Goal: Task Accomplishment & Management: Use online tool/utility

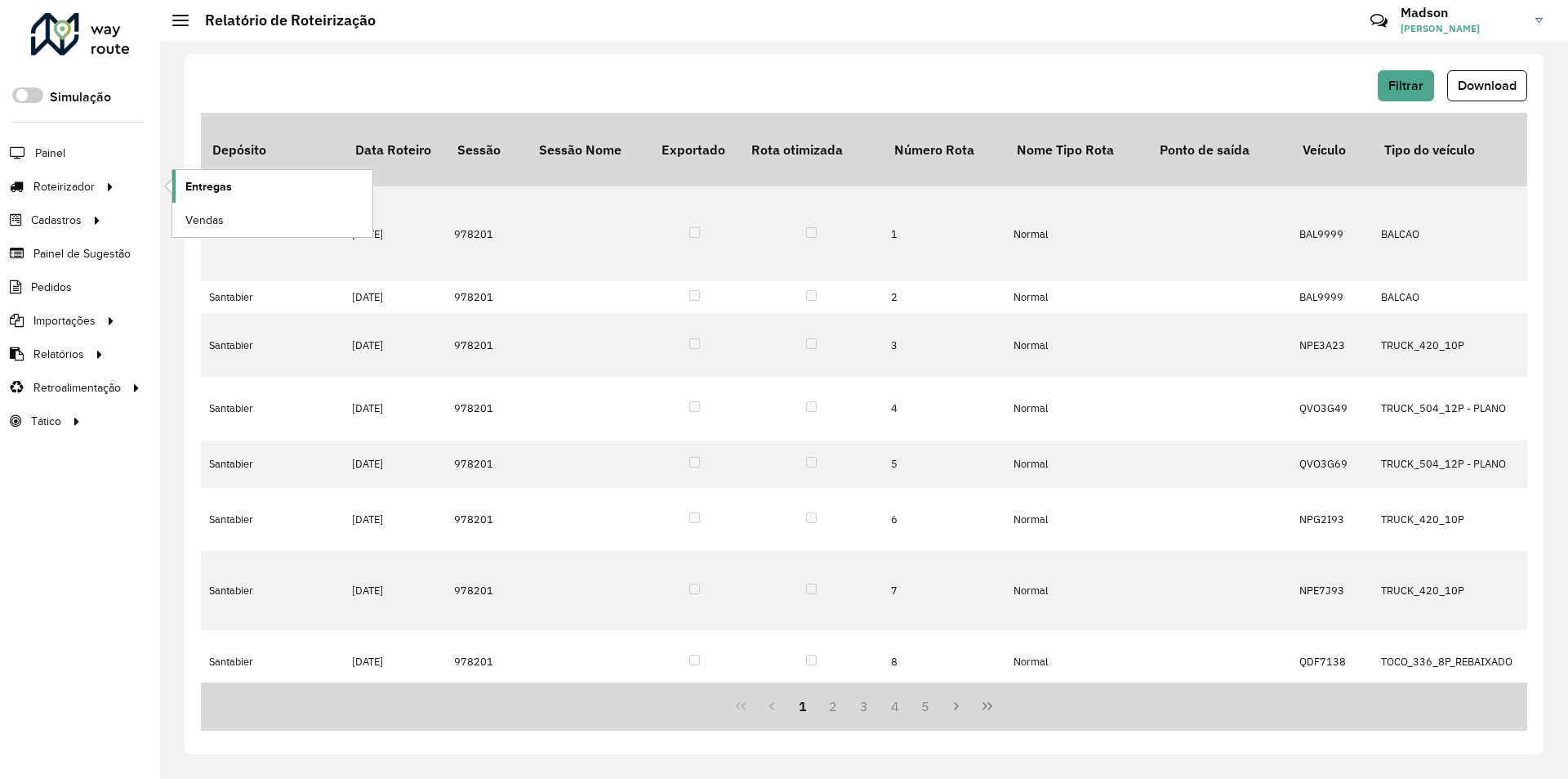
click at [209, 177] on link "Entregas" at bounding box center [272, 186] width 200 height 33
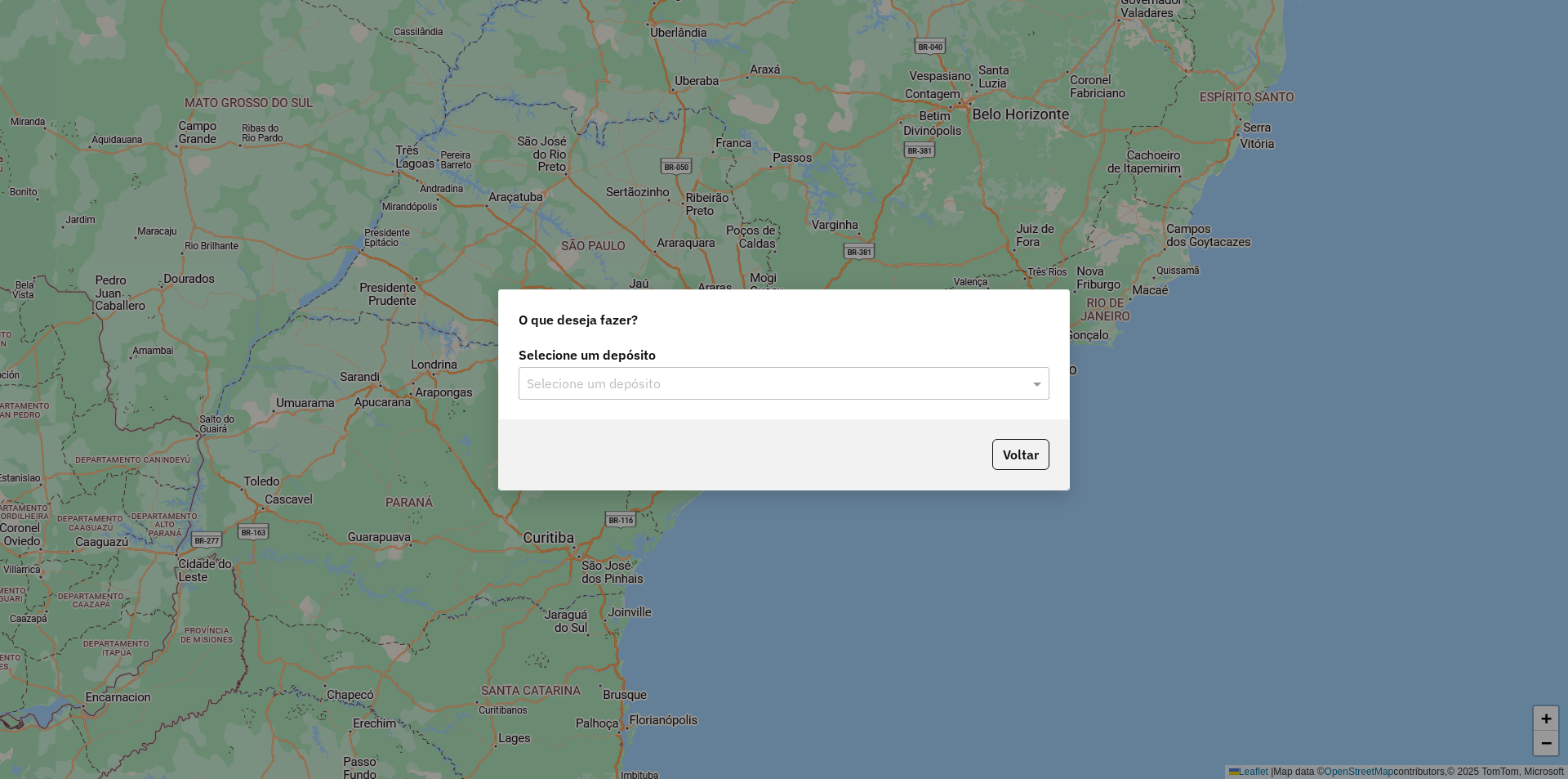
click at [690, 385] on input "text" at bounding box center [768, 385] width 482 height 20
click at [604, 426] on div "Santabier" at bounding box center [784, 431] width 529 height 28
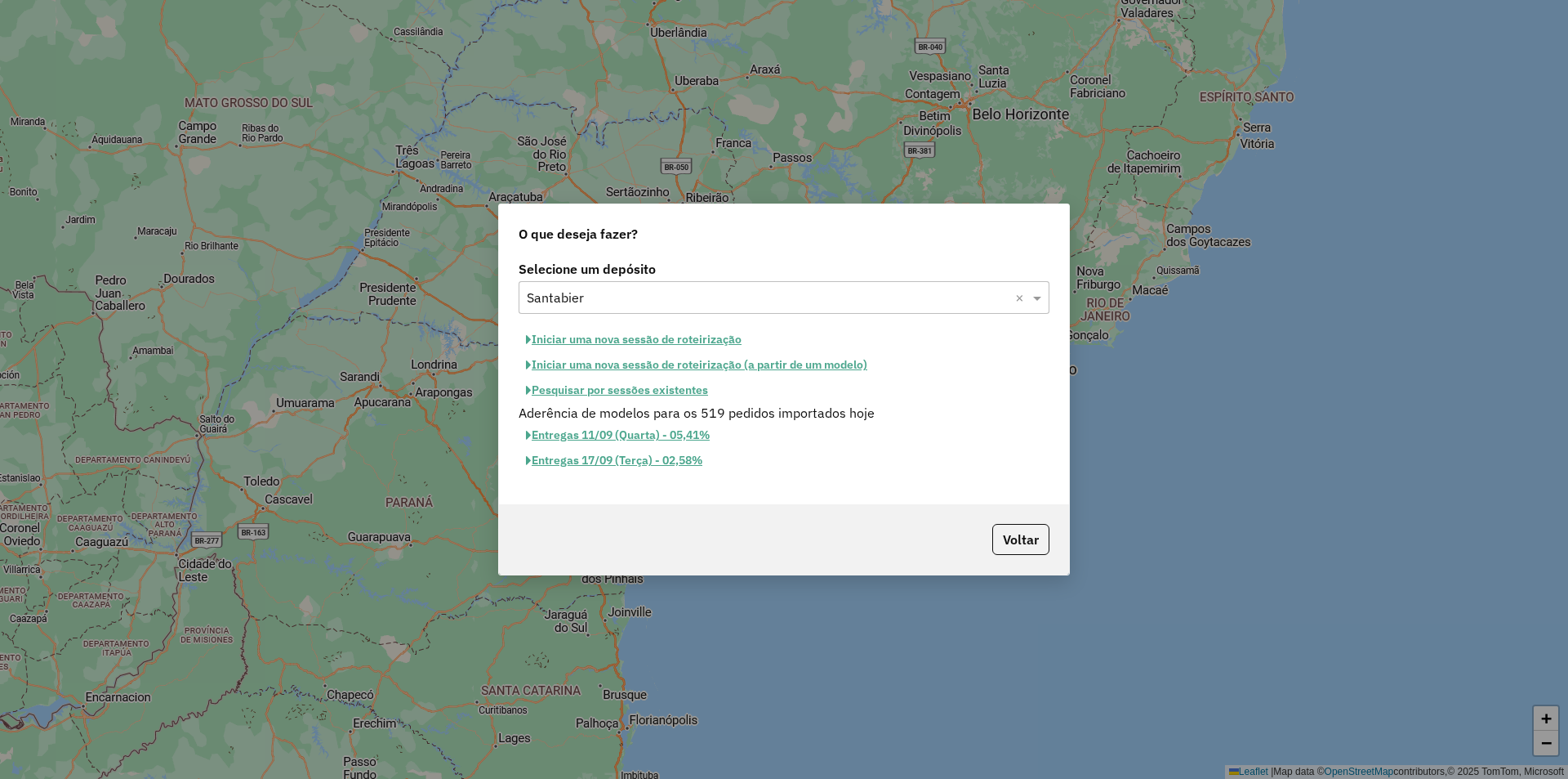
click at [716, 341] on button "Iniciar uma nova sessão de roteirização" at bounding box center [634, 339] width 230 height 25
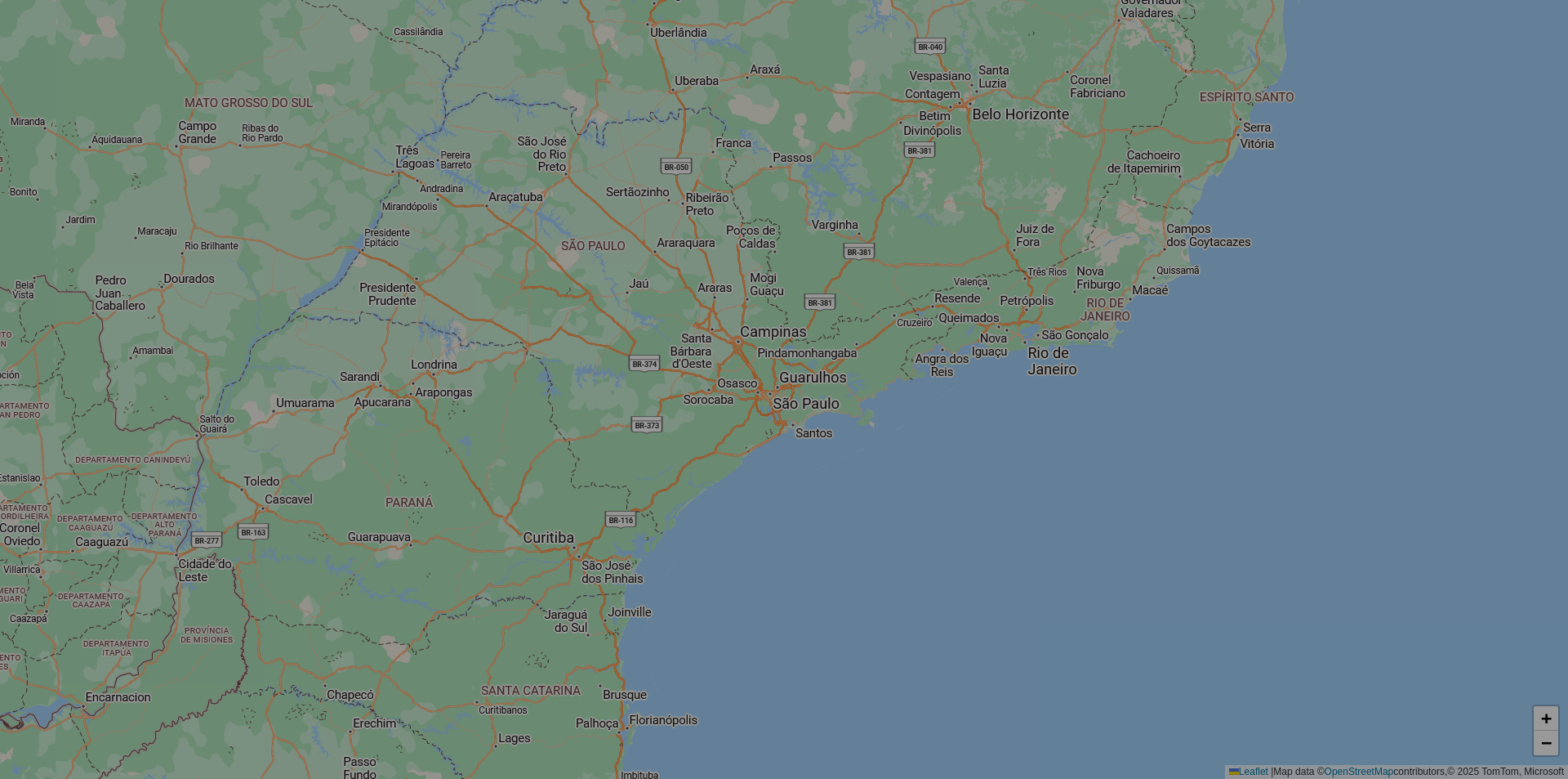
select select "*"
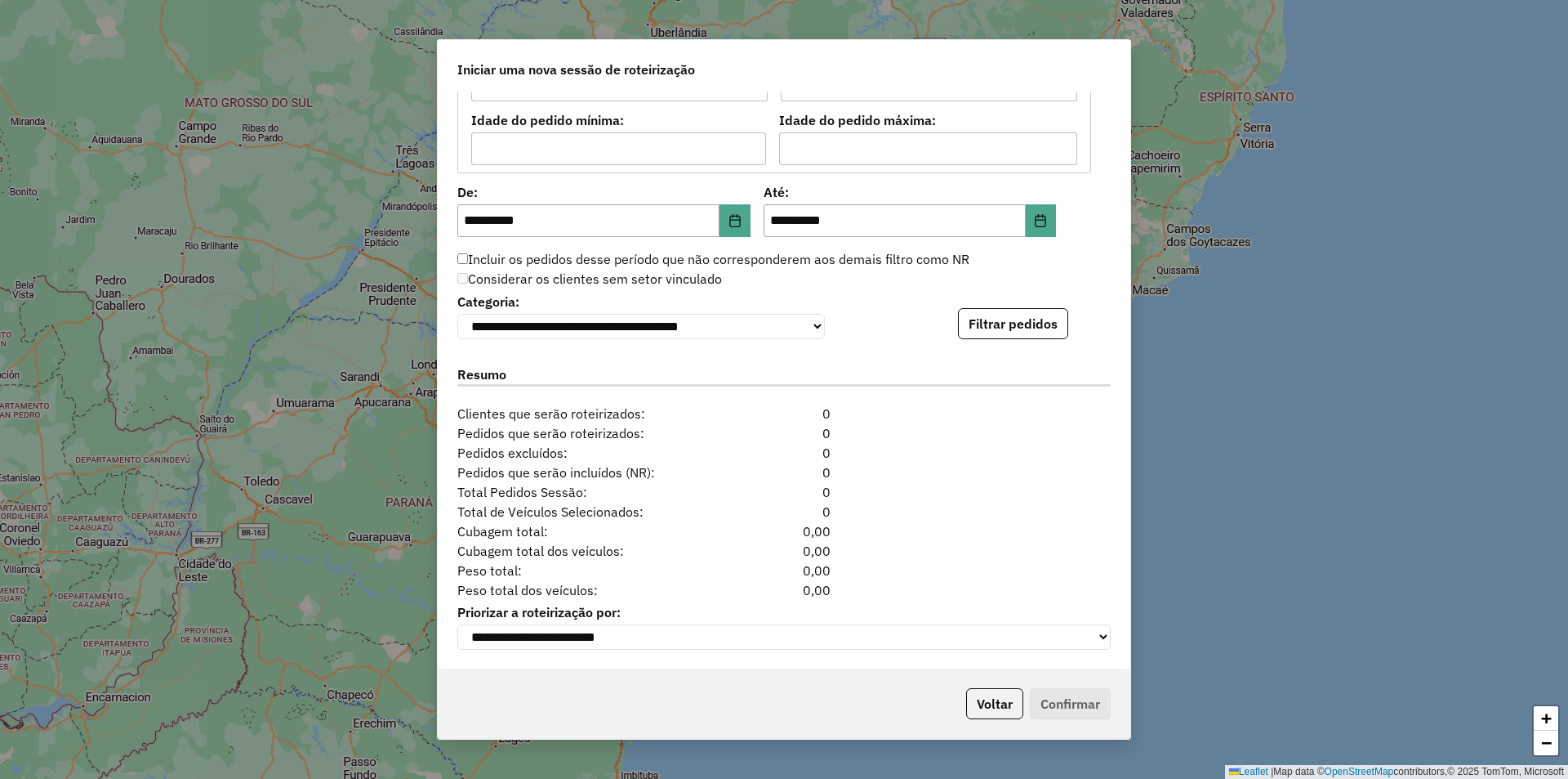
scroll to position [1495, 0]
click at [1023, 331] on button "Filtrar pedidos" at bounding box center [1013, 324] width 111 height 31
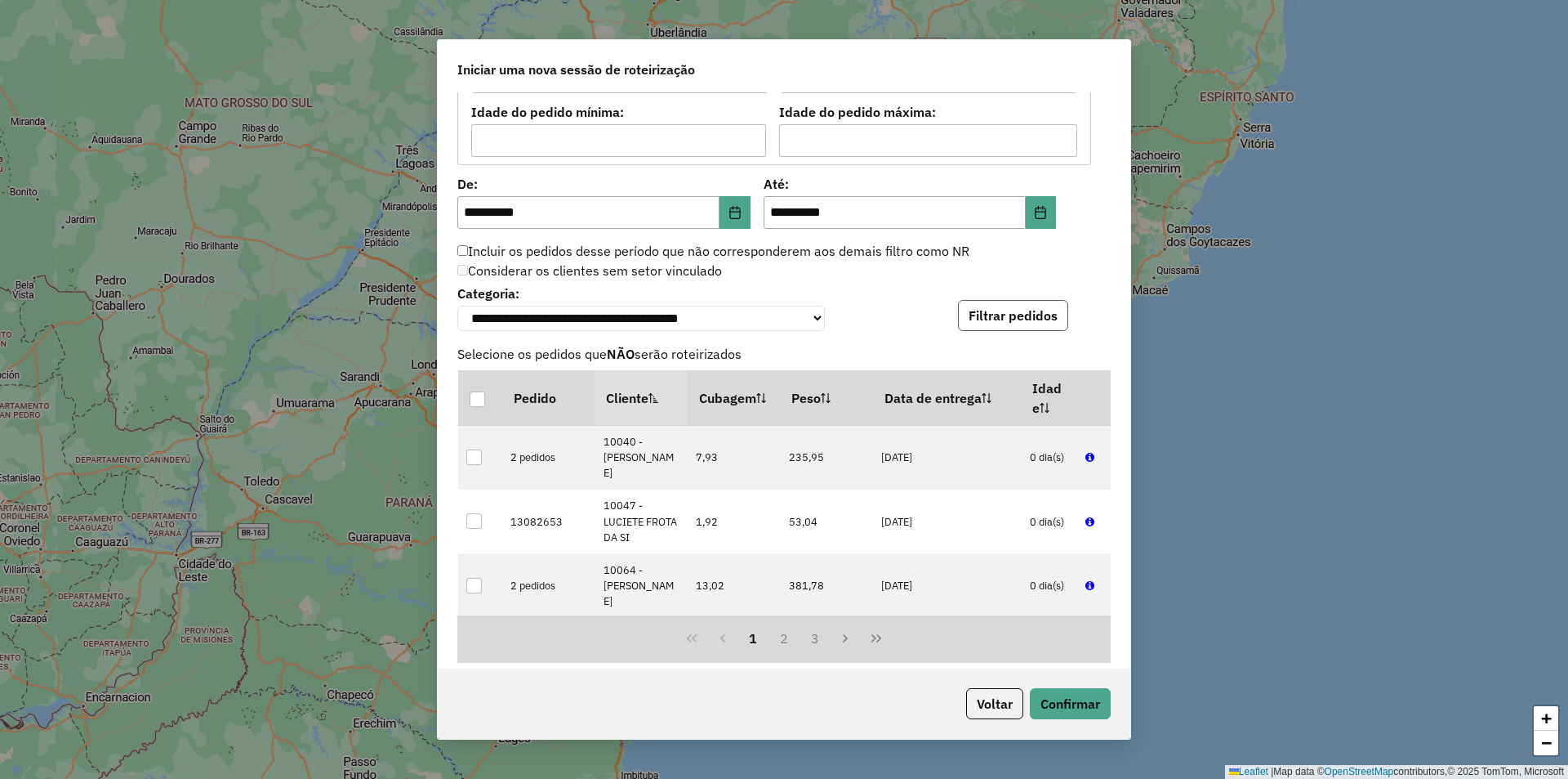
scroll to position [1833, 0]
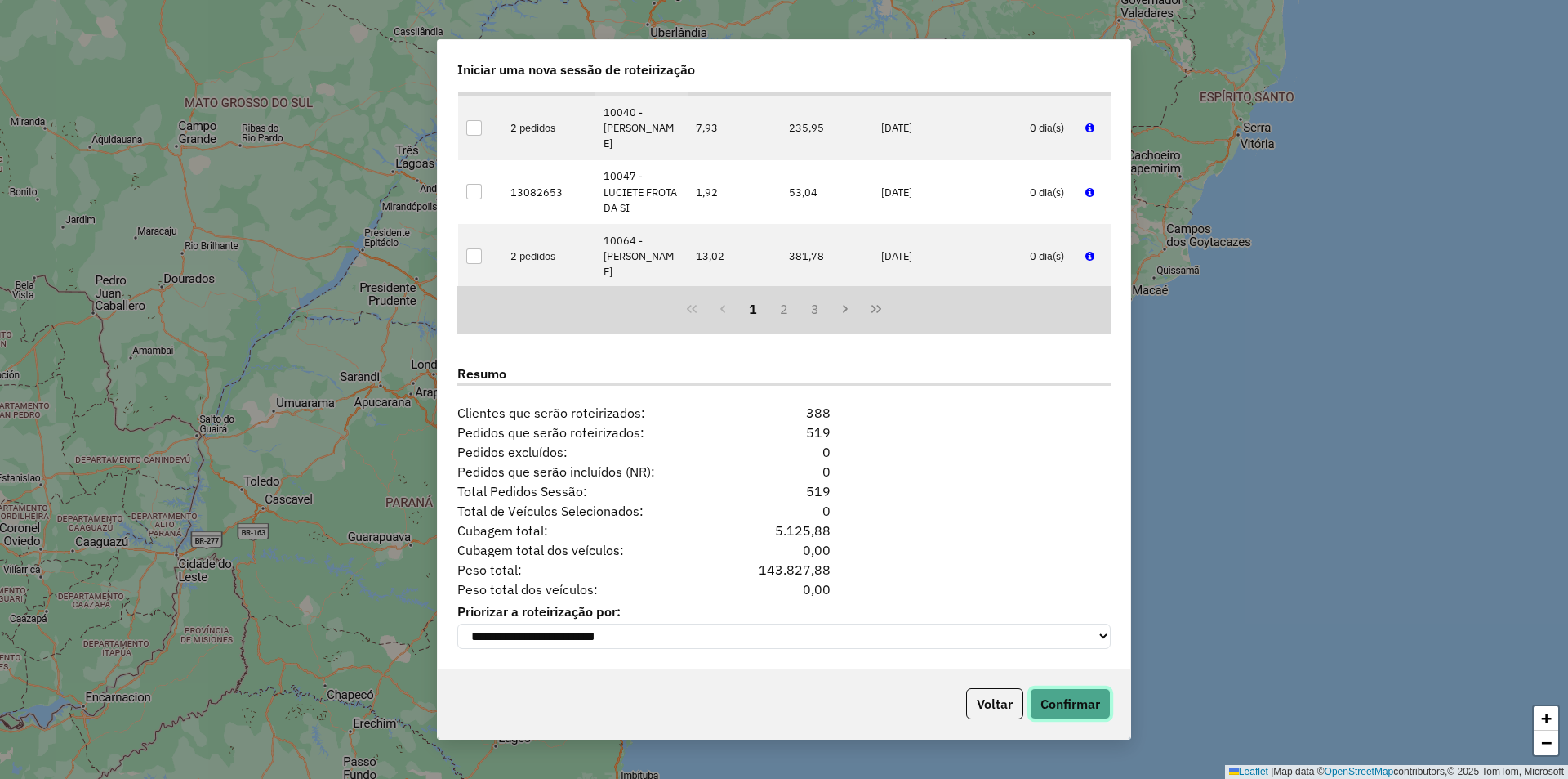
click at [1083, 697] on button "Confirmar" at bounding box center [1070, 704] width 81 height 31
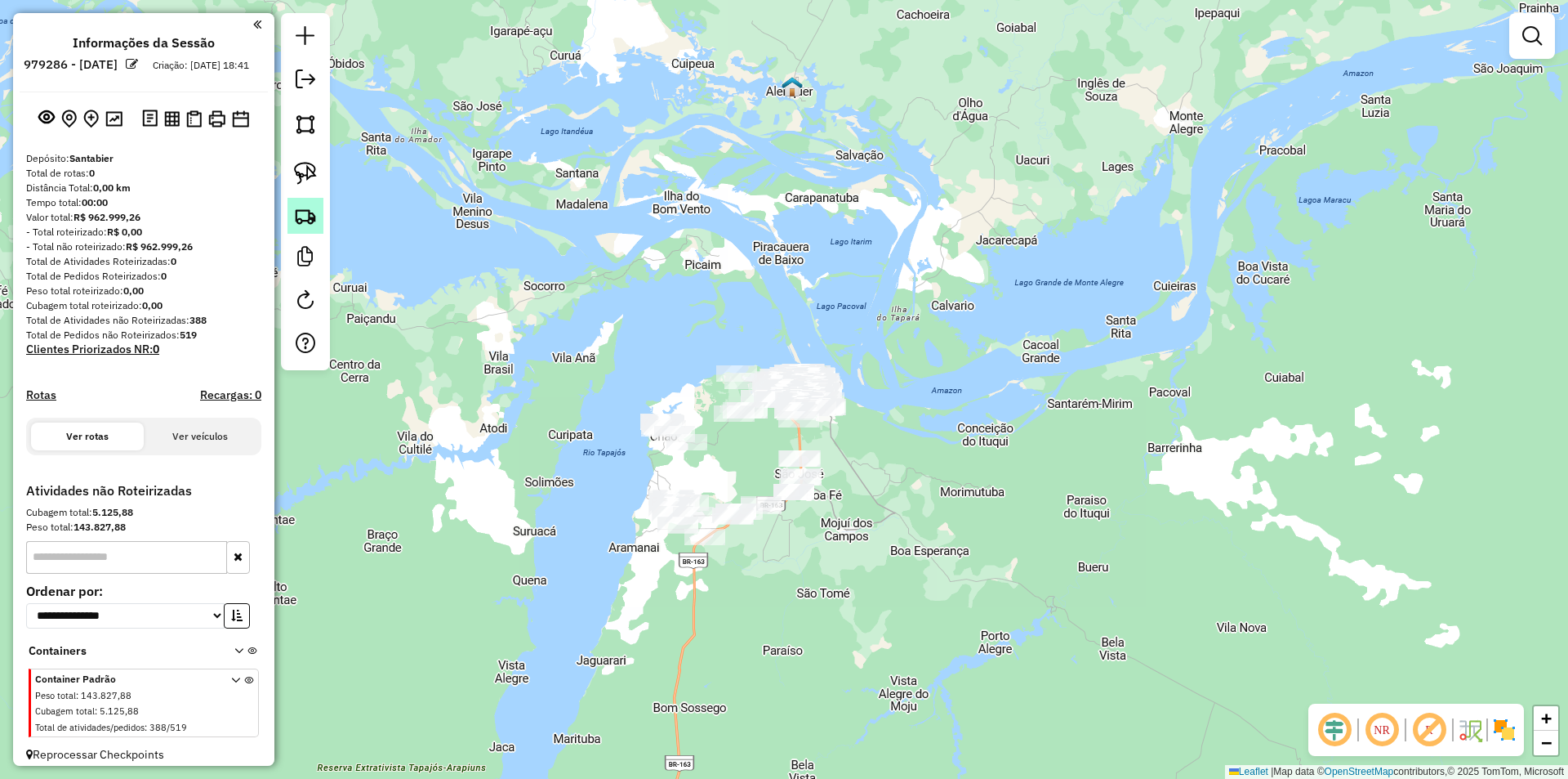
click at [316, 202] on link at bounding box center [305, 216] width 36 height 36
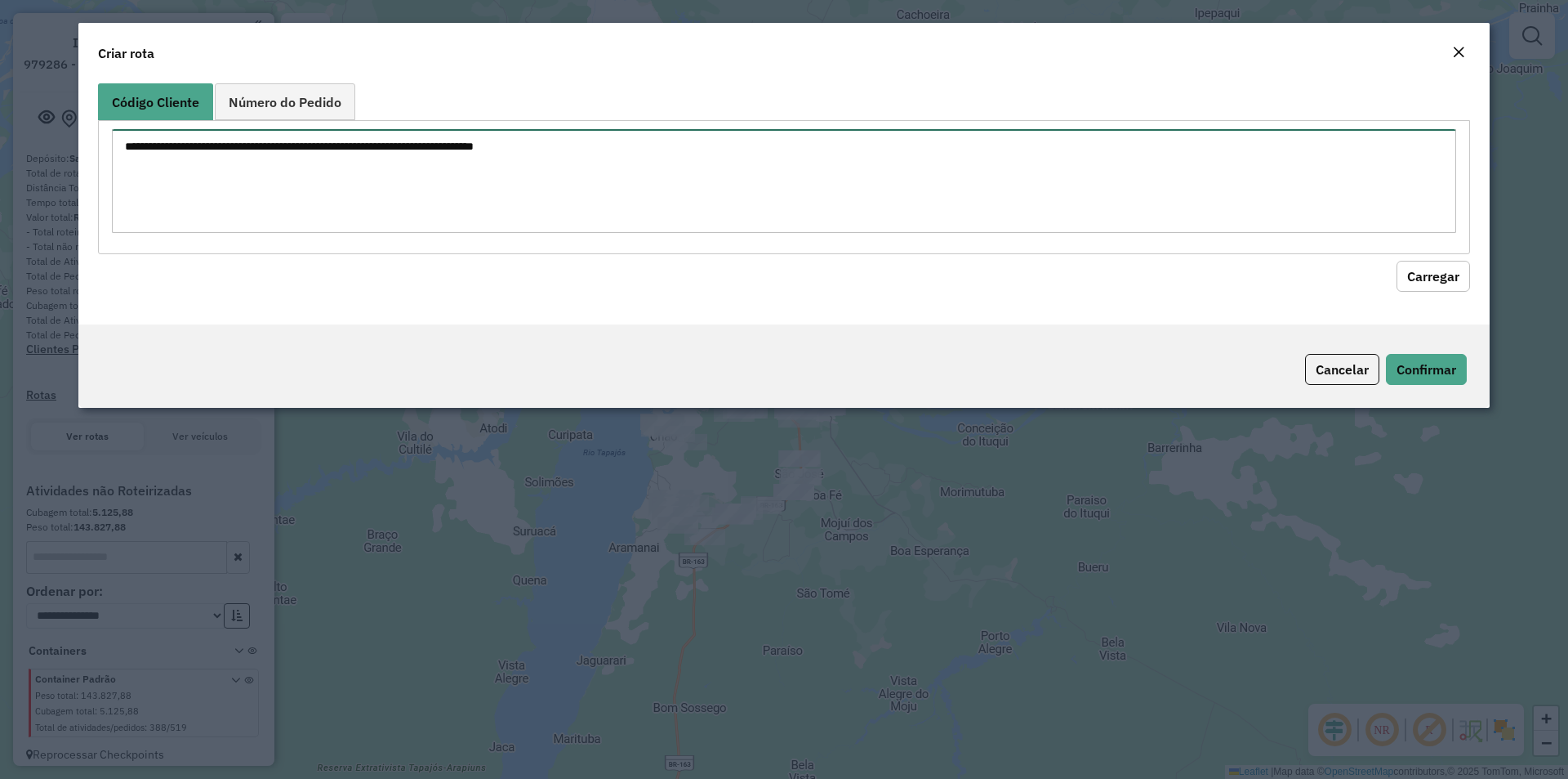
click at [343, 181] on textarea at bounding box center [783, 180] width 1344 height 103
paste textarea "**** **** **** **** **** **** **** **** ****"
type textarea "**** **** **** **** **** **** **** **** ****"
click at [1410, 273] on button "Carregar" at bounding box center [1433, 276] width 73 height 31
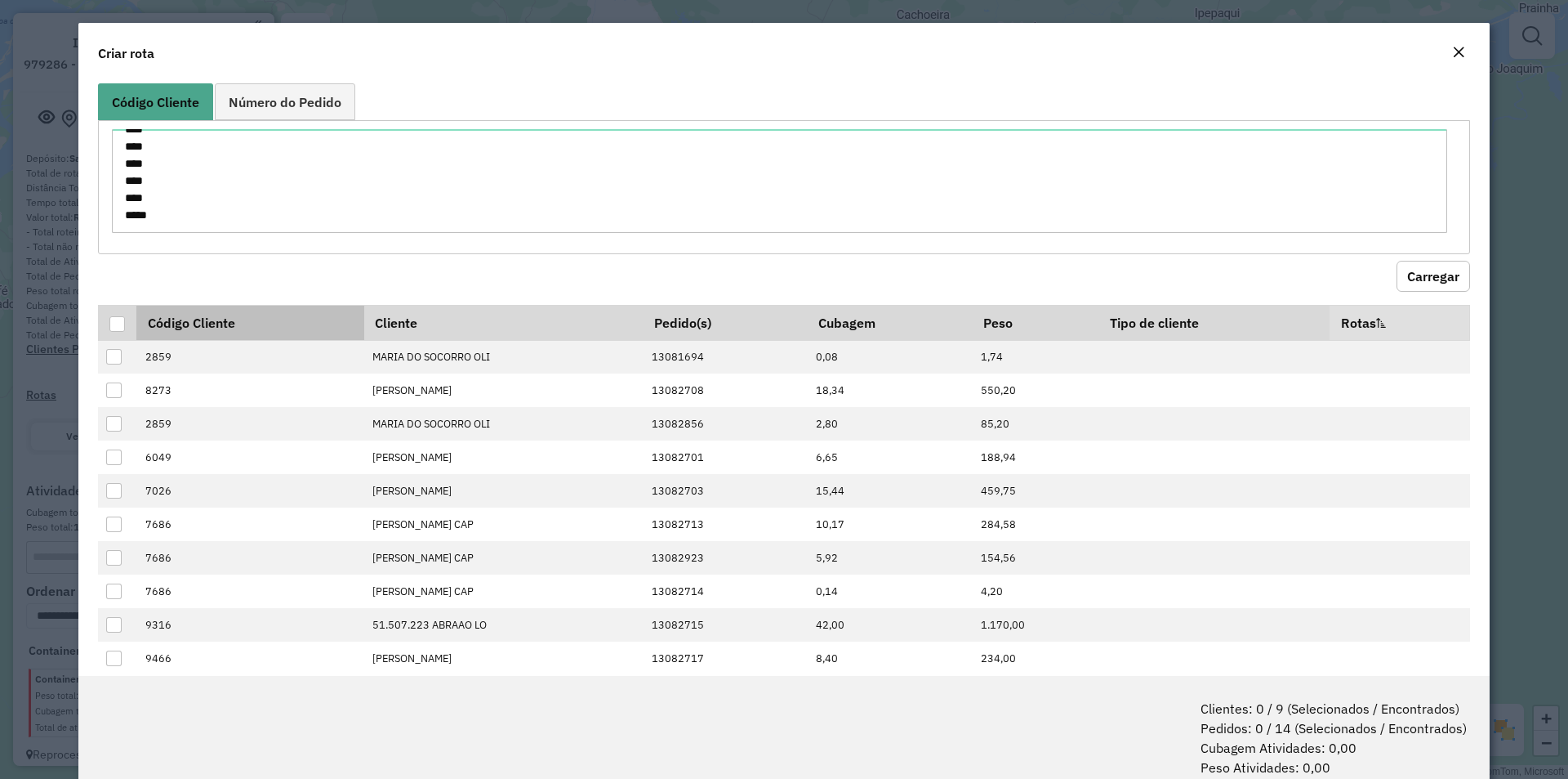
drag, startPoint x: 115, startPoint y: 325, endPoint x: 167, endPoint y: 321, distance: 52.2
click at [116, 325] on div at bounding box center [117, 324] width 15 height 15
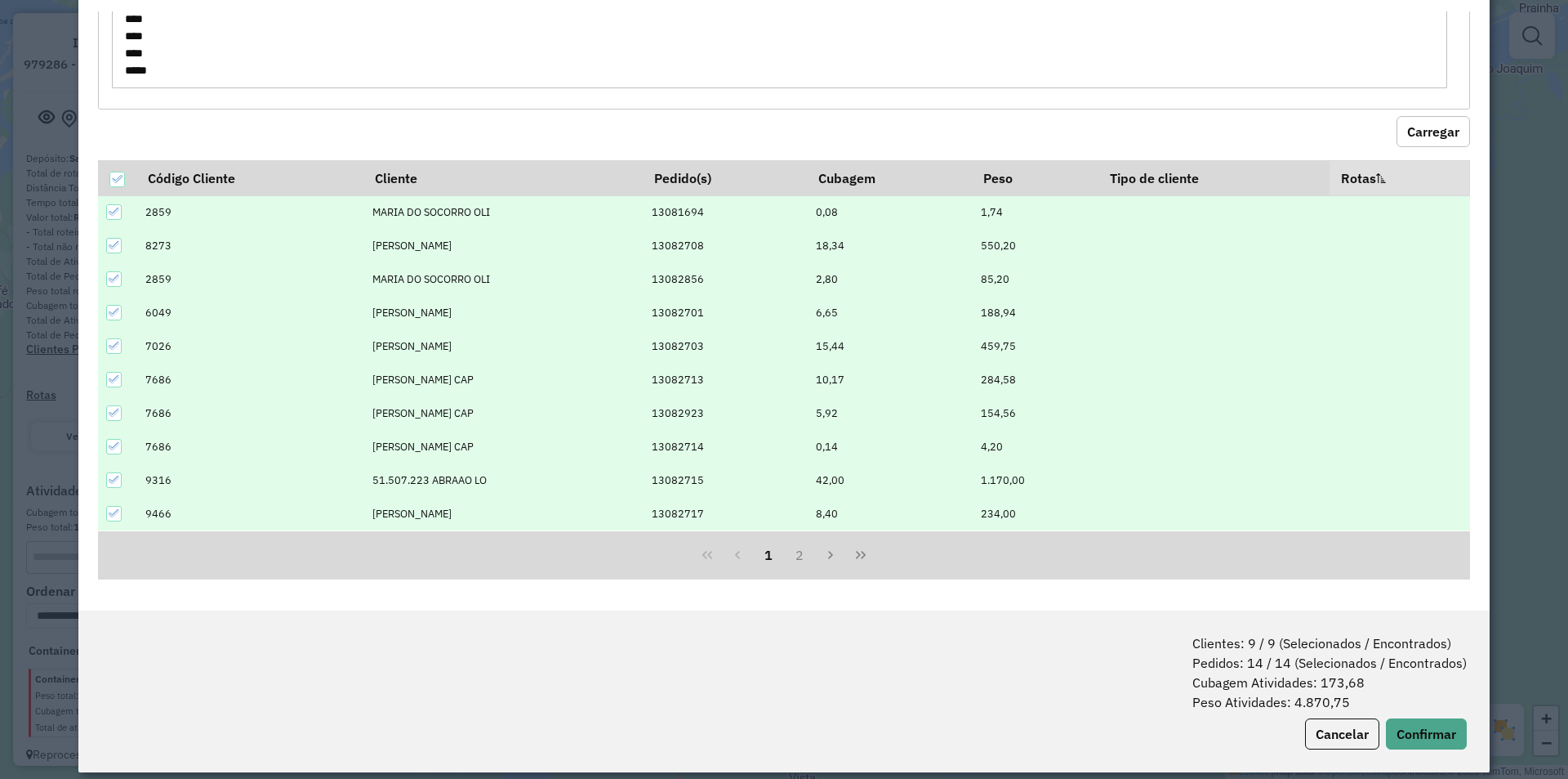
scroll to position [82, 0]
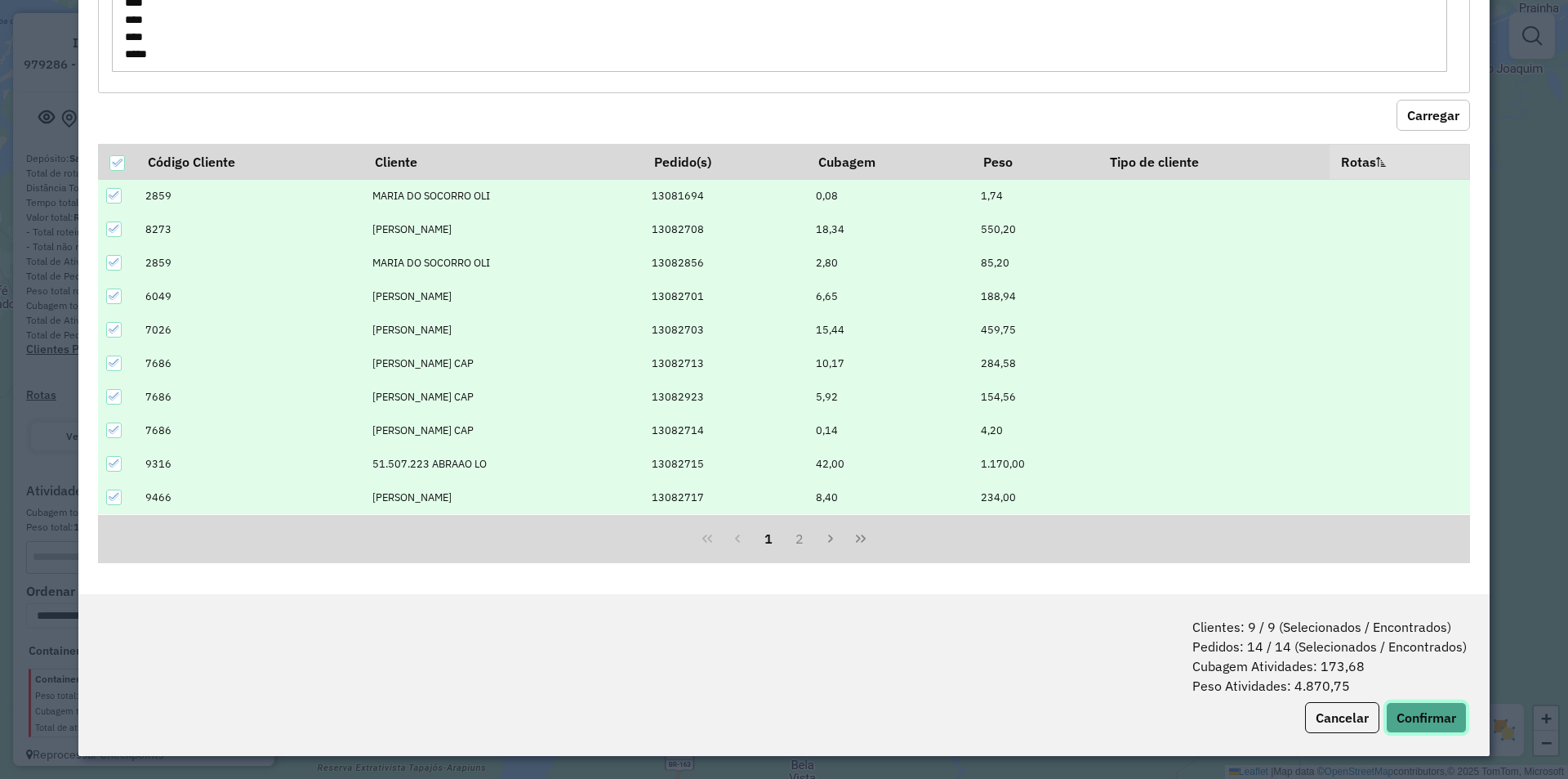
click at [1408, 712] on button "Confirmar" at bounding box center [1426, 717] width 81 height 31
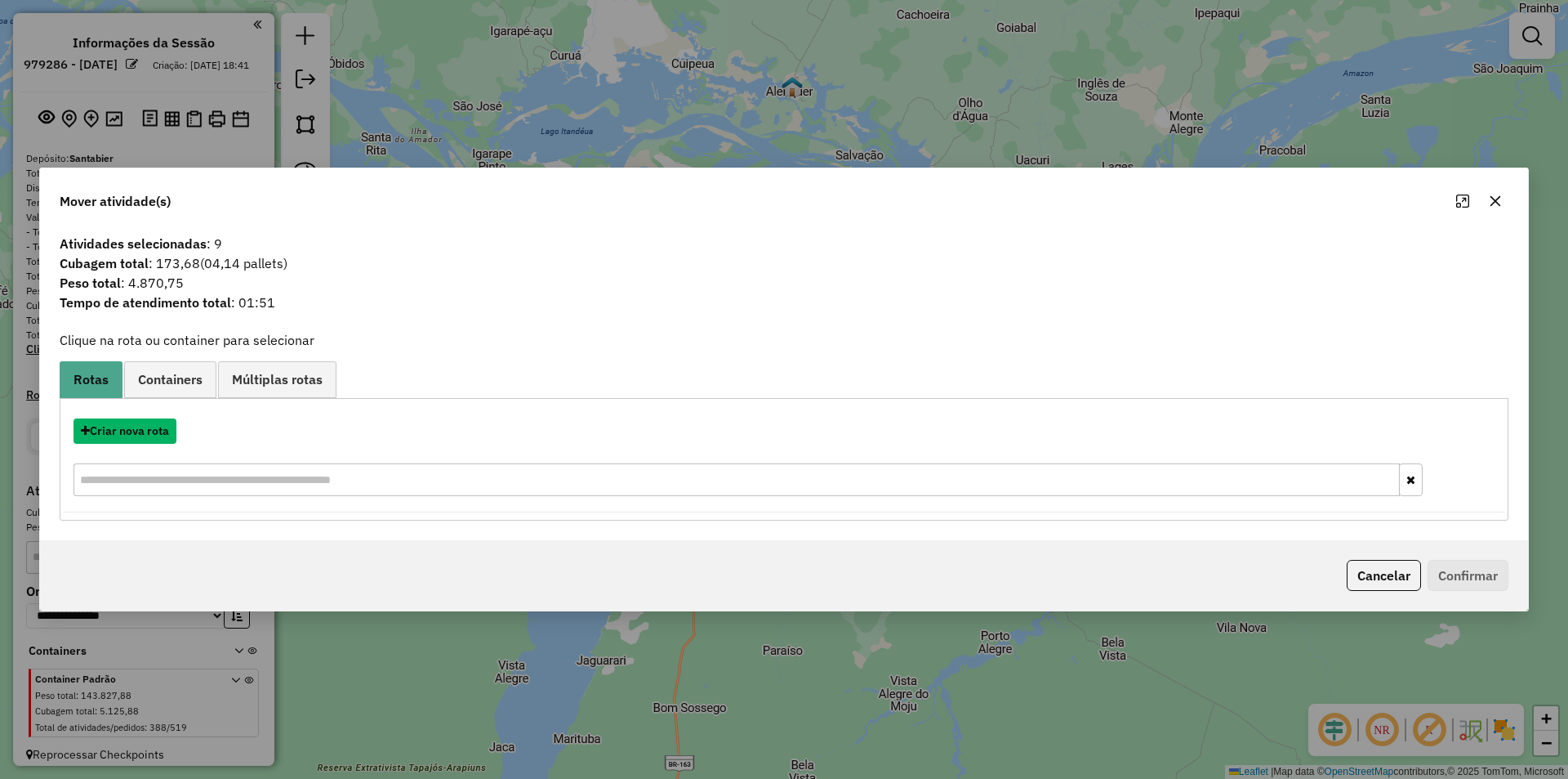
click at [153, 427] on button "Criar nova rota" at bounding box center [125, 431] width 103 height 25
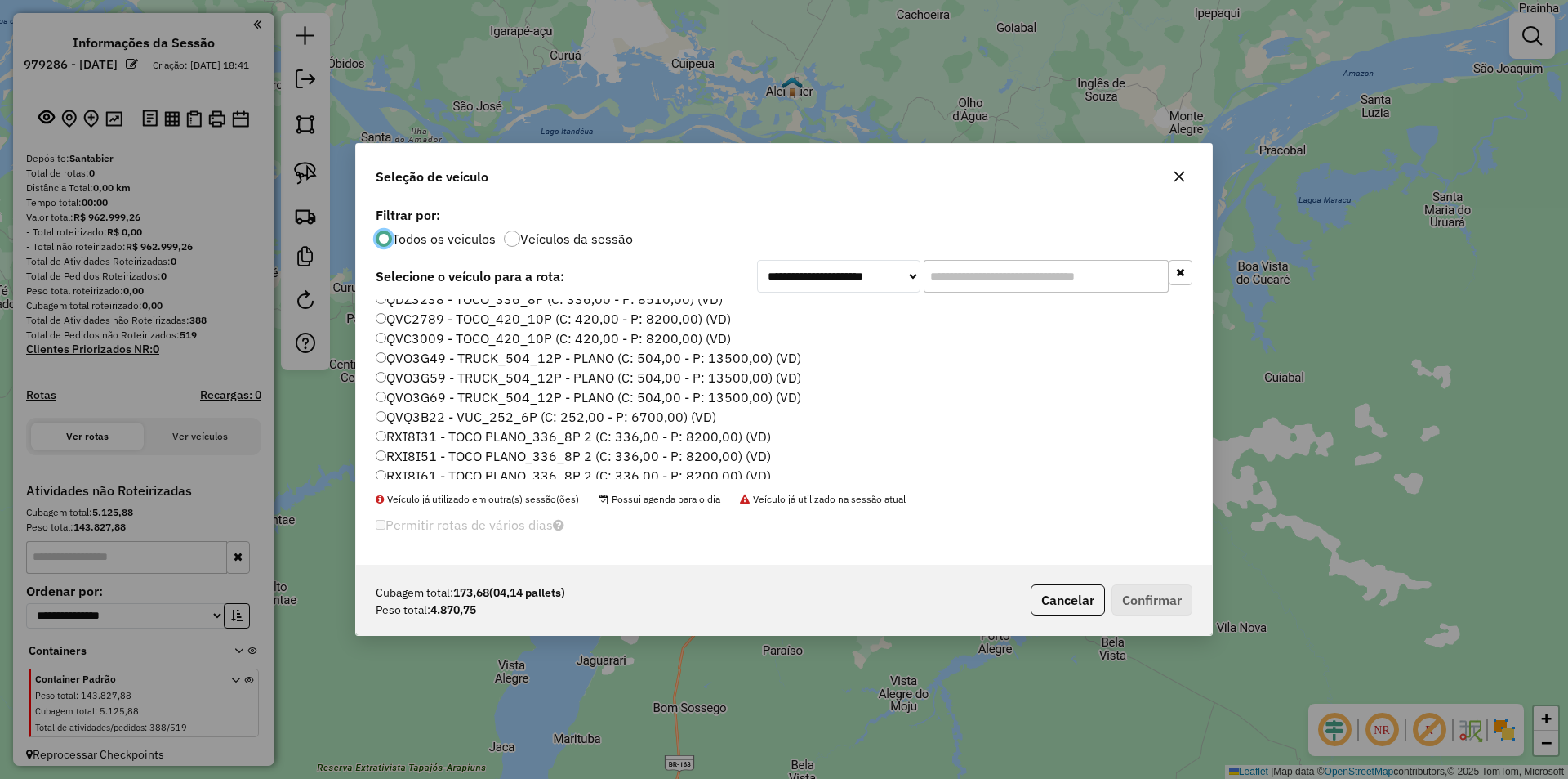
scroll to position [409, 0]
click at [446, 393] on label "QVQ3B22 - VUC_252_6P (C: 252,00 - P: 6700,00) (VD)" at bounding box center [547, 390] width 341 height 20
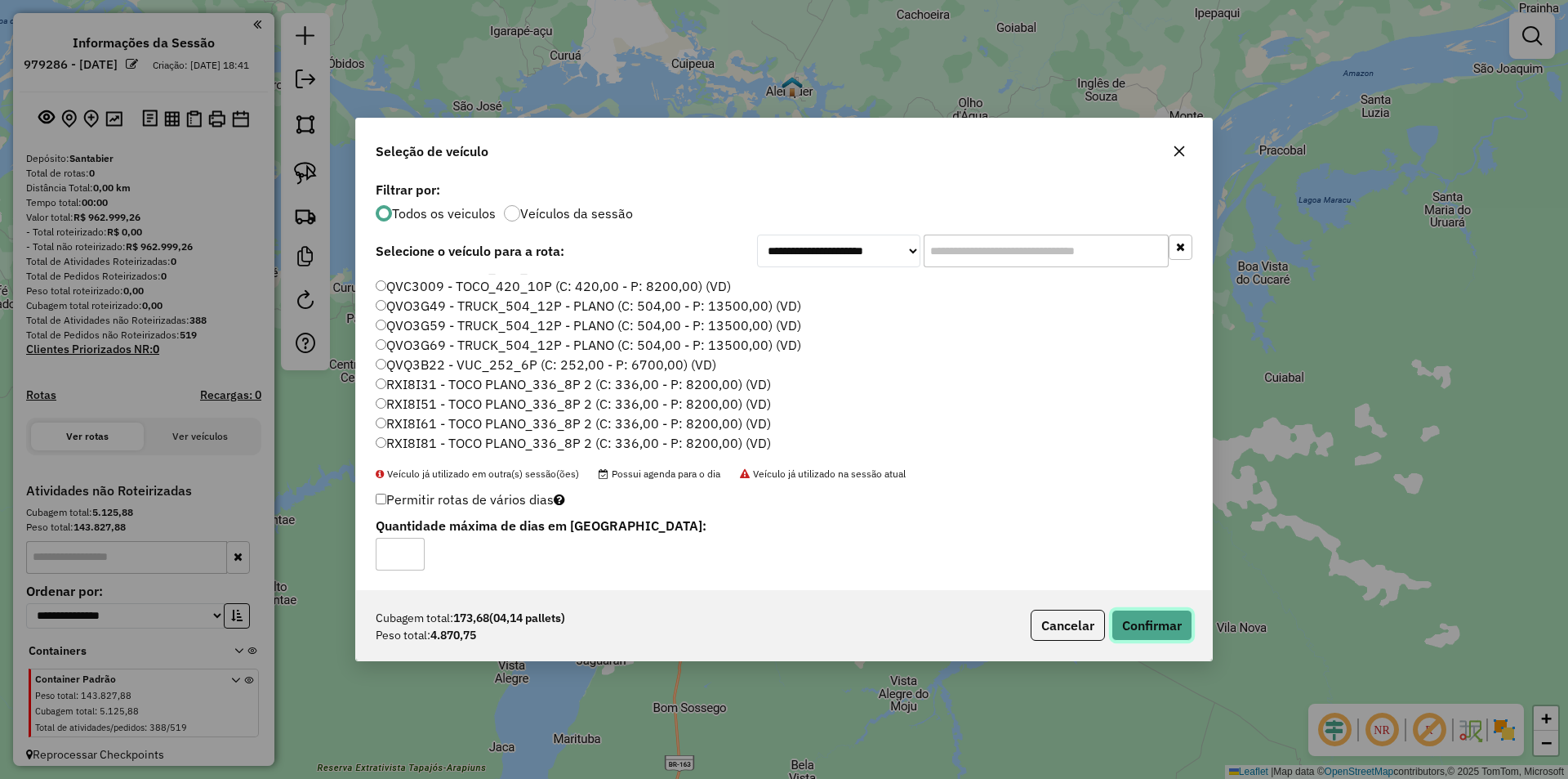
click at [1171, 634] on button "Confirmar" at bounding box center [1151, 625] width 81 height 31
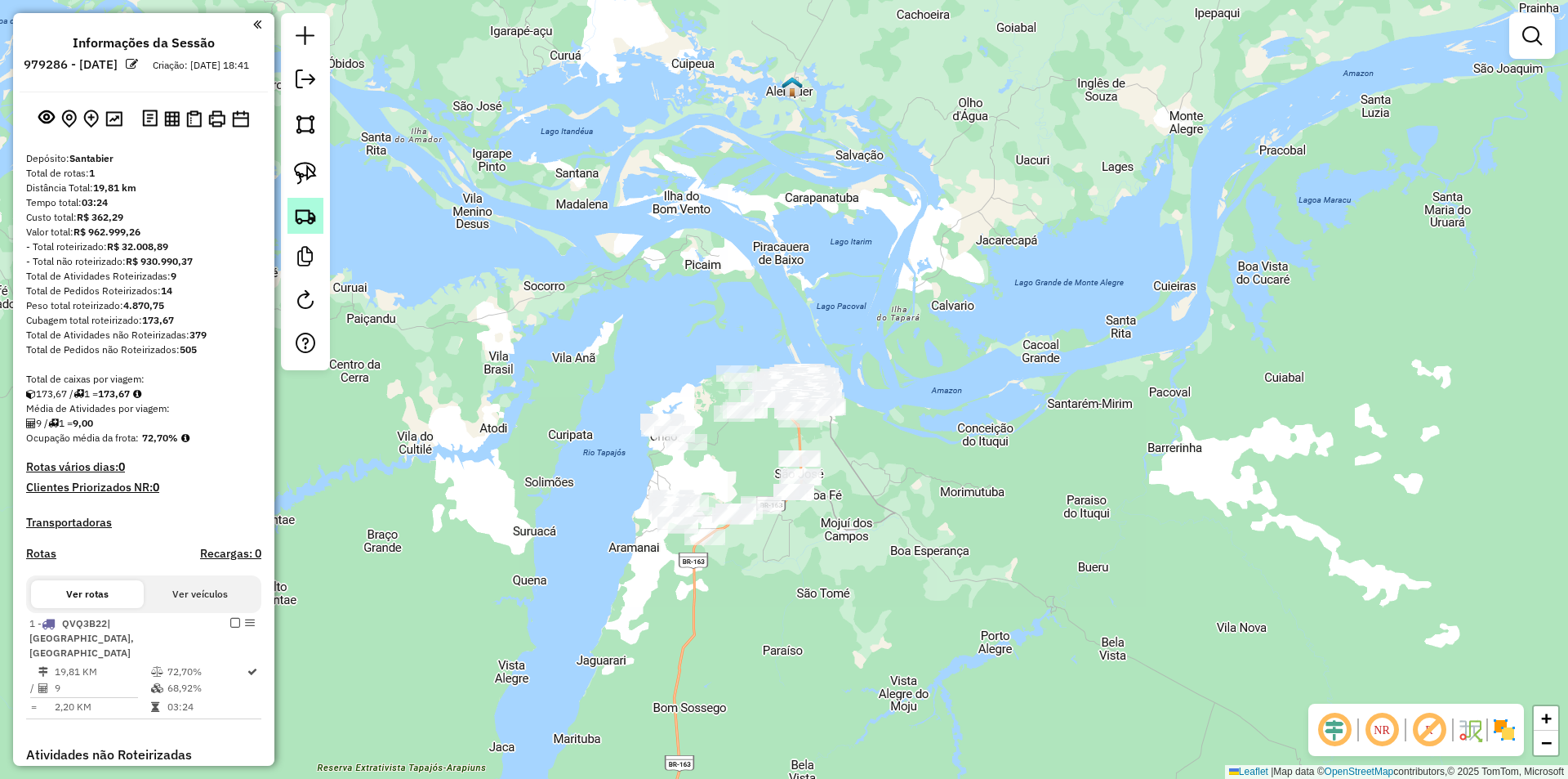
click at [309, 225] on img at bounding box center [305, 215] width 23 height 23
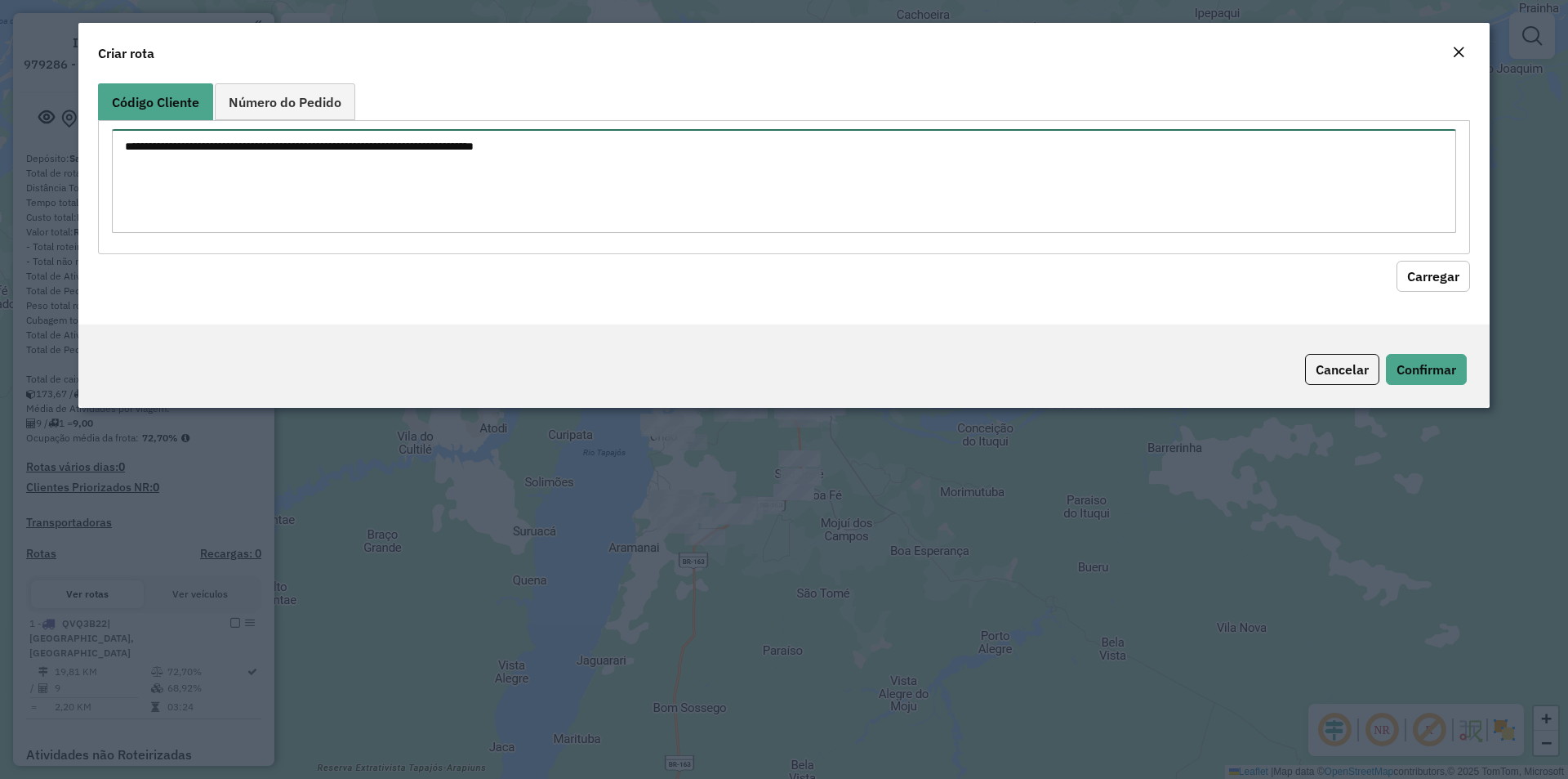
click at [333, 195] on textarea at bounding box center [783, 180] width 1344 height 103
paste textarea "**** **** **** **** **** **** **** **** **** **** ****"
type textarea "**** **** **** **** **** **** **** **** **** **** ****"
click at [1429, 268] on button "Carregar" at bounding box center [1433, 276] width 73 height 31
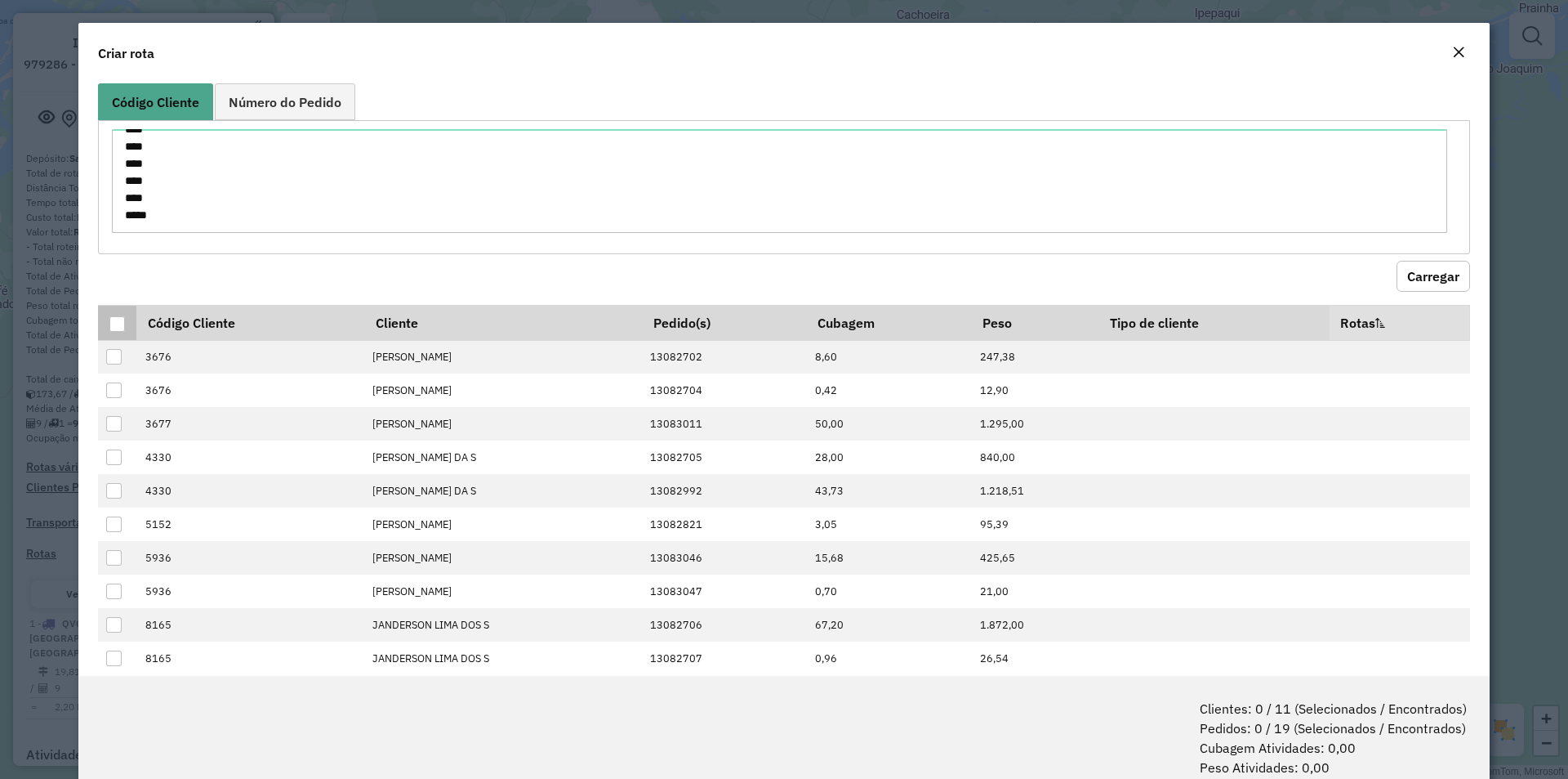
click at [117, 323] on div at bounding box center [117, 324] width 15 height 15
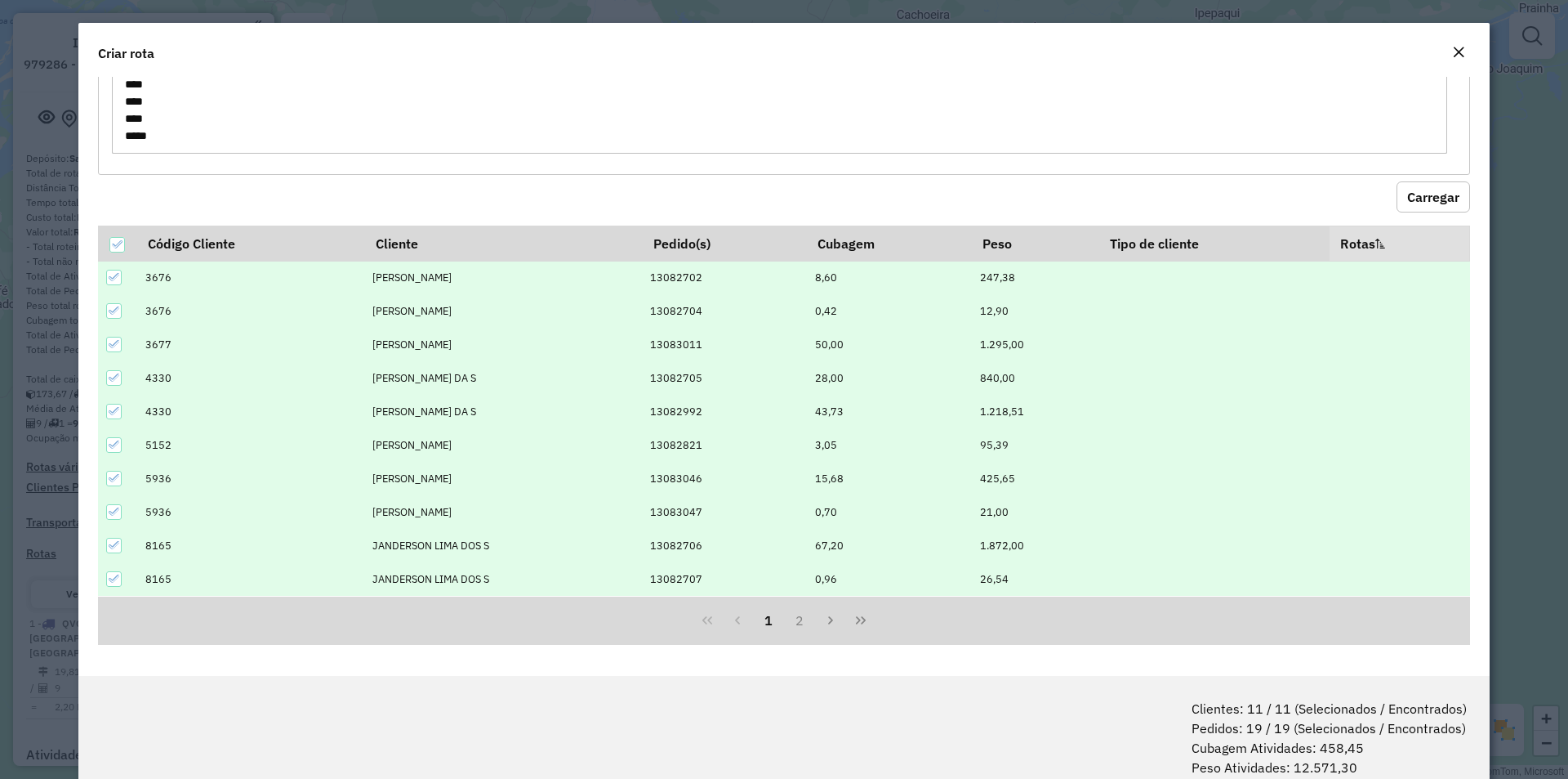
scroll to position [82, 0]
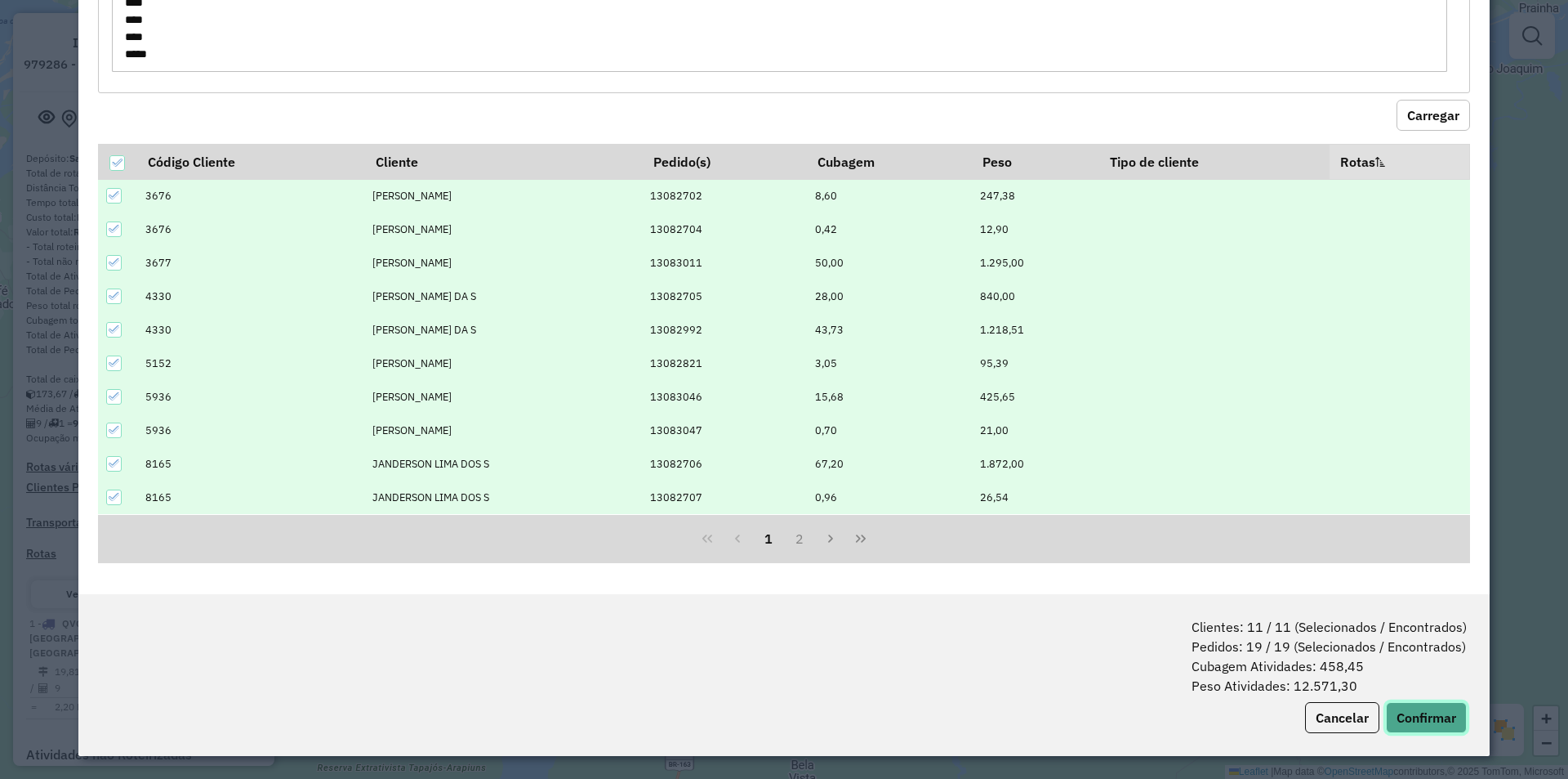
click at [1404, 715] on button "Confirmar" at bounding box center [1426, 717] width 81 height 31
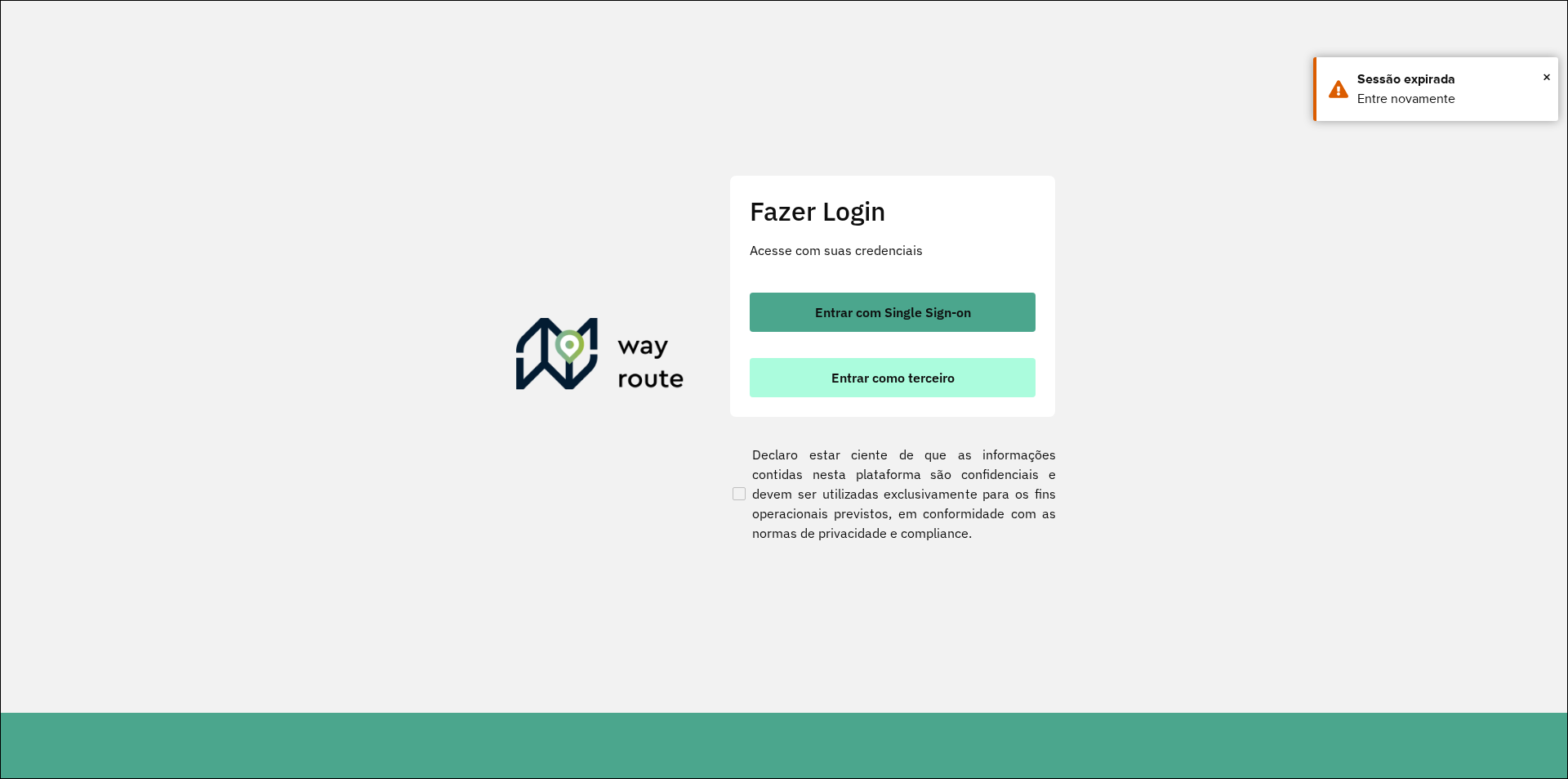
click at [880, 365] on button "Entrar como terceiro" at bounding box center [892, 377] width 286 height 39
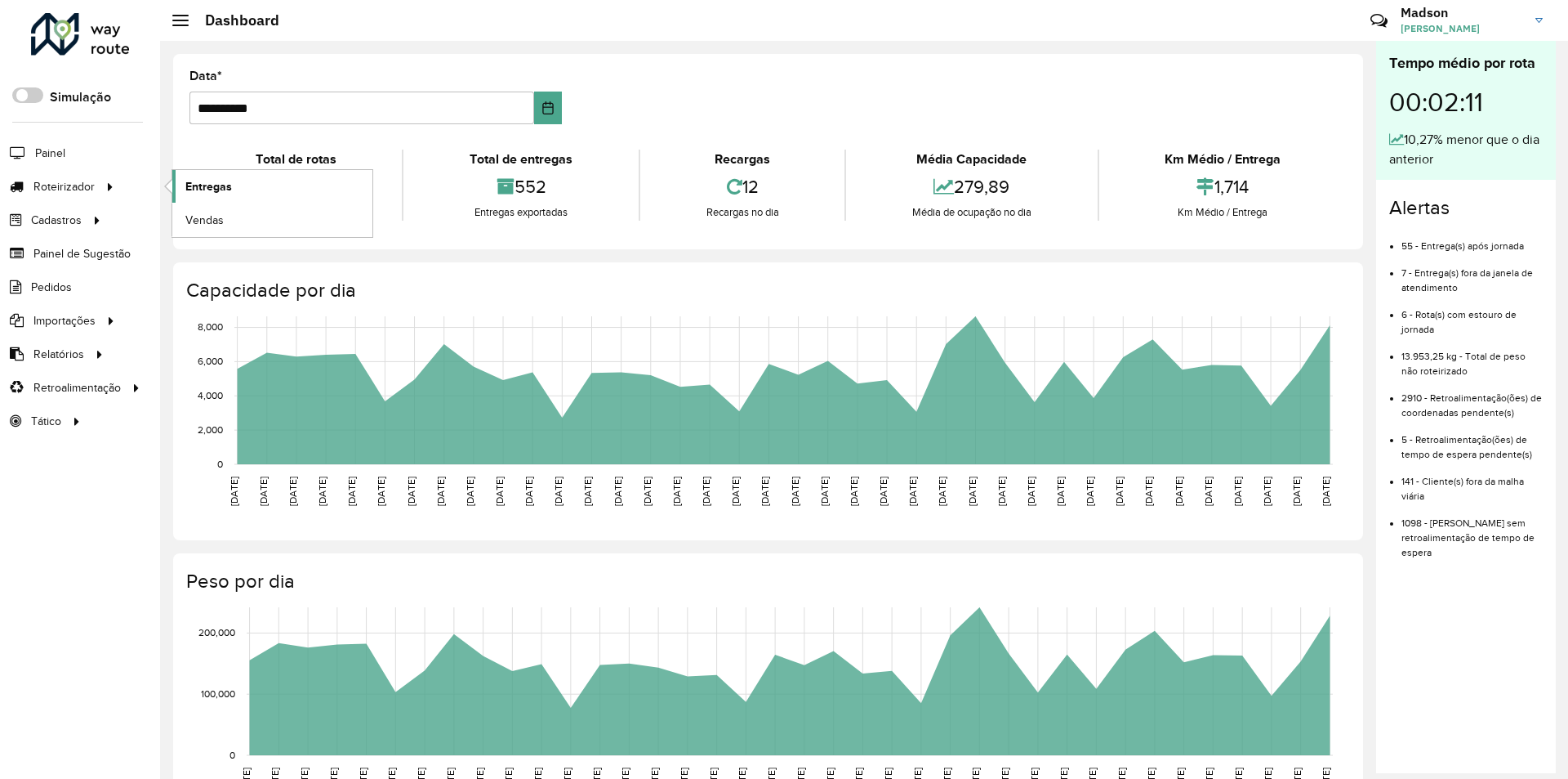
click at [242, 190] on link "Entregas" at bounding box center [272, 186] width 200 height 33
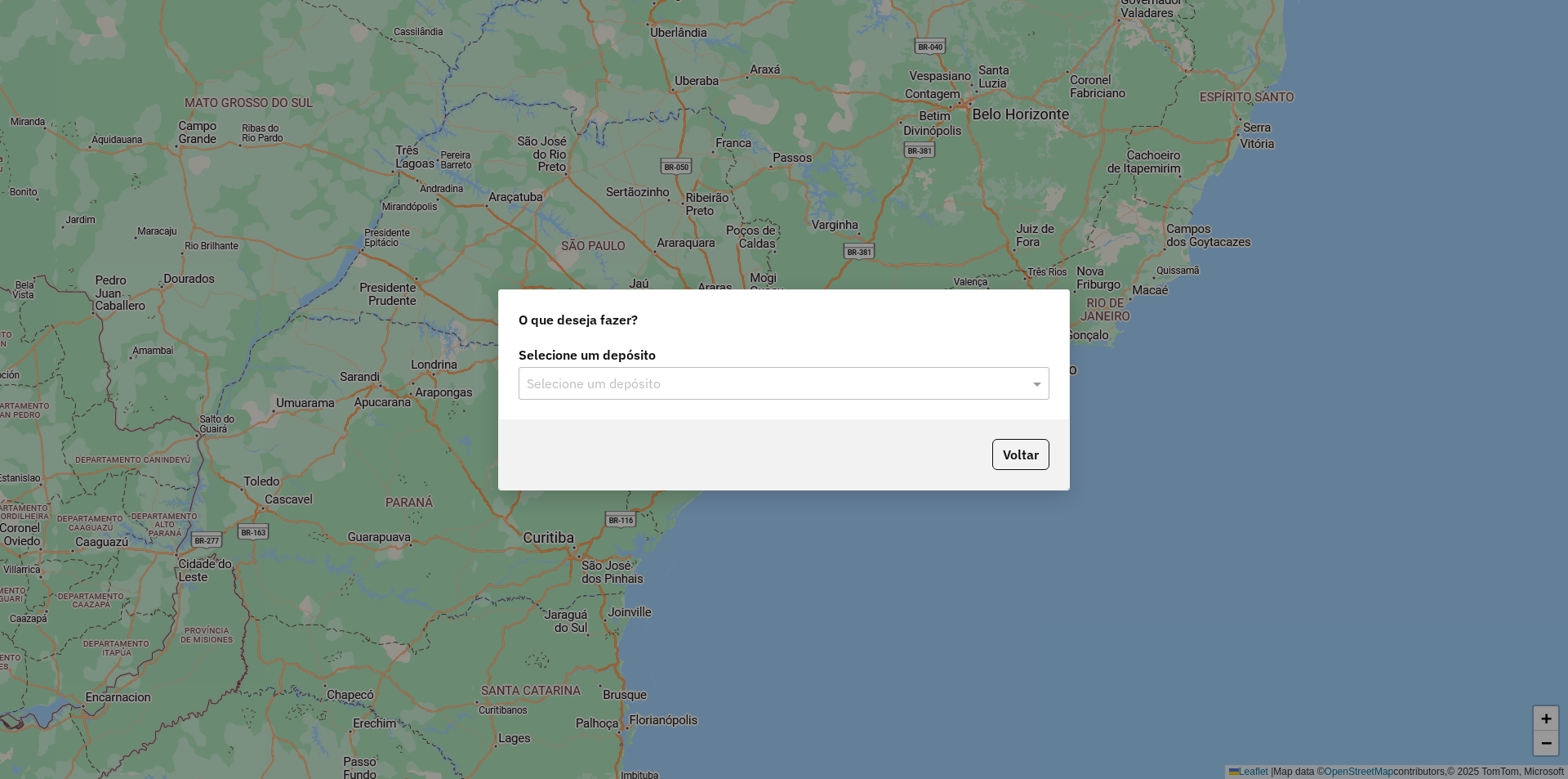
click at [656, 380] on input "text" at bounding box center [768, 385] width 482 height 20
click at [621, 431] on div "Santabier" at bounding box center [784, 431] width 529 height 28
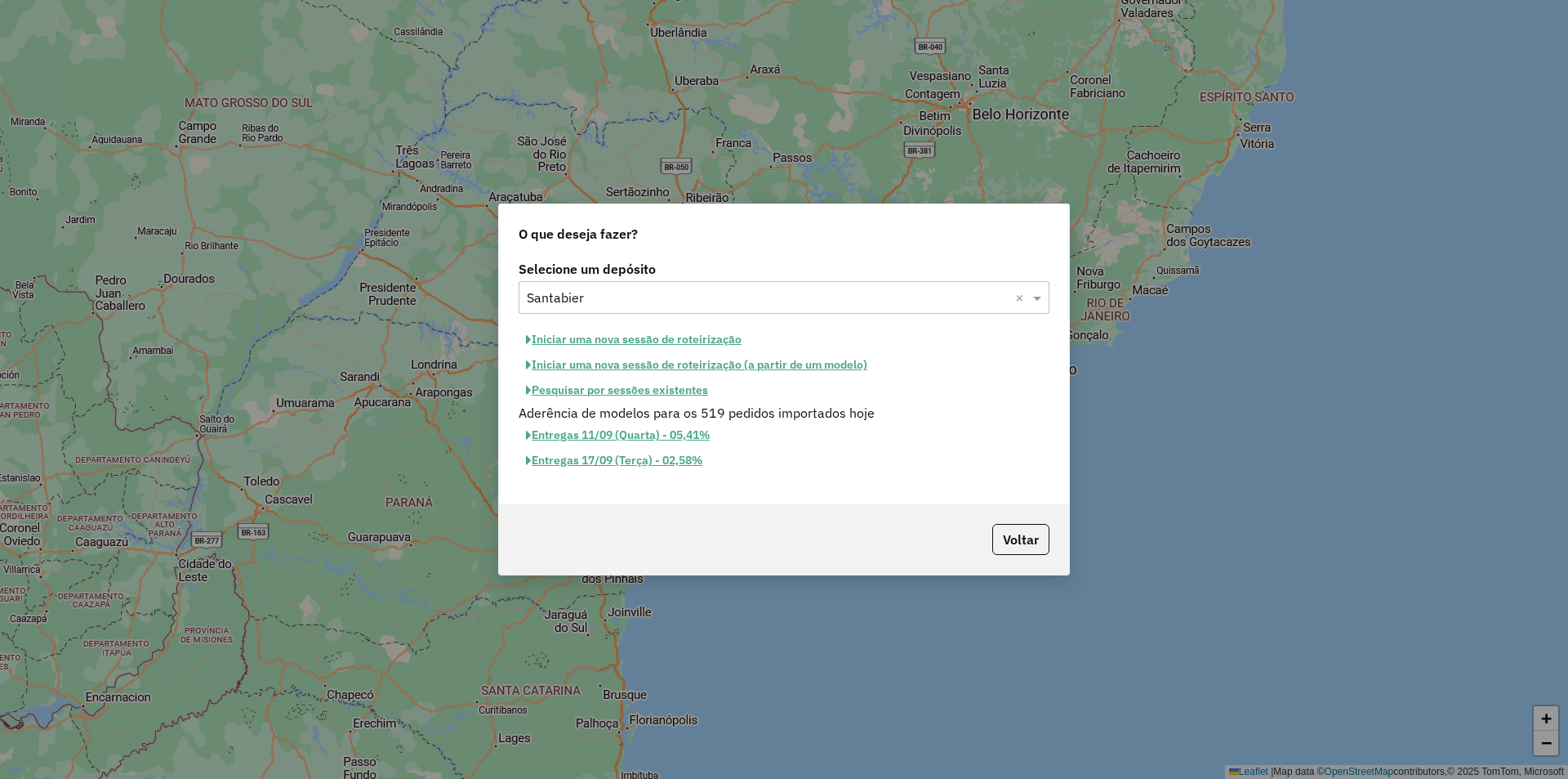
click at [649, 341] on button "Iniciar uma nova sessão de roteirização" at bounding box center [634, 339] width 230 height 25
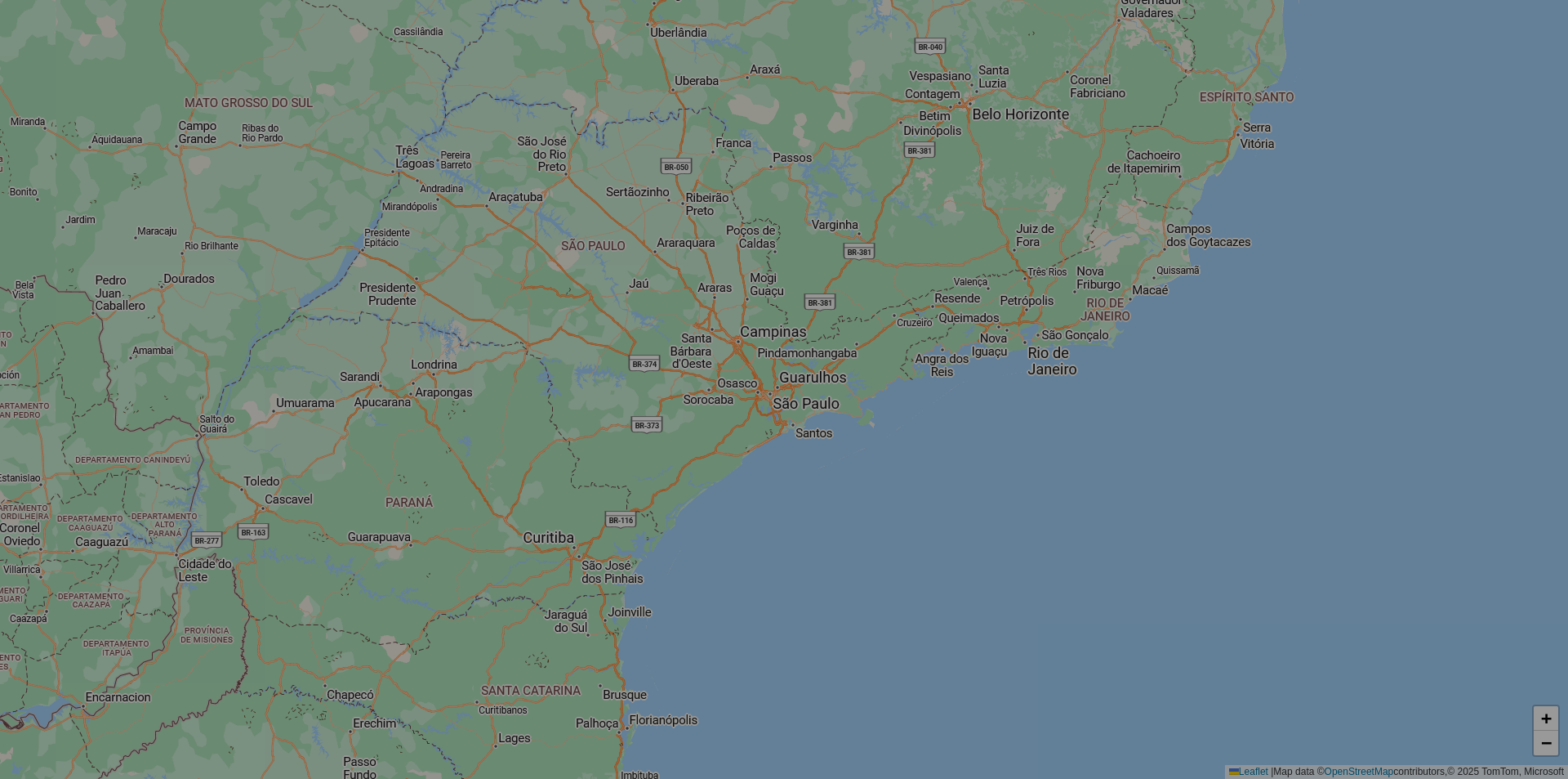
select select "*"
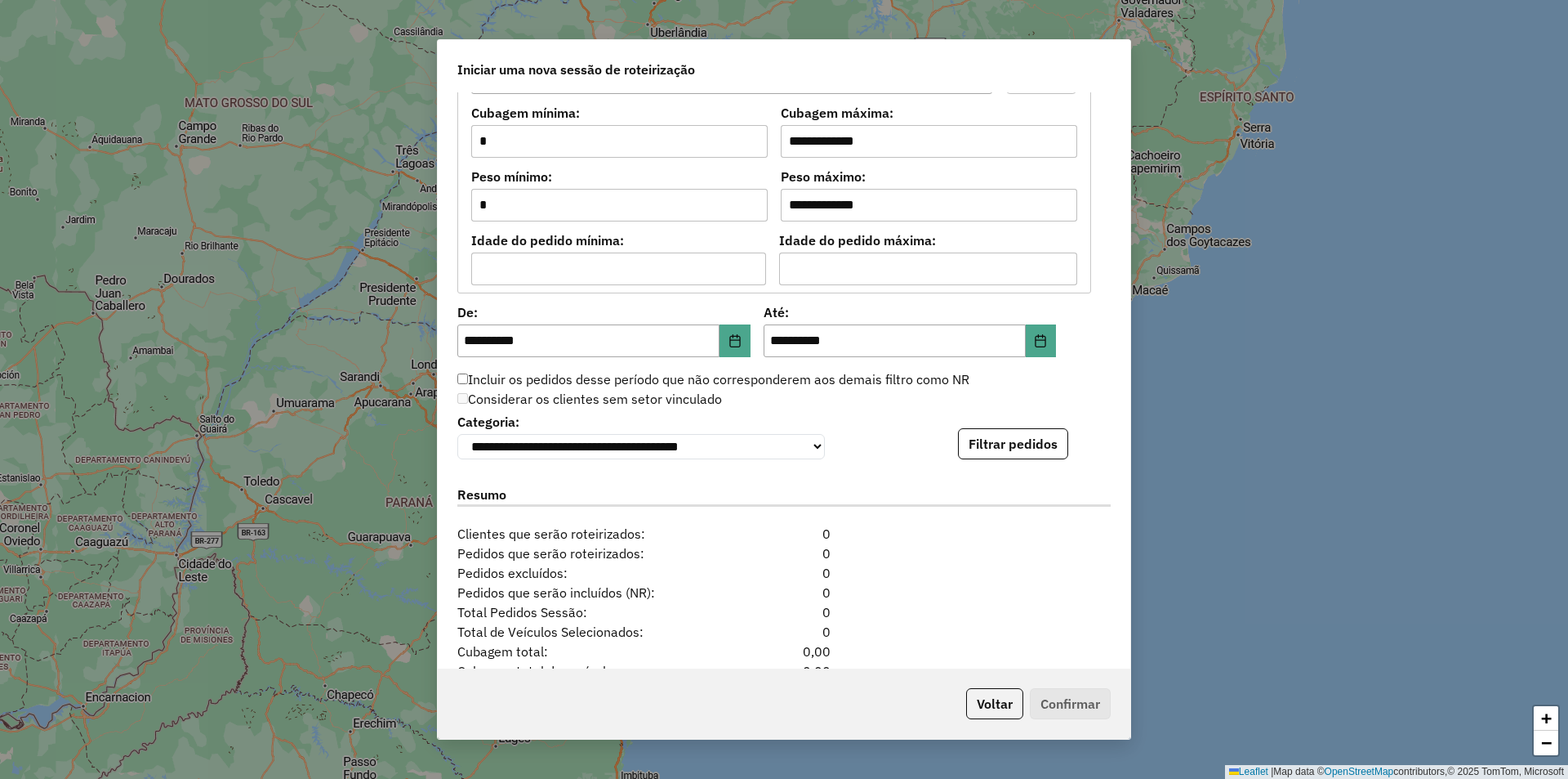
scroll to position [1495, 0]
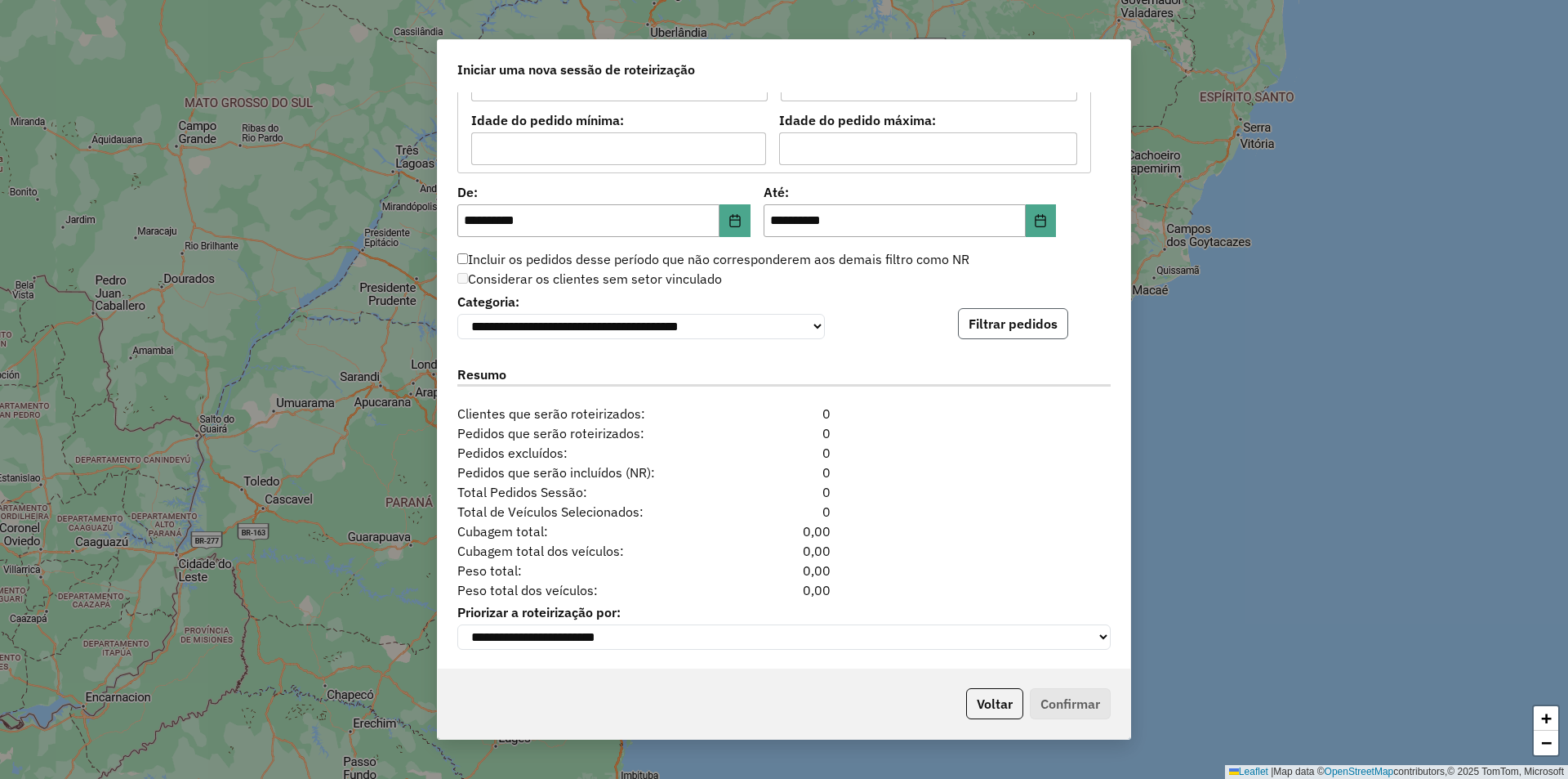
click at [1011, 322] on button "Filtrar pedidos" at bounding box center [1013, 324] width 111 height 31
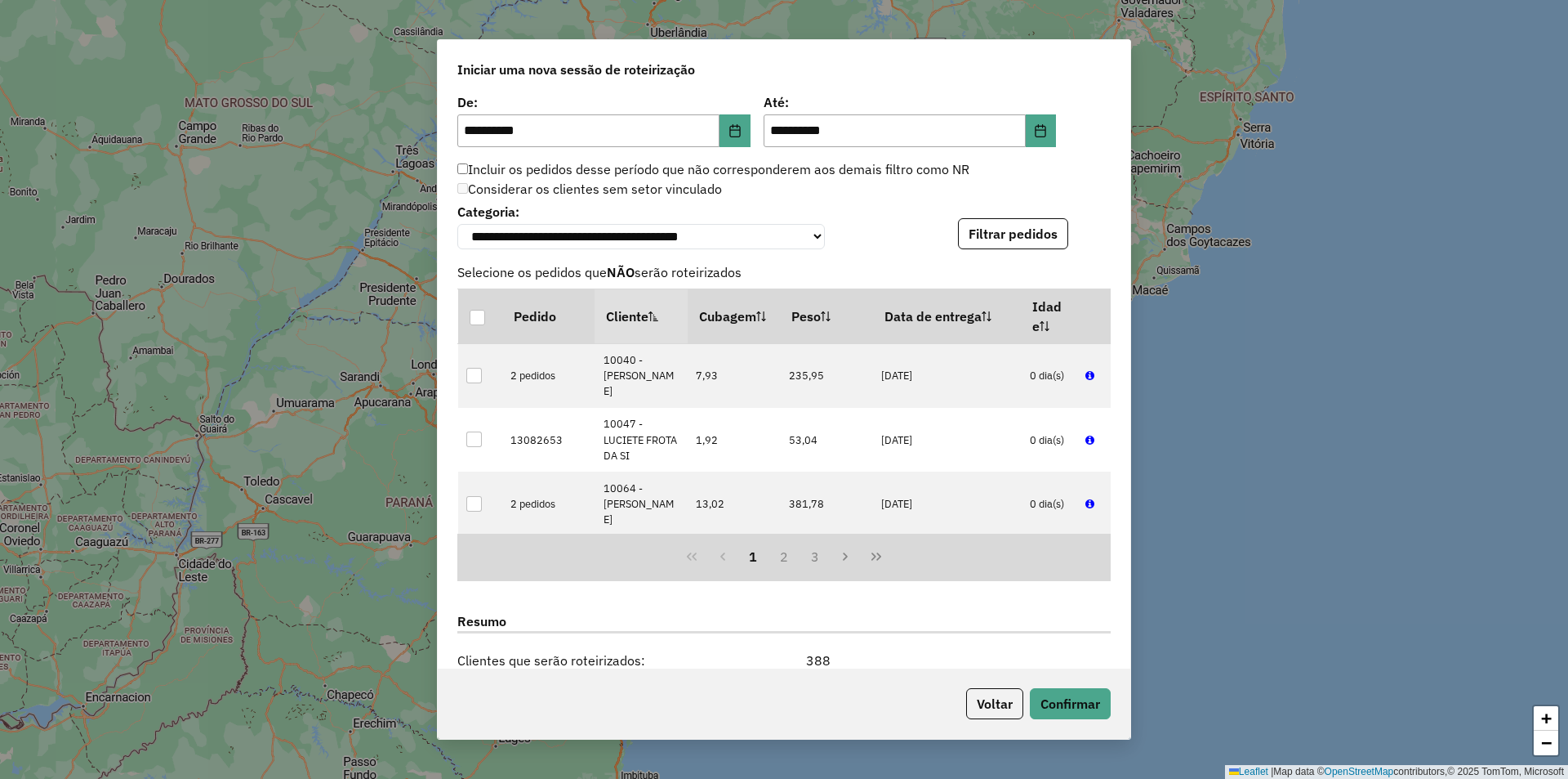
scroll to position [1833, 0]
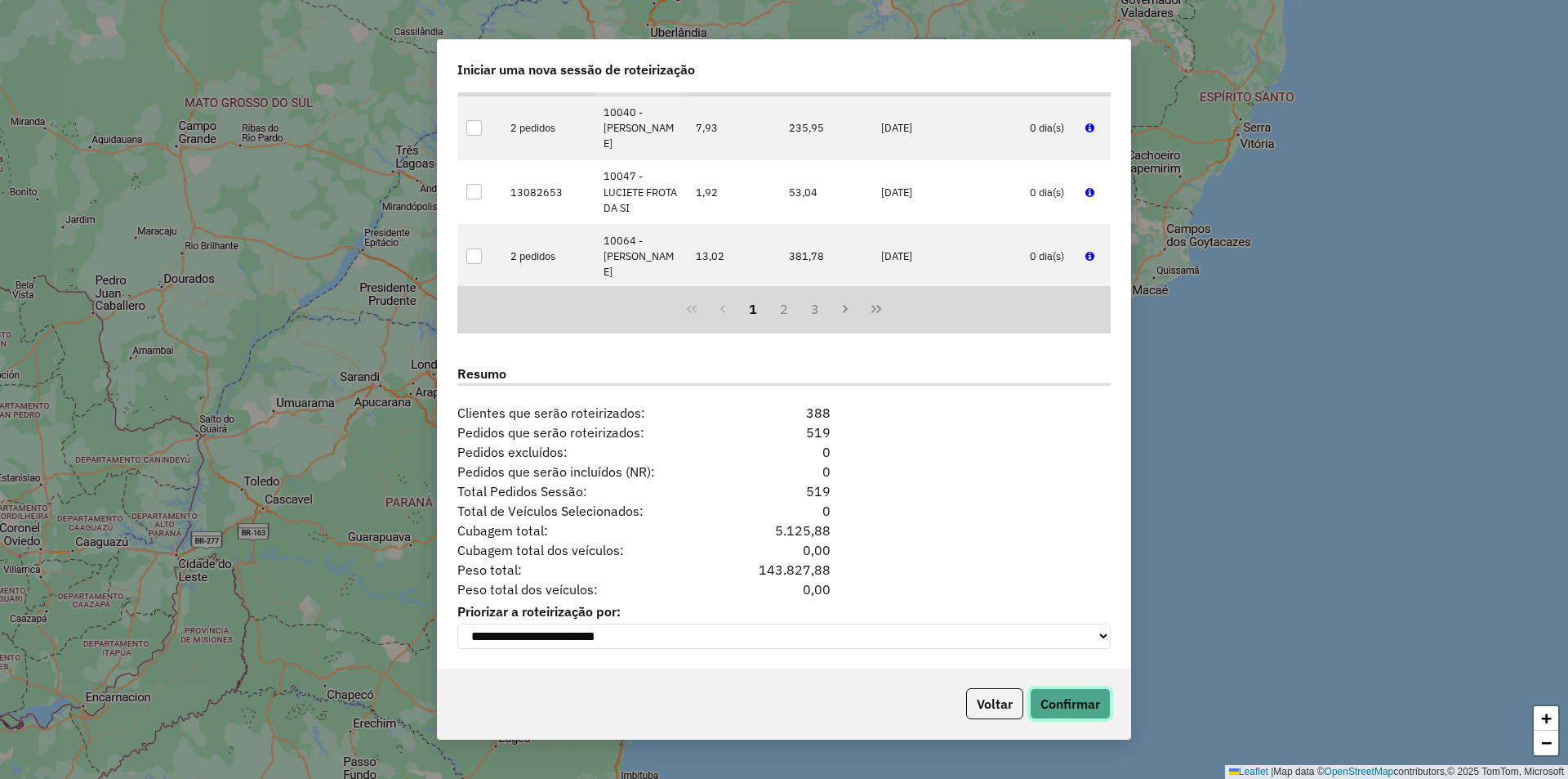
click at [1076, 699] on button "Confirmar" at bounding box center [1070, 704] width 81 height 31
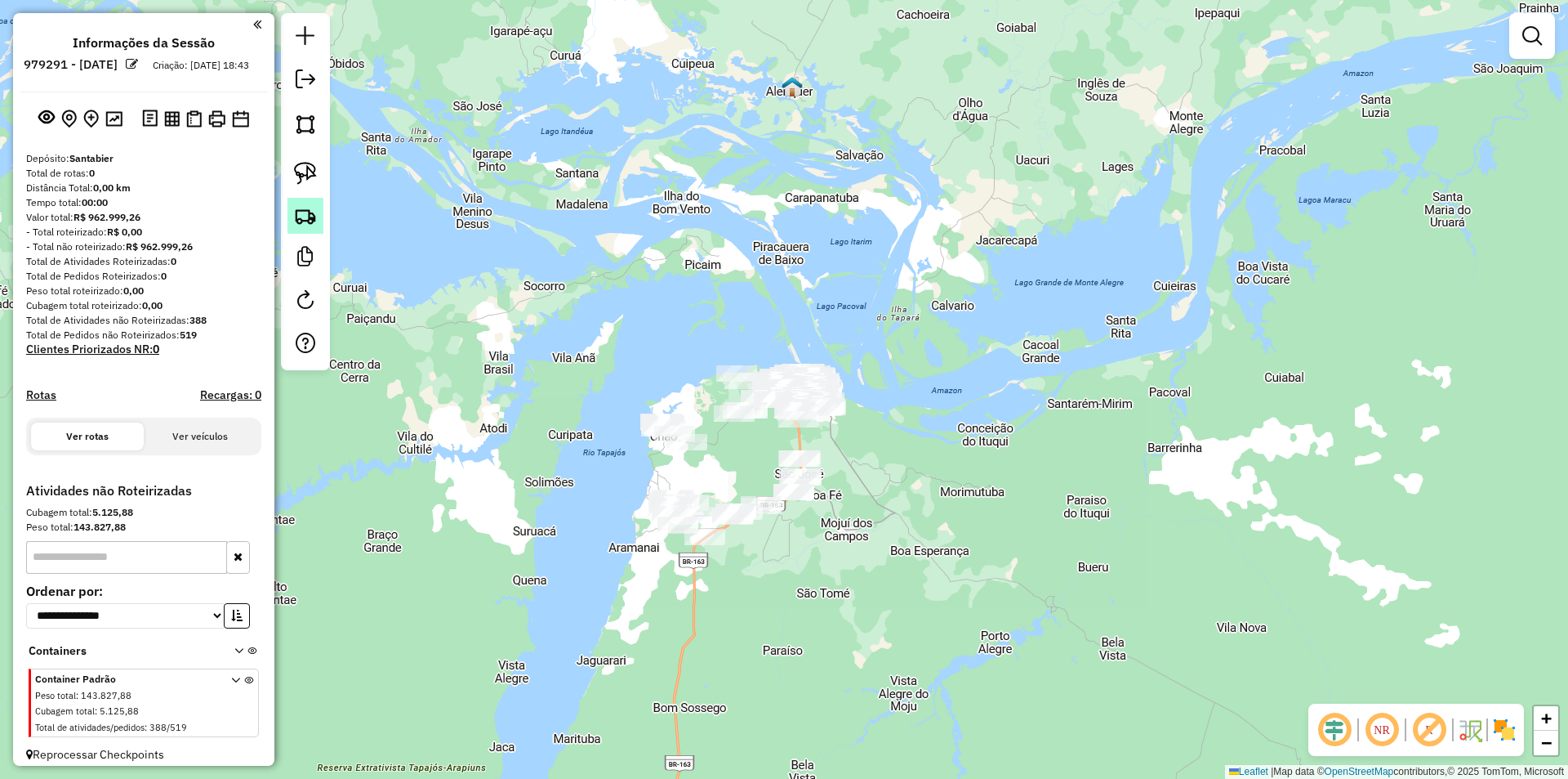
click at [302, 221] on img at bounding box center [305, 215] width 23 height 23
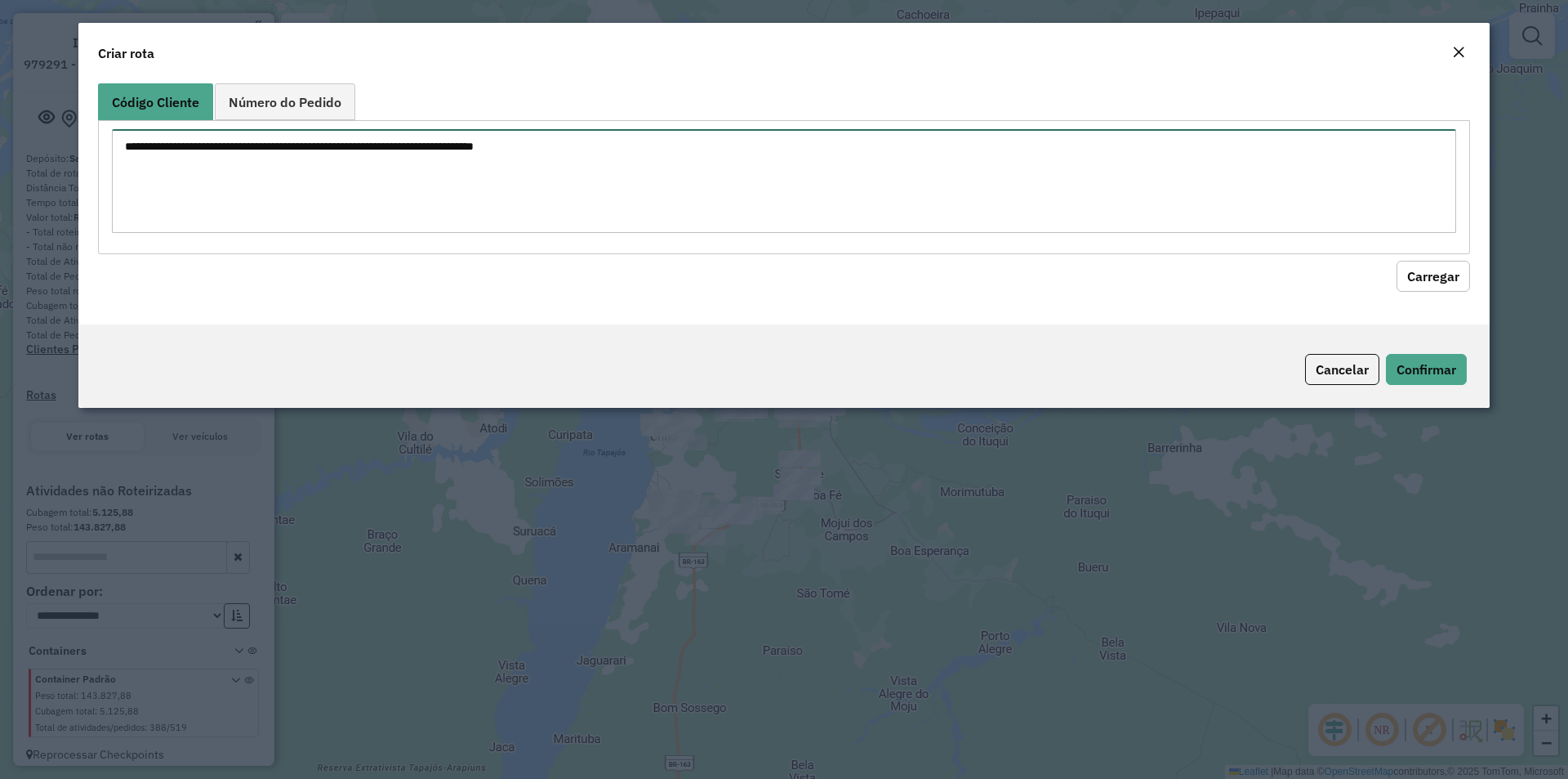
click at [318, 204] on textarea at bounding box center [783, 180] width 1344 height 103
paste textarea "**** **** **** **** **** **** **** **** **** **** ****"
type textarea "**** **** **** **** **** **** **** **** **** **** ****"
click at [1449, 270] on button "Carregar" at bounding box center [1433, 276] width 73 height 31
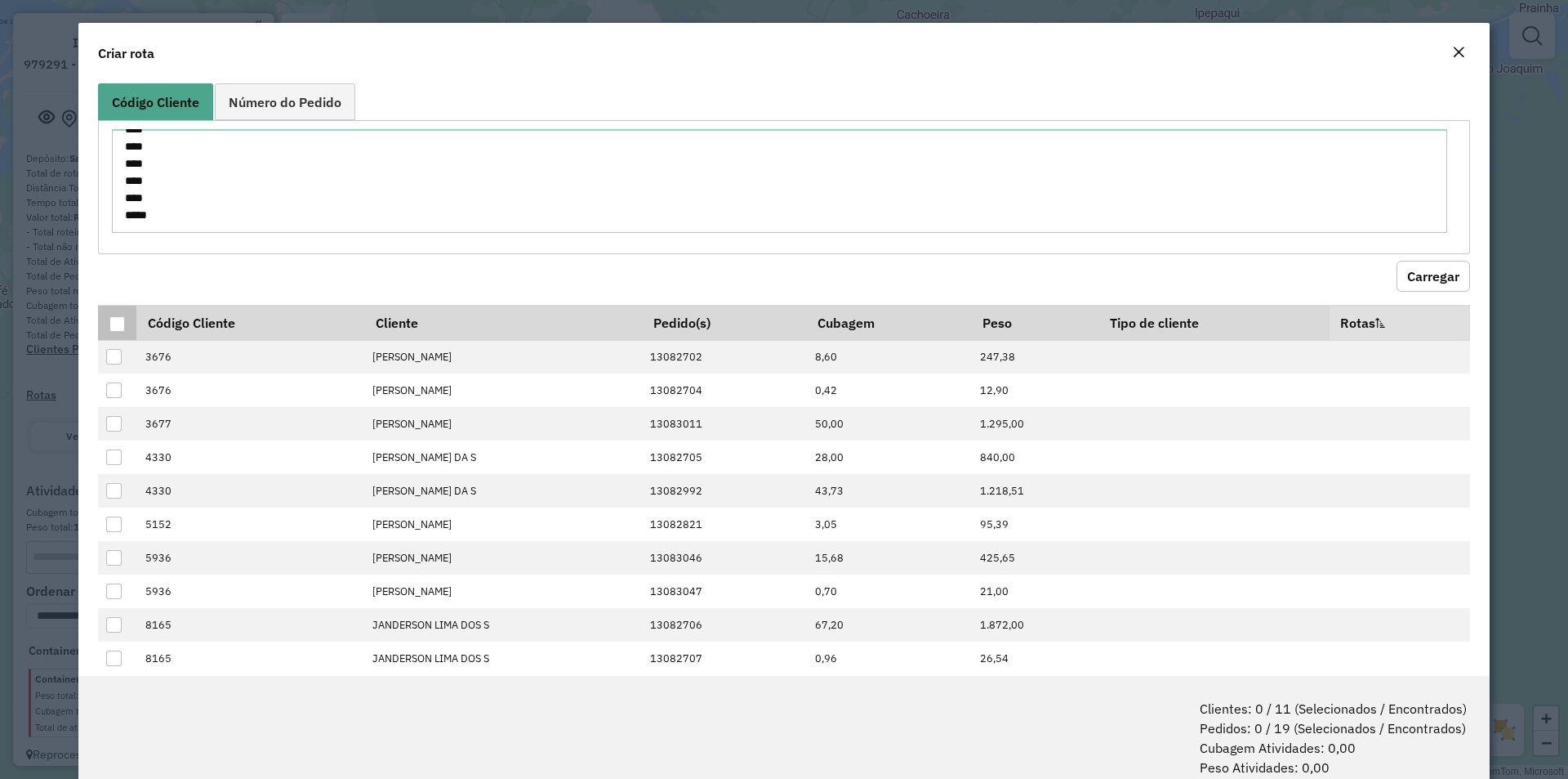
click at [117, 315] on p-tableheadercheckbox at bounding box center [118, 323] width 16 height 16
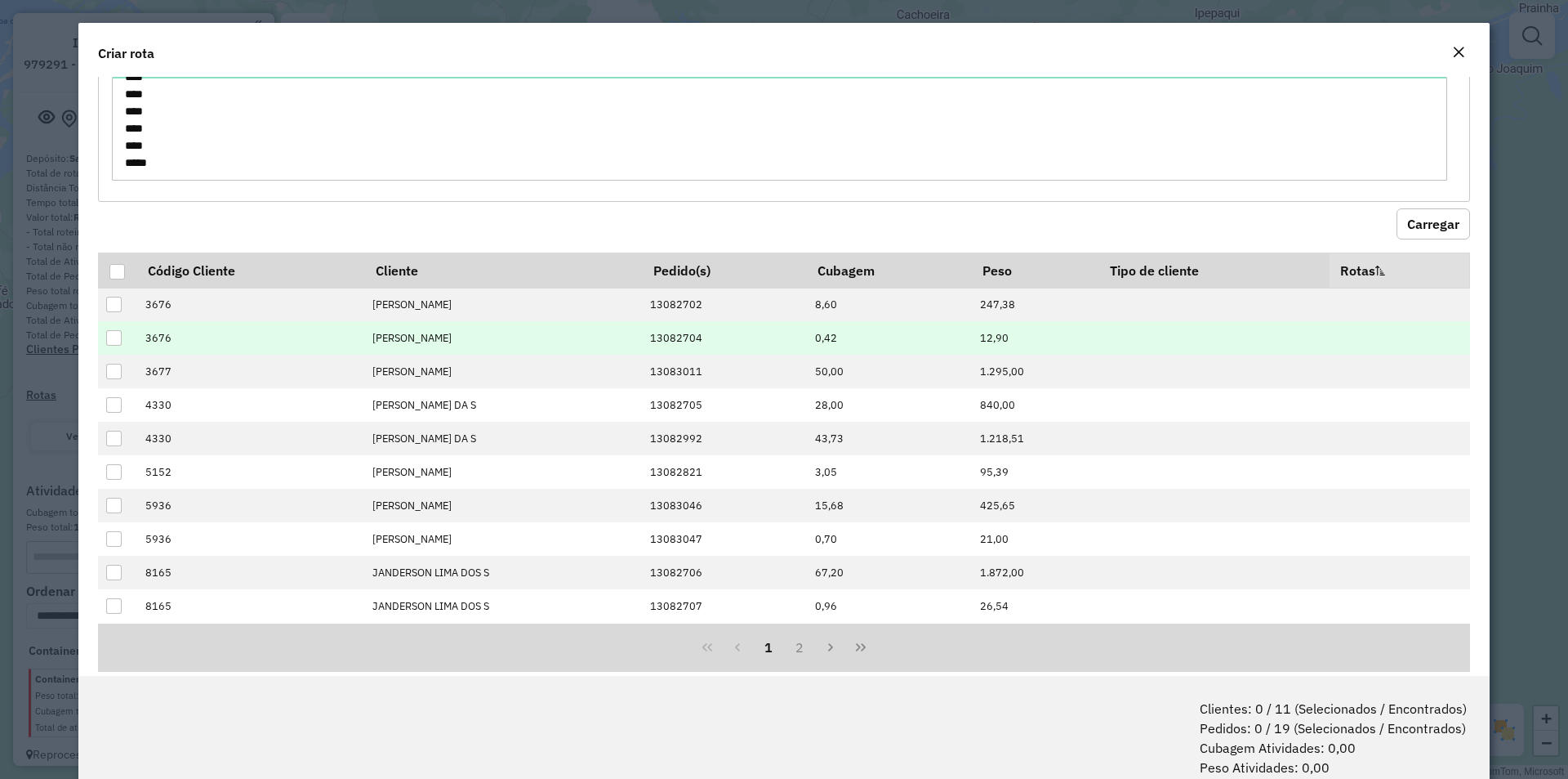
scroll to position [79, 0]
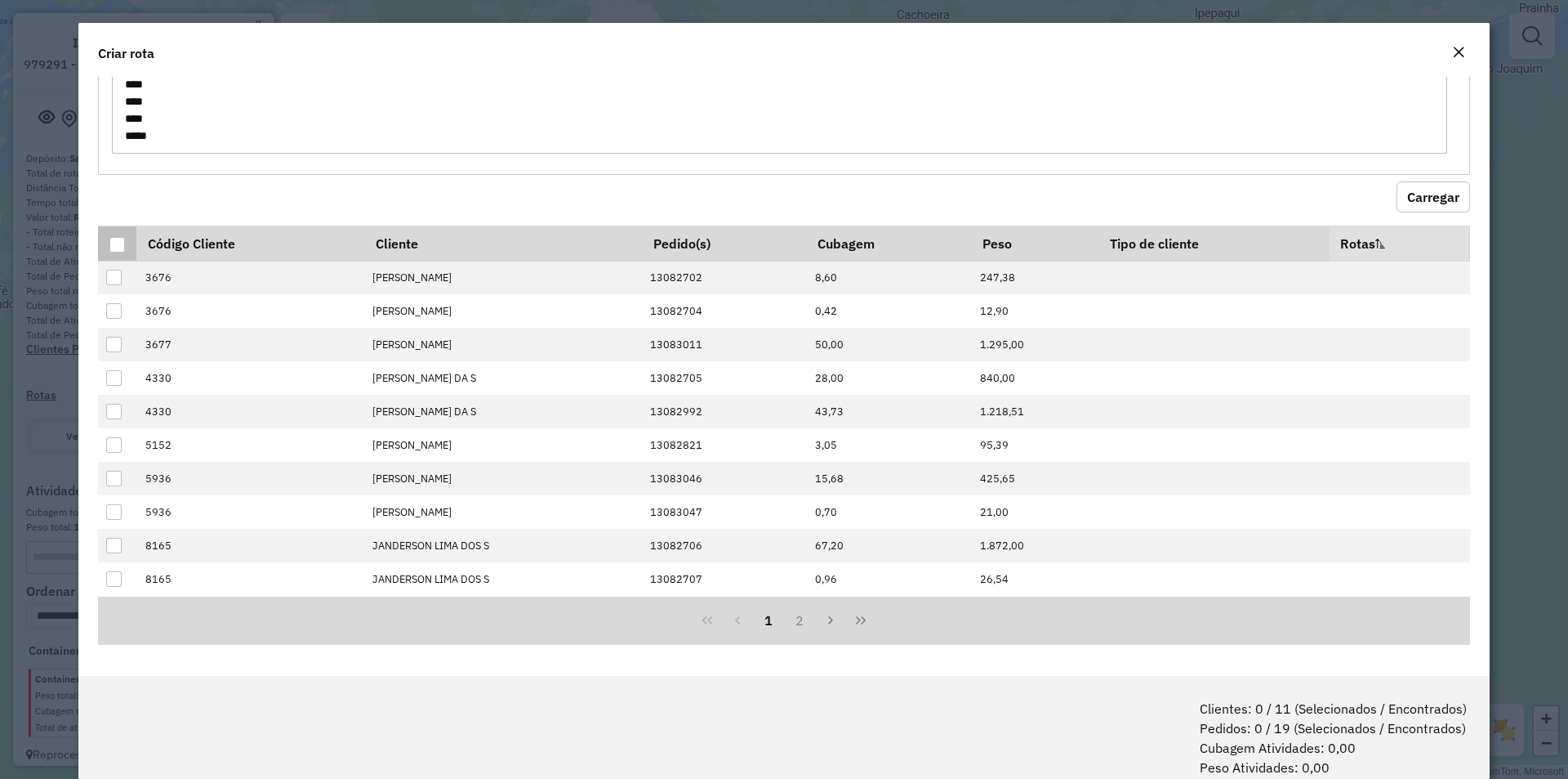
click at [115, 242] on div at bounding box center [117, 244] width 15 height 15
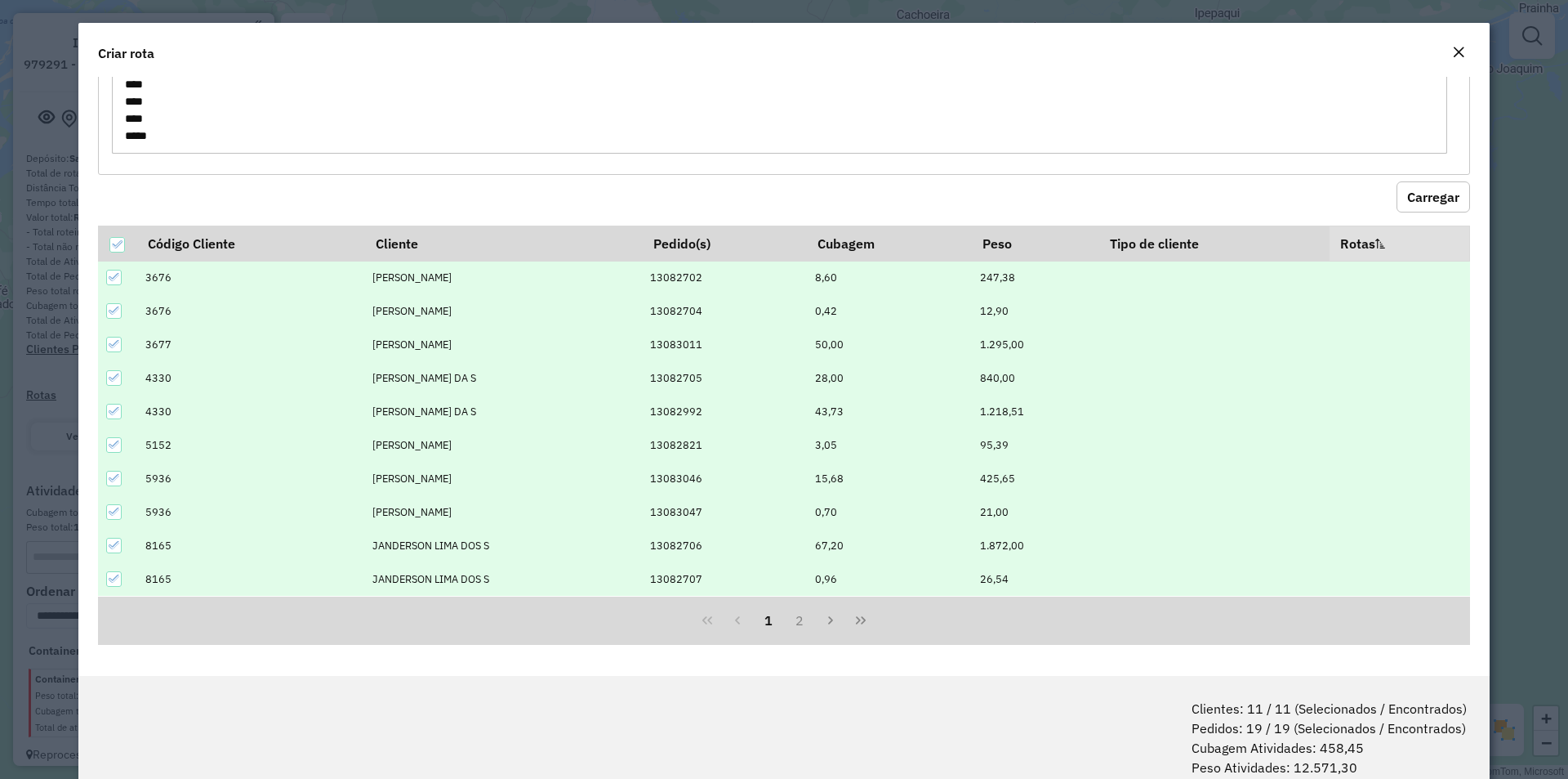
scroll to position [82, 0]
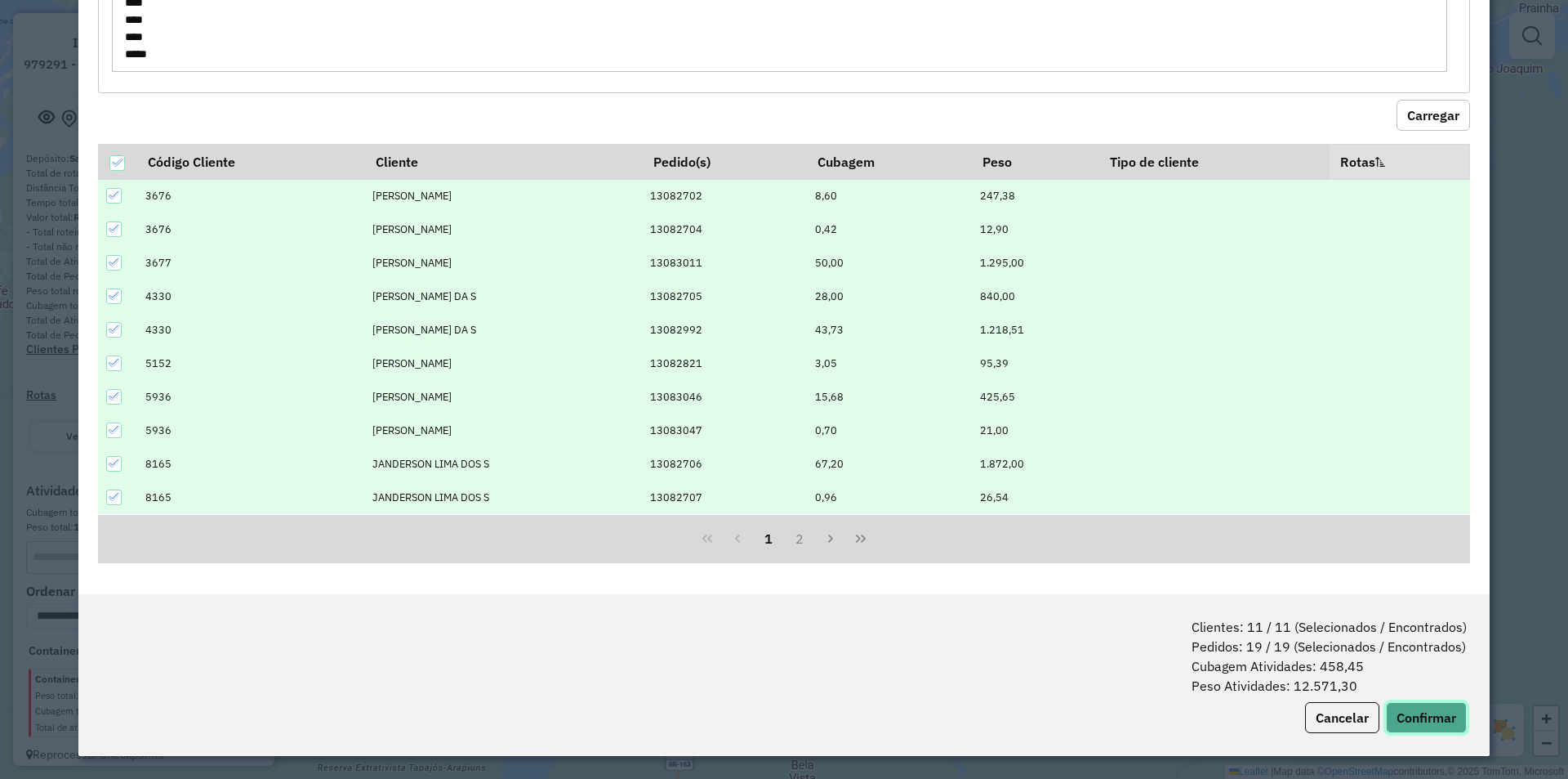
click at [1409, 710] on button "Confirmar" at bounding box center [1426, 717] width 81 height 31
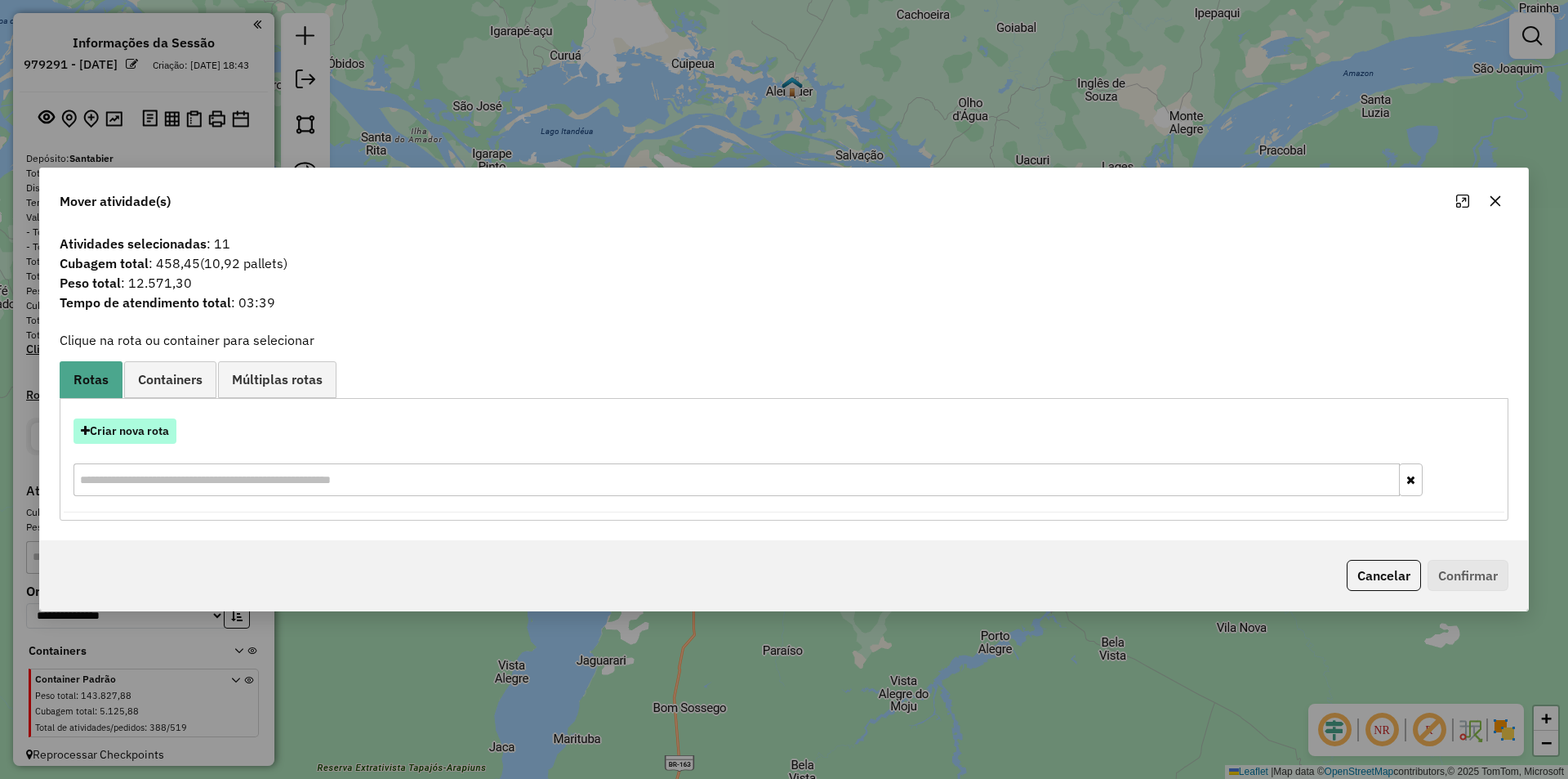
click at [145, 428] on button "Criar nova rota" at bounding box center [125, 431] width 103 height 25
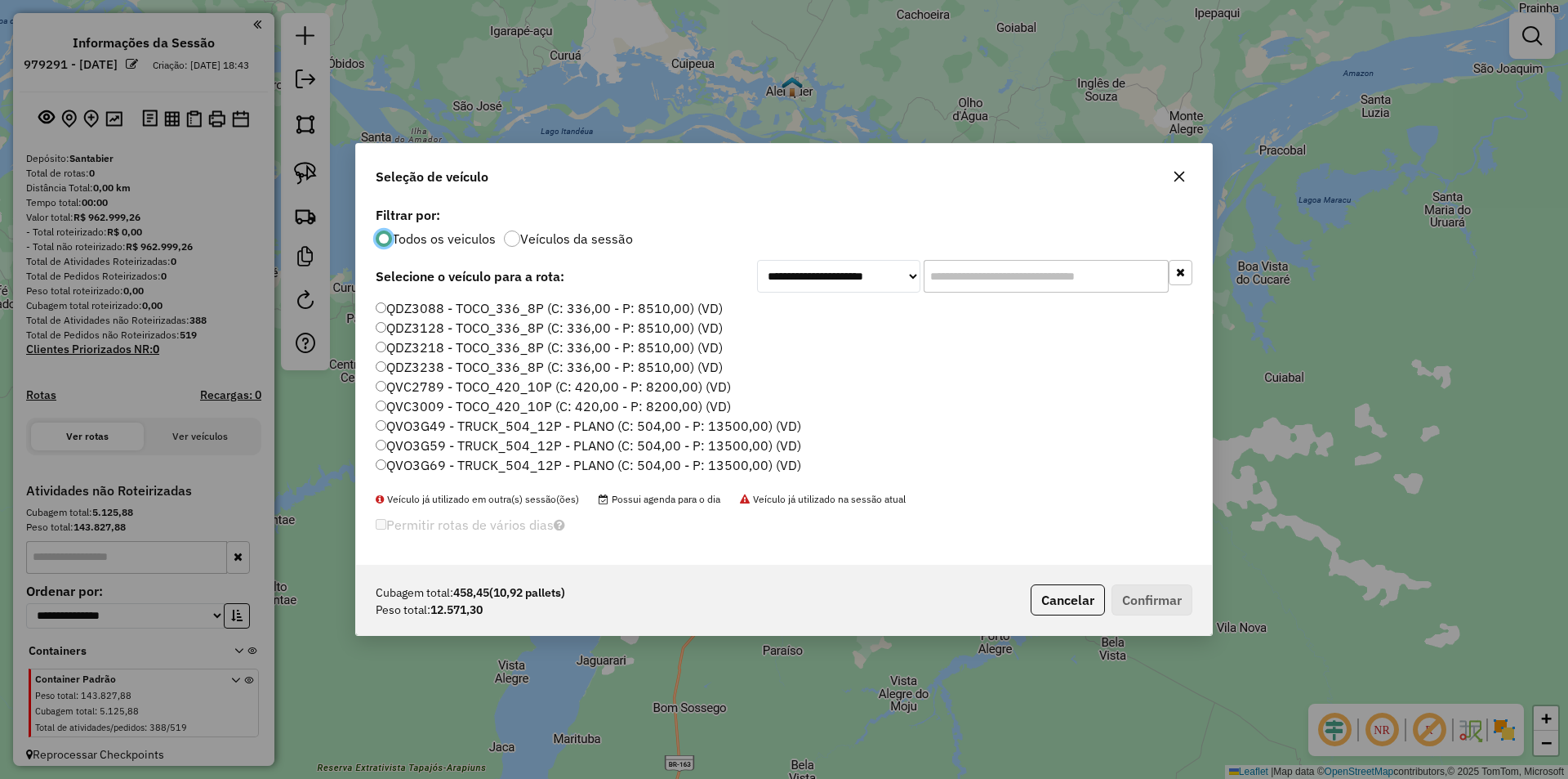
scroll to position [326, 0]
click at [429, 454] on label "QVO3G69 - TRUCK_504_12P - PLANO (C: 504,00 - P: 13500,00) (VD)" at bounding box center [588, 452] width 425 height 20
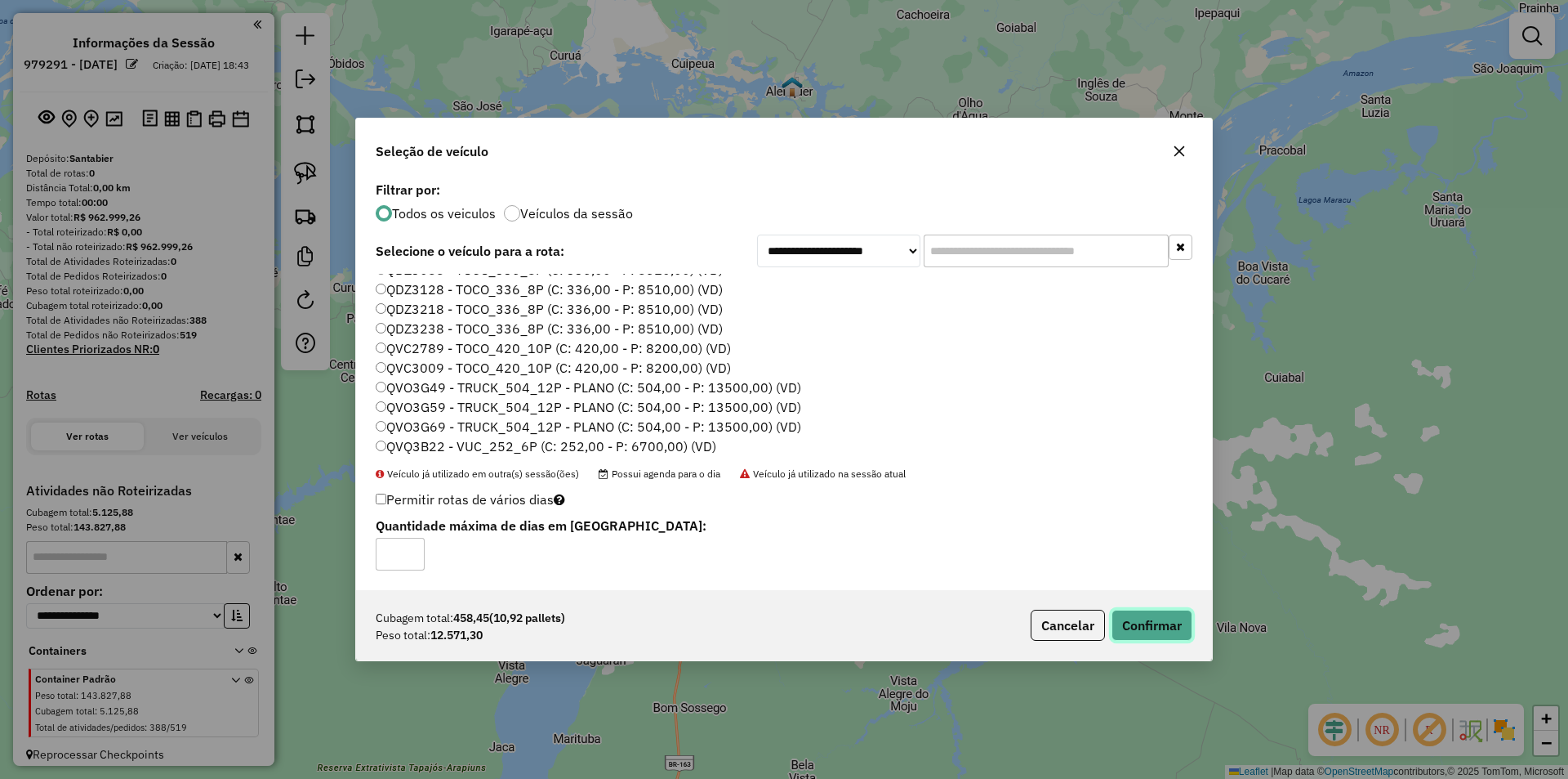
click at [1128, 618] on button "Confirmar" at bounding box center [1151, 625] width 81 height 31
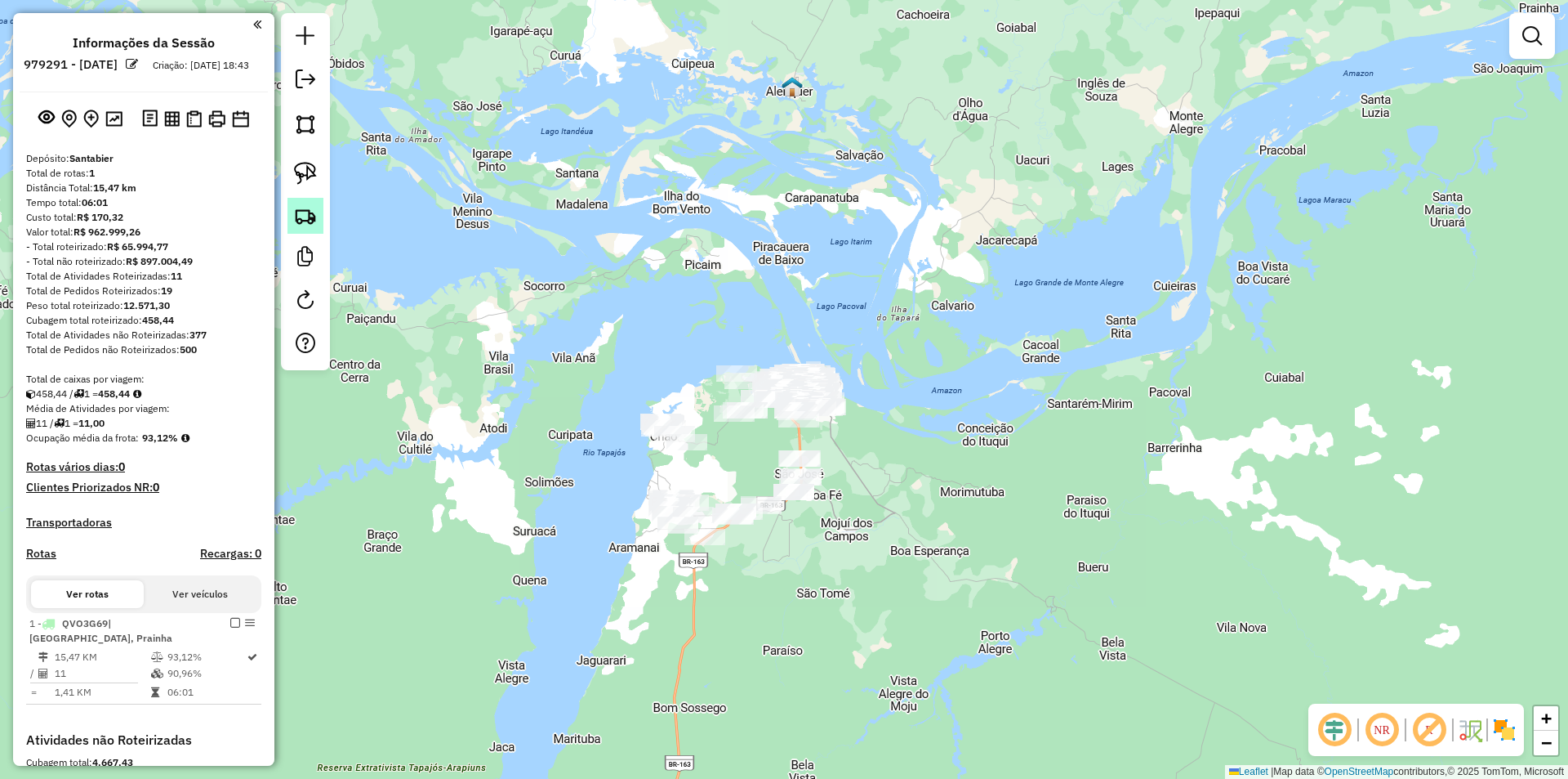
click at [299, 208] on img at bounding box center [305, 215] width 23 height 23
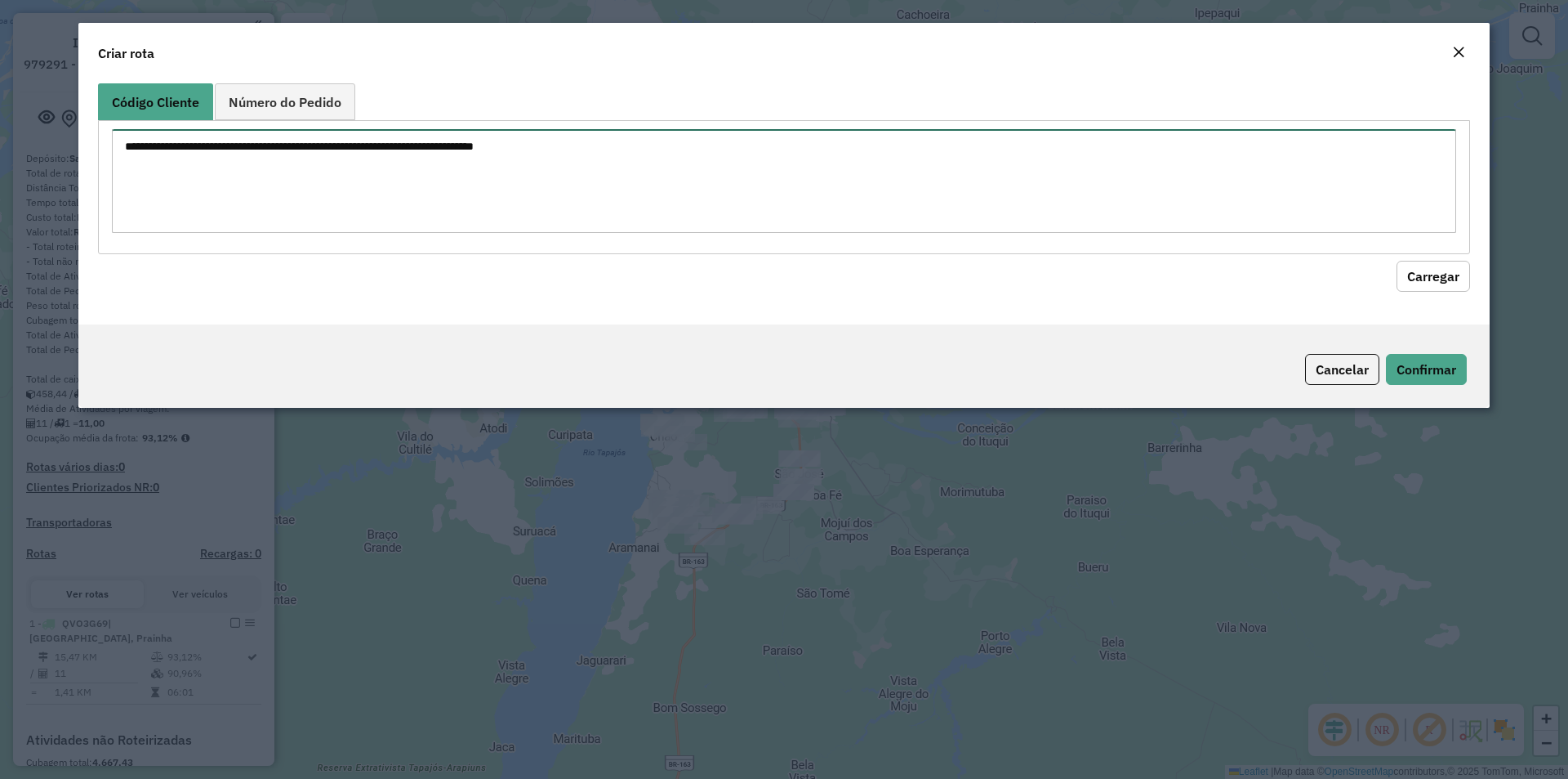
click at [305, 200] on textarea at bounding box center [783, 180] width 1344 height 103
paste textarea "**** **** **** **** **** **** **** **** ****"
type textarea "**** **** **** **** **** **** **** **** ****"
click at [1426, 284] on button "Carregar" at bounding box center [1433, 276] width 73 height 31
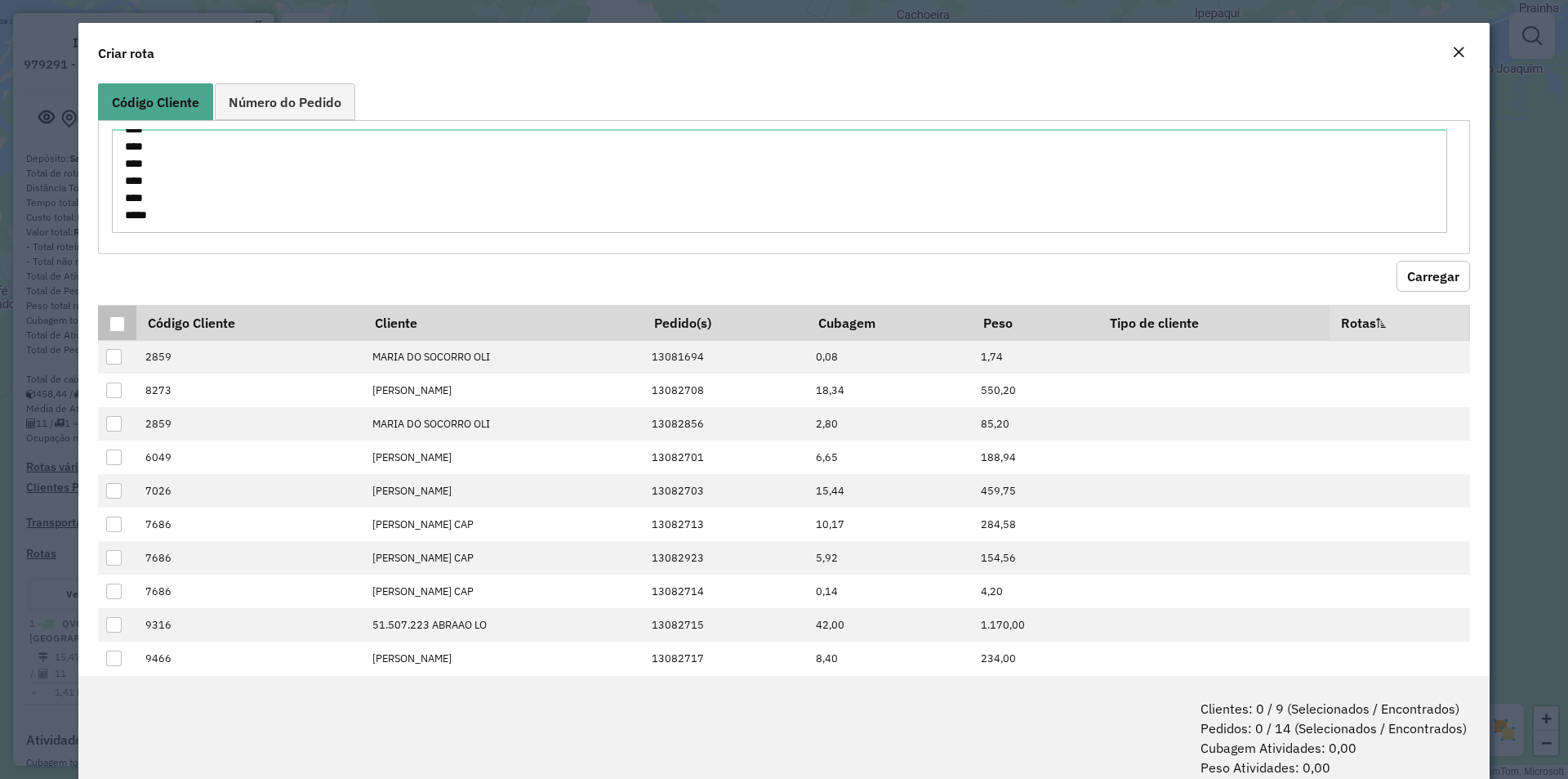
drag, startPoint x: 124, startPoint y: 321, endPoint x: 106, endPoint y: 311, distance: 20.6
click at [111, 314] on th at bounding box center [117, 322] width 38 height 35
click at [117, 326] on div at bounding box center [117, 324] width 15 height 15
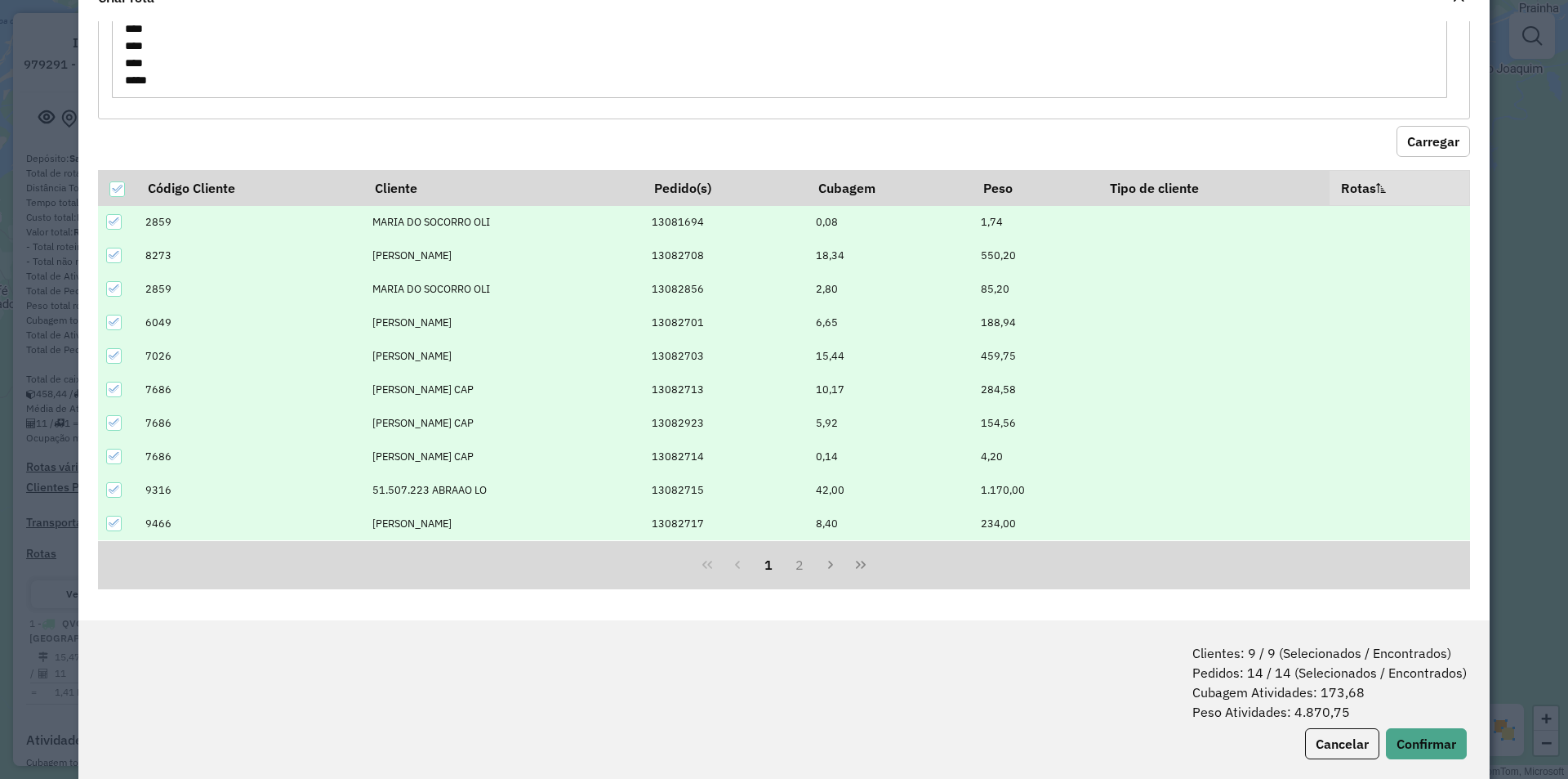
scroll to position [82, 0]
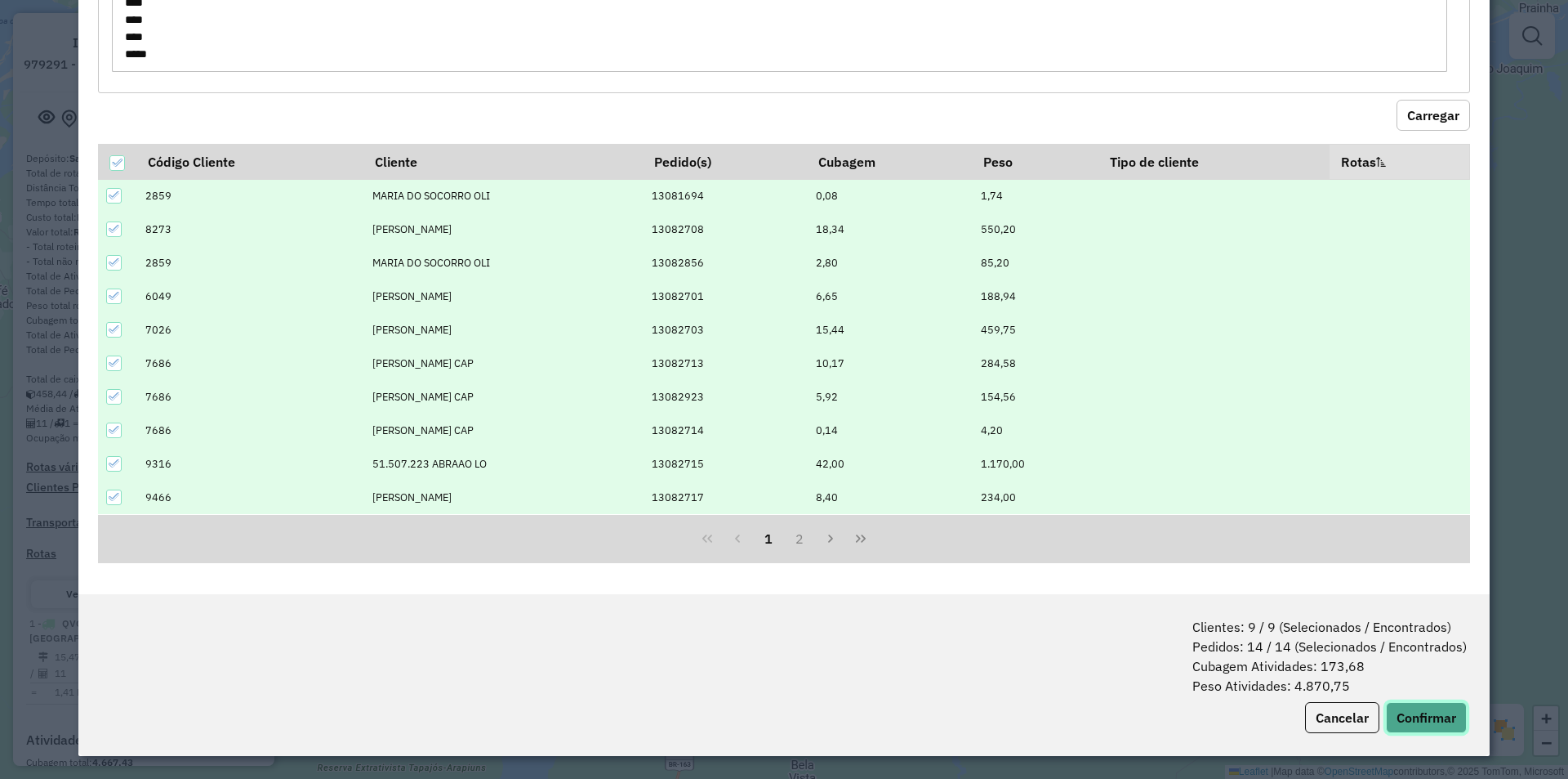
click at [1443, 708] on button "Confirmar" at bounding box center [1426, 717] width 81 height 31
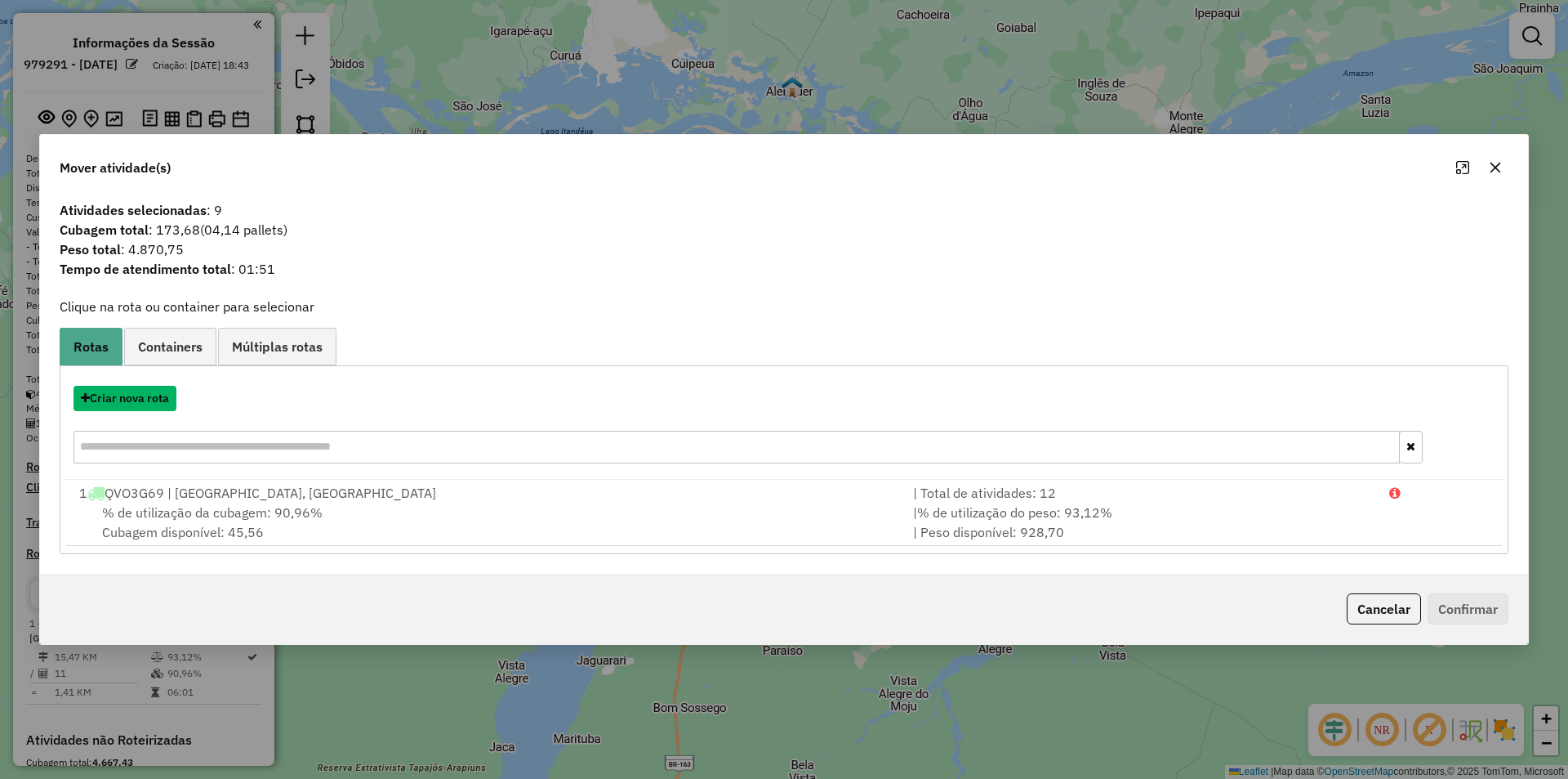
click at [157, 401] on button "Criar nova rota" at bounding box center [125, 398] width 103 height 25
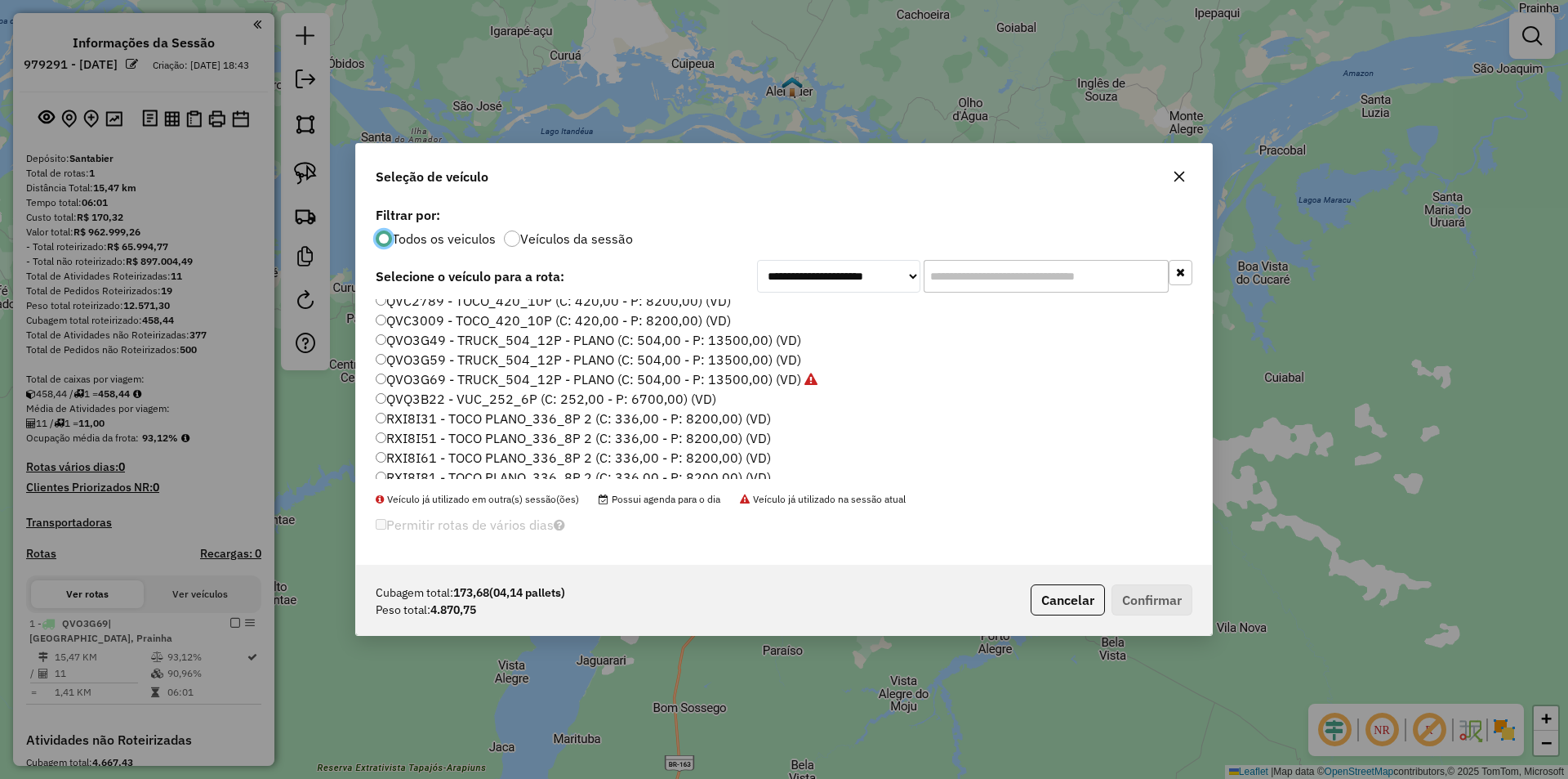
scroll to position [487, 0]
click at [429, 316] on label "QVQ3B22 - VUC_252_6P (C: 252,00 - P: 6700,00) (VD)" at bounding box center [547, 312] width 341 height 20
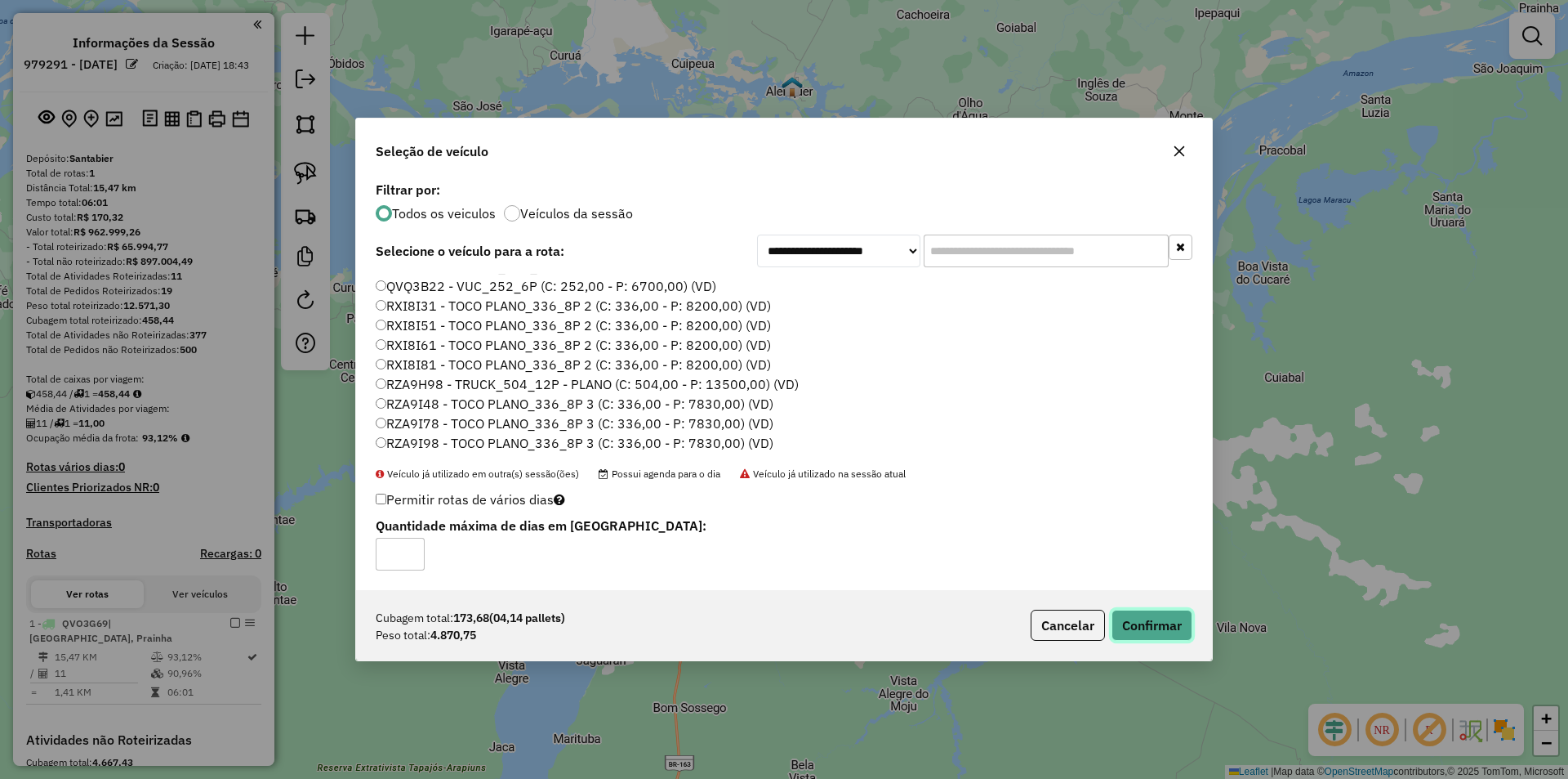
click at [1162, 630] on button "Confirmar" at bounding box center [1151, 625] width 81 height 31
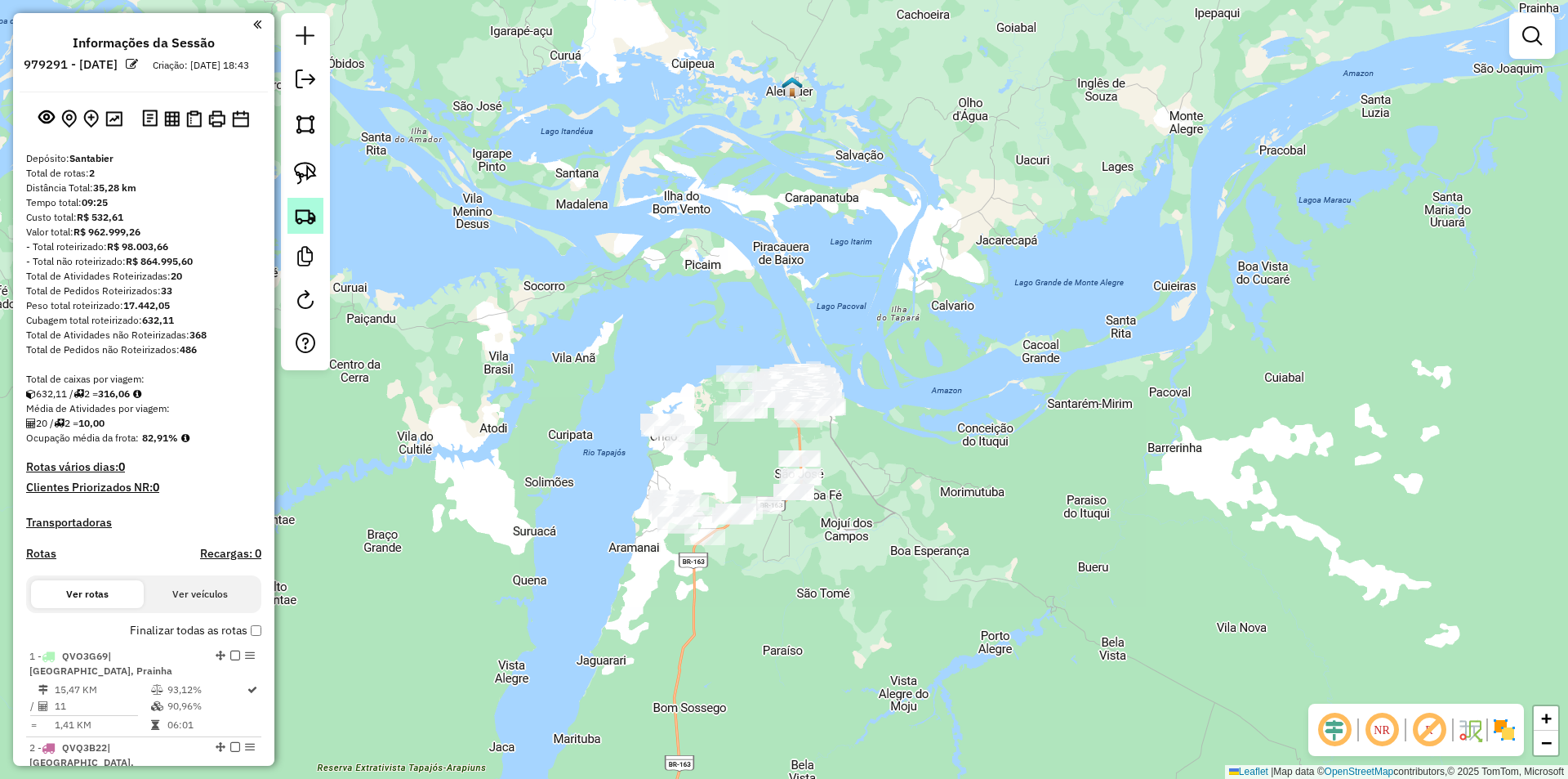
click at [302, 209] on img at bounding box center [305, 215] width 23 height 23
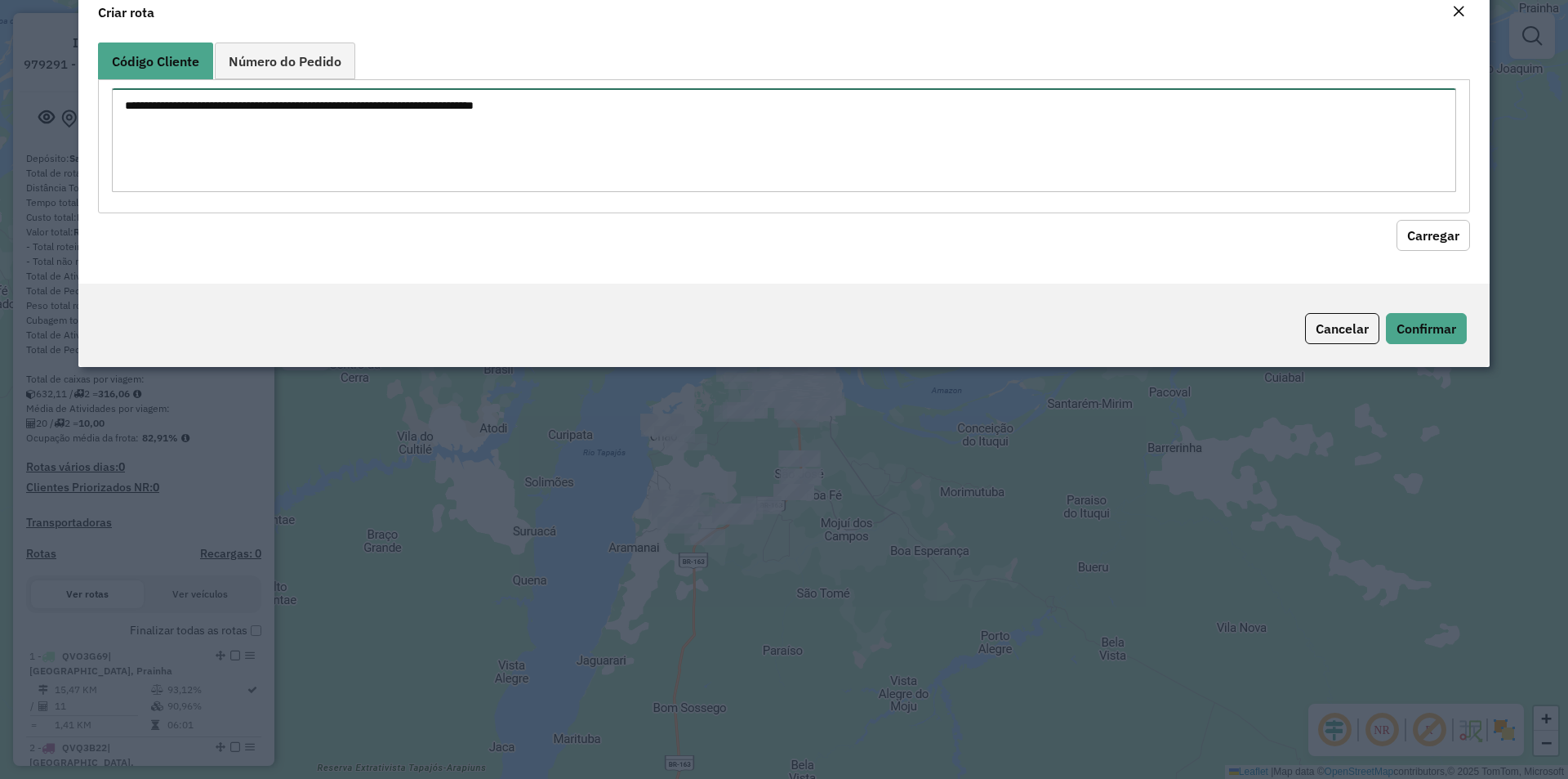
click at [328, 192] on textarea at bounding box center [783, 140] width 1344 height 103
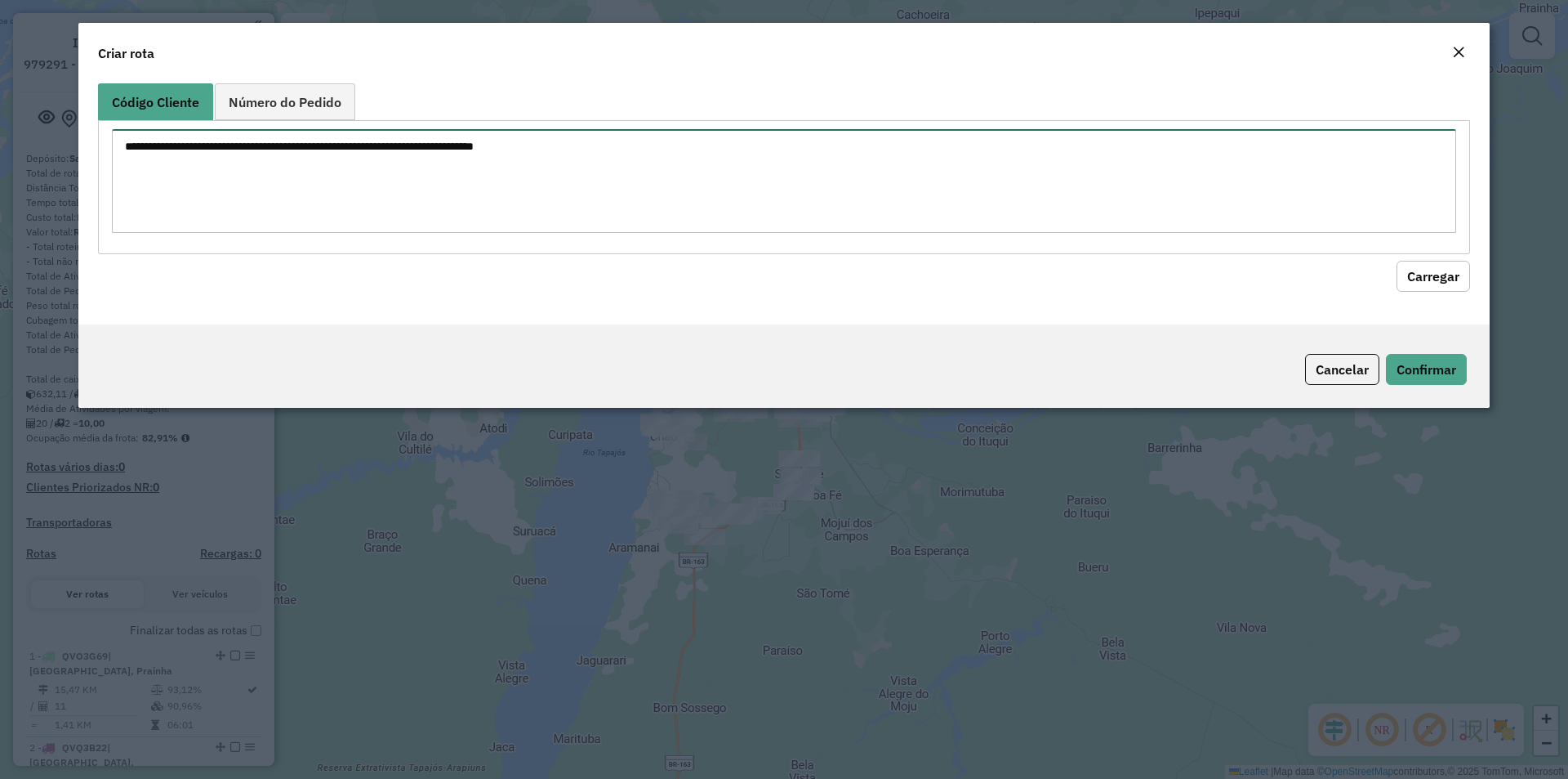
paste textarea "***** **** **** **** **** **** **** **** **** **** **** **** **** **** **** ***…"
type textarea "***** **** **** **** **** **** **** **** **** **** **** **** **** **** **** ***…"
click at [1452, 278] on button "Carregar" at bounding box center [1433, 276] width 73 height 31
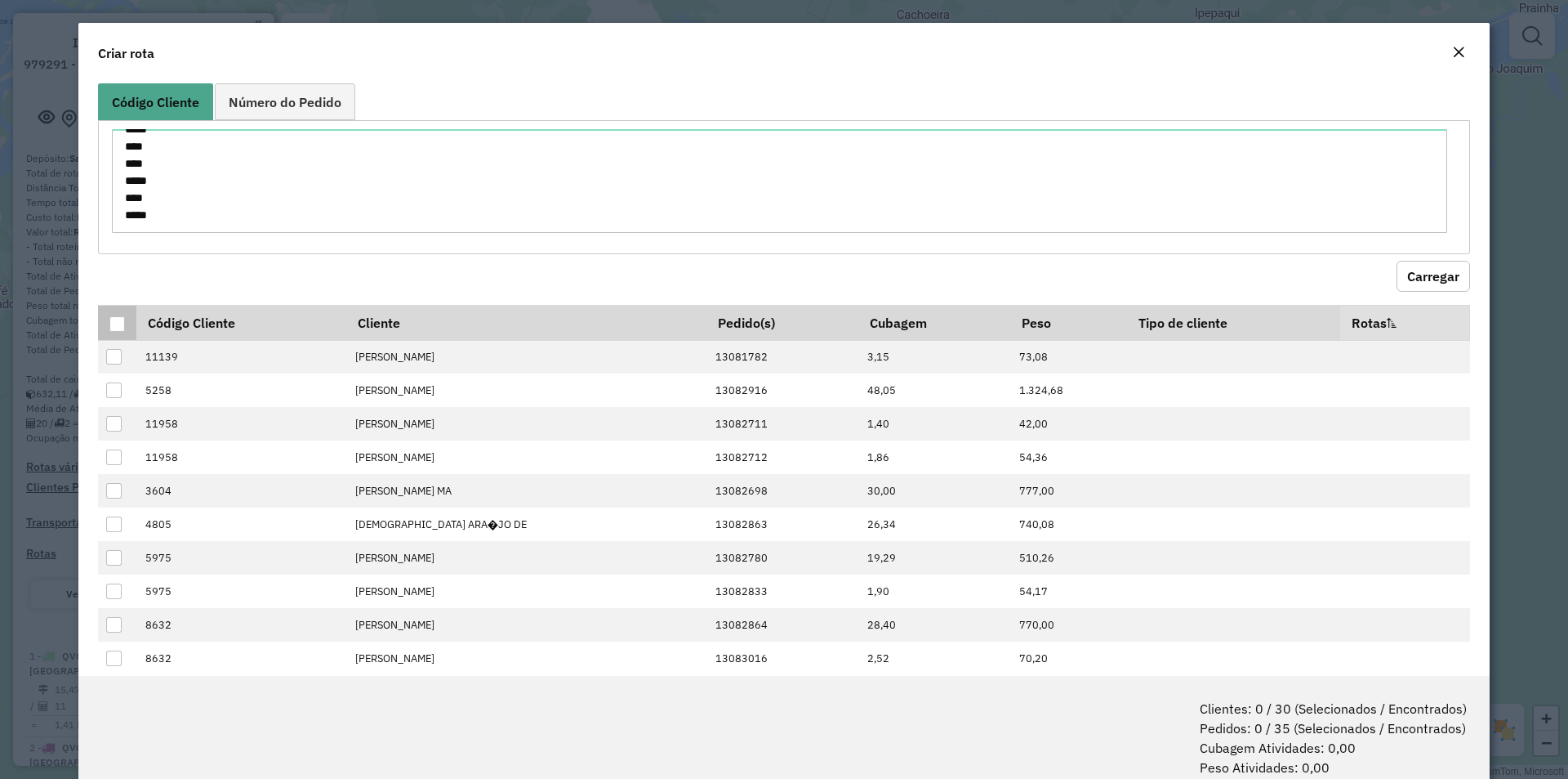
click at [118, 323] on div at bounding box center [117, 324] width 15 height 15
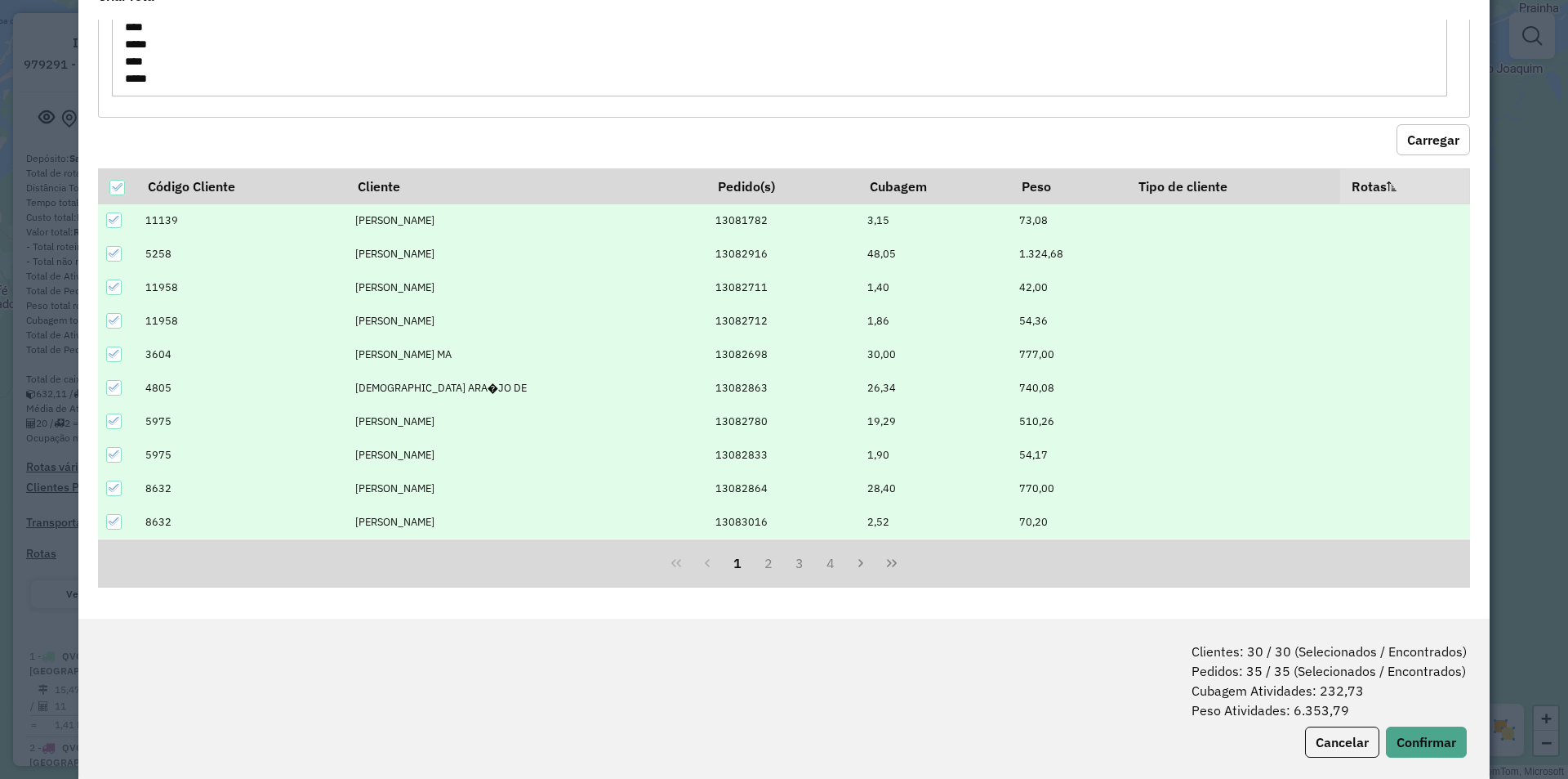
scroll to position [82, 0]
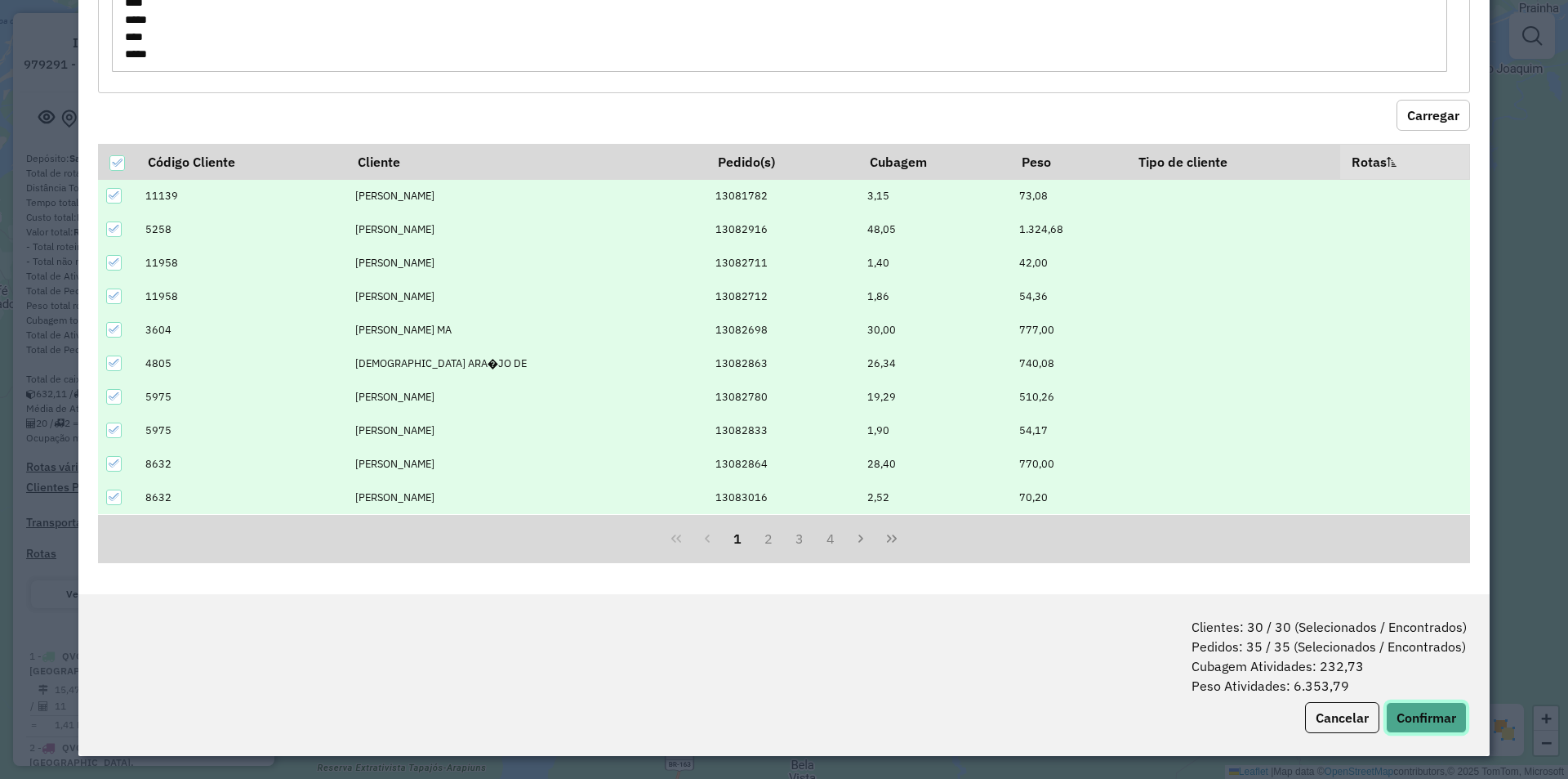
click at [1403, 714] on button "Confirmar" at bounding box center [1426, 717] width 81 height 31
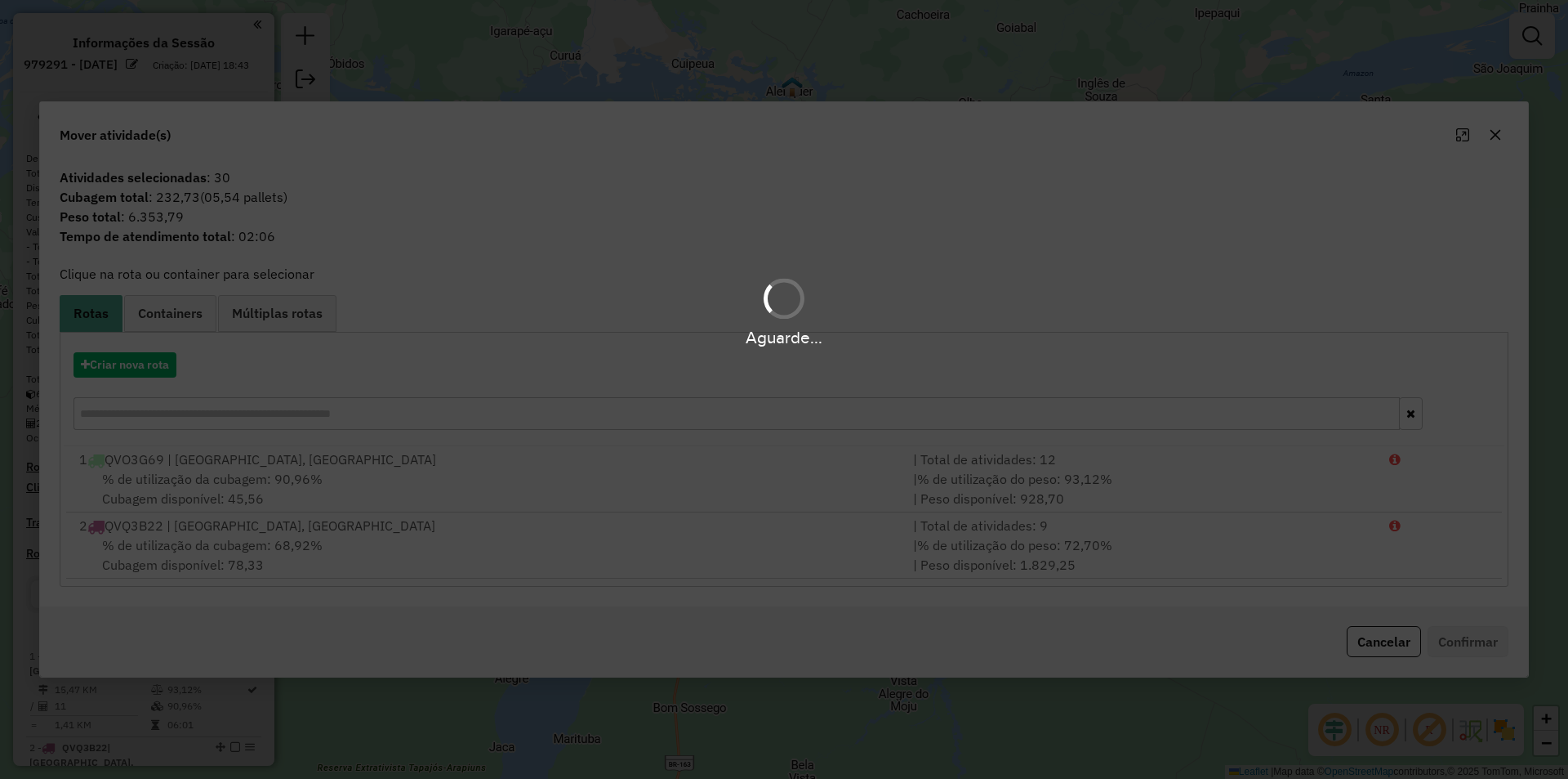
click at [103, 365] on div "Aguarde..." at bounding box center [784, 389] width 1568 height 779
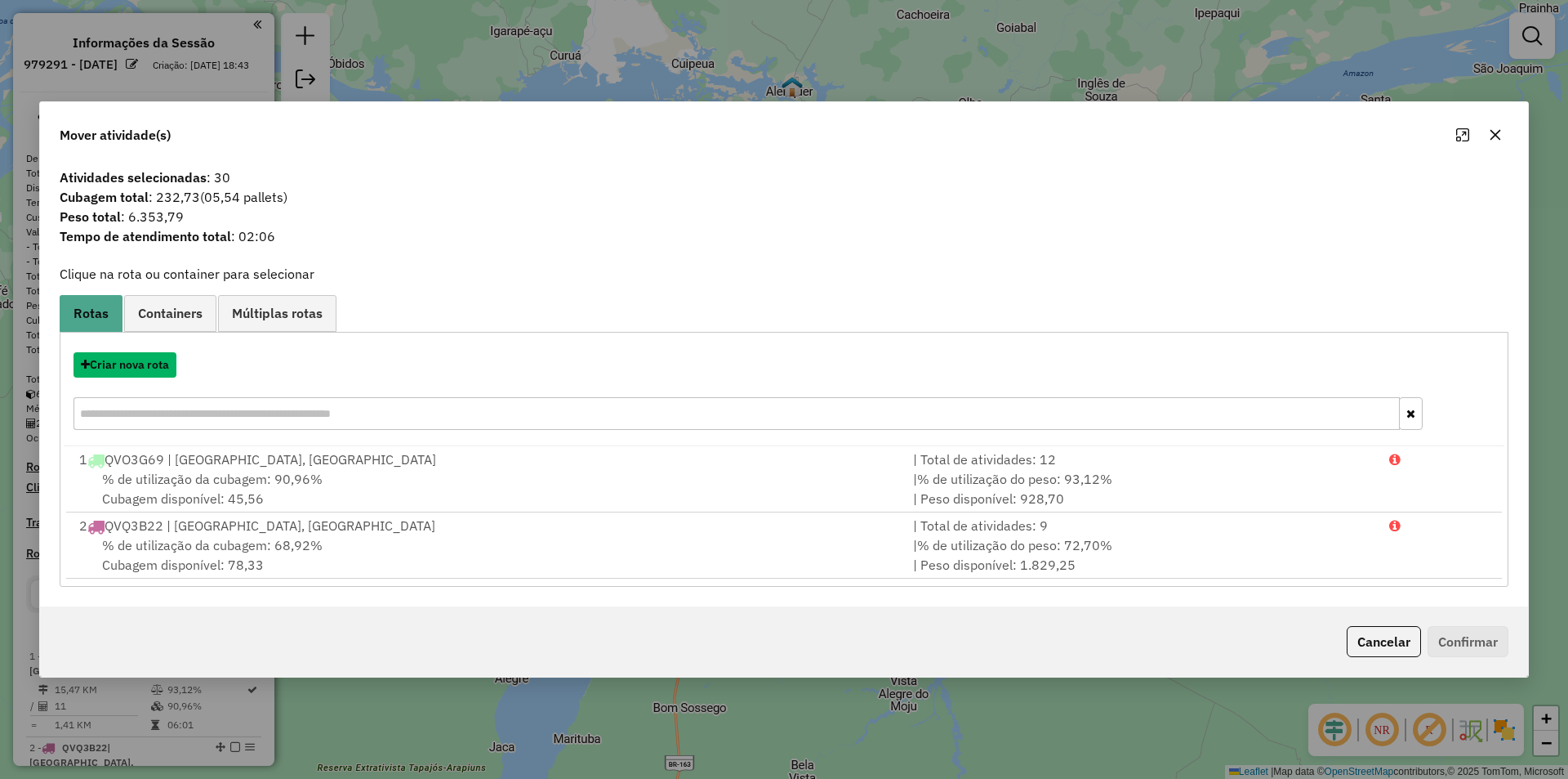
click at [103, 365] on button "Criar nova rota" at bounding box center [125, 365] width 103 height 25
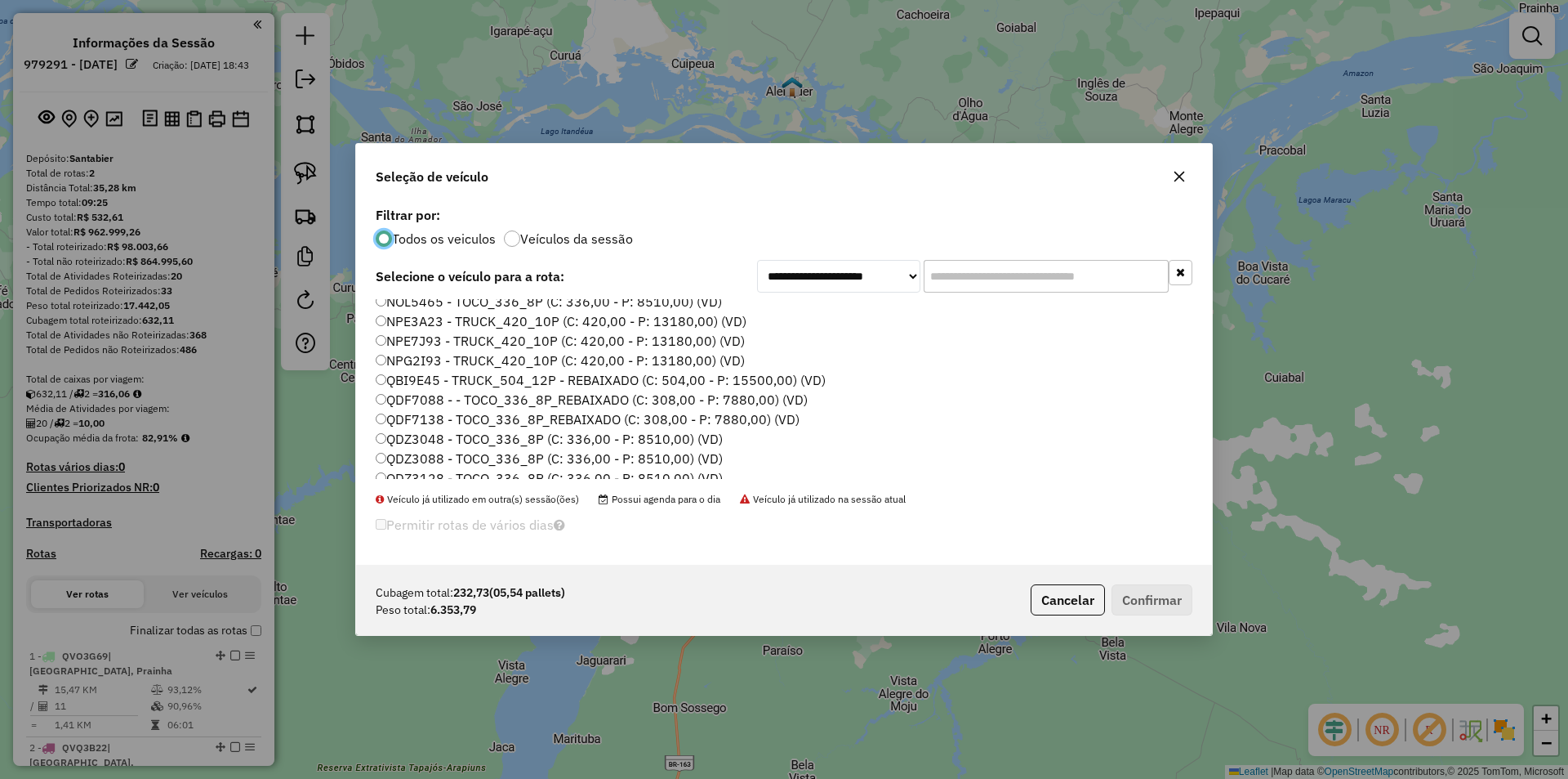
scroll to position [245, 0]
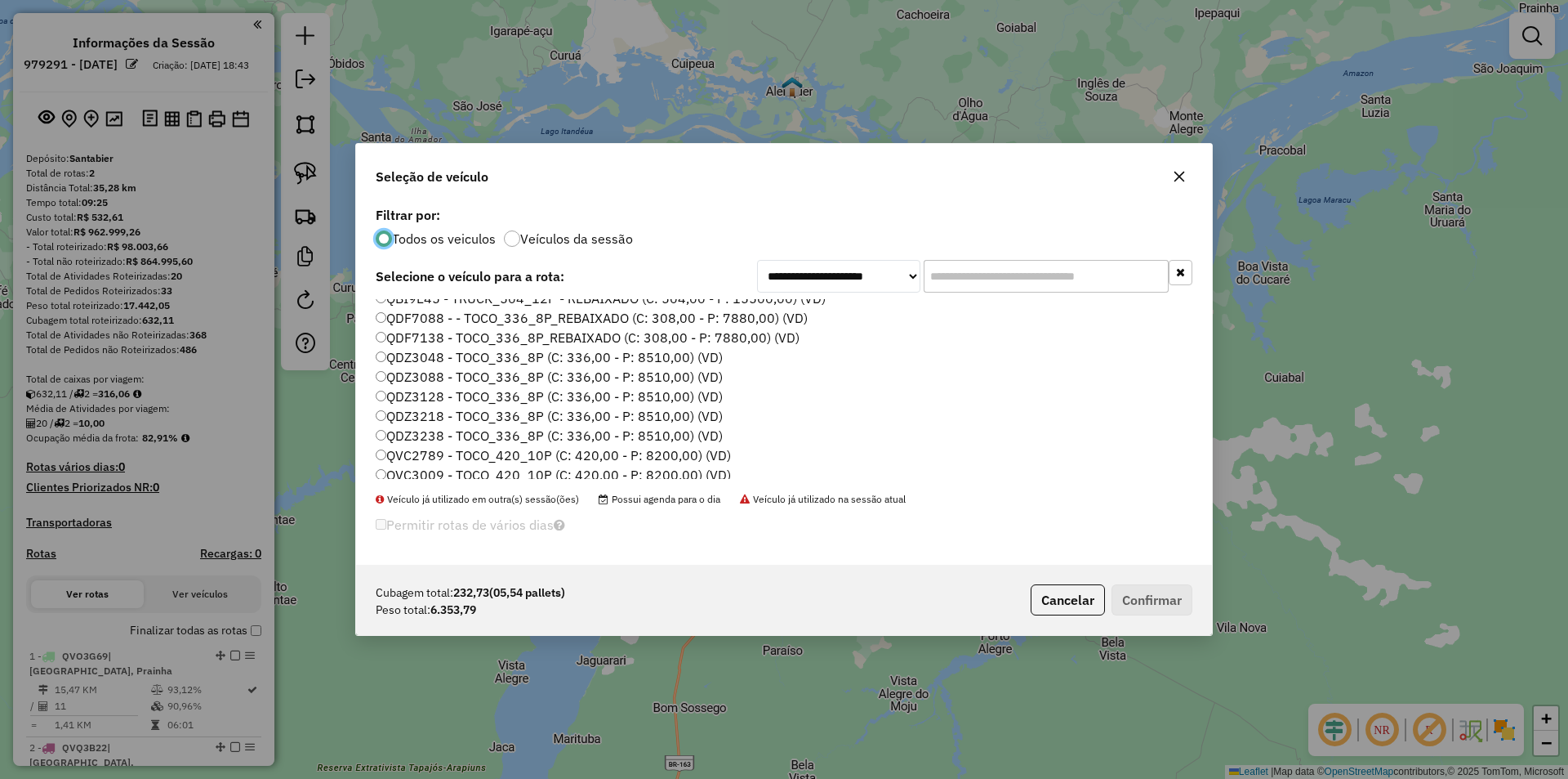
click at [415, 359] on label "QDZ3048 - TOCO_336_8P (C: 336,00 - P: 8510,00) (VD)" at bounding box center [549, 357] width 347 height 20
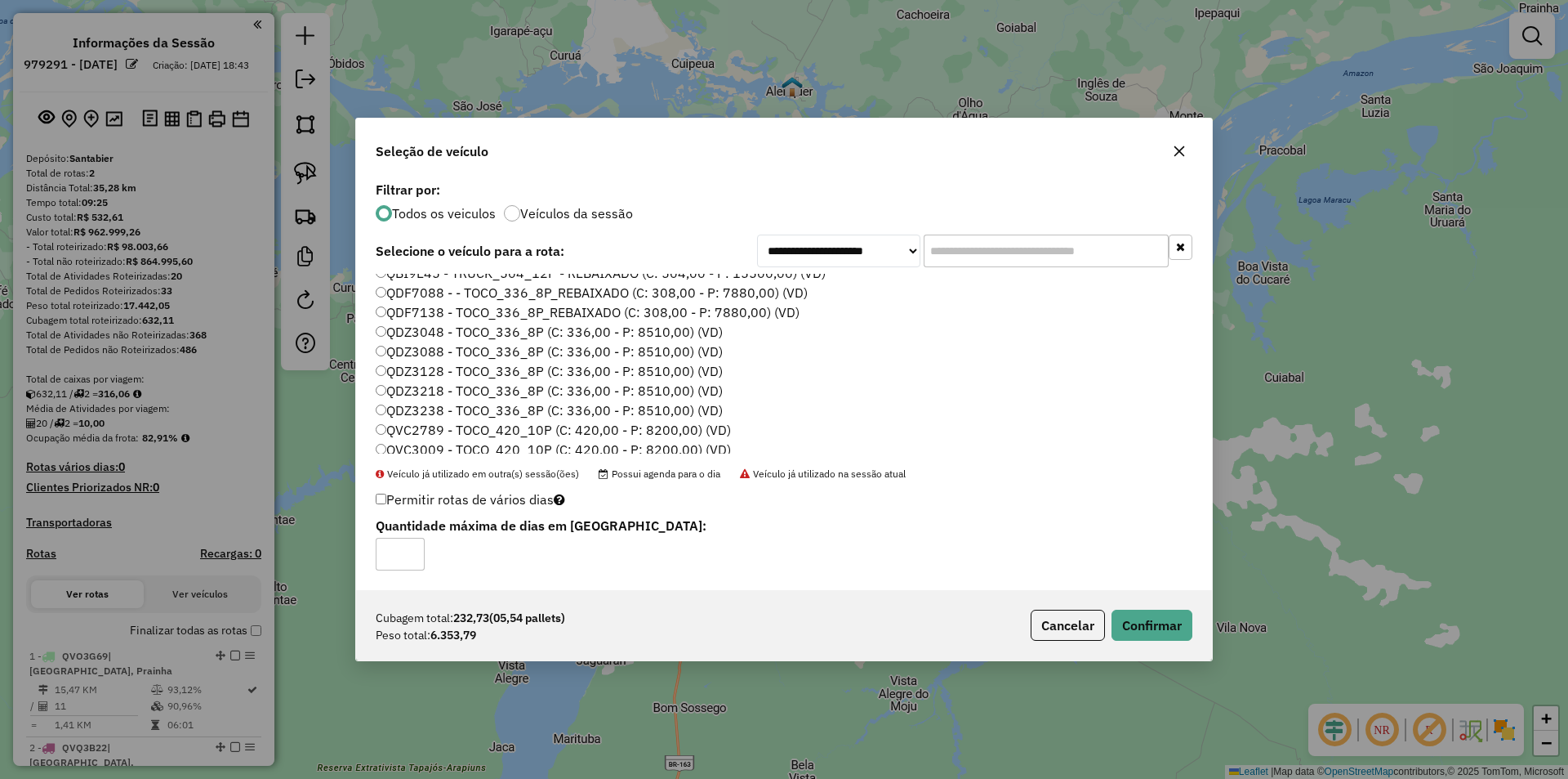
click at [1196, 628] on div "Cubagem total: 232,73 (05,54 pallets) Peso total: 6.353,79 Cancelar Confirmar" at bounding box center [784, 625] width 856 height 70
click at [1157, 624] on button "Confirmar" at bounding box center [1151, 625] width 81 height 31
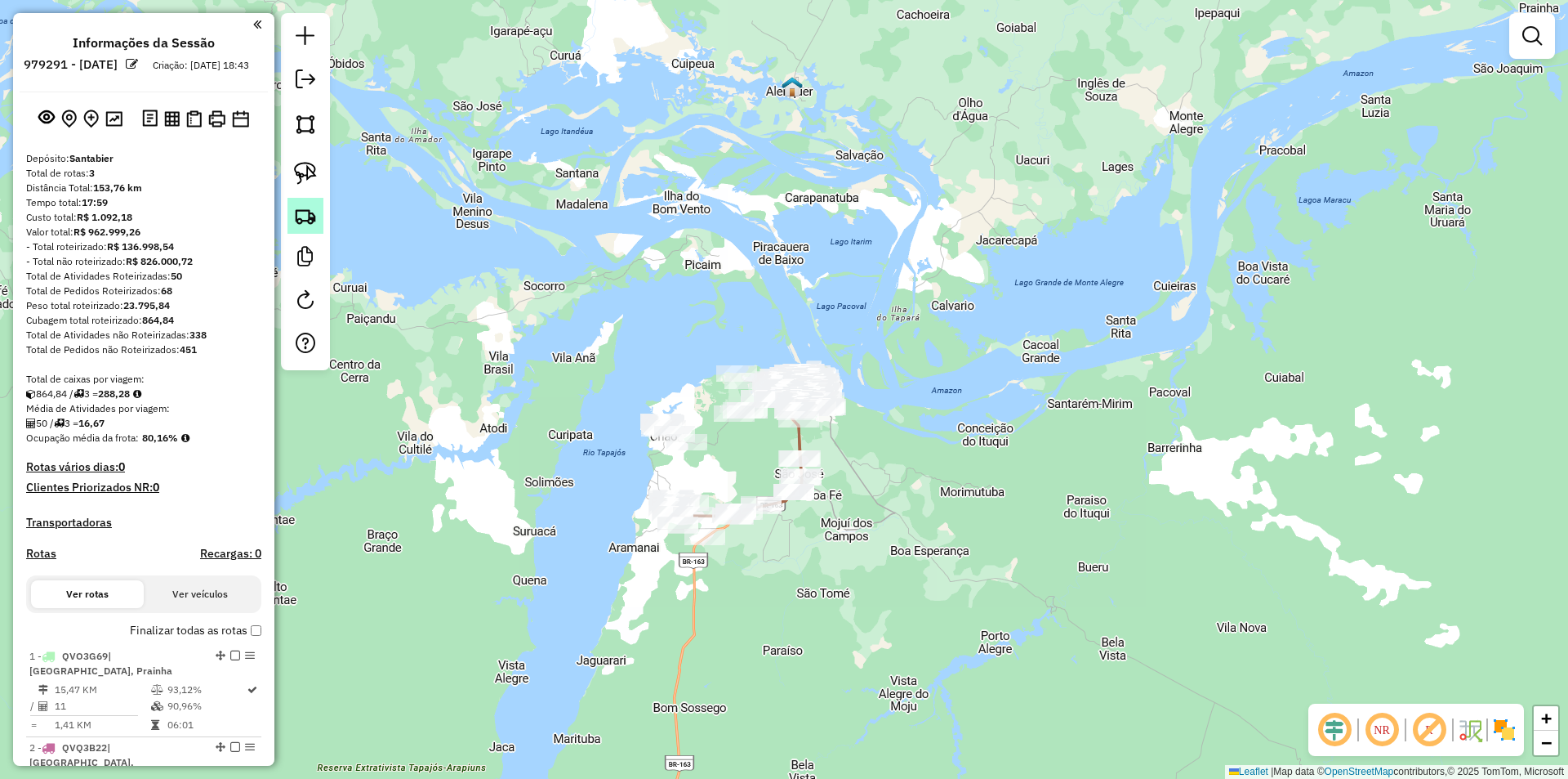
click at [296, 227] on img at bounding box center [305, 215] width 23 height 23
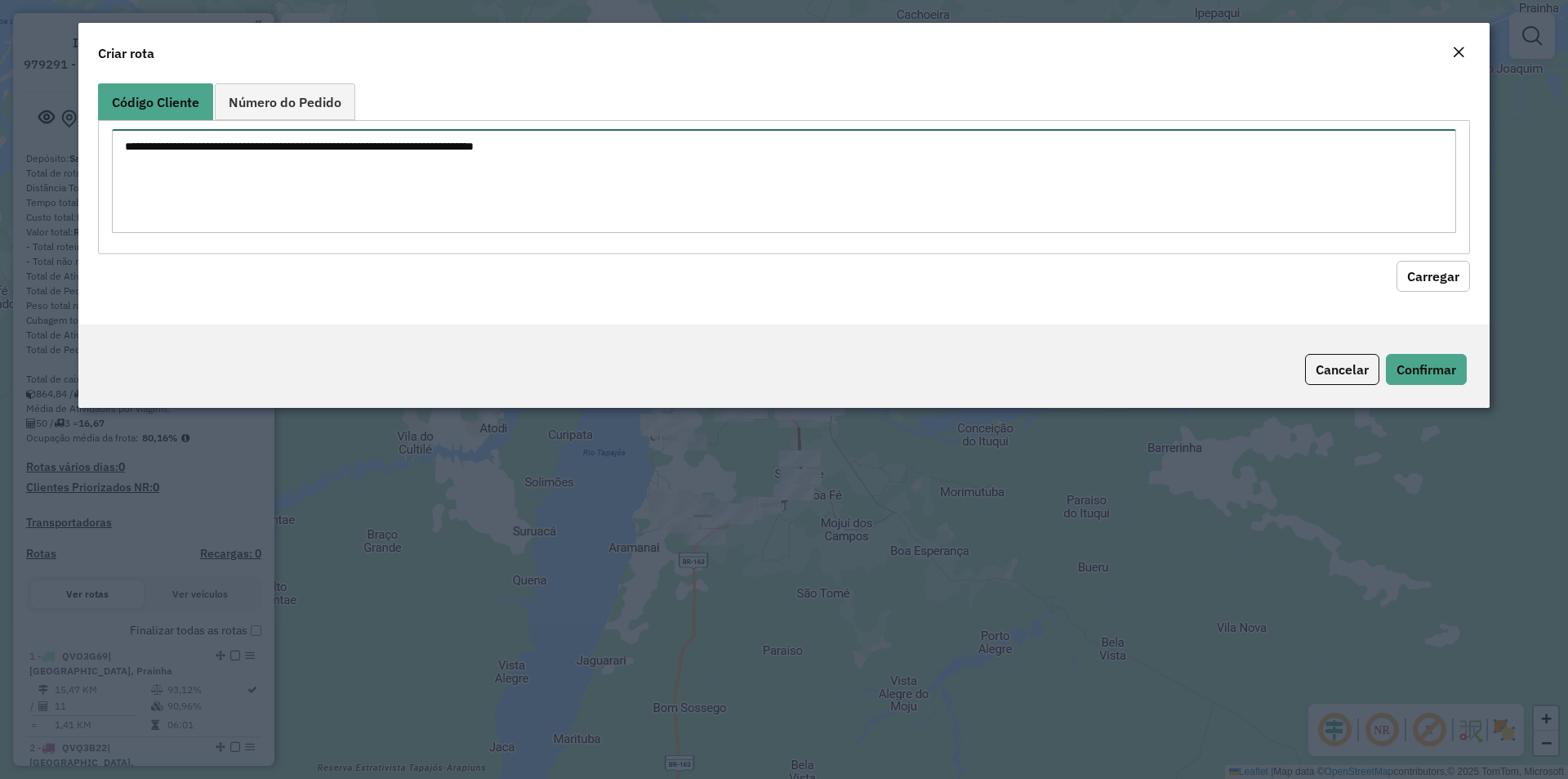
click at [351, 199] on textarea at bounding box center [783, 180] width 1344 height 103
paste textarea "****"
type textarea "****"
click at [1418, 285] on button "Carregar" at bounding box center [1433, 276] width 73 height 31
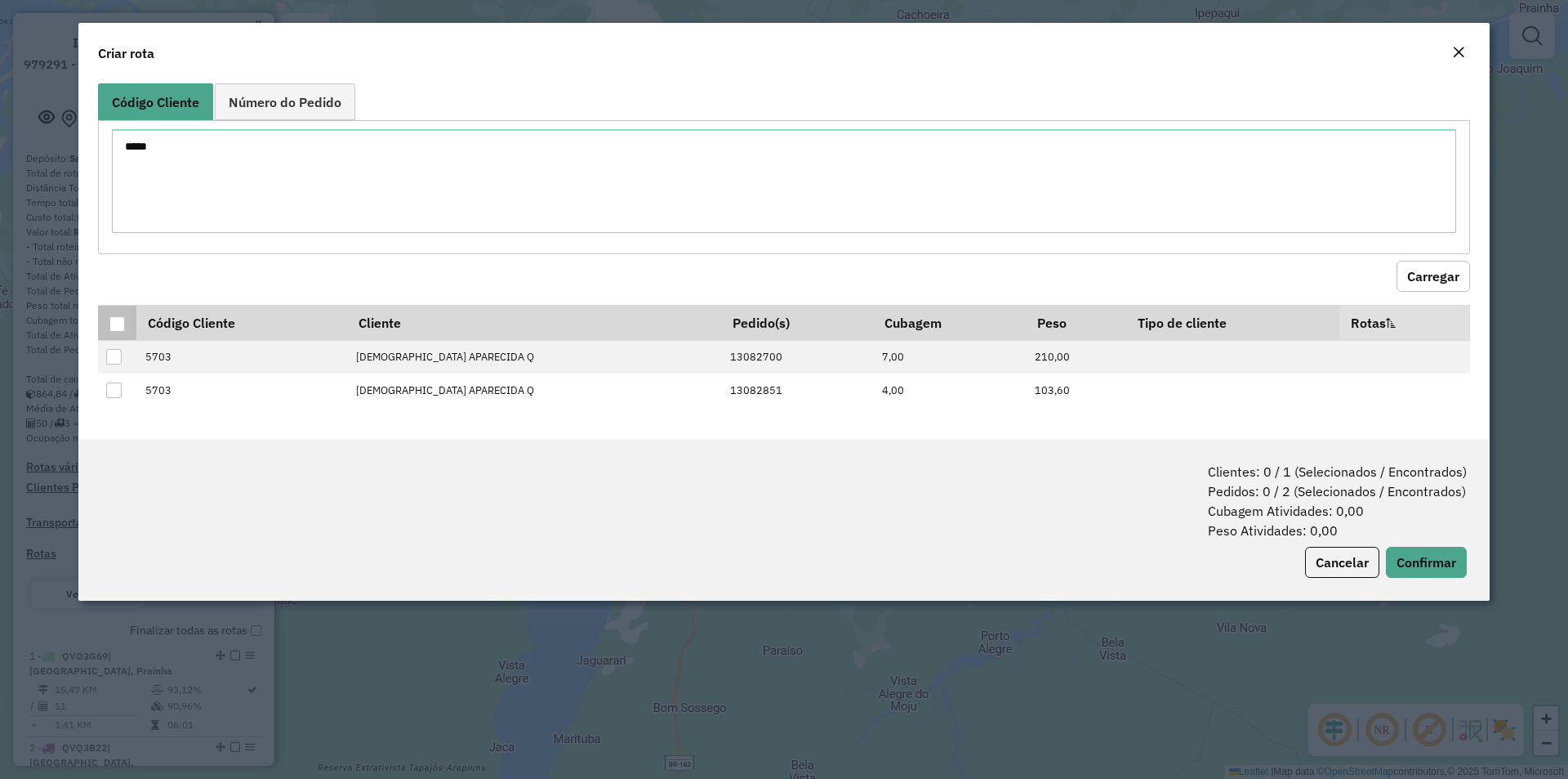
click at [120, 321] on div at bounding box center [117, 324] width 15 height 15
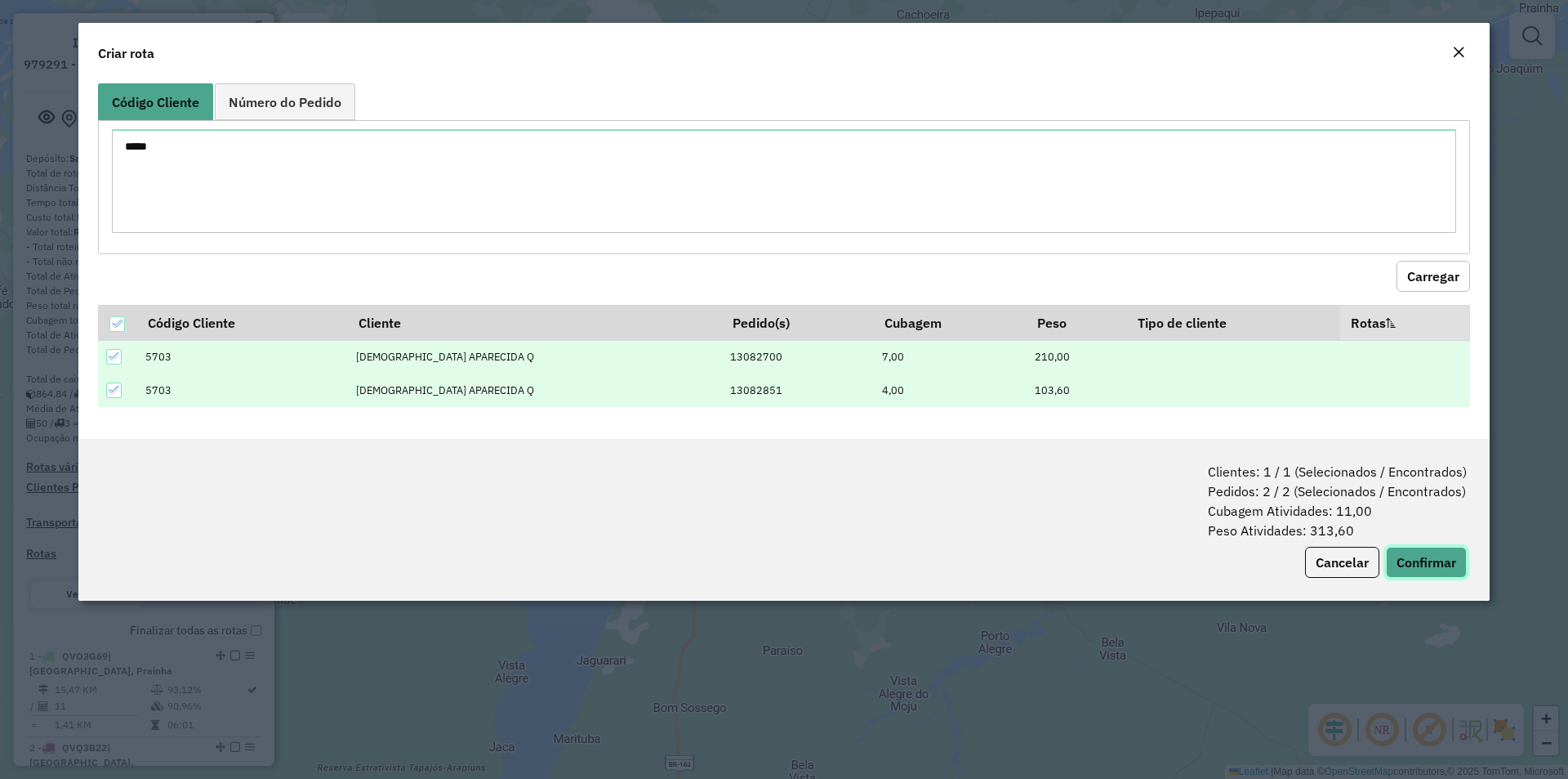
click at [1417, 556] on button "Confirmar" at bounding box center [1426, 562] width 81 height 31
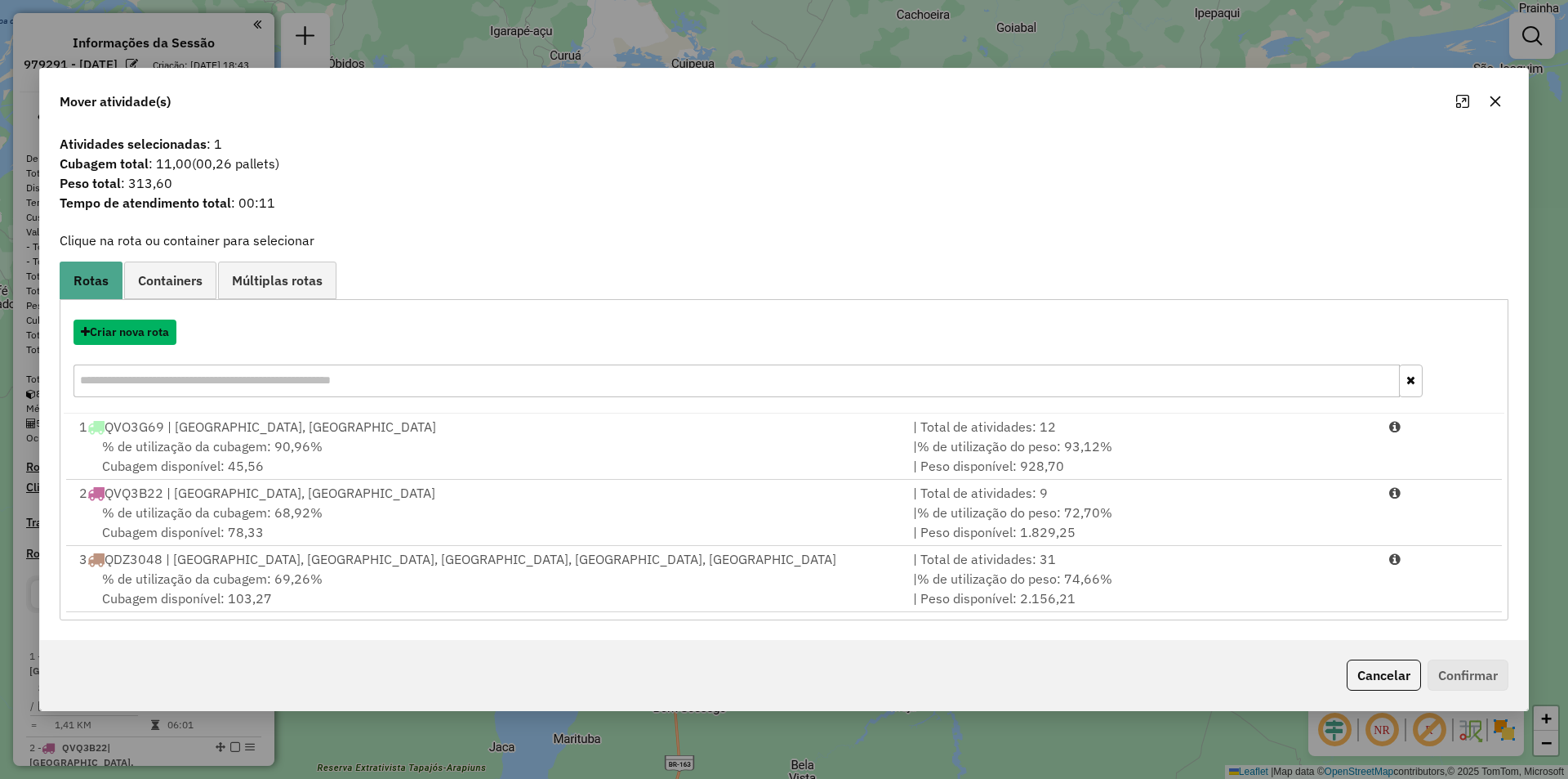
click at [144, 330] on button "Criar nova rota" at bounding box center [125, 332] width 103 height 25
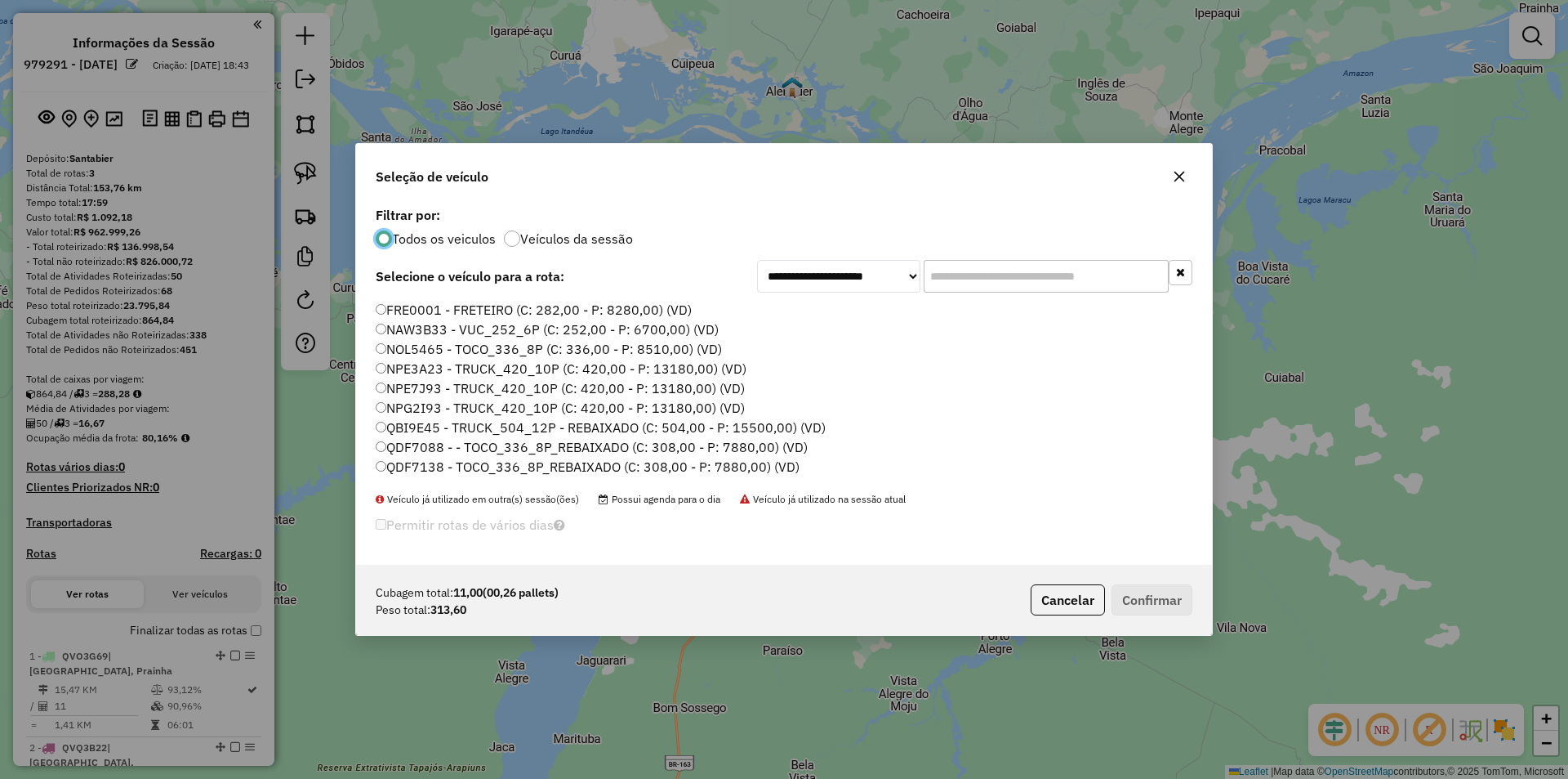
scroll to position [163, 0]
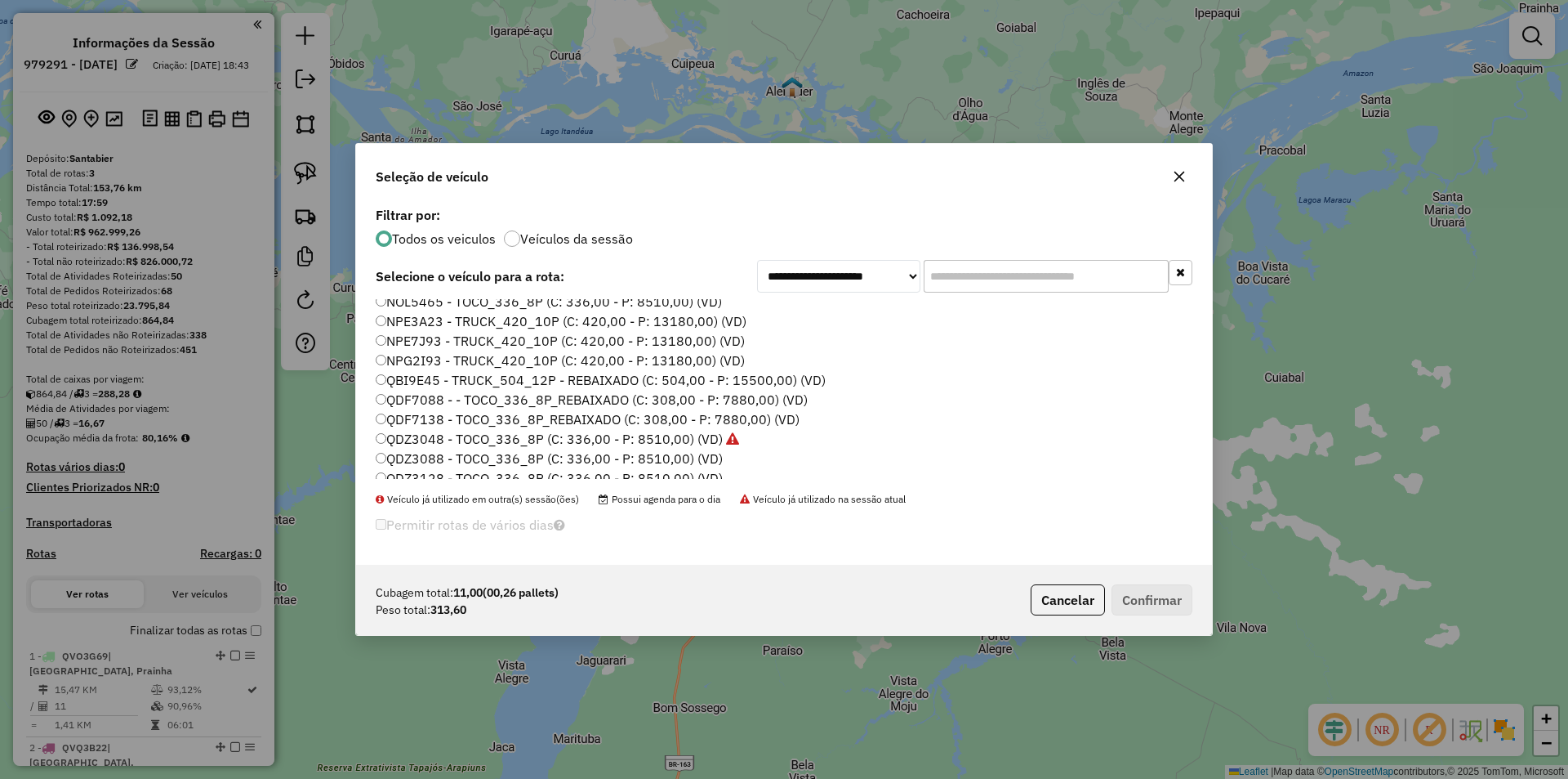
click at [441, 434] on label "QDZ3048 - TOCO_336_8P (C: 336,00 - P: 8510,00) (VD)" at bounding box center [557, 439] width 363 height 20
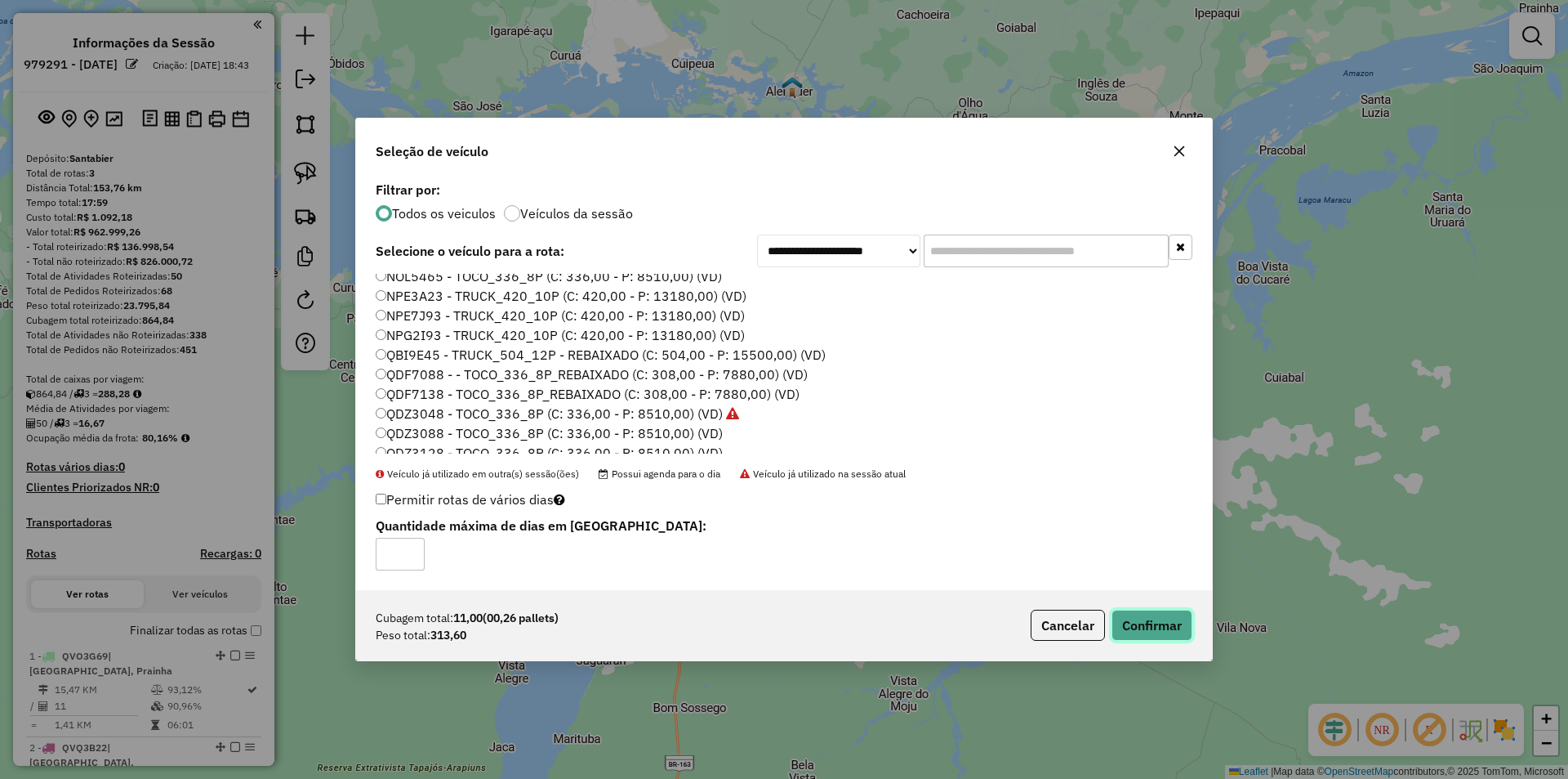
click at [1140, 623] on button "Confirmar" at bounding box center [1151, 625] width 81 height 31
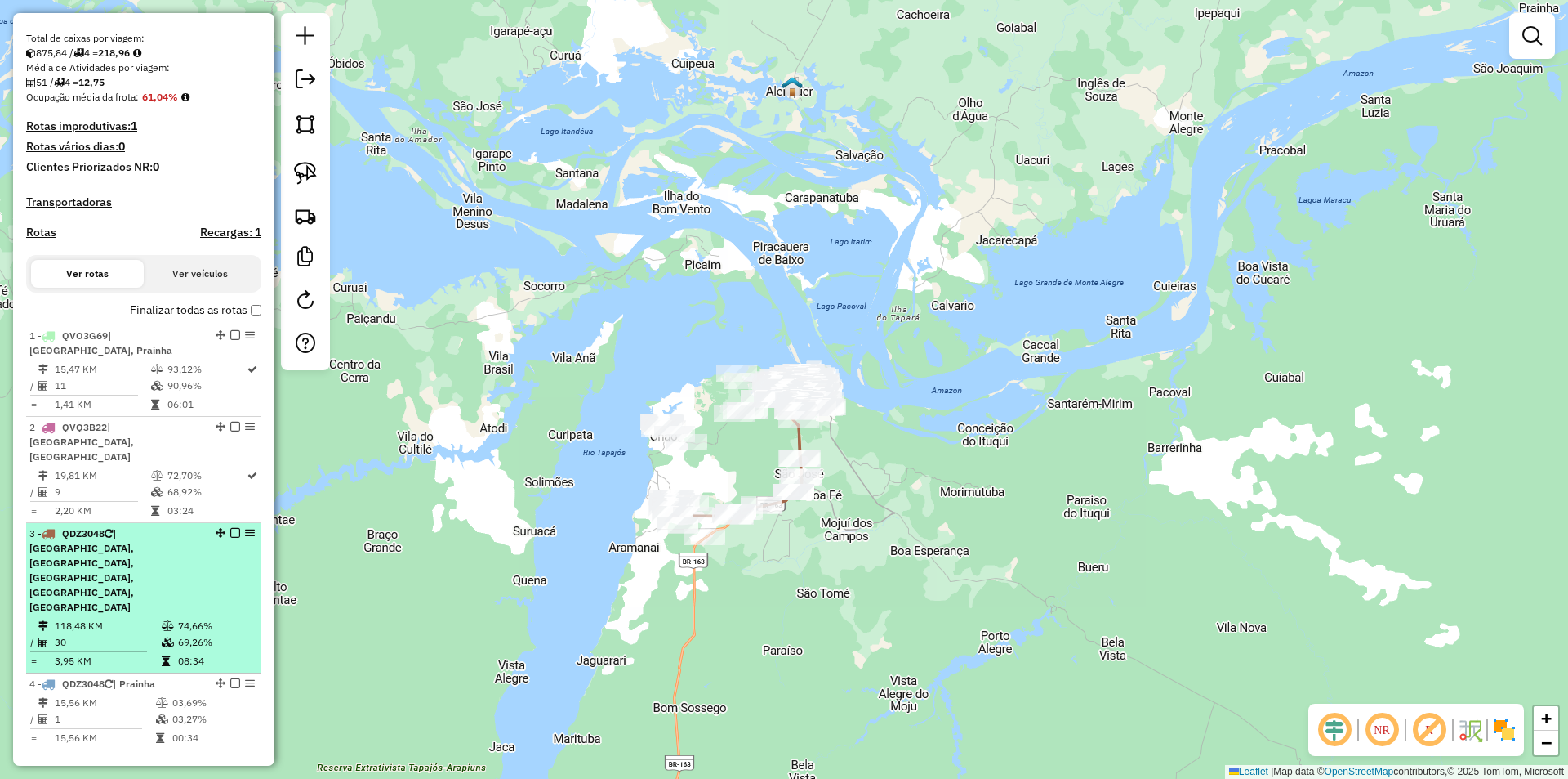
scroll to position [409, 0]
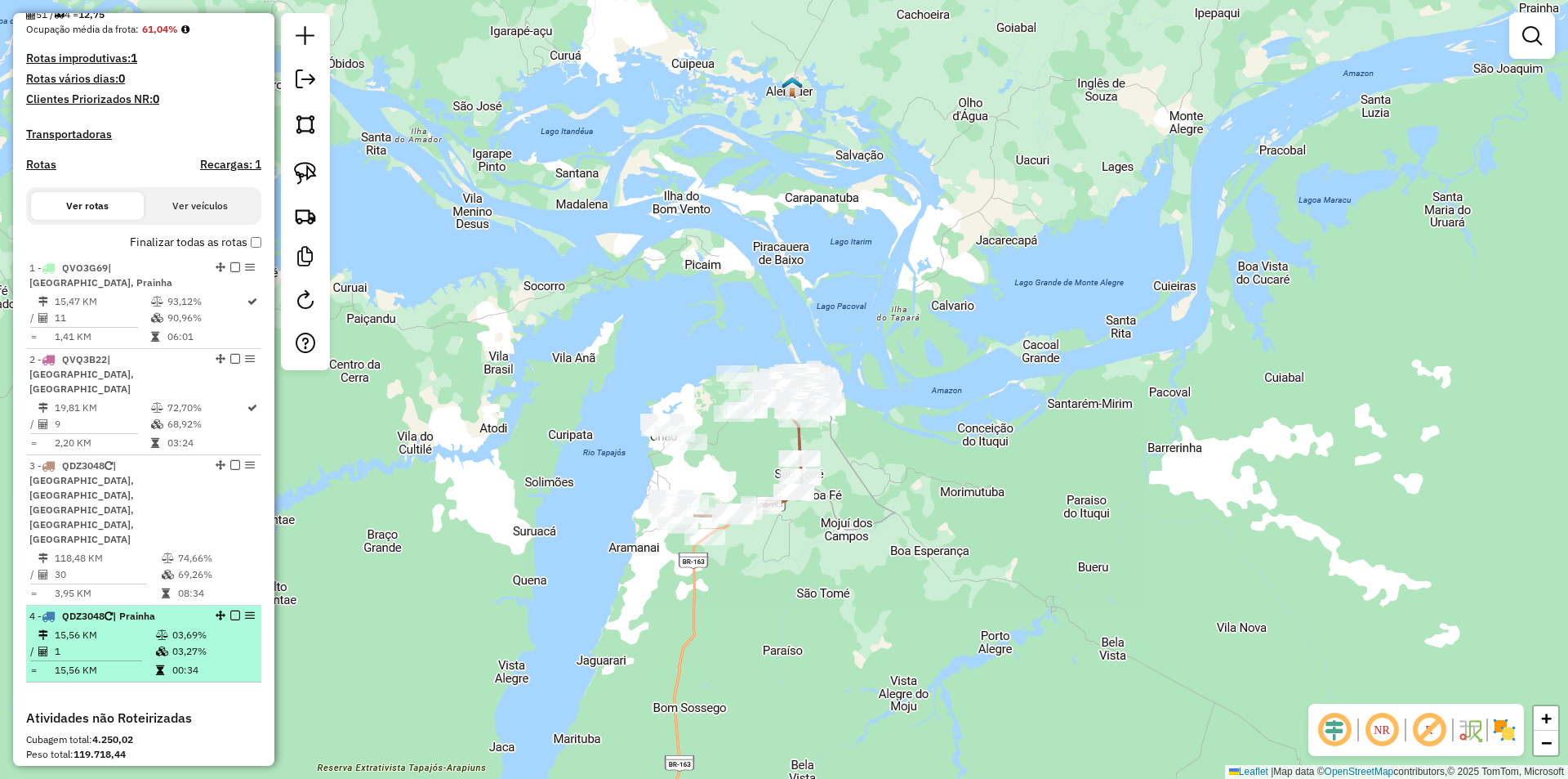
select select "**********"
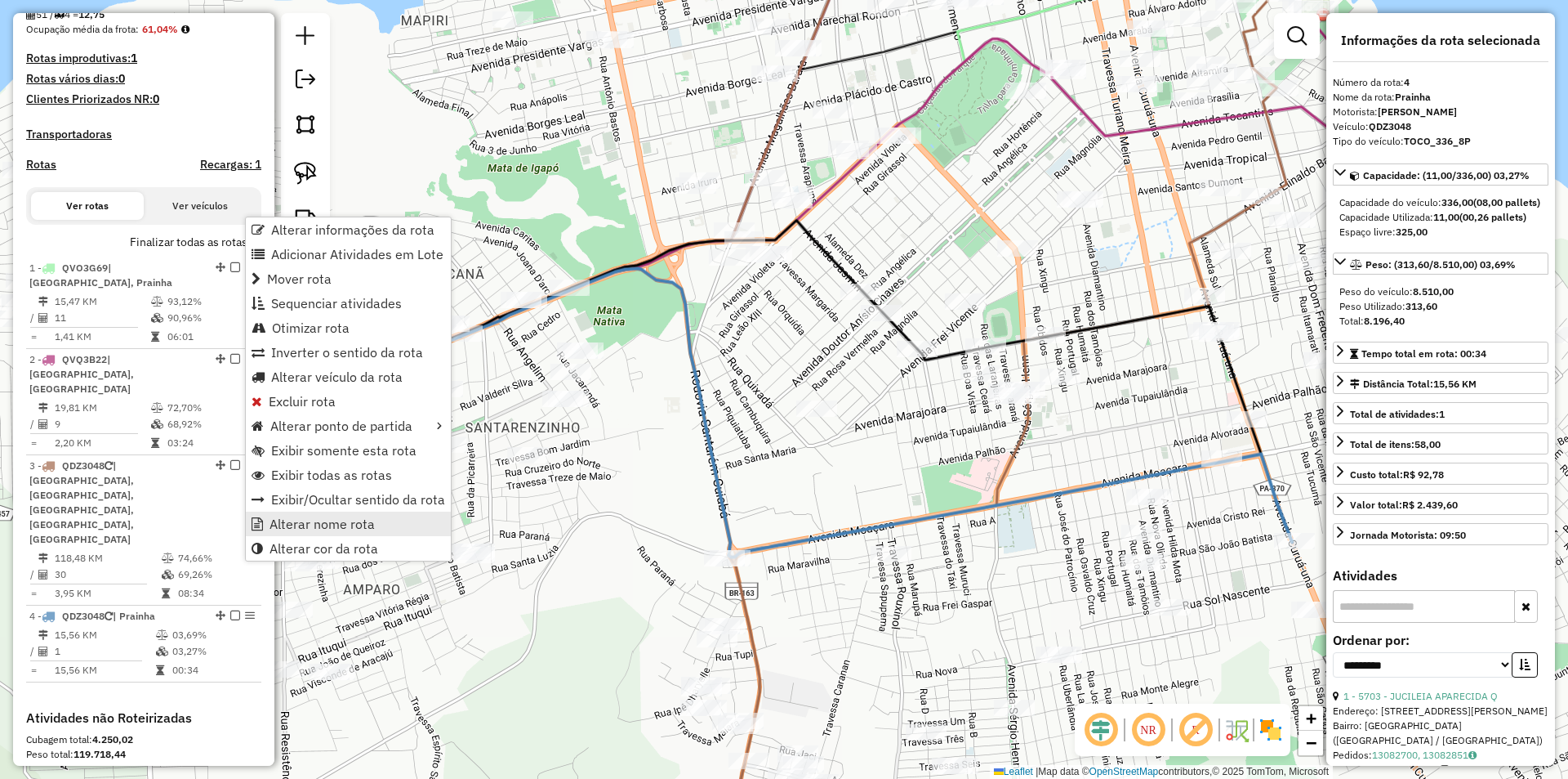
click at [288, 530] on span "Alterar nome rota" at bounding box center [322, 523] width 105 height 13
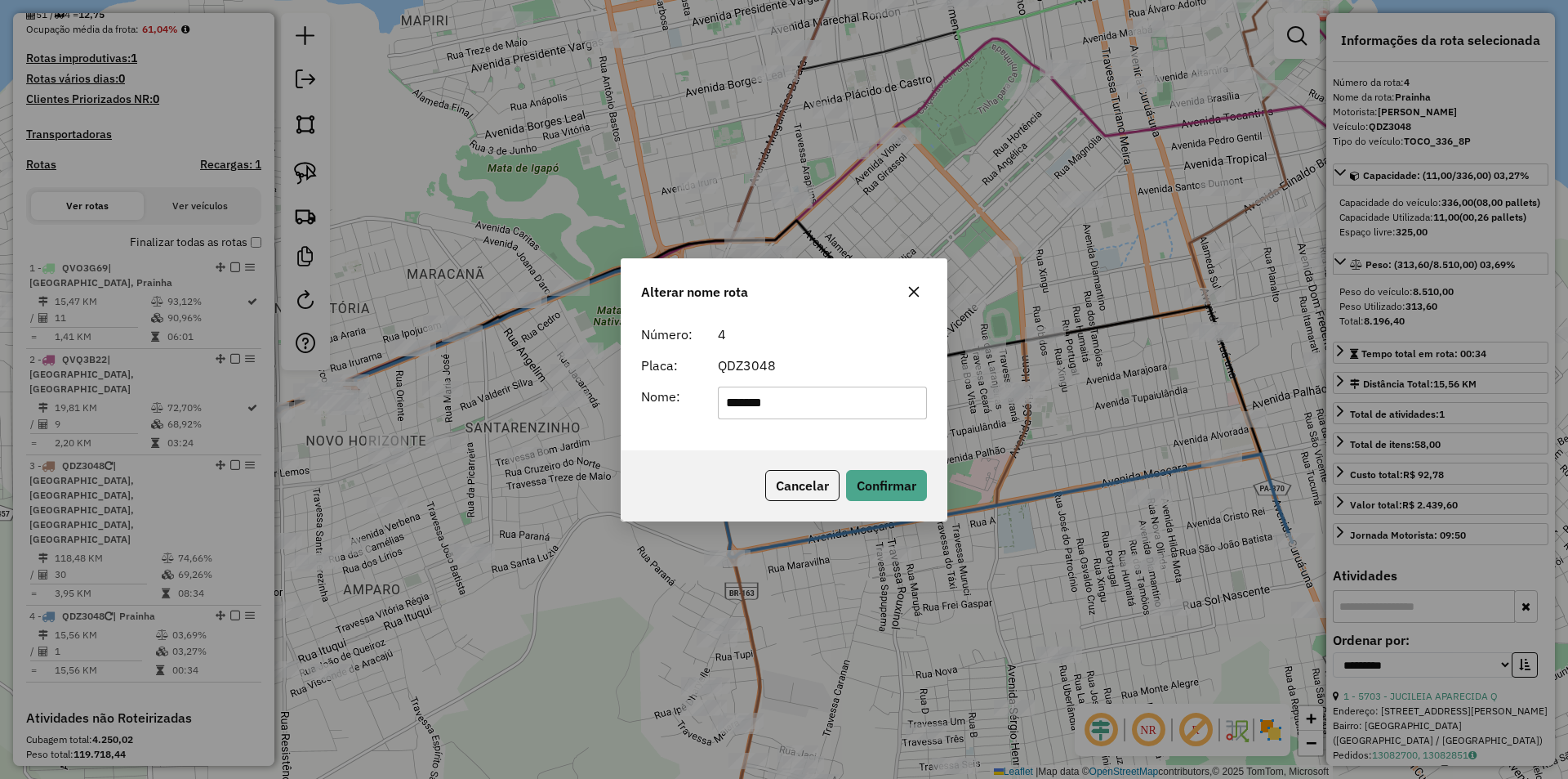
click at [765, 488] on button "Cancelar" at bounding box center [802, 485] width 74 height 31
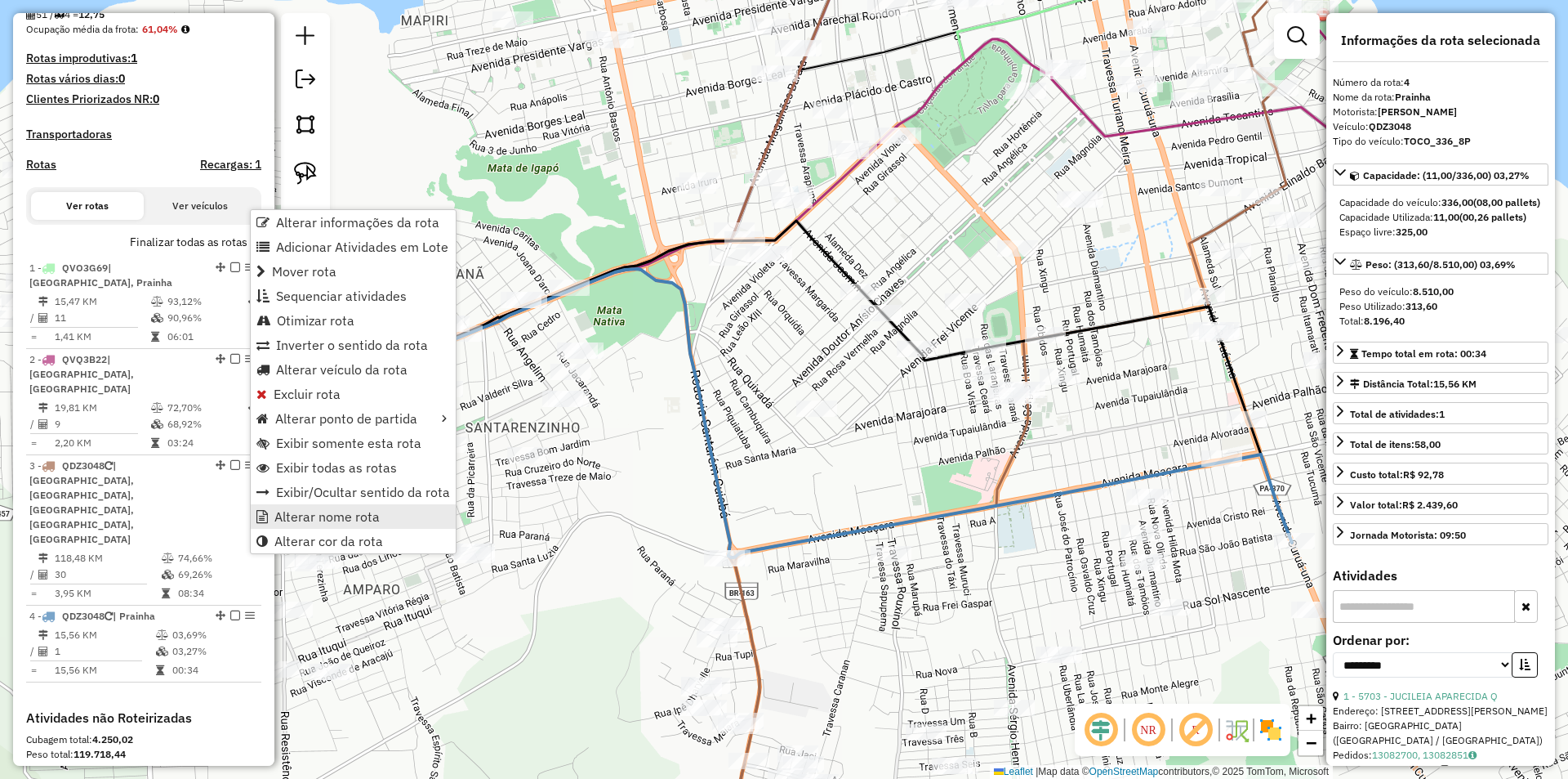
click at [399, 505] on link "Alterar nome rota" at bounding box center [353, 516] width 205 height 24
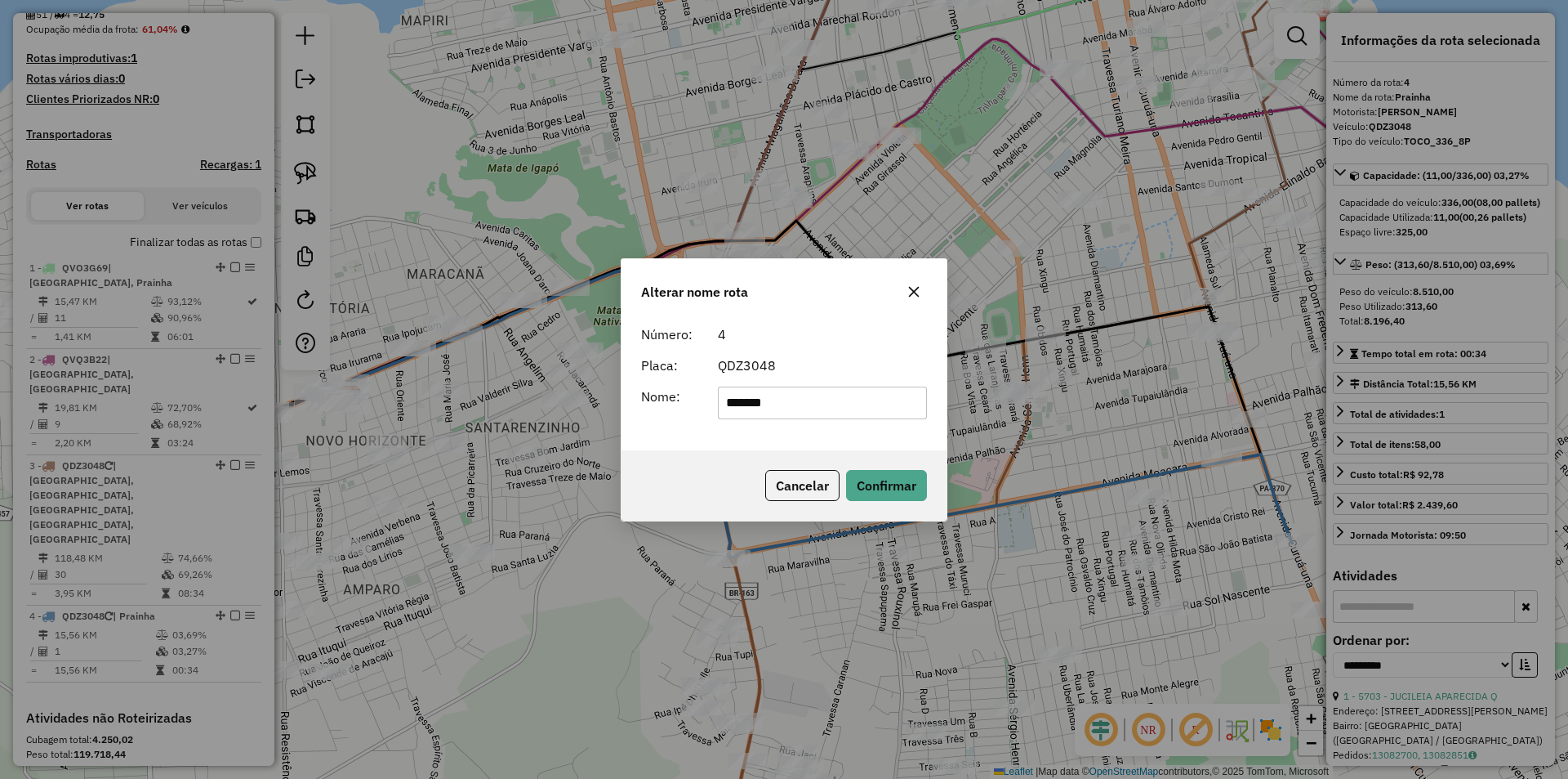
click at [779, 478] on button "Cancelar" at bounding box center [802, 485] width 74 height 31
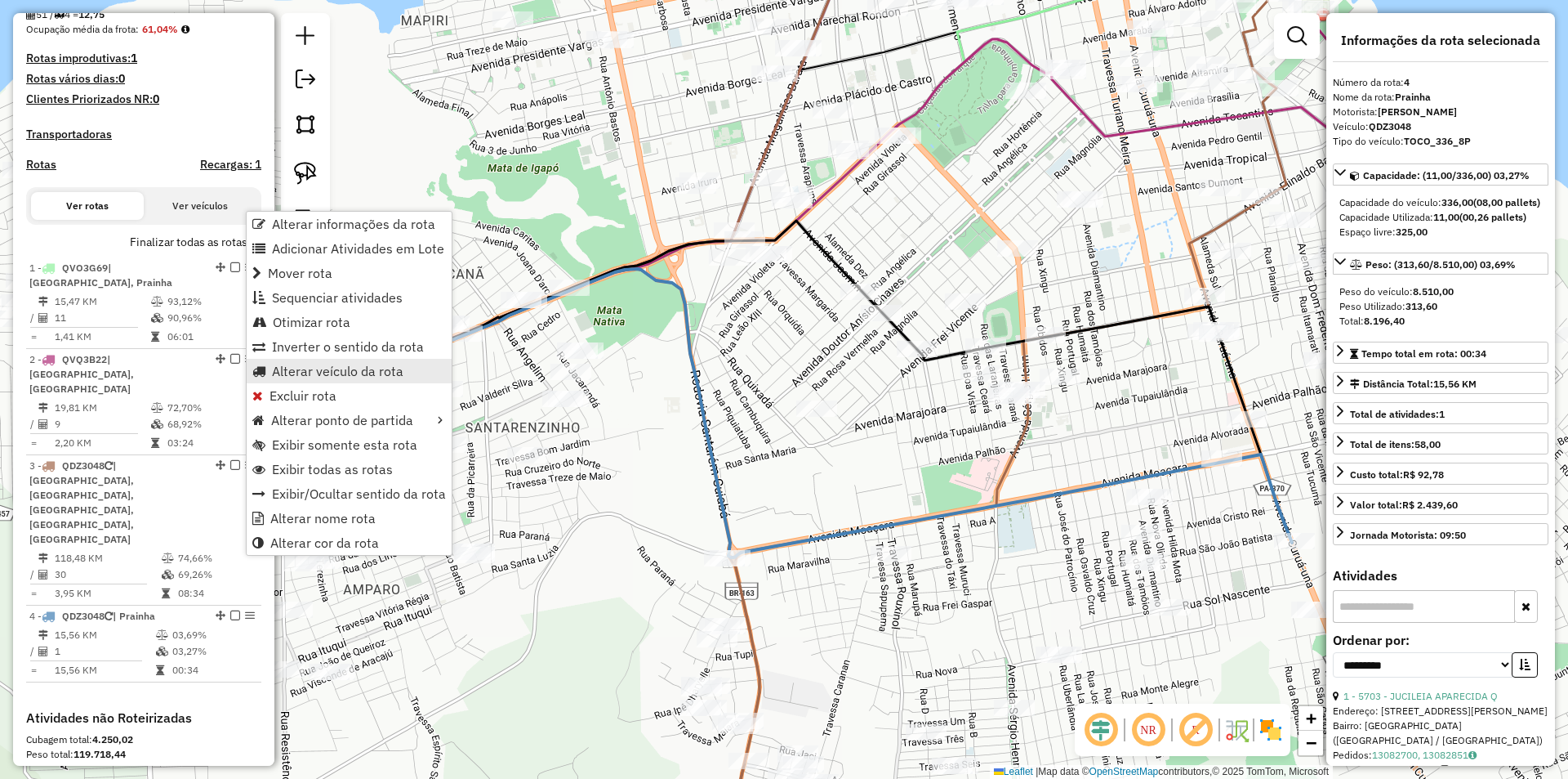
click at [305, 365] on span "Alterar veículo da rota" at bounding box center [337, 371] width 131 height 13
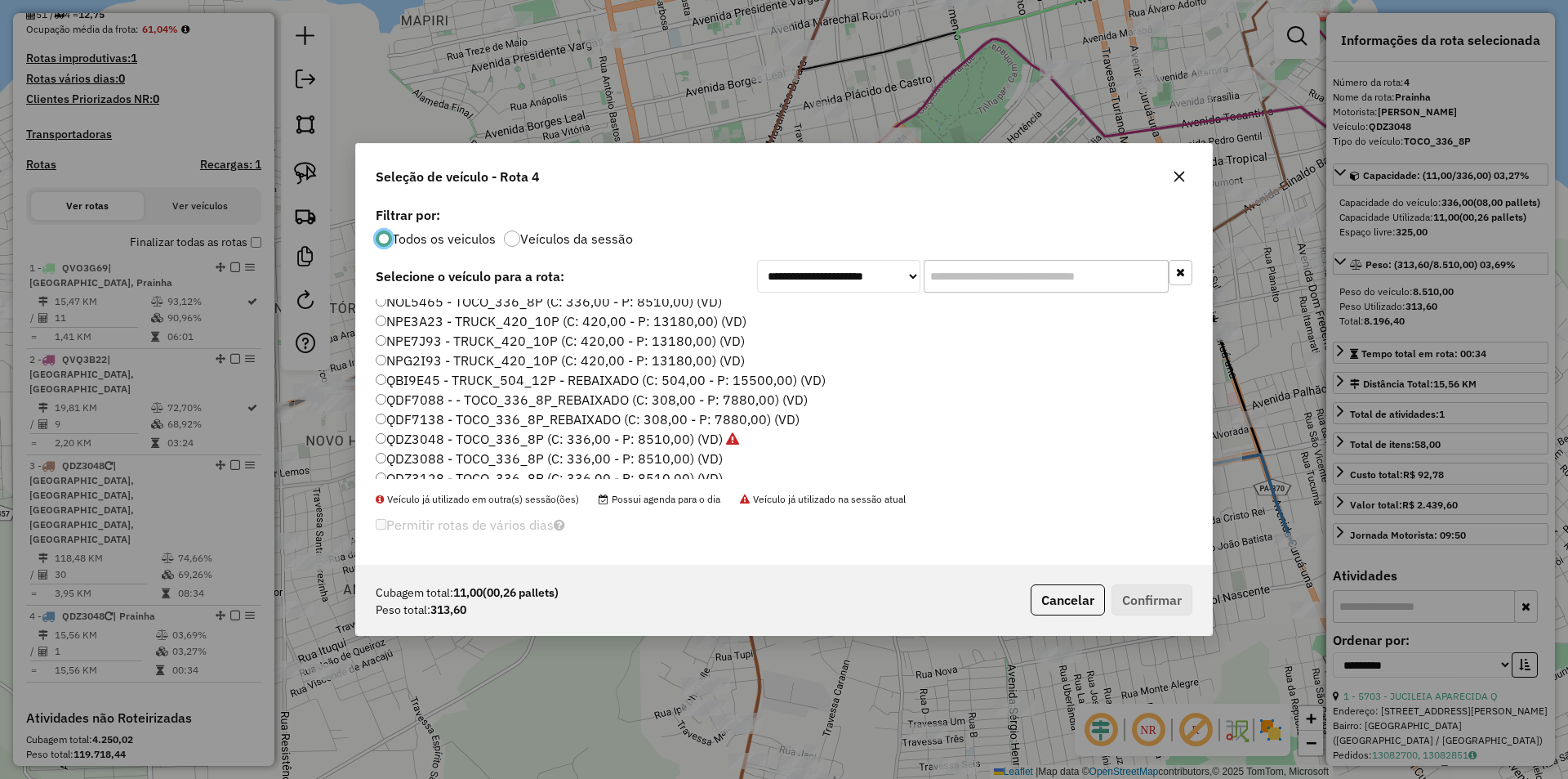
scroll to position [245, 0]
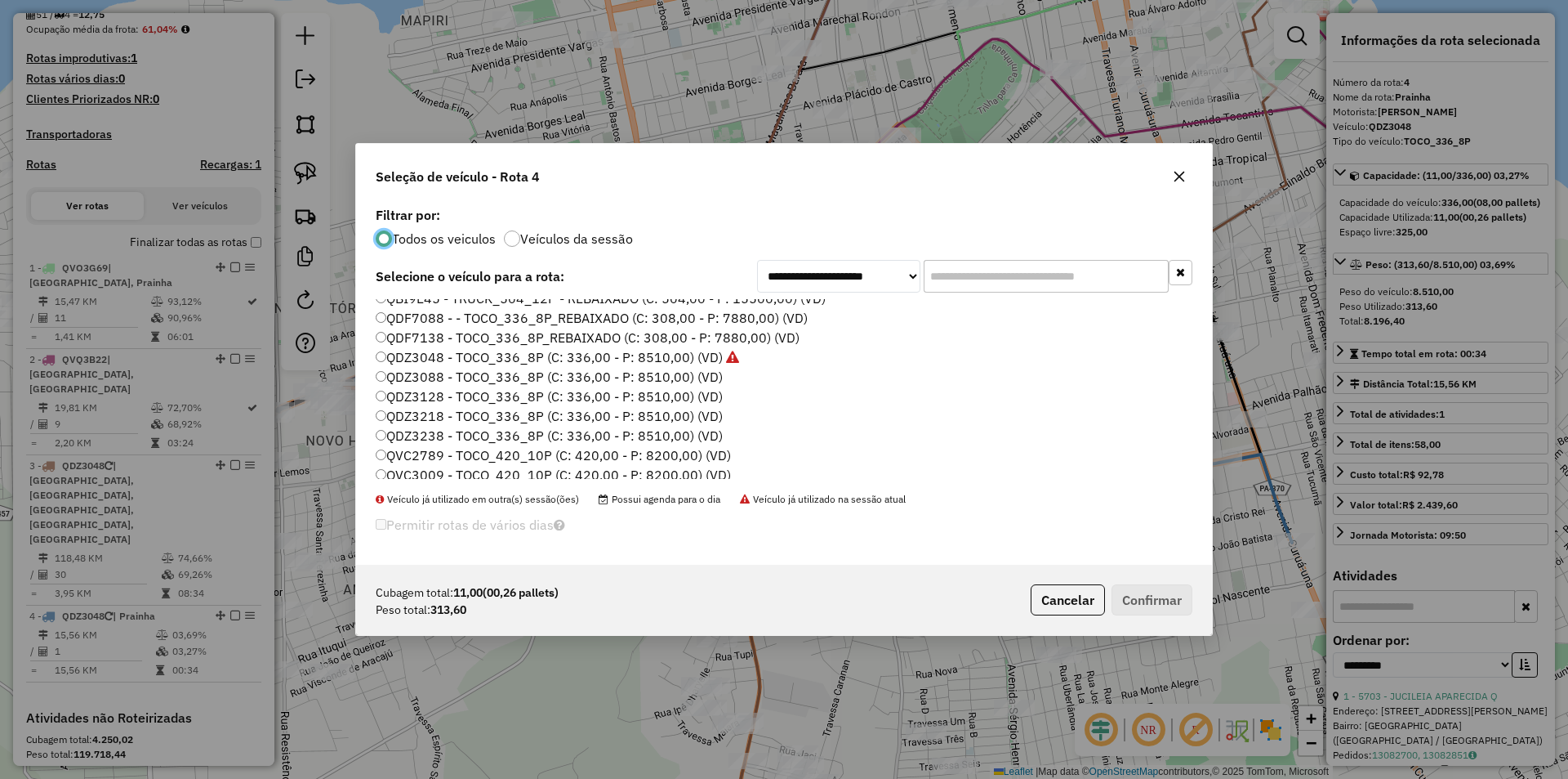
click at [440, 316] on label "QDF7088 - - TOCO_336_8P_REBAIXADO (C: 308,00 - P: 7880,00) (VD)" at bounding box center [592, 318] width 432 height 20
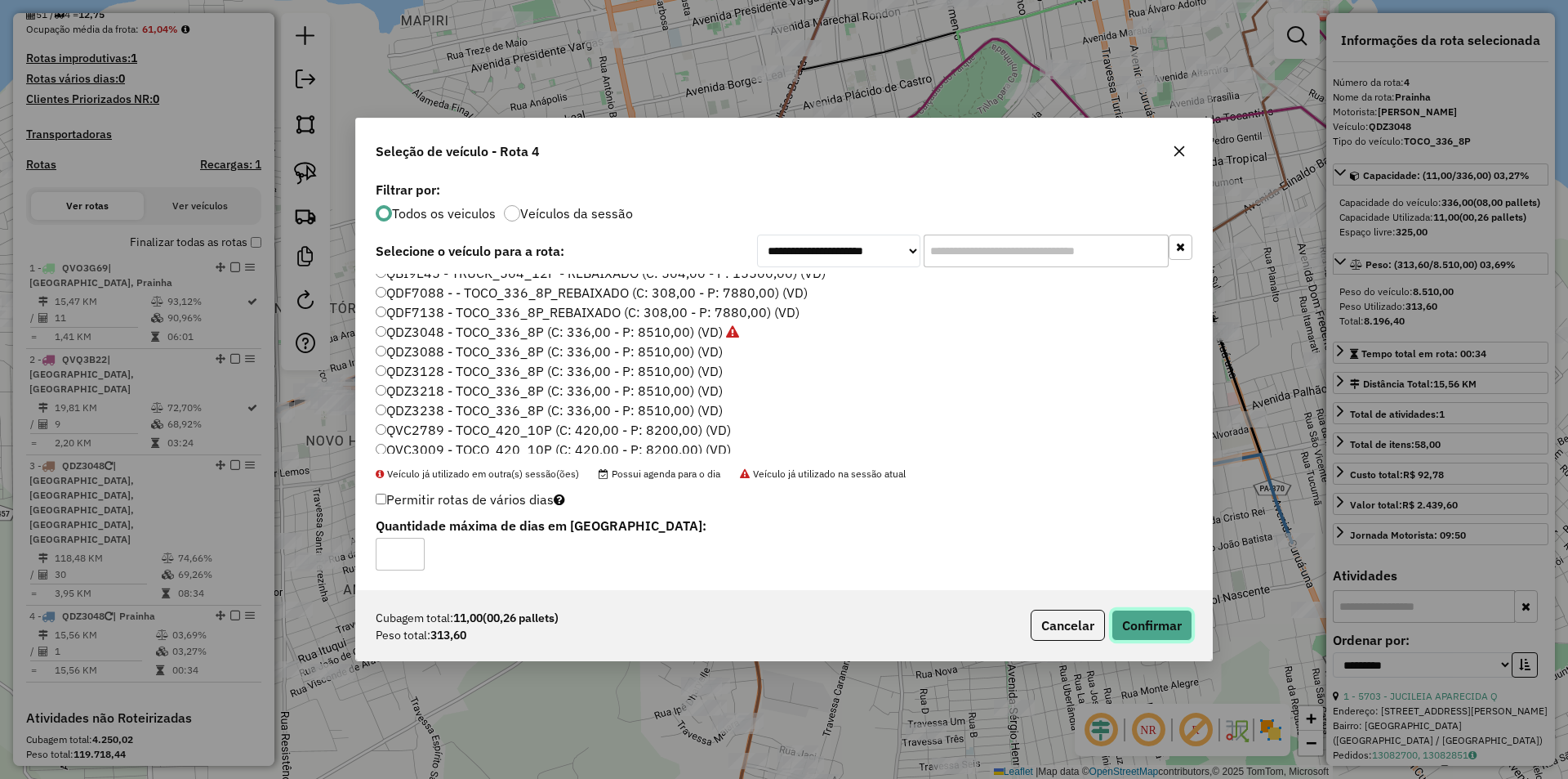
click at [1164, 626] on button "Confirmar" at bounding box center [1151, 625] width 81 height 31
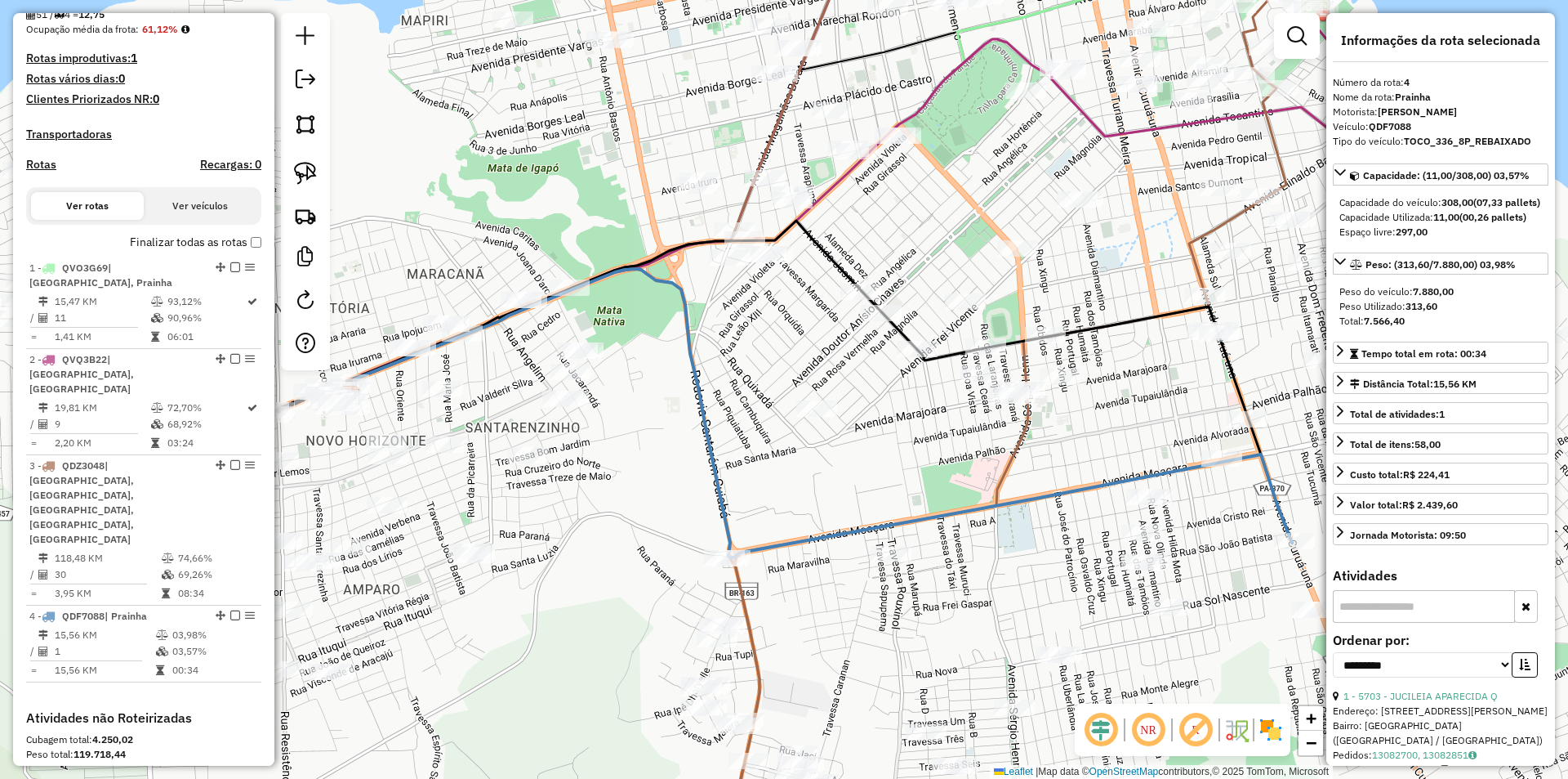
scroll to position [574, 0]
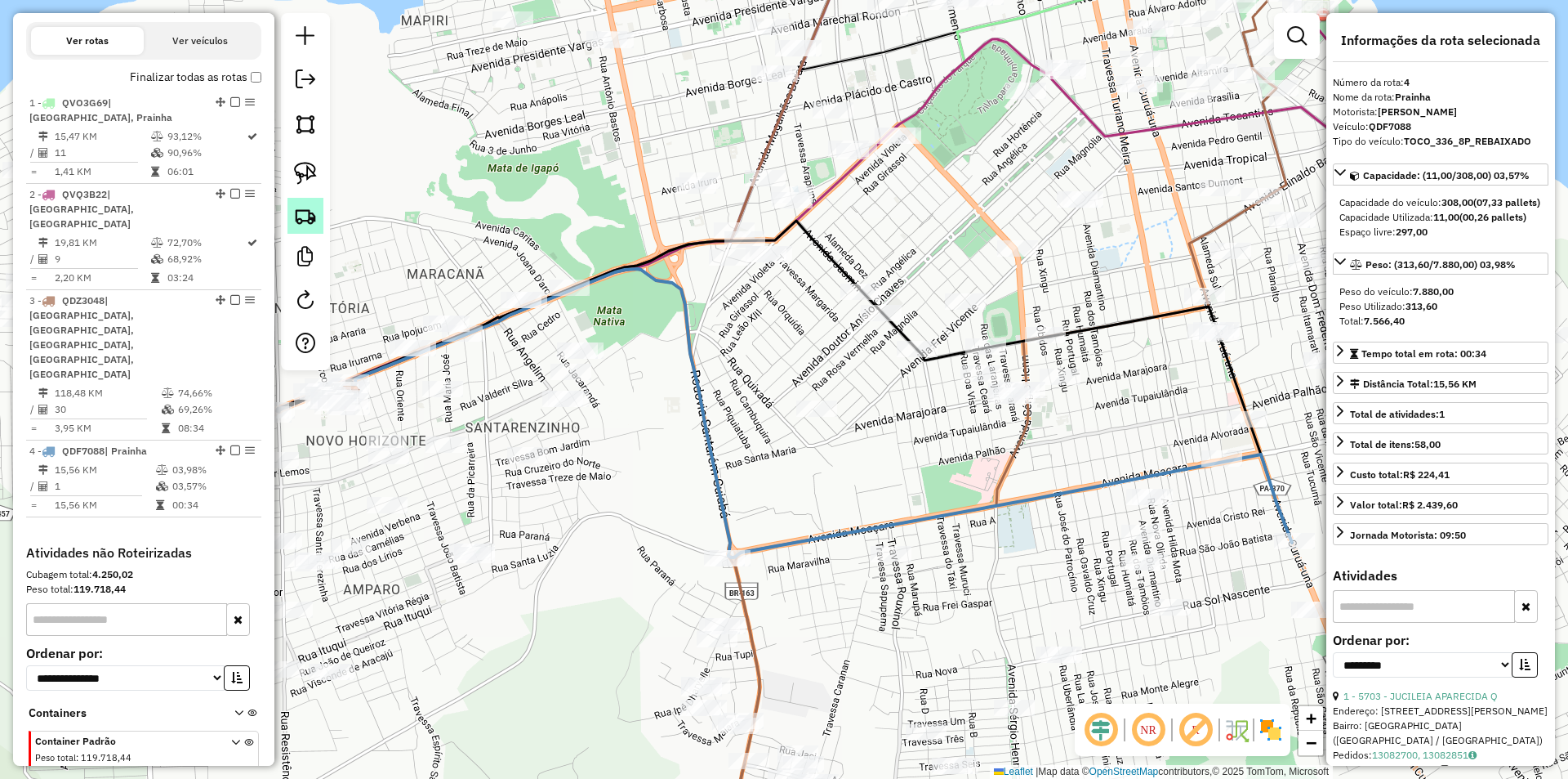
click at [306, 219] on img at bounding box center [305, 215] width 23 height 23
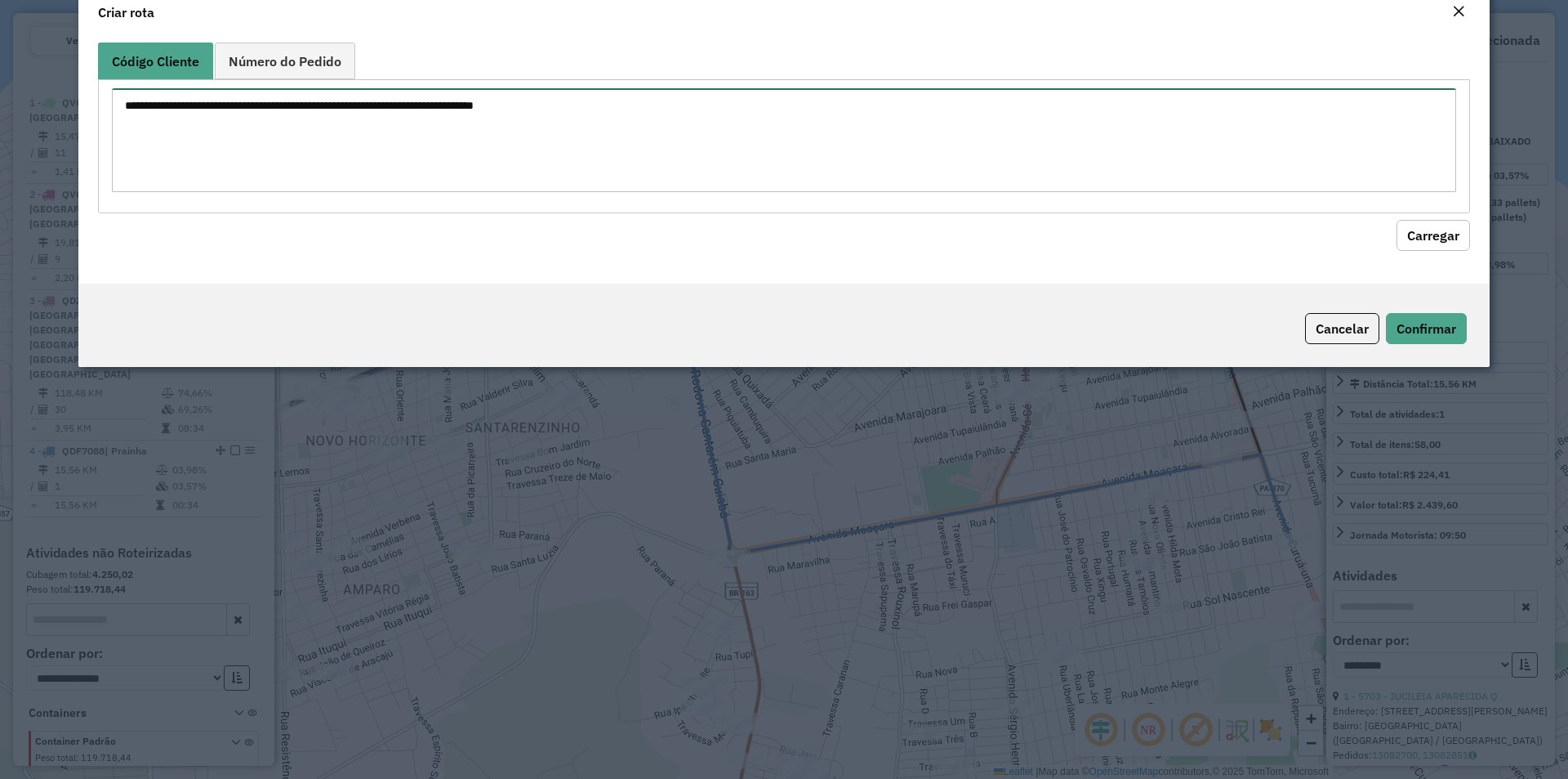
click at [334, 192] on textarea at bounding box center [783, 140] width 1344 height 103
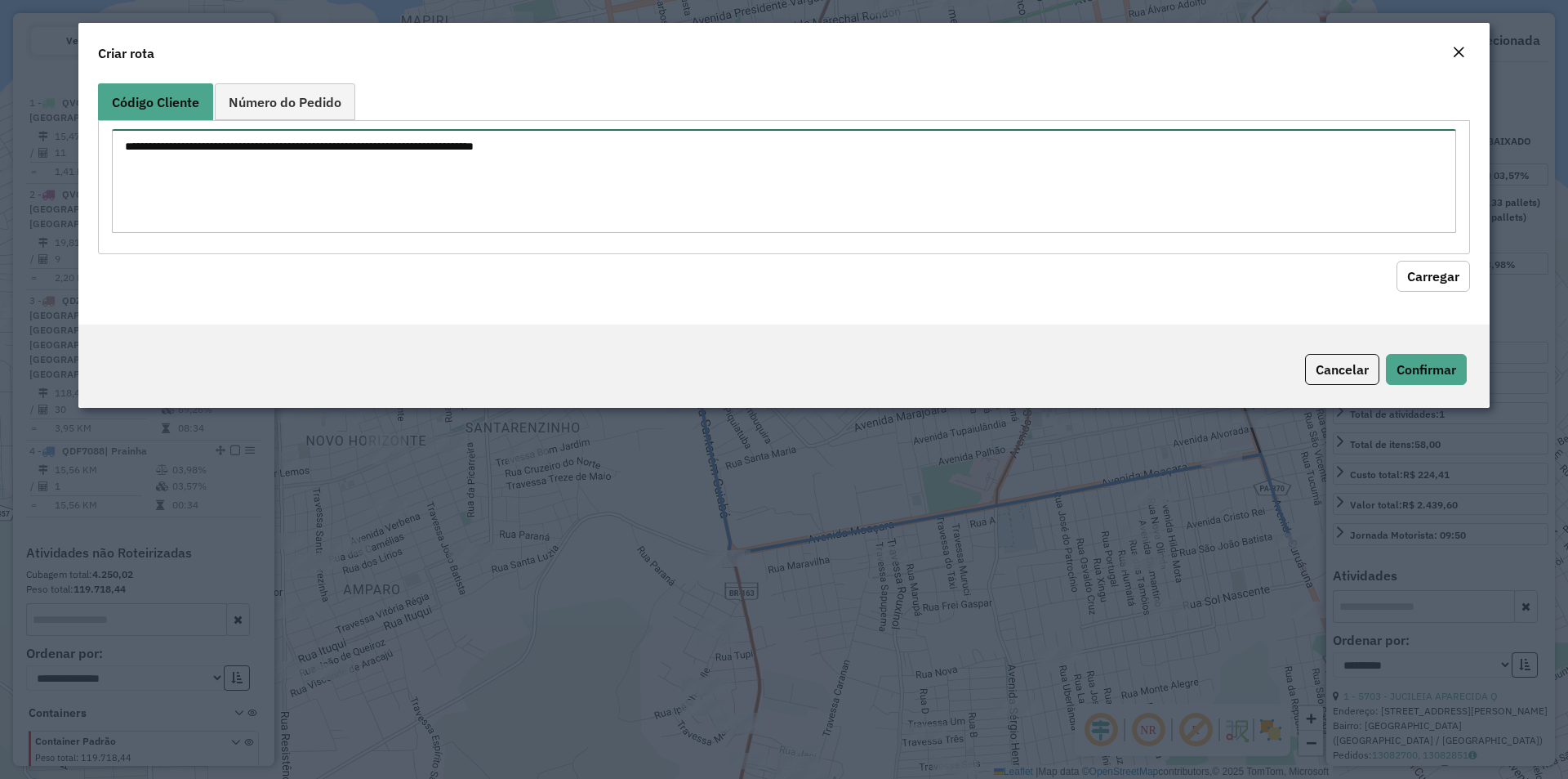
paste textarea "**** **** **** **** **** **** **** **** **** ***** *****"
type textarea "**** **** **** **** **** **** **** **** **** ***** *****"
click at [1425, 277] on button "Carregar" at bounding box center [1433, 276] width 73 height 31
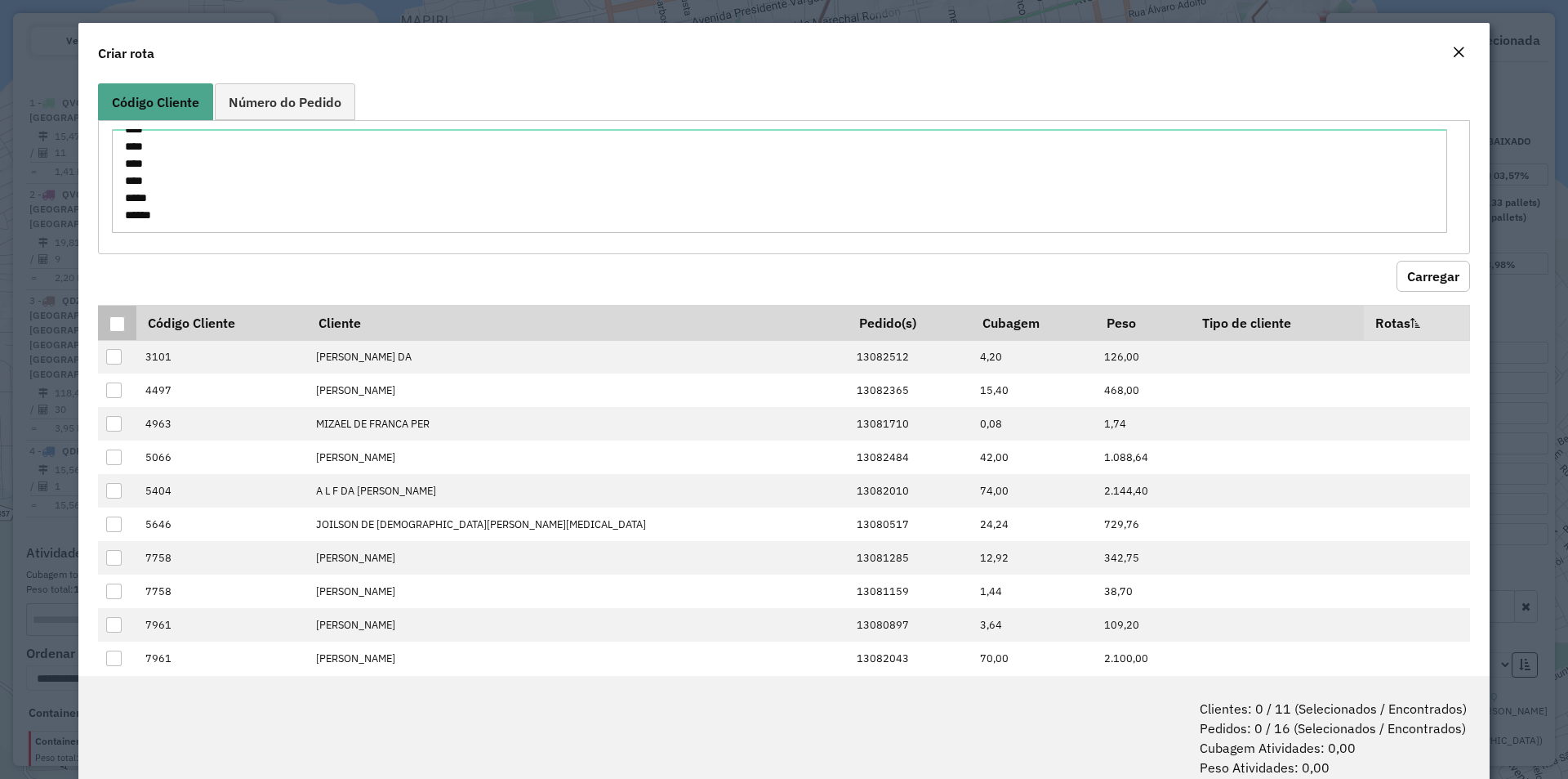
drag, startPoint x: 116, startPoint y: 318, endPoint x: 753, endPoint y: 463, distance: 653.3
click at [132, 317] on th at bounding box center [117, 322] width 38 height 35
click at [108, 325] on th at bounding box center [117, 322] width 38 height 35
drag, startPoint x: 115, startPoint y: 328, endPoint x: 131, endPoint y: 325, distance: 16.3
click at [118, 327] on div at bounding box center [117, 324] width 15 height 15
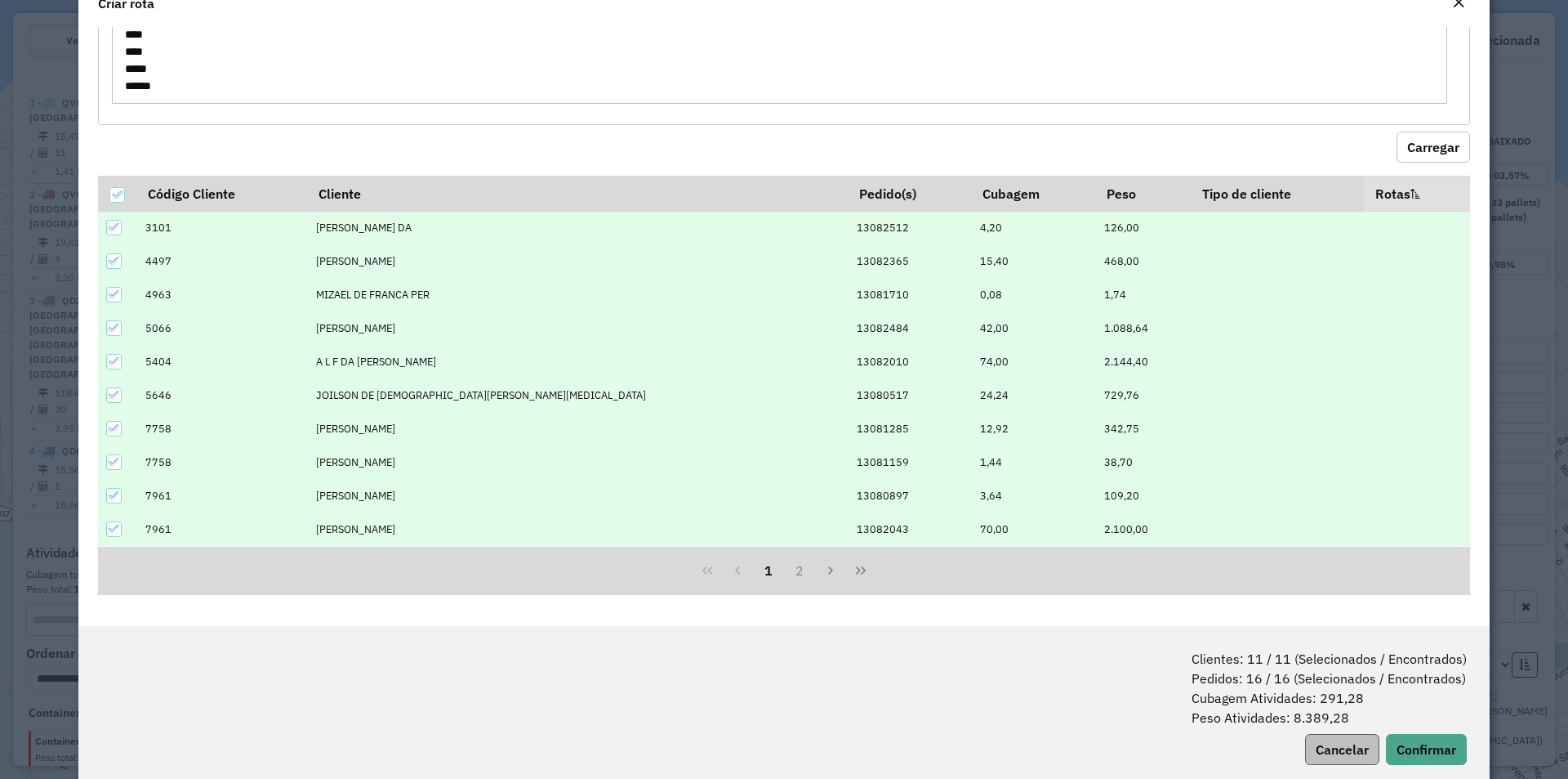
scroll to position [82, 0]
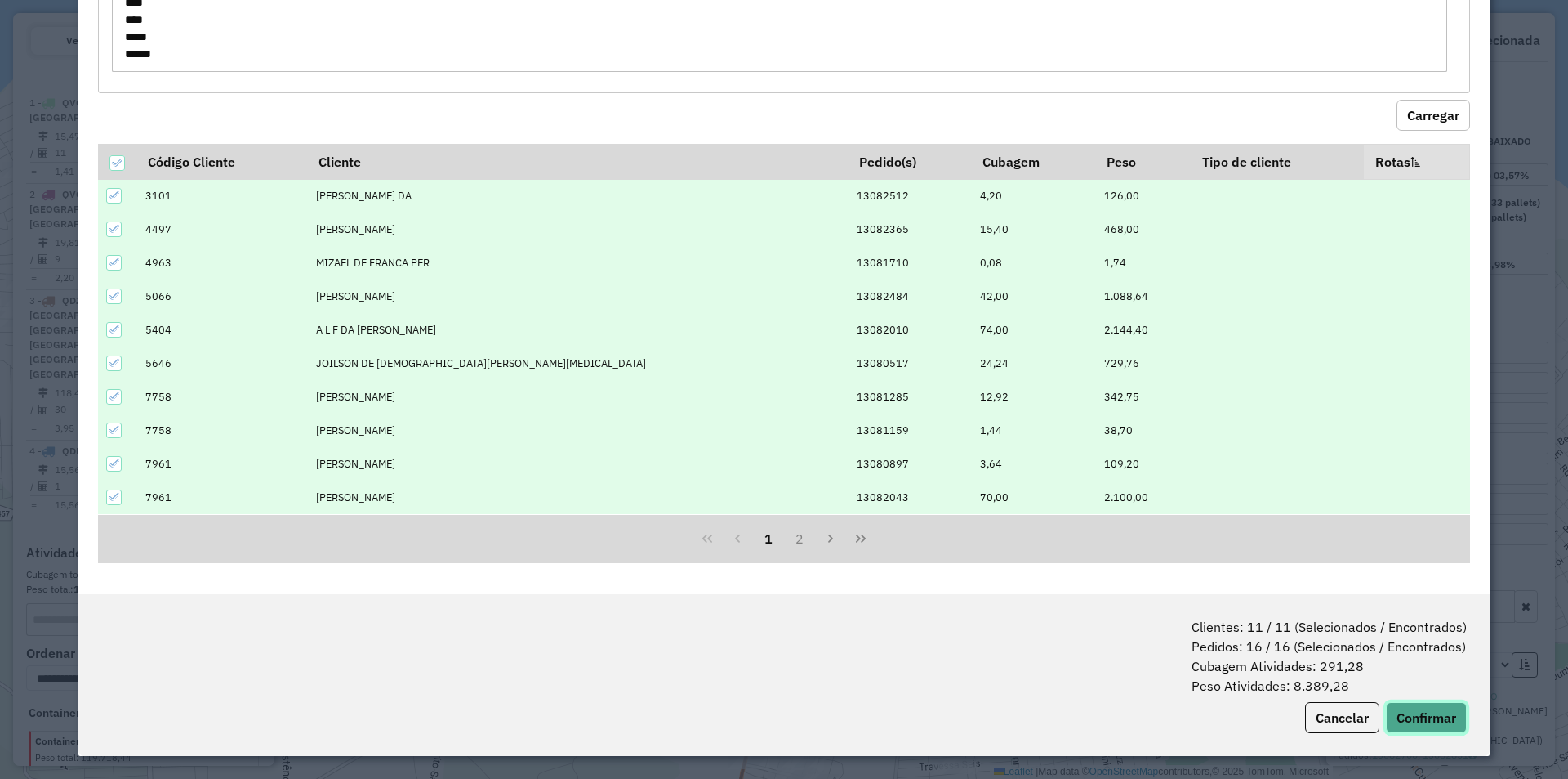
click at [1411, 715] on button "Confirmar" at bounding box center [1426, 717] width 81 height 31
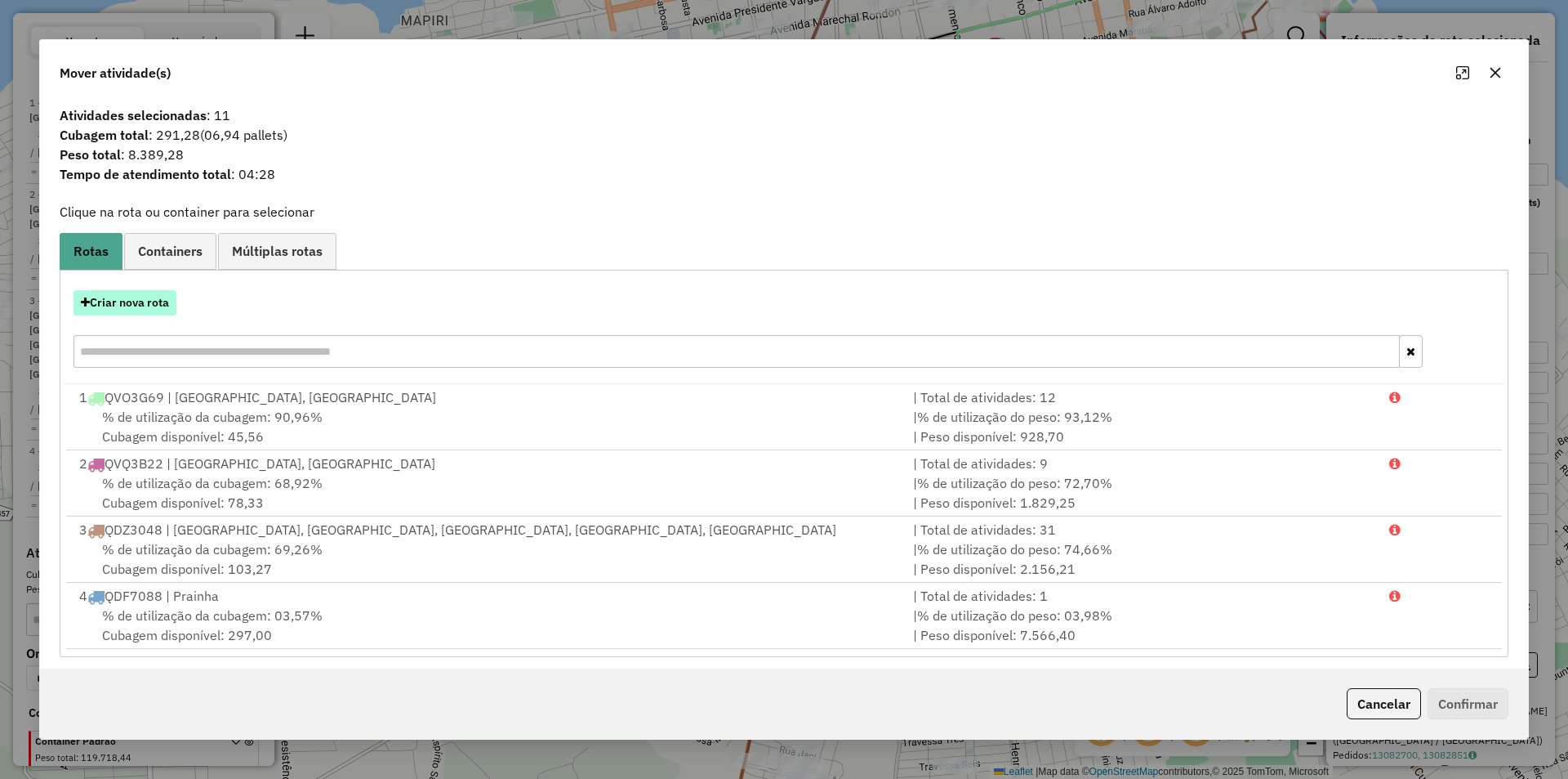
click at [134, 302] on button "Criar nova rota" at bounding box center [125, 303] width 103 height 25
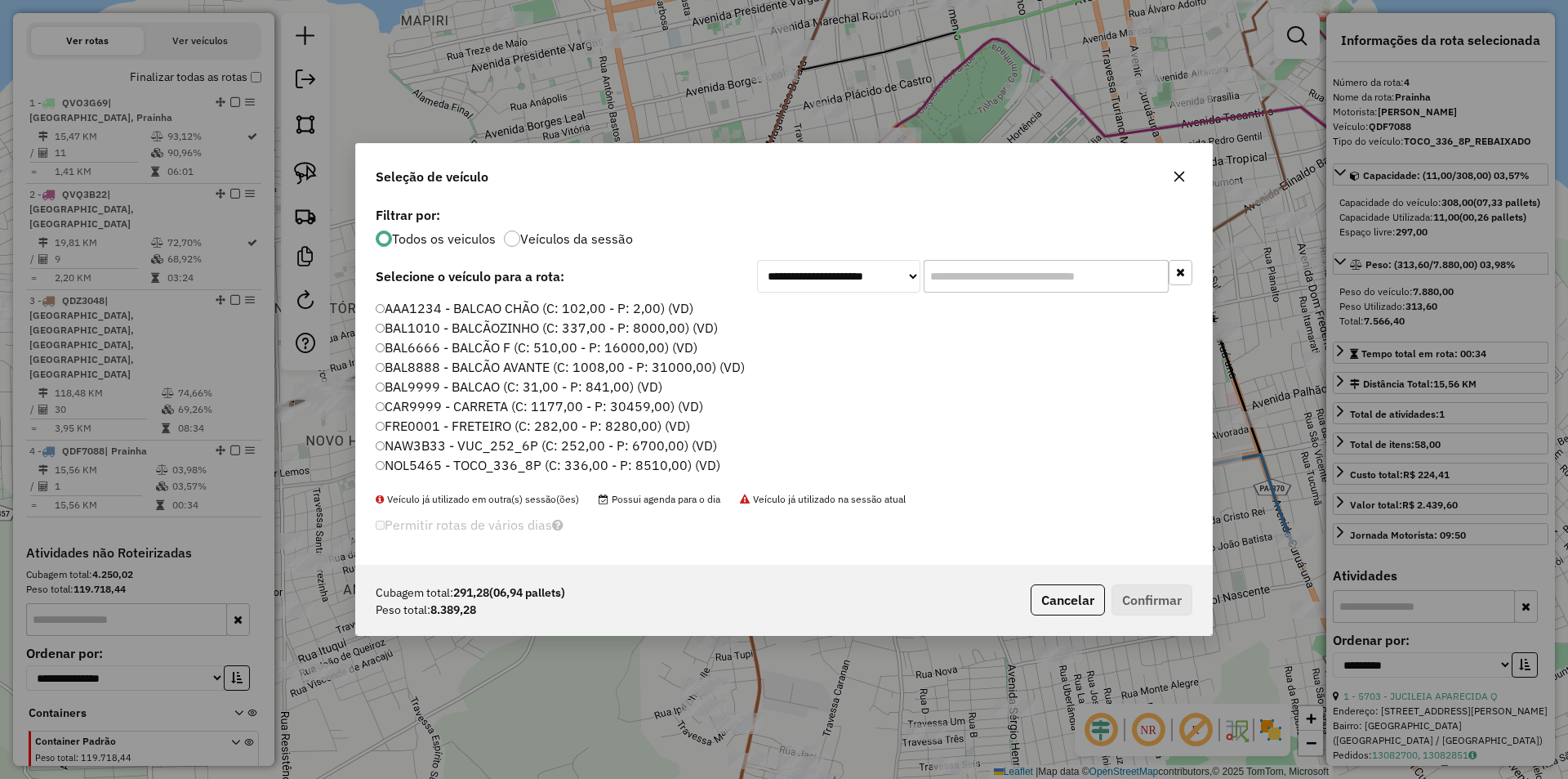
scroll to position [9, 5]
click at [421, 406] on label "CAR9999 - CARRETA (C: 1177,00 - P: 30459,00) (VD)" at bounding box center [540, 406] width 329 height 20
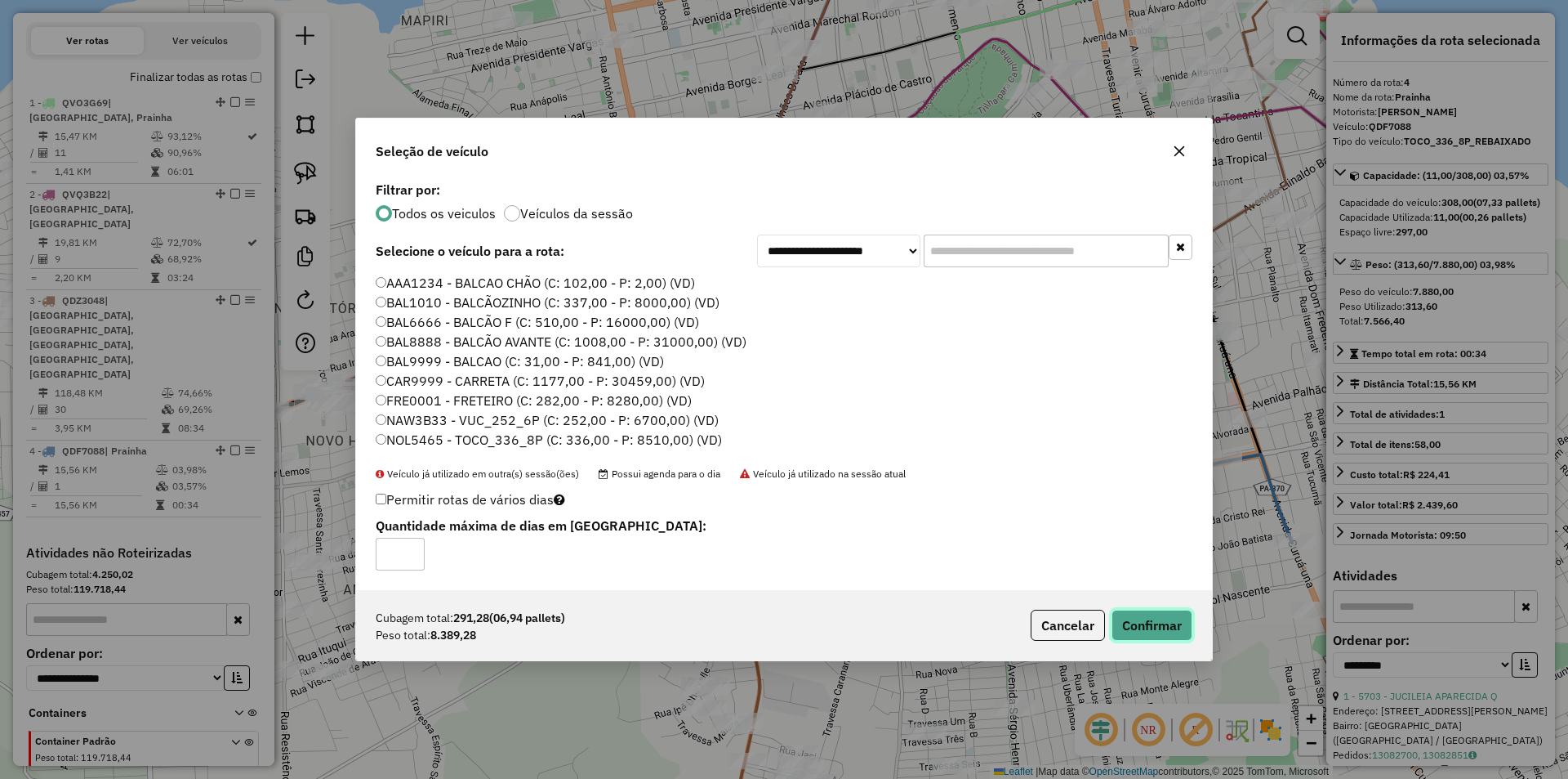
click at [1128, 630] on button "Confirmar" at bounding box center [1151, 625] width 81 height 31
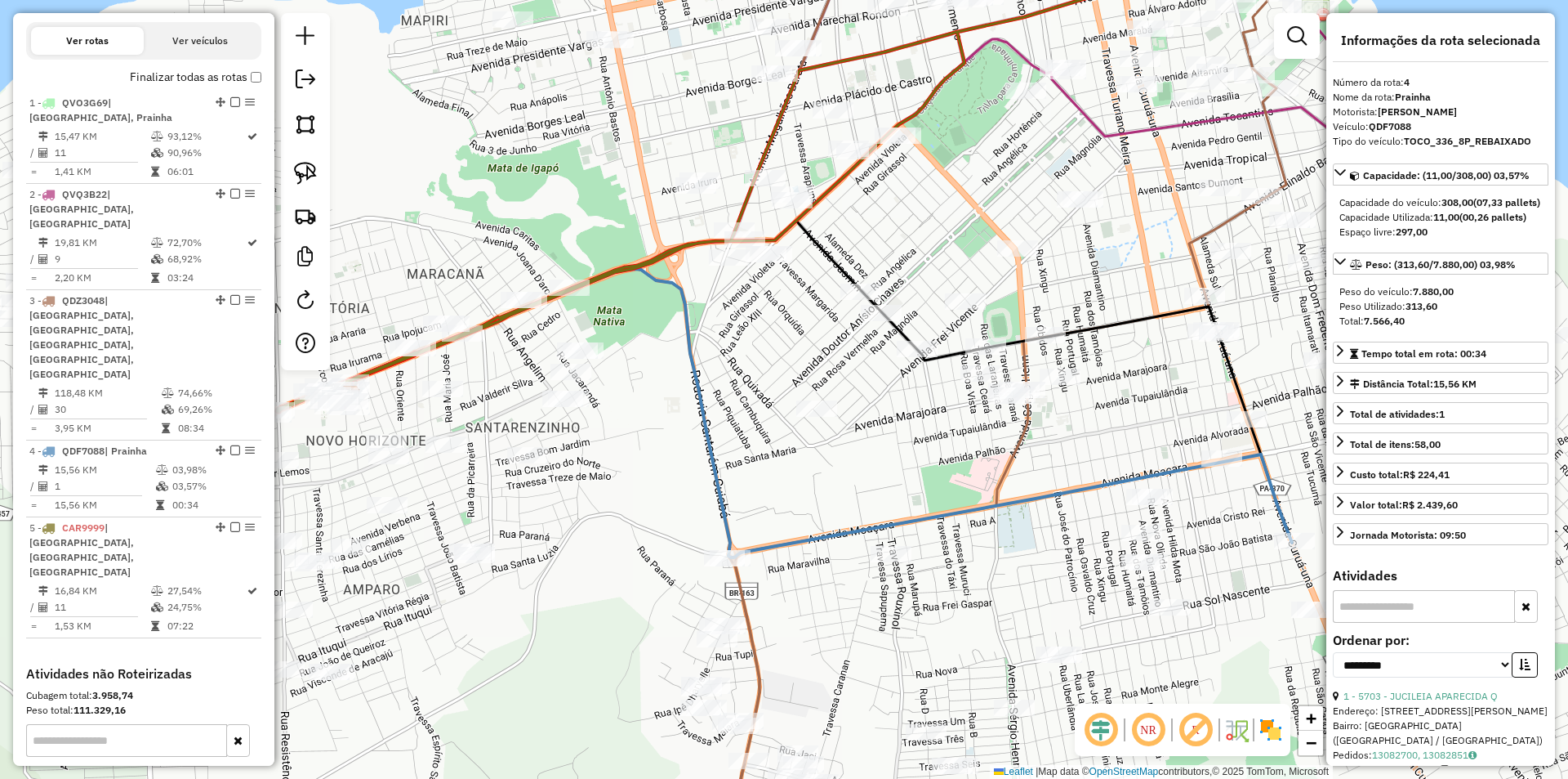
scroll to position [665, 0]
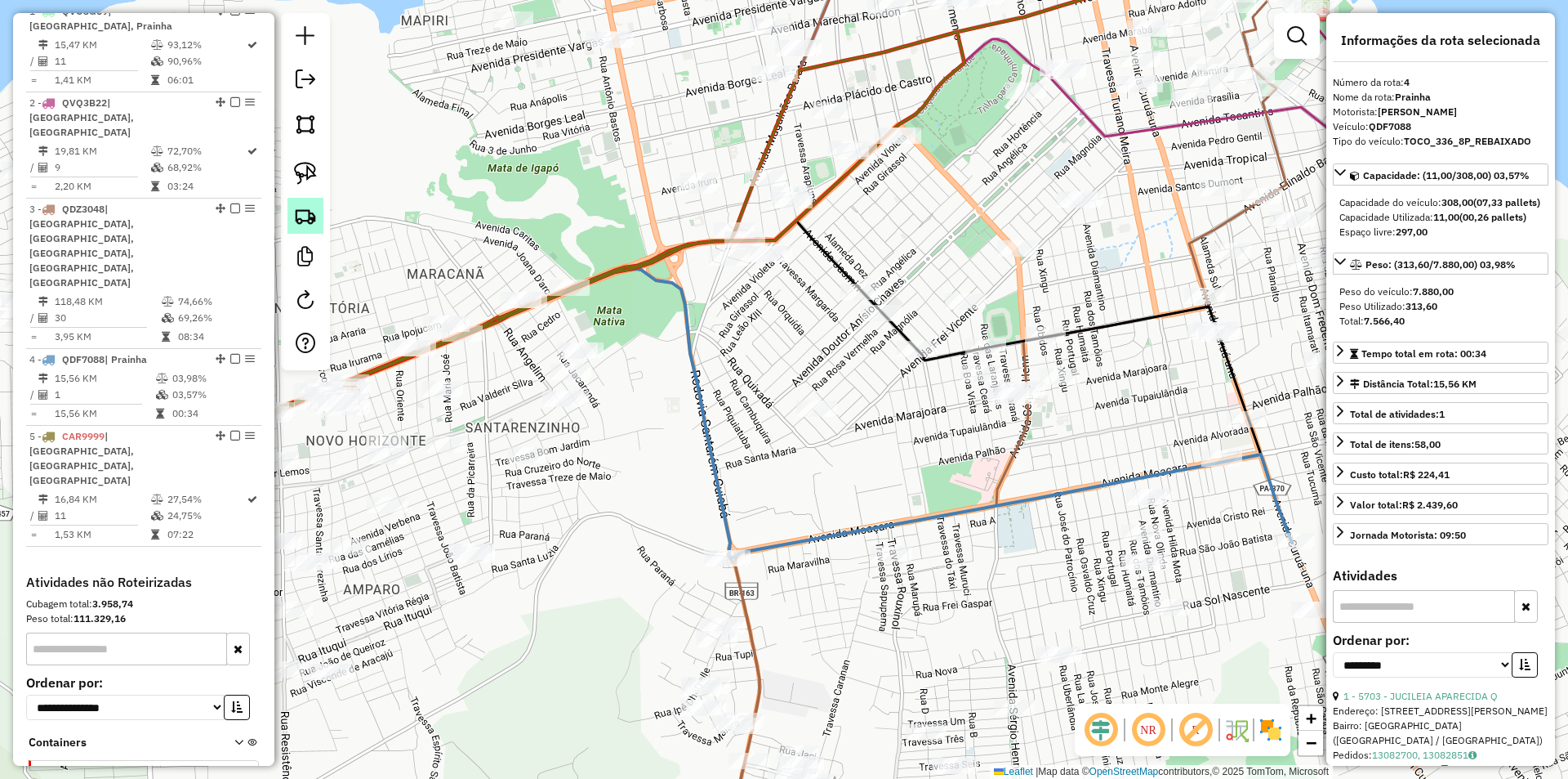
click at [305, 199] on link at bounding box center [305, 216] width 36 height 36
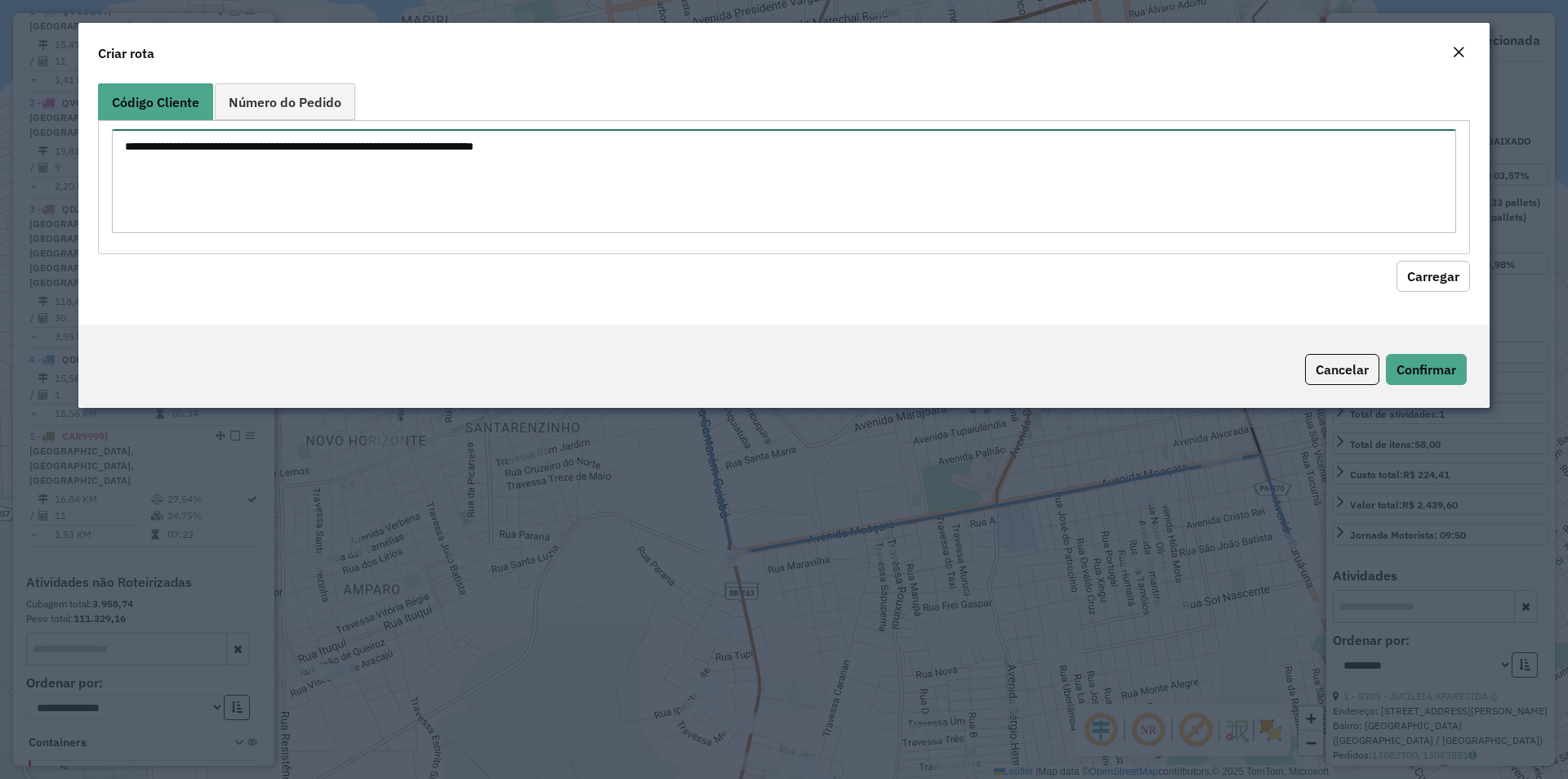
click at [306, 199] on textarea at bounding box center [783, 180] width 1344 height 103
paste textarea "****"
type textarea "****"
click at [1417, 268] on button "Carregar" at bounding box center [1433, 276] width 73 height 31
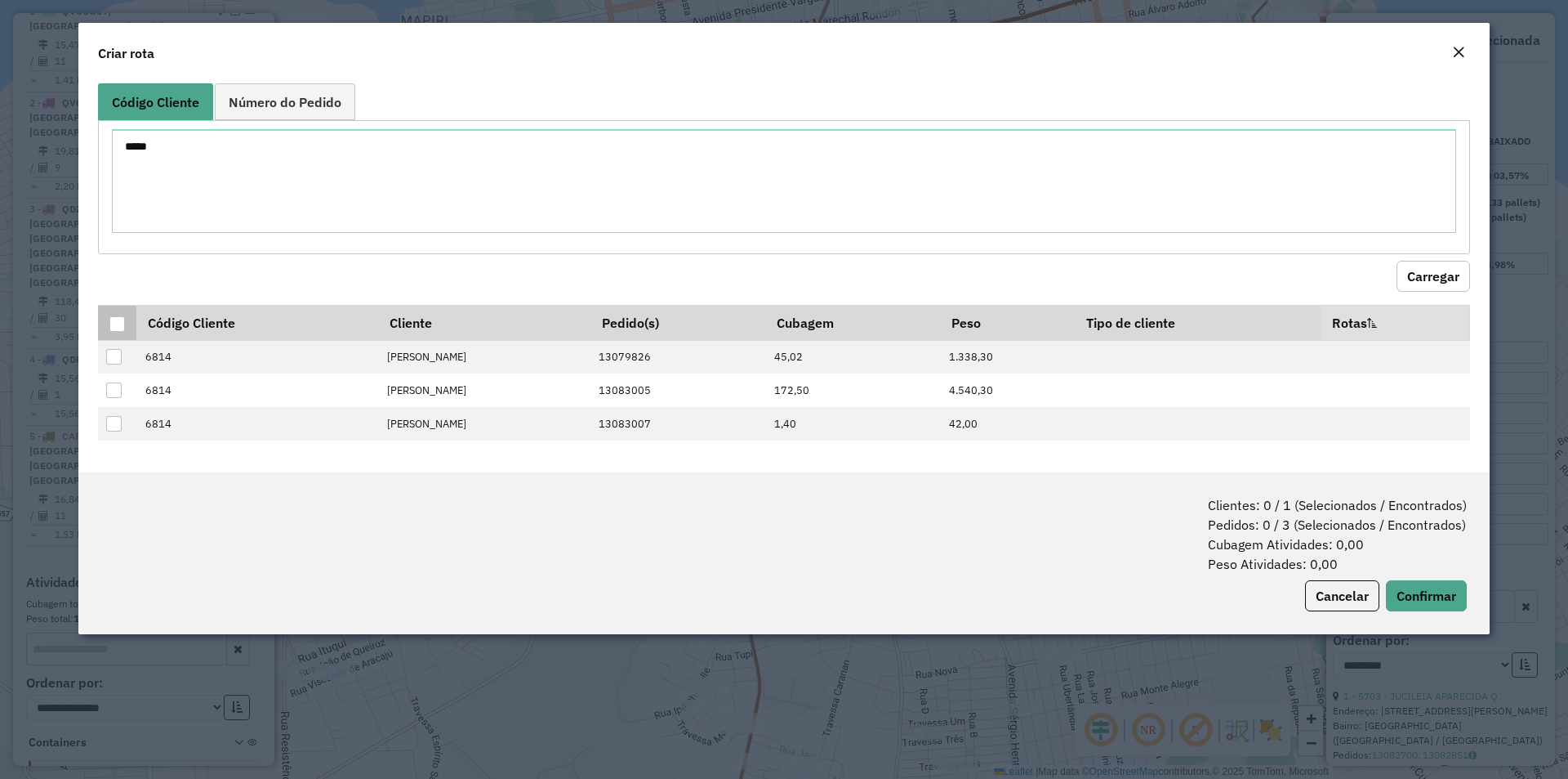
click at [120, 317] on div at bounding box center [117, 324] width 15 height 15
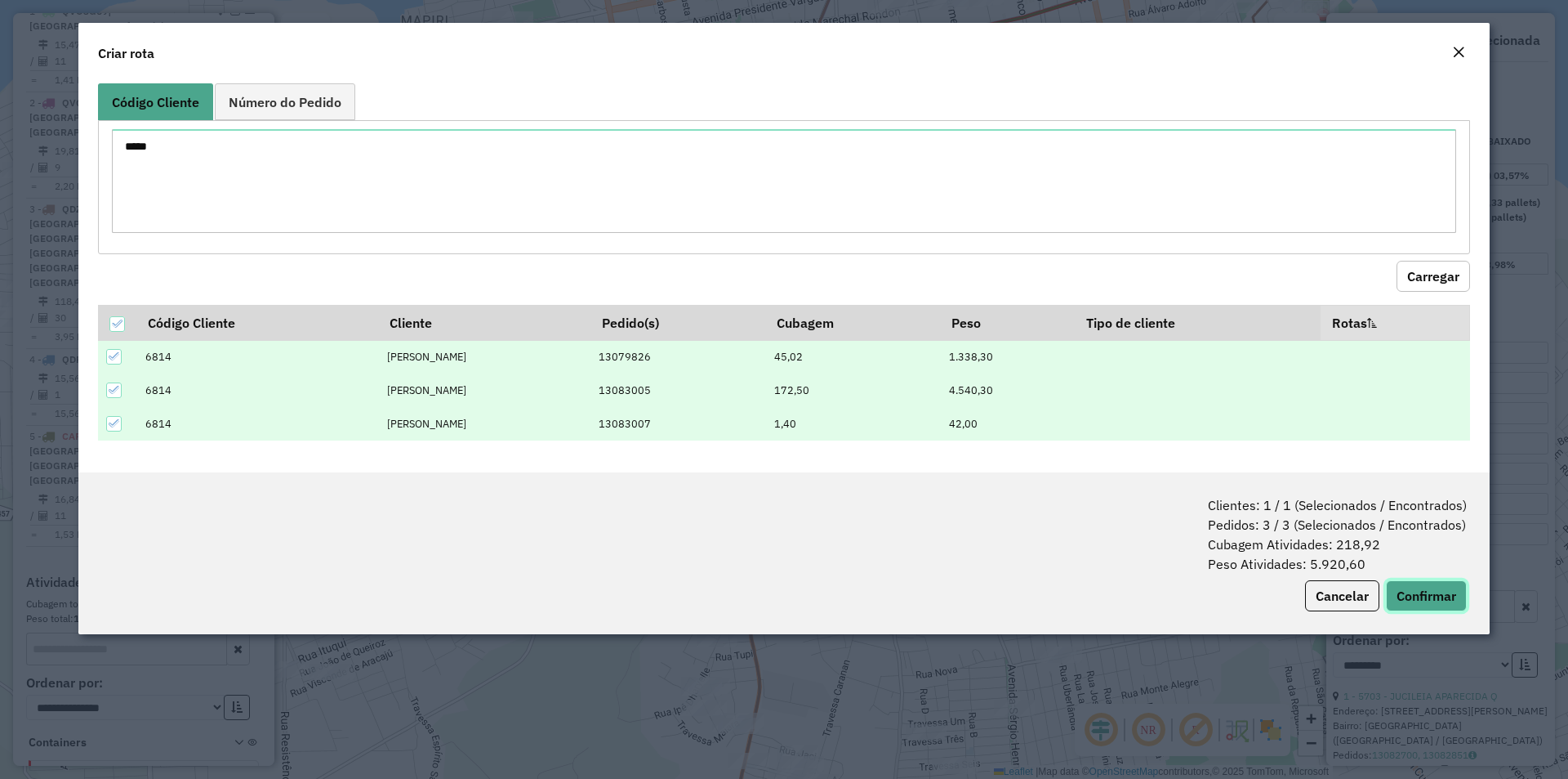
click at [1437, 580] on button "Confirmar" at bounding box center [1426, 596] width 81 height 31
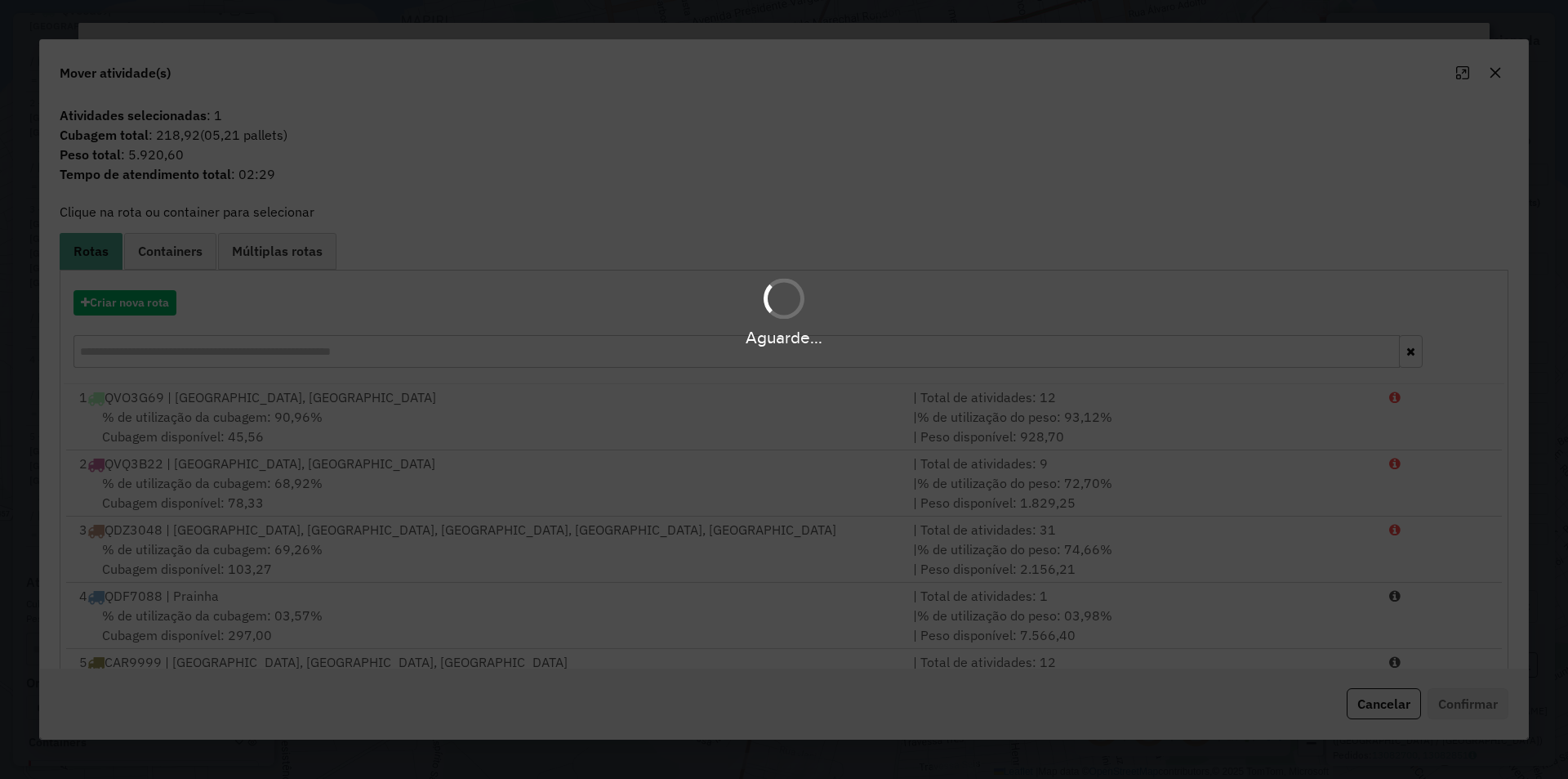
click at [1432, 589] on div "Aguarde..." at bounding box center [784, 389] width 1568 height 779
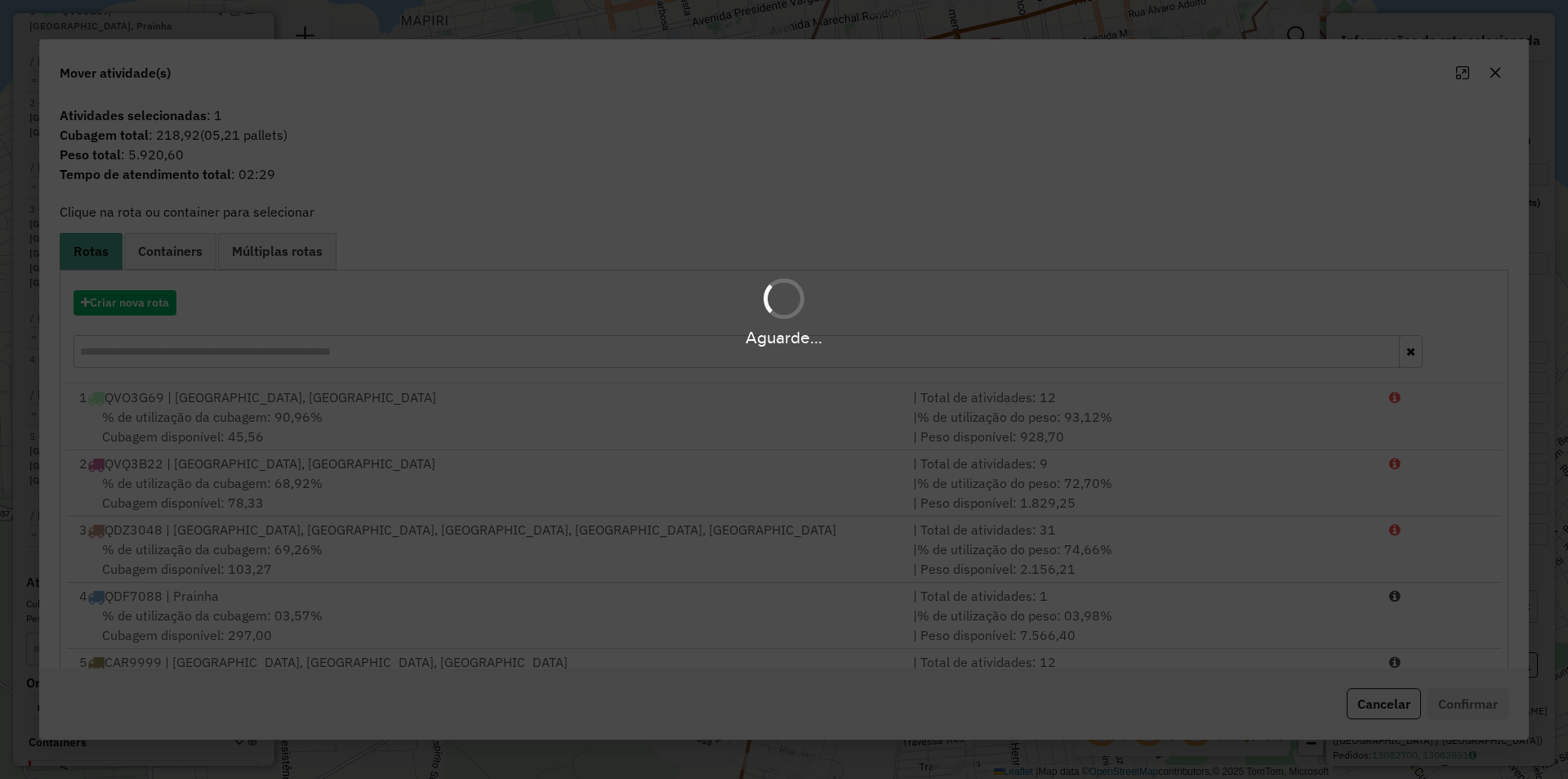
click at [168, 293] on div "Aguarde..." at bounding box center [784, 312] width 1568 height 78
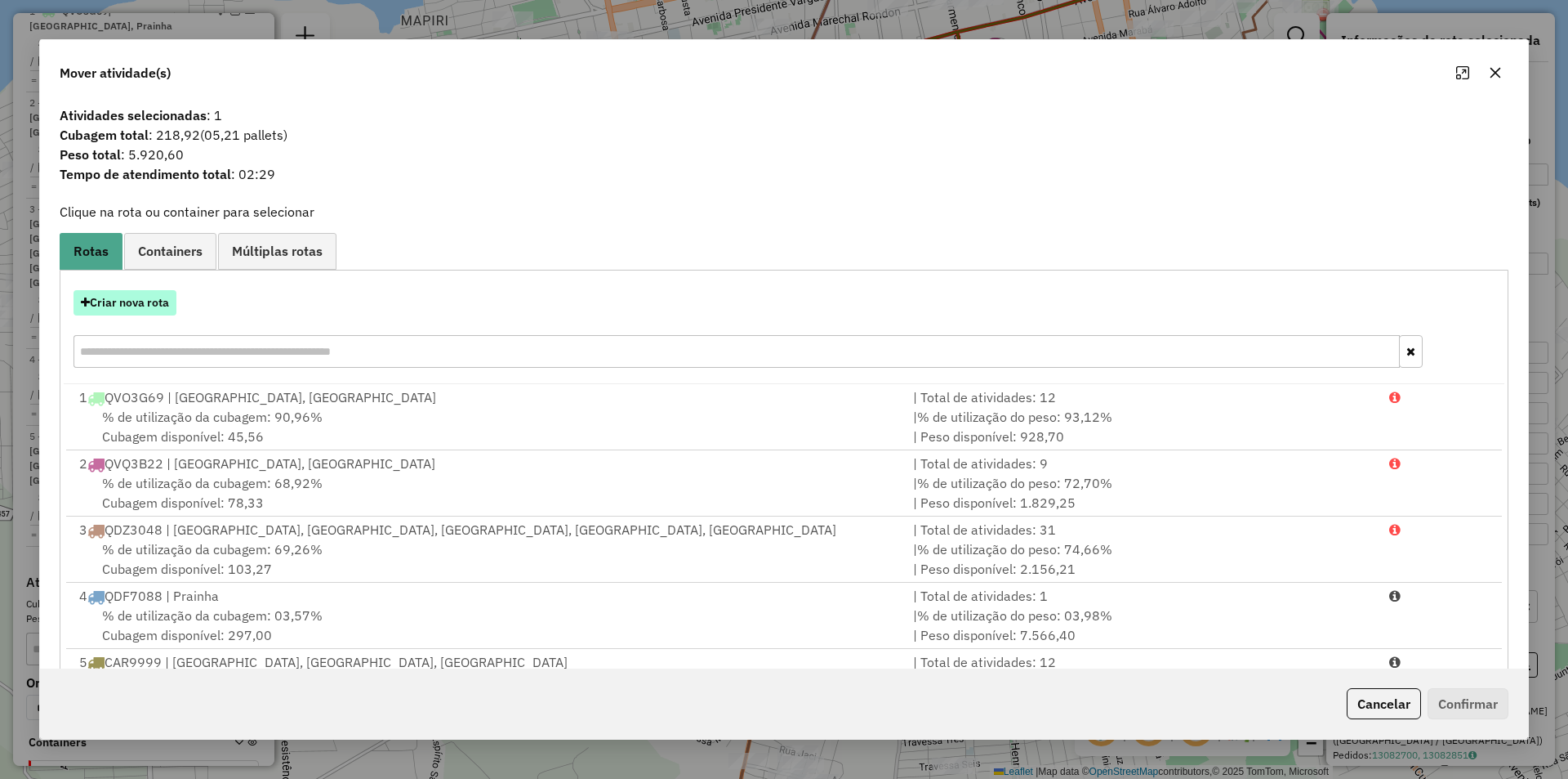
click at [149, 304] on button "Criar nova rota" at bounding box center [125, 303] width 103 height 25
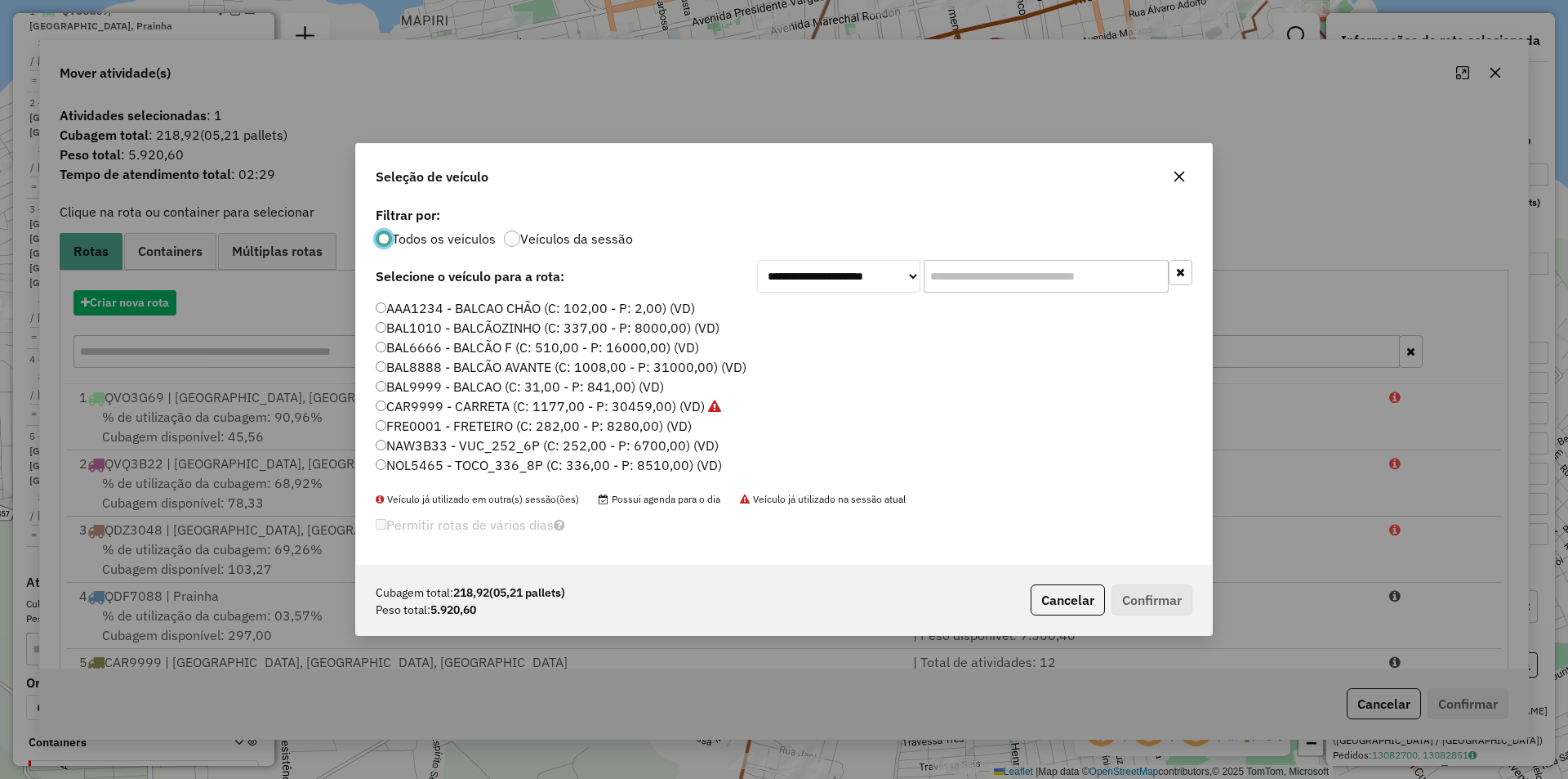
scroll to position [9, 5]
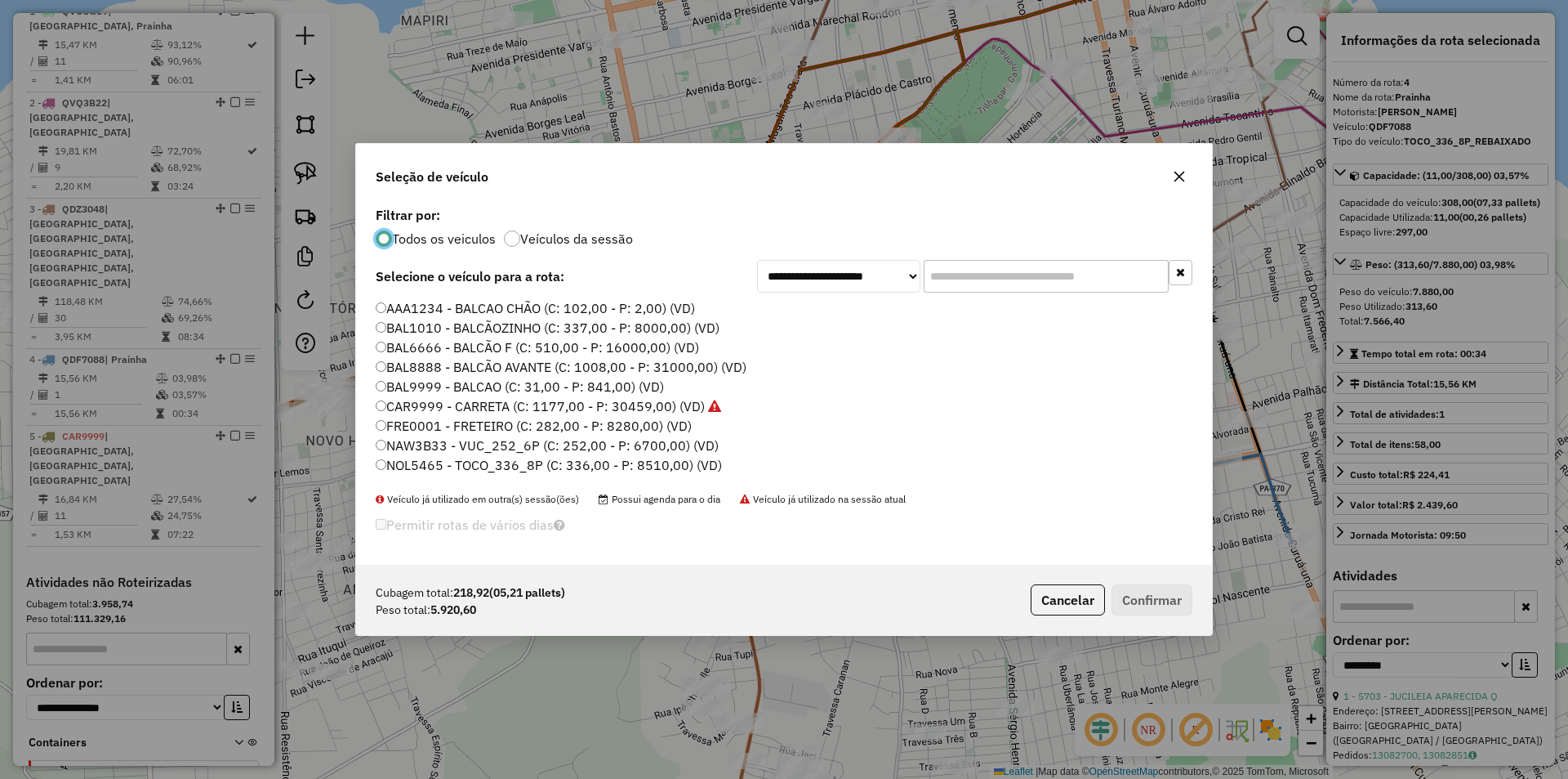
click at [653, 330] on label "BAL1010 - BALCÃOZINHO (C: 337,00 - P: 8000,00) (VD)" at bounding box center [547, 328] width 344 height 20
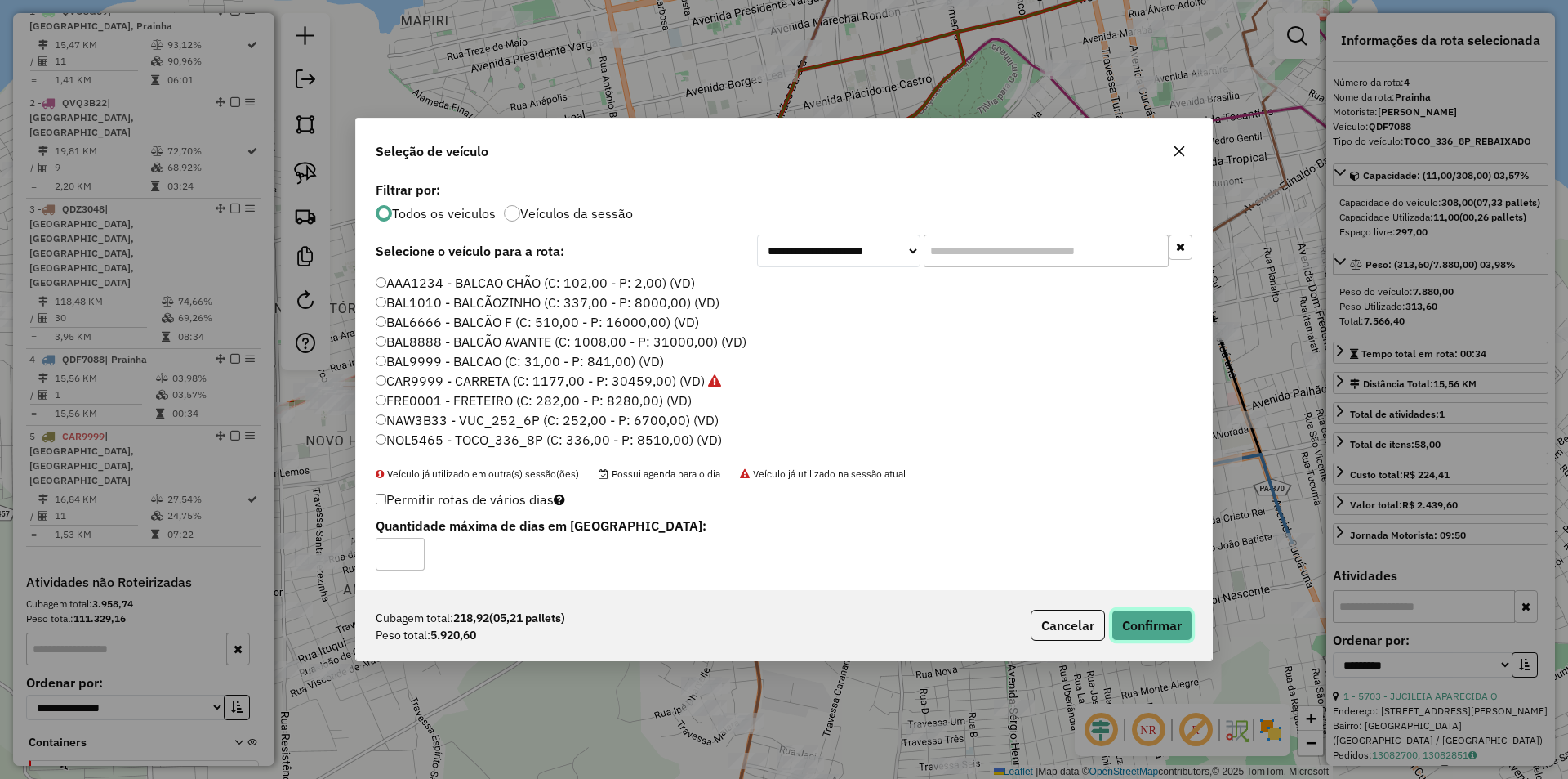
click at [1126, 619] on button "Confirmar" at bounding box center [1151, 625] width 81 height 31
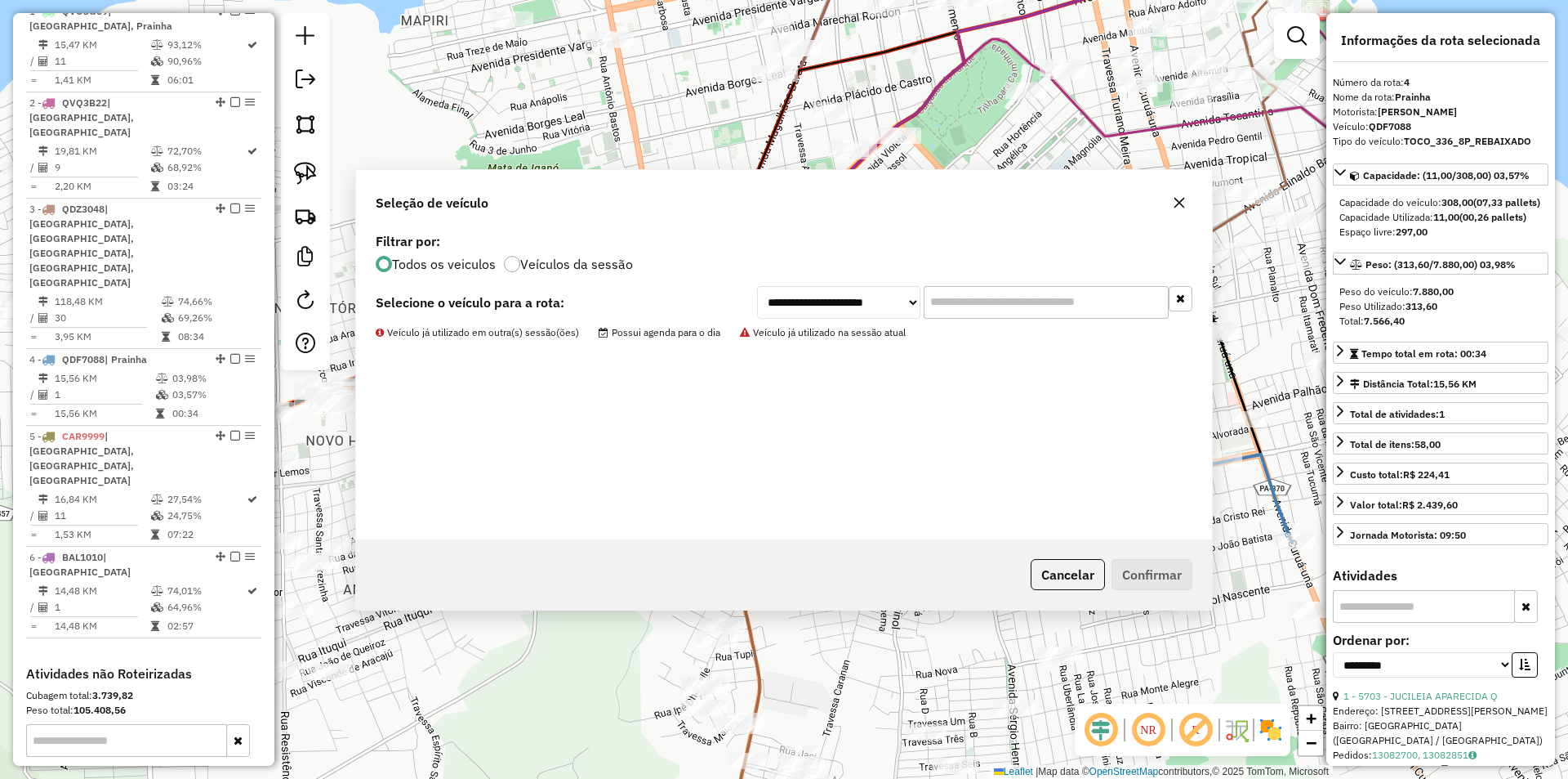
scroll to position [742, 0]
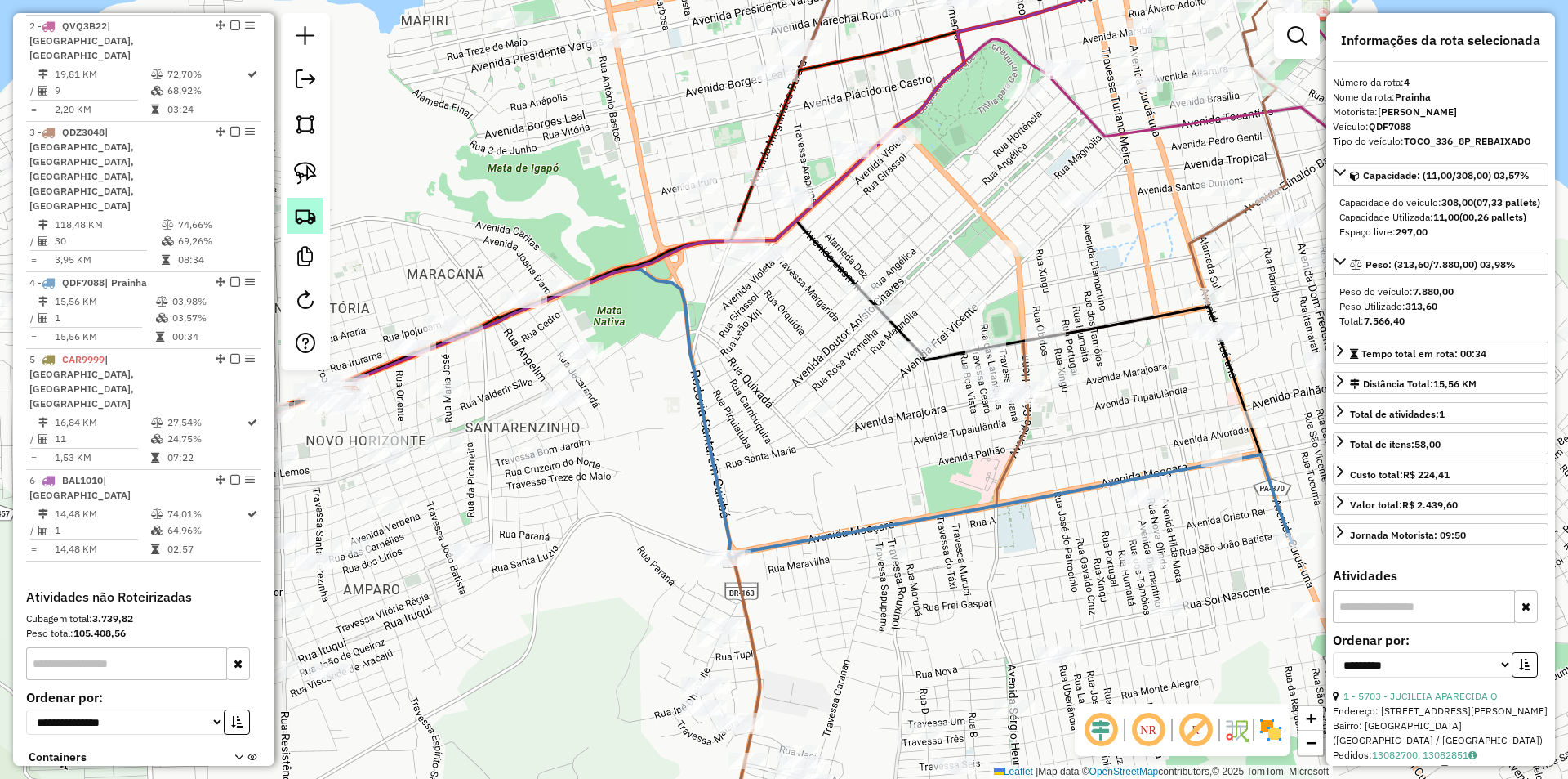
click at [299, 202] on link at bounding box center [305, 216] width 36 height 36
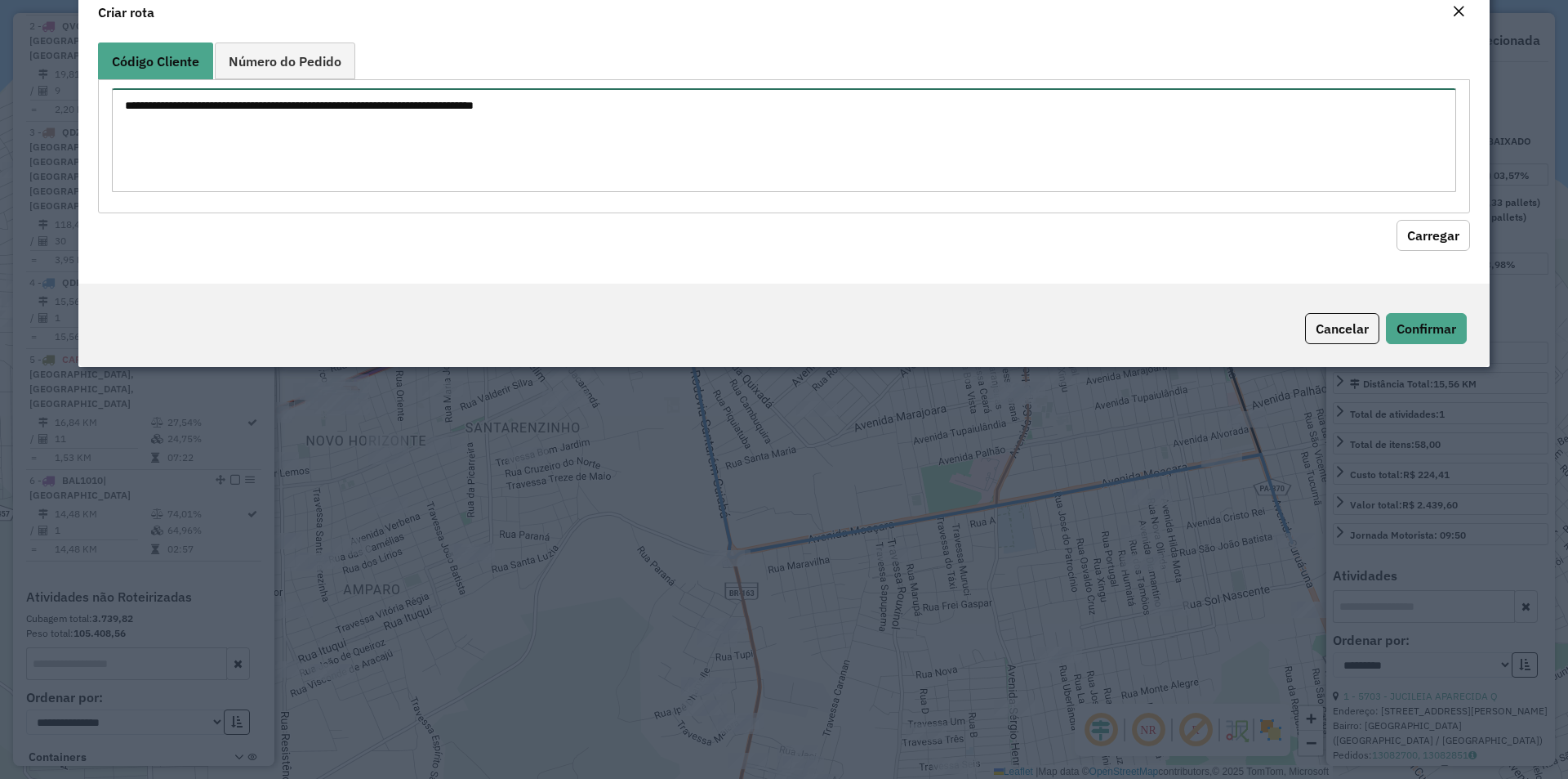
click at [352, 188] on textarea at bounding box center [783, 140] width 1344 height 103
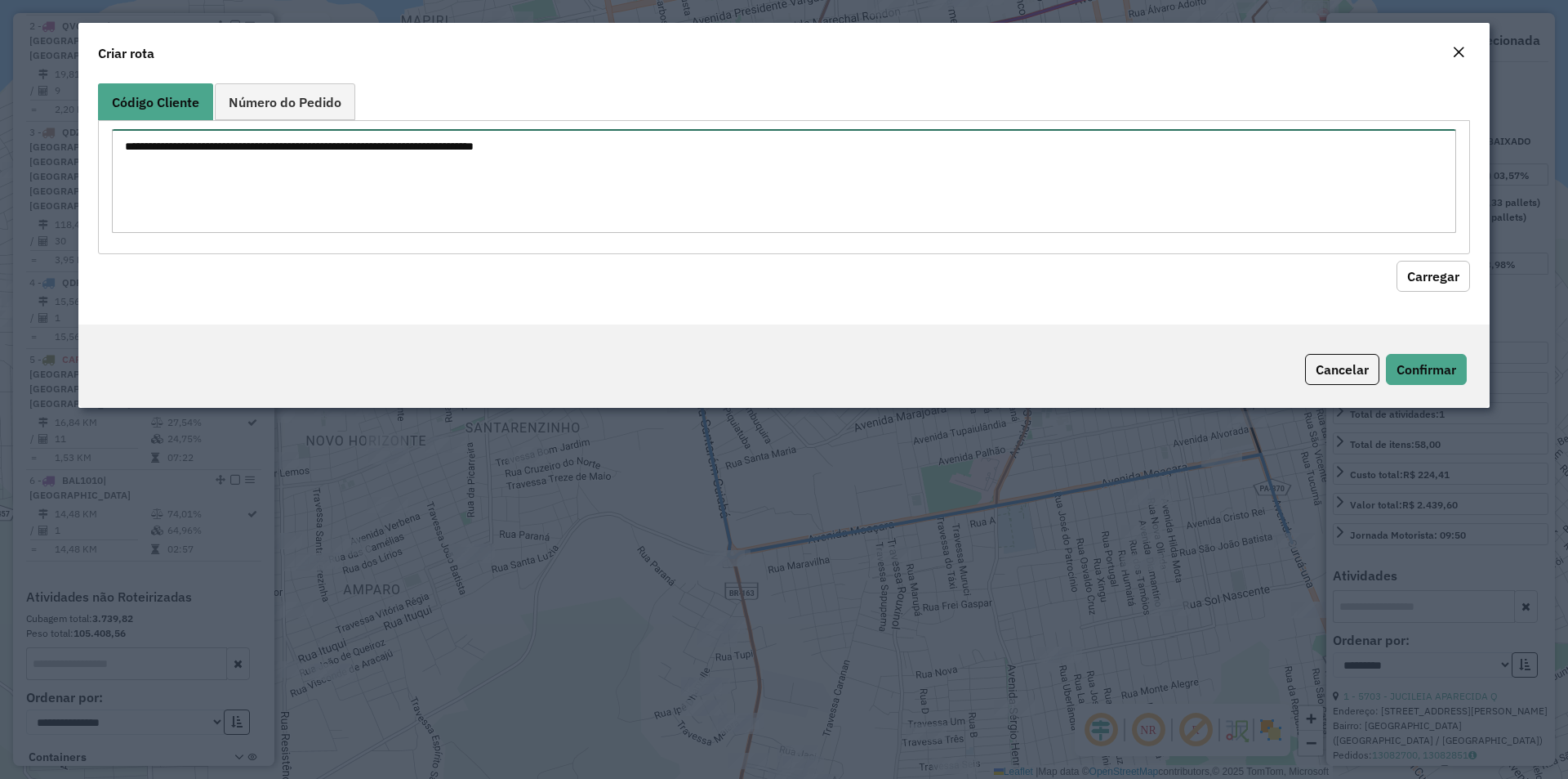
paste textarea "**** **** **** **** **** **** **** ***** ***** ***** ***** ***** ***** ***** **…"
type textarea "**** **** **** **** **** **** **** ***** ***** ***** ***** ***** ***** ***** **…"
click at [1430, 278] on button "Carregar" at bounding box center [1433, 276] width 73 height 31
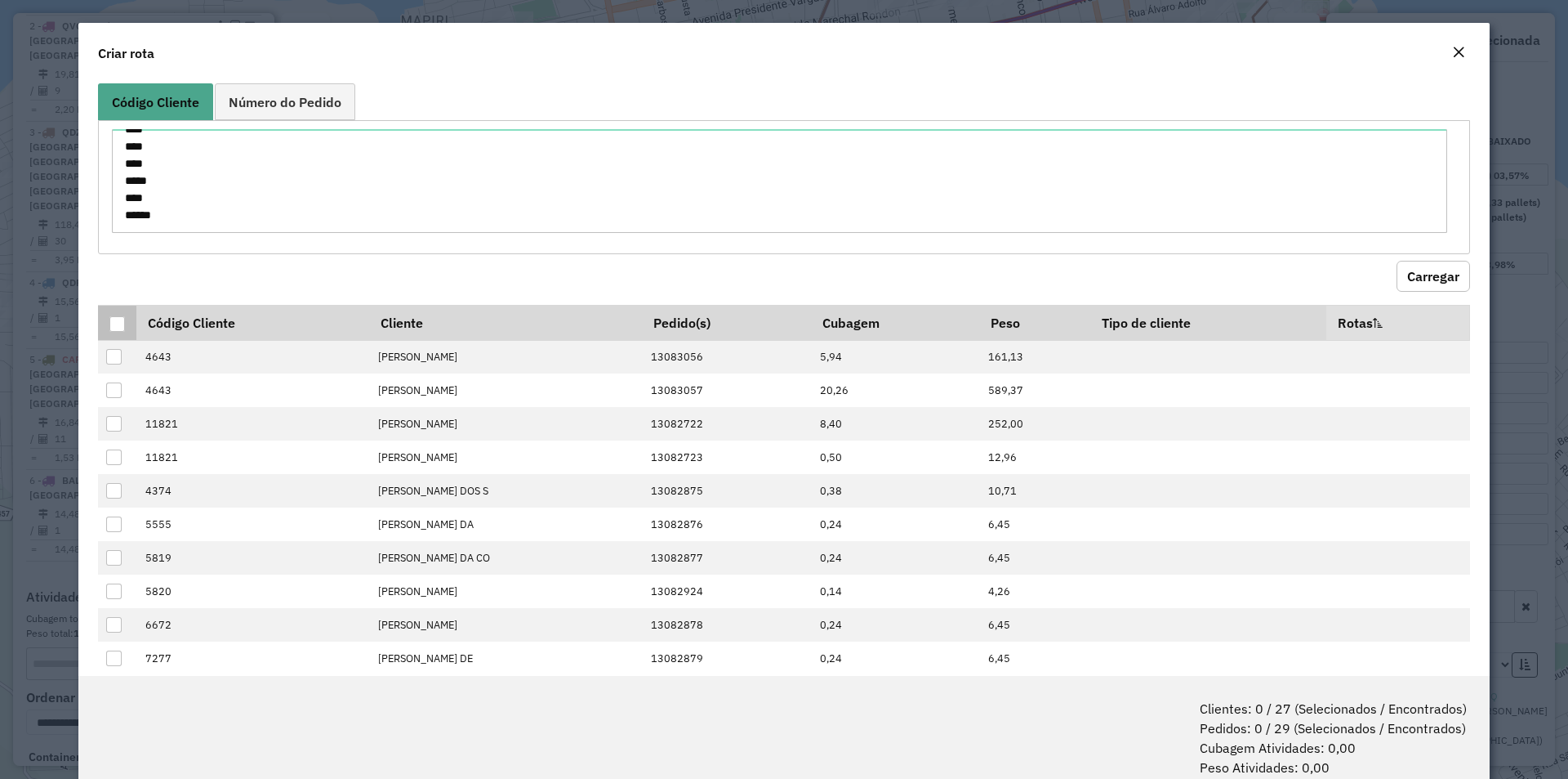
click at [126, 320] on th at bounding box center [117, 322] width 38 height 35
drag, startPoint x: 121, startPoint y: 320, endPoint x: 159, endPoint y: 324, distance: 38.2
click at [120, 321] on div at bounding box center [117, 324] width 15 height 15
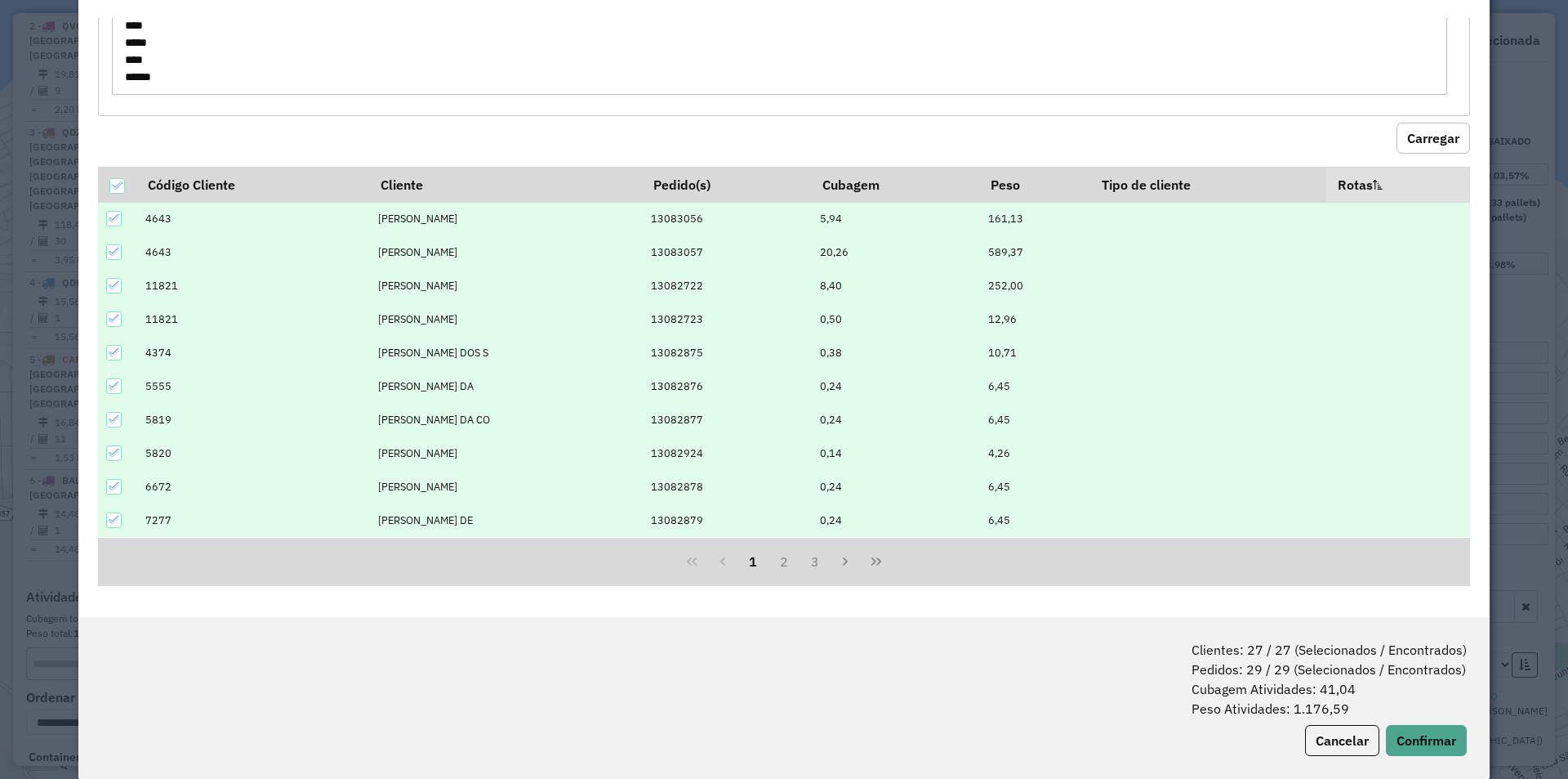
scroll to position [82, 0]
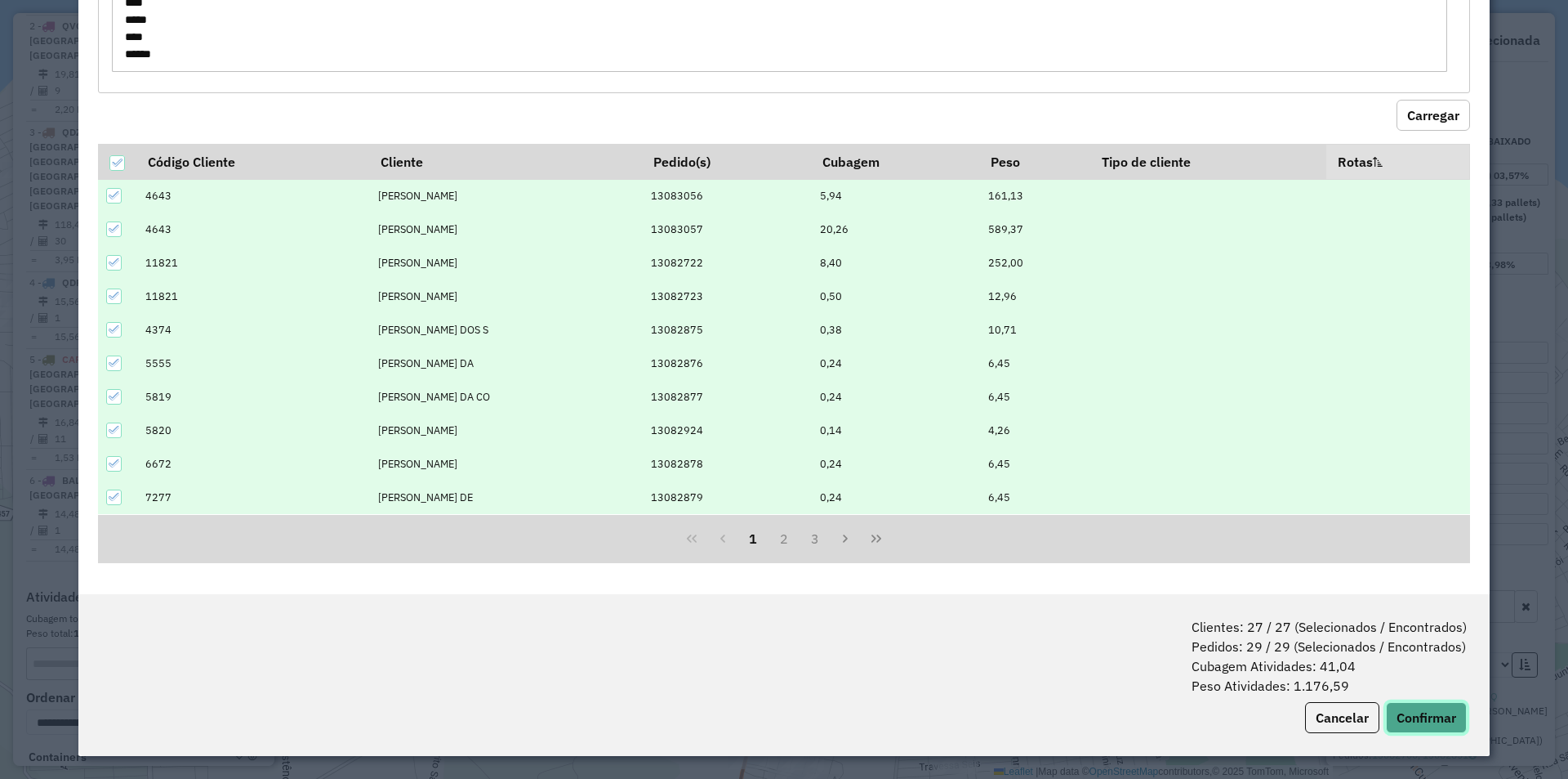
click at [1431, 720] on button "Confirmar" at bounding box center [1426, 717] width 81 height 31
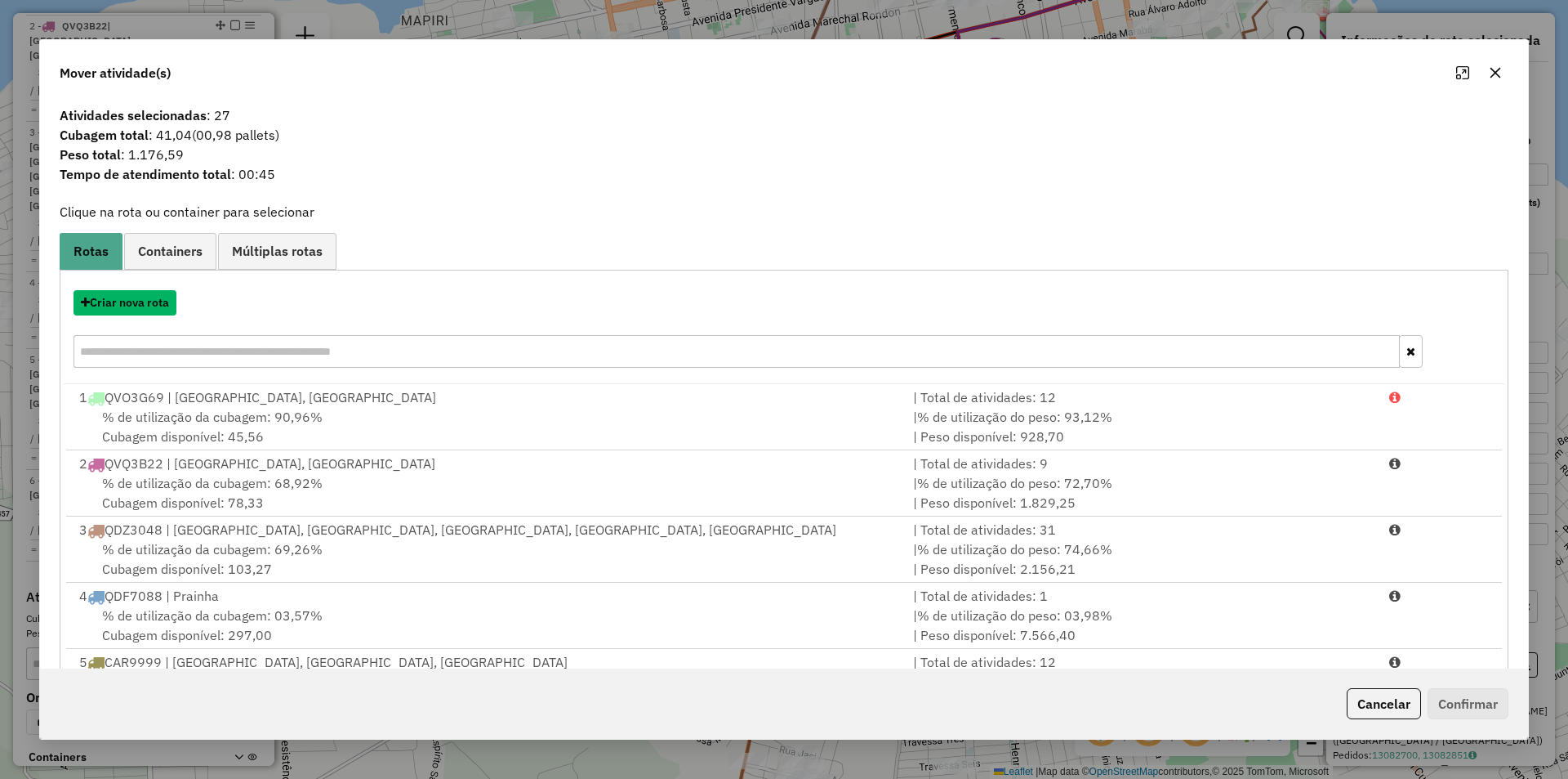
click at [151, 304] on button "Criar nova rota" at bounding box center [125, 303] width 103 height 25
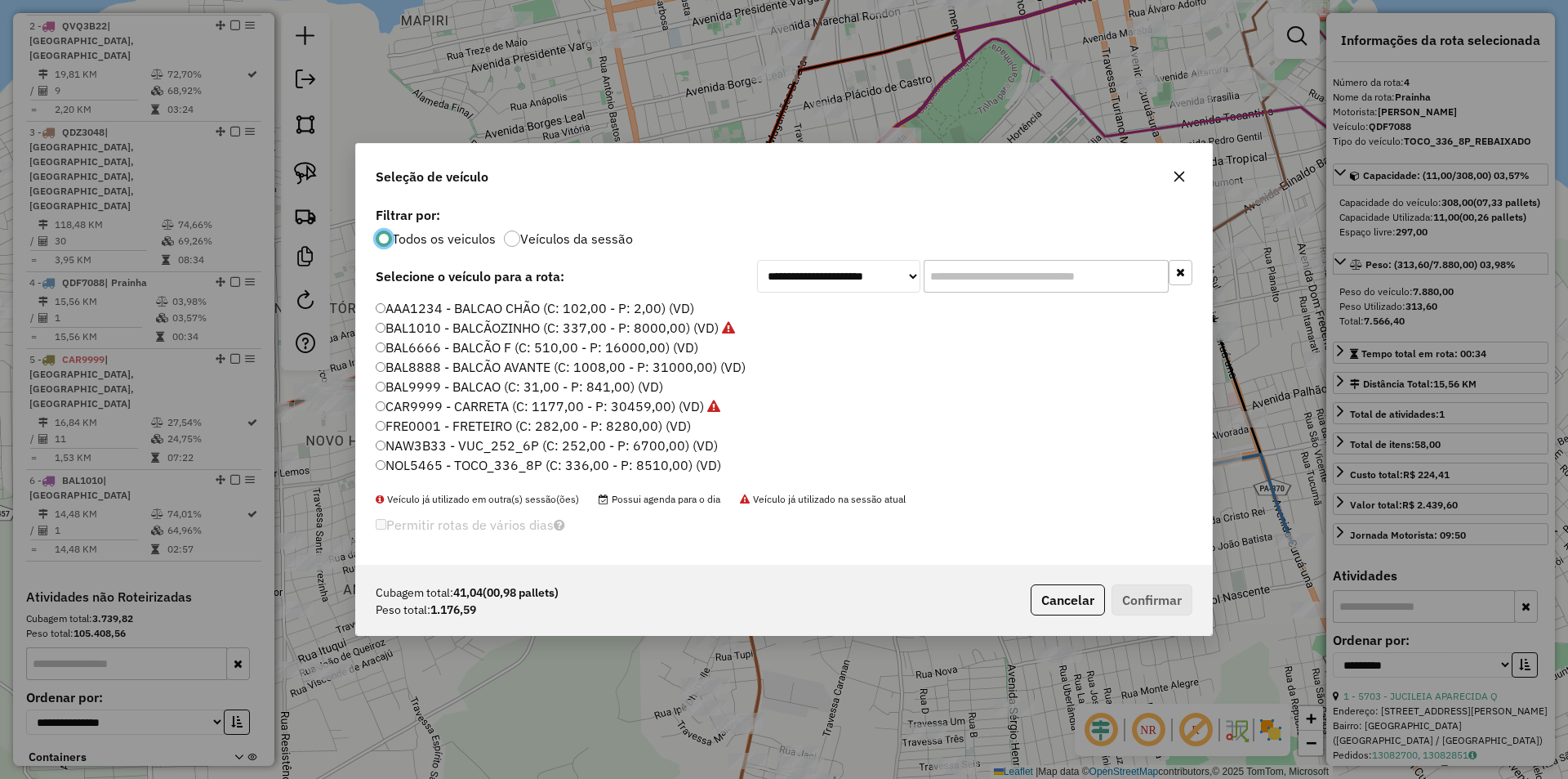
scroll to position [9, 5]
click at [643, 379] on label "BAL9999 - BALCAO (C: 31,00 - P: 841,00) (VD)" at bounding box center [519, 386] width 287 height 20
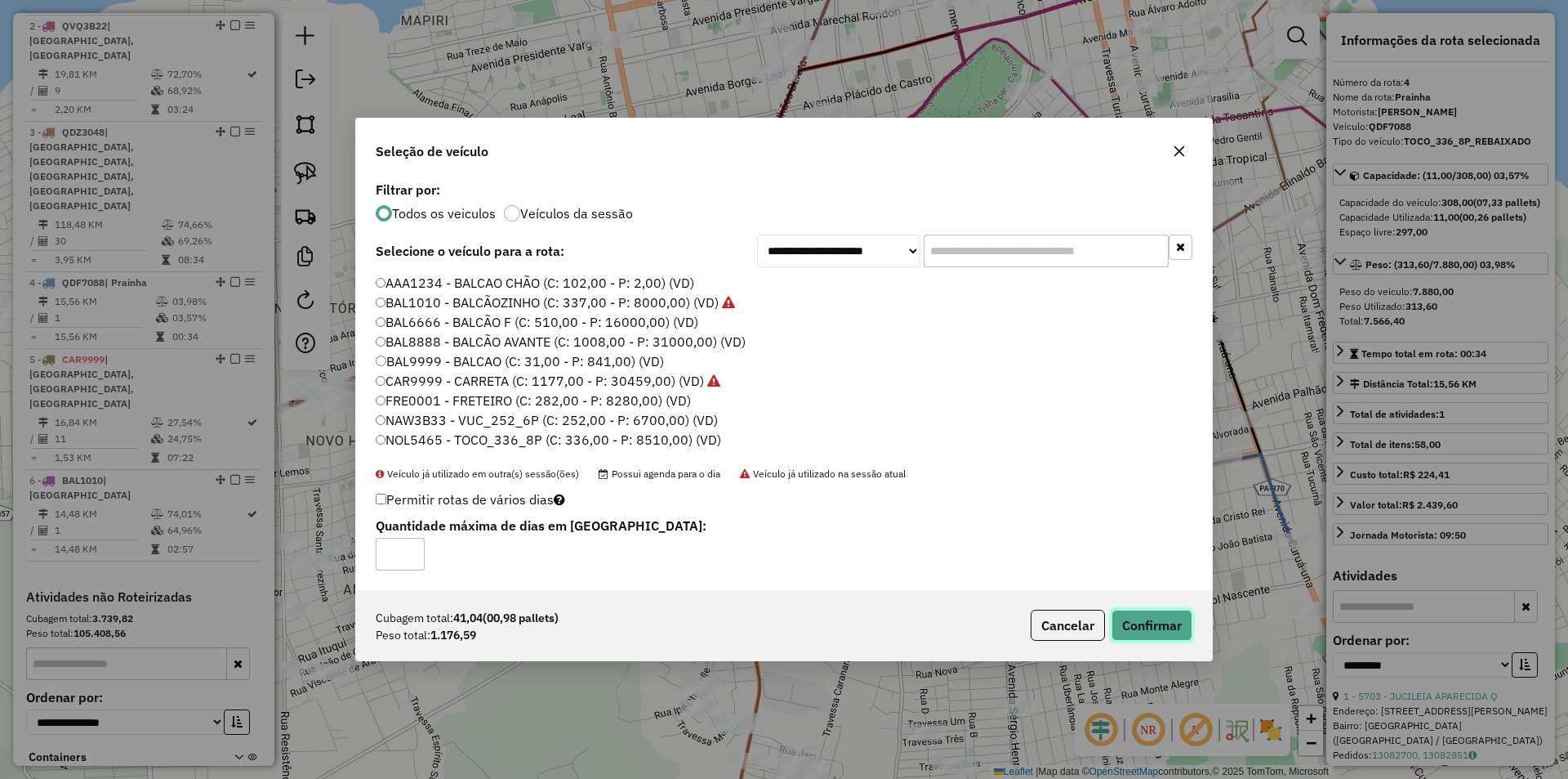
click at [1166, 638] on button "Confirmar" at bounding box center [1151, 625] width 81 height 31
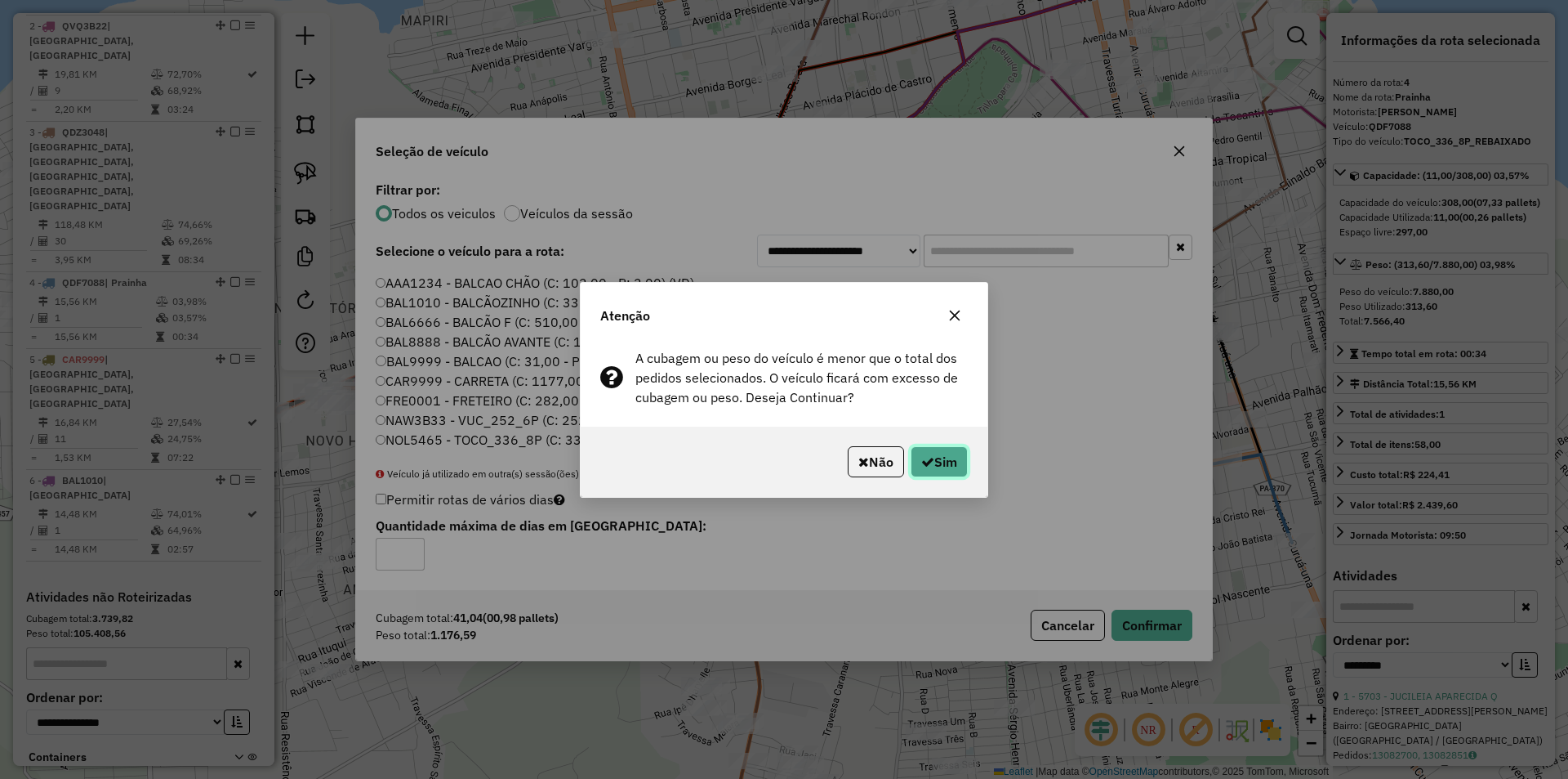
click at [929, 453] on button "Sim" at bounding box center [939, 462] width 57 height 31
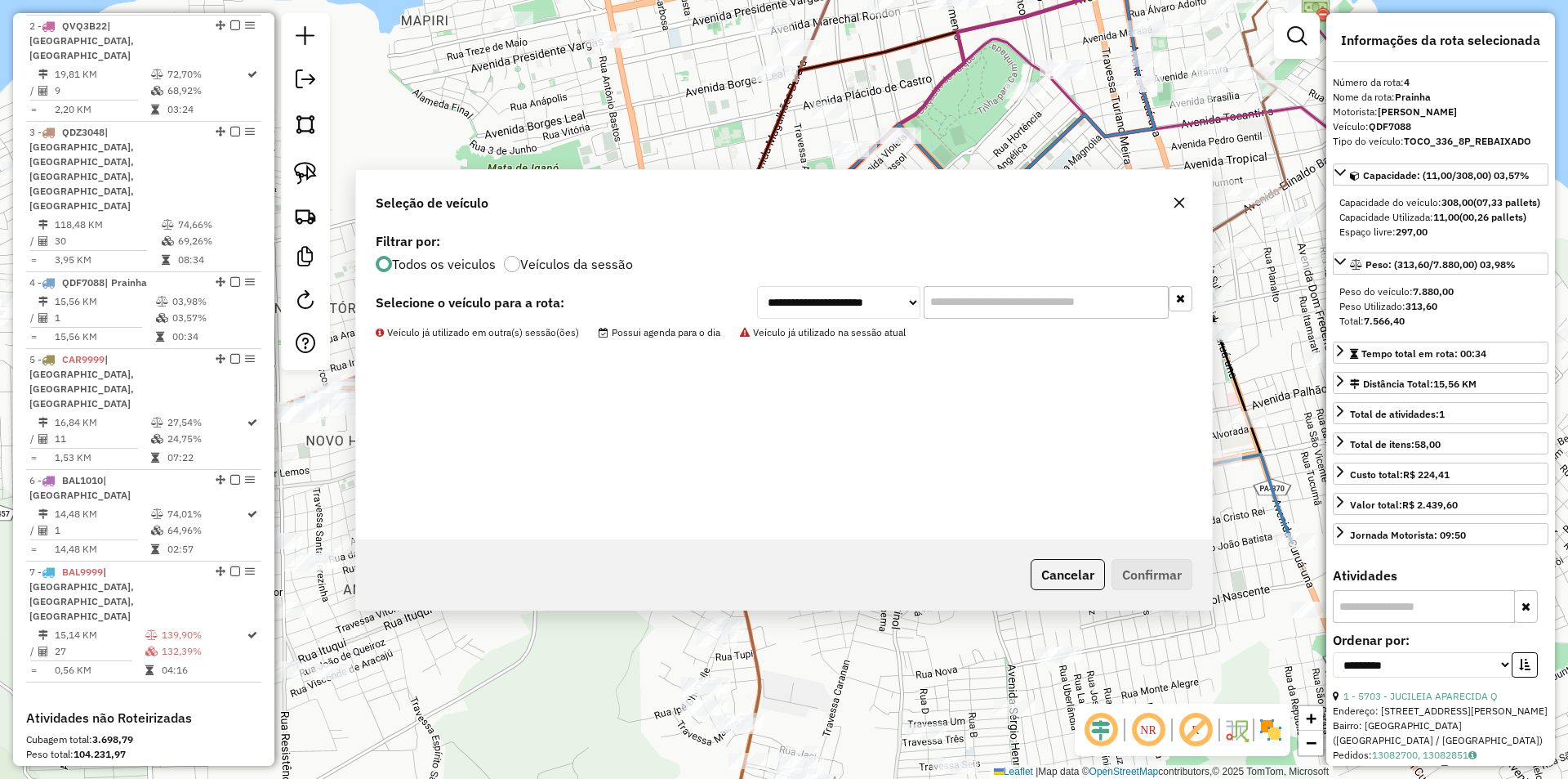
scroll to position [833, 0]
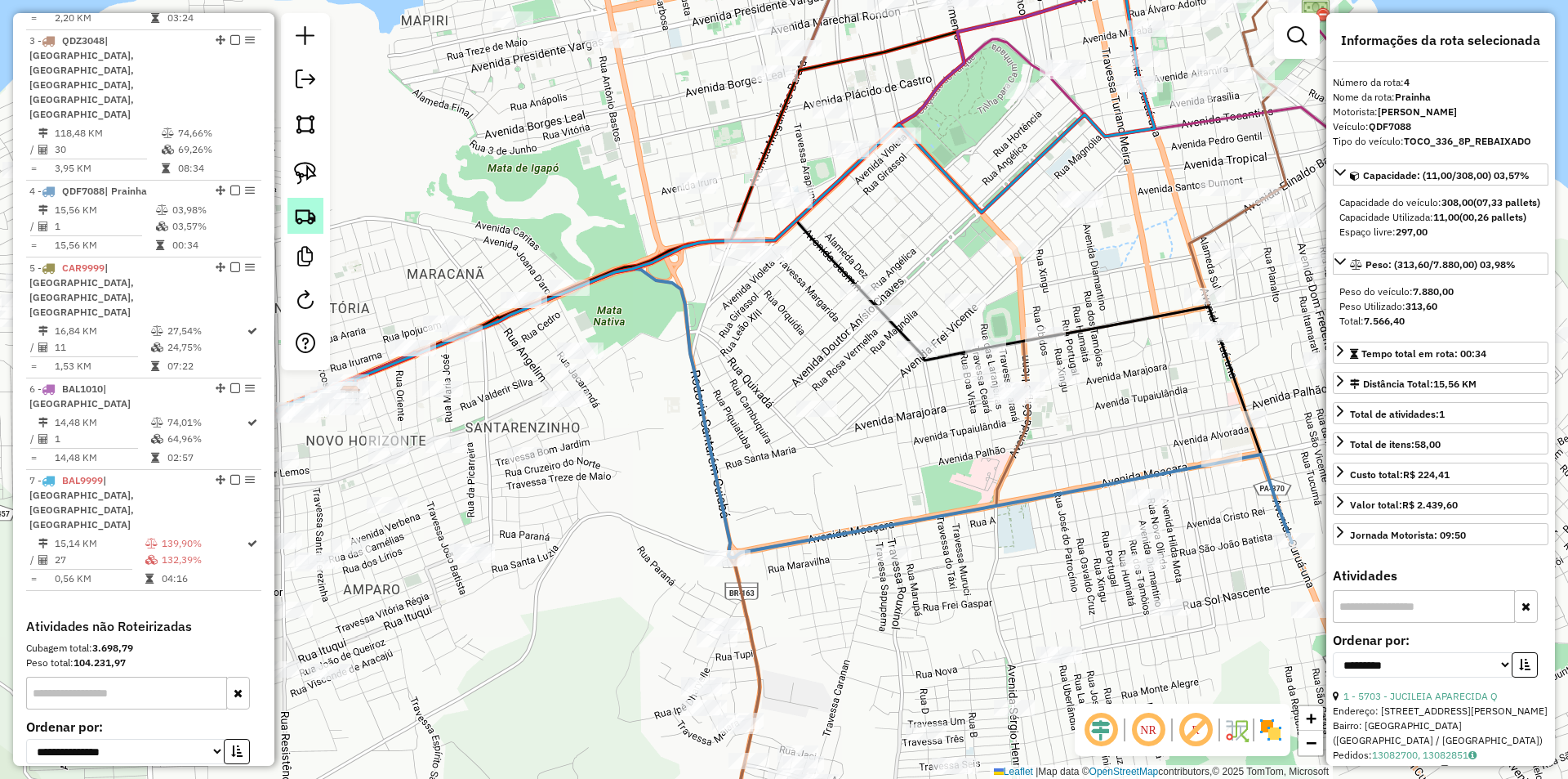
click at [304, 219] on img at bounding box center [305, 215] width 23 height 23
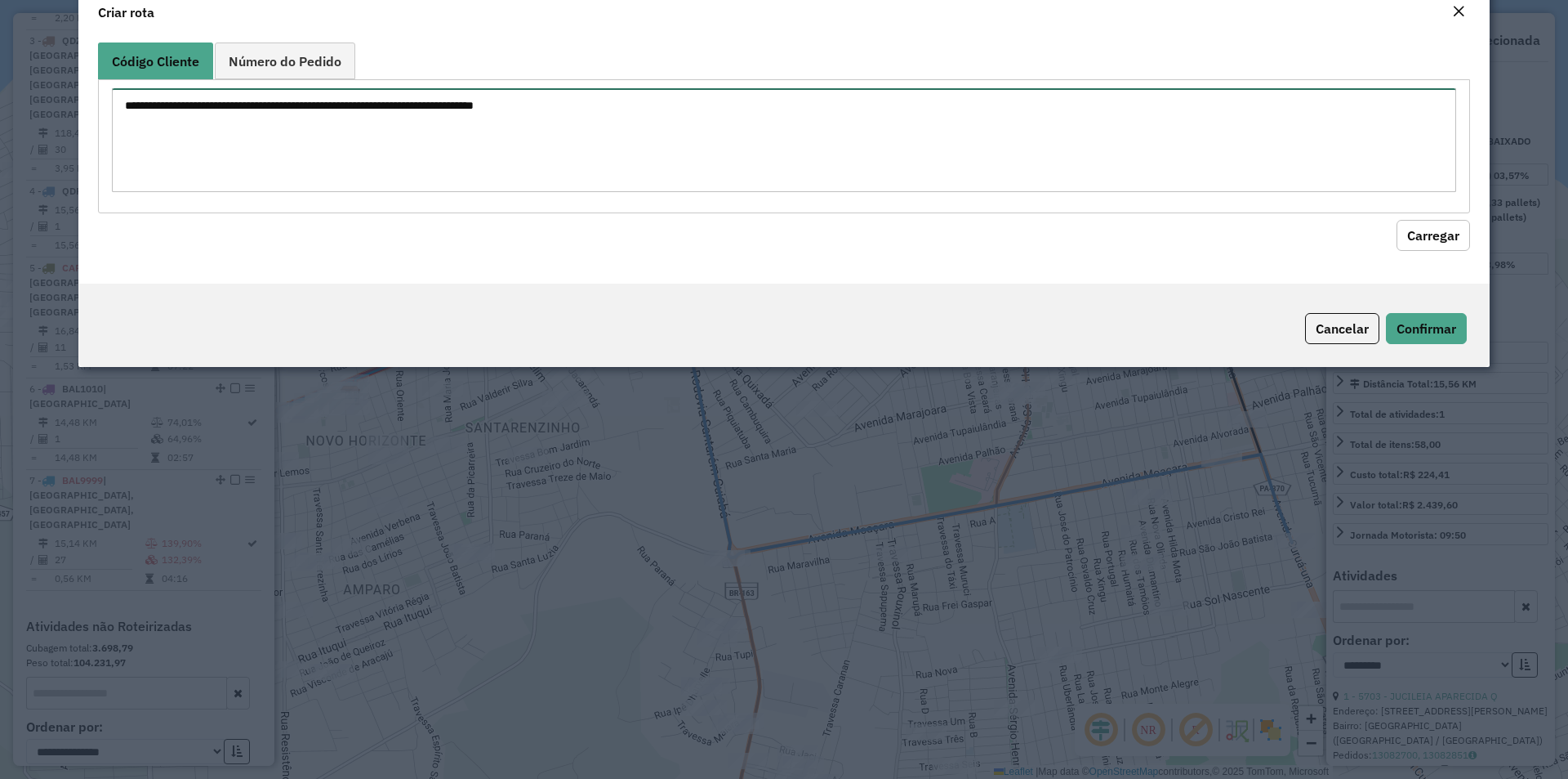
click at [326, 192] on textarea at bounding box center [783, 140] width 1344 height 103
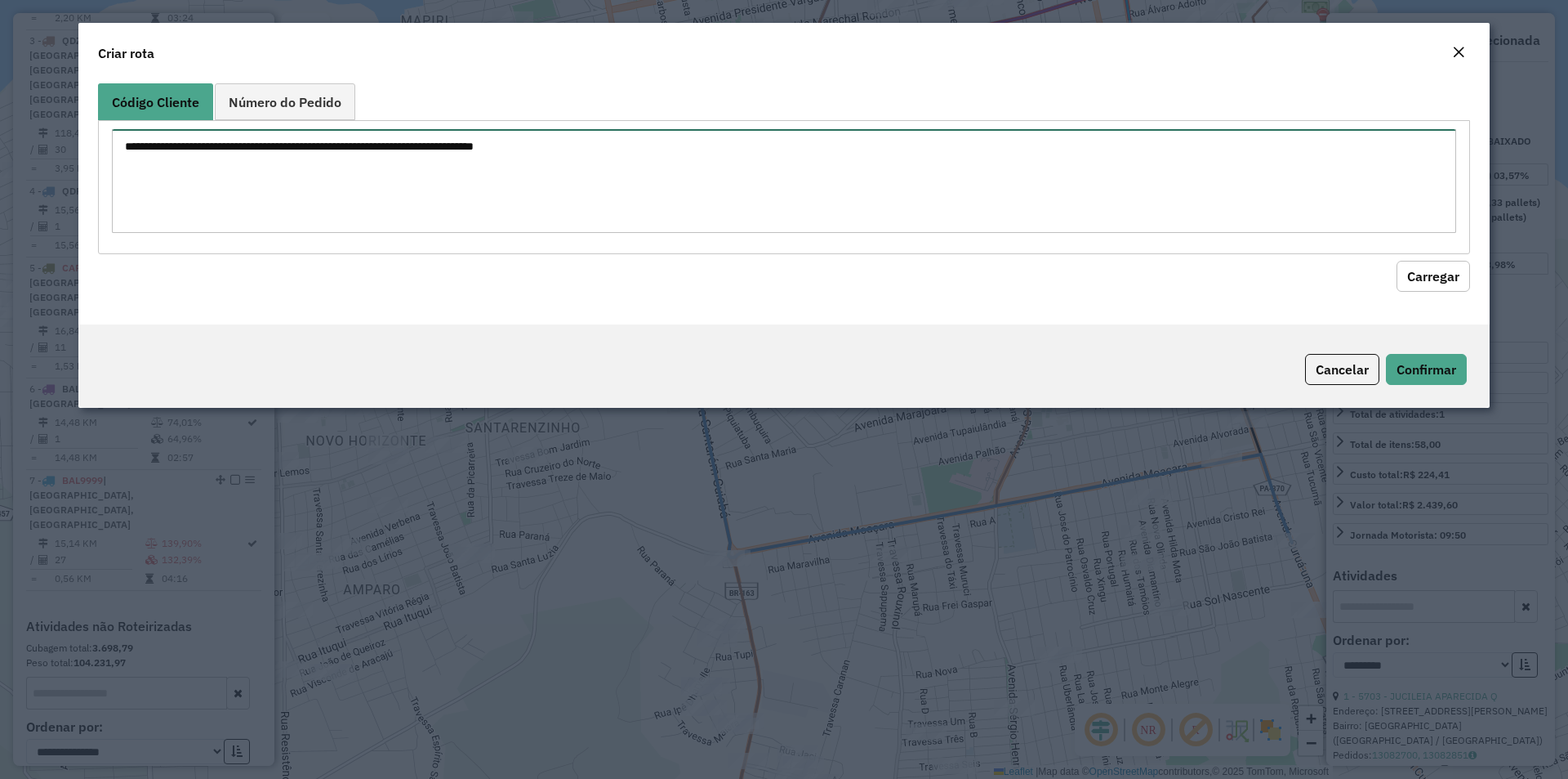
paste textarea "****"
type textarea "****"
click at [1433, 271] on button "Carregar" at bounding box center [1433, 276] width 73 height 31
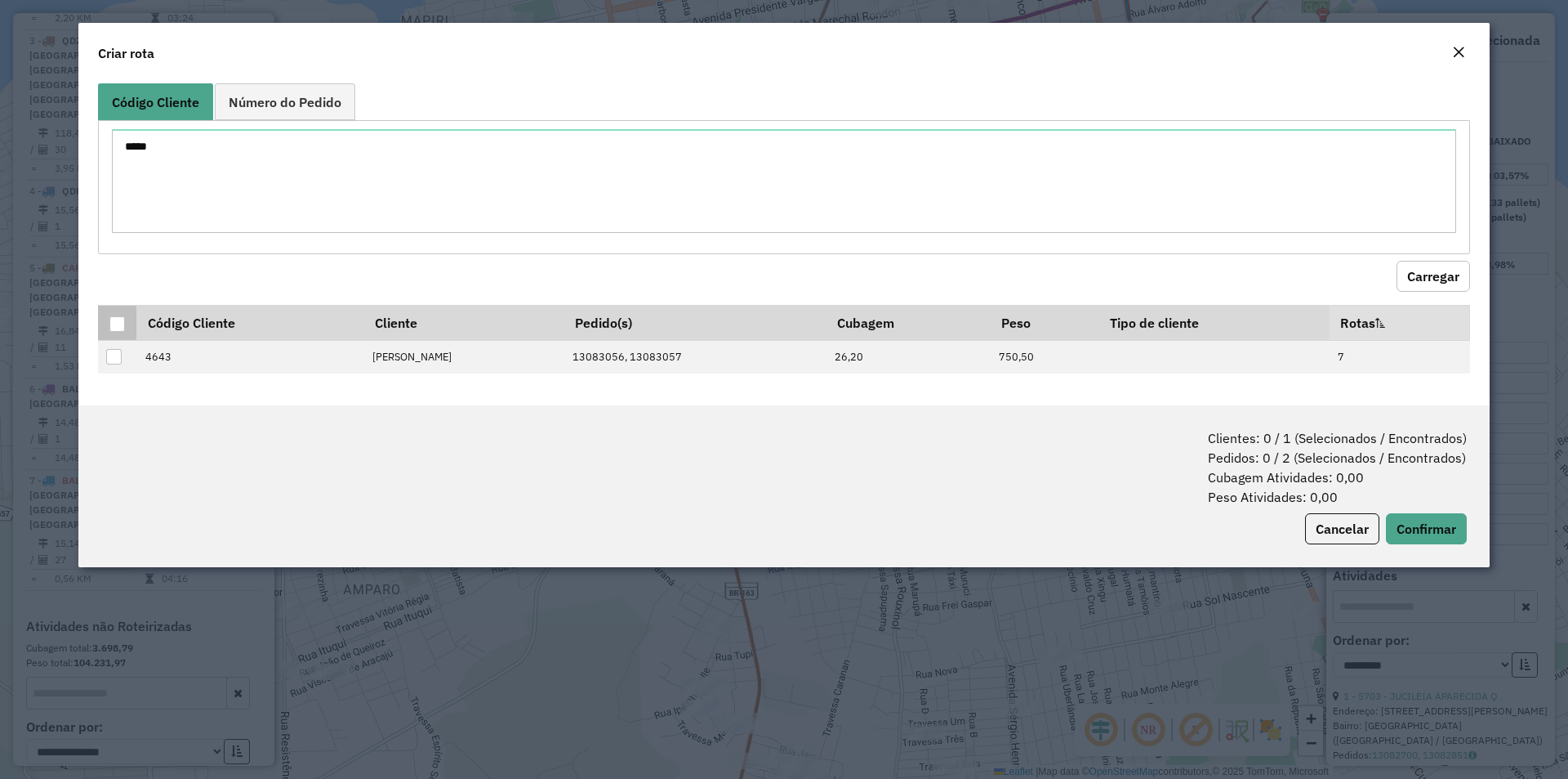
click at [109, 312] on th at bounding box center [117, 322] width 38 height 35
click at [117, 320] on div at bounding box center [117, 324] width 15 height 15
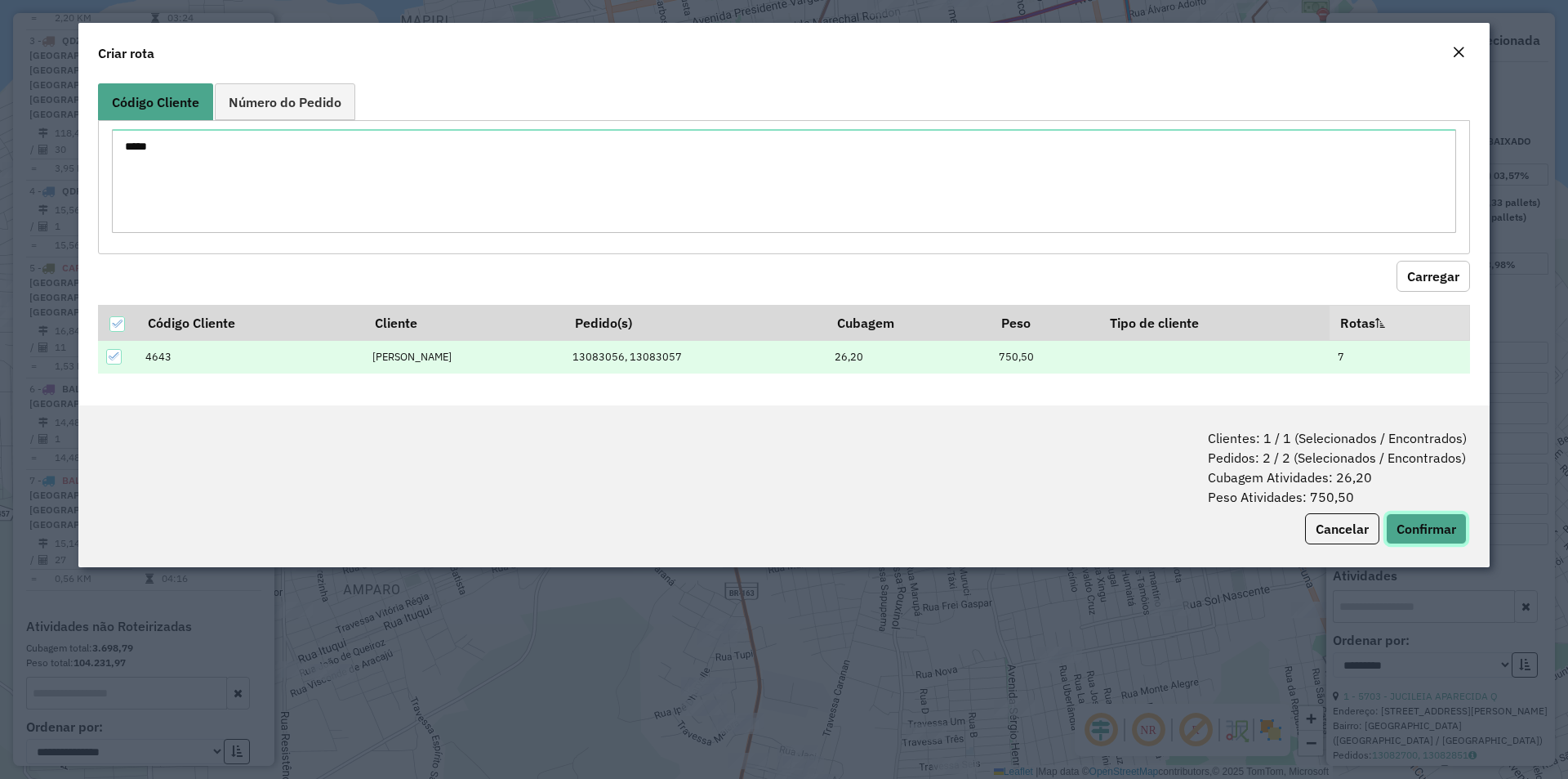
click at [1417, 525] on button "Confirmar" at bounding box center [1426, 529] width 81 height 31
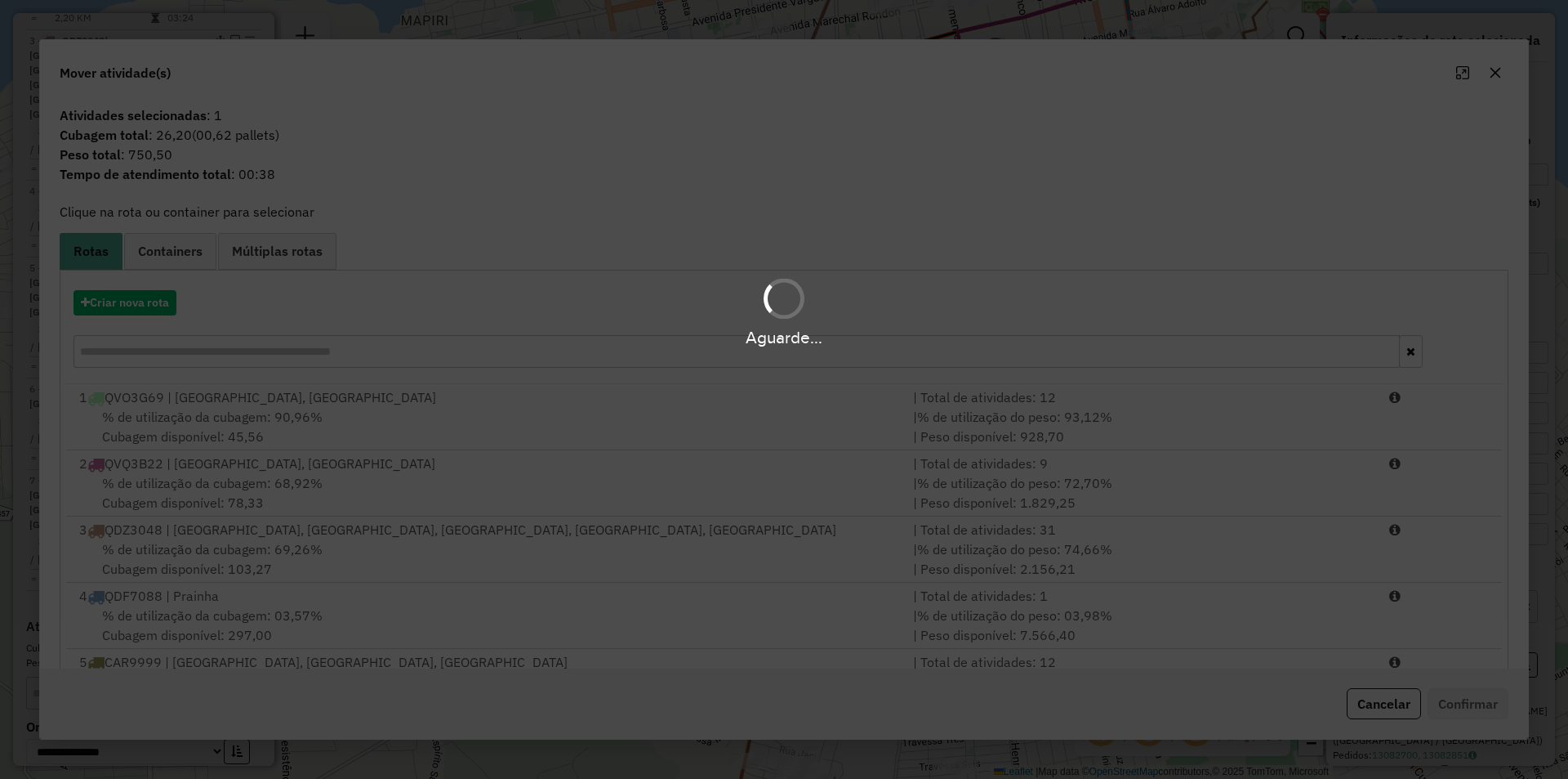
click at [154, 301] on div "Aguarde..." at bounding box center [784, 312] width 1568 height 78
click at [152, 302] on div "Aguarde..." at bounding box center [784, 312] width 1568 height 78
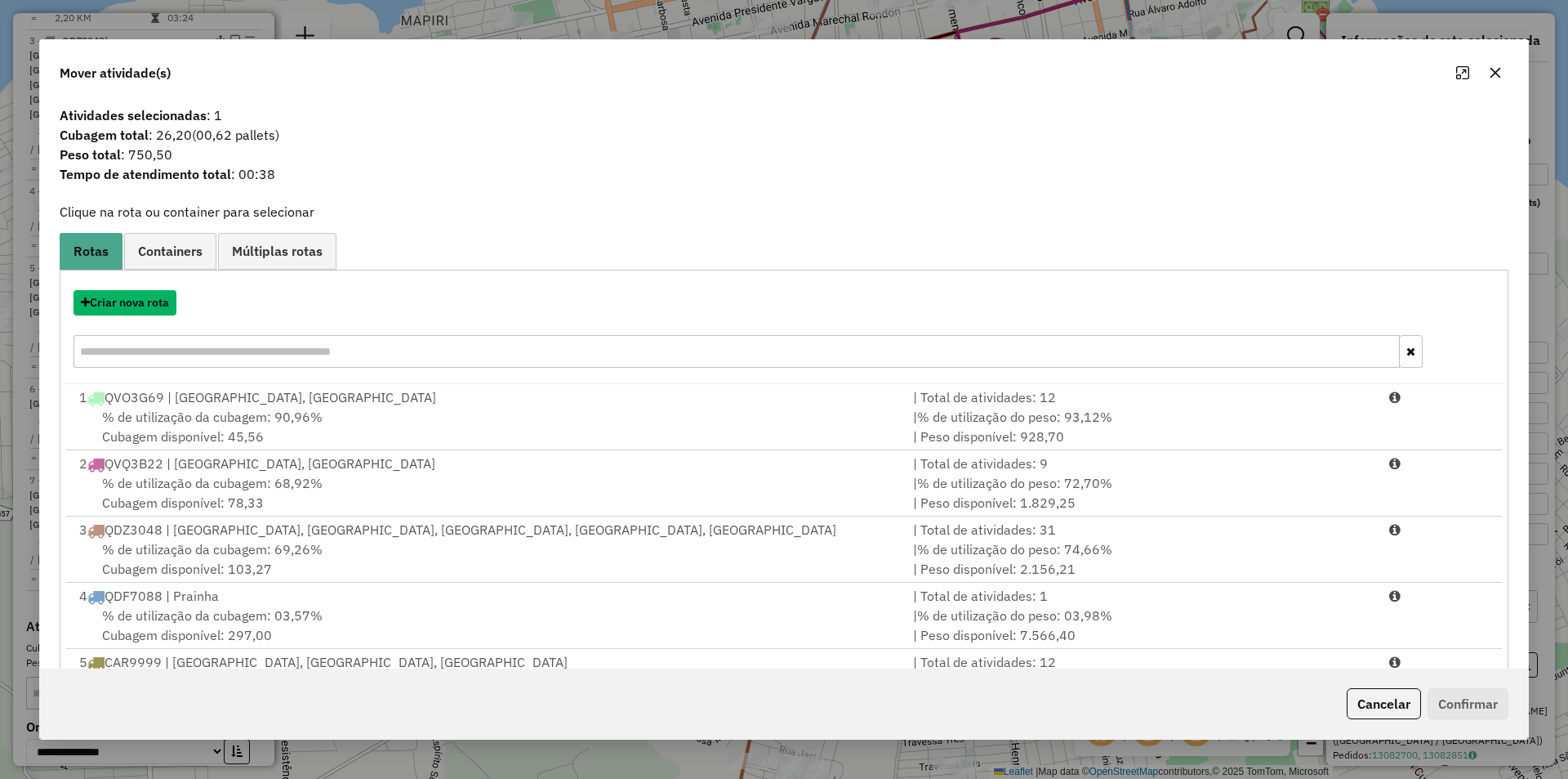
click at [152, 302] on button "Criar nova rota" at bounding box center [125, 303] width 103 height 25
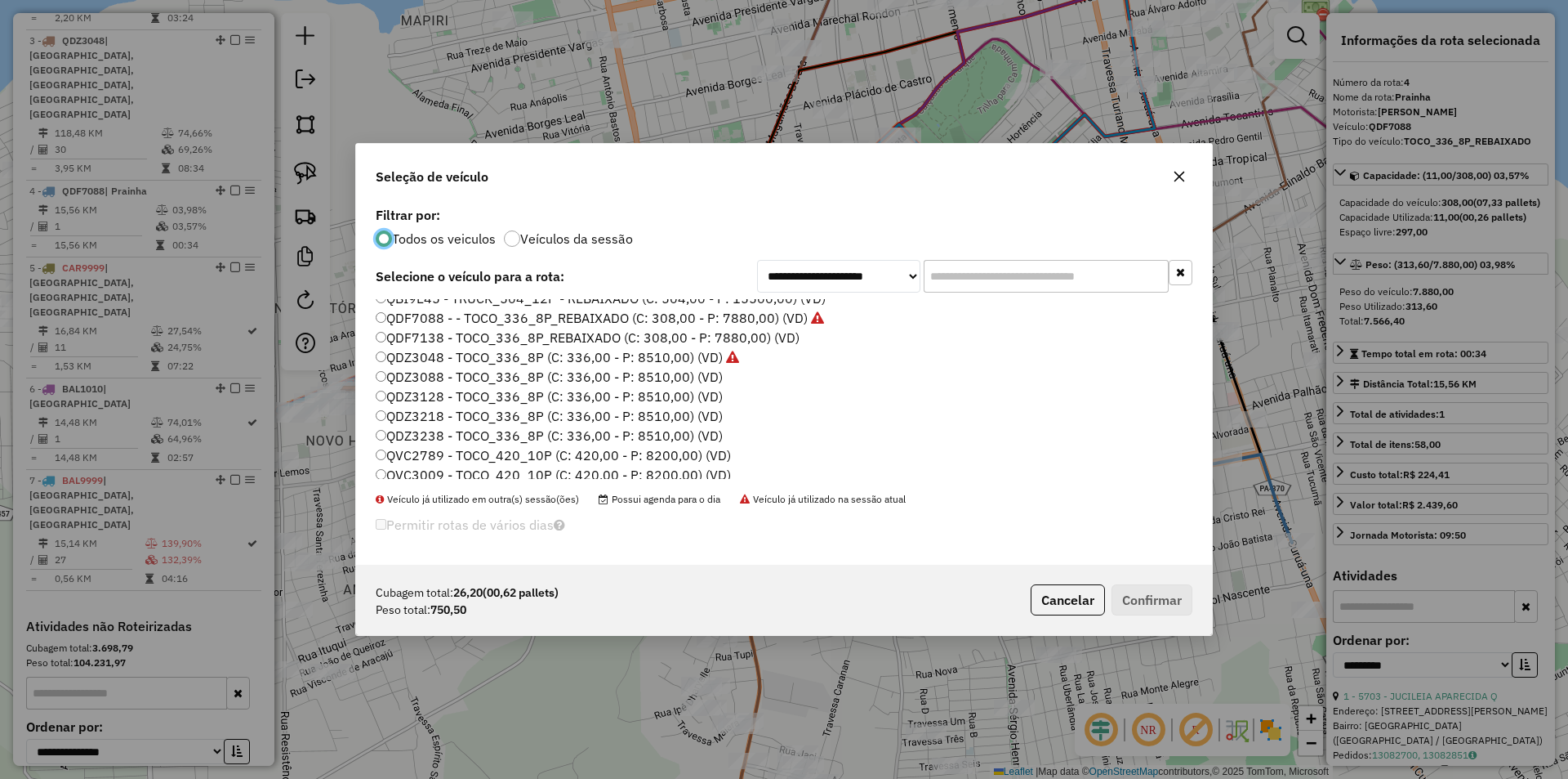
scroll to position [0, 0]
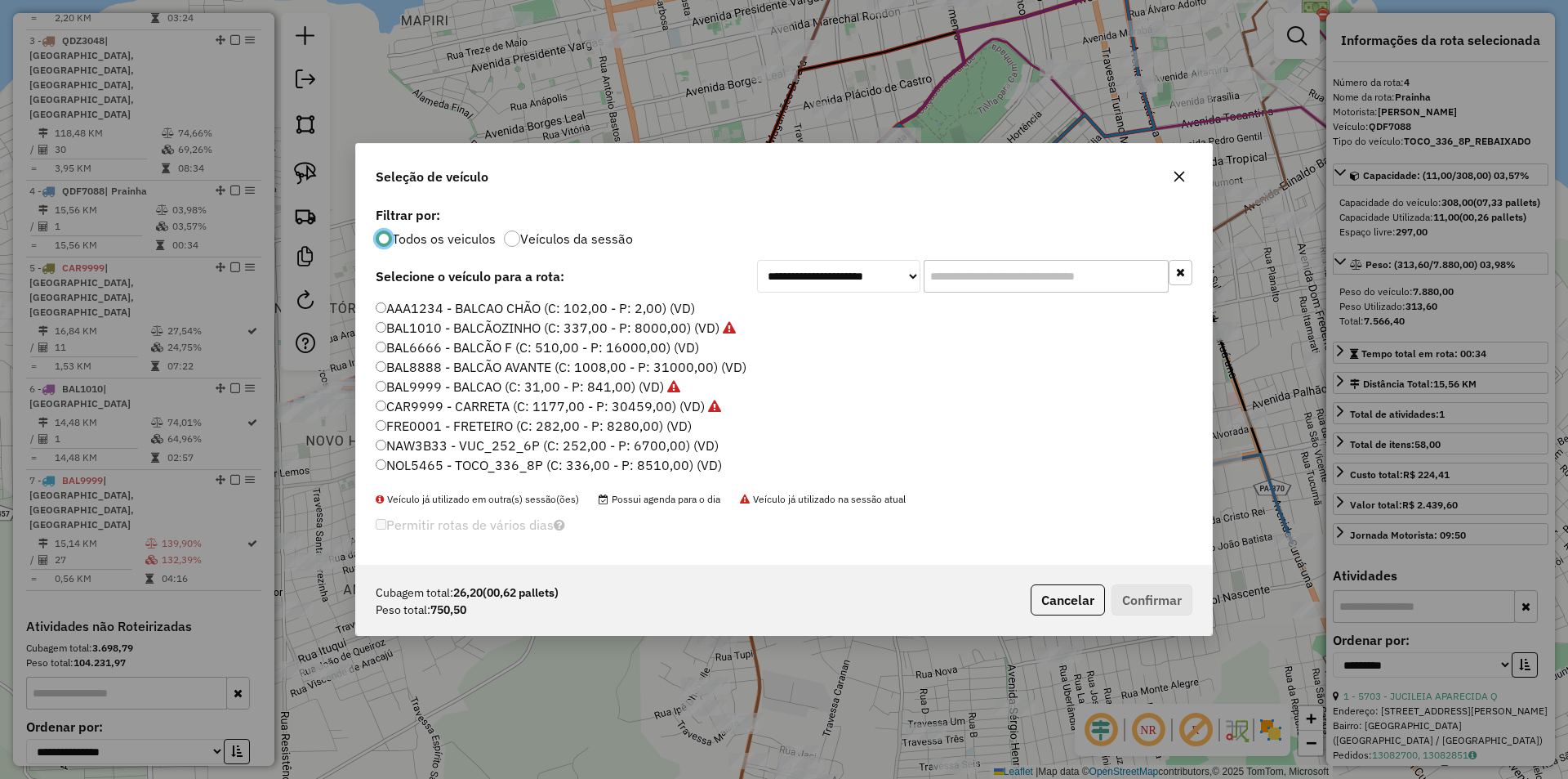
drag, startPoint x: 637, startPoint y: 387, endPoint x: 667, endPoint y: 395, distance: 31.0
click at [639, 387] on label "BAL9999 - BALCAO (C: 31,00 - P: 841,00) (VD)" at bounding box center [528, 386] width 305 height 20
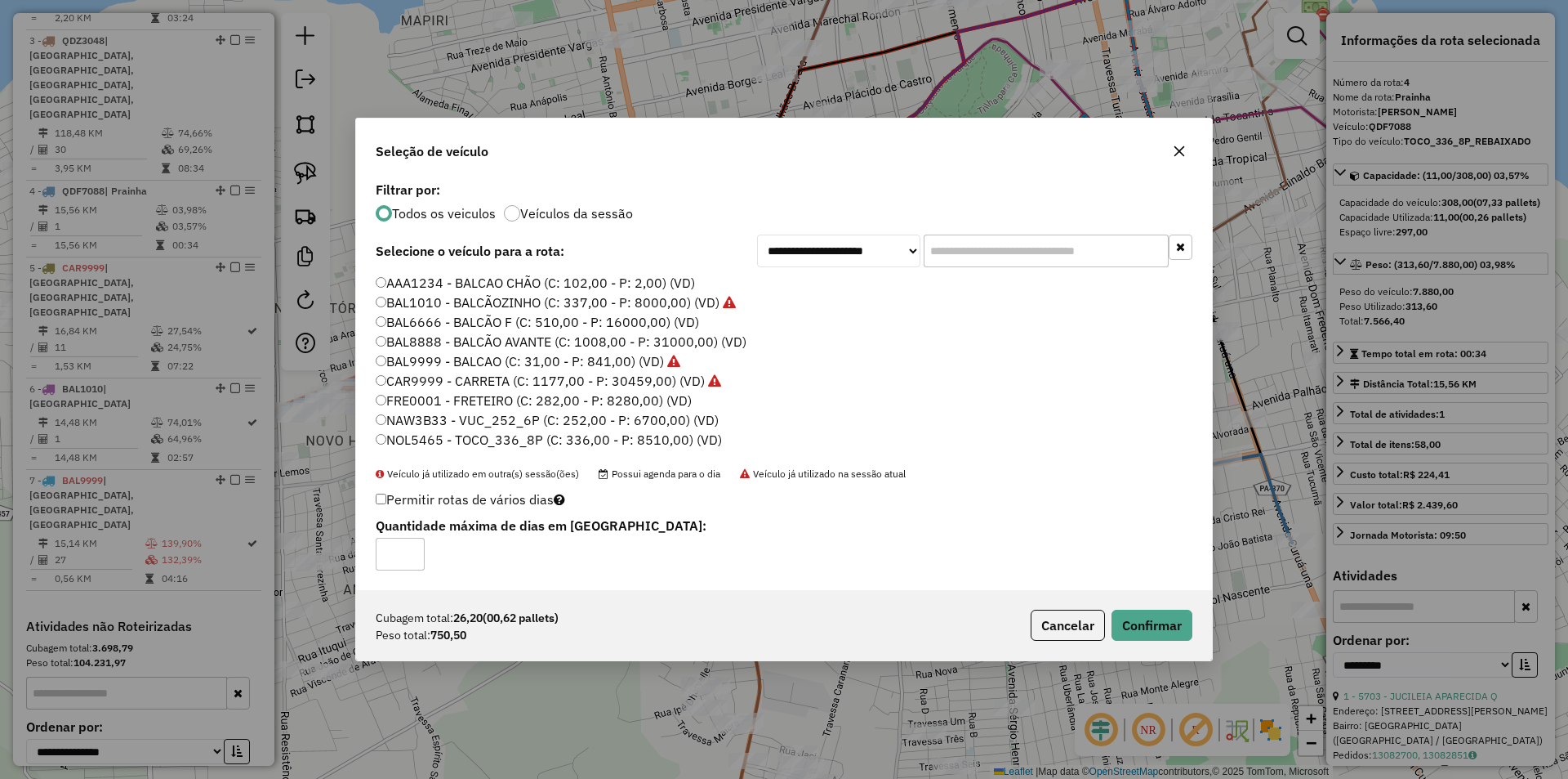
click at [1135, 605] on div "Cubagem total: 26,20 (00,62 pallets) Peso total: 750,50 Cancelar Confirmar" at bounding box center [784, 625] width 856 height 70
click at [1137, 609] on div "Cubagem total: 26,20 (00,62 pallets) Peso total: 750,50 Cancelar Confirmar" at bounding box center [784, 625] width 856 height 70
click at [1136, 616] on button "Confirmar" at bounding box center [1151, 625] width 81 height 31
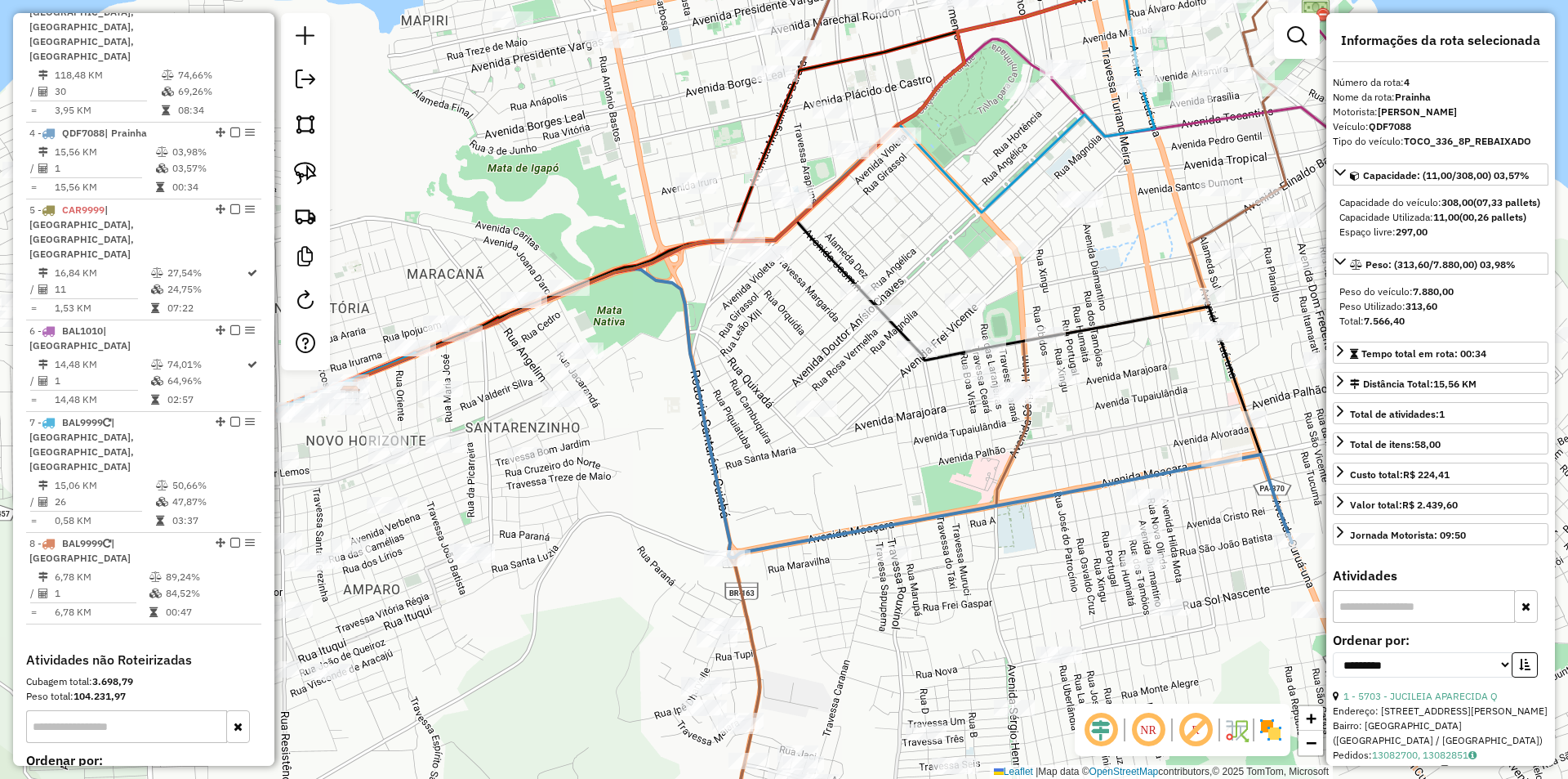
scroll to position [910, 0]
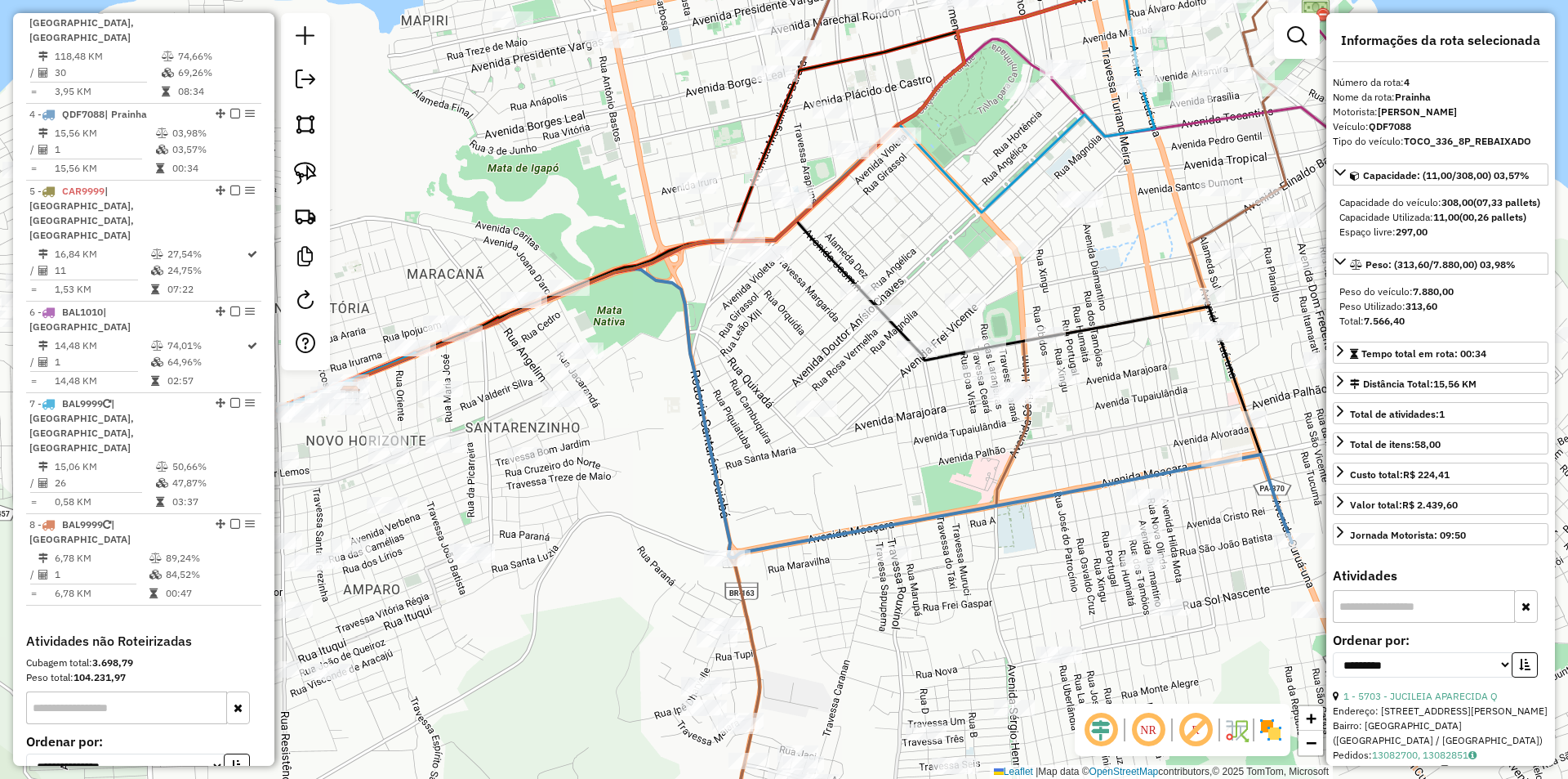
click at [300, 214] on img at bounding box center [305, 215] width 23 height 23
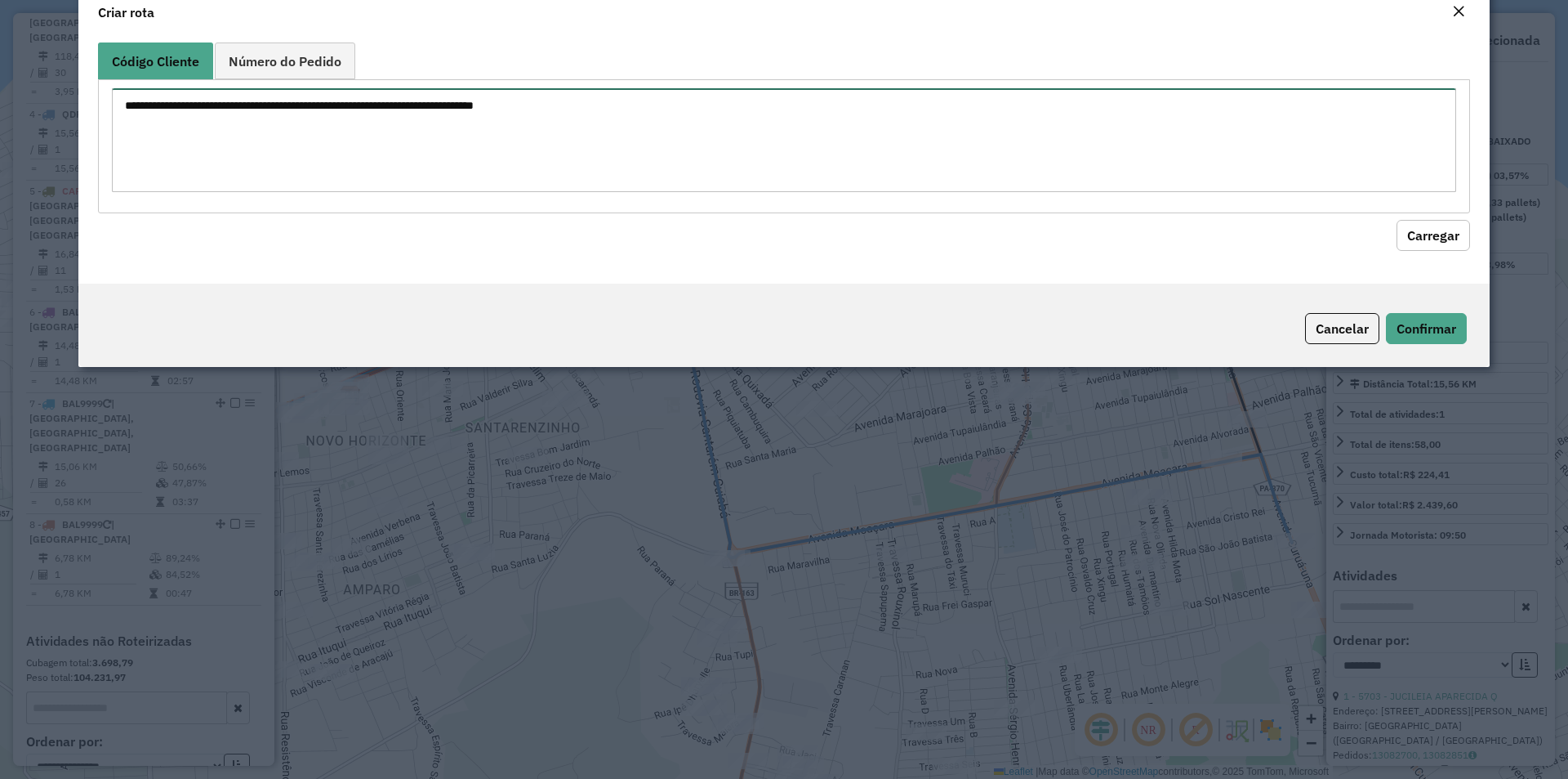
click at [322, 192] on textarea at bounding box center [783, 140] width 1344 height 103
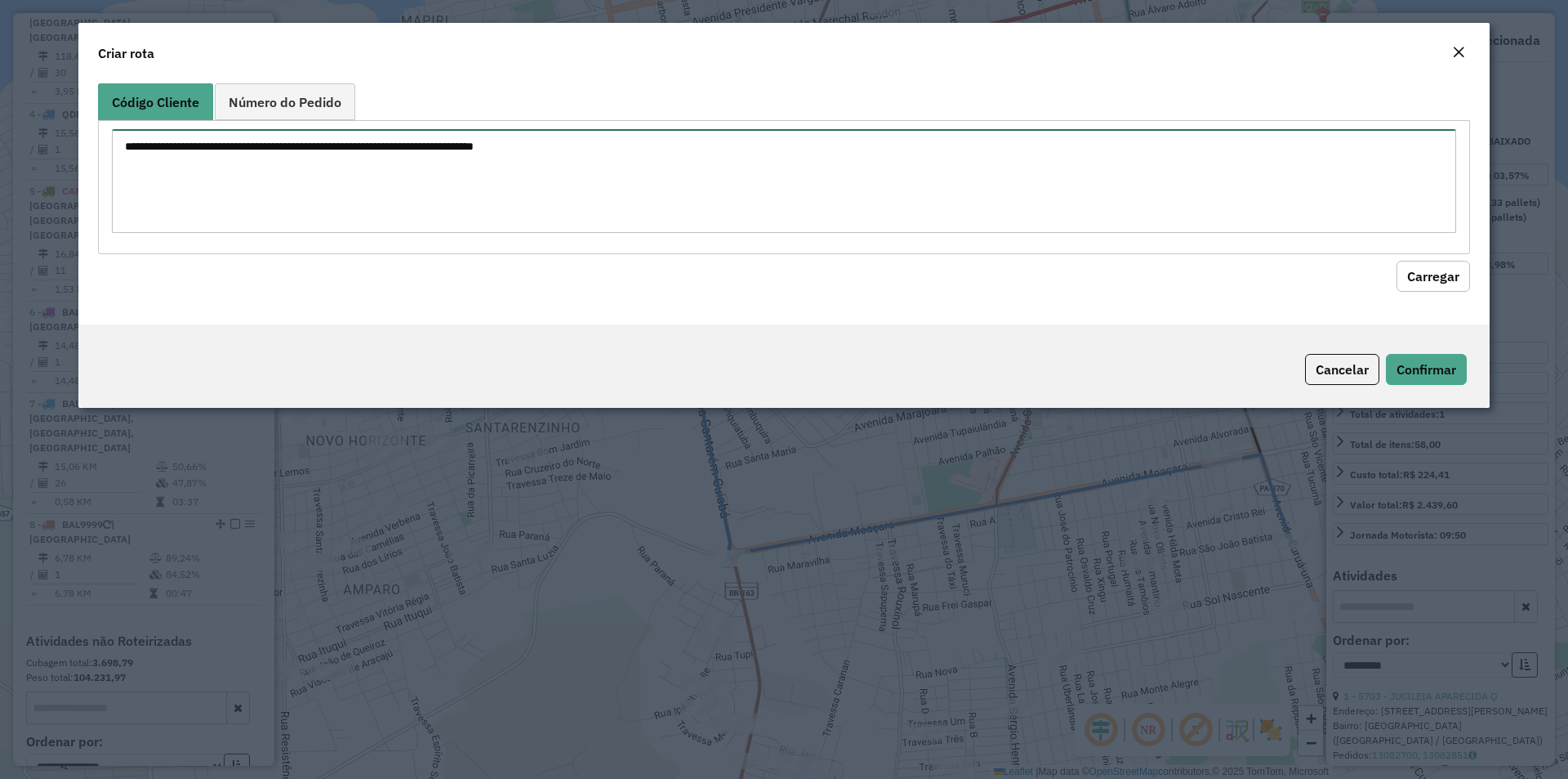
paste textarea "*****"
type textarea "*****"
click at [1437, 285] on button "Carregar" at bounding box center [1433, 276] width 73 height 31
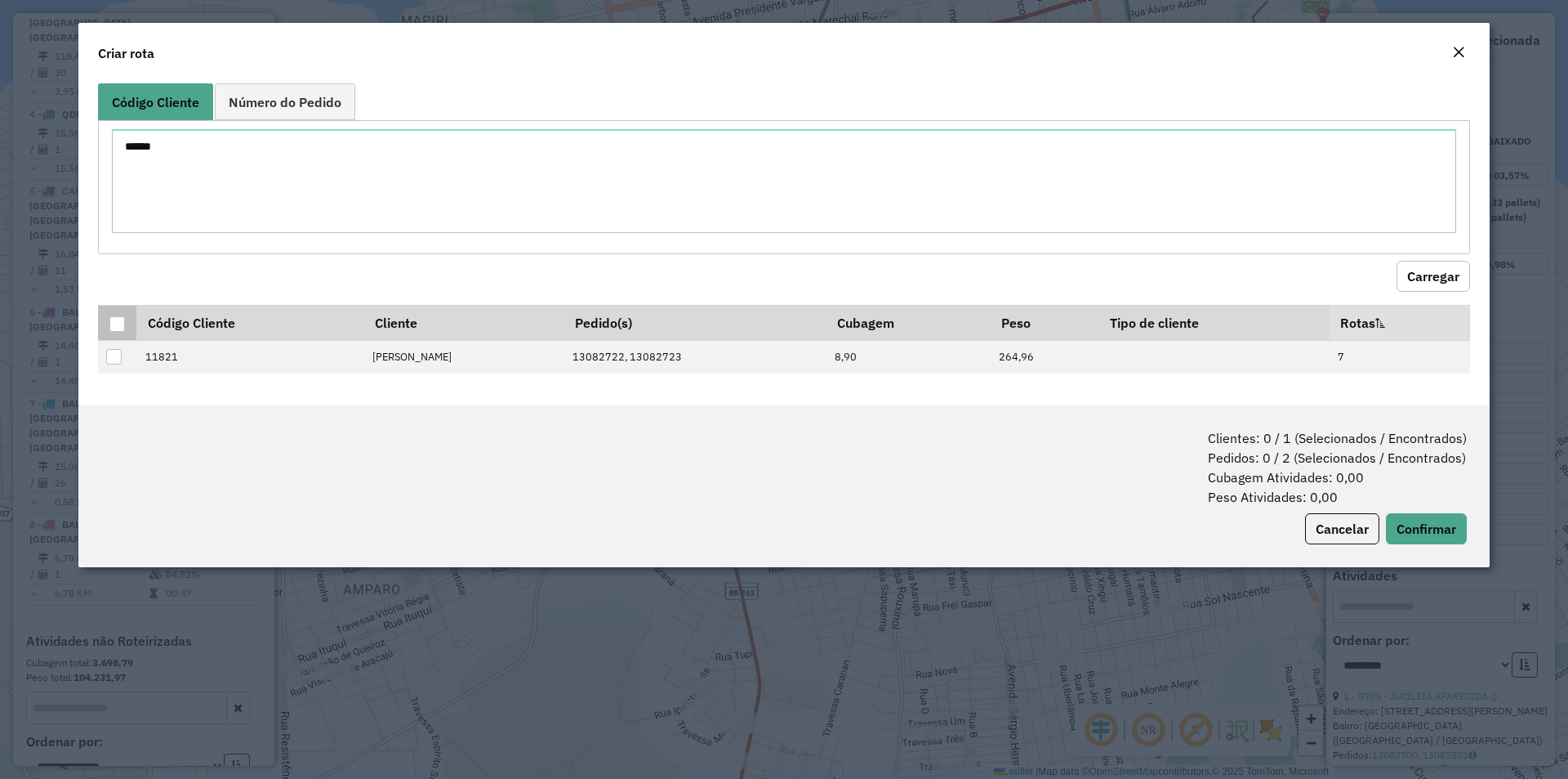
click at [118, 318] on div at bounding box center [117, 324] width 15 height 15
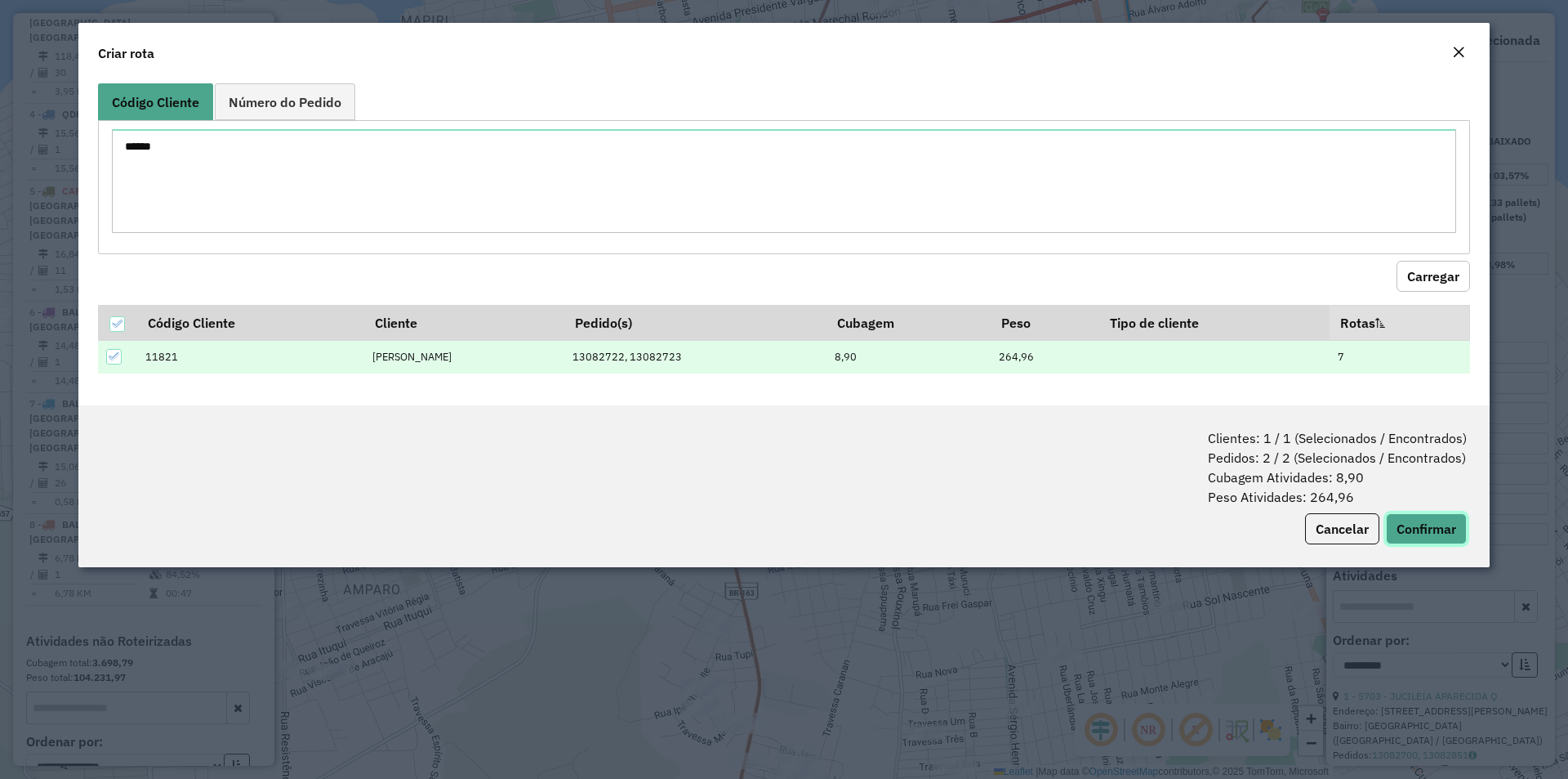
click at [1446, 529] on button "Confirmar" at bounding box center [1426, 529] width 81 height 31
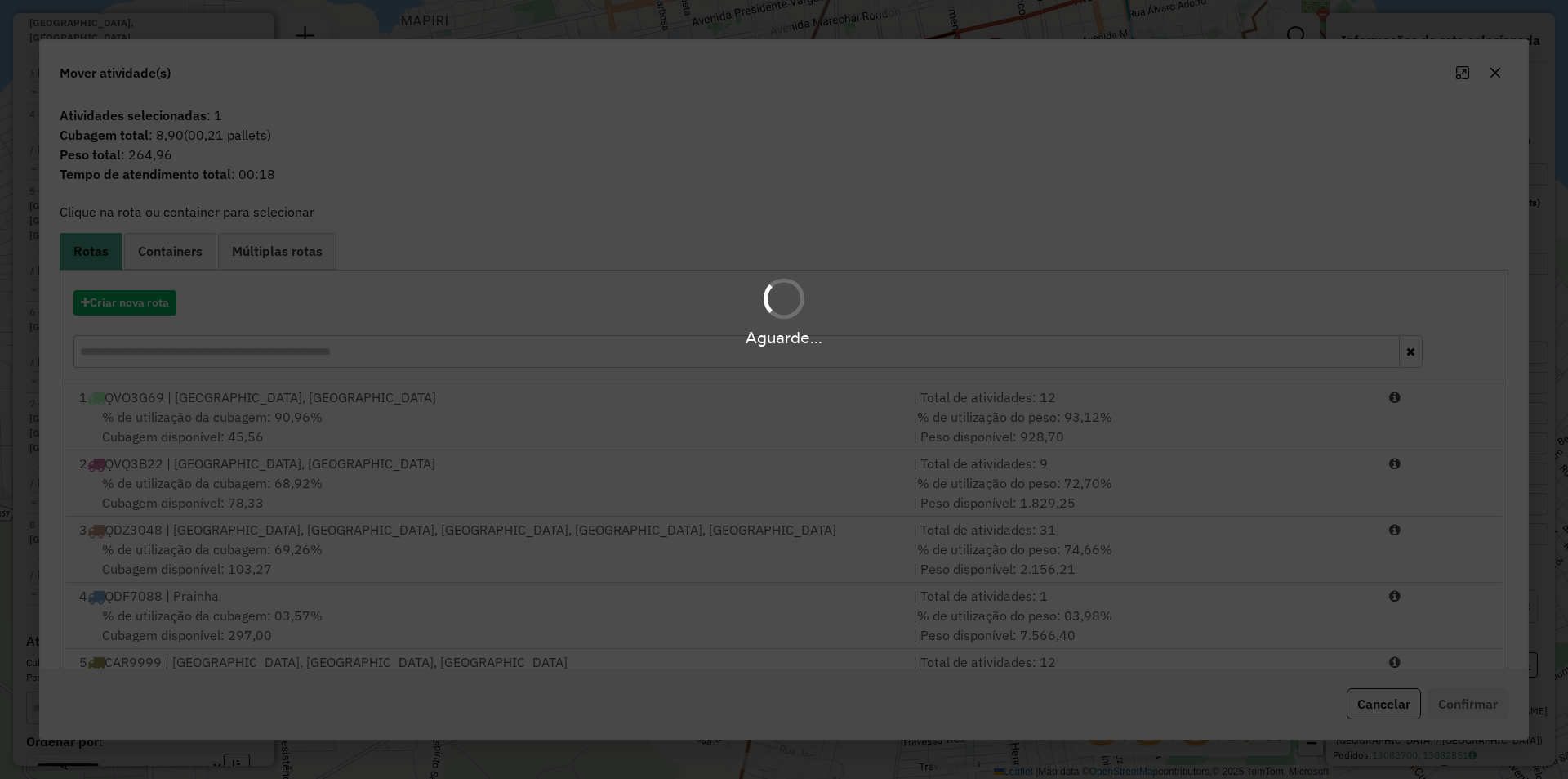
click at [144, 307] on div "Aguarde..." at bounding box center [784, 312] width 1568 height 78
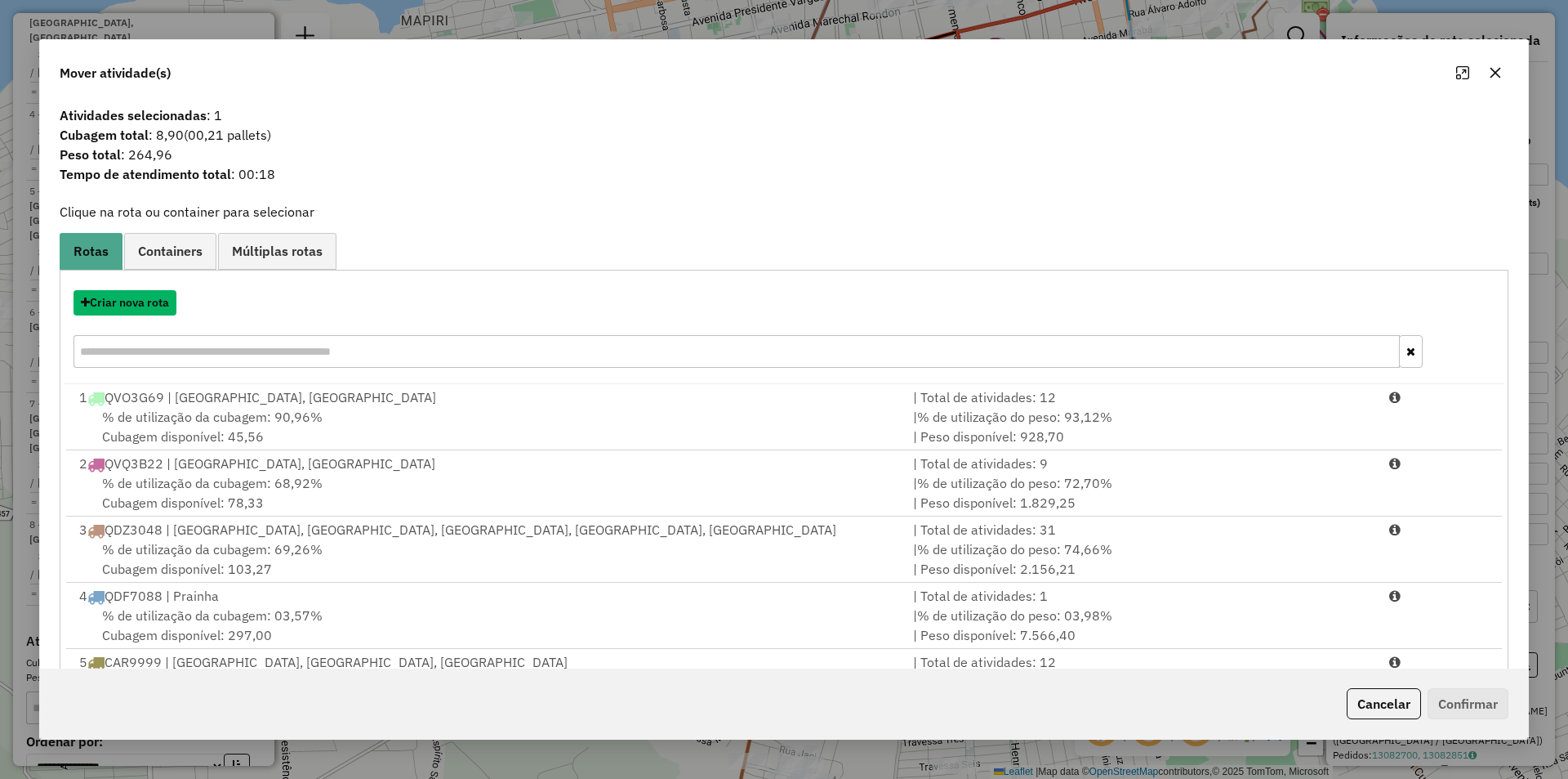
click at [144, 307] on button "Criar nova rota" at bounding box center [125, 303] width 103 height 25
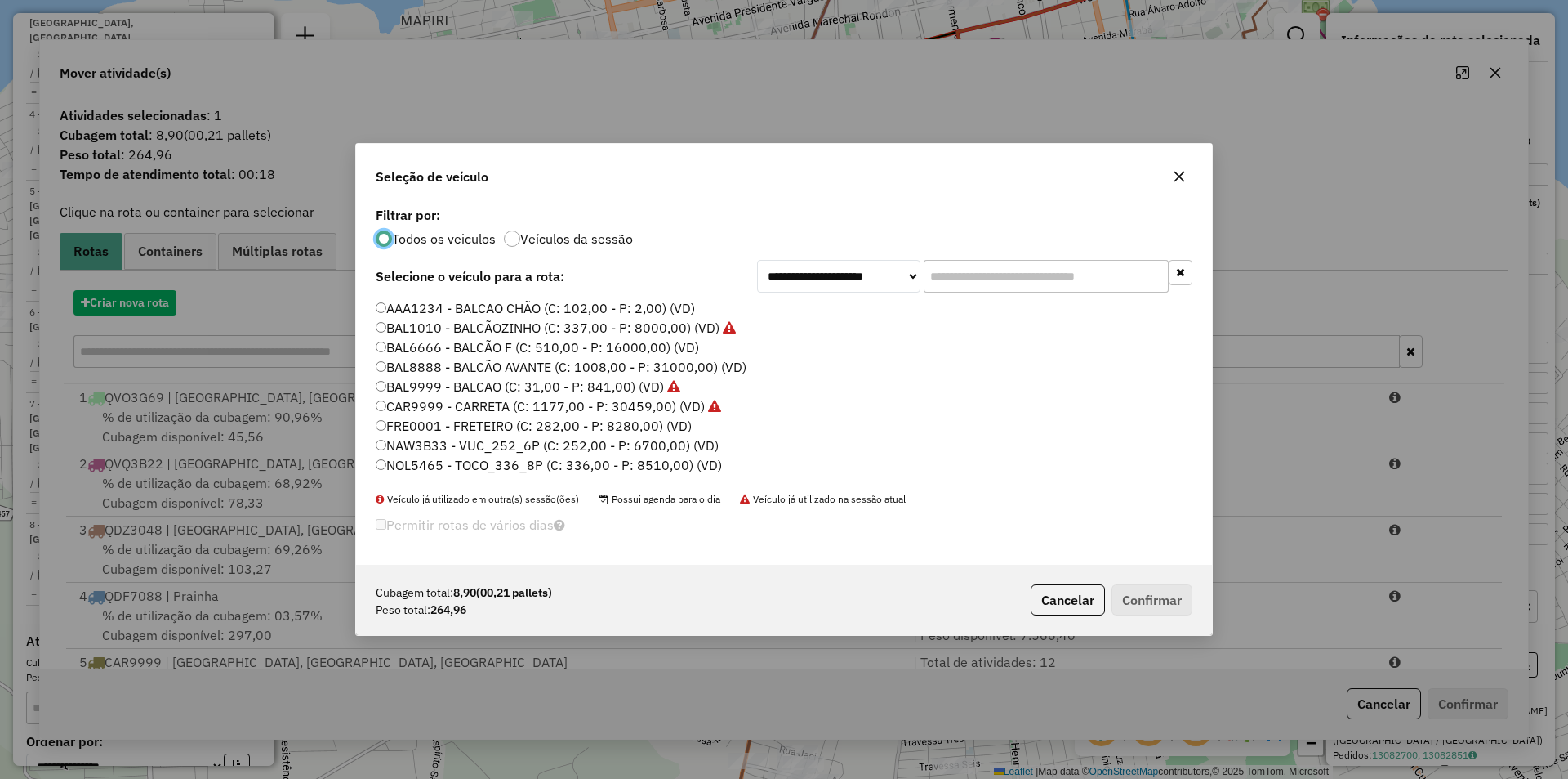
scroll to position [9, 5]
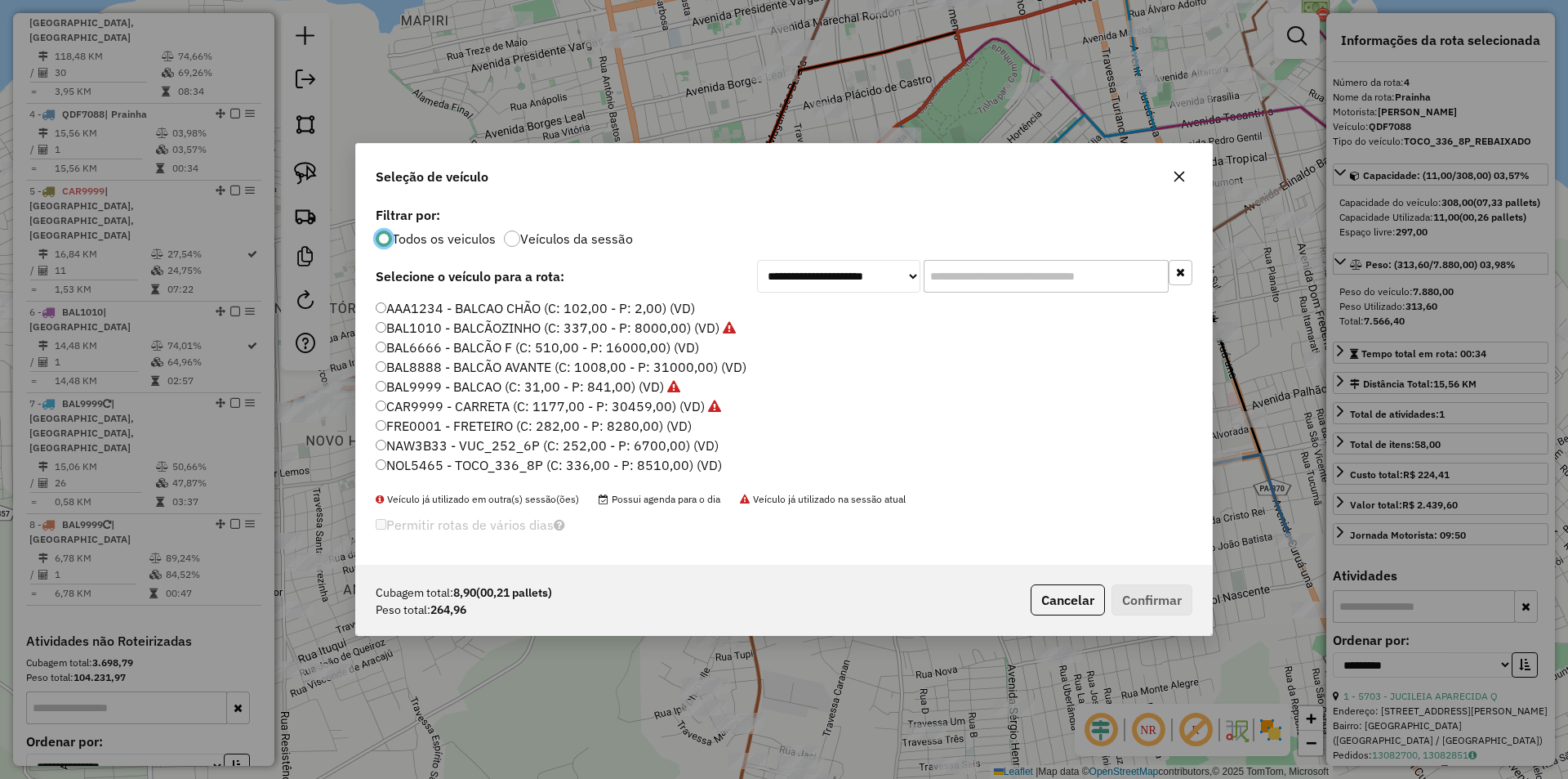
click at [632, 382] on label "BAL9999 - BALCAO (C: 31,00 - P: 841,00) (VD)" at bounding box center [528, 386] width 305 height 20
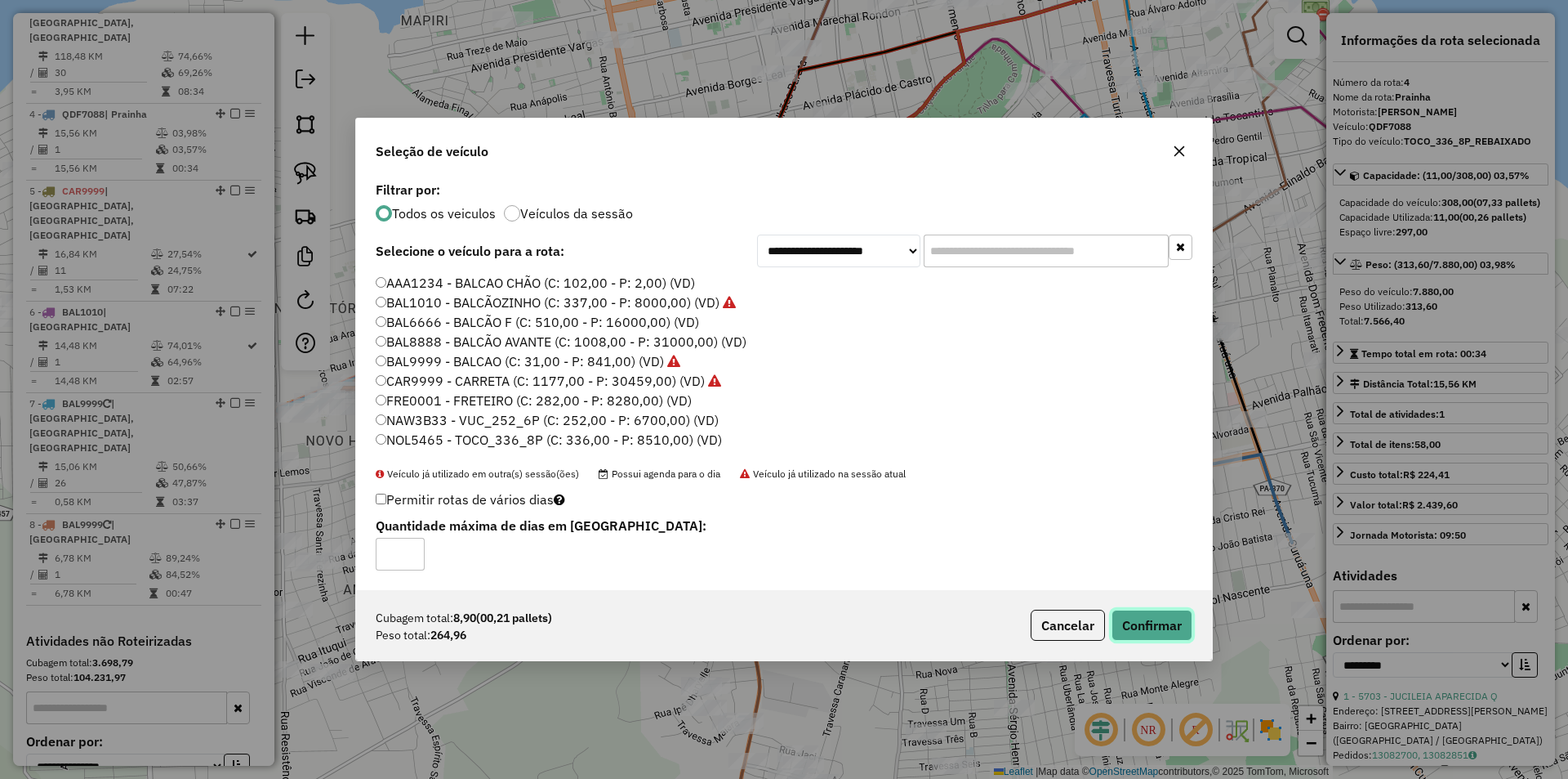
click at [1171, 616] on button "Confirmar" at bounding box center [1151, 625] width 81 height 31
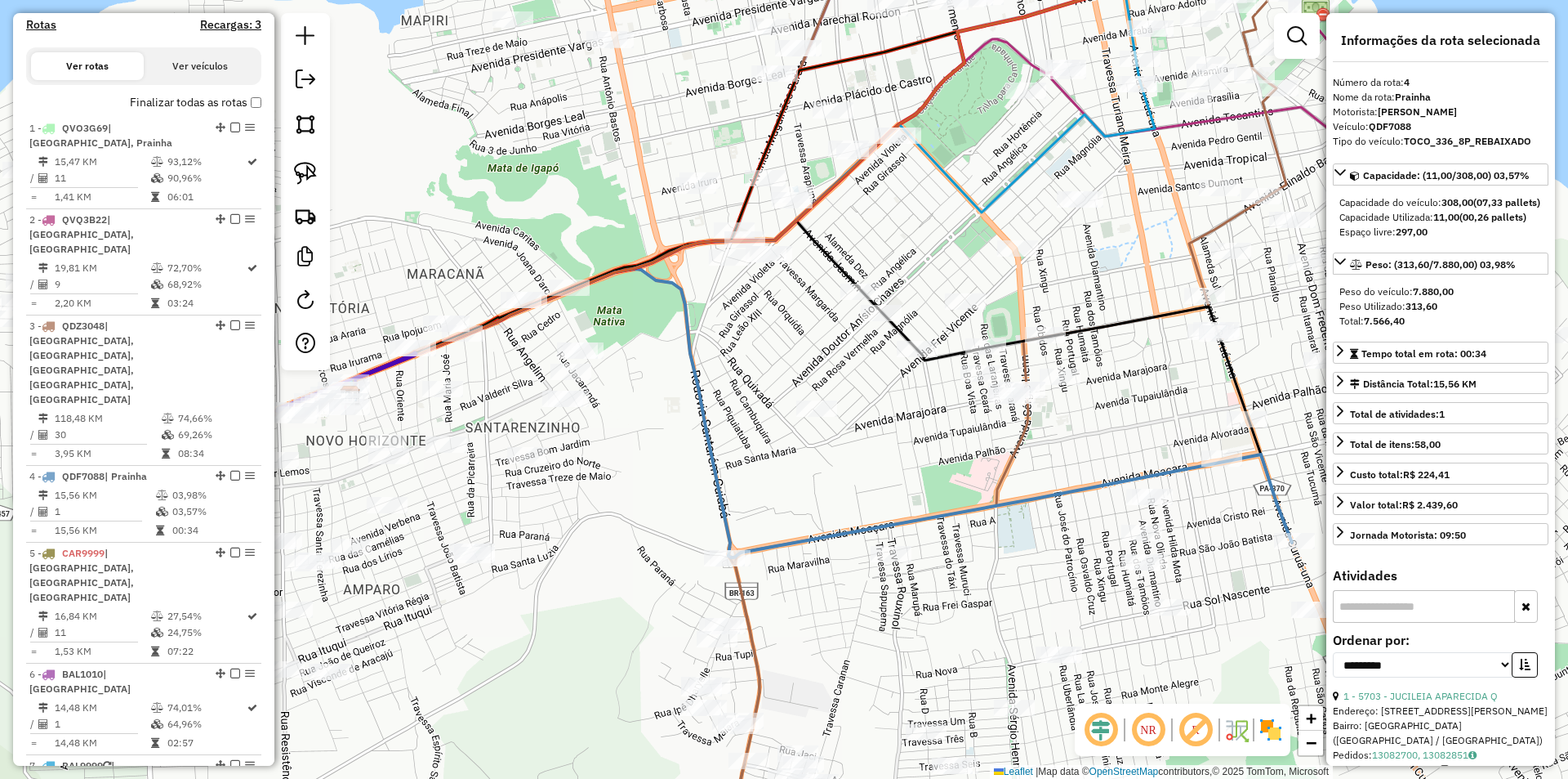
scroll to position [519, 0]
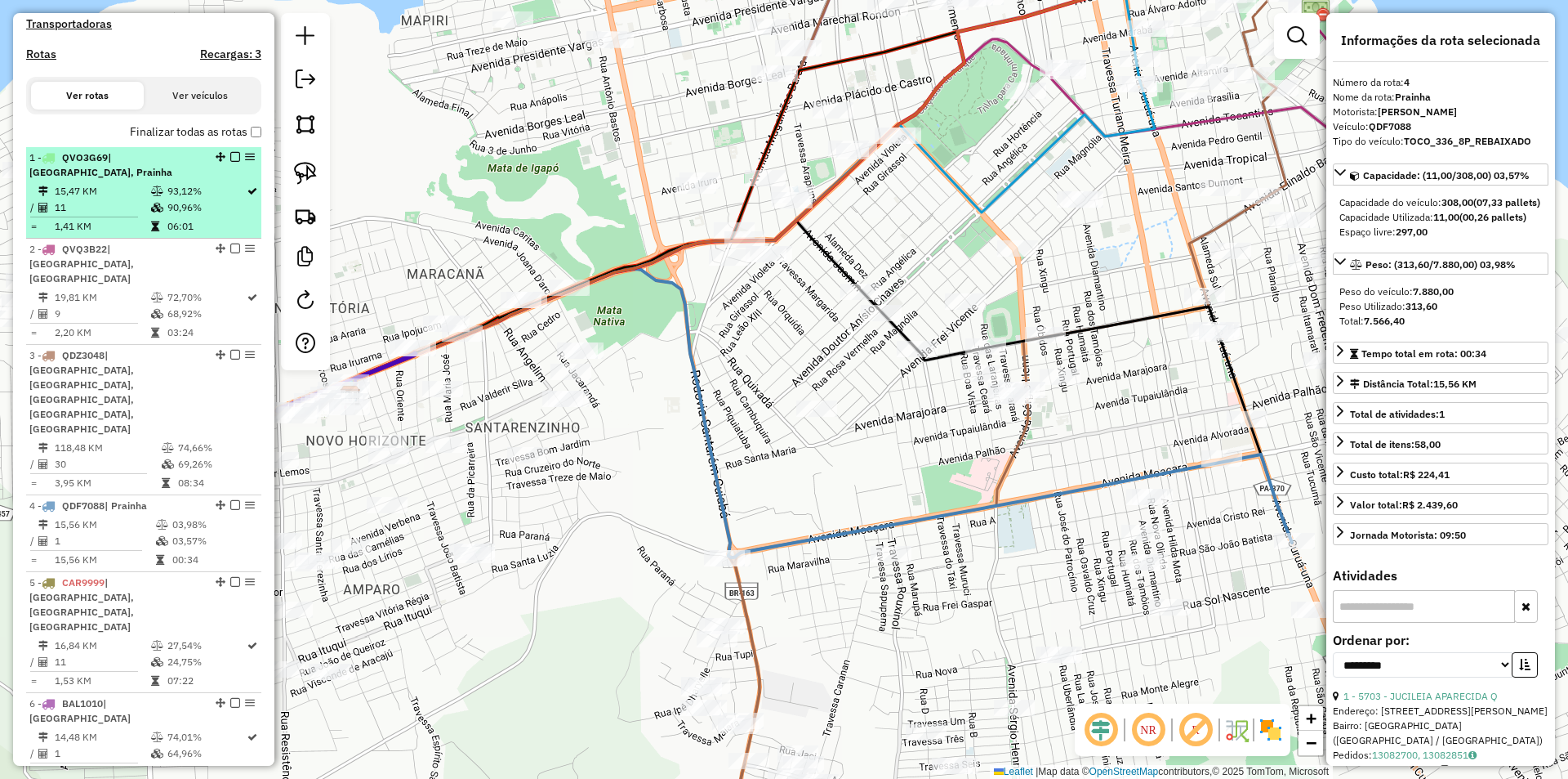
click at [230, 161] on em at bounding box center [235, 157] width 10 height 10
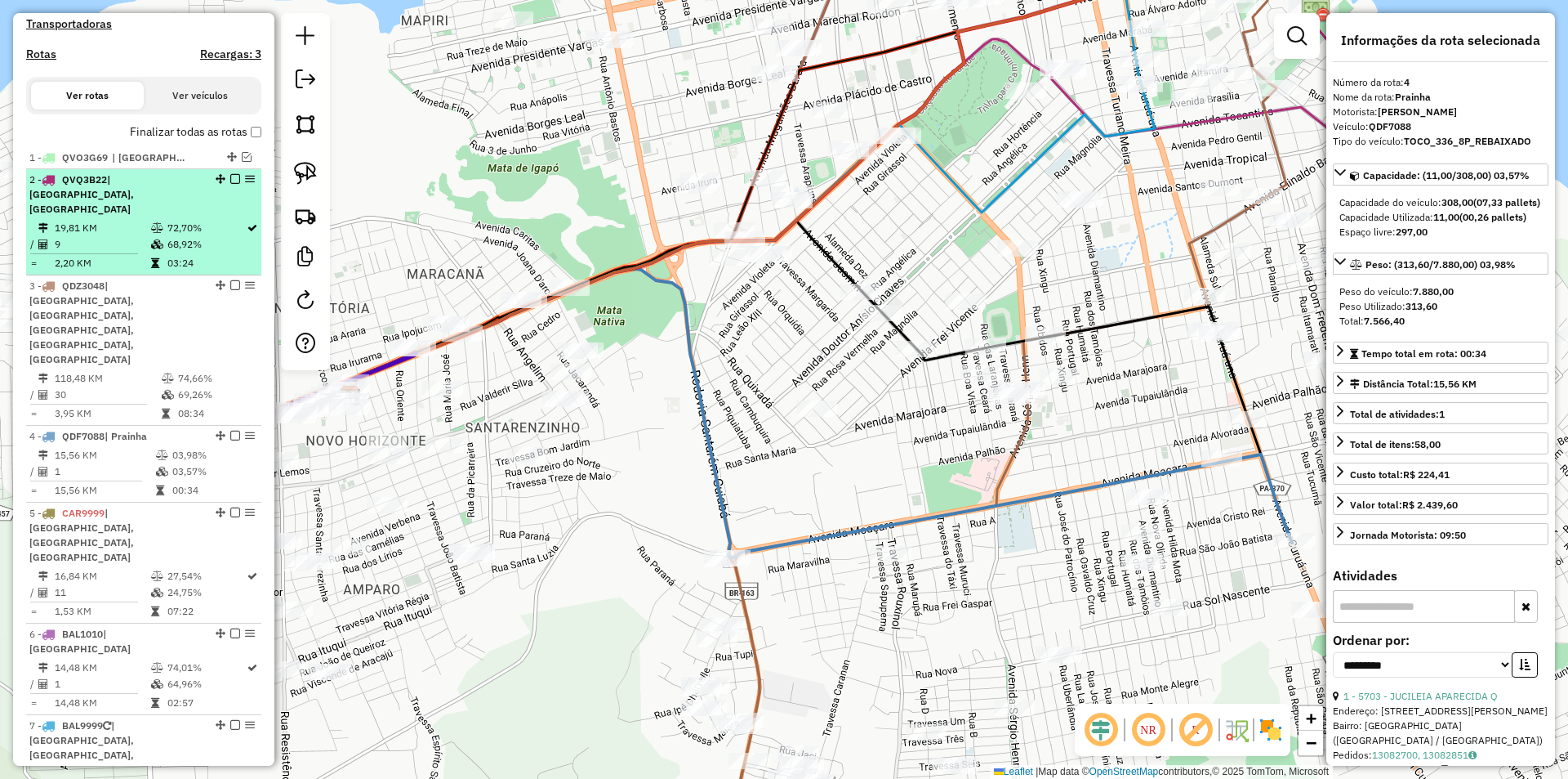
click at [233, 184] on em at bounding box center [235, 179] width 10 height 10
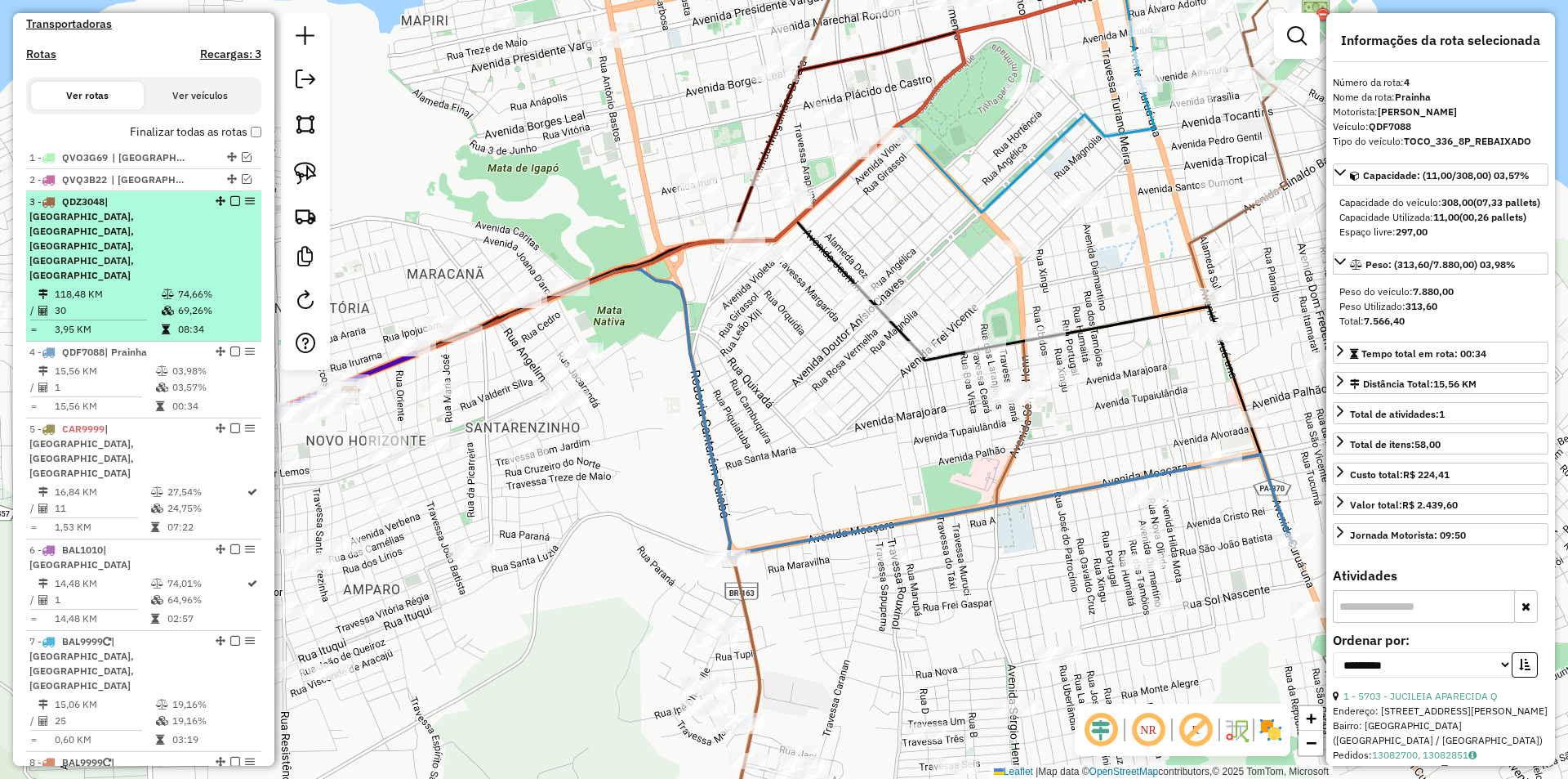
click at [230, 206] on em at bounding box center [235, 200] width 10 height 10
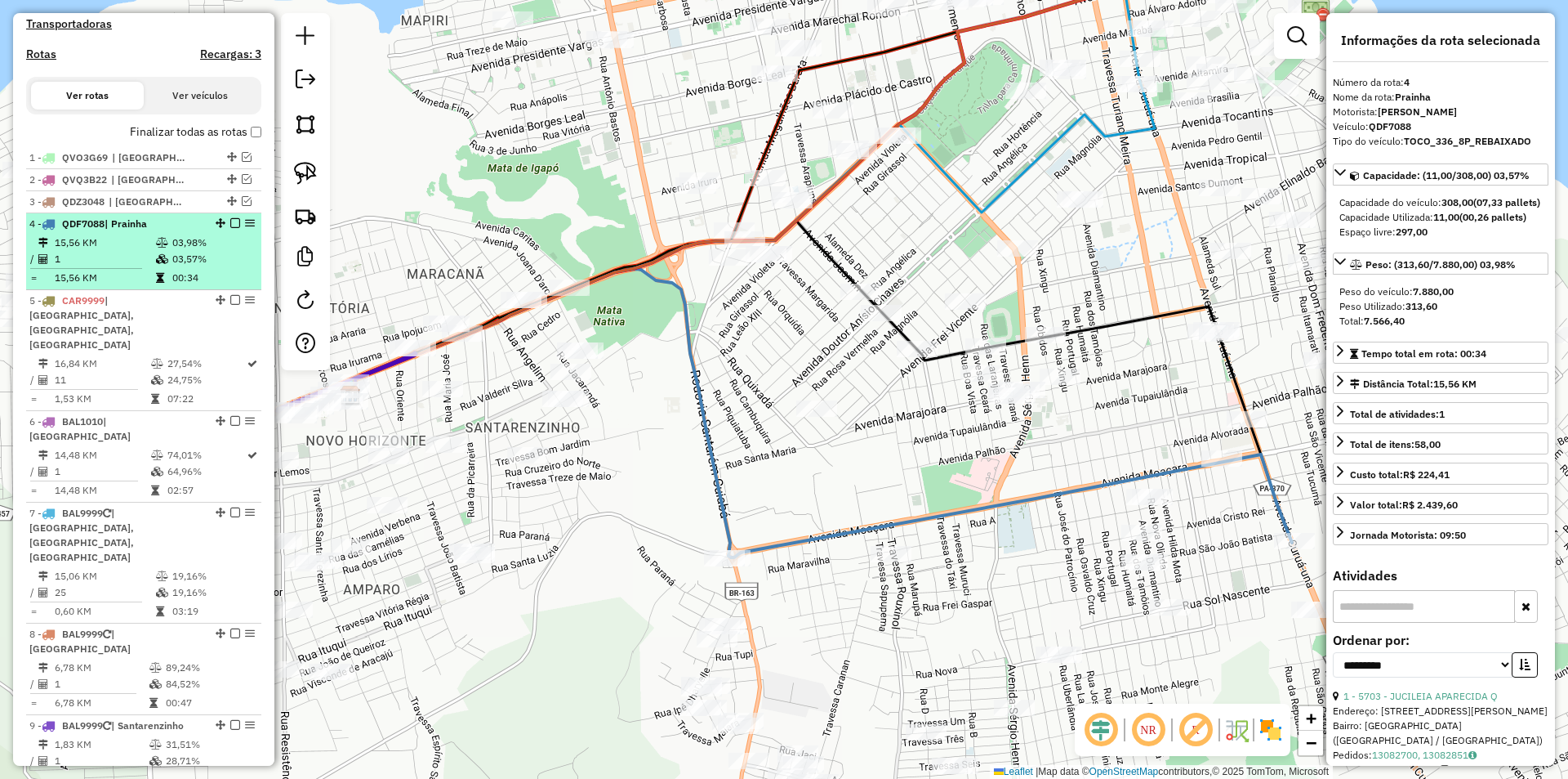
click at [231, 228] on em at bounding box center [235, 223] width 10 height 10
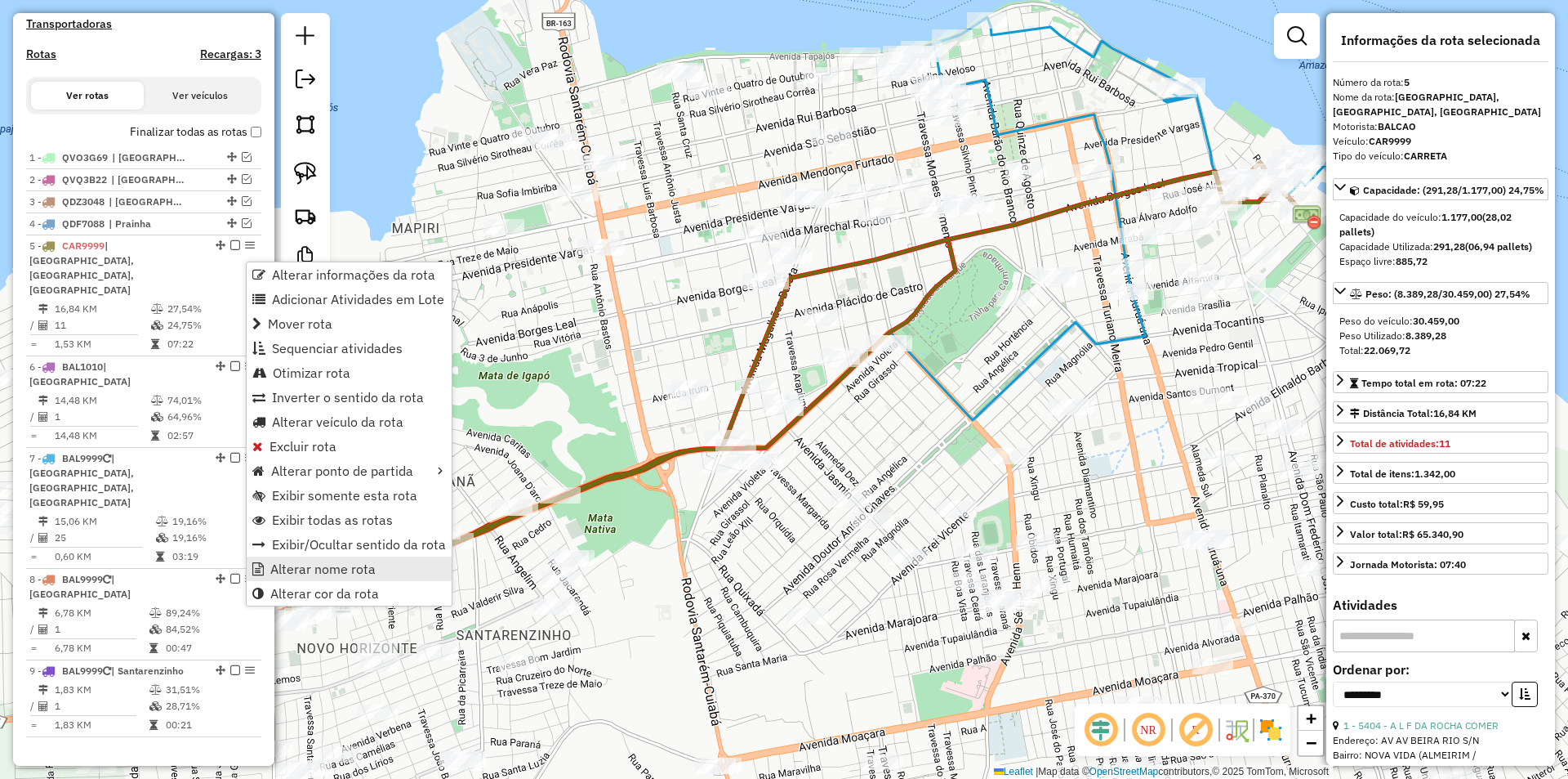
click at [306, 562] on span "Alterar nome rota" at bounding box center [323, 569] width 105 height 13
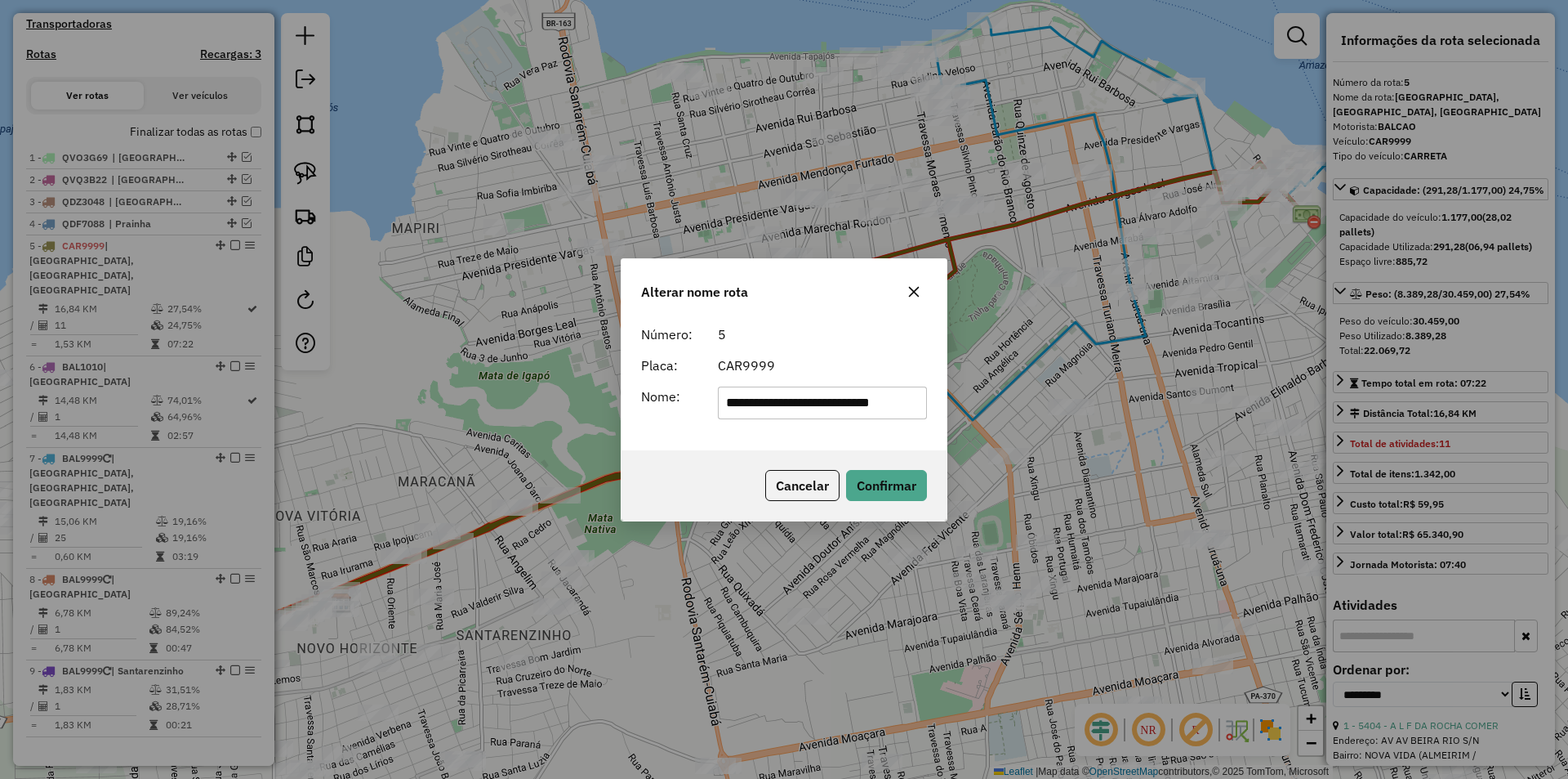
click at [797, 404] on input "**********" at bounding box center [823, 403] width 210 height 33
type input "******"
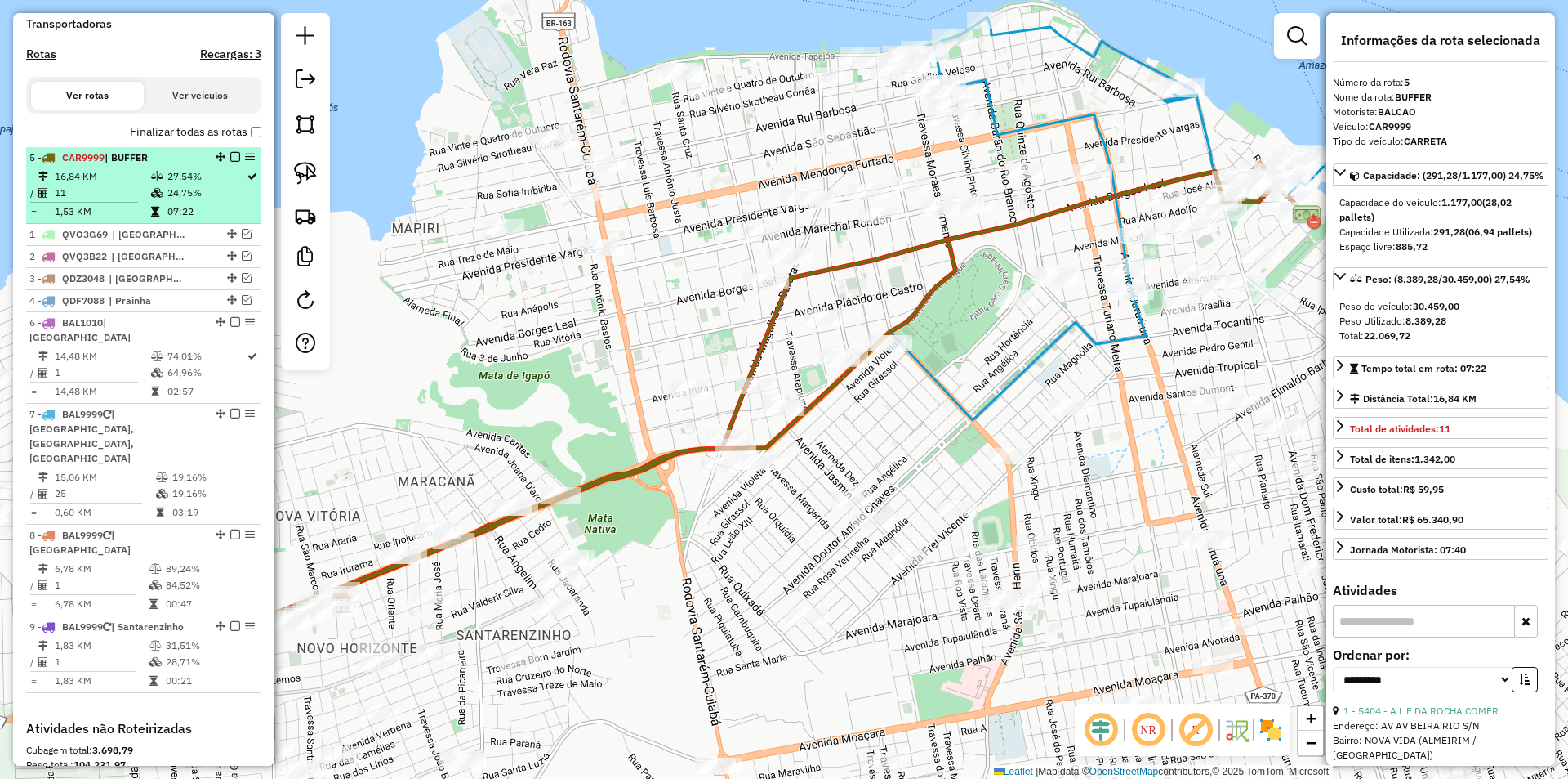
drag, startPoint x: 213, startPoint y: 257, endPoint x: 220, endPoint y: 167, distance: 90.3
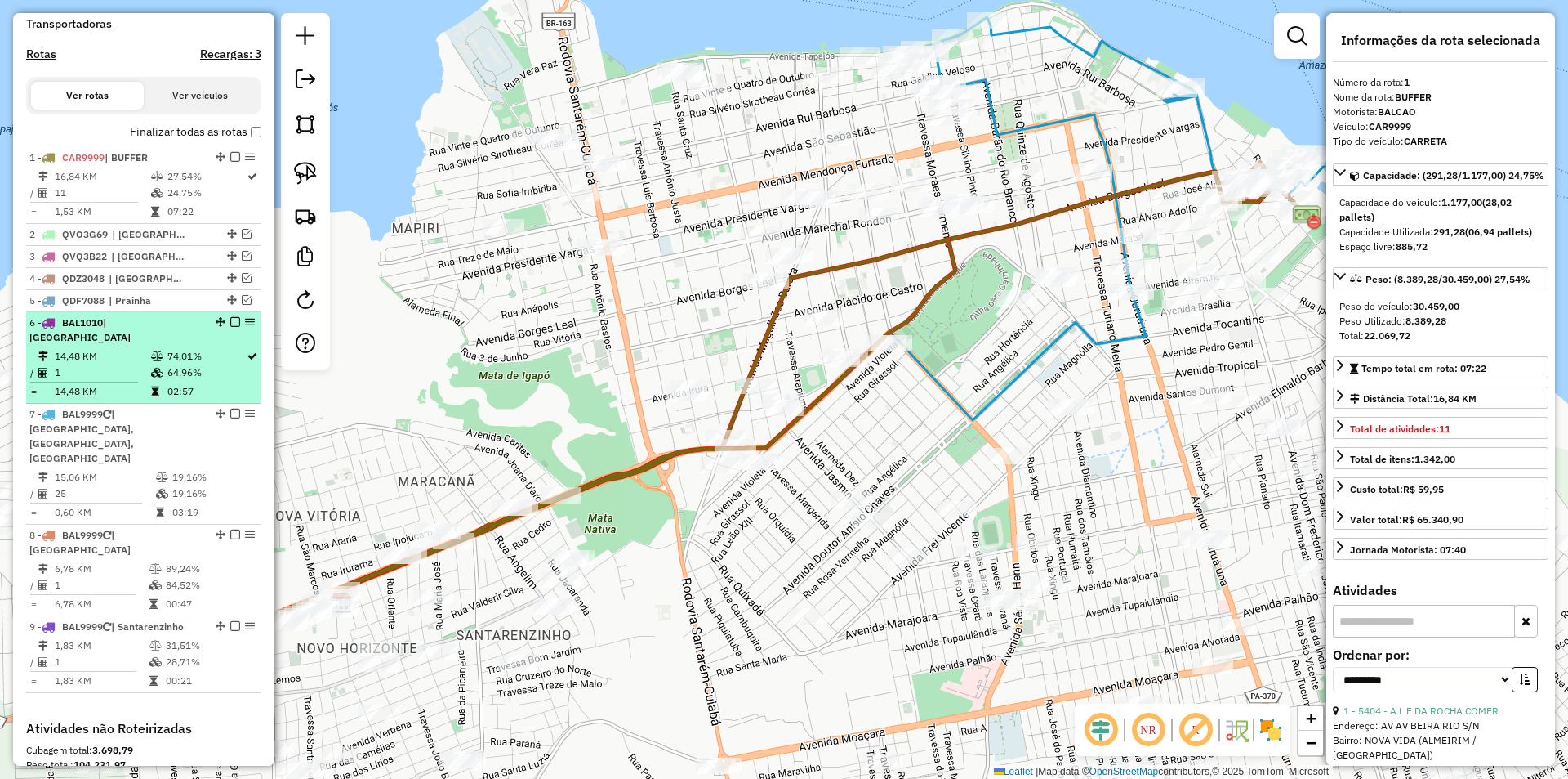
click at [237, 356] on td "74,01%" at bounding box center [206, 356] width 79 height 16
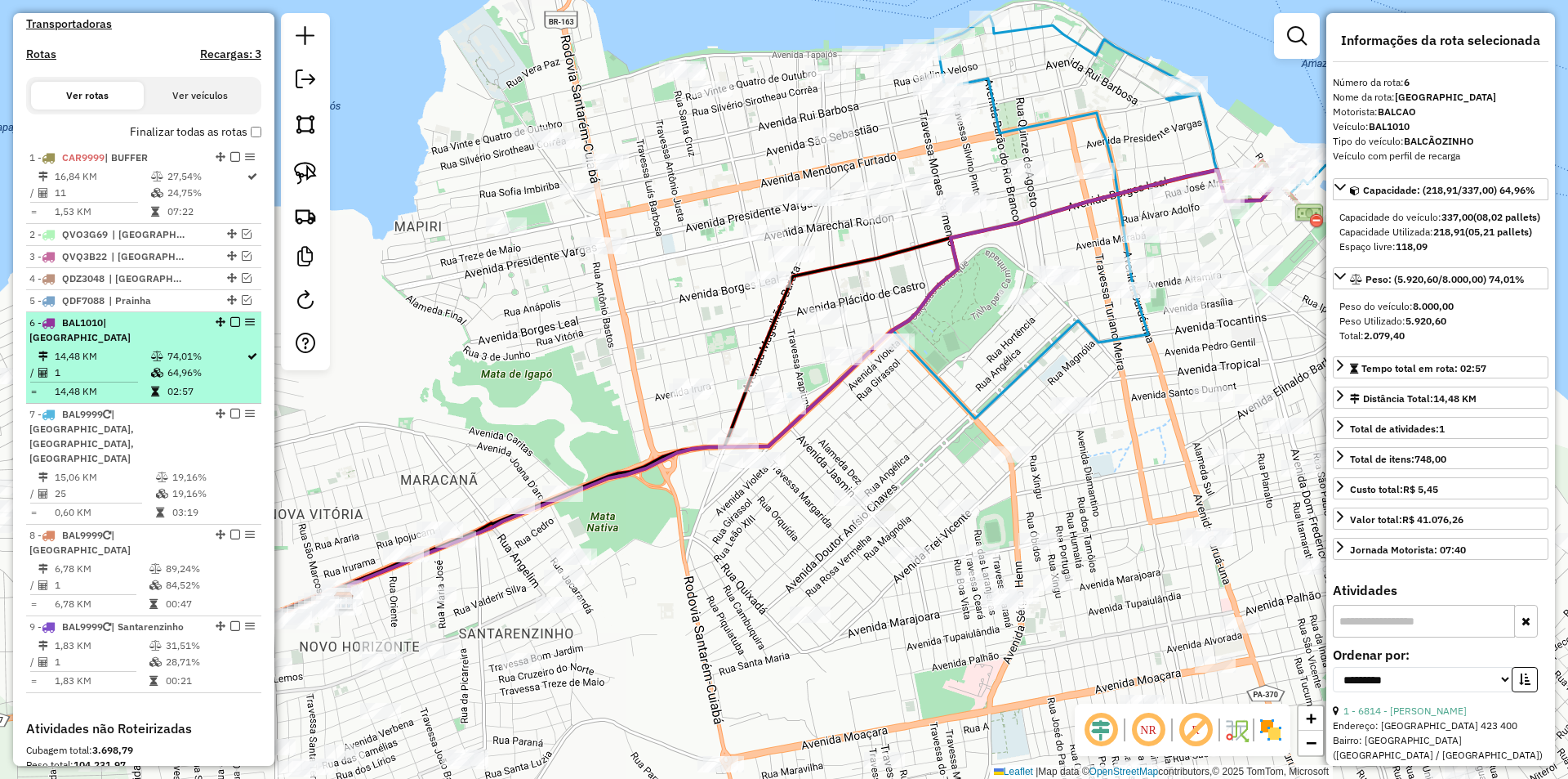
drag, startPoint x: 255, startPoint y: 337, endPoint x: 246, endPoint y: 346, distance: 12.7
drag, startPoint x: 246, startPoint y: 346, endPoint x: 245, endPoint y: 337, distance: 9.1
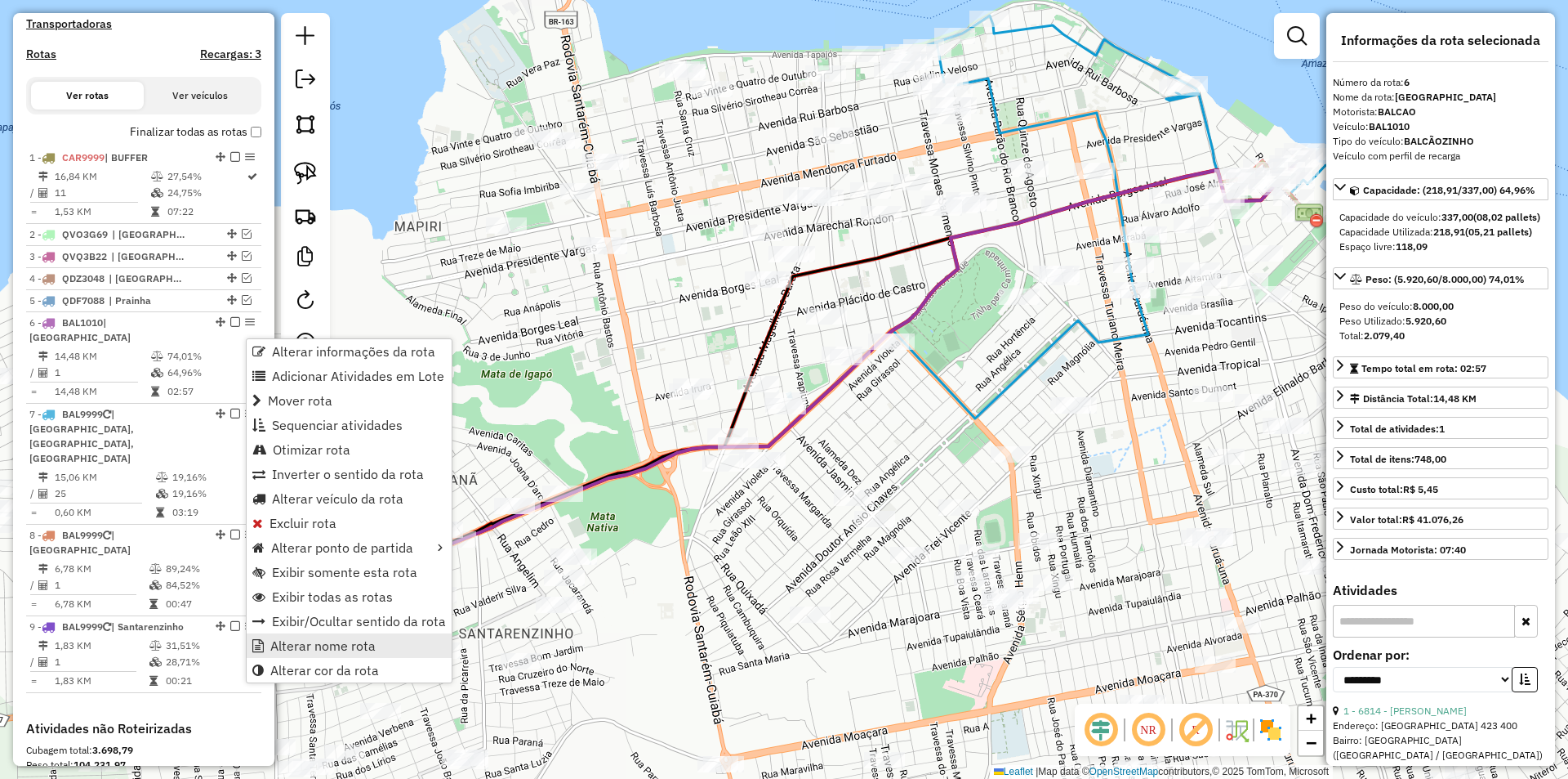
click at [334, 646] on span "Alterar nome rota" at bounding box center [323, 646] width 105 height 13
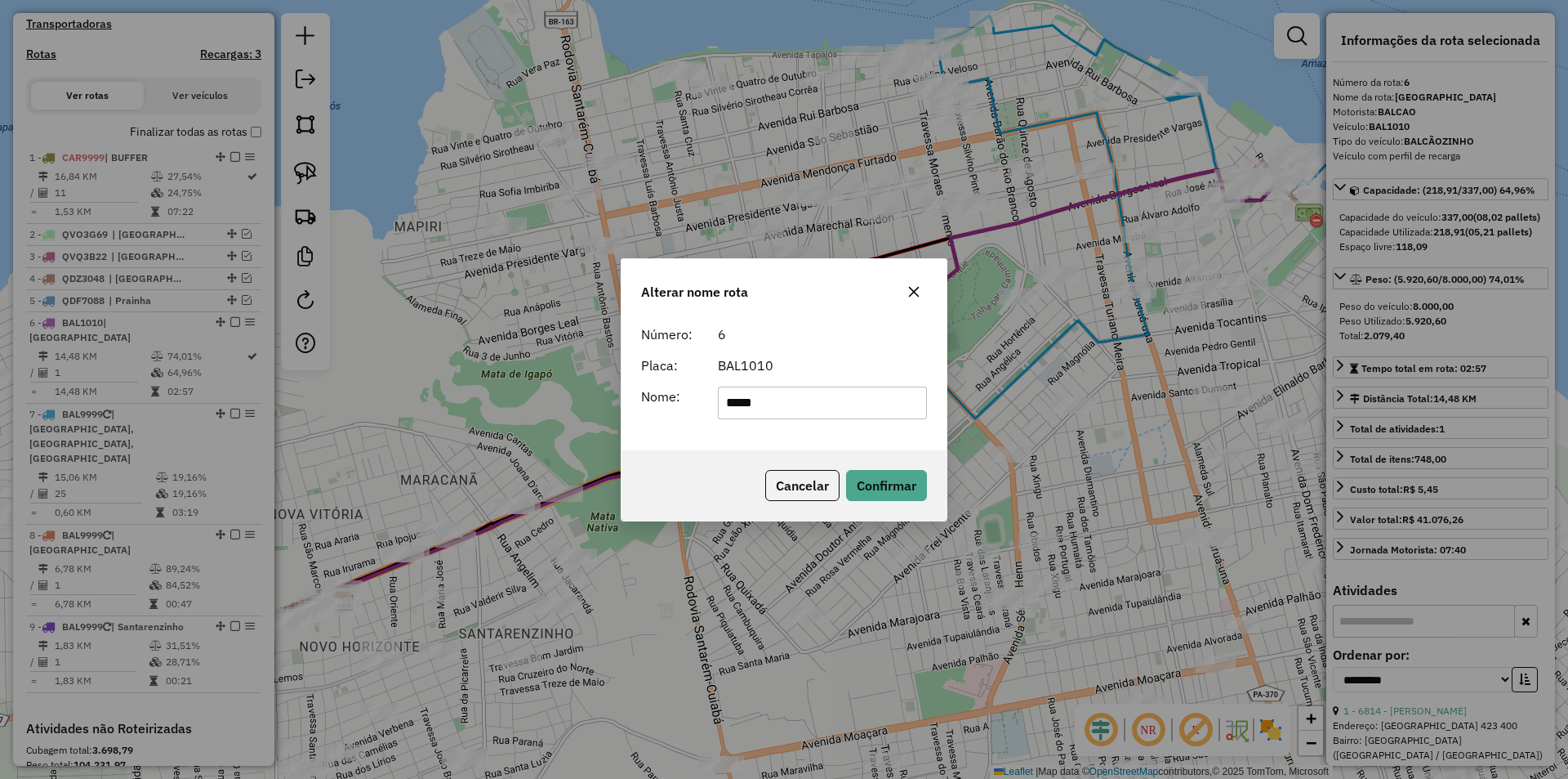
drag, startPoint x: 772, startPoint y: 404, endPoint x: 582, endPoint y: 409, distance: 190.1
click at [582, 409] on div "Alterar nome rota Número: 6 Placa: BAL1010 Nome: ***** Cancelar Confirmar" at bounding box center [784, 389] width 1568 height 779
drag, startPoint x: 772, startPoint y: 409, endPoint x: 612, endPoint y: 405, distance: 160.0
click at [613, 405] on div "Alterar nome rota Número: 6 Placa: BAL1010 Nome: **** Cancelar Confirmar" at bounding box center [784, 389] width 1568 height 779
type input "**********"
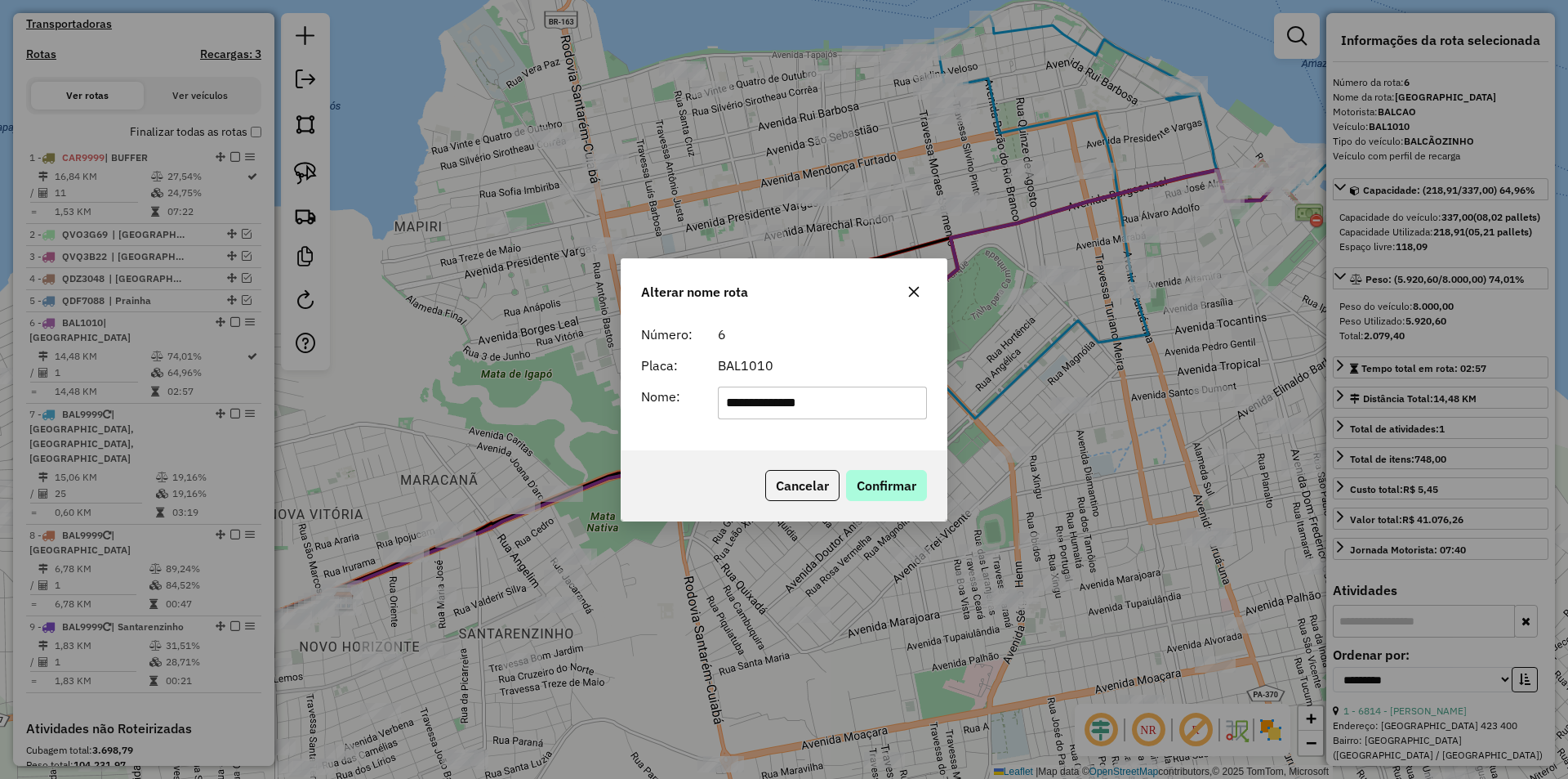
drag, startPoint x: 856, startPoint y: 508, endPoint x: 870, endPoint y: 484, distance: 27.8
click at [859, 501] on div "Cancelar Confirmar" at bounding box center [784, 485] width 325 height 70
click at [870, 484] on button "Confirmar" at bounding box center [886, 485] width 81 height 31
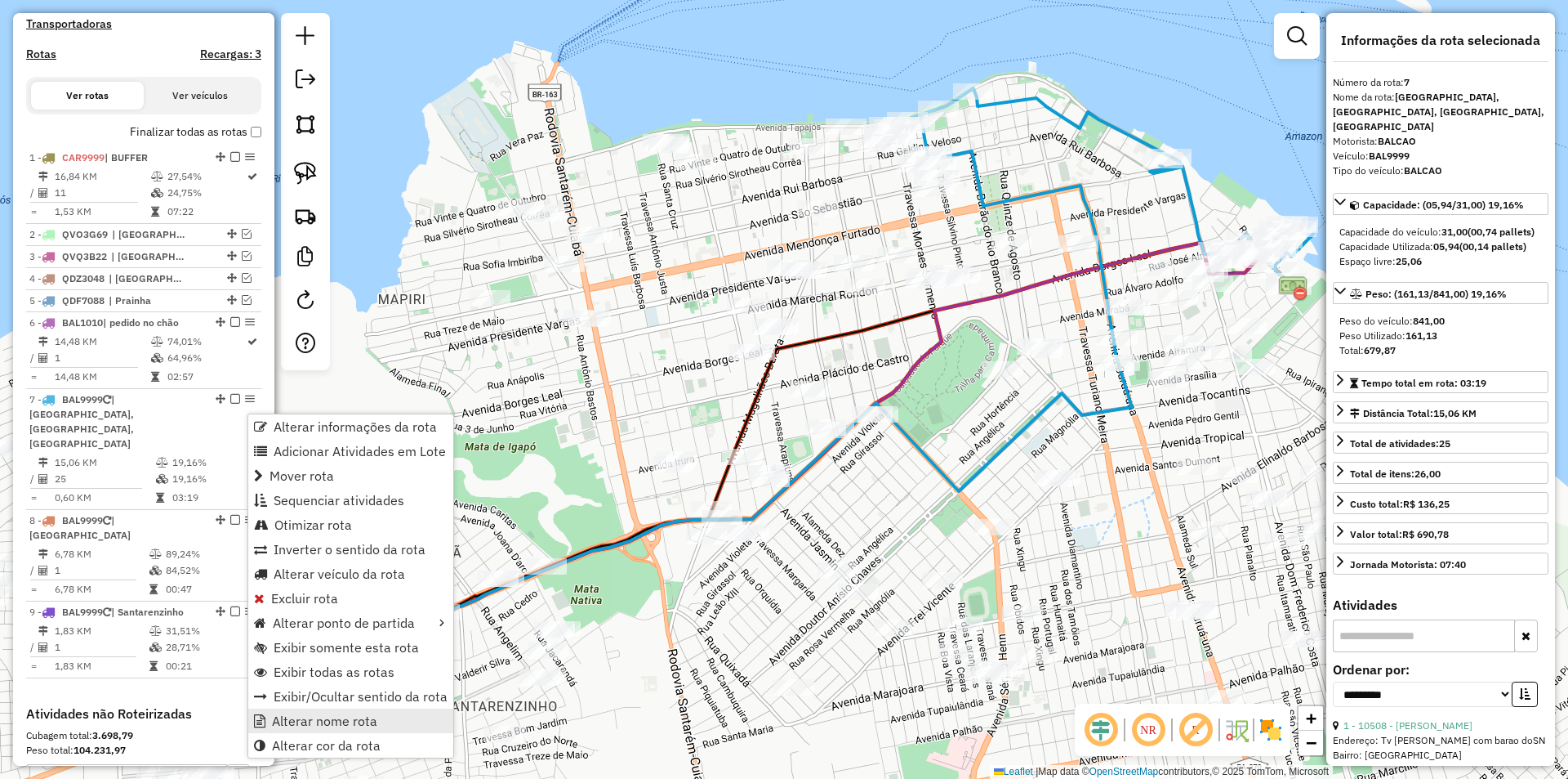
click at [323, 715] on span "Alterar nome rota" at bounding box center [324, 721] width 105 height 13
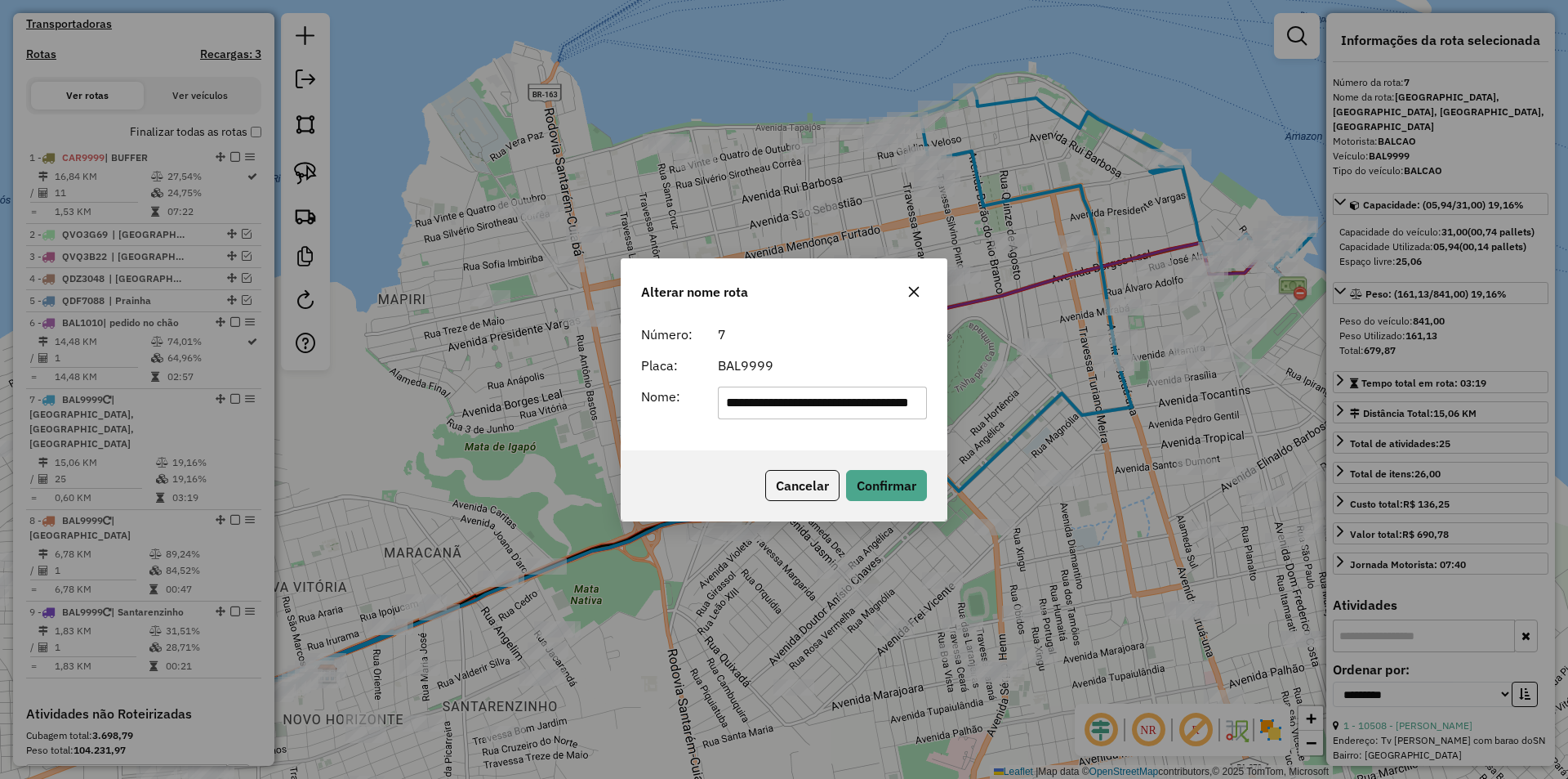
scroll to position [0, 26]
click at [790, 417] on input "**********" at bounding box center [823, 403] width 210 height 33
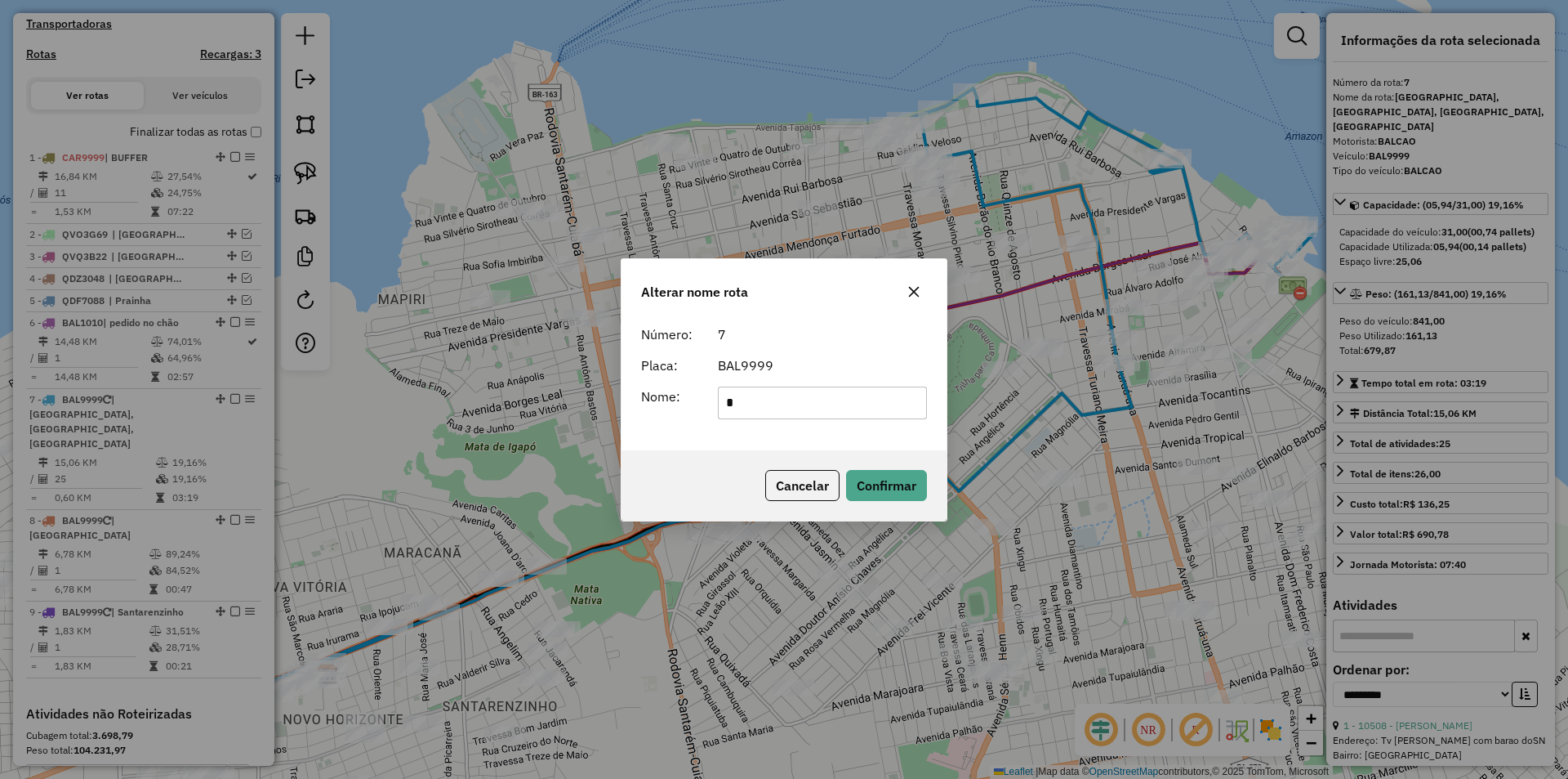
scroll to position [0, 0]
drag, startPoint x: 763, startPoint y: 402, endPoint x: 595, endPoint y: 407, distance: 168.1
click at [595, 407] on div "Alterar nome rota Número: 7 Placa: BAL9999 Nome: * Cancelar Confirmar" at bounding box center [784, 389] width 1568 height 779
type input "****"
click at [859, 487] on button "Confirmar" at bounding box center [886, 485] width 81 height 31
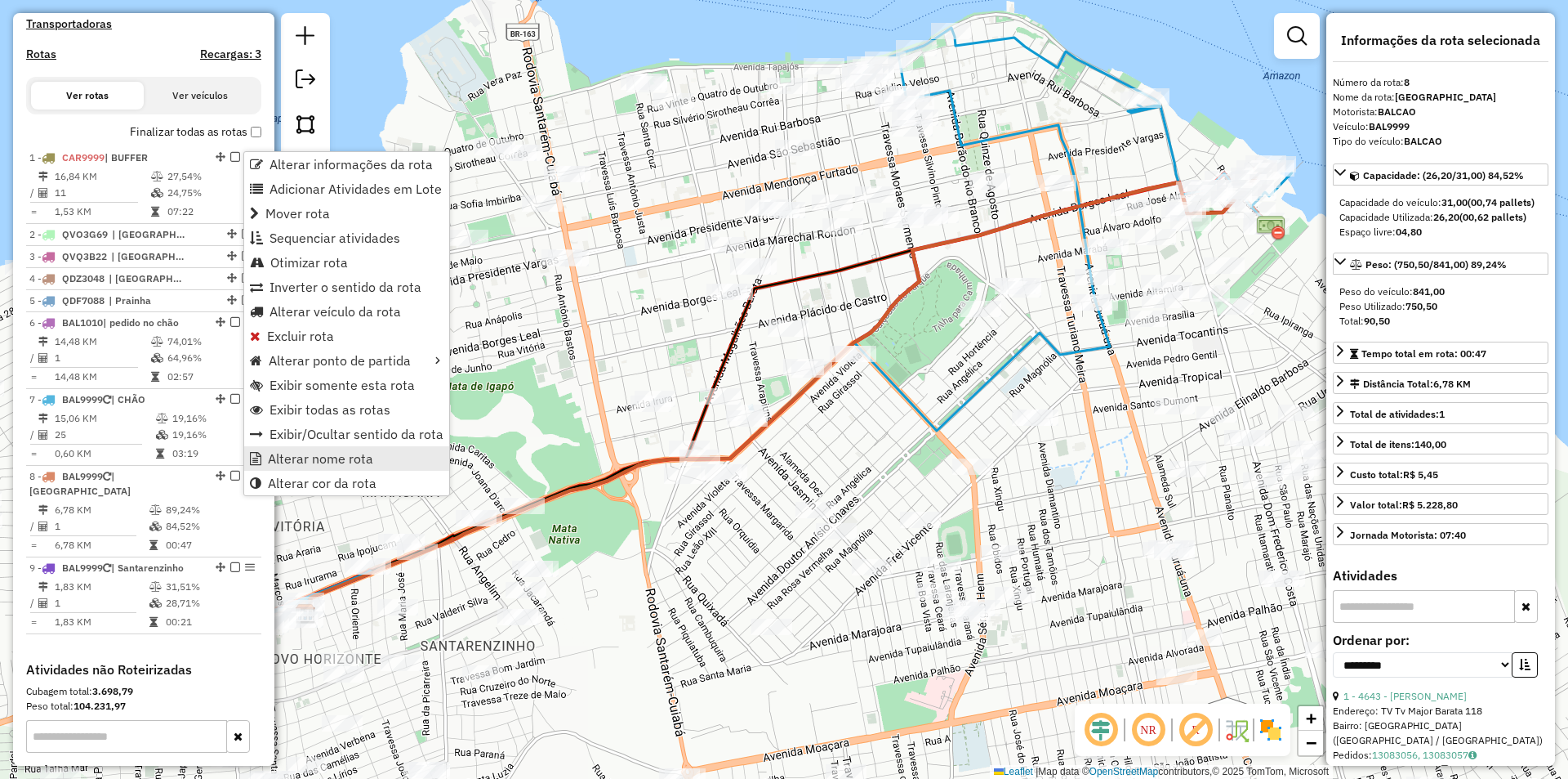
click at [284, 463] on span "Alterar nome rota" at bounding box center [321, 458] width 105 height 13
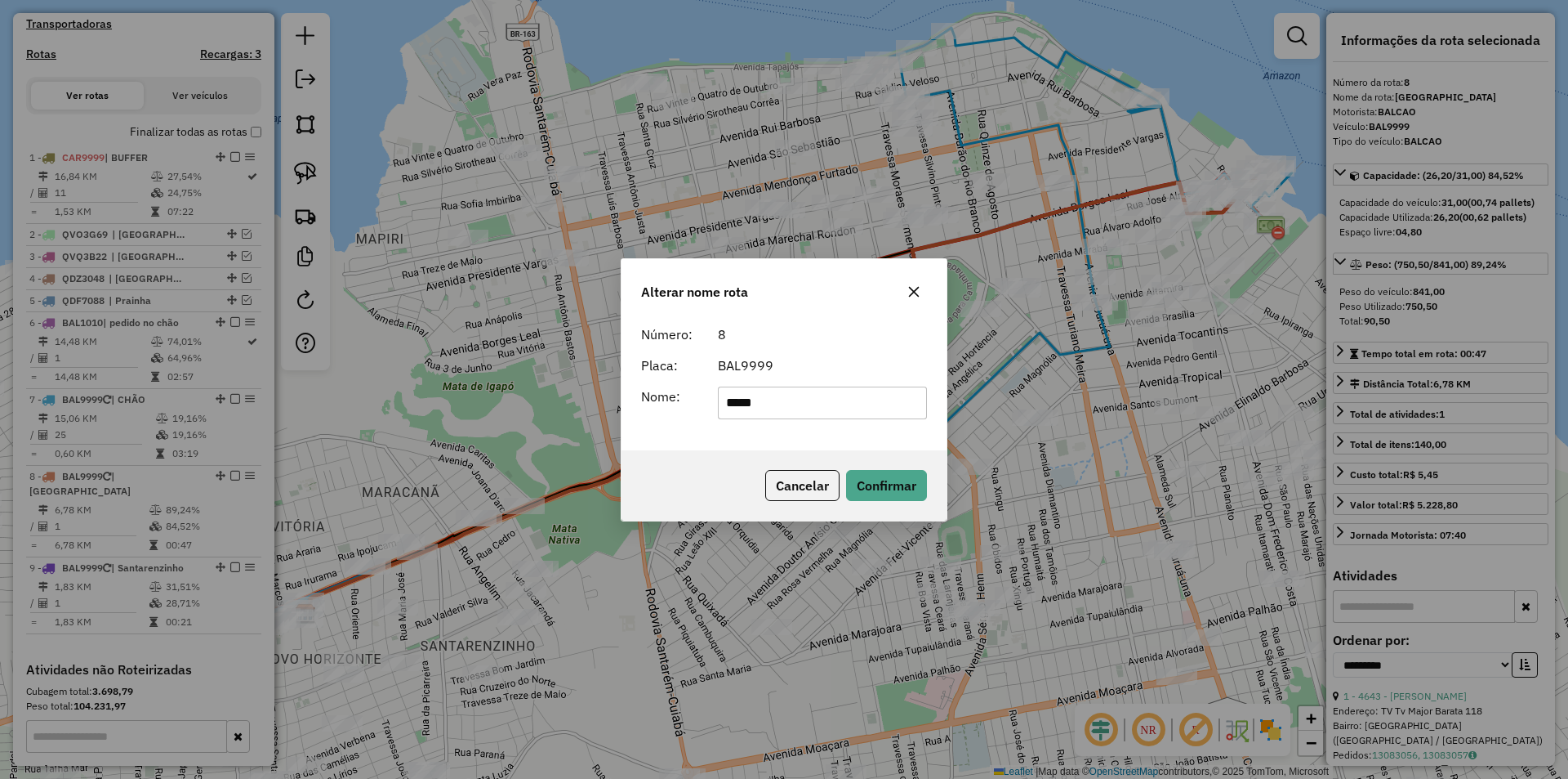
drag, startPoint x: 755, startPoint y: 398, endPoint x: 742, endPoint y: 401, distance: 13.3
click at [742, 401] on input "*****" at bounding box center [823, 403] width 210 height 33
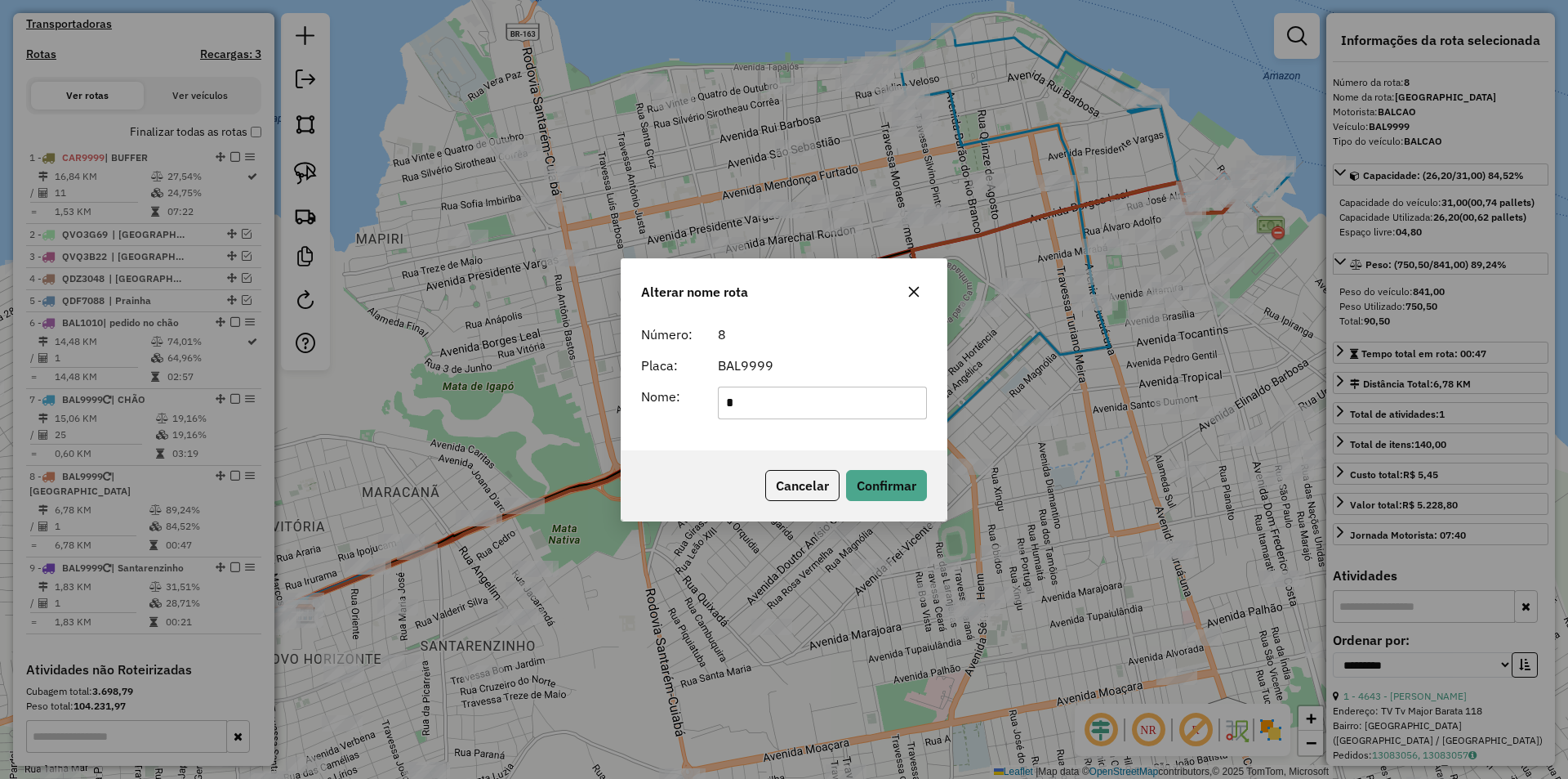
type input "*****"
click at [872, 483] on button "Confirmar" at bounding box center [886, 485] width 81 height 31
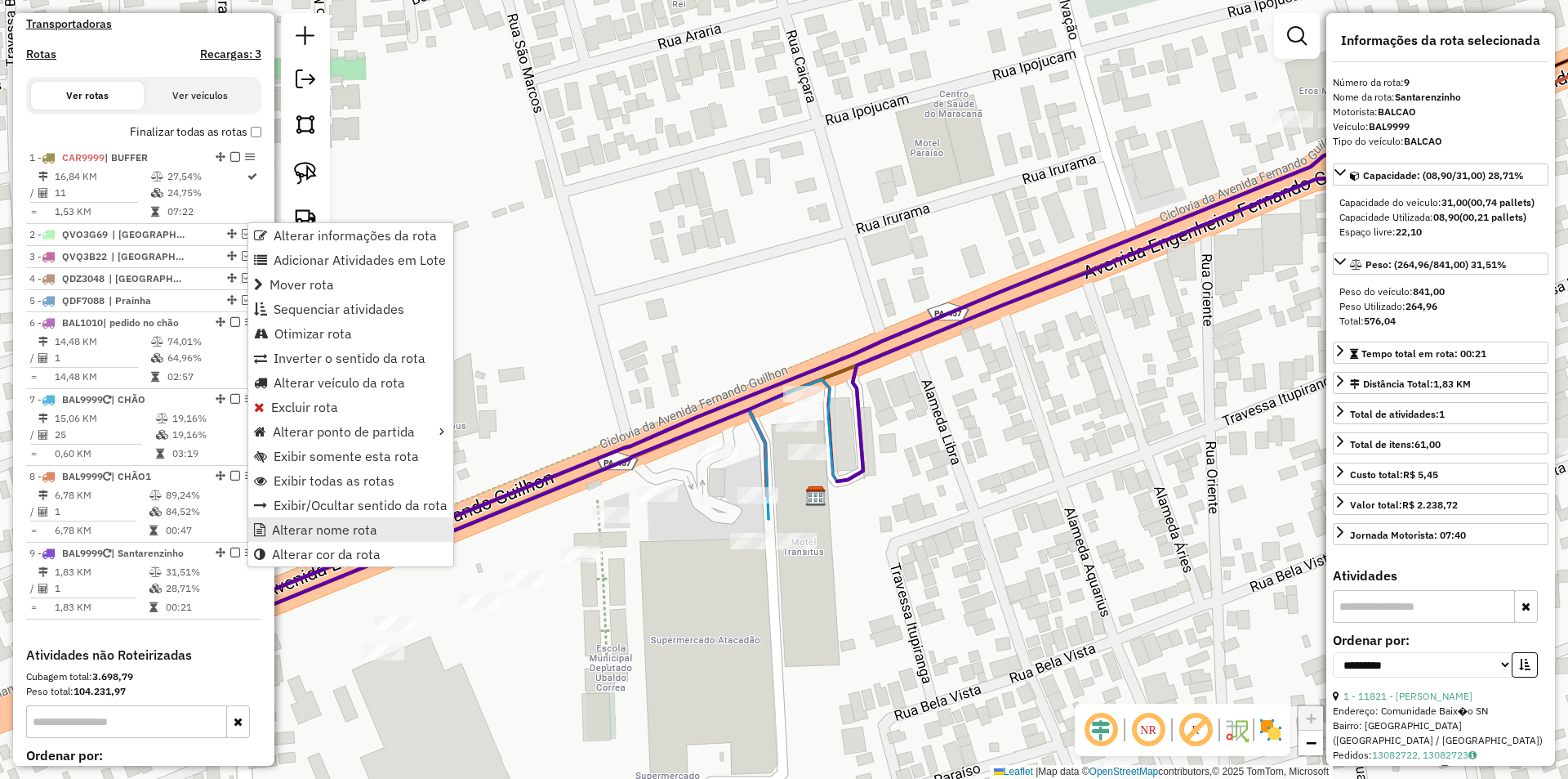
click at [333, 526] on span "Alterar nome rota" at bounding box center [324, 530] width 105 height 13
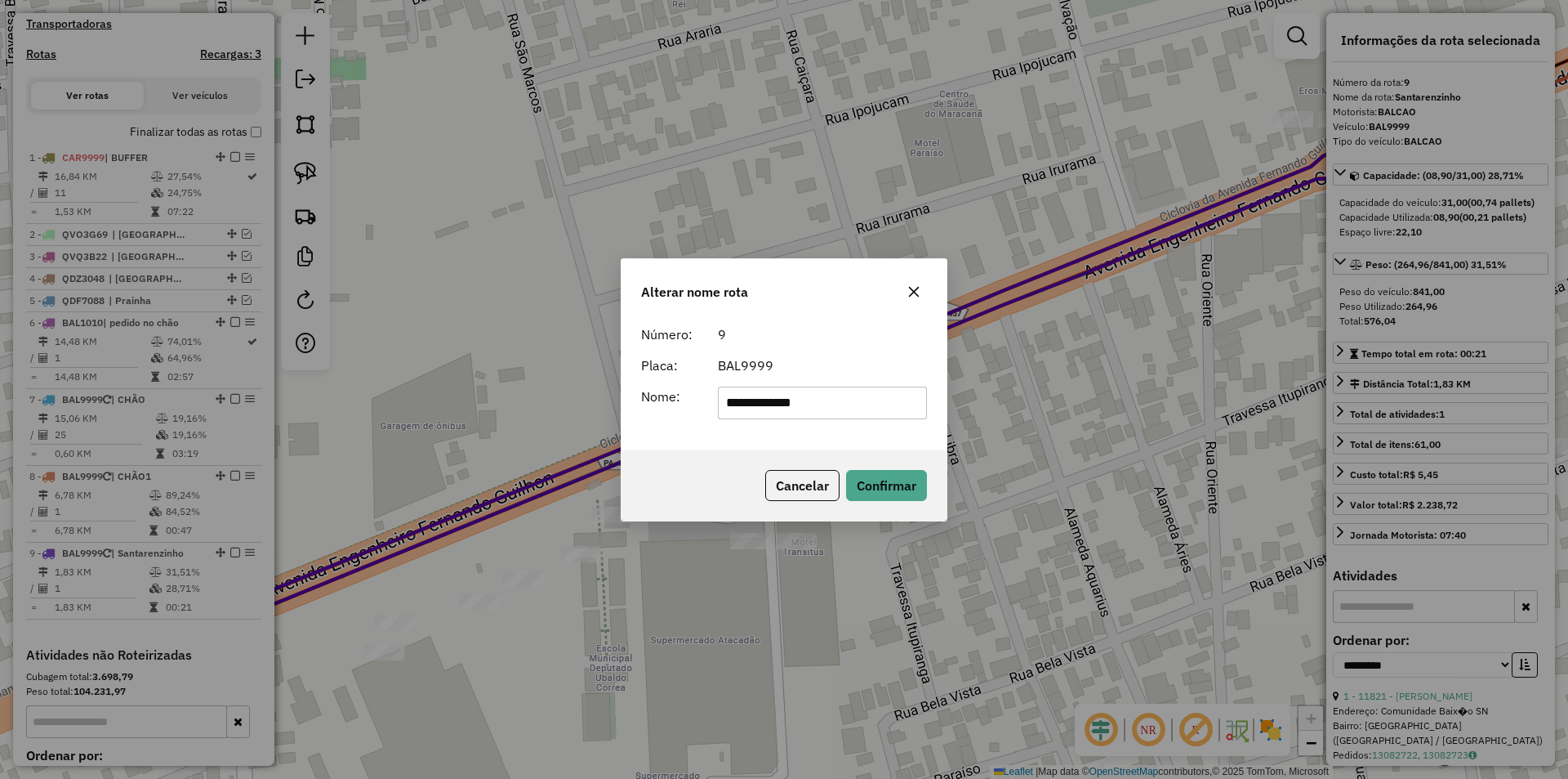
click at [789, 412] on input "**********" at bounding box center [823, 403] width 210 height 33
type input "*****"
click at [891, 477] on button "Confirmar" at bounding box center [886, 485] width 81 height 31
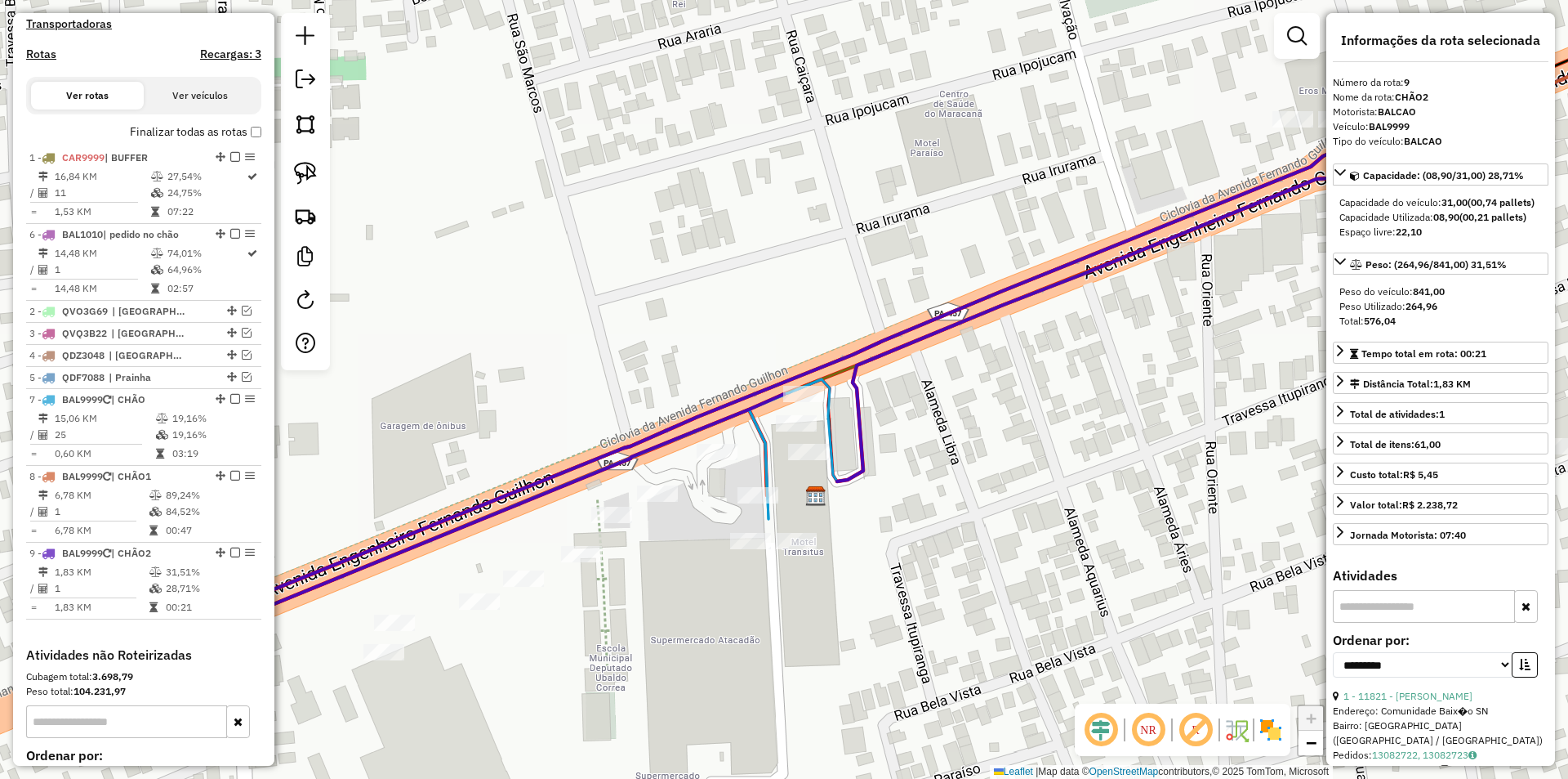
drag, startPoint x: 215, startPoint y: 336, endPoint x: 237, endPoint y: 240, distance: 98.5
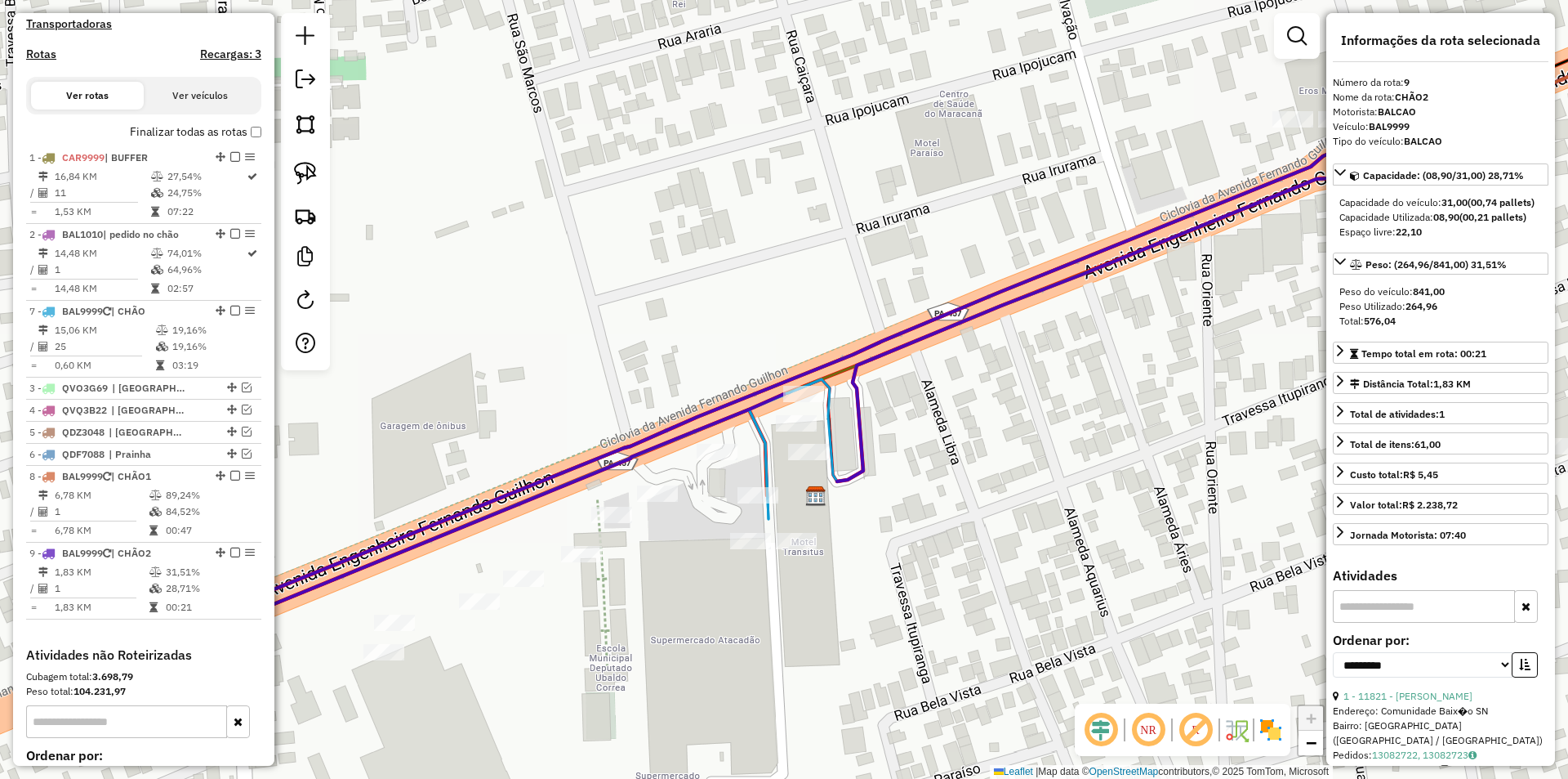
drag, startPoint x: 217, startPoint y: 411, endPoint x: 248, endPoint y: 320, distance: 96.1
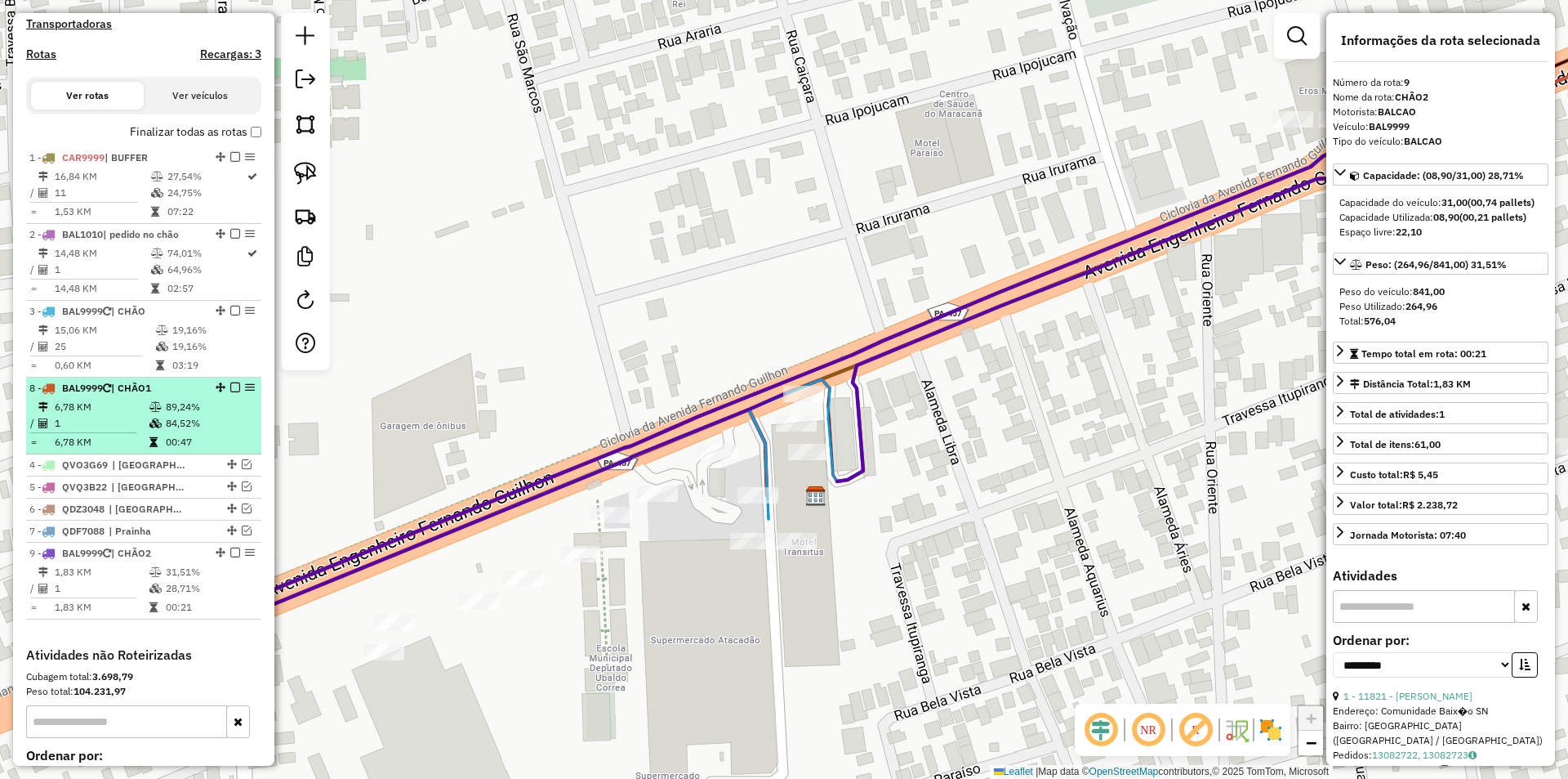
drag, startPoint x: 213, startPoint y: 491, endPoint x: 252, endPoint y: 393, distance: 105.5
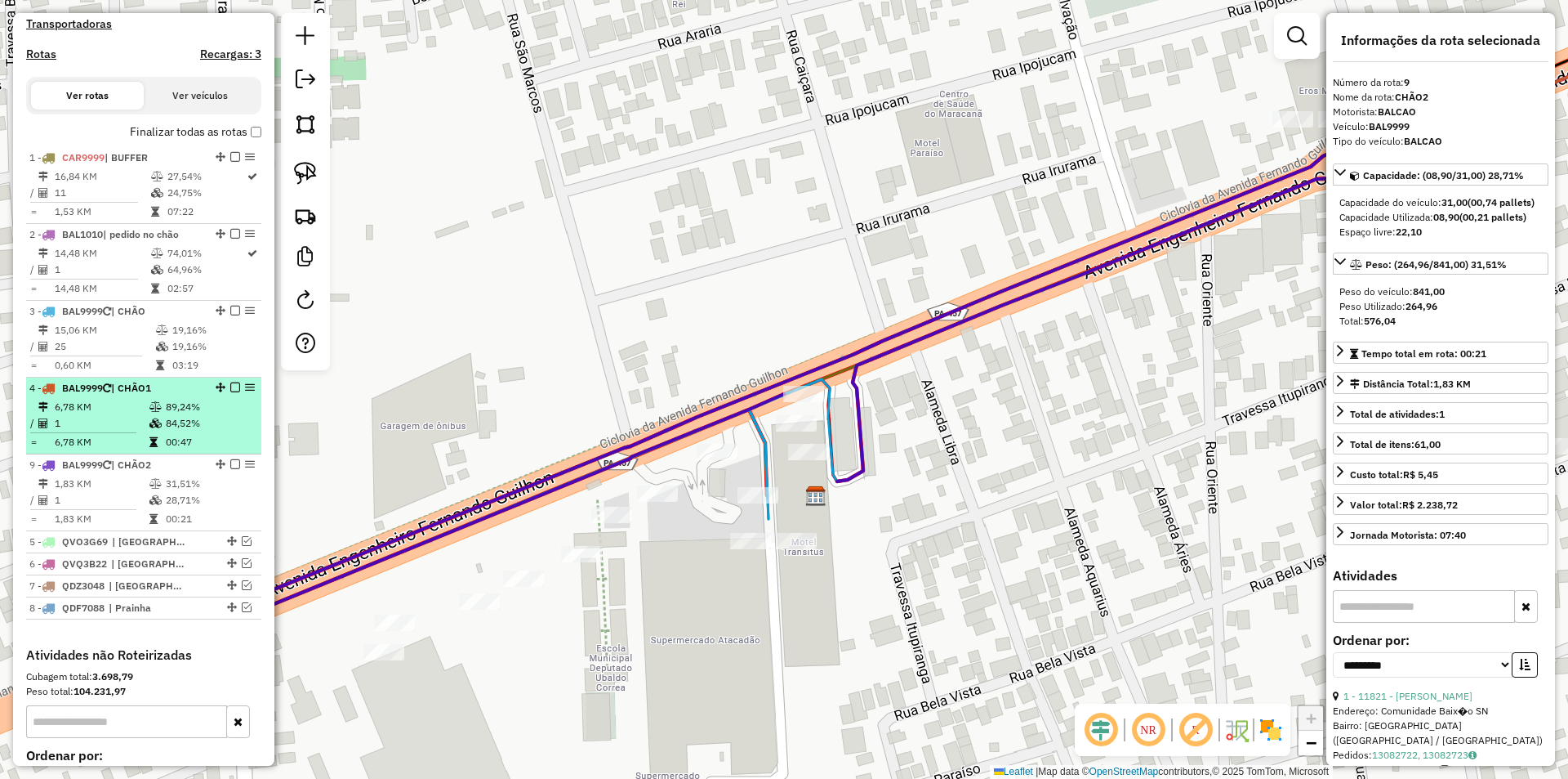
drag, startPoint x: 216, startPoint y: 568, endPoint x: 234, endPoint y: 468, distance: 101.6
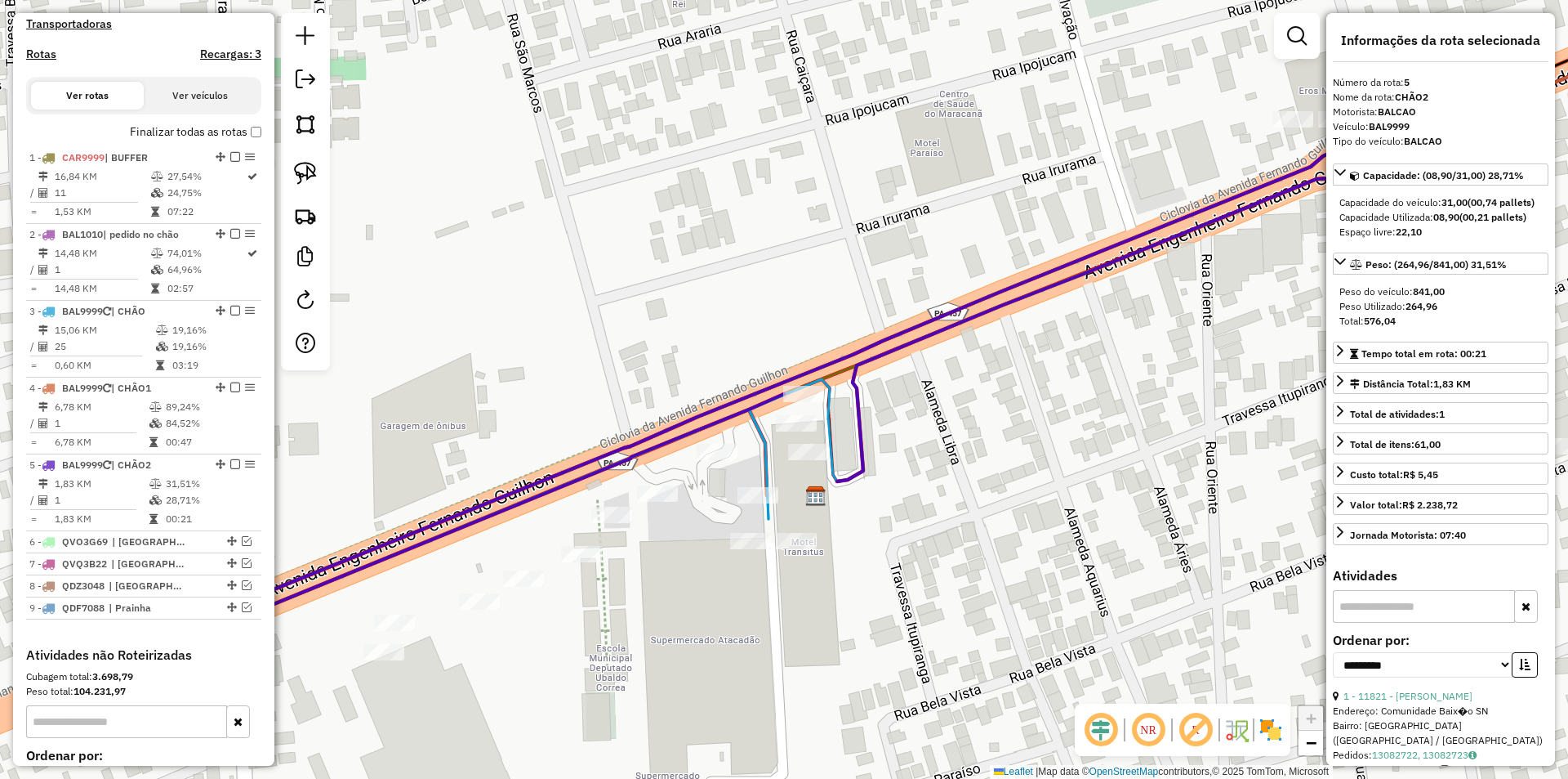
scroll to position [435, 0]
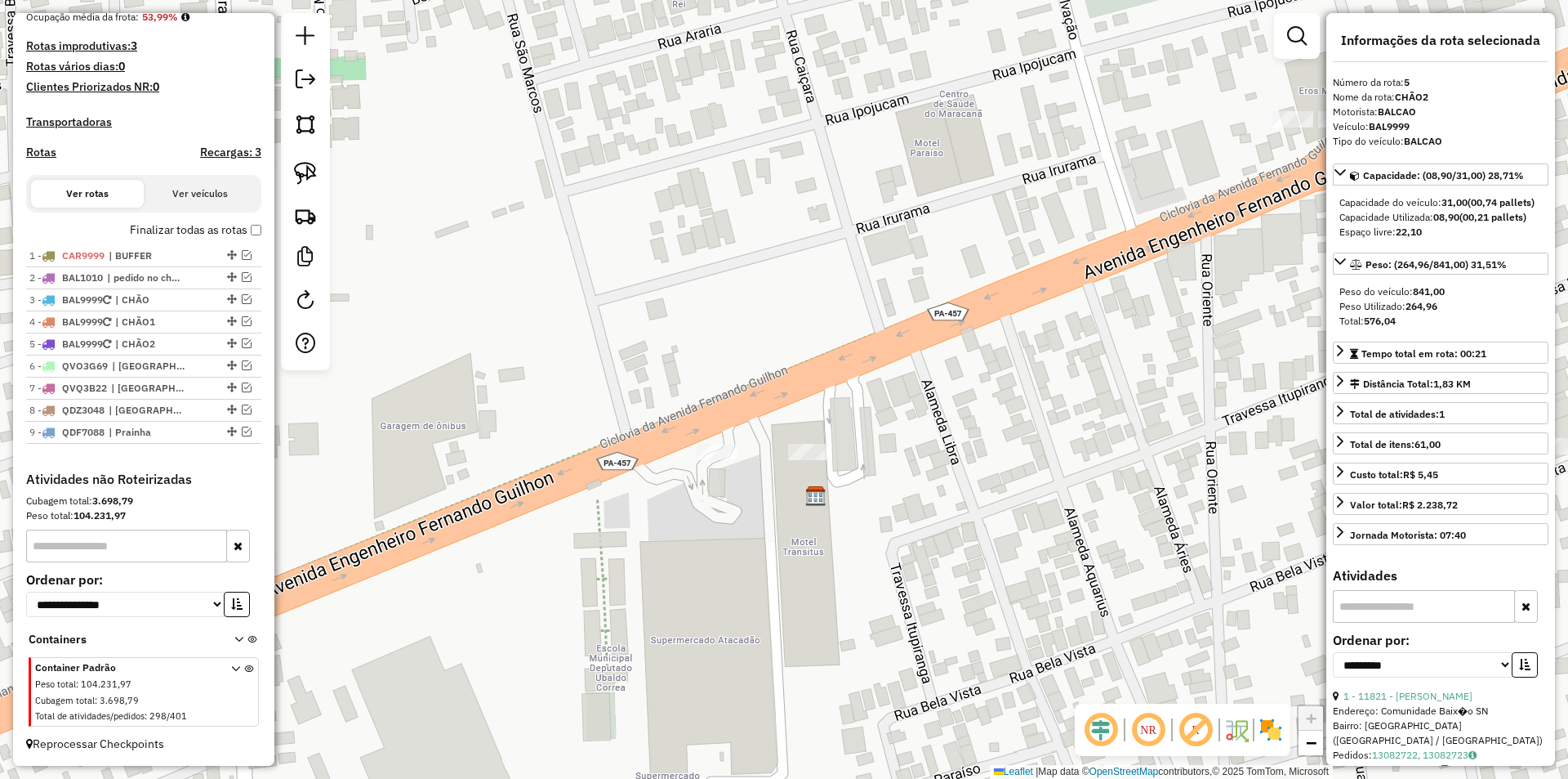
click at [132, 224] on label "Finalizar todas as rotas" at bounding box center [195, 229] width 131 height 17
drag, startPoint x: 226, startPoint y: 227, endPoint x: 239, endPoint y: 227, distance: 13.0
click at [227, 227] on label "Finalizar todas as rotas" at bounding box center [195, 229] width 131 height 17
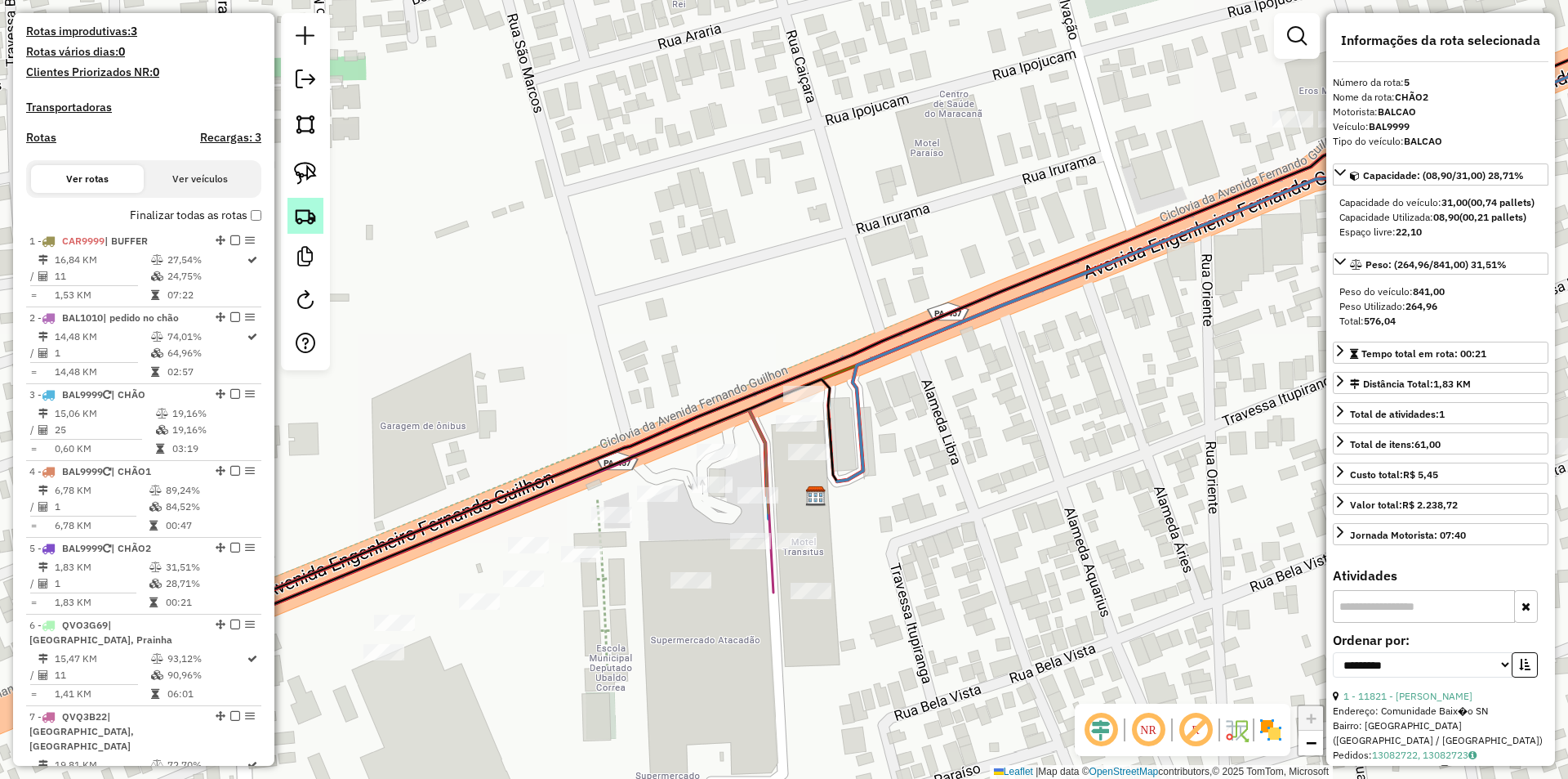
click at [301, 214] on img at bounding box center [305, 215] width 23 height 23
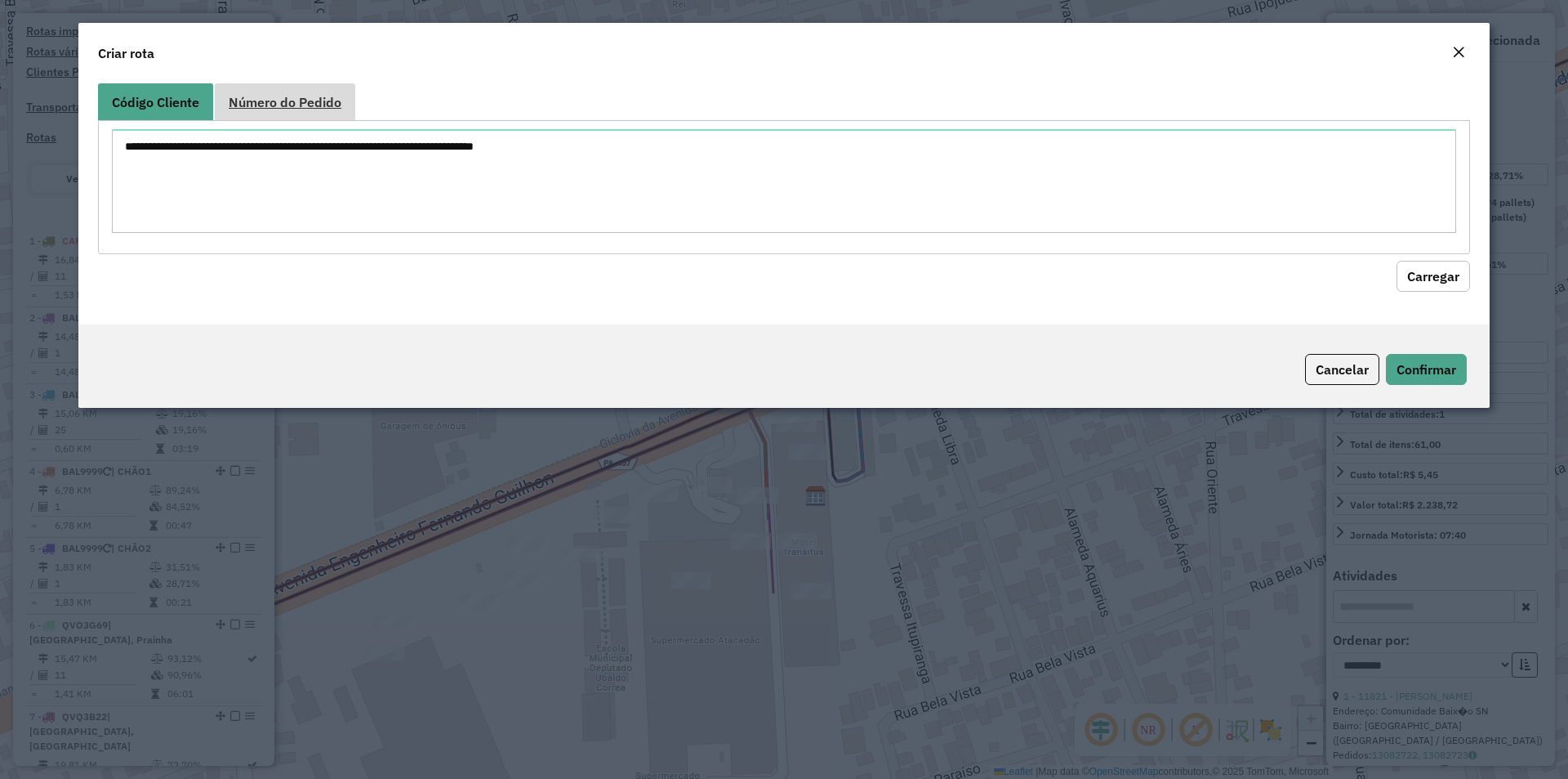
click at [318, 111] on link "Número do Pedido" at bounding box center [285, 102] width 140 height 37
click at [303, 191] on textarea at bounding box center [783, 180] width 1344 height 103
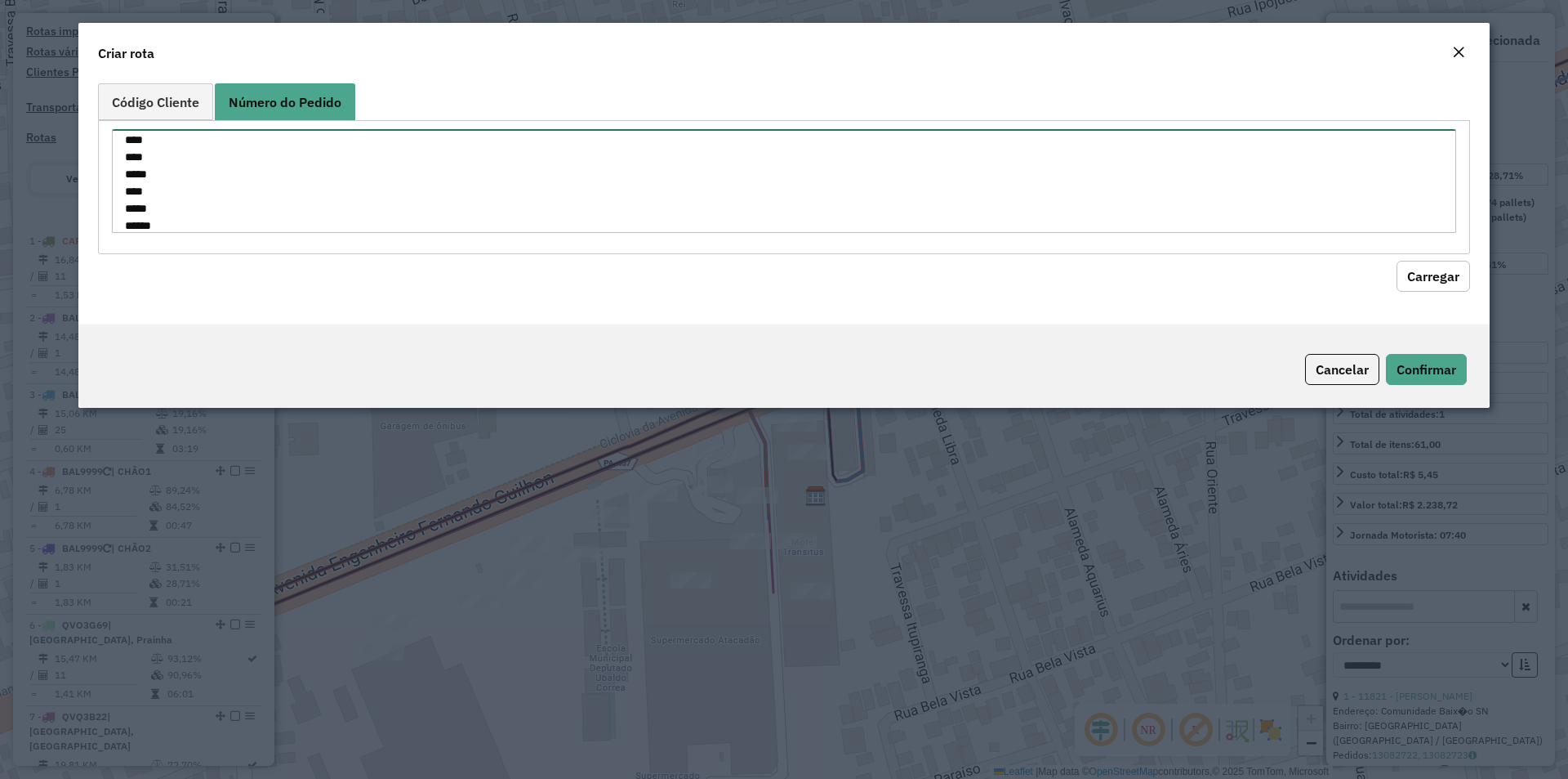
scroll to position [58, 0]
type textarea "**** **** **** **** ***** **** ***** ***** ****"
click at [1434, 279] on button "Carregar" at bounding box center [1433, 276] width 73 height 31
click at [1431, 277] on button "Carregar" at bounding box center [1433, 276] width 73 height 31
click at [1425, 284] on button "Carregar" at bounding box center [1433, 276] width 73 height 31
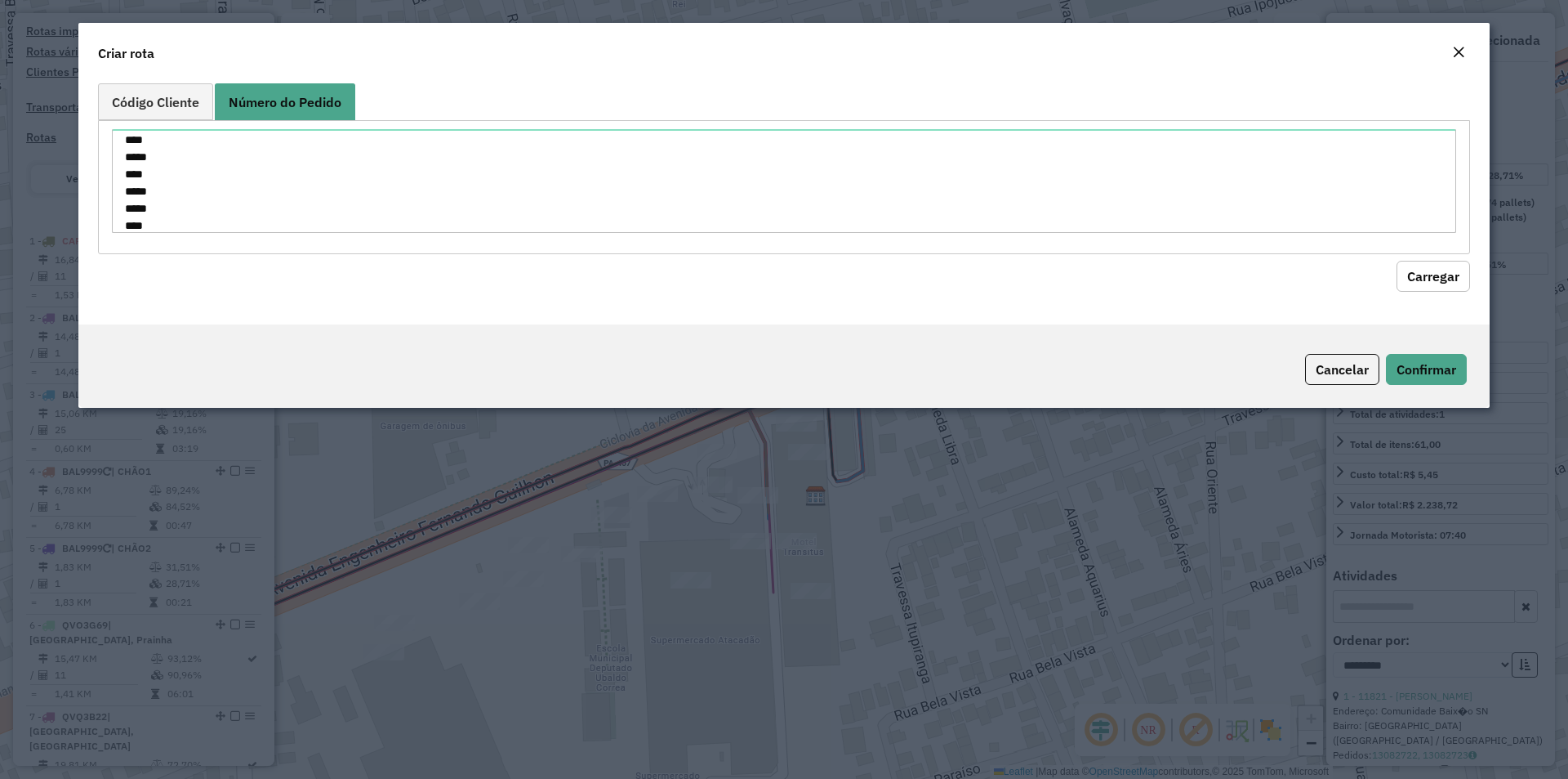
click at [1425, 284] on button "Carregar" at bounding box center [1433, 276] width 73 height 31
drag, startPoint x: 227, startPoint y: 233, endPoint x: 95, endPoint y: 19, distance: 251.4
click at [95, 19] on modal-container "Criar rota Código Cliente Número do Pedido **** **** **** **** ***** **** *****…" at bounding box center [784, 389] width 1568 height 779
click at [171, 91] on link "Código Cliente" at bounding box center [155, 102] width 115 height 37
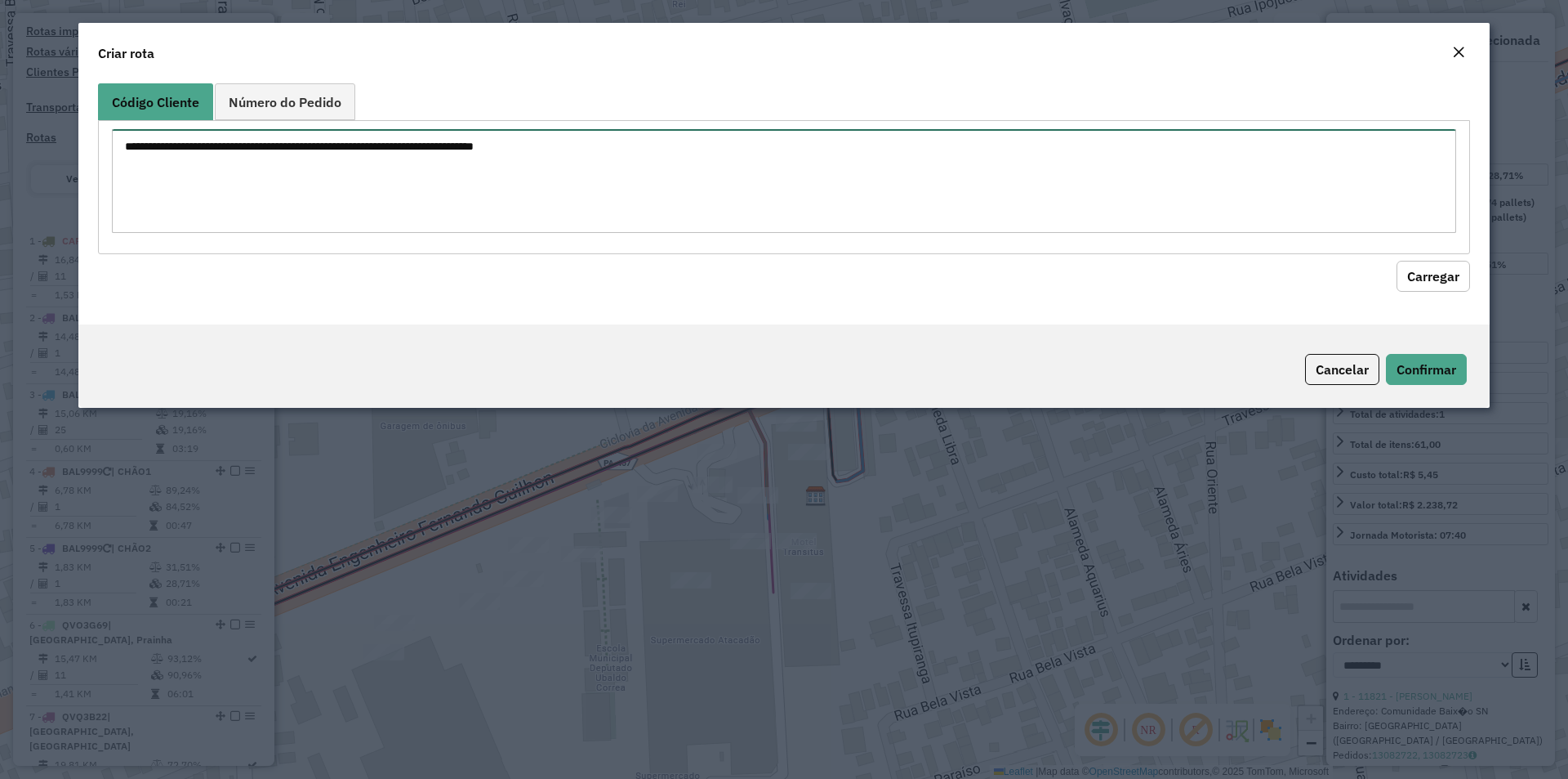
click at [196, 181] on textarea at bounding box center [783, 180] width 1344 height 103
paste textarea "**** **** **** **** ***** **** ***** ***** ****"
type textarea "**** **** **** **** ***** **** ***** ***** ****"
click at [1439, 279] on button "Carregar" at bounding box center [1433, 276] width 73 height 31
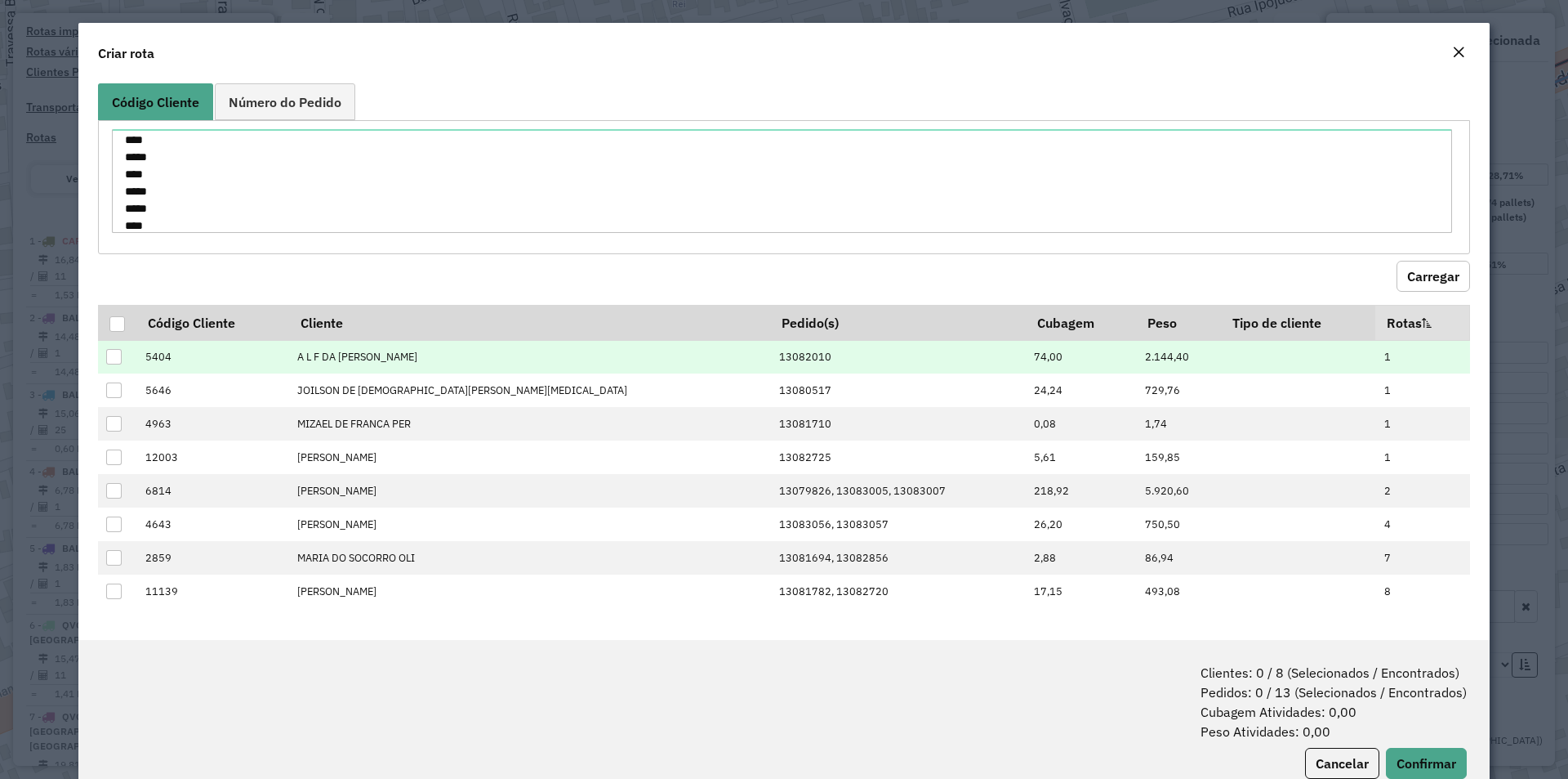
scroll to position [45, 0]
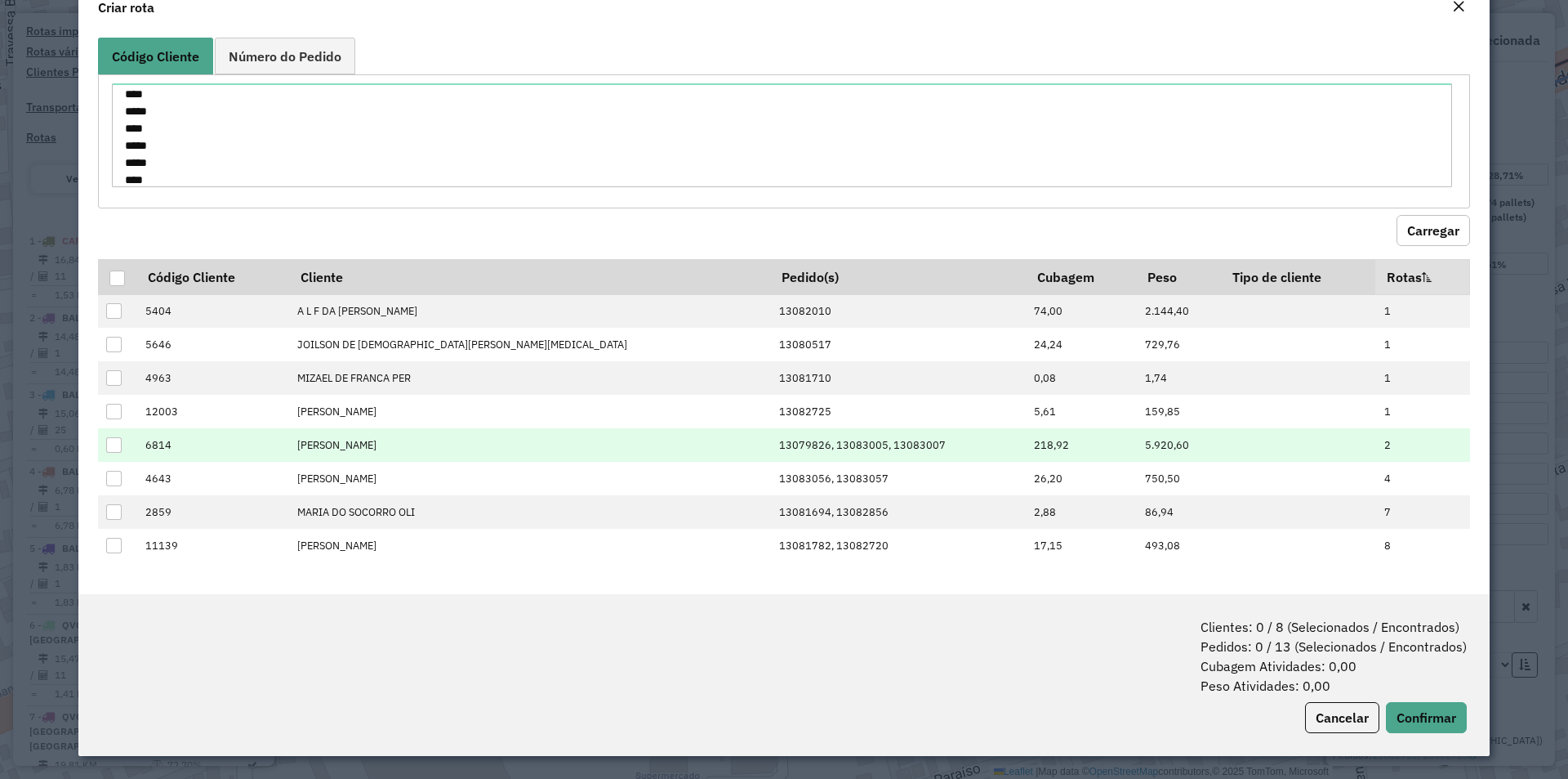
click at [508, 455] on td "Camilo Aram Pereira" at bounding box center [530, 444] width 482 height 34
click at [771, 455] on td "13079826, 13083005, 13083007" at bounding box center [898, 444] width 255 height 34
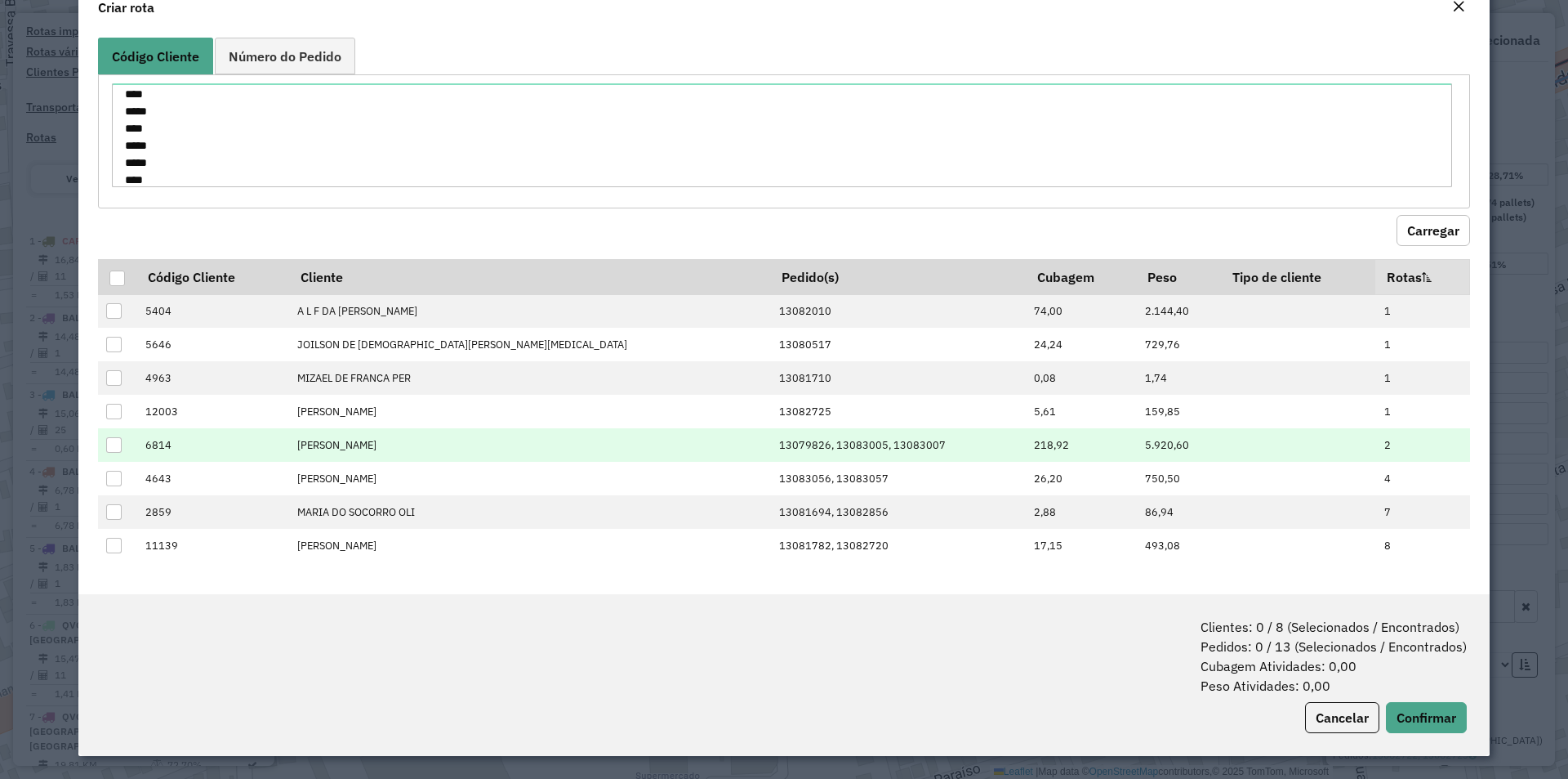
click at [779, 445] on span "13079826, 13083005, 13083007" at bounding box center [863, 444] width 167 height 14
click at [779, 438] on span "13079826, 13083005, 13083007" at bounding box center [863, 444] width 167 height 14
click at [1026, 447] on td "218,92" at bounding box center [1081, 444] width 111 height 34
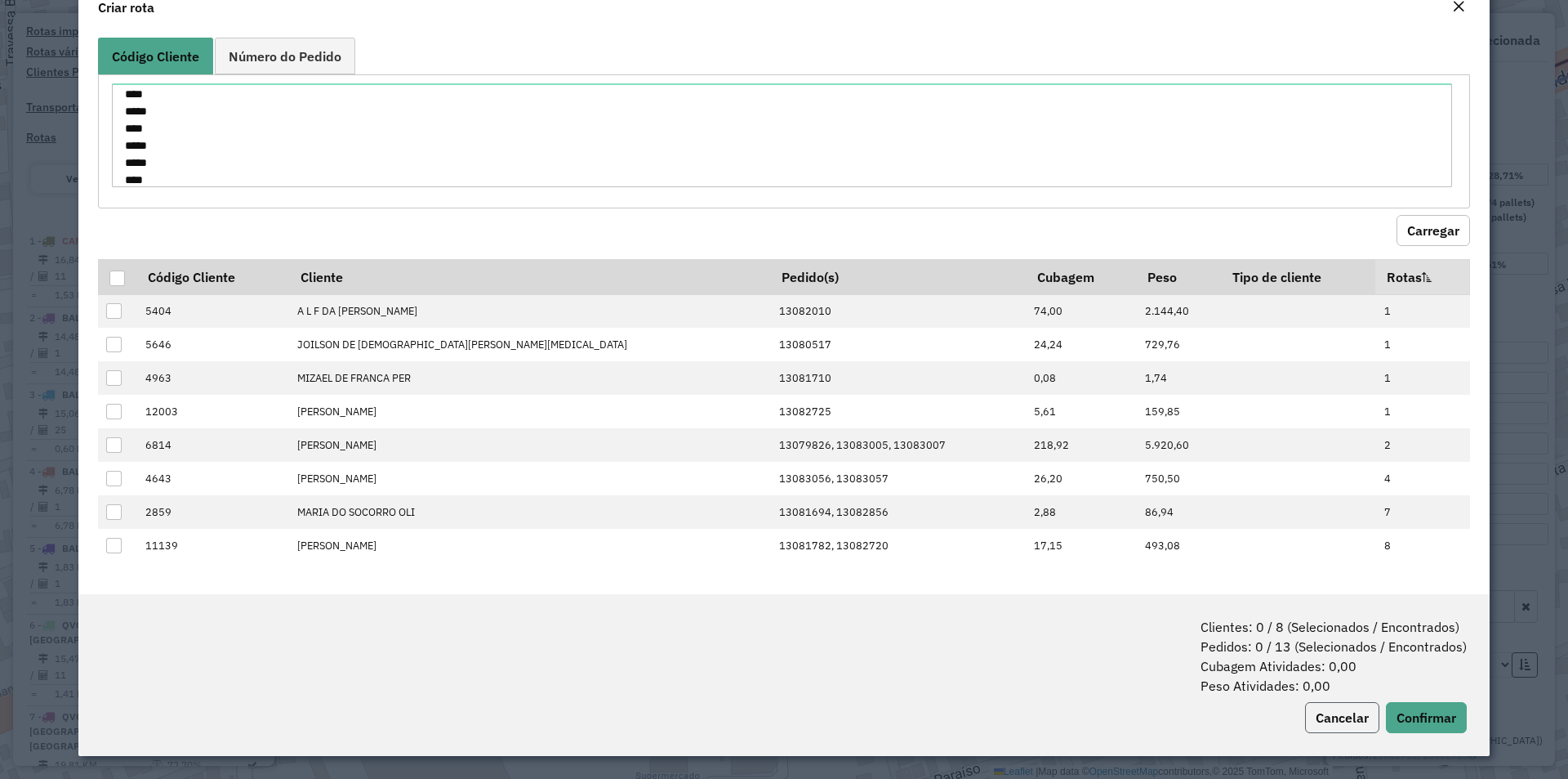
click at [1325, 715] on button "Cancelar" at bounding box center [1342, 717] width 74 height 31
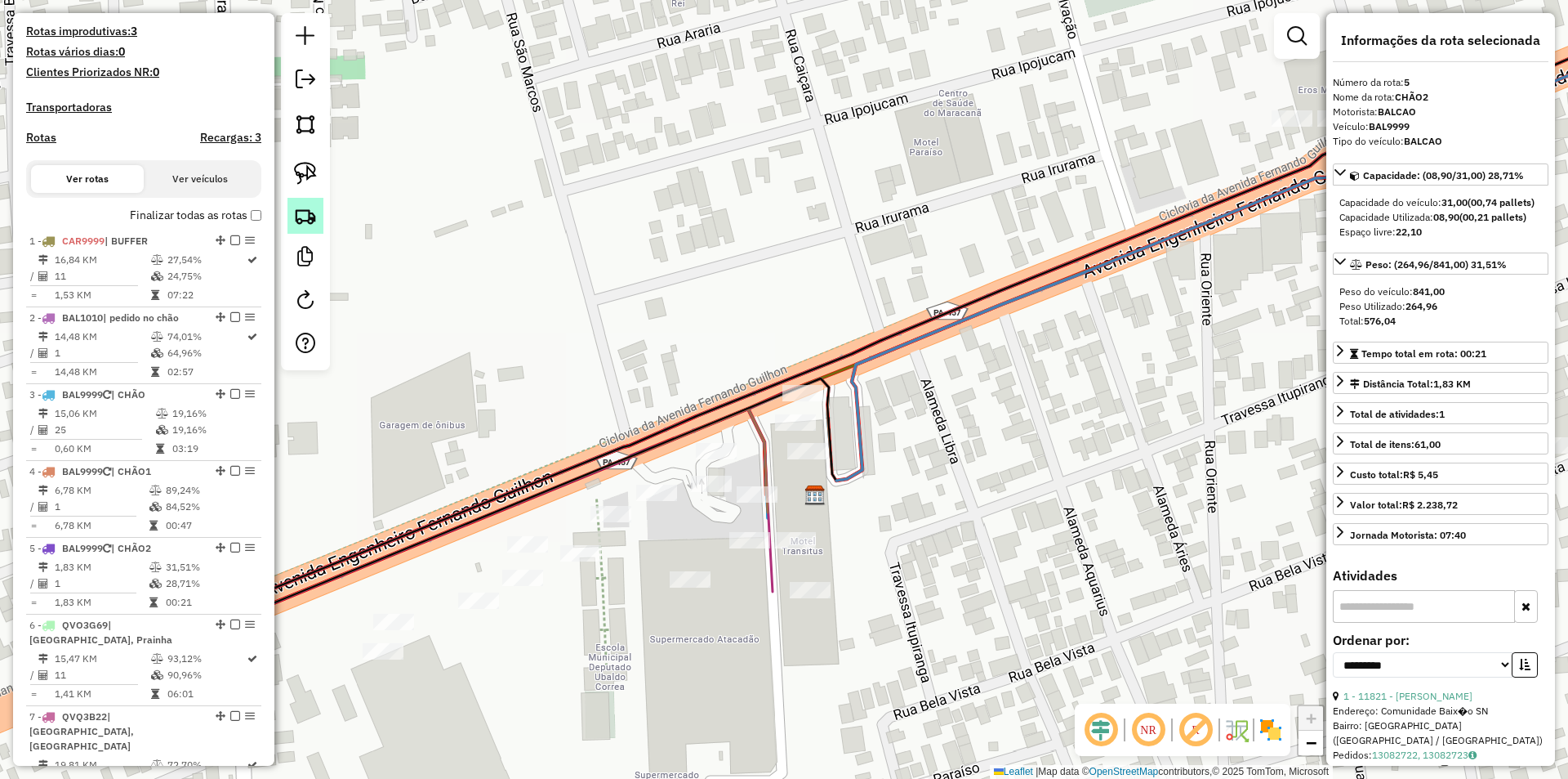
click at [303, 214] on img at bounding box center [305, 215] width 23 height 23
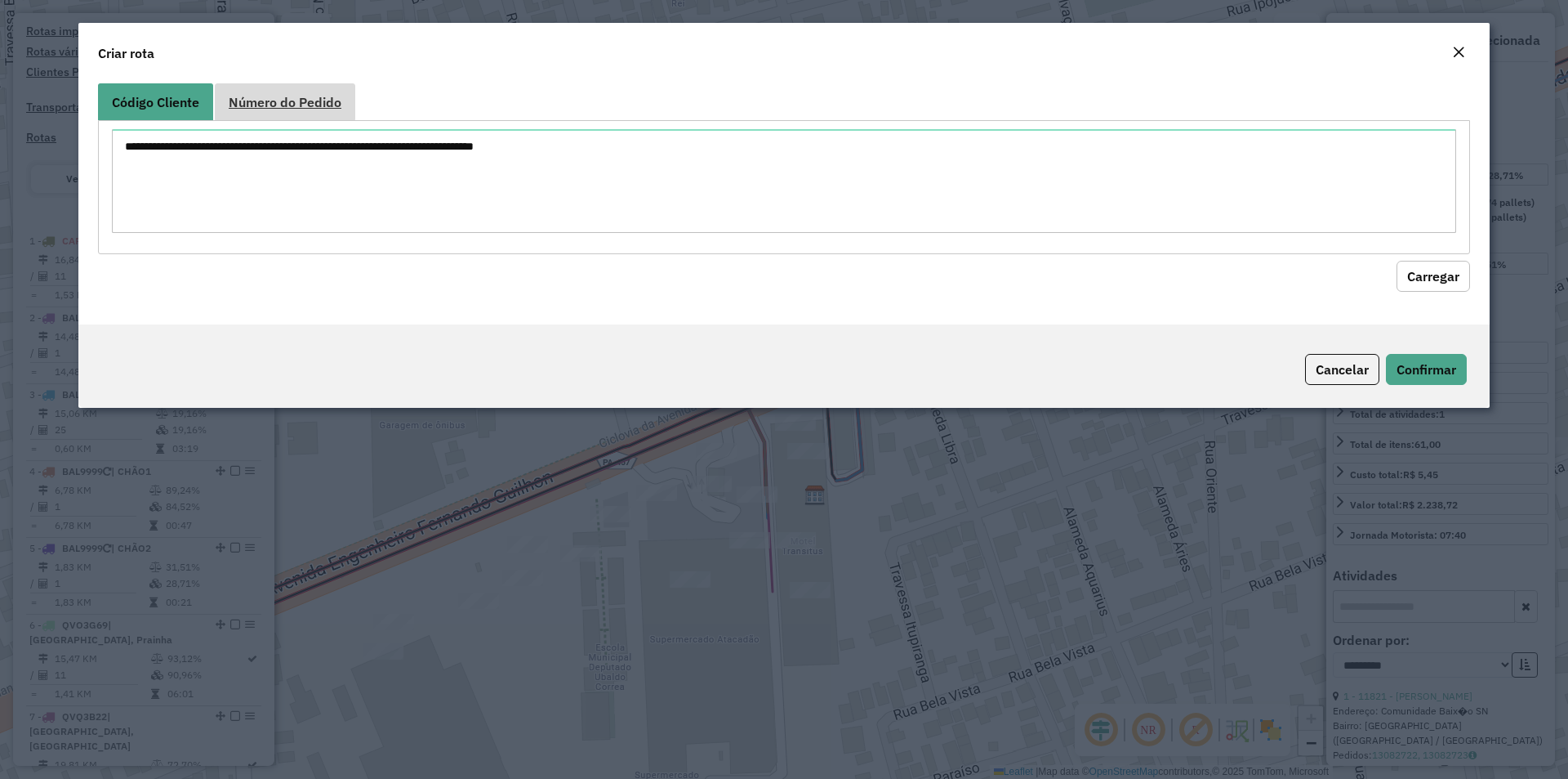
drag, startPoint x: 305, startPoint y: 90, endPoint x: 298, endPoint y: 162, distance: 72.3
click at [305, 90] on link "Número do Pedido" at bounding box center [285, 102] width 140 height 37
click at [295, 169] on textarea at bounding box center [783, 180] width 1344 height 103
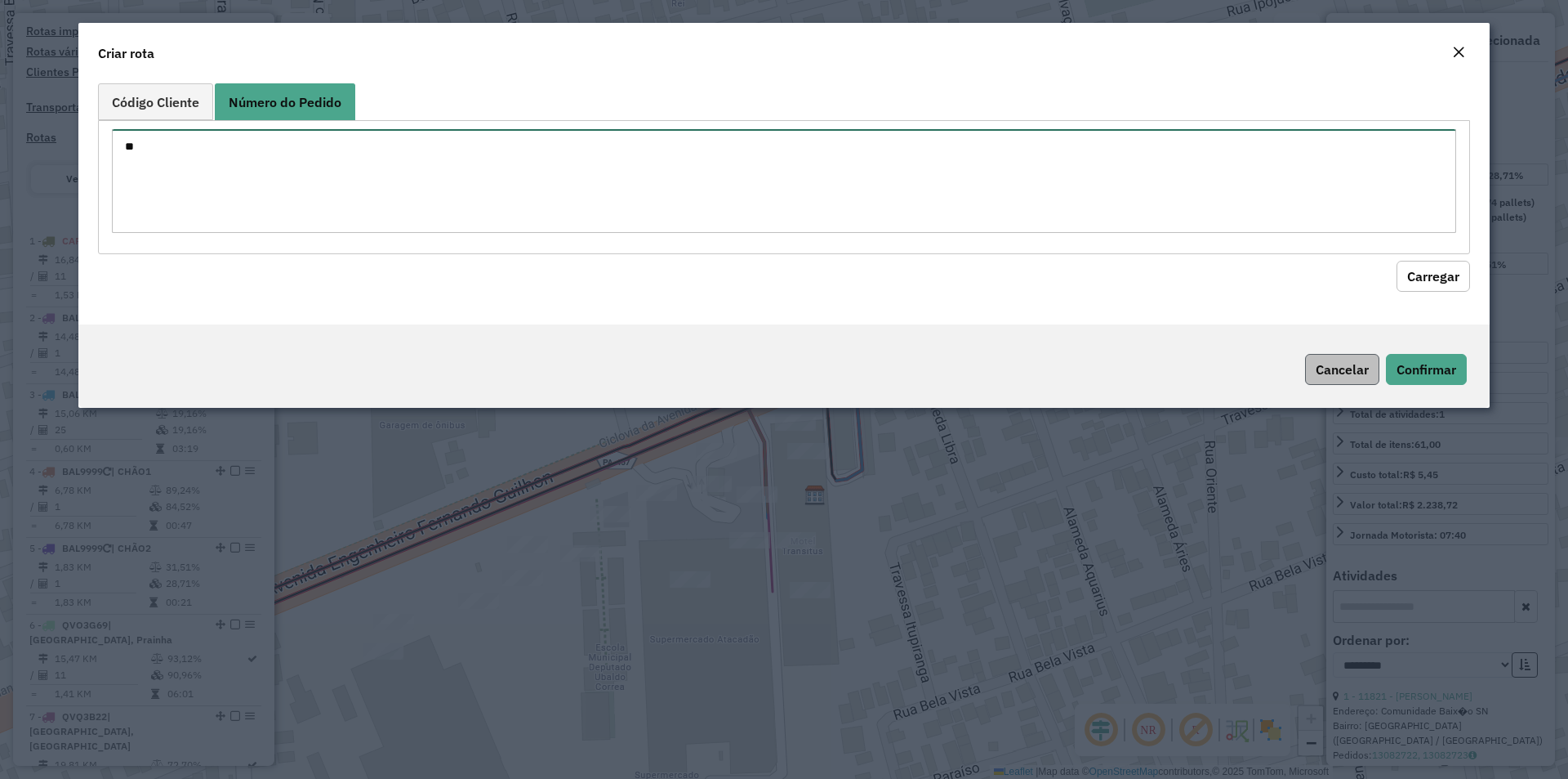
type textarea "**"
click at [1323, 368] on button "Cancelar" at bounding box center [1342, 369] width 74 height 31
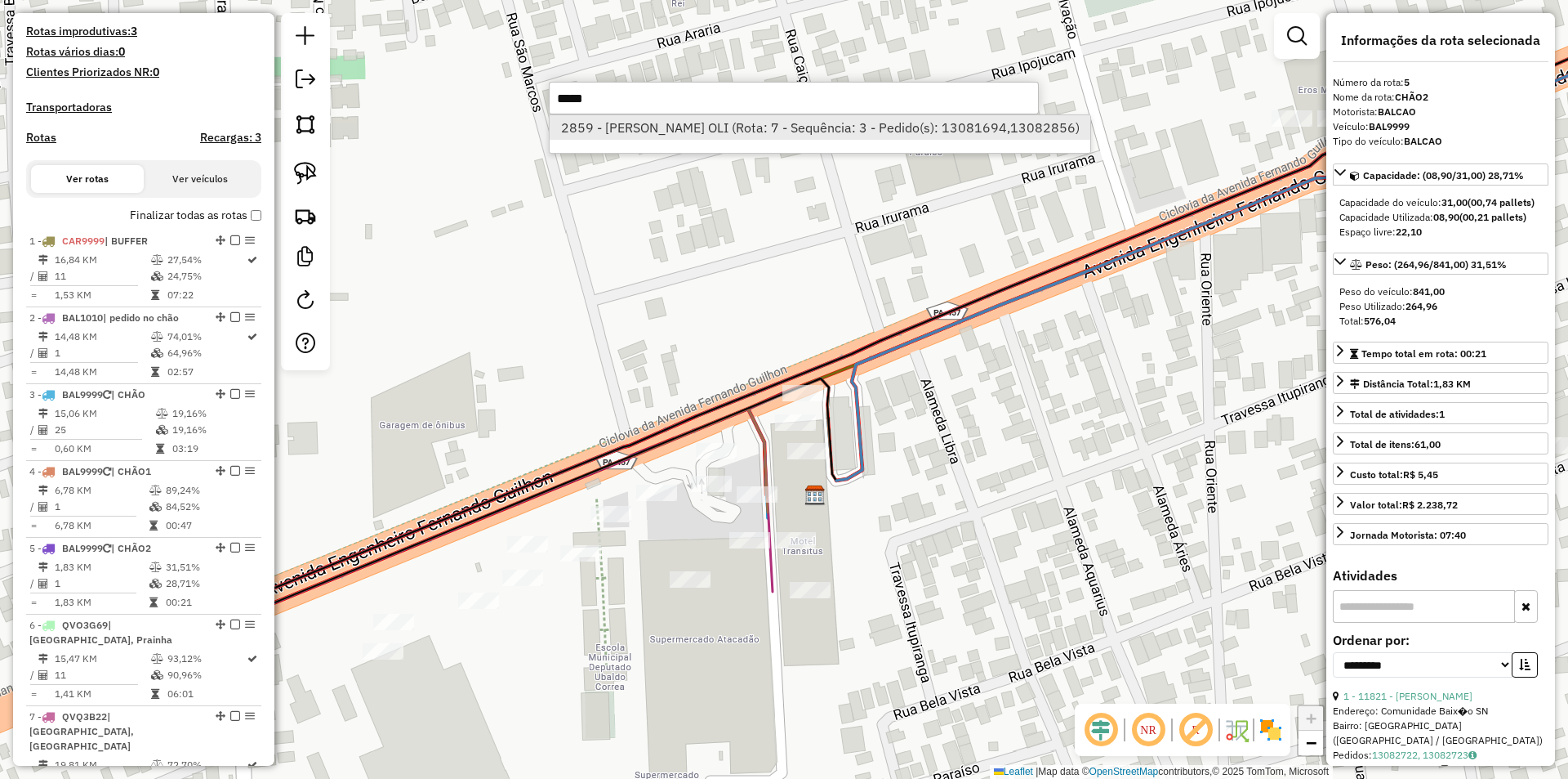
type input "*****"
click at [896, 116] on li "2859 - MARIA DO SOCORRO OLI (Rota: 7 - Sequência: 3 - Pedido(s): 13081694,13082…" at bounding box center [819, 127] width 541 height 24
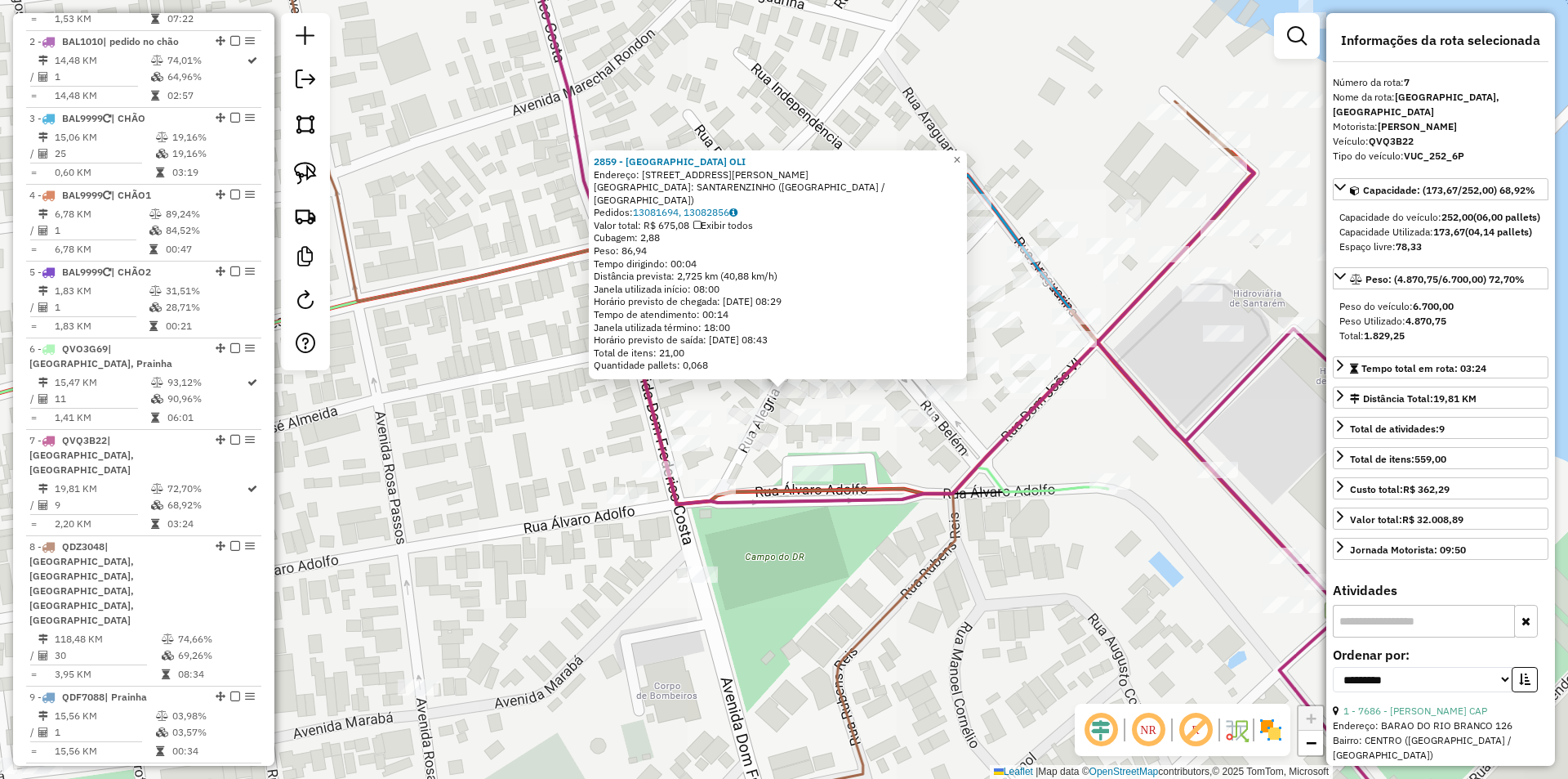
scroll to position [958, 0]
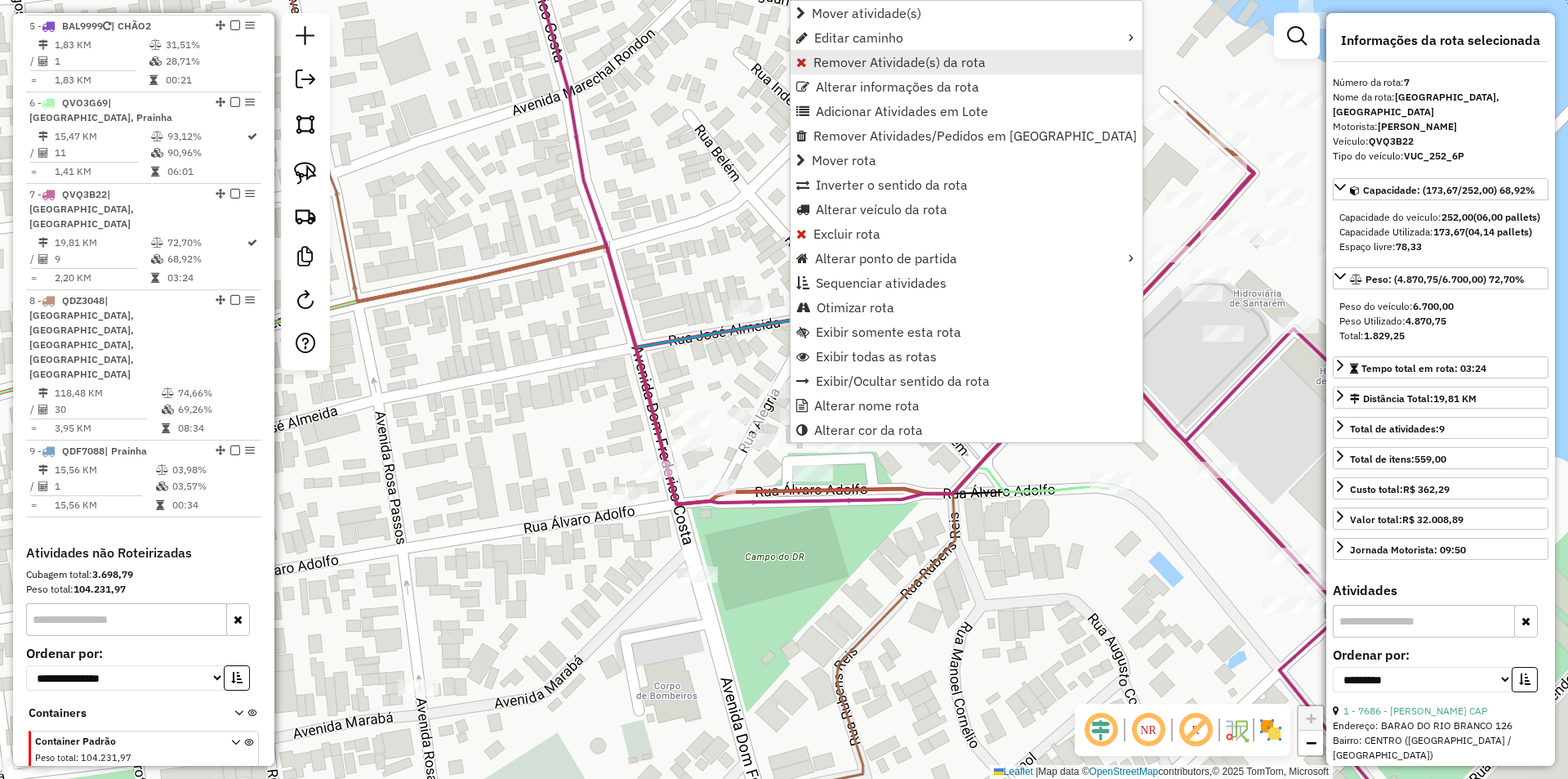
click at [857, 65] on span "Remover Atividade(s) da rota" at bounding box center [899, 62] width 172 height 13
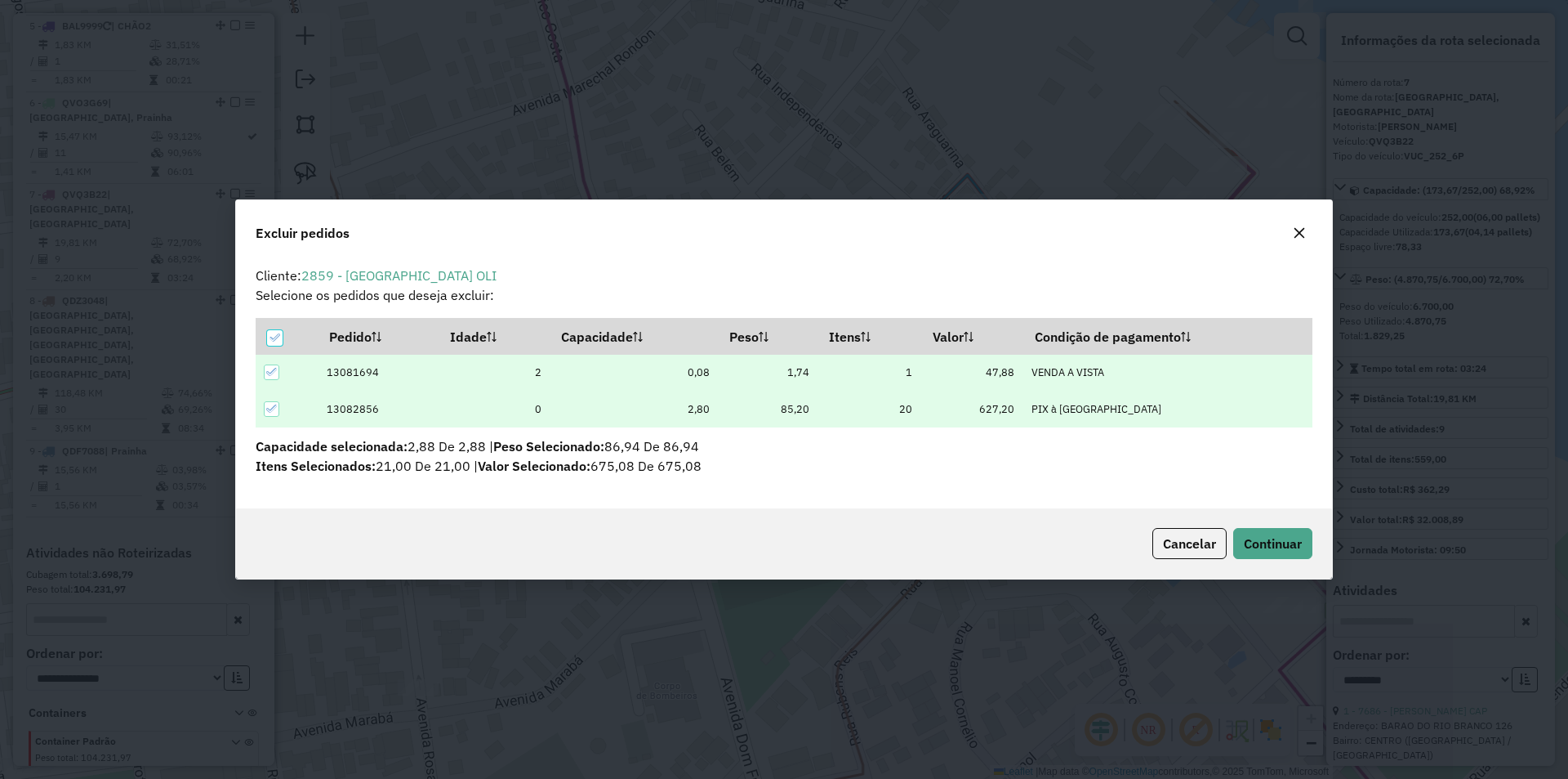
scroll to position [9, 5]
click at [276, 409] on icon at bounding box center [272, 408] width 12 height 12
click at [1301, 546] on span "Continuar" at bounding box center [1273, 543] width 58 height 16
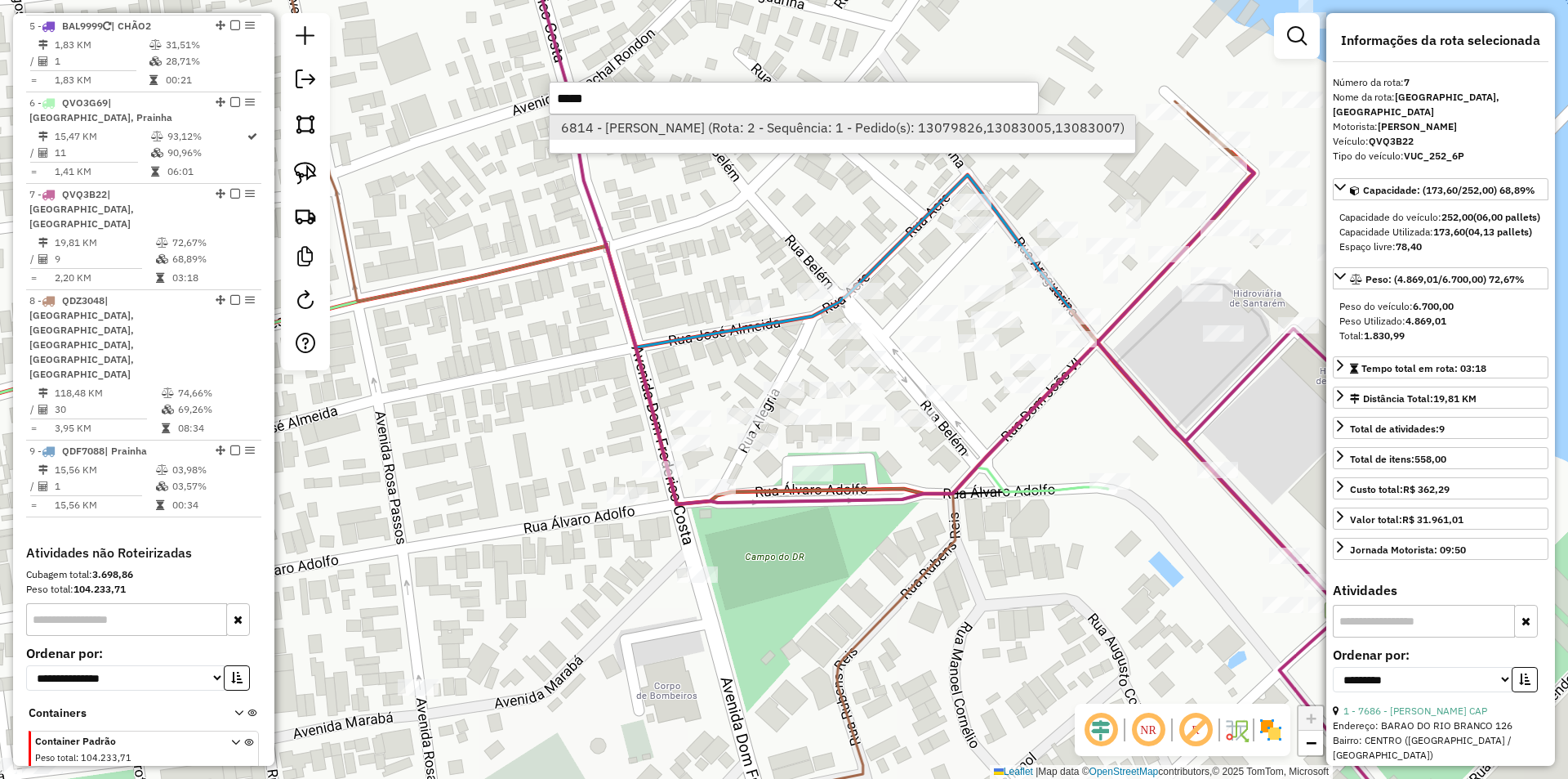
type input "*****"
click at [638, 133] on li "6814 - Camilo Aram Pereira (Rota: 2 - Sequência: 1 - Pedido(s): 13079826,130830…" at bounding box center [842, 127] width 586 height 24
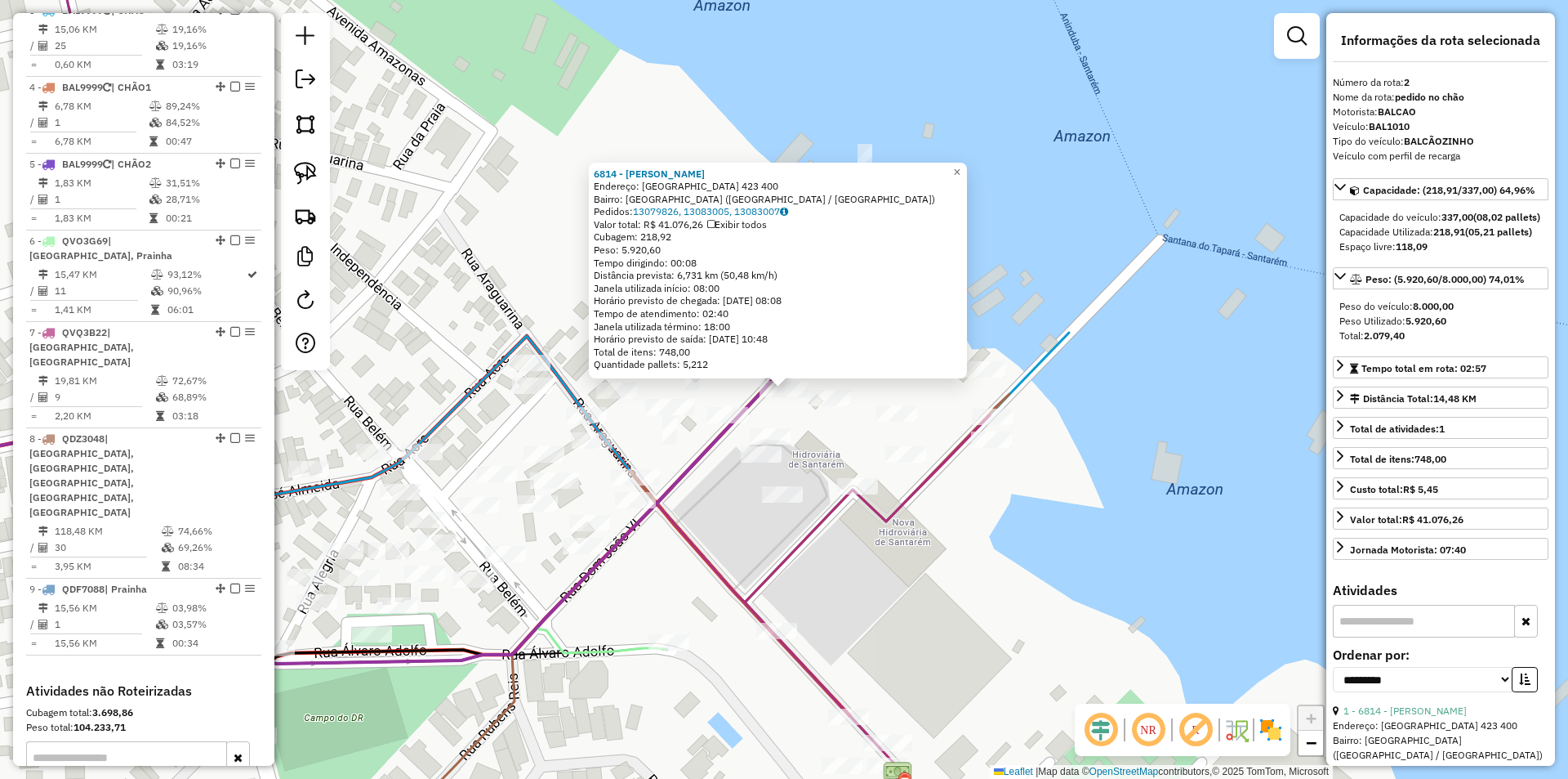
scroll to position [745, 0]
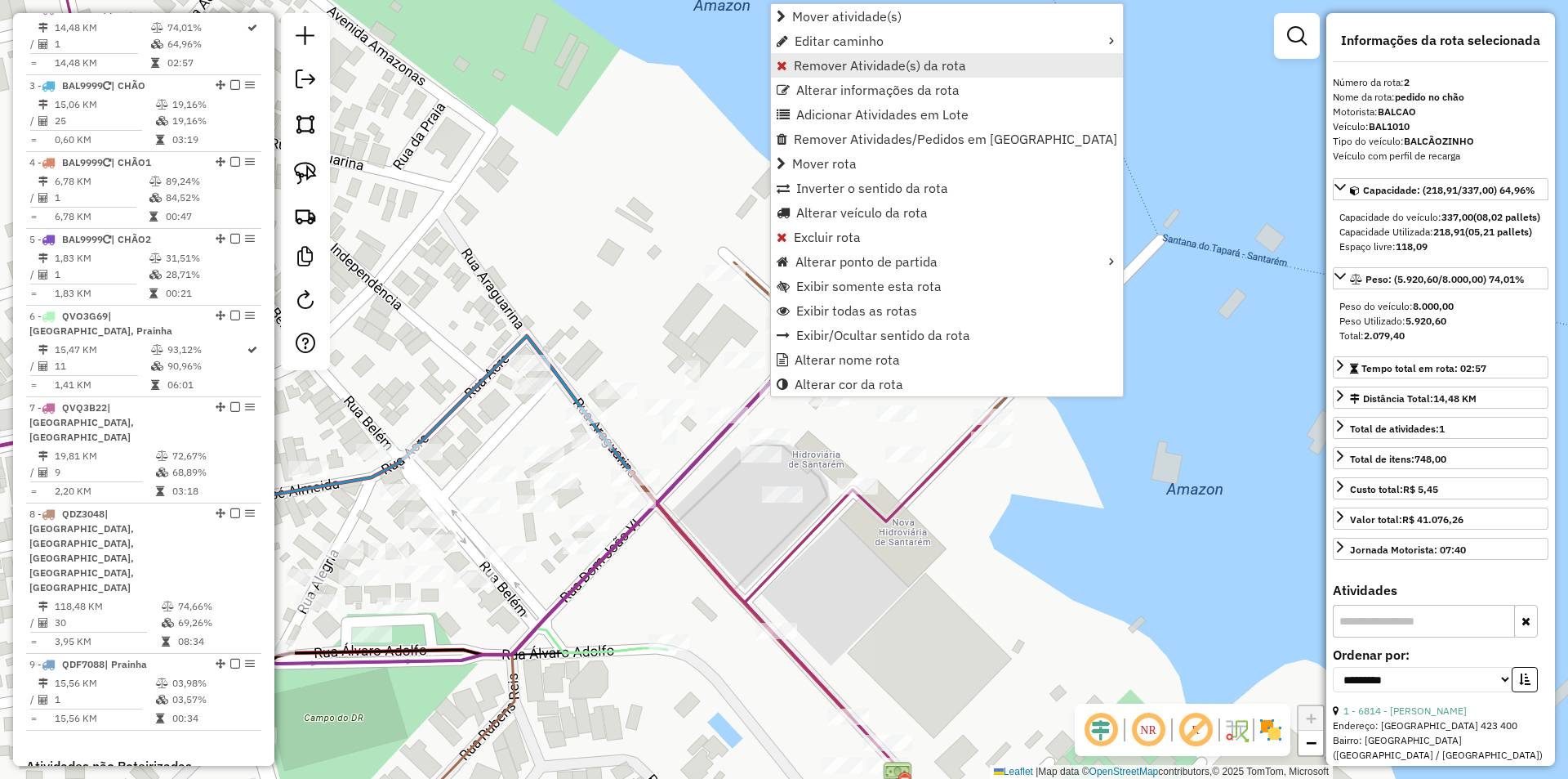
click at [821, 72] on span "Remover Atividade(s) da rota" at bounding box center [880, 65] width 172 height 13
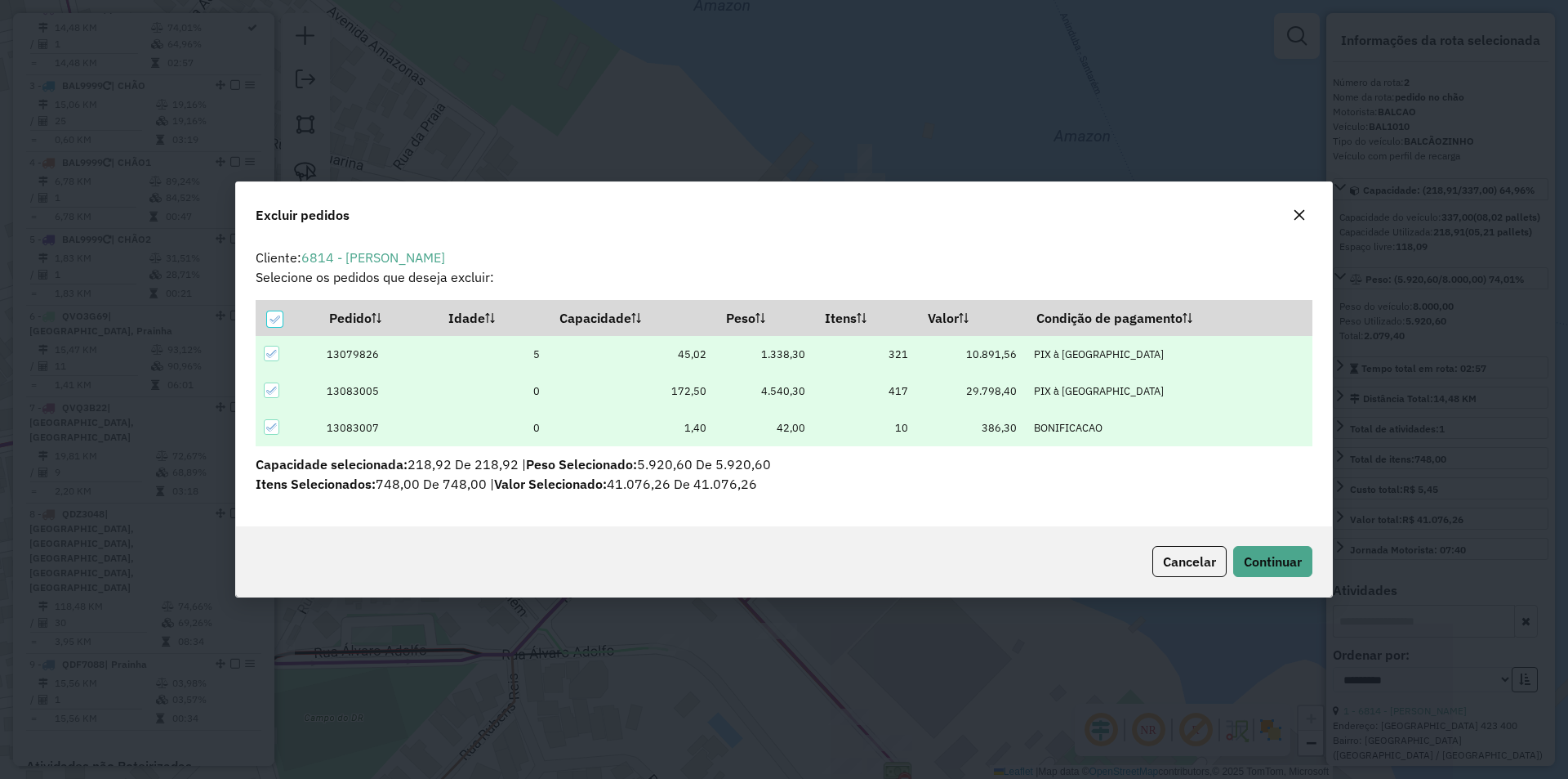
scroll to position [0, 0]
click at [267, 320] on div at bounding box center [275, 318] width 15 height 15
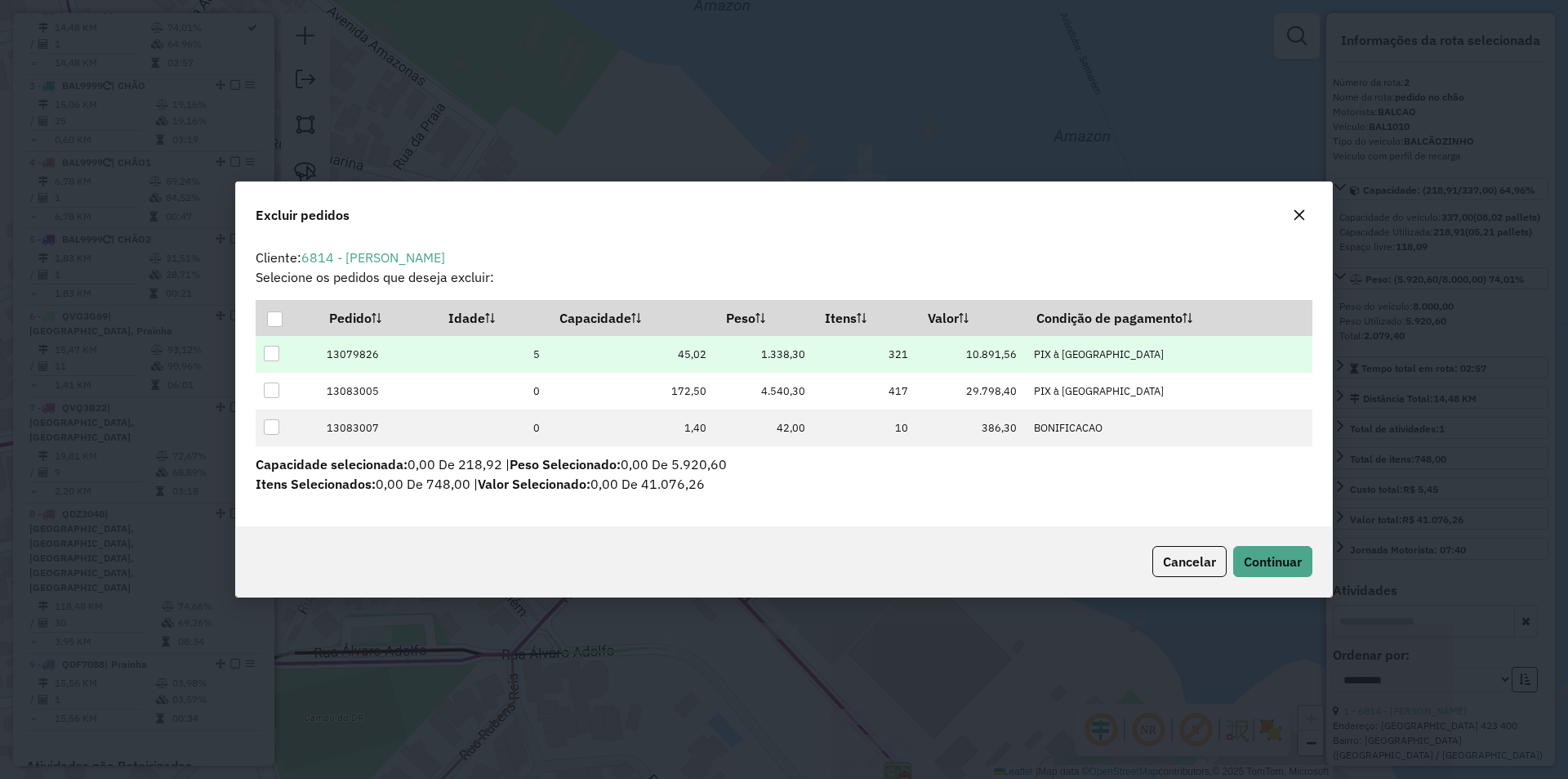
click at [271, 351] on div at bounding box center [271, 353] width 15 height 15
click at [1268, 573] on button "Continuar" at bounding box center [1273, 561] width 79 height 31
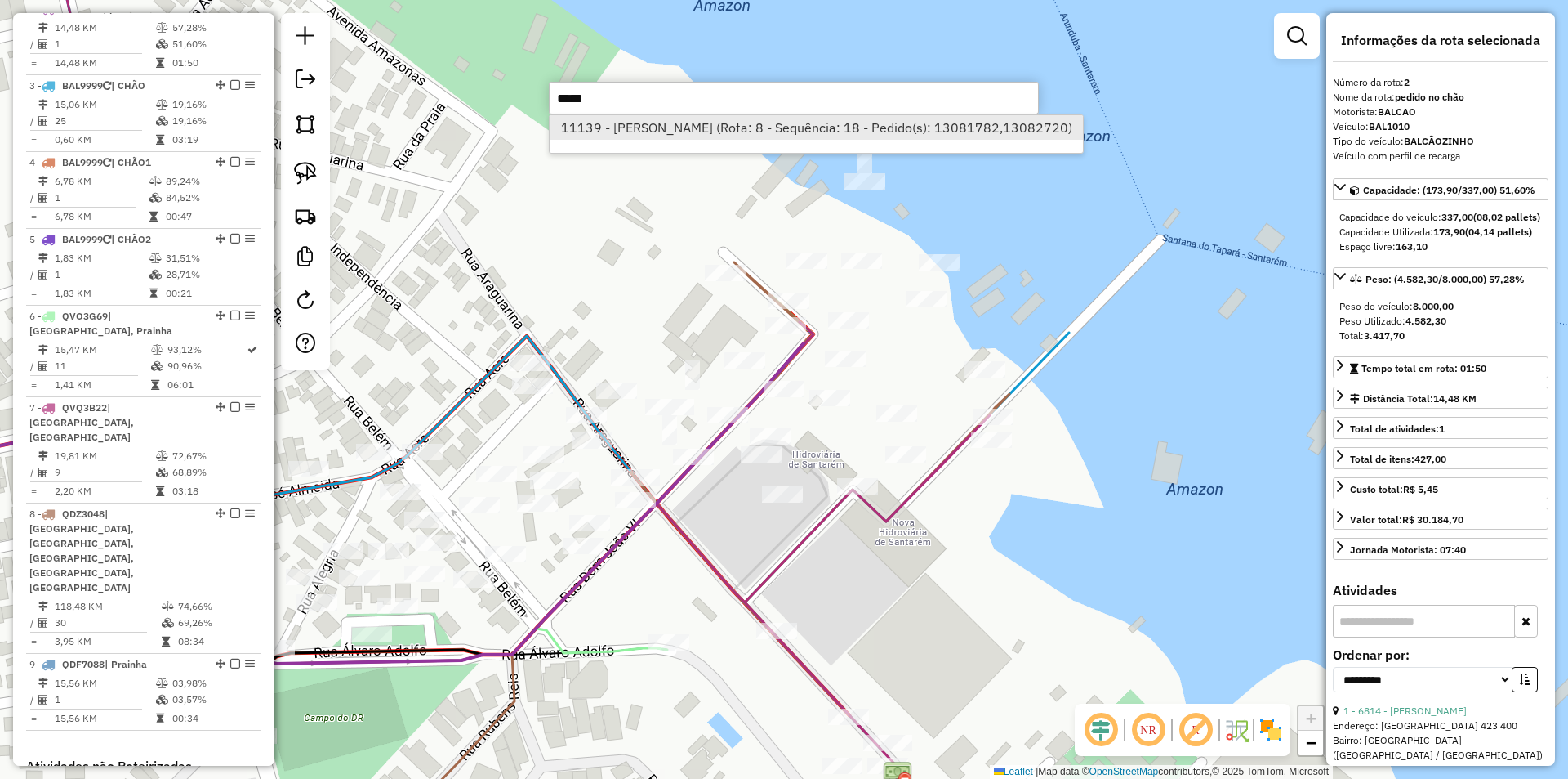
type input "*****"
click at [643, 139] on li "11139 - FRANCEILSON CARDOSO (Rota: 8 - Sequência: 18 - Pedido(s): 13081782,1308…" at bounding box center [816, 127] width 533 height 24
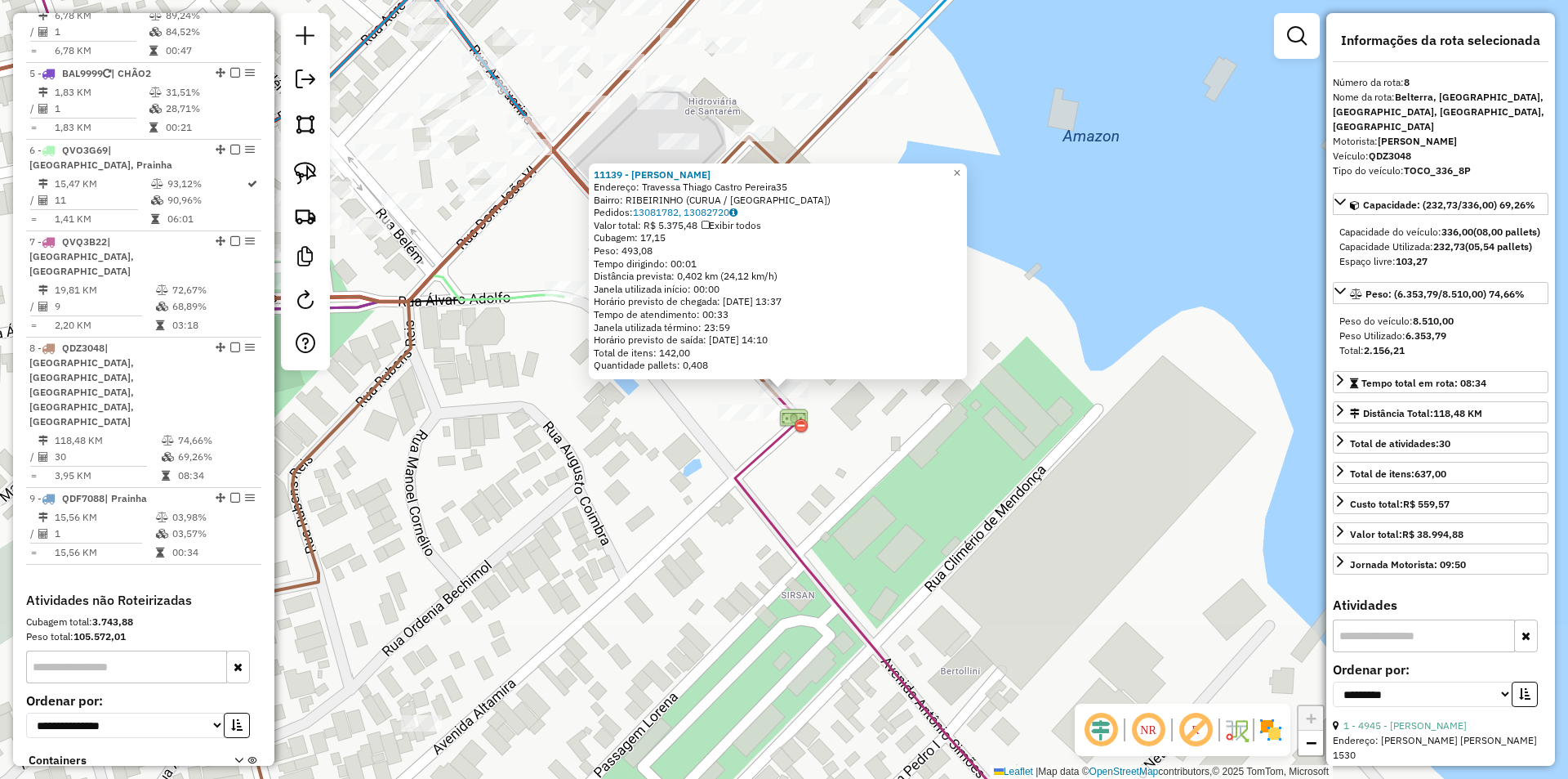
scroll to position [958, 0]
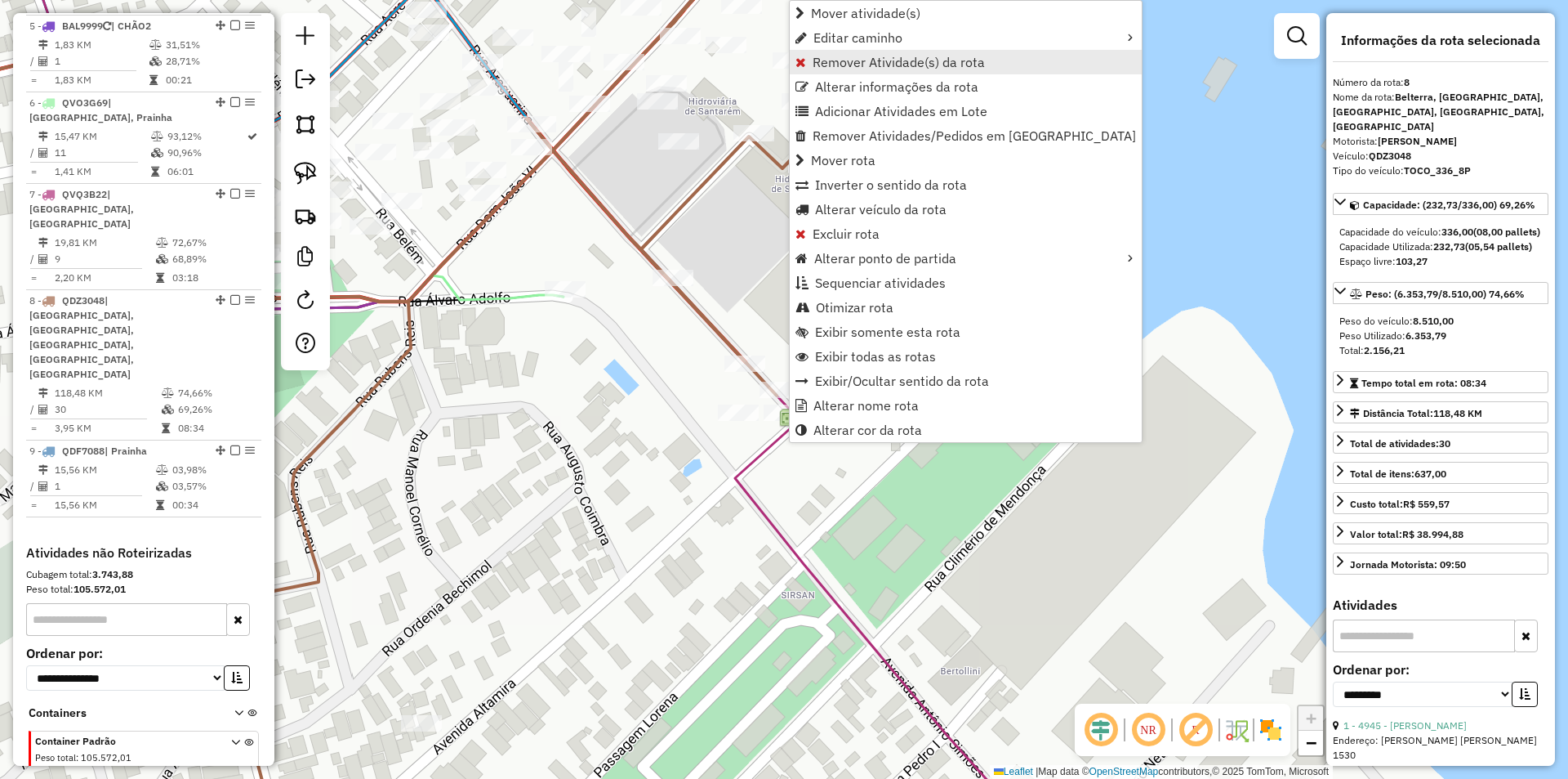
click at [854, 54] on link "Remover Atividade(s) da rota" at bounding box center [965, 62] width 352 height 24
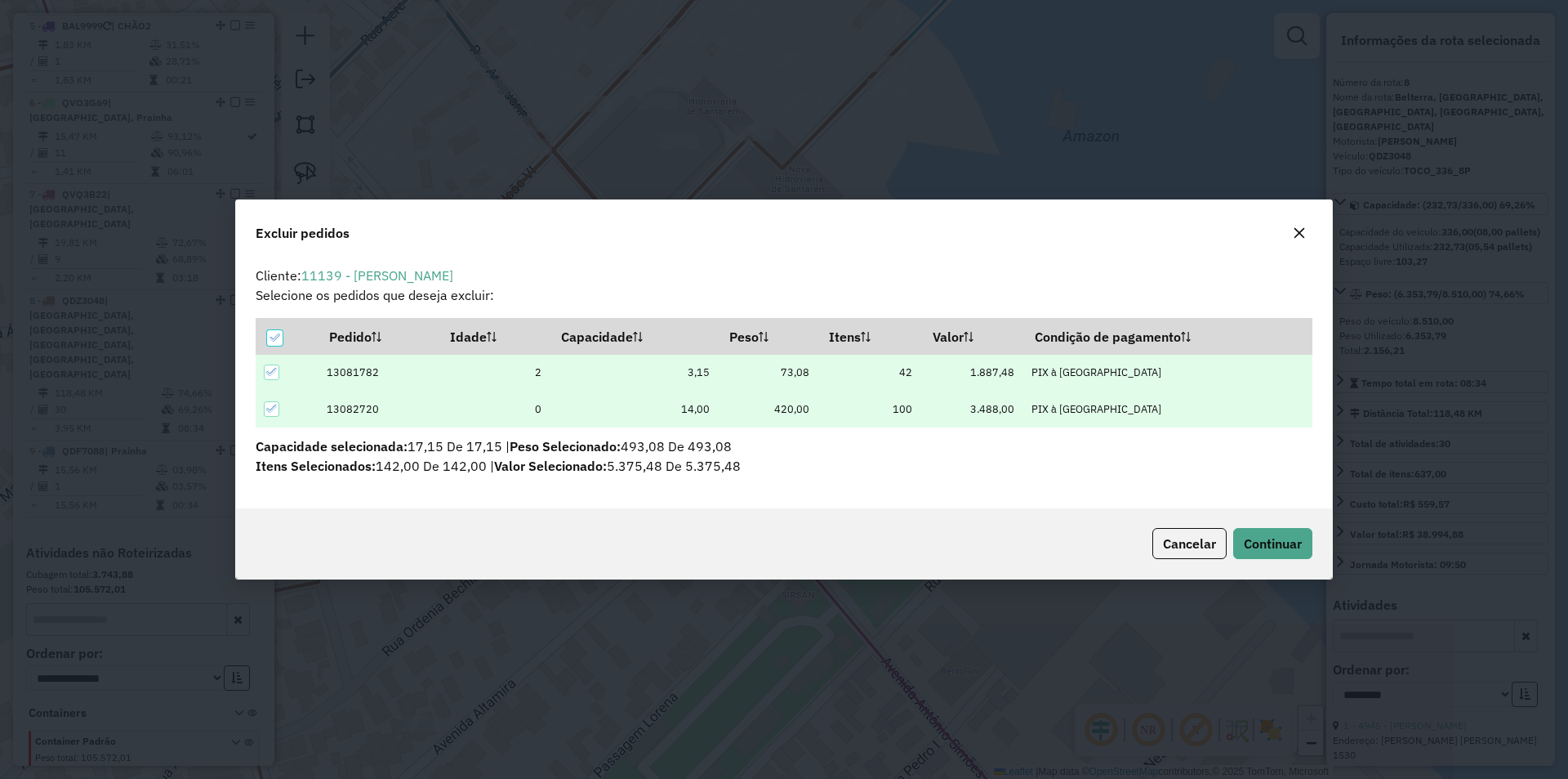
scroll to position [0, 0]
click at [280, 333] on icon at bounding box center [274, 337] width 12 height 12
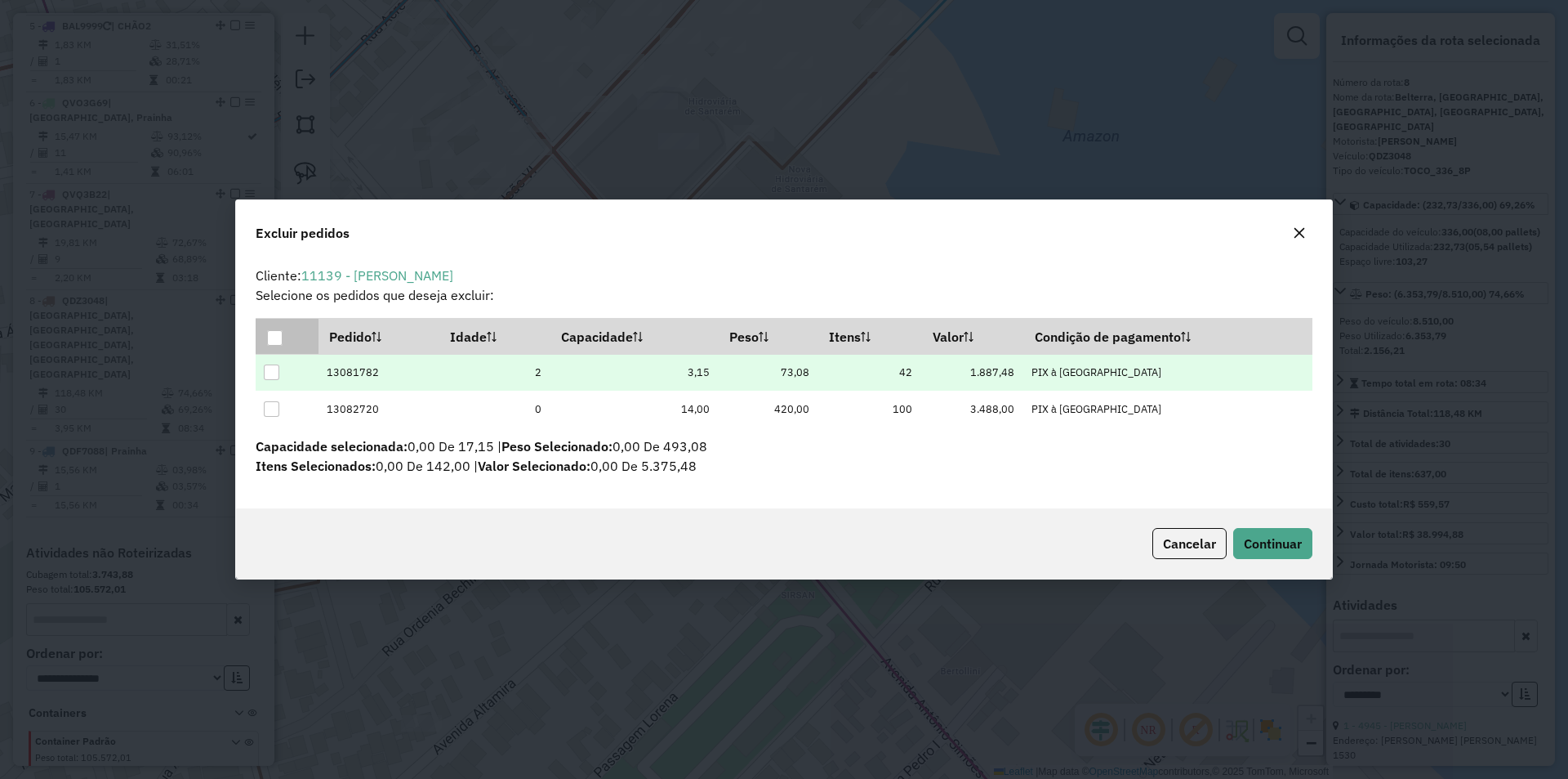
click at [264, 368] on div at bounding box center [271, 372] width 15 height 15
click at [1290, 556] on button "Continuar" at bounding box center [1273, 543] width 79 height 31
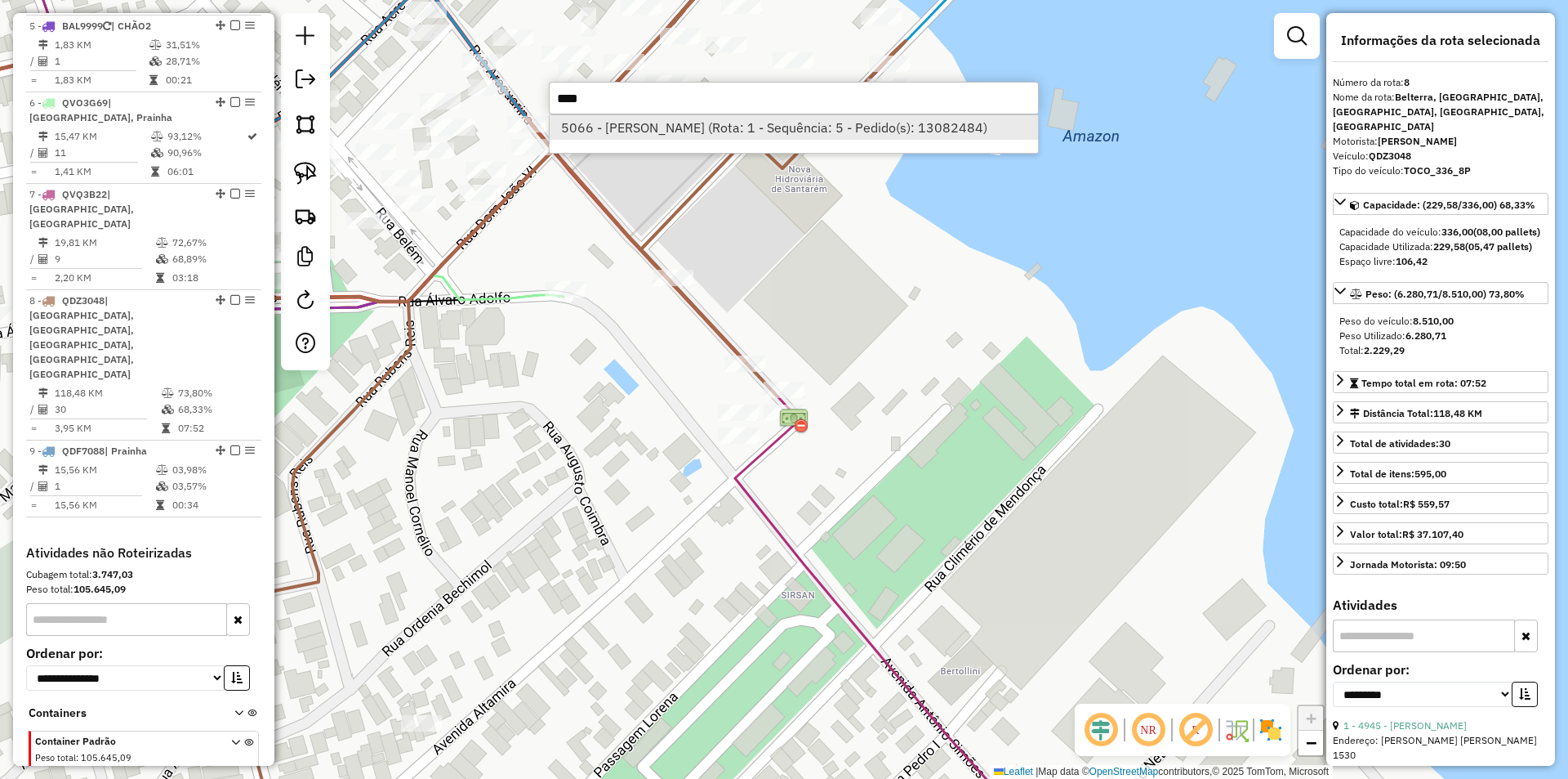
type input "****"
click at [876, 130] on li "5066 - DIEIMISON FERREIRA B (Rota: 1 - Sequência: 5 - Pedido(s): 13082484)" at bounding box center [793, 127] width 489 height 24
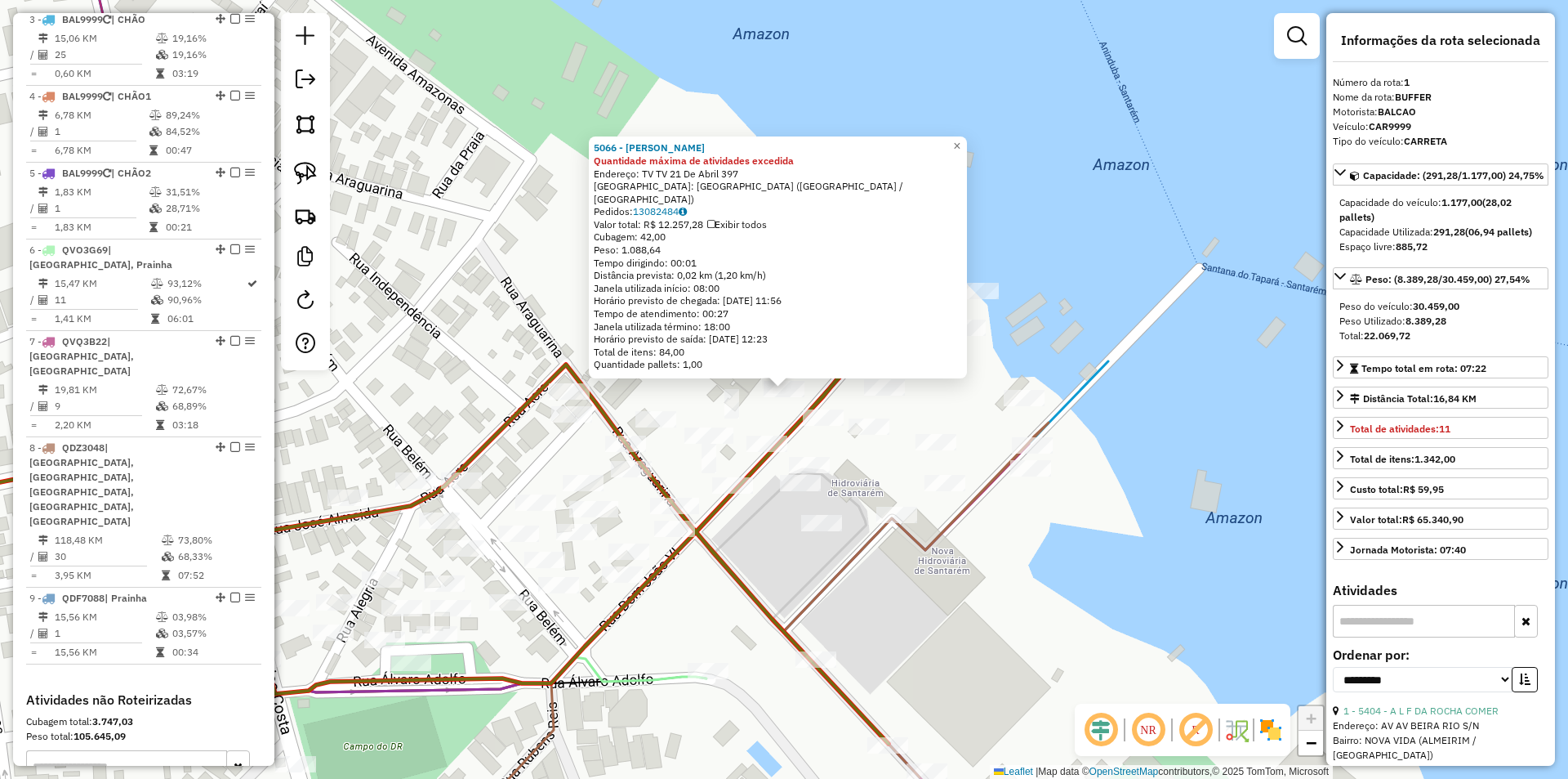
scroll to position [667, 0]
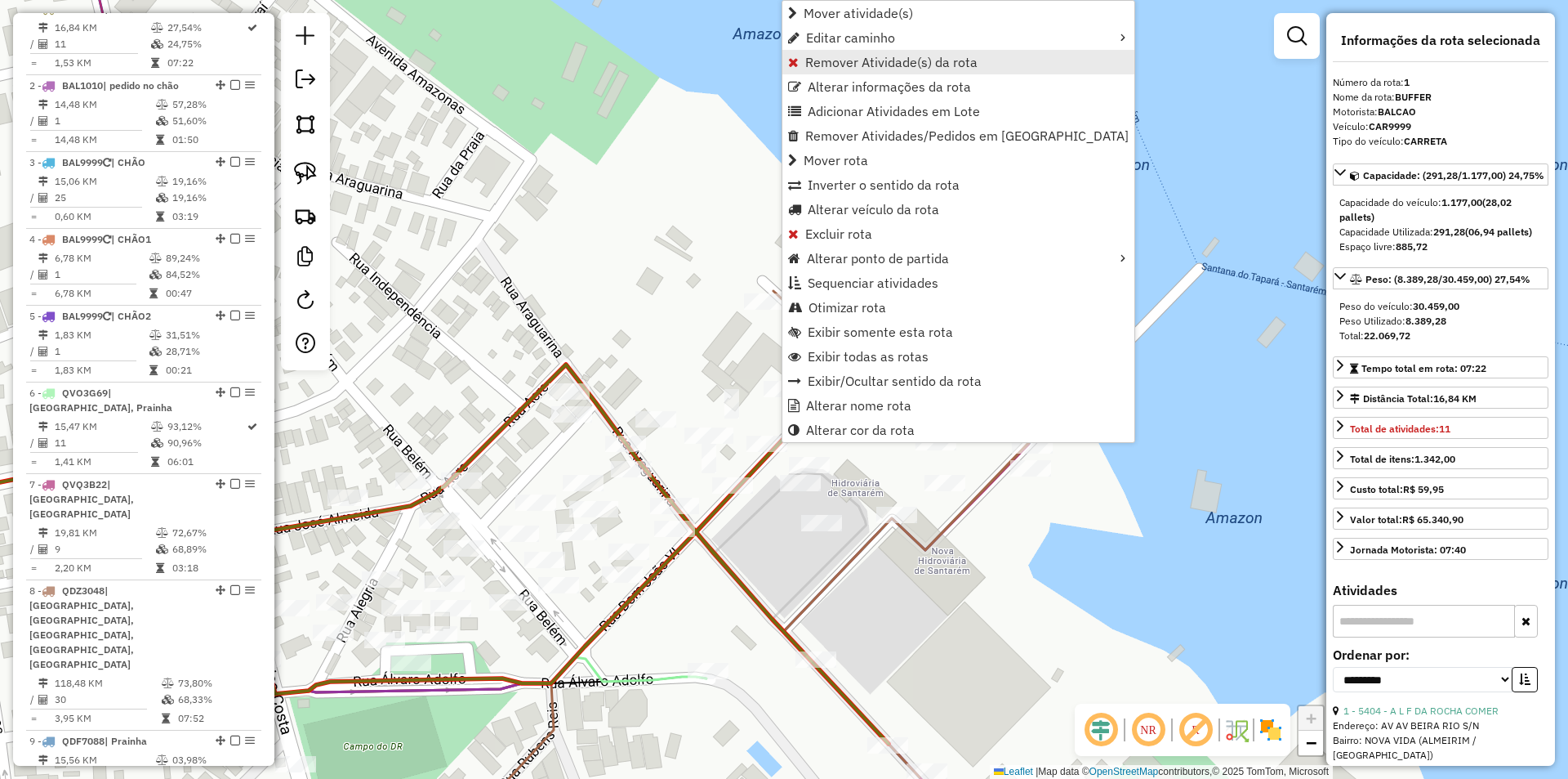
click at [871, 59] on span "Remover Atividade(s) da rota" at bounding box center [891, 62] width 172 height 13
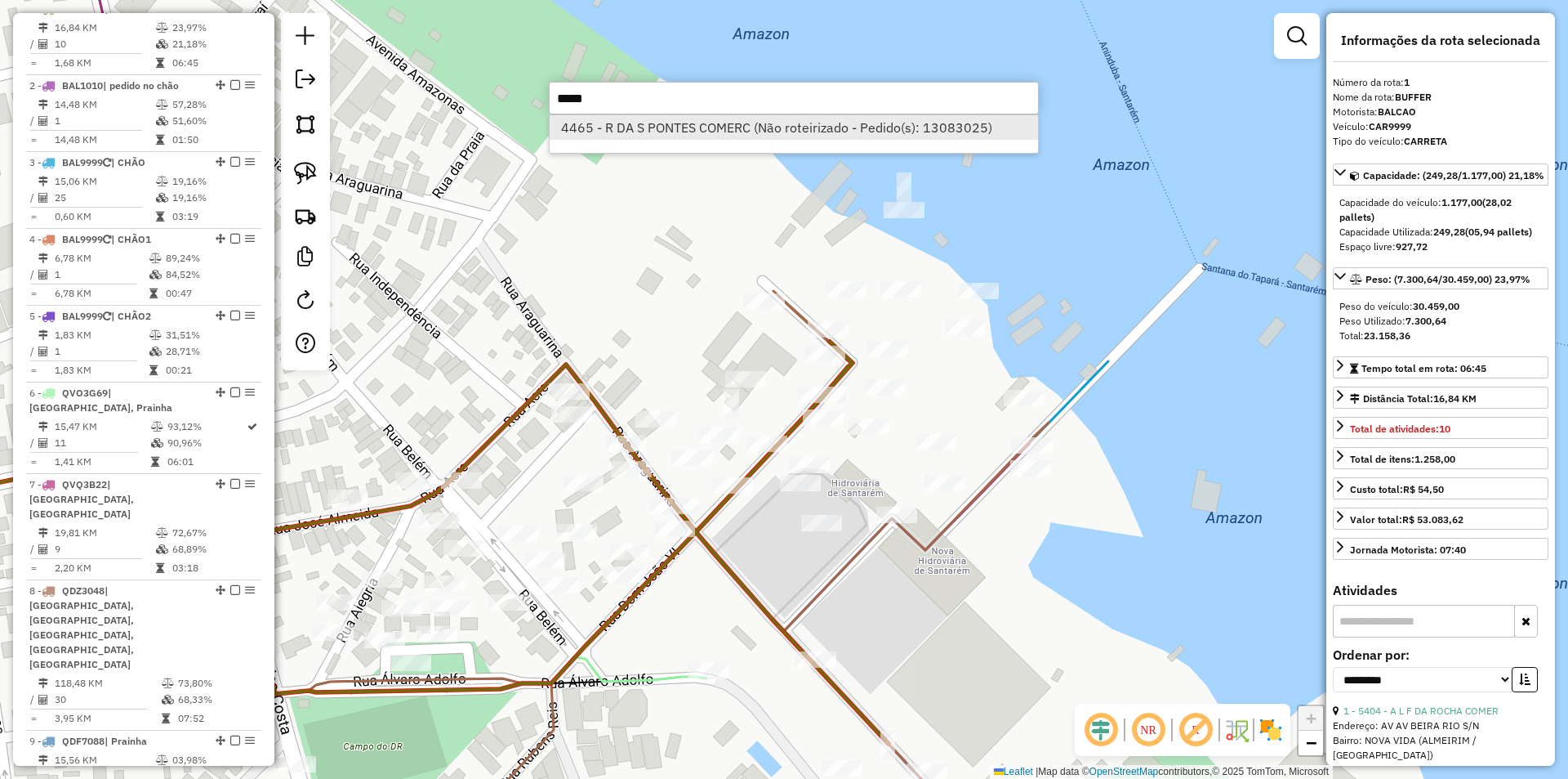
type input "*****"
click at [748, 118] on li "4465 - R DA S PONTES COMERC (Não roteirizado - Pedido(s): 13083025)" at bounding box center [793, 127] width 489 height 24
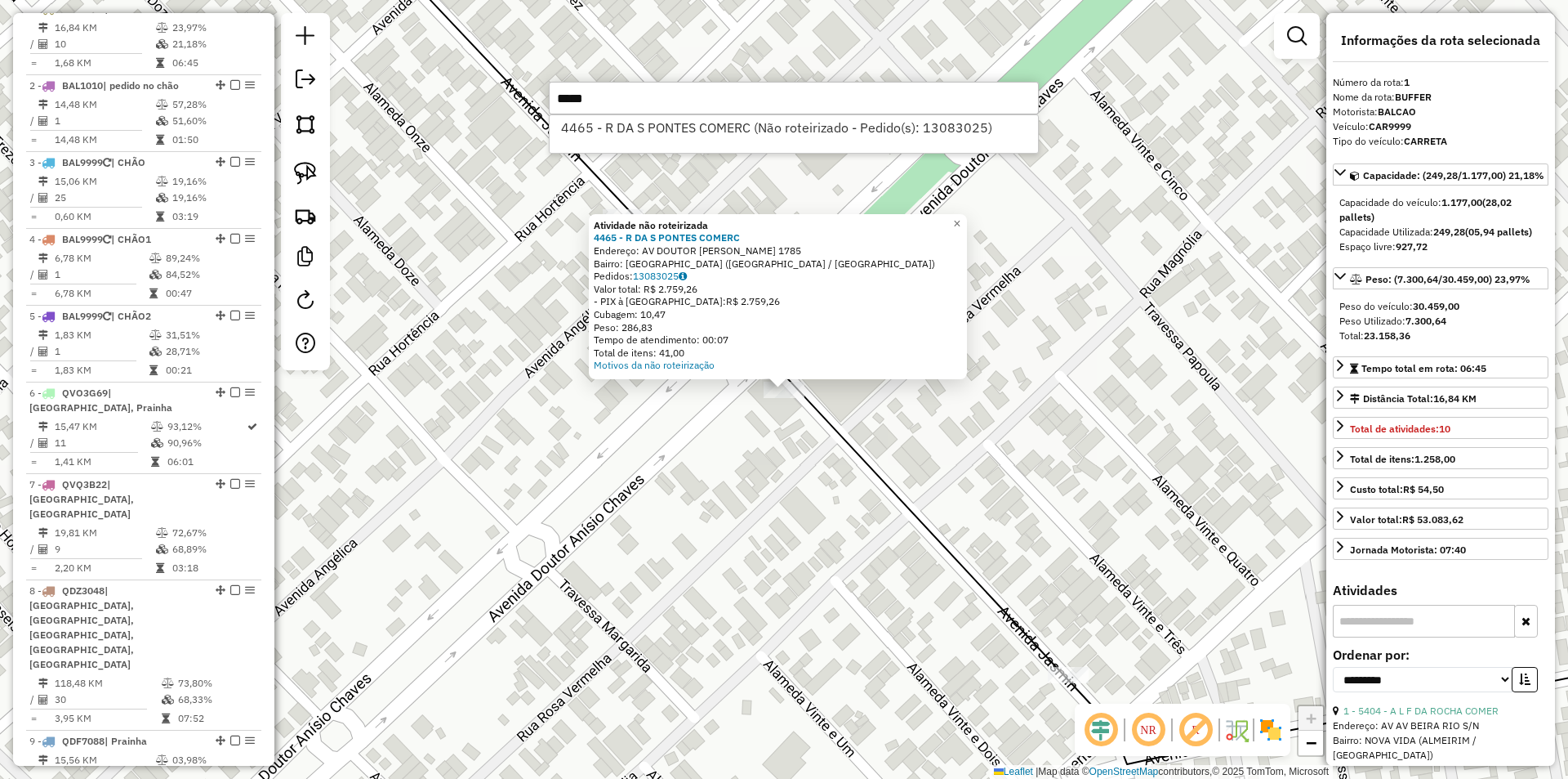
type input "*****"
click at [639, 538] on div "Atividade não roteirizada 4465 - R DA S PONTES COMERC Endereço: AV DOUTOR ANISI…" at bounding box center [784, 389] width 1568 height 779
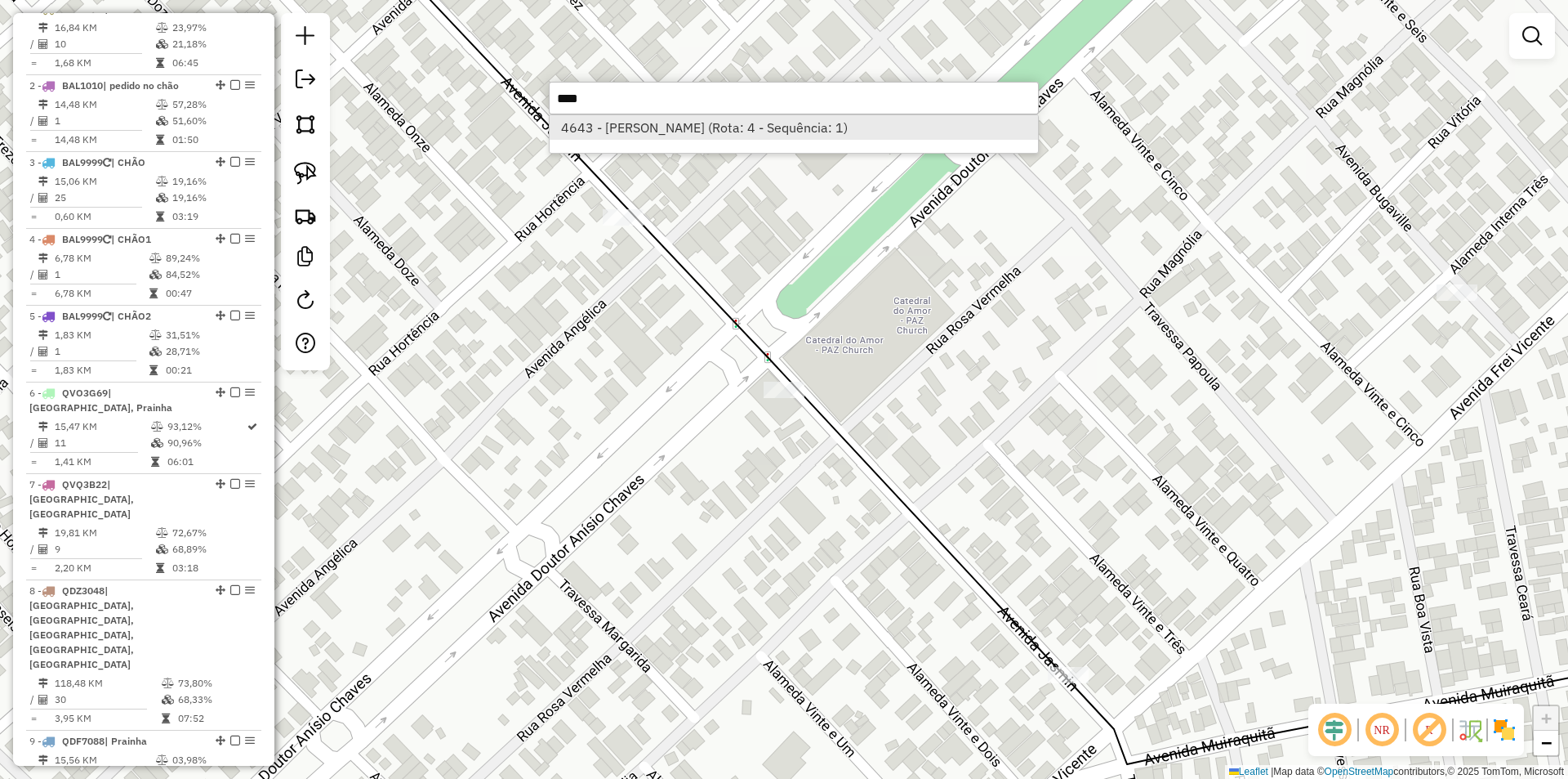
type input "****"
click at [699, 133] on li "4643 - ADILENE DE SOUSA ALV (Rota: 4 - Sequência: 1)" at bounding box center [793, 127] width 489 height 24
select select "**********"
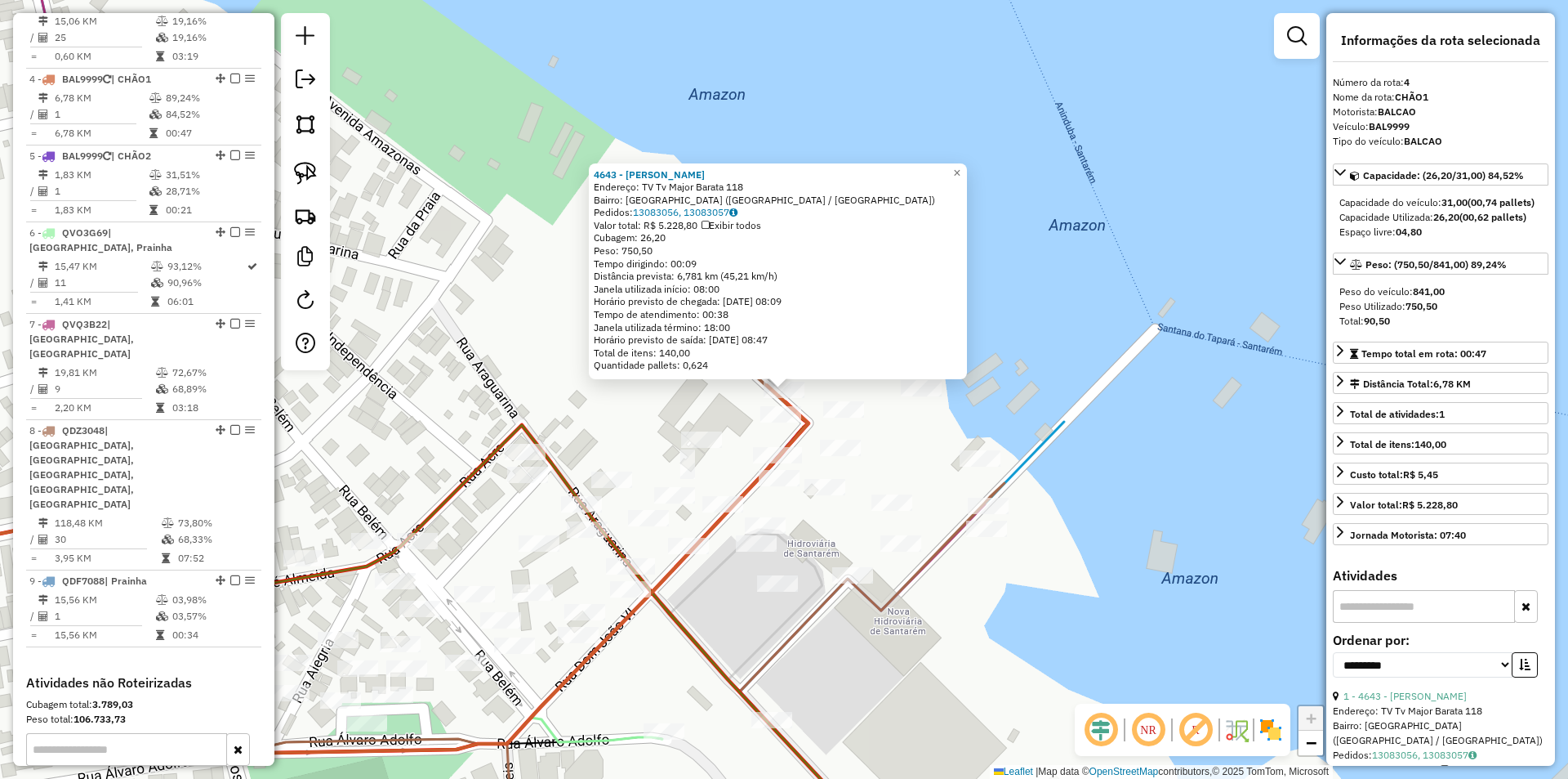
scroll to position [898, 0]
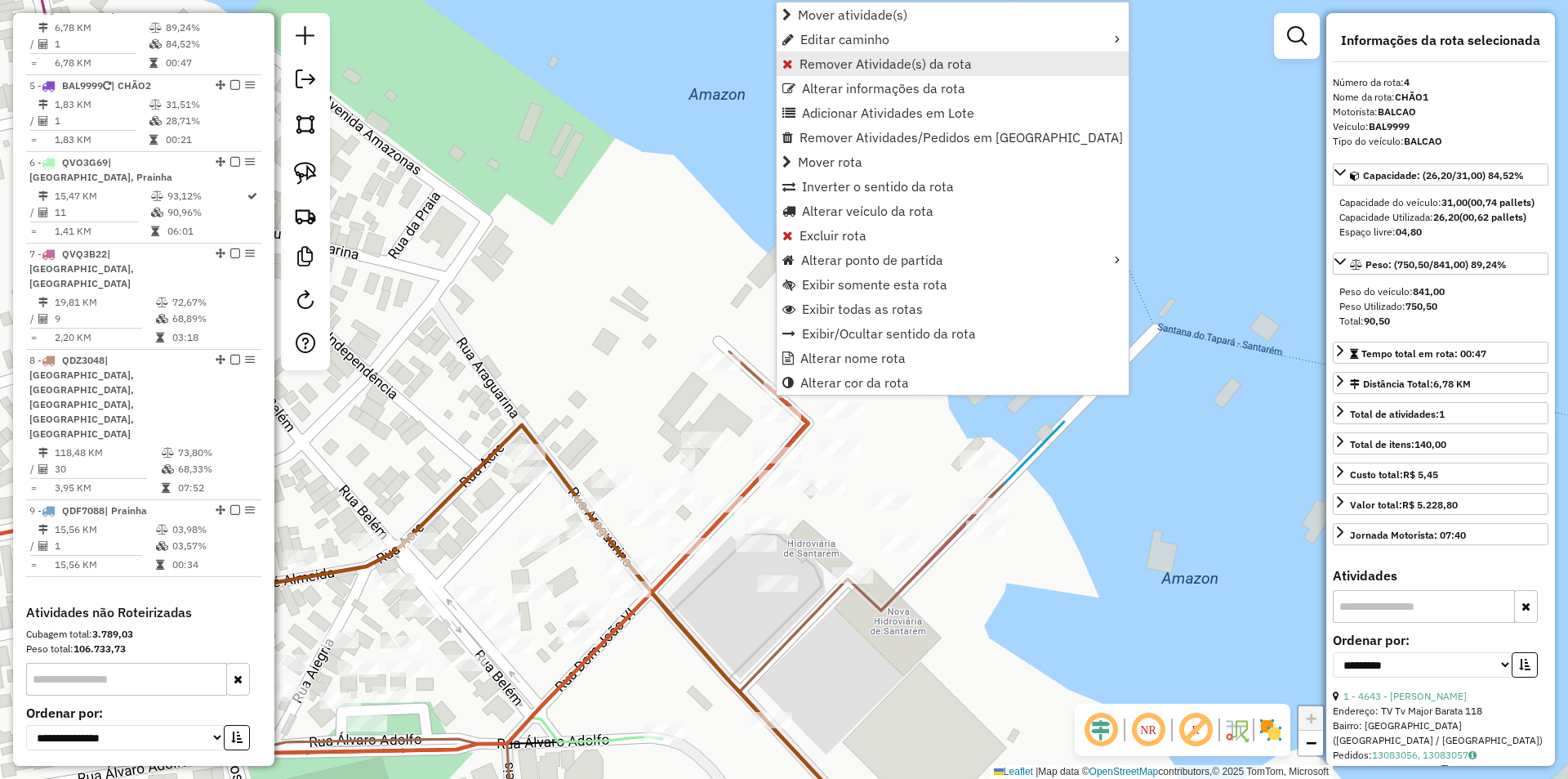
click at [852, 63] on span "Remover Atividade(s) da rota" at bounding box center [886, 63] width 172 height 13
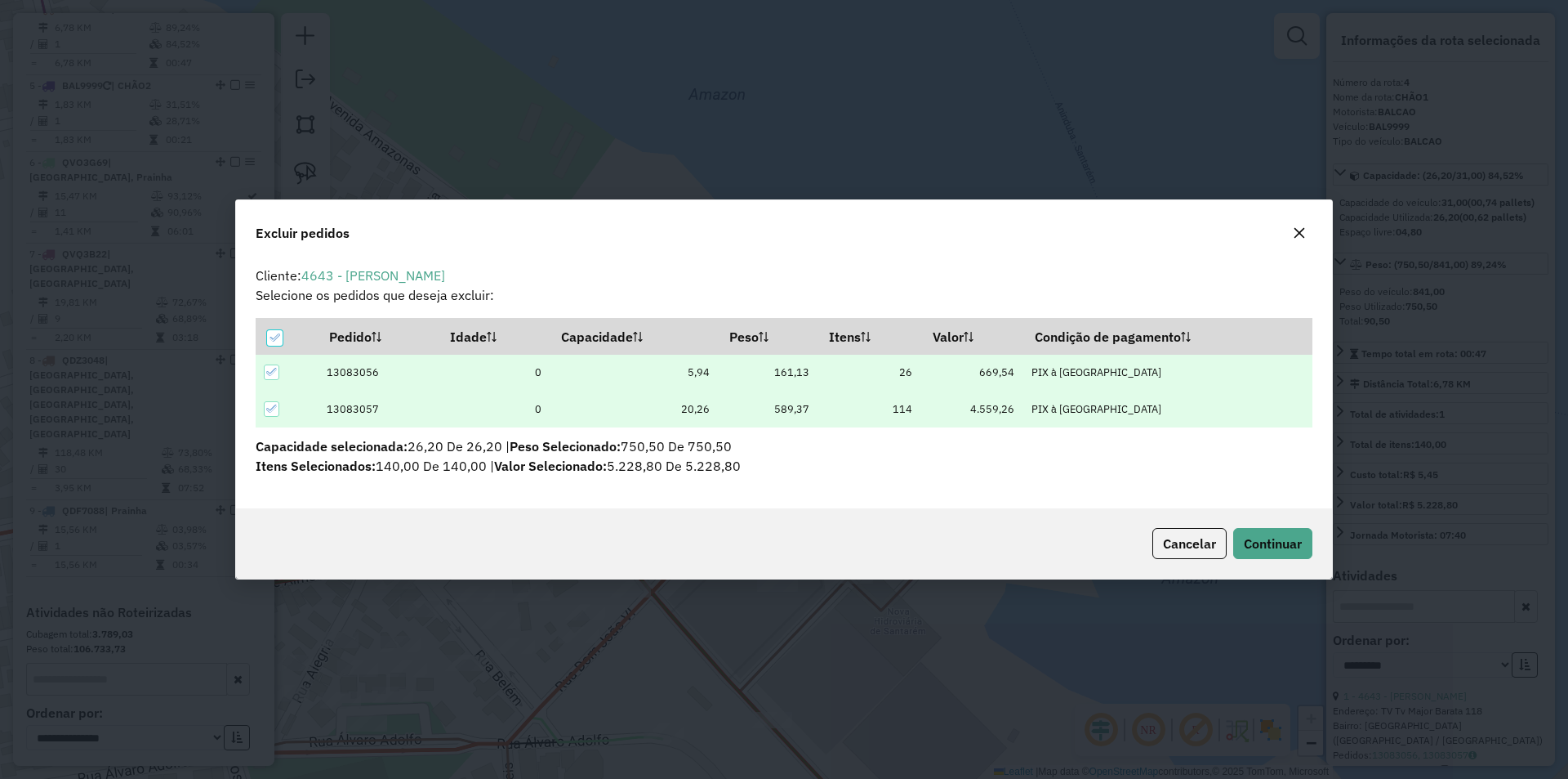
scroll to position [0, 0]
click at [279, 344] on div at bounding box center [275, 337] width 15 height 15
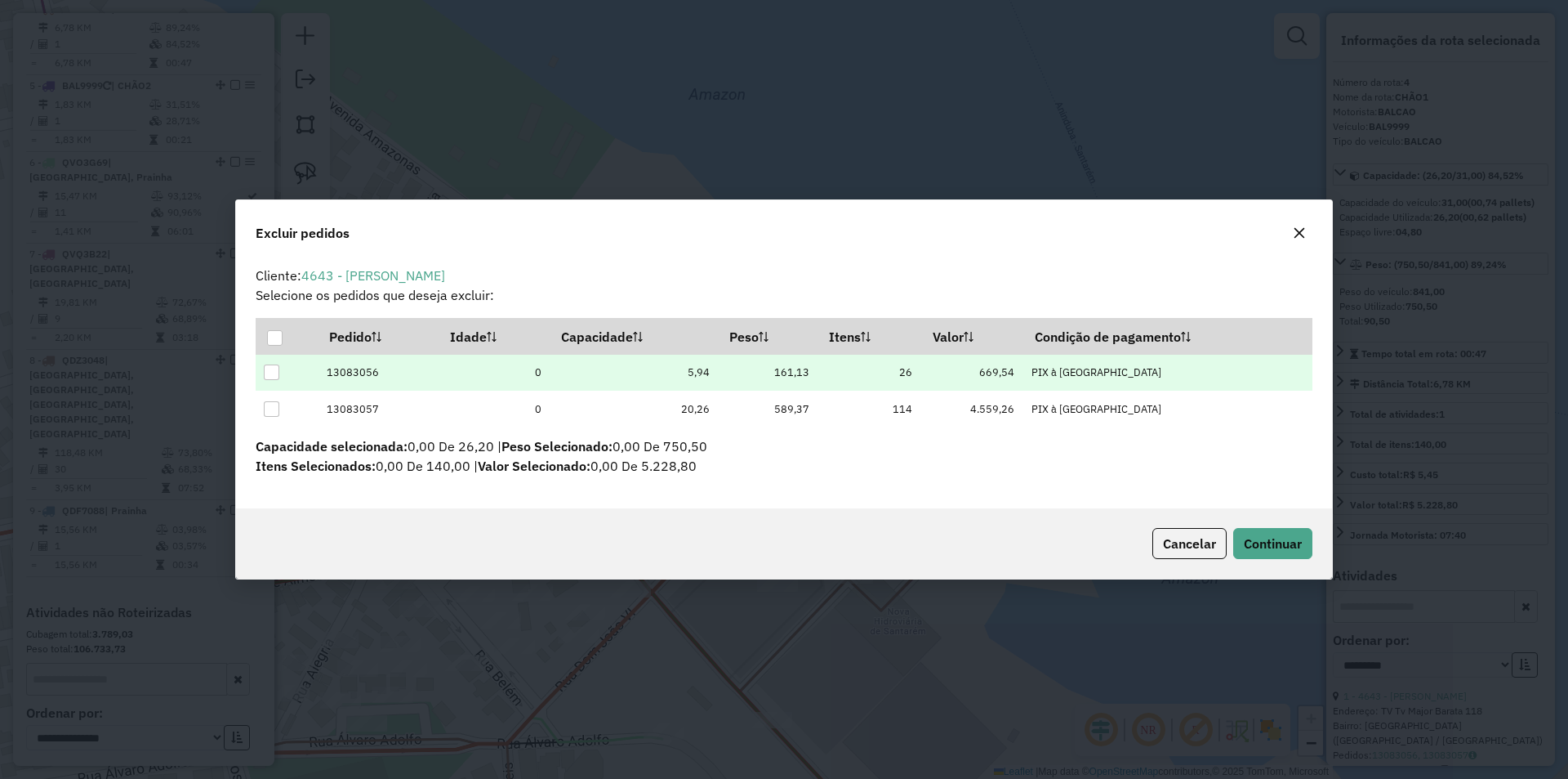
click at [269, 375] on div at bounding box center [271, 372] width 15 height 15
click at [1266, 545] on span "Continuar" at bounding box center [1273, 543] width 58 height 16
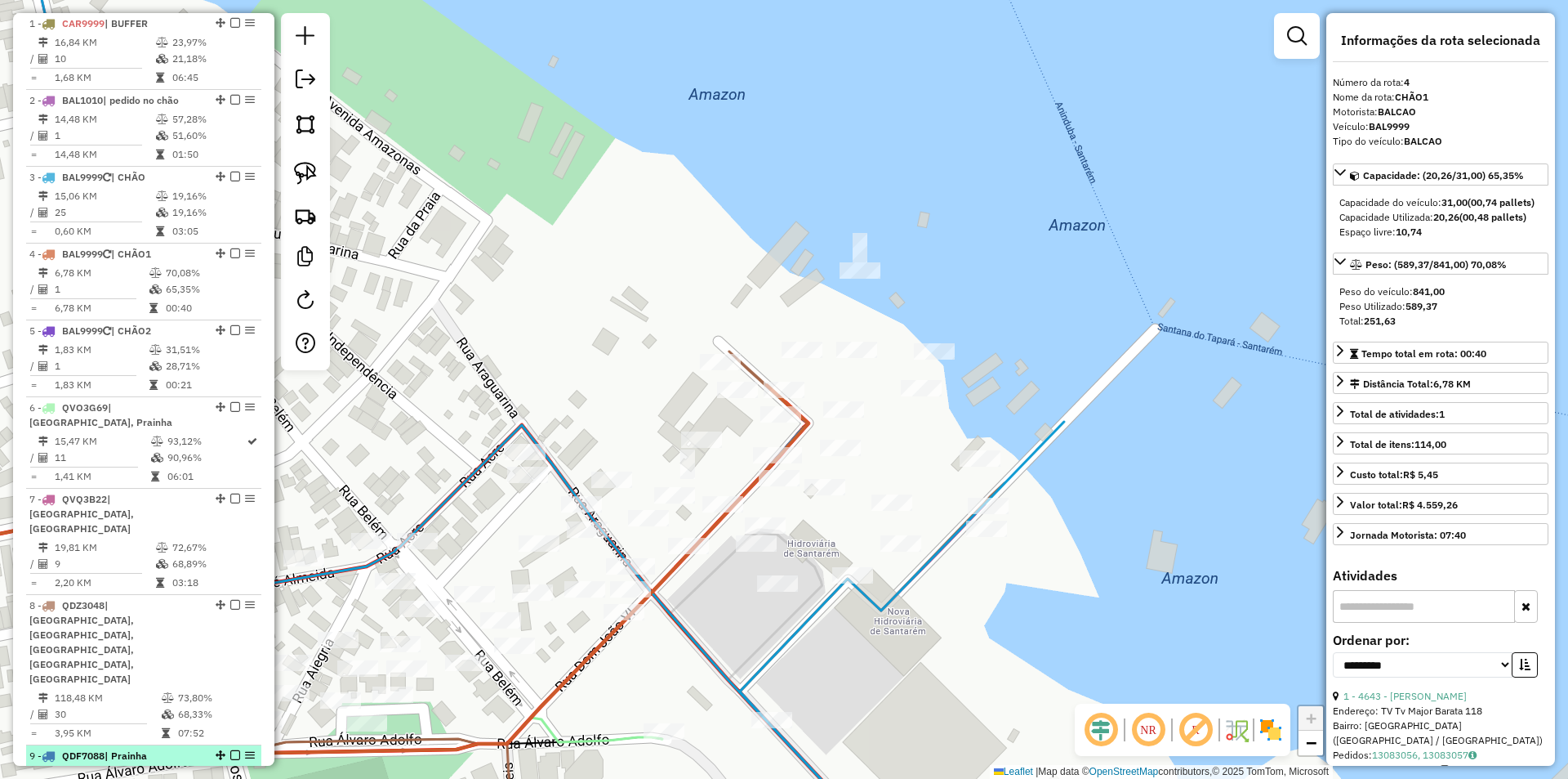
scroll to position [571, 0]
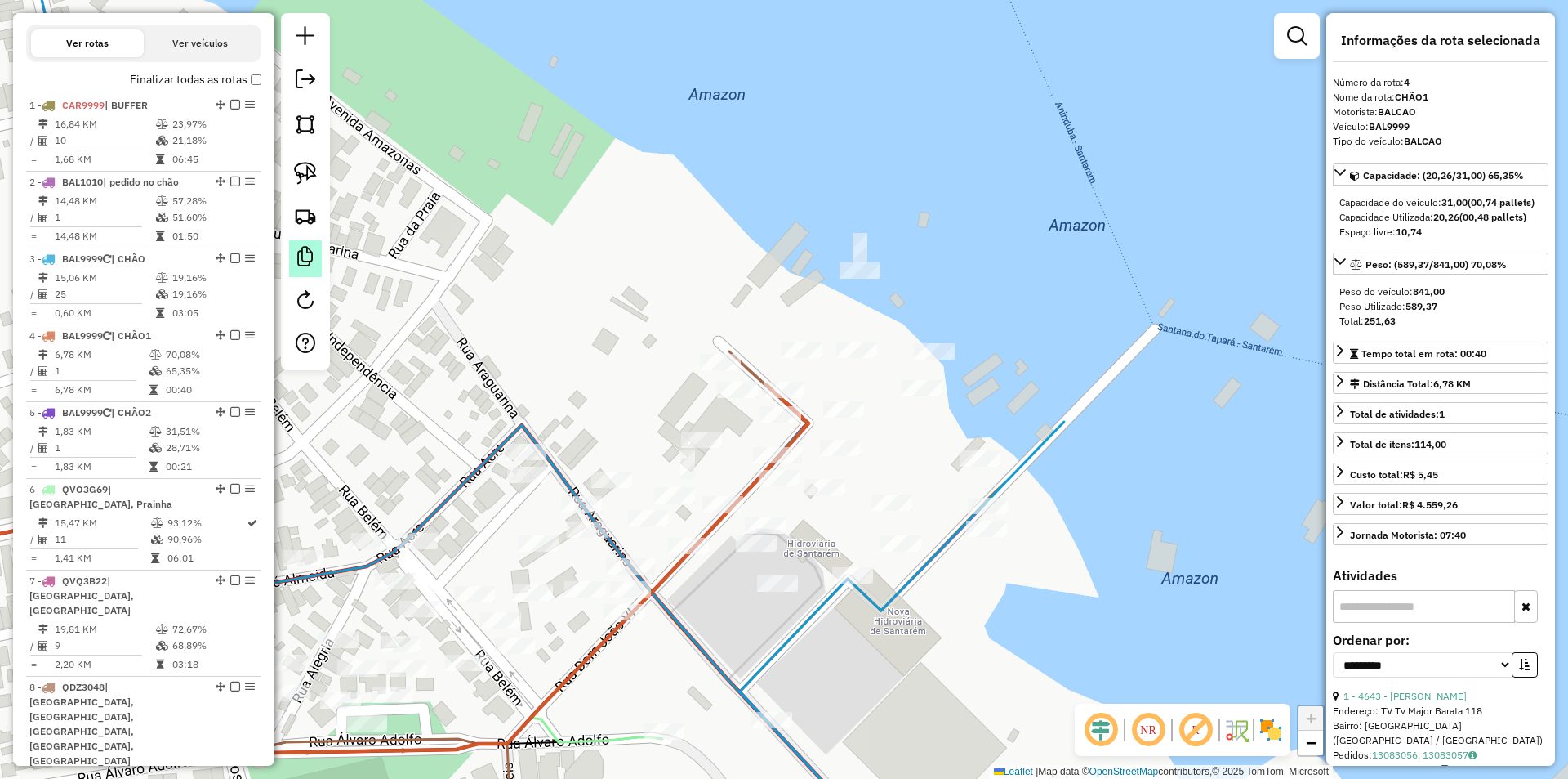
click at [302, 243] on link at bounding box center [305, 258] width 33 height 37
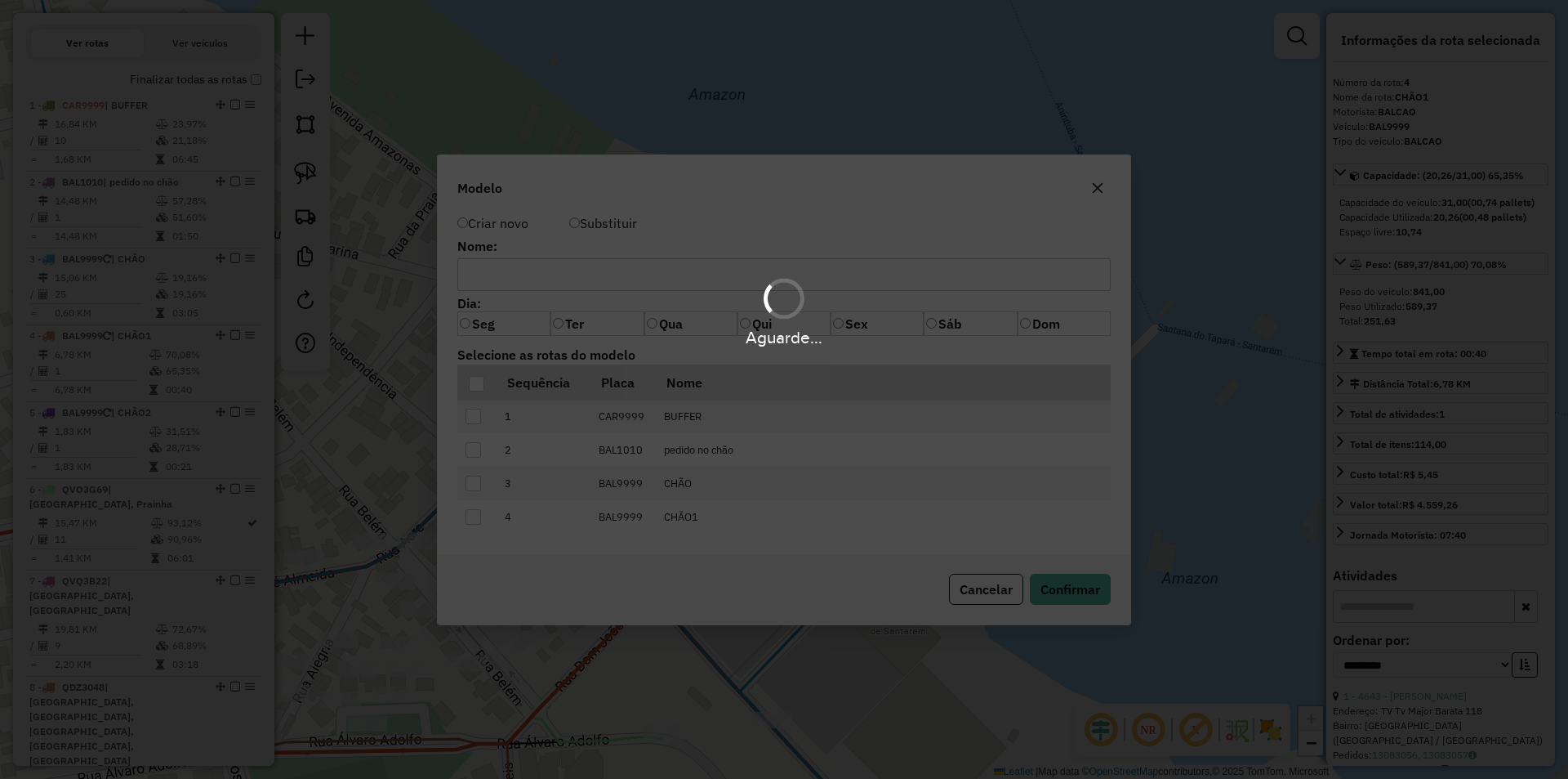
click at [336, 223] on div "Aguarde..." at bounding box center [784, 389] width 1568 height 779
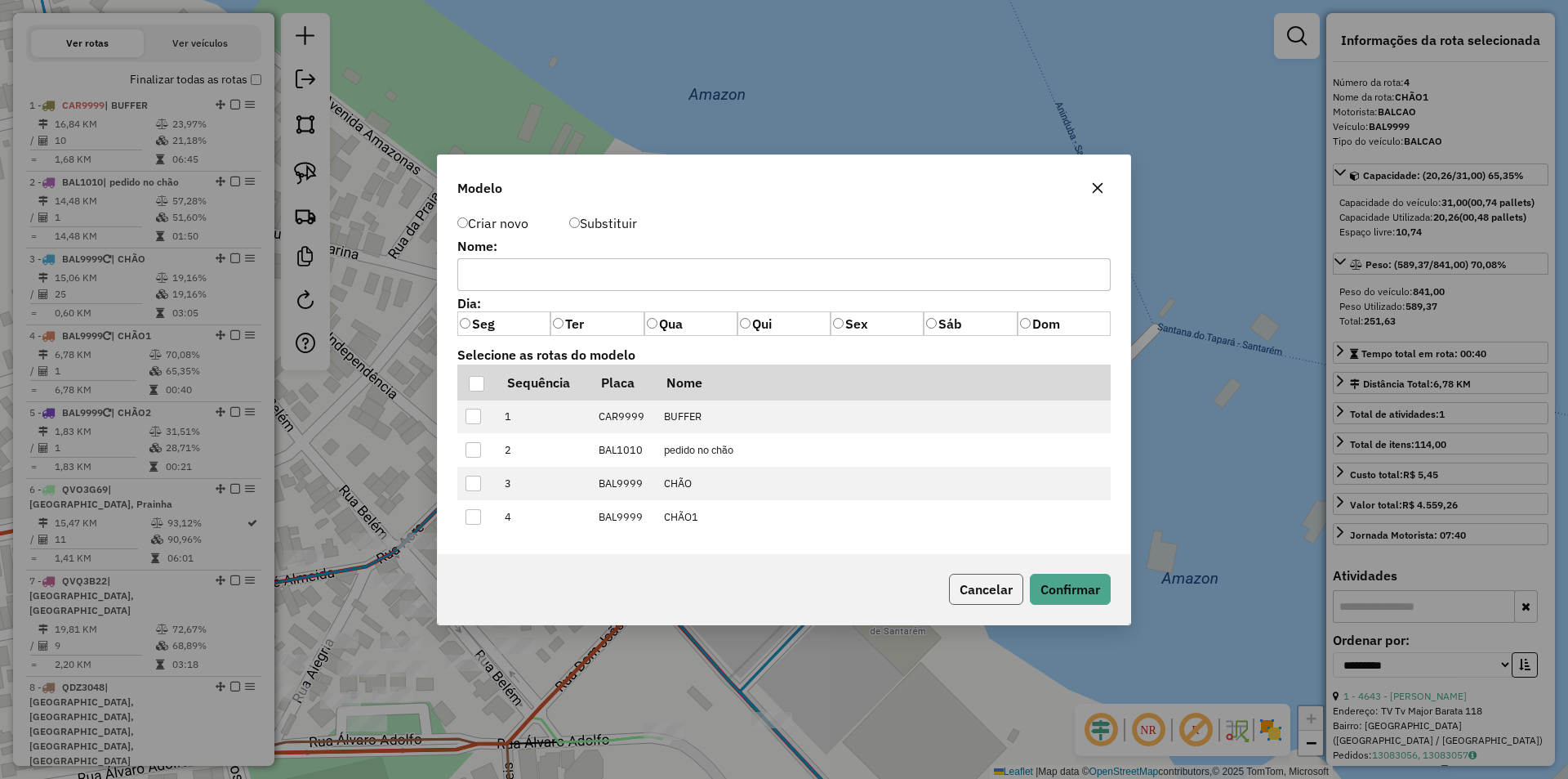
click at [982, 594] on button "Cancelar" at bounding box center [986, 589] width 74 height 31
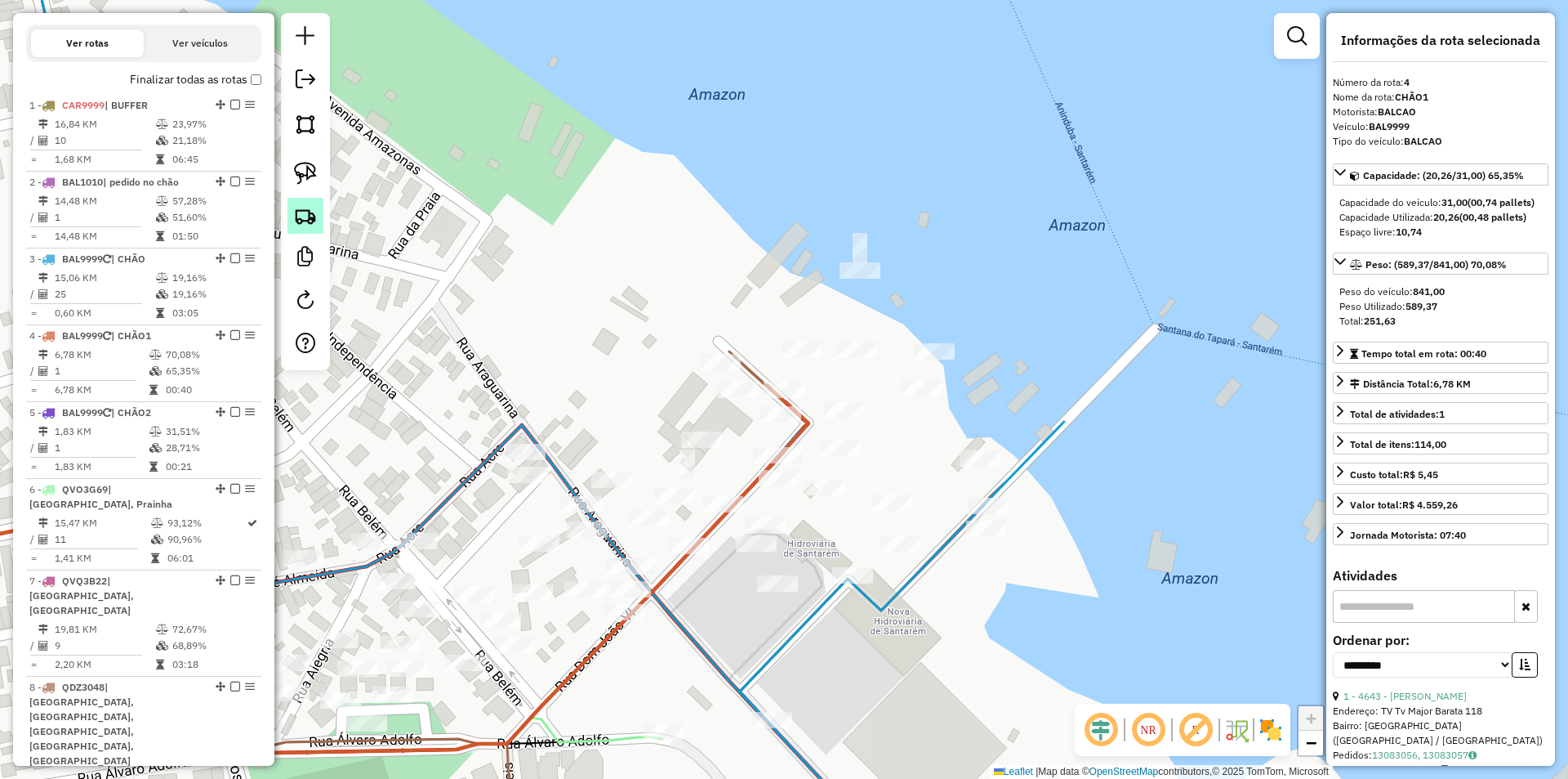
click at [298, 216] on img at bounding box center [305, 215] width 23 height 23
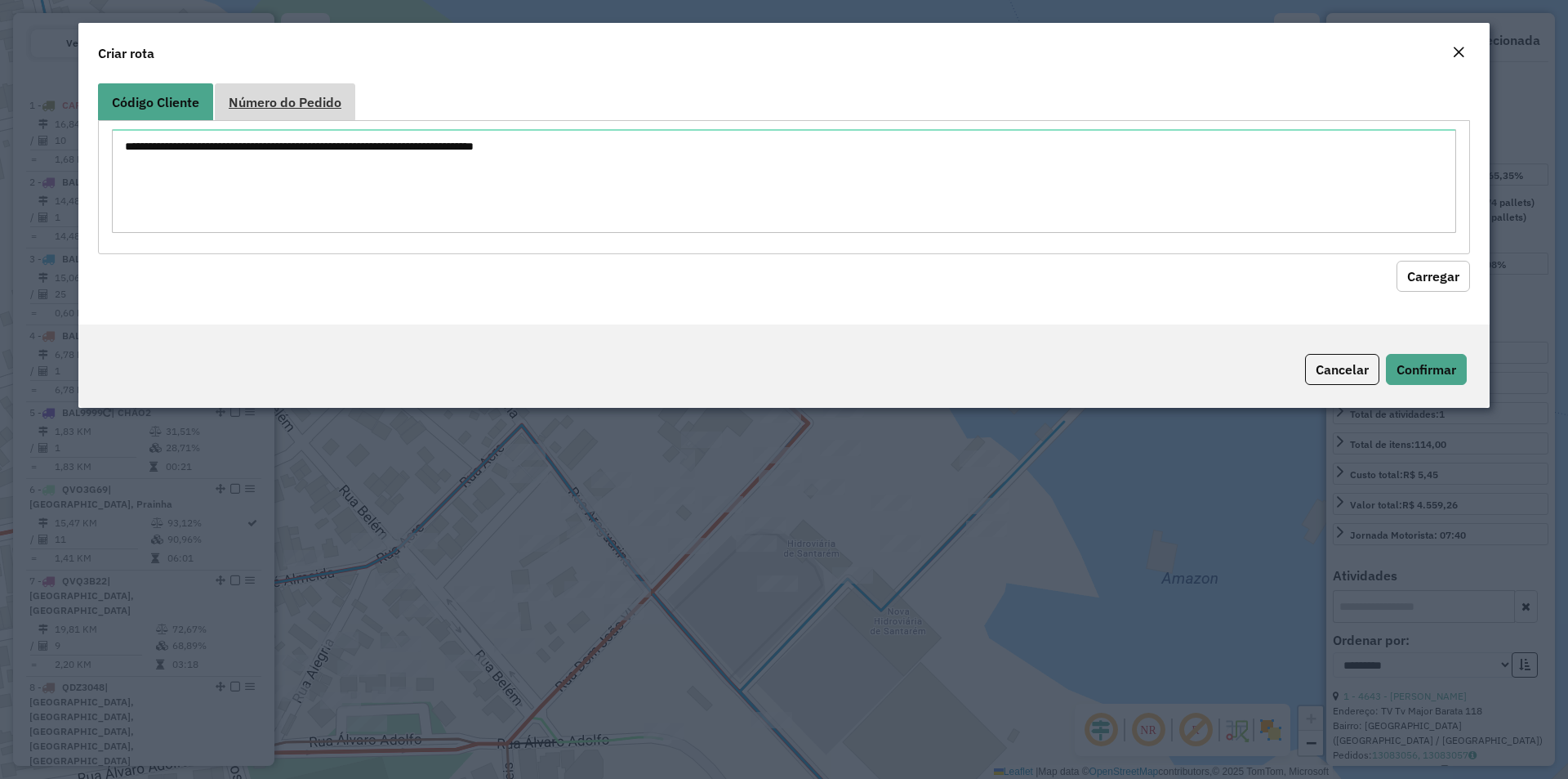
click at [347, 95] on link "Número do Pedido" at bounding box center [285, 102] width 140 height 37
click at [321, 177] on textarea at bounding box center [783, 180] width 1344 height 103
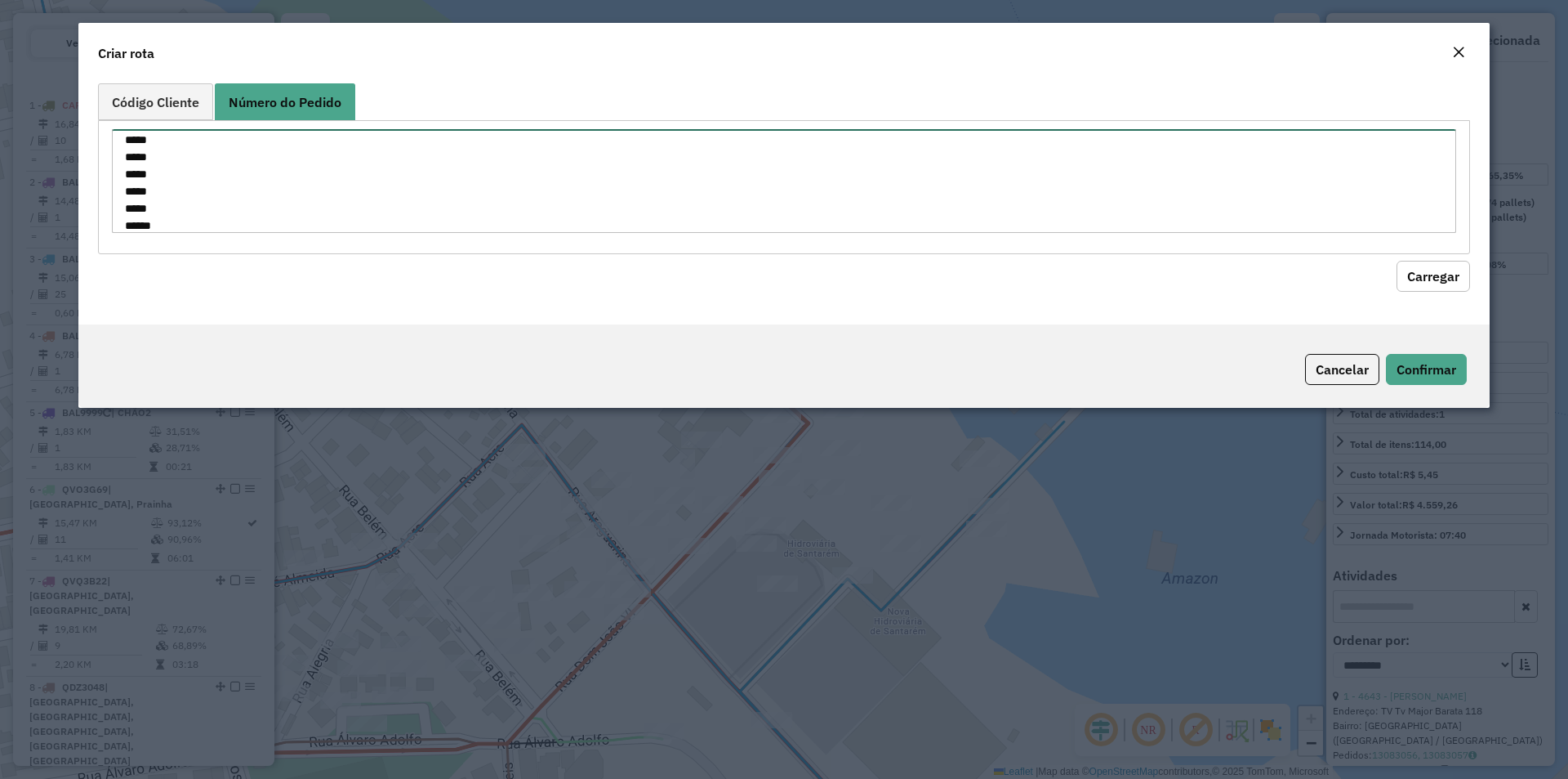
scroll to position [58, 0]
type textarea "***** ***** ***** ***** ***** ***** ***** ***** *****"
click at [1429, 275] on button "Carregar" at bounding box center [1433, 276] width 73 height 31
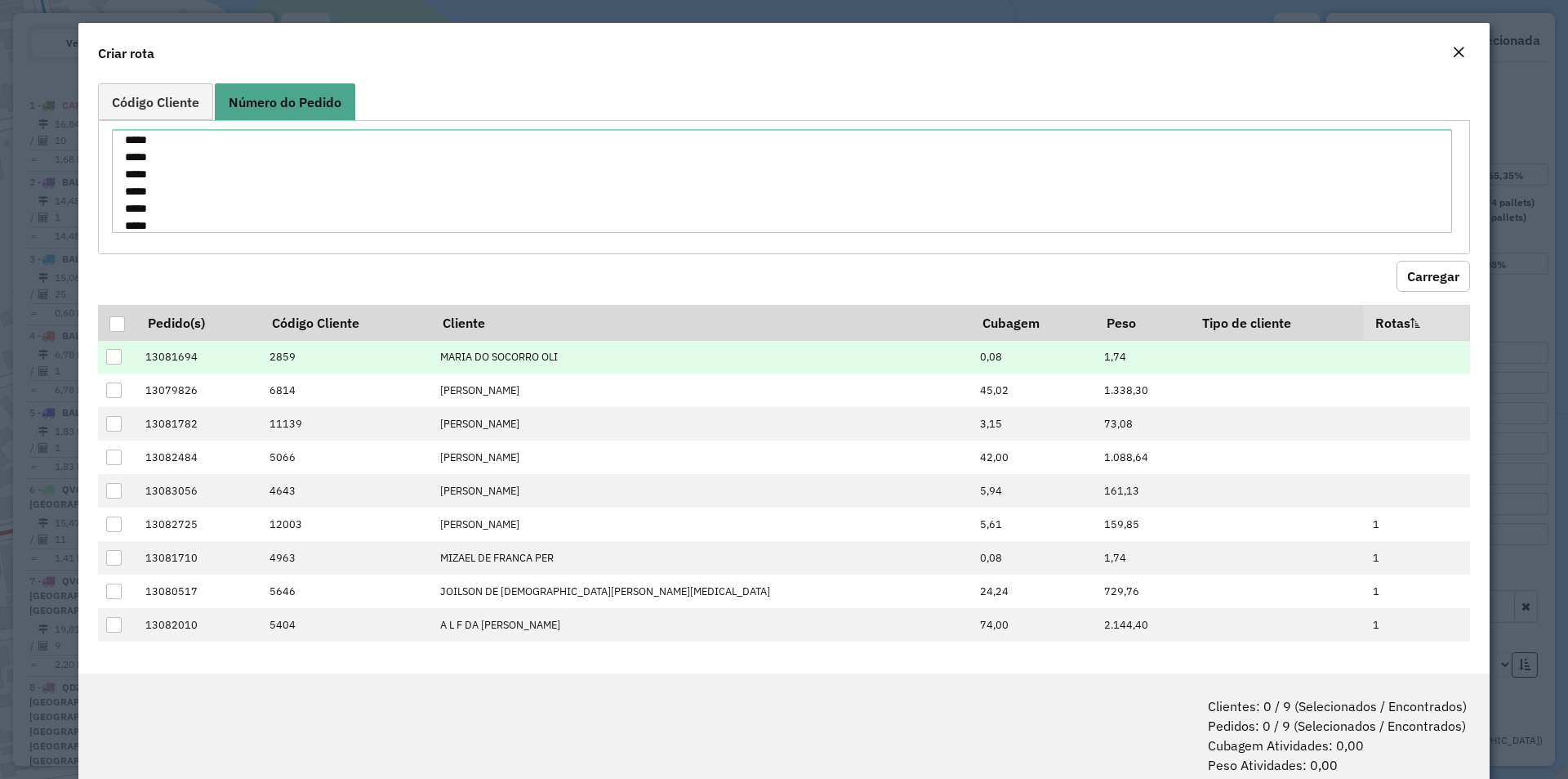
click at [118, 349] on div at bounding box center [113, 356] width 15 height 15
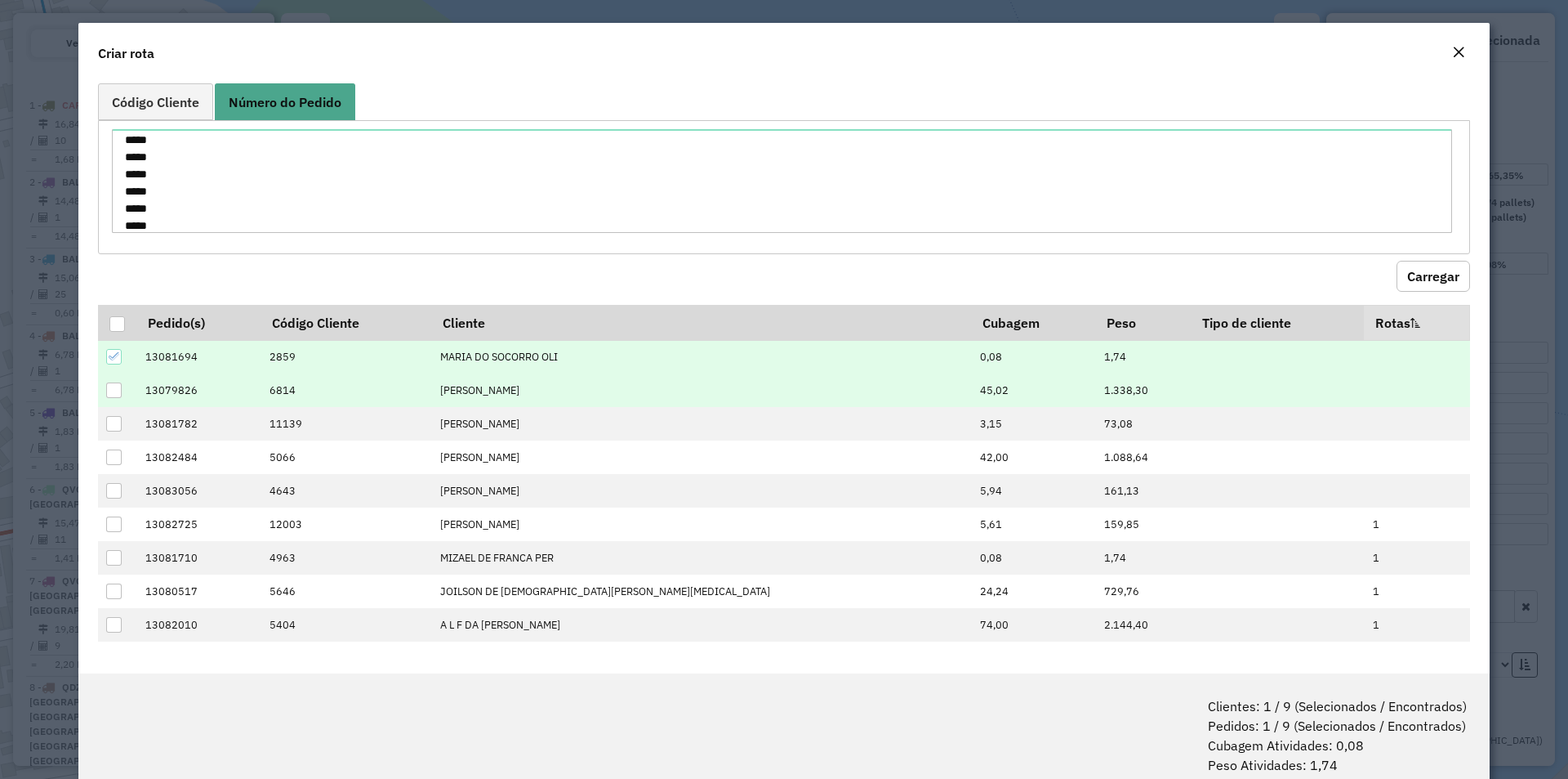
click at [118, 389] on div at bounding box center [113, 390] width 15 height 15
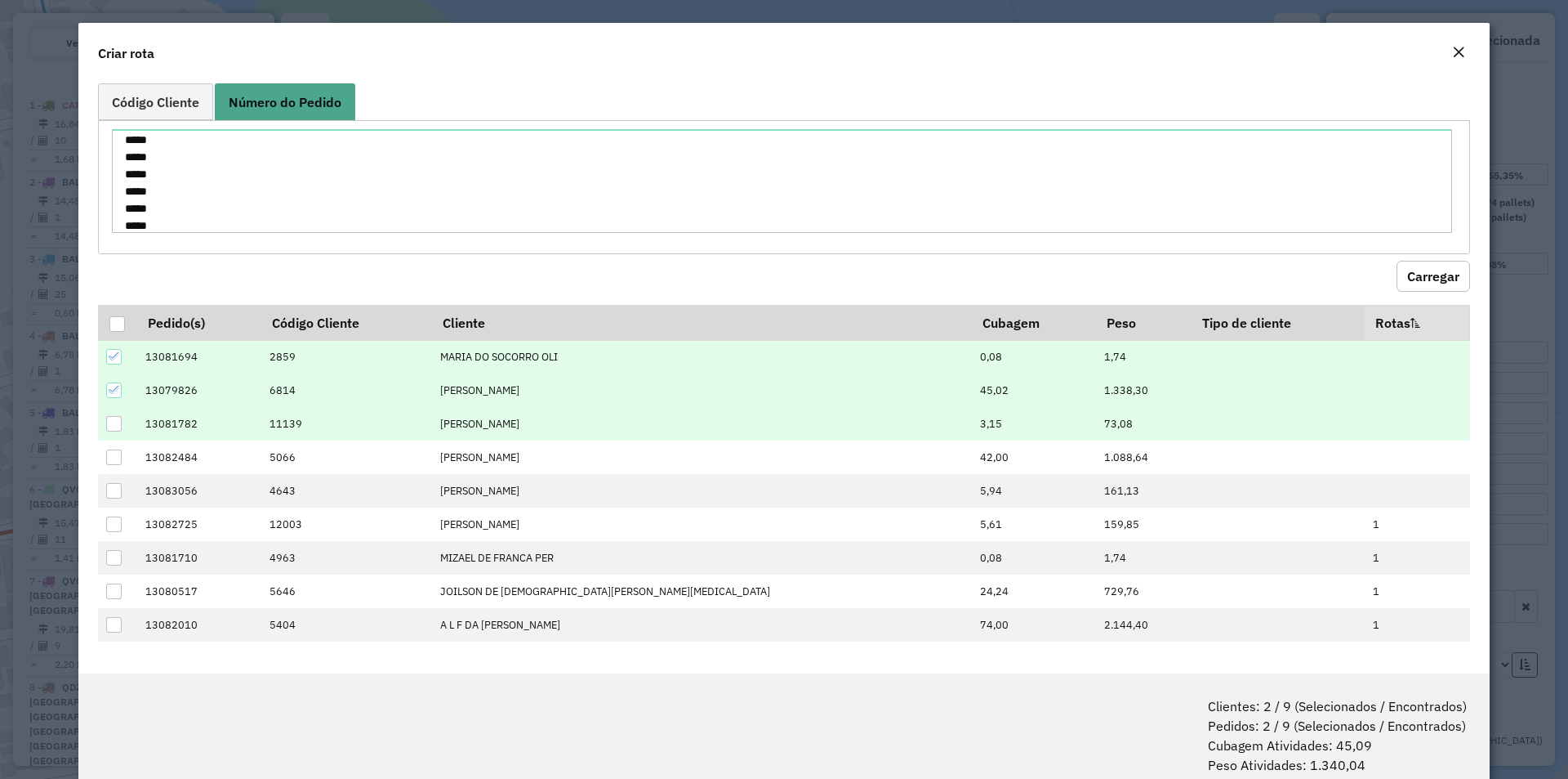
click at [114, 424] on div at bounding box center [113, 424] width 15 height 15
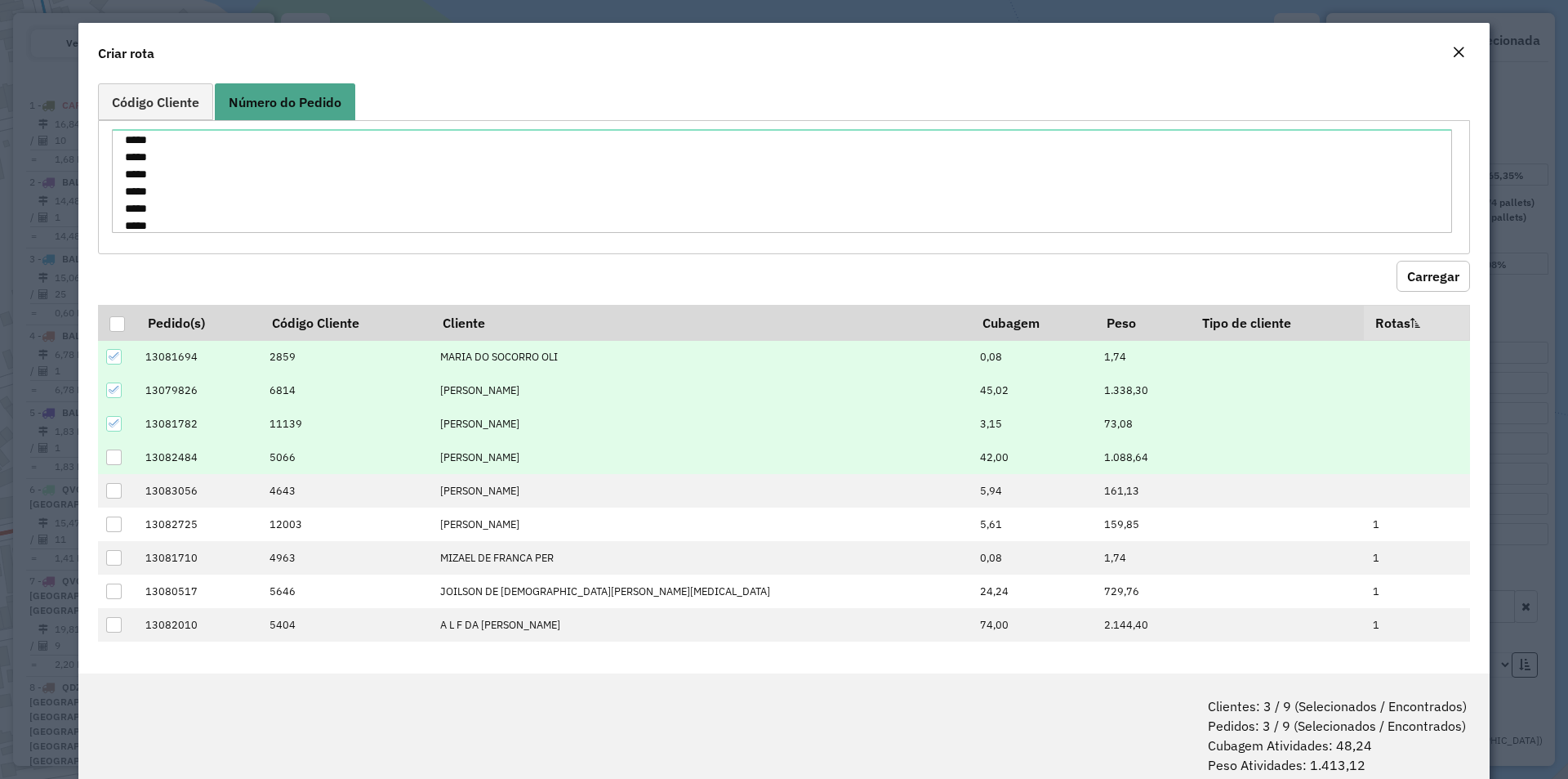
click at [113, 451] on div at bounding box center [113, 457] width 15 height 15
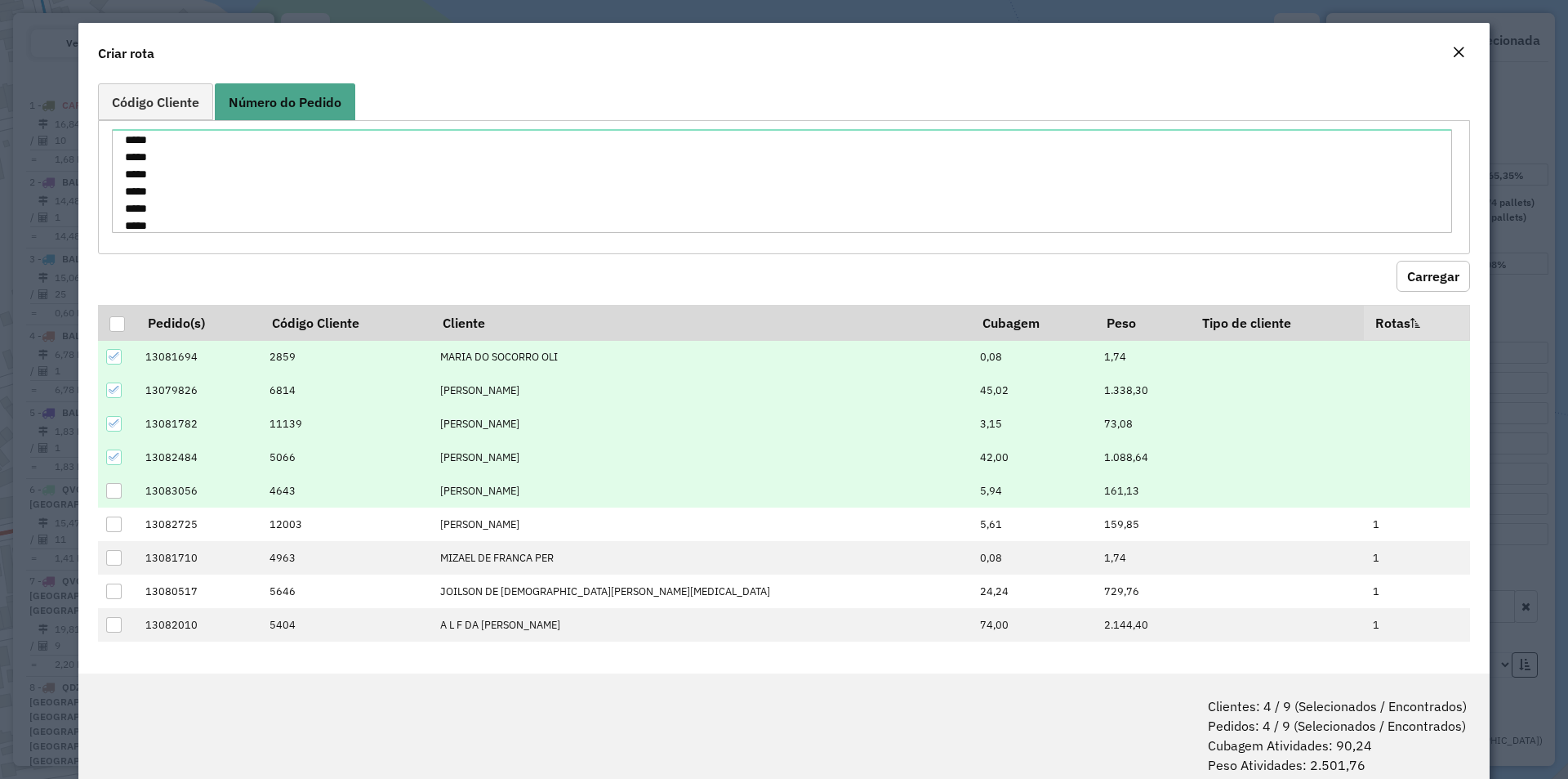
click at [110, 485] on div at bounding box center [113, 491] width 15 height 15
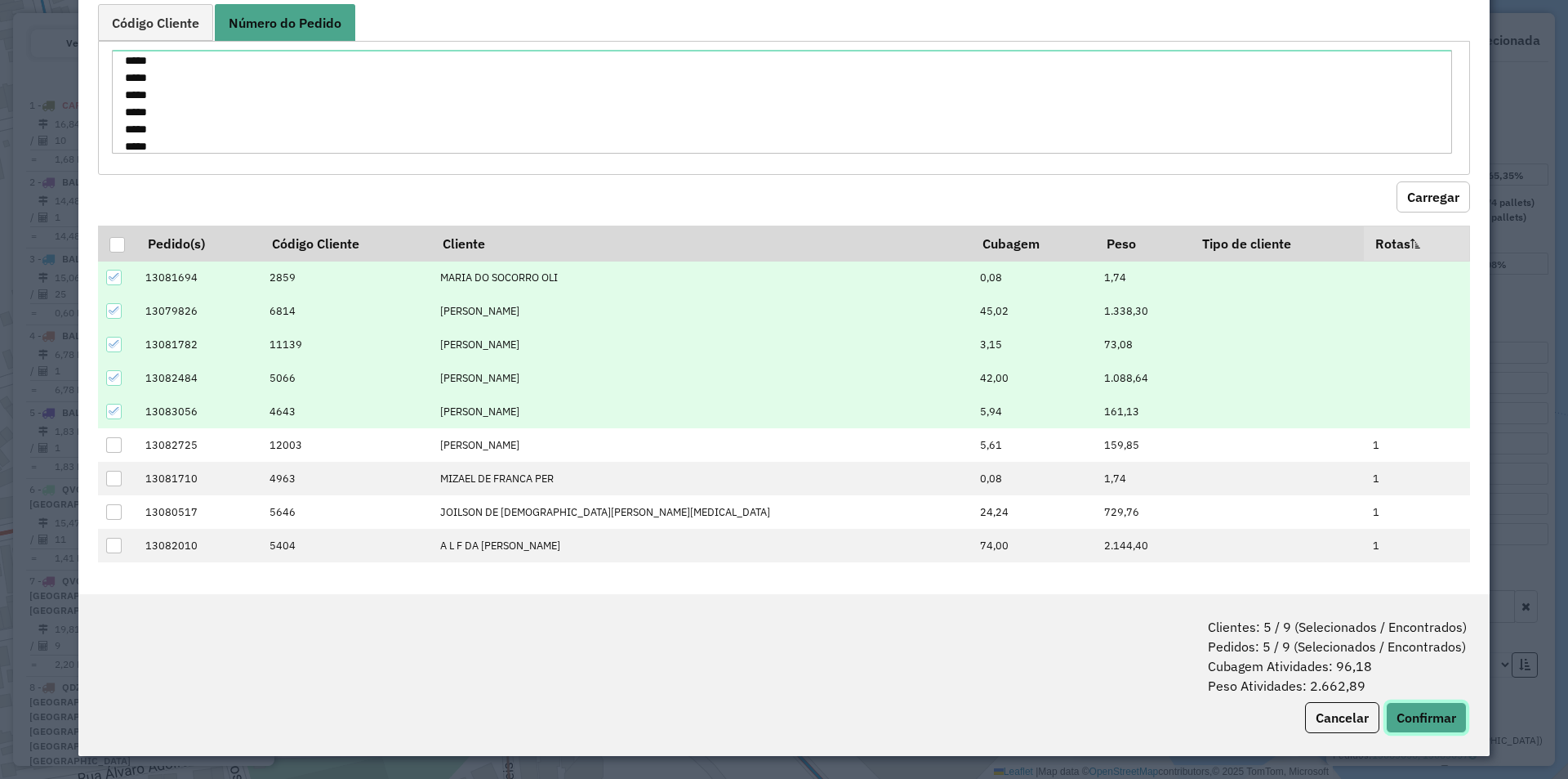
click at [1447, 712] on button "Confirmar" at bounding box center [1426, 717] width 81 height 31
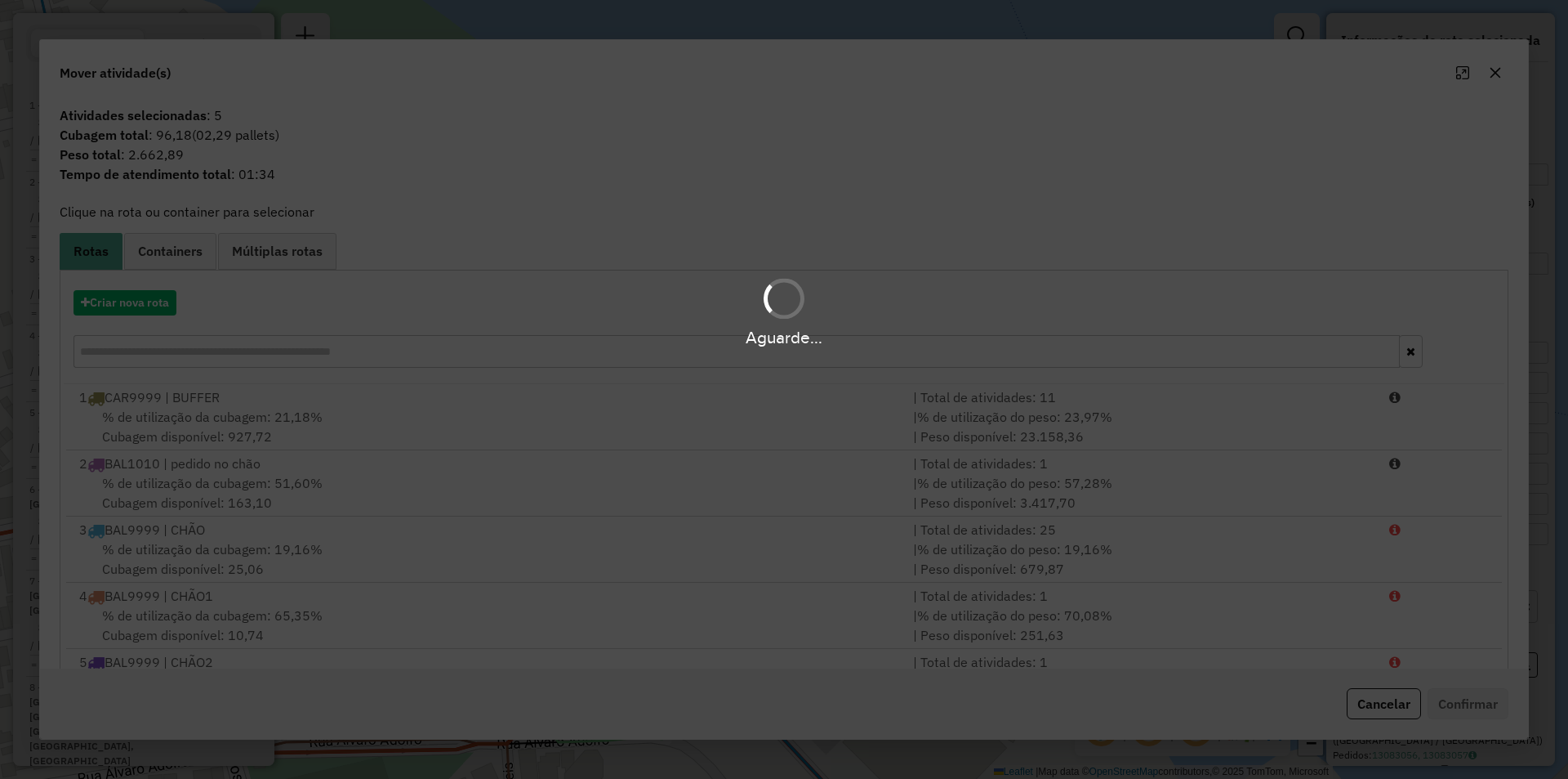
click at [398, 416] on div "Aguarde..." at bounding box center [784, 389] width 1568 height 779
click at [399, 415] on div "Aguarde..." at bounding box center [784, 389] width 1568 height 779
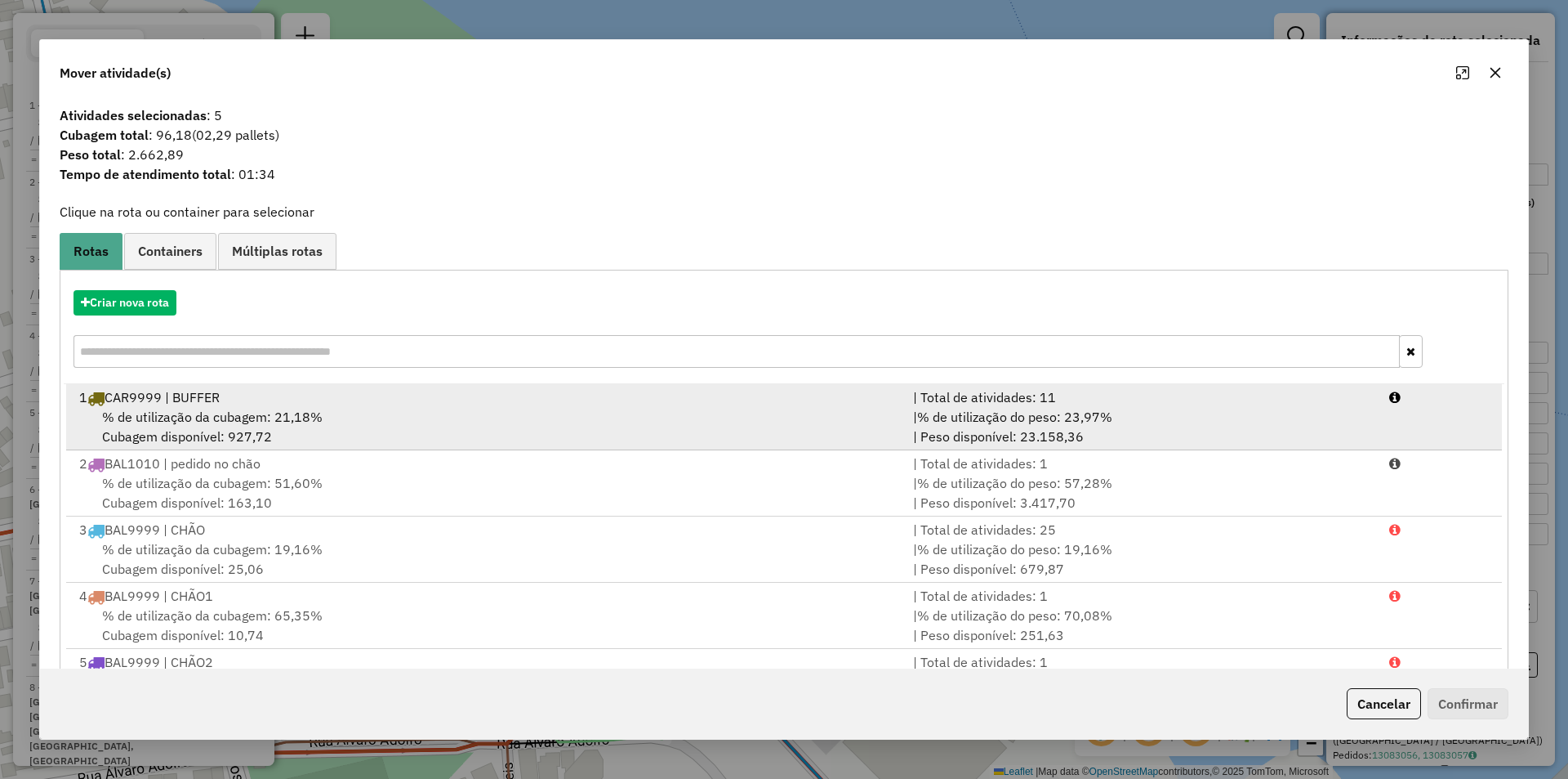
click at [527, 404] on div "1 CAR9999 | BUFFER" at bounding box center [487, 397] width 834 height 20
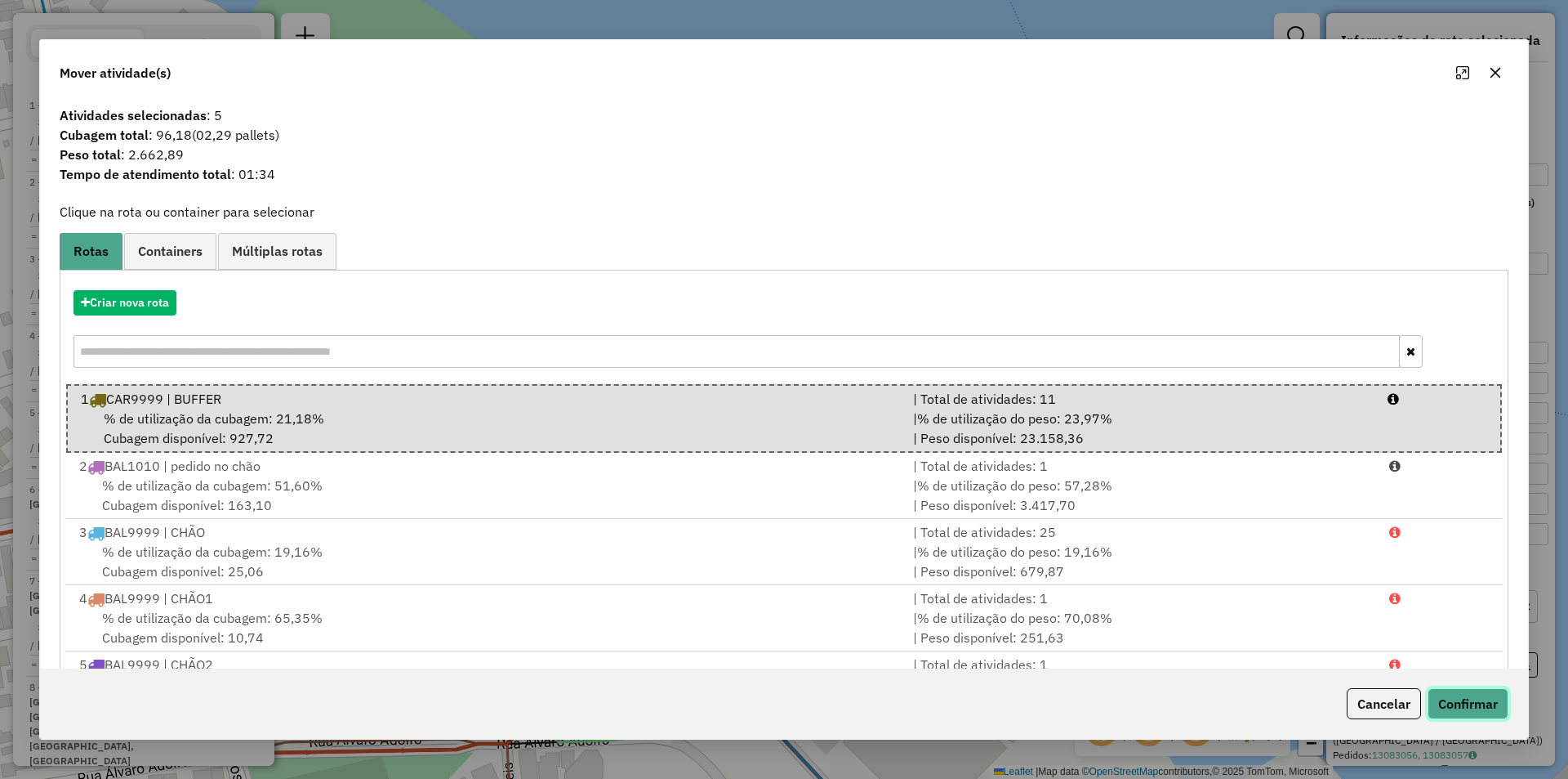
click at [1476, 698] on button "Confirmar" at bounding box center [1467, 704] width 81 height 31
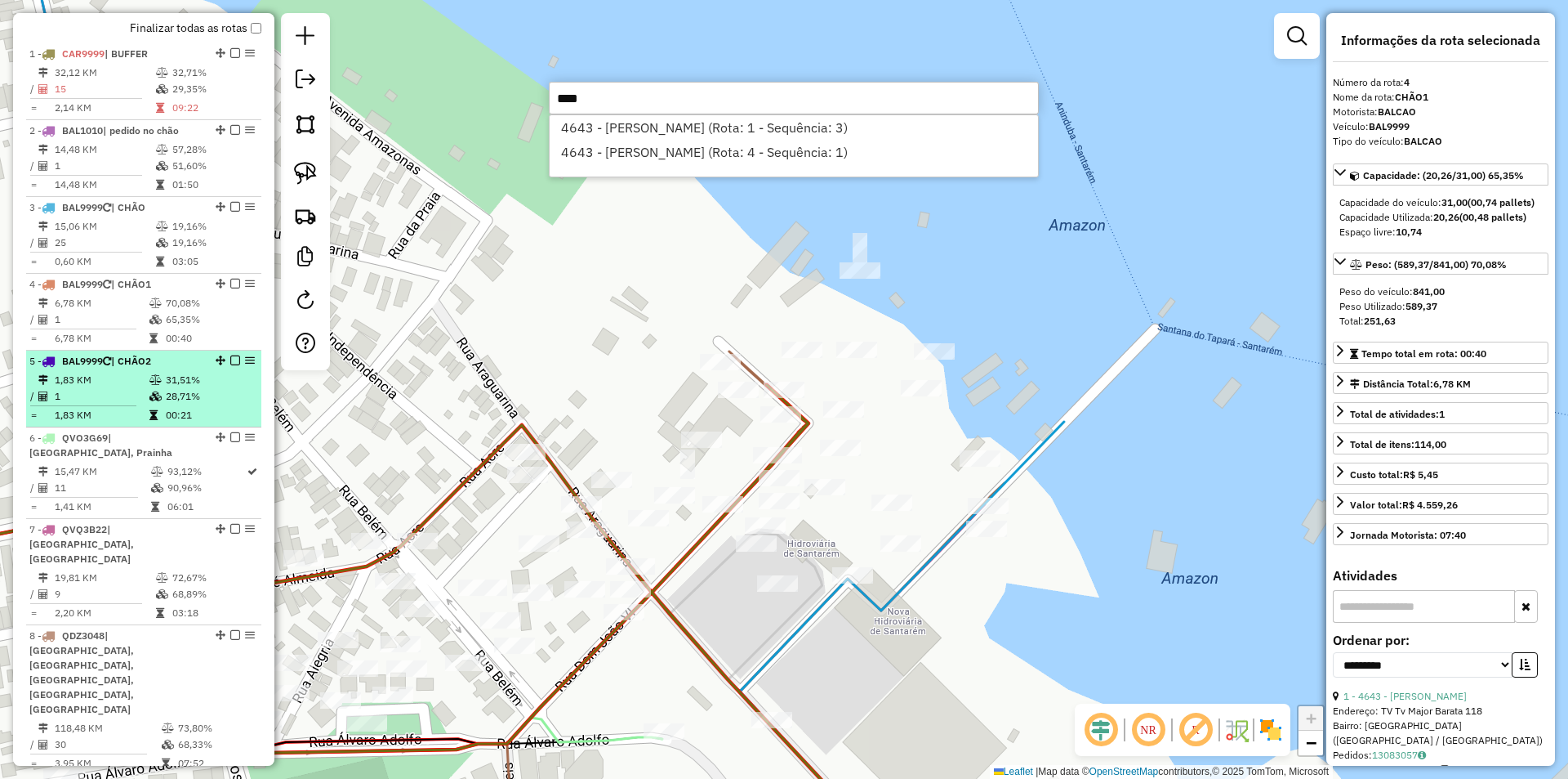
scroll to position [571, 0]
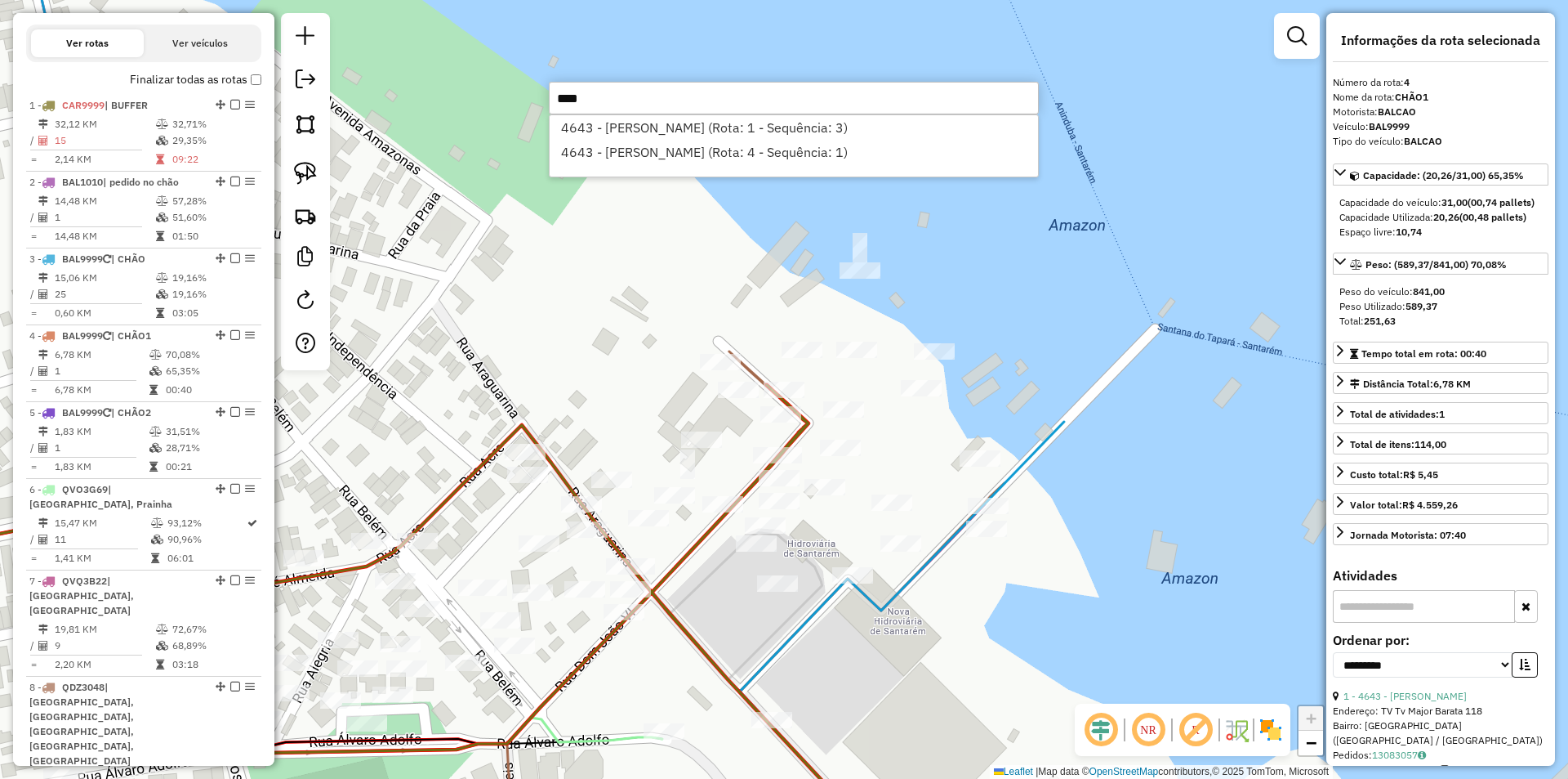
type input "****"
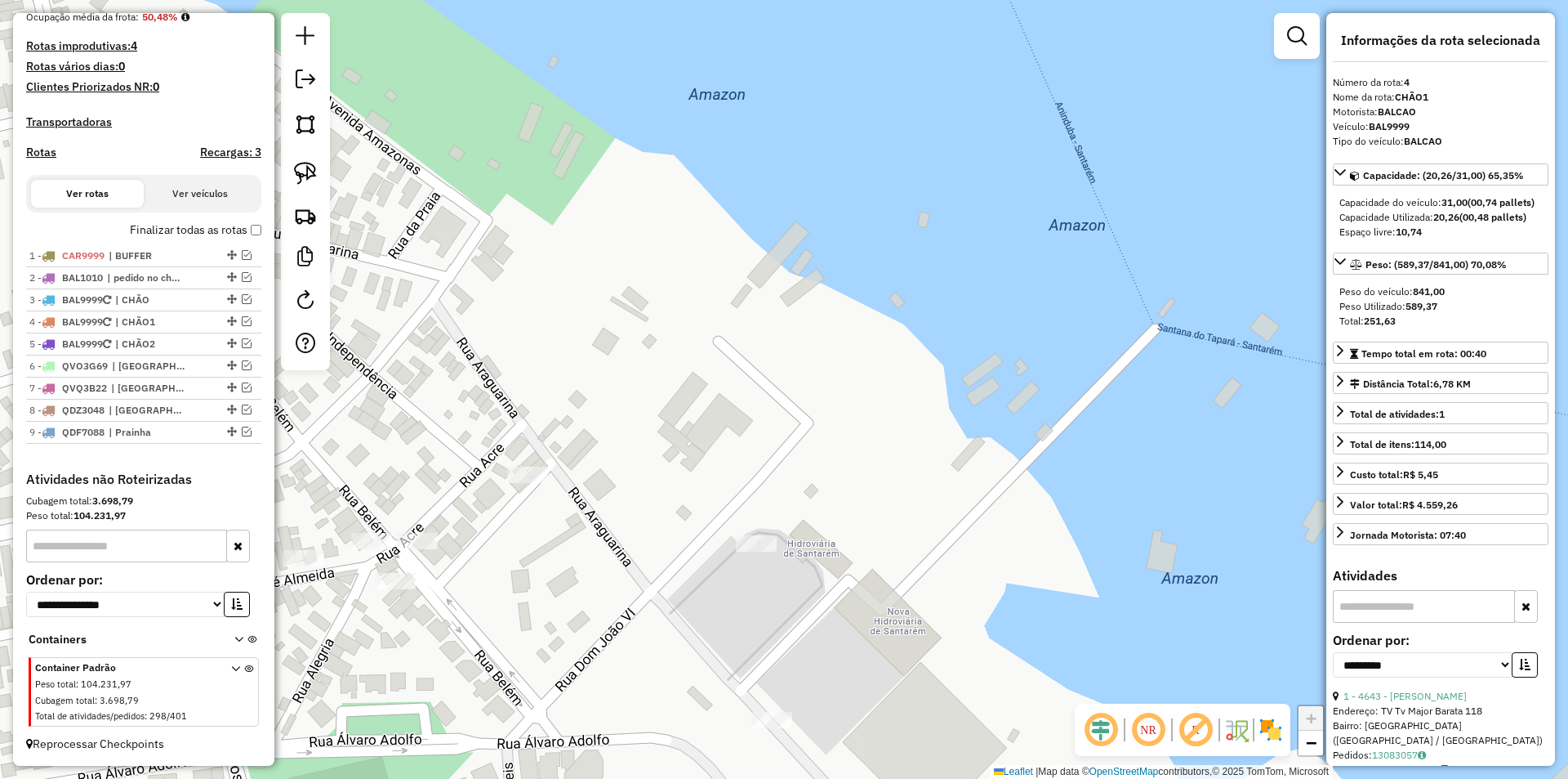
scroll to position [435, 0]
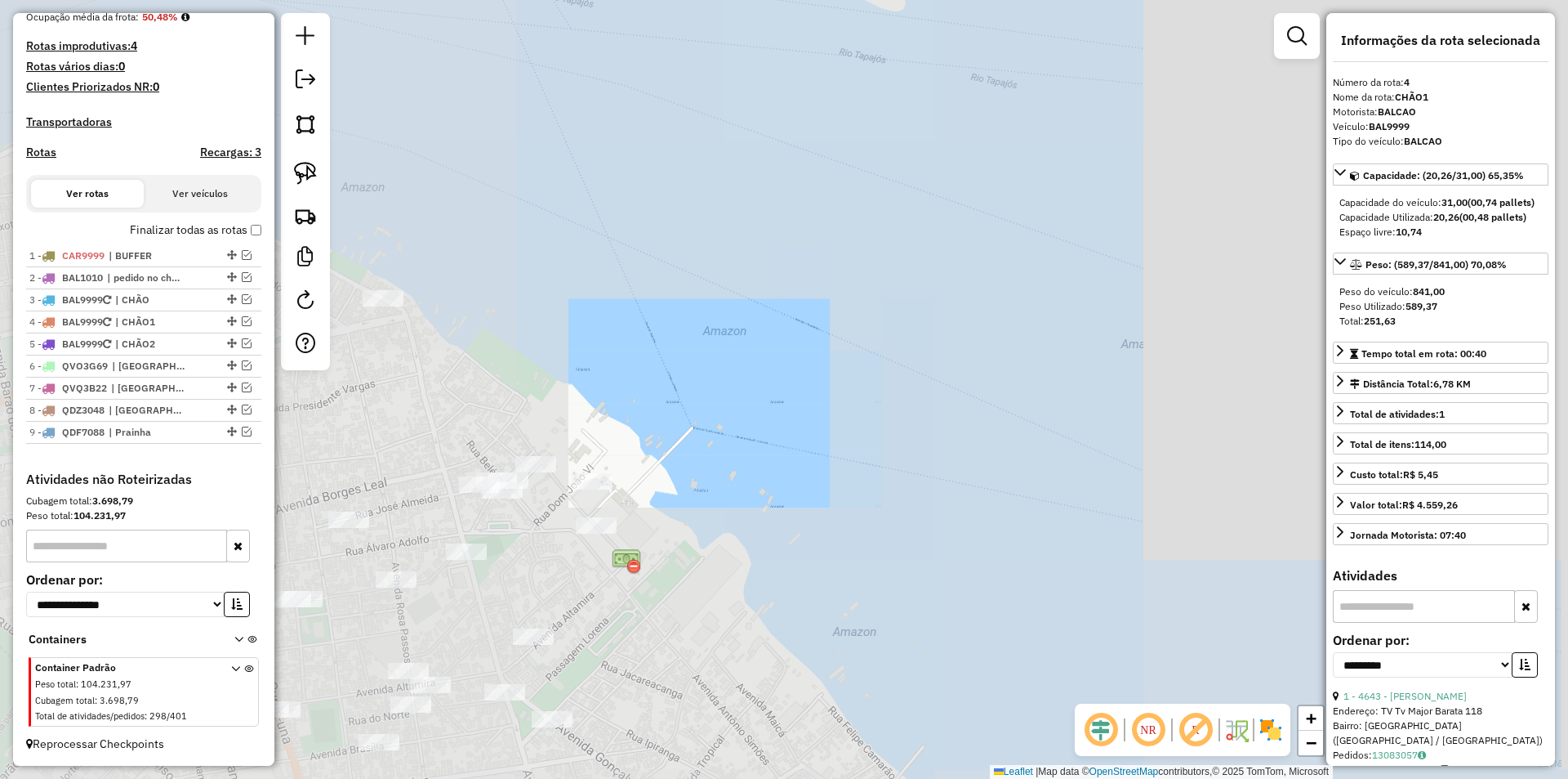
drag, startPoint x: 663, startPoint y: 353, endPoint x: 903, endPoint y: 292, distance: 247.6
click at [903, 292] on div "Janela de atendimento Grade de atendimento Capacidade Transportadoras Veículos …" at bounding box center [784, 389] width 1568 height 779
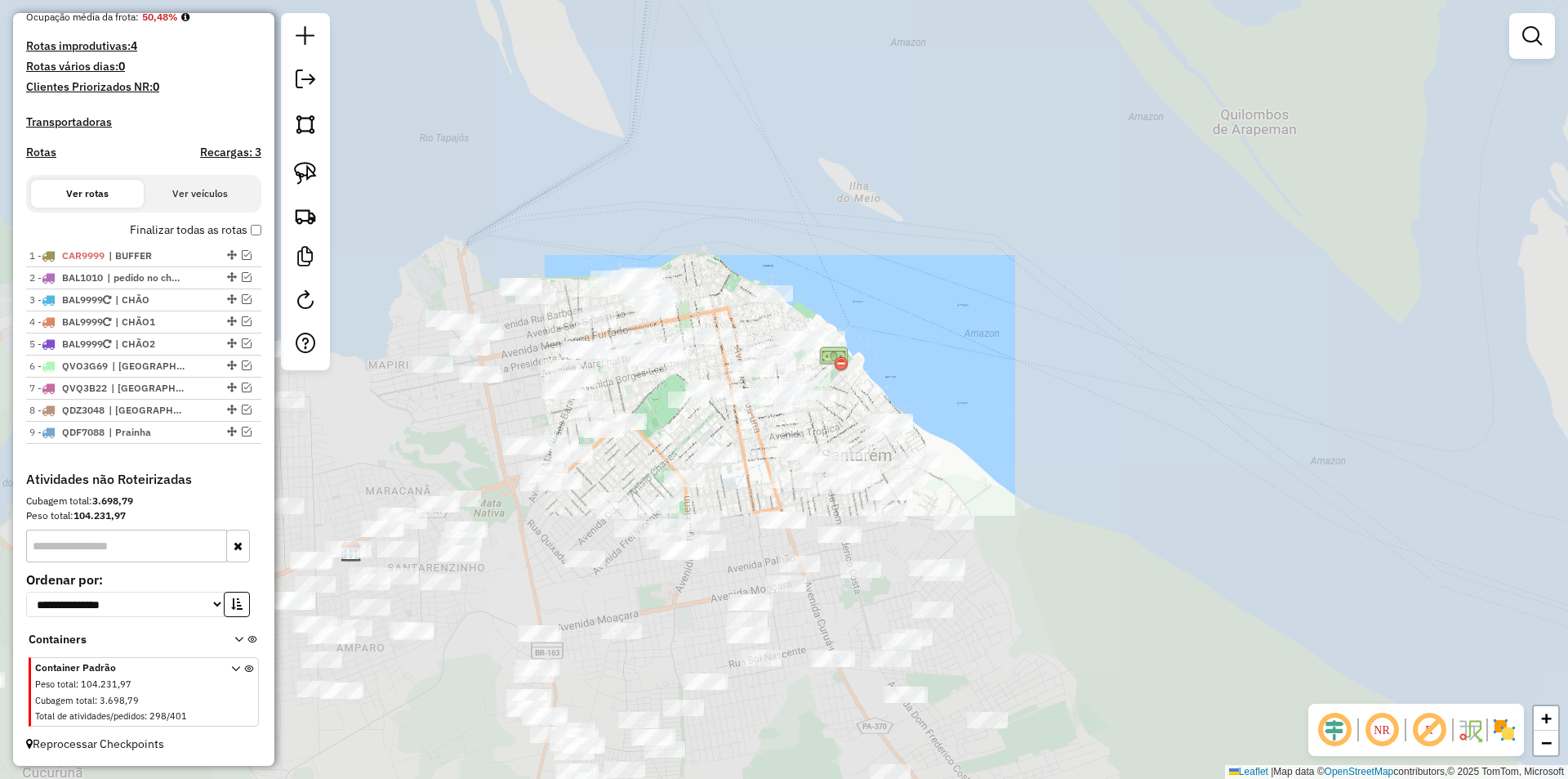
drag, startPoint x: 918, startPoint y: 385, endPoint x: 1045, endPoint y: 236, distance: 195.8
click at [1045, 236] on div "Janela de atendimento Grade de atendimento Capacidade Transportadoras Veículos …" at bounding box center [784, 389] width 1568 height 779
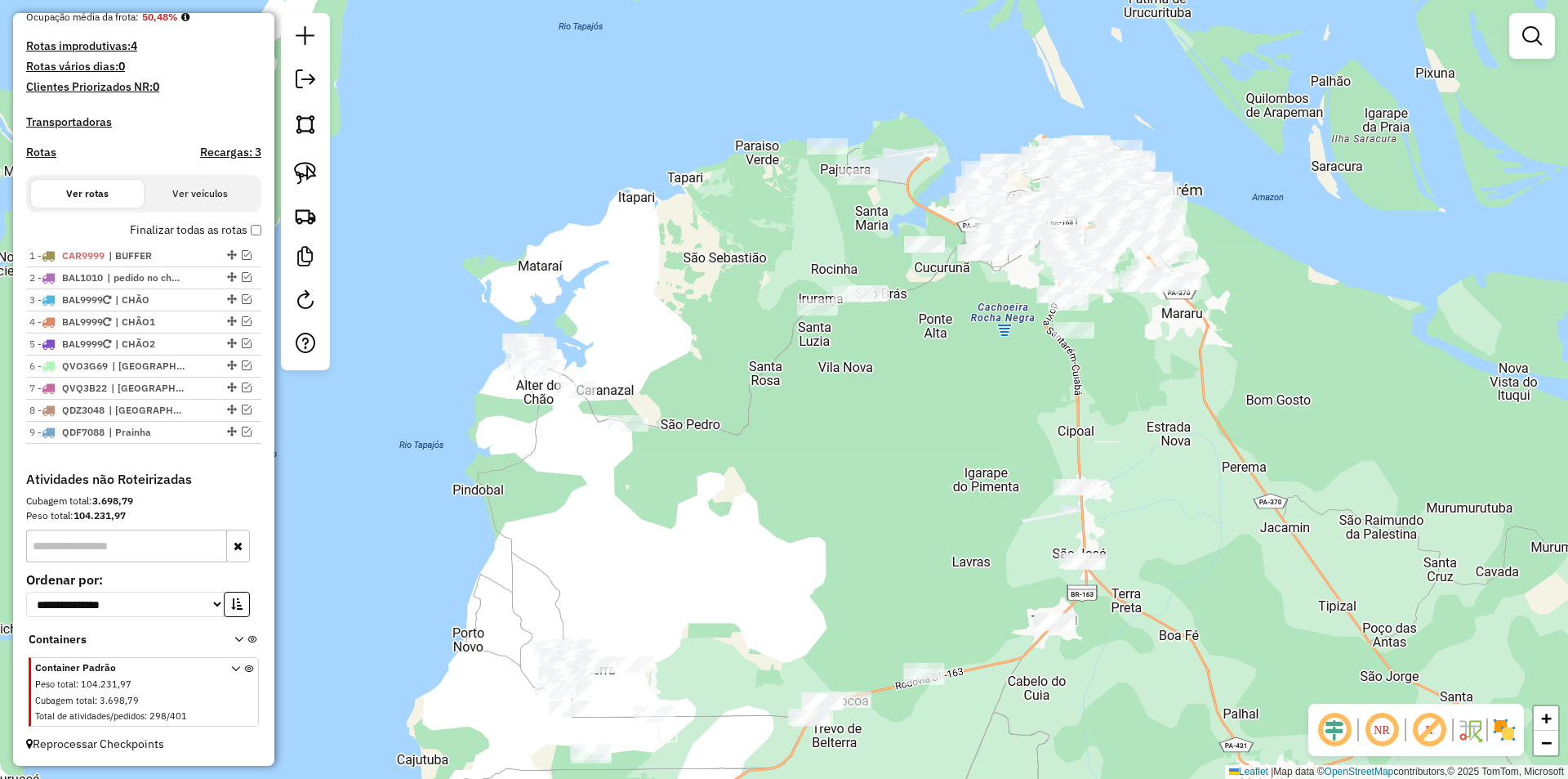
drag, startPoint x: 822, startPoint y: 487, endPoint x: 937, endPoint y: 422, distance: 132.1
click at [937, 422] on div "Janela de atendimento Grade de atendimento Capacidade Transportadoras Veículos …" at bounding box center [784, 389] width 1568 height 779
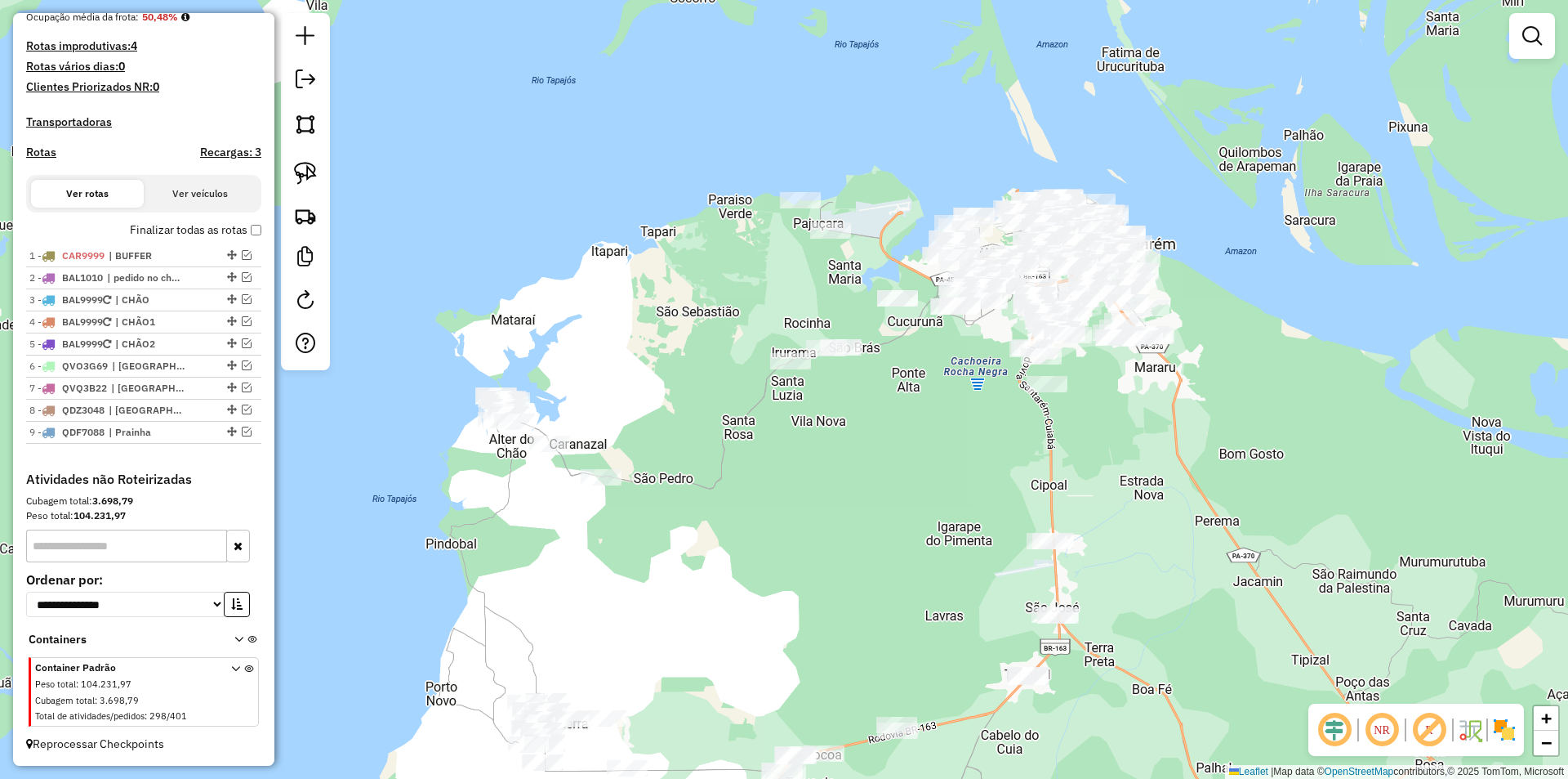
drag, startPoint x: 836, startPoint y: 459, endPoint x: 807, endPoint y: 511, distance: 59.5
click at [807, 511] on div "Janela de atendimento Grade de atendimento Capacidade Transportadoras Veículos …" at bounding box center [784, 389] width 1568 height 779
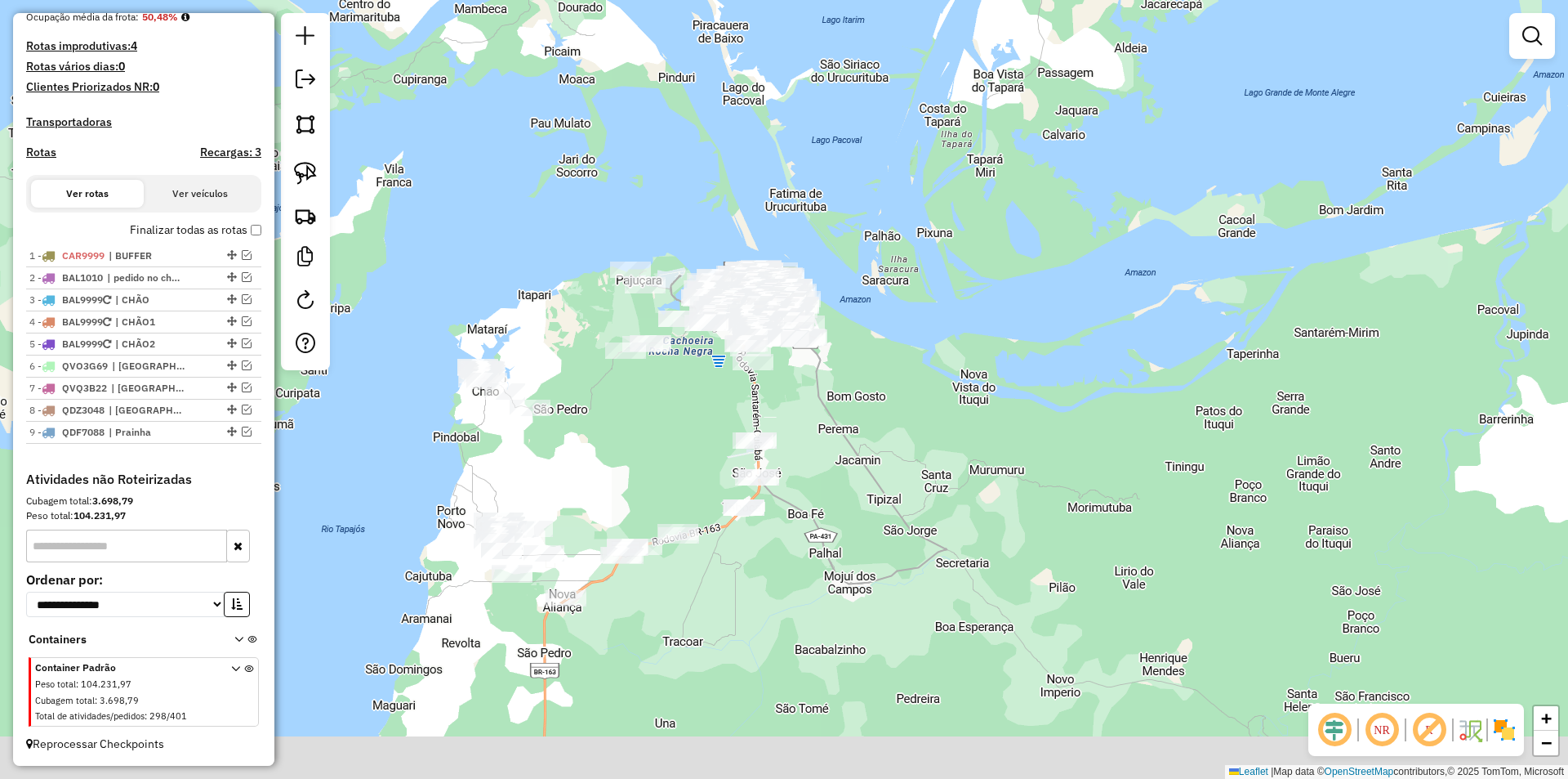
drag, startPoint x: 703, startPoint y: 491, endPoint x: 682, endPoint y: 391, distance: 102.2
click at [682, 393] on div "Janela de atendimento Grade de atendimento Capacidade Transportadoras Veículos …" at bounding box center [784, 389] width 1568 height 779
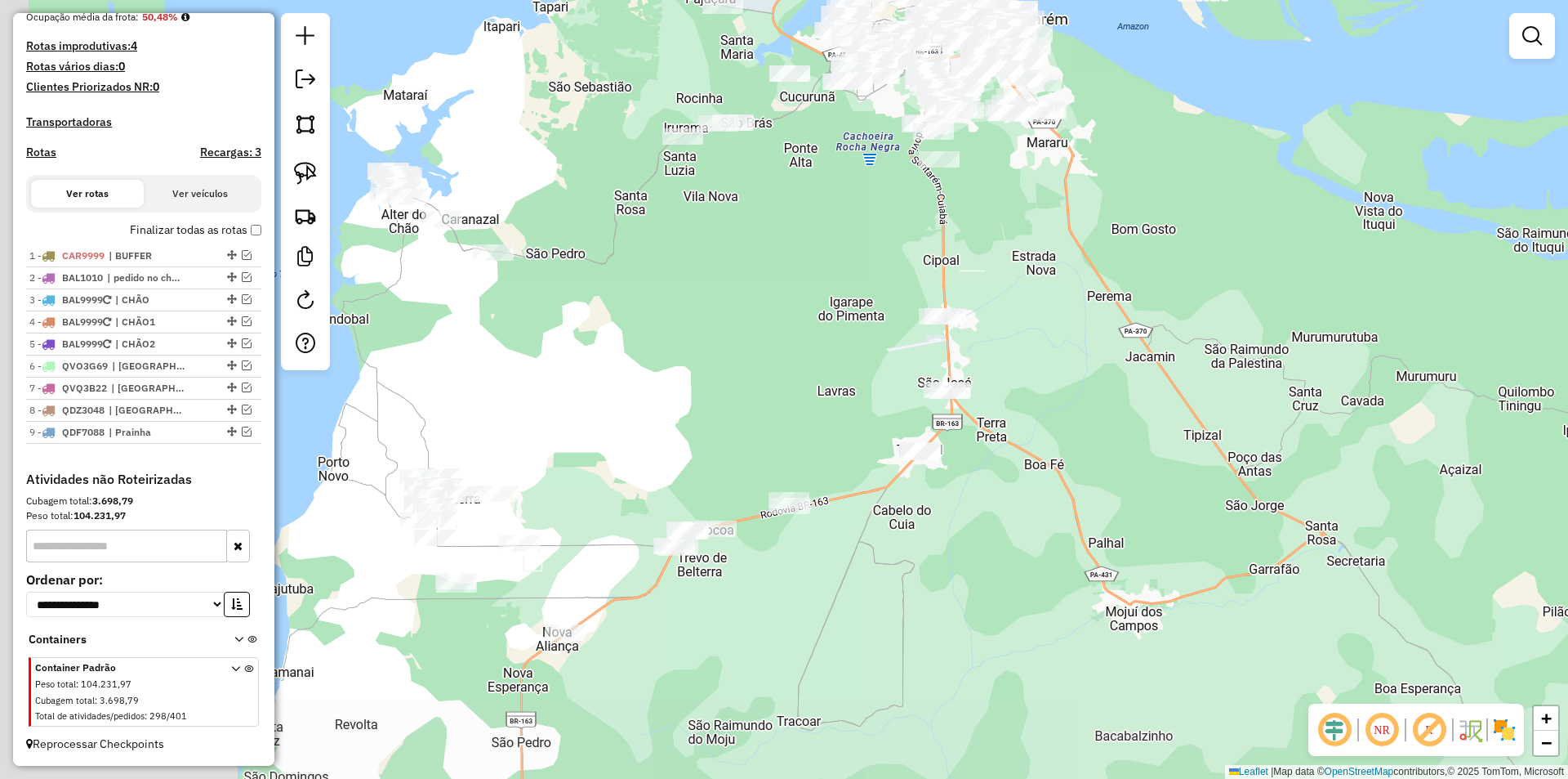
drag, startPoint x: 663, startPoint y: 403, endPoint x: 793, endPoint y: 309, distance: 160.4
click at [793, 309] on div "Janela de atendimento Grade de atendimento Capacidade Transportadoras Veículos …" at bounding box center [784, 389] width 1568 height 779
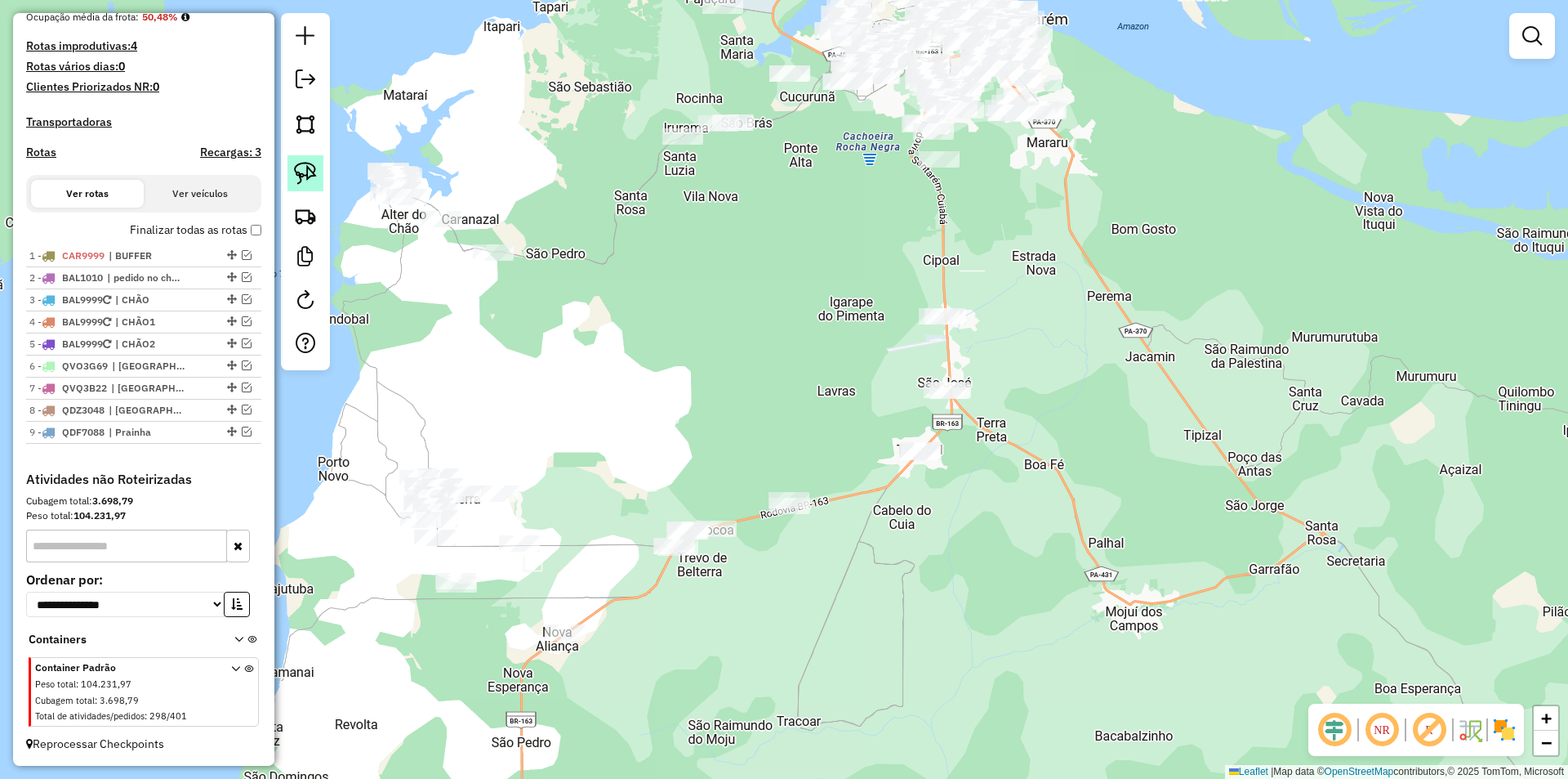
click at [296, 175] on img at bounding box center [305, 172] width 23 height 23
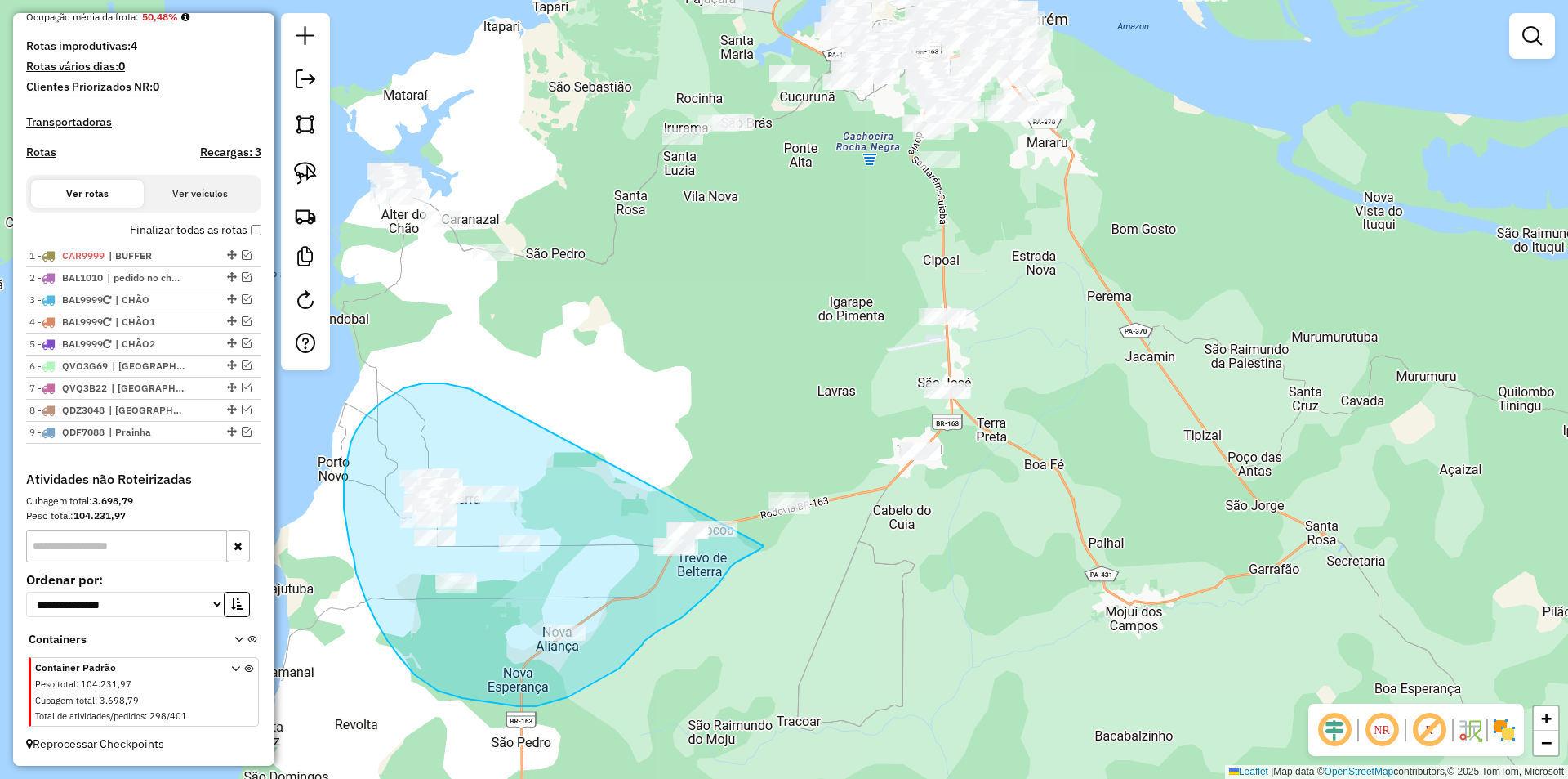
drag, startPoint x: 470, startPoint y: 389, endPoint x: 764, endPoint y: 546, distance: 333.3
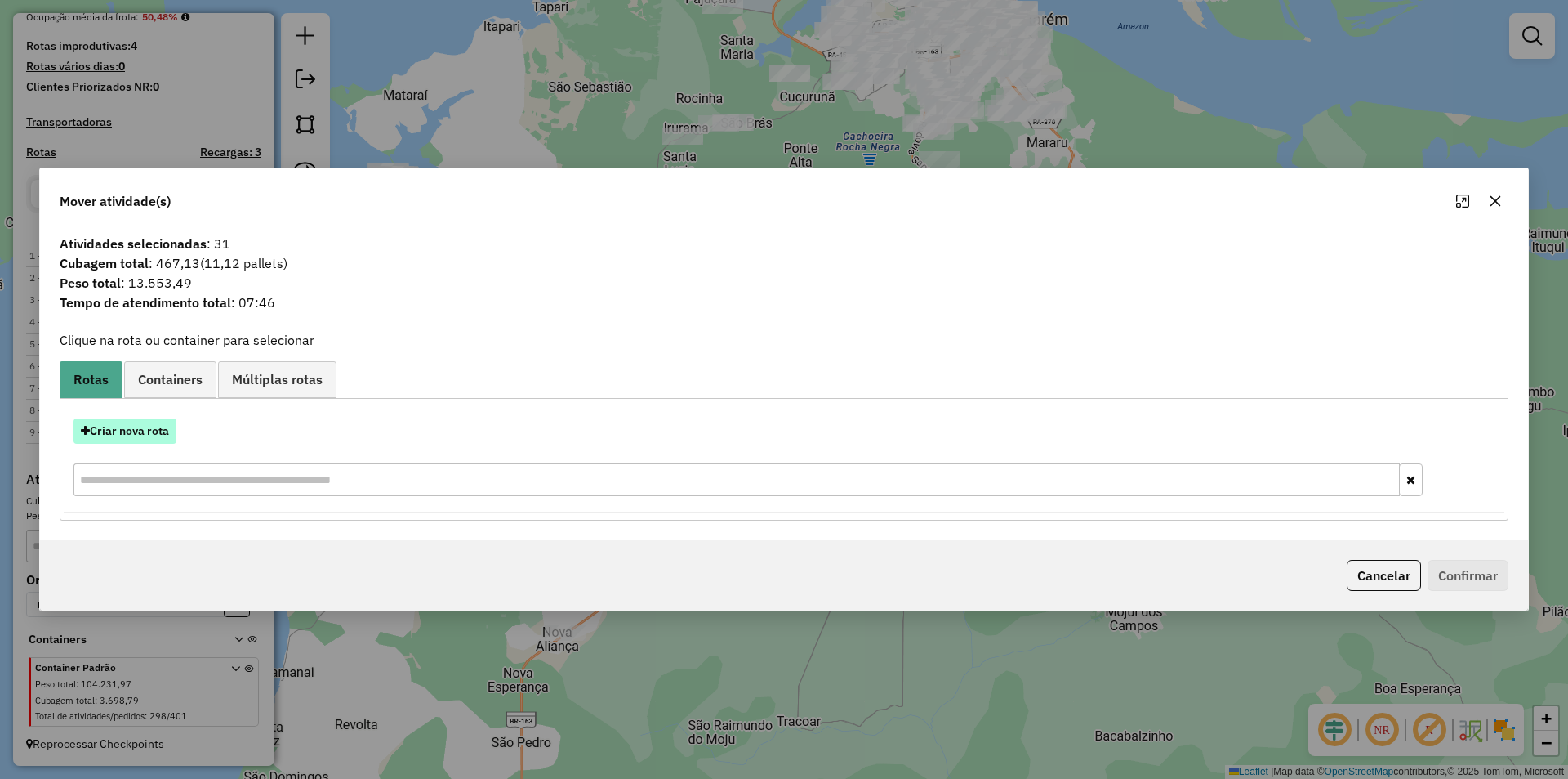
click at [163, 427] on button "Criar nova rota" at bounding box center [125, 431] width 103 height 25
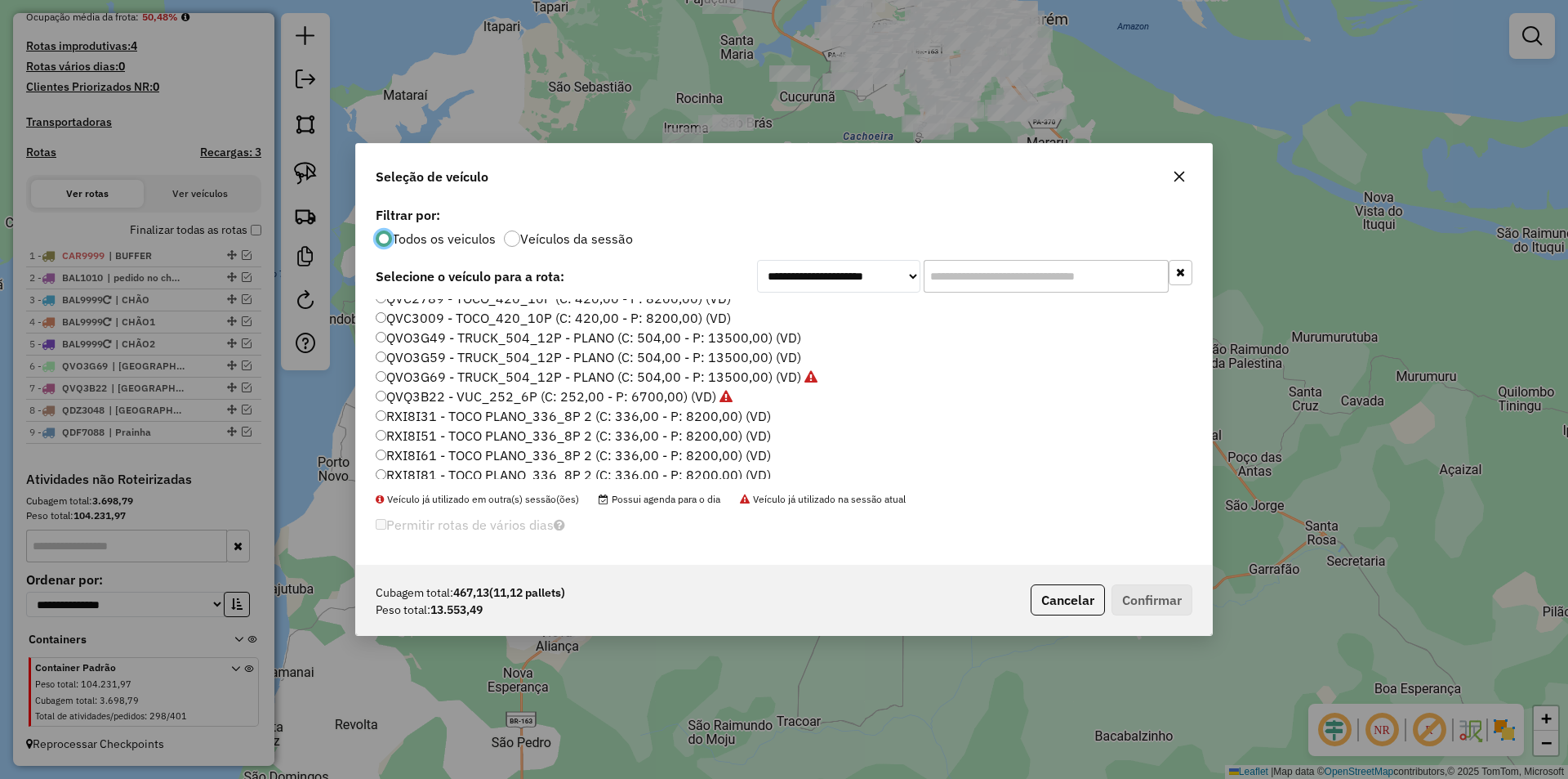
scroll to position [324, 0]
click at [462, 402] on label "QVC3009 - TOCO_420_10P (C: 420,00 - P: 8200,00) (VD)" at bounding box center [554, 396] width 355 height 20
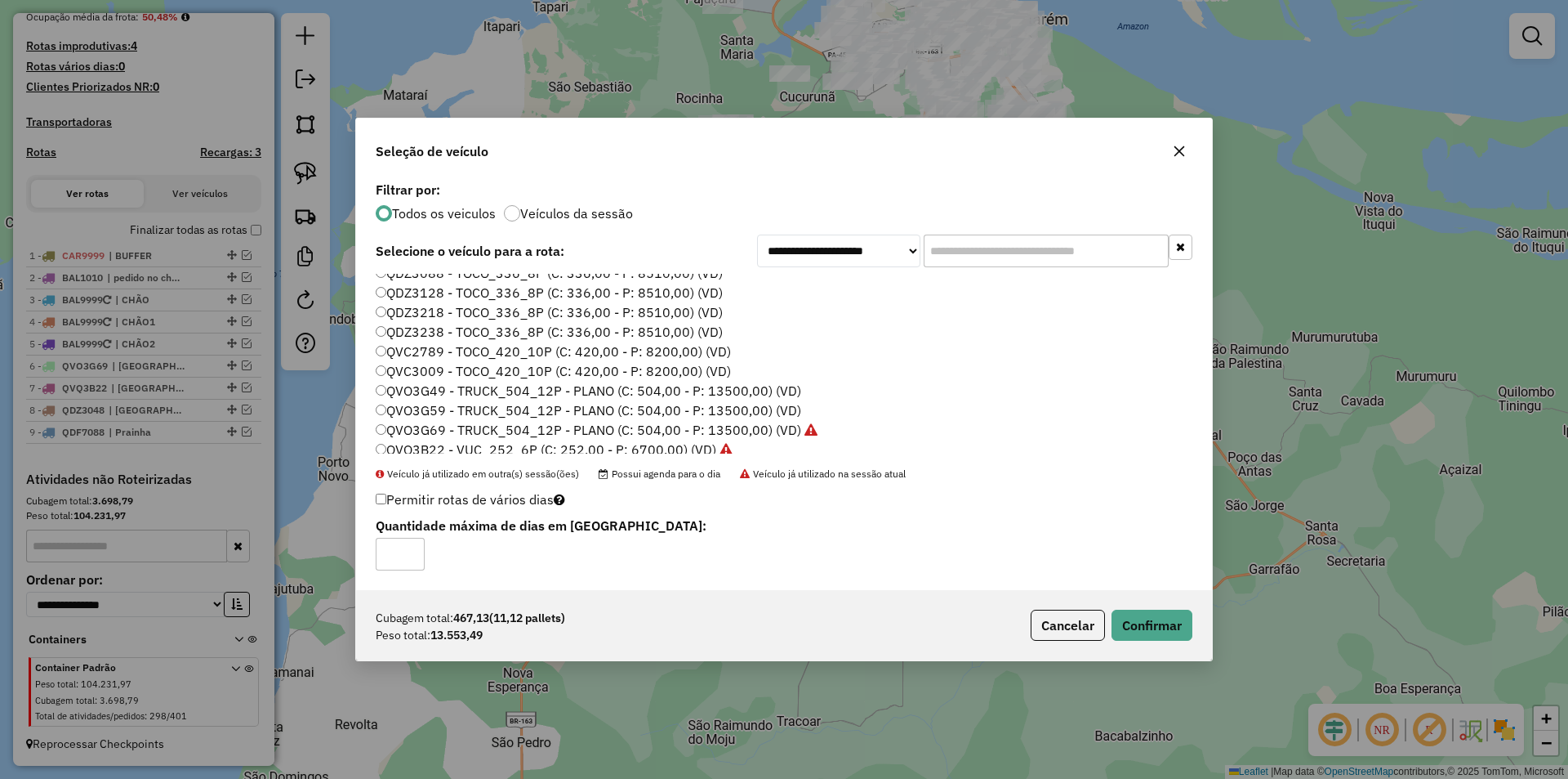
click at [1193, 632] on div "Cubagem total: 467,13 (11,12 pallets) Peso total: 13.553,49 Cancelar Confirmar" at bounding box center [784, 625] width 856 height 70
click at [1158, 606] on div "Cubagem total: 467,13 (11,12 pallets) Peso total: 13.553,49 Cancelar Confirmar" at bounding box center [784, 625] width 856 height 70
click at [1160, 612] on button "Confirmar" at bounding box center [1151, 625] width 81 height 31
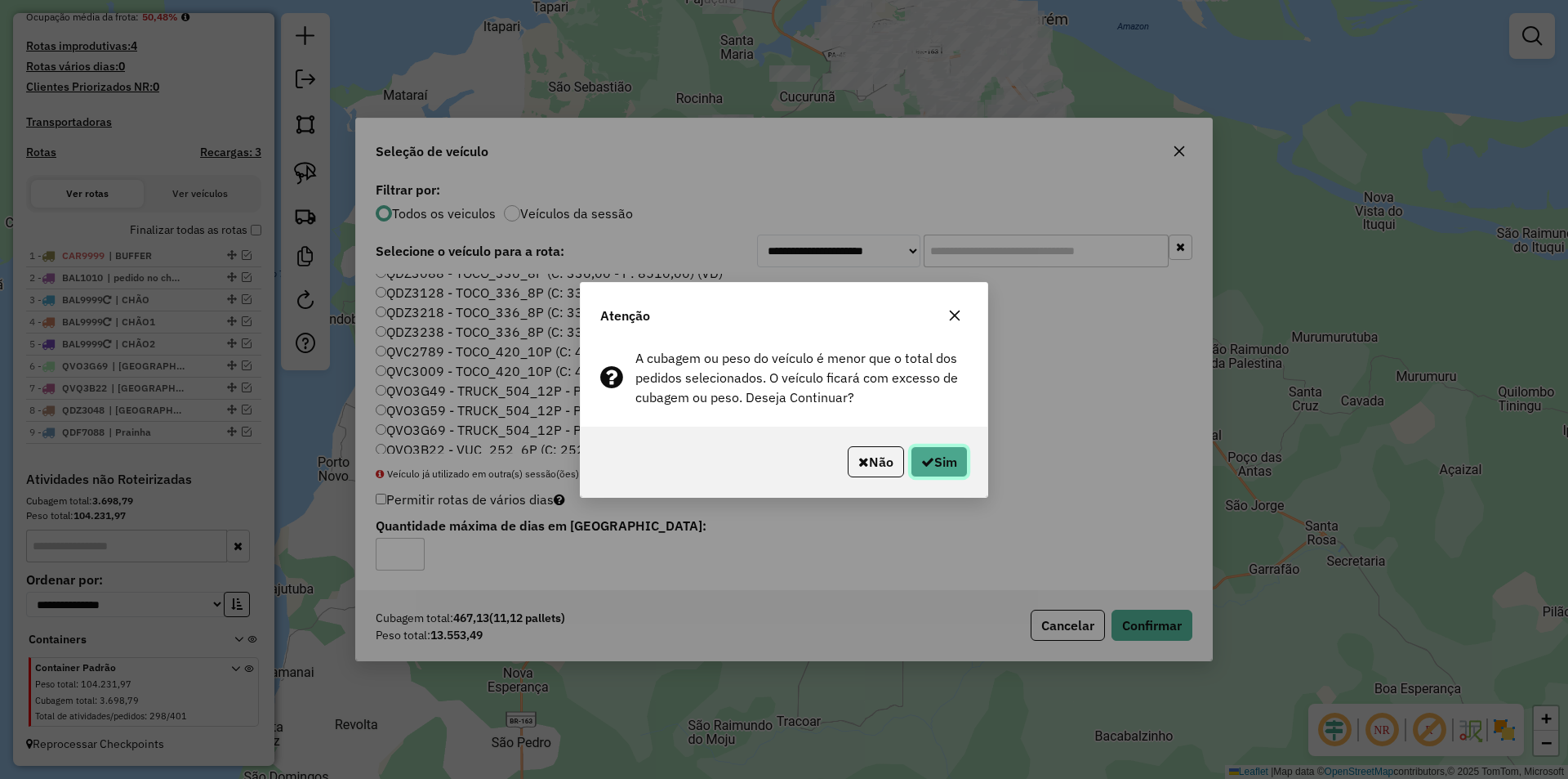
click at [924, 463] on icon "button" at bounding box center [927, 462] width 13 height 13
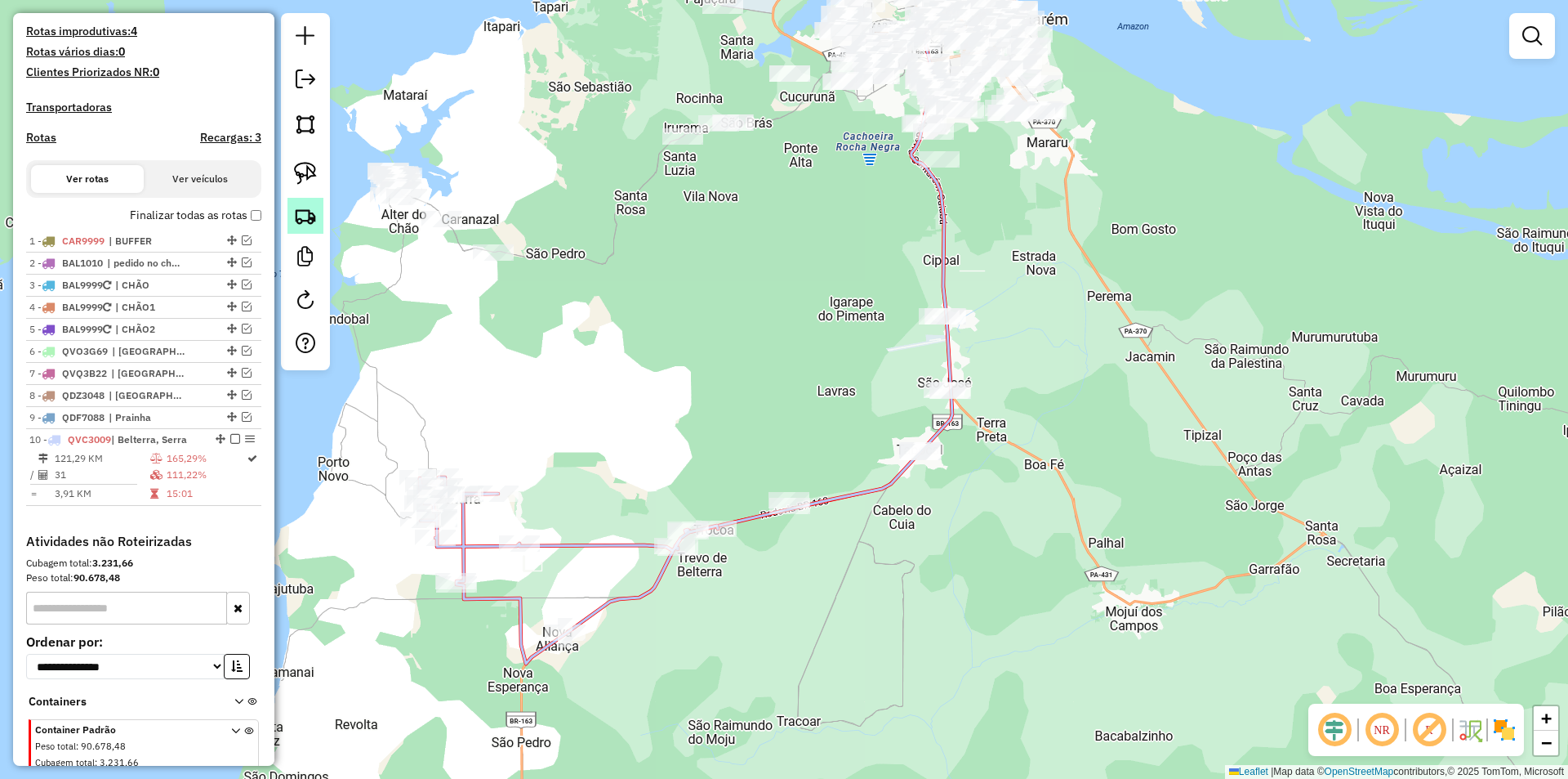
click at [293, 220] on link at bounding box center [305, 216] width 36 height 36
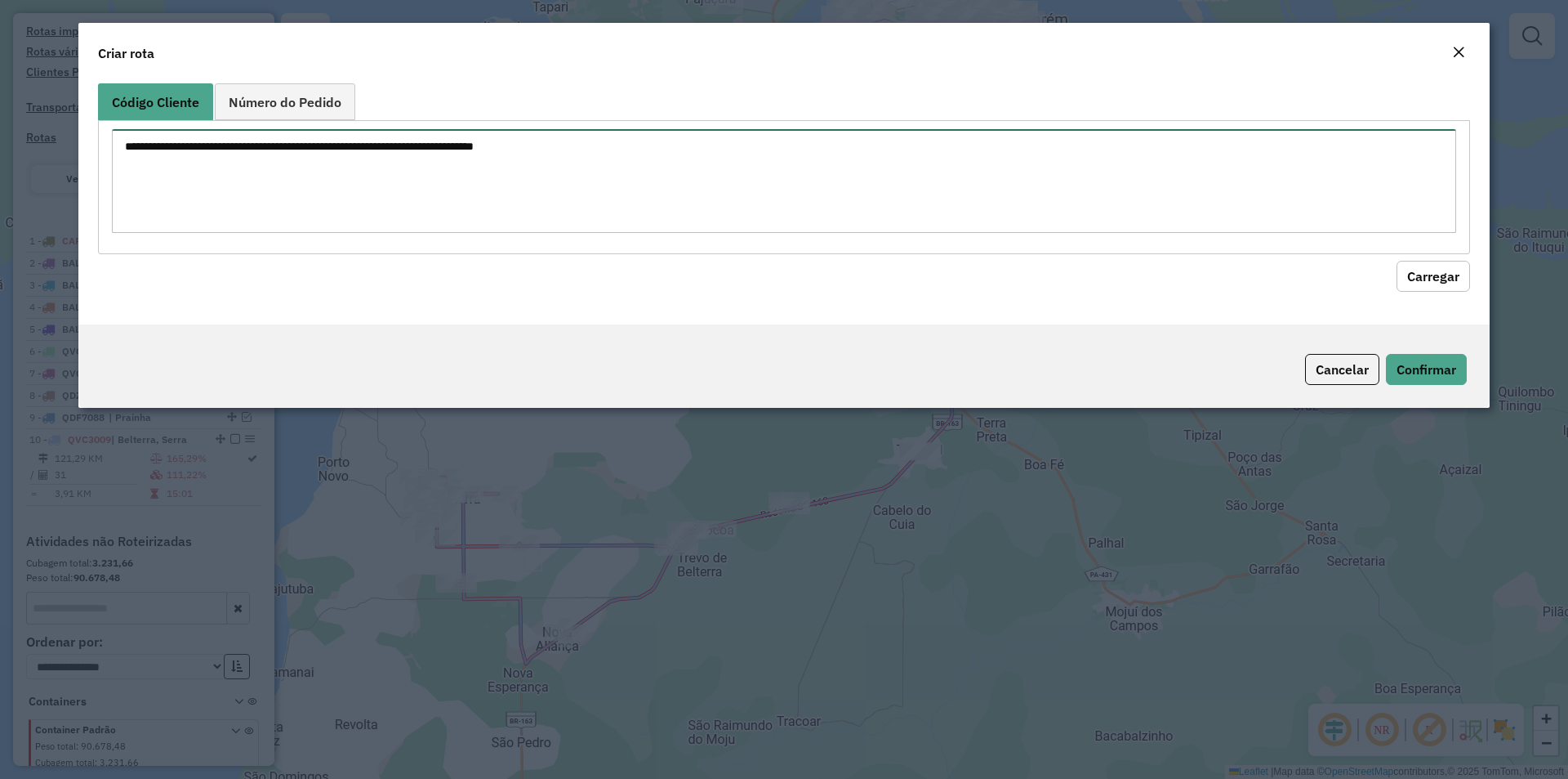
click at [309, 210] on textarea at bounding box center [783, 180] width 1344 height 103
type textarea "****"
click at [1441, 287] on button "Carregar" at bounding box center [1433, 276] width 73 height 31
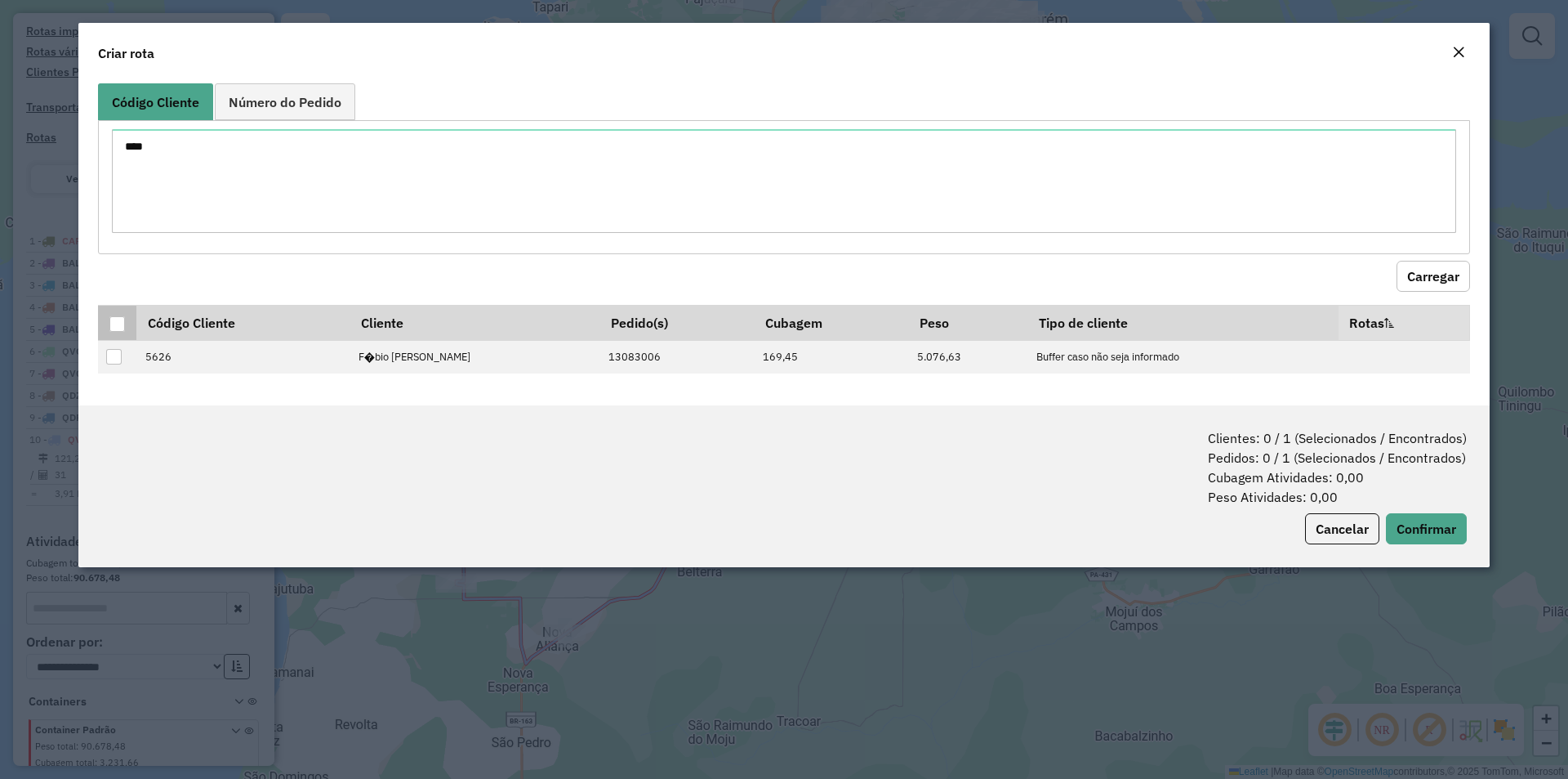
click at [120, 318] on div at bounding box center [117, 324] width 15 height 15
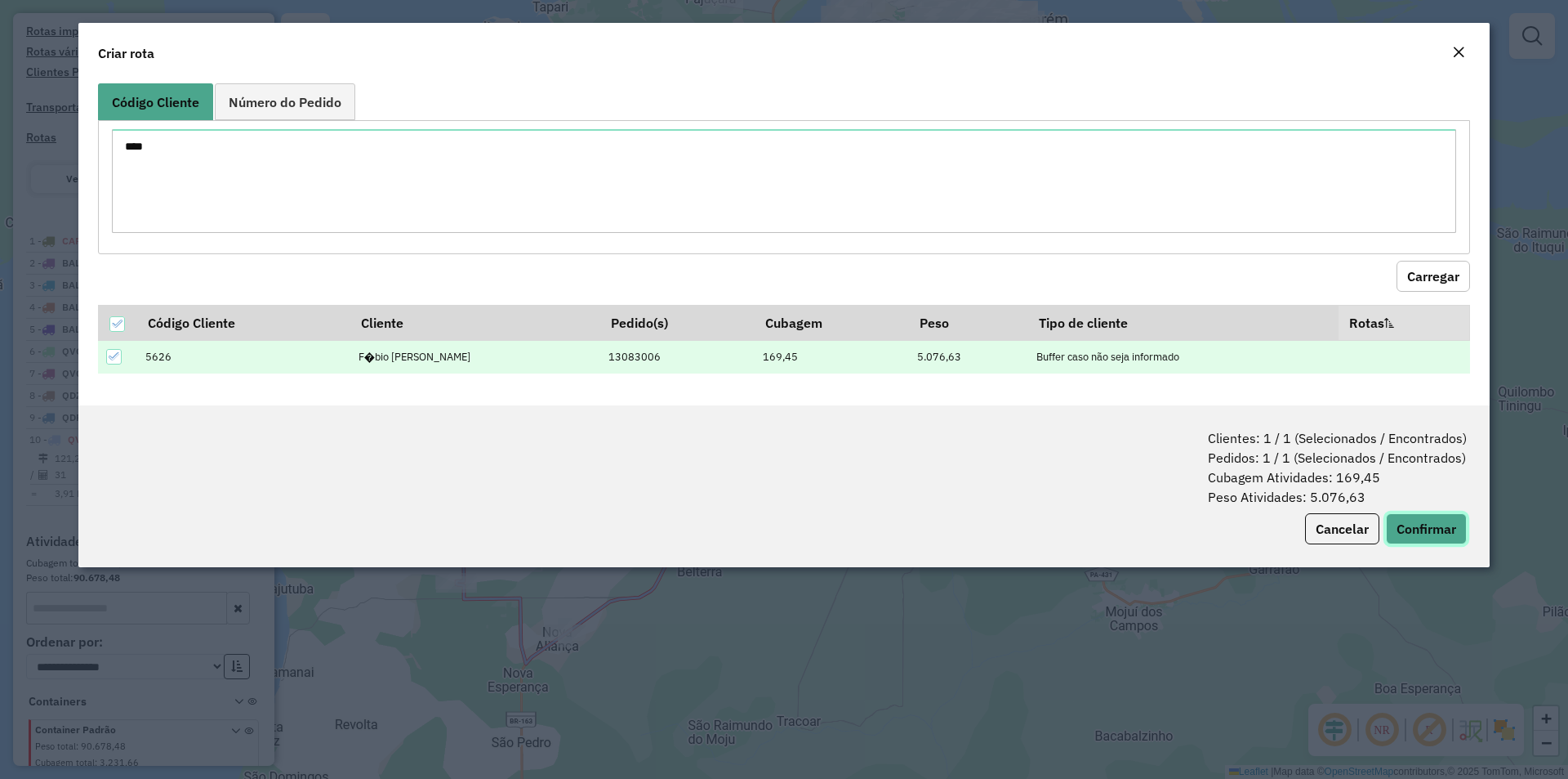
click at [1404, 529] on button "Confirmar" at bounding box center [1426, 529] width 81 height 31
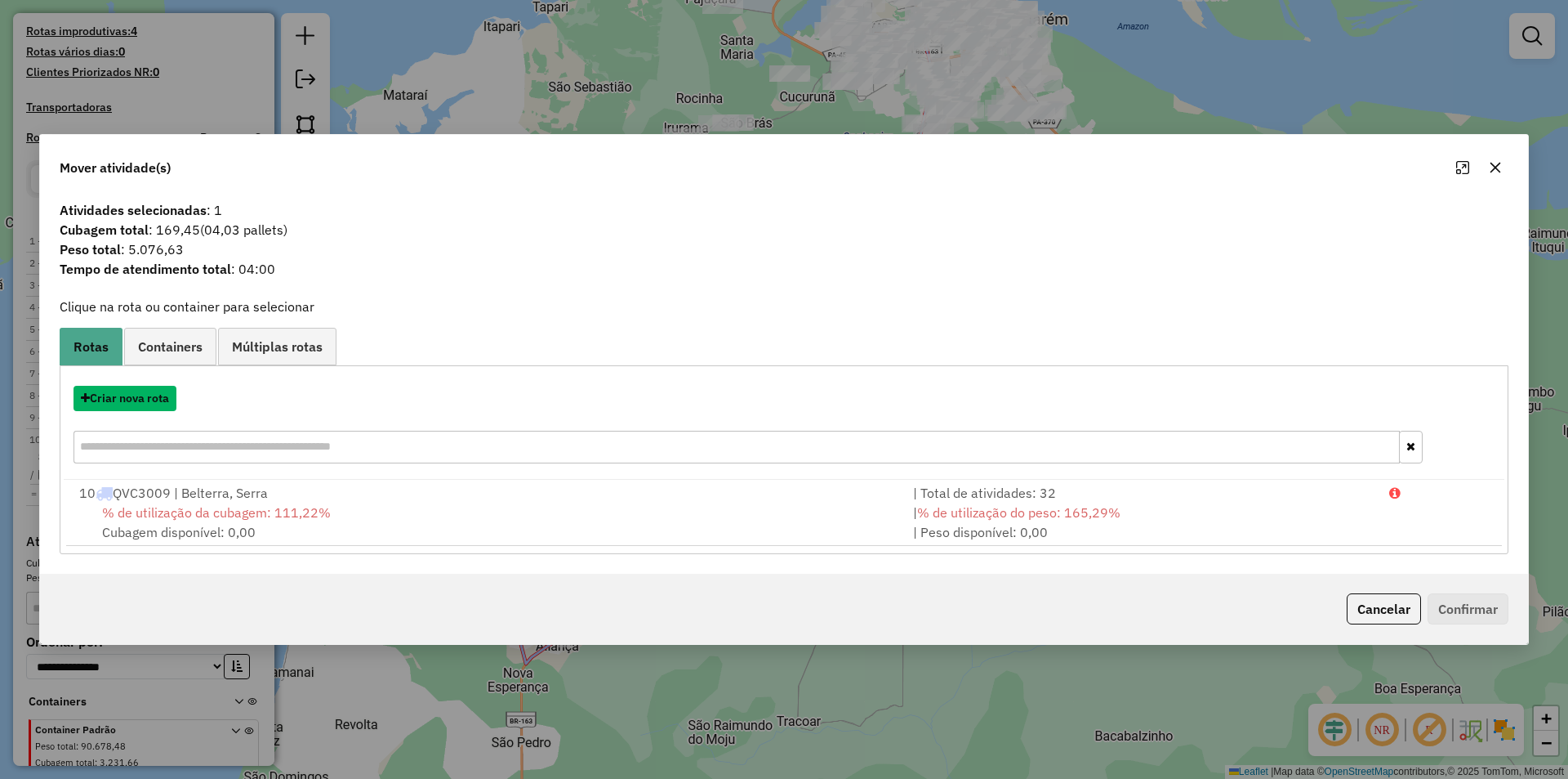
click at [167, 406] on button "Criar nova rota" at bounding box center [125, 398] width 103 height 25
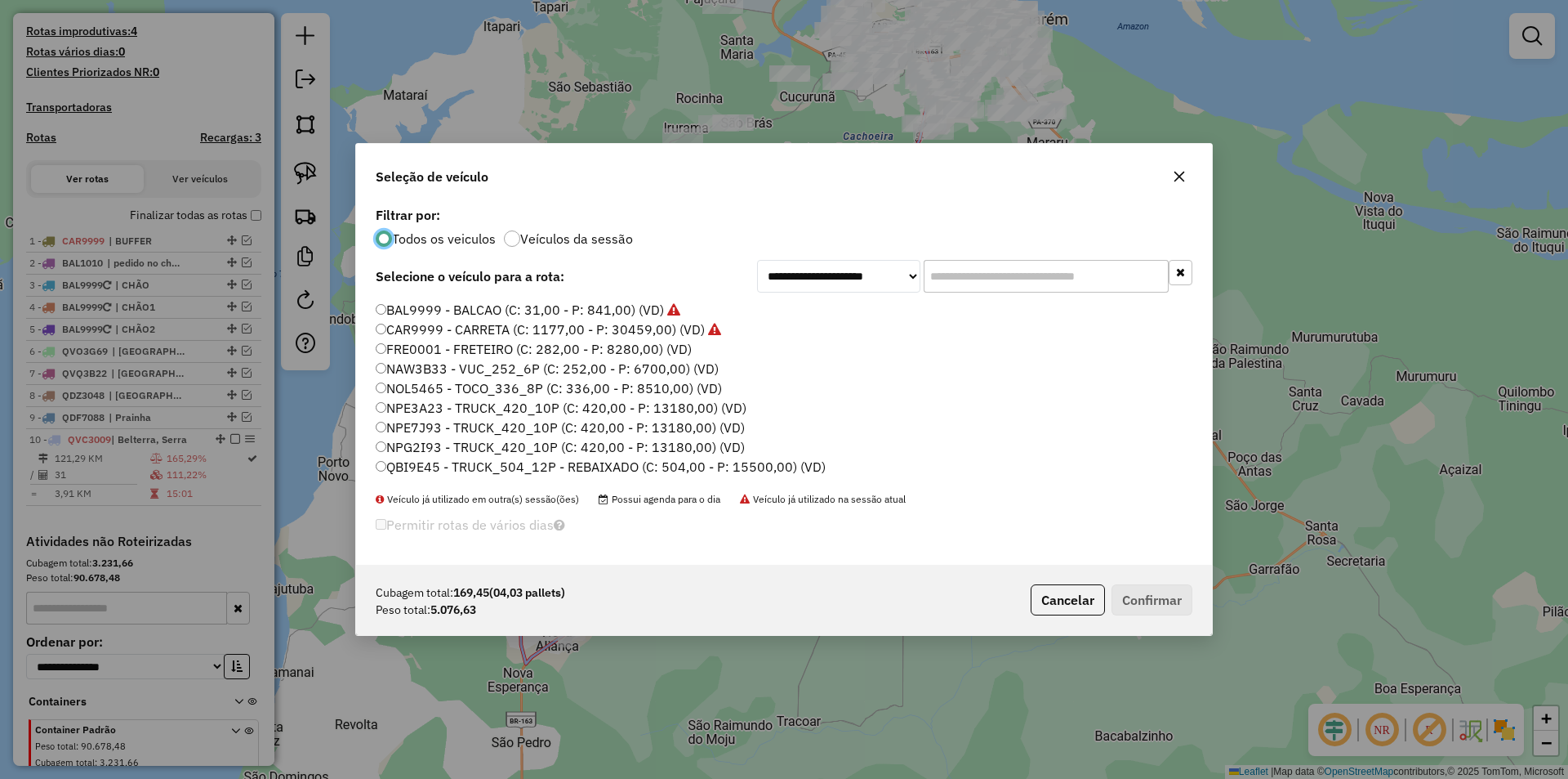
scroll to position [0, 0]
click at [682, 327] on label "BAL1010 - BALCÃOZINHO (C: 337,00 - P: 8000,00) (VD)" at bounding box center [556, 328] width 360 height 20
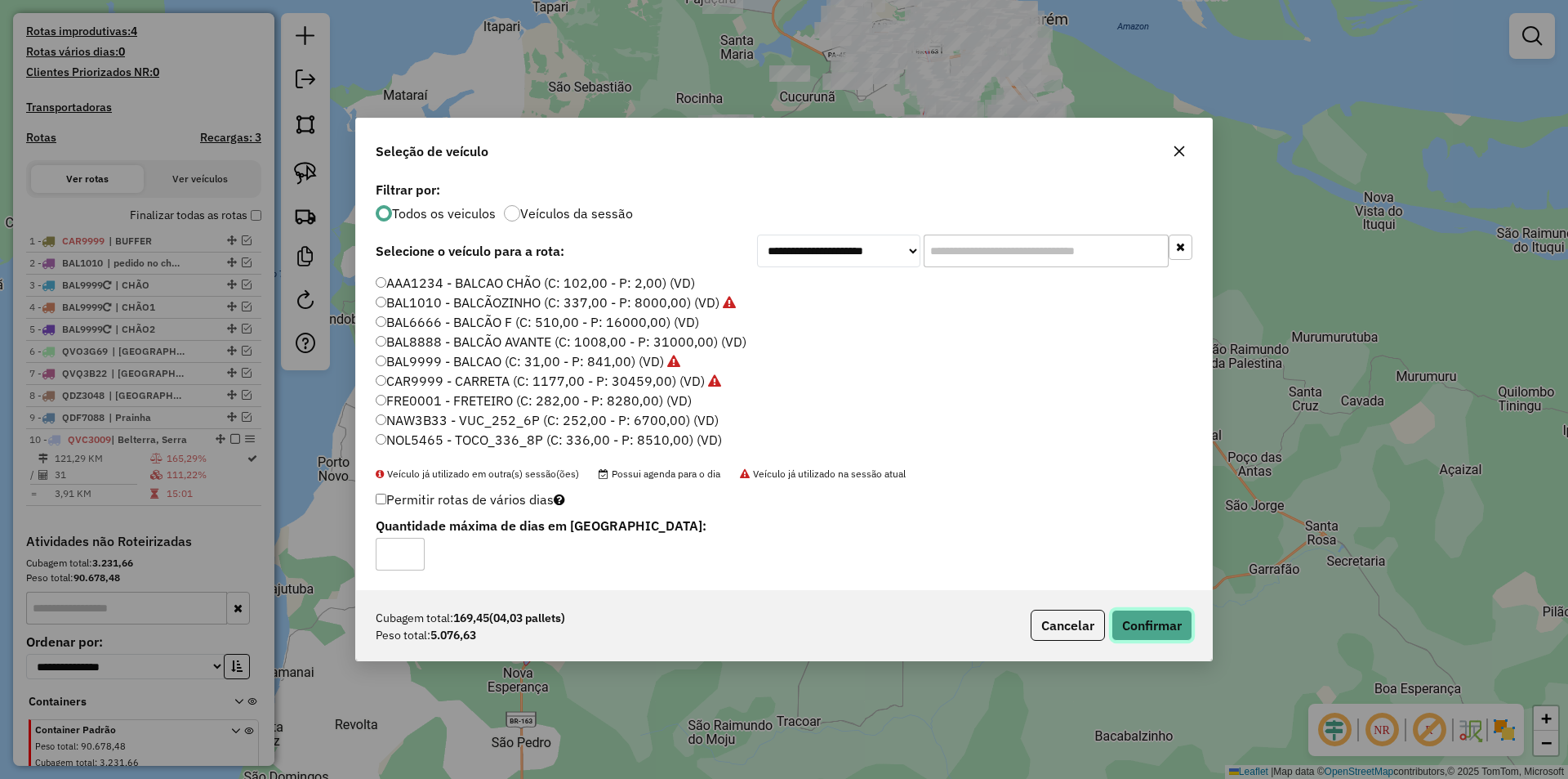
click at [1135, 620] on button "Confirmar" at bounding box center [1151, 625] width 81 height 31
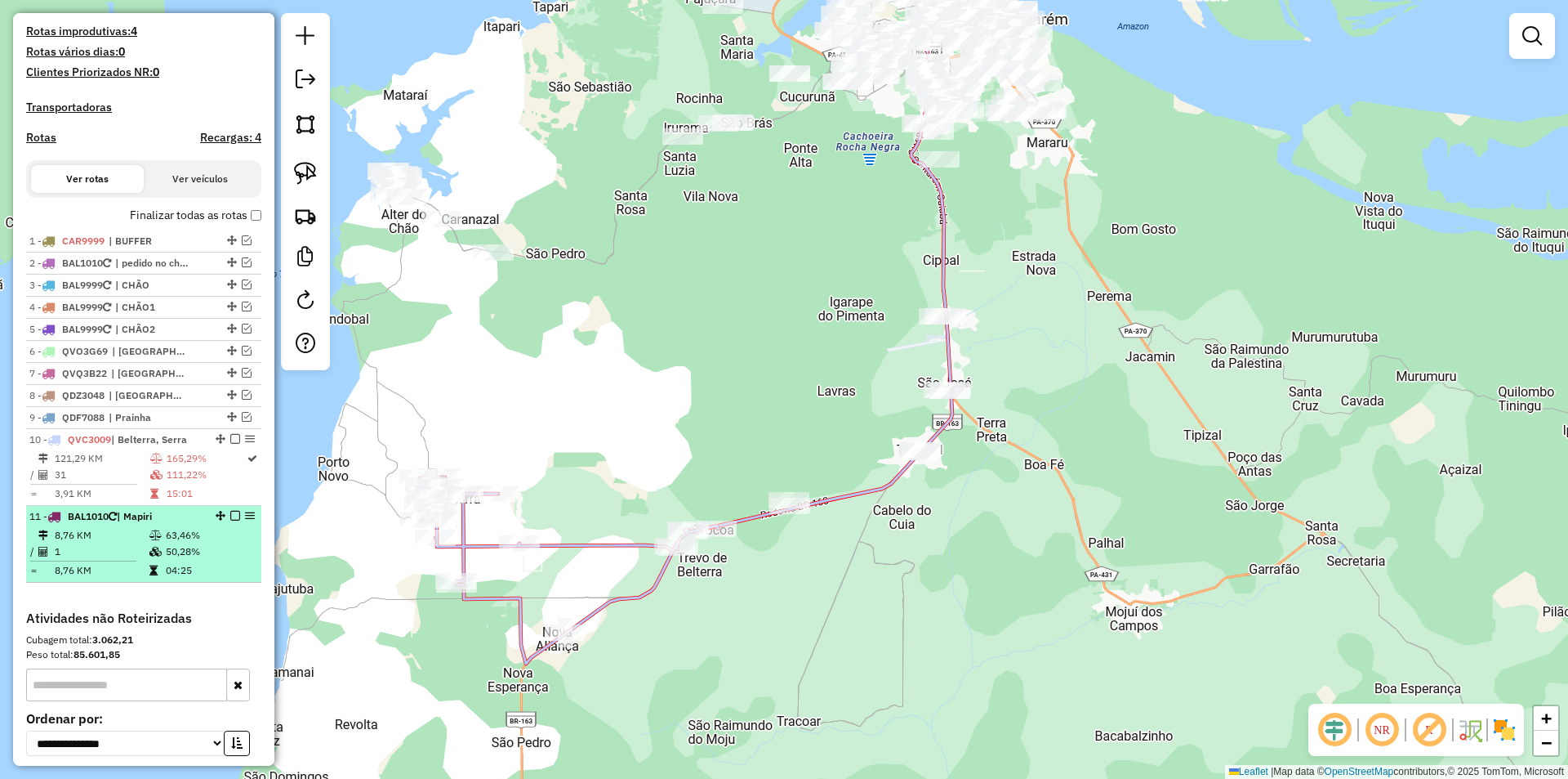
select select "**********"
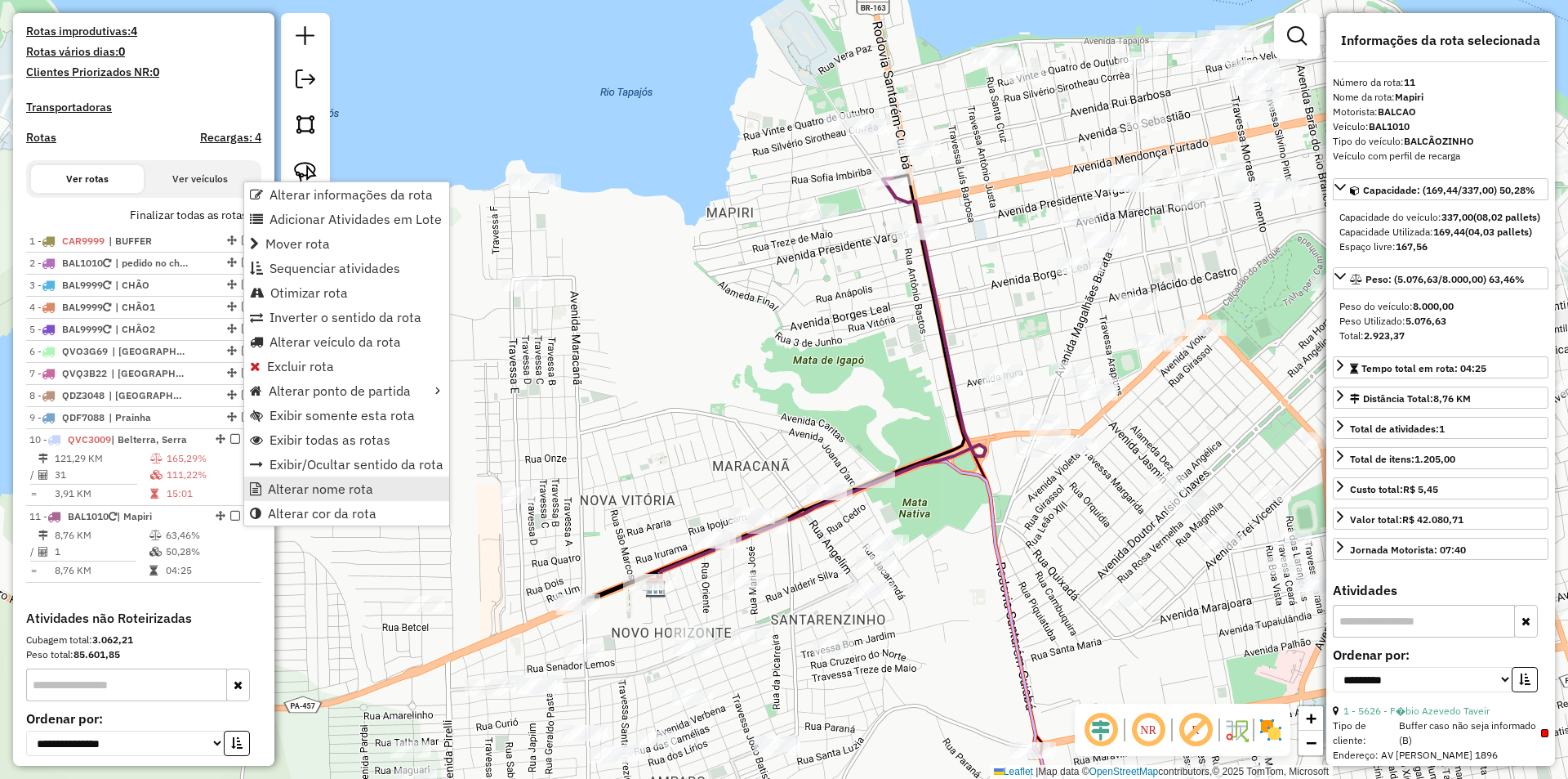
click at [280, 484] on span "Alterar nome rota" at bounding box center [321, 489] width 105 height 13
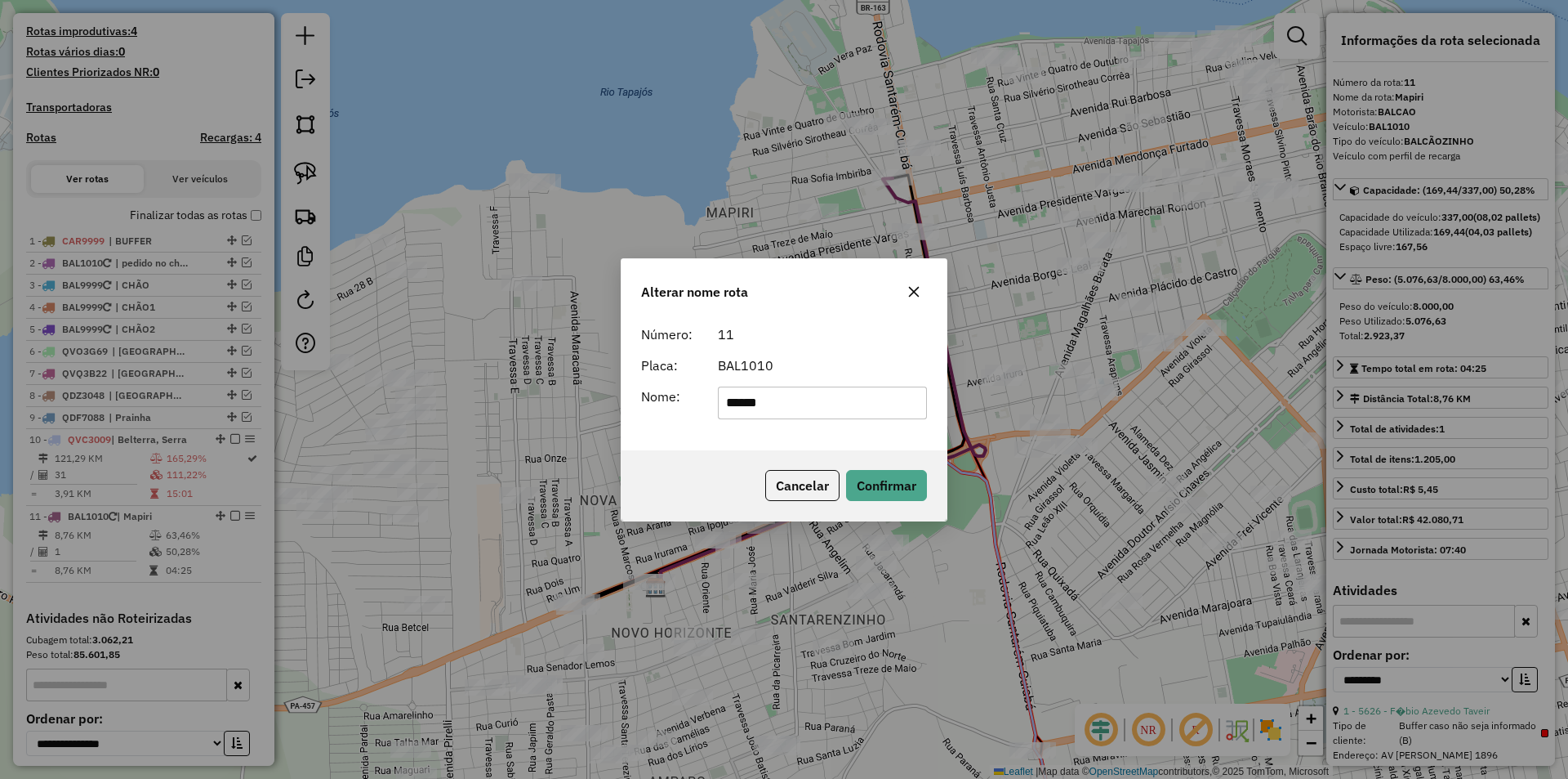
drag, startPoint x: 802, startPoint y: 399, endPoint x: 436, endPoint y: 433, distance: 367.6
click at [436, 433] on div "Alterar nome rota Número: 11 Placa: BAL1010 Nome: ****** Cancelar Confirmar" at bounding box center [784, 389] width 1568 height 779
type input "*****"
click at [895, 483] on button "Confirmar" at bounding box center [886, 485] width 81 height 31
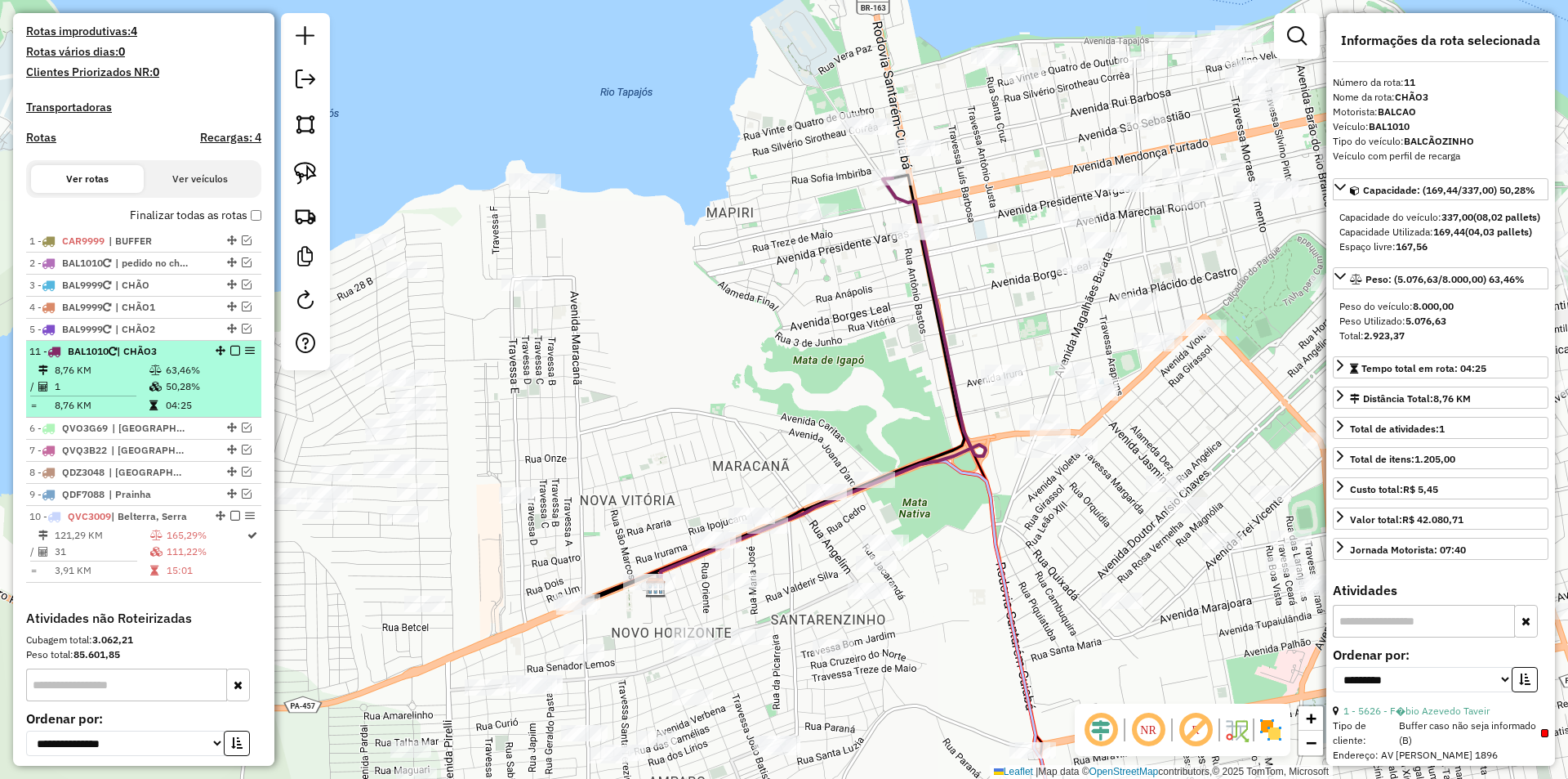
drag, startPoint x: 214, startPoint y: 532, endPoint x: 212, endPoint y: 359, distance: 173.0
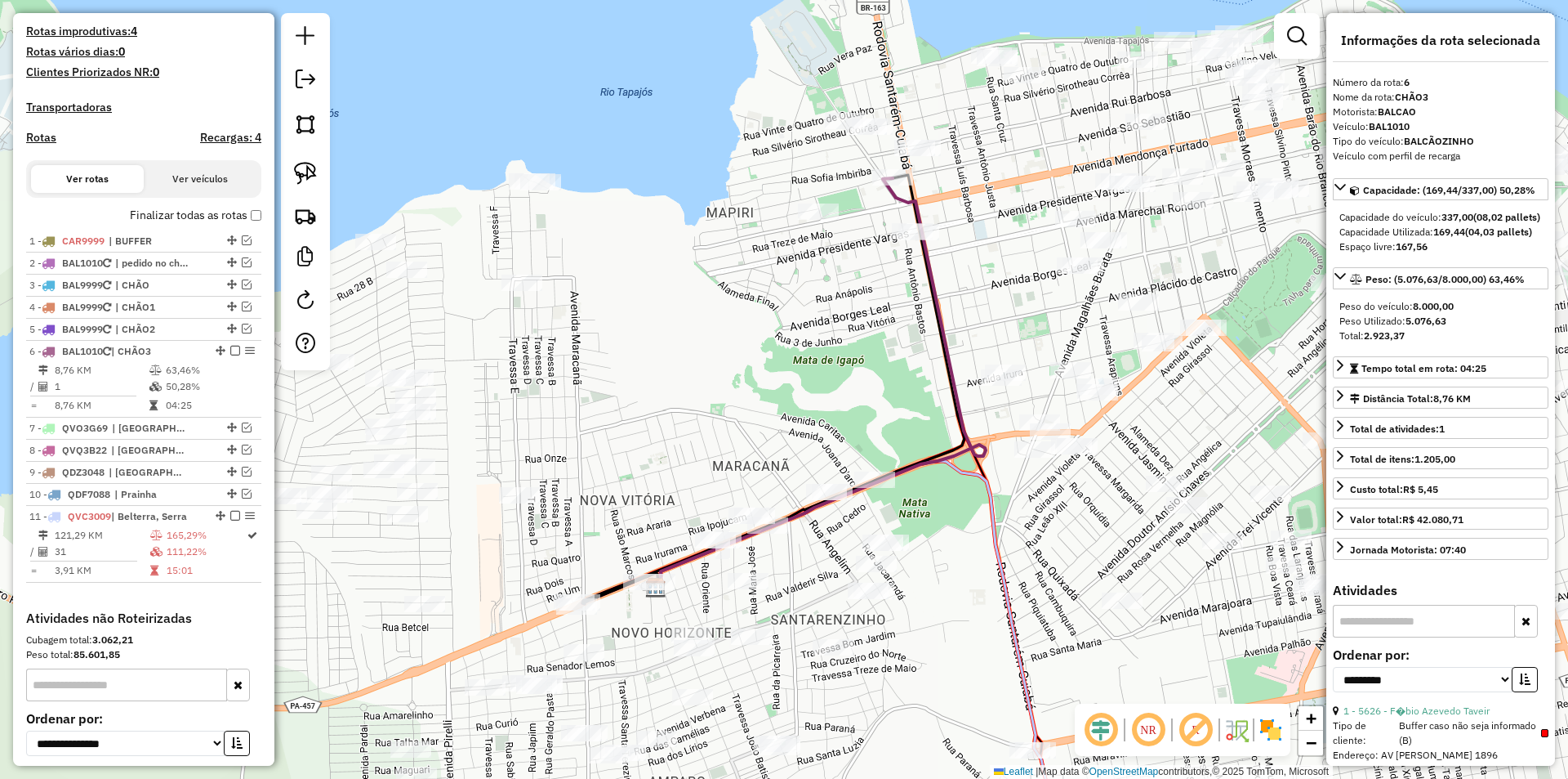
click at [230, 355] on em at bounding box center [235, 350] width 10 height 10
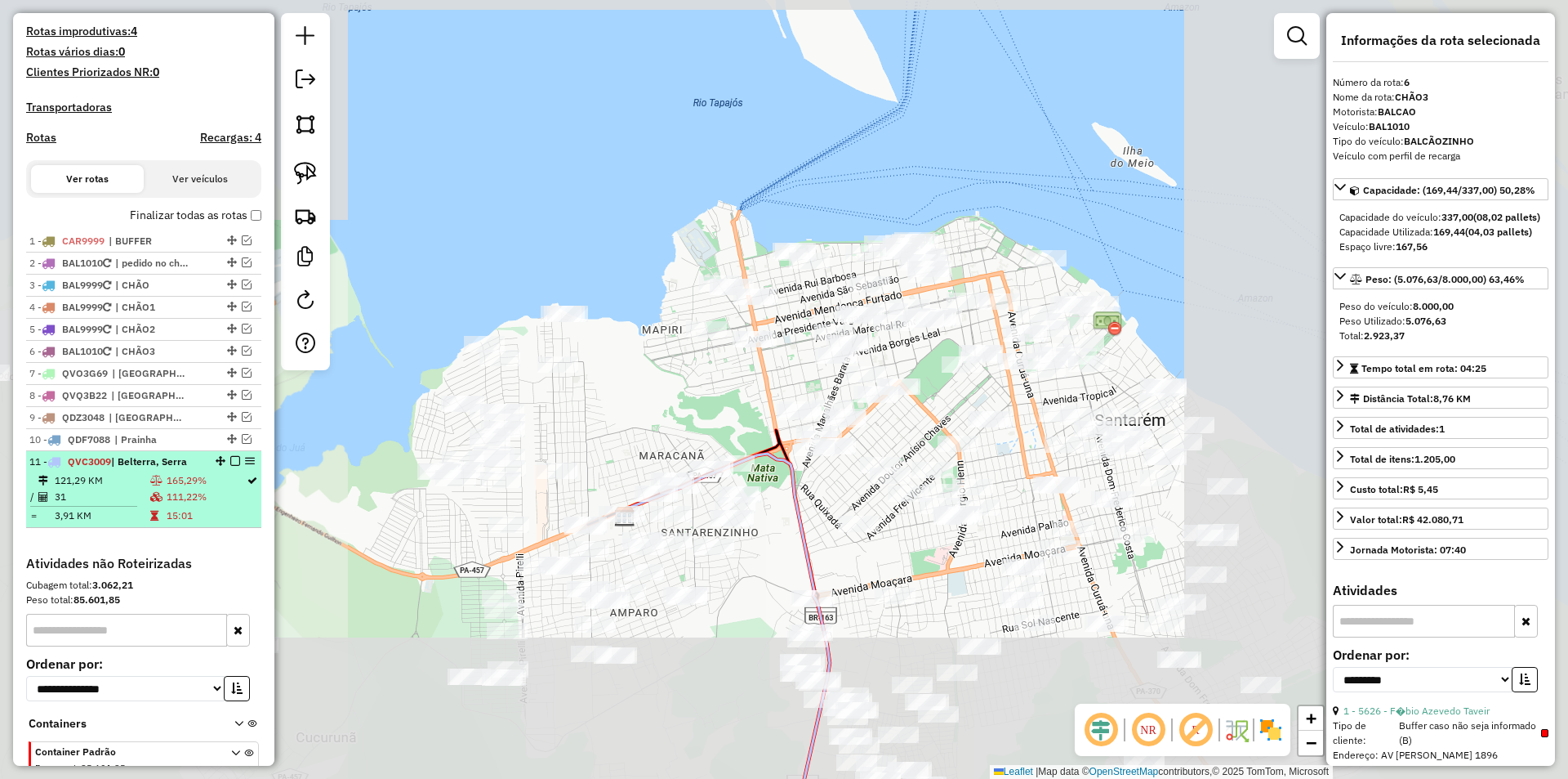
click at [120, 489] on td "121,29 KM" at bounding box center [101, 481] width 95 height 16
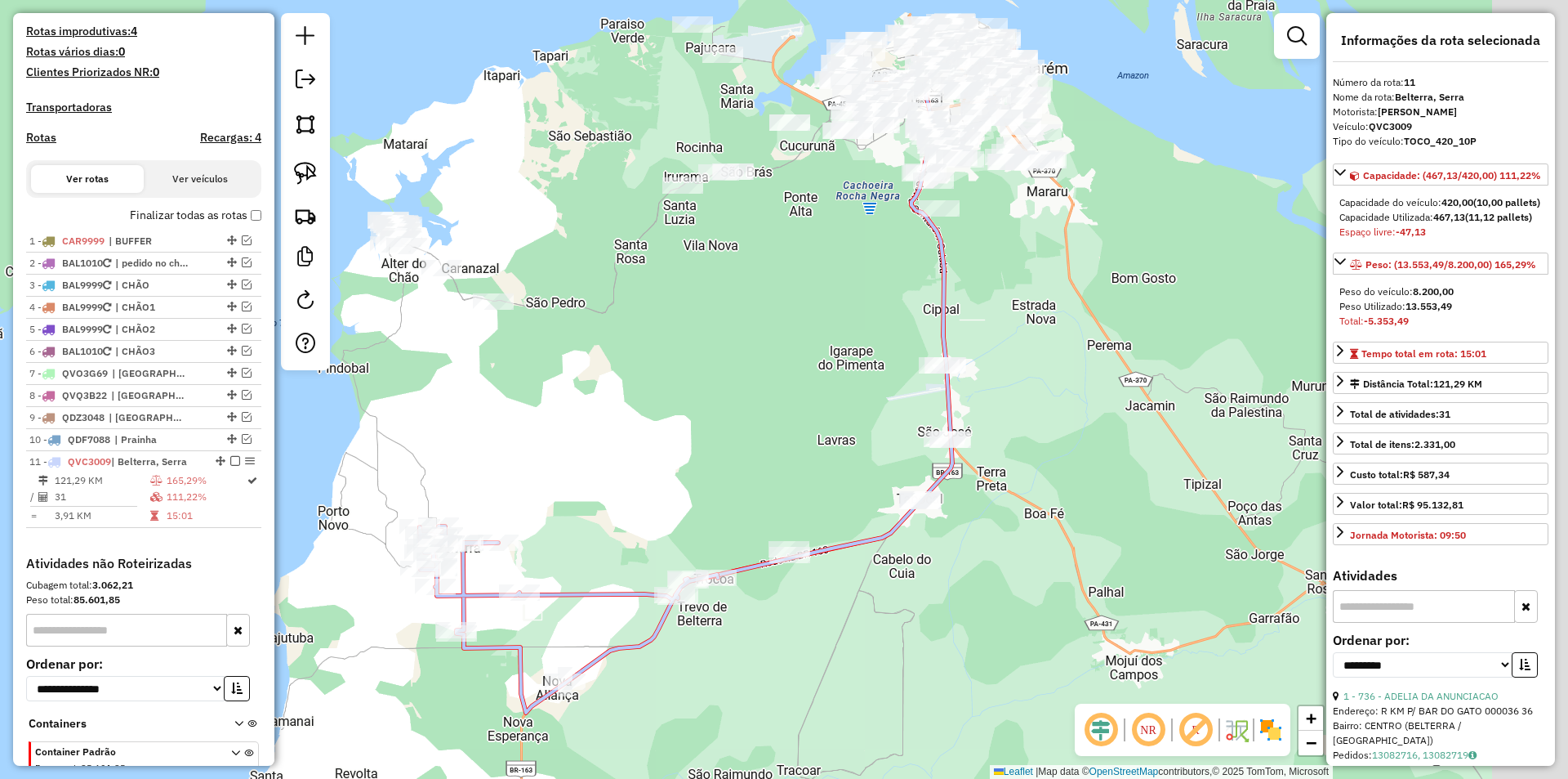
drag, startPoint x: 696, startPoint y: 485, endPoint x: 552, endPoint y: 492, distance: 144.2
click at [552, 492] on div "Janela de atendimento Grade de atendimento Capacidade Transportadoras Veículos …" at bounding box center [784, 389] width 1568 height 779
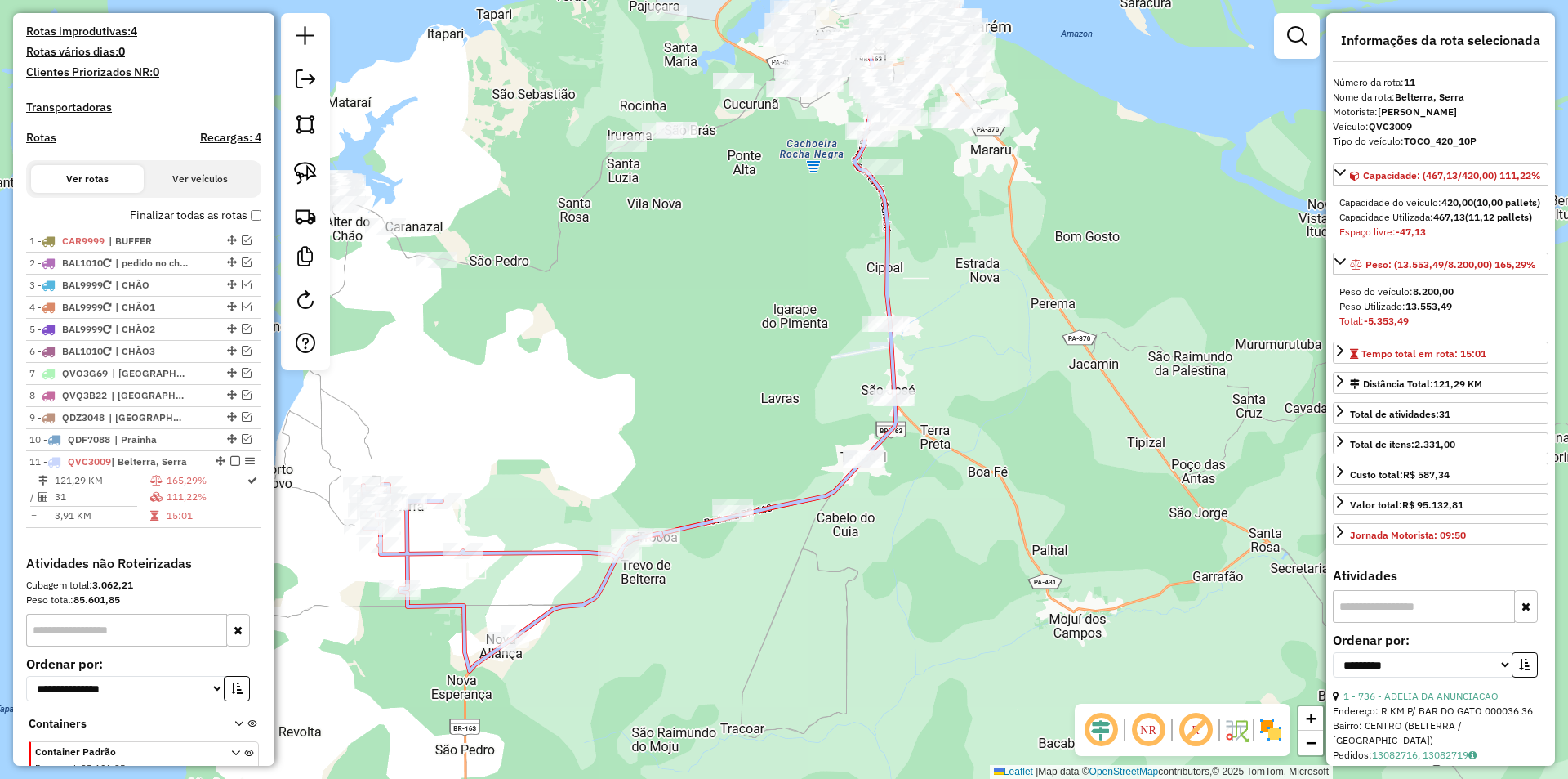
drag, startPoint x: 522, startPoint y: 612, endPoint x: 511, endPoint y: 563, distance: 50.2
click at [511, 563] on div "Janela de atendimento Grade de atendimento Capacidade Transportadoras Veículos …" at bounding box center [784, 389] width 1568 height 779
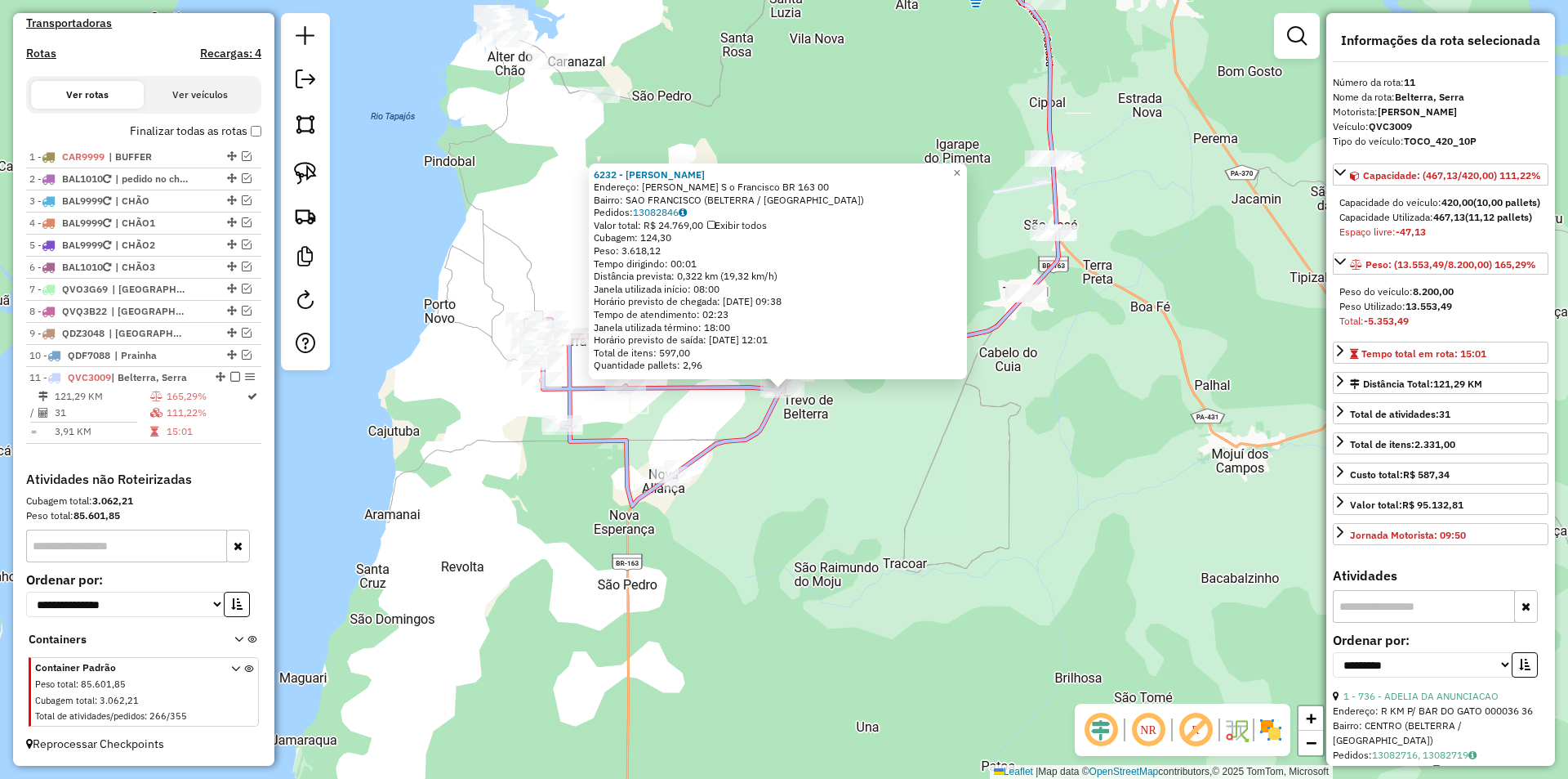
click at [792, 447] on div "6232 - Madalena Sousa De Li Endereço: RAM Ramal S o Francisco BR 163 00 Bairro:…" at bounding box center [784, 389] width 1568 height 779
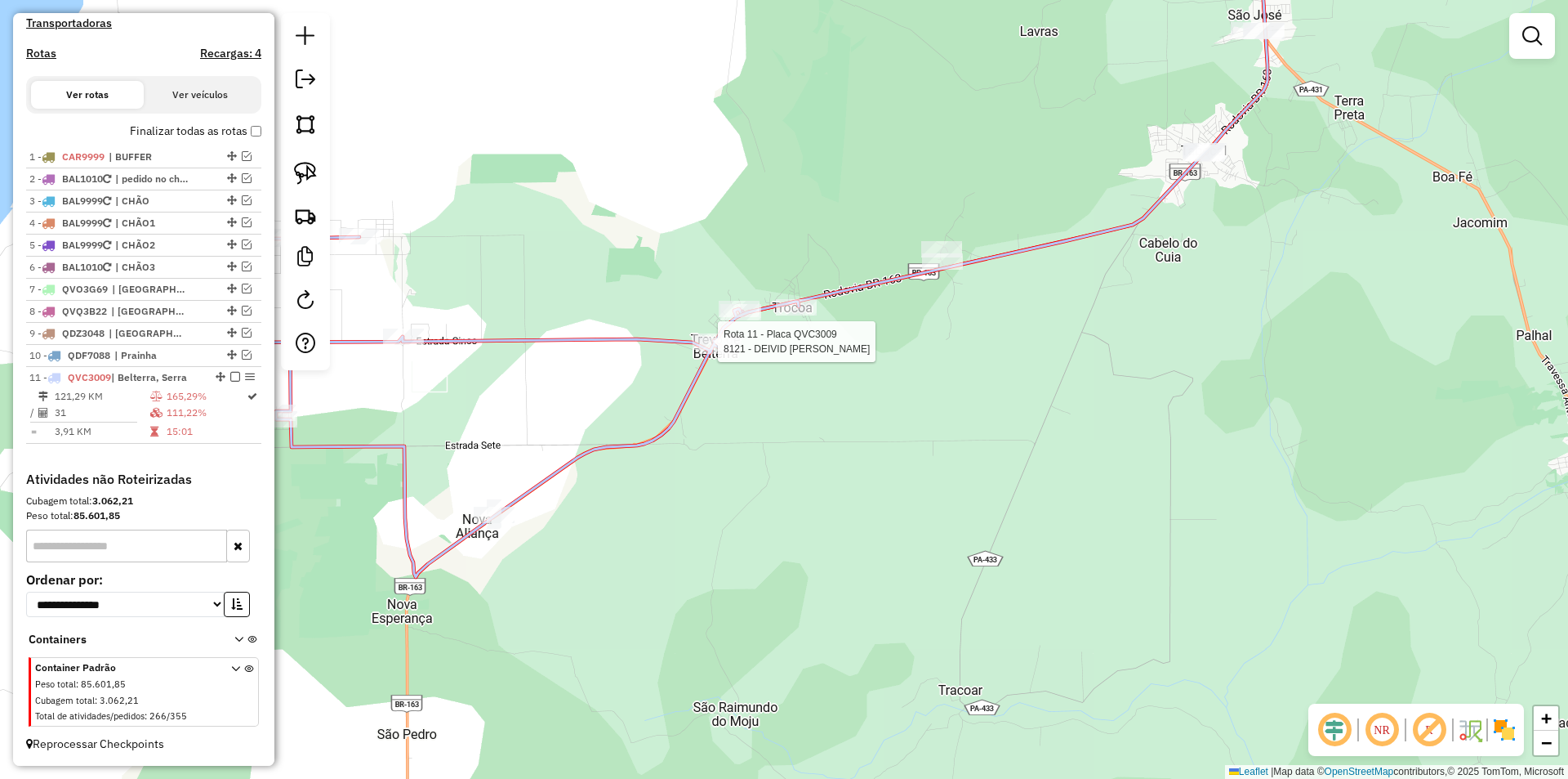
select select "**********"
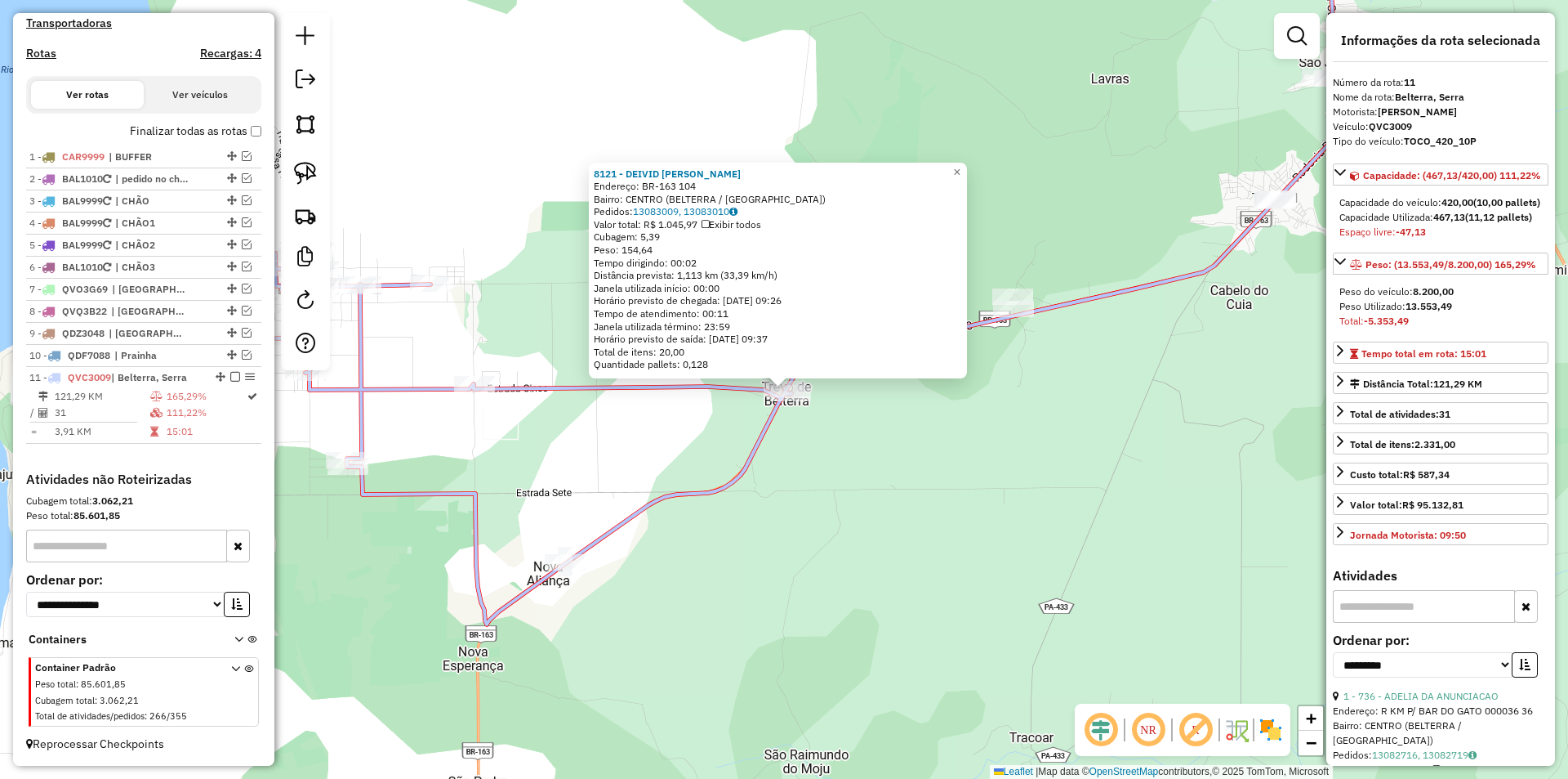
click at [928, 516] on div "8121 - DEIVID CASSIANO PONC Endereço: BR-163 104 Bairro: CENTRO (BELTERRA / PA)…" at bounding box center [784, 389] width 1568 height 779
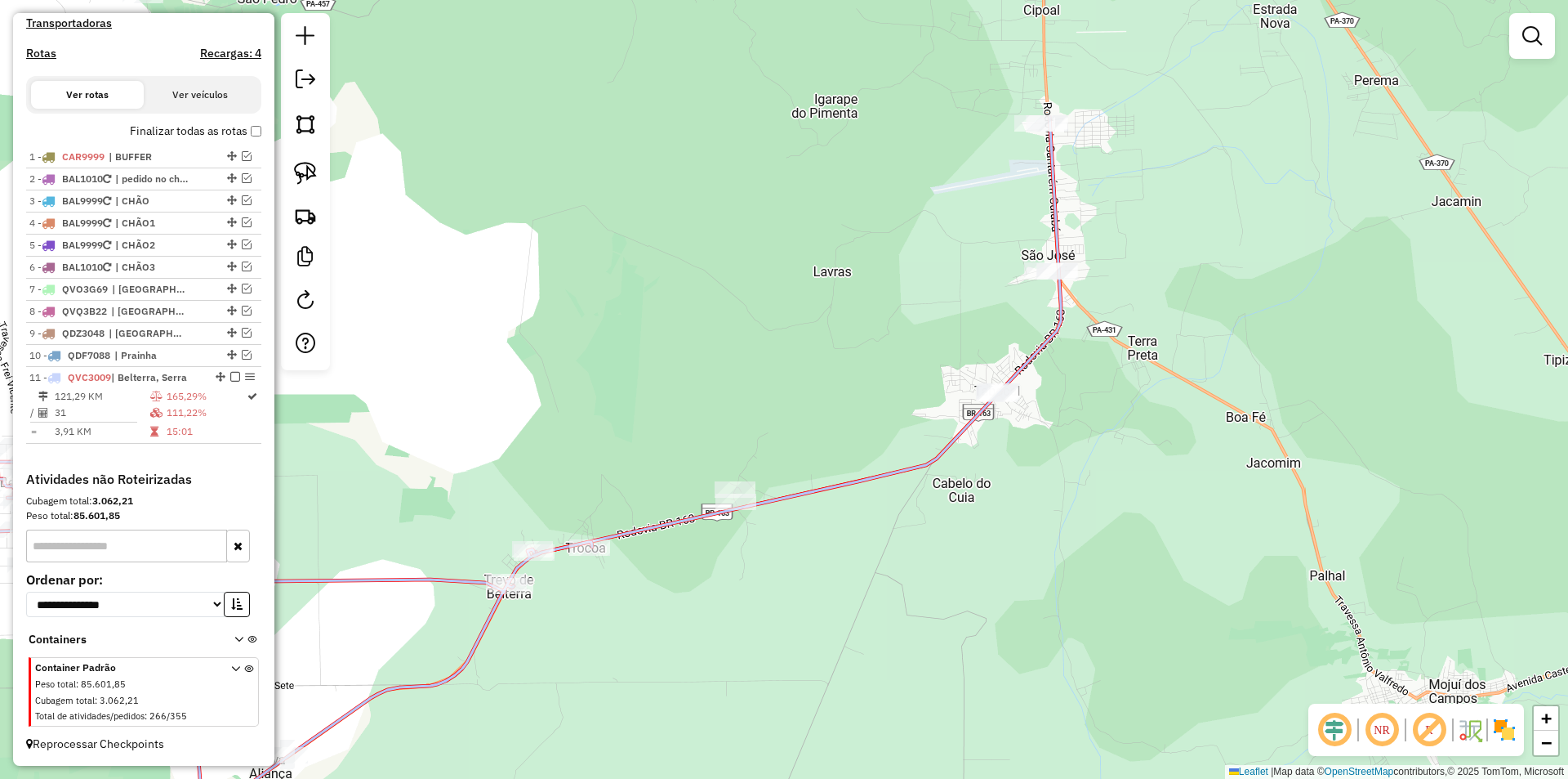
drag, startPoint x: 895, startPoint y: 485, endPoint x: 672, endPoint y: 667, distance: 287.8
click at [672, 667] on div "Janela de atendimento Grade de atendimento Capacidade Transportadoras Veículos …" at bounding box center [784, 389] width 1568 height 779
click at [324, 178] on div at bounding box center [305, 191] width 49 height 357
click at [315, 172] on img at bounding box center [305, 172] width 23 height 23
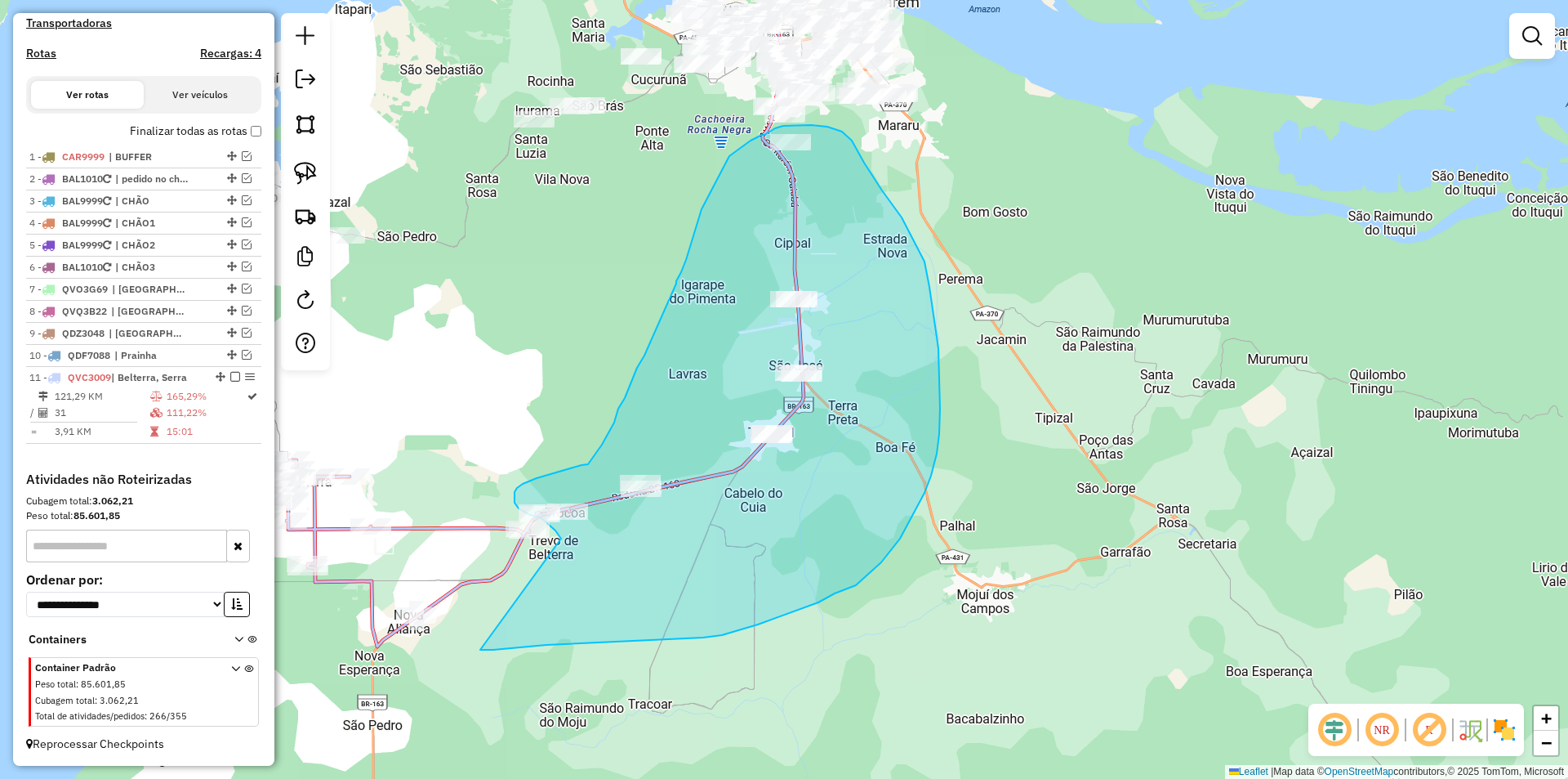
drag, startPoint x: 576, startPoint y: 601, endPoint x: 478, endPoint y: 649, distance: 109.1
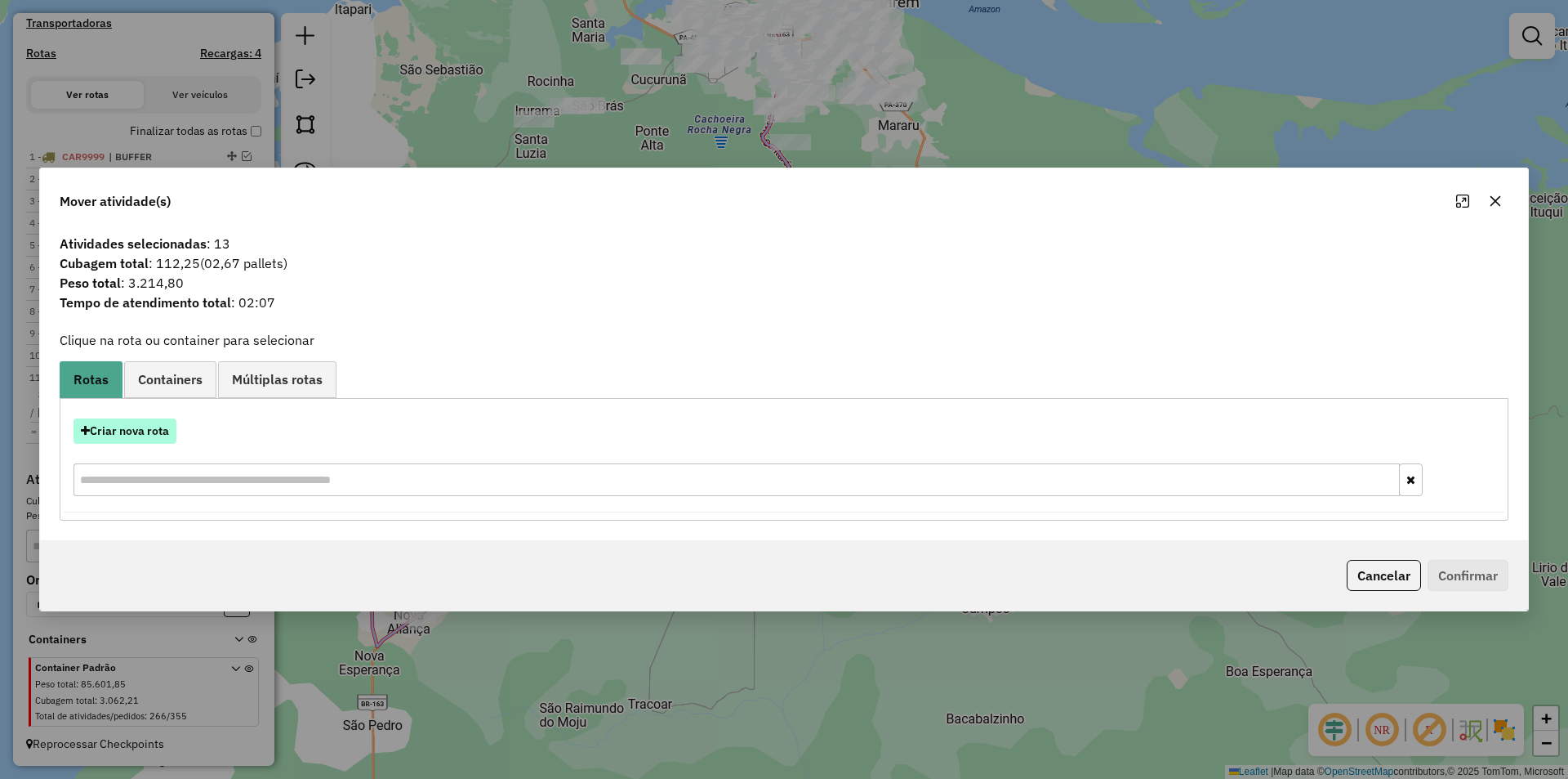
click at [155, 435] on button "Criar nova rota" at bounding box center [125, 431] width 103 height 25
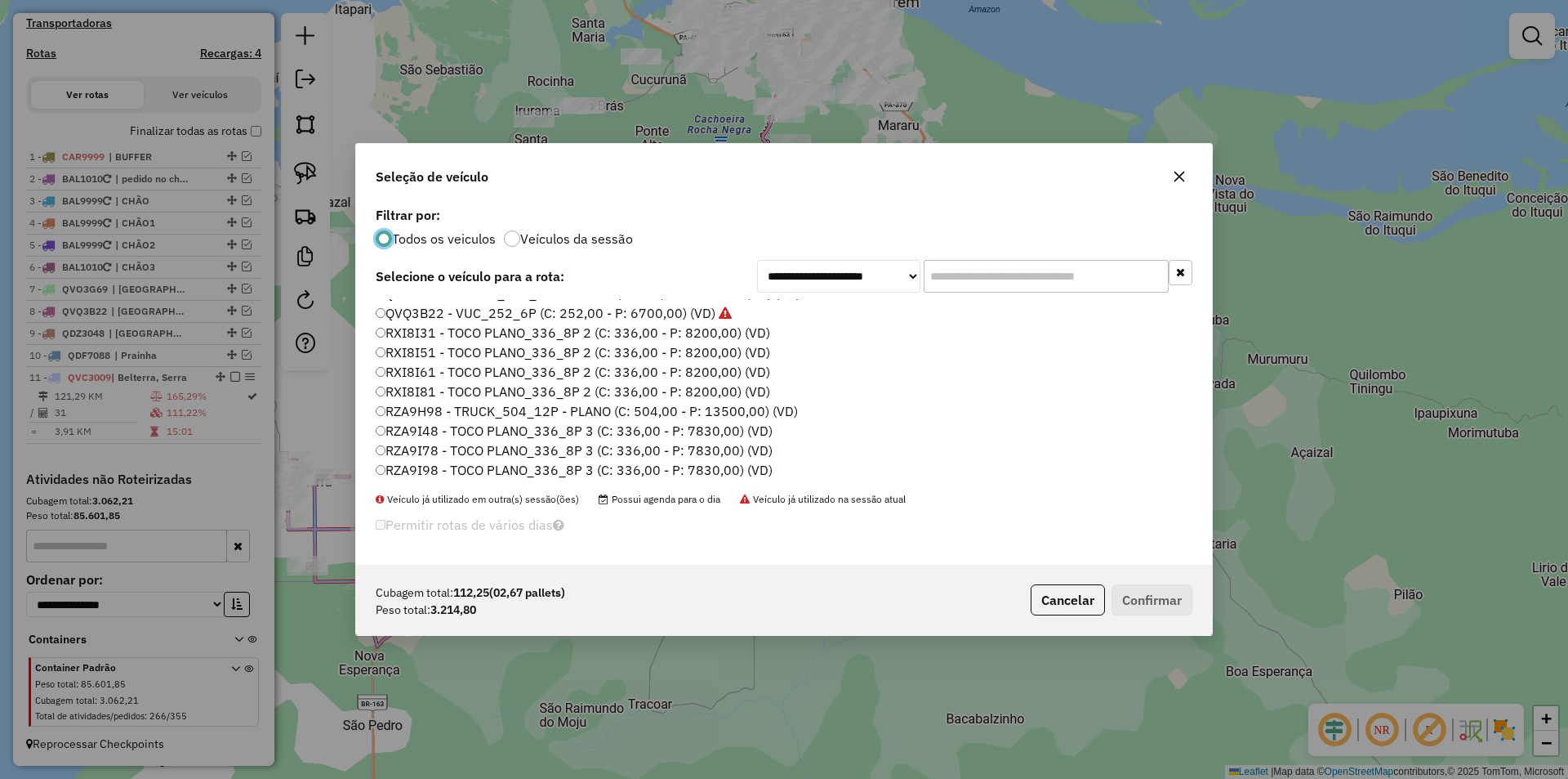
scroll to position [487, 0]
click at [432, 428] on label "RZA9I48 - TOCO PLANO_336_8P 3 (C: 336,00 - P: 7830,00) (VD)" at bounding box center [575, 429] width 397 height 20
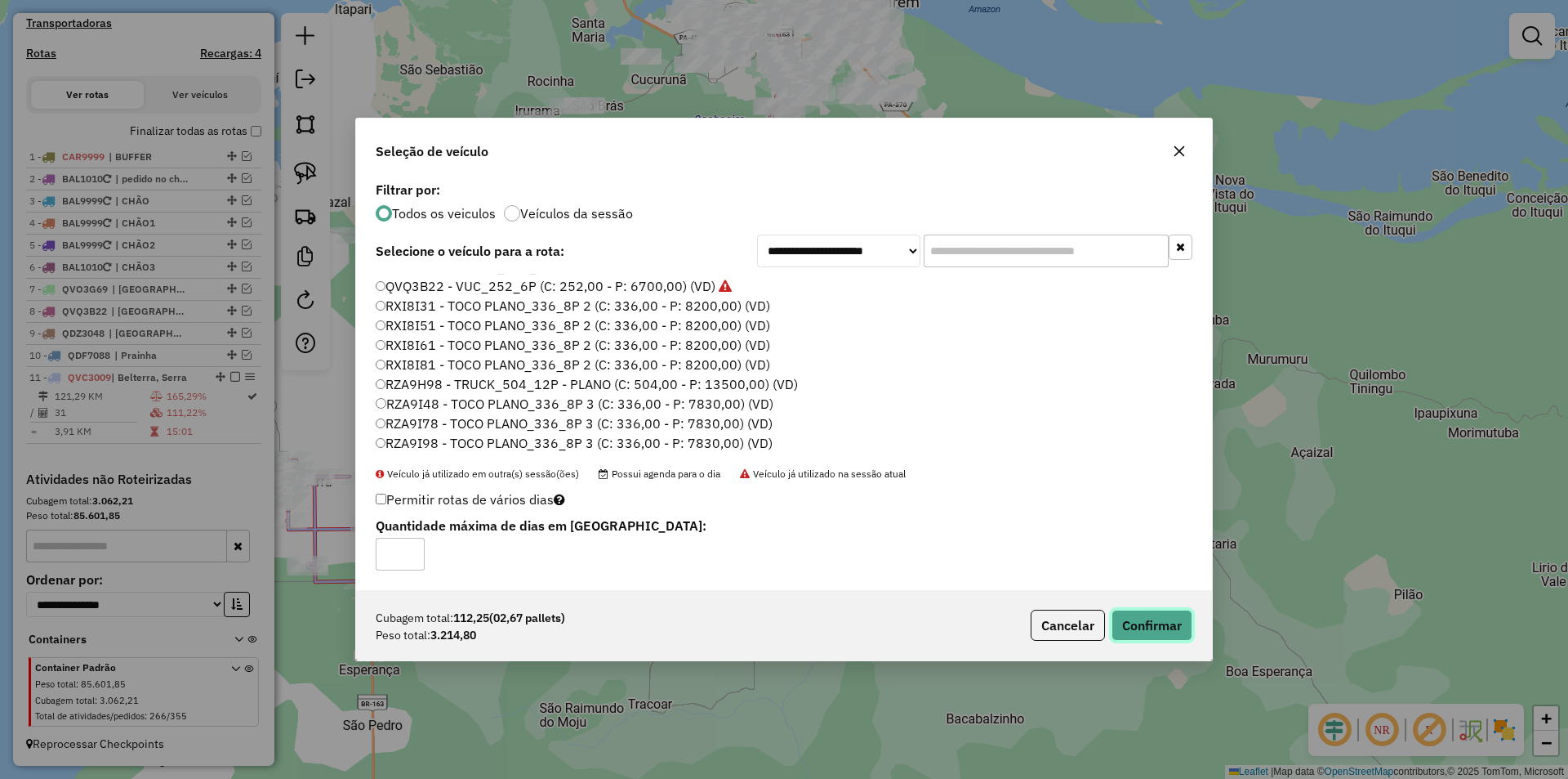
click at [1147, 625] on button "Confirmar" at bounding box center [1151, 625] width 81 height 31
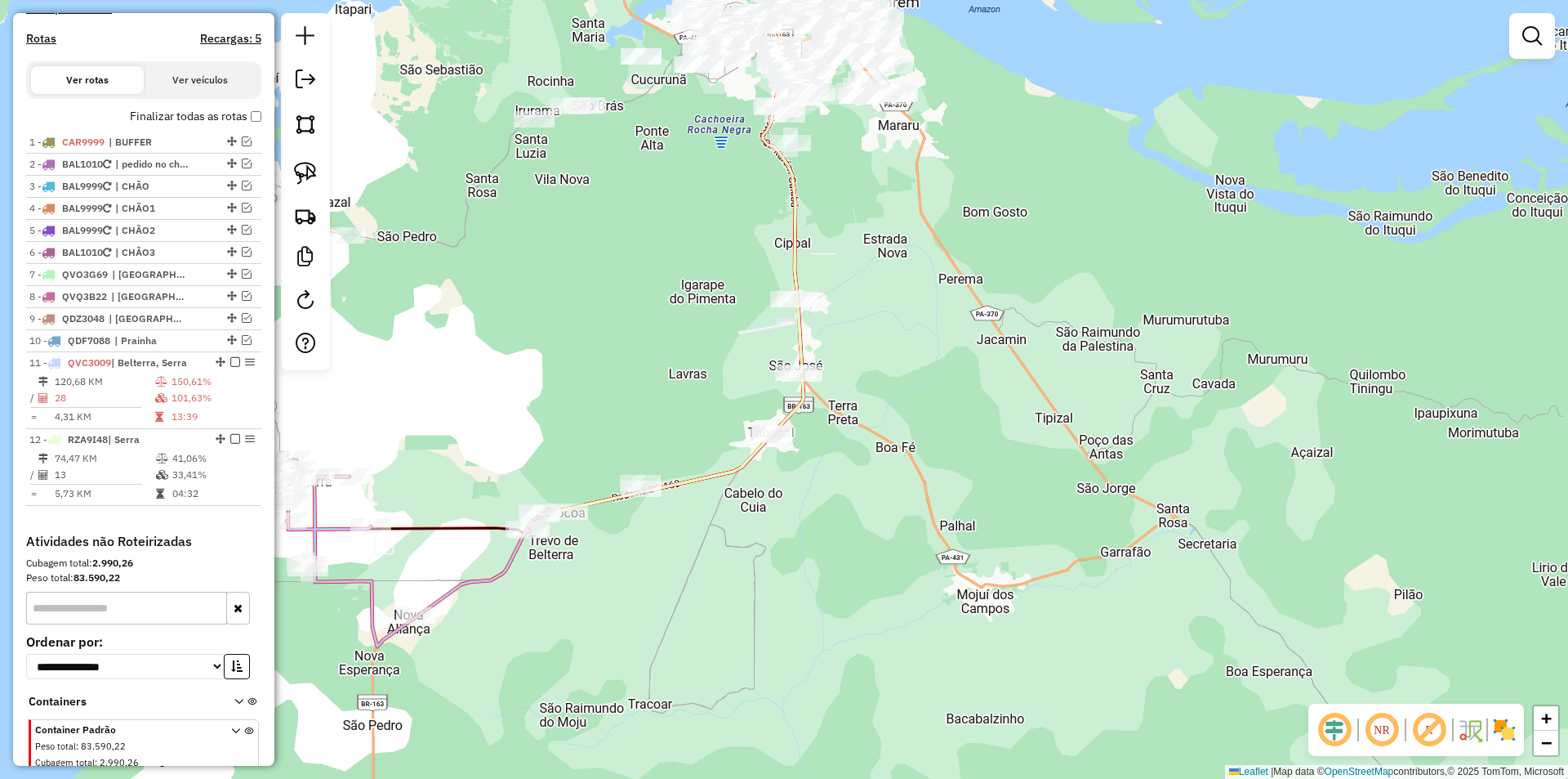
click at [212, 425] on td "13:39" at bounding box center [212, 417] width 84 height 16
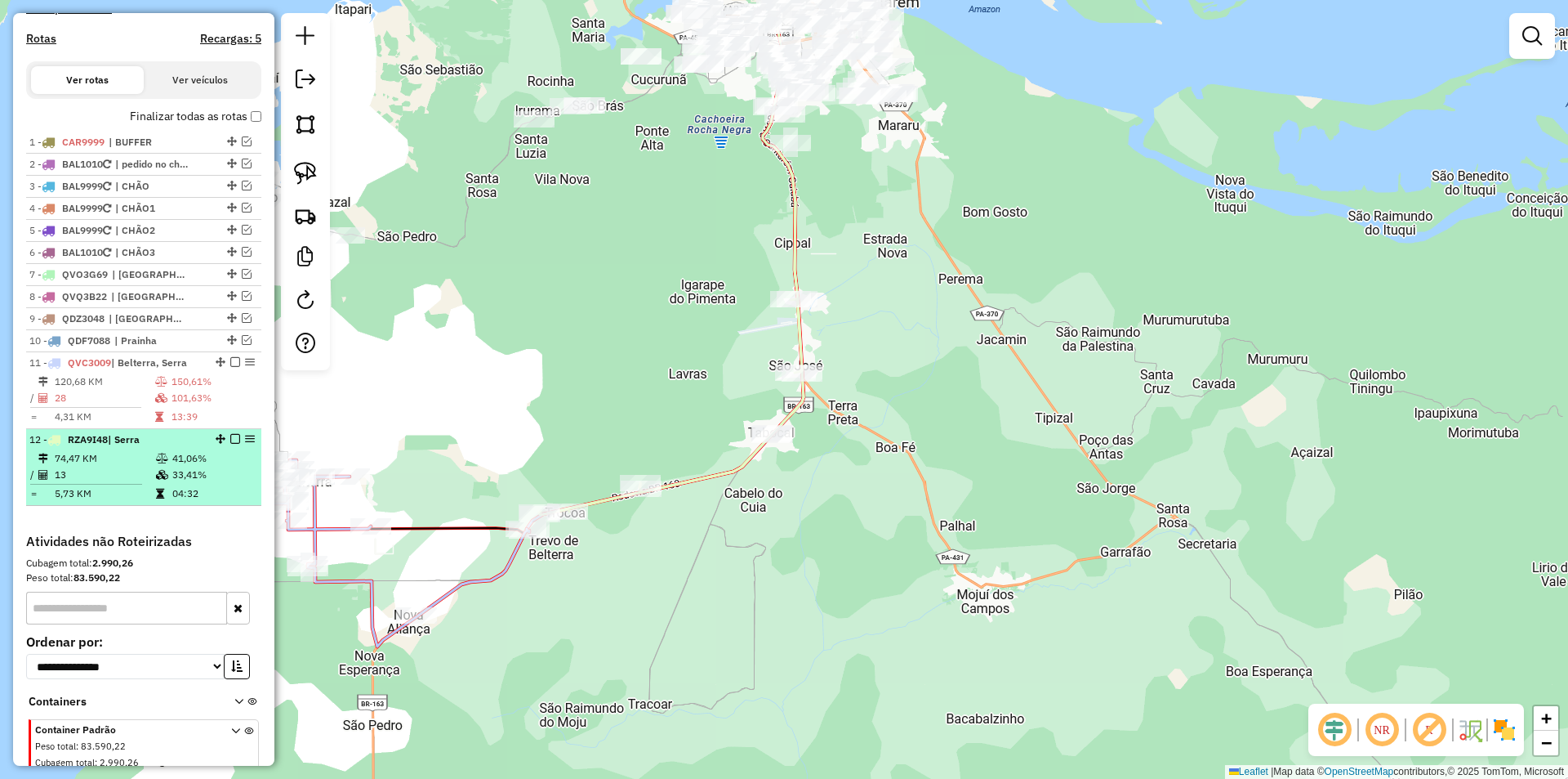
select select "**********"
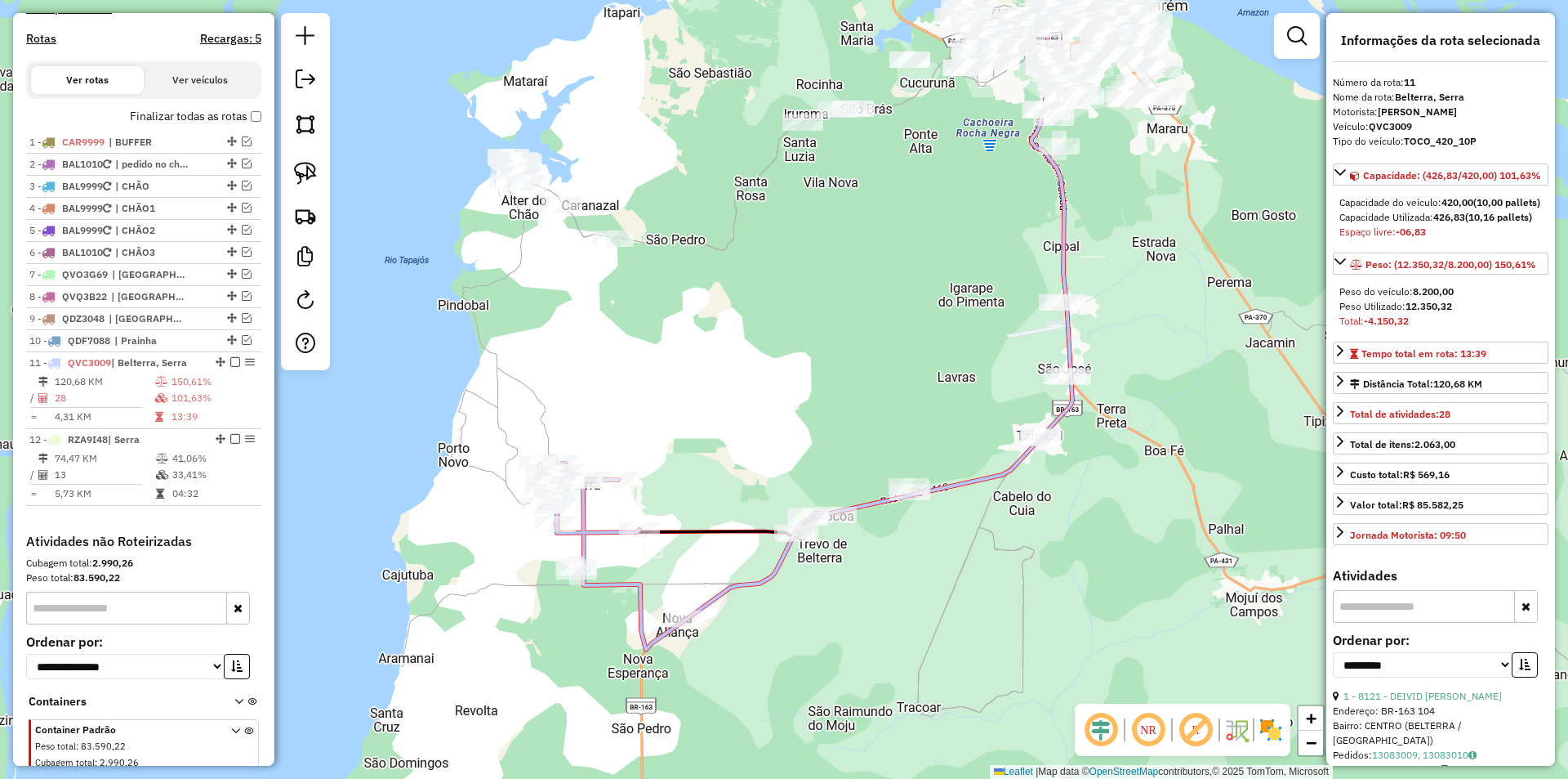
drag, startPoint x: 655, startPoint y: 632, endPoint x: 674, endPoint y: 528, distance: 105.7
click at [674, 528] on div "Janela de atendimento Grade de atendimento Capacidade Transportadoras Veículos …" at bounding box center [784, 389] width 1568 height 779
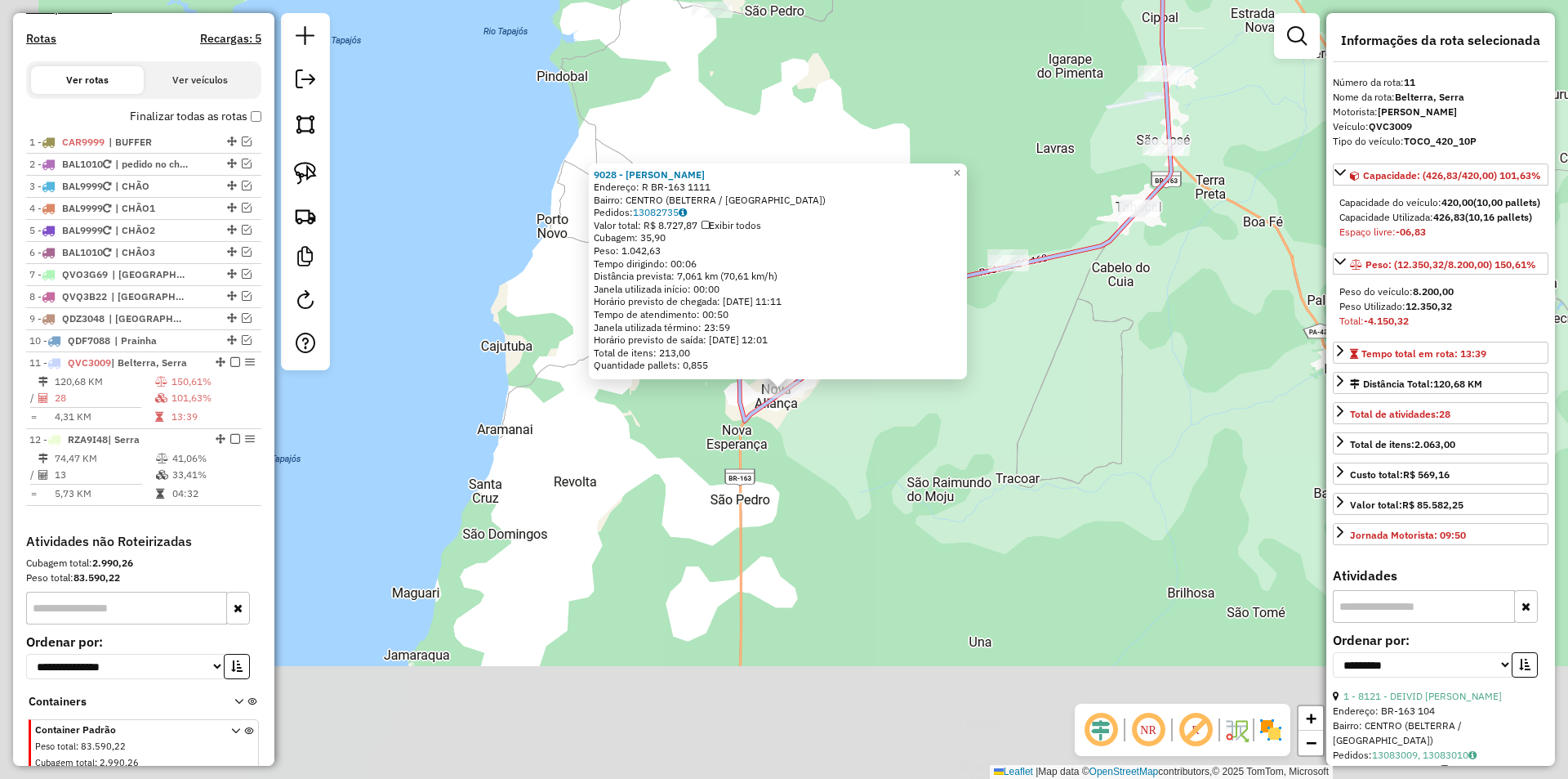
scroll to position [611, 0]
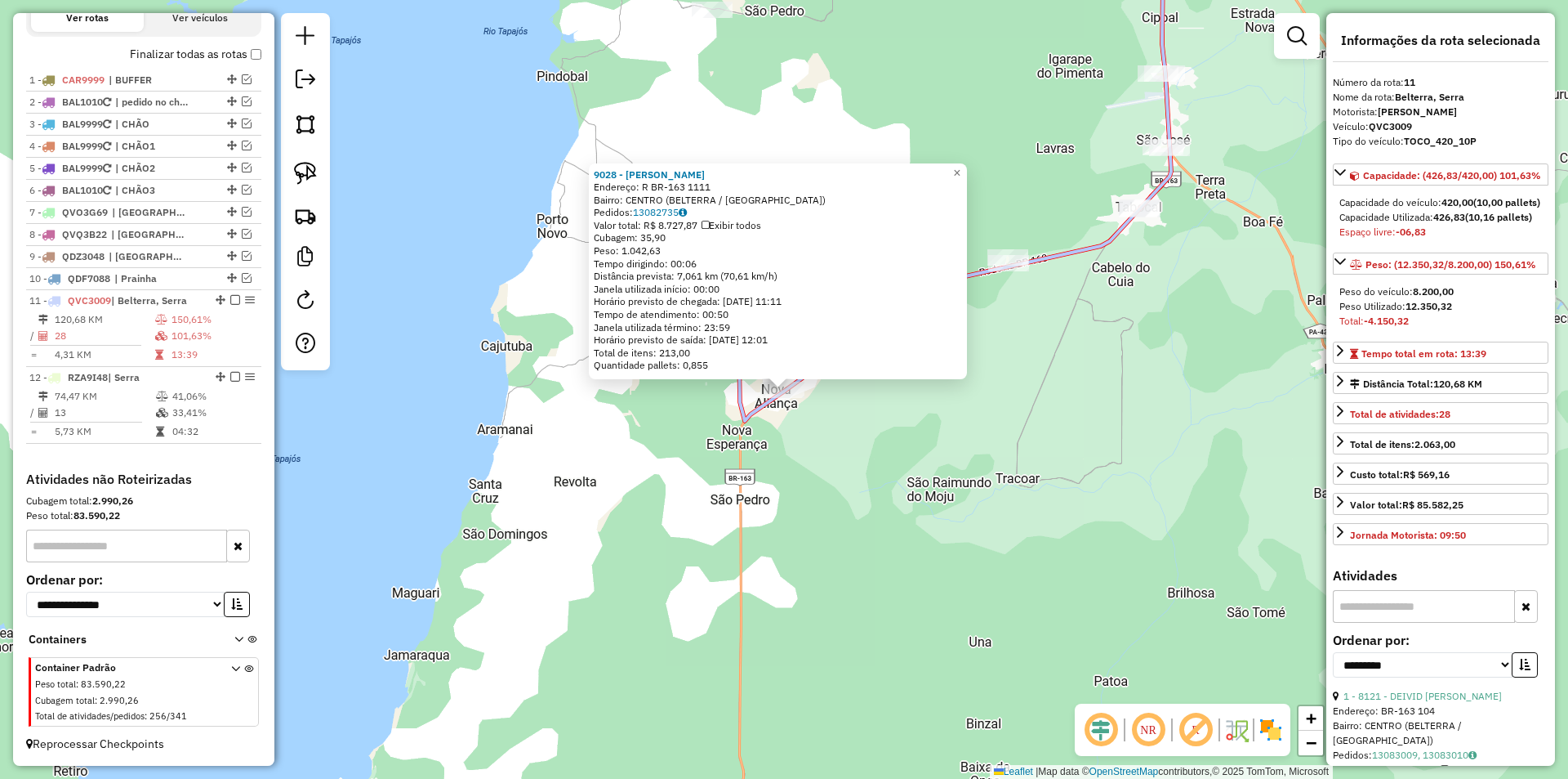
click at [746, 492] on div "9028 - VALDEIR NICOLODI EIR Endereço: R BR-163 1111 Bairro: CENTRO (BELTERRA / …" at bounding box center [784, 389] width 1568 height 779
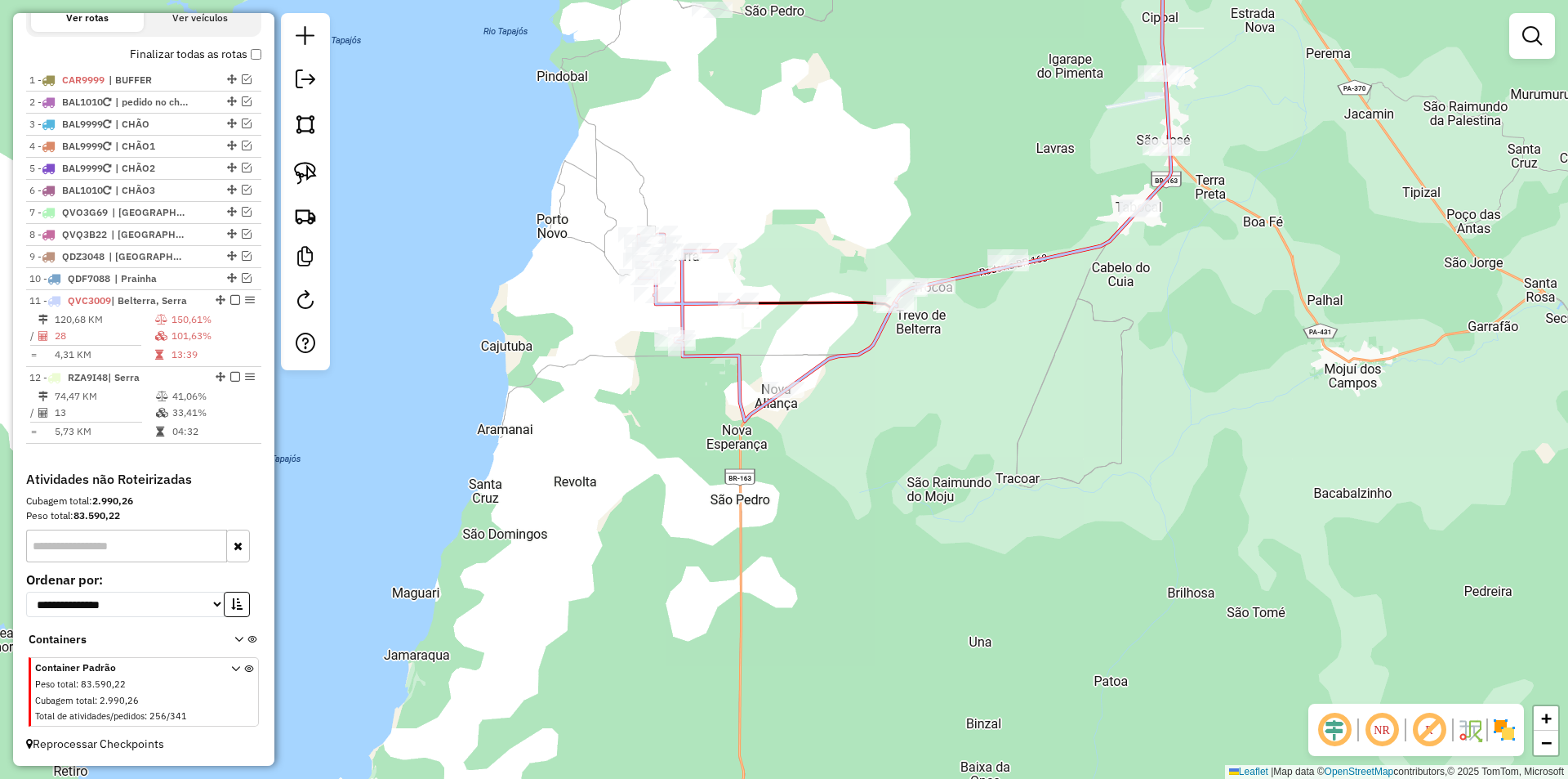
drag, startPoint x: 750, startPoint y: 472, endPoint x: 710, endPoint y: 616, distance: 149.5
click at [710, 616] on div "Janela de atendimento Grade de atendimento Capacidade Transportadoras Veículos …" at bounding box center [784, 389] width 1568 height 779
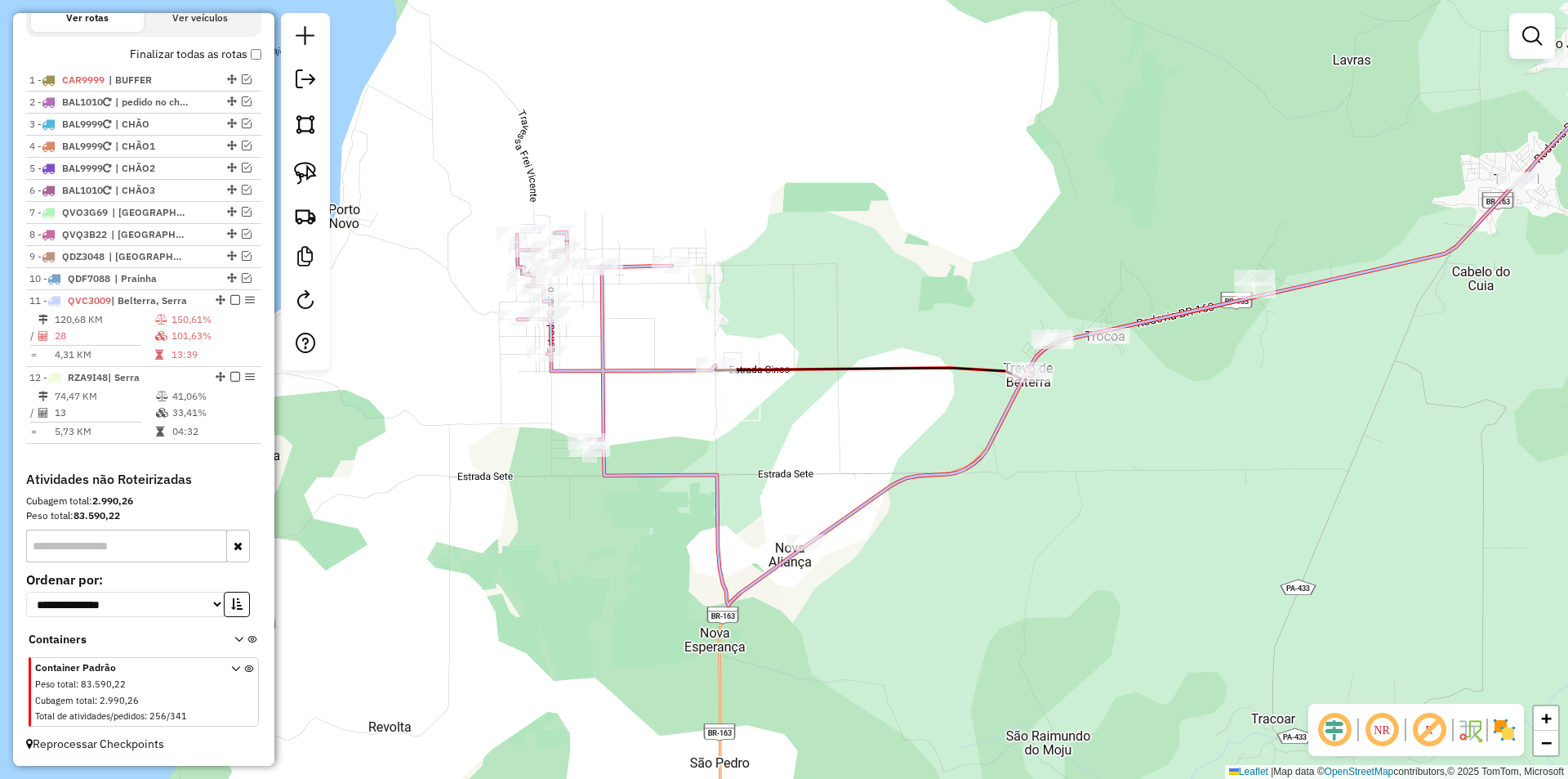
drag, startPoint x: 614, startPoint y: 597, endPoint x: 617, endPoint y: 634, distance: 37.1
click at [617, 634] on div "Janela de atendimento Grade de atendimento Capacidade Transportadoras Veículos …" at bounding box center [784, 389] width 1568 height 779
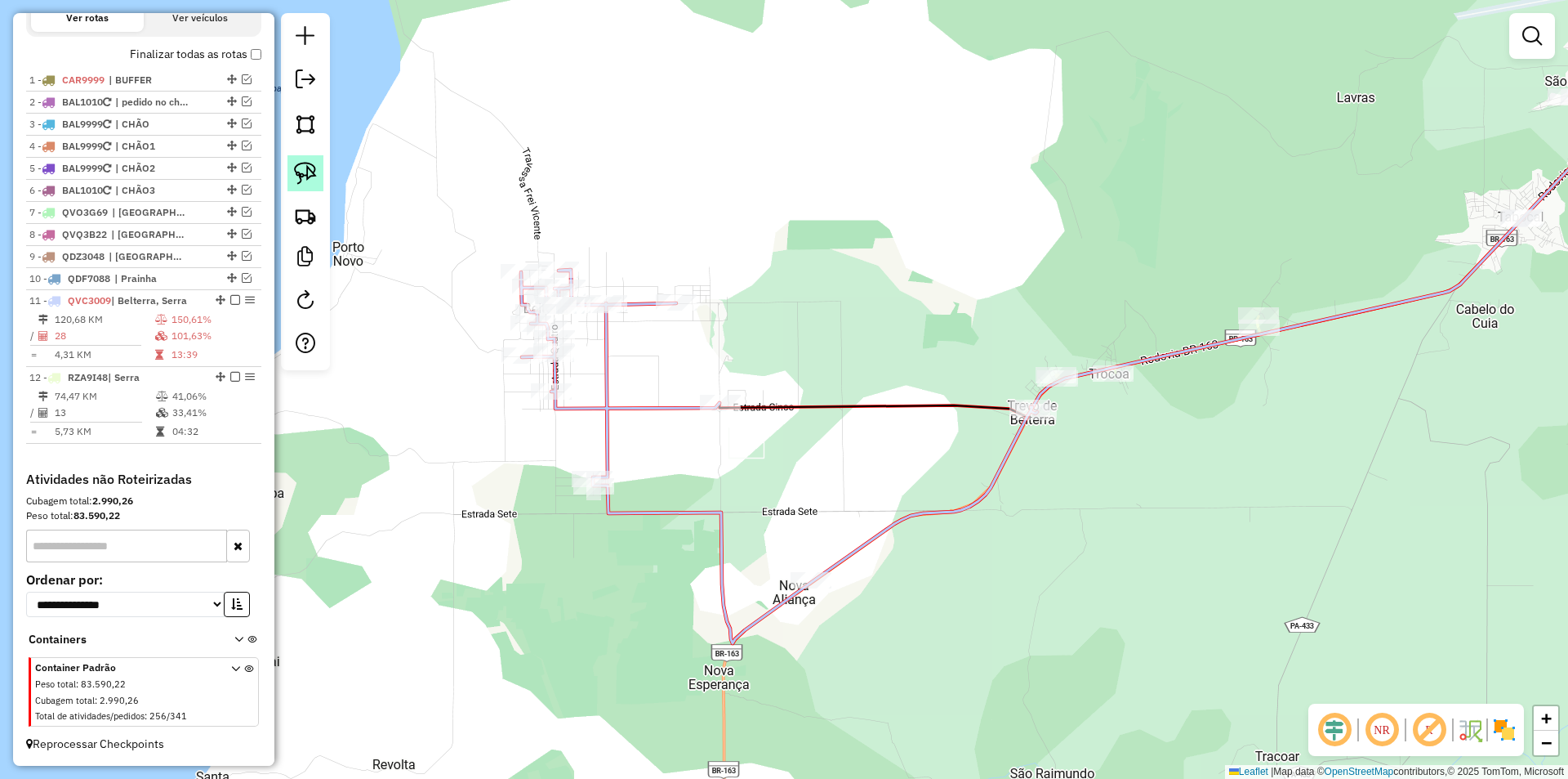
click at [319, 174] on link at bounding box center [305, 173] width 36 height 36
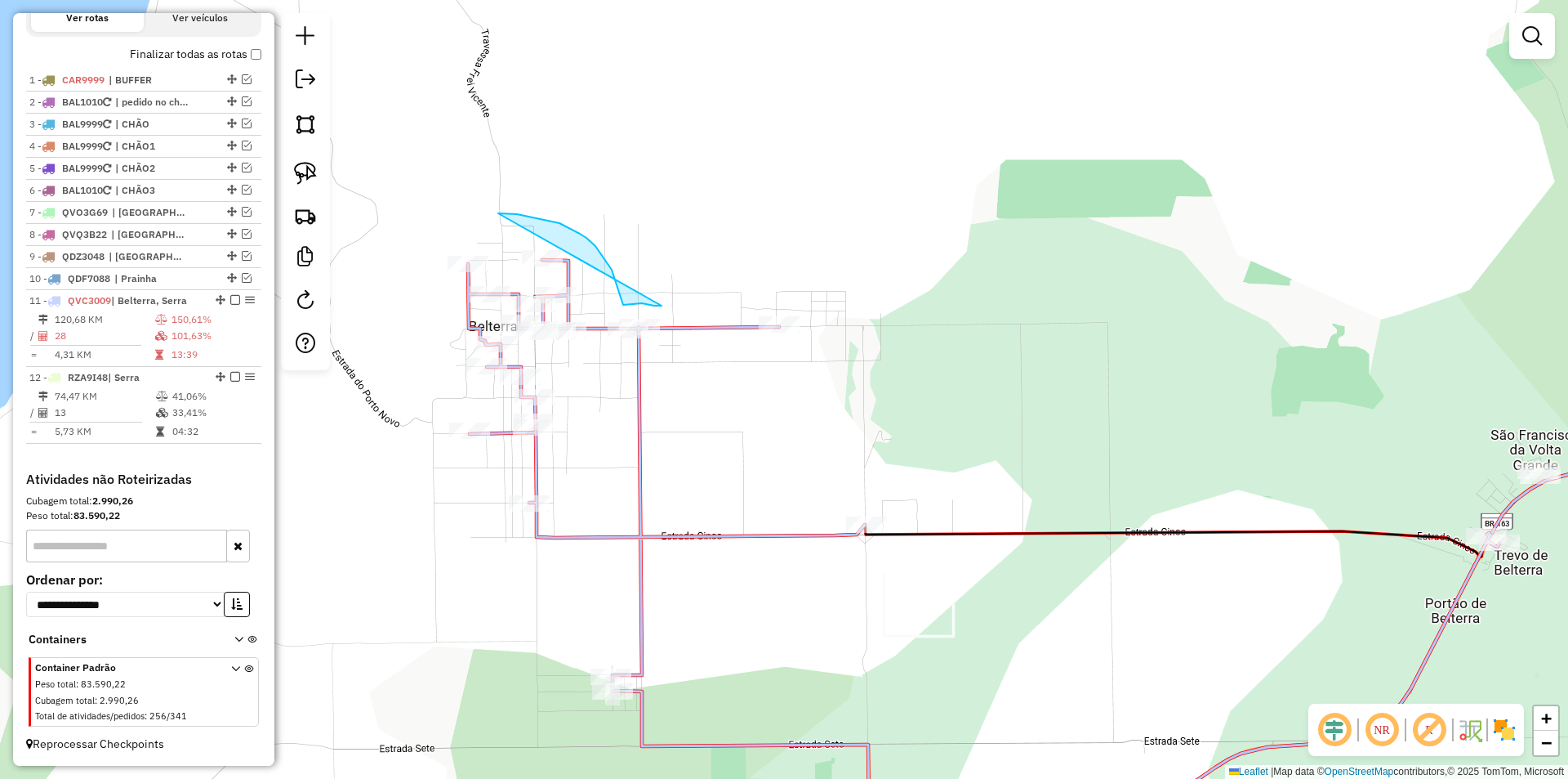
drag, startPoint x: 662, startPoint y: 306, endPoint x: 609, endPoint y: 208, distance: 111.4
drag, startPoint x: 849, startPoint y: 425, endPoint x: 828, endPoint y: 293, distance: 133.7
click at [828, 293] on div "Rota 11 - Placa QVC3009 11717 - BELLA TERRA LTDA Janela de atendimento Grade de…" at bounding box center [784, 389] width 1568 height 779
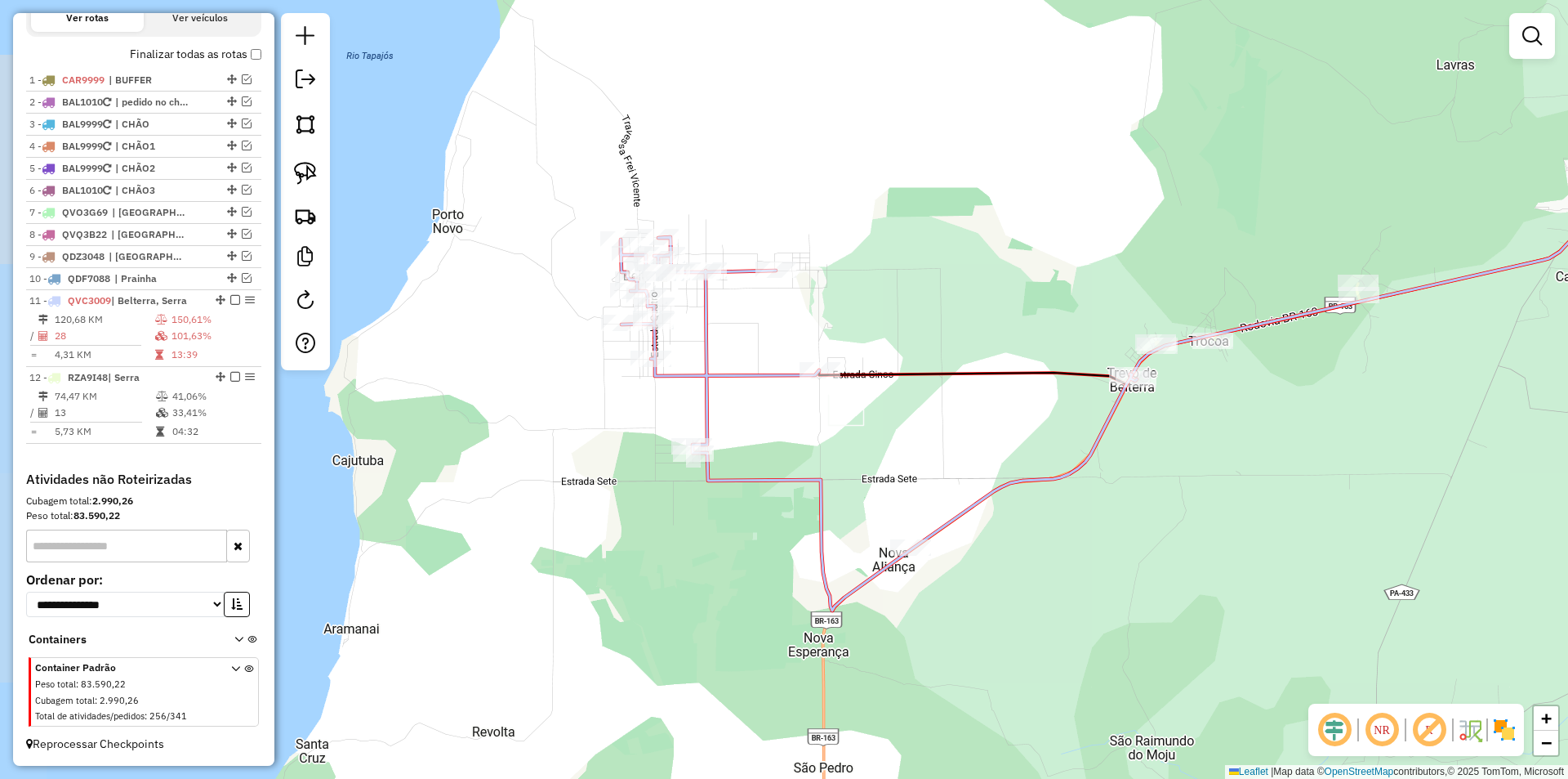
drag, startPoint x: 892, startPoint y: 455, endPoint x: 879, endPoint y: 472, distance: 21.4
click at [879, 472] on div "Janela de atendimento Grade de atendimento Capacidade Transportadoras Veículos …" at bounding box center [784, 389] width 1568 height 779
click at [310, 179] on img at bounding box center [305, 172] width 23 height 23
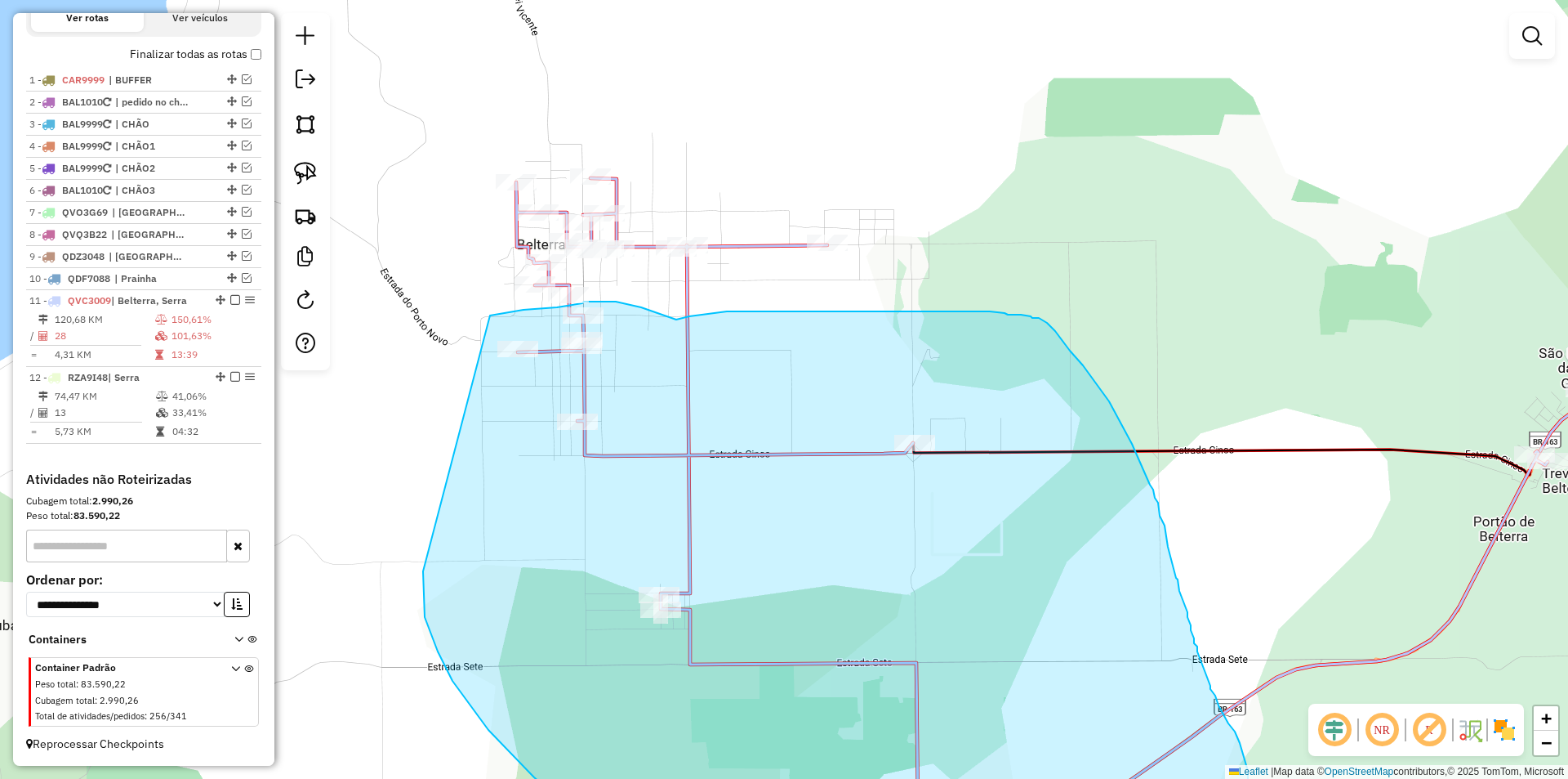
drag, startPoint x: 557, startPoint y: 485, endPoint x: 490, endPoint y: 316, distance: 181.8
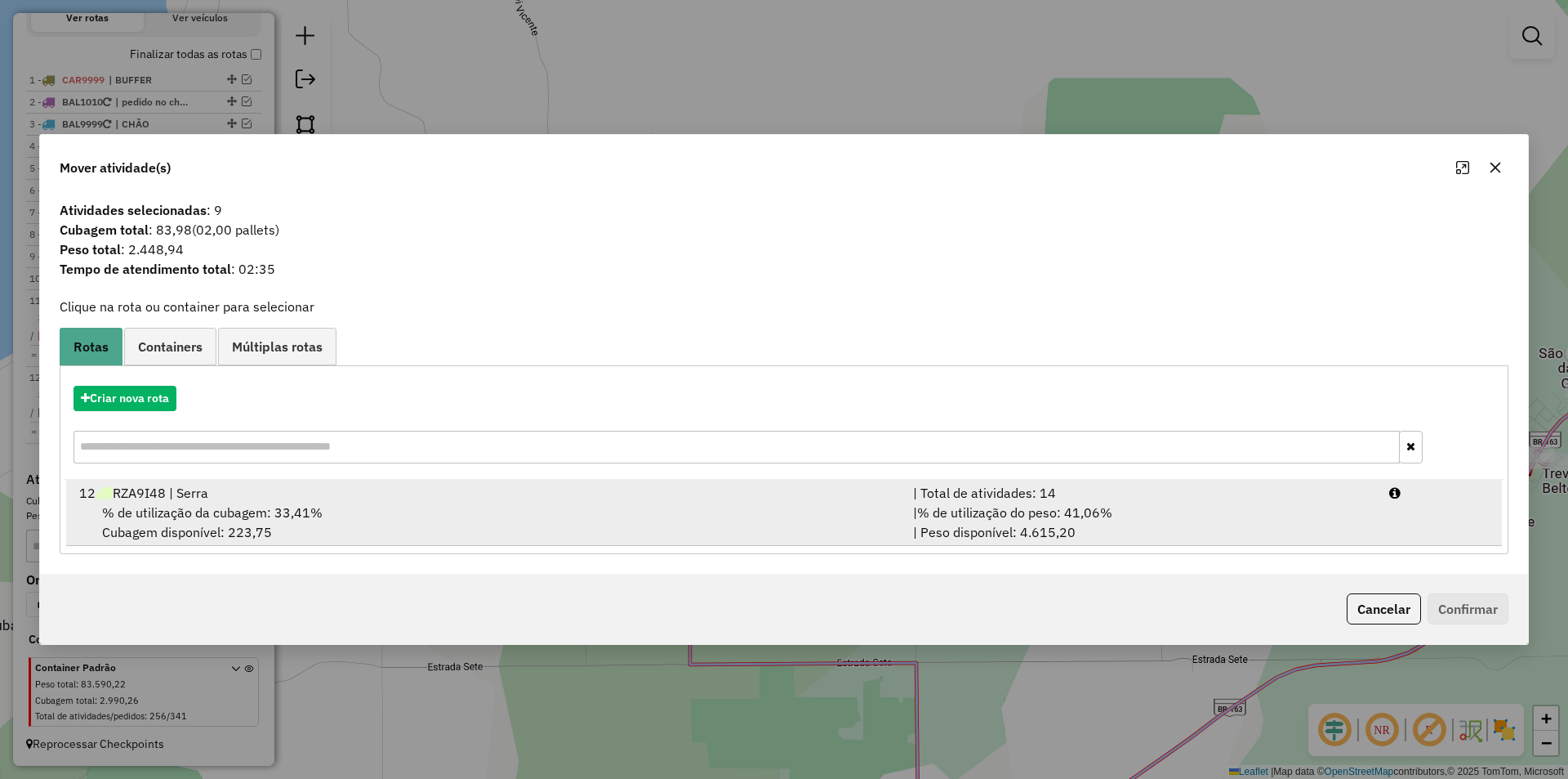
click at [347, 508] on div "% de utilização da cubagem: 33,41% Cubagem disponível: 223,75" at bounding box center [487, 521] width 834 height 39
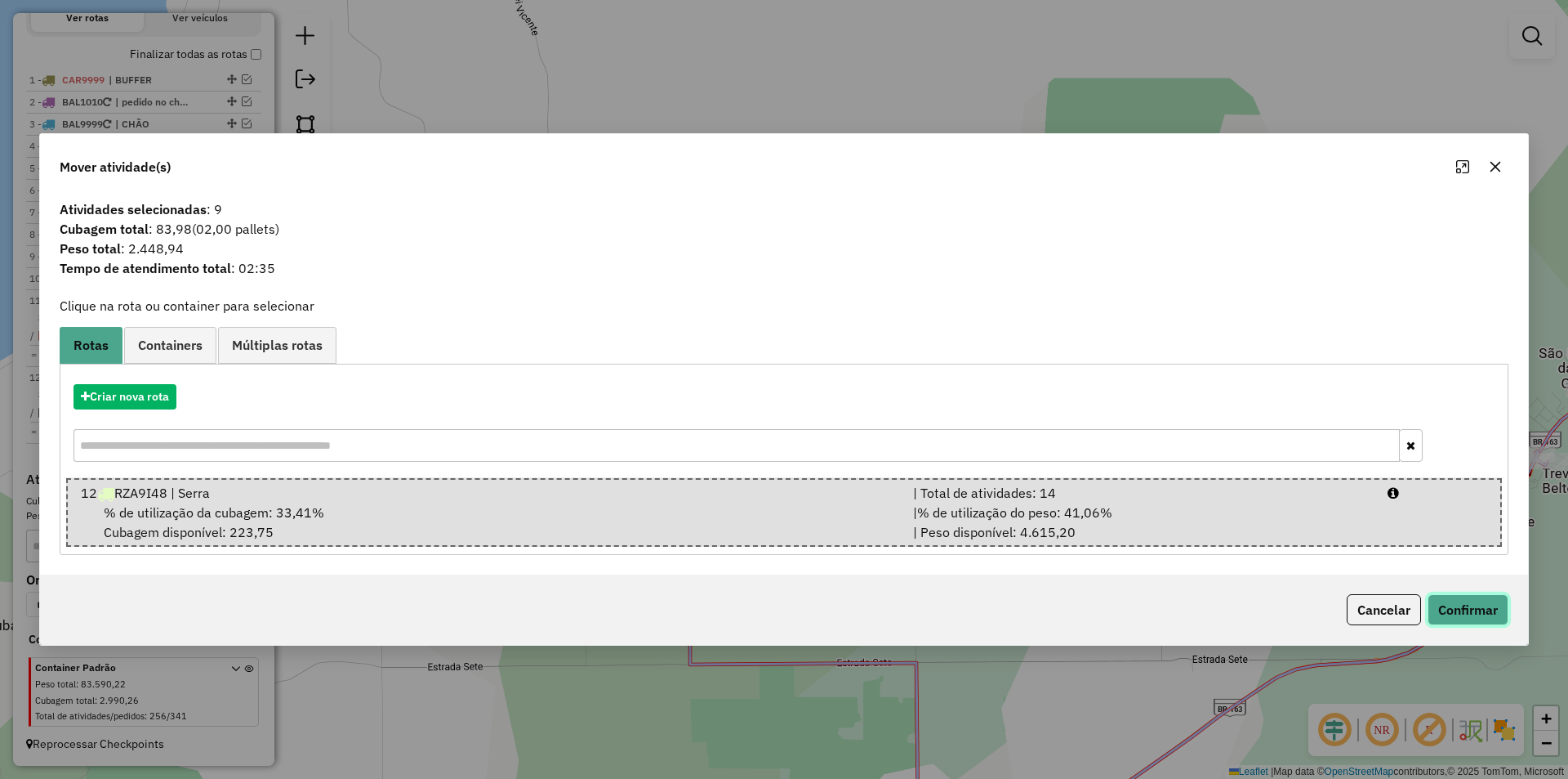
click at [1481, 613] on button "Confirmar" at bounding box center [1467, 609] width 81 height 31
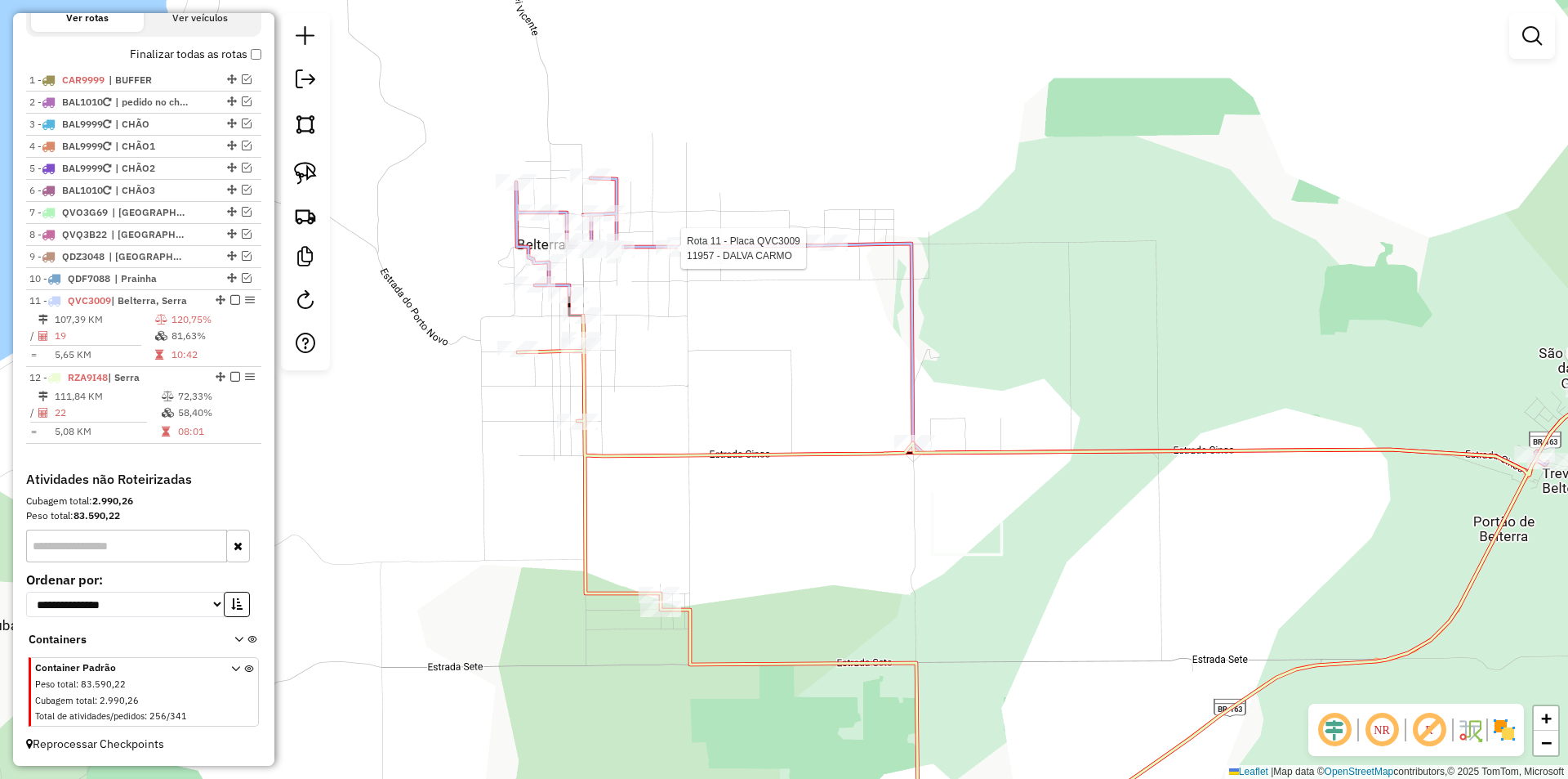
select select "**********"
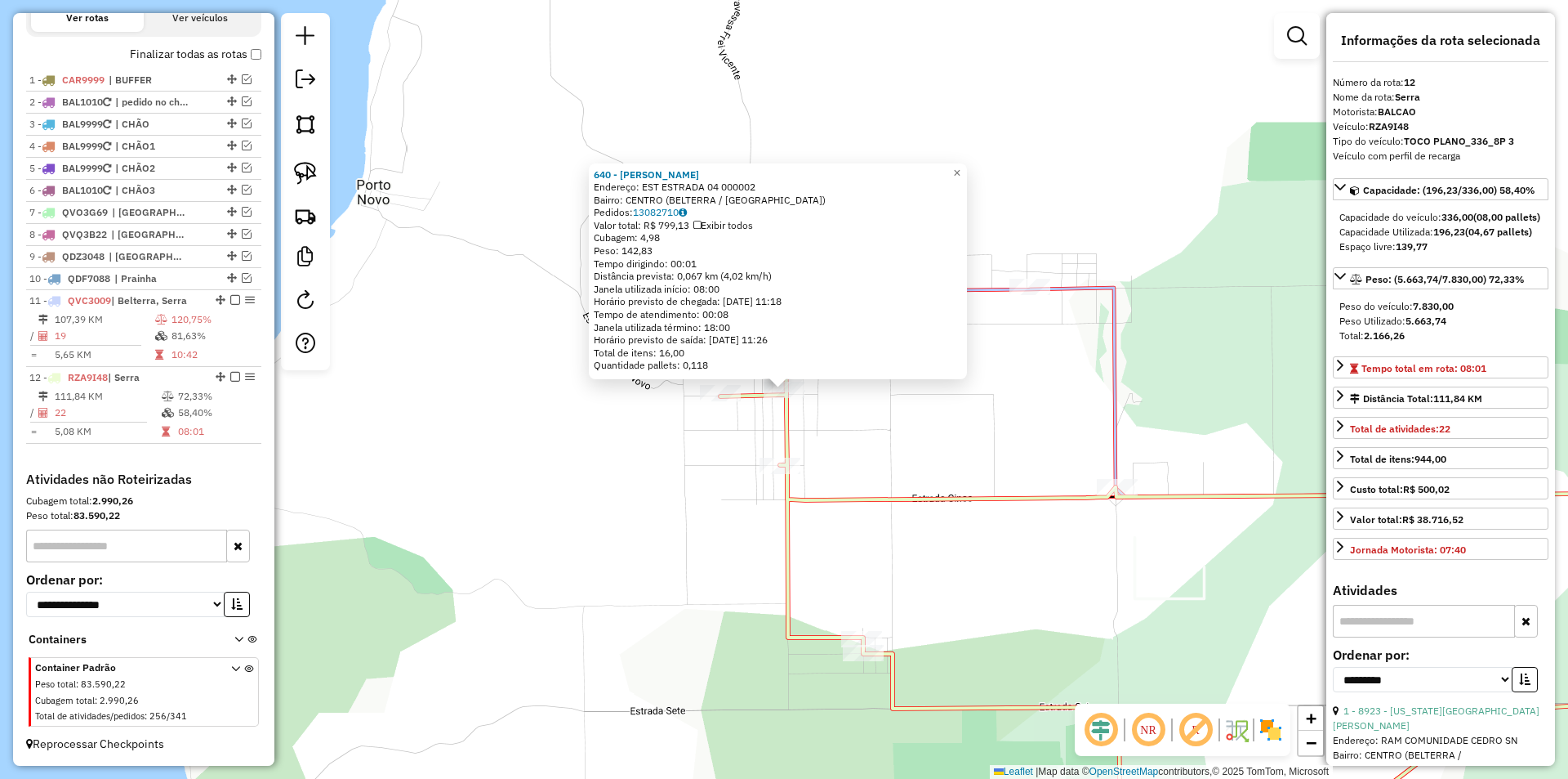
click at [1006, 448] on div "640 - LORIMAR XAVIER DE OL Endereço: EST ESTRADA 04 000002 Bairro: CENTRO (BELT…" at bounding box center [784, 389] width 1568 height 779
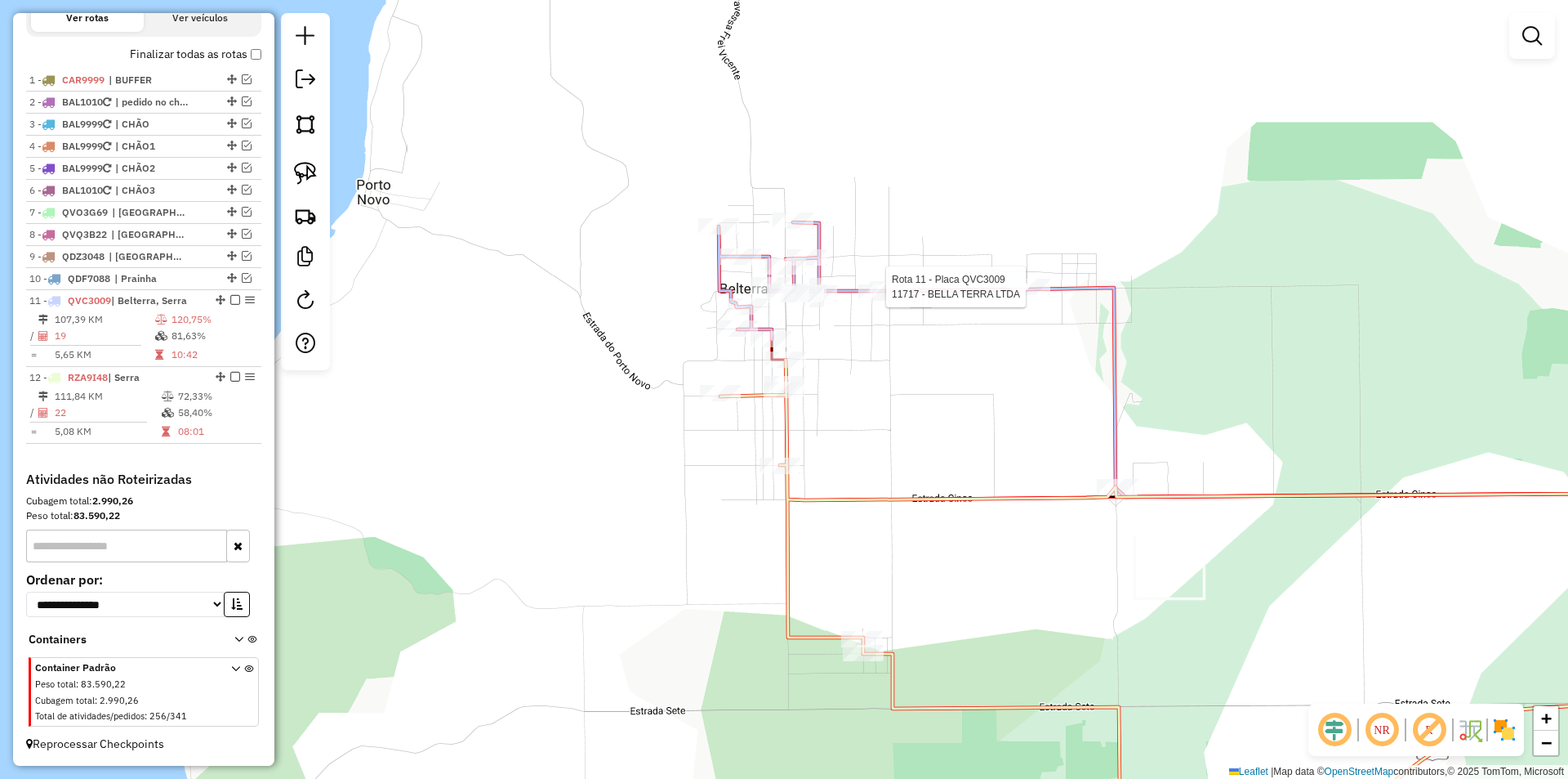
select select "**********"
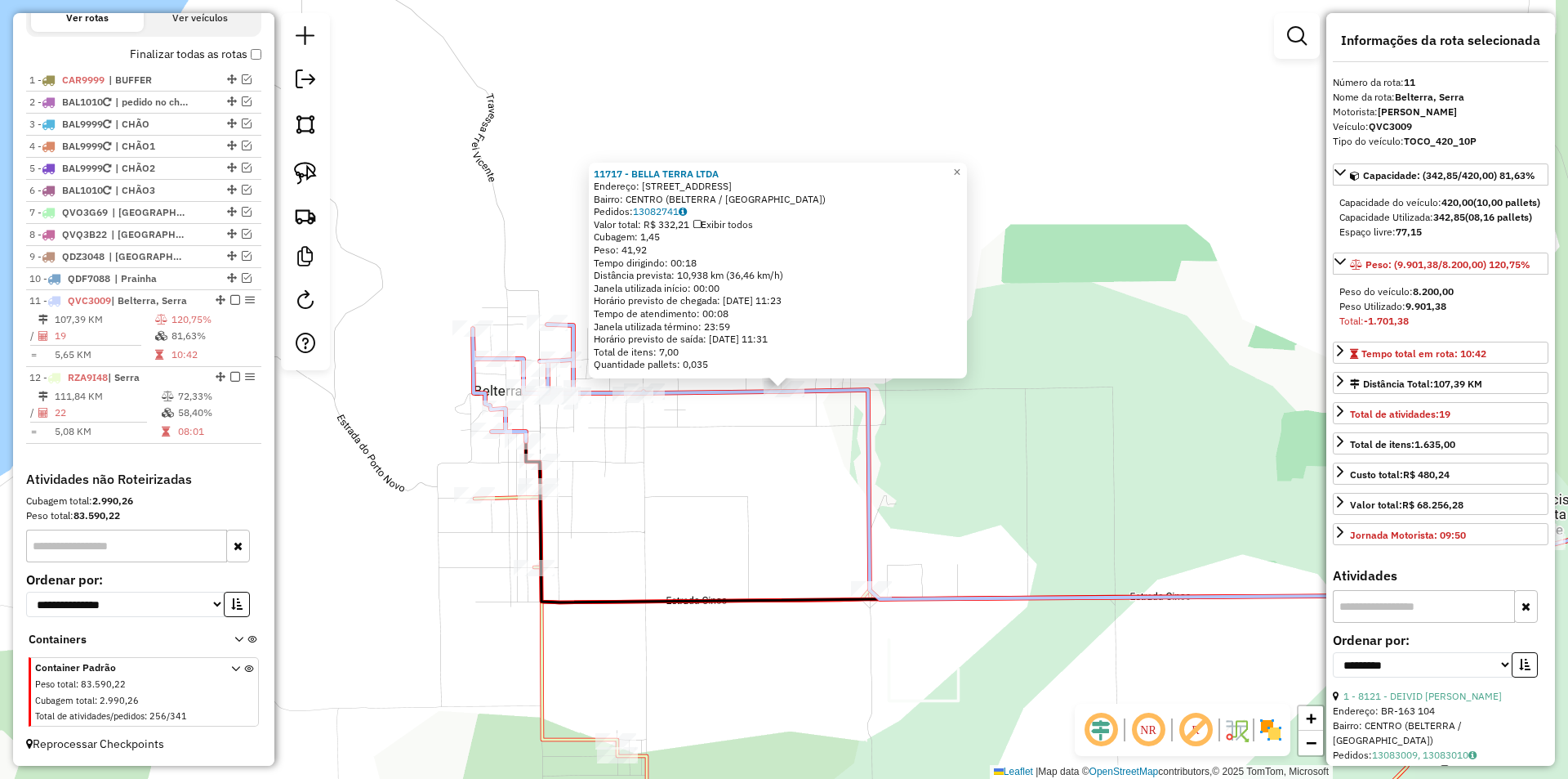
click at [695, 549] on div "11717 - BELLA TERRA LTDA Endereço: Estrada Um 3636 Bairro: CENTRO (BELTERRA / P…" at bounding box center [784, 389] width 1568 height 779
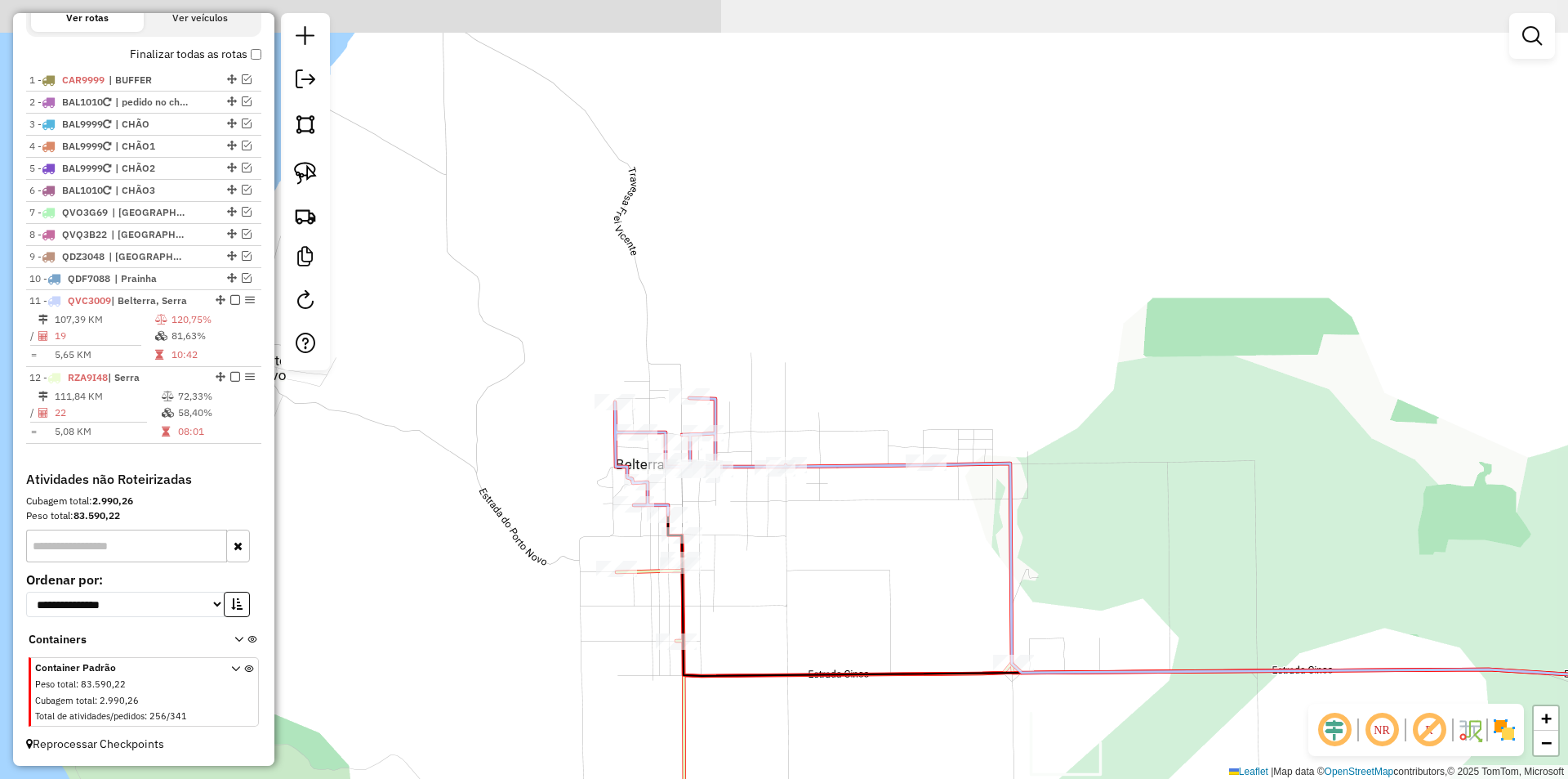
drag, startPoint x: 695, startPoint y: 549, endPoint x: 868, endPoint y: 628, distance: 190.2
click at [868, 628] on div "Janela de atendimento Grade de atendimento Capacidade Transportadoras Veículos …" at bounding box center [784, 389] width 1568 height 779
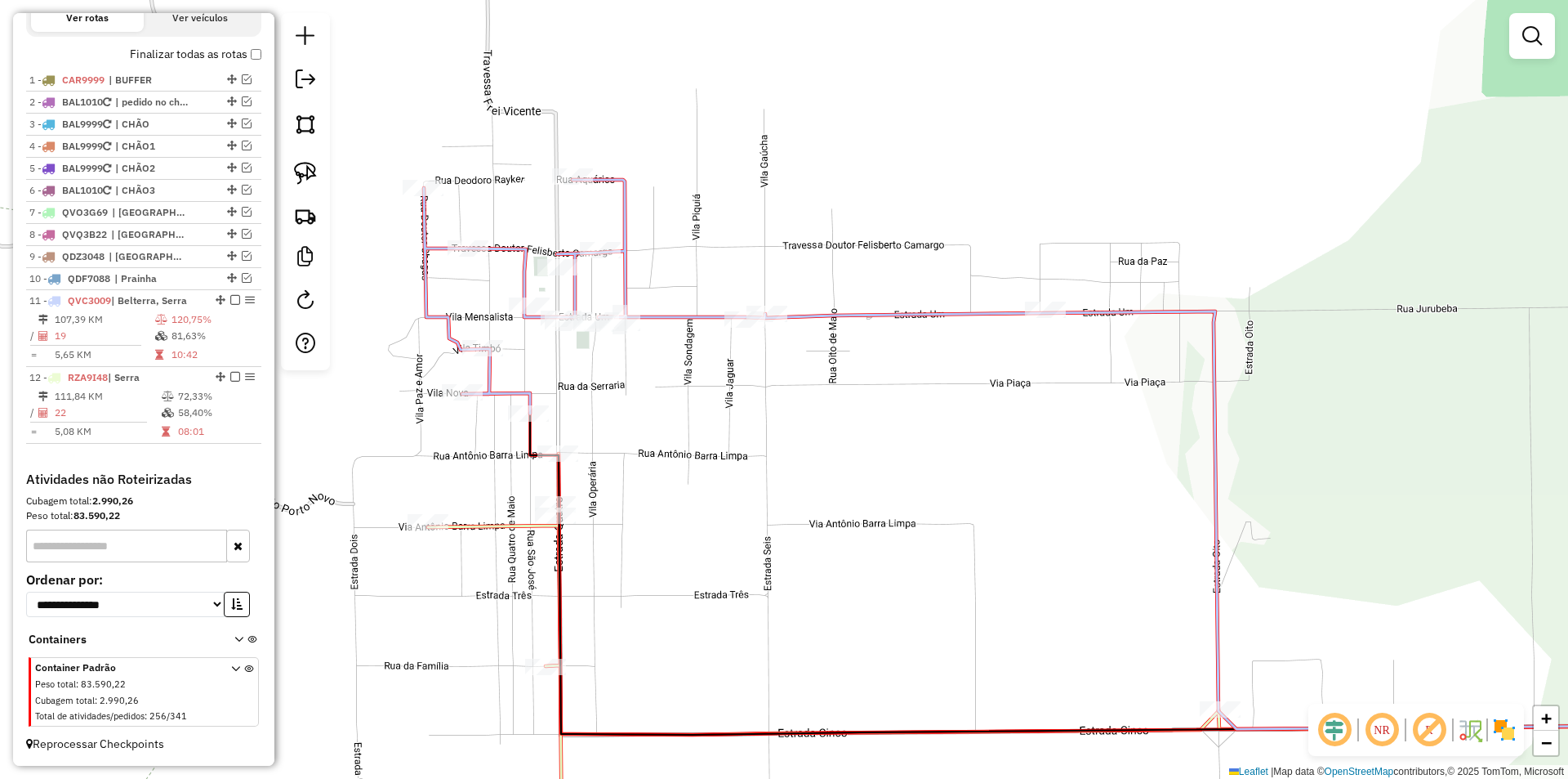
click at [799, 316] on icon at bounding box center [1074, 454] width 1301 height 550
select select "**********"
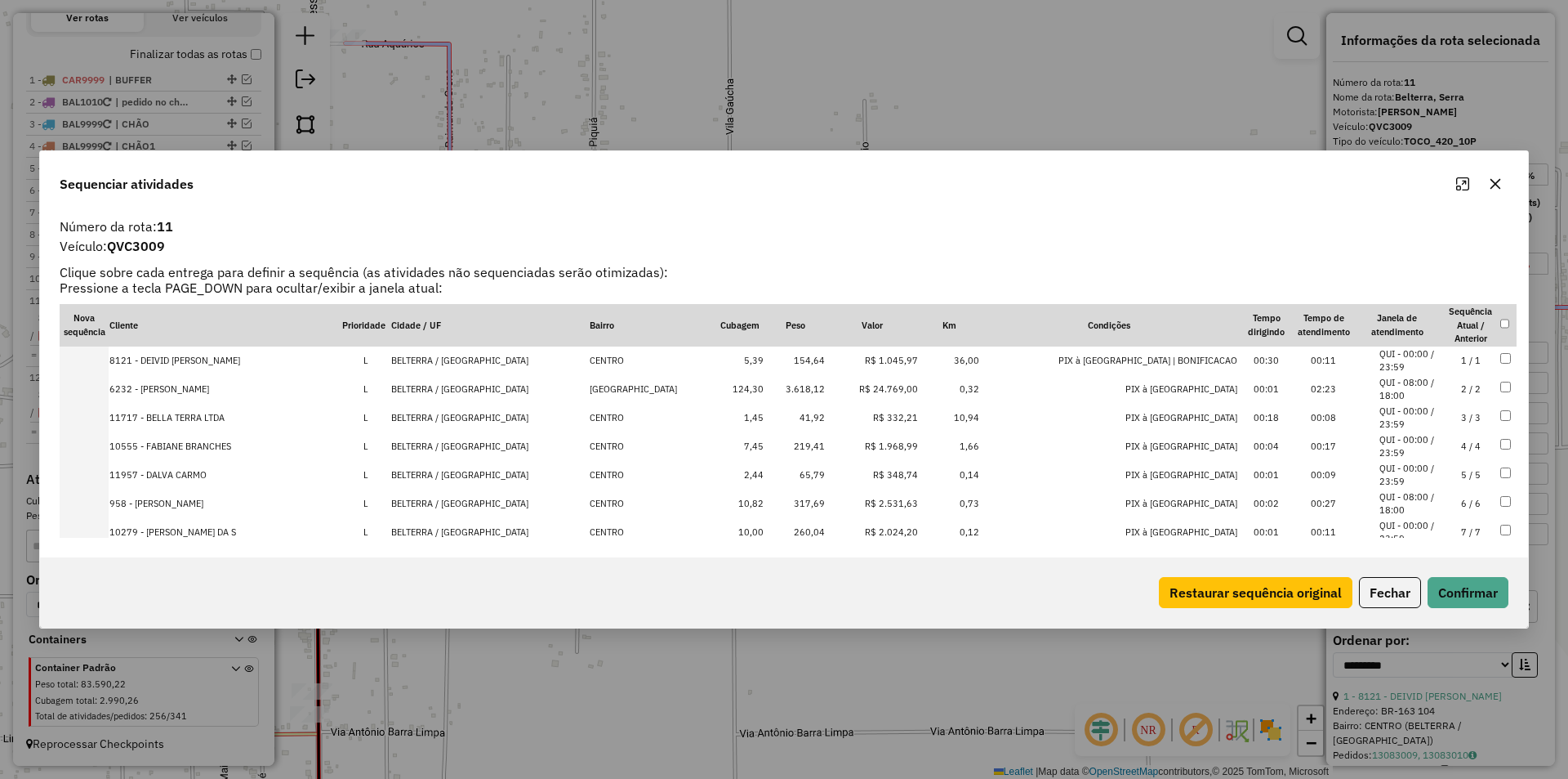
click at [806, 318] on th "Peso" at bounding box center [795, 325] width 62 height 43
click at [808, 338] on th "Peso" at bounding box center [795, 325] width 62 height 43
click at [799, 327] on th "Peso" at bounding box center [795, 325] width 62 height 43
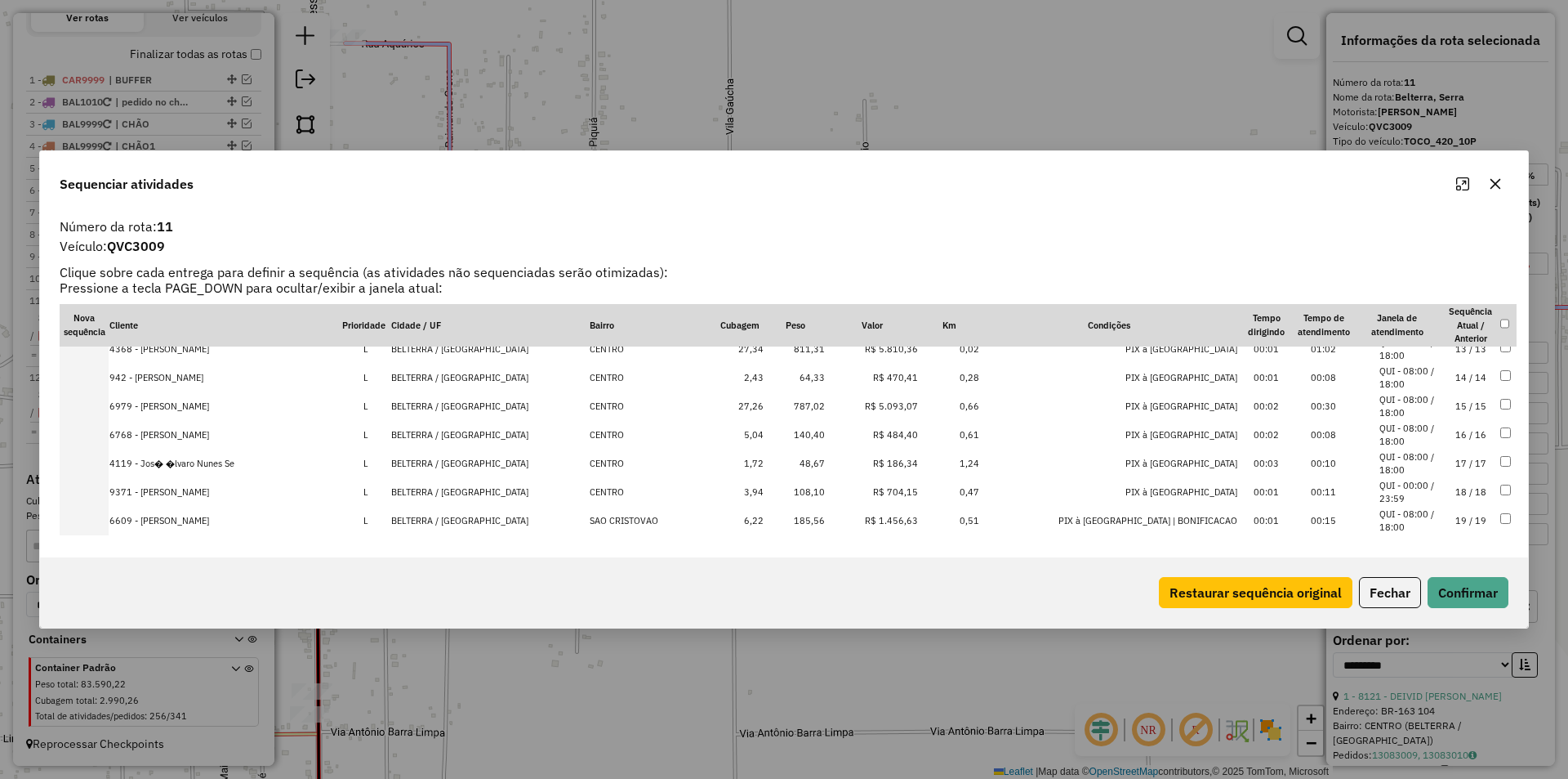
scroll to position [367, 0]
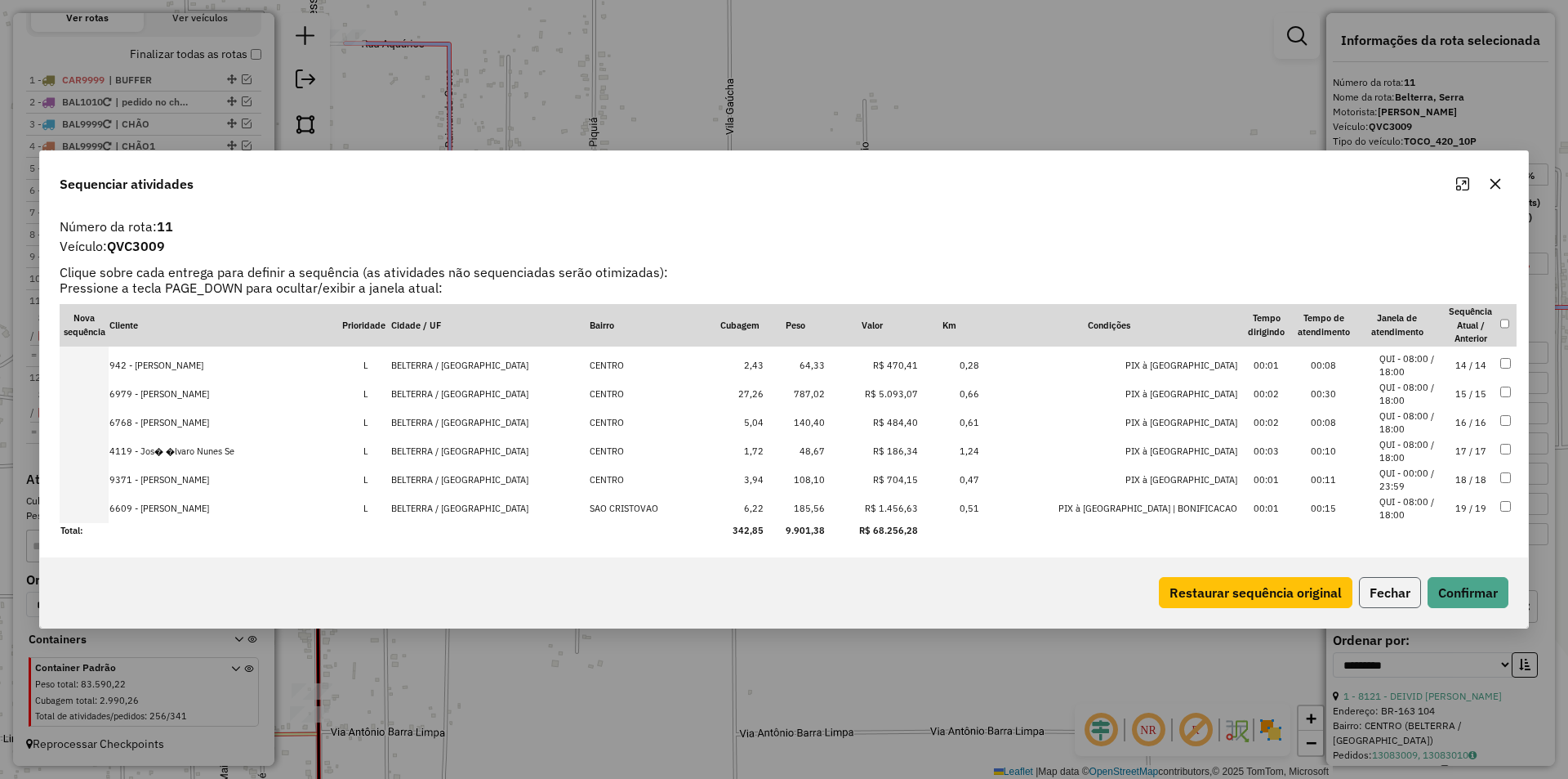
click at [1367, 589] on button "Fechar" at bounding box center [1389, 592] width 62 height 31
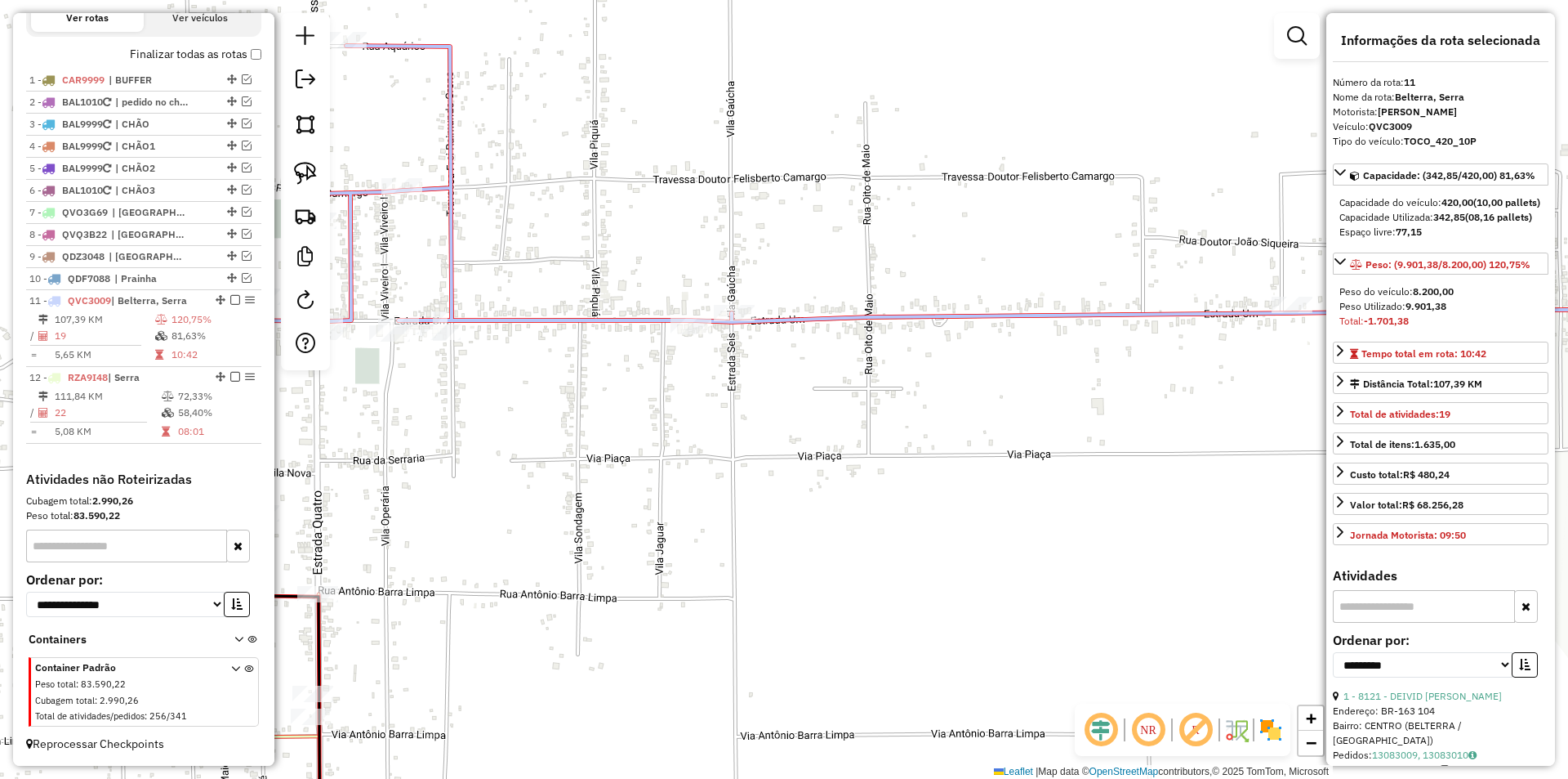
drag, startPoint x: 810, startPoint y: 452, endPoint x: 1257, endPoint y: 619, distance: 477.2
click at [1257, 619] on div "Janela de atendimento Grade de atendimento Capacidade Transportadoras Veículos …" at bounding box center [784, 389] width 1568 height 779
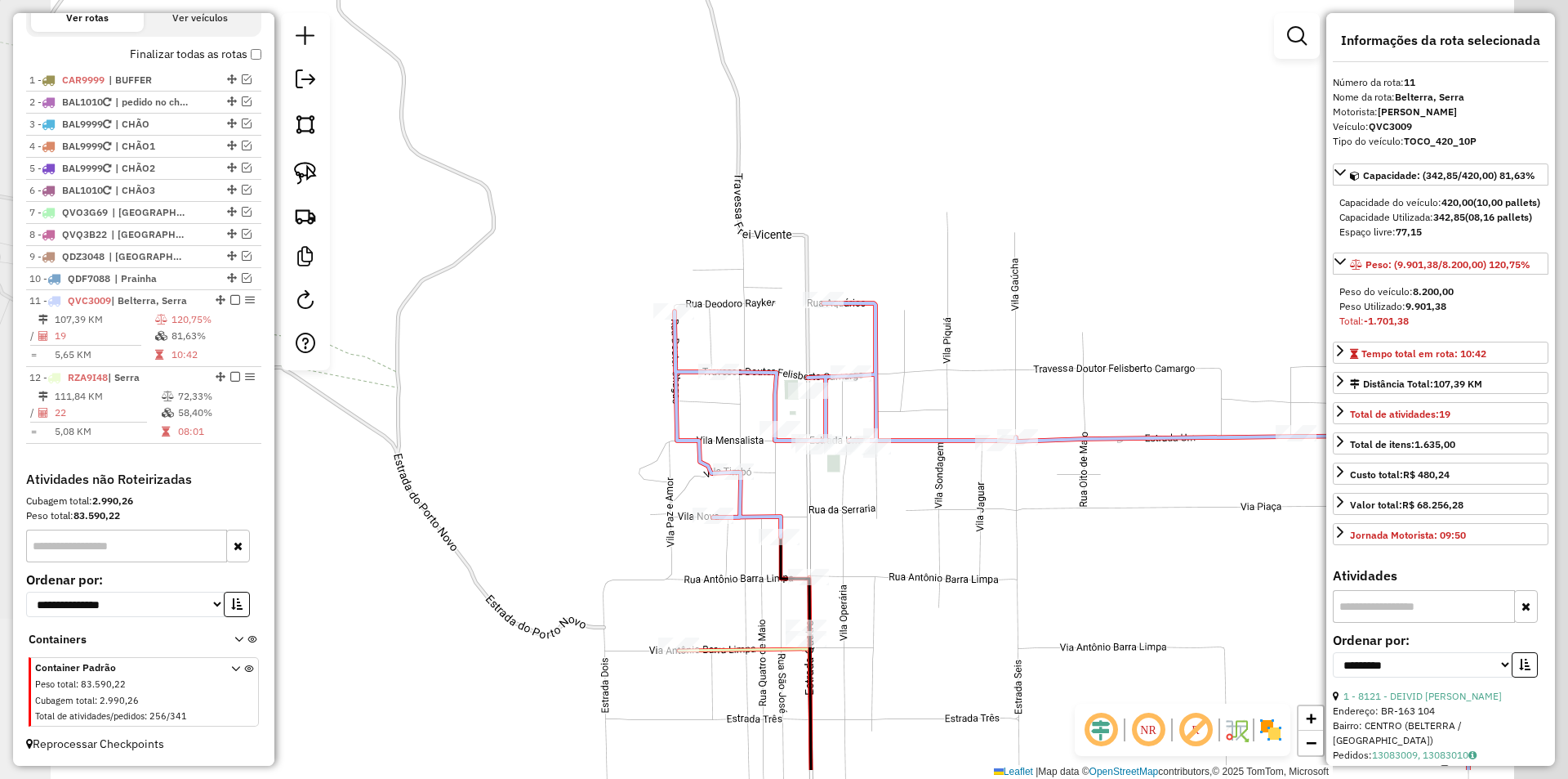
drag, startPoint x: 1023, startPoint y: 605, endPoint x: 869, endPoint y: 453, distance: 216.4
click at [874, 454] on div "Janela de atendimento Grade de atendimento Capacidade Transportadoras Veículos …" at bounding box center [784, 389] width 1568 height 779
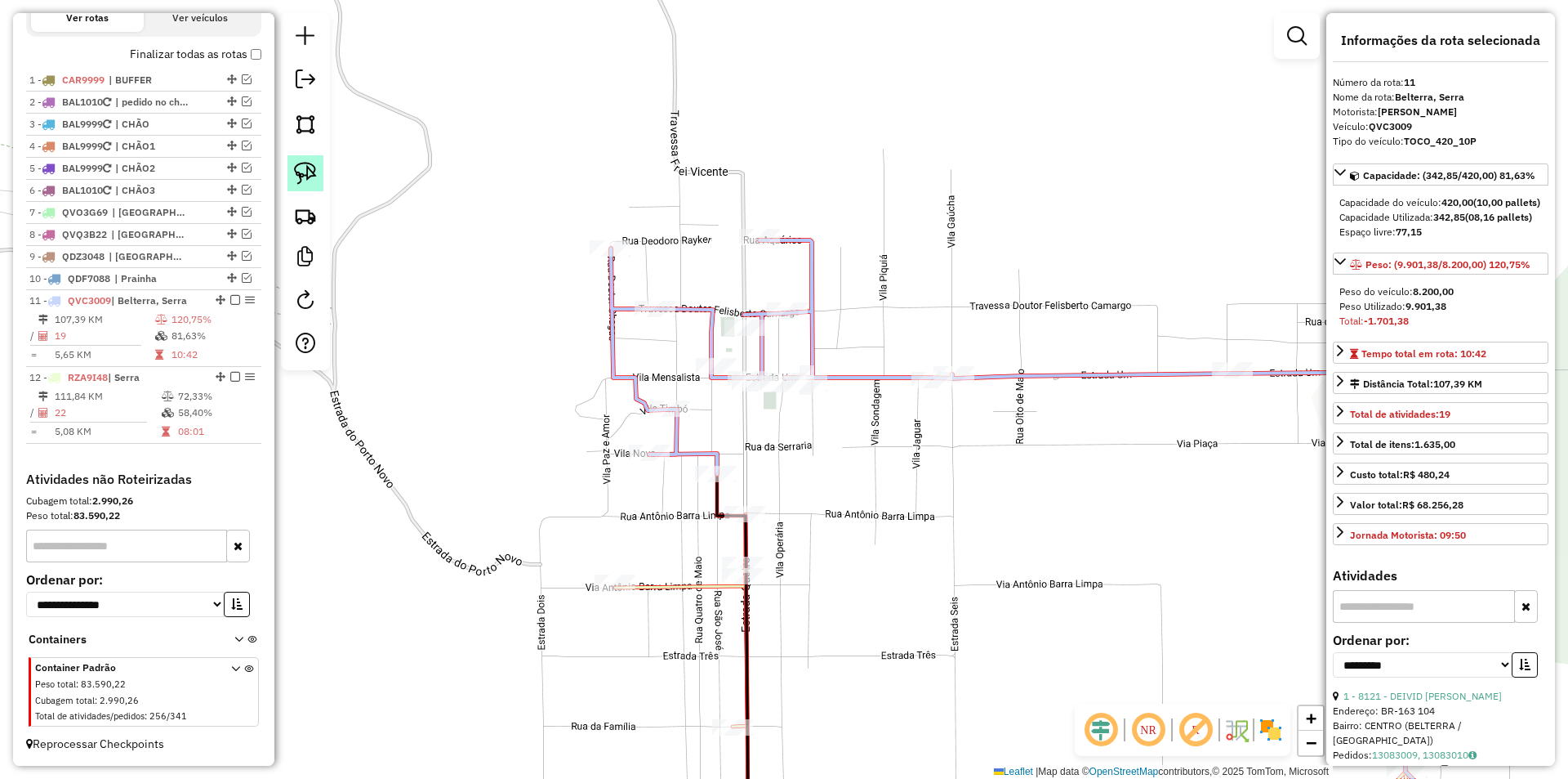
click at [311, 176] on img at bounding box center [305, 172] width 23 height 23
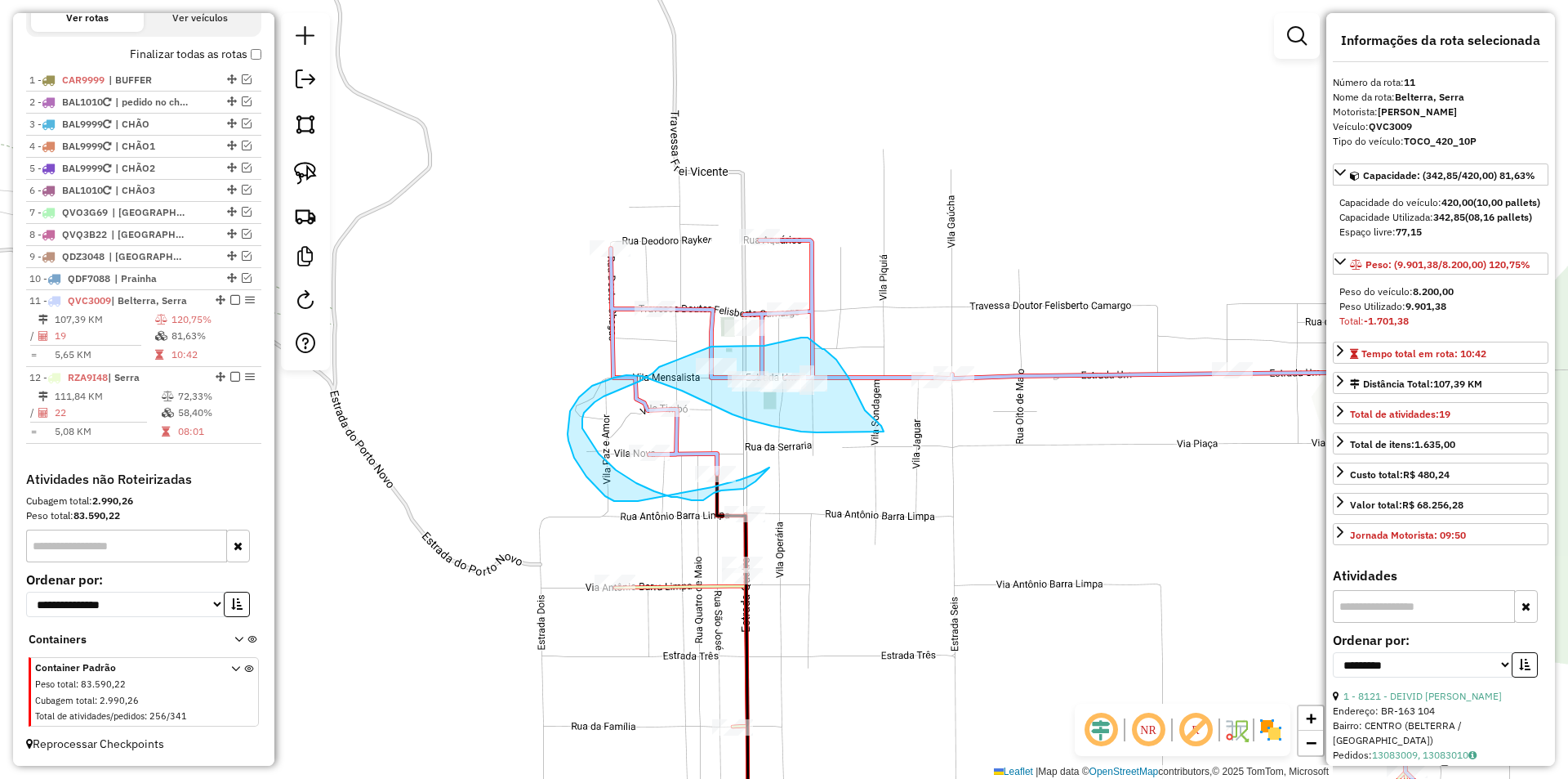
drag, startPoint x: 653, startPoint y: 373, endPoint x: 711, endPoint y: 346, distance: 64.0
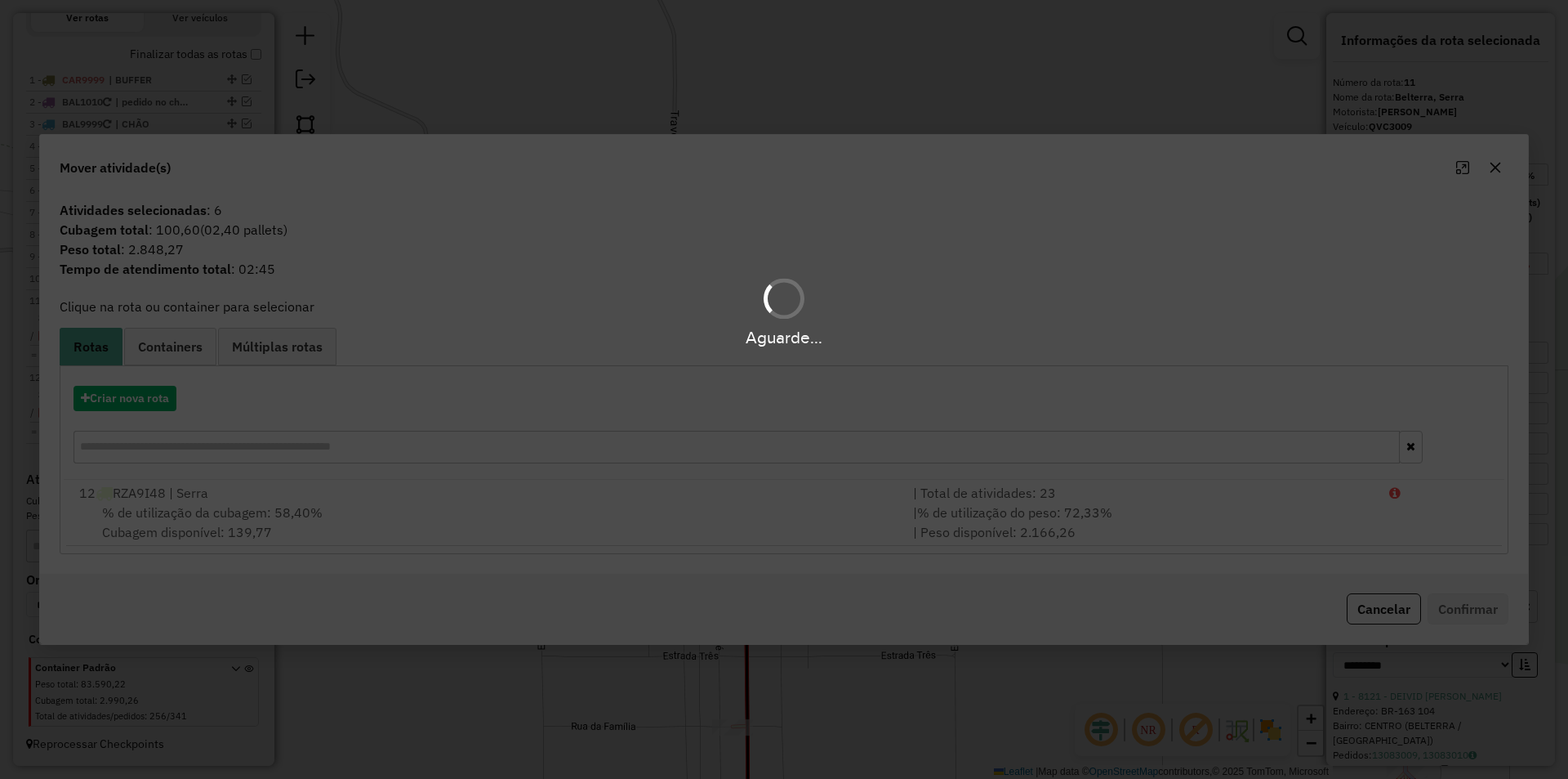
click at [342, 521] on div "Aguarde..." at bounding box center [784, 389] width 1568 height 779
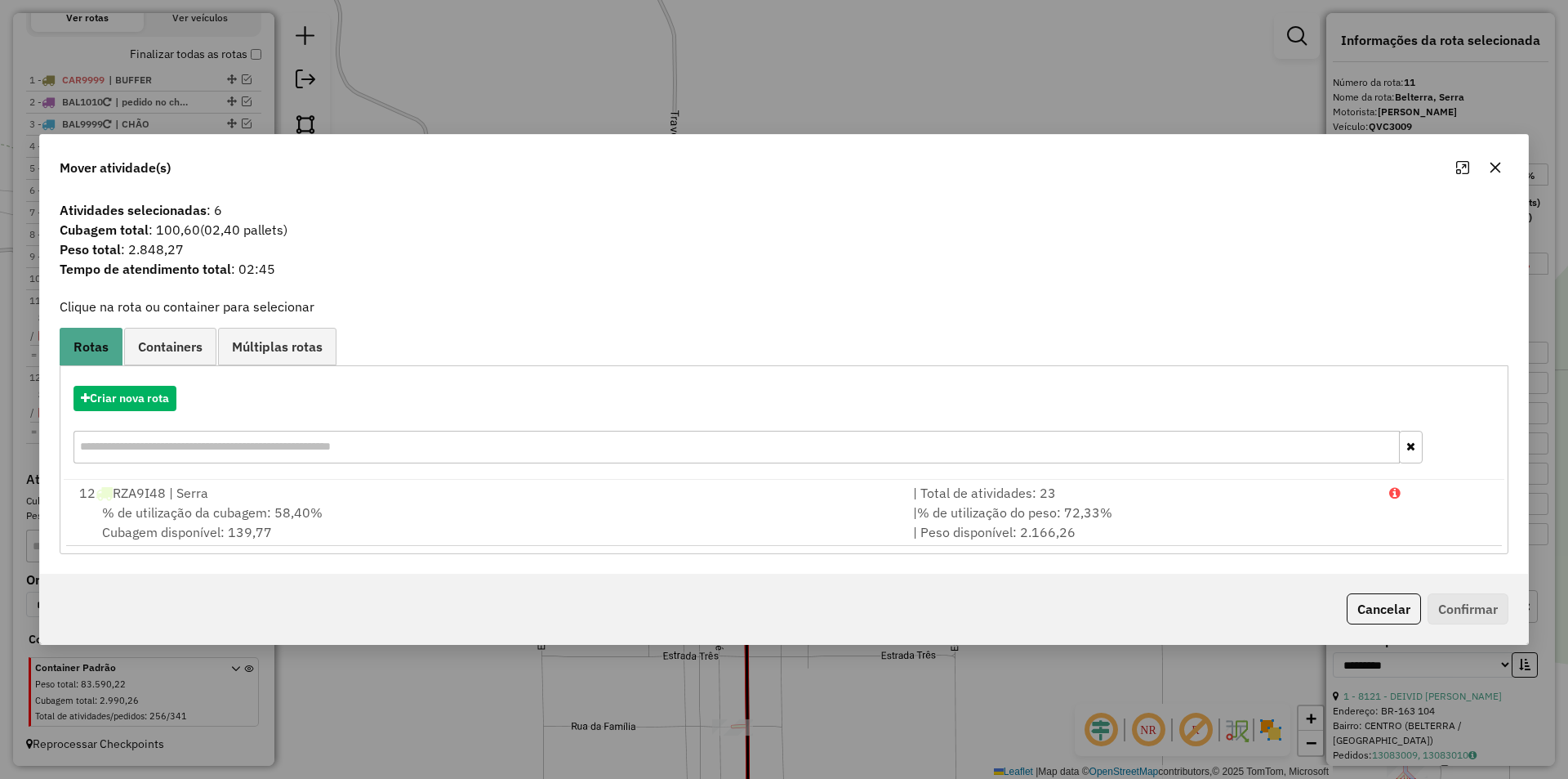
click at [434, 511] on div "% de utilização da cubagem: 58,40% Cubagem disponível: 139,77" at bounding box center [487, 521] width 834 height 39
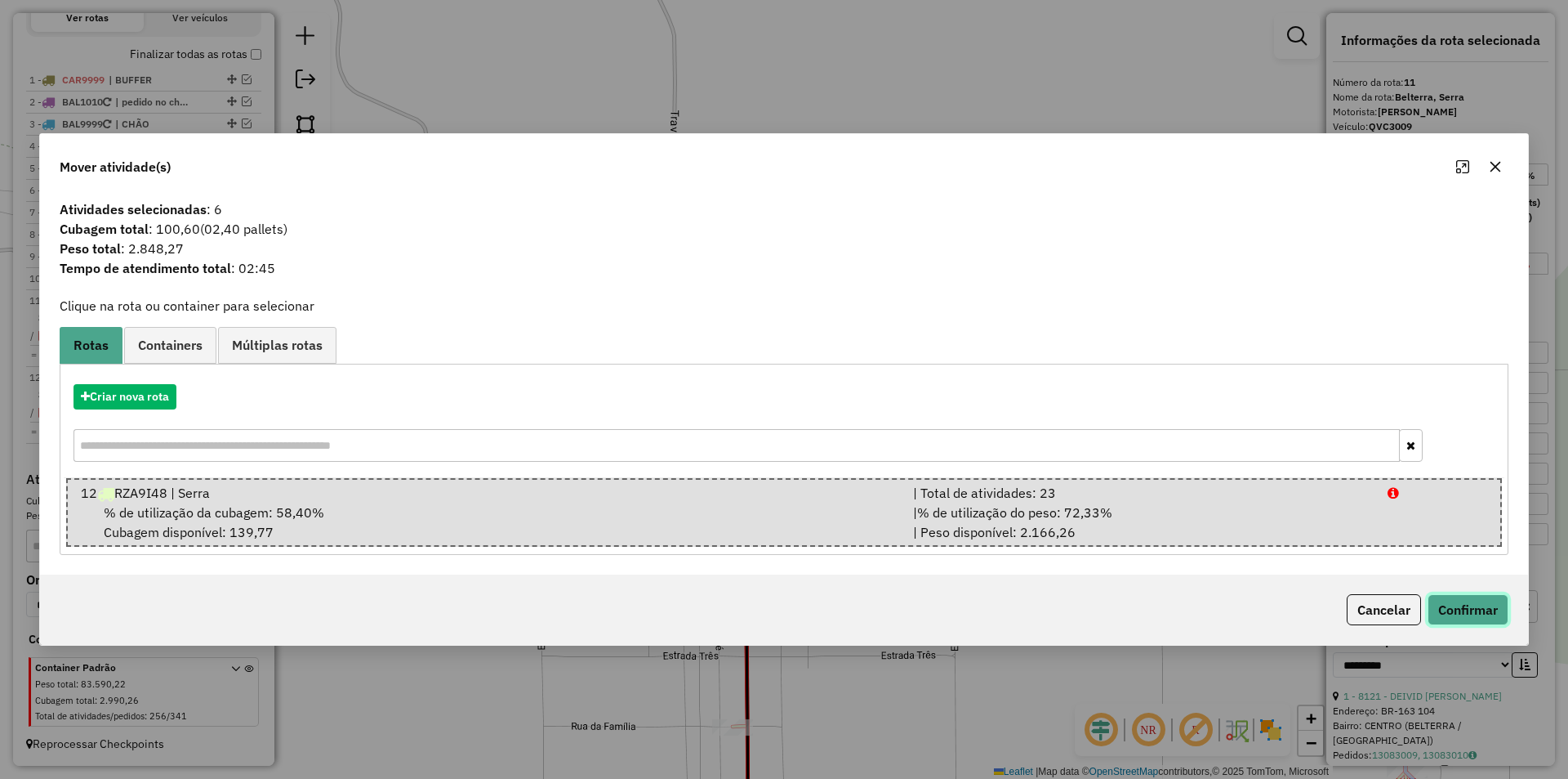
click at [1476, 609] on button "Confirmar" at bounding box center [1467, 609] width 81 height 31
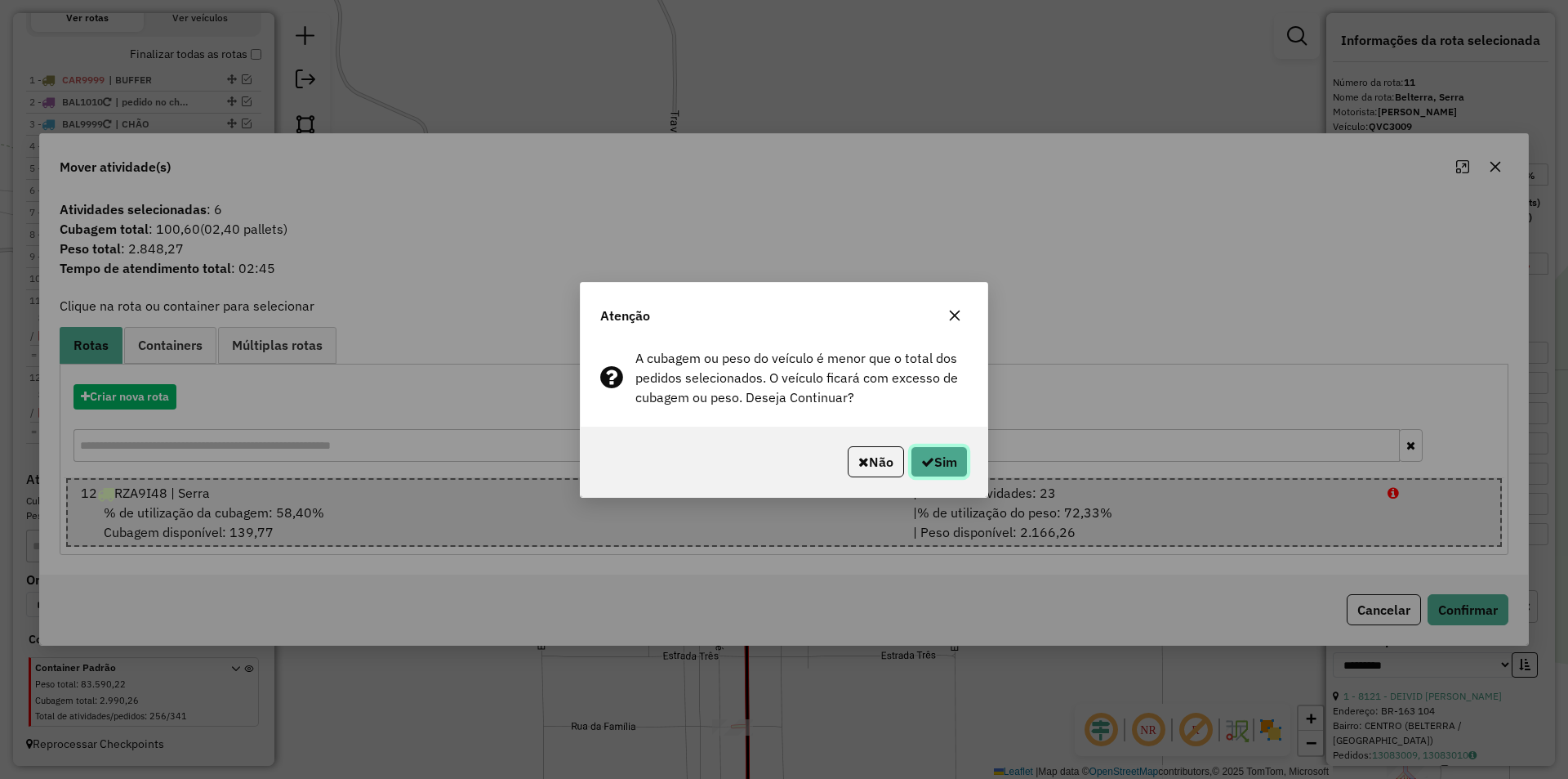
click at [936, 459] on button "Sim" at bounding box center [939, 462] width 57 height 31
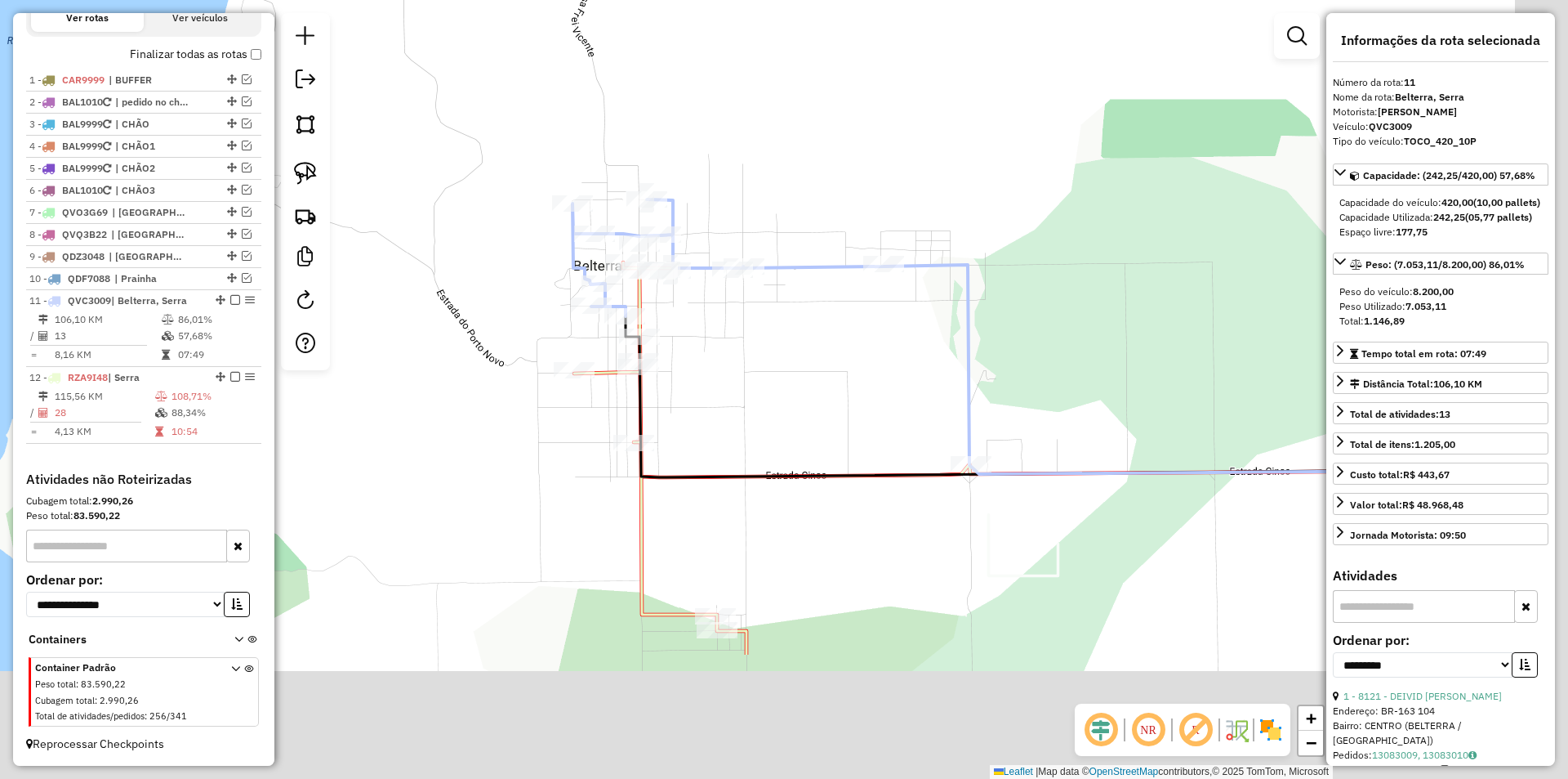
drag, startPoint x: 986, startPoint y: 581, endPoint x: 735, endPoint y: 361, distance: 333.8
click at [734, 352] on div "Janela de atendimento Grade de atendimento Capacidade Transportadoras Veículos …" at bounding box center [784, 389] width 1568 height 779
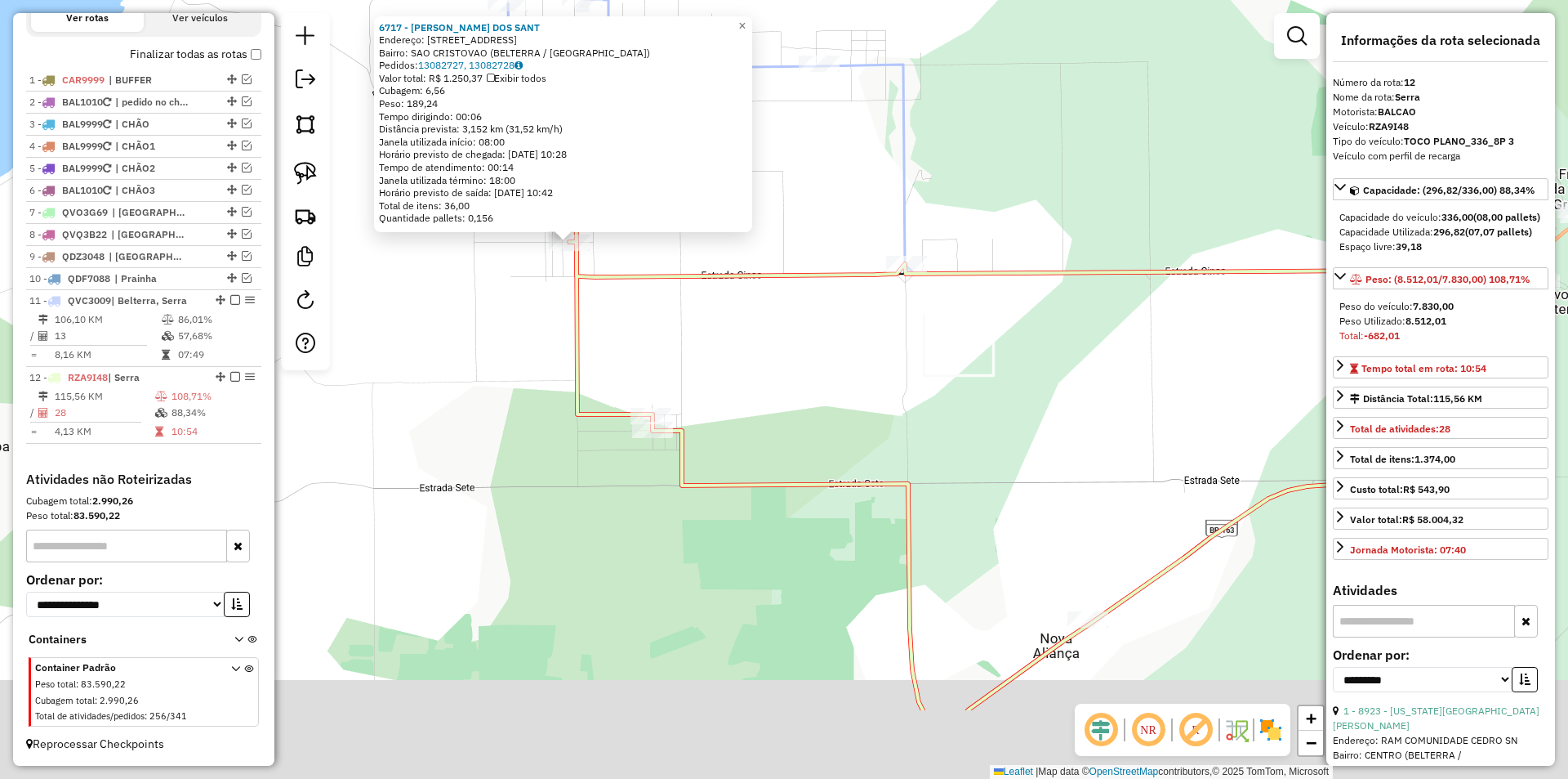
drag, startPoint x: 1010, startPoint y: 542, endPoint x: 752, endPoint y: 375, distance: 307.3
click at [752, 375] on div "6717 - ERIKA BRITO DOS SANT Endereço: R RUA DA FAMILIA 274 Bairro: SAO CRISTOVA…" at bounding box center [784, 389] width 1568 height 779
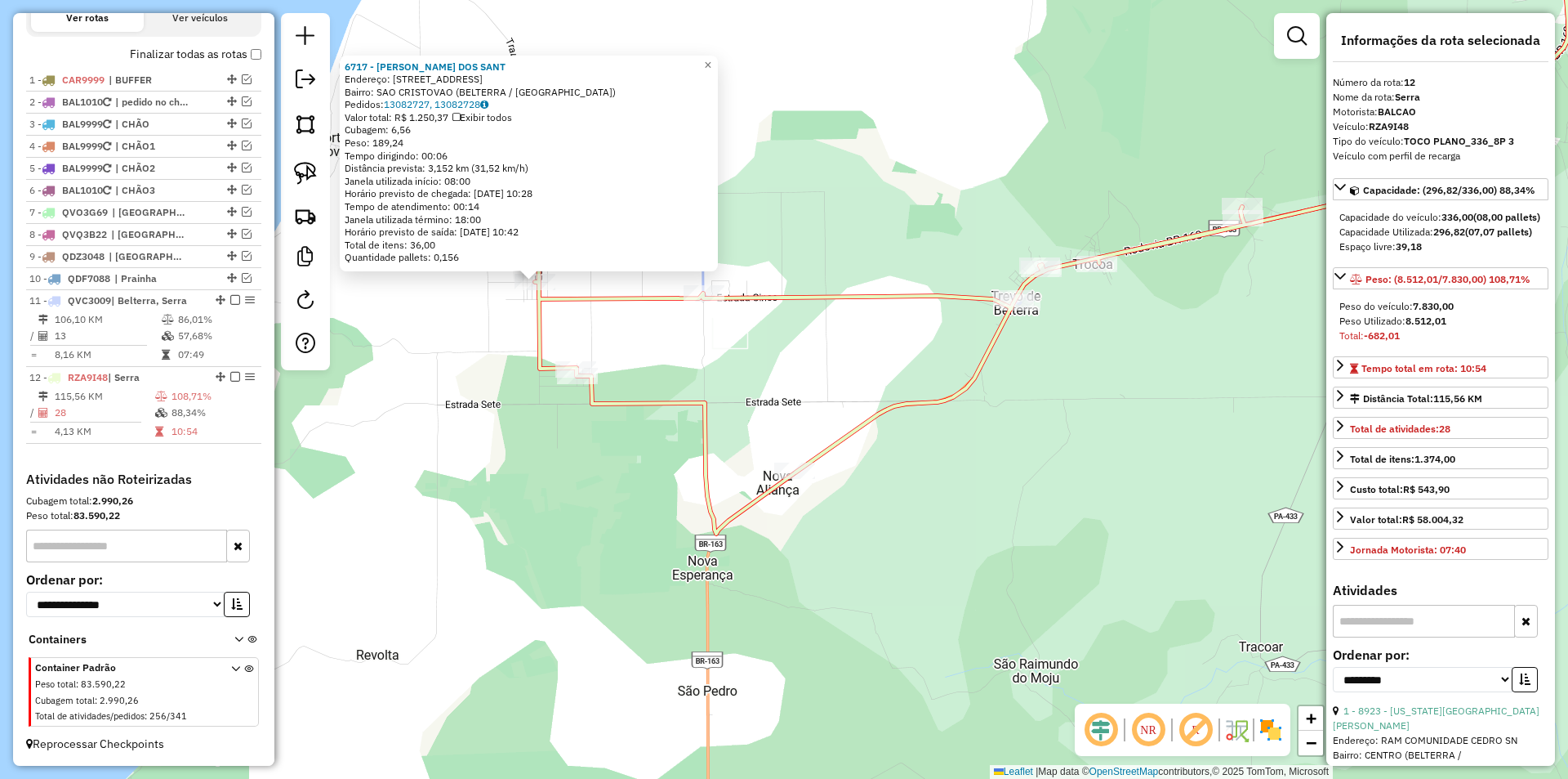
drag, startPoint x: 817, startPoint y: 433, endPoint x: 694, endPoint y: 424, distance: 123.3
click at [694, 424] on icon at bounding box center [1037, 219] width 1062 height 627
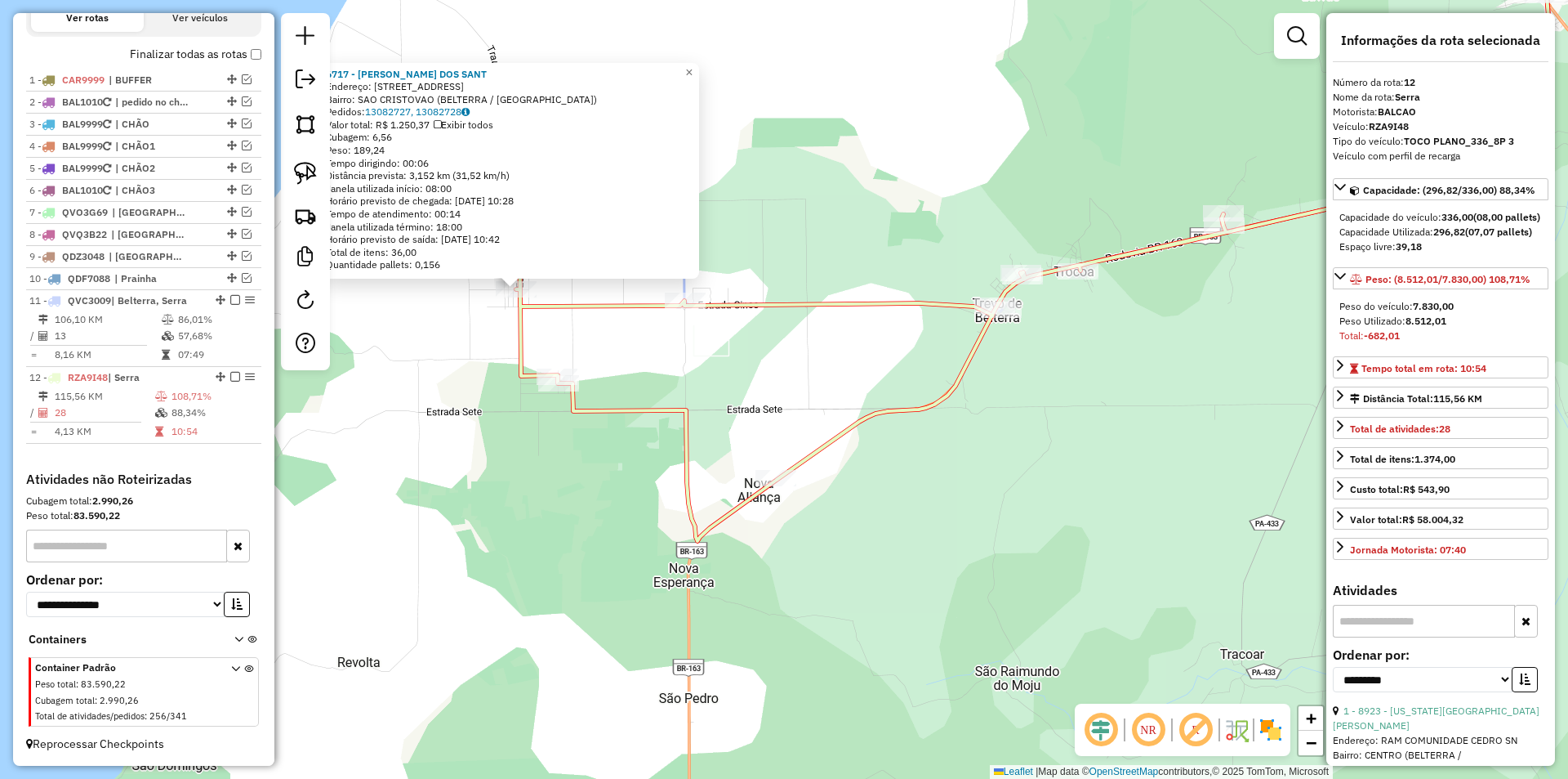
drag, startPoint x: 286, startPoint y: 170, endPoint x: 340, endPoint y: 195, distance: 59.5
click at [287, 170] on div at bounding box center [305, 191] width 49 height 357
click at [290, 169] on link at bounding box center [305, 173] width 36 height 36
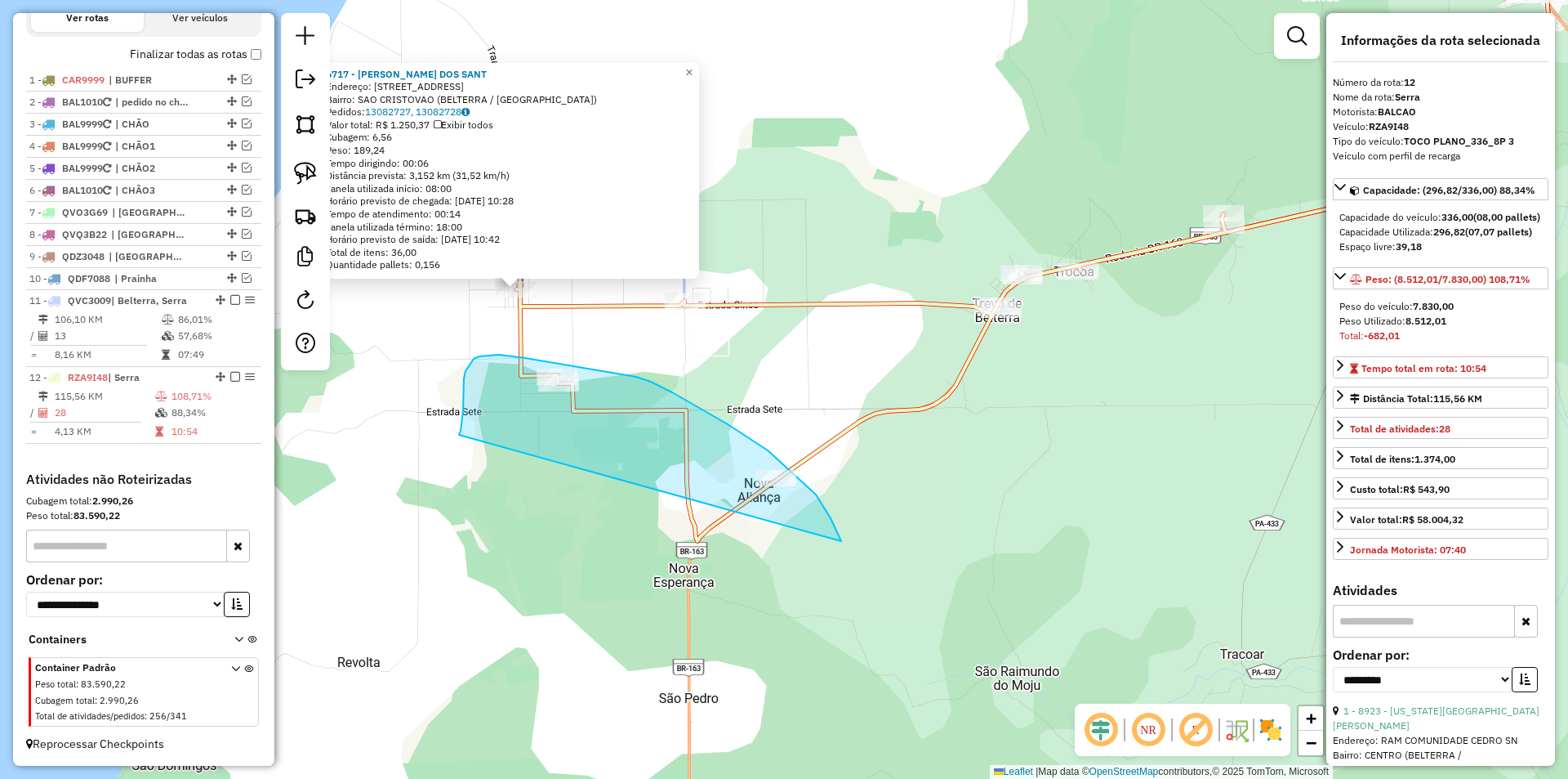
drag, startPoint x: 460, startPoint y: 431, endPoint x: 854, endPoint y: 560, distance: 414.6
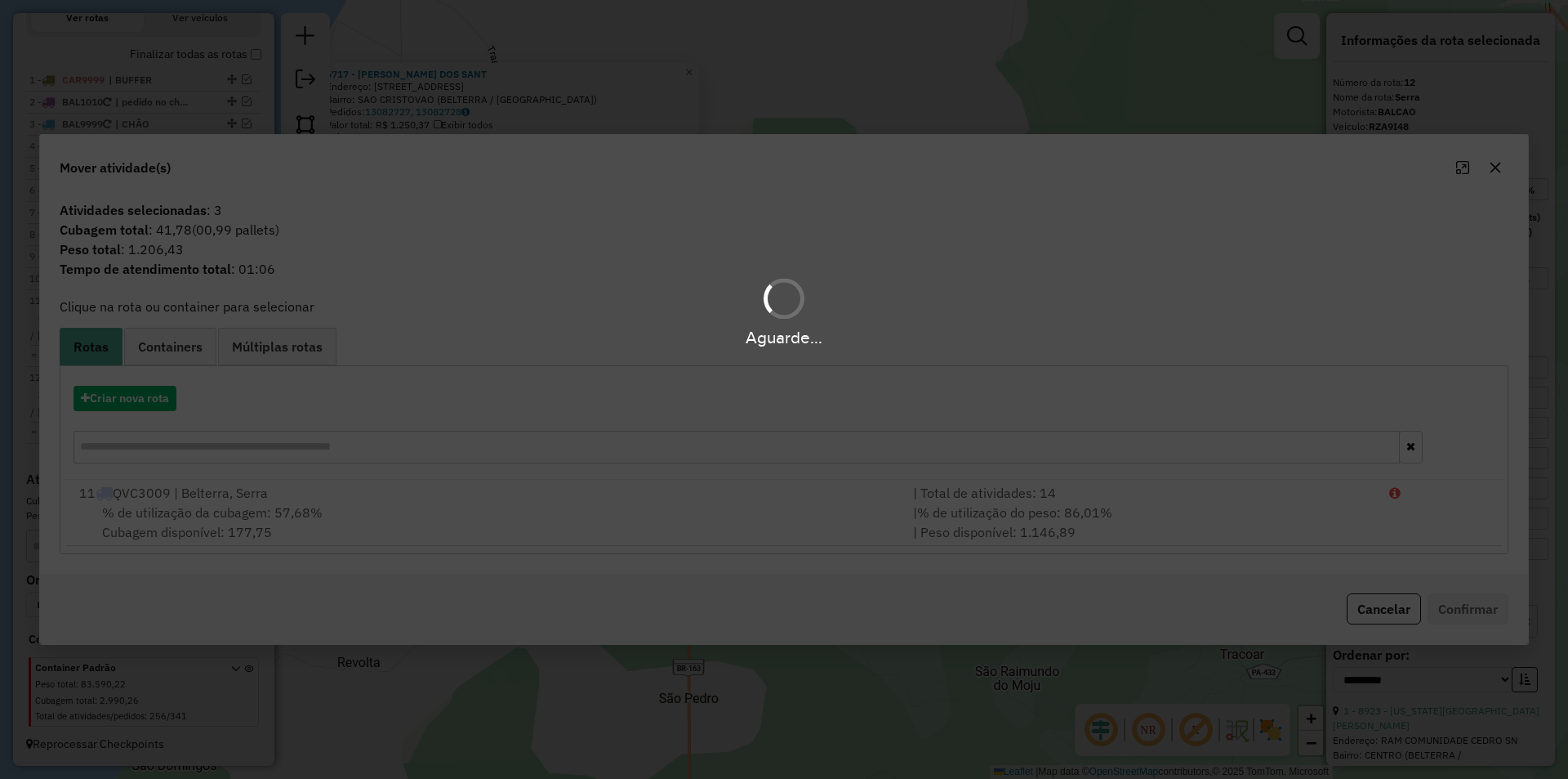
click at [753, 532] on div "Aguarde..." at bounding box center [784, 389] width 1568 height 779
click at [789, 521] on div "Aguarde..." at bounding box center [784, 389] width 1568 height 779
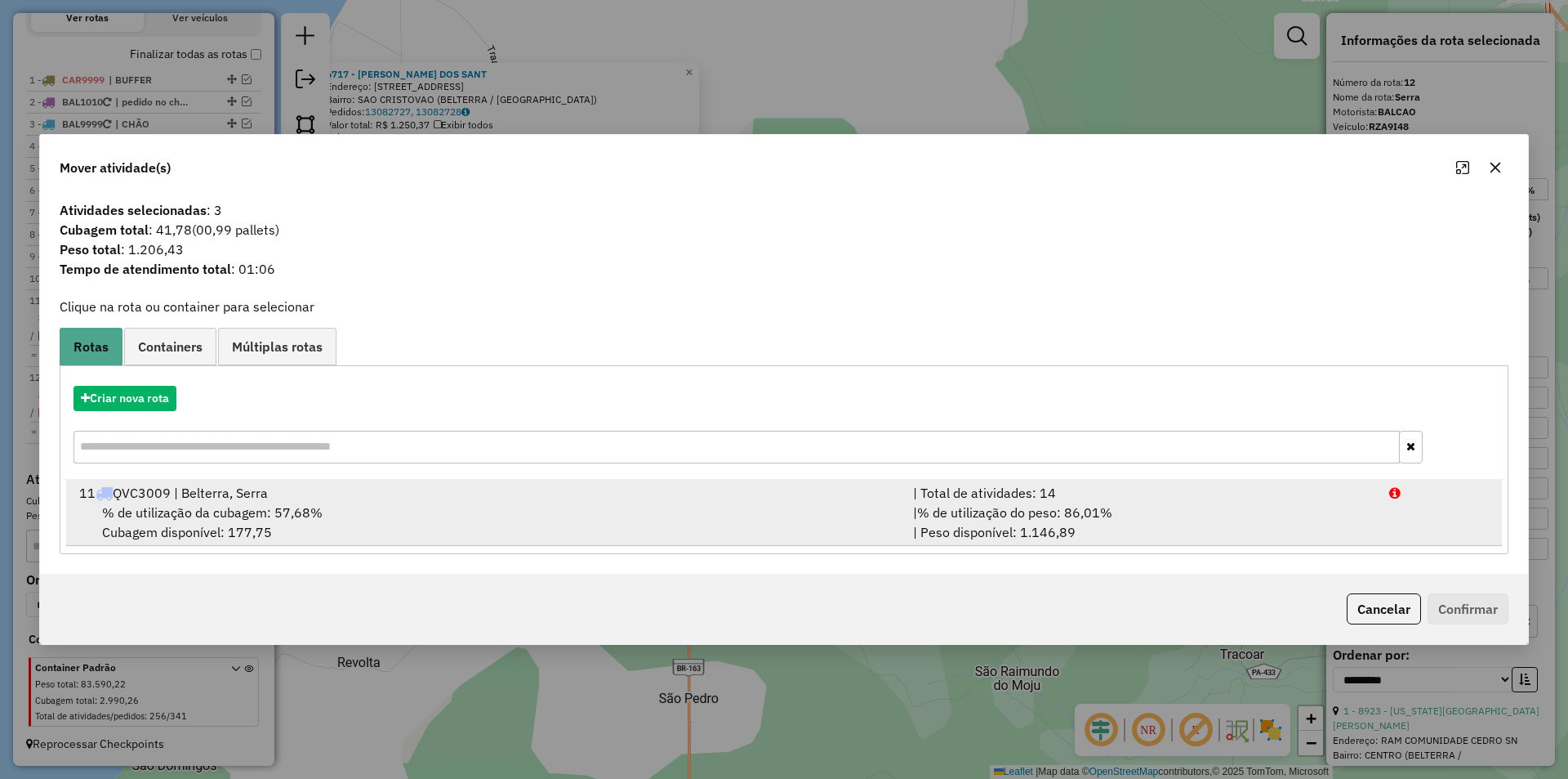
click at [1195, 521] on div "| % de utilização do peso: 86,01% | Peso disponível: 1.146,89" at bounding box center [1141, 521] width 476 height 39
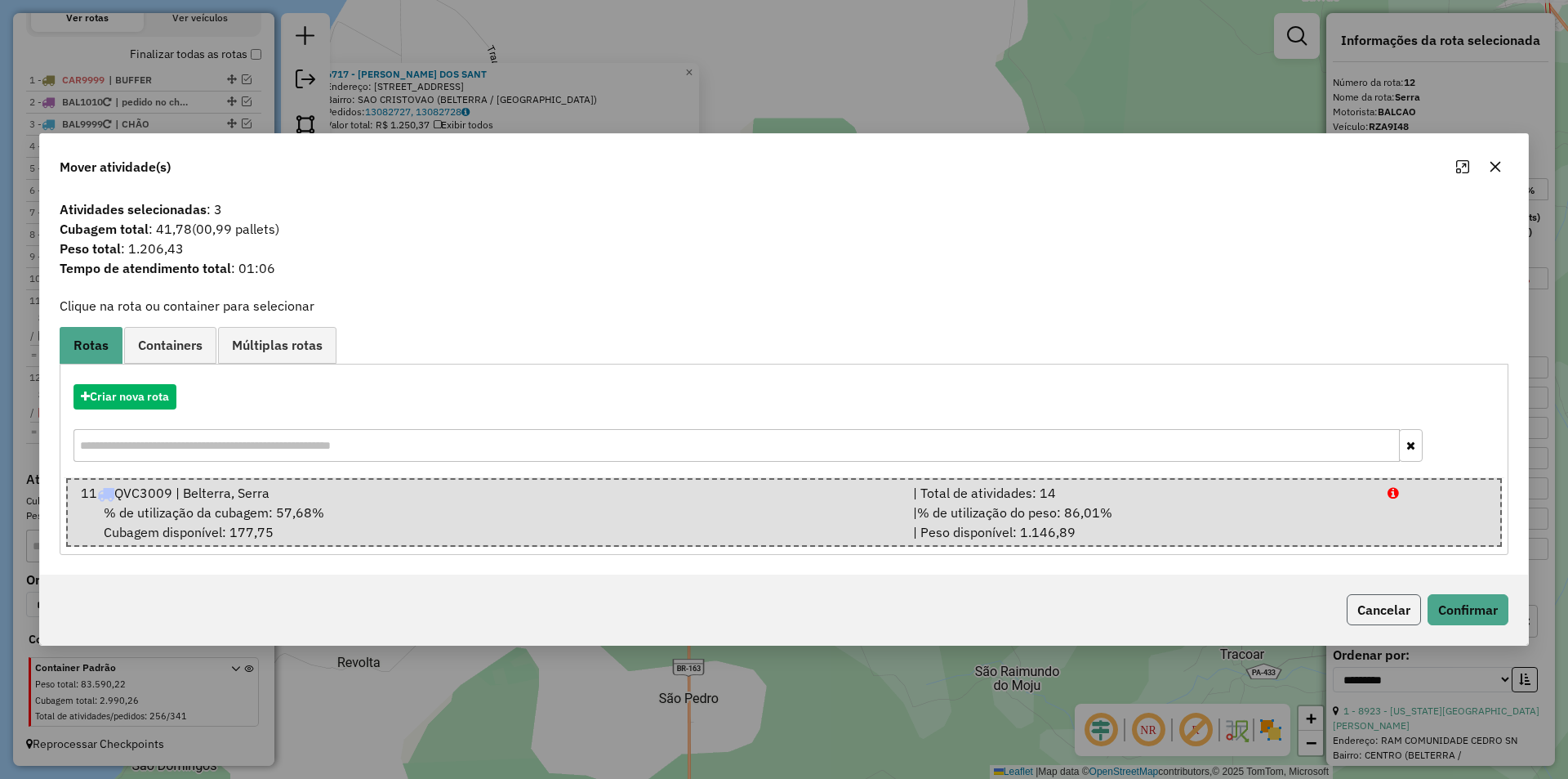
click at [1360, 614] on button "Cancelar" at bounding box center [1384, 609] width 74 height 31
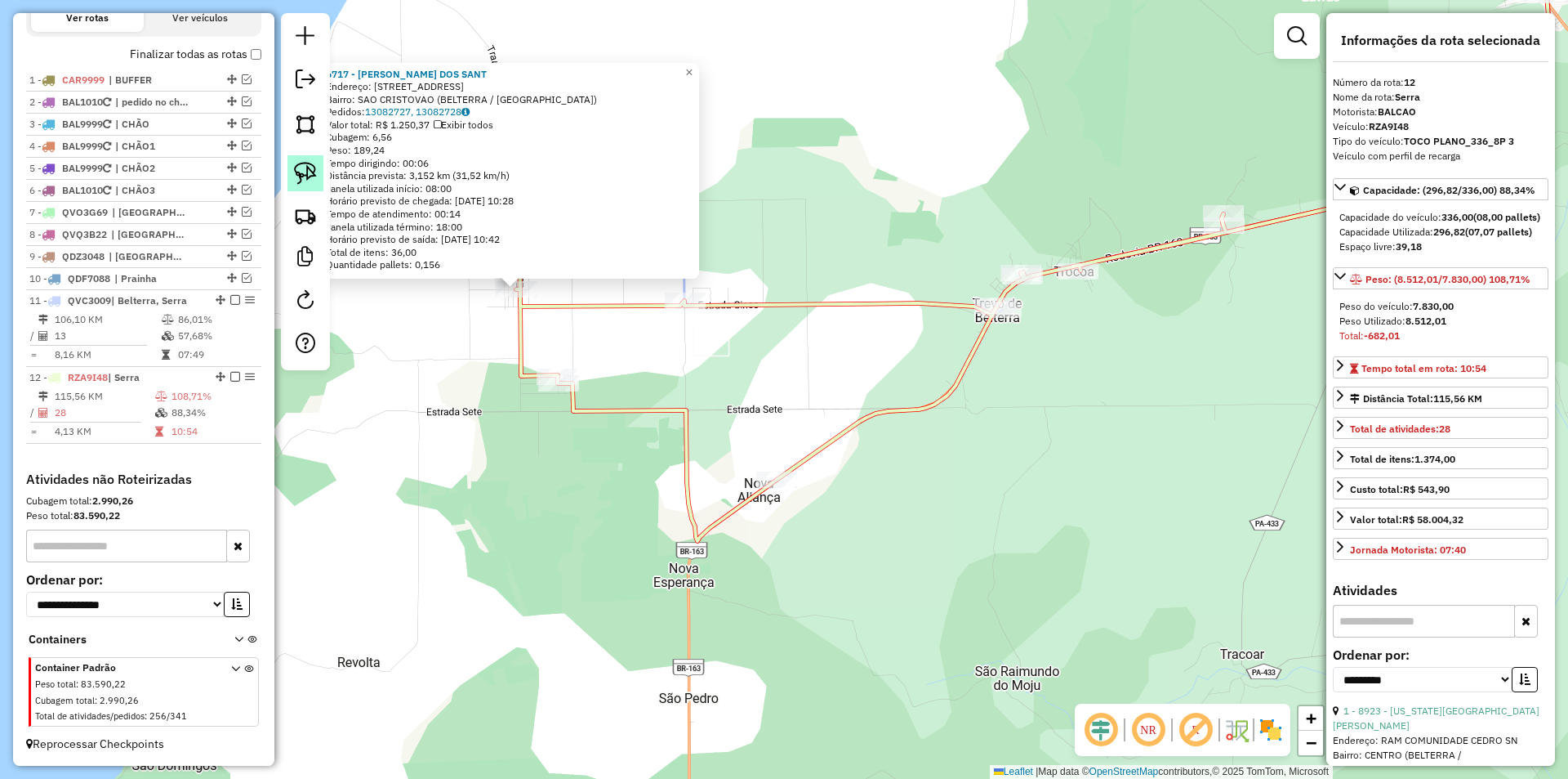
click at [302, 181] on img at bounding box center [305, 172] width 23 height 23
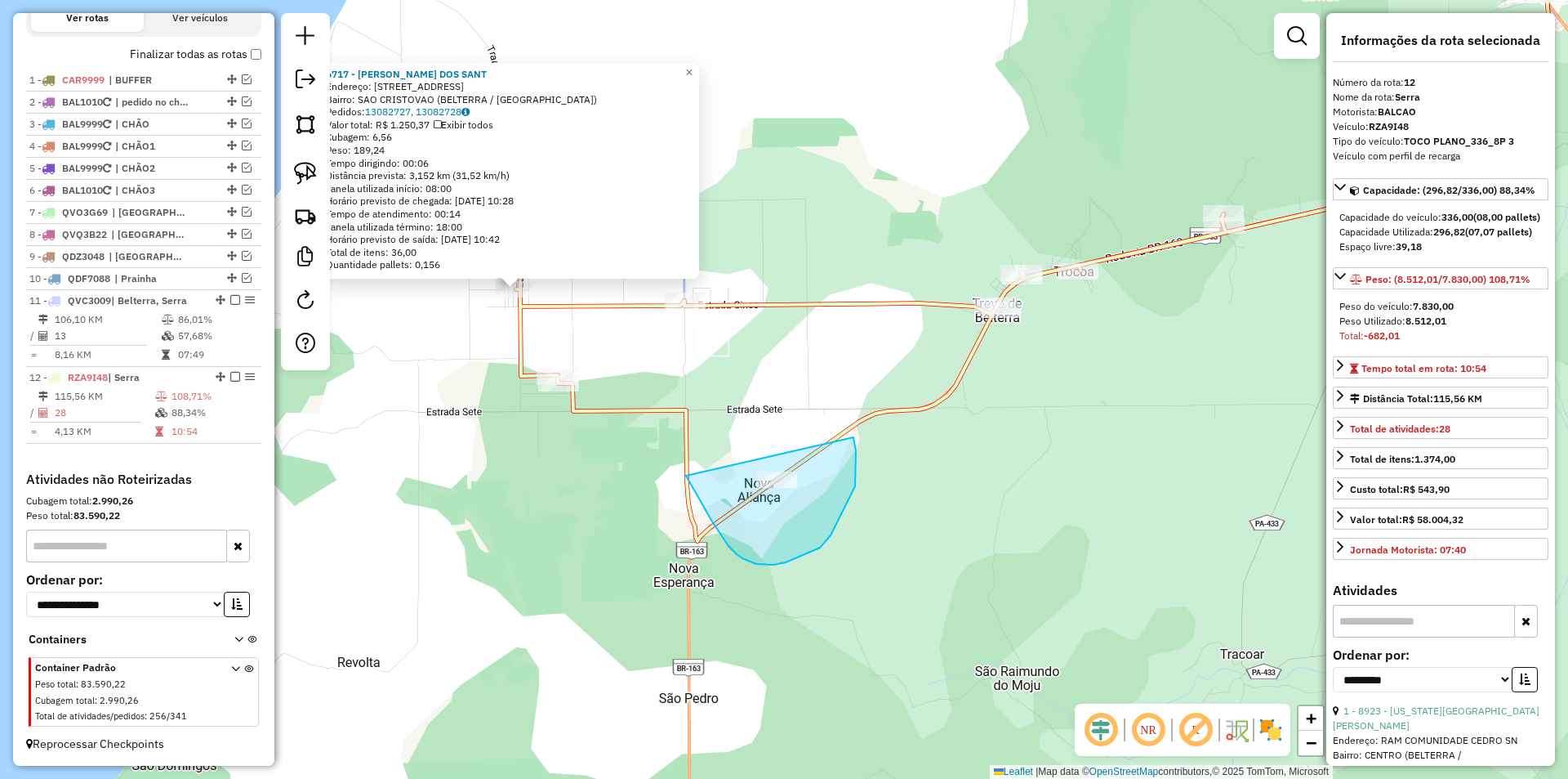
drag, startPoint x: 686, startPoint y: 475, endPoint x: 849, endPoint y: 427, distance: 169.9
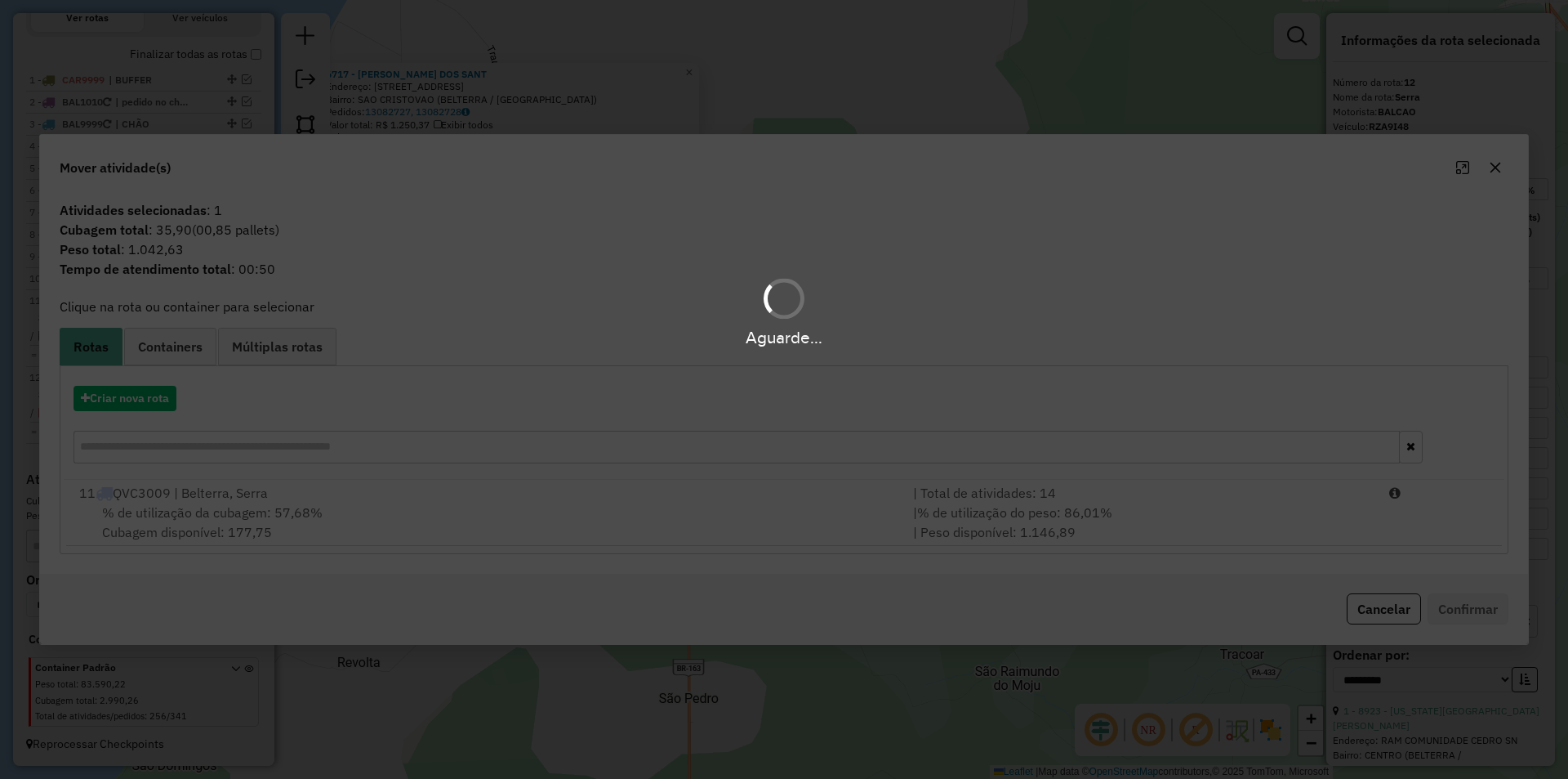
click at [624, 529] on div "Aguarde..." at bounding box center [784, 389] width 1568 height 779
click at [1053, 510] on div "Aguarde..." at bounding box center [784, 389] width 1568 height 779
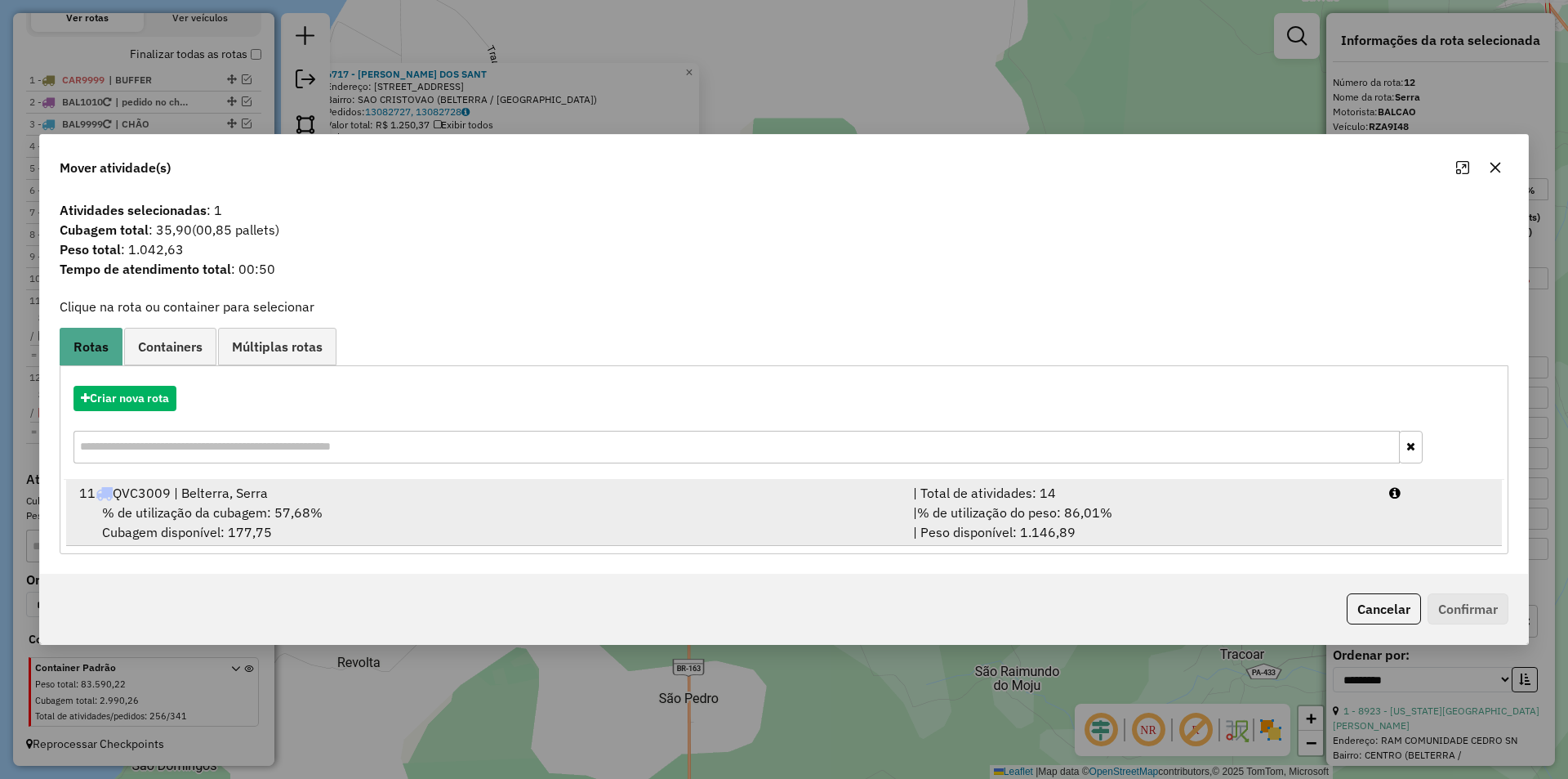
click at [1137, 512] on div "| % de utilização do peso: 86,01% | Peso disponível: 1.146,89" at bounding box center [1141, 521] width 476 height 39
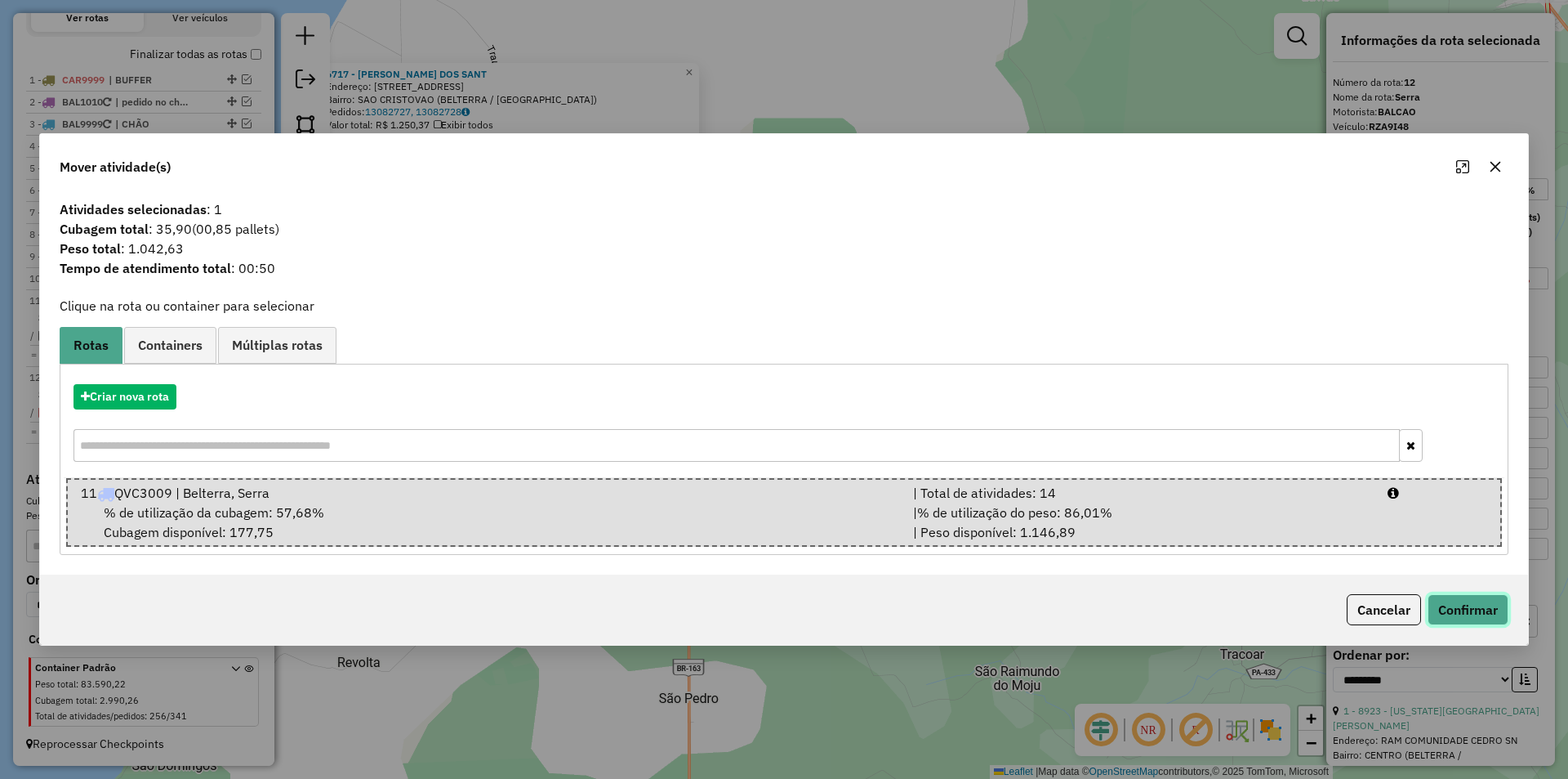
click at [1452, 616] on button "Confirmar" at bounding box center [1467, 609] width 81 height 31
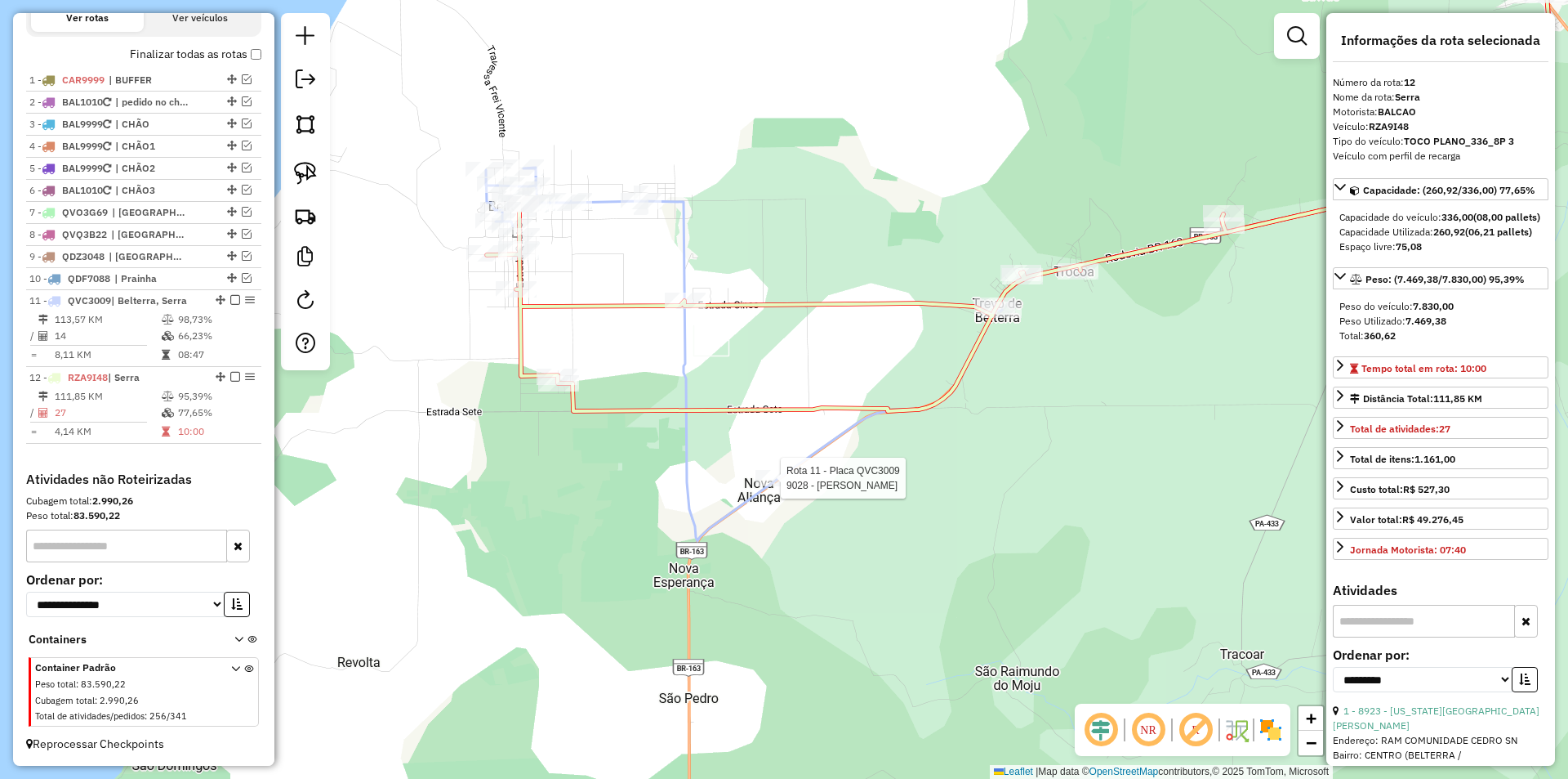
click at [774, 486] on div at bounding box center [776, 478] width 41 height 16
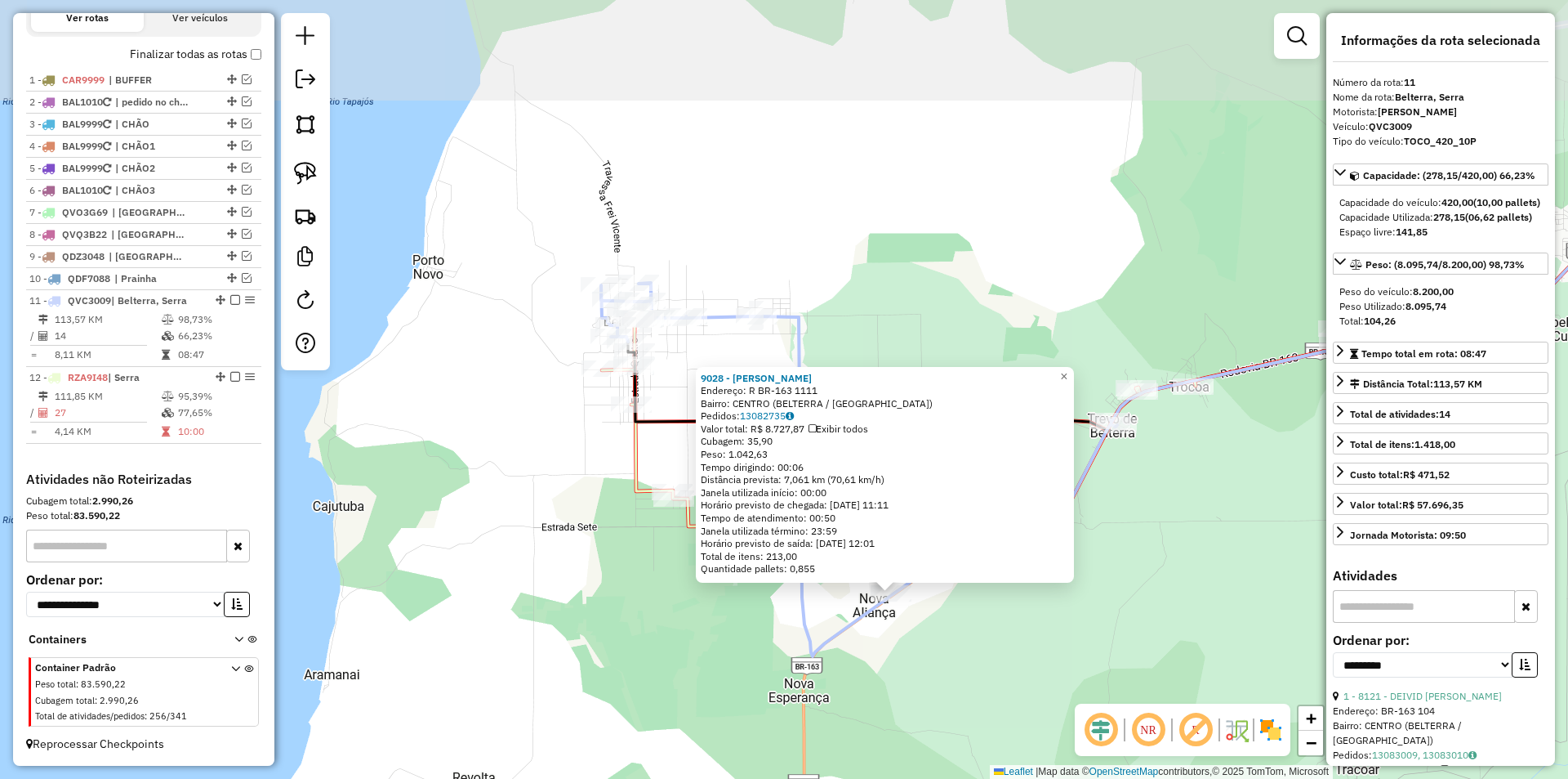
drag, startPoint x: 780, startPoint y: 511, endPoint x: 884, endPoint y: 716, distance: 229.9
click at [884, 716] on div "9028 - VALDEIR NICOLODI EIR Endereço: R BR-163 1111 Bairro: CENTRO (BELTERRA / …" at bounding box center [784, 389] width 1568 height 779
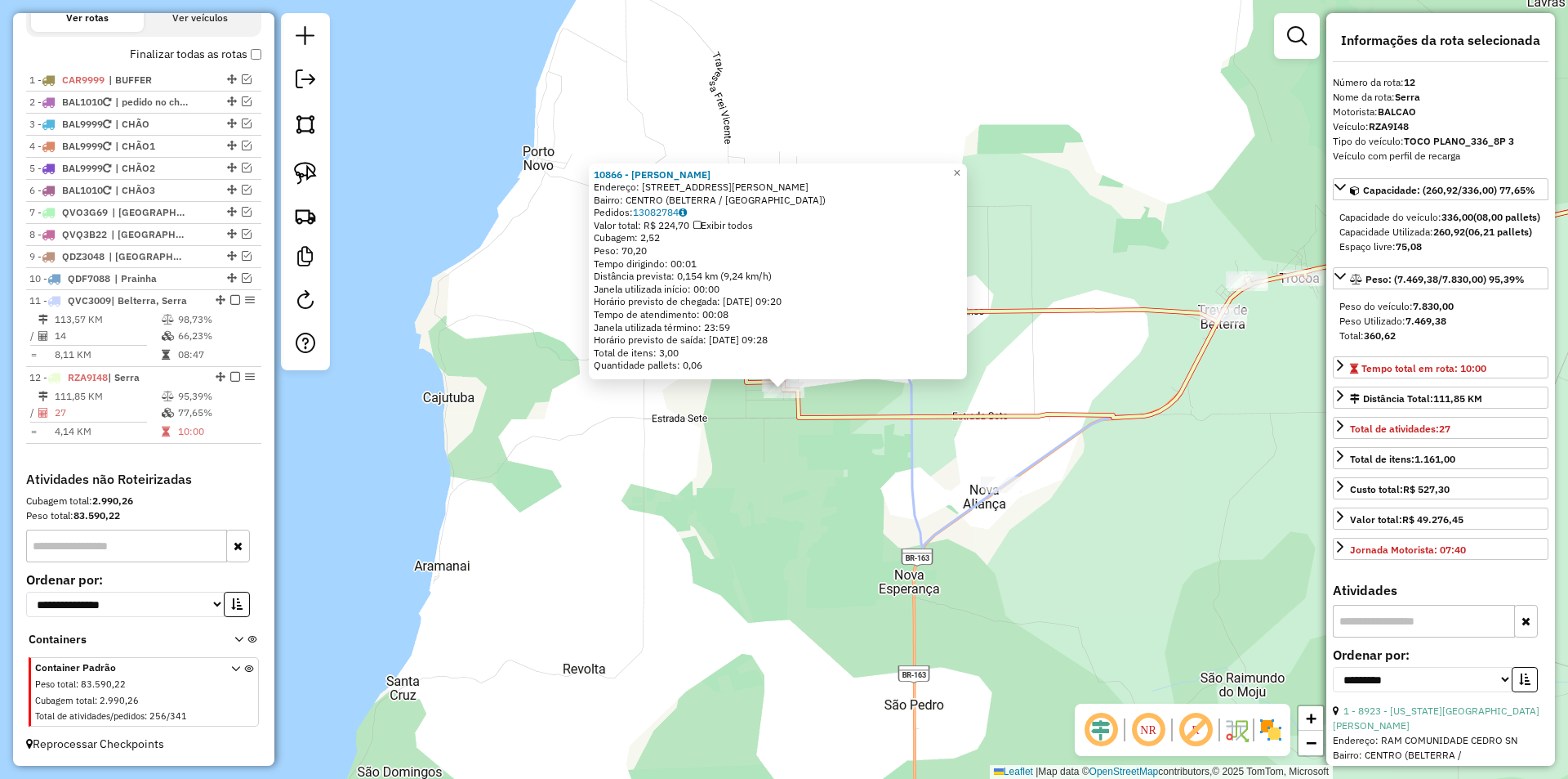
click at [647, 563] on div "10866 - IVONE DOS REIS Endereço: Travessa Arnaldo Freitas 932 Bairro: CENTRO (B…" at bounding box center [784, 389] width 1568 height 779
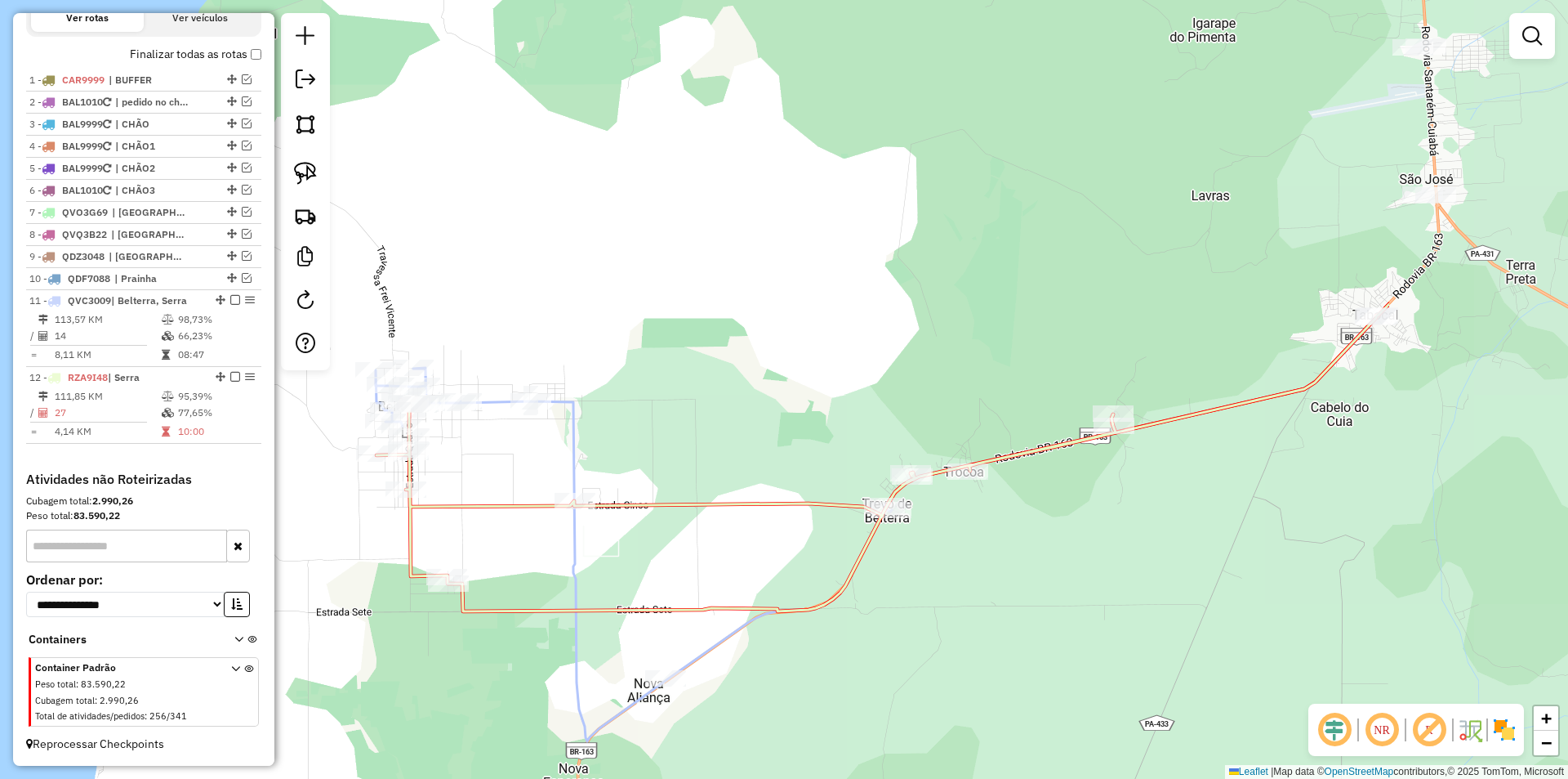
drag, startPoint x: 1000, startPoint y: 406, endPoint x: 664, endPoint y: 596, distance: 386.0
click at [664, 596] on div "Janela de atendimento Grade de atendimento Capacidade Transportadoras Veículos …" at bounding box center [784, 389] width 1568 height 779
click at [564, 409] on icon at bounding box center [632, 556] width 516 height 374
select select "**********"
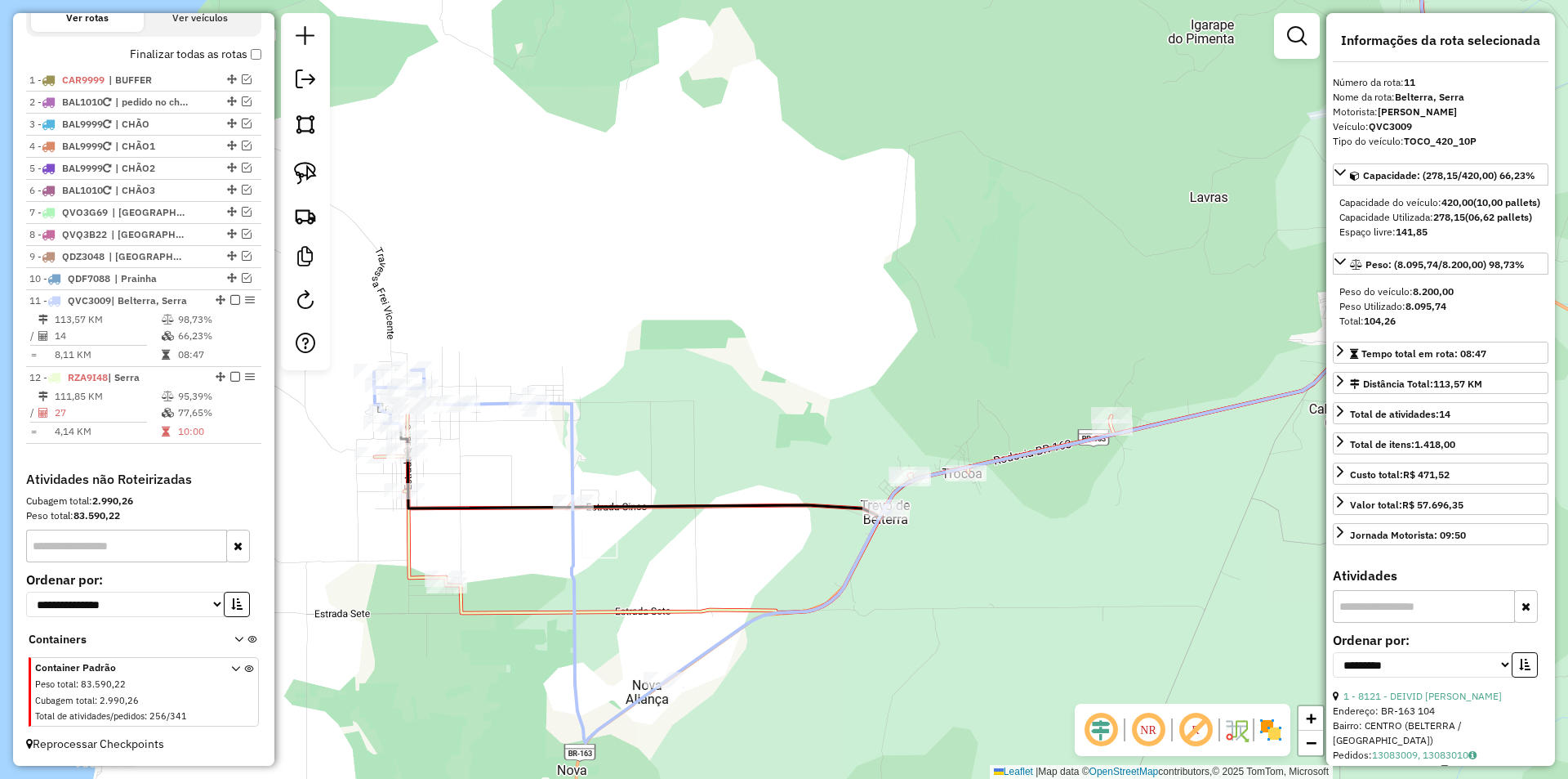
click at [566, 401] on icon at bounding box center [632, 556] width 516 height 374
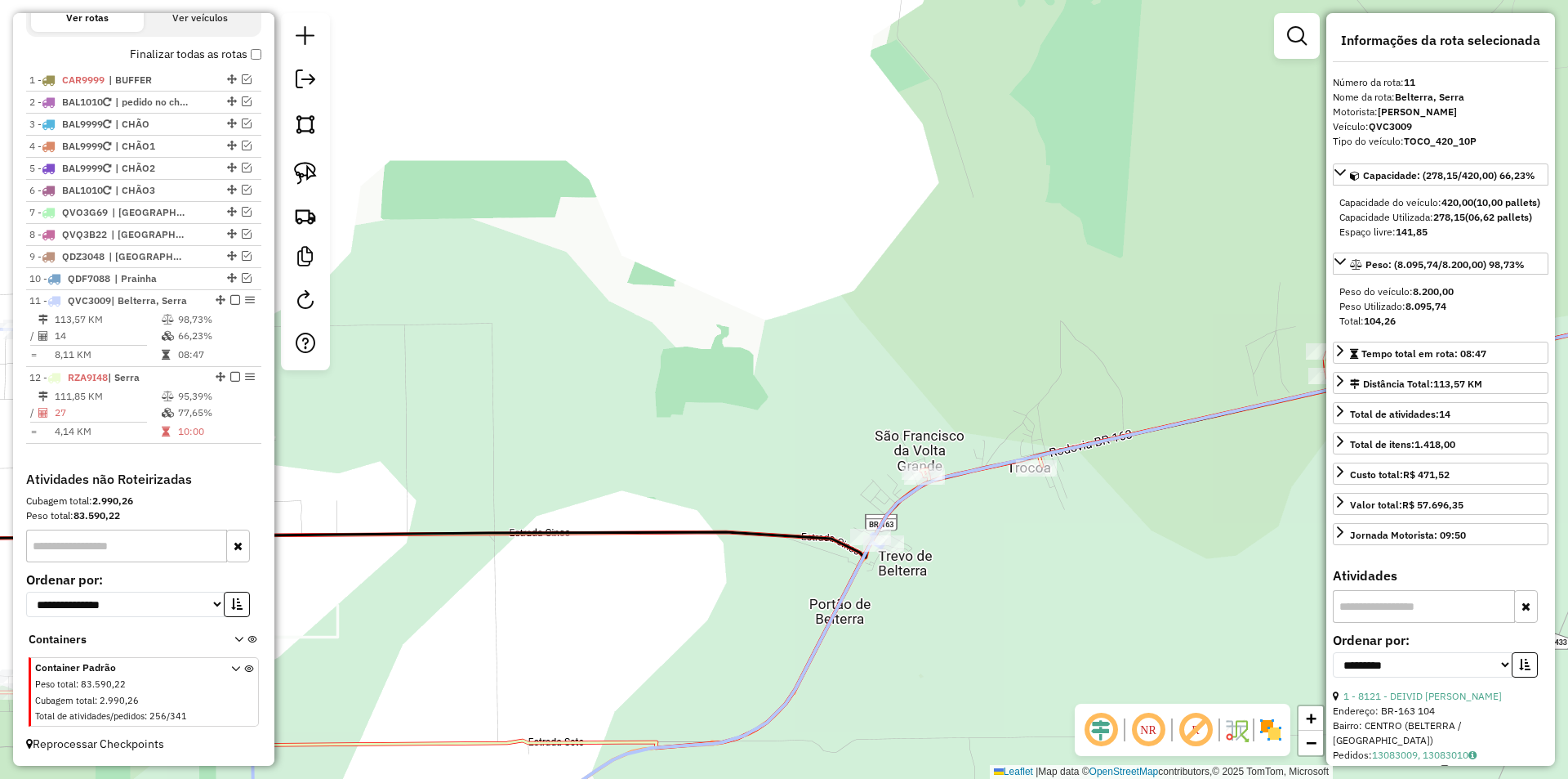
drag, startPoint x: 959, startPoint y: 547, endPoint x: 1087, endPoint y: 540, distance: 128.2
click at [1087, 540] on div "Janela de atendimento Grade de atendimento Capacidade Transportadoras Veículos …" at bounding box center [784, 389] width 1568 height 779
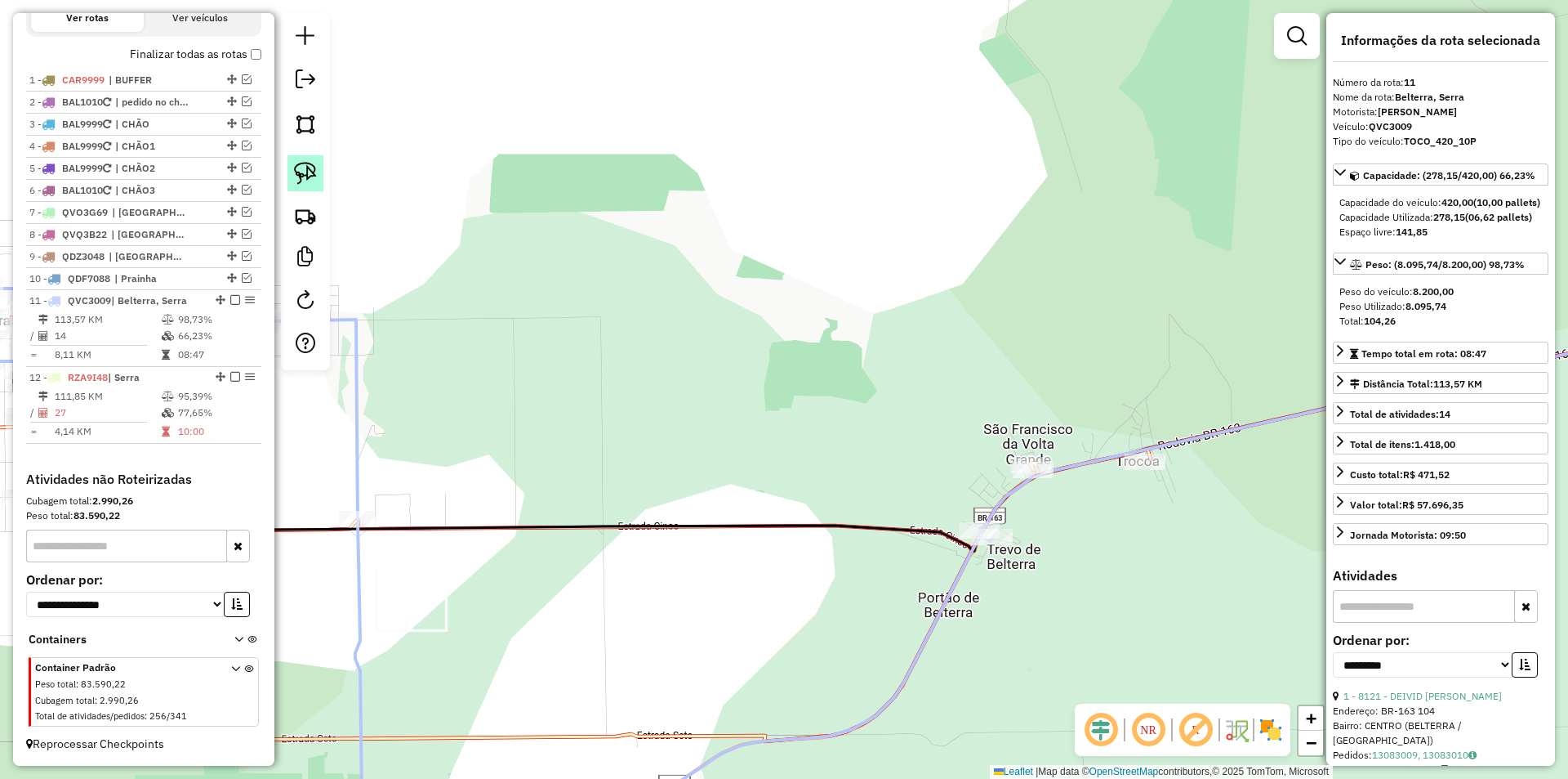
click at [313, 168] on img at bounding box center [305, 172] width 23 height 23
drag, startPoint x: 1100, startPoint y: 394, endPoint x: 1028, endPoint y: 500, distance: 128.1
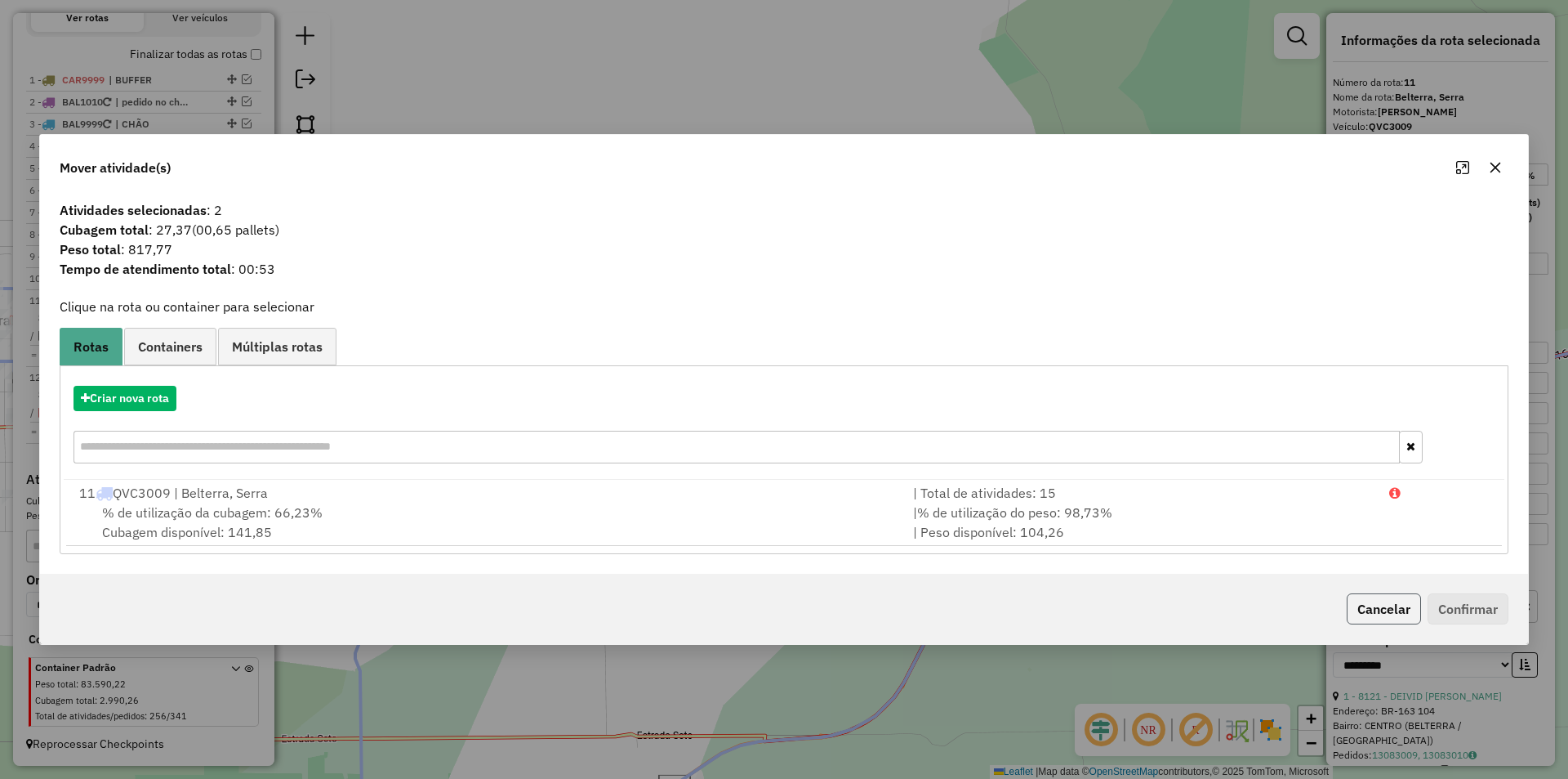
click at [1376, 600] on button "Cancelar" at bounding box center [1384, 609] width 74 height 31
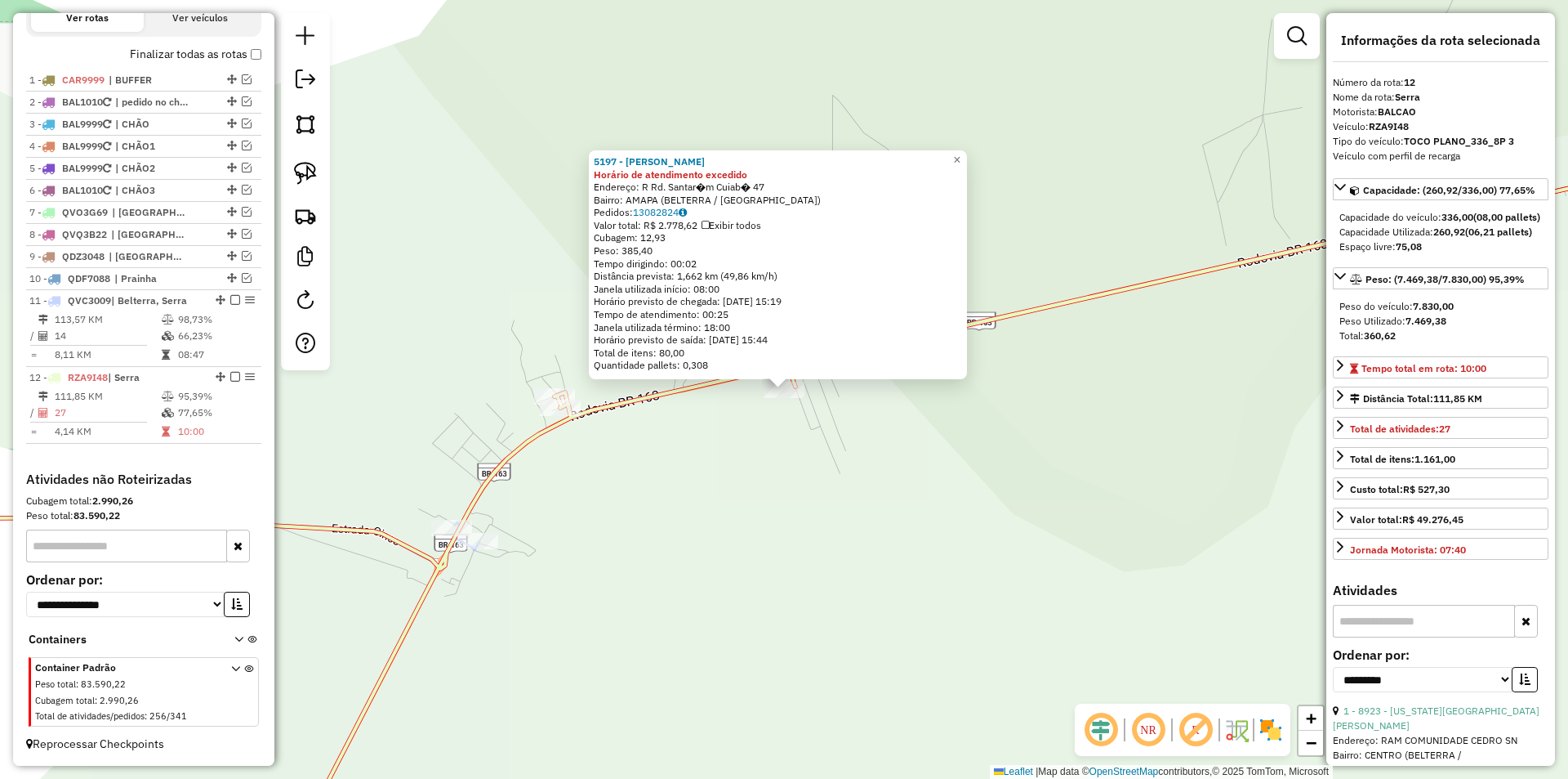
click at [905, 531] on div "5197 - Elisabete Batista Horário de atendimento excedido Endereço: R Rd. Santar…" at bounding box center [784, 389] width 1568 height 779
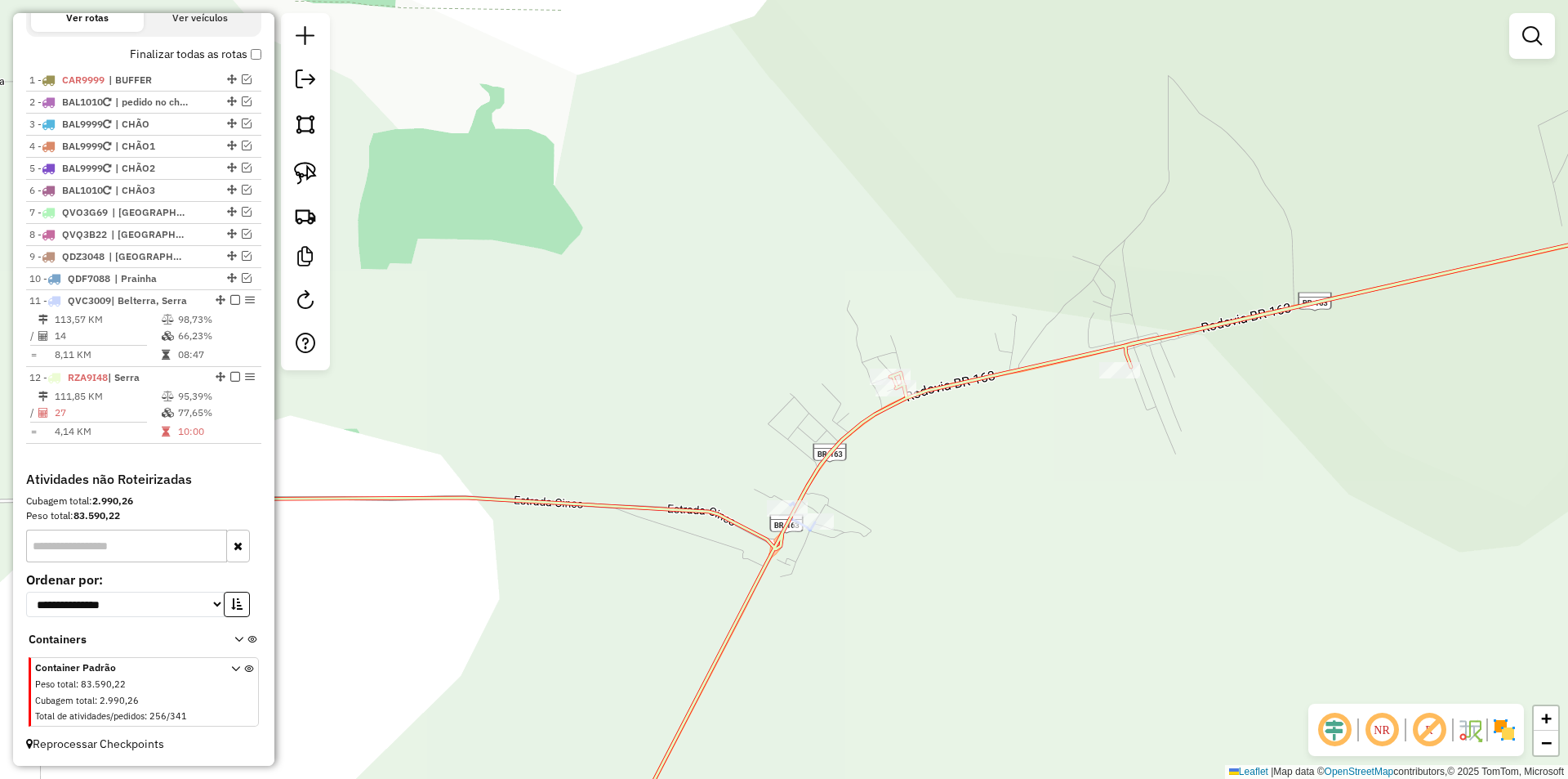
drag, startPoint x: 427, startPoint y: 355, endPoint x: 1050, endPoint y: 351, distance: 623.0
click at [1022, 349] on div "Janela de atendimento Grade de atendimento Capacidade Transportadoras Veículos …" at bounding box center [784, 389] width 1568 height 779
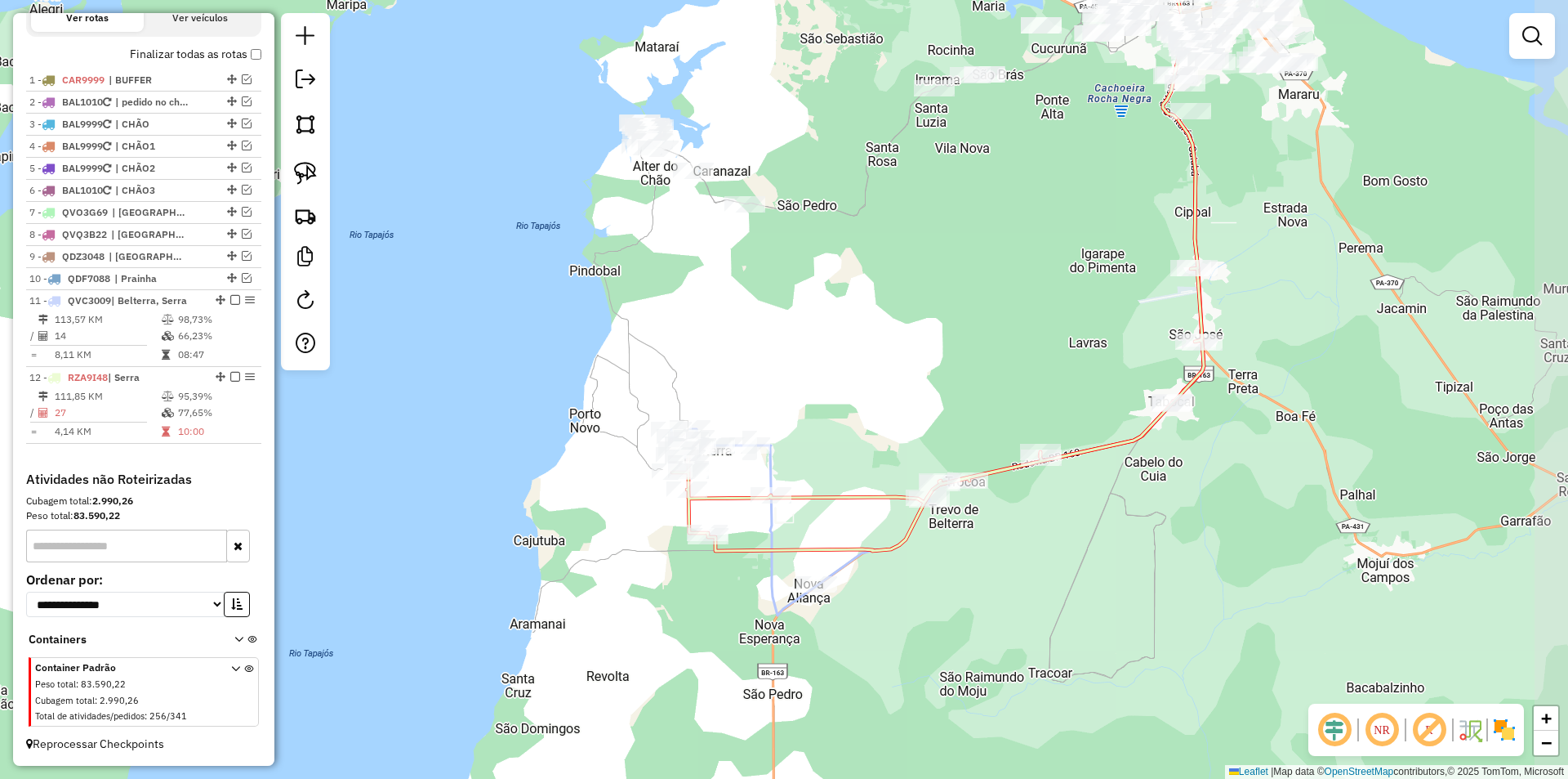
drag, startPoint x: 891, startPoint y: 582, endPoint x: 897, endPoint y: 493, distance: 89.2
click at [837, 566] on icon at bounding box center [800, 521] width 258 height 186
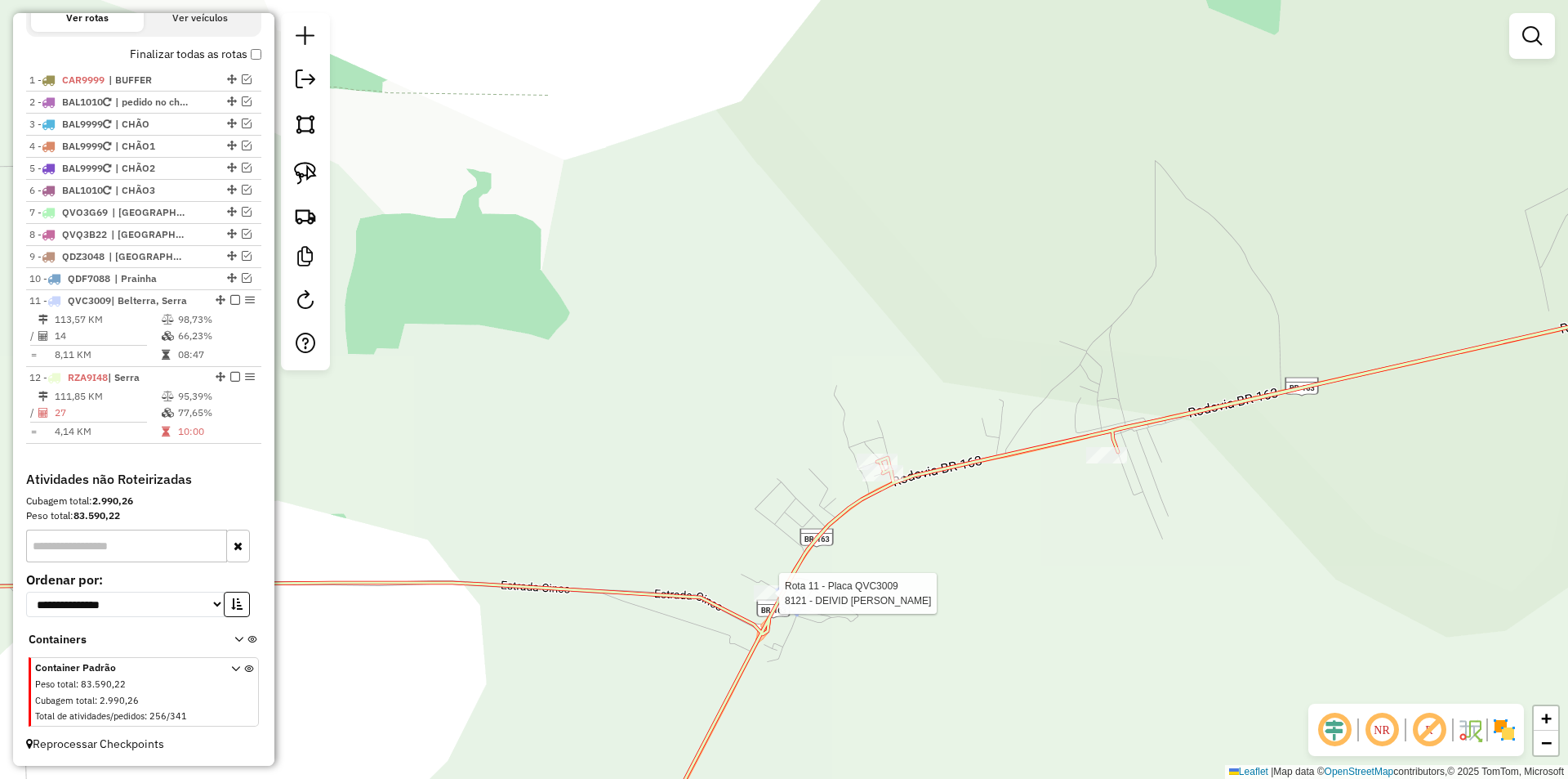
select select "**********"
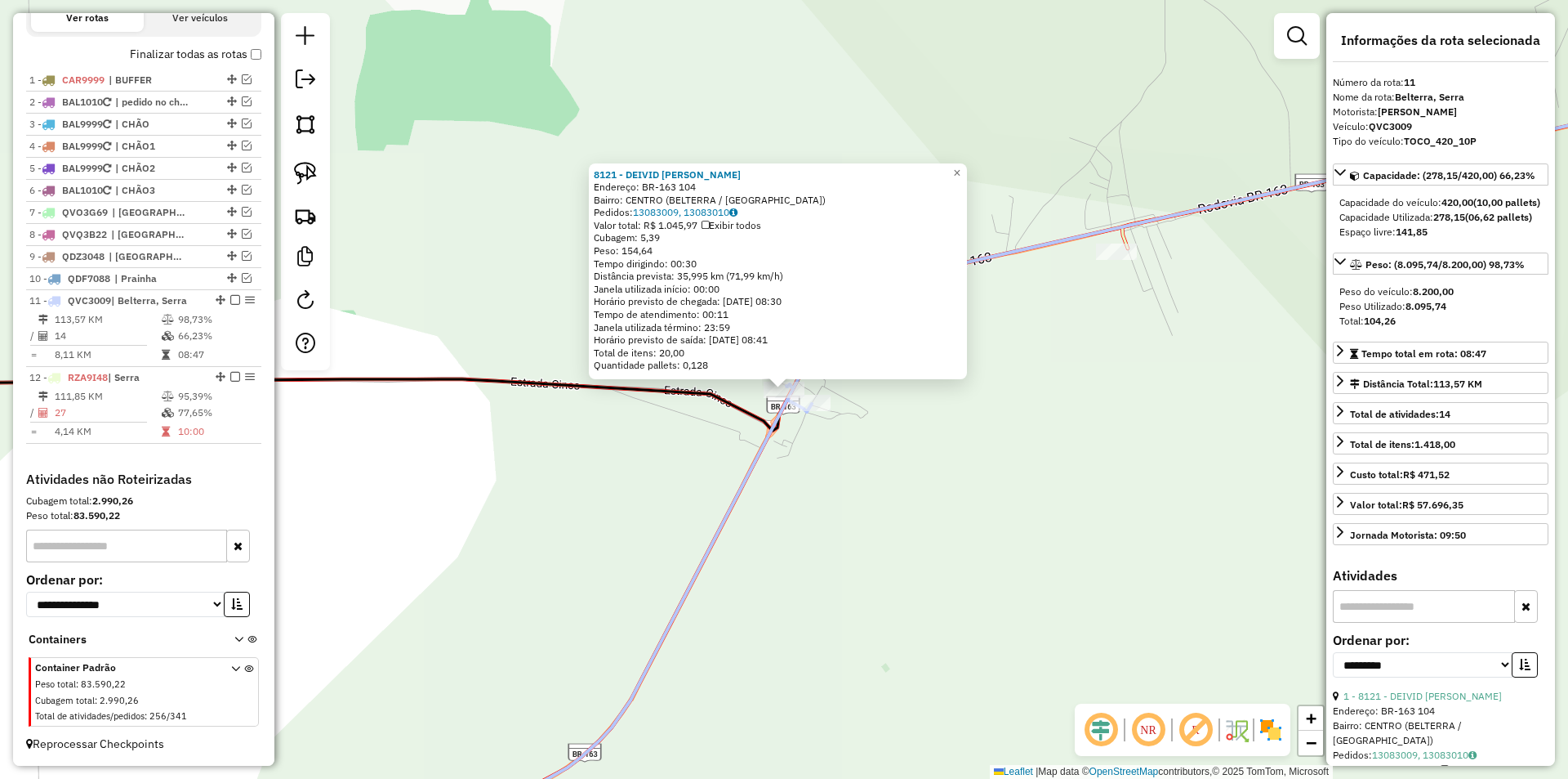
click at [829, 530] on div "8121 - DEIVID CASSIANO PONC Endereço: BR-163 104 Bairro: CENTRO (BELTERRA / PA)…" at bounding box center [784, 389] width 1568 height 779
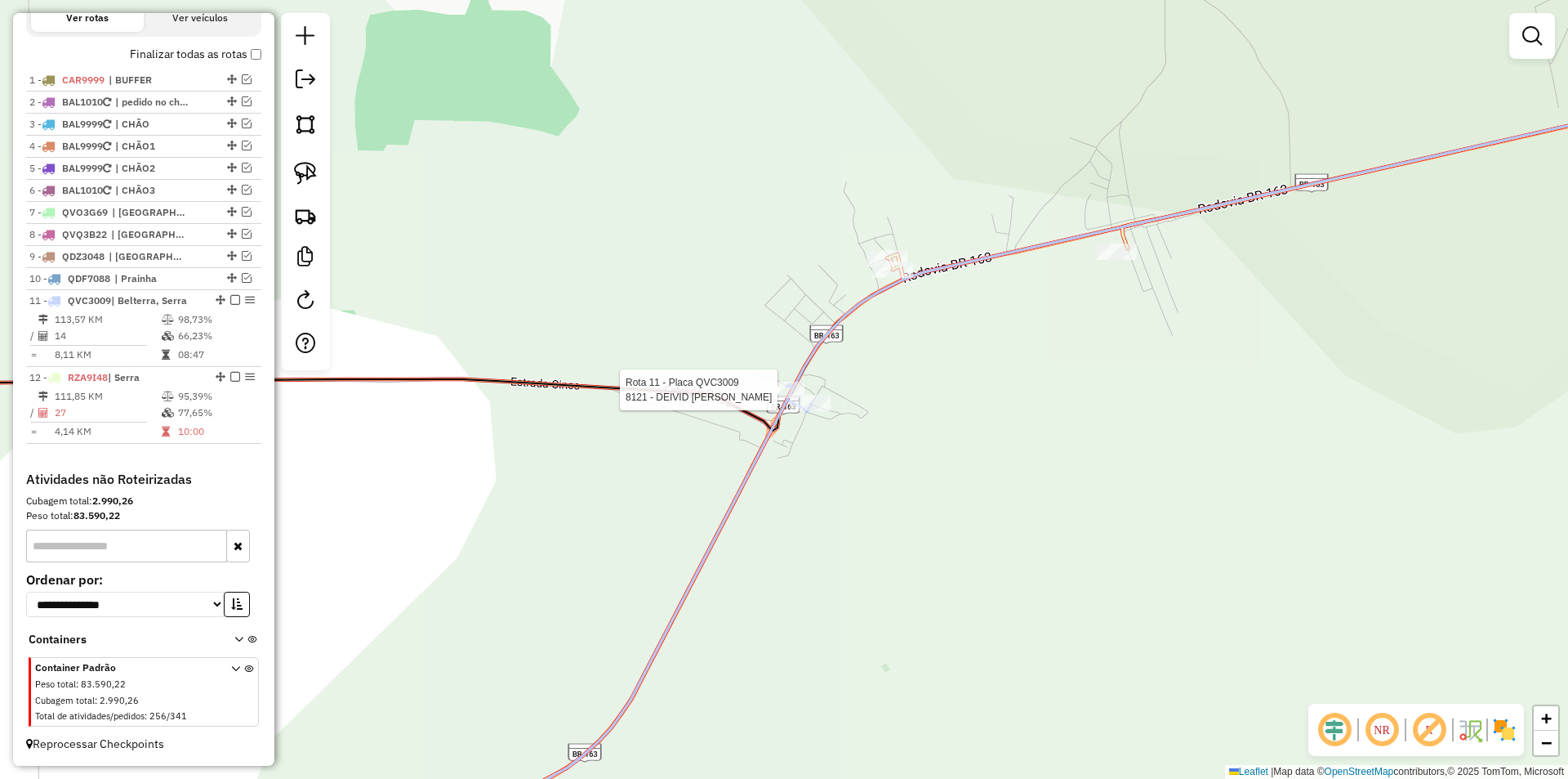
select select "**********"
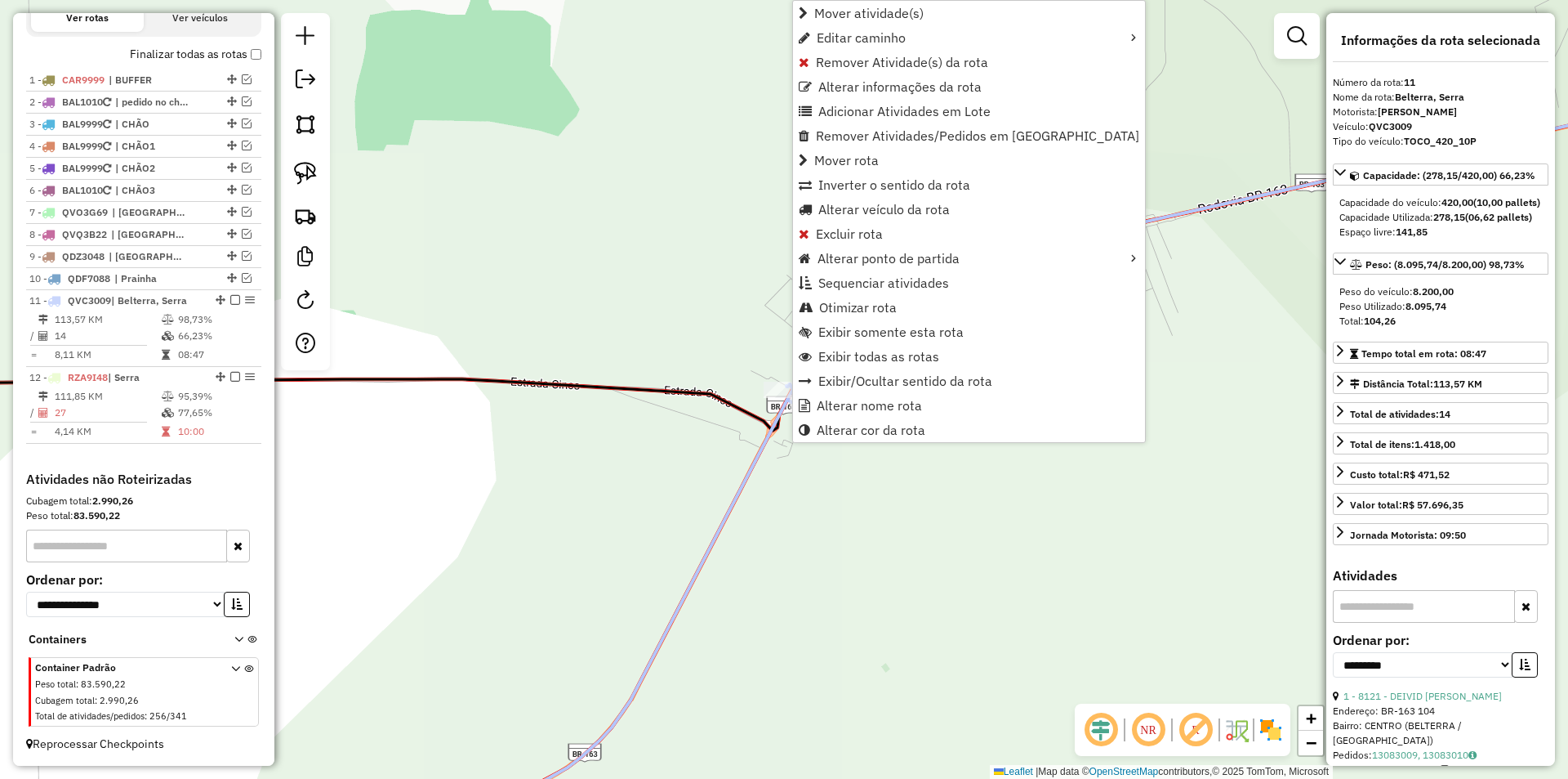
click at [878, 629] on div "Janela de atendimento Grade de atendimento Capacidade Transportadoras Veículos …" at bounding box center [784, 389] width 1568 height 779
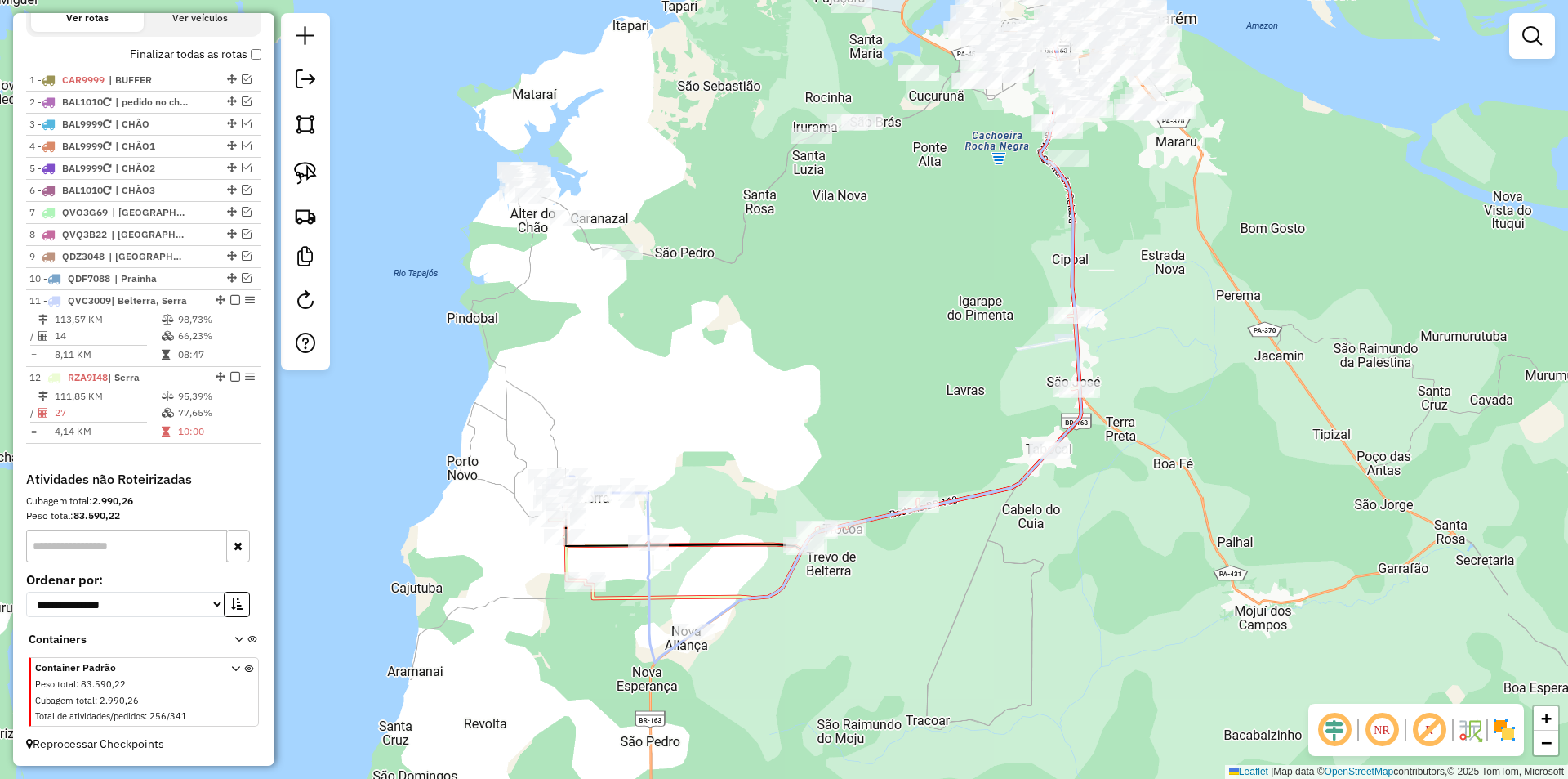
drag, startPoint x: 799, startPoint y: 625, endPoint x: 718, endPoint y: 729, distance: 131.8
click at [718, 729] on div "Janela de atendimento Grade de atendimento Capacidade Transportadoras Veículos …" at bounding box center [784, 389] width 1568 height 779
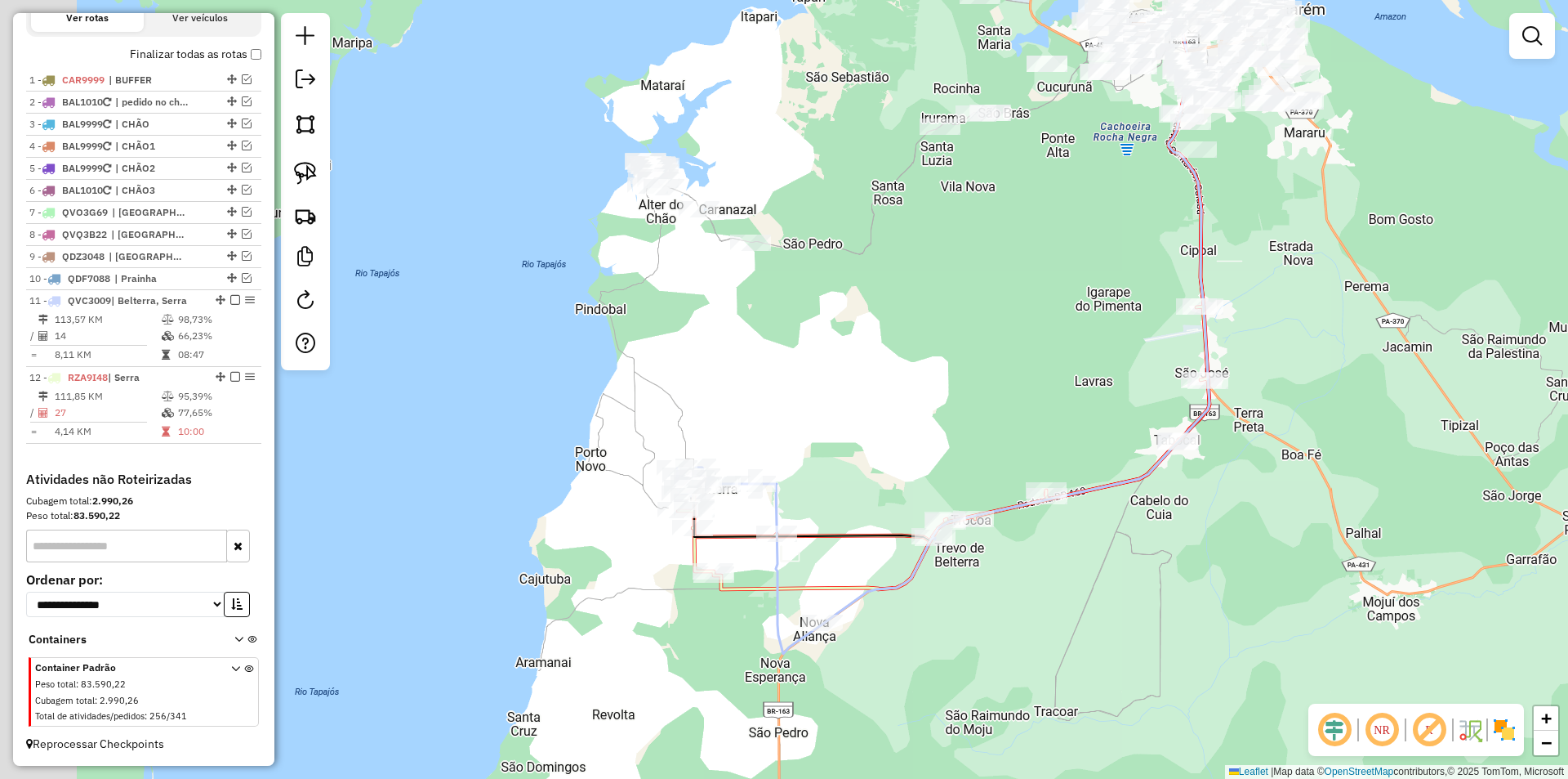
drag, startPoint x: 885, startPoint y: 627, endPoint x: 962, endPoint y: 619, distance: 77.4
click at [962, 619] on div "Janela de atendimento Grade de atendimento Capacidade Transportadoras Veículos …" at bounding box center [784, 389] width 1568 height 779
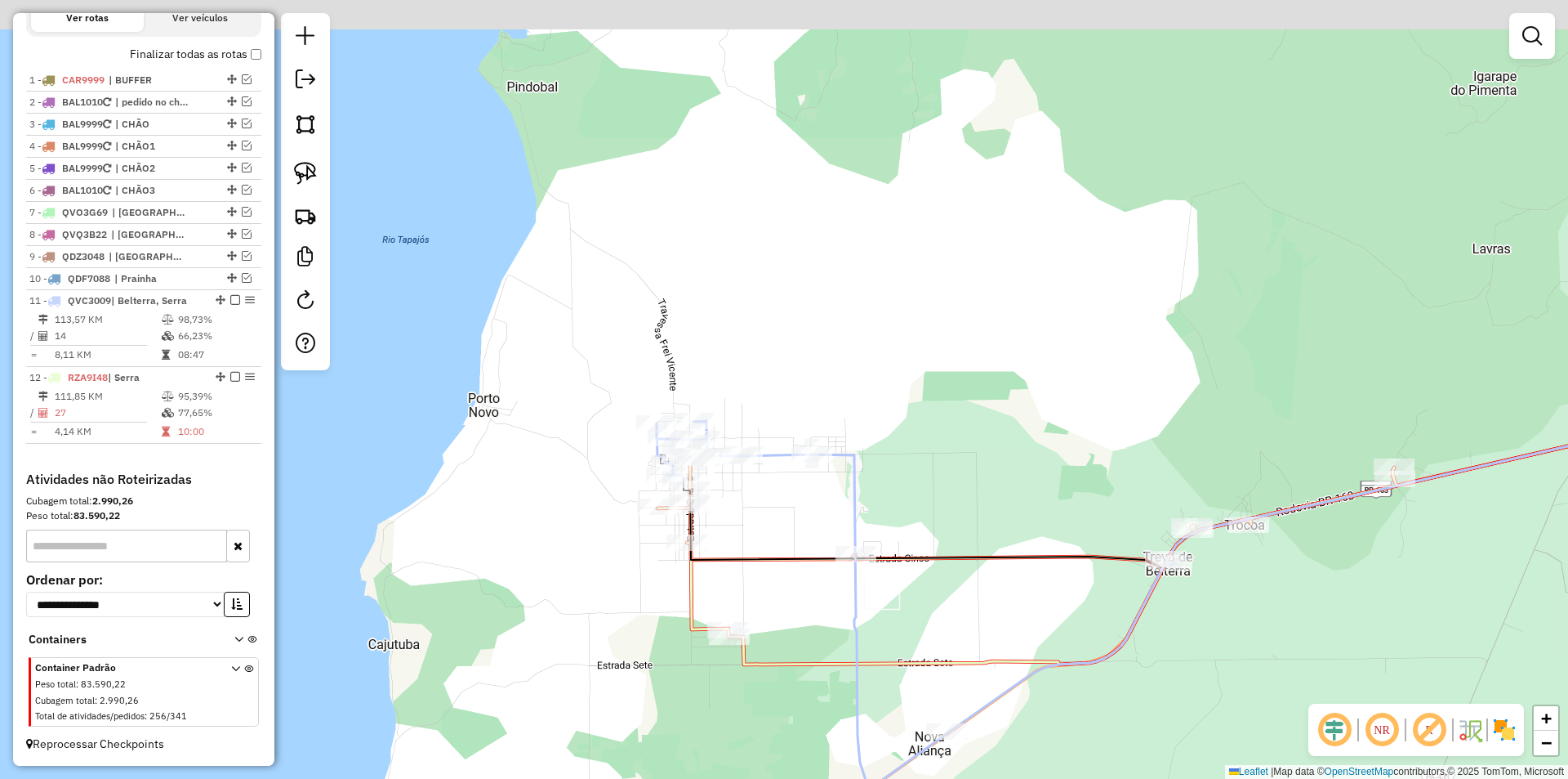
drag, startPoint x: 760, startPoint y: 587, endPoint x: 831, endPoint y: 657, distance: 99.7
click at [837, 665] on icon at bounding box center [1188, 326] width 1062 height 674
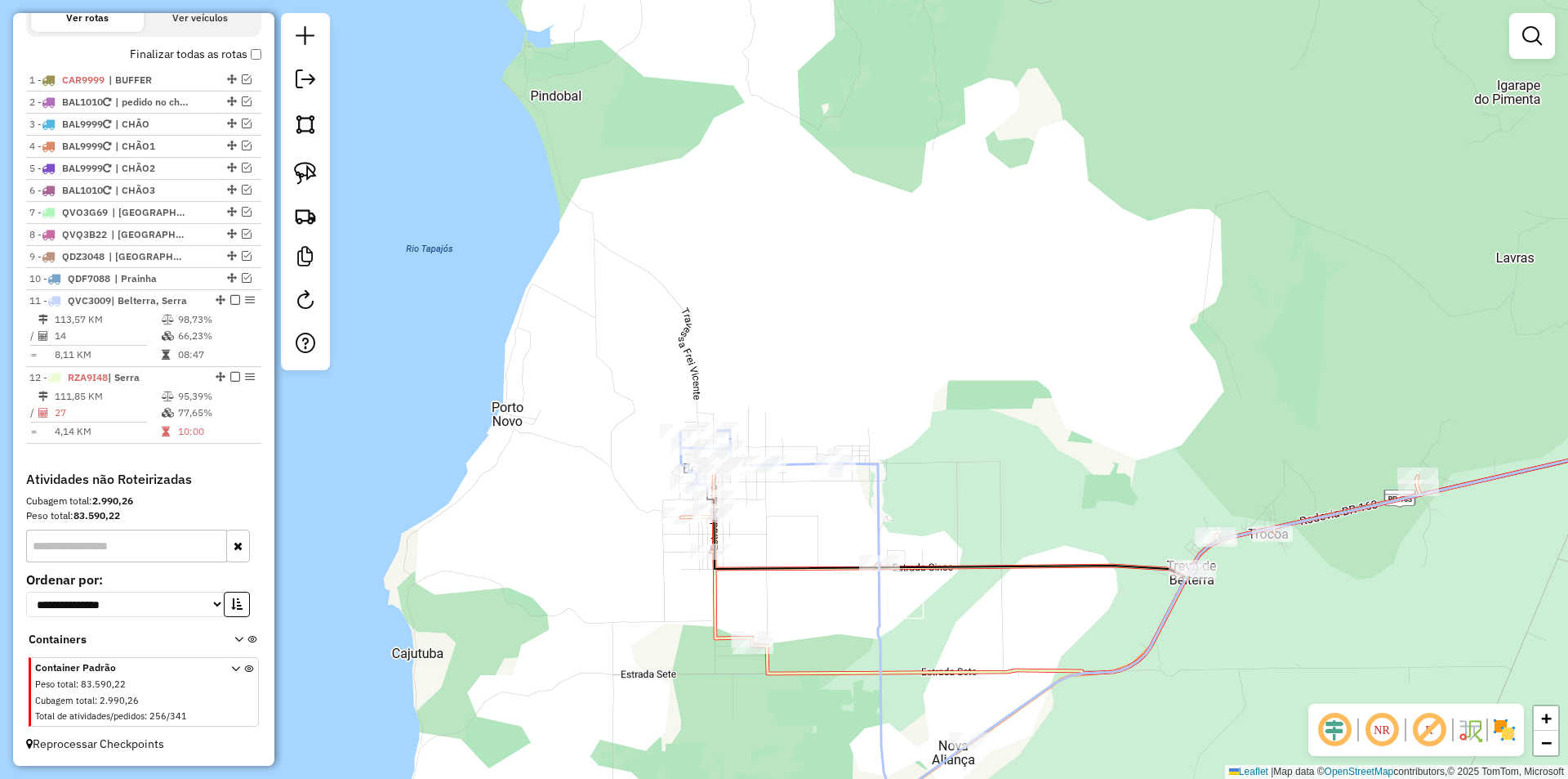
drag, startPoint x: 792, startPoint y: 624, endPoint x: 841, endPoint y: 622, distance: 49.0
click at [841, 622] on div "Janela de atendimento Grade de atendimento Capacidade Transportadoras Veículos …" at bounding box center [784, 389] width 1568 height 779
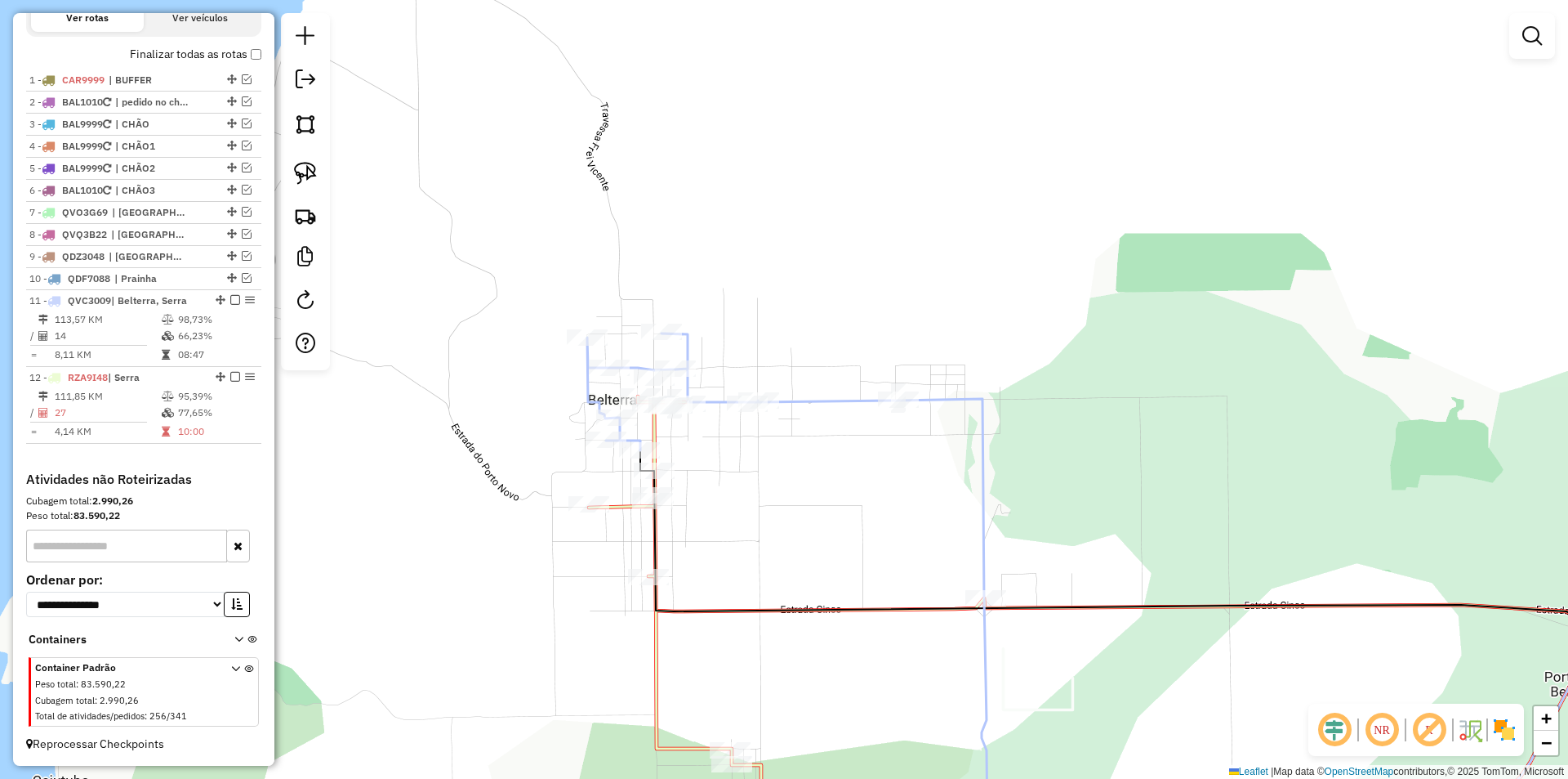
drag, startPoint x: 802, startPoint y: 698, endPoint x: 855, endPoint y: 811, distance: 124.8
click at [855, 778] on html "Aguarde... Pop-up bloqueado! Seu navegador bloqueou automáticamente a abertura …" at bounding box center [784, 389] width 1568 height 779
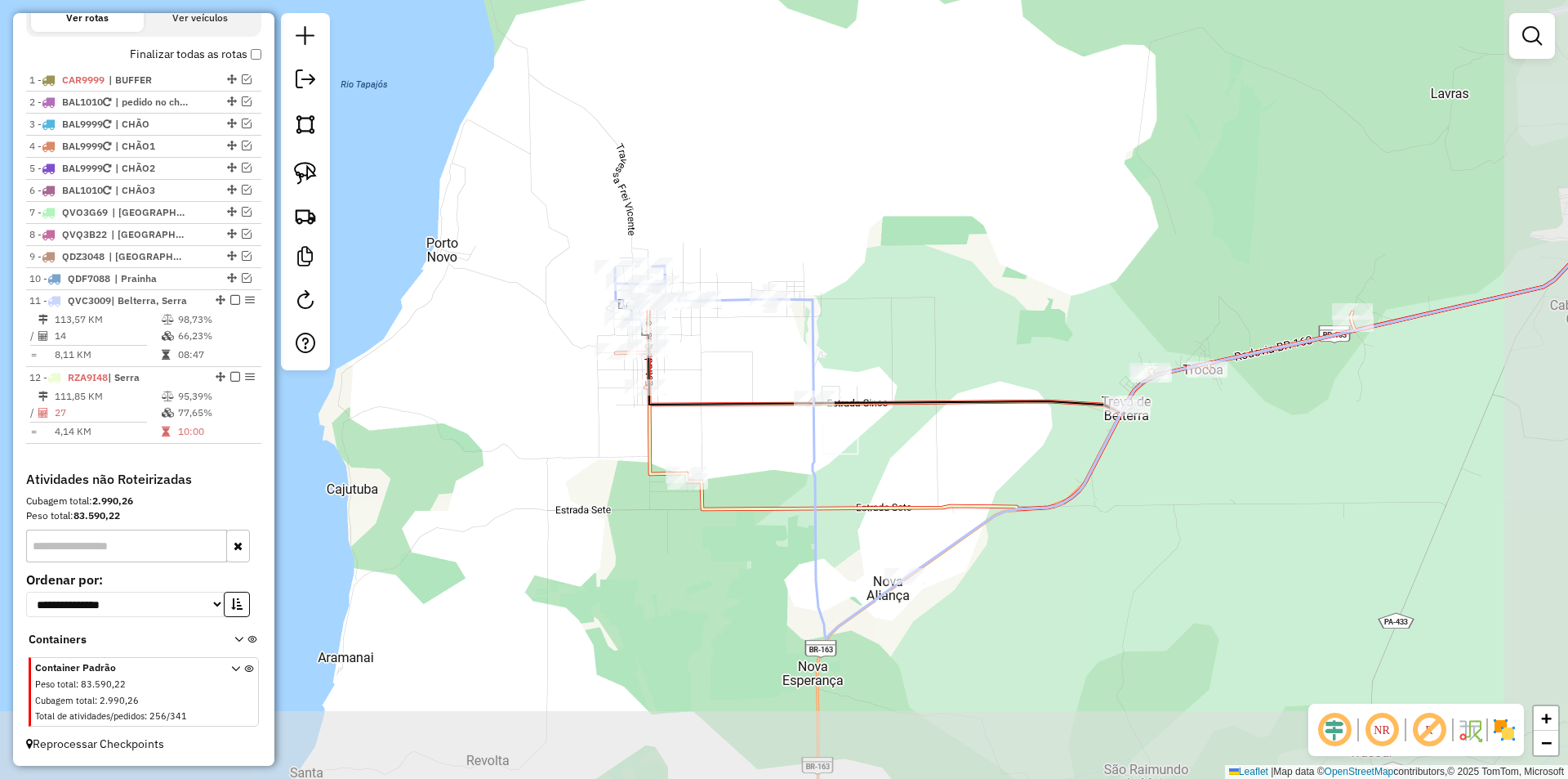
drag, startPoint x: 780, startPoint y: 609, endPoint x: 687, endPoint y: 385, distance: 242.5
click at [687, 385] on div "Janela de atendimento Grade de atendimento Capacidade Transportadoras Veículos …" at bounding box center [784, 389] width 1568 height 779
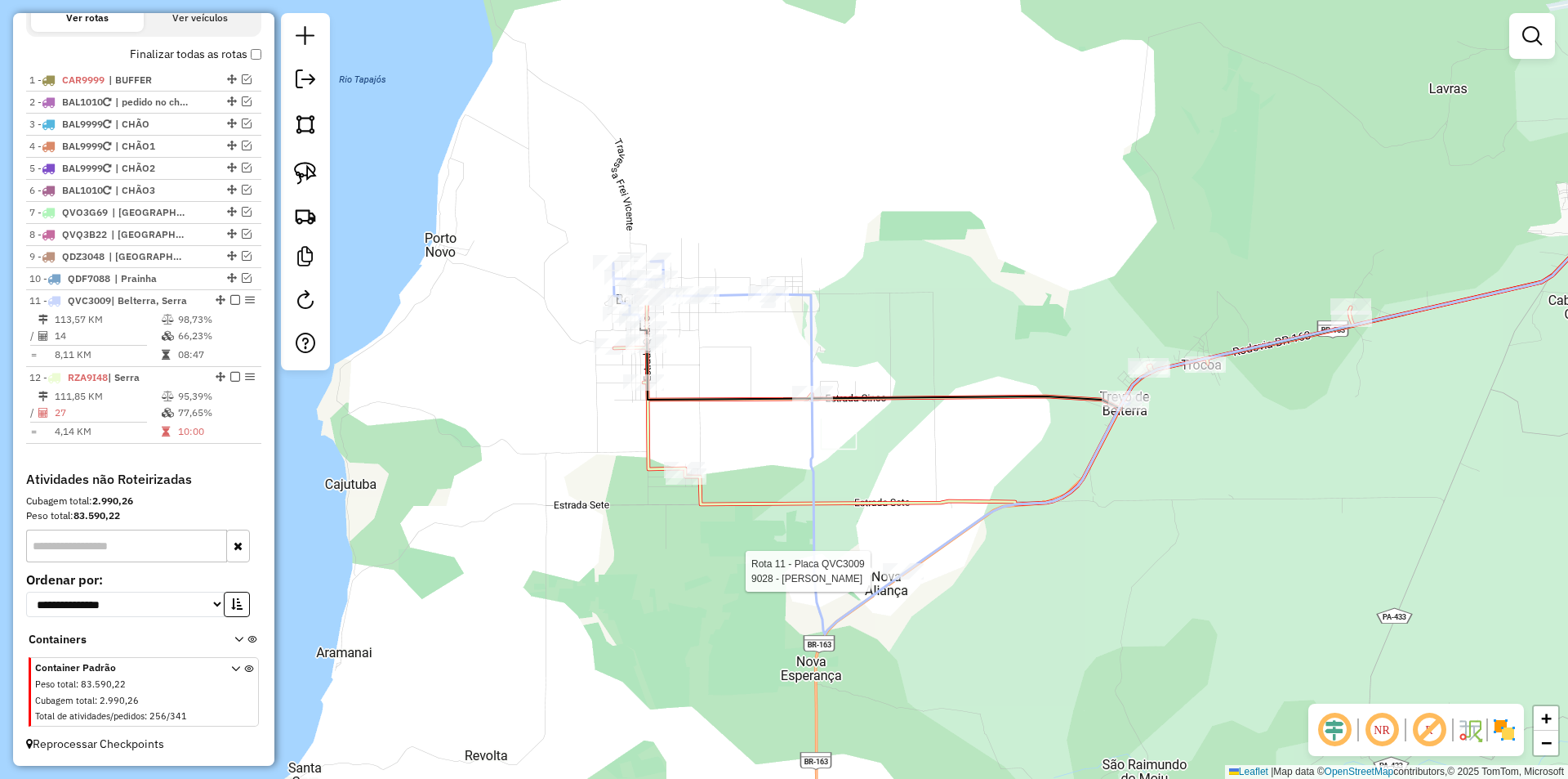
select select "**********"
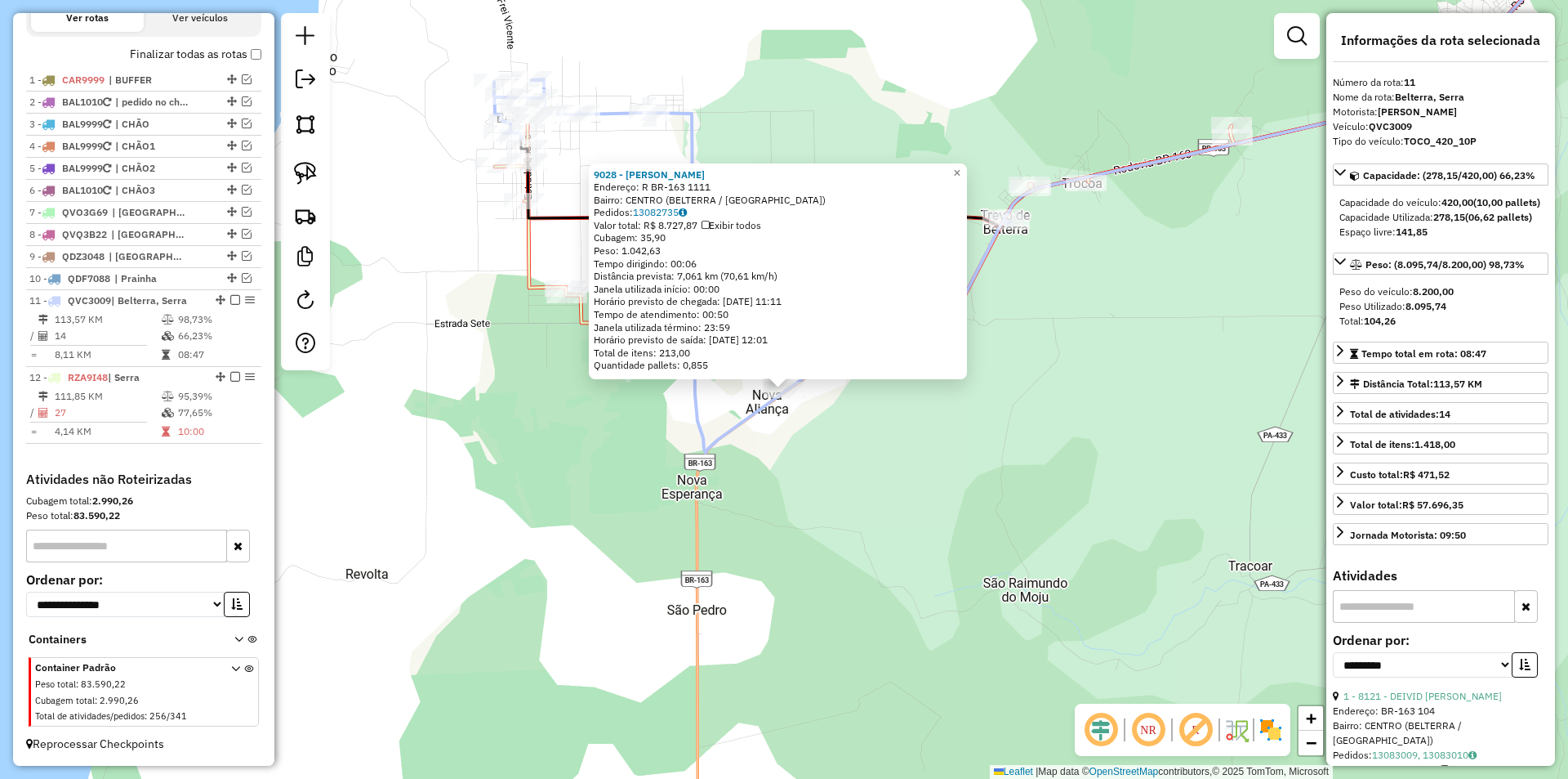
click at [888, 576] on div "9028 - VALDEIR NICOLODI EIR Endereço: R BR-163 1111 Bairro: CENTRO (BELTERRA / …" at bounding box center [784, 389] width 1568 height 779
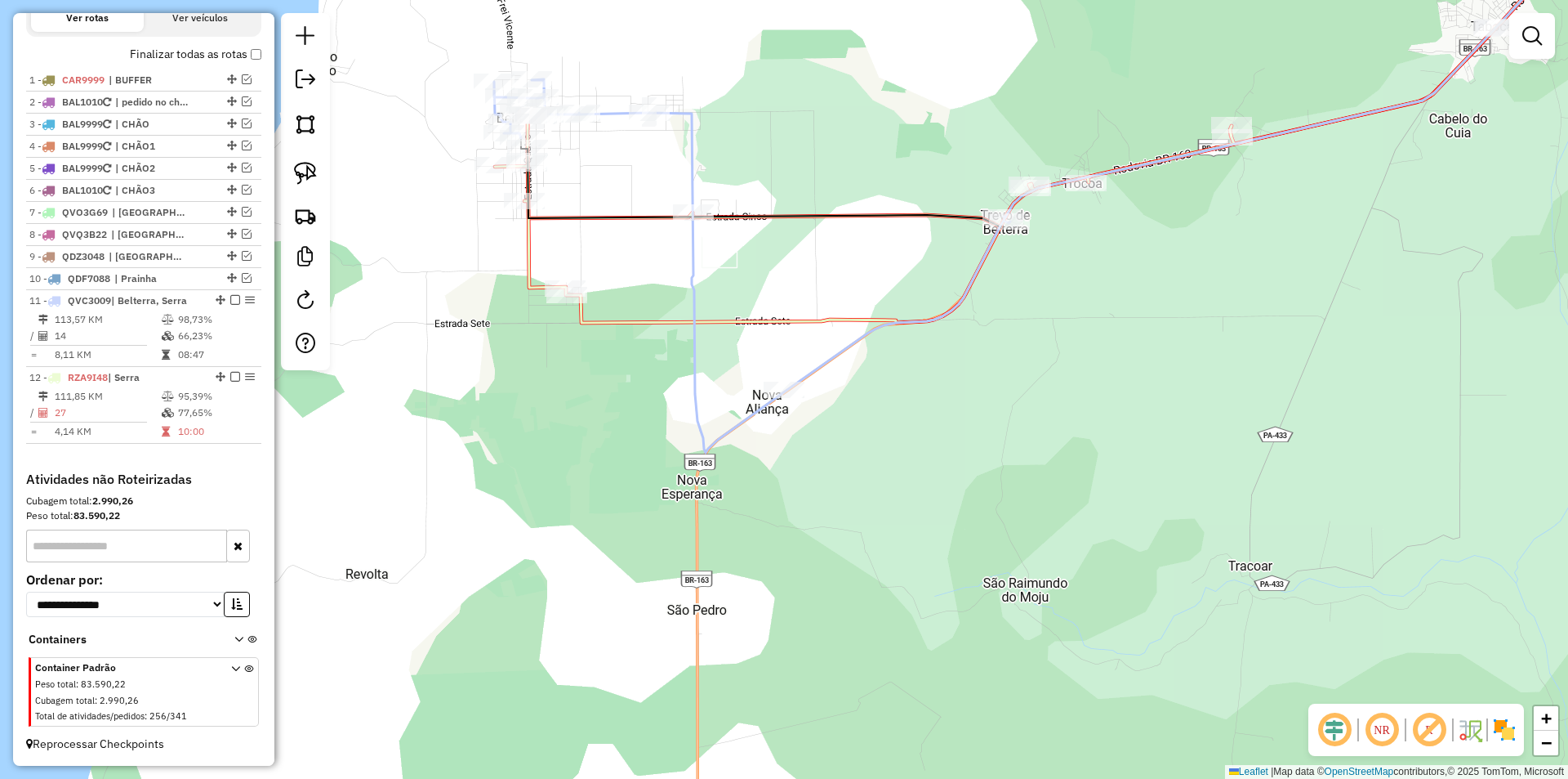
drag, startPoint x: 557, startPoint y: 314, endPoint x: 582, endPoint y: 298, distance: 29.7
click at [566, 309] on div "Janela de atendimento Grade de atendimento Capacidade Transportadoras Veículos …" at bounding box center [784, 389] width 1568 height 779
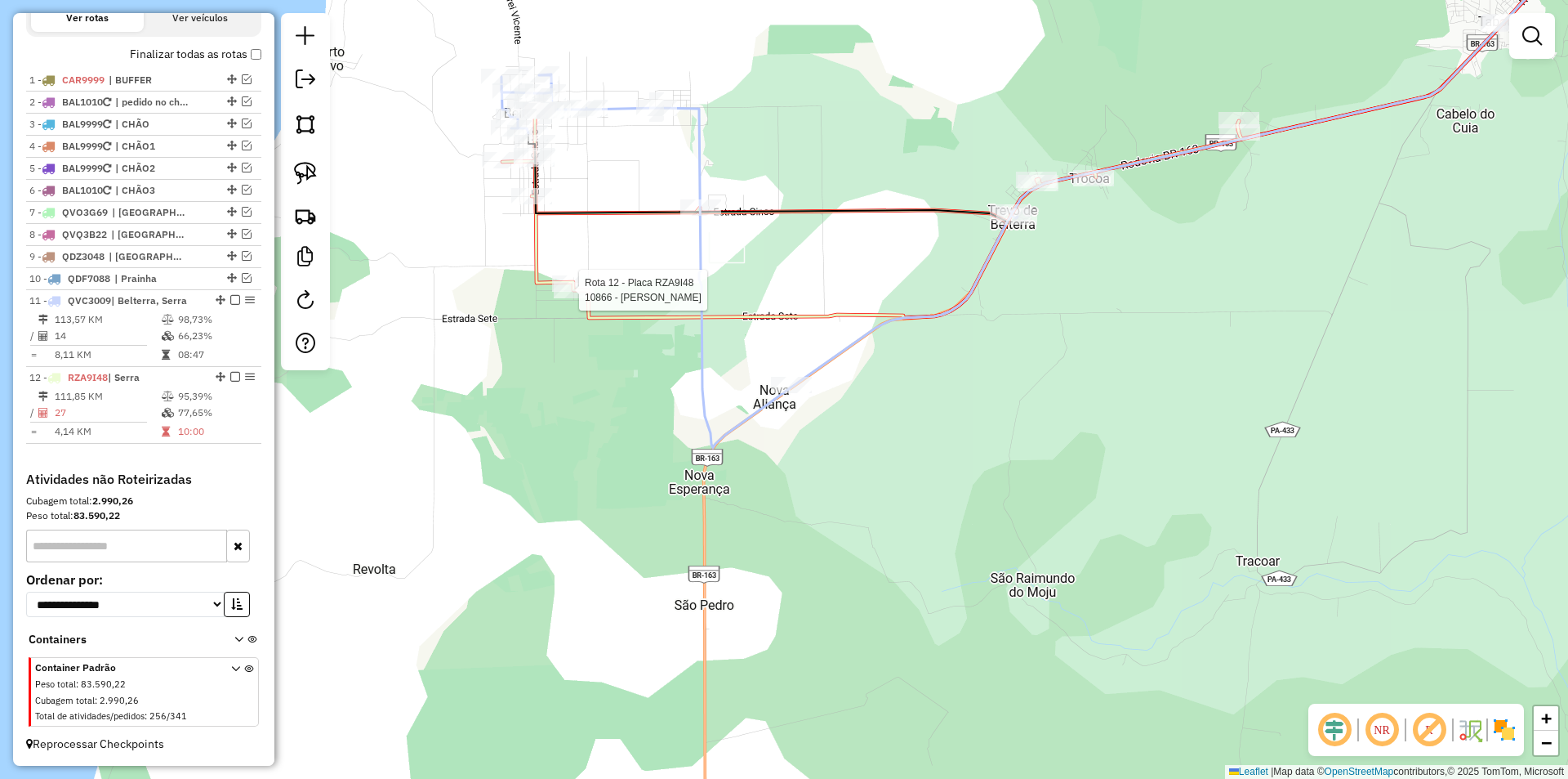
select select "**********"
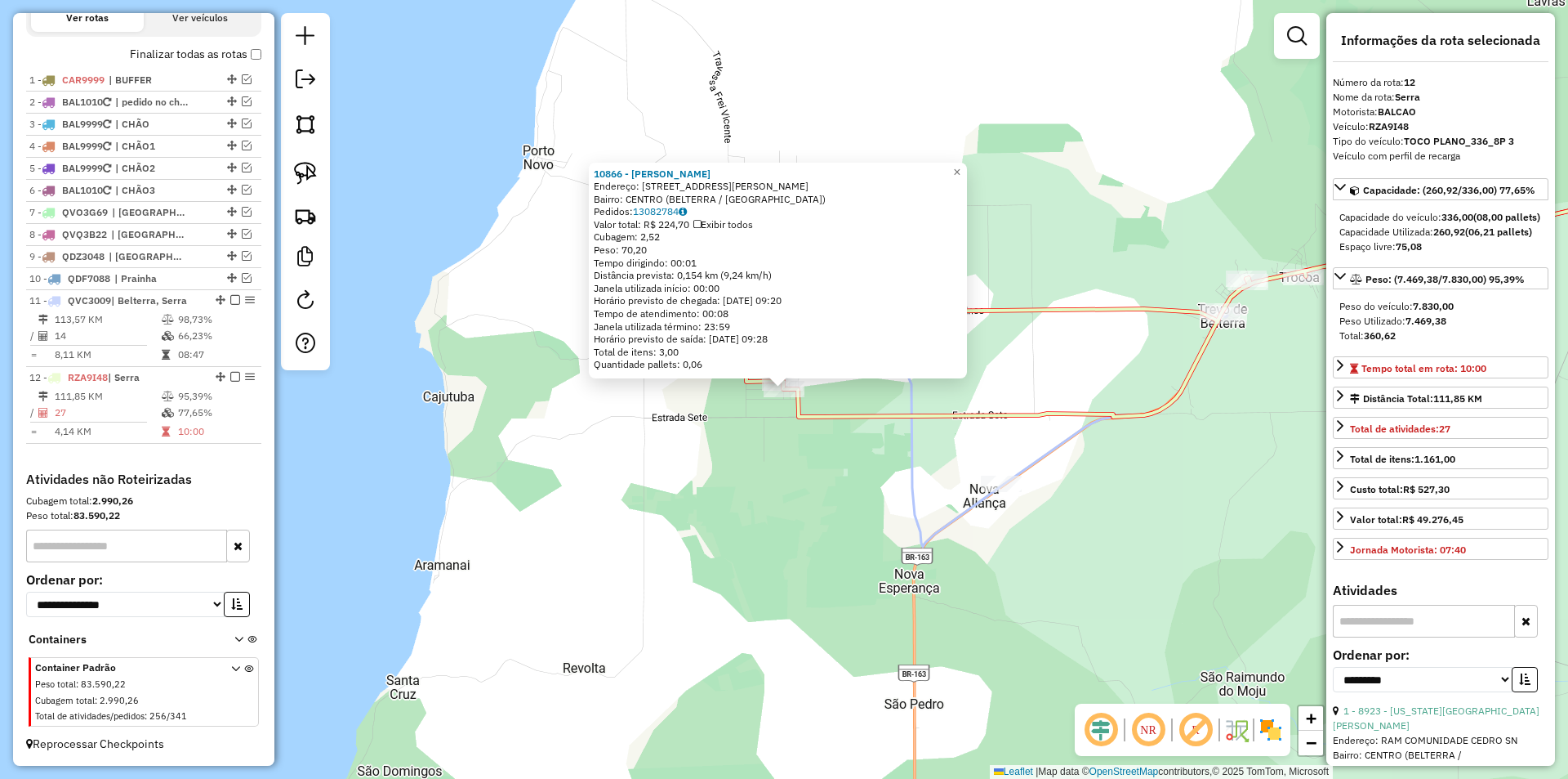
click at [961, 482] on div "10866 - IVONE DOS REIS Endereço: Travessa Arnaldo Freitas 932 Bairro: CENTRO (B…" at bounding box center [784, 389] width 1568 height 779
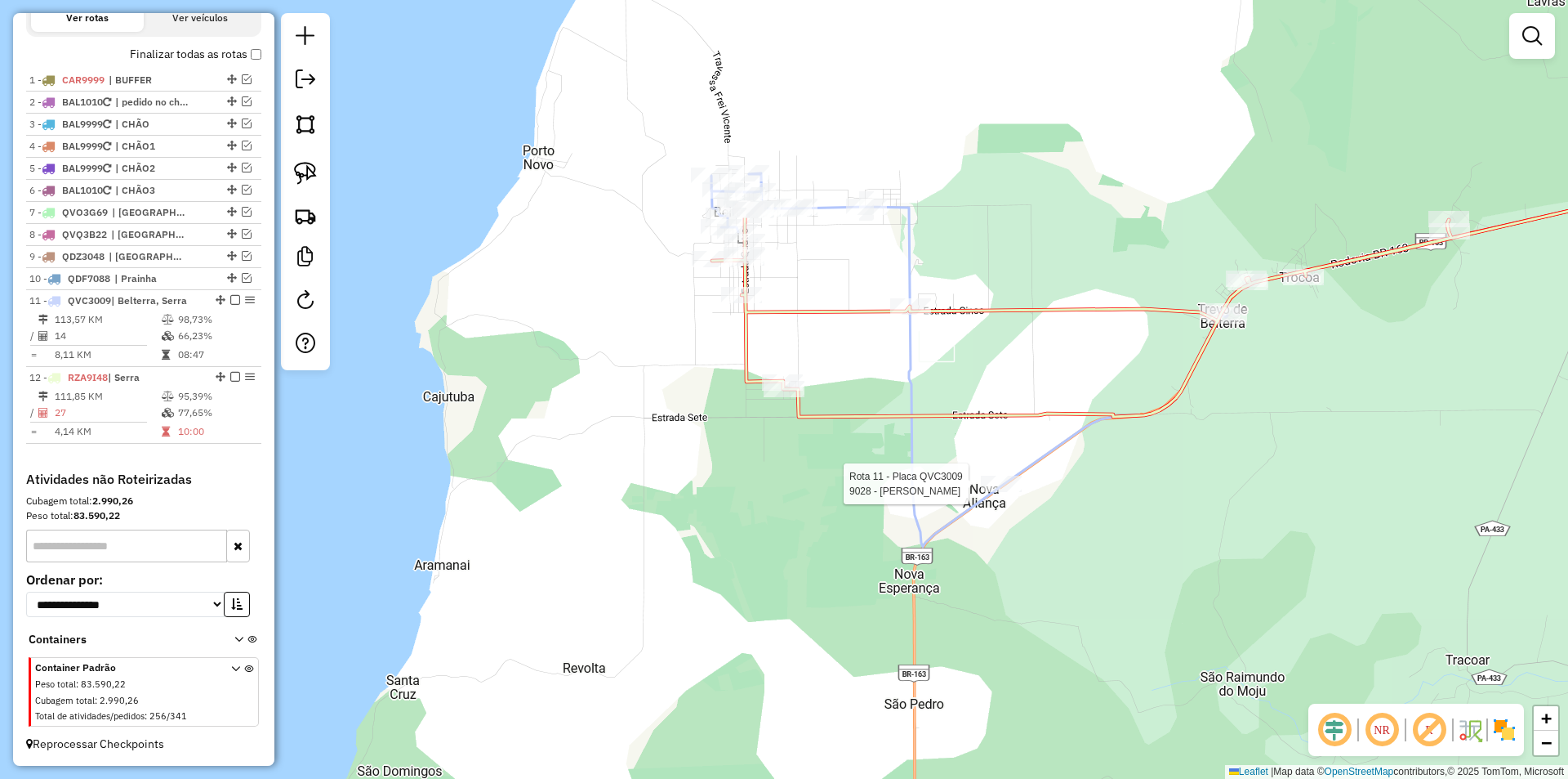
select select "**********"
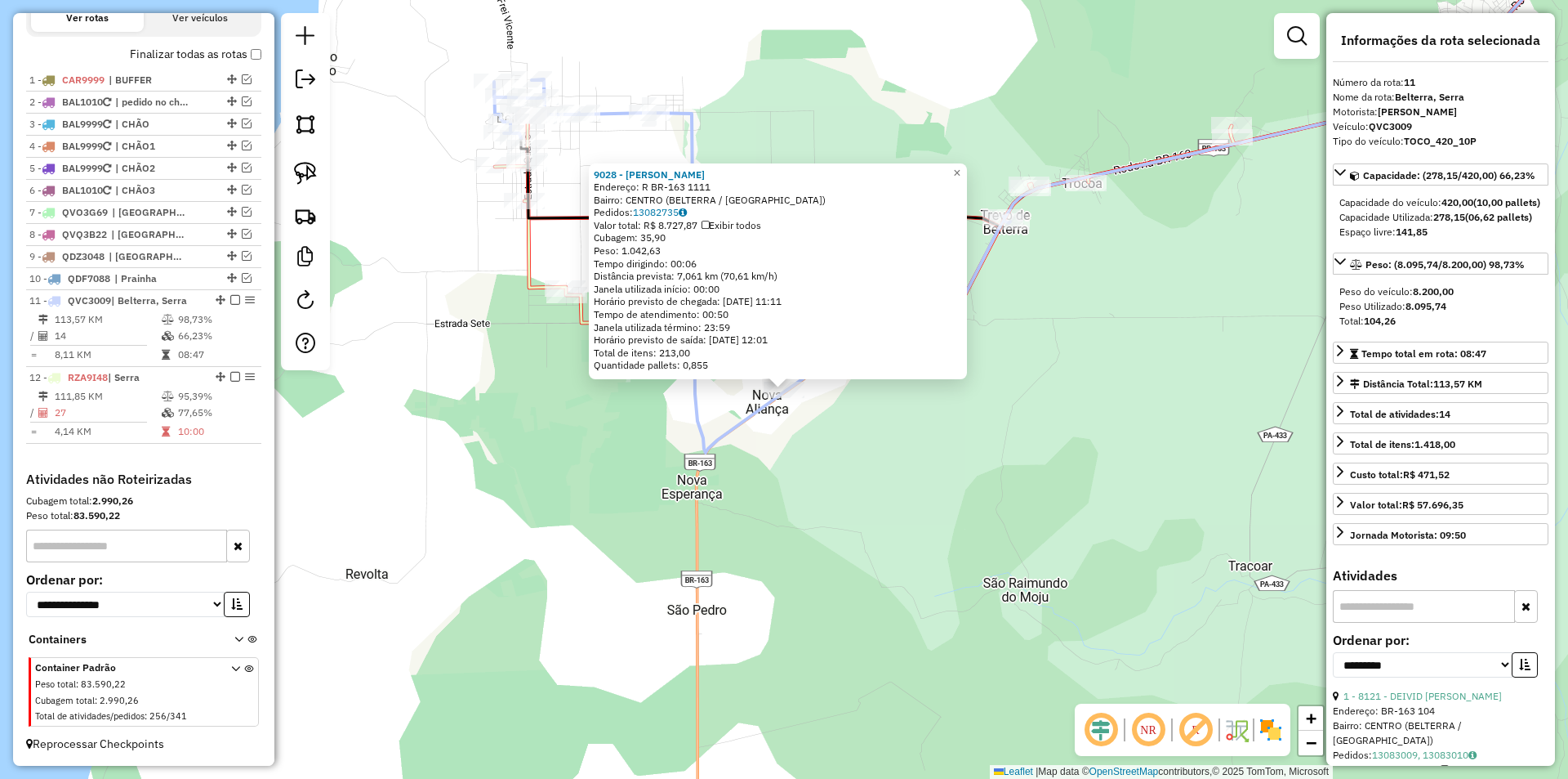
click at [968, 549] on div "9028 - VALDEIR NICOLODI EIR Endereço: R BR-163 1111 Bairro: CENTRO (BELTERRA / …" at bounding box center [784, 389] width 1568 height 779
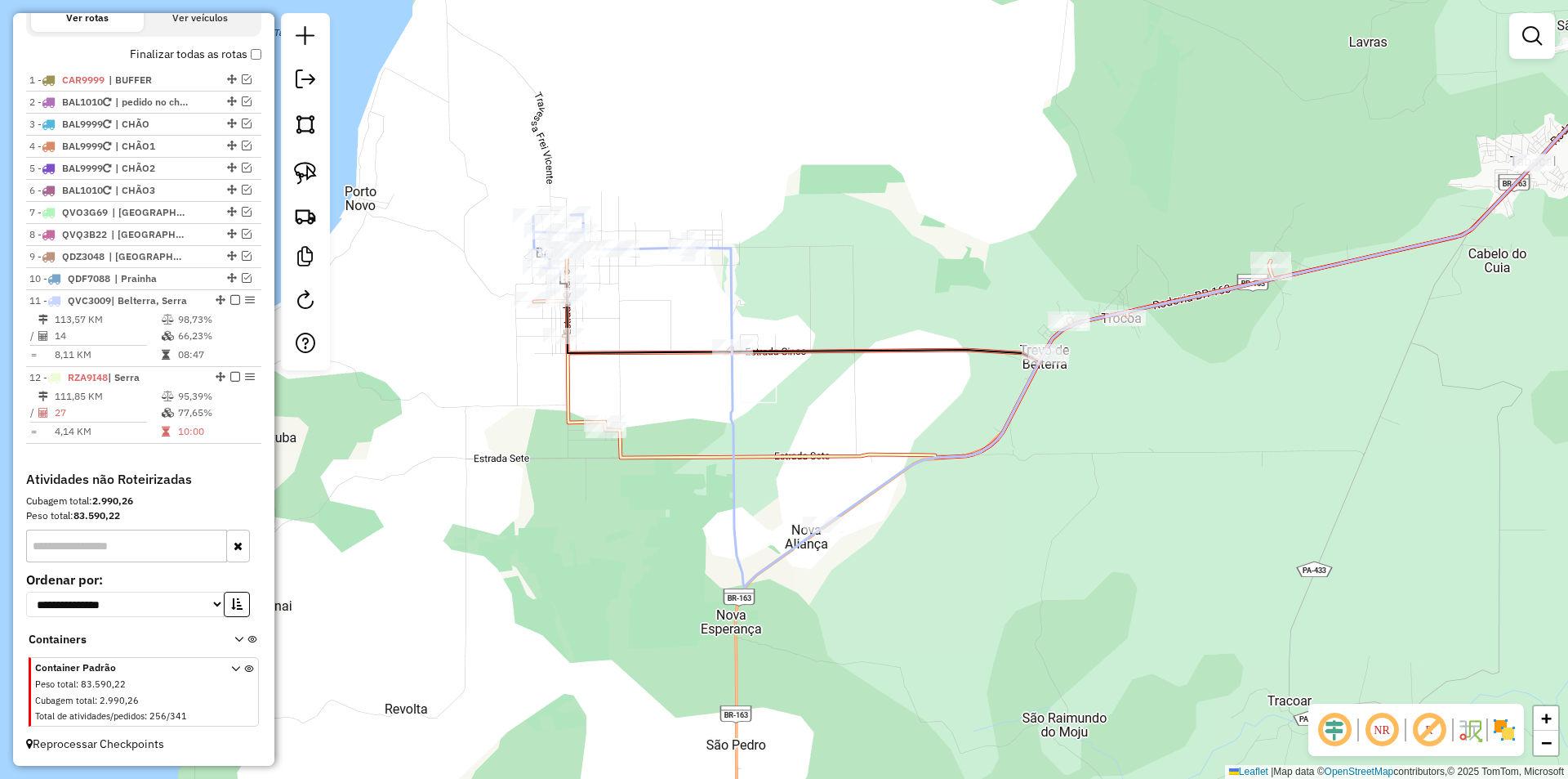
drag, startPoint x: 965, startPoint y: 542, endPoint x: 1005, endPoint y: 689, distance: 152.3
click at [1005, 689] on div "Janela de atendimento Grade de atendimento Capacidade Transportadoras Veículos …" at bounding box center [784, 389] width 1568 height 779
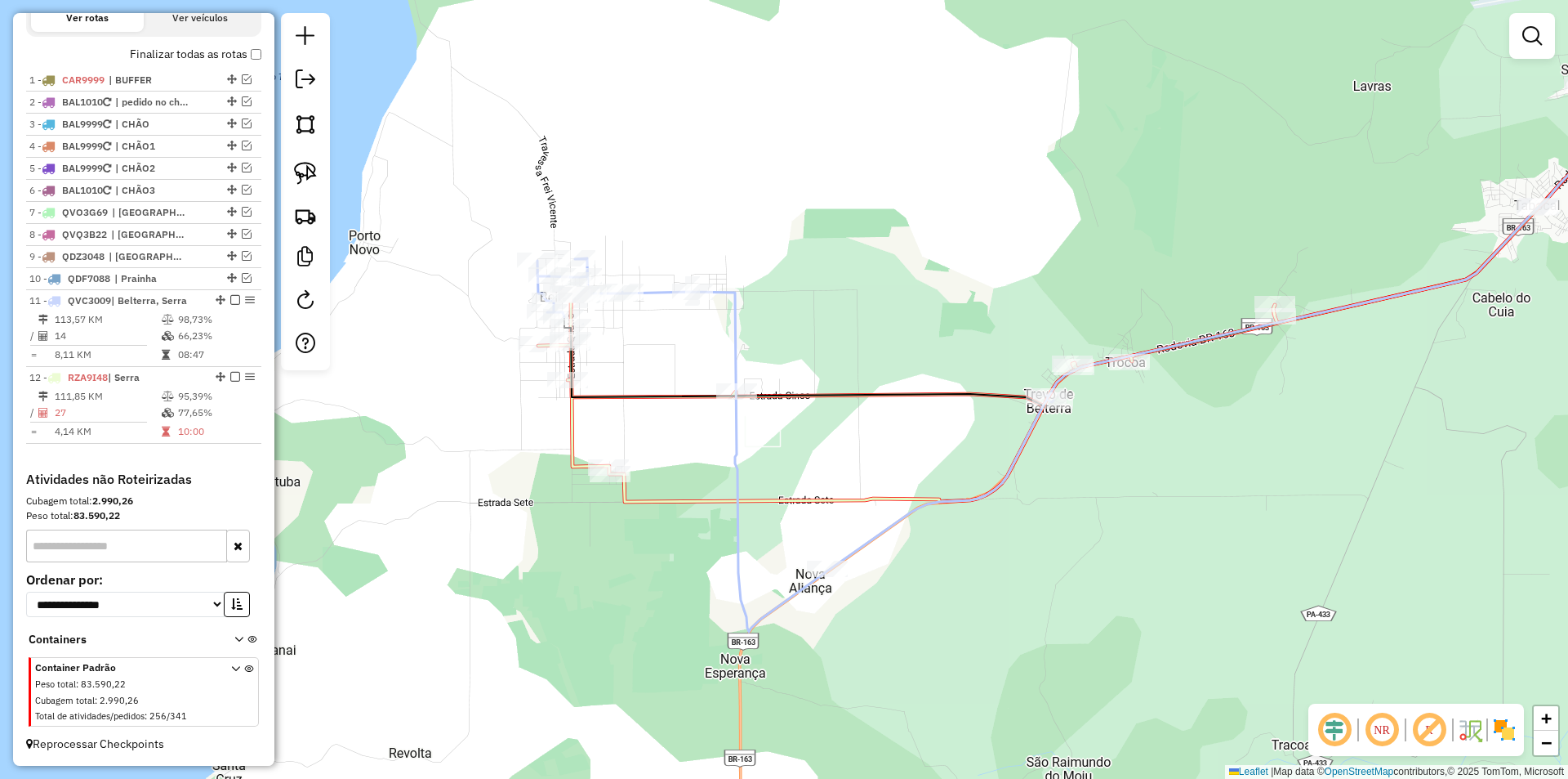
drag, startPoint x: 976, startPoint y: 605, endPoint x: 998, endPoint y: 686, distance: 83.9
click at [998, 686] on div "Janela de atendimento Grade de atendimento Capacidade Transportadoras Veículos …" at bounding box center [784, 389] width 1568 height 779
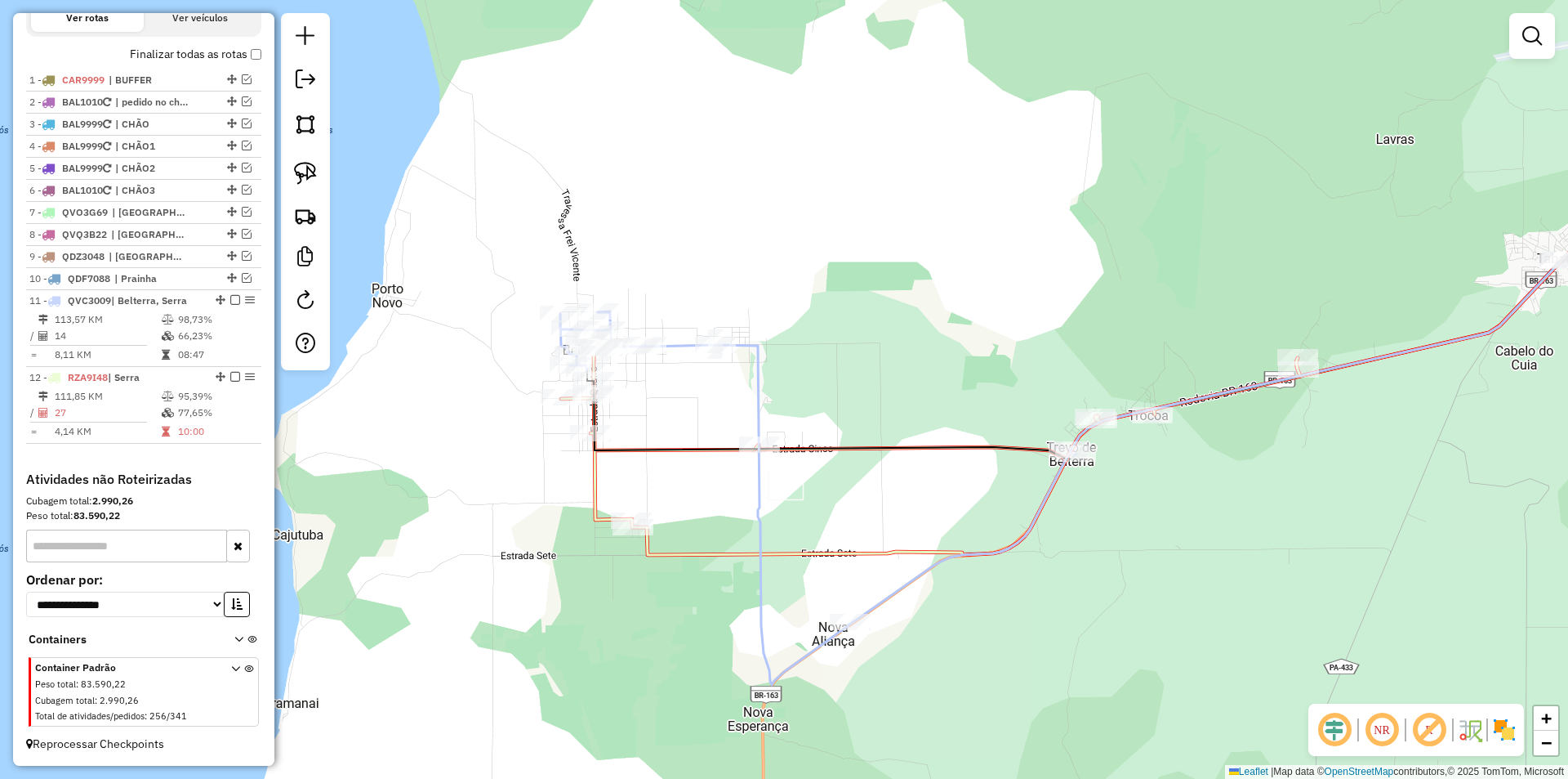
drag, startPoint x: 785, startPoint y: 507, endPoint x: 978, endPoint y: 611, distance: 219.2
click at [978, 611] on div "Janela de atendimento Grade de atendimento Capacidade Transportadoras Veículos …" at bounding box center [784, 389] width 1568 height 779
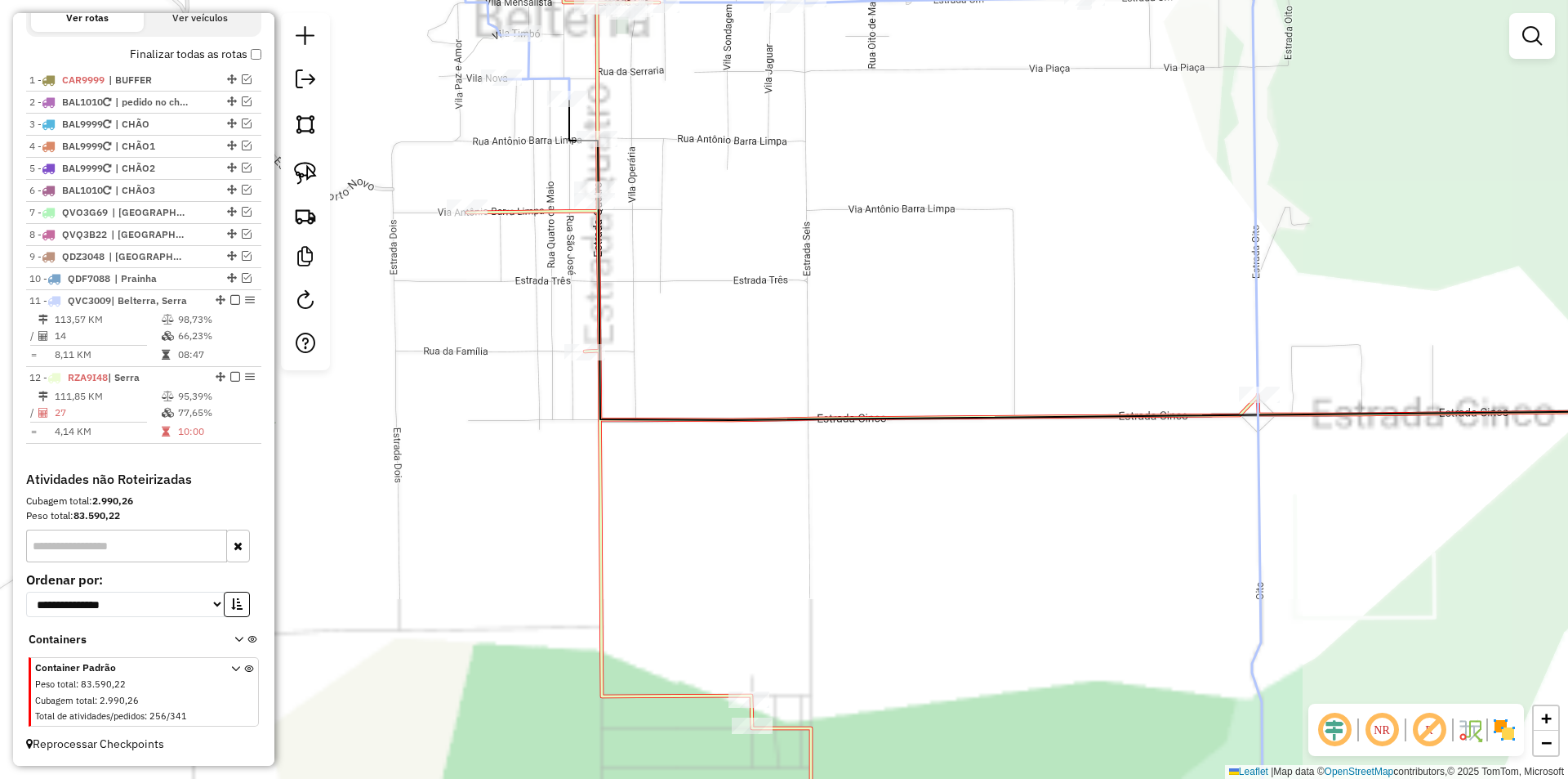
drag, startPoint x: 866, startPoint y: 603, endPoint x: 868, endPoint y: 508, distance: 95.0
click at [868, 508] on div "Janela de atendimento Grade de atendimento Capacidade Transportadoras Veículos …" at bounding box center [784, 389] width 1568 height 779
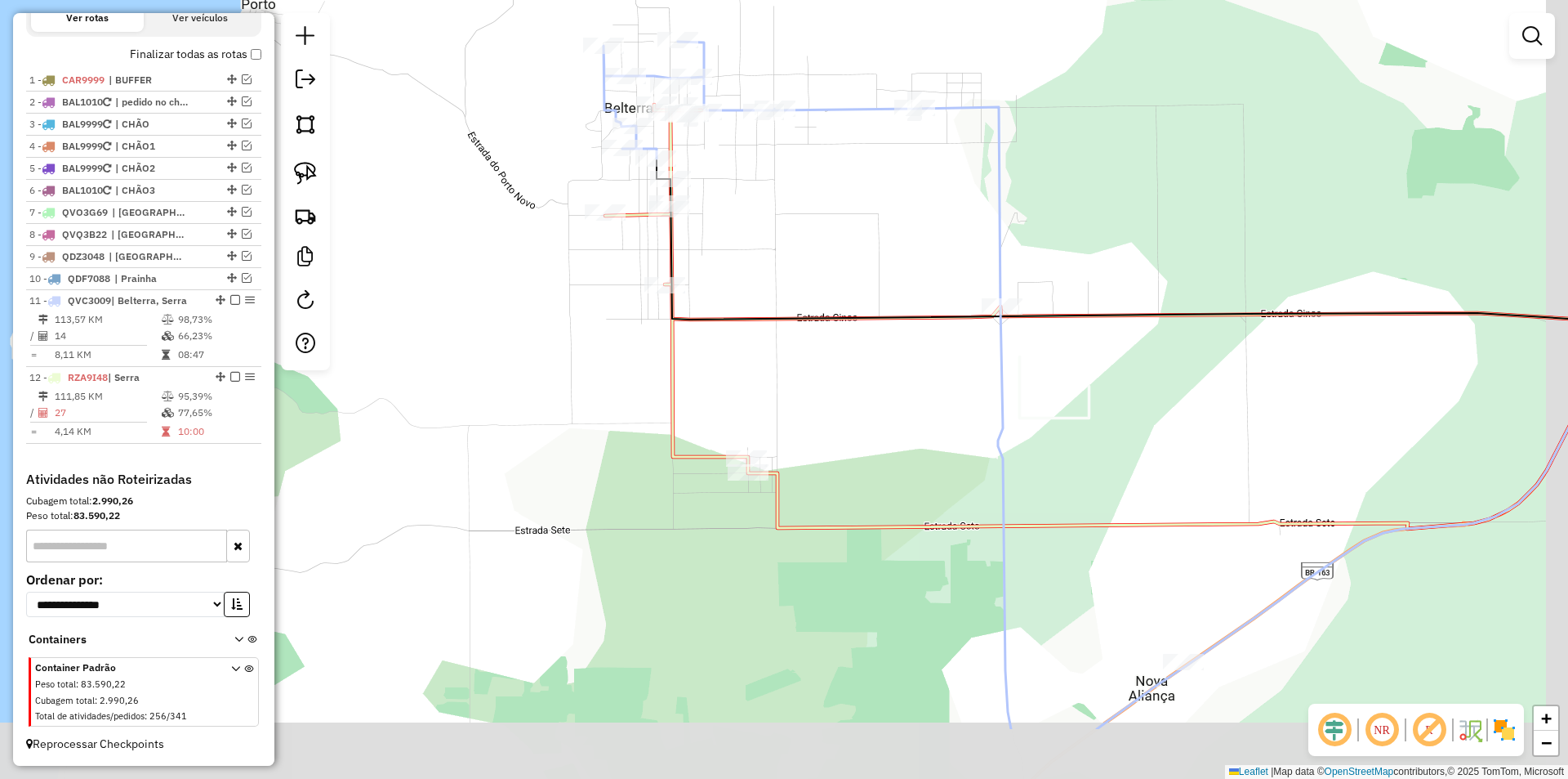
drag, startPoint x: 868, startPoint y: 508, endPoint x: 1014, endPoint y: 514, distance: 146.1
click at [799, 363] on div "Janela de atendimento Grade de atendimento Capacidade Transportadoras Veículos …" at bounding box center [784, 389] width 1568 height 779
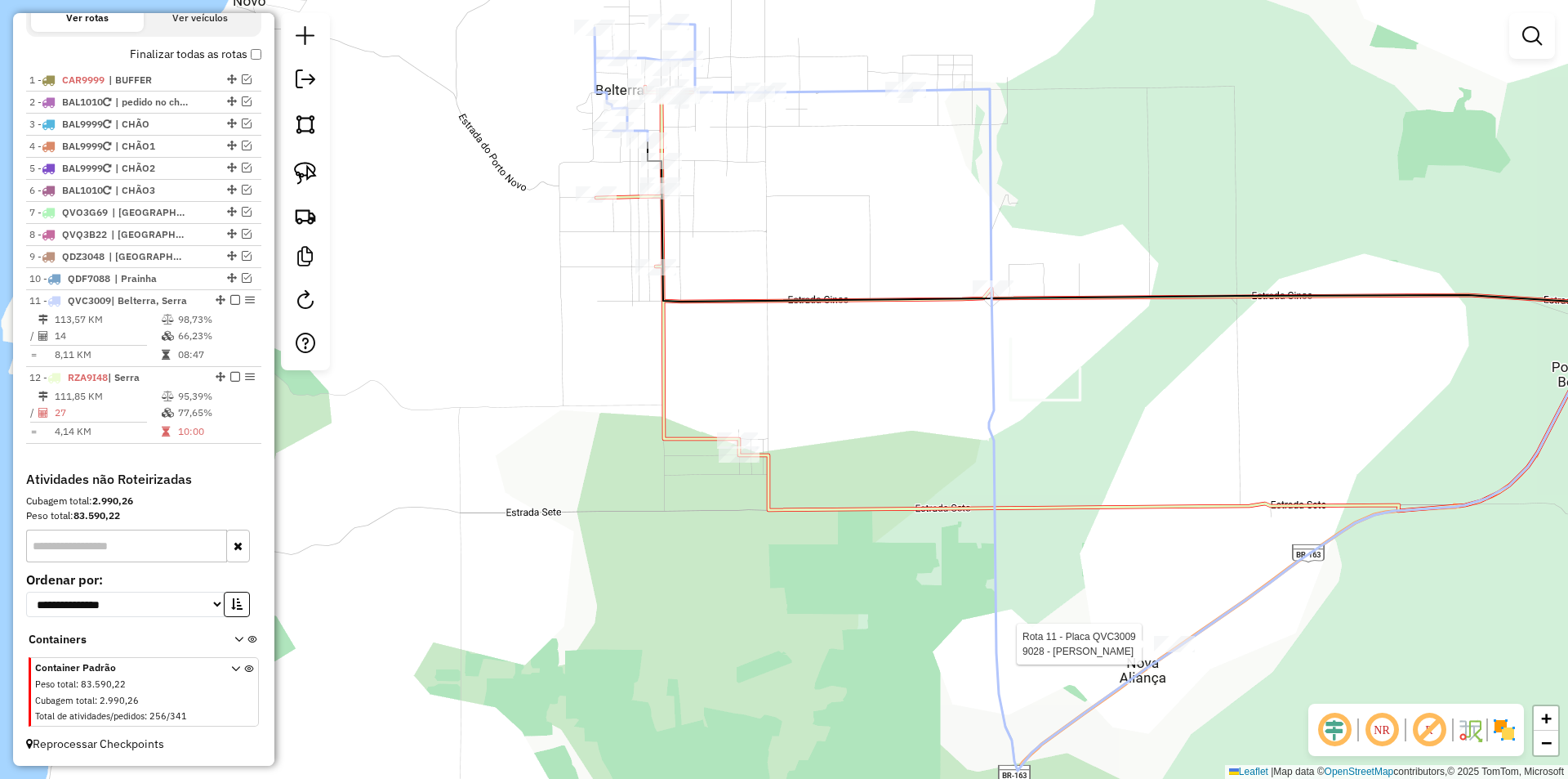
select select "**********"
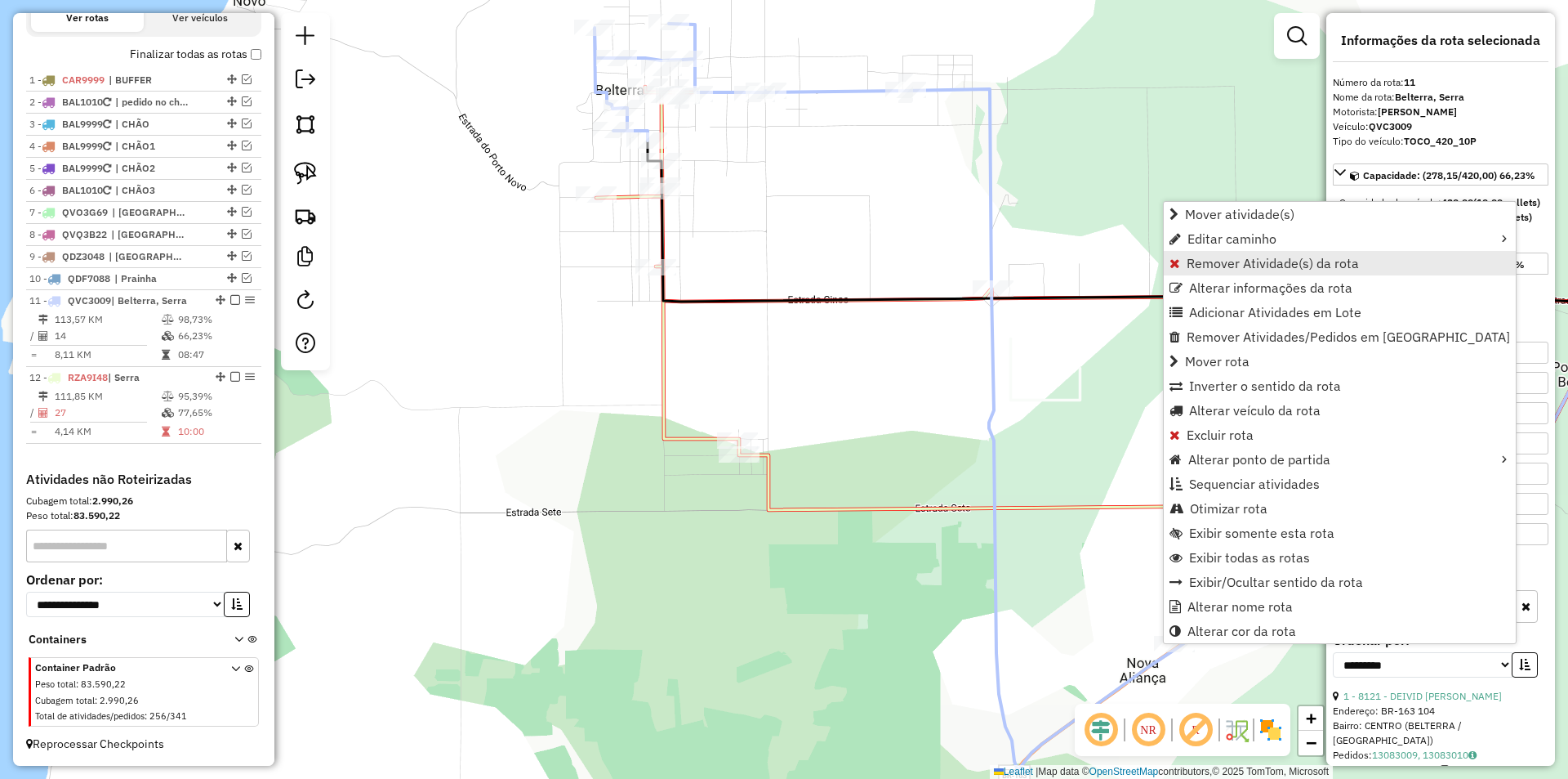
click at [1257, 269] on span "Remover Atividade(s) da rota" at bounding box center [1273, 263] width 172 height 13
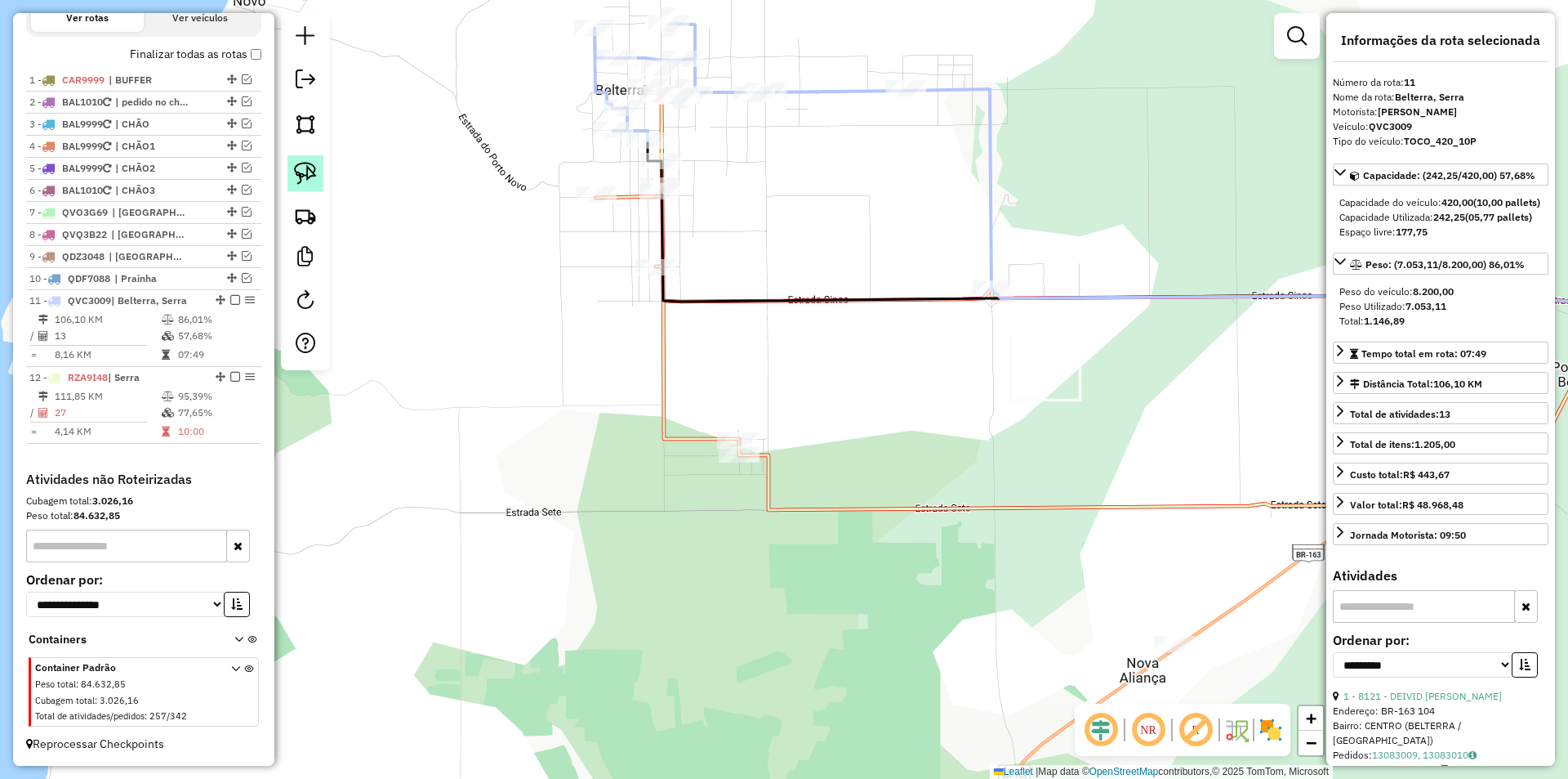
click at [289, 186] on link at bounding box center [305, 173] width 36 height 36
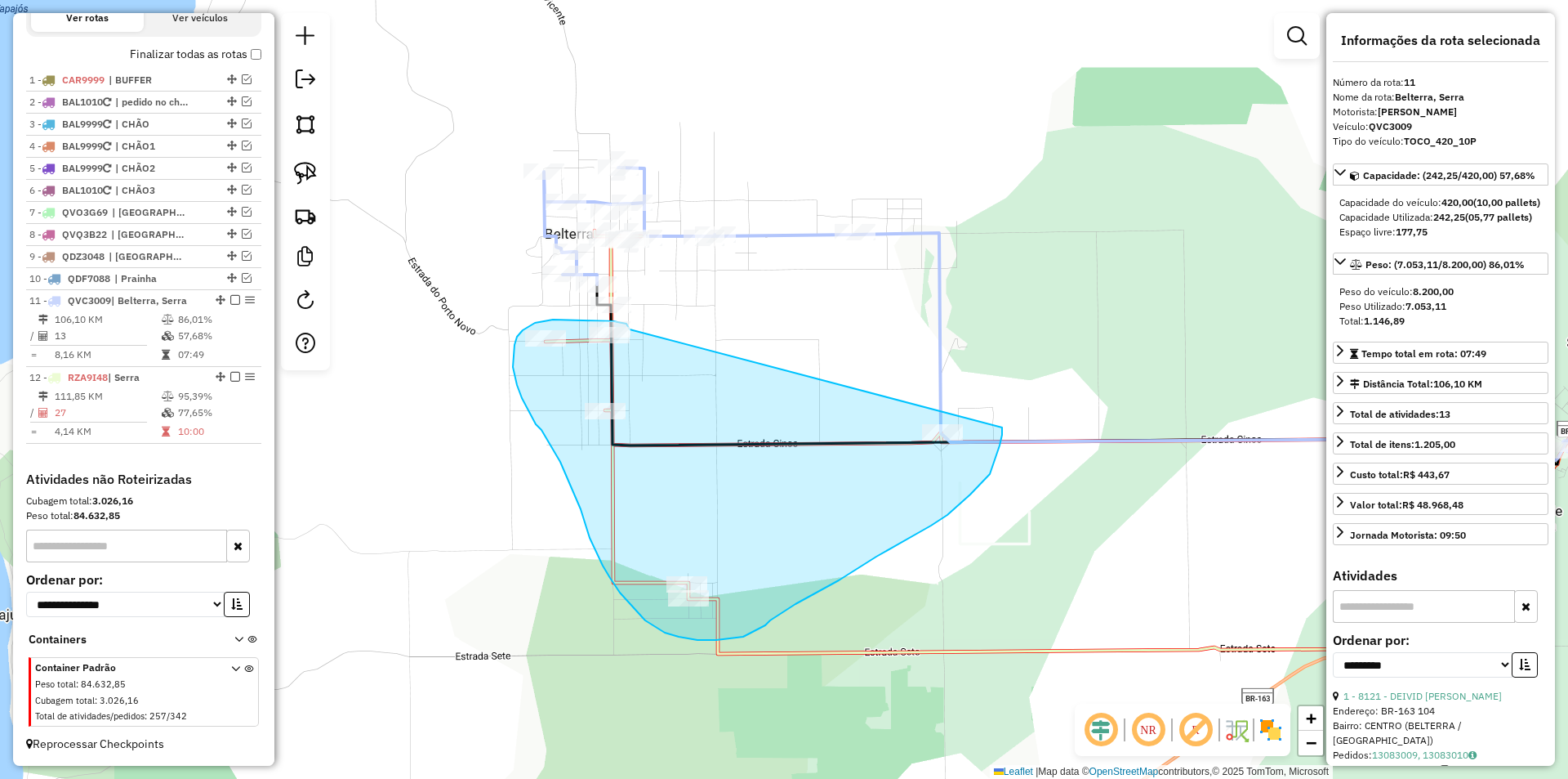
drag, startPoint x: 676, startPoint y: 140, endPoint x: 1002, endPoint y: 414, distance: 425.9
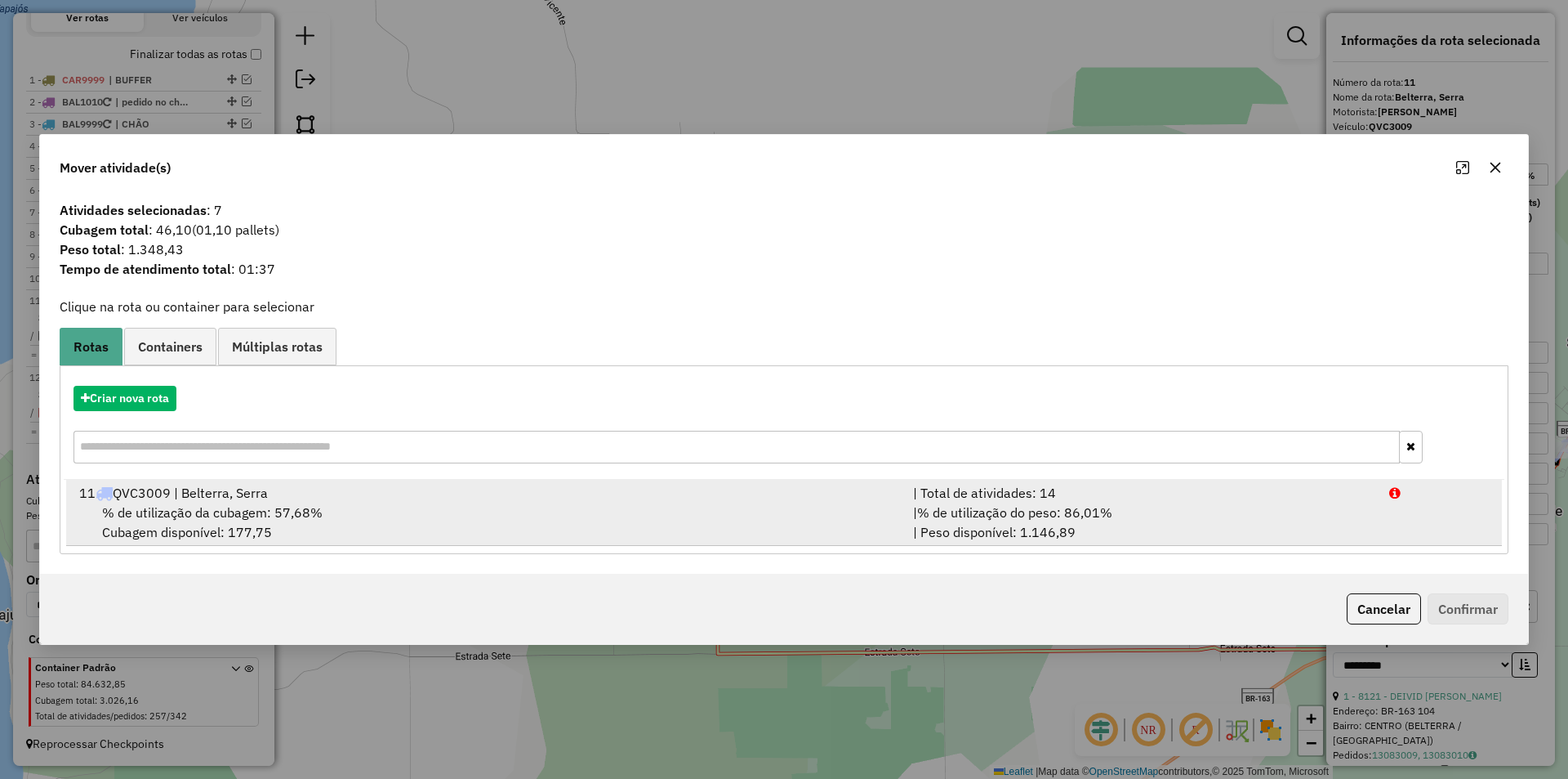
click at [1089, 515] on span "% de utilização do peso: 86,01%" at bounding box center [1014, 512] width 195 height 16
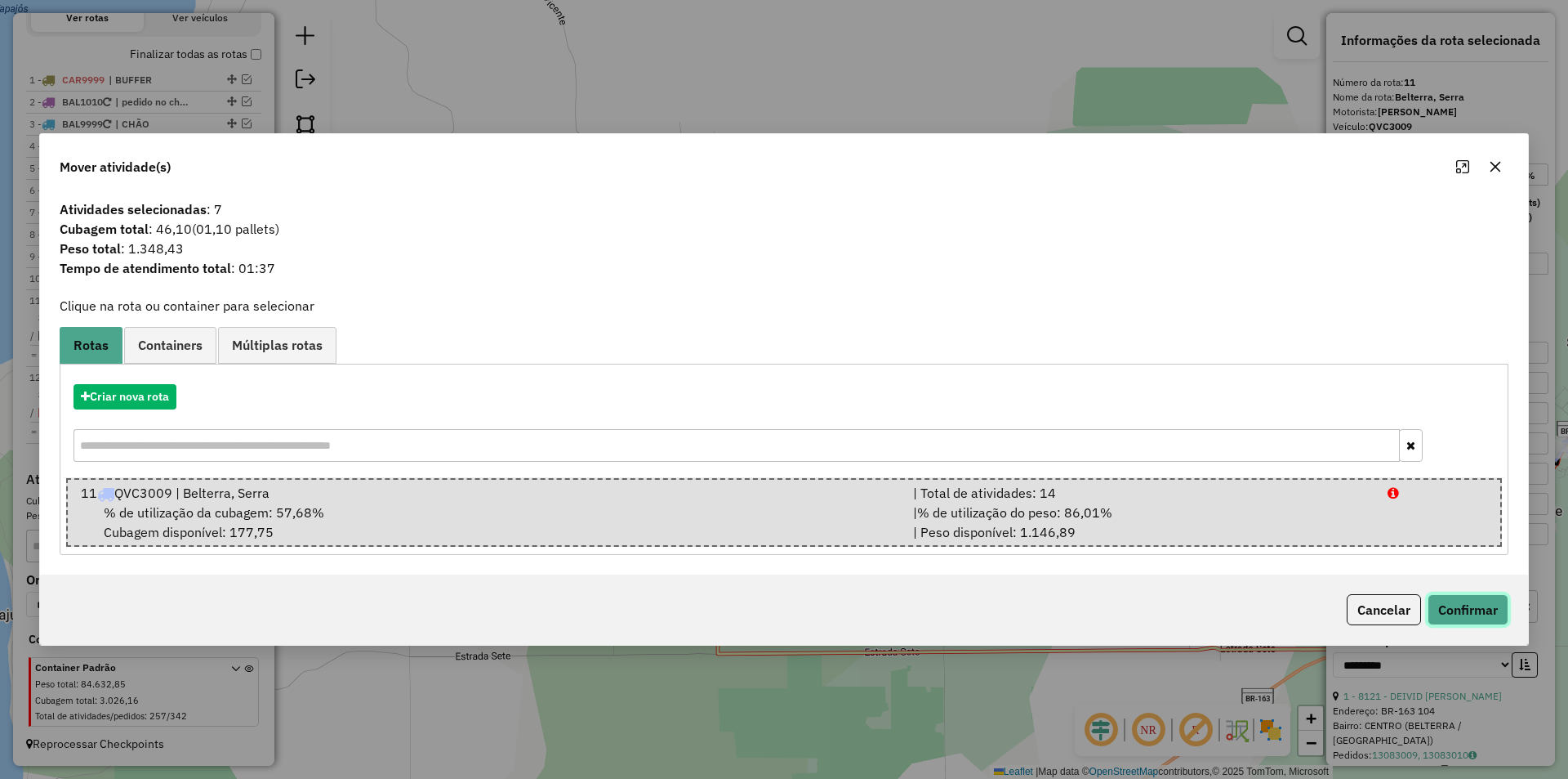
click at [1483, 604] on button "Confirmar" at bounding box center [1467, 609] width 81 height 31
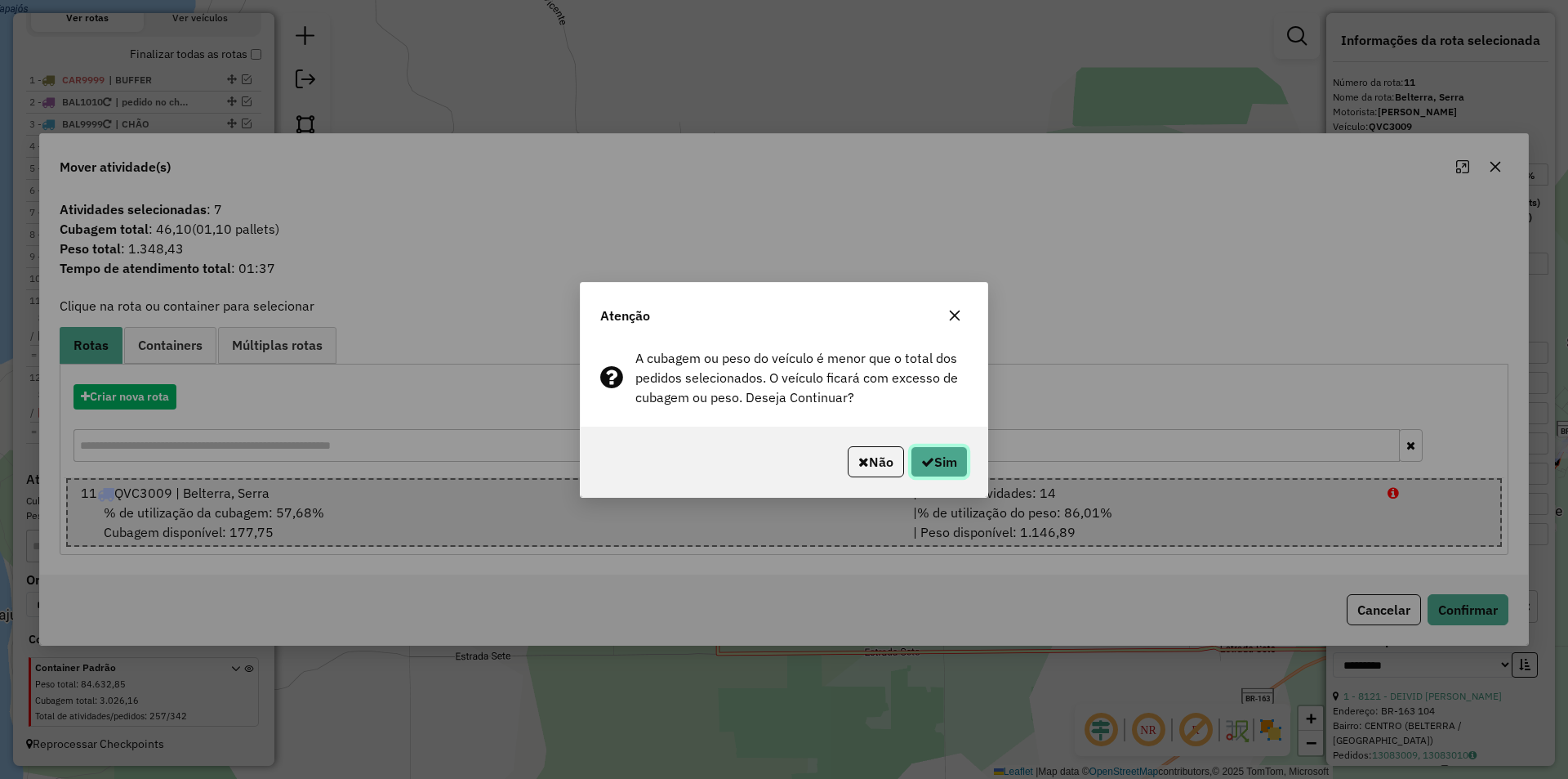
click at [921, 462] on icon "button" at bounding box center [927, 462] width 13 height 13
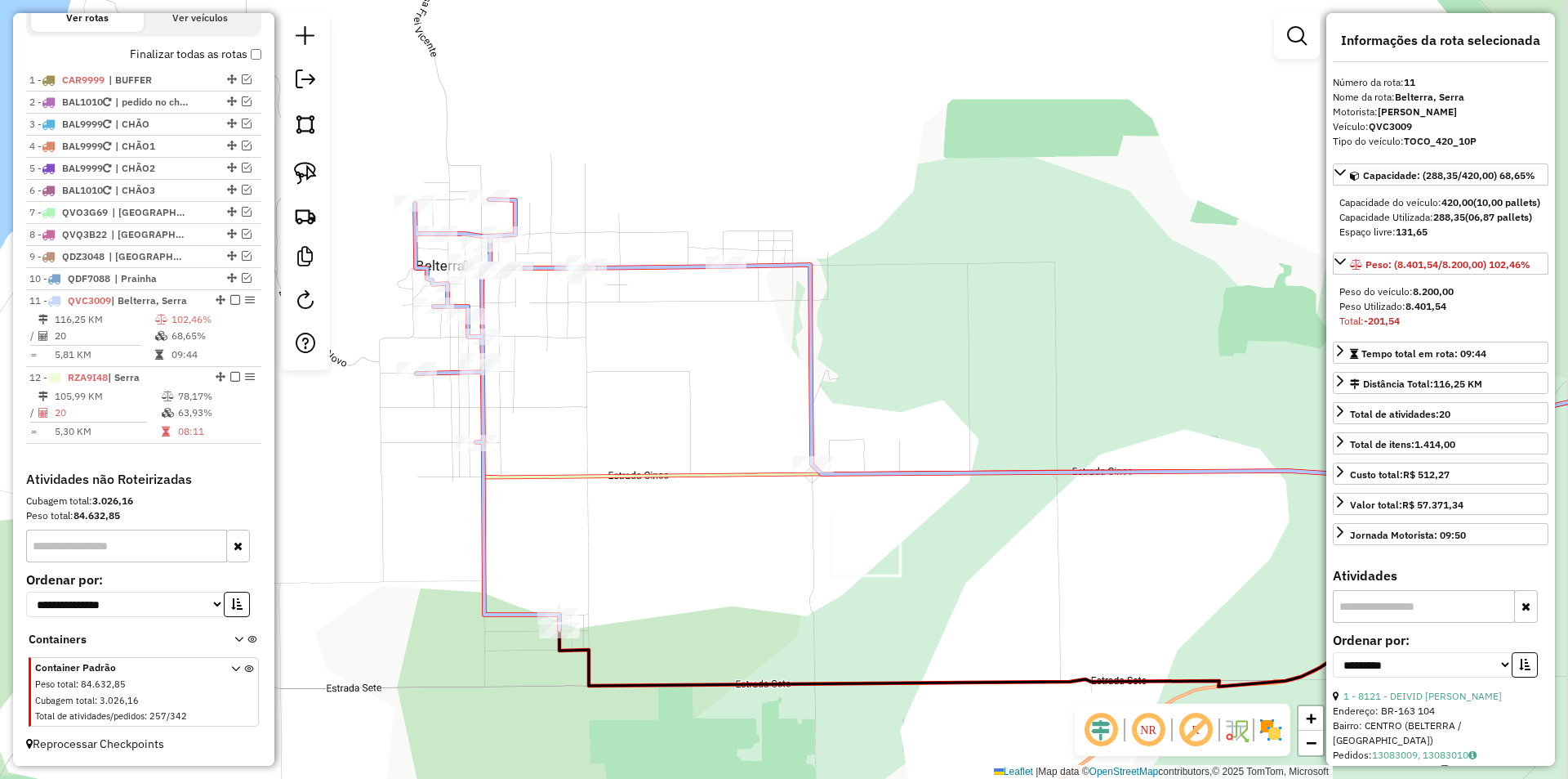
drag, startPoint x: 920, startPoint y: 459, endPoint x: 785, endPoint y: 492, distance: 139.0
click at [787, 492] on div "Janela de atendimento Grade de atendimento Capacidade Transportadoras Veículos …" at bounding box center [784, 389] width 1568 height 779
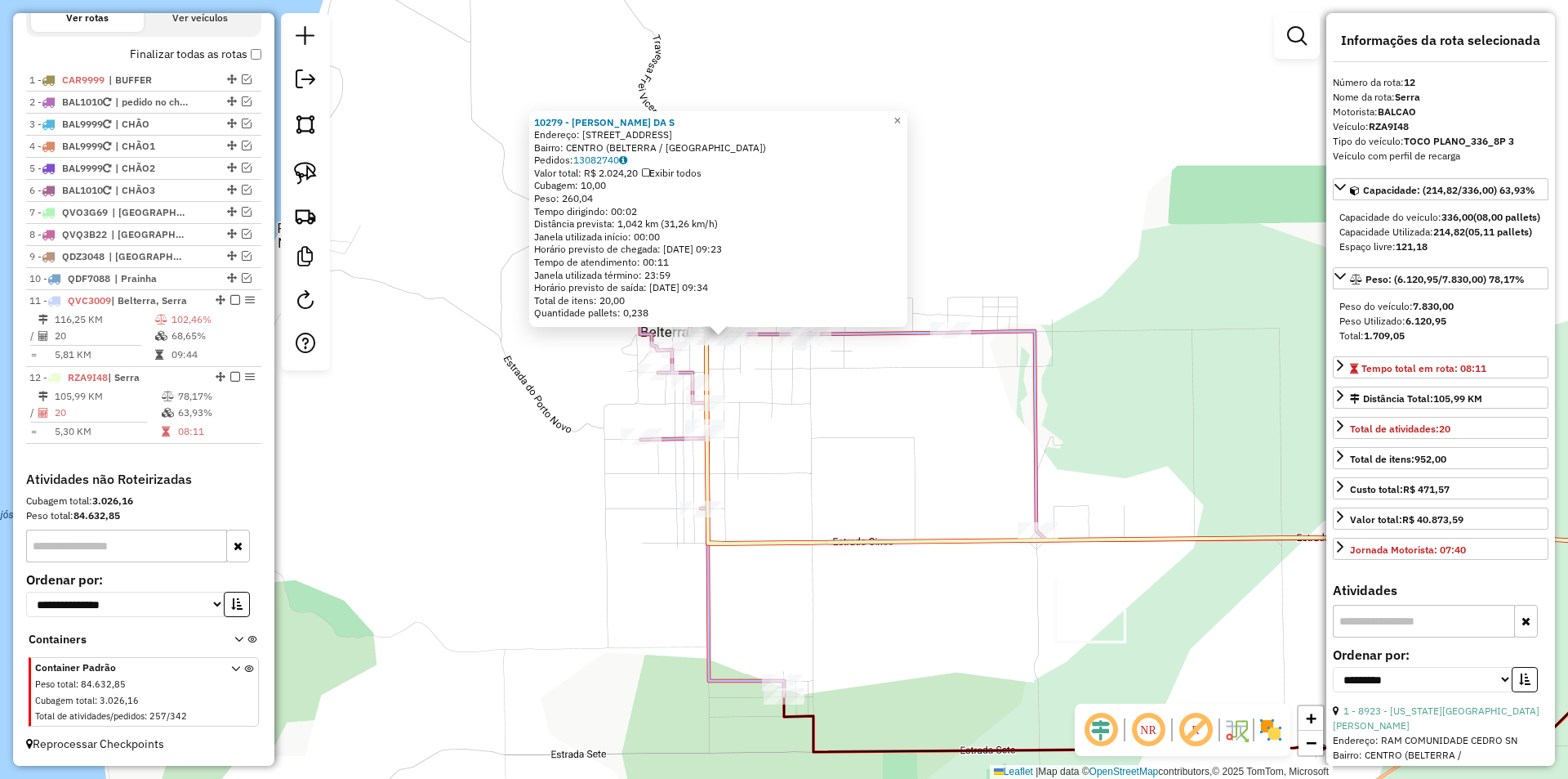
drag, startPoint x: 905, startPoint y: 542, endPoint x: 688, endPoint y: 394, distance: 262.7
click at [692, 396] on div "10279 - MARENILSON DIAS DA S Endereço: ESTRADA 01/ RUA MENSALISTA 456 Bairro: C…" at bounding box center [784, 389] width 1568 height 779
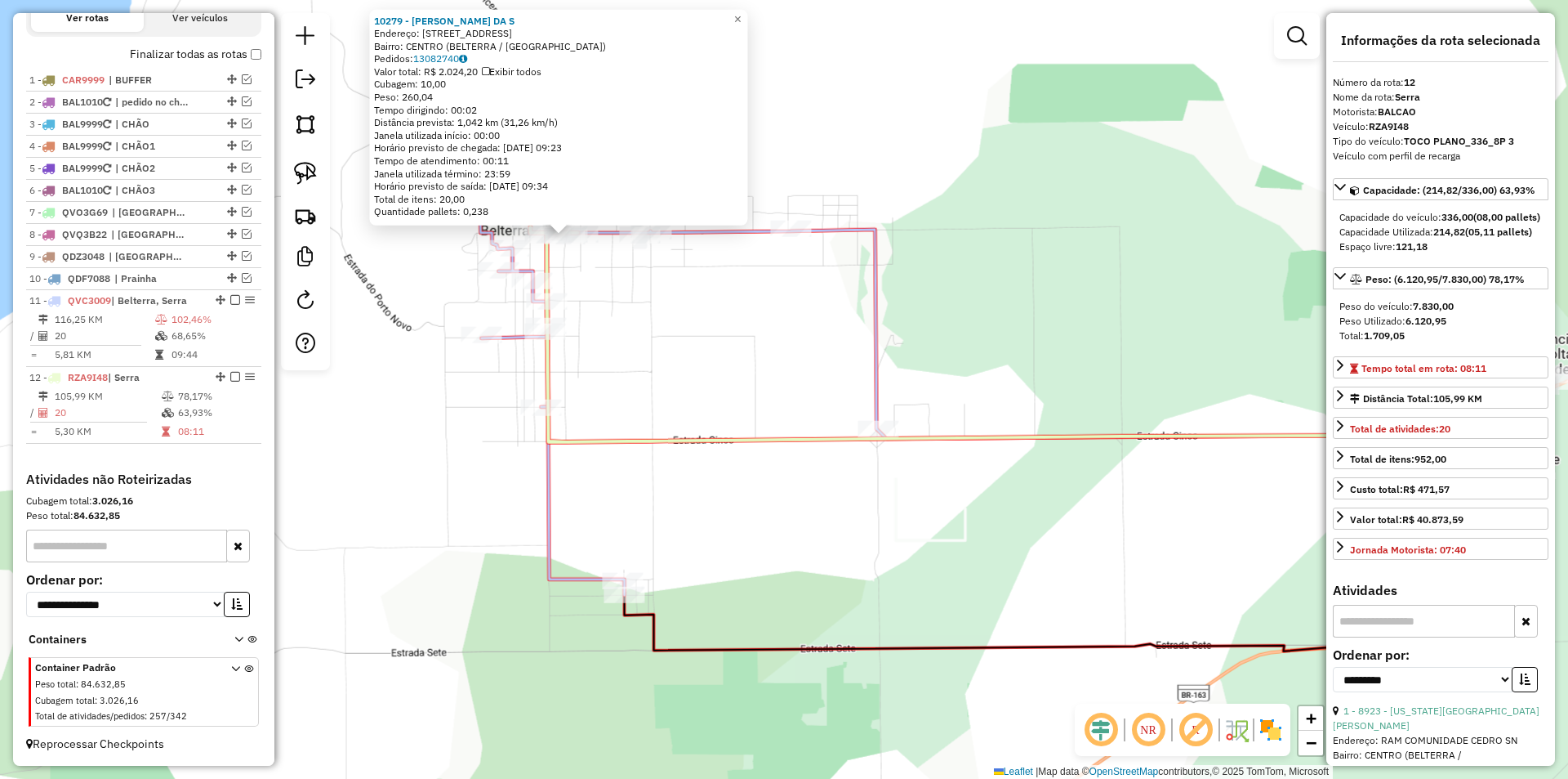
click at [692, 402] on div "10279 - MARENILSON DIAS DA S Endereço: ESTRADA 01/ RUA MENSALISTA 456 Bairro: C…" at bounding box center [784, 389] width 1568 height 779
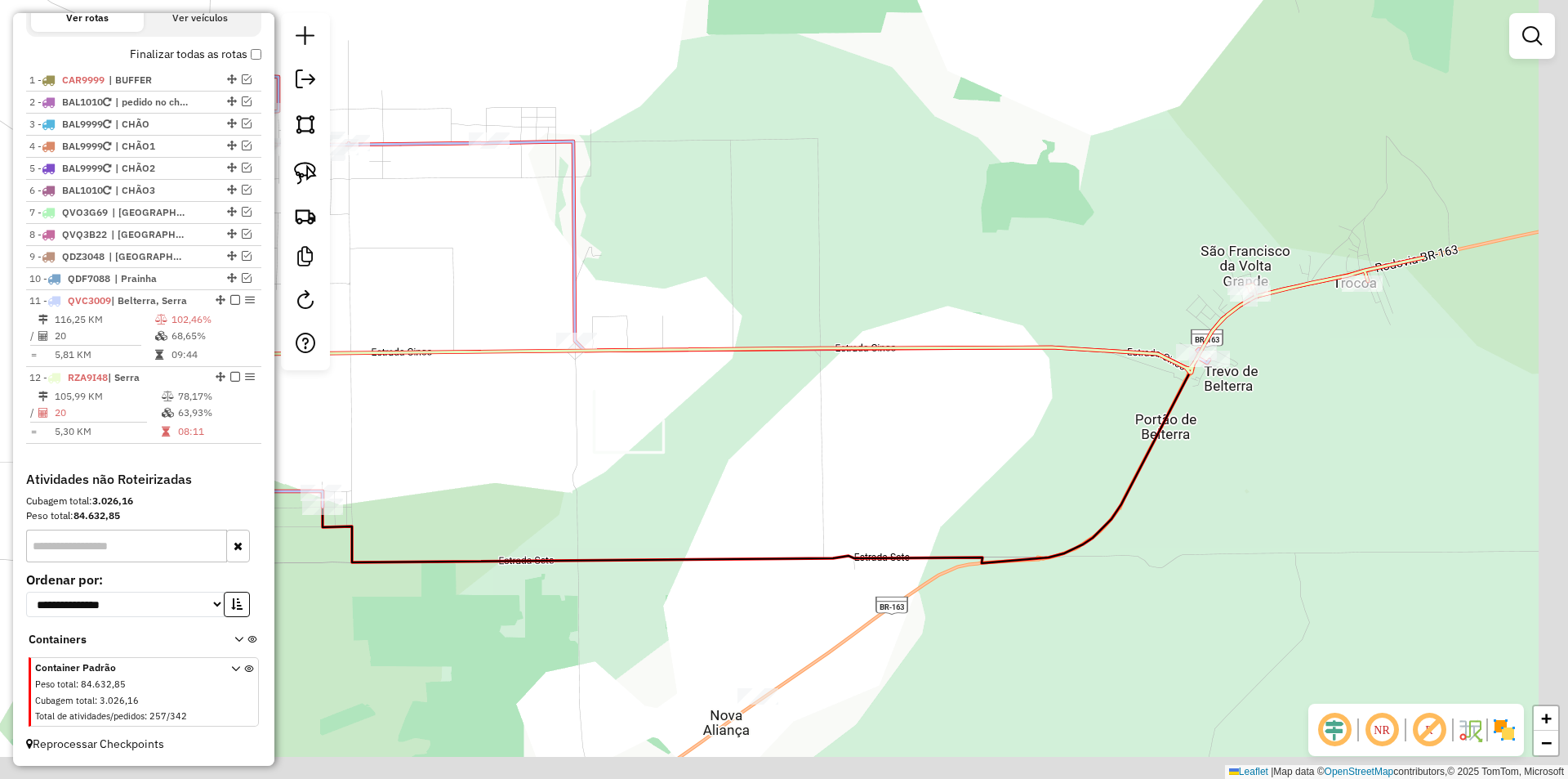
drag, startPoint x: 1003, startPoint y: 379, endPoint x: 663, endPoint y: 275, distance: 355.6
click at [663, 275] on div "Janela de atendimento Grade de atendimento Capacidade Transportadoras Veículos …" at bounding box center [784, 389] width 1568 height 779
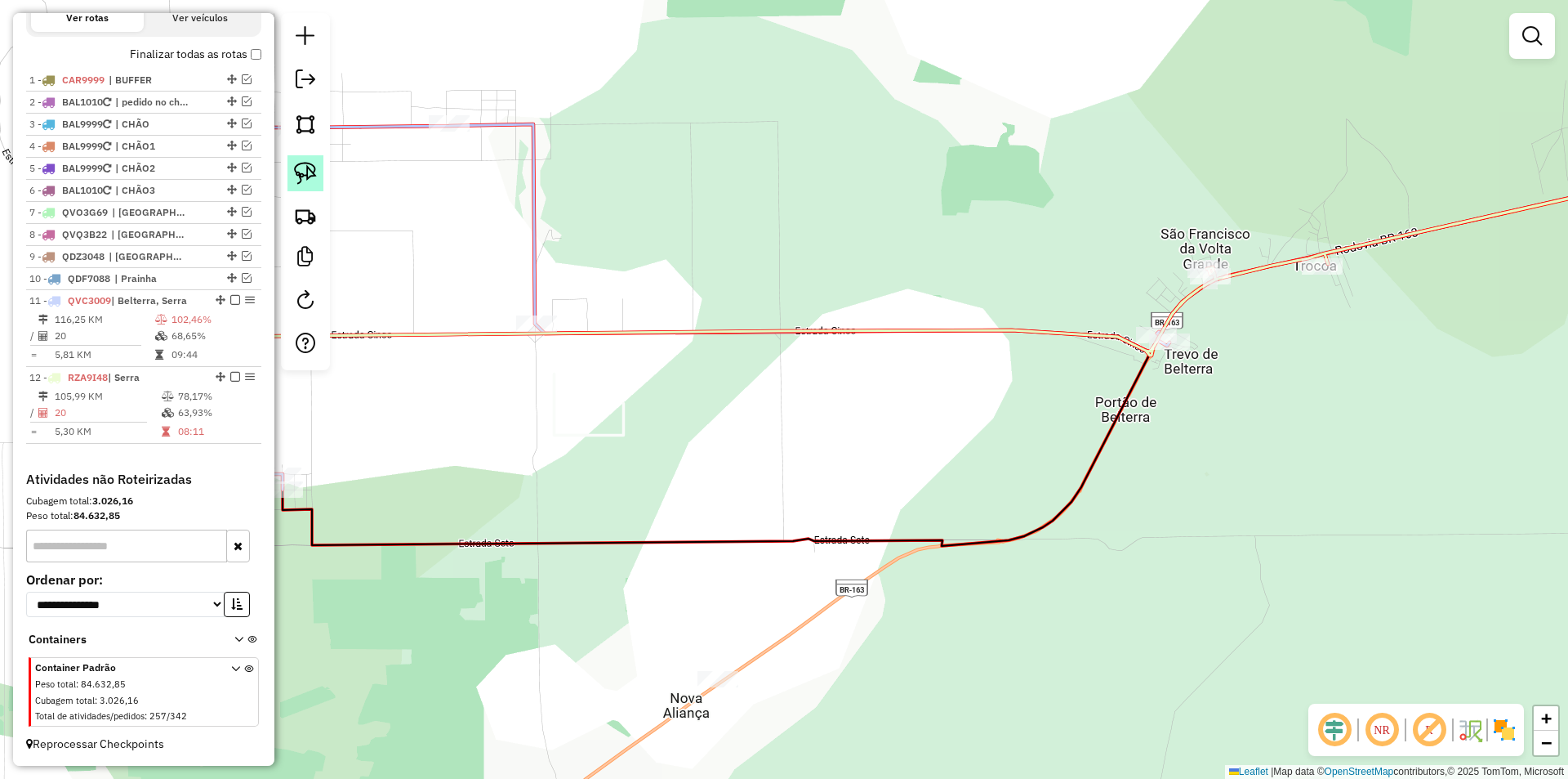
click at [302, 176] on img at bounding box center [305, 172] width 23 height 23
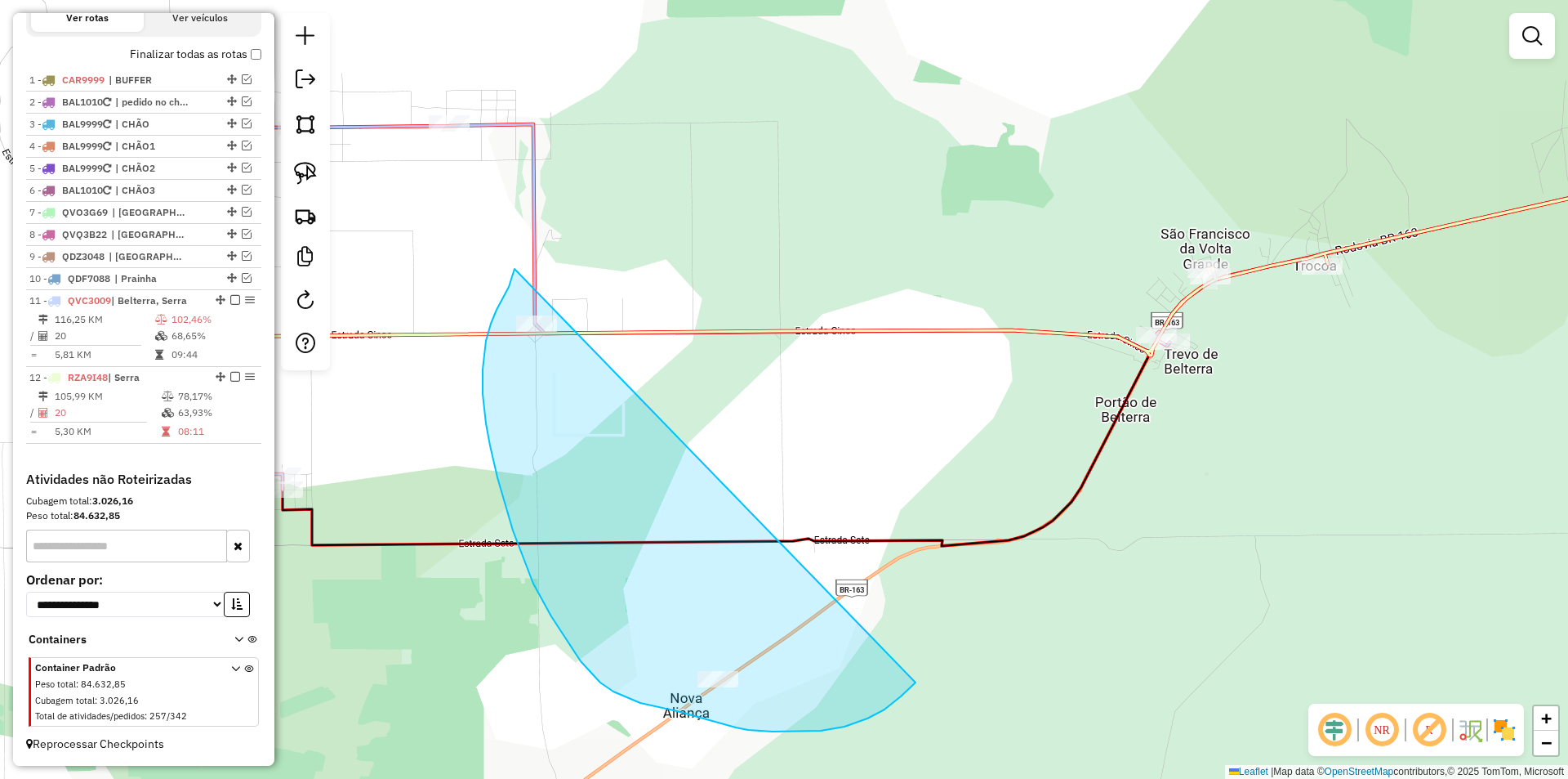
drag, startPoint x: 514, startPoint y: 274, endPoint x: 931, endPoint y: 665, distance: 571.6
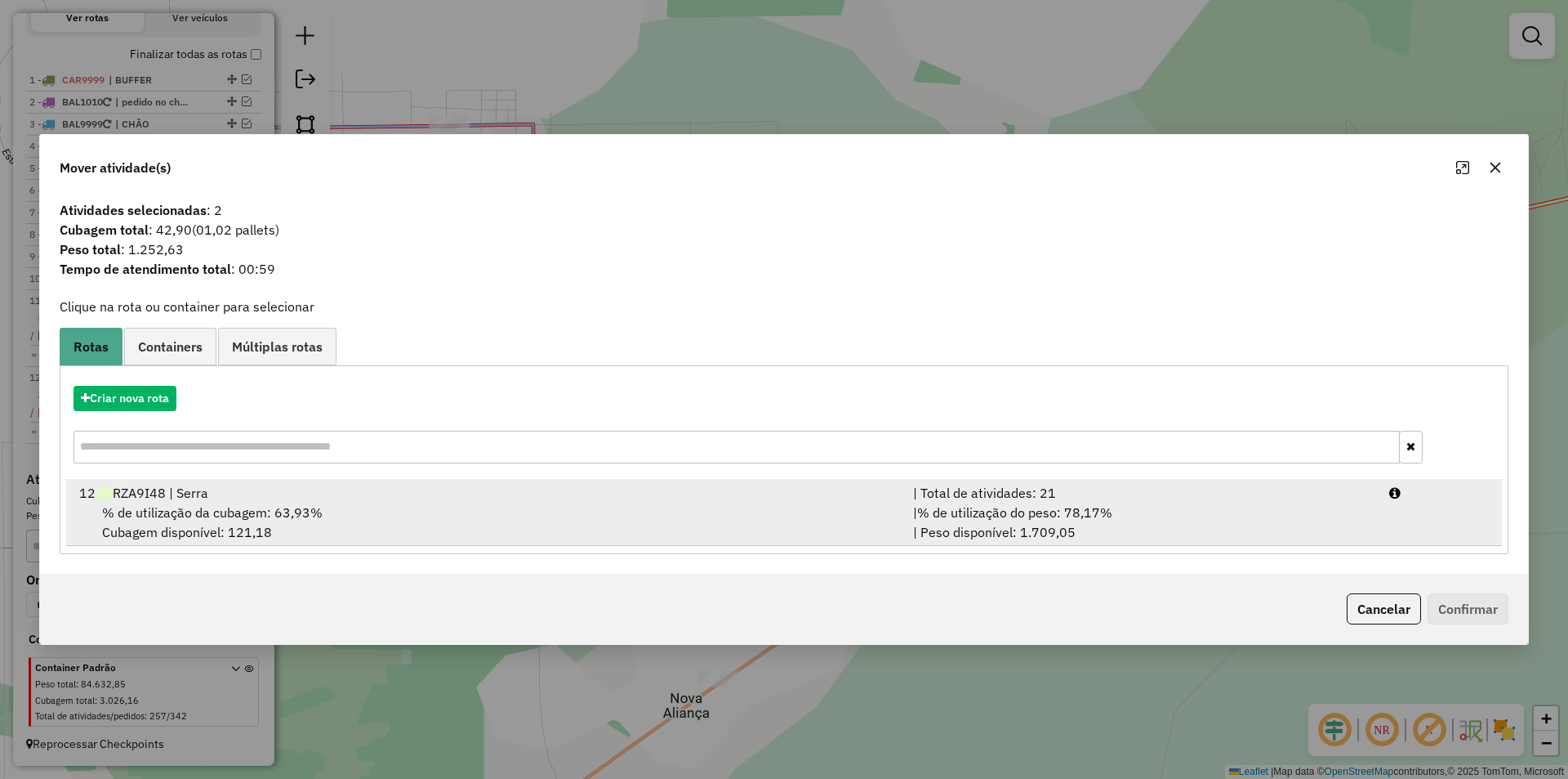
click at [468, 490] on div "12 RZA9I48 | Serra" at bounding box center [487, 493] width 834 height 20
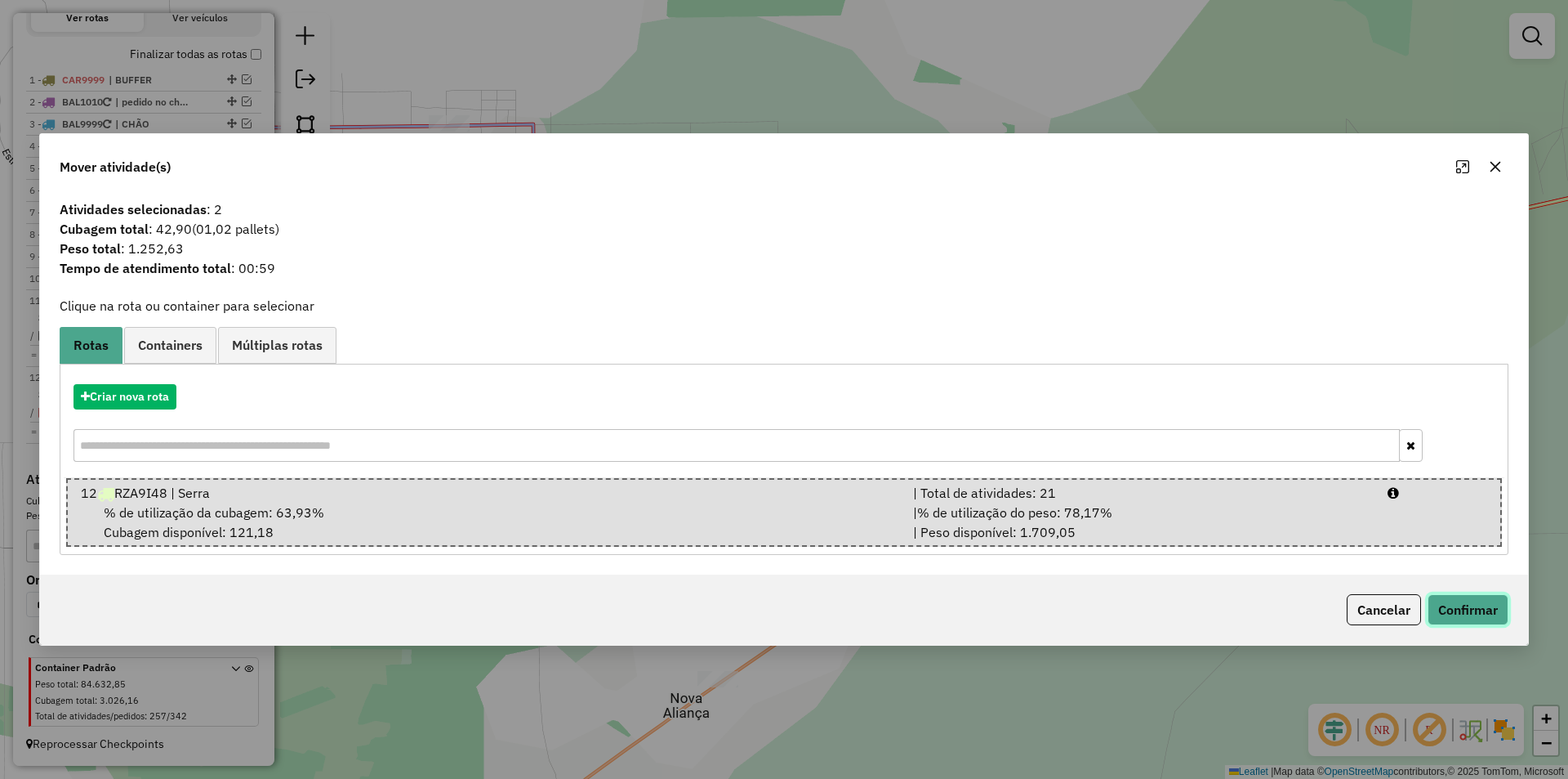
click at [1447, 610] on button "Confirmar" at bounding box center [1467, 609] width 81 height 31
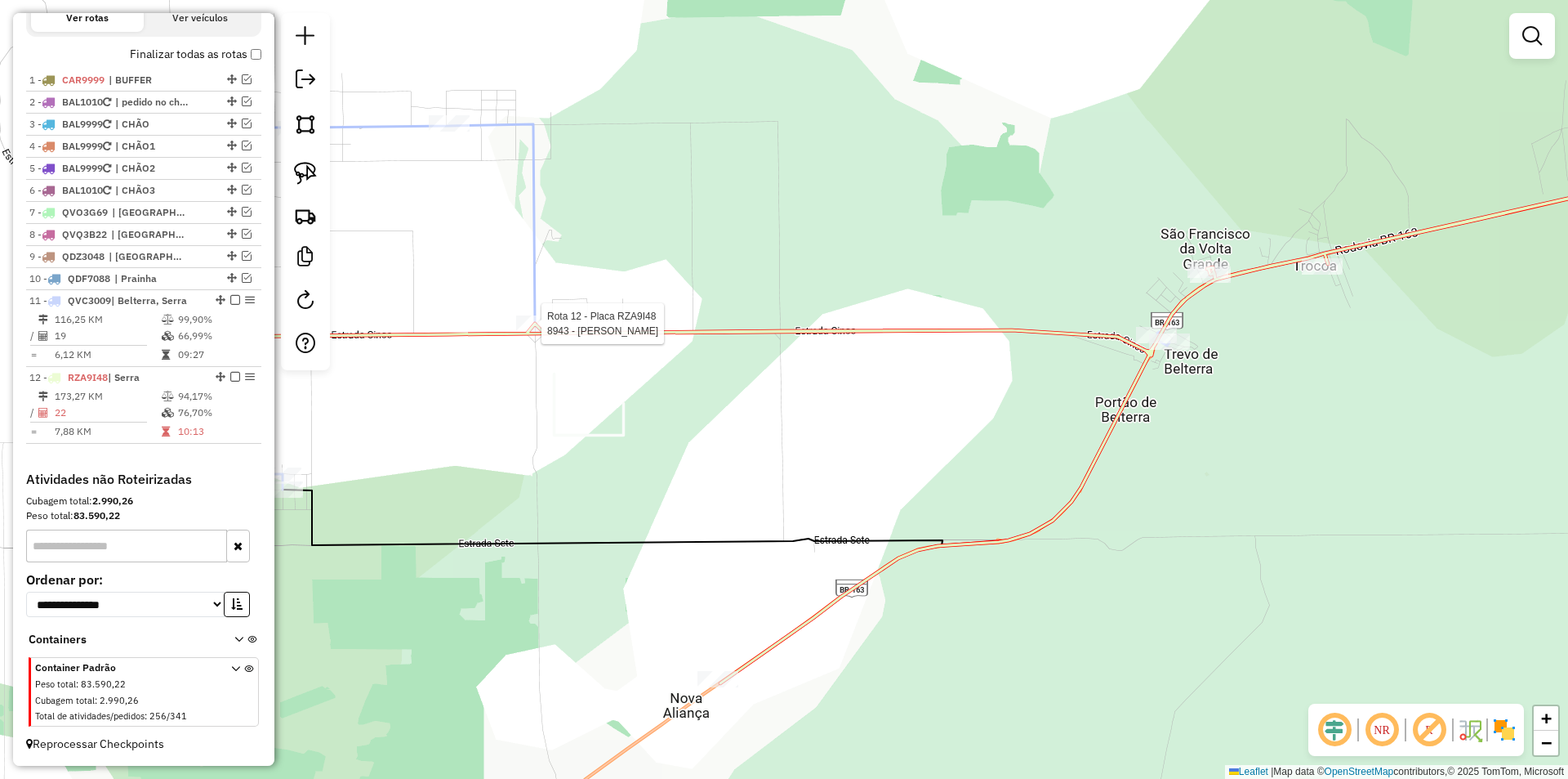
select select "**********"
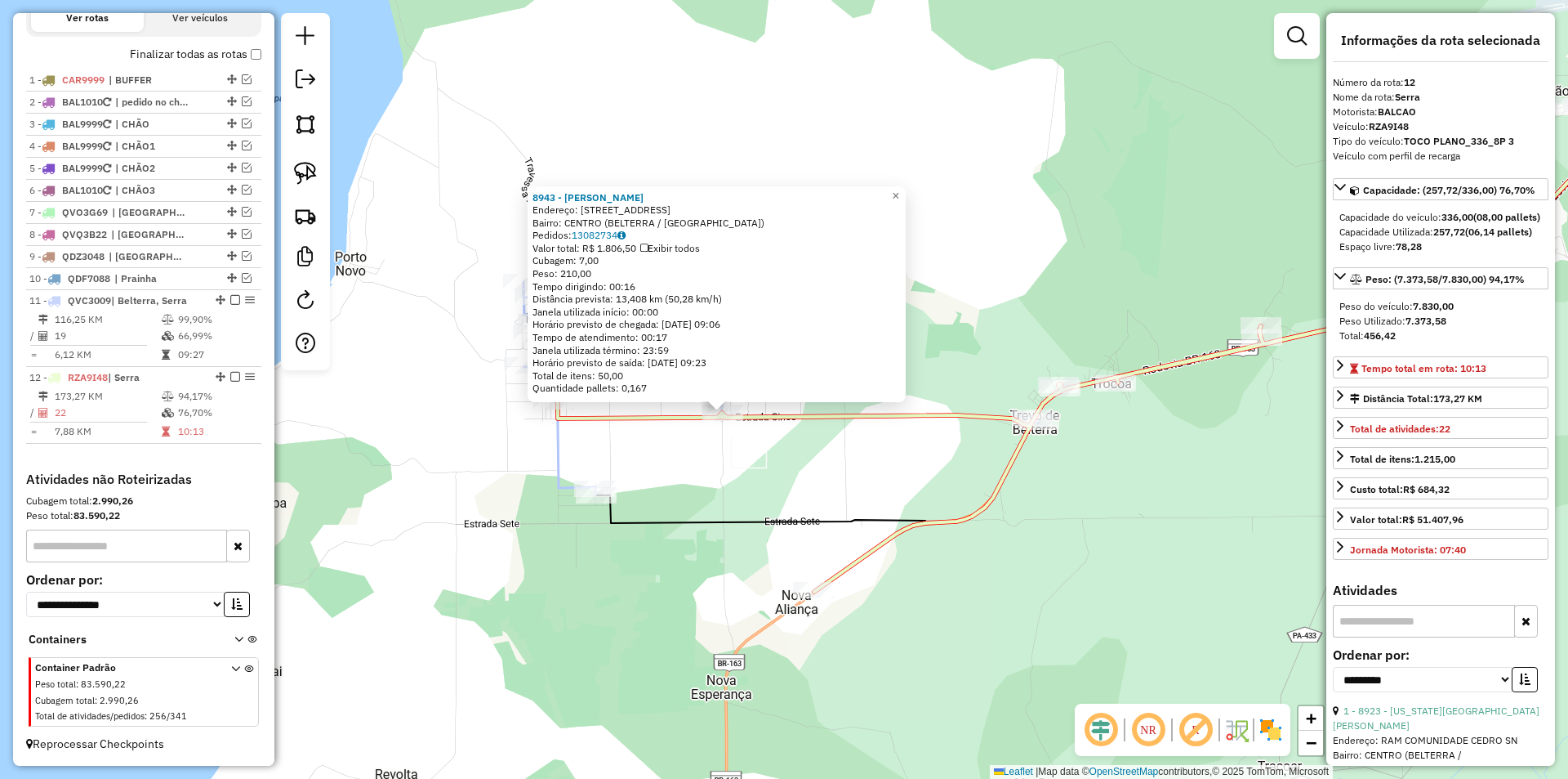
drag, startPoint x: 855, startPoint y: 487, endPoint x: 929, endPoint y: 472, distance: 75.5
click at [929, 472] on div "8943 - LAUDENILSON MOREIRA Endereço: ESTRADA OITO 2320 Bairro: CENTRO (BELTERRA…" at bounding box center [784, 389] width 1568 height 779
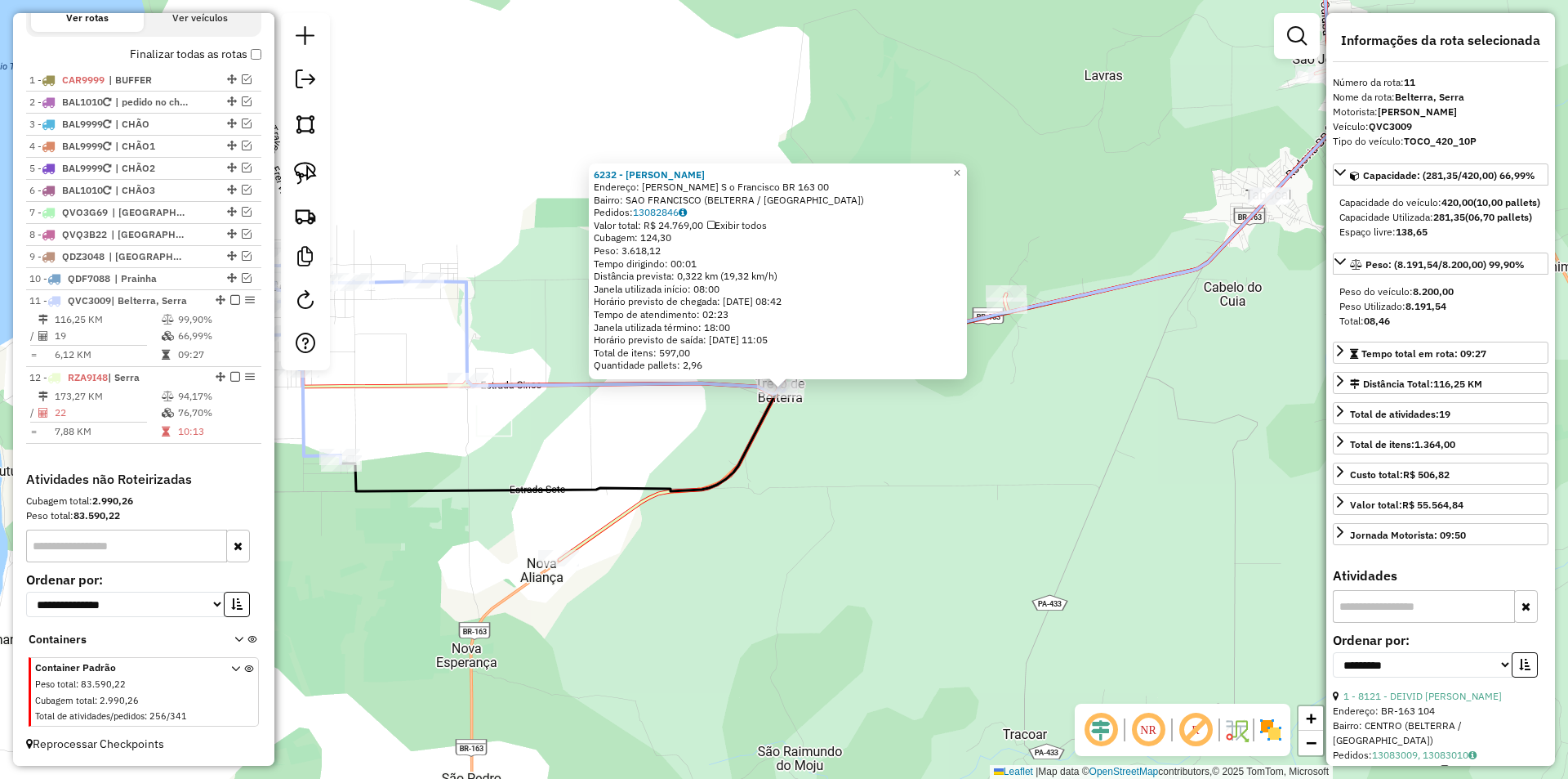
click at [795, 501] on div "6232 - Madalena Sousa De Li Endereço: RAM Ramal S o Francisco BR 163 00 Bairro:…" at bounding box center [784, 389] width 1568 height 779
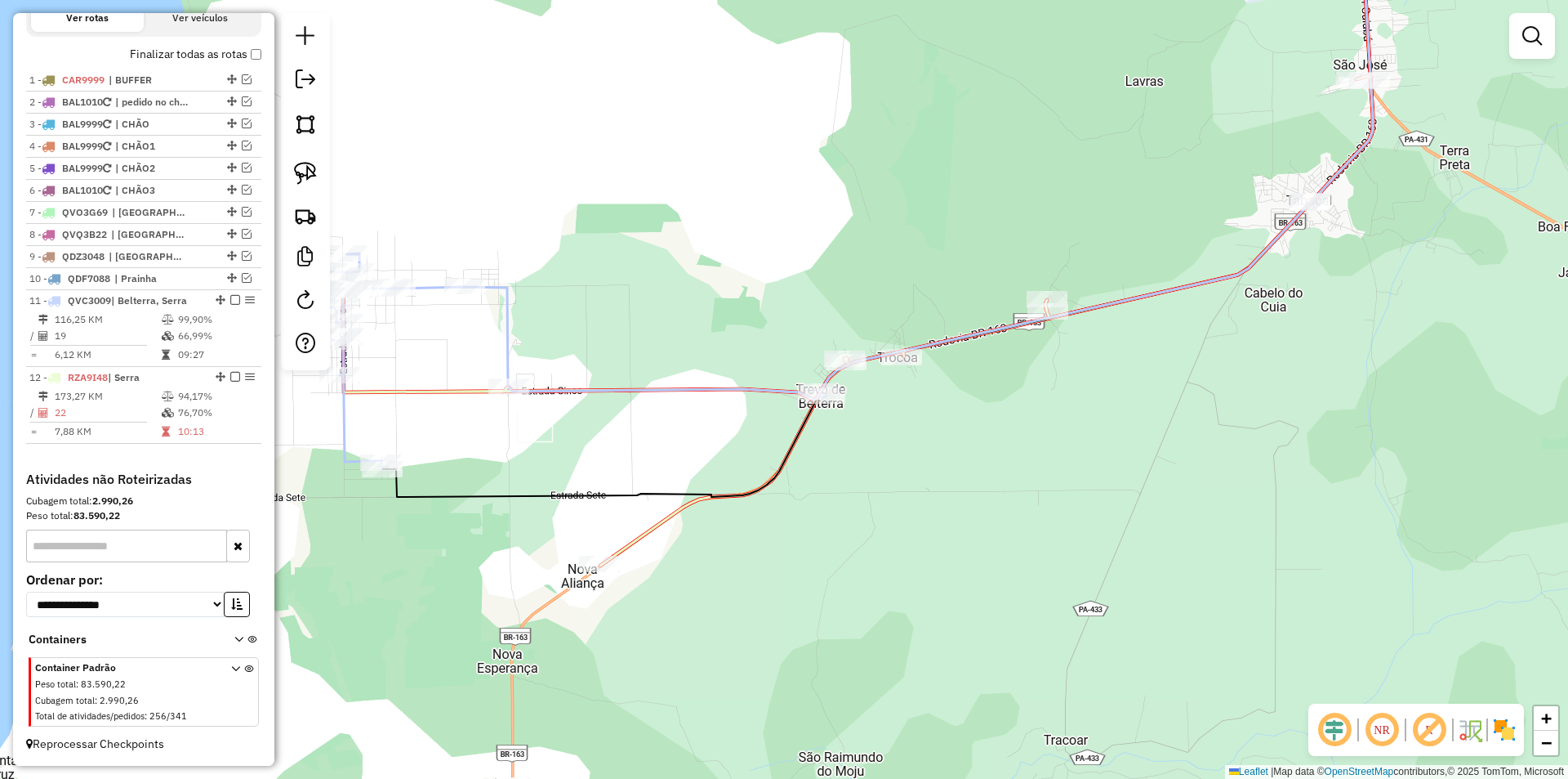
drag, startPoint x: 818, startPoint y: 488, endPoint x: 1118, endPoint y: 518, distance: 301.5
click at [1118, 518] on div "Janela de atendimento Grade de atendimento Capacidade Transportadoras Veículos …" at bounding box center [784, 389] width 1568 height 779
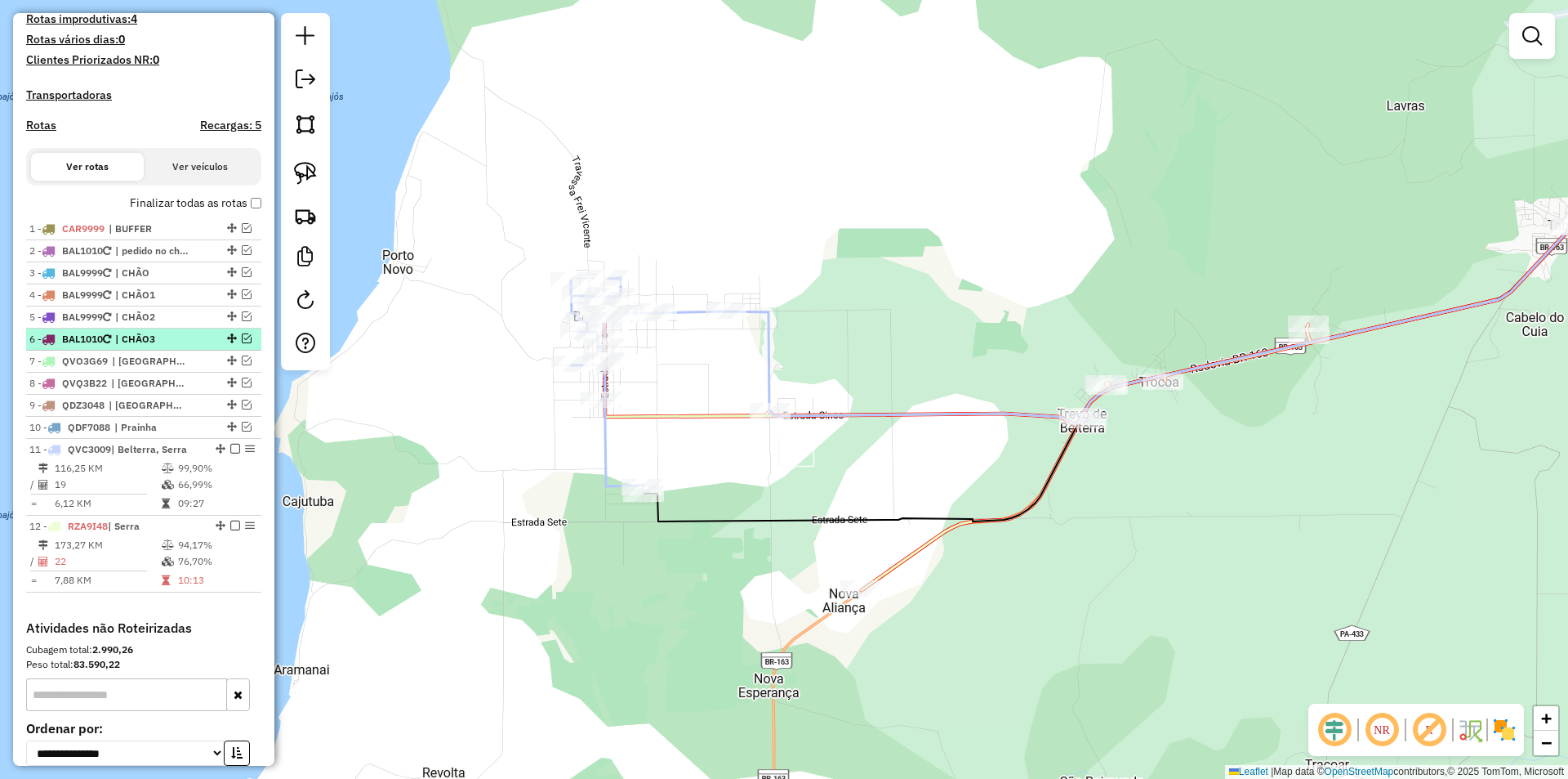
scroll to position [611, 0]
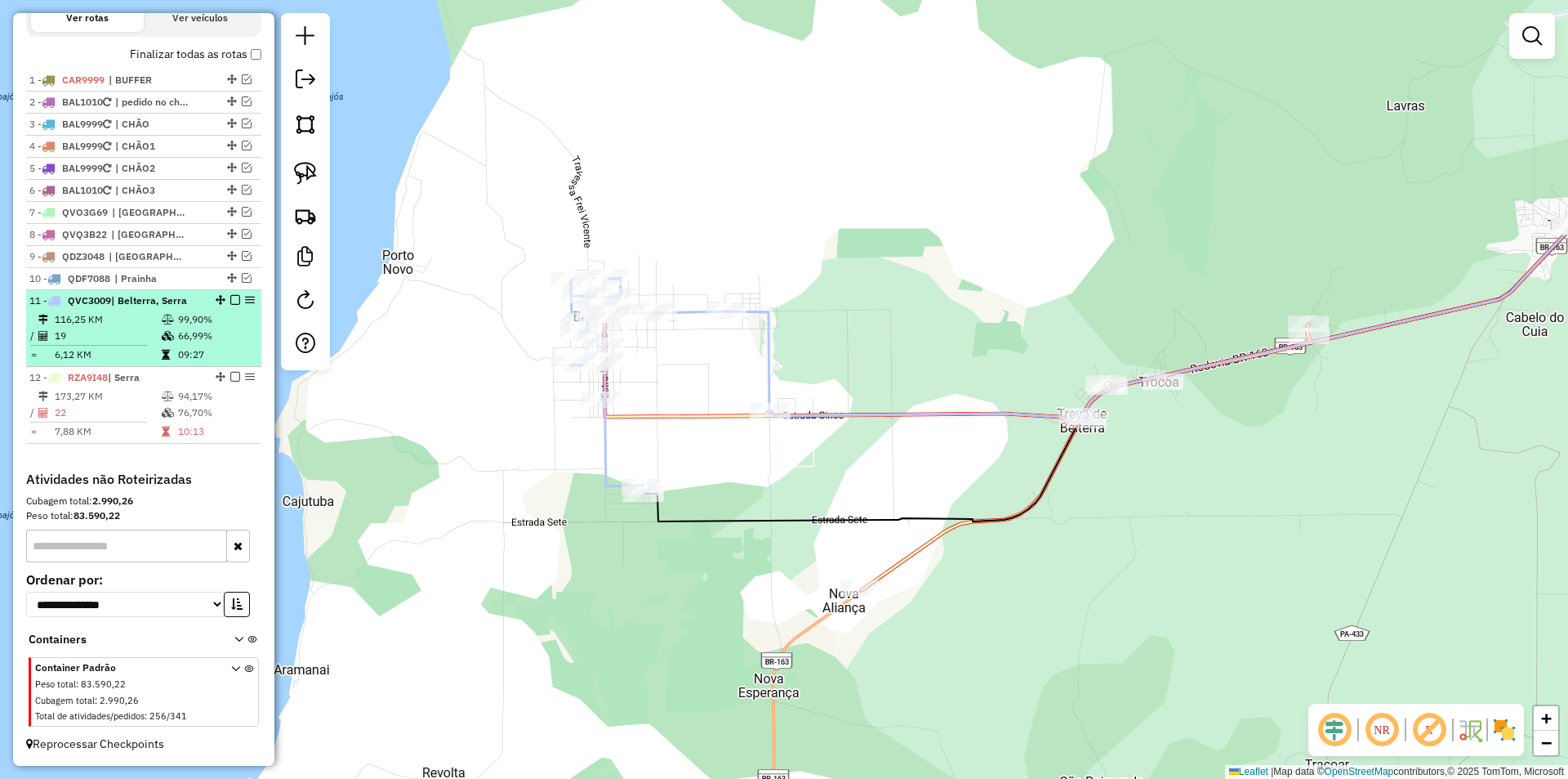
click at [144, 318] on td "116,25 KM" at bounding box center [107, 319] width 107 height 16
select select "**********"
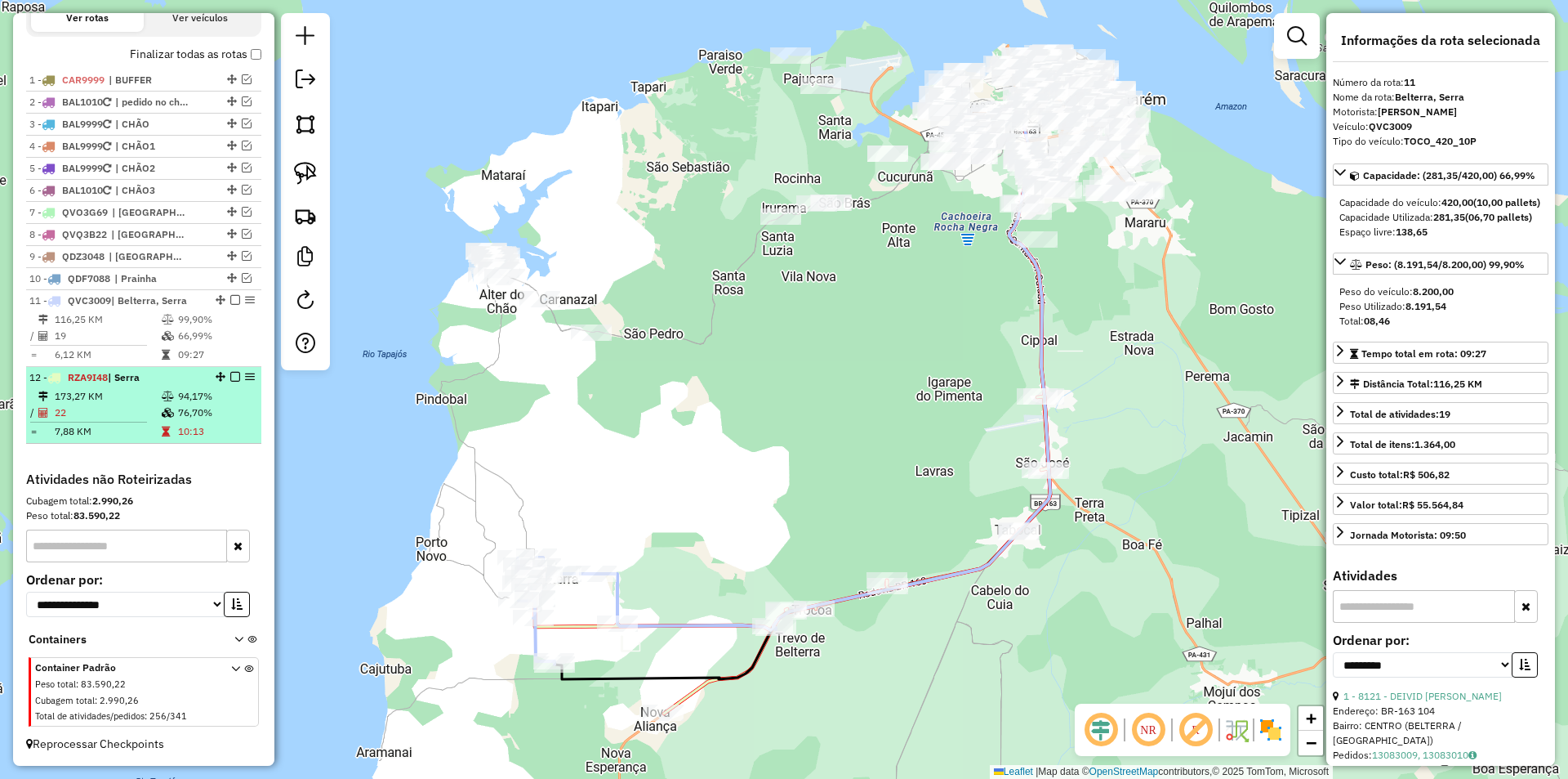
click at [217, 393] on td "94,17%" at bounding box center [217, 396] width 78 height 16
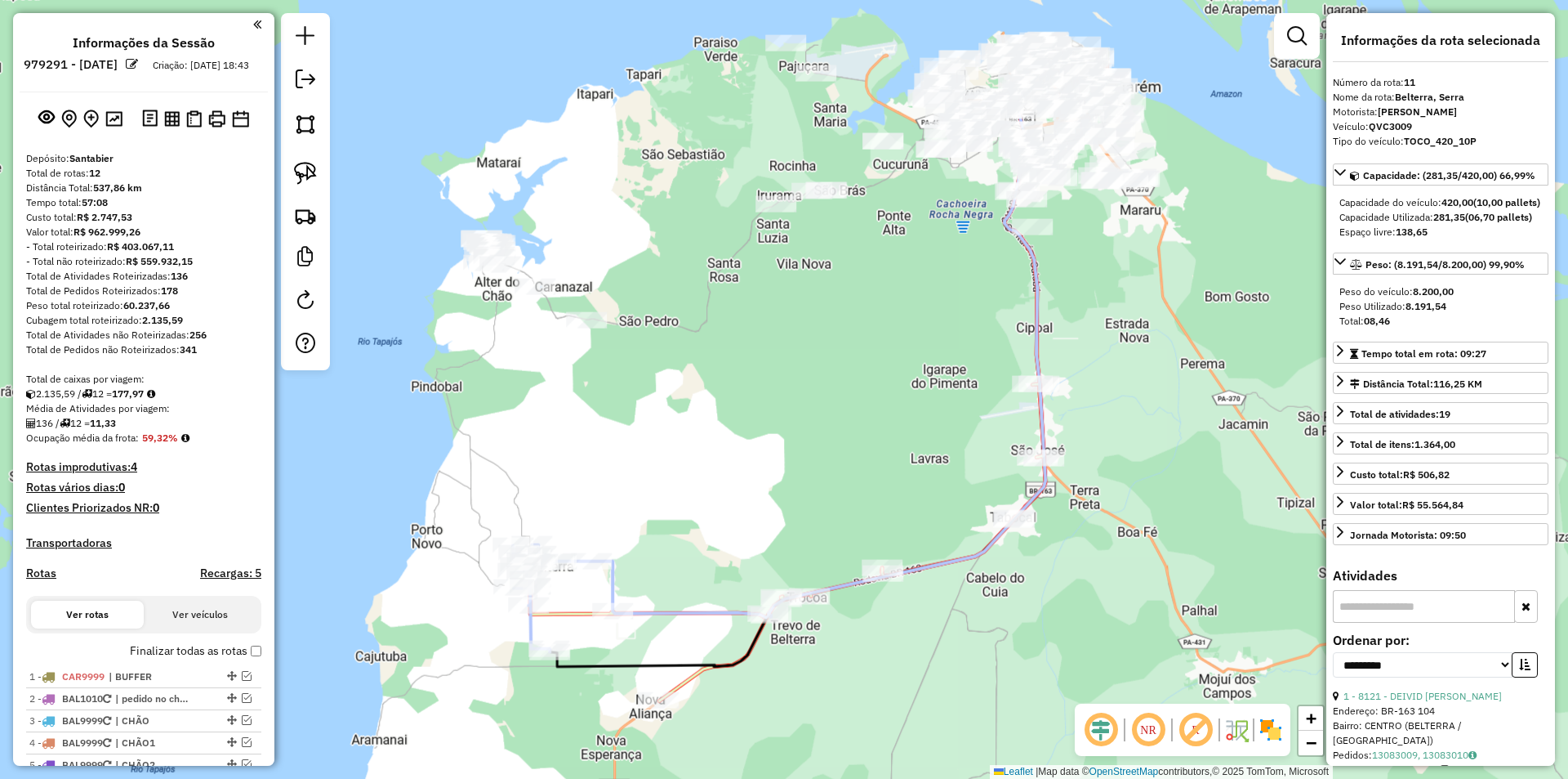
select select "**********"
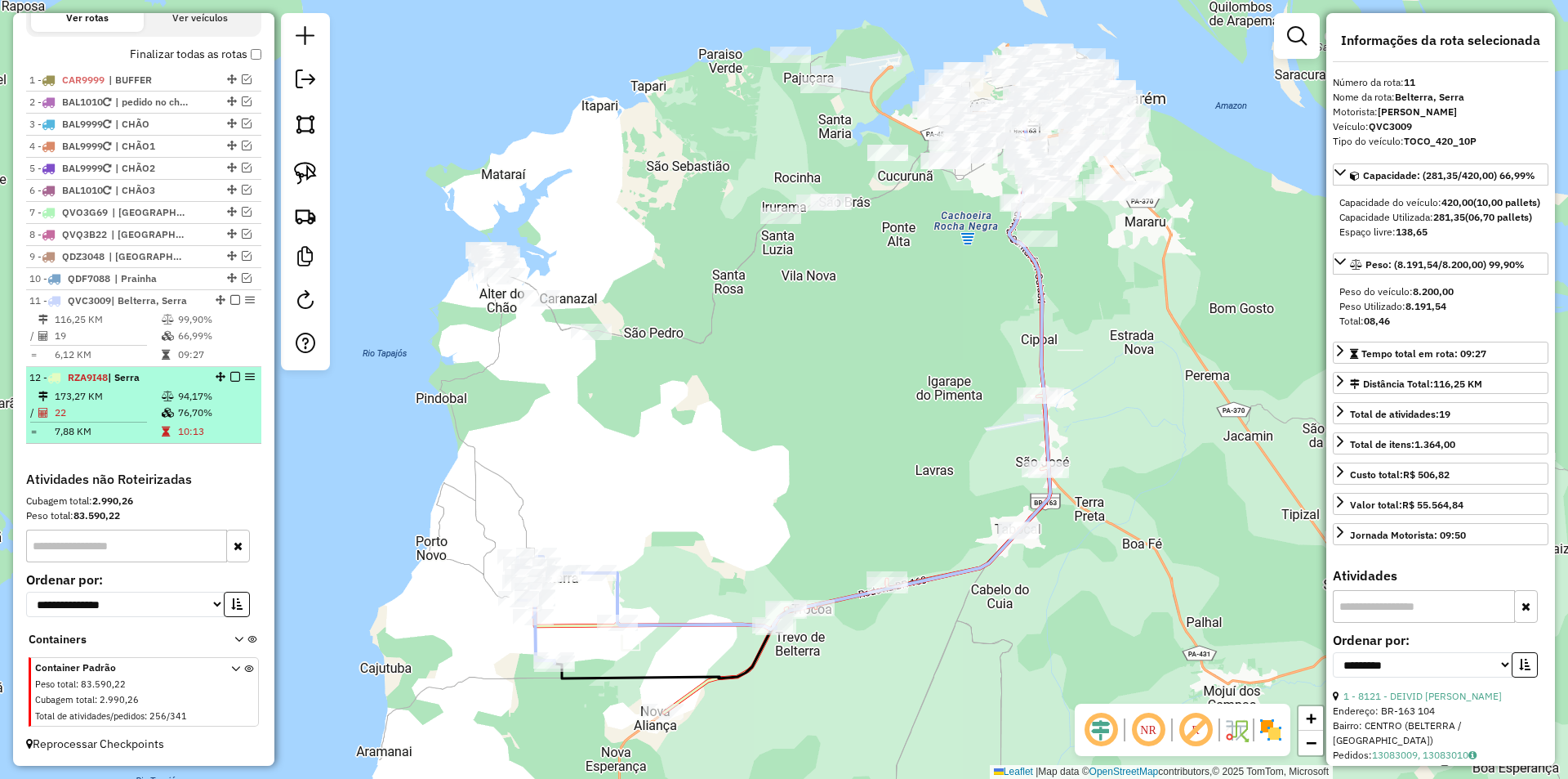
click at [236, 430] on td "10:13" at bounding box center [217, 432] width 78 height 16
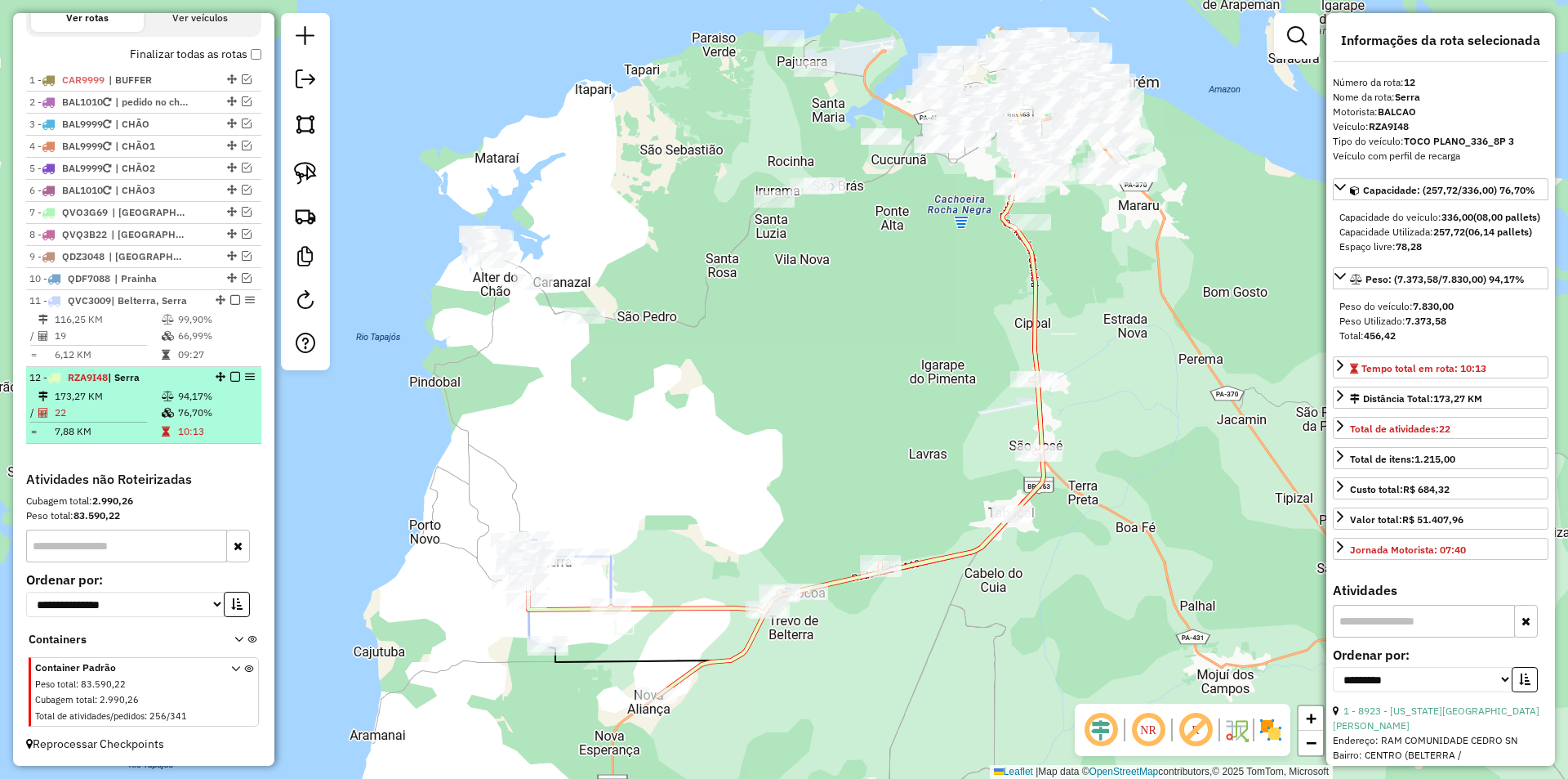
click at [230, 375] on em at bounding box center [235, 376] width 10 height 10
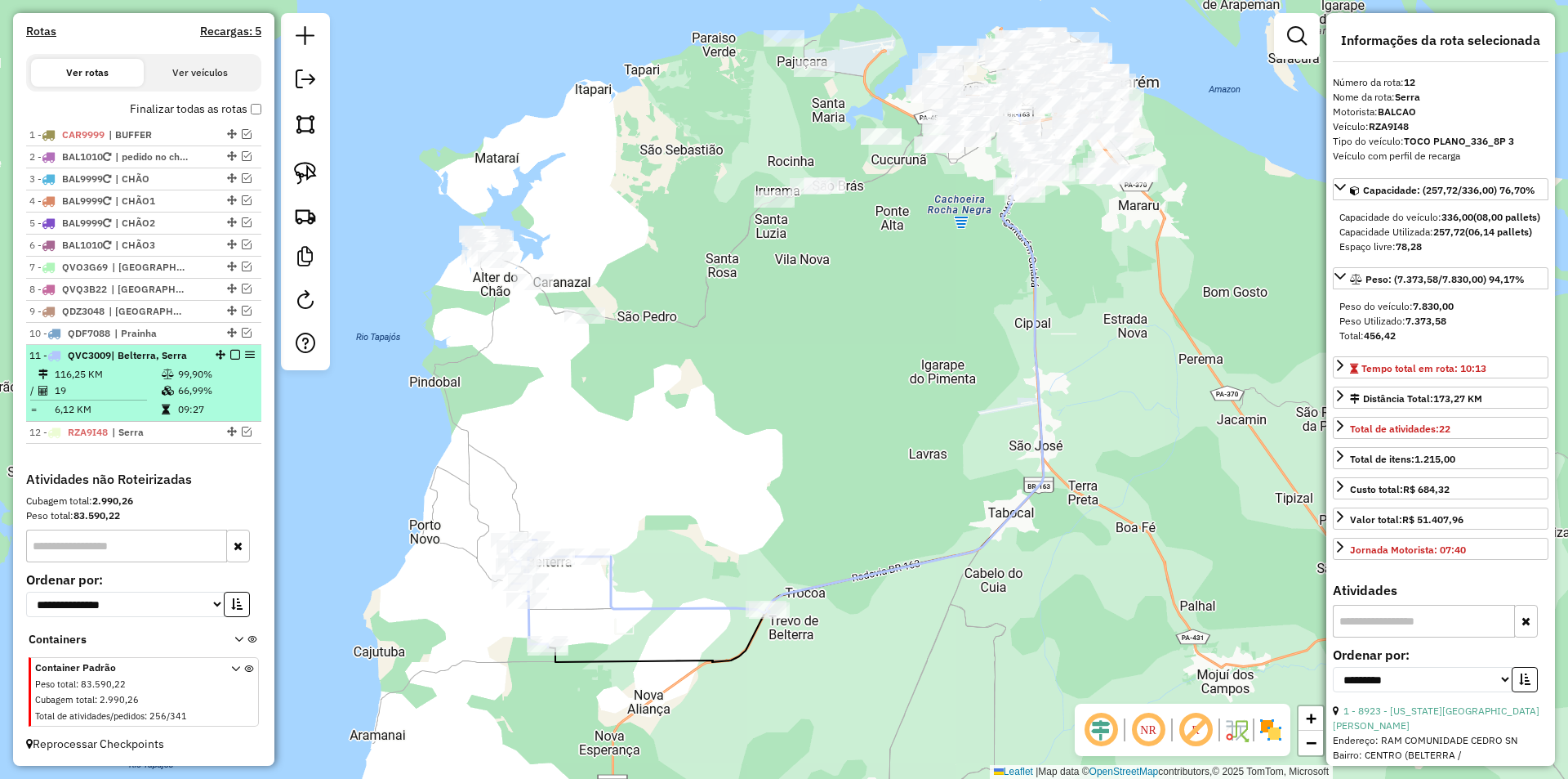
click at [231, 355] on em at bounding box center [235, 355] width 10 height 10
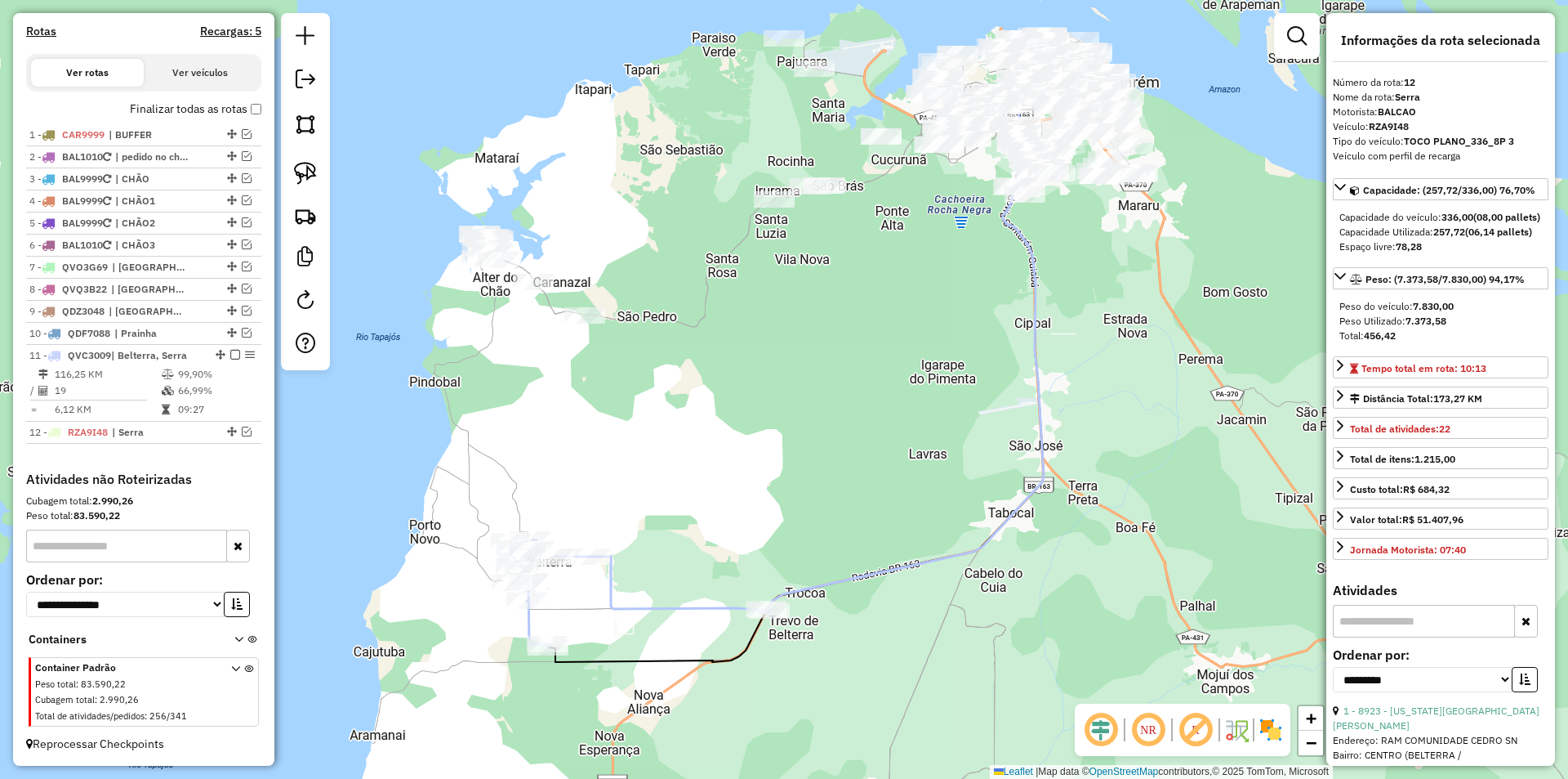
scroll to position [501, 0]
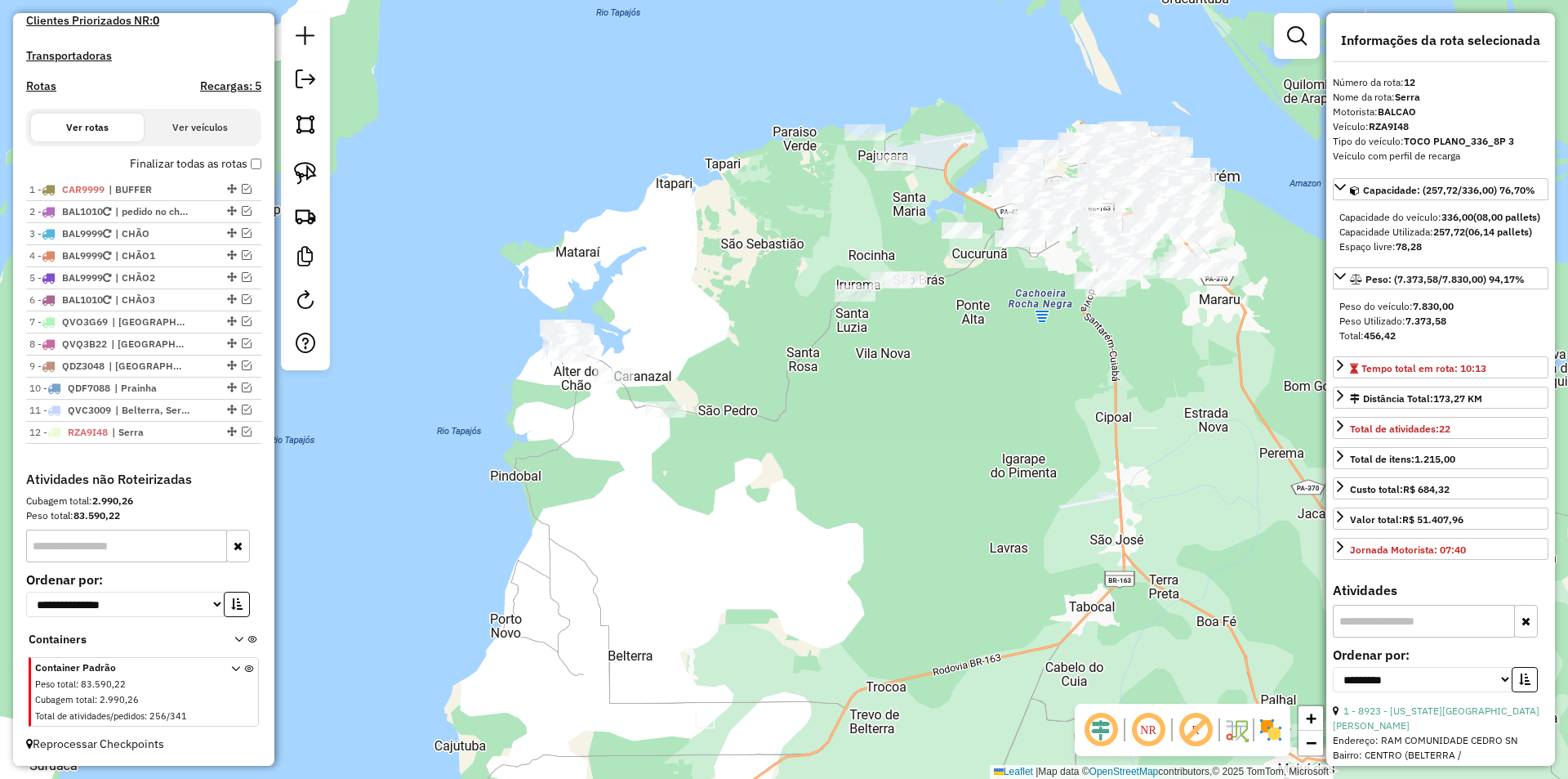
drag, startPoint x: 514, startPoint y: 375, endPoint x: 595, endPoint y: 468, distance: 123.3
click at [595, 468] on div "Janela de atendimento Grade de atendimento Capacidade Transportadoras Veículos …" at bounding box center [784, 389] width 1568 height 779
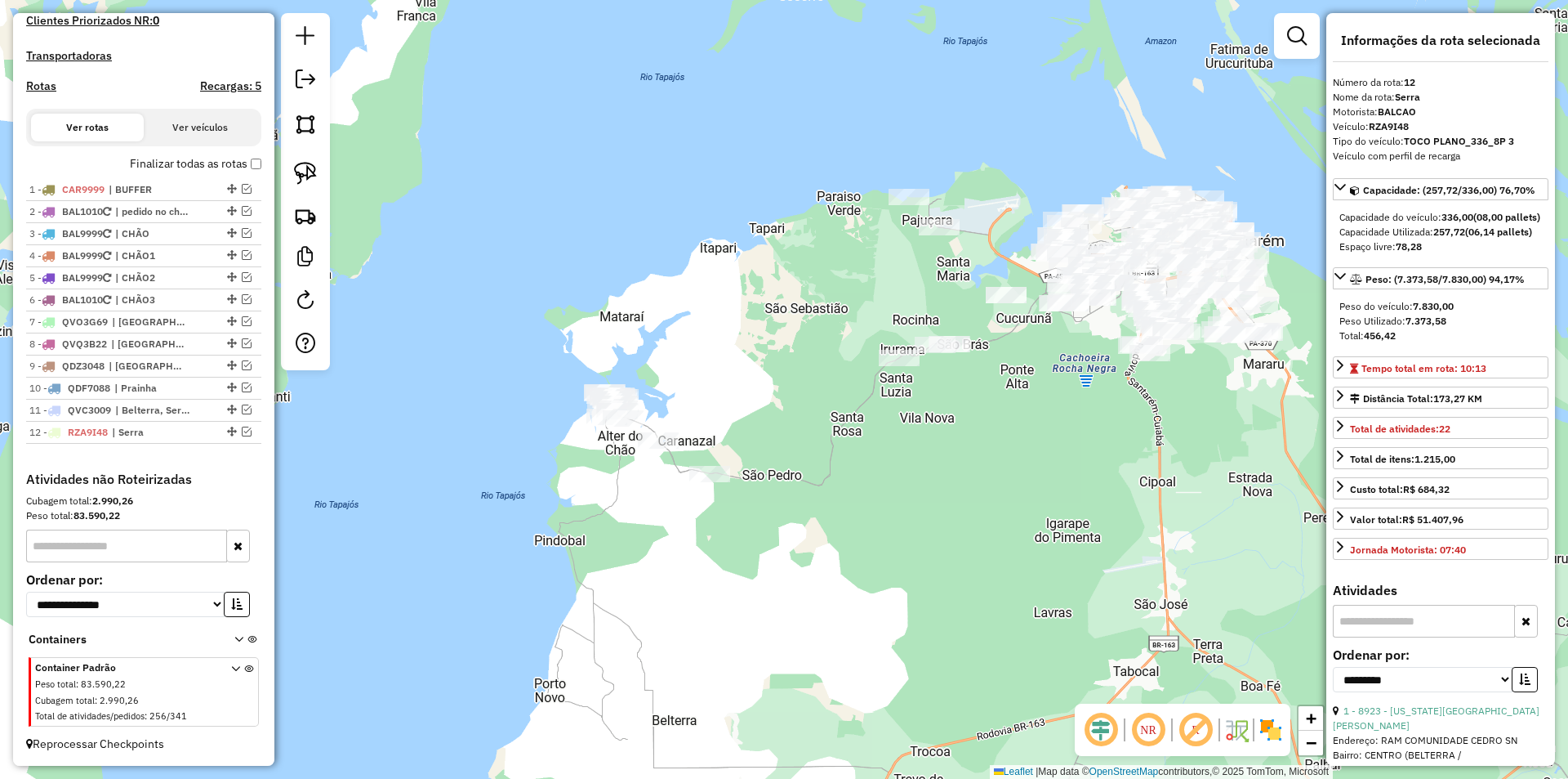
drag, startPoint x: 732, startPoint y: 492, endPoint x: 848, endPoint y: 550, distance: 129.7
click at [848, 550] on div "Janela de atendimento Grade de atendimento Capacidade Transportadoras Veículos …" at bounding box center [784, 389] width 1568 height 779
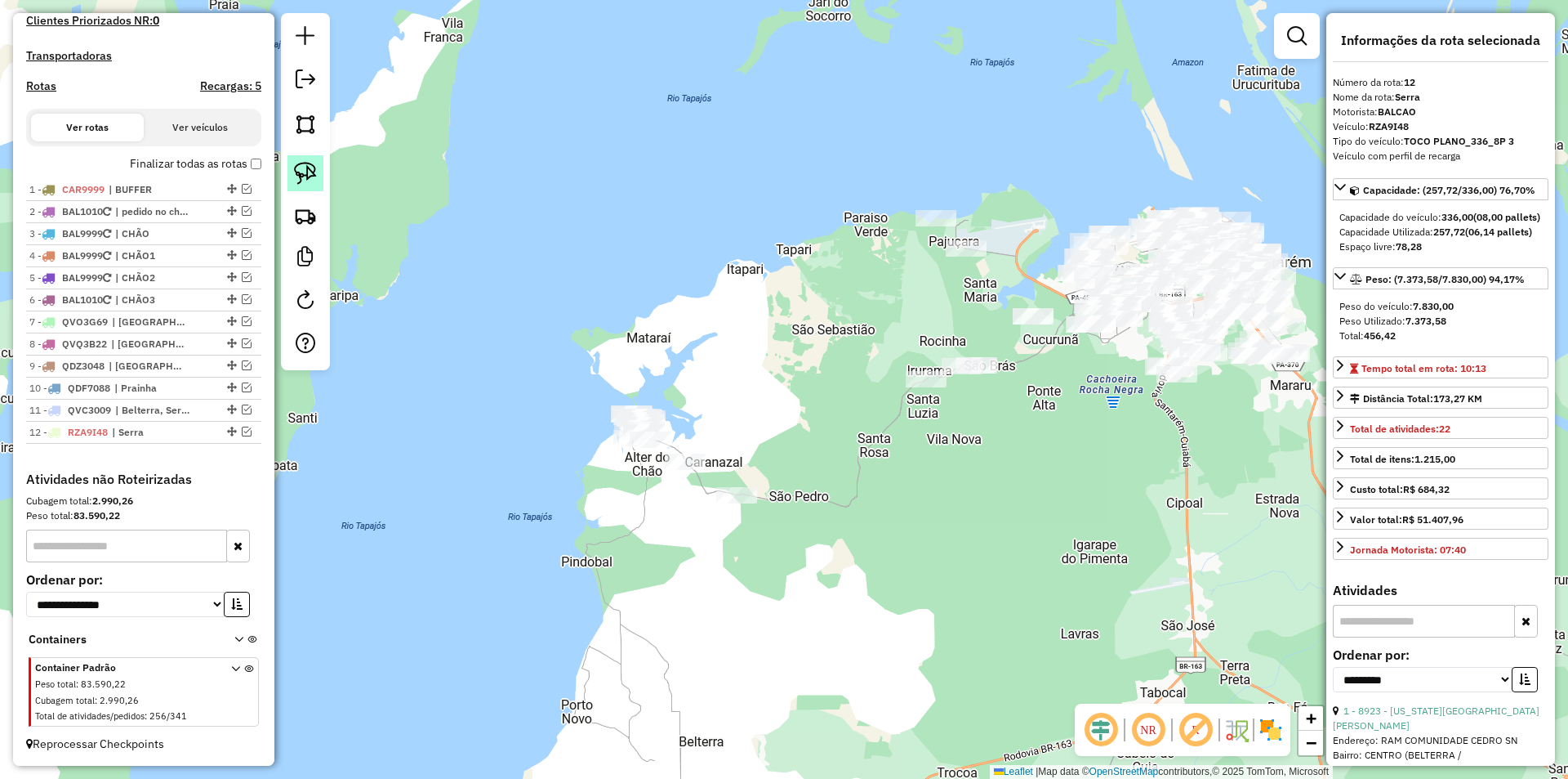
click at [306, 163] on img at bounding box center [305, 172] width 23 height 23
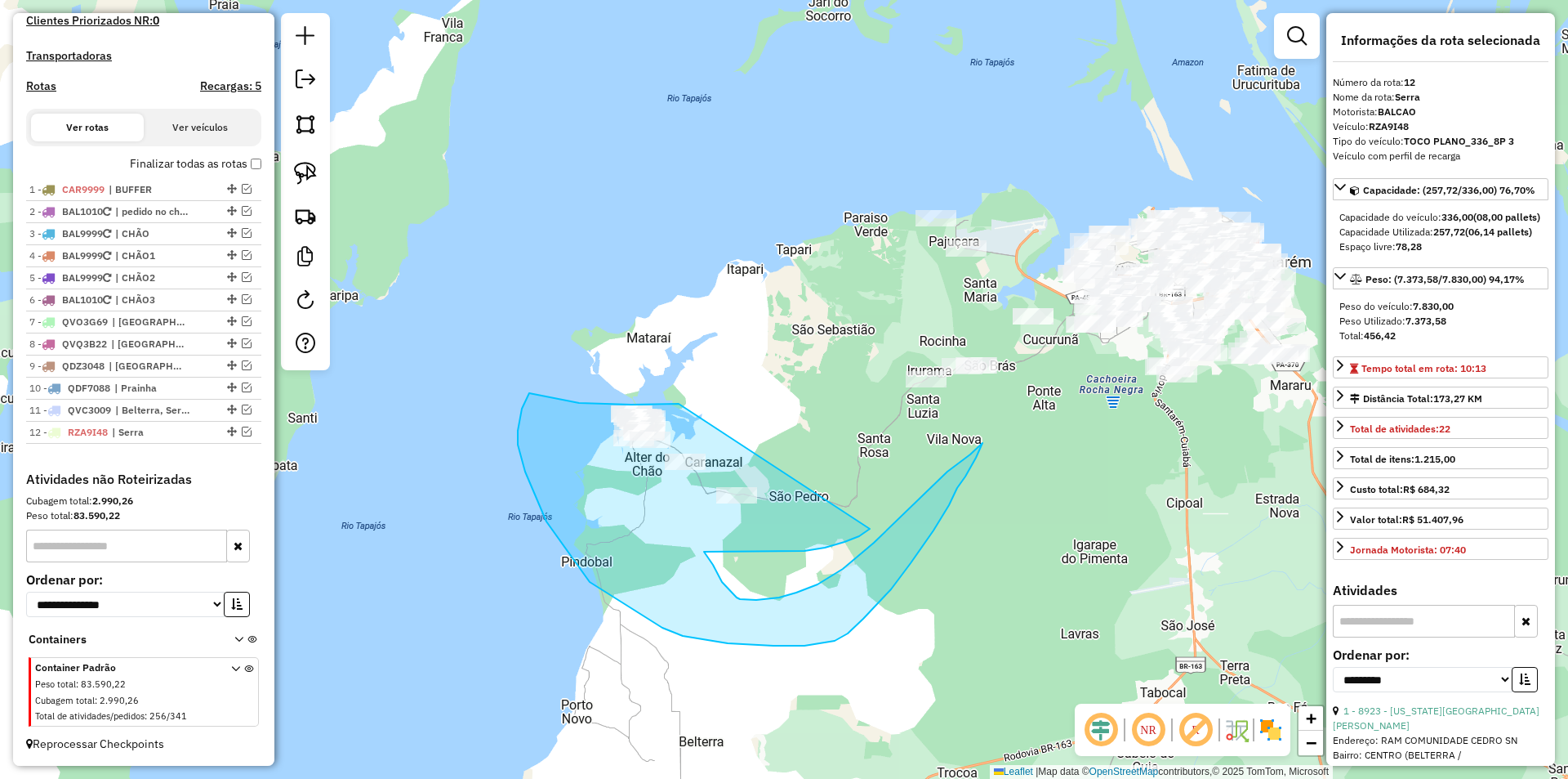
drag, startPoint x: 679, startPoint y: 404, endPoint x: 873, endPoint y: 525, distance: 228.6
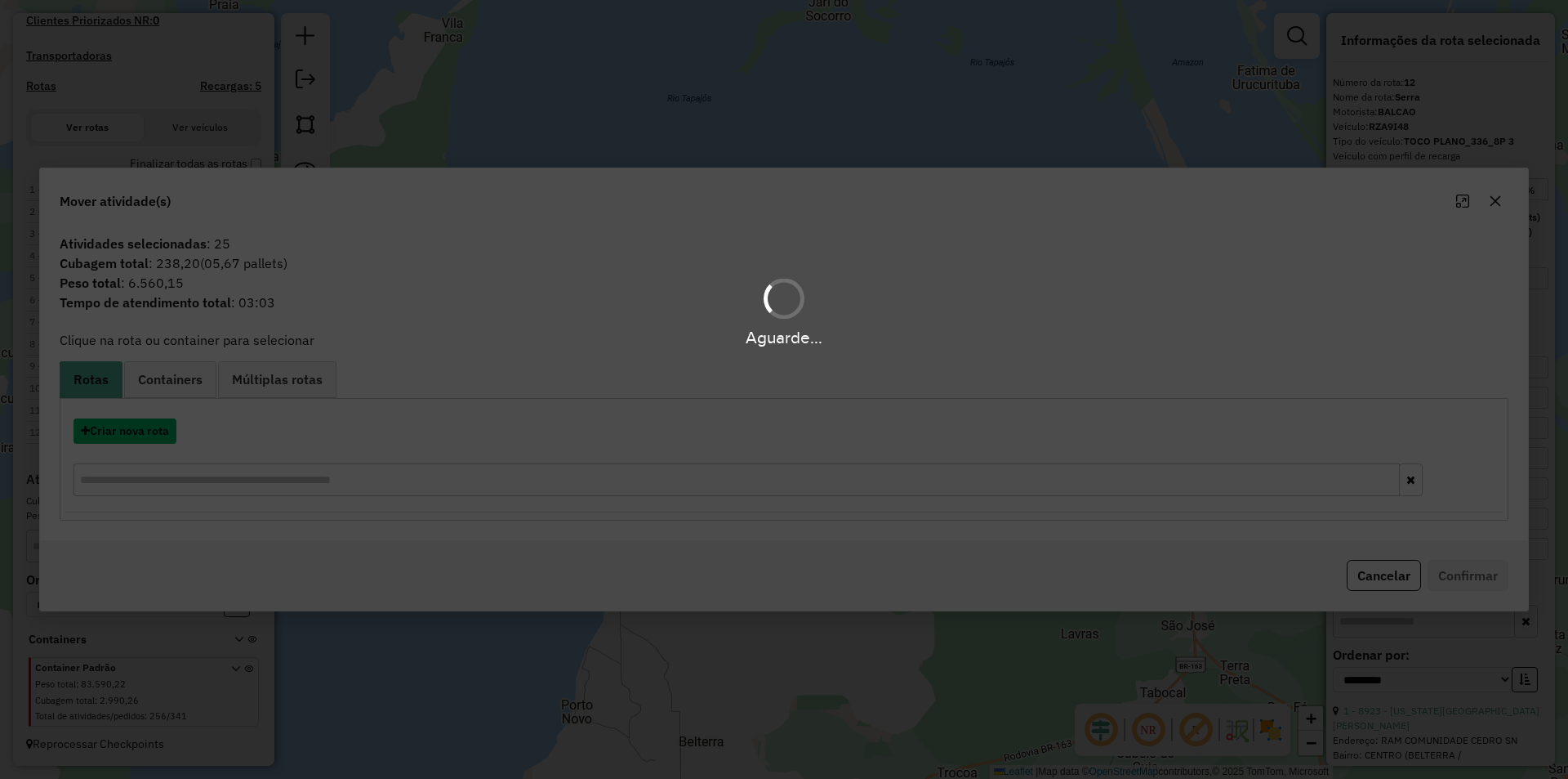
click at [130, 423] on button "Criar nova rota" at bounding box center [125, 431] width 103 height 25
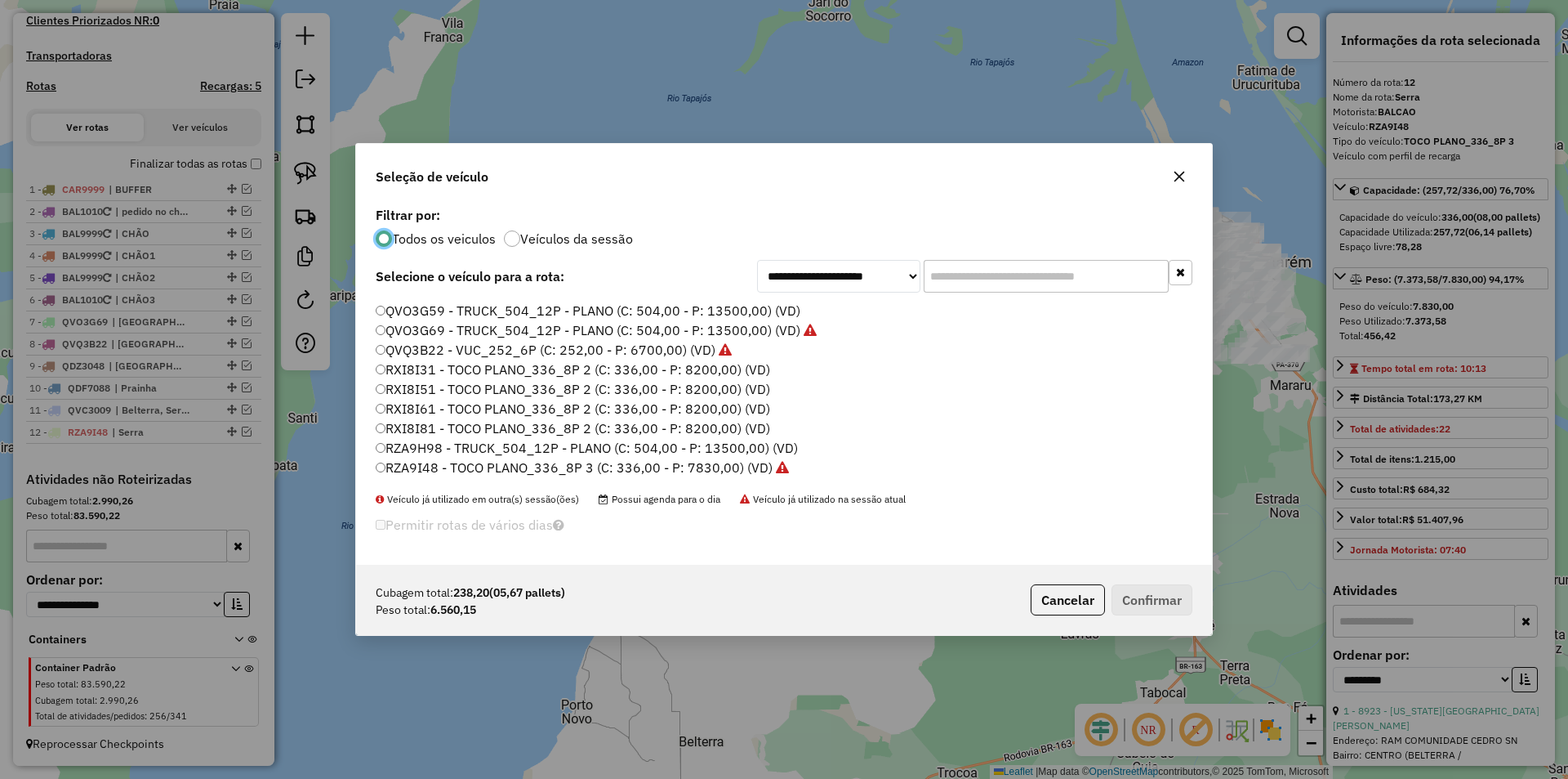
scroll to position [487, 0]
click at [425, 389] on label "RXI8I81 - TOCO PLANO_336_8P 2 (C: 336,00 - P: 8200,00) (VD)" at bounding box center [573, 390] width 394 height 20
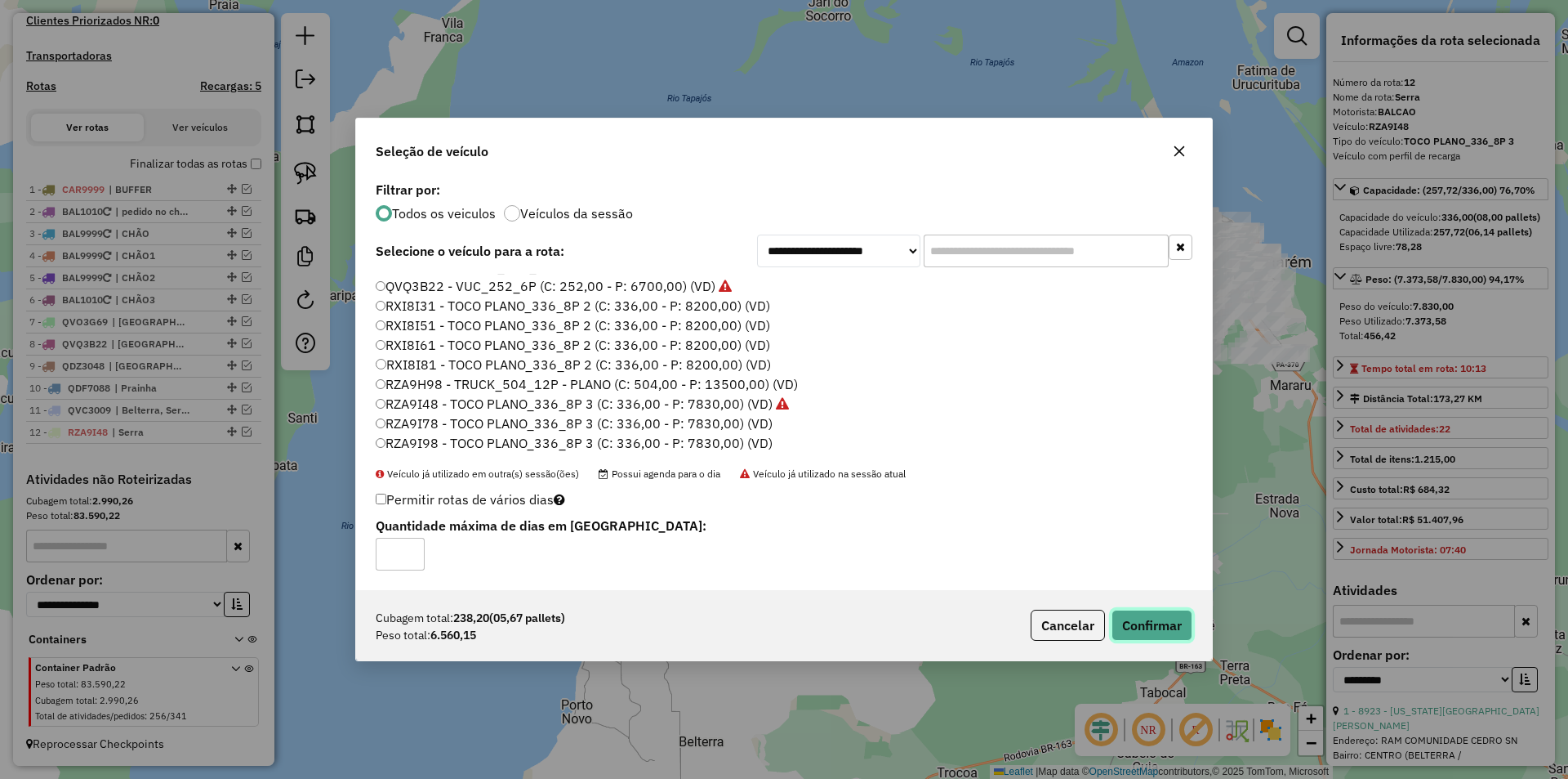
click at [1128, 621] on button "Confirmar" at bounding box center [1151, 625] width 81 height 31
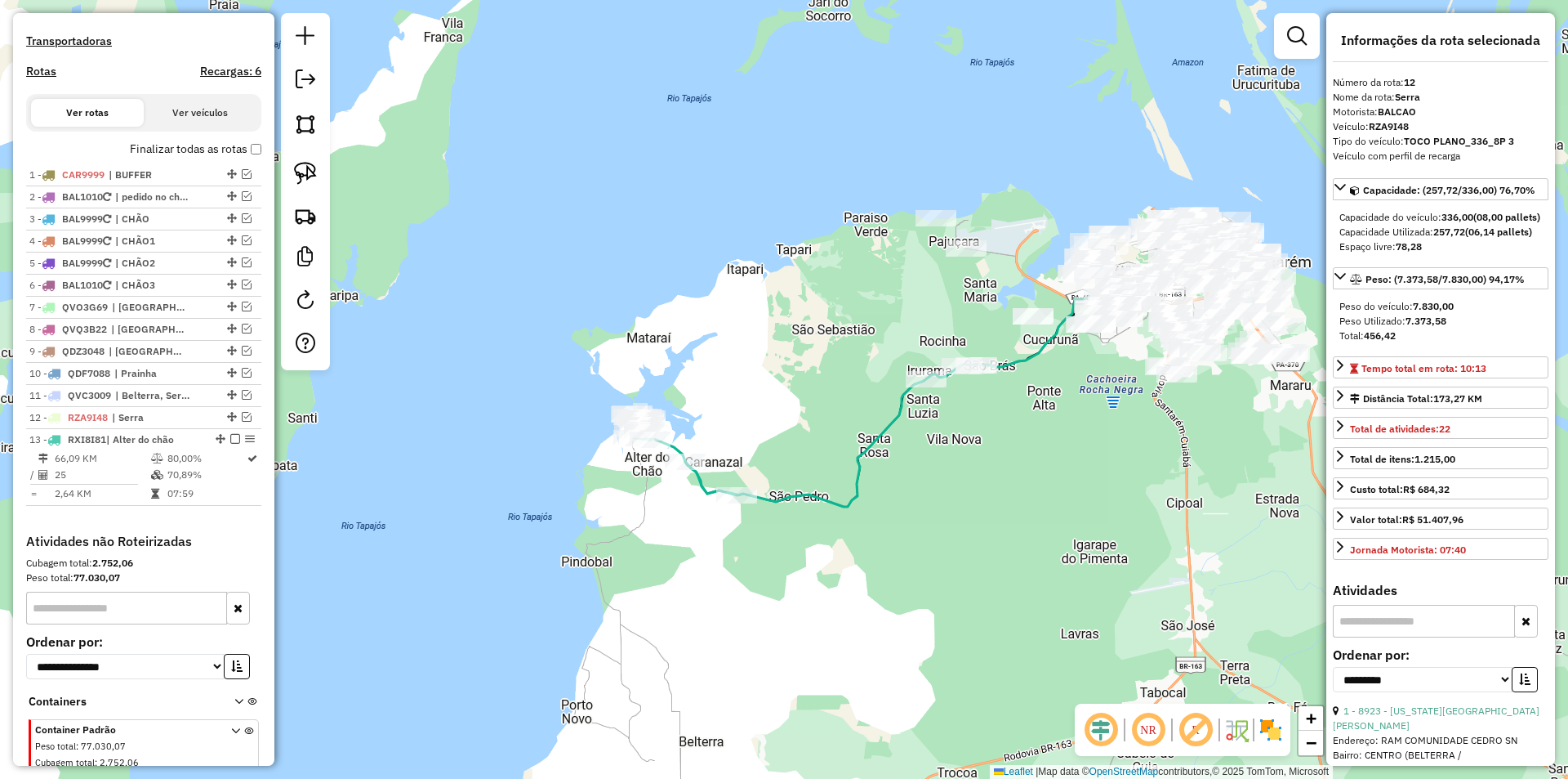
scroll to position [579, 0]
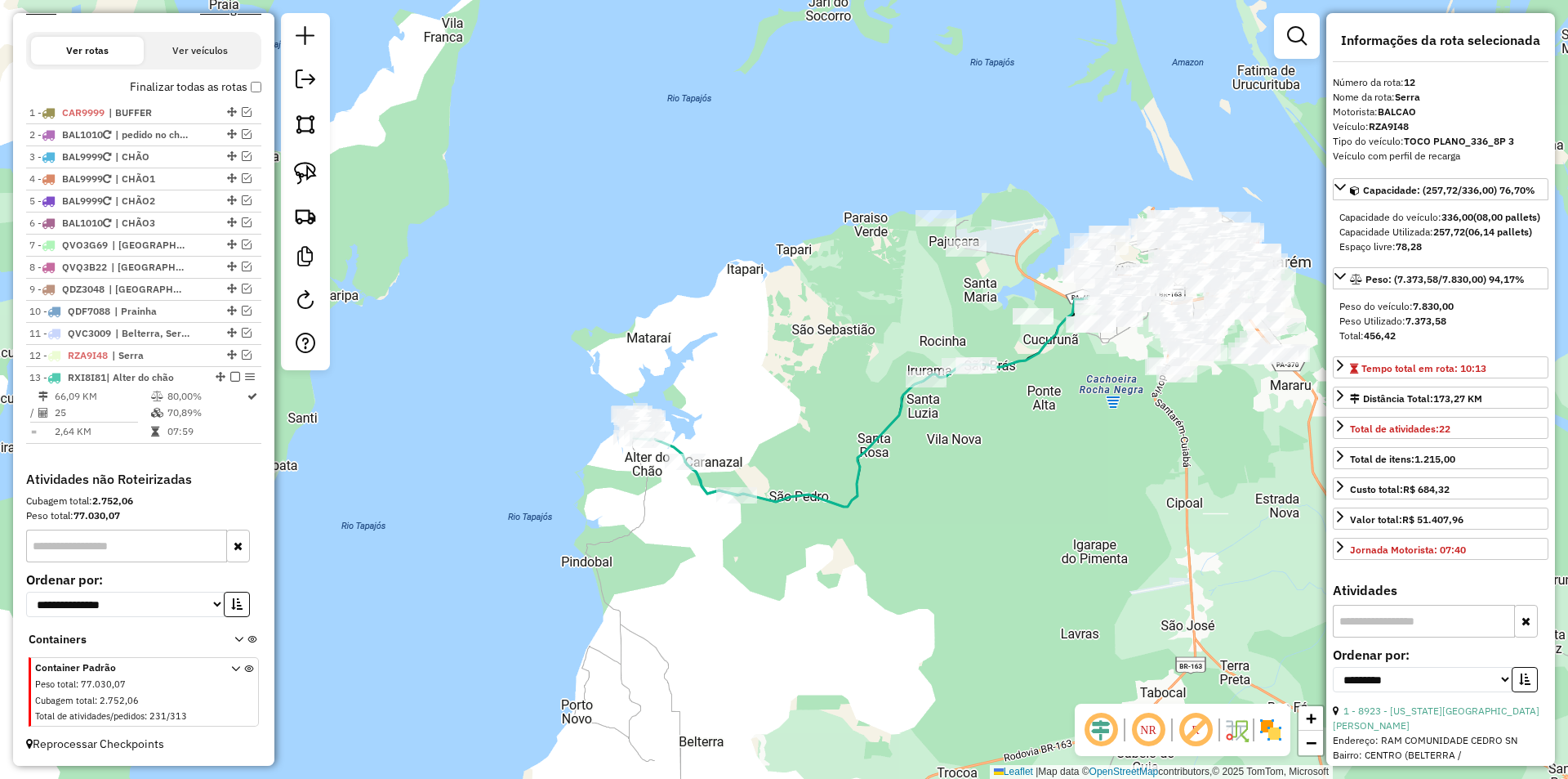
click at [303, 171] on img at bounding box center [305, 172] width 23 height 23
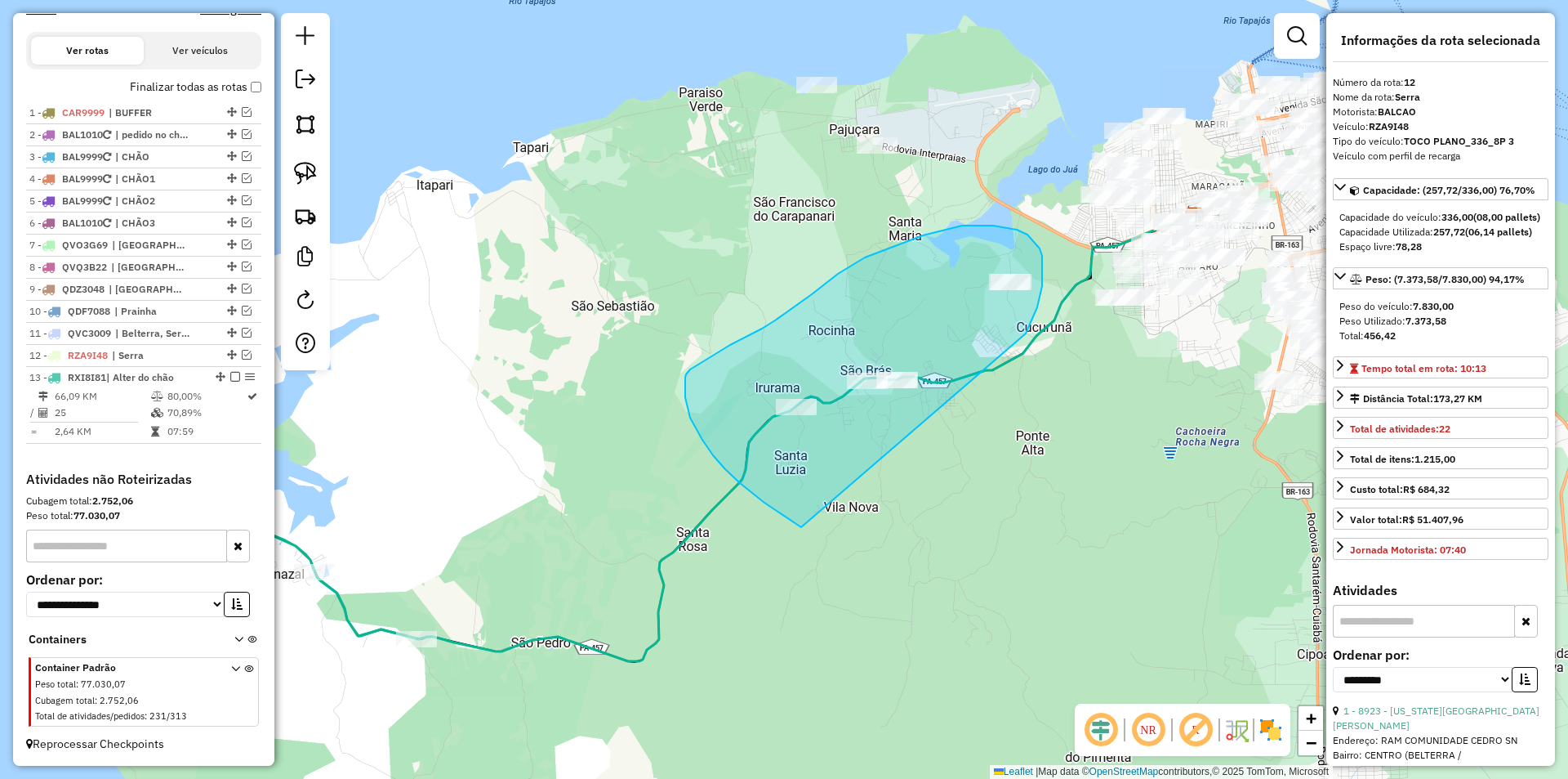
drag, startPoint x: 1032, startPoint y: 318, endPoint x: 801, endPoint y: 527, distance: 311.5
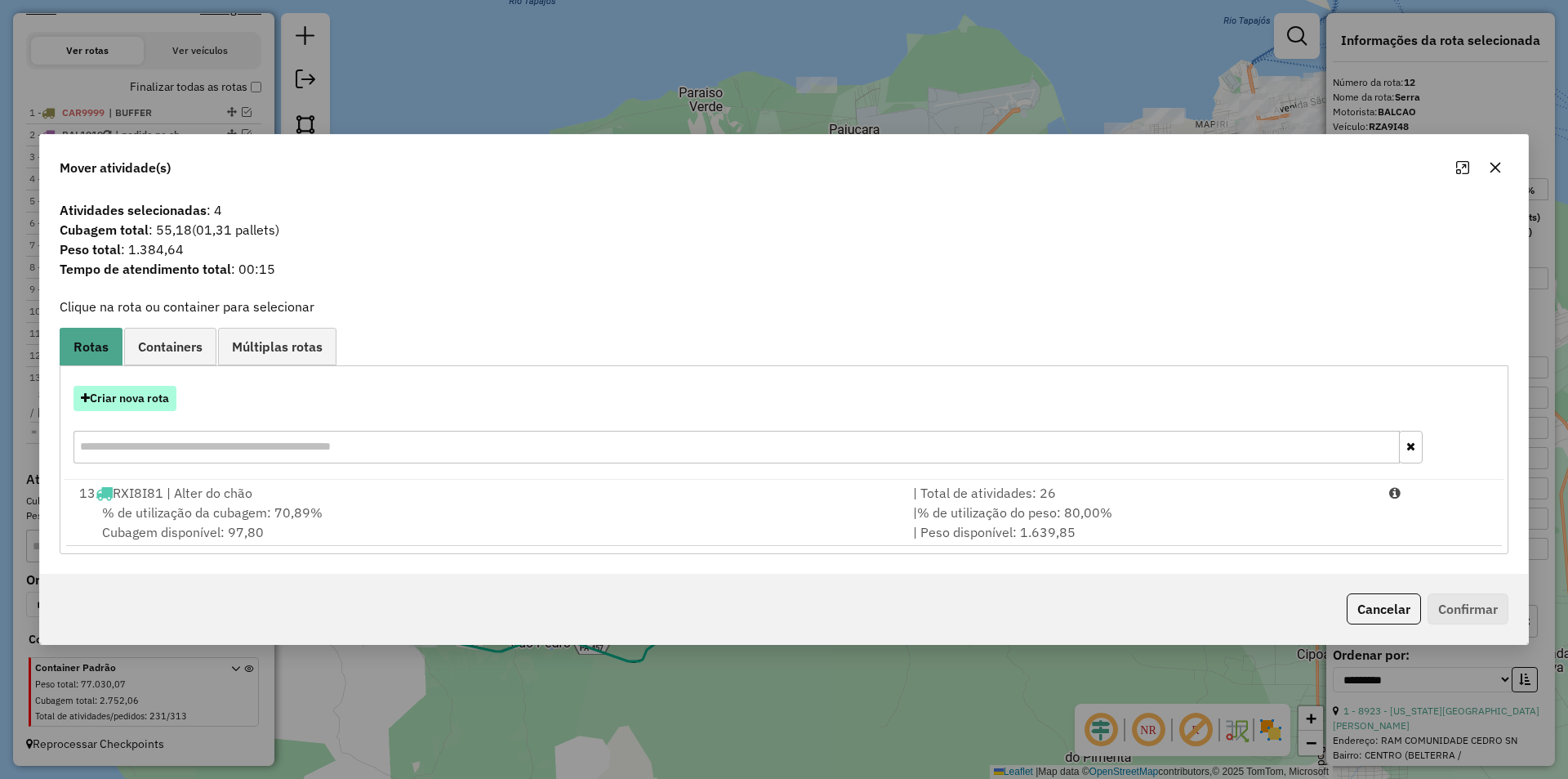
click at [158, 393] on button "Criar nova rota" at bounding box center [125, 398] width 103 height 25
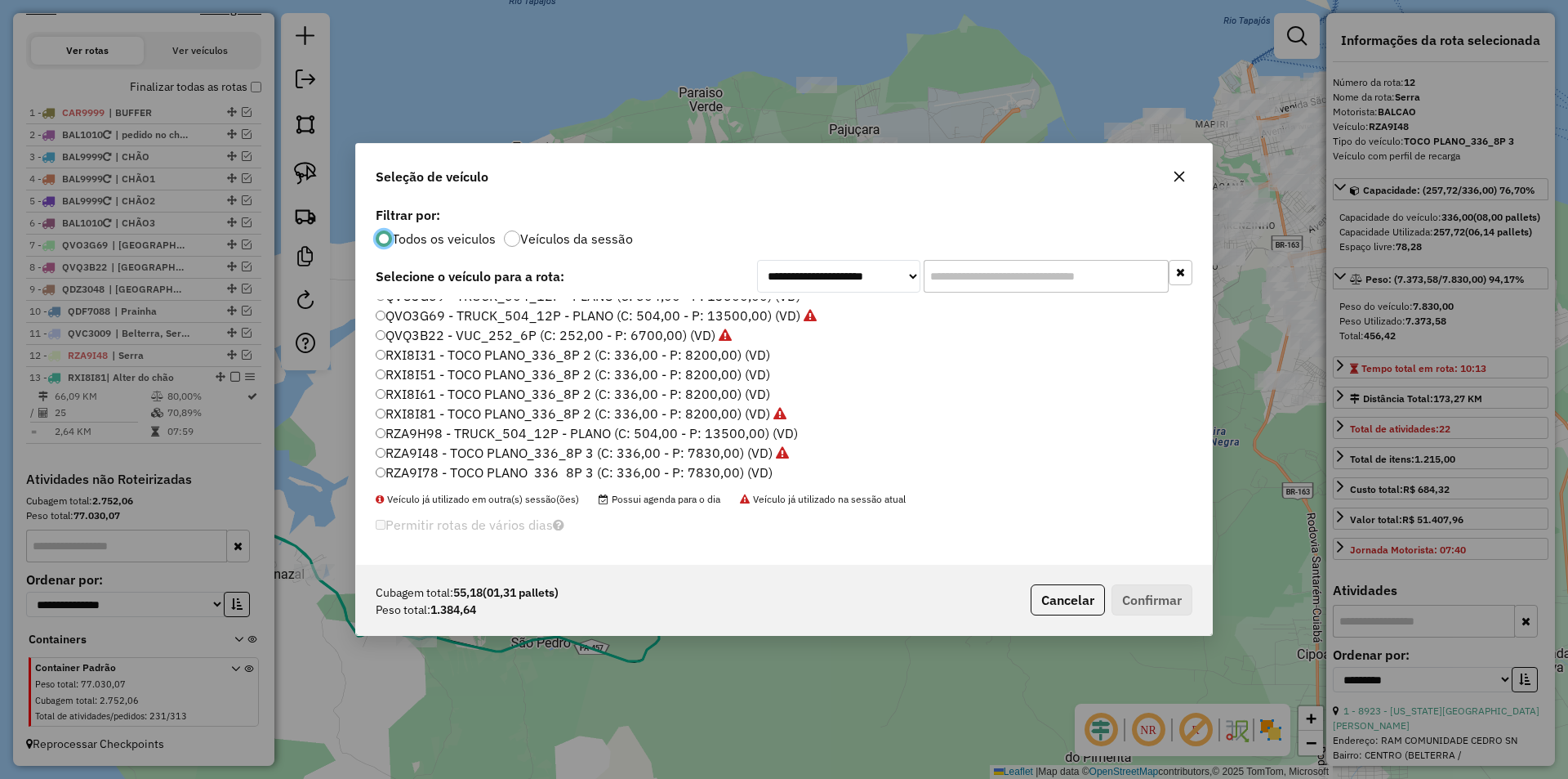
scroll to position [487, 0]
click at [1052, 604] on button "Cancelar" at bounding box center [1068, 599] width 74 height 31
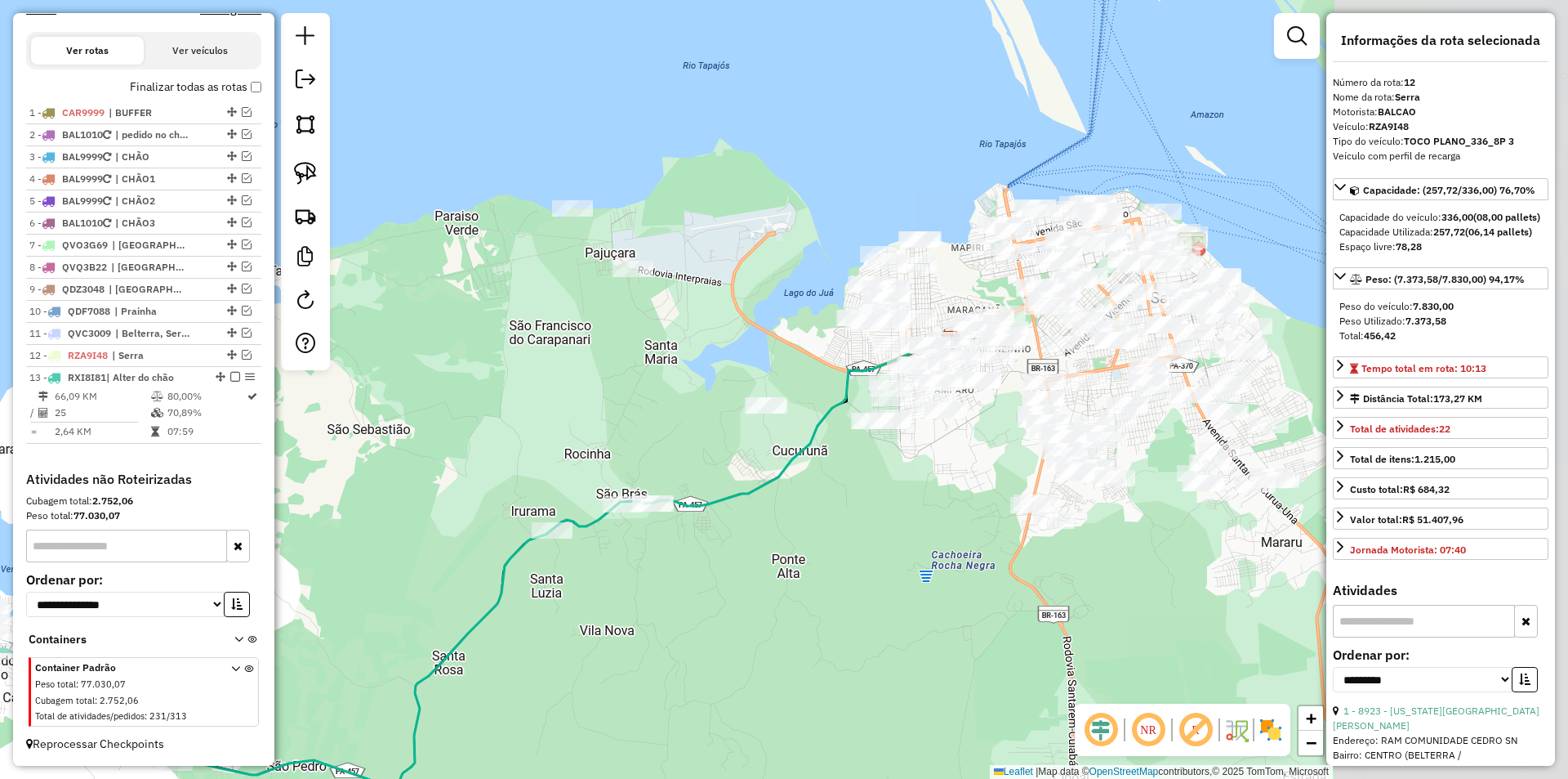
drag, startPoint x: 1069, startPoint y: 472, endPoint x: 824, endPoint y: 596, distance: 274.6
click at [824, 596] on div "Janela de atendimento Grade de atendimento Capacidade Transportadoras Veículos …" at bounding box center [784, 389] width 1568 height 779
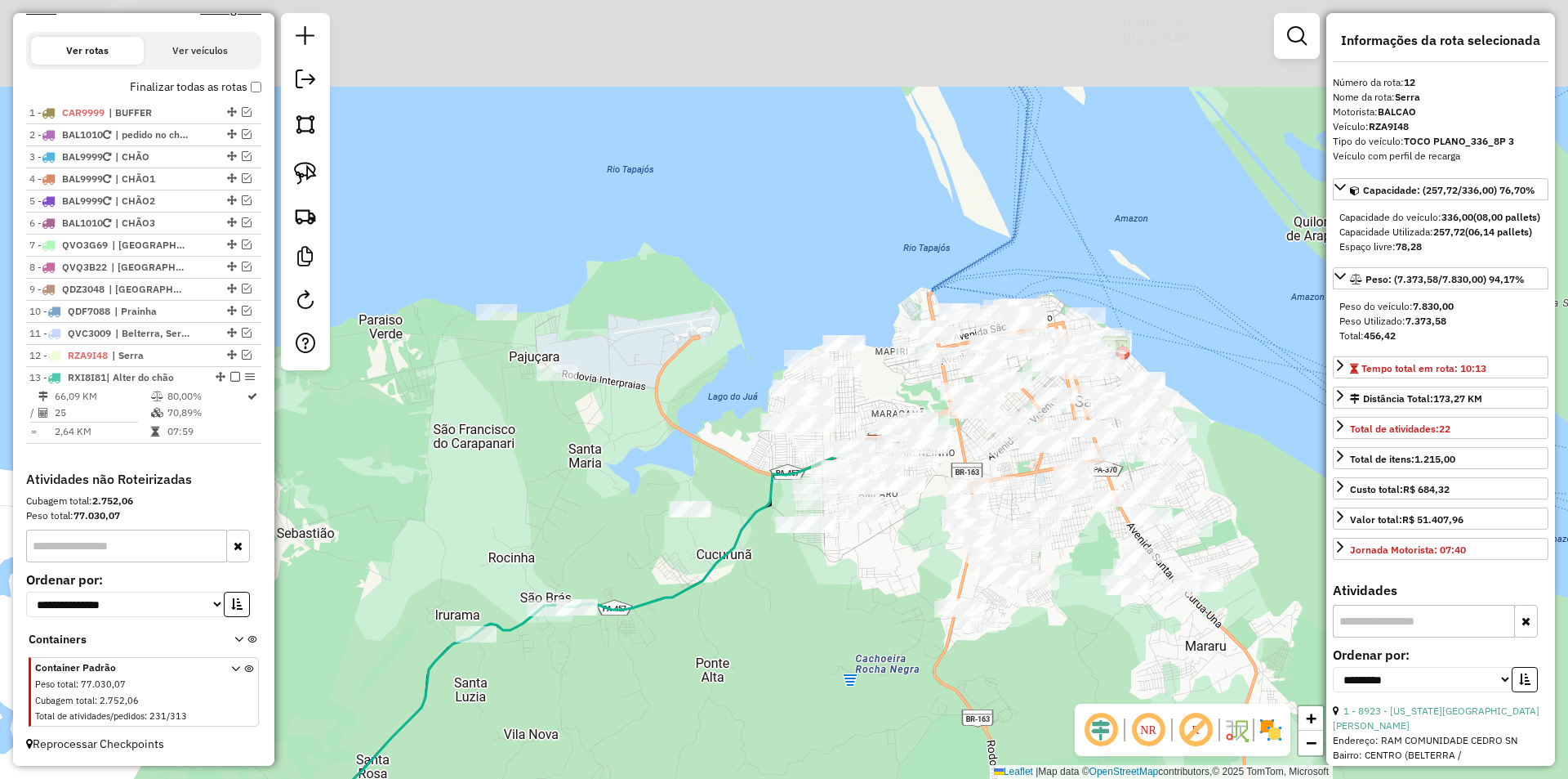
drag, startPoint x: 881, startPoint y: 579, endPoint x: 851, endPoint y: 604, distance: 39.1
click at [855, 608] on div "Janela de atendimento Grade de atendimento Capacidade Transportadoras Veículos …" at bounding box center [784, 389] width 1568 height 779
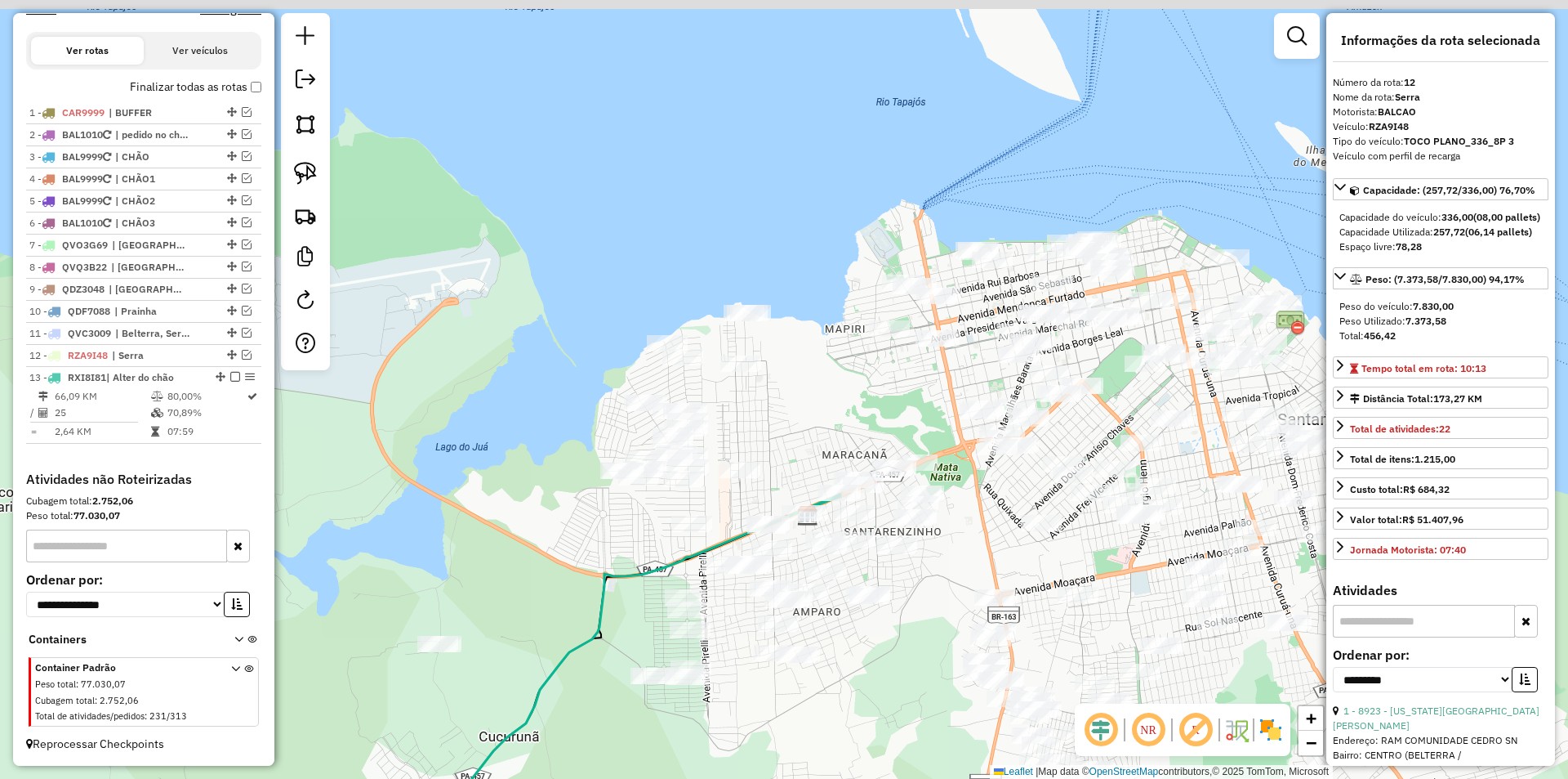
drag, startPoint x: 888, startPoint y: 350, endPoint x: 832, endPoint y: 435, distance: 101.8
click at [832, 435] on div "Janela de atendimento Grade de atendimento Capacidade Transportadoras Veículos …" at bounding box center [784, 389] width 1568 height 779
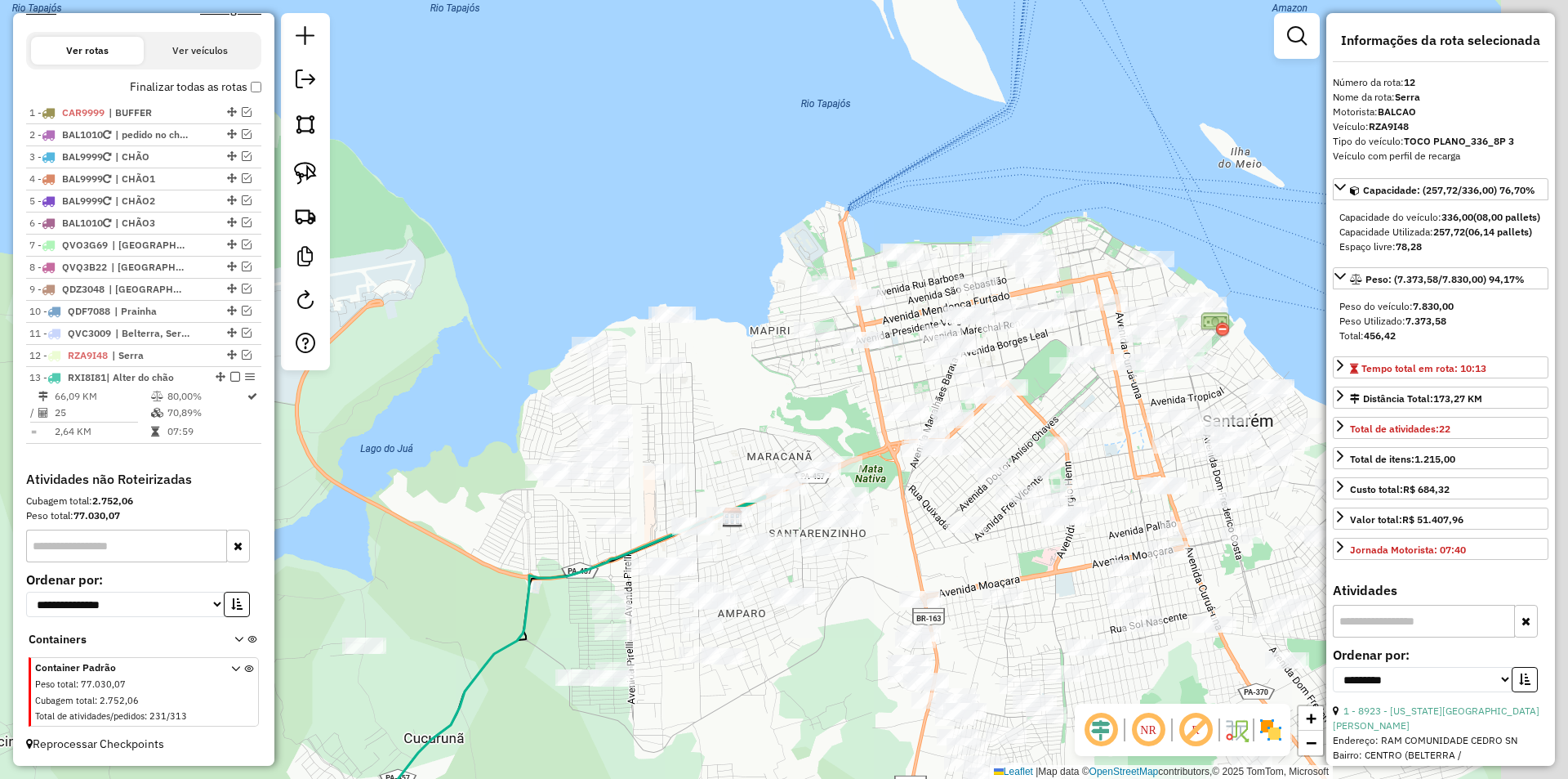
drag, startPoint x: 755, startPoint y: 415, endPoint x: 647, endPoint y: 417, distance: 108.0
click at [647, 417] on div "Janela de atendimento Grade de atendimento Capacidade Transportadoras Veículos …" at bounding box center [784, 389] width 1568 height 779
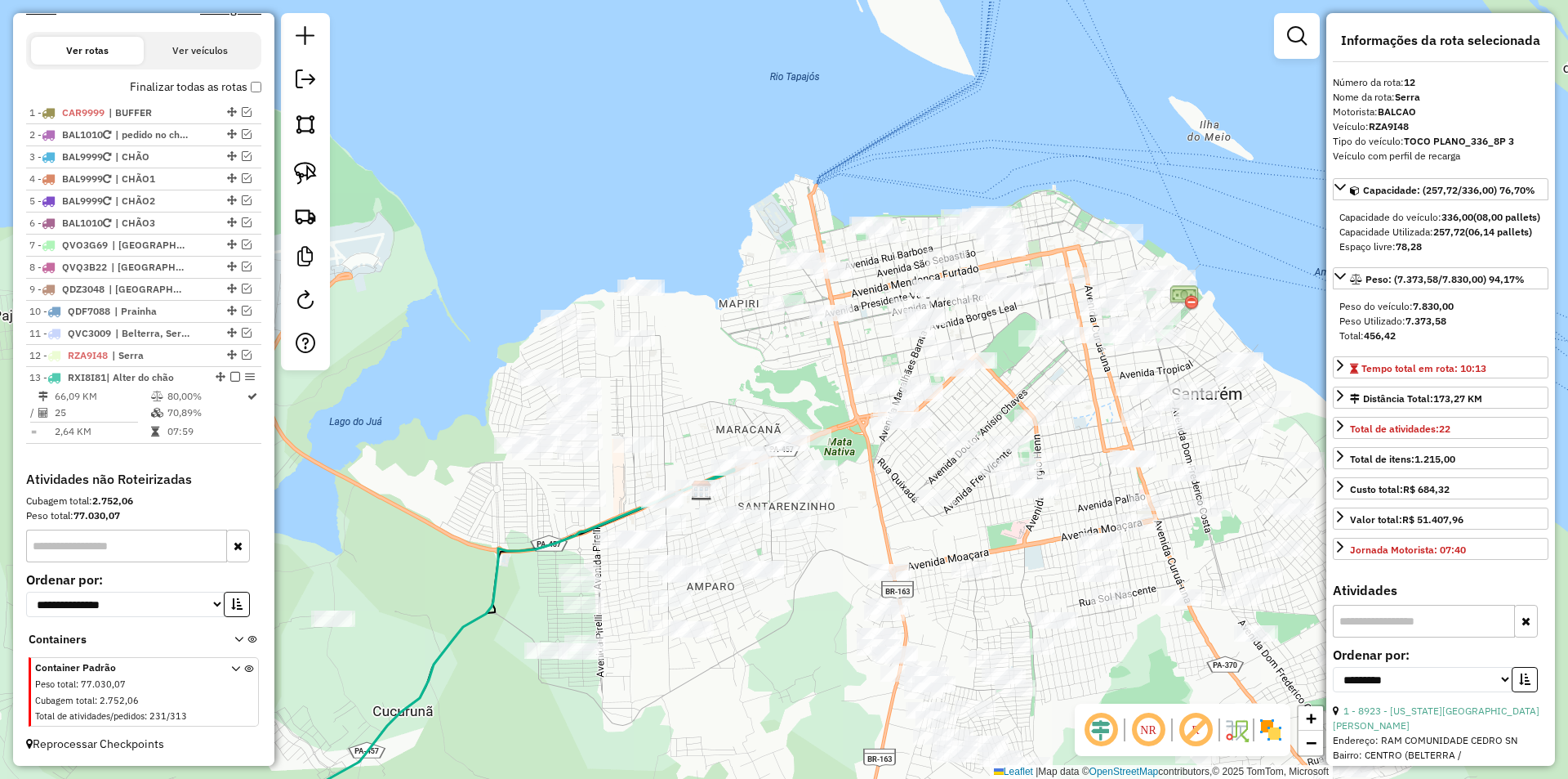
drag, startPoint x: 715, startPoint y: 398, endPoint x: 718, endPoint y: 371, distance: 27.2
click at [718, 371] on div "Janela de atendimento Grade de atendimento Capacidade Transportadoras Veículos …" at bounding box center [784, 389] width 1568 height 779
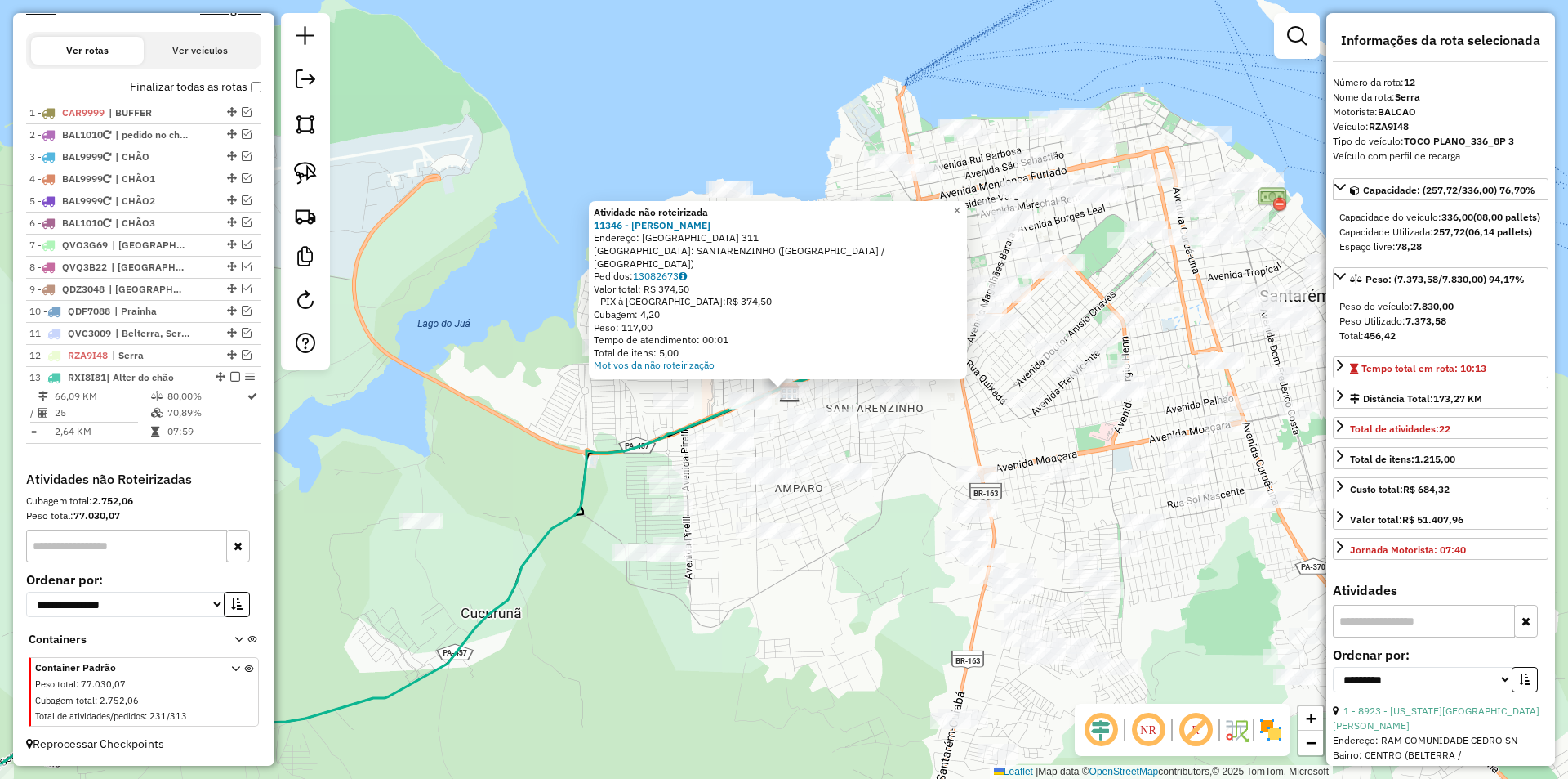
click at [837, 581] on div "Atividade não roteirizada 11346 - EDUARDO DUARTE Endereço: CRUZEIRO DO NORTE 31…" at bounding box center [784, 389] width 1568 height 779
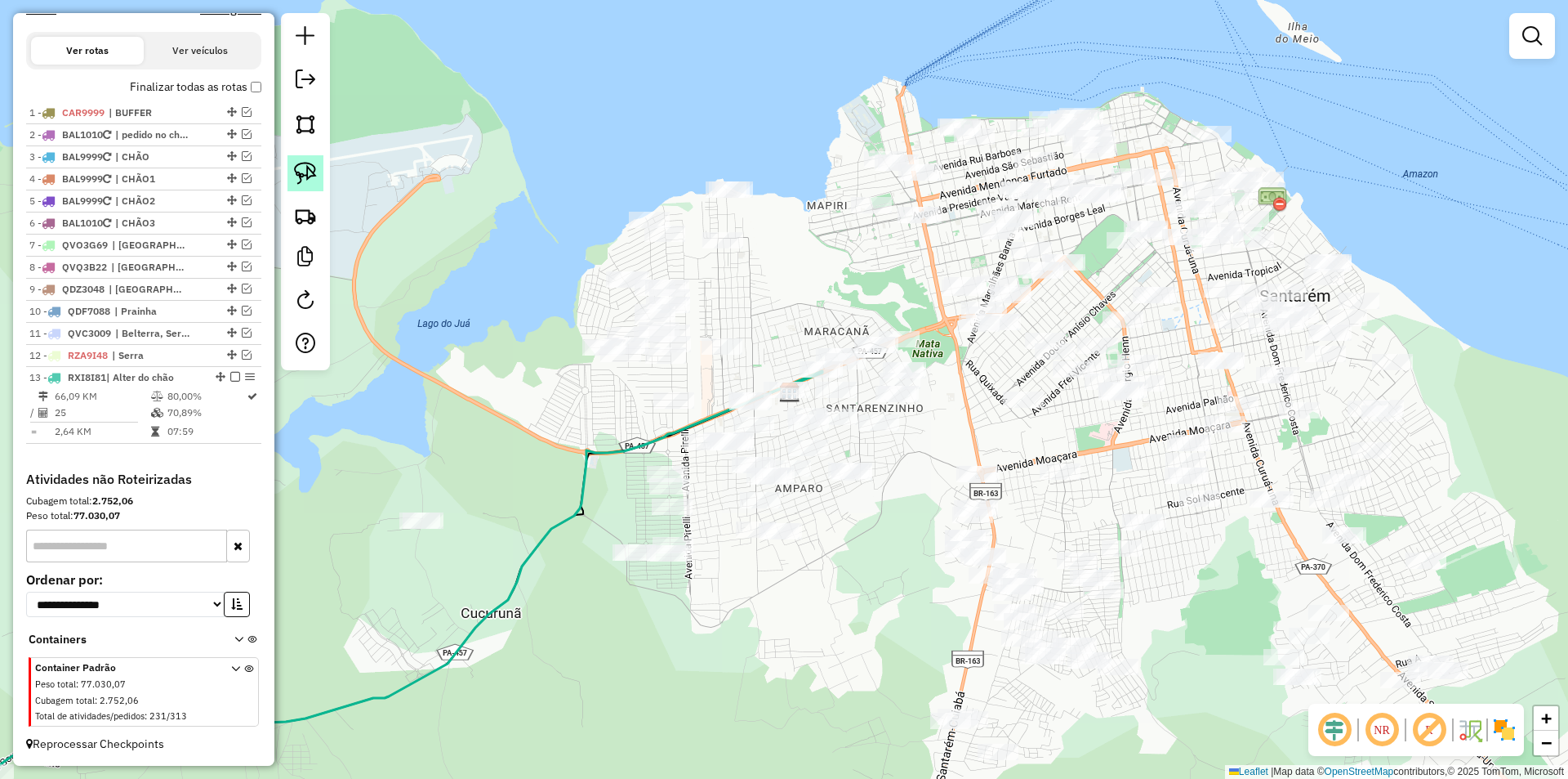
click at [306, 172] on img at bounding box center [305, 172] width 23 height 23
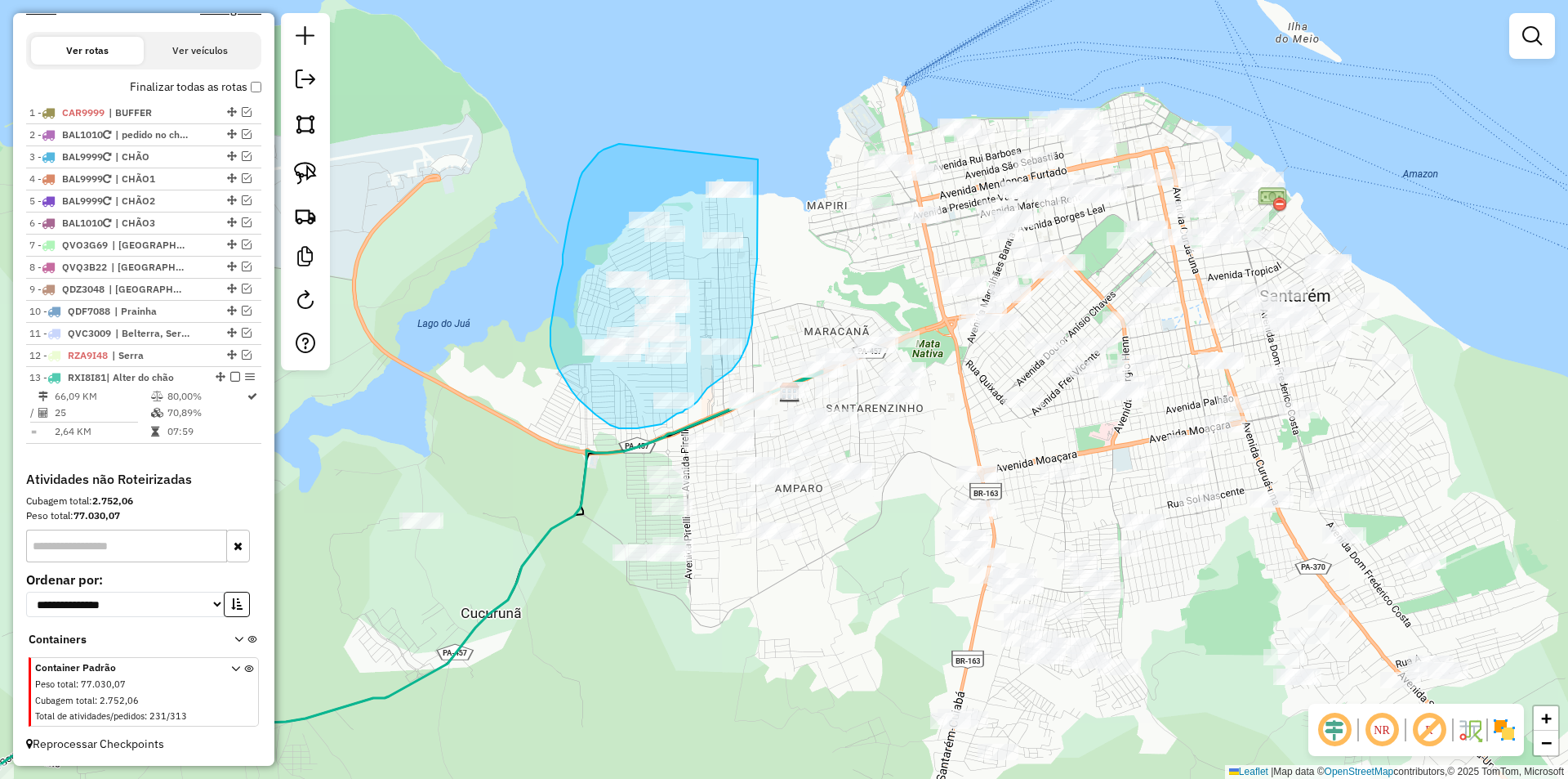
drag, startPoint x: 619, startPoint y: 144, endPoint x: 758, endPoint y: 160, distance: 139.9
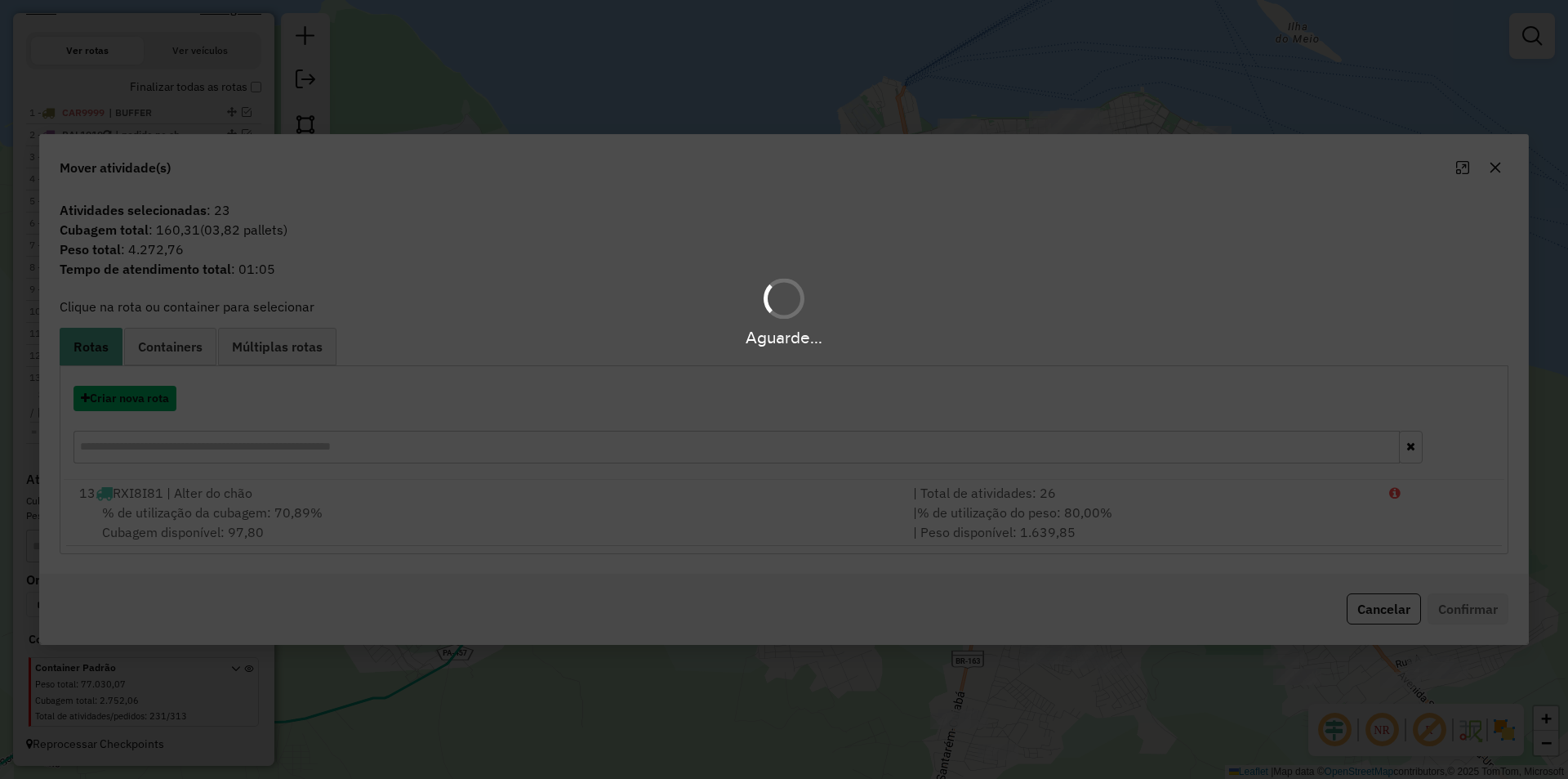
click at [156, 391] on button "Criar nova rota" at bounding box center [125, 398] width 103 height 25
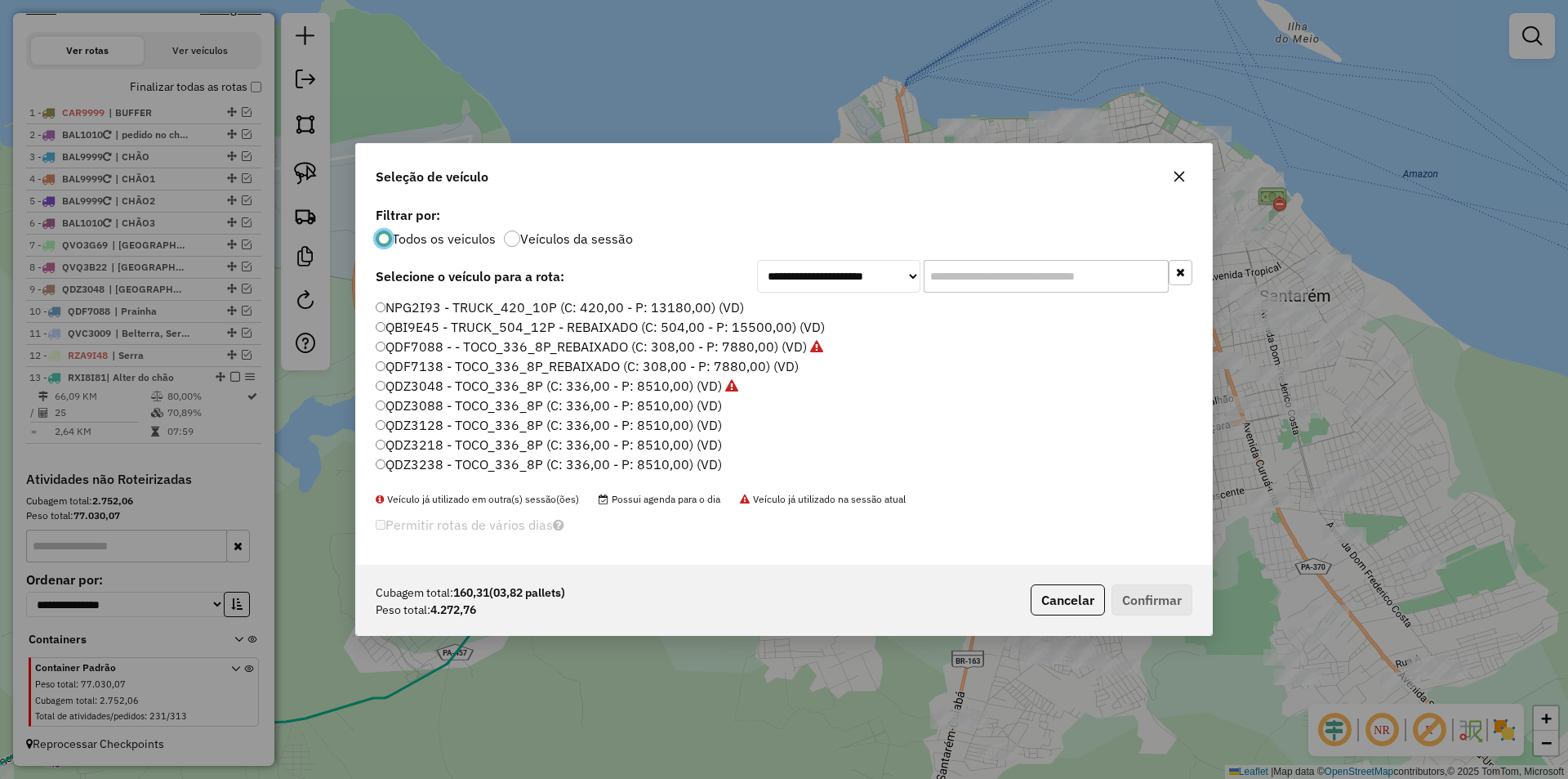
scroll to position [245, 0]
click at [437, 380] on label "QDZ3088 - TOCO_336_8P (C: 336,00 - P: 8510,00) (VD)" at bounding box center [549, 377] width 346 height 20
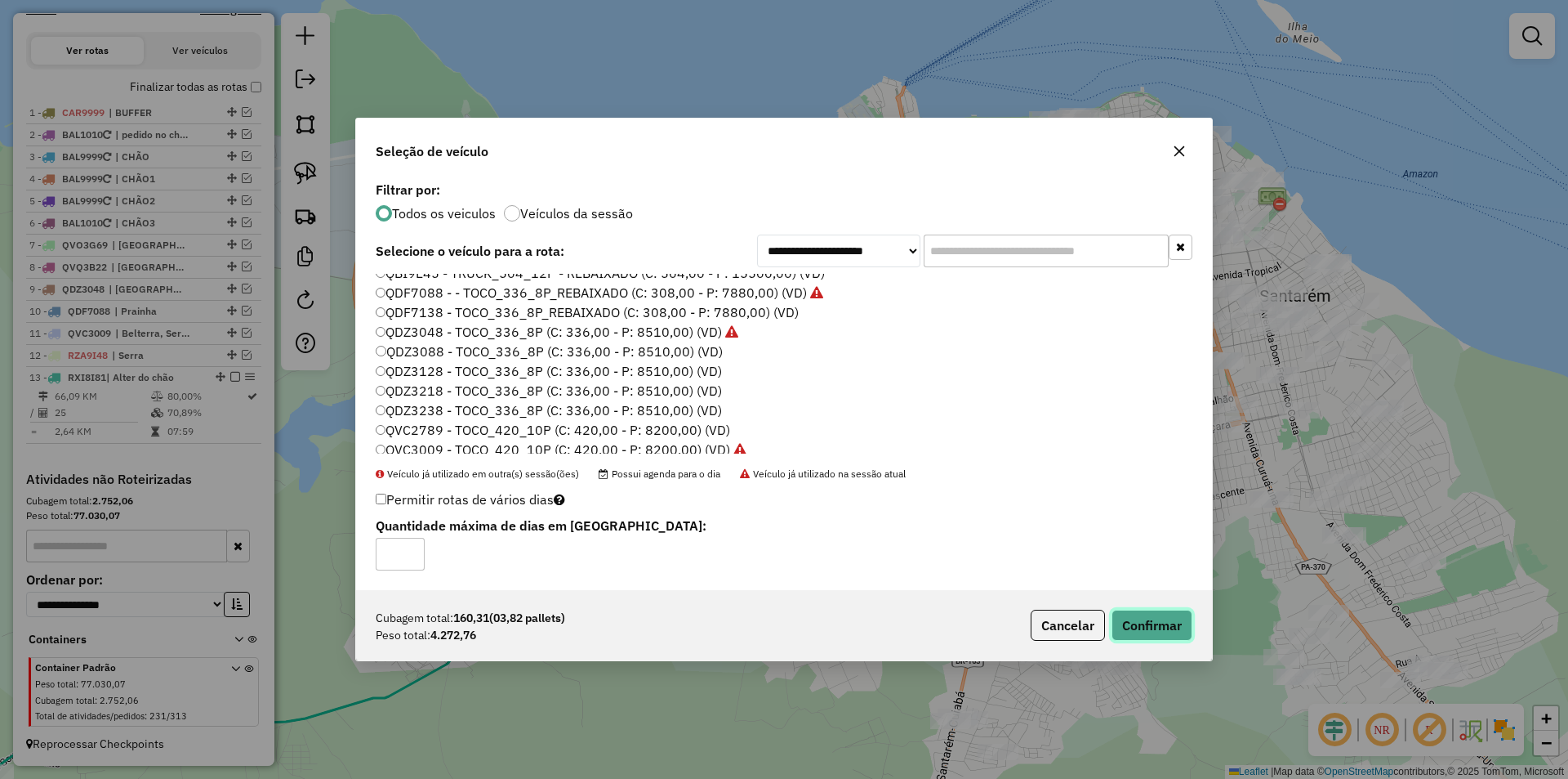
click at [1146, 629] on button "Confirmar" at bounding box center [1151, 625] width 81 height 31
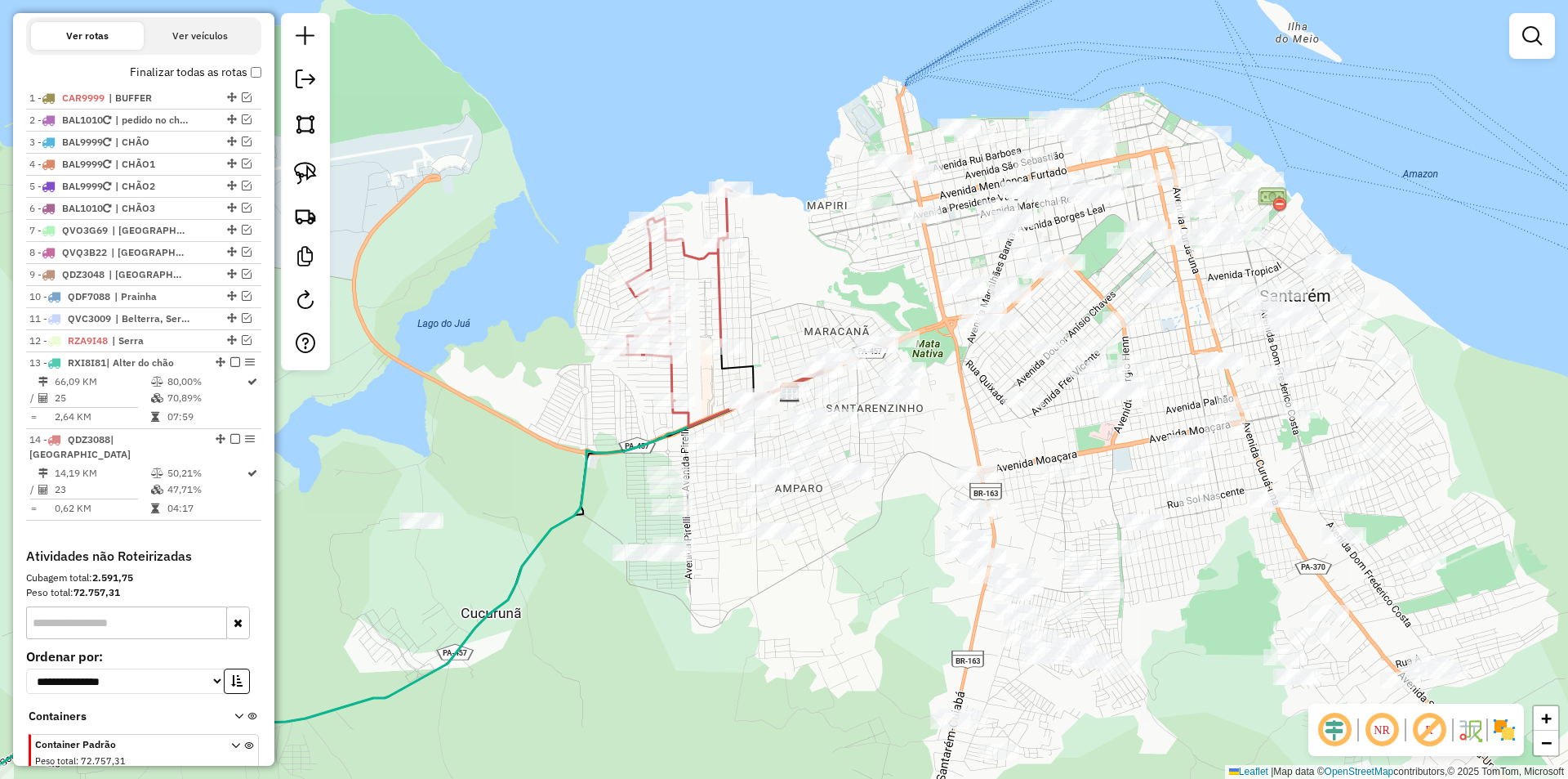
scroll to position [611, 0]
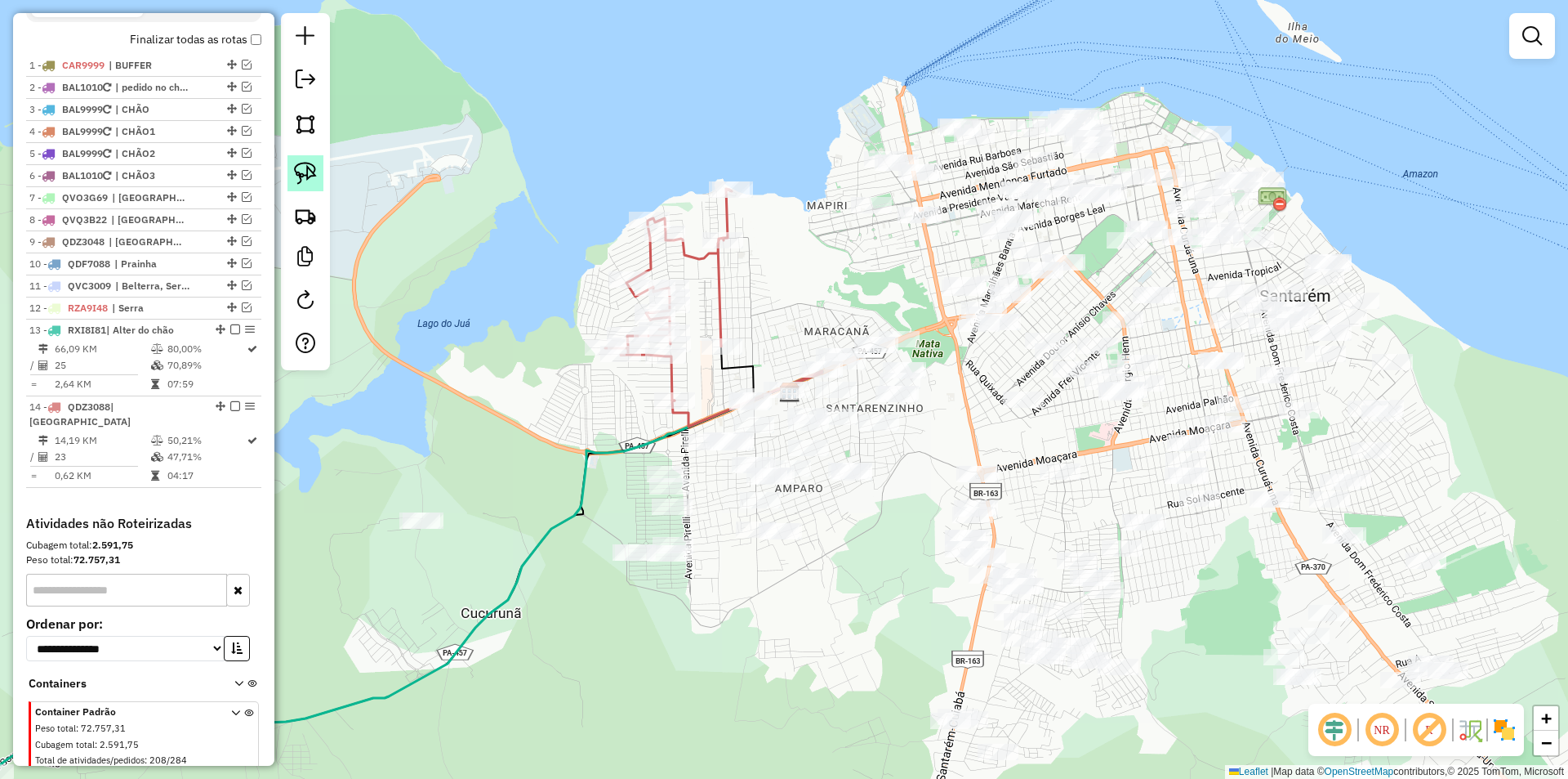
click at [309, 171] on img at bounding box center [305, 172] width 23 height 23
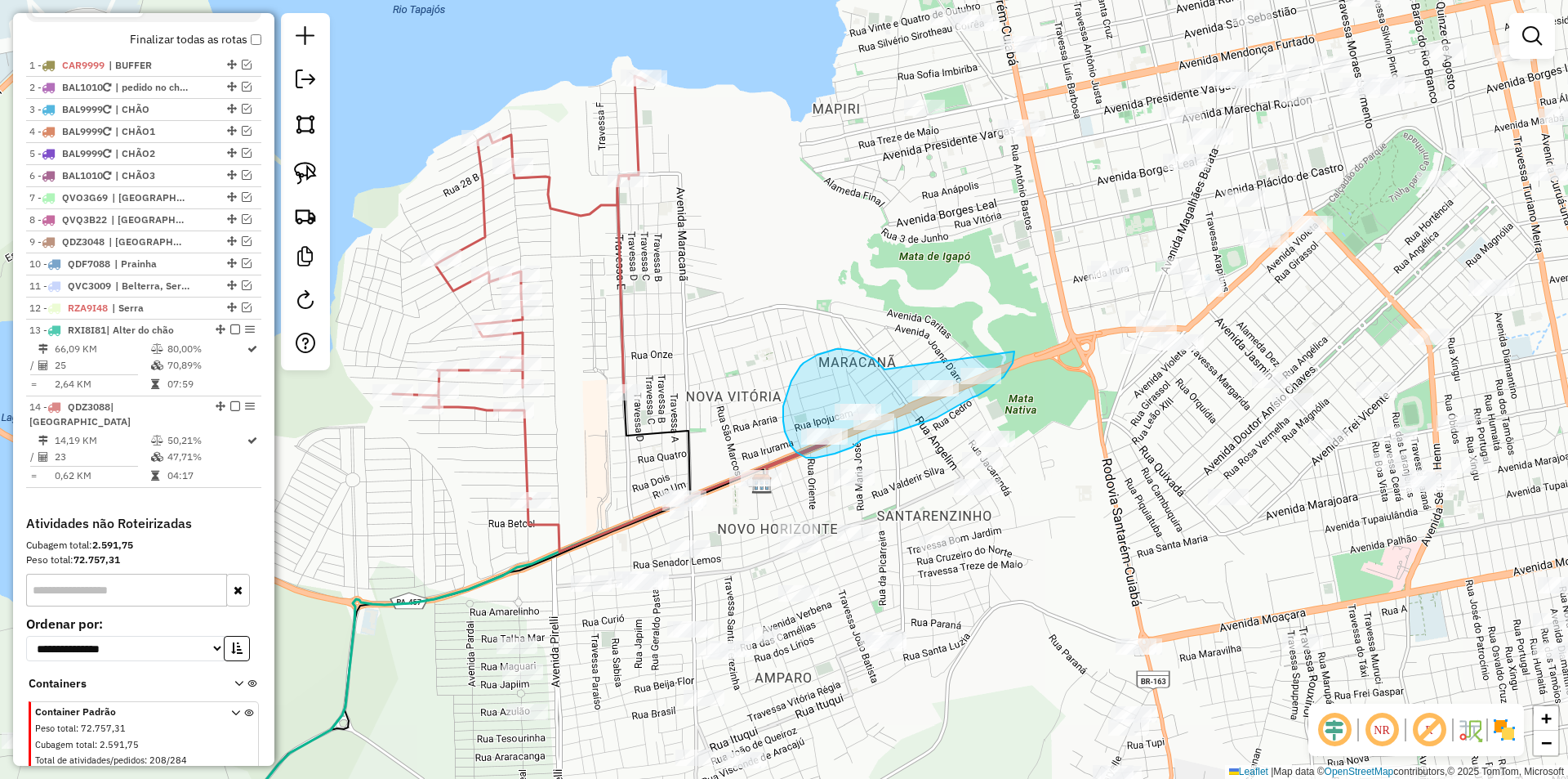
drag, startPoint x: 878, startPoint y: 362, endPoint x: 1014, endPoint y: 351, distance: 136.4
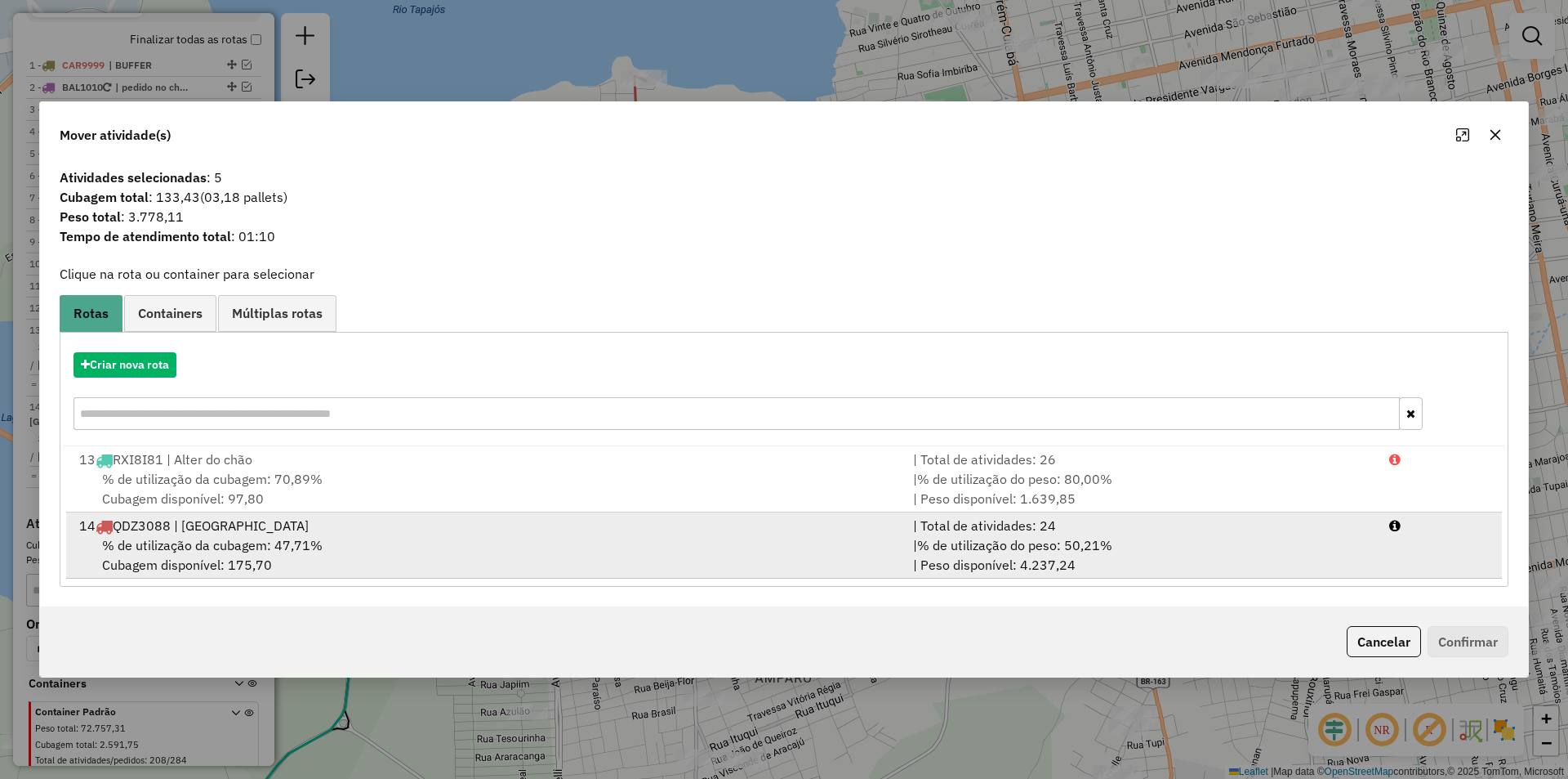
click at [596, 550] on div "% de utilização da cubagem: 47,71% Cubagem disponível: 175,70" at bounding box center [487, 554] width 834 height 39
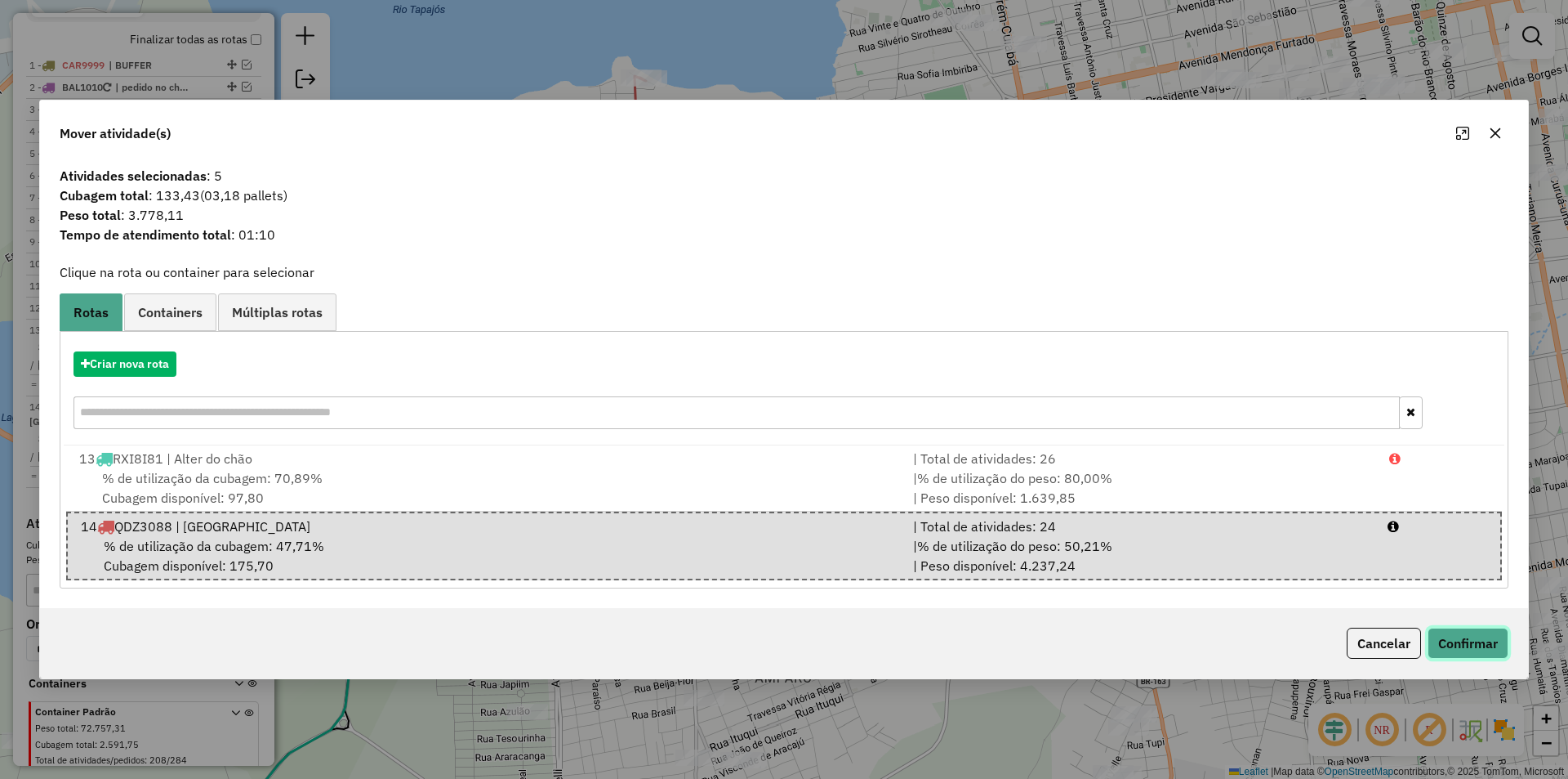
click at [1442, 640] on button "Confirmar" at bounding box center [1467, 643] width 81 height 31
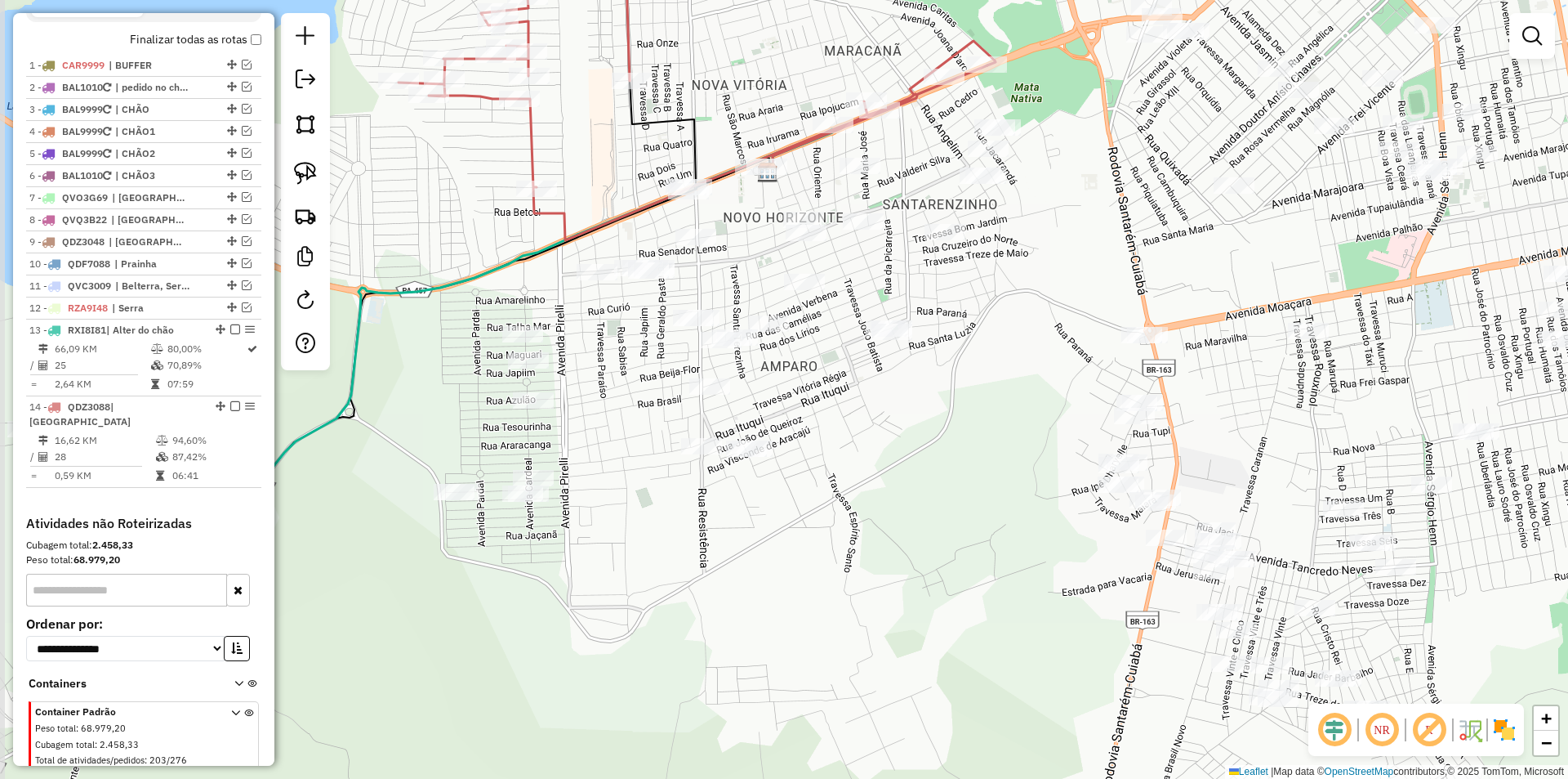
drag, startPoint x: 731, startPoint y: 568, endPoint x: 738, endPoint y: 257, distance: 311.1
click at [738, 257] on div "Janela de atendimento Grade de atendimento Capacidade Transportadoras Veículos …" at bounding box center [784, 389] width 1568 height 779
click at [303, 163] on img at bounding box center [305, 172] width 23 height 23
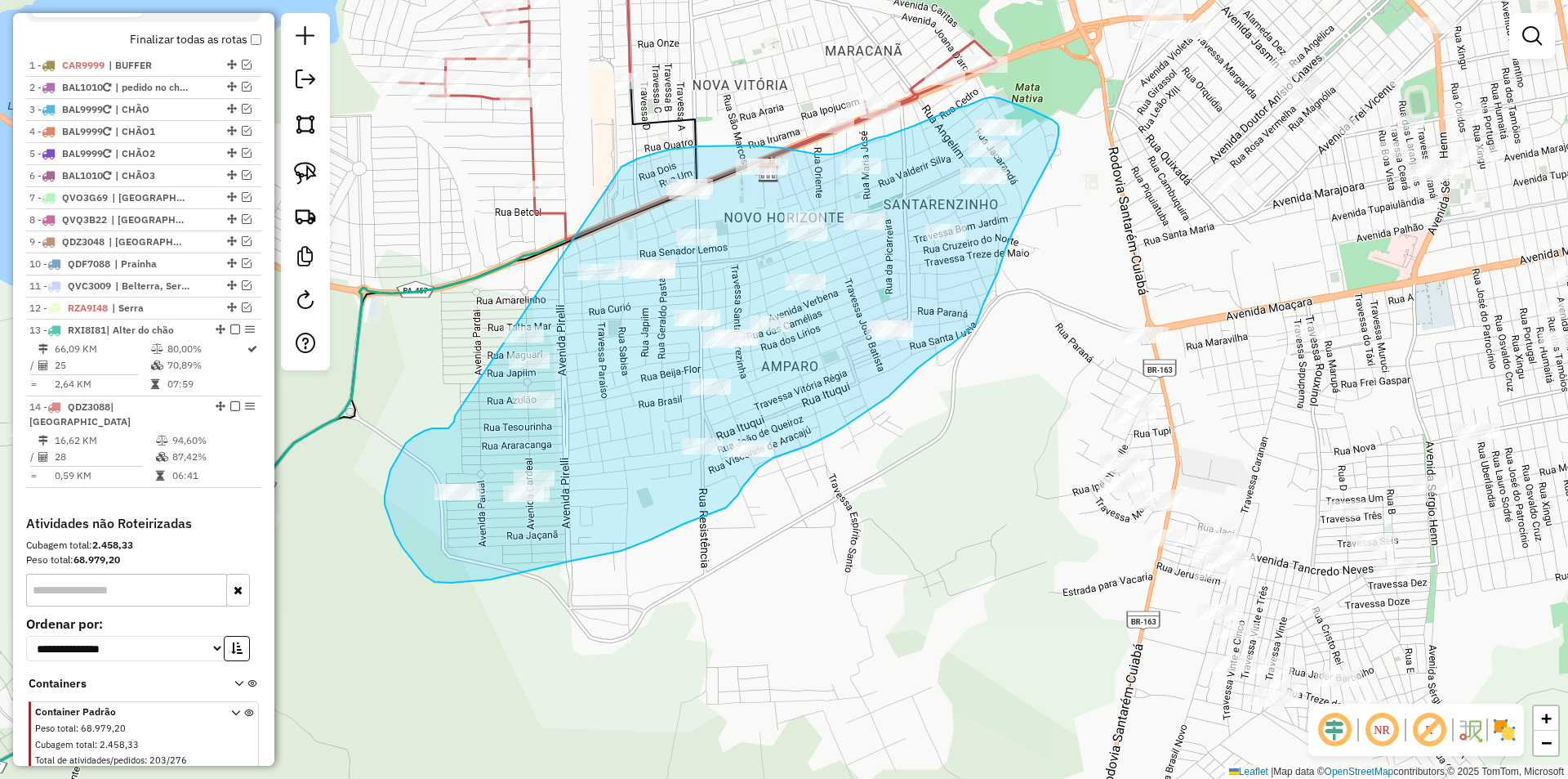
drag, startPoint x: 455, startPoint y: 416, endPoint x: 622, endPoint y: 167, distance: 299.8
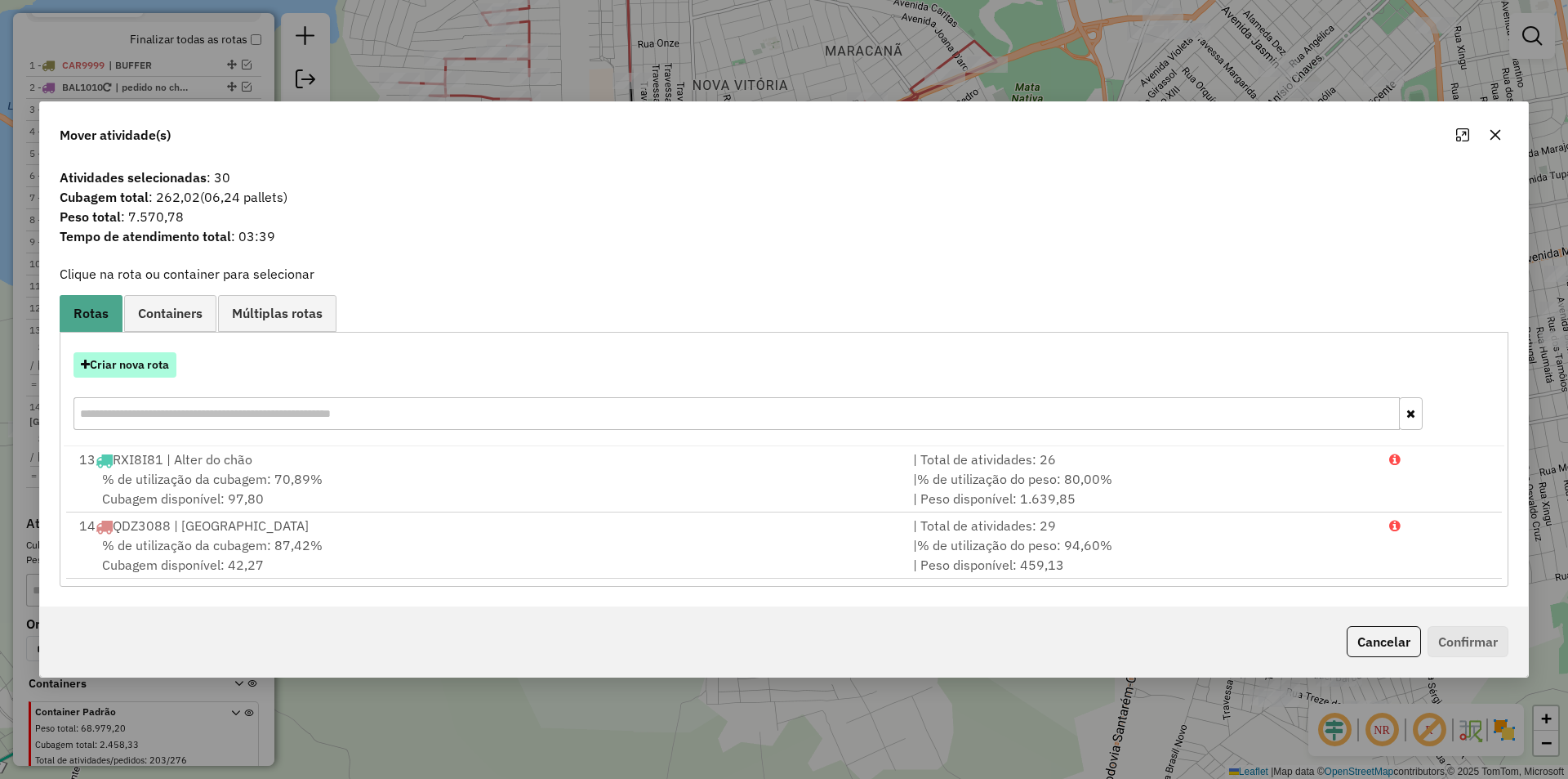
click at [156, 365] on button "Criar nova rota" at bounding box center [125, 365] width 103 height 25
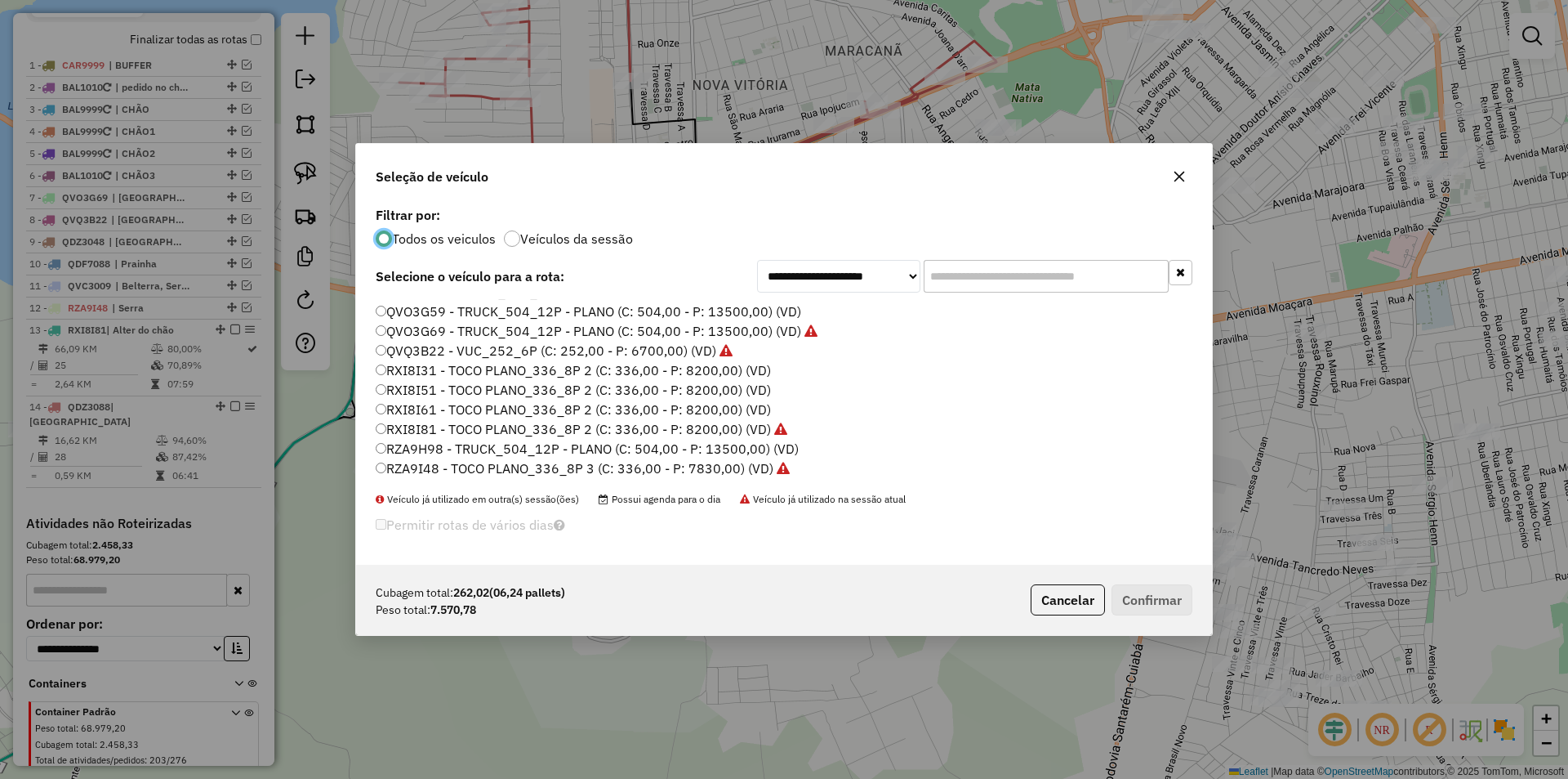
scroll to position [487, 0]
click at [433, 331] on label "RXI8I31 - TOCO PLANO_336_8P 2 (C: 336,00 - P: 8200,00) (VD)" at bounding box center [574, 331] width 395 height 20
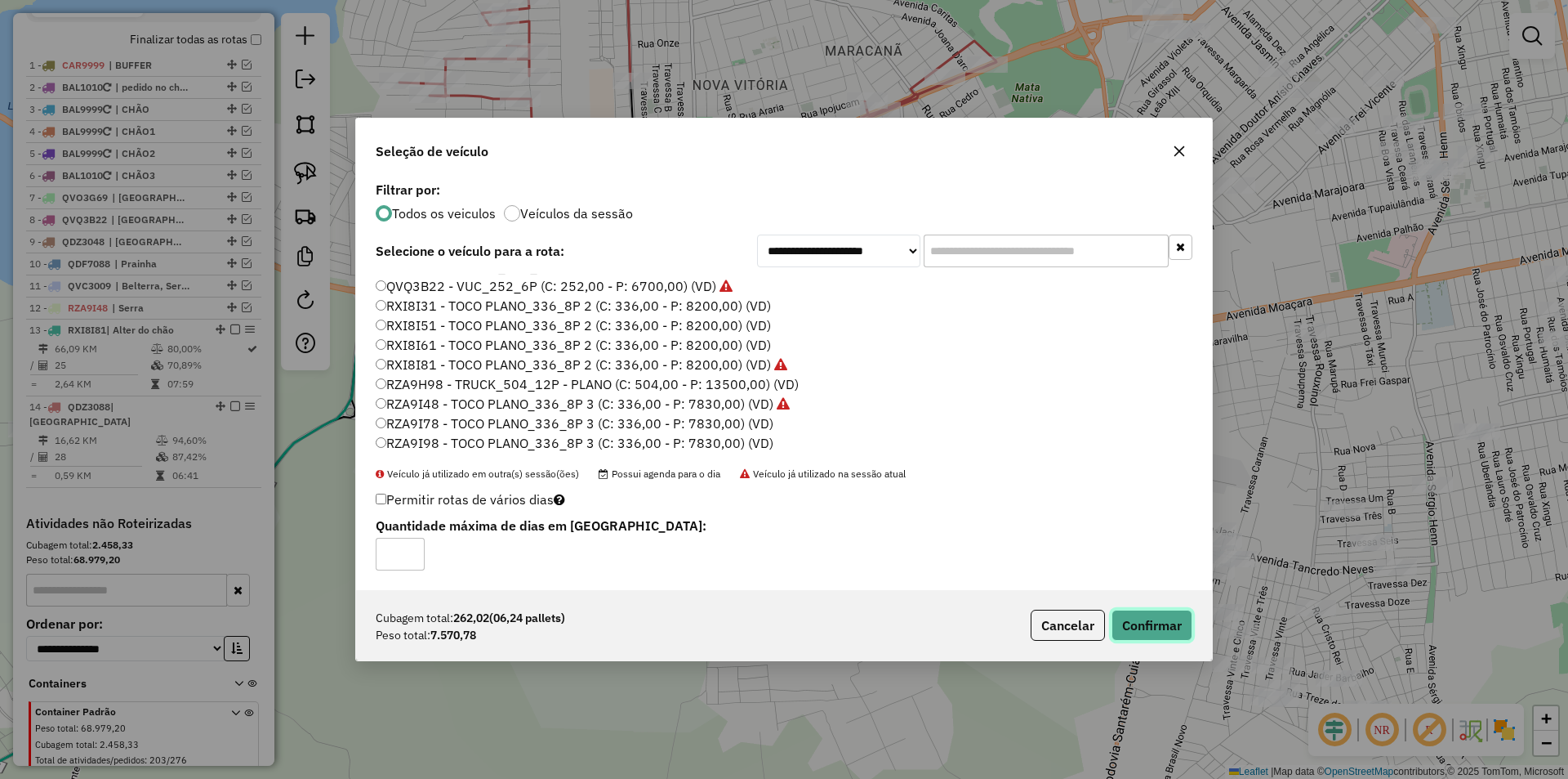
click at [1168, 623] on button "Confirmar" at bounding box center [1151, 625] width 81 height 31
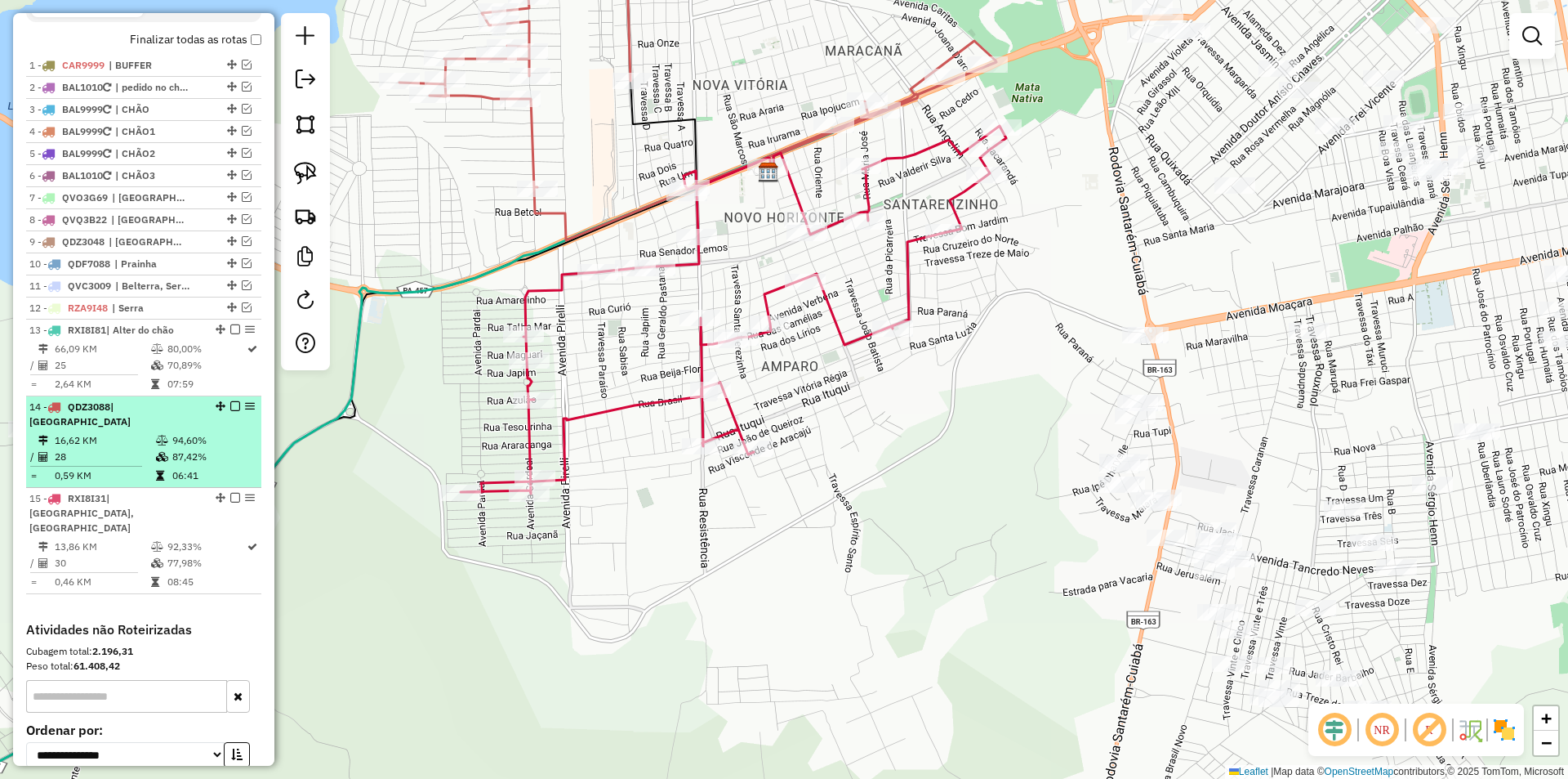
click at [193, 459] on td "87,42%" at bounding box center [212, 457] width 82 height 16
select select "**********"
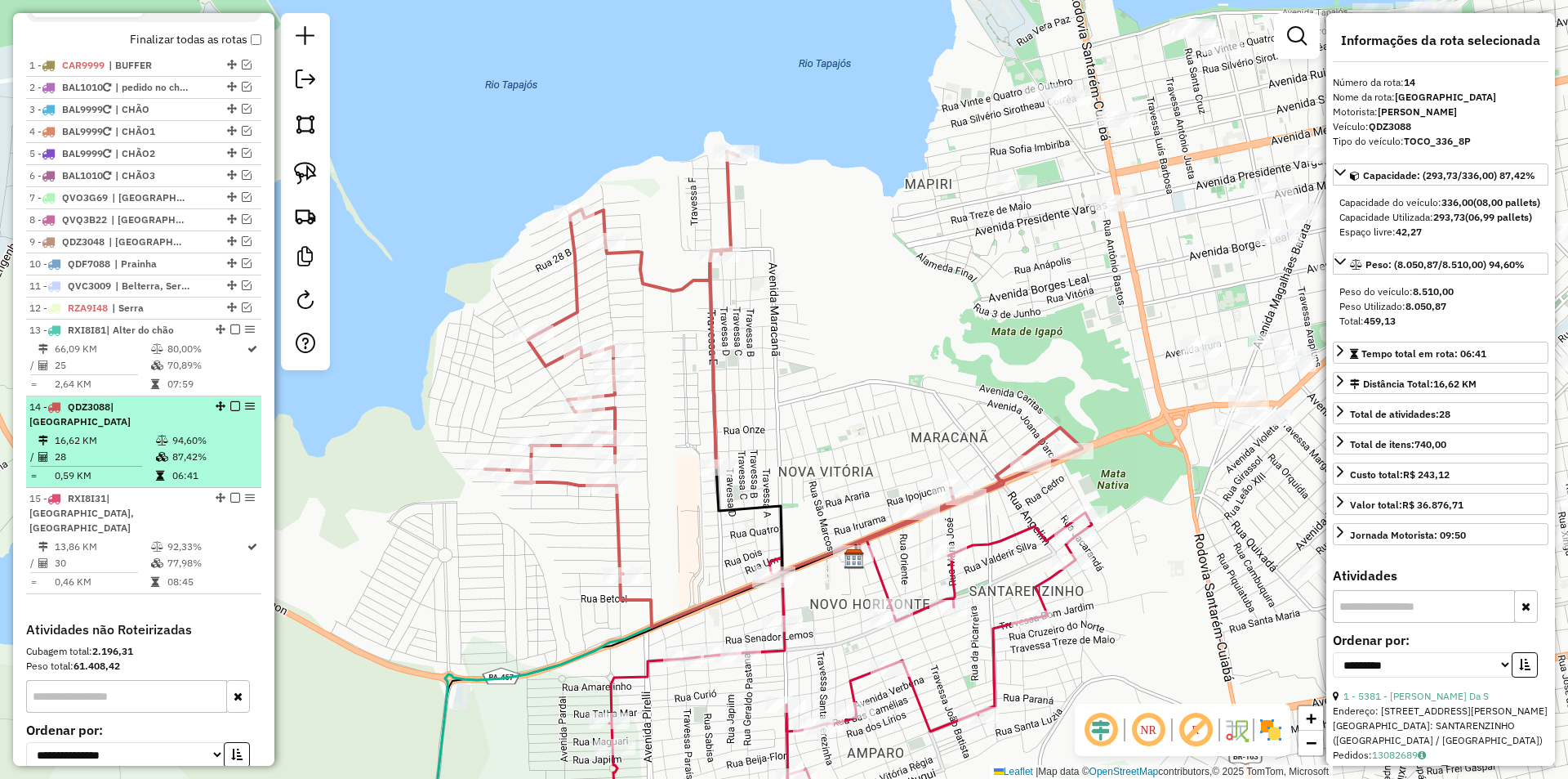
click at [230, 411] on em at bounding box center [235, 405] width 10 height 10
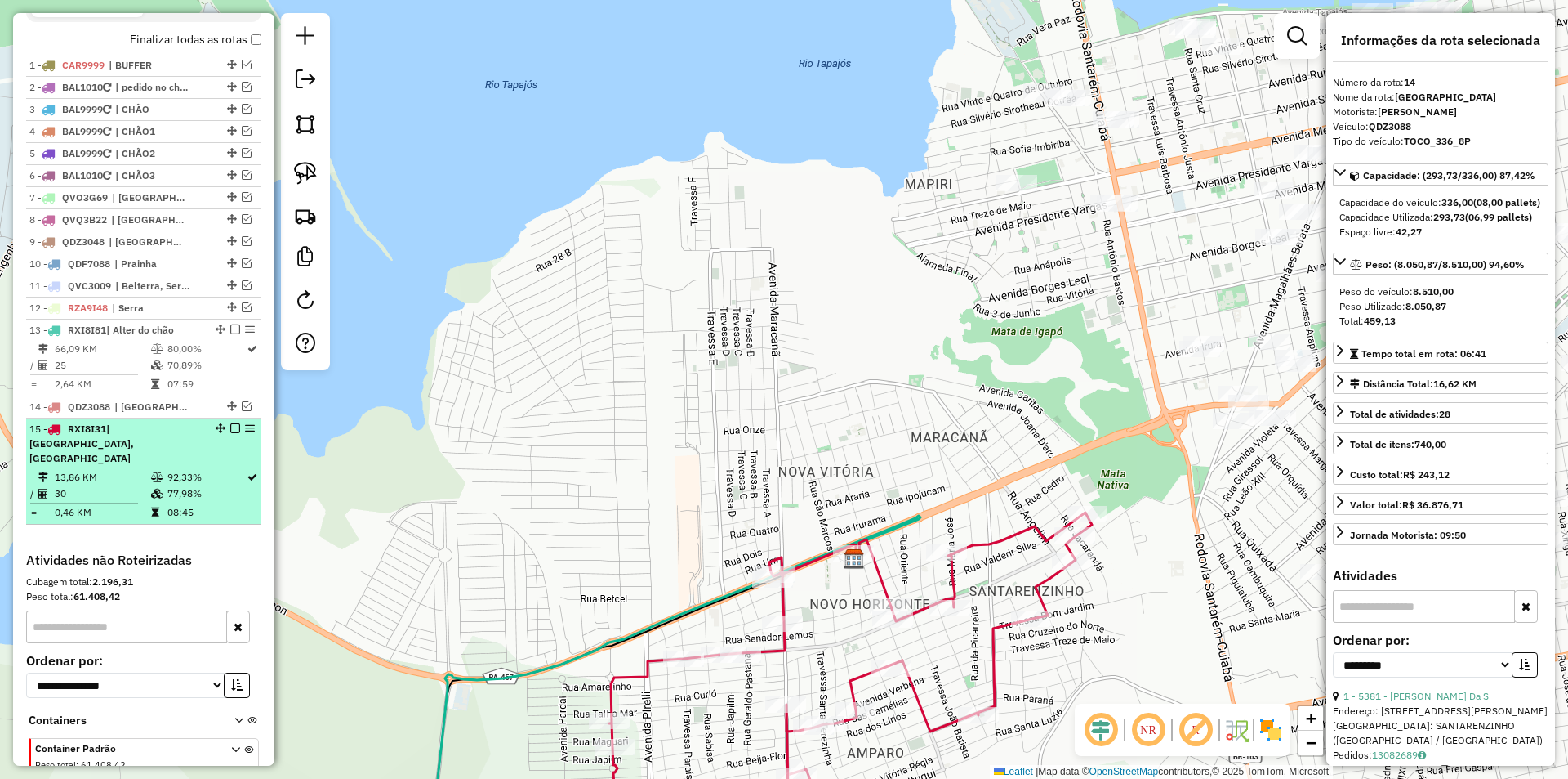
drag, startPoint x: 215, startPoint y: 511, endPoint x: 216, endPoint y: 483, distance: 28.0
click at [215, 508] on td "08:45" at bounding box center [206, 512] width 79 height 16
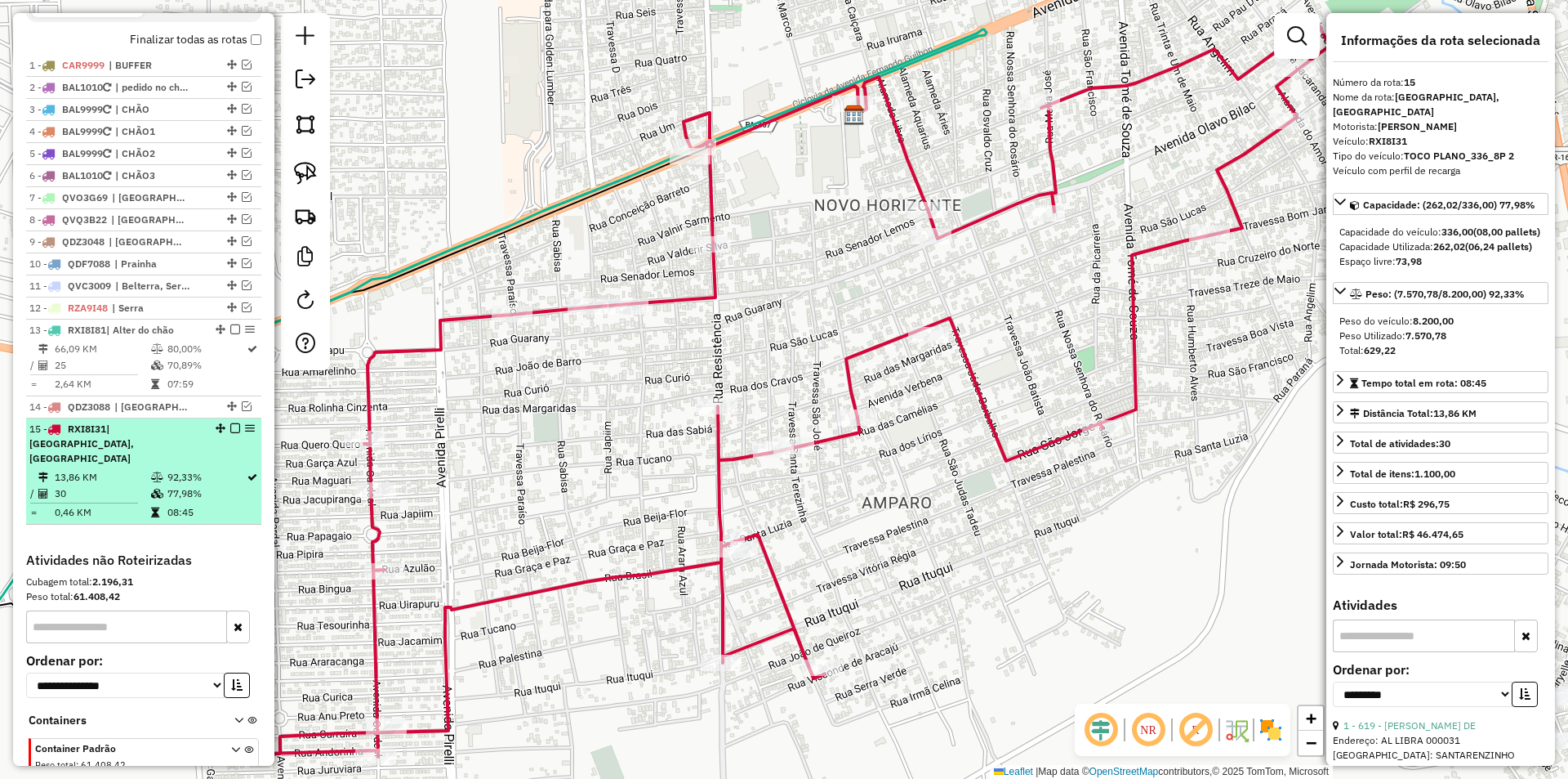
click at [247, 479] on icon at bounding box center [252, 477] width 10 height 10
click at [230, 433] on em at bounding box center [235, 428] width 10 height 10
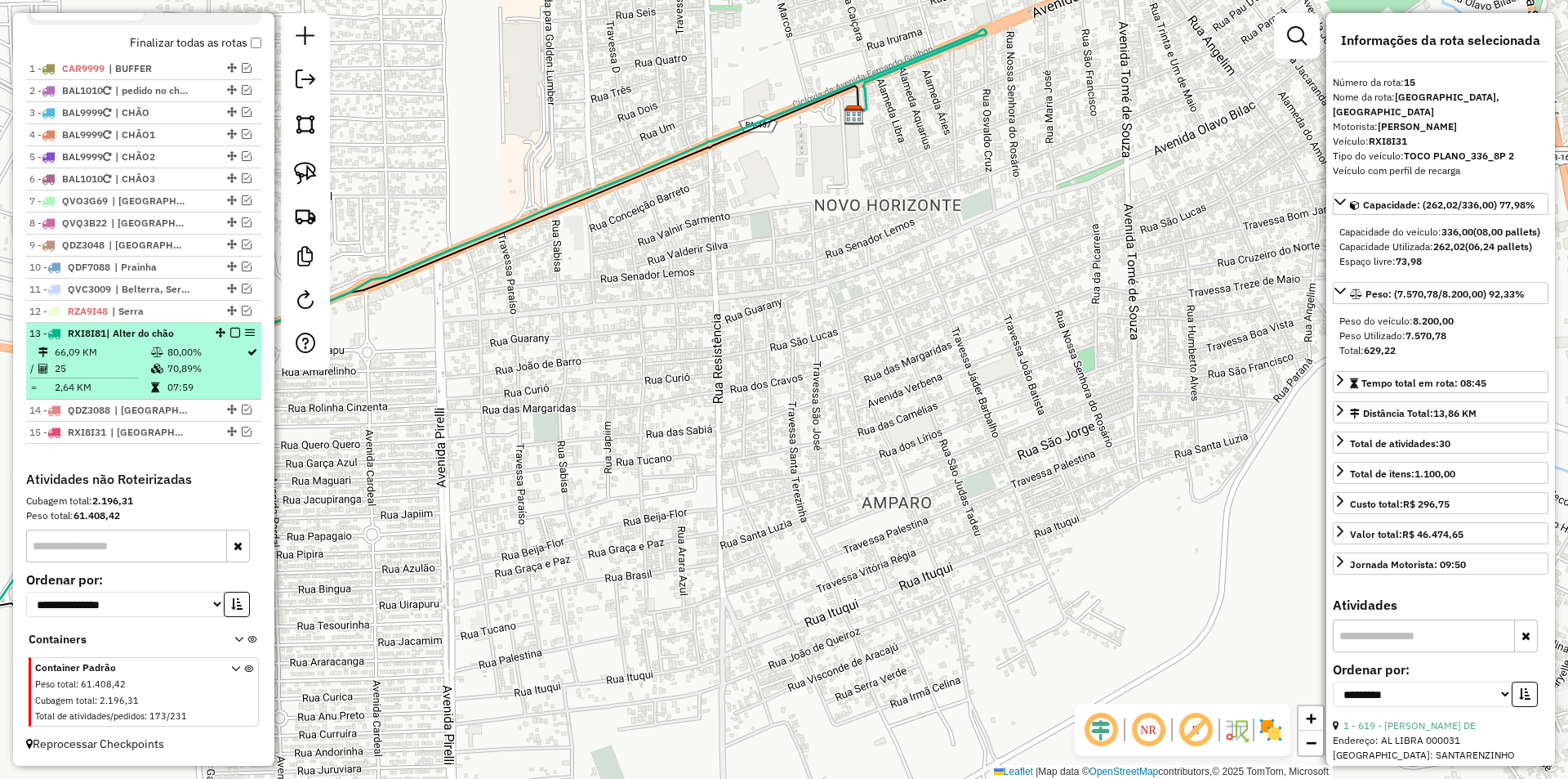
click at [221, 395] on td "07:59" at bounding box center [206, 387] width 79 height 16
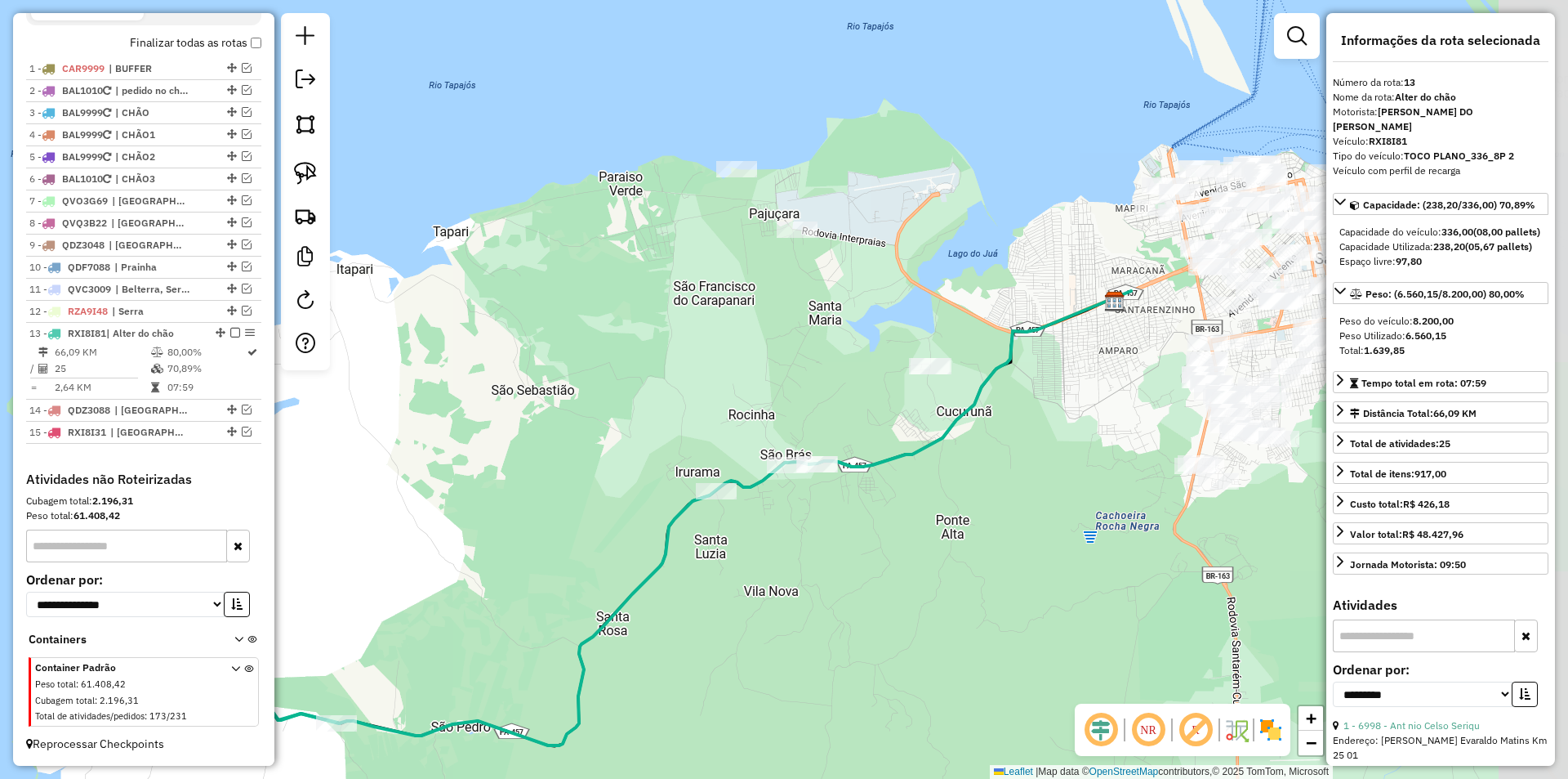
drag, startPoint x: 646, startPoint y: 438, endPoint x: 474, endPoint y: 512, distance: 187.2
click at [415, 574] on div "Janela de atendimento Grade de atendimento Capacidade Transportadoras Veículos …" at bounding box center [784, 389] width 1568 height 779
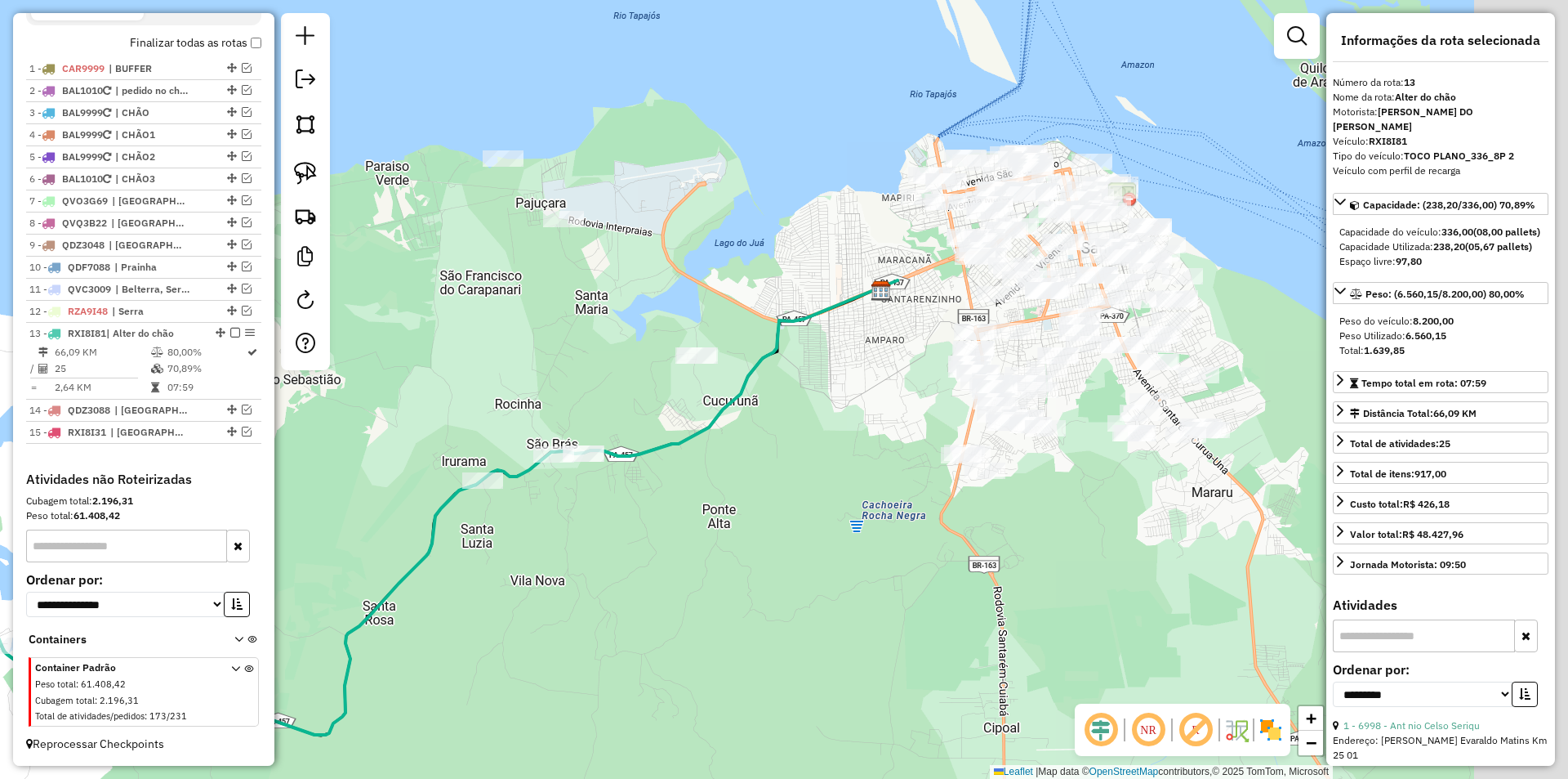
drag, startPoint x: 938, startPoint y: 459, endPoint x: 640, endPoint y: 404, distance: 303.0
click at [640, 404] on div "Janela de atendimento Grade de atendimento Capacidade Transportadoras Veículos …" at bounding box center [784, 389] width 1568 height 779
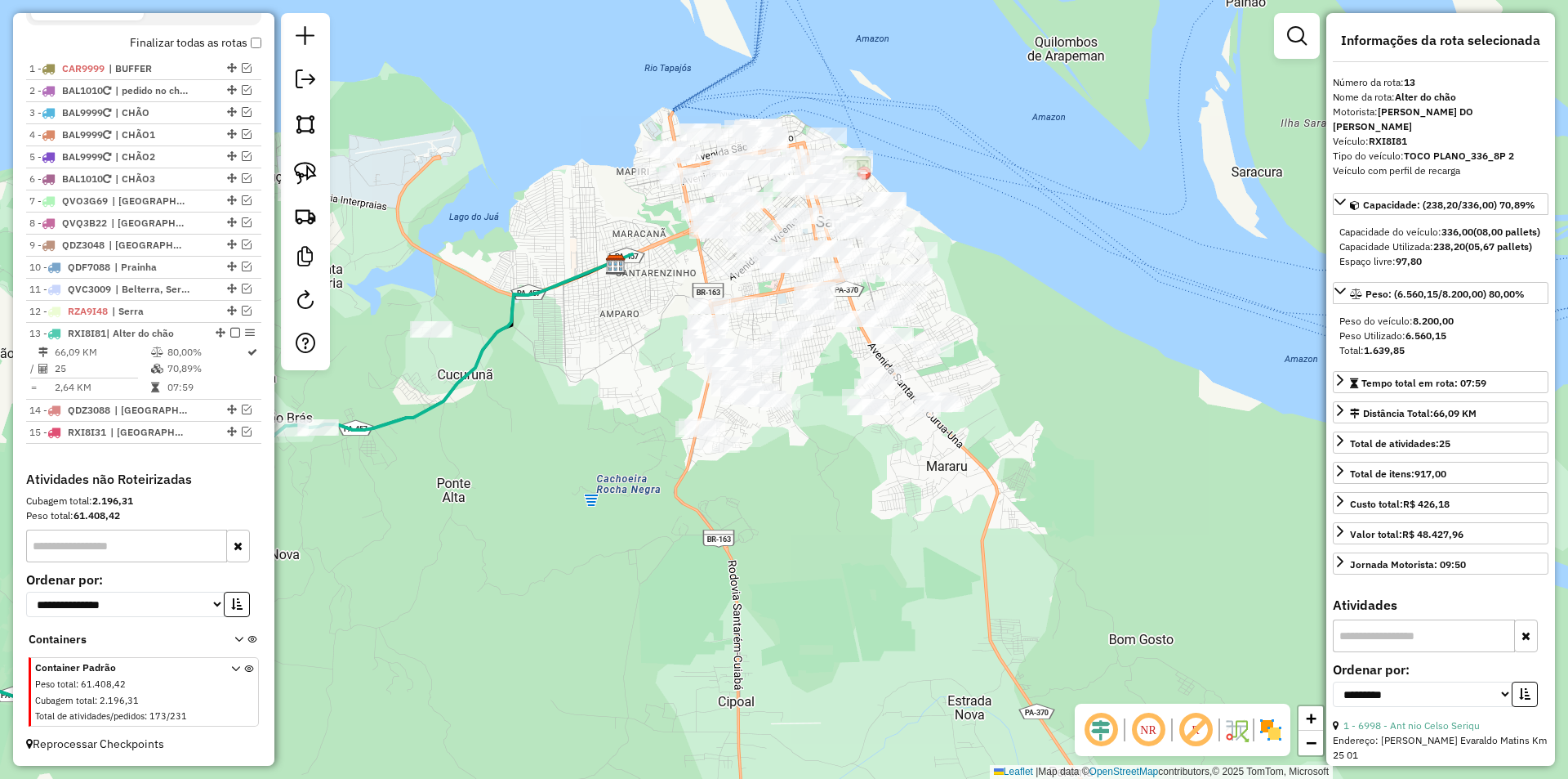
drag, startPoint x: 680, startPoint y: 393, endPoint x: 562, endPoint y: 401, distance: 118.3
click at [562, 401] on div "Janela de atendimento Grade de atendimento Capacidade Transportadoras Veículos …" at bounding box center [784, 389] width 1568 height 779
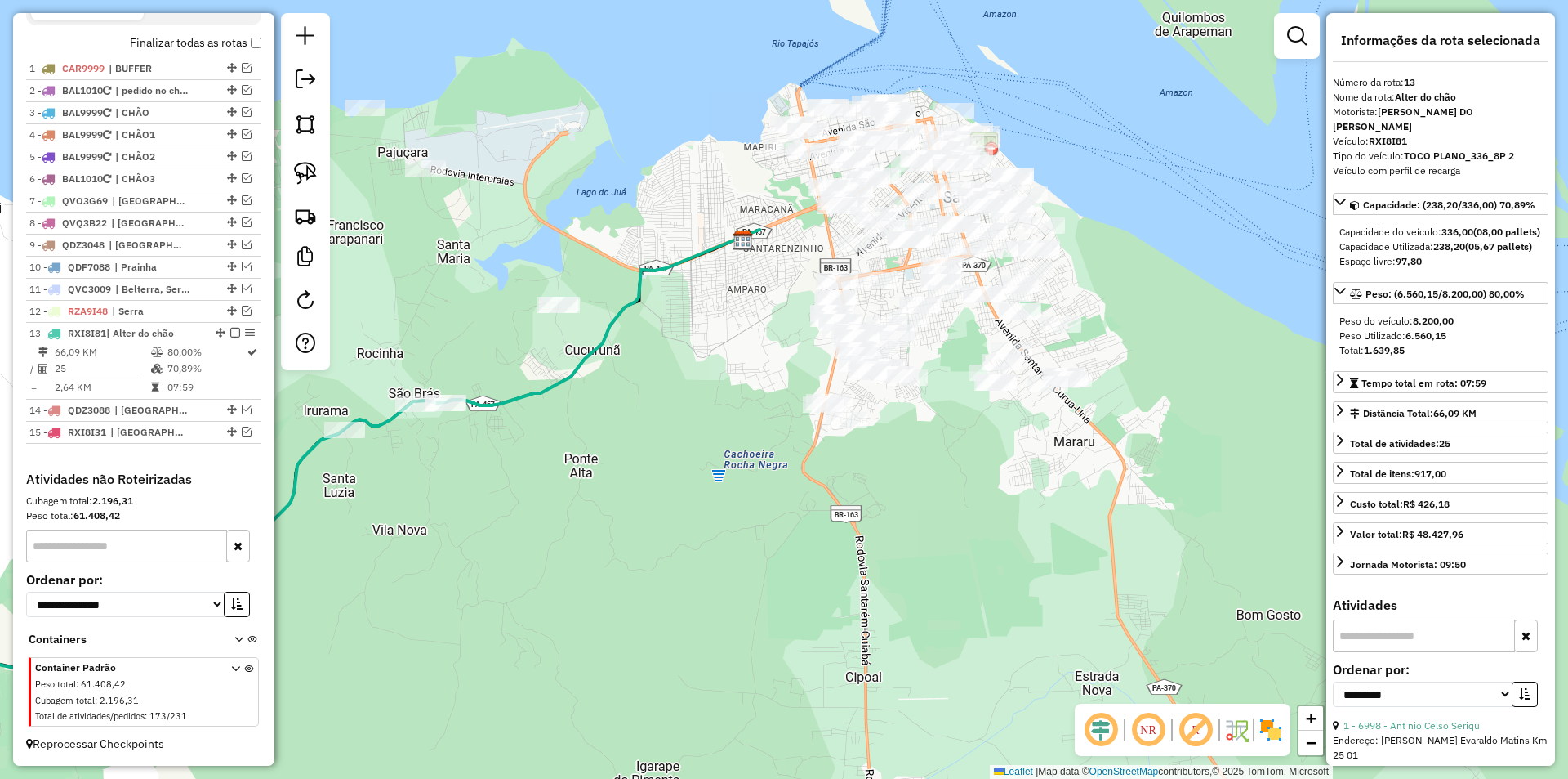
drag, startPoint x: 609, startPoint y: 417, endPoint x: 710, endPoint y: 400, distance: 102.4
click at [710, 400] on div "Janela de atendimento Grade de atendimento Capacidade Transportadoras Veículos …" at bounding box center [784, 389] width 1568 height 779
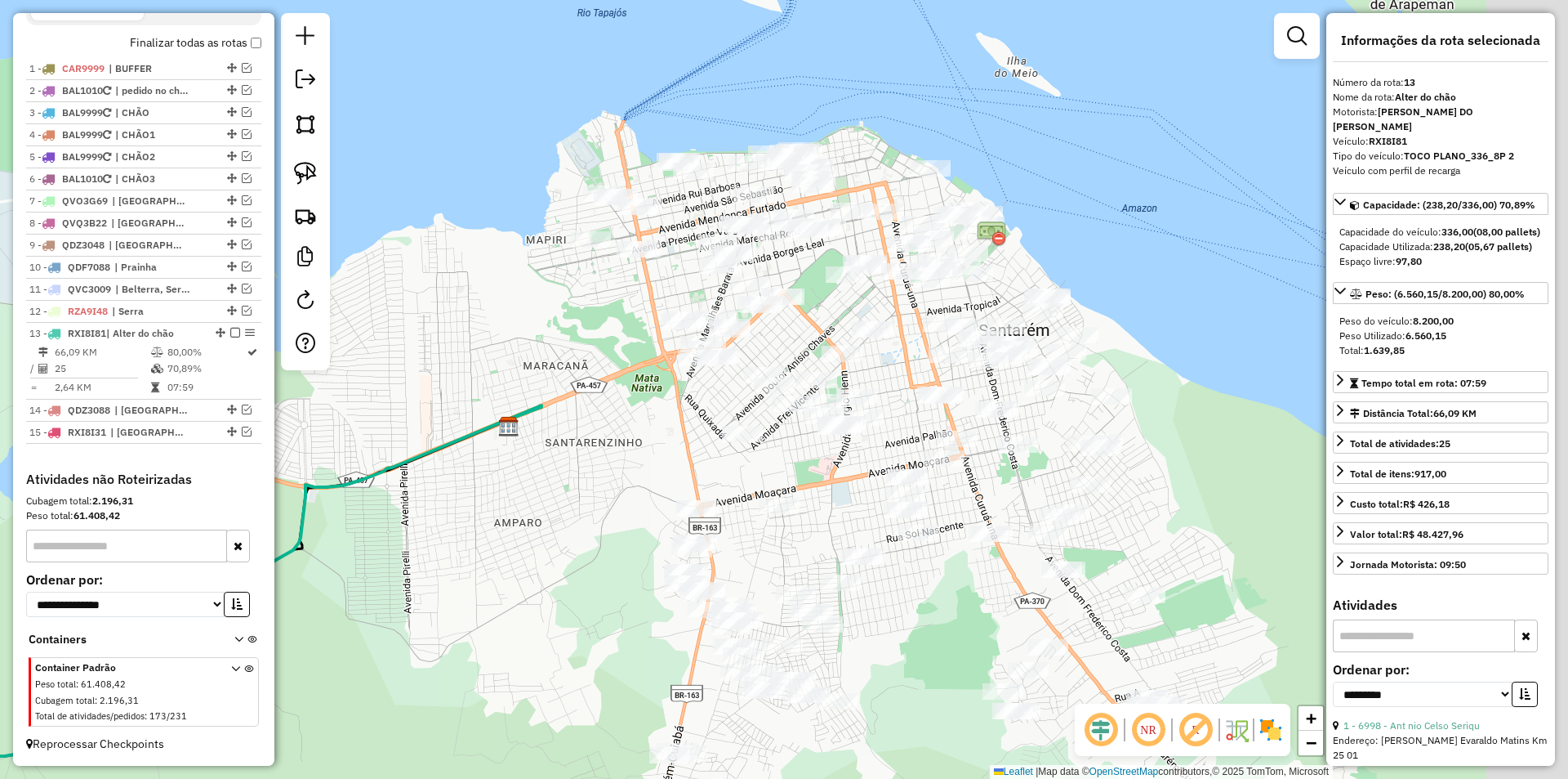
drag, startPoint x: 789, startPoint y: 87, endPoint x: 512, endPoint y: 136, distance: 281.3
click at [517, 189] on div "Janela de atendimento Grade de atendimento Capacidade Transportadoras Veículos …" at bounding box center [784, 389] width 1568 height 779
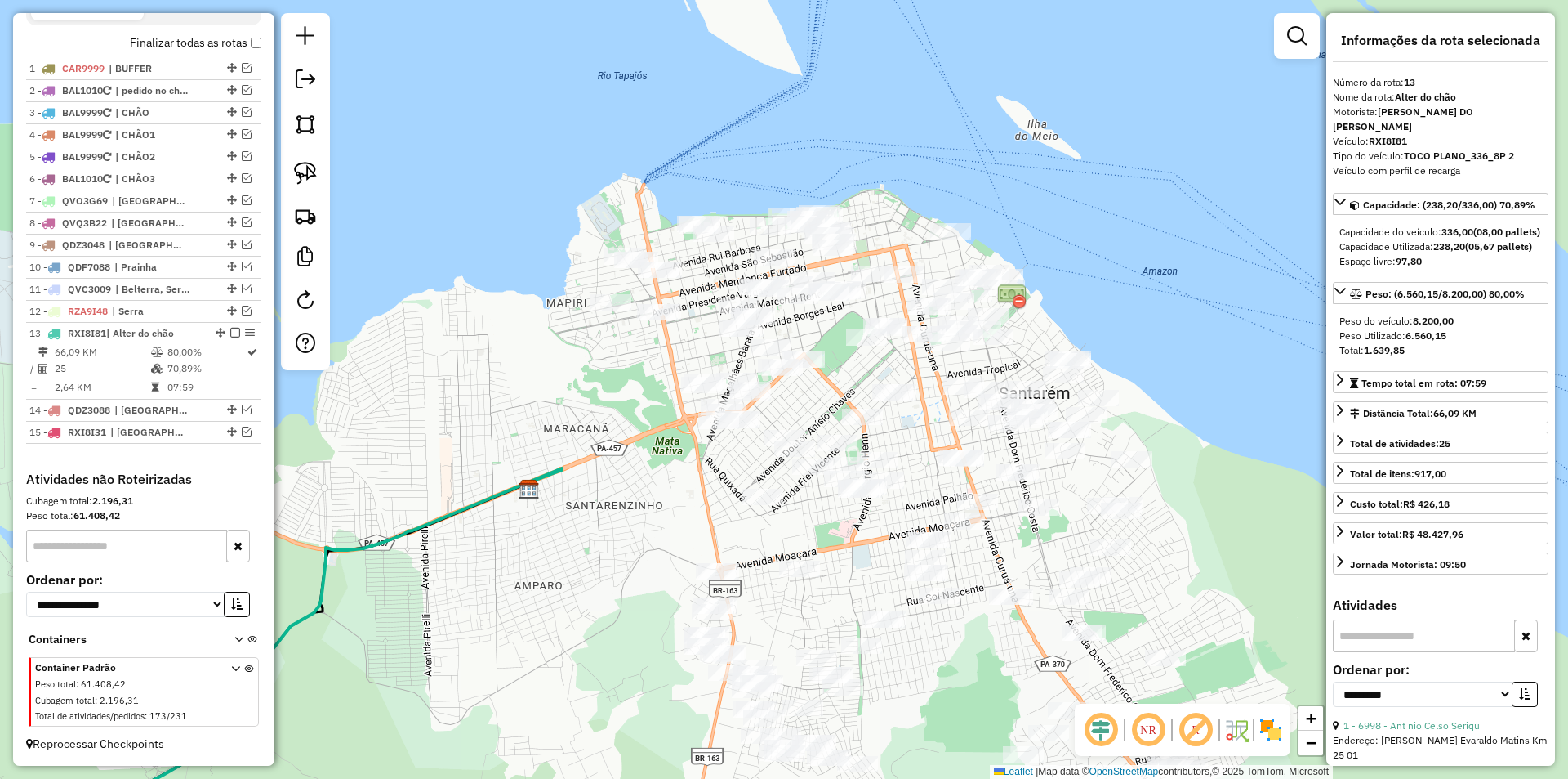
drag, startPoint x: 566, startPoint y: 144, endPoint x: 721, endPoint y: 144, distance: 155.0
click at [721, 144] on div "Janela de atendimento Grade de atendimento Capacidade Transportadoras Veículos …" at bounding box center [784, 389] width 1568 height 779
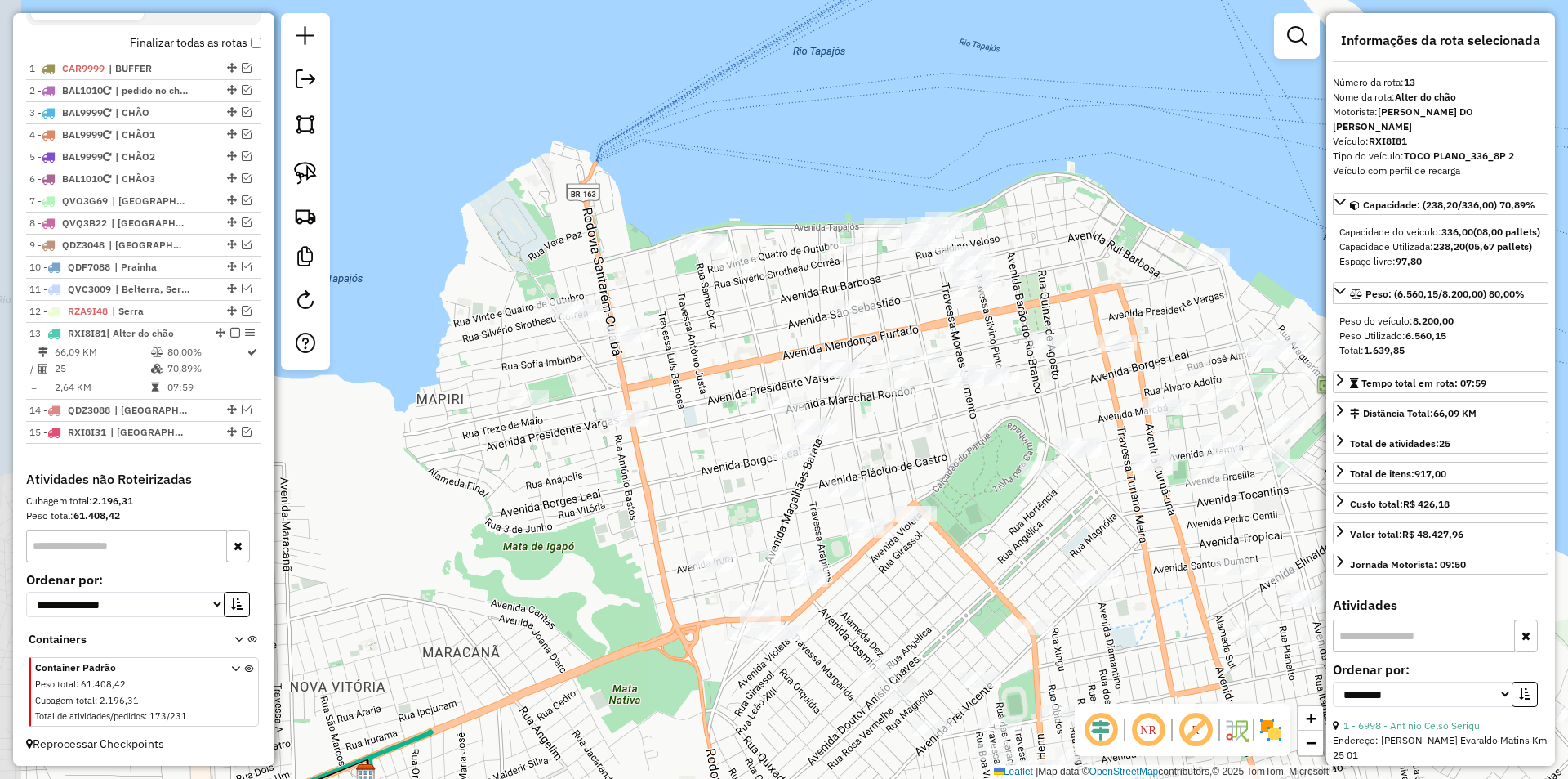
drag, startPoint x: 773, startPoint y: 178, endPoint x: 803, endPoint y: 162, distance: 34.0
click at [854, 141] on div "Janela de atendimento Grade de atendimento Capacidade Transportadoras Veículos …" at bounding box center [784, 389] width 1568 height 779
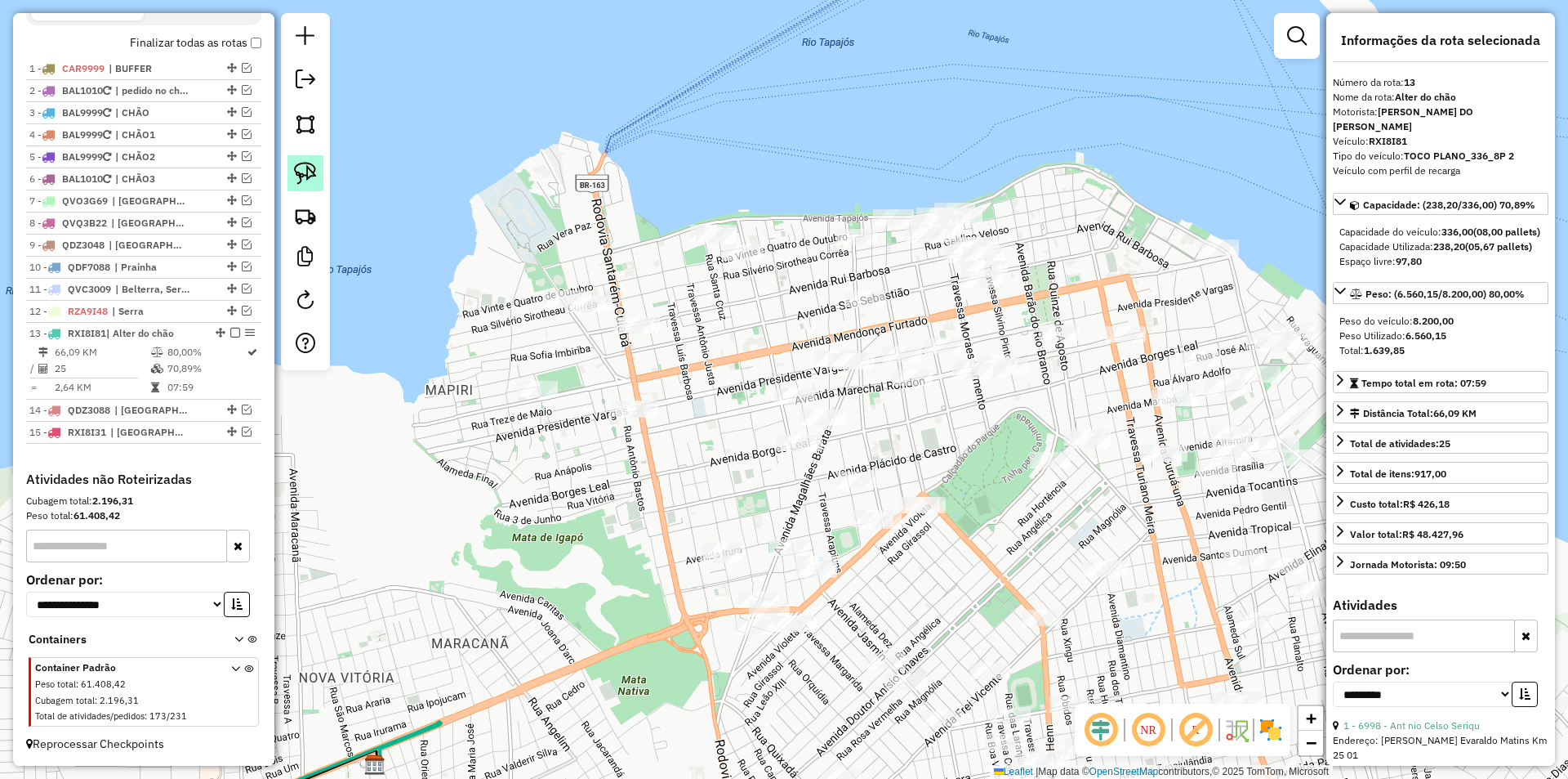
click at [323, 167] on link at bounding box center [305, 173] width 36 height 36
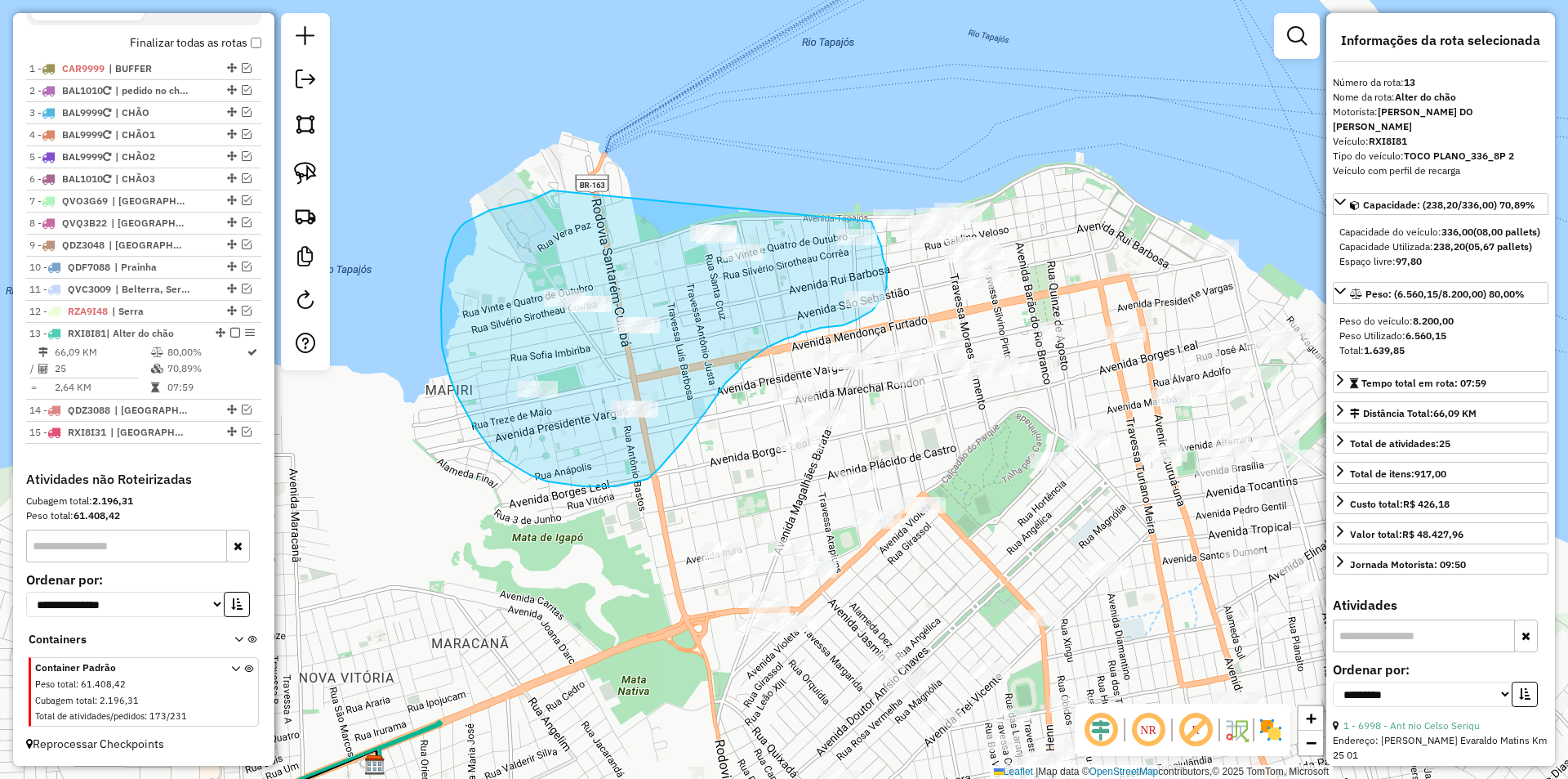
drag, startPoint x: 517, startPoint y: 203, endPoint x: 871, endPoint y: 221, distance: 354.5
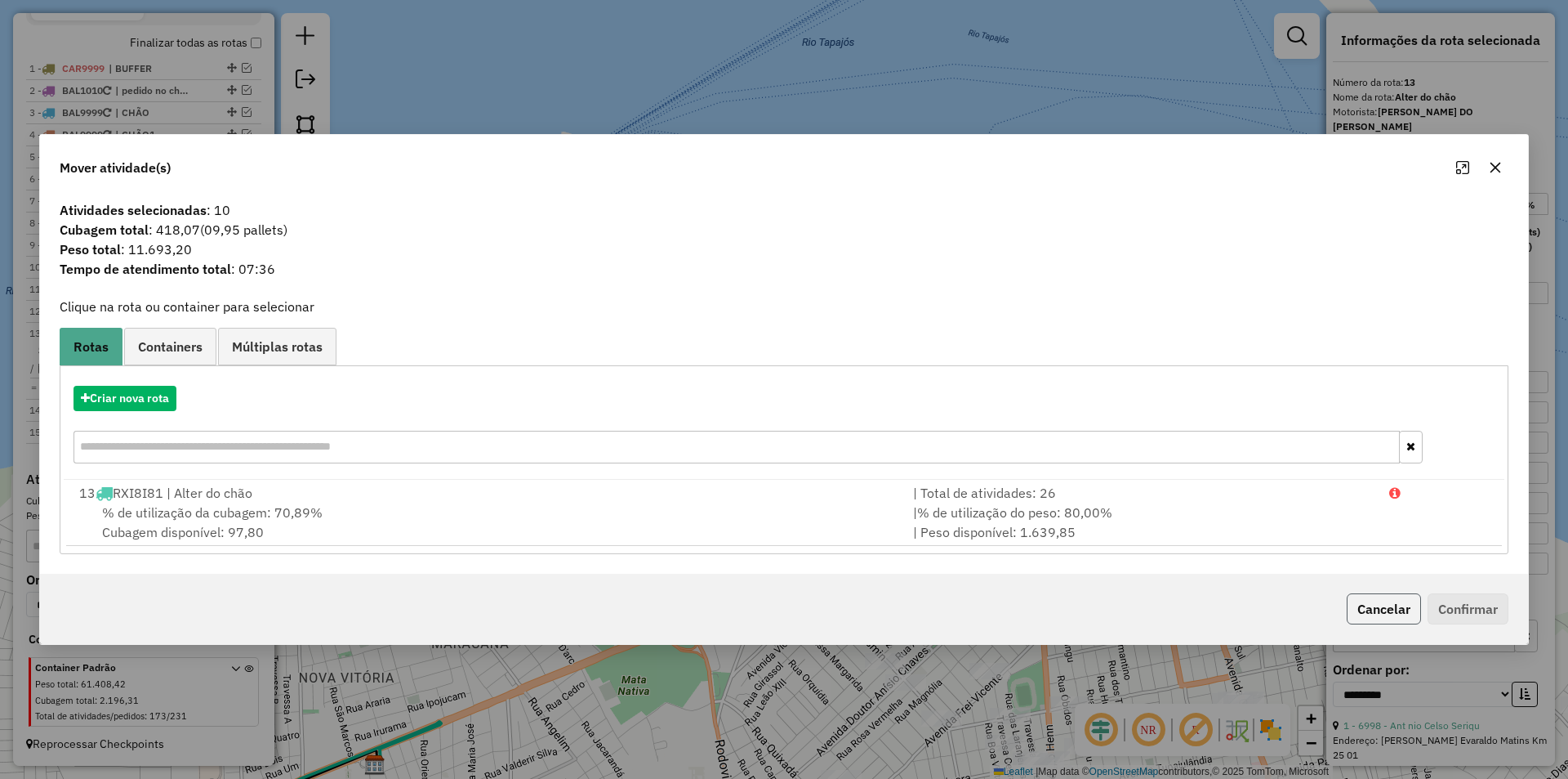
click at [1375, 608] on button "Cancelar" at bounding box center [1384, 609] width 74 height 31
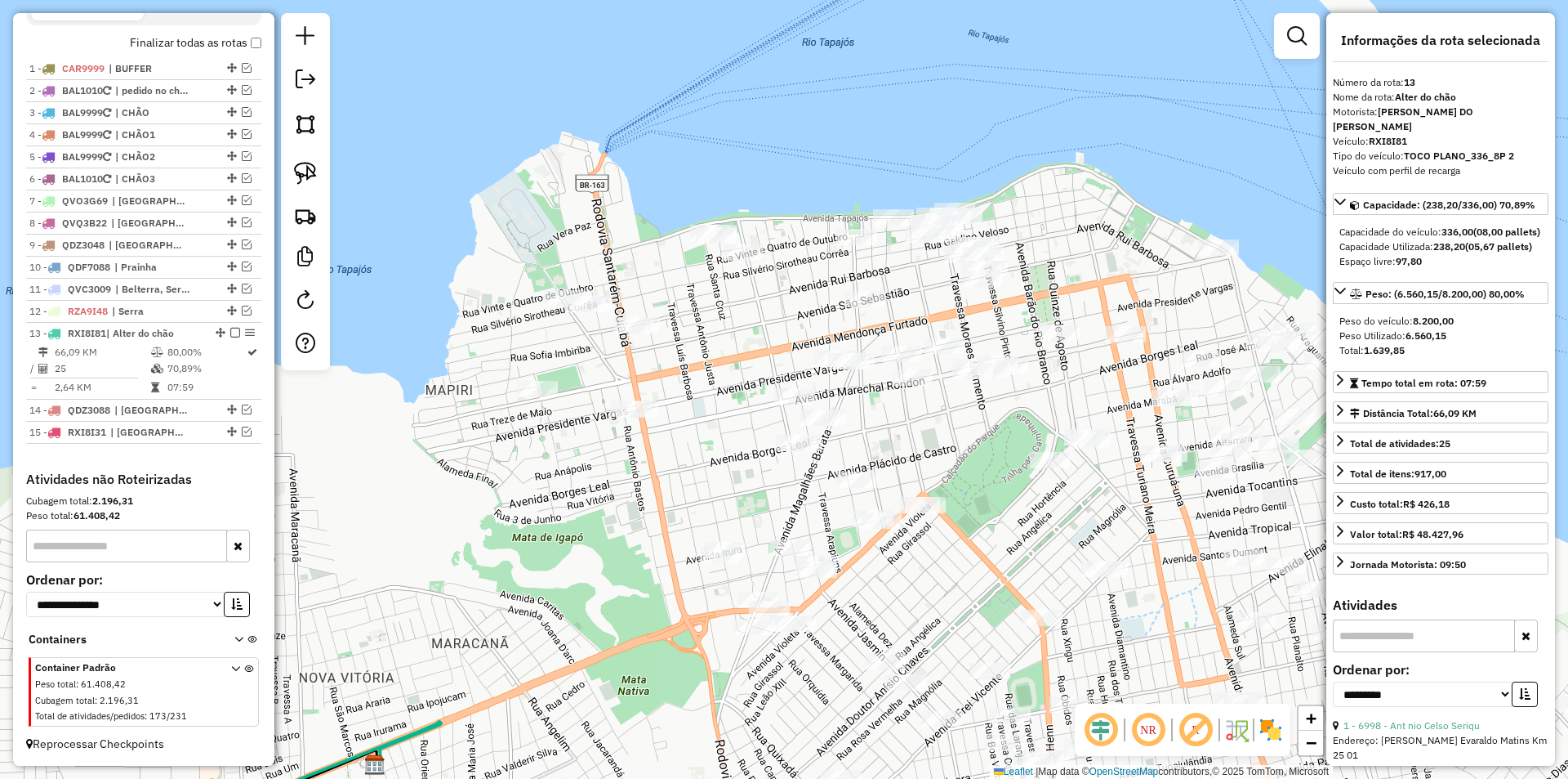
drag, startPoint x: 315, startPoint y: 175, endPoint x: 417, endPoint y: 222, distance: 112.3
click at [315, 177] on img at bounding box center [305, 172] width 23 height 23
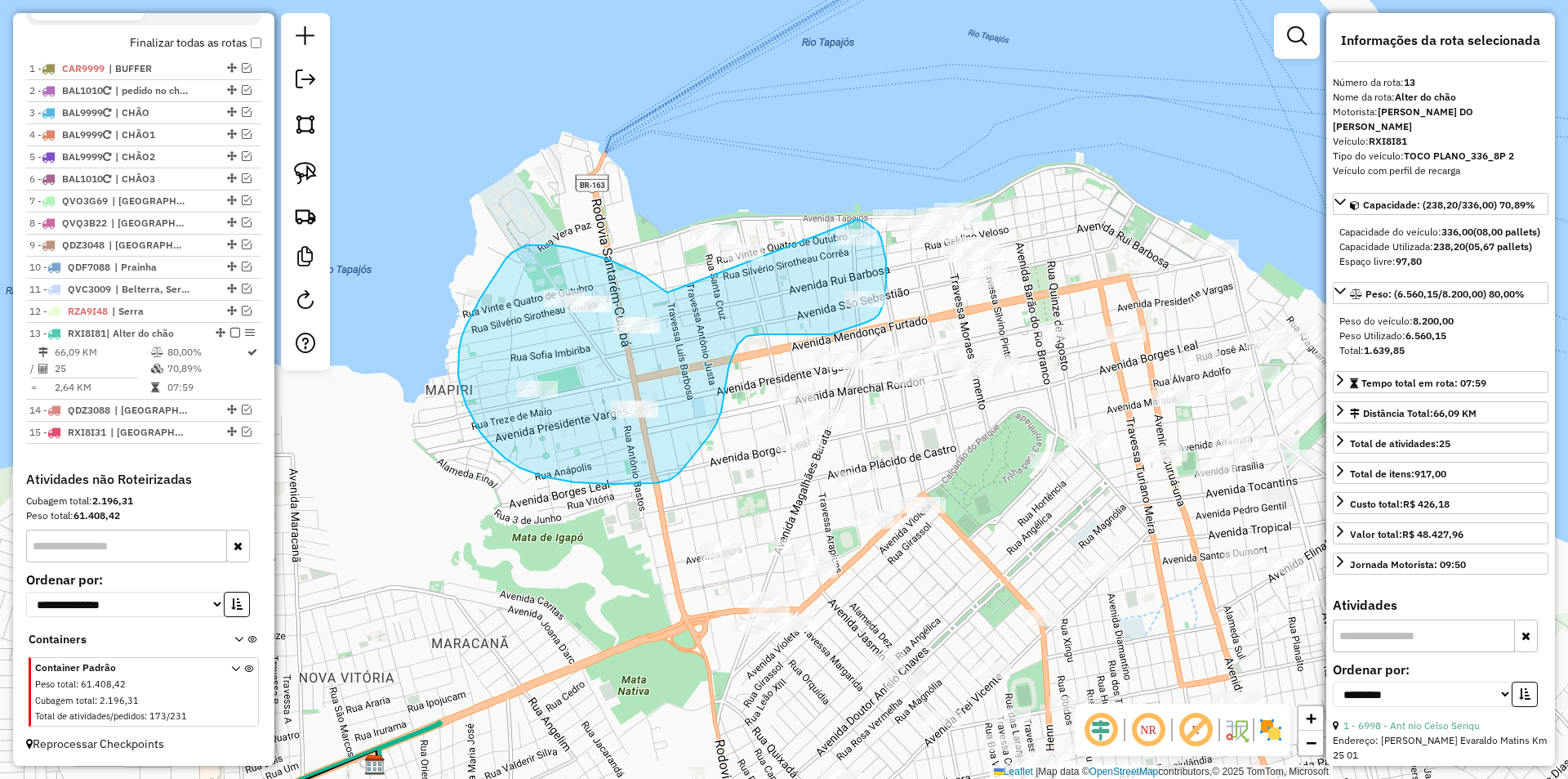
drag, startPoint x: 667, startPoint y: 293, endPoint x: 849, endPoint y: 227, distance: 193.6
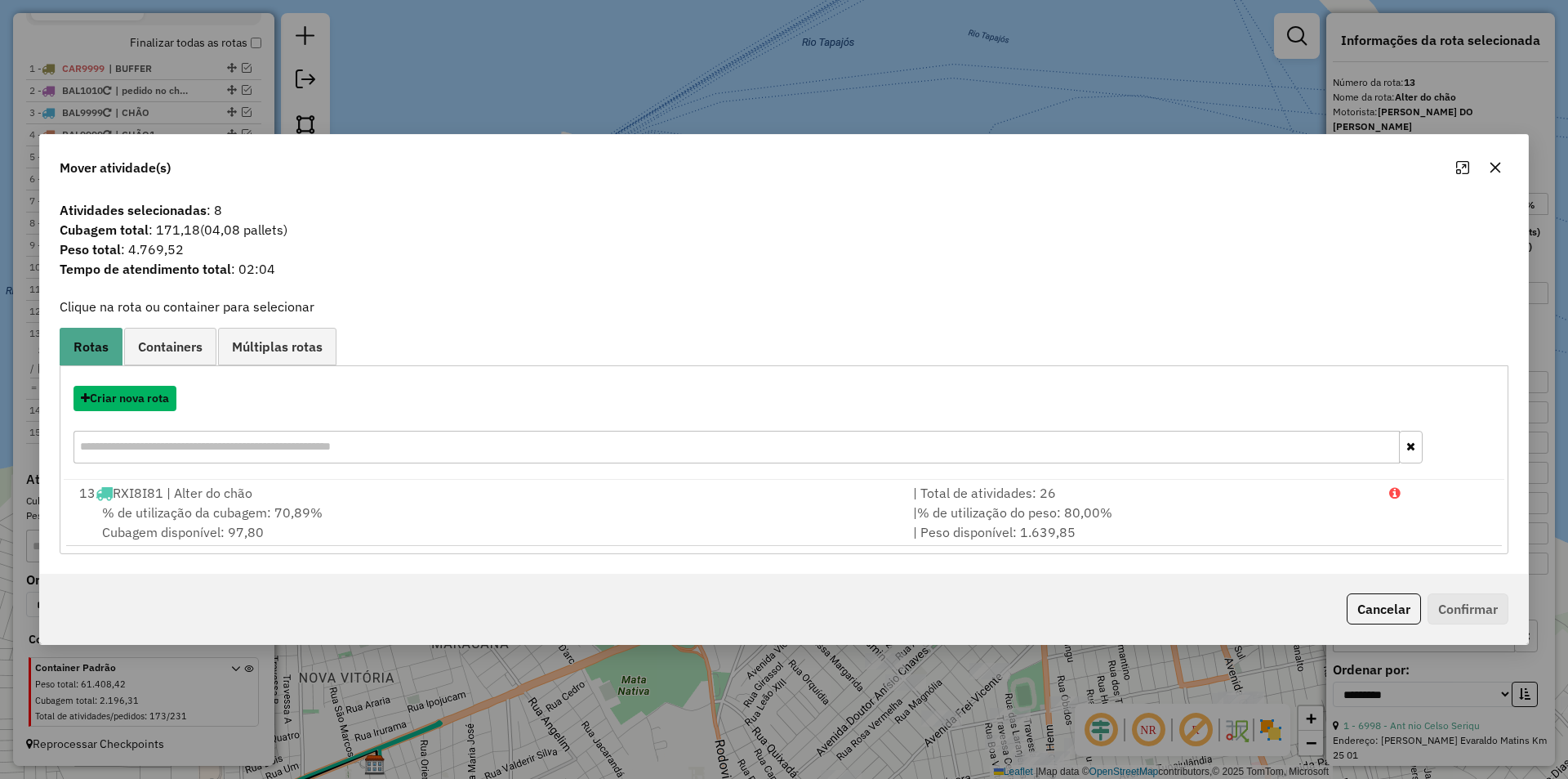
click at [157, 397] on button "Criar nova rota" at bounding box center [125, 398] width 103 height 25
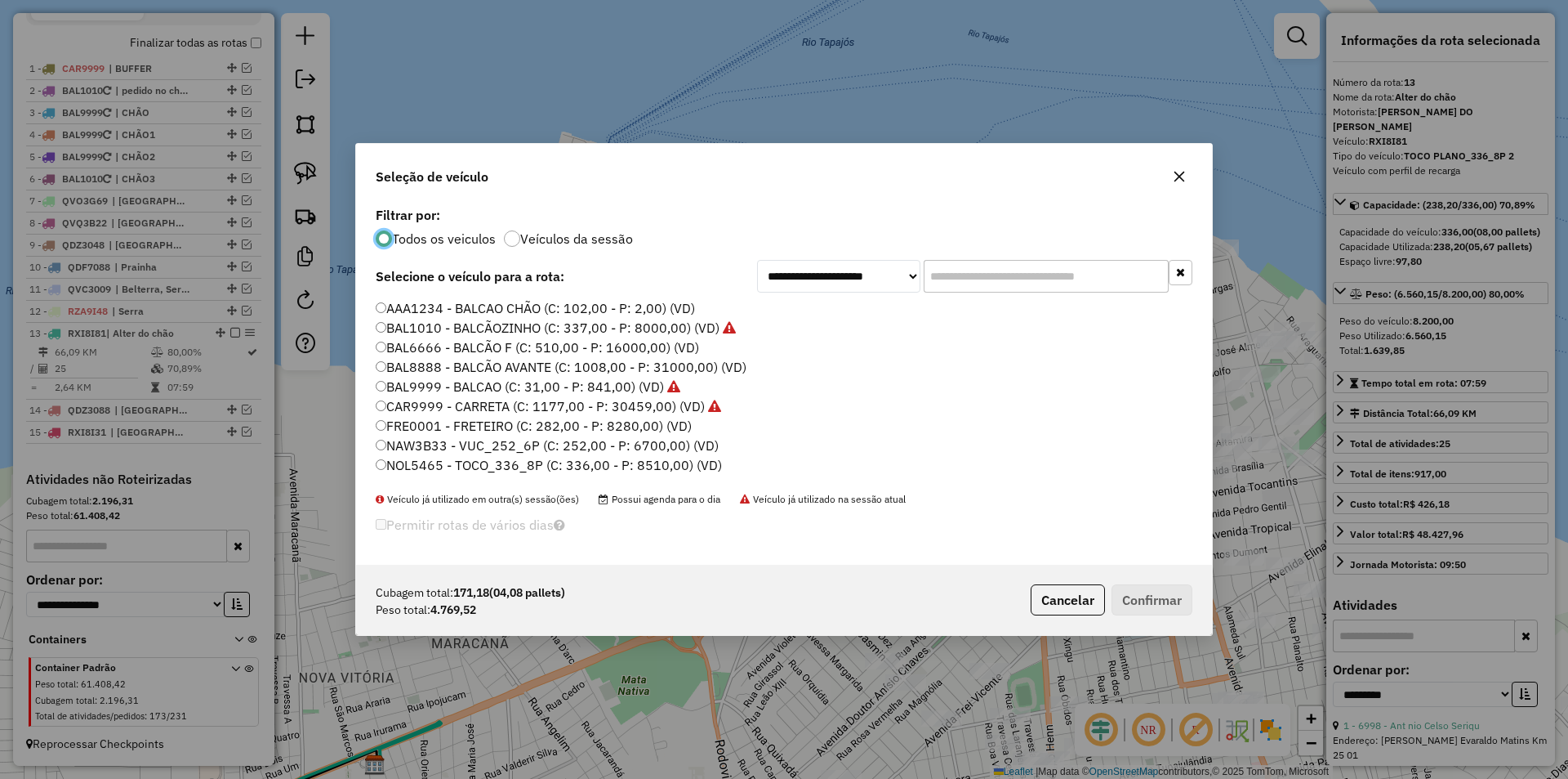
scroll to position [82, 0]
click at [460, 362] on label "NAW3B33 - VUC_252_6P (C: 252,00 - P: 6700,00) (VD)" at bounding box center [547, 364] width 343 height 20
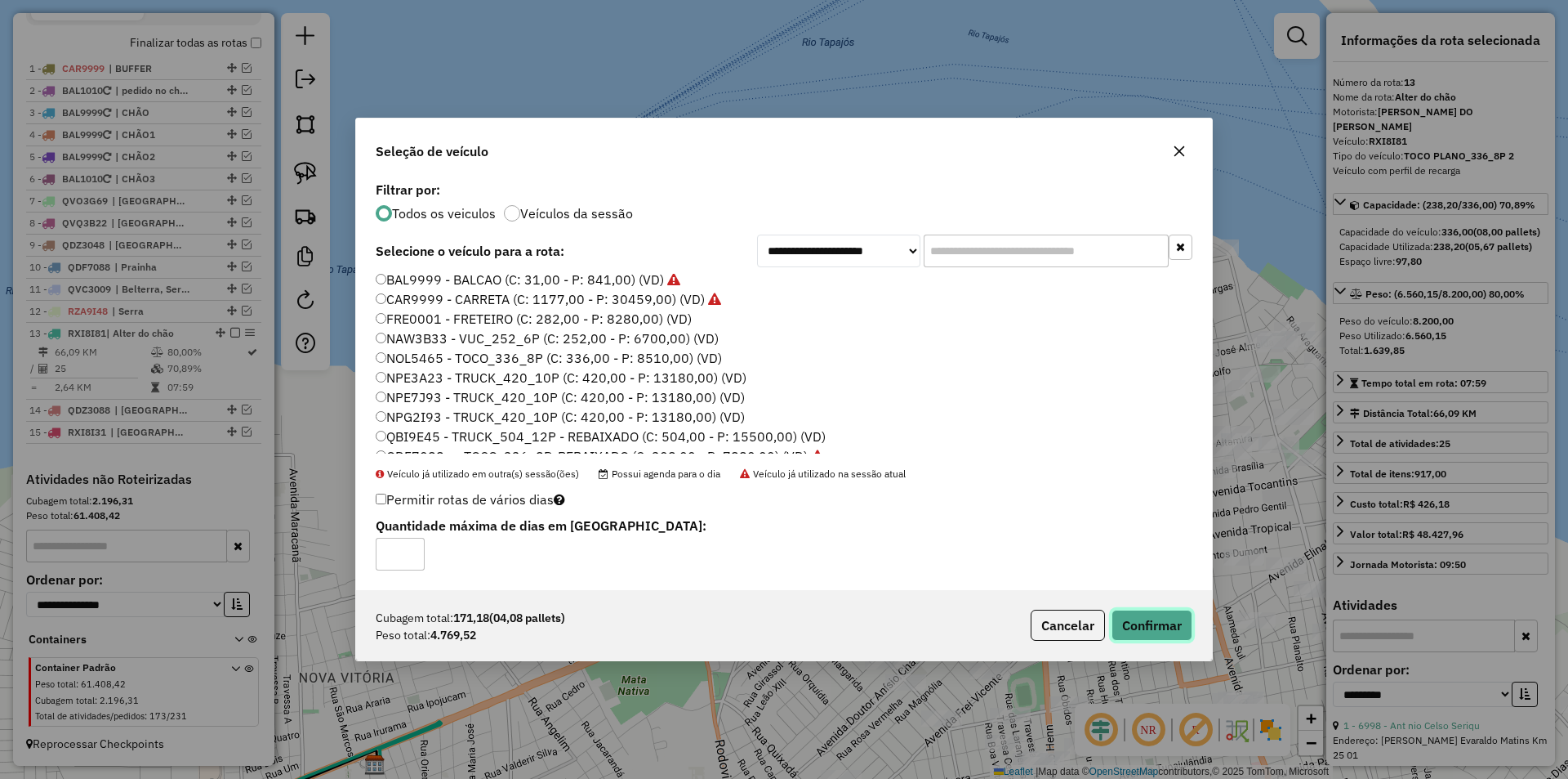
click at [1173, 627] on button "Confirmar" at bounding box center [1151, 625] width 81 height 31
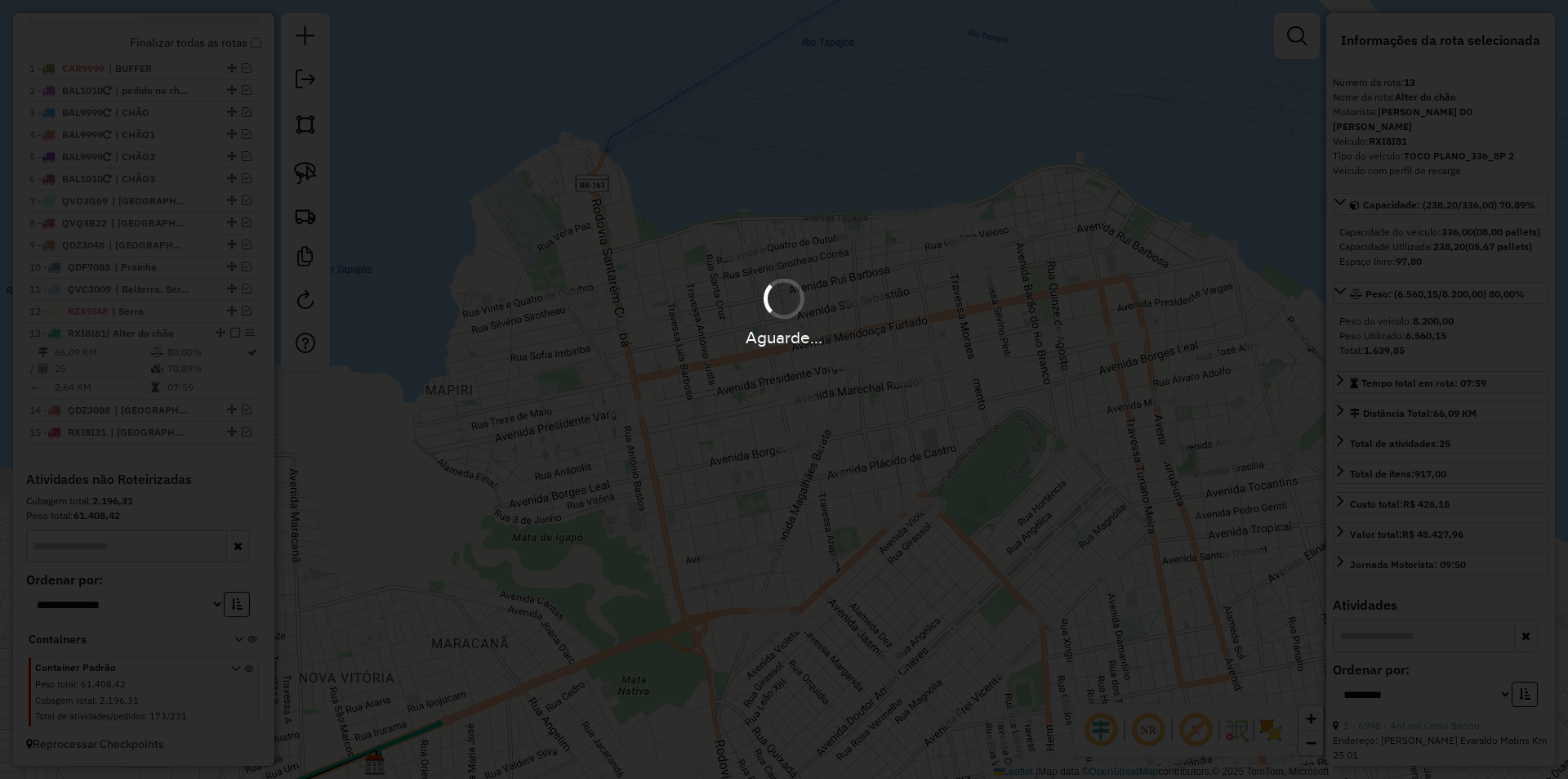
scroll to position [715, 0]
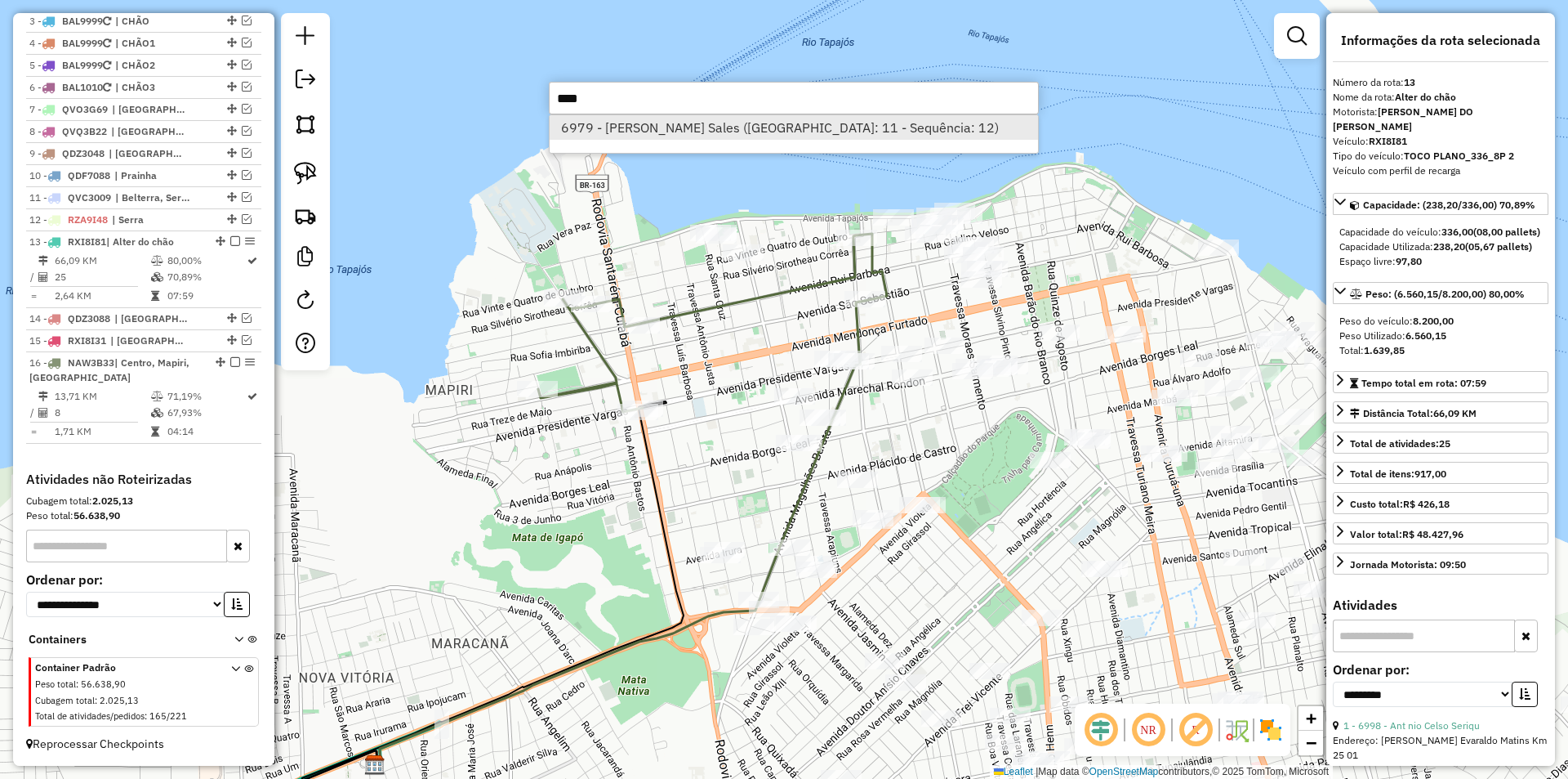
type input "****"
click at [866, 117] on li "6979 - Gilberto Santo Sales (Rota: 11 - Sequência: 12)" at bounding box center [793, 127] width 489 height 24
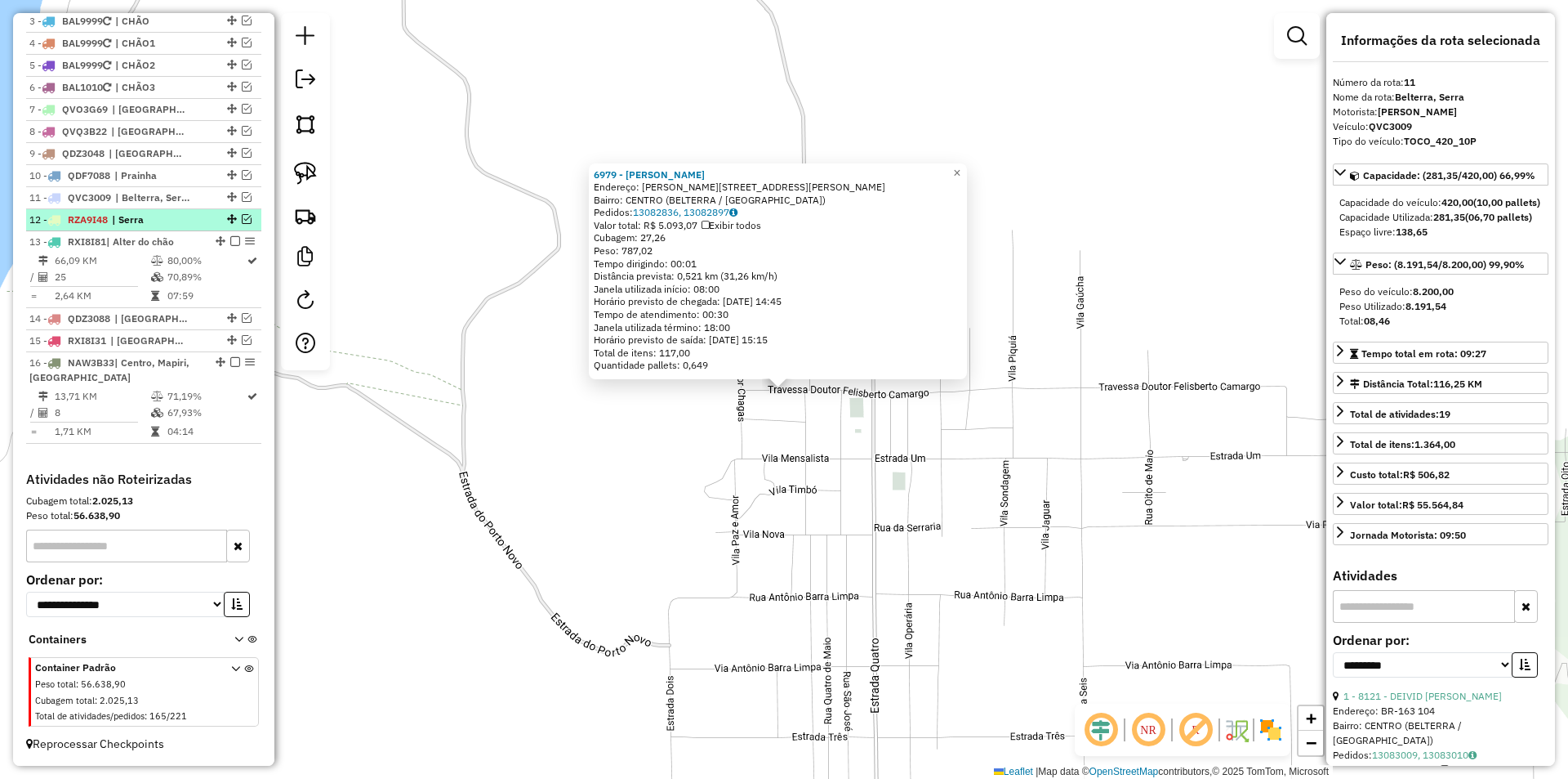
click at [245, 213] on div "12 - RZA9I48 | Serra" at bounding box center [143, 219] width 228 height 15
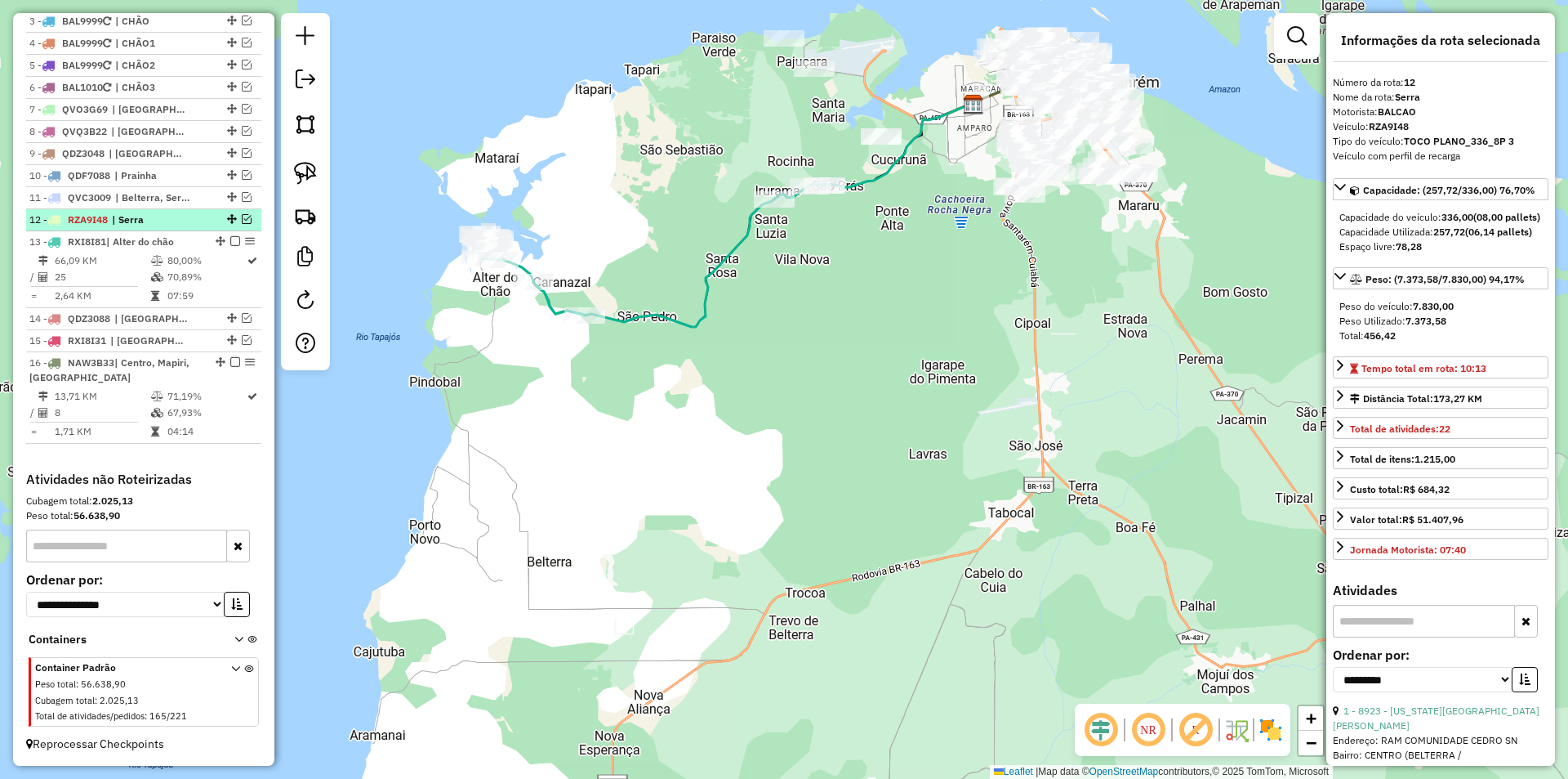
click at [242, 214] on em at bounding box center [247, 219] width 10 height 10
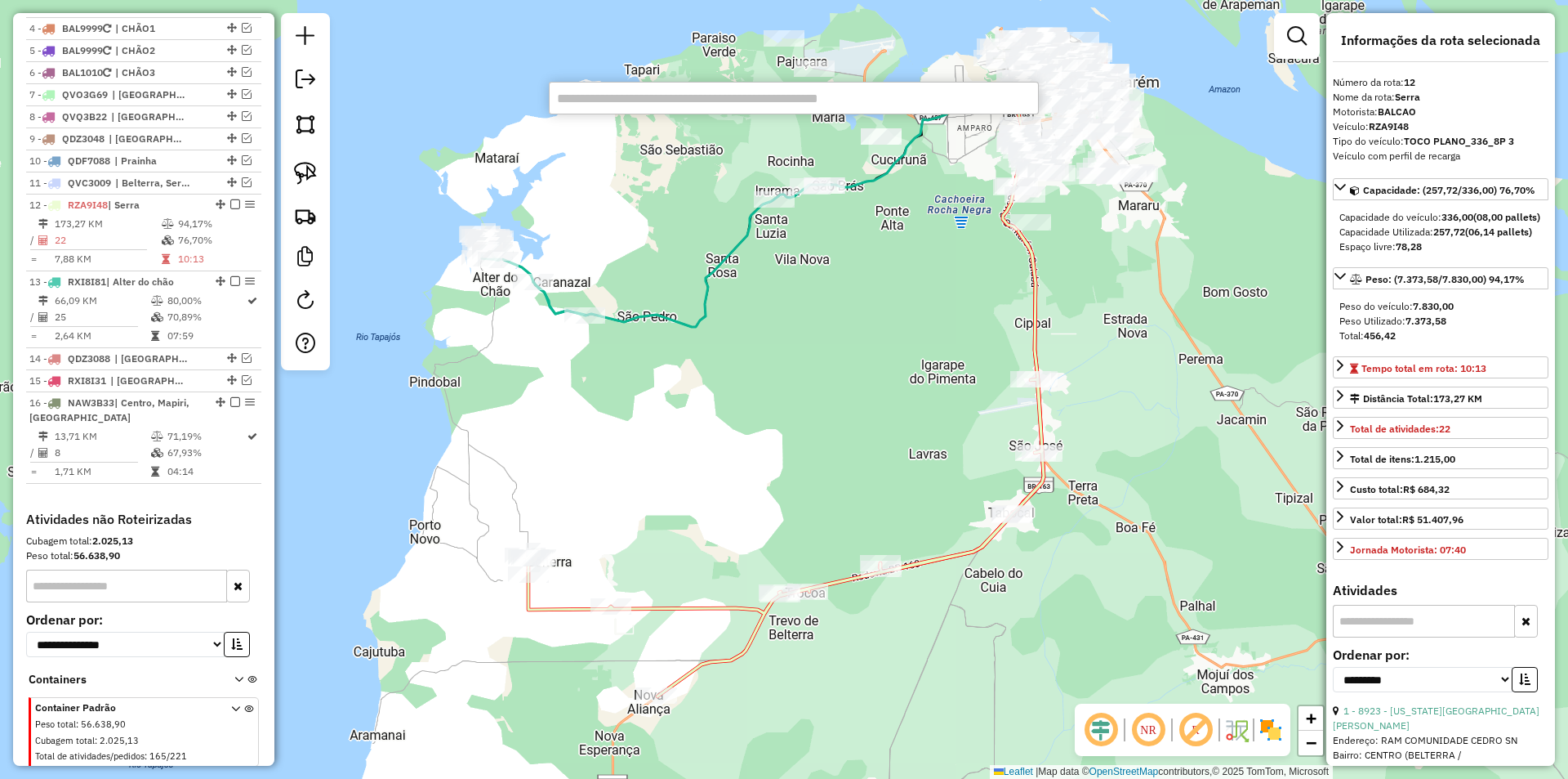
click at [789, 94] on input "text" at bounding box center [794, 98] width 490 height 33
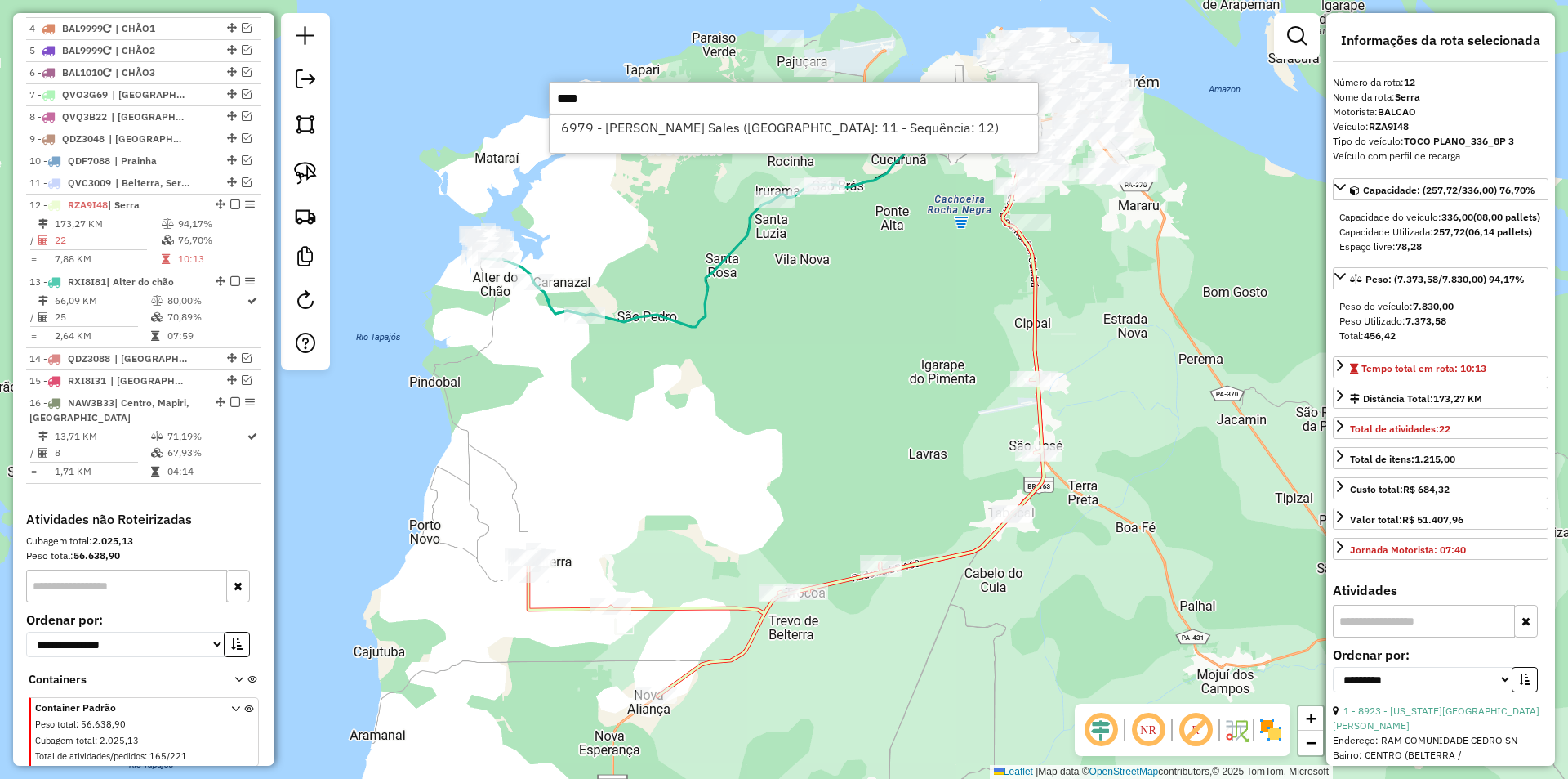
type input "****"
click at [614, 144] on div "6979 - Gilberto Santo Sales (Rota: 11 - Sequência: 12)" at bounding box center [794, 133] width 490 height 39
drag, startPoint x: 742, startPoint y: 112, endPoint x: 721, endPoint y: 131, distance: 28.3
click at [734, 114] on div "**** 6979 - Gilberto Santo Sales (Rota: 11 - Sequência: 12) 1 items selected" at bounding box center [794, 98] width 490 height 33
click at [721, 131] on li "6979 - Gilberto Santo Sales (Rota: 11 - Sequência: 12)" at bounding box center [793, 127] width 489 height 24
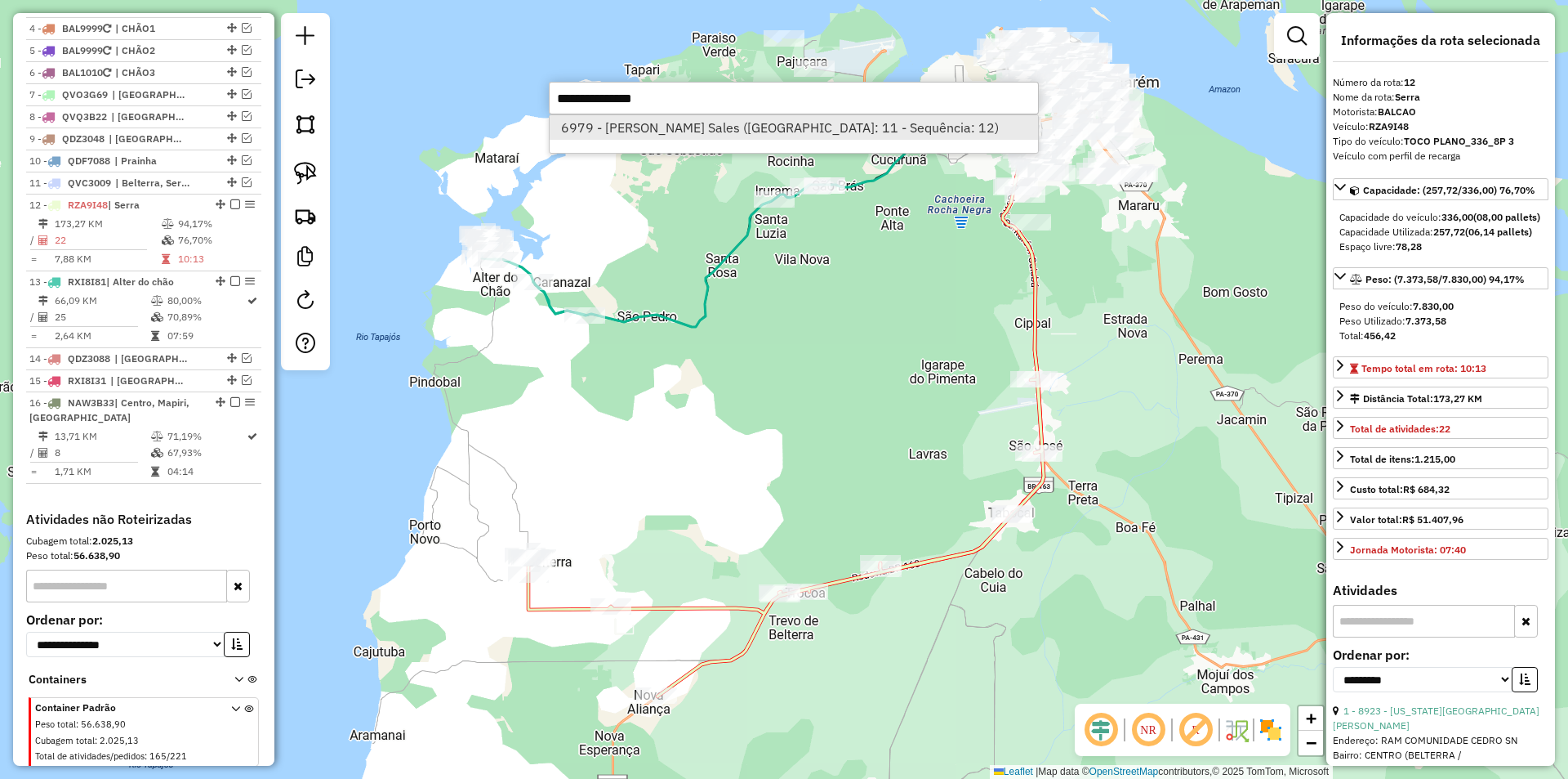
scroll to position [769, 0]
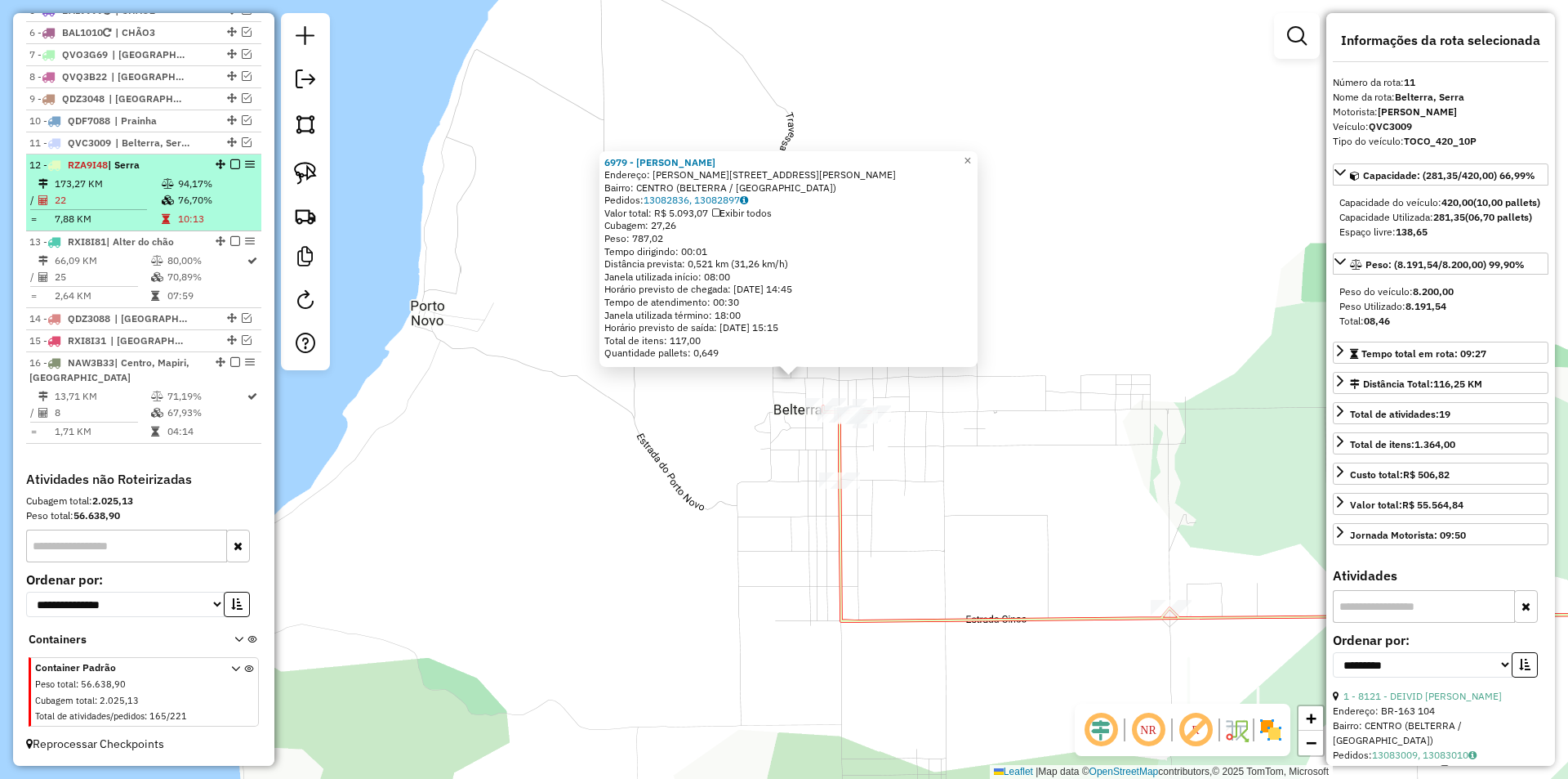
click at [230, 163] on em at bounding box center [235, 164] width 10 height 10
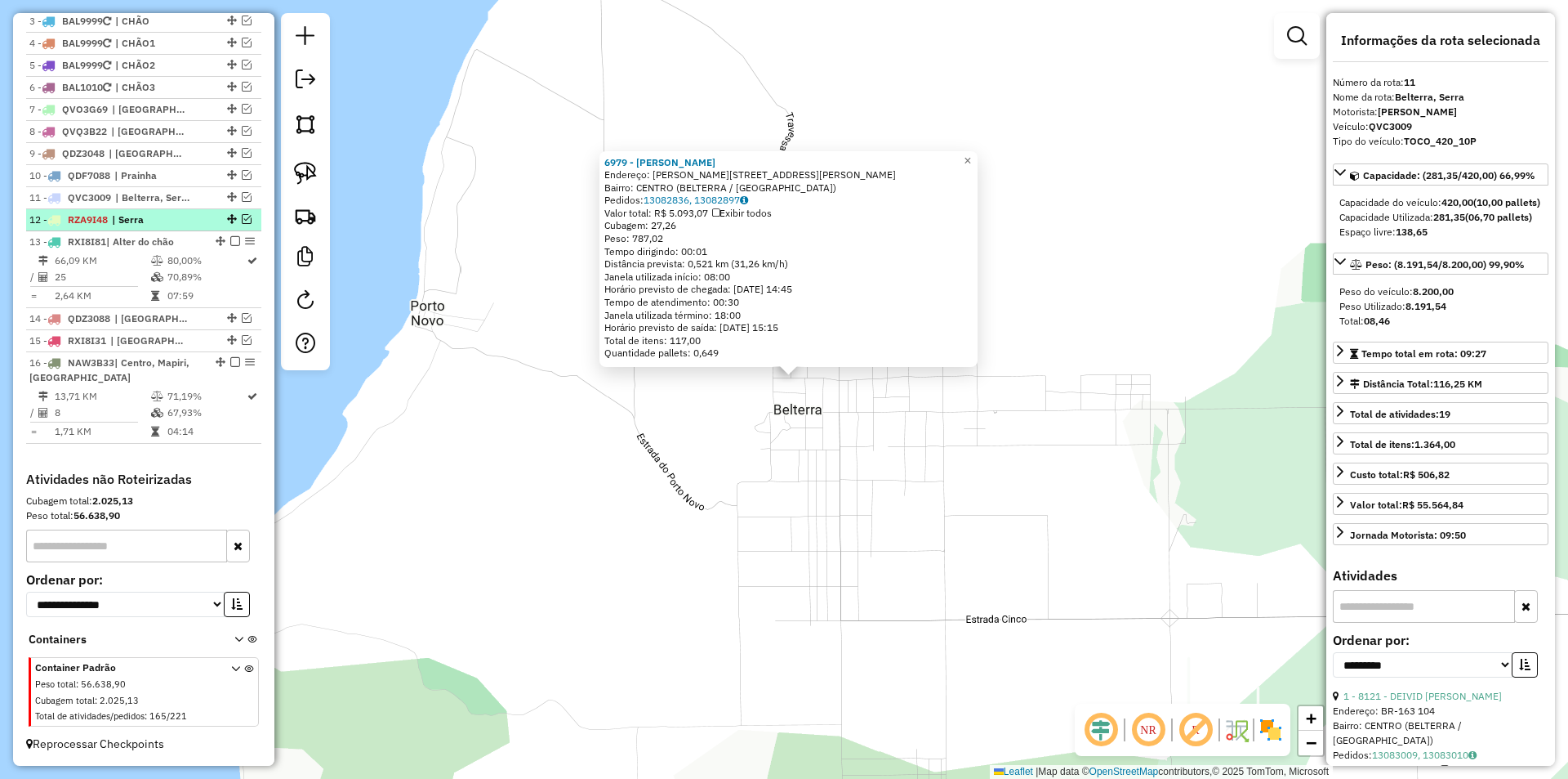
scroll to position [715, 0]
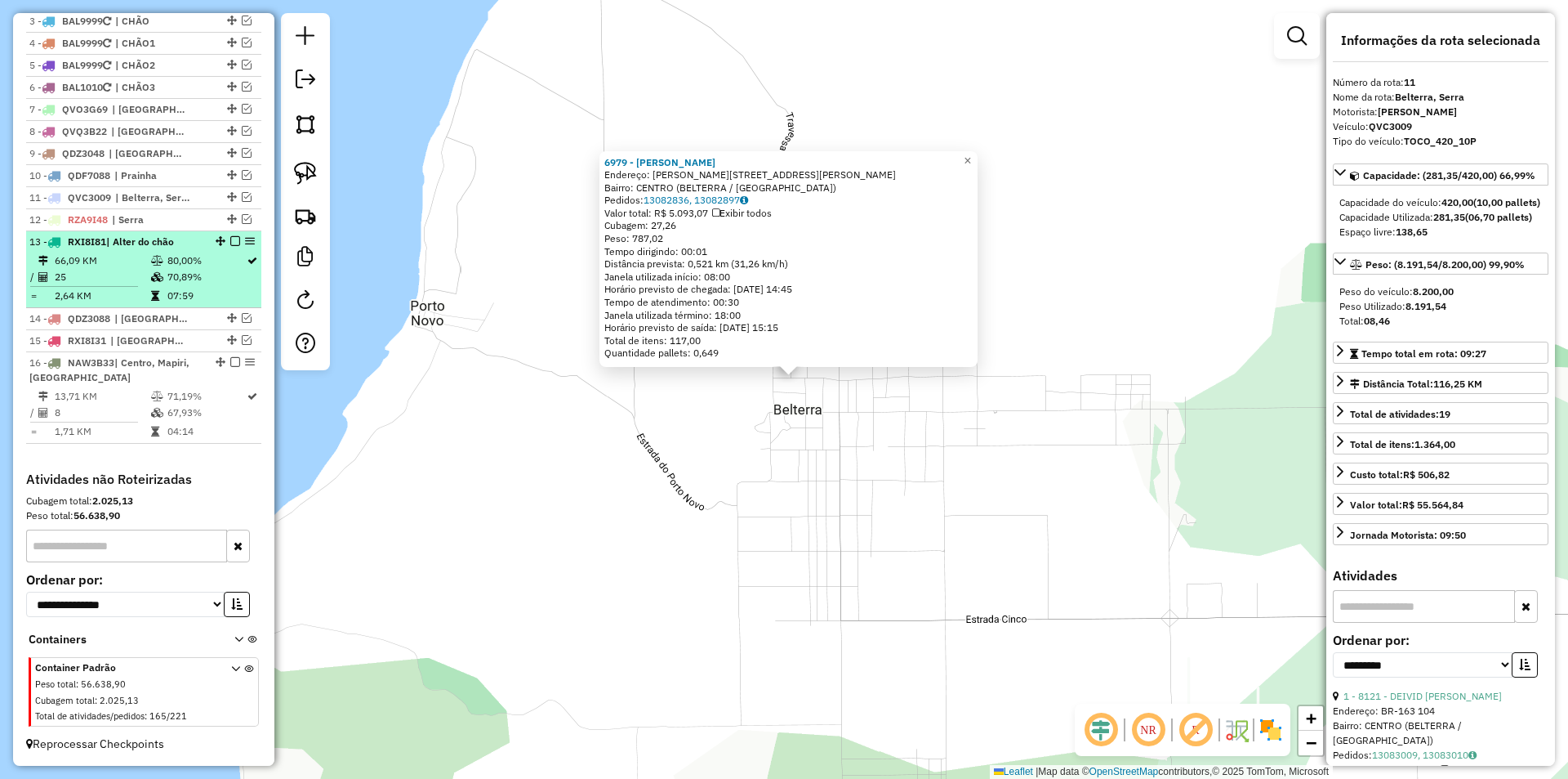
click at [211, 270] on td "70,89%" at bounding box center [206, 277] width 79 height 16
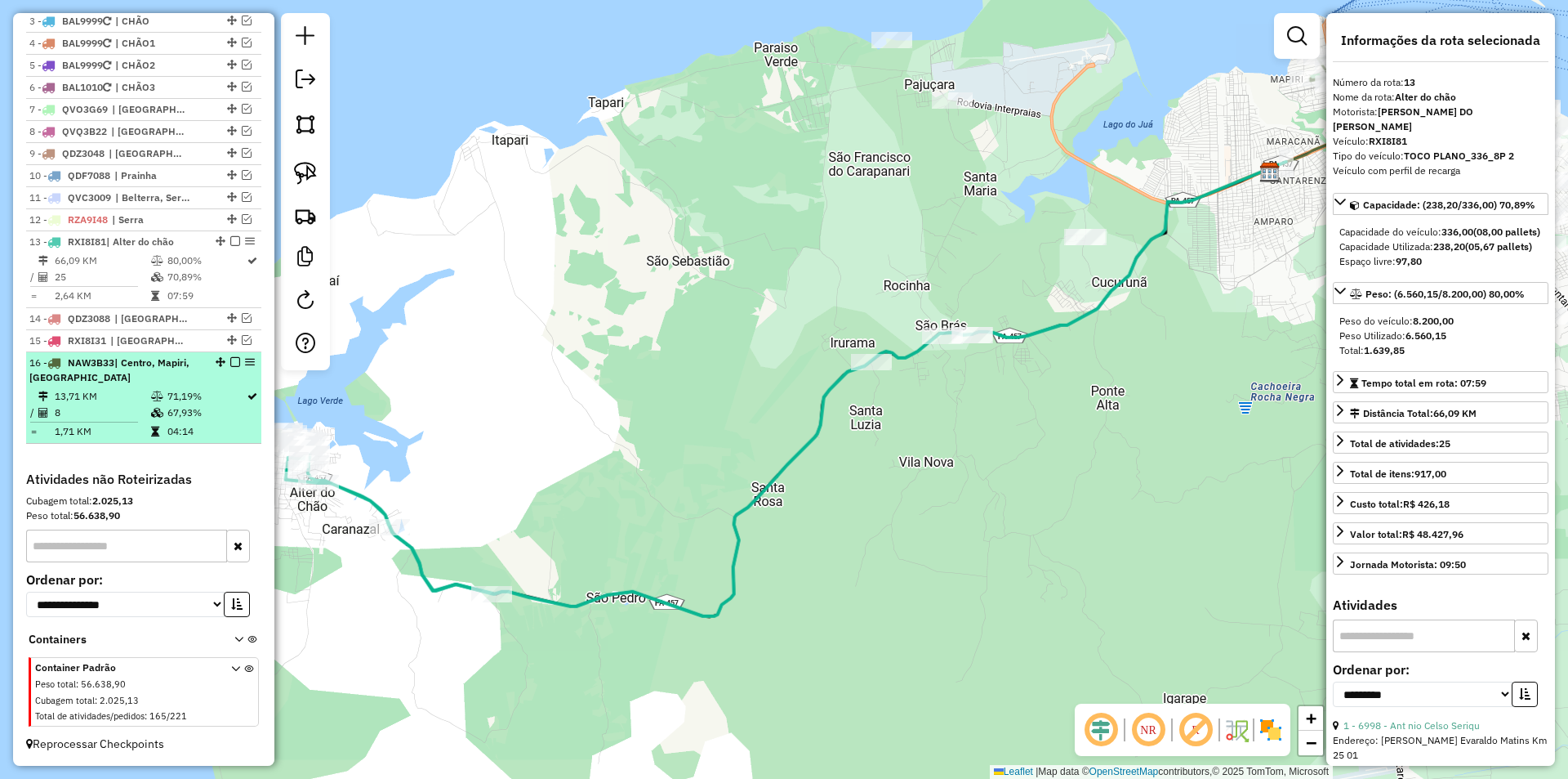
click at [222, 404] on td "67,93%" at bounding box center [206, 413] width 79 height 16
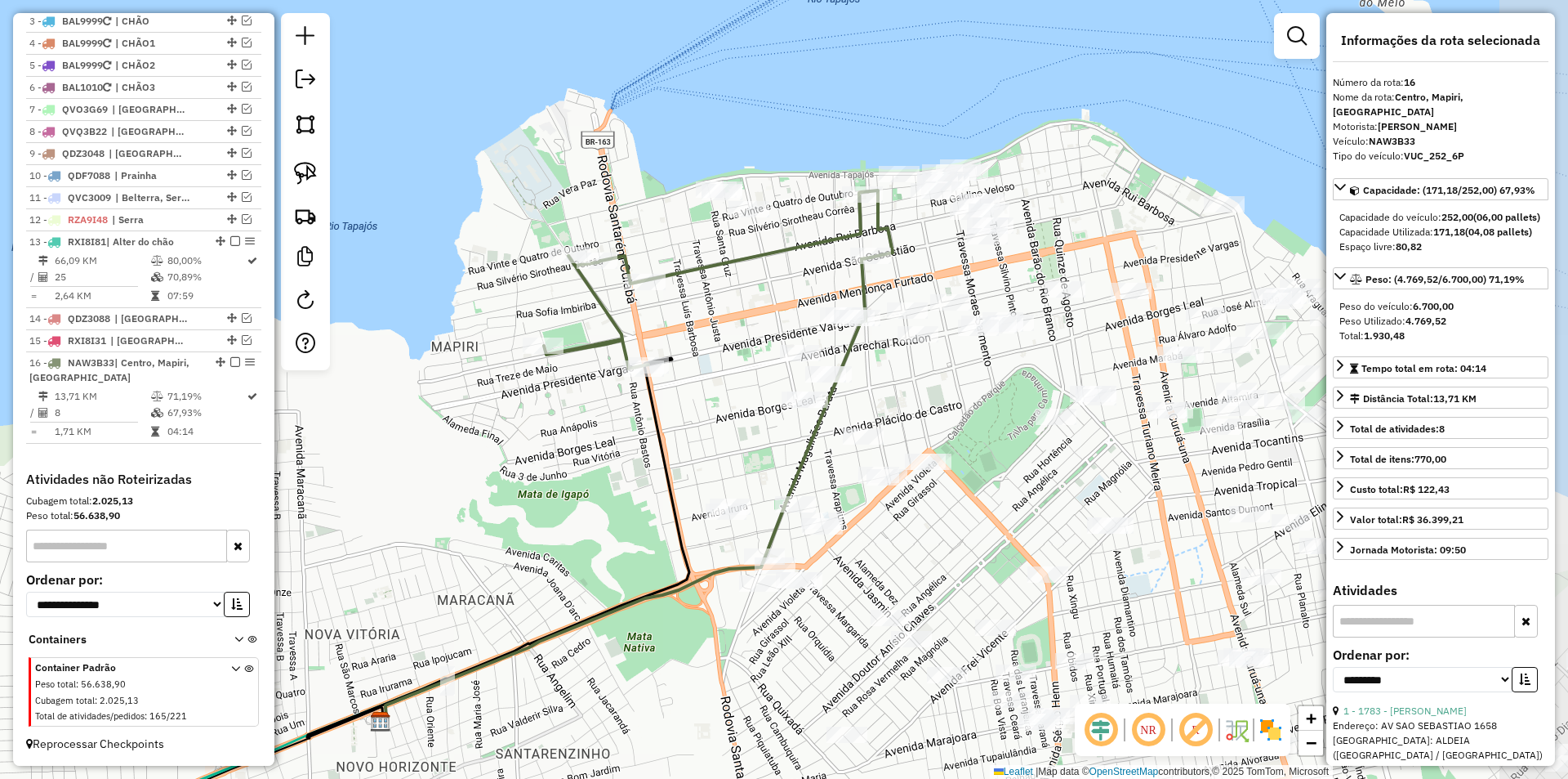
drag, startPoint x: 902, startPoint y: 330, endPoint x: 717, endPoint y: 404, distance: 199.3
click at [717, 404] on div "Janela de atendimento Grade de atendimento Capacidade Transportadoras Veículos …" at bounding box center [784, 389] width 1568 height 779
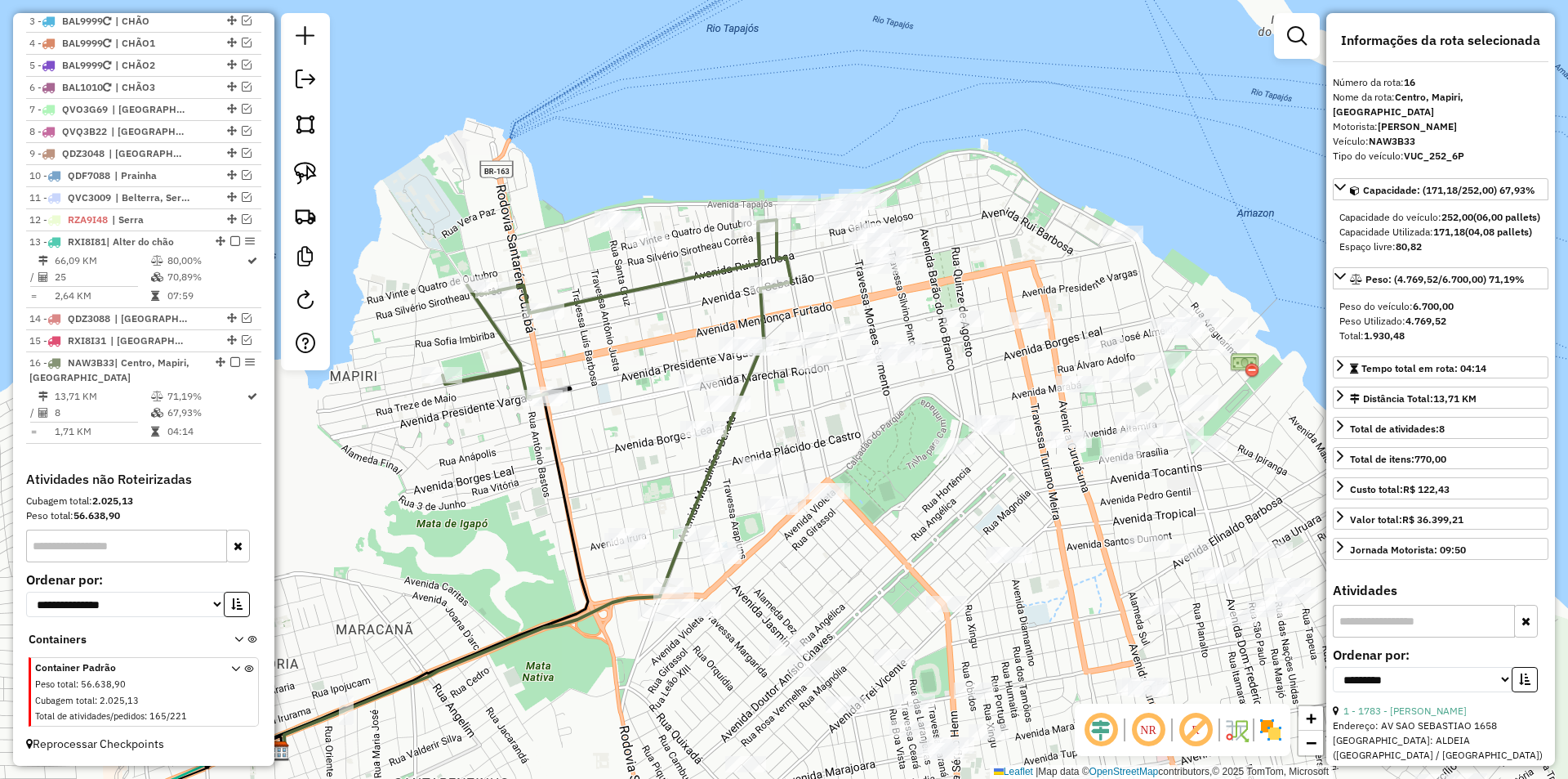
drag, startPoint x: 717, startPoint y: 404, endPoint x: 585, endPoint y: 145, distance: 290.7
click at [612, 411] on div "Janela de atendimento Grade de atendimento Capacidade Transportadoras Veículos …" at bounding box center [784, 389] width 1568 height 779
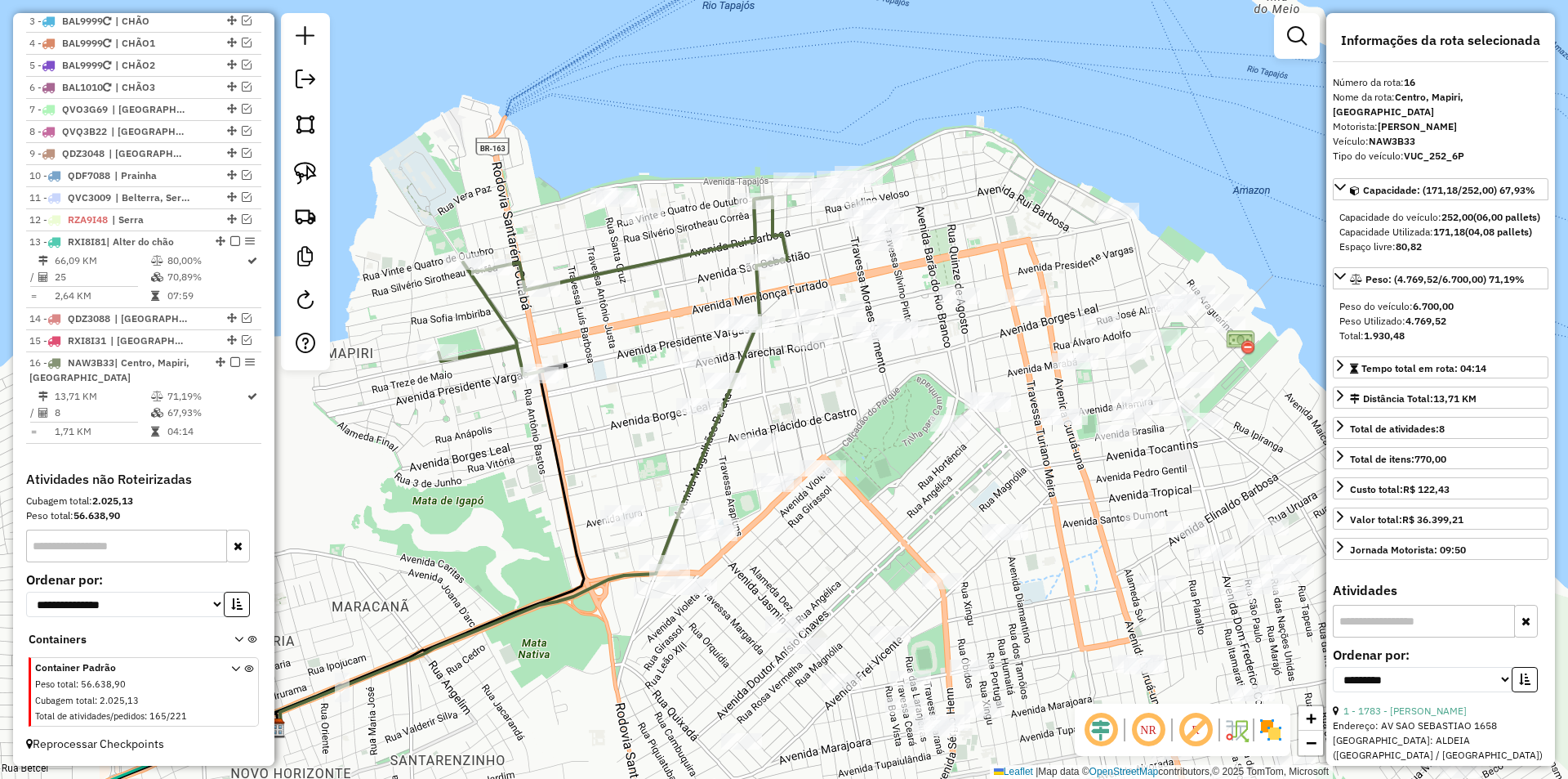
click at [639, 203] on div "Janela de atendimento Grade de atendimento Capacidade Transportadoras Veículos …" at bounding box center [784, 389] width 1568 height 779
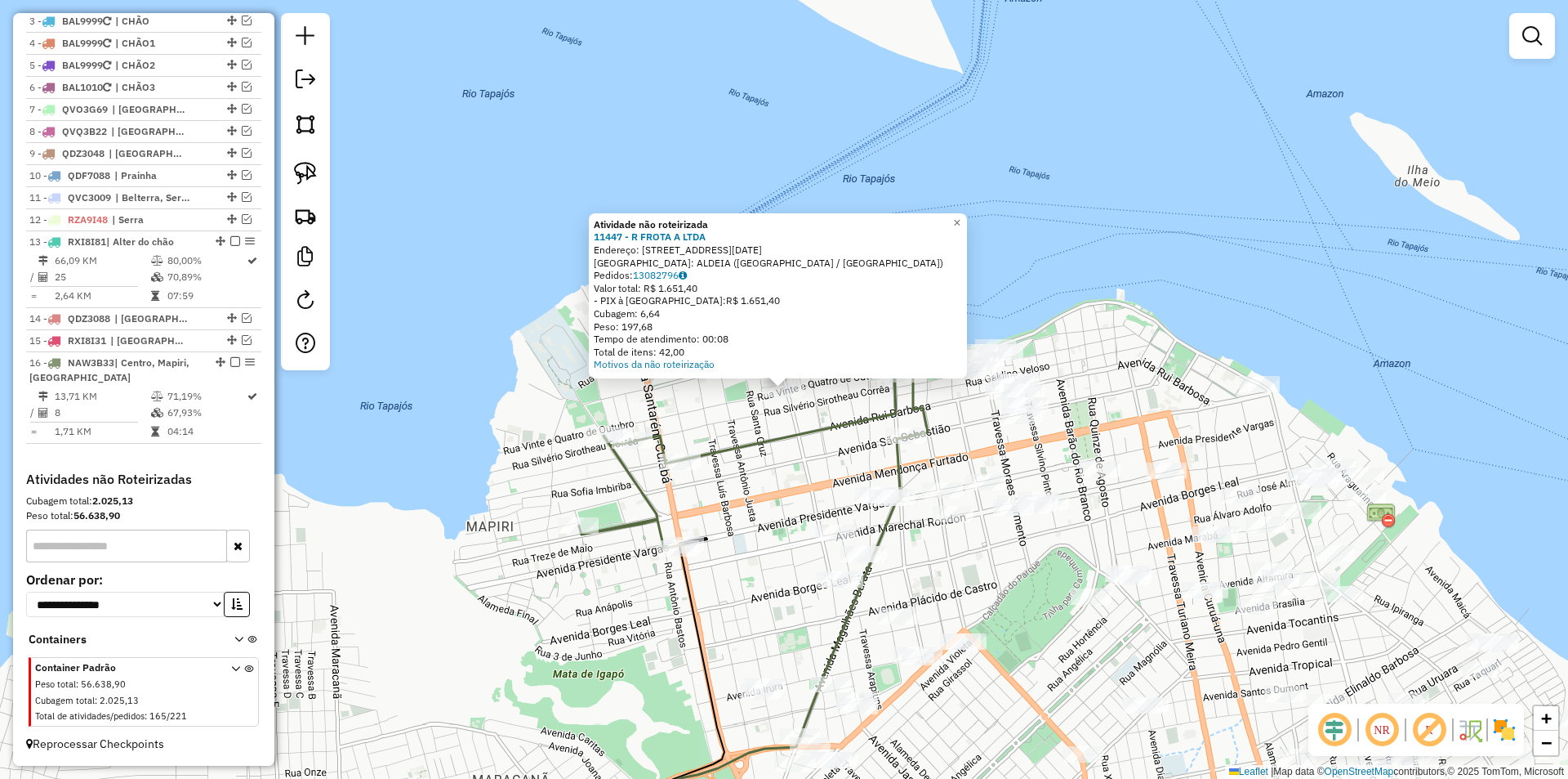
click at [743, 436] on icon at bounding box center [753, 459] width 349 height 178
select select "**********"
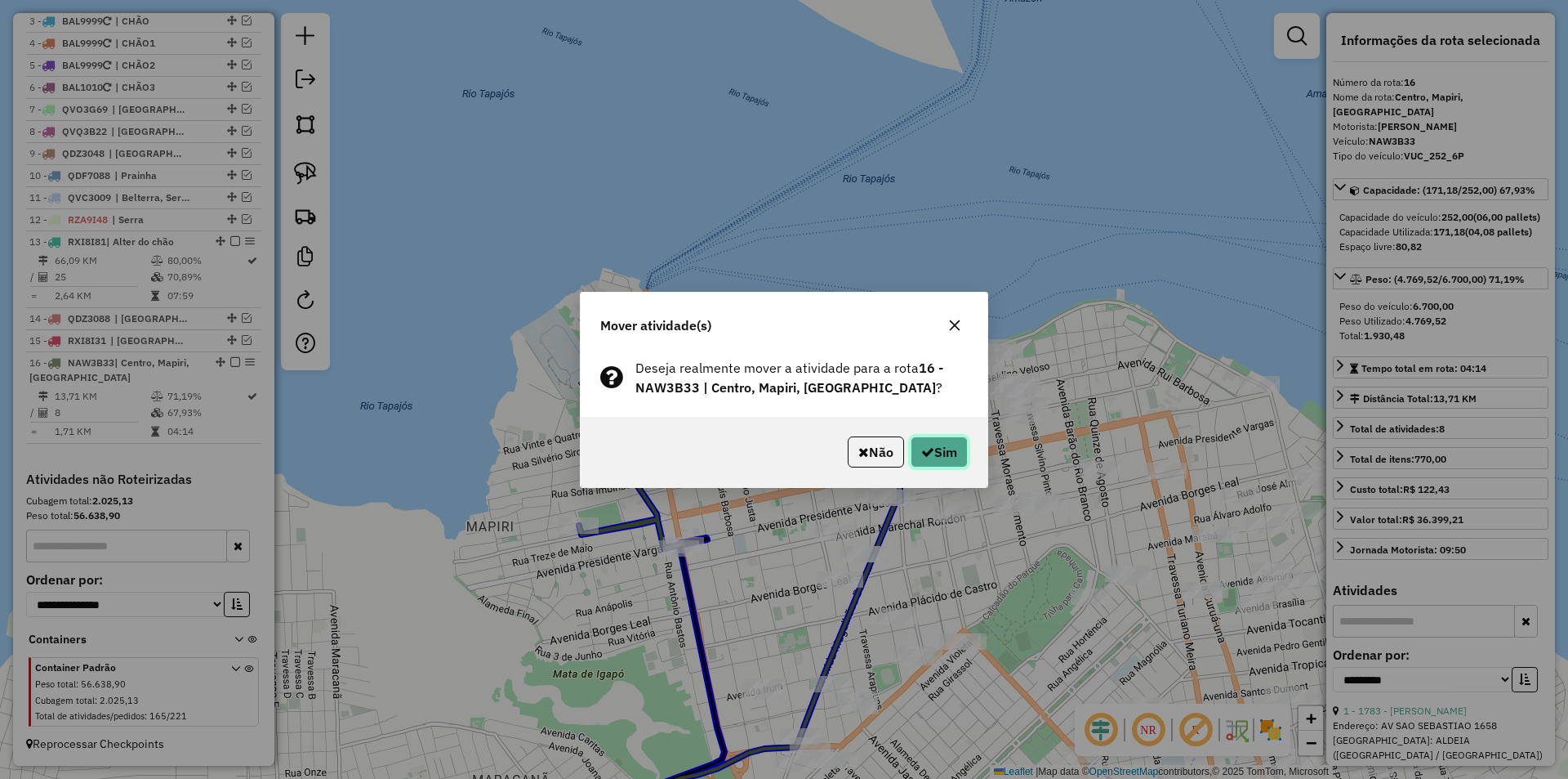
click at [939, 459] on button "Sim" at bounding box center [939, 452] width 57 height 31
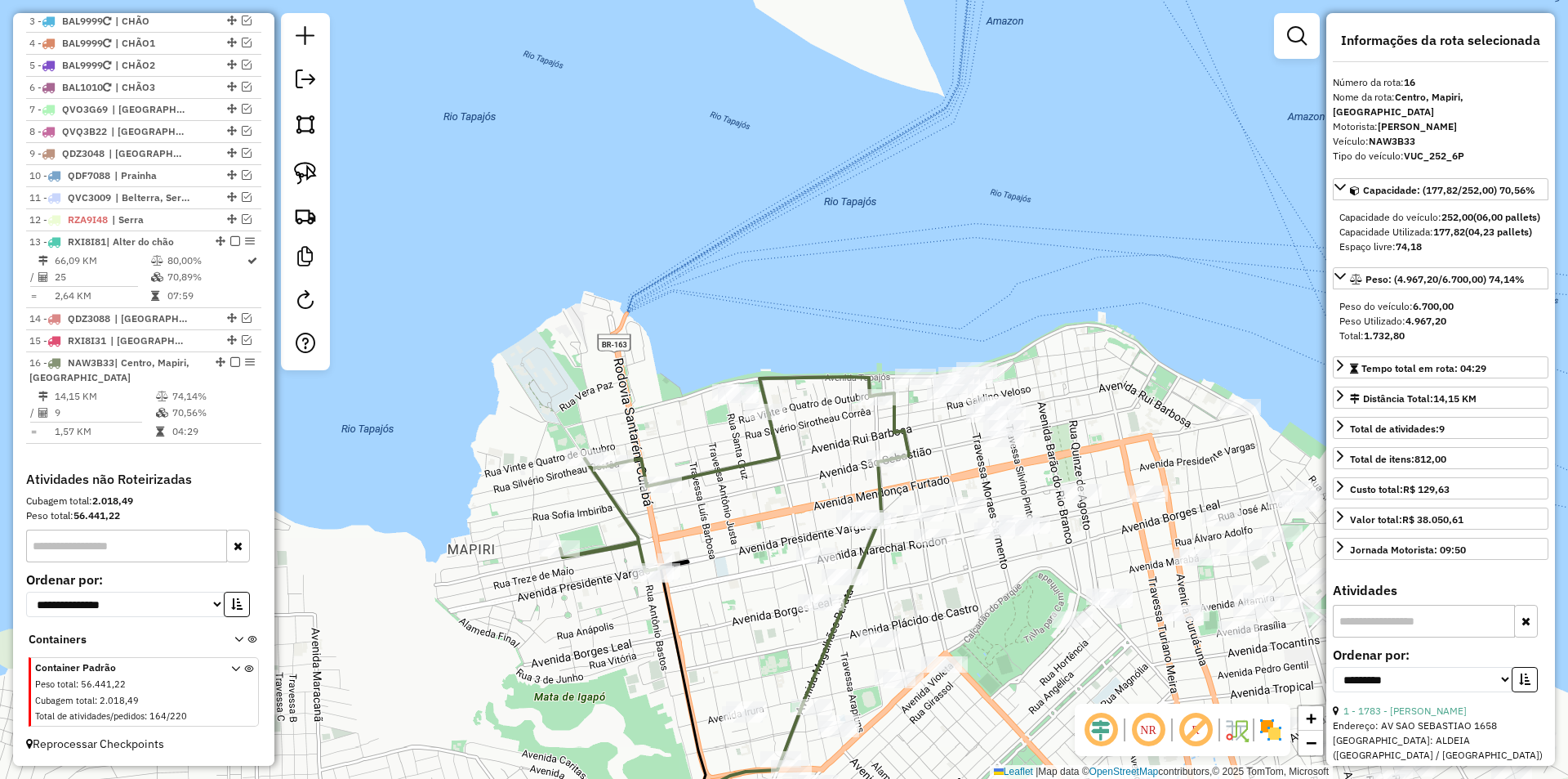
drag, startPoint x: 826, startPoint y: 467, endPoint x: 749, endPoint y: 433, distance: 84.2
click at [802, 492] on div "Janela de atendimento Grade de atendimento Capacidade Transportadoras Veículos …" at bounding box center [784, 389] width 1568 height 779
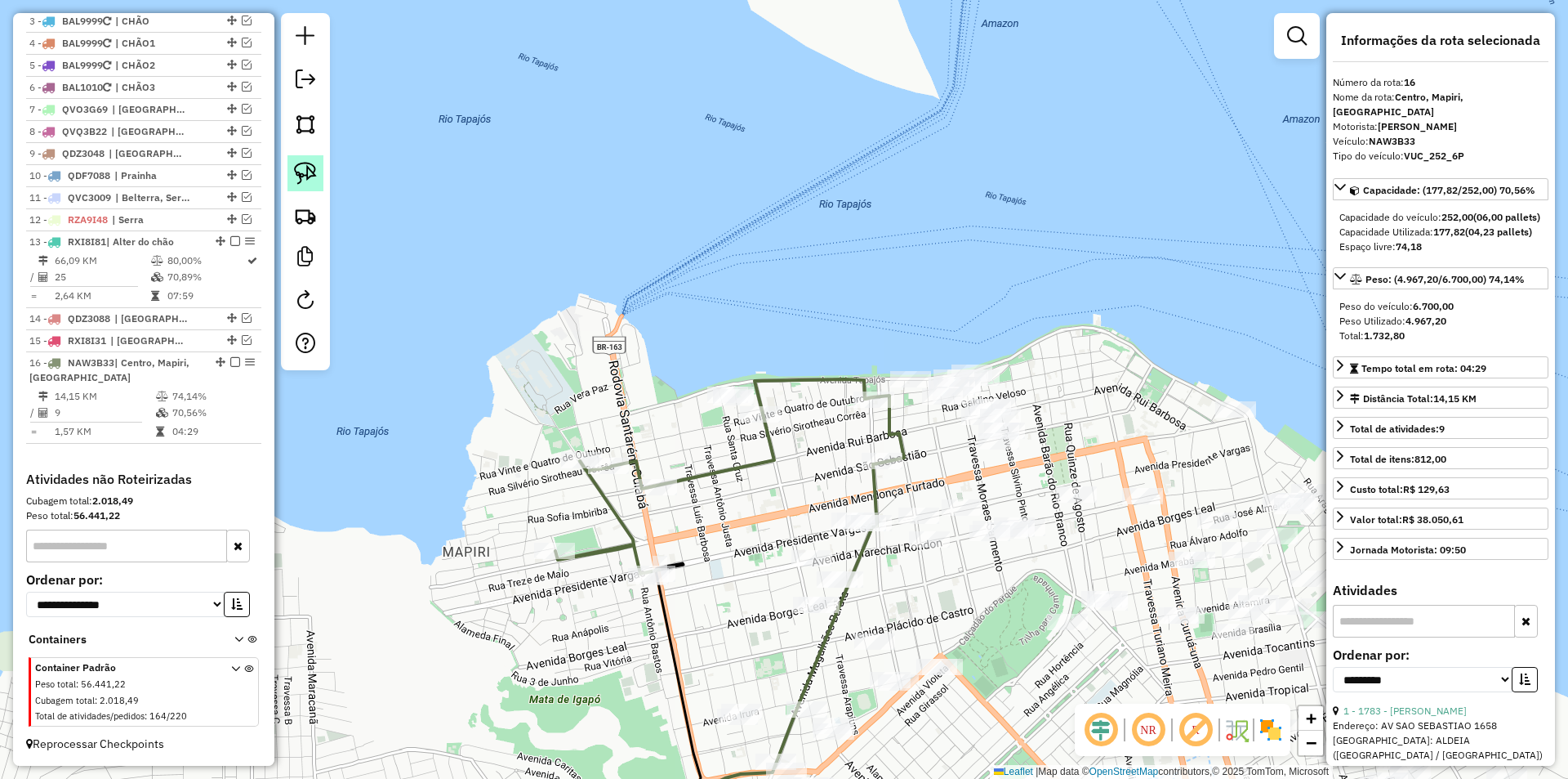
click at [322, 167] on link at bounding box center [305, 173] width 36 height 36
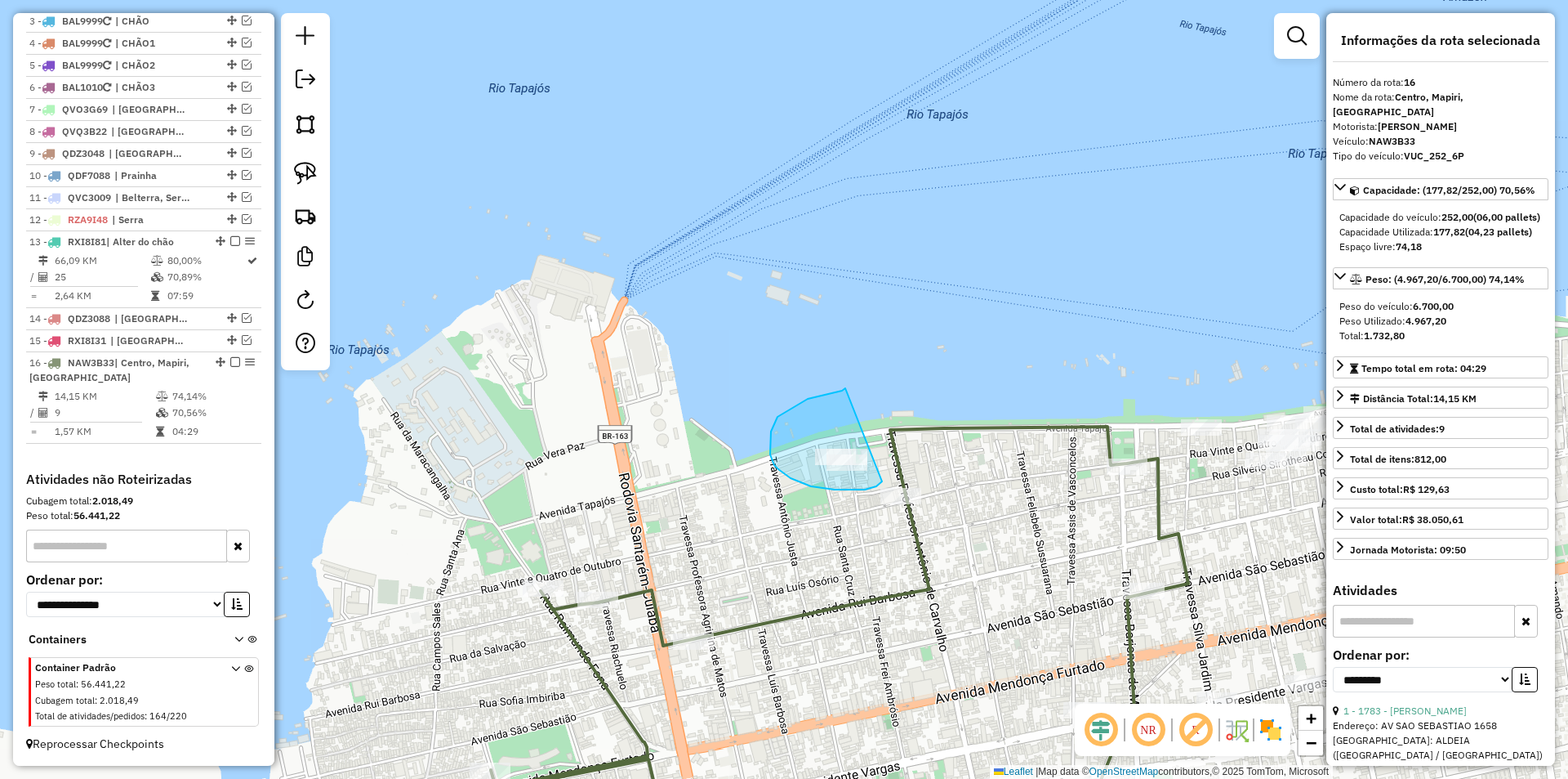
drag, startPoint x: 846, startPoint y: 388, endPoint x: 882, endPoint y: 482, distance: 100.7
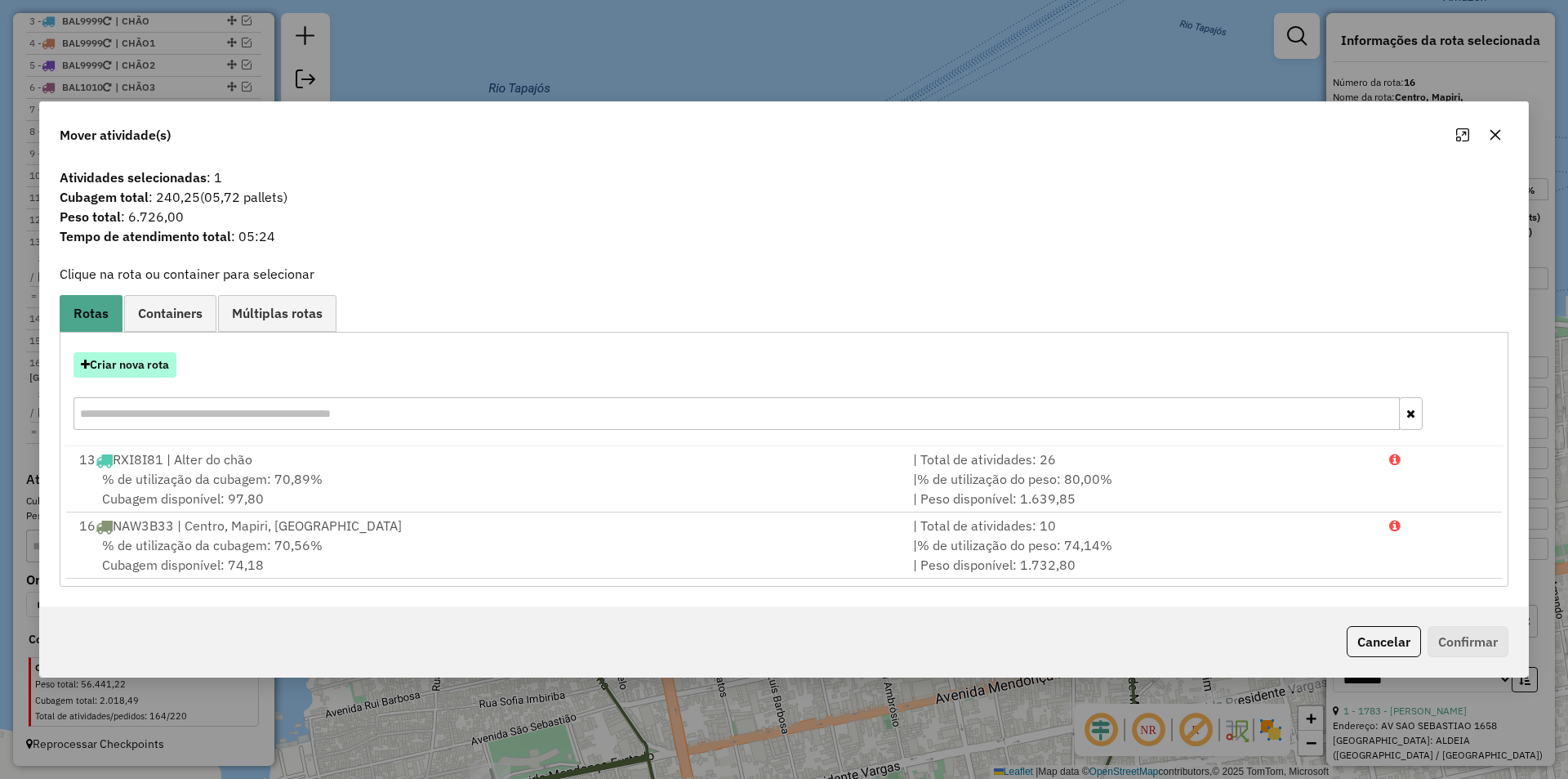
click at [160, 370] on button "Criar nova rota" at bounding box center [125, 365] width 103 height 25
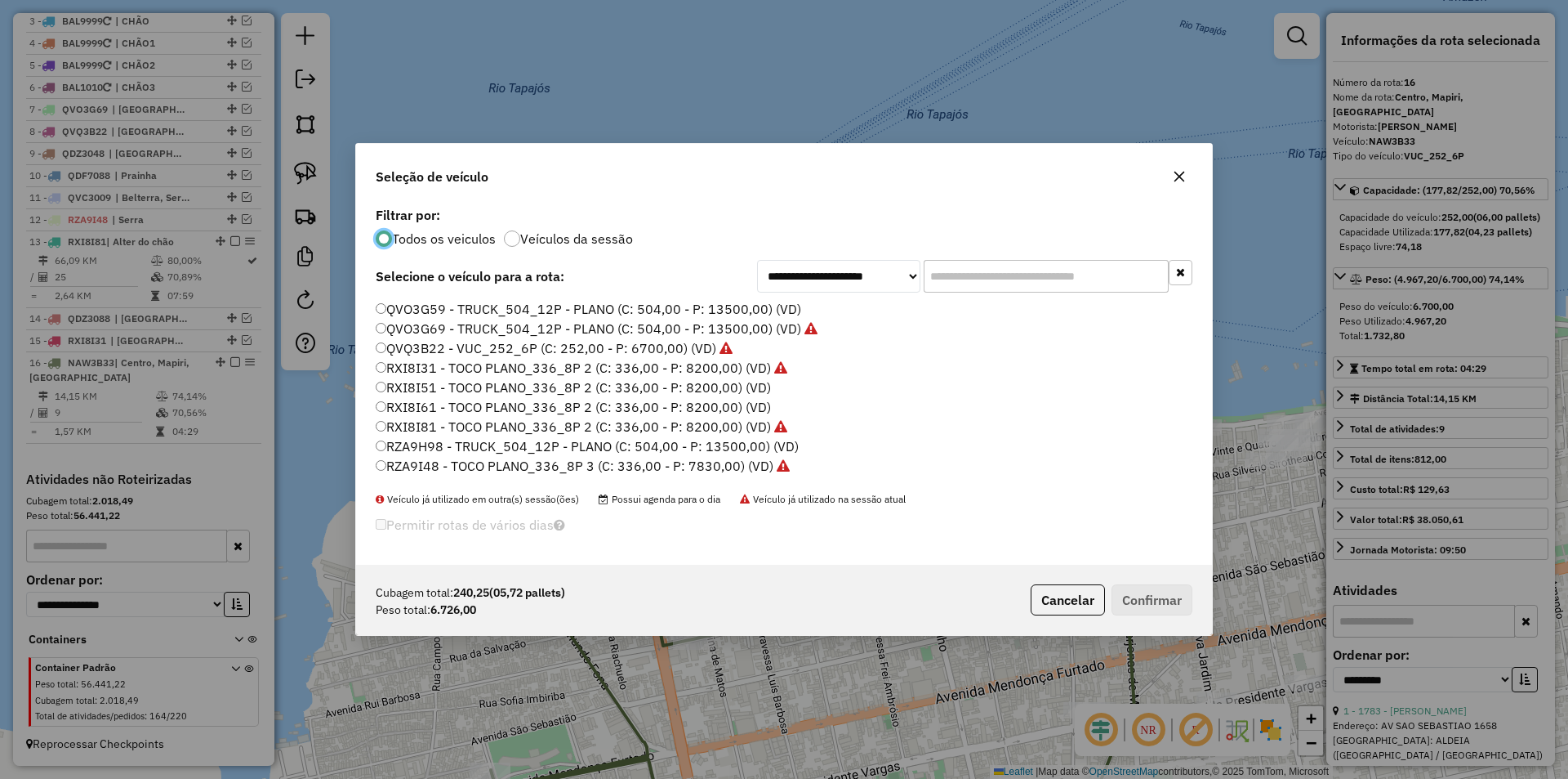
scroll to position [487, 0]
click at [1045, 599] on button "Cancelar" at bounding box center [1068, 599] width 74 height 31
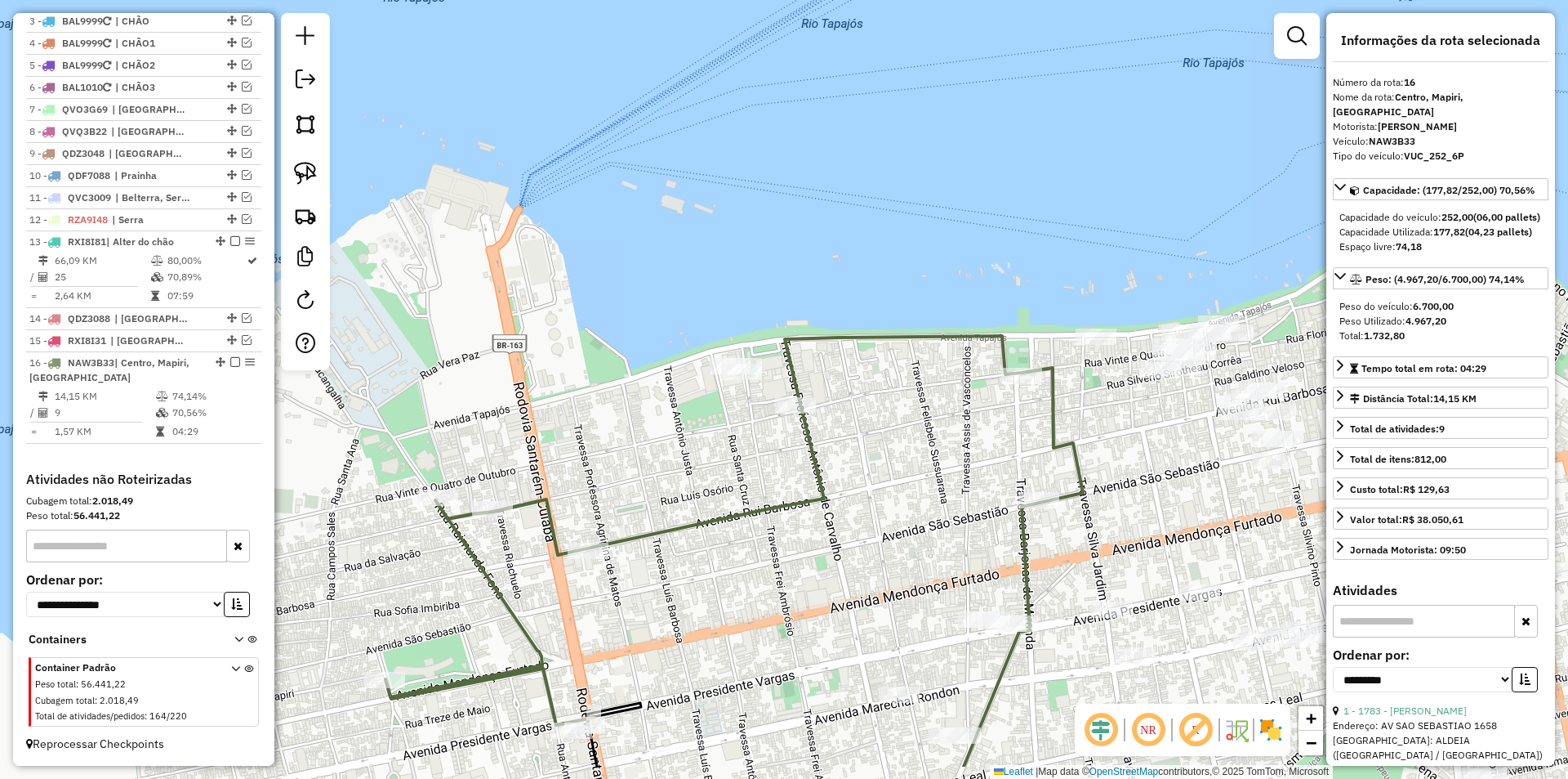
drag, startPoint x: 962, startPoint y: 609, endPoint x: 857, endPoint y: 518, distance: 138.9
click at [857, 518] on div "Janela de atendimento Grade de atendimento Capacidade Transportadoras Veículos …" at bounding box center [784, 389] width 1568 height 779
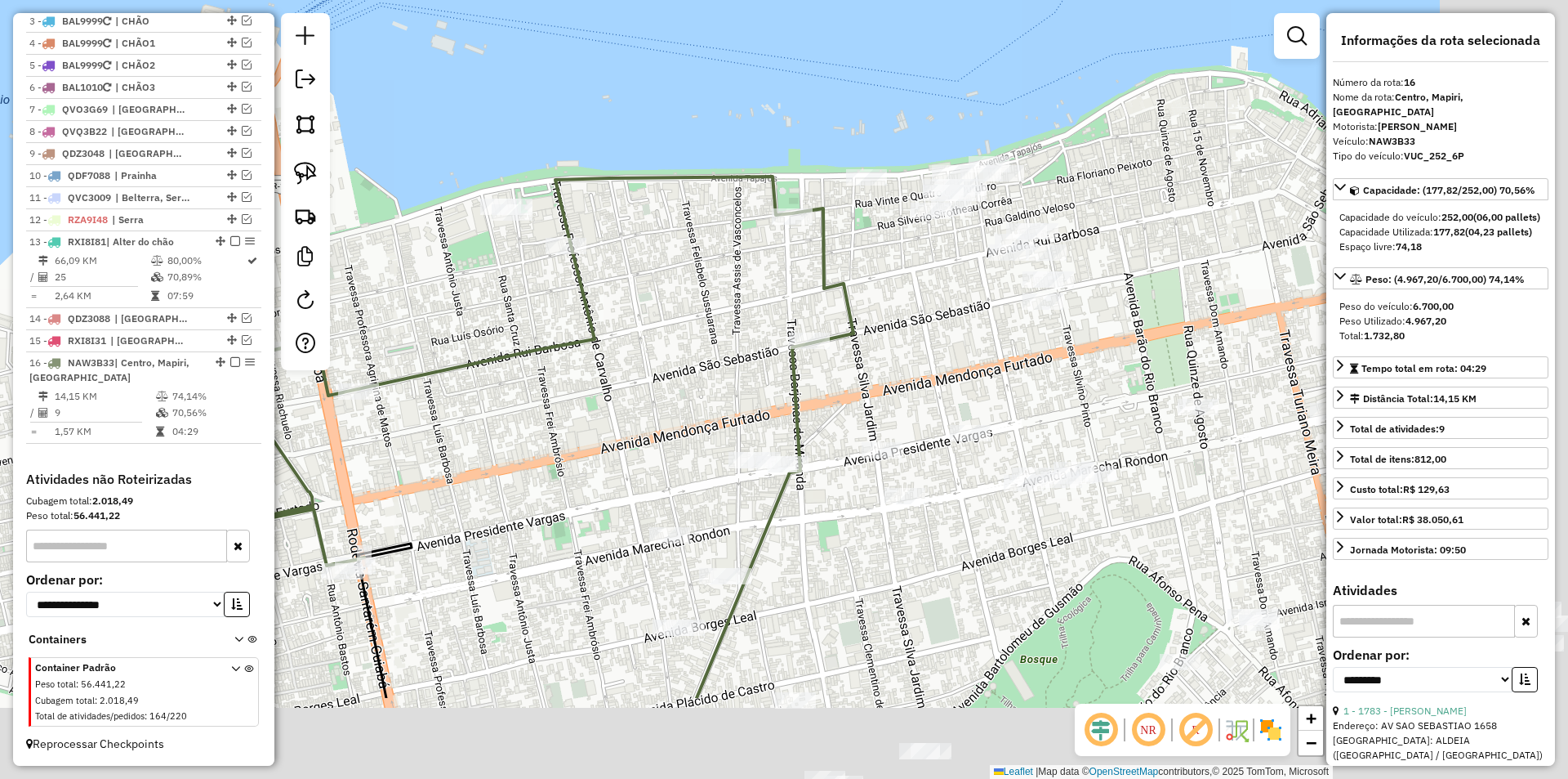
drag, startPoint x: 620, startPoint y: 398, endPoint x: 388, endPoint y: 236, distance: 283.0
click at [388, 236] on div "Janela de atendimento Grade de atendimento Capacidade Transportadoras Veículos …" at bounding box center [784, 389] width 1568 height 779
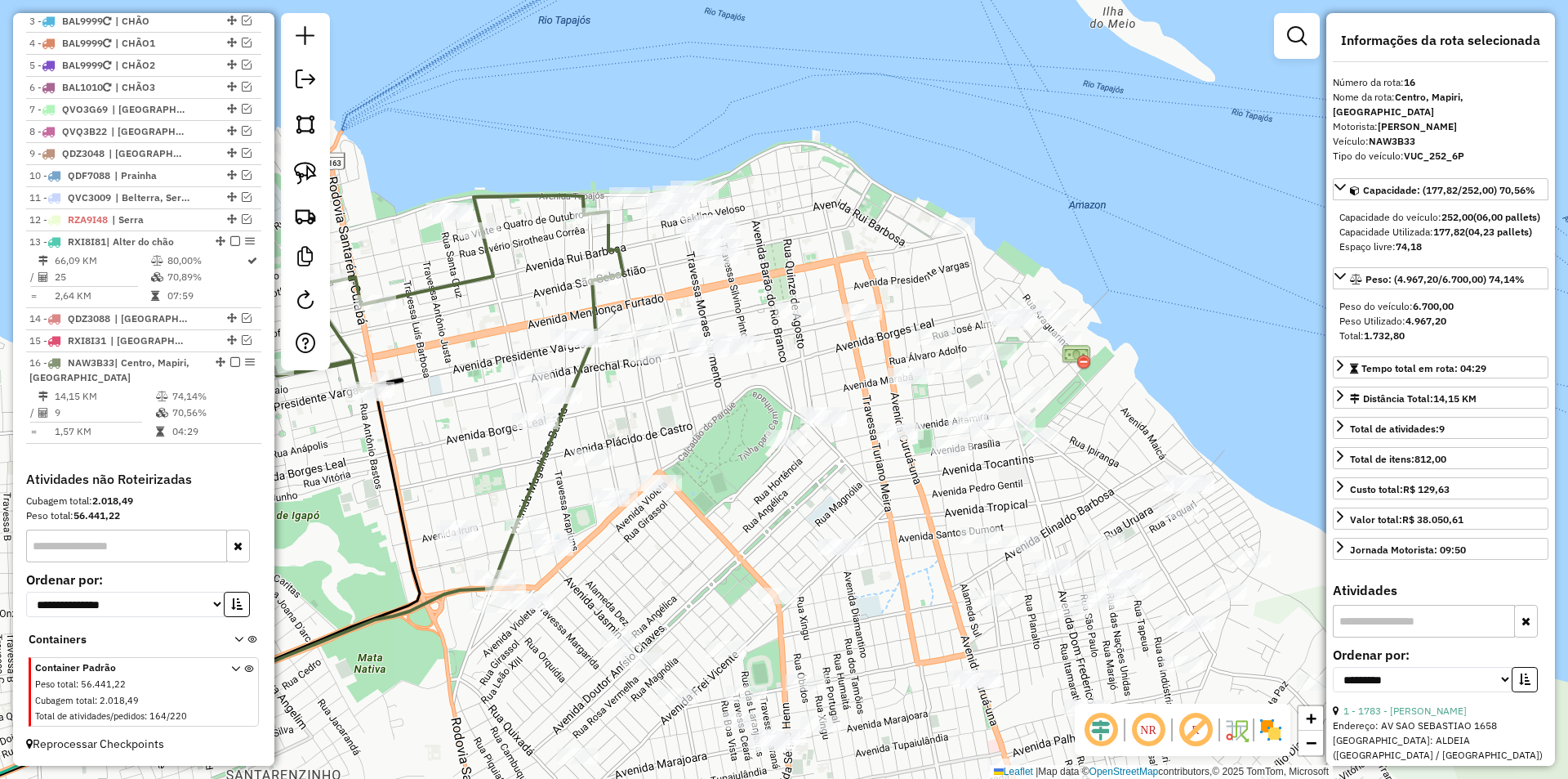
drag, startPoint x: 530, startPoint y: 382, endPoint x: 481, endPoint y: 326, distance: 74.4
click at [481, 326] on div "Janela de atendimento Grade de atendimento Capacidade Transportadoras Veículos …" at bounding box center [784, 389] width 1568 height 779
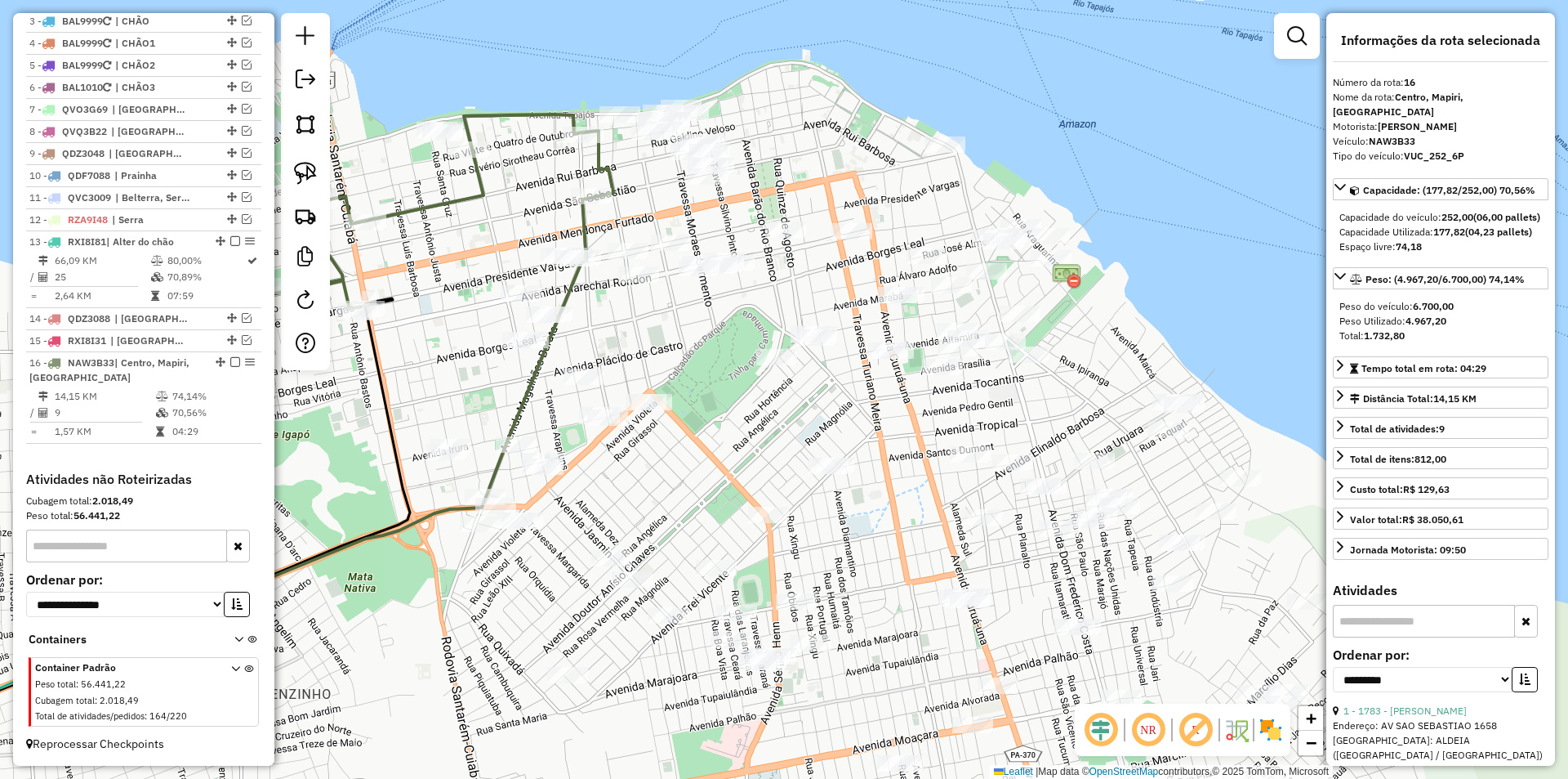
drag, startPoint x: 495, startPoint y: 401, endPoint x: 494, endPoint y: 346, distance: 55.0
click at [489, 332] on div "Janela de atendimento Grade de atendimento Capacidade Transportadoras Veículos …" at bounding box center [784, 389] width 1568 height 779
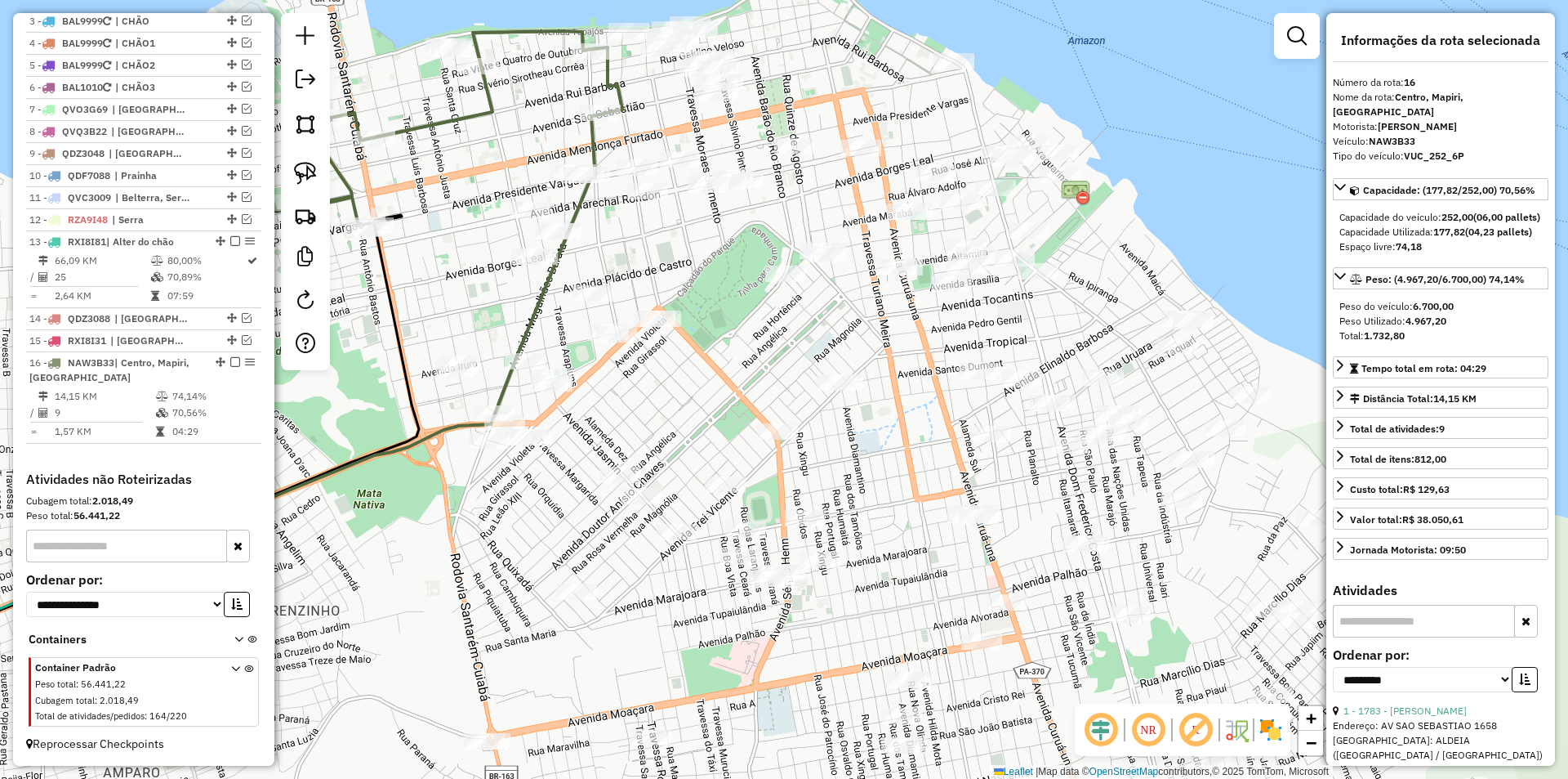
drag, startPoint x: 590, startPoint y: 465, endPoint x: 599, endPoint y: 381, distance: 84.5
click at [599, 381] on div "Janela de atendimento Grade de atendimento Capacidade Transportadoras Veículos …" at bounding box center [784, 389] width 1568 height 779
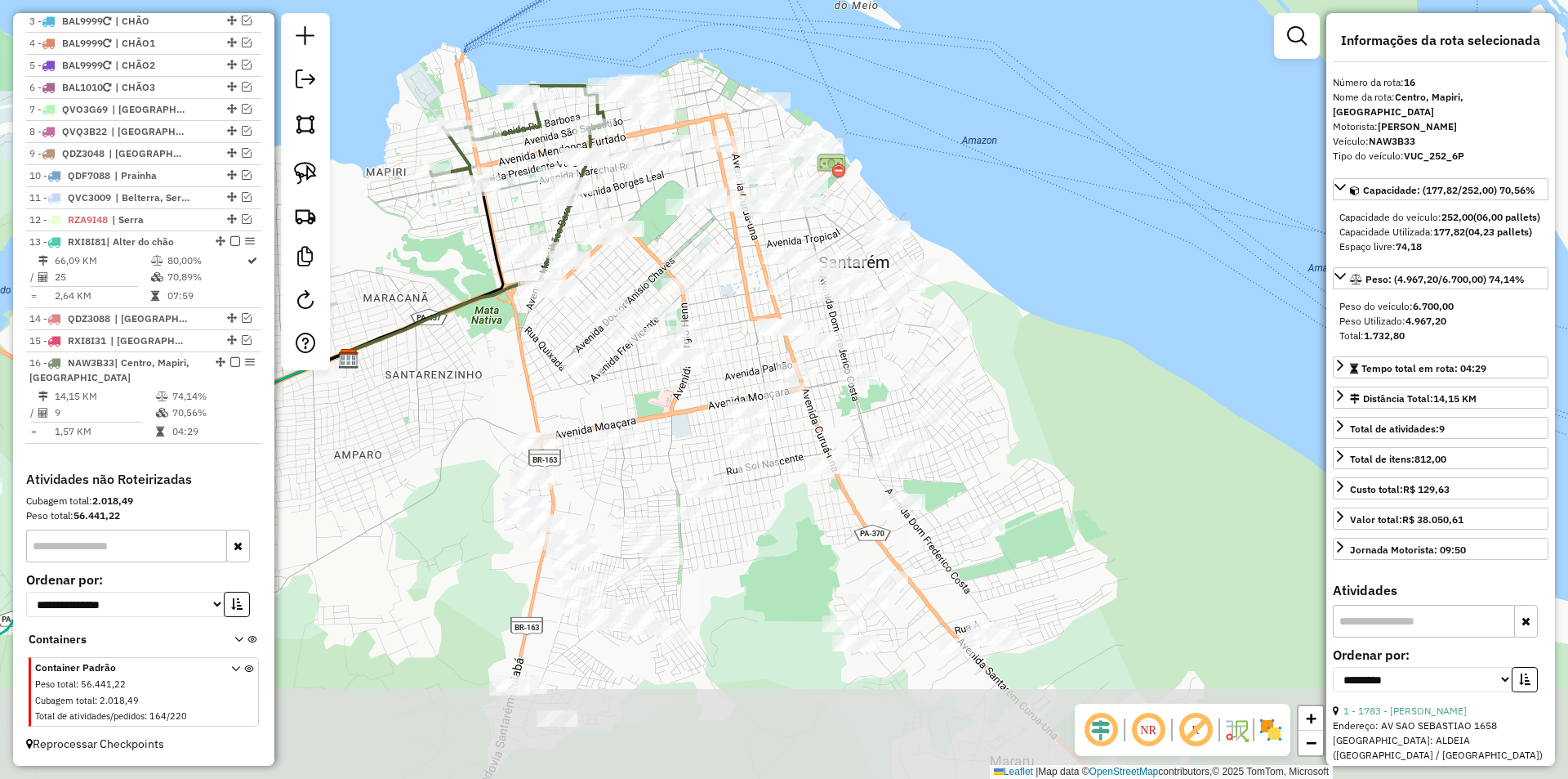
drag, startPoint x: 666, startPoint y: 575, endPoint x: 653, endPoint y: 459, distance: 116.7
click at [653, 460] on div "Janela de atendimento Grade de atendimento Capacidade Transportadoras Veículos …" at bounding box center [784, 389] width 1568 height 779
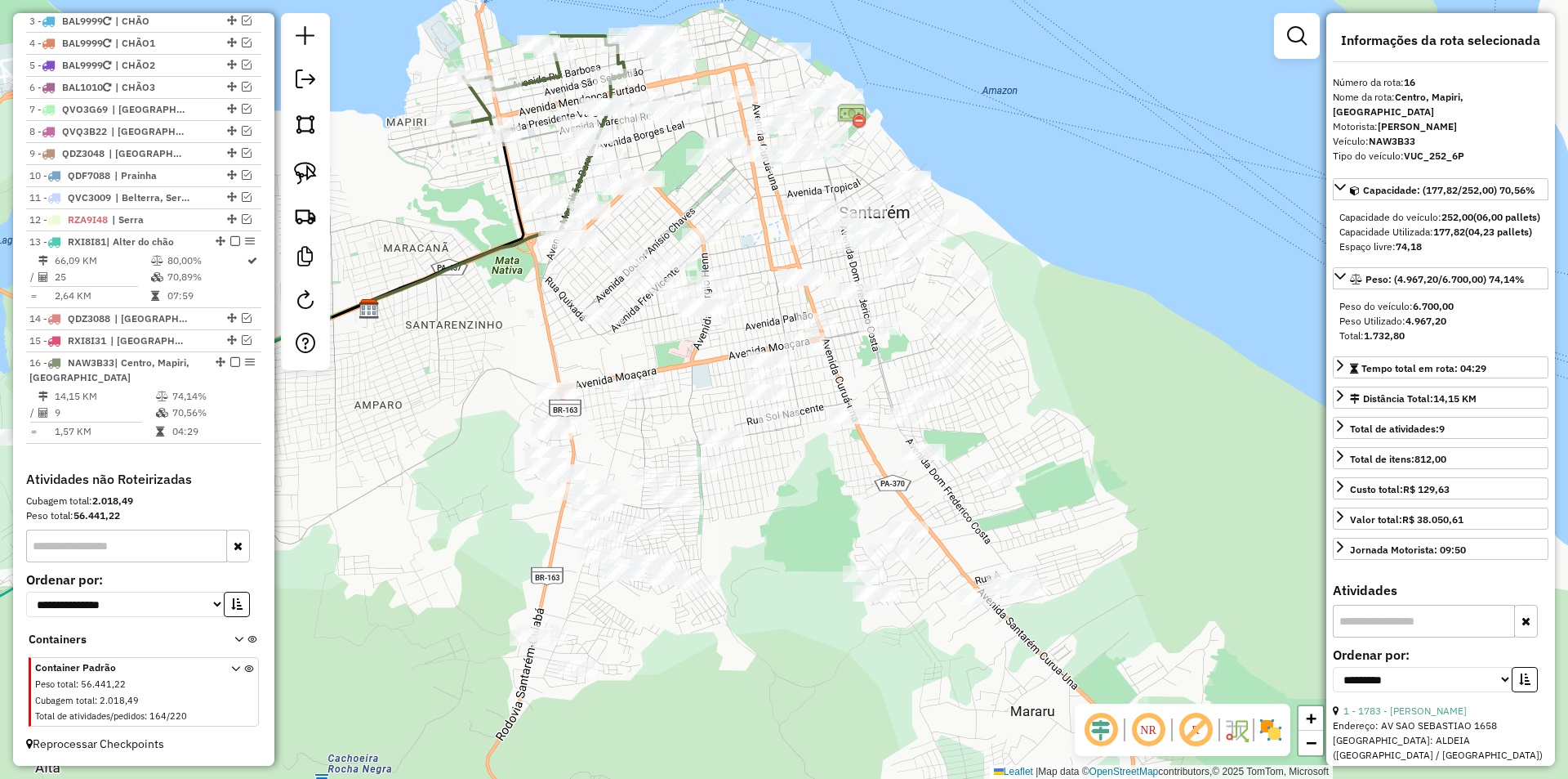
drag, startPoint x: 748, startPoint y: 686, endPoint x: 803, endPoint y: 615, distance: 89.8
click at [803, 615] on div "Janela de atendimento Grade de atendimento Capacidade Transportadoras Veículos …" at bounding box center [784, 389] width 1568 height 779
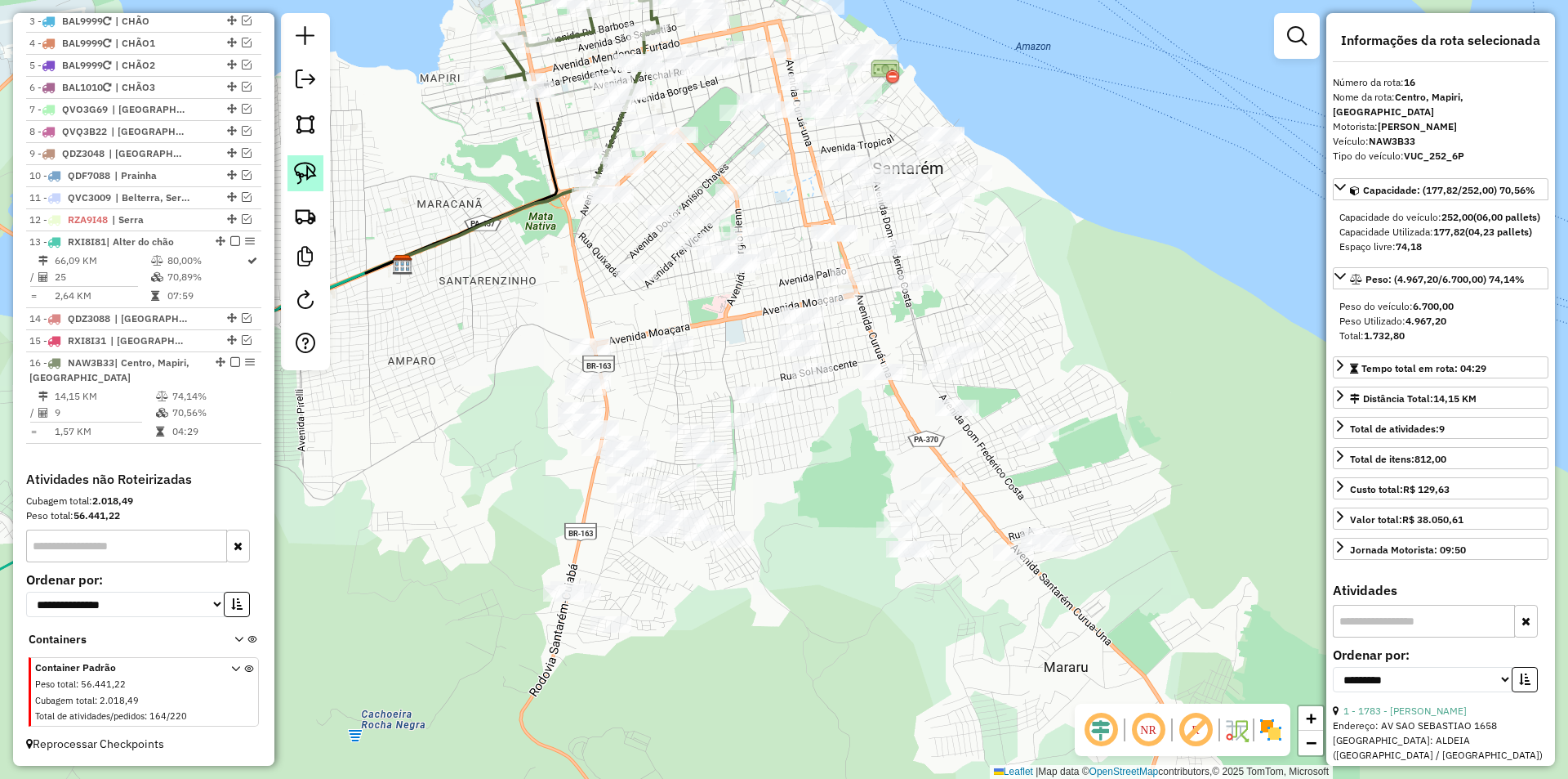
click at [310, 186] on link at bounding box center [305, 173] width 36 height 36
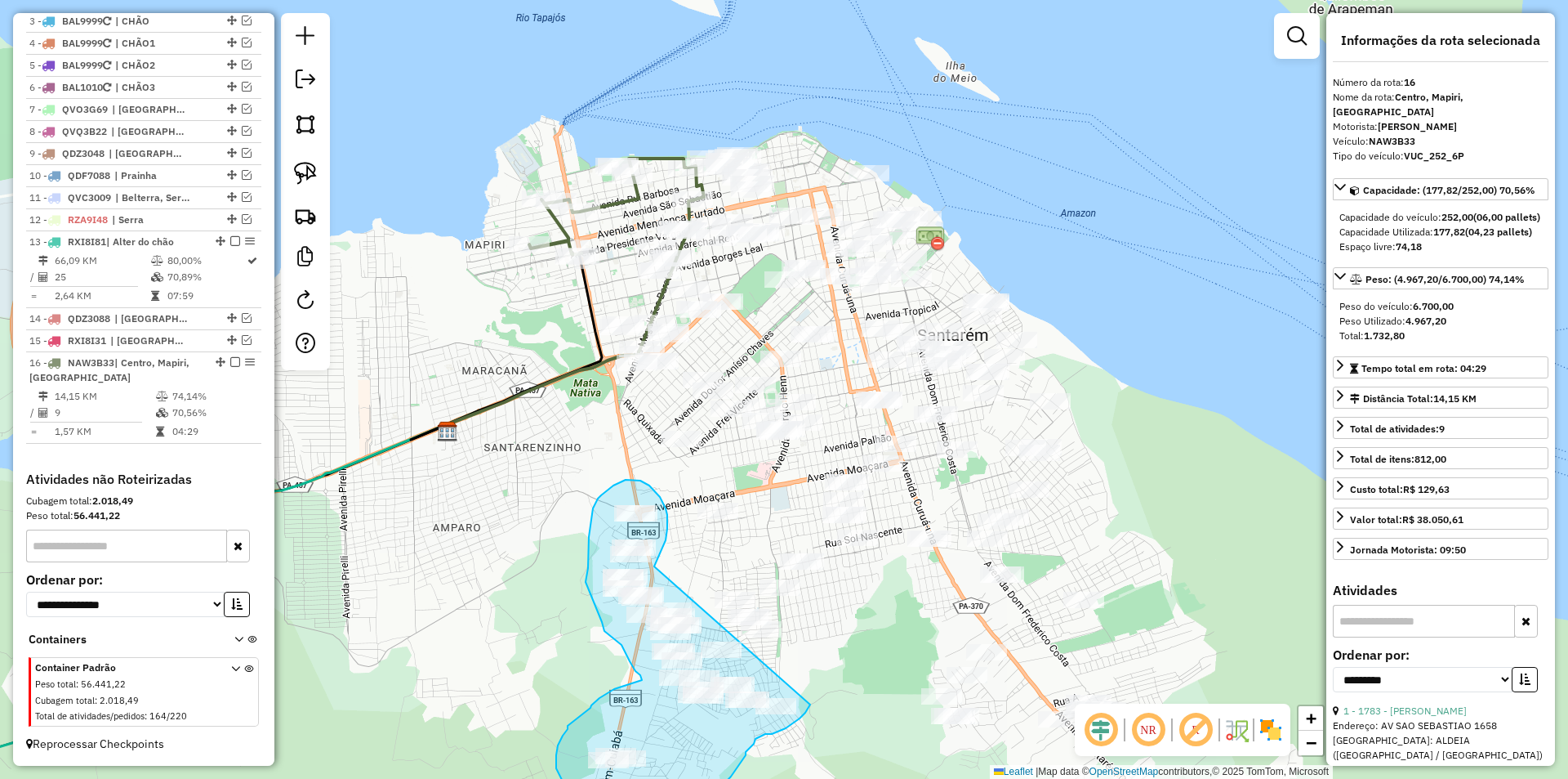
drag, startPoint x: 769, startPoint y: 463, endPoint x: 810, endPoint y: 705, distance: 245.4
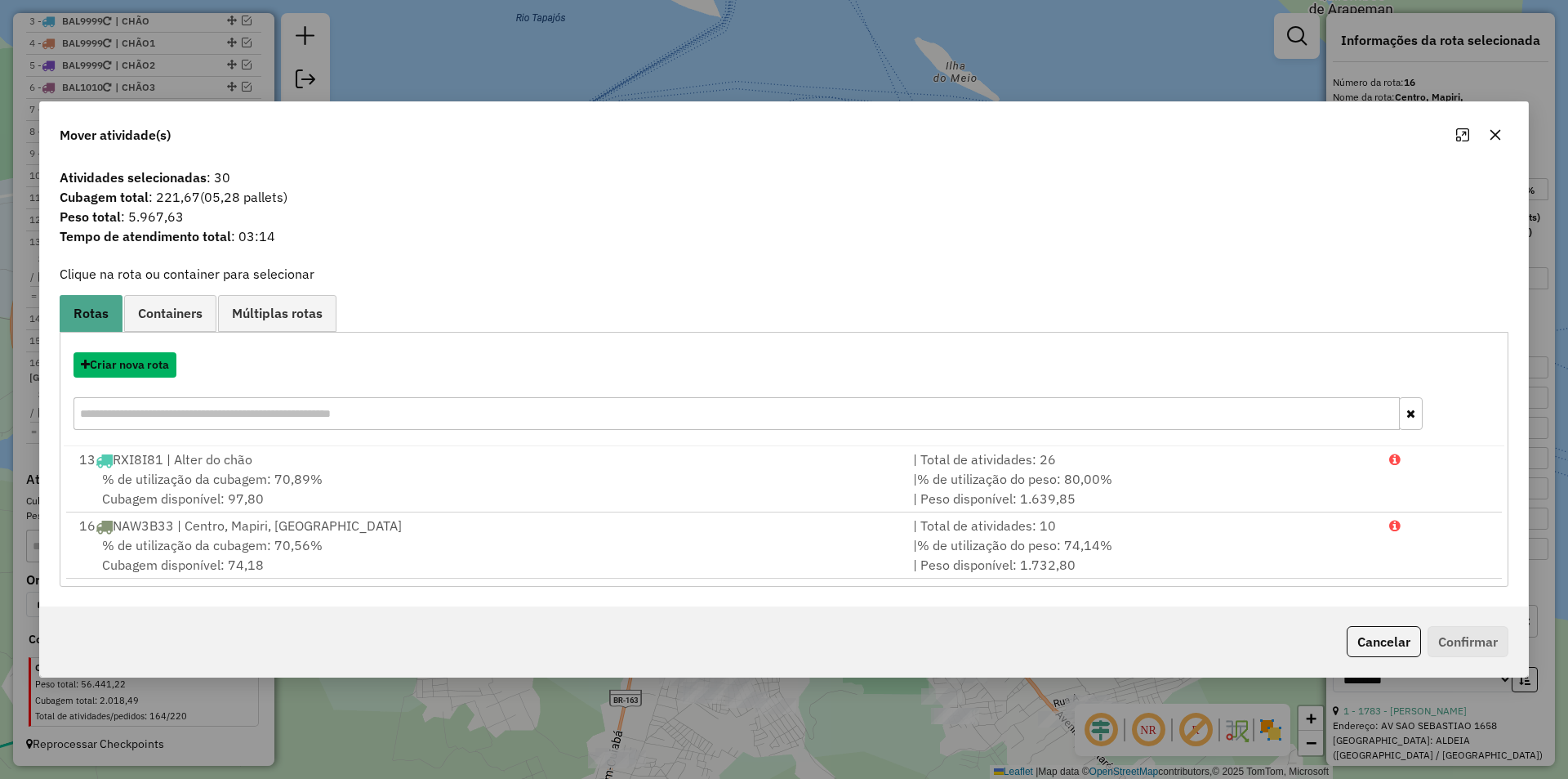
click at [157, 371] on button "Criar nova rota" at bounding box center [125, 365] width 103 height 25
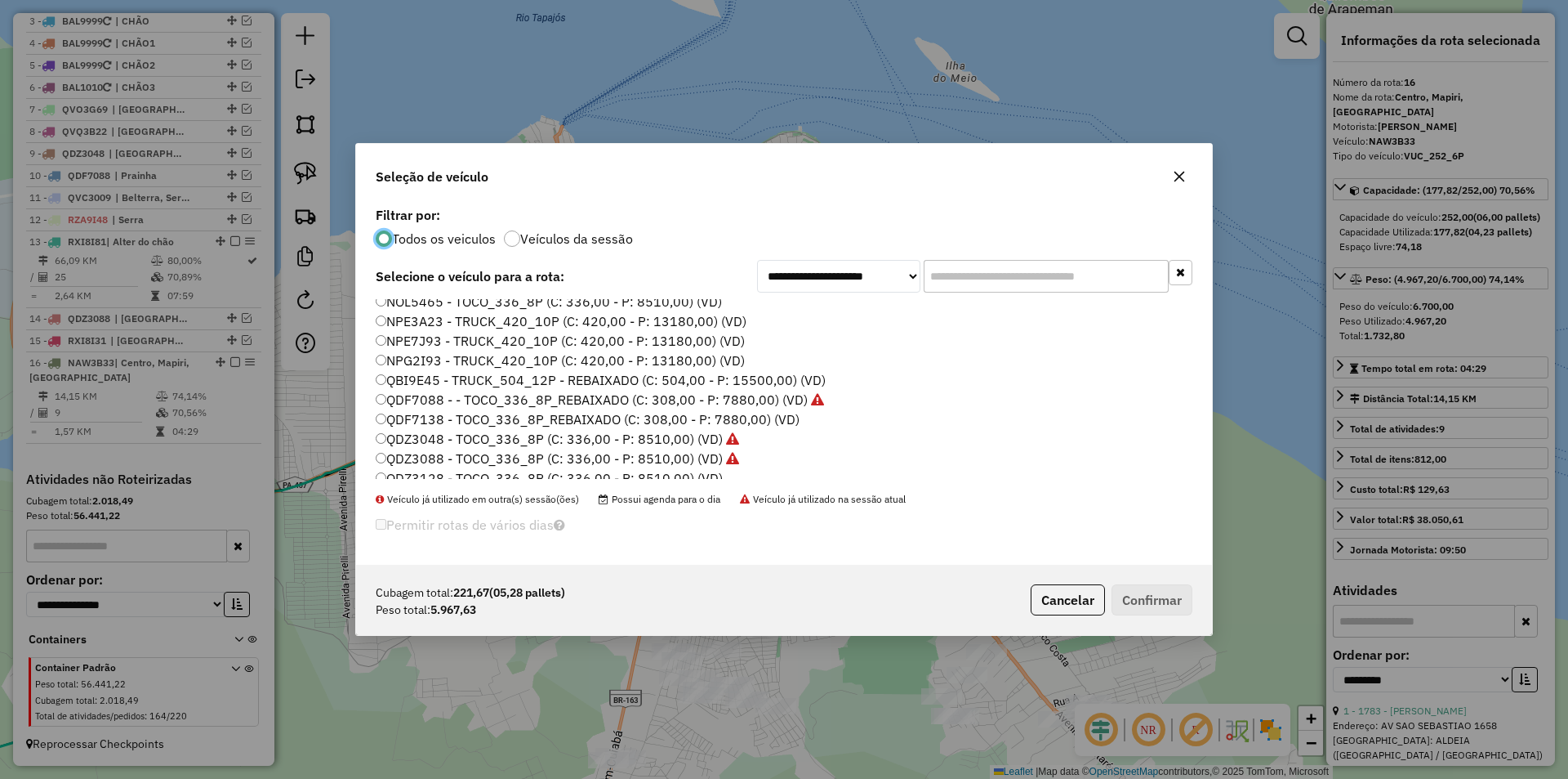
scroll to position [245, 0]
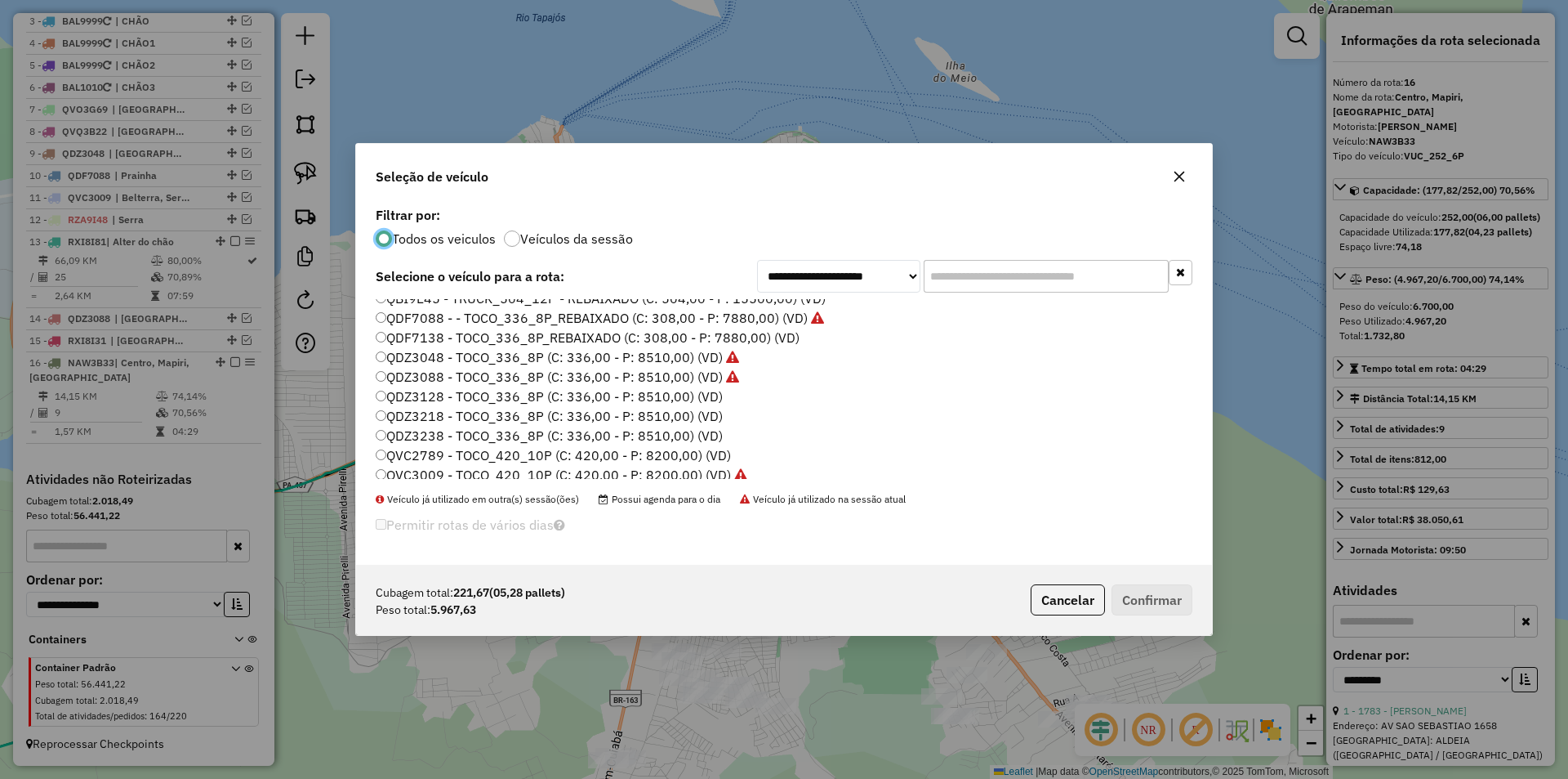
click at [448, 400] on label "QDZ3128 - TOCO_336_8P (C: 336,00 - P: 8510,00) (VD)" at bounding box center [549, 396] width 347 height 20
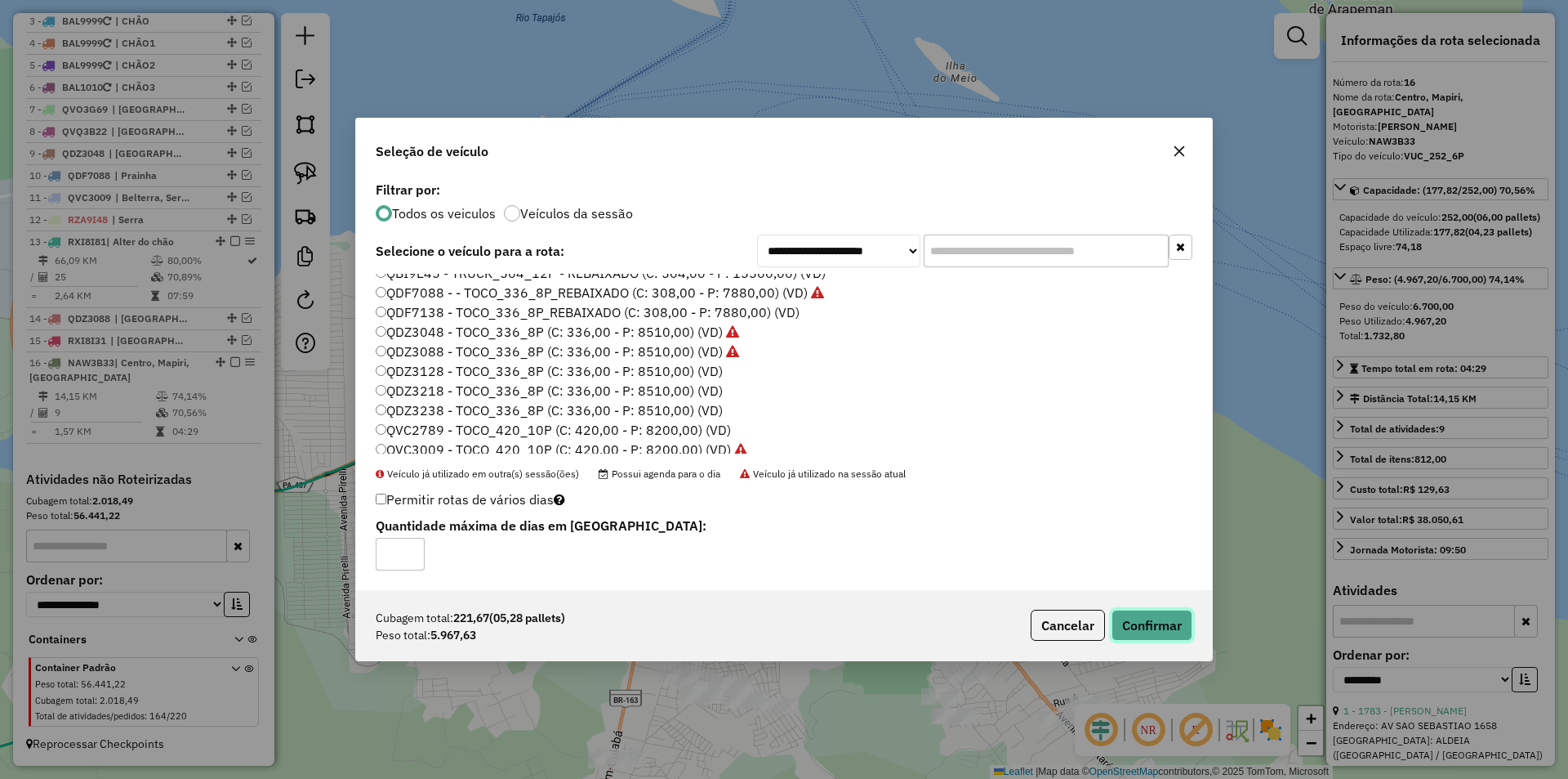
click at [1152, 627] on button "Confirmar" at bounding box center [1151, 625] width 81 height 31
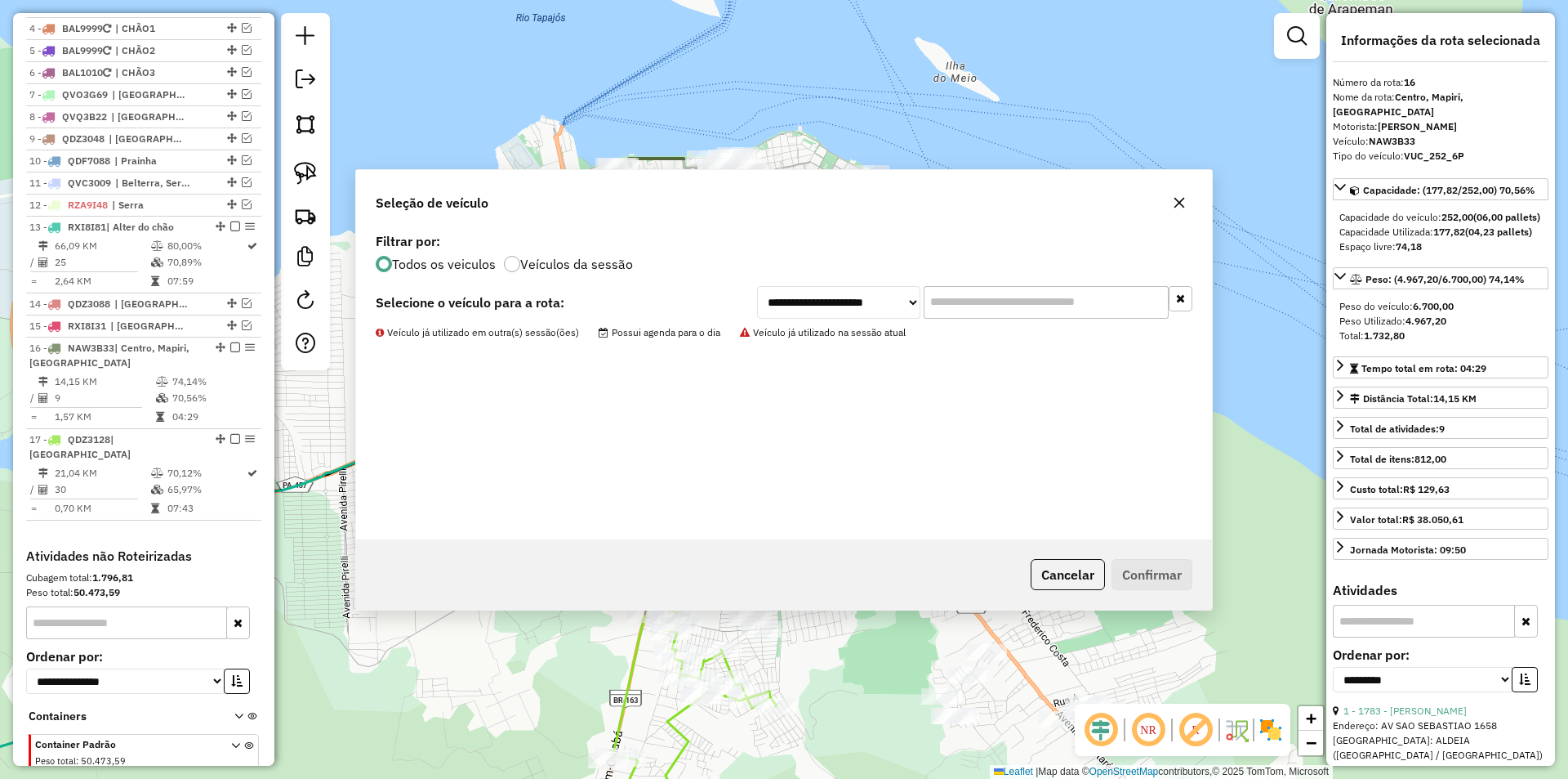
scroll to position [791, 0]
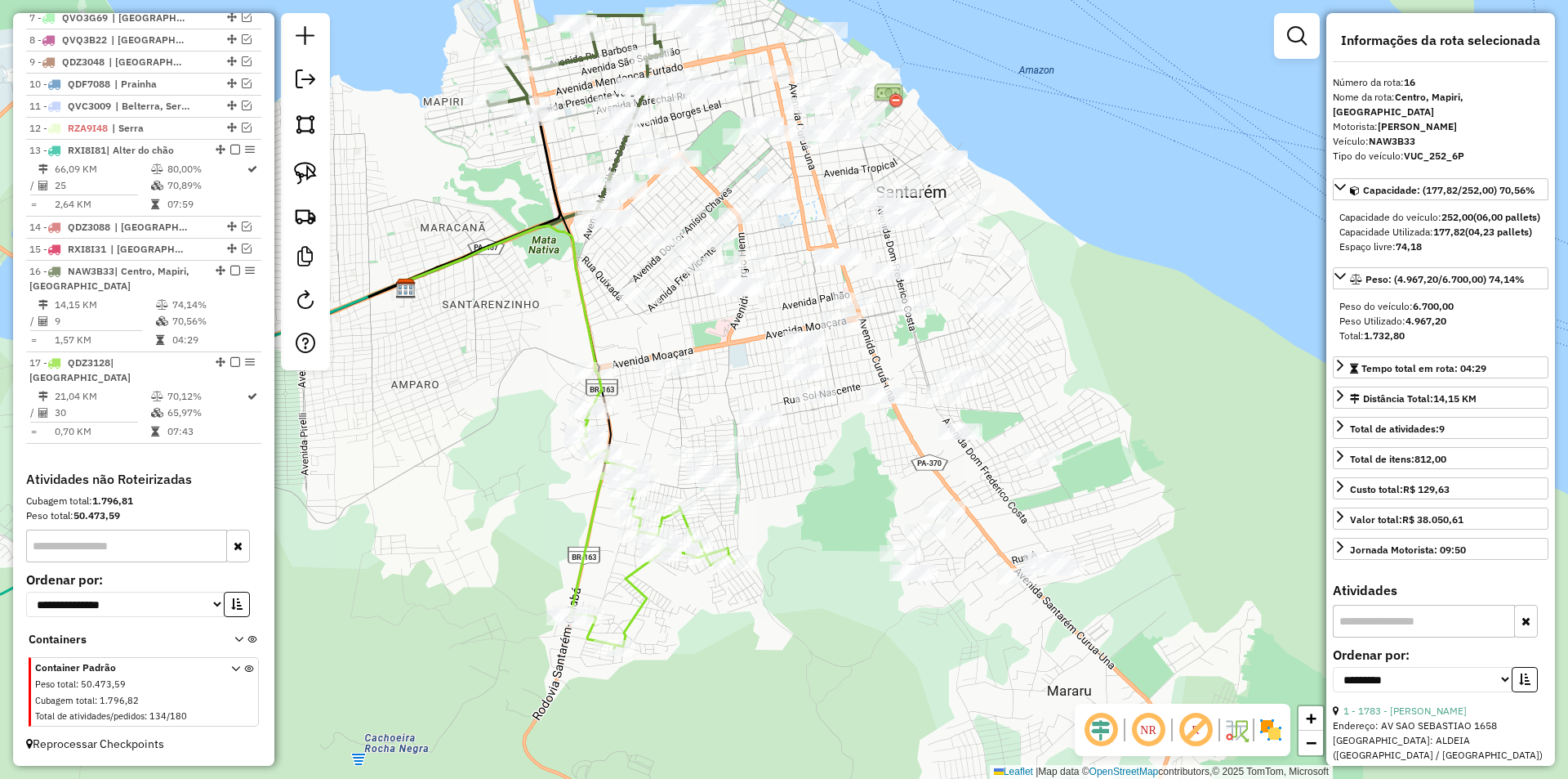
drag, startPoint x: 825, startPoint y: 609, endPoint x: 783, endPoint y: 466, distance: 149.0
click at [783, 466] on div "Janela de atendimento Grade de atendimento Capacidade Transportadoras Veículos …" at bounding box center [784, 389] width 1568 height 779
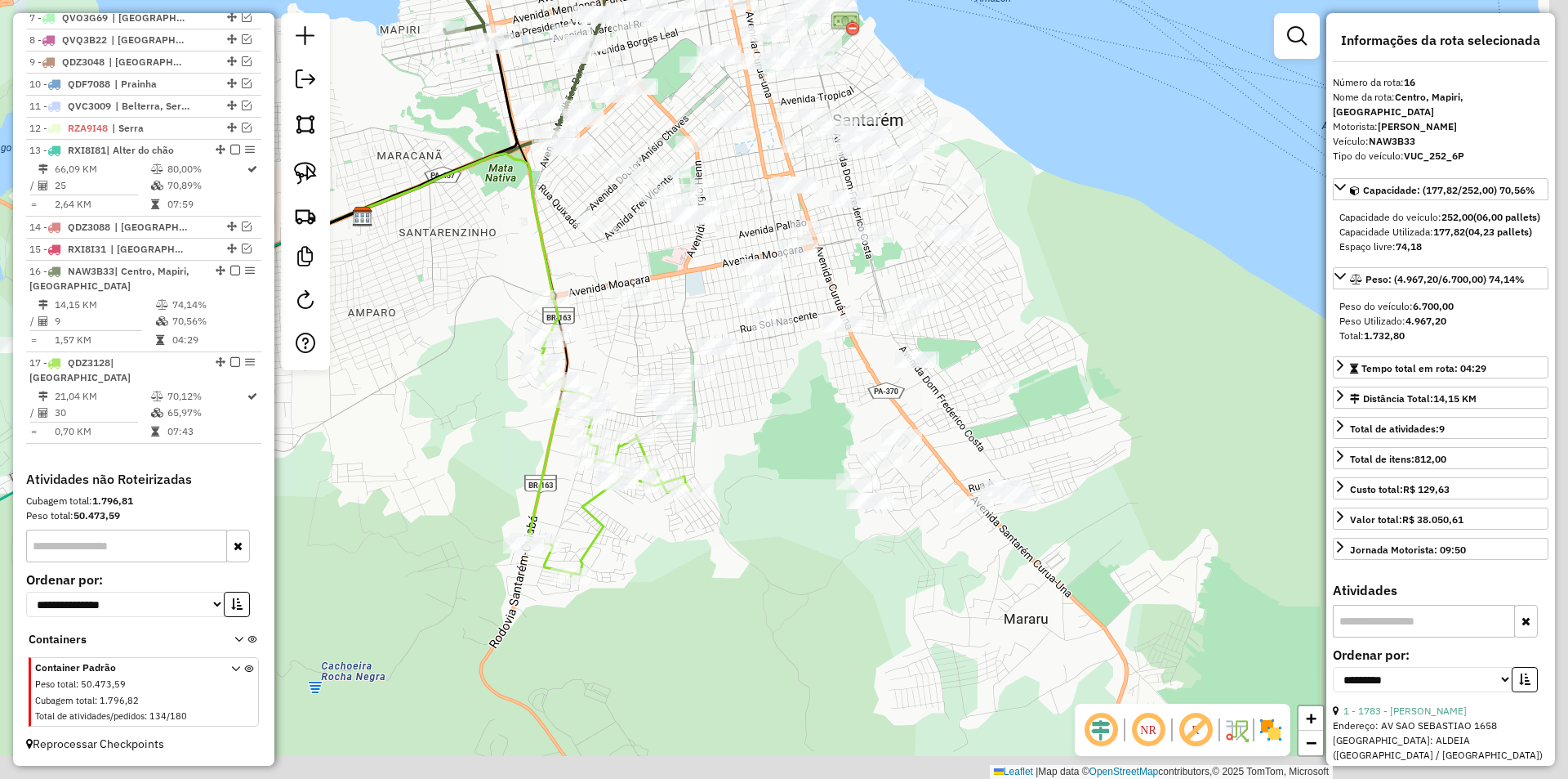
drag, startPoint x: 634, startPoint y: 392, endPoint x: 582, endPoint y: 306, distance: 100.5
click at [582, 307] on div "Janela de atendimento Grade de atendimento Capacidade Transportadoras Veículos …" at bounding box center [784, 389] width 1568 height 779
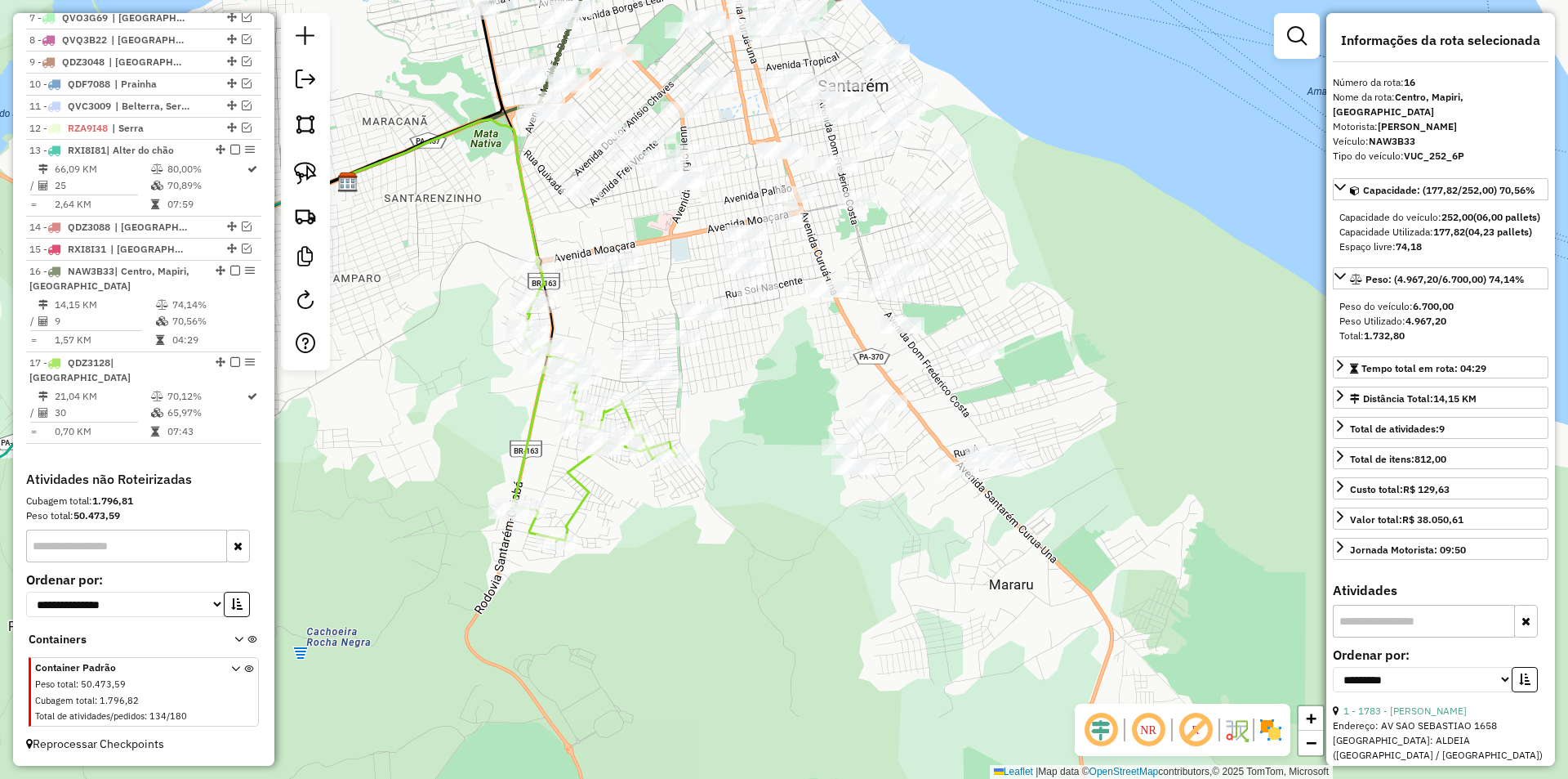
drag, startPoint x: 654, startPoint y: 317, endPoint x: 630, endPoint y: 277, distance: 46.6
click at [630, 277] on div "Janela de atendimento Grade de atendimento Capacidade Transportadoras Veículos …" at bounding box center [784, 389] width 1568 height 779
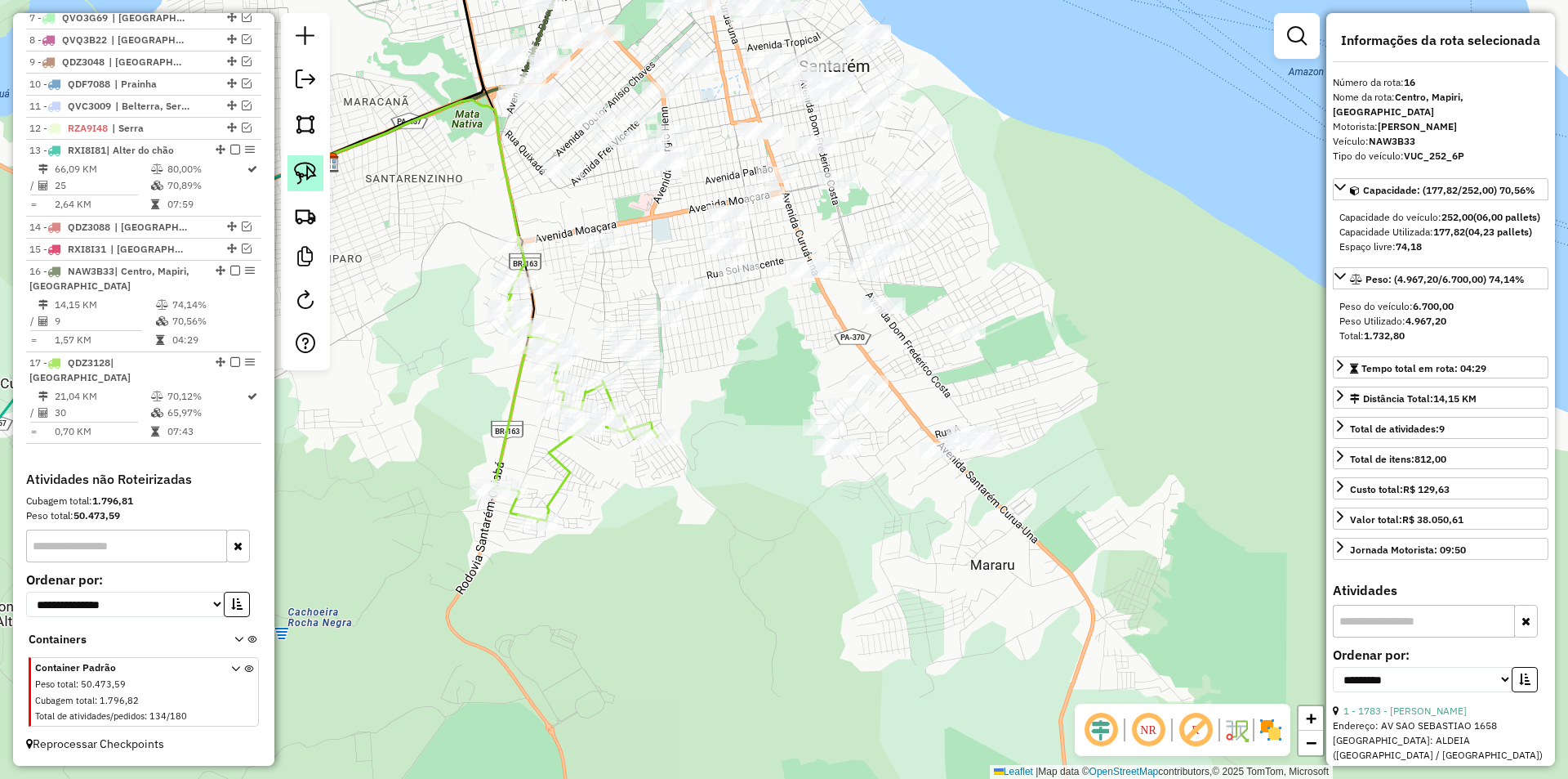
click at [310, 170] on img at bounding box center [305, 172] width 23 height 23
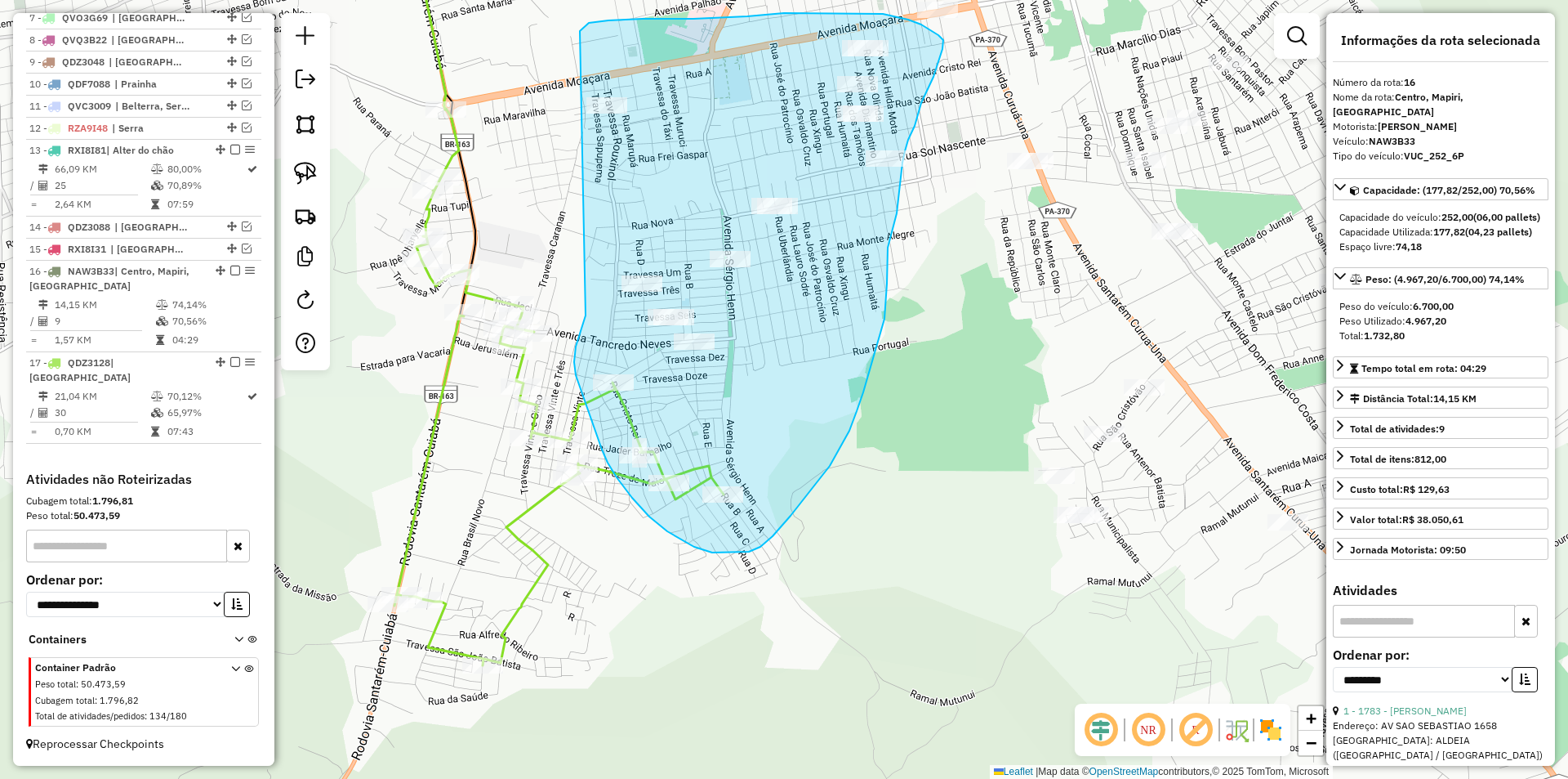
drag, startPoint x: 576, startPoint y: 346, endPoint x: 580, endPoint y: 31, distance: 315.0
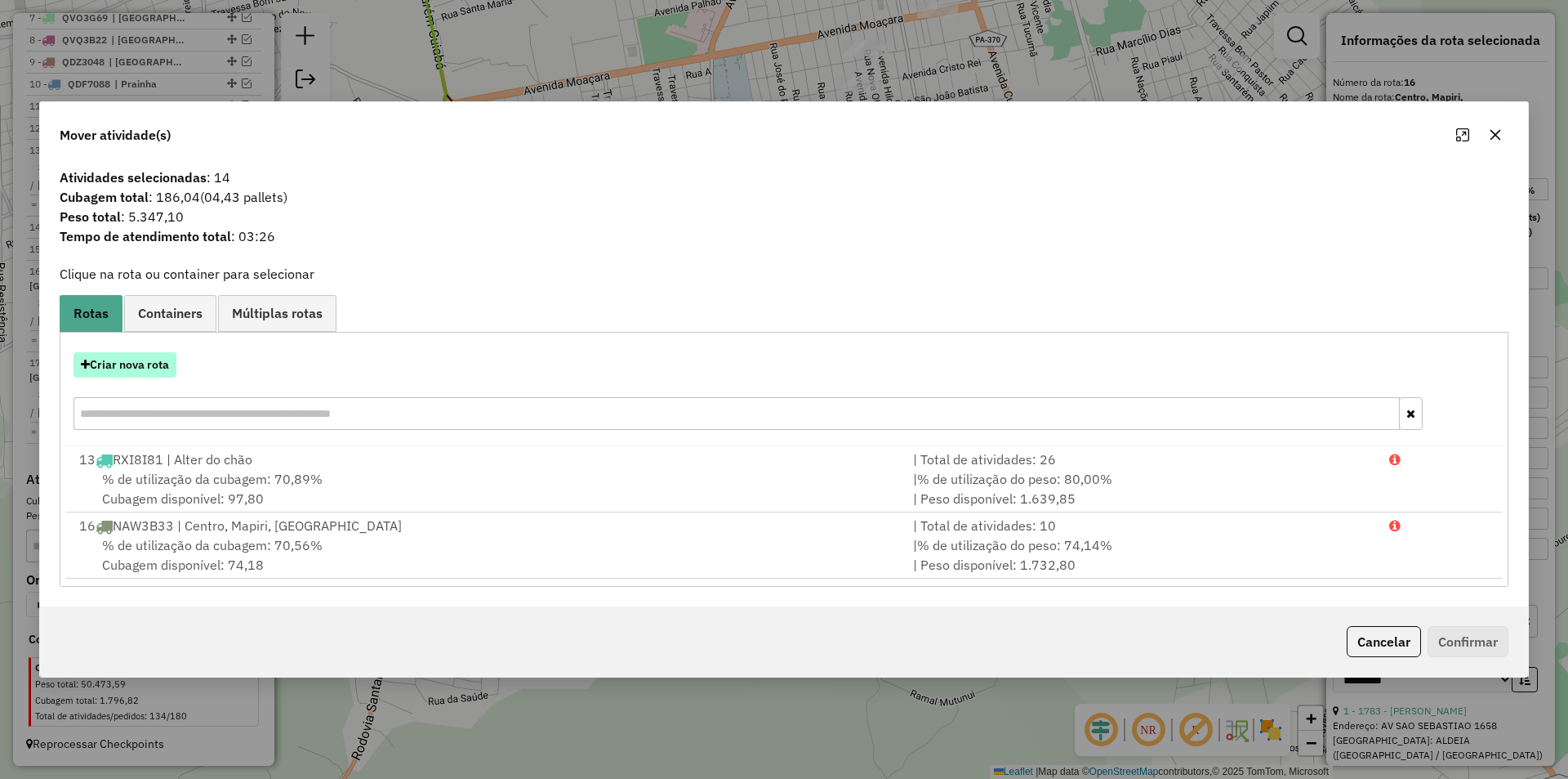
click at [161, 372] on button "Criar nova rota" at bounding box center [125, 365] width 103 height 25
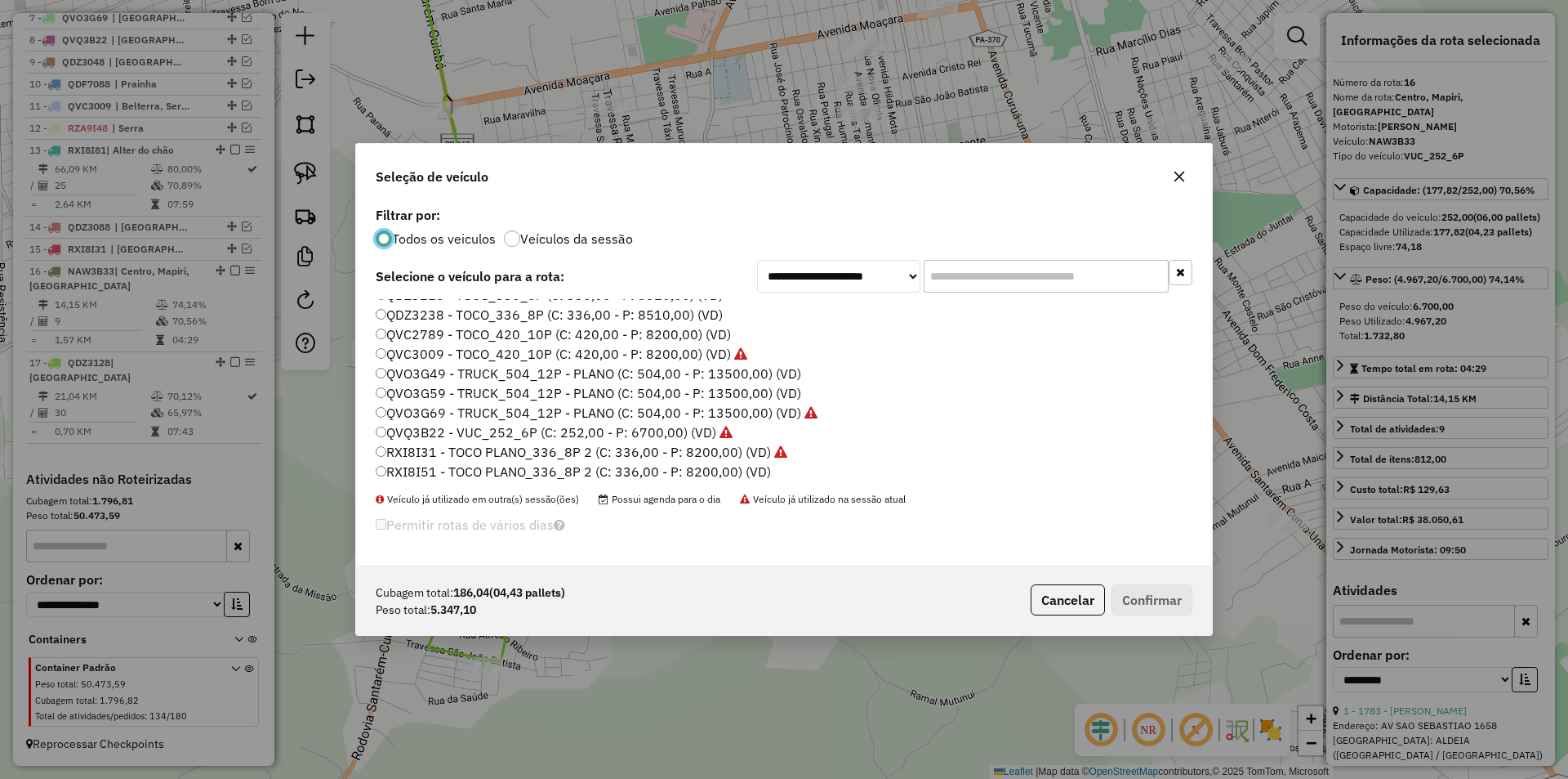
scroll to position [487, 0]
click at [454, 446] on label "RZA9I78 - TOCO PLANO_336_8P 3 (C: 336,00 - P: 7830,00) (VD)" at bounding box center [575, 449] width 398 height 20
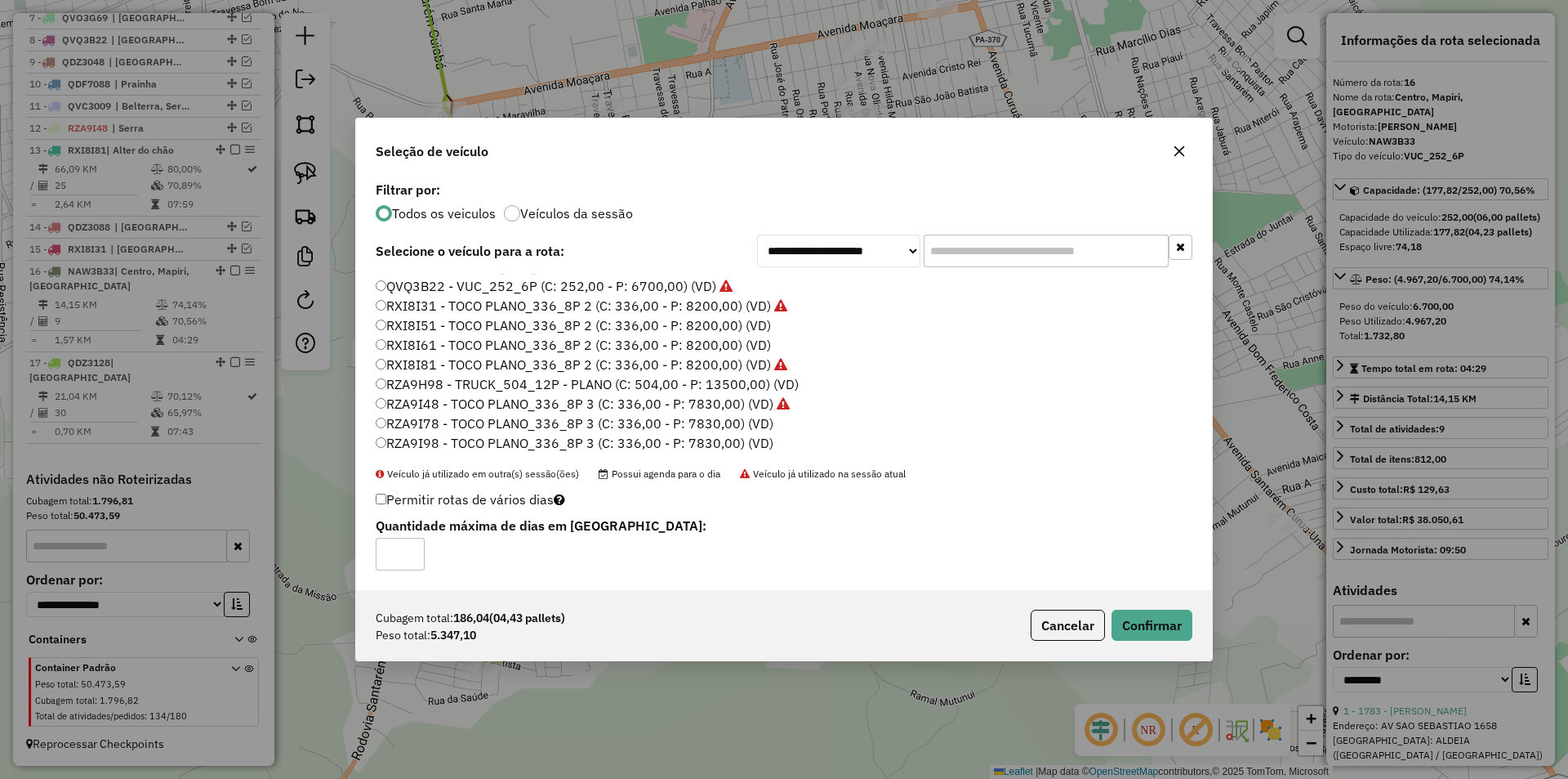
click at [1170, 643] on div "Cubagem total: 186,04 (04,43 pallets) Peso total: 5.347,10 Cancelar Confirmar" at bounding box center [784, 625] width 856 height 70
drag, startPoint x: 1170, startPoint y: 643, endPoint x: 1168, endPoint y: 619, distance: 24.1
click at [1169, 647] on div "Cubagem total: 186,04 (04,43 pallets) Peso total: 5.347,10 Cancelar Confirmar" at bounding box center [784, 625] width 856 height 70
click at [1166, 617] on button "Confirmar" at bounding box center [1151, 625] width 81 height 31
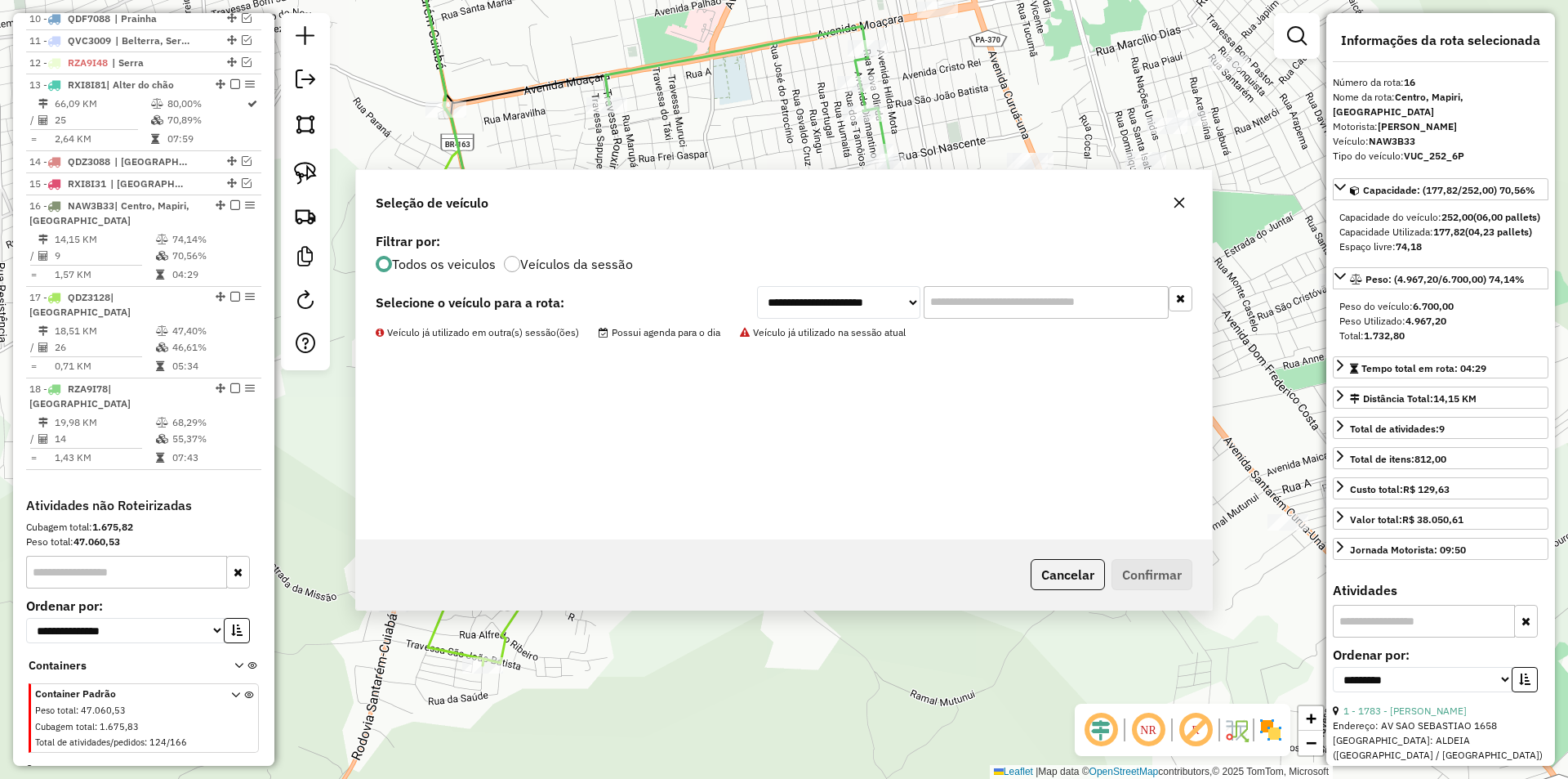
scroll to position [868, 0]
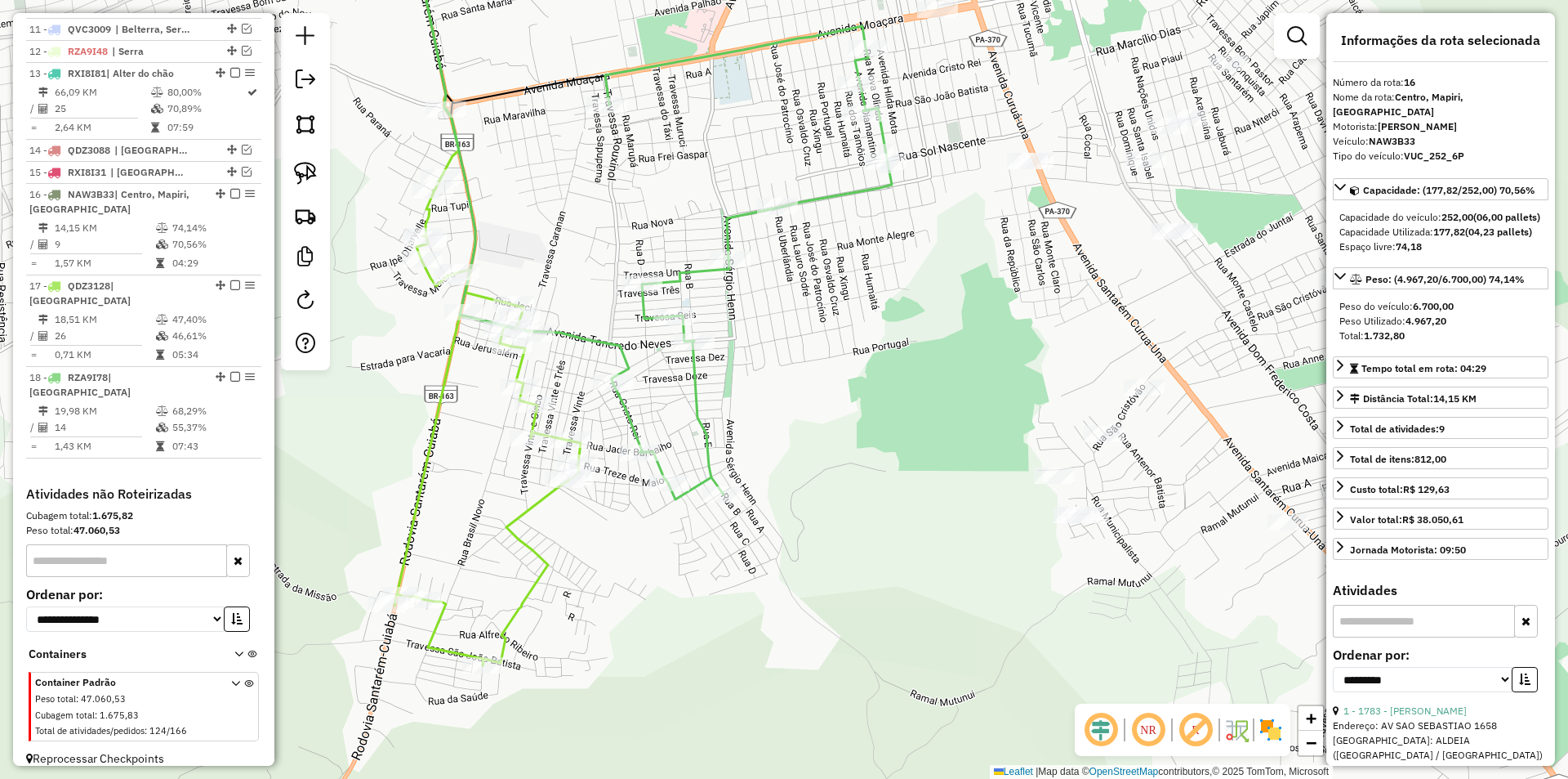
click at [705, 355] on div "Janela de atendimento Grade de atendimento Capacidade Transportadoras Veículos …" at bounding box center [784, 389] width 1568 height 779
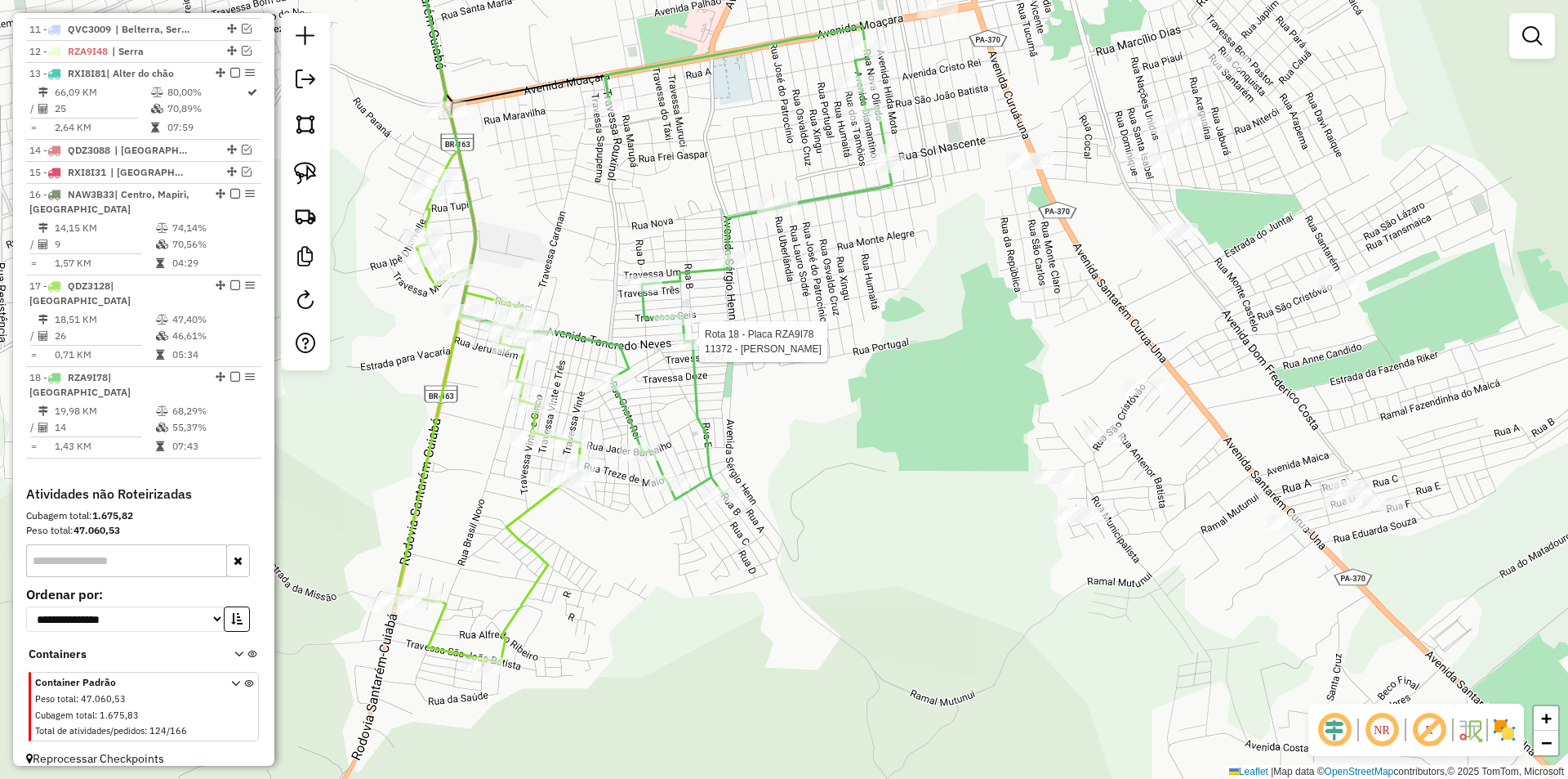
select select "**********"
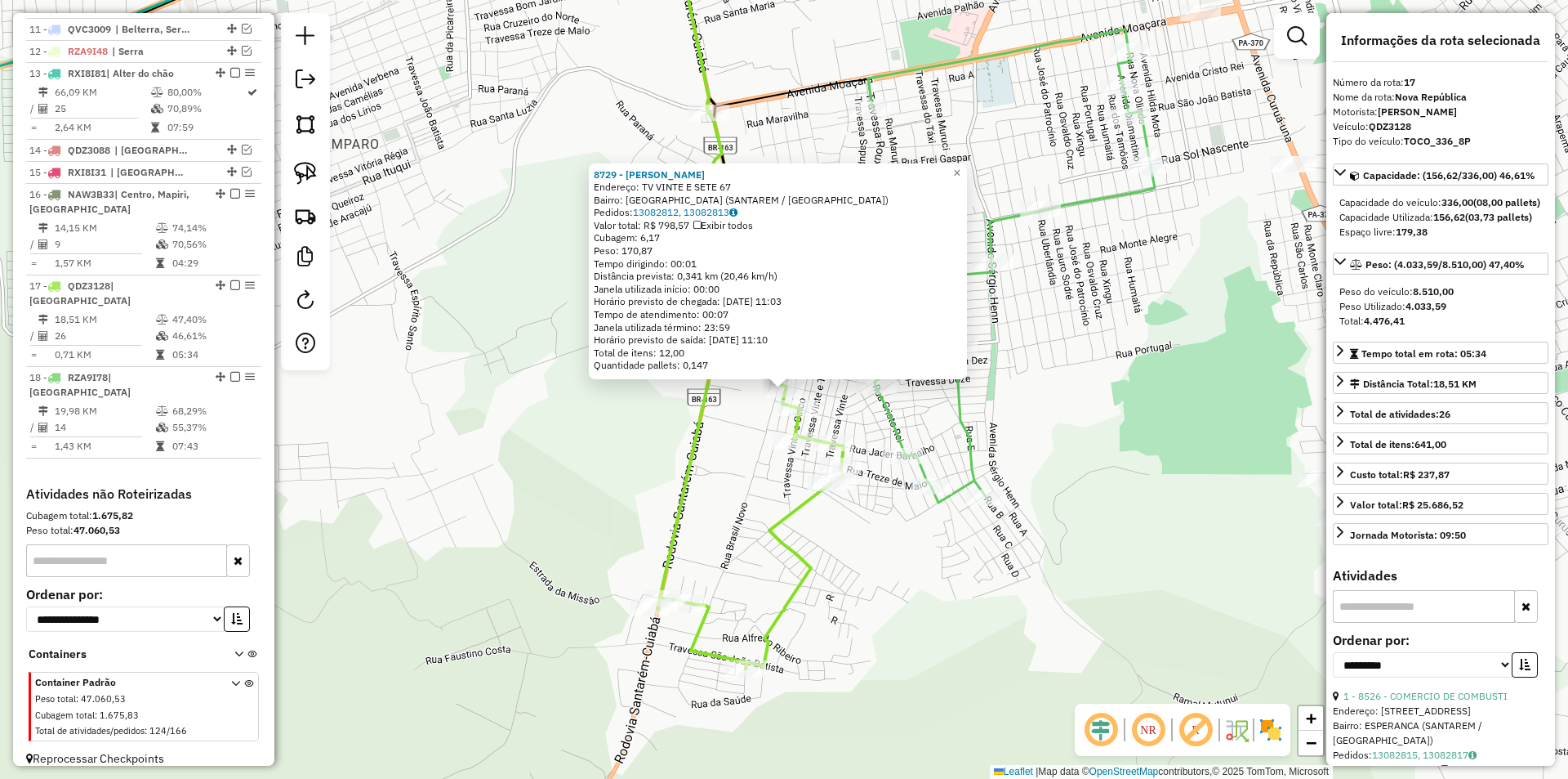
drag, startPoint x: 1202, startPoint y: 318, endPoint x: 1046, endPoint y: 475, distance: 221.3
click at [1047, 487] on div "8729 - JOSE ALVES Endereço: TV VINTE E SETE 67 Bairro: NOVA REPUBLICA (SANTAREM…" at bounding box center [784, 389] width 1568 height 779
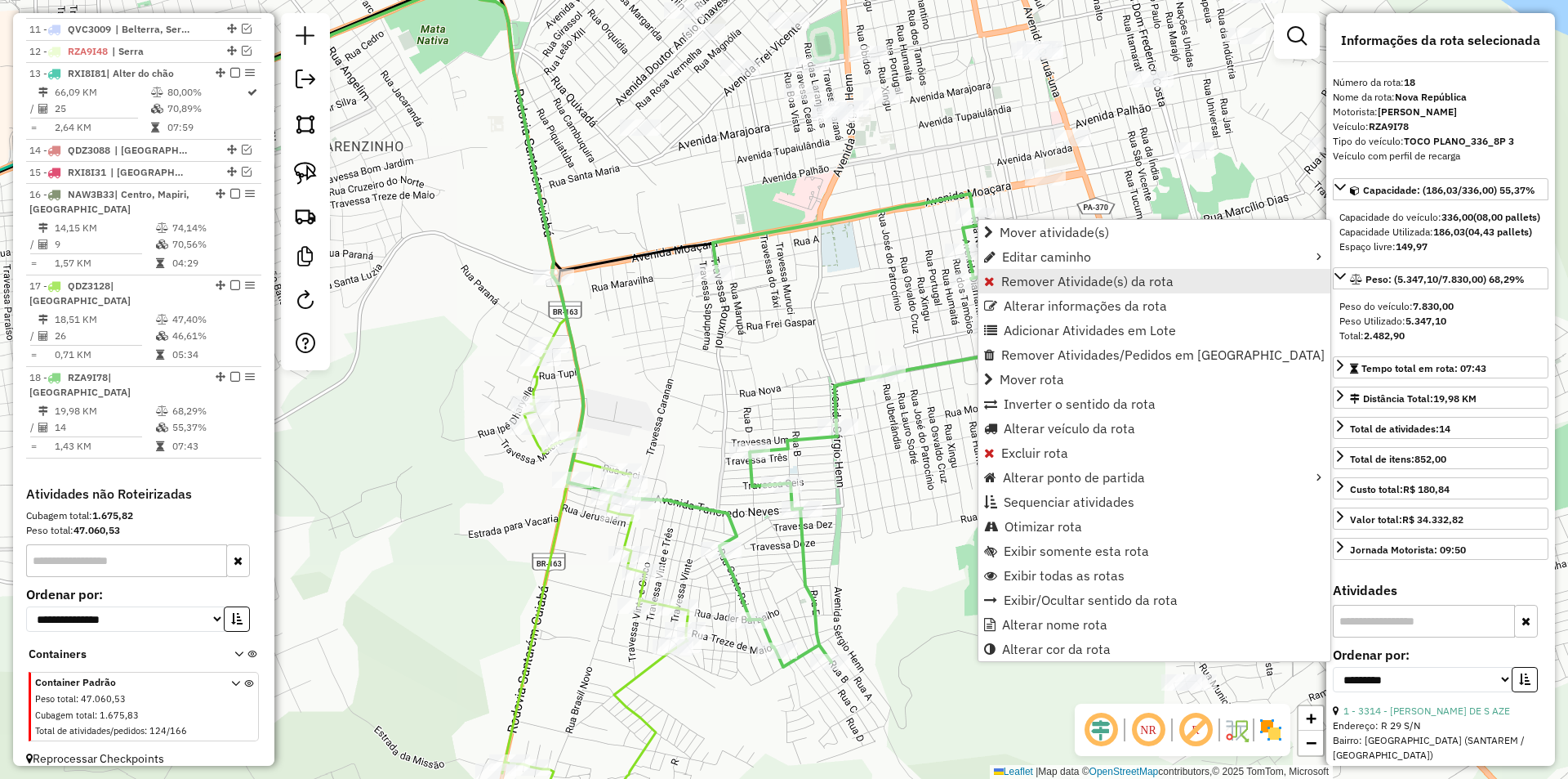
click at [1003, 285] on span "Remover Atividade(s) da rota" at bounding box center [1088, 281] width 172 height 13
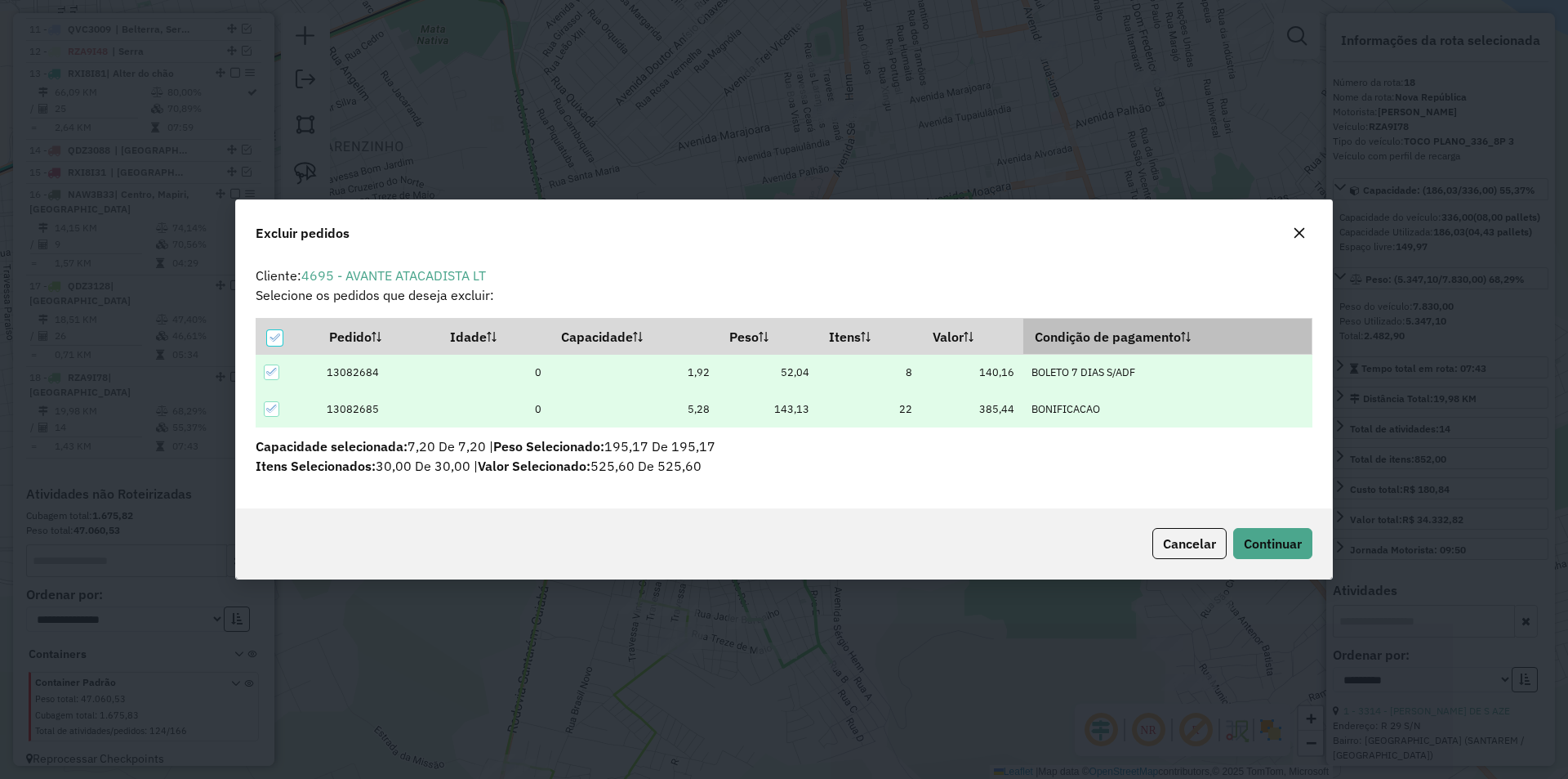
scroll to position [0, 0]
click at [1285, 550] on span "Continuar" at bounding box center [1273, 543] width 58 height 16
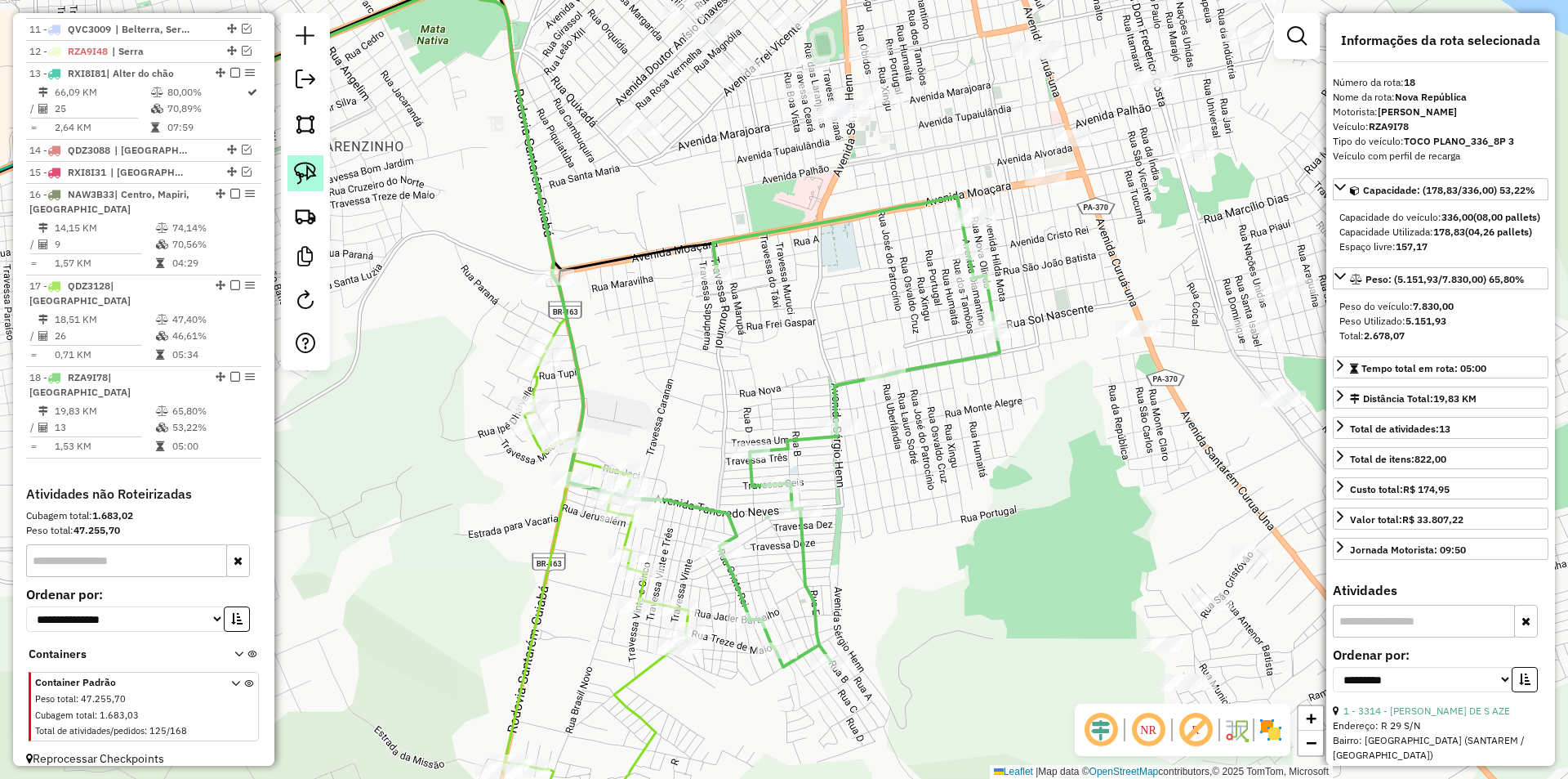
click at [313, 172] on img at bounding box center [305, 172] width 23 height 23
drag, startPoint x: 998, startPoint y: 170, endPoint x: 1105, endPoint y: 182, distance: 107.7
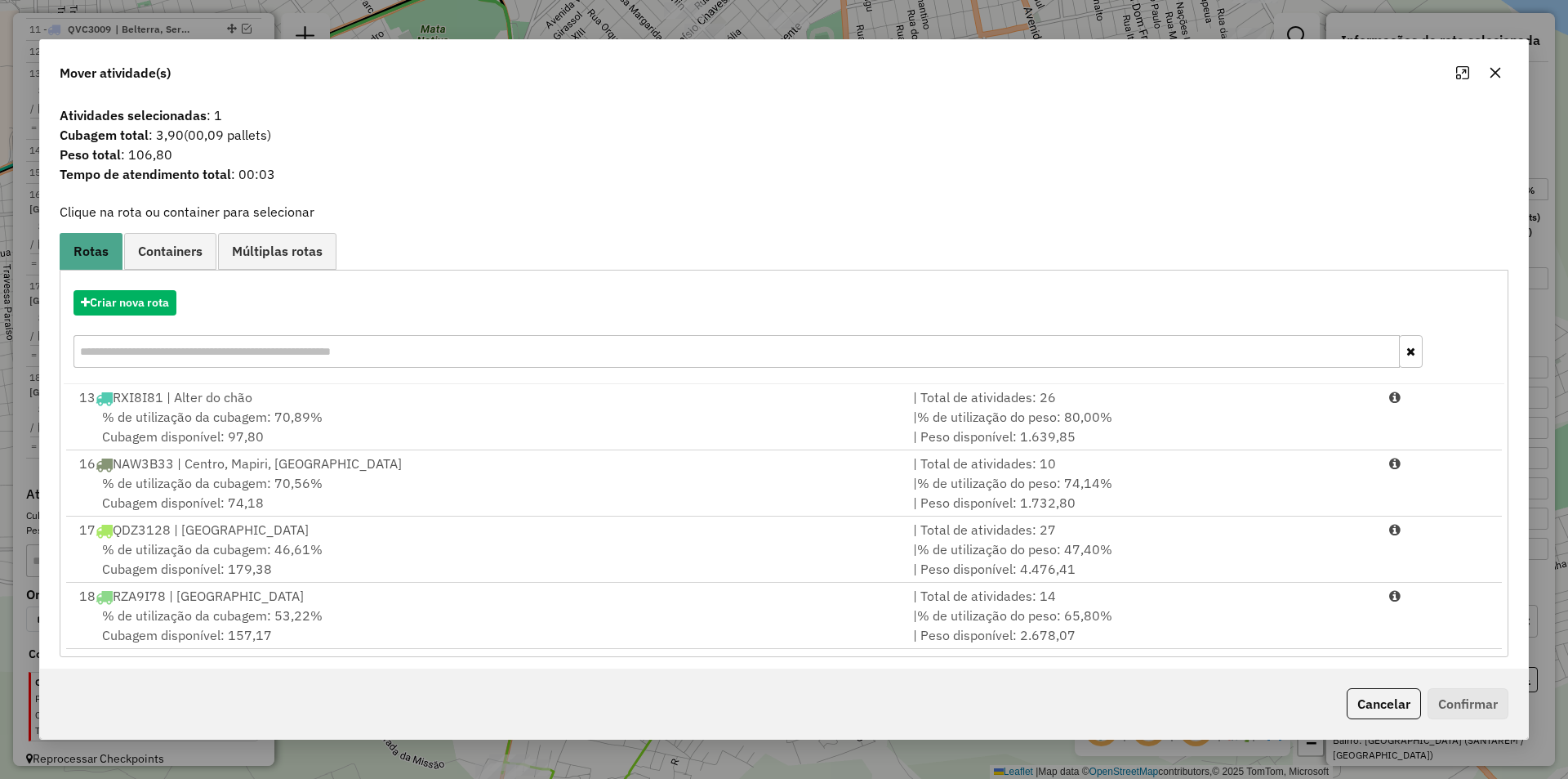
click at [704, 654] on div "Criar nova rota 13 RXI8I81 | Alter do chão | Total de atividades: 26 % de utili…" at bounding box center [784, 463] width 1449 height 387
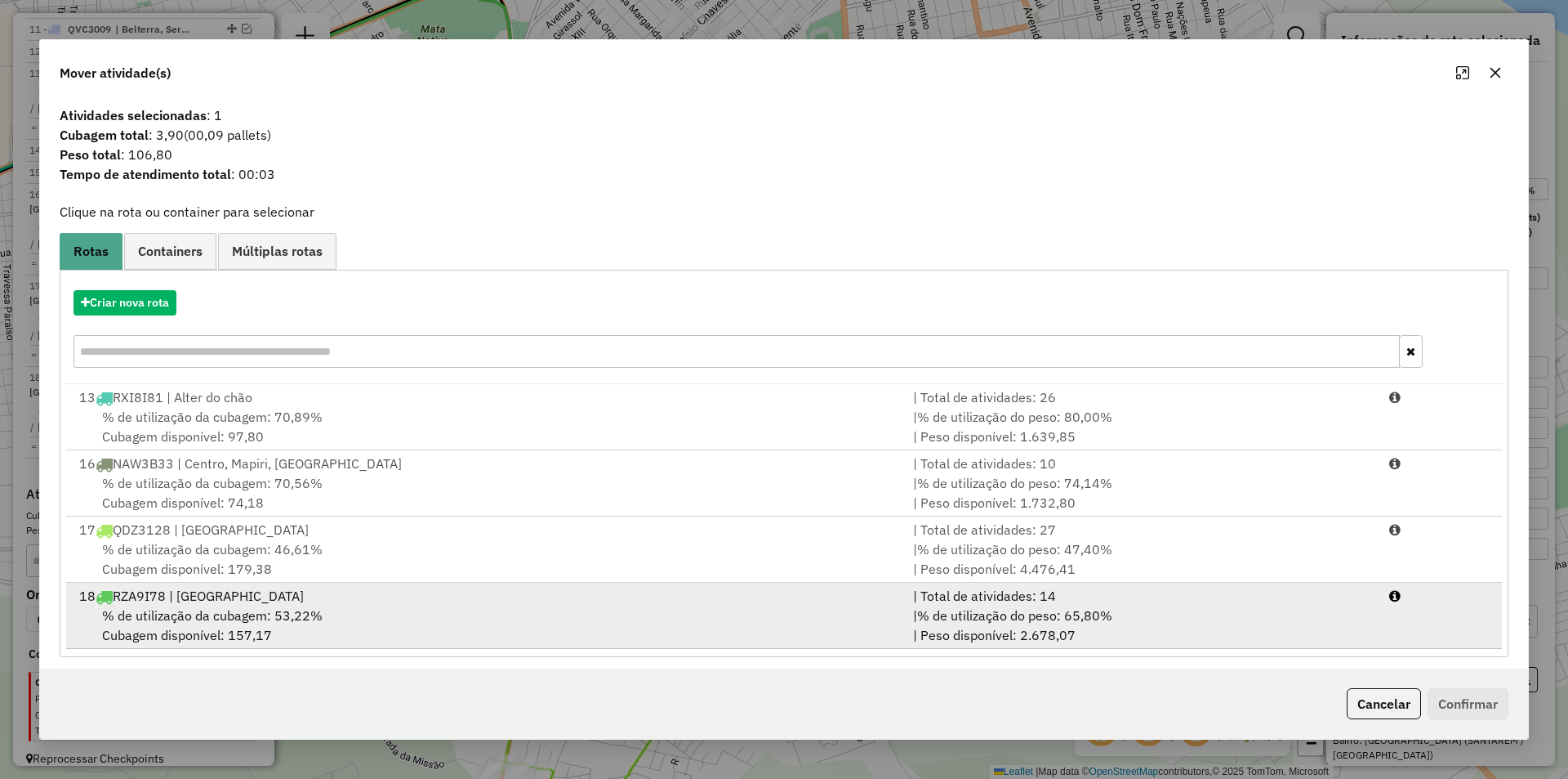
click at [905, 619] on div "| % de utilização do peso: 65,80% | Peso disponível: 2.678,07" at bounding box center [1141, 625] width 476 height 39
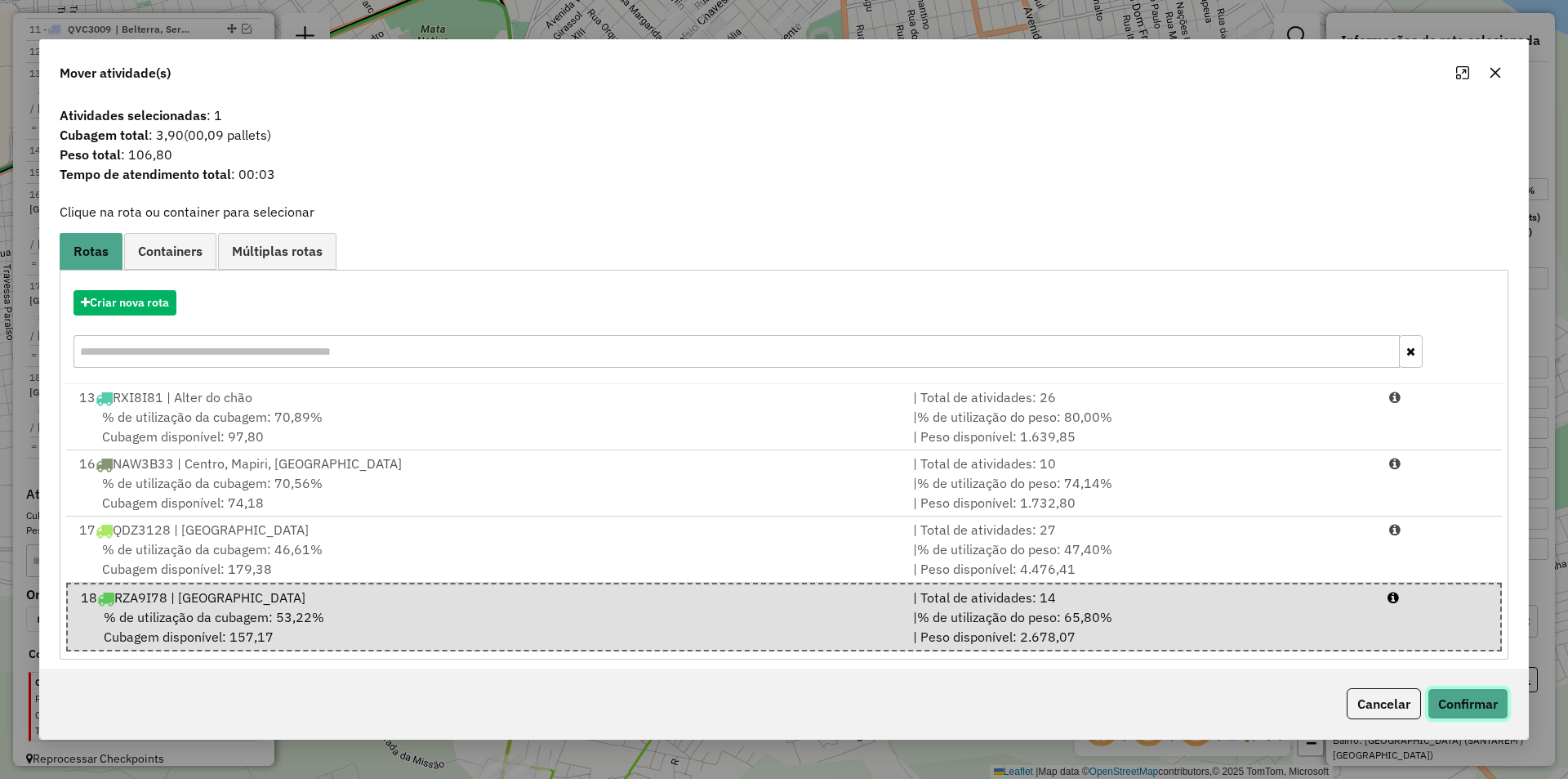
click at [1457, 691] on button "Confirmar" at bounding box center [1467, 704] width 81 height 31
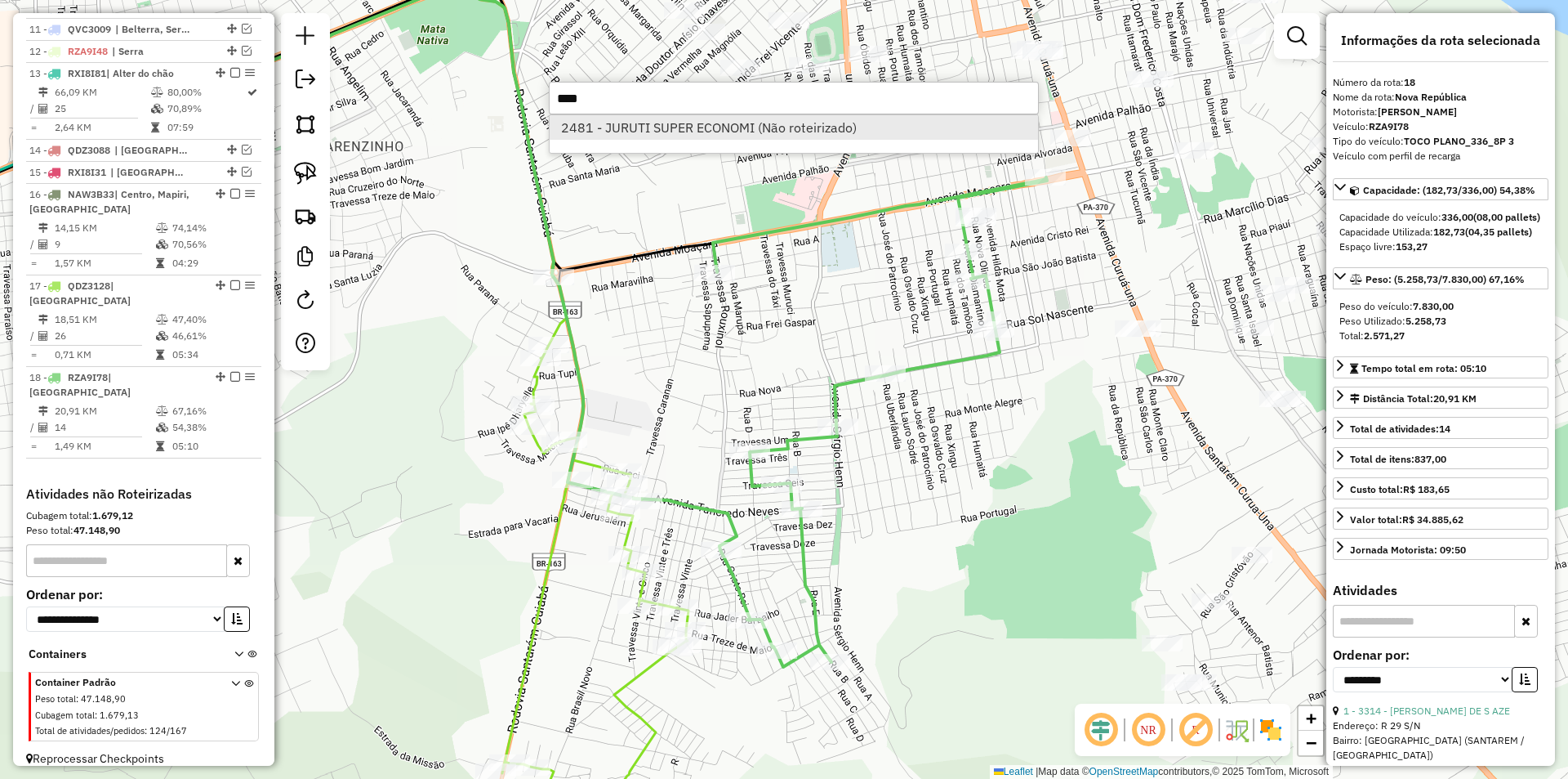
type input "****"
click at [711, 122] on li "2481 - JURUTI SUPER ECONOMI (Não roteirizado)" at bounding box center [793, 127] width 489 height 24
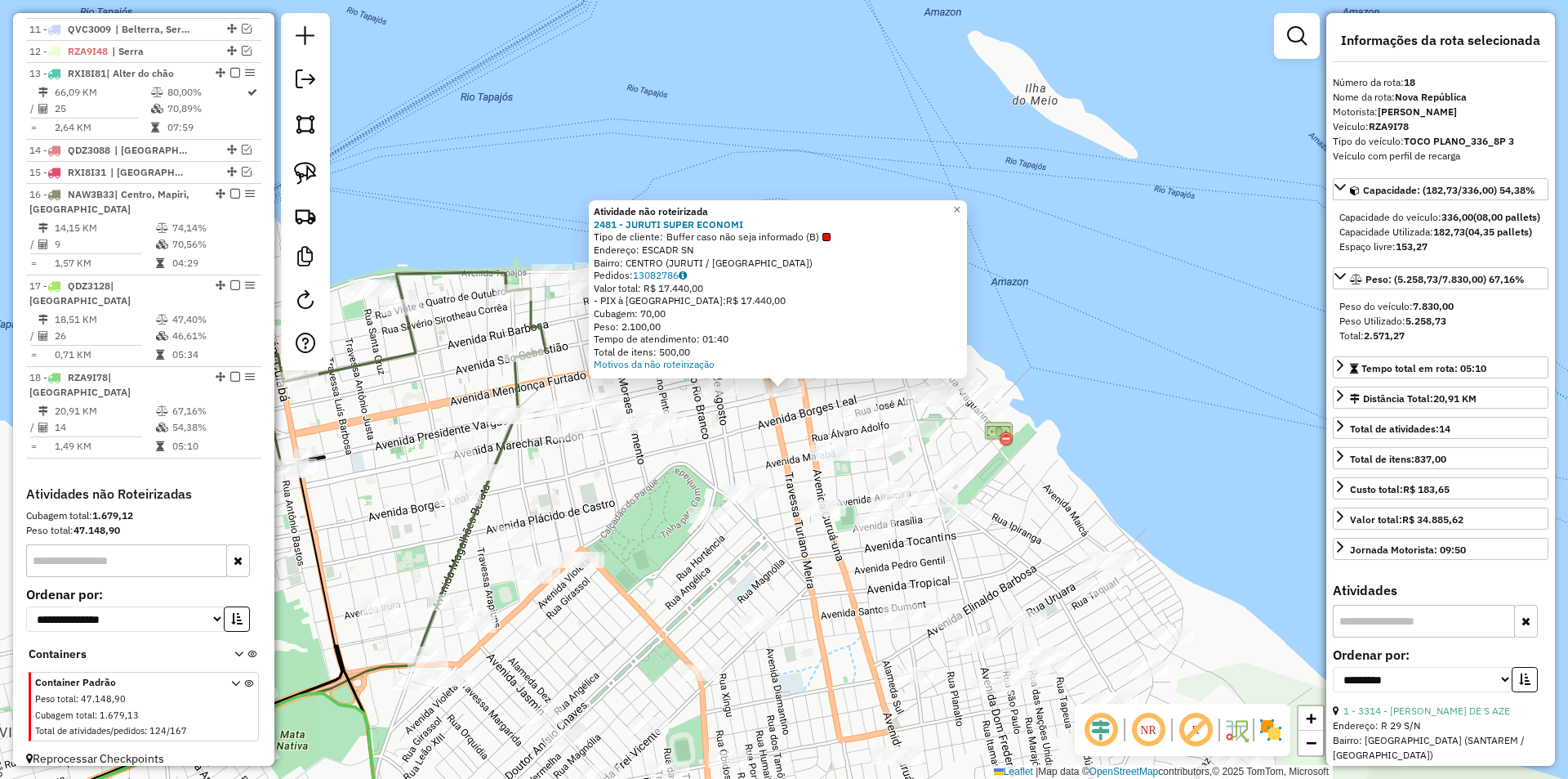
click at [767, 428] on div "Atividade não roteirizada 2481 - JURUTI SUPER ECONOMI Tipo de cliente: Buffer c…" at bounding box center [784, 389] width 1568 height 779
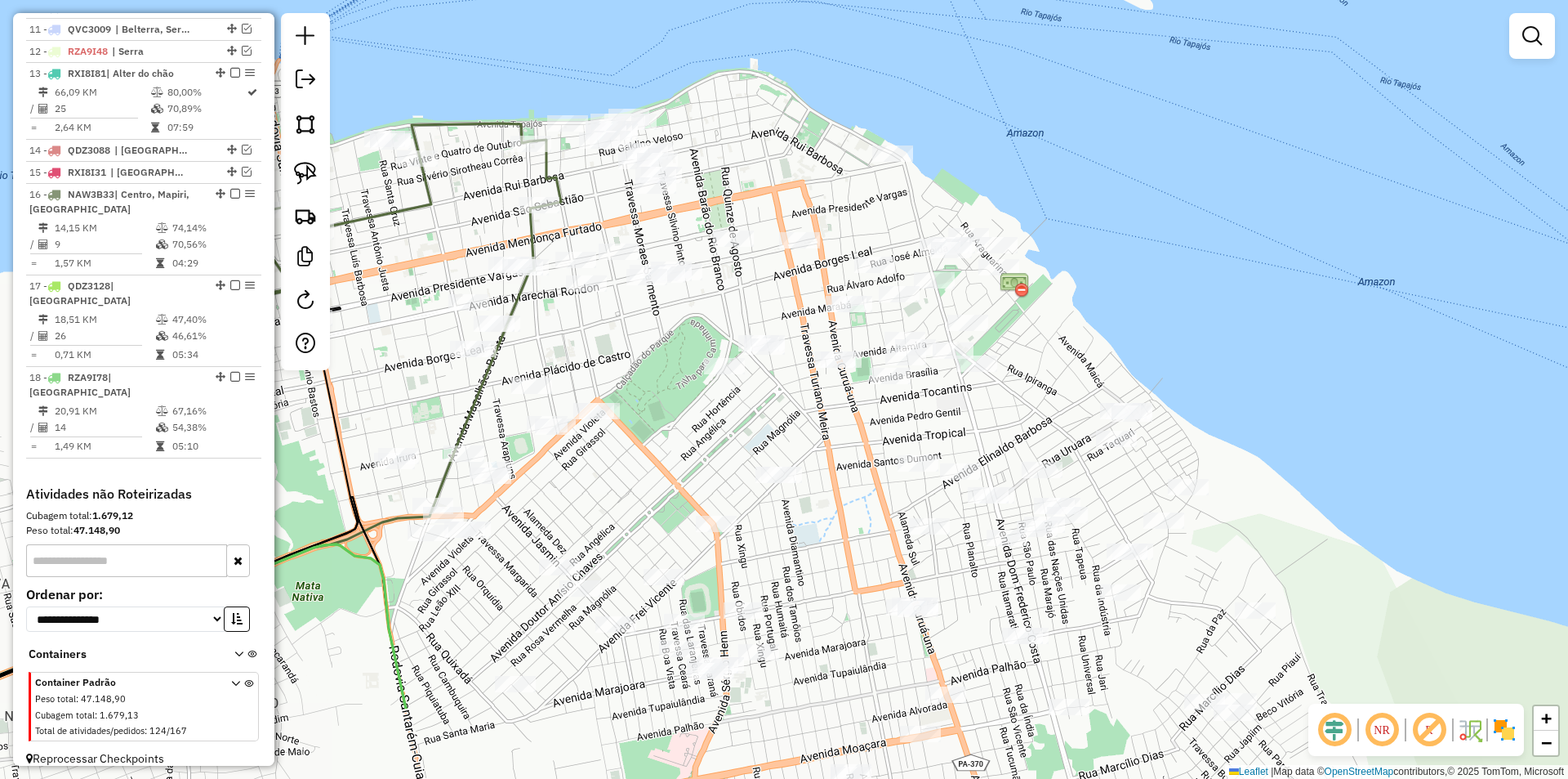
drag, startPoint x: 789, startPoint y: 414, endPoint x: 808, endPoint y: 280, distance: 135.3
click at [806, 280] on div "Janela de atendimento Grade de atendimento Capacidade Transportadoras Veículos …" at bounding box center [784, 389] width 1568 height 779
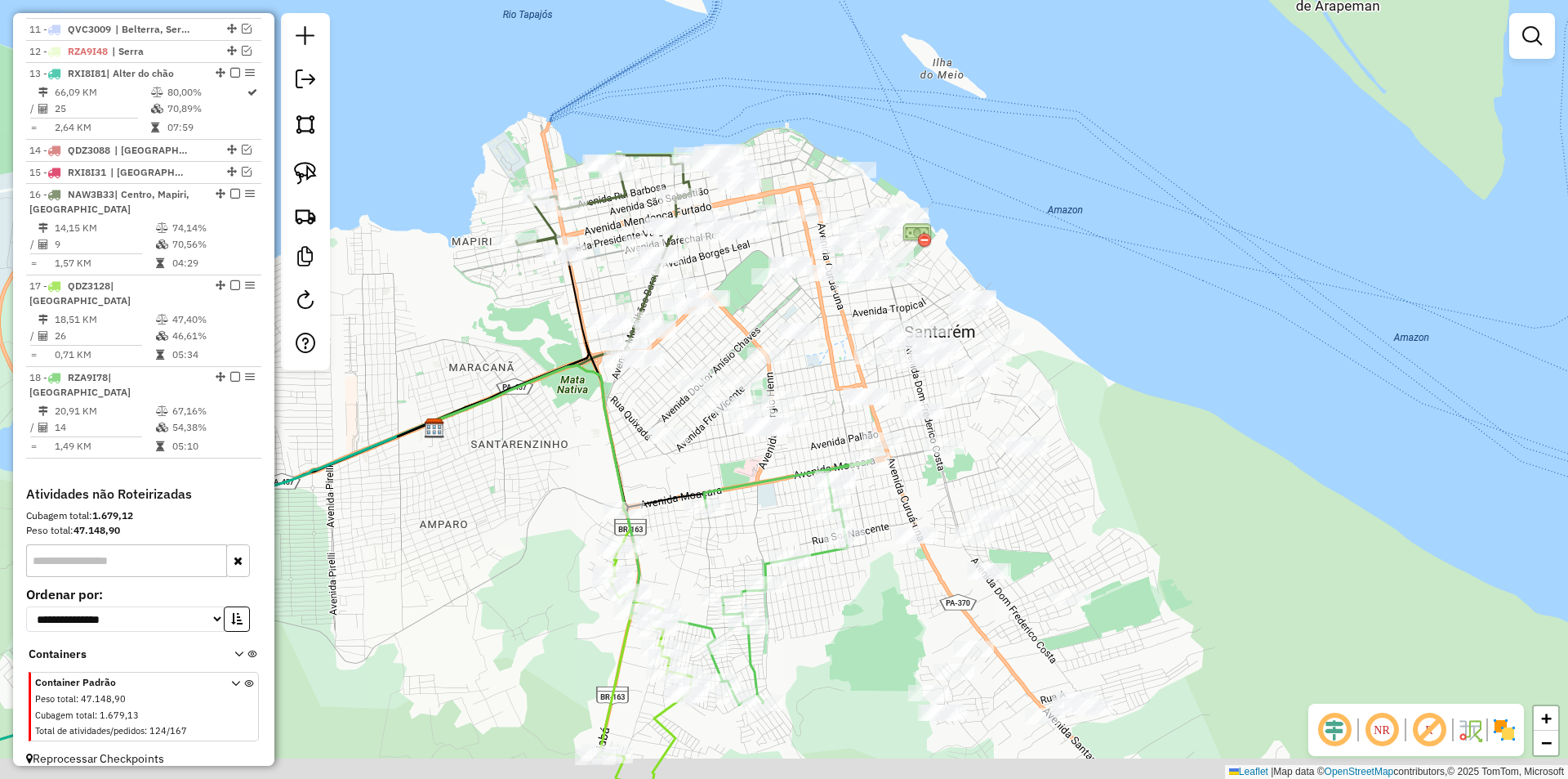
drag, startPoint x: 828, startPoint y: 529, endPoint x: 825, endPoint y: 433, distance: 96.0
click at [825, 433] on div "Janela de atendimento Grade de atendimento Capacidade Transportadoras Veículos …" at bounding box center [784, 389] width 1568 height 779
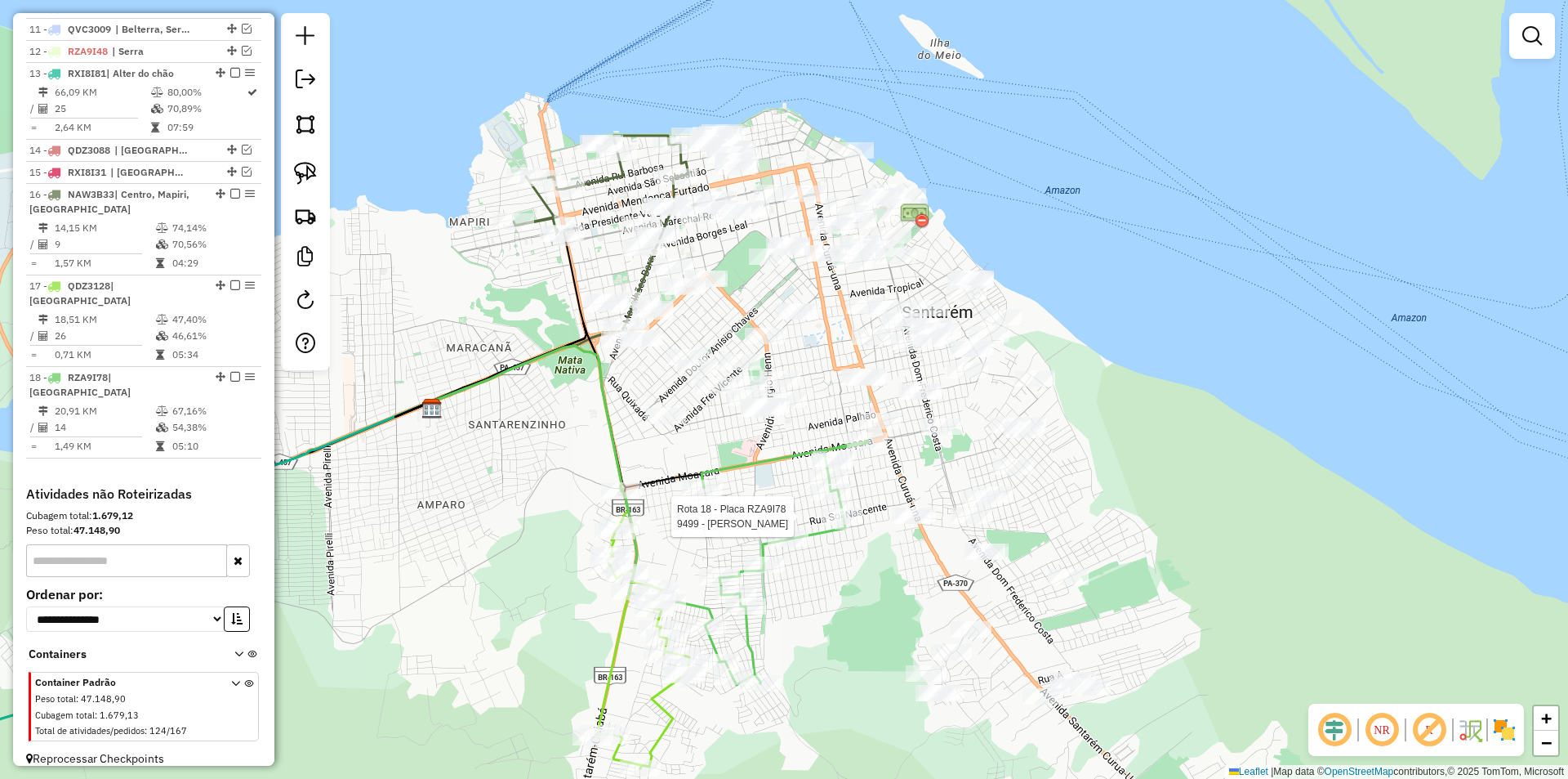
select select "**********"
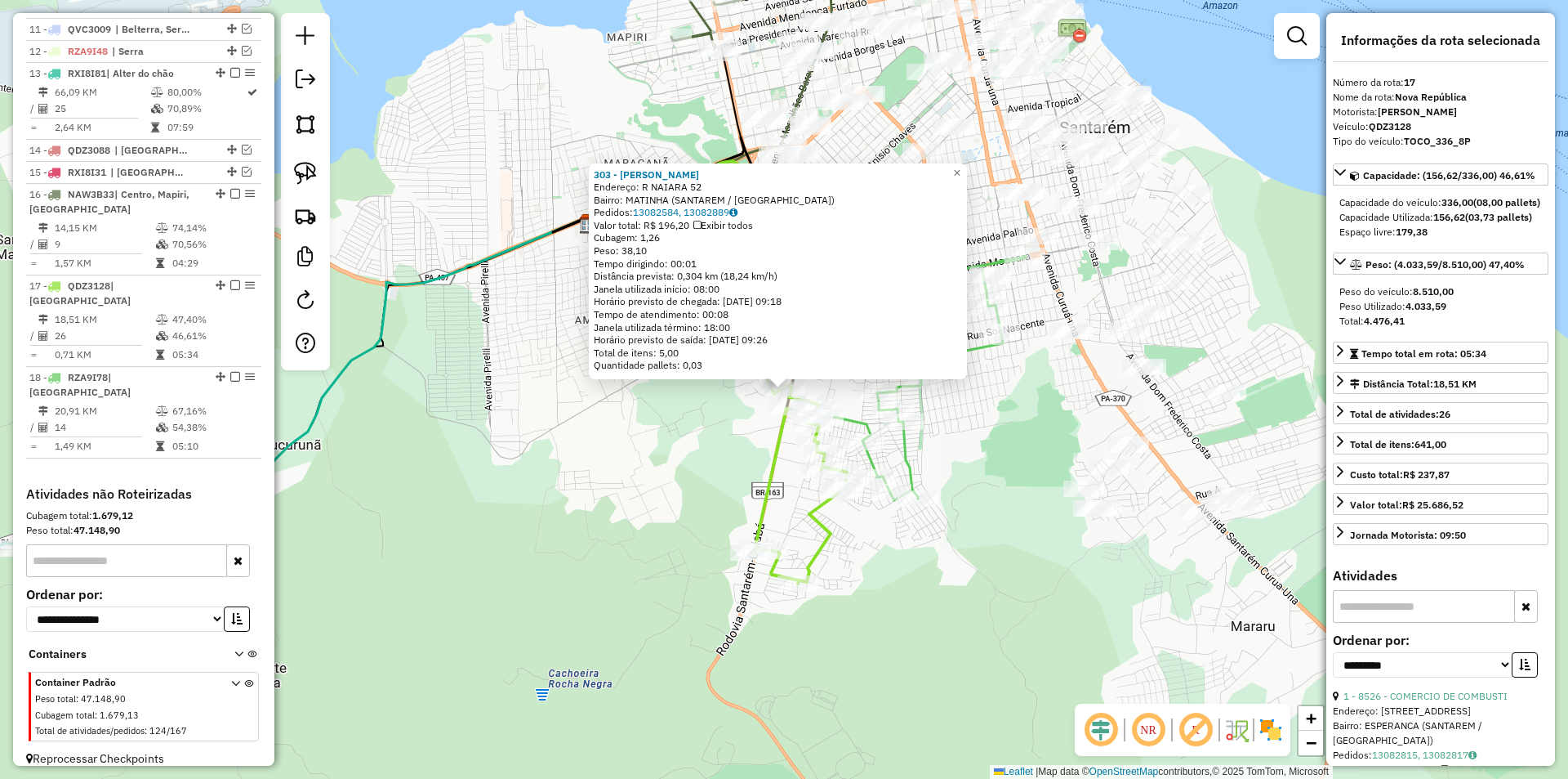
click at [585, 500] on div "303 - CICERO NELSON JUSTO Endereço: R NAIARA 52 Bairro: MATINHA (SANTAREM / PA)…" at bounding box center [784, 389] width 1568 height 779
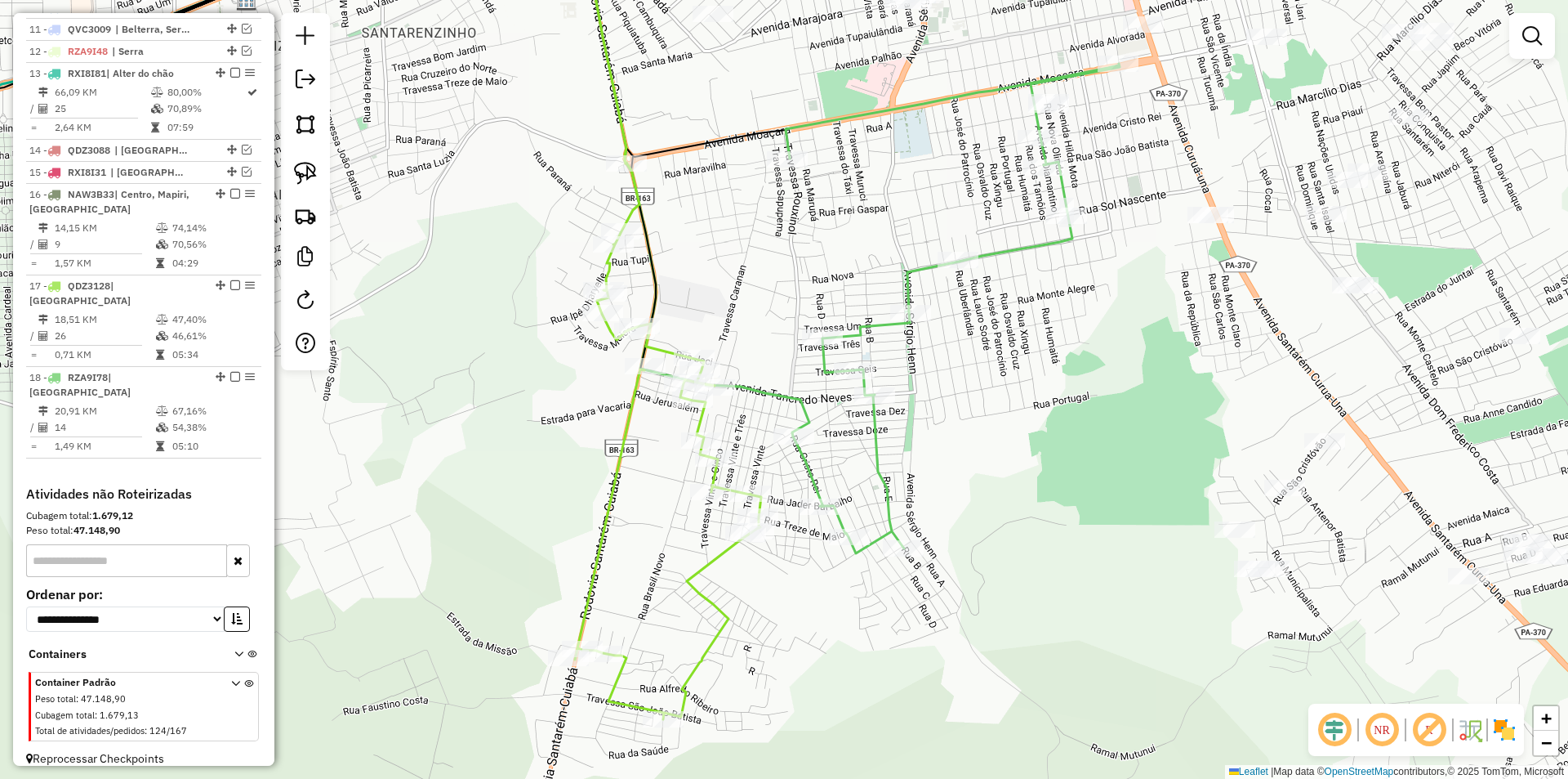
drag, startPoint x: 855, startPoint y: 391, endPoint x: 792, endPoint y: 370, distance: 66.4
click at [792, 370] on div "Janela de atendimento Grade de atendimento Capacidade Transportadoras Veículos …" at bounding box center [784, 389] width 1568 height 779
select select "**********"
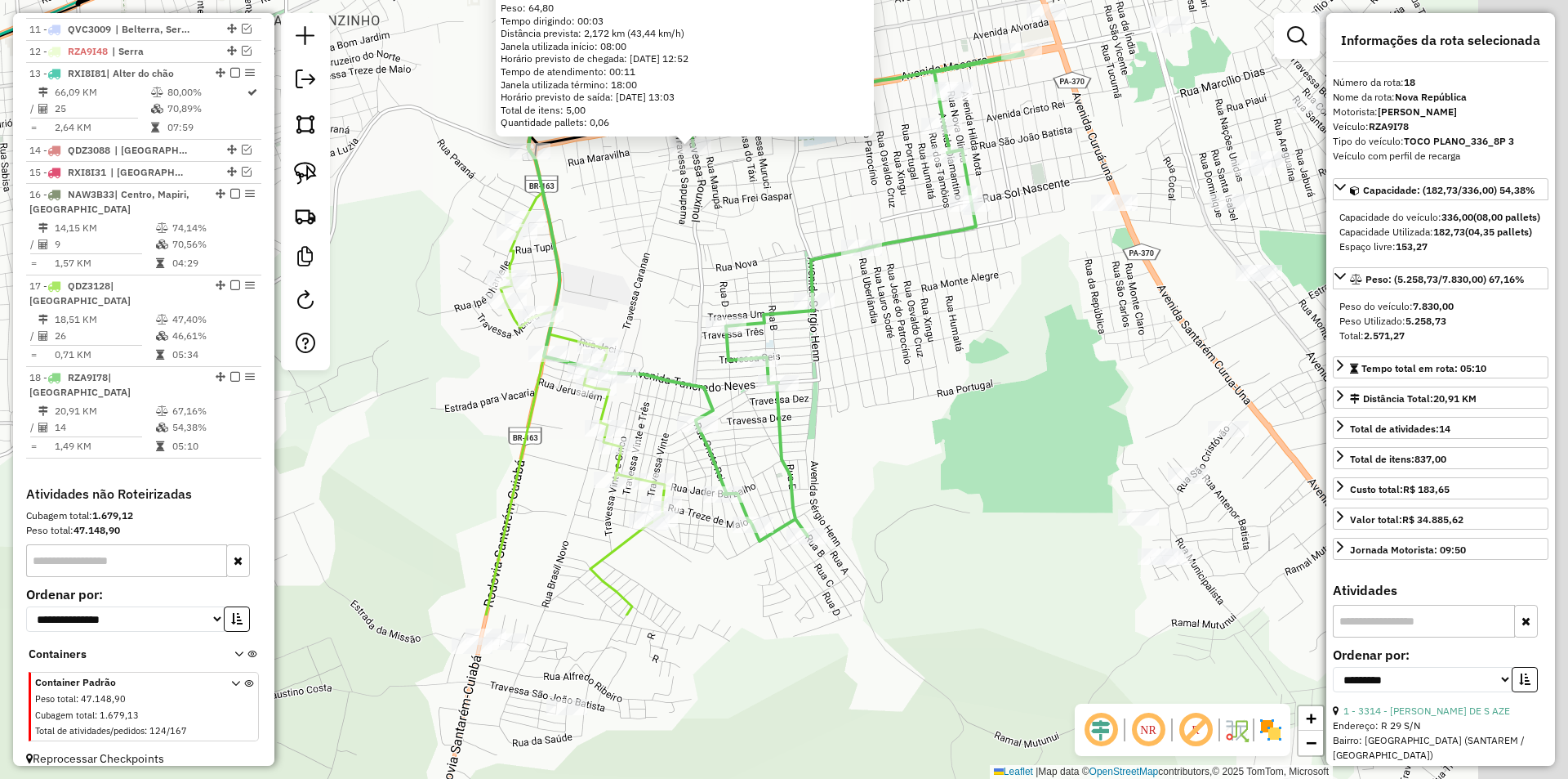
drag, startPoint x: 773, startPoint y: 542, endPoint x: 662, endPoint y: 260, distance: 303.1
click at [662, 260] on div "6698 - Maria Ivanete Santos Endereço: TV ROUXINOL 92 Bairro: FLORESTA (SANTAREM…" at bounding box center [784, 389] width 1568 height 779
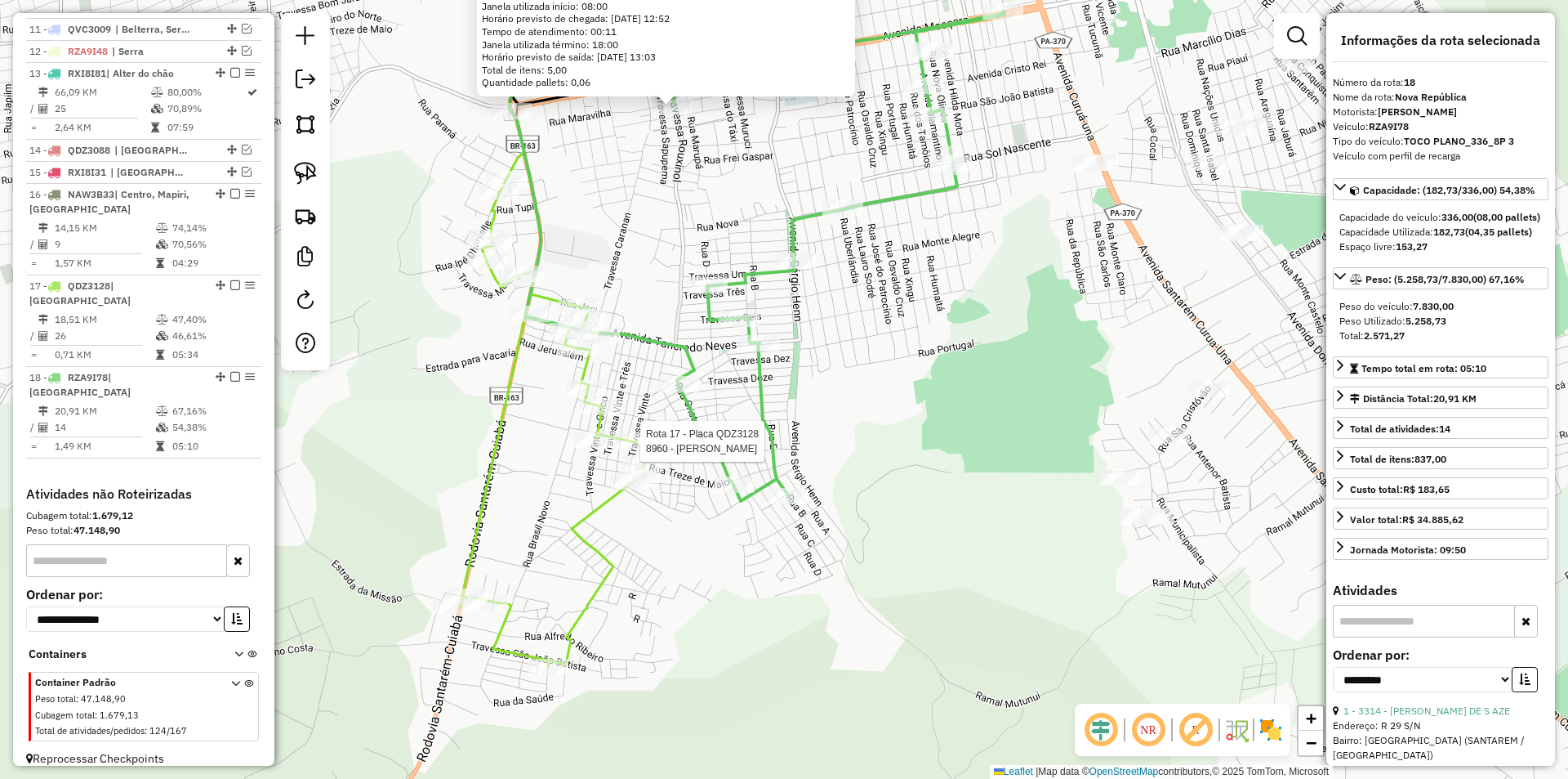
click at [624, 450] on div at bounding box center [635, 442] width 41 height 16
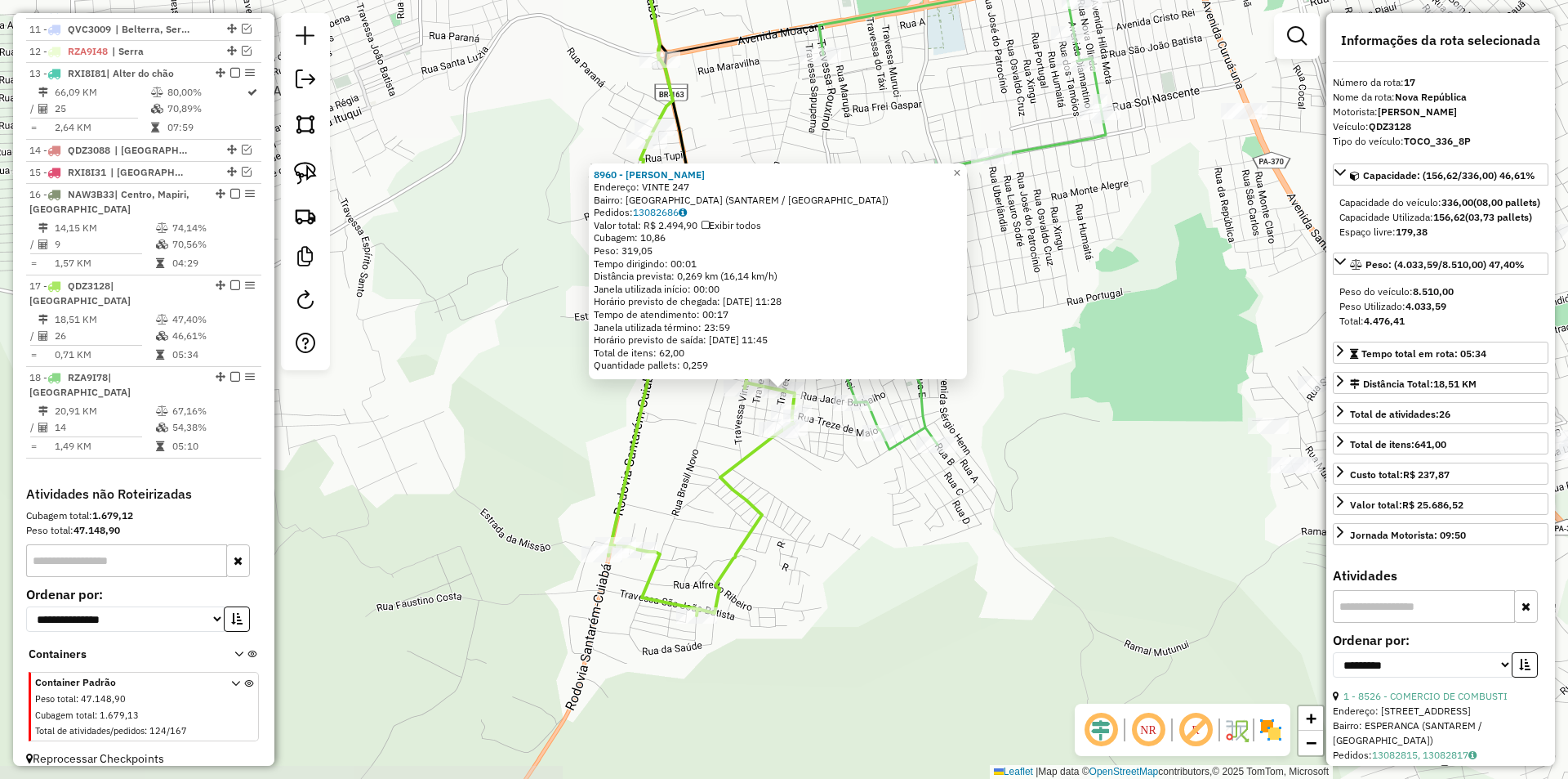
click at [846, 564] on div "8960 - PAULO VICTOR Endereço: VINTE 247 Bairro: NOVA REPUBLICA (SANTAREM / PA) …" at bounding box center [784, 389] width 1568 height 779
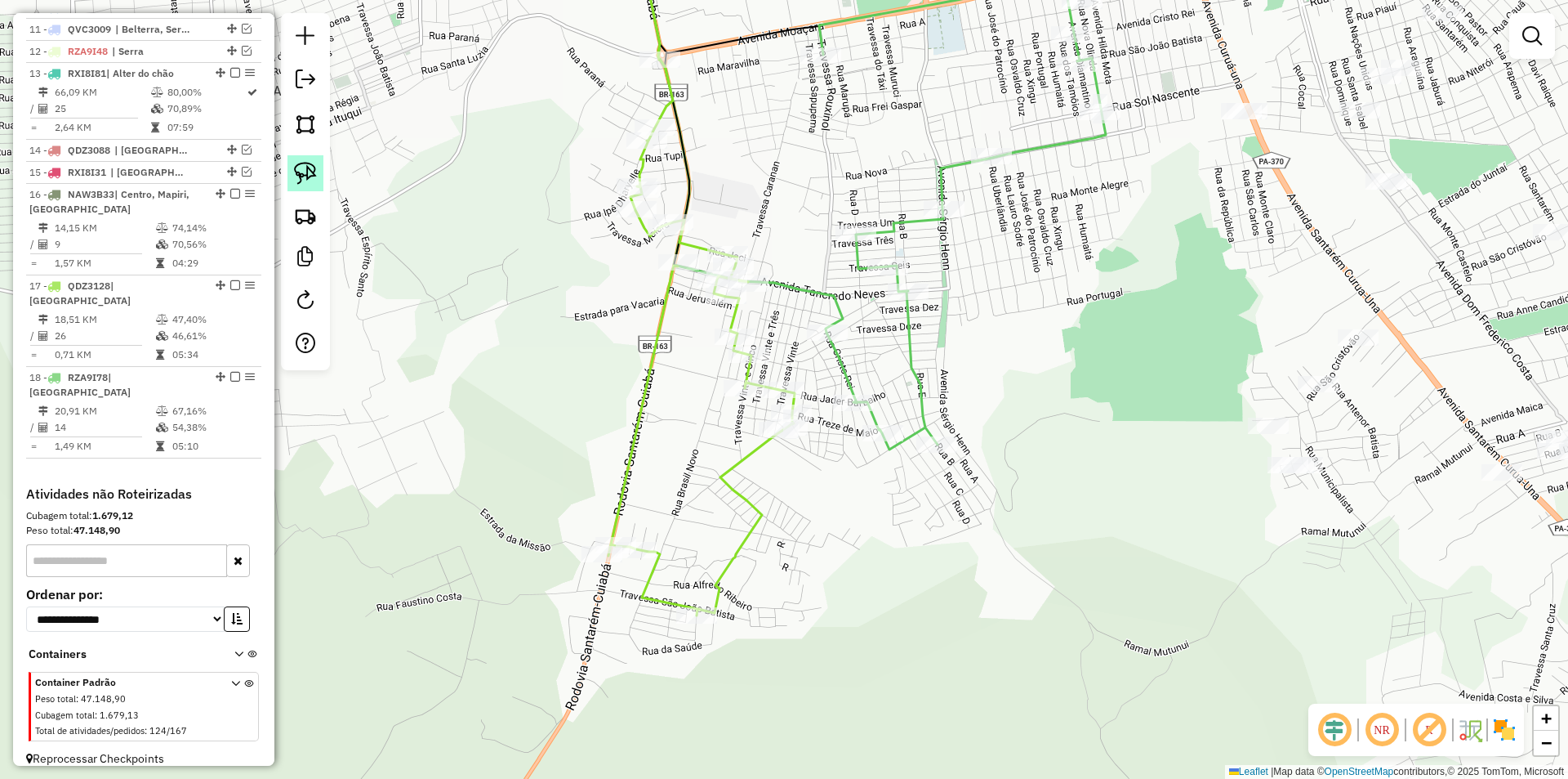
click at [295, 167] on img at bounding box center [305, 172] width 23 height 23
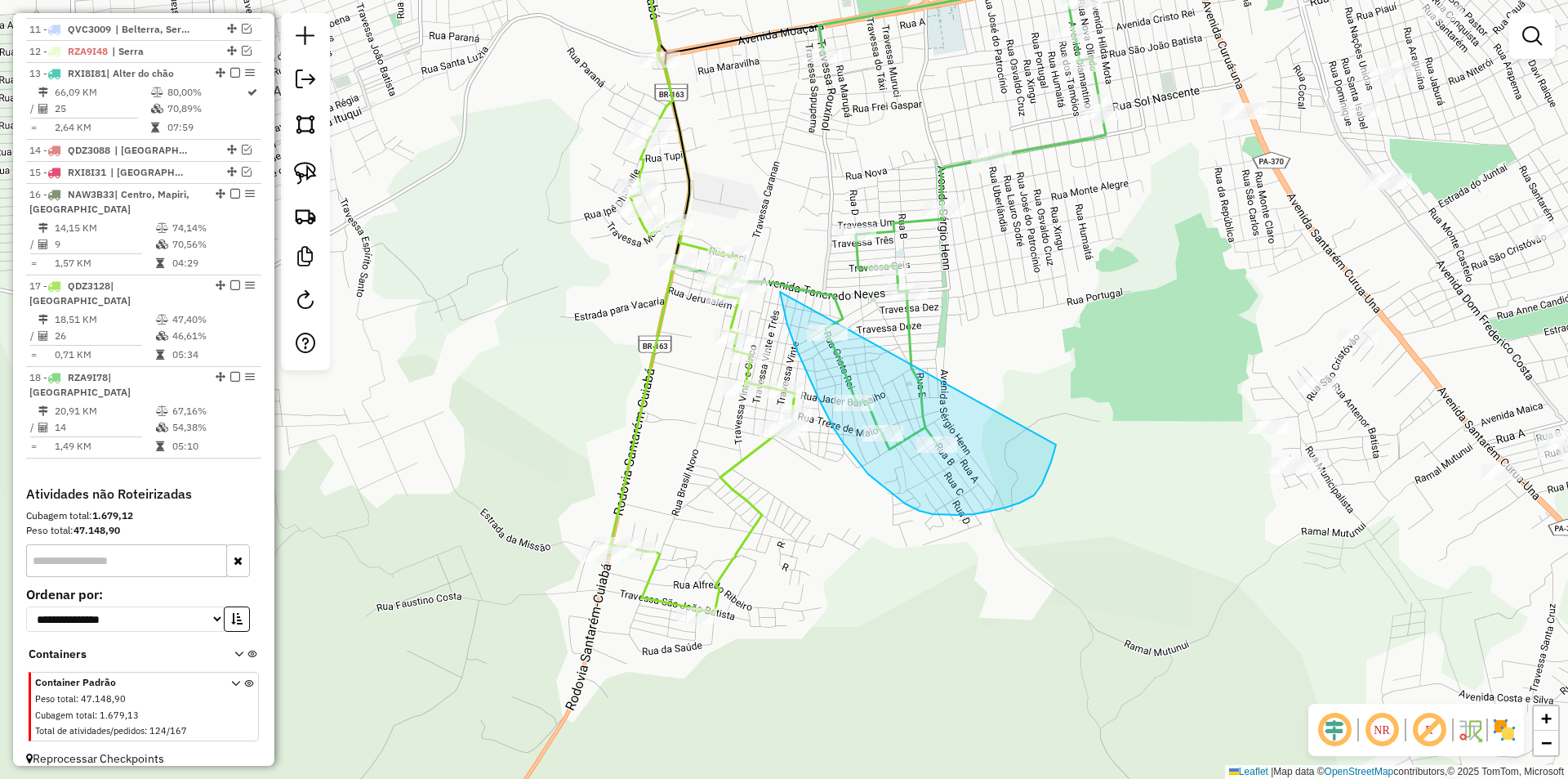
drag, startPoint x: 780, startPoint y: 292, endPoint x: 1056, endPoint y: 442, distance: 314.1
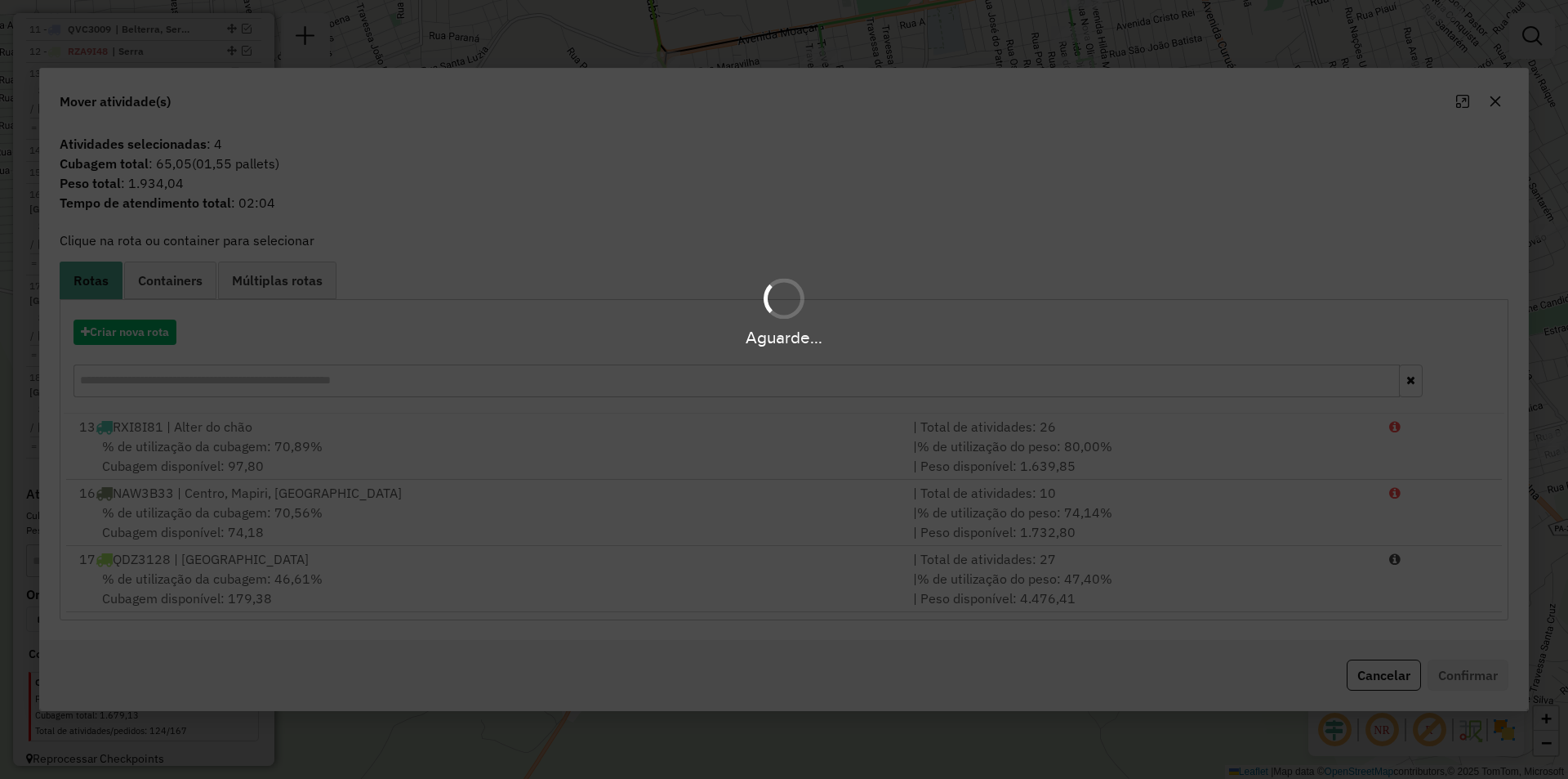
click at [674, 589] on div "Aguarde..." at bounding box center [784, 389] width 1568 height 779
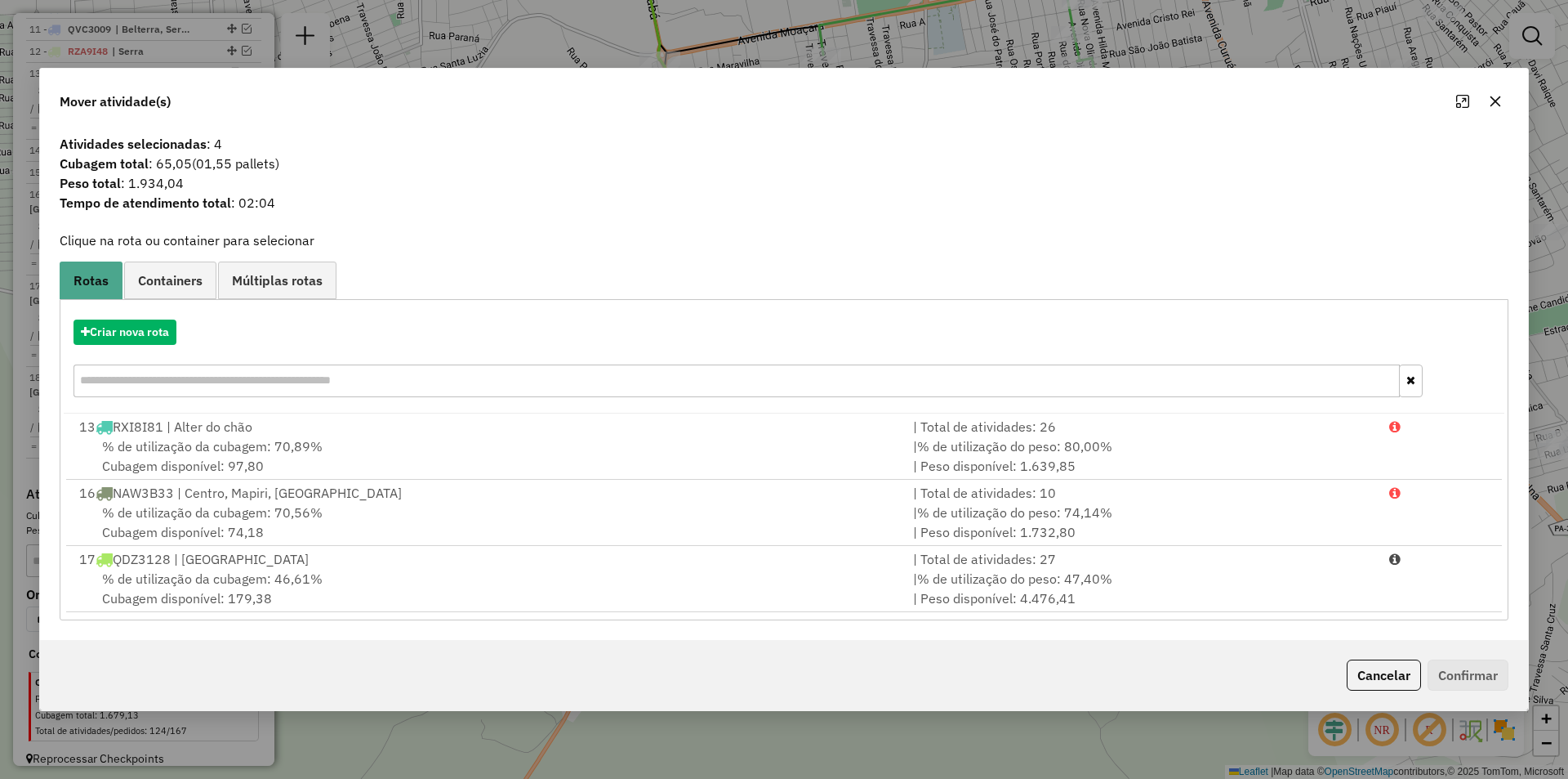
click at [674, 589] on div "% de utilização da cubagem: 46,61% Cubagem disponível: 179,38" at bounding box center [487, 588] width 834 height 39
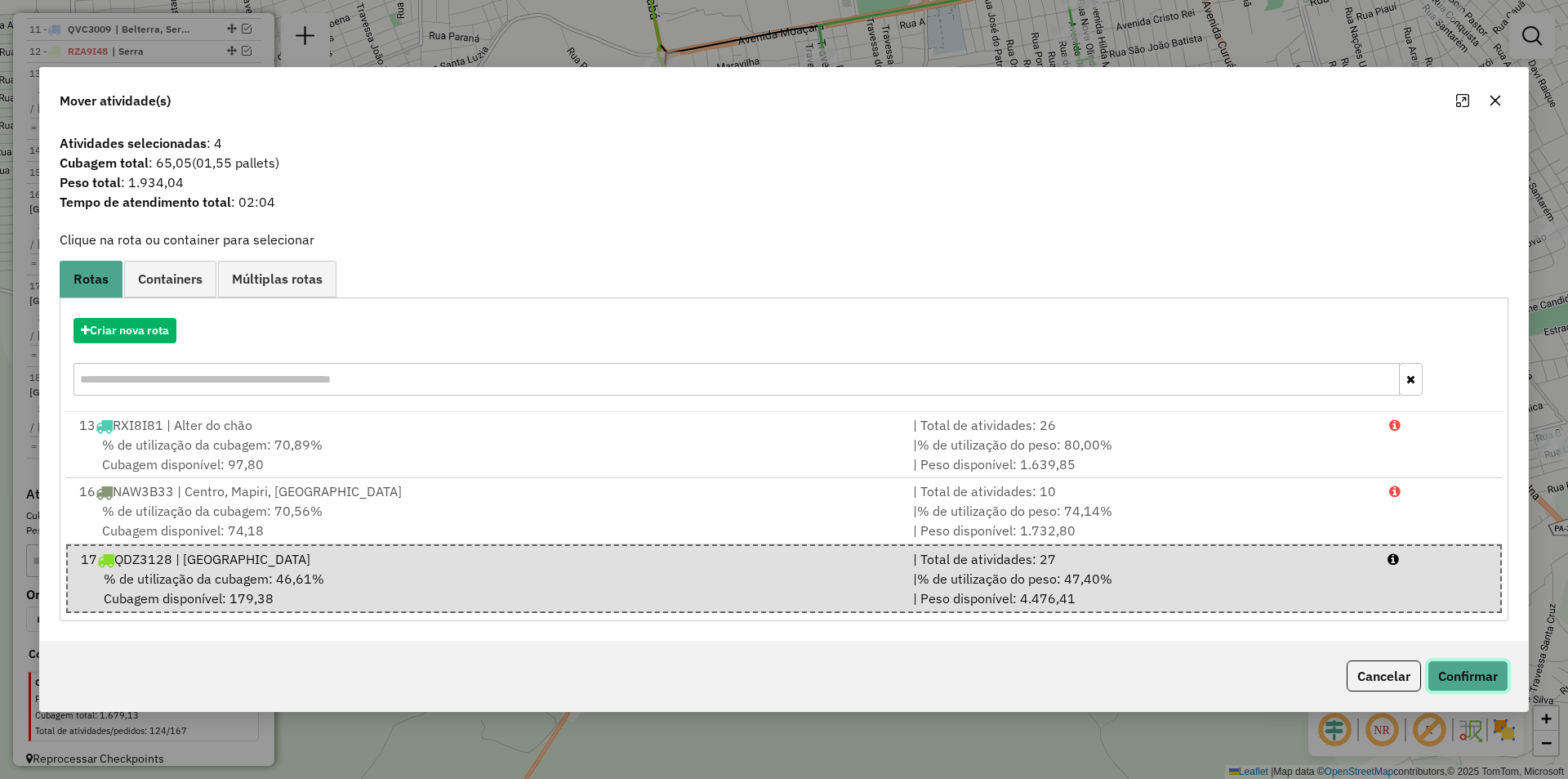
click at [1450, 667] on button "Confirmar" at bounding box center [1467, 676] width 81 height 31
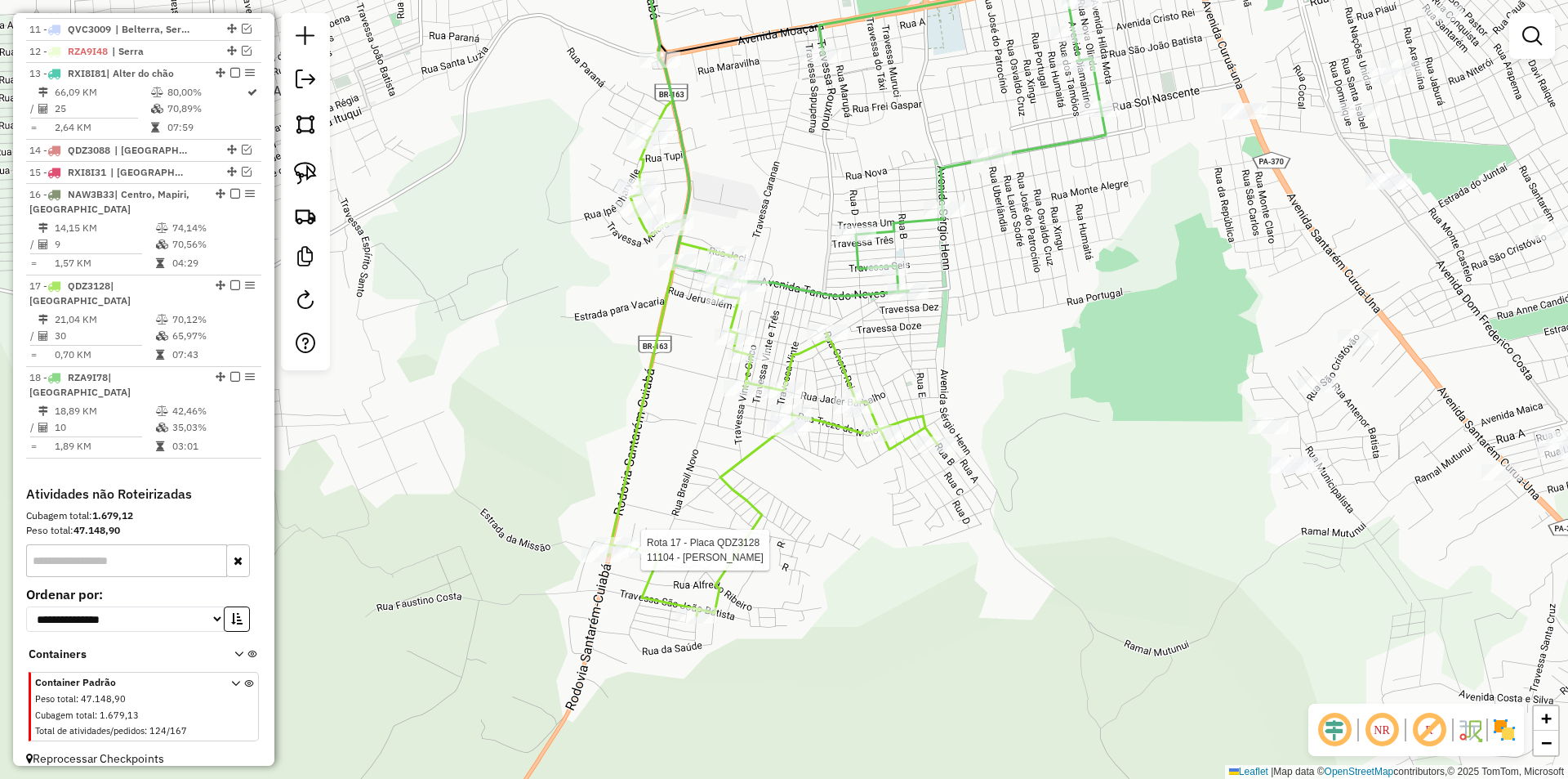
select select "**********"
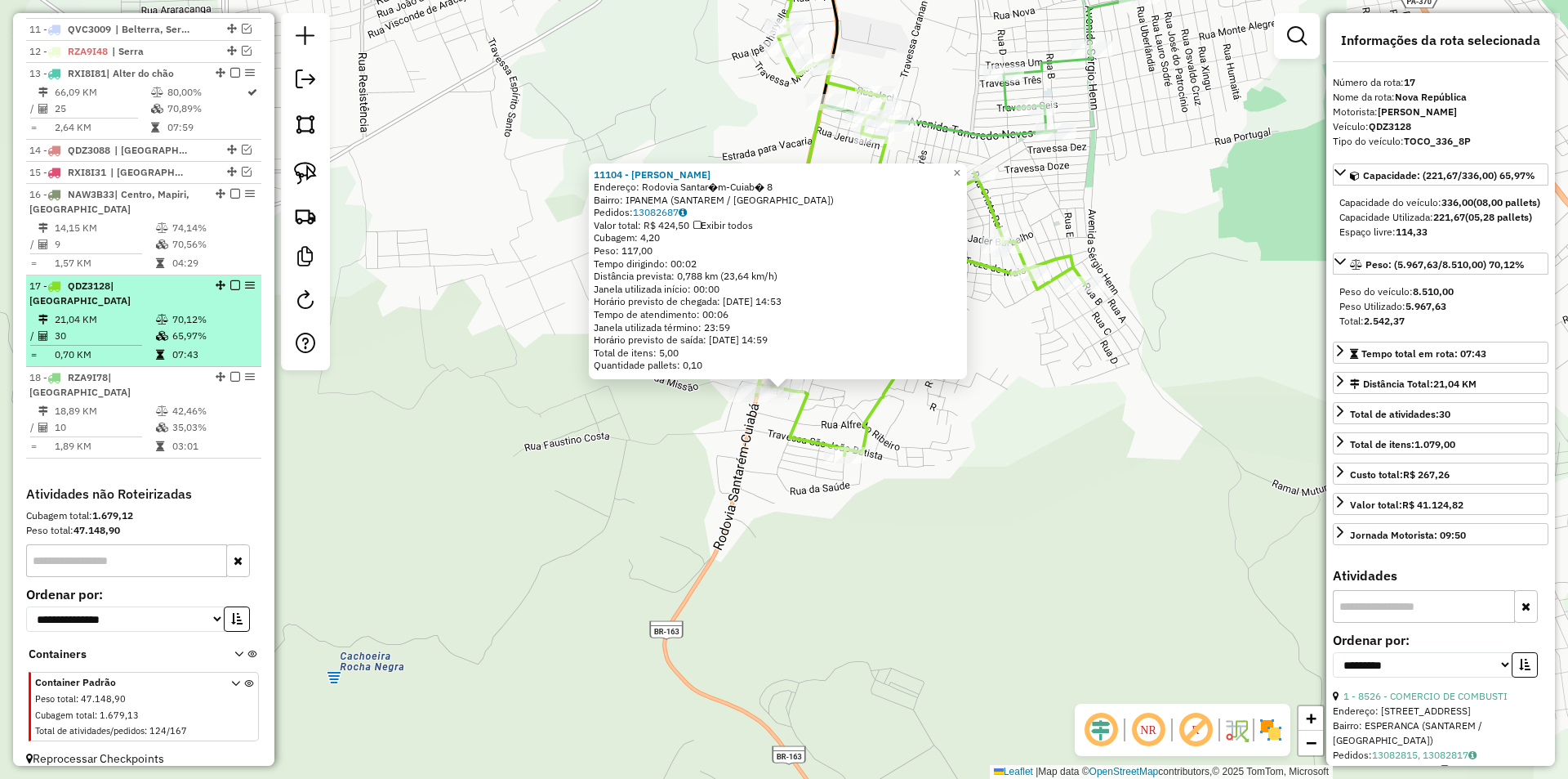
click at [230, 290] on em at bounding box center [235, 285] width 10 height 10
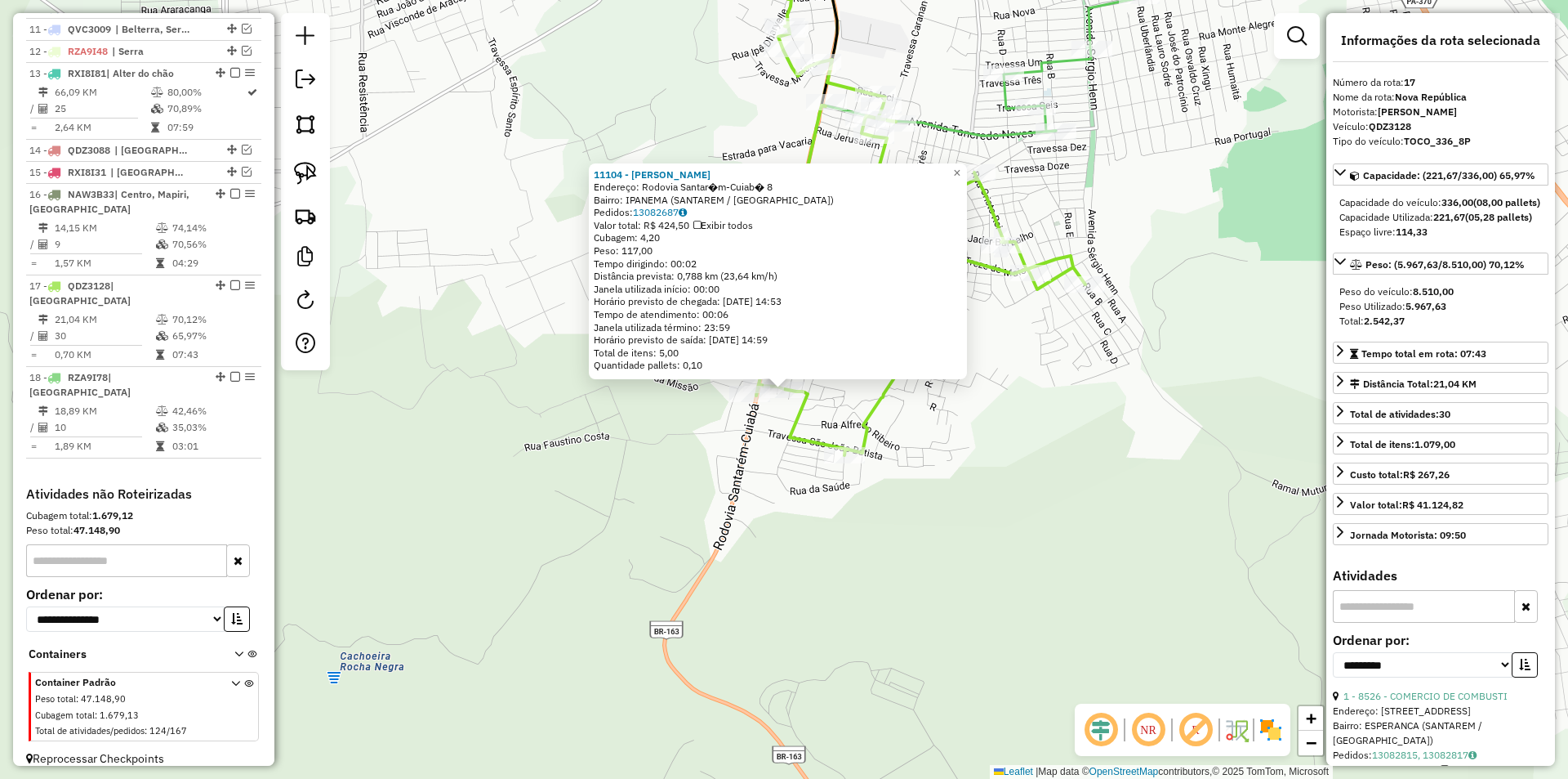
scroll to position [813, 0]
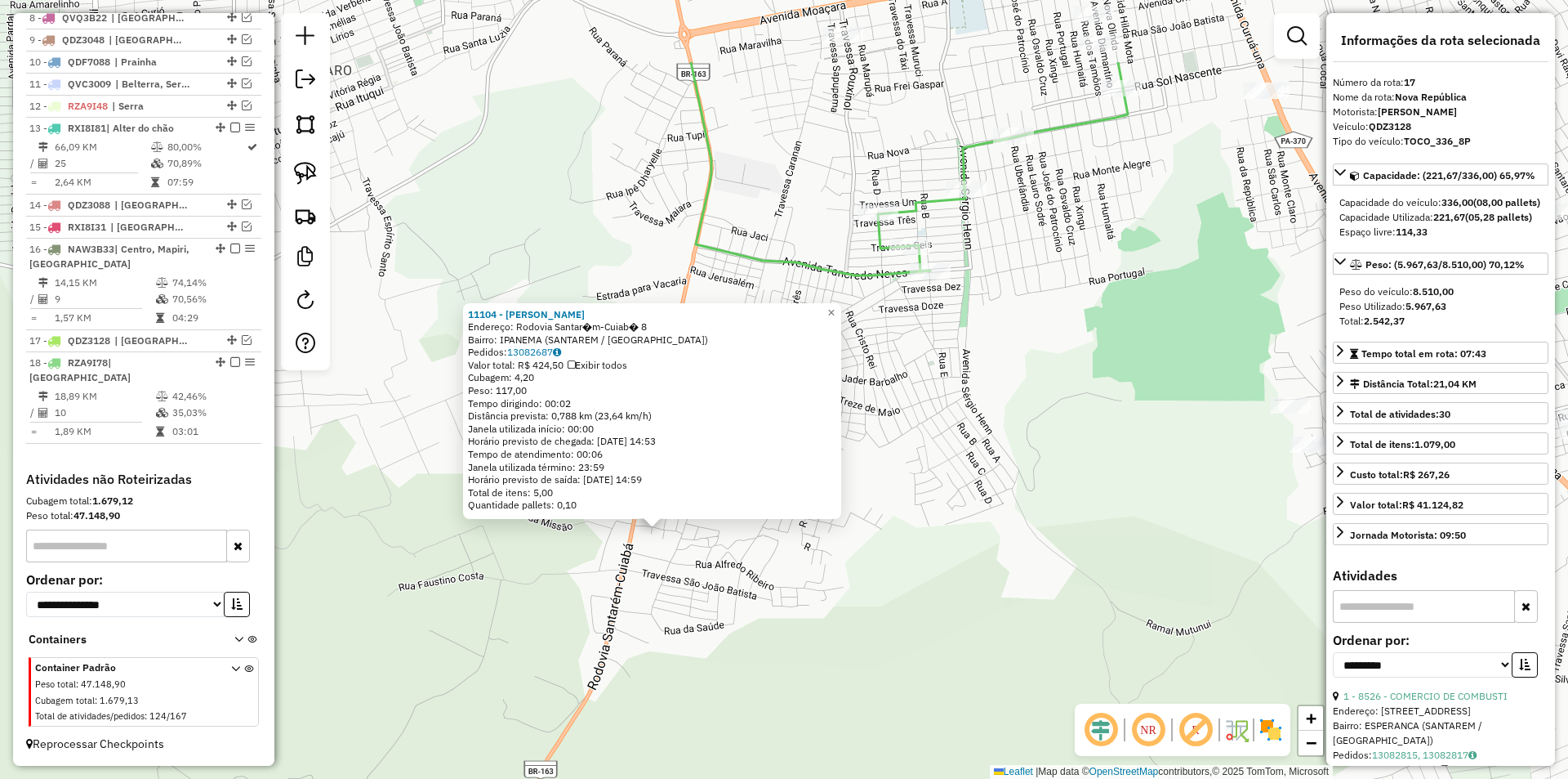
drag, startPoint x: 911, startPoint y: 473, endPoint x: 968, endPoint y: 501, distance: 63.5
click at [701, 705] on div "11104 - MARIA ANTONIA DA SIL Endereço: Rodovia Santar�m-Cuiab� 8 Bairro: IPANEM…" at bounding box center [784, 389] width 1568 height 779
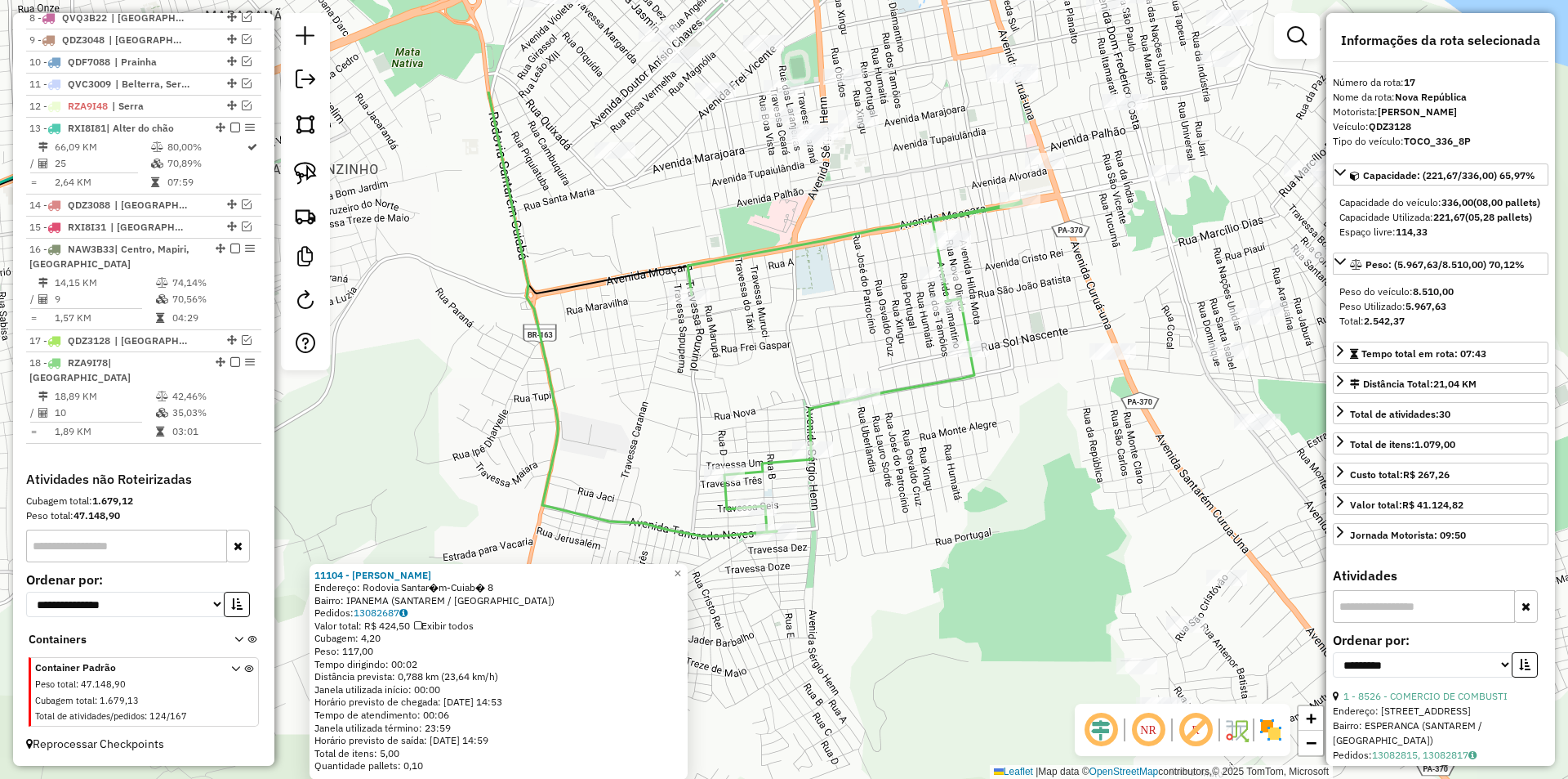
drag, startPoint x: 1047, startPoint y: 459, endPoint x: 934, endPoint y: 650, distance: 221.9
click at [929, 686] on div "11104 - MARIA ANTONIA DA SIL Endereço: Rodovia Santar�m-Cuiab� 8 Bairro: IPANEM…" at bounding box center [784, 389] width 1568 height 779
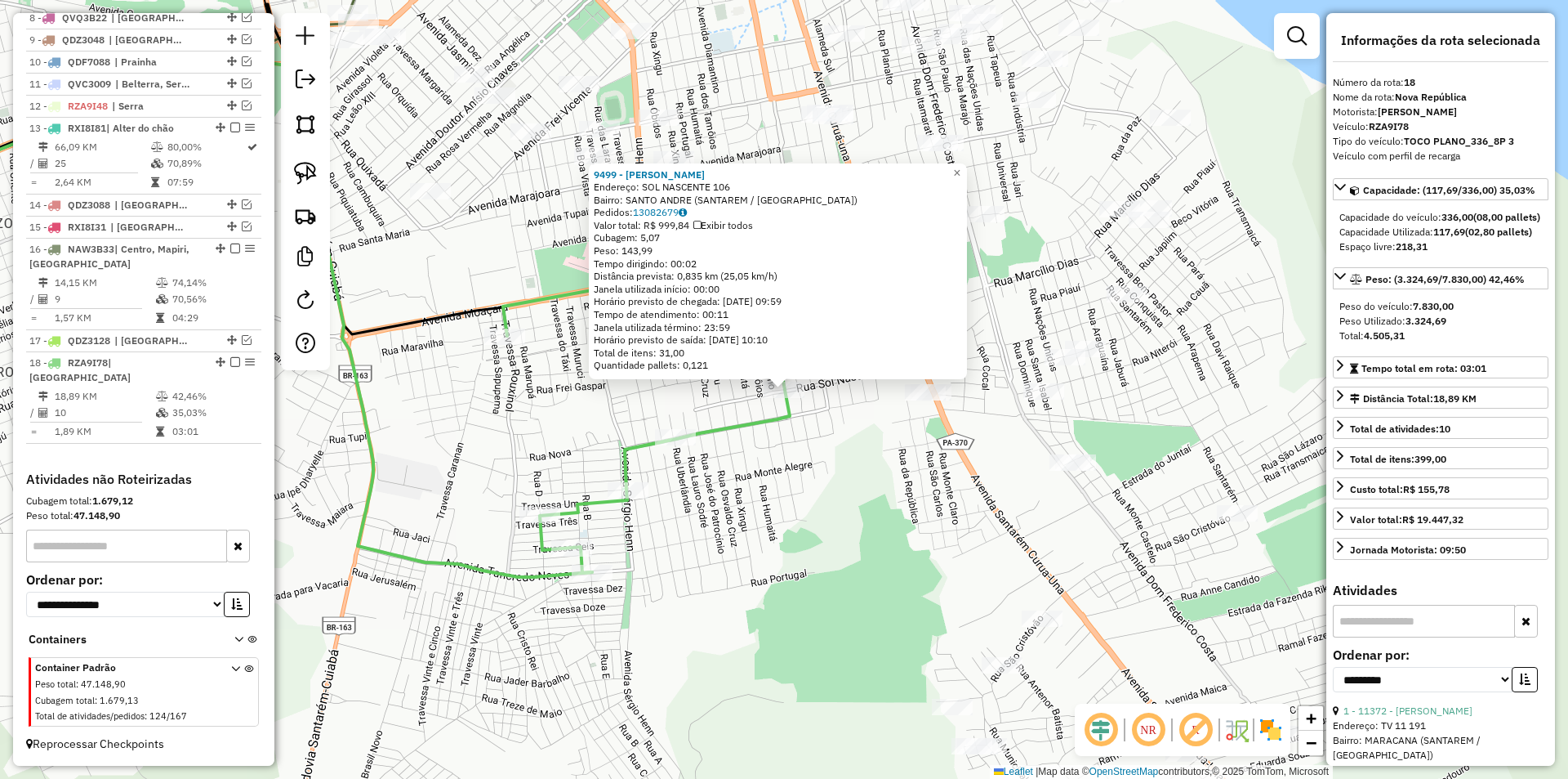
click at [833, 580] on div "9499 - JOSIMAR FERNANDES RO Endereço: SOL NASCENTE 106 Bairro: SANTO ANDRE (SAN…" at bounding box center [784, 389] width 1568 height 779
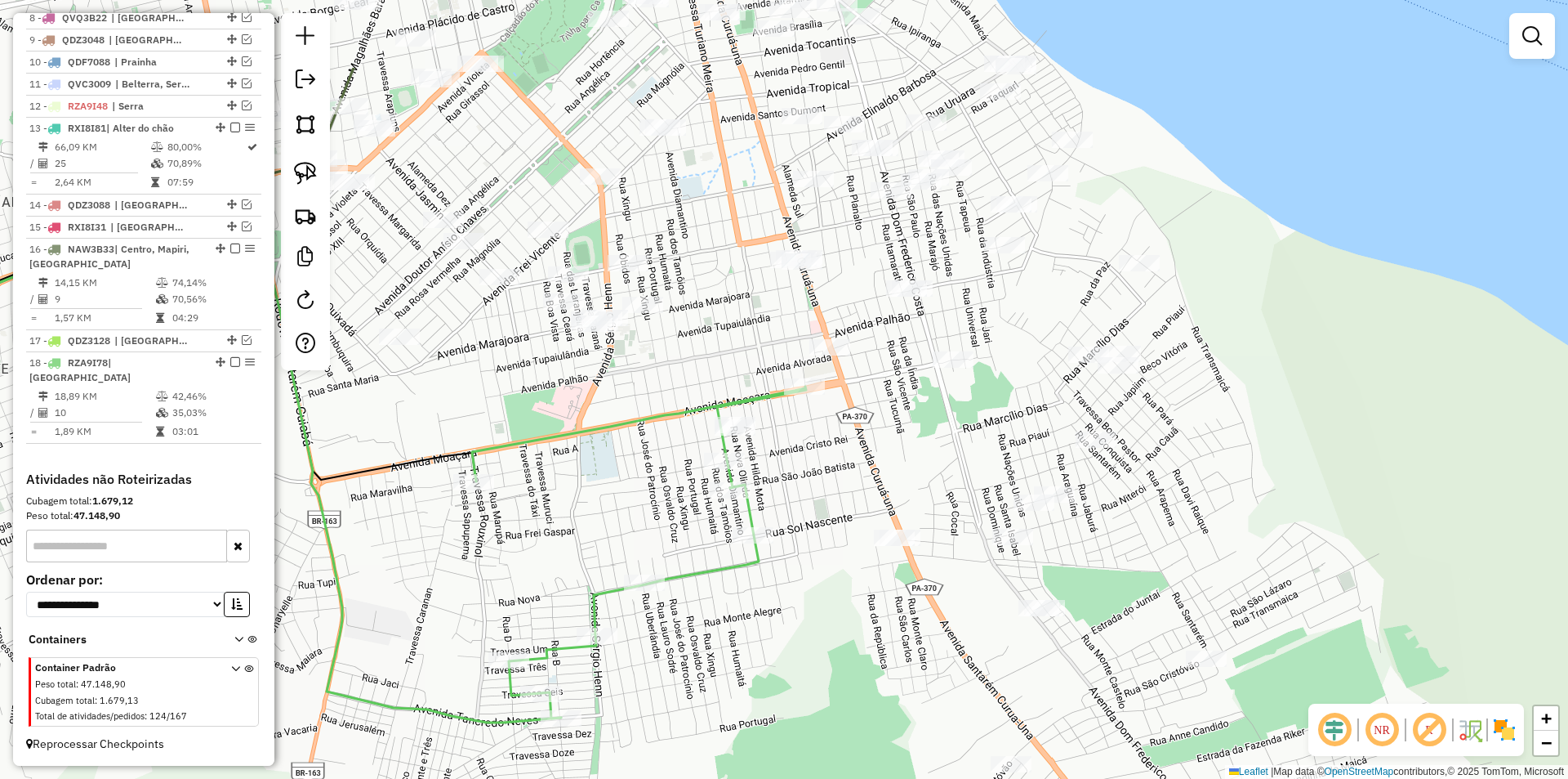
drag, startPoint x: 833, startPoint y: 580, endPoint x: 789, endPoint y: 735, distance: 161.1
click at [793, 749] on div "Janela de atendimento Grade de atendimento Capacidade Transportadoras Veículos …" at bounding box center [784, 389] width 1568 height 779
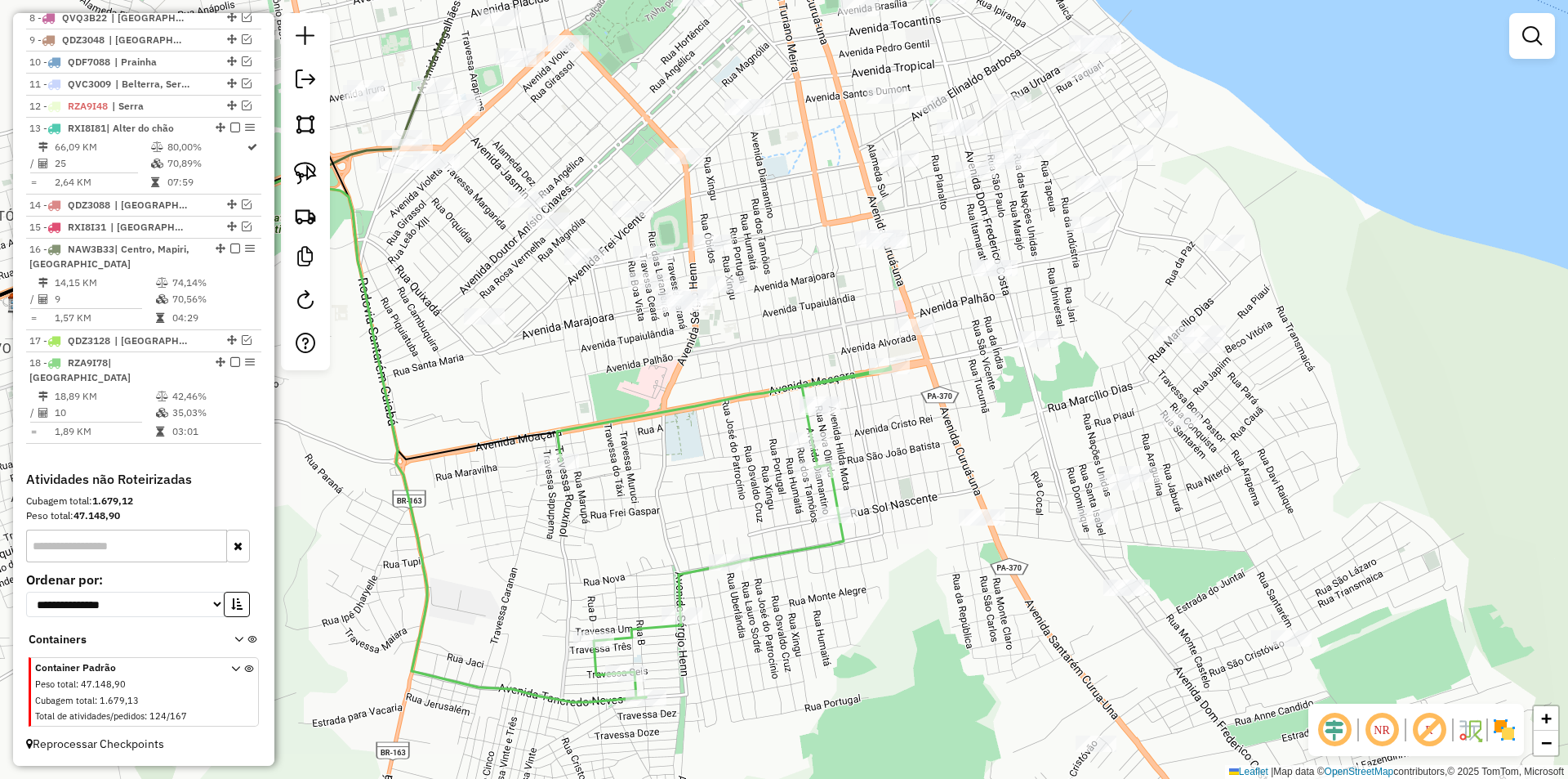
drag, startPoint x: 732, startPoint y: 517, endPoint x: 809, endPoint y: 599, distance: 112.5
click at [809, 599] on div "Janela de atendimento Grade de atendimento Capacidade Transportadoras Veículos …" at bounding box center [784, 389] width 1568 height 779
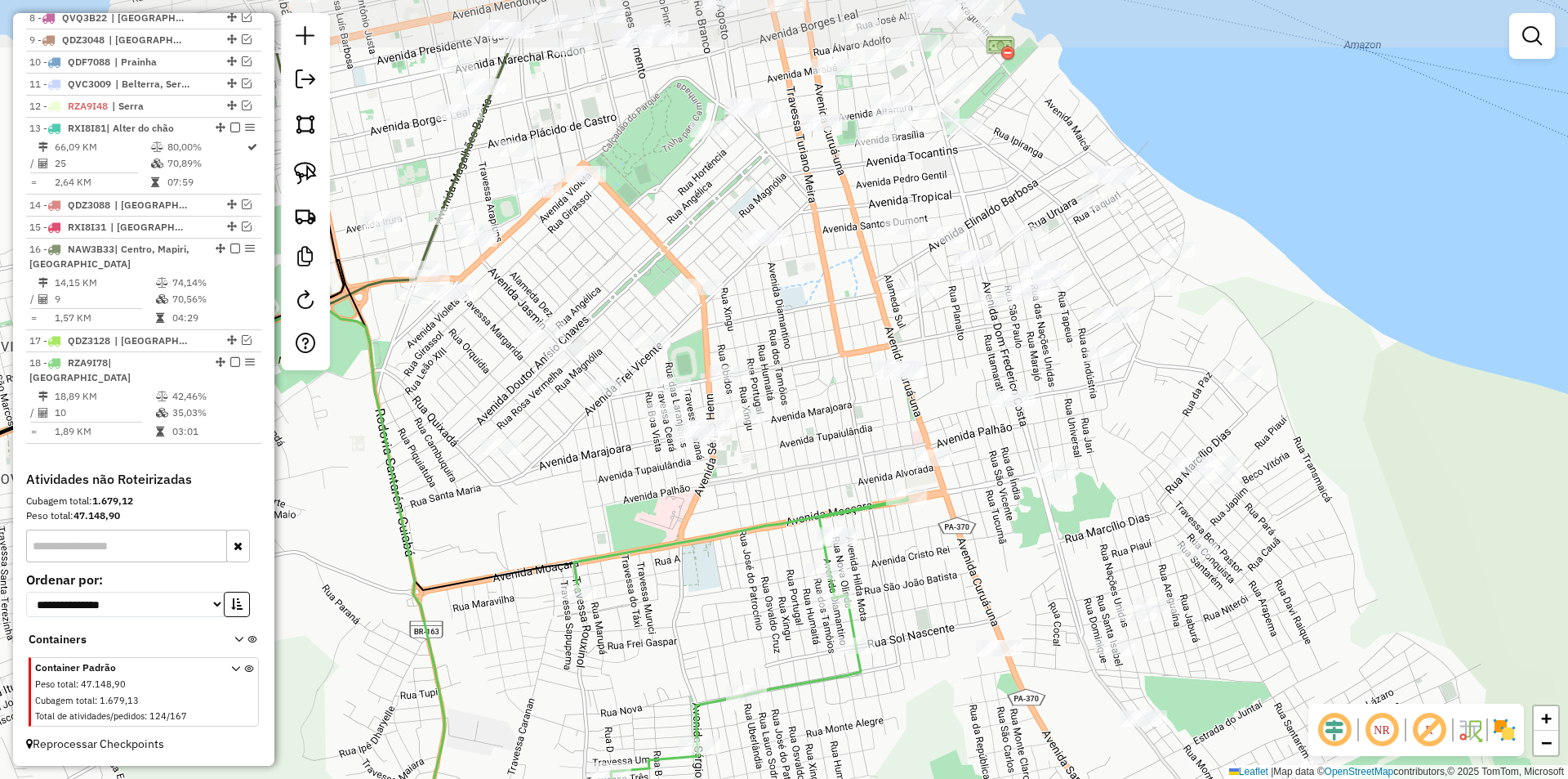
drag, startPoint x: 702, startPoint y: 472, endPoint x: 719, endPoint y: 603, distance: 132.1
click at [719, 603] on div "Janela de atendimento Grade de atendimento Capacidade Transportadoras Veículos …" at bounding box center [784, 389] width 1568 height 779
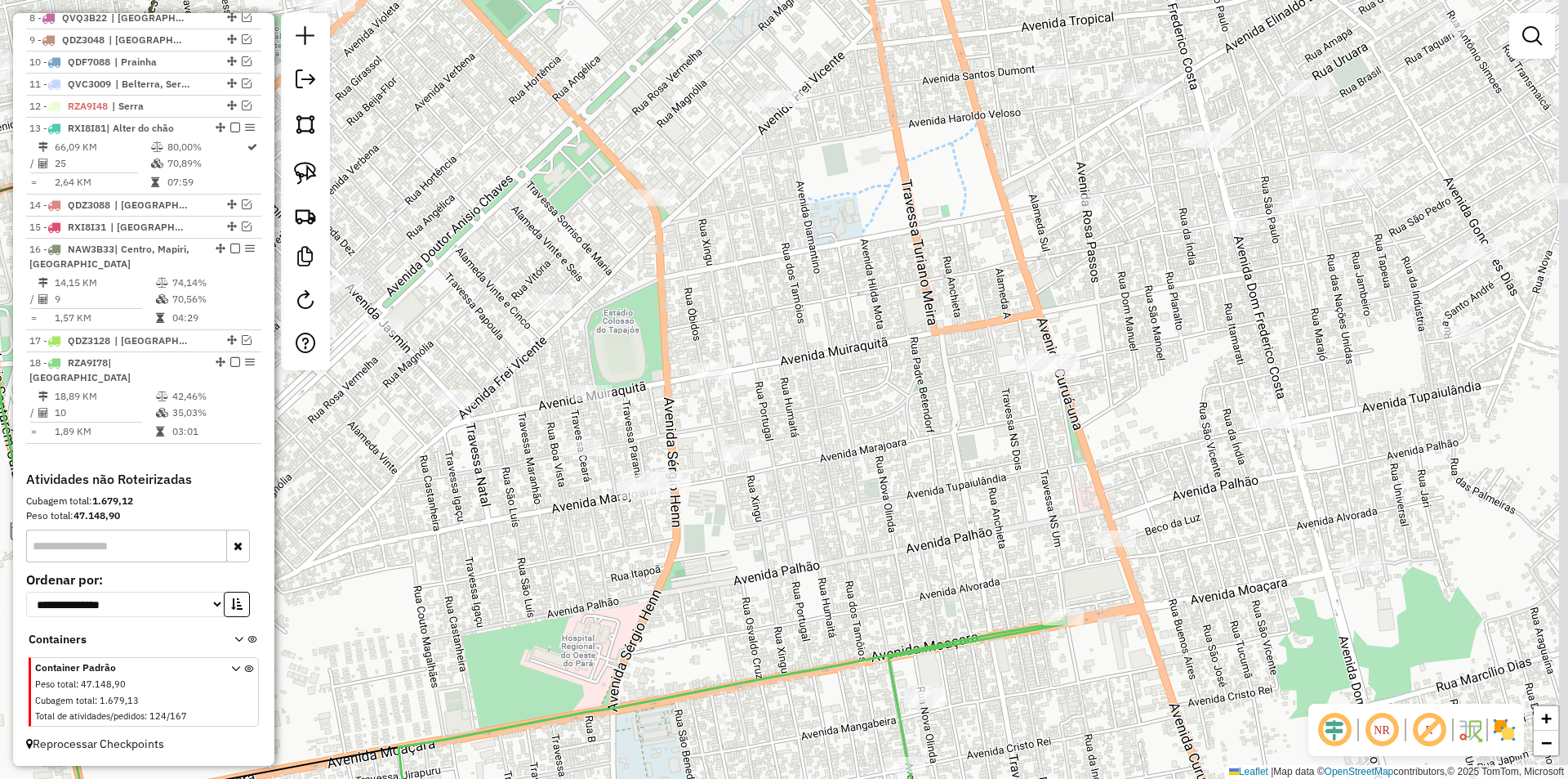
drag, startPoint x: 692, startPoint y: 550, endPoint x: 640, endPoint y: 588, distance: 64.4
click at [640, 588] on div "Janela de atendimento Grade de atendimento Capacidade Transportadoras Veículos …" at bounding box center [784, 389] width 1568 height 779
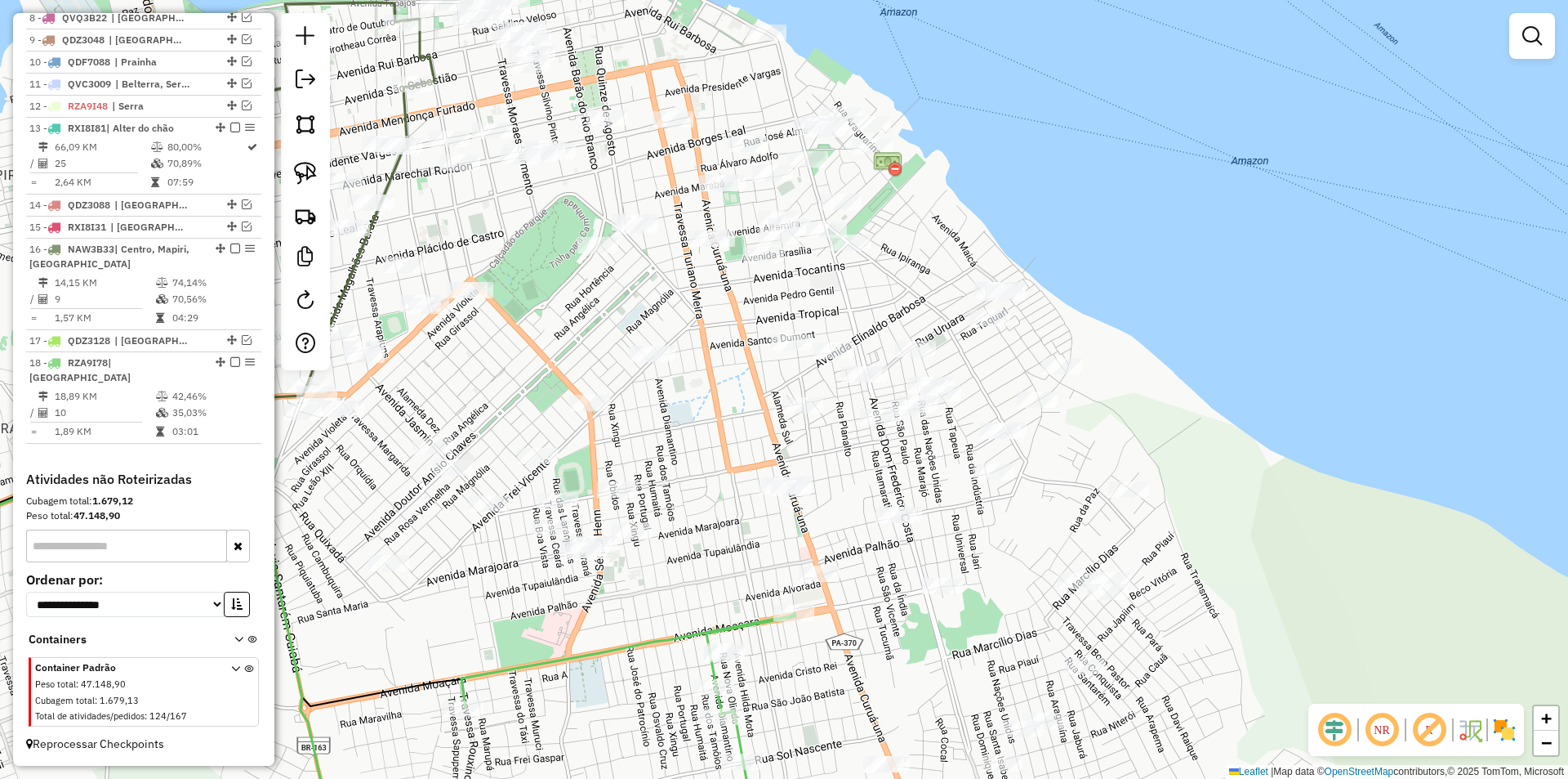
drag, startPoint x: 638, startPoint y: 605, endPoint x: 568, endPoint y: 616, distance: 70.9
click at [563, 620] on div "Janela de atendimento Grade de atendimento Capacidade Transportadoras Veículos …" at bounding box center [784, 389] width 1568 height 779
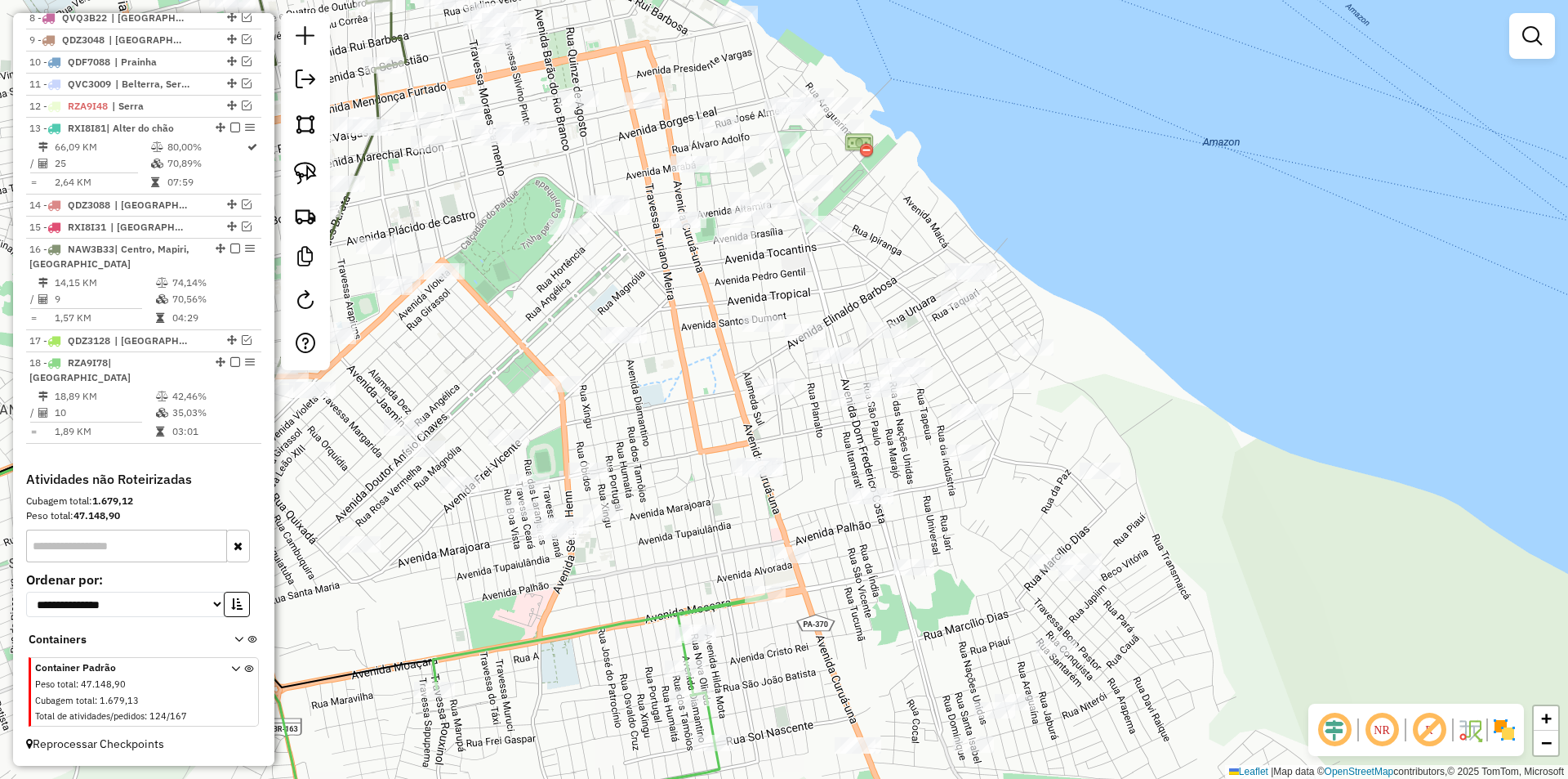
drag, startPoint x: 698, startPoint y: 606, endPoint x: 662, endPoint y: 557, distance: 60.8
click at [663, 557] on div "Janela de atendimento Grade de atendimento Capacidade Transportadoras Veículos …" at bounding box center [784, 389] width 1568 height 779
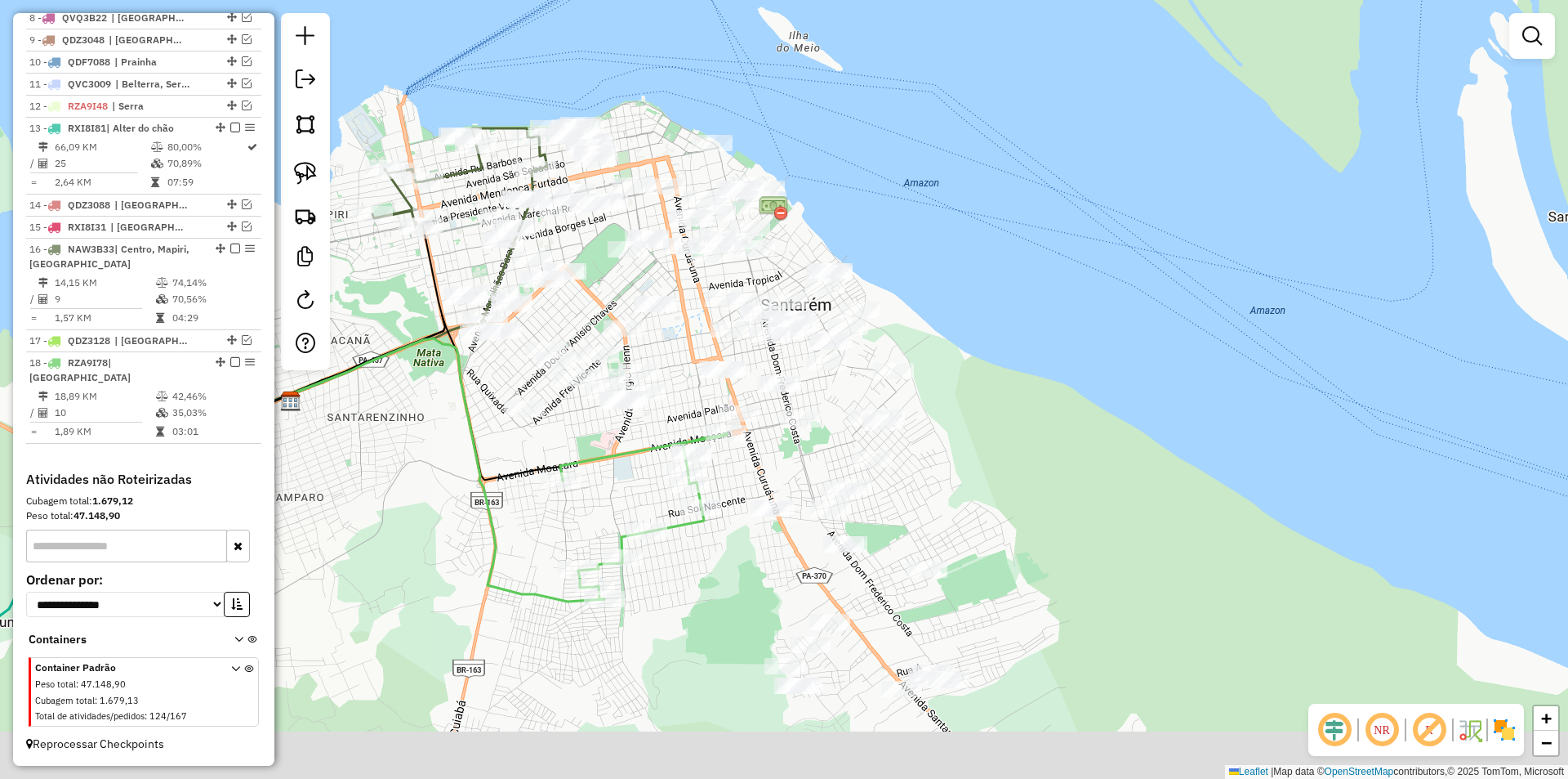
drag, startPoint x: 1006, startPoint y: 617, endPoint x: 855, endPoint y: 260, distance: 387.6
click at [855, 260] on div "Janela de atendimento Grade de atendimento Capacidade Transportadoras Veículos …" at bounding box center [784, 389] width 1568 height 779
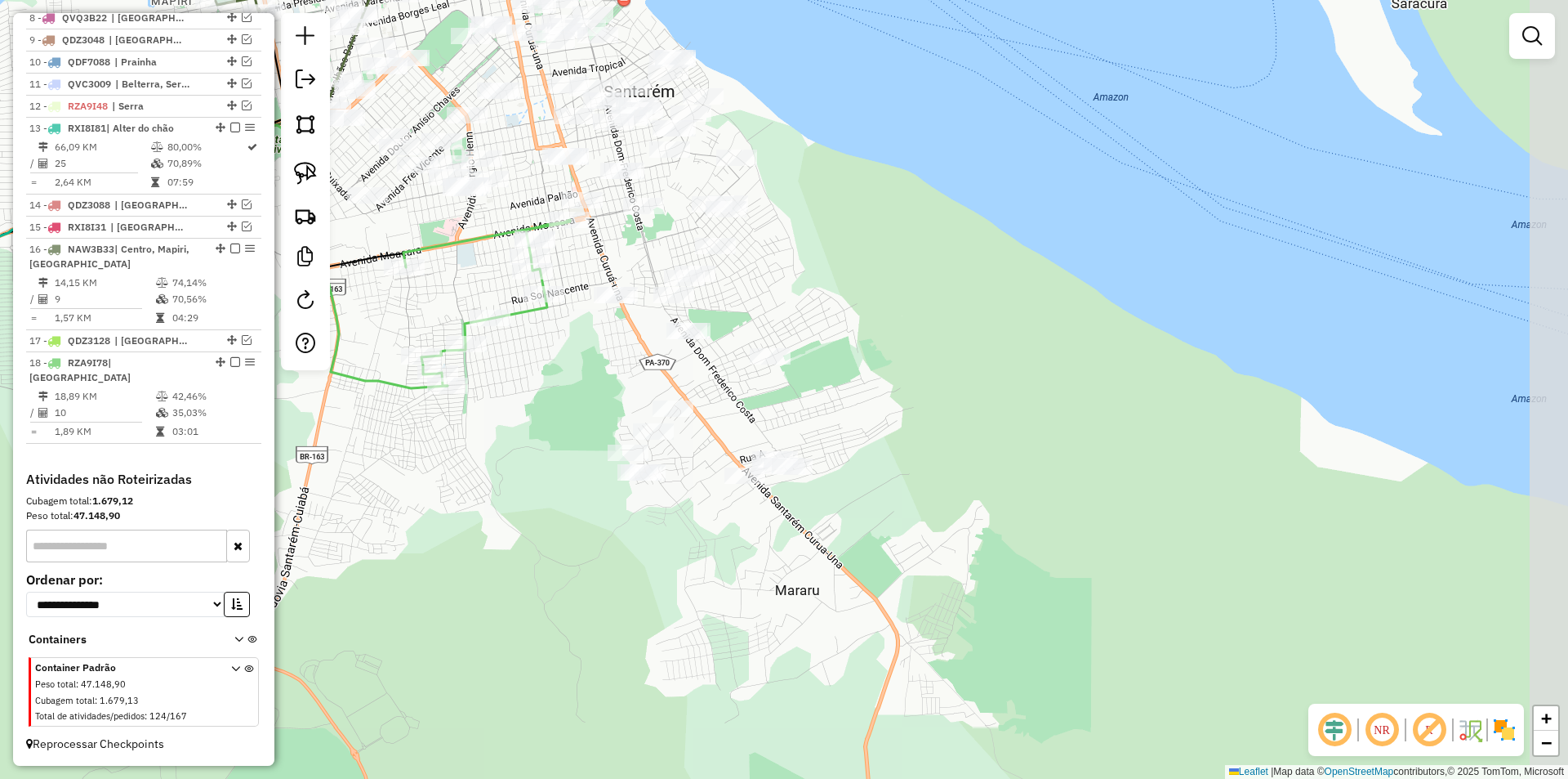
drag, startPoint x: 1048, startPoint y: 364, endPoint x: 1001, endPoint y: 383, distance: 50.7
click at [1001, 383] on div "Janela de atendimento Grade de atendimento Capacidade Transportadoras Veículos …" at bounding box center [784, 389] width 1568 height 779
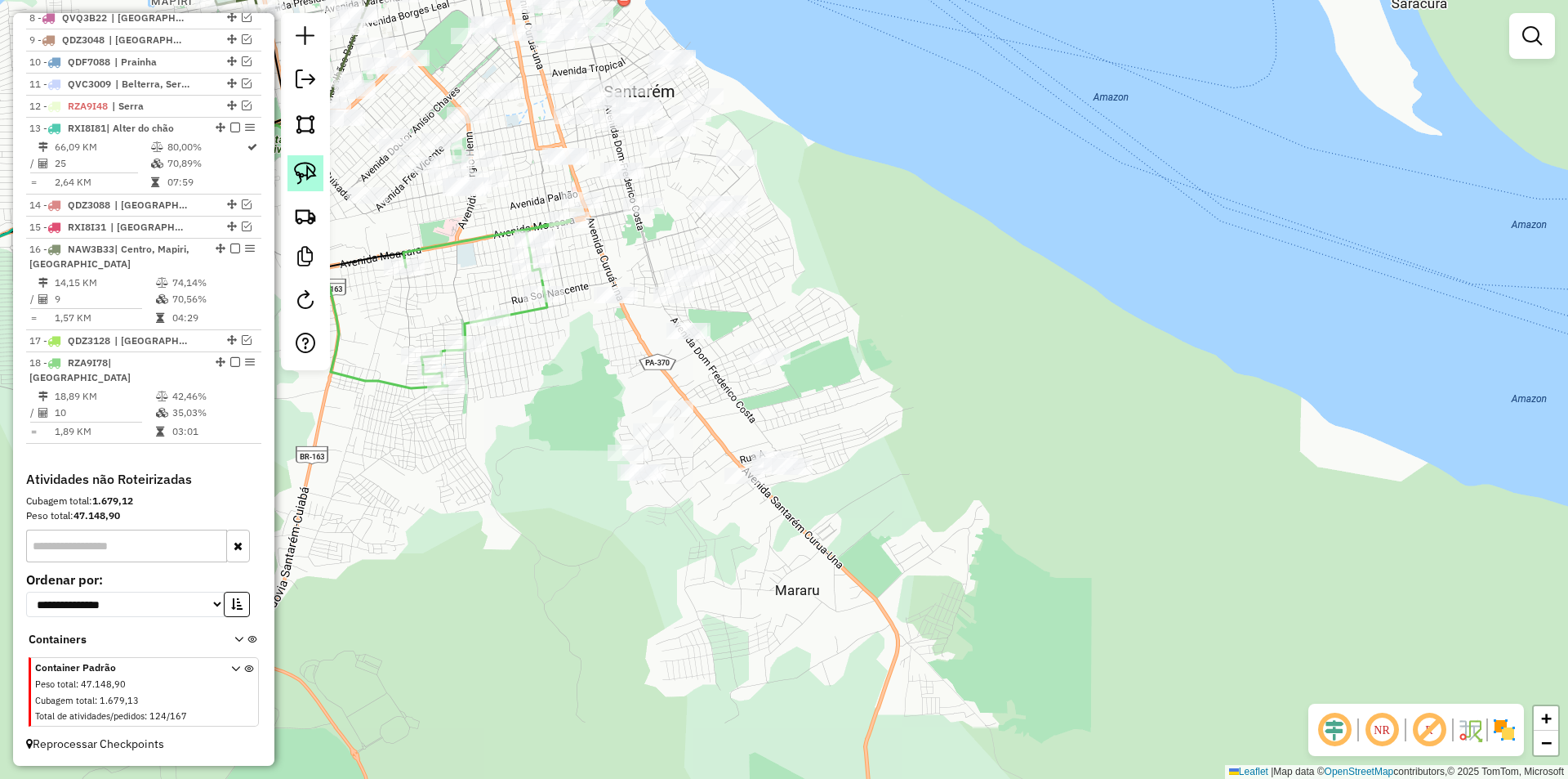
click at [310, 170] on img at bounding box center [305, 172] width 23 height 23
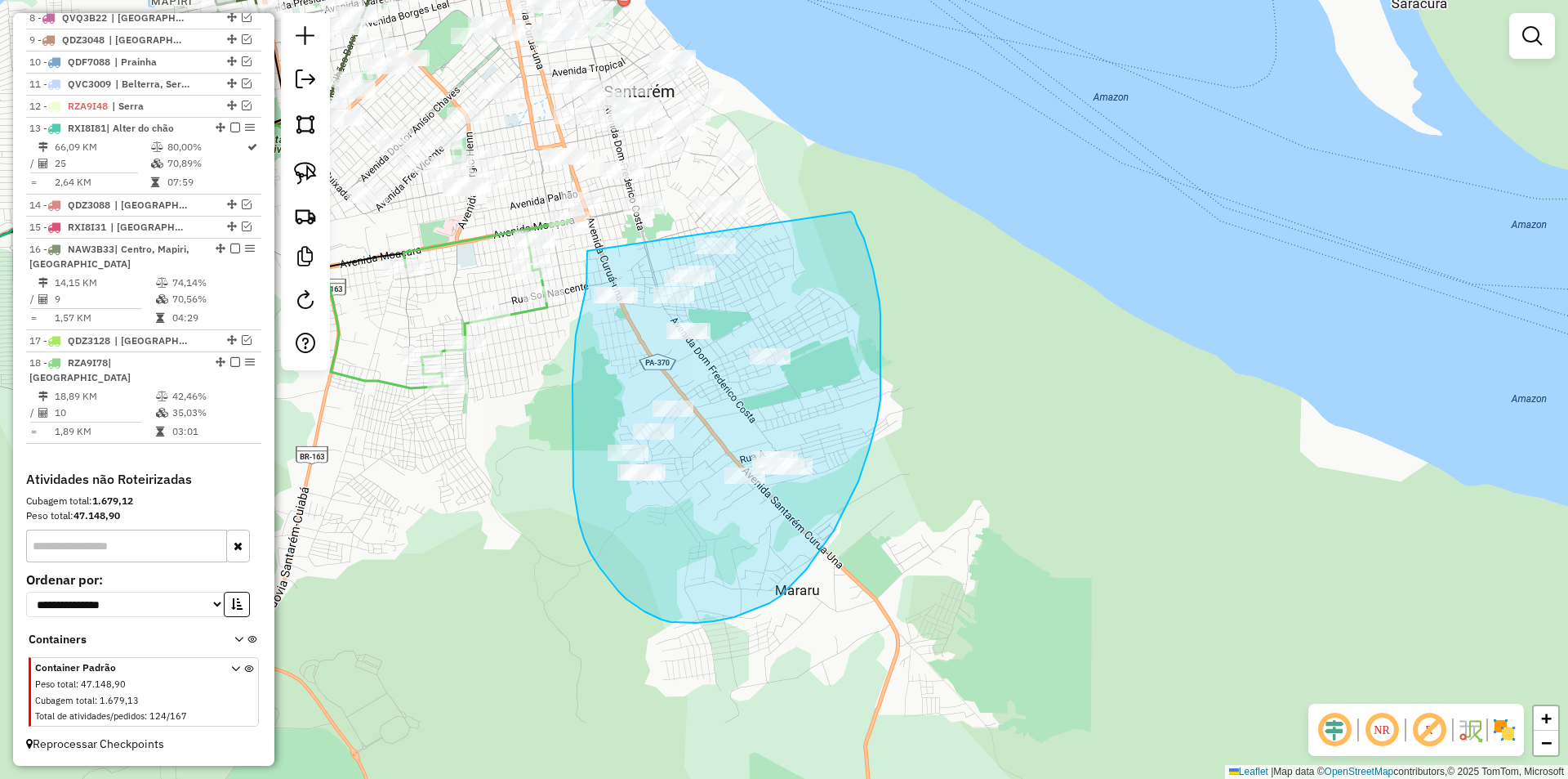
drag, startPoint x: 586, startPoint y: 287, endPoint x: 851, endPoint y: 211, distance: 275.7
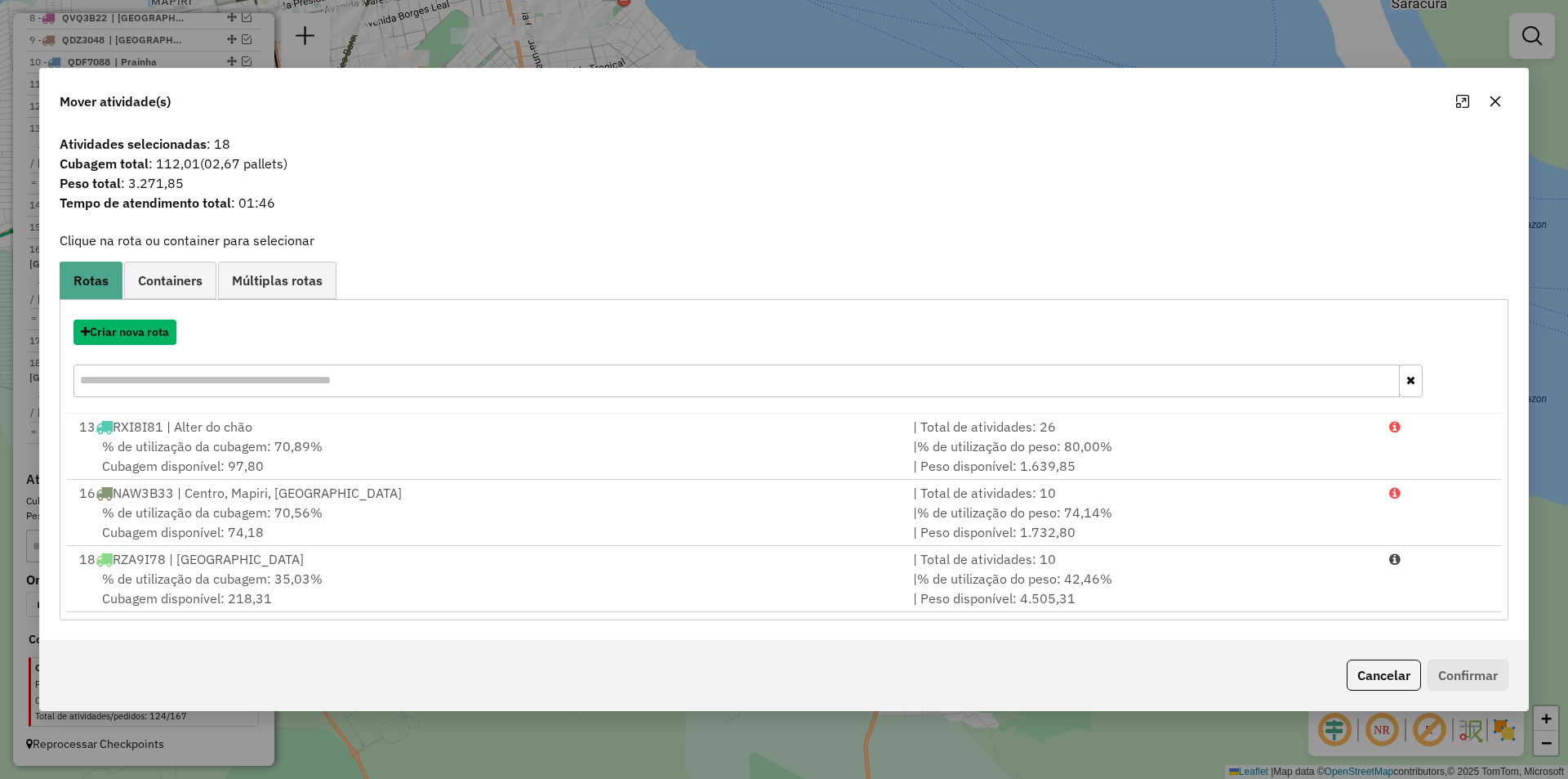
click at [169, 336] on button "Criar nova rota" at bounding box center [125, 332] width 103 height 25
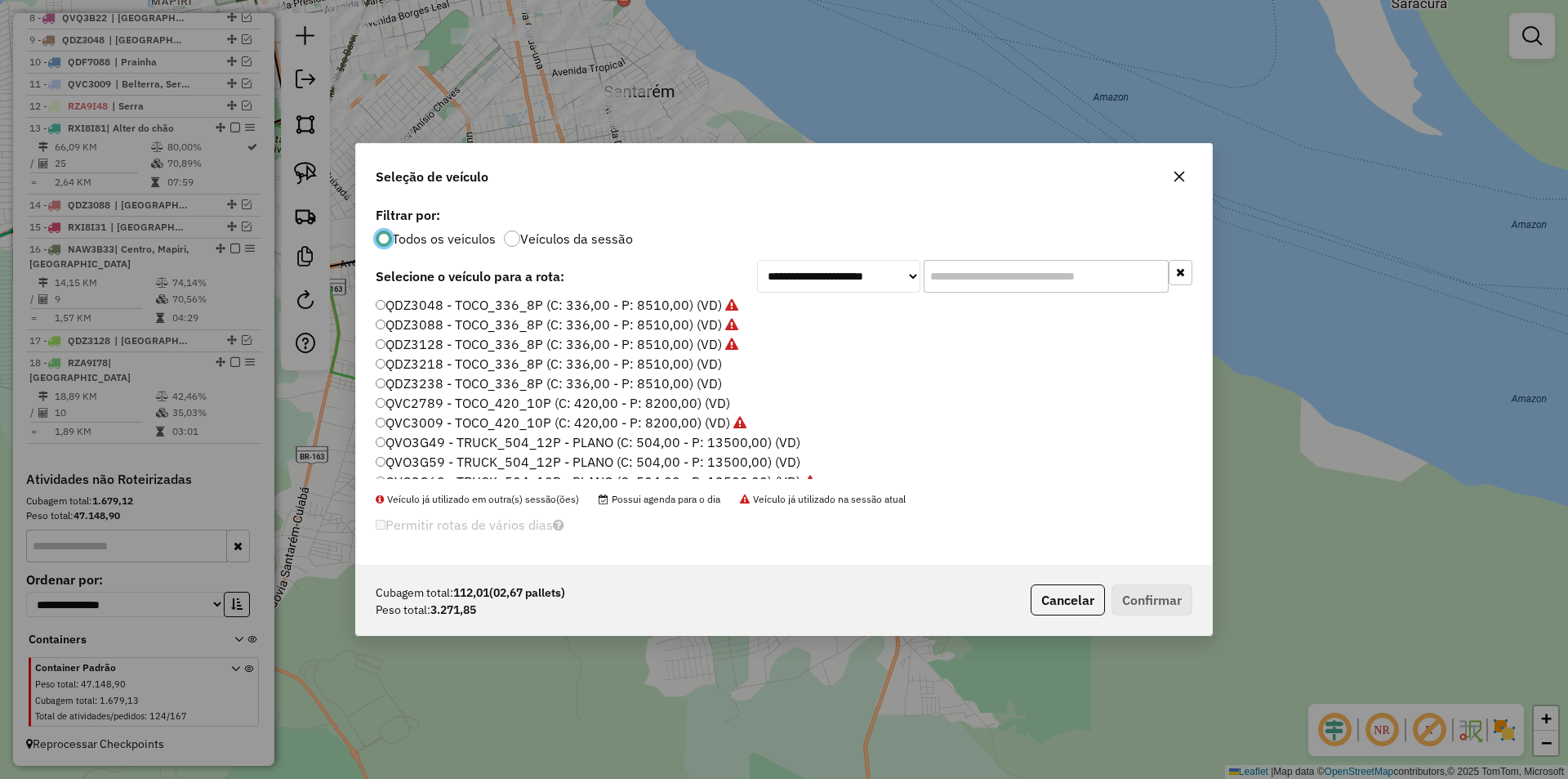
scroll to position [326, 0]
click at [449, 336] on label "QDZ3218 - TOCO_336_8P (C: 336,00 - P: 8510,00) (VD)" at bounding box center [549, 335] width 346 height 20
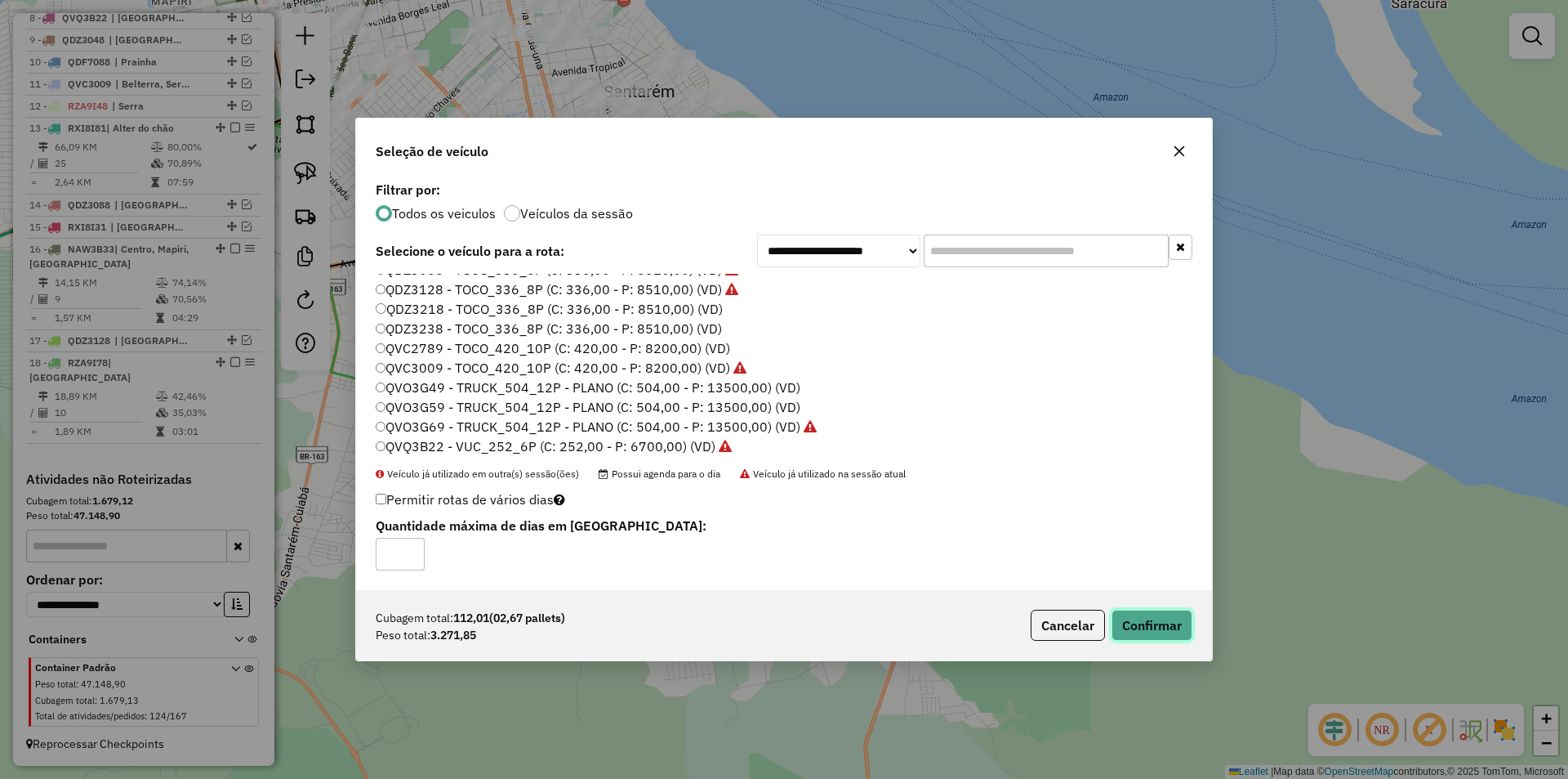
click at [1133, 619] on button "Confirmar" at bounding box center [1151, 625] width 81 height 31
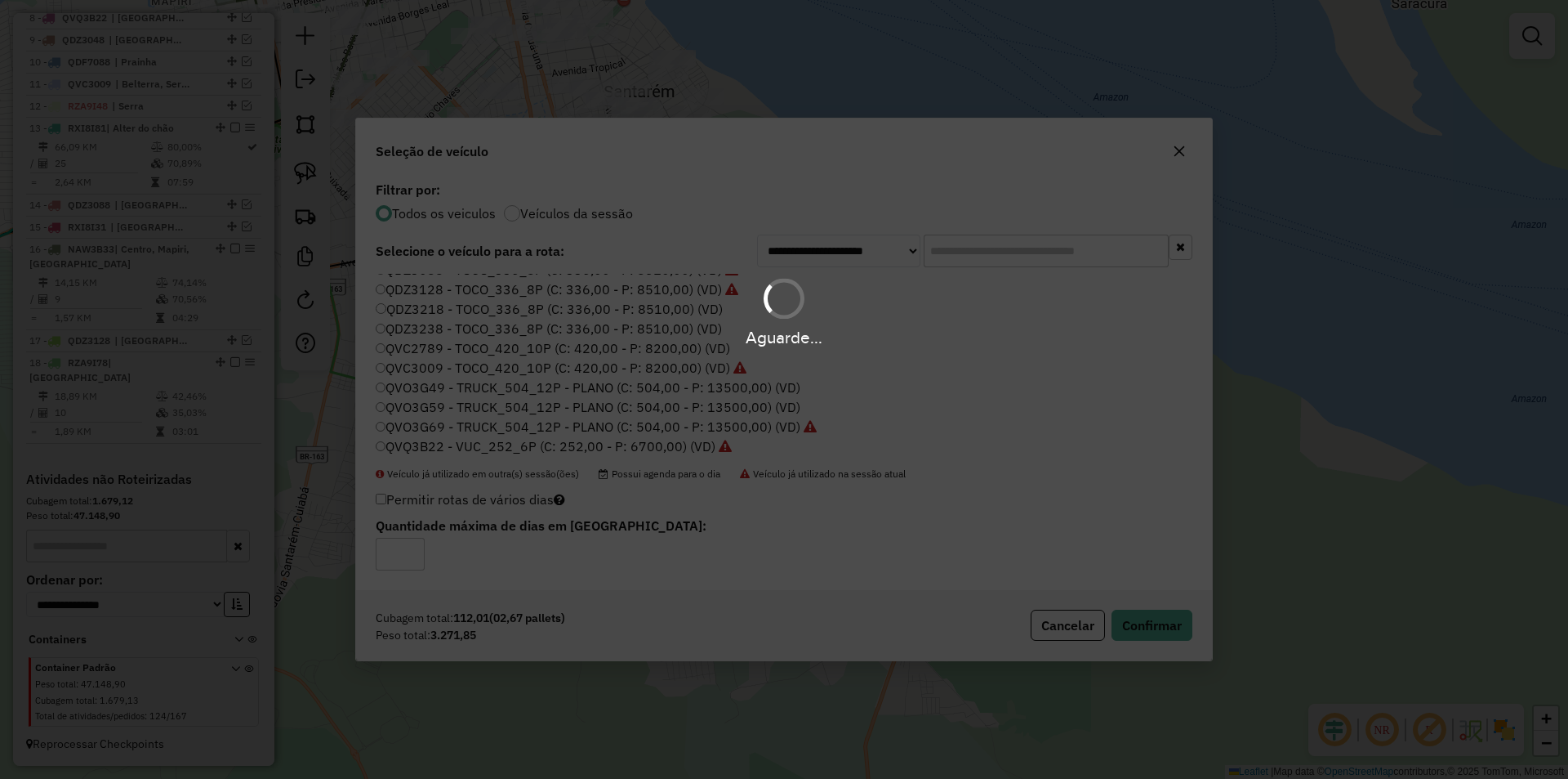
scroll to position [868, 0]
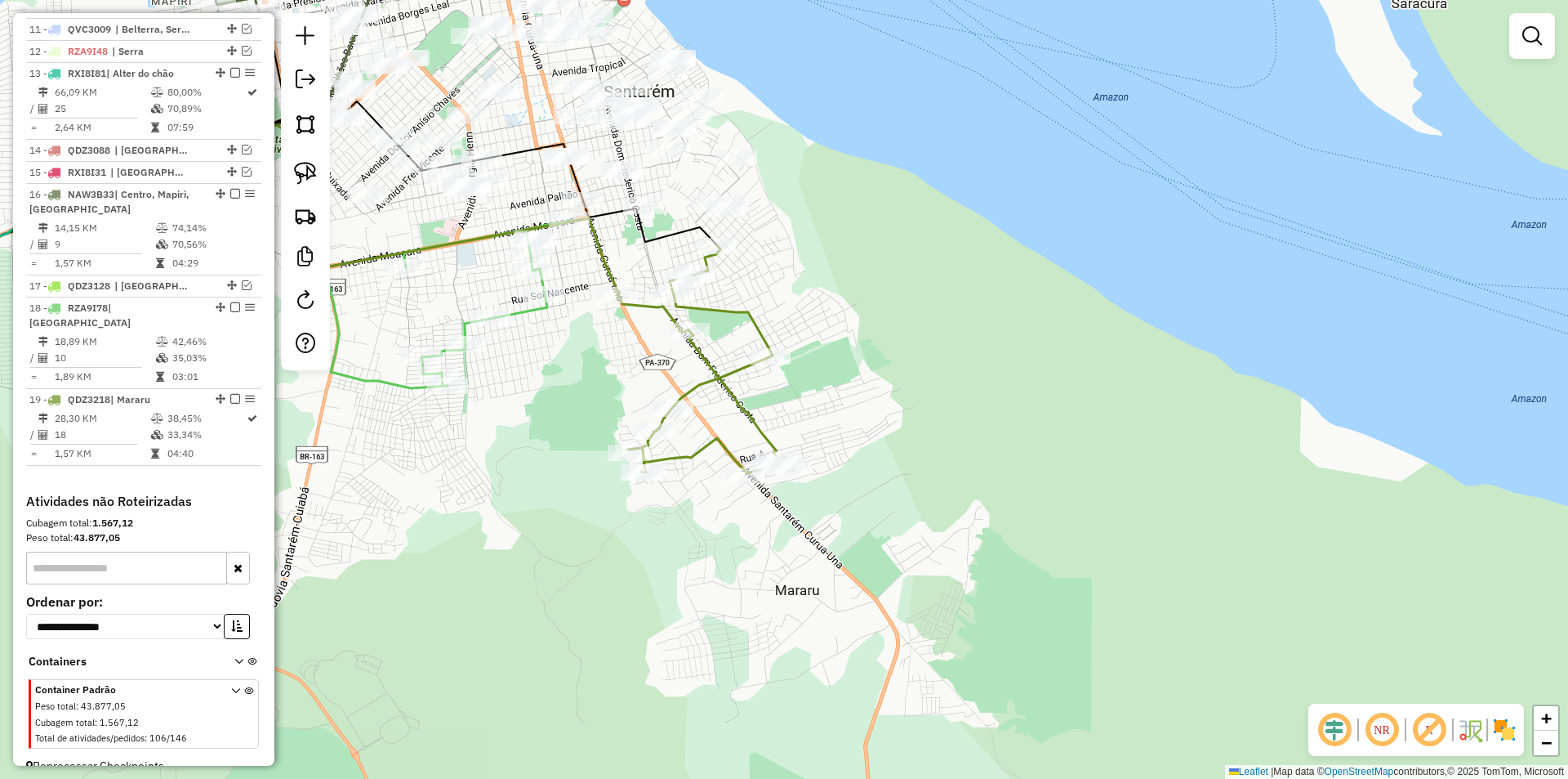
click at [306, 173] on img at bounding box center [305, 172] width 23 height 23
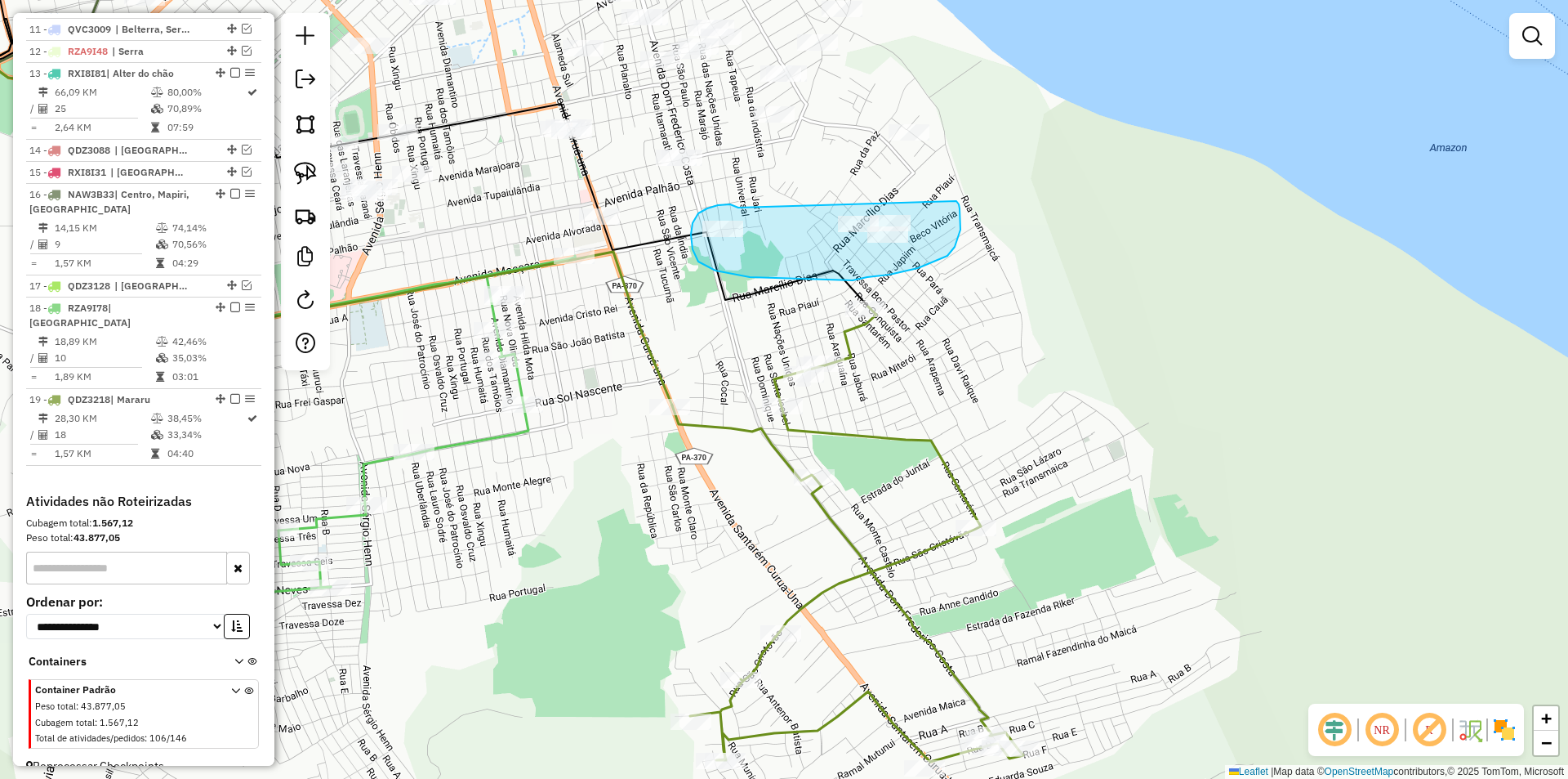
drag, startPoint x: 718, startPoint y: 205, endPoint x: 956, endPoint y: 201, distance: 238.0
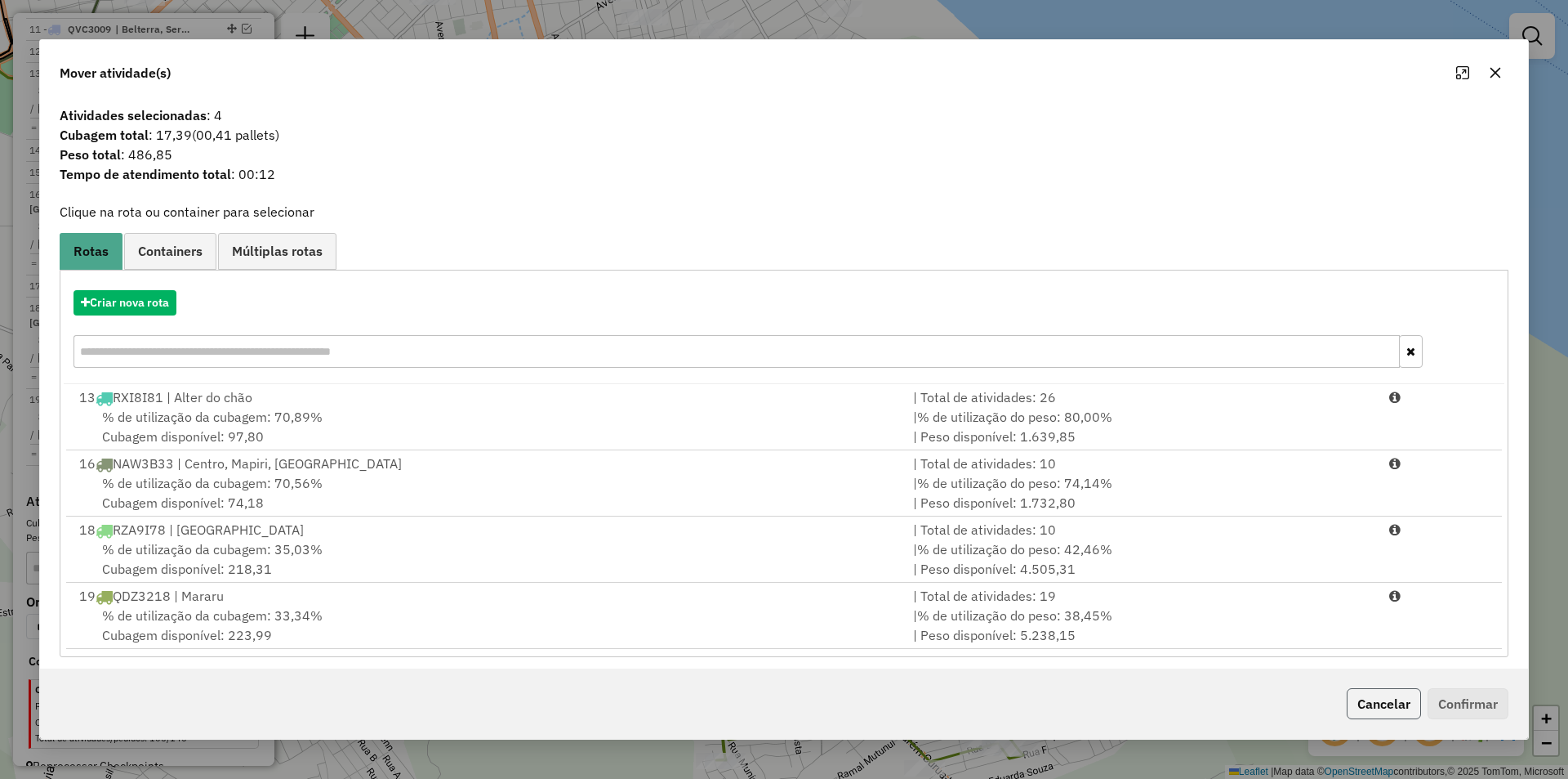
click at [1374, 697] on button "Cancelar" at bounding box center [1384, 704] width 74 height 31
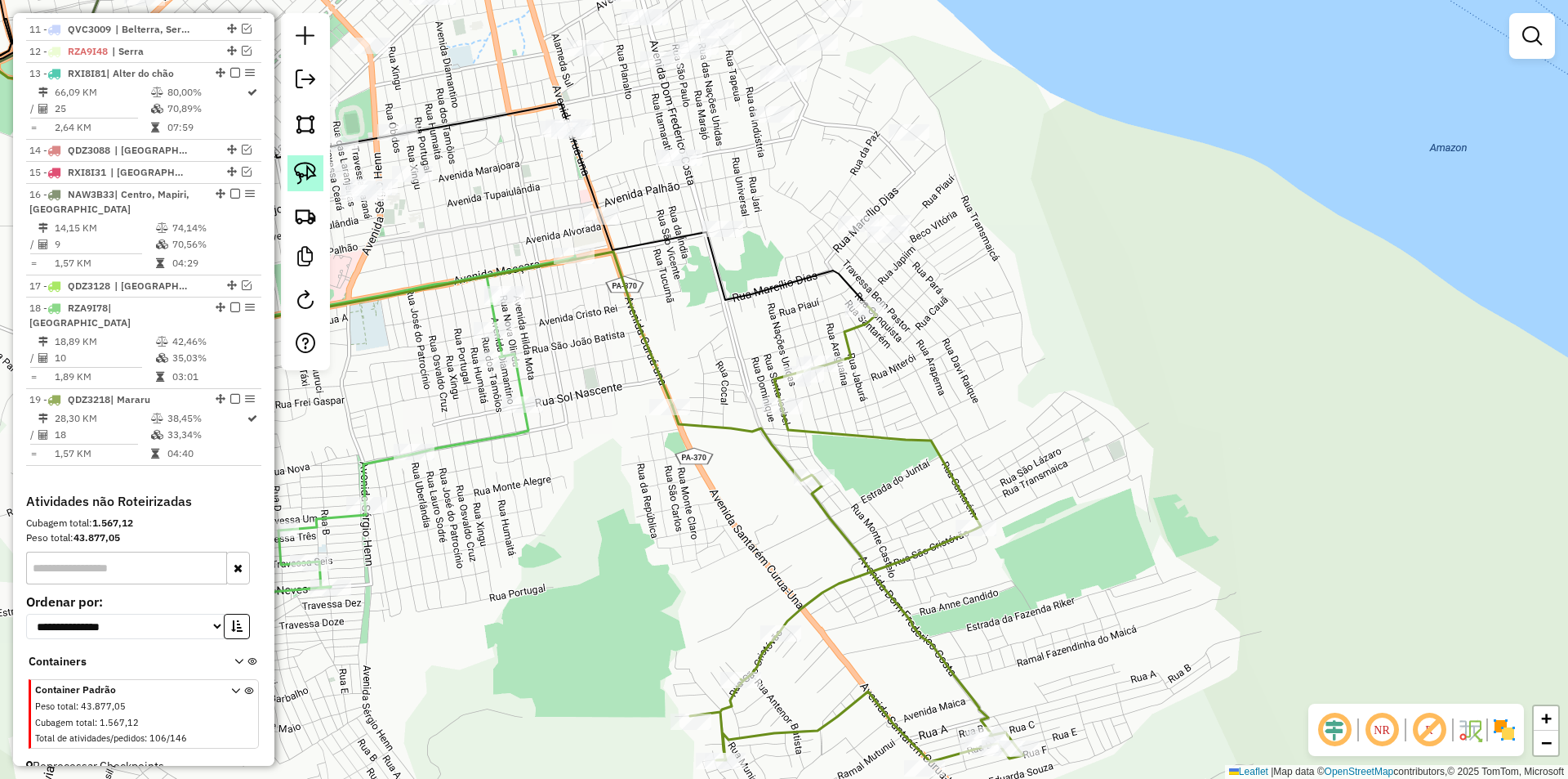
click at [303, 155] on link at bounding box center [305, 173] width 36 height 36
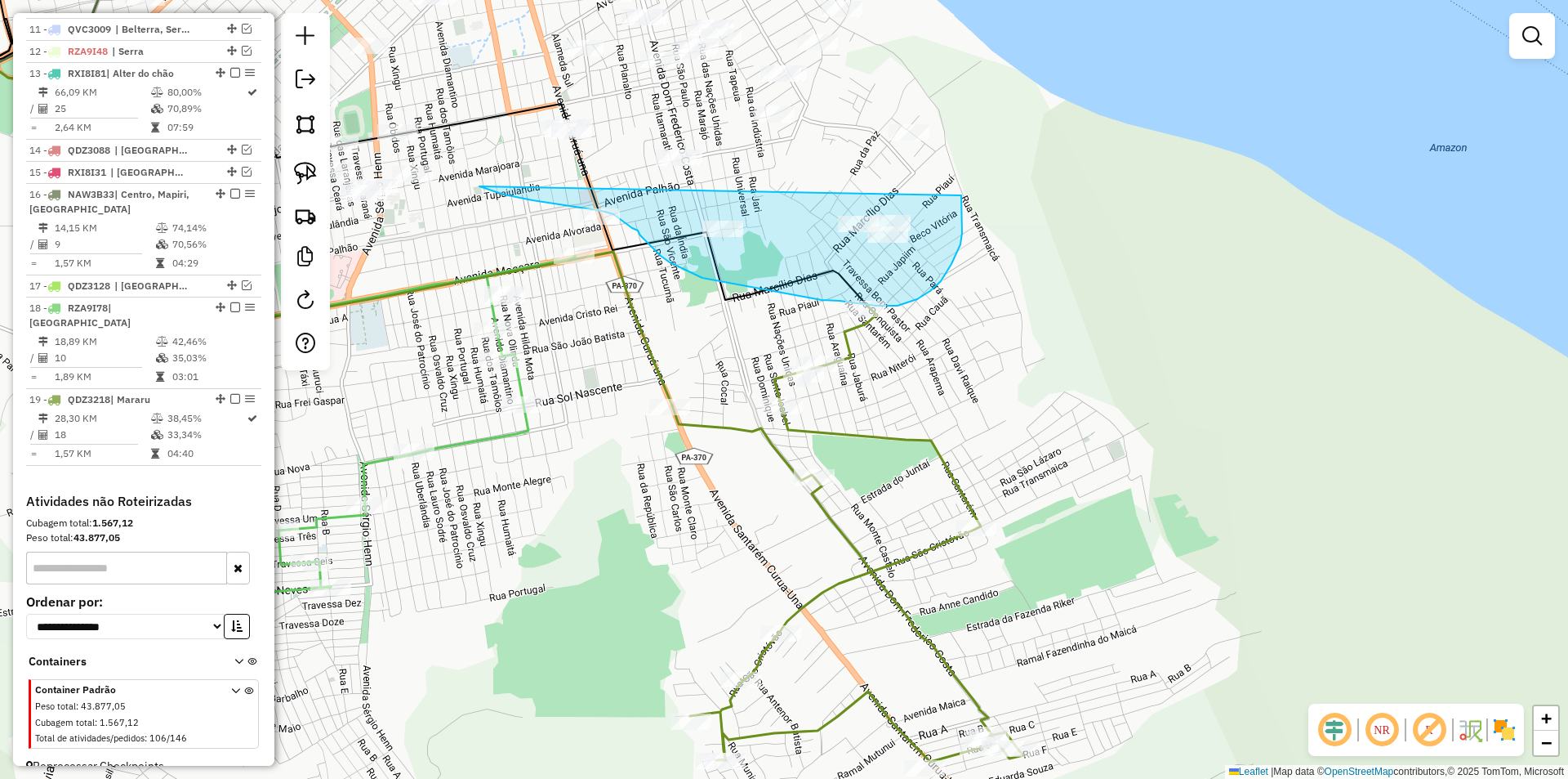
drag, startPoint x: 572, startPoint y: 207, endPoint x: 962, endPoint y: 195, distance: 390.2
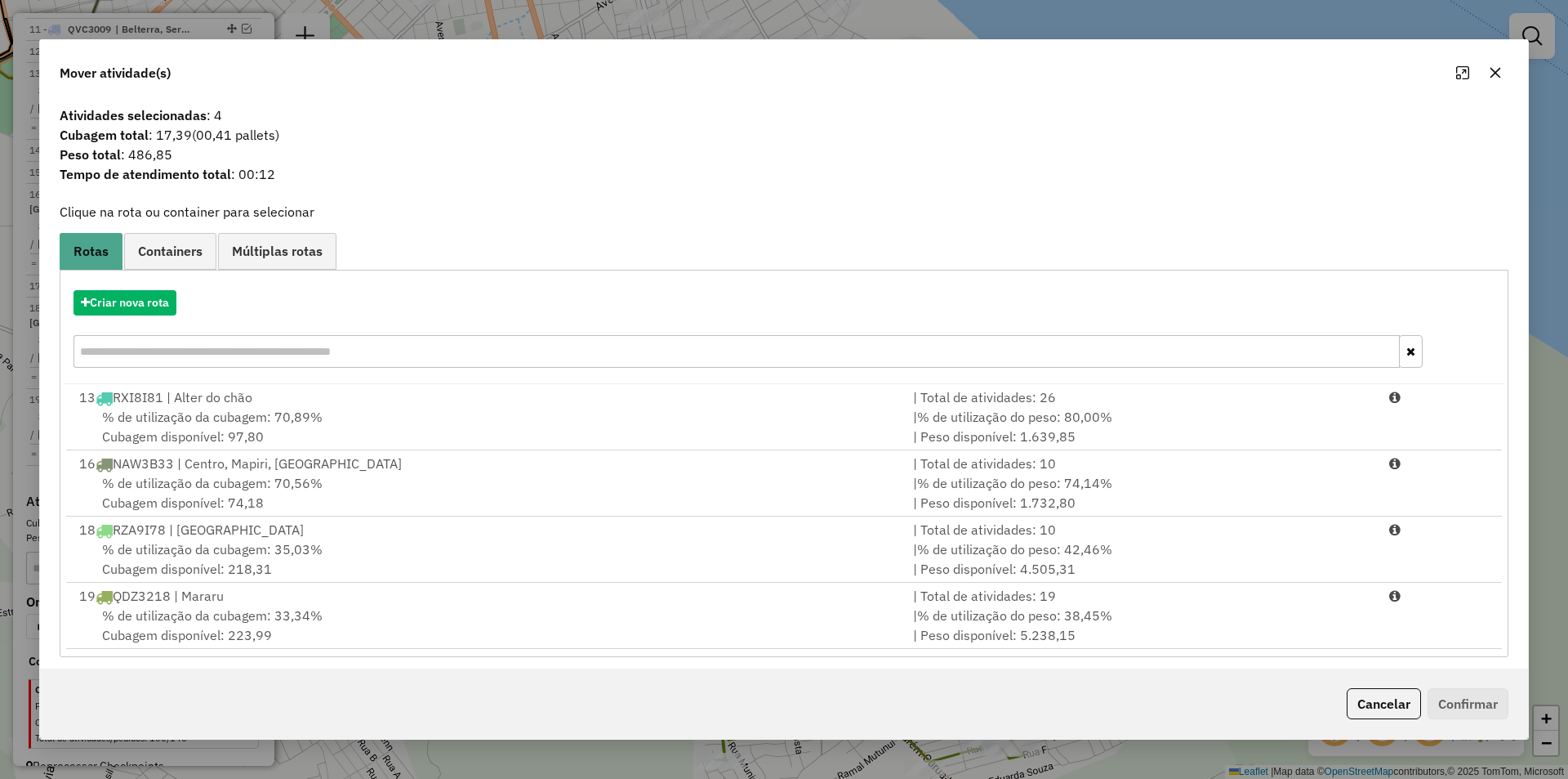
click at [465, 635] on div "% de utilização da cubagem: 33,34% Cubagem disponível: 223,99" at bounding box center [487, 625] width 834 height 39
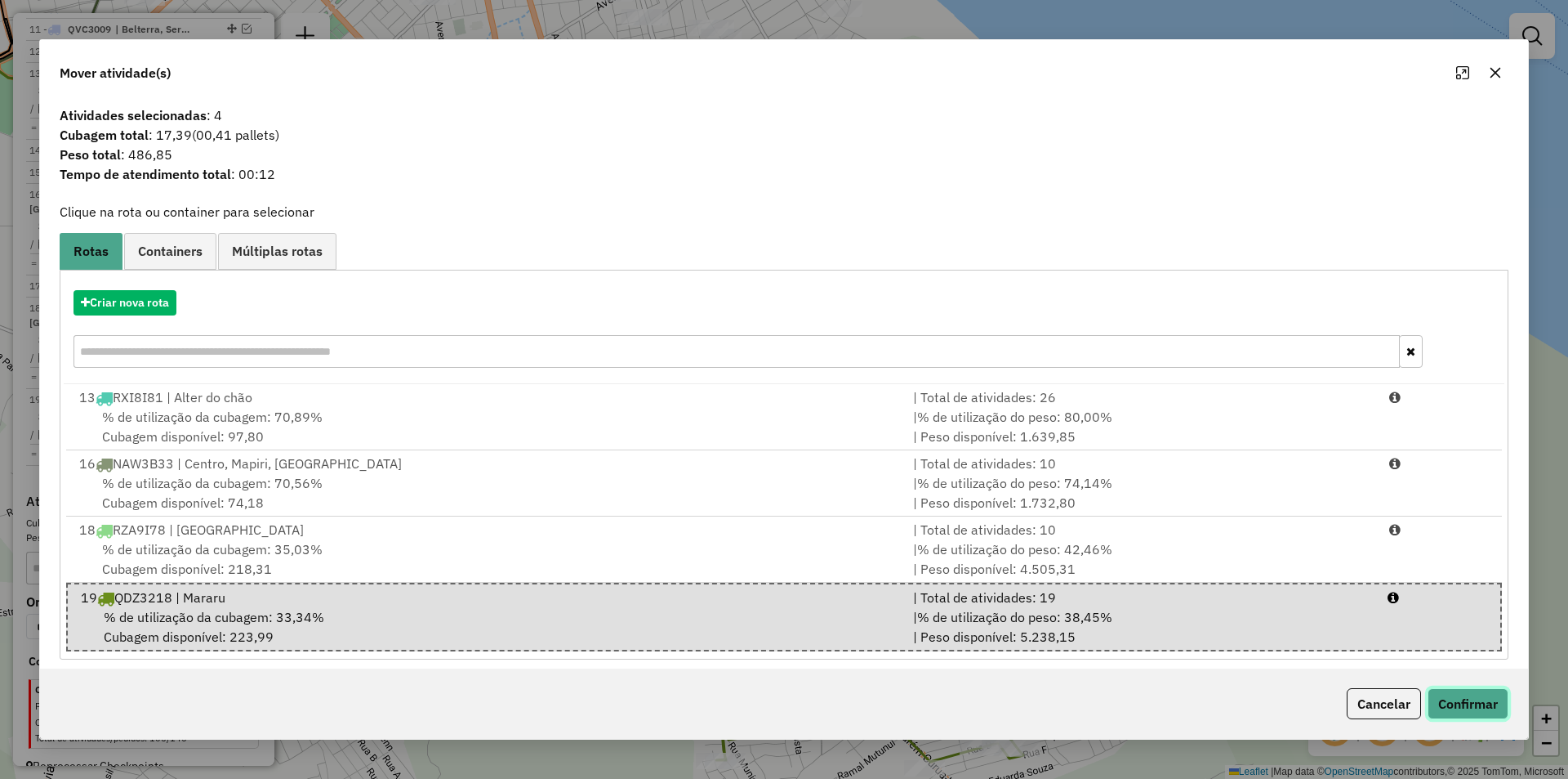
click at [1449, 704] on button "Confirmar" at bounding box center [1467, 704] width 81 height 31
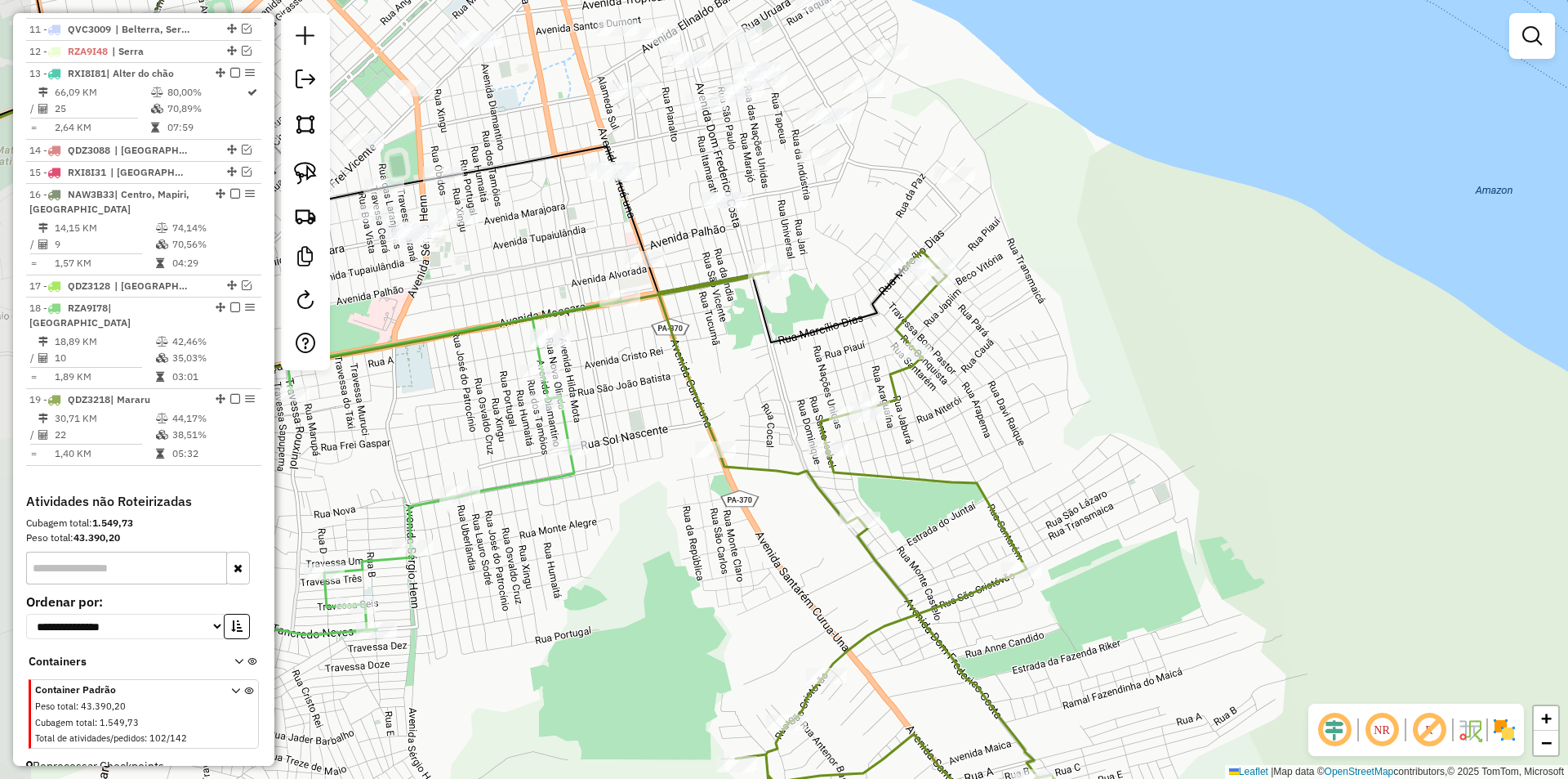
drag, startPoint x: 549, startPoint y: 202, endPoint x: 570, endPoint y: 218, distance: 26.4
click at [570, 218] on div "Janela de atendimento Grade de atendimento Capacidade Transportadoras Veículos …" at bounding box center [784, 389] width 1568 height 779
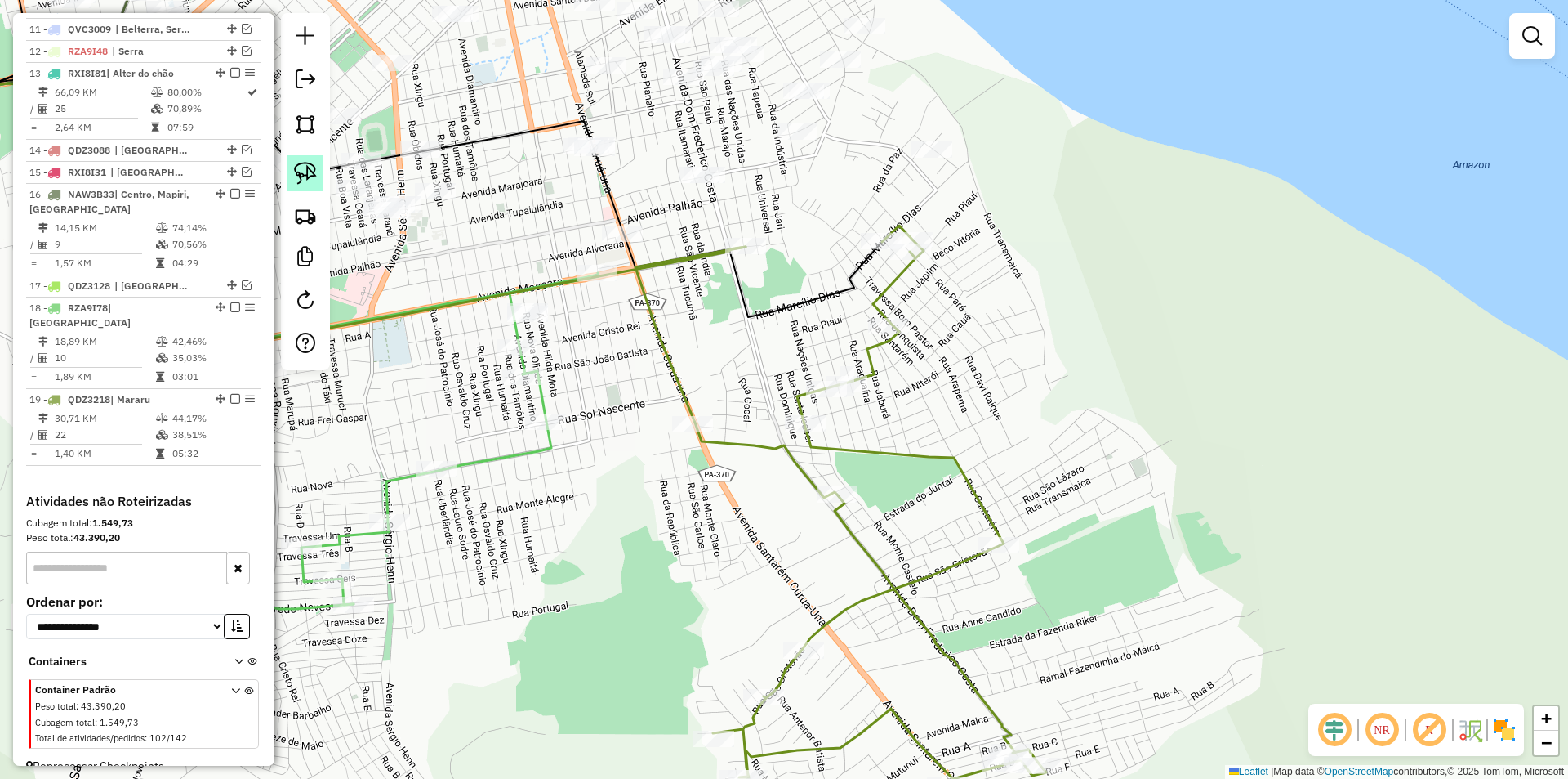
drag, startPoint x: 302, startPoint y: 169, endPoint x: 326, endPoint y: 178, distance: 25.6
click at [303, 170] on img at bounding box center [305, 172] width 23 height 23
click at [731, 244] on div "Rota 19 - Placa QDZ3218 9652 - 51.333.902 CLAUDESSI Janela de atendimento Grade…" at bounding box center [784, 389] width 1568 height 779
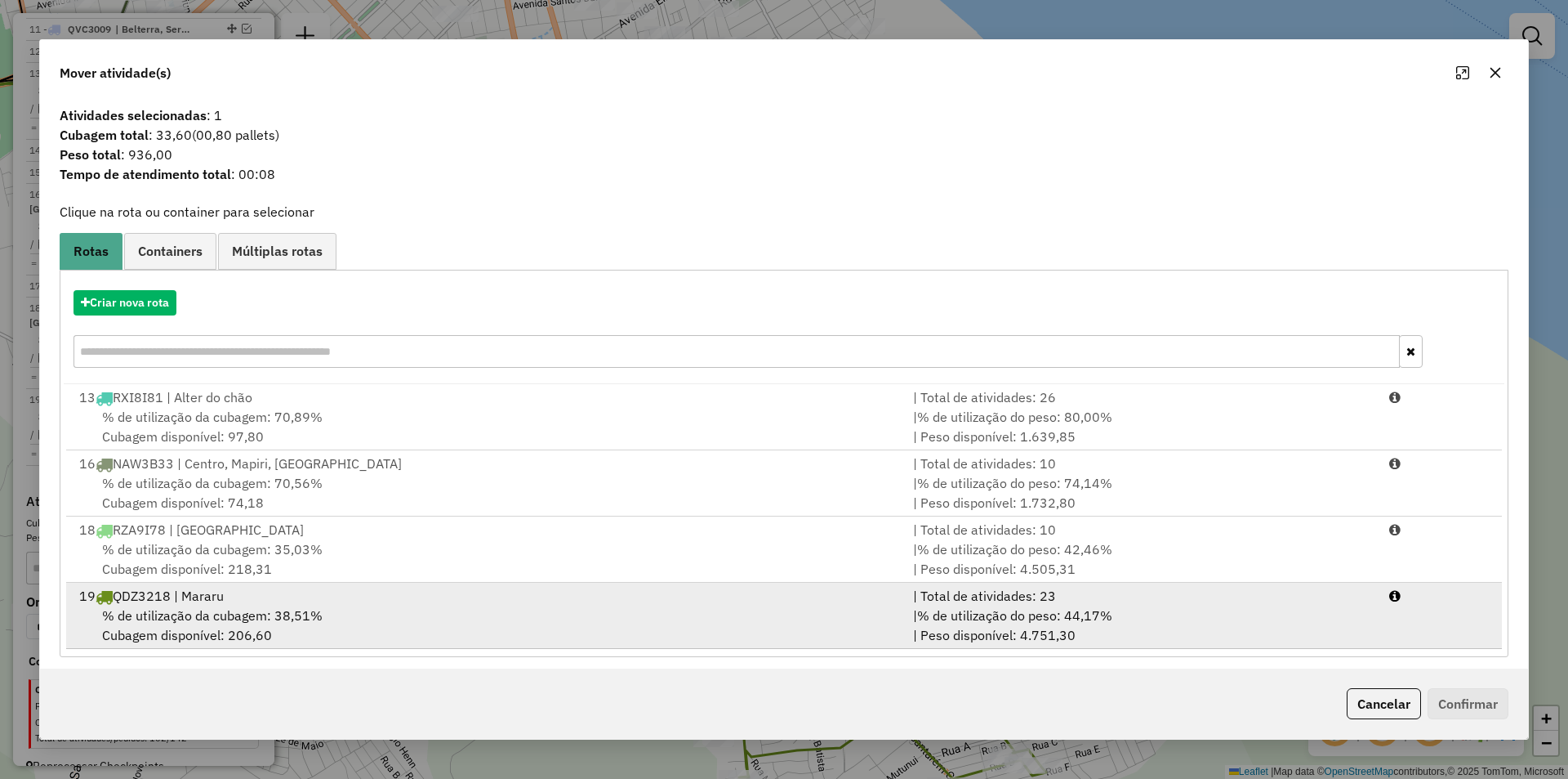
drag, startPoint x: 622, startPoint y: 627, endPoint x: 1316, endPoint y: 649, distance: 694.3
click at [624, 627] on div "% de utilização da cubagem: 38,51% Cubagem disponível: 206,60" at bounding box center [487, 625] width 834 height 39
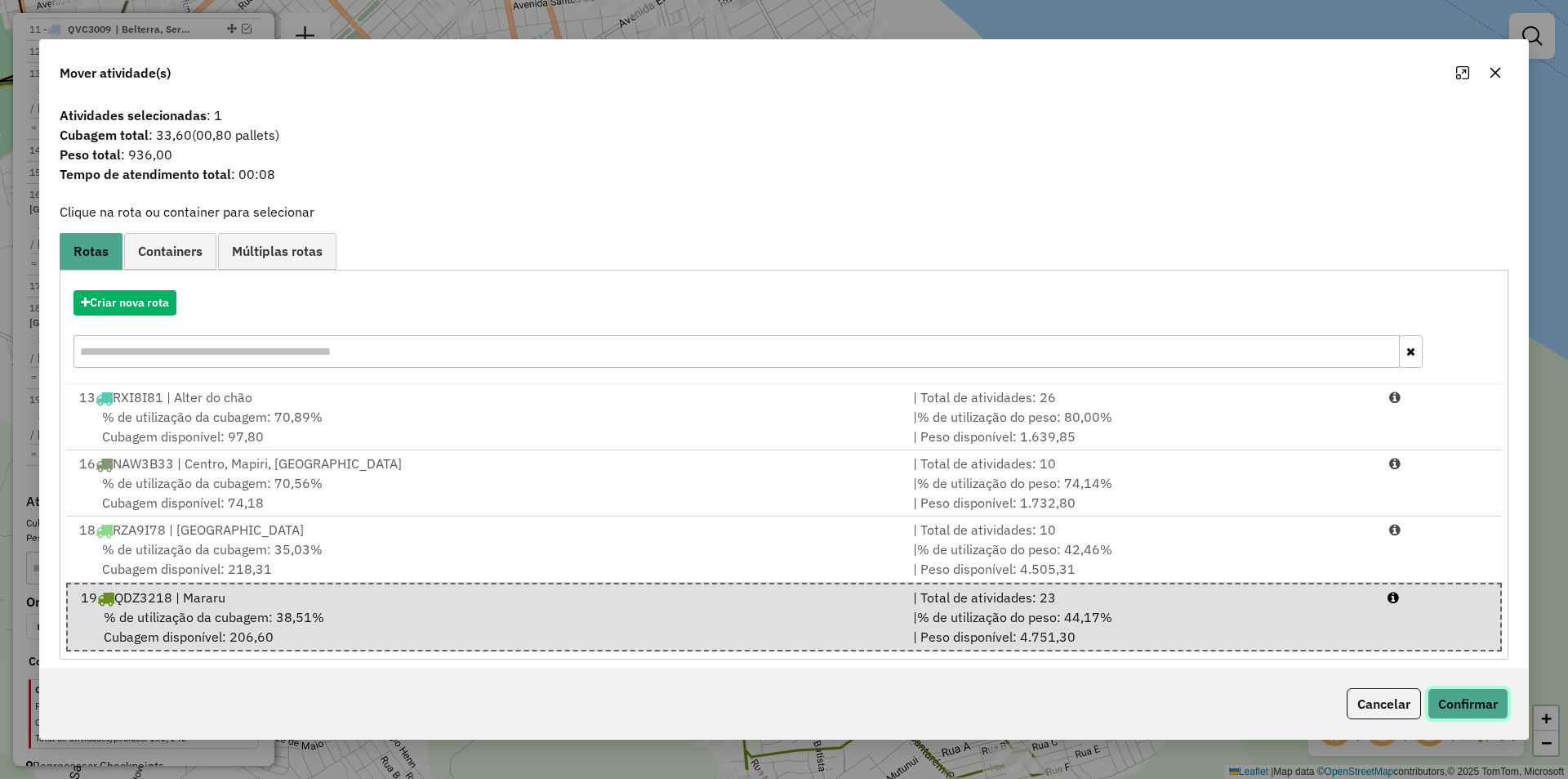
click at [1447, 702] on button "Confirmar" at bounding box center [1467, 704] width 81 height 31
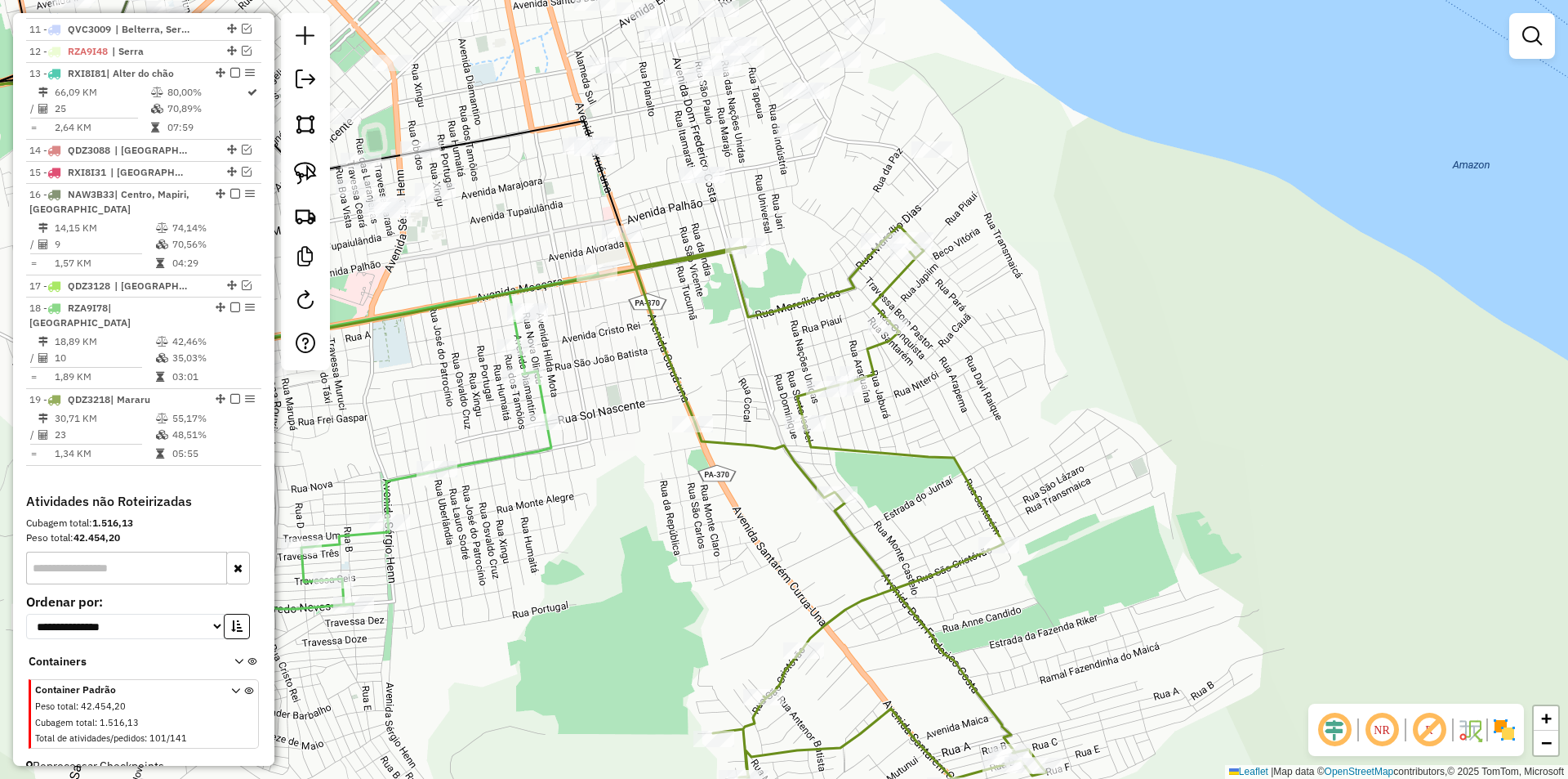
click at [620, 219] on icon at bounding box center [233, 134] width 780 height 199
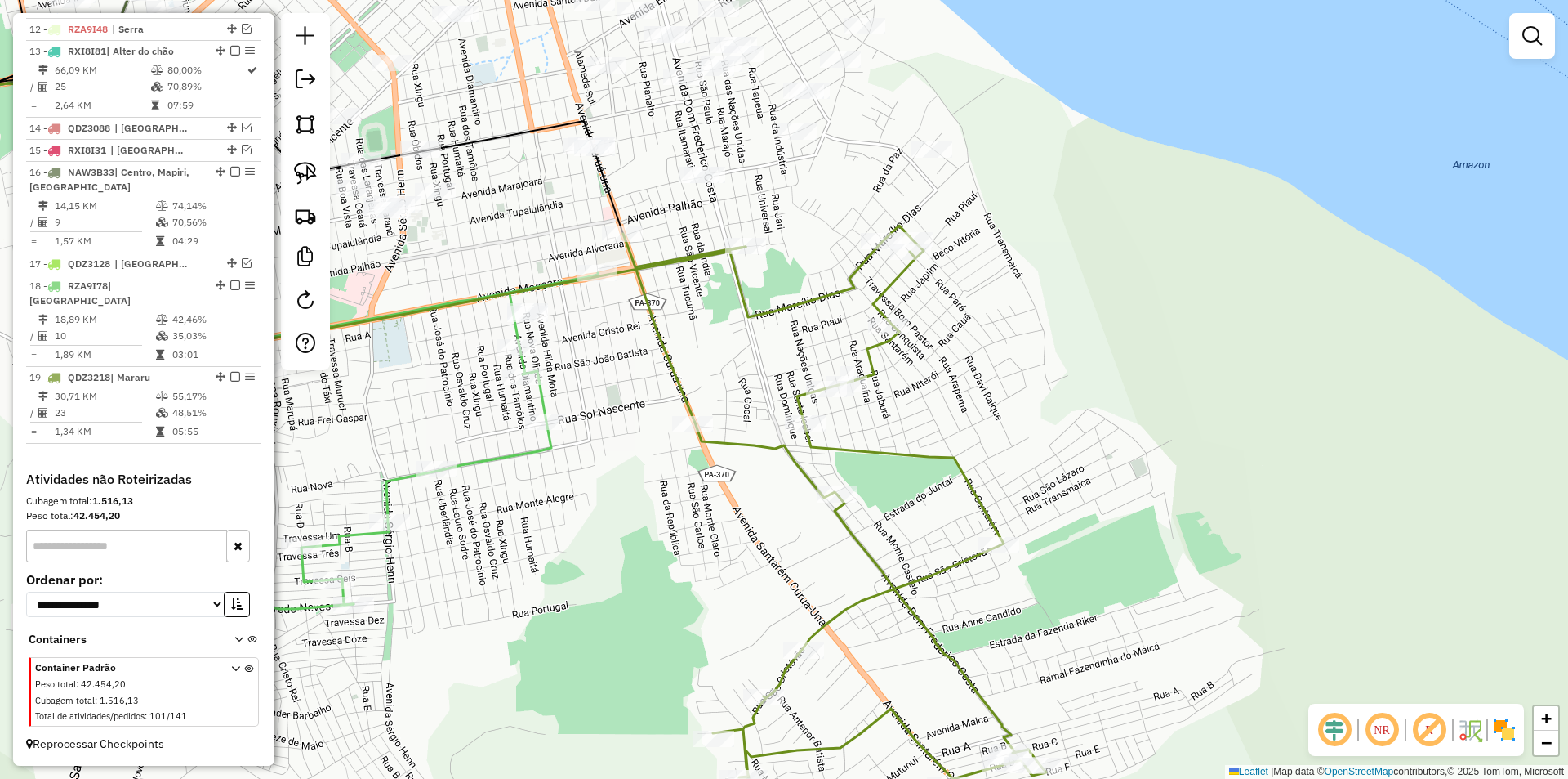
select select "**********"
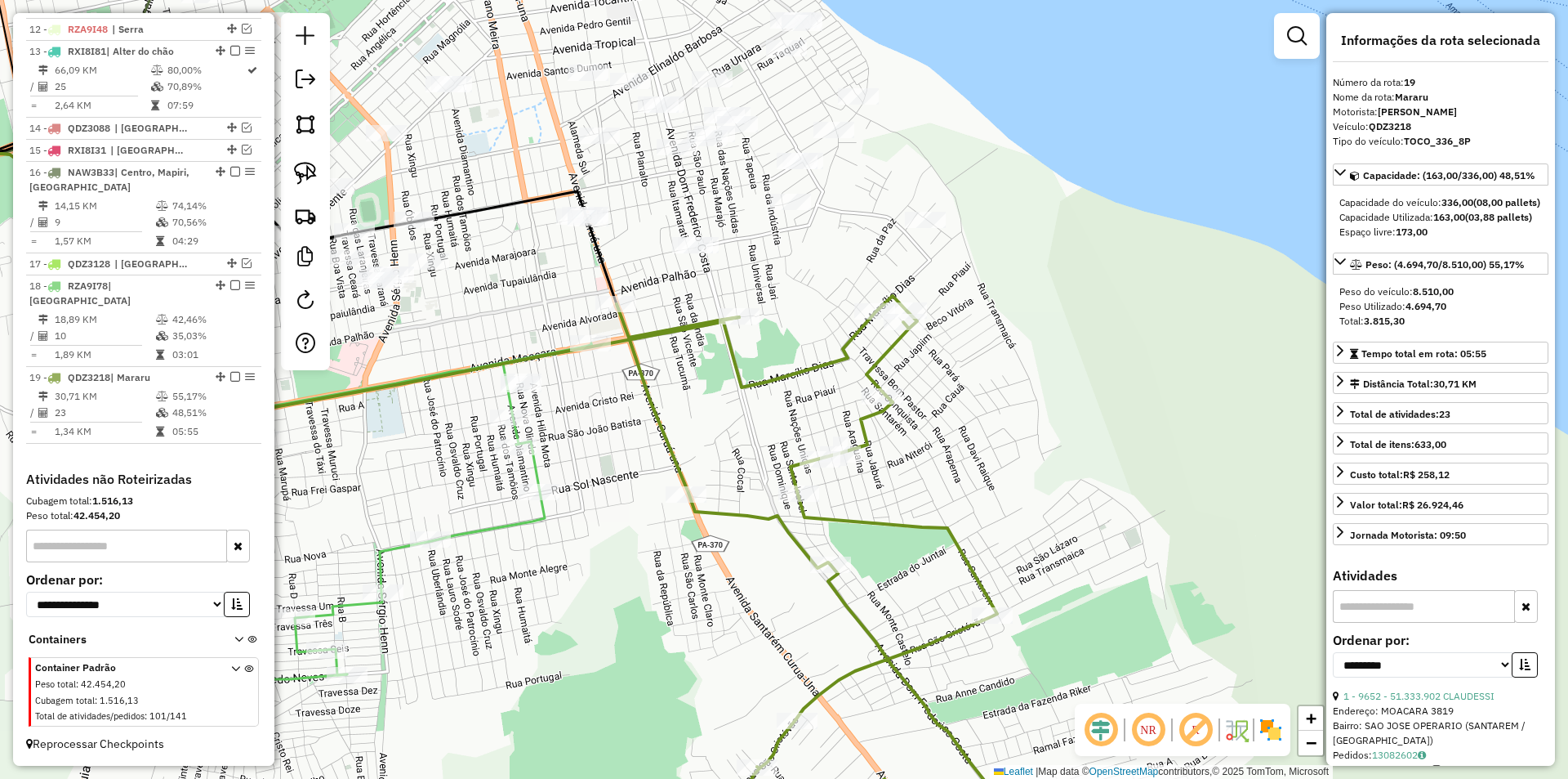
drag, startPoint x: 703, startPoint y: 410, endPoint x: 692, endPoint y: 447, distance: 38.6
click at [696, 449] on div "Janela de atendimento Grade de atendimento Capacidade Transportadoras Veículos …" at bounding box center [784, 389] width 1568 height 779
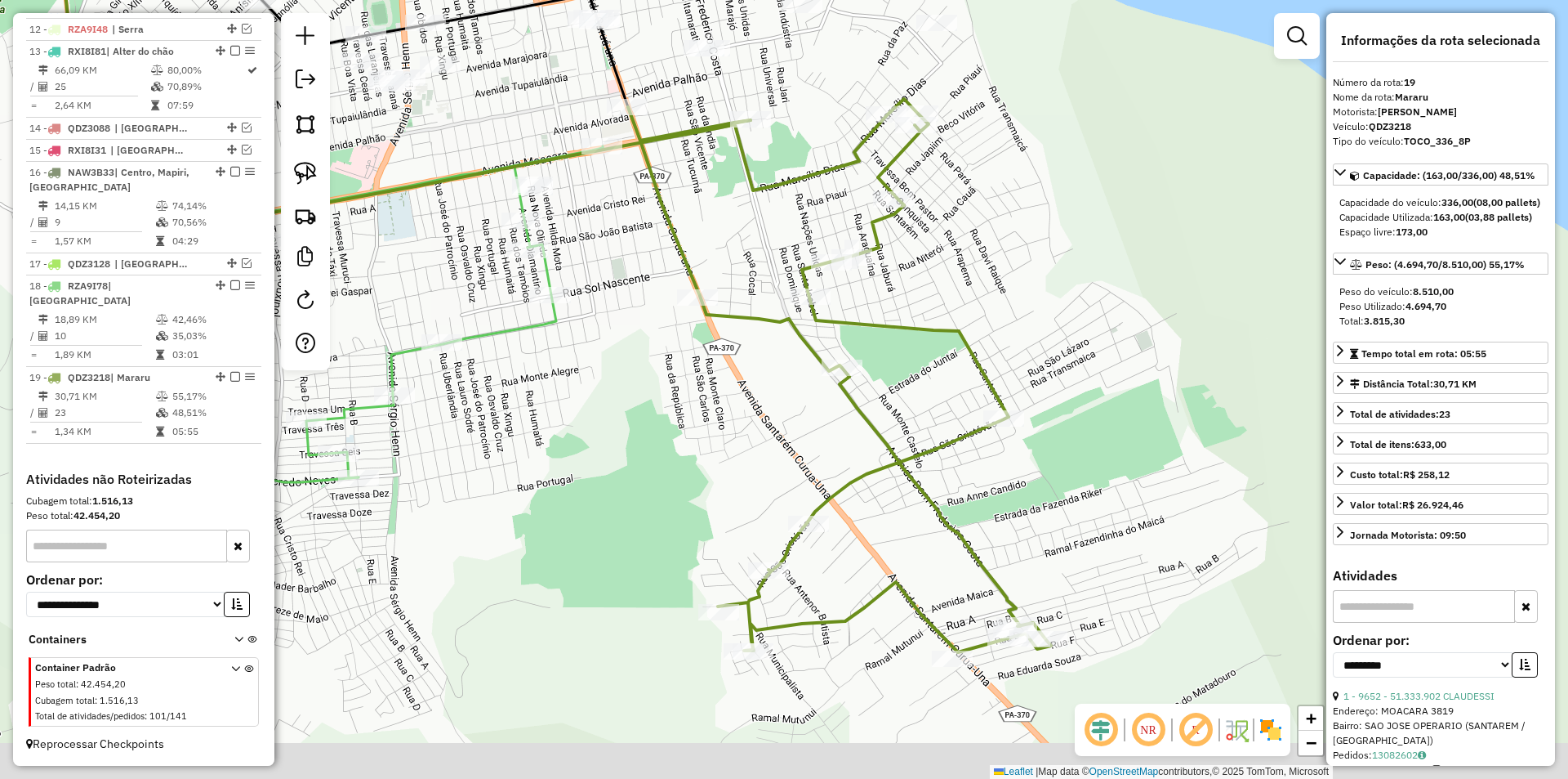
drag, startPoint x: 681, startPoint y: 422, endPoint x: 653, endPoint y: 167, distance: 256.5
click at [656, 170] on div "Janela de atendimento Grade de atendimento Capacidade Transportadoras Veículos …" at bounding box center [784, 389] width 1568 height 779
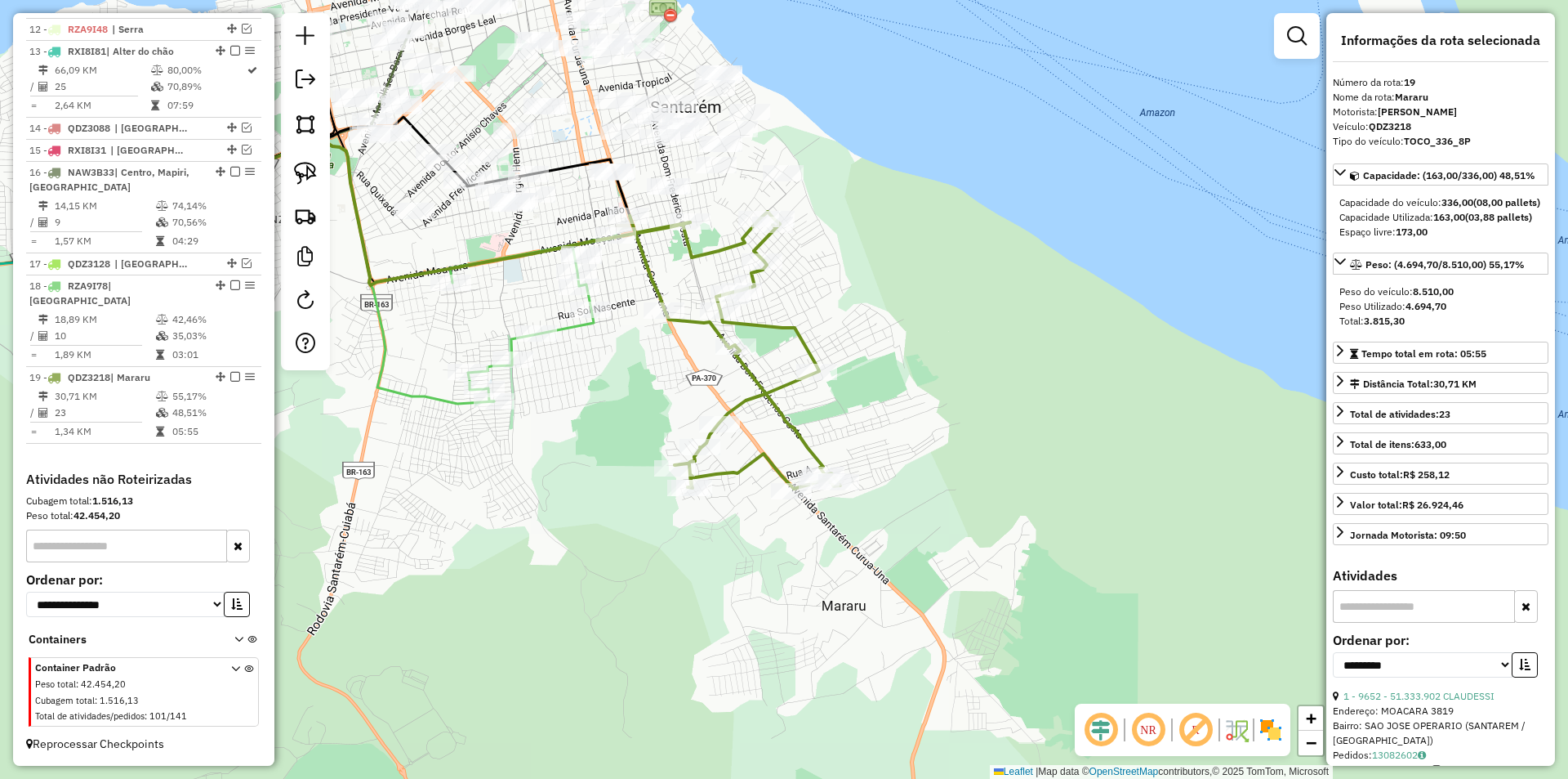
drag, startPoint x: 624, startPoint y: 349, endPoint x: 921, endPoint y: 457, distance: 316.0
click at [921, 457] on div "Janela de atendimento Grade de atendimento Capacidade Transportadoras Veículos …" at bounding box center [784, 389] width 1568 height 779
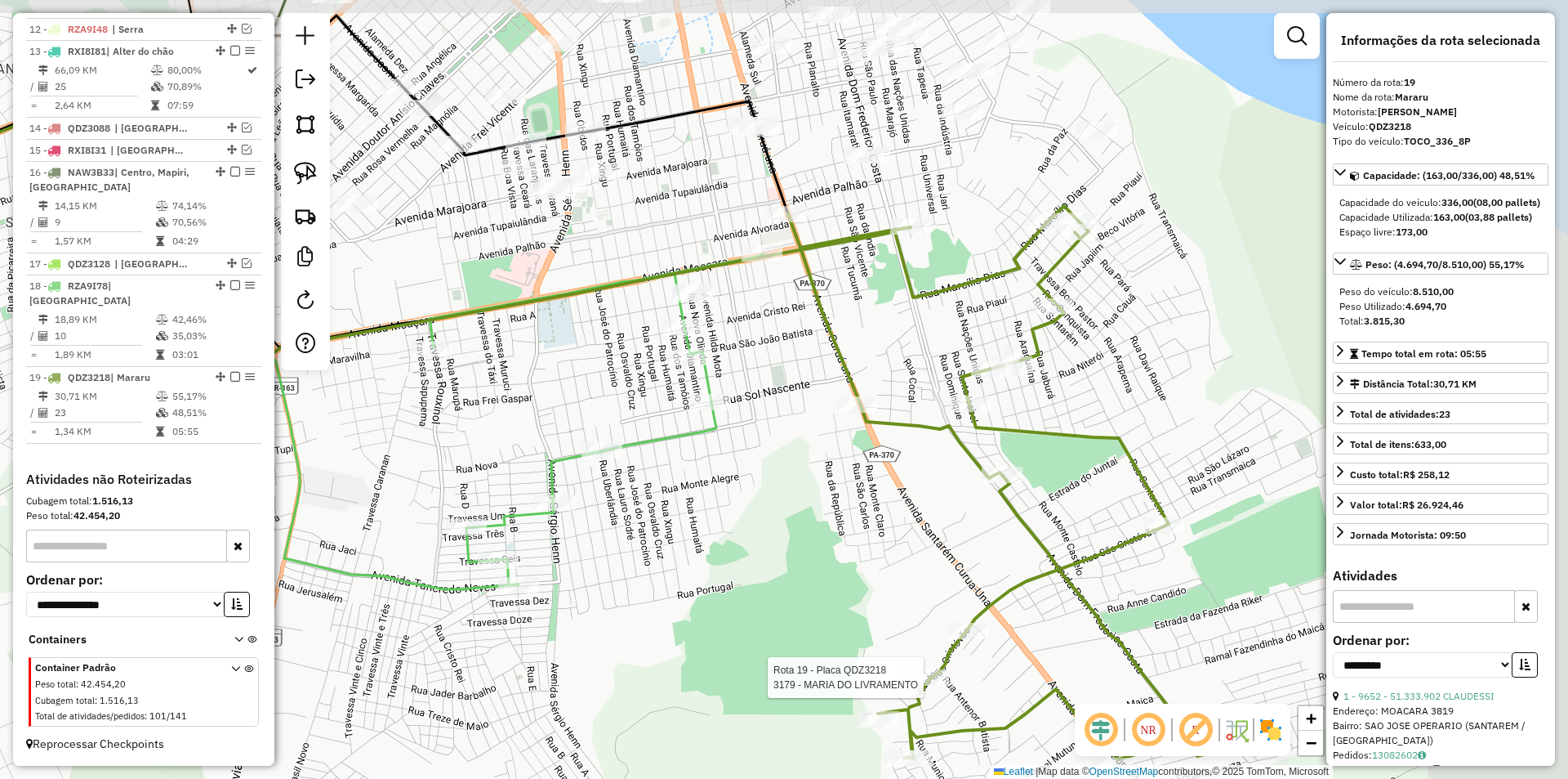
drag, startPoint x: 927, startPoint y: 332, endPoint x: 756, endPoint y: 346, distance: 171.6
click at [756, 346] on div "Rota 19 - Placa QDZ3218 3179 - MARIA DO LIVRAMENTO Janela de atendimento Grade …" at bounding box center [784, 389] width 1568 height 779
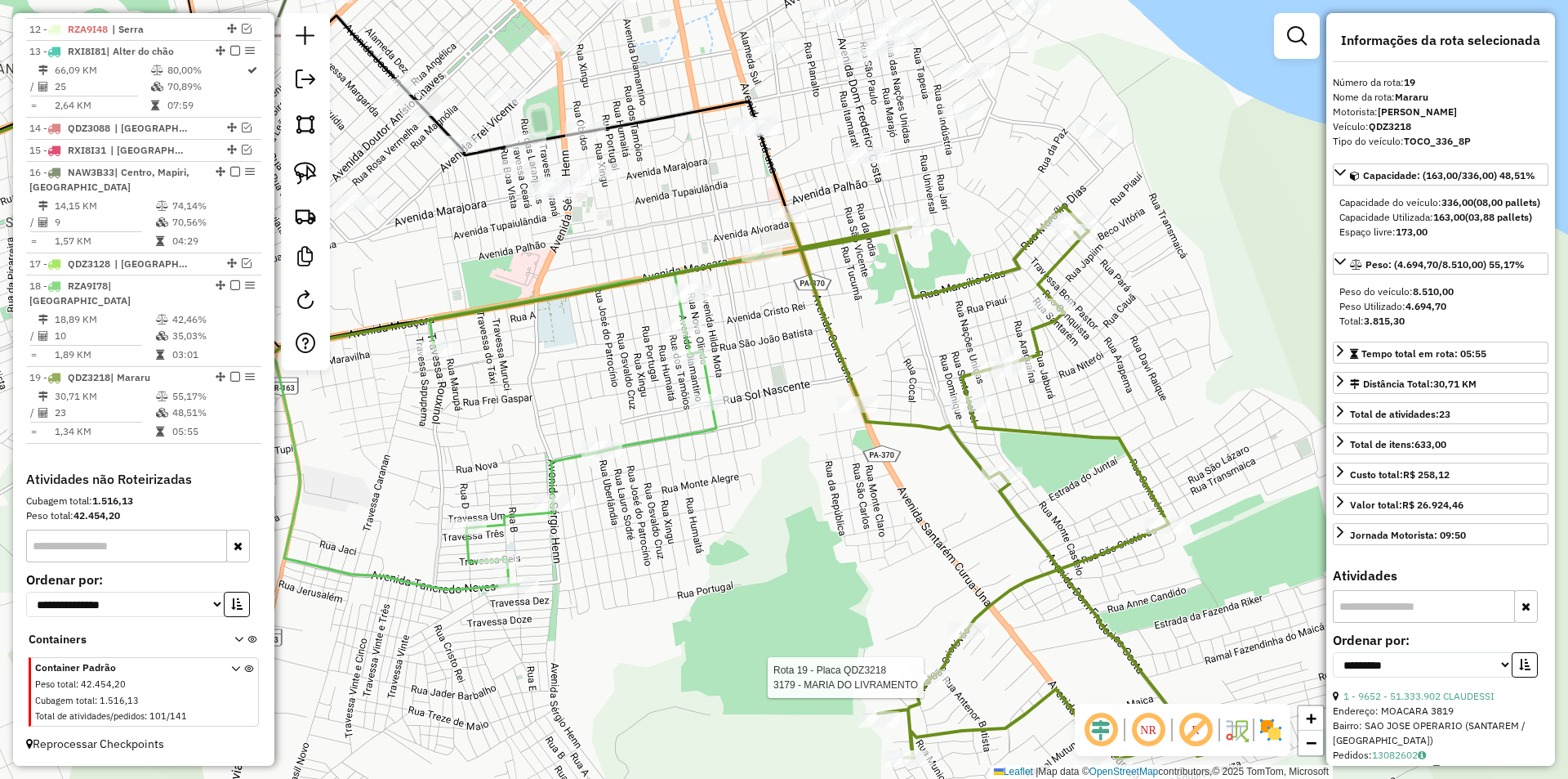
click at [296, 149] on div at bounding box center [305, 191] width 49 height 357
click at [315, 170] on img at bounding box center [305, 172] width 23 height 23
drag, startPoint x: 672, startPoint y: 229, endPoint x: 749, endPoint y: 312, distance: 113.2
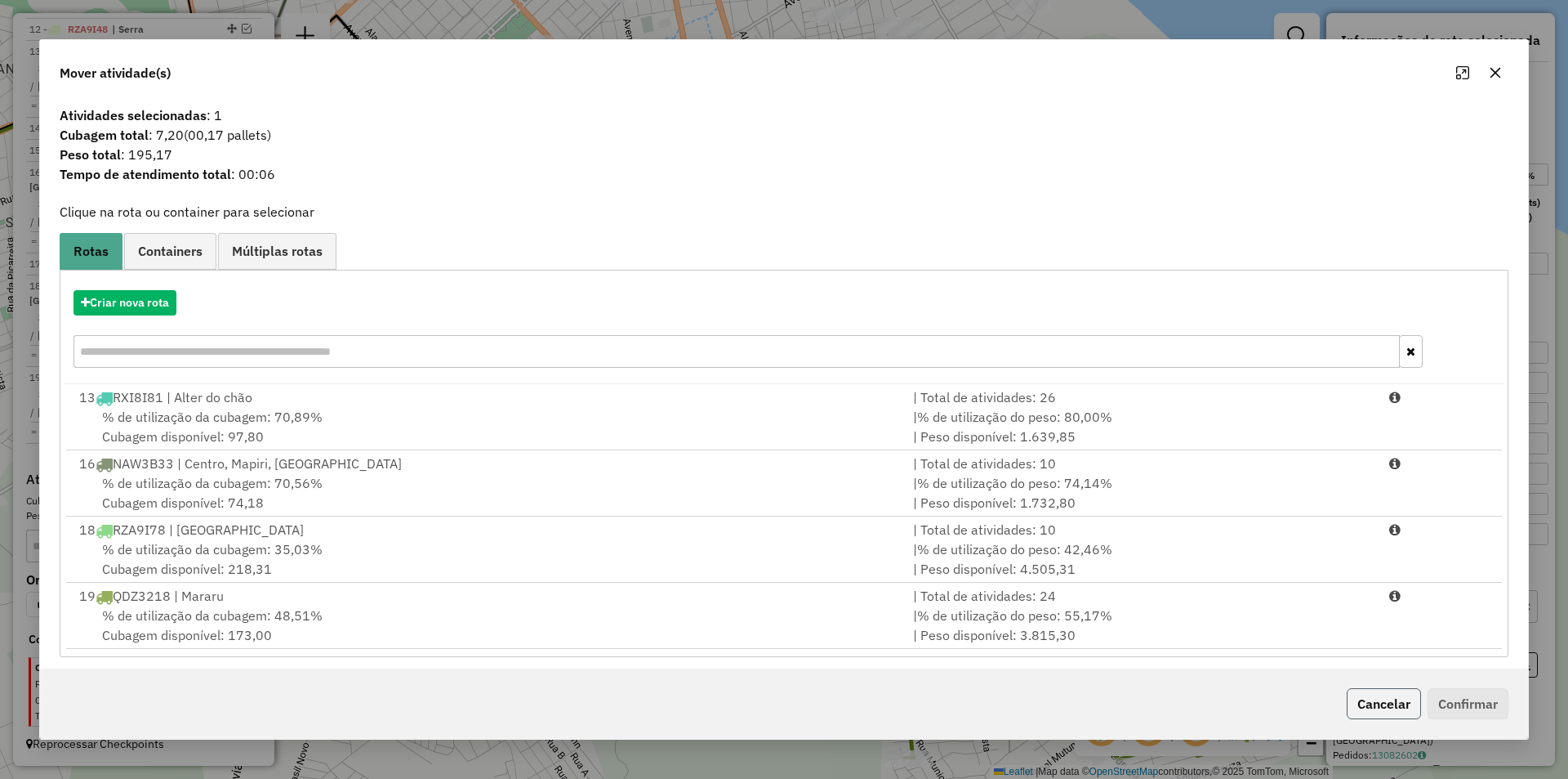
click at [1350, 696] on button "Cancelar" at bounding box center [1384, 704] width 74 height 31
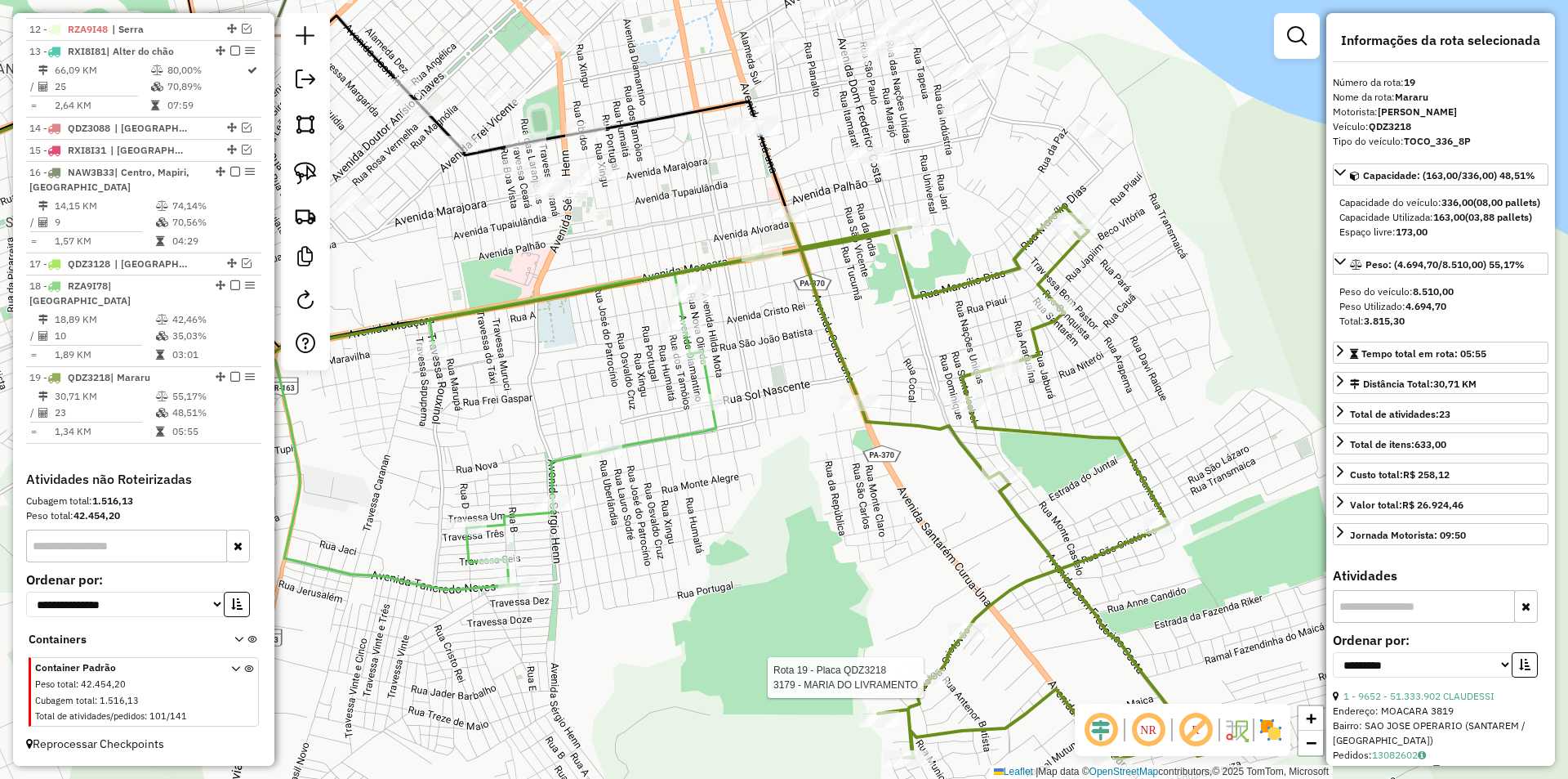
click at [867, 436] on div "Rota 19 - Placa QDZ3218 3179 - MARIA DO LIVRAMENTO Janela de atendimento Grade …" at bounding box center [784, 389] width 1568 height 779
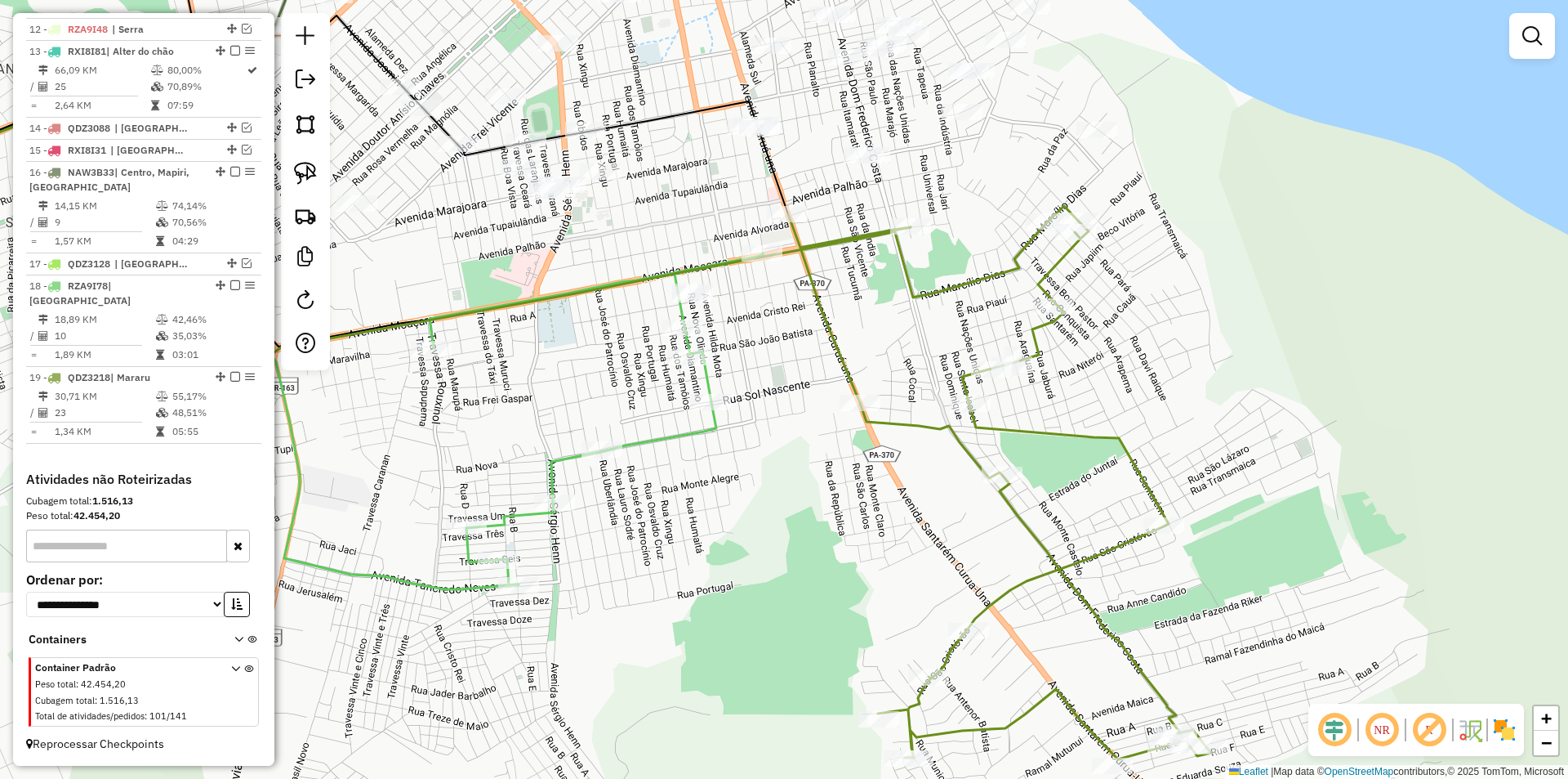
click at [891, 423] on icon at bounding box center [1000, 482] width 423 height 553
select select "**********"
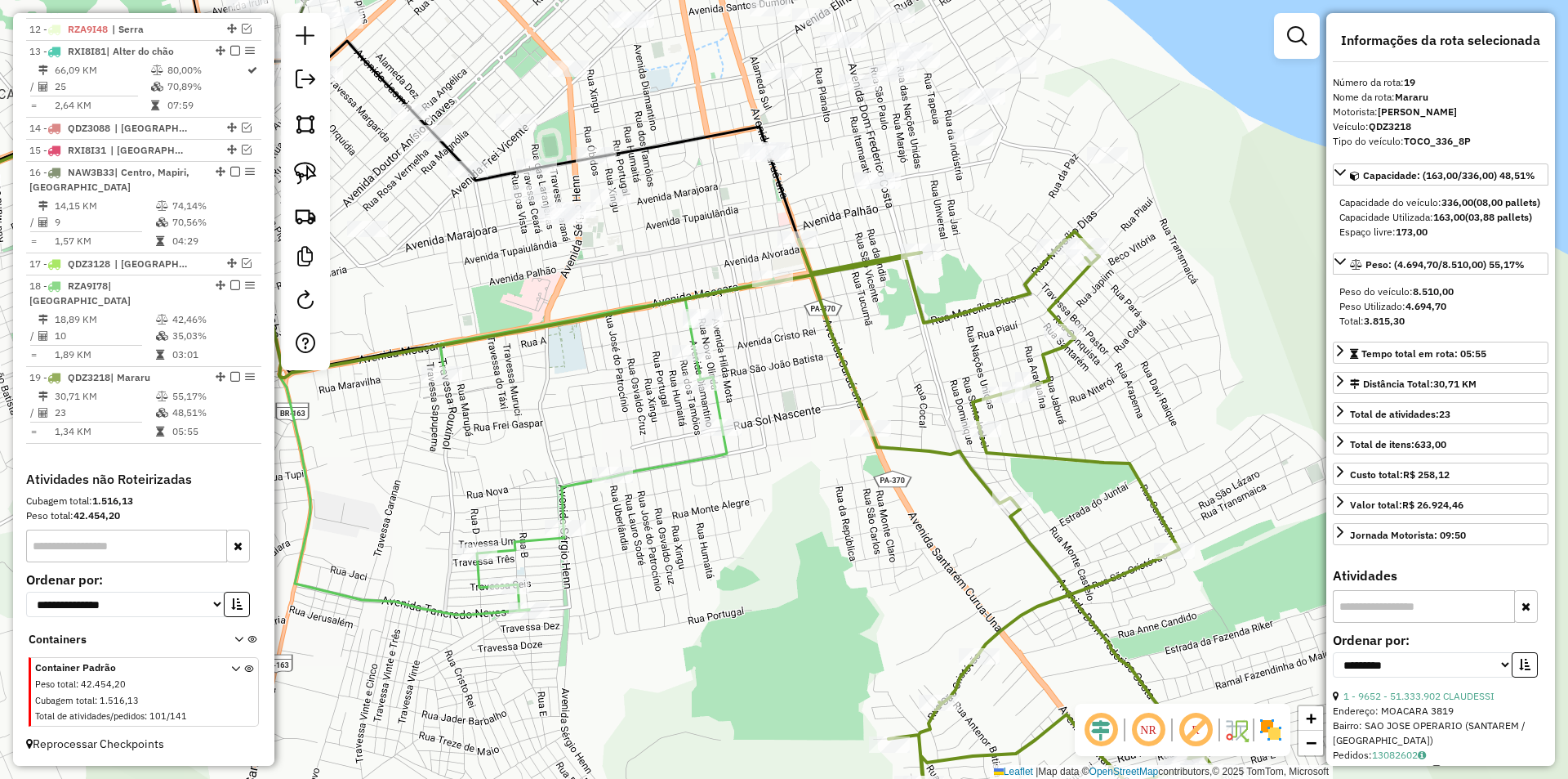
drag, startPoint x: 875, startPoint y: 512, endPoint x: 1072, endPoint y: 558, distance: 202.3
click at [1073, 562] on div "Janela de atendimento Grade de atendimento Capacidade Transportadoras Veículos …" at bounding box center [784, 389] width 1568 height 779
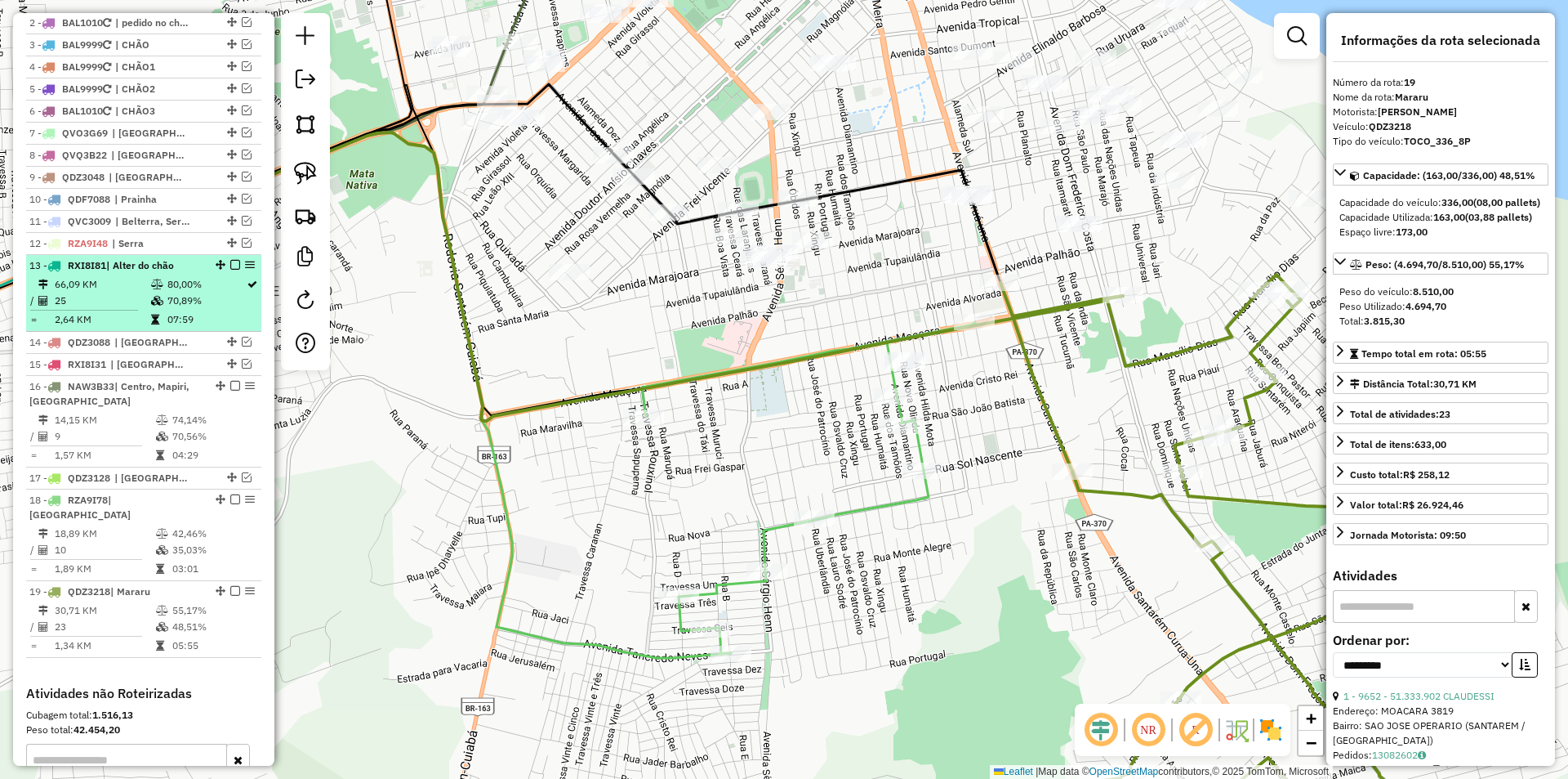
scroll to position [645, 0]
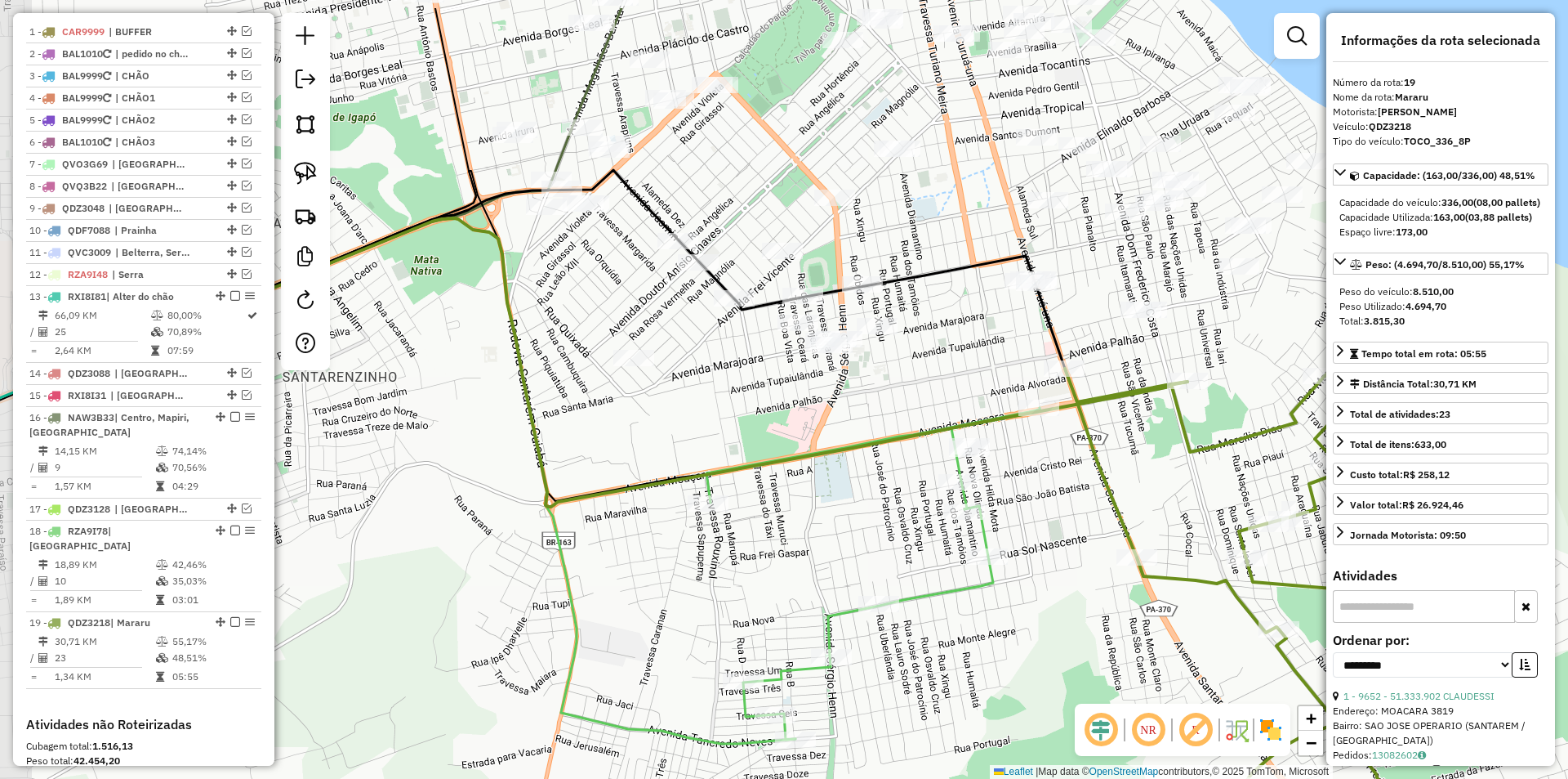
drag, startPoint x: 527, startPoint y: 369, endPoint x: 492, endPoint y: 474, distance: 110.7
click at [497, 477] on div "Janela de atendimento Grade de atendimento Capacidade Transportadoras Veículos …" at bounding box center [784, 389] width 1568 height 779
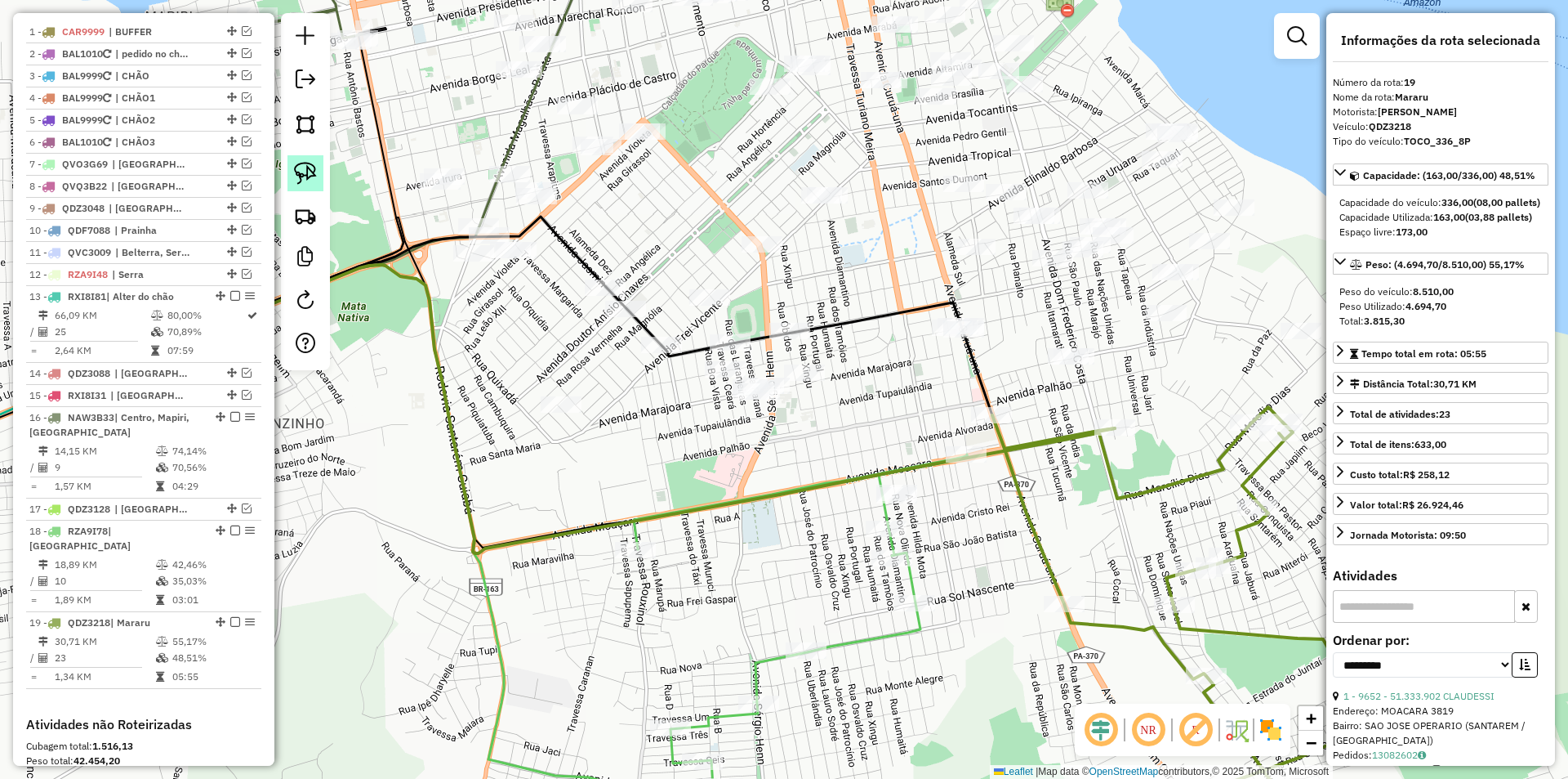
click at [309, 183] on img at bounding box center [305, 172] width 23 height 23
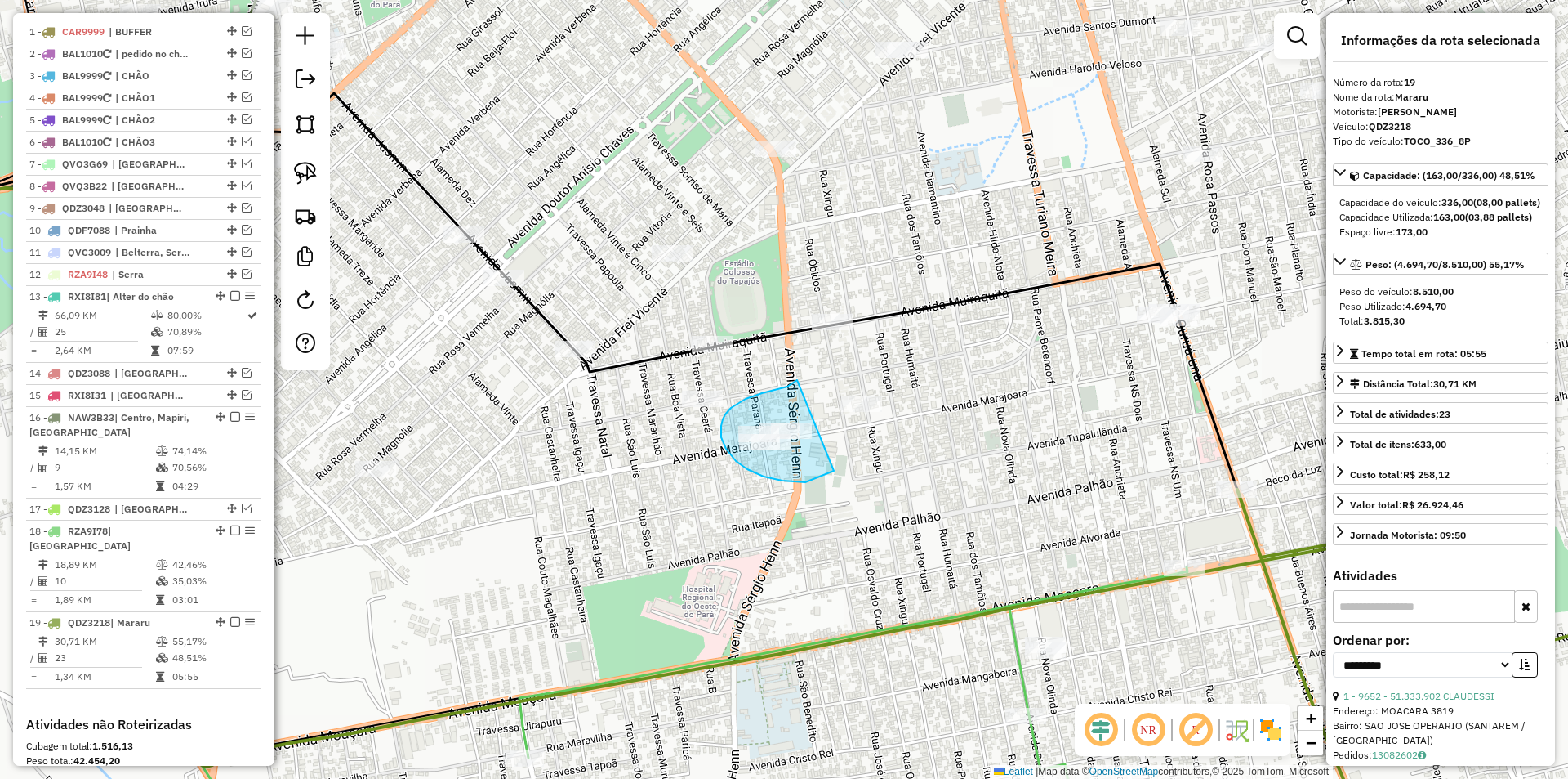
drag, startPoint x: 762, startPoint y: 393, endPoint x: 834, endPoint y: 471, distance: 106.2
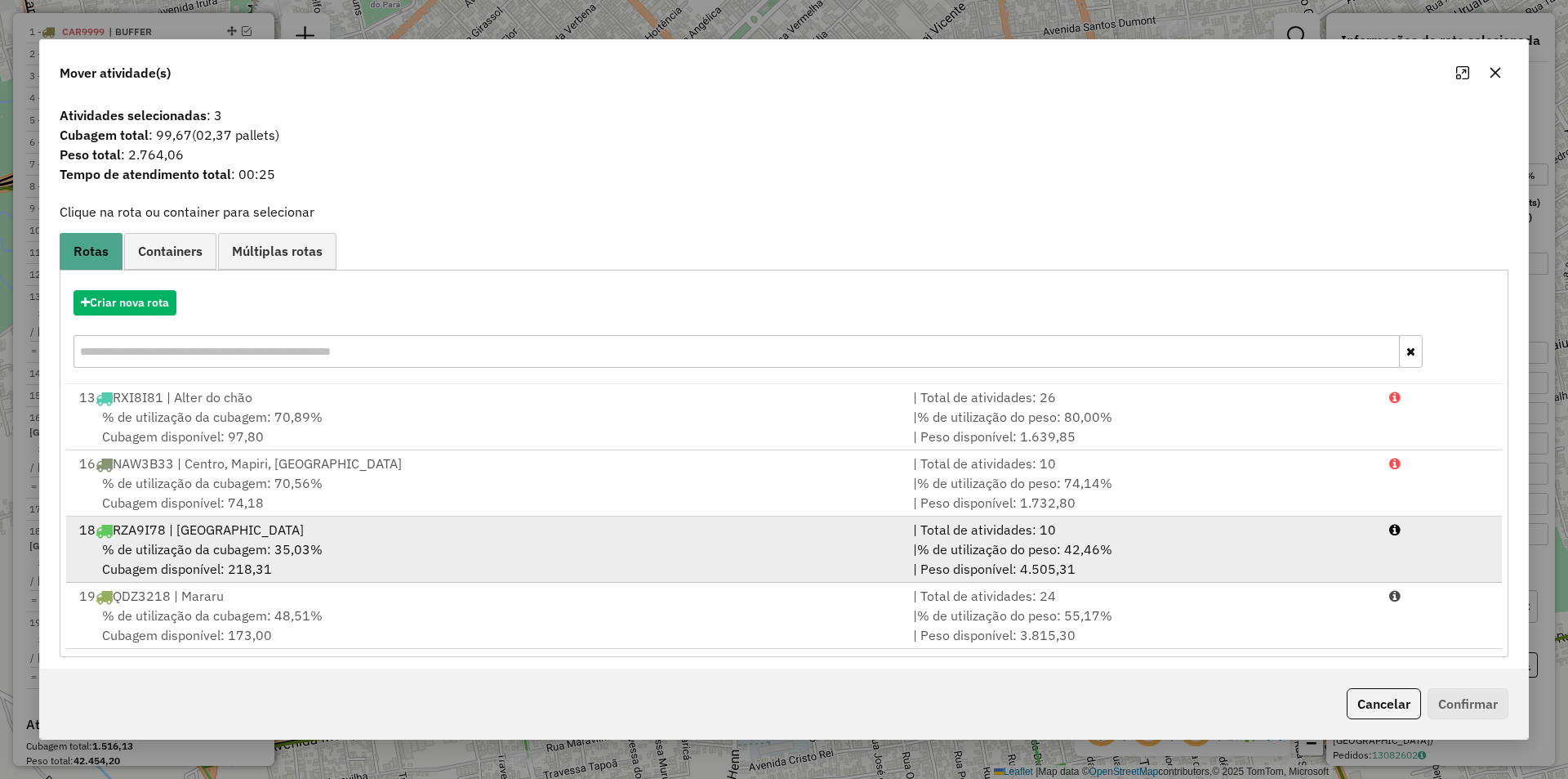
click at [963, 559] on div "| % de utilização do peso: 42,46% | Peso disponível: 4.505,31" at bounding box center [1141, 559] width 476 height 39
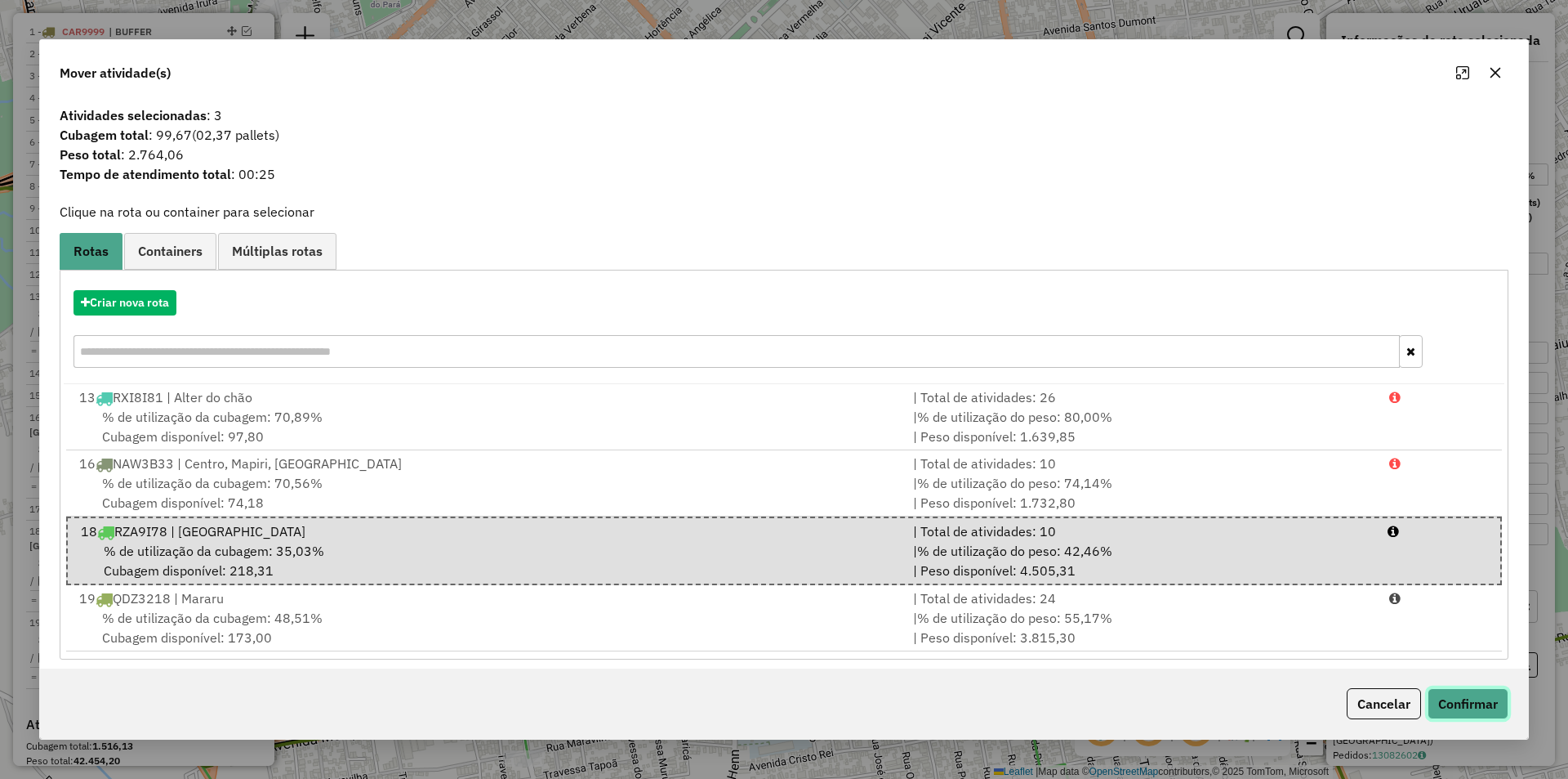
click at [1454, 701] on button "Confirmar" at bounding box center [1467, 704] width 81 height 31
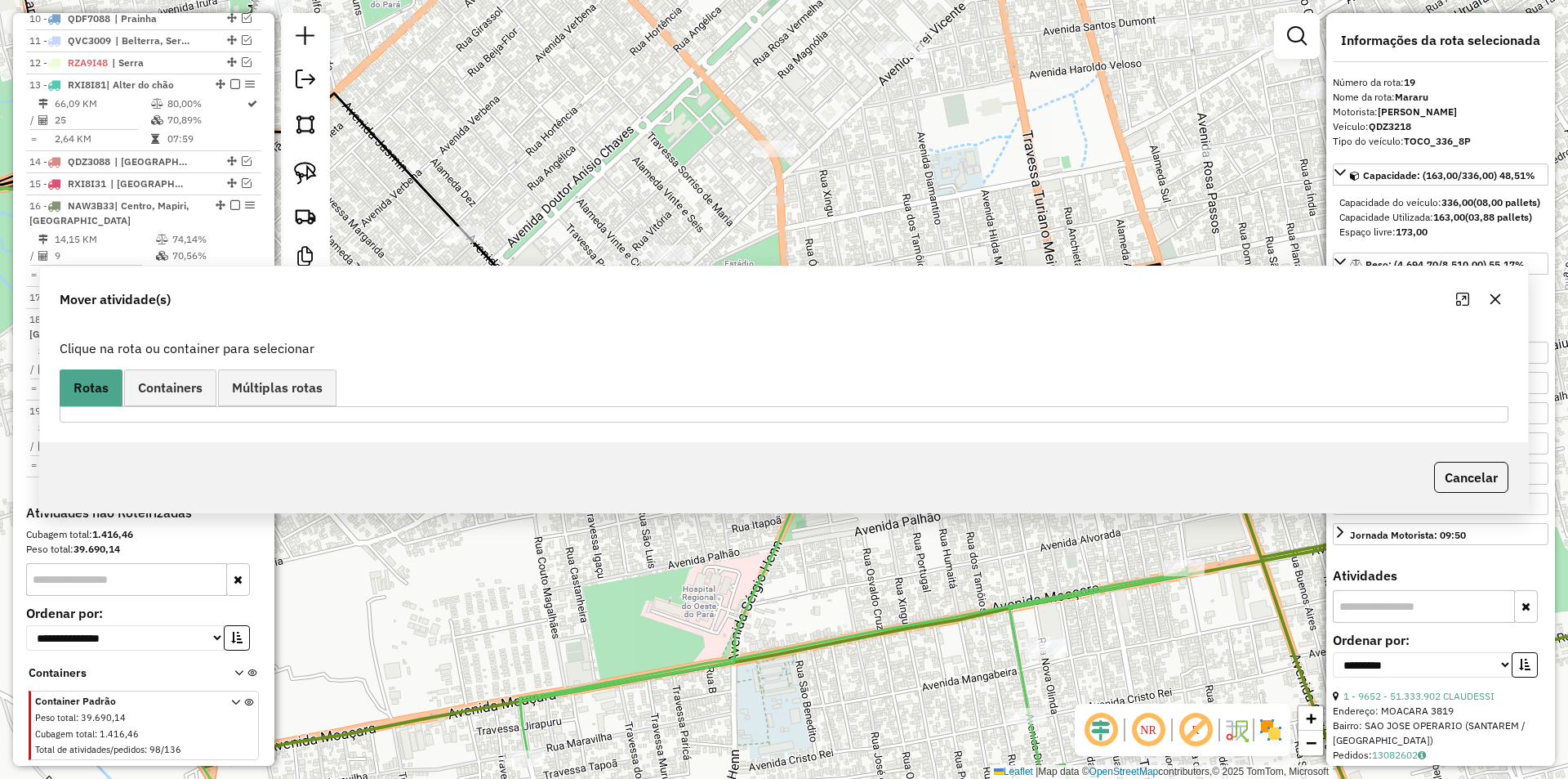
scroll to position [890, 0]
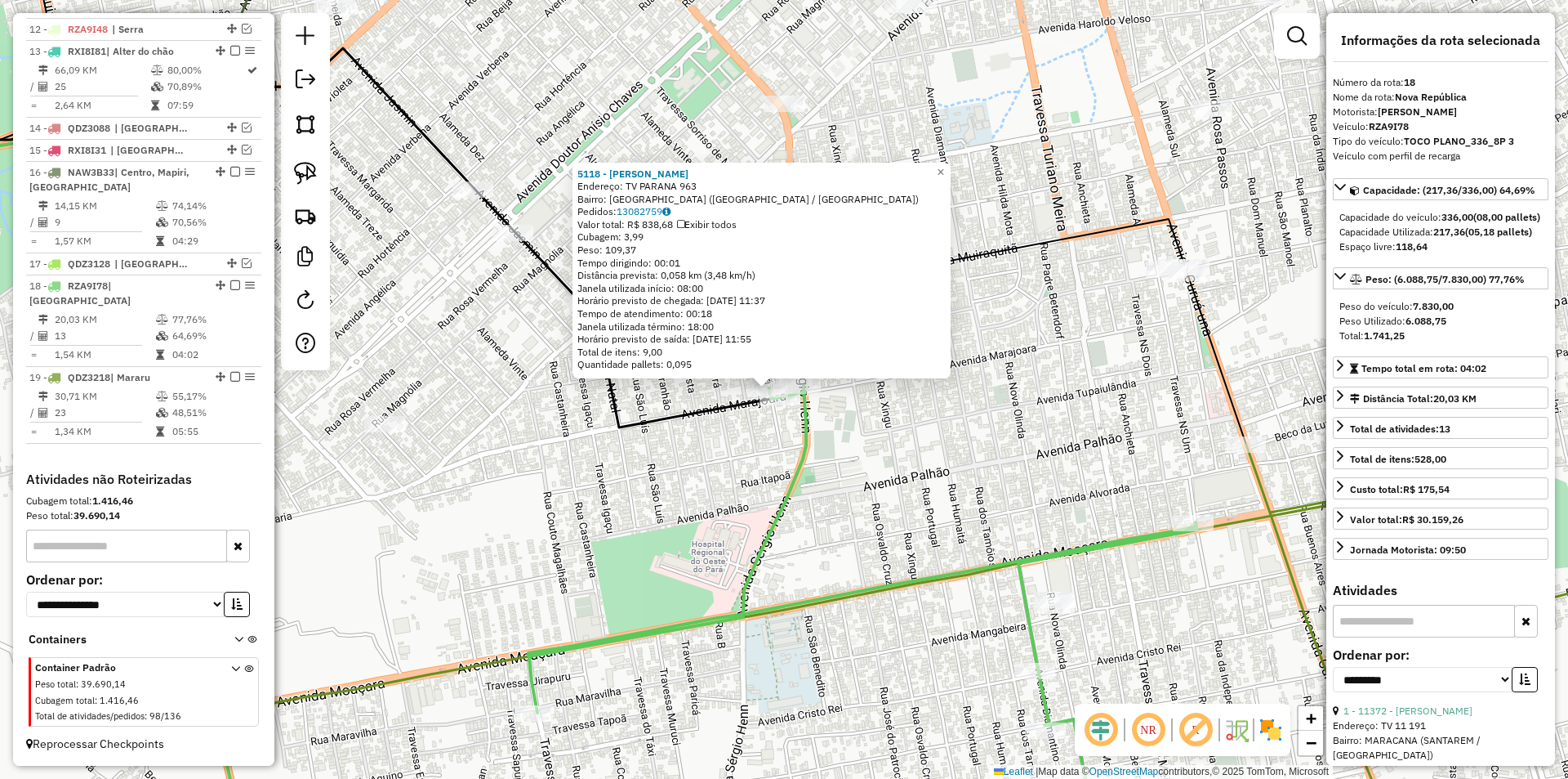
drag, startPoint x: 801, startPoint y: 456, endPoint x: 566, endPoint y: 424, distance: 237.2
click at [706, 459] on icon at bounding box center [862, 620] width 668 height 471
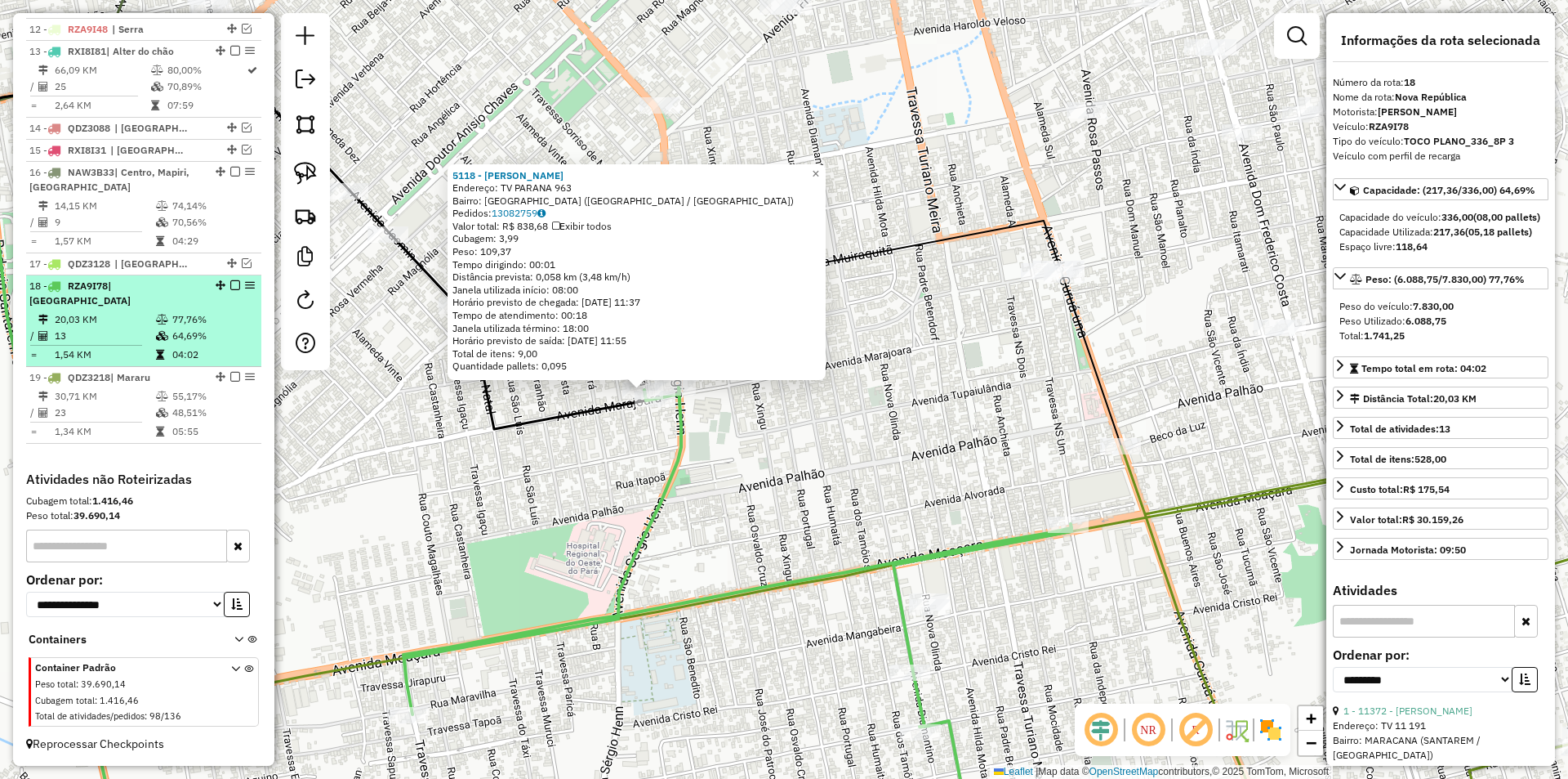
click at [231, 290] on em at bounding box center [235, 285] width 10 height 10
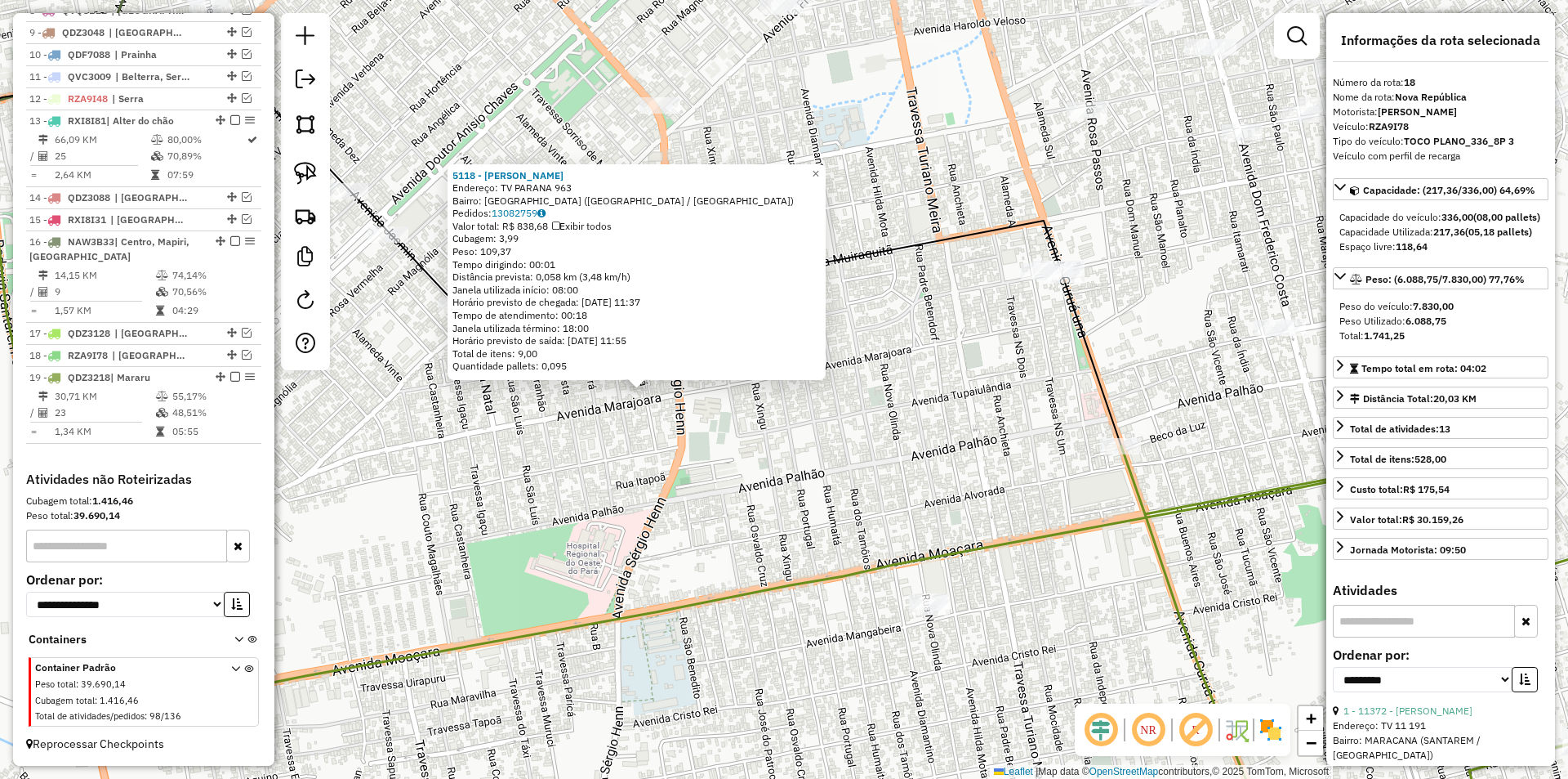
scroll to position [835, 0]
click at [555, 502] on div "5118 - MOISES DA SILVA LOPE Endereço: TV PARANA 963 Bairro: AEROPORTO VELHO (SA…" at bounding box center [784, 389] width 1568 height 779
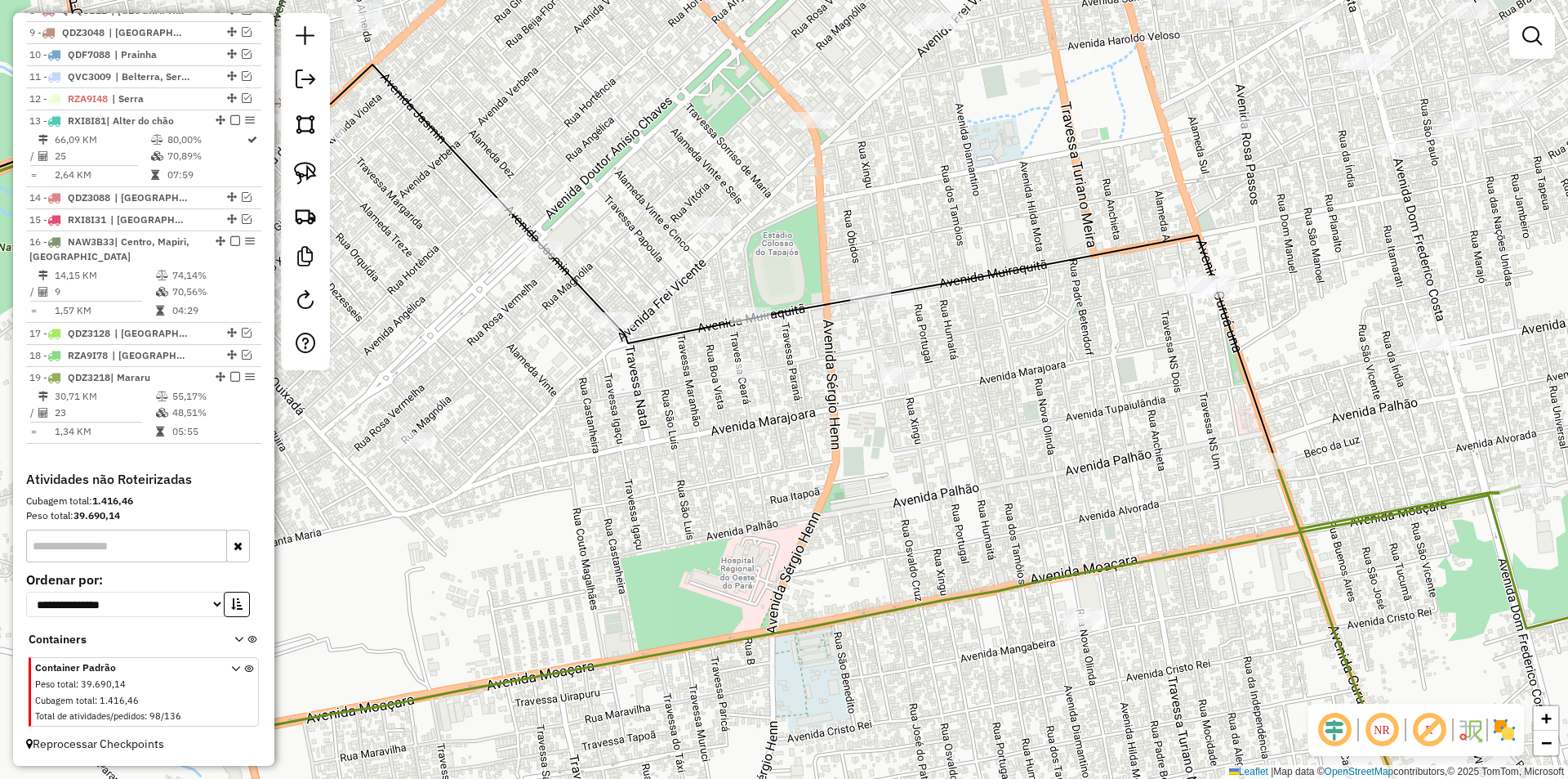
drag, startPoint x: 827, startPoint y: 526, endPoint x: 1011, endPoint y: 549, distance: 185.4
click at [1011, 549] on div "Janela de atendimento Grade de atendimento Capacidade Transportadoras Veículos …" at bounding box center [784, 389] width 1568 height 779
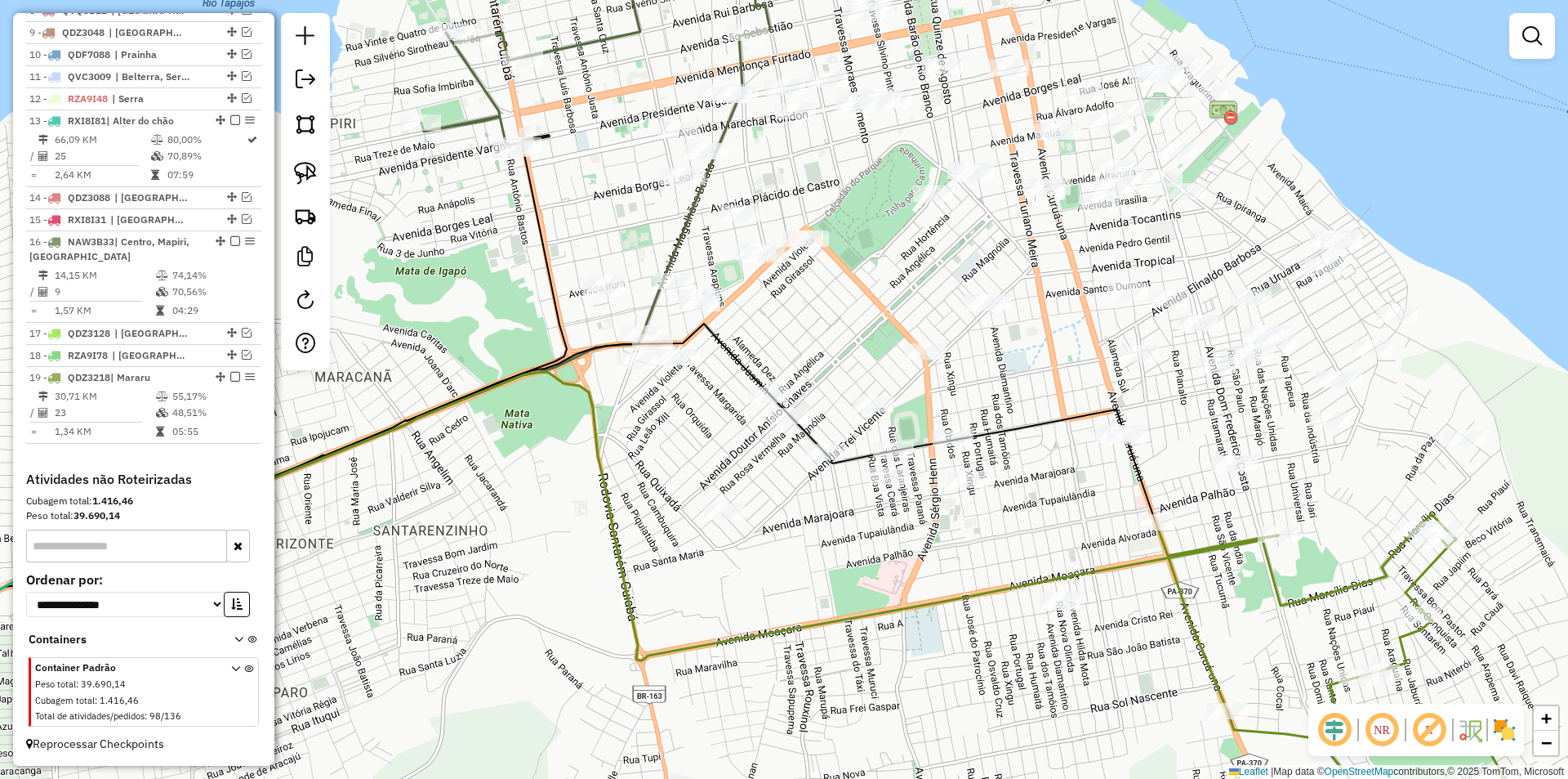
drag, startPoint x: 963, startPoint y: 536, endPoint x: 961, endPoint y: 550, distance: 14.1
click at [961, 550] on div "Janela de atendimento Grade de atendimento Capacidade Transportadoras Veículos …" at bounding box center [784, 389] width 1568 height 779
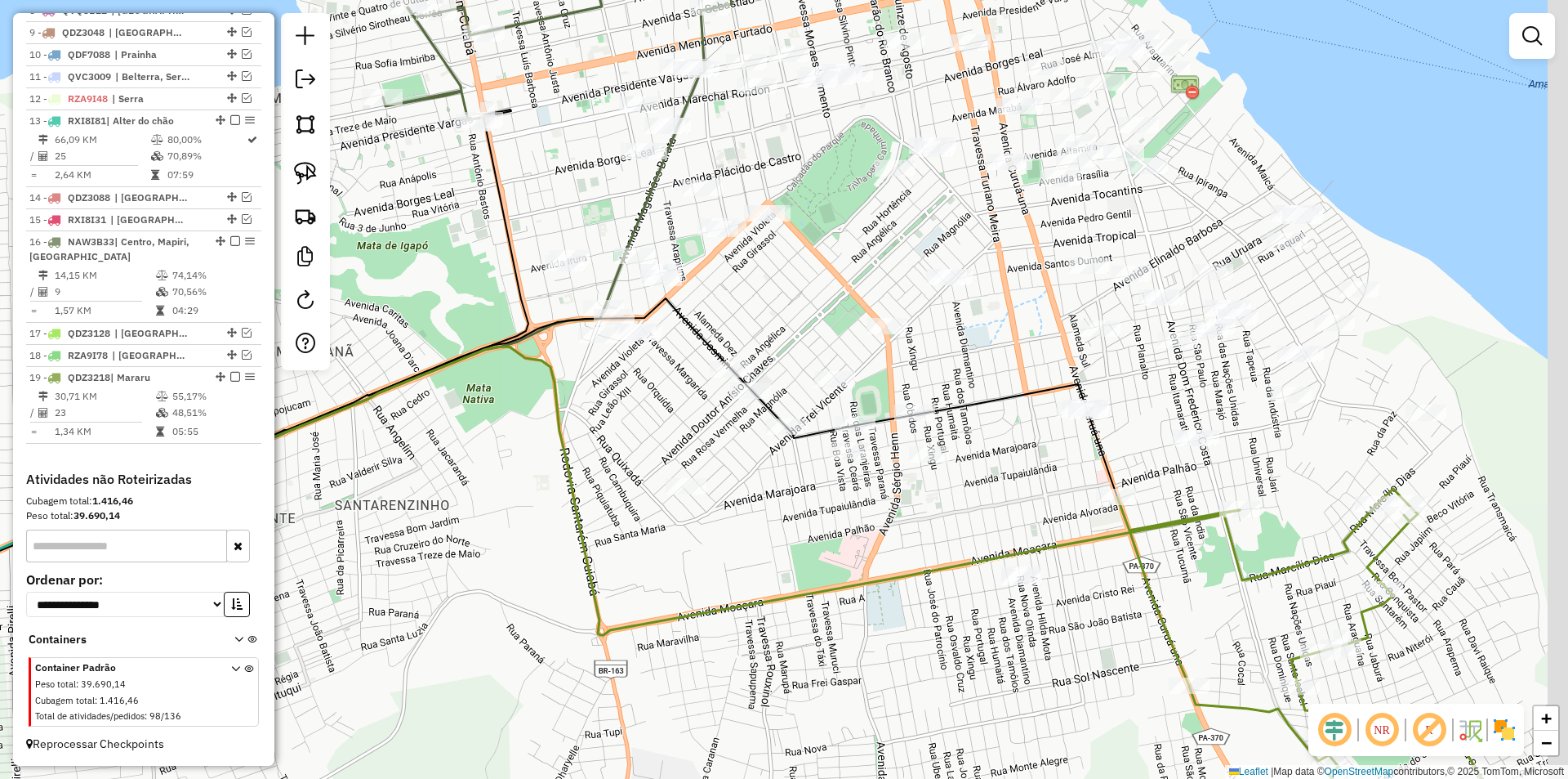
drag, startPoint x: 520, startPoint y: 301, endPoint x: 482, endPoint y: 275, distance: 46.0
click at [482, 275] on div "Janela de atendimento Grade de atendimento Capacidade Transportadoras Veículos …" at bounding box center [784, 389] width 1568 height 779
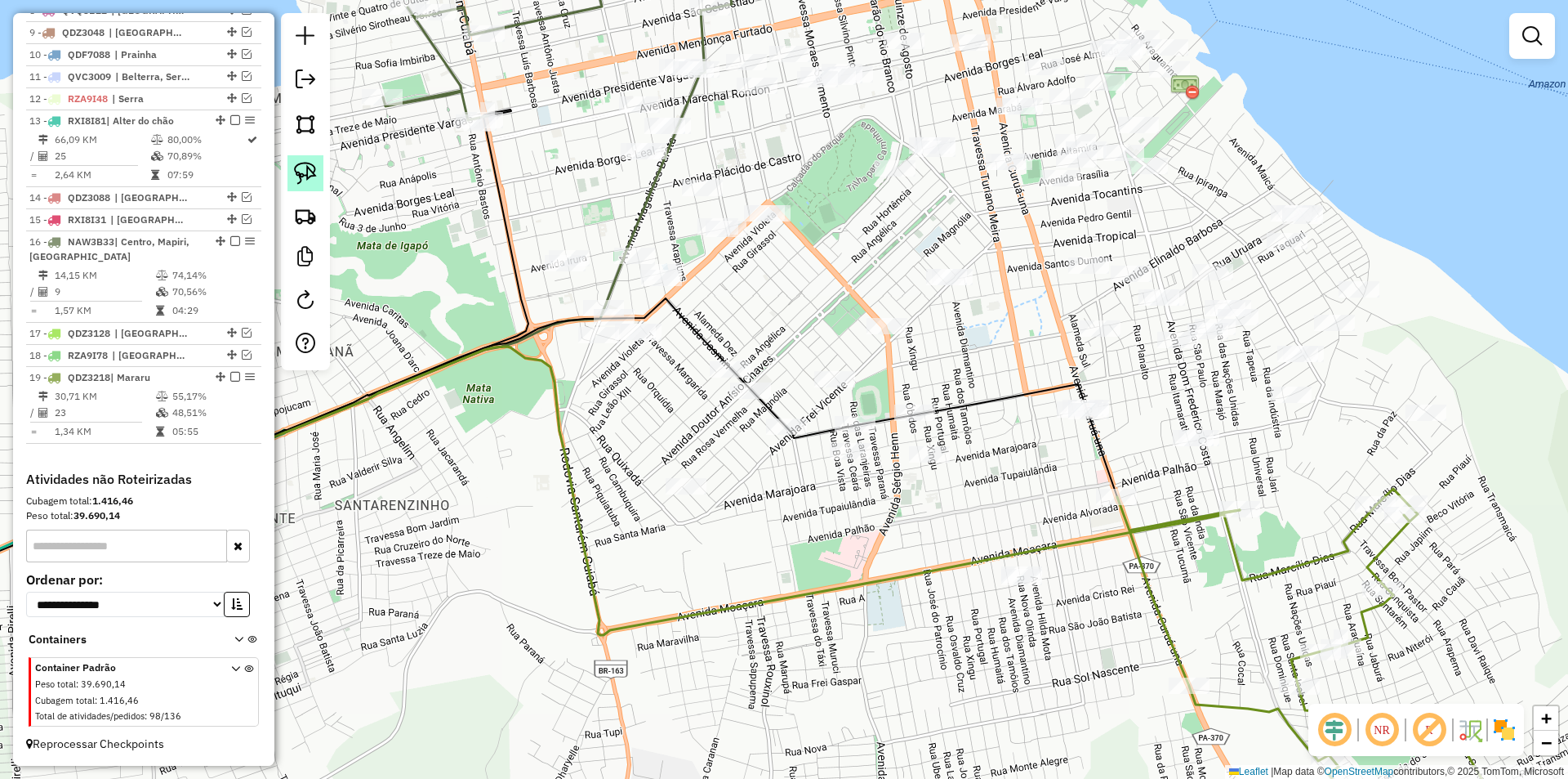
click at [310, 170] on img at bounding box center [305, 172] width 23 height 23
drag, startPoint x: 454, startPoint y: 483, endPoint x: 407, endPoint y: 492, distance: 47.9
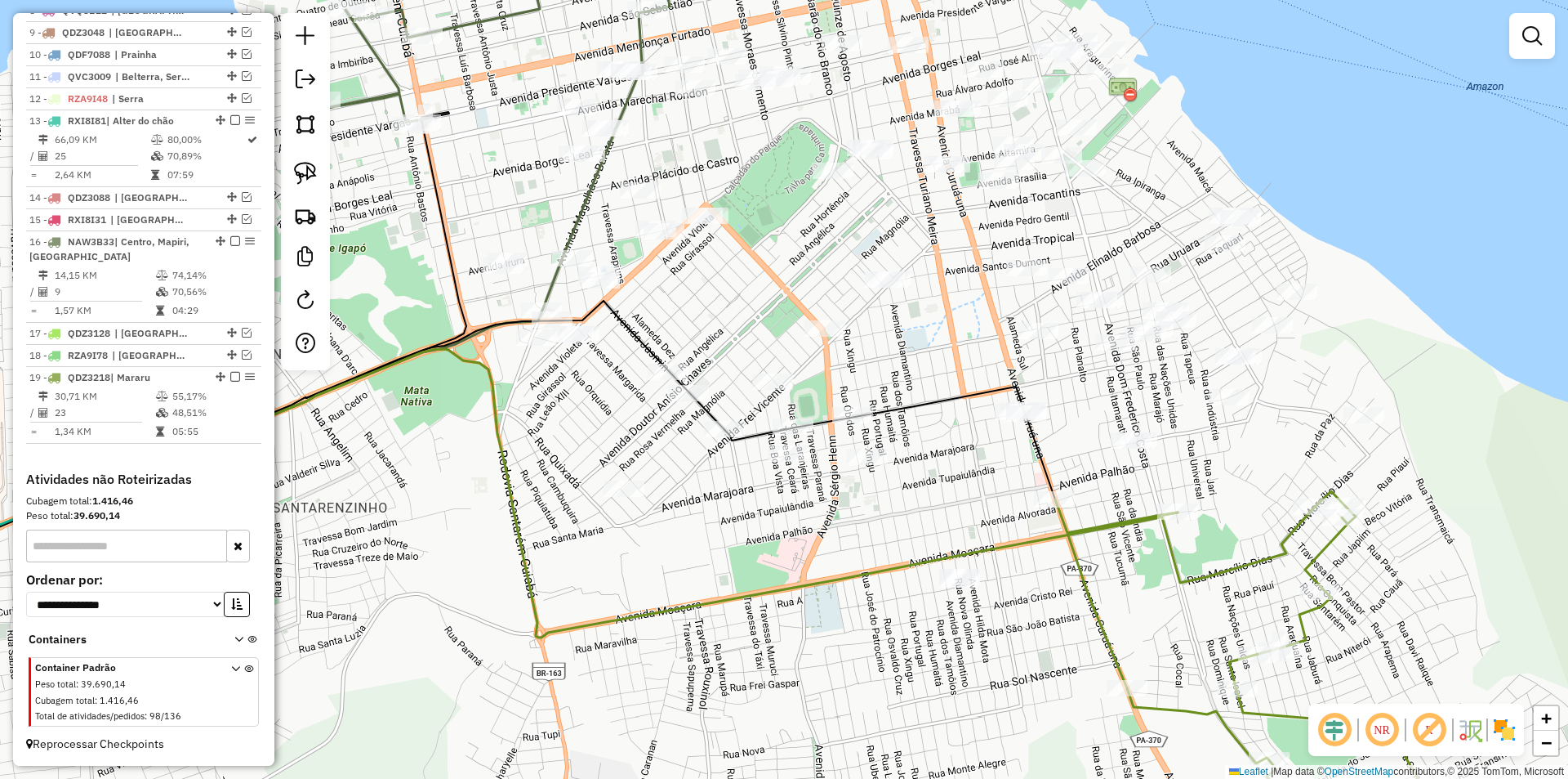
drag, startPoint x: 530, startPoint y: 473, endPoint x: 468, endPoint y: 475, distance: 62.0
click at [468, 475] on div "Janela de atendimento Grade de atendimento Capacidade Transportadoras Veículos …" at bounding box center [784, 389] width 1568 height 779
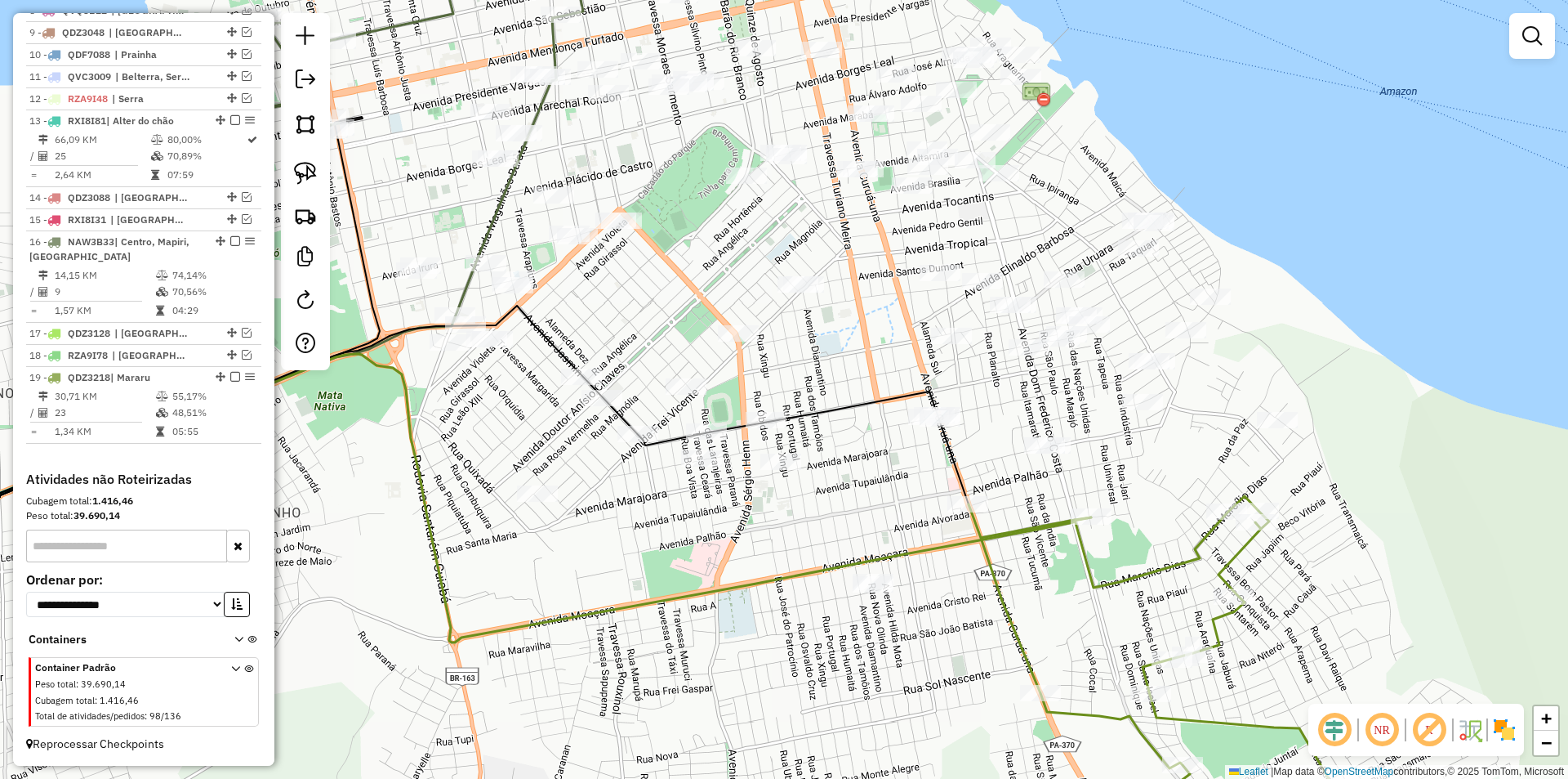
drag, startPoint x: 519, startPoint y: 397, endPoint x: 433, endPoint y: 402, distance: 86.1
click at [433, 402] on div "Janela de atendimento Grade de atendimento Capacidade Transportadoras Veículos …" at bounding box center [784, 389] width 1568 height 779
click at [307, 170] on img at bounding box center [305, 172] width 23 height 23
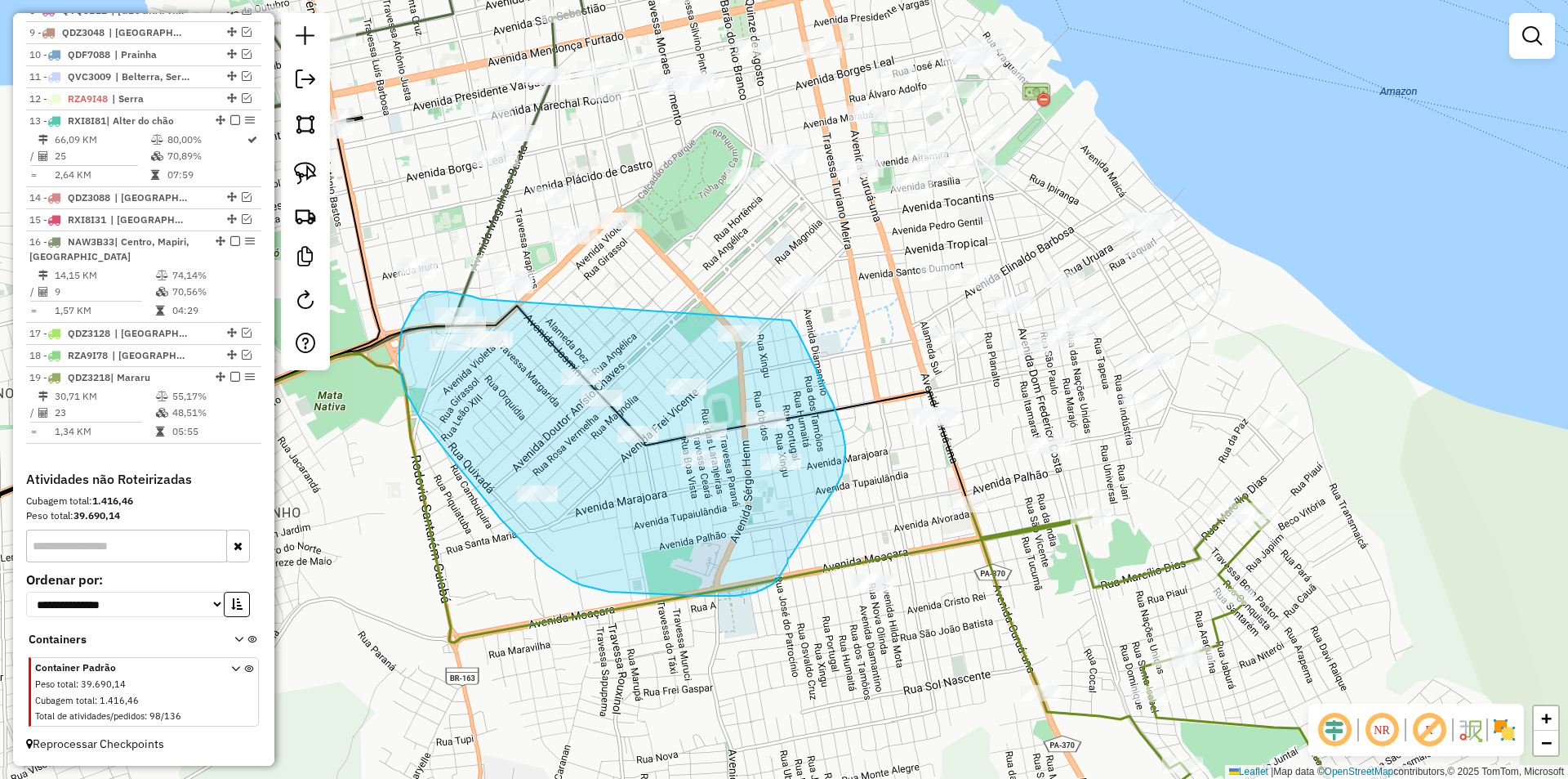
drag, startPoint x: 481, startPoint y: 299, endPoint x: 790, endPoint y: 320, distance: 309.7
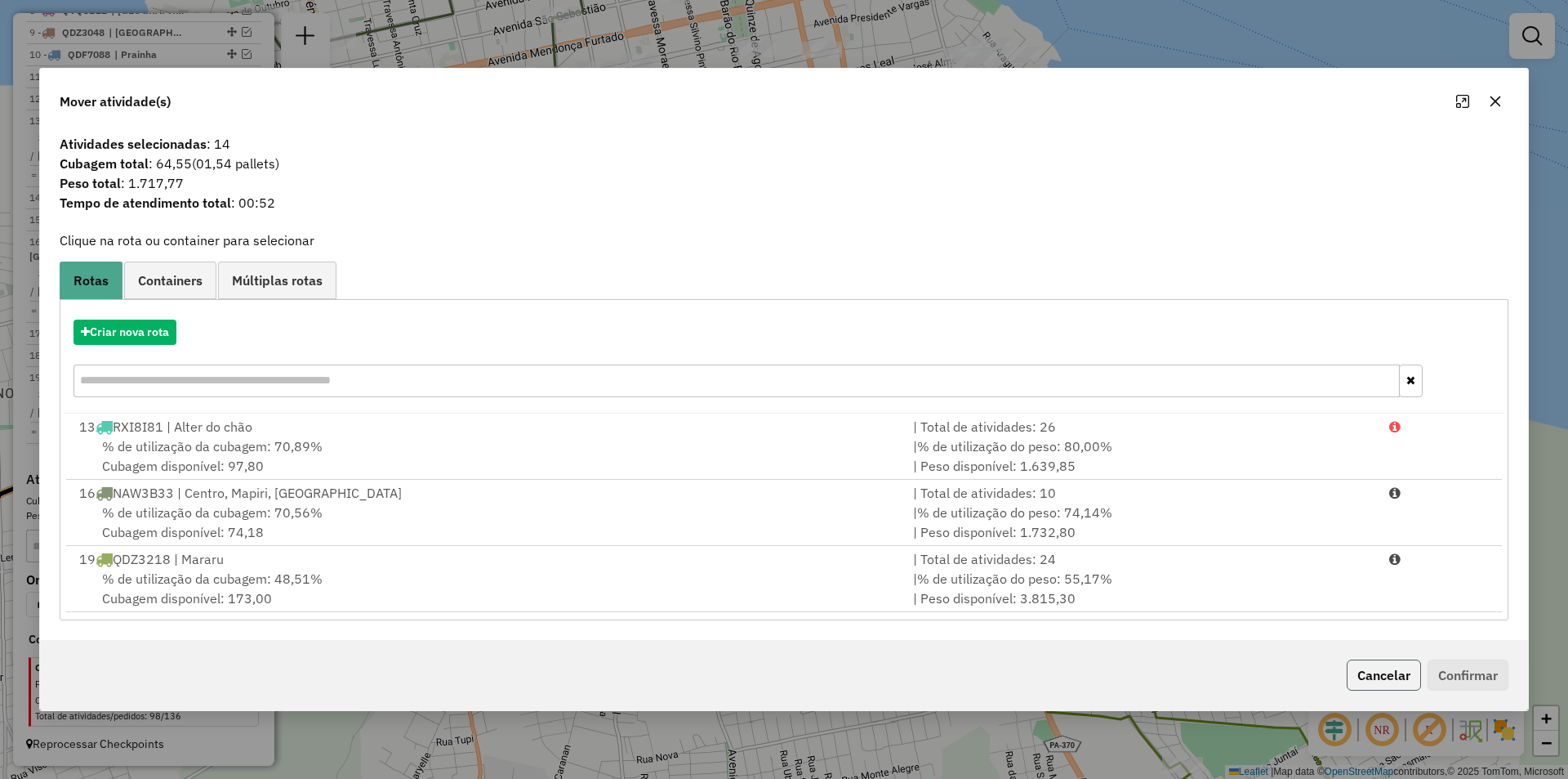
click at [1390, 667] on button "Cancelar" at bounding box center [1384, 675] width 74 height 31
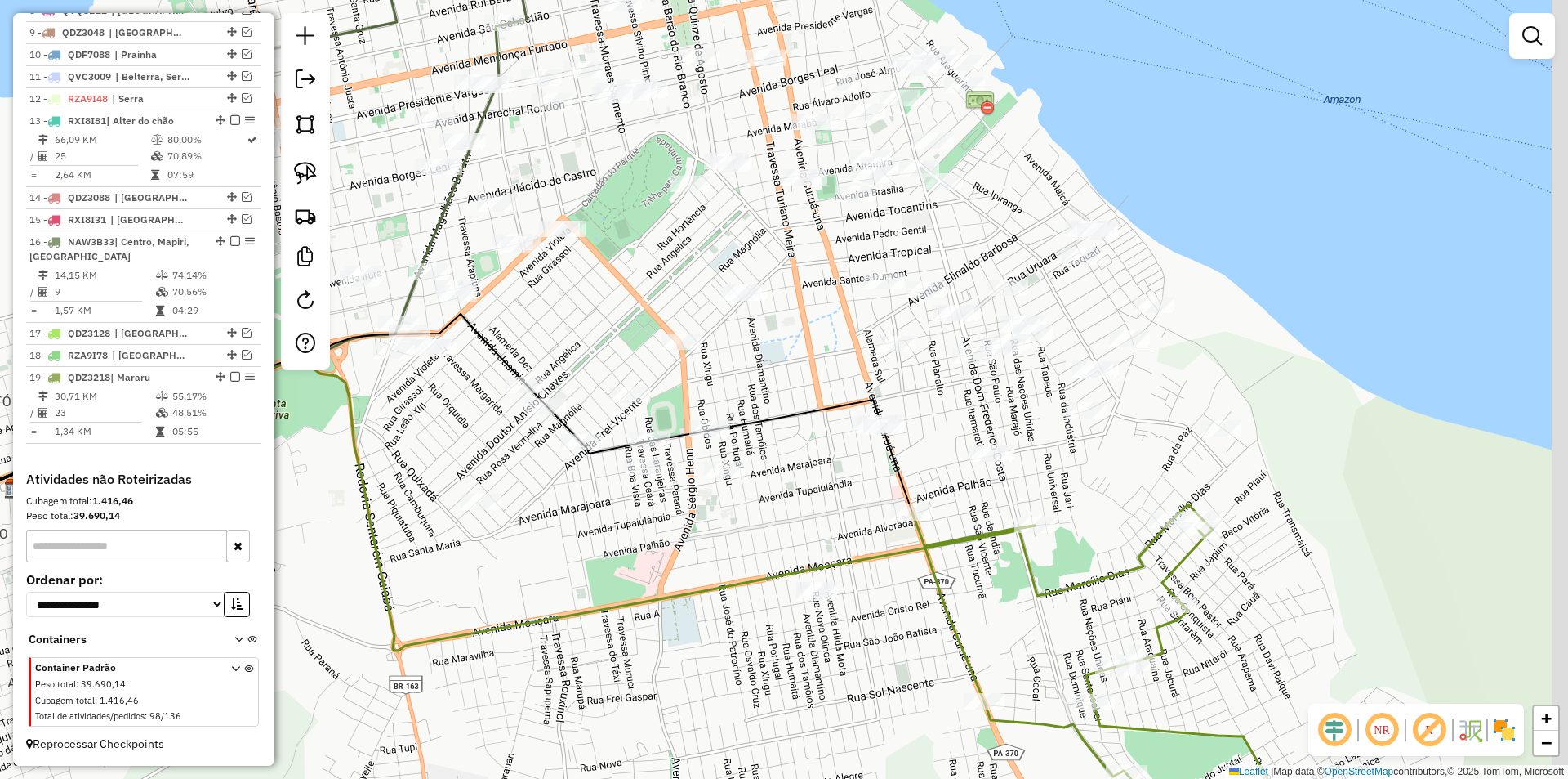
drag, startPoint x: 830, startPoint y: 516, endPoint x: 698, endPoint y: 525, distance: 132.3
click at [698, 525] on div "Janela de atendimento Grade de atendimento Capacidade Transportadoras Veículos …" at bounding box center [784, 389] width 1568 height 779
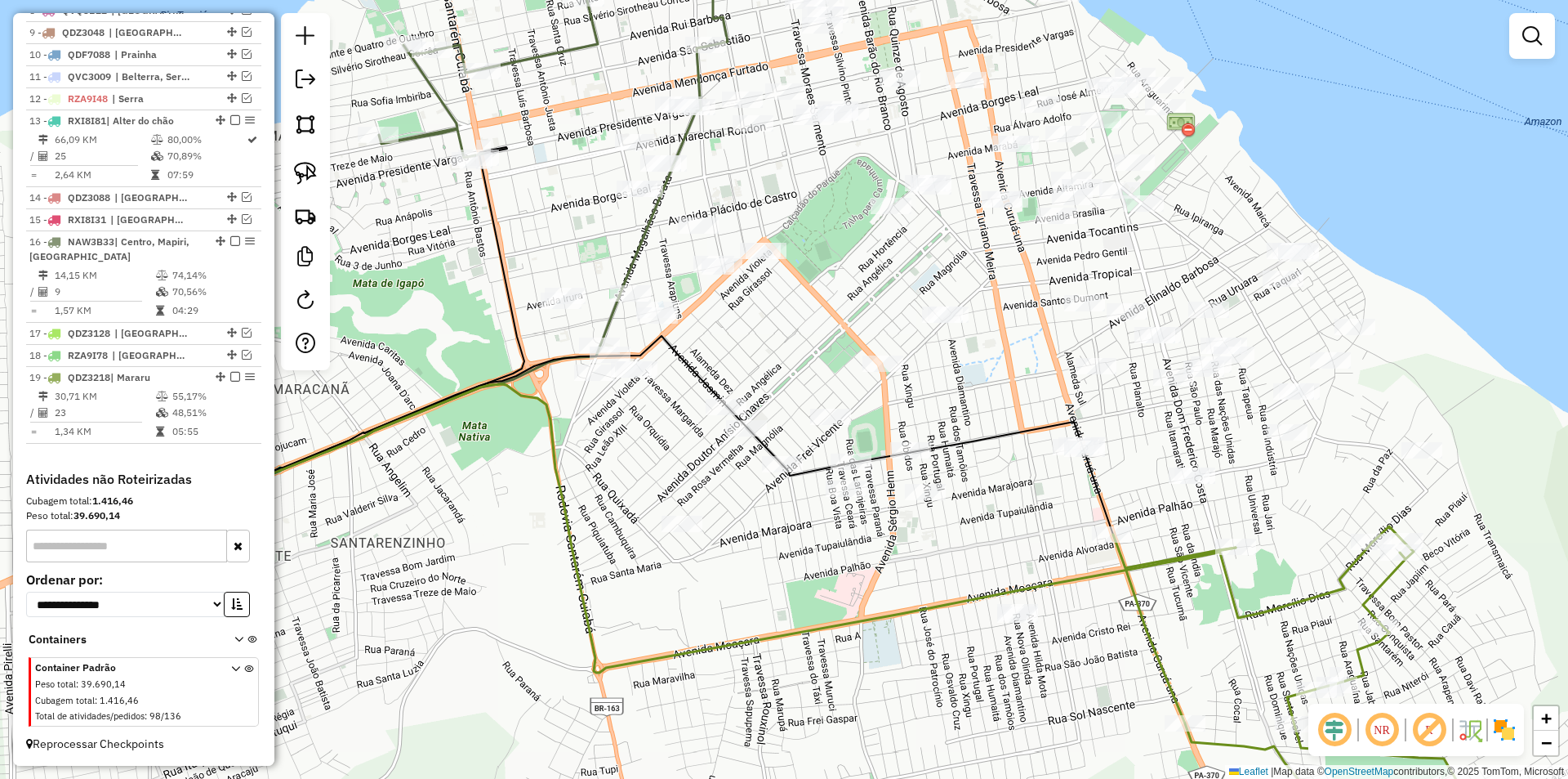
drag, startPoint x: 803, startPoint y: 557, endPoint x: 1021, endPoint y: 568, distance: 218.3
click at [1021, 568] on div "Janela de atendimento Grade de atendimento Capacidade Transportadoras Veículos …" at bounding box center [784, 389] width 1568 height 779
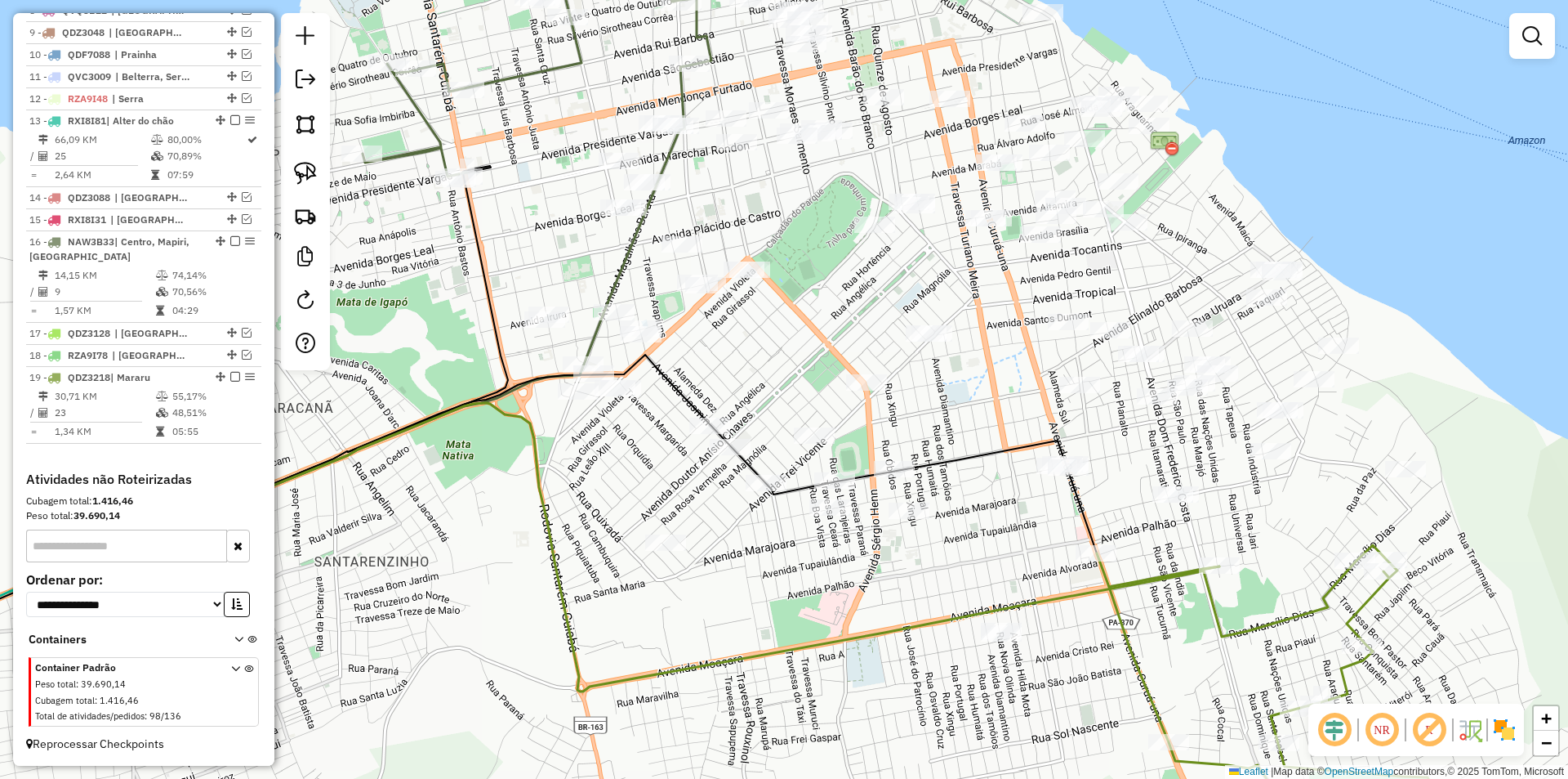
drag, startPoint x: 1021, startPoint y: 561, endPoint x: 1004, endPoint y: 580, distance: 25.5
click at [1004, 580] on div "Janela de atendimento Grade de atendimento Capacidade Transportadoras Veículos …" at bounding box center [784, 389] width 1568 height 779
click at [303, 169] on img at bounding box center [305, 172] width 23 height 23
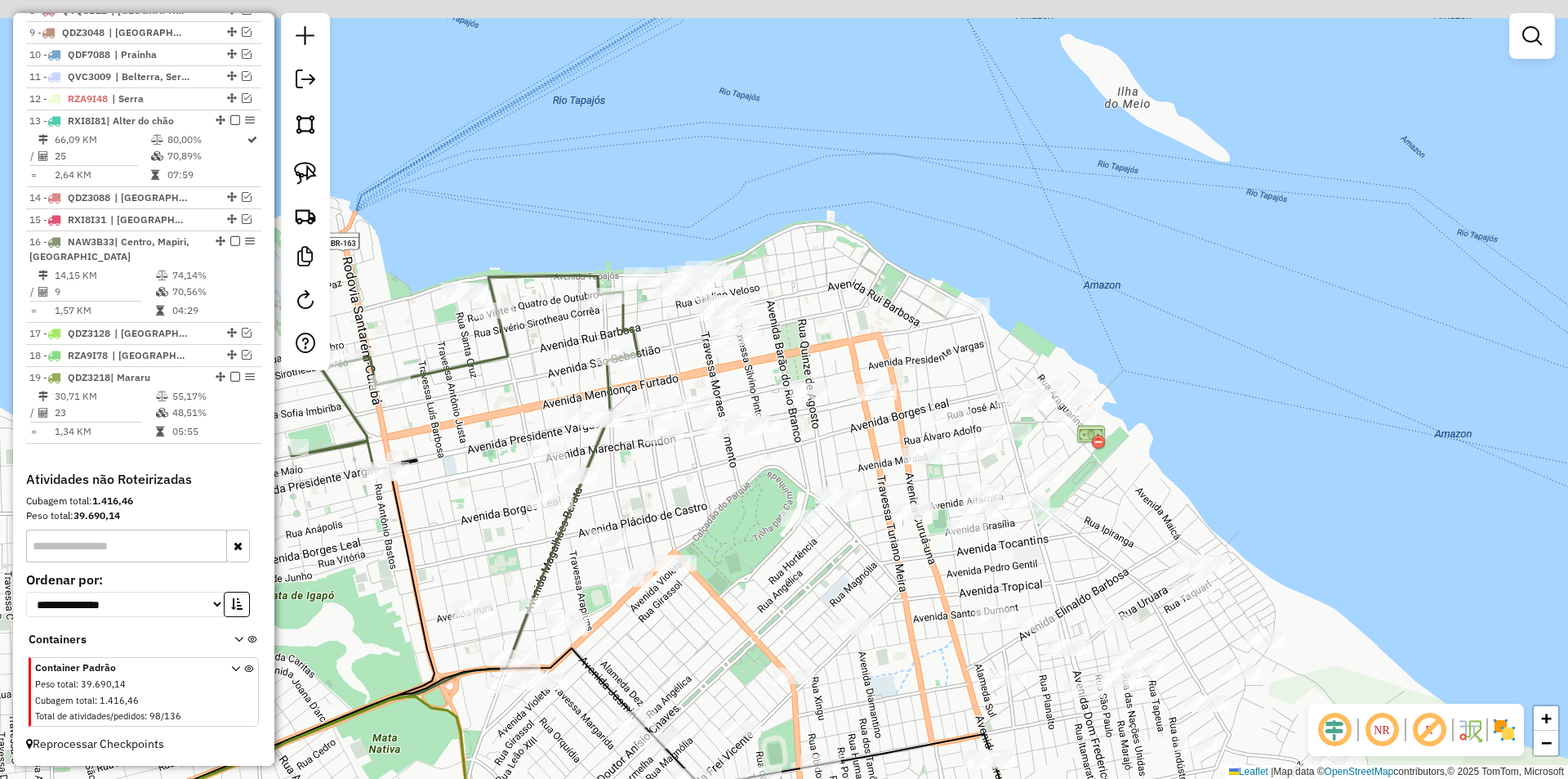
drag, startPoint x: 769, startPoint y: 319, endPoint x: 673, endPoint y: 643, distance: 337.9
click at [673, 643] on div "Janela de atendimento Grade de atendimento Capacidade Transportadoras Veículos …" at bounding box center [784, 389] width 1568 height 779
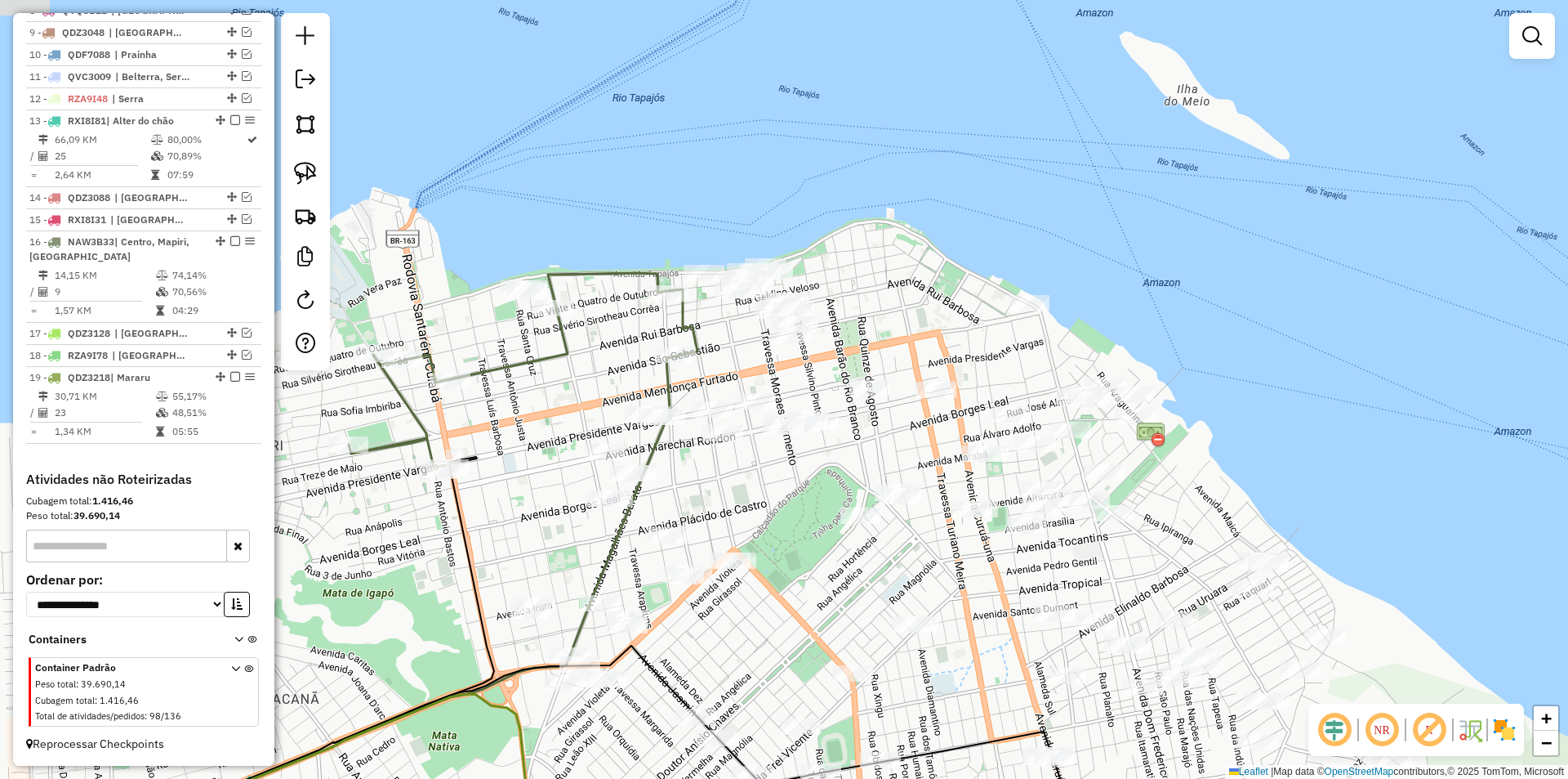
drag, startPoint x: 450, startPoint y: 453, endPoint x: 530, endPoint y: 421, distance: 86.2
click at [530, 421] on div "Janela de atendimento Grade de atendimento Capacidade Transportadoras Veículos …" at bounding box center [784, 389] width 1568 height 779
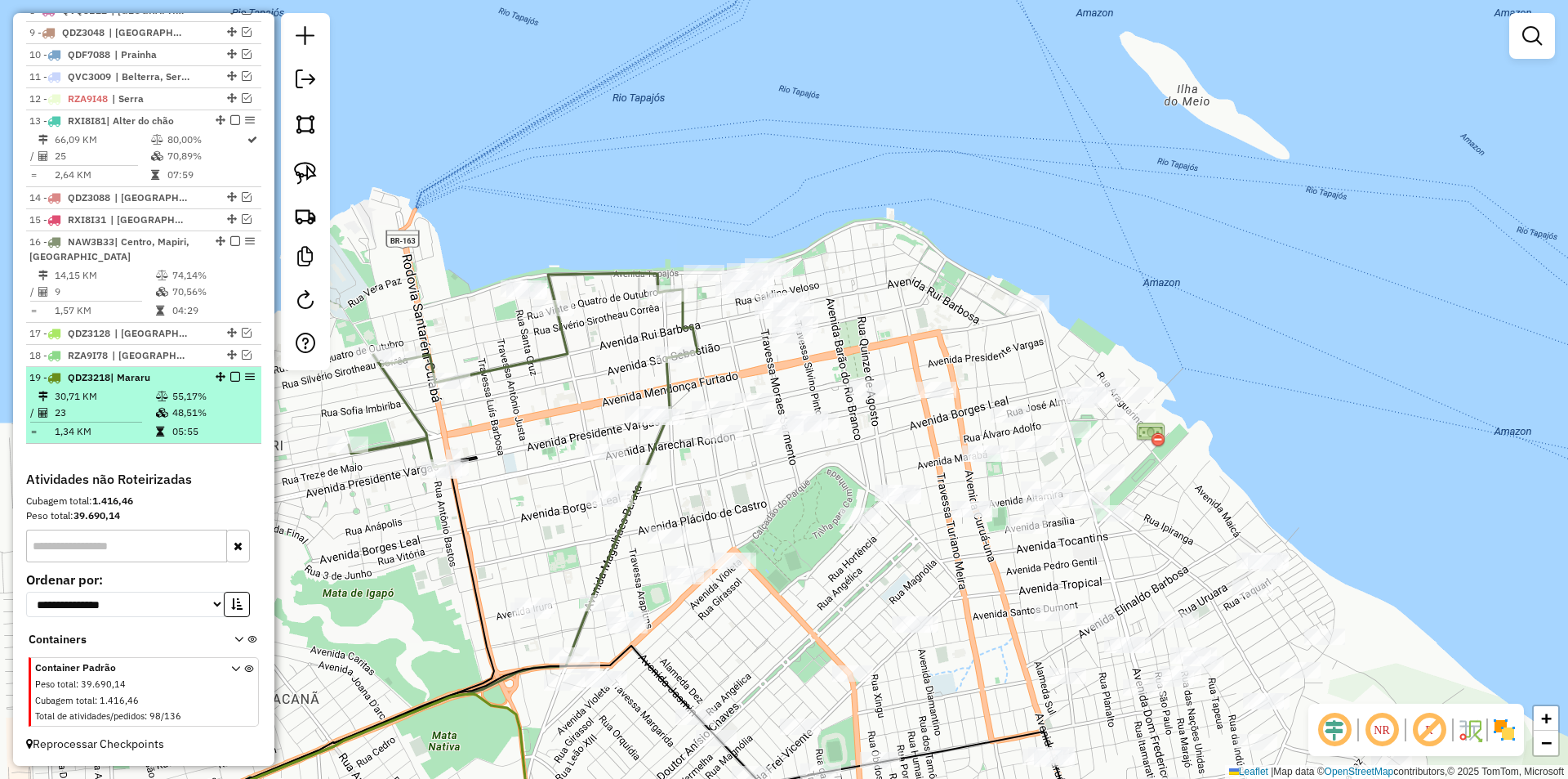
click at [218, 409] on td "48,51%" at bounding box center [212, 413] width 82 height 16
select select "**********"
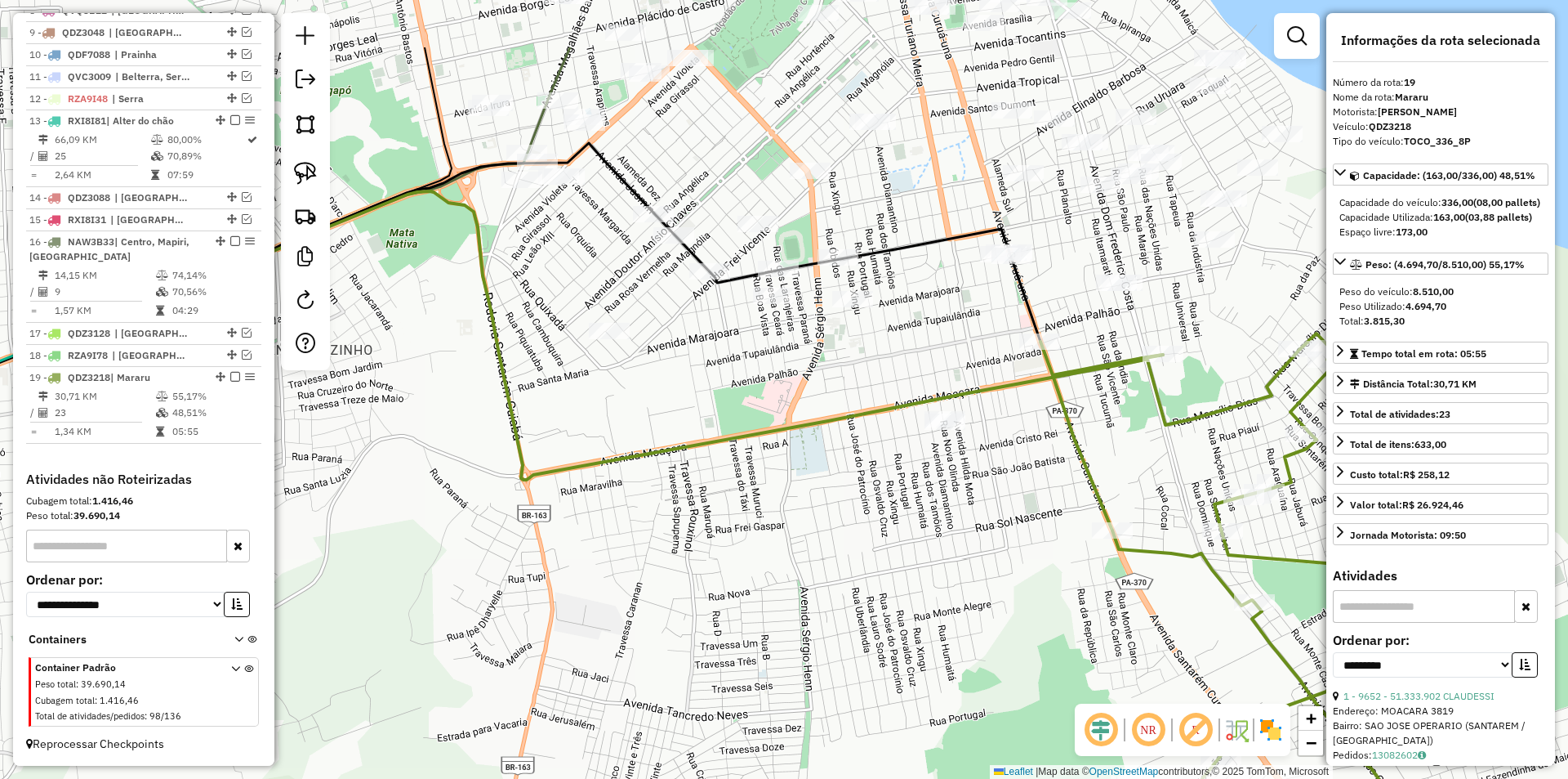
drag, startPoint x: 399, startPoint y: 562, endPoint x: 333, endPoint y: 686, distance: 140.5
click at [335, 685] on div "Janela de atendimento Grade de atendimento Capacidade Transportadoras Veículos …" at bounding box center [784, 389] width 1568 height 779
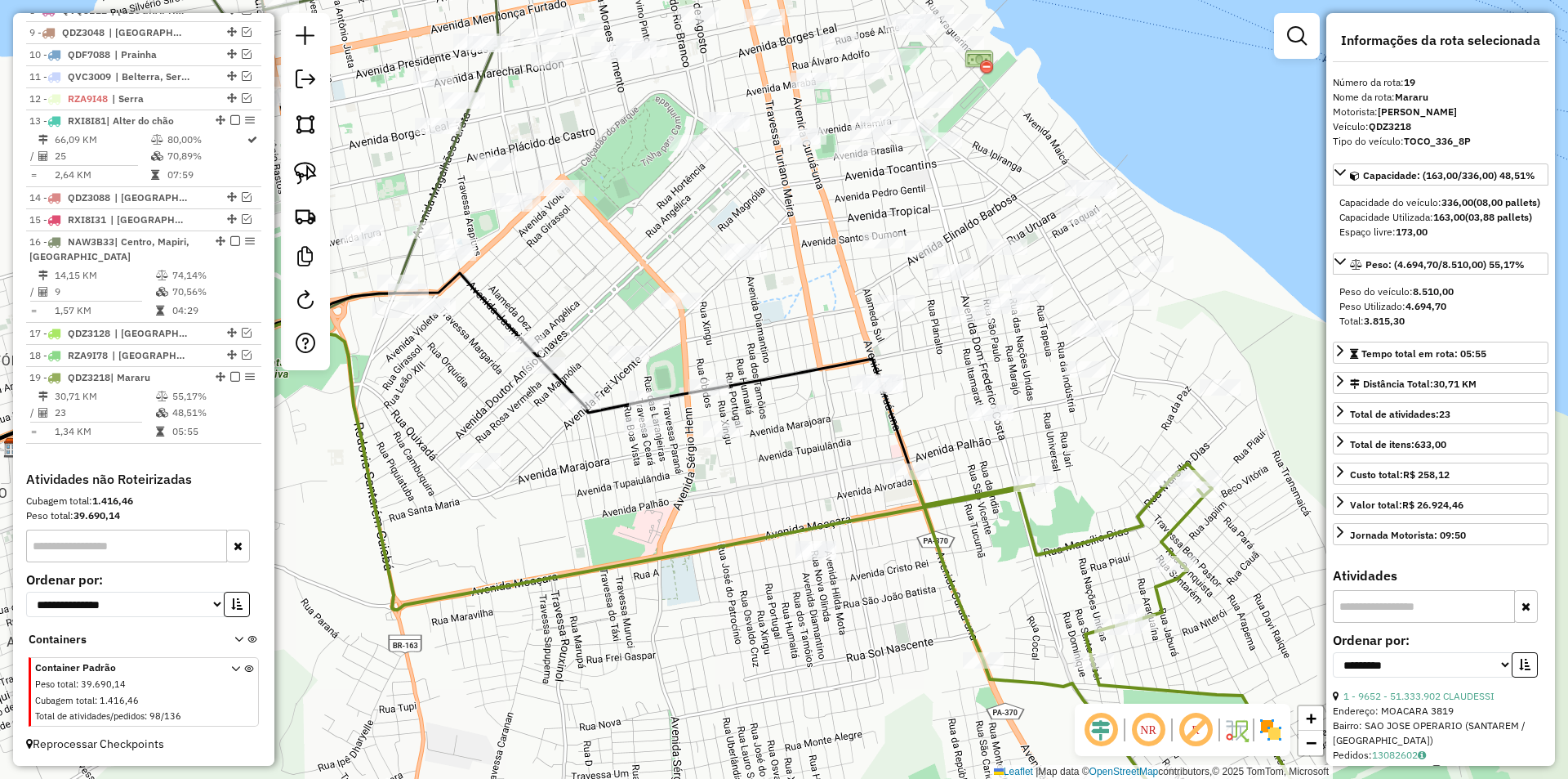
drag, startPoint x: 424, startPoint y: 583, endPoint x: 341, endPoint y: 633, distance: 96.9
click at [341, 633] on div "Janela de atendimento Grade de atendimento Capacidade Transportadoras Veículos …" at bounding box center [784, 389] width 1568 height 779
click at [295, 164] on img at bounding box center [305, 172] width 23 height 23
drag, startPoint x: 733, startPoint y: 62, endPoint x: 733, endPoint y: 5, distance: 57.0
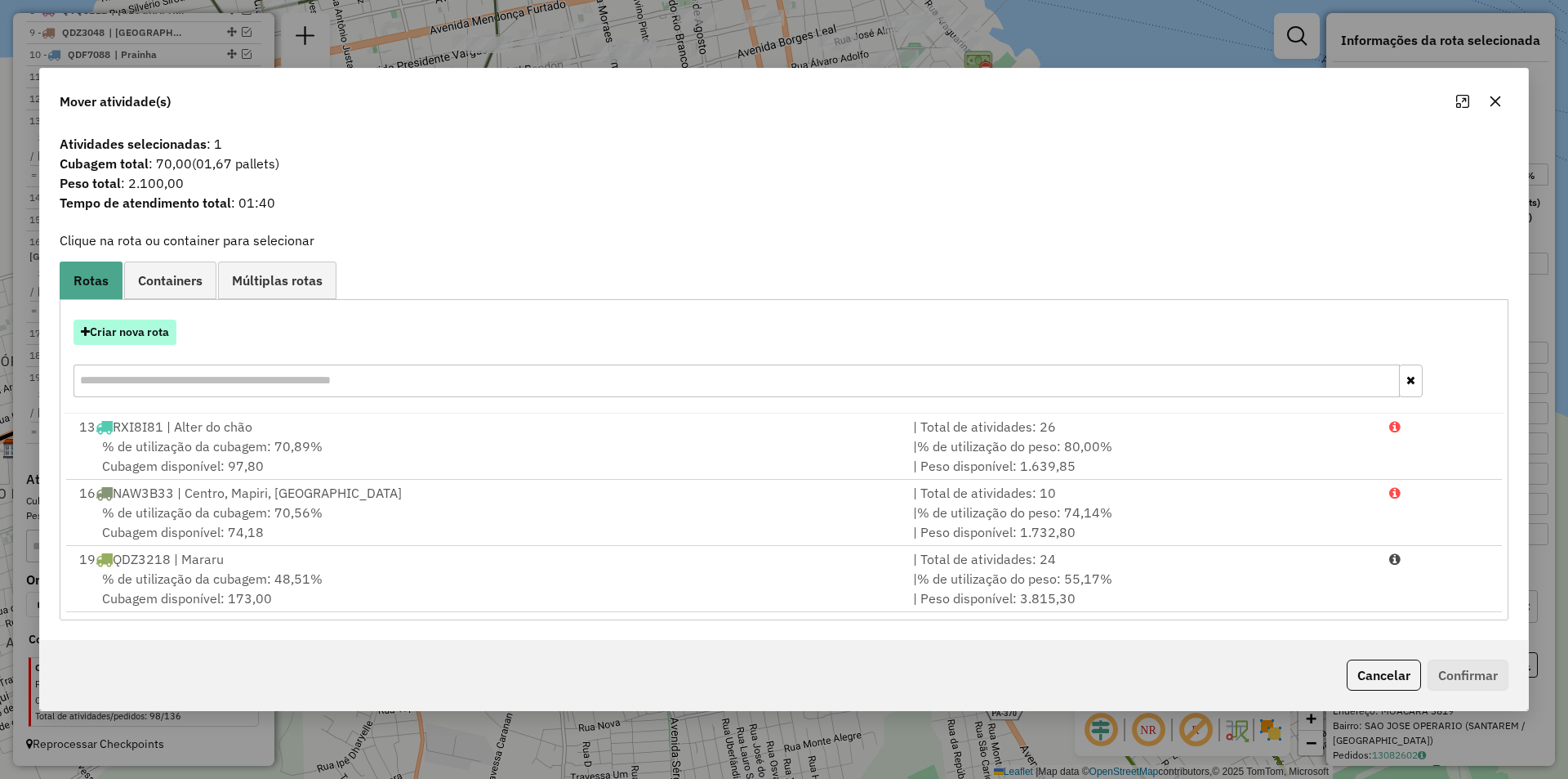
click at [163, 332] on button "Criar nova rota" at bounding box center [125, 332] width 103 height 25
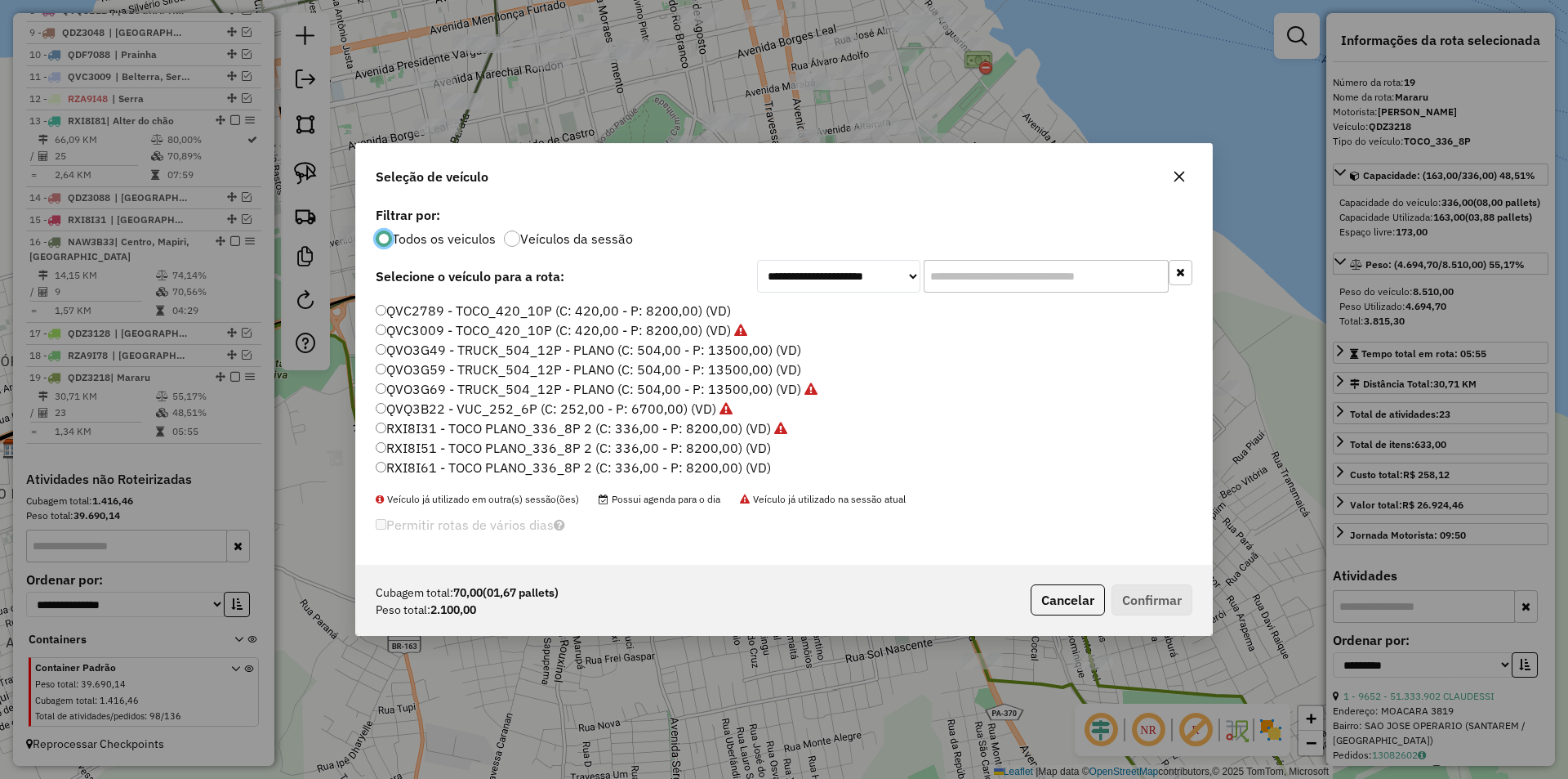
scroll to position [405, 0]
click at [1063, 600] on button "Cancelar" at bounding box center [1068, 599] width 74 height 31
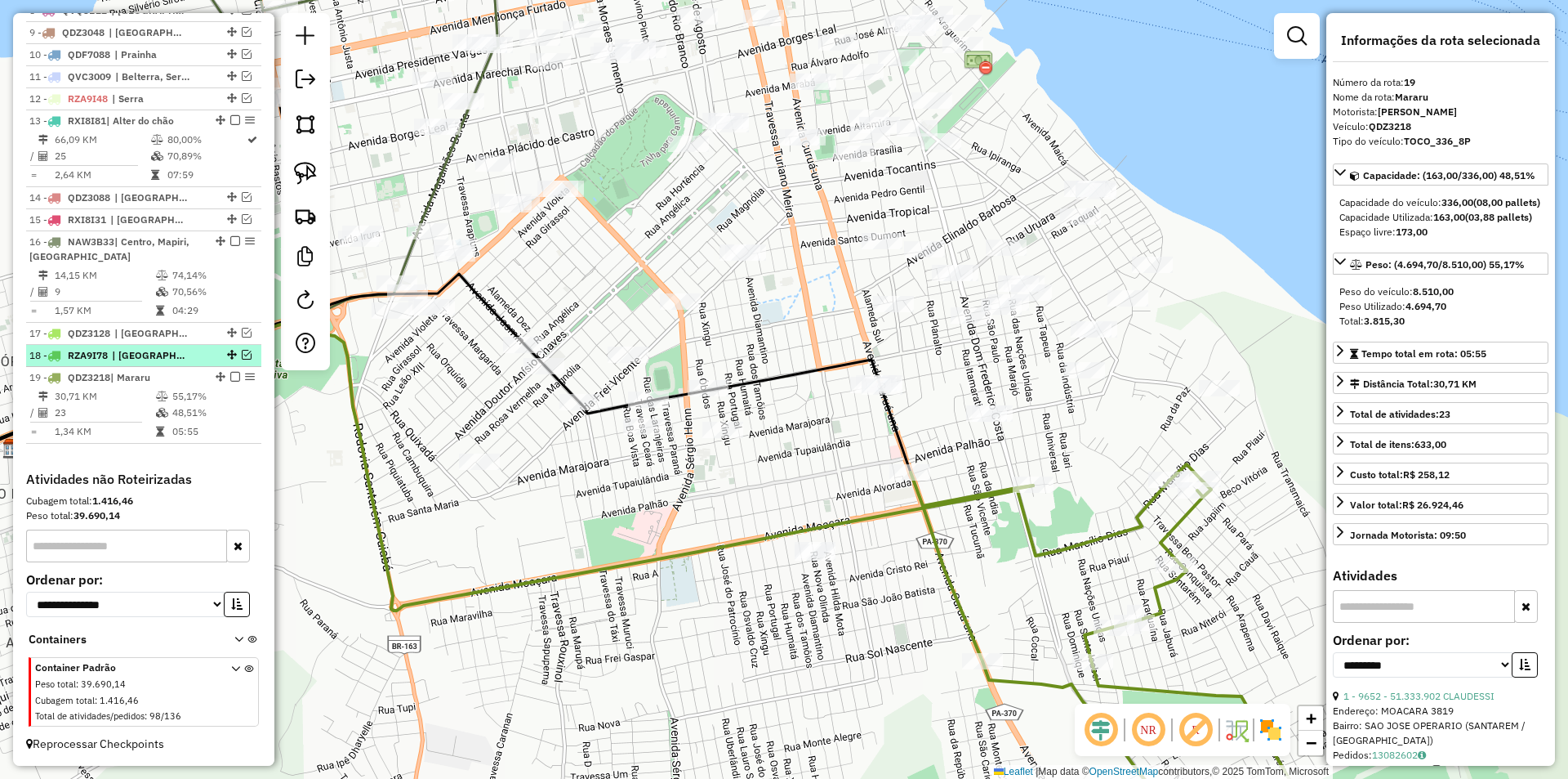
click at [236, 355] on div at bounding box center [230, 355] width 49 height 10
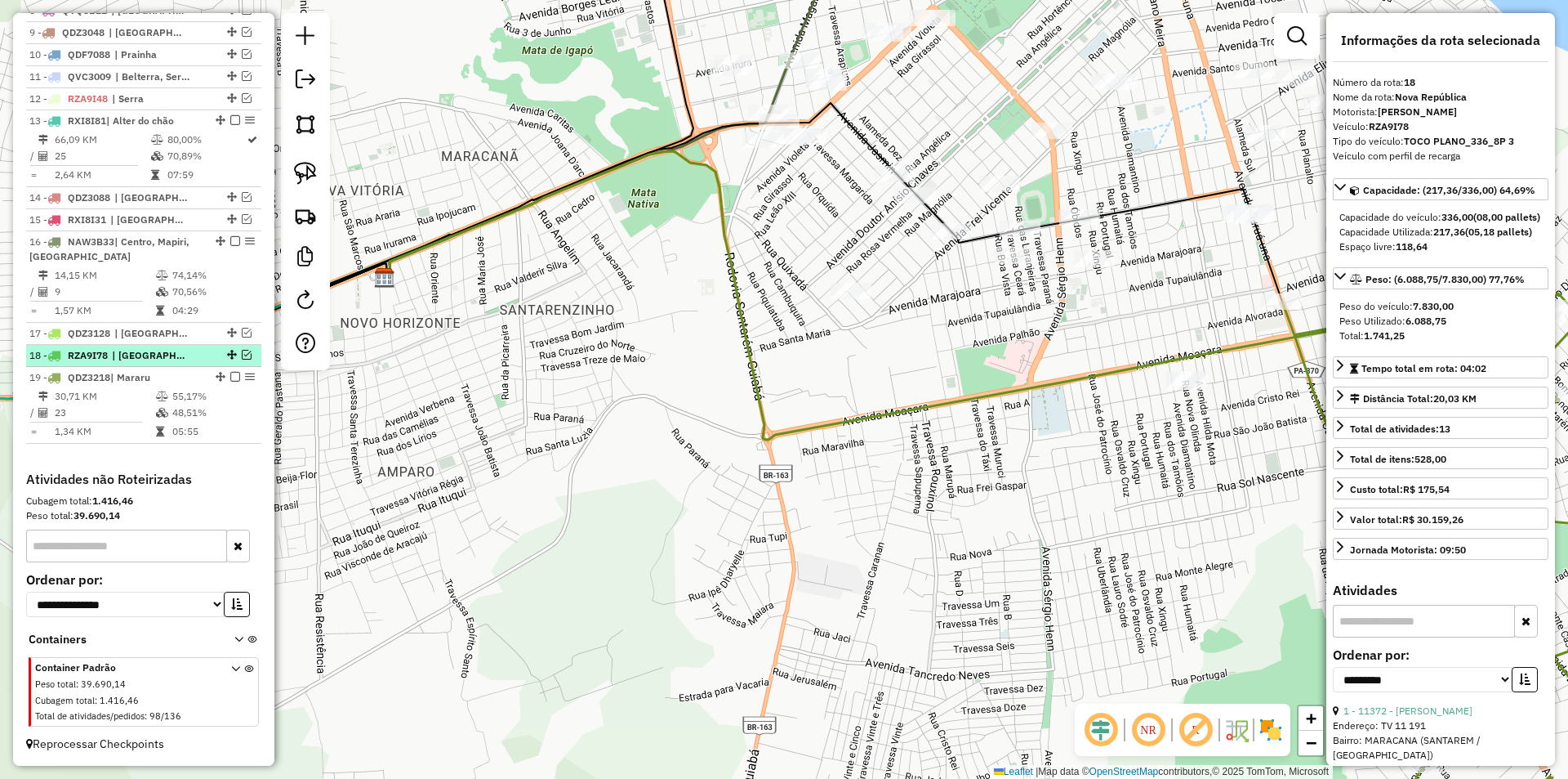
click at [243, 355] on em at bounding box center [247, 355] width 10 height 10
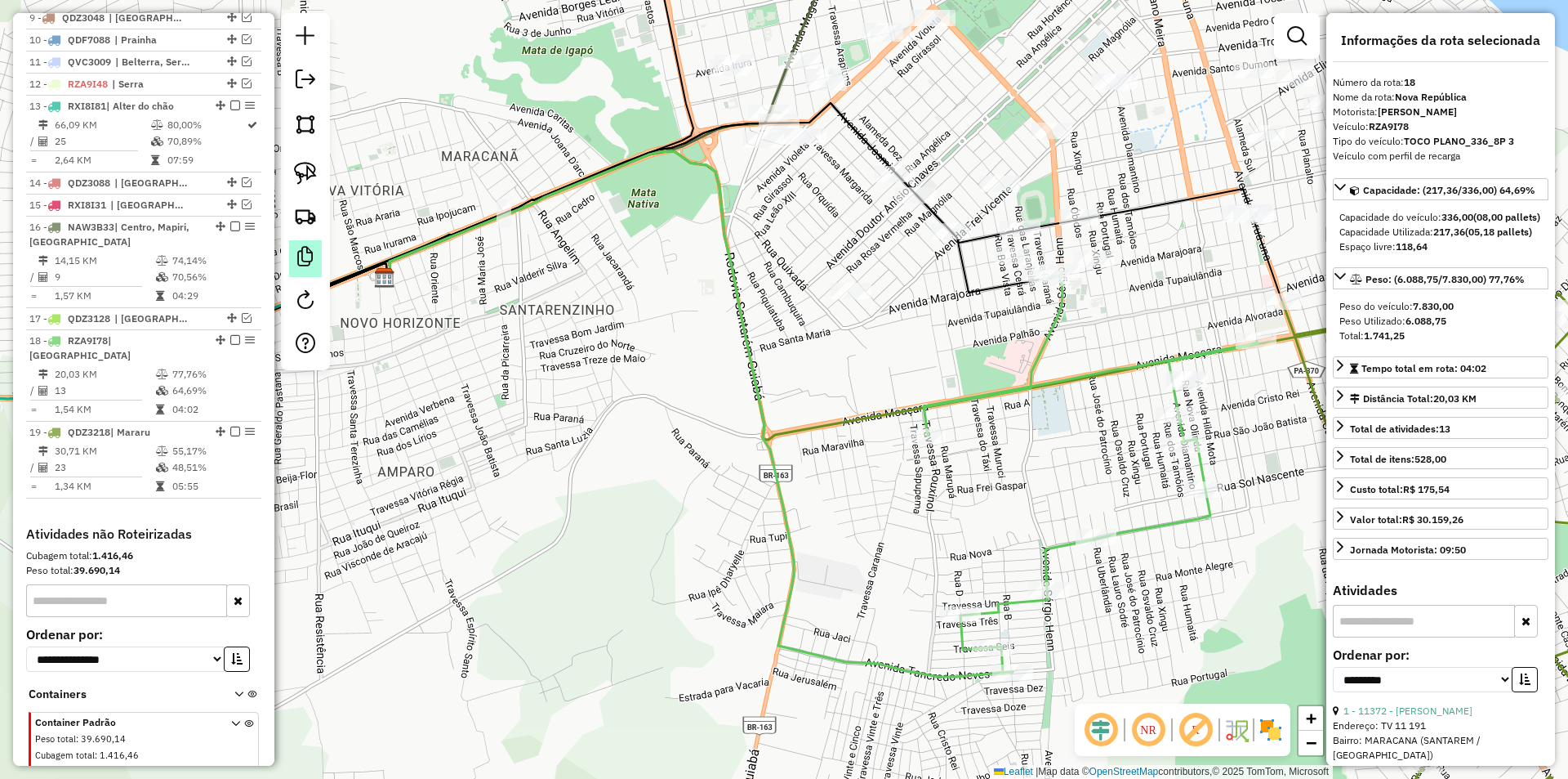
scroll to position [890, 0]
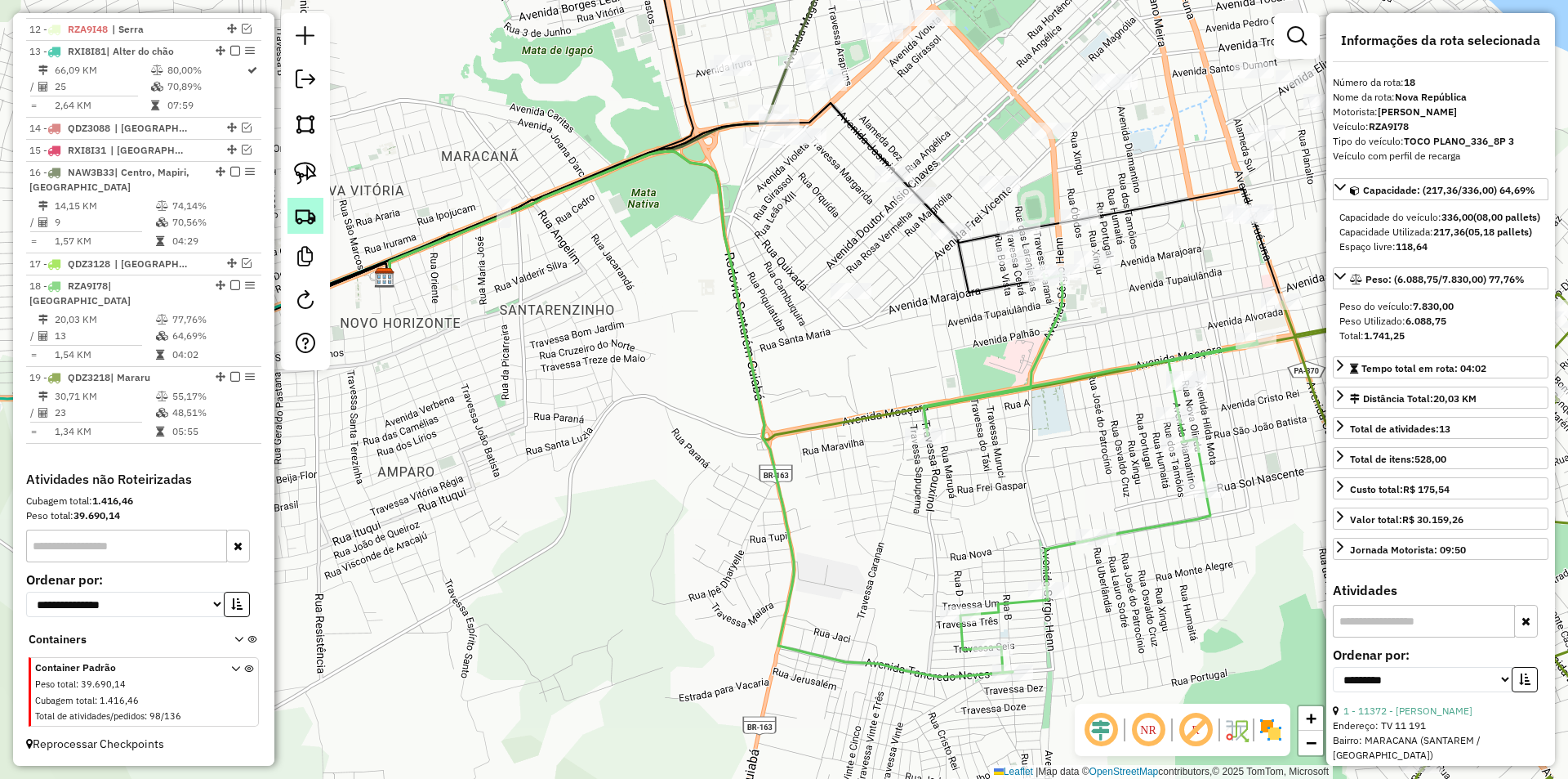
click at [313, 219] on img at bounding box center [305, 215] width 23 height 23
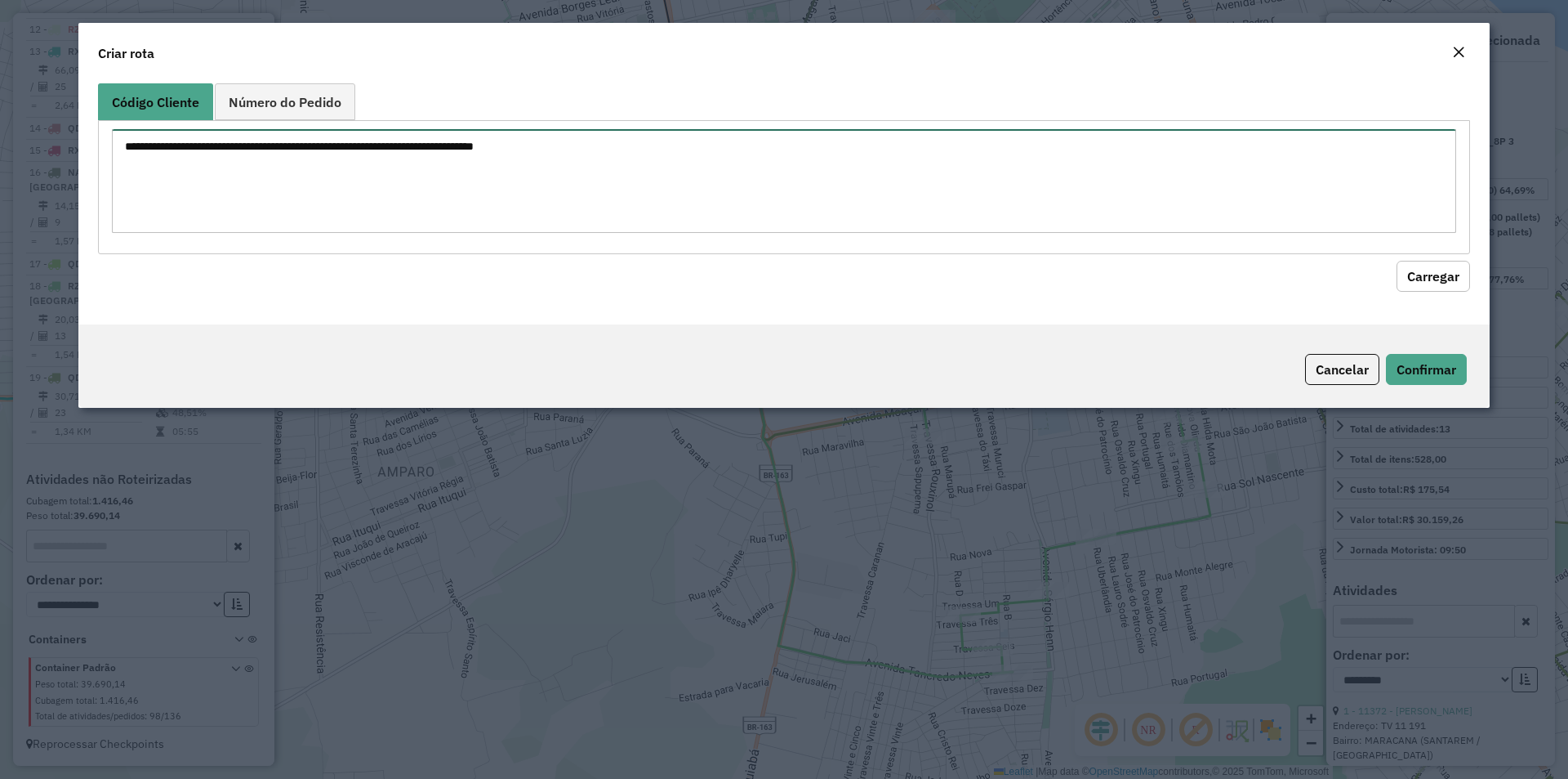
click at [365, 203] on textarea at bounding box center [783, 180] width 1344 height 103
type textarea "****"
click at [1428, 281] on button "Carregar" at bounding box center [1433, 276] width 73 height 31
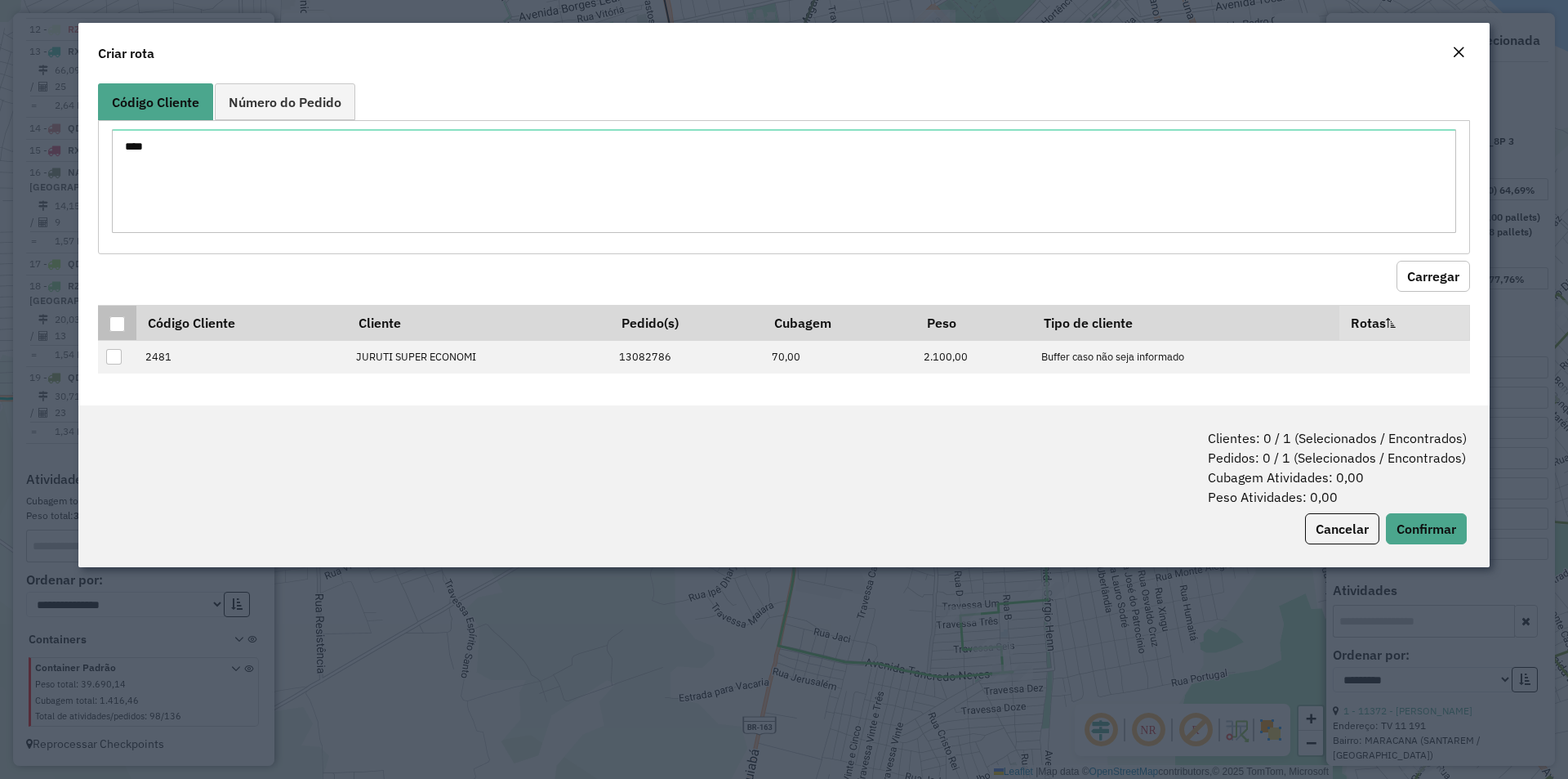
click at [111, 320] on div at bounding box center [117, 324] width 15 height 15
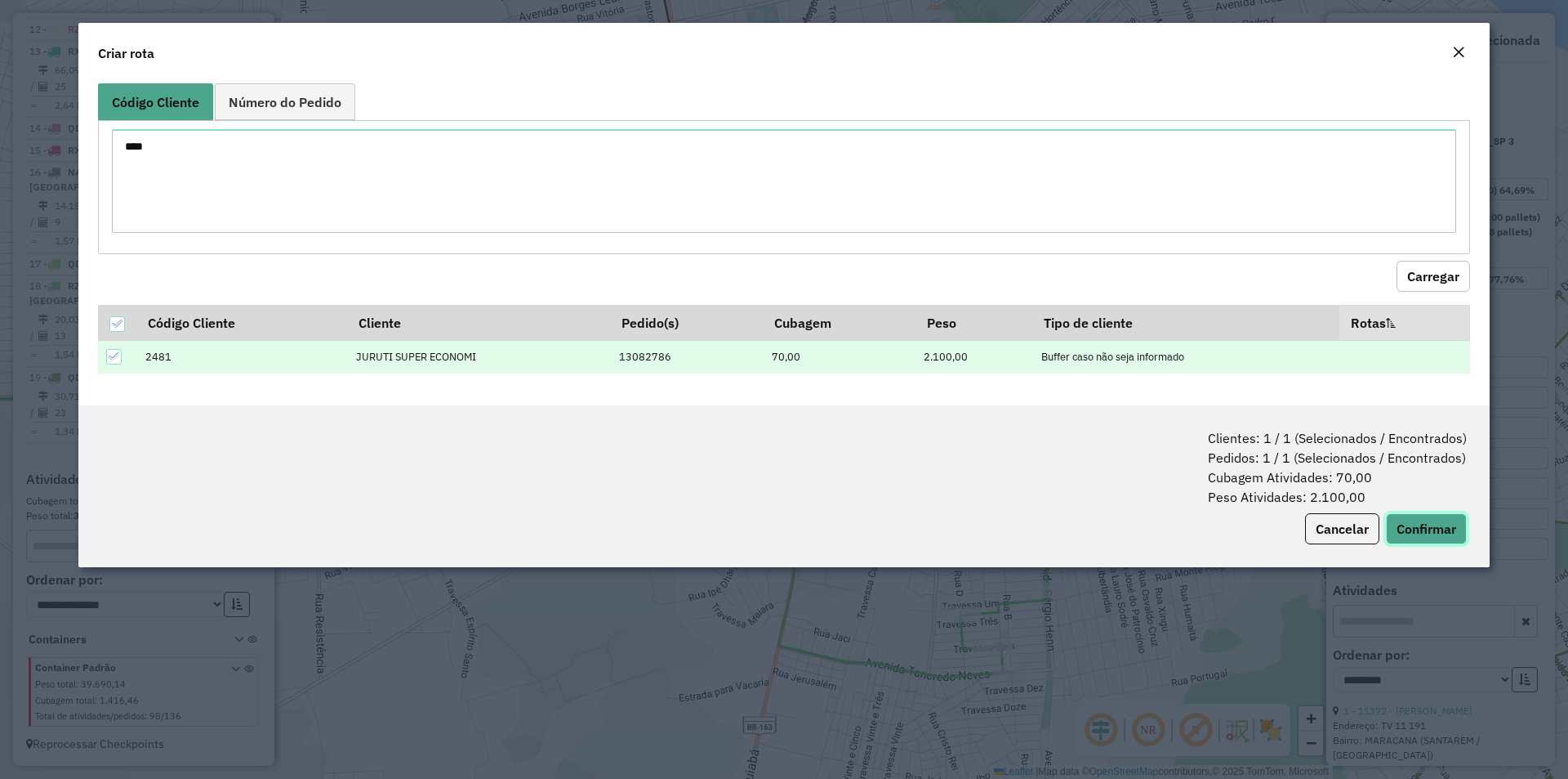
click at [1424, 516] on button "Confirmar" at bounding box center [1426, 529] width 81 height 31
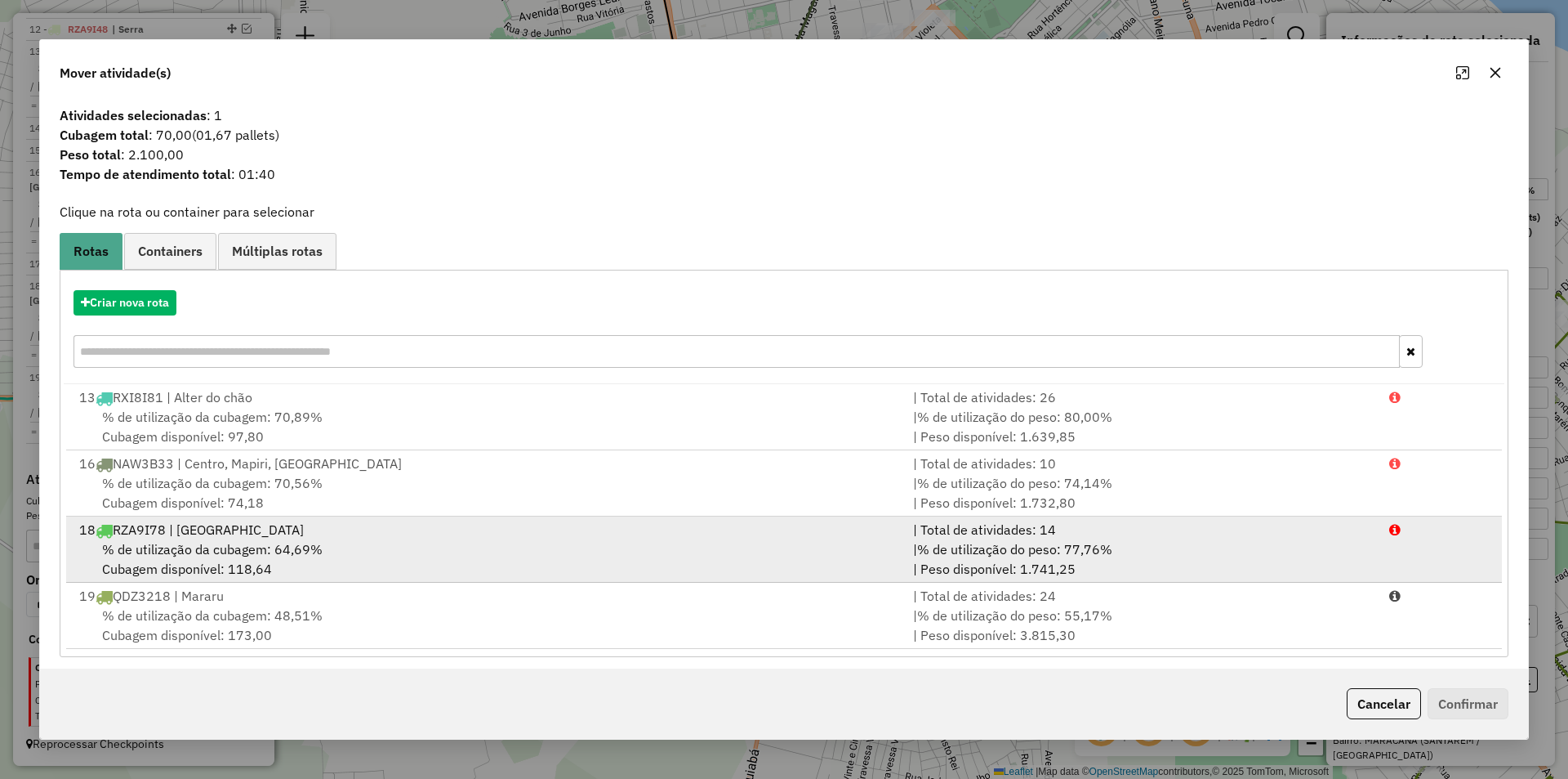
click at [353, 536] on div "18 RZA9I78 | Nova República" at bounding box center [487, 530] width 834 height 20
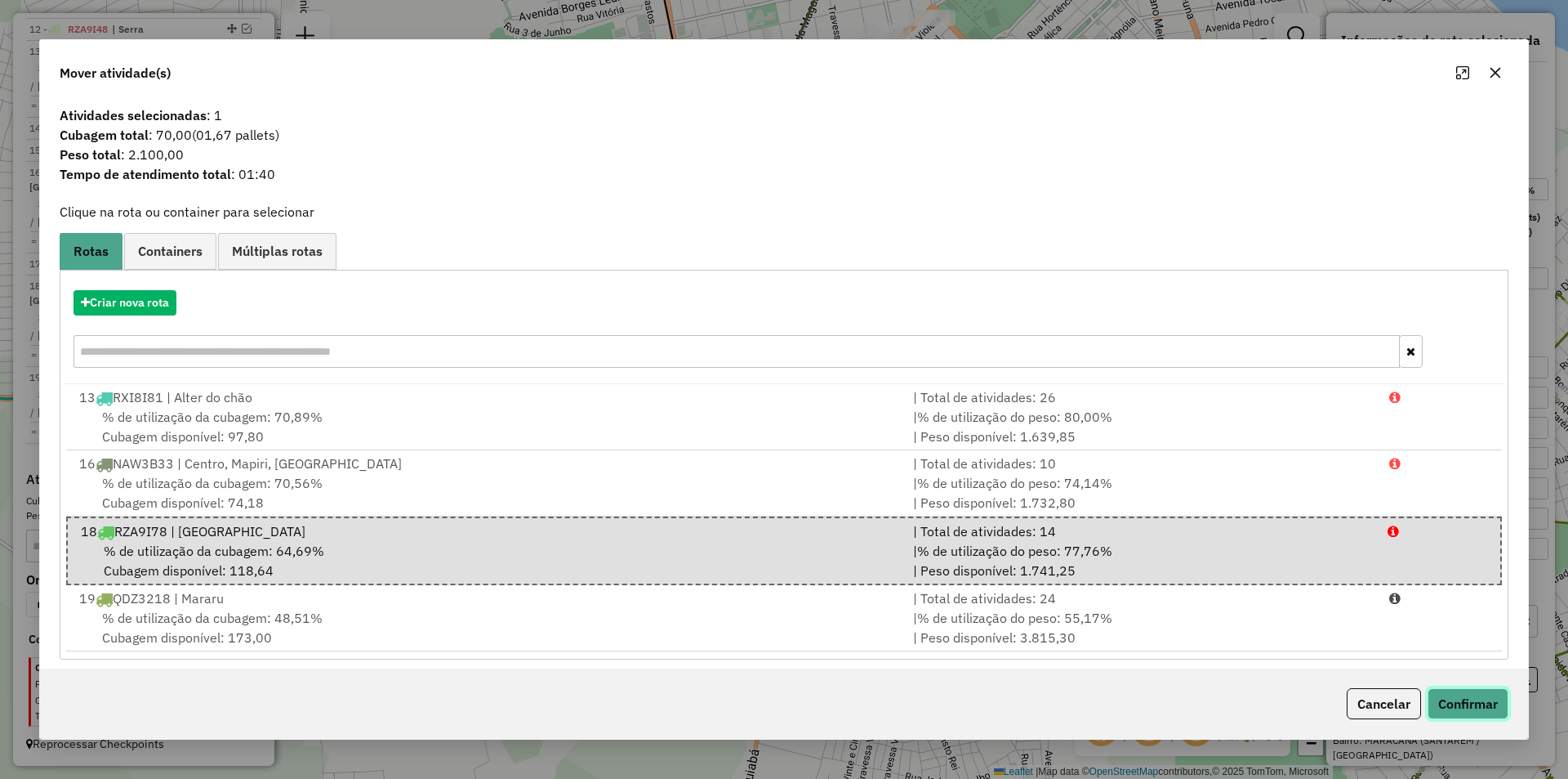
click at [1481, 700] on button "Confirmar" at bounding box center [1467, 704] width 81 height 31
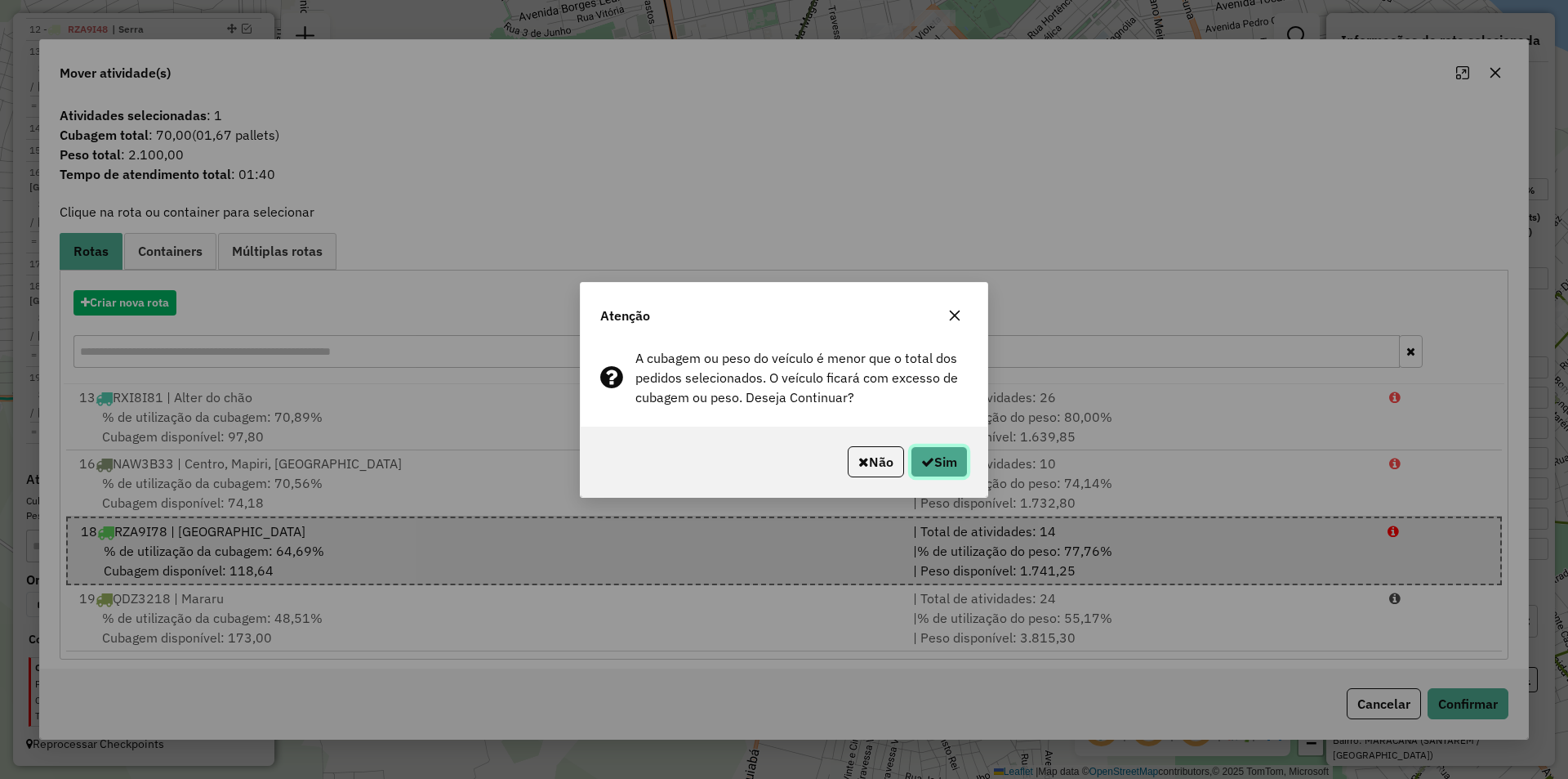
click at [937, 456] on button "Sim" at bounding box center [939, 462] width 57 height 31
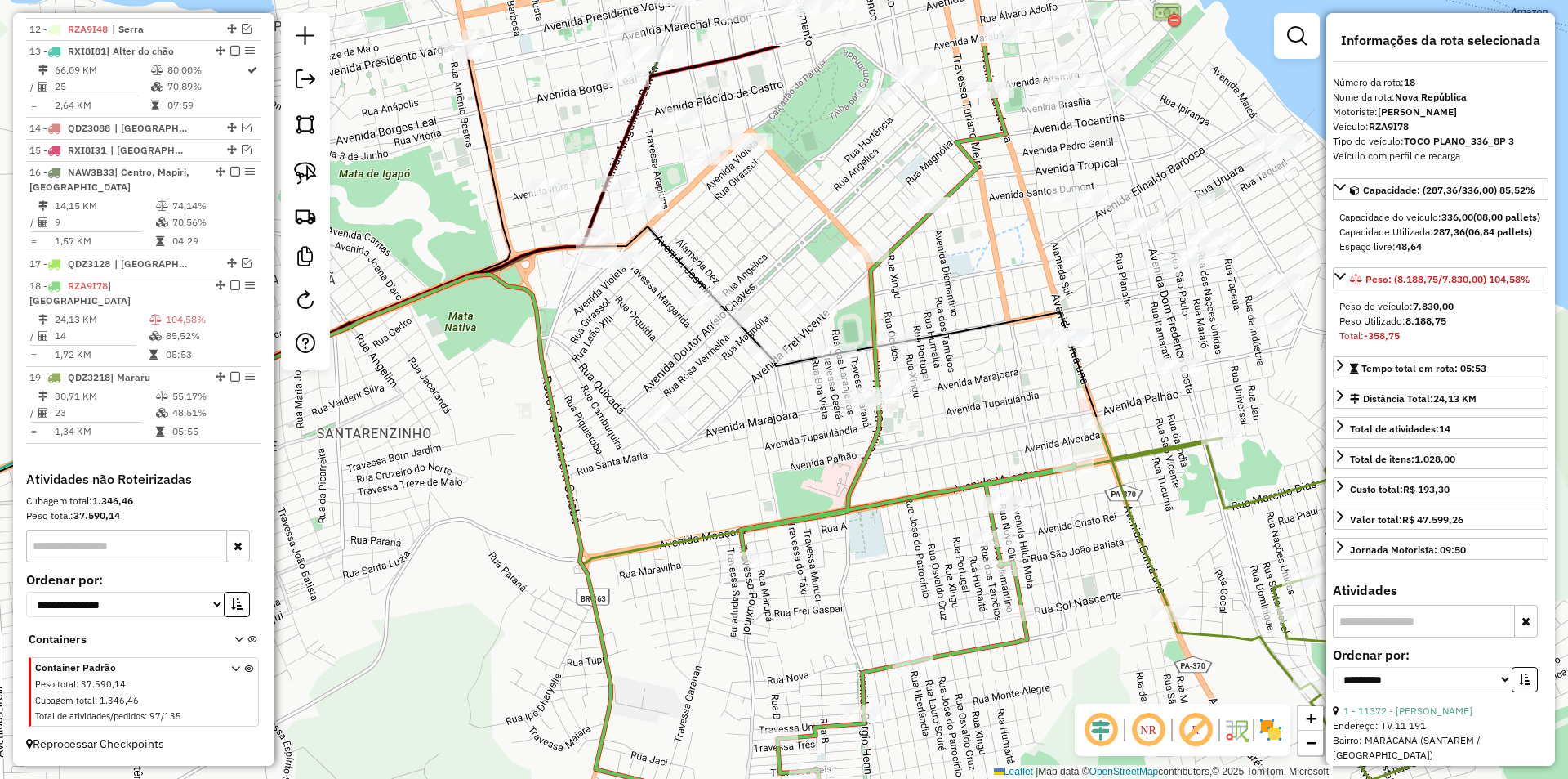
drag, startPoint x: 1001, startPoint y: 501, endPoint x: 778, endPoint y: 591, distance: 240.5
click at [776, 628] on div "Janela de atendimento Grade de atendimento Capacidade Transportadoras Veículos …" at bounding box center [784, 389] width 1568 height 779
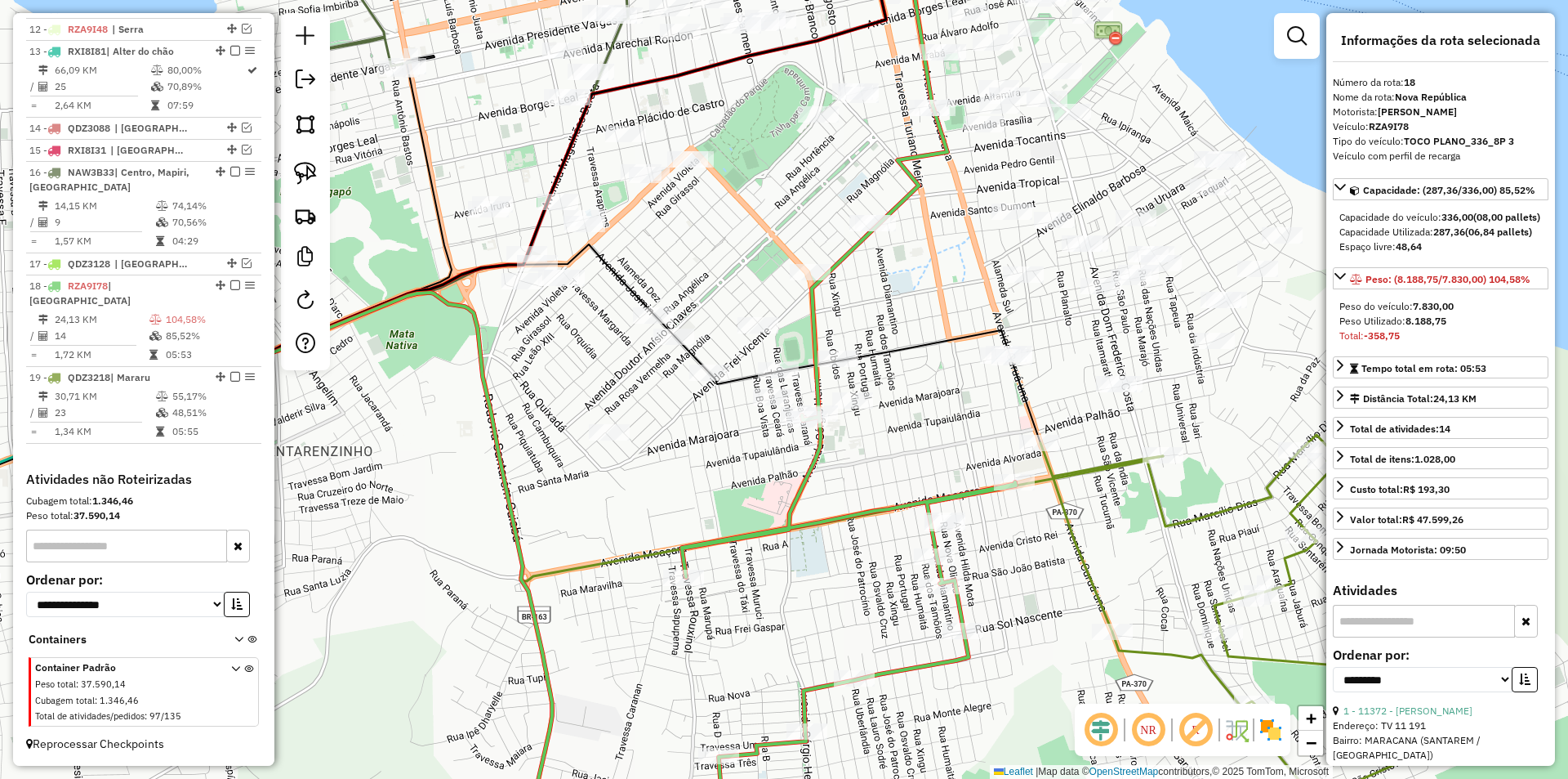
drag, startPoint x: 774, startPoint y: 479, endPoint x: 761, endPoint y: 490, distance: 17.0
click at [761, 490] on div "Janela de atendimento Grade de atendimento Capacidade Transportadoras Veículos …" at bounding box center [784, 389] width 1568 height 779
click at [311, 179] on img at bounding box center [305, 172] width 23 height 23
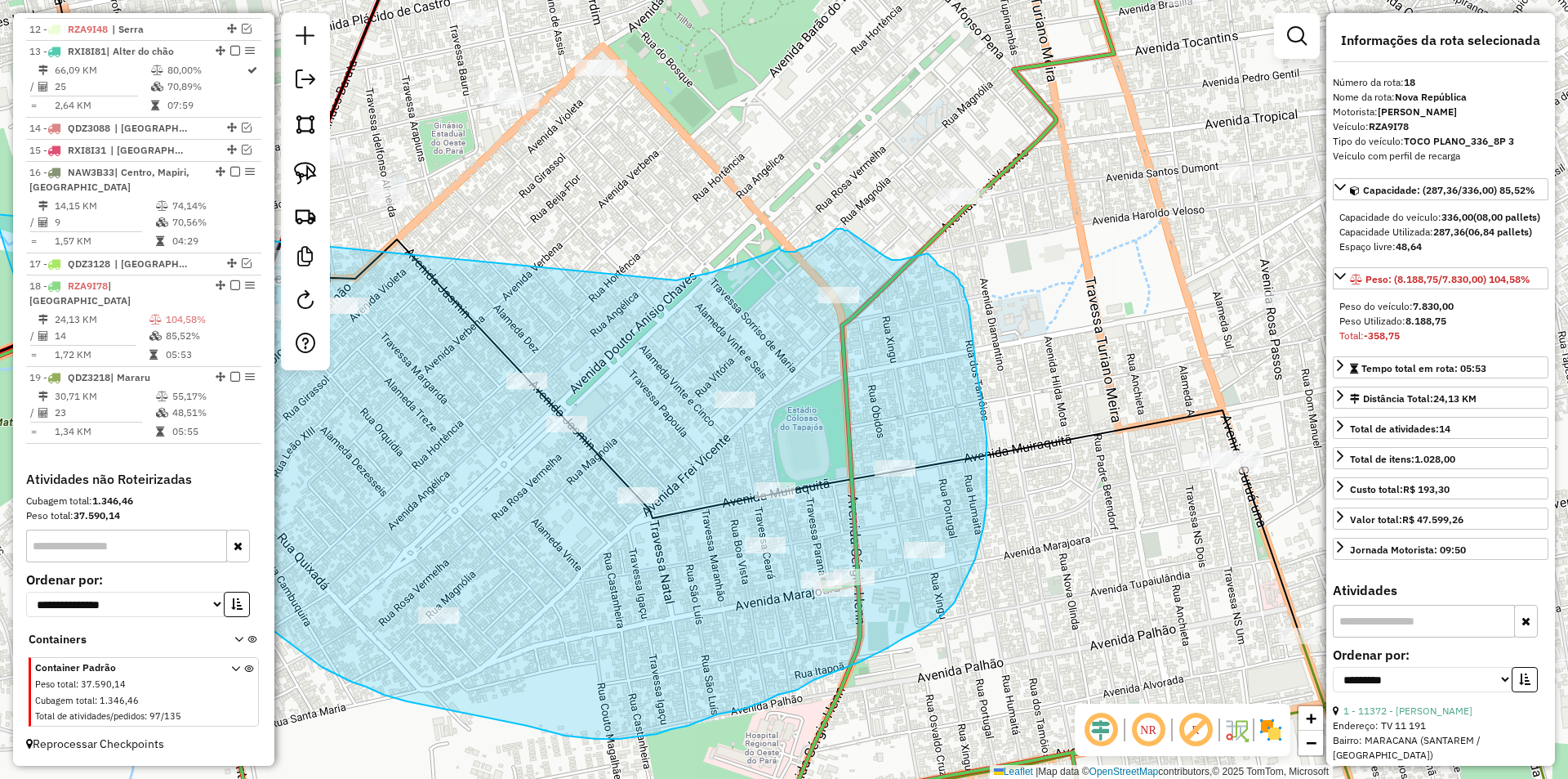
drag, startPoint x: 389, startPoint y: 236, endPoint x: 676, endPoint y: 280, distance: 290.4
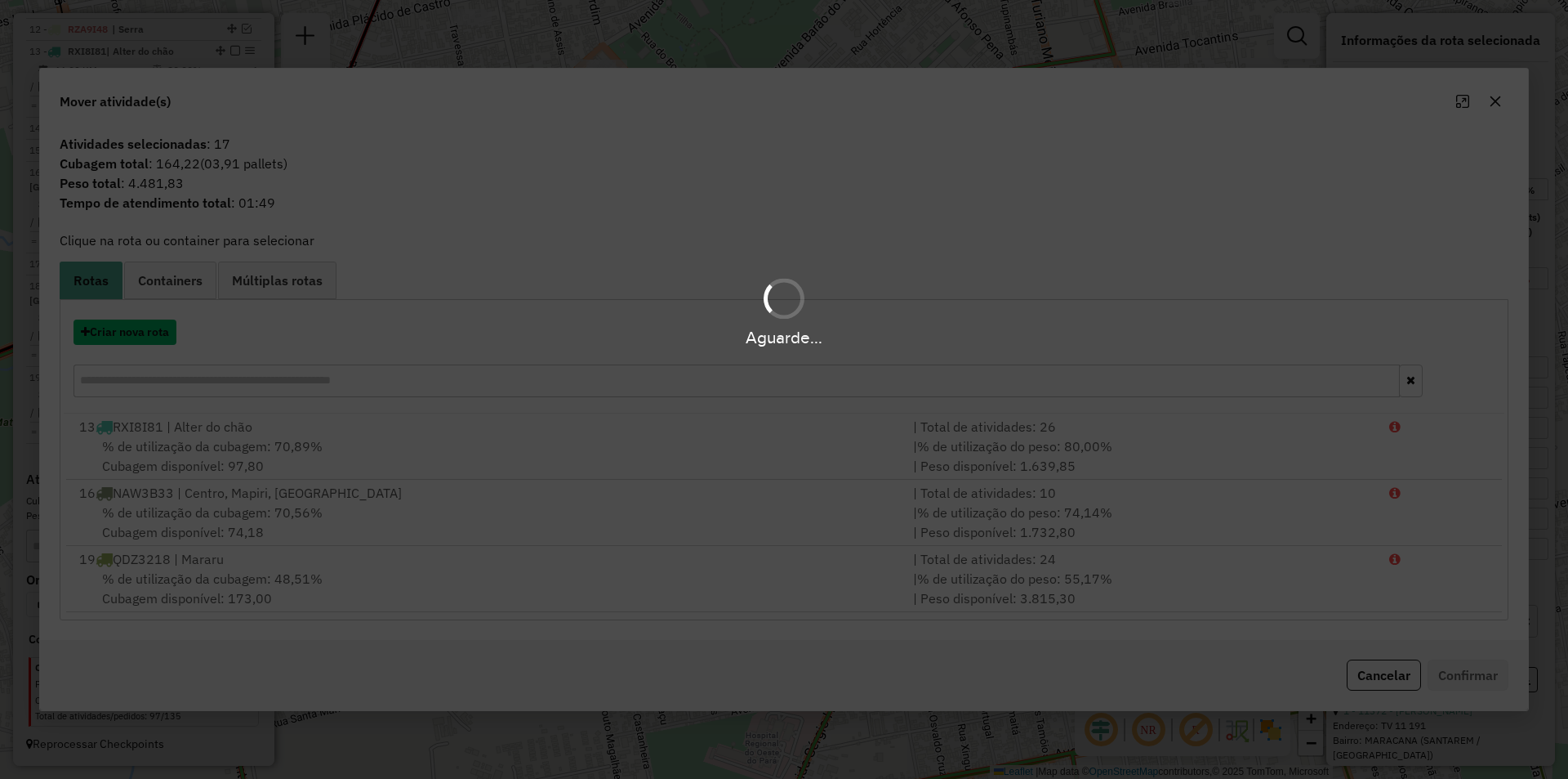
click at [171, 331] on button "Criar nova rota" at bounding box center [125, 332] width 103 height 25
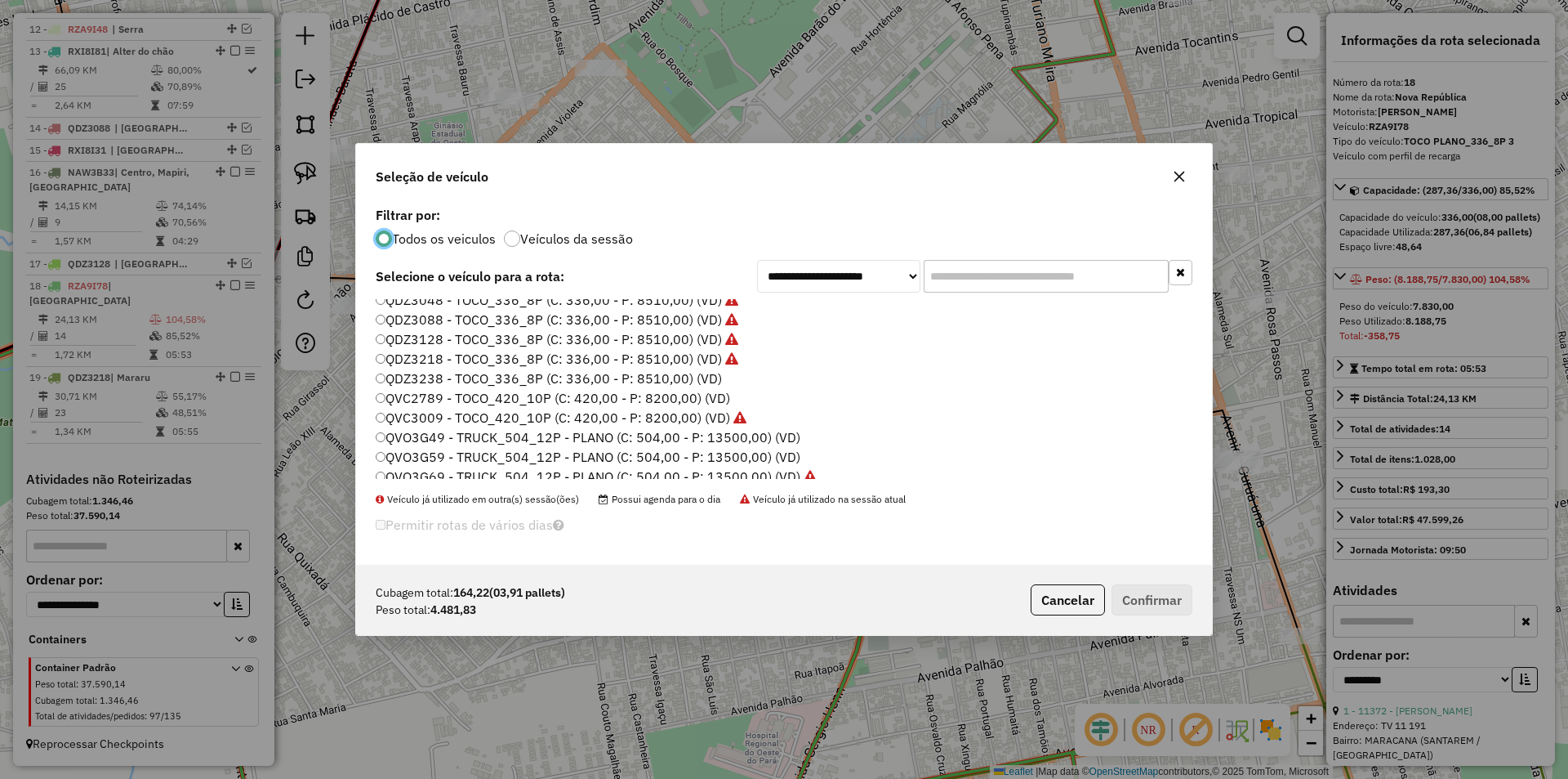
scroll to position [326, 0]
click at [429, 359] on label "QDZ3238 - TOCO_336_8P (C: 336,00 - P: 8510,00) (VD)" at bounding box center [549, 354] width 346 height 20
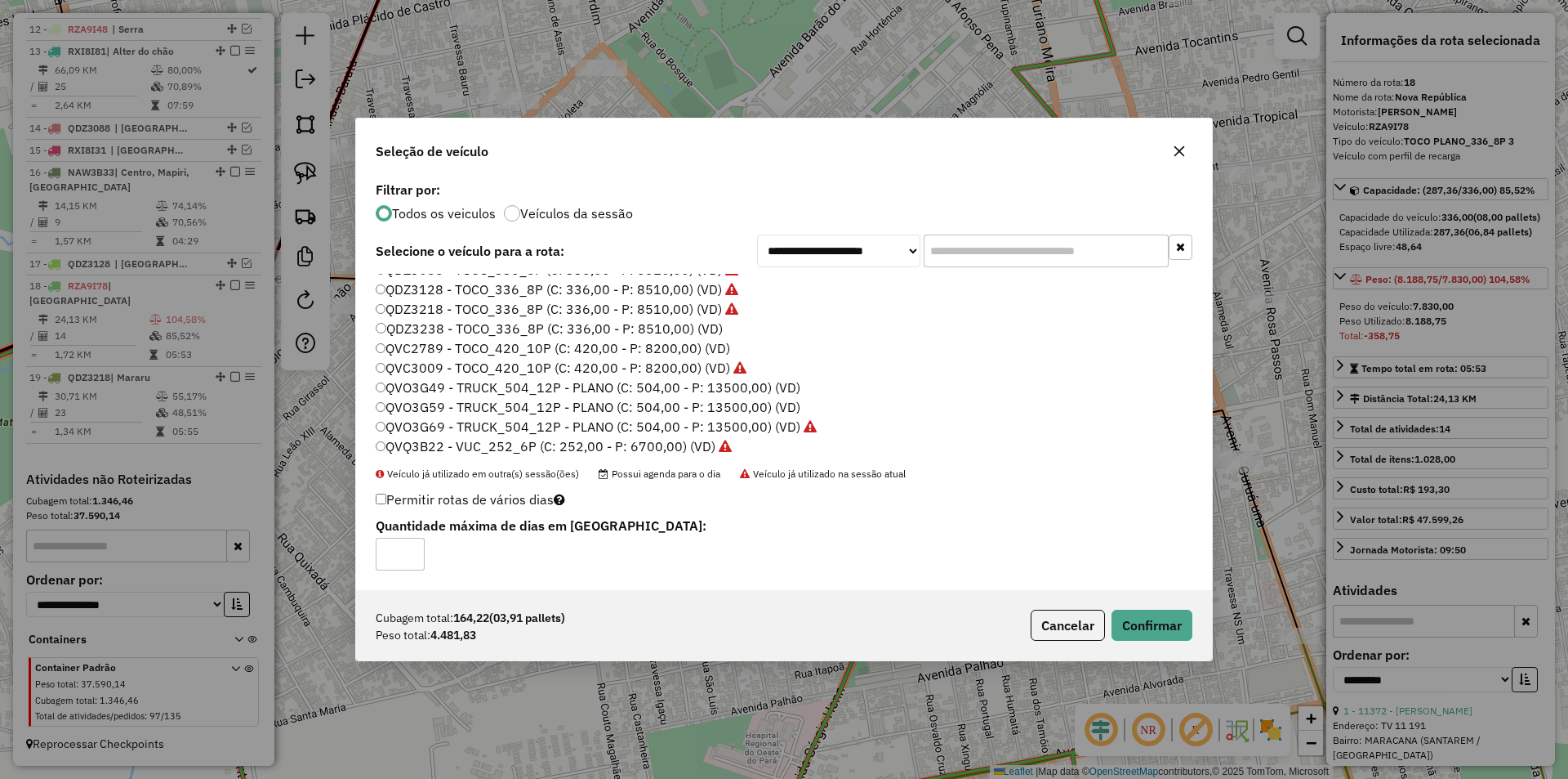
click at [1128, 609] on div "Cubagem total: 164,22 (03,91 pallets) Peso total: 4.481,83 Cancelar Confirmar" at bounding box center [784, 625] width 856 height 70
click at [1131, 619] on button "Confirmar" at bounding box center [1151, 625] width 81 height 31
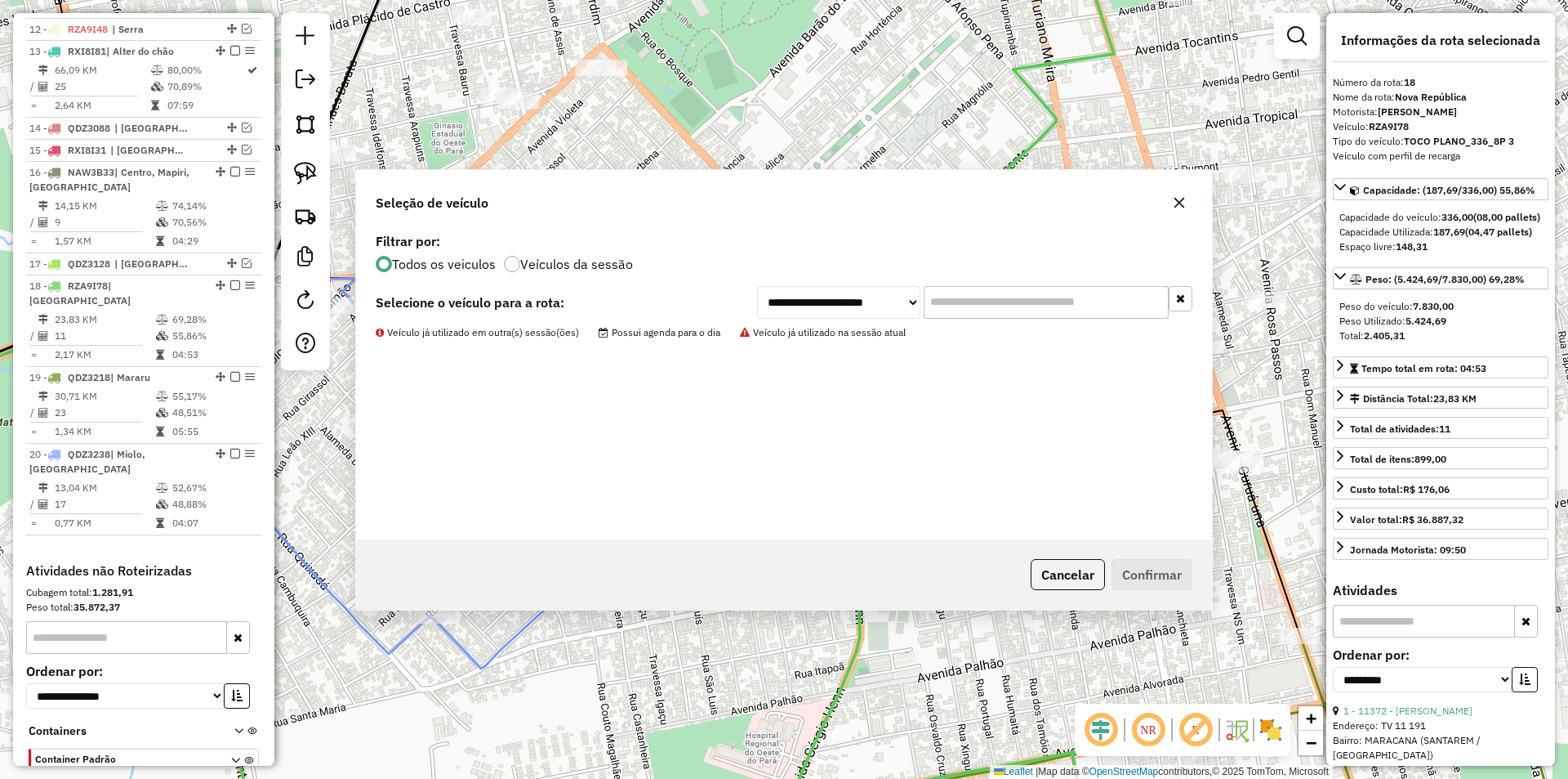
scroll to position [981, 0]
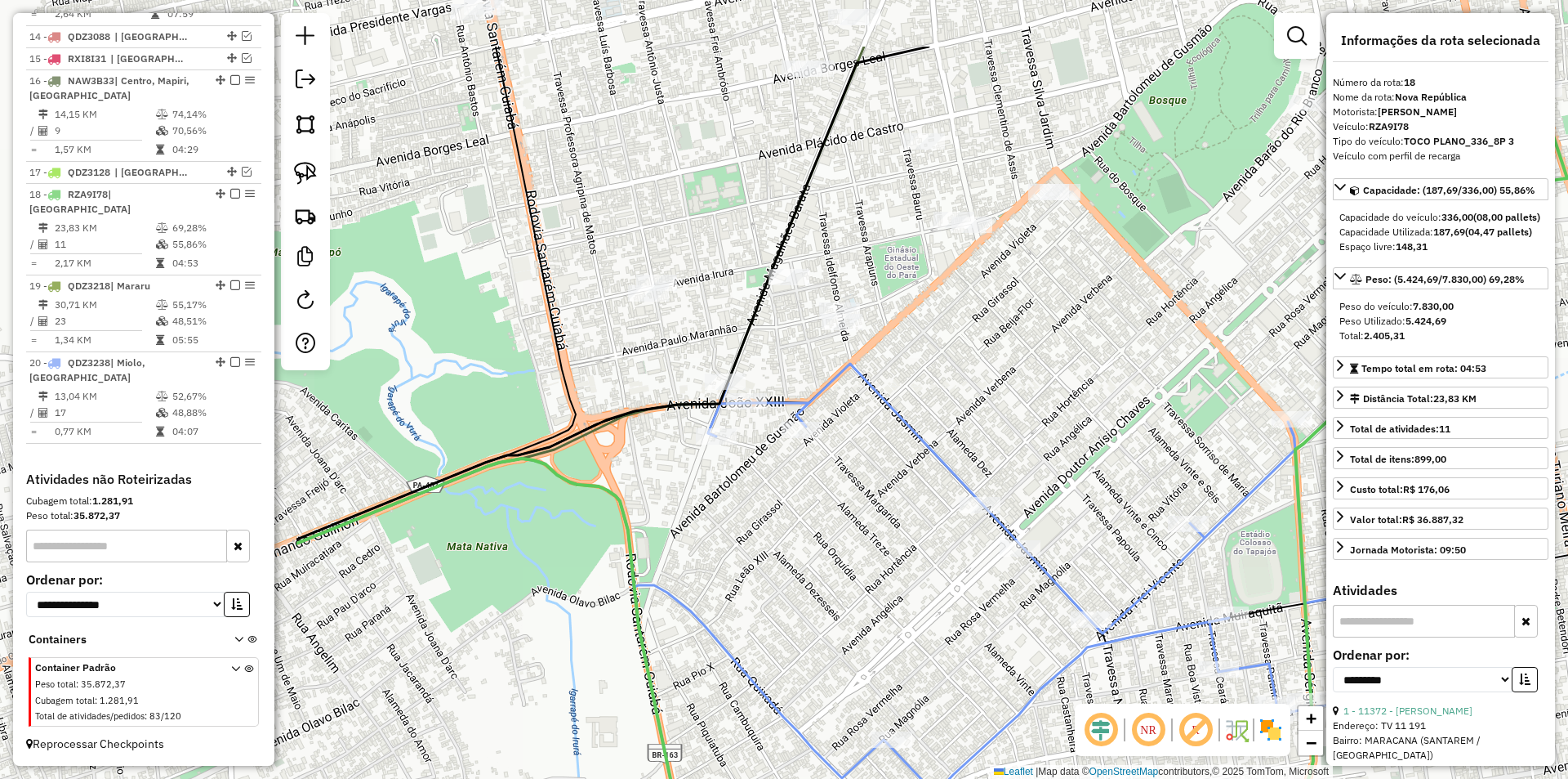
drag, startPoint x: 305, startPoint y: 482, endPoint x: 761, endPoint y: 608, distance: 473.1
click at [761, 608] on div "Janela de atendimento Grade de atendimento Capacidade Transportadoras Veículos …" at bounding box center [784, 389] width 1568 height 779
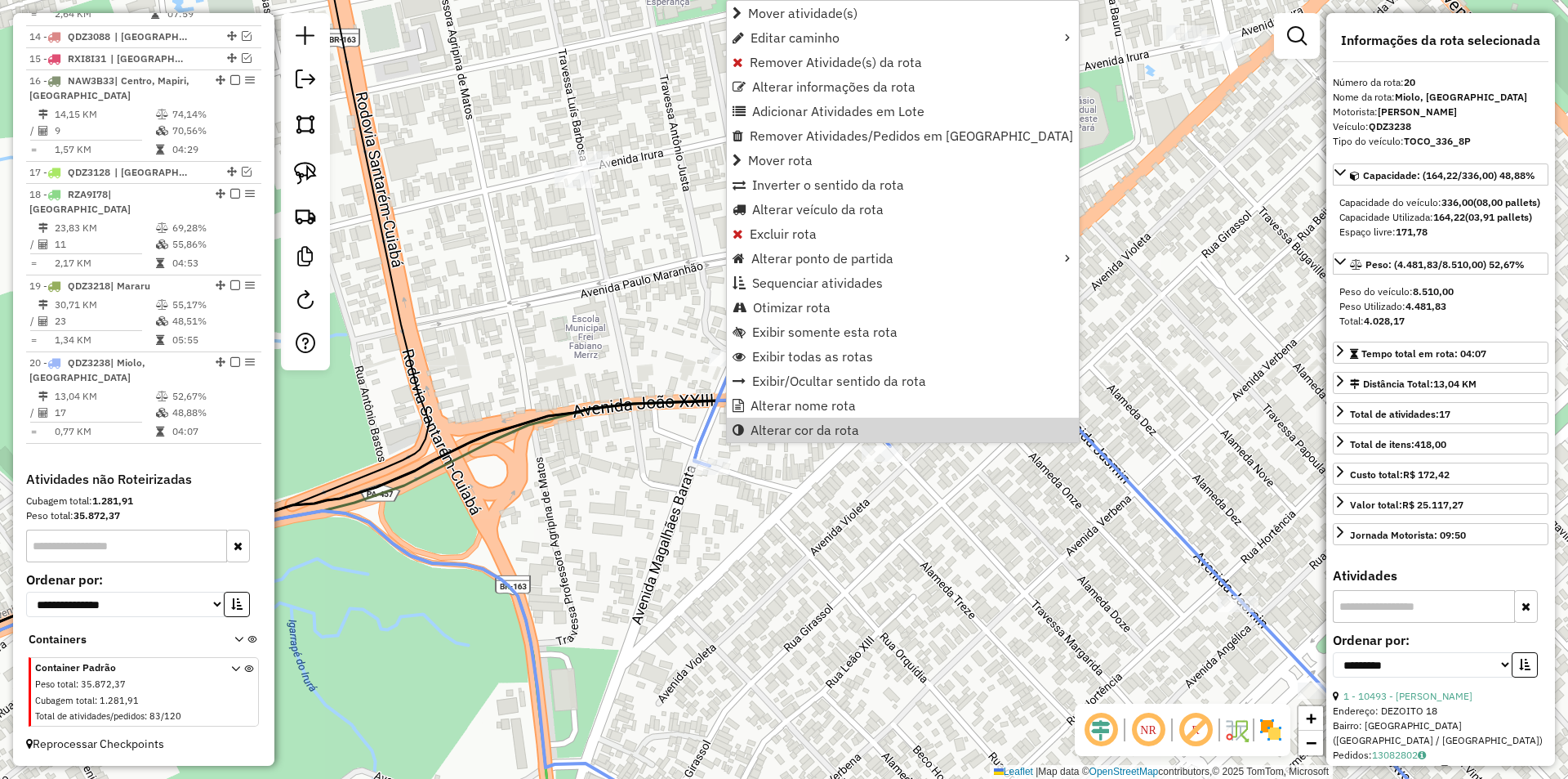
click at [765, 567] on div "Janela de atendimento Grade de atendimento Capacidade Transportadoras Veículos …" at bounding box center [784, 389] width 1568 height 779
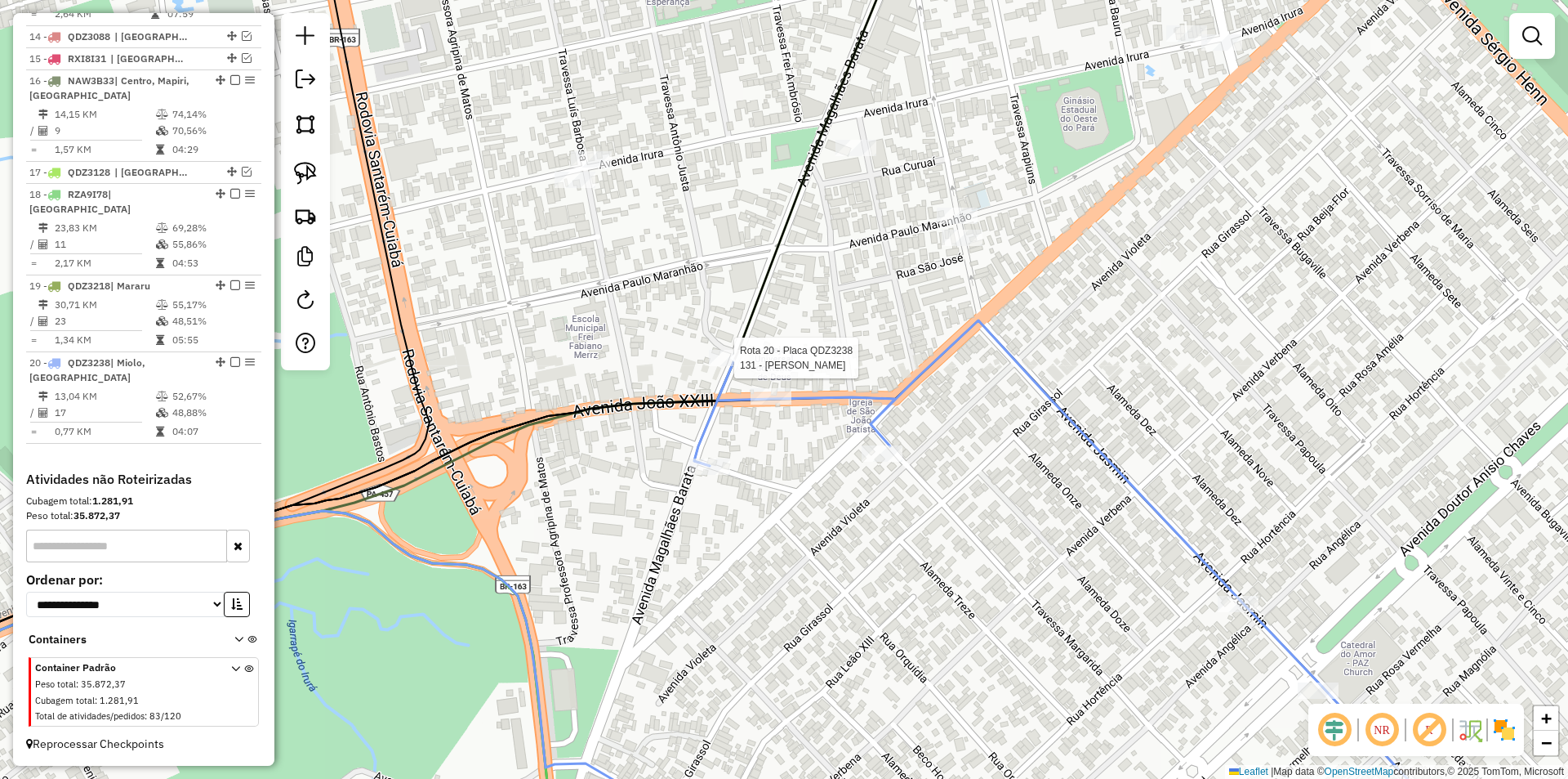
select select "**********"
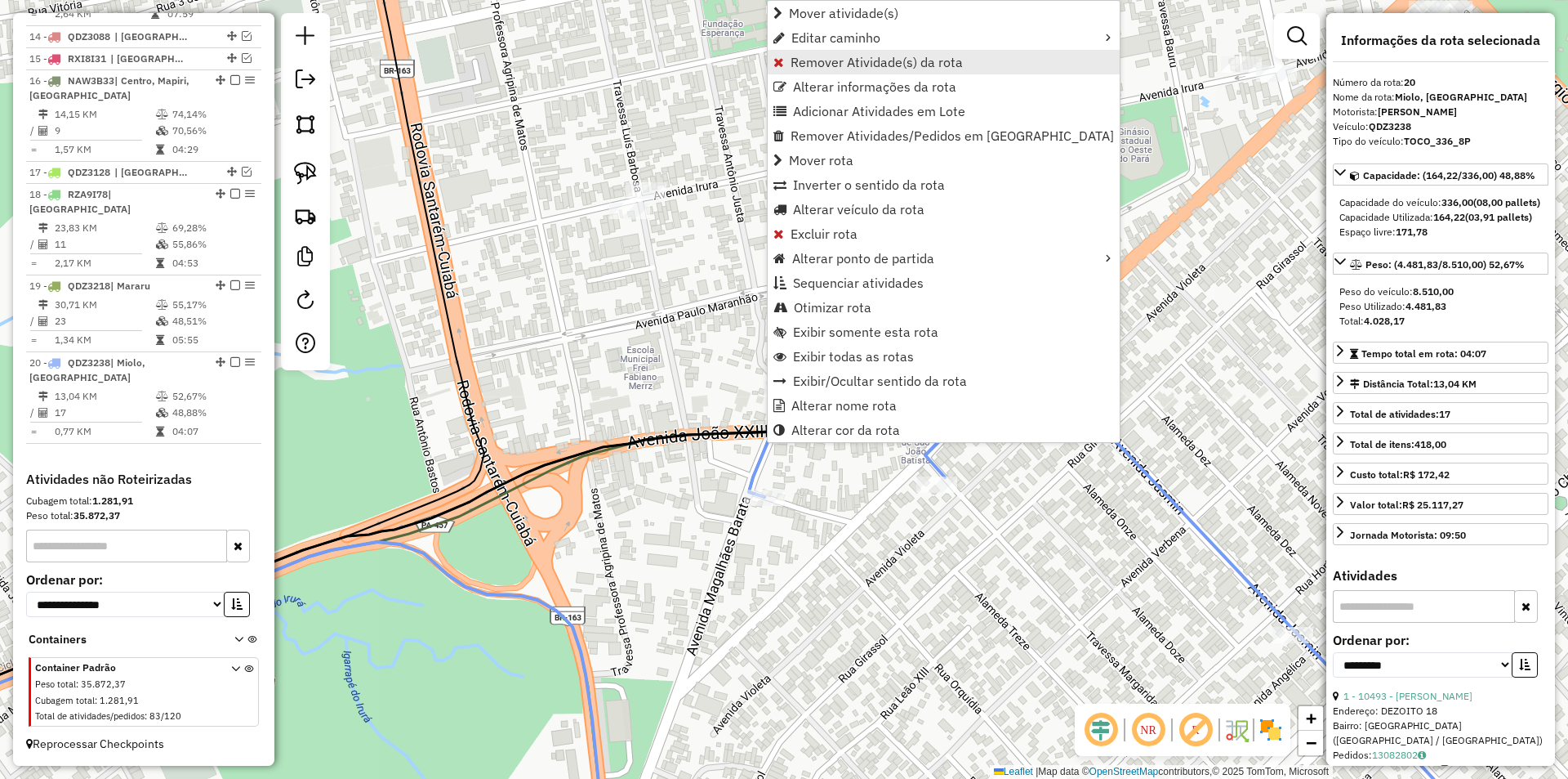
click at [825, 62] on span "Remover Atividade(s) da rota" at bounding box center [876, 62] width 172 height 13
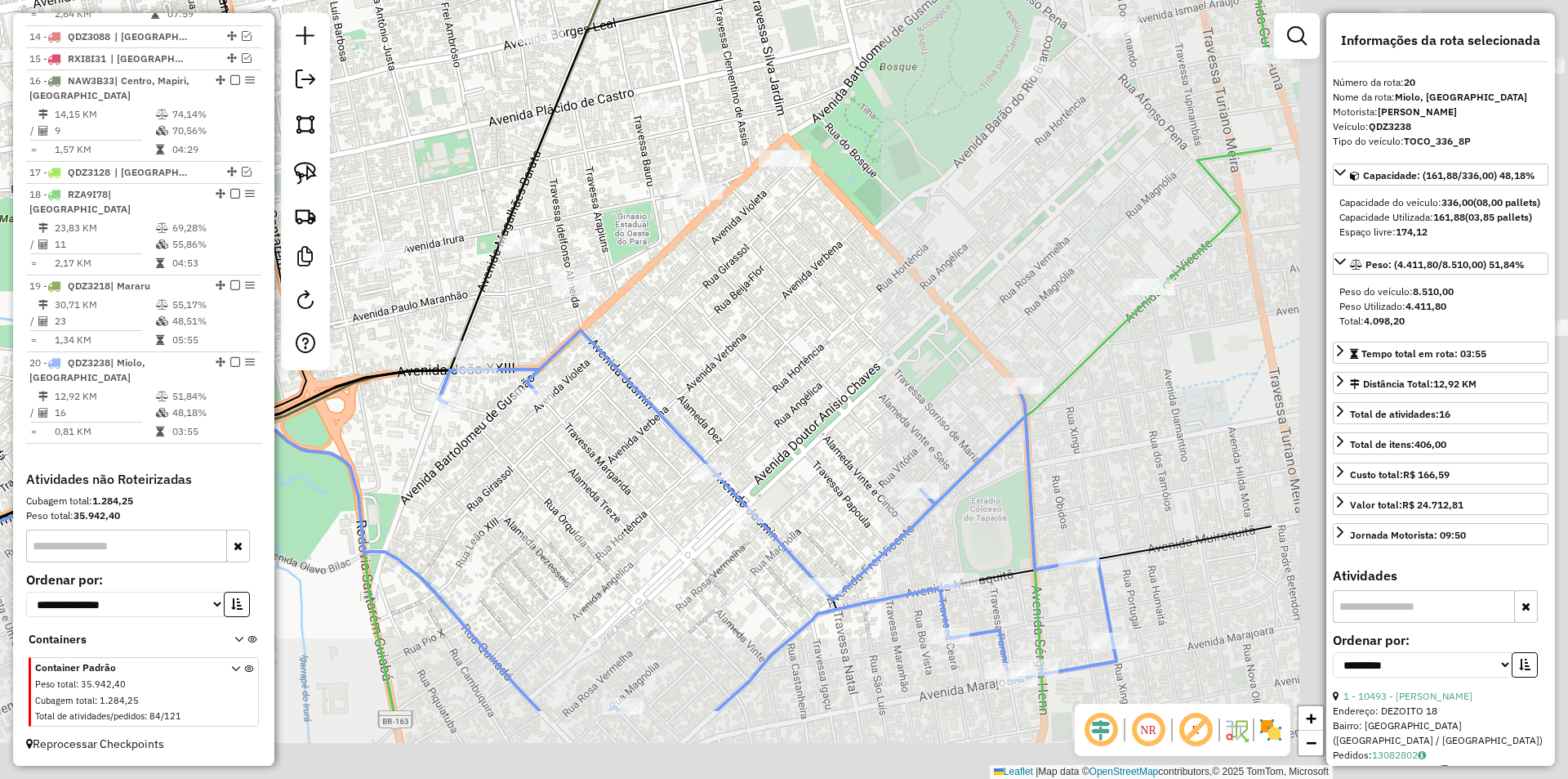
drag, startPoint x: 1036, startPoint y: 614, endPoint x: 557, endPoint y: 458, distance: 503.8
click at [500, 433] on div "Janela de atendimento Grade de atendimento Capacidade Transportadoras Veículos …" at bounding box center [784, 389] width 1568 height 779
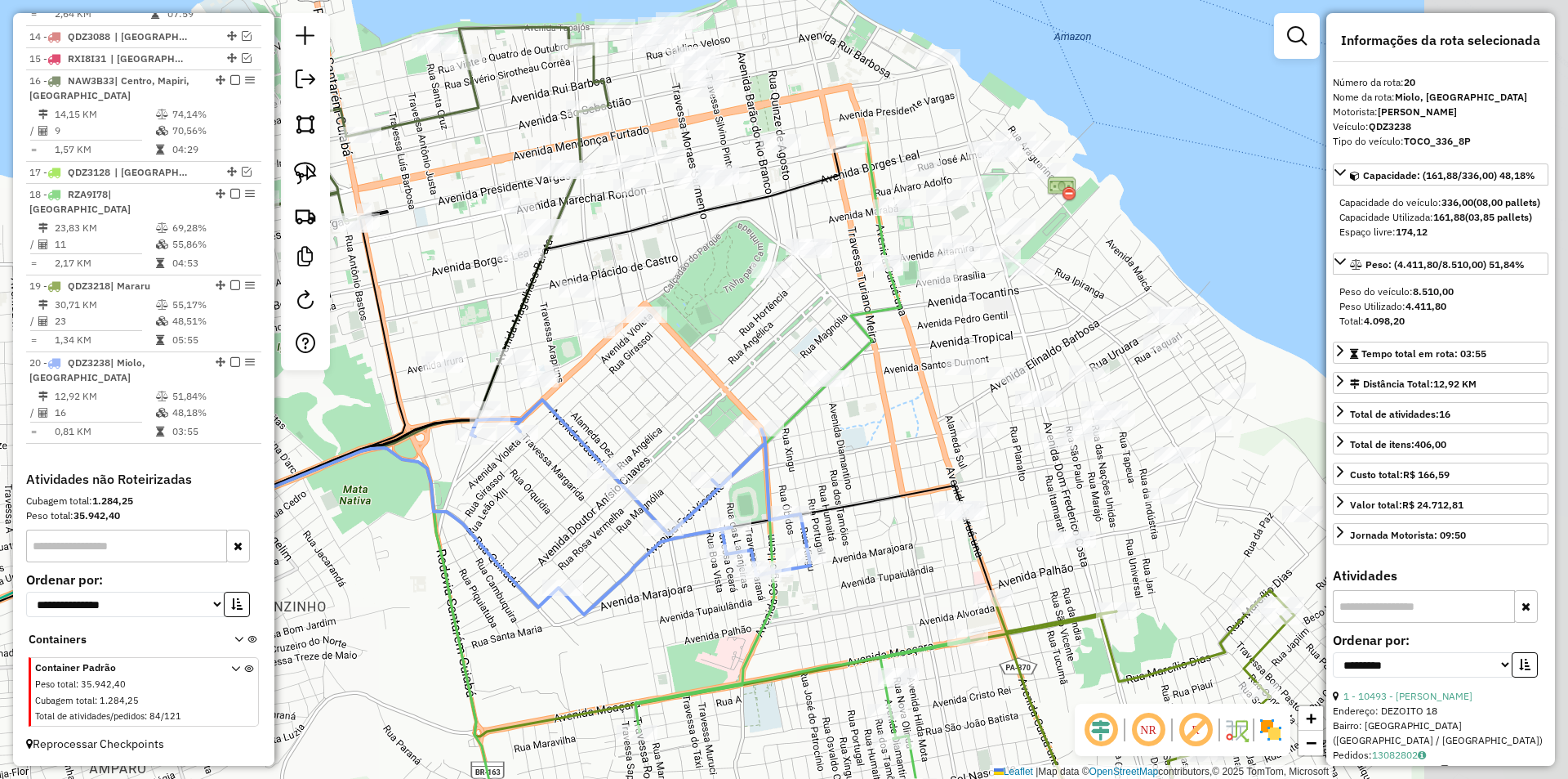
drag, startPoint x: 1042, startPoint y: 493, endPoint x: 568, endPoint y: 489, distance: 474.0
click at [568, 489] on div "Janela de atendimento Grade de atendimento Capacidade Transportadoras Veículos …" at bounding box center [784, 389] width 1568 height 779
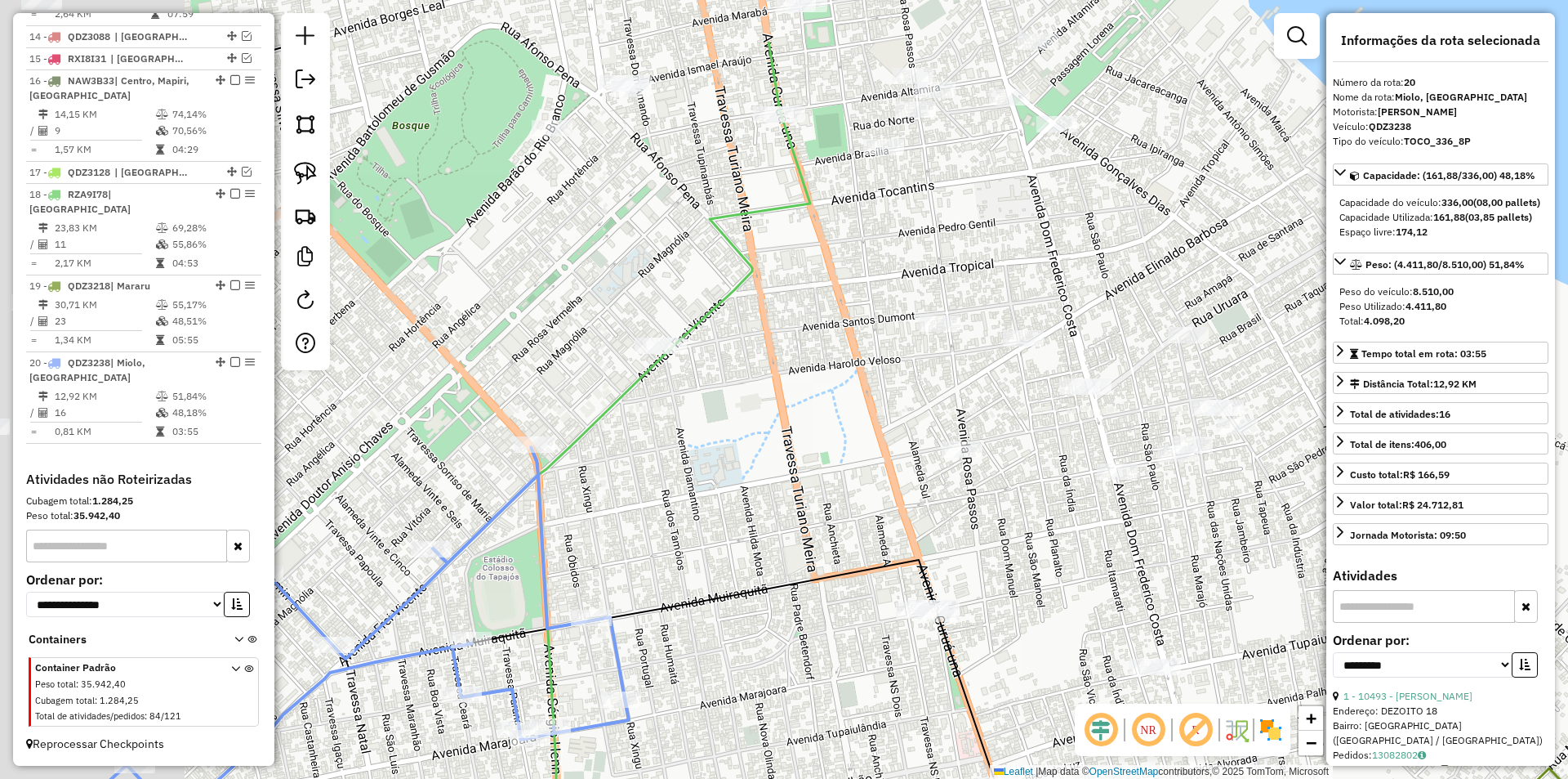
drag, startPoint x: 595, startPoint y: 516, endPoint x: 840, endPoint y: 616, distance: 264.6
click at [857, 640] on div "Janela de atendimento Grade de atendimento Capacidade Transportadoras Veículos …" at bounding box center [784, 389] width 1568 height 779
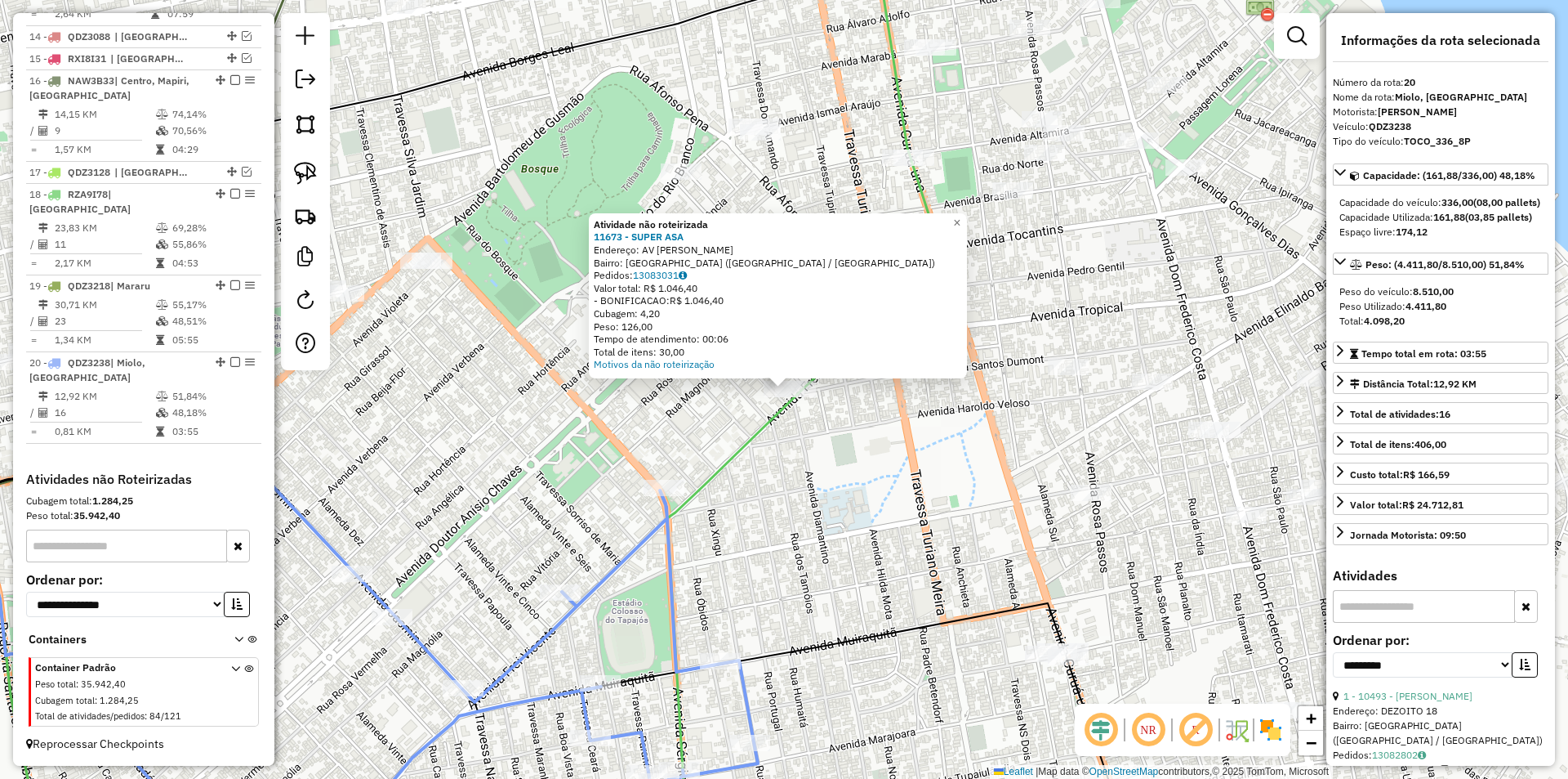
click at [889, 525] on div "Atividade não roteirizada 11673 - SUPER ASA Endereço: AV FREI VICENTE SN Bairro…" at bounding box center [784, 389] width 1568 height 779
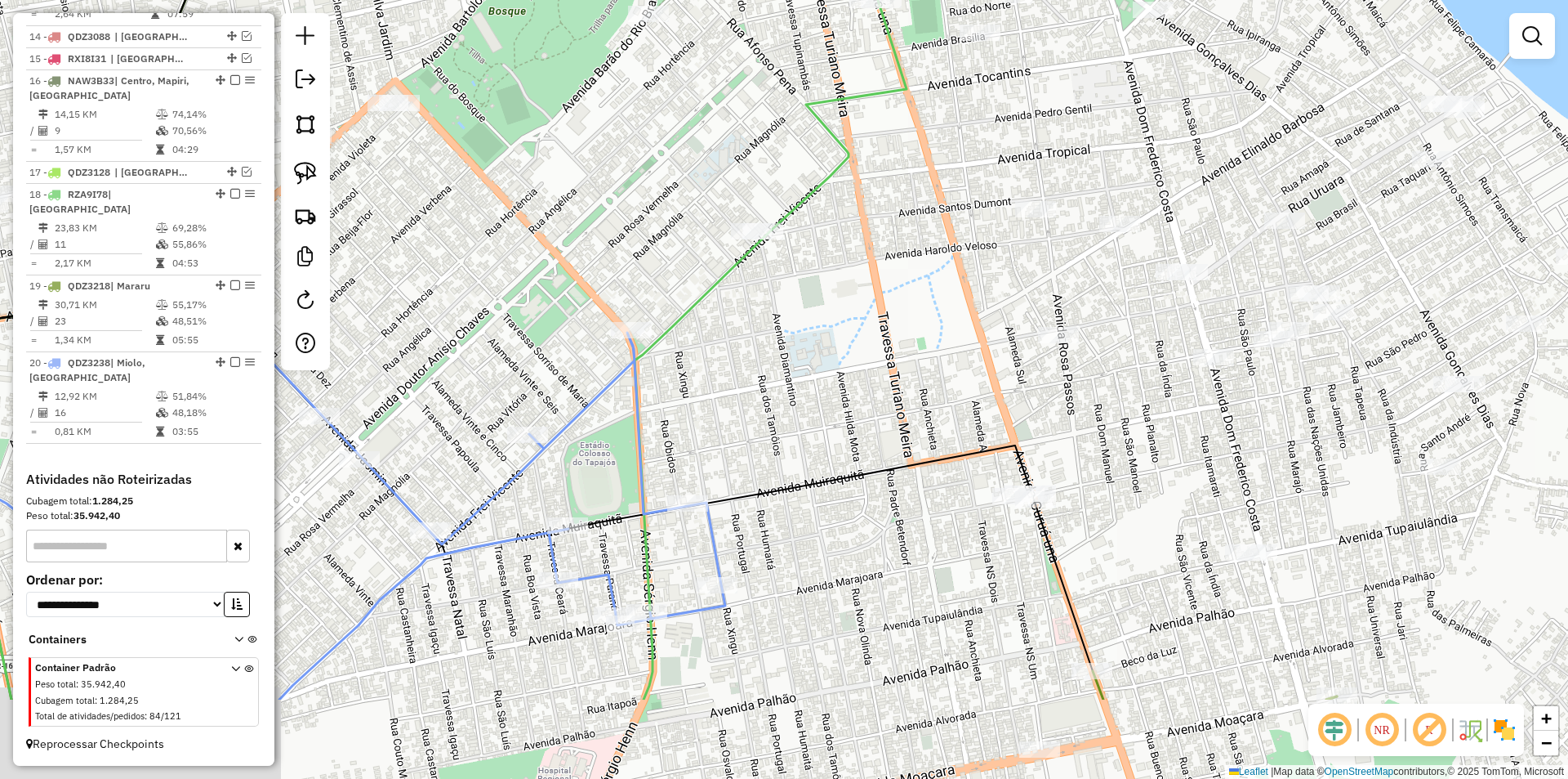
drag, startPoint x: 934, startPoint y: 599, endPoint x: 841, endPoint y: 272, distance: 340.0
click at [839, 275] on icon at bounding box center [451, 472] width 1282 height 396
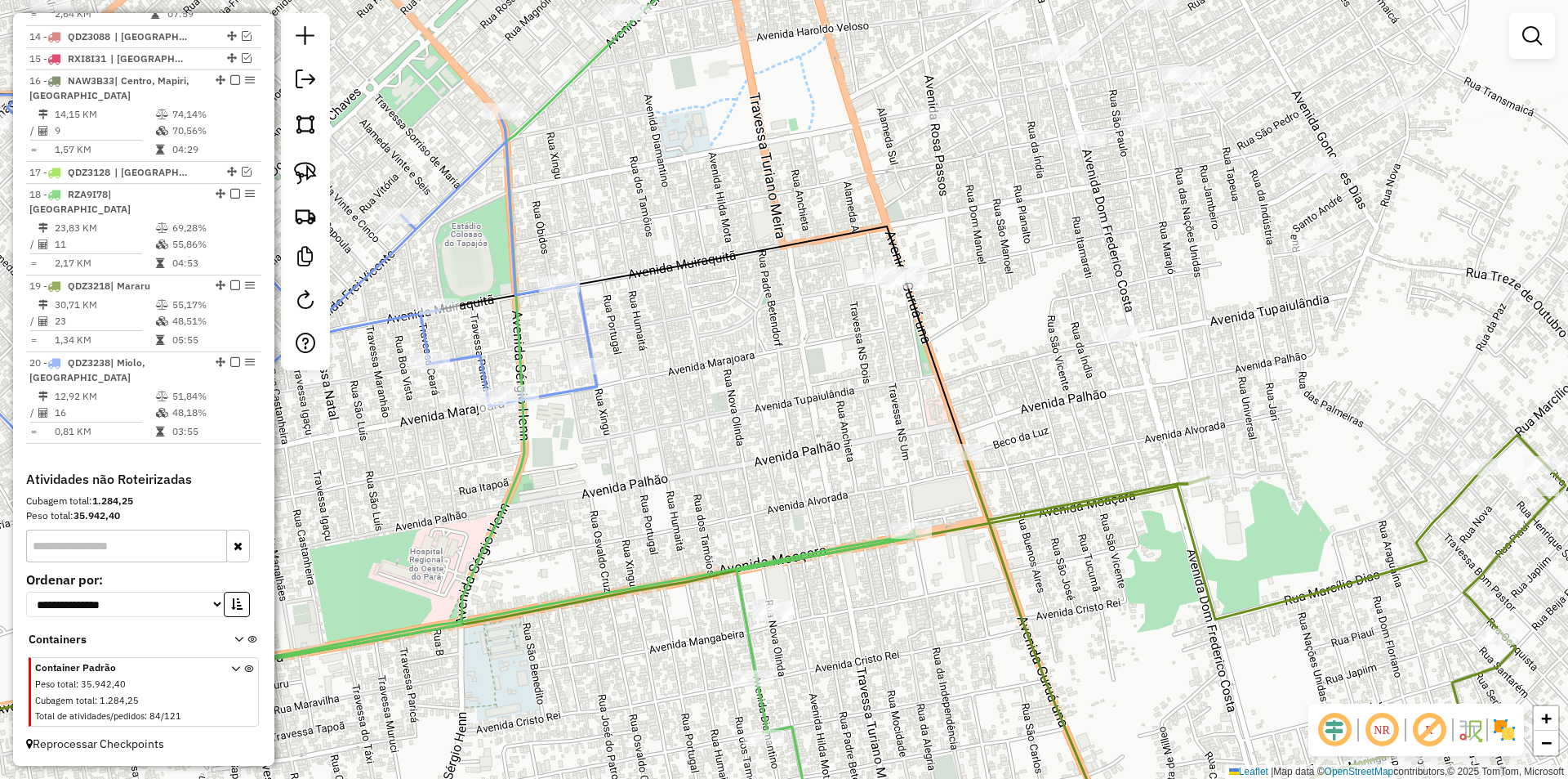
drag, startPoint x: 855, startPoint y: 511, endPoint x: 774, endPoint y: 492, distance: 83.2
click at [774, 492] on div "Janela de atendimento Grade de atendimento Capacidade Transportadoras Veículos …" at bounding box center [784, 389] width 1568 height 779
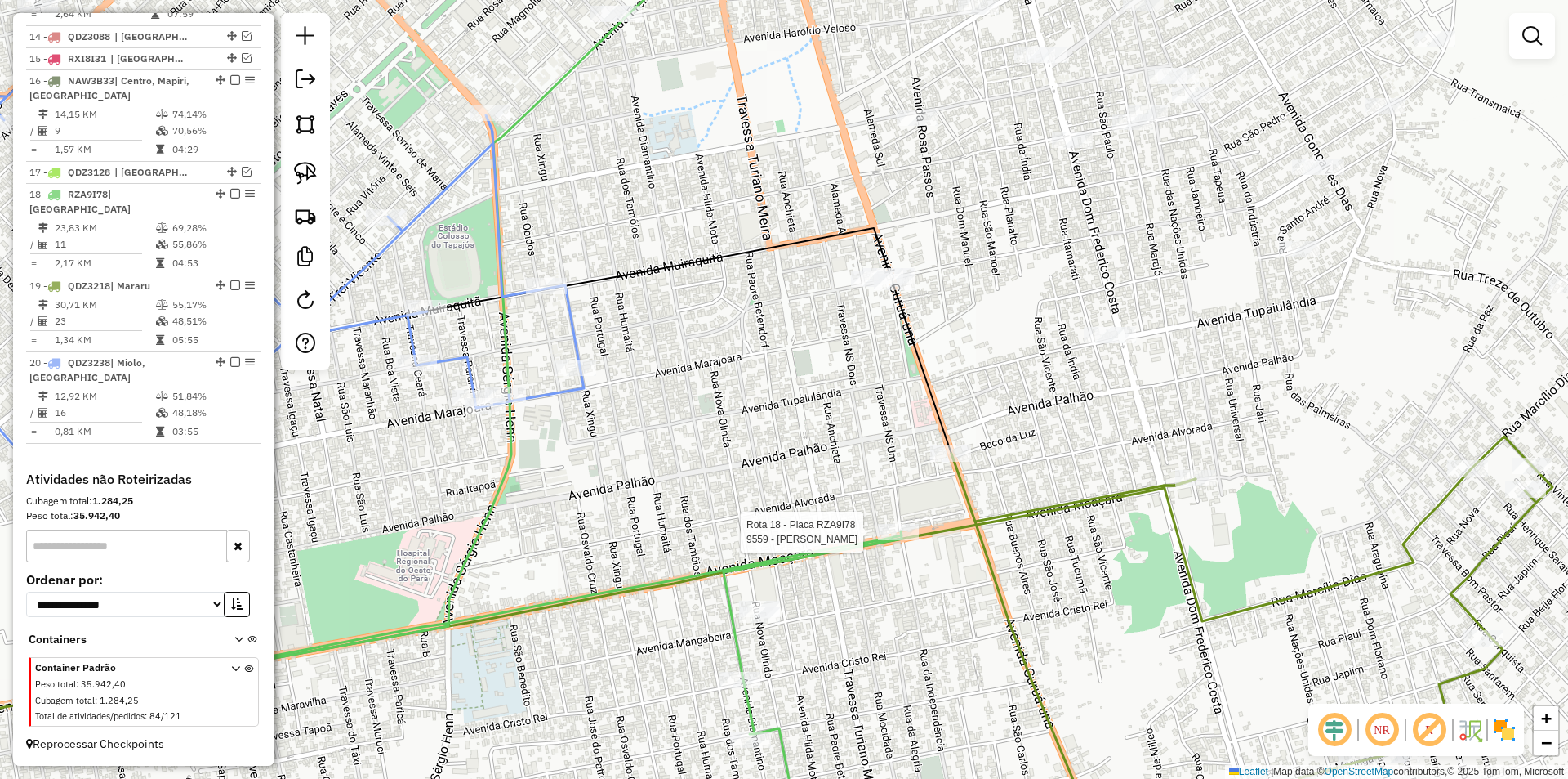
select select "**********"
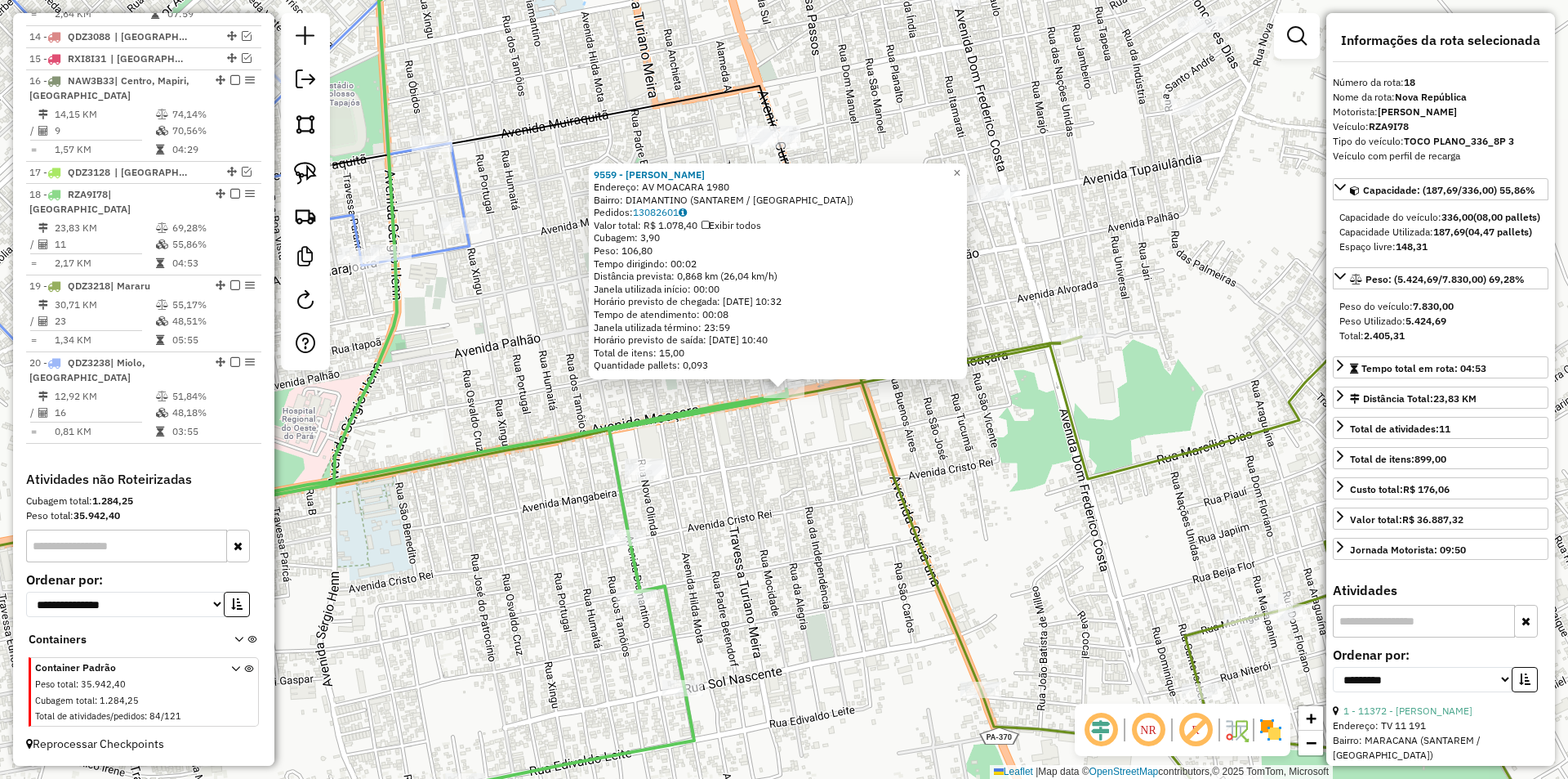
click at [892, 591] on div "9559 - OSVALDO A M DA SILVA Endereço: AV MOACARA 1980 Bairro: DIAMANTINO (SANTA…" at bounding box center [784, 389] width 1568 height 779
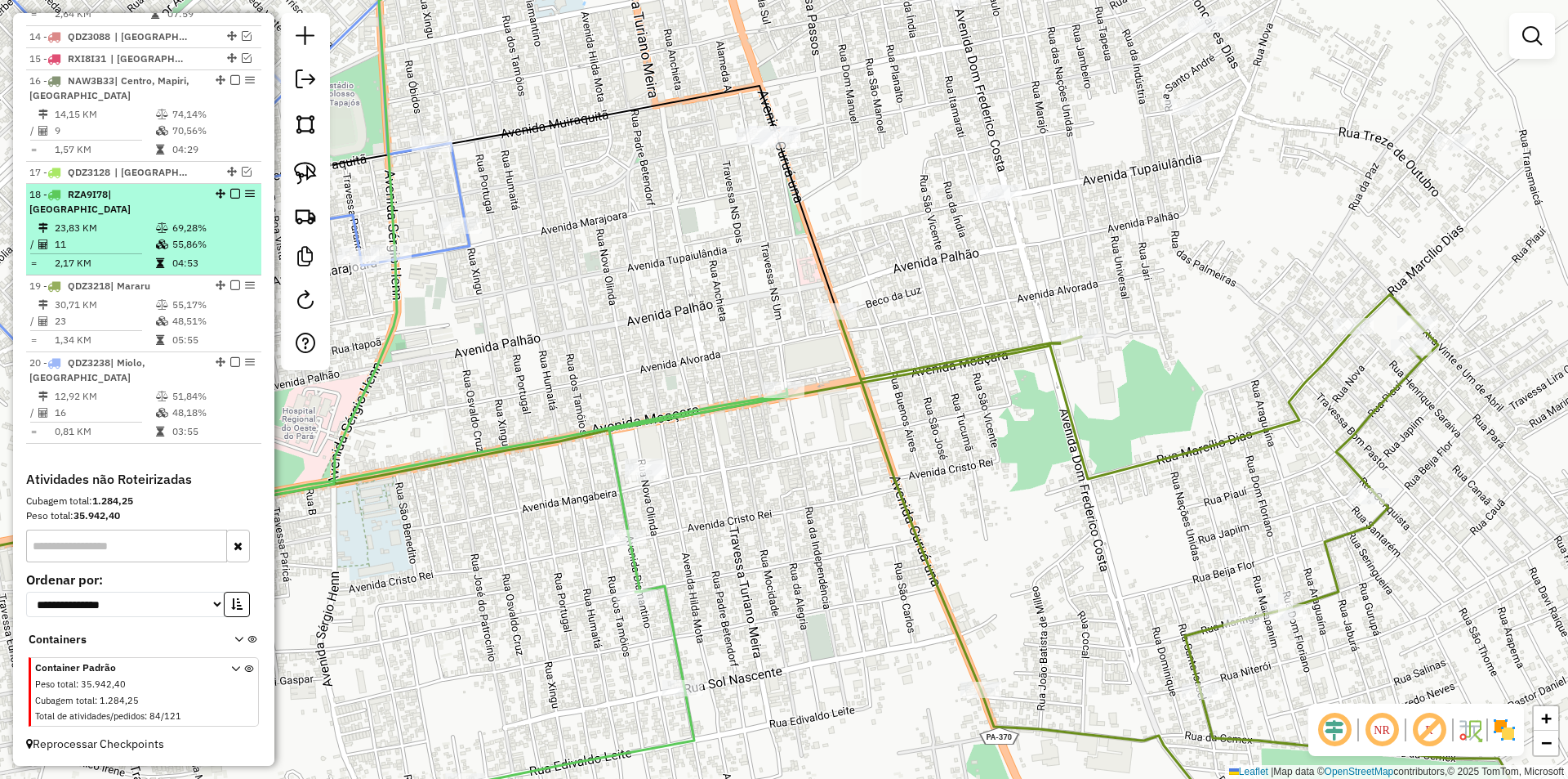
click at [232, 199] on em at bounding box center [235, 193] width 10 height 10
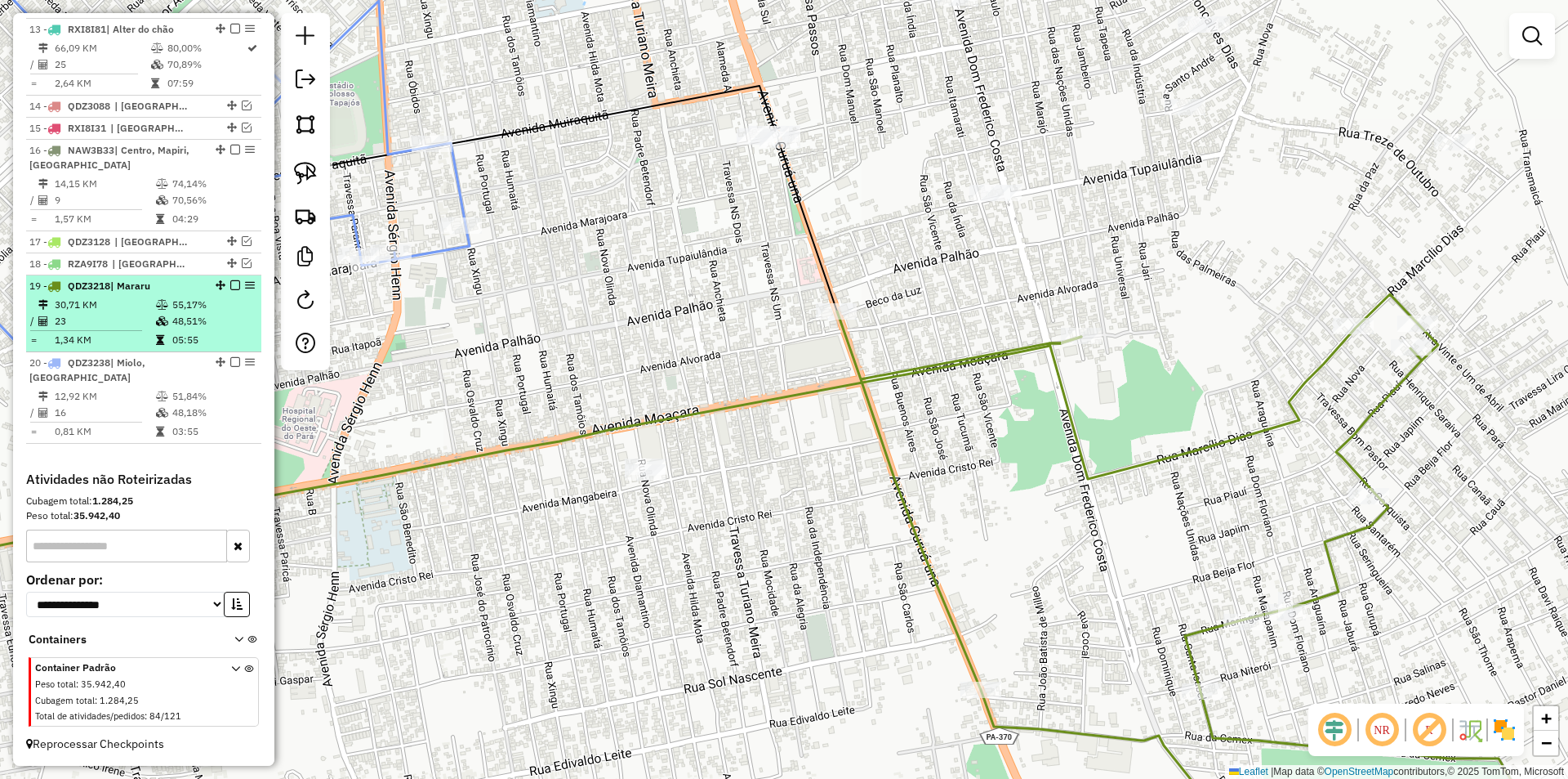
click at [242, 298] on td "55,17%" at bounding box center [212, 305] width 82 height 16
select select "**********"
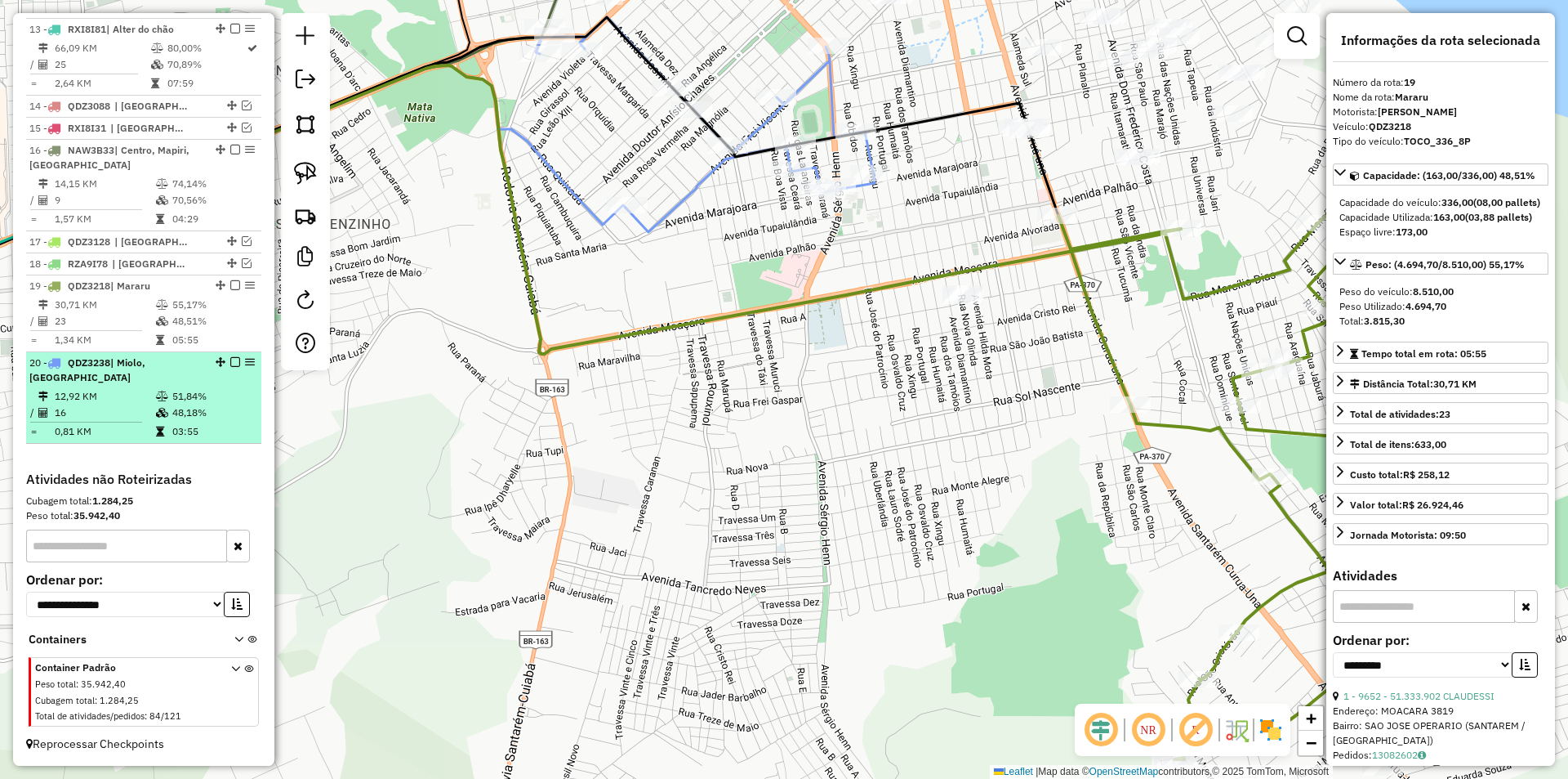
click at [221, 385] on div "20 - QDZ3238 | Miolo, Nova República" at bounding box center [143, 370] width 228 height 29
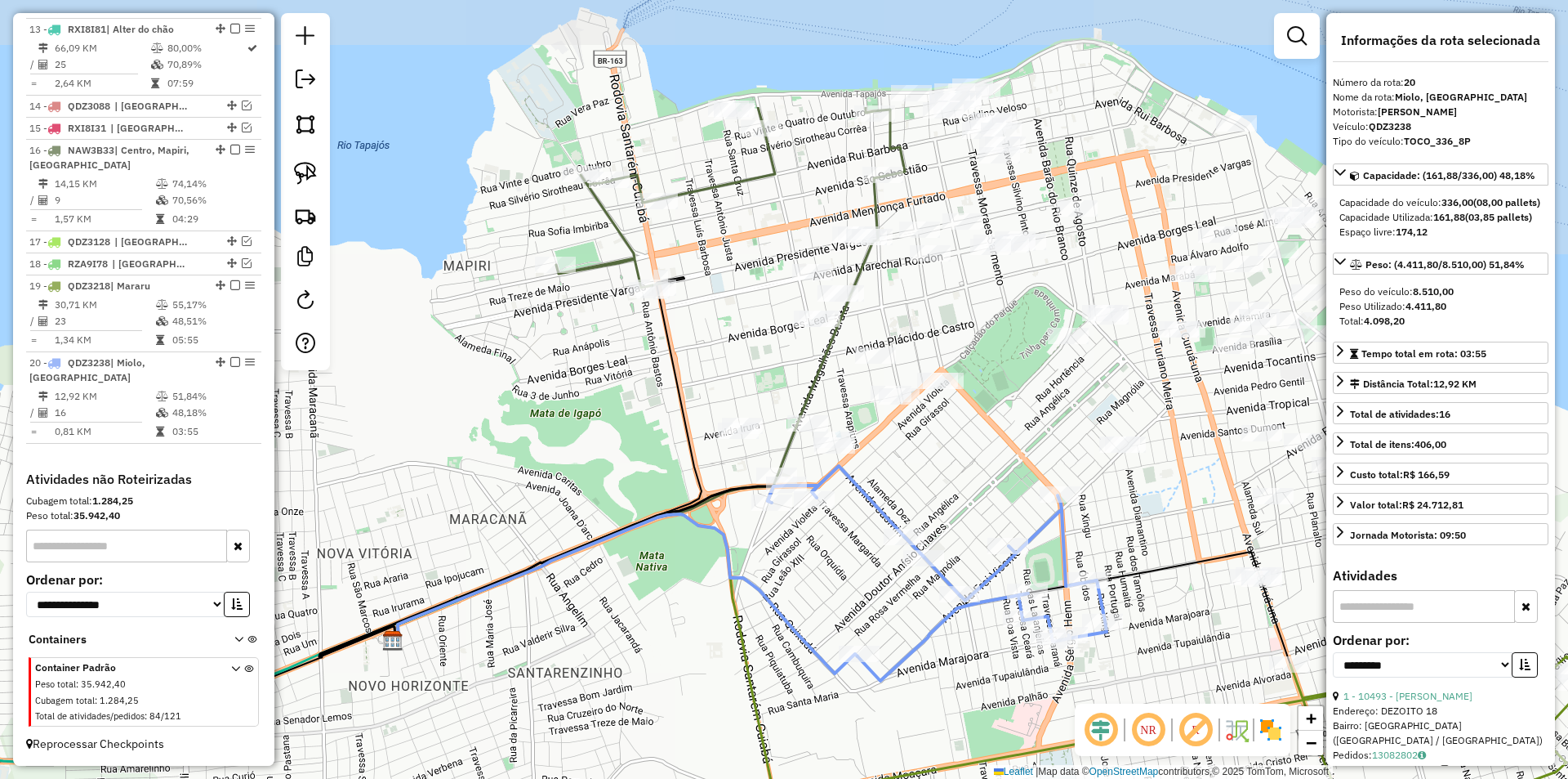
drag, startPoint x: 761, startPoint y: 530, endPoint x: 695, endPoint y: 674, distance: 158.4
click at [695, 674] on div "Janela de atendimento Grade de atendimento Capacidade Transportadoras Veículos …" at bounding box center [784, 389] width 1568 height 779
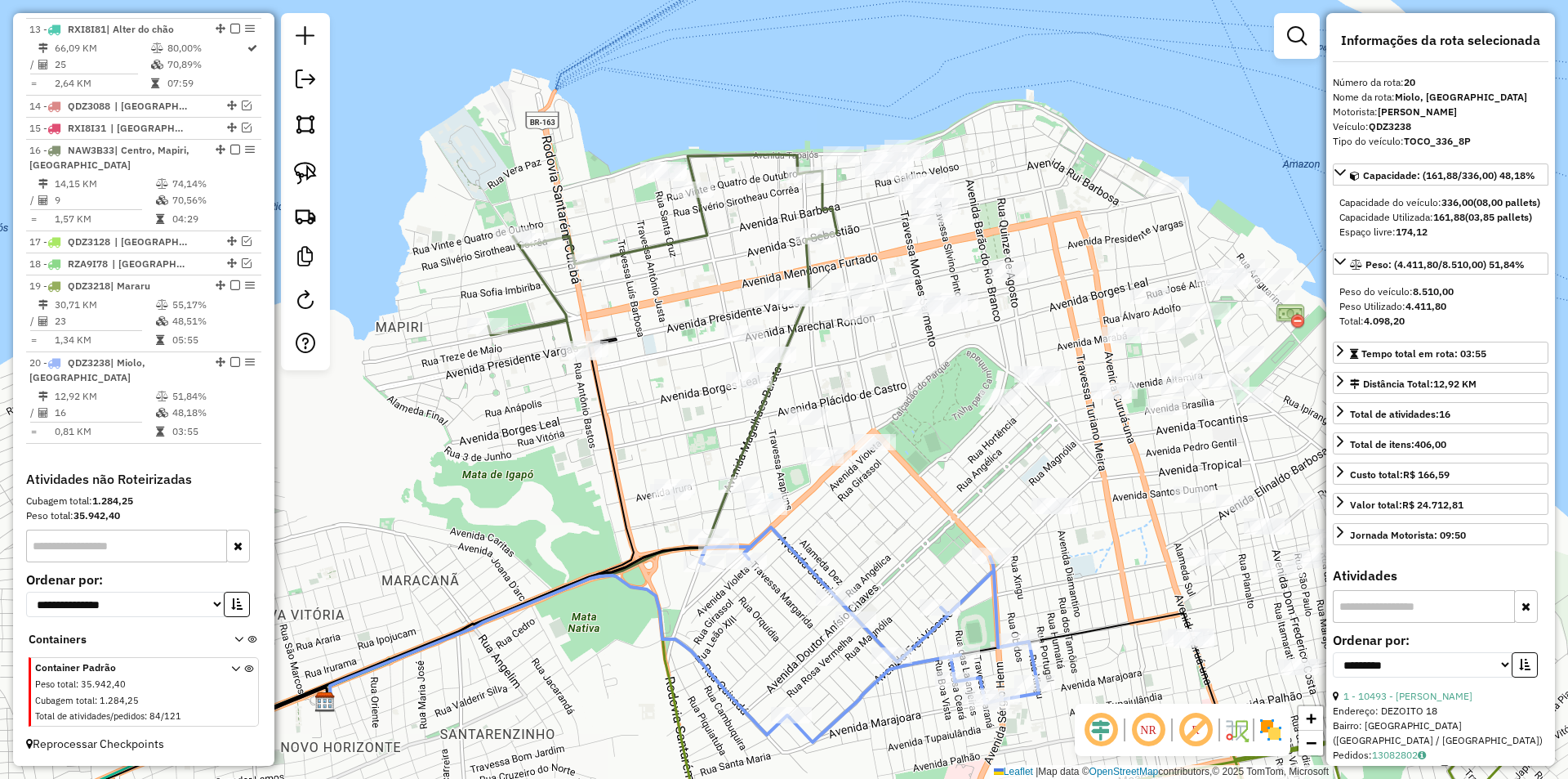
drag, startPoint x: 893, startPoint y: 500, endPoint x: 822, endPoint y: 563, distance: 94.9
click at [822, 563] on div "Janela de atendimento Grade de atendimento Capacidade Transportadoras Veículos …" at bounding box center [784, 389] width 1568 height 779
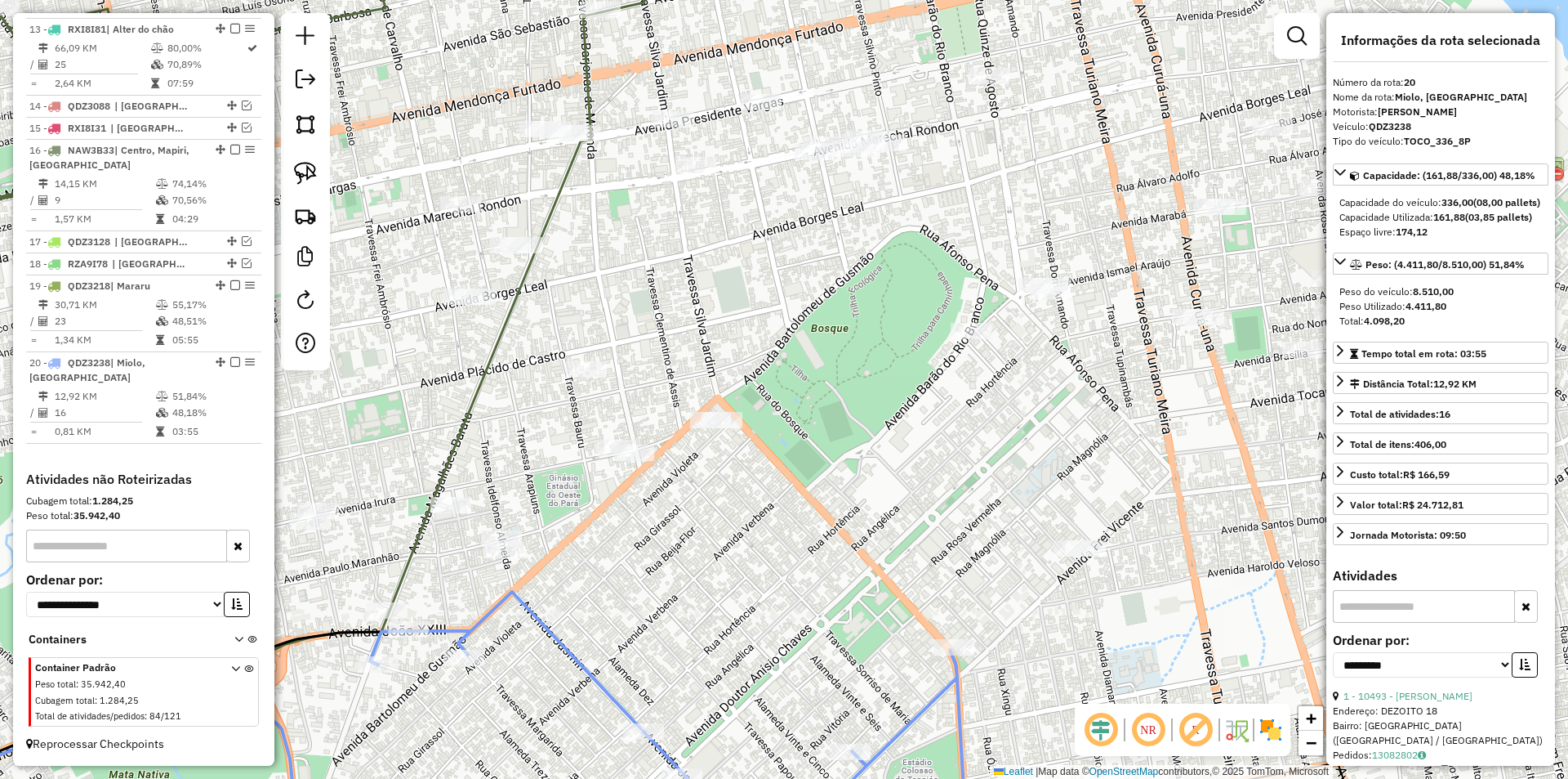
drag, startPoint x: 896, startPoint y: 504, endPoint x: 789, endPoint y: 522, distance: 108.5
click at [789, 522] on div "Janela de atendimento Grade de atendimento Capacidade Transportadoras Veículos …" at bounding box center [784, 389] width 1568 height 779
click at [304, 182] on img at bounding box center [305, 172] width 23 height 23
drag, startPoint x: 730, startPoint y: 507, endPoint x: 680, endPoint y: 480, distance: 56.8
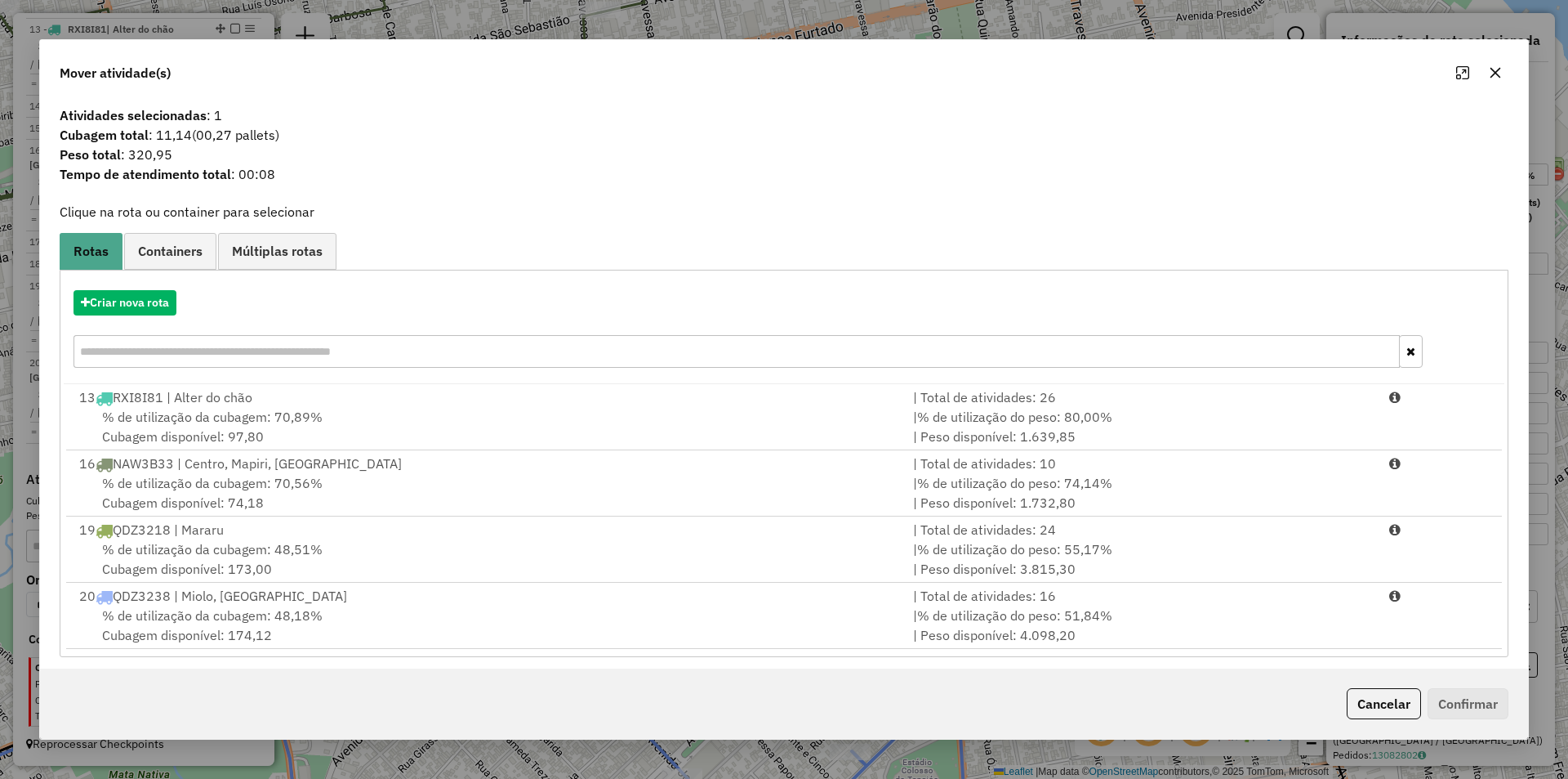
click at [651, 632] on div "% de utilização da cubagem: 48,18% Cubagem disponível: 174,12" at bounding box center [487, 625] width 834 height 39
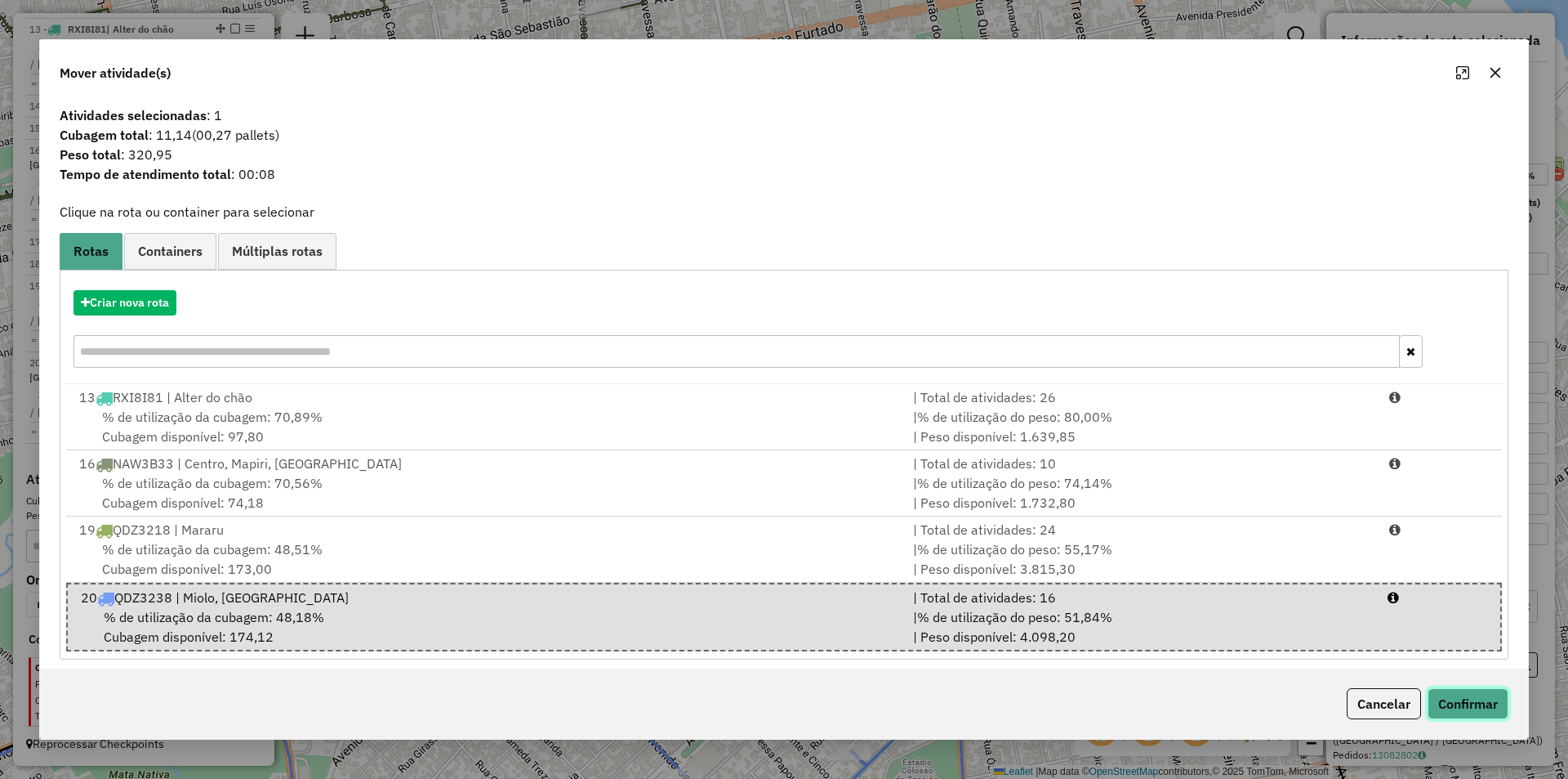
click at [1449, 695] on button "Confirmar" at bounding box center [1467, 704] width 81 height 31
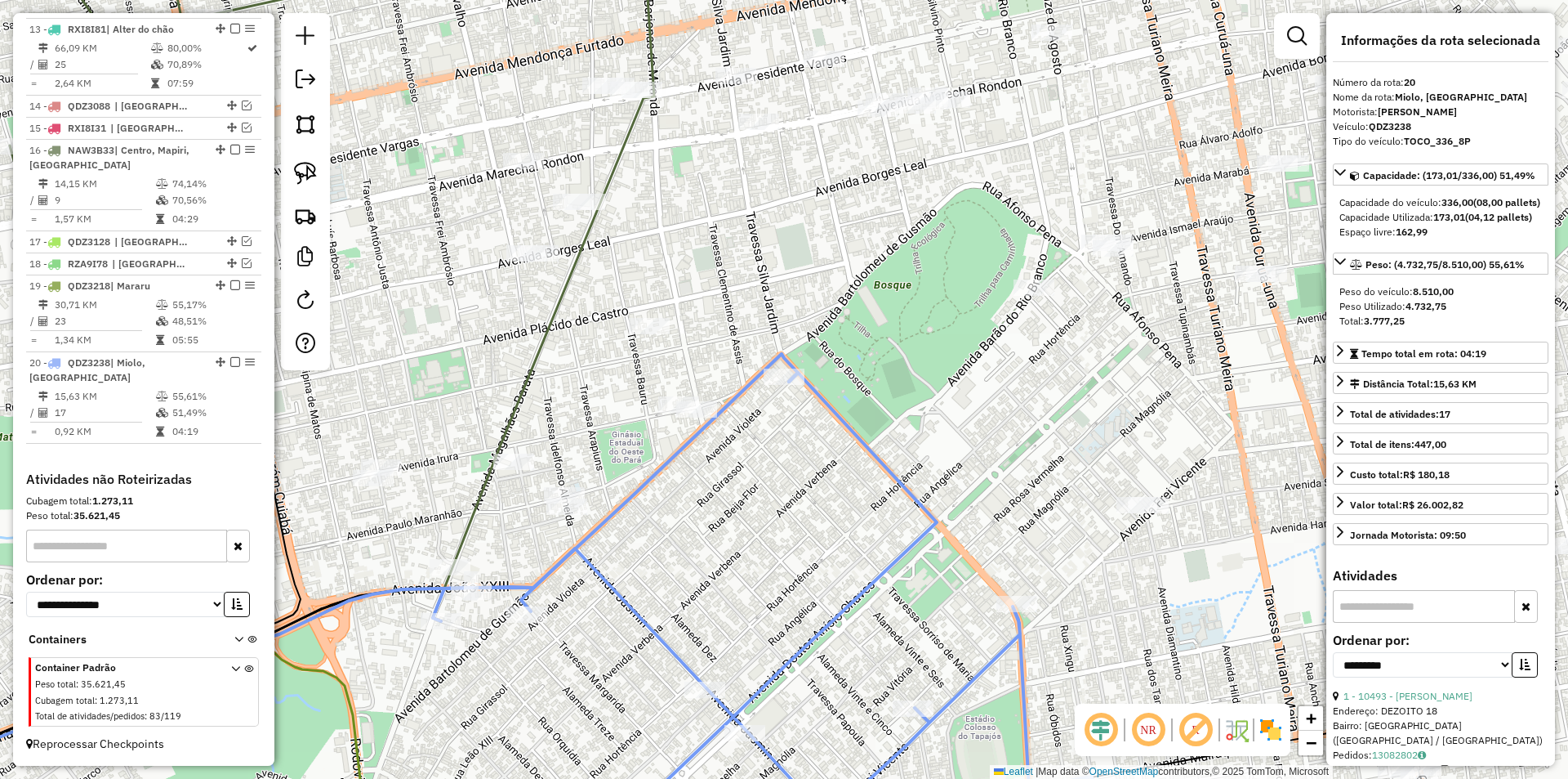
drag, startPoint x: 747, startPoint y: 552, endPoint x: 809, endPoint y: 509, distance: 75.5
click at [809, 509] on div "Janela de atendimento Grade de atendimento Capacidade Transportadoras Veículos …" at bounding box center [784, 389] width 1568 height 779
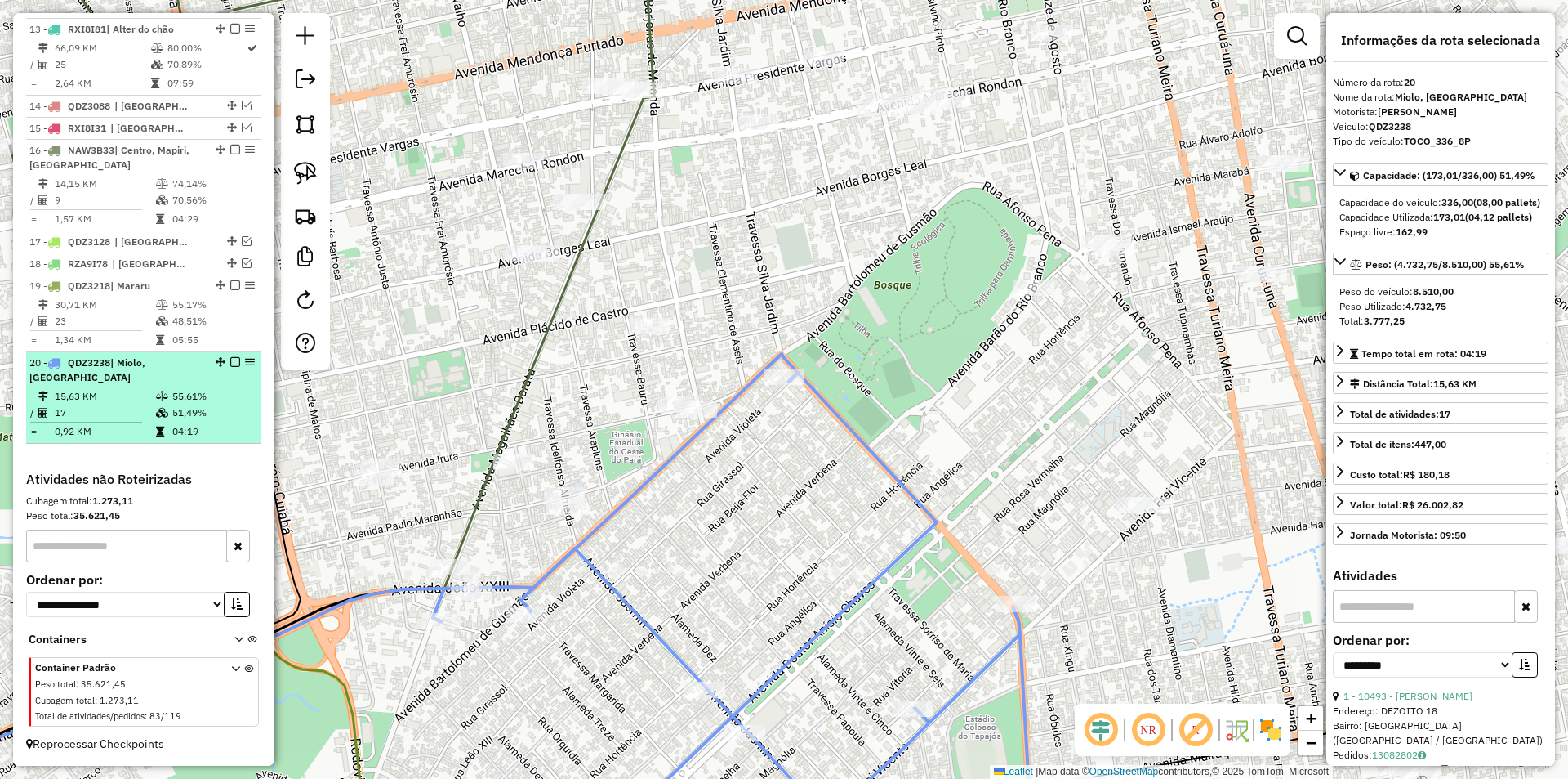
click at [230, 358] on em at bounding box center [235, 362] width 10 height 10
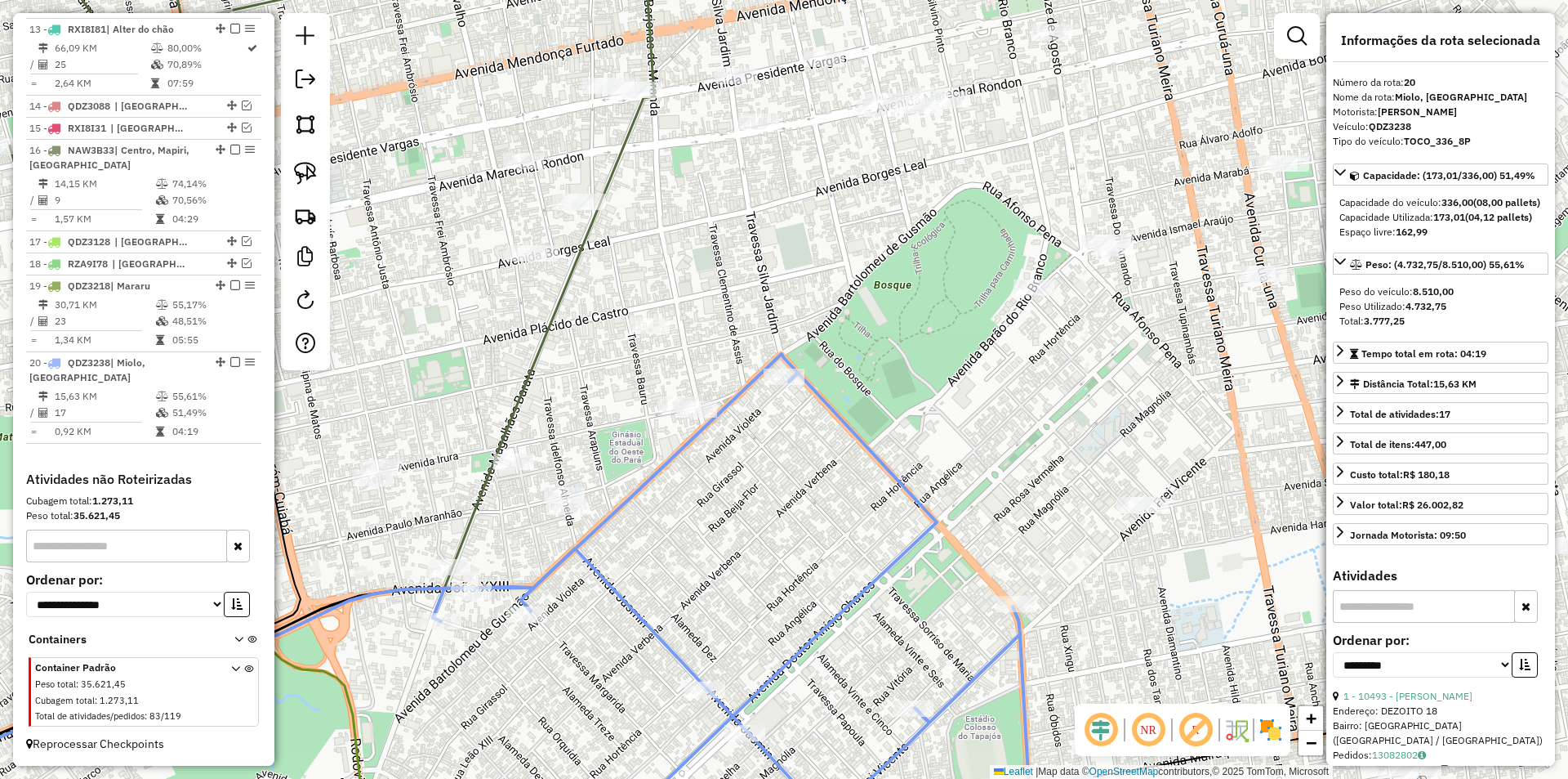
scroll to position [857, 0]
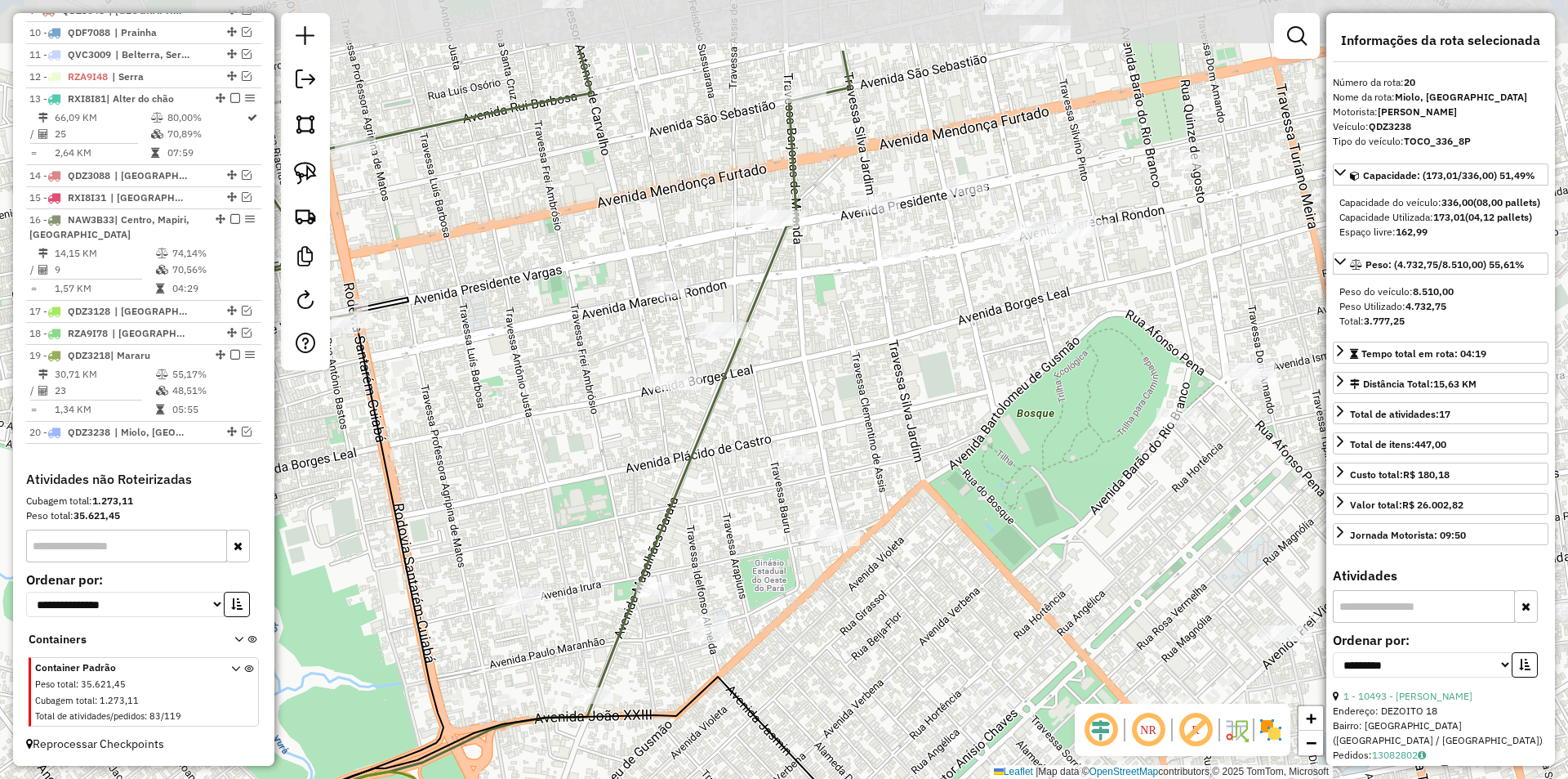
drag, startPoint x: 492, startPoint y: 385, endPoint x: 610, endPoint y: 475, distance: 148.4
click at [610, 475] on div "Janela de atendimento Grade de atendimento Capacidade Transportadoras Veículos …" at bounding box center [784, 389] width 1568 height 779
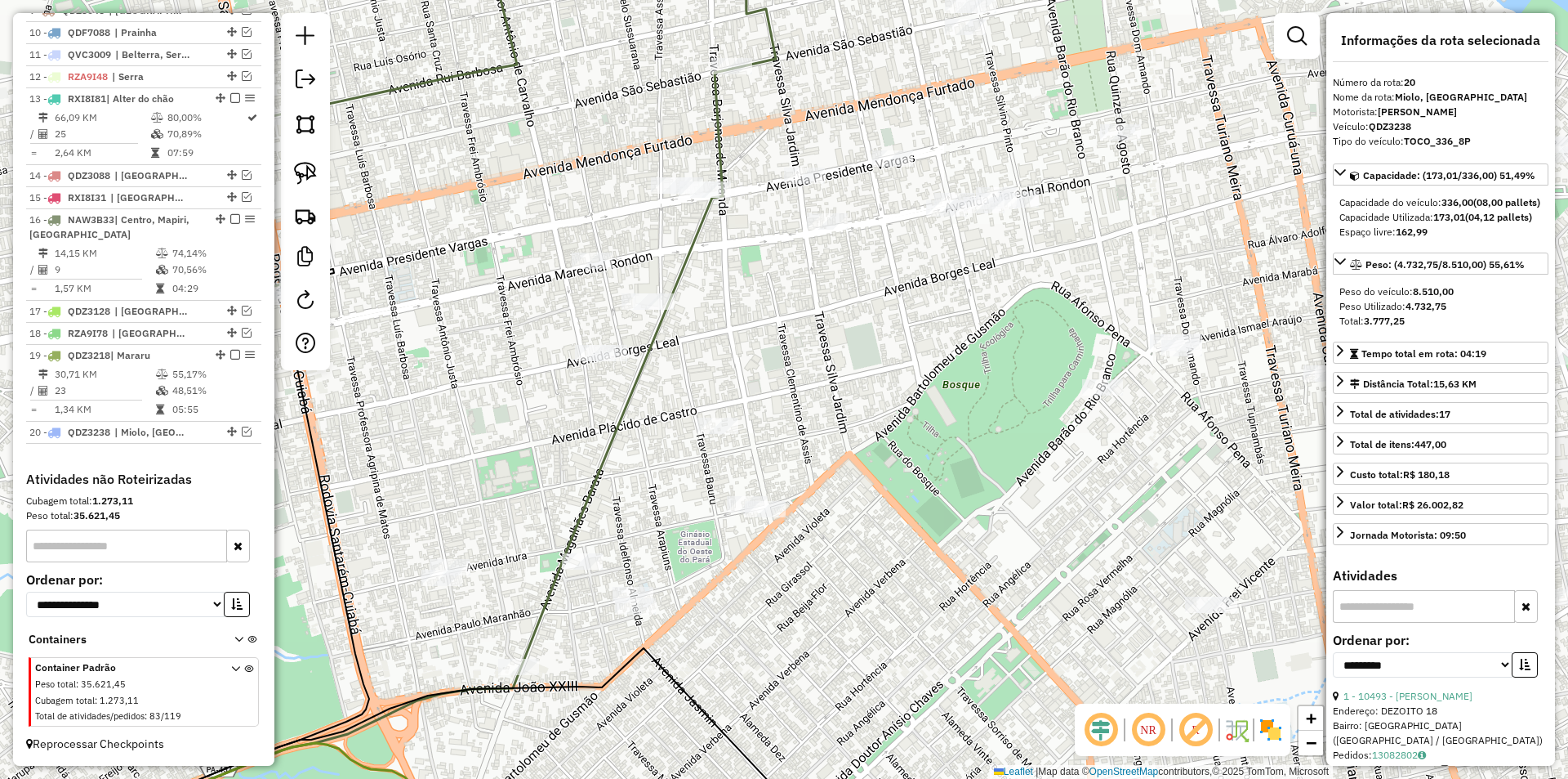
drag, startPoint x: 627, startPoint y: 462, endPoint x: 551, endPoint y: 433, distance: 81.3
click at [551, 433] on div "Janela de atendimento Grade de atendimento Capacidade Transportadoras Veículos …" at bounding box center [784, 389] width 1568 height 779
click at [317, 176] on link at bounding box center [305, 173] width 36 height 36
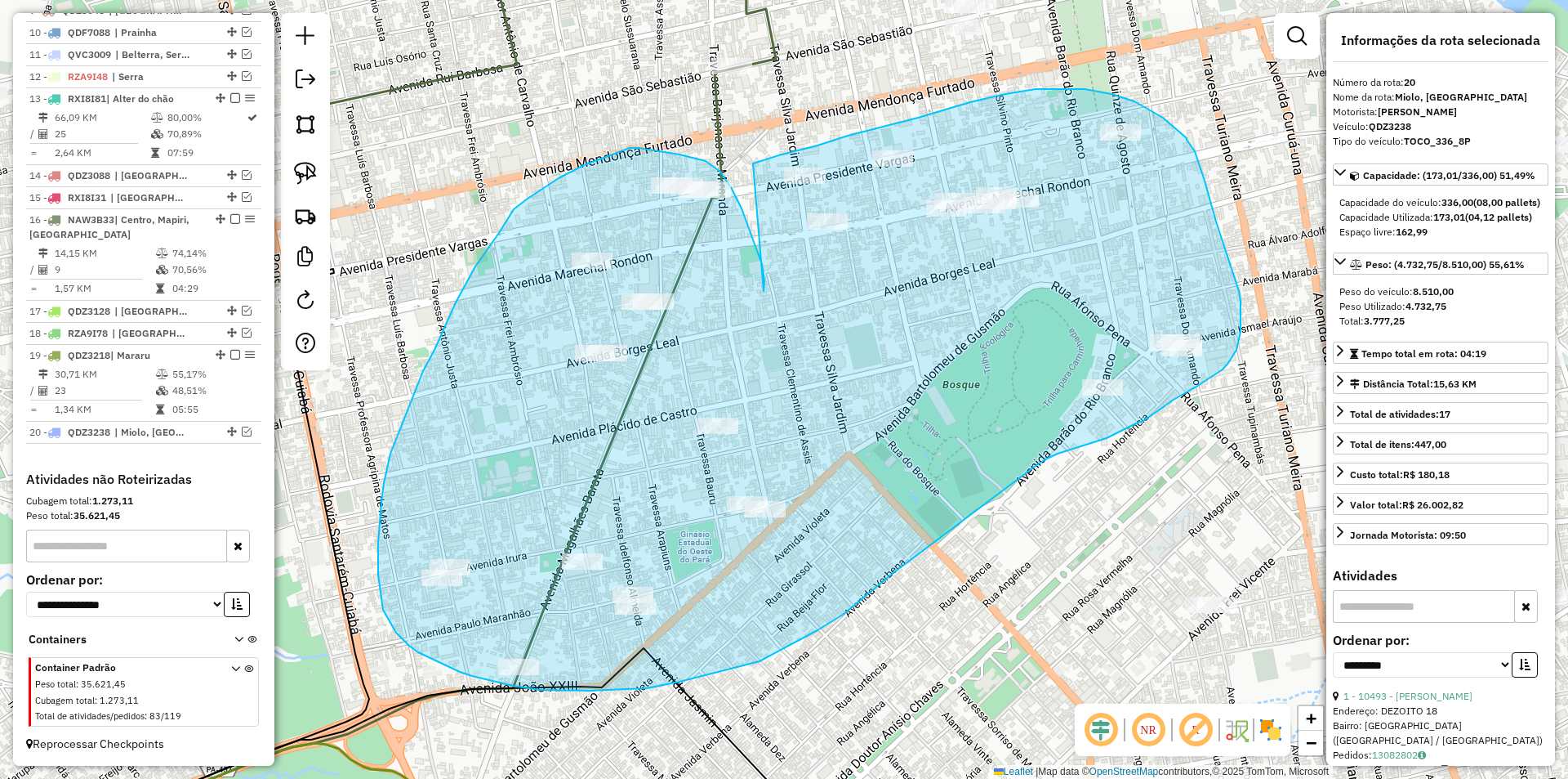
drag, startPoint x: 764, startPoint y: 291, endPoint x: 753, endPoint y: 163, distance: 128.5
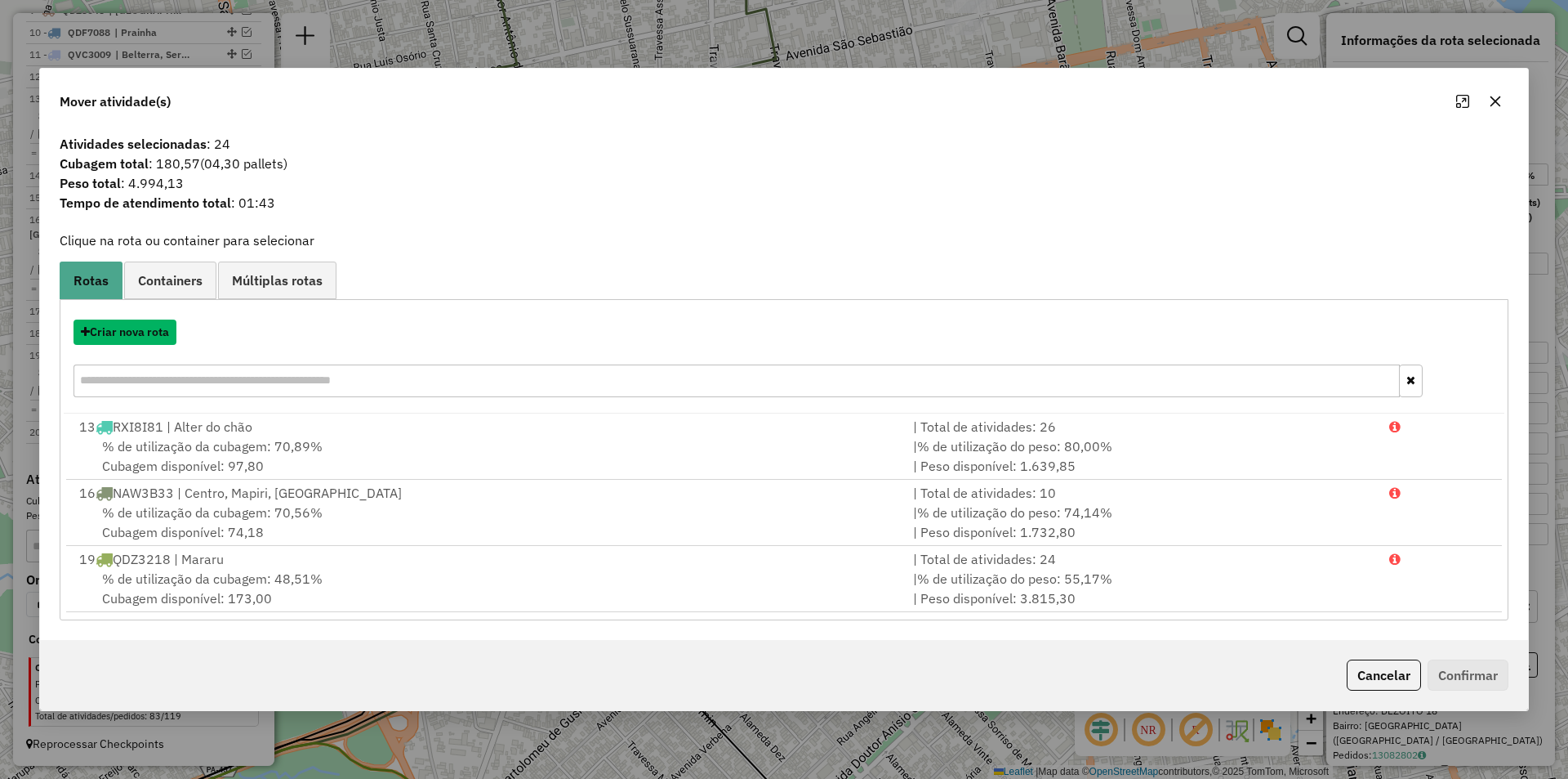
click at [141, 327] on button "Criar nova rota" at bounding box center [125, 332] width 103 height 25
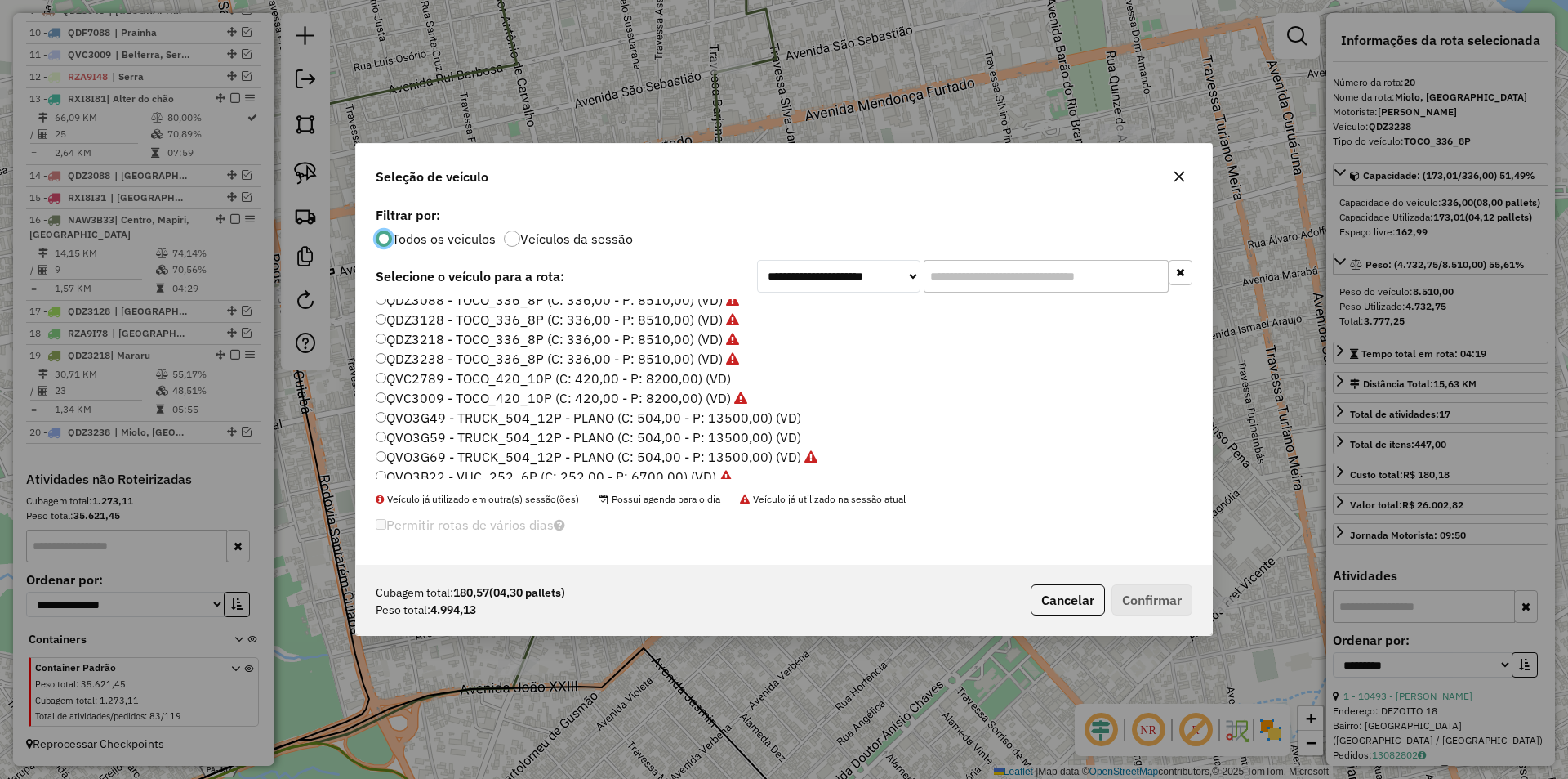
scroll to position [487, 0]
click at [464, 462] on label "RZA9I98 - TOCO PLANO_336_8P 3 (C: 336,00 - P: 7830,00) (VD)" at bounding box center [575, 469] width 398 height 20
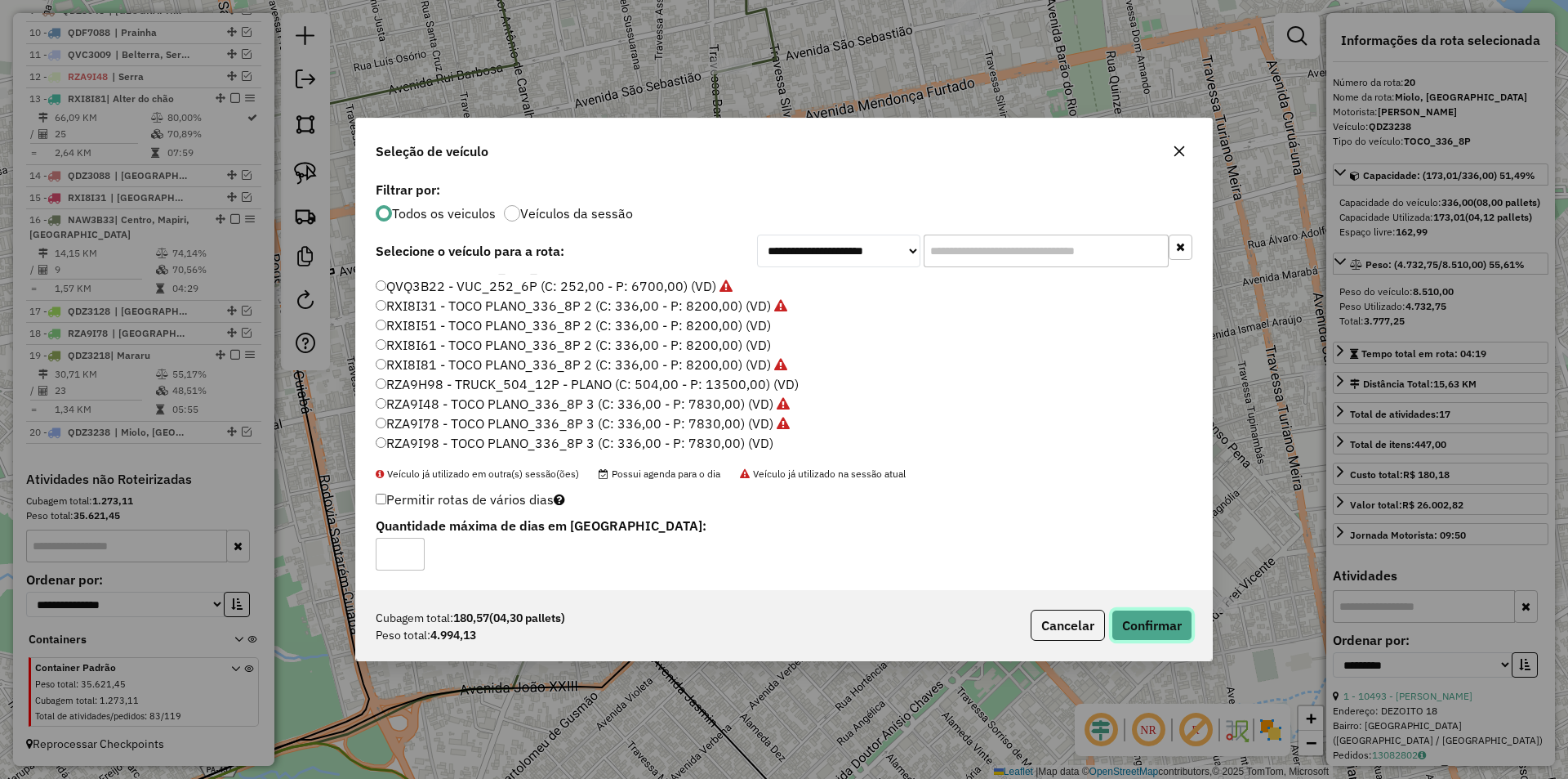
click at [1179, 629] on button "Confirmar" at bounding box center [1151, 625] width 81 height 31
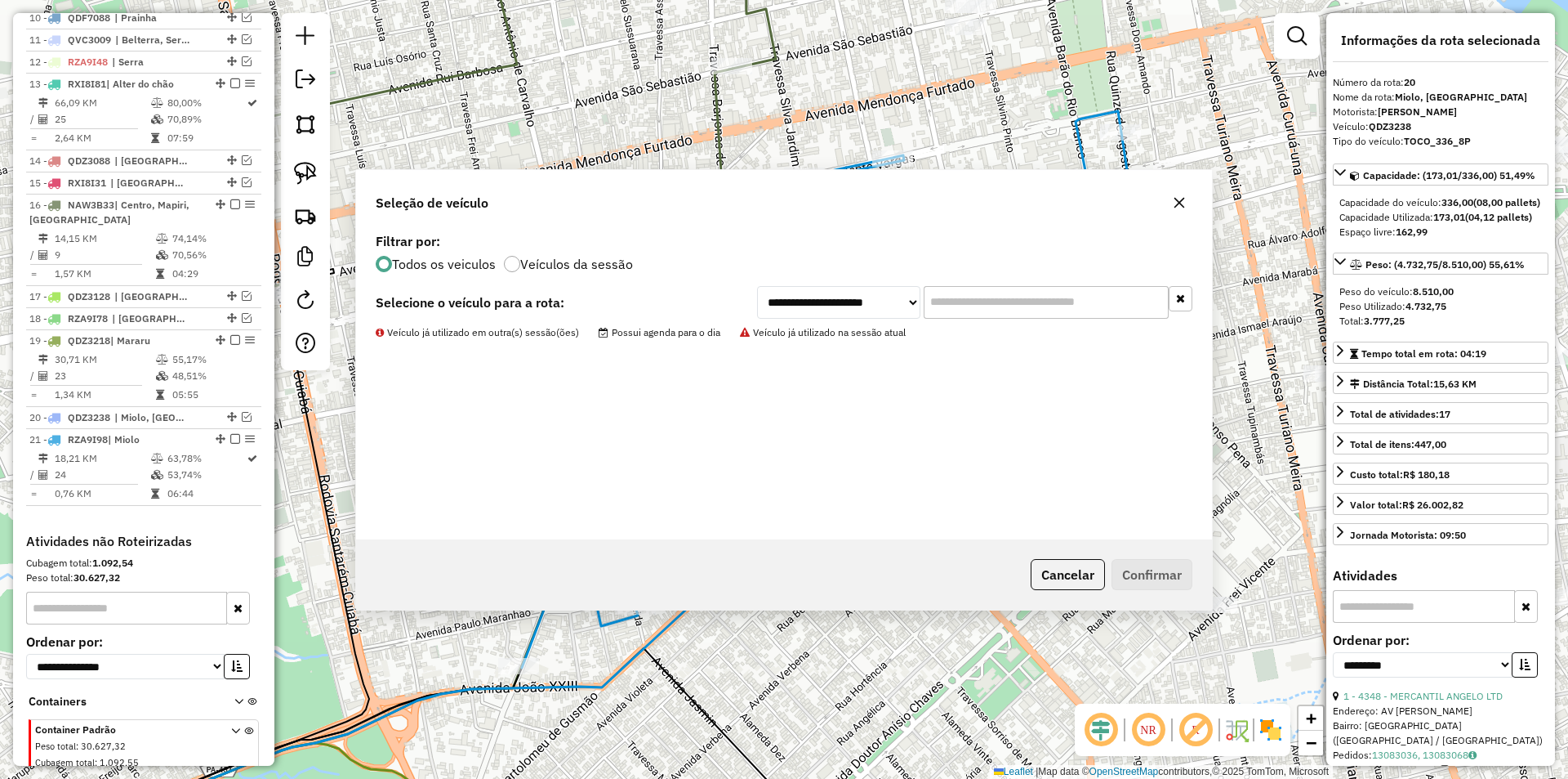
scroll to position [934, 0]
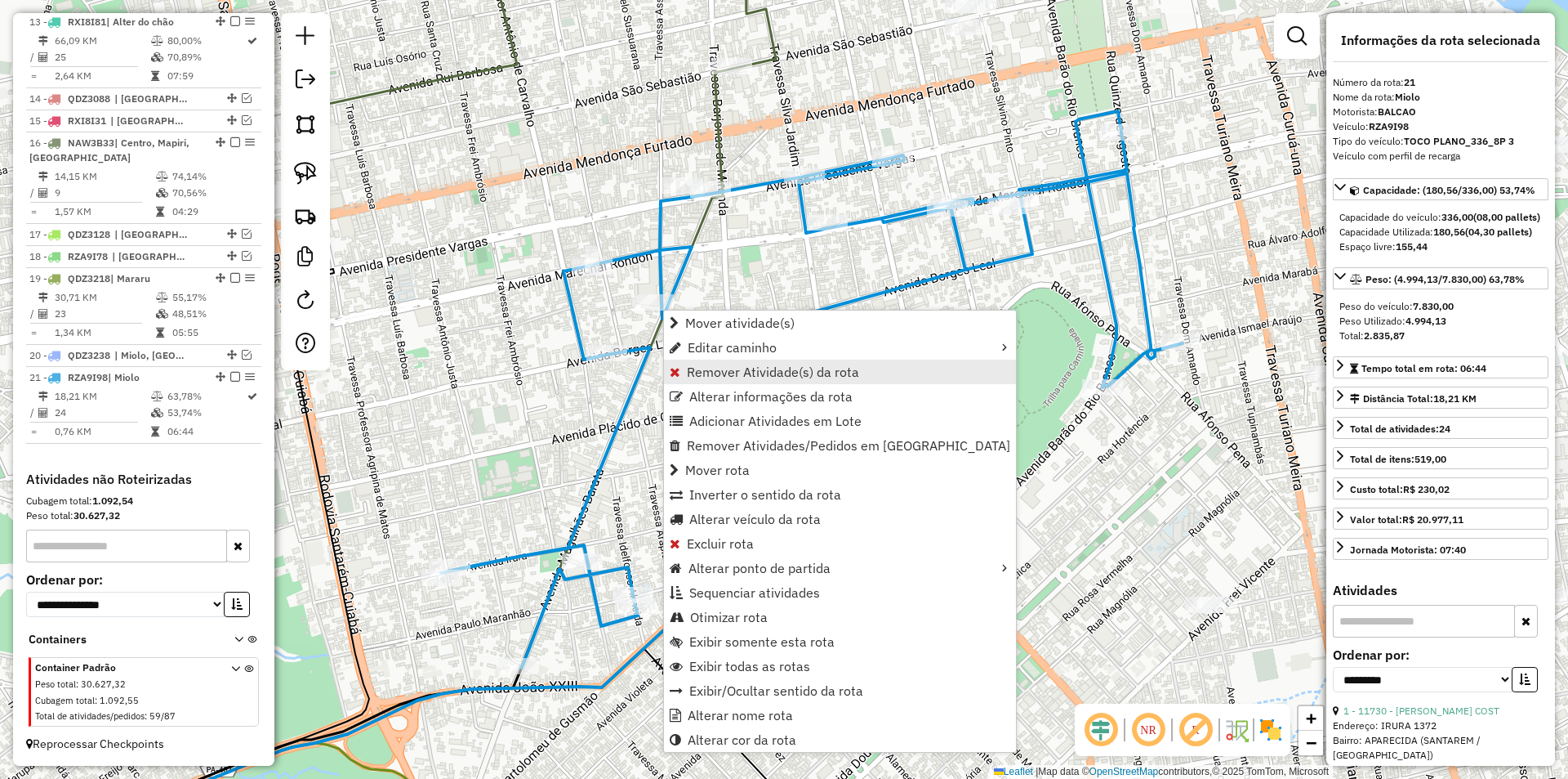
click at [706, 378] on span "Remover Atividade(s) da rota" at bounding box center [773, 372] width 172 height 13
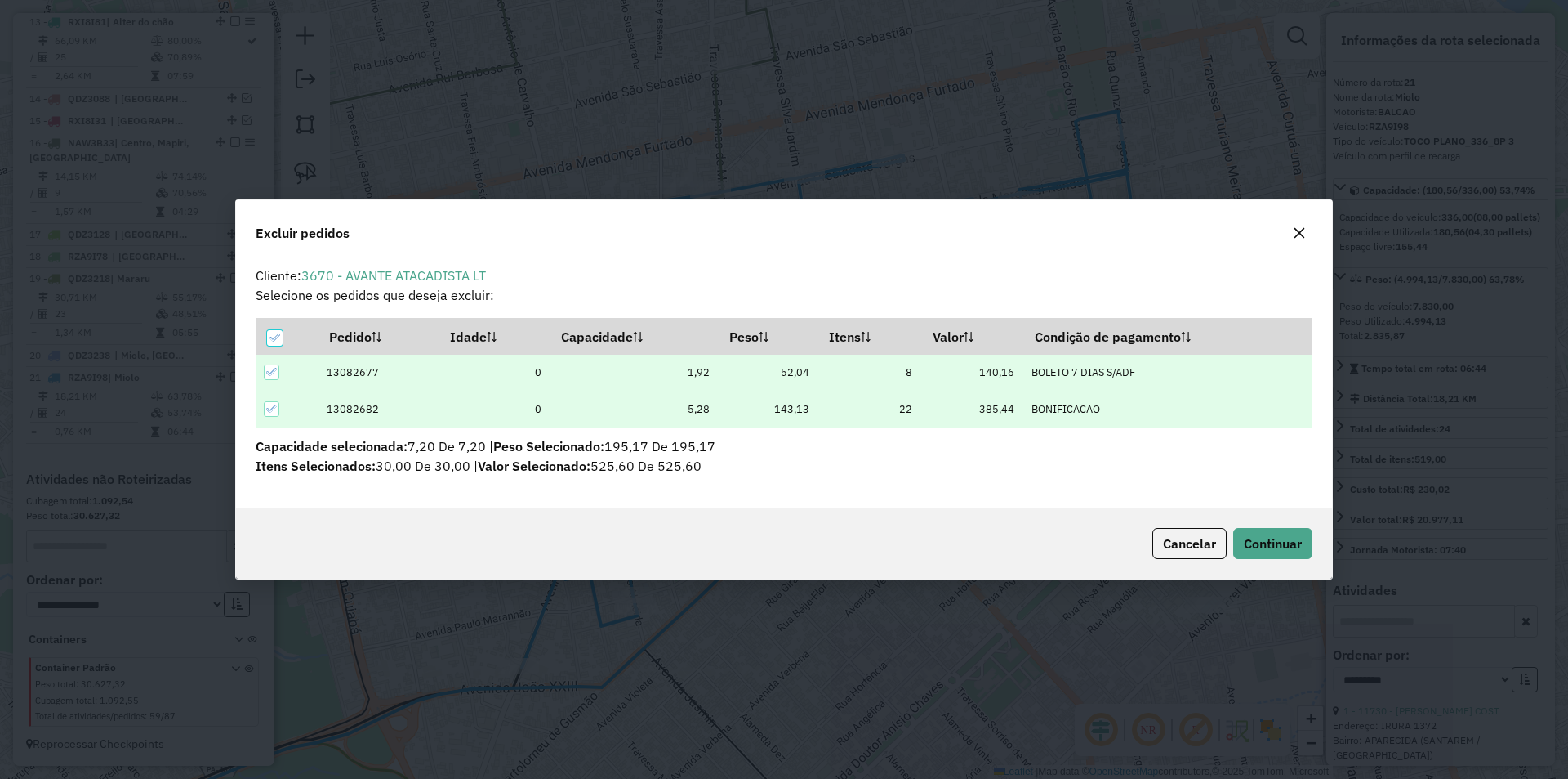
scroll to position [0, 0]
click at [1292, 541] on span "Continuar" at bounding box center [1273, 543] width 58 height 16
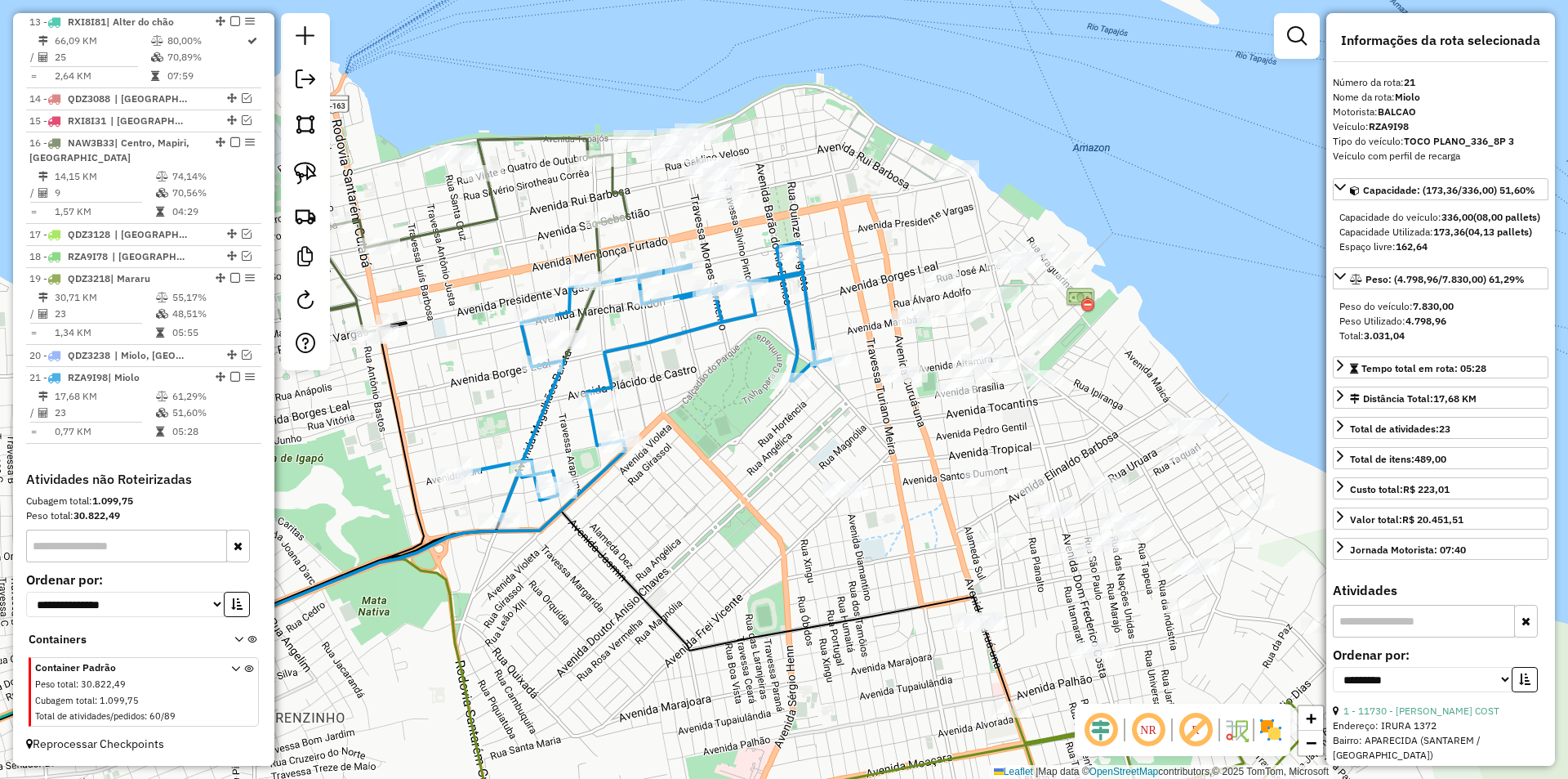
drag, startPoint x: 747, startPoint y: 339, endPoint x: 624, endPoint y: 355, distance: 124.0
click at [624, 355] on icon at bounding box center [644, 382] width 371 height 278
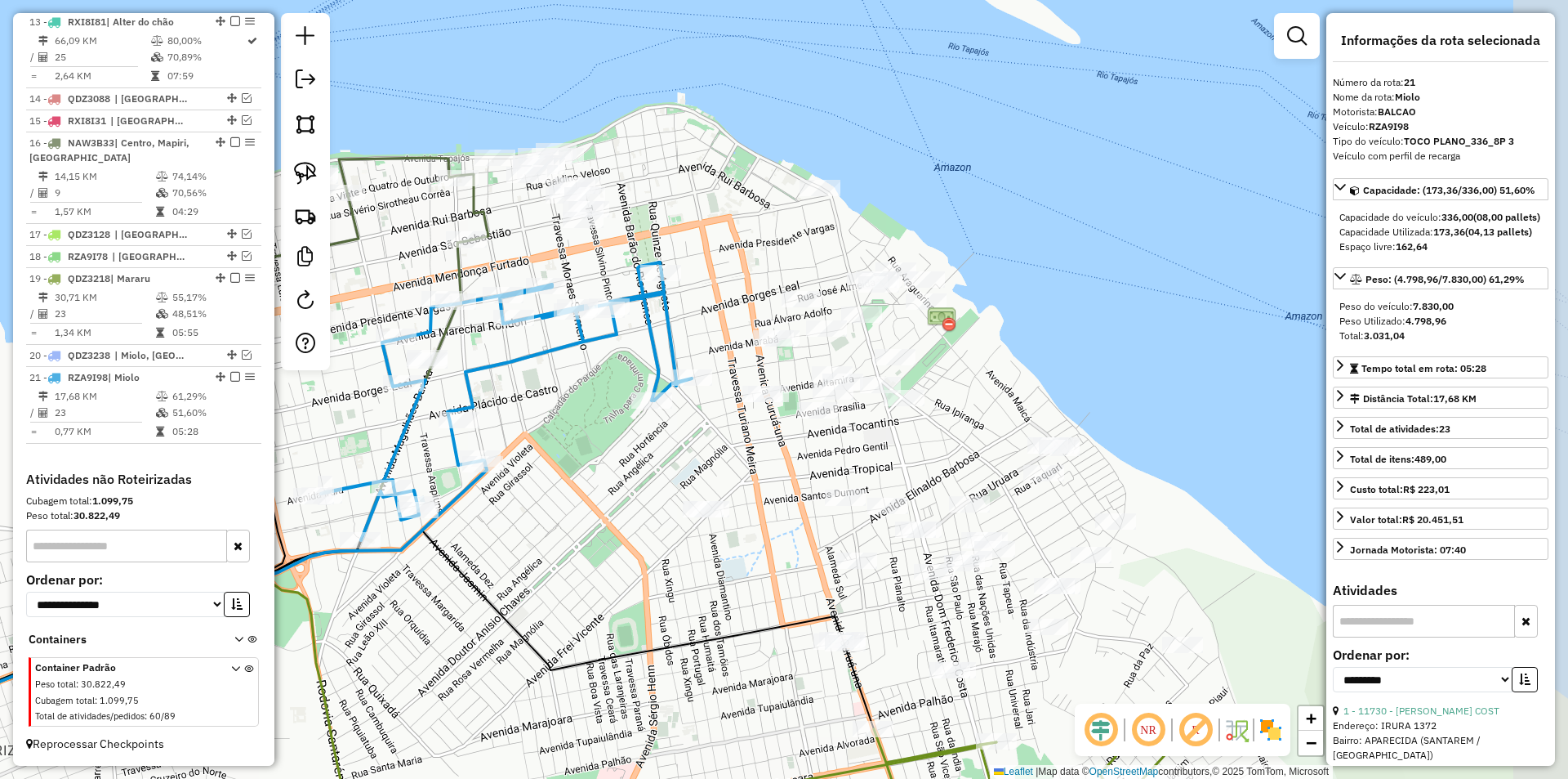
drag, startPoint x: 760, startPoint y: 414, endPoint x: 607, endPoint y: 444, distance: 155.9
click at [607, 444] on div "Janela de atendimento Grade de atendimento Capacidade Transportadoras Veículos …" at bounding box center [784, 389] width 1568 height 779
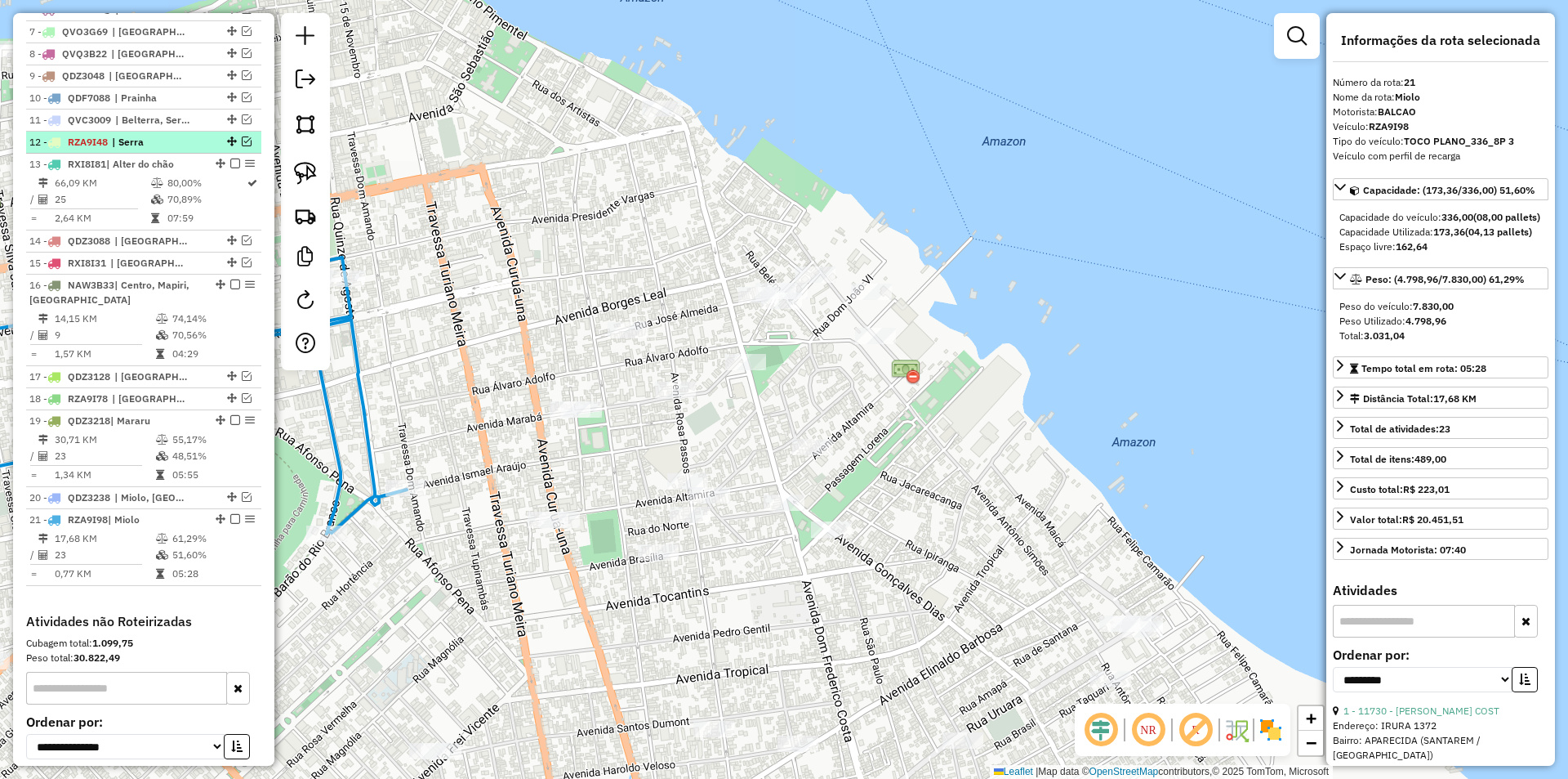
scroll to position [771, 0]
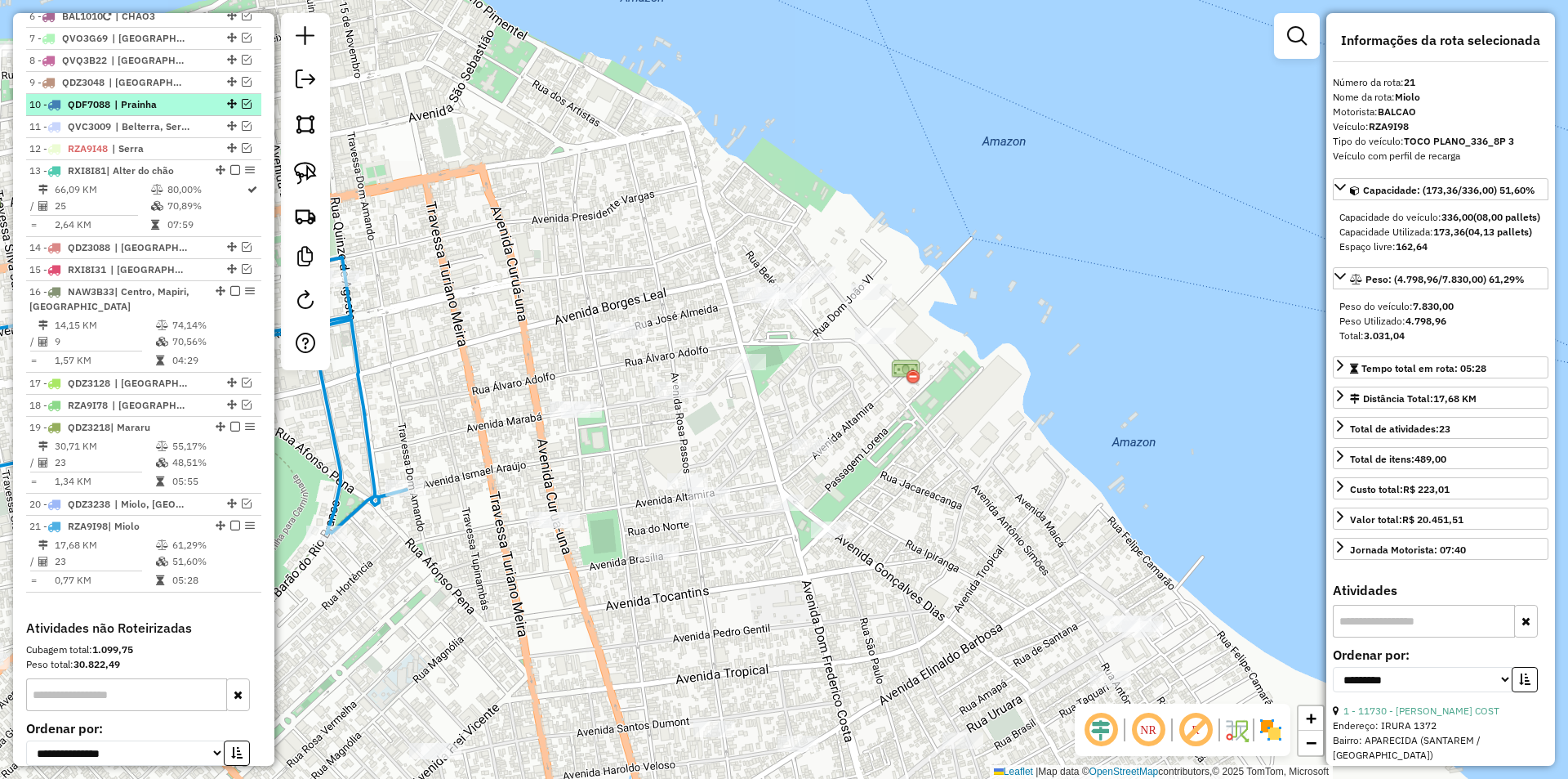
click at [245, 109] on em at bounding box center [247, 103] width 10 height 10
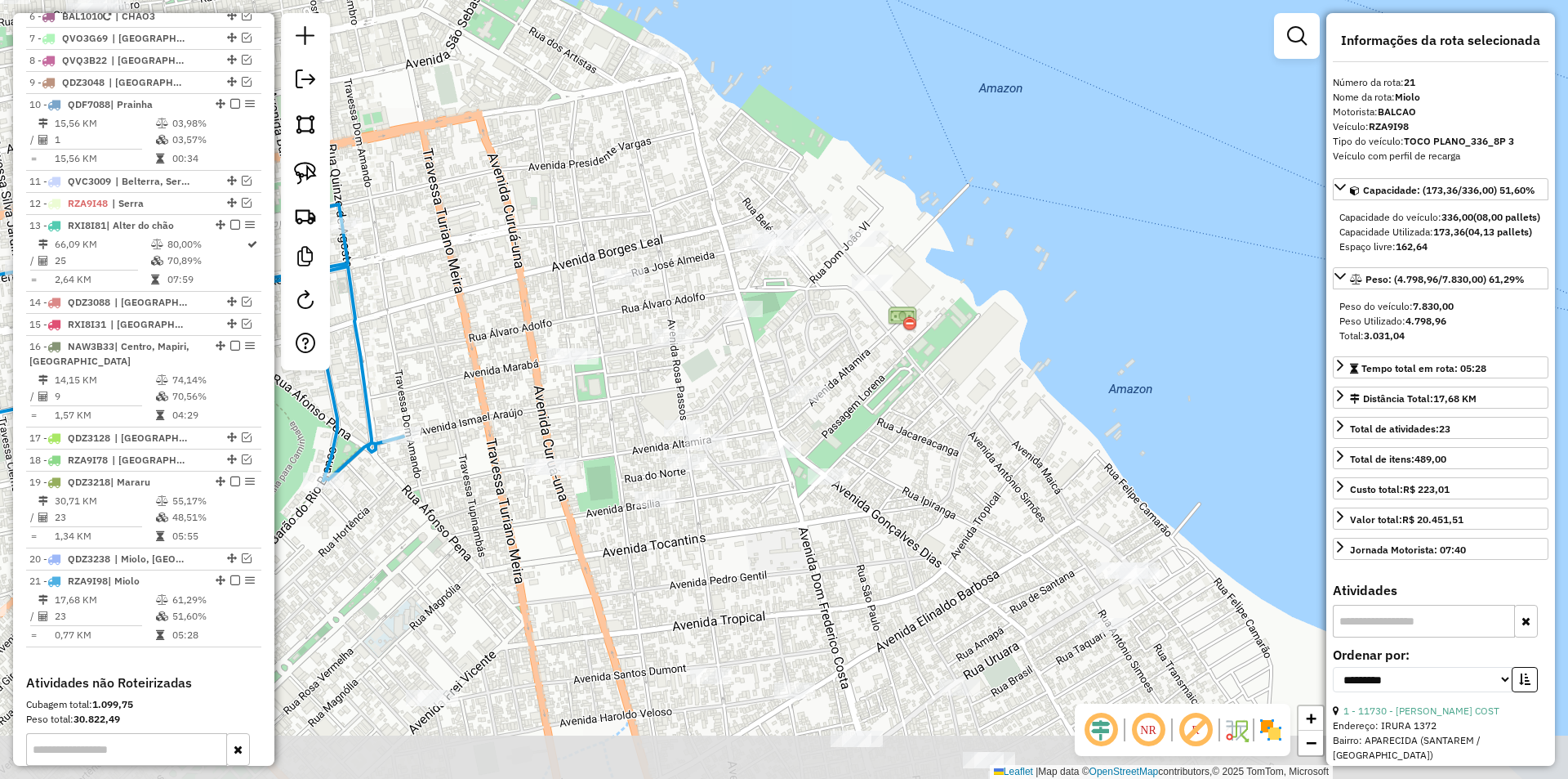
drag, startPoint x: 524, startPoint y: 257, endPoint x: 520, endPoint y: 203, distance: 54.1
click at [520, 203] on div "Janela de atendimento Grade de atendimento Capacidade Transportadoras Veículos …" at bounding box center [784, 389] width 1568 height 779
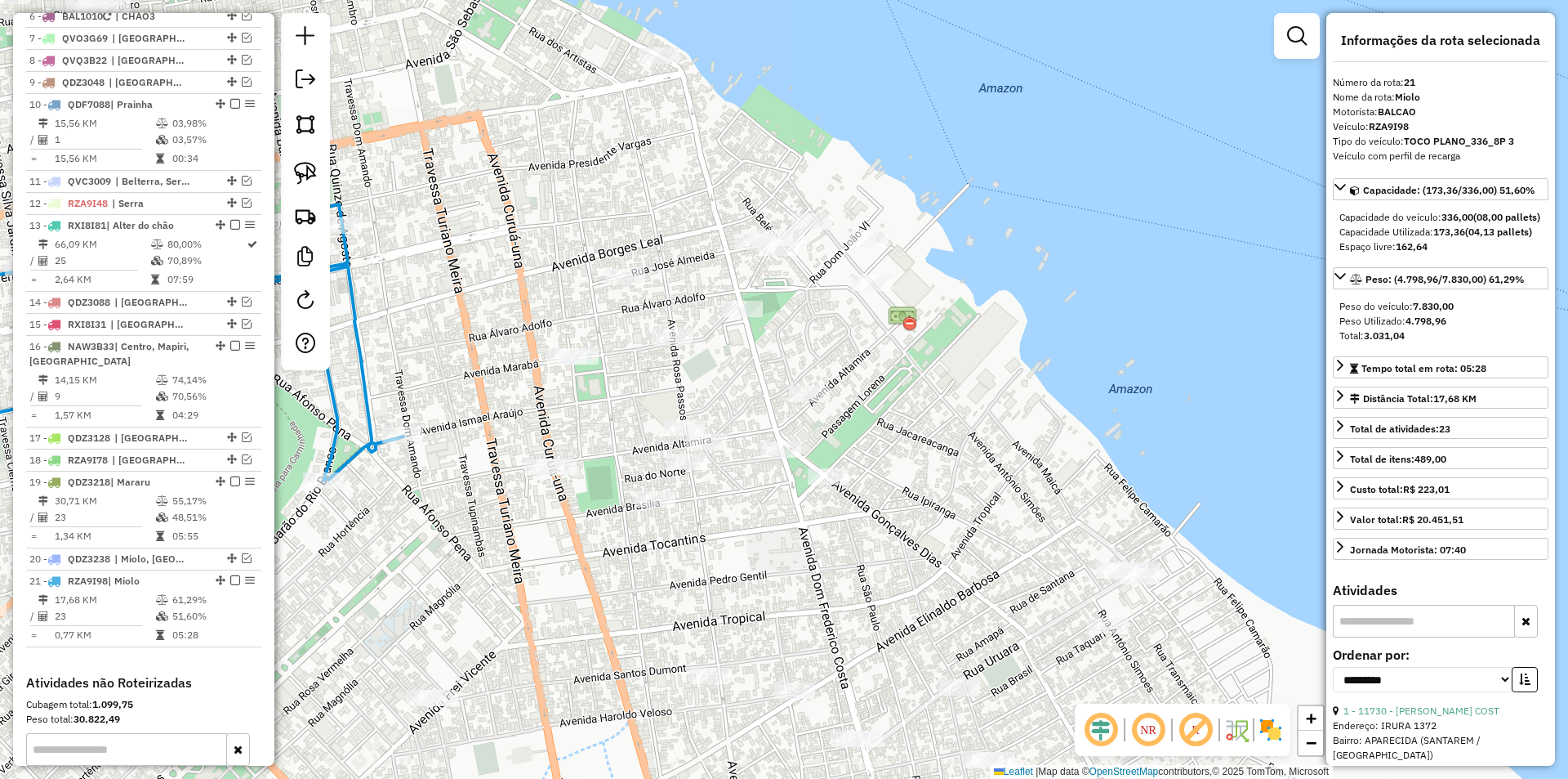
click at [324, 174] on div at bounding box center [305, 191] width 49 height 357
click at [318, 175] on link at bounding box center [305, 173] width 36 height 36
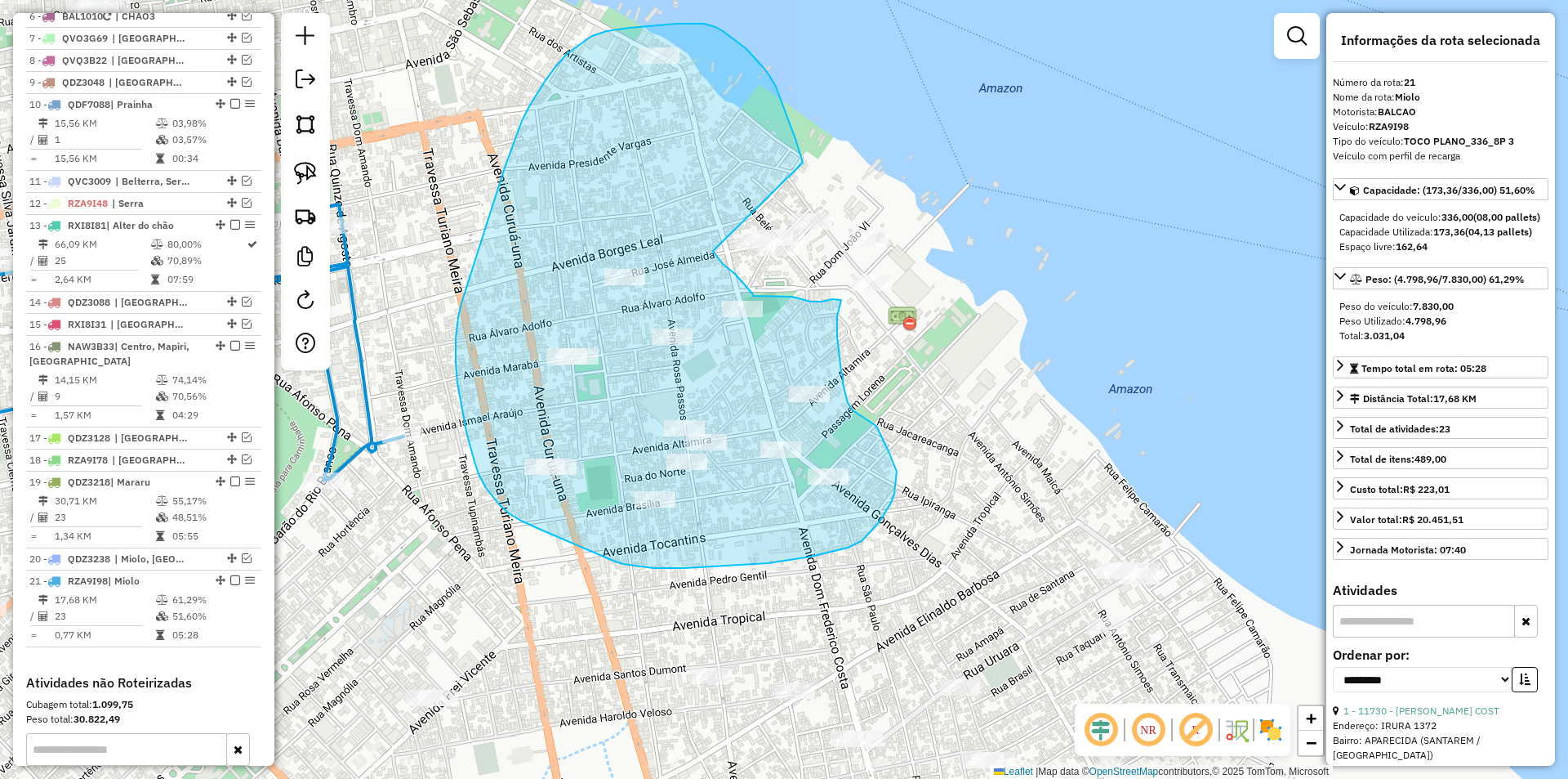
drag, startPoint x: 776, startPoint y: 87, endPoint x: 713, endPoint y: 251, distance: 175.7
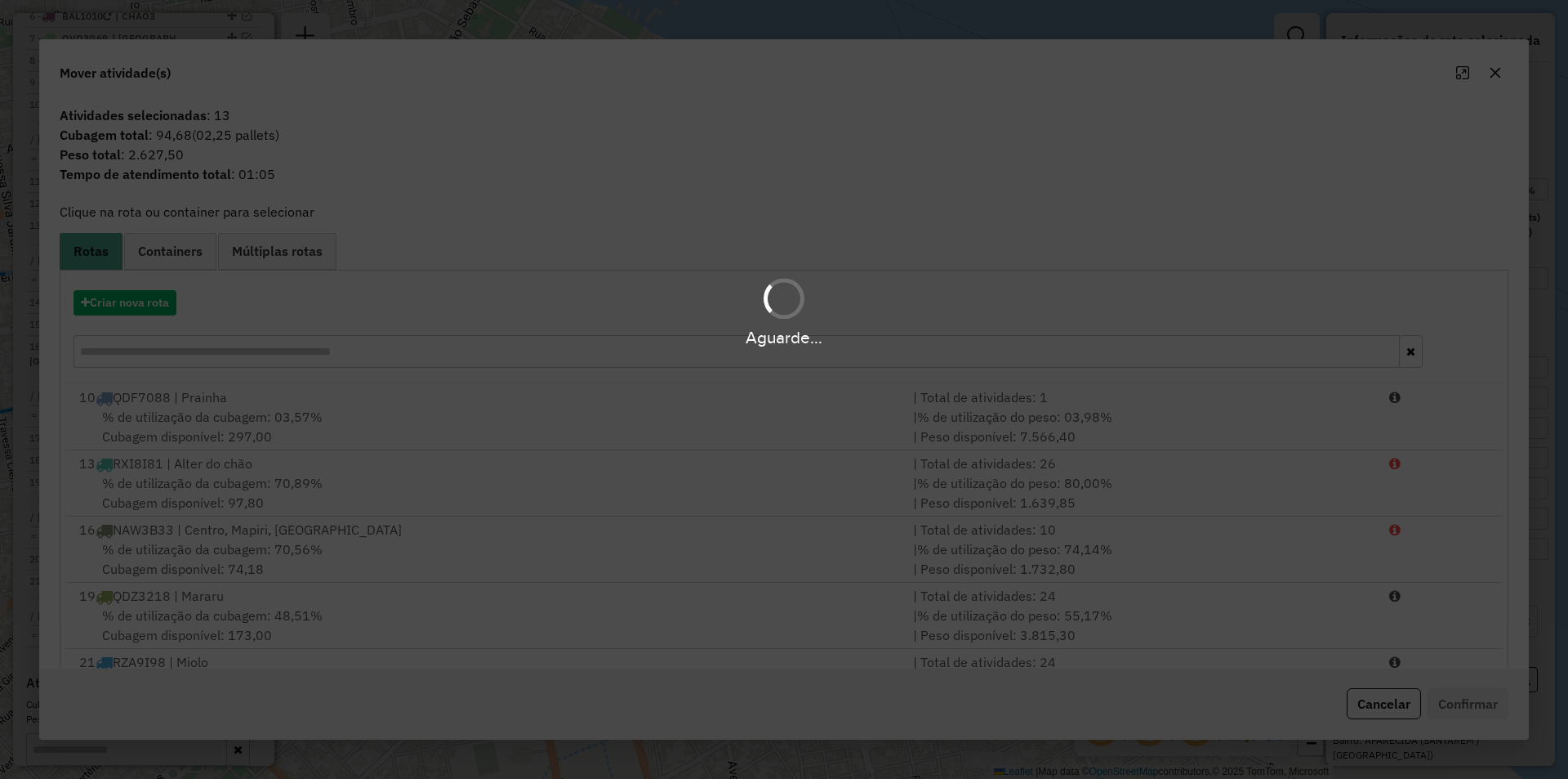
click at [367, 424] on div "% de utilização da cubagem: 03,57% Cubagem disponível: 297,00" at bounding box center [487, 426] width 834 height 39
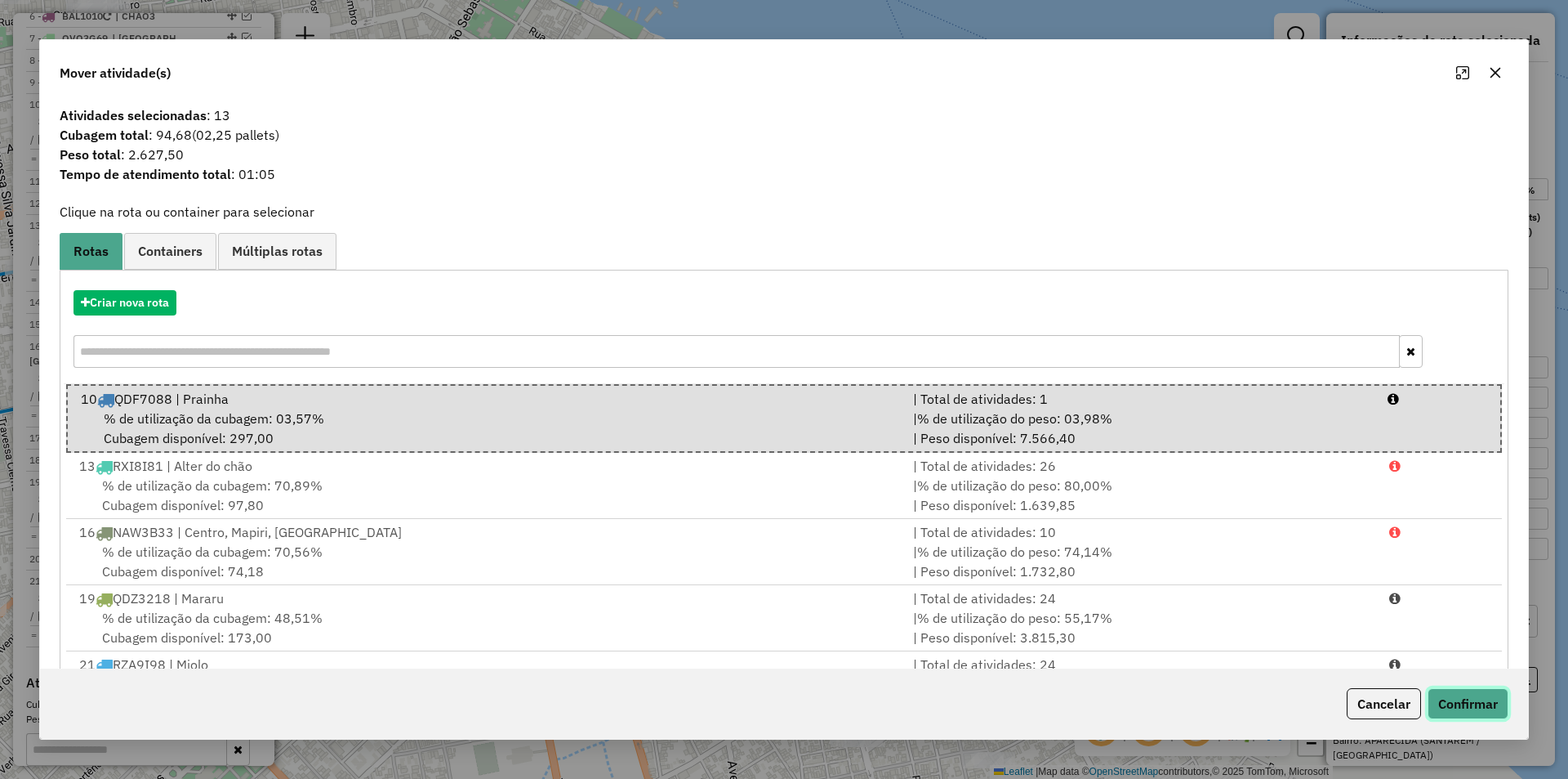
click at [1457, 706] on button "Confirmar" at bounding box center [1467, 704] width 81 height 31
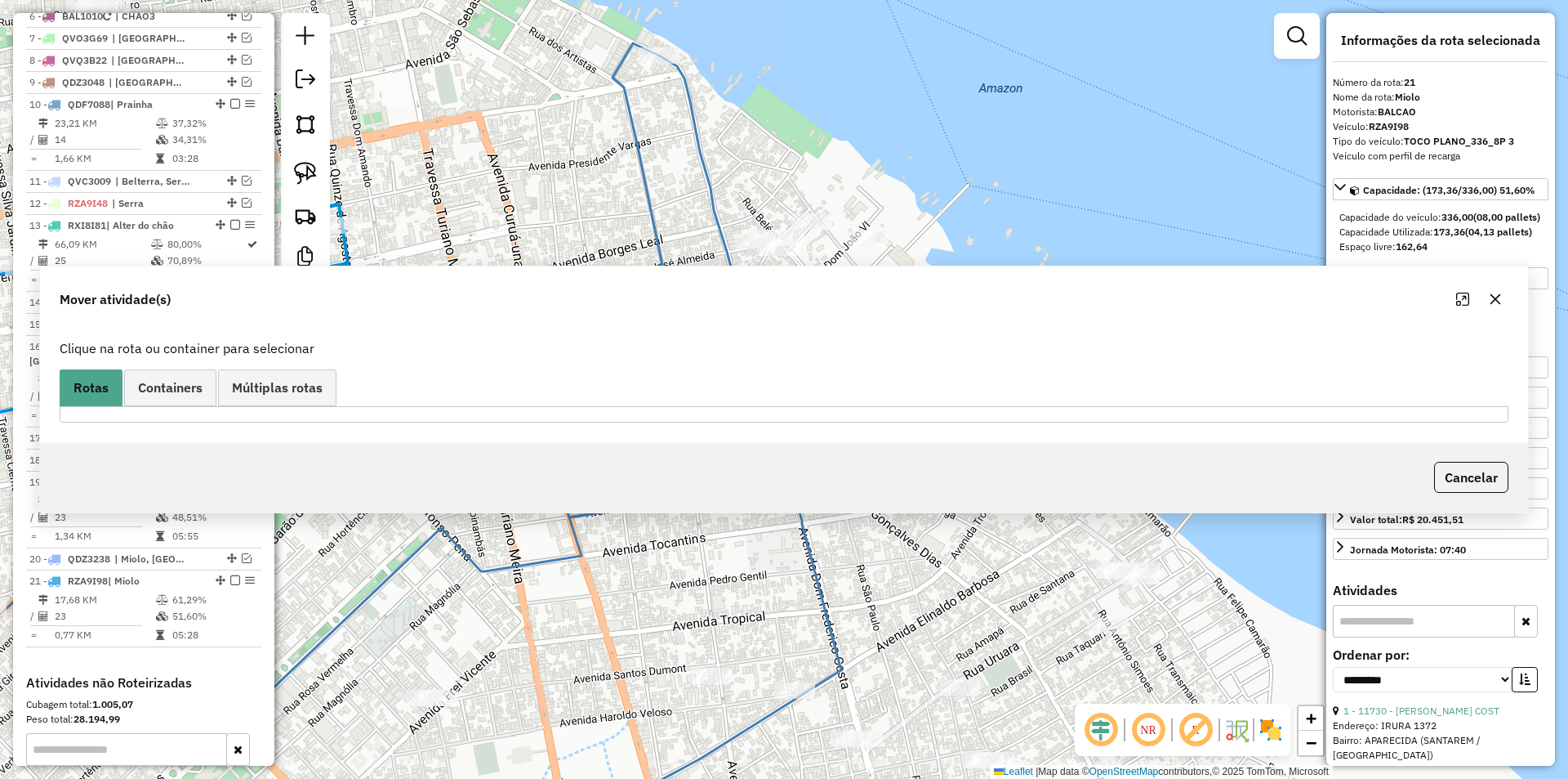
scroll to position [988, 0]
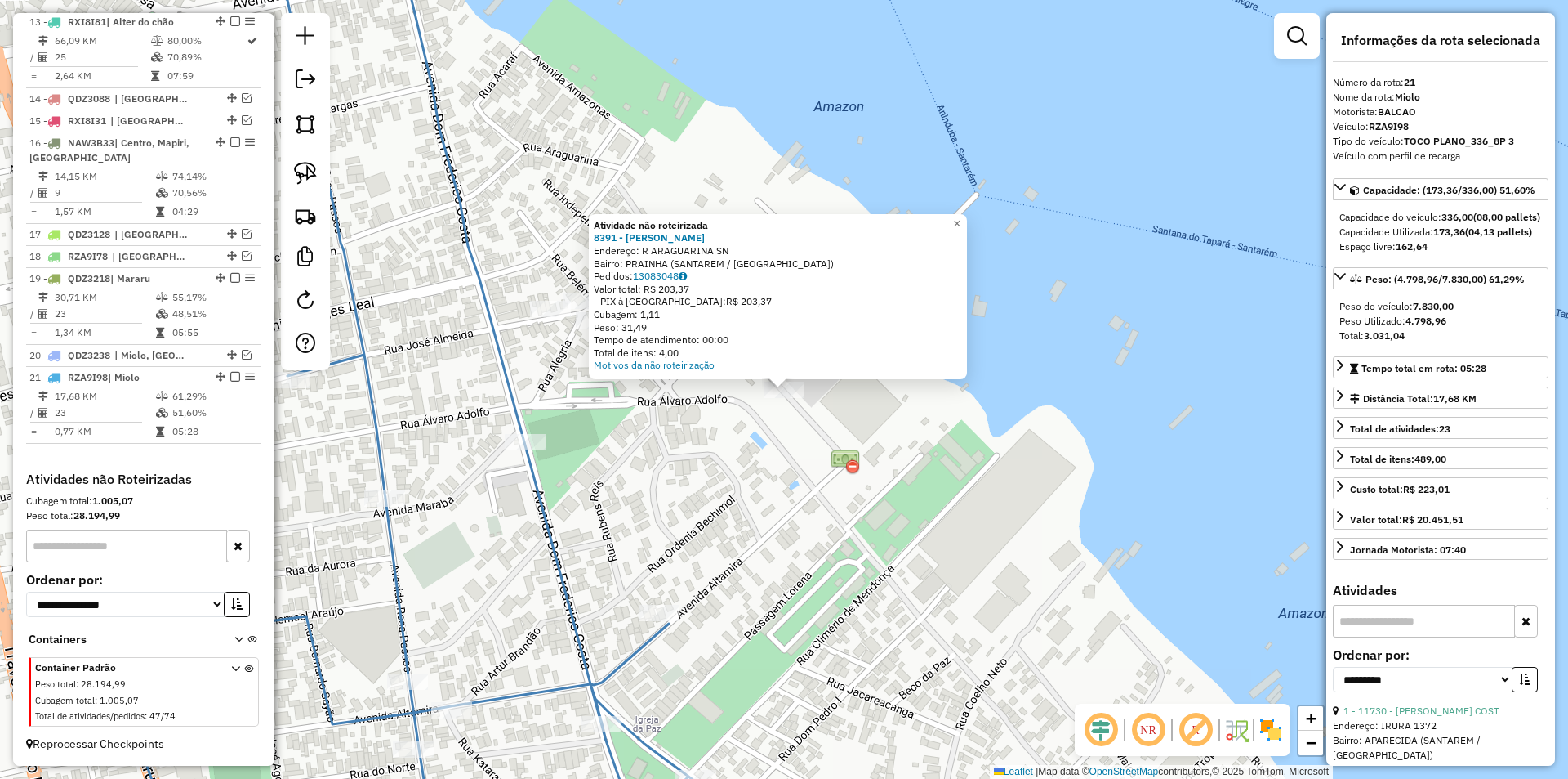
click at [803, 483] on div "Atividade não roteirizada 8391 - JOSIMAR LORINI Endereço: R ARAGUARINA SN Bairr…" at bounding box center [784, 389] width 1568 height 779
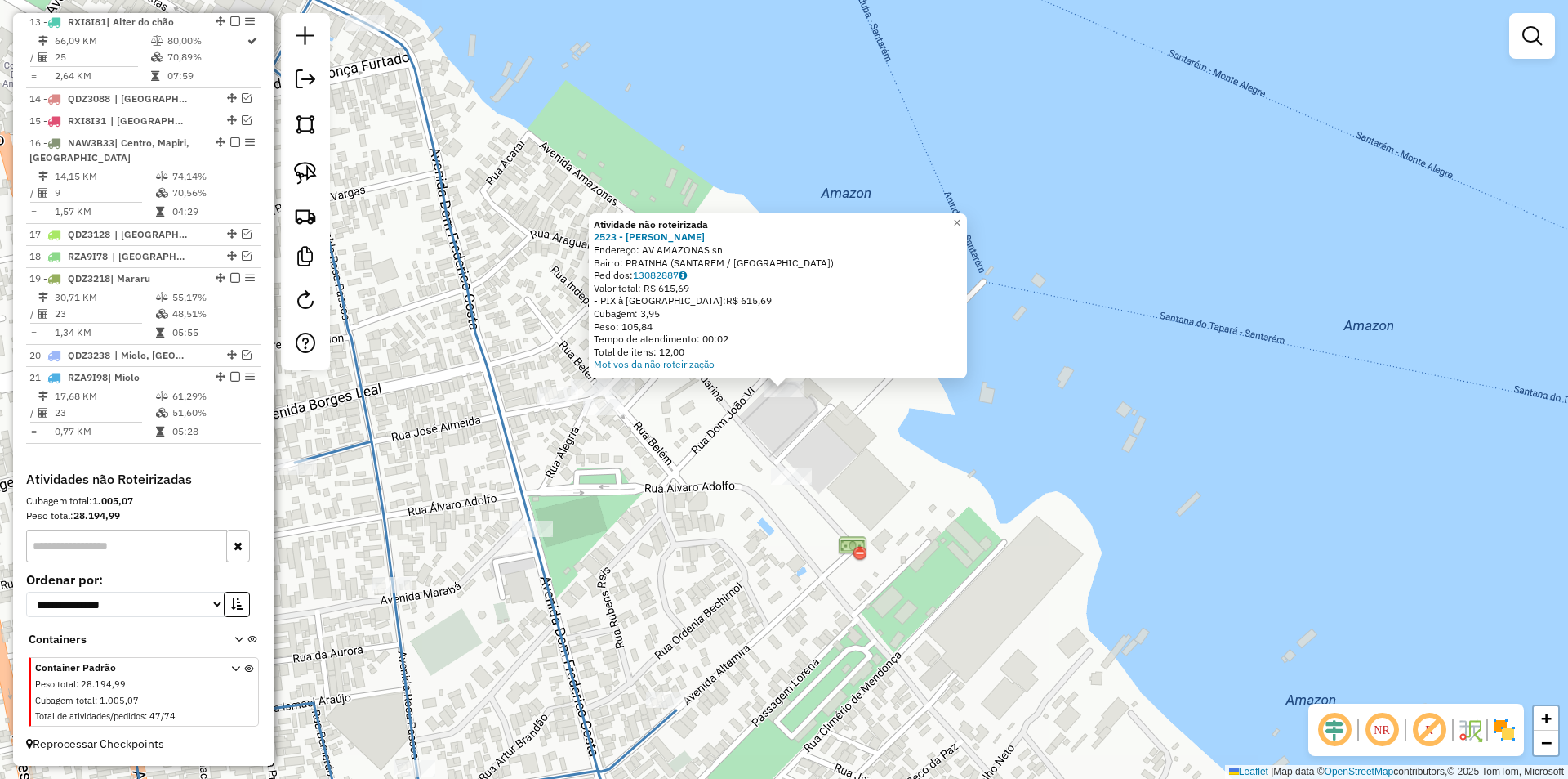
drag, startPoint x: 727, startPoint y: 532, endPoint x: 463, endPoint y: 267, distance: 374.1
click at [726, 532] on div "Atividade não roteirizada 2523 - MARIA ELIETE DA SILV Endereço: AV AMAZONAS sn …" at bounding box center [784, 389] width 1568 height 779
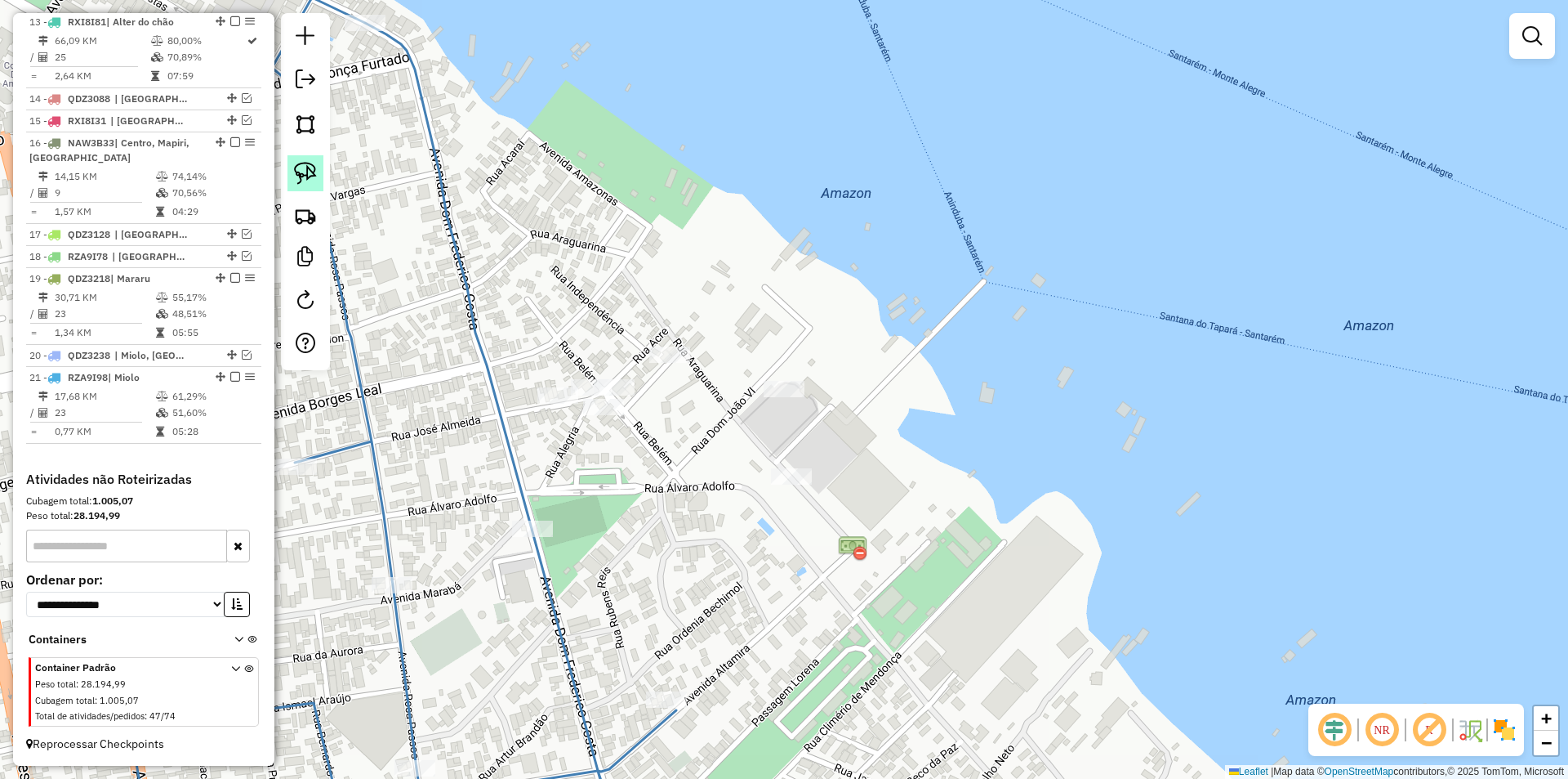
click at [305, 170] on img at bounding box center [305, 172] width 23 height 23
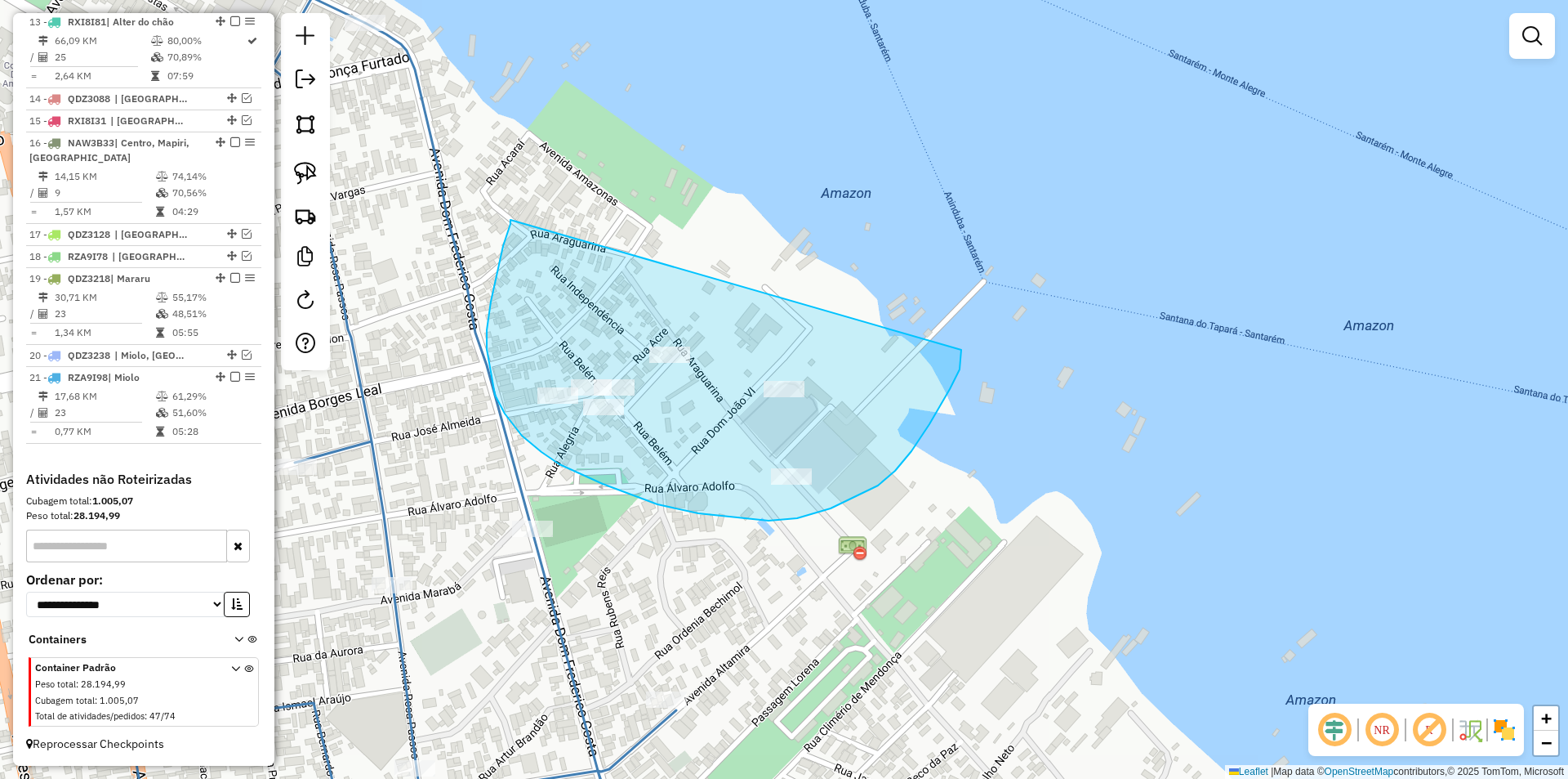
drag, startPoint x: 510, startPoint y: 219, endPoint x: 962, endPoint y: 350, distance: 470.6
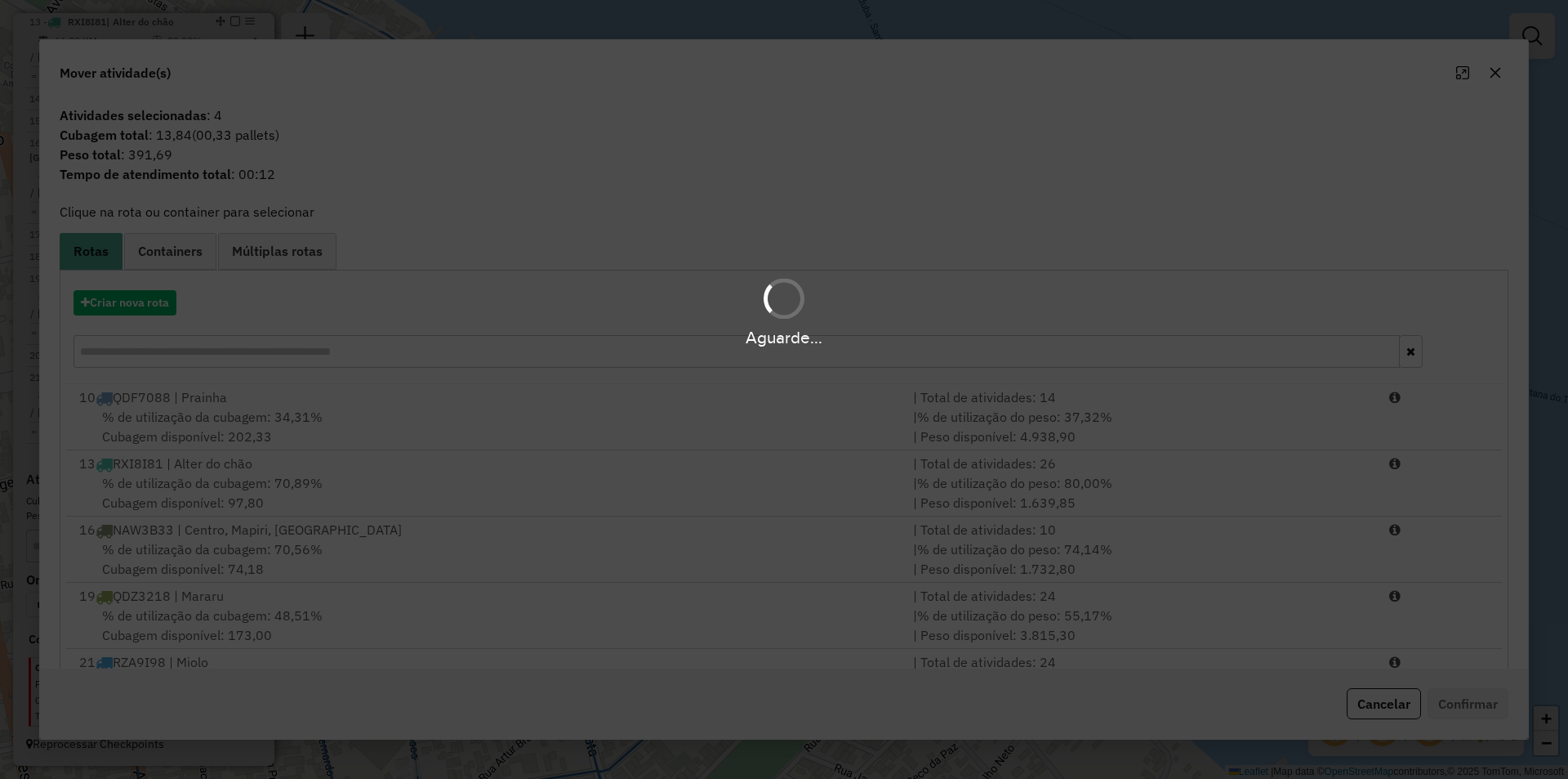
click at [709, 396] on div "10 QDF7088 | Prainha" at bounding box center [487, 397] width 834 height 20
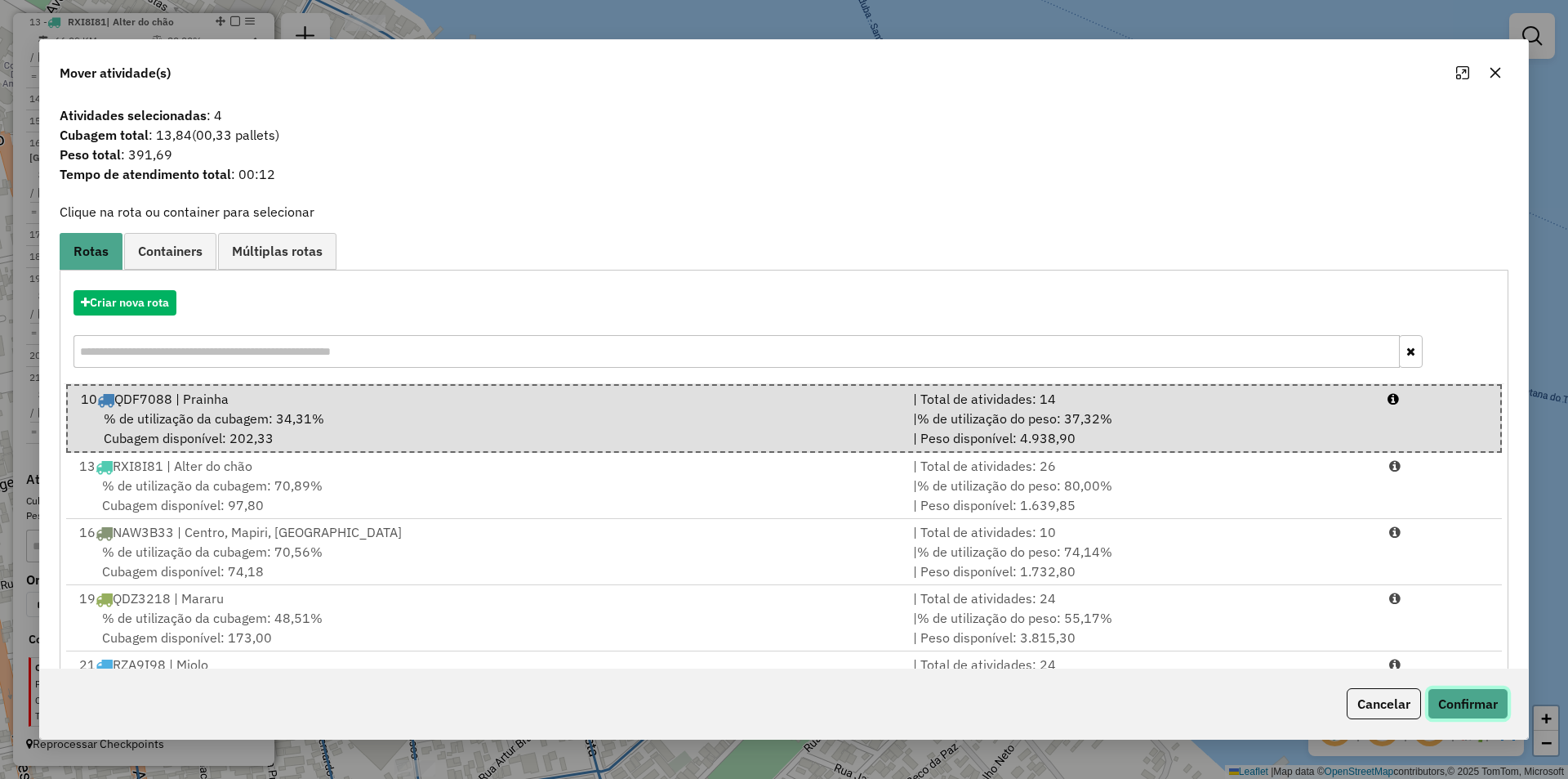
click at [1439, 697] on button "Confirmar" at bounding box center [1467, 704] width 81 height 31
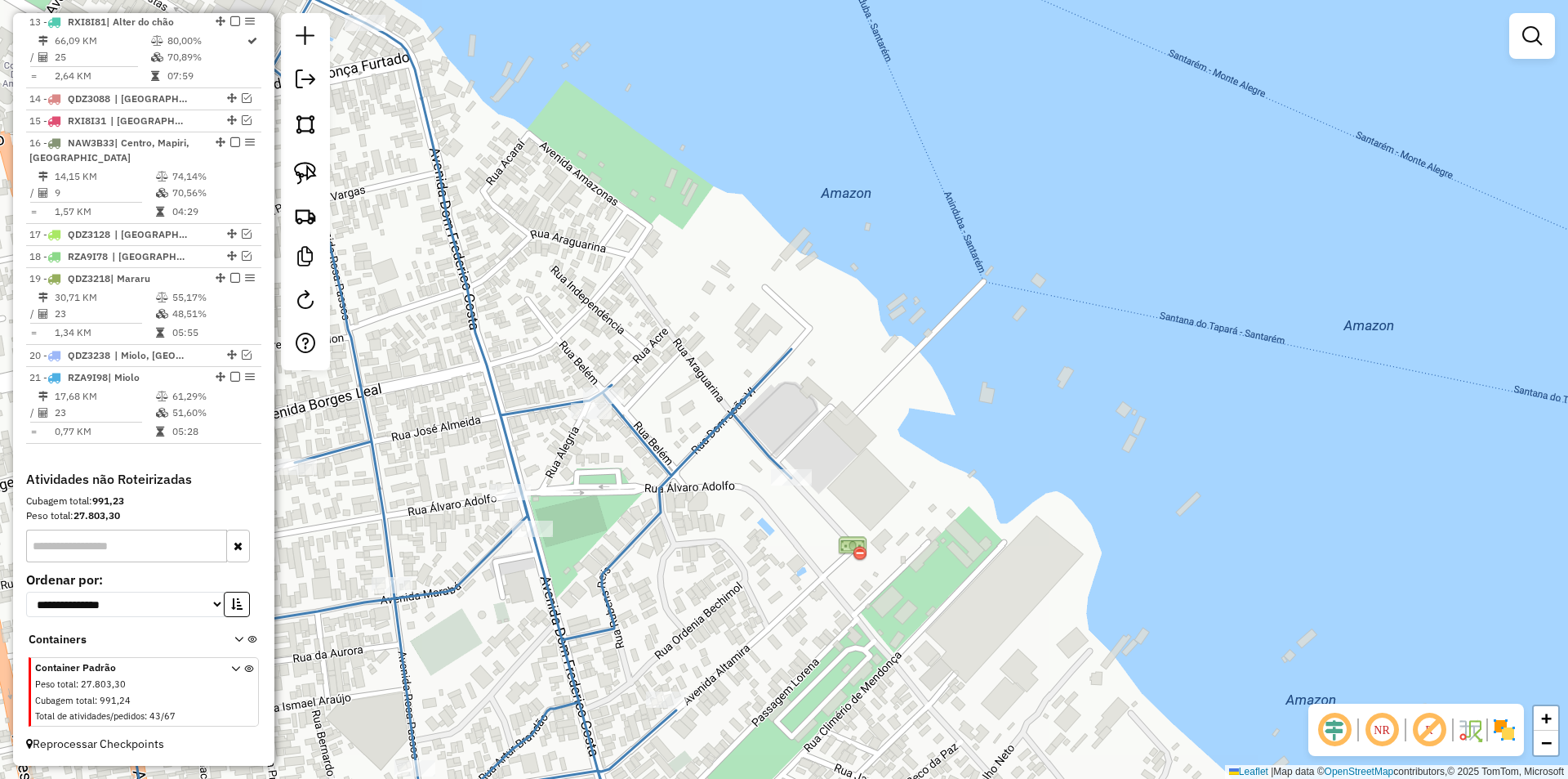
click at [622, 461] on div "Janela de atendimento Grade de atendimento Capacidade Transportadoras Veículos …" at bounding box center [784, 389] width 1568 height 779
click at [641, 448] on icon at bounding box center [454, 427] width 673 height 860
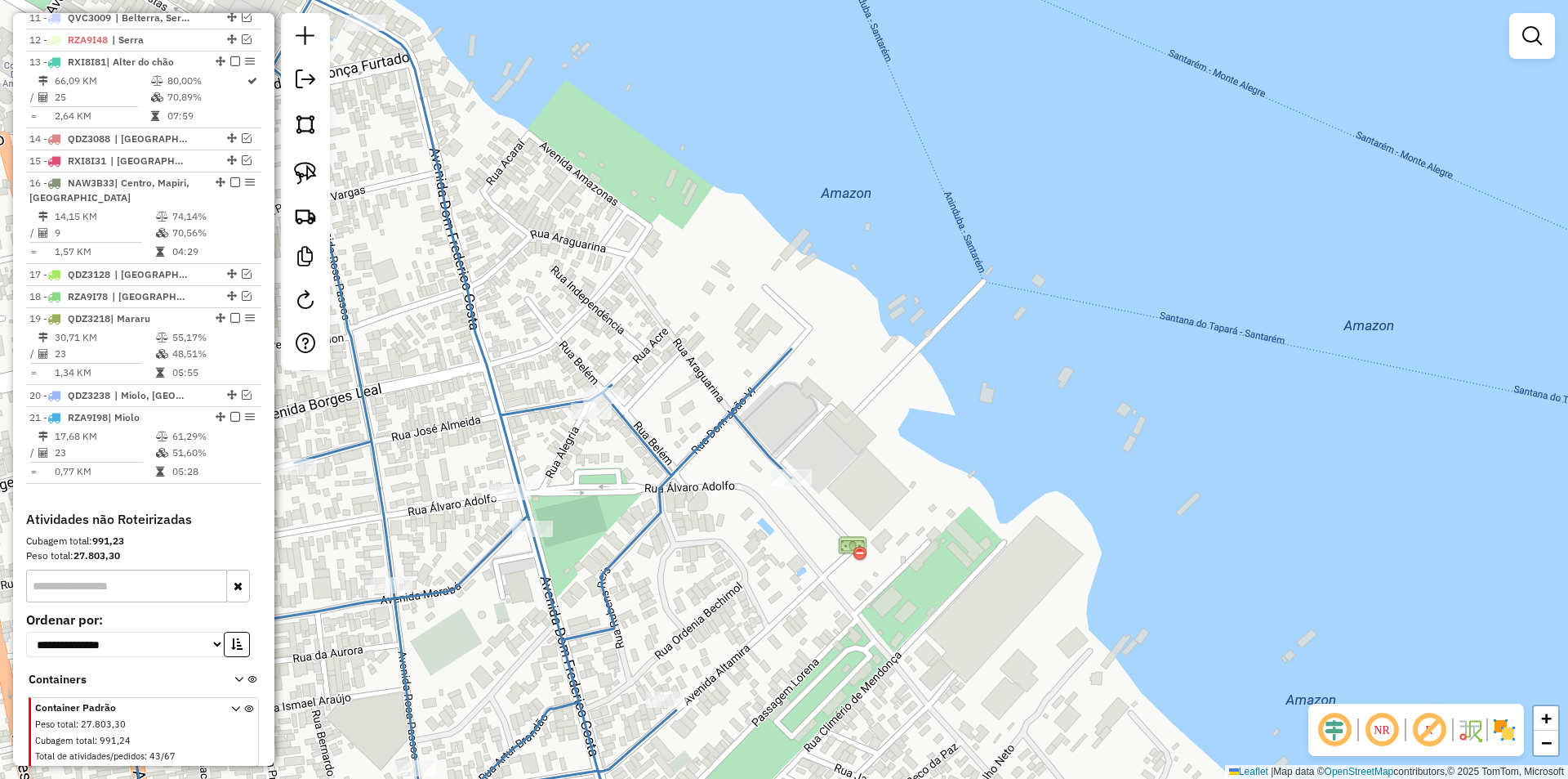
select select "**********"
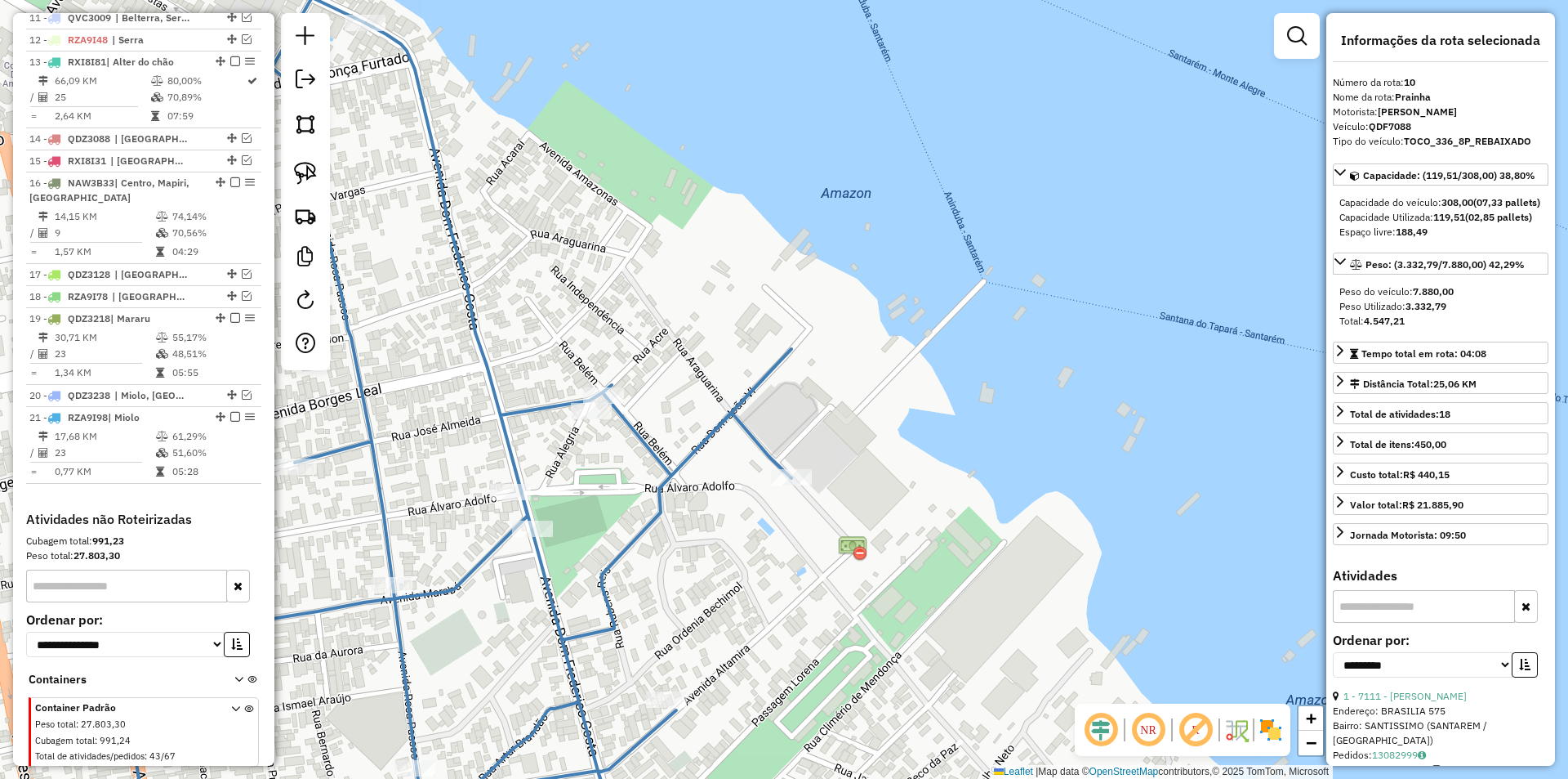
scroll to position [866, 0]
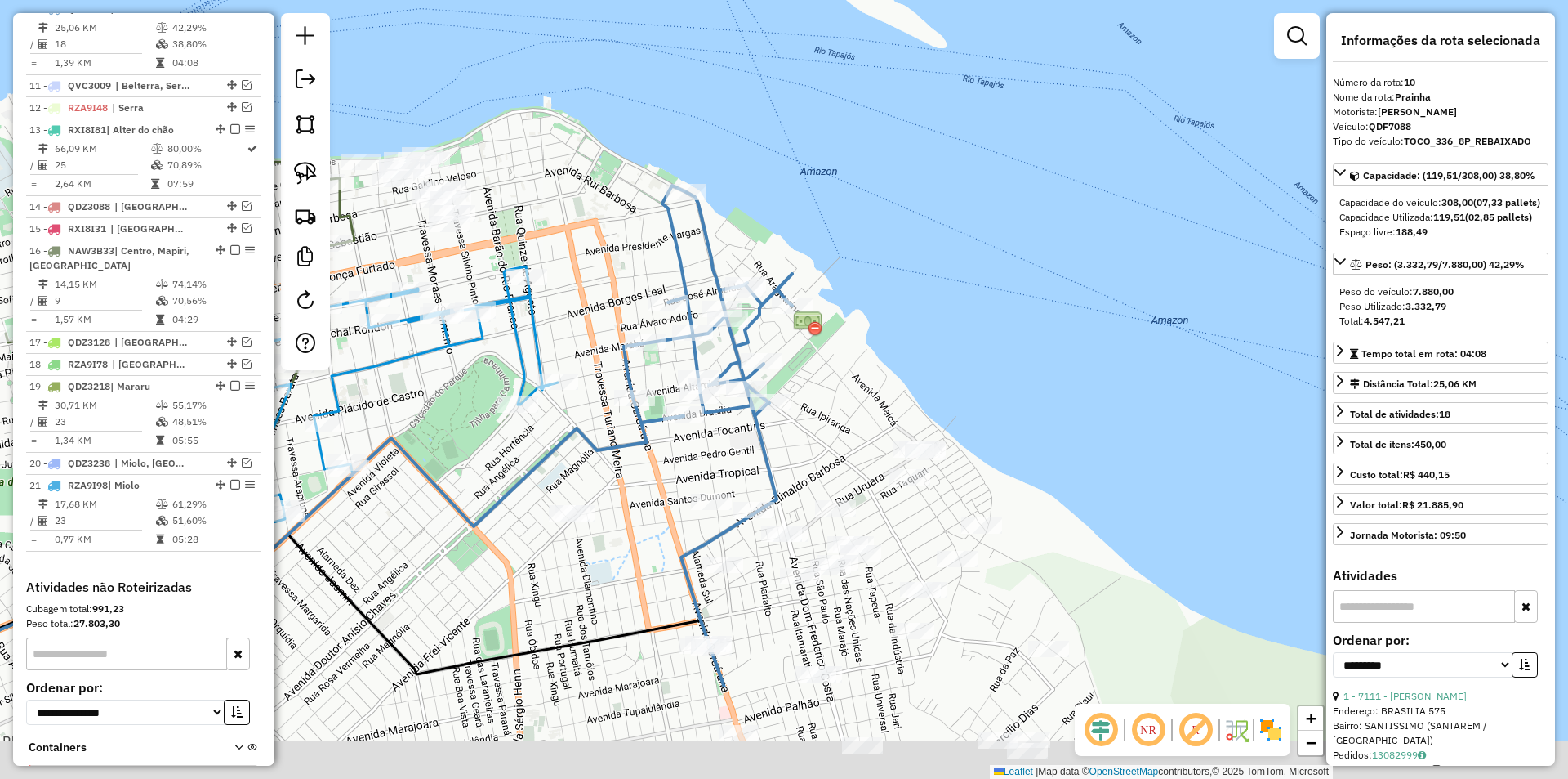
drag, startPoint x: 692, startPoint y: 516, endPoint x: 776, endPoint y: 346, distance: 189.6
click at [776, 346] on div "Janela de atendimento Grade de atendimento Capacidade Transportadoras Veículos …" at bounding box center [784, 389] width 1568 height 779
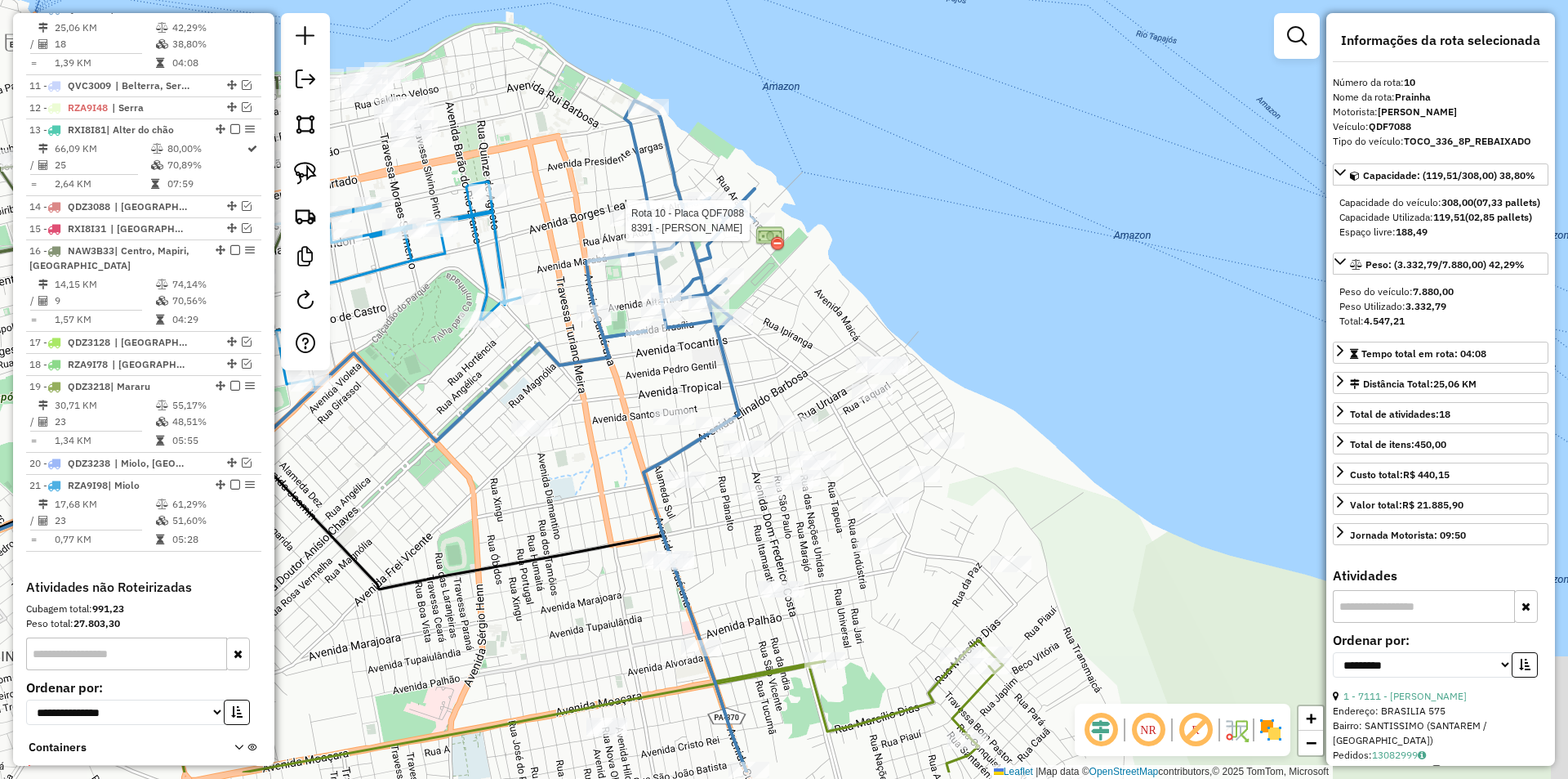
drag, startPoint x: 701, startPoint y: 463, endPoint x: 644, endPoint y: 350, distance: 126.6
click at [644, 350] on div "Rota 10 - Placa QDF7088 8391 - JOSIMAR LORINI Janela de atendimento Grade de at…" at bounding box center [784, 389] width 1568 height 779
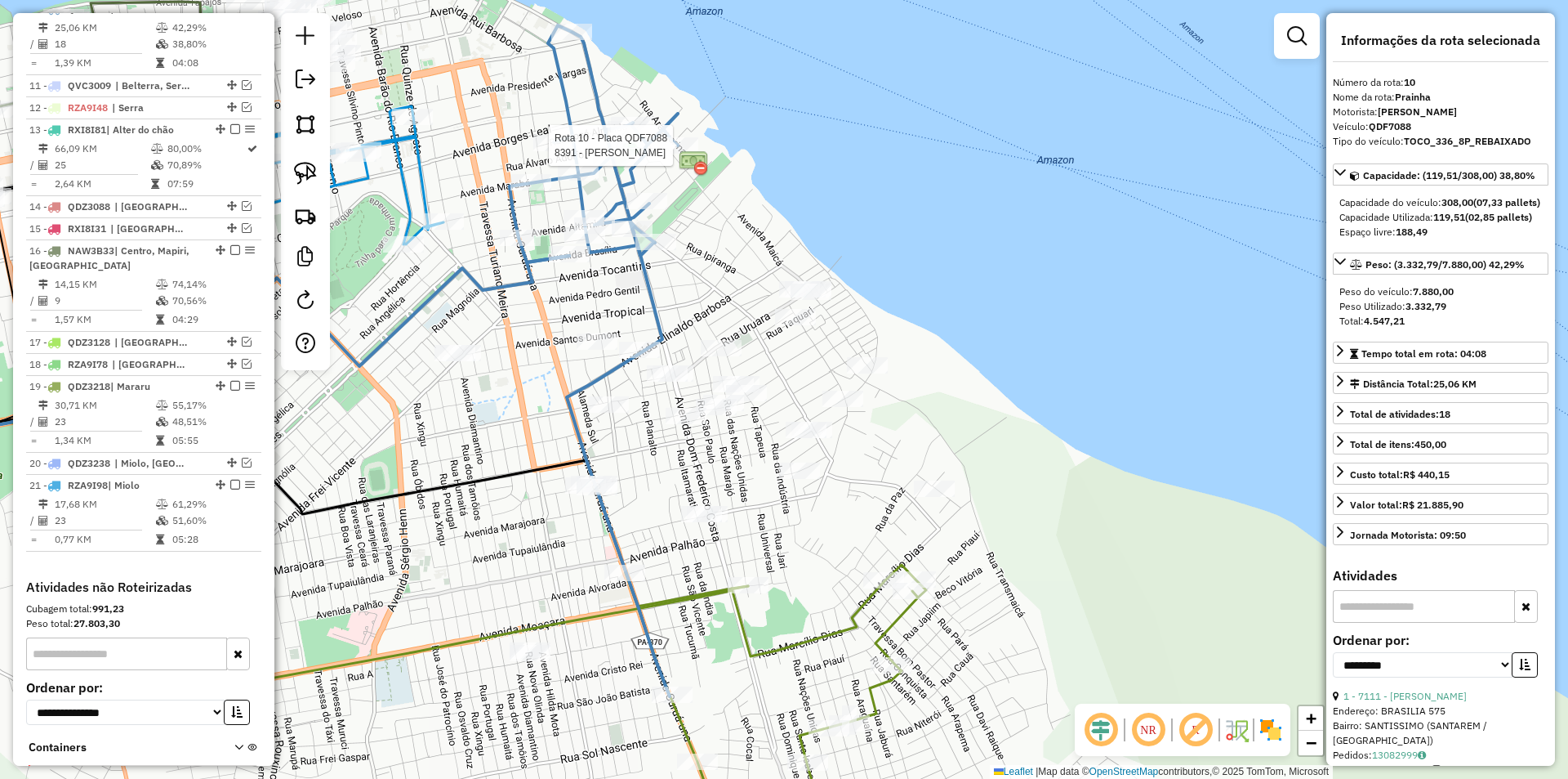
drag, startPoint x: 654, startPoint y: 350, endPoint x: 597, endPoint y: 303, distance: 73.9
click at [597, 303] on div "Rota 10 - Placa QDF7088 8391 - JOSIMAR LORINI Janela de atendimento Grade de at…" at bounding box center [784, 389] width 1568 height 779
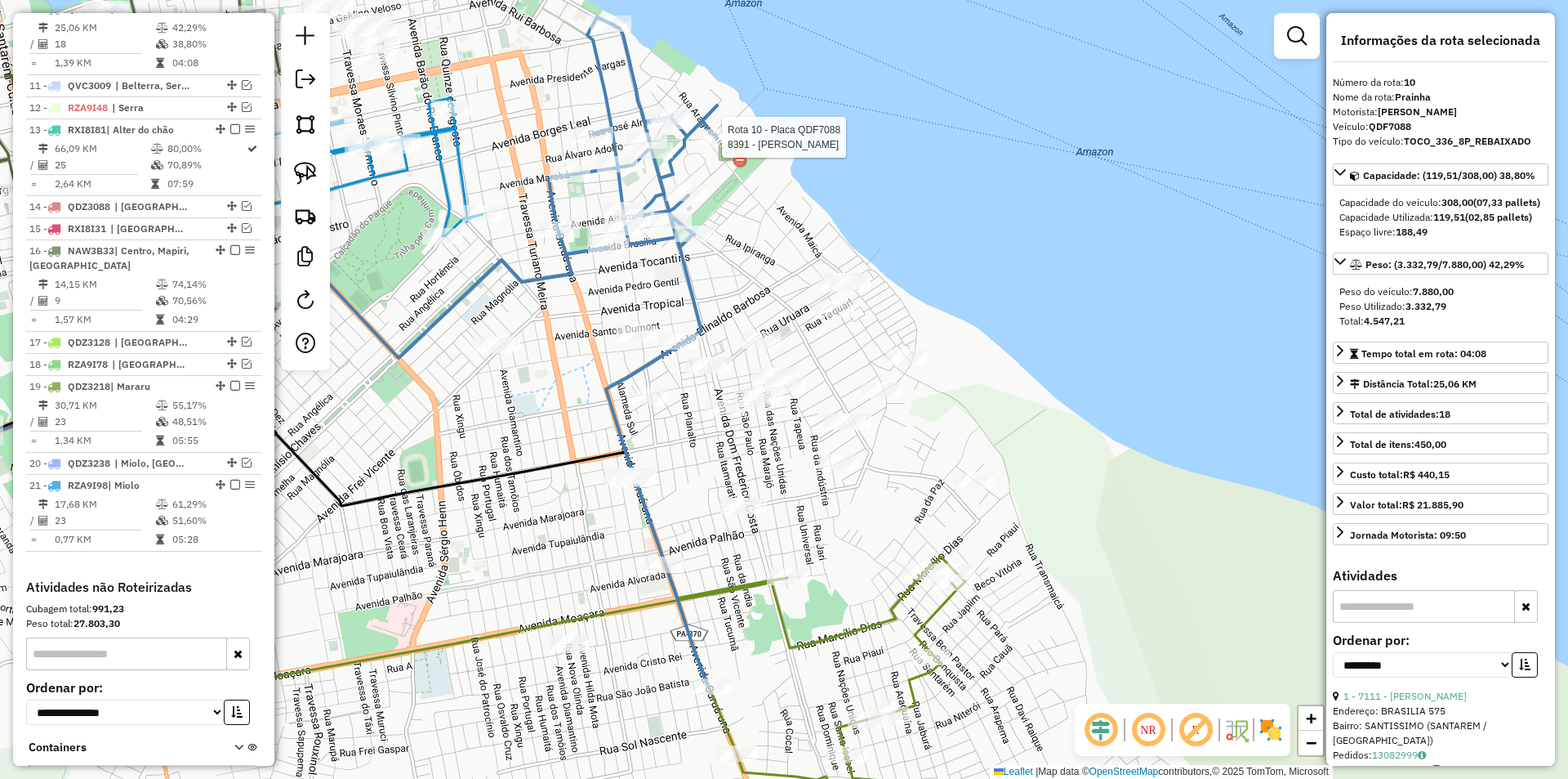
drag, startPoint x: 607, startPoint y: 303, endPoint x: 641, endPoint y: 295, distance: 34.9
click at [641, 295] on div "Rota 10 - Placa QDF7088 8391 - JOSIMAR LORINI Janela de atendimento Grade de at…" at bounding box center [784, 389] width 1568 height 779
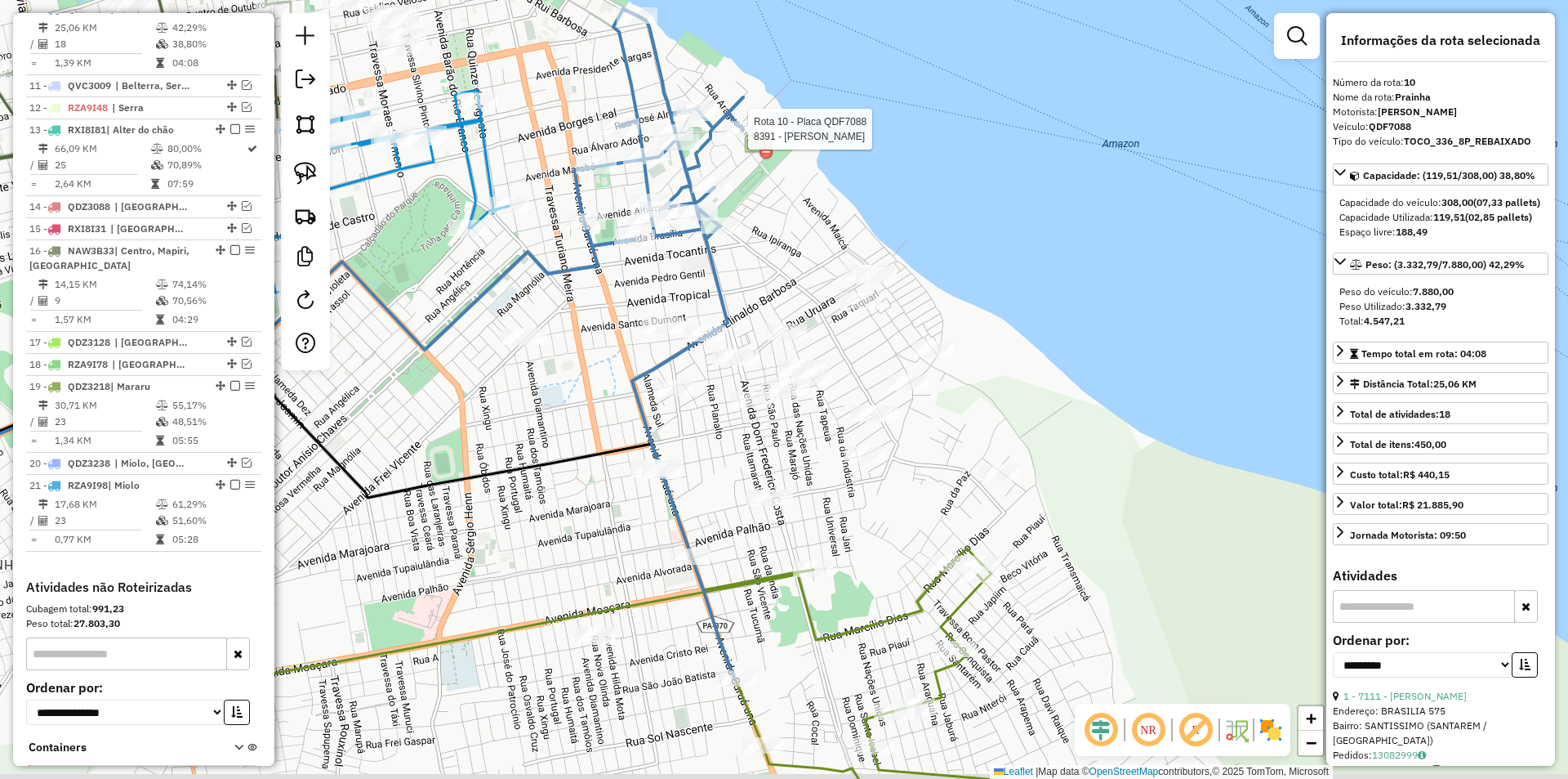
drag, startPoint x: 565, startPoint y: 304, endPoint x: 563, endPoint y: 287, distance: 17.1
click at [586, 296] on div "Rota 10 - Placa QDF7088 8391 - JOSIMAR LORINI Janela de atendimento Grade de at…" at bounding box center [784, 389] width 1568 height 779
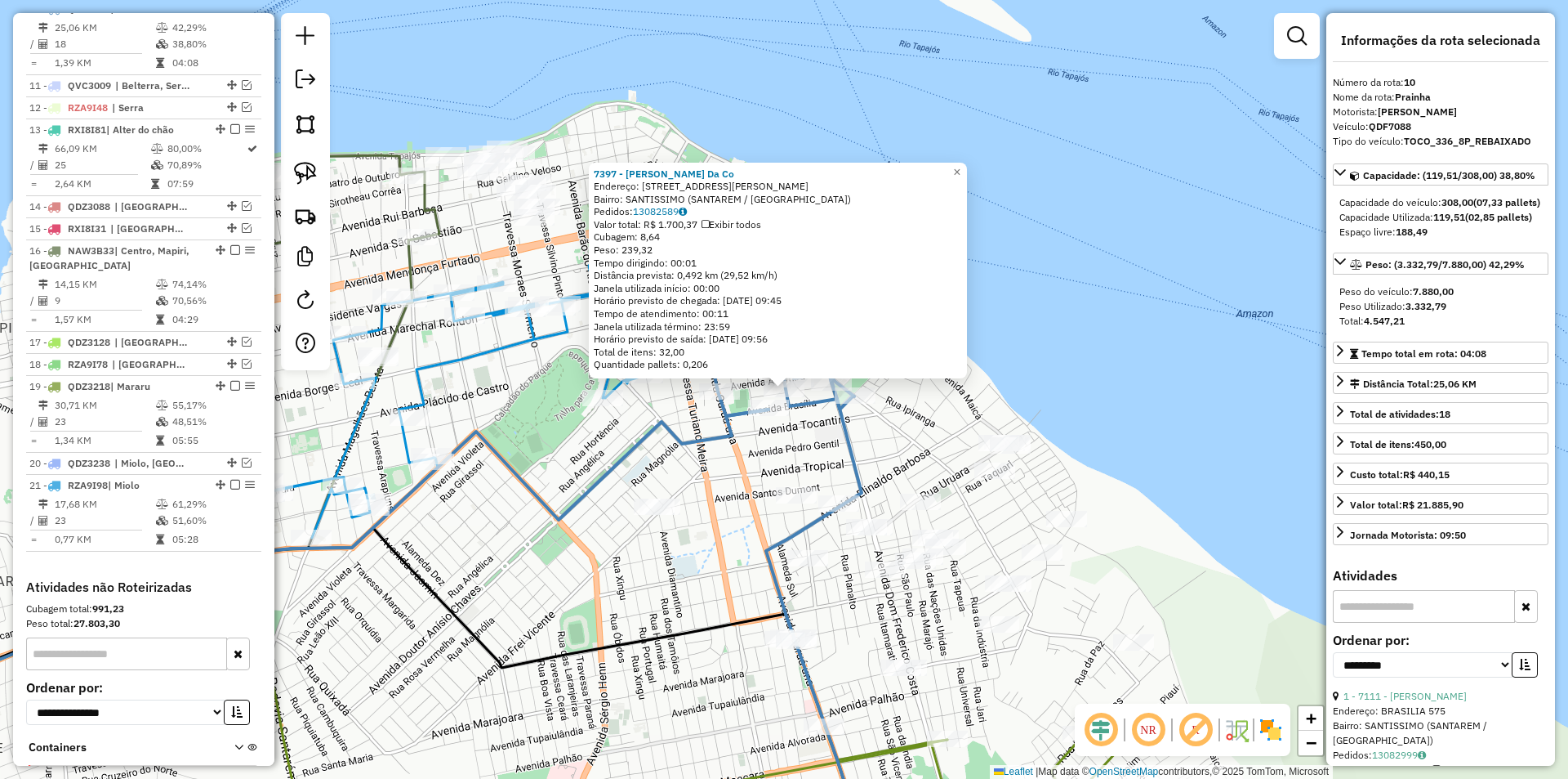
click at [726, 461] on div "Rota 10 - Placa QDF7088 11241 - CASA DE CARNES SANTA 7397 - Jose Rodrigues Da C…" at bounding box center [784, 389] width 1568 height 779
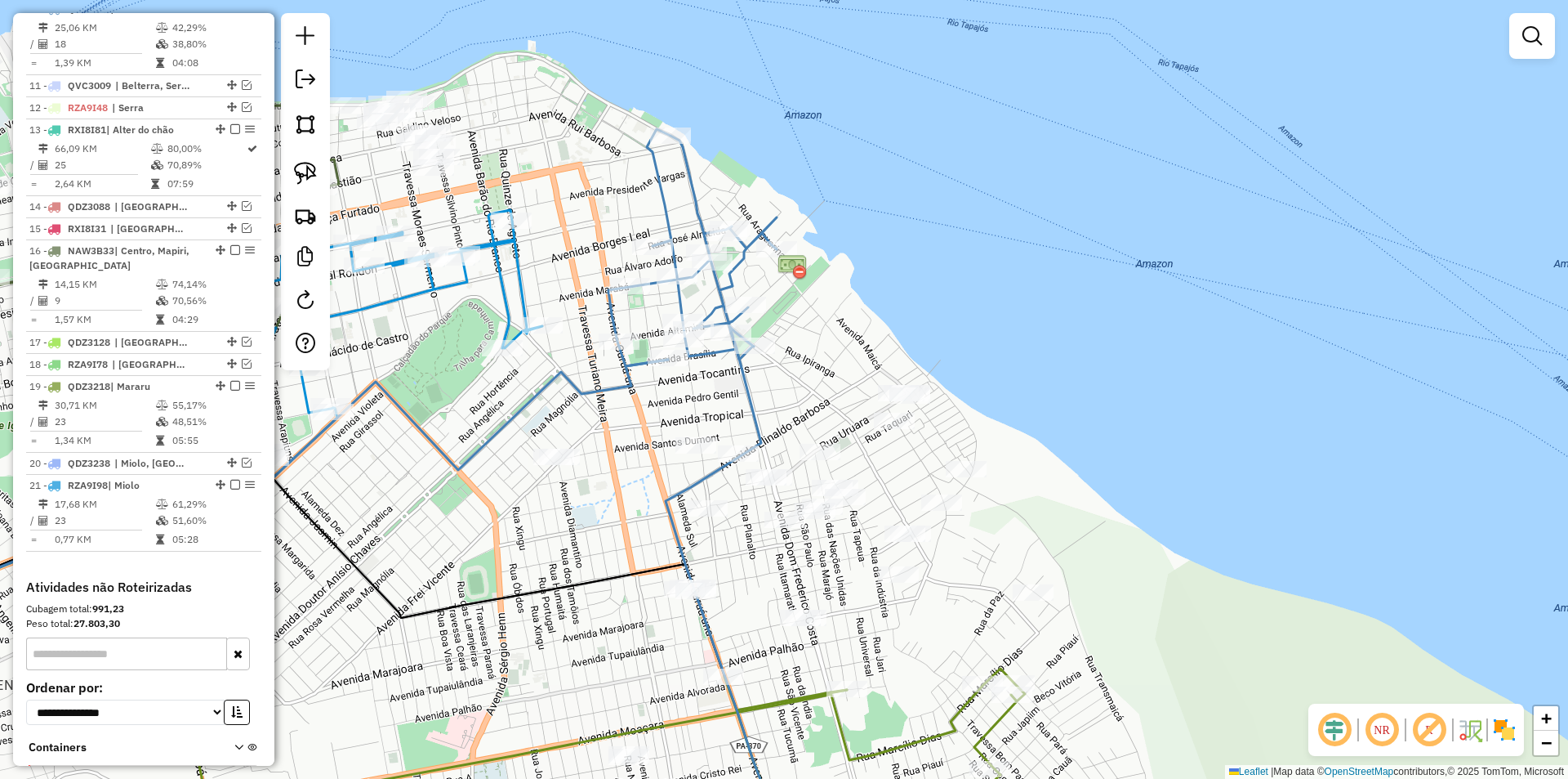
drag, startPoint x: 732, startPoint y: 469, endPoint x: 599, endPoint y: 408, distance: 146.3
click at [599, 408] on div "Janela de atendimento Grade de atendimento Capacidade Transportadoras Veículos …" at bounding box center [784, 389] width 1568 height 779
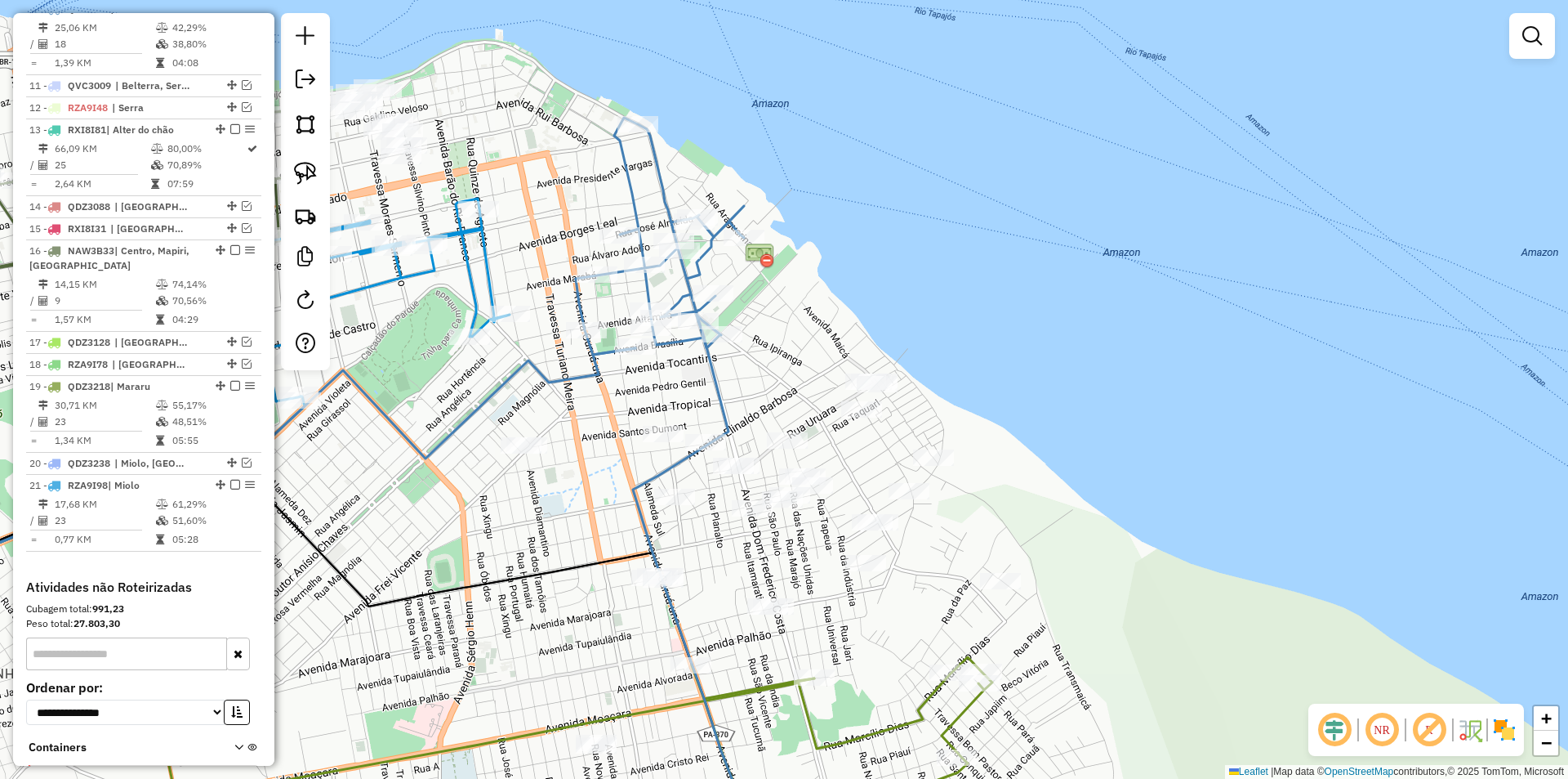
click at [300, 152] on div at bounding box center [305, 191] width 49 height 357
click at [310, 170] on img at bounding box center [305, 172] width 23 height 23
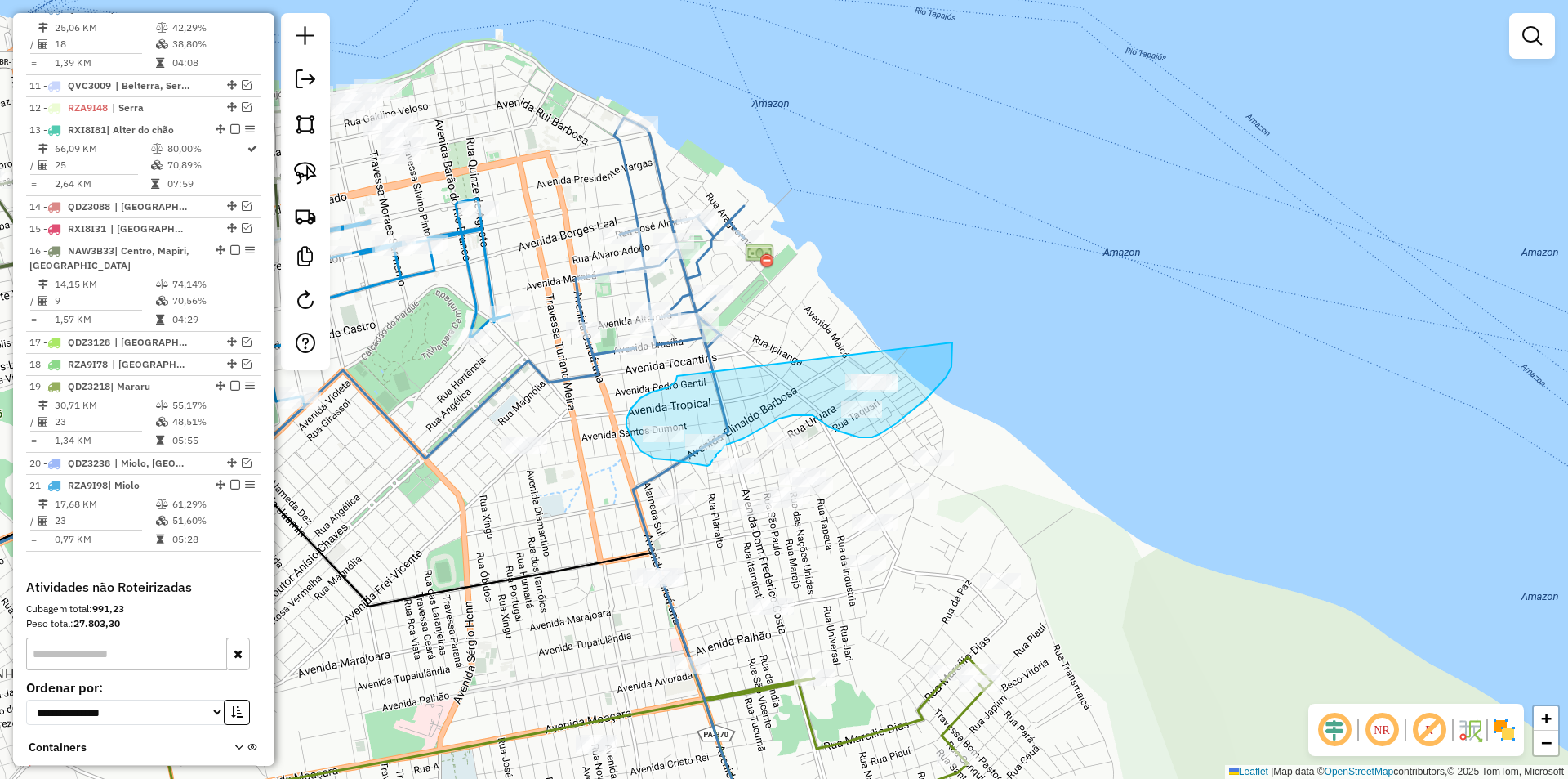
drag, startPoint x: 665, startPoint y: 387, endPoint x: 953, endPoint y: 343, distance: 291.3
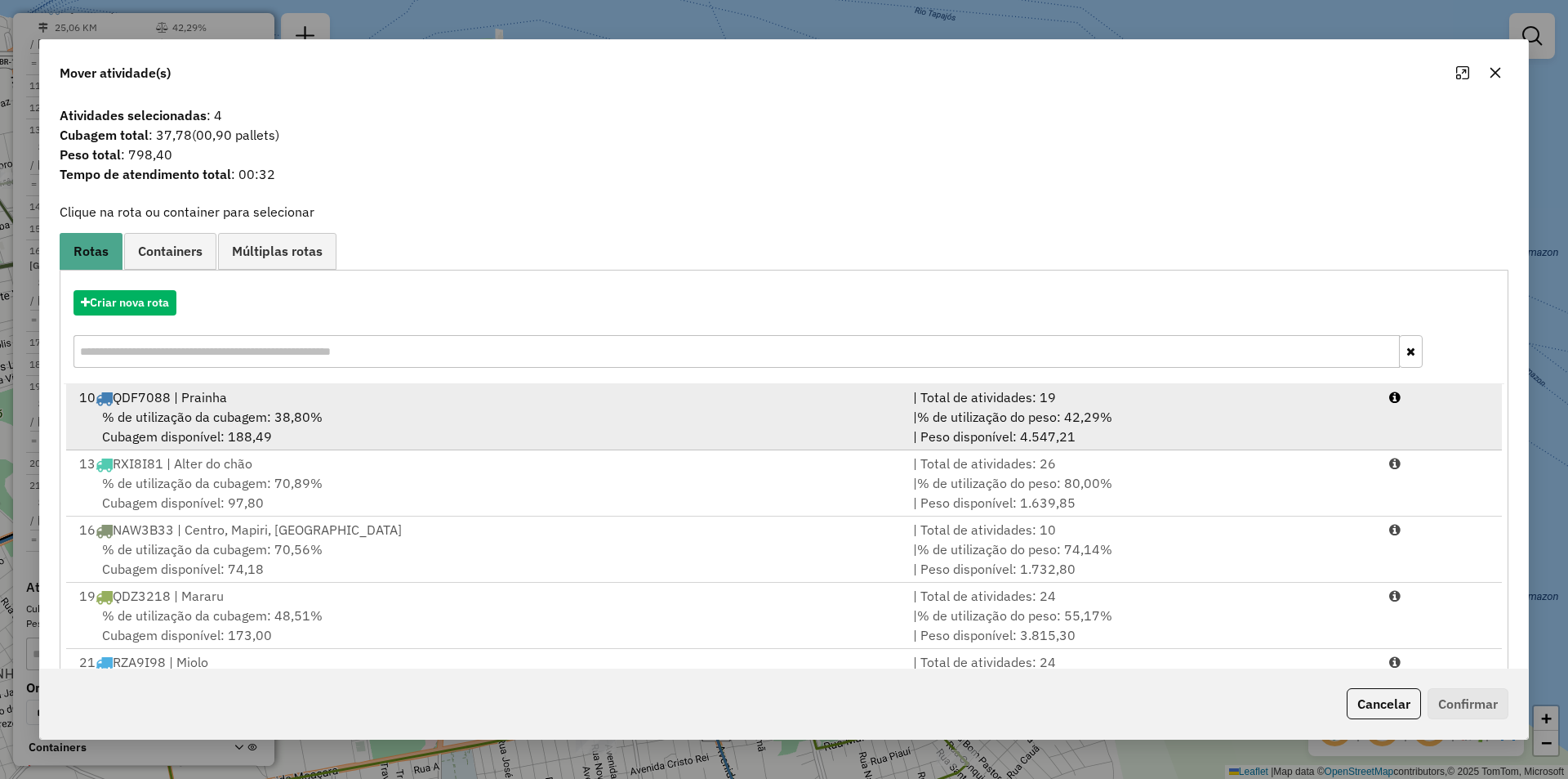
click at [475, 404] on div "10 QDF7088 | Prainha" at bounding box center [487, 397] width 834 height 20
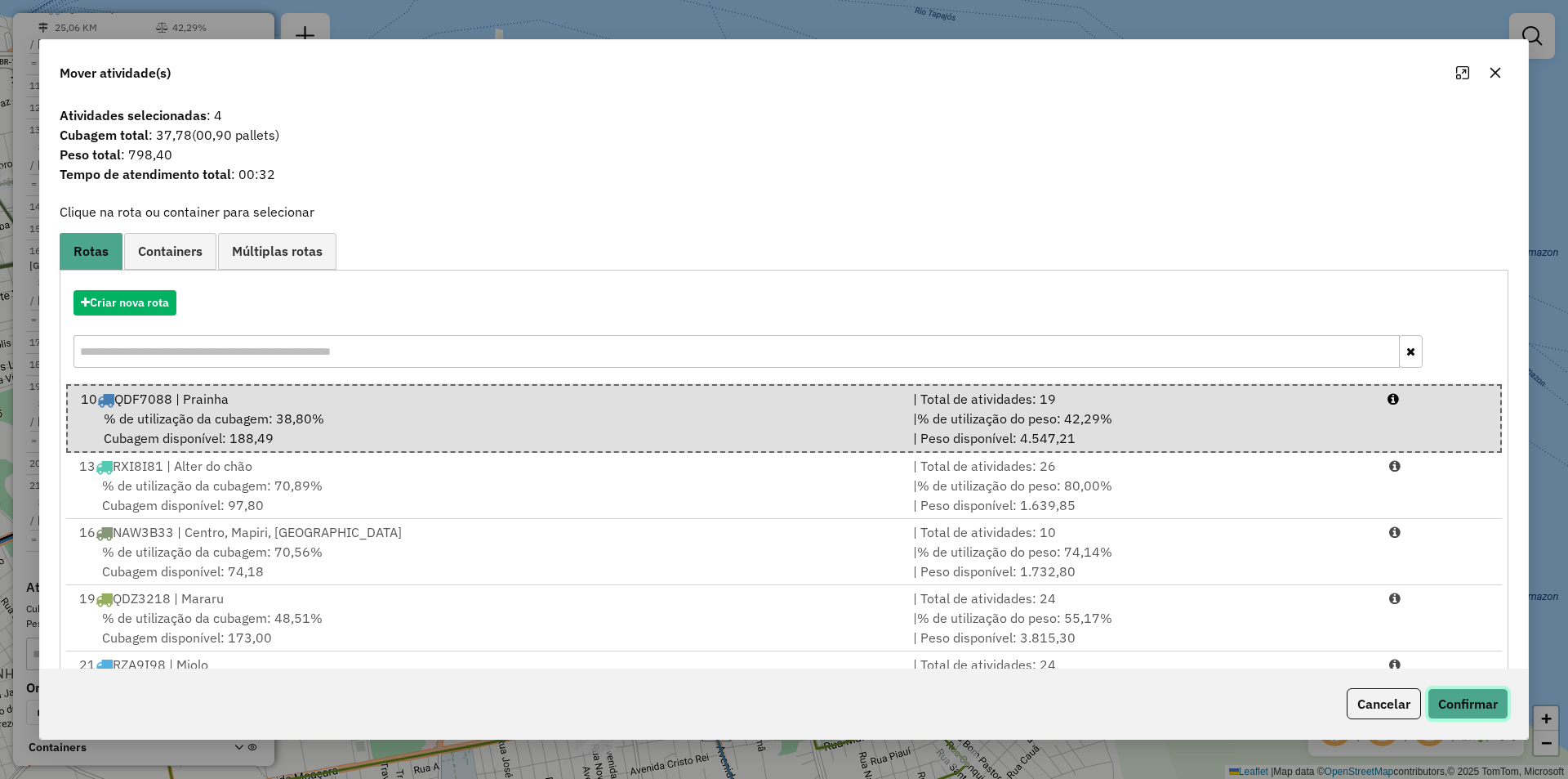
click at [1482, 701] on button "Confirmar" at bounding box center [1467, 704] width 81 height 31
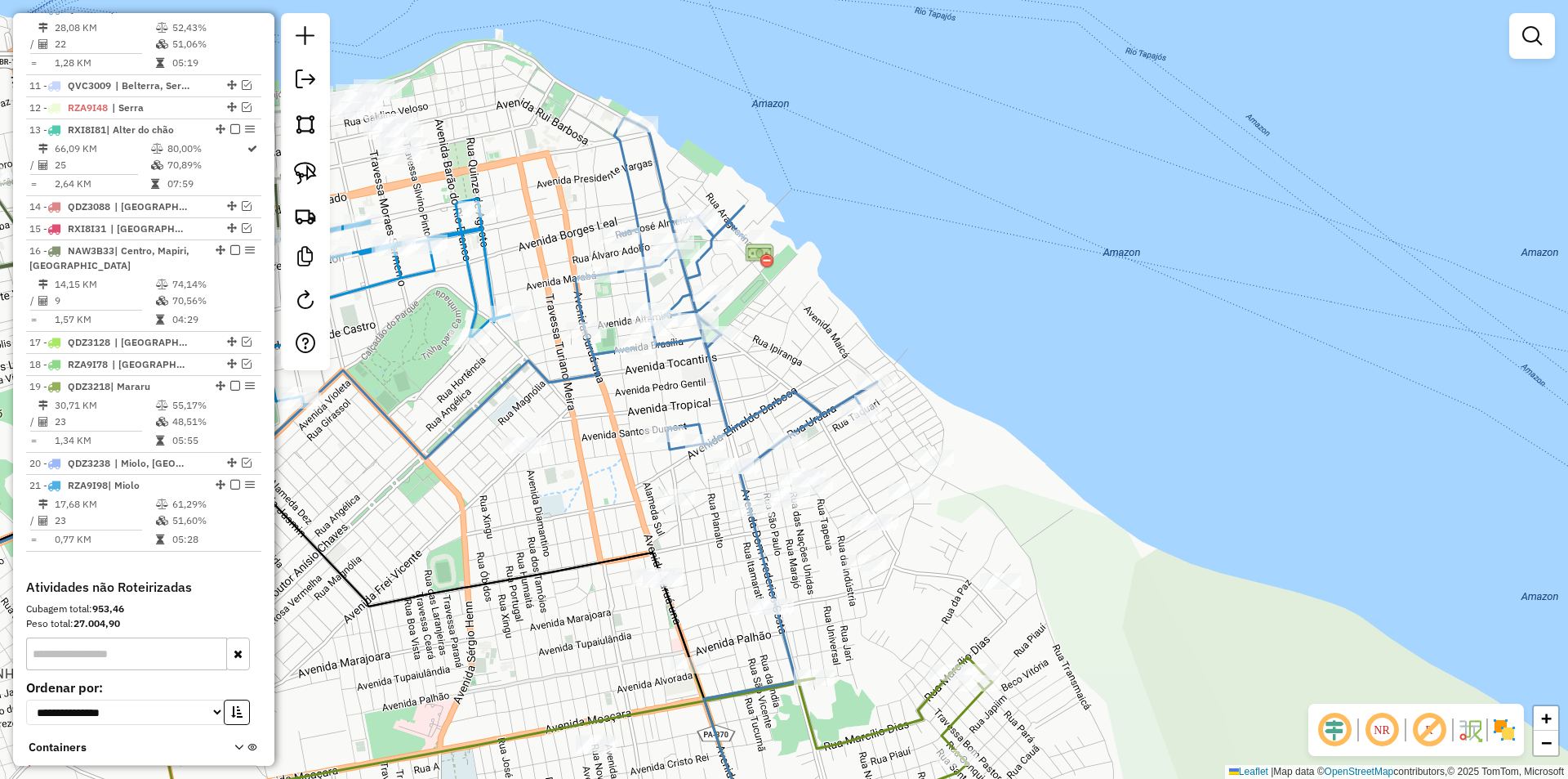
click at [696, 427] on icon at bounding box center [726, 453] width 302 height 671
select select "**********"
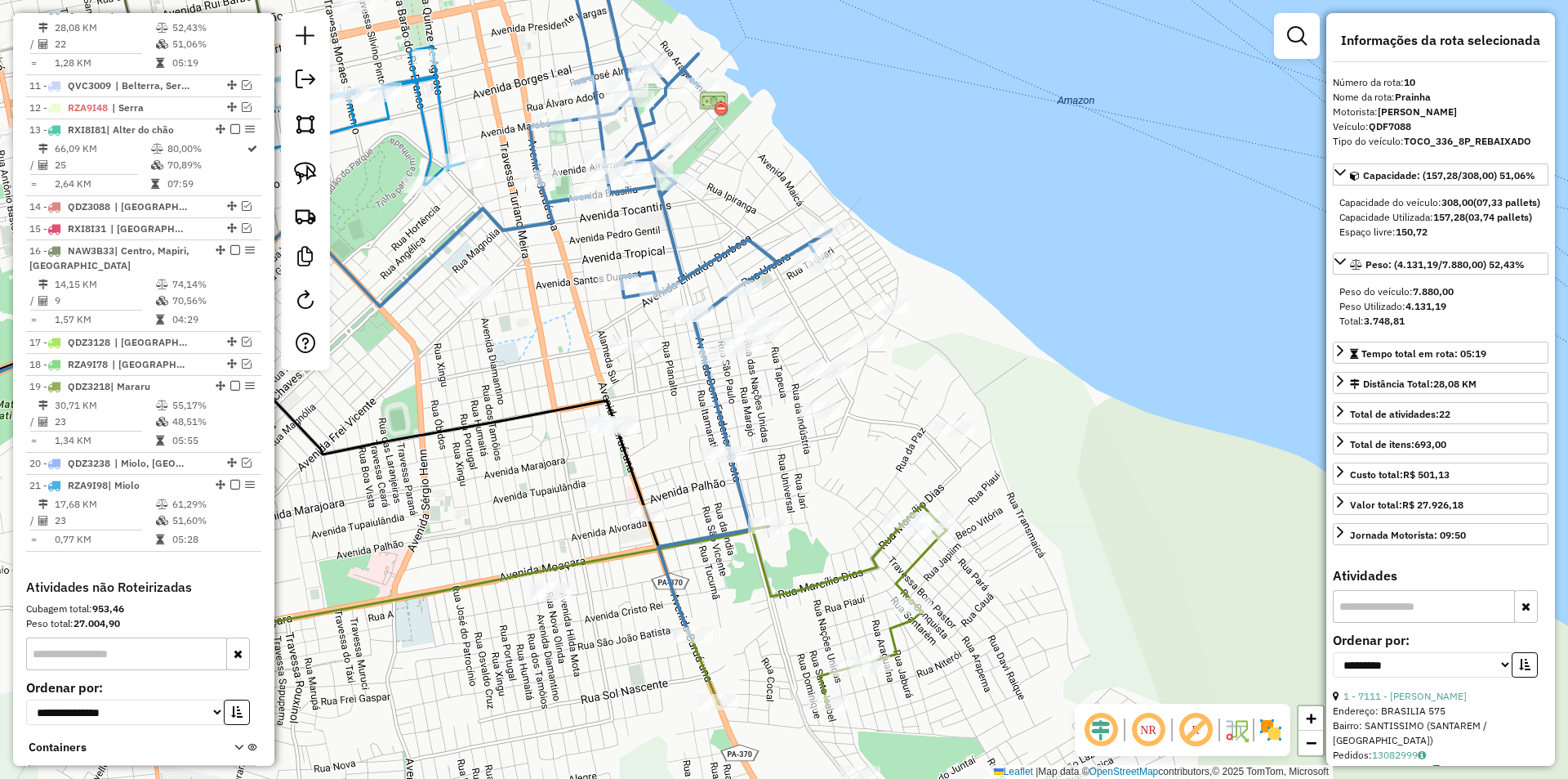
drag, startPoint x: 702, startPoint y: 479, endPoint x: 655, endPoint y: 326, distance: 160.1
click at [655, 326] on div "Janela de atendimento Grade de atendimento Capacidade Transportadoras Veículos …" at bounding box center [784, 389] width 1568 height 779
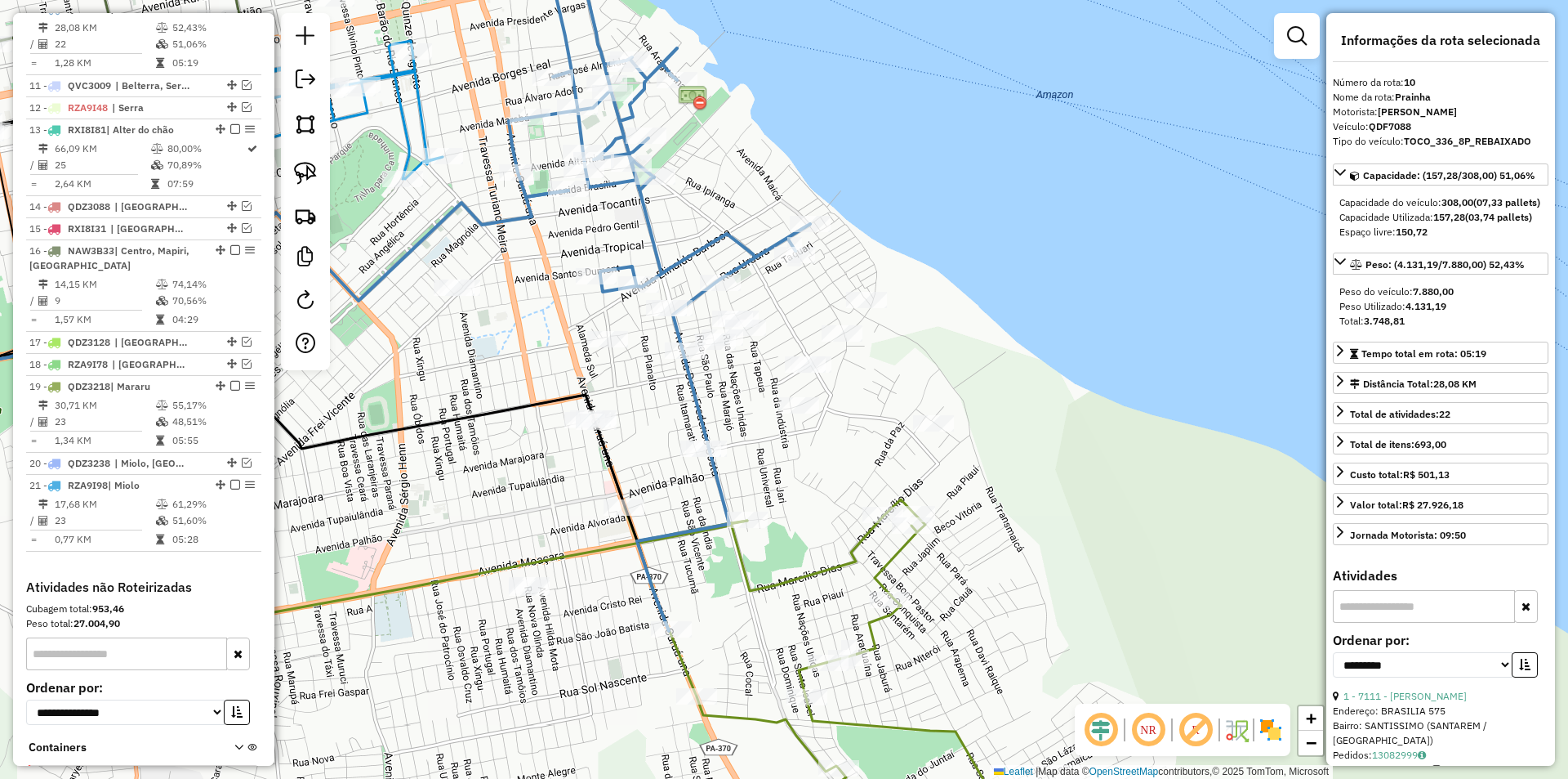
drag, startPoint x: 655, startPoint y: 326, endPoint x: 621, endPoint y: 316, distance: 35.4
click at [621, 316] on div "Janela de atendimento Grade de atendimento Capacidade Transportadoras Veículos …" at bounding box center [784, 389] width 1568 height 779
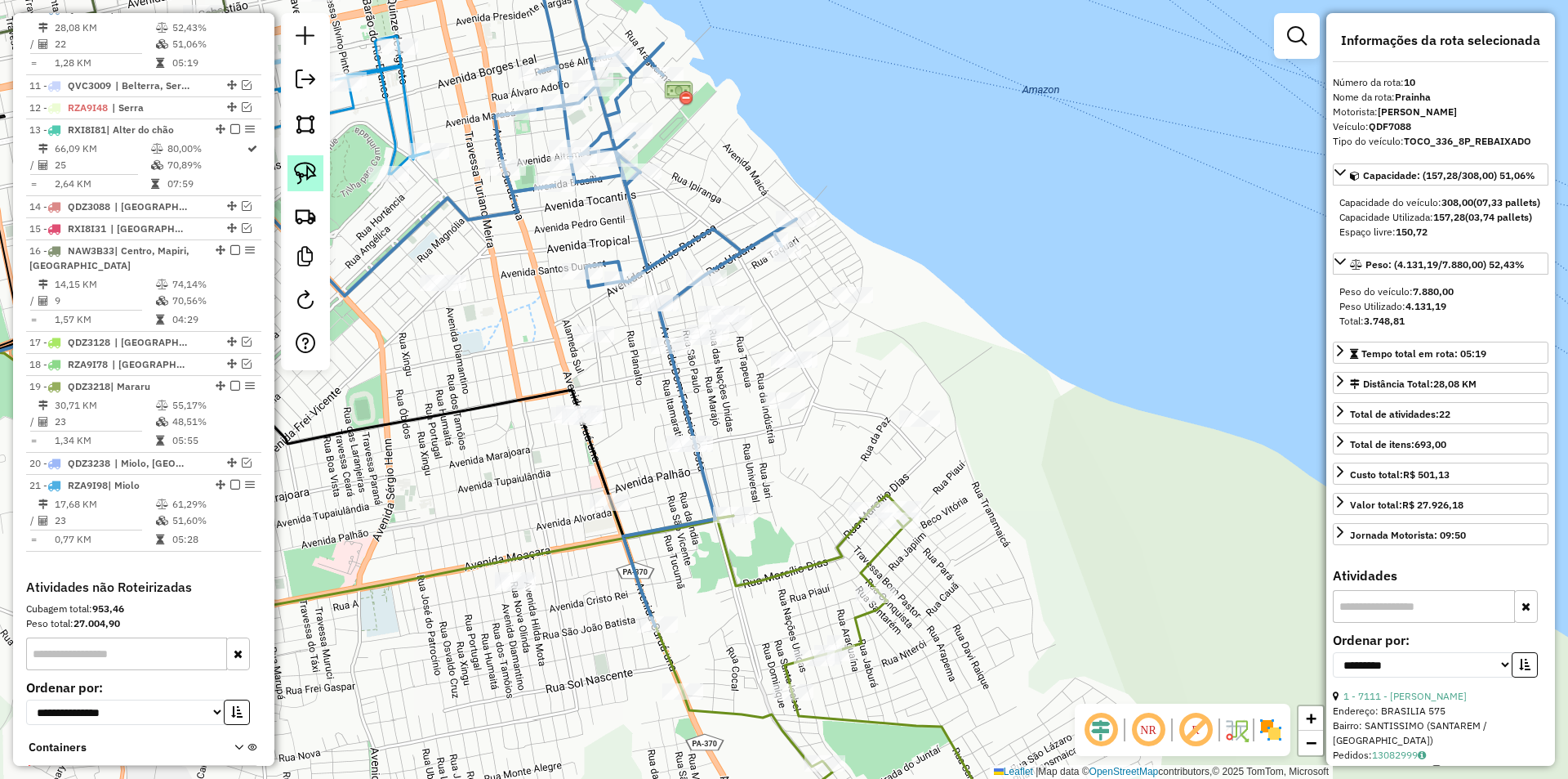
click at [314, 174] on img at bounding box center [305, 172] width 23 height 23
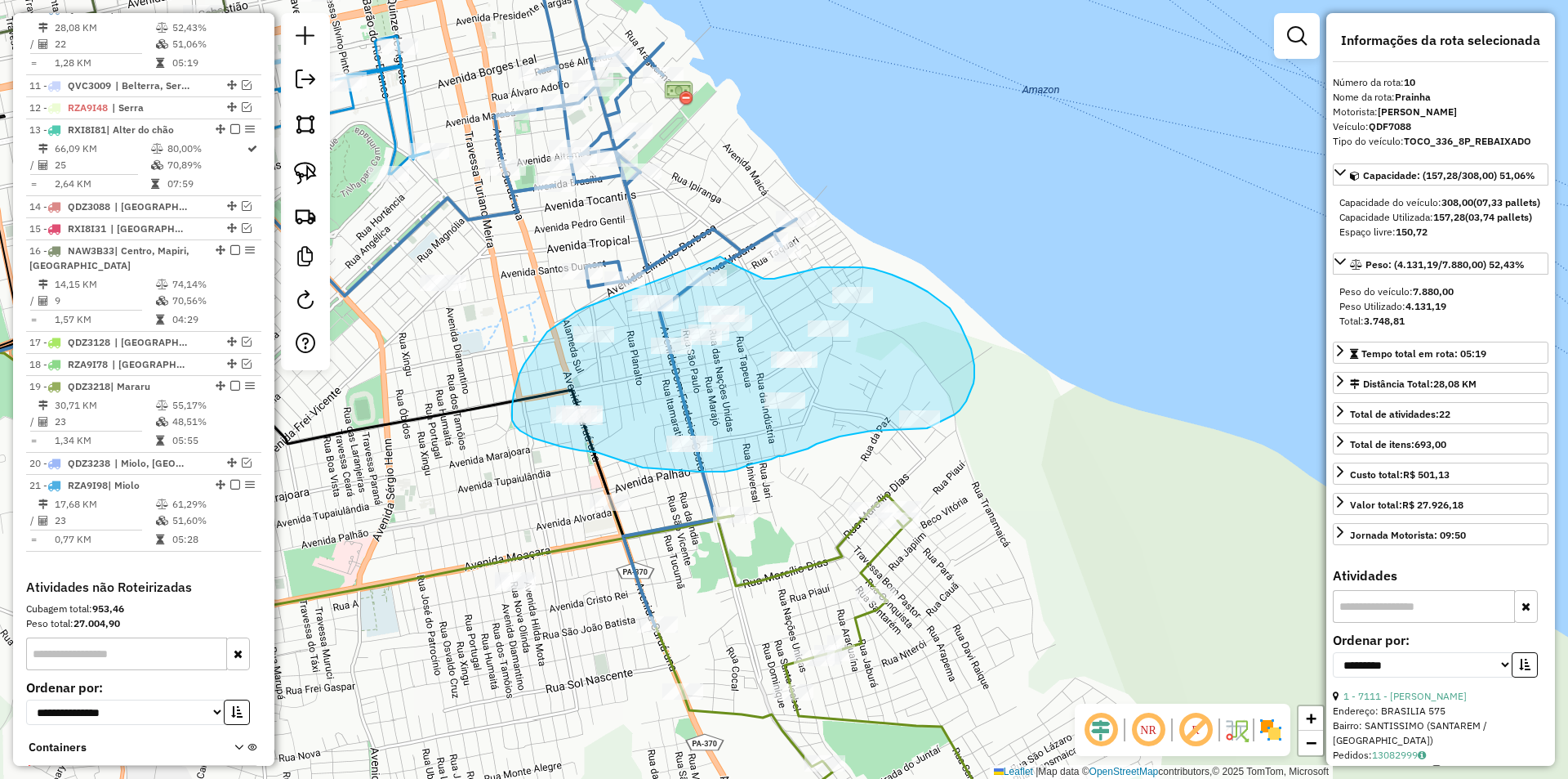
drag, startPoint x: 586, startPoint y: 307, endPoint x: 720, endPoint y: 257, distance: 143.0
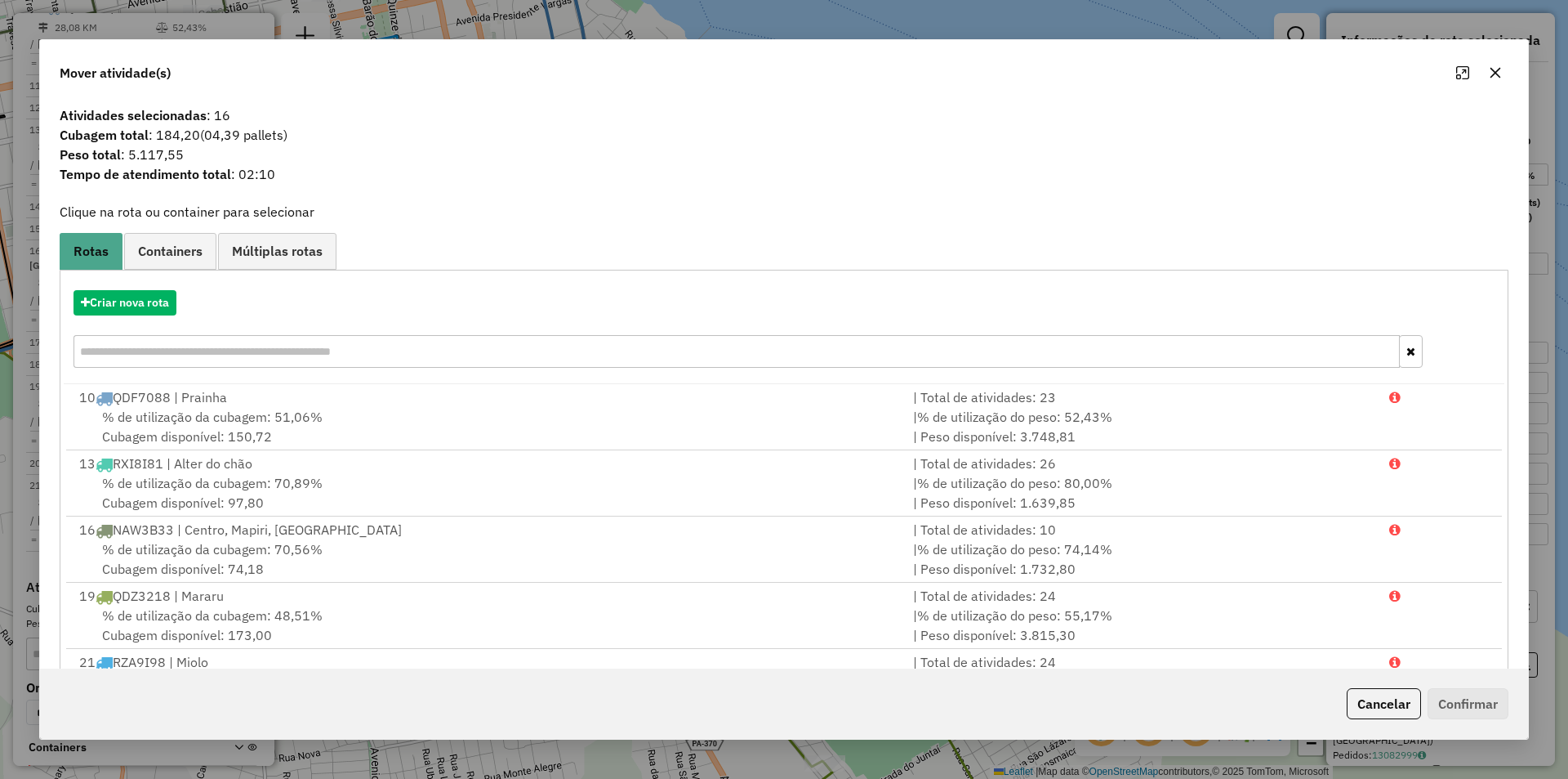
click at [1364, 700] on button "Cancelar" at bounding box center [1384, 704] width 74 height 31
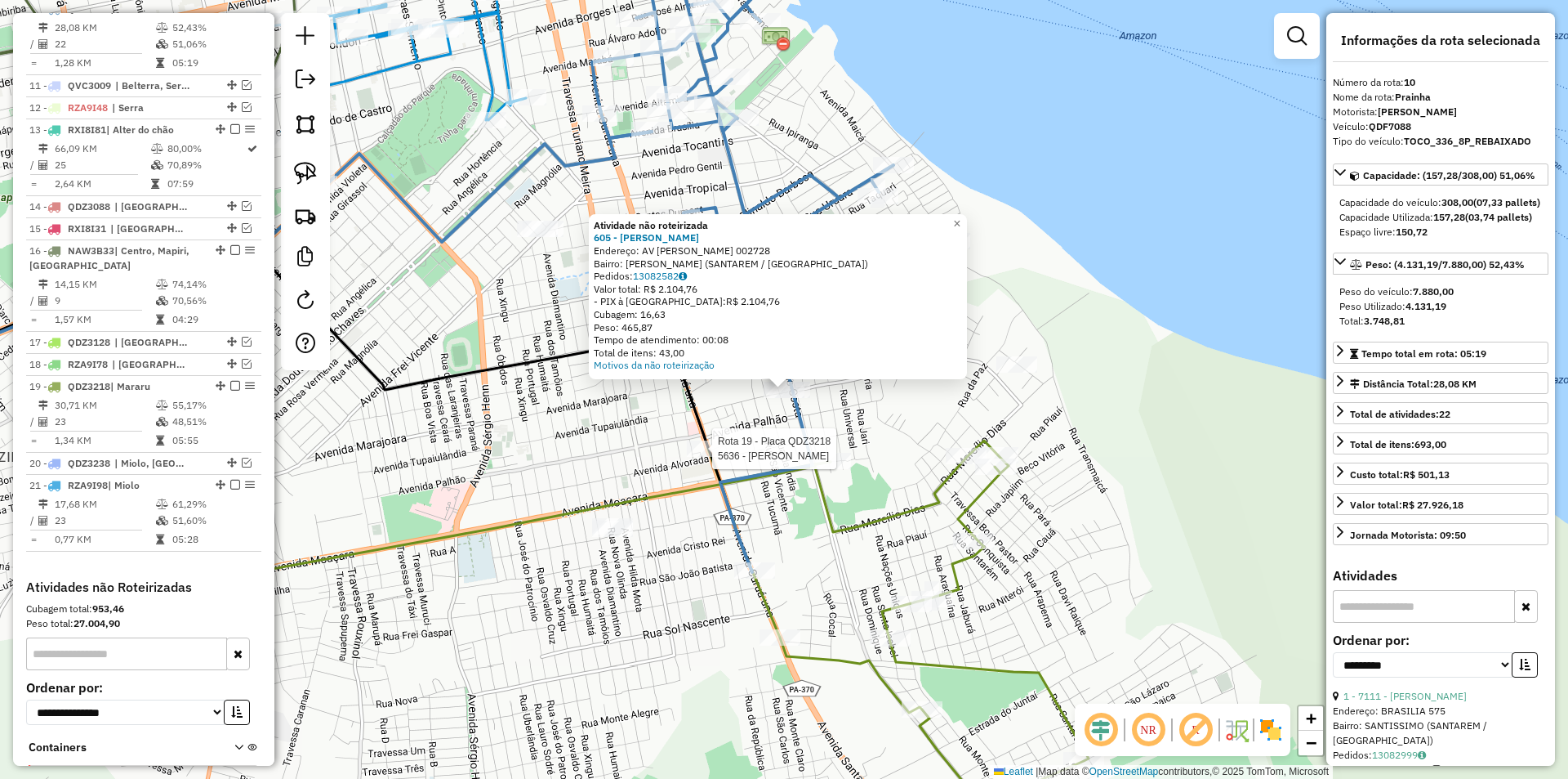
click at [703, 457] on div at bounding box center [707, 449] width 41 height 16
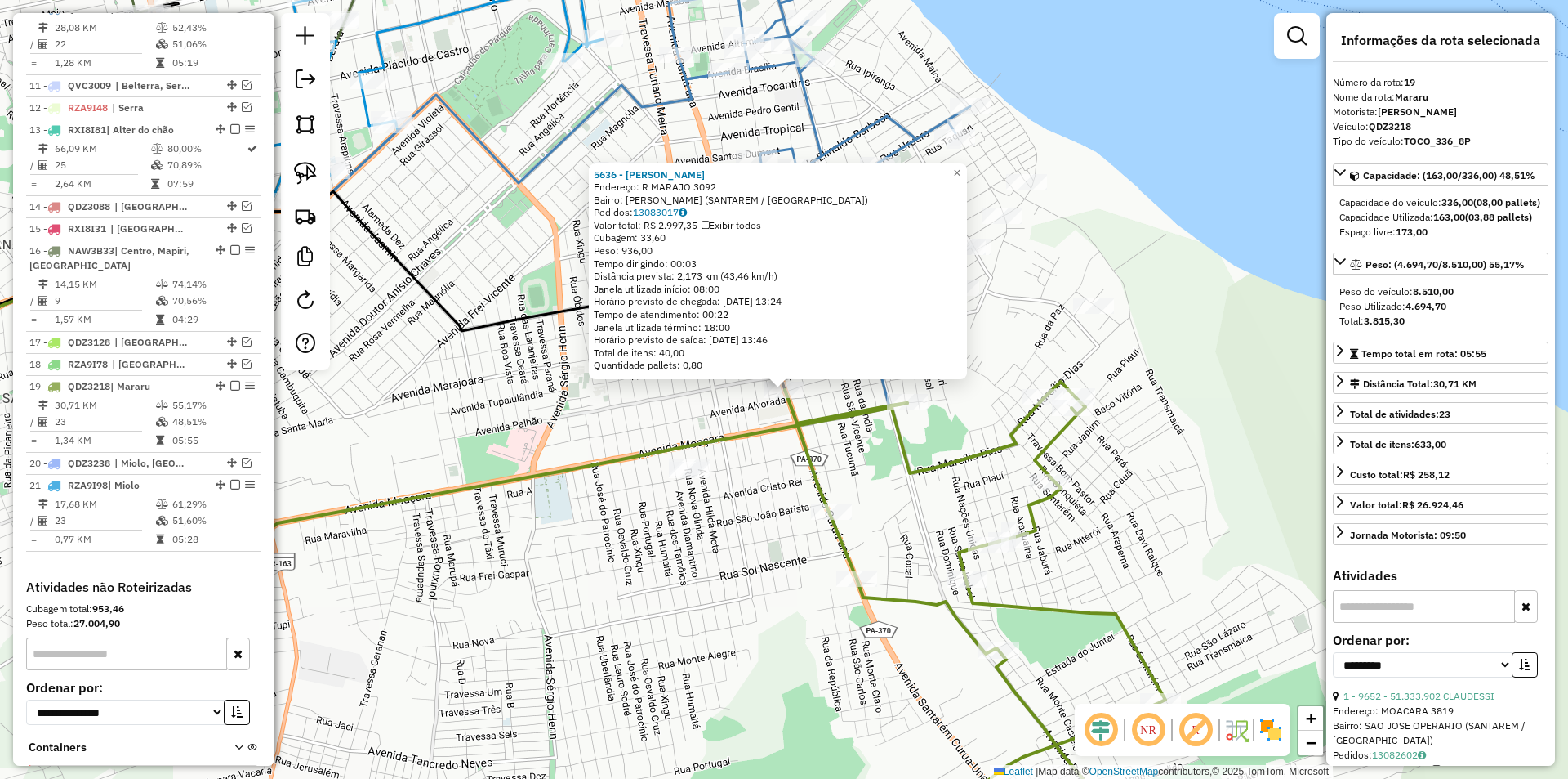
scroll to position [988, 0]
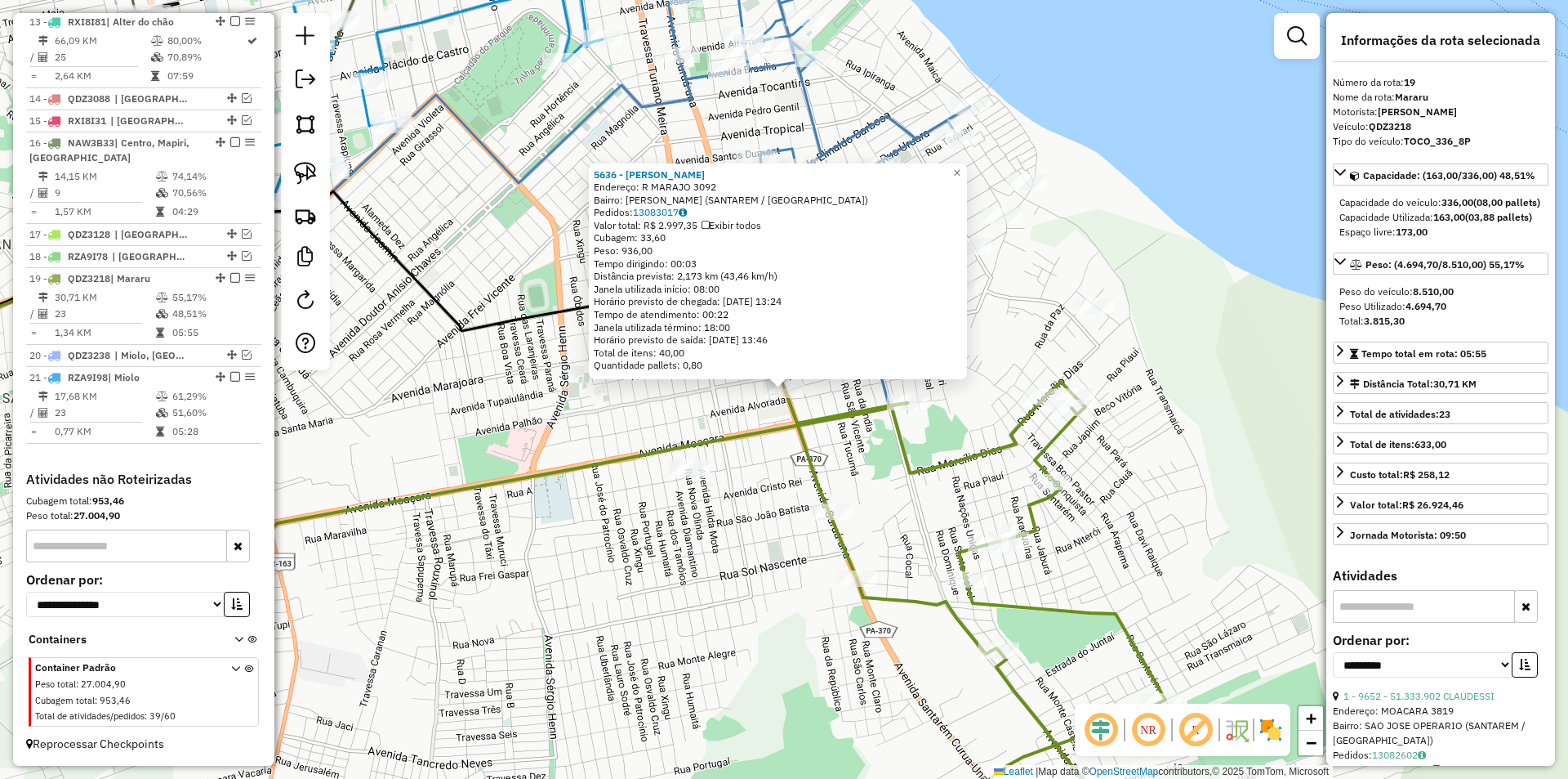
click at [709, 485] on div "5636 - Lucinete Cardoso Endereço: R MARAJO 3092 Bairro: SANTANA (SANTAREM / PA)…" at bounding box center [784, 389] width 1568 height 779
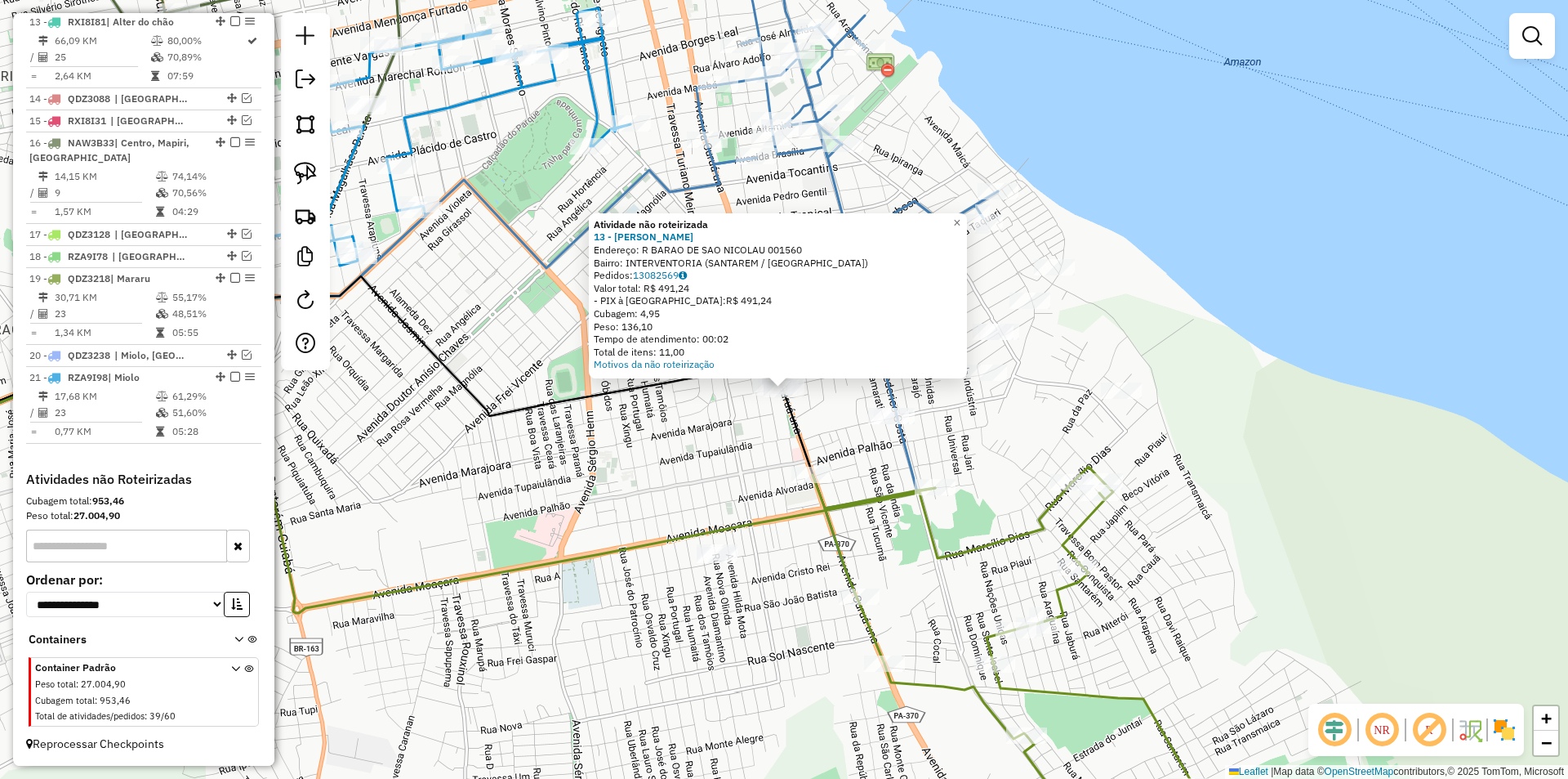
click at [732, 458] on div "Atividade não roteirizada 13 - JOSE AIRTO MOURA DA Endereço: R BARAO DE SAO NIC…" at bounding box center [784, 389] width 1568 height 779
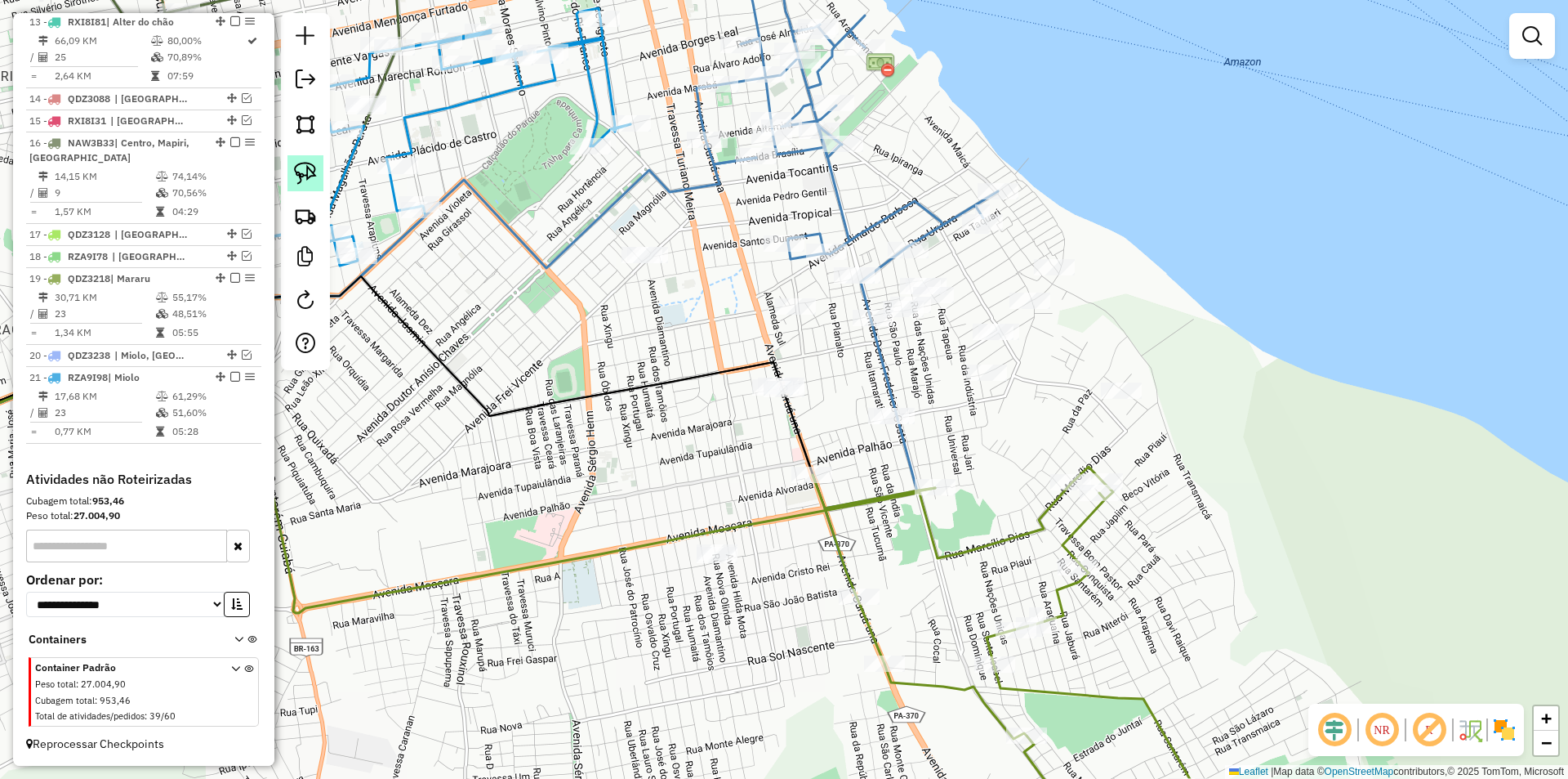
click at [299, 178] on img at bounding box center [305, 172] width 23 height 23
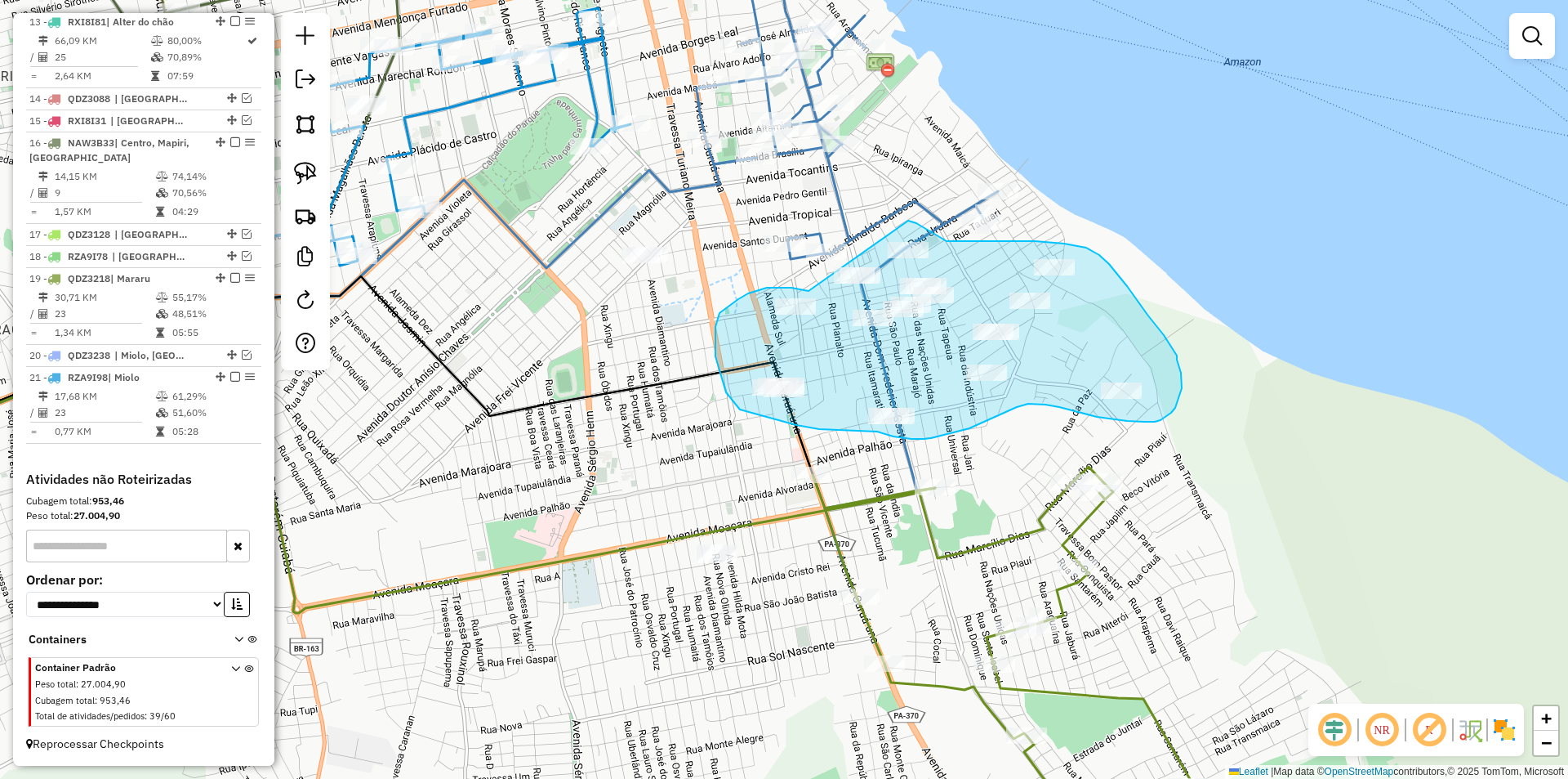
drag, startPoint x: 808, startPoint y: 291, endPoint x: 908, endPoint y: 220, distance: 122.6
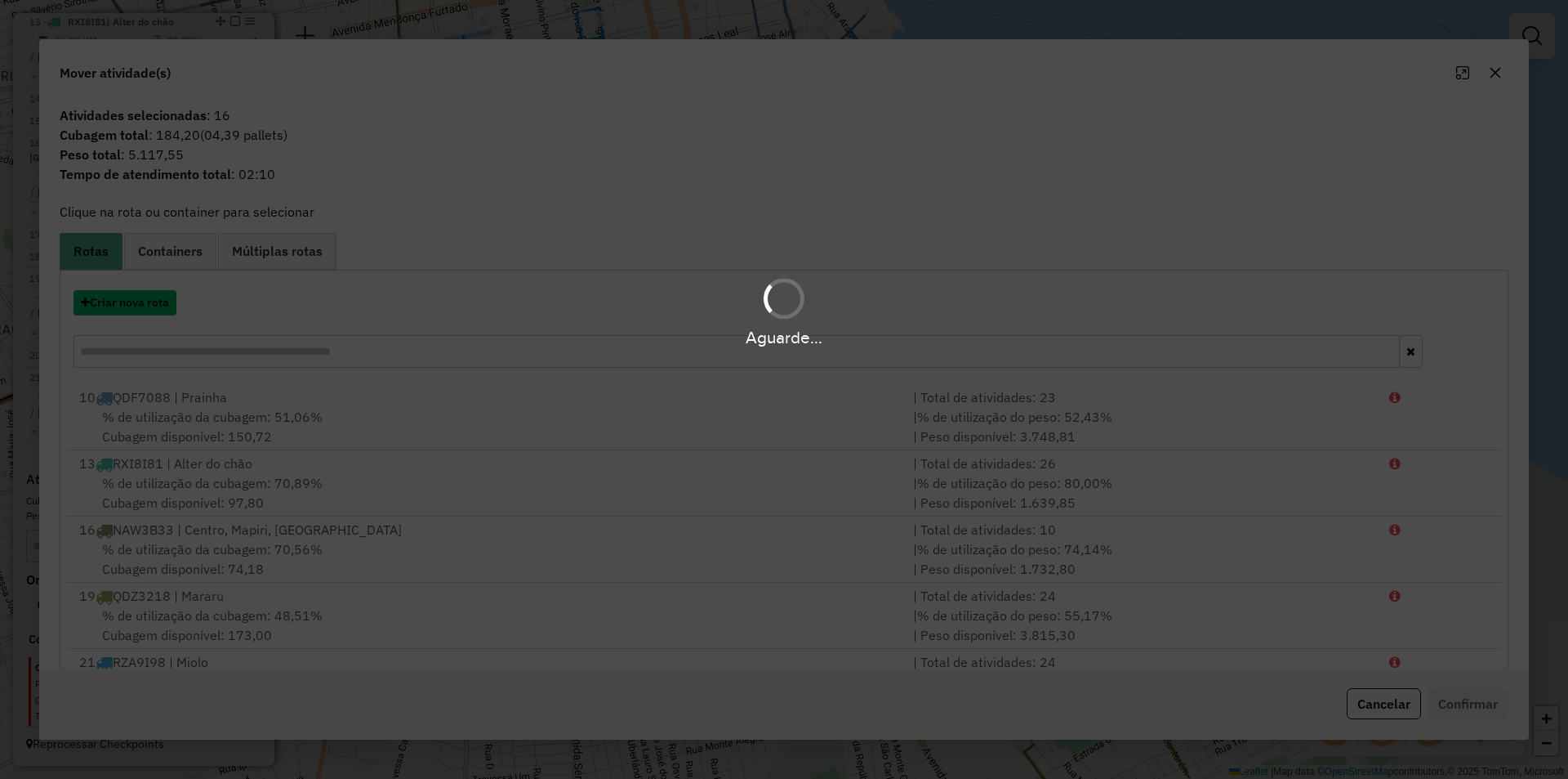
click at [153, 309] on button "Criar nova rota" at bounding box center [125, 303] width 103 height 25
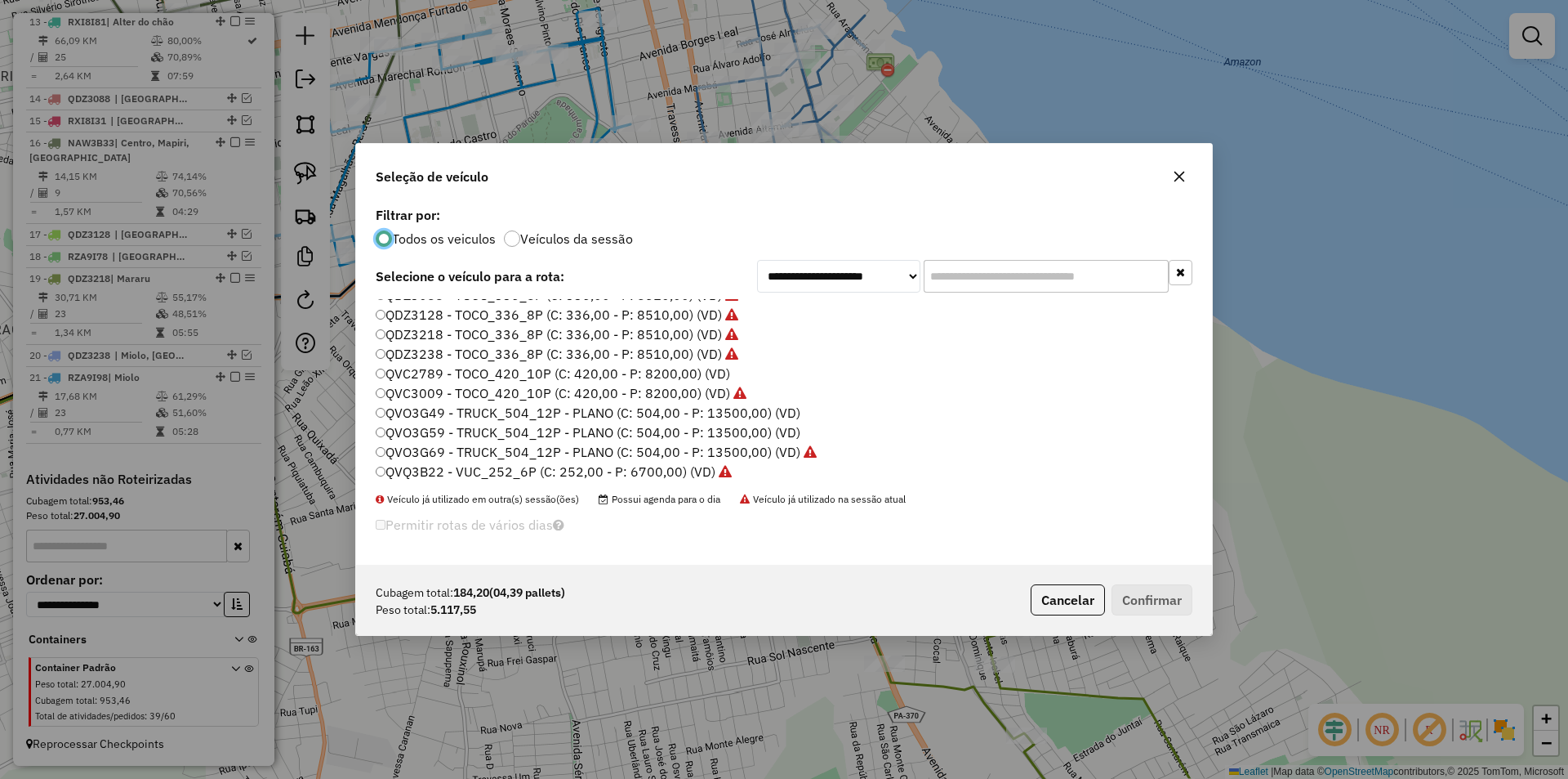
scroll to position [409, 0]
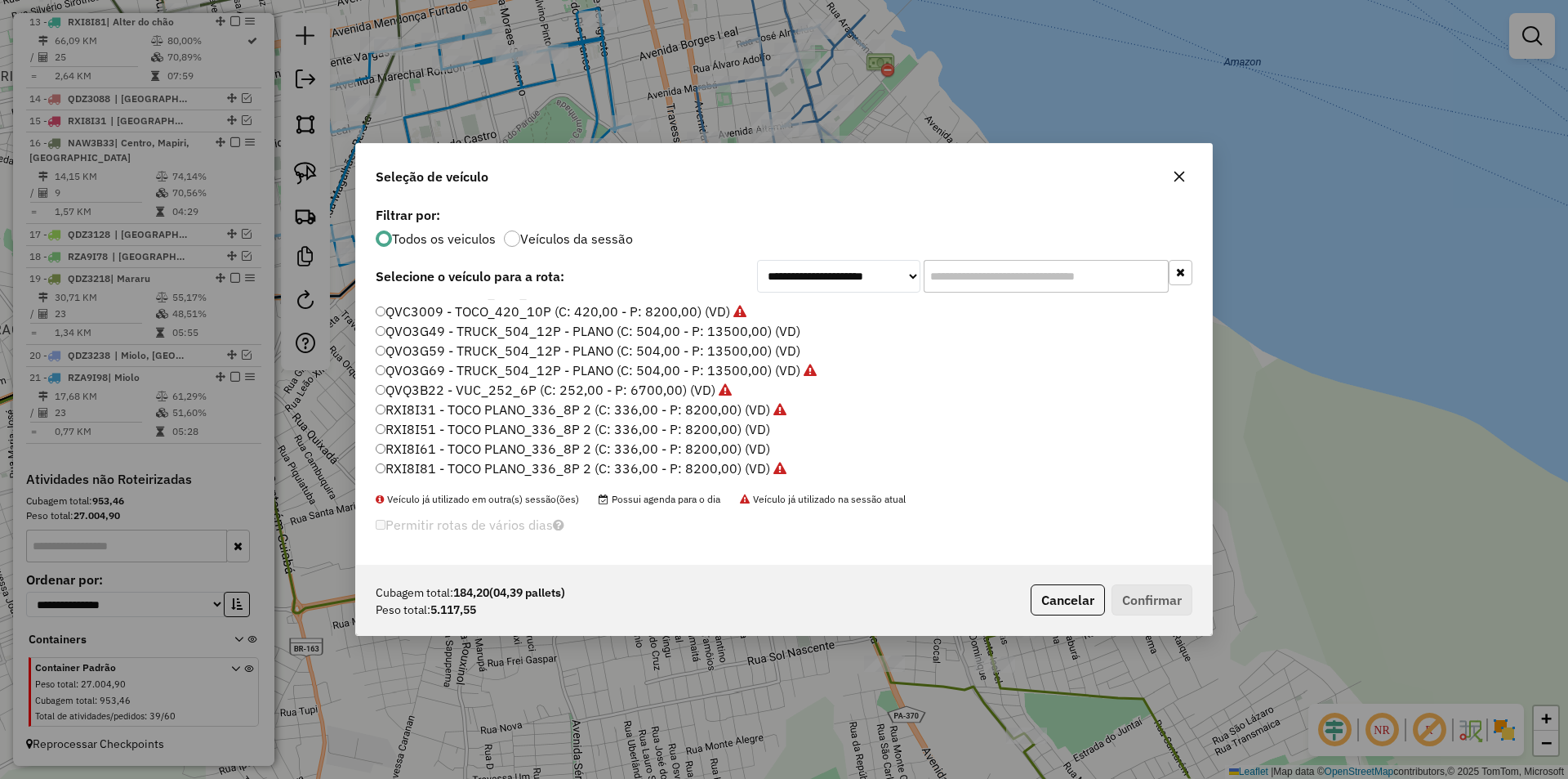
click at [461, 443] on label "RXI8I61 - TOCO PLANO_336_8P 2 (C: 336,00 - P: 8200,00) (VD)" at bounding box center [573, 449] width 394 height 20
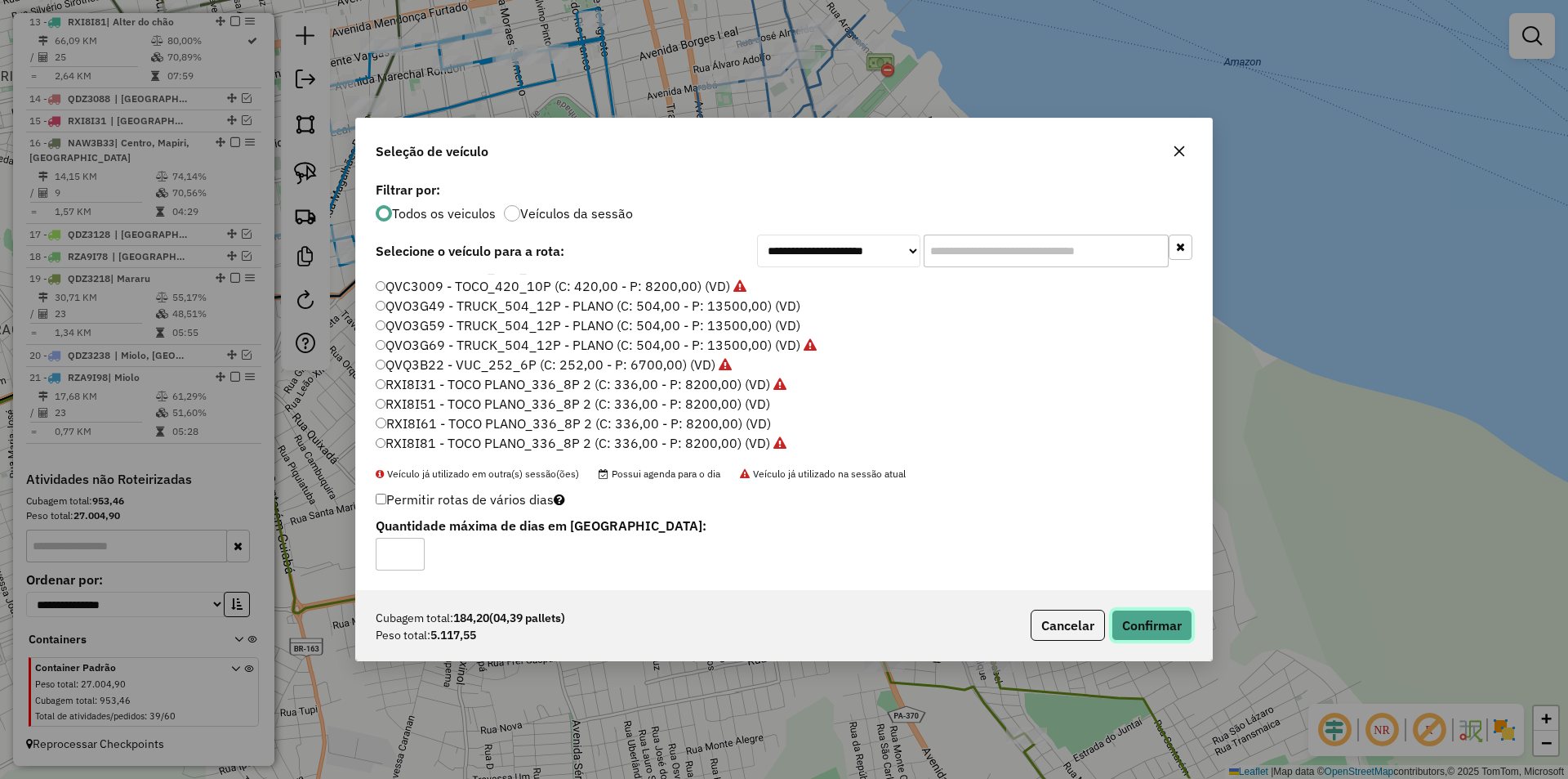
click at [1171, 620] on button "Confirmar" at bounding box center [1151, 625] width 81 height 31
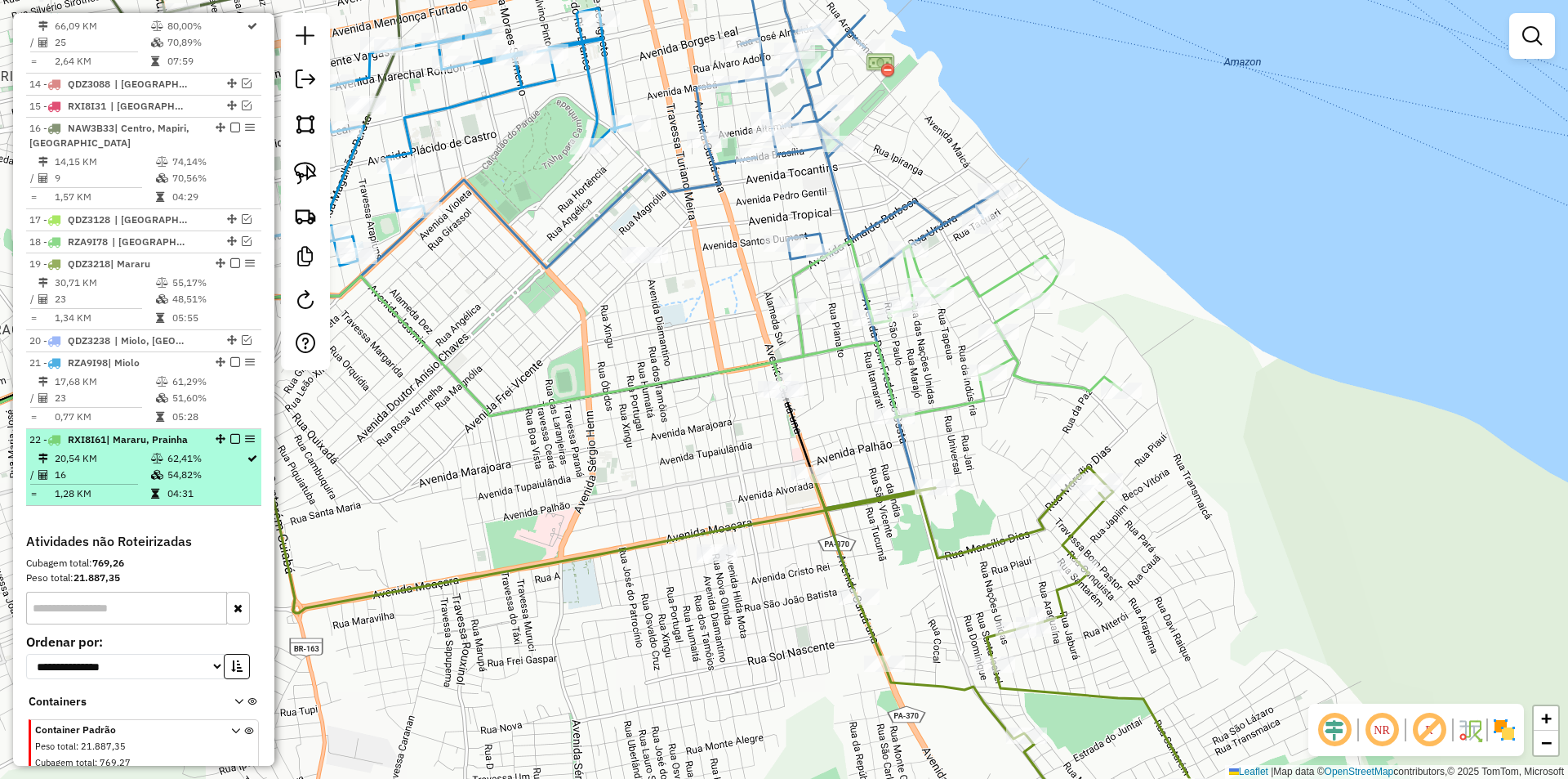
drag, startPoint x: 218, startPoint y: 480, endPoint x: 219, endPoint y: 469, distance: 11.0
click at [218, 467] on td "62,41%" at bounding box center [206, 459] width 79 height 16
select select "**********"
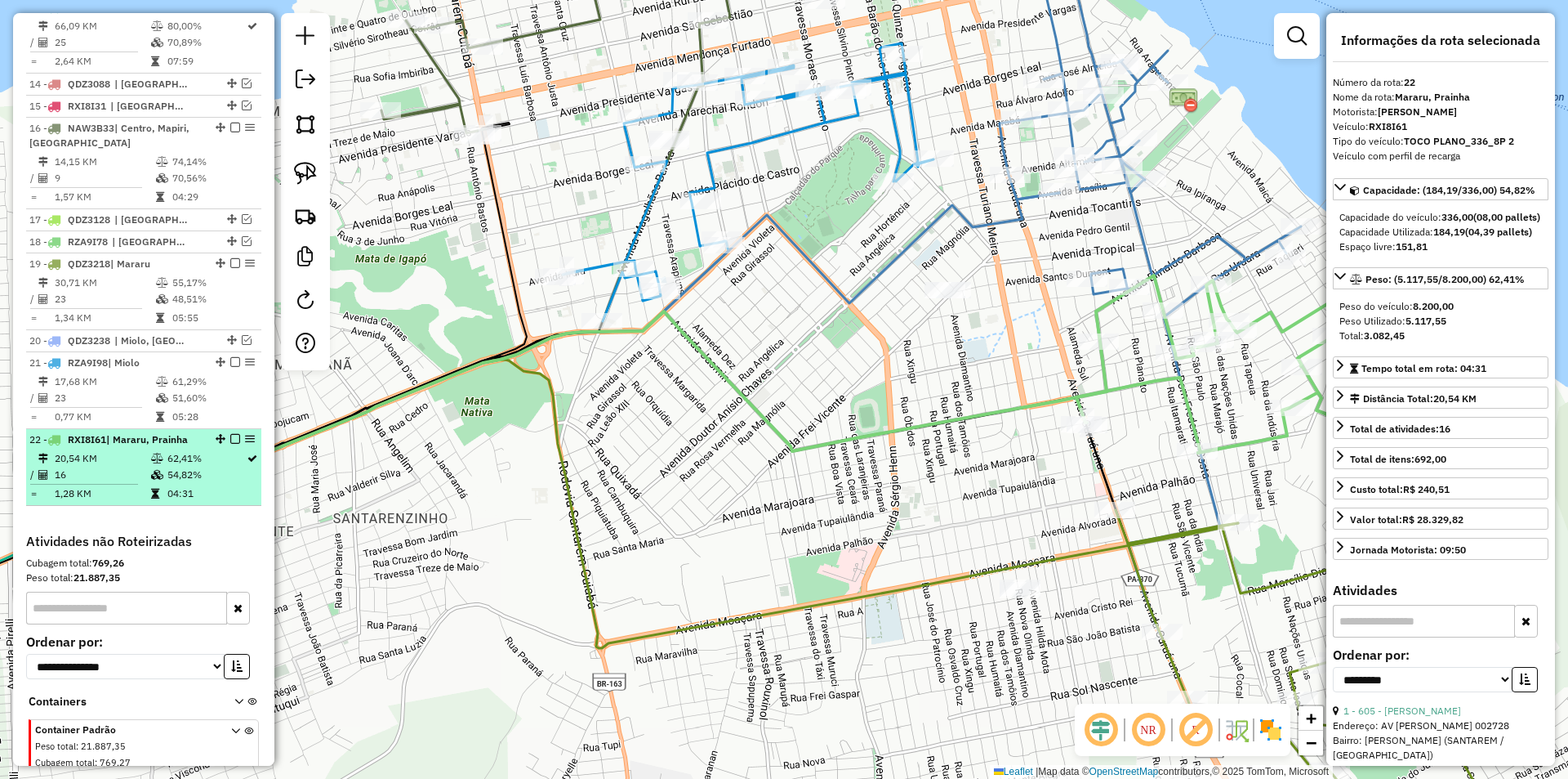
click at [230, 443] on em at bounding box center [235, 438] width 10 height 10
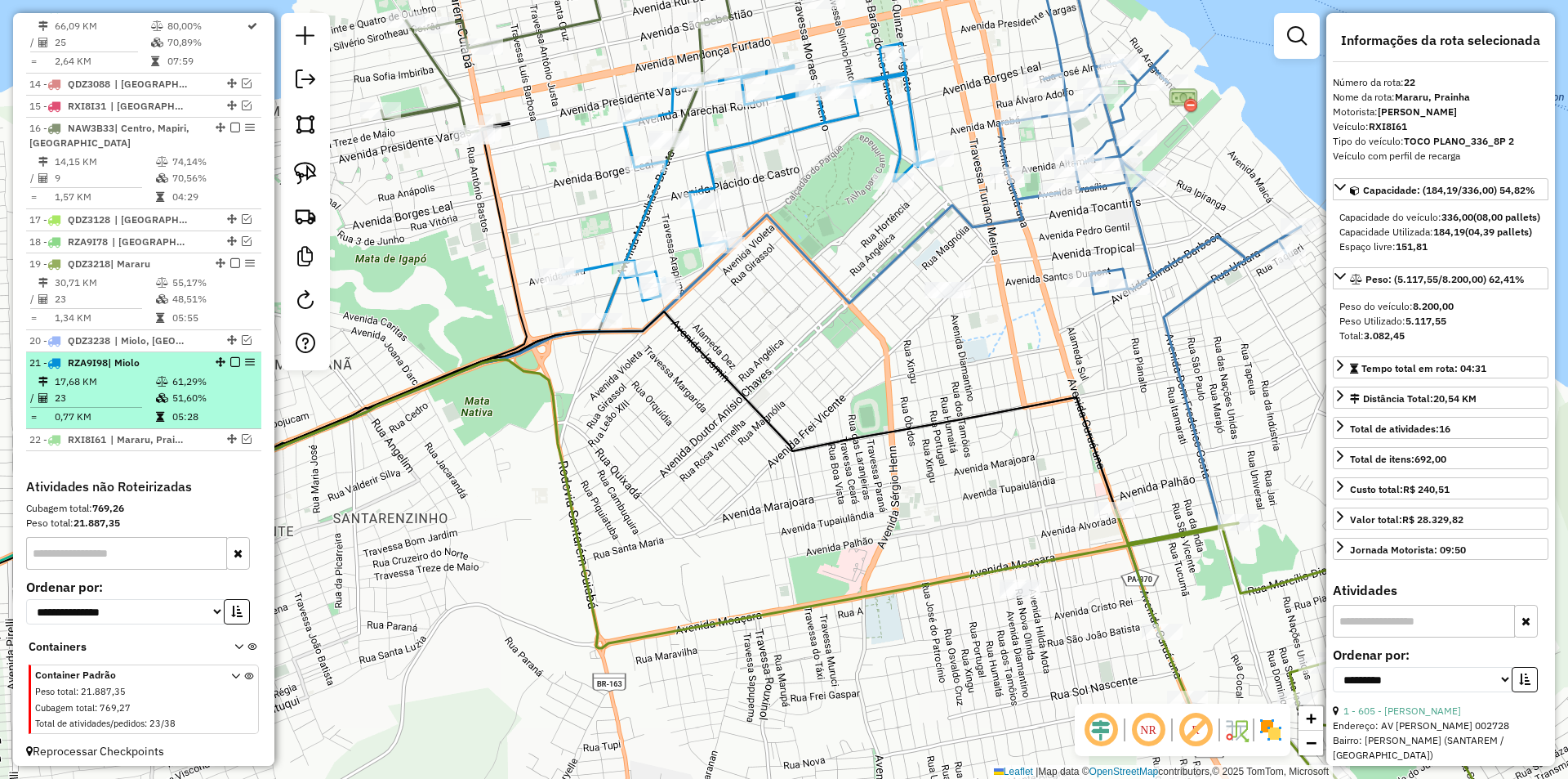
click at [248, 406] on td "51,60%" at bounding box center [212, 398] width 82 height 16
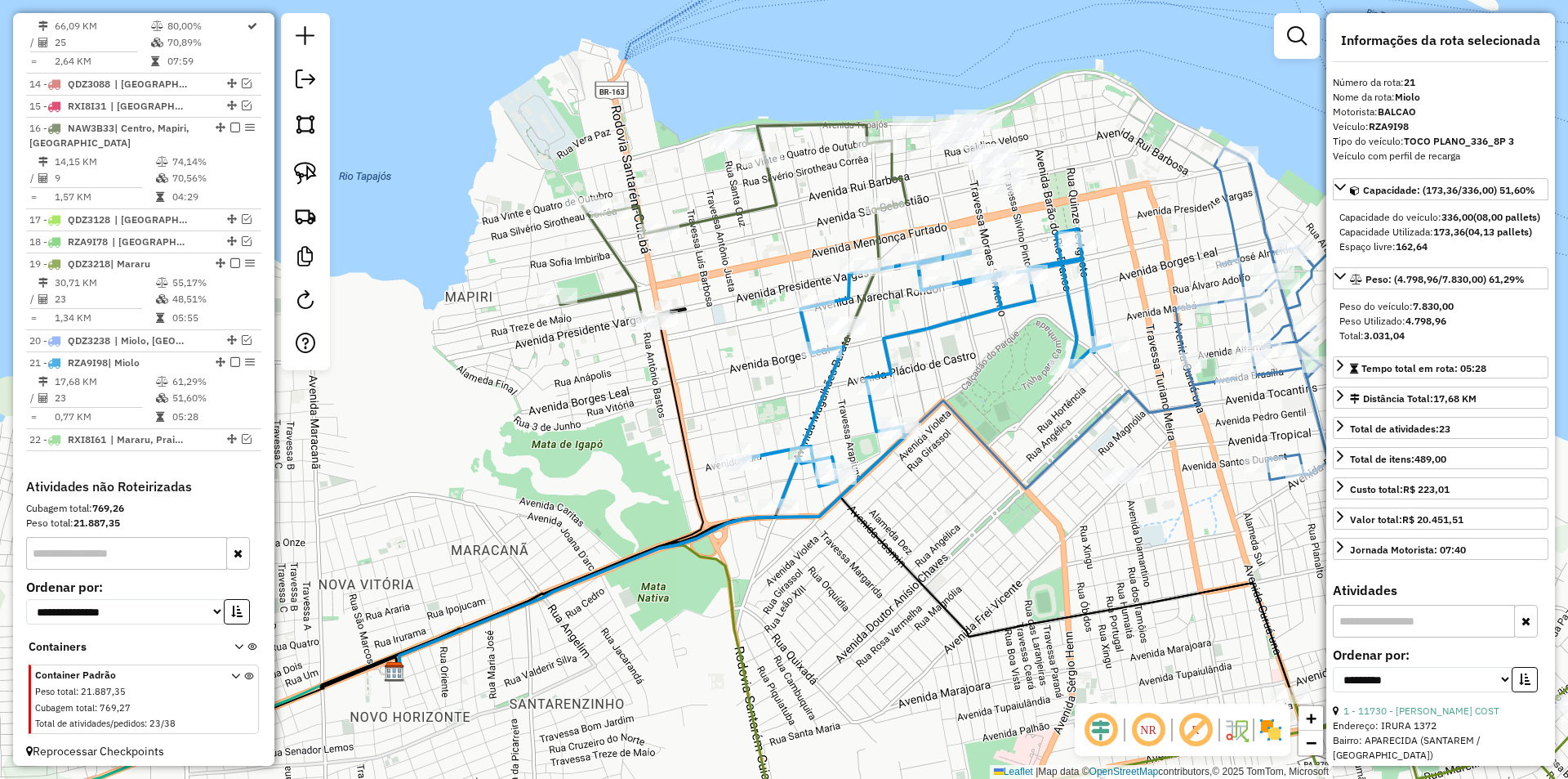
drag, startPoint x: 660, startPoint y: 430, endPoint x: 591, endPoint y: 500, distance: 98.3
click at [591, 500] on div "Janela de atendimento Grade de atendimento Capacidade Transportadoras Veículos …" at bounding box center [784, 389] width 1568 height 779
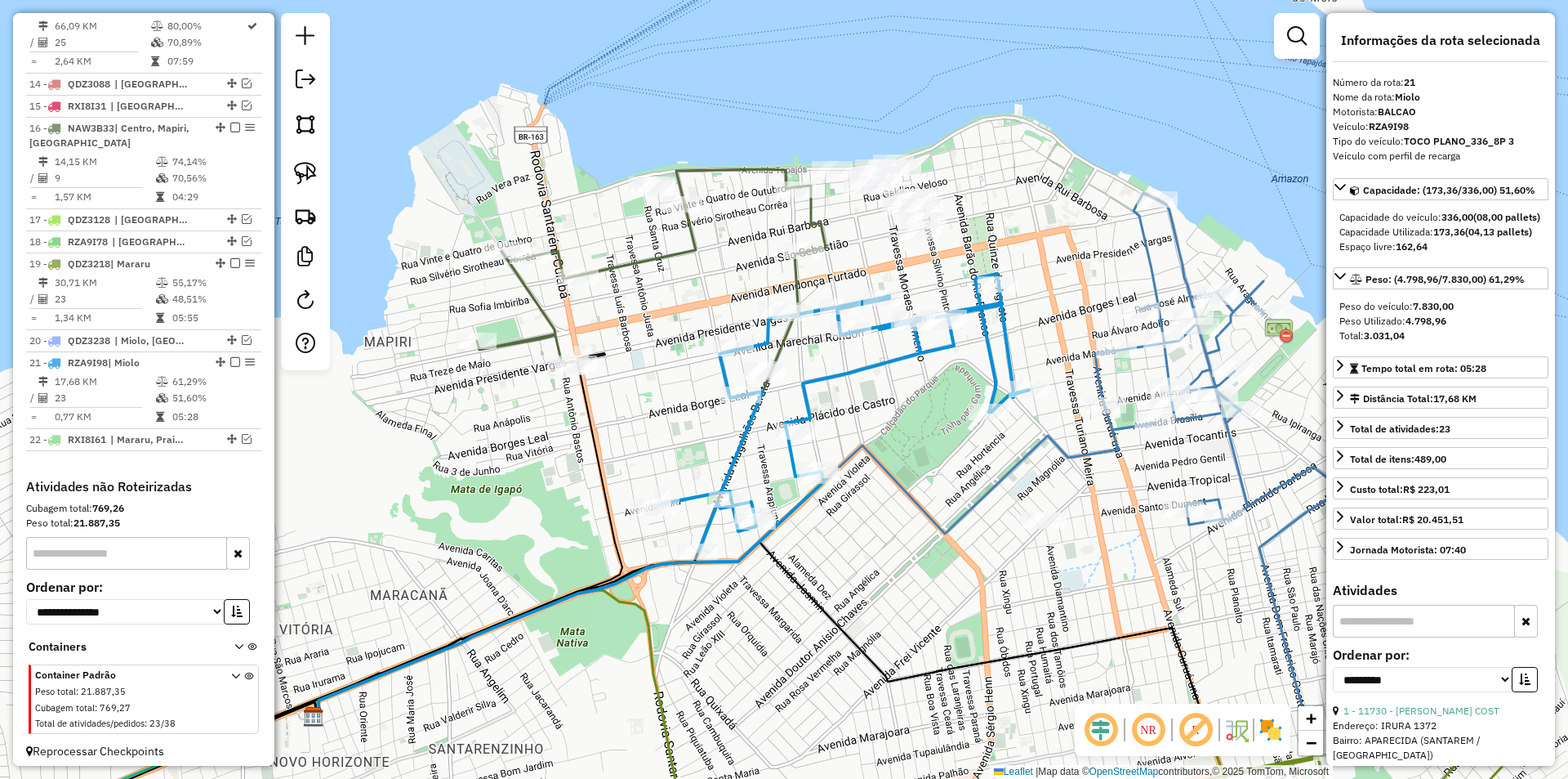
drag, startPoint x: 548, startPoint y: 485, endPoint x: 287, endPoint y: 624, distance: 295.7
click at [287, 624] on div "Janela de atendimento Grade de atendimento Capacidade Transportadoras Veículos …" at bounding box center [784, 389] width 1568 height 779
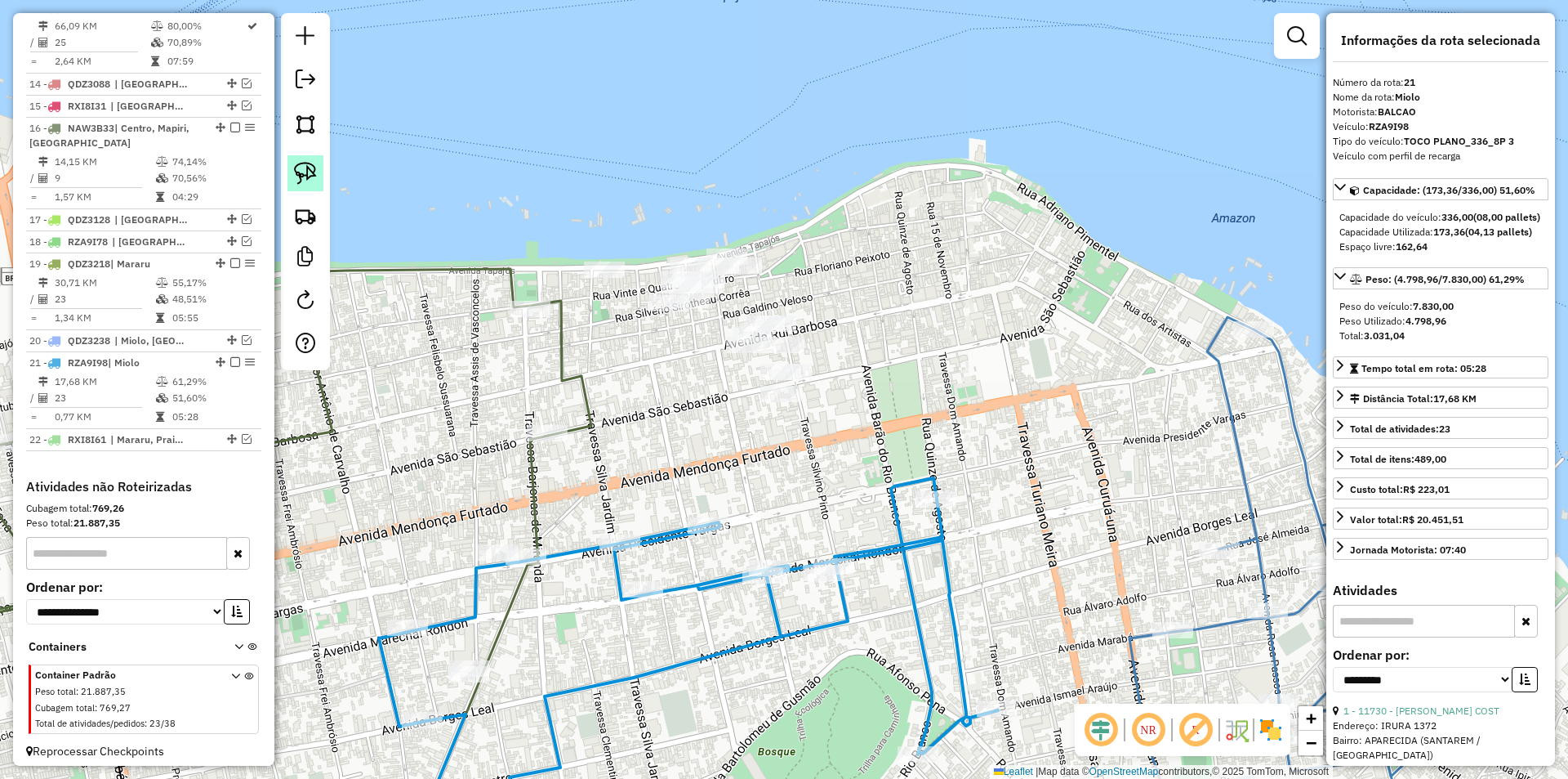
click at [303, 162] on img at bounding box center [305, 172] width 23 height 23
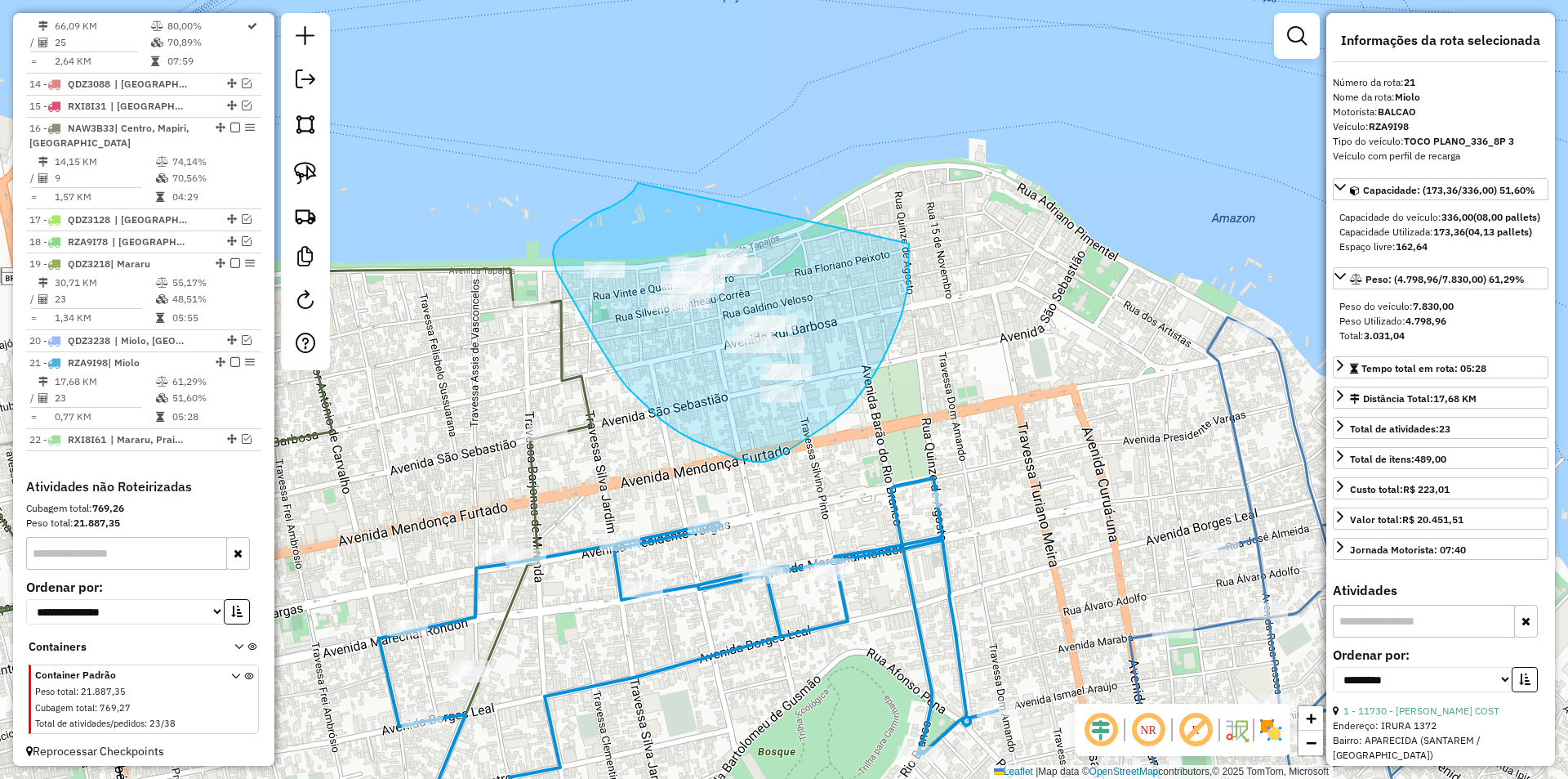
drag, startPoint x: 624, startPoint y: 199, endPoint x: 909, endPoint y: 244, distance: 288.5
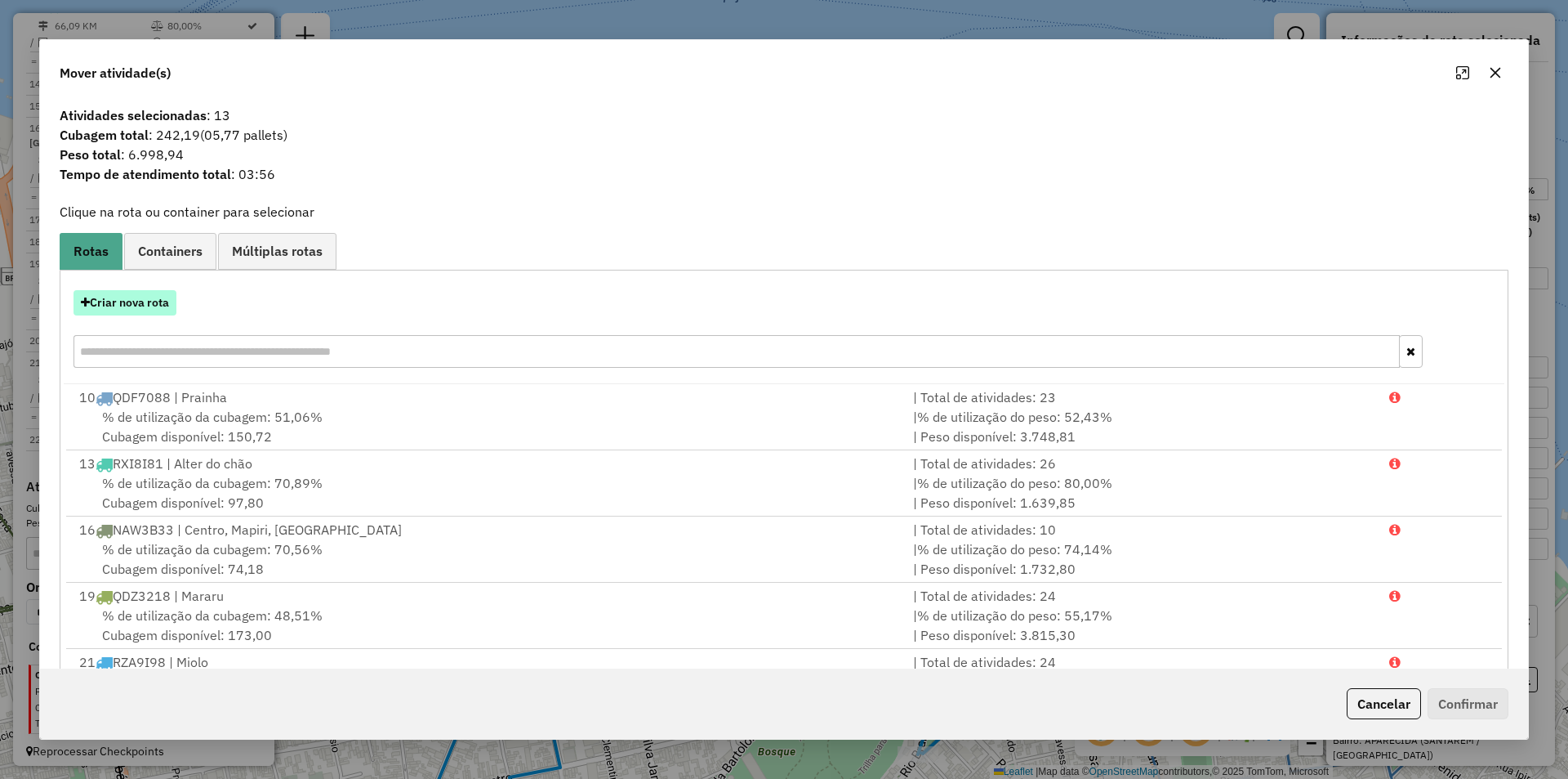
click at [177, 310] on button "Criar nova rota" at bounding box center [125, 303] width 103 height 25
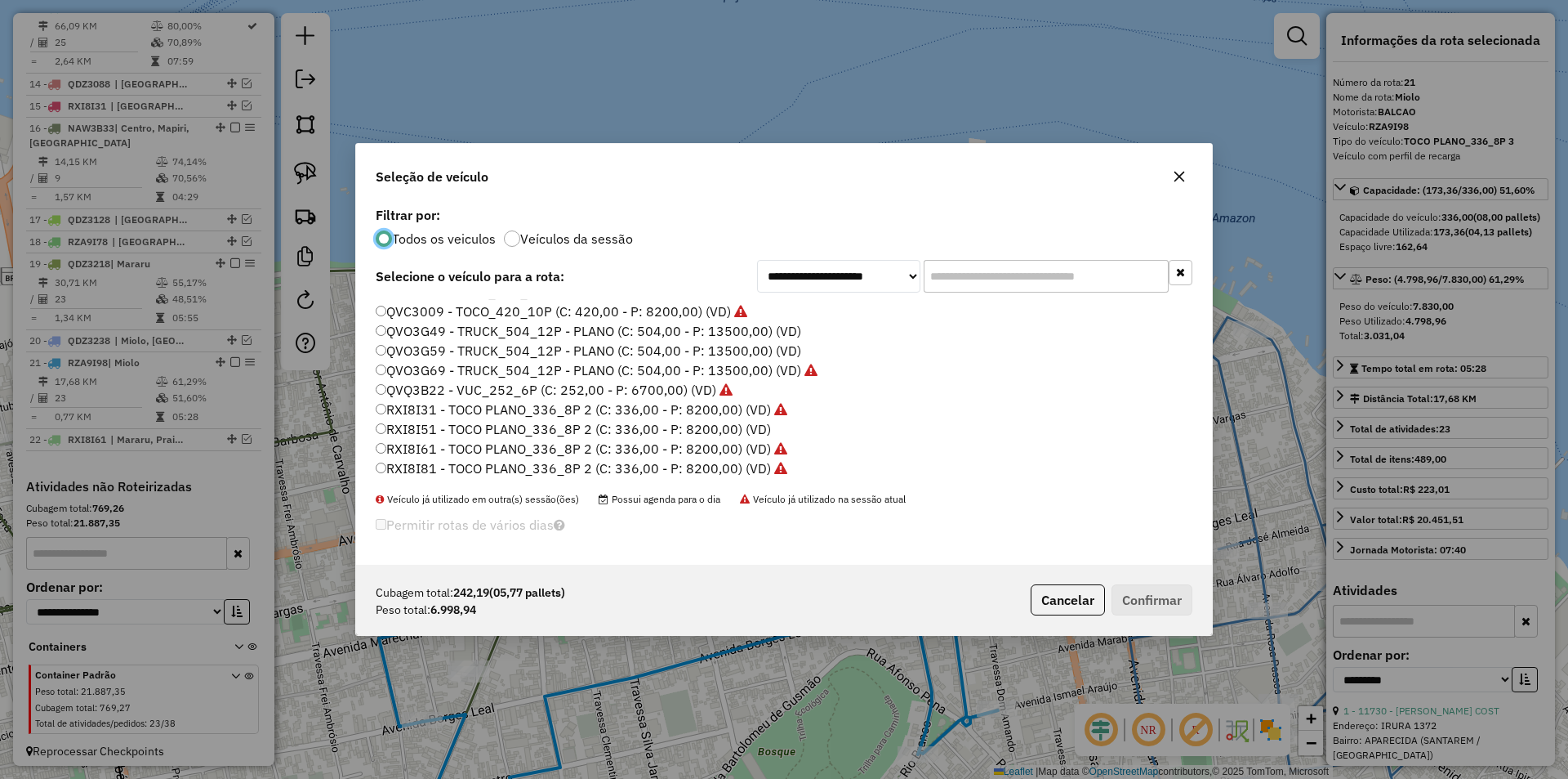
scroll to position [487, 0]
click at [1082, 597] on button "Cancelar" at bounding box center [1068, 599] width 74 height 31
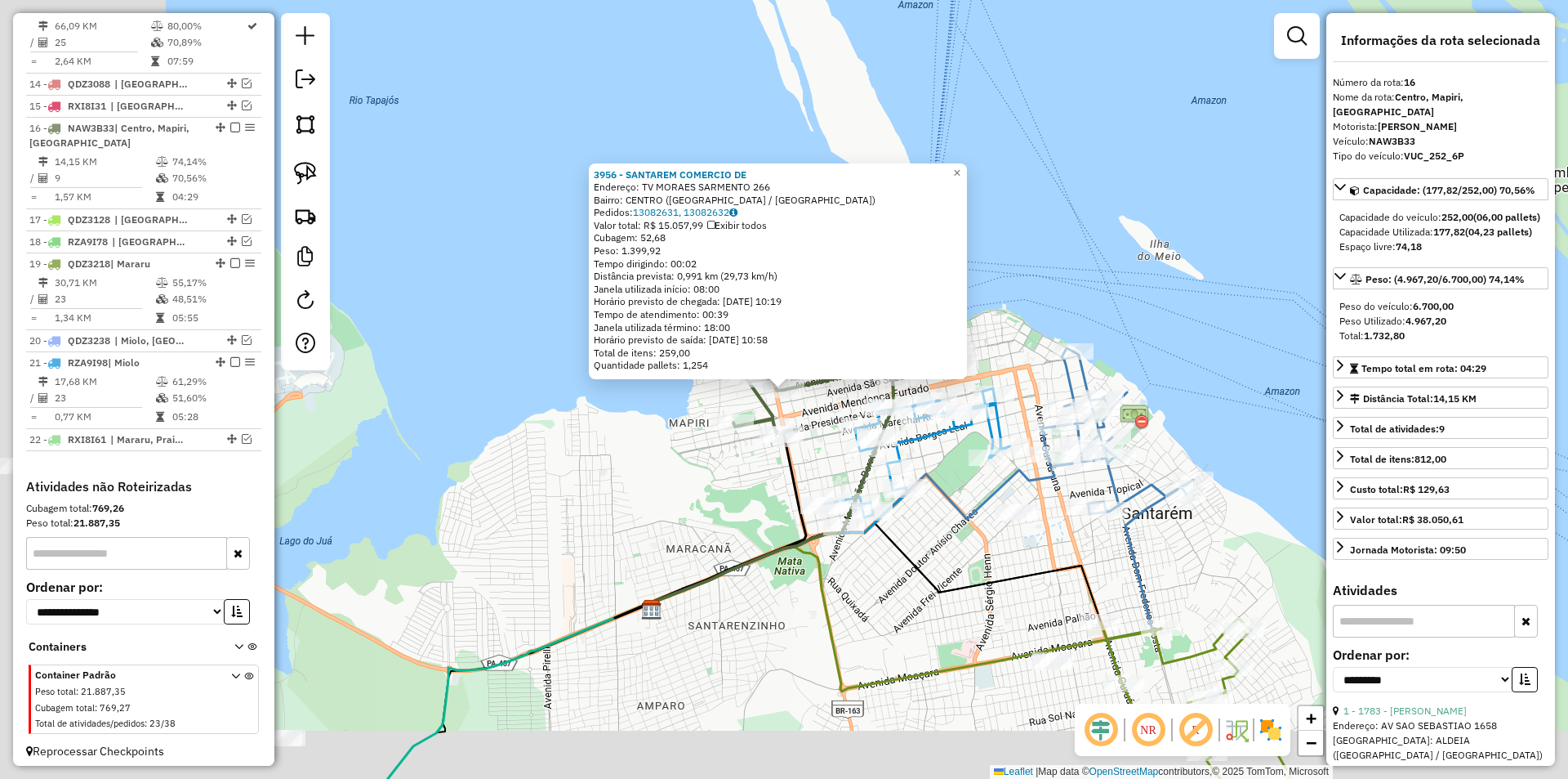
scroll to position [1011, 0]
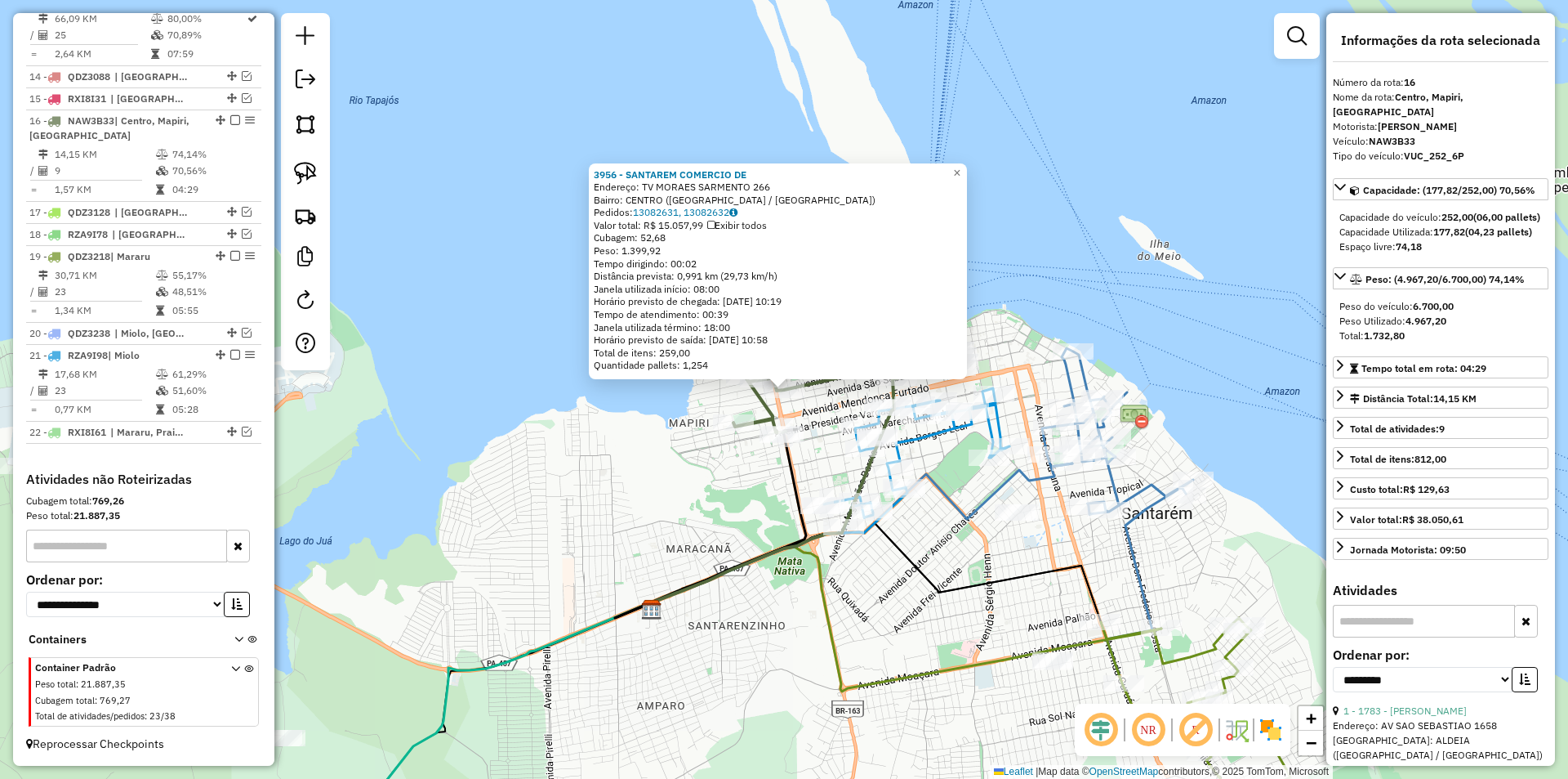
click at [768, 511] on div "3956 - SANTAREM COMERCIO DE Endereço: TV MORAES SARMENTO 266 Bairro: CENTRO (SA…" at bounding box center [784, 389] width 1568 height 779
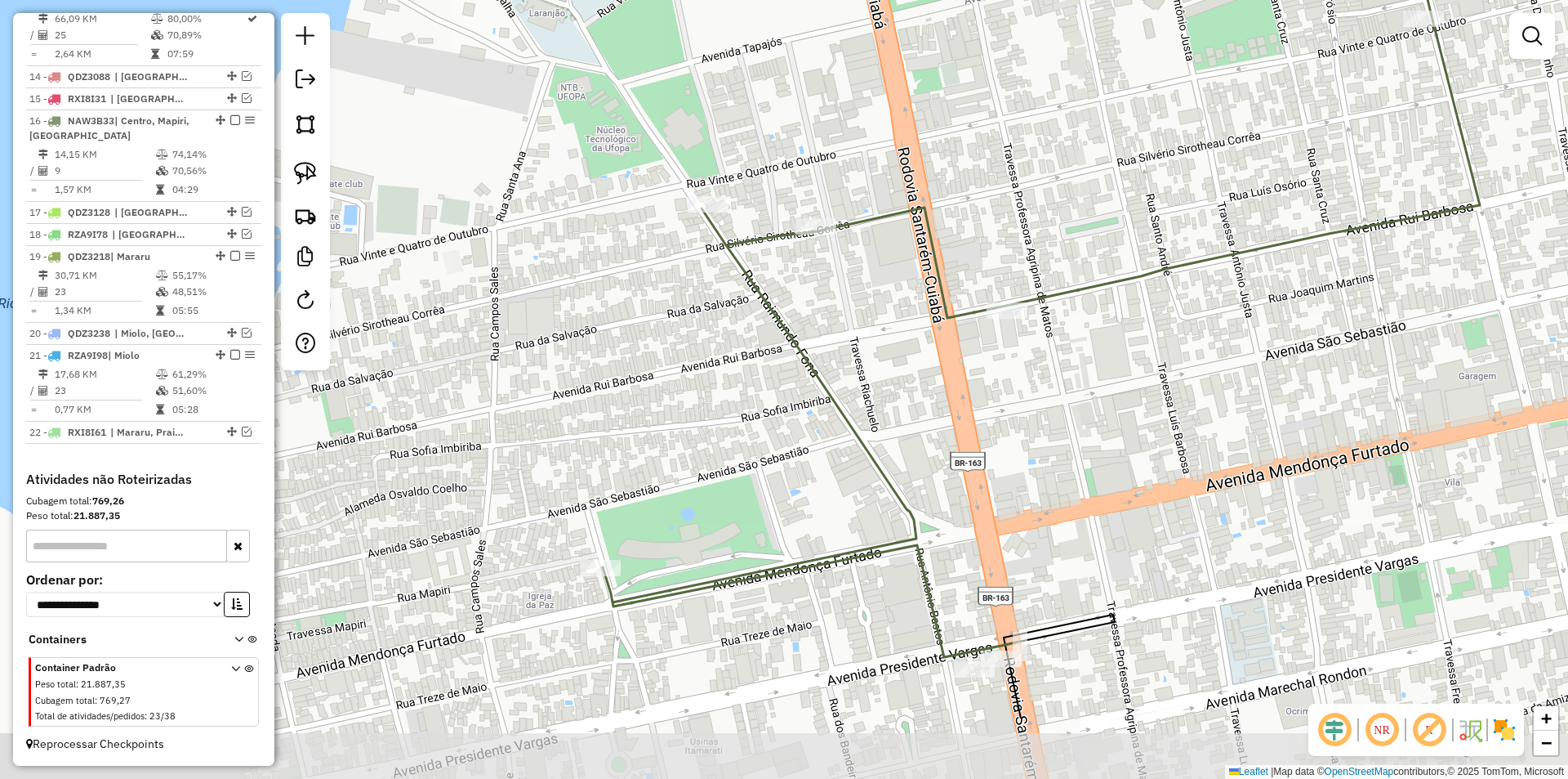
drag, startPoint x: 758, startPoint y: 548, endPoint x: 762, endPoint y: 409, distance: 139.1
click at [762, 409] on div "Janela de atendimento Grade de atendimento Capacidade Transportadoras Veículos …" at bounding box center [784, 389] width 1568 height 779
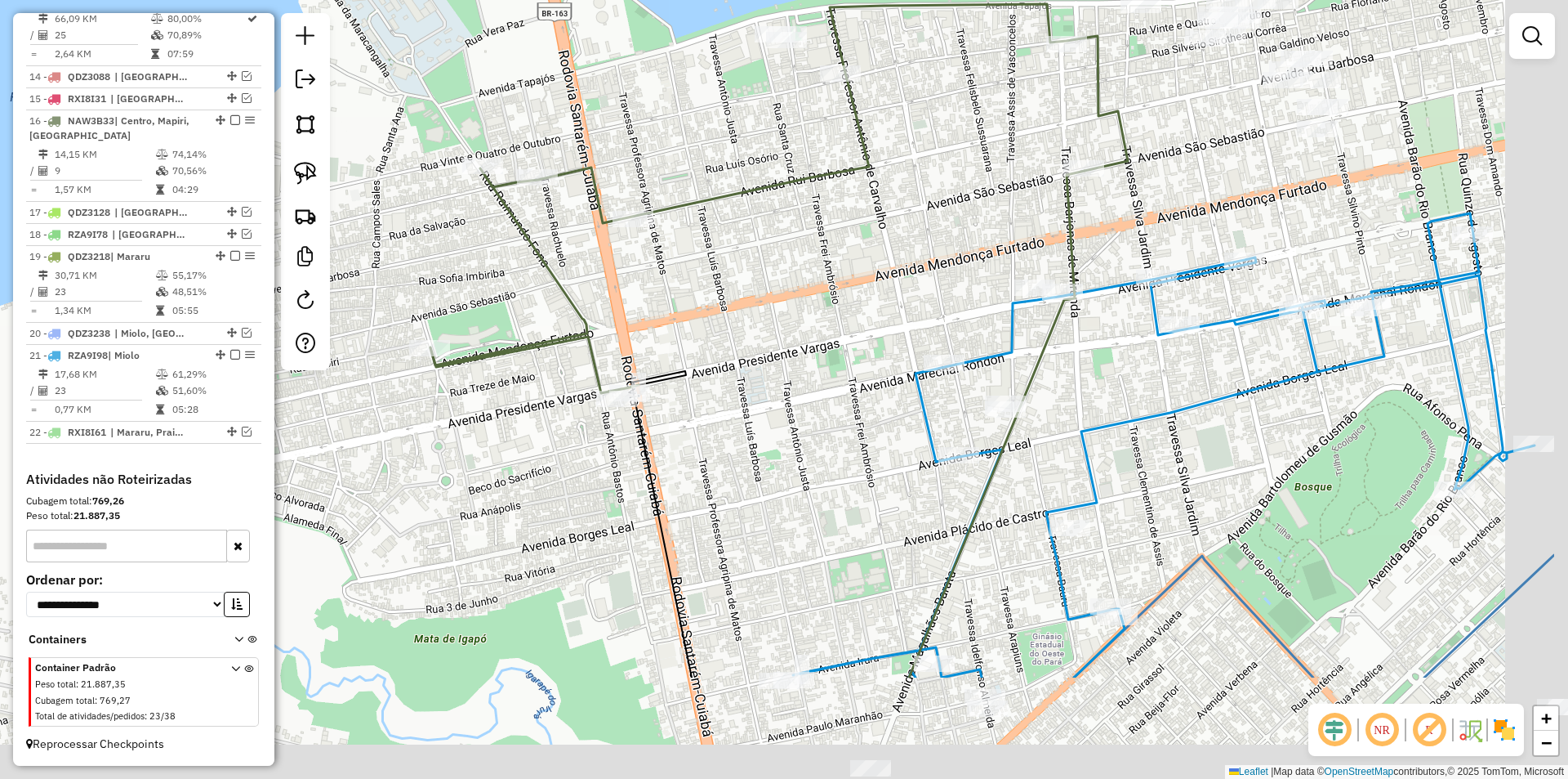
drag, startPoint x: 851, startPoint y: 480, endPoint x: 682, endPoint y: 320, distance: 232.7
click at [682, 320] on div "Janela de atendimento Grade de atendimento Capacidade Transportadoras Veículos …" at bounding box center [784, 389] width 1568 height 779
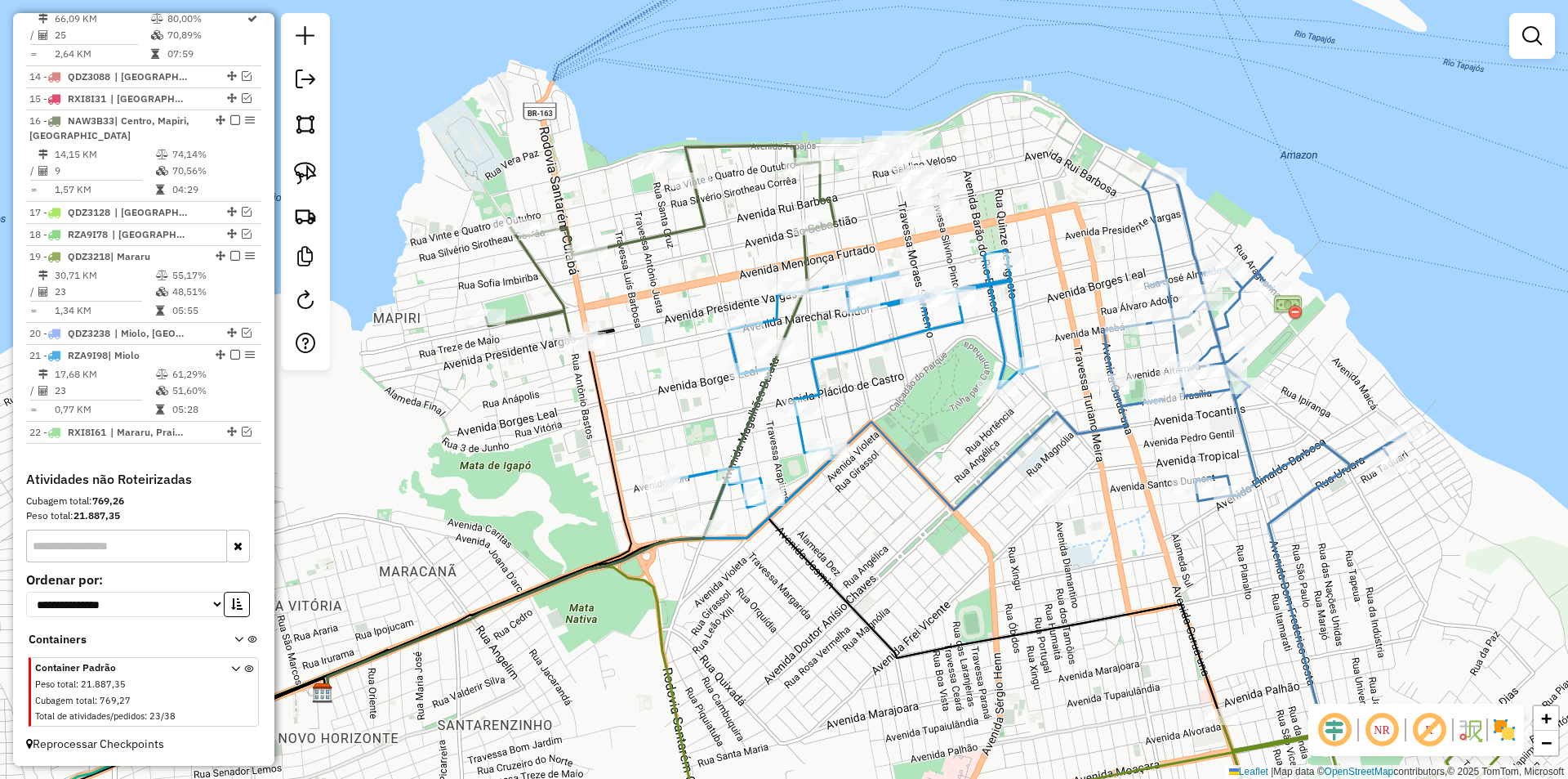
drag, startPoint x: 720, startPoint y: 391, endPoint x: 653, endPoint y: 376, distance: 68.7
click at [653, 376] on div "Janela de atendimento Grade de atendimento Capacidade Transportadoras Veículos …" at bounding box center [784, 389] width 1568 height 779
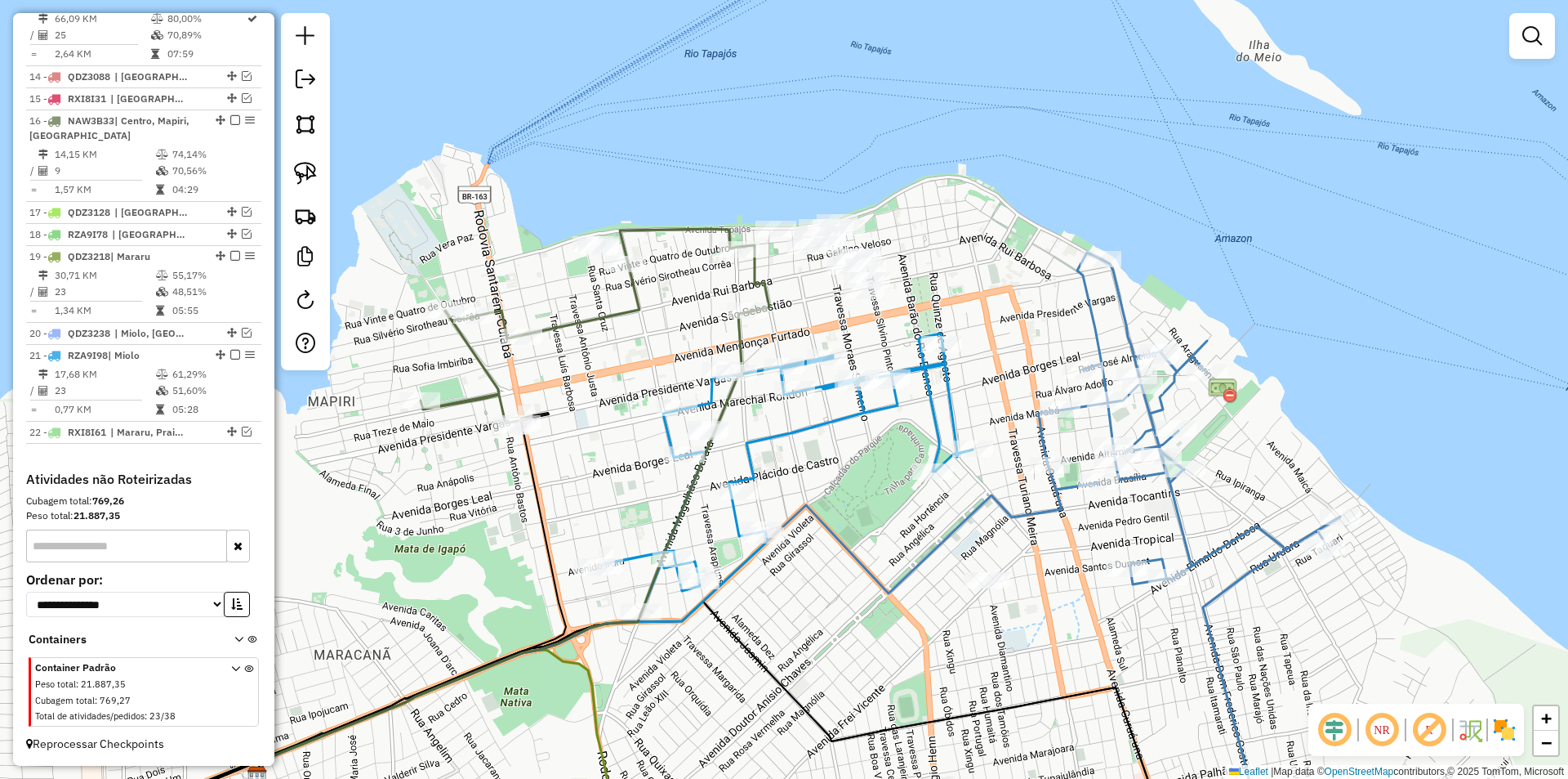
drag, startPoint x: 672, startPoint y: 299, endPoint x: 624, endPoint y: 356, distance: 74.5
click at [606, 384] on div "Janela de atendimento Grade de atendimento Capacidade Transportadoras Veículos …" at bounding box center [784, 389] width 1568 height 779
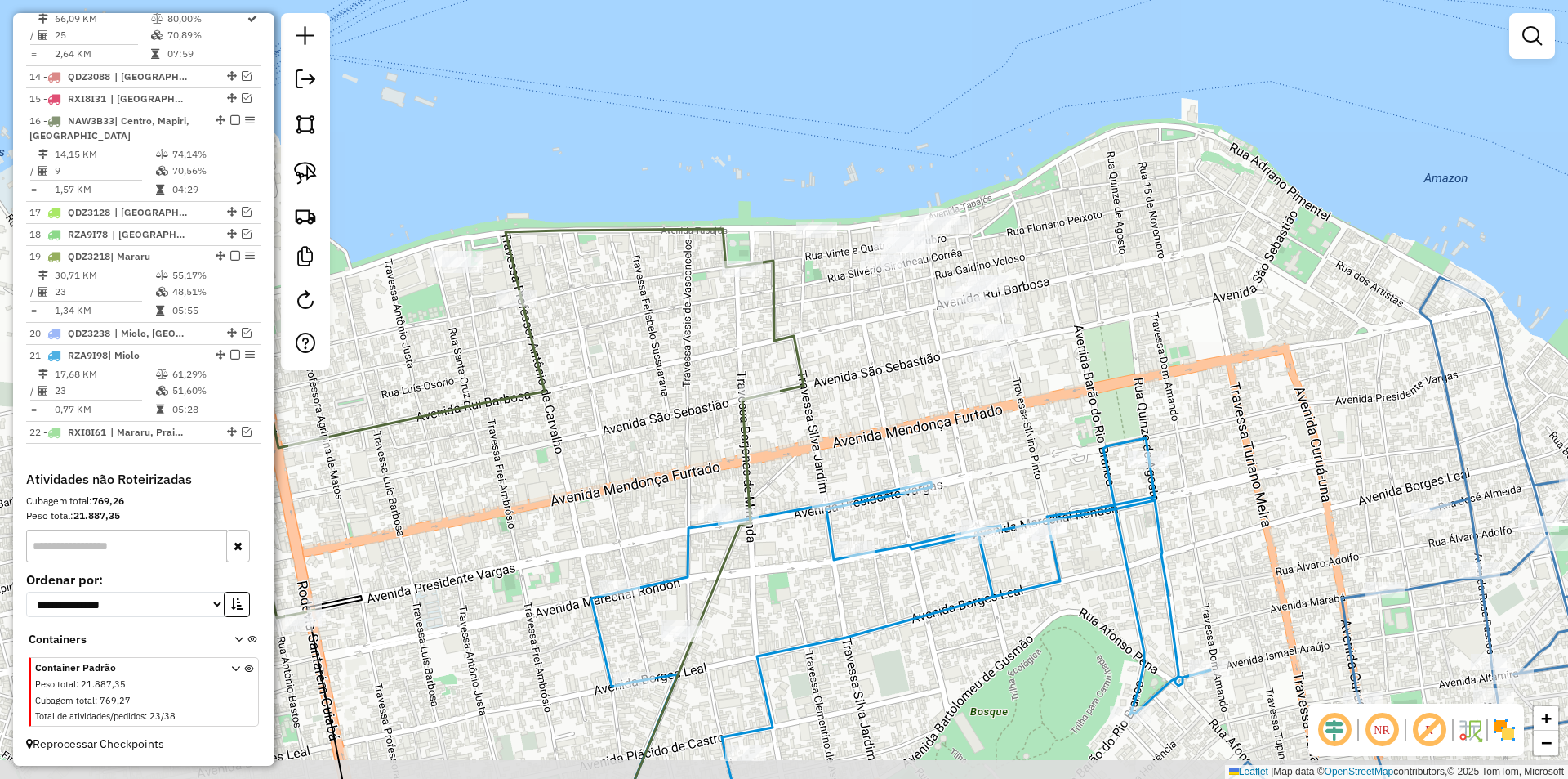
drag, startPoint x: 822, startPoint y: 378, endPoint x: 907, endPoint y: 351, distance: 89.2
click at [907, 351] on div "Janela de atendimento Grade de atendimento Capacidade Transportadoras Veículos …" at bounding box center [784, 389] width 1568 height 779
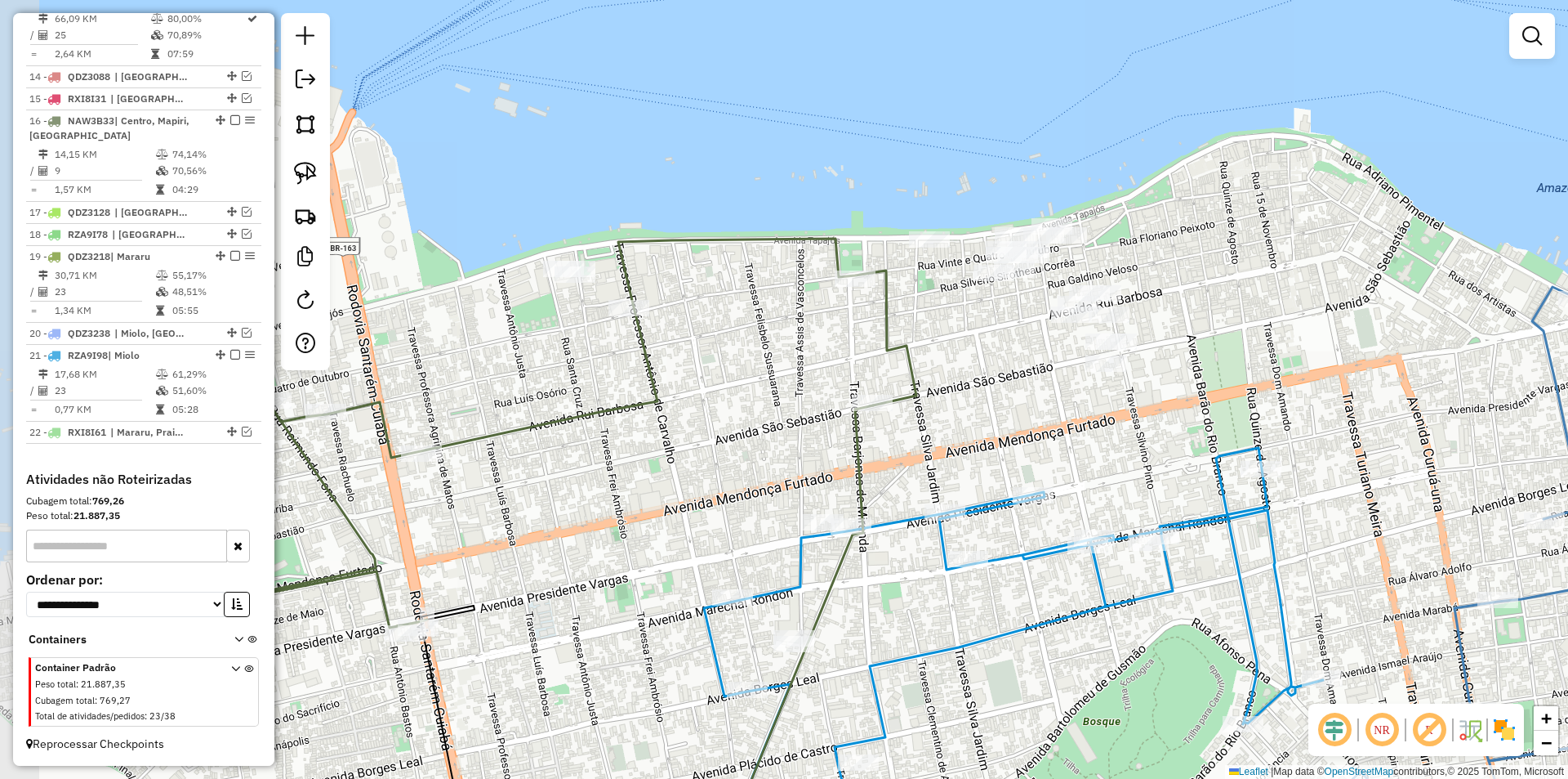
drag, startPoint x: 591, startPoint y: 376, endPoint x: 702, endPoint y: 373, distance: 111.0
click at [703, 385] on div "Janela de atendimento Grade de atendimento Capacidade Transportadoras Veículos …" at bounding box center [784, 389] width 1568 height 779
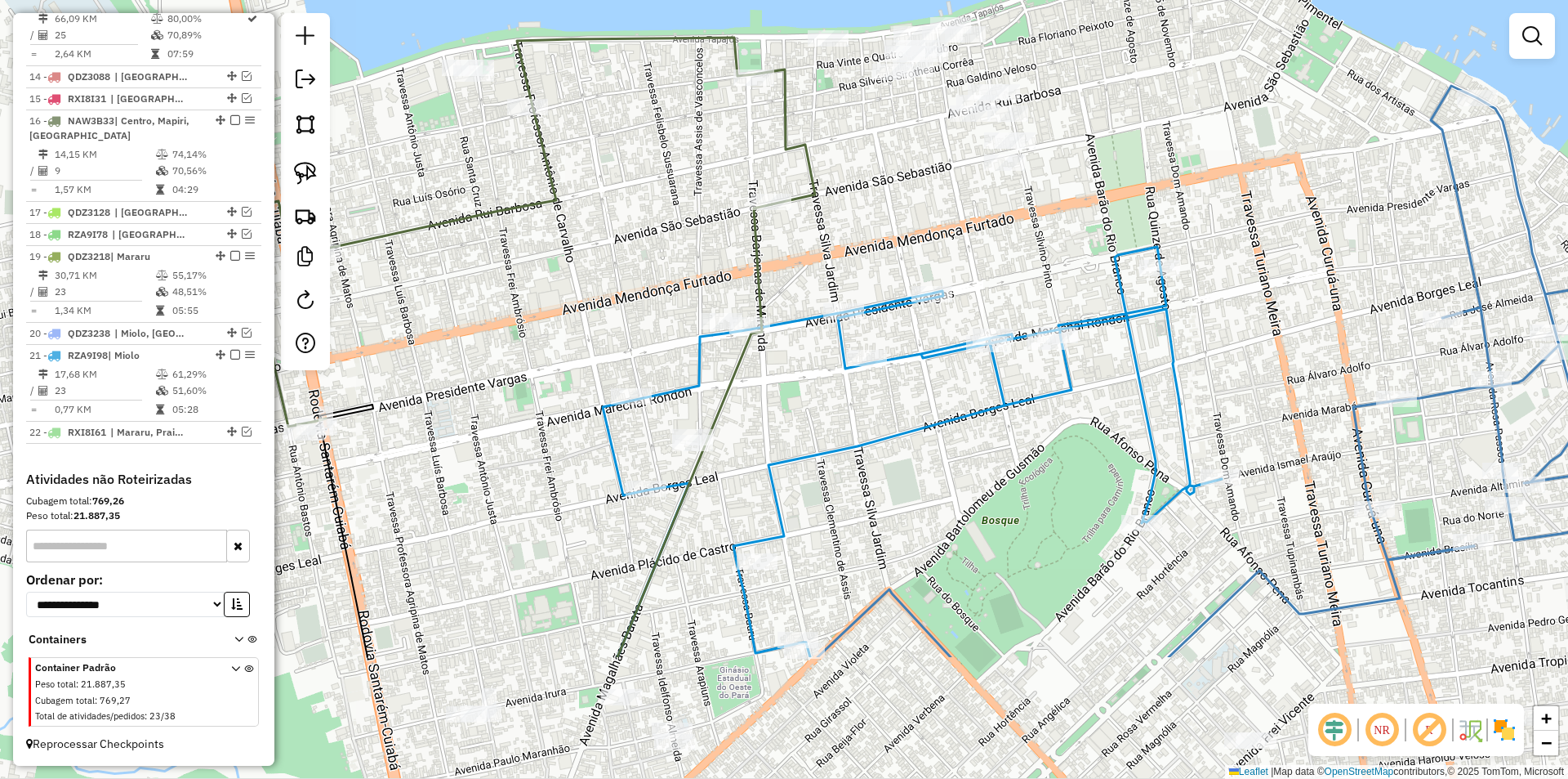
drag, startPoint x: 699, startPoint y: 401, endPoint x: 602, endPoint y: 172, distance: 248.7
click at [597, 185] on div "Janela de atendimento Grade de atendimento Capacidade Transportadoras Veículos …" at bounding box center [784, 389] width 1568 height 779
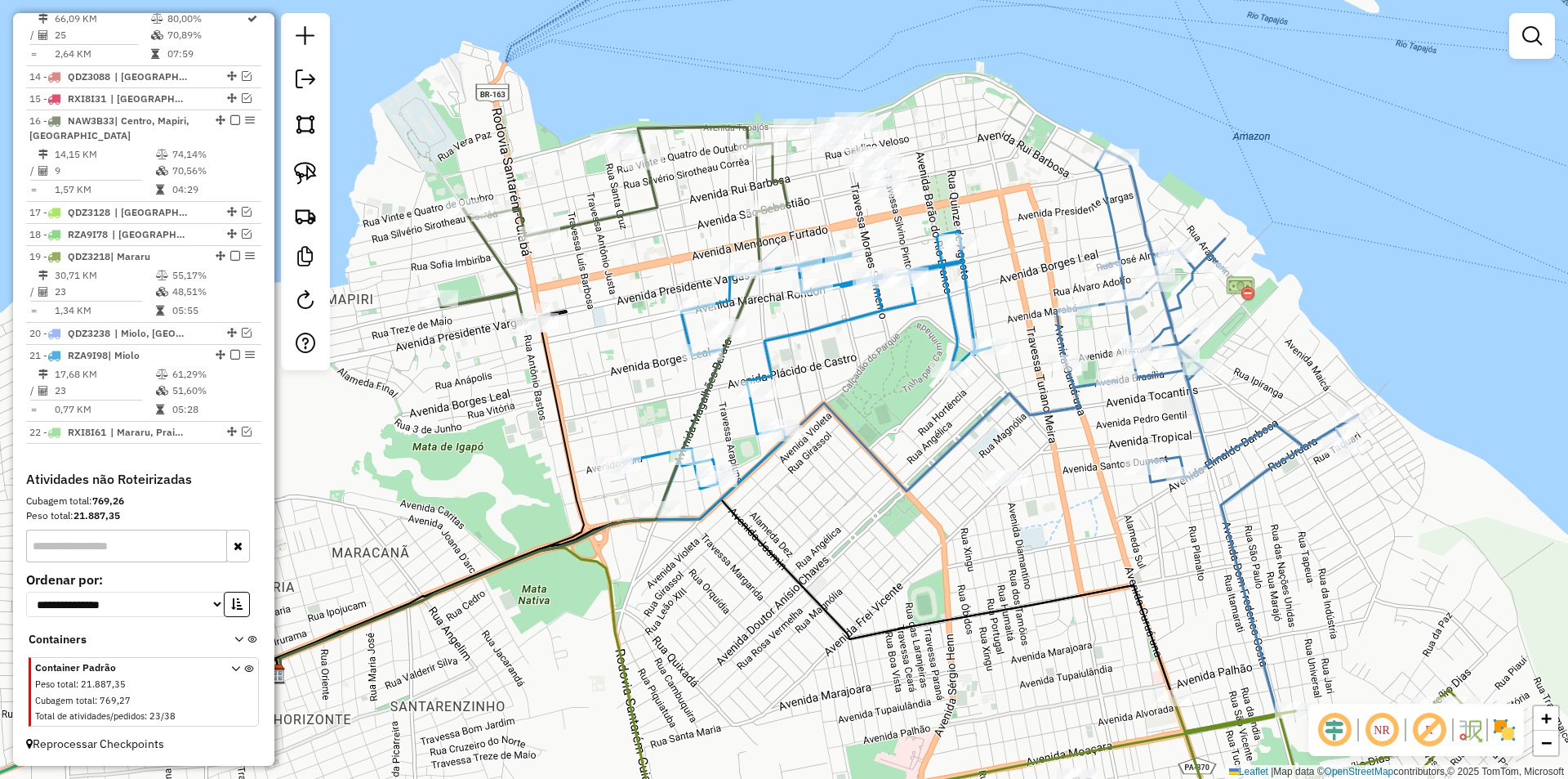
drag, startPoint x: 615, startPoint y: 268, endPoint x: 692, endPoint y: 257, distance: 77.8
click at [692, 257] on div "Janela de atendimento Grade de atendimento Capacidade Transportadoras Veículos …" at bounding box center [784, 389] width 1568 height 779
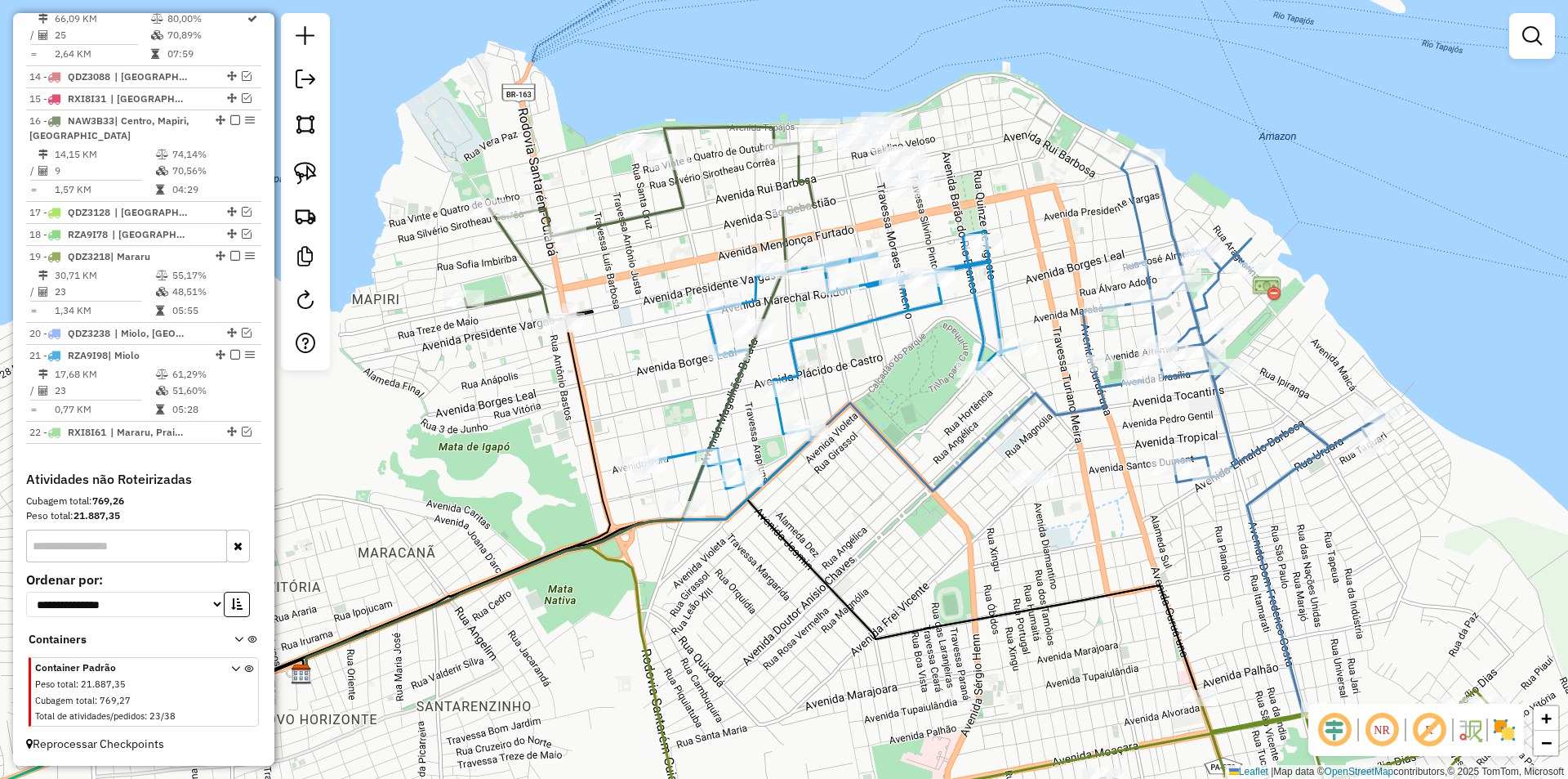
click at [605, 233] on icon at bounding box center [639, 224] width 349 height 194
select select "**********"
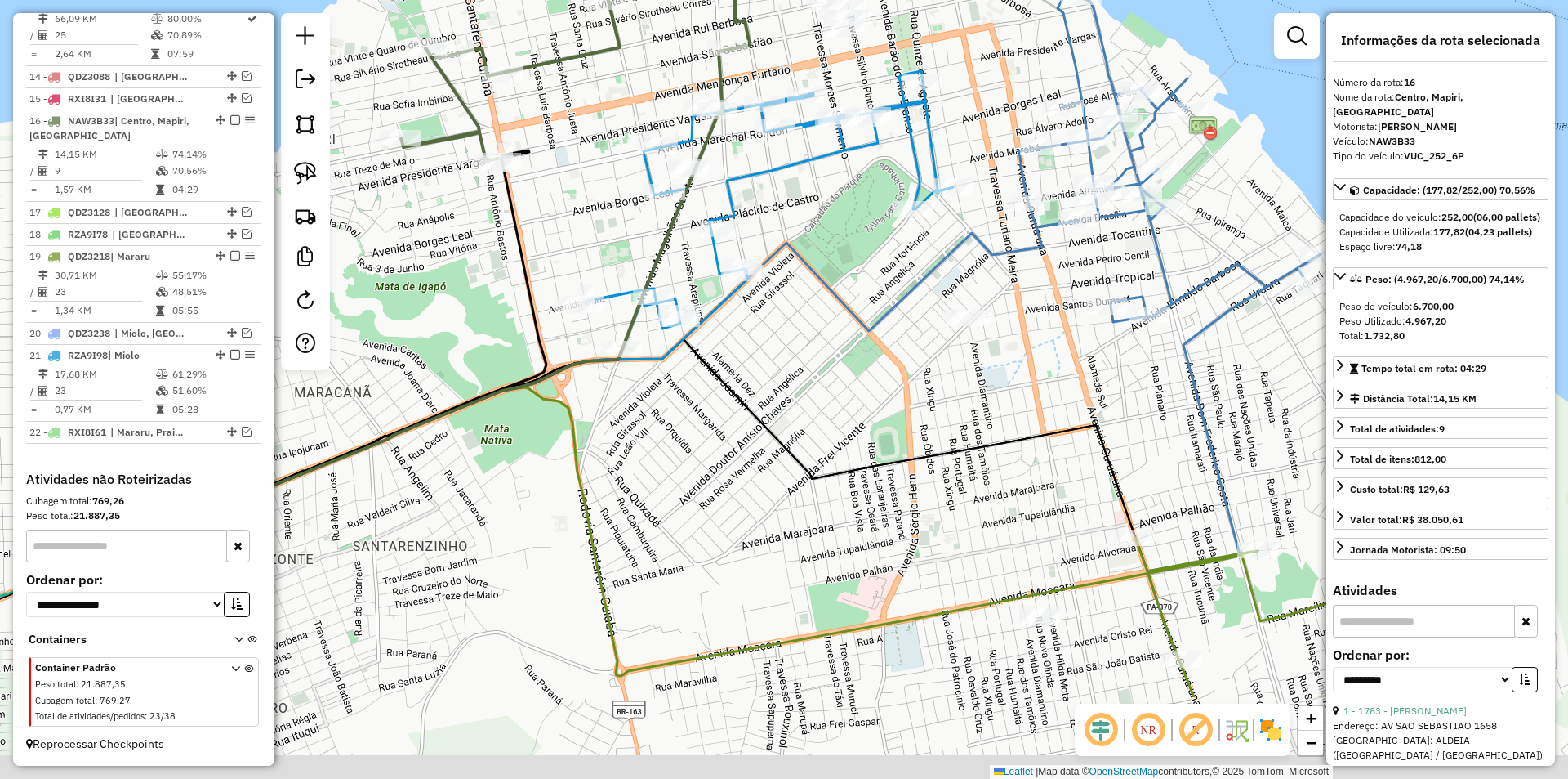
drag, startPoint x: 656, startPoint y: 202, endPoint x: 615, endPoint y: 138, distance: 76.0
click at [615, 138] on div "Janela de atendimento Grade de atendimento Capacidade Transportadoras Veículos …" at bounding box center [784, 389] width 1568 height 779
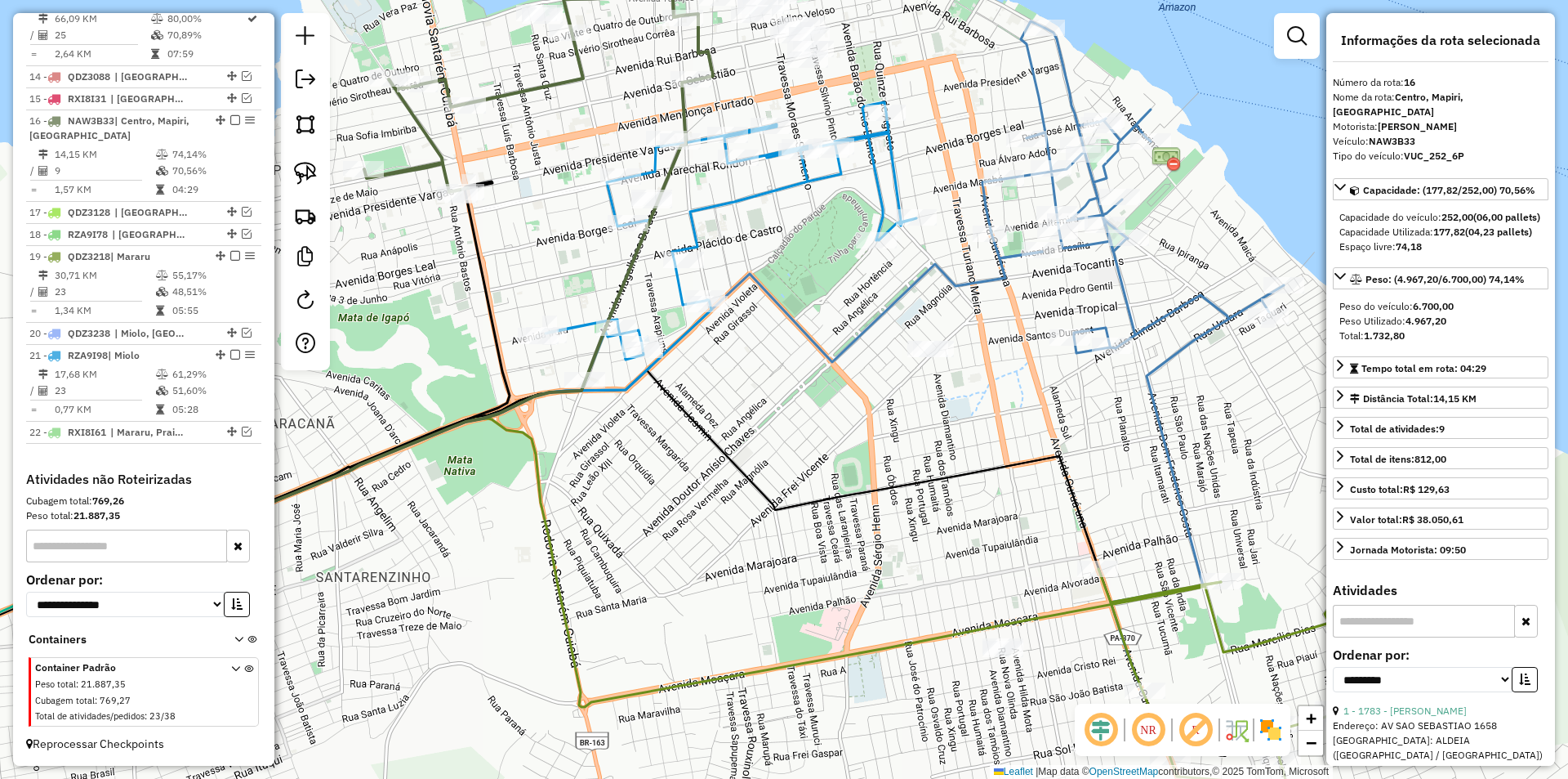
drag, startPoint x: 540, startPoint y: 205, endPoint x: 517, endPoint y: 254, distance: 54.1
click at [517, 254] on div "Janela de atendimento Grade de atendimento Capacidade Transportadoras Veículos …" at bounding box center [784, 389] width 1568 height 779
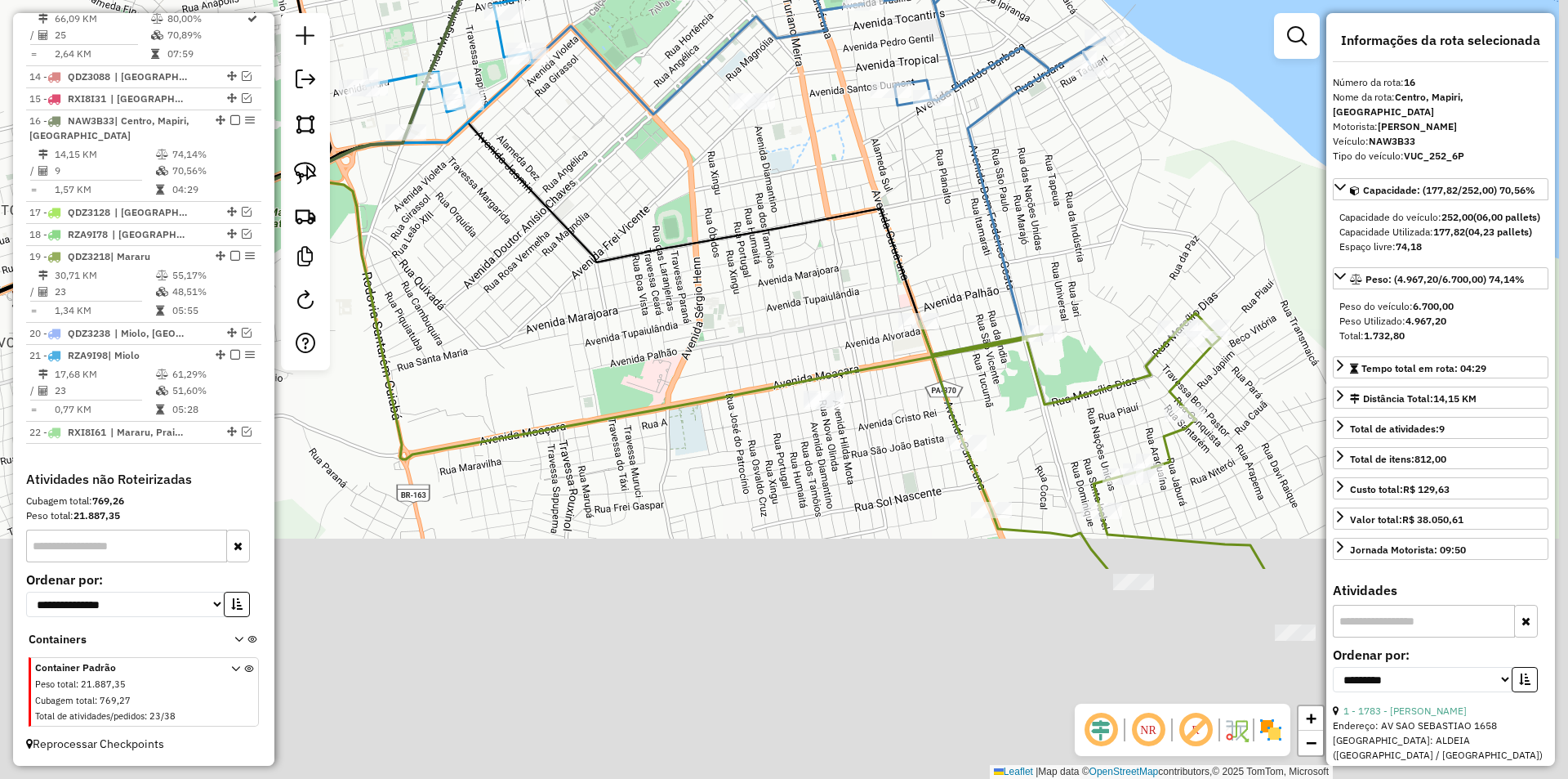
drag, startPoint x: 805, startPoint y: 303, endPoint x: 595, endPoint y: 14, distance: 357.2
click at [595, 14] on div "Janela de atendimento Grade de atendimento Capacidade Transportadoras Veículos …" at bounding box center [784, 389] width 1568 height 779
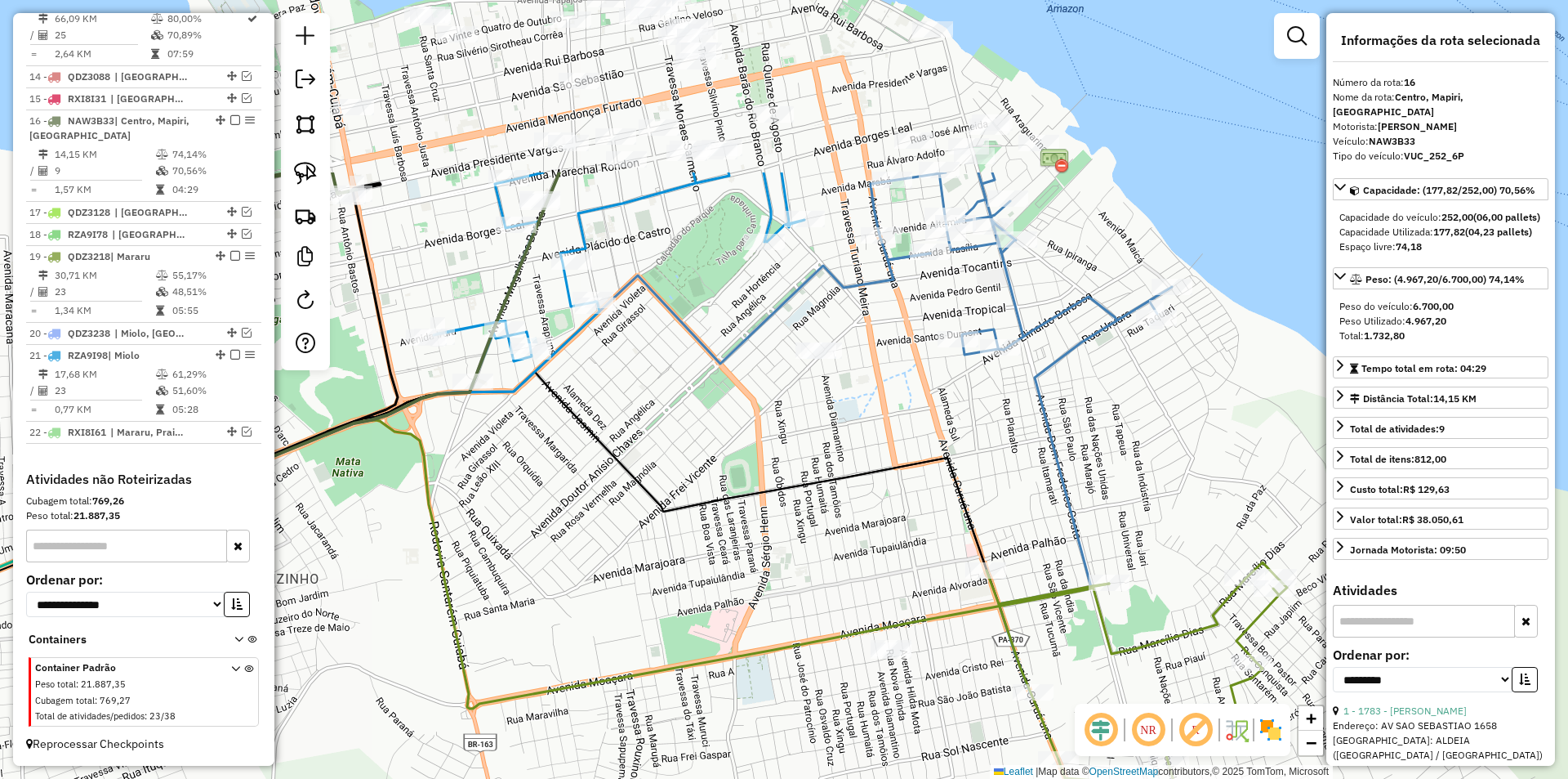
drag, startPoint x: 624, startPoint y: 251, endPoint x: 776, endPoint y: 516, distance: 305.5
click at [775, 522] on div "Janela de atendimento Grade de atendimento Capacidade Transportadoras Veículos …" at bounding box center [784, 389] width 1568 height 779
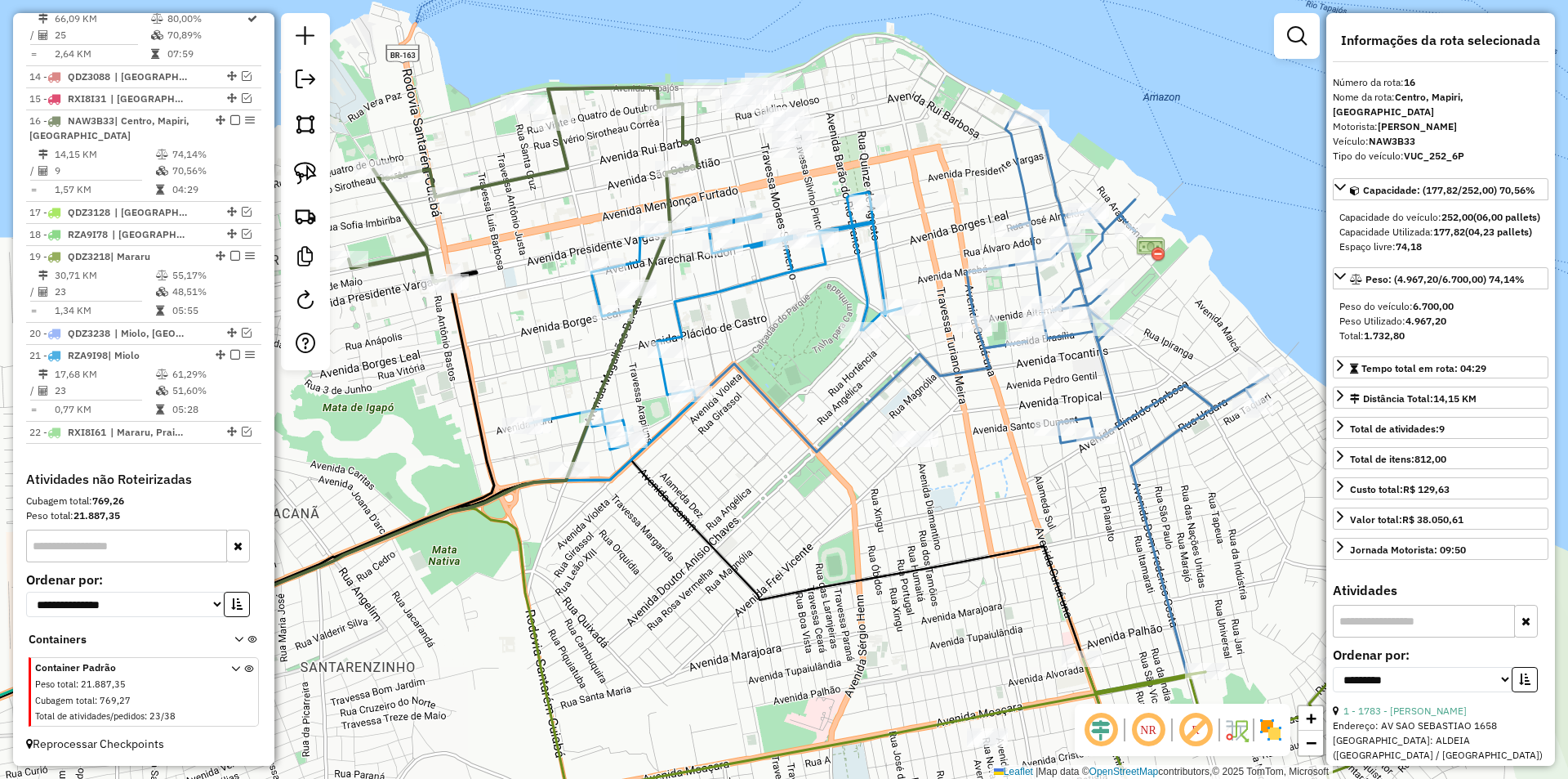
drag, startPoint x: 806, startPoint y: 318, endPoint x: 807, endPoint y: 333, distance: 15.0
click at [807, 333] on div "Janela de atendimento Grade de atendimento Capacidade Transportadoras Veículos …" at bounding box center [784, 389] width 1568 height 779
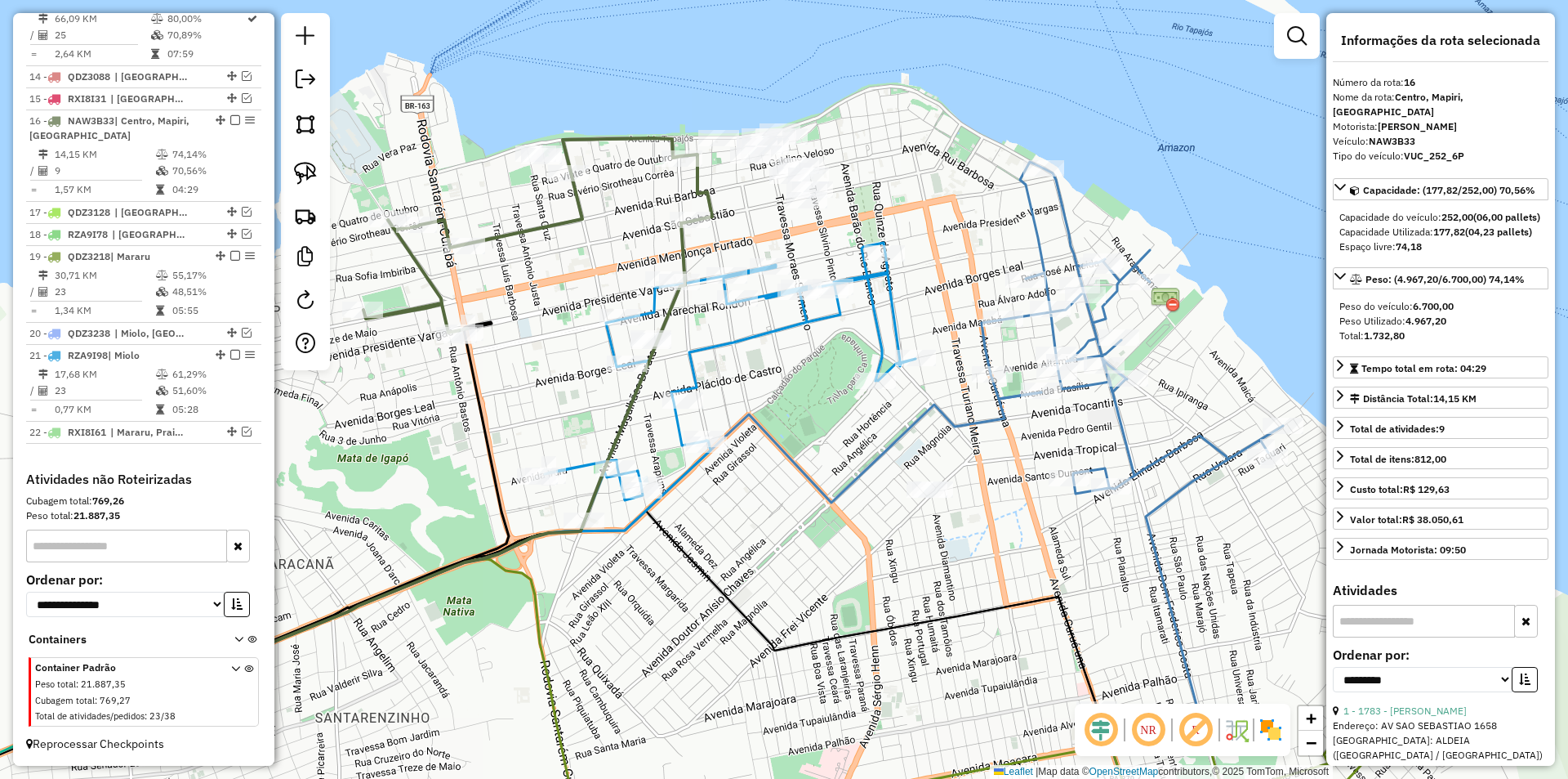
drag, startPoint x: 740, startPoint y: 409, endPoint x: 753, endPoint y: 434, distance: 28.2
click at [753, 434] on div "Janela de atendimento Grade de atendimento Capacidade Transportadoras Veículos …" at bounding box center [784, 389] width 1568 height 779
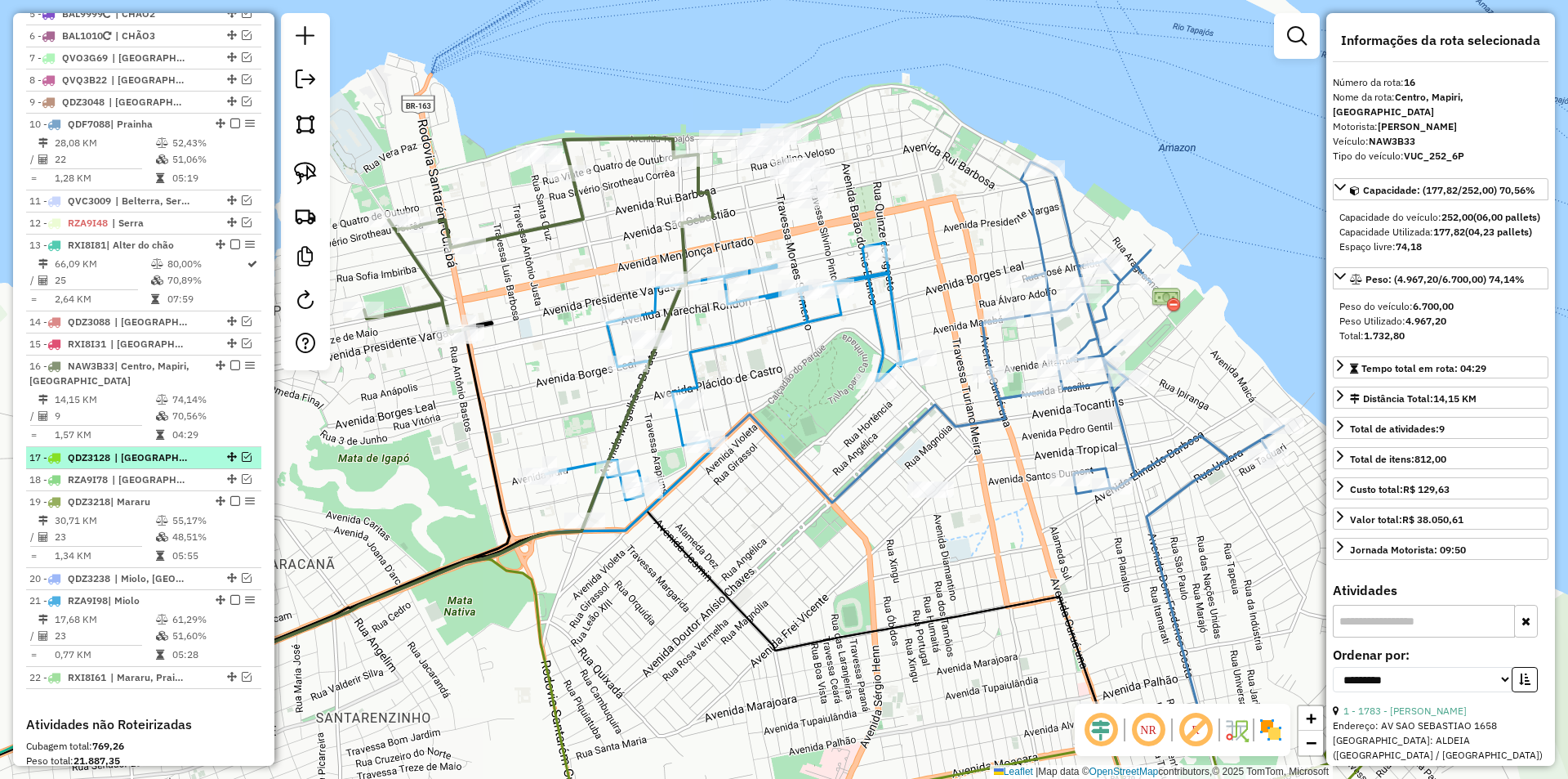
scroll to position [684, 0]
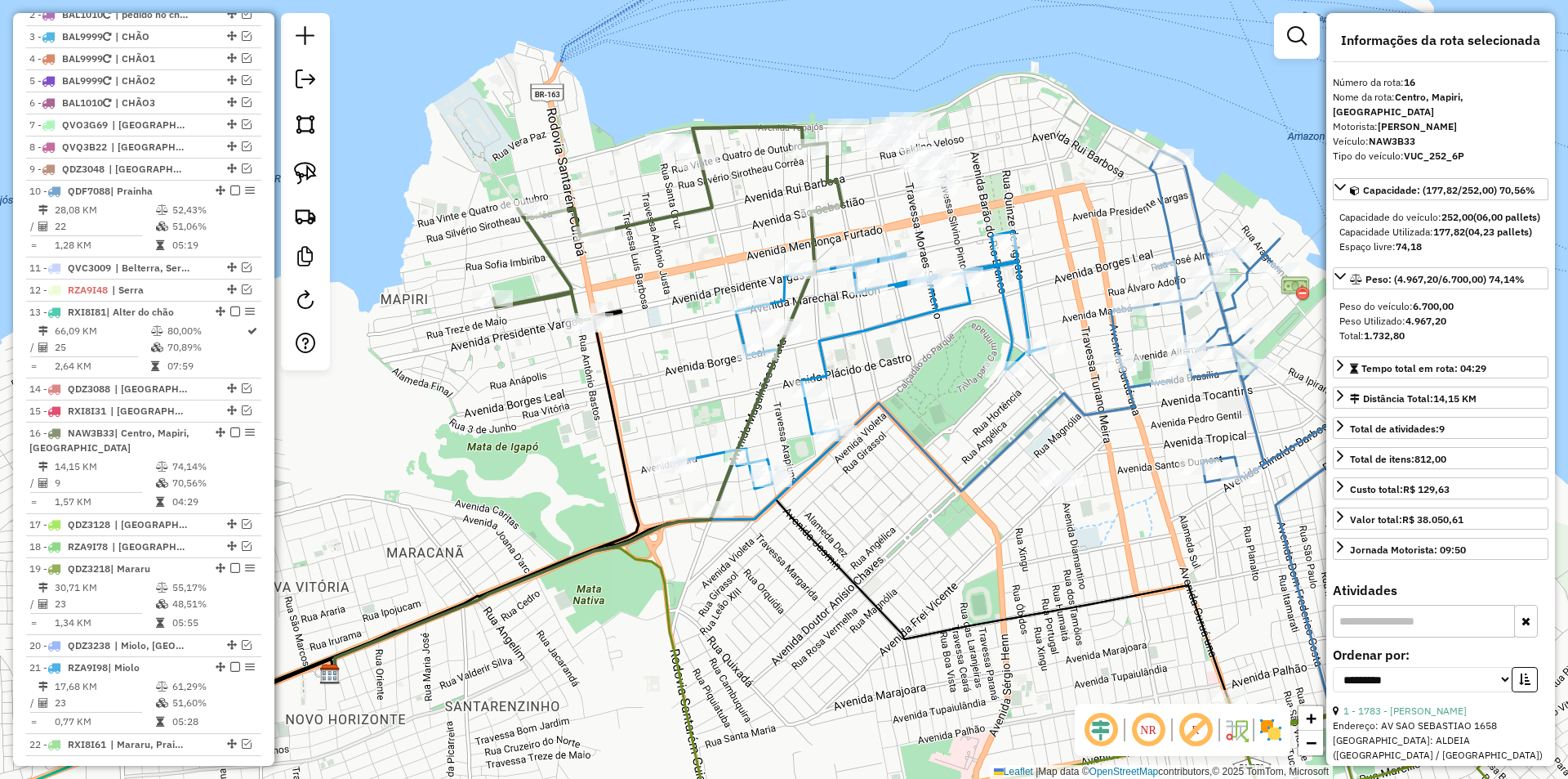
drag, startPoint x: 406, startPoint y: 463, endPoint x: 489, endPoint y: 449, distance: 84.2
click at [489, 449] on div "Janela de atendimento Grade de atendimento Capacidade Transportadoras Veículos …" at bounding box center [784, 389] width 1568 height 779
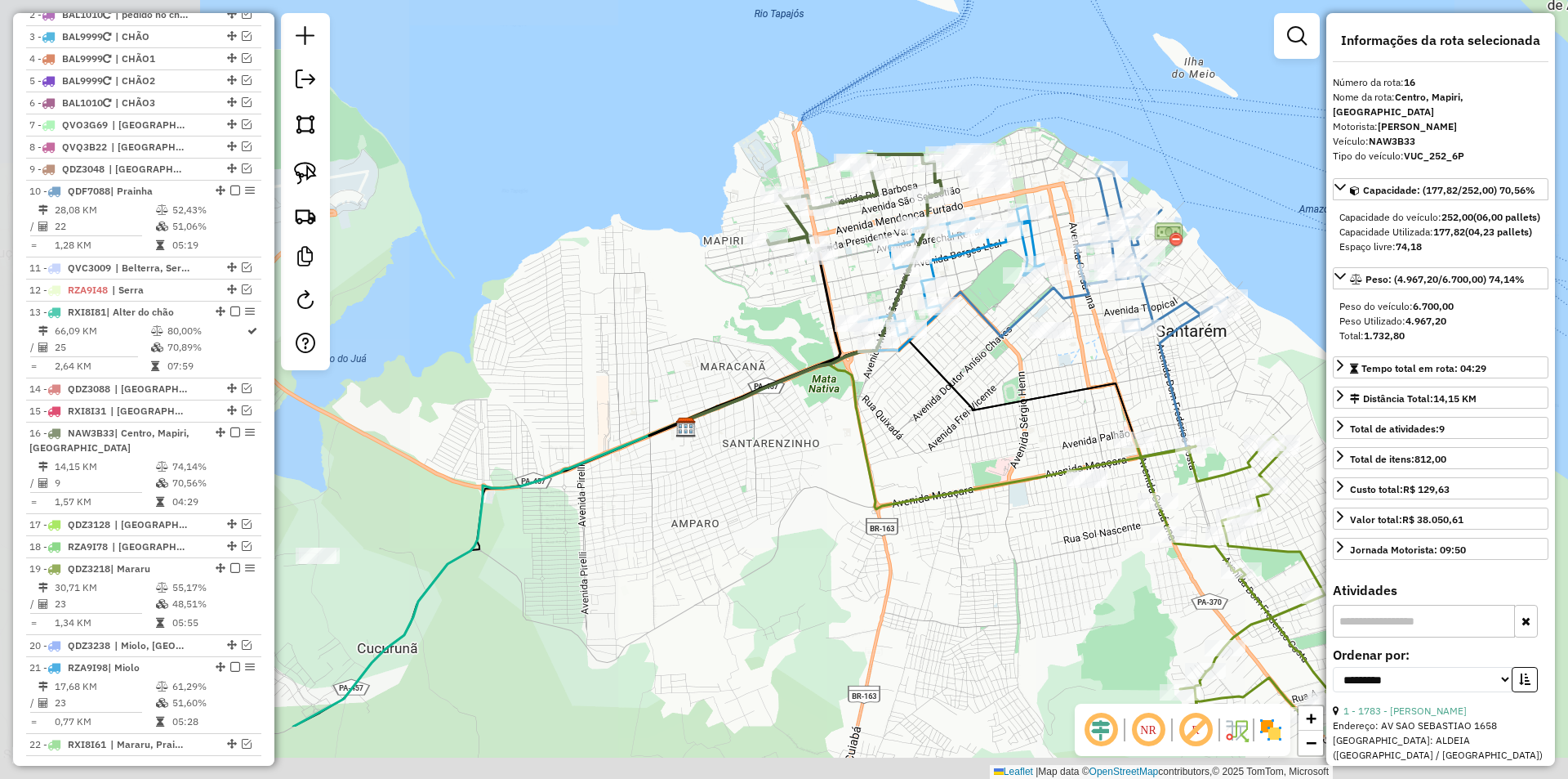
drag, startPoint x: 511, startPoint y: 469, endPoint x: 787, endPoint y: 331, distance: 308.6
click at [787, 331] on div "Janela de atendimento Grade de atendimento Capacidade Transportadoras Veículos …" at bounding box center [784, 389] width 1568 height 779
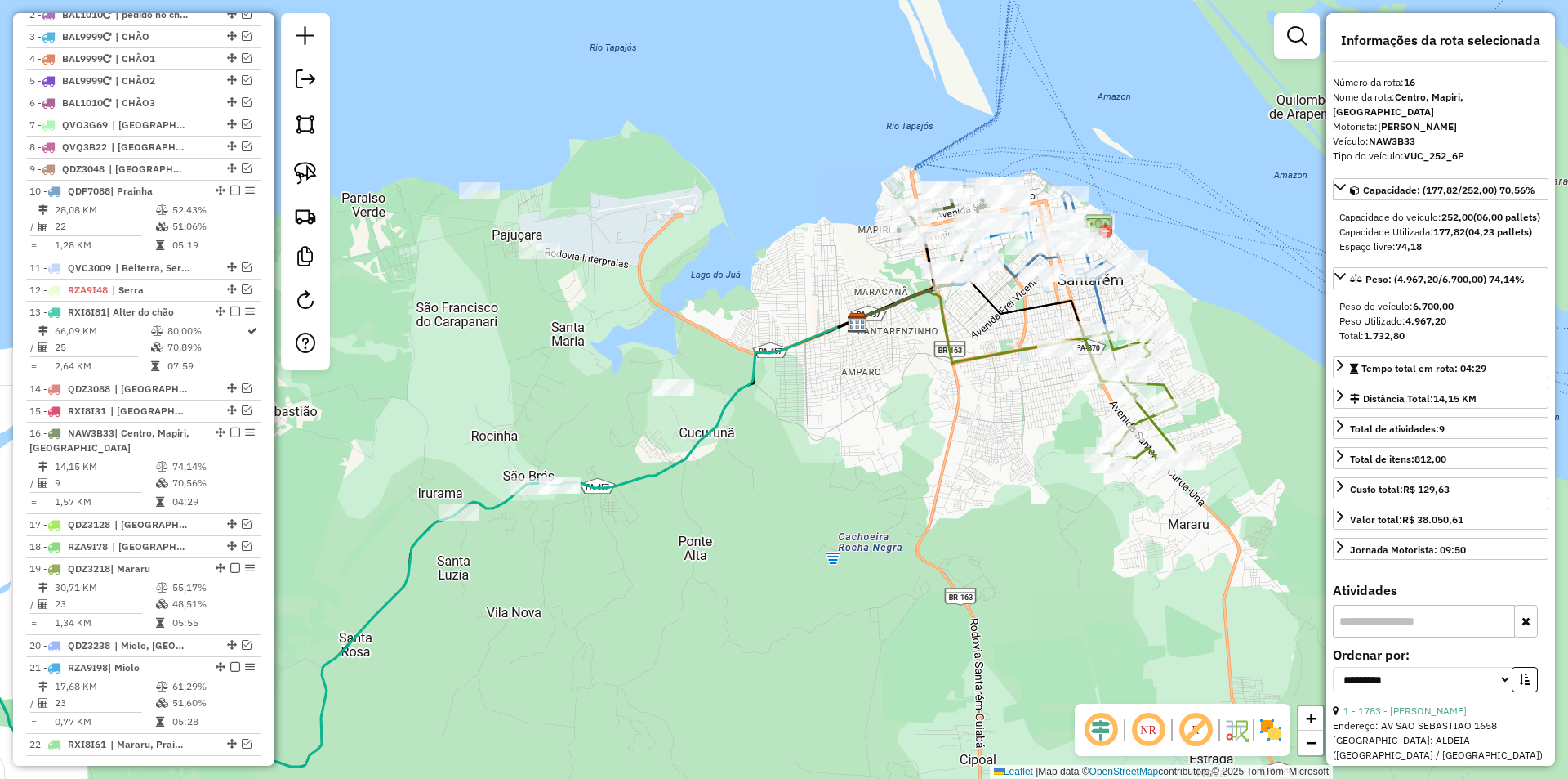
drag, startPoint x: 722, startPoint y: 442, endPoint x: 861, endPoint y: 382, distance: 151.4
click at [861, 382] on div "Janela de atendimento Grade de atendimento Capacidade Transportadoras Veículos …" at bounding box center [784, 389] width 1568 height 779
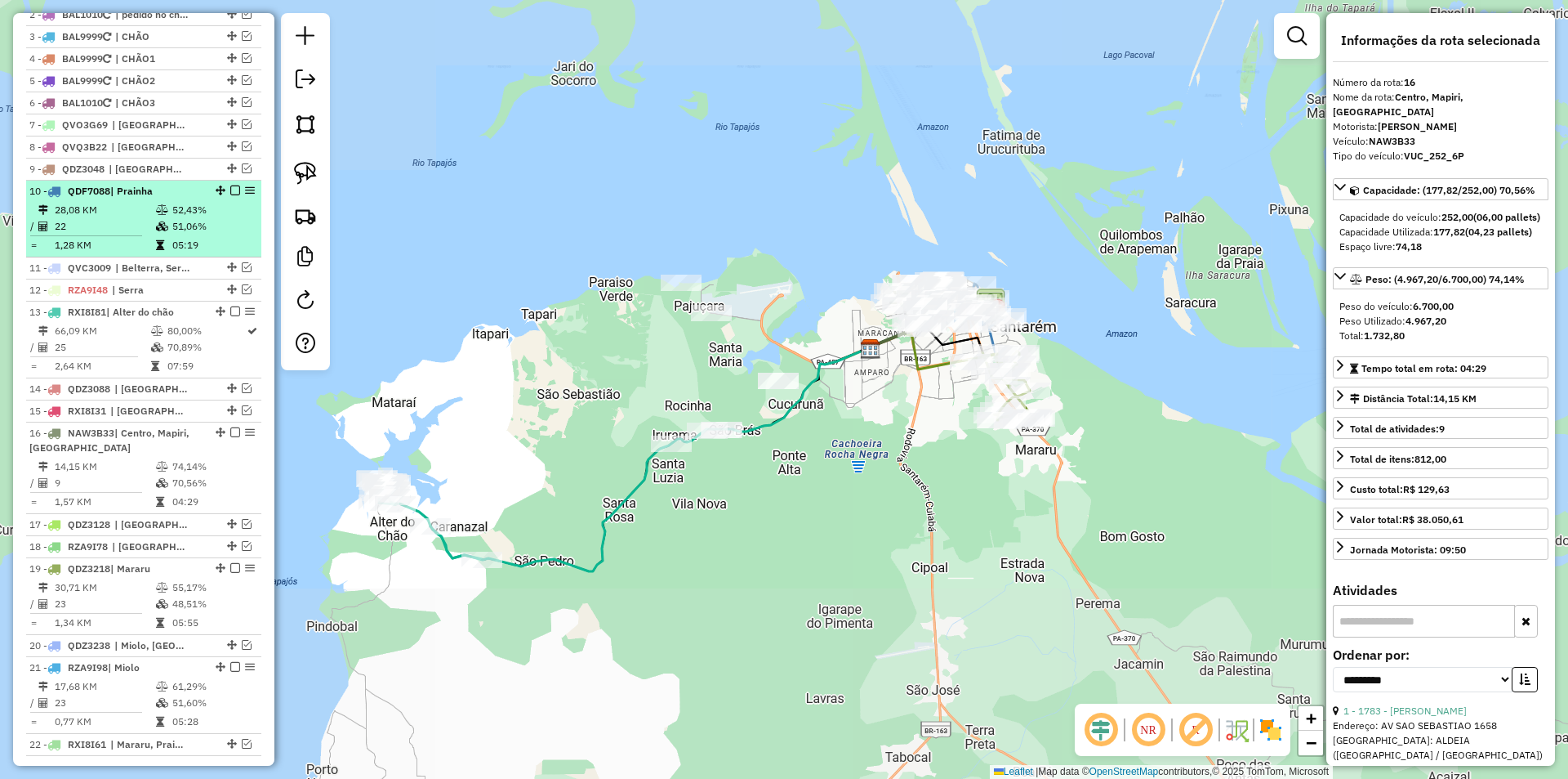
click at [174, 219] on td "52,43%" at bounding box center [212, 210] width 82 height 16
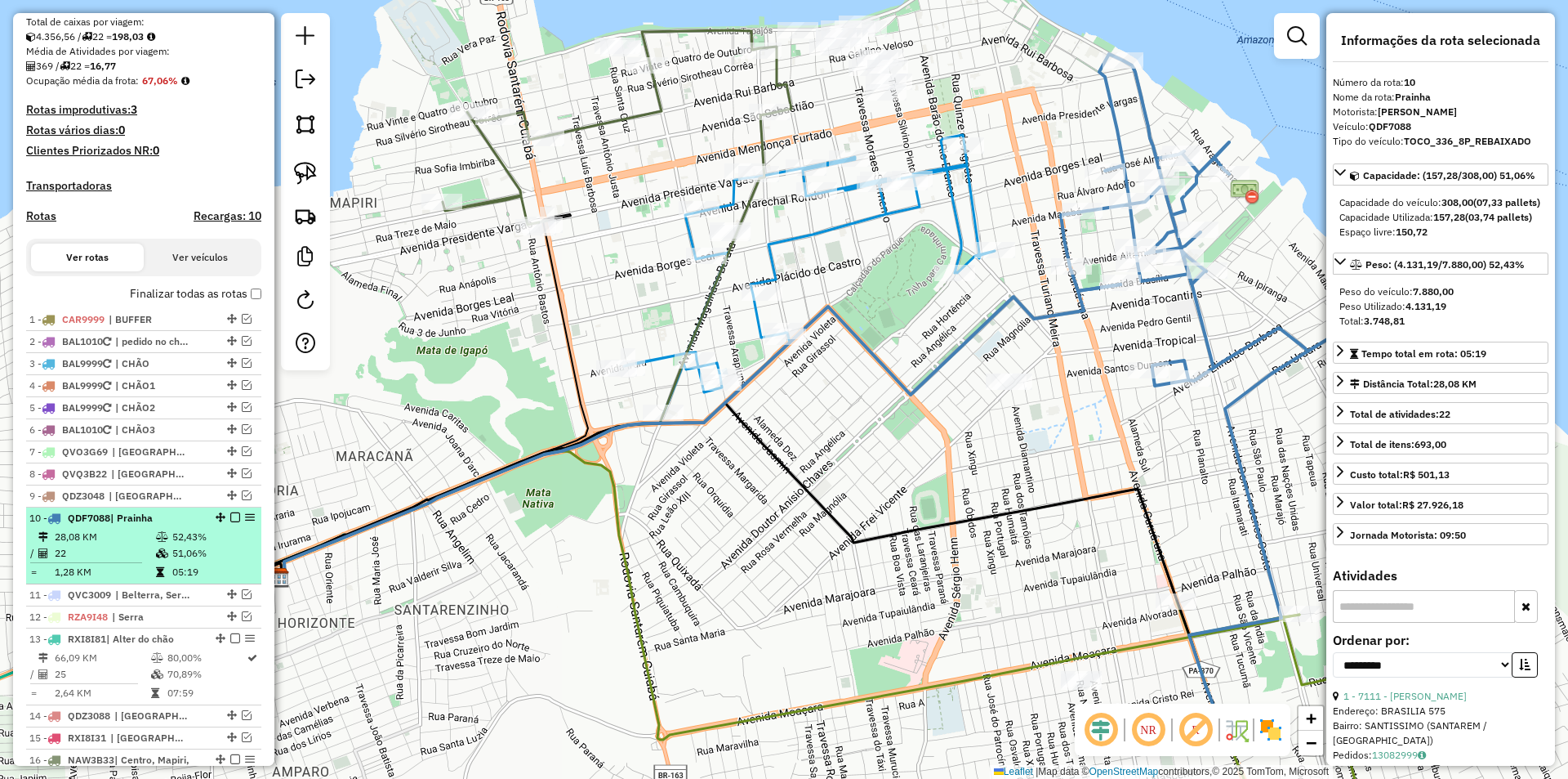
scroll to position [521, 0]
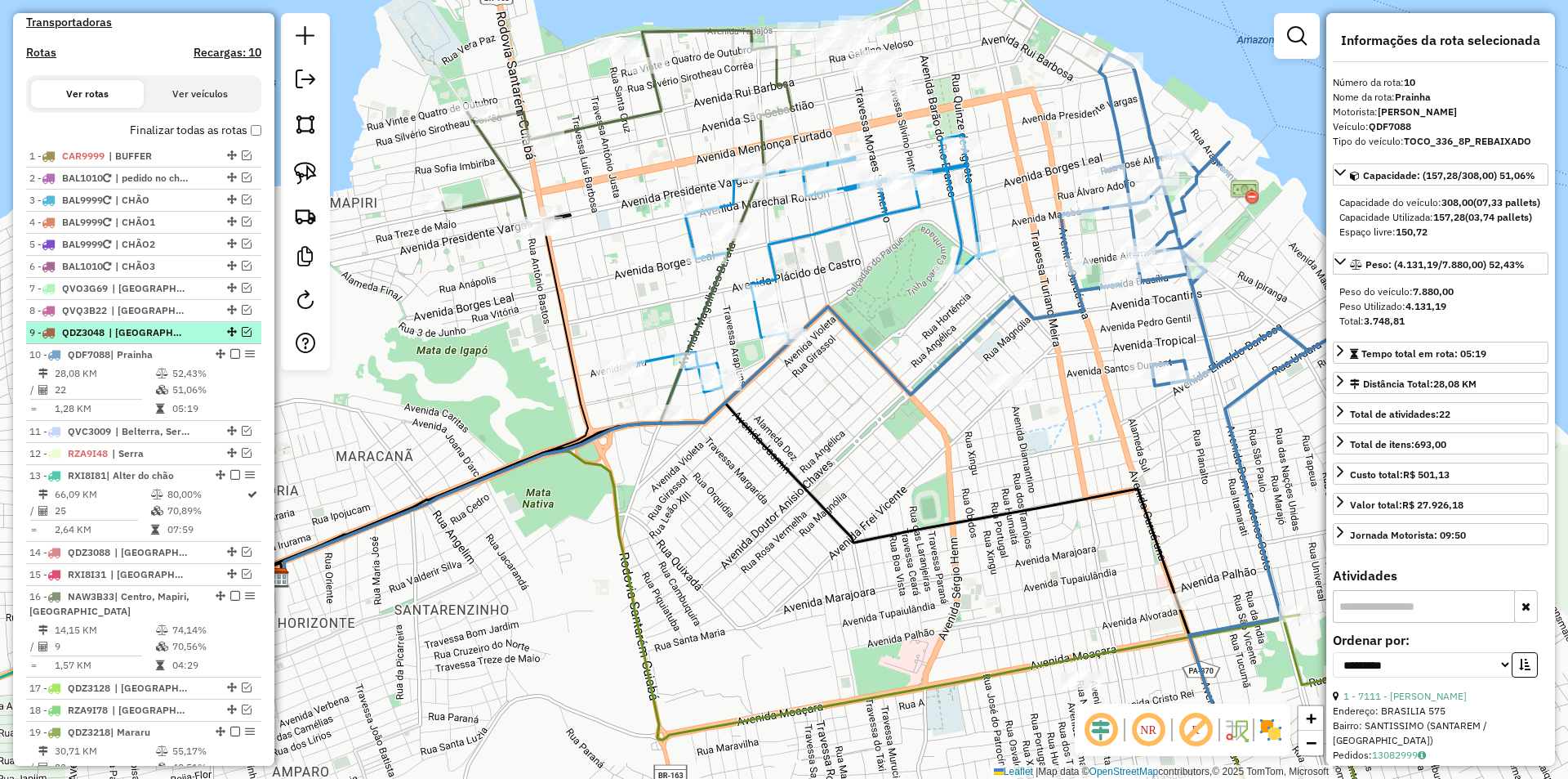
click at [242, 336] on em at bounding box center [247, 331] width 10 height 10
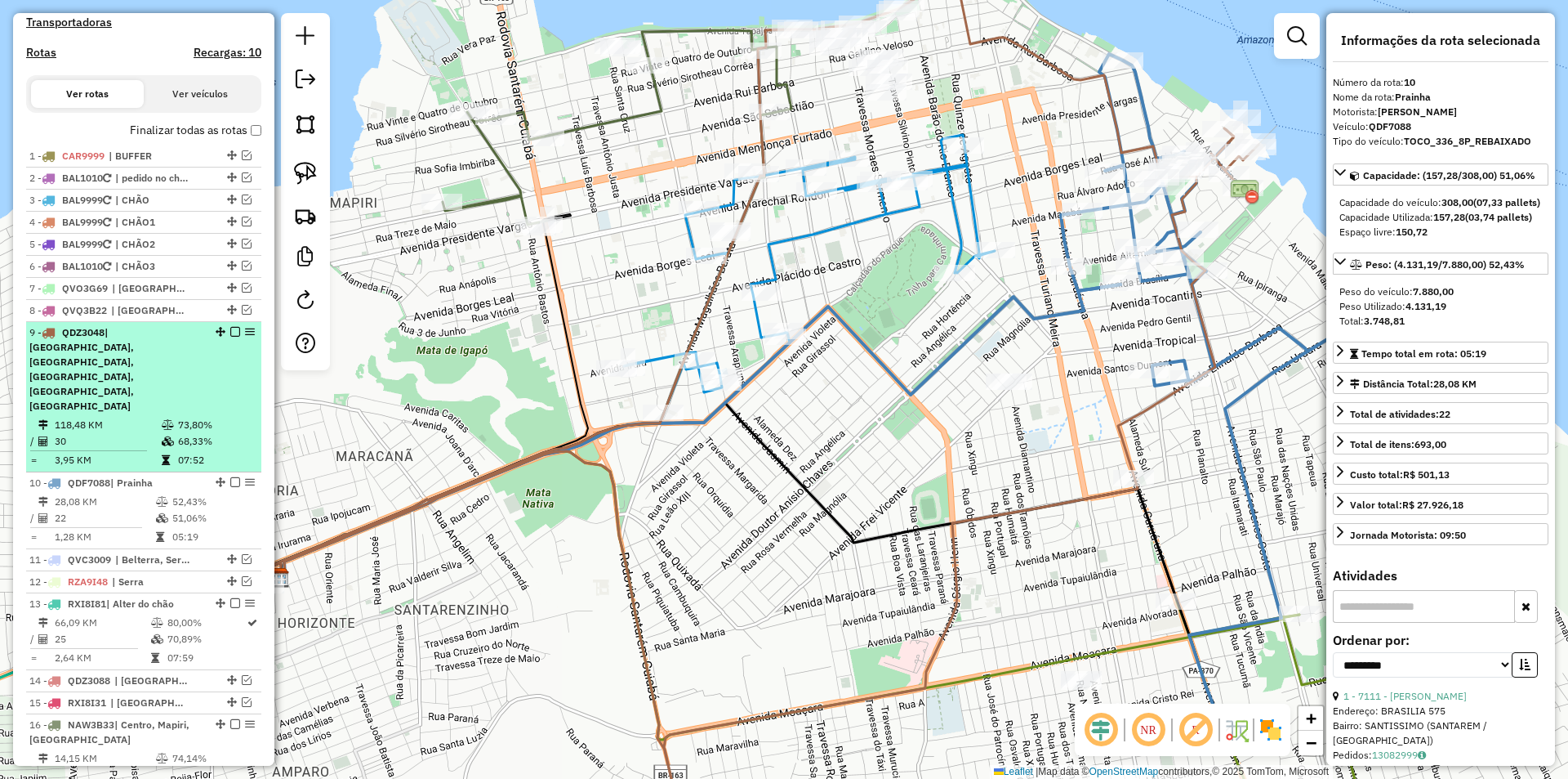
click at [237, 368] on div "9 - QDZ3048 | Belterra, Centro, Porto, Prainha, Santarenzinho" at bounding box center [143, 369] width 228 height 88
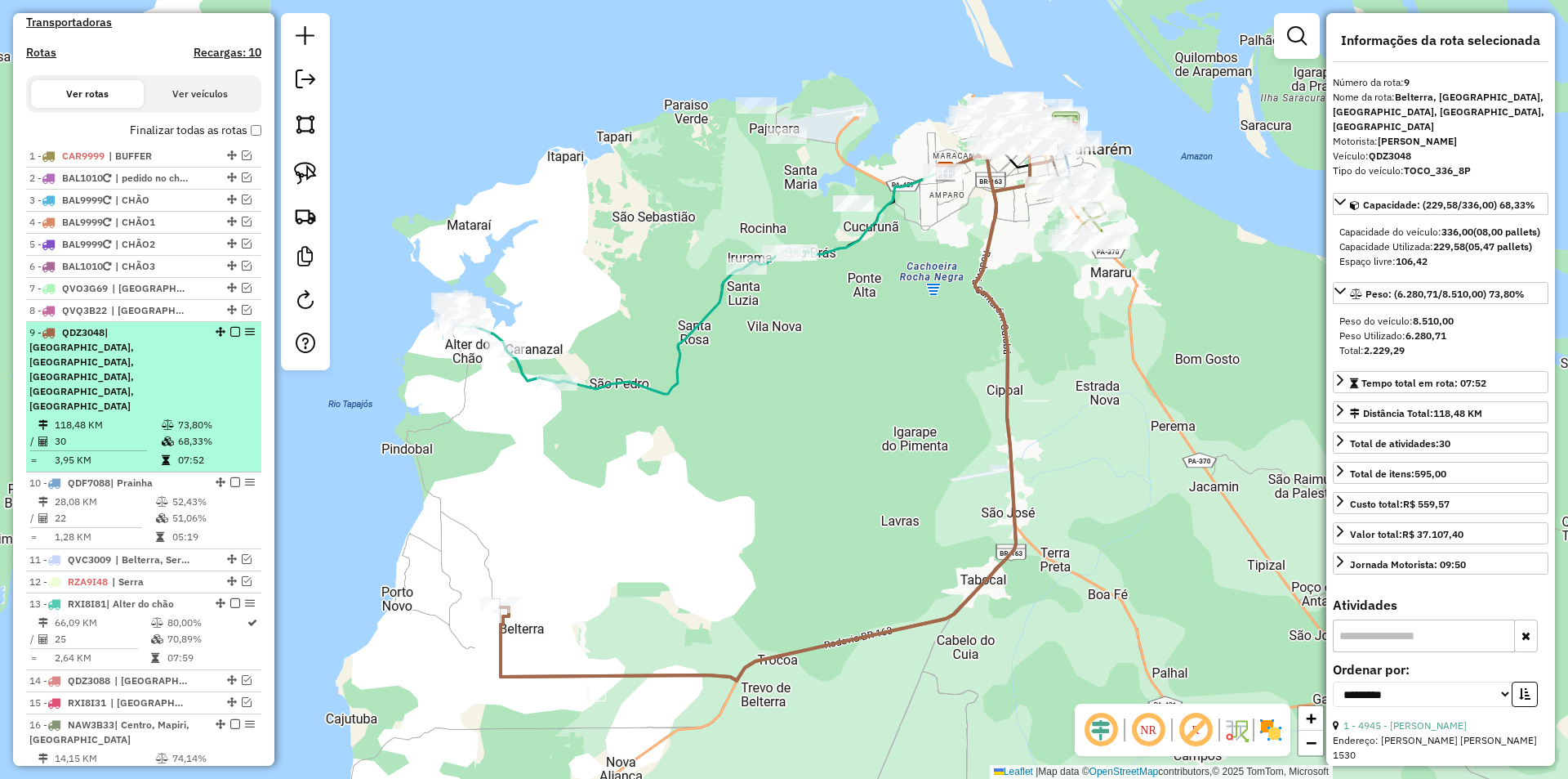
click at [232, 336] on em at bounding box center [235, 331] width 10 height 10
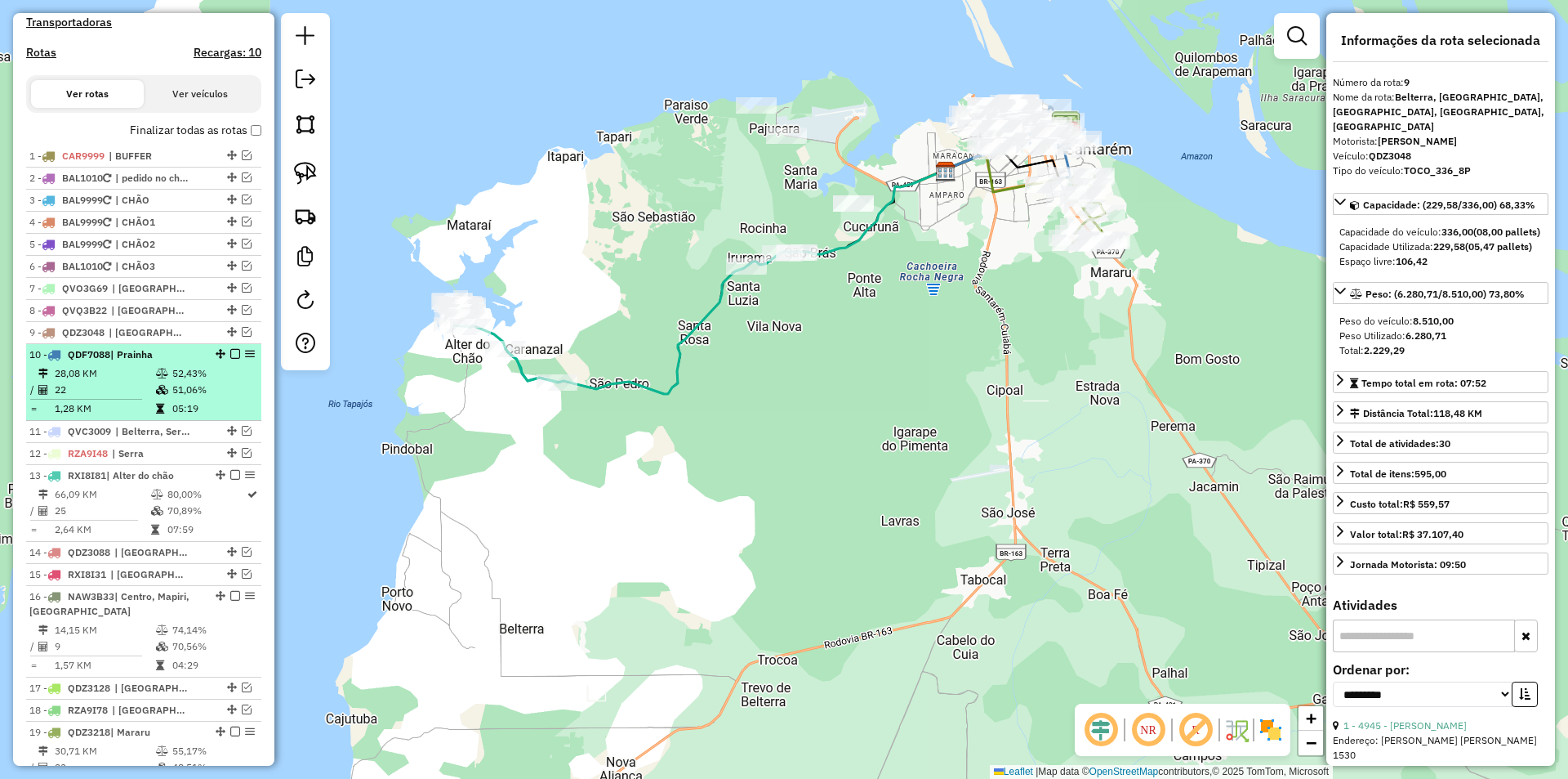
click at [228, 398] on td "51,06%" at bounding box center [212, 390] width 82 height 16
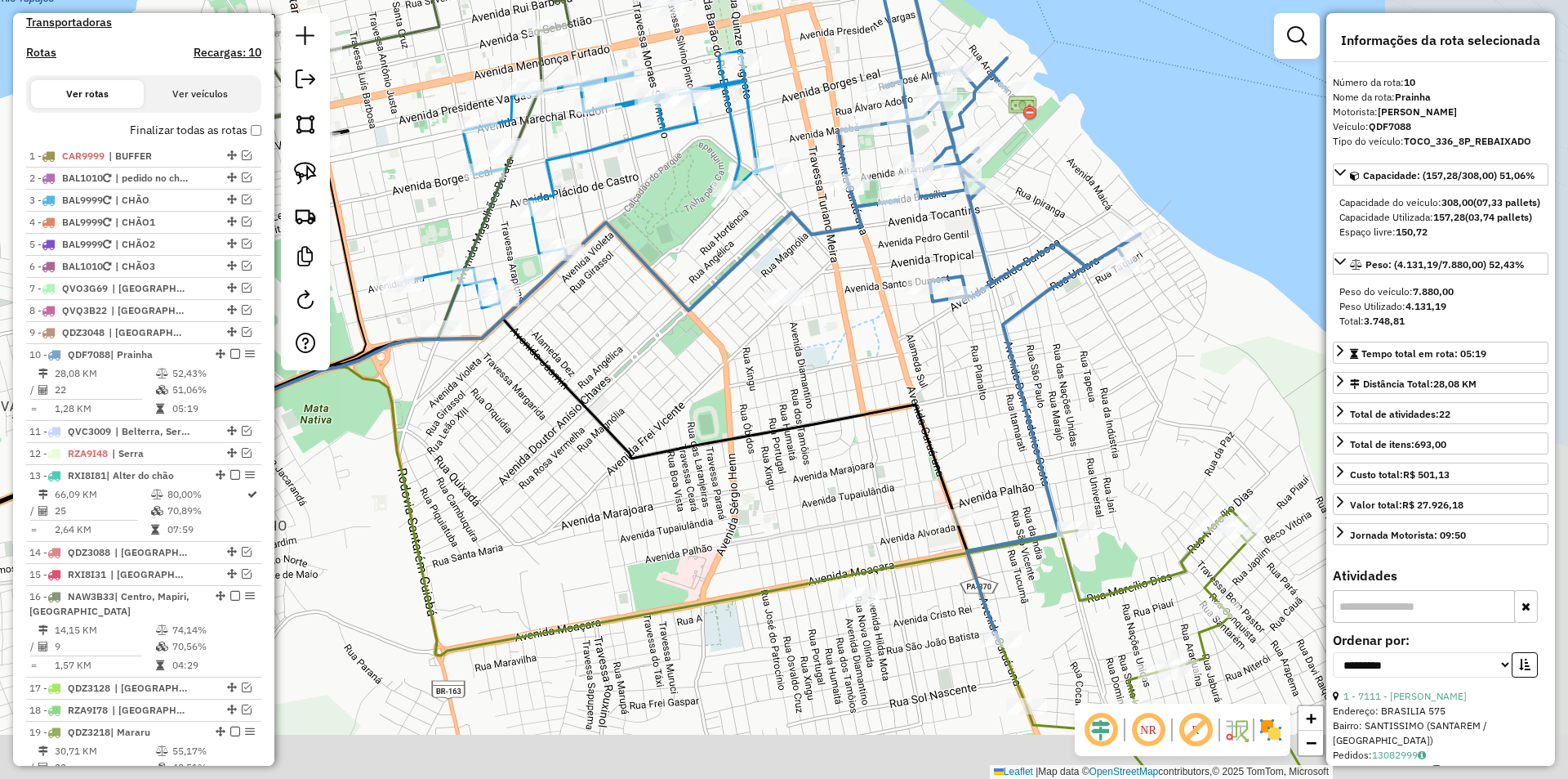
drag, startPoint x: 792, startPoint y: 440, endPoint x: 541, endPoint y: 309, distance: 283.1
click at [541, 310] on div "Janela de atendimento Grade de atendimento Capacidade Transportadoras Veículos …" at bounding box center [784, 389] width 1568 height 779
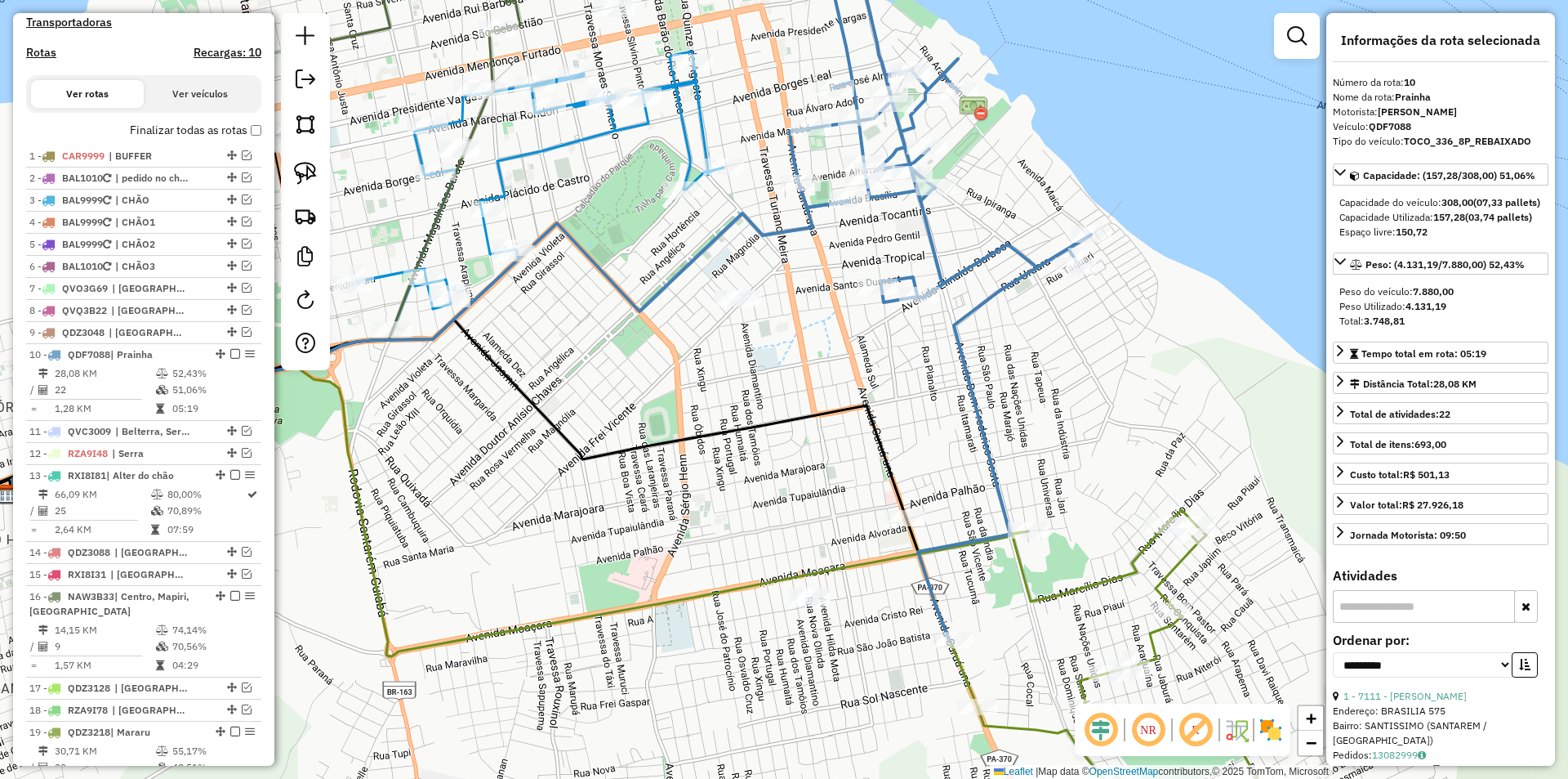
drag, startPoint x: 638, startPoint y: 427, endPoint x: 618, endPoint y: 474, distance: 51.1
click at [618, 474] on div "Janela de atendimento Grade de atendimento Capacidade Transportadoras Veículos …" at bounding box center [784, 389] width 1568 height 779
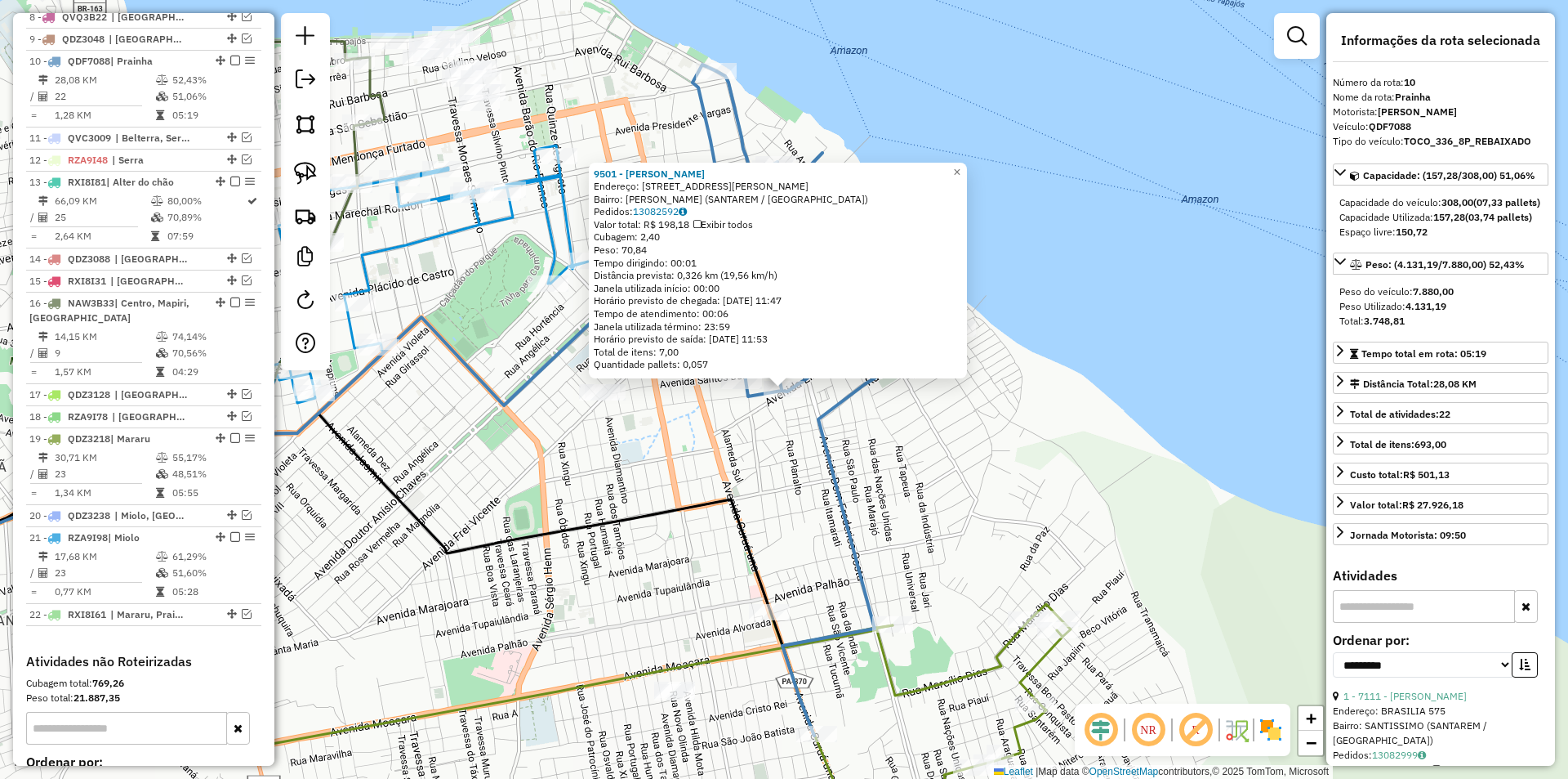
scroll to position [866, 0]
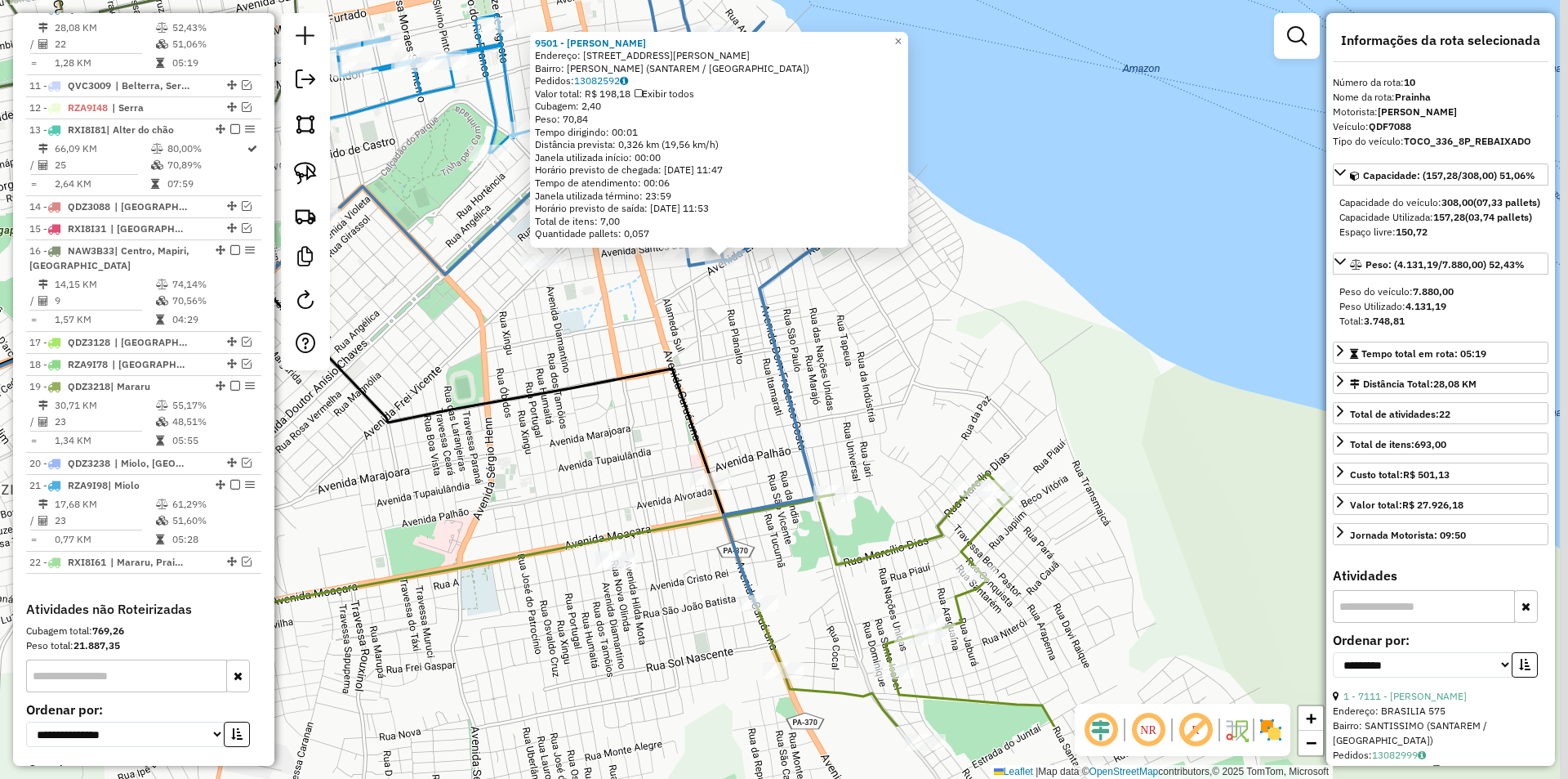
drag, startPoint x: 886, startPoint y: 417, endPoint x: 827, endPoint y: 286, distance: 143.7
click at [827, 286] on div "9501 - ANTONIO ALLEF Endereço: AV ELINALDO BARBOSA 560 Bairro: SANTANA (SANTARE…" at bounding box center [784, 389] width 1568 height 779
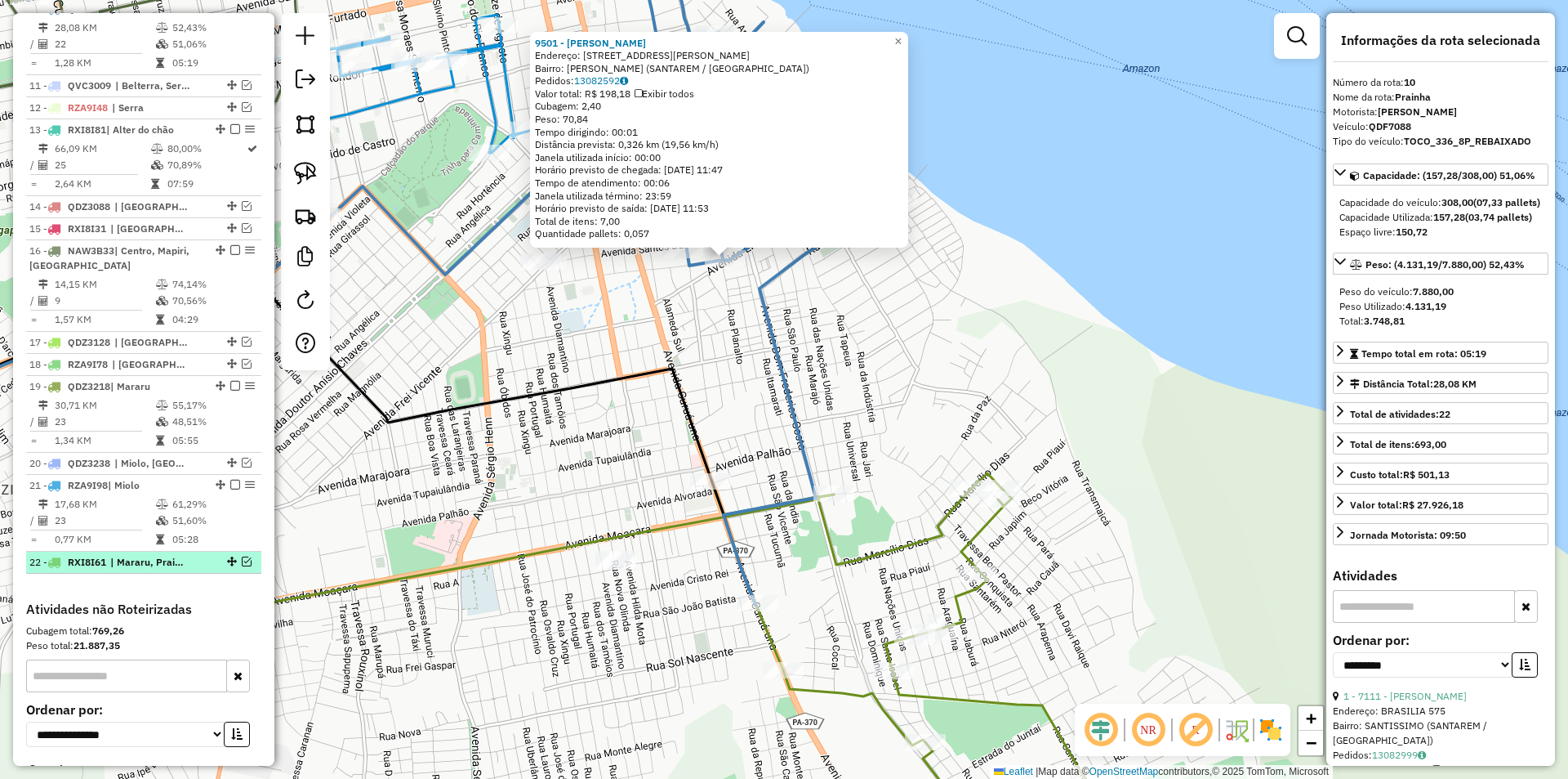
click at [242, 566] on em at bounding box center [247, 561] width 10 height 10
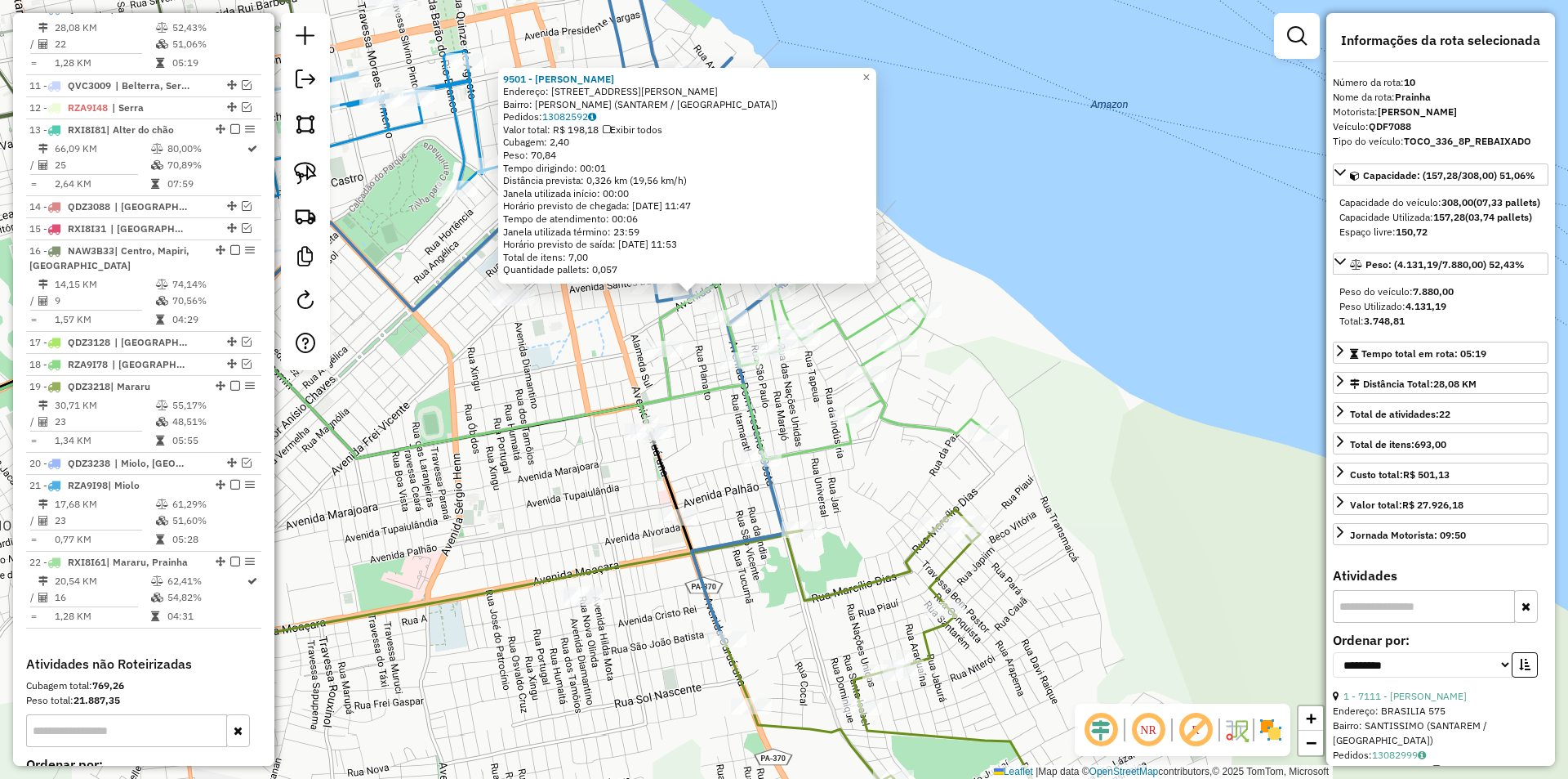
drag, startPoint x: 502, startPoint y: 491, endPoint x: 459, endPoint y: 516, distance: 49.7
click at [467, 529] on div "9501 - ANTONIO ALLEF Endereço: AV ELINALDO BARBOSA 560 Bairro: SANTANA (SANTARE…" at bounding box center [784, 389] width 1568 height 779
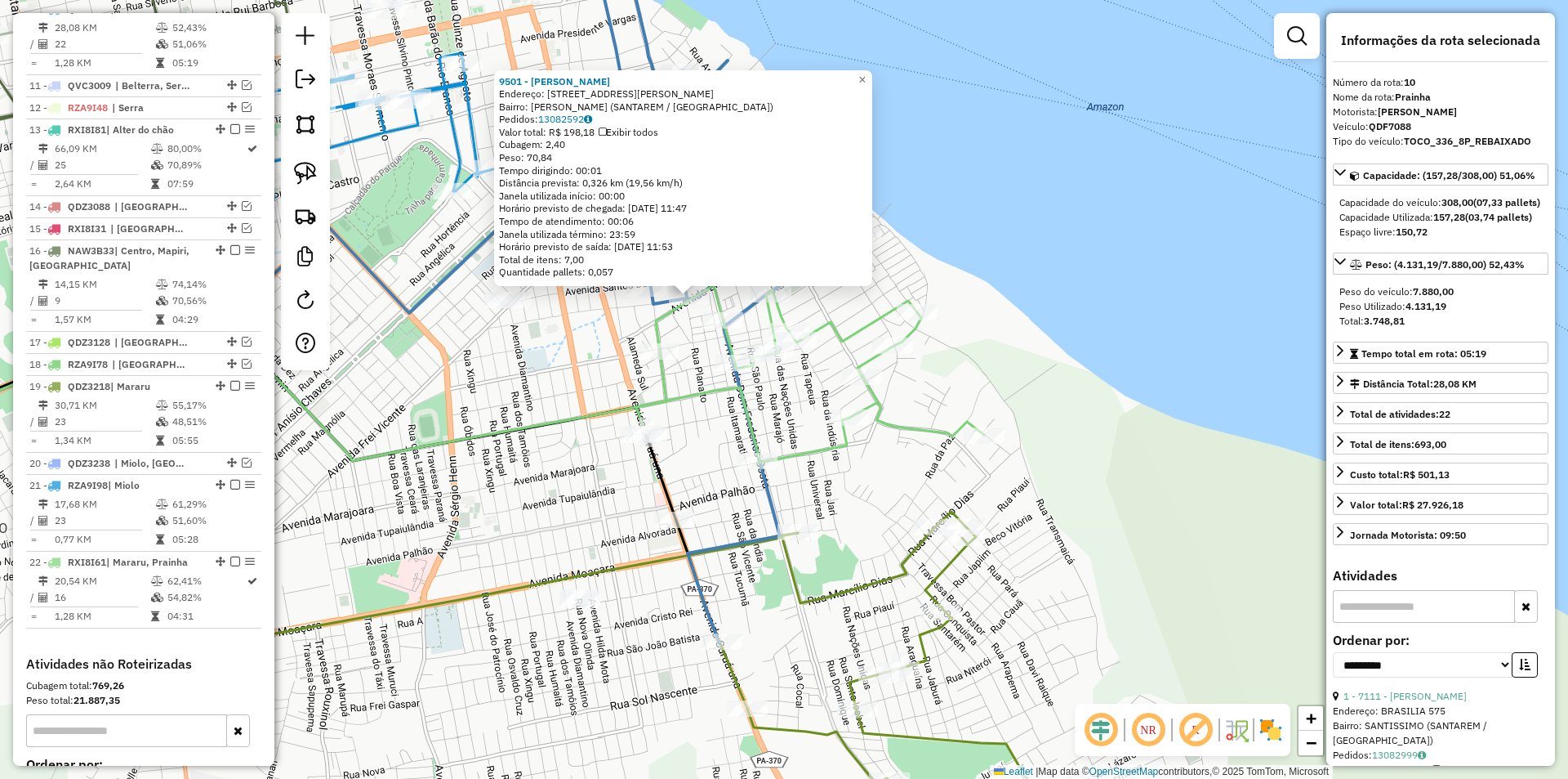
click at [459, 516] on div "9501 - ANTONIO ALLEF Endereço: AV ELINALDO BARBOSA 560 Bairro: SANTANA (SANTARE…" at bounding box center [784, 389] width 1568 height 779
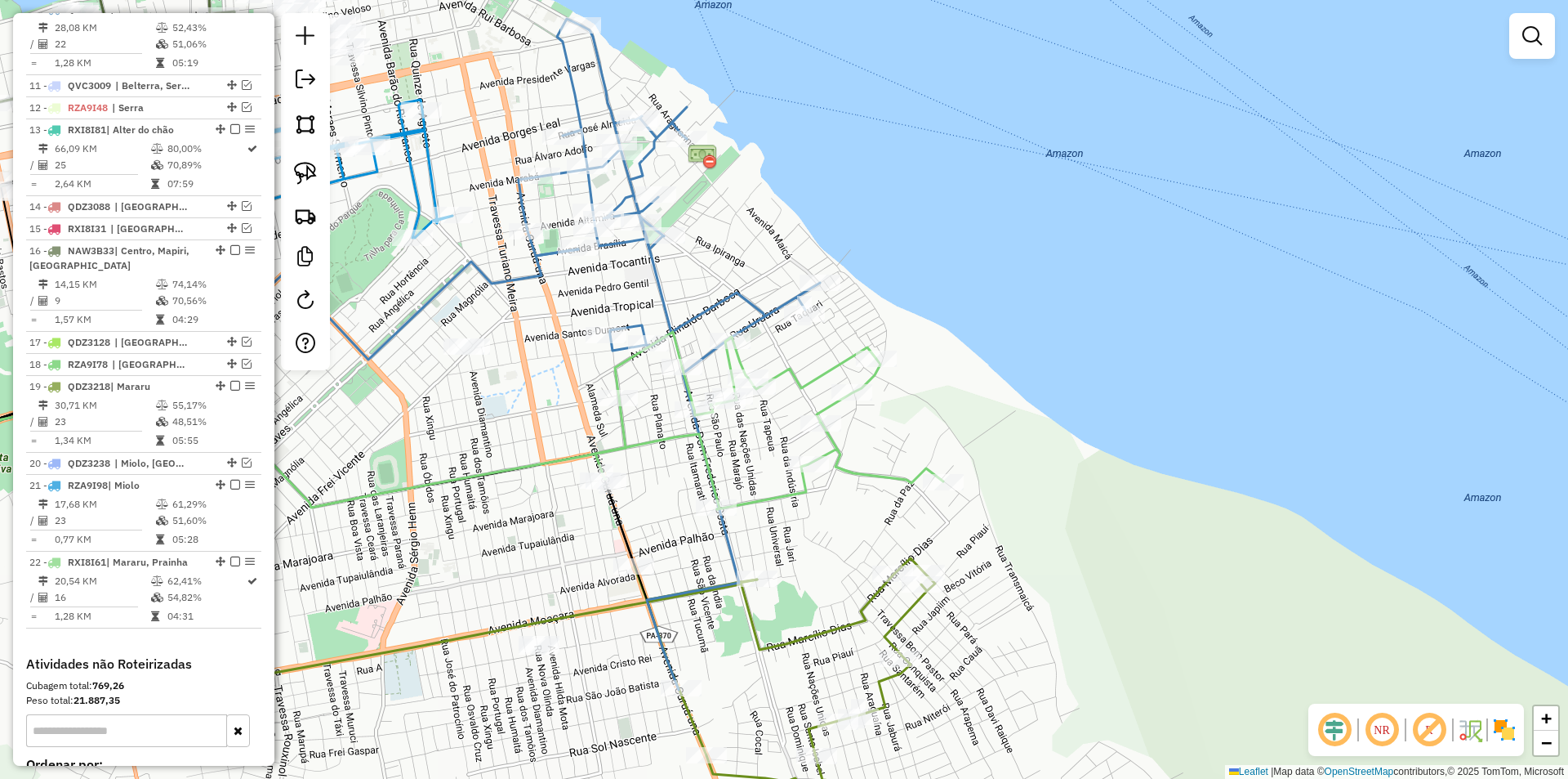
drag, startPoint x: 432, startPoint y: 508, endPoint x: 423, endPoint y: 480, distance: 29.4
click at [402, 542] on div "Janela de atendimento Grade de atendimento Capacidade Transportadoras Veículos …" at bounding box center [784, 389] width 1568 height 779
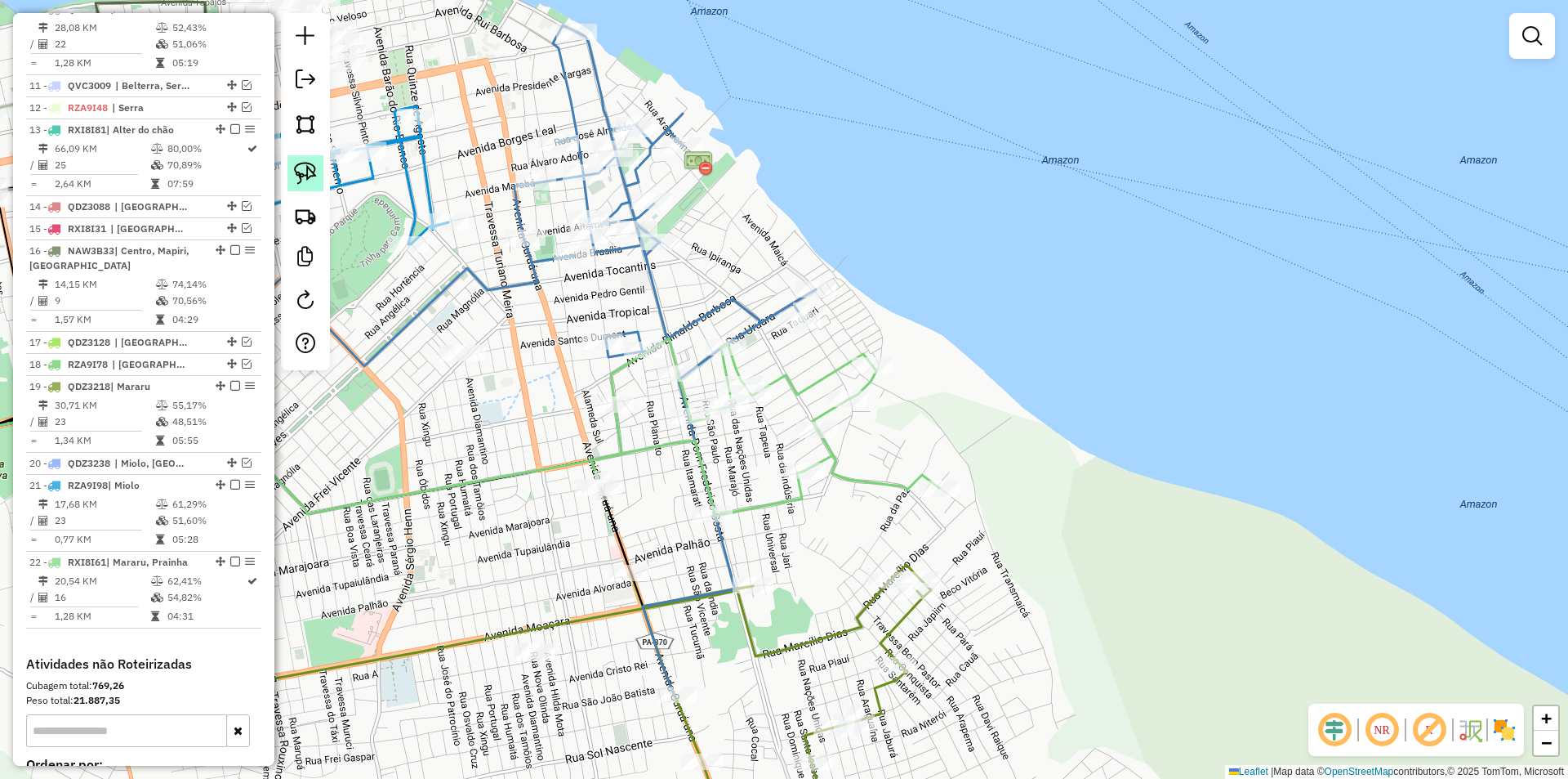
click at [316, 167] on img at bounding box center [305, 172] width 23 height 23
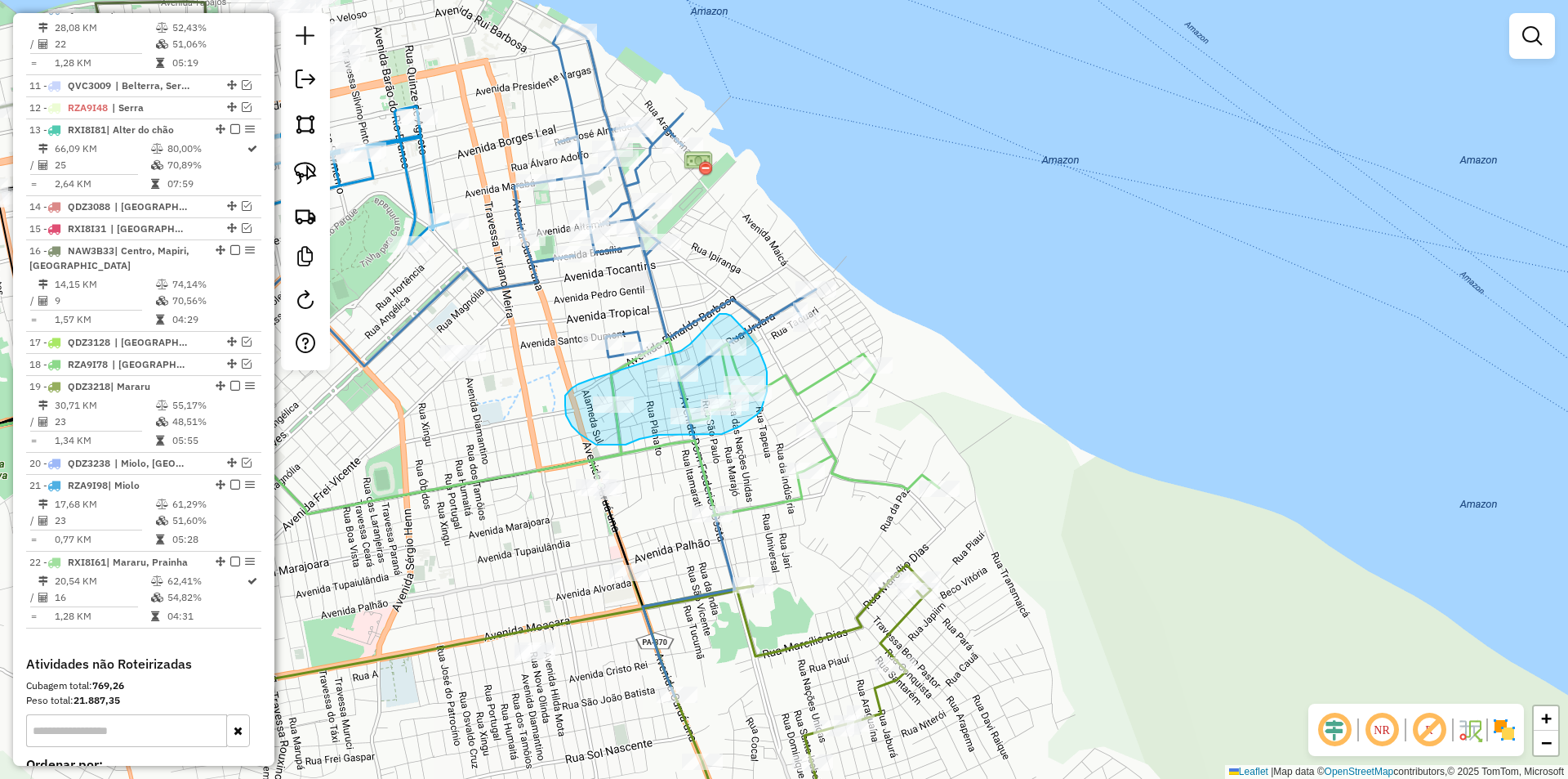
drag, startPoint x: 572, startPoint y: 388, endPoint x: 682, endPoint y: 351, distance: 116.1
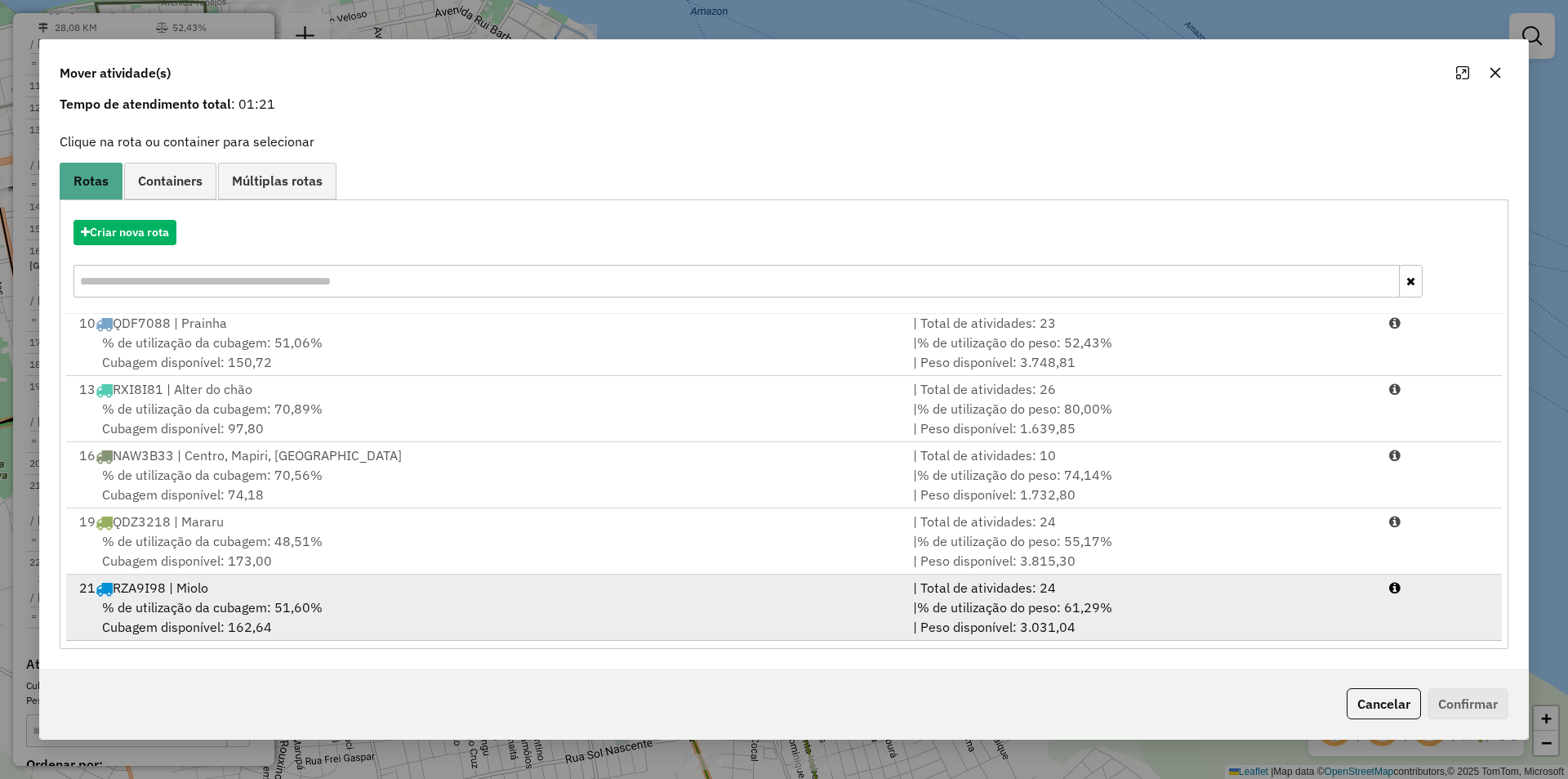
scroll to position [0, 0]
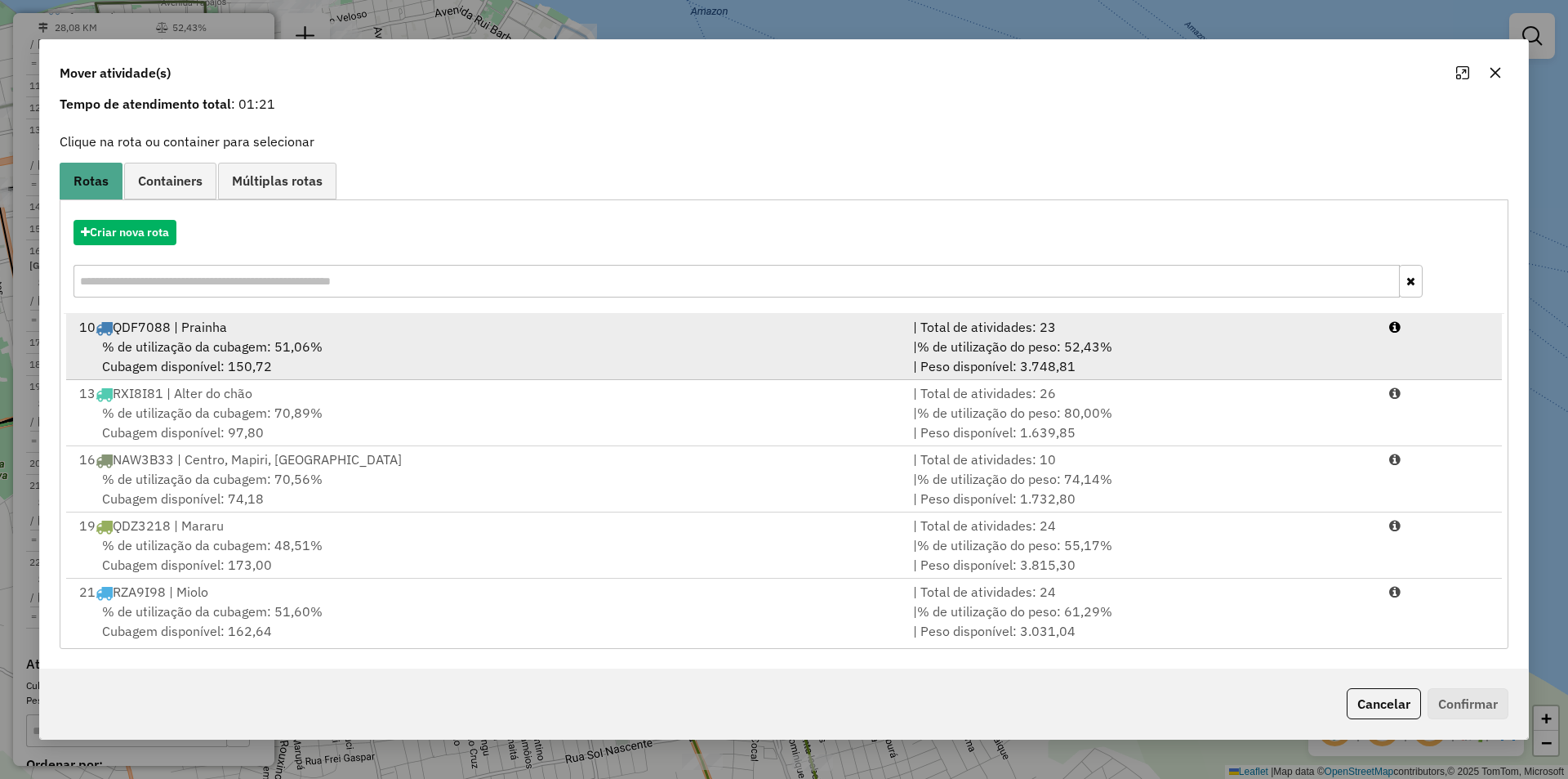
drag, startPoint x: 496, startPoint y: 366, endPoint x: 953, endPoint y: 375, distance: 457.1
click at [497, 365] on div "% de utilização da cubagem: 51,06% Cubagem disponível: 150,72" at bounding box center [487, 355] width 834 height 39
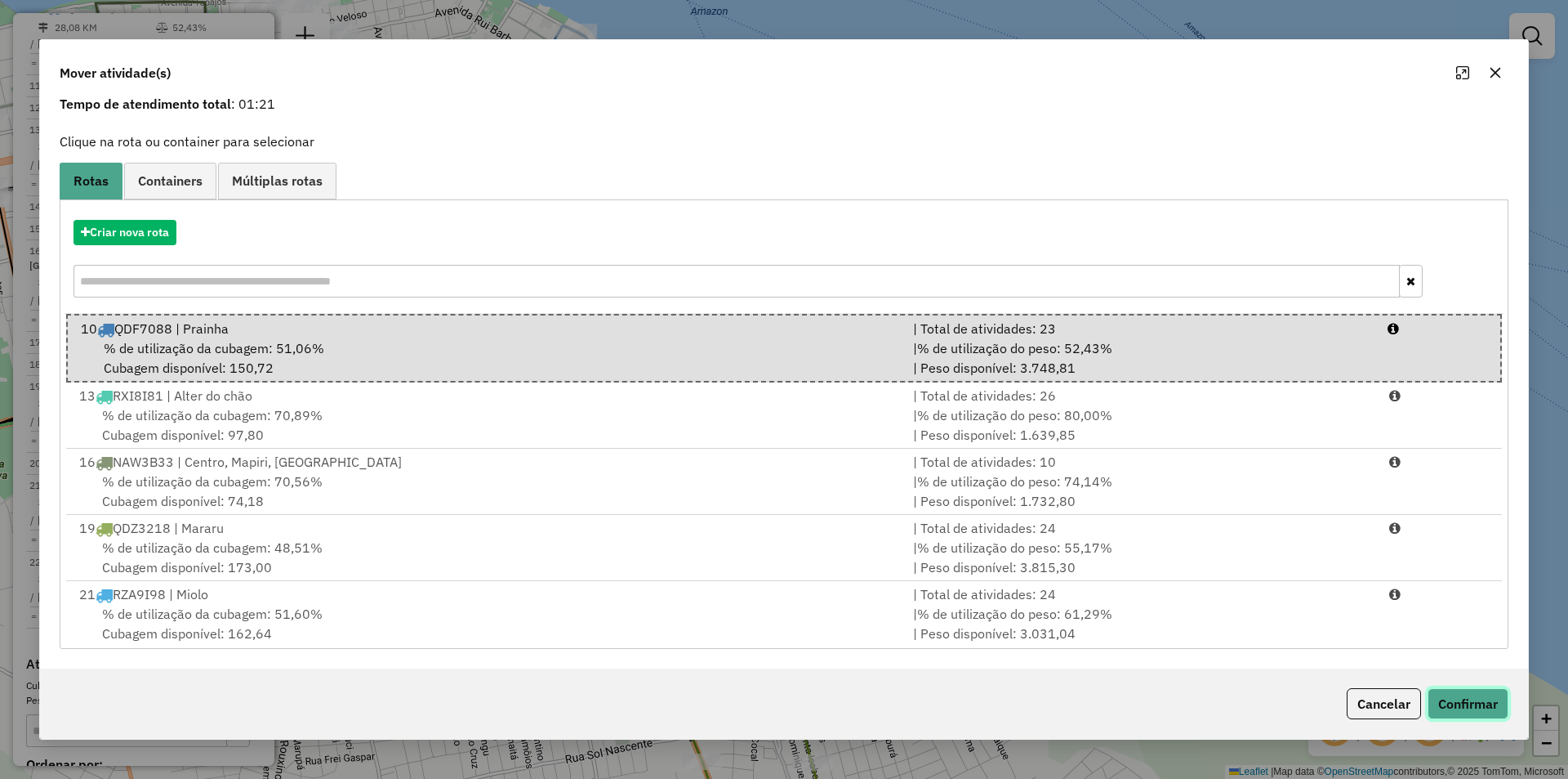
click at [1451, 705] on button "Confirmar" at bounding box center [1467, 704] width 81 height 31
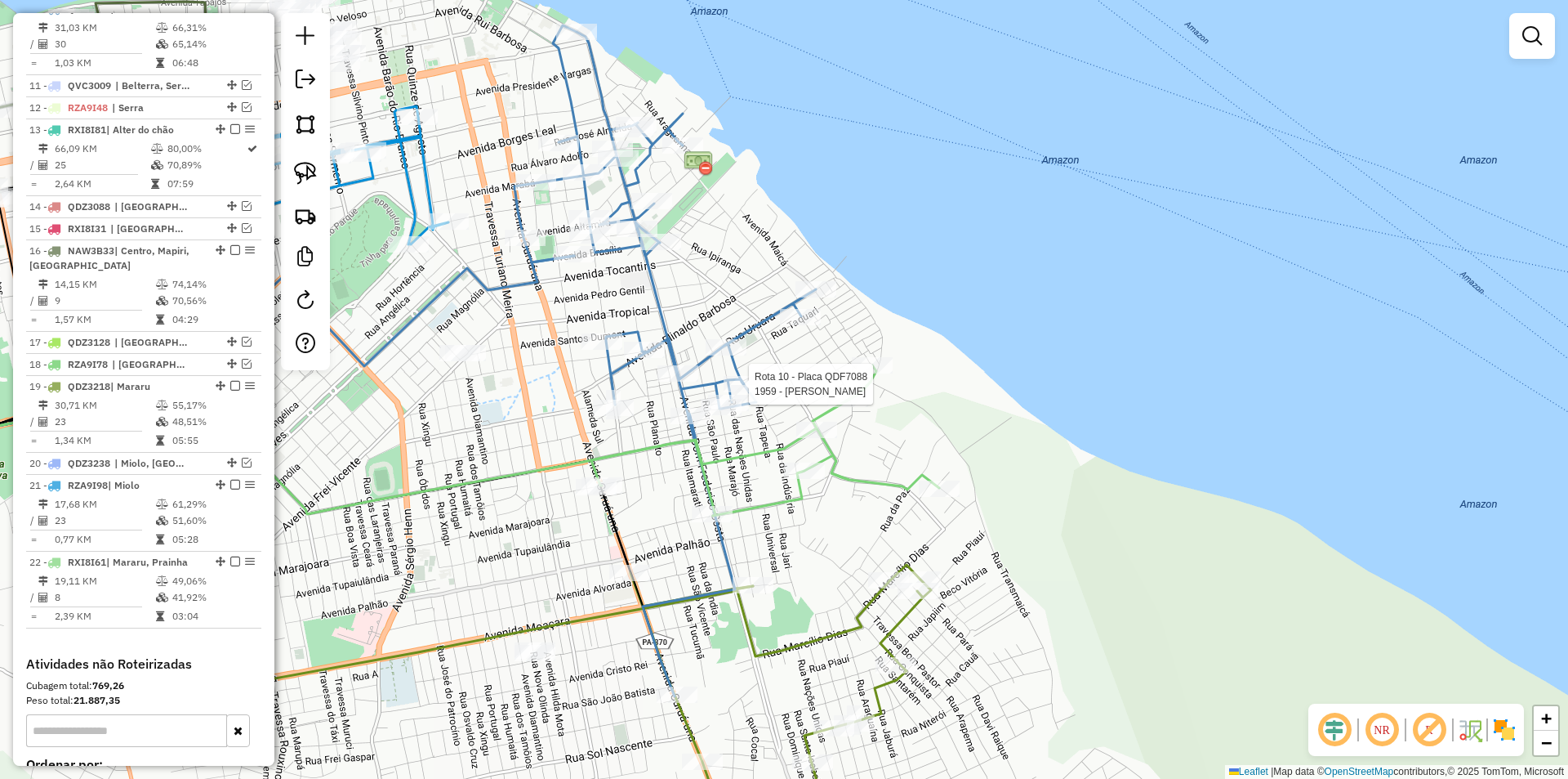
select select "**********"
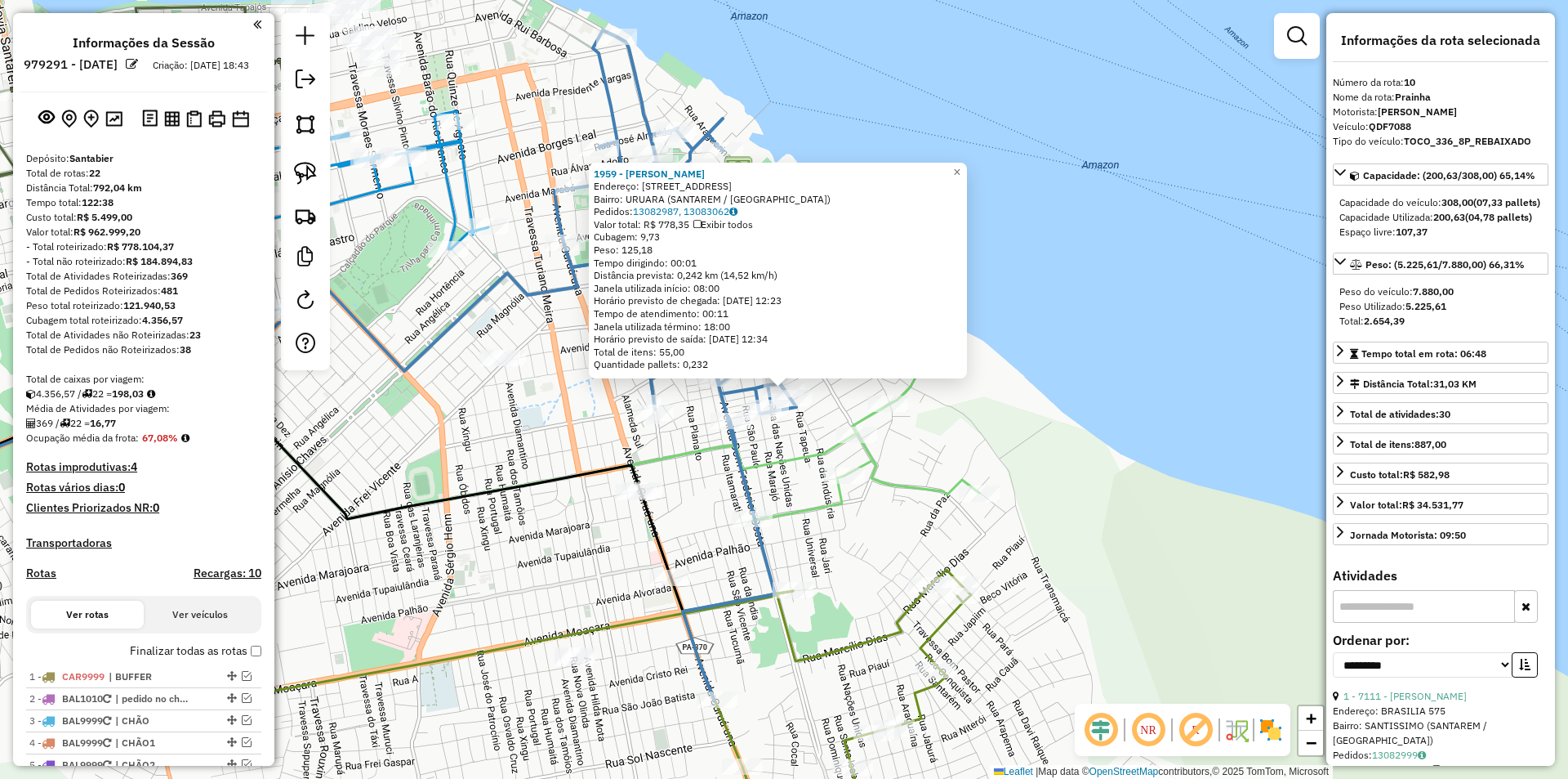
select select "**********"
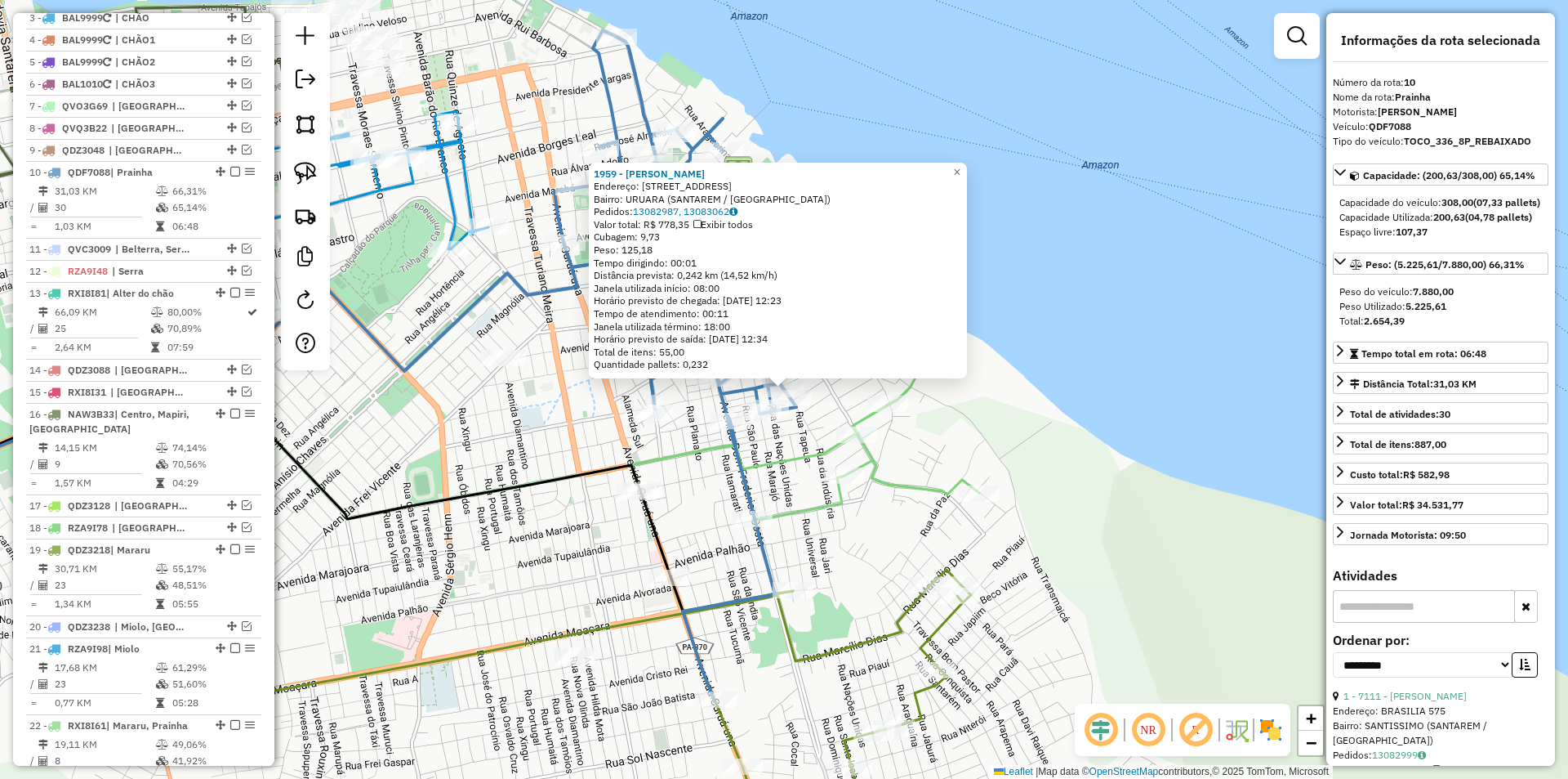
scroll to position [621, 0]
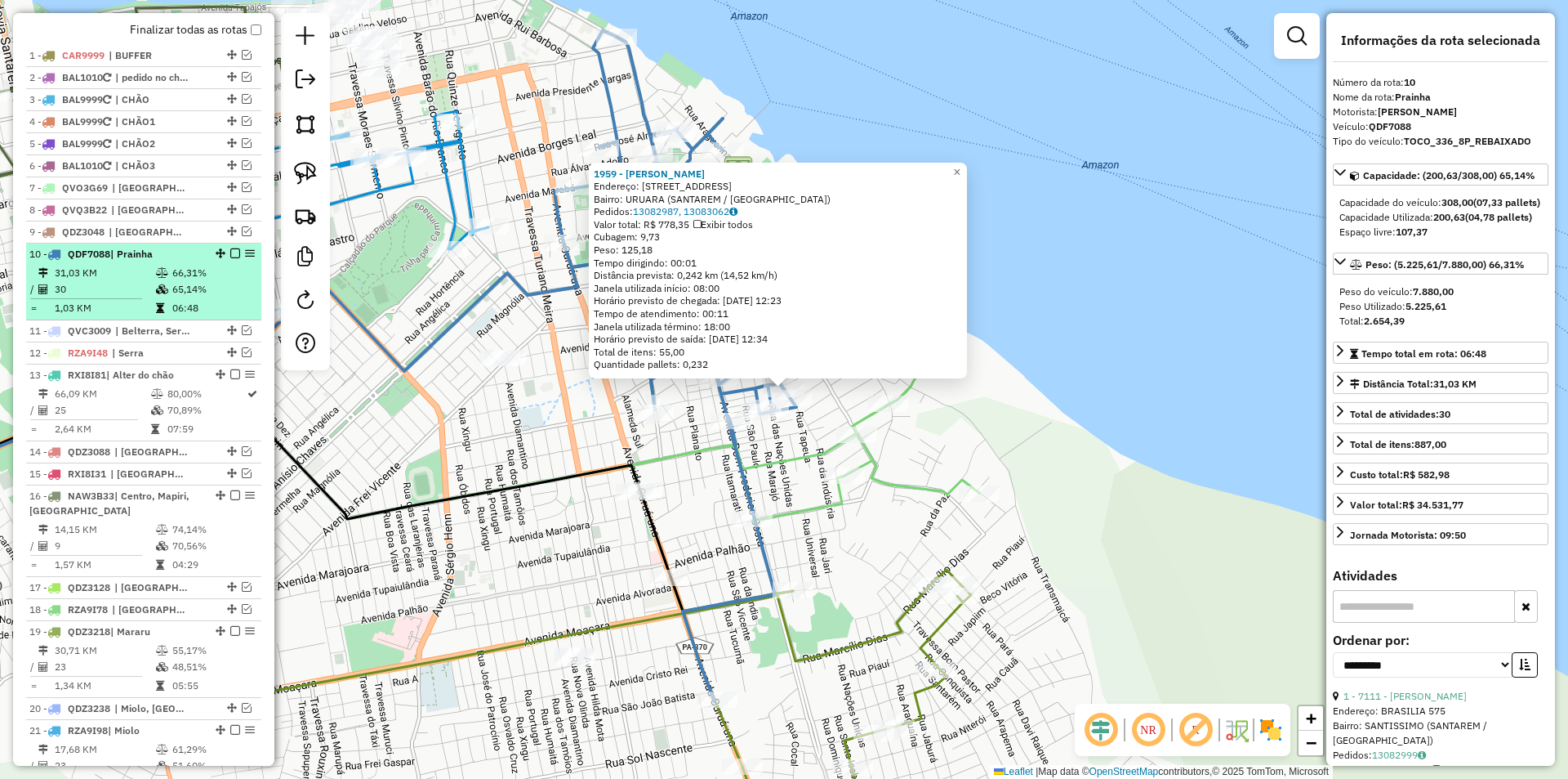
click at [230, 258] on em at bounding box center [235, 253] width 10 height 10
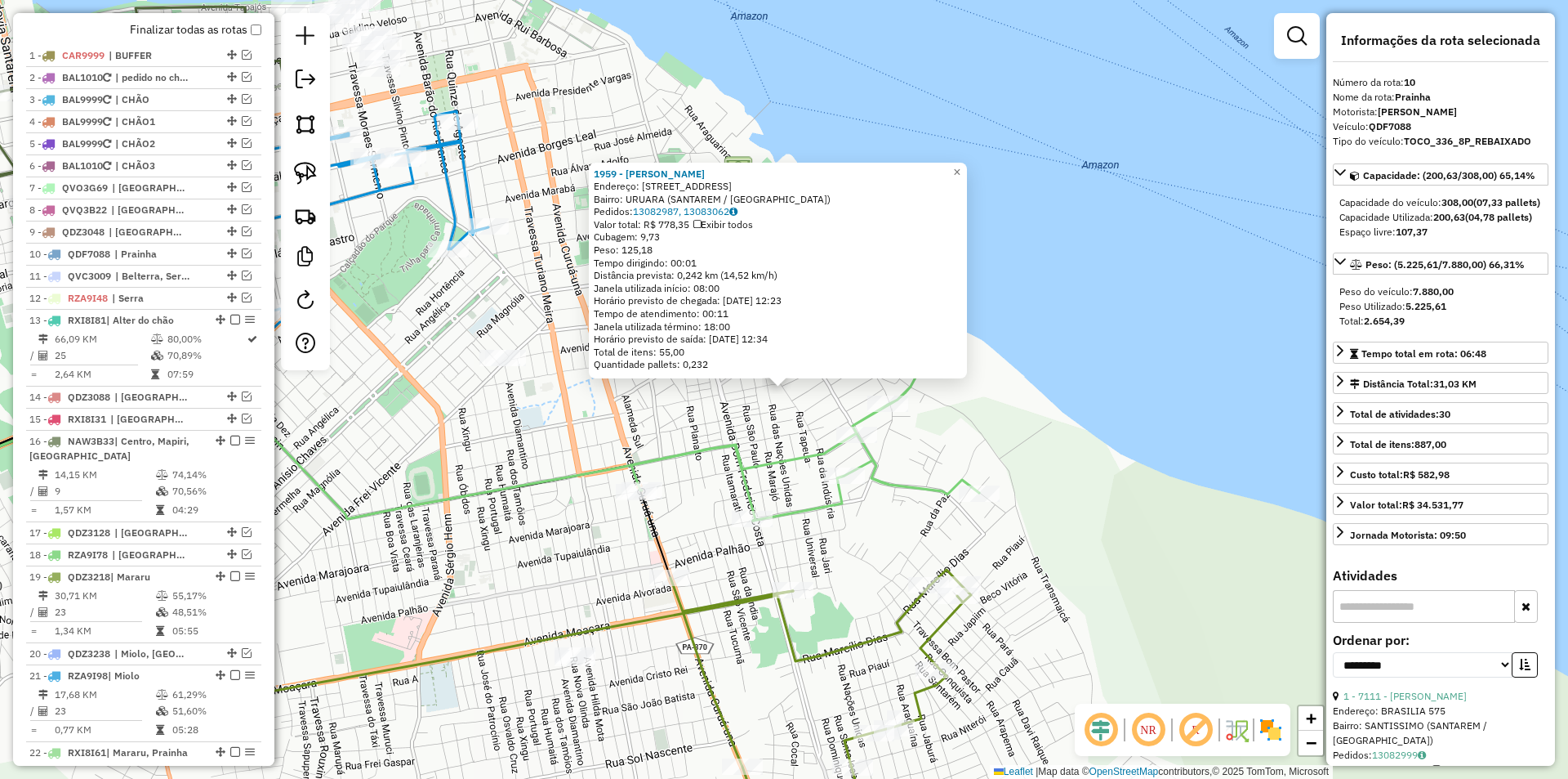
click at [532, 492] on icon at bounding box center [299, 450] width 913 height 141
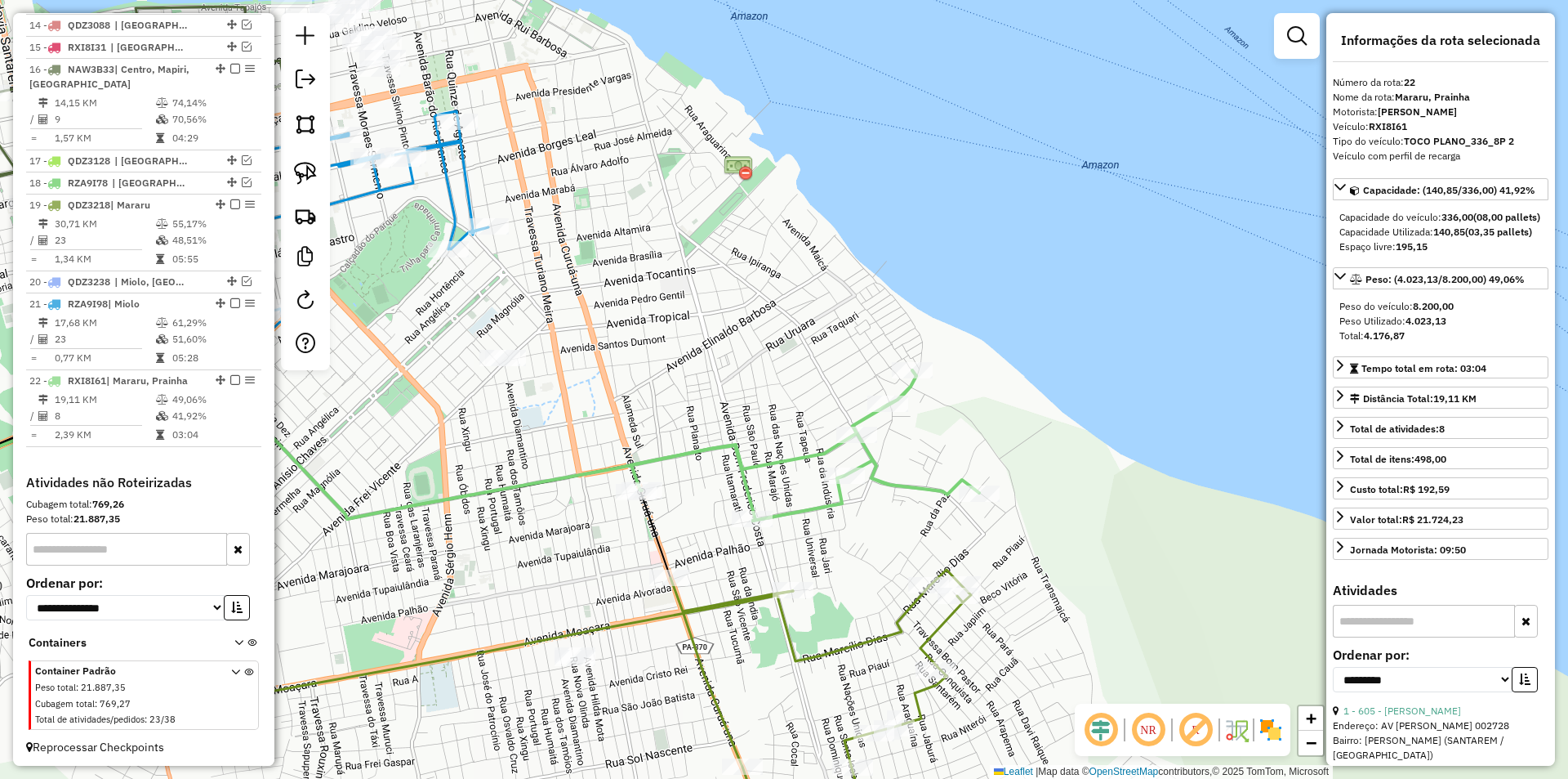
scroll to position [1011, 0]
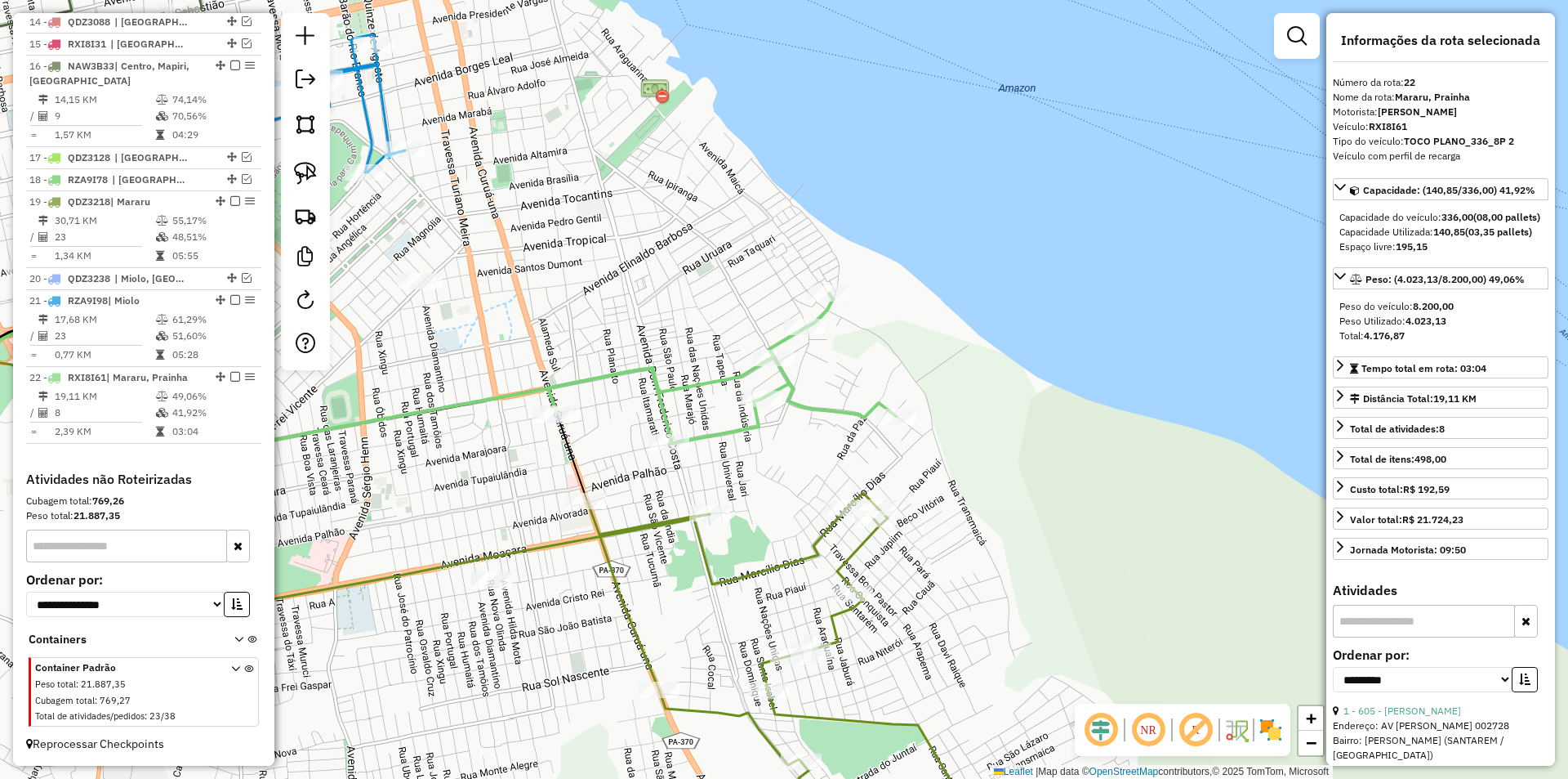
drag, startPoint x: 483, startPoint y: 445, endPoint x: 382, endPoint y: 365, distance: 128.8
click at [382, 365] on icon at bounding box center [216, 373] width 913 height 141
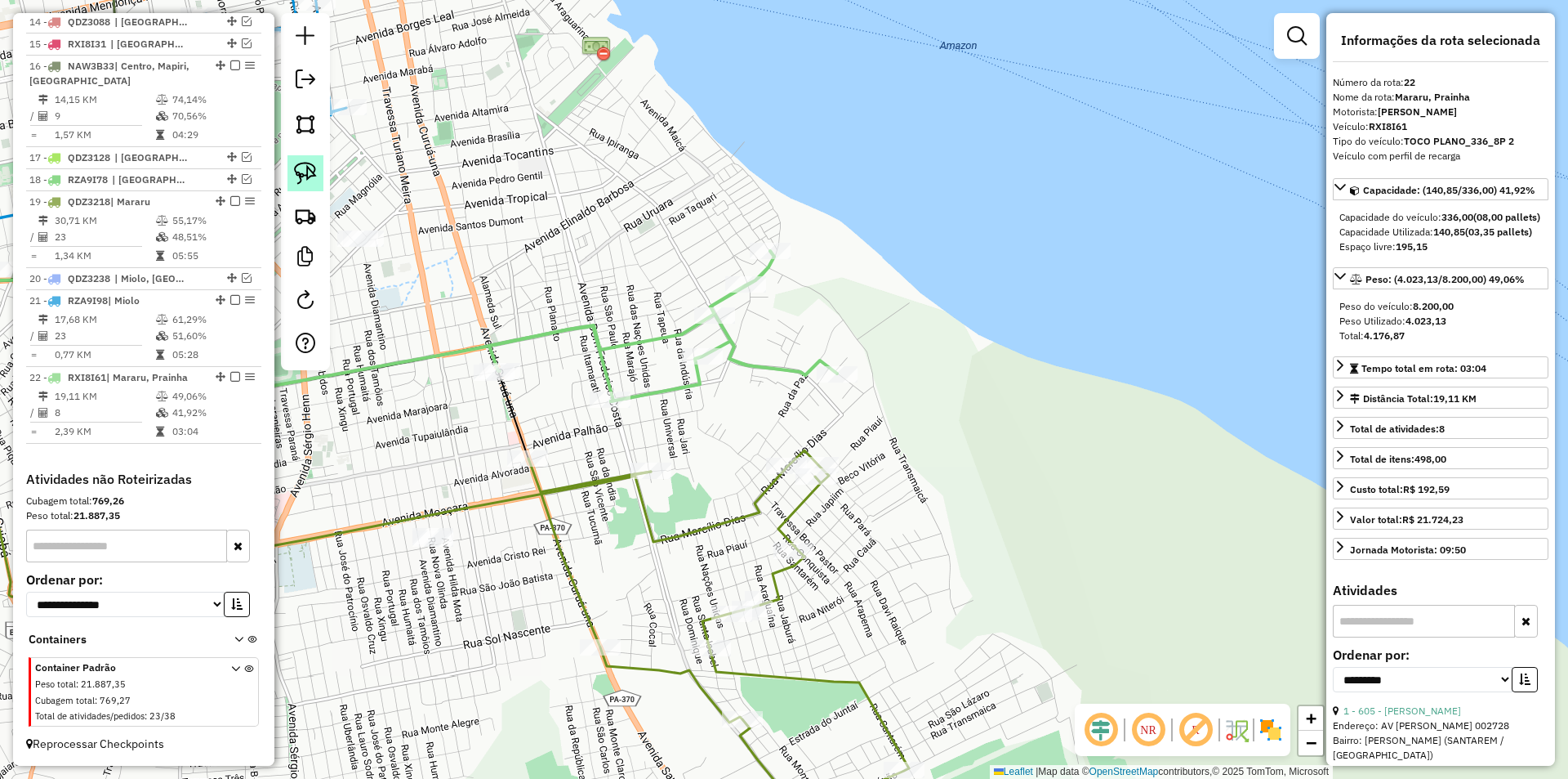
click at [316, 179] on img at bounding box center [305, 172] width 23 height 23
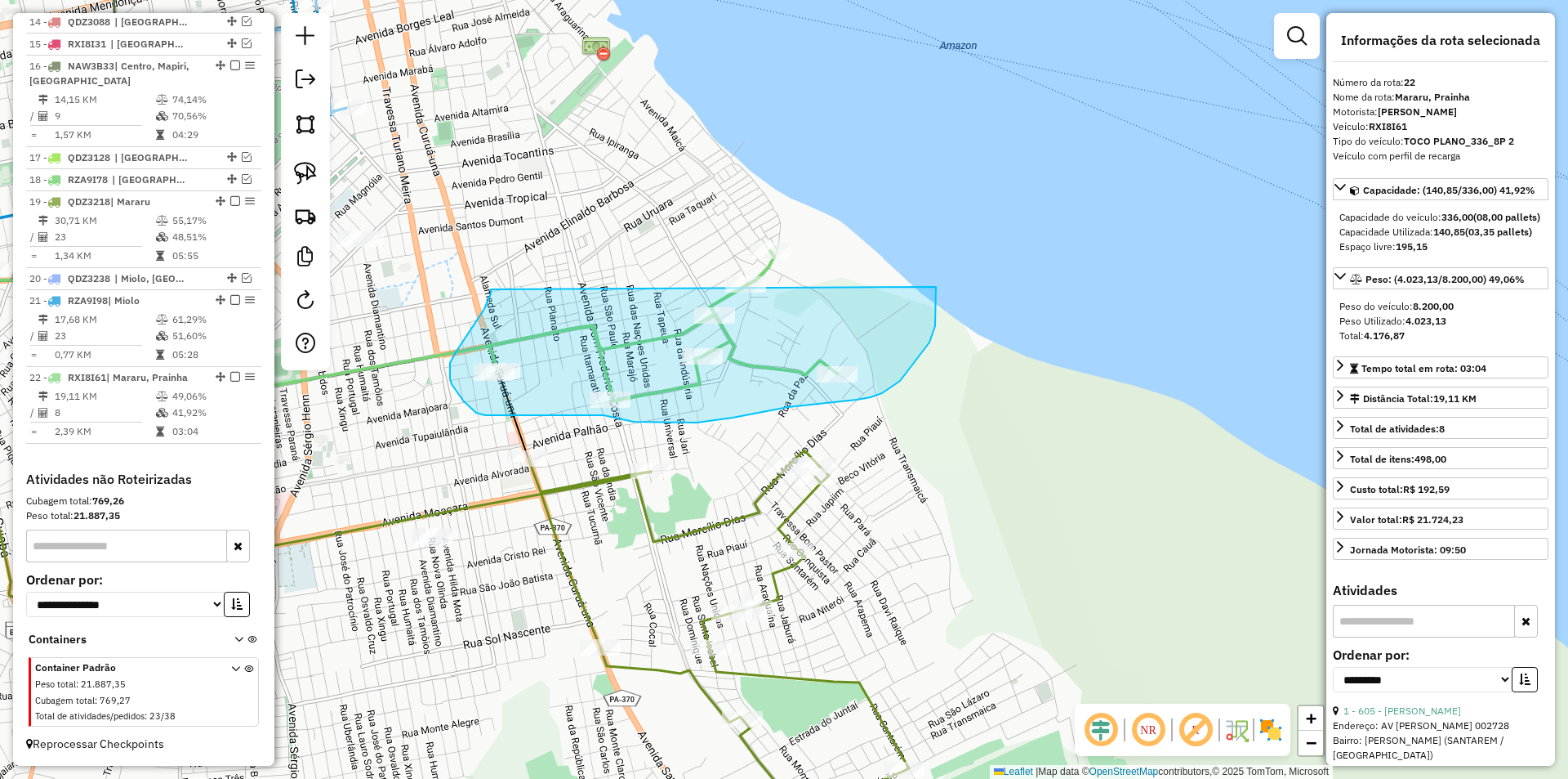
drag, startPoint x: 491, startPoint y: 289, endPoint x: 880, endPoint y: 170, distance: 406.8
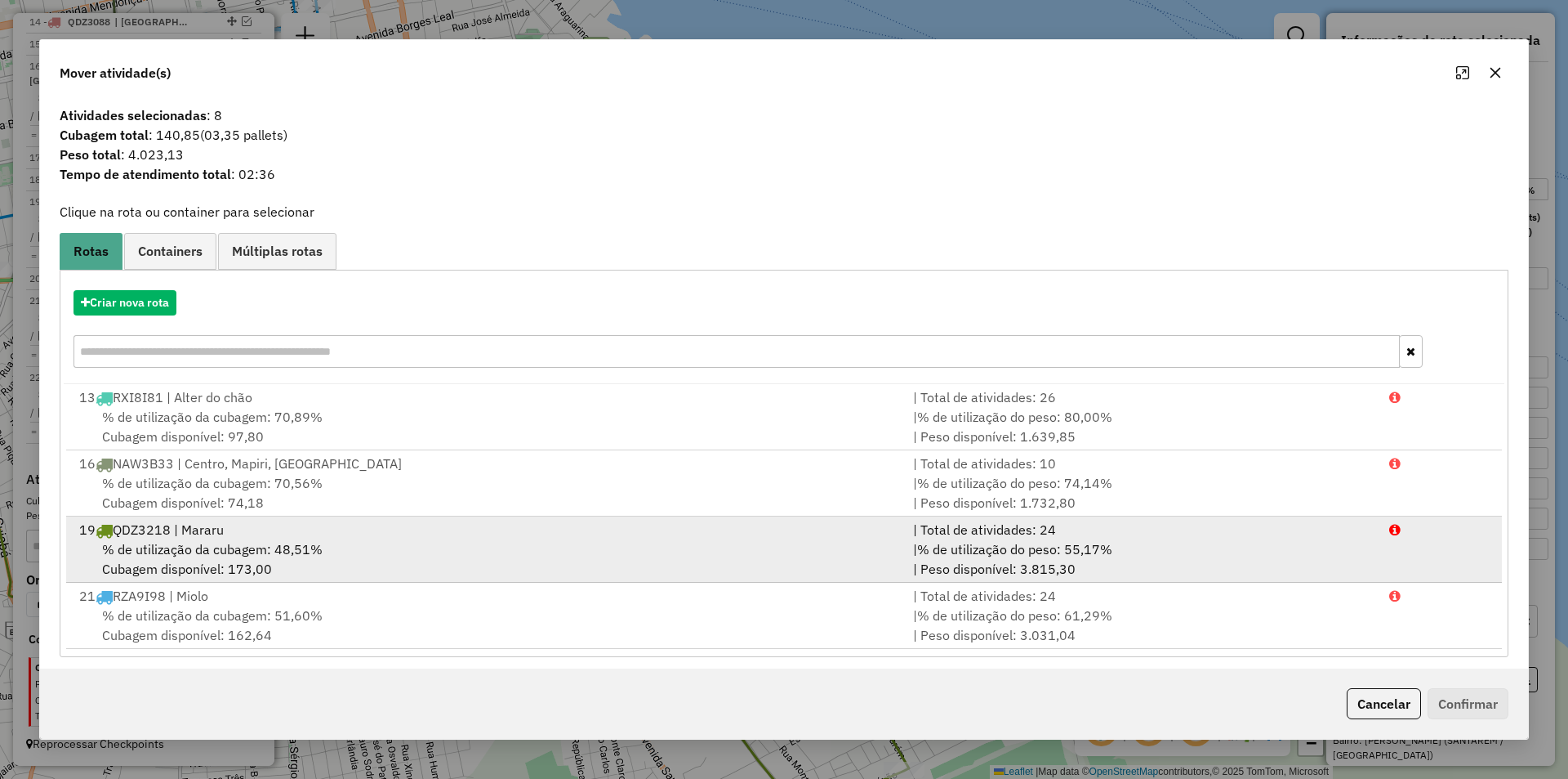
click at [779, 542] on div "% de utilização da cubagem: 48,51% Cubagem disponível: 173,00" at bounding box center [487, 559] width 834 height 39
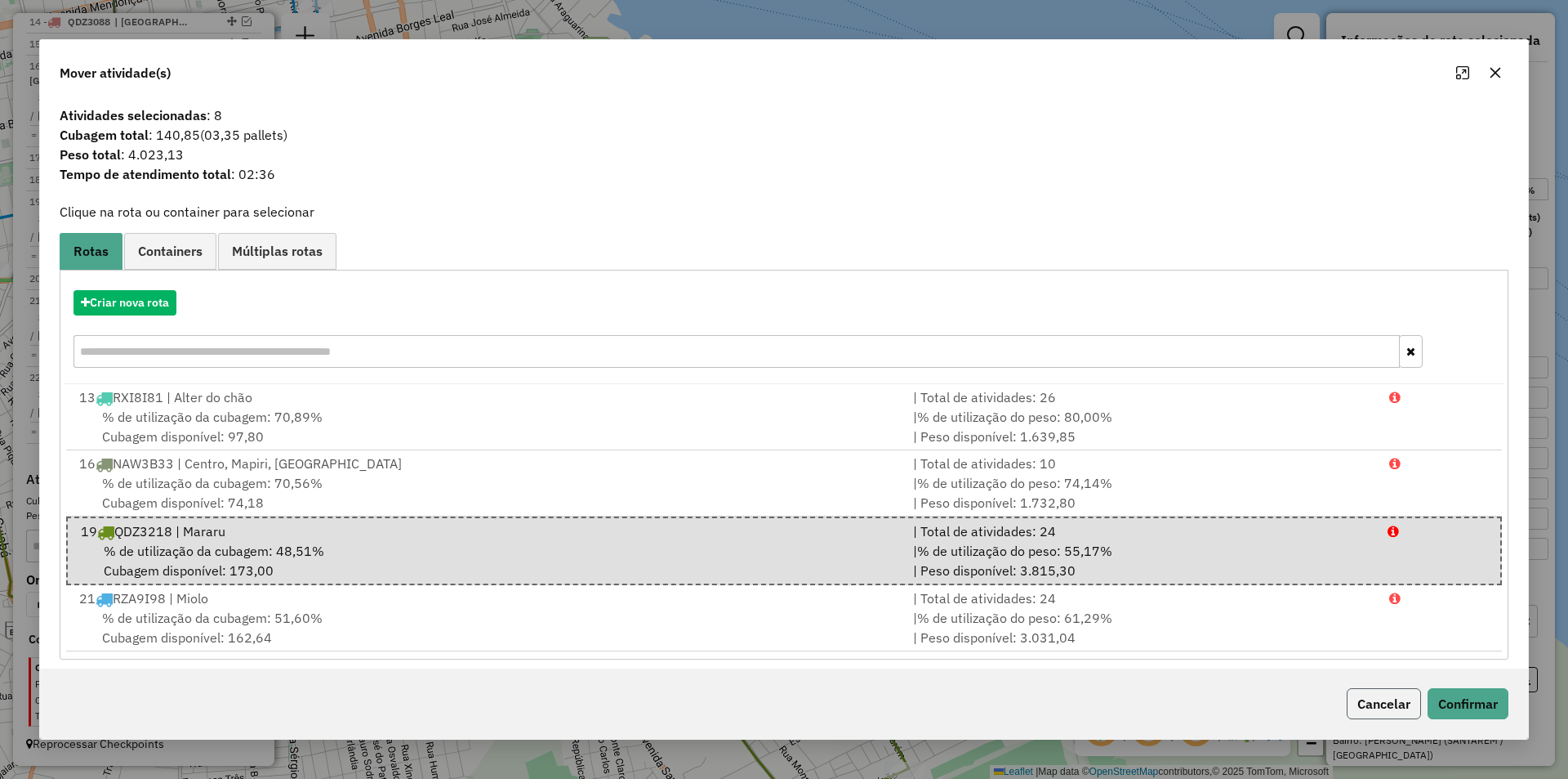
click at [1359, 698] on button "Cancelar" at bounding box center [1384, 704] width 74 height 31
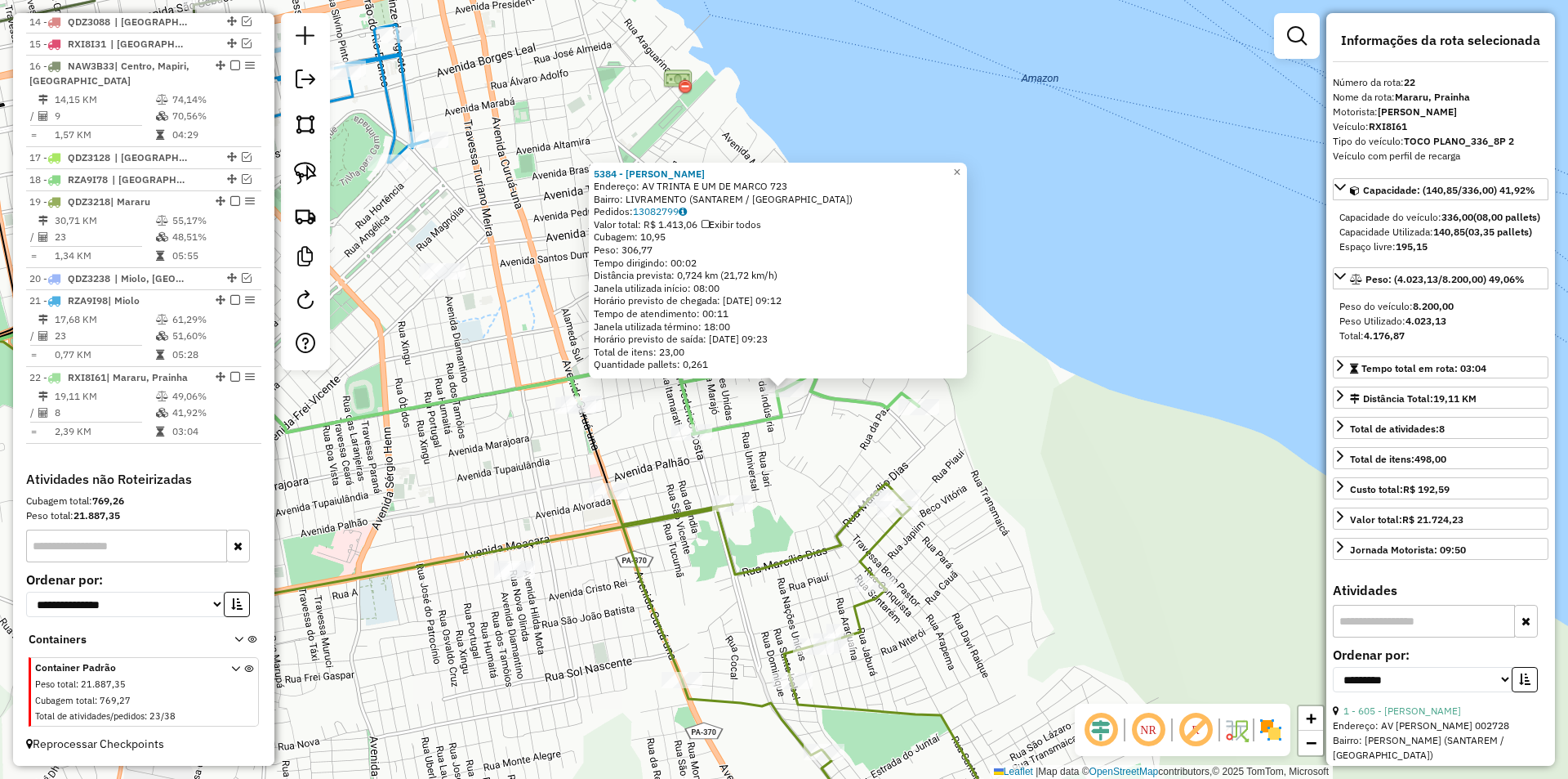
click at [823, 460] on div "5384 - [PERSON_NAME] Pin Endereço: AV TRINTA E UM DE MARCO 723 Bairro: LIVRAMEN…" at bounding box center [784, 389] width 1568 height 779
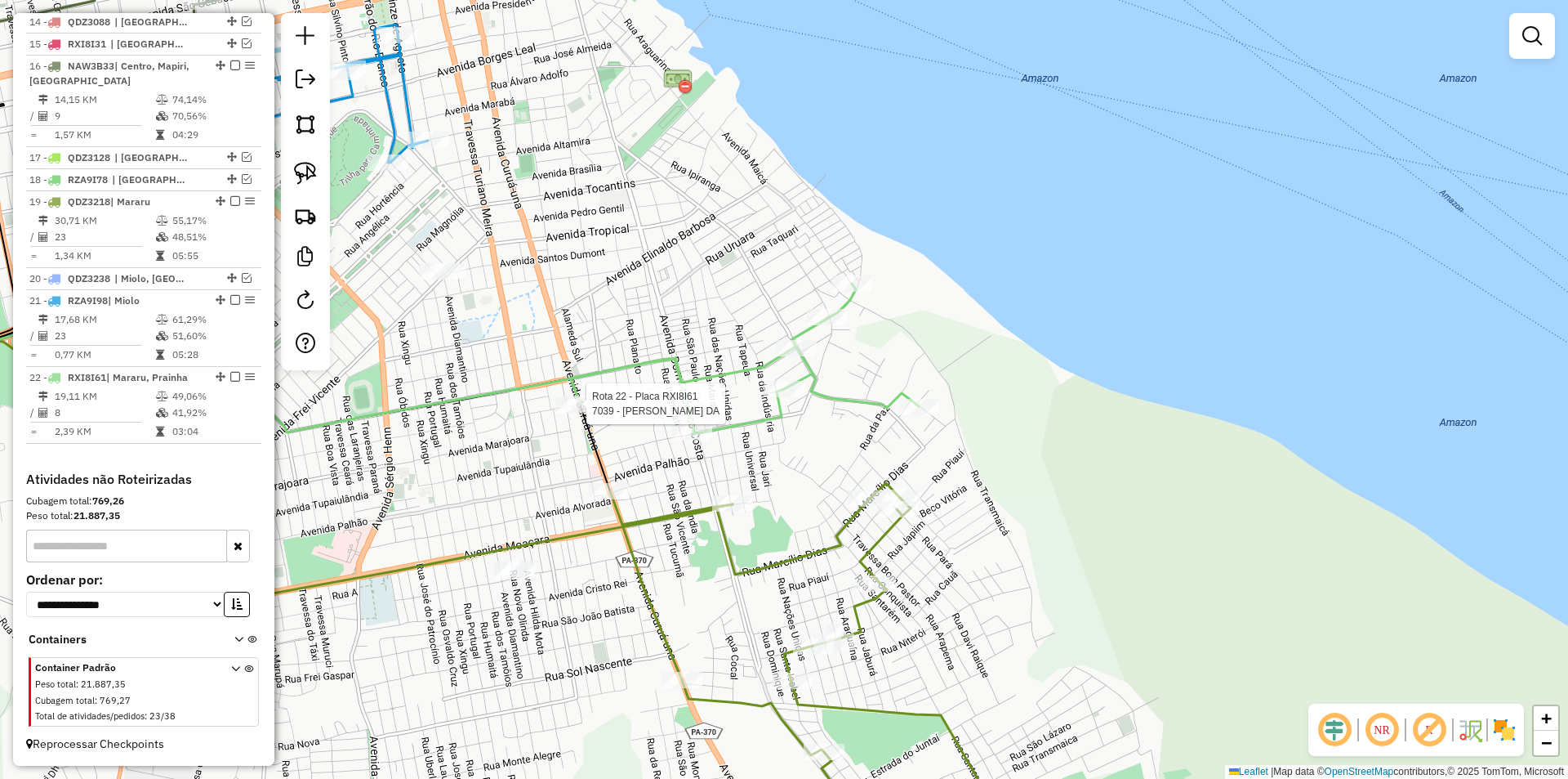
select select "**********"
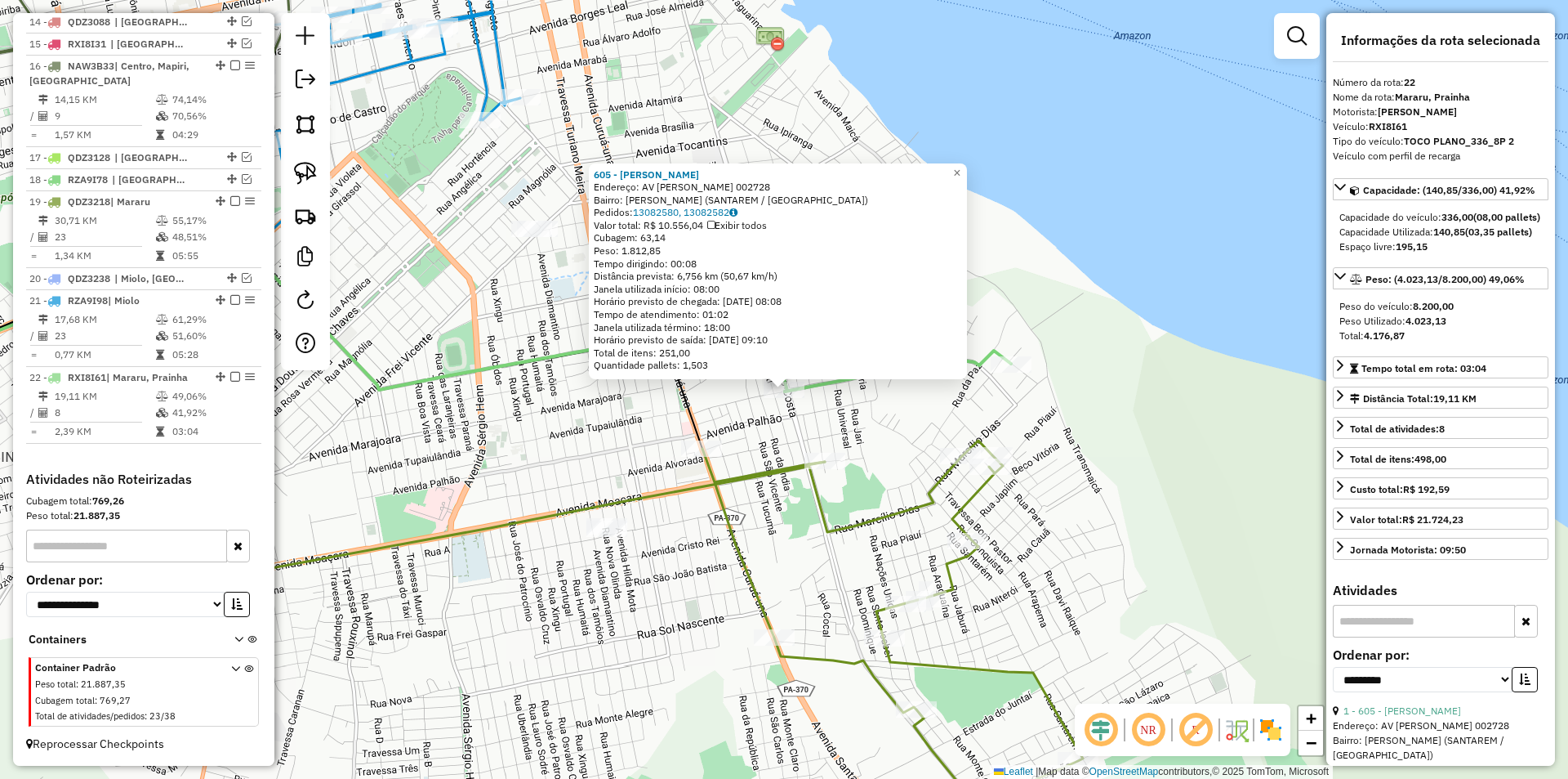
click at [783, 425] on div "605 - NAIR [PERSON_NAME]: AV [PERSON_NAME] 002728 Bairro: [GEOGRAPHIC_DATA] (SA…" at bounding box center [784, 389] width 1568 height 779
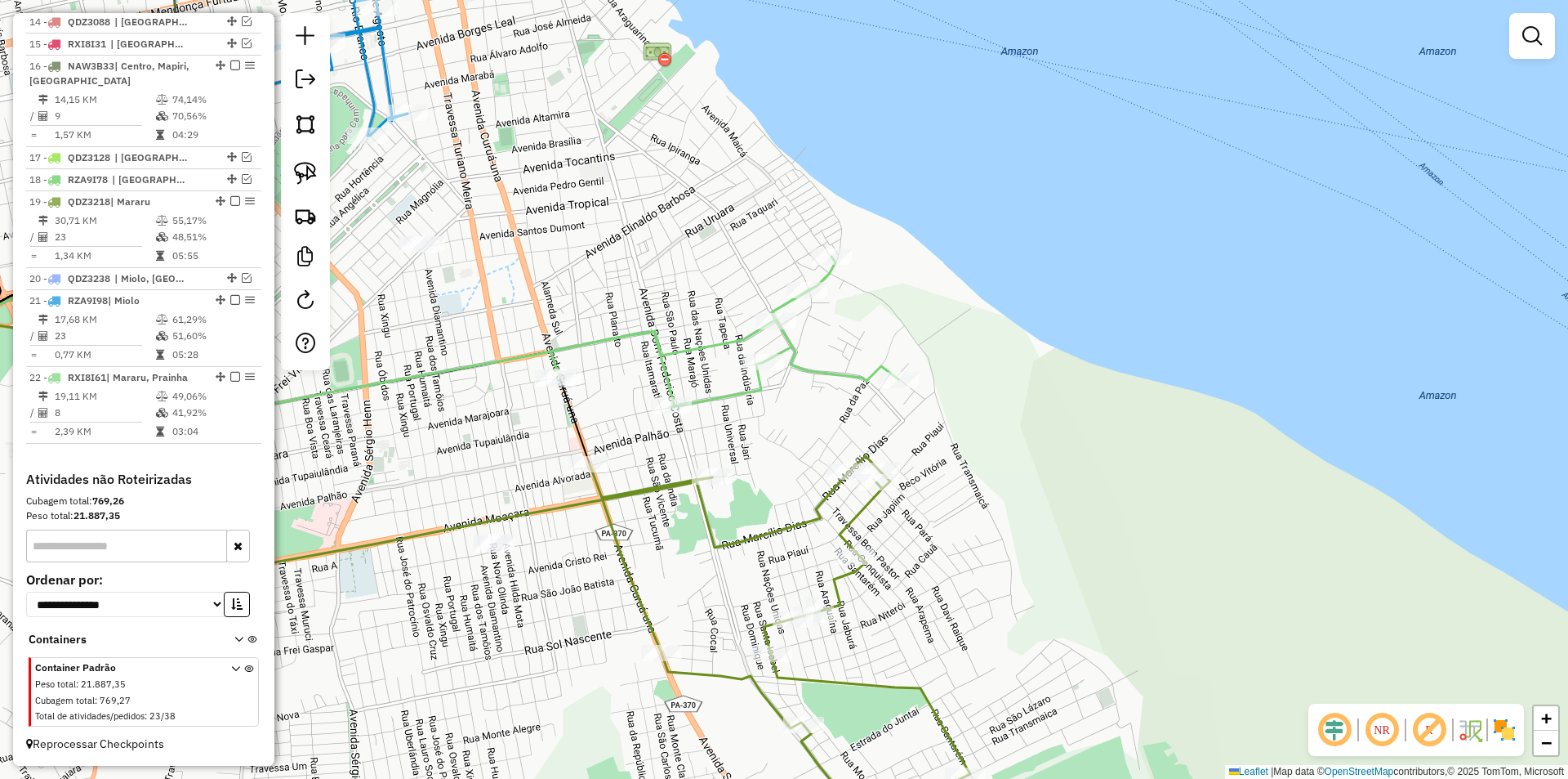
drag, startPoint x: 722, startPoint y: 387, endPoint x: 595, endPoint y: 404, distance: 128.1
click at [595, 404] on div "Janela de atendimento Grade de atendimento Capacidade Transportadoras Veículos …" at bounding box center [784, 389] width 1568 height 779
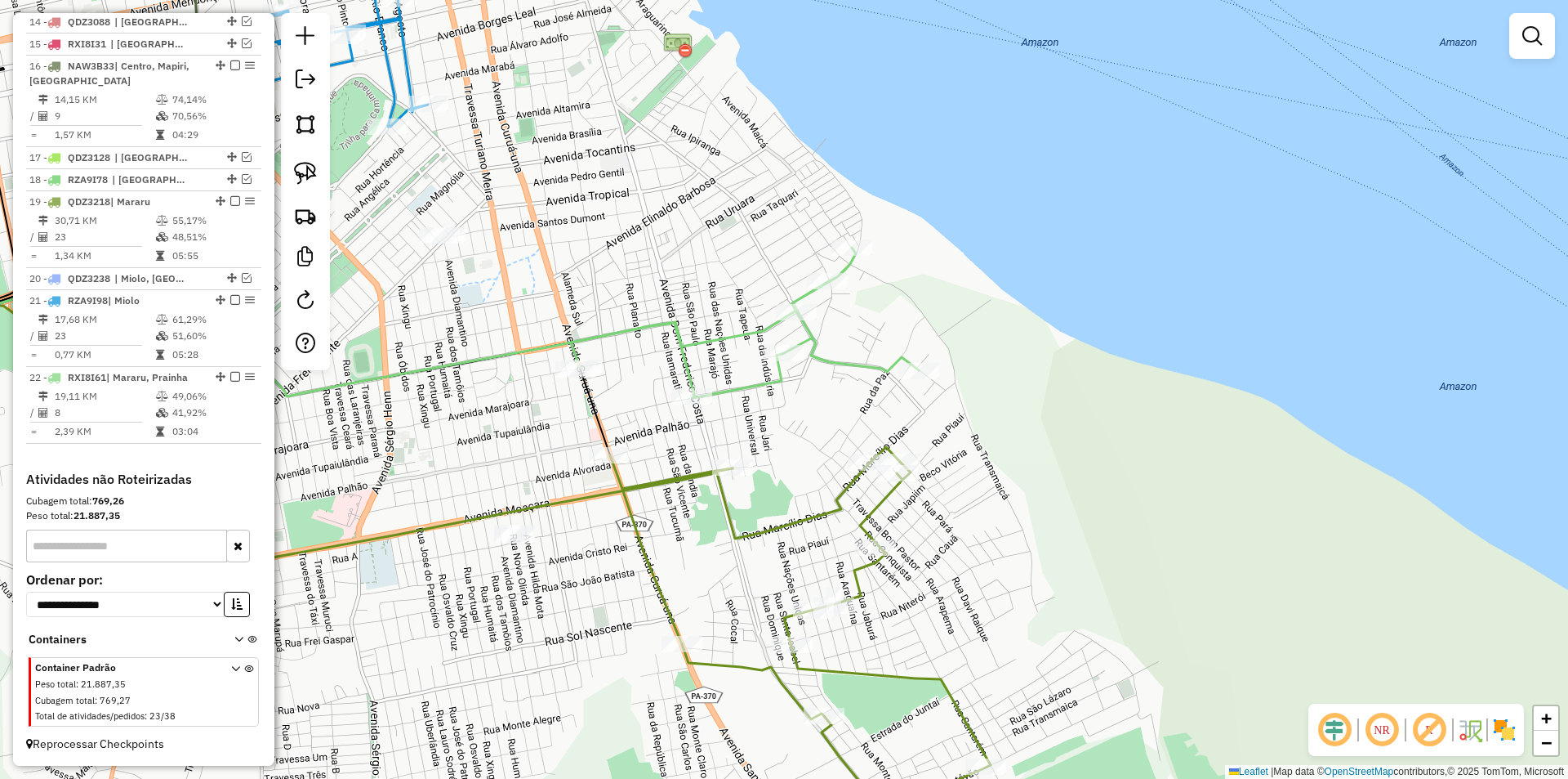
drag, startPoint x: 623, startPoint y: 341, endPoint x: 707, endPoint y: 319, distance: 86.8
click at [707, 319] on icon at bounding box center [745, 323] width 348 height 151
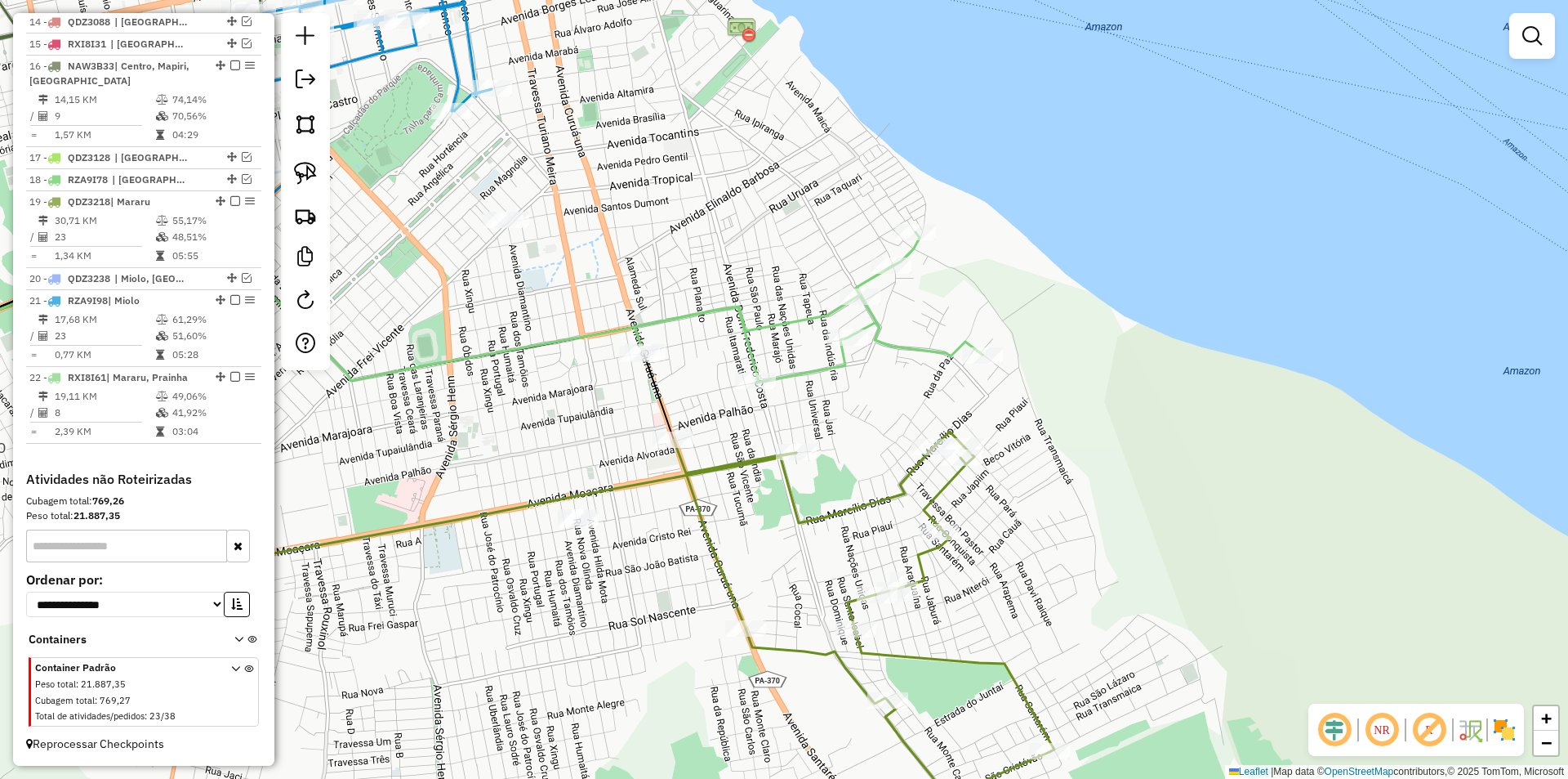
click at [707, 319] on icon at bounding box center [808, 307] width 348 height 151
select select "**********"
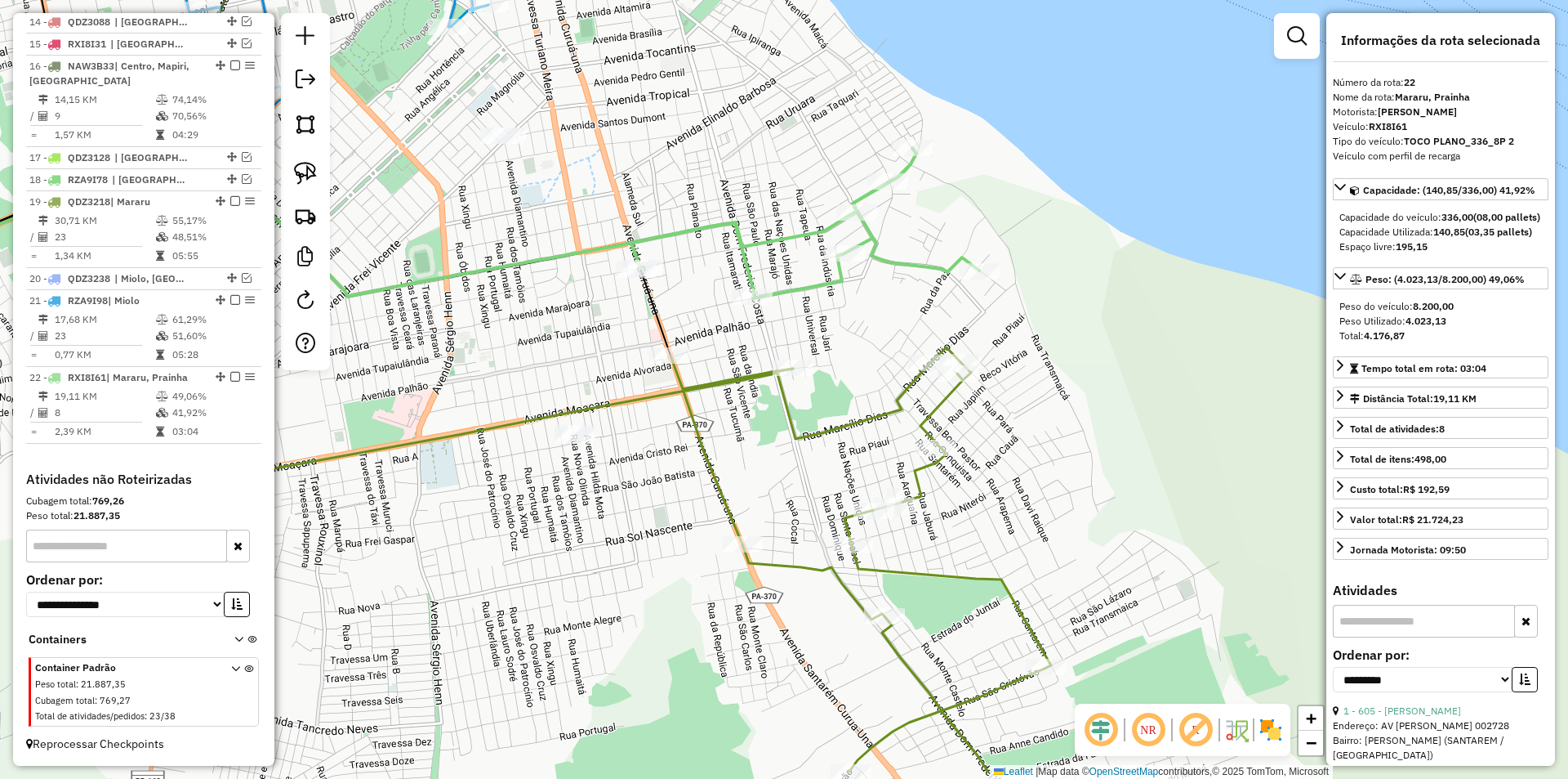
drag, startPoint x: 787, startPoint y: 287, endPoint x: 785, endPoint y: 201, distance: 86.0
click at [785, 201] on div "Janela de atendimento Grade de atendimento Capacidade Transportadoras Veículos …" at bounding box center [784, 389] width 1568 height 779
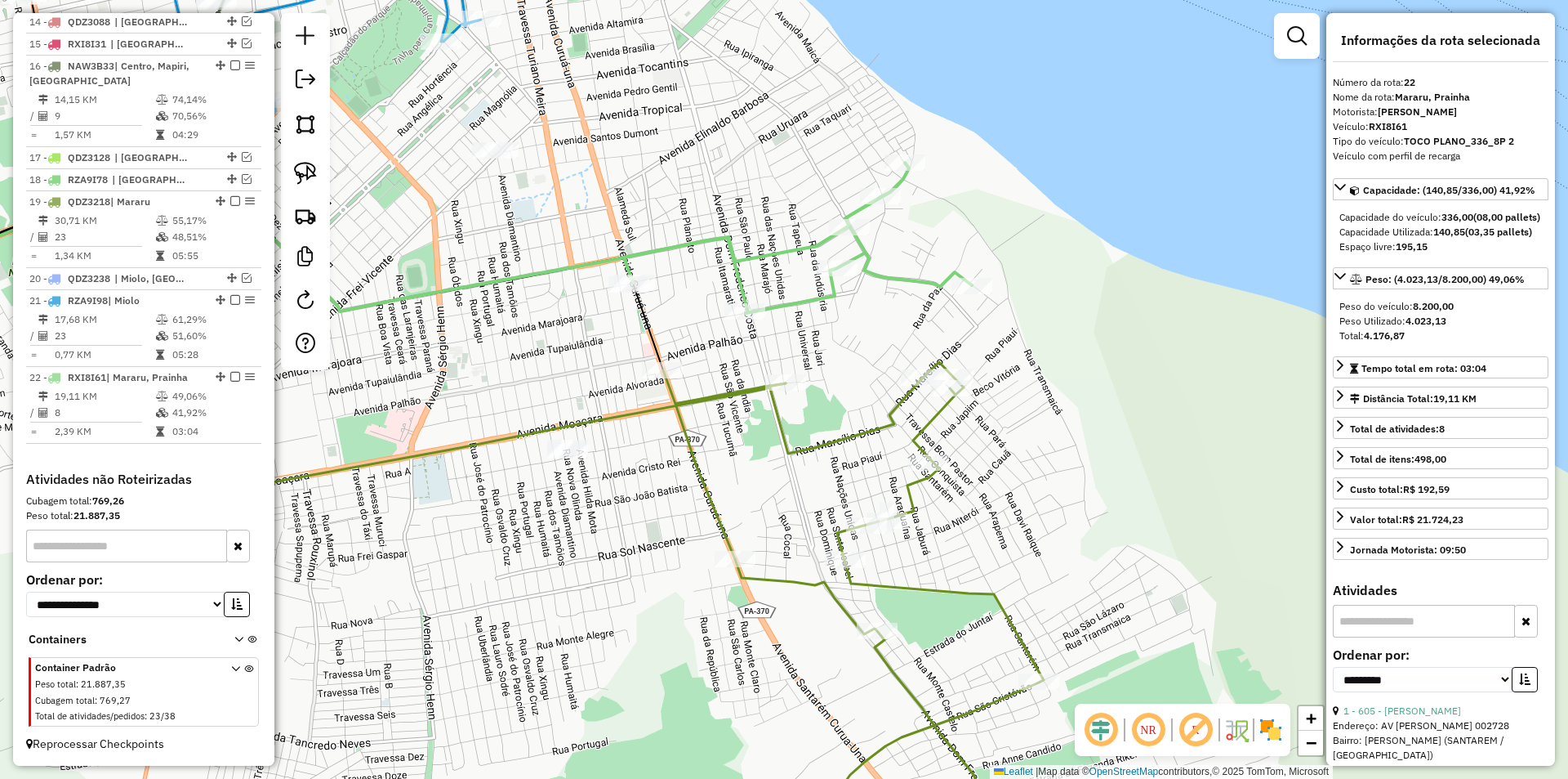
drag, startPoint x: 785, startPoint y: 201, endPoint x: 708, endPoint y: 239, distance: 85.9
click at [728, 251] on div "Janela de atendimento Grade de atendimento Capacidade Transportadoras Veículos …" at bounding box center [784, 389] width 1568 height 779
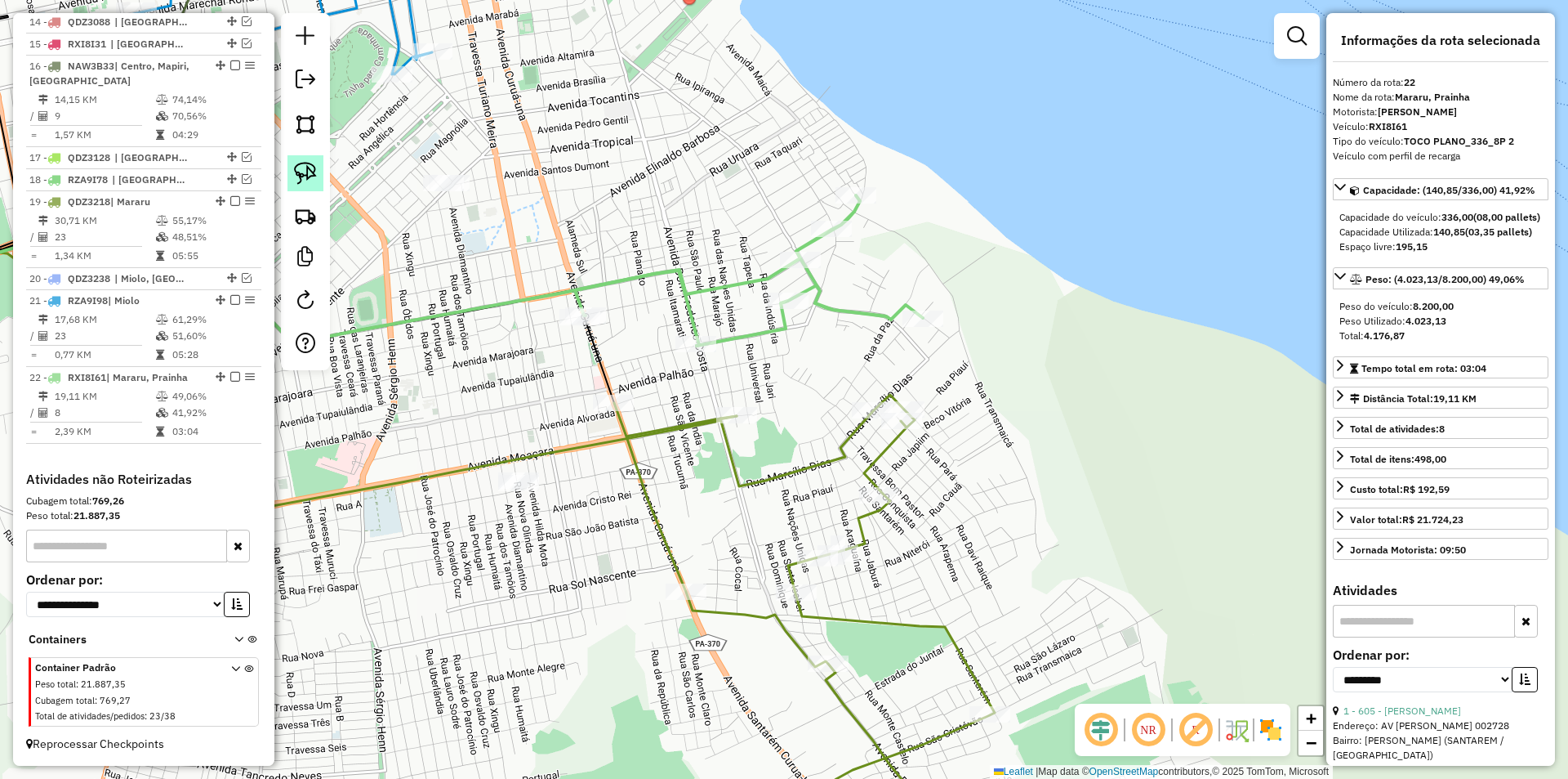
click at [317, 185] on link at bounding box center [305, 173] width 36 height 36
drag, startPoint x: 672, startPoint y: 260, endPoint x: 844, endPoint y: 353, distance: 195.5
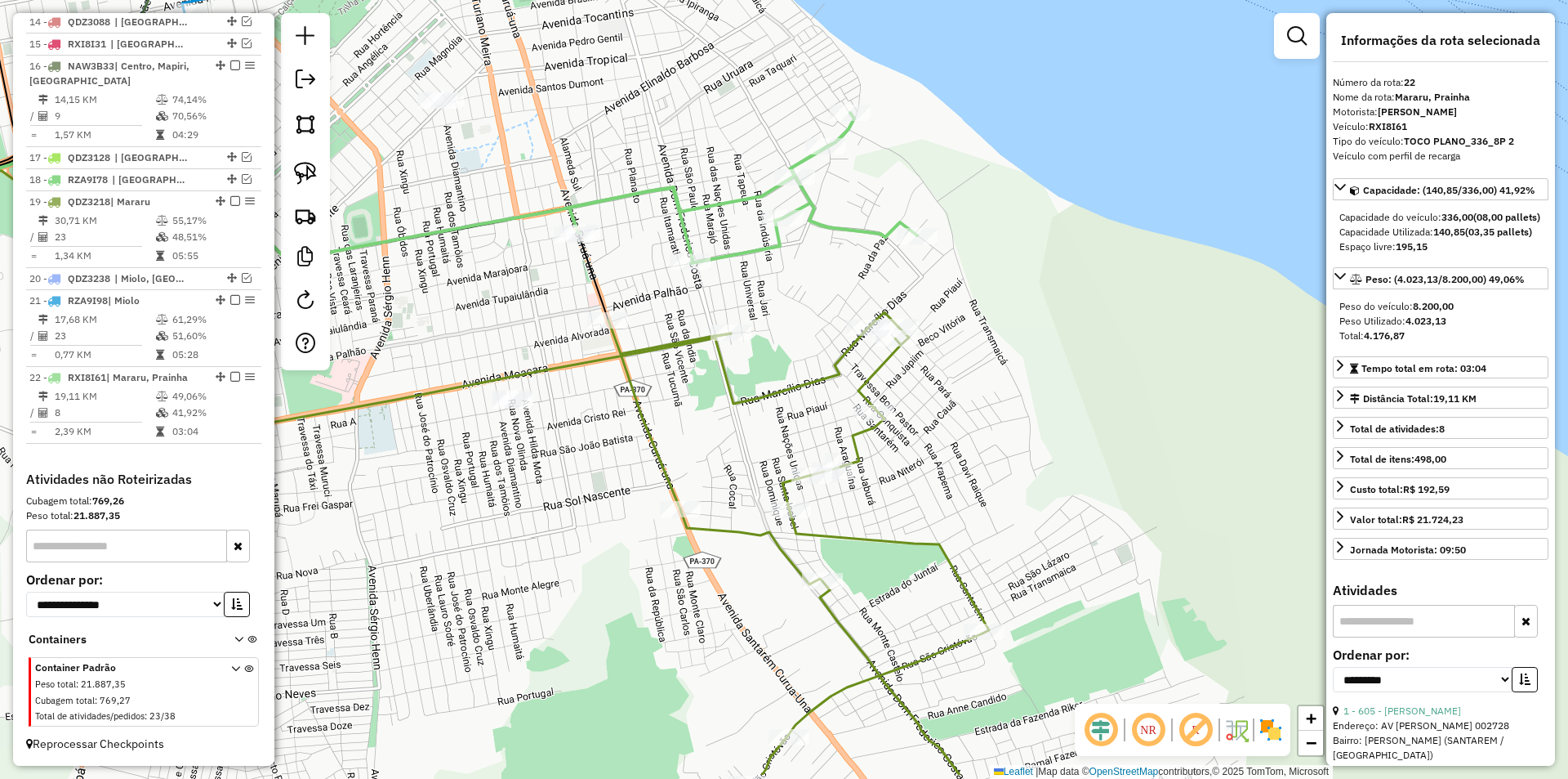
drag, startPoint x: 1181, startPoint y: 467, endPoint x: 1200, endPoint y: 419, distance: 51.6
click at [1200, 419] on div "Janela de atendimento Grade de atendimento Capacidade Transportadoras Veículos …" at bounding box center [784, 389] width 1568 height 779
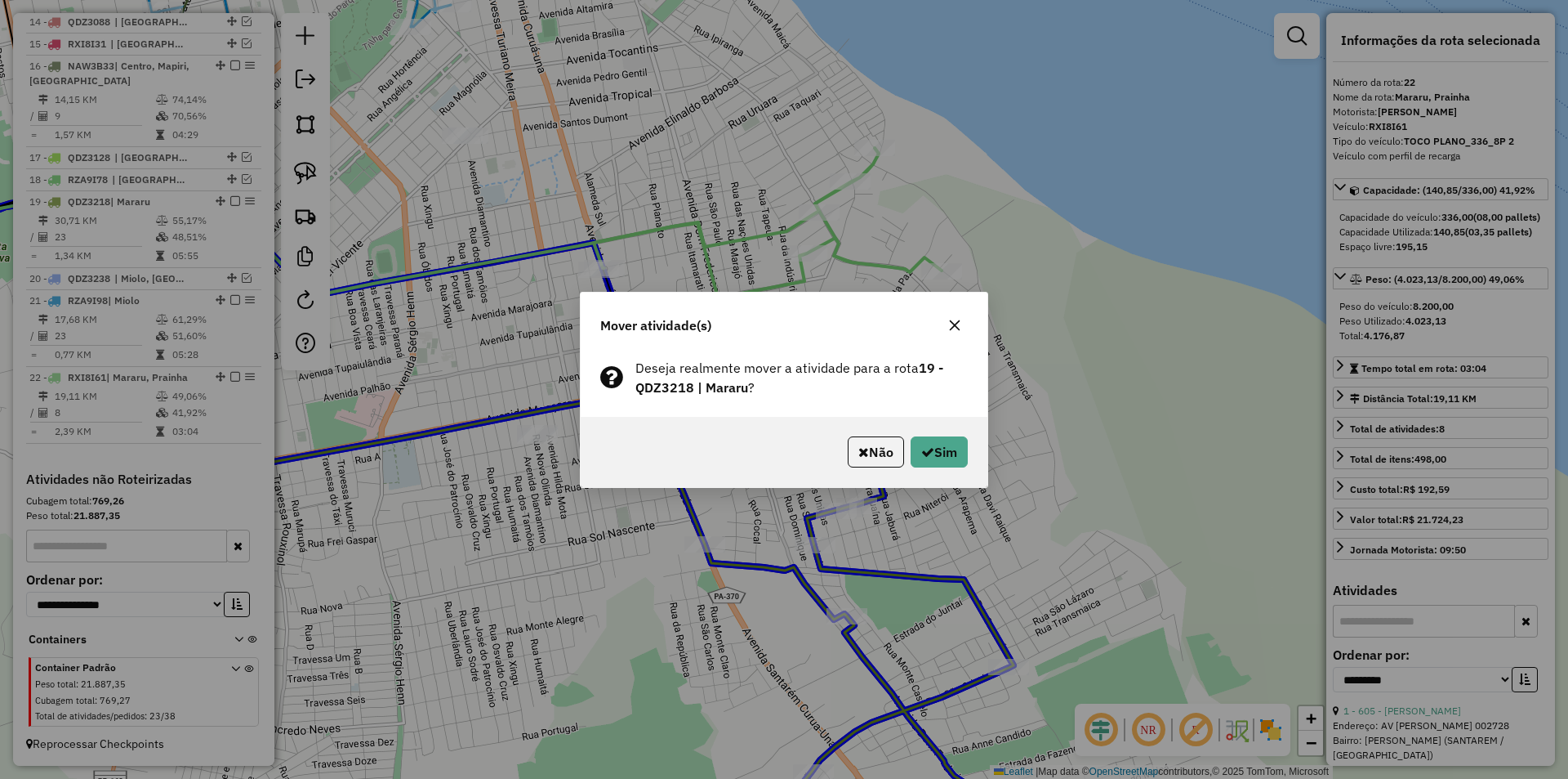
click at [976, 460] on div "Não Sim" at bounding box center [784, 452] width 407 height 70
click at [922, 436] on button "Sim" at bounding box center [939, 452] width 57 height 31
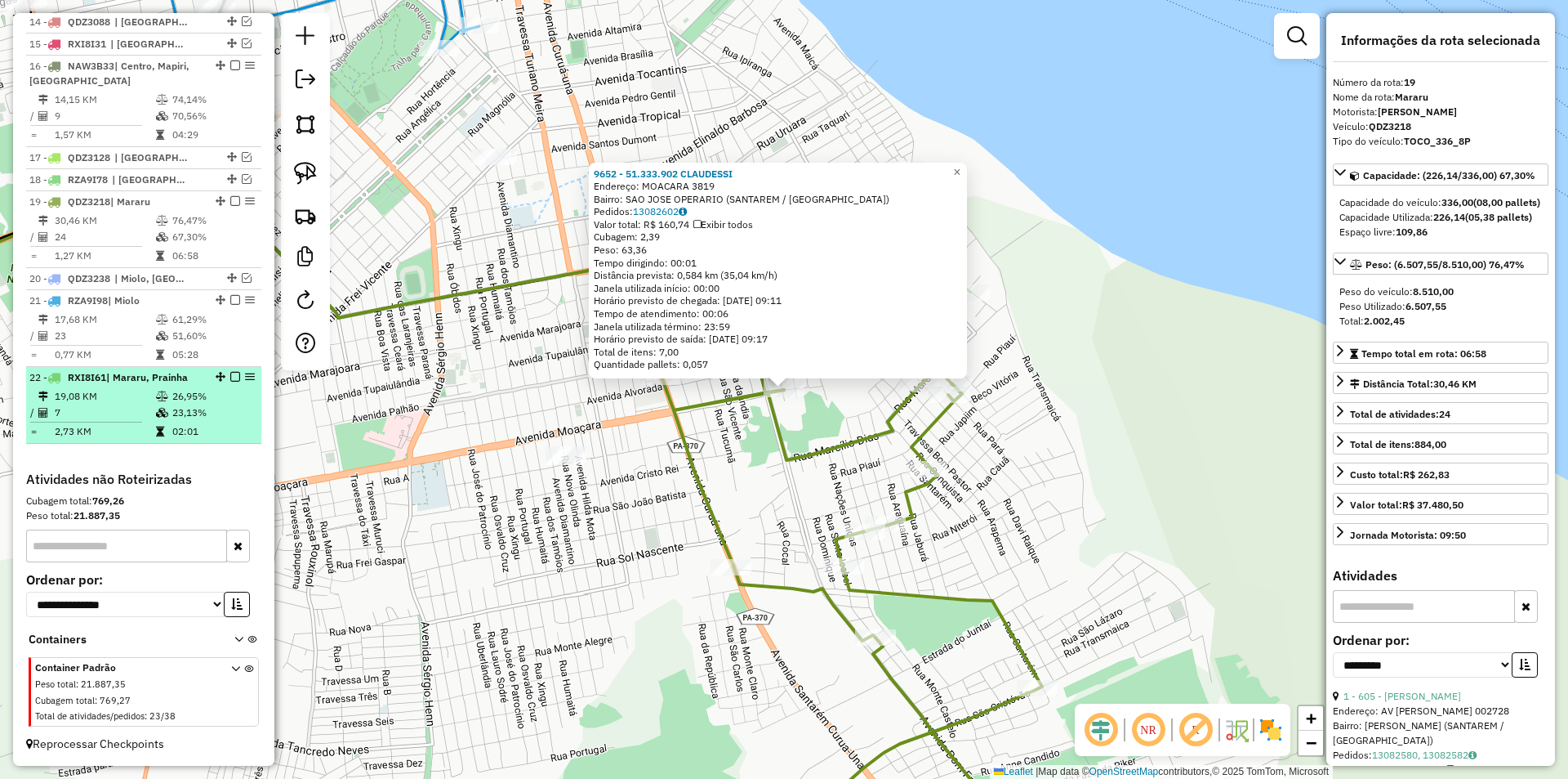
click at [231, 375] on em at bounding box center [235, 376] width 10 height 10
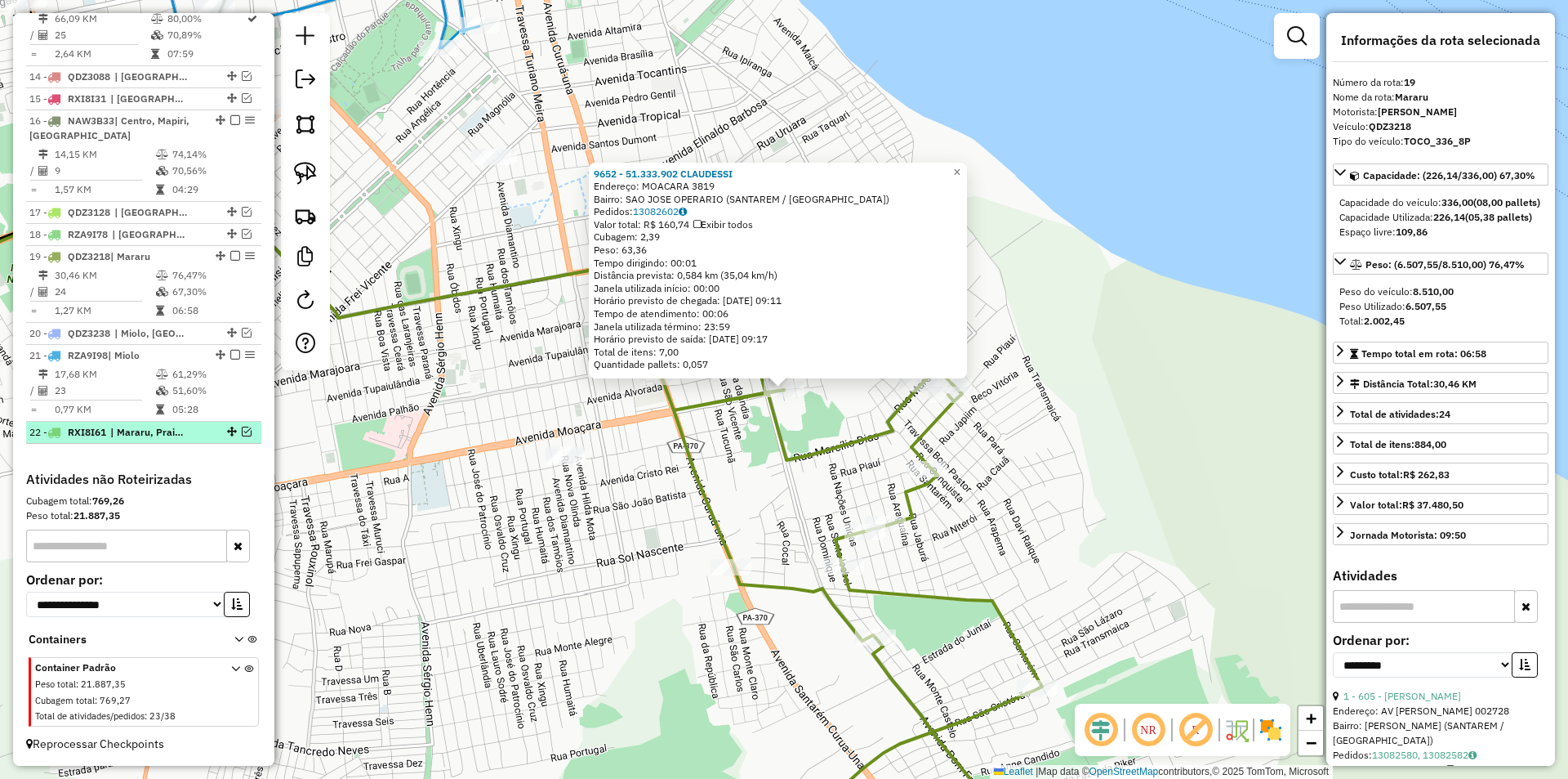
scroll to position [956, 0]
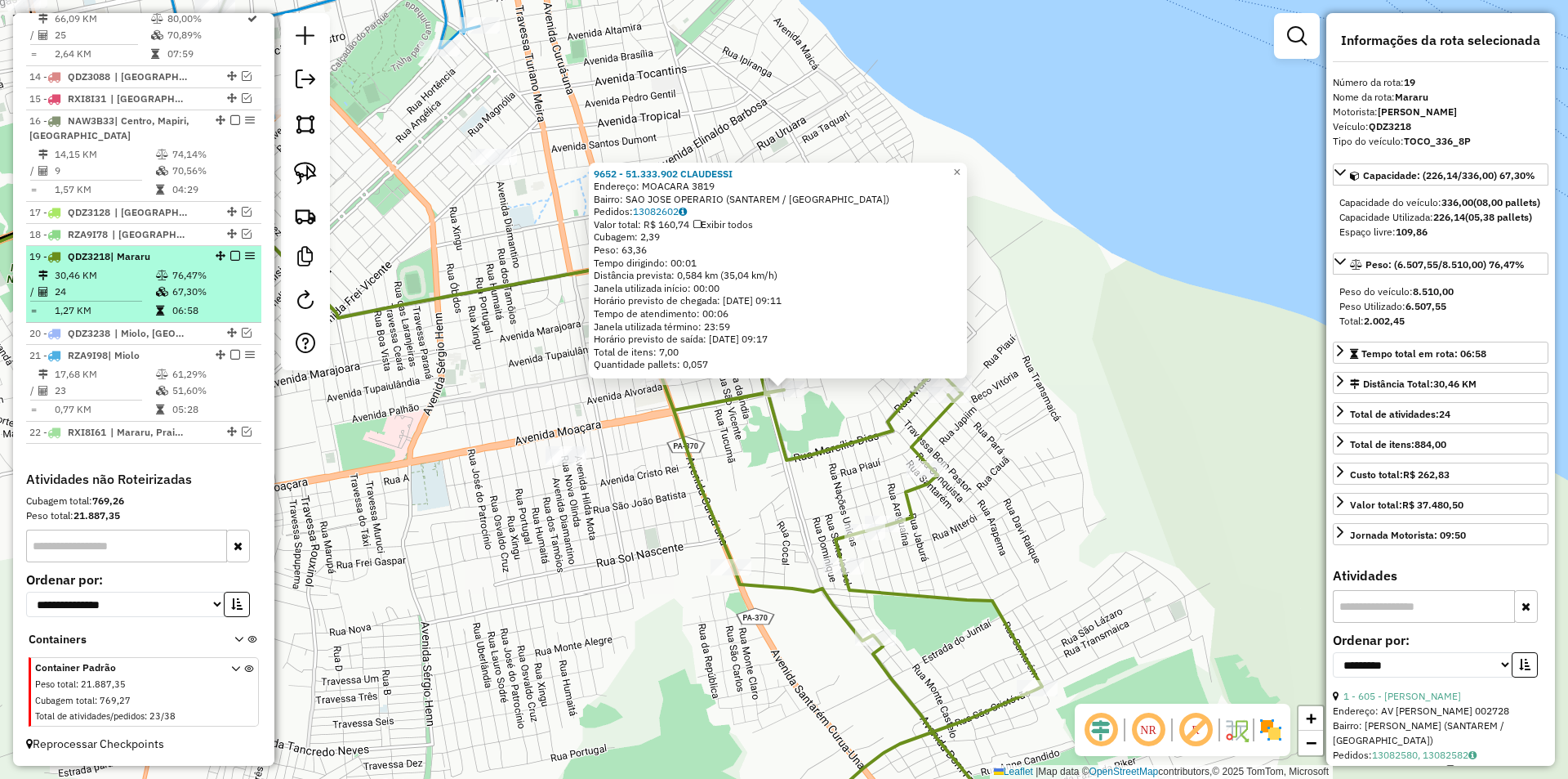
click at [226, 306] on td "06:58" at bounding box center [212, 310] width 82 height 16
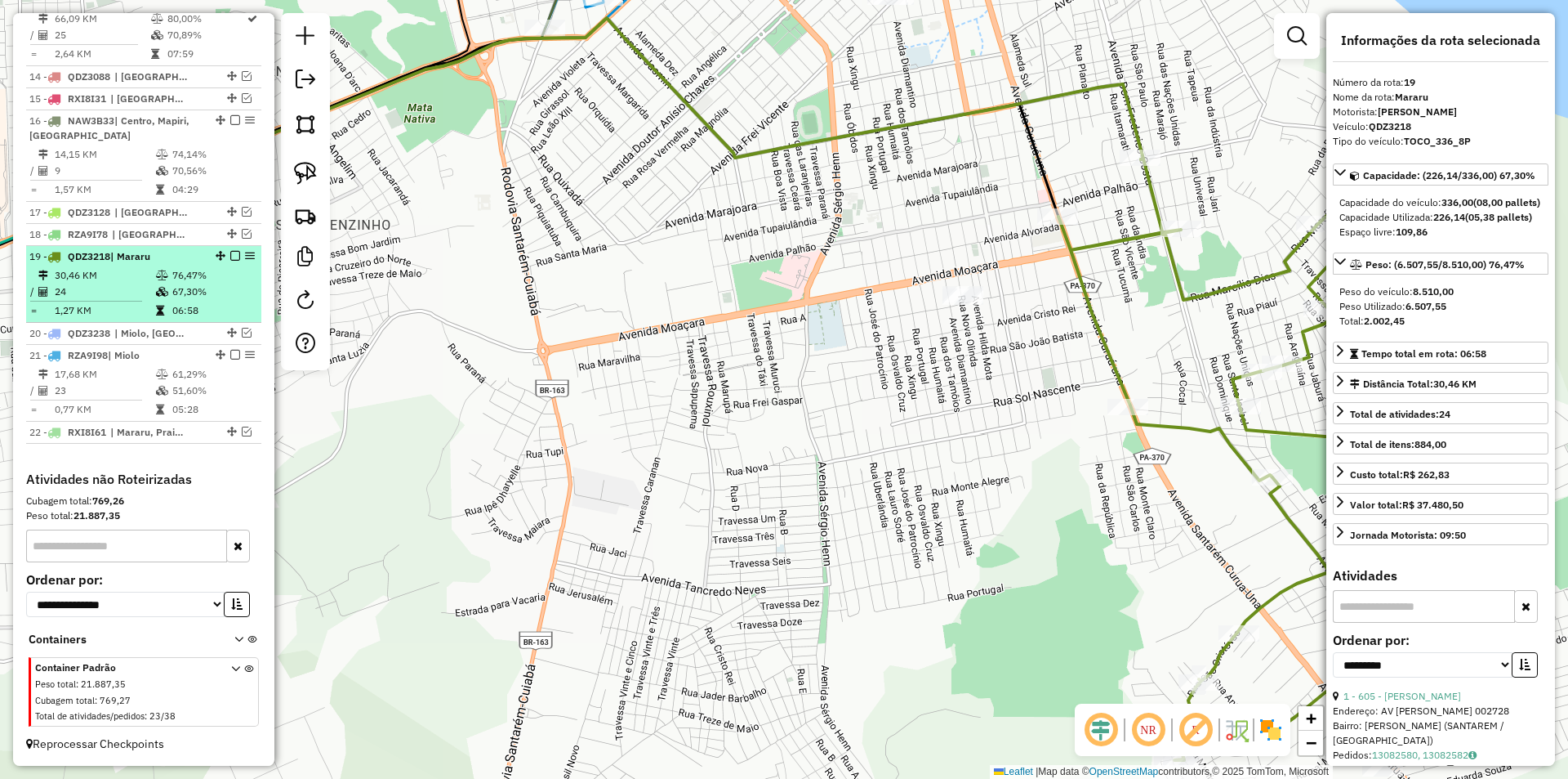
click at [232, 254] on em at bounding box center [235, 256] width 10 height 10
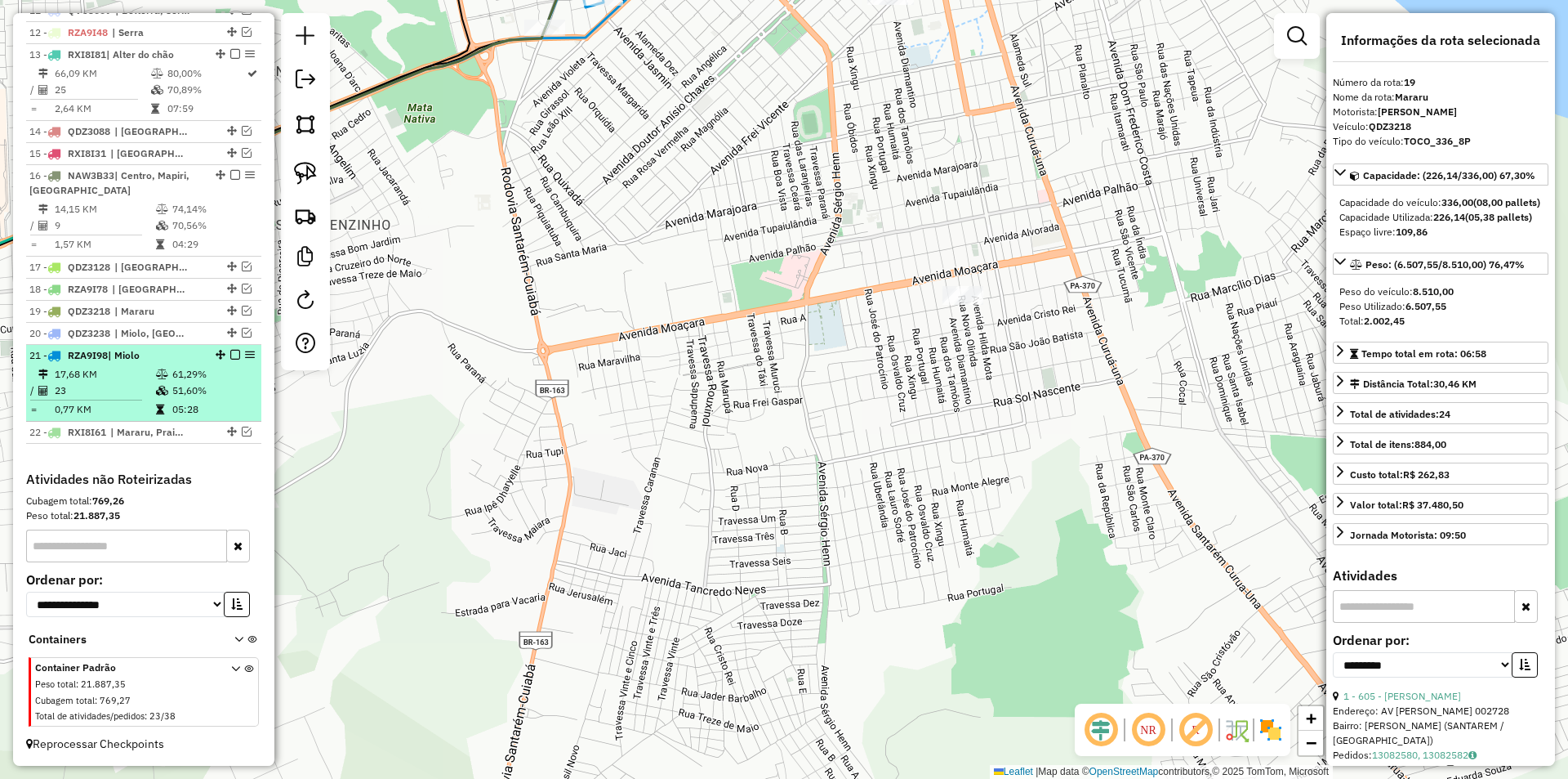
scroll to position [901, 0]
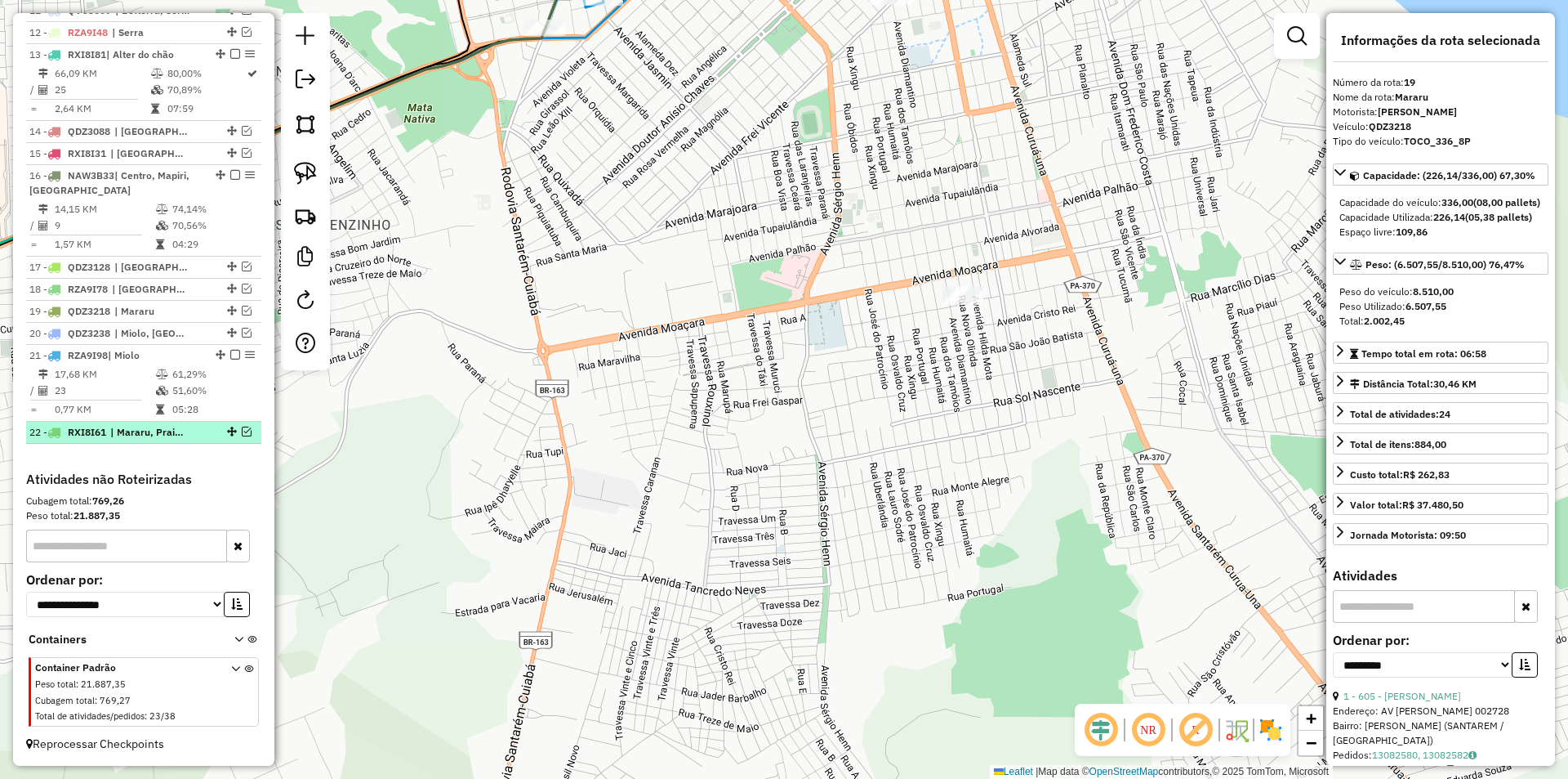
click at [242, 438] on div "22 - RXI8I61 | Mararu, Prainha" at bounding box center [143, 433] width 228 height 15
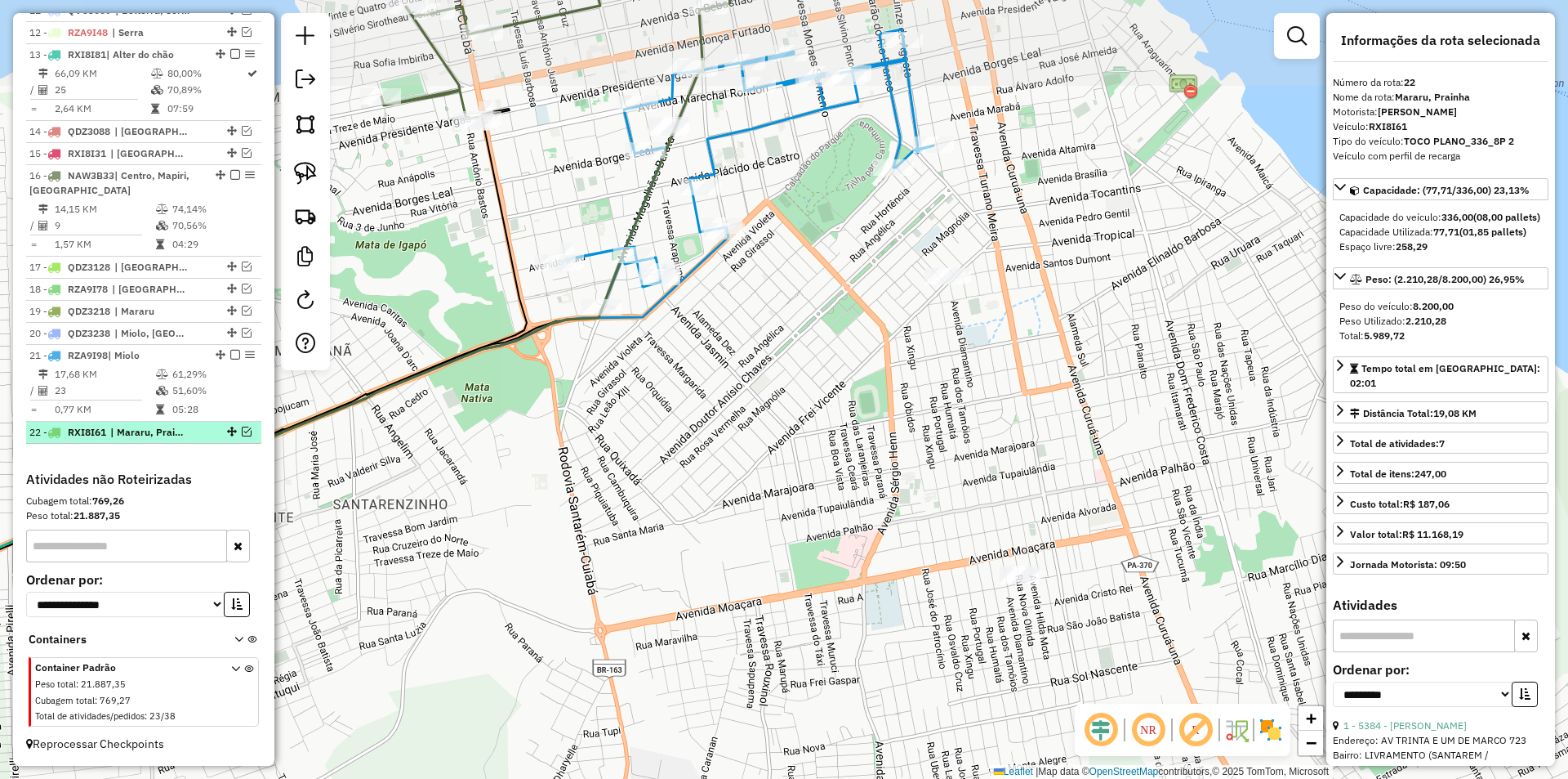
click at [242, 431] on em at bounding box center [247, 431] width 10 height 10
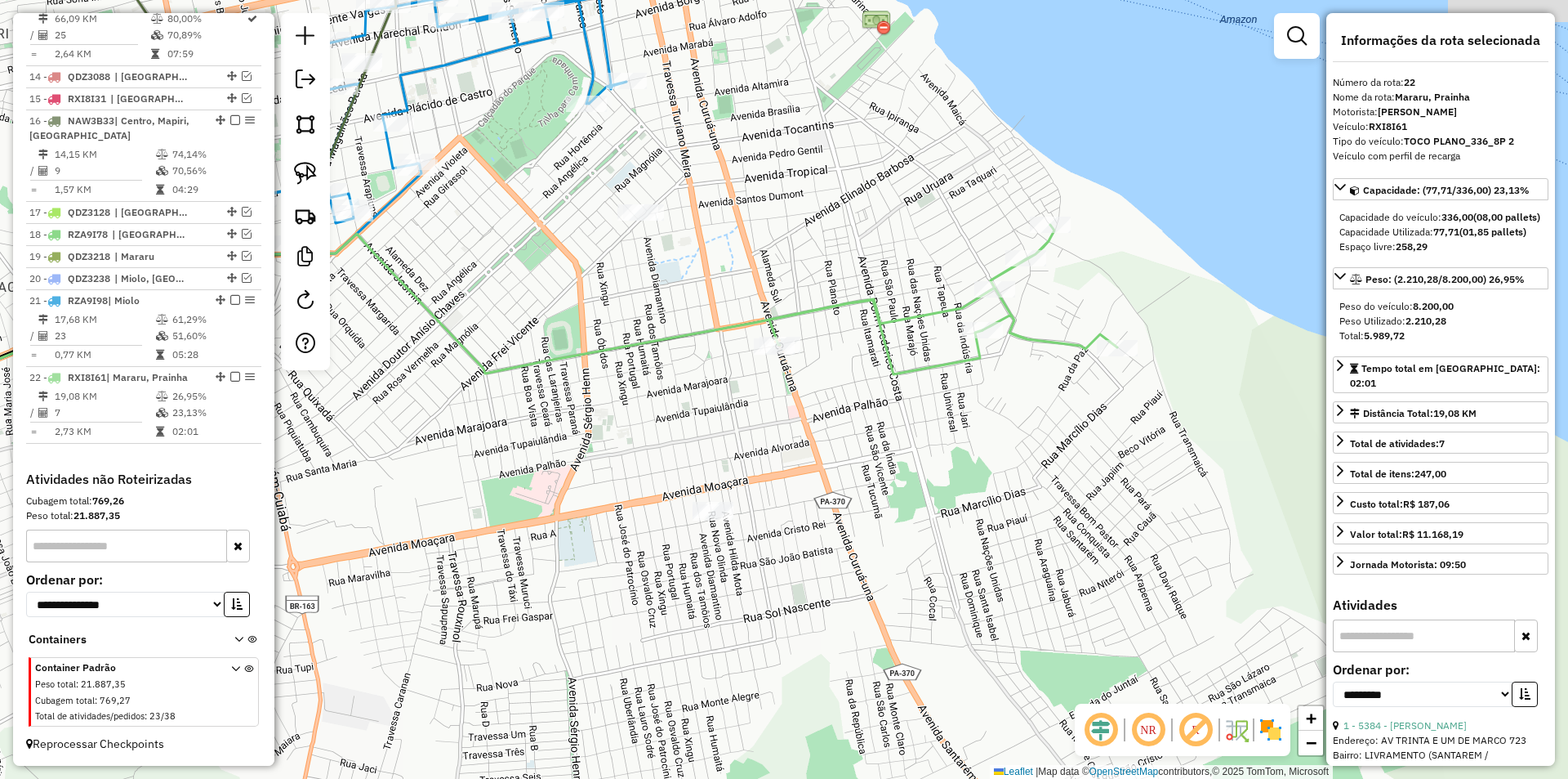
drag, startPoint x: 667, startPoint y: 481, endPoint x: 357, endPoint y: 417, distance: 316.5
click at [357, 417] on div "Janela de atendimento Grade de atendimento Capacidade Transportadoras Veículos …" at bounding box center [784, 389] width 1568 height 779
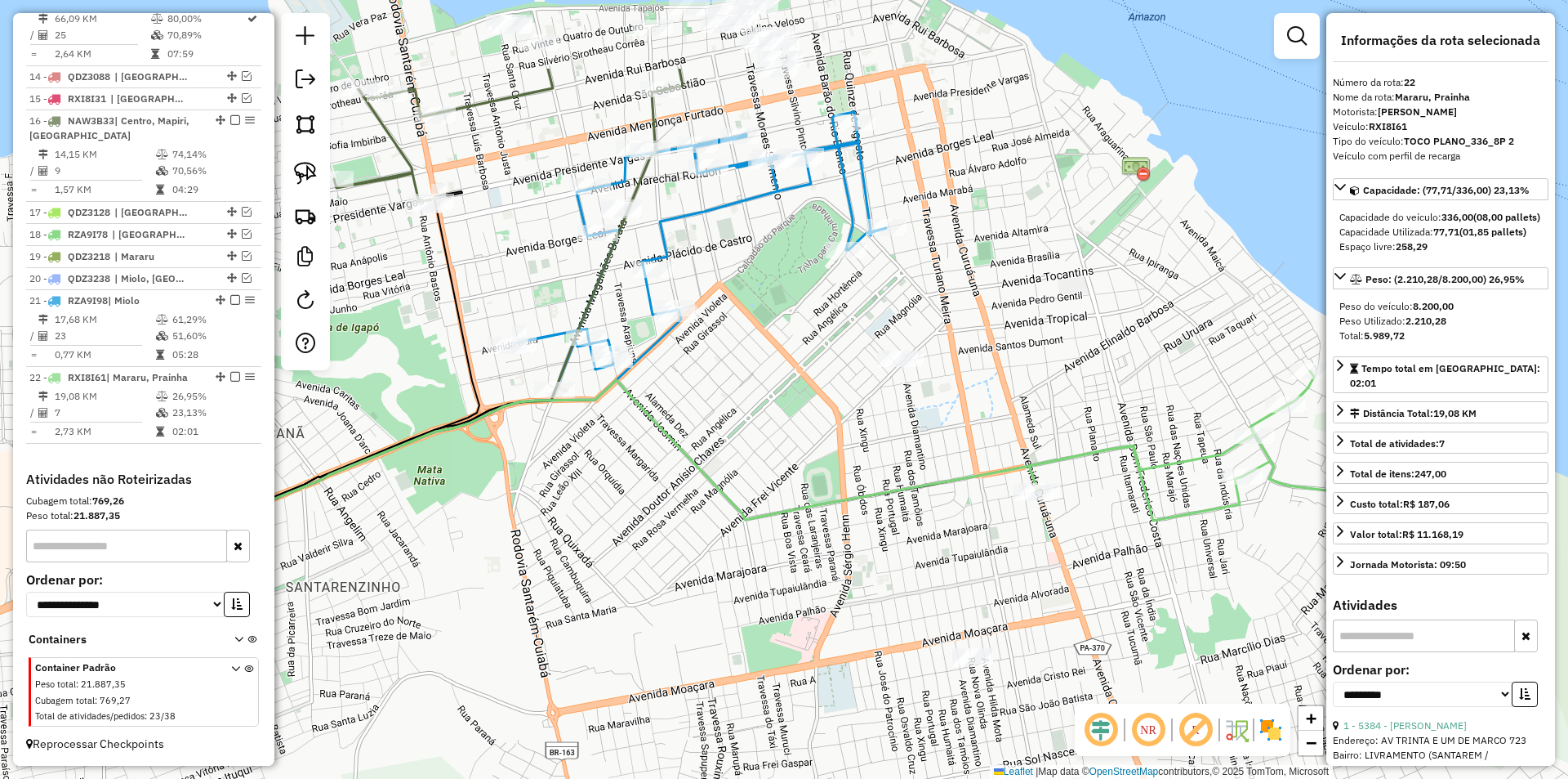
drag, startPoint x: 536, startPoint y: 375, endPoint x: 783, endPoint y: 505, distance: 279.1
click at [797, 532] on div "Janela de atendimento Grade de atendimento Capacidade Transportadoras Veículos …" at bounding box center [784, 389] width 1568 height 779
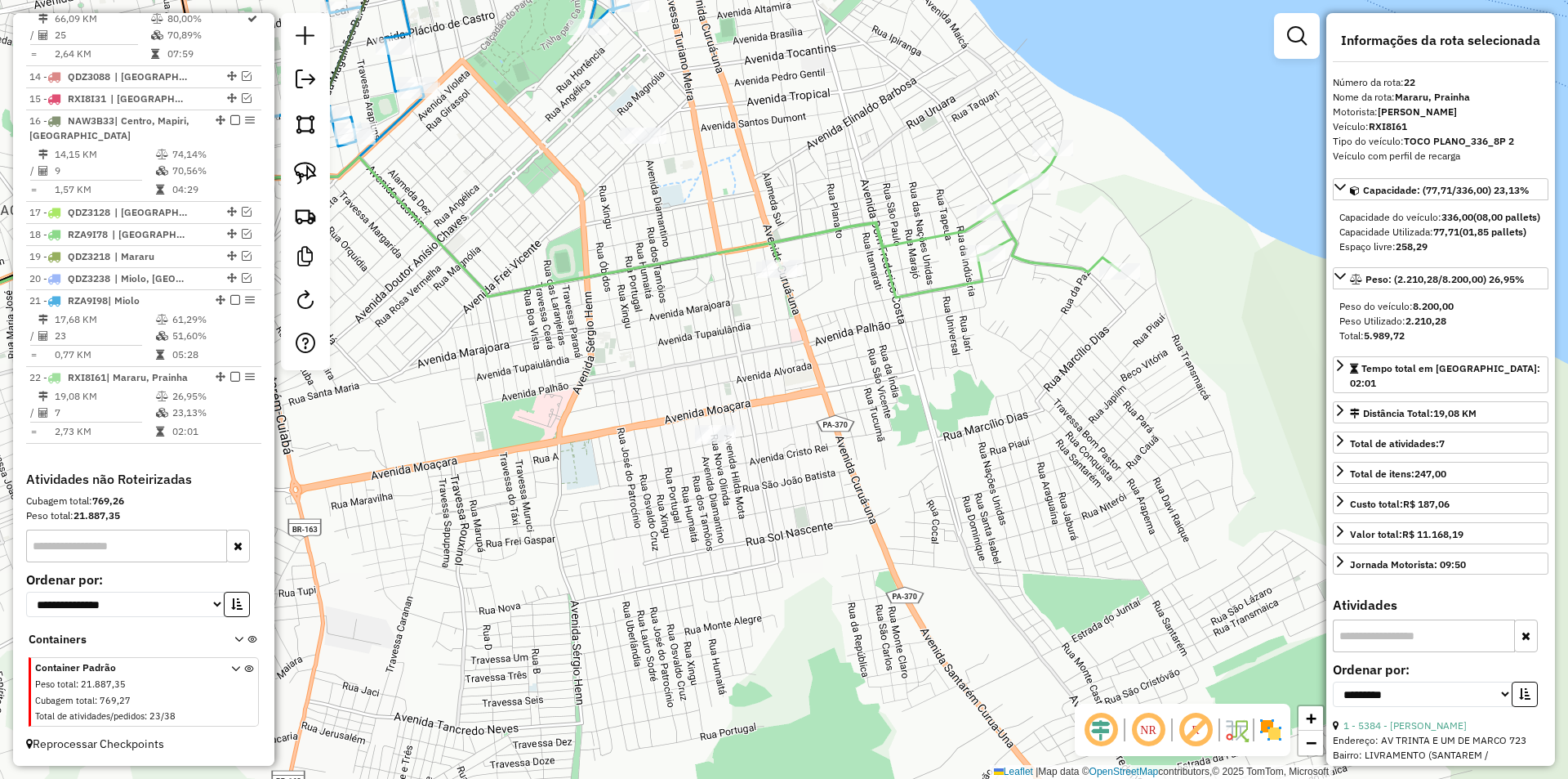
drag, startPoint x: 739, startPoint y: 463, endPoint x: 483, endPoint y: 228, distance: 347.5
click at [483, 228] on div "Janela de atendimento Grade de atendimento Capacidade Transportadoras Veículos …" at bounding box center [784, 389] width 1568 height 779
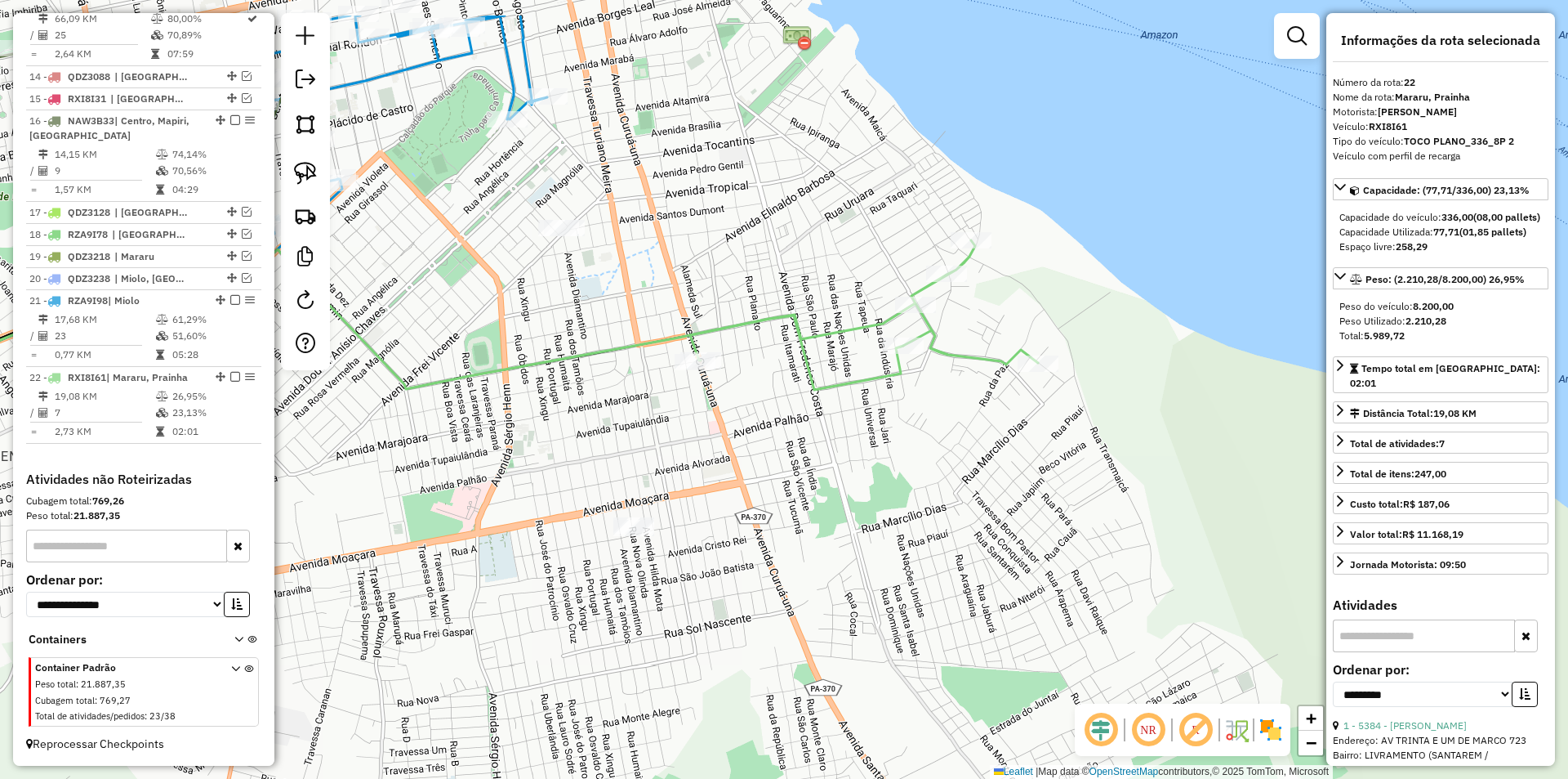
drag, startPoint x: 828, startPoint y: 319, endPoint x: 739, endPoint y: 391, distance: 114.5
click at [739, 391] on div "Janela de atendimento Grade de atendimento Capacidade Transportadoras Veículos …" at bounding box center [784, 389] width 1568 height 779
click at [799, 385] on div "Janela de atendimento Grade de atendimento Capacidade Transportadoras Veículos …" at bounding box center [784, 389] width 1568 height 779
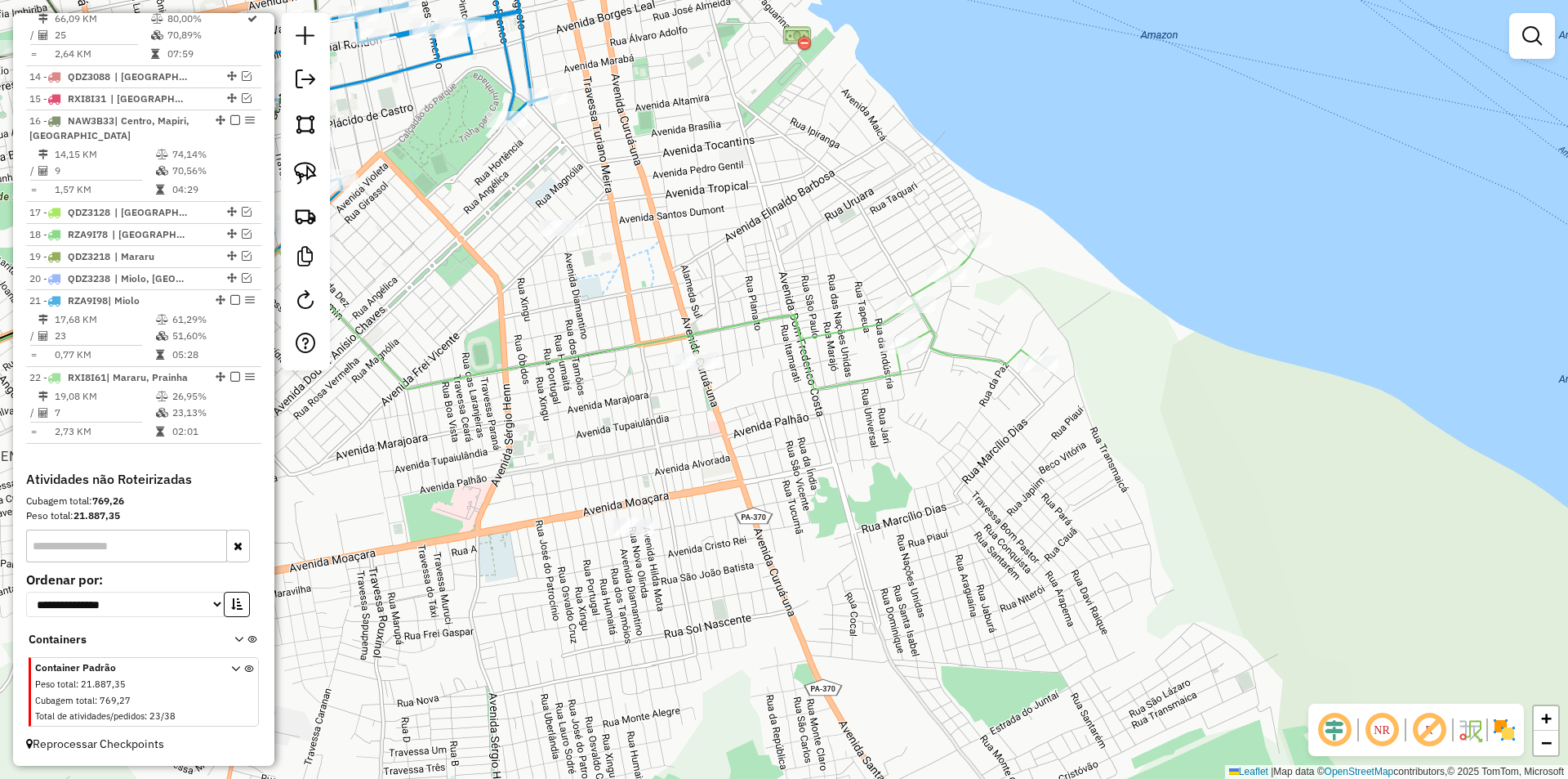
click at [799, 385] on div "Janela de atendimento Grade de atendimento Capacidade Transportadoras Veículos …" at bounding box center [784, 389] width 1568 height 779
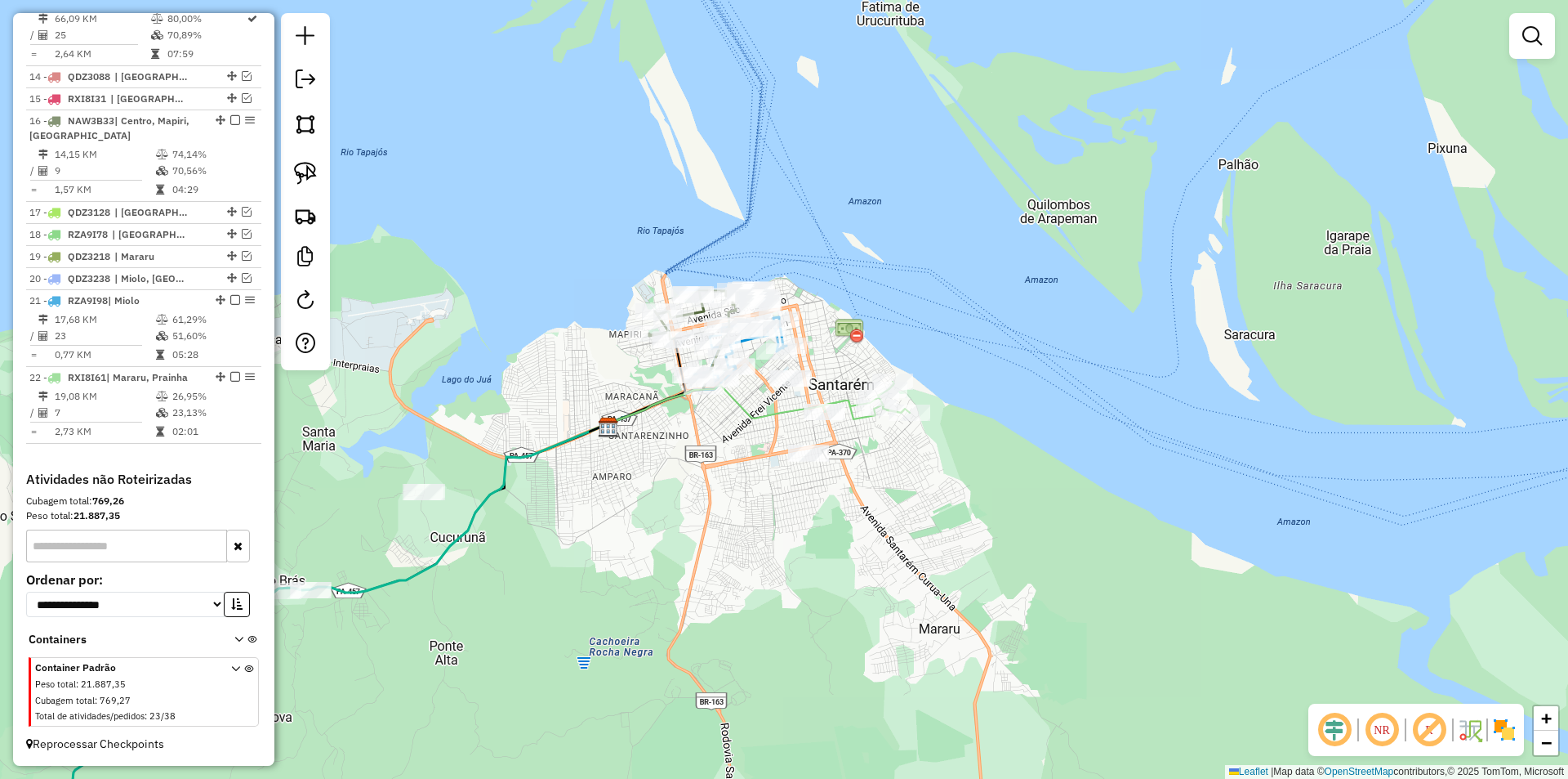
drag, startPoint x: 807, startPoint y: 305, endPoint x: 870, endPoint y: 342, distance: 73.1
click at [870, 342] on div "Janela de atendimento Grade de atendimento Capacidade Transportadoras Veículos …" at bounding box center [784, 389] width 1568 height 779
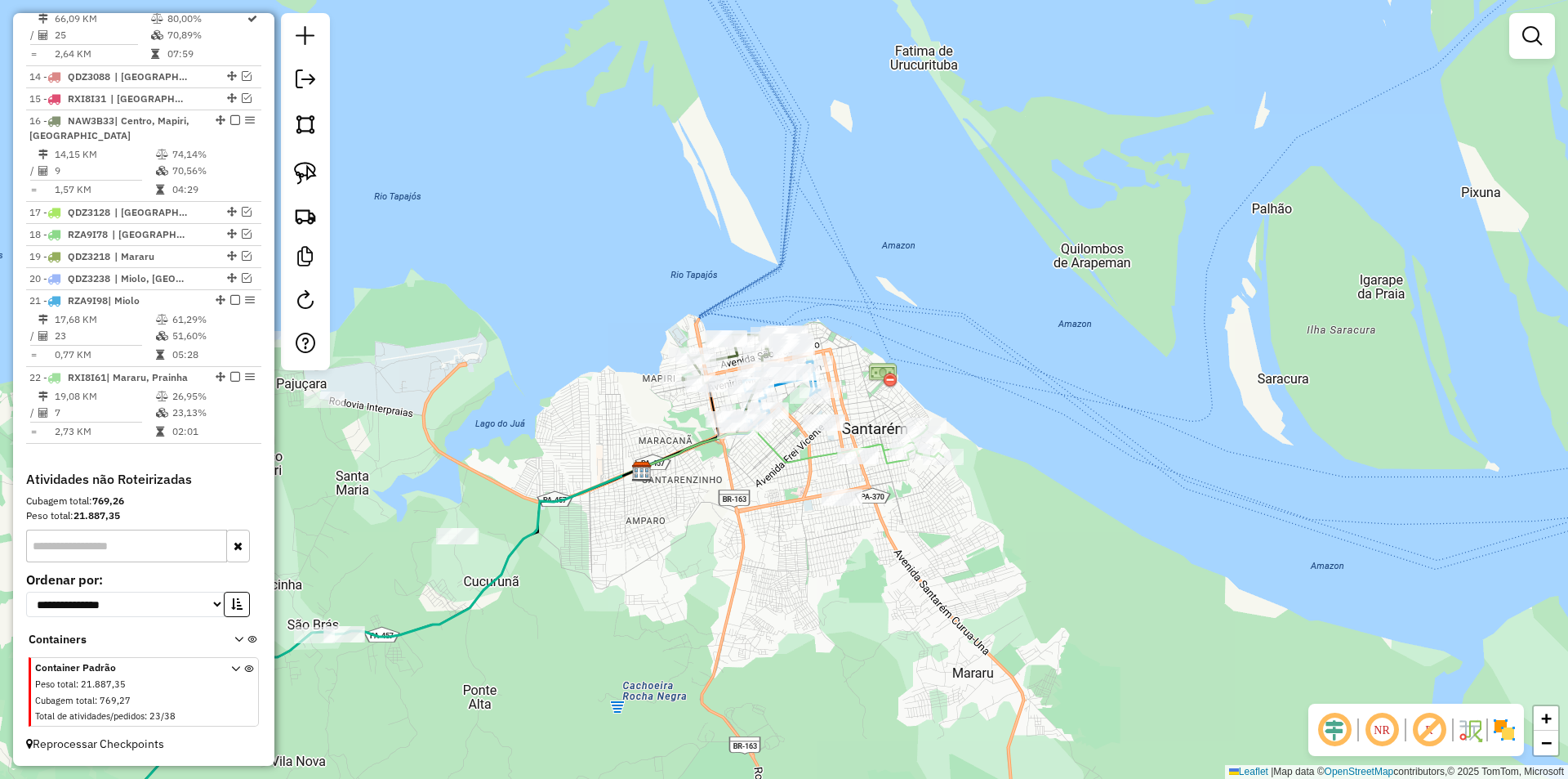
drag, startPoint x: 550, startPoint y: 582, endPoint x: 549, endPoint y: 657, distance: 75.0
click at [547, 687] on div "Janela de atendimento Grade de atendimento Capacidade Transportadoras Veículos …" at bounding box center [784, 389] width 1568 height 779
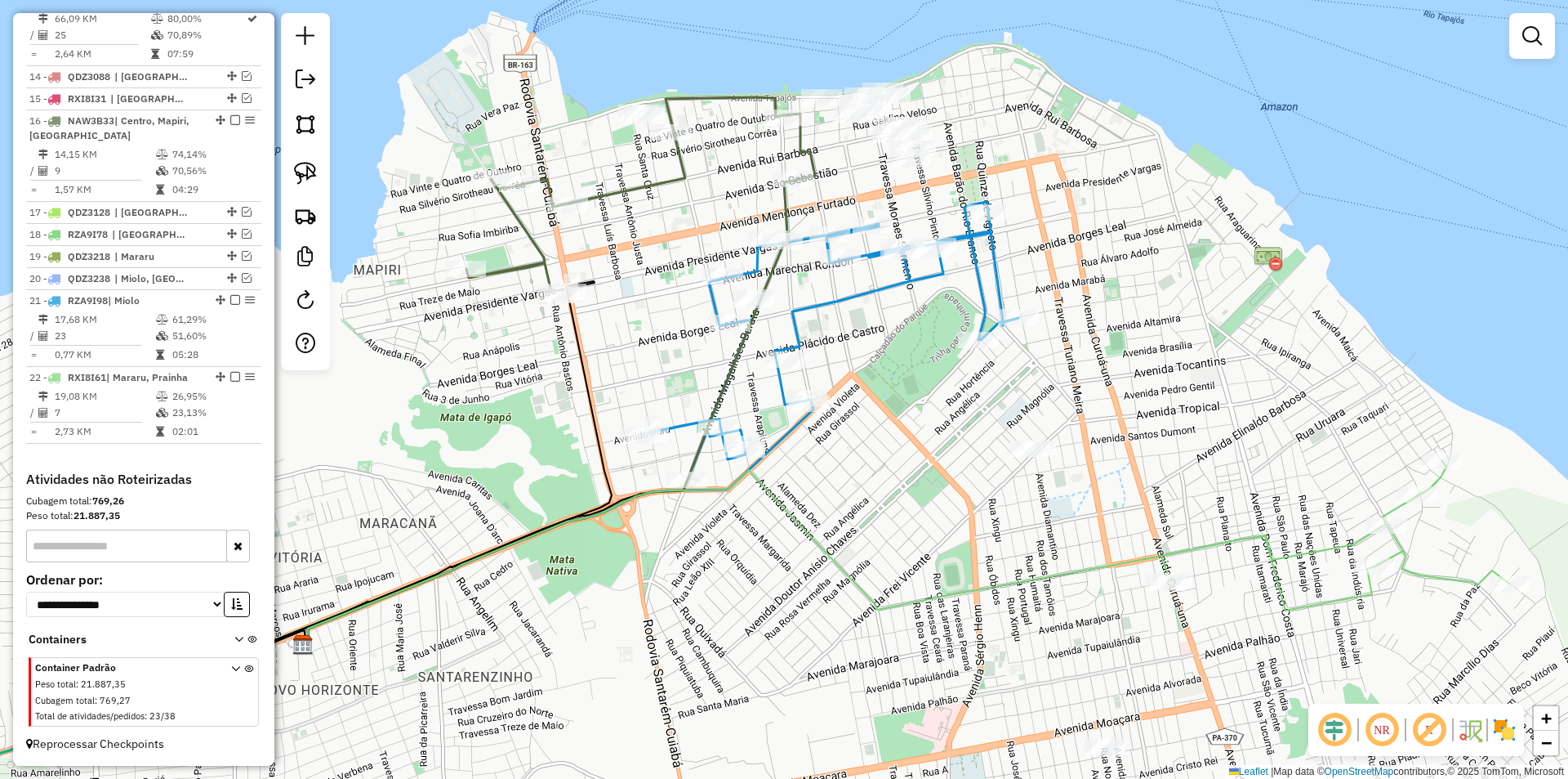
click at [789, 382] on icon at bounding box center [833, 341] width 371 height 278
select select "**********"
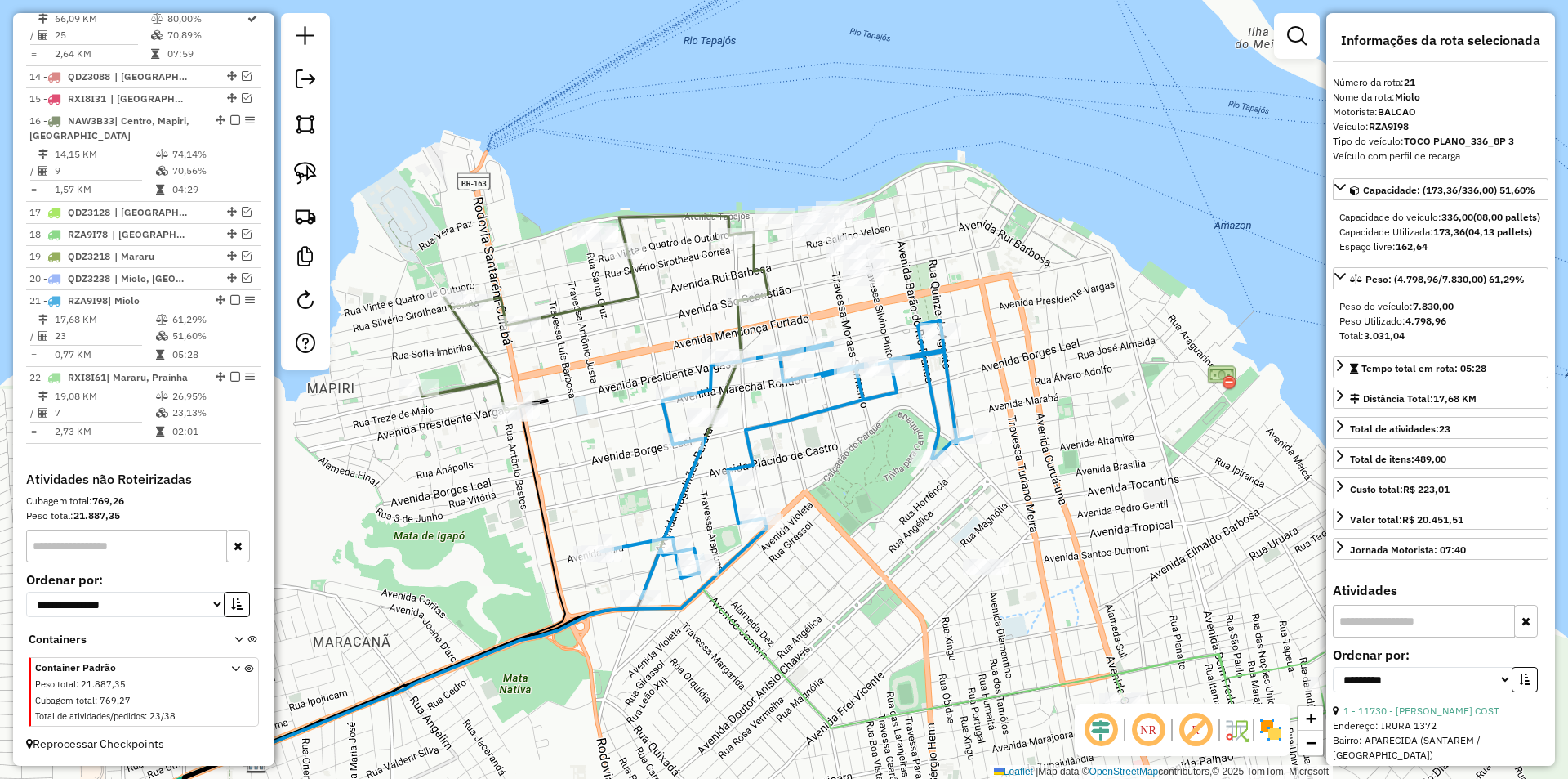
drag, startPoint x: 910, startPoint y: 393, endPoint x: 857, endPoint y: 486, distance: 107.0
click at [857, 486] on div "Janela de atendimento Grade de atendimento Capacidade Transportadoras Veículos …" at bounding box center [784, 389] width 1568 height 779
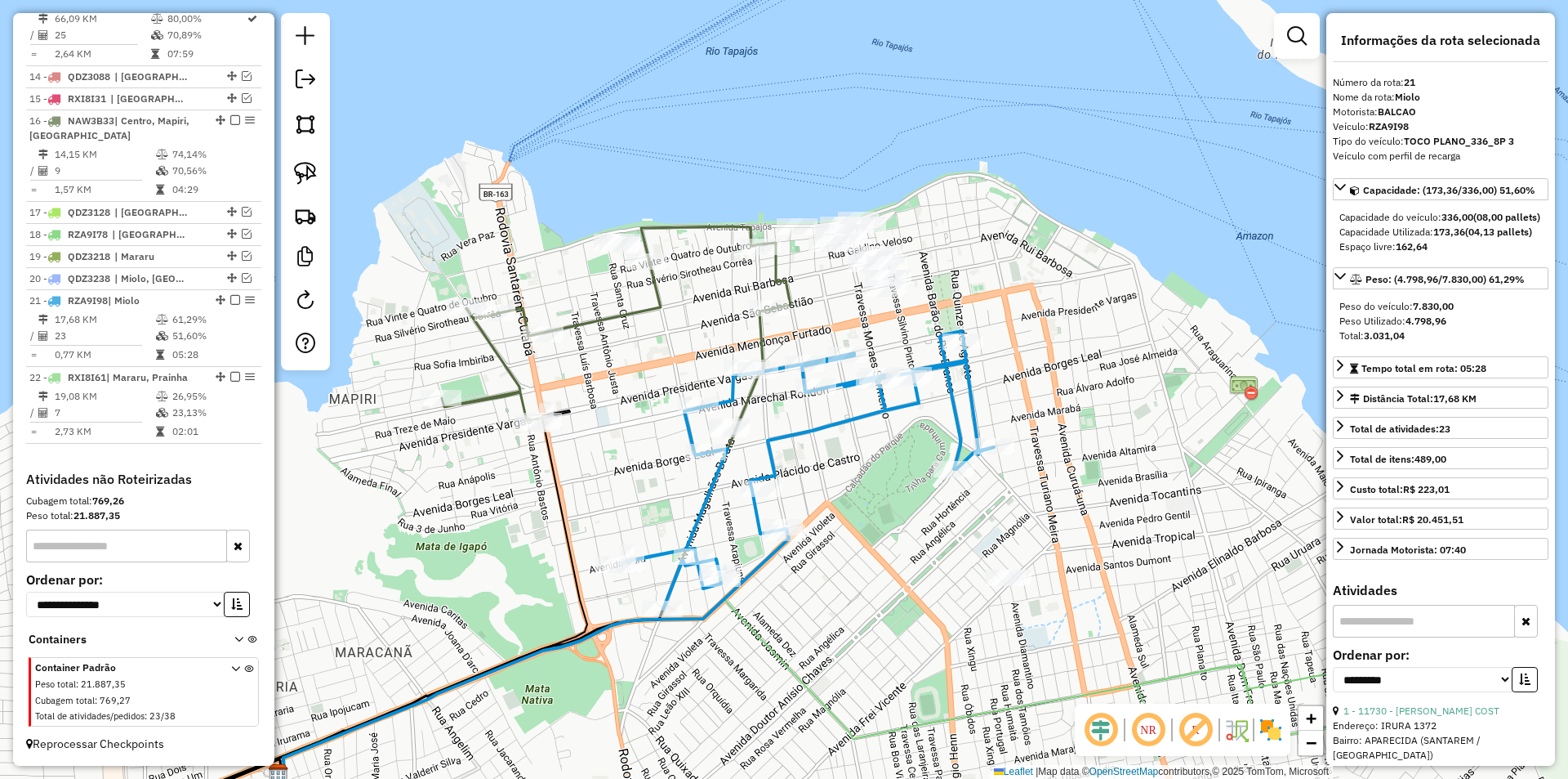
drag, startPoint x: 808, startPoint y: 479, endPoint x: 831, endPoint y: 491, distance: 25.9
click at [831, 491] on div "Janela de atendimento Grade de atendimento Capacidade Transportadoras Veículos …" at bounding box center [784, 389] width 1568 height 779
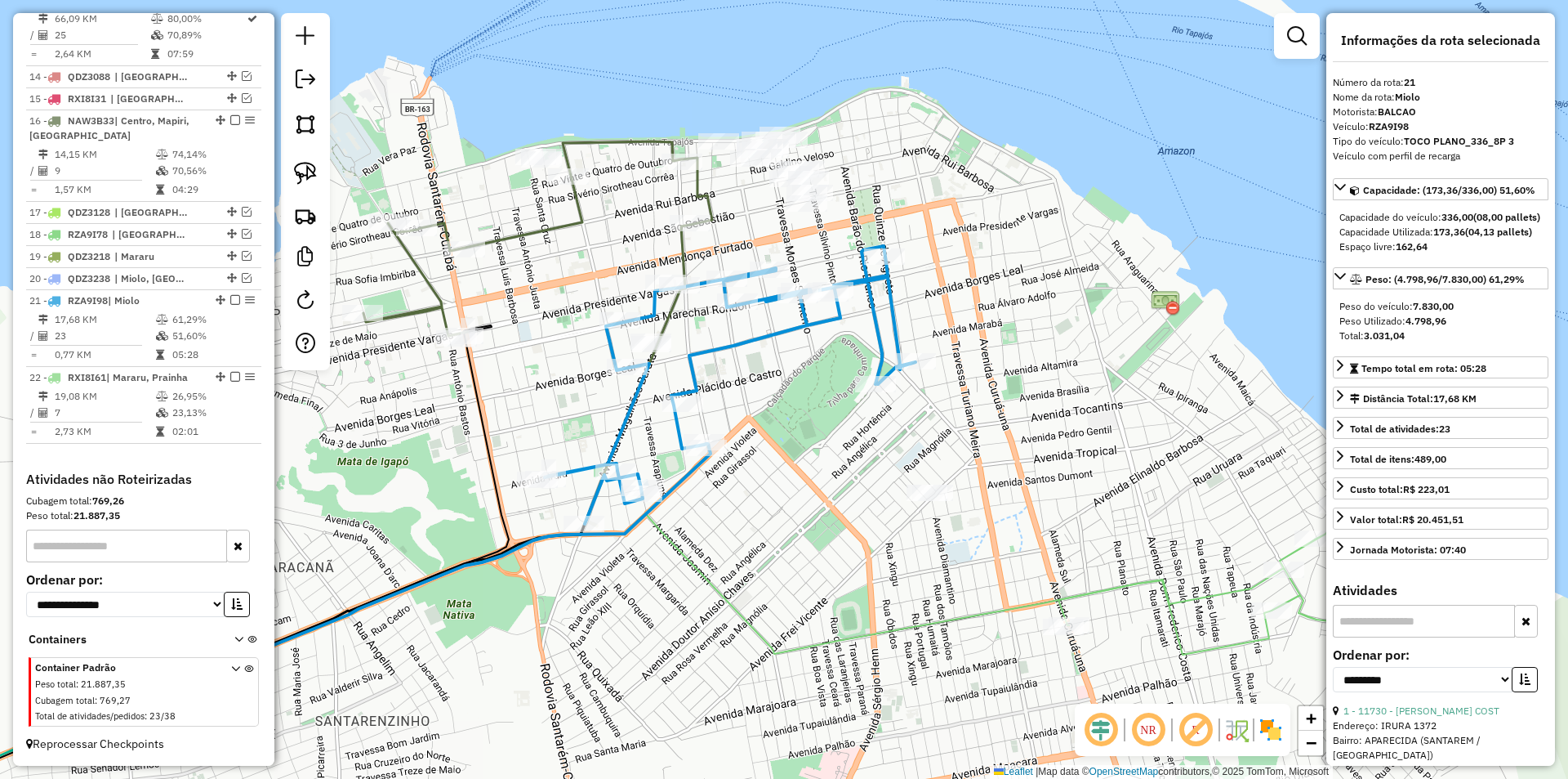
drag, startPoint x: 517, startPoint y: 302, endPoint x: 557, endPoint y: 284, distance: 43.9
click at [557, 284] on div "Janela de atendimento Grade de atendimento Capacidade Transportadoras Veículos …" at bounding box center [784, 389] width 1568 height 779
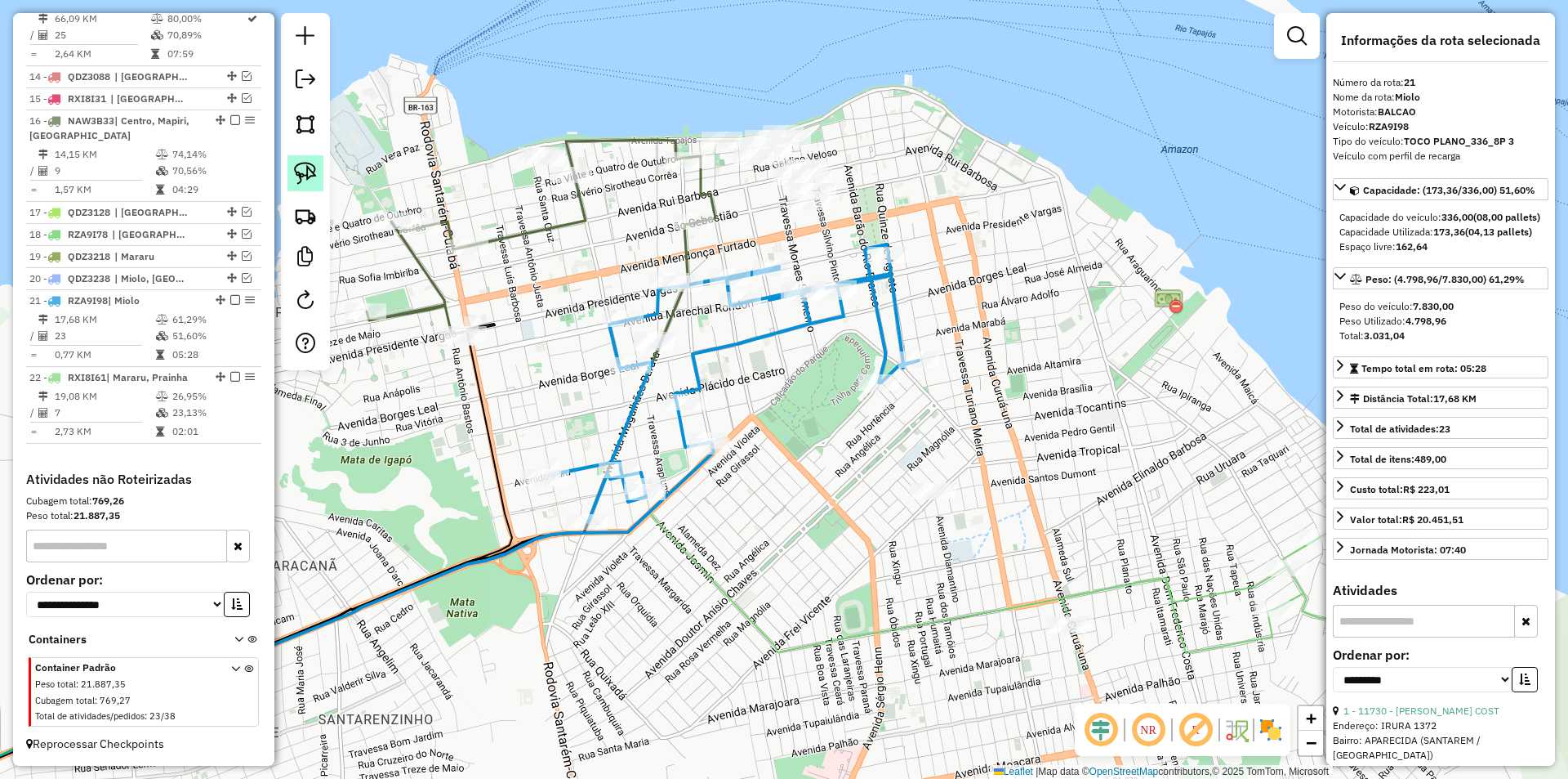
click at [302, 166] on img at bounding box center [305, 172] width 23 height 23
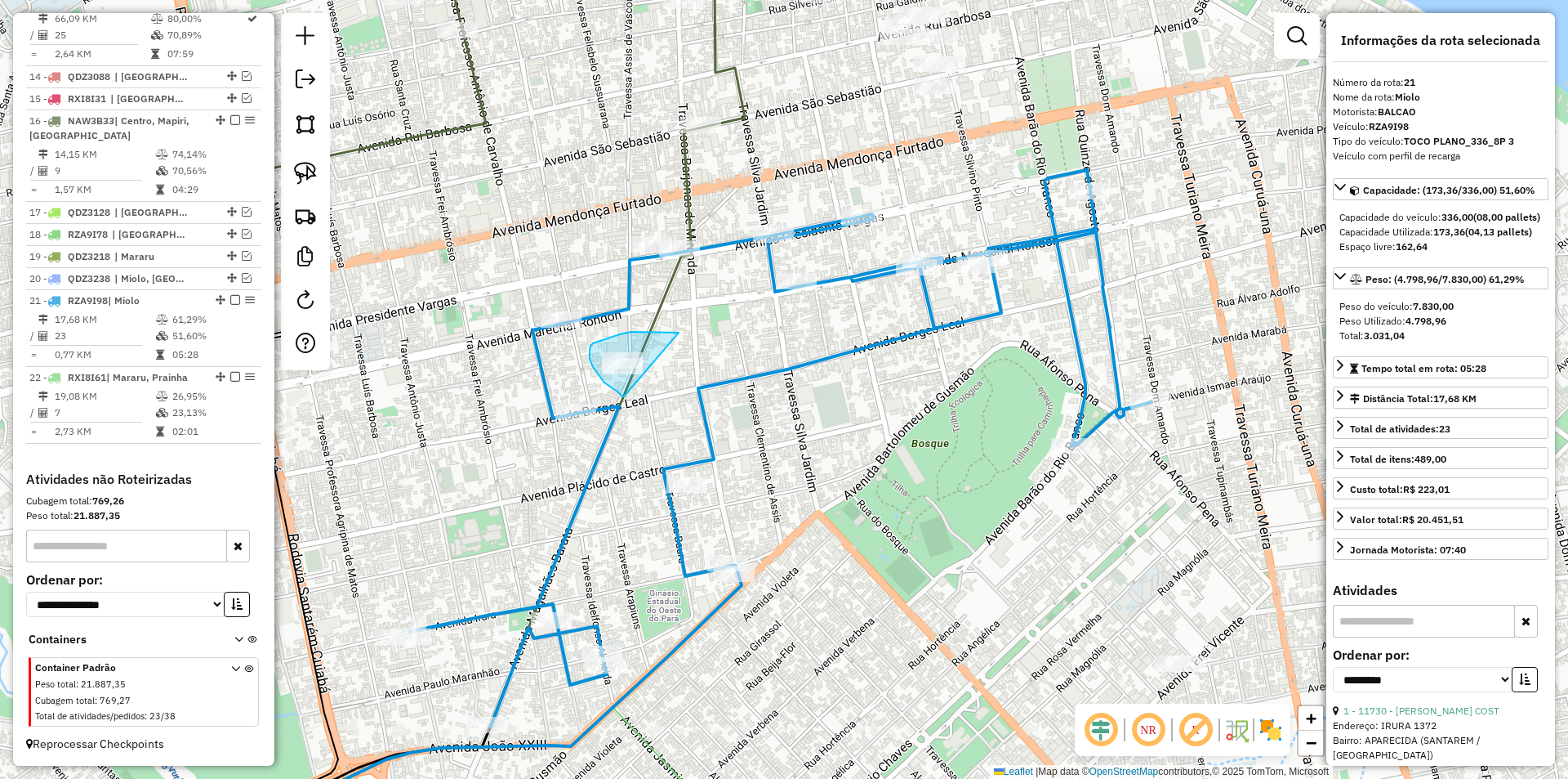
drag, startPoint x: 679, startPoint y: 333, endPoint x: 624, endPoint y: 397, distance: 84.4
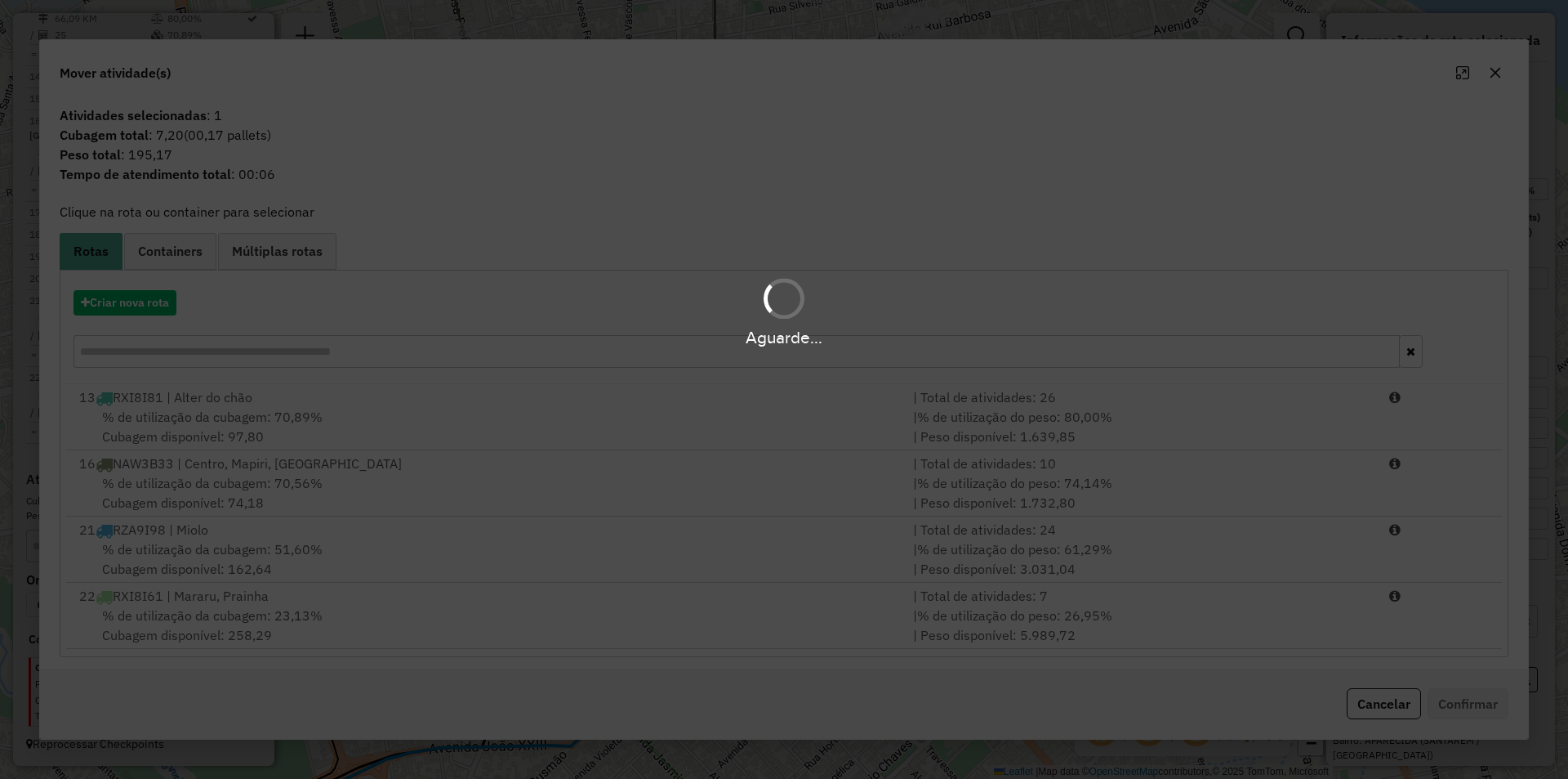
click at [548, 467] on div "Aguarde..." at bounding box center [784, 389] width 1568 height 779
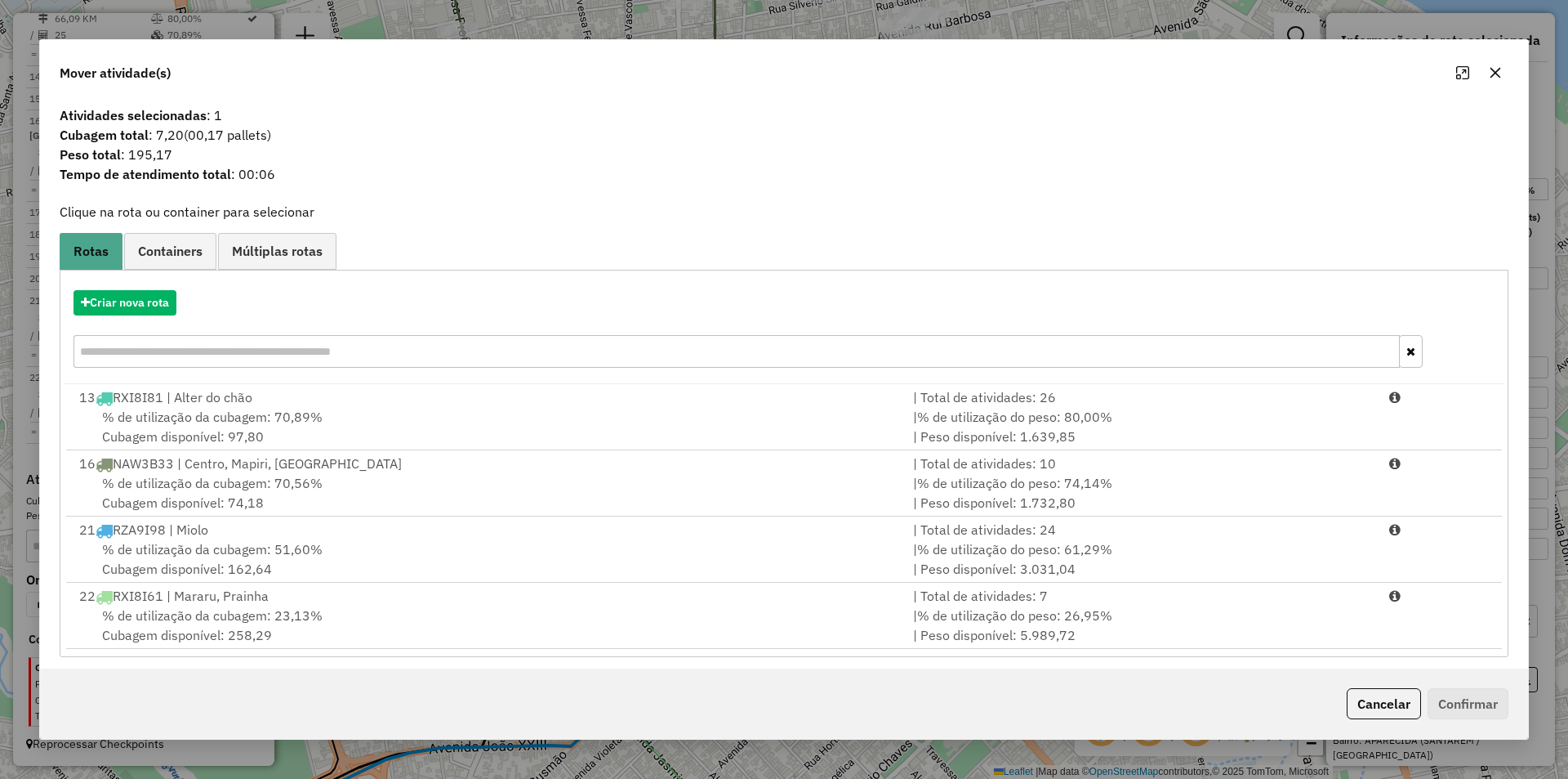
click at [1243, 483] on div "| % de utilização do peso: 74,14% | Peso disponível: 1.732,80" at bounding box center [1141, 492] width 476 height 39
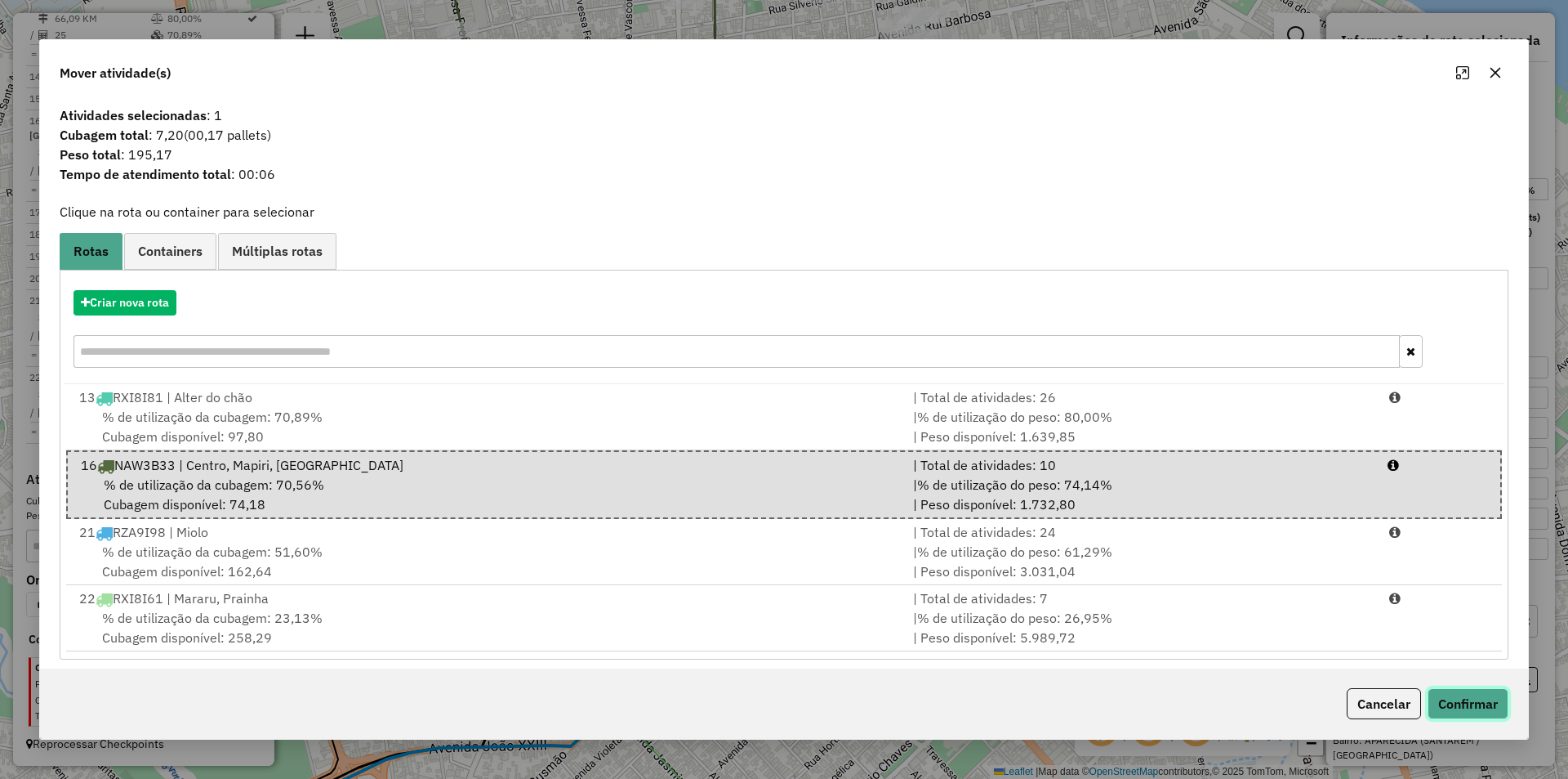
click at [1490, 703] on button "Confirmar" at bounding box center [1467, 704] width 81 height 31
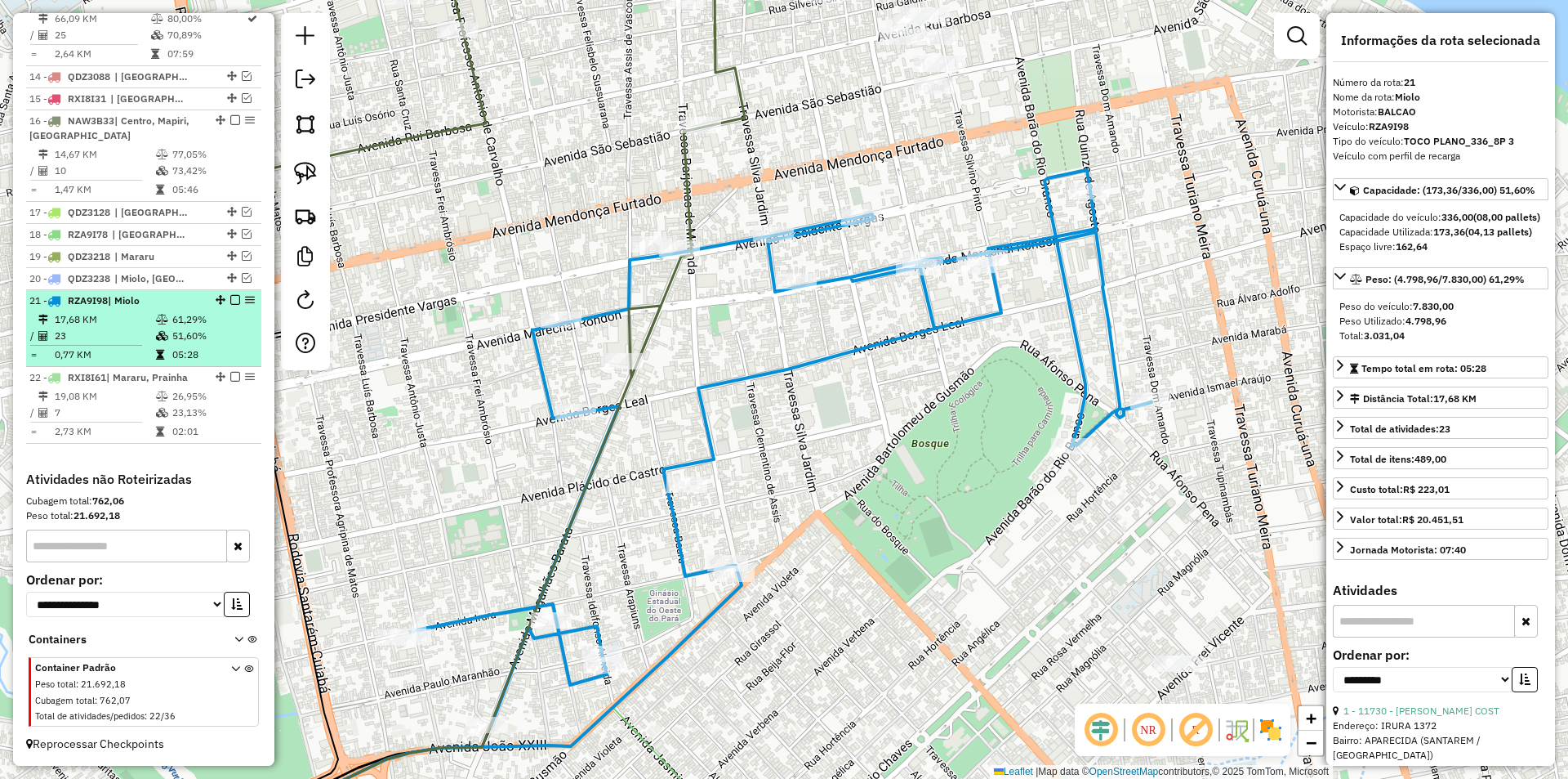
click at [232, 328] on td "51,60%" at bounding box center [212, 336] width 82 height 16
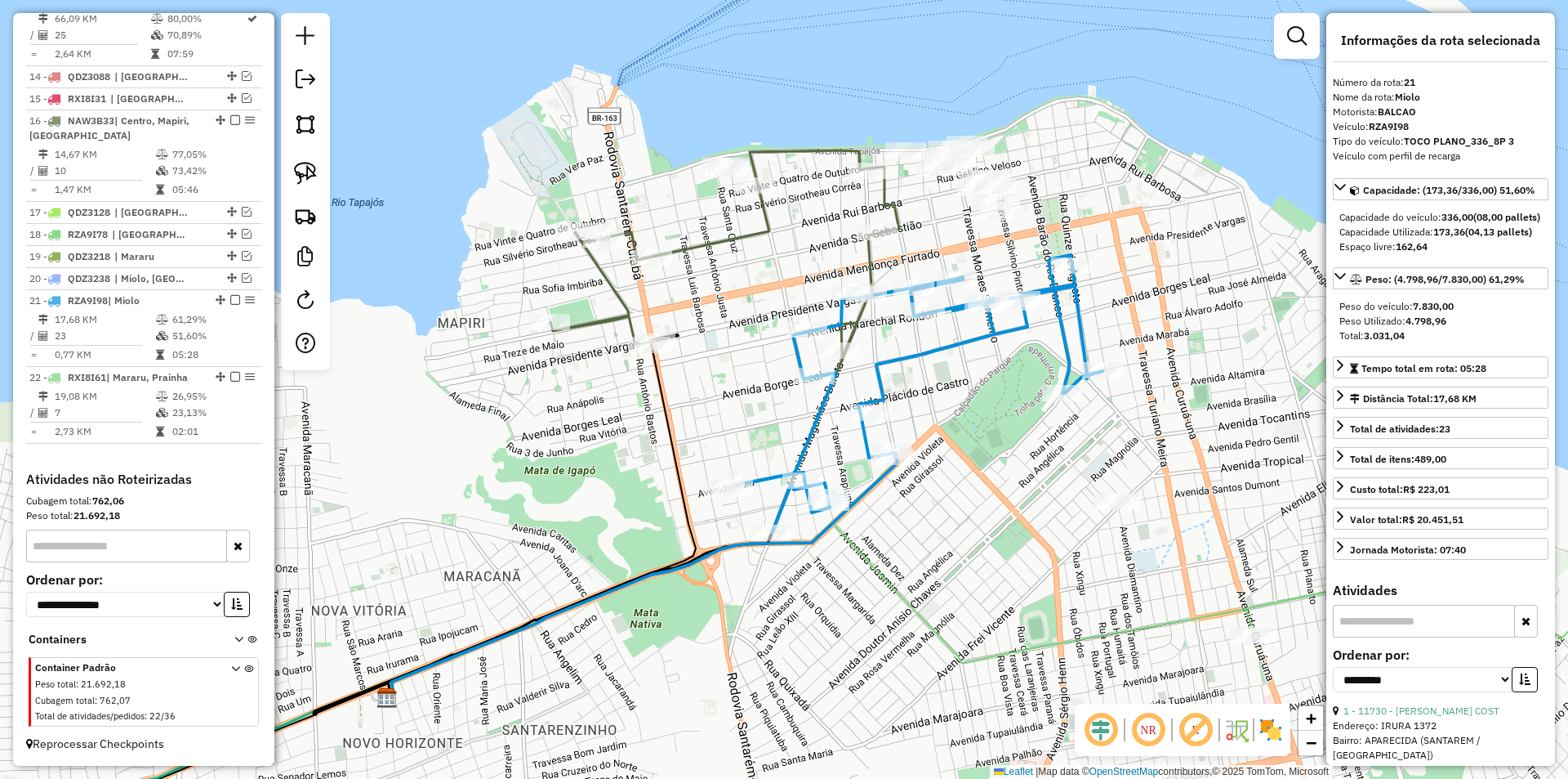
drag, startPoint x: 1053, startPoint y: 304, endPoint x: 977, endPoint y: 408, distance: 128.8
click at [977, 408] on div "Janela de atendimento Grade de atendimento Capacidade Transportadoras Veículos …" at bounding box center [784, 389] width 1568 height 779
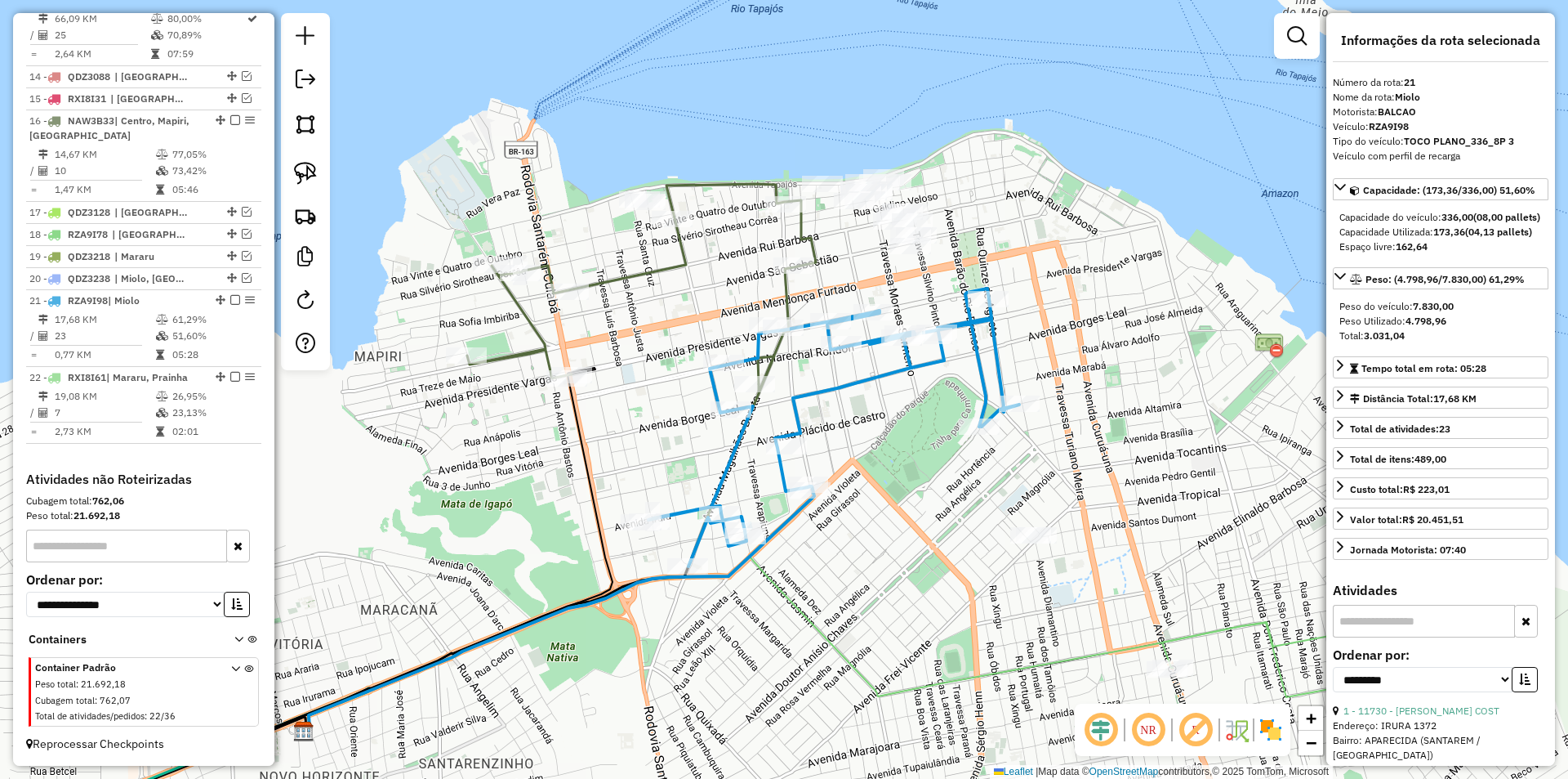
drag, startPoint x: 936, startPoint y: 260, endPoint x: 842, endPoint y: 285, distance: 97.3
click at [842, 285] on div "Janela de atendimento Grade de atendimento Capacidade Transportadoras Veículos …" at bounding box center [784, 389] width 1568 height 779
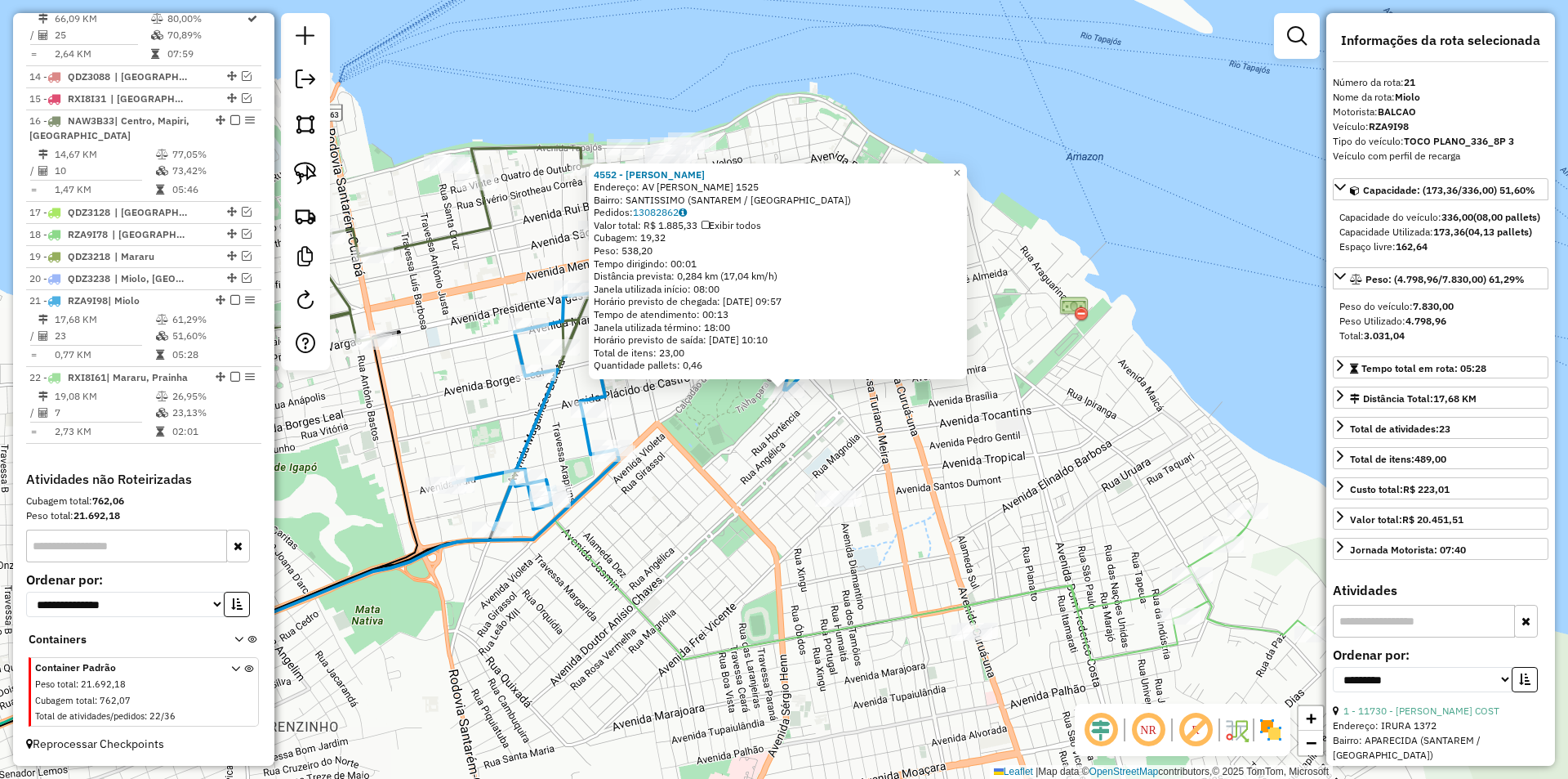
click at [830, 409] on div "4552 - Simara Luana Freitas Endereço: AV ISMAEL ARAUJO 1525 Bairro: SANTISSIMO …" at bounding box center [784, 389] width 1568 height 779
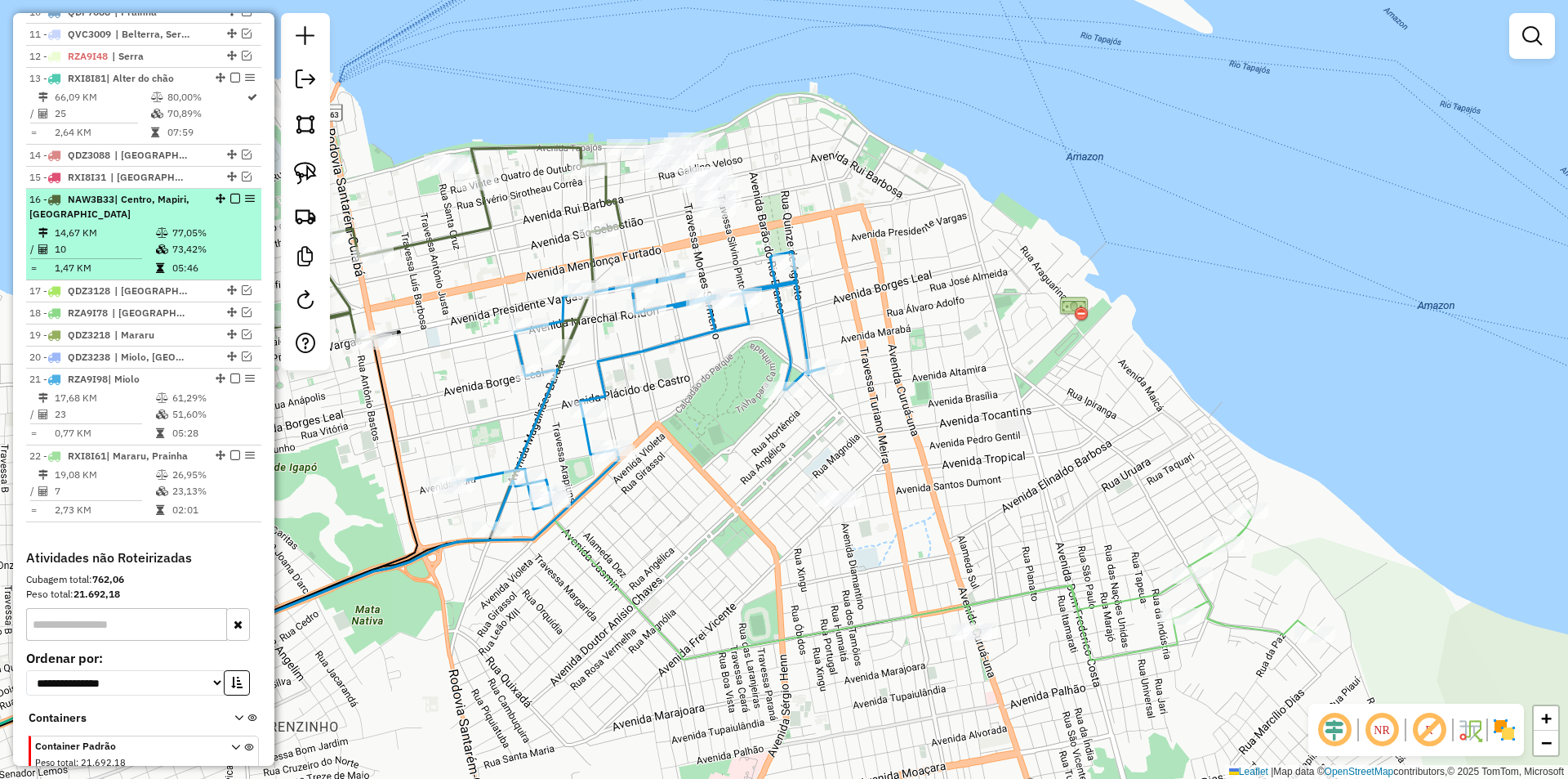
scroll to position [793, 0]
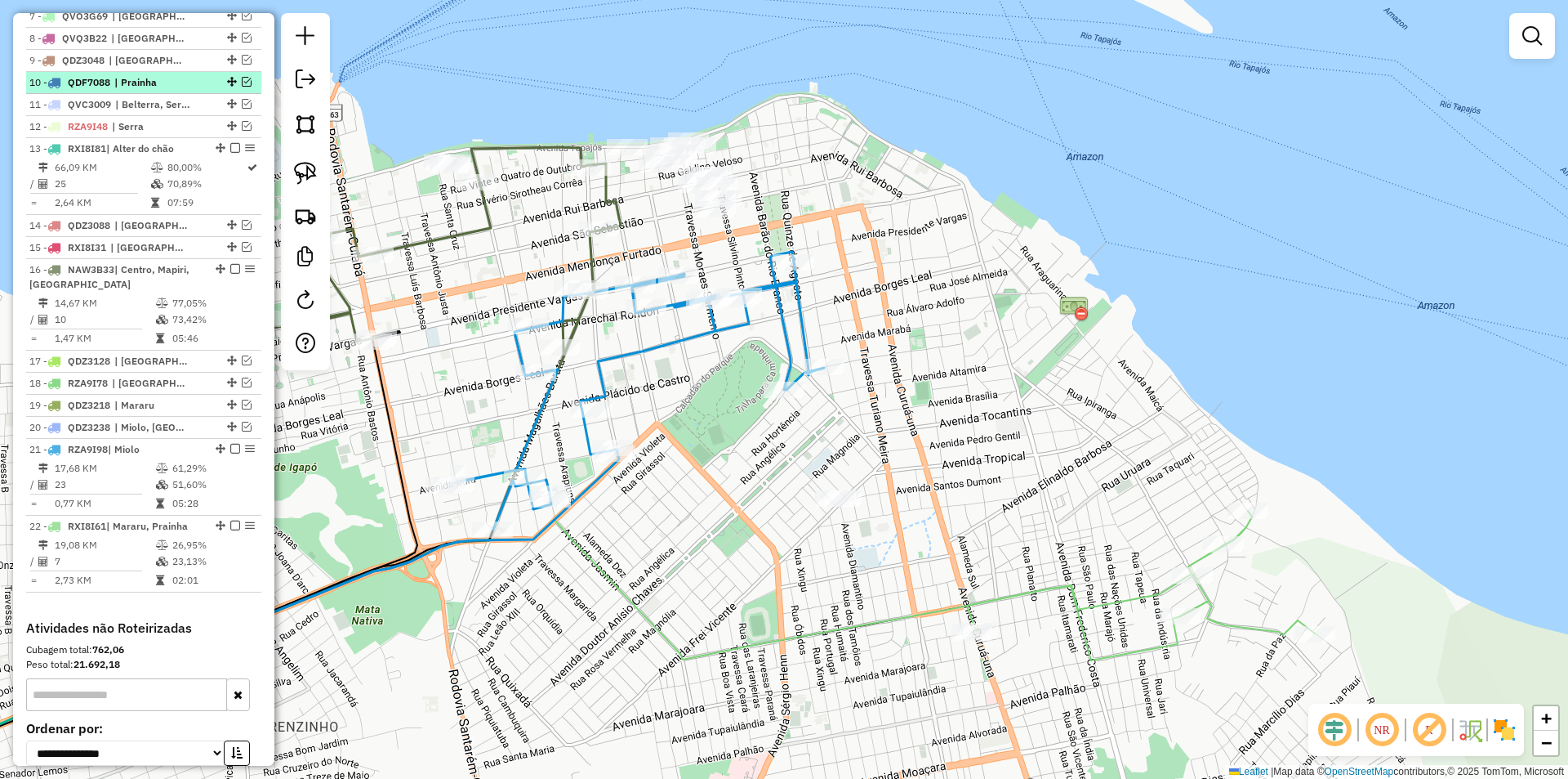
click at [240, 90] on div "10 - QDF7088 | Prainha" at bounding box center [143, 83] width 228 height 15
select select "**********"
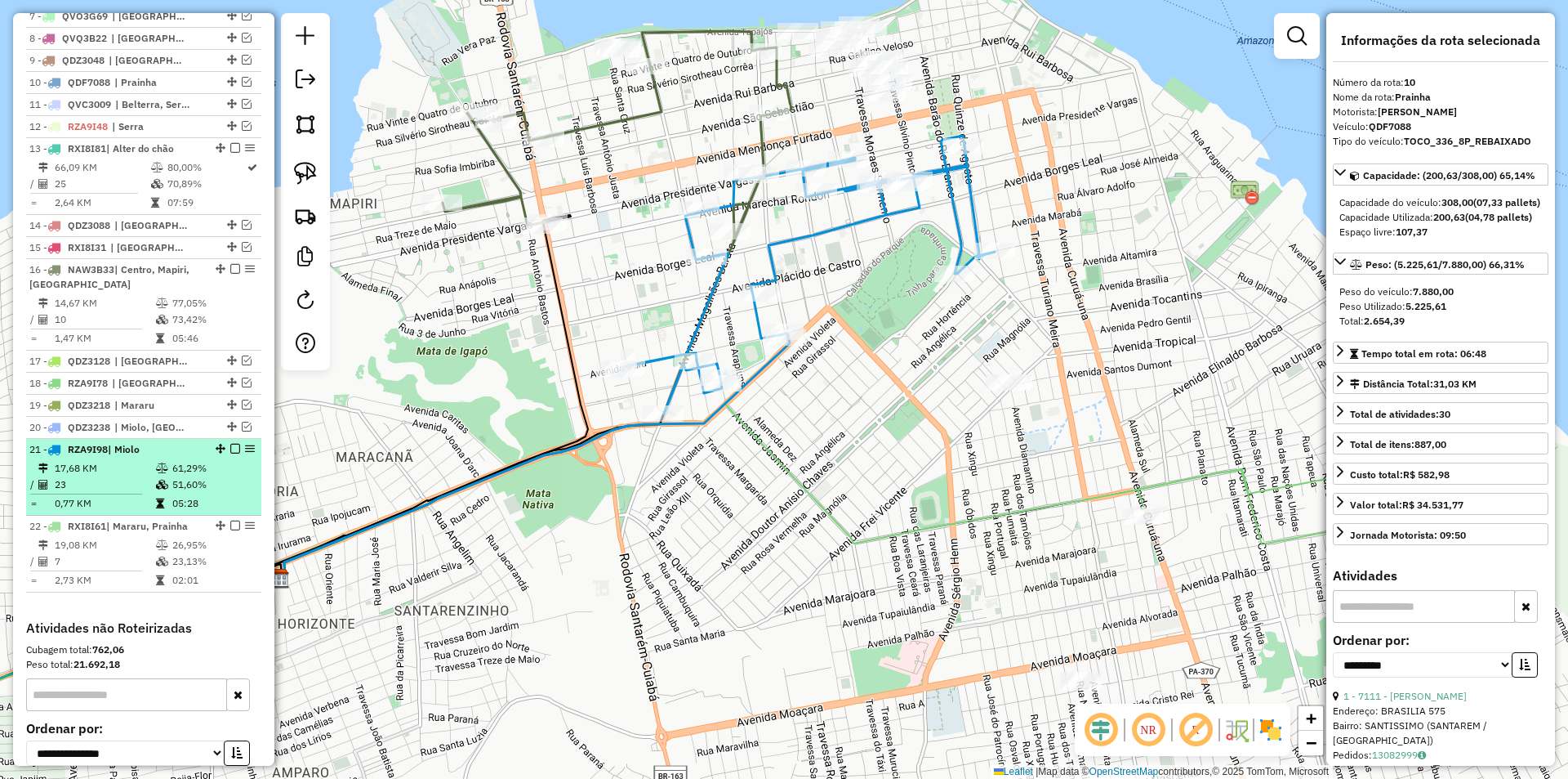
click at [230, 453] on em at bounding box center [235, 448] width 10 height 10
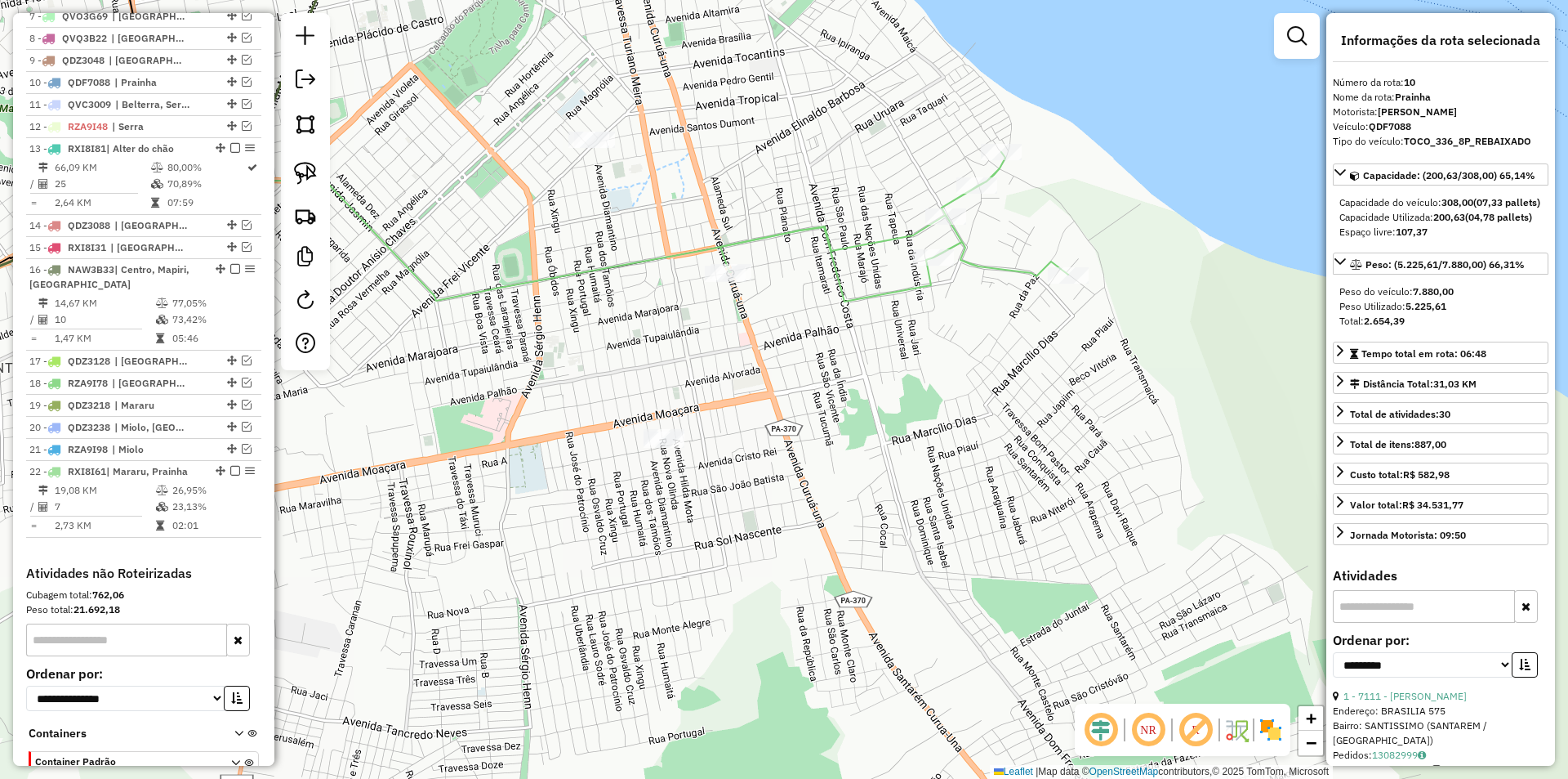
drag, startPoint x: 827, startPoint y: 492, endPoint x: 409, endPoint y: 249, distance: 483.5
click at [409, 249] on div "Janela de atendimento Grade de atendimento Capacidade Transportadoras Veículos …" at bounding box center [784, 389] width 1568 height 779
drag, startPoint x: 561, startPoint y: 318, endPoint x: 564, endPoint y: 347, distance: 29.2
click at [564, 347] on div "Janela de atendimento Grade de atendimento Capacidade Transportadoras Veículos …" at bounding box center [784, 389] width 1568 height 779
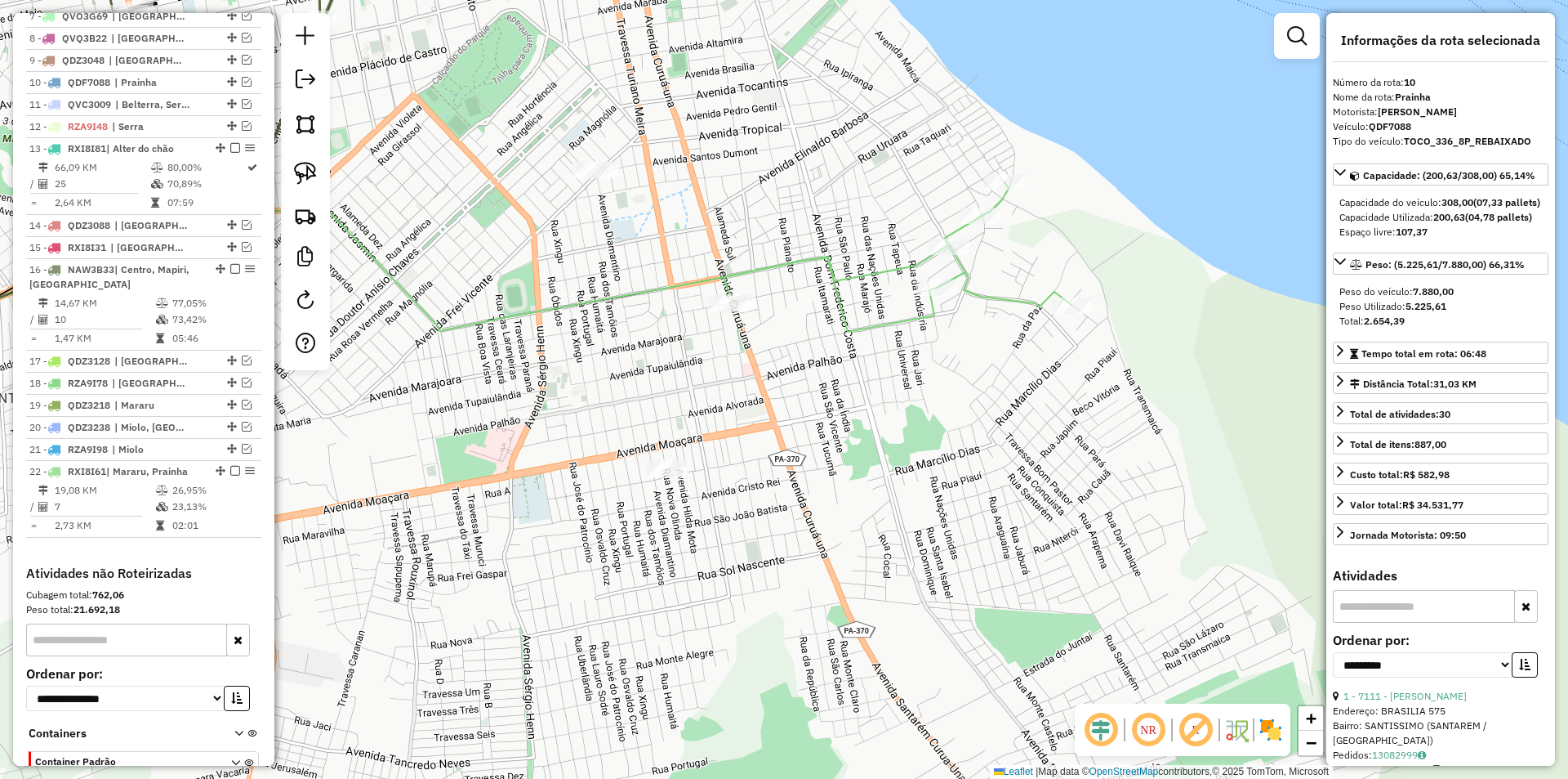
click at [324, 180] on div at bounding box center [305, 191] width 49 height 357
click at [315, 172] on img at bounding box center [305, 172] width 23 height 23
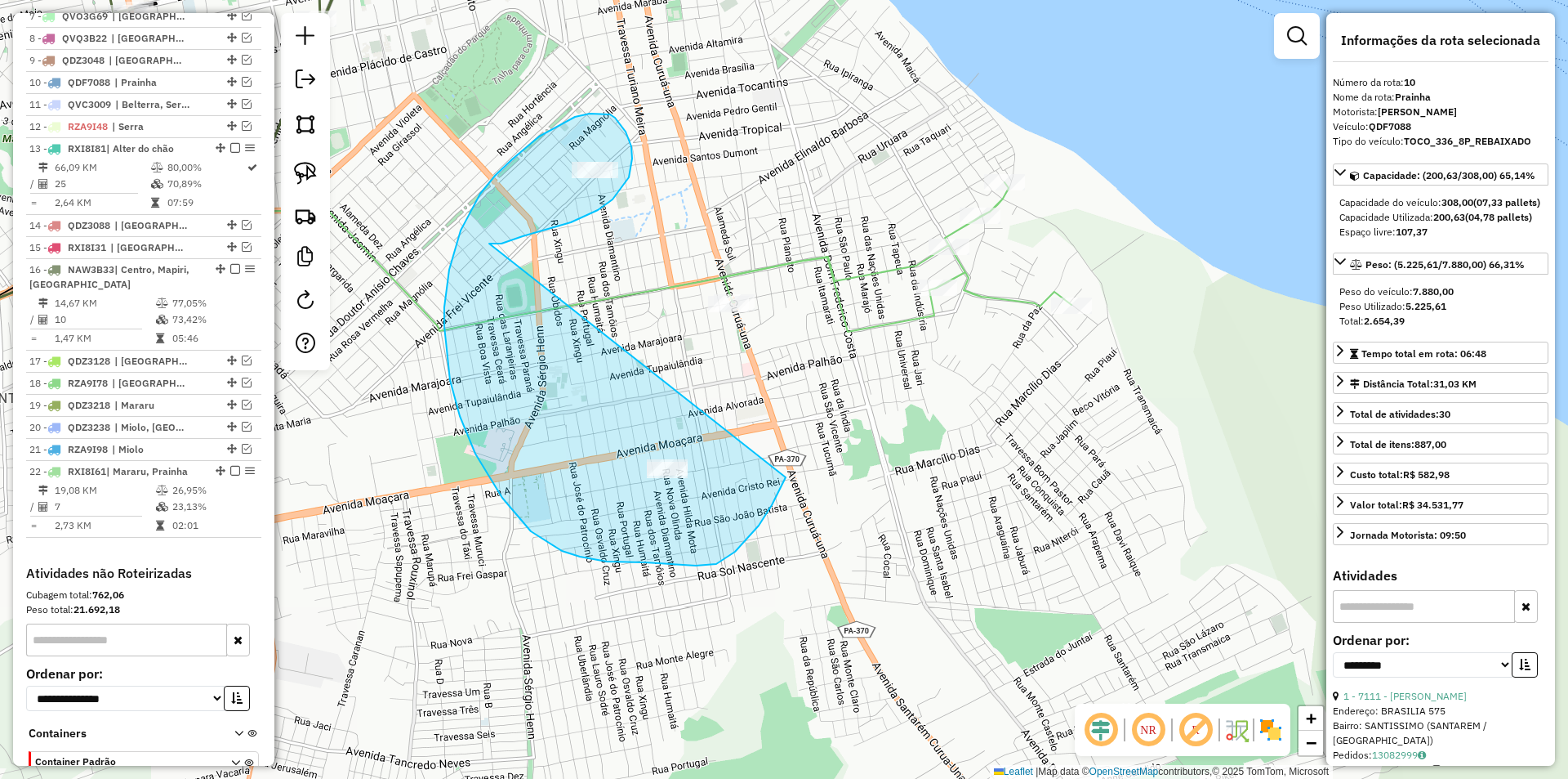
drag, startPoint x: 532, startPoint y: 234, endPoint x: 789, endPoint y: 467, distance: 346.9
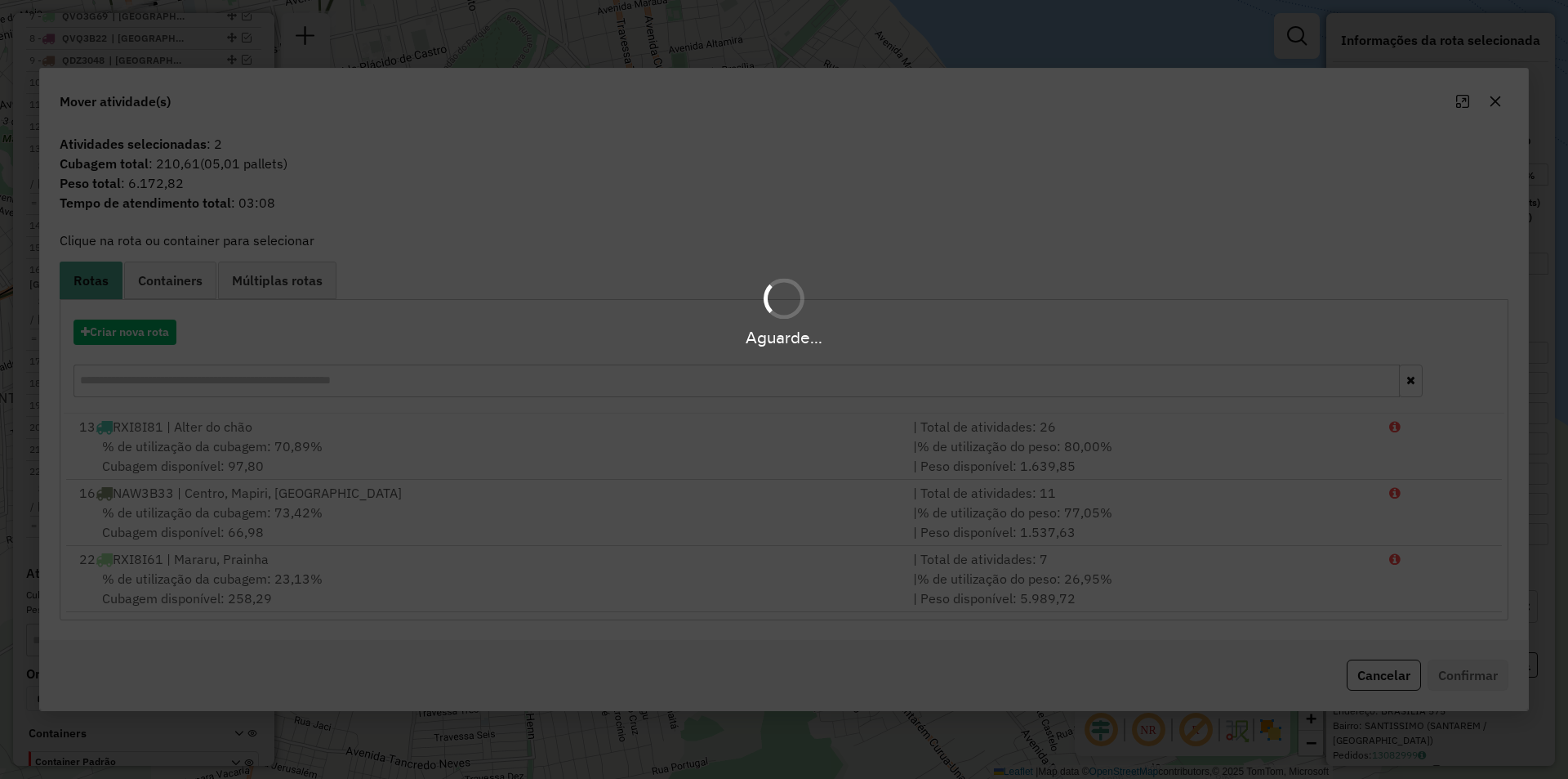
click at [346, 586] on div "Aguarde..." at bounding box center [784, 389] width 1568 height 779
click at [359, 586] on div "Aguarde..." at bounding box center [784, 389] width 1568 height 779
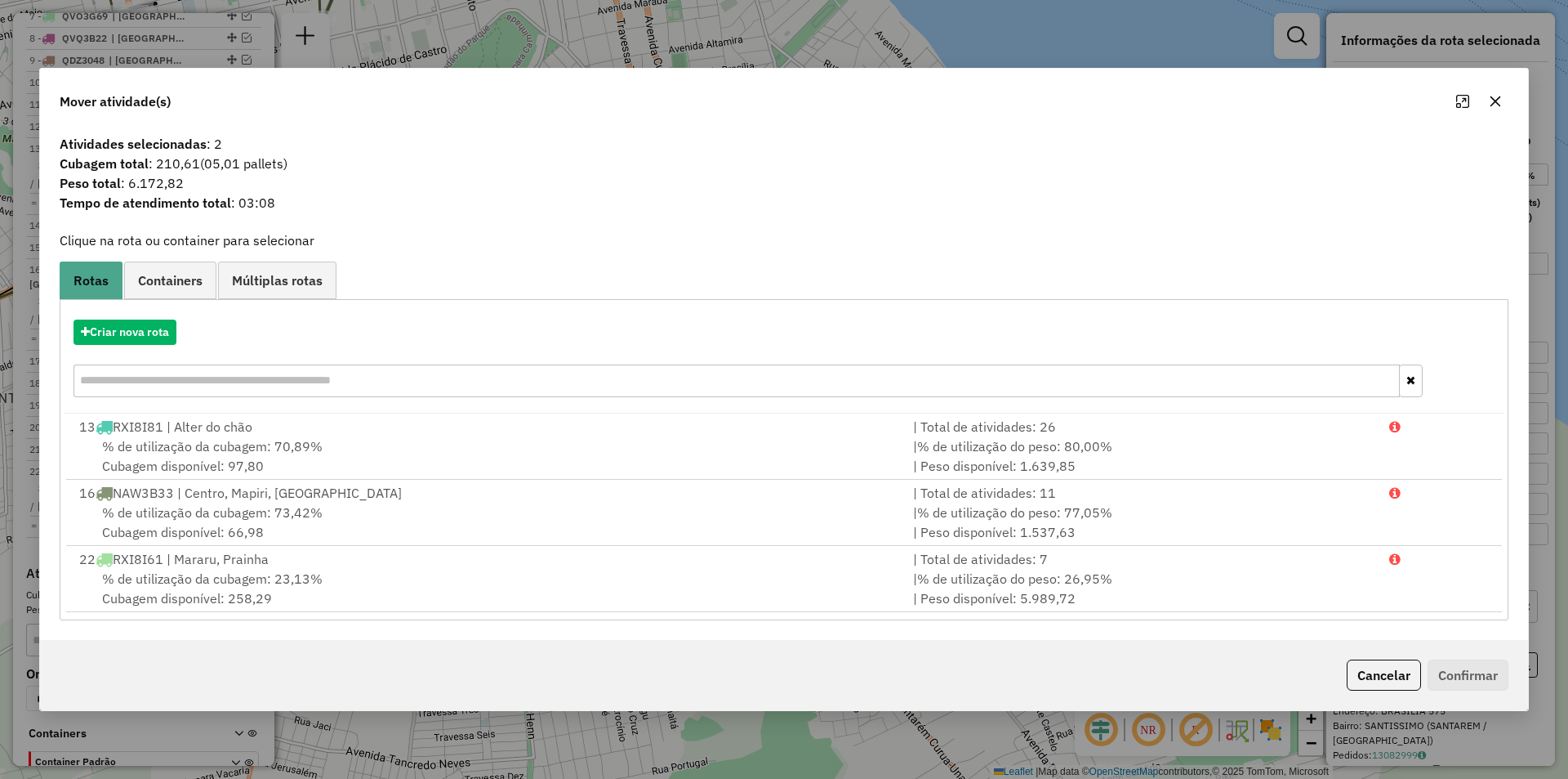
click at [359, 586] on div "% de utilização da cubagem: 23,13% Cubagem disponível: 258,29" at bounding box center [487, 588] width 834 height 39
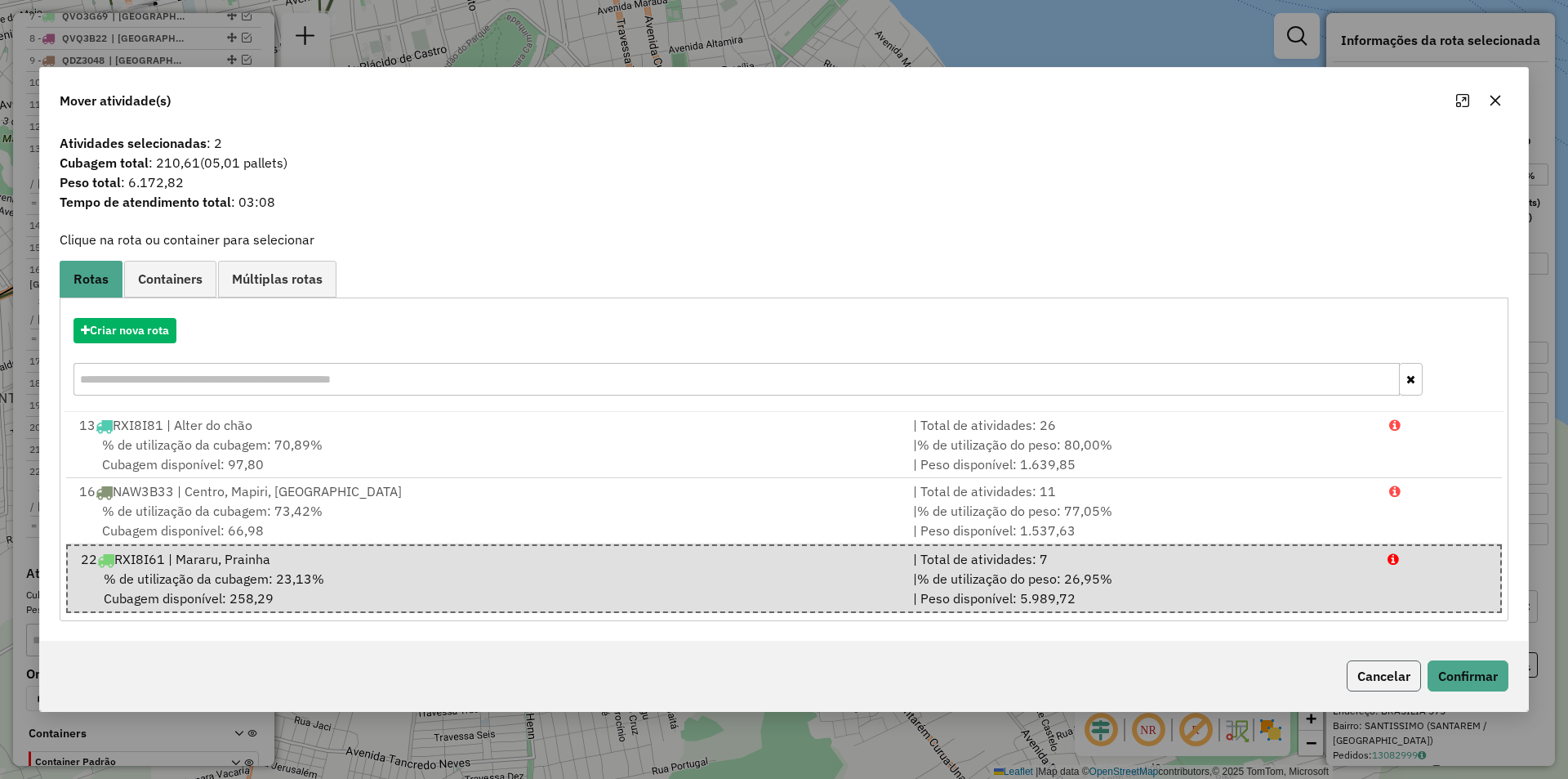
click at [1389, 673] on button "Cancelar" at bounding box center [1384, 676] width 74 height 31
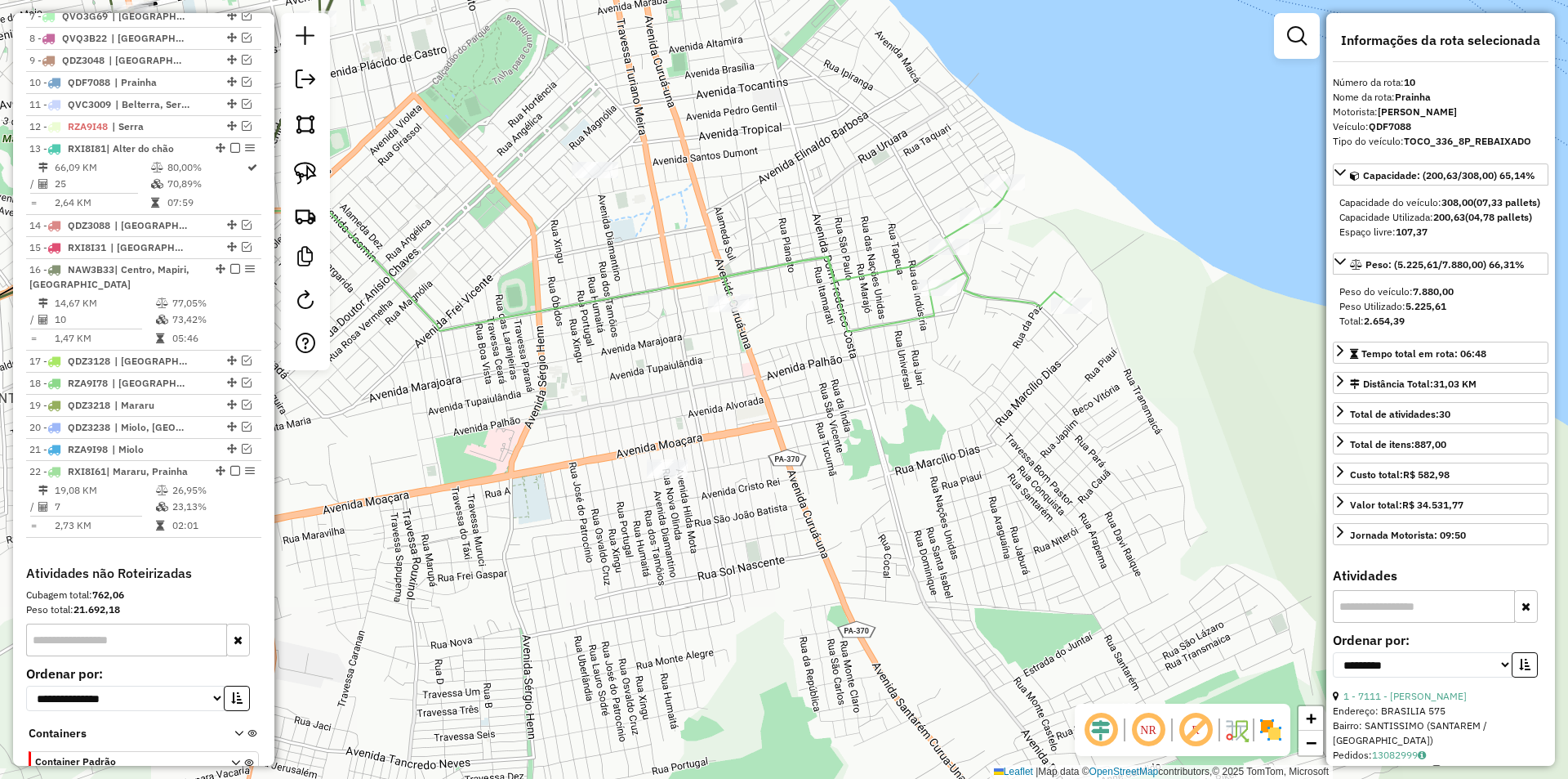
click at [892, 320] on icon at bounding box center [402, 278] width 1070 height 173
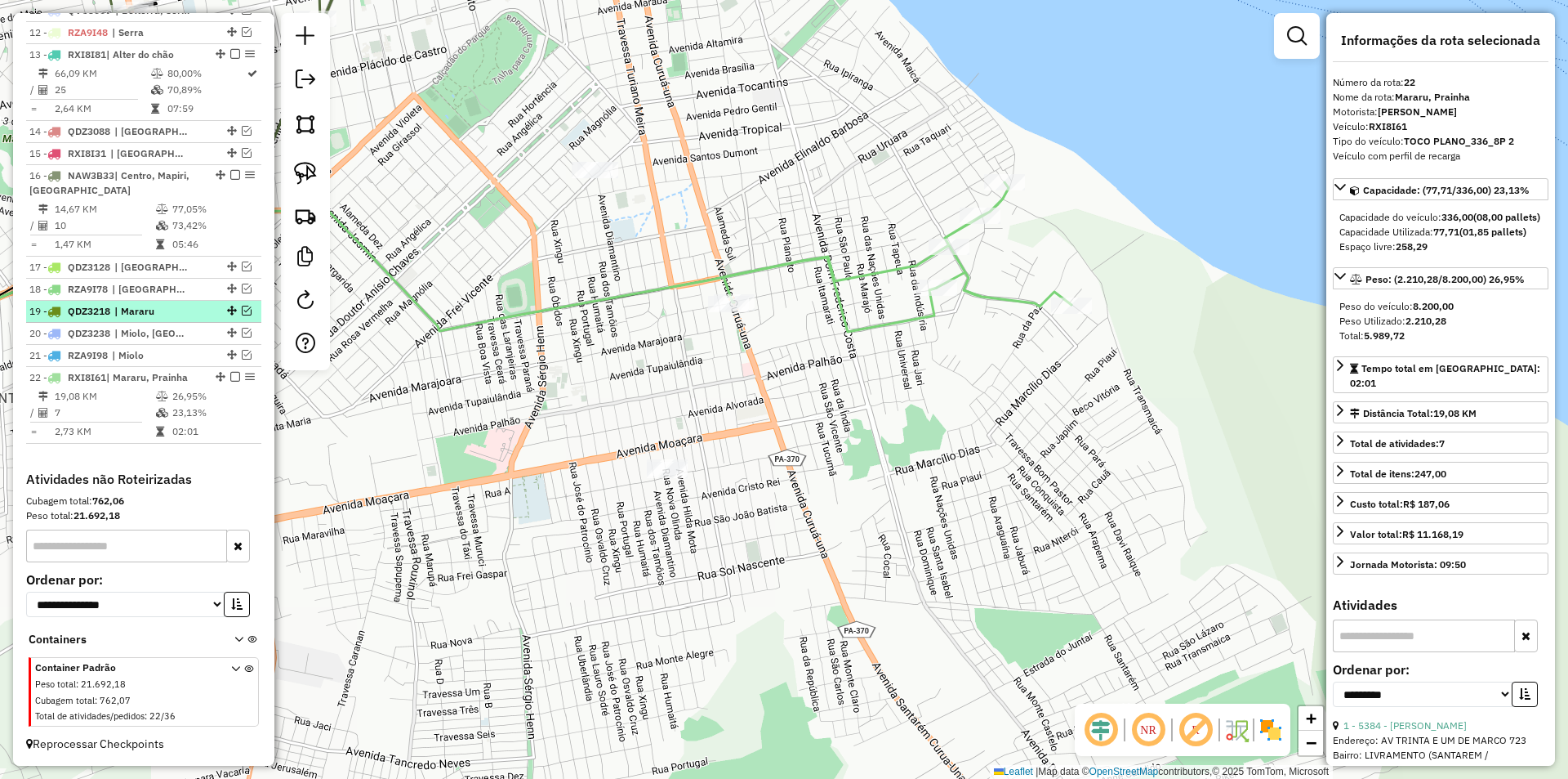
click at [243, 309] on em at bounding box center [247, 310] width 10 height 10
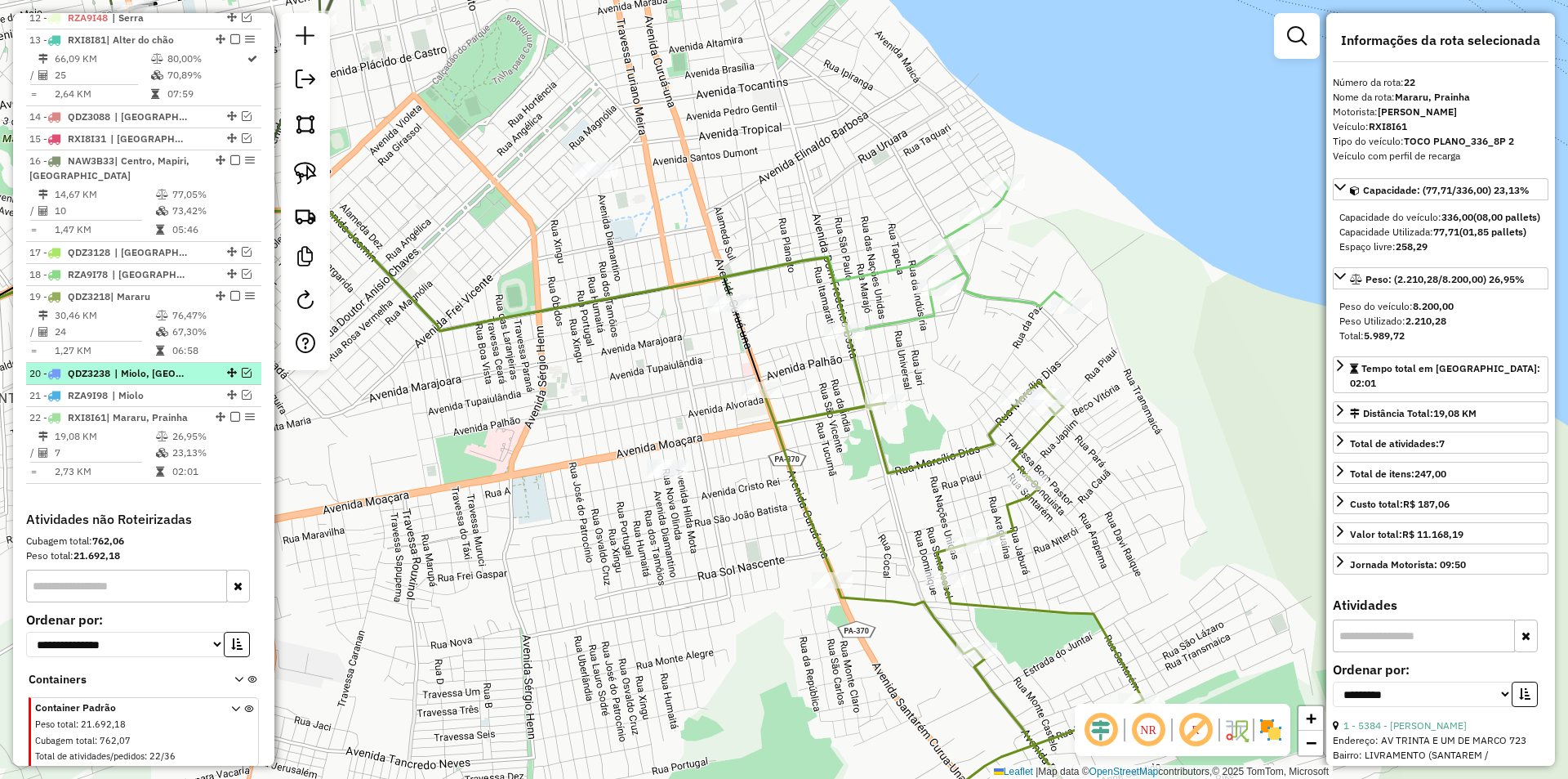
click at [242, 377] on em at bounding box center [247, 372] width 10 height 10
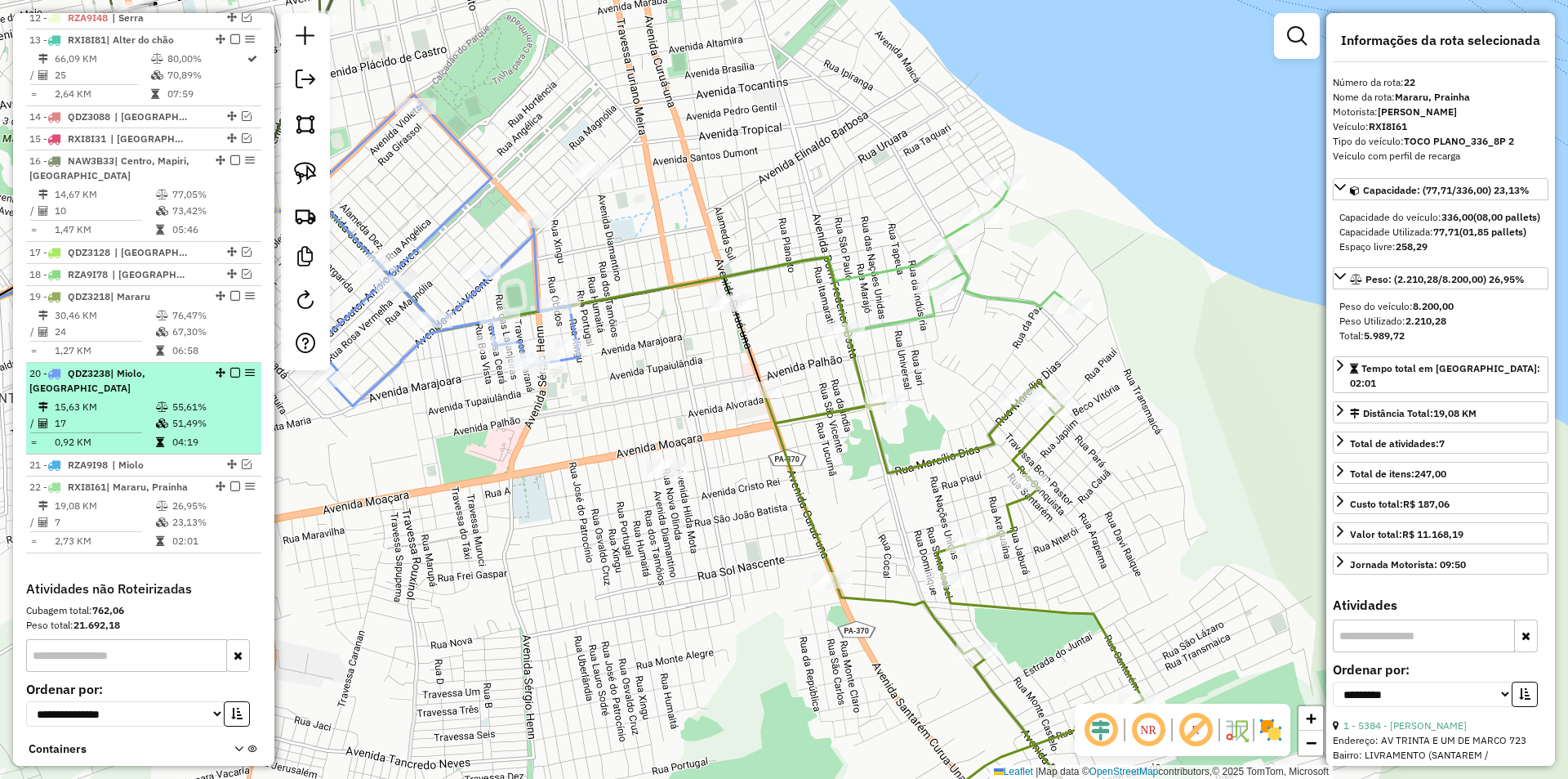
click at [220, 395] on div "20 - QDZ3238 | Miolo, Nova República" at bounding box center [143, 381] width 228 height 29
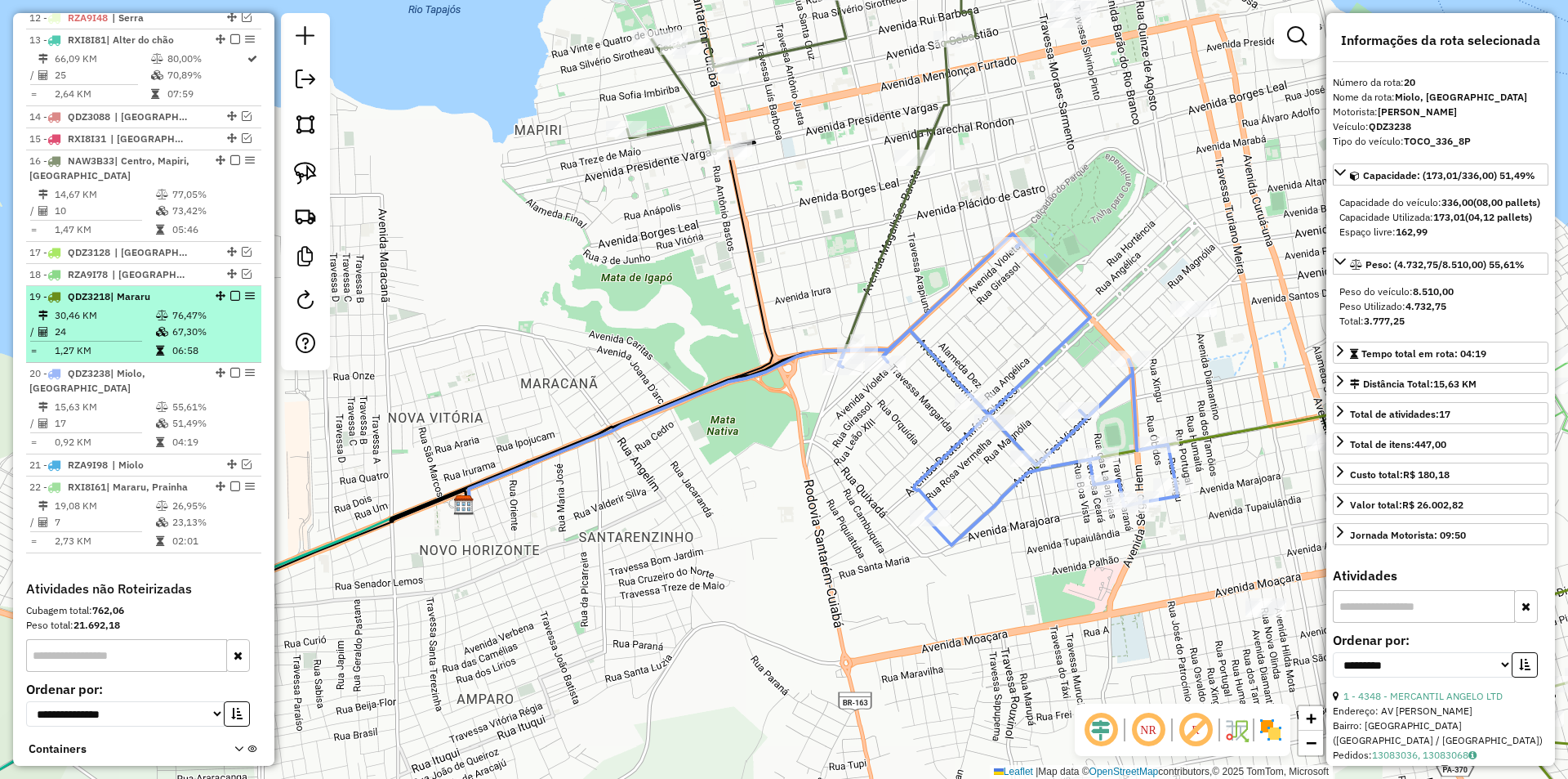
click at [231, 301] on em at bounding box center [235, 296] width 10 height 10
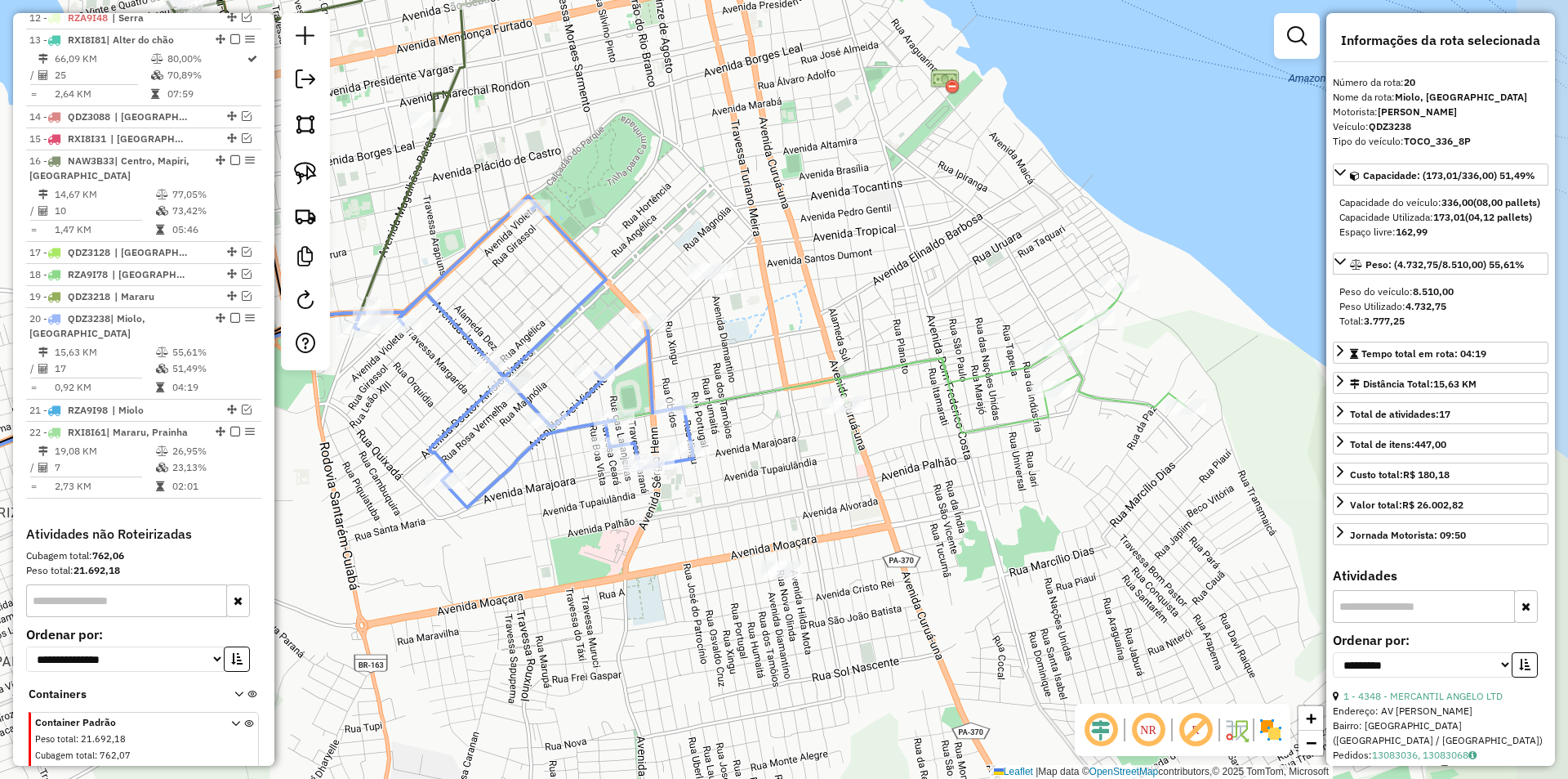
drag, startPoint x: 988, startPoint y: 342, endPoint x: 430, endPoint y: 253, distance: 565.1
click at [430, 253] on div "Janela de atendimento Grade de atendimento Capacidade Transportadoras Veículos …" at bounding box center [784, 389] width 1568 height 779
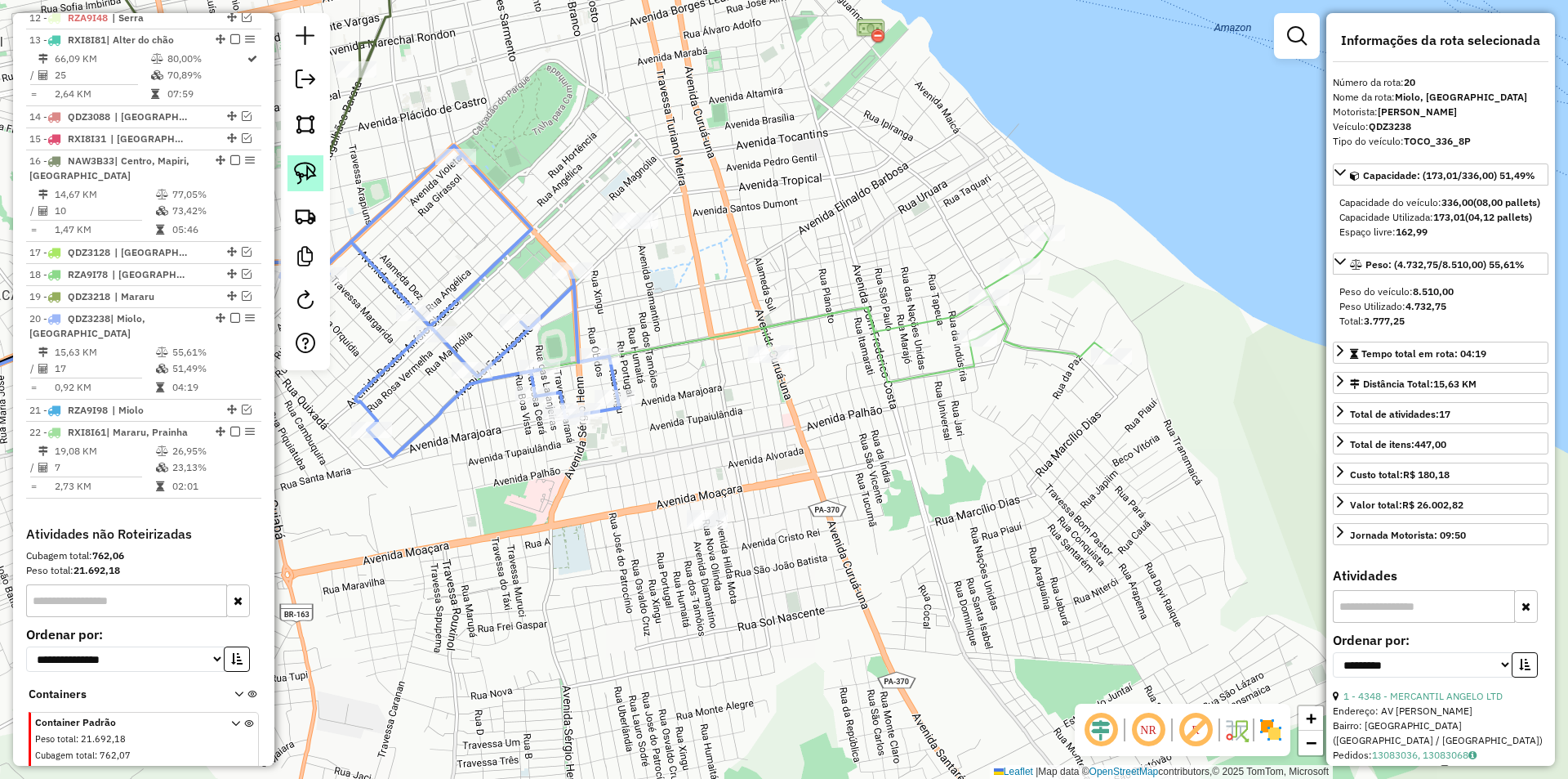
click at [302, 170] on img at bounding box center [305, 172] width 23 height 23
drag, startPoint x: 661, startPoint y: 318, endPoint x: 847, endPoint y: 331, distance: 186.5
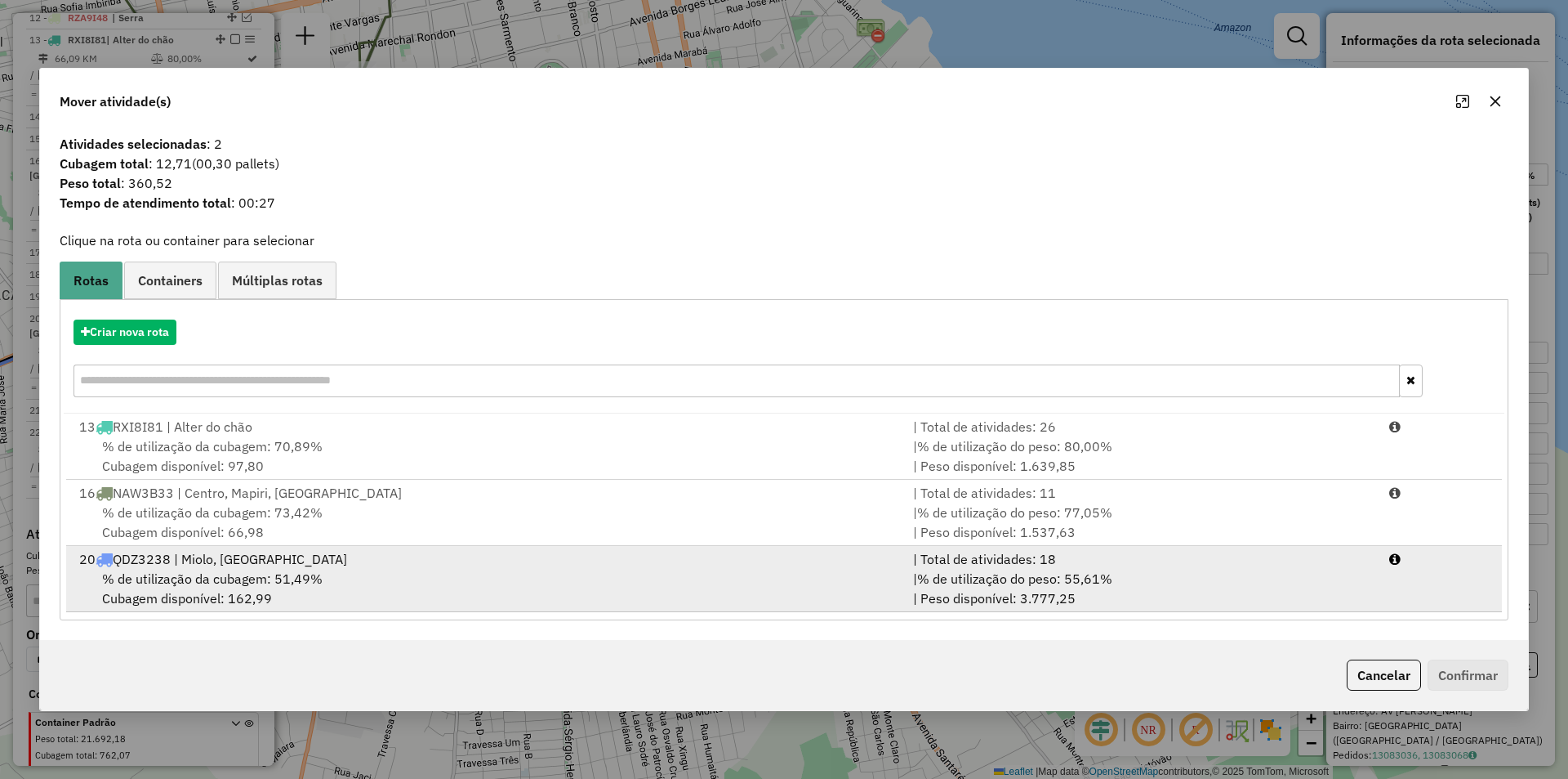
click at [720, 558] on div "20 QDZ3238 | Miolo, Nova República" at bounding box center [487, 560] width 834 height 20
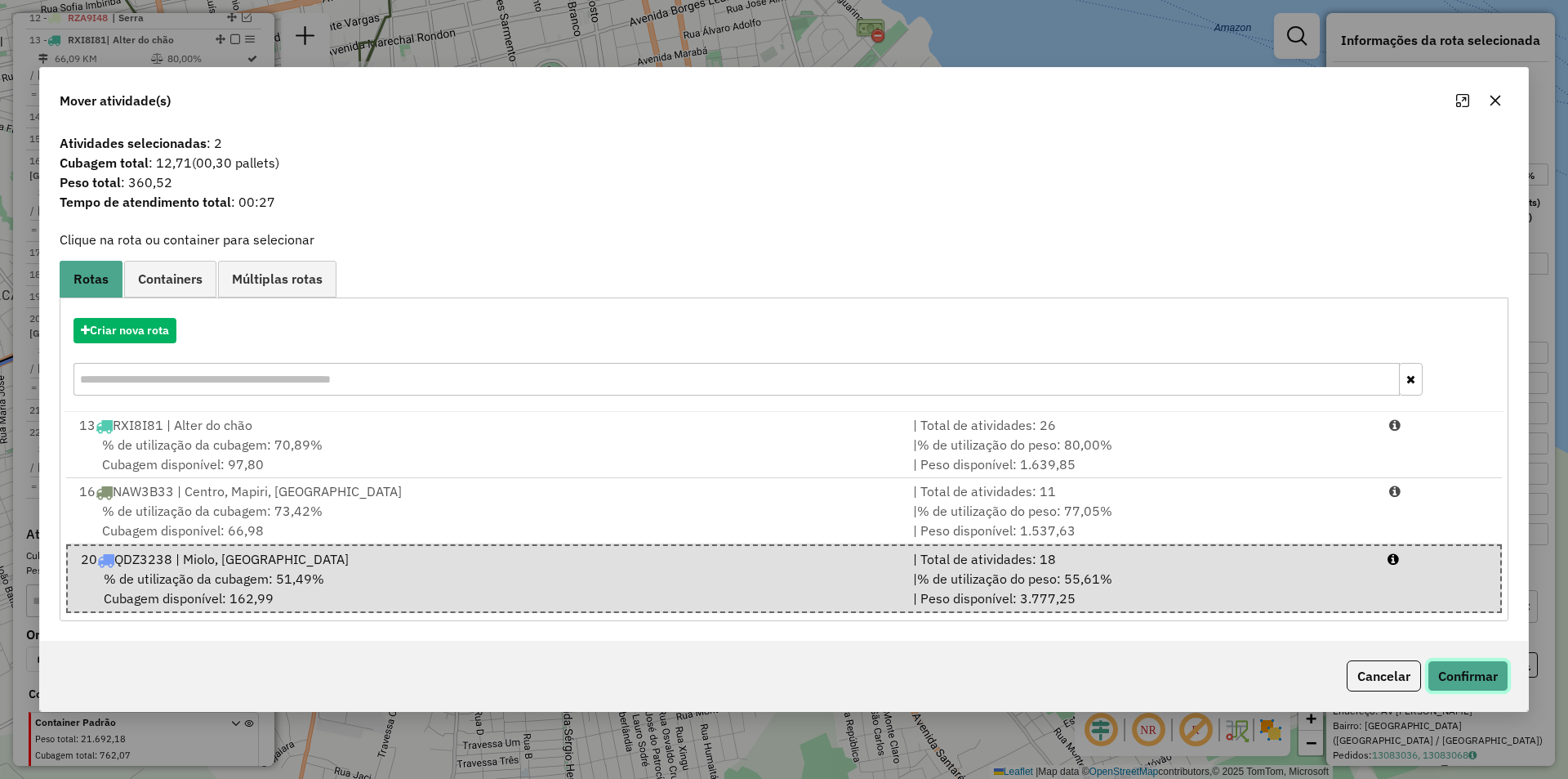
click at [1492, 674] on button "Confirmar" at bounding box center [1467, 676] width 81 height 31
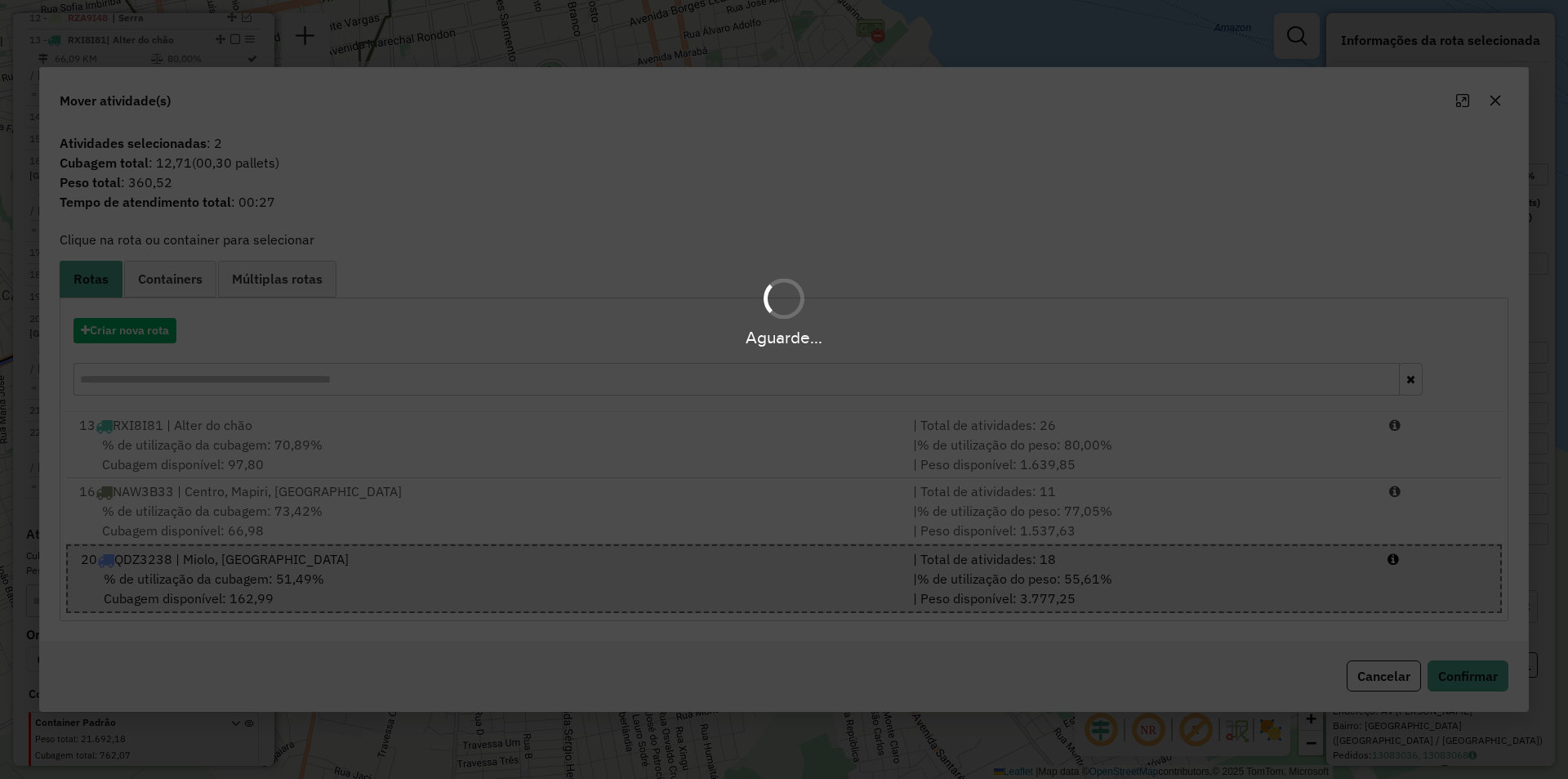
scroll to position [971, 0]
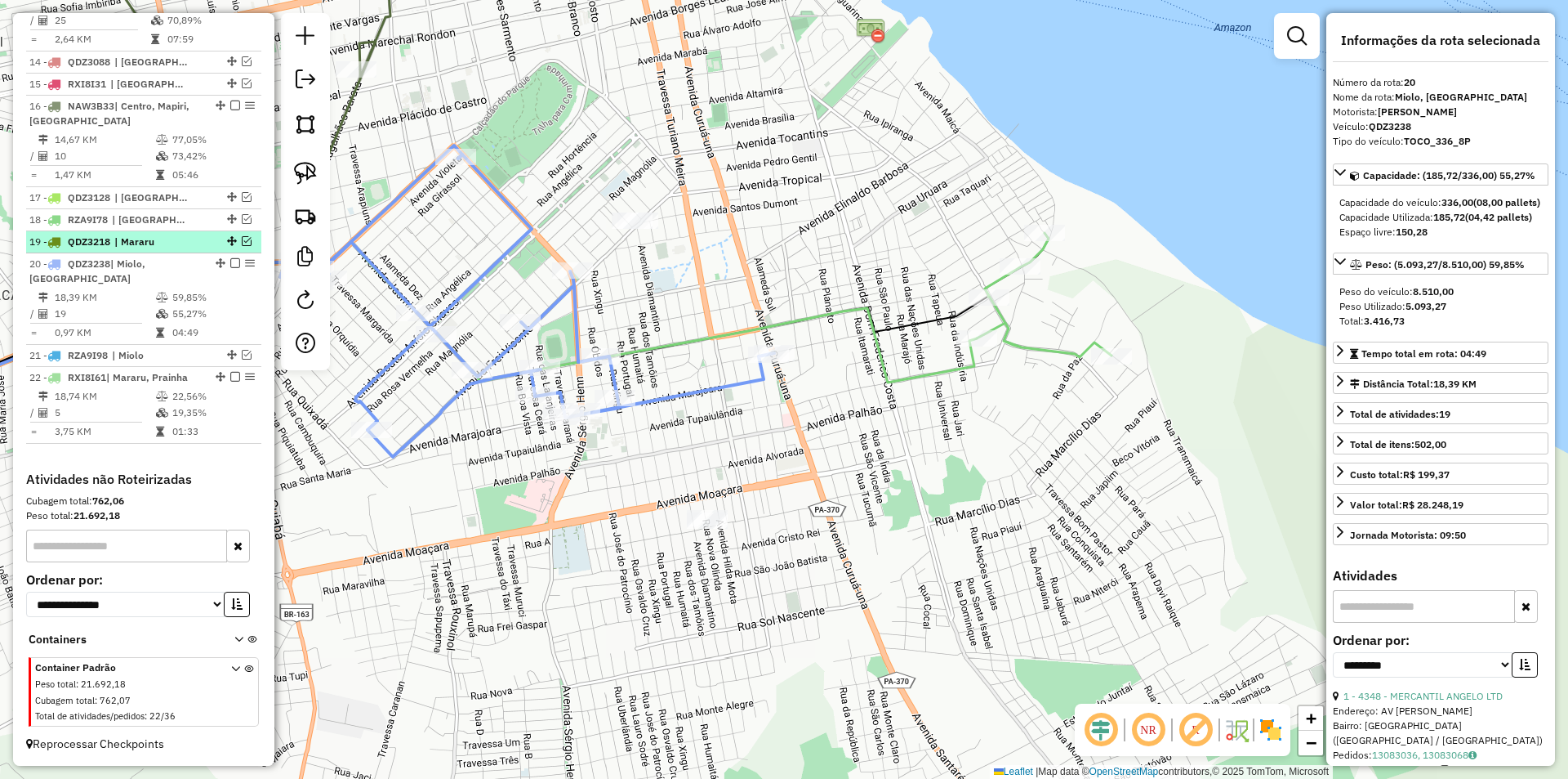
click at [244, 236] on em at bounding box center [247, 240] width 10 height 10
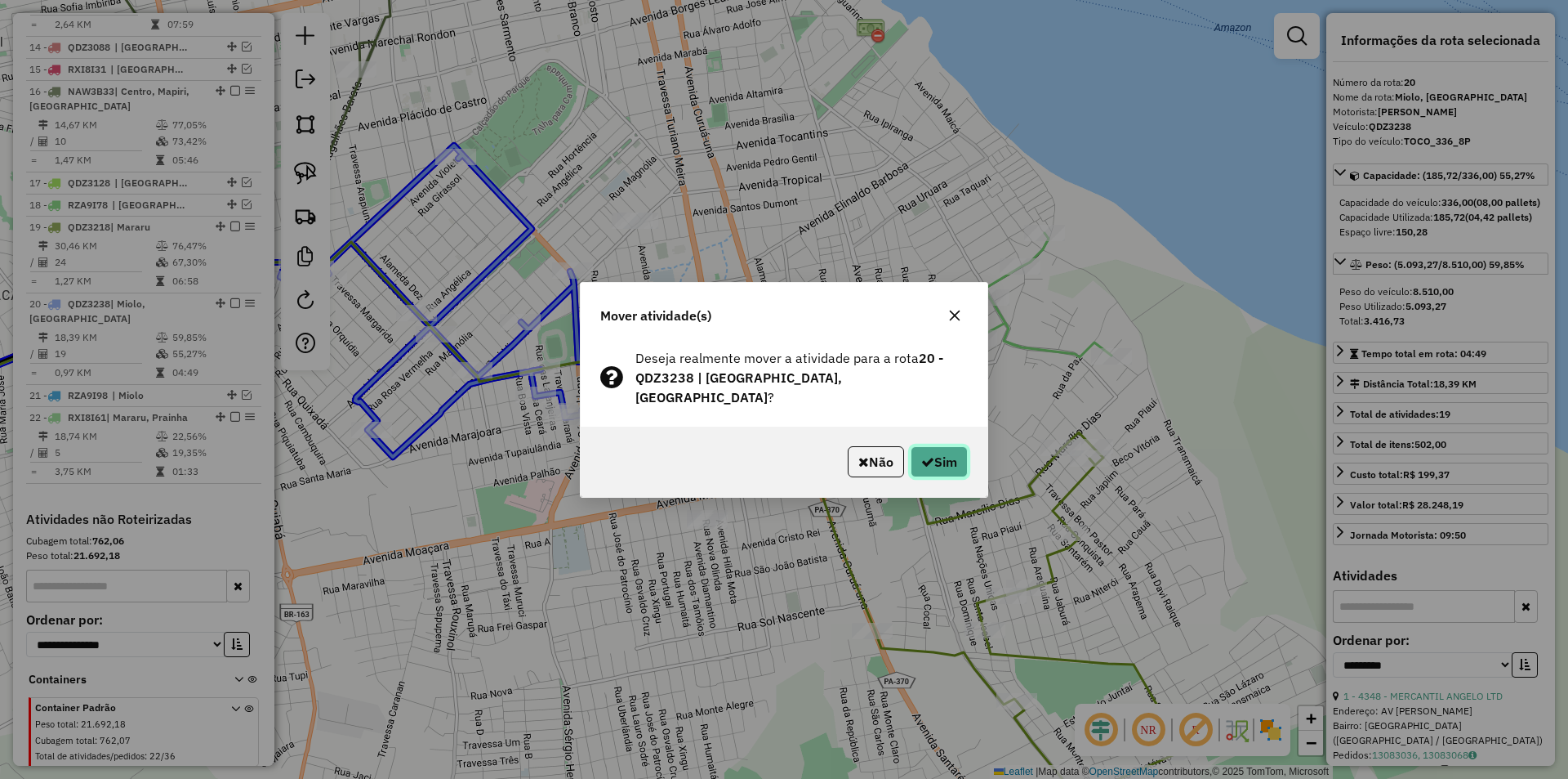
click at [950, 459] on button "Sim" at bounding box center [939, 462] width 57 height 31
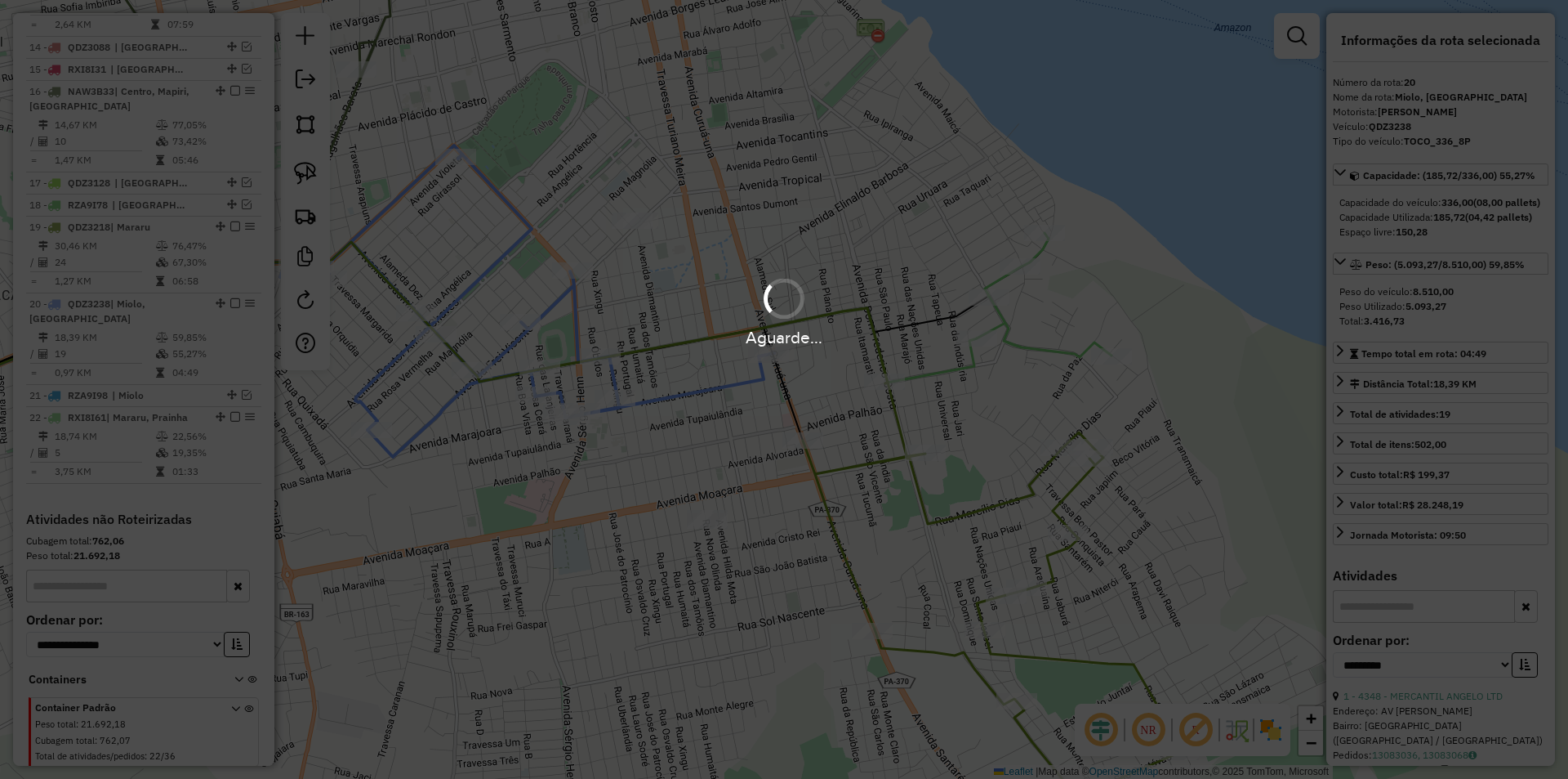
scroll to position [1026, 0]
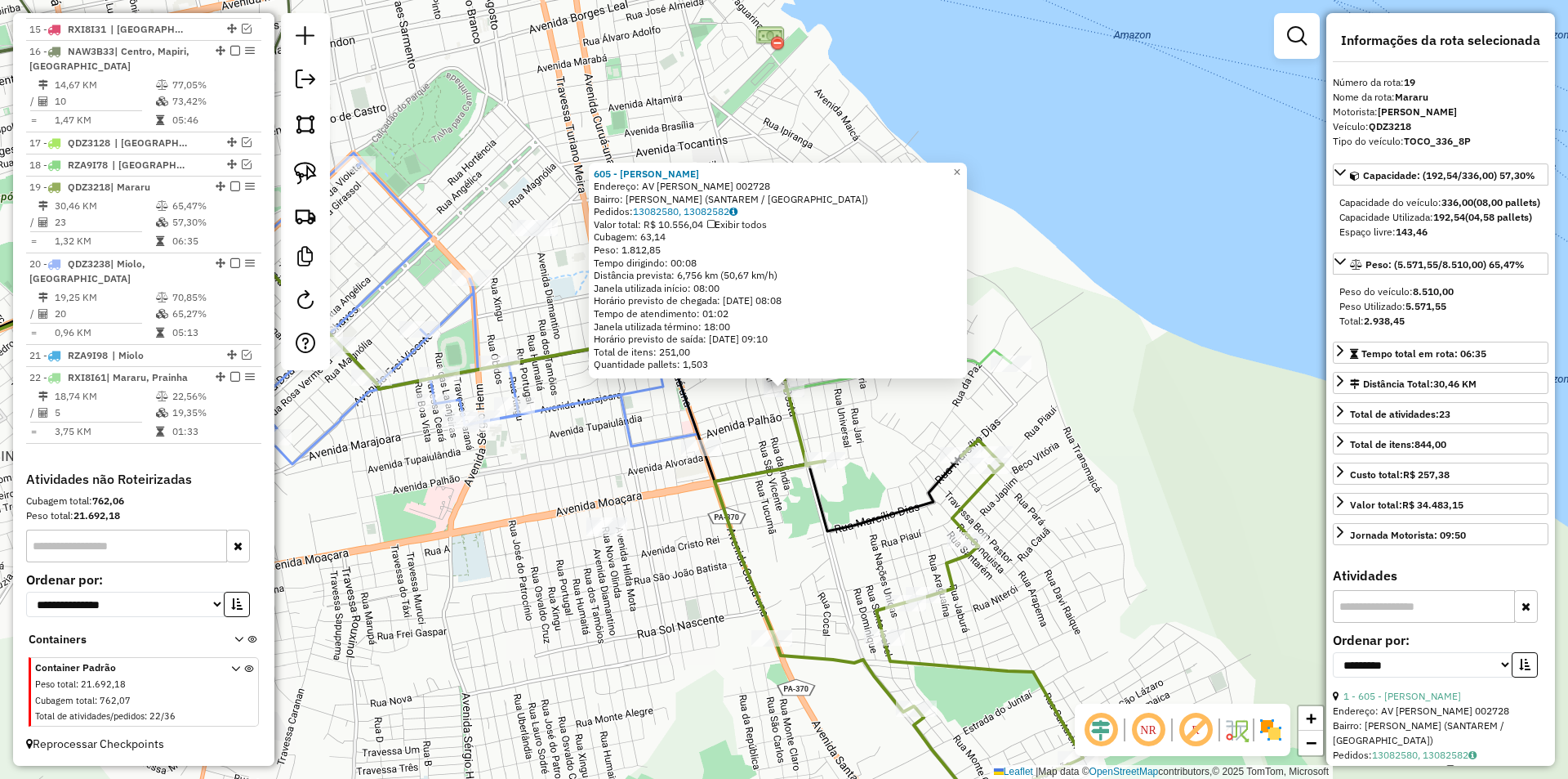
click at [450, 521] on div "605 - NAIR FERREIRA PEREIR Endereço: AV DOM FREDERICO COSTA 002728 Bairro: SANT…" at bounding box center [784, 389] width 1568 height 779
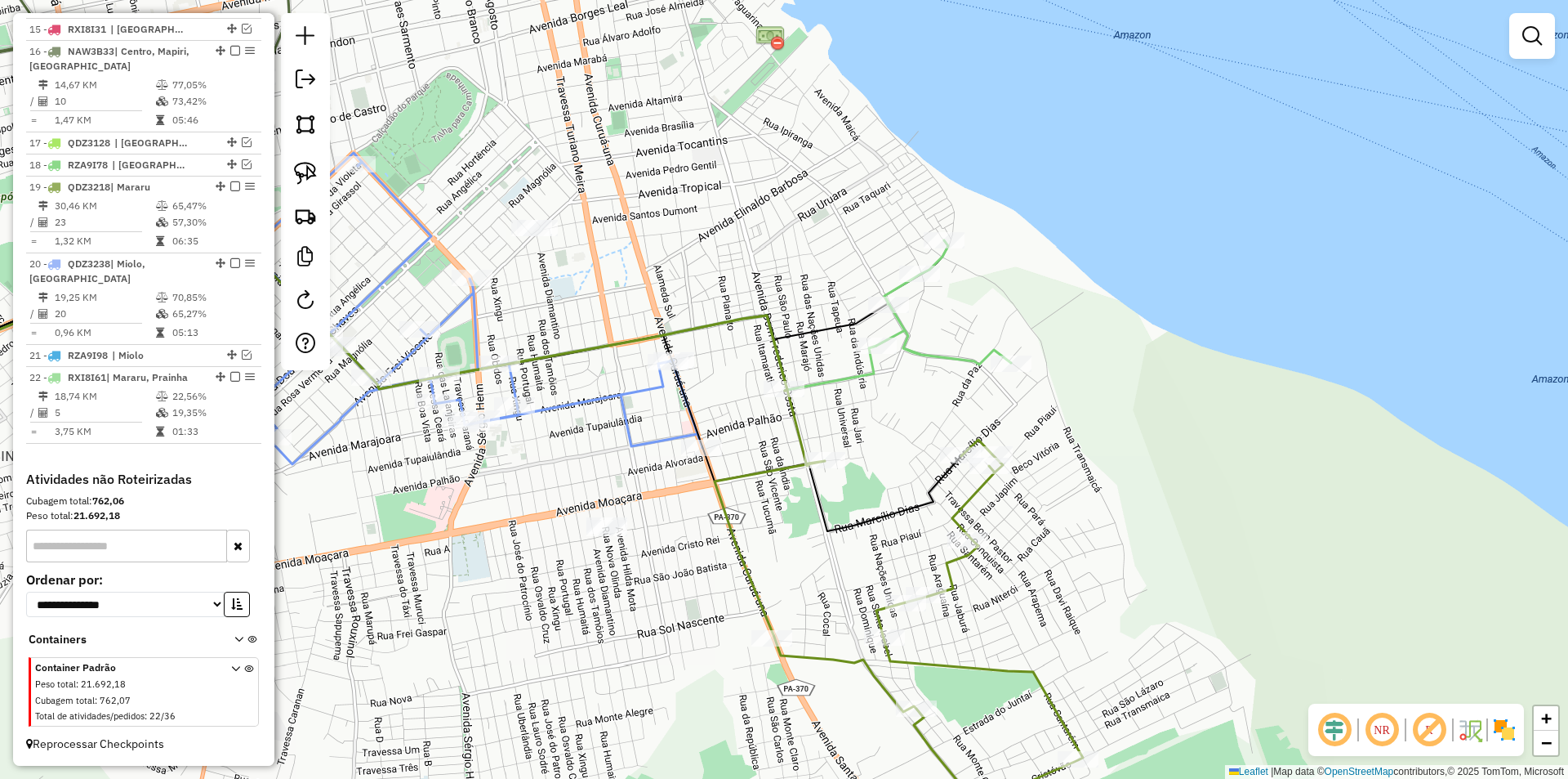
click at [512, 420] on icon at bounding box center [440, 312] width 523 height 302
select select "**********"
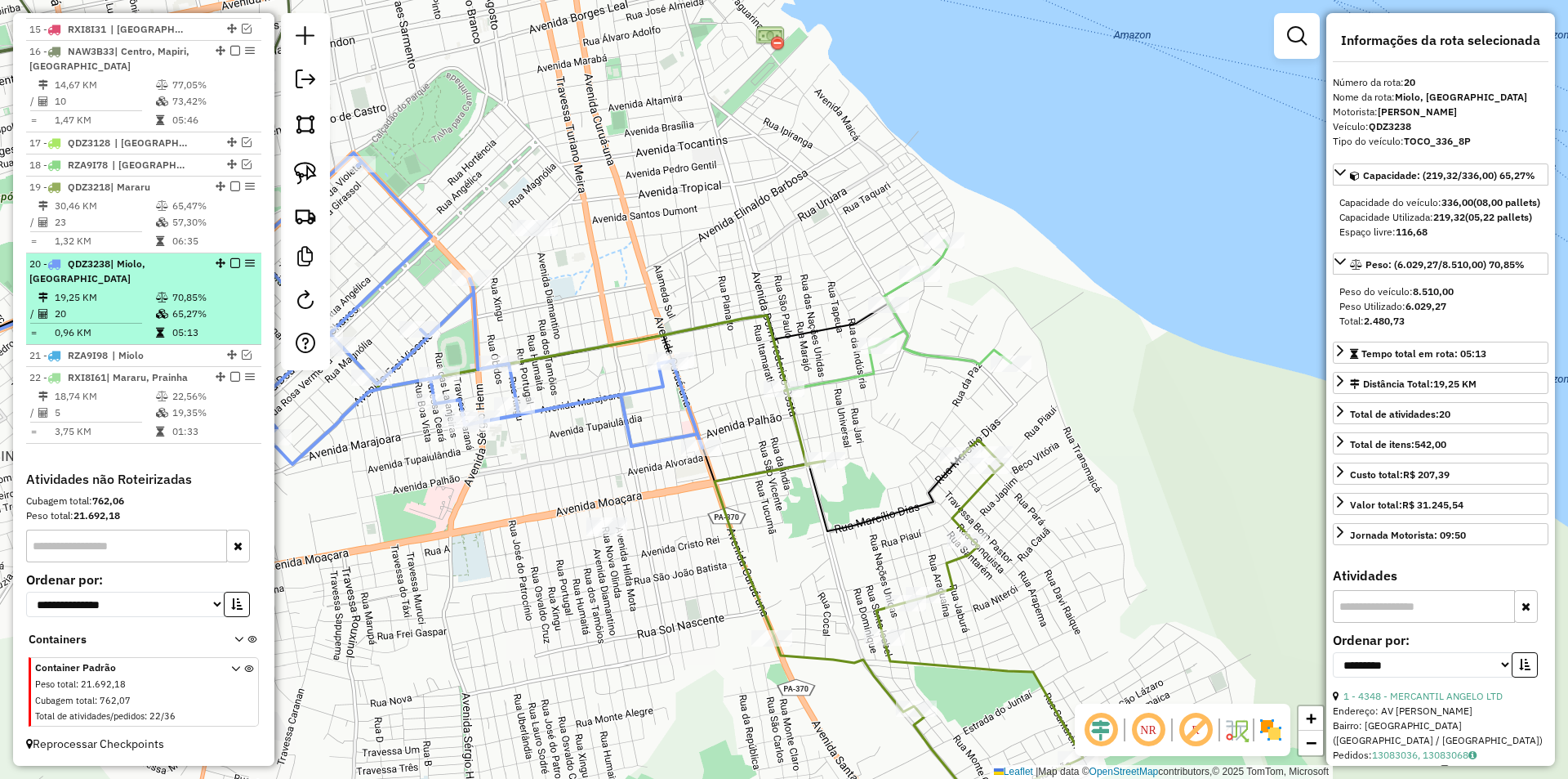
click at [233, 265] on em at bounding box center [235, 263] width 10 height 10
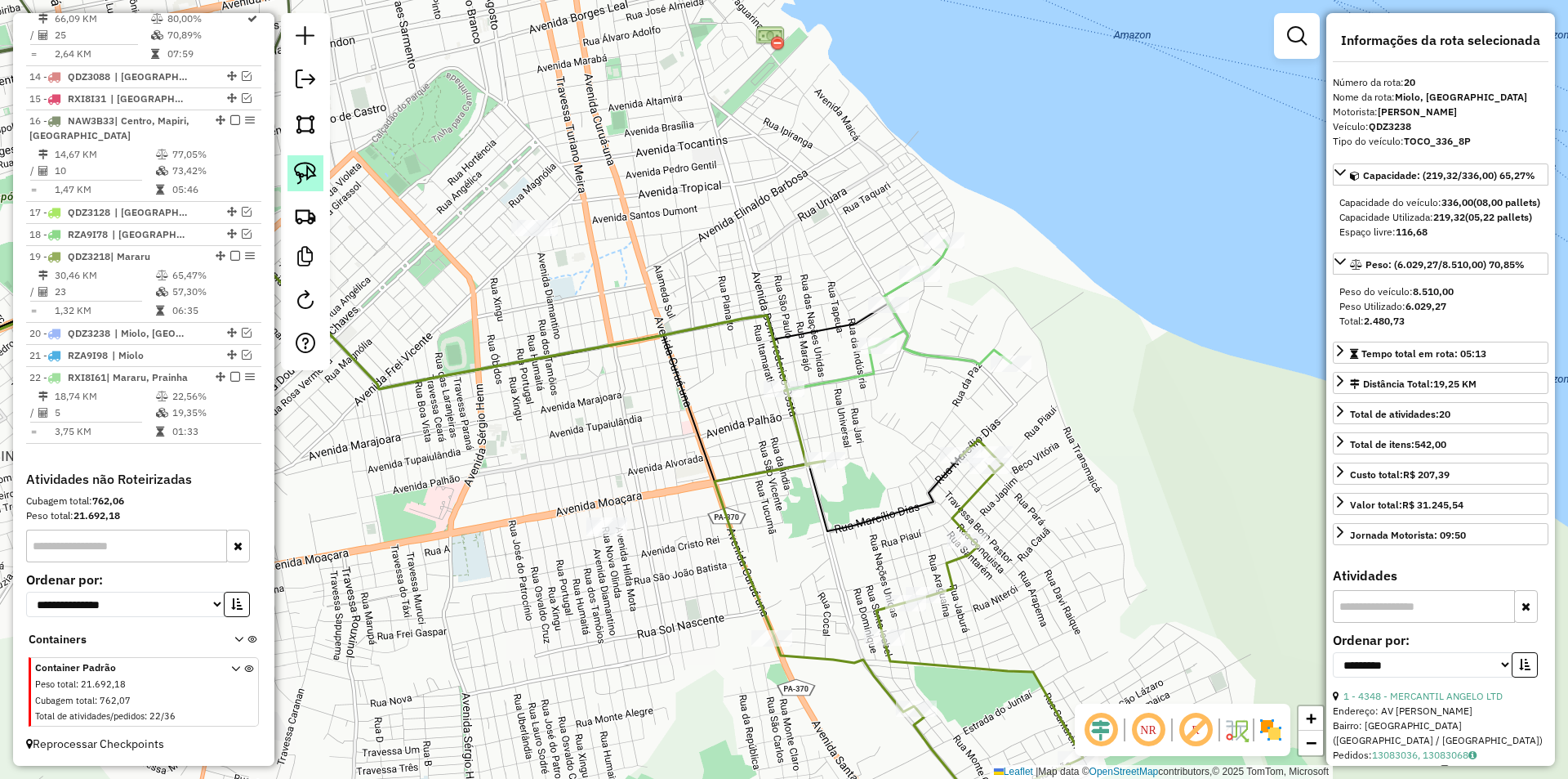
click at [310, 171] on img at bounding box center [305, 172] width 23 height 23
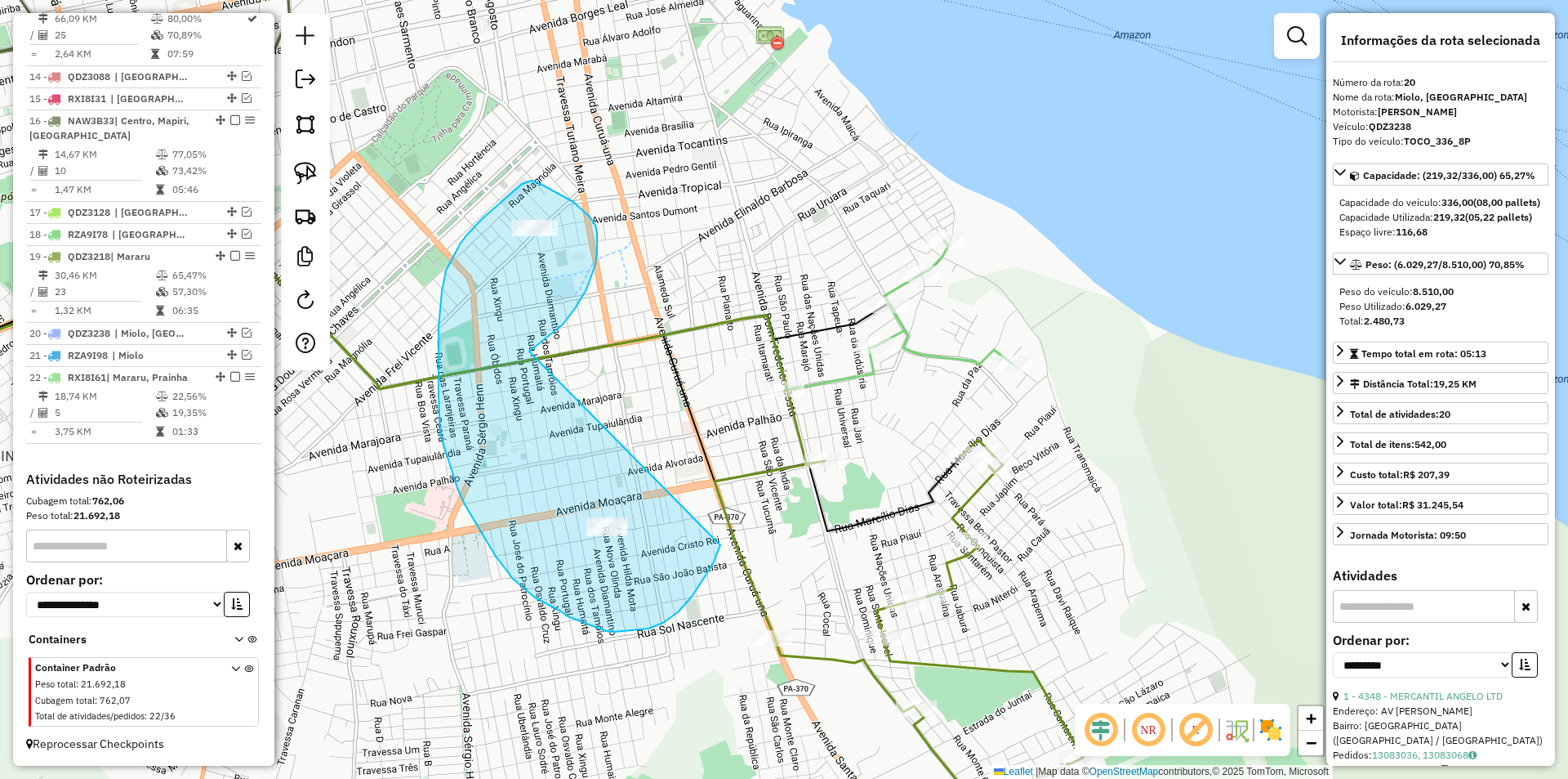
drag, startPoint x: 536, startPoint y: 346, endPoint x: 721, endPoint y: 545, distance: 271.7
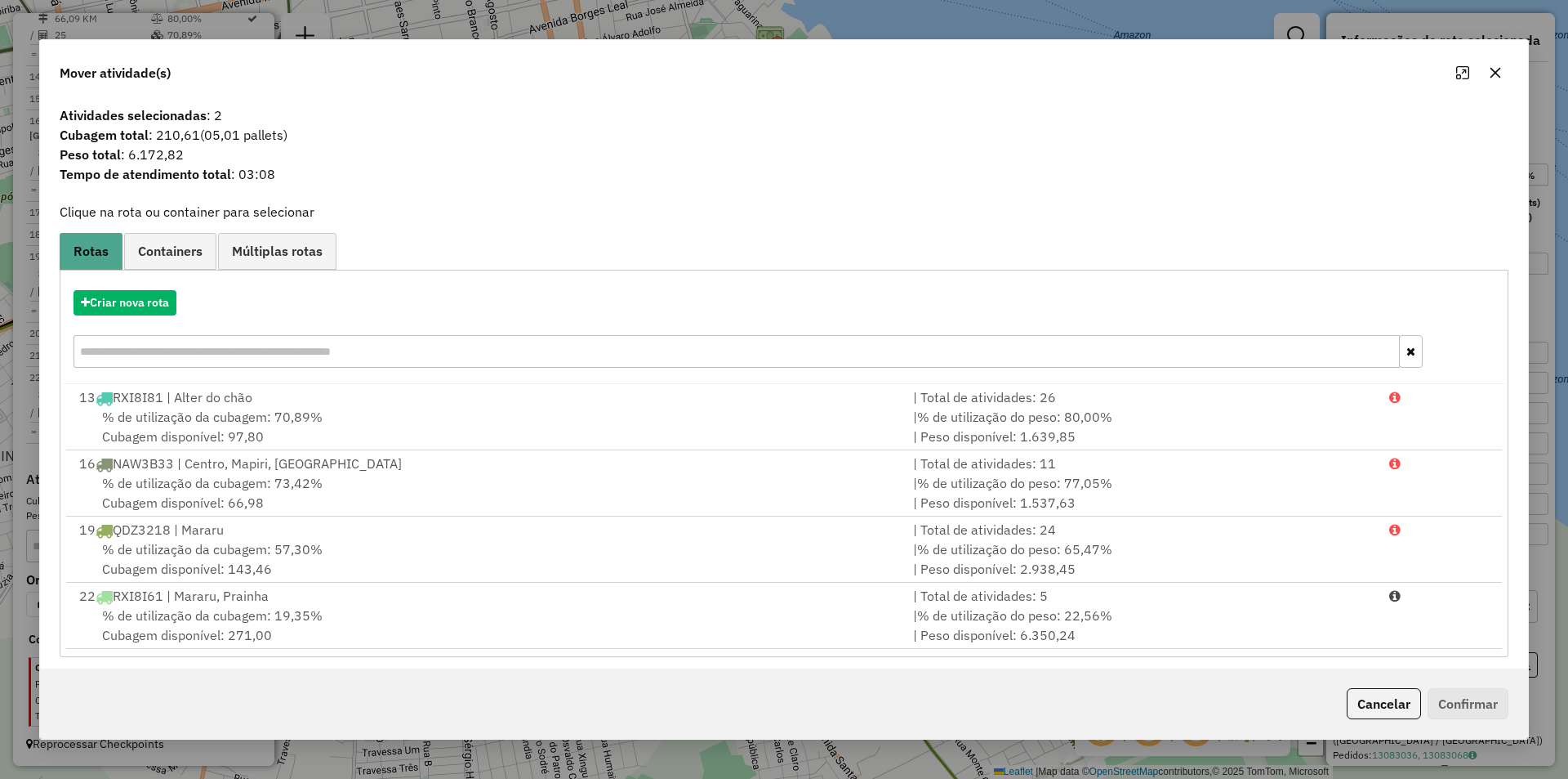
click at [502, 605] on div "22 RXI8I61 | Mararu, Prainha" at bounding box center [487, 596] width 834 height 20
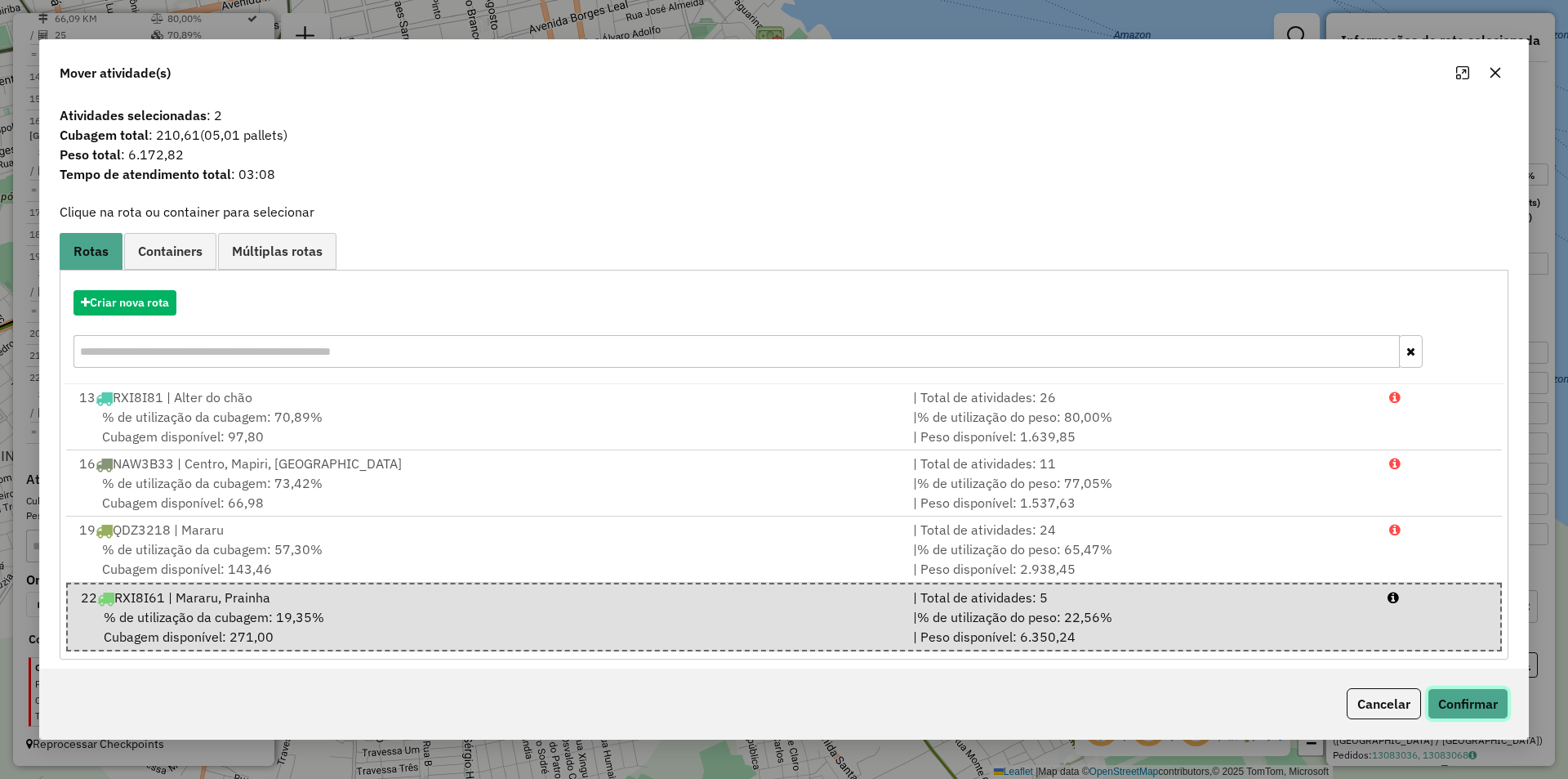
click at [1486, 710] on button "Confirmar" at bounding box center [1467, 704] width 81 height 31
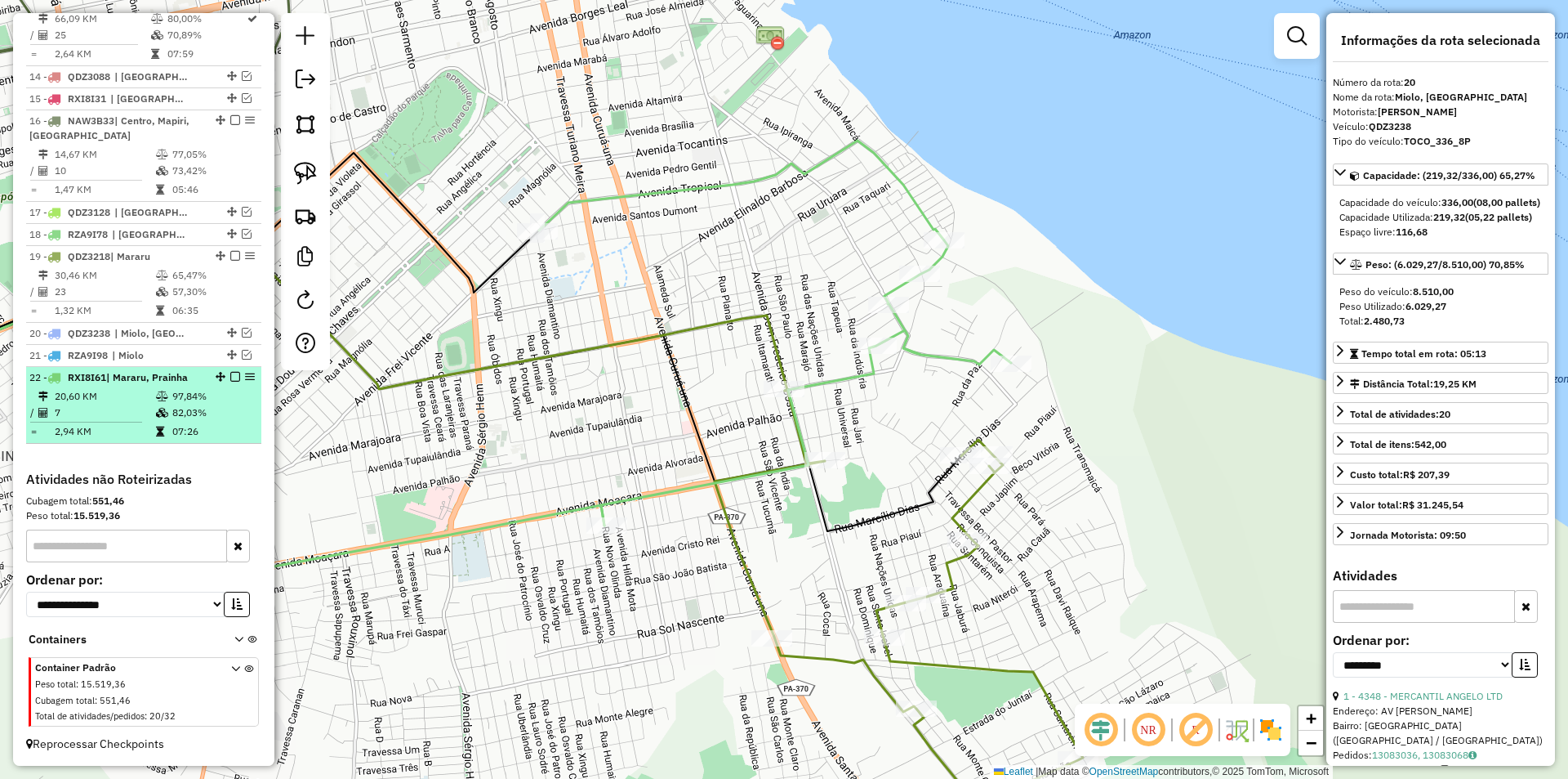
click at [247, 412] on td "82,03%" at bounding box center [212, 413] width 82 height 16
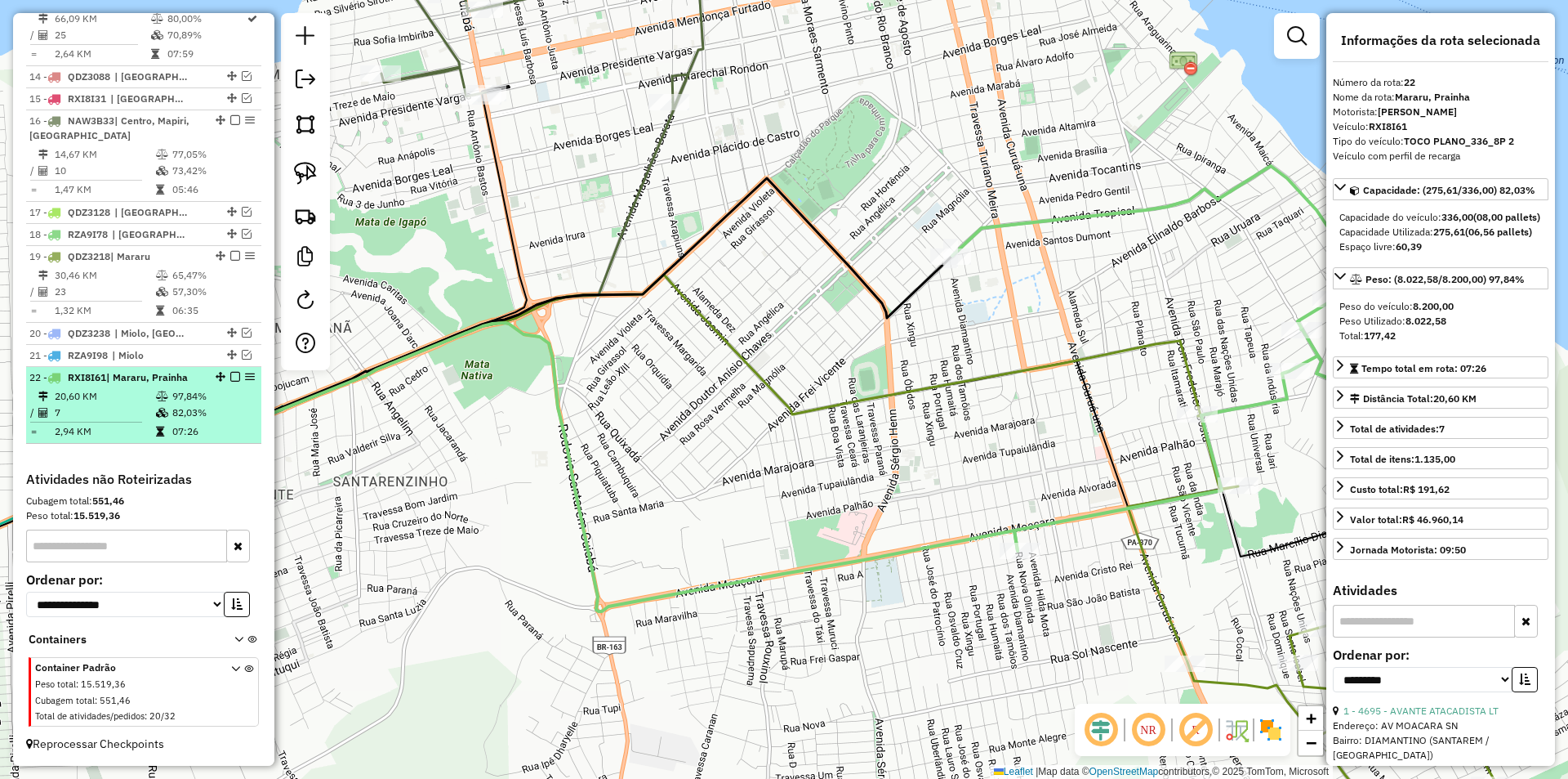
click at [230, 378] on em at bounding box center [235, 376] width 10 height 10
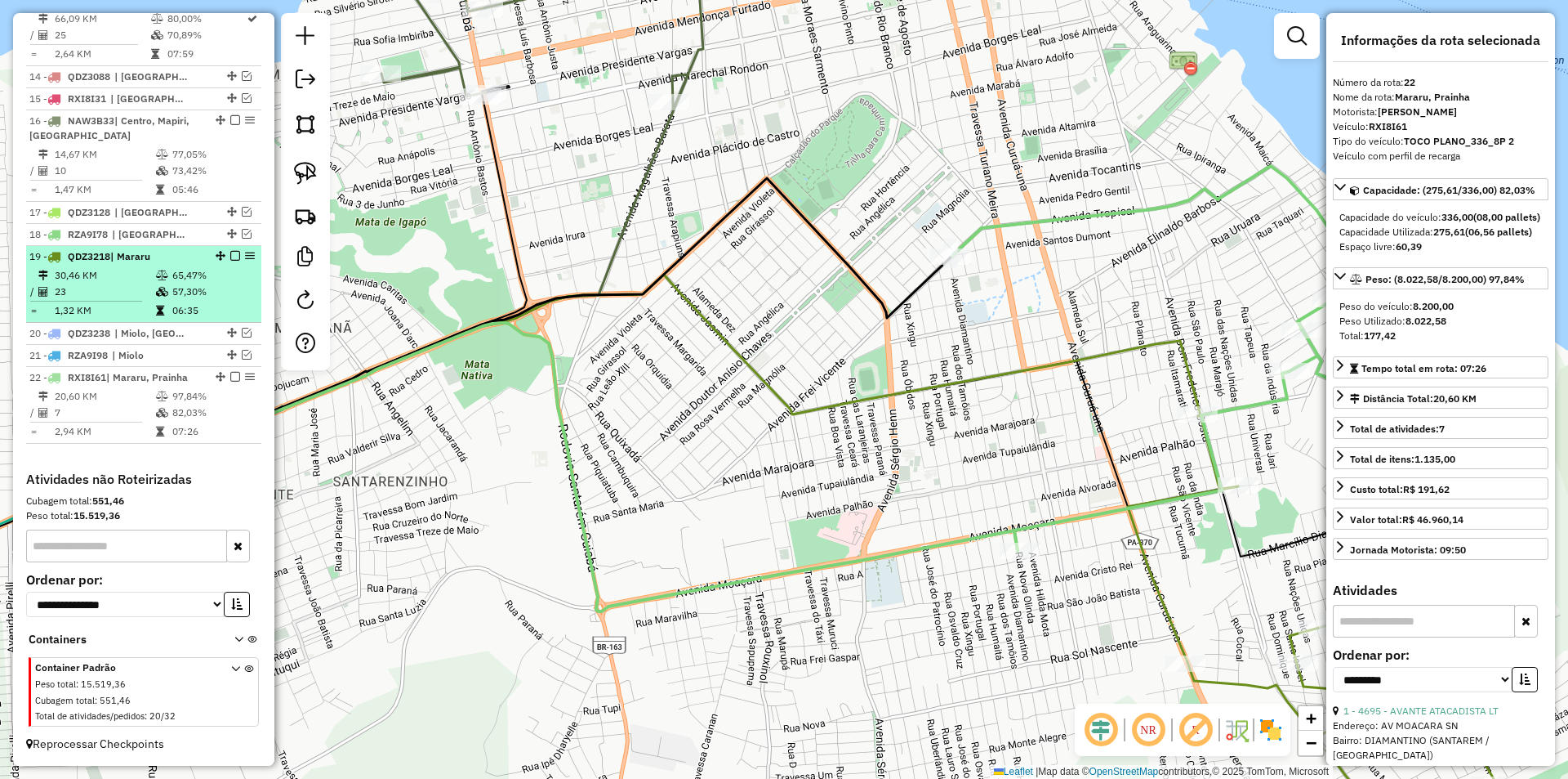
scroll to position [901, 0]
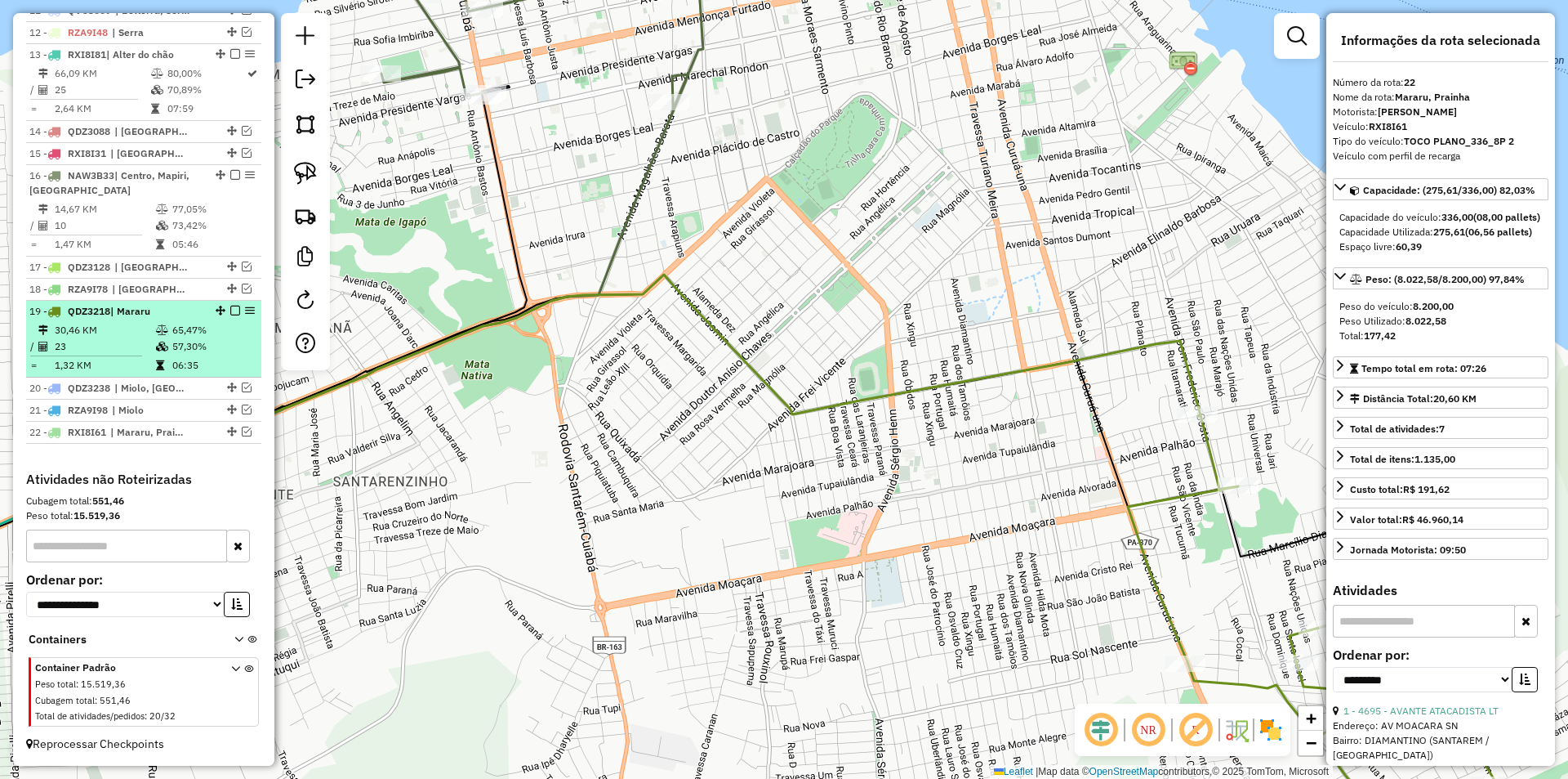
click at [218, 342] on td "57,30%" at bounding box center [212, 346] width 82 height 16
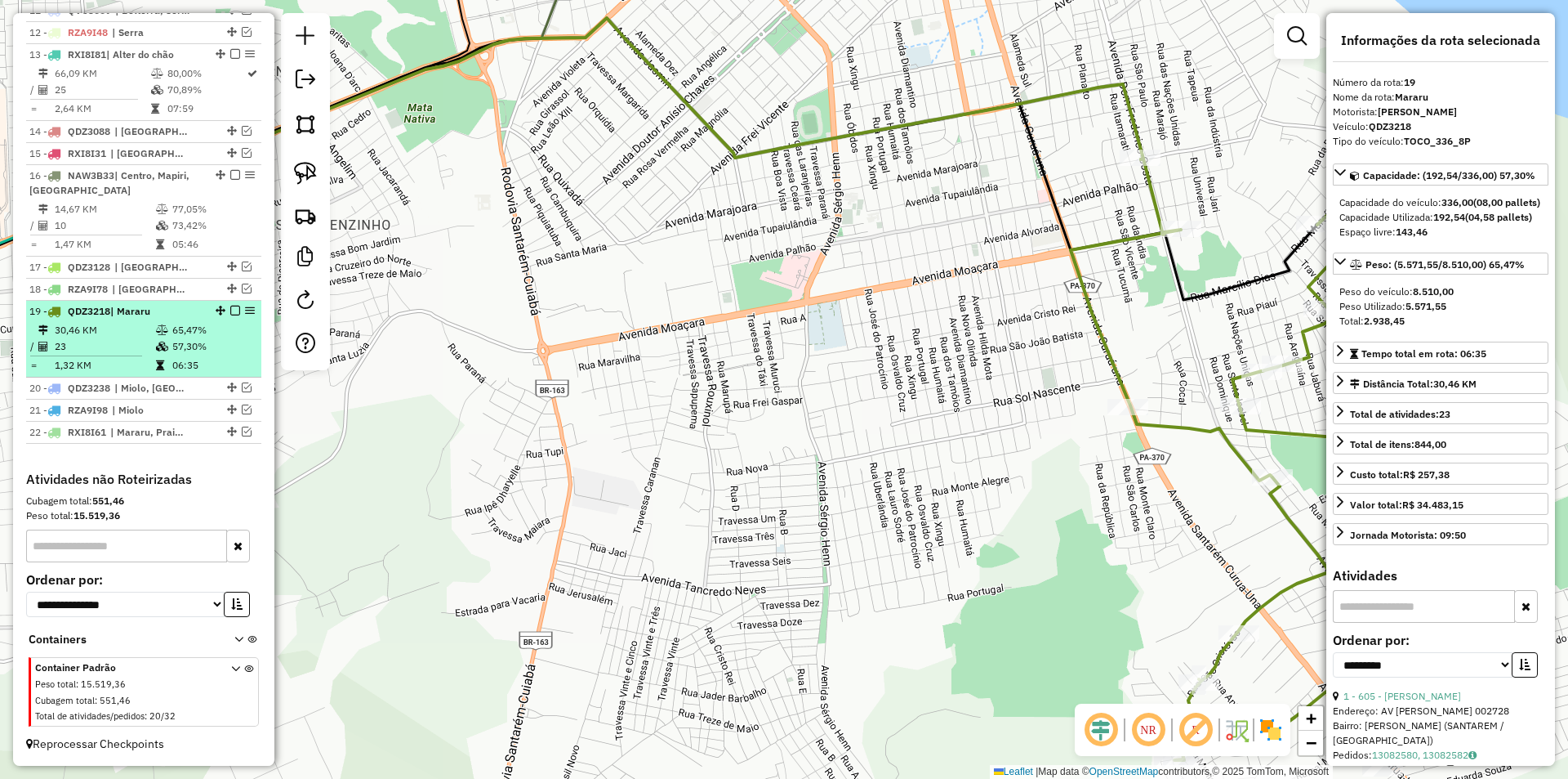
click at [233, 312] on em at bounding box center [235, 310] width 10 height 10
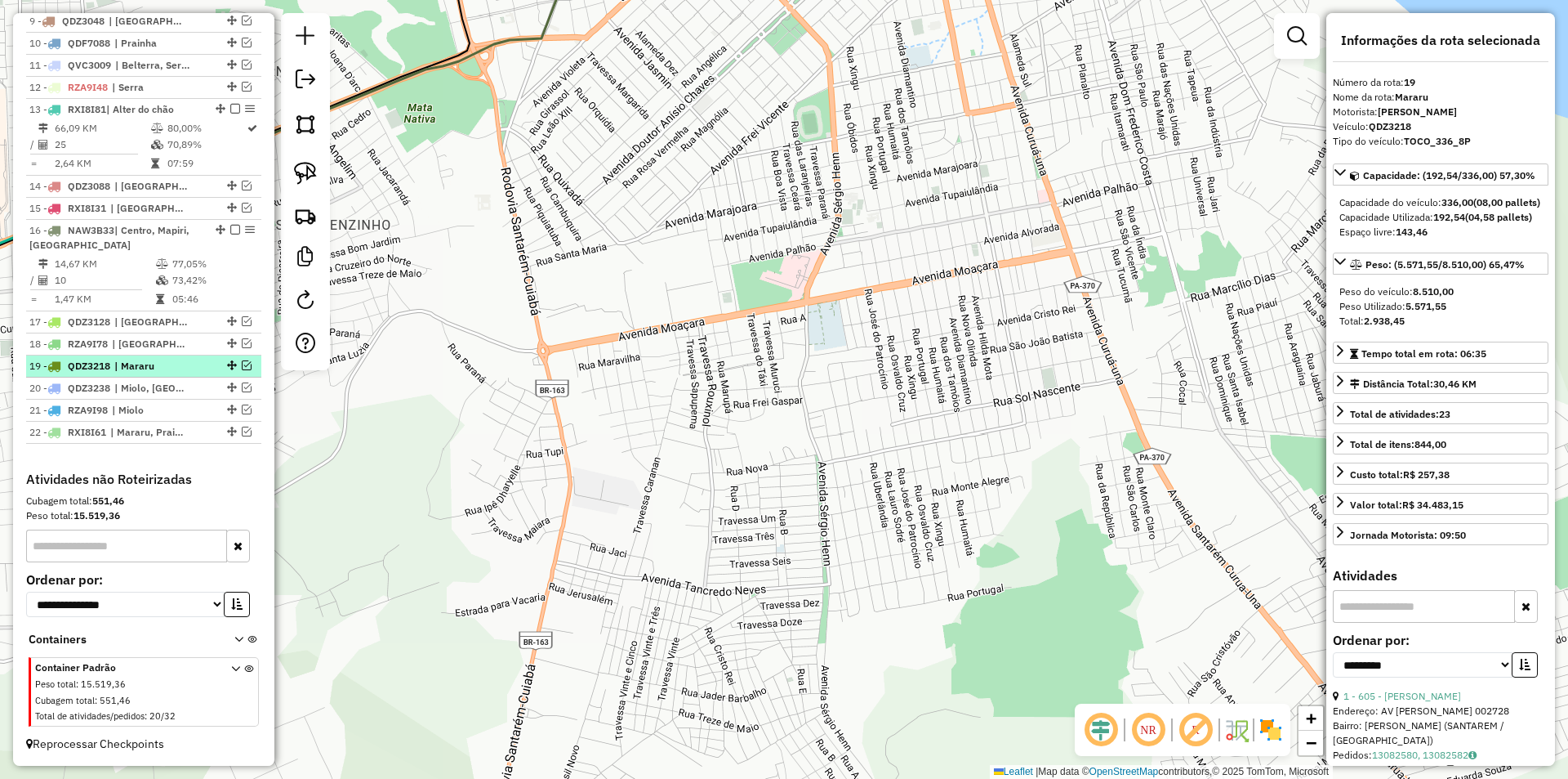
scroll to position [847, 0]
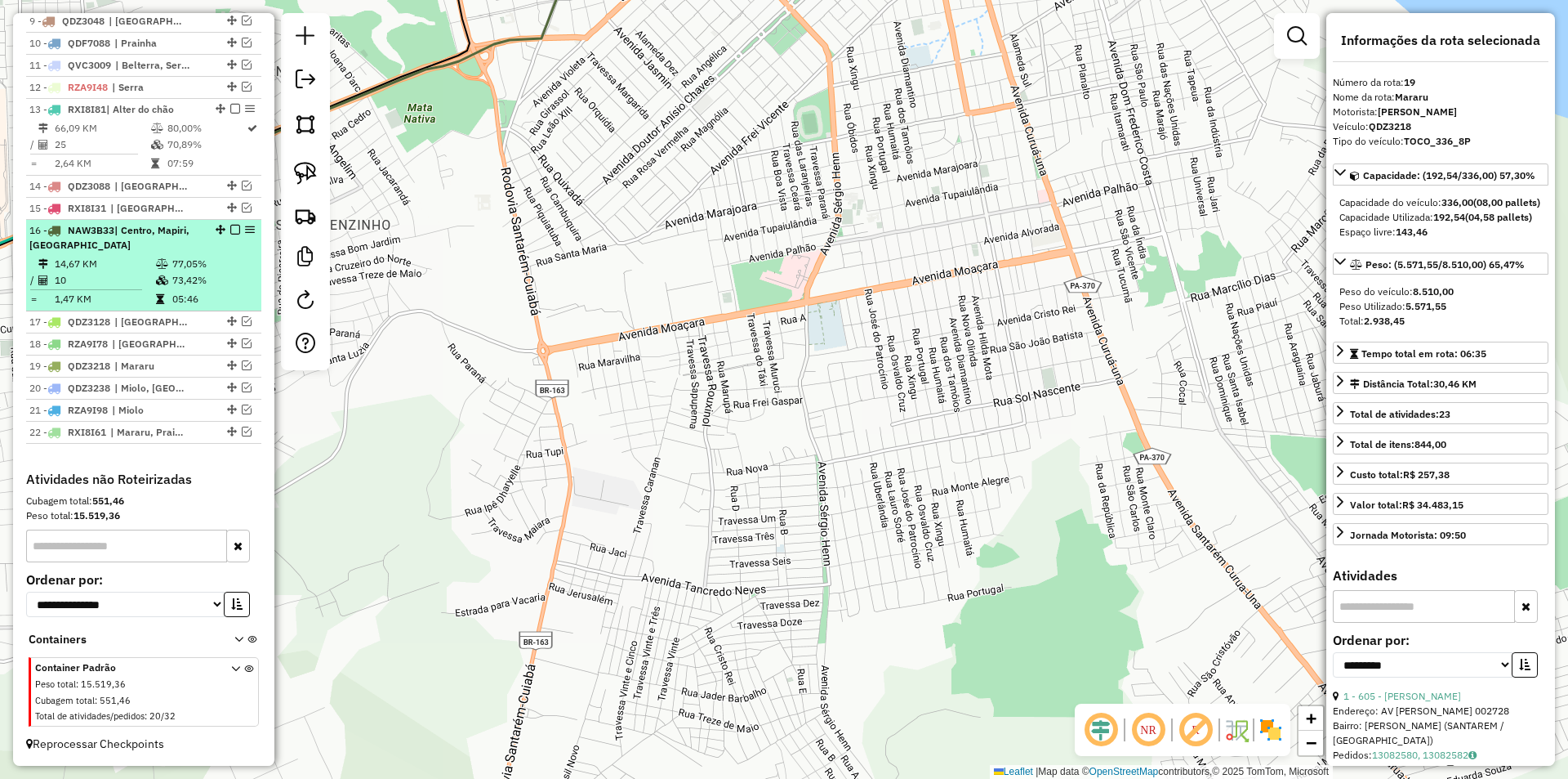
click at [223, 284] on td "73,42%" at bounding box center [212, 280] width 82 height 16
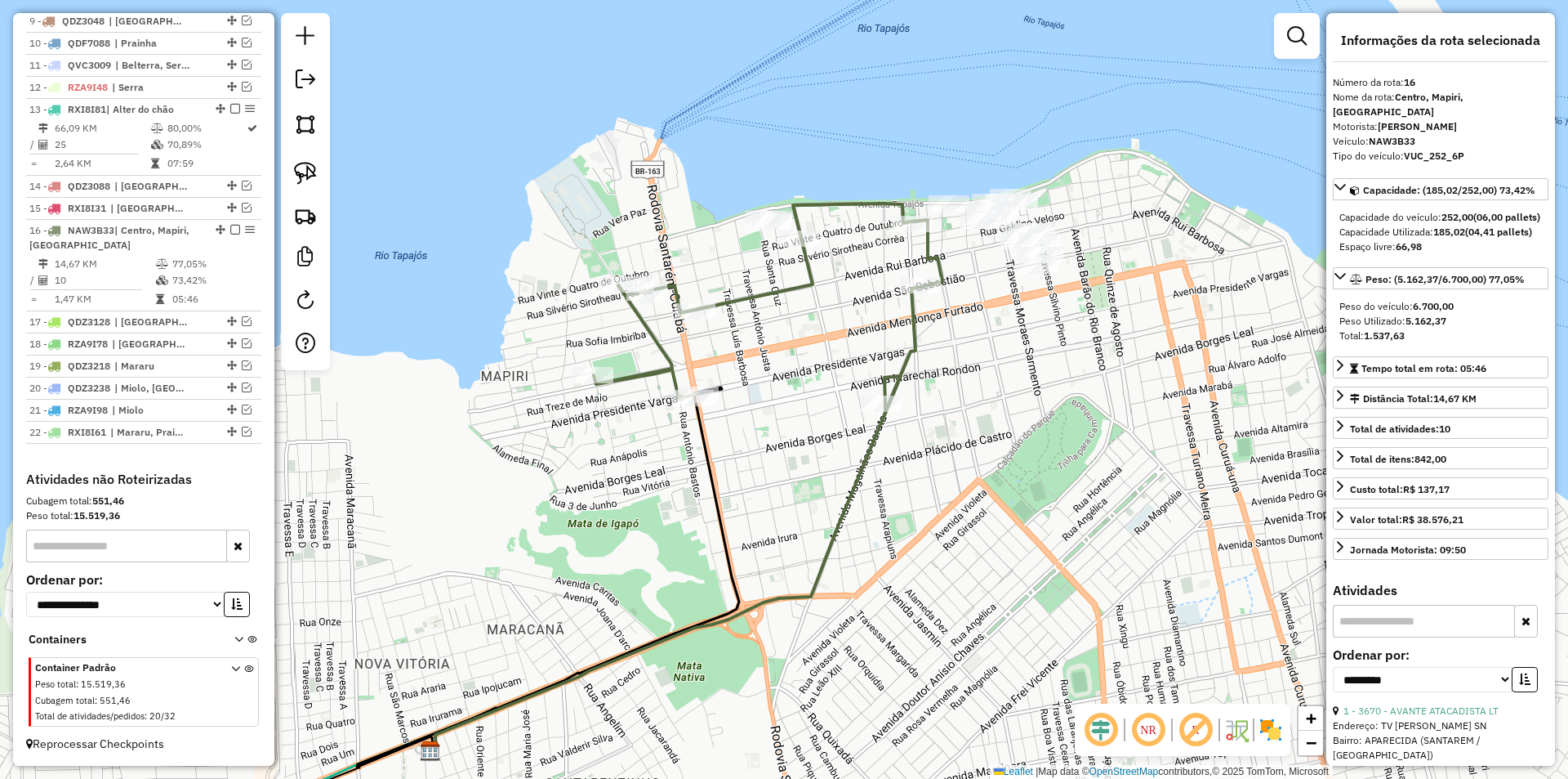
drag, startPoint x: 1006, startPoint y: 395, endPoint x: 852, endPoint y: 512, distance: 193.4
click at [847, 524] on div "Janela de atendimento Grade de atendimento Capacidade Transportadoras Veículos …" at bounding box center [784, 389] width 1568 height 779
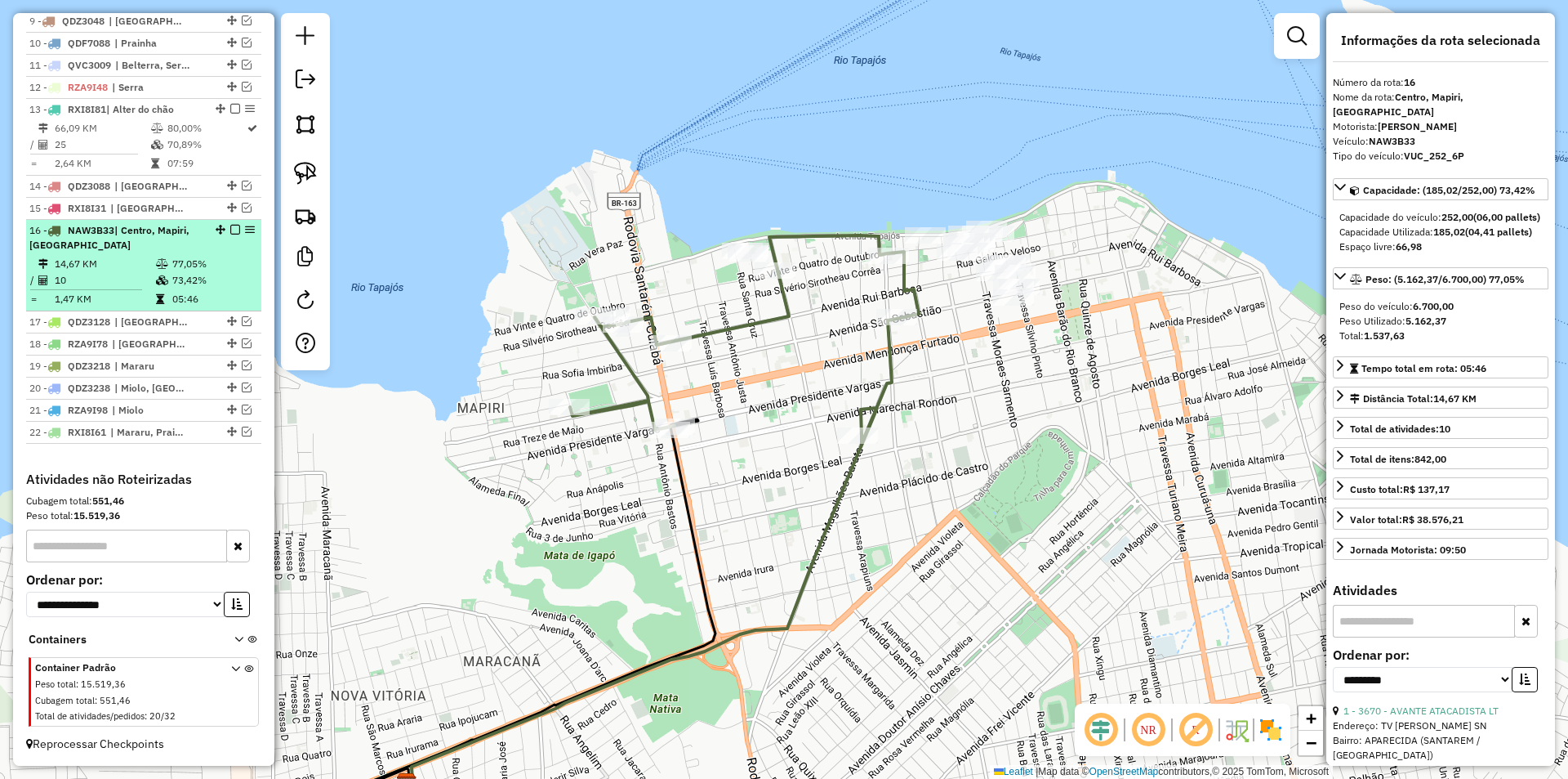
click at [230, 229] on em at bounding box center [235, 229] width 10 height 10
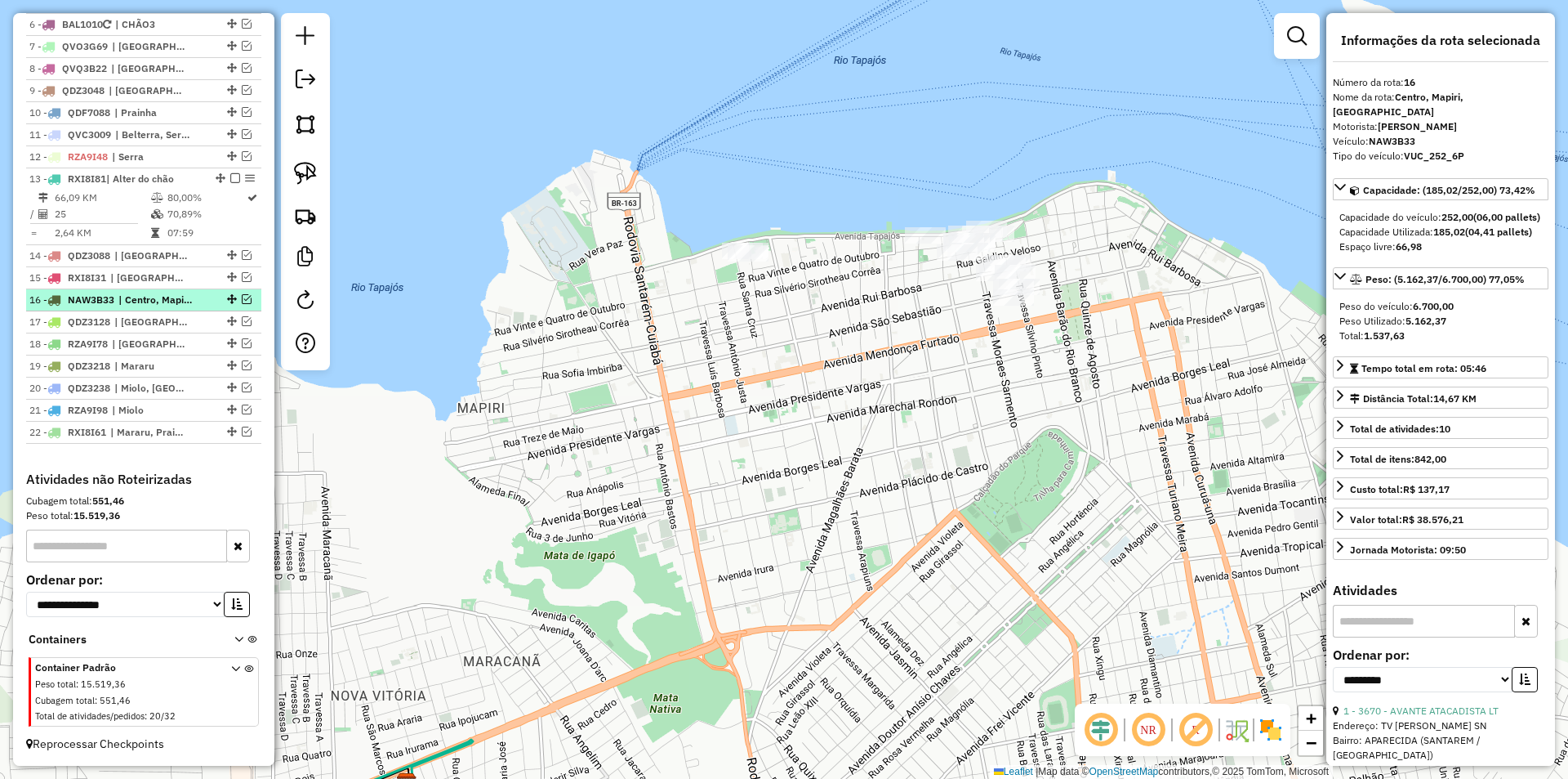
scroll to position [777, 0]
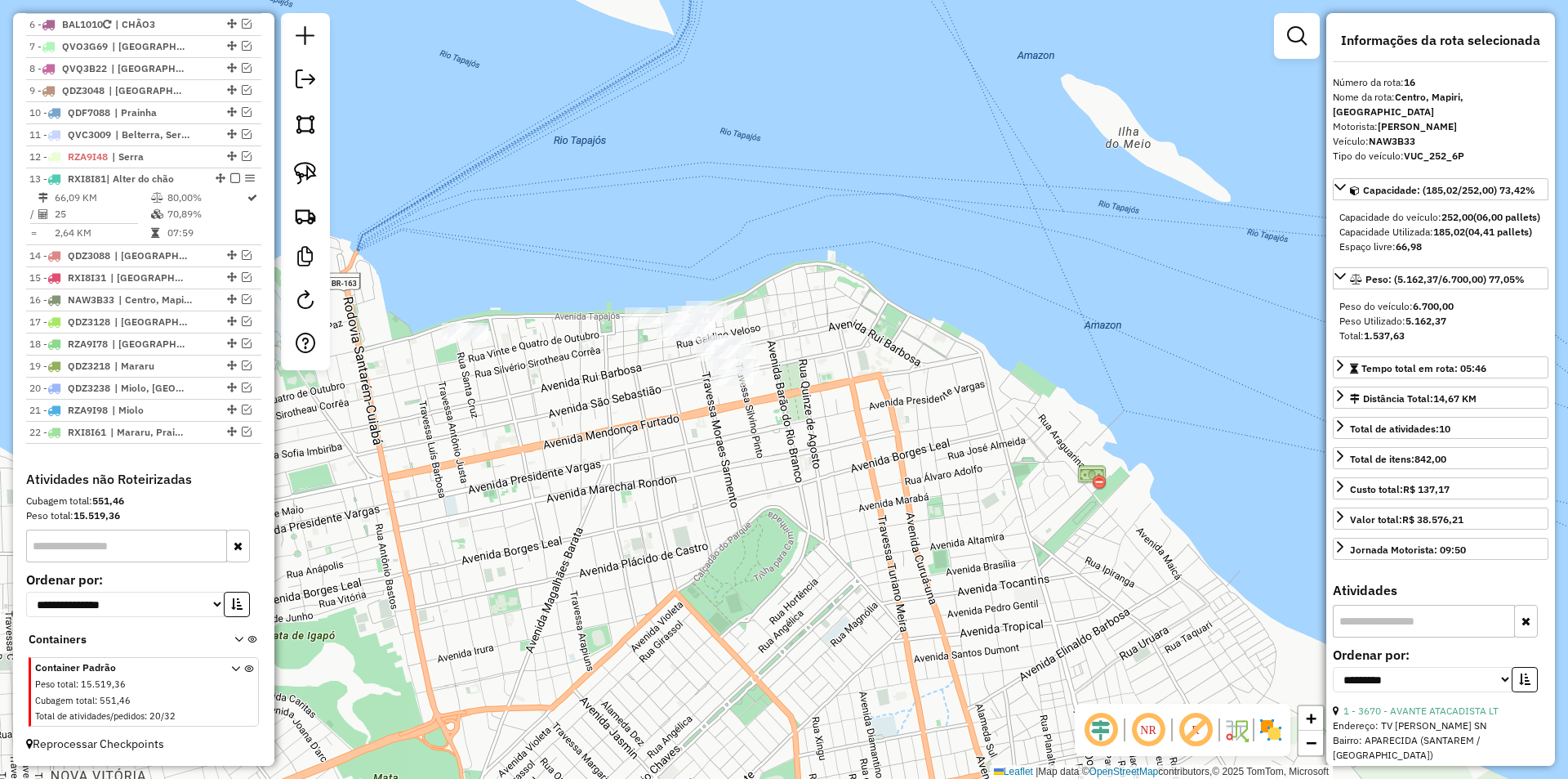
drag, startPoint x: 827, startPoint y: 382, endPoint x: 508, endPoint y: 480, distance: 333.7
click at [516, 491] on div "Janela de atendimento Grade de atendimento Capacidade Transportadoras Veículos …" at bounding box center [784, 389] width 1568 height 779
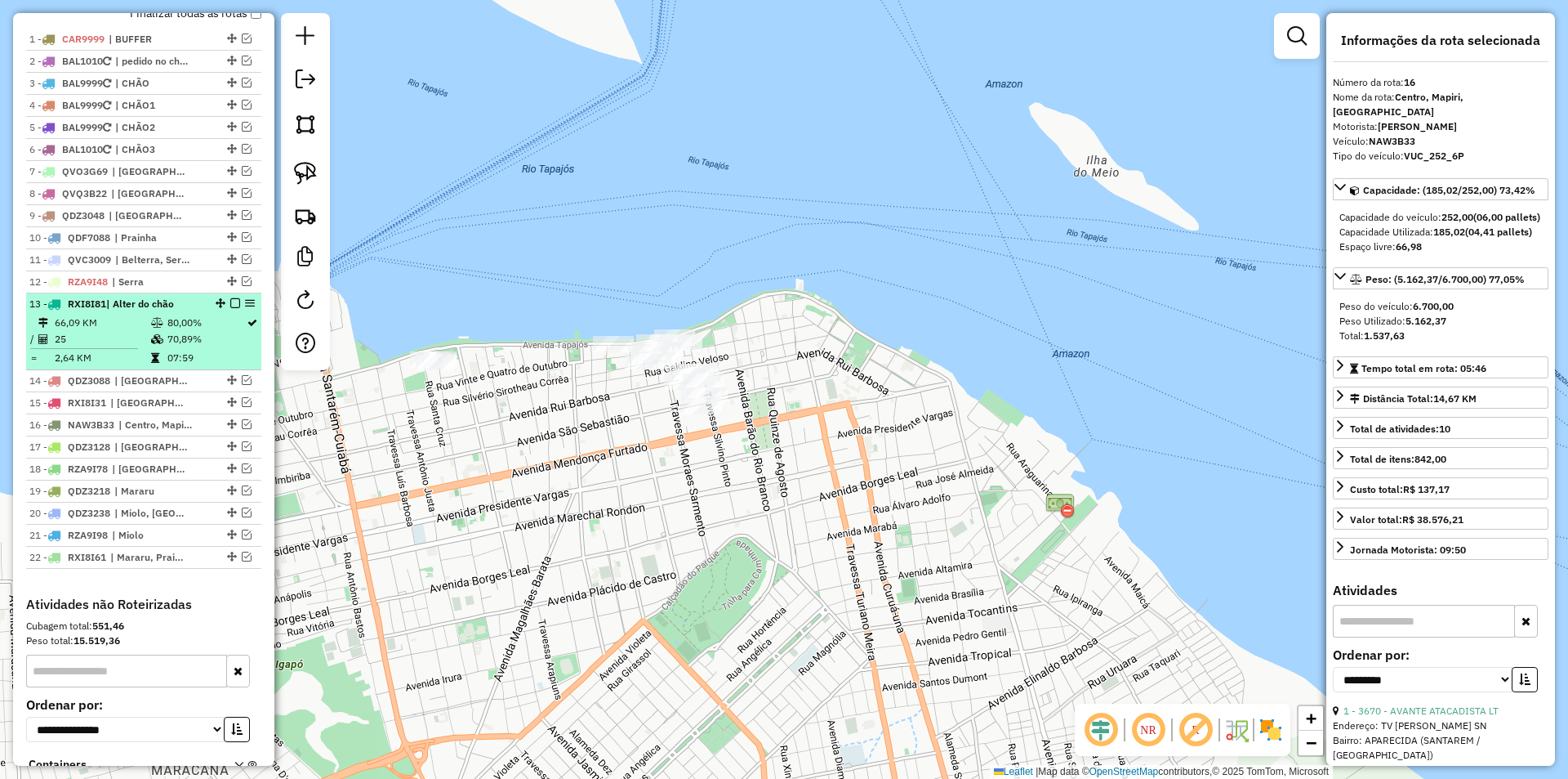
scroll to position [614, 0]
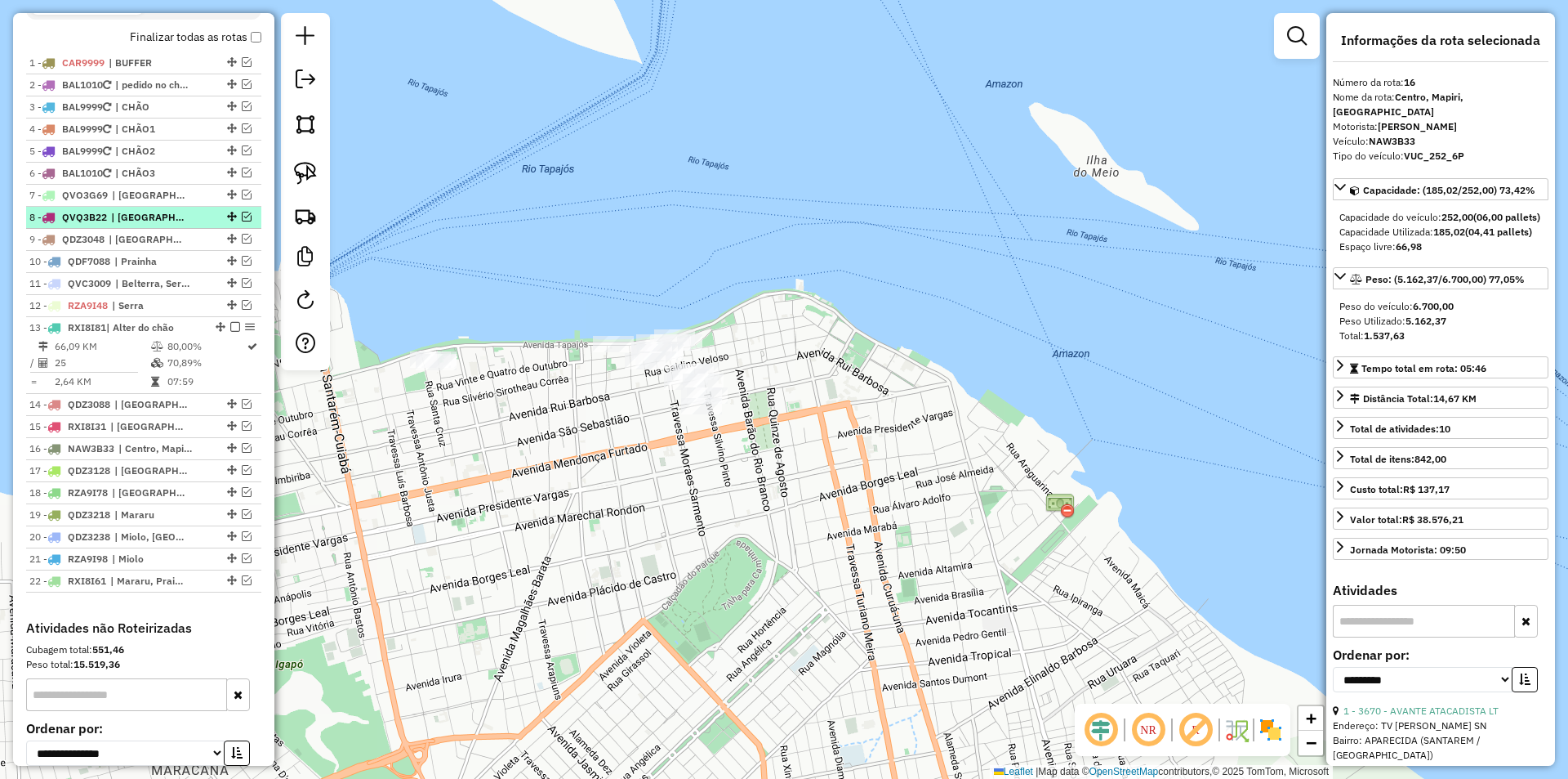
click at [242, 221] on em at bounding box center [247, 216] width 10 height 10
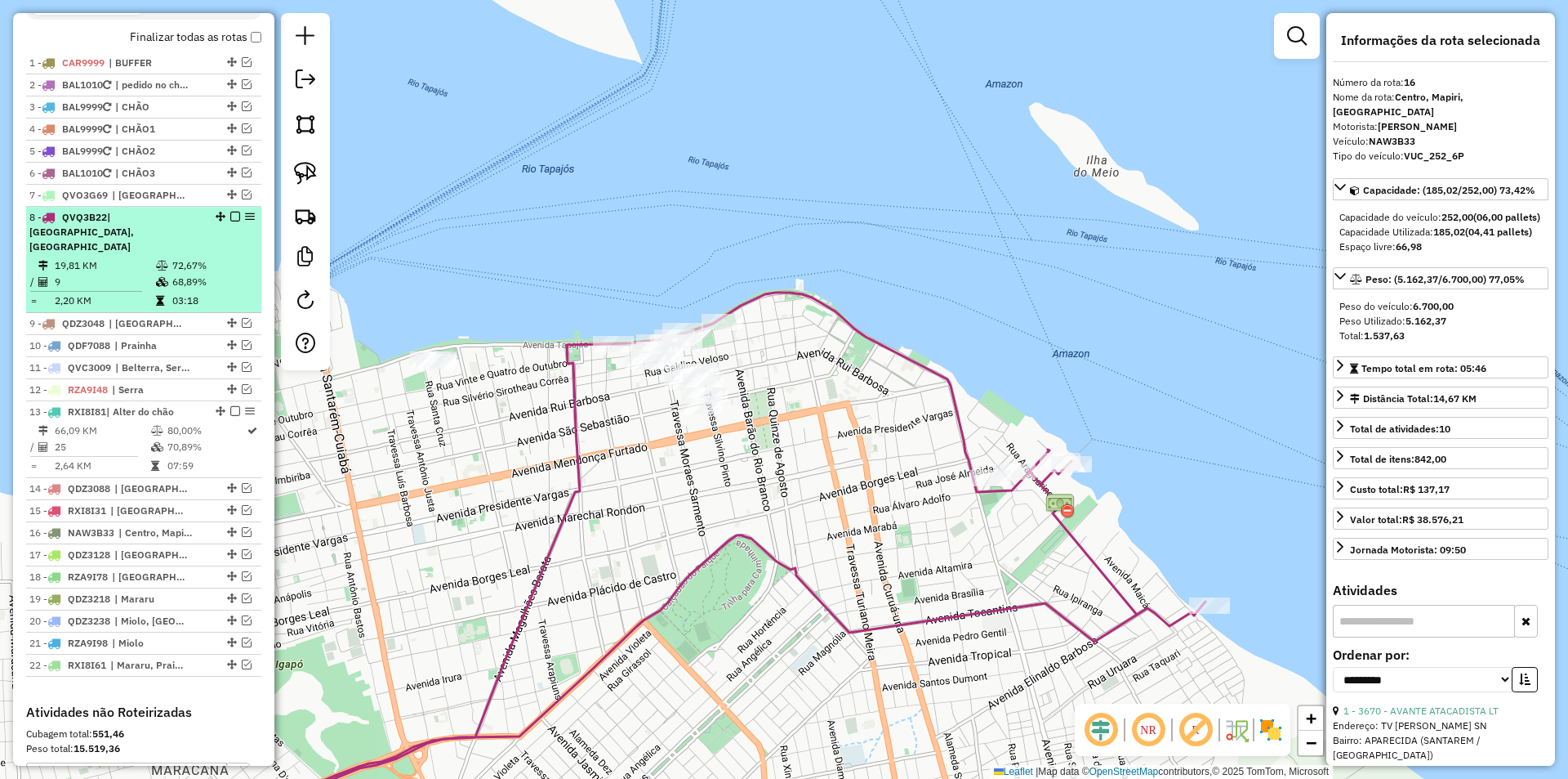
click at [236, 261] on td "72,67%" at bounding box center [212, 266] width 82 height 16
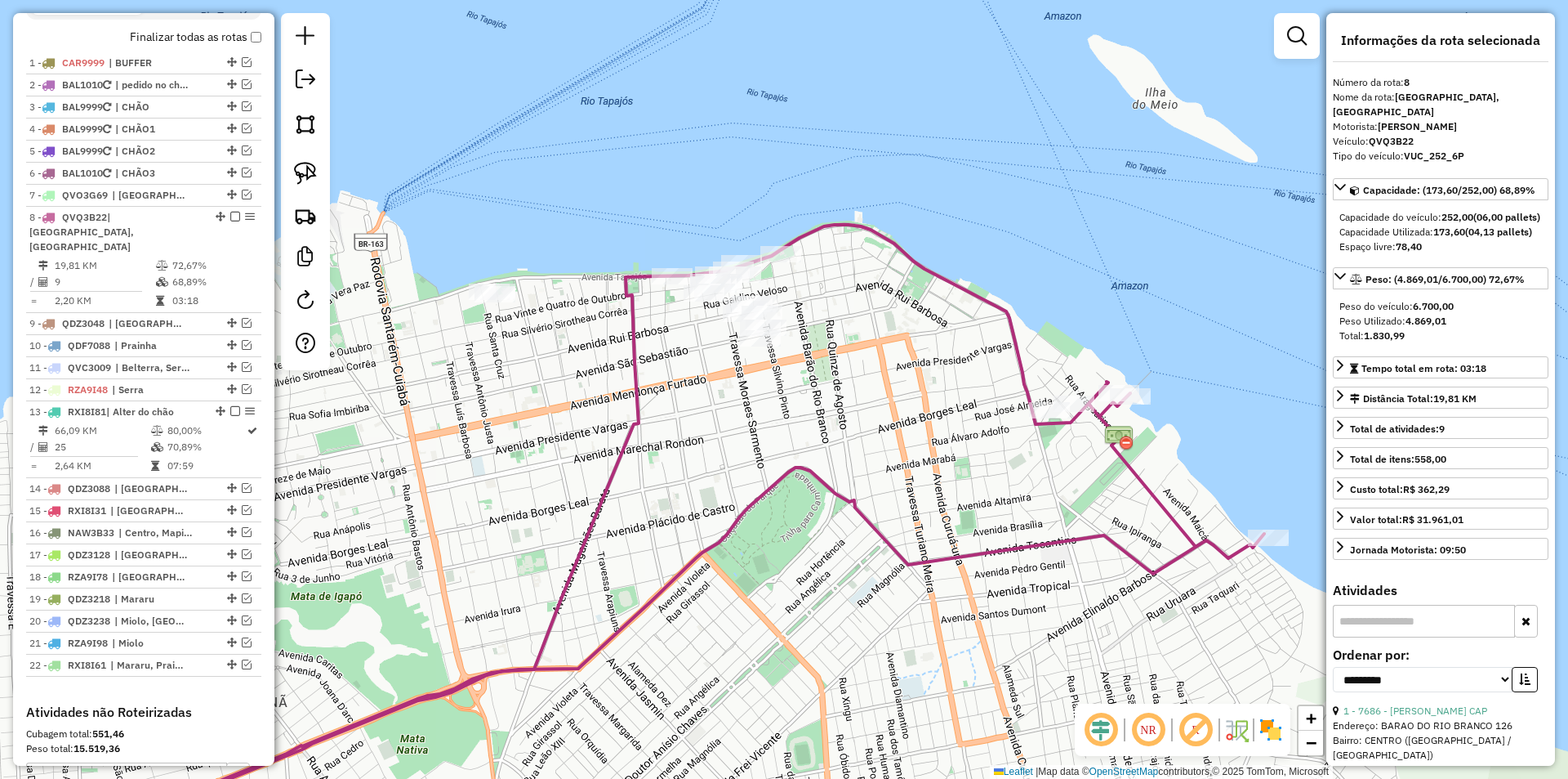
drag, startPoint x: 838, startPoint y: 329, endPoint x: 760, endPoint y: 427, distance: 125.3
click at [760, 427] on div "Janela de atendimento Grade de atendimento Capacidade Transportadoras Veículos …" at bounding box center [784, 389] width 1568 height 779
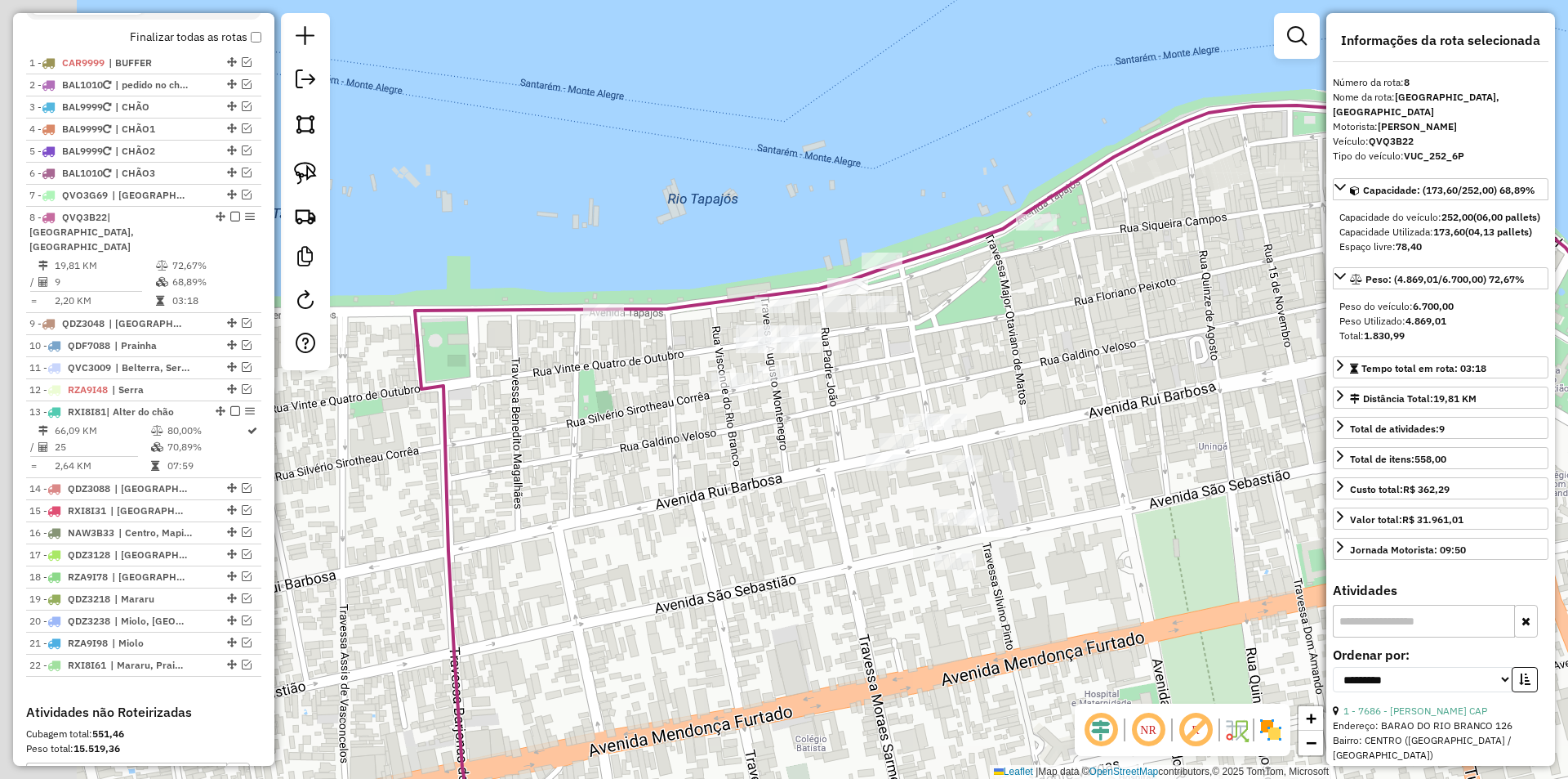
drag, startPoint x: 786, startPoint y: 287, endPoint x: 959, endPoint y: 366, distance: 190.2
click at [959, 366] on div "Janela de atendimento Grade de atendimento Capacidade Transportadoras Veículos …" at bounding box center [784, 389] width 1568 height 779
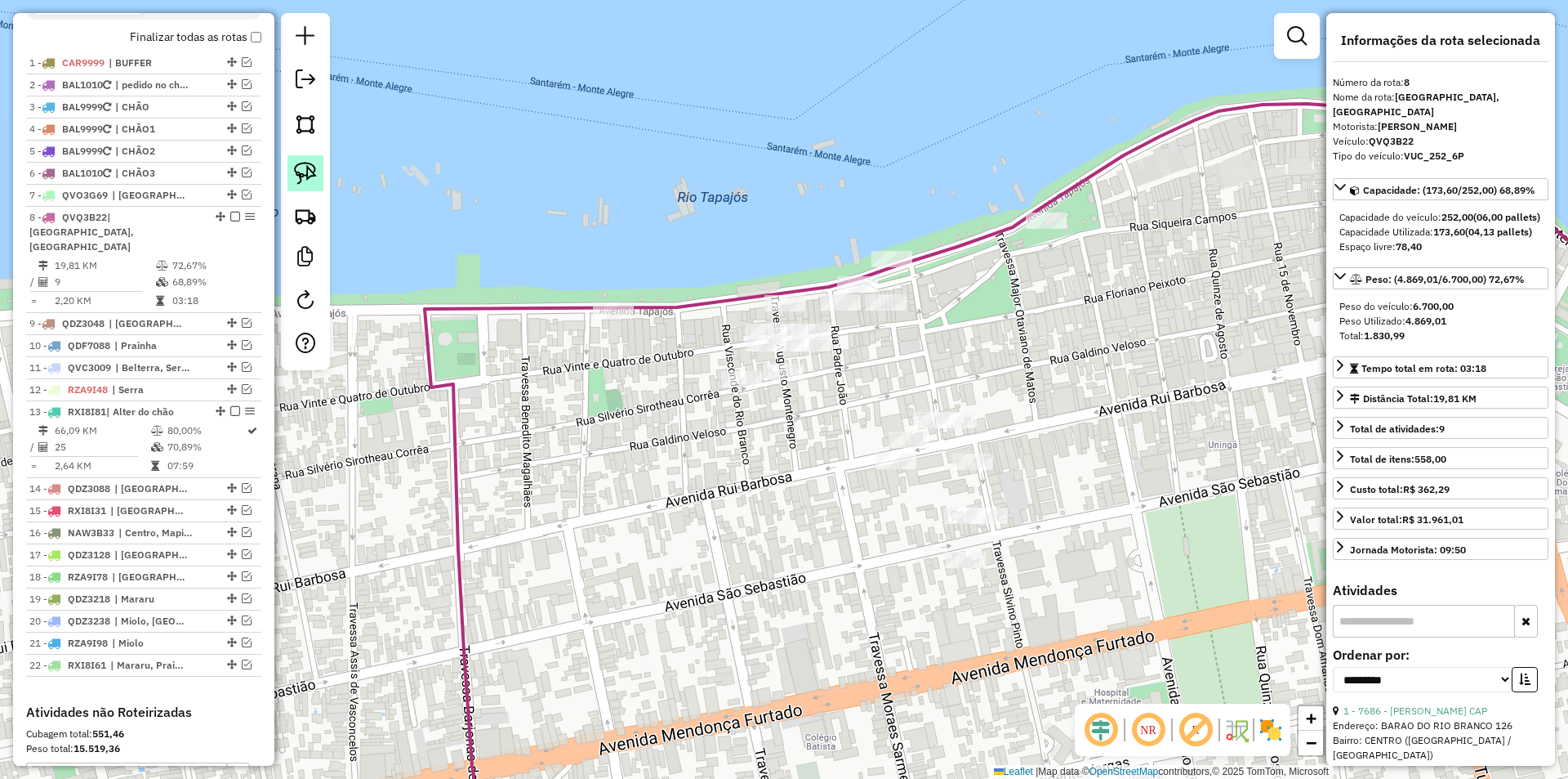
click at [306, 168] on img at bounding box center [305, 172] width 23 height 23
click at [820, 349] on div "Janela de atendimento Grade de atendimento Capacidade Transportadoras Veículos …" at bounding box center [784, 389] width 1568 height 779
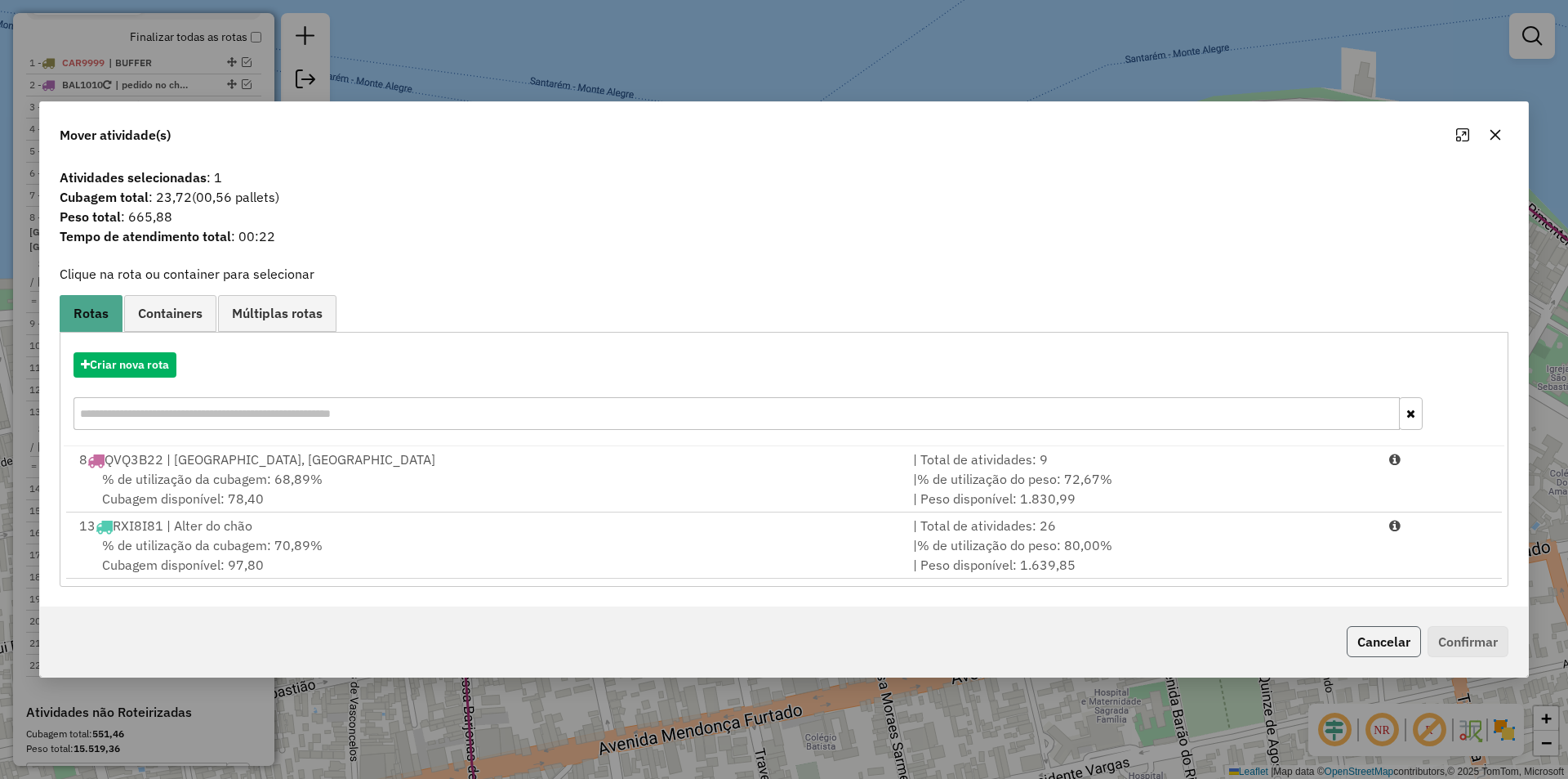
click at [1385, 629] on button "Cancelar" at bounding box center [1384, 641] width 74 height 31
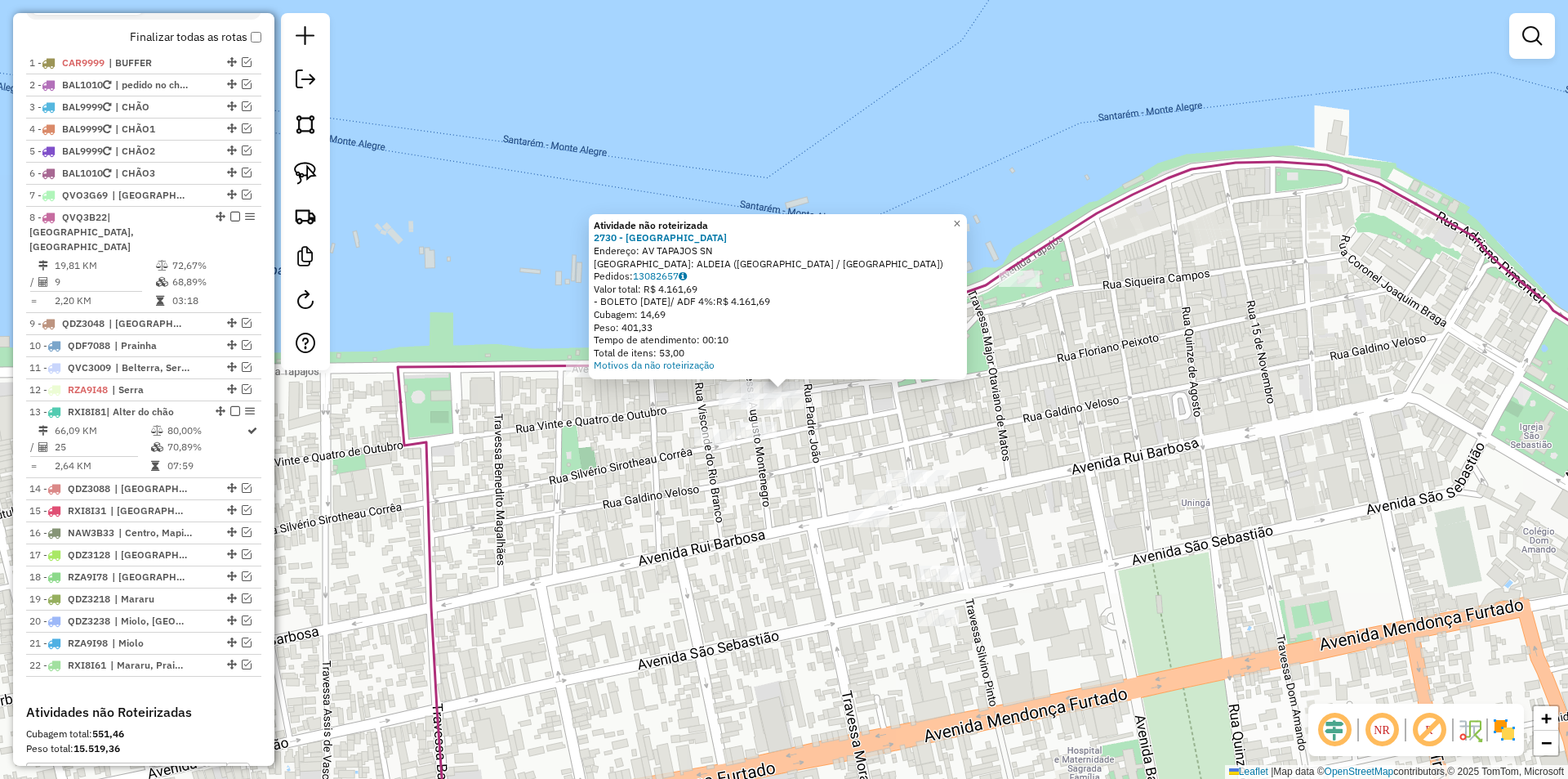
click at [877, 423] on div "Atividade não roteirizada 2730 - BEIRA RIO Endereço: AV TAPAJOS SN Bairro: ALDE…" at bounding box center [784, 389] width 1568 height 779
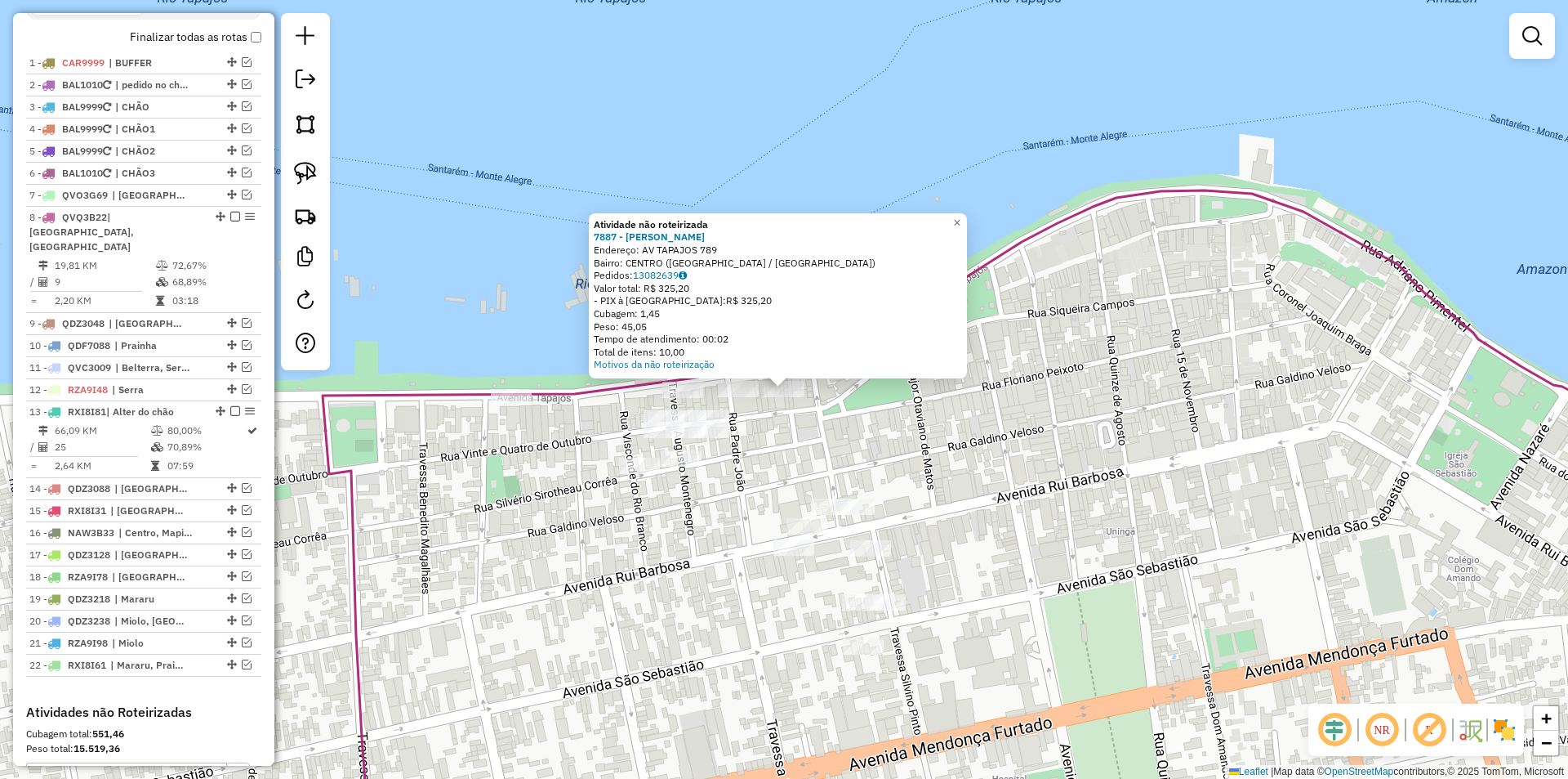
click at [760, 438] on div "Atividade não roteirizada 7887 - MARCLEAN SILVA Endereço: AV TAPAJOS 789 Bairro…" at bounding box center [784, 389] width 1568 height 779
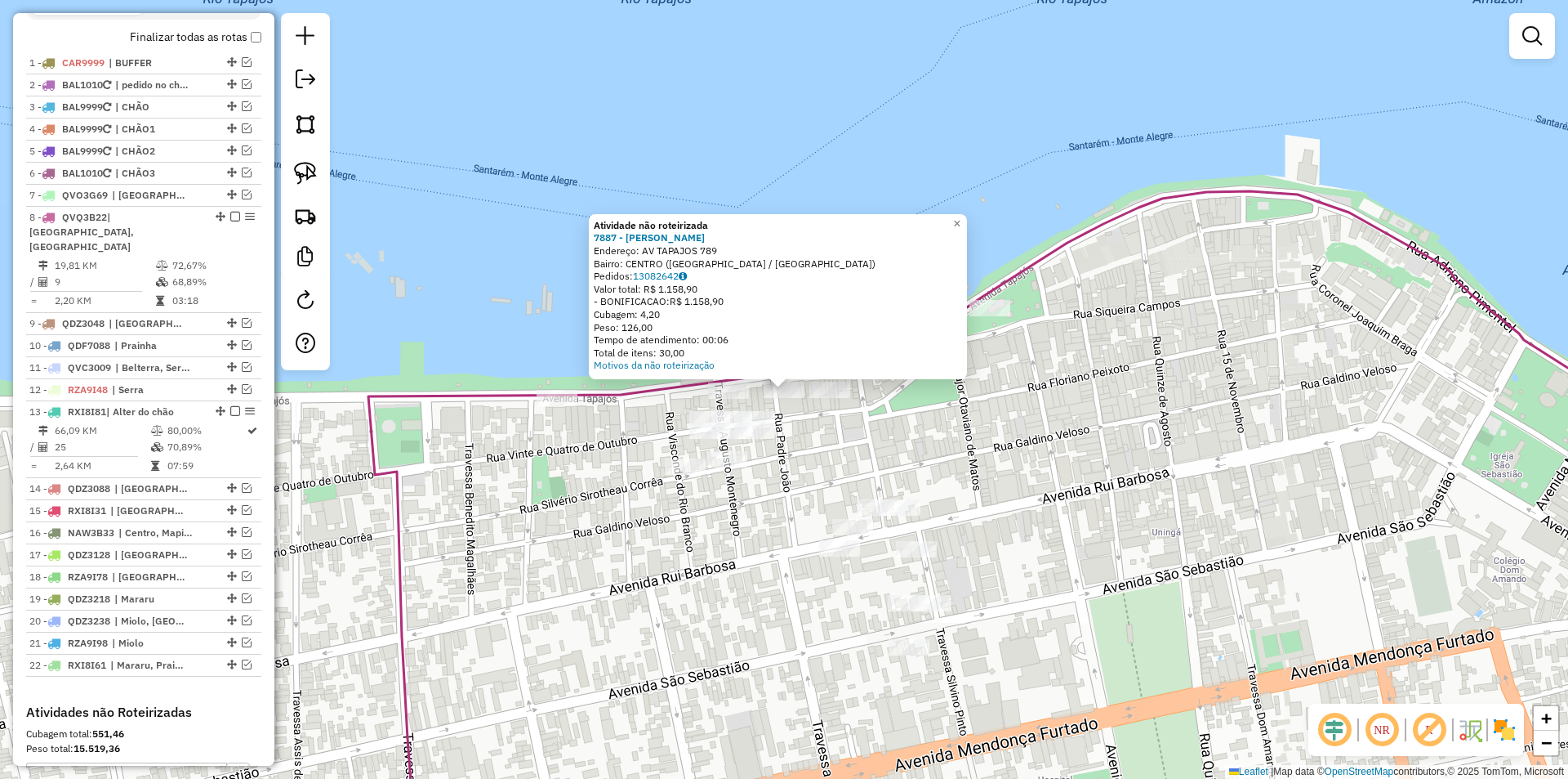
click at [838, 432] on div "Atividade não roteirizada 7887 - MARCLEAN SILVA Endereço: AV TAPAJOS 789 Bairro…" at bounding box center [784, 389] width 1568 height 779
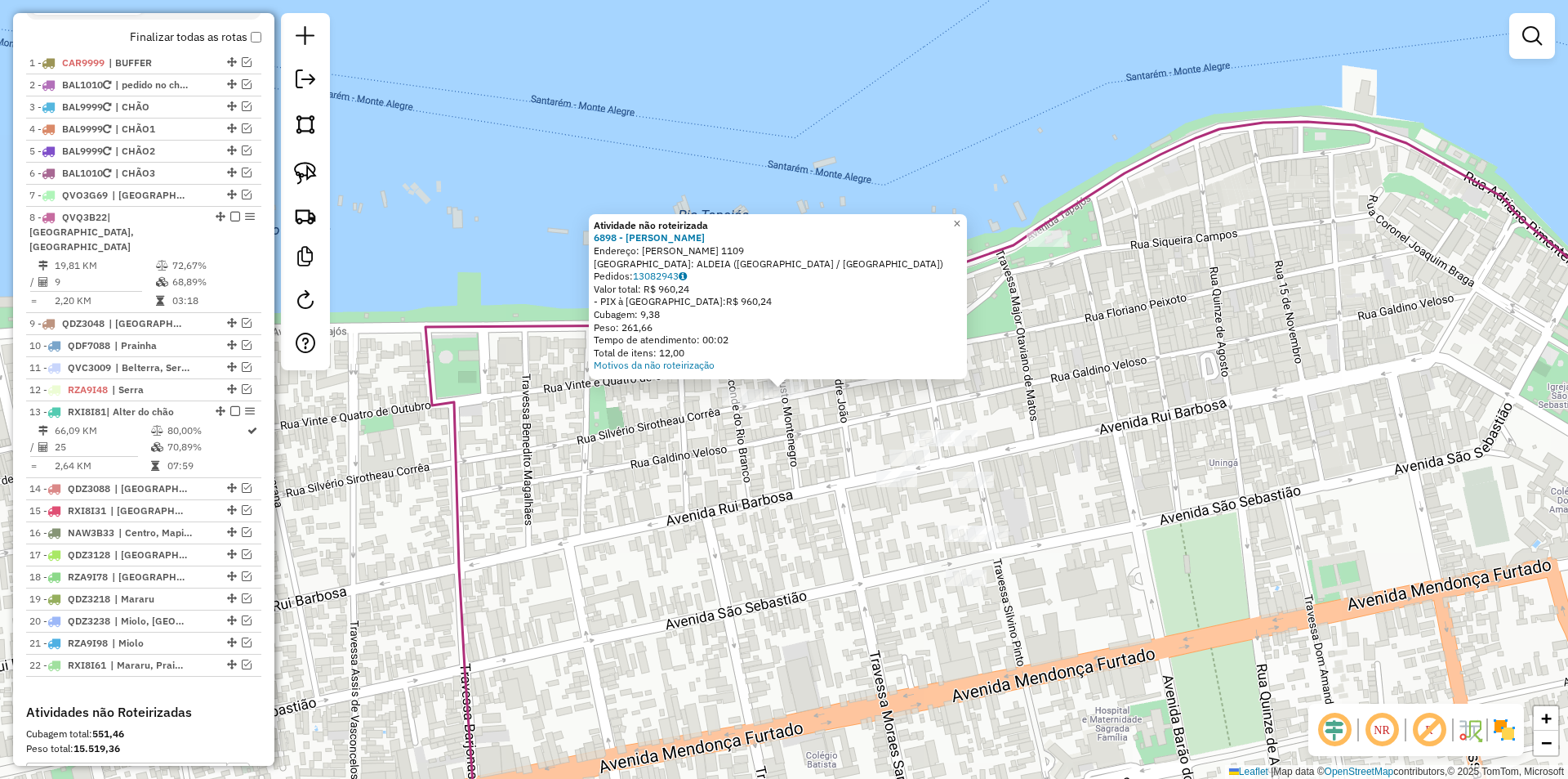
click at [738, 405] on div at bounding box center [742, 397] width 41 height 16
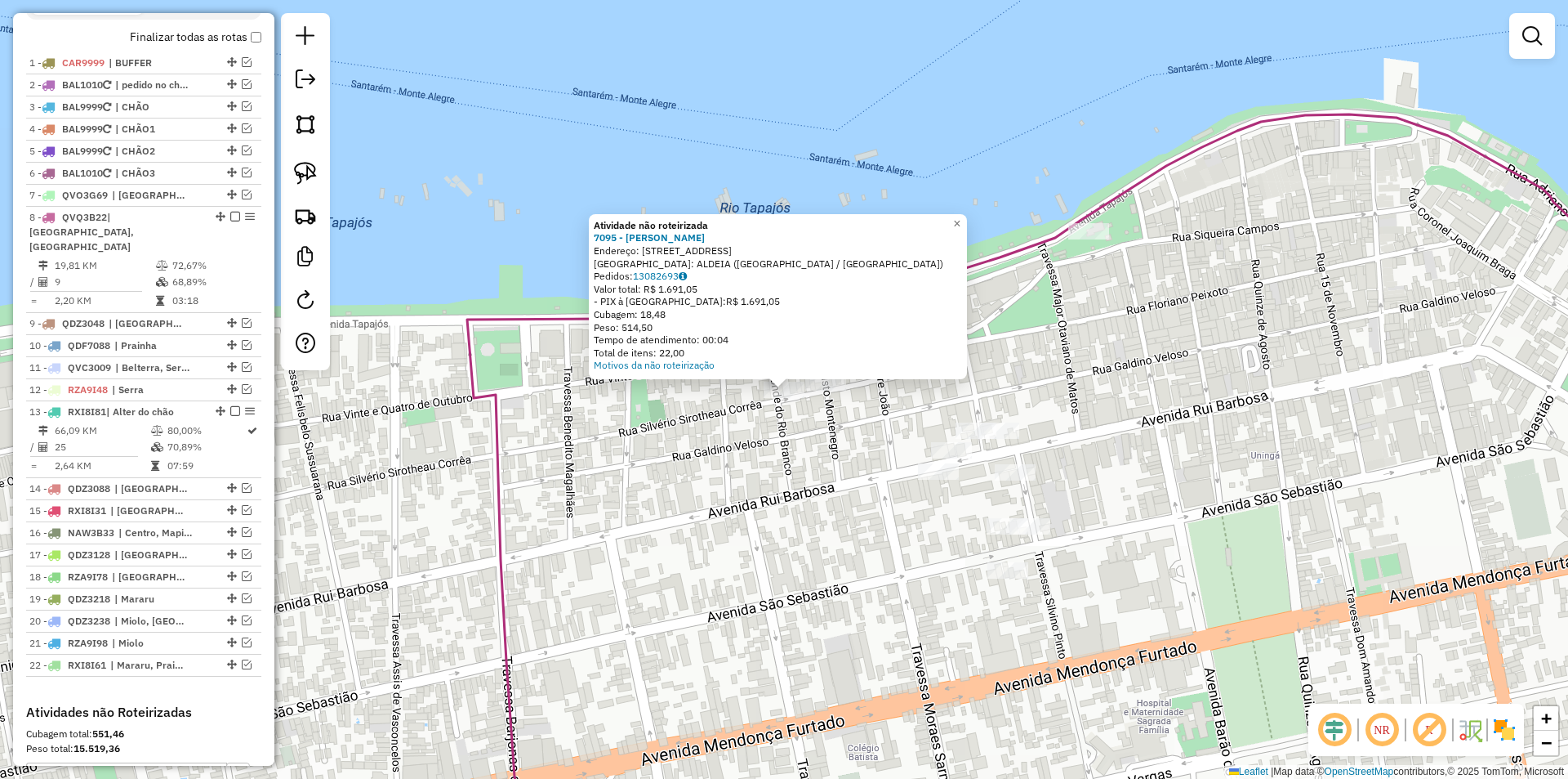
click at [830, 463] on div "Atividade não roteirizada 7095 - RONICE CASTRO Endereço: R VINTE E QUATRO DE OU…" at bounding box center [784, 389] width 1568 height 779
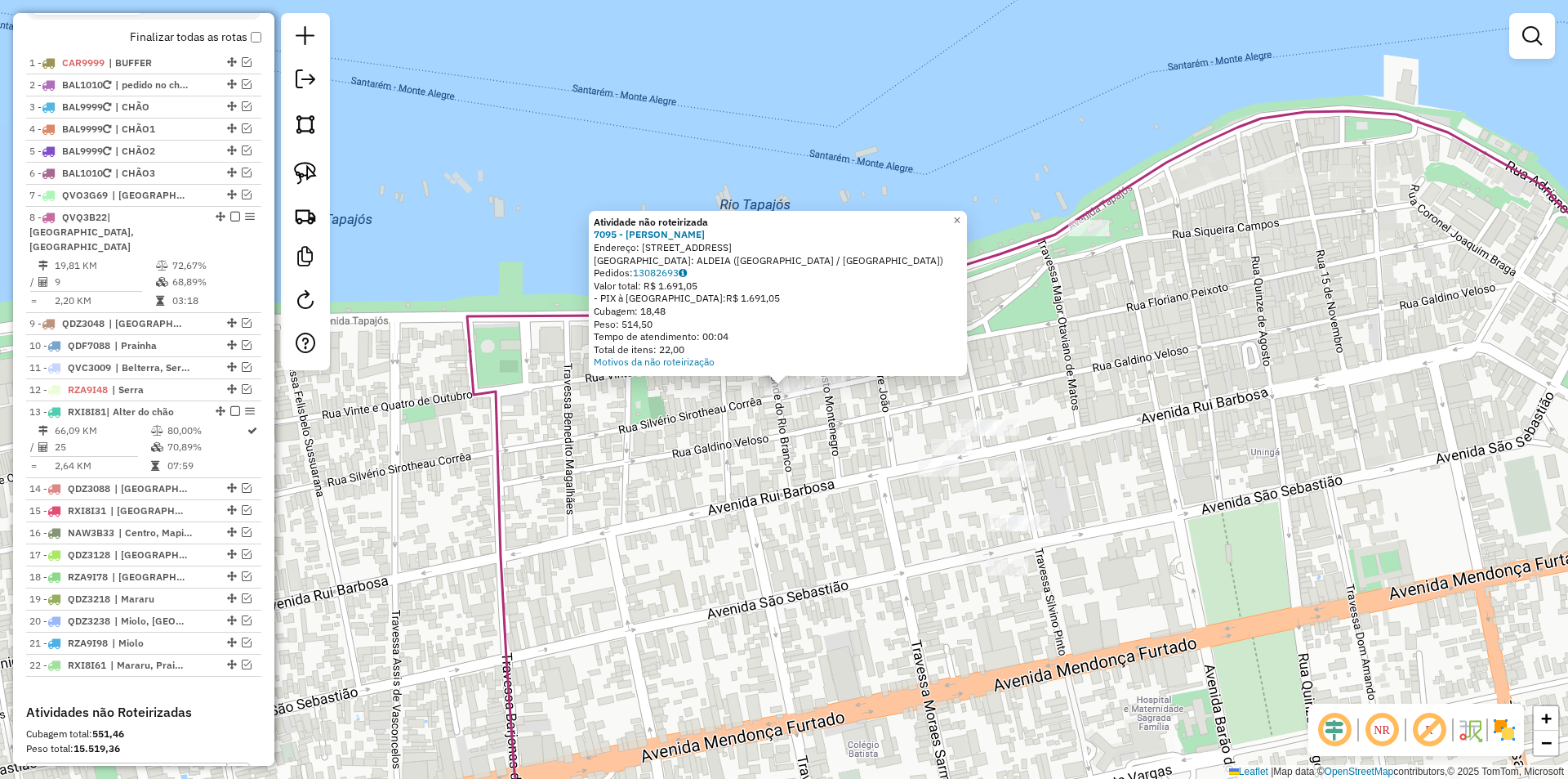
click at [805, 466] on div "Atividade não roteirizada 7095 - RONICE CASTRO Endereço: R VINTE E QUATRO DE OU…" at bounding box center [784, 389] width 1568 height 779
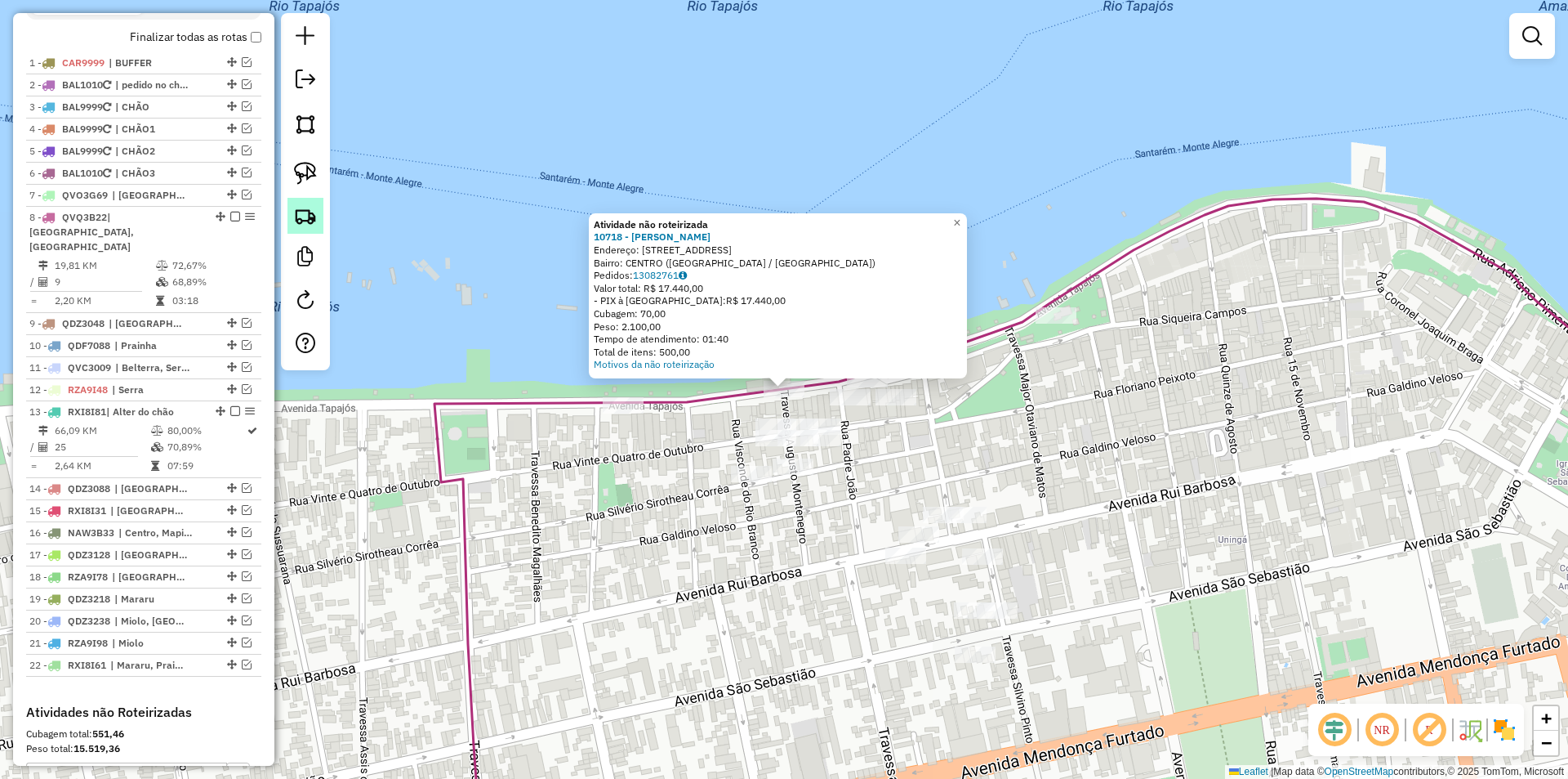
click at [311, 217] on img at bounding box center [305, 215] width 23 height 23
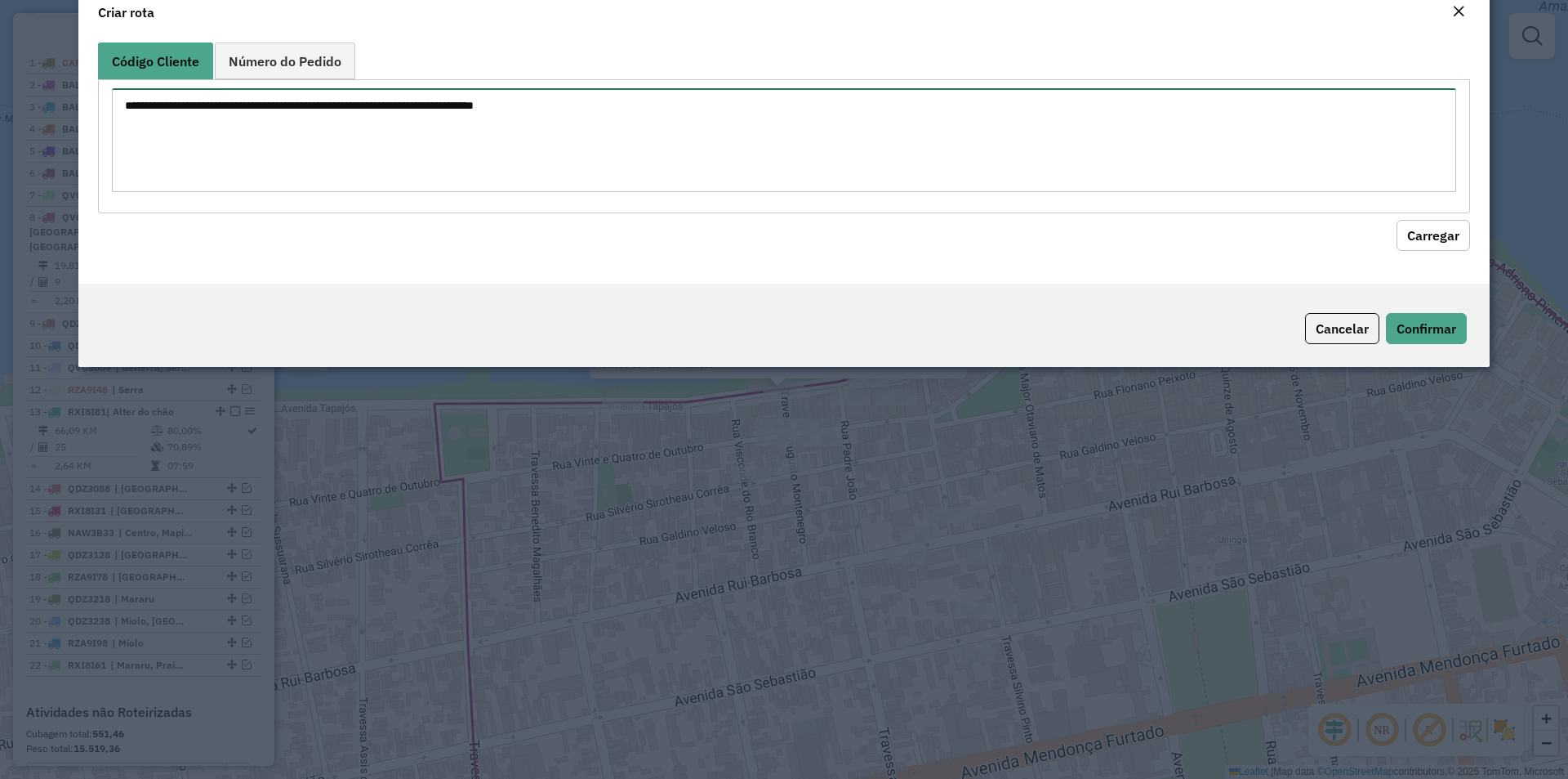
click at [334, 188] on textarea at bounding box center [783, 140] width 1344 height 103
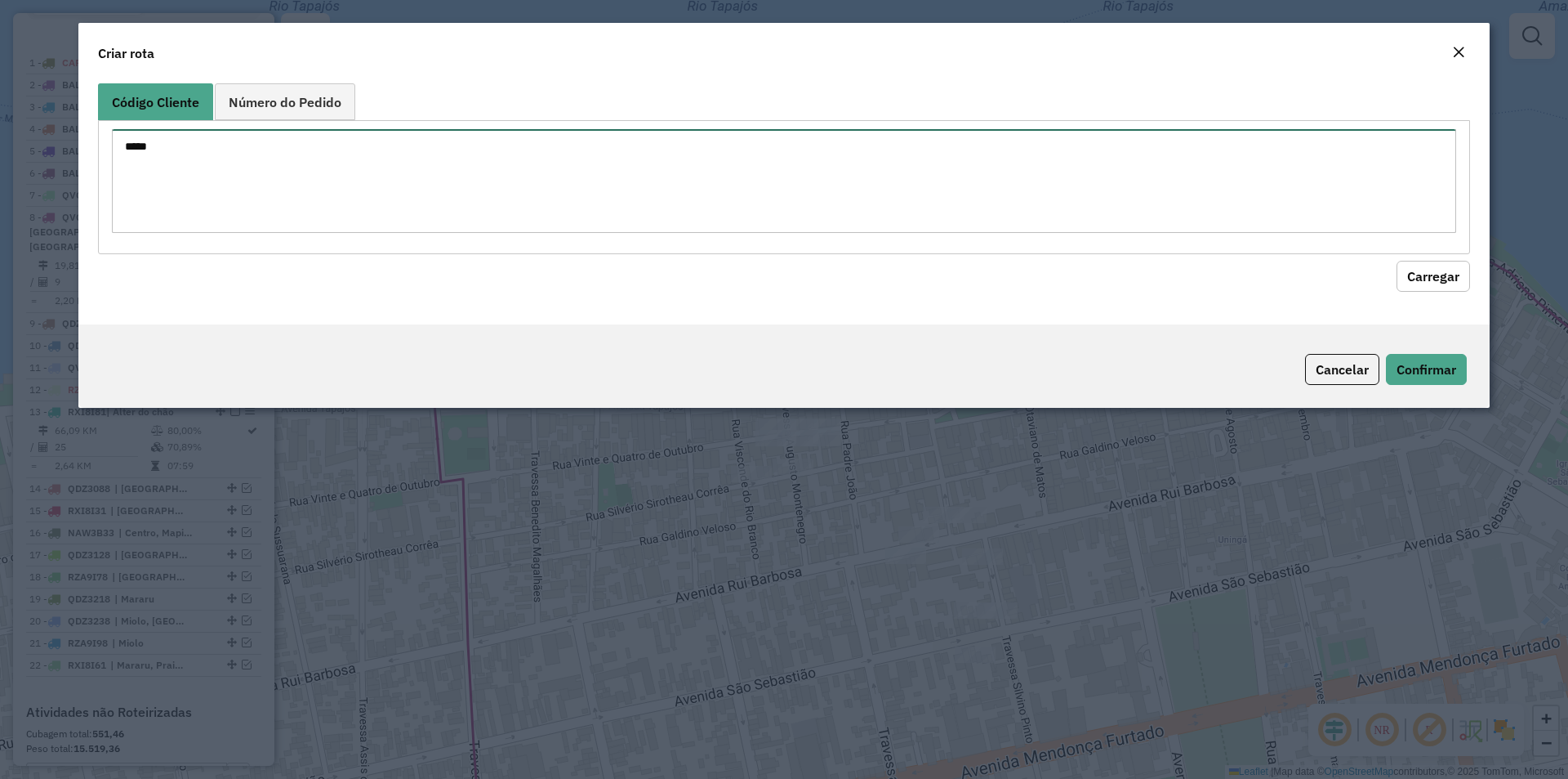
type textarea "*****"
click at [1395, 256] on hb-field-button "Carregar" at bounding box center [784, 272] width 1372 height 37
click at [1441, 281] on button "Carregar" at bounding box center [1433, 276] width 73 height 31
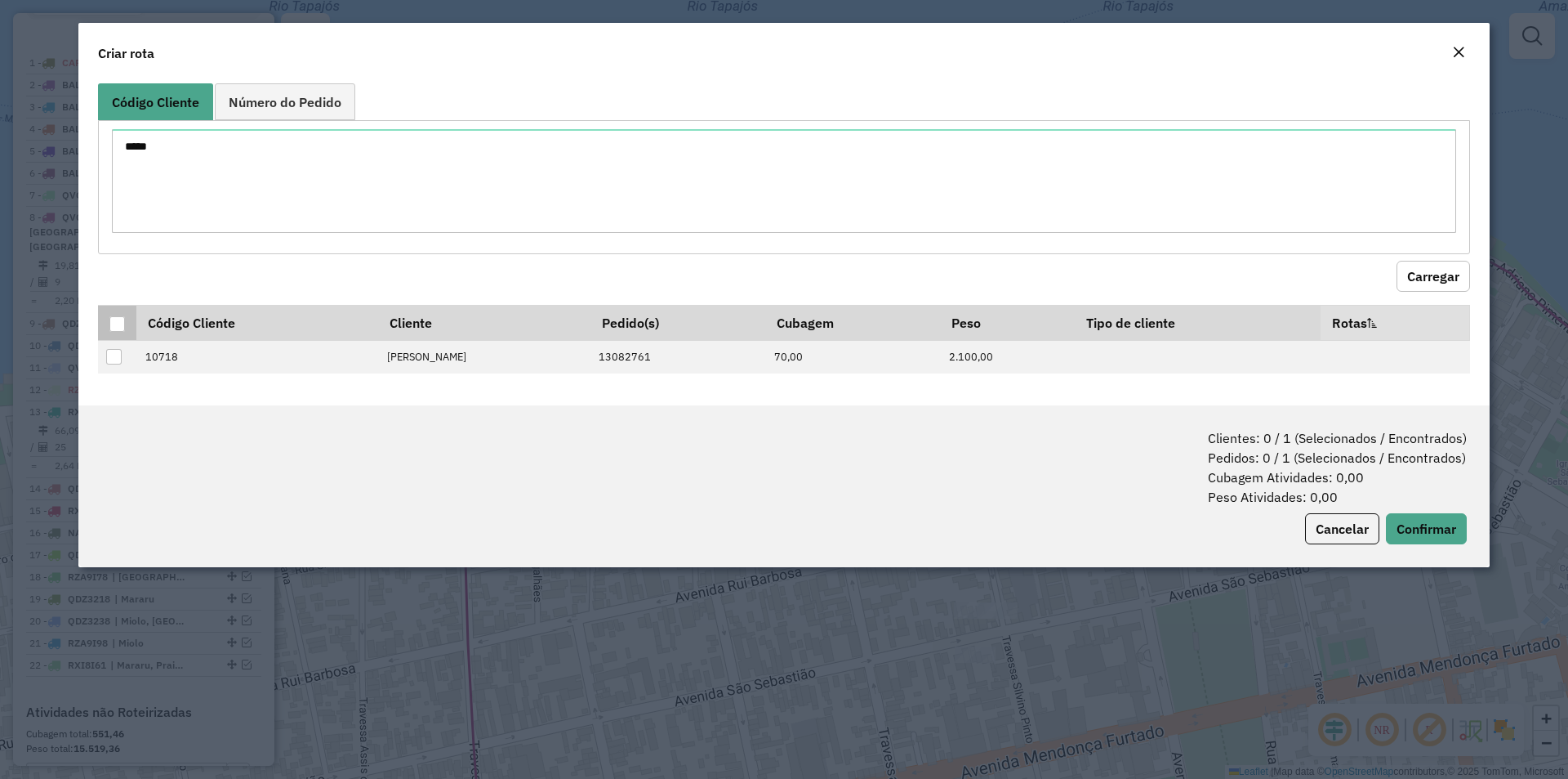
click at [122, 324] on div at bounding box center [117, 324] width 15 height 15
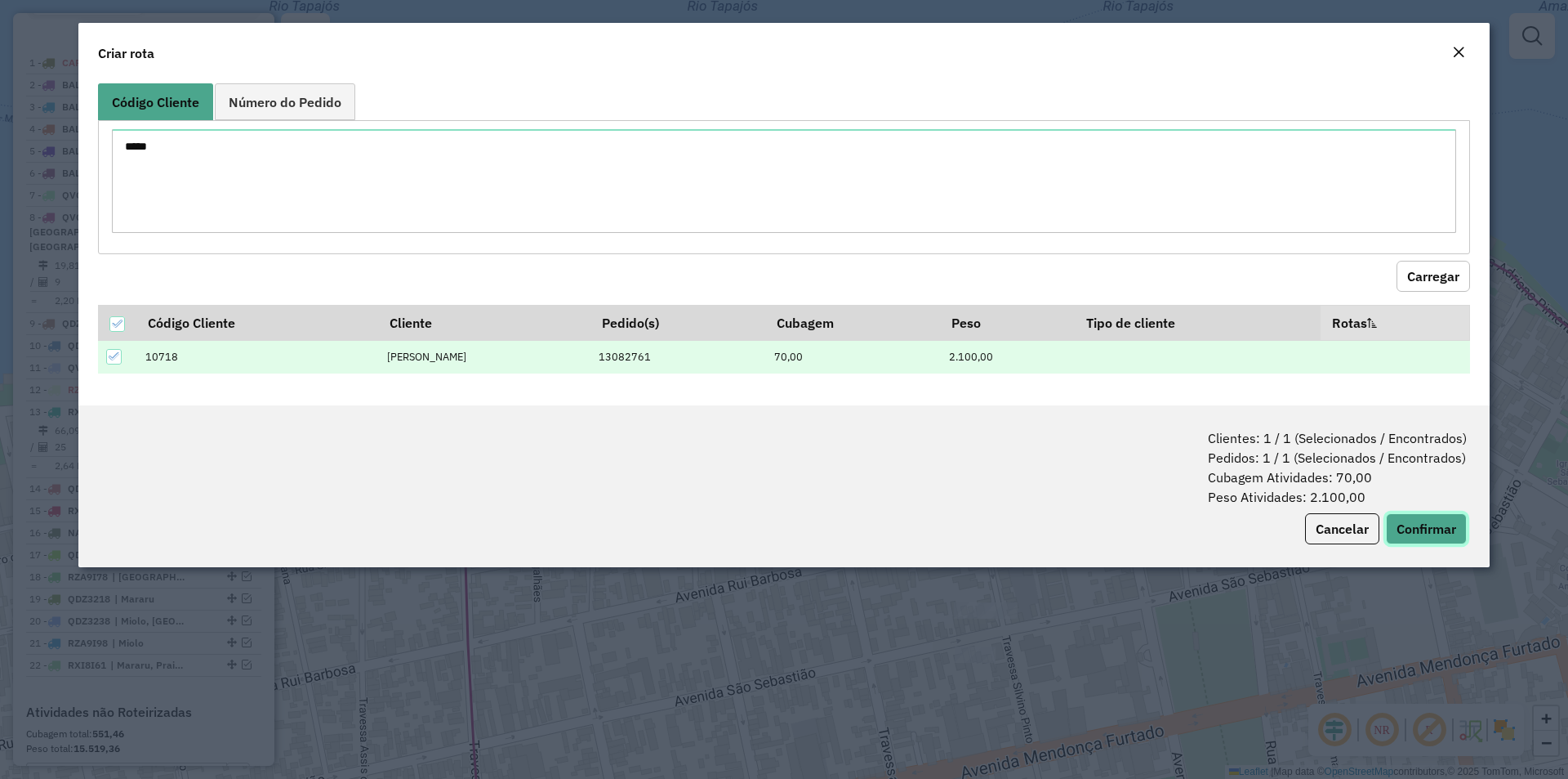
click at [1440, 532] on button "Confirmar" at bounding box center [1426, 529] width 81 height 31
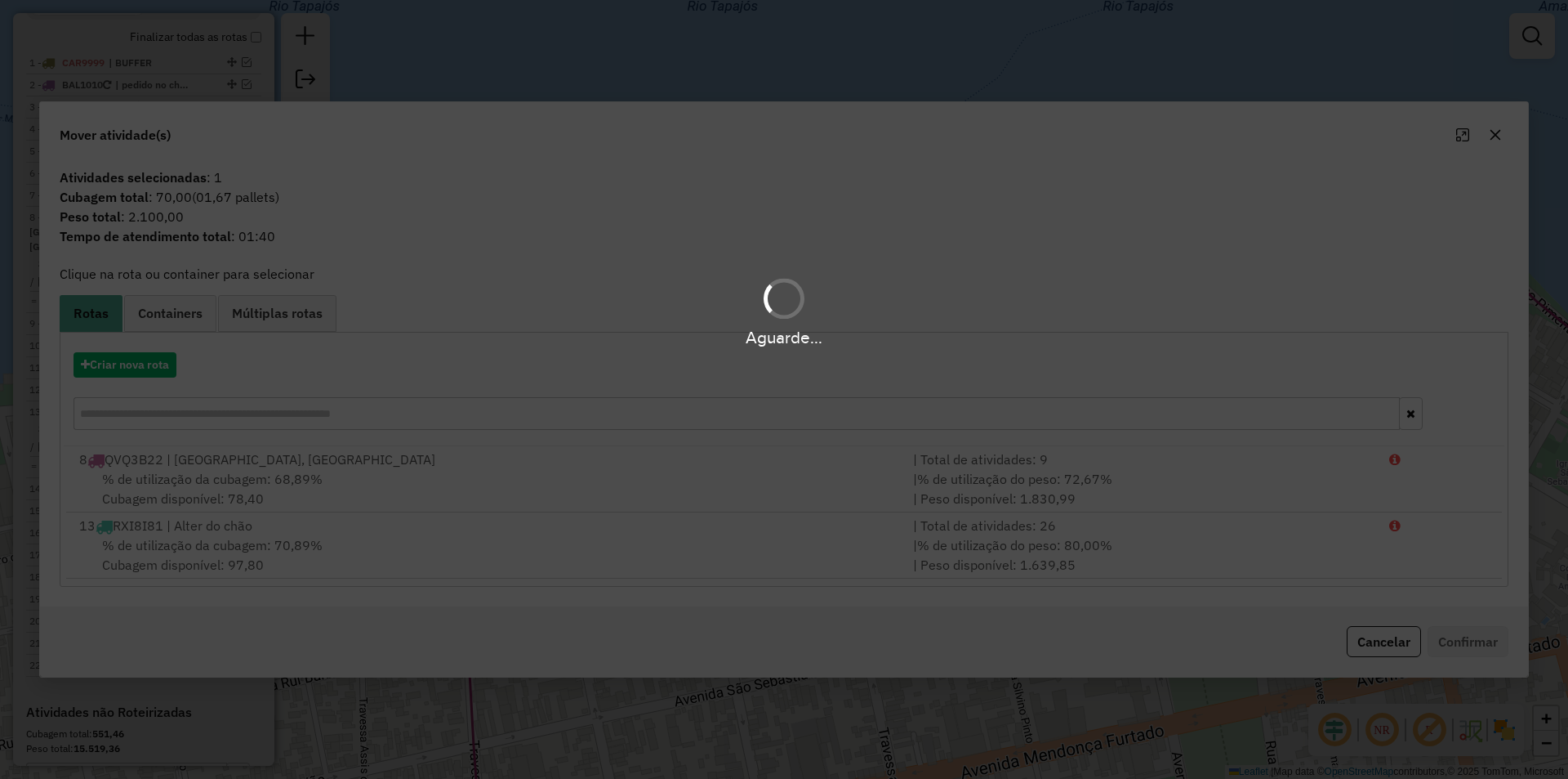
click at [498, 482] on div "Aguarde..." at bounding box center [784, 389] width 1568 height 779
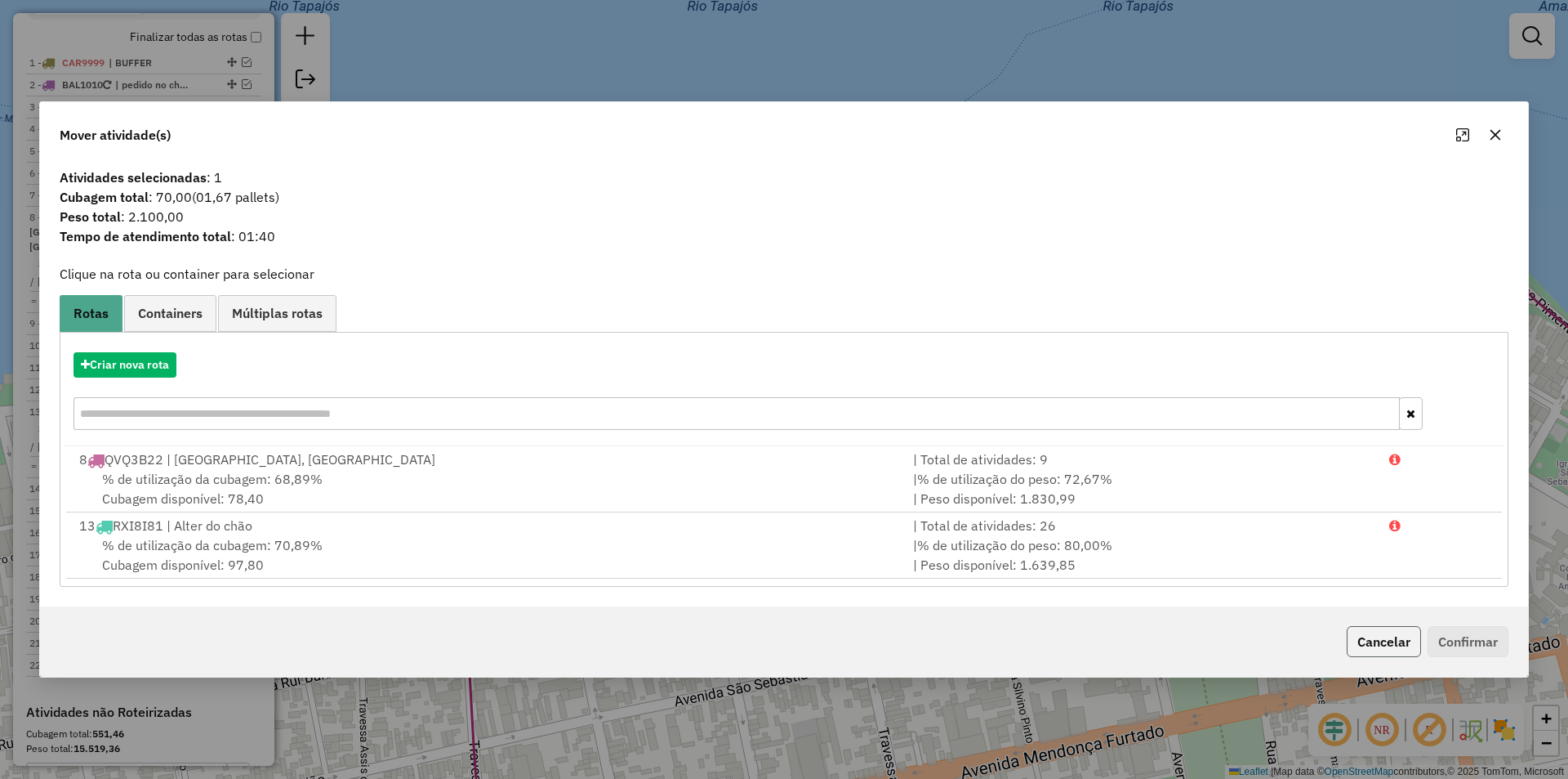
click at [1391, 640] on button "Cancelar" at bounding box center [1384, 641] width 74 height 31
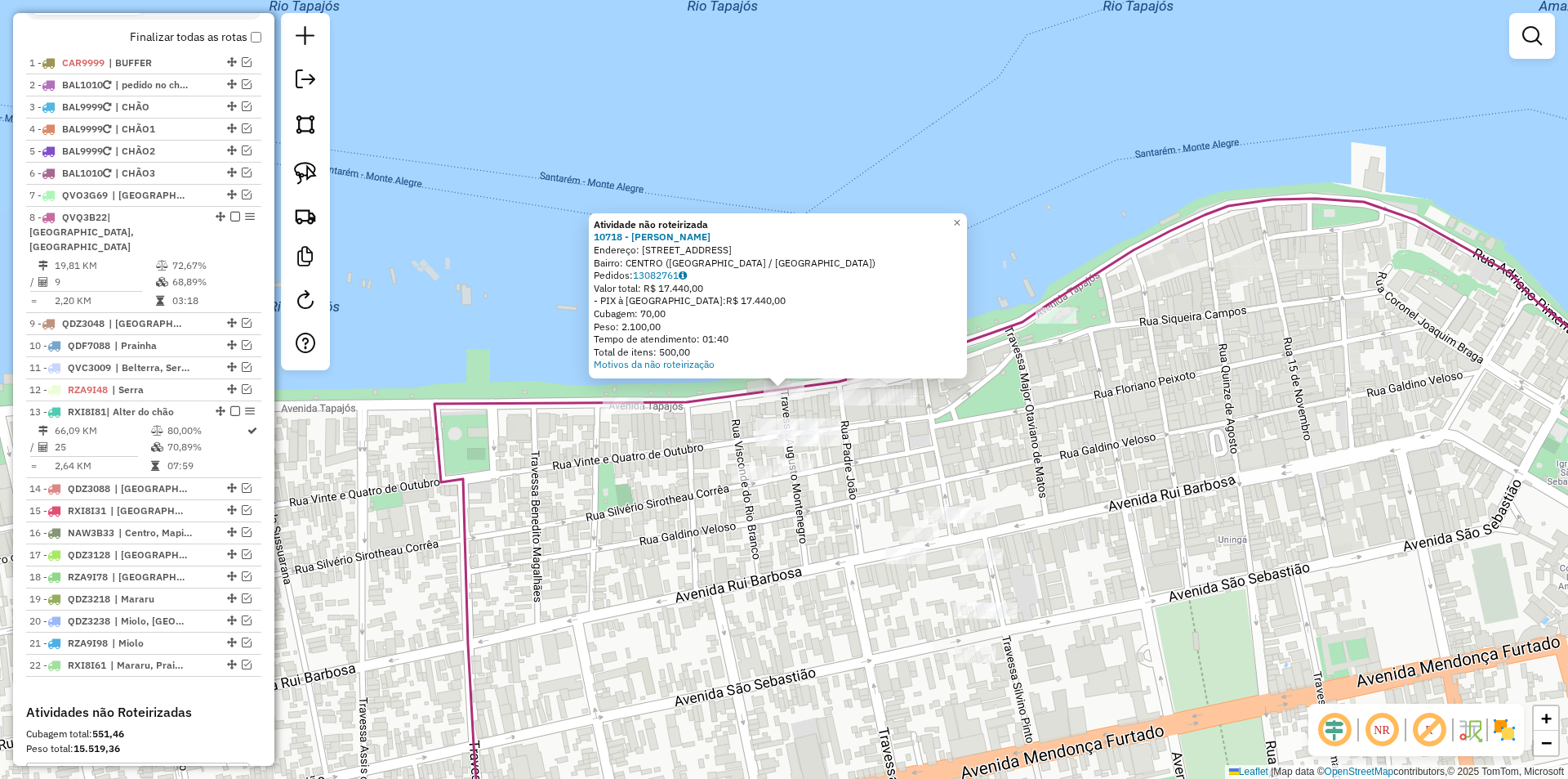
click at [876, 433] on div "Atividade não roteirizada 10718 - REINALDO HENRIQUE FE Endereço: AV TAPAJOS 937…" at bounding box center [784, 389] width 1568 height 779
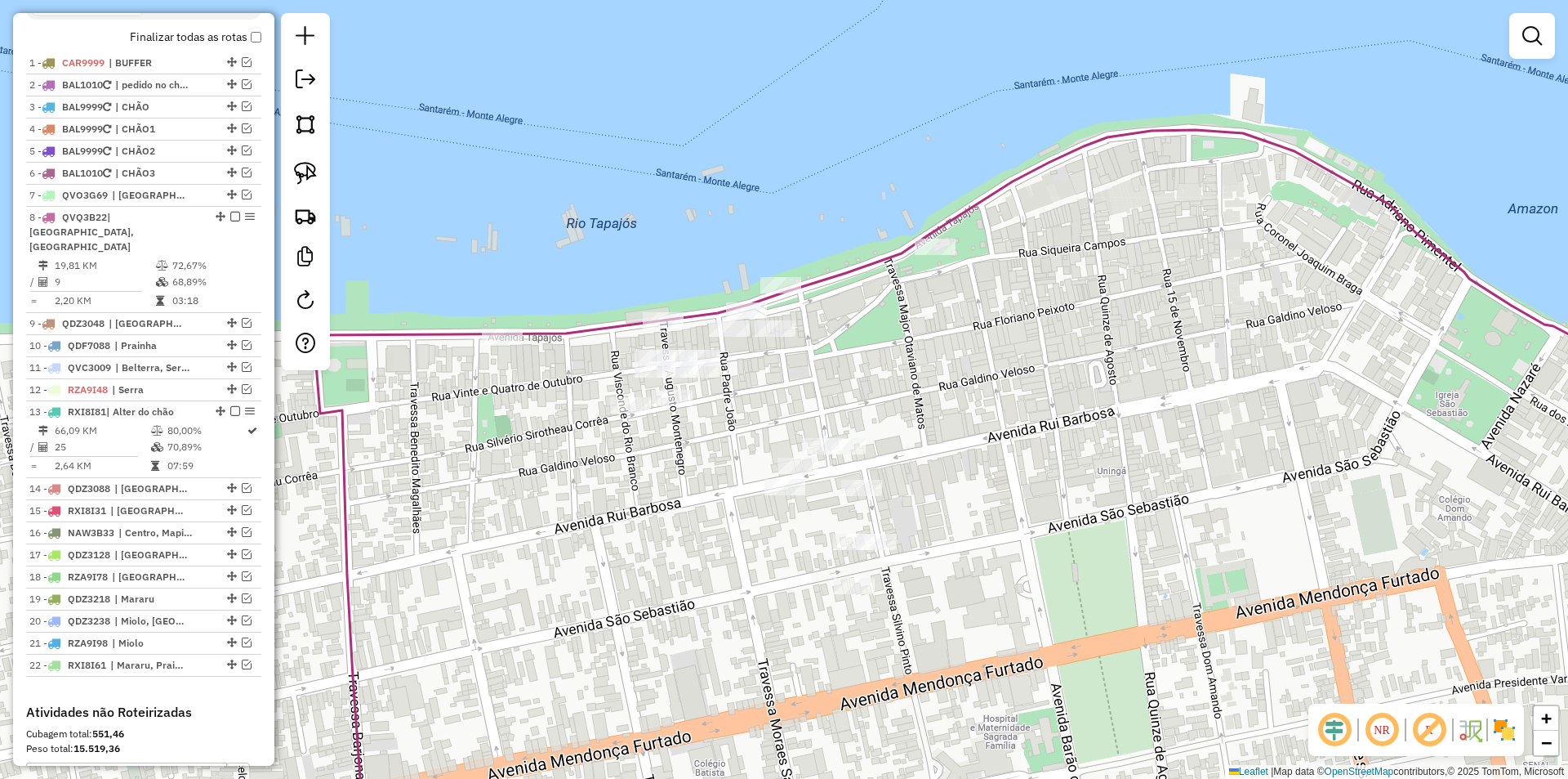
drag, startPoint x: 911, startPoint y: 476, endPoint x: 789, endPoint y: 408, distance: 139.7
click at [789, 408] on div "Janela de atendimento Grade de atendimento Capacidade Transportadoras Veículos …" at bounding box center [784, 389] width 1568 height 779
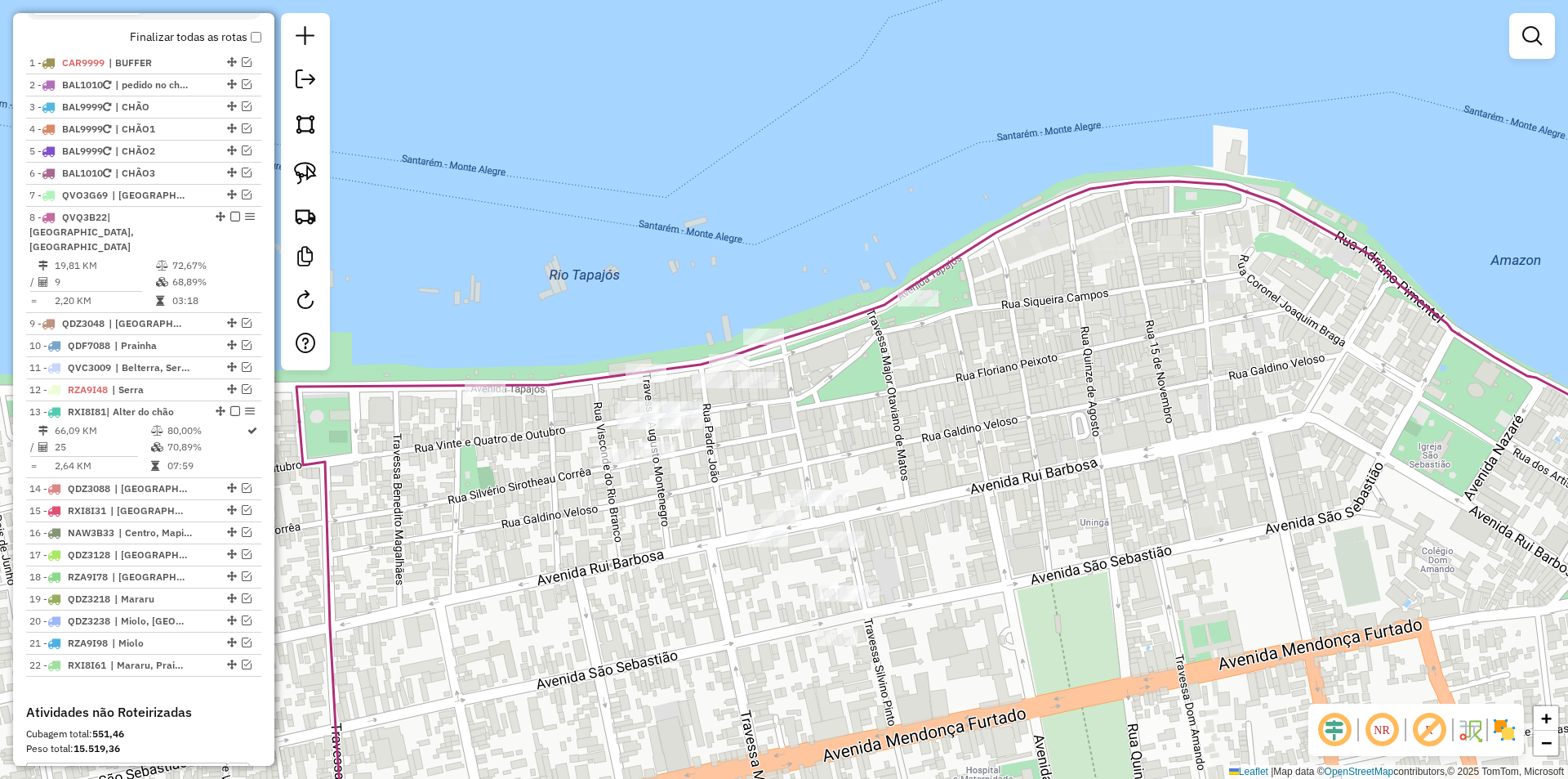
drag, startPoint x: 709, startPoint y: 433, endPoint x: 690, endPoint y: 474, distance: 45.2
click at [690, 474] on div "Janela de atendimento Grade de atendimento Capacidade Transportadoras Veículos …" at bounding box center [784, 389] width 1568 height 779
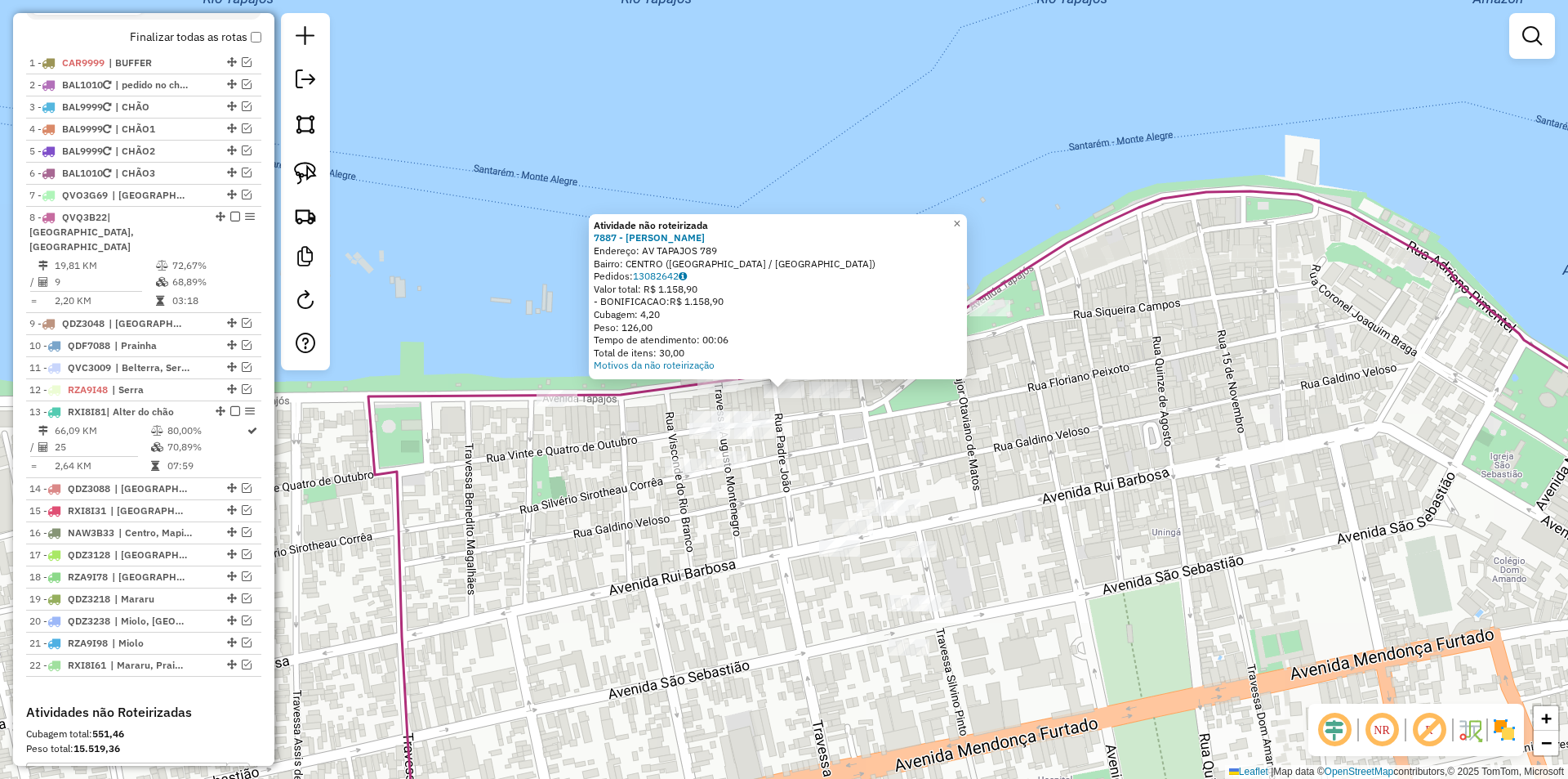
click at [806, 460] on div "Atividade não roteirizada 7887 - MARCLEAN SILVA Endereço: AV TAPAJOS 789 Bairro…" at bounding box center [784, 389] width 1568 height 779
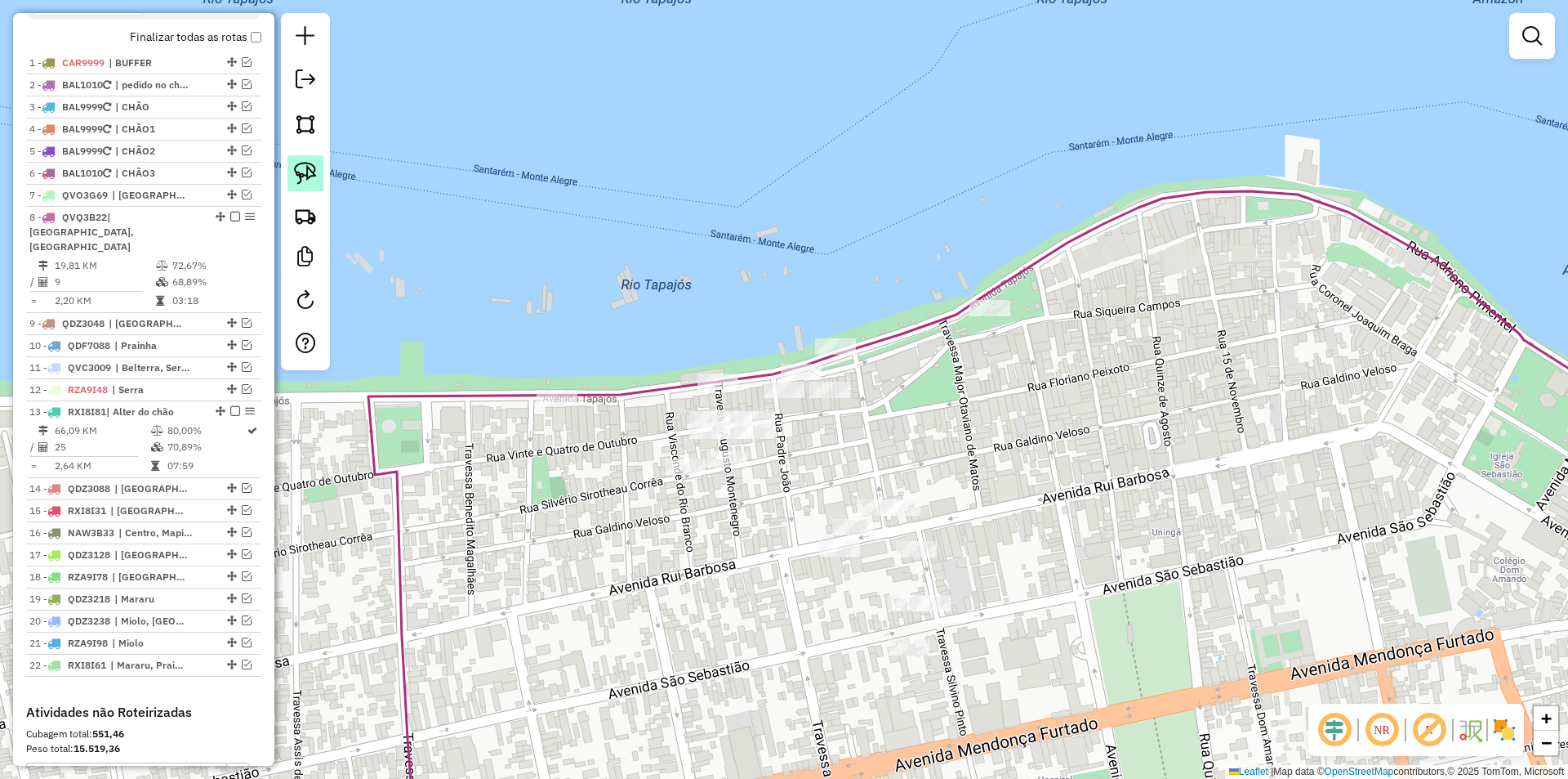
click at [310, 178] on img at bounding box center [305, 172] width 23 height 23
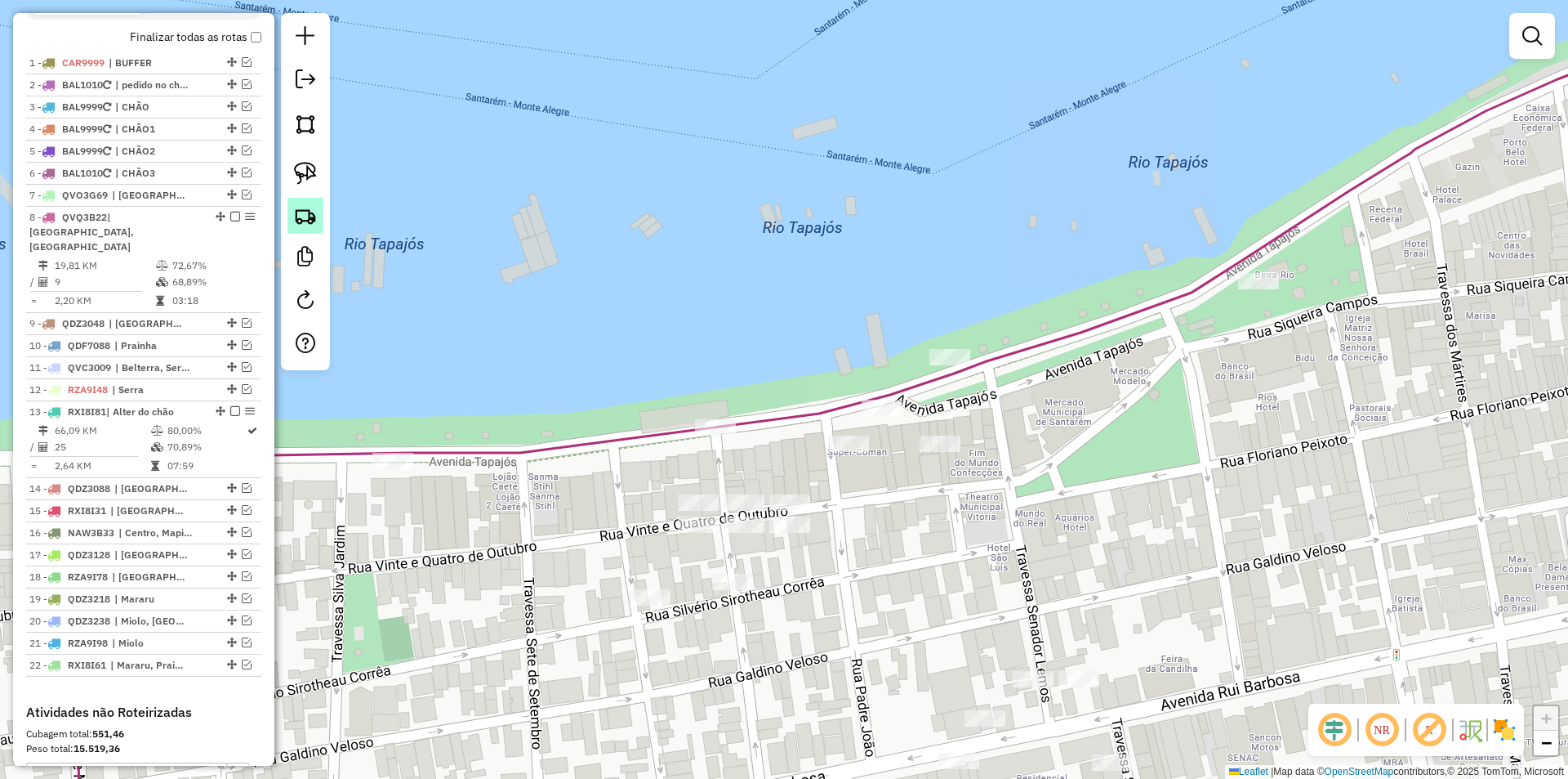
click at [312, 224] on img at bounding box center [305, 215] width 23 height 23
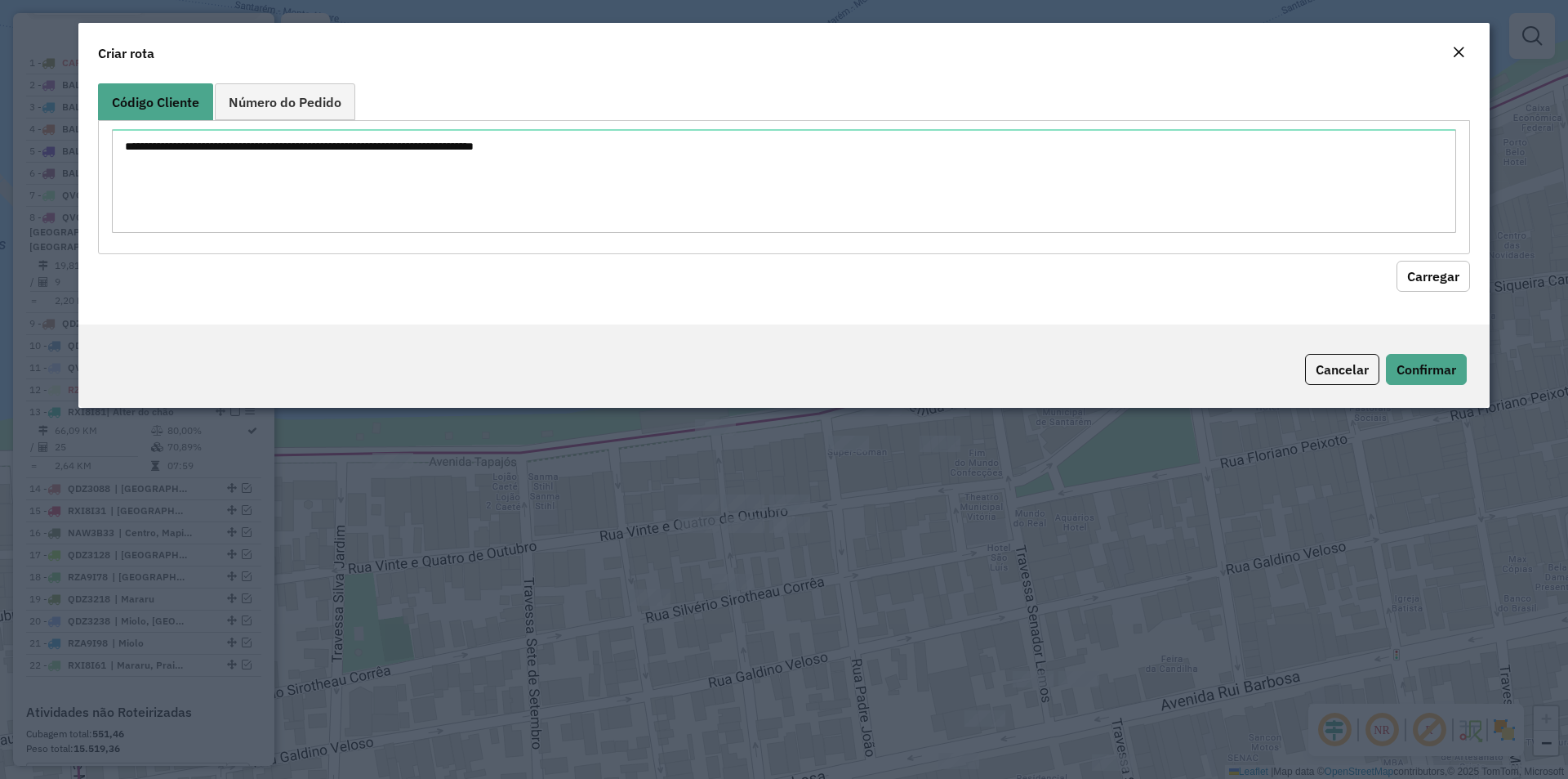
click at [318, 219] on div at bounding box center [784, 186] width 1372 height 133
click at [344, 201] on textarea at bounding box center [783, 180] width 1344 height 103
type textarea "****"
click at [1434, 260] on button "Carregar" at bounding box center [1433, 276] width 73 height 31
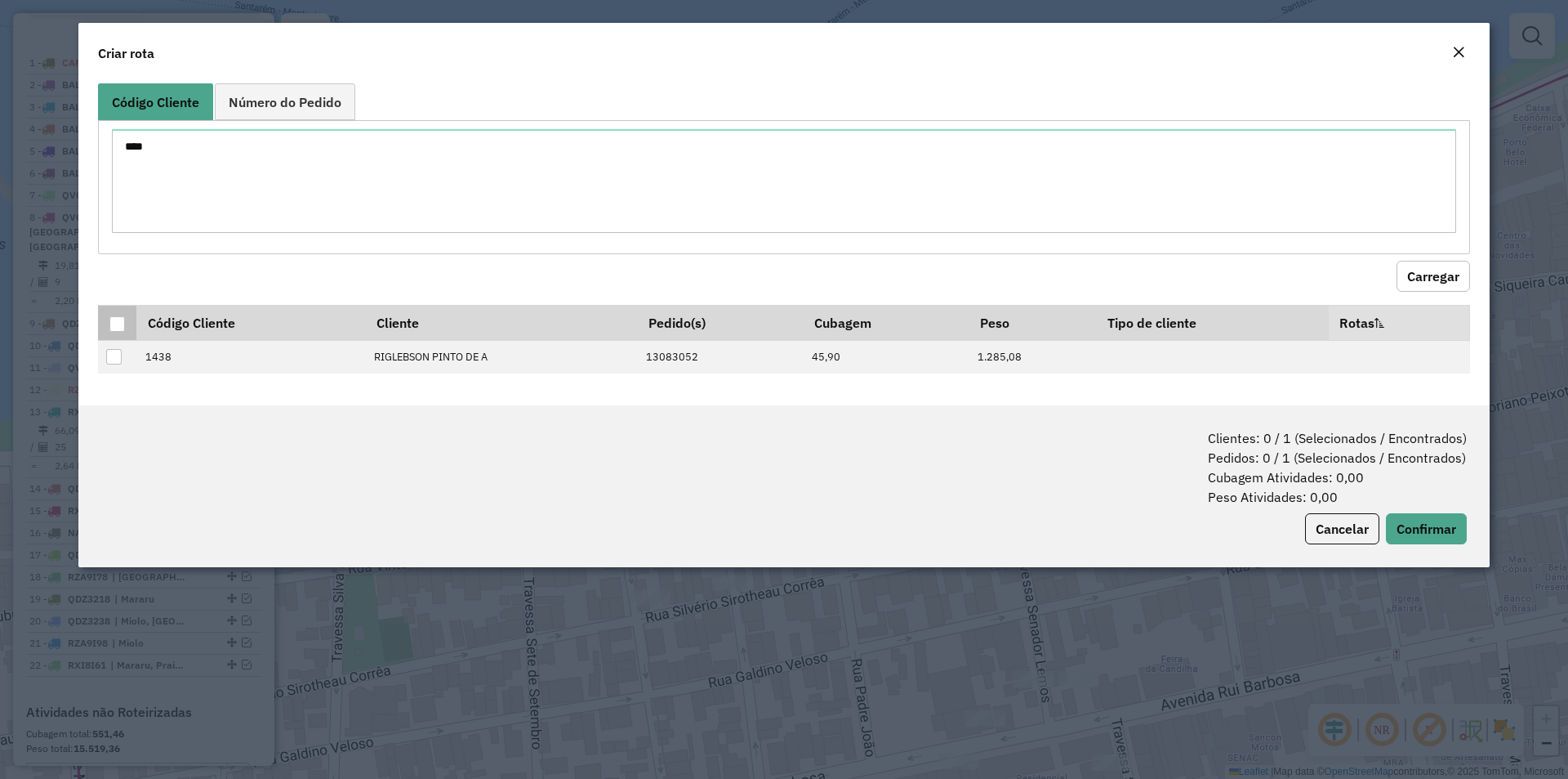
click at [118, 316] on div at bounding box center [117, 324] width 15 height 15
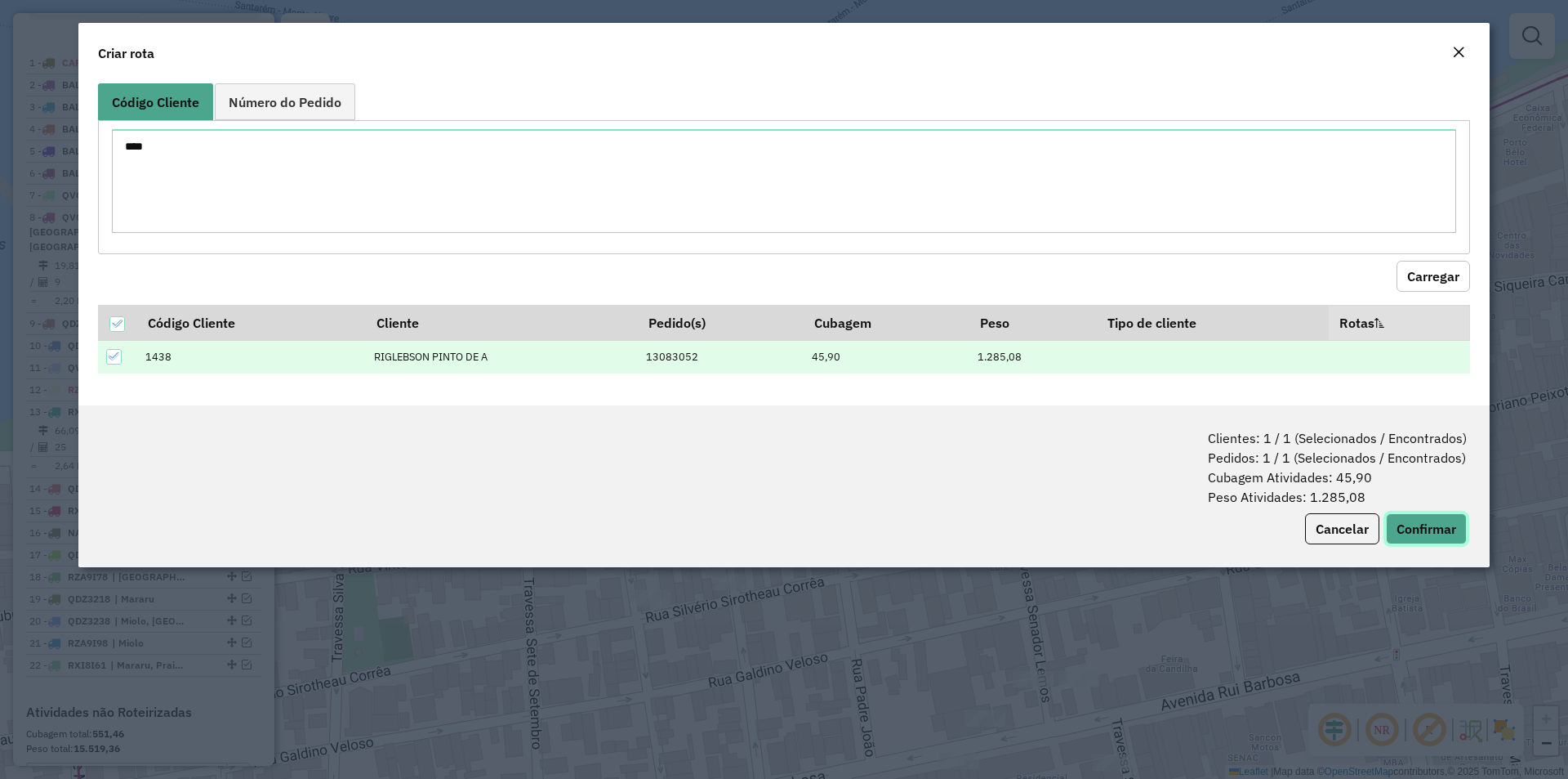
click at [1433, 532] on button "Confirmar" at bounding box center [1426, 529] width 81 height 31
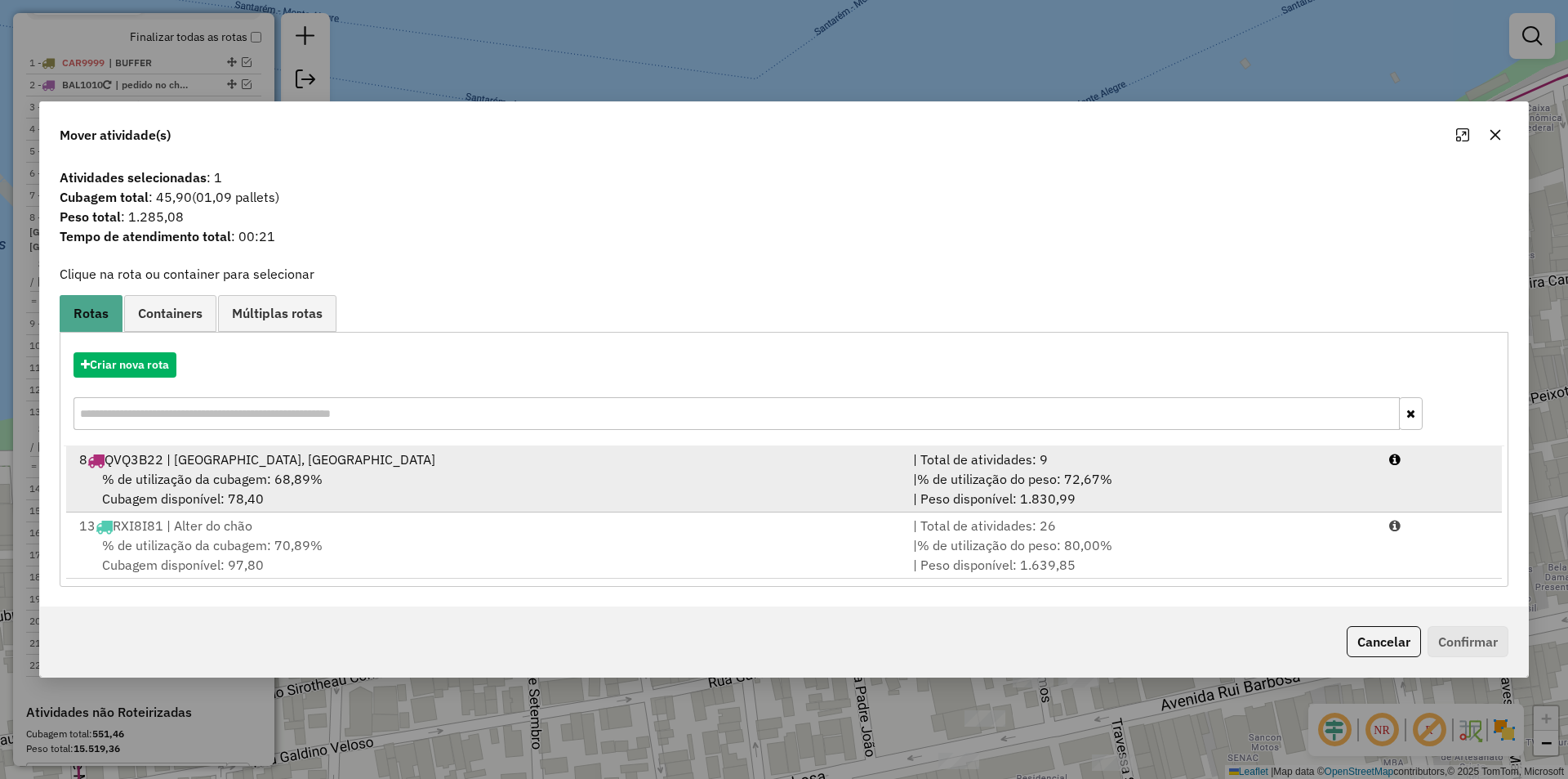
click at [942, 457] on div "| Total de atividades: 9" at bounding box center [1141, 460] width 476 height 20
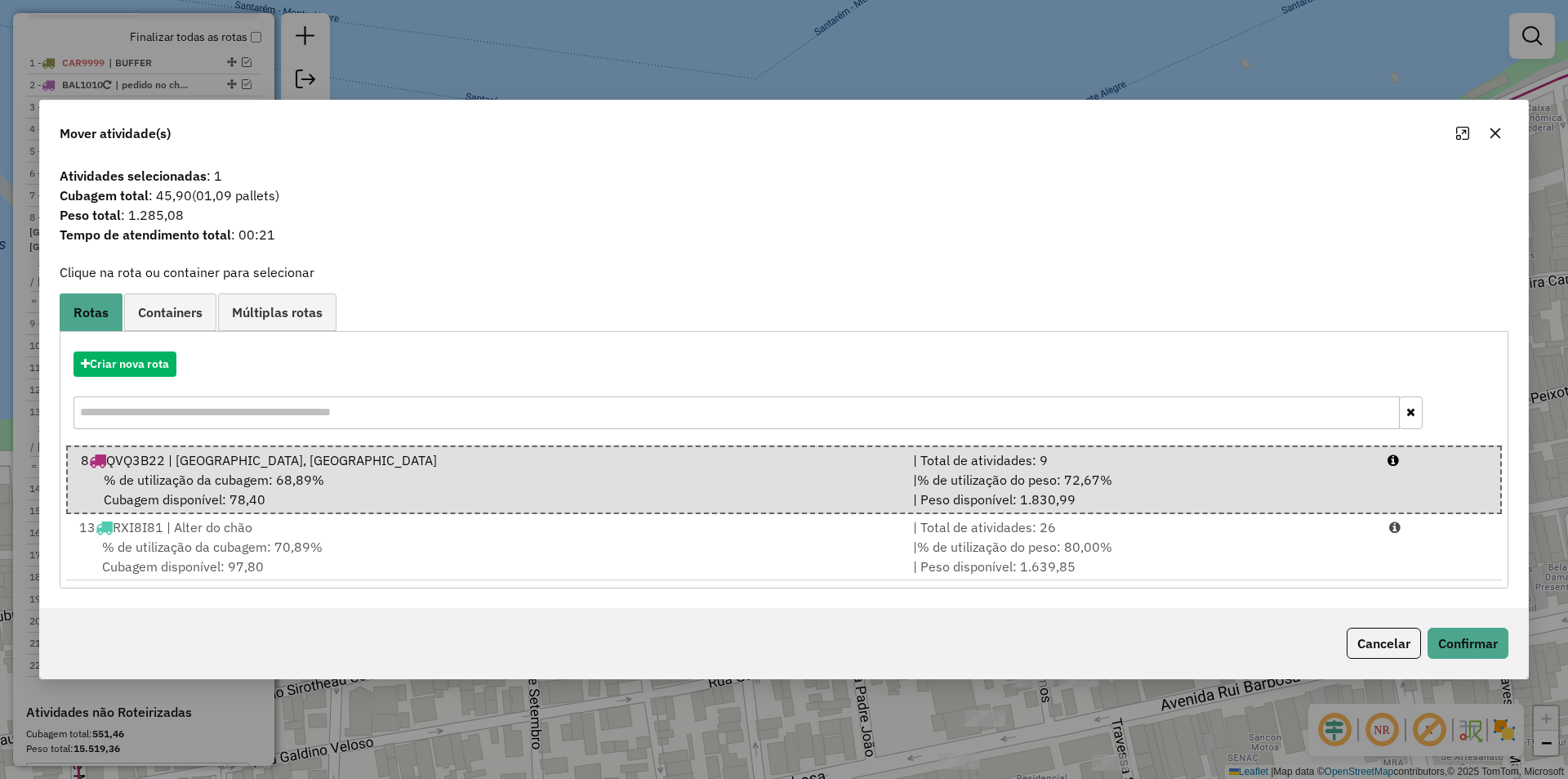
click at [1480, 658] on div "Cancelar Confirmar" at bounding box center [784, 642] width 1488 height 70
click at [1480, 657] on button "Confirmar" at bounding box center [1467, 643] width 81 height 31
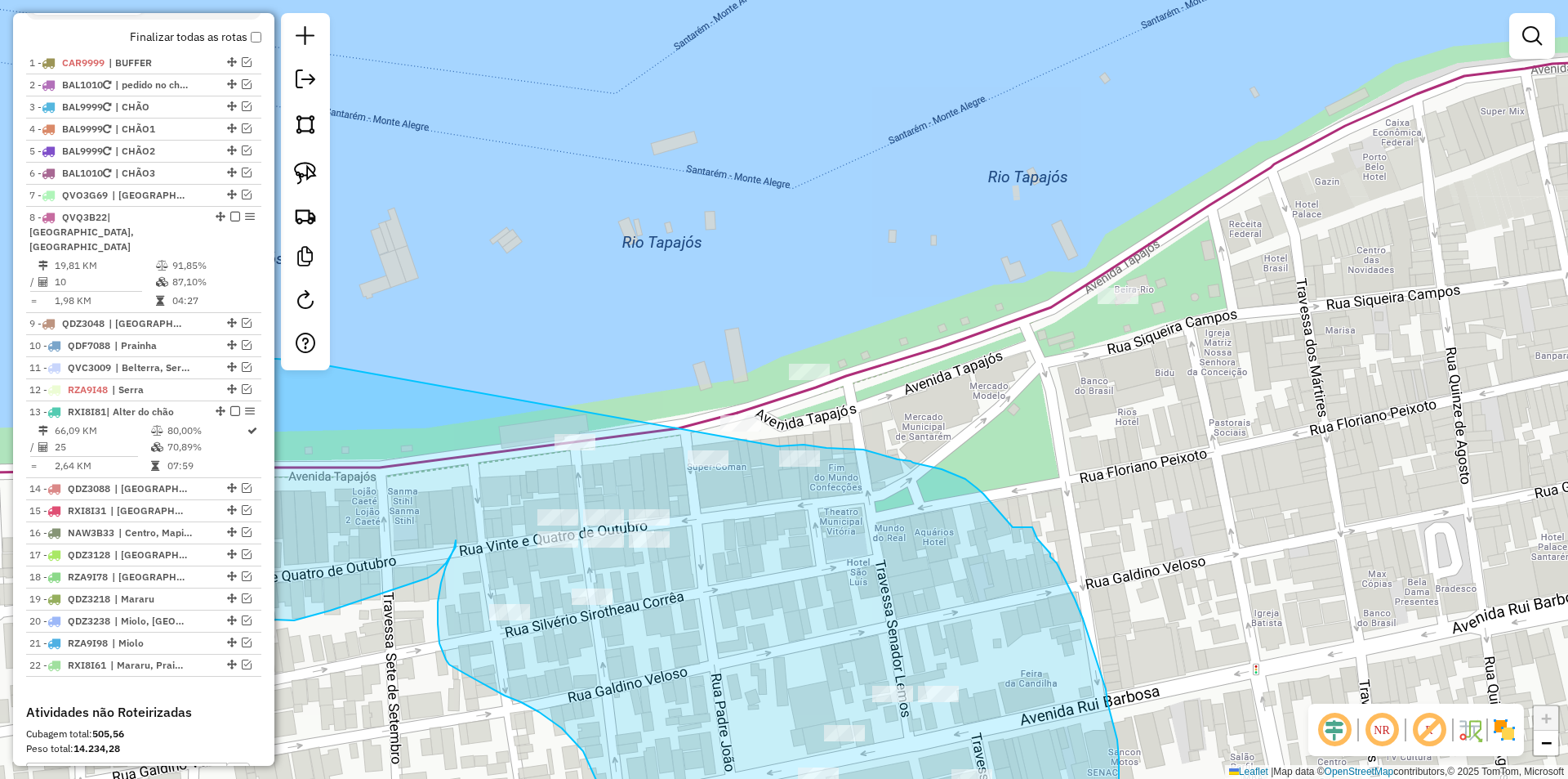
drag, startPoint x: 623, startPoint y: 443, endPoint x: 778, endPoint y: 446, distance: 155.0
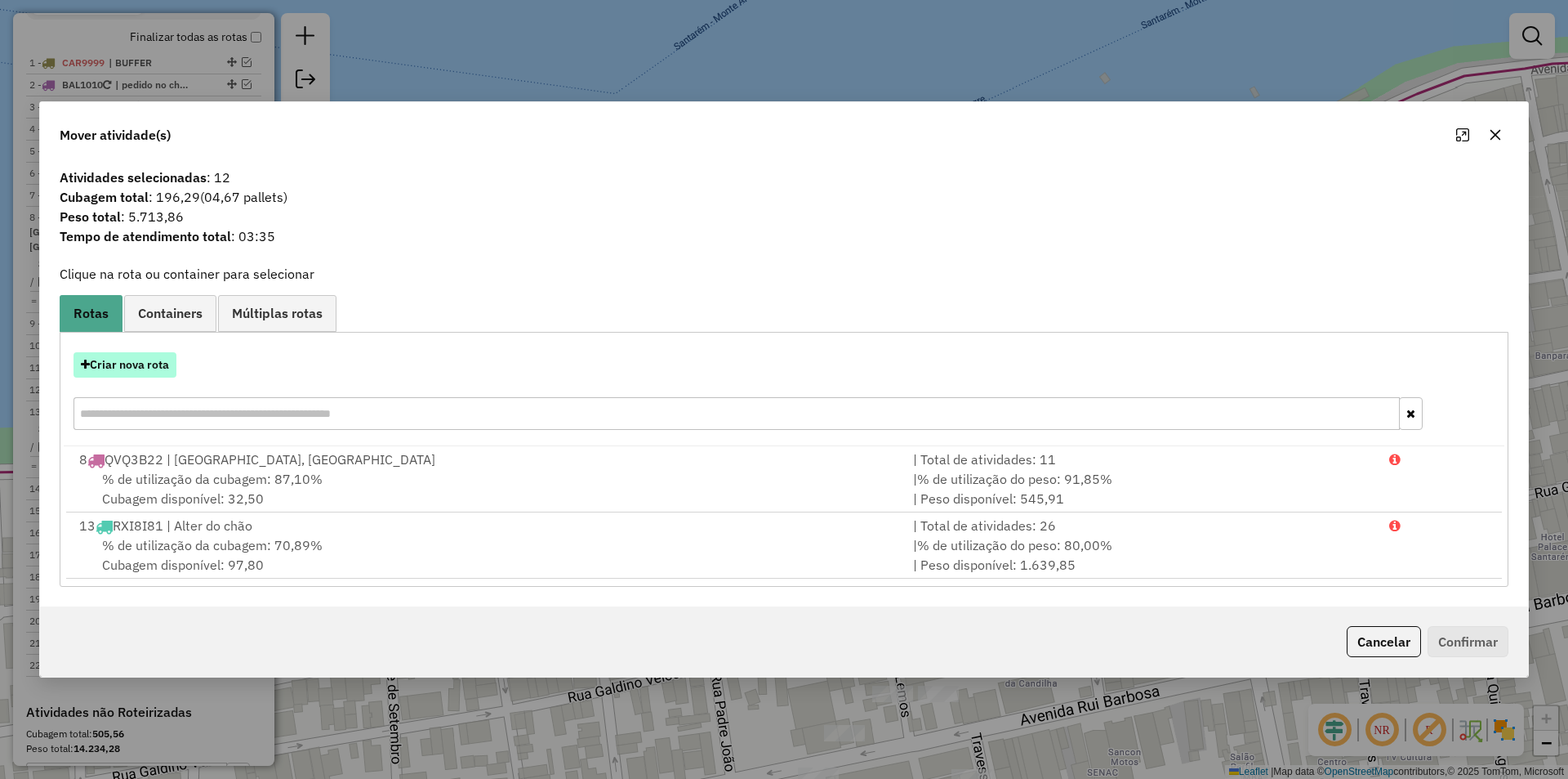
click at [161, 365] on button "Criar nova rota" at bounding box center [125, 365] width 103 height 25
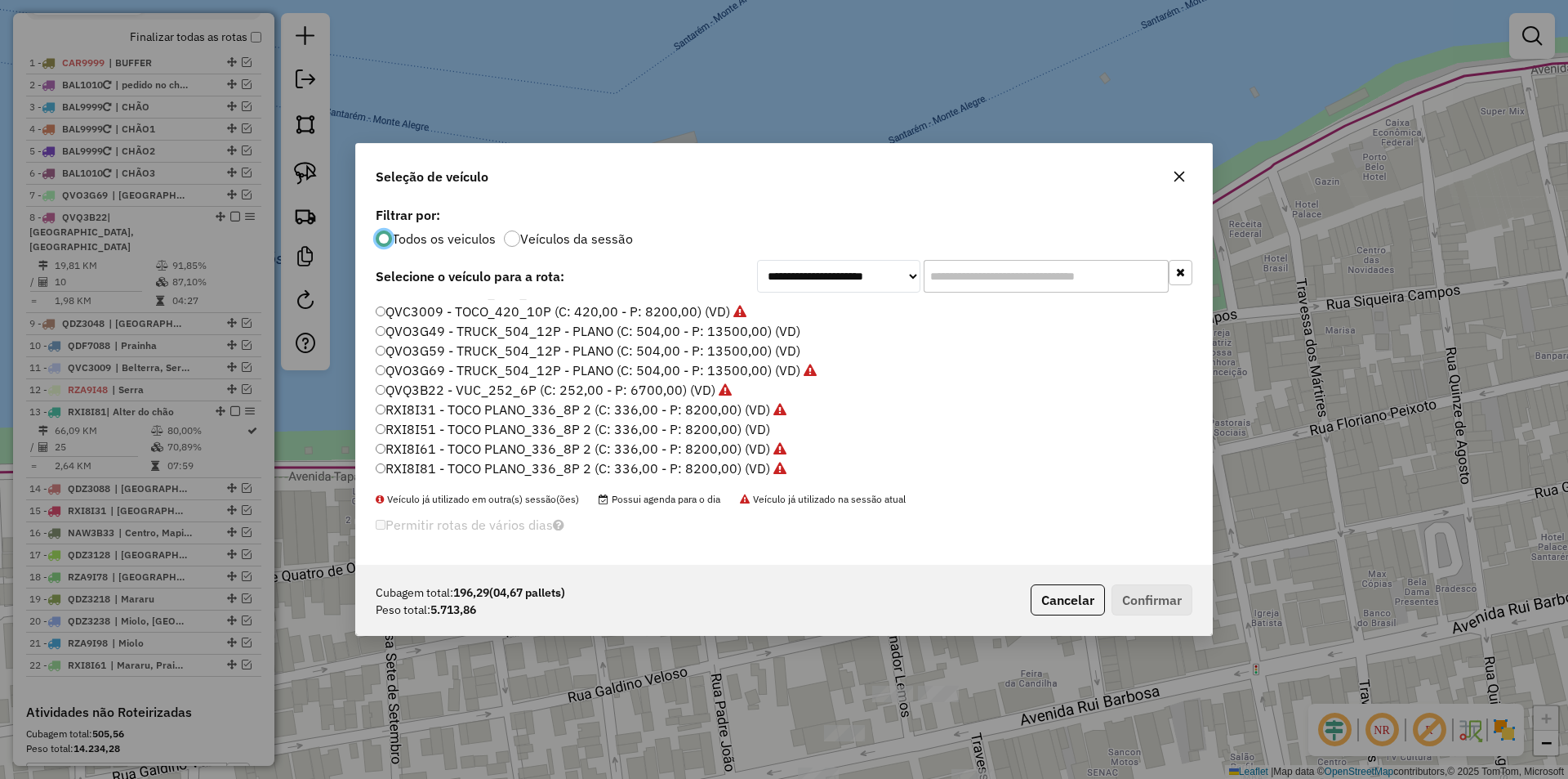
scroll to position [487, 0]
click at [447, 371] on label "RXI8I61 - TOCO PLANO_336_8P 2 (C: 336,00 - P: 8200,00) (VD)" at bounding box center [581, 370] width 411 height 20
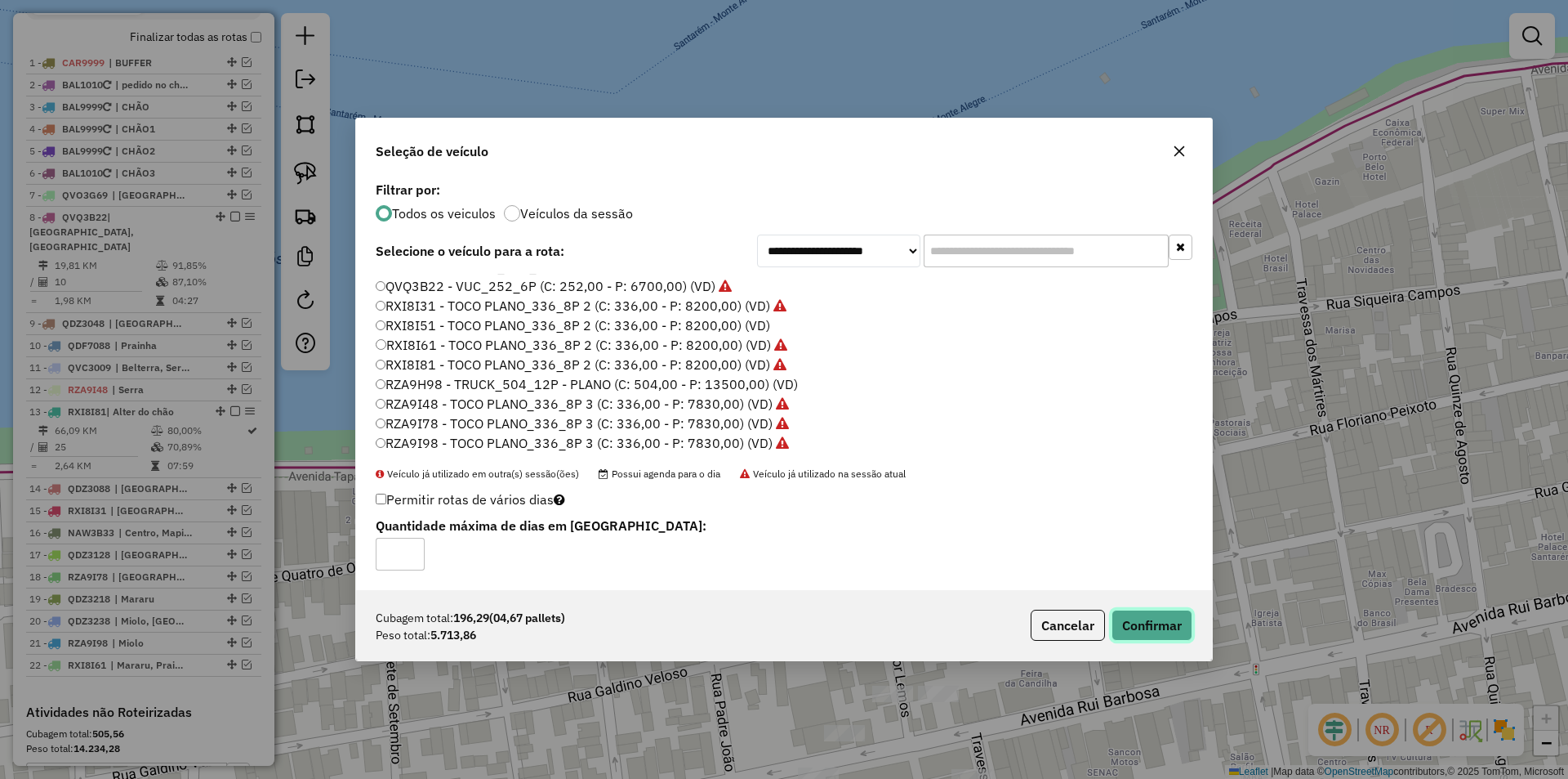
click at [1152, 624] on button "Confirmar" at bounding box center [1151, 625] width 81 height 31
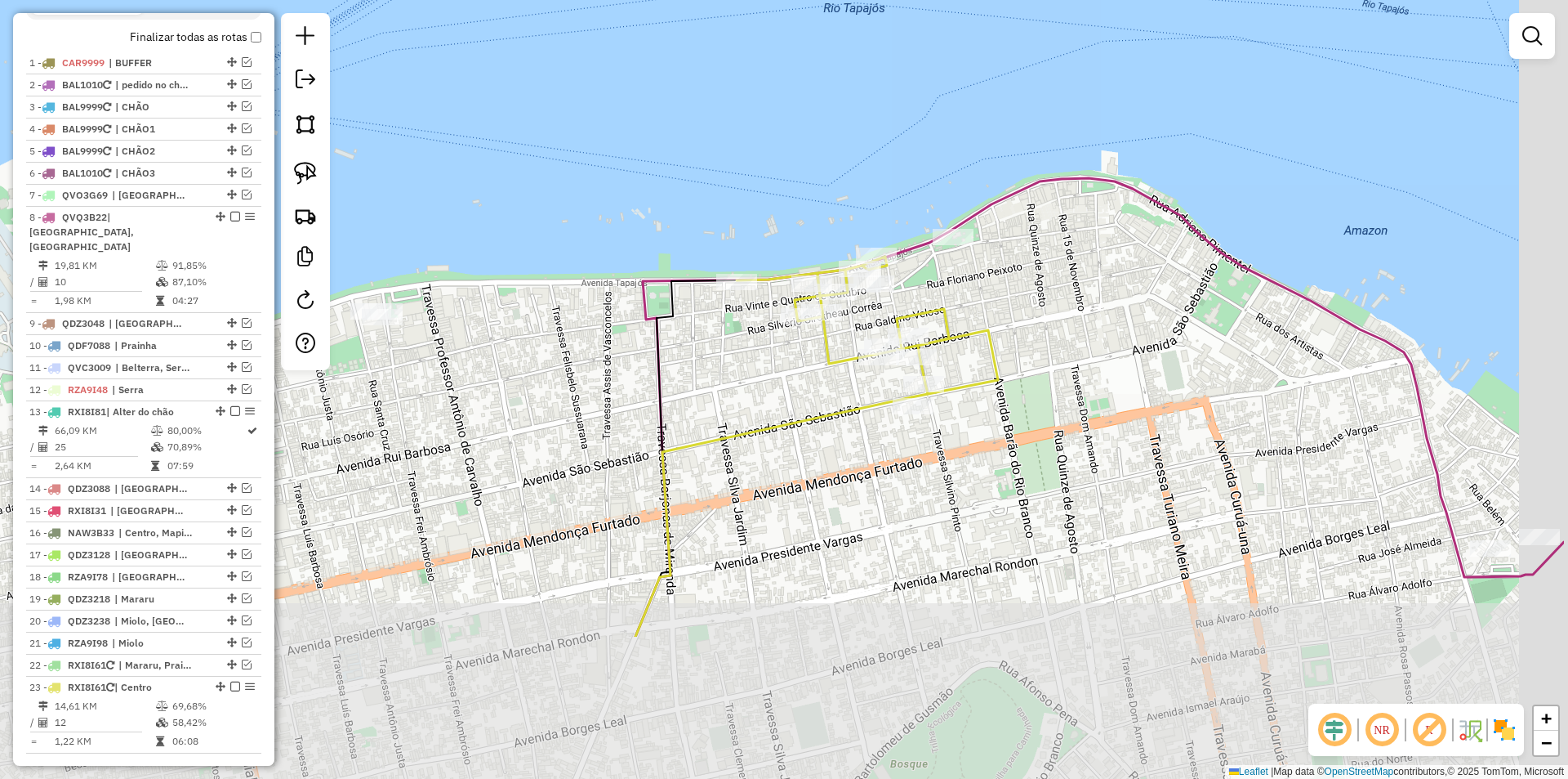
drag, startPoint x: 1126, startPoint y: 385, endPoint x: 1082, endPoint y: 300, distance: 95.7
click at [1085, 305] on div "Janela de atendimento Grade de atendimento Capacidade Transportadoras Veículos …" at bounding box center [784, 389] width 1568 height 779
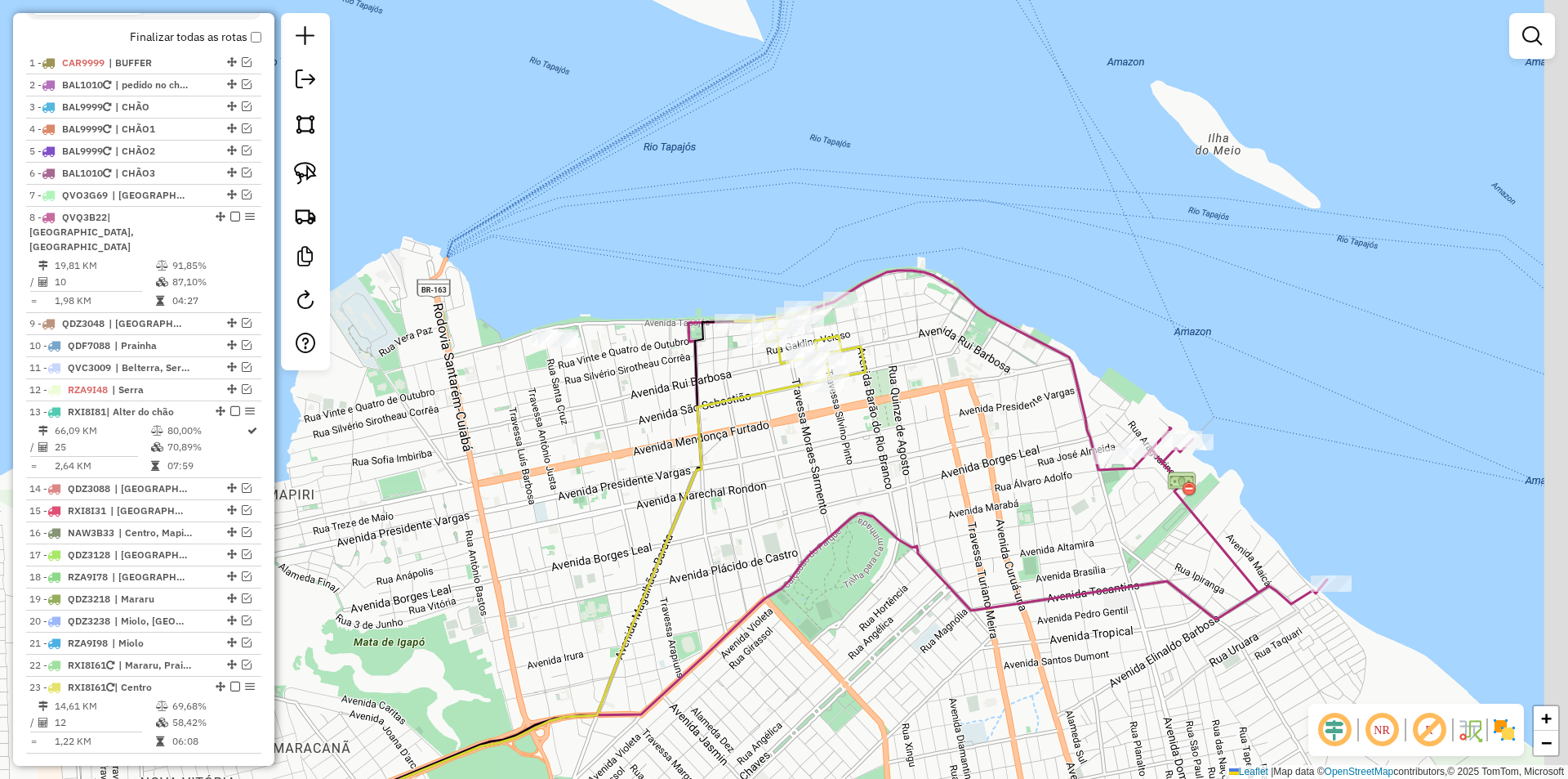
drag, startPoint x: 1097, startPoint y: 365, endPoint x: 932, endPoint y: 418, distance: 173.3
click at [932, 418] on div "Janela de atendimento Grade de atendimento Capacidade Transportadoras Veículos …" at bounding box center [784, 389] width 1568 height 779
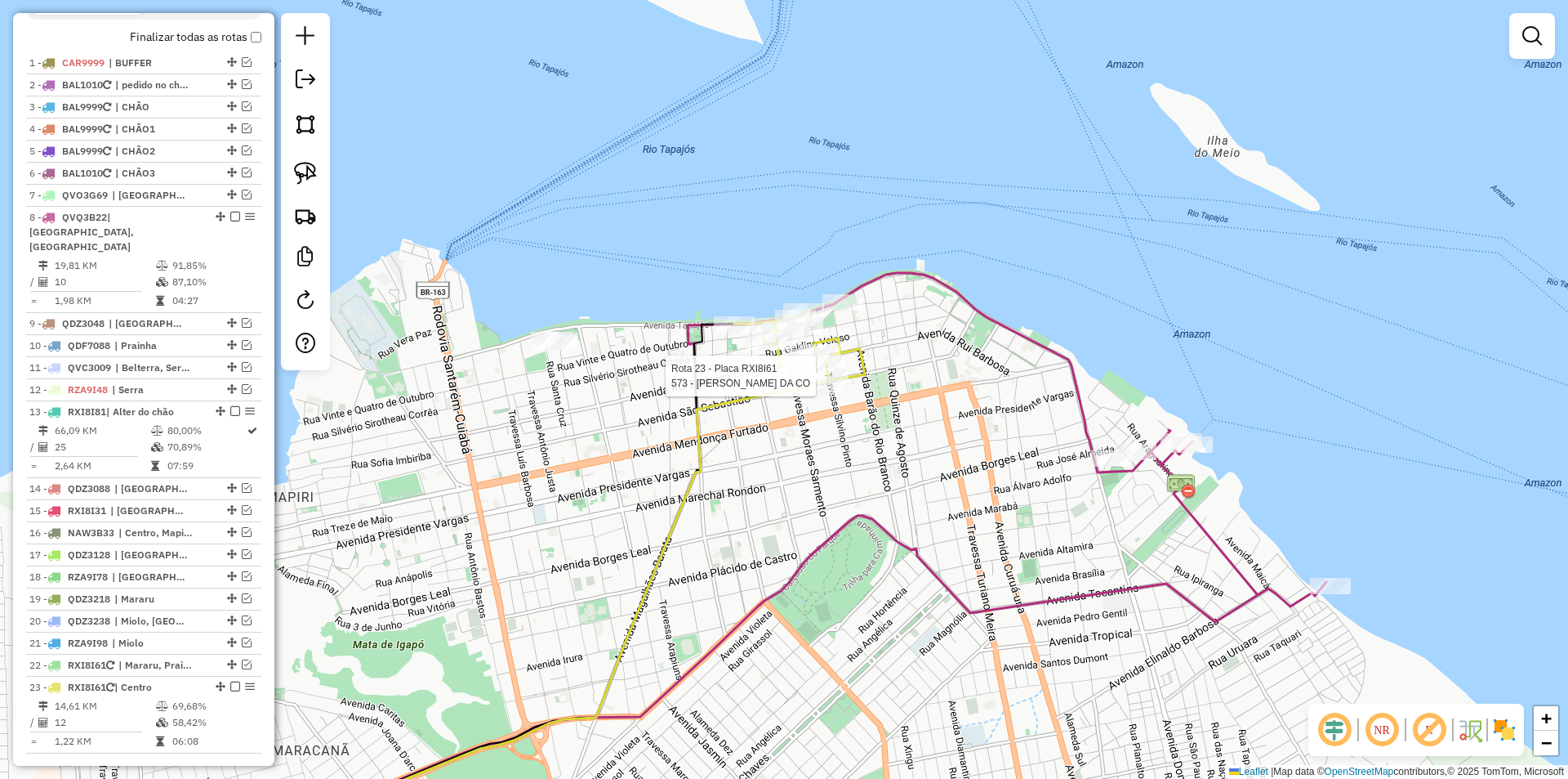
select select "**********"
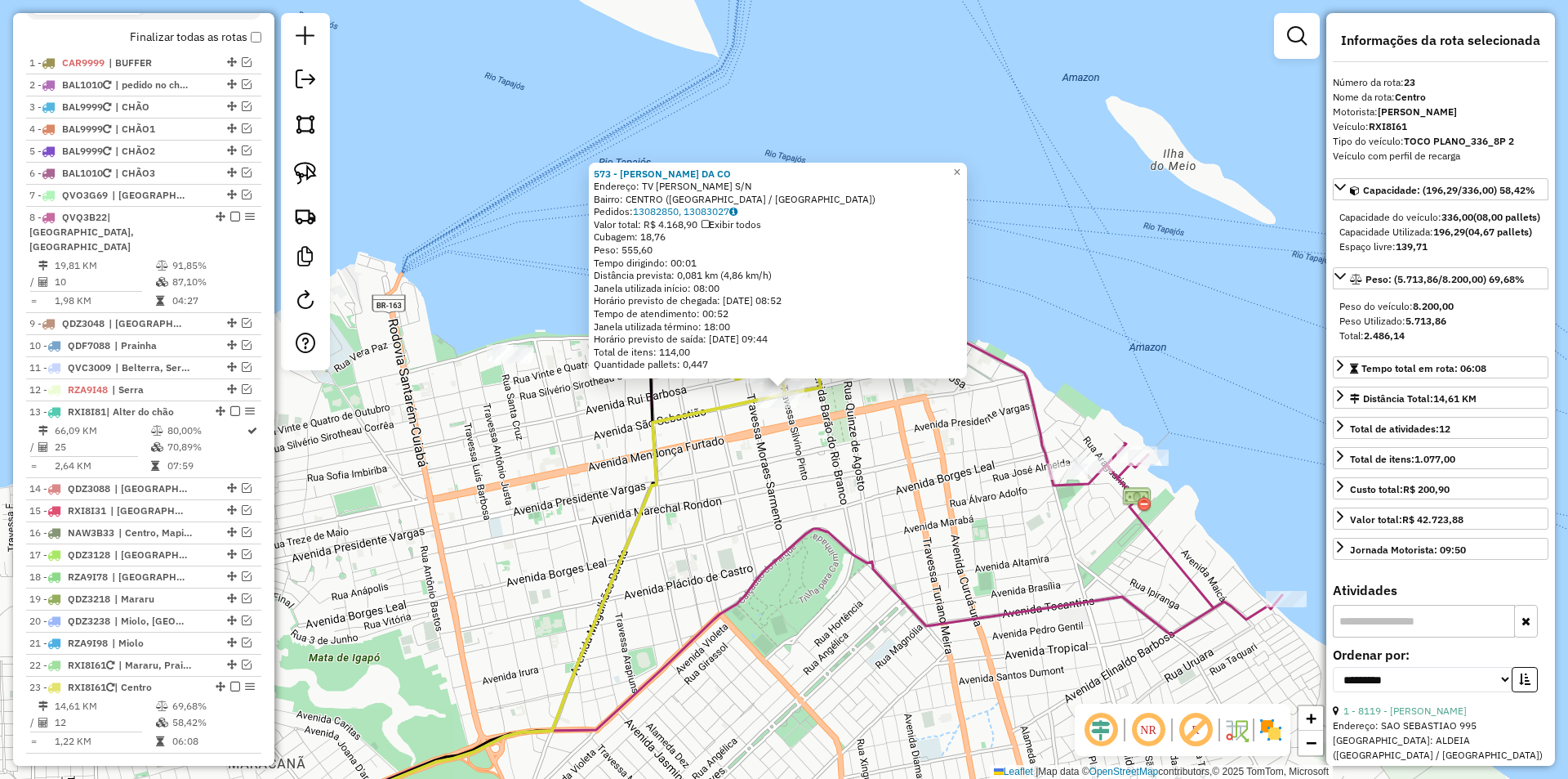
scroll to position [923, 0]
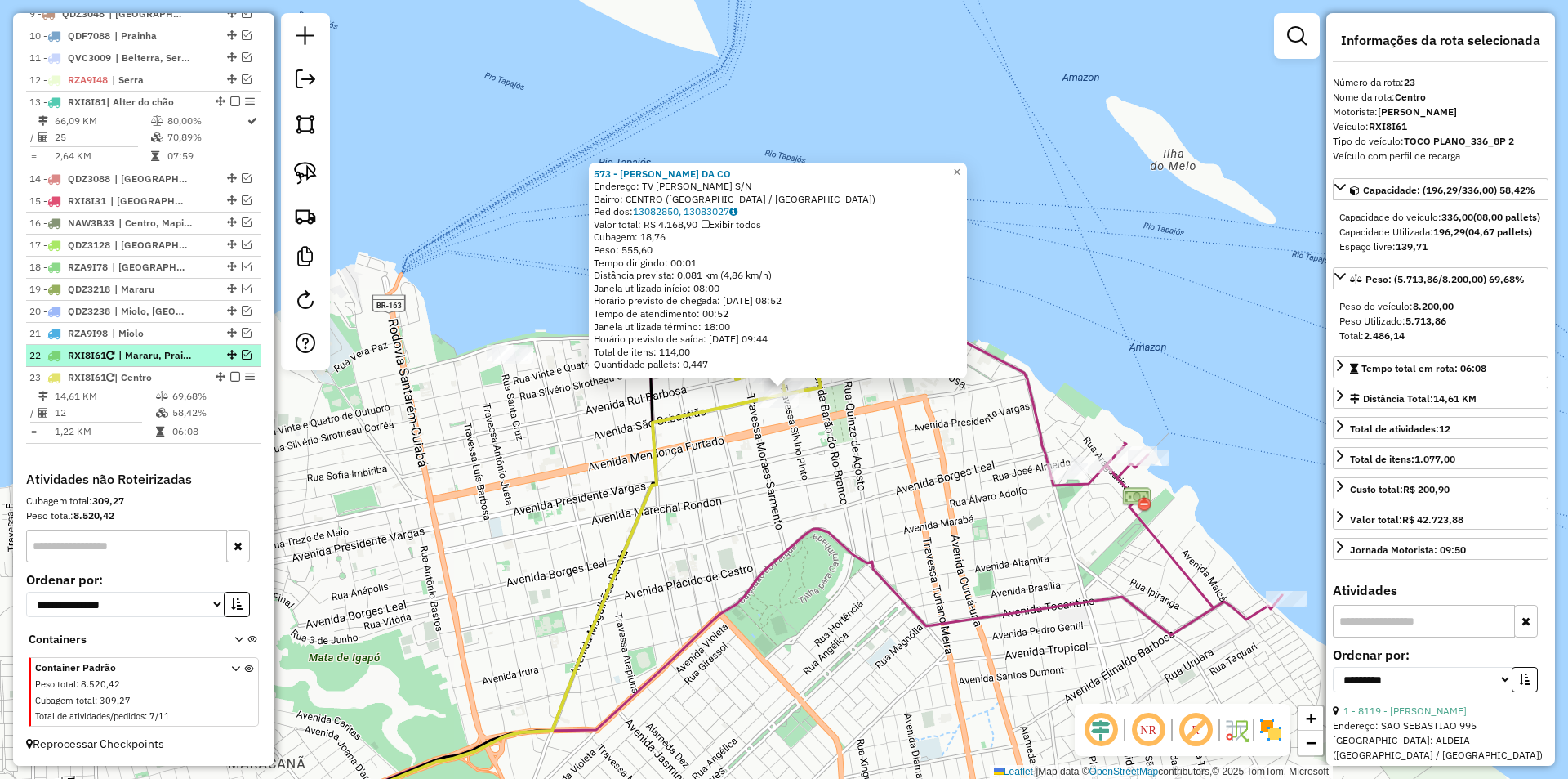
click at [199, 354] on div "22 - RXI8I61 | Mararu, Prainha" at bounding box center [143, 355] width 228 height 15
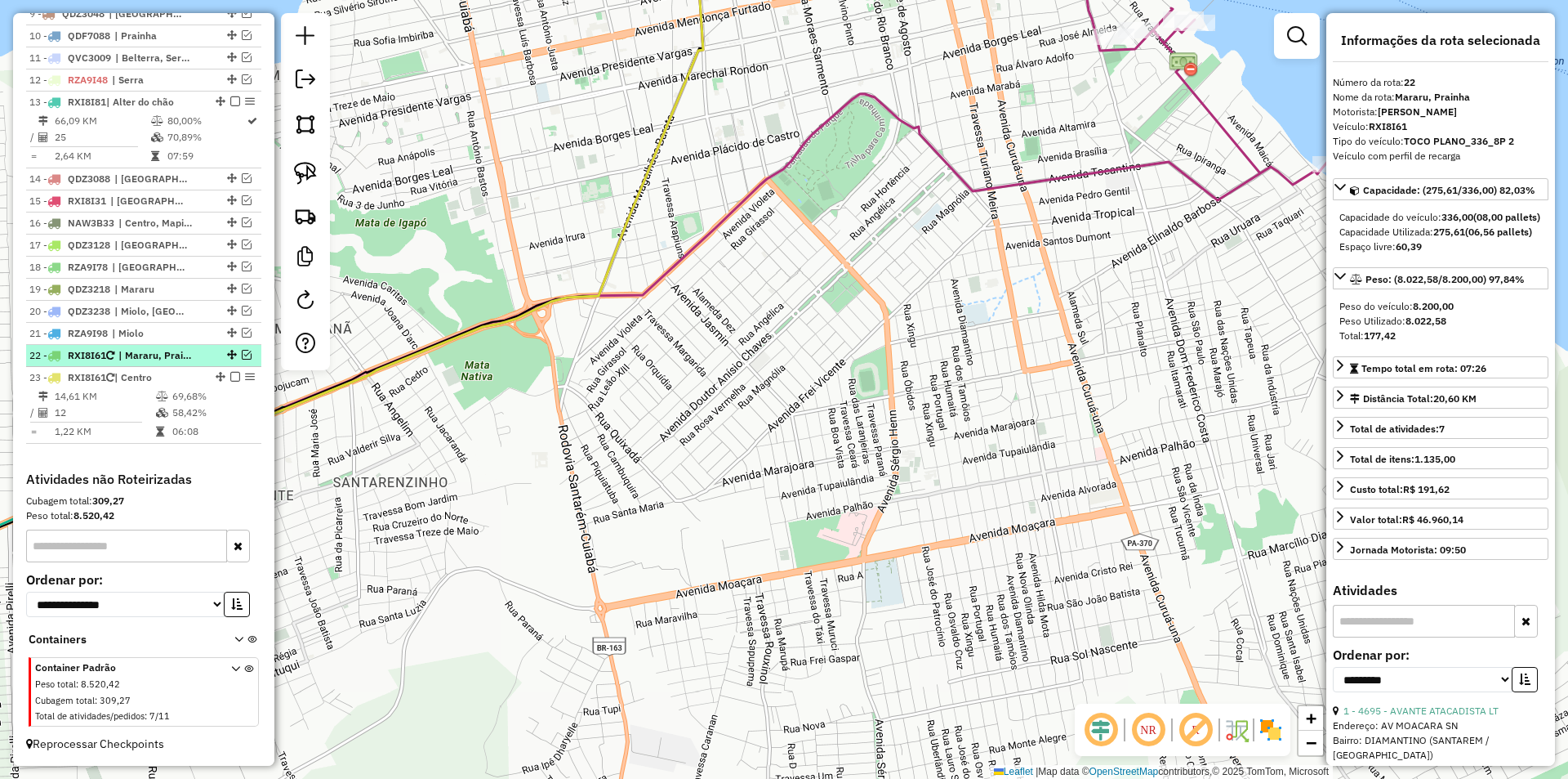
click at [244, 356] on em at bounding box center [247, 355] width 10 height 10
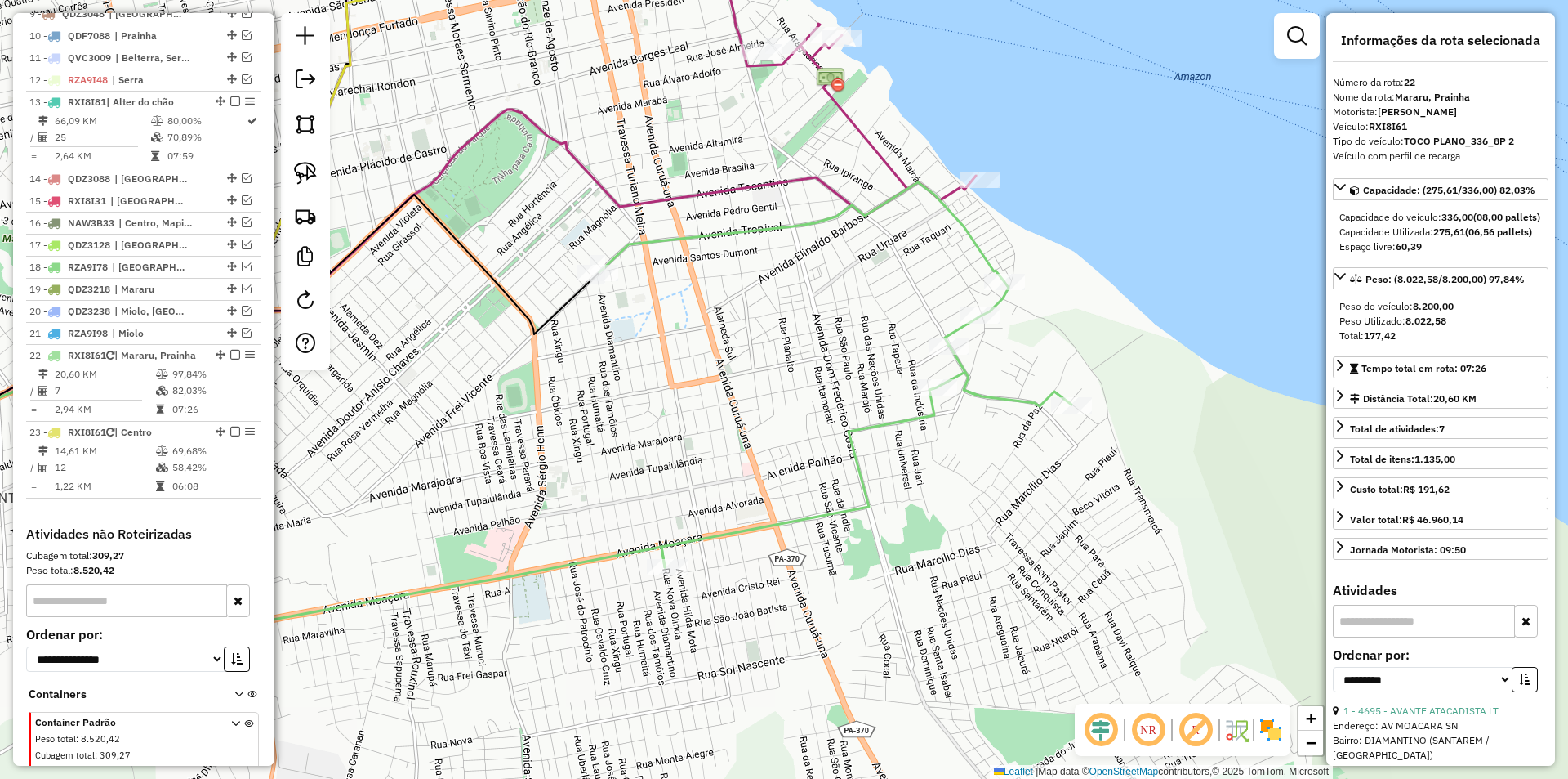
drag, startPoint x: 830, startPoint y: 437, endPoint x: 478, endPoint y: 453, distance: 352.4
click at [478, 453] on div "Janela de atendimento Grade de atendimento Capacidade Transportadoras Veículos …" at bounding box center [784, 389] width 1568 height 779
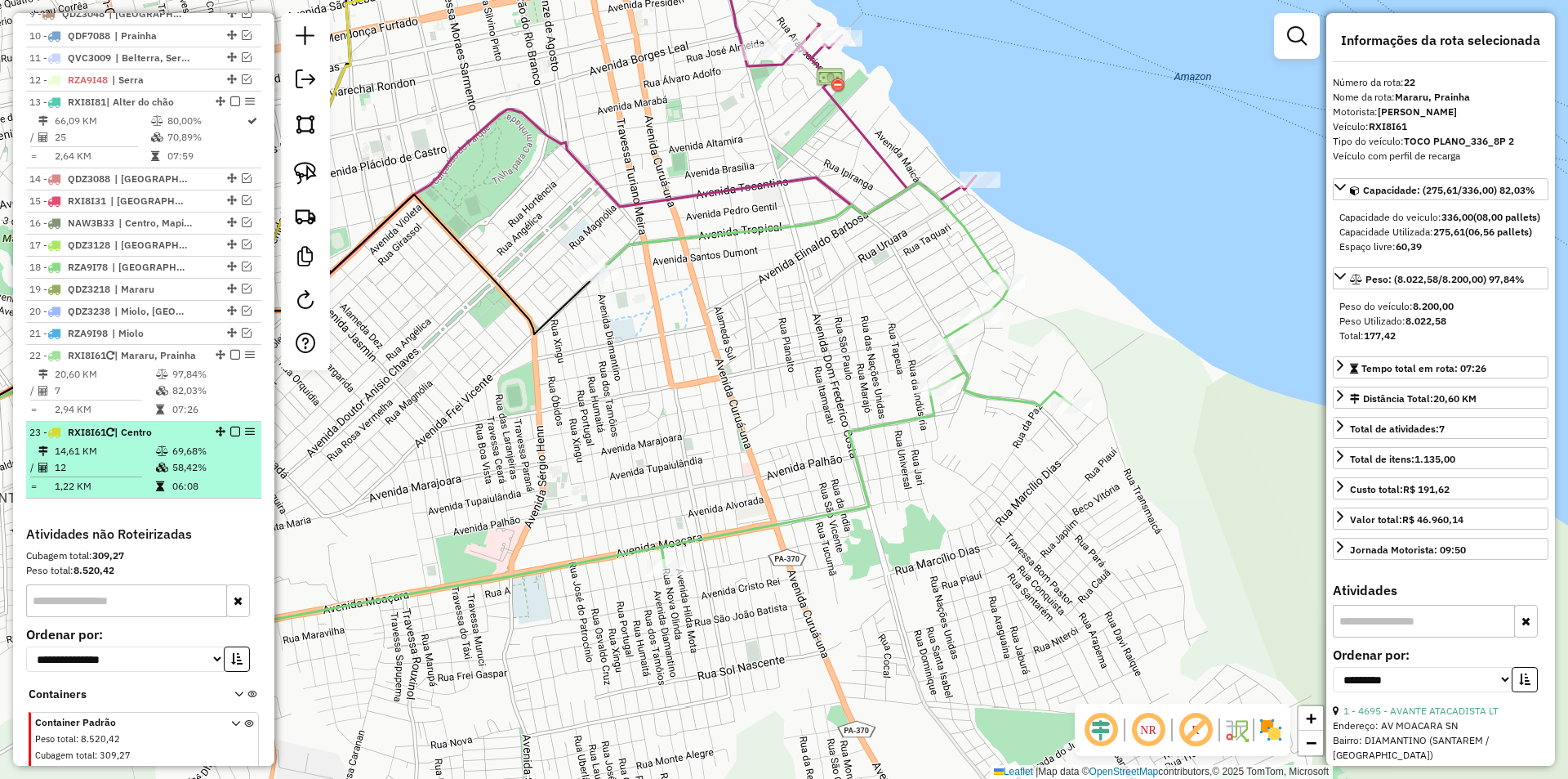
click at [227, 475] on td "58,42%" at bounding box center [212, 467] width 82 height 16
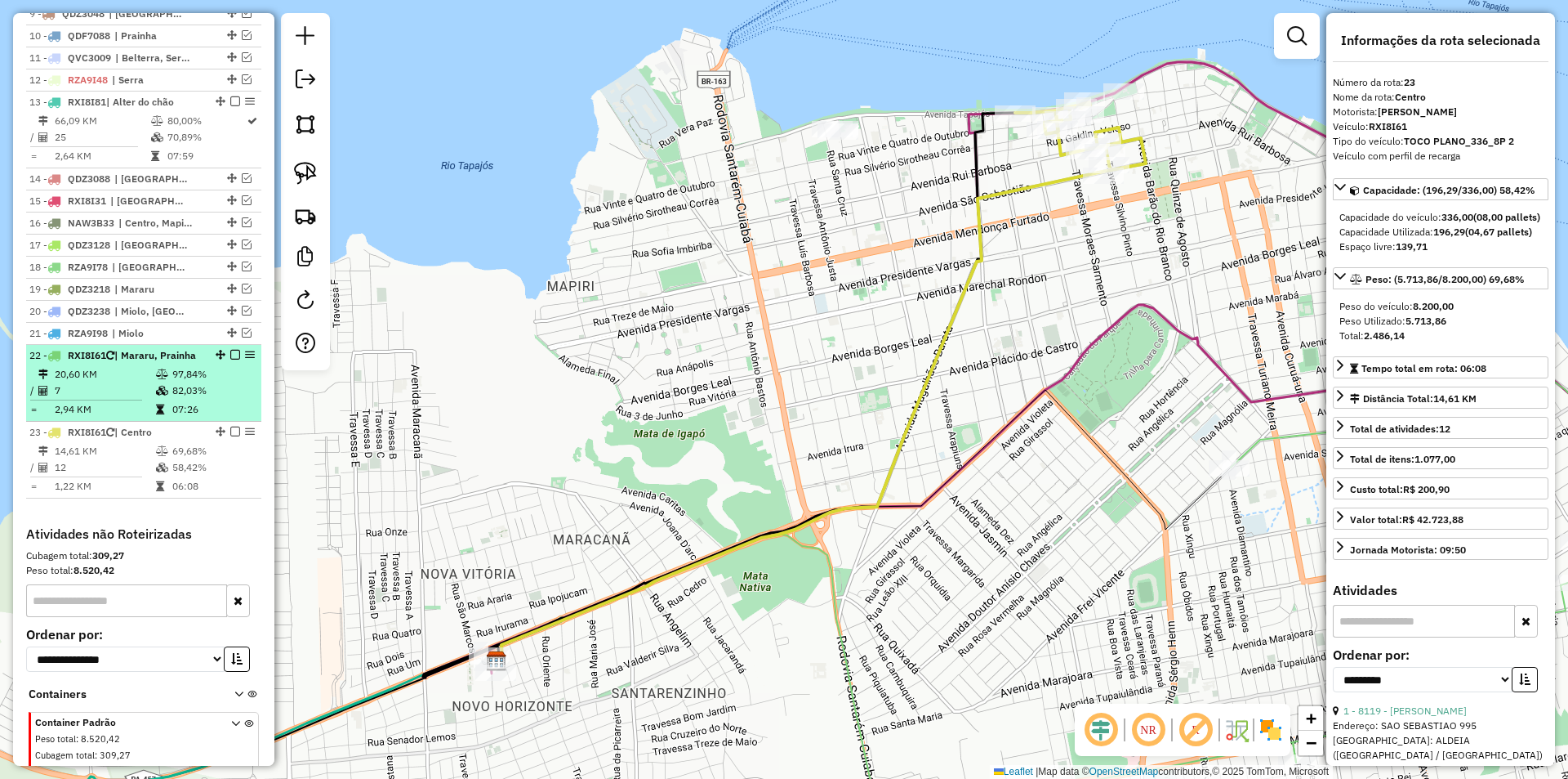
click at [218, 399] on td "82,03%" at bounding box center [212, 391] width 82 height 16
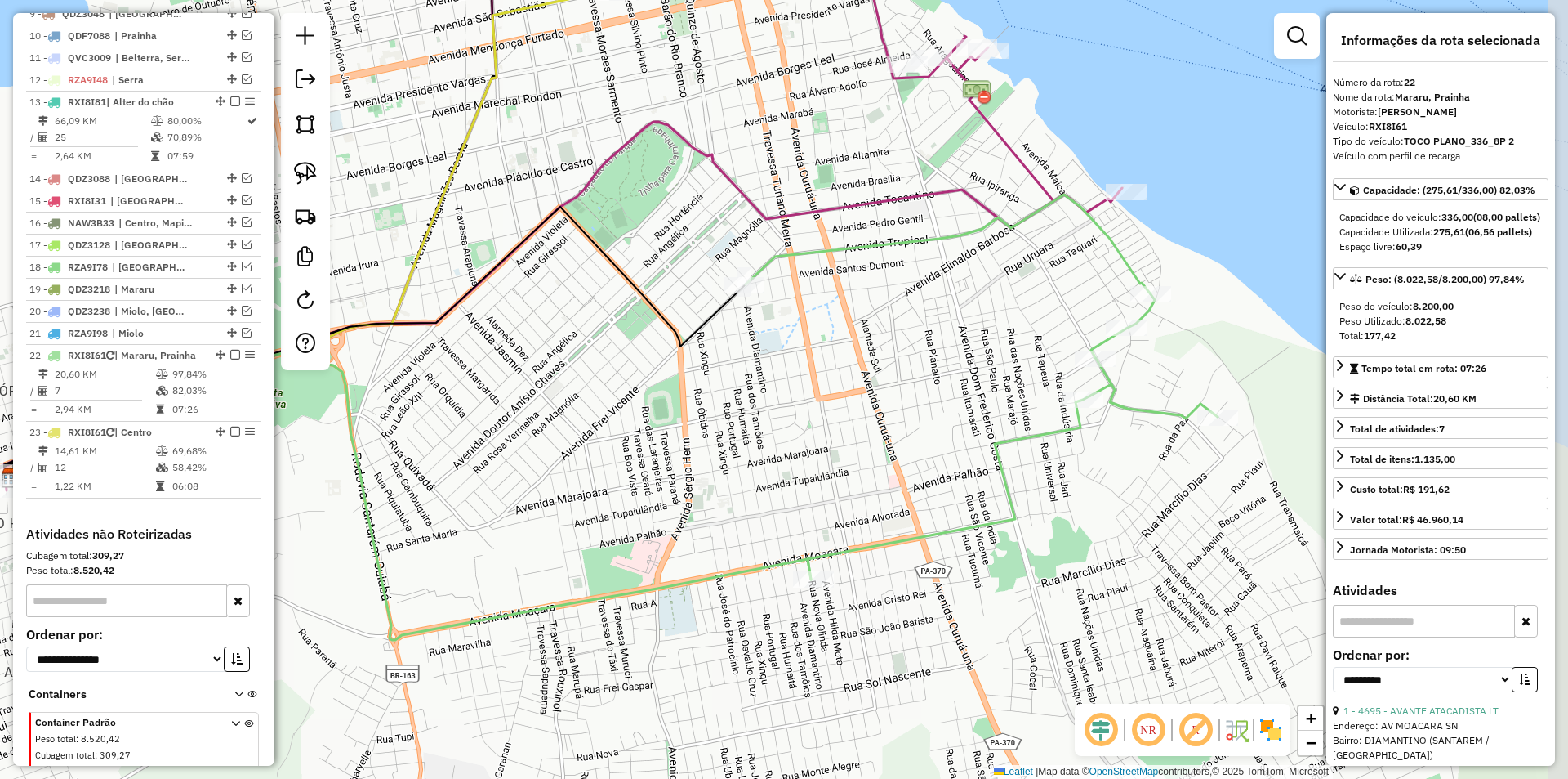
drag, startPoint x: 985, startPoint y: 442, endPoint x: 799, endPoint y: 463, distance: 187.2
click at [800, 462] on div "Janela de atendimento Grade de atendimento Capacidade Transportadoras Veículos …" at bounding box center [784, 389] width 1568 height 779
click at [1036, 426] on icon at bounding box center [981, 387] width 472 height 385
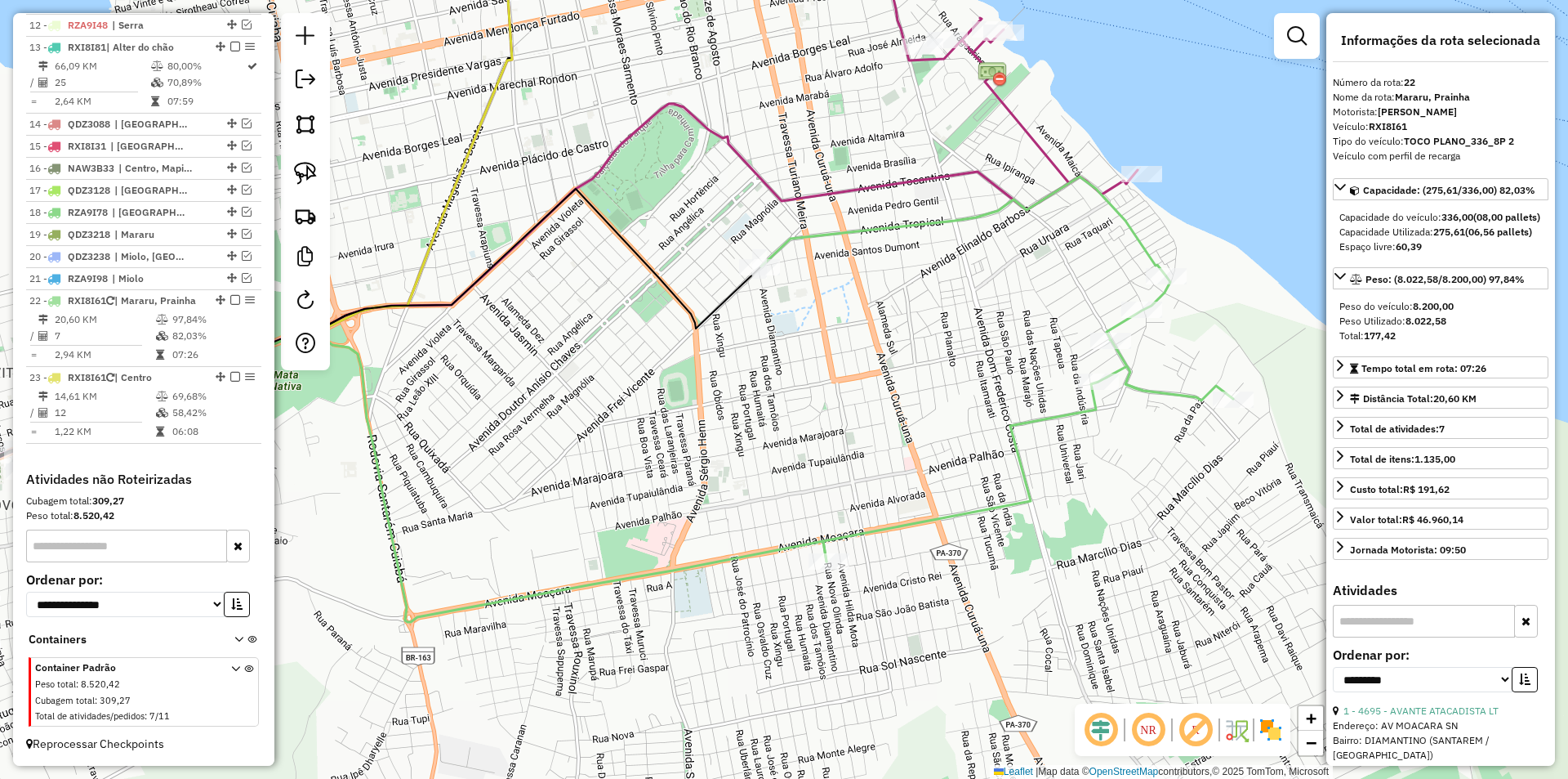
drag, startPoint x: 955, startPoint y: 404, endPoint x: 970, endPoint y: 357, distance: 49.3
click at [970, 357] on div "Janela de atendimento Grade de atendimento Capacidade Transportadoras Veículos …" at bounding box center [784, 389] width 1568 height 779
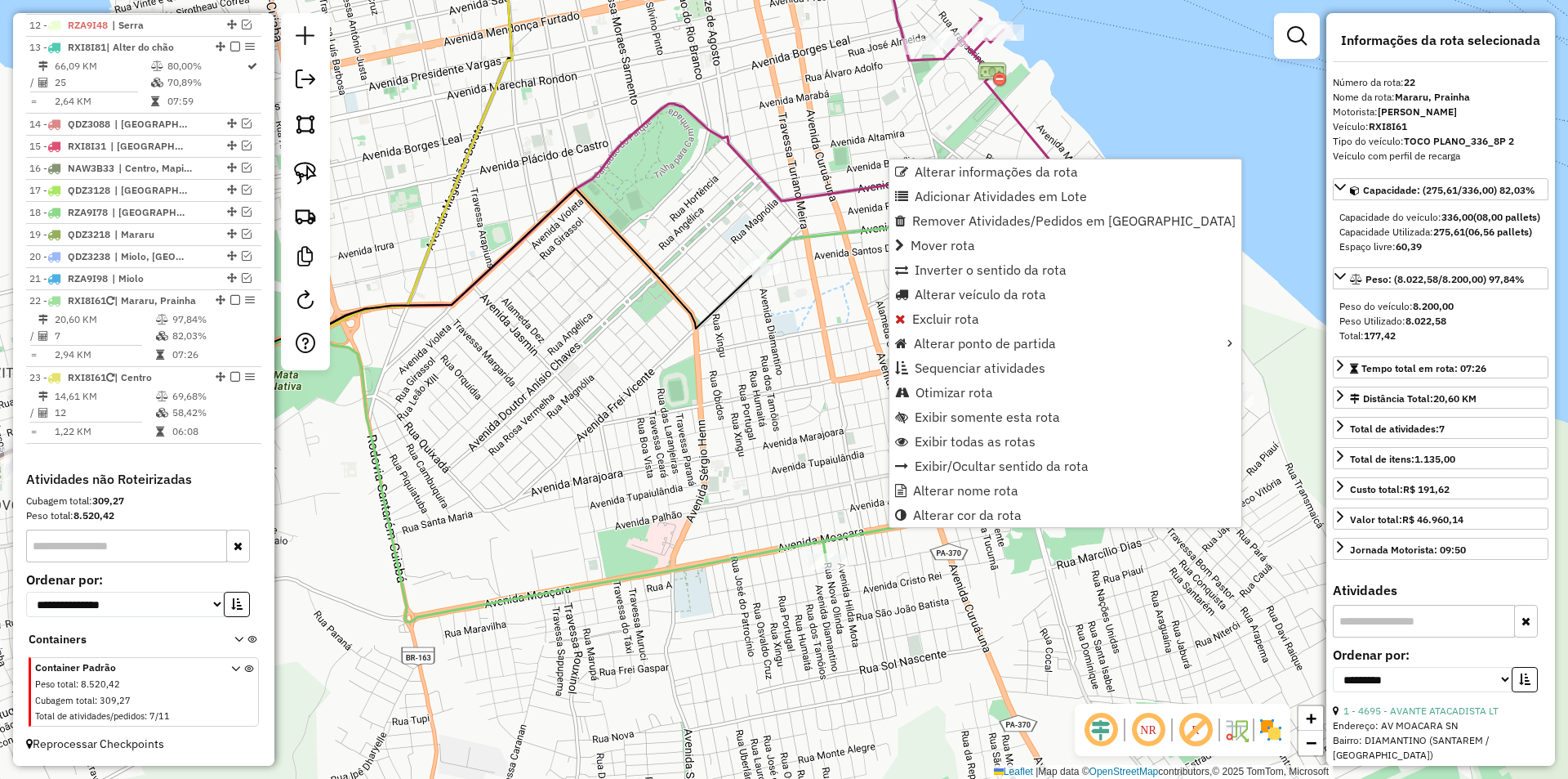
click at [770, 470] on div "Janela de atendimento Grade de atendimento Capacidade Transportadoras Veículos …" at bounding box center [784, 389] width 1568 height 779
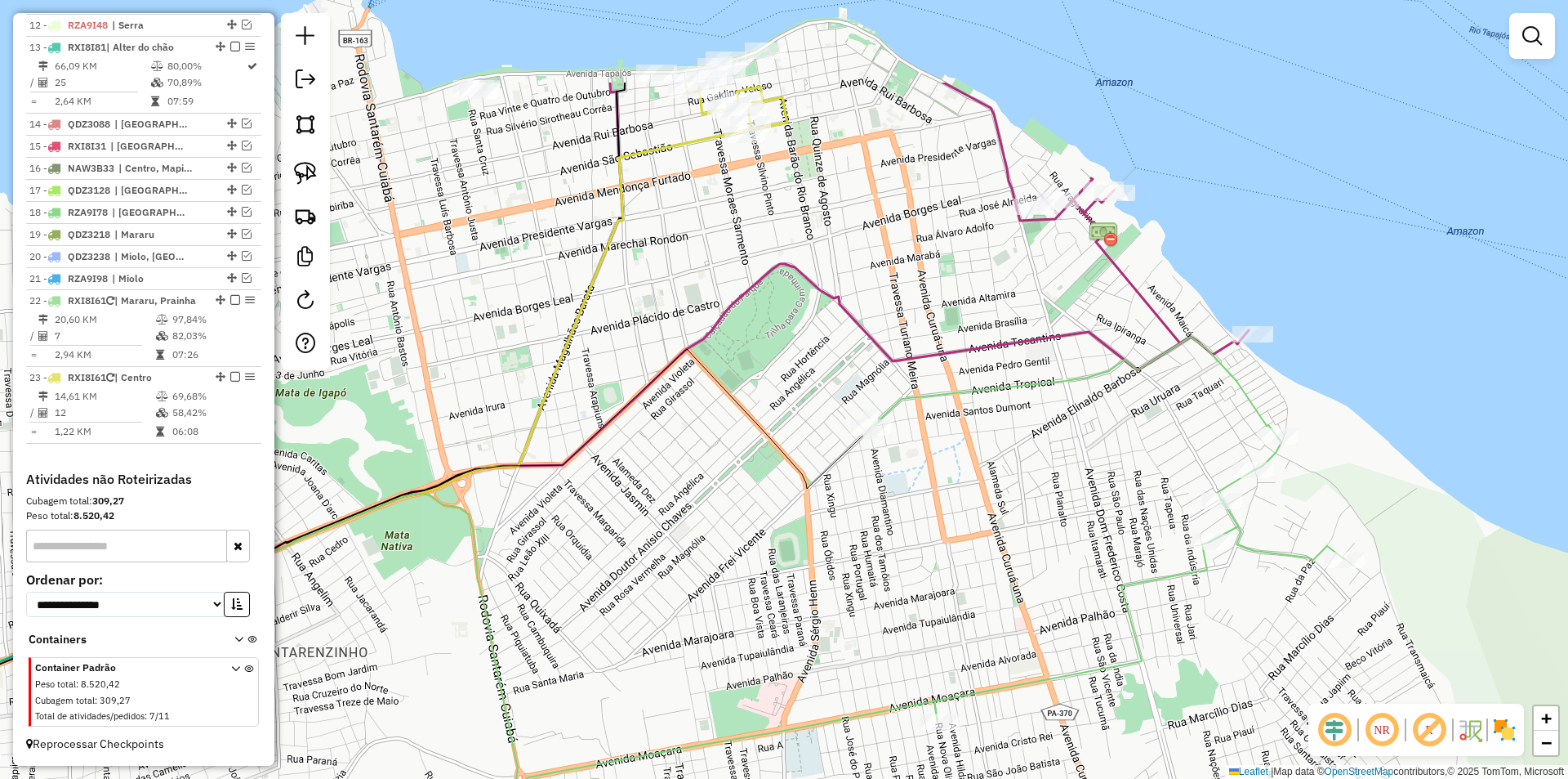
drag, startPoint x: 750, startPoint y: 434, endPoint x: 846, endPoint y: 570, distance: 166.5
click at [850, 579] on div "Janela de atendimento Grade de atendimento Capacidade Transportadoras Veículos …" at bounding box center [784, 389] width 1568 height 779
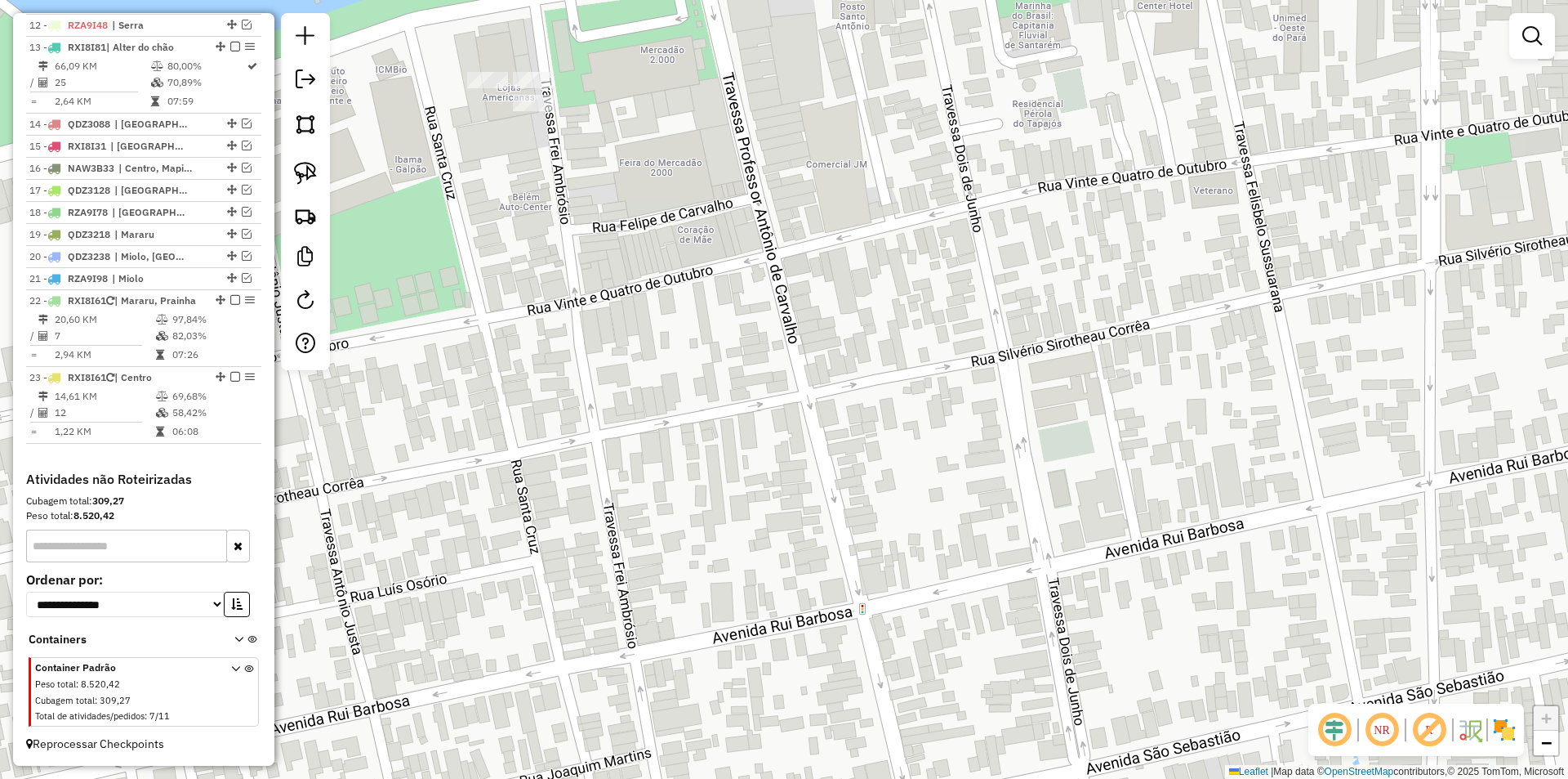
click at [542, 88] on div at bounding box center [533, 80] width 41 height 16
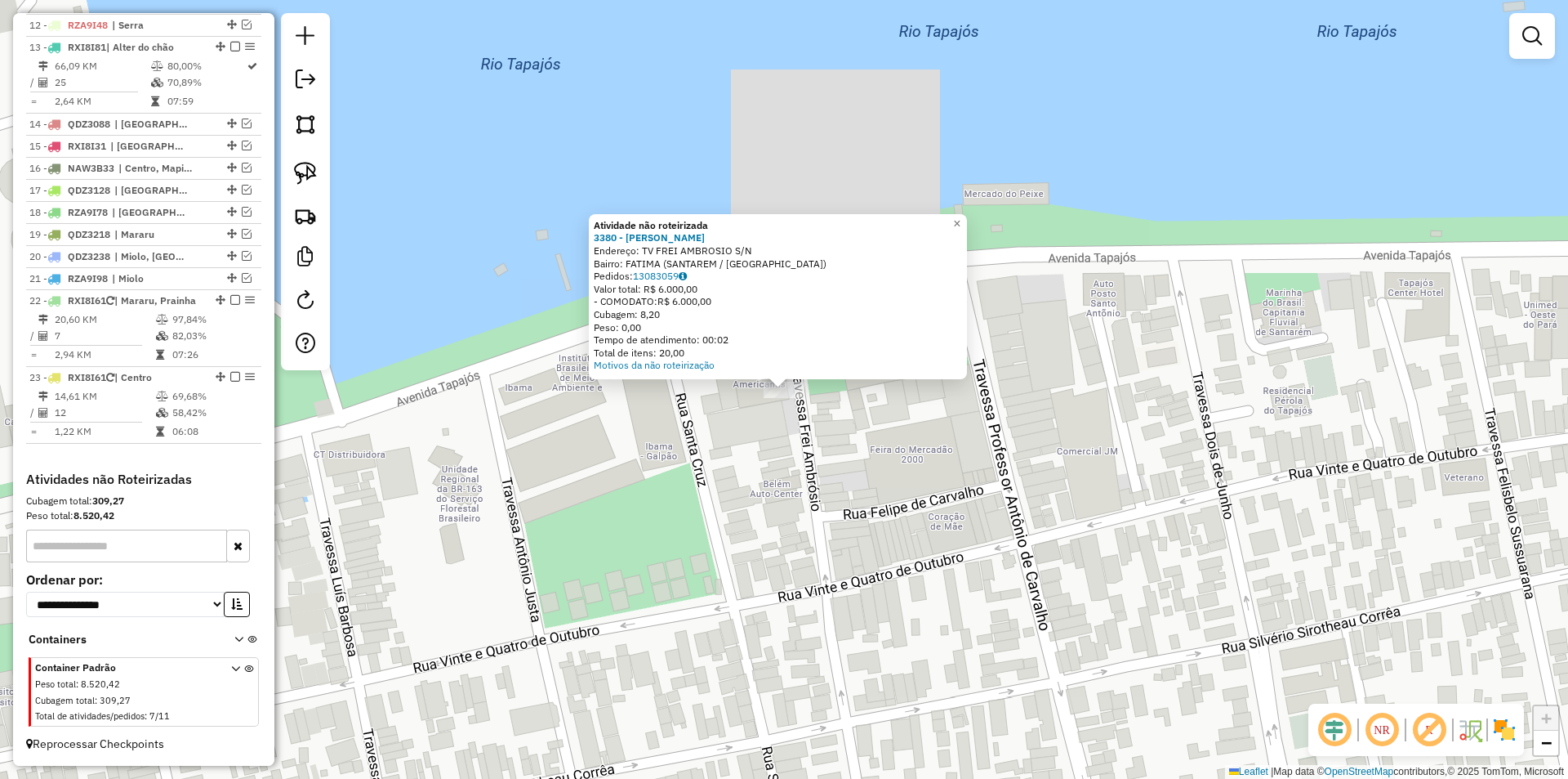
click at [760, 425] on div "Atividade não roteirizada 3380 - WALLACE DE OLIVEIRA Endereço: TV FREI AMBROSIO…" at bounding box center [784, 389] width 1568 height 779
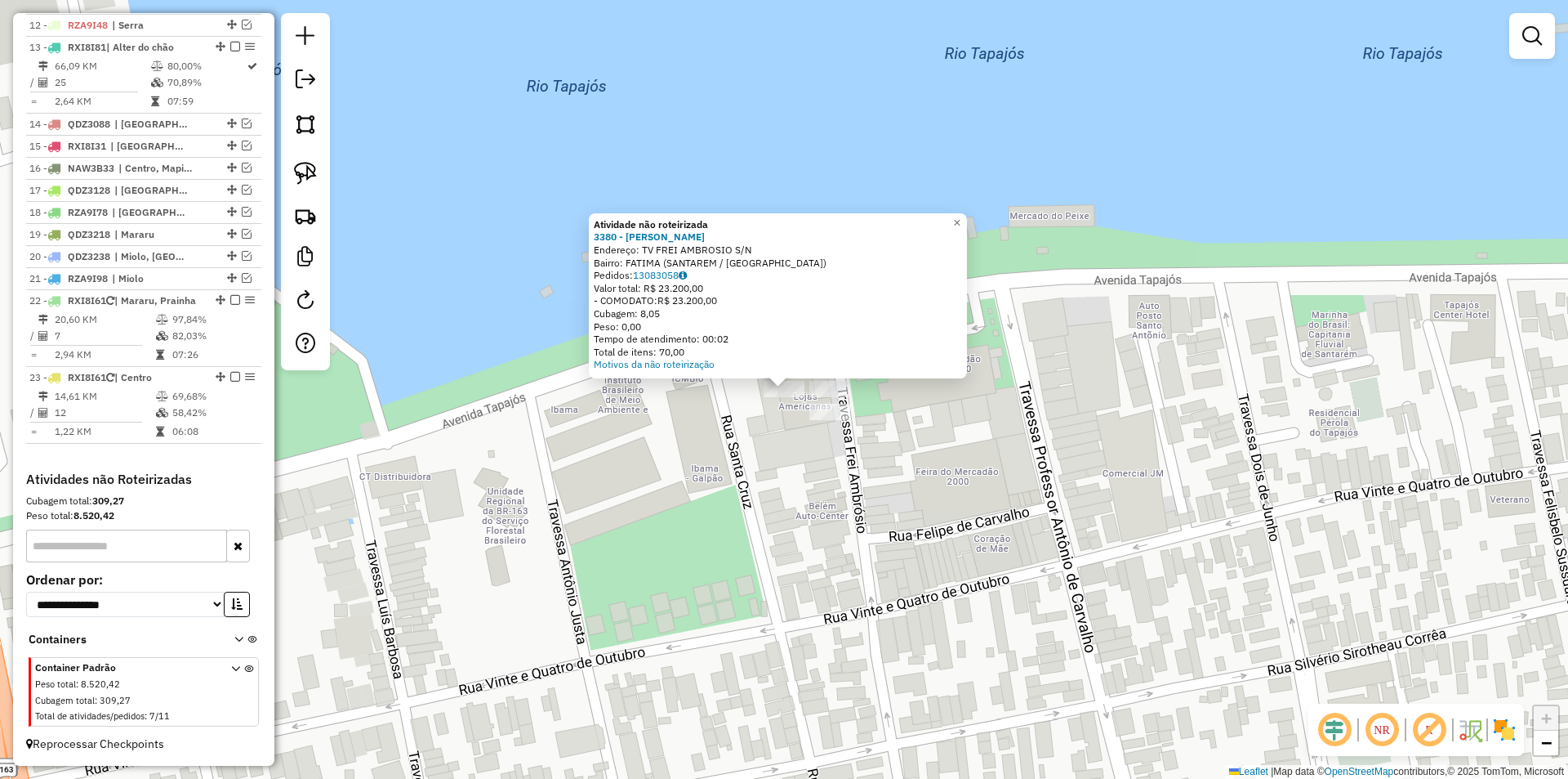
click at [735, 447] on div "Atividade não roteirizada 3380 - WALLACE DE OLIVEIRA Endereço: TV FREI AMBROSIO…" at bounding box center [784, 389] width 1568 height 779
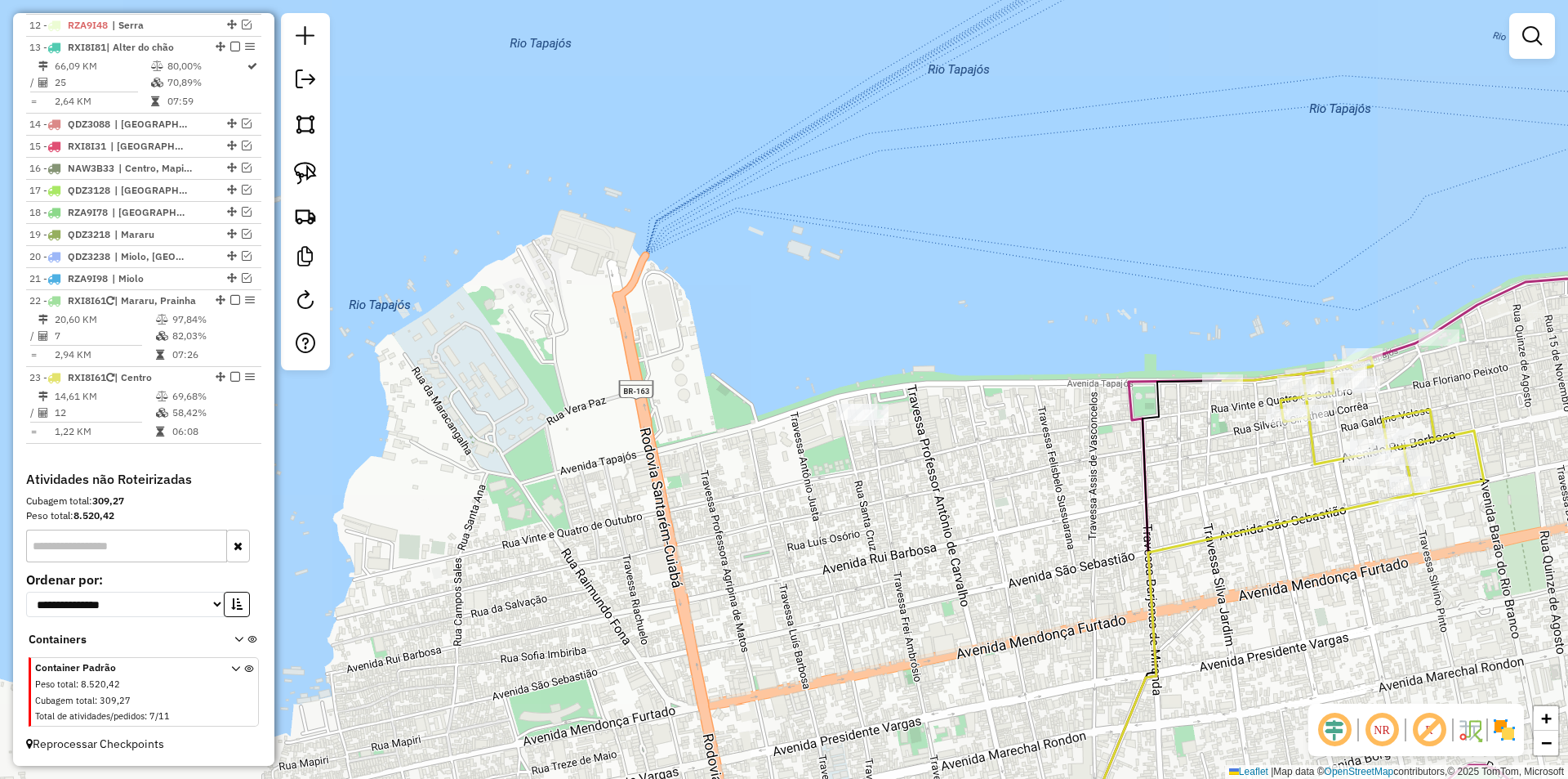
drag, startPoint x: 750, startPoint y: 262, endPoint x: 729, endPoint y: 236, distance: 33.4
click at [729, 236] on div "Janela de atendimento Grade de atendimento Capacidade Transportadoras Veículos …" at bounding box center [784, 389] width 1568 height 779
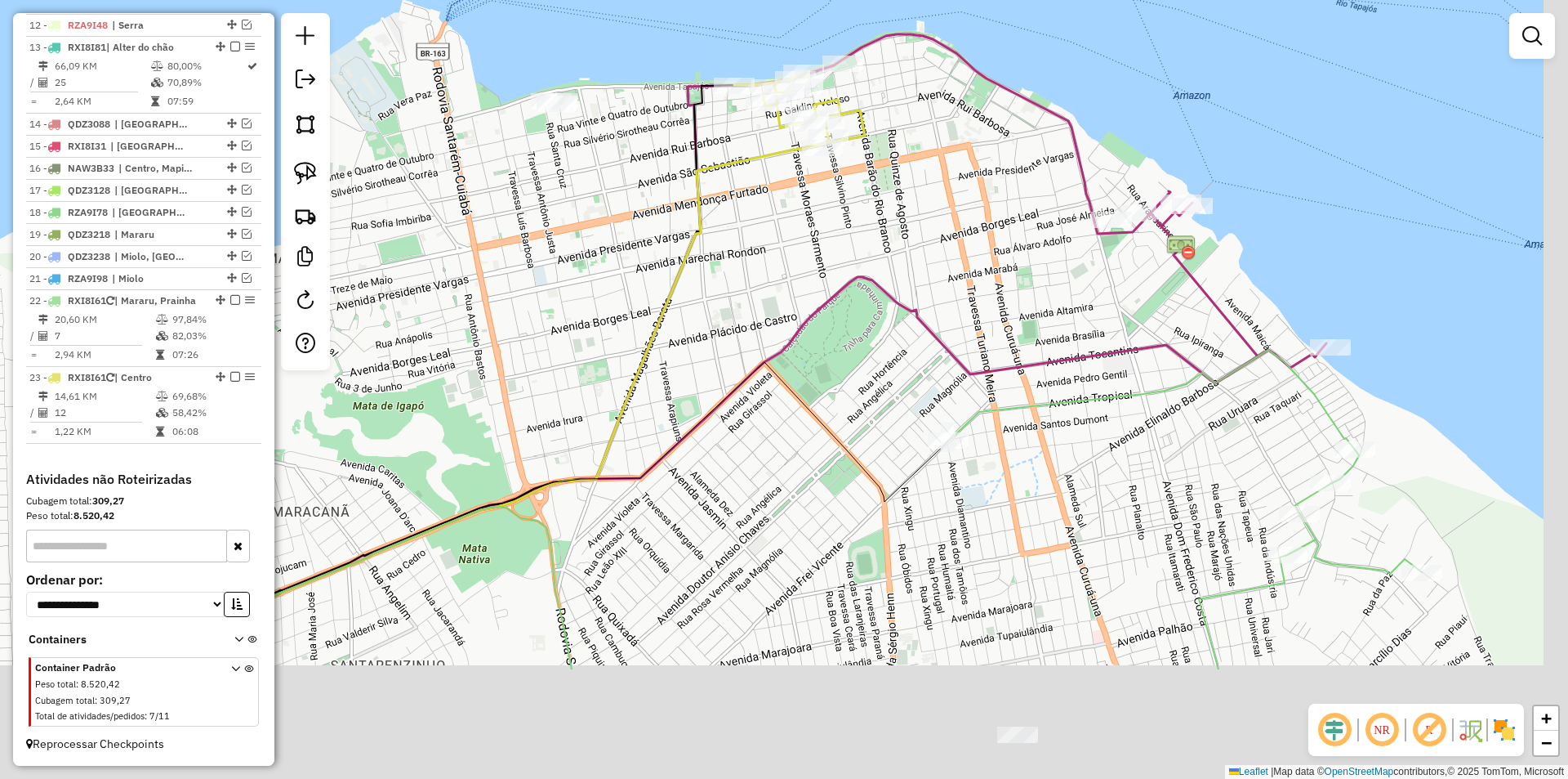
drag, startPoint x: 811, startPoint y: 327, endPoint x: 653, endPoint y: 203, distance: 200.8
click at [653, 203] on div "Janela de atendimento Grade de atendimento Capacidade Transportadoras Veículos …" at bounding box center [784, 389] width 1568 height 779
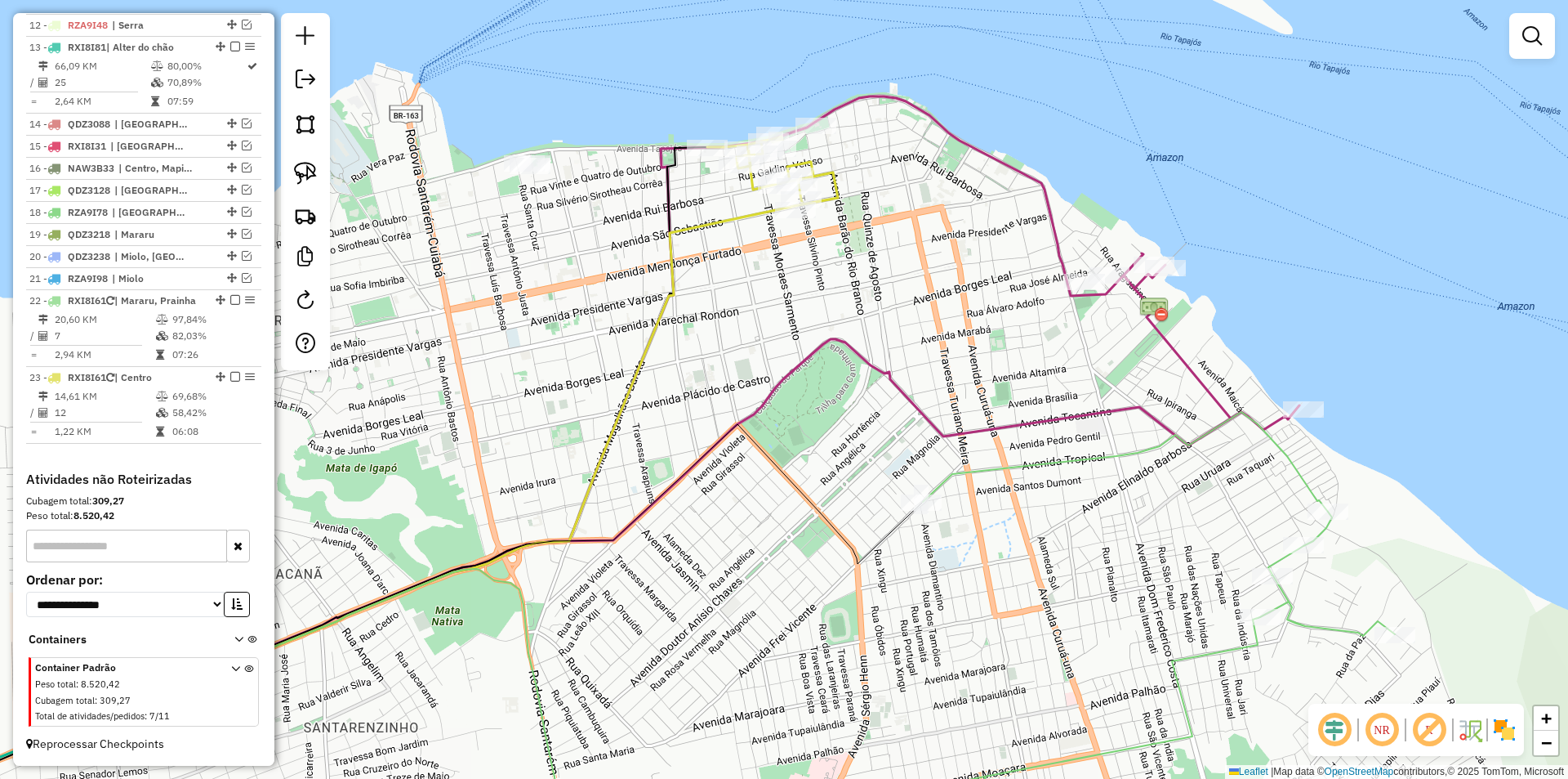
drag, startPoint x: 713, startPoint y: 325, endPoint x: 685, endPoint y: 390, distance: 70.8
click at [685, 390] on div "Janela de atendimento Grade de atendimento Capacidade Transportadoras Veículos …" at bounding box center [784, 389] width 1568 height 779
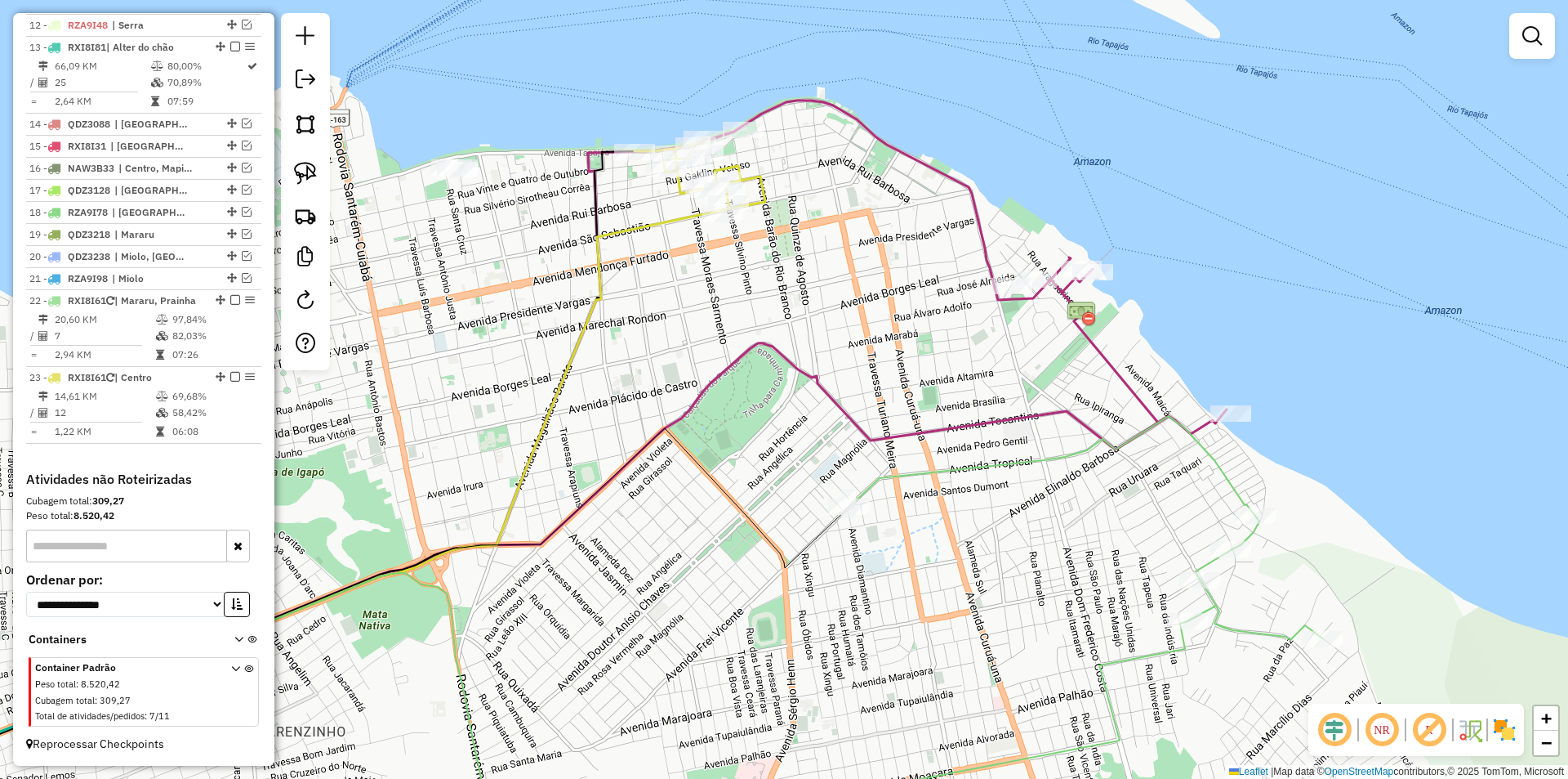
drag, startPoint x: 873, startPoint y: 427, endPoint x: 802, endPoint y: 427, distance: 71.0
click at [802, 427] on div "Janela de atendimento Grade de atendimento Capacidade Transportadoras Veículos …" at bounding box center [784, 389] width 1568 height 779
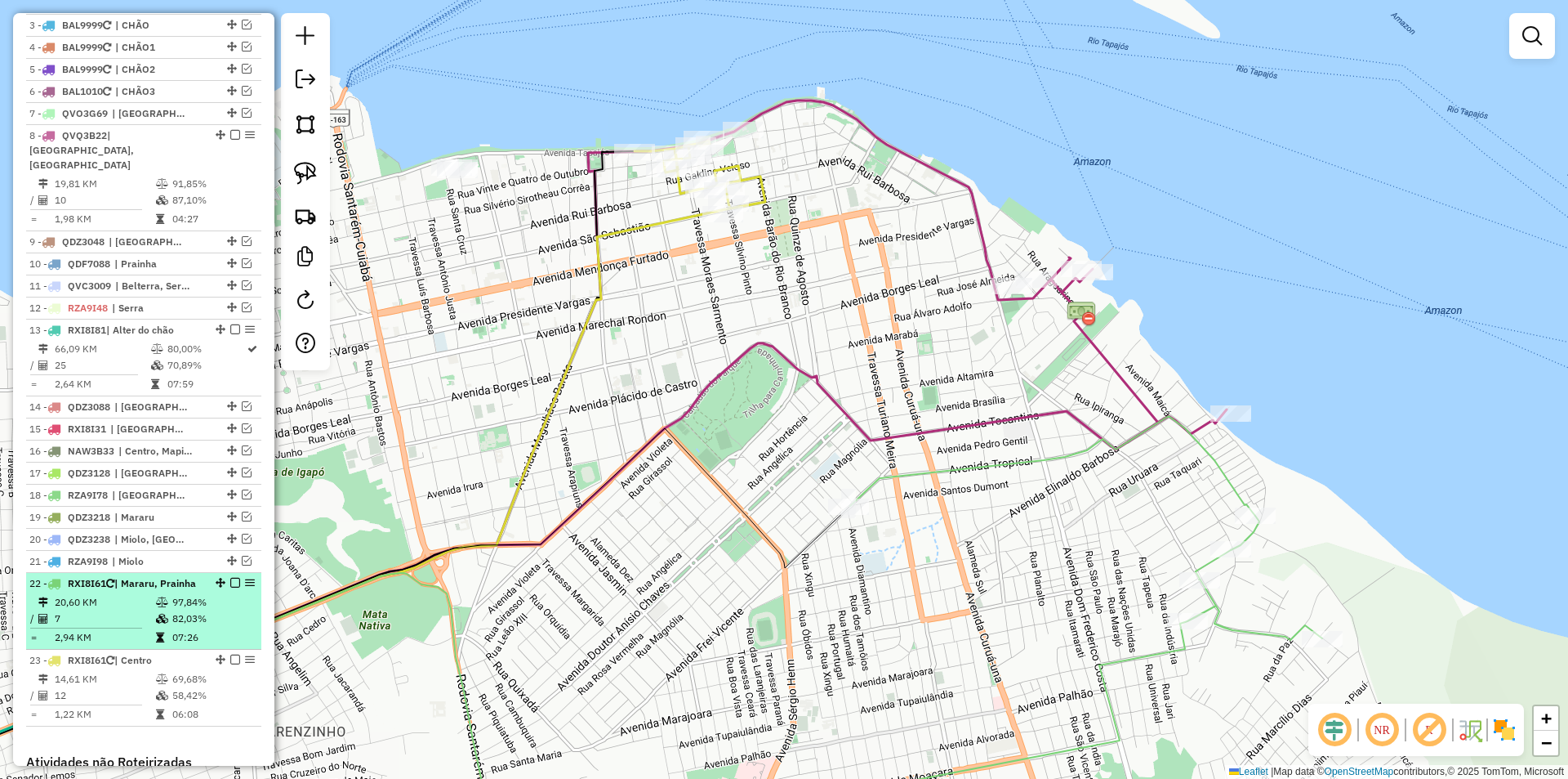
scroll to position [666, 0]
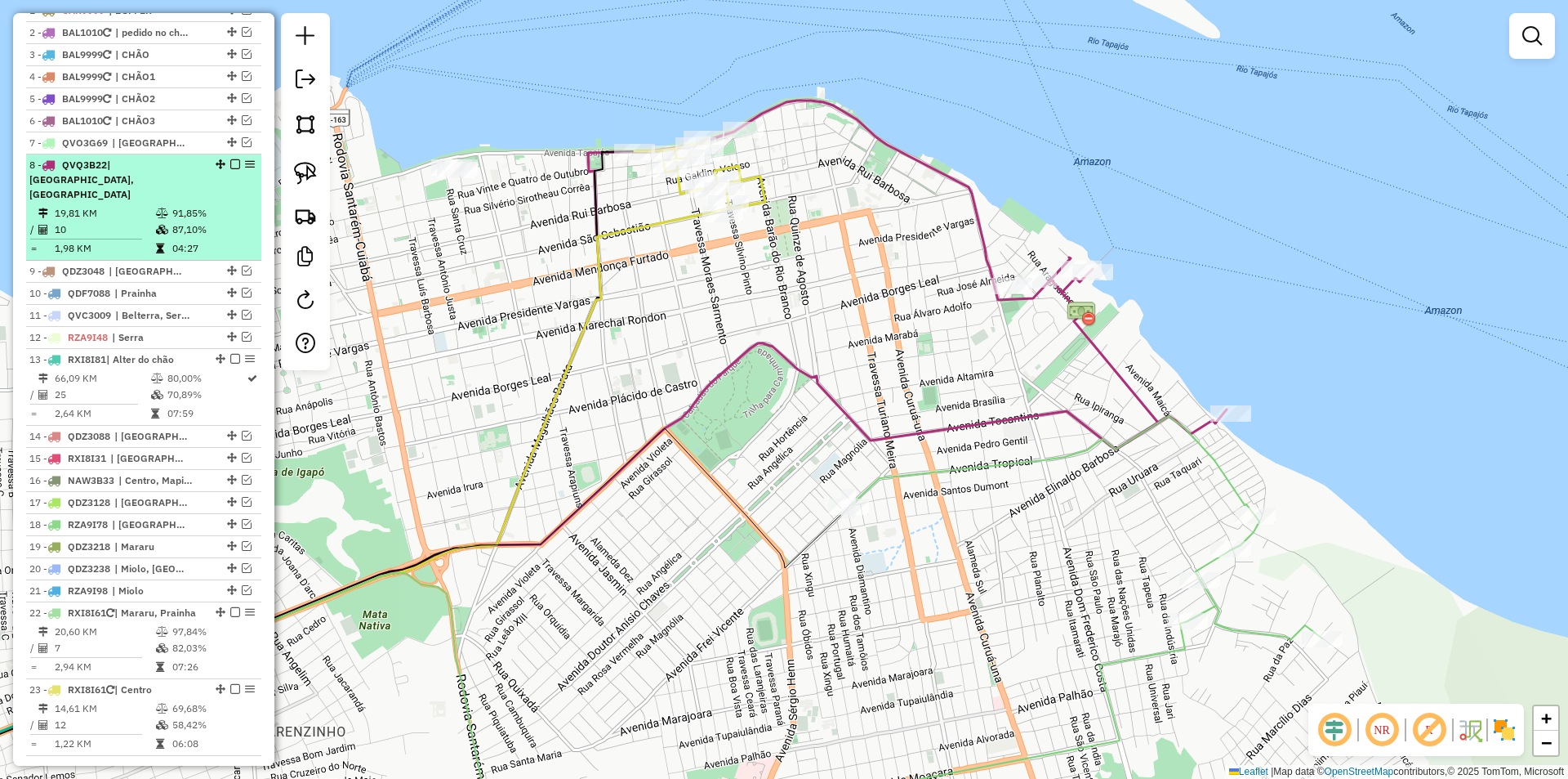
click at [229, 233] on td "87,10%" at bounding box center [212, 229] width 82 height 16
select select "**********"
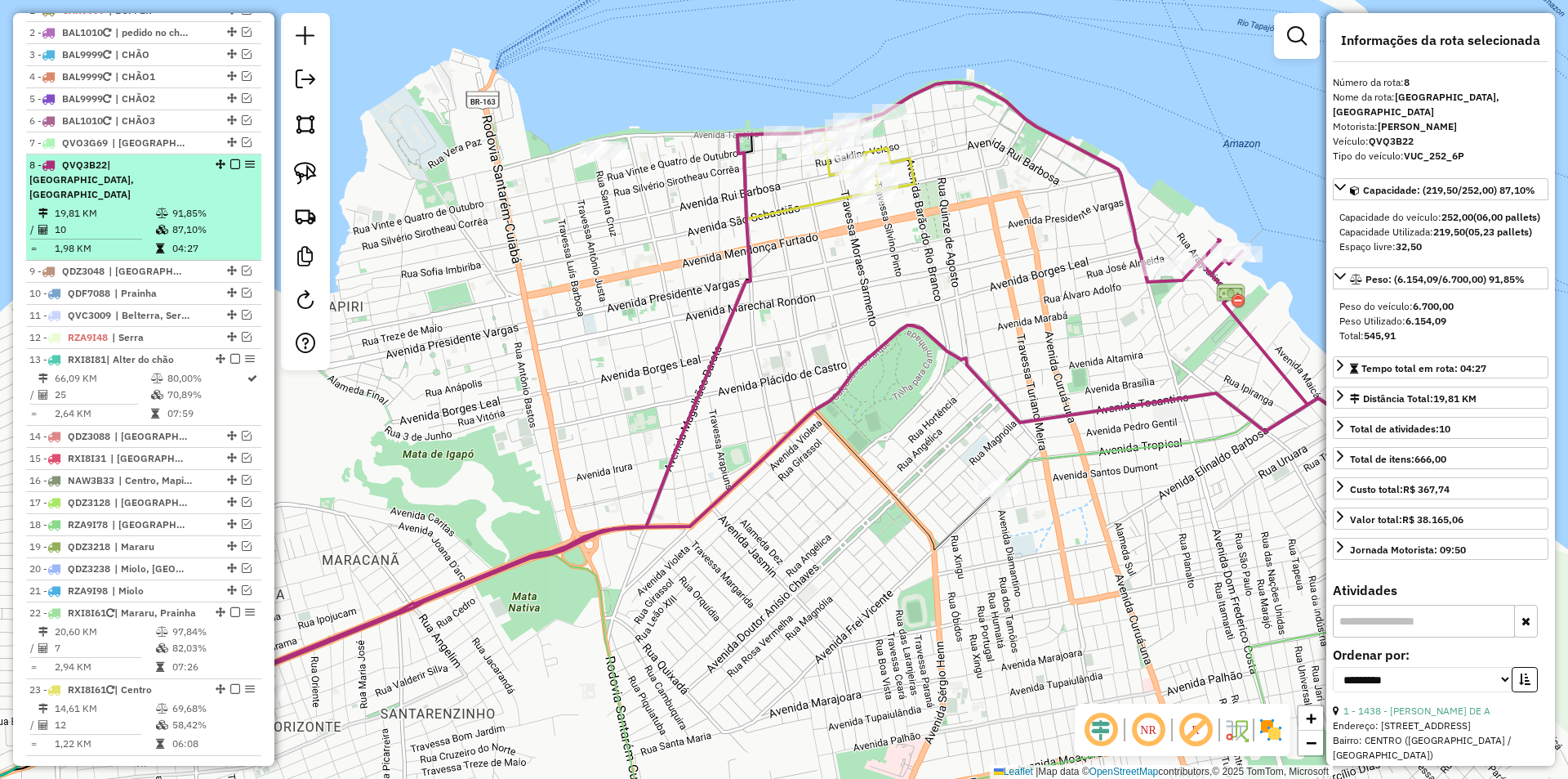
click at [230, 170] on em at bounding box center [235, 164] width 10 height 10
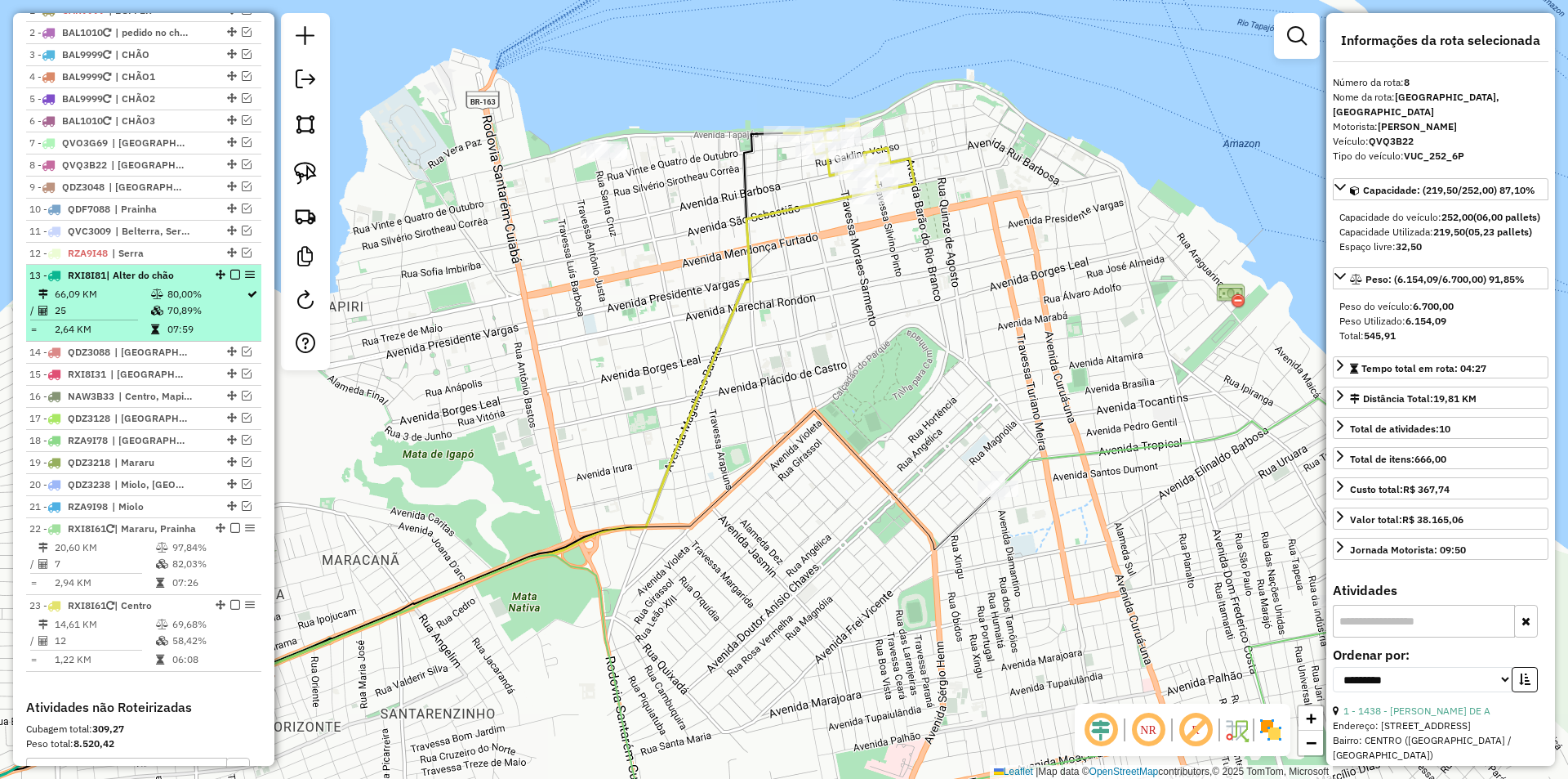
click at [222, 318] on td "70,89%" at bounding box center [206, 310] width 79 height 16
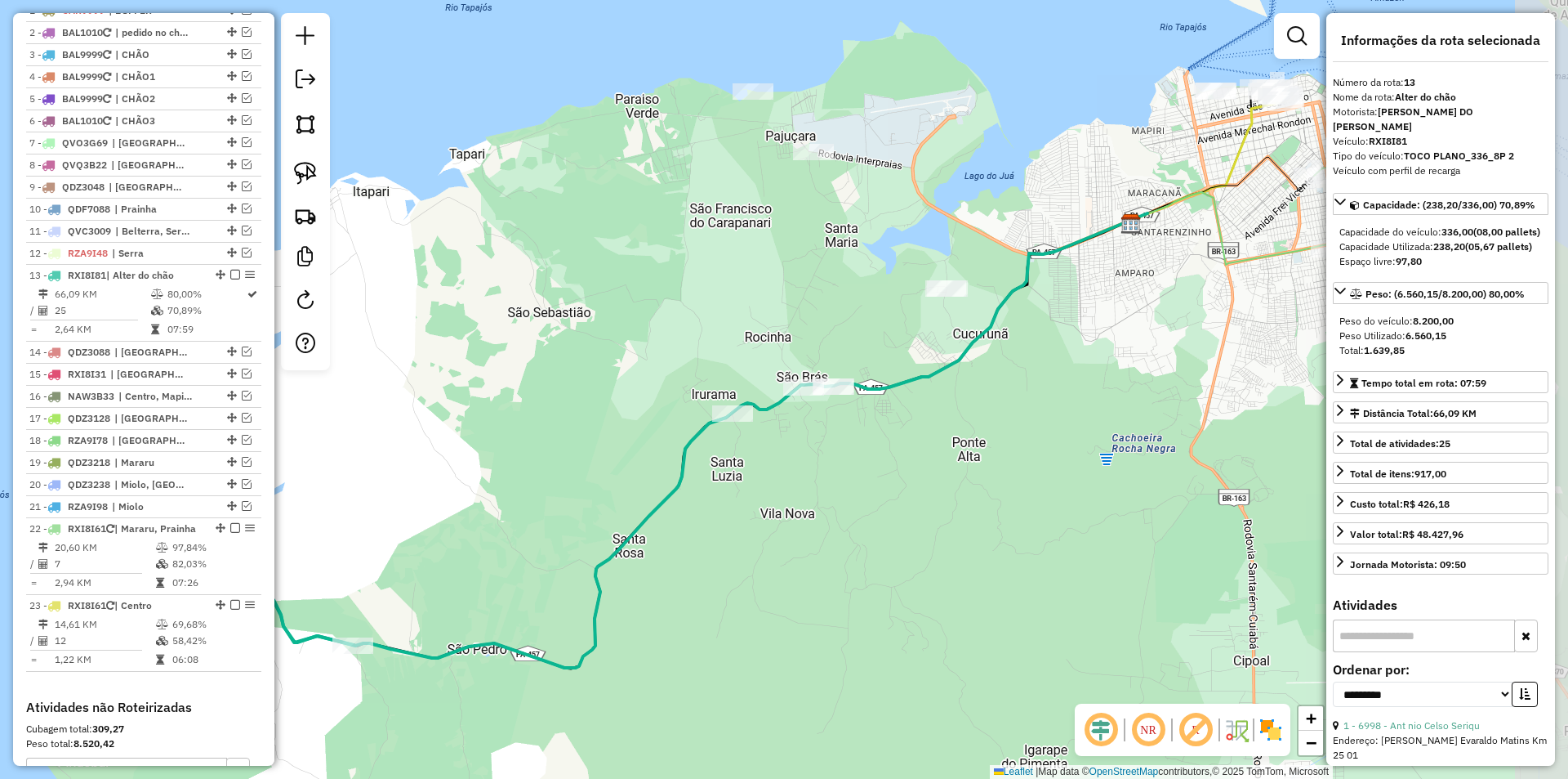
drag, startPoint x: 557, startPoint y: 291, endPoint x: 417, endPoint y: 339, distance: 148.0
click at [417, 339] on div "Janela de atendimento Grade de atendimento Capacidade Transportadoras Veículos …" at bounding box center [784, 389] width 1568 height 779
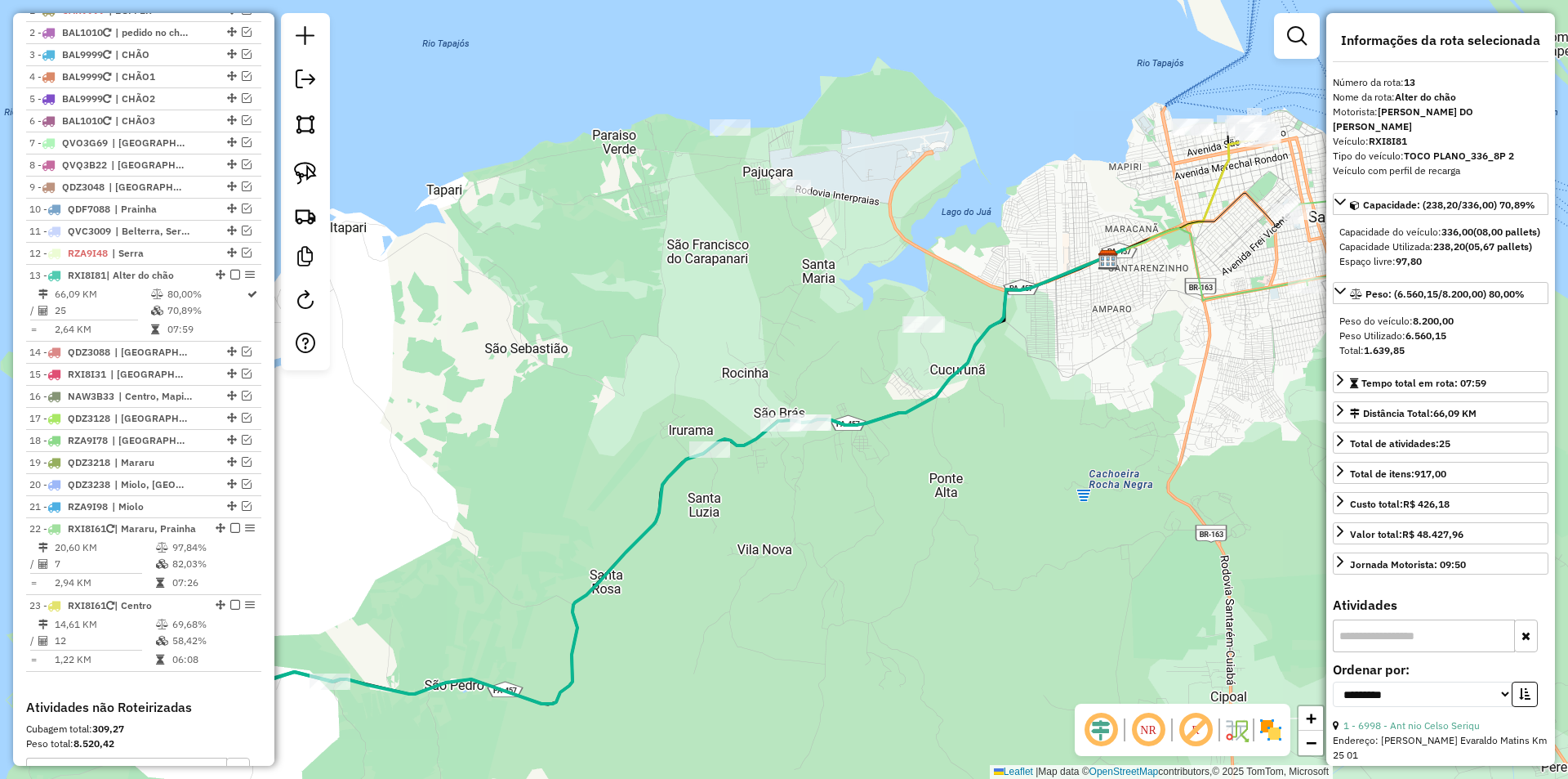
drag, startPoint x: 700, startPoint y: 370, endPoint x: 609, endPoint y: 349, distance: 93.4
click at [657, 397] on div "Janela de atendimento Grade de atendimento Capacidade Transportadoras Veículos …" at bounding box center [784, 389] width 1568 height 779
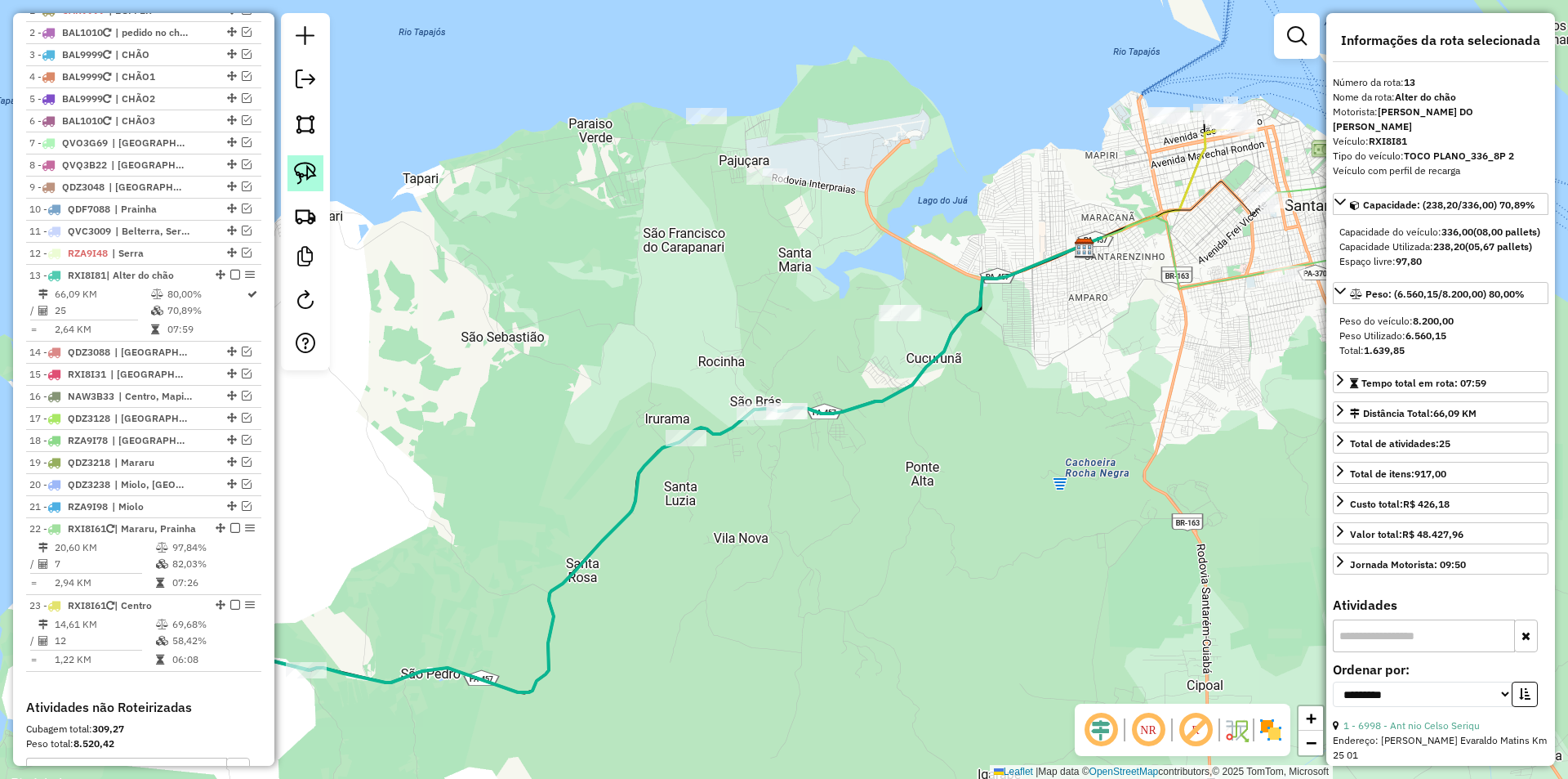
drag, startPoint x: 291, startPoint y: 170, endPoint x: 314, endPoint y: 171, distance: 23.0
click at [292, 170] on link at bounding box center [305, 173] width 36 height 36
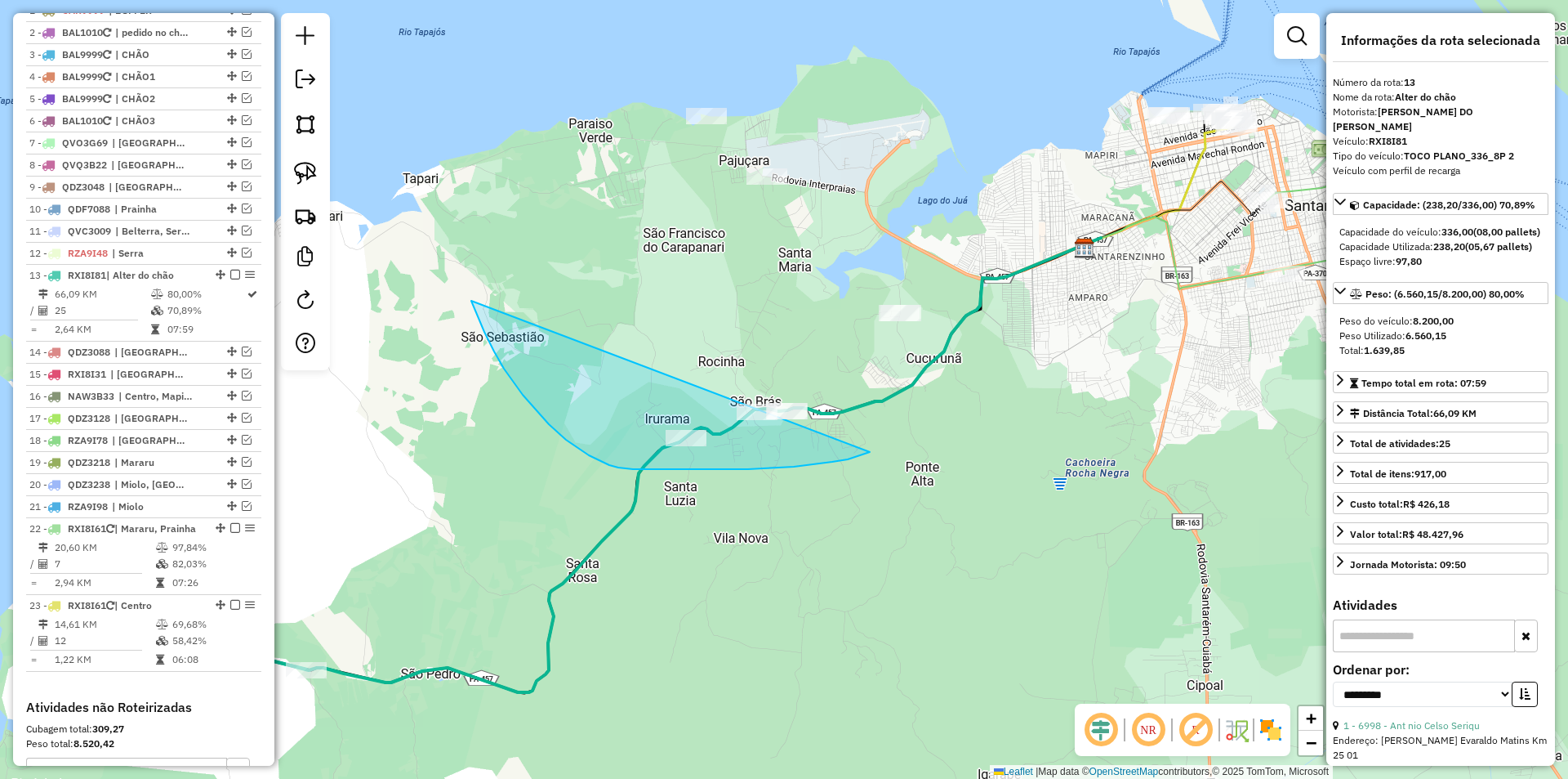
drag, startPoint x: 523, startPoint y: 394, endPoint x: 912, endPoint y: 418, distance: 389.7
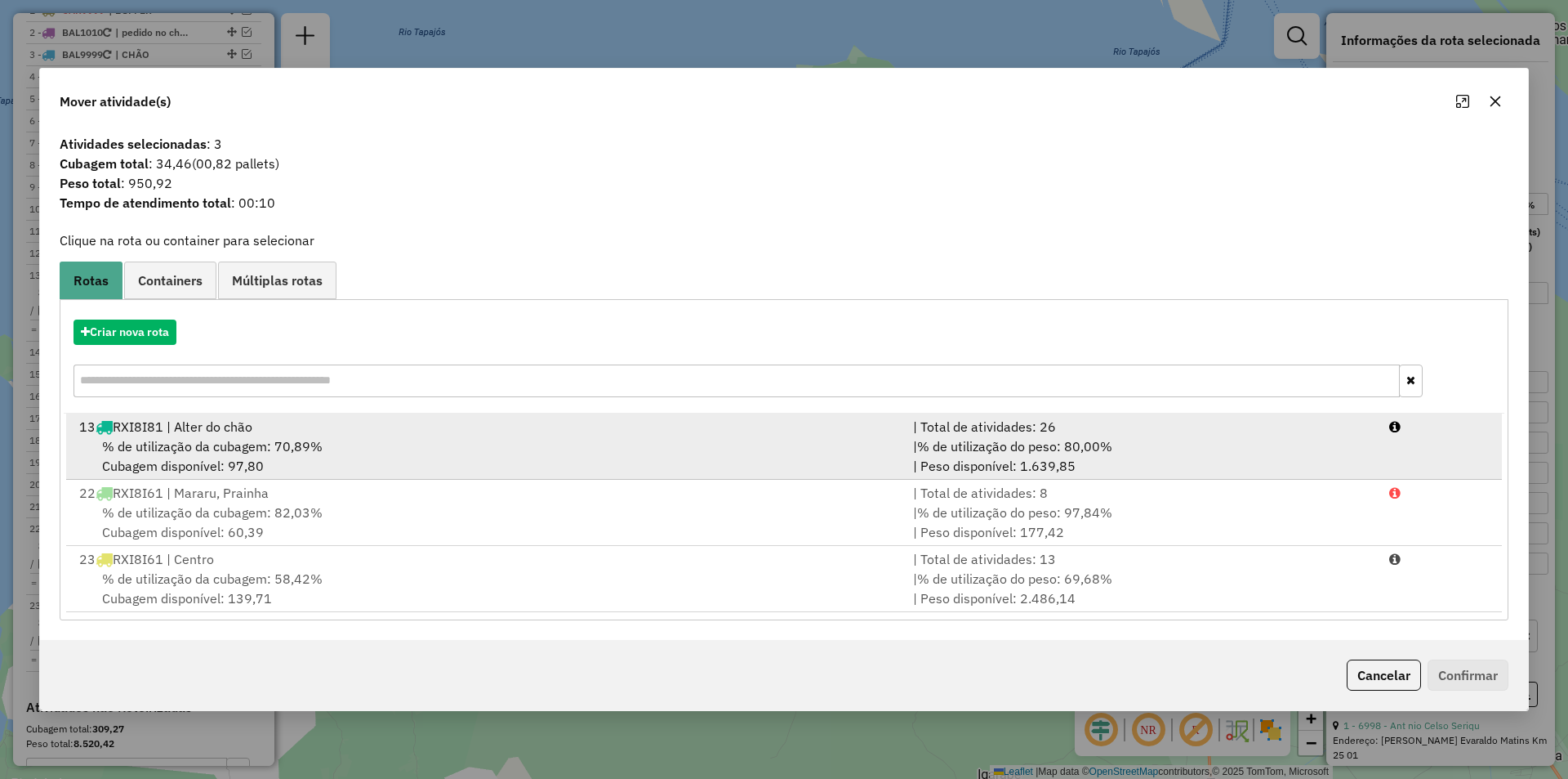
click at [1311, 471] on div "| % de utilização do peso: 80,00% | Peso disponível: 1.639,85" at bounding box center [1141, 455] width 476 height 39
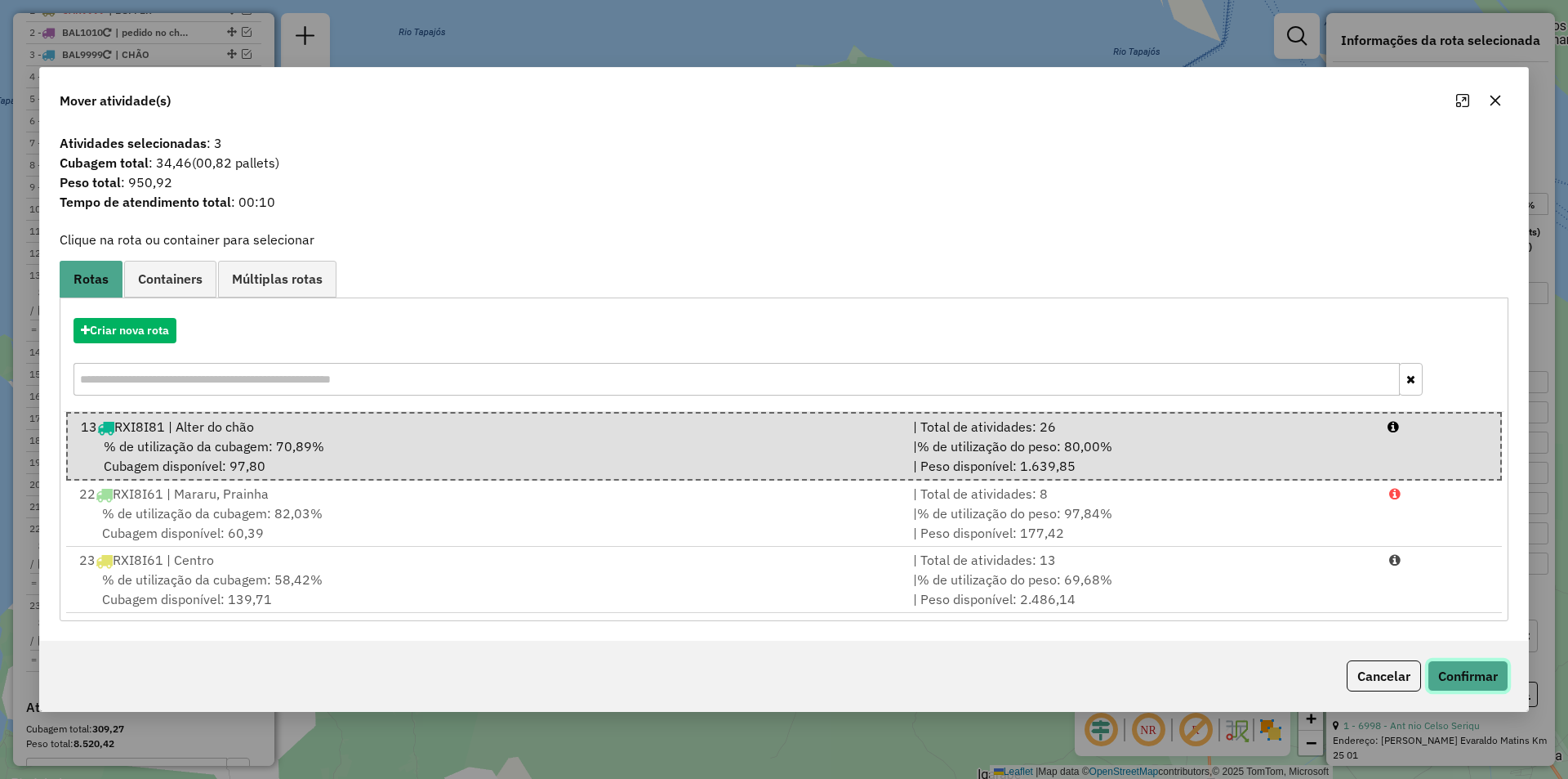
click at [1463, 677] on button "Confirmar" at bounding box center [1467, 676] width 81 height 31
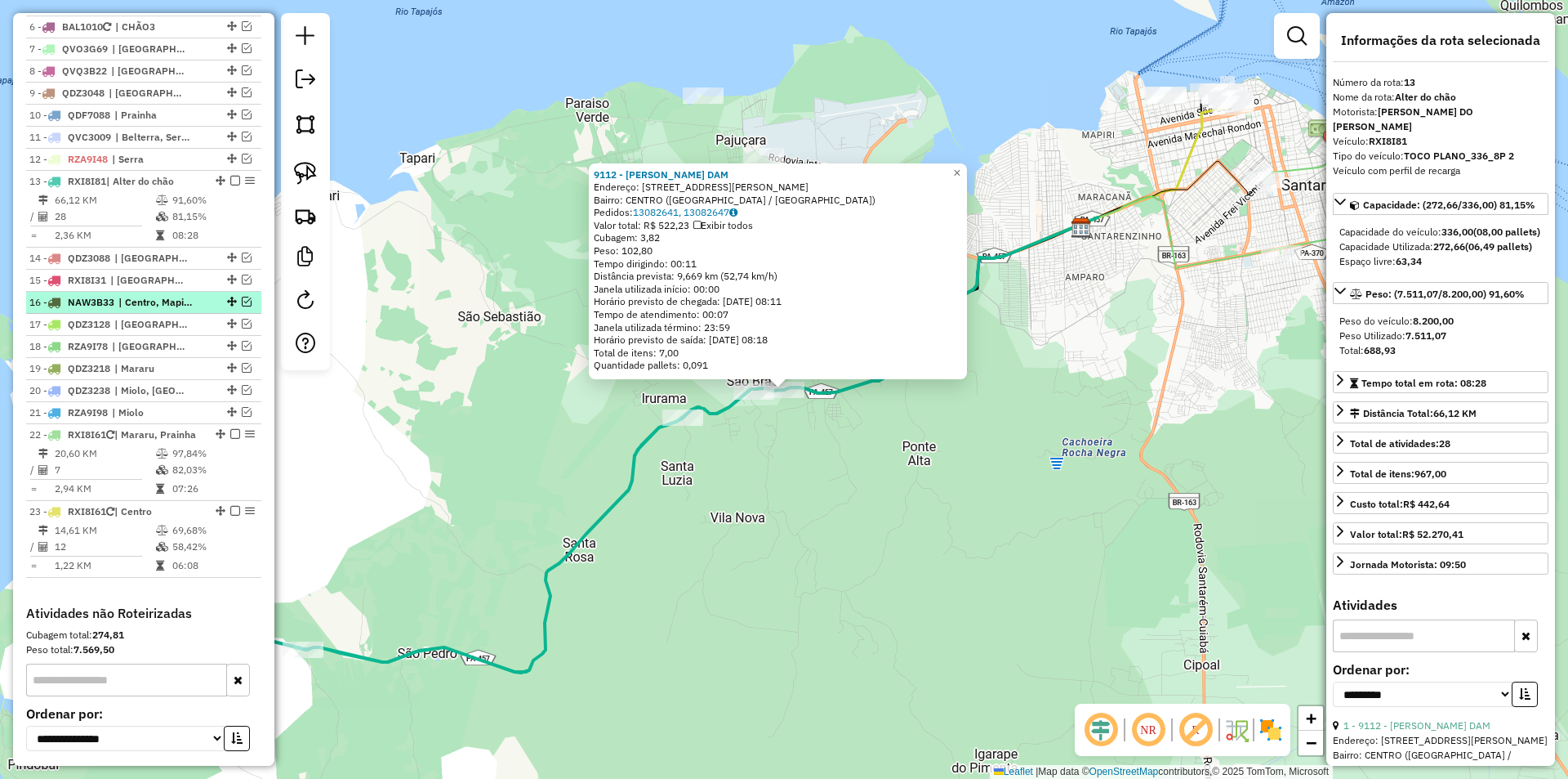
scroll to position [678, 0]
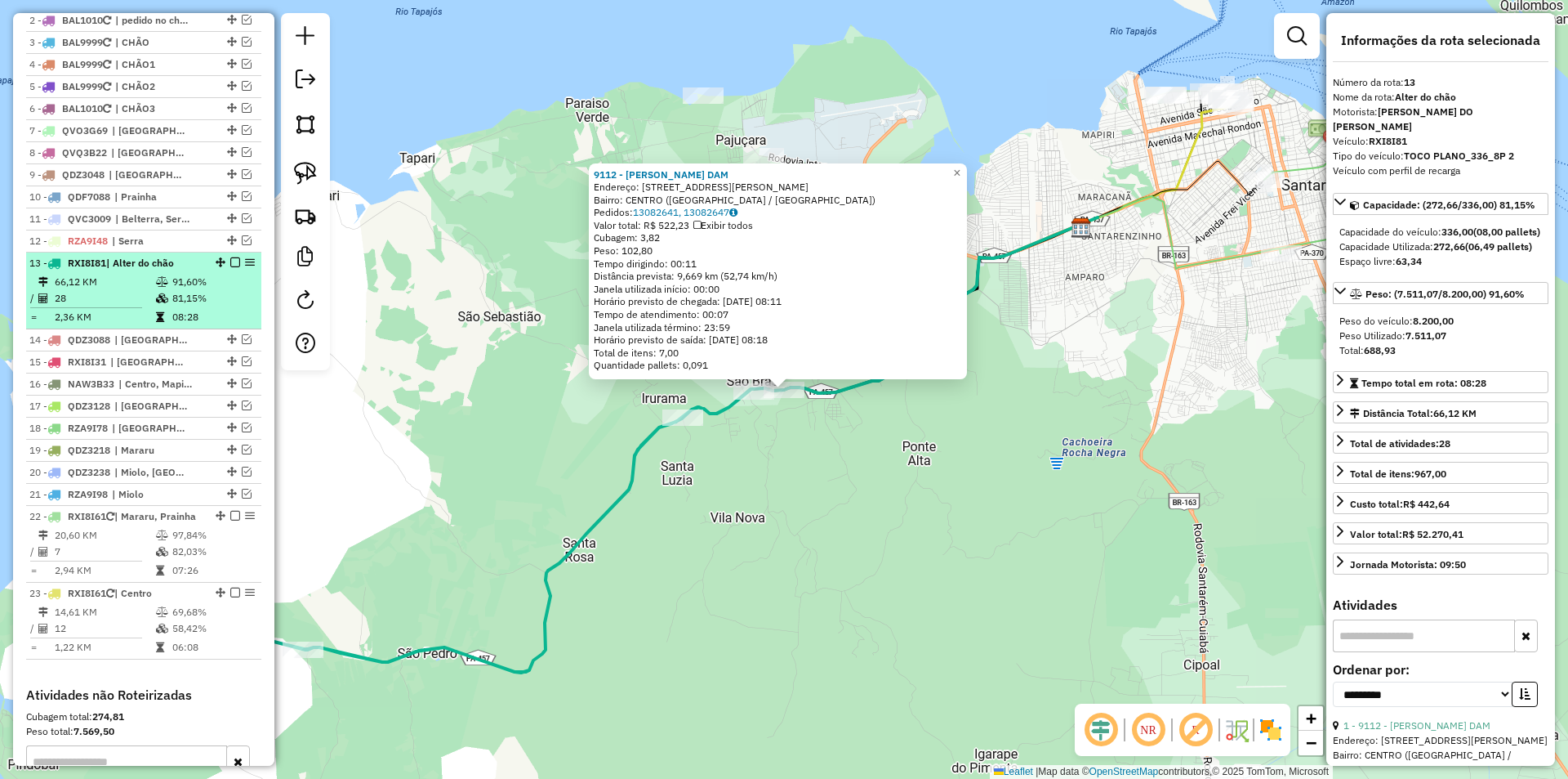
click at [230, 268] on em at bounding box center [235, 262] width 10 height 10
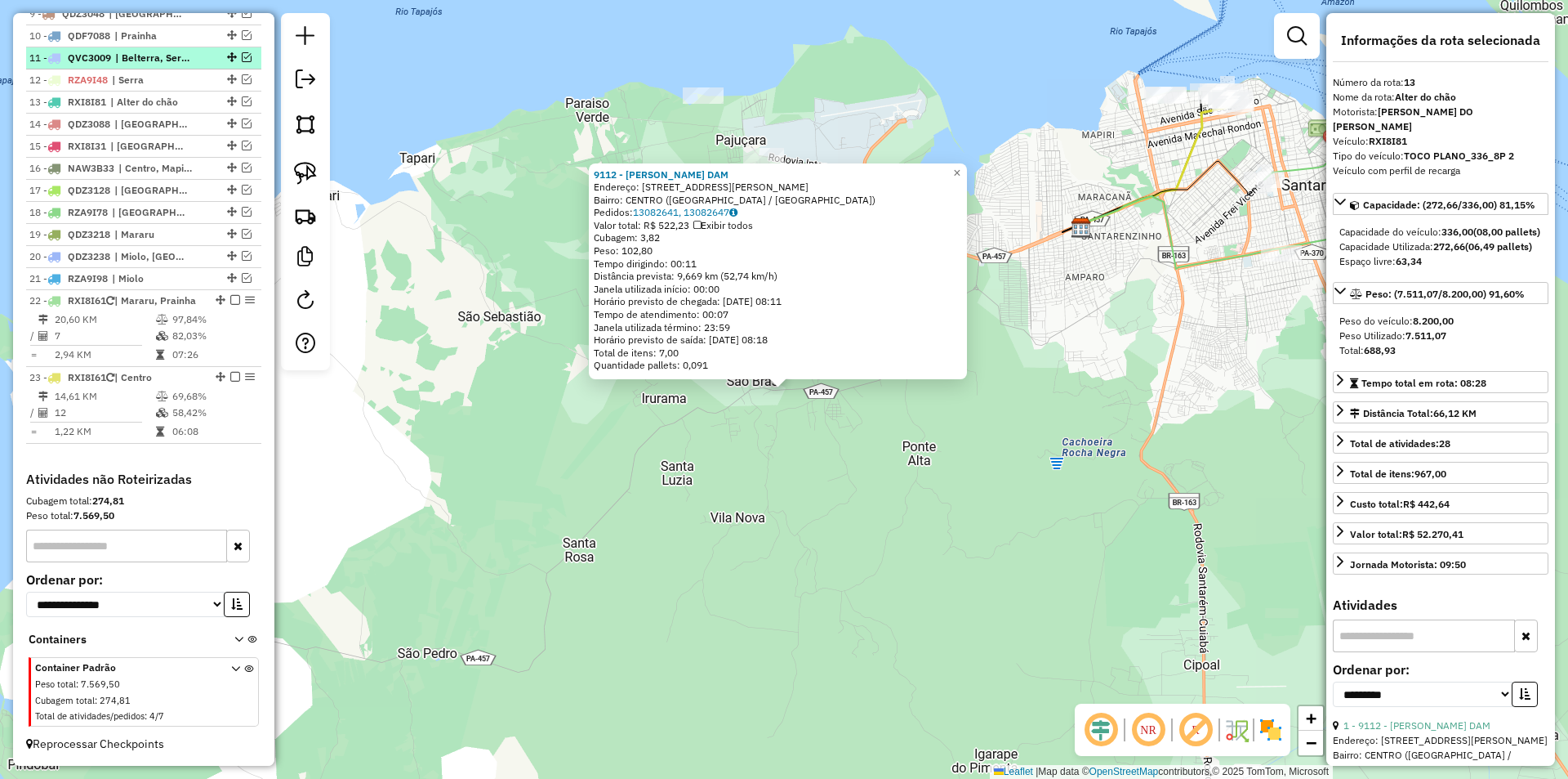
scroll to position [869, 0]
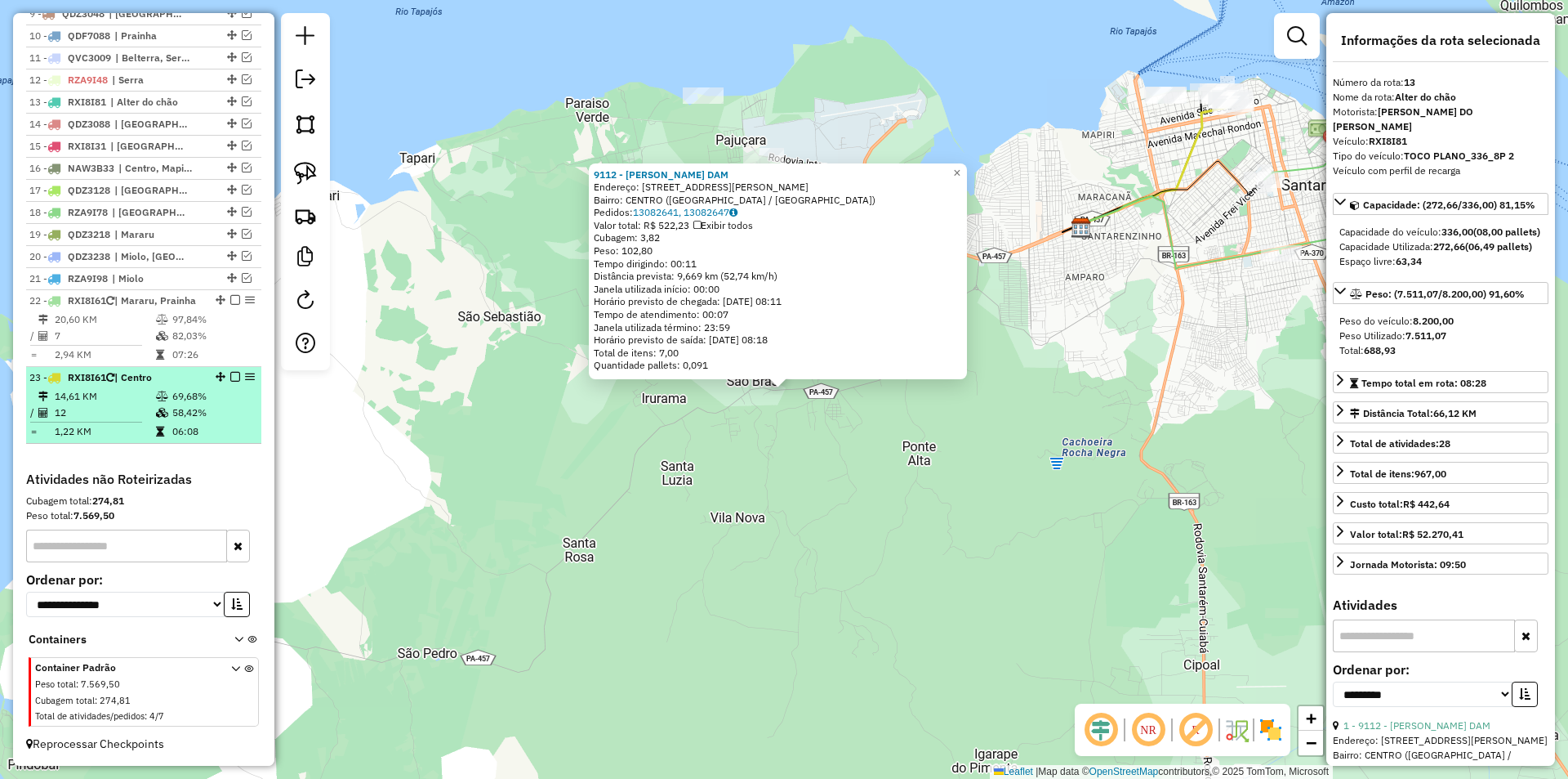
click at [210, 405] on td "58,42%" at bounding box center [212, 413] width 82 height 16
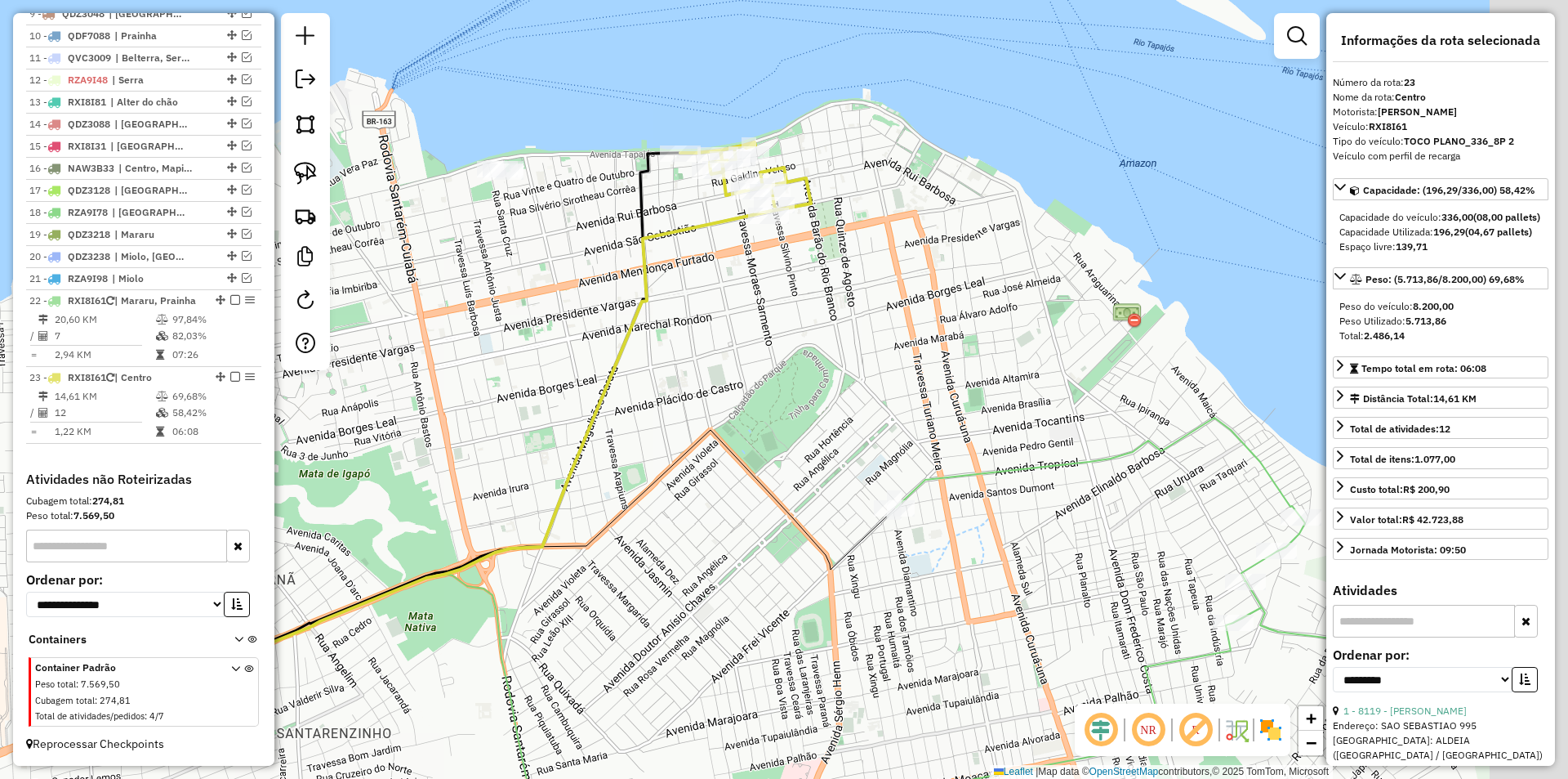
drag, startPoint x: 1030, startPoint y: 459, endPoint x: 718, endPoint y: 442, distance: 312.5
click at [692, 500] on div "Janela de atendimento Grade de atendimento Capacidade Transportadoras Veículos …" at bounding box center [784, 389] width 1568 height 779
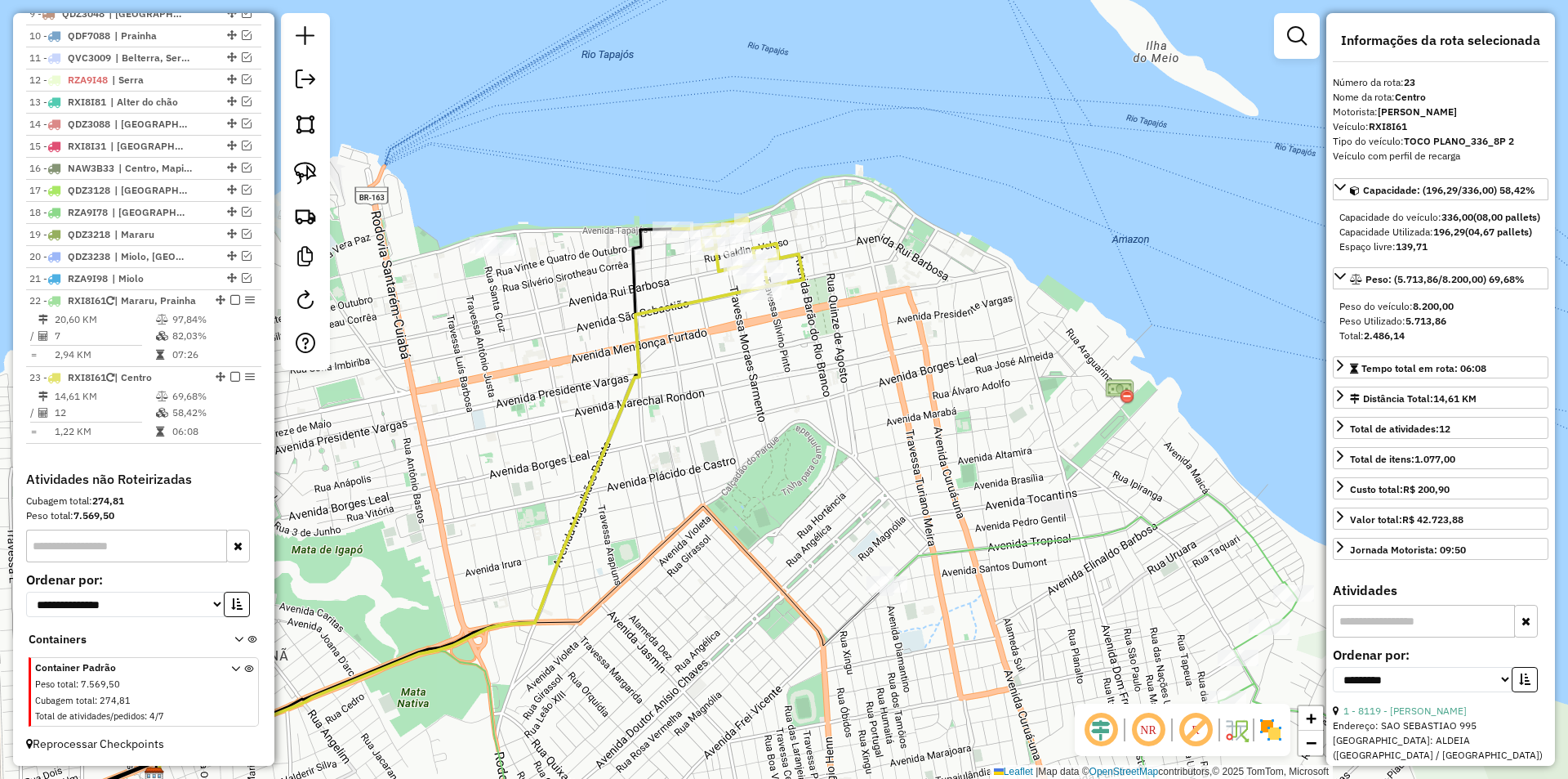
drag, startPoint x: 754, startPoint y: 446, endPoint x: 759, endPoint y: 507, distance: 61.2
click at [763, 527] on div "Janela de atendimento Grade de atendimento Capacidade Transportadoras Veículos …" at bounding box center [784, 389] width 1568 height 779
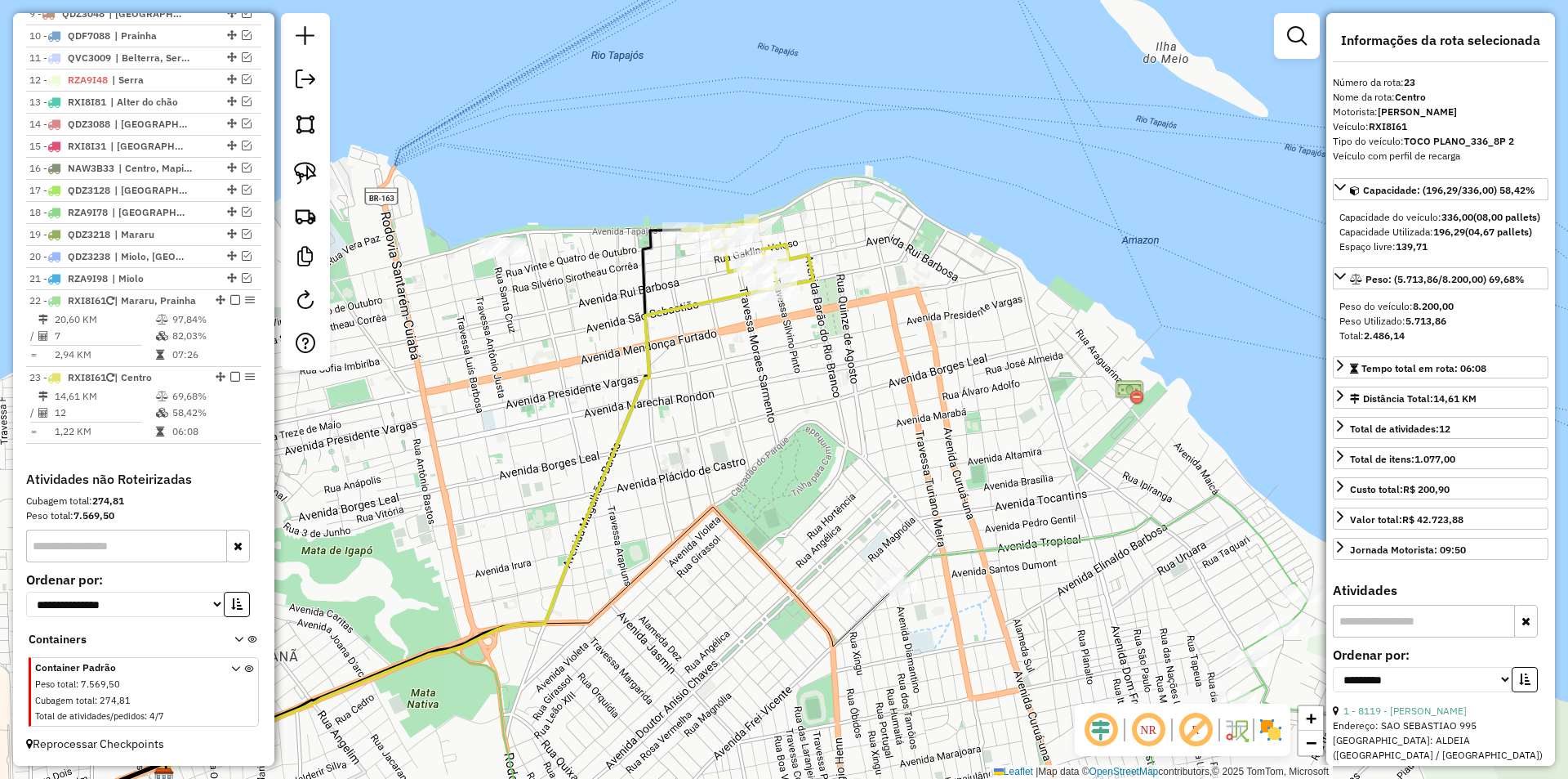
drag, startPoint x: 762, startPoint y: 445, endPoint x: 747, endPoint y: 292, distance: 153.7
click at [747, 292] on div "Janela de atendimento Grade de atendimento Capacidade Transportadoras Veículos …" at bounding box center [784, 389] width 1568 height 779
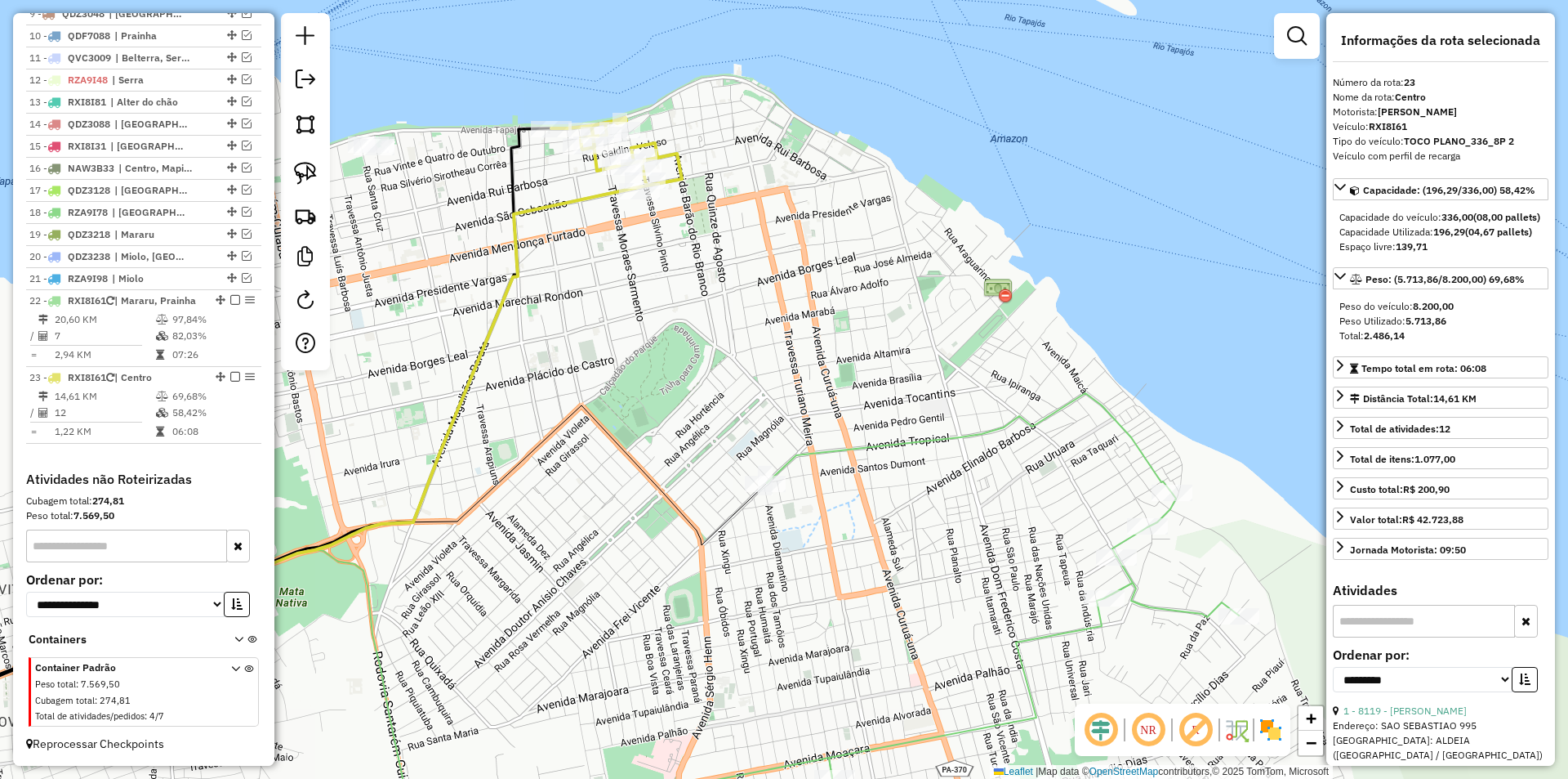
drag, startPoint x: 797, startPoint y: 468, endPoint x: 682, endPoint y: 456, distance: 115.6
click at [682, 456] on div "Janela de atendimento Grade de atendimento Capacidade Transportadoras Veículos …" at bounding box center [784, 389] width 1568 height 779
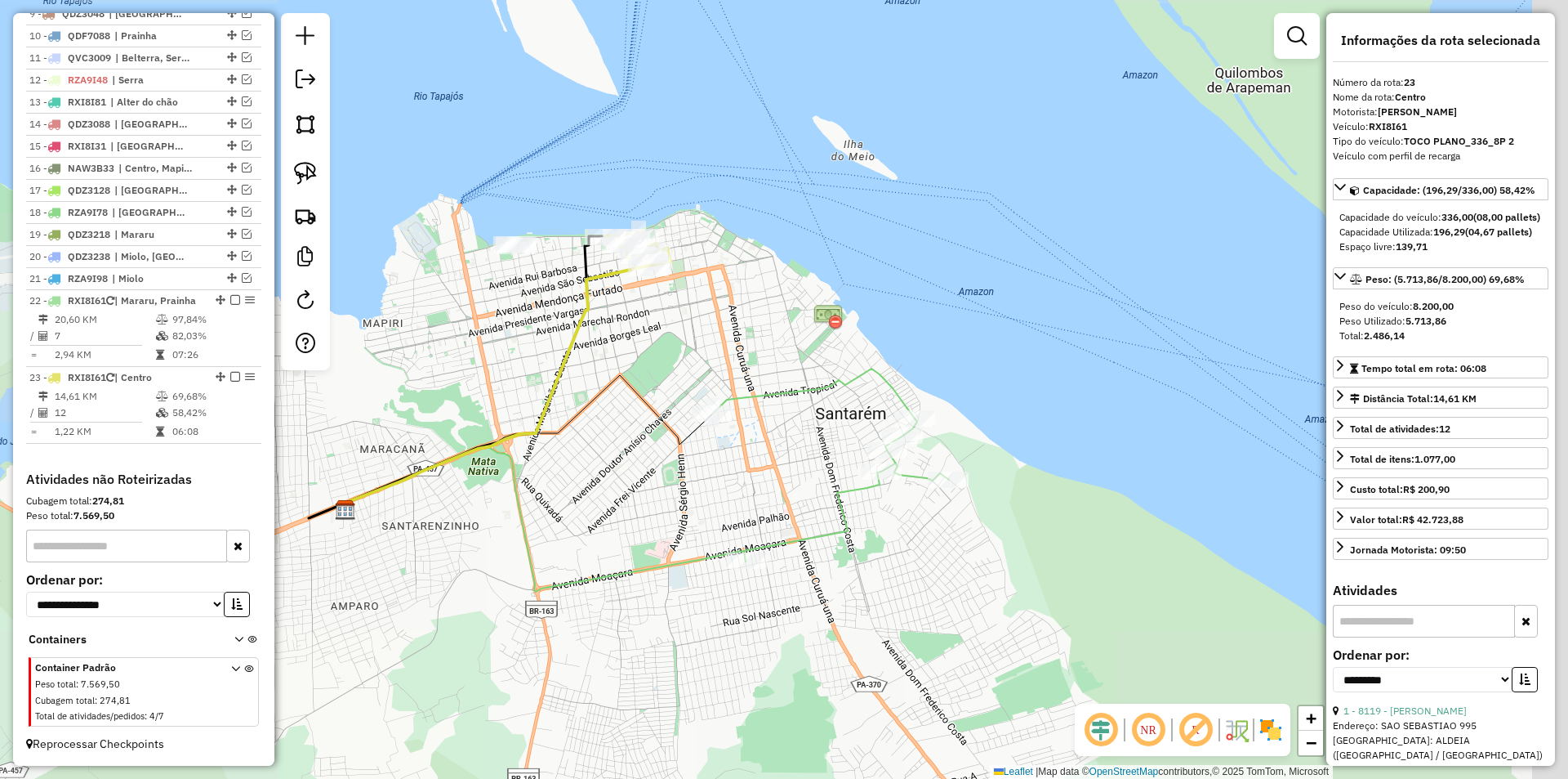
drag, startPoint x: 897, startPoint y: 521, endPoint x: 764, endPoint y: 444, distance: 153.7
click at [764, 444] on div "Janela de atendimento Grade de atendimento Capacidade Transportadoras Veículos …" at bounding box center [784, 389] width 1568 height 779
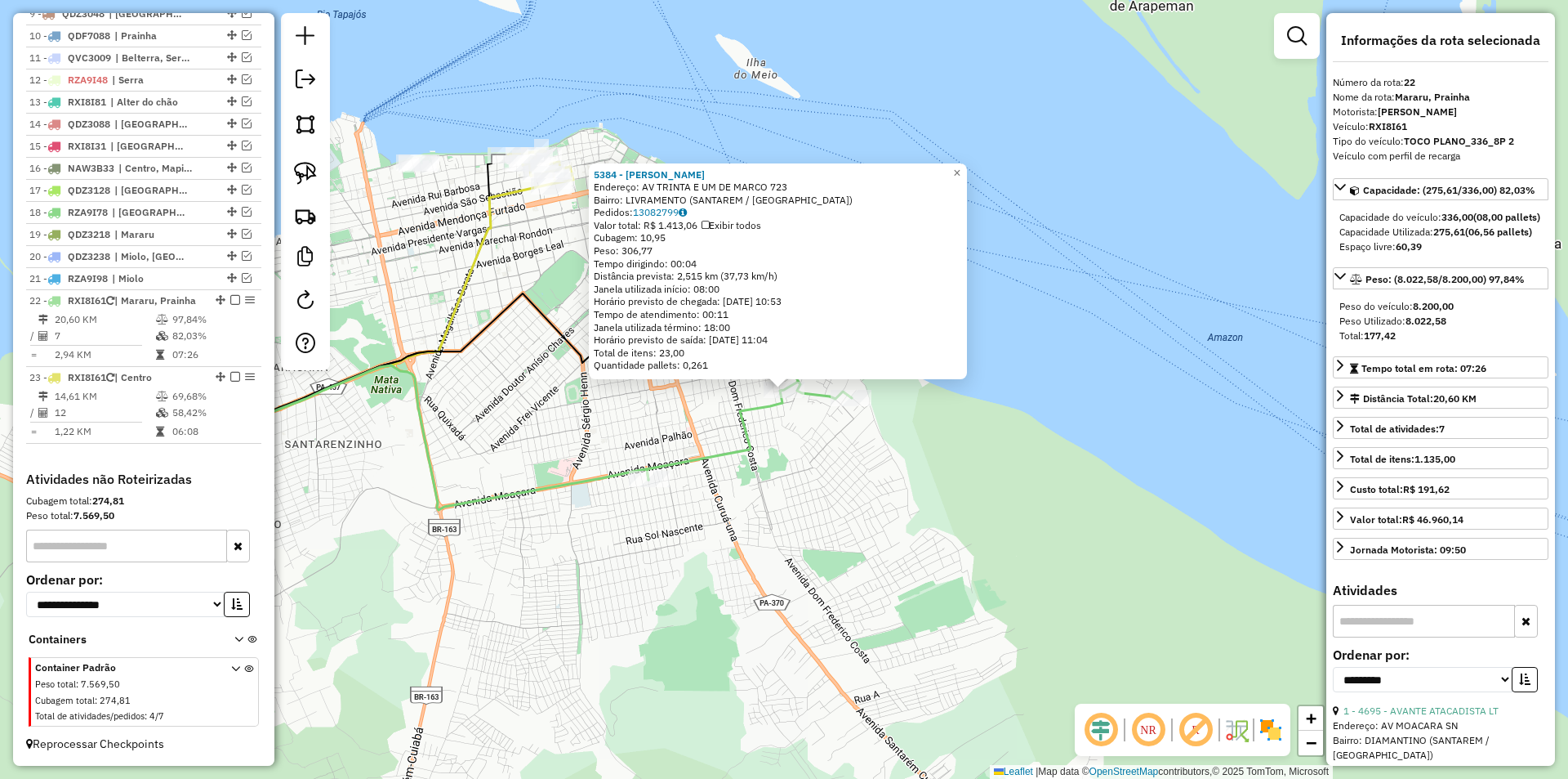
click at [740, 459] on icon at bounding box center [733, 383] width 236 height 193
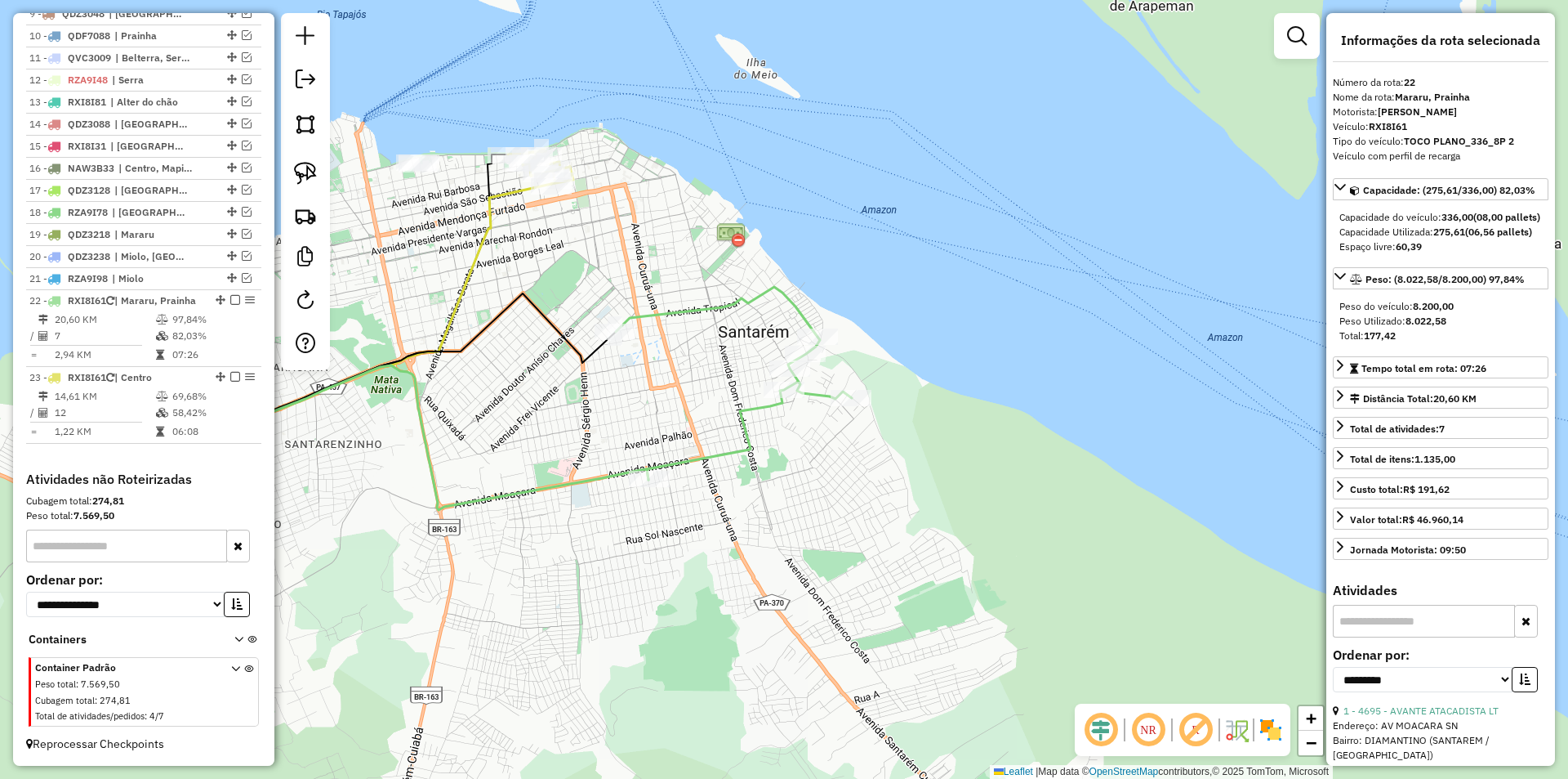
click at [740, 459] on icon at bounding box center [733, 383] width 236 height 193
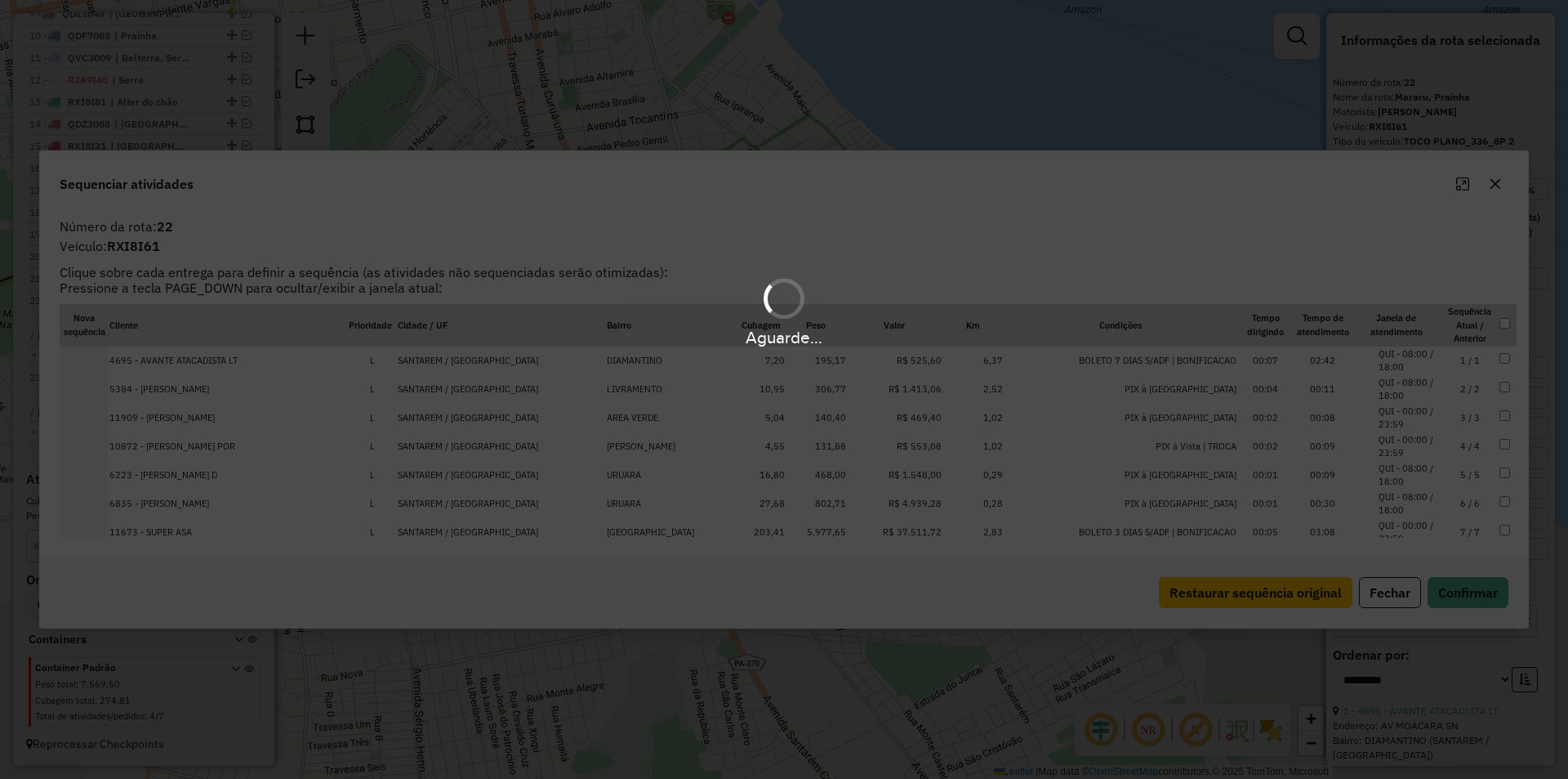
click at [1379, 560] on div "Aguarde..." at bounding box center [784, 389] width 1568 height 779
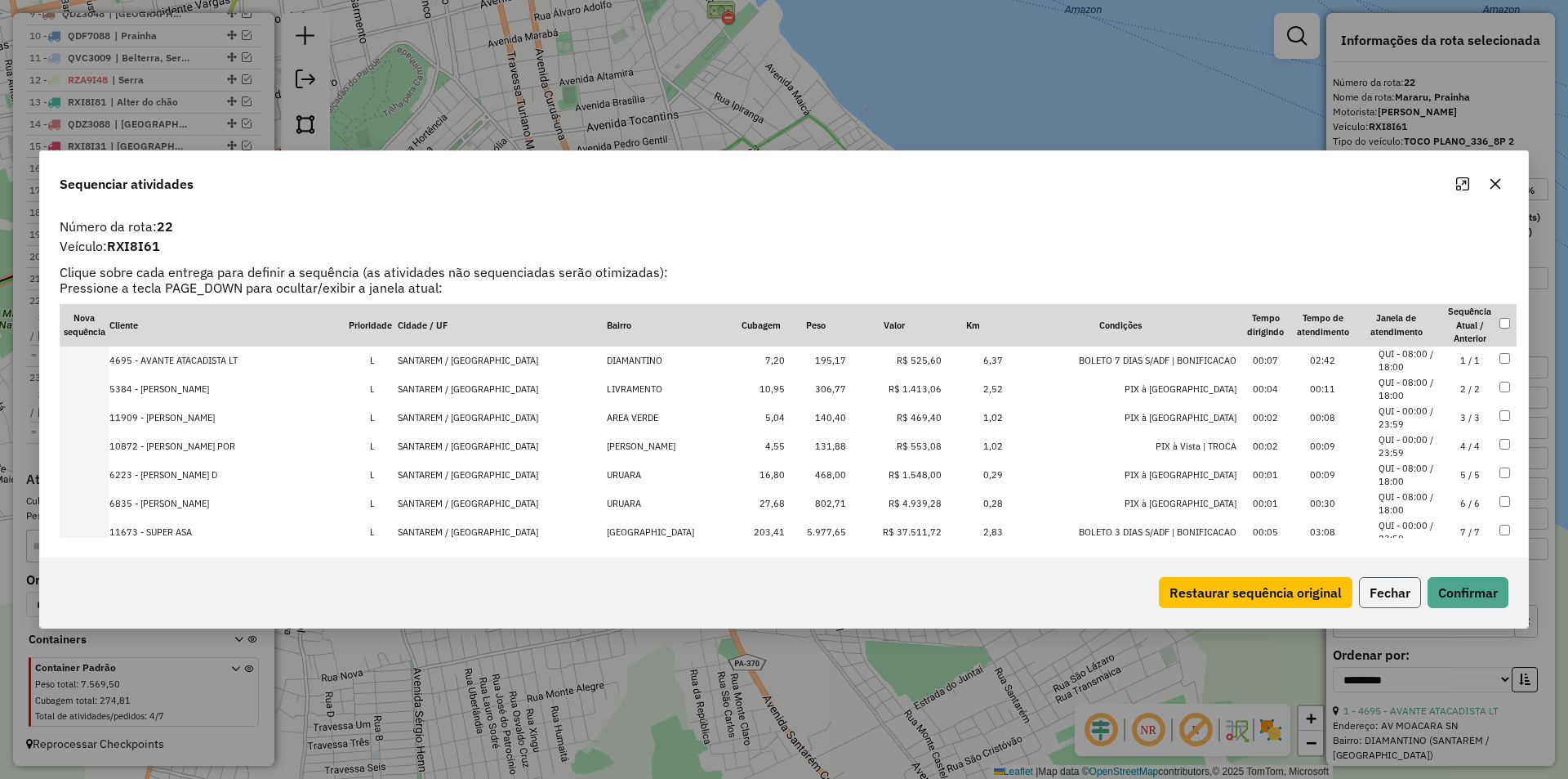
click at [1380, 581] on button "Fechar" at bounding box center [1389, 592] width 62 height 31
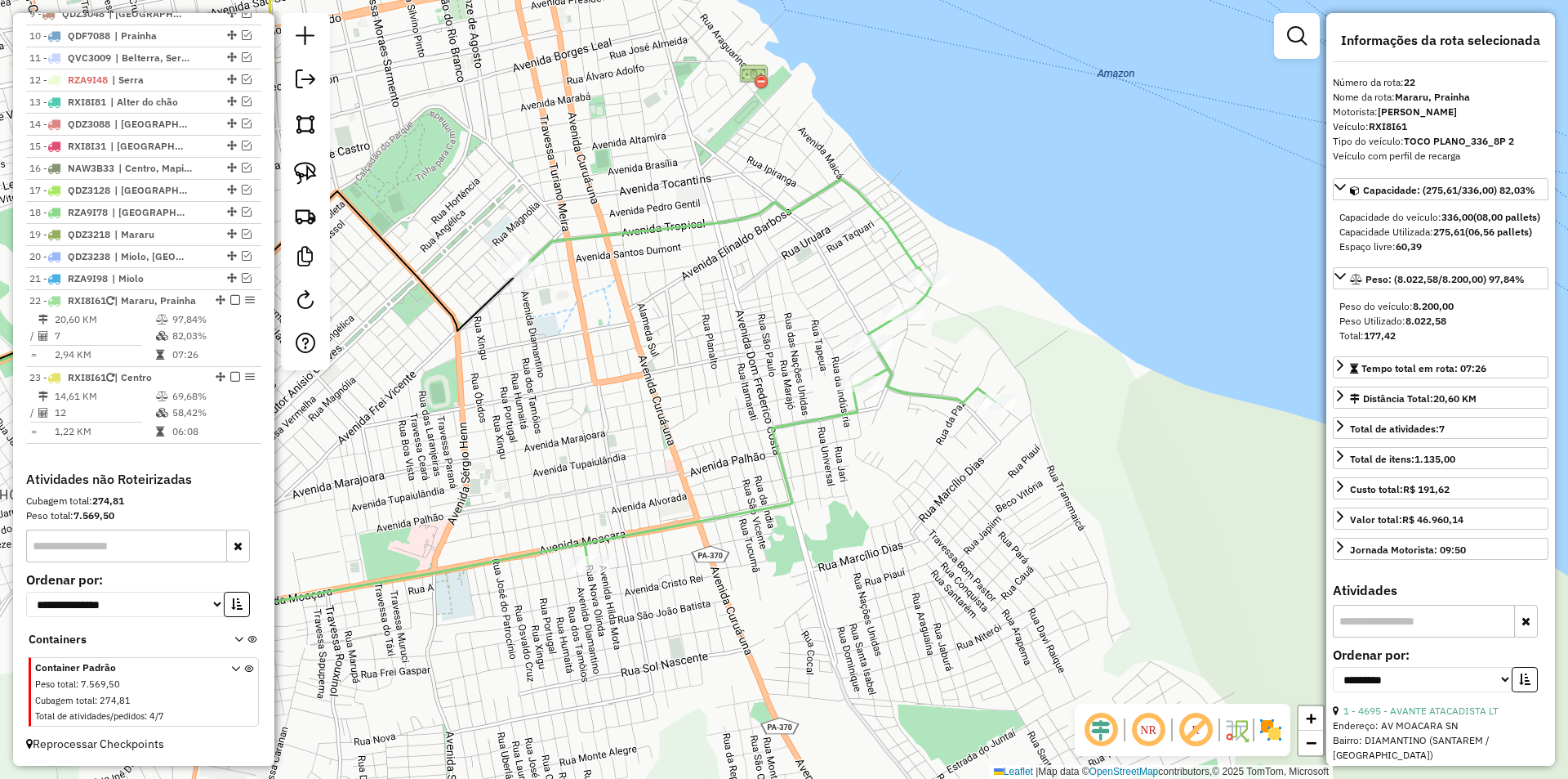
drag, startPoint x: 719, startPoint y: 486, endPoint x: 769, endPoint y: 577, distance: 103.8
click at [769, 577] on div "Janela de atendimento Grade de atendimento Capacidade Transportadoras Veículos …" at bounding box center [784, 389] width 1568 height 779
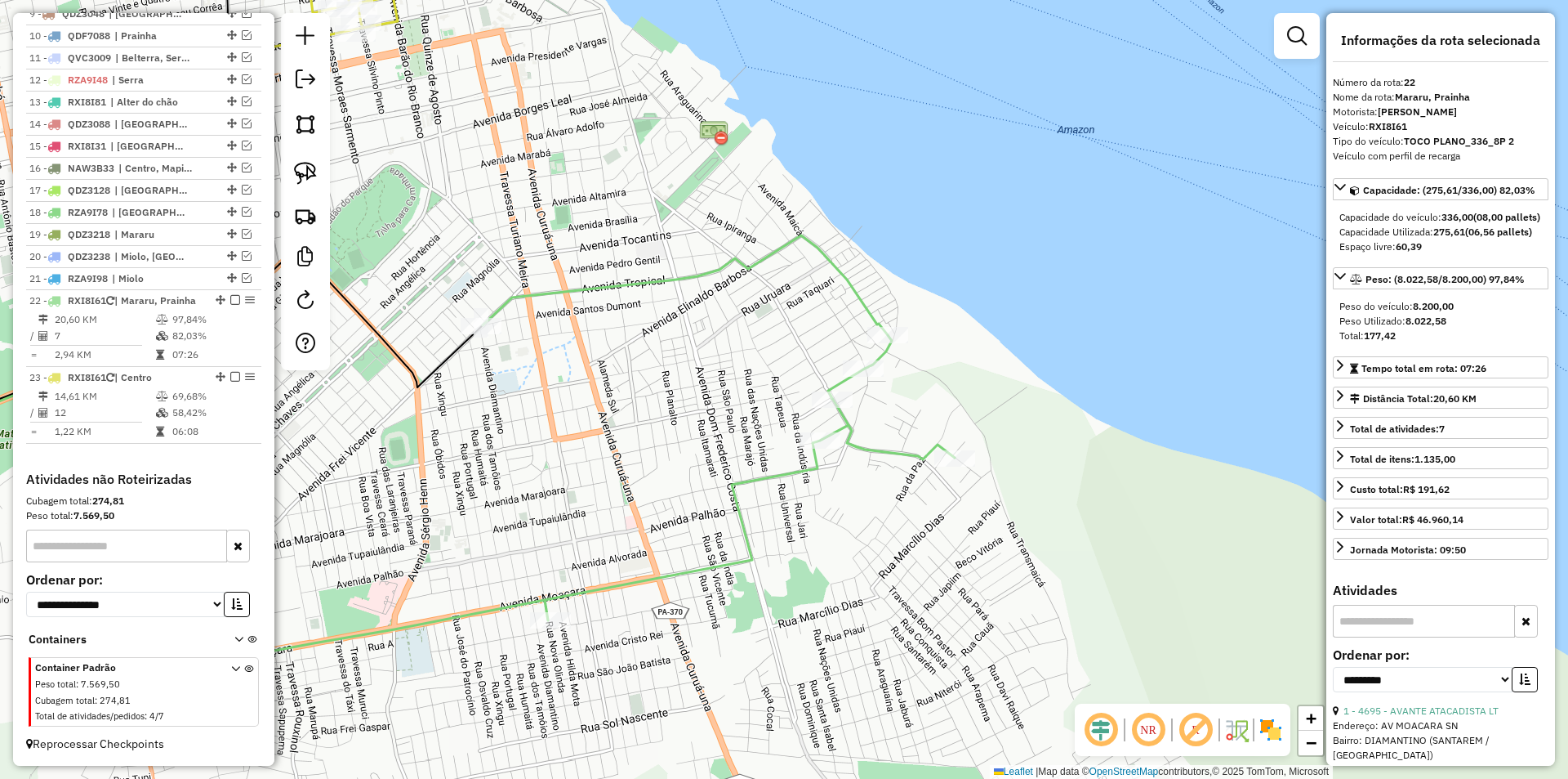
drag, startPoint x: 853, startPoint y: 559, endPoint x: 757, endPoint y: 554, distance: 96.1
click at [791, 586] on div "Janela de atendimento Grade de atendimento Capacidade Transportadoras Veículos …" at bounding box center [784, 389] width 1568 height 779
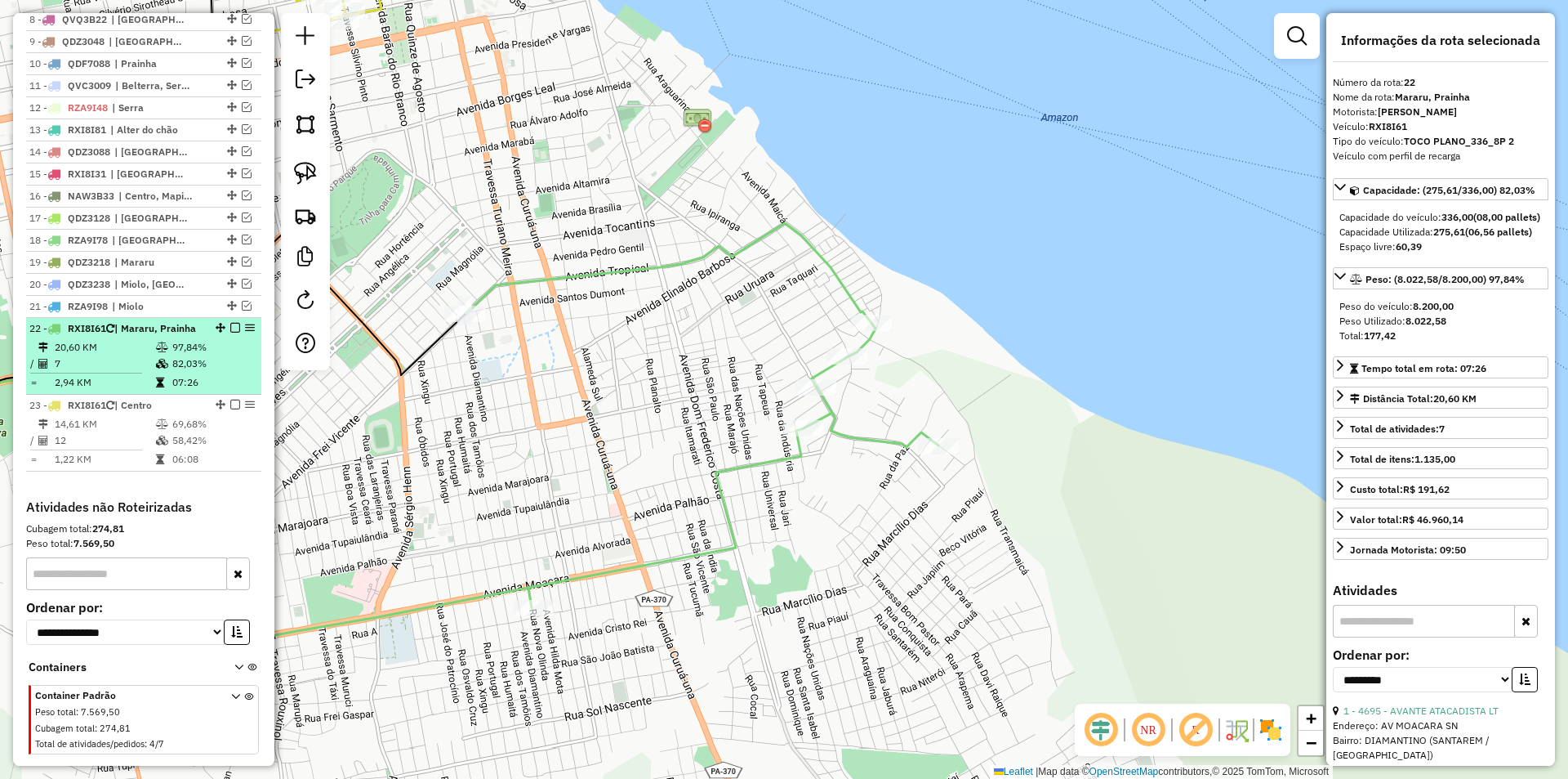
scroll to position [787, 0]
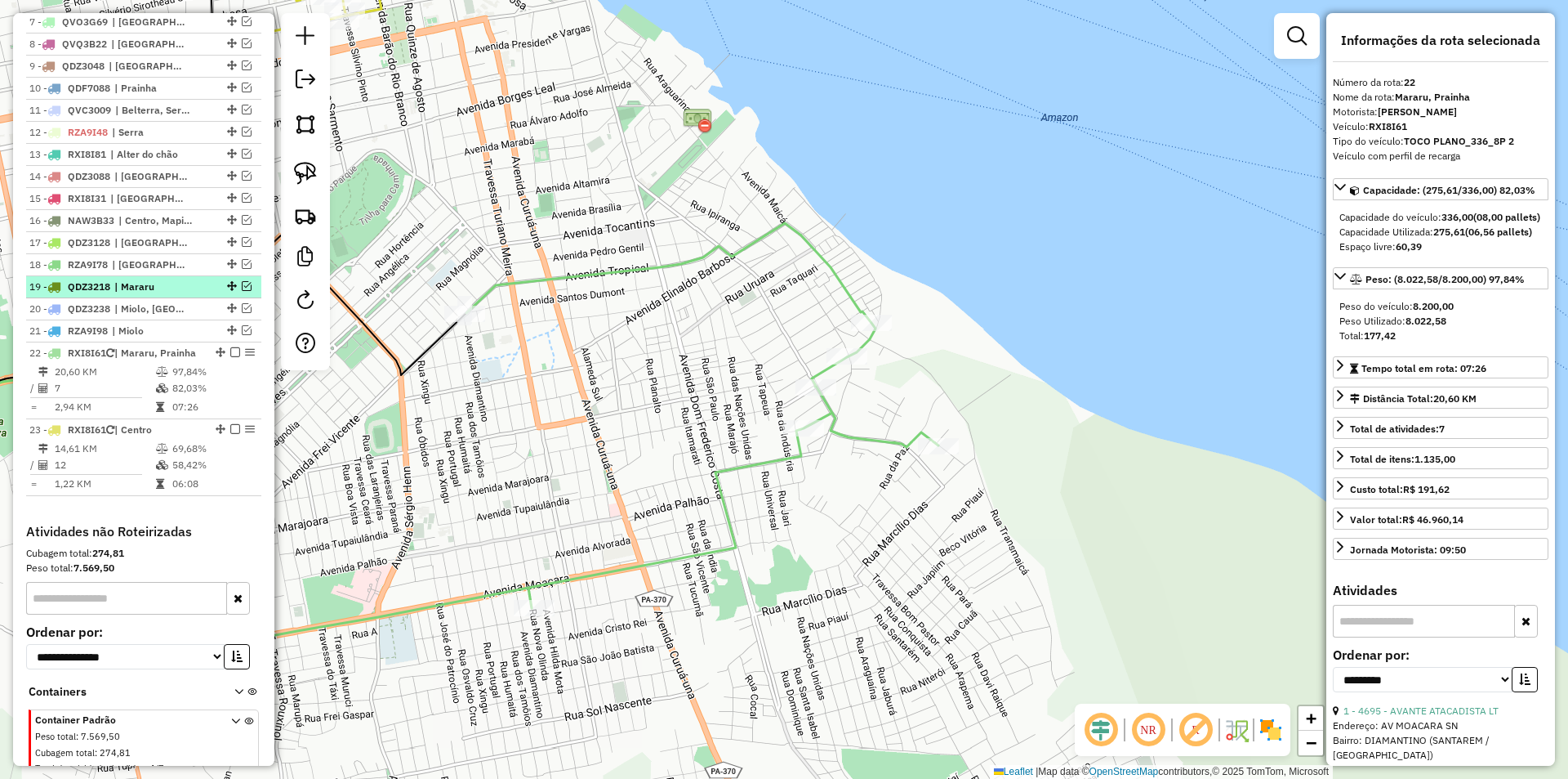
click at [245, 291] on em at bounding box center [247, 286] width 10 height 10
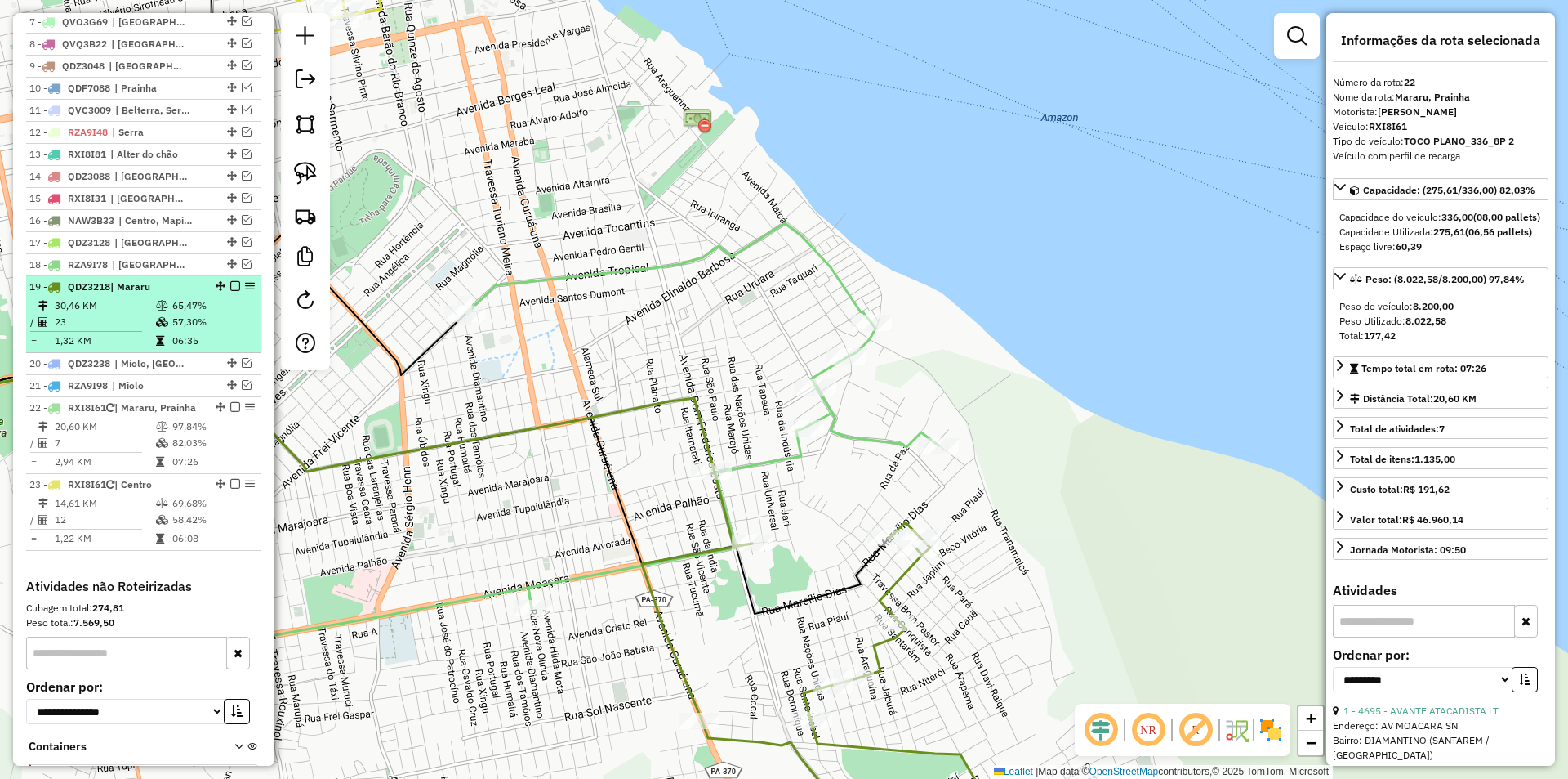
click at [229, 314] on td "65,47%" at bounding box center [212, 306] width 82 height 16
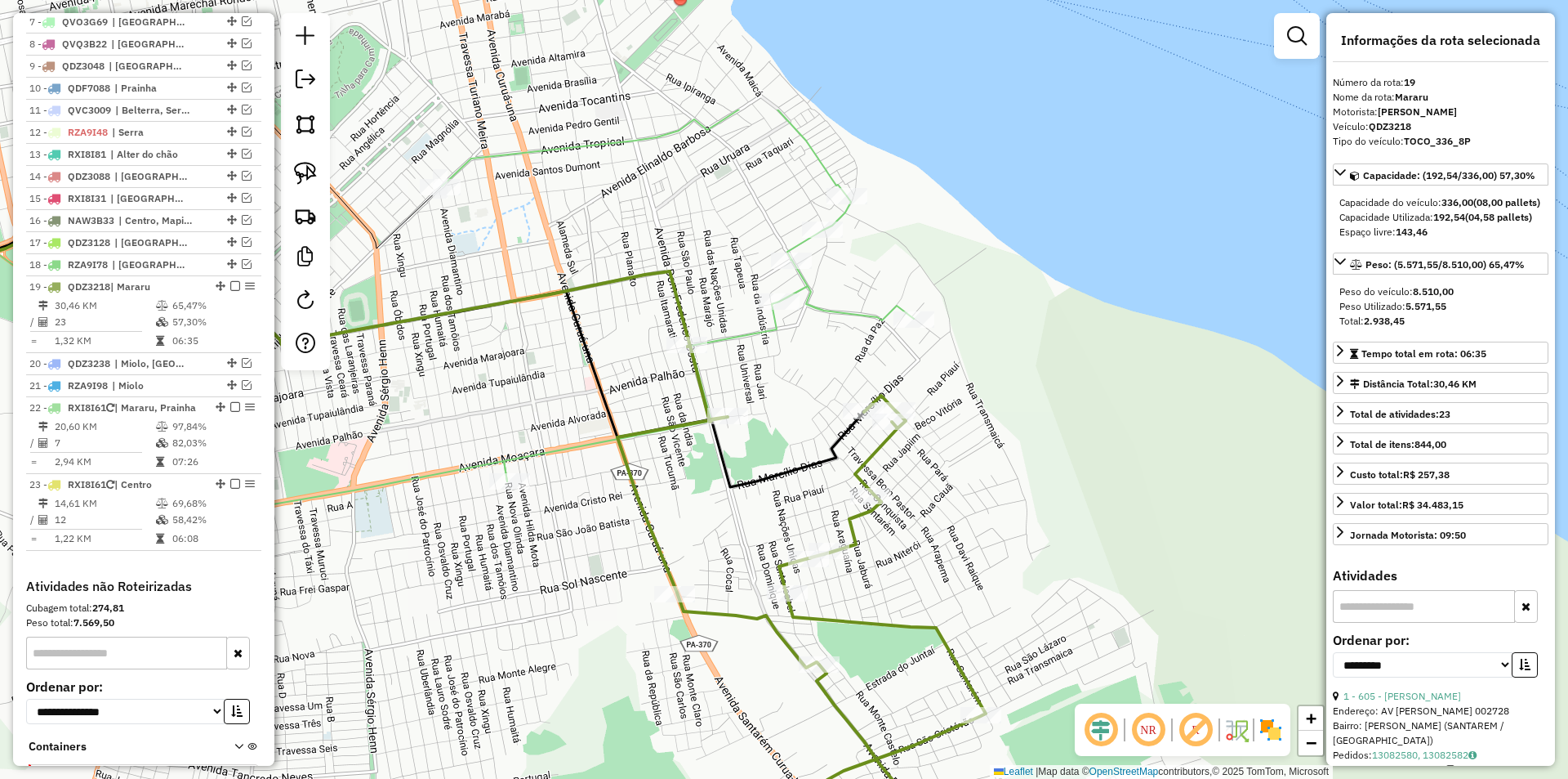
drag, startPoint x: 786, startPoint y: 355, endPoint x: 332, endPoint y: 543, distance: 491.4
click at [332, 543] on div "Janela de atendimento Grade de atendimento Capacidade Transportadoras Veículos …" at bounding box center [784, 389] width 1568 height 779
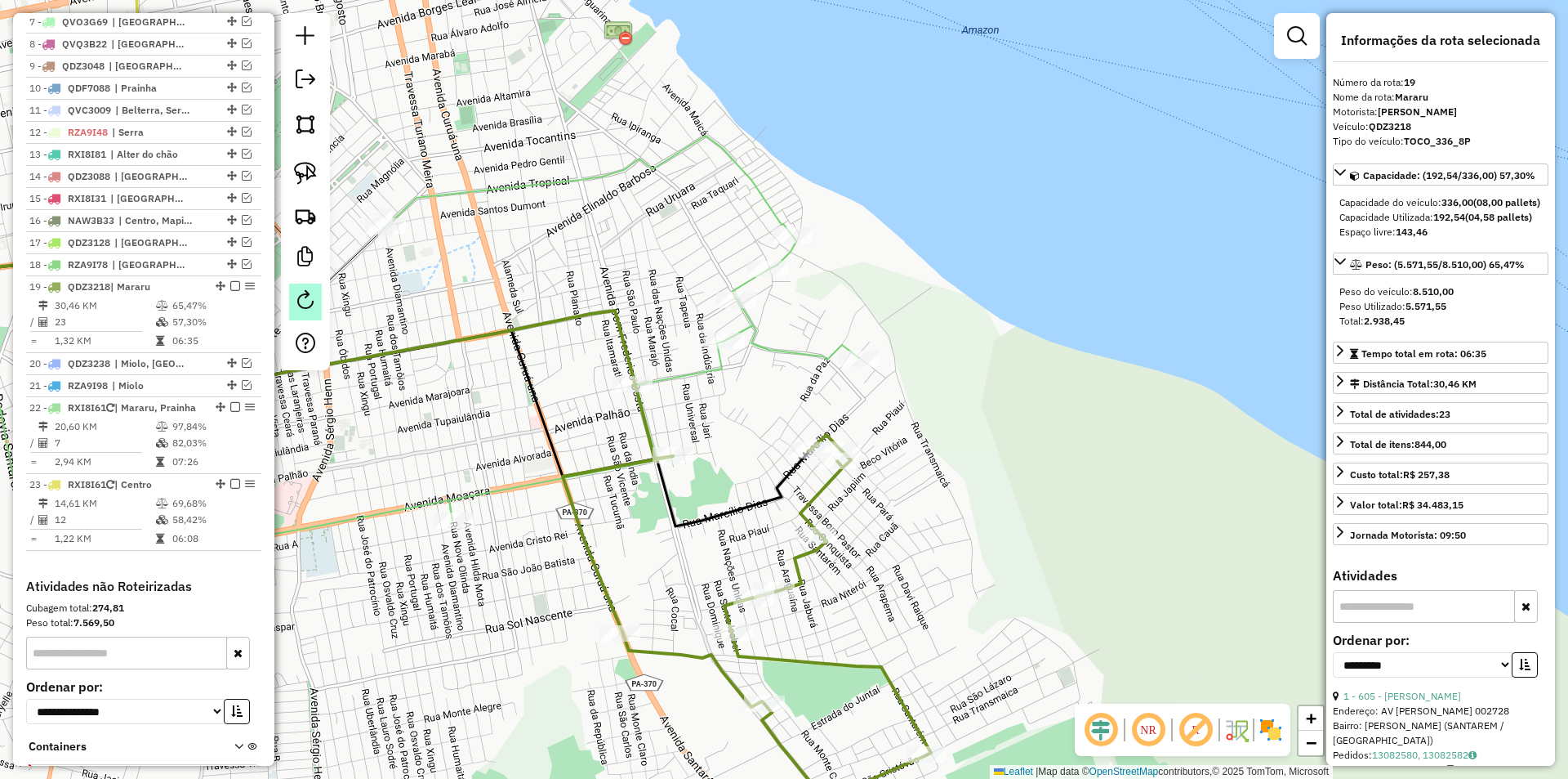
drag, startPoint x: 415, startPoint y: 313, endPoint x: 313, endPoint y: 314, distance: 102.0
click at [316, 367] on hb-router-mapa "Informações da Sessão 979291 - 14/08/2025 Criação: 13/08/2025 18:43 Depósito: S…" at bounding box center [784, 389] width 1568 height 779
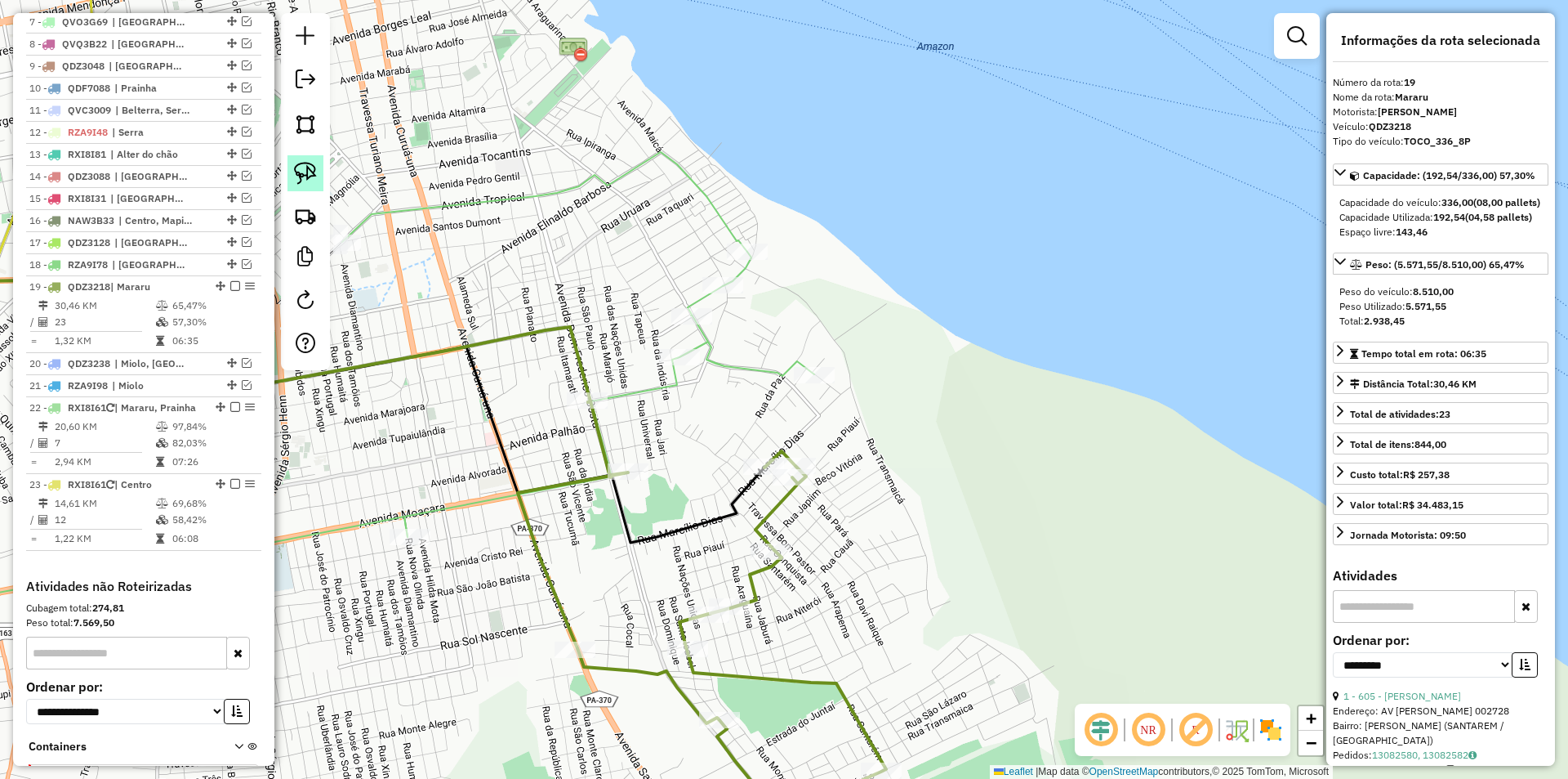
click at [308, 182] on img at bounding box center [305, 172] width 23 height 23
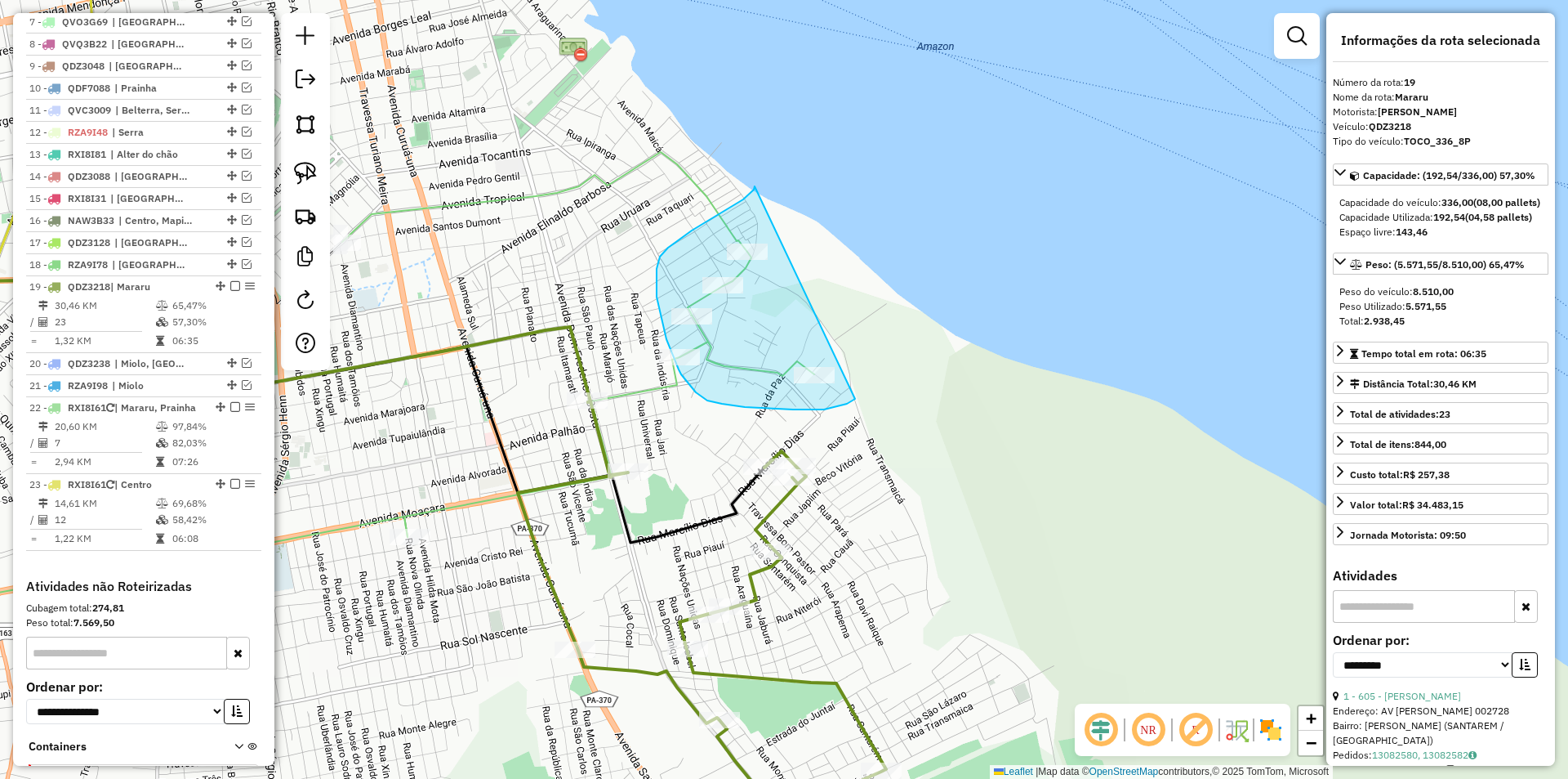
drag, startPoint x: 754, startPoint y: 190, endPoint x: 857, endPoint y: 397, distance: 231.2
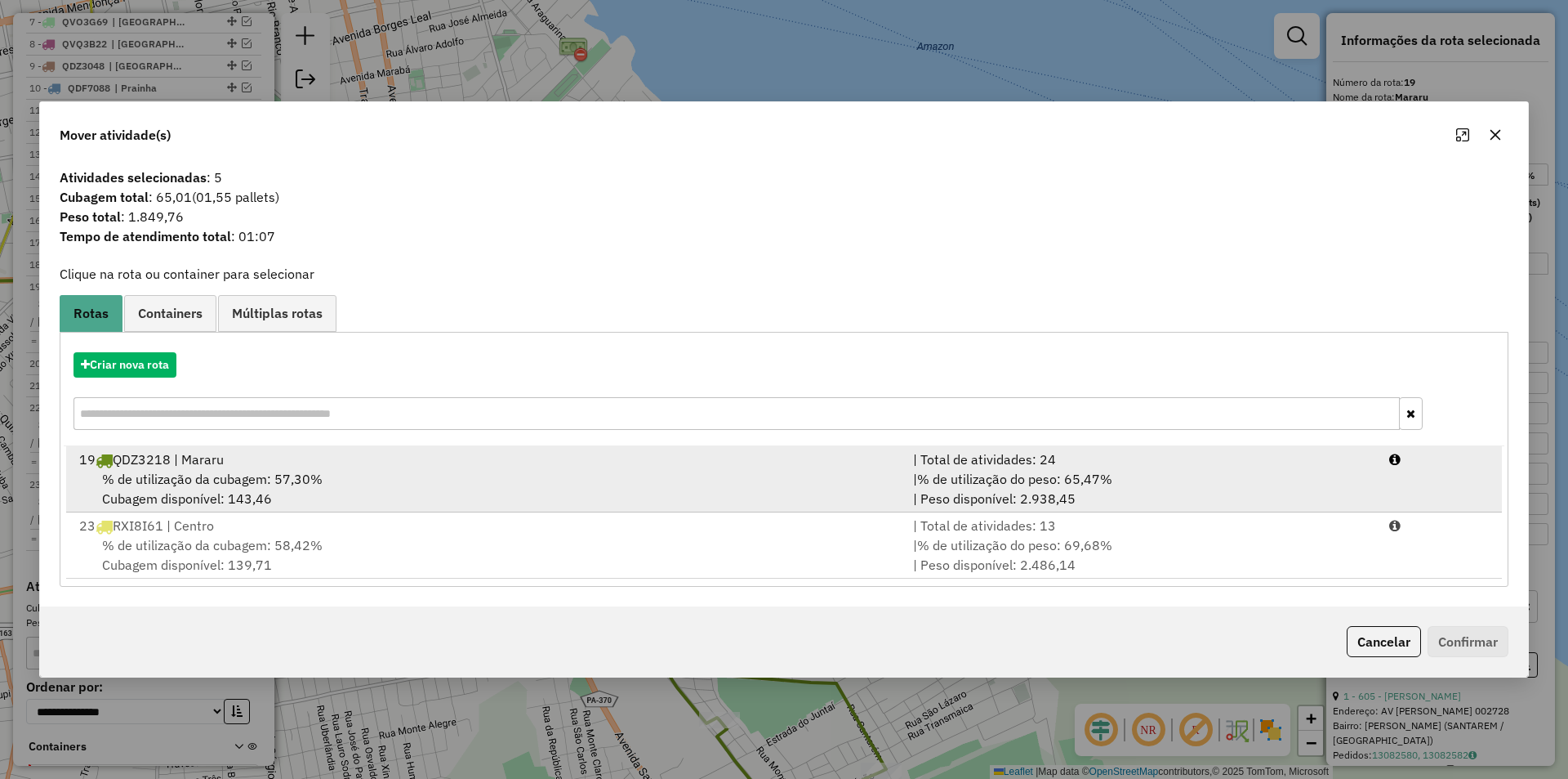
click at [751, 472] on div "% de utilização da cubagem: 57,30% Cubagem disponível: 143,46" at bounding box center [487, 488] width 834 height 39
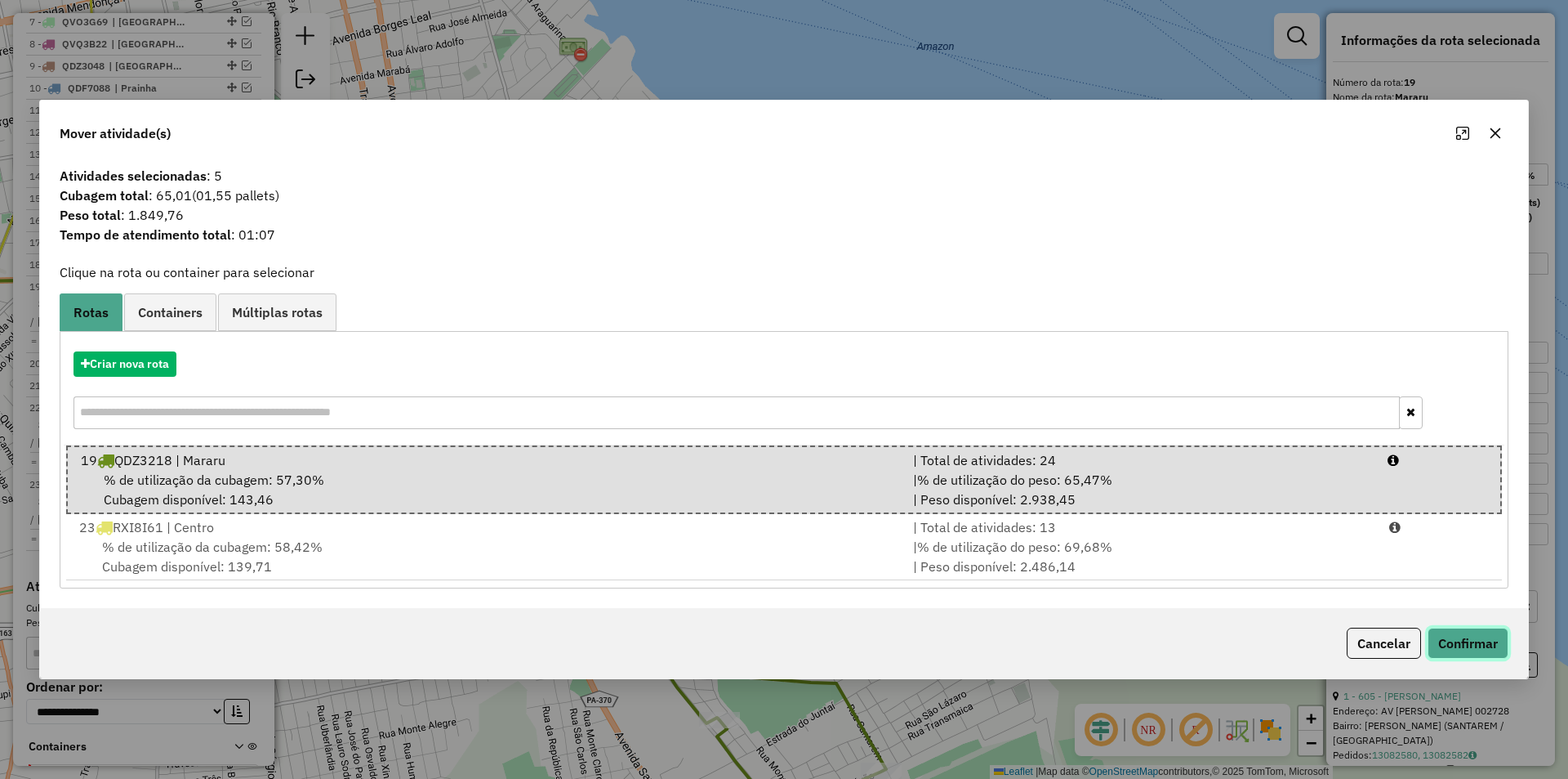
drag, startPoint x: 1483, startPoint y: 635, endPoint x: 1400, endPoint y: 616, distance: 85.1
click at [1482, 635] on button "Confirmar" at bounding box center [1467, 643] width 81 height 31
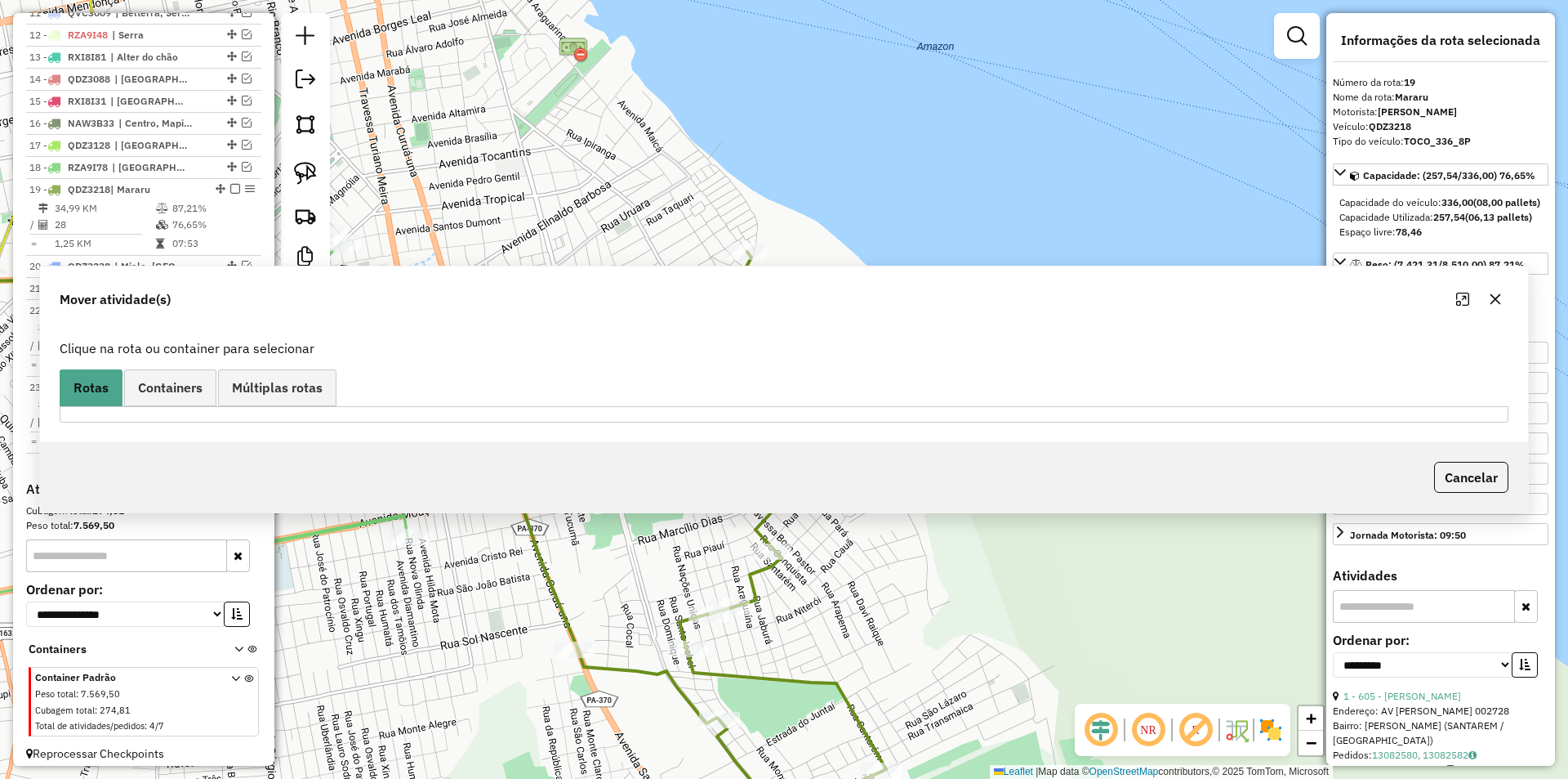
scroll to position [923, 0]
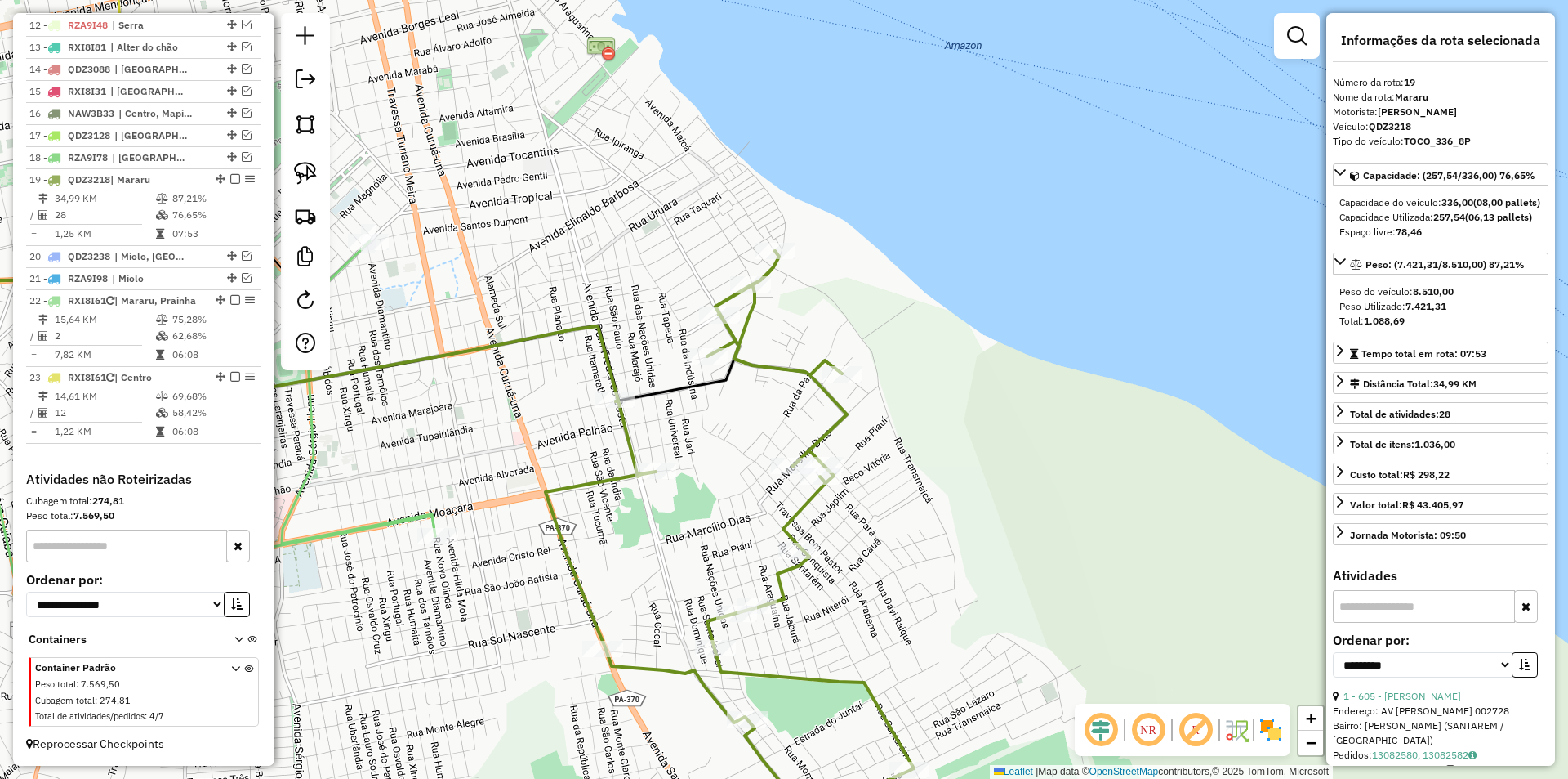
drag, startPoint x: 635, startPoint y: 523, endPoint x: 776, endPoint y: 516, distance: 141.2
click at [776, 516] on div "Janela de atendimento Grade de atendimento Capacidade Transportadoras Veículos …" at bounding box center [784, 389] width 1568 height 779
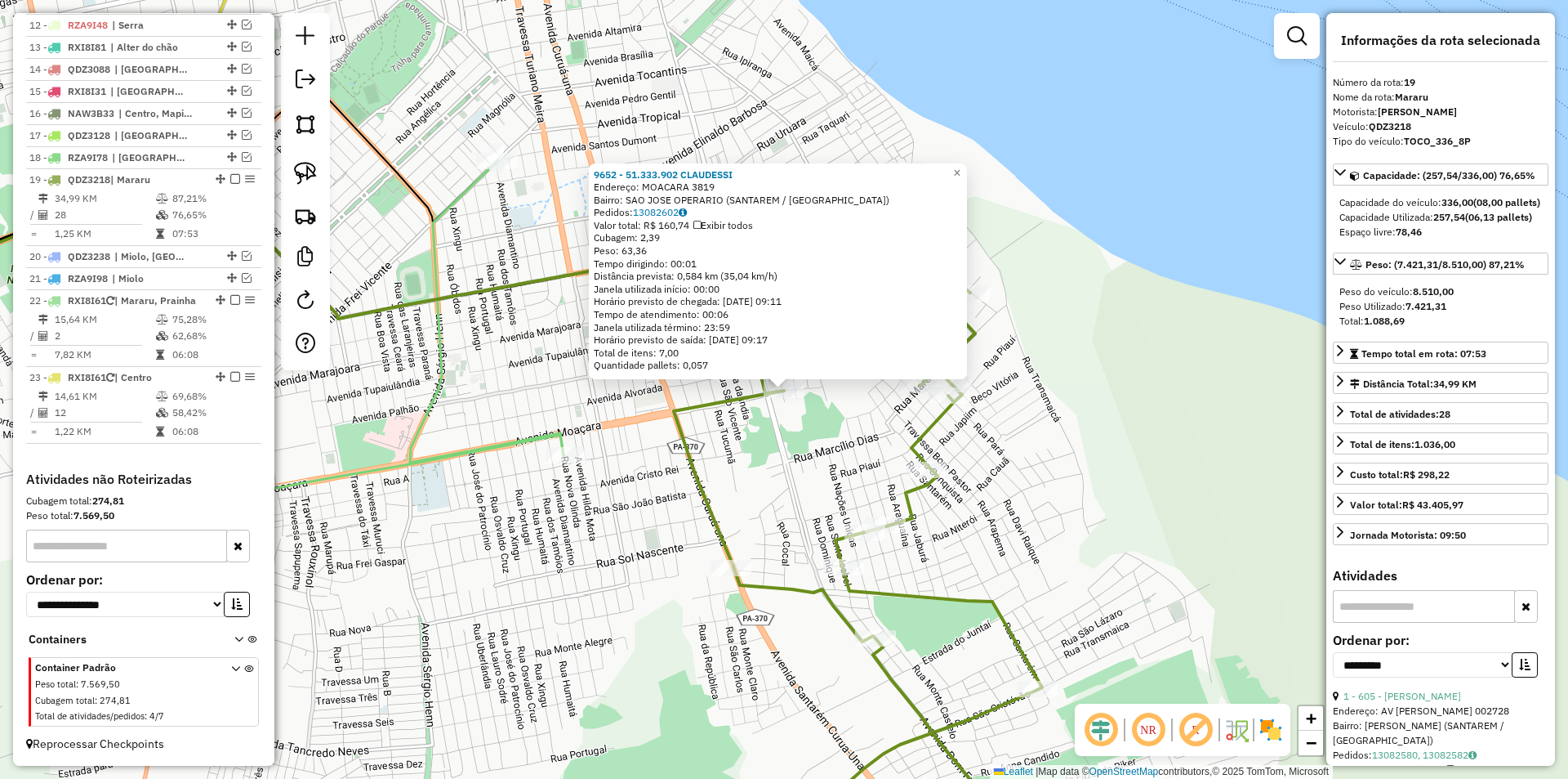
click at [483, 524] on div "9652 - 51.333.902 CLAUDESSI Endereço: MOACARA 3819 Bairro: SAO JOSE OPERARIO (S…" at bounding box center [784, 389] width 1568 height 779
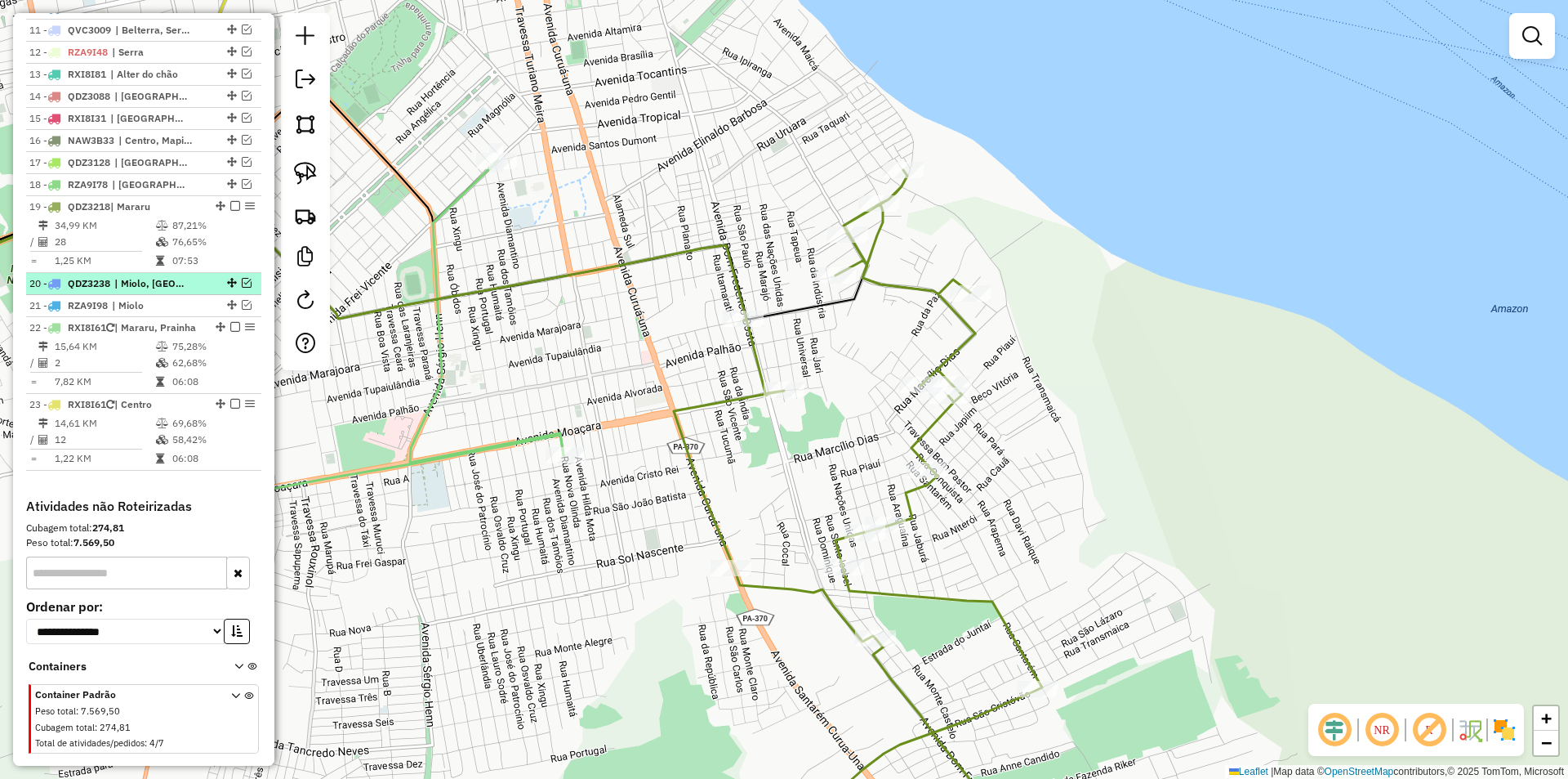
scroll to position [842, 0]
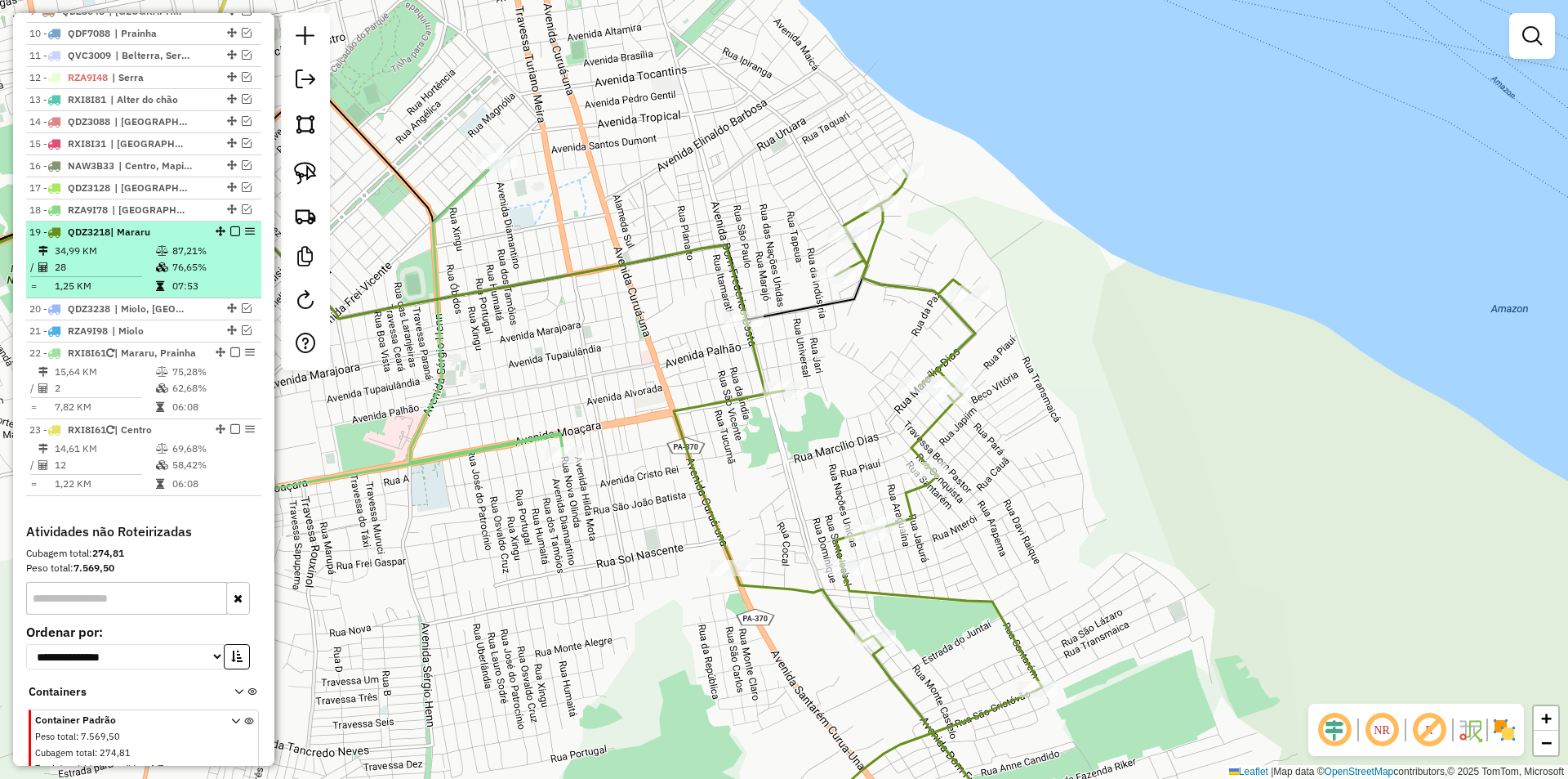
click at [222, 276] on td "76,65%" at bounding box center [212, 268] width 82 height 16
select select "**********"
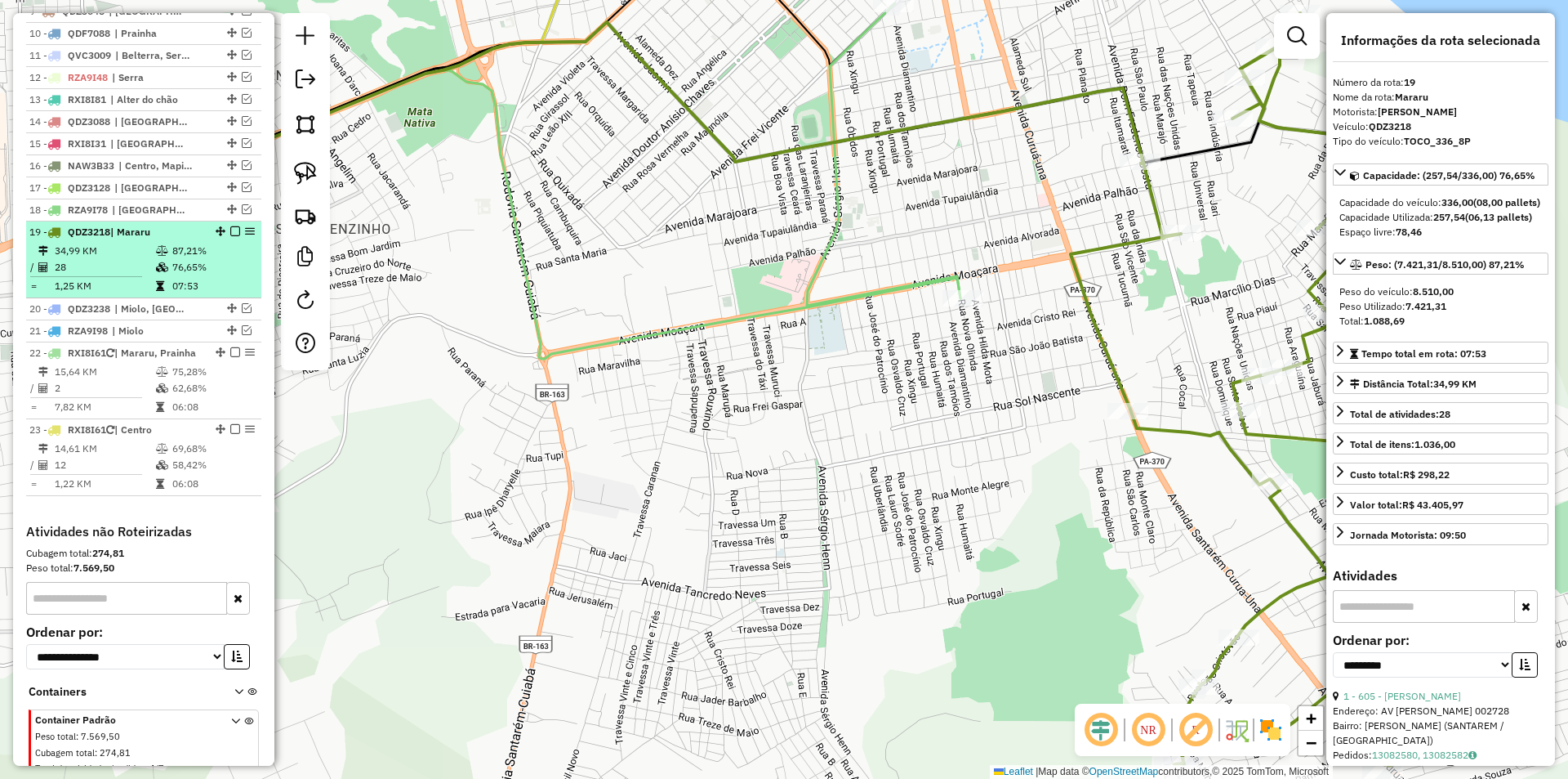
click at [230, 236] on em at bounding box center [235, 231] width 10 height 10
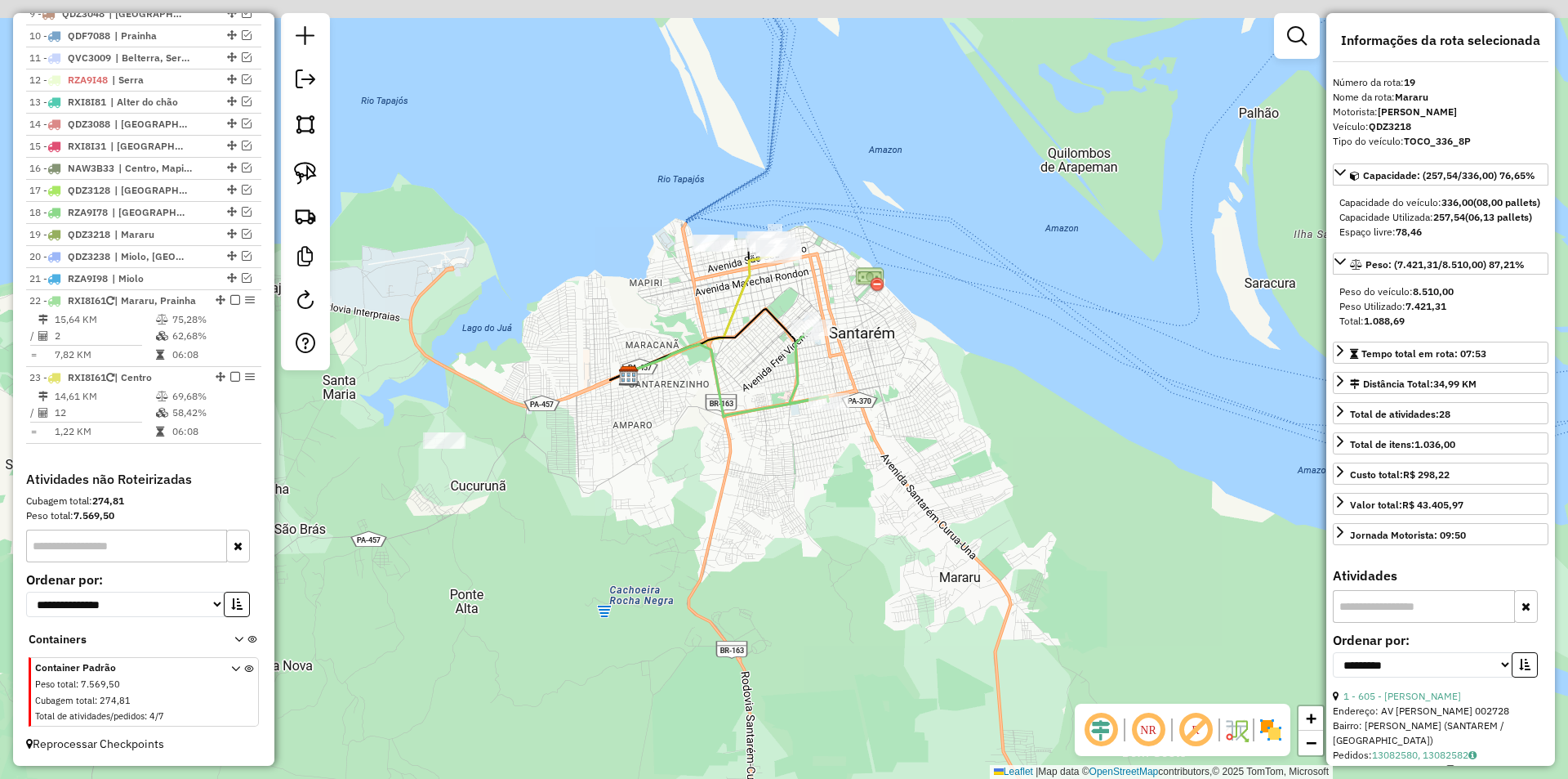
drag, startPoint x: 777, startPoint y: 330, endPoint x: 706, endPoint y: 375, distance: 84.1
click at [706, 375] on div "Janela de atendimento Grade de atendimento Capacidade Transportadoras Veículos …" at bounding box center [784, 389] width 1568 height 779
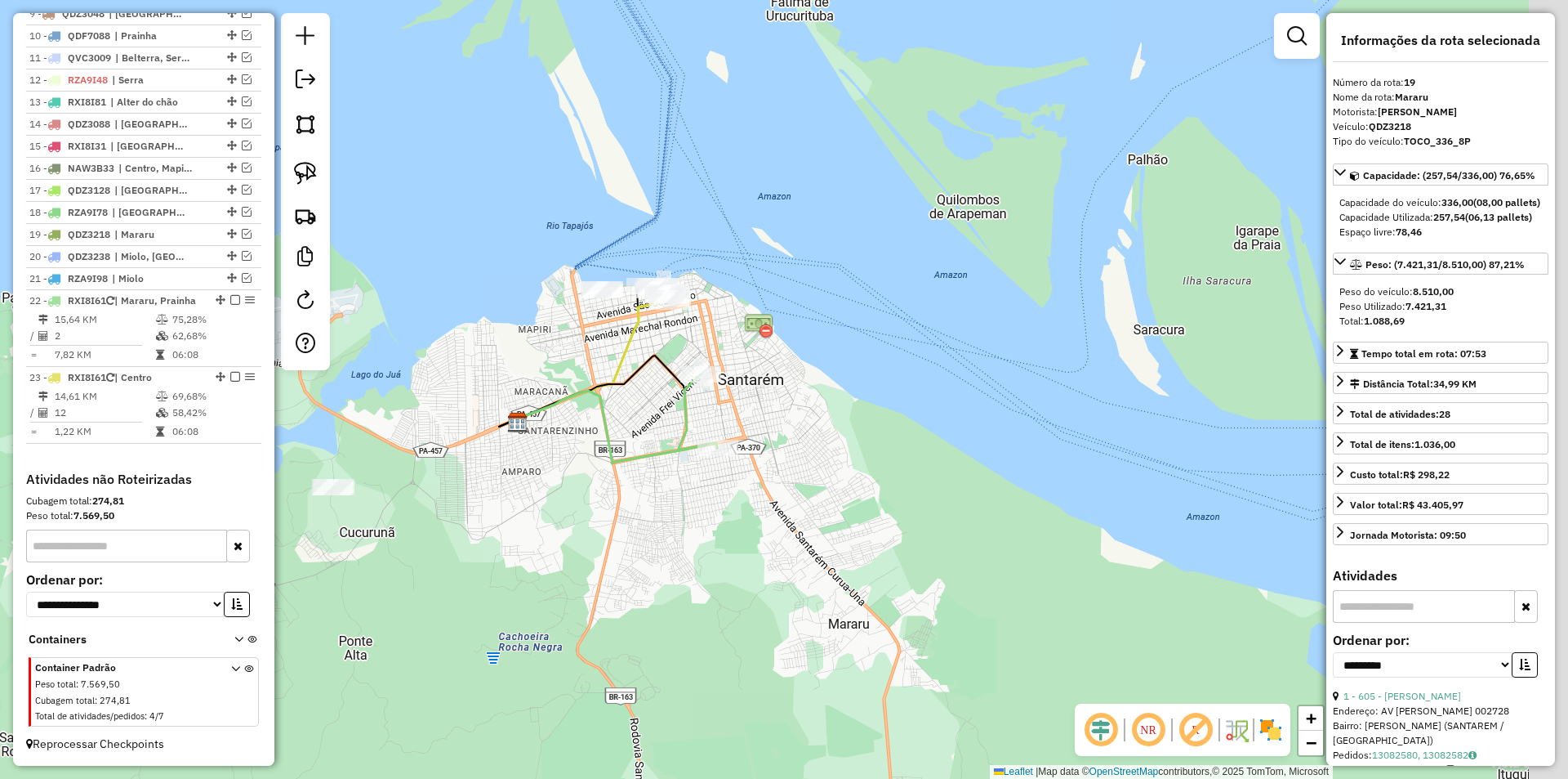
click at [607, 336] on div "Janela de atendimento Grade de atendimento Capacidade Transportadoras Veículos …" at bounding box center [784, 389] width 1568 height 779
click at [320, 175] on link at bounding box center [305, 173] width 36 height 36
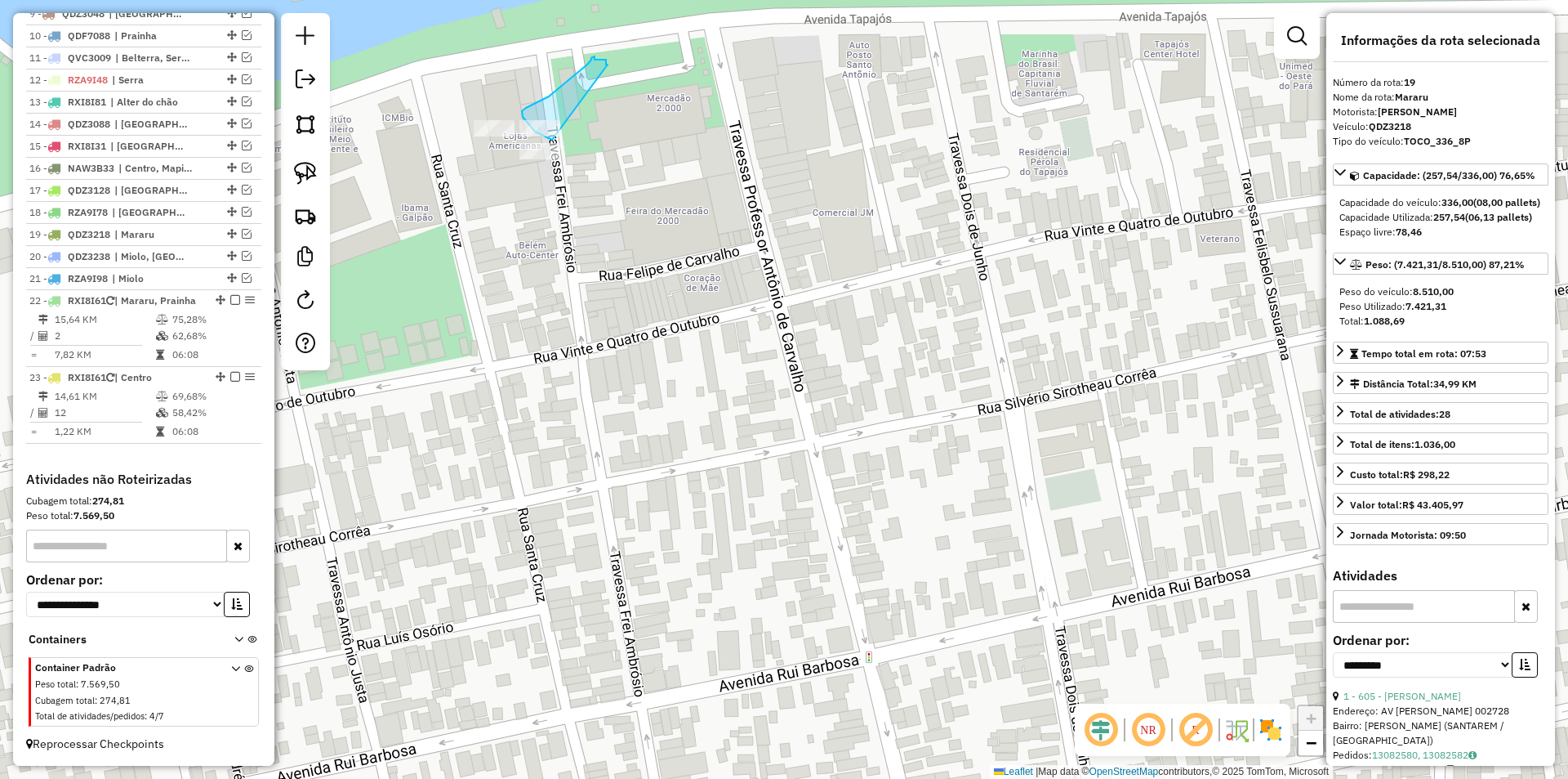
drag, startPoint x: 599, startPoint y: 62, endPoint x: 552, endPoint y: 140, distance: 91.1
click at [552, 140] on div "Janela de atendimento Grade de atendimento Capacidade Transportadoras Veículos …" at bounding box center [784, 389] width 1568 height 779
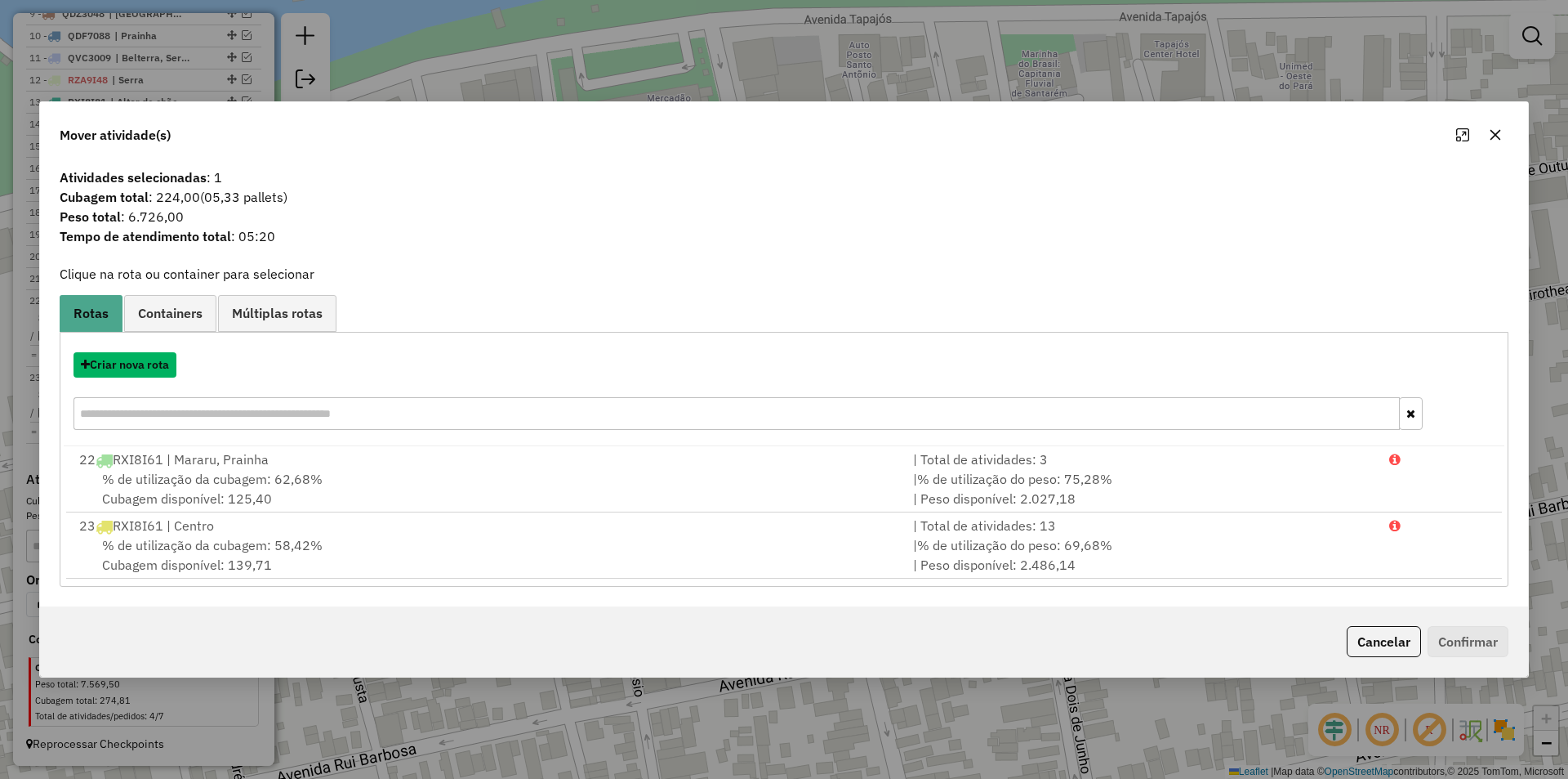
click at [125, 368] on button "Criar nova rota" at bounding box center [125, 365] width 103 height 25
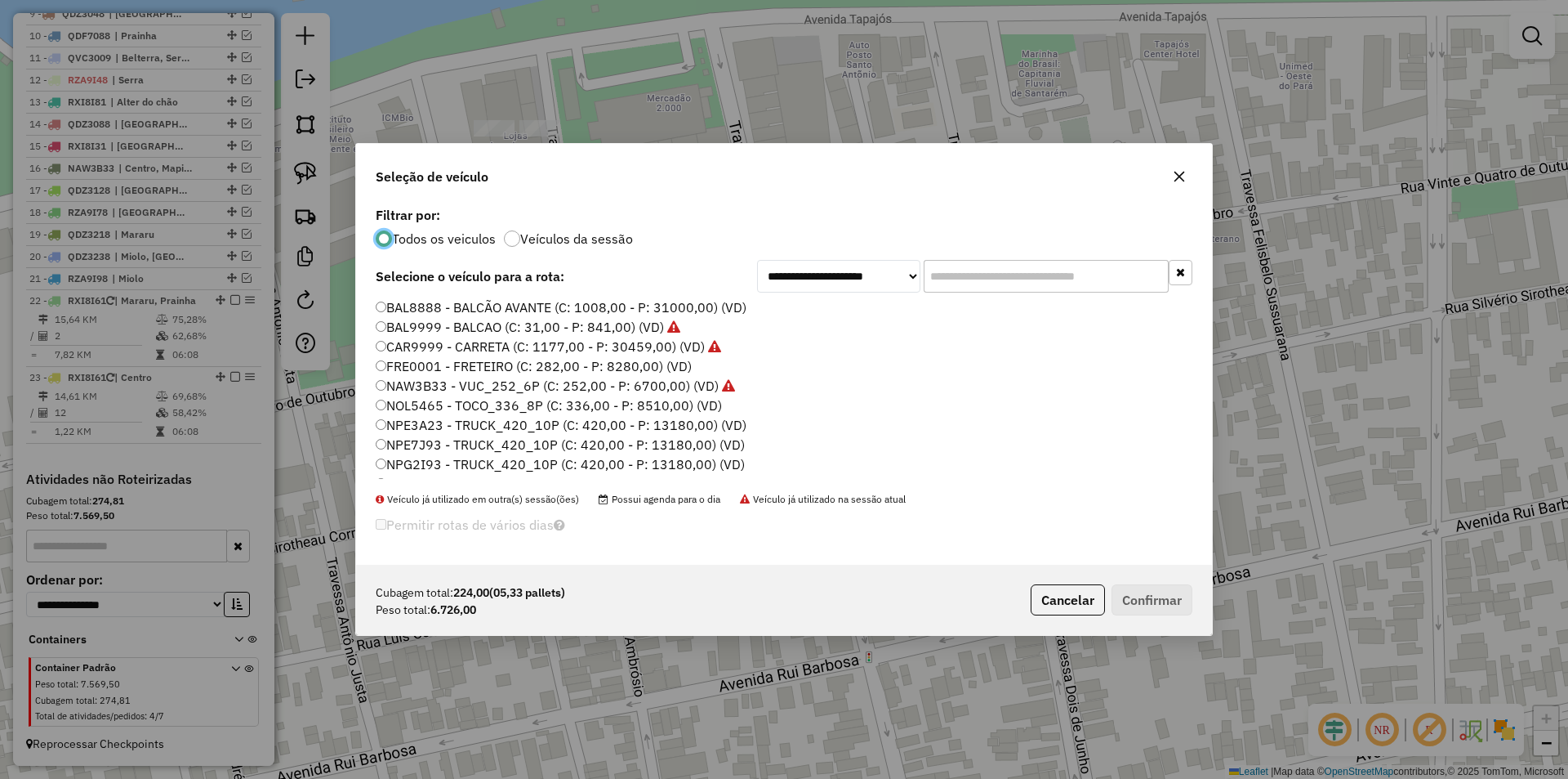
scroll to position [163, 0]
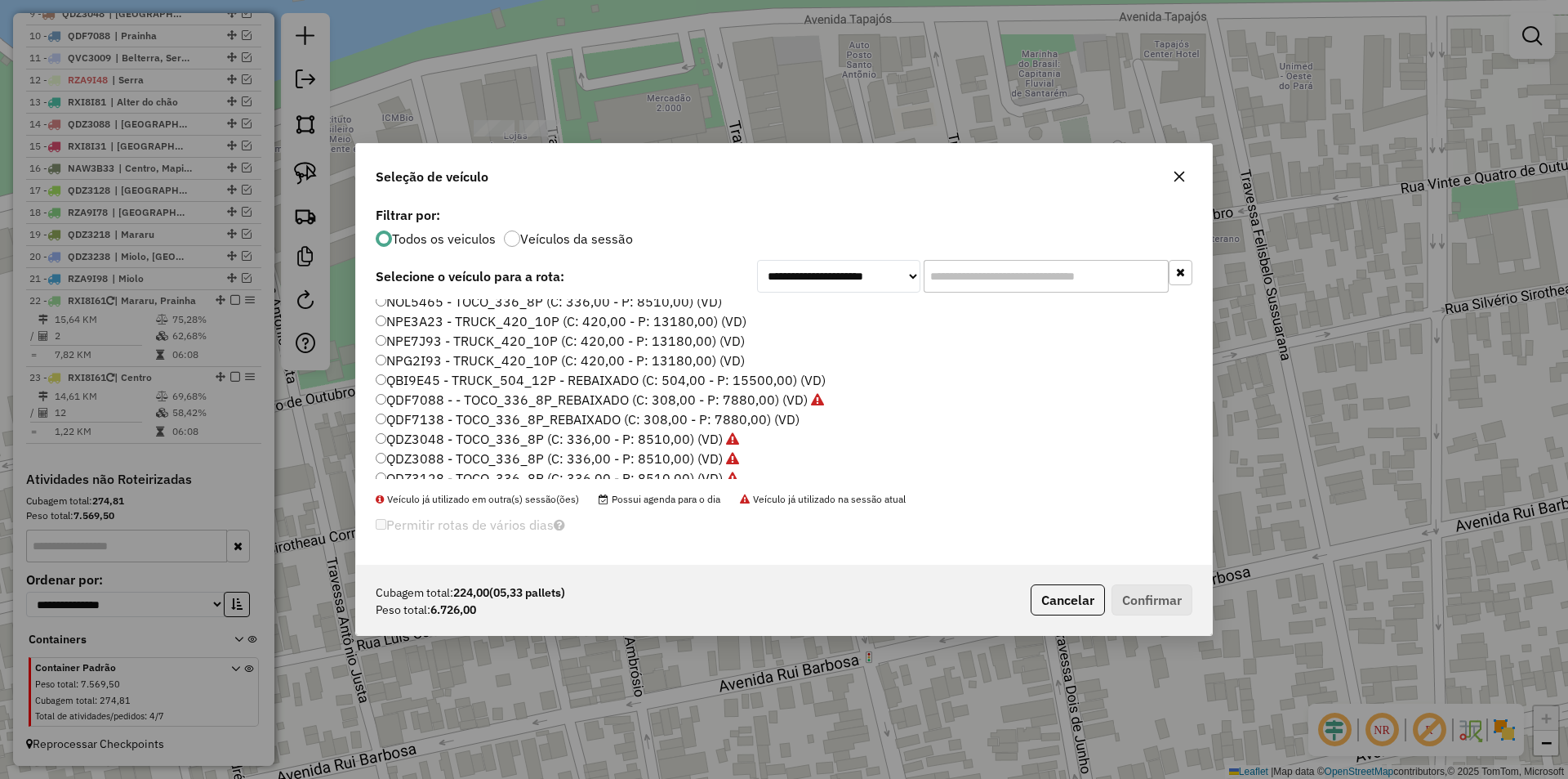
click at [450, 359] on label "NPG2I93 - TRUCK_420_10P (C: 420,00 - P: 13180,00) (VD)" at bounding box center [560, 361] width 369 height 20
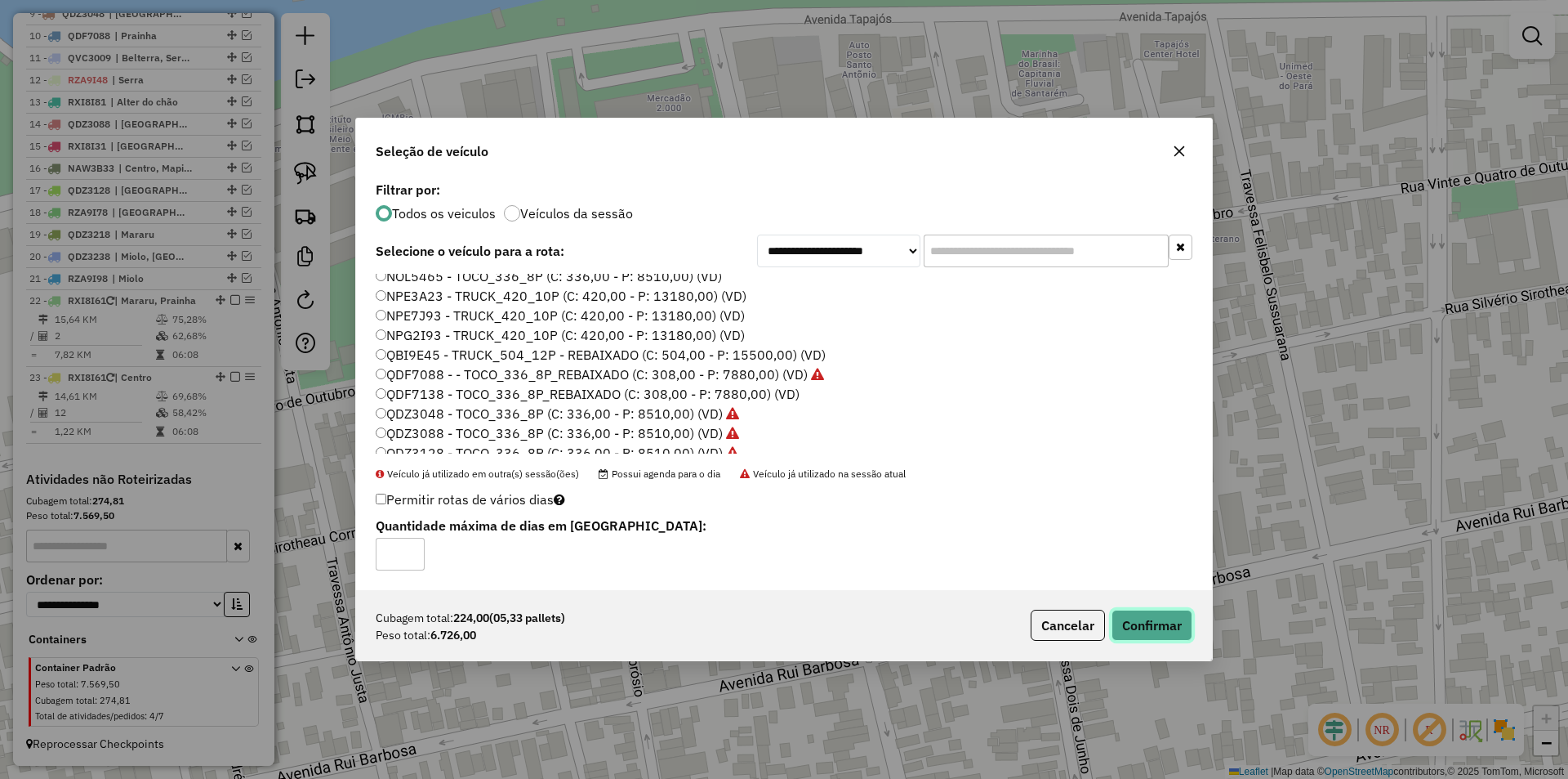
click at [1141, 626] on button "Confirmar" at bounding box center [1151, 625] width 81 height 31
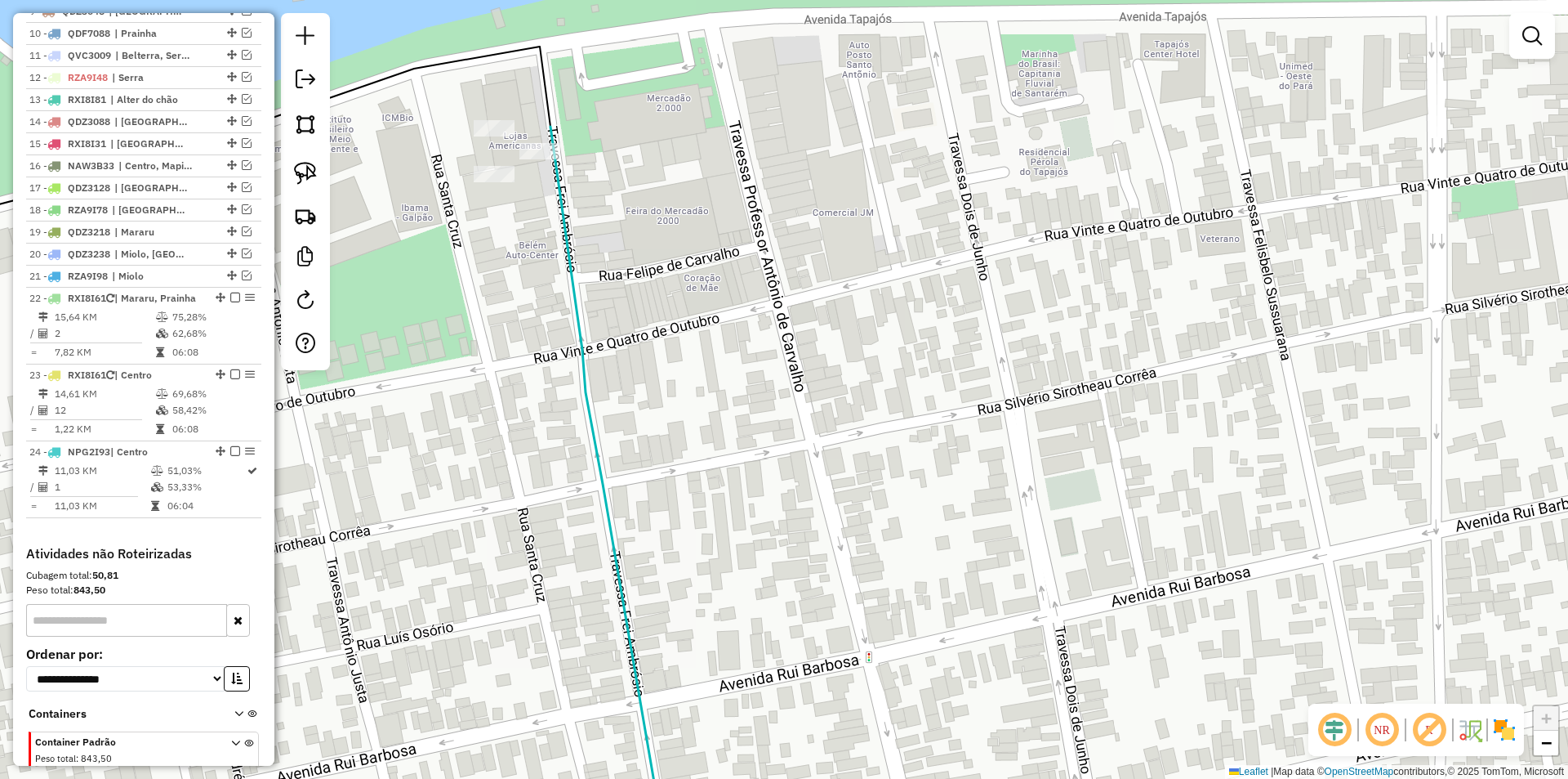
click at [298, 174] on img at bounding box center [305, 172] width 23 height 23
drag, startPoint x: 489, startPoint y: 85, endPoint x: 582, endPoint y: 169, distance: 125.3
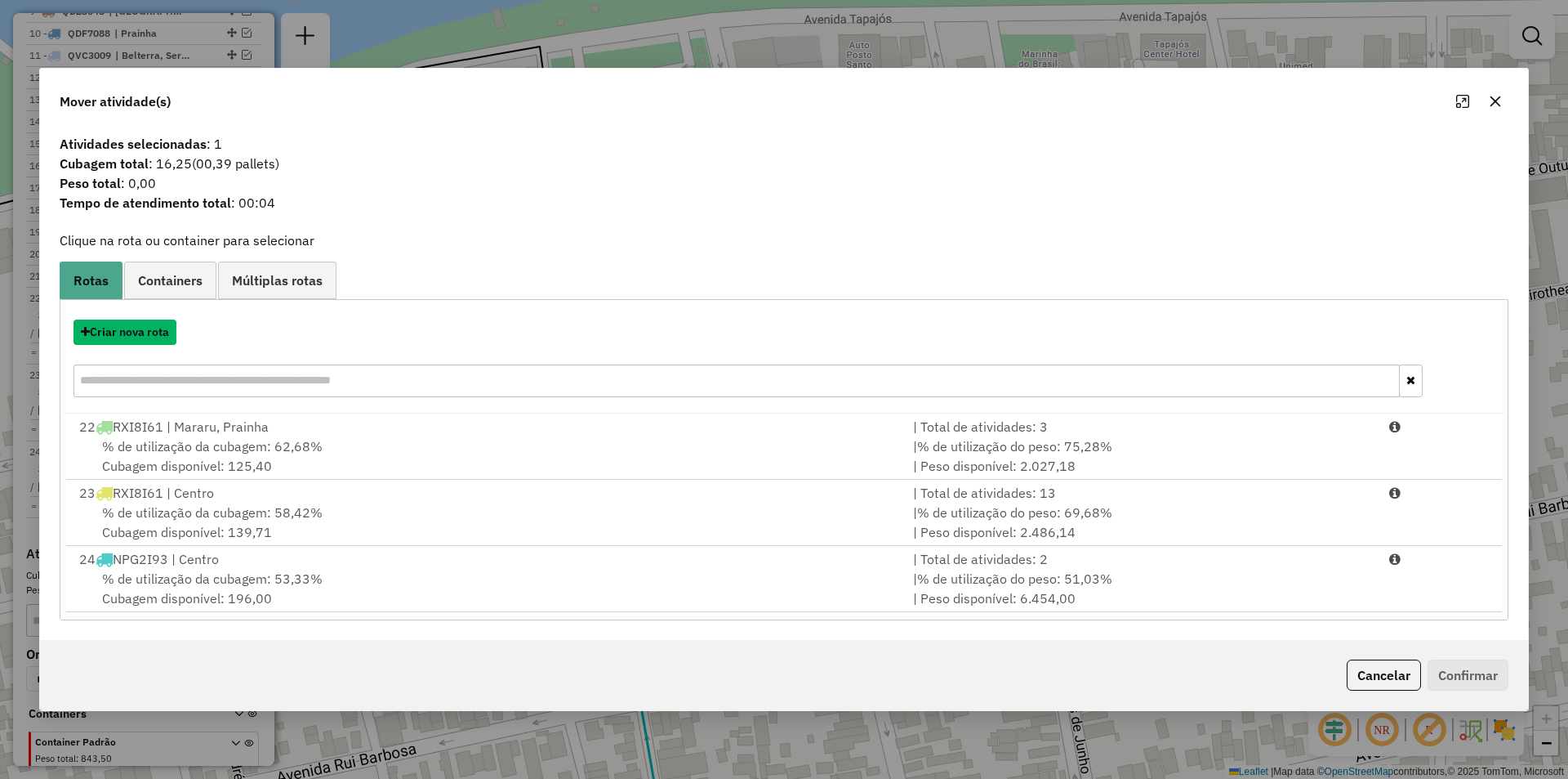
click at [166, 330] on button "Criar nova rota" at bounding box center [125, 332] width 103 height 25
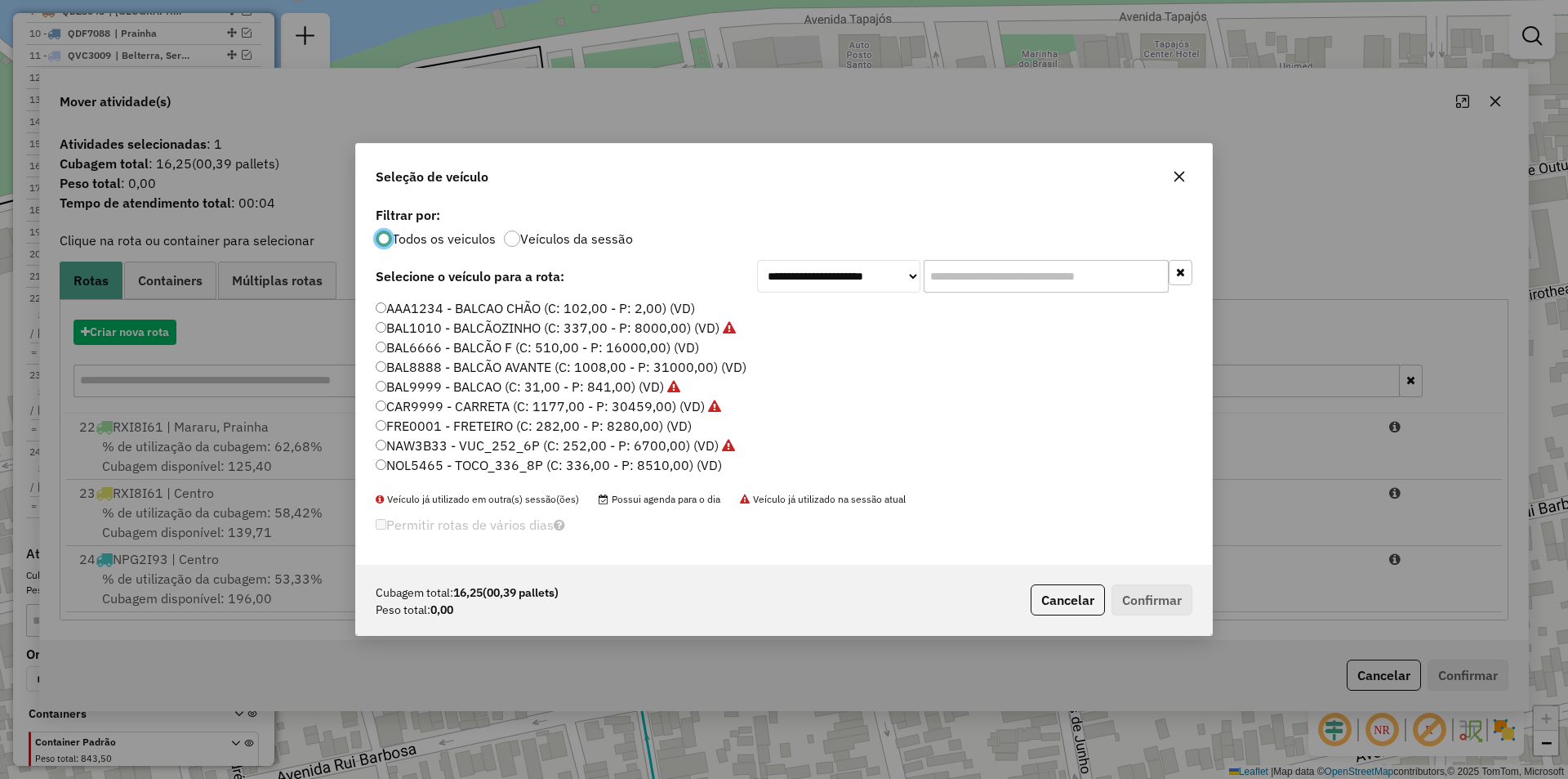
scroll to position [9, 5]
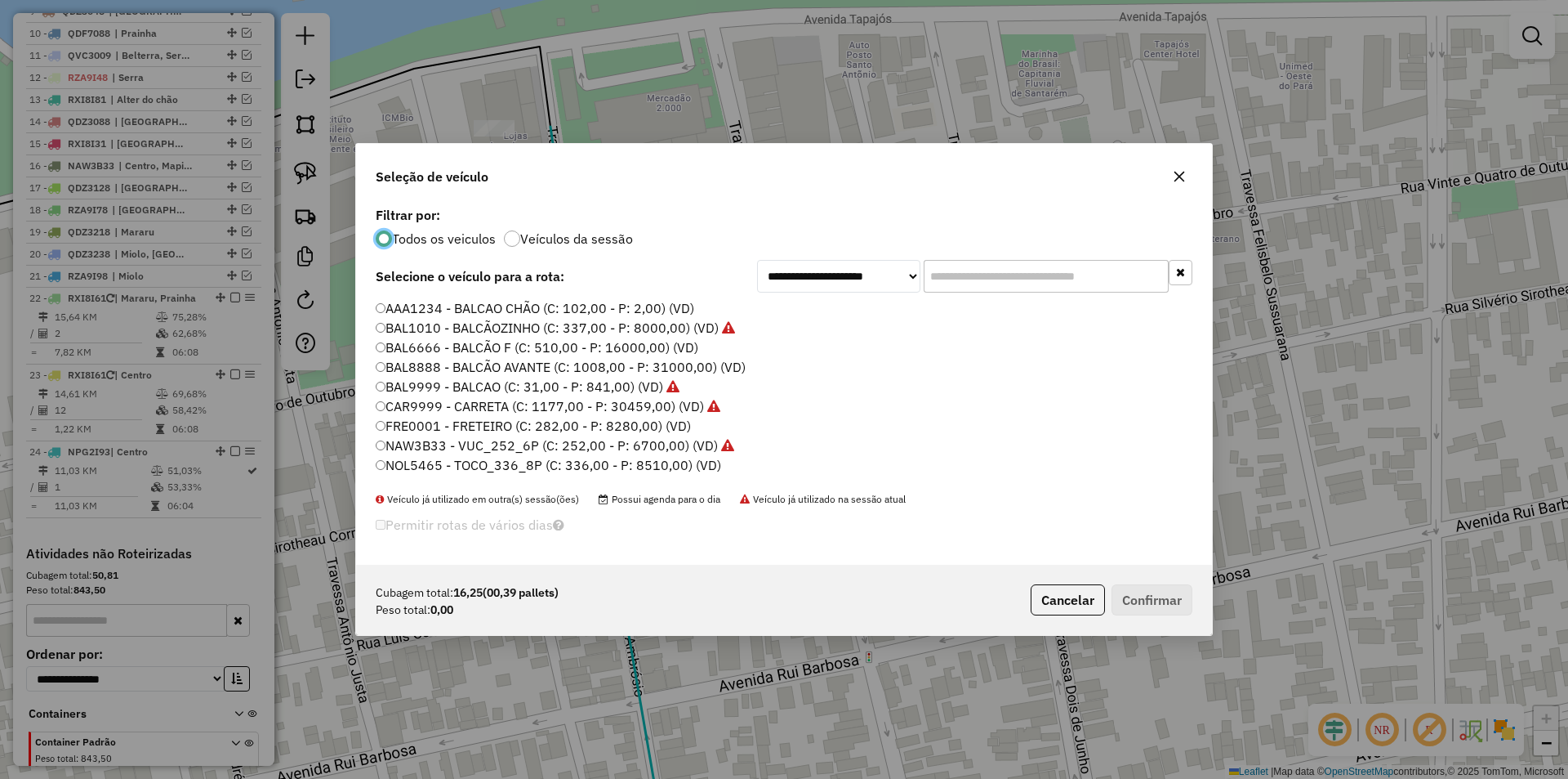
click at [433, 464] on label "NOL5465 - TOCO_336_8P (C: 336,00 - P: 8510,00) (VD)" at bounding box center [548, 465] width 345 height 20
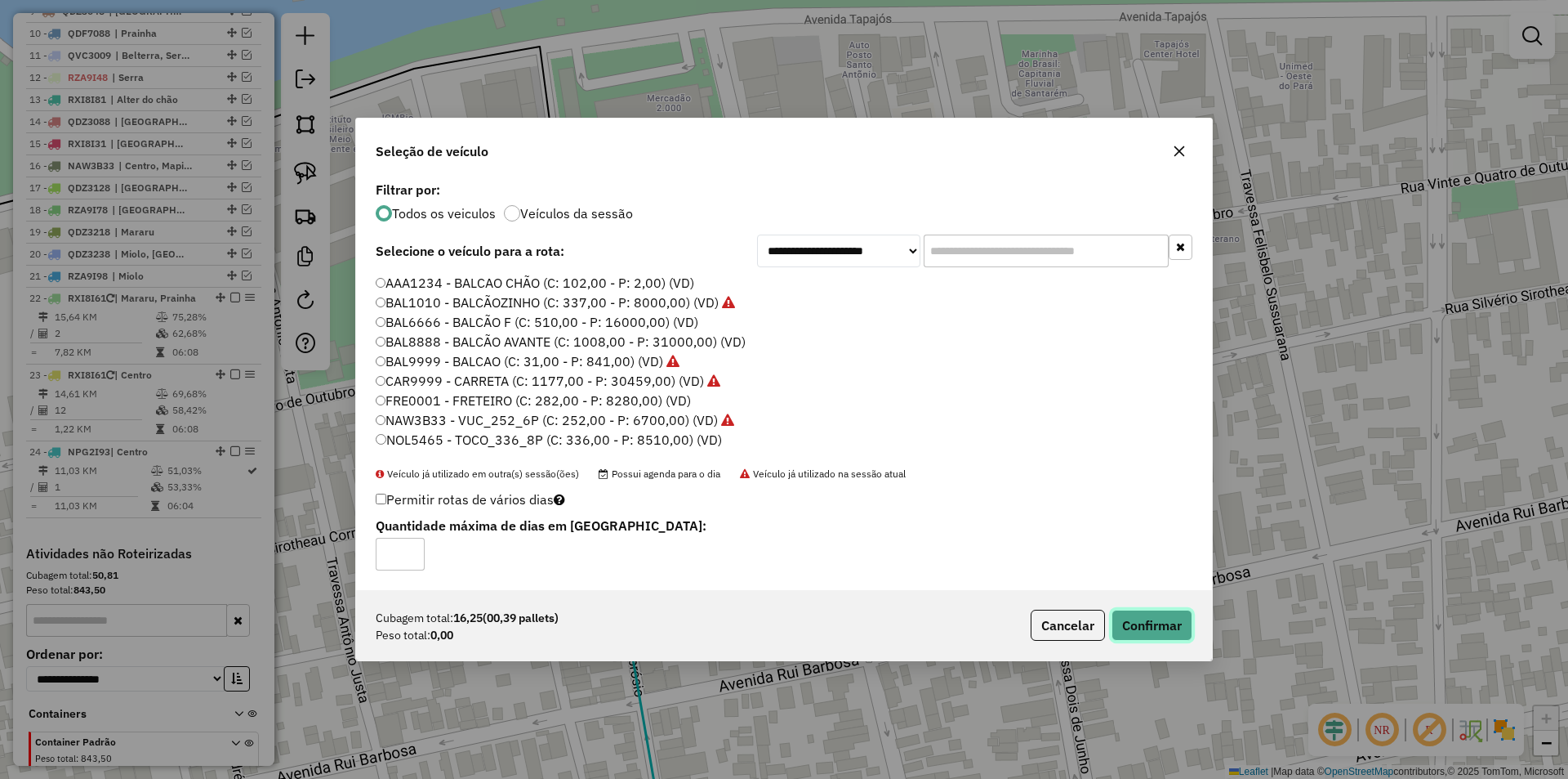
click at [1142, 612] on button "Confirmar" at bounding box center [1151, 625] width 81 height 31
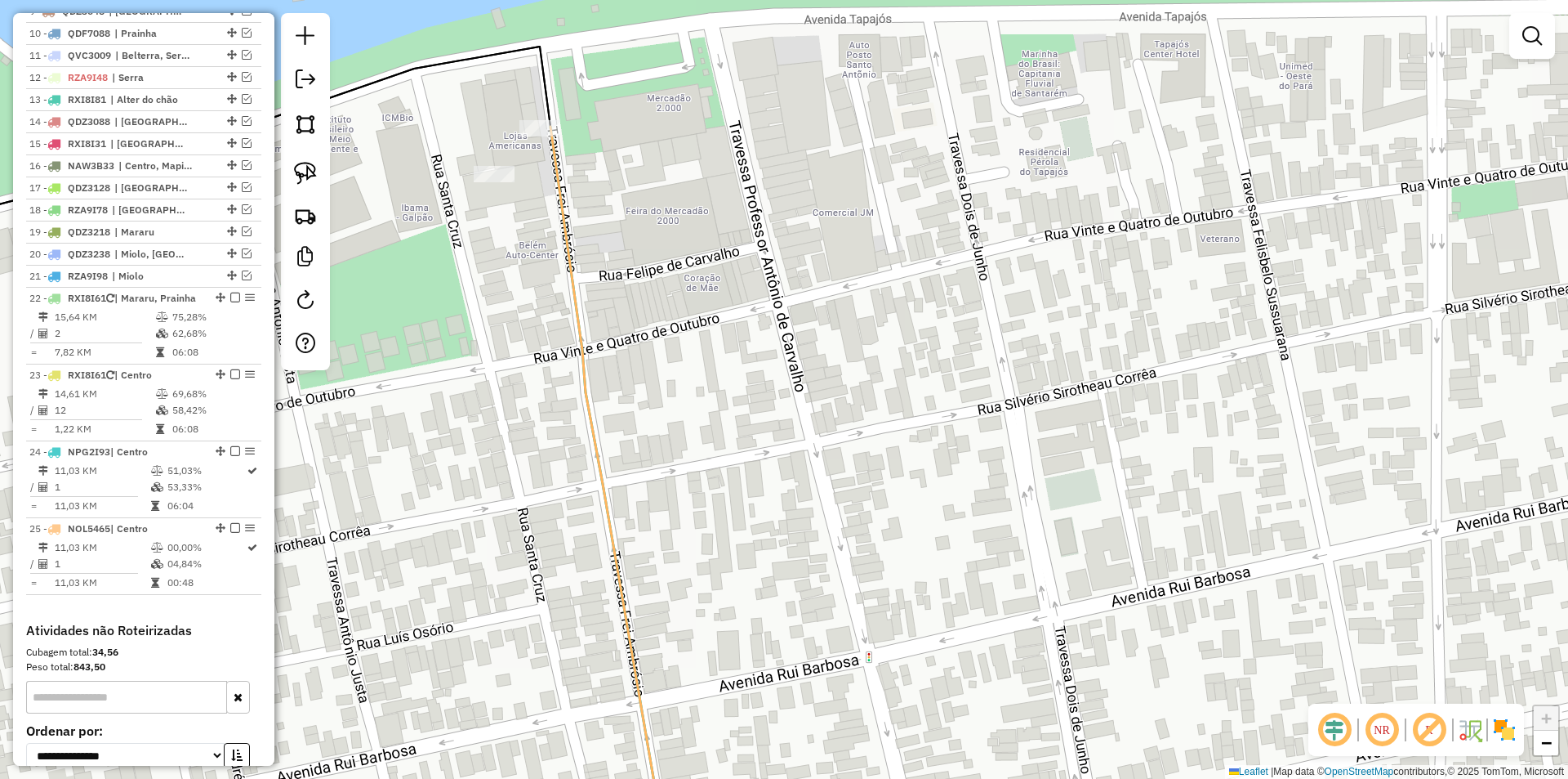
click at [206, 479] on td "51,03%" at bounding box center [206, 471] width 79 height 16
select select "**********"
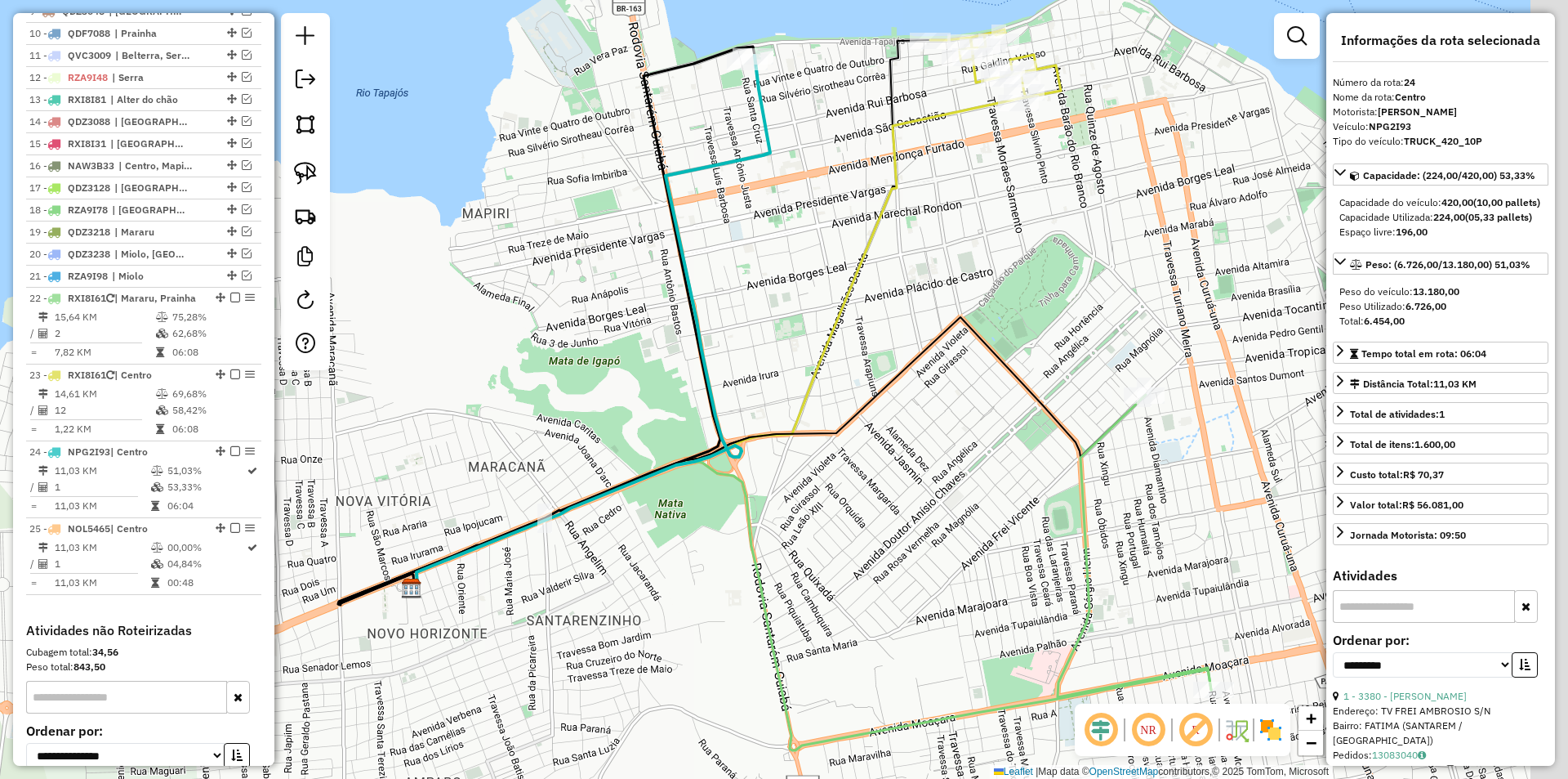
drag, startPoint x: 979, startPoint y: 451, endPoint x: 537, endPoint y: 309, distance: 464.2
click at [537, 309] on div "Janela de atendimento Grade de atendimento Capacidade Transportadoras Veículos …" at bounding box center [784, 389] width 1568 height 779
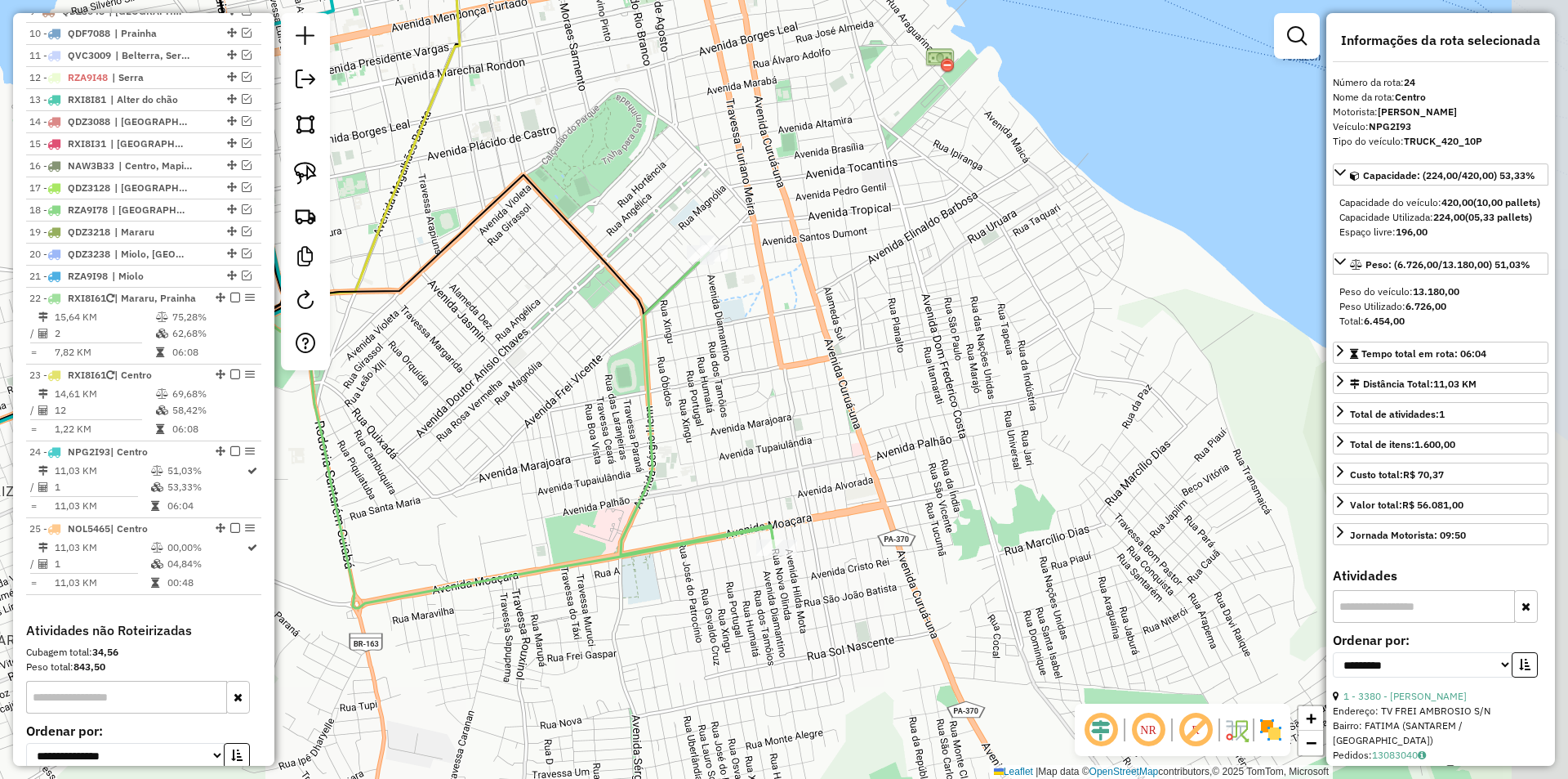
drag, startPoint x: 789, startPoint y: 479, endPoint x: 526, endPoint y: 367, distance: 285.9
click at [526, 367] on div "Janela de atendimento Grade de atendimento Capacidade Transportadoras Veículos …" at bounding box center [784, 389] width 1568 height 779
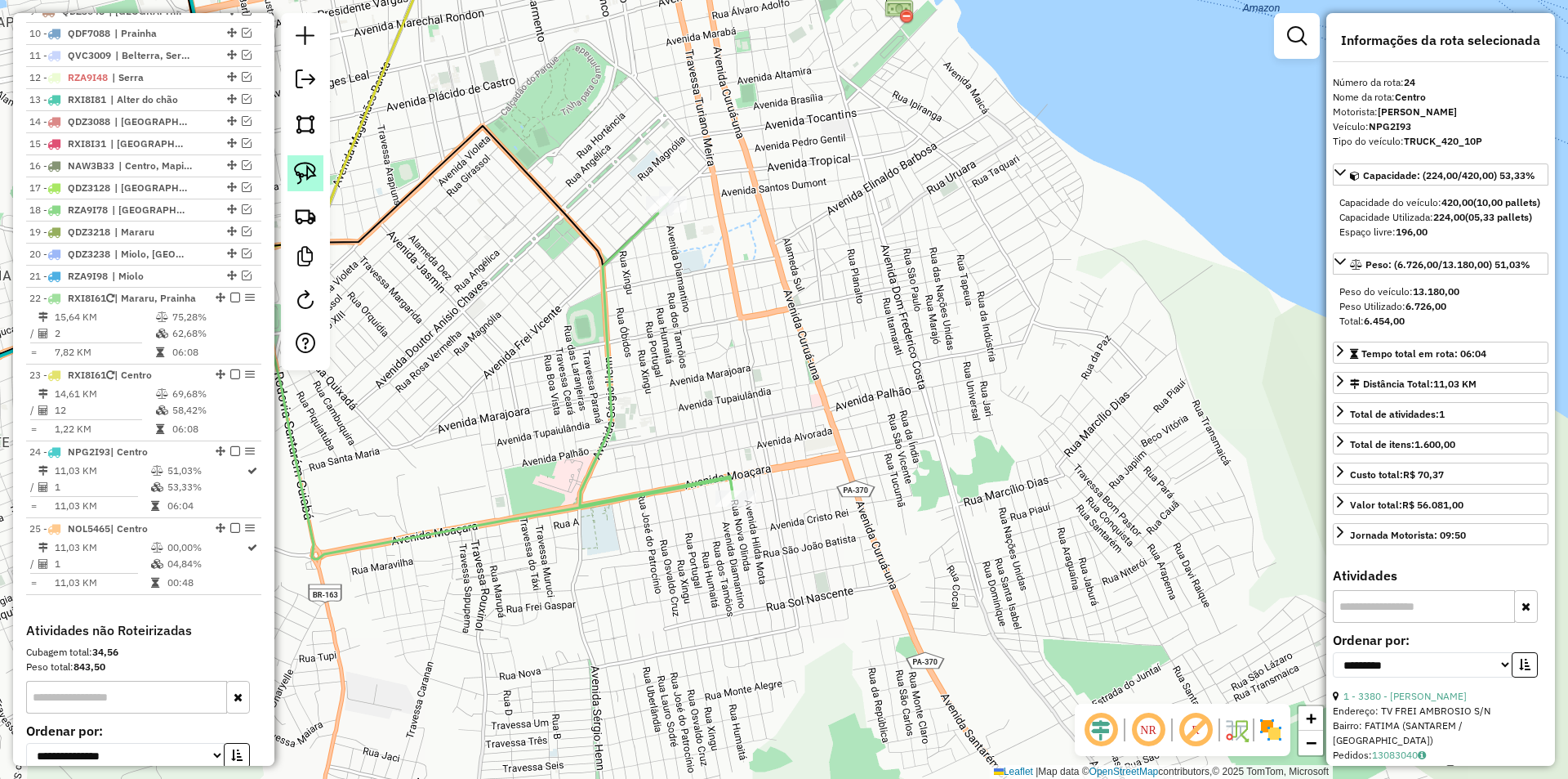
click at [310, 165] on img at bounding box center [305, 172] width 23 height 23
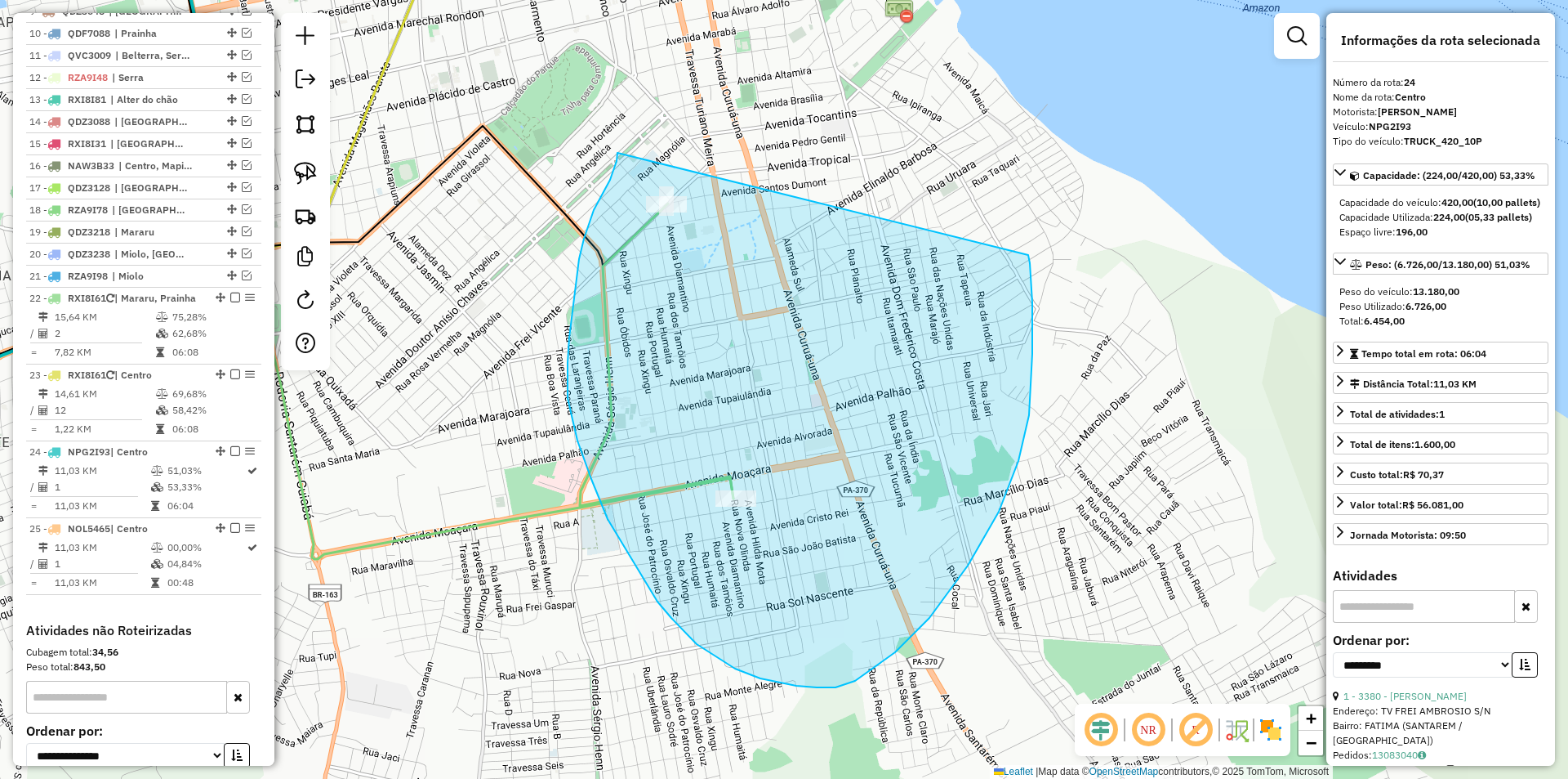
drag, startPoint x: 617, startPoint y: 153, endPoint x: 1027, endPoint y: 250, distance: 421.3
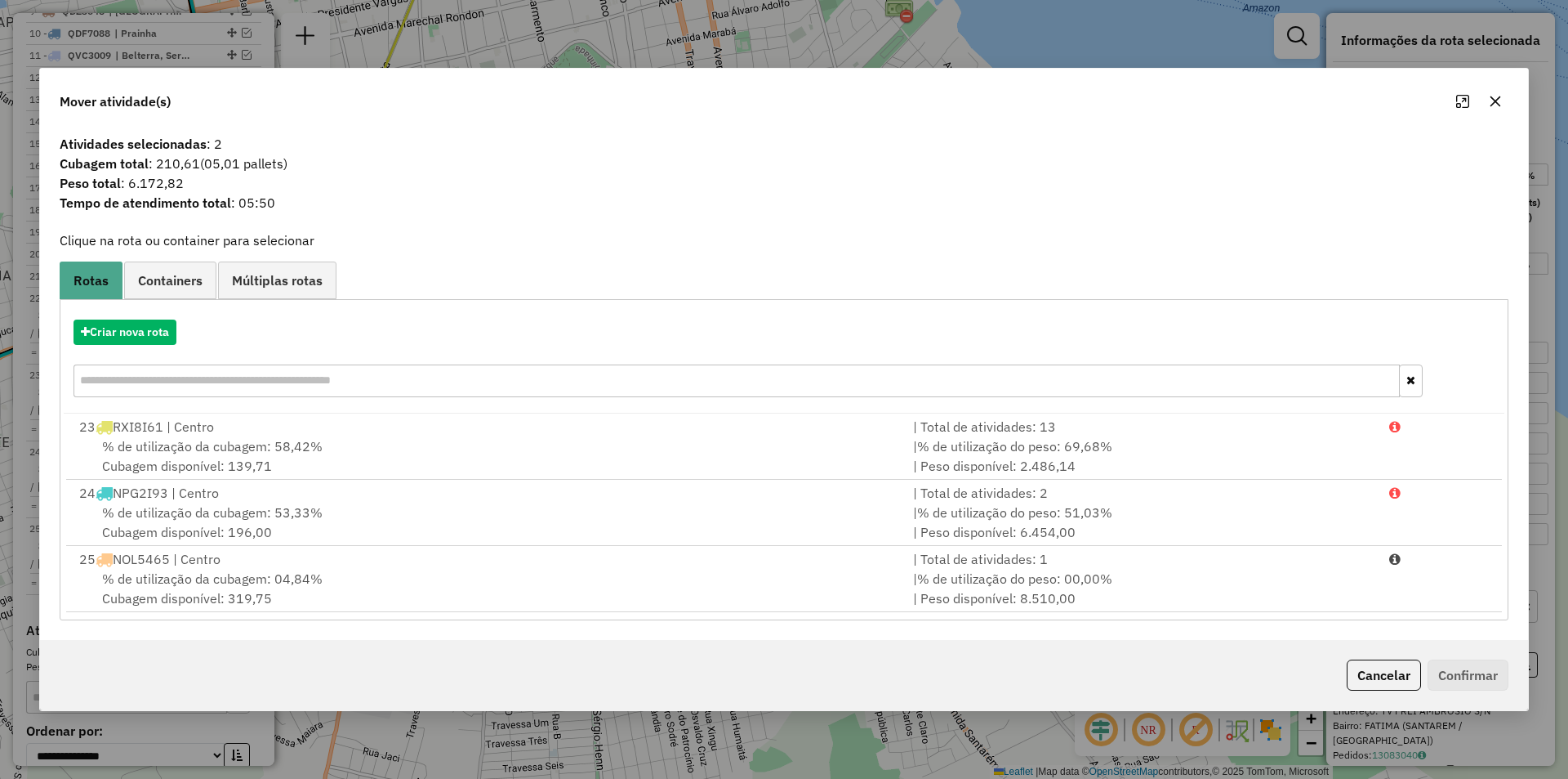
click at [1045, 508] on span "% de utilização do peso: 51,03%" at bounding box center [1014, 512] width 195 height 16
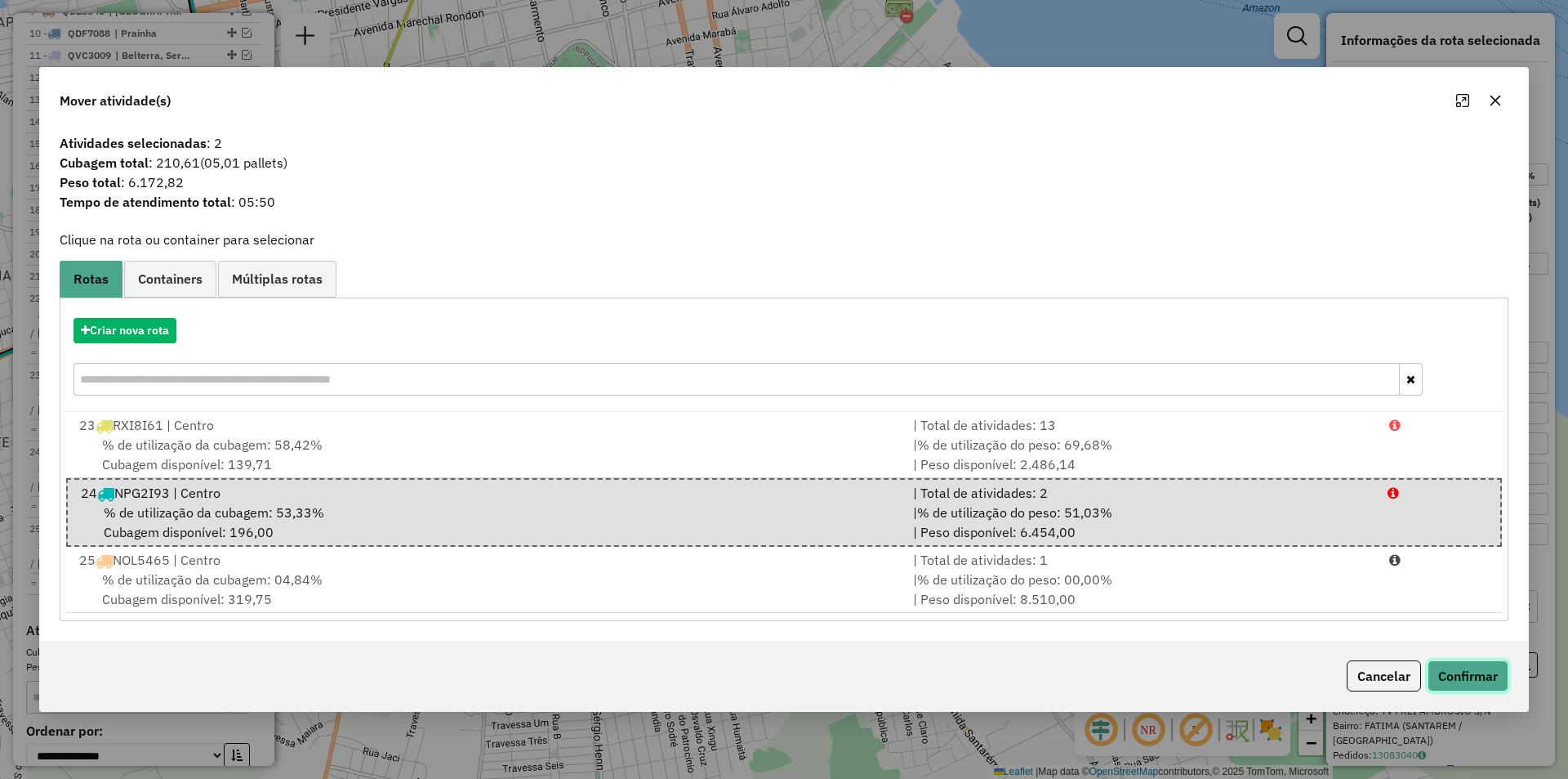
click at [1447, 682] on button "Confirmar" at bounding box center [1467, 676] width 81 height 31
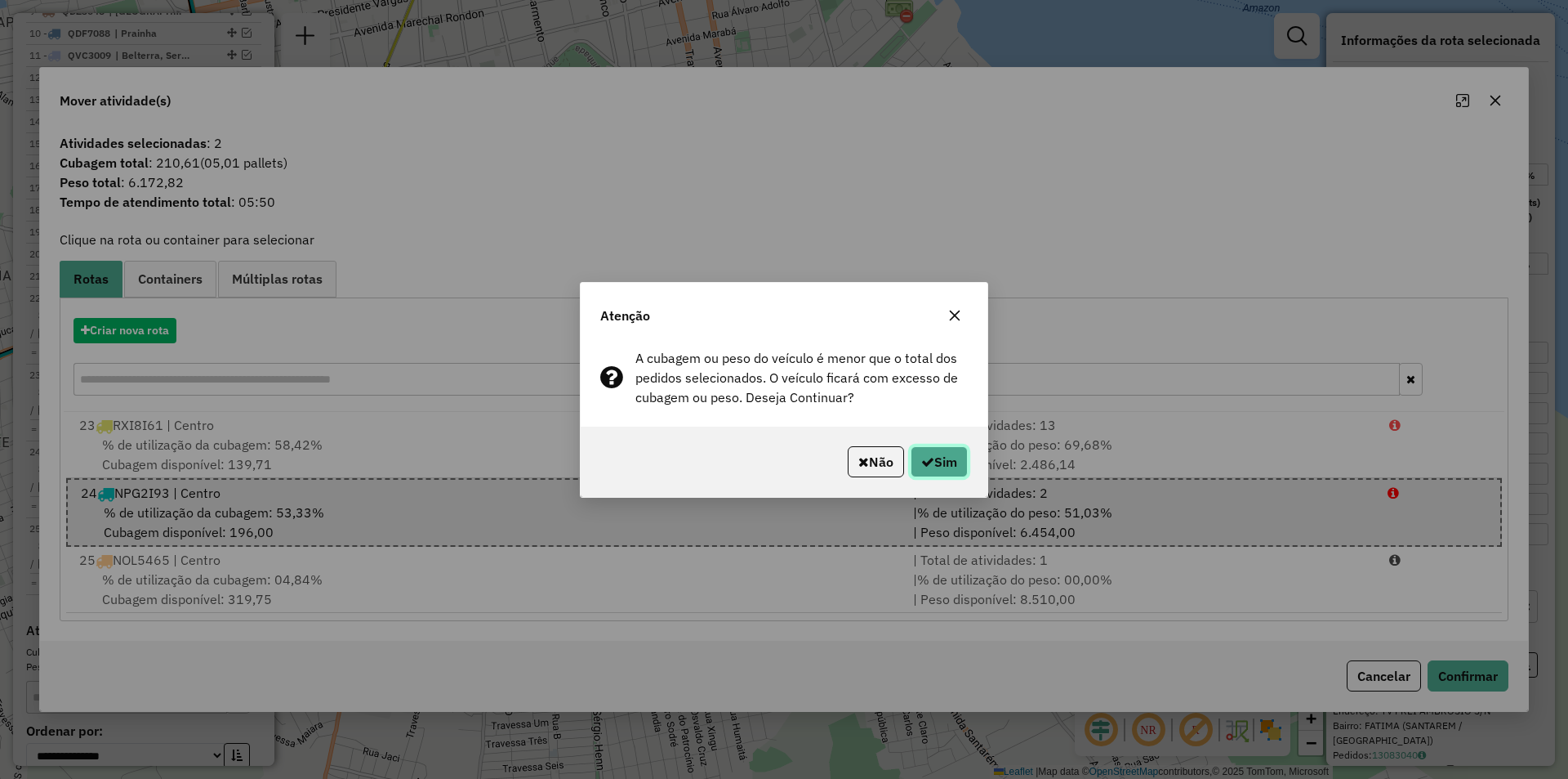
click at [951, 470] on button "Sim" at bounding box center [939, 462] width 57 height 31
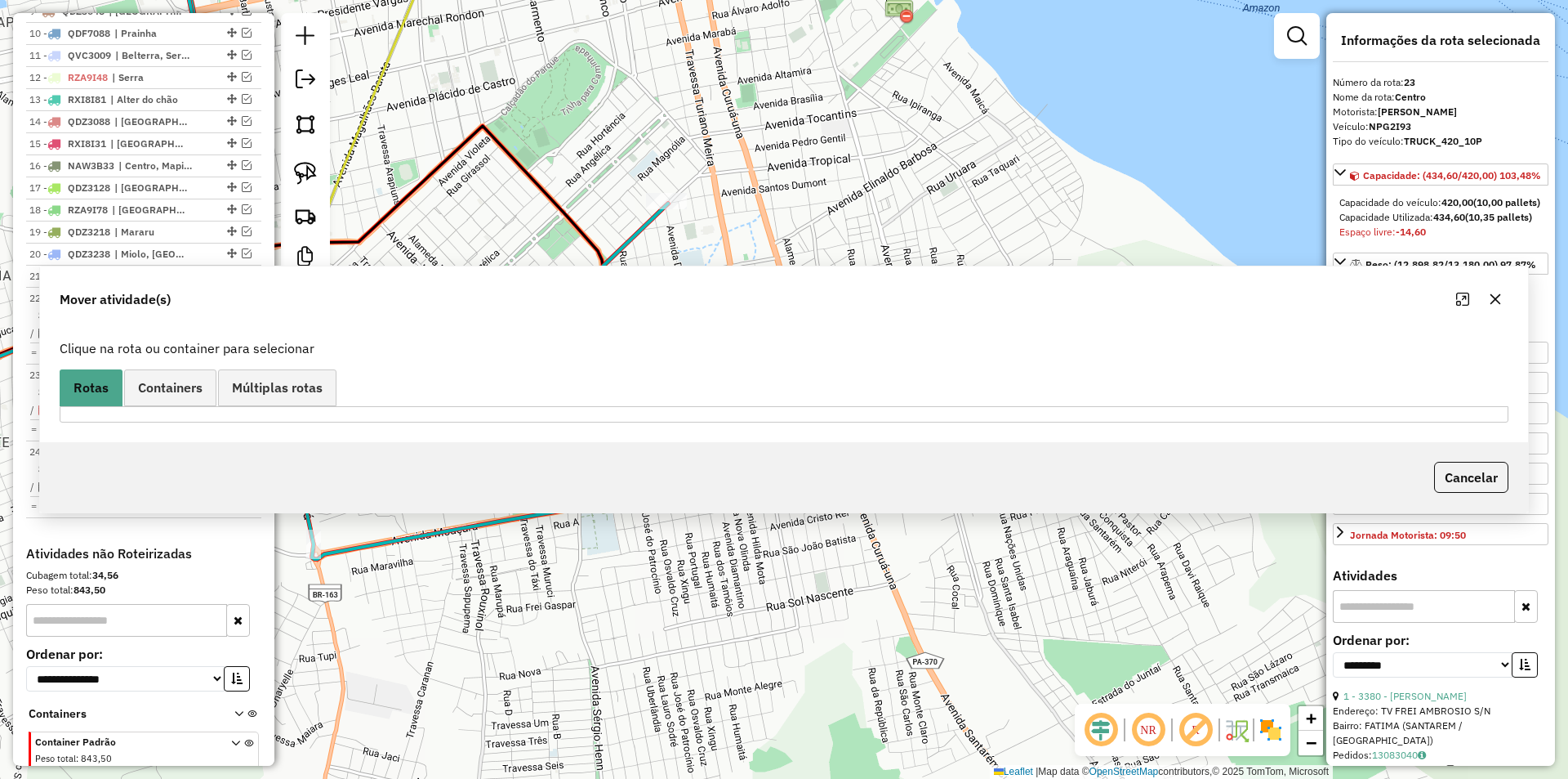
scroll to position [930, 0]
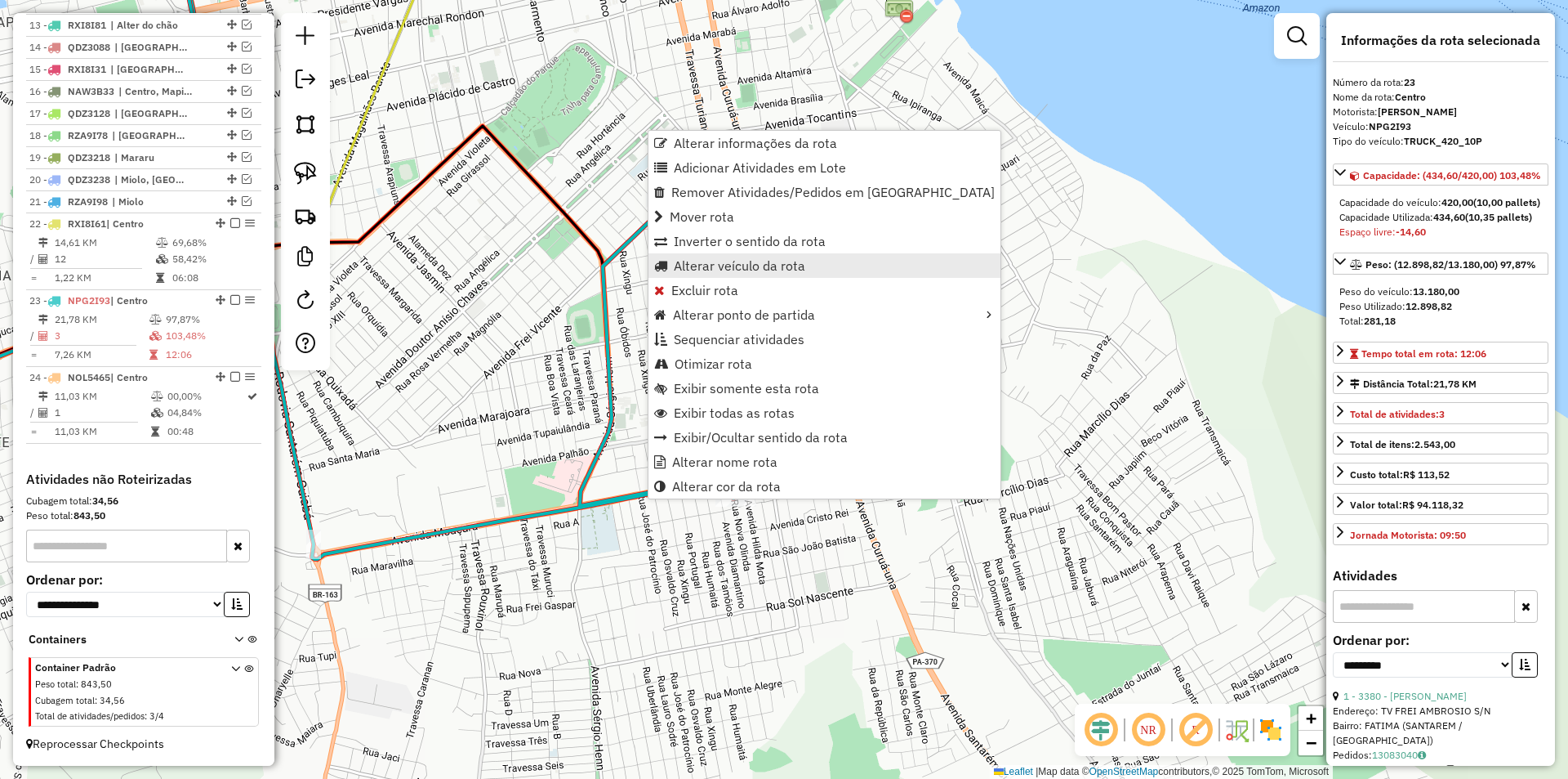
click at [714, 265] on span "Alterar veículo da rota" at bounding box center [739, 266] width 131 height 13
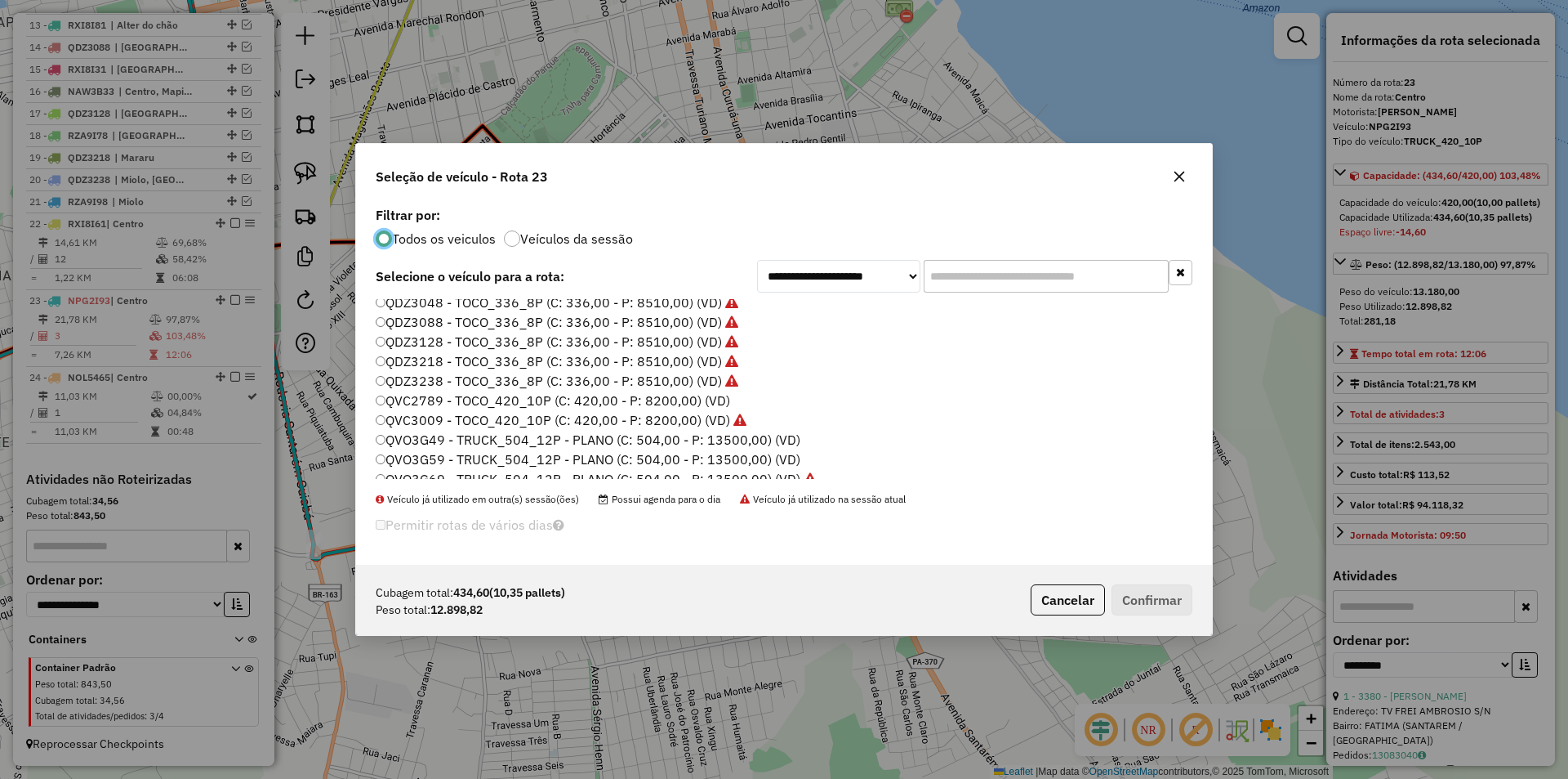
scroll to position [326, 0]
click at [462, 404] on label "QVO3G49 - TRUCK_504_12P - PLANO (C: 504,00 - P: 13500,00) (VD)" at bounding box center [588, 413] width 425 height 20
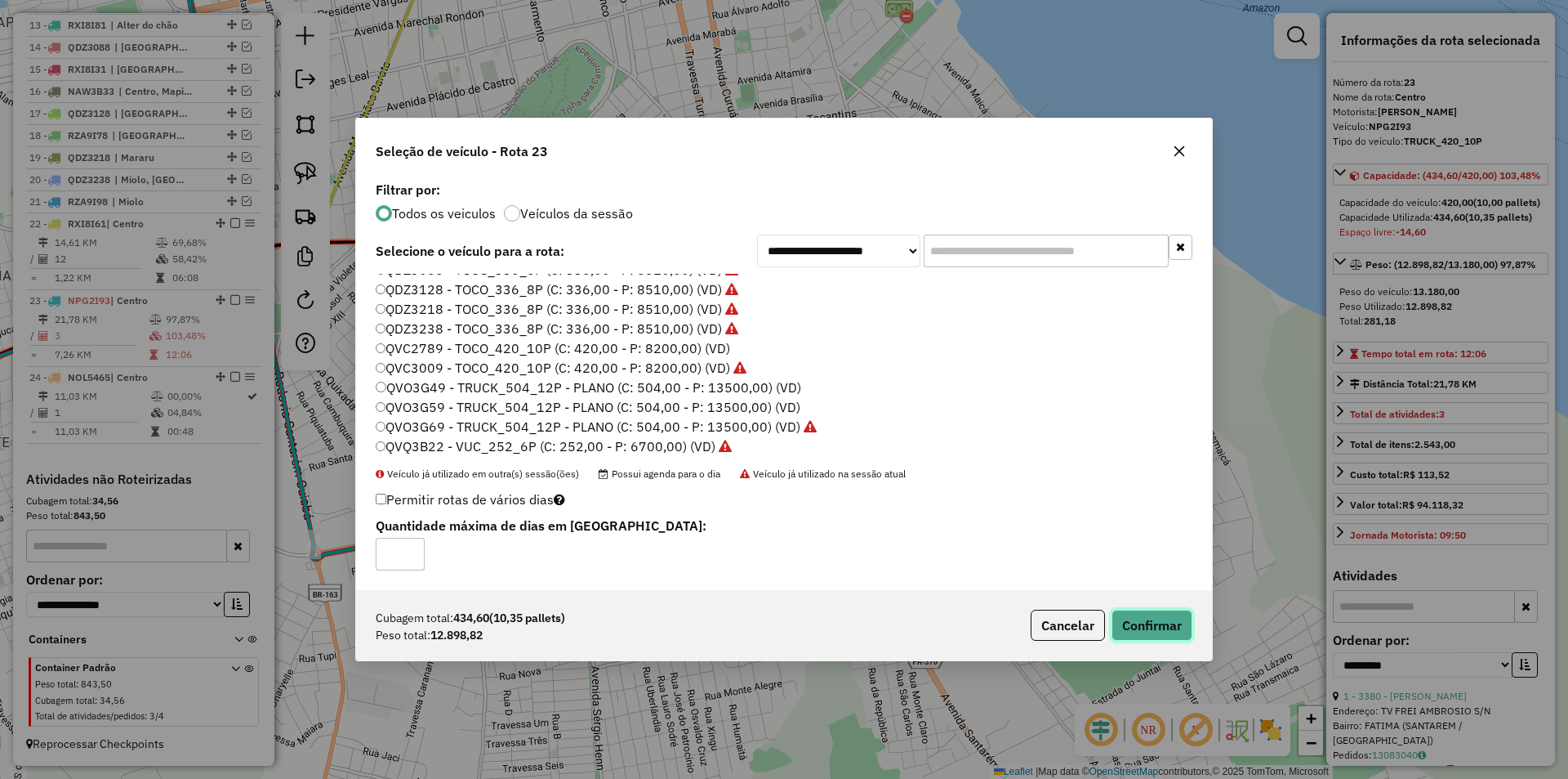
click at [1152, 610] on button "Confirmar" at bounding box center [1151, 625] width 81 height 31
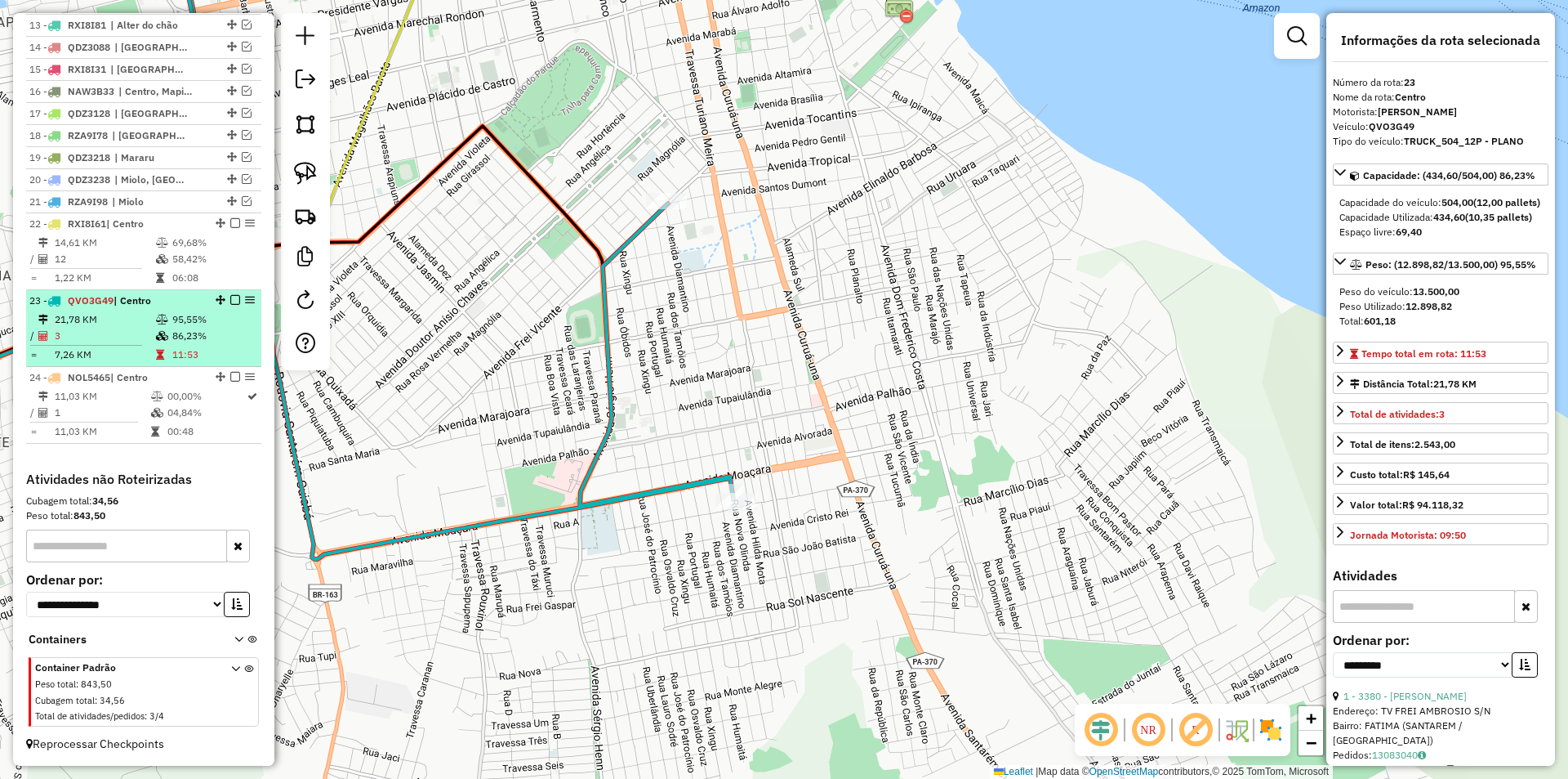
click at [200, 346] on table "21,78 KM 95,55% / 3 86,23% = 7,26 KM 11:53" at bounding box center [143, 336] width 228 height 52
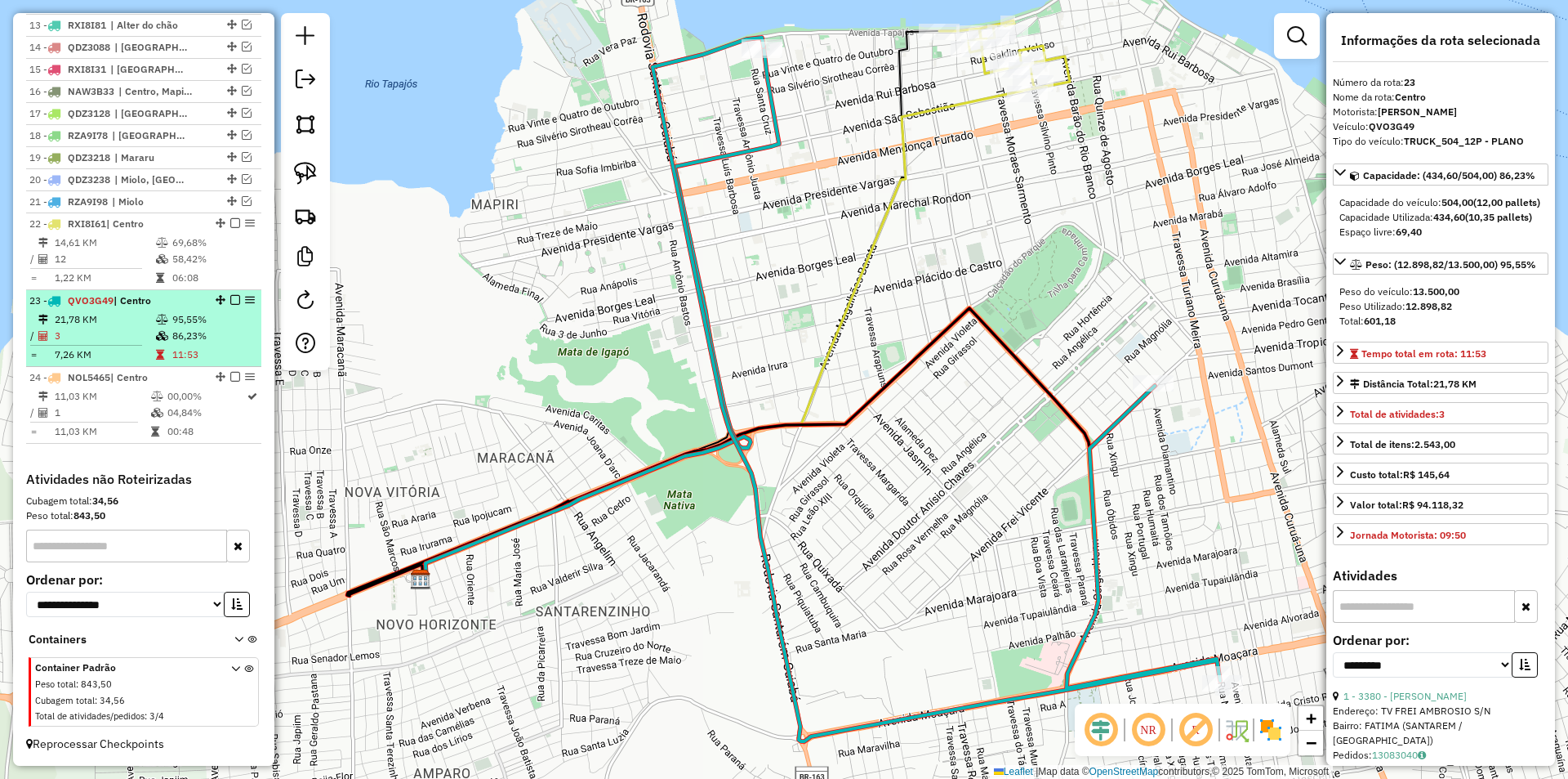
click at [227, 294] on div "23 - QVO3G49 | Centro" at bounding box center [143, 300] width 228 height 15
click at [232, 301] on em at bounding box center [235, 299] width 10 height 10
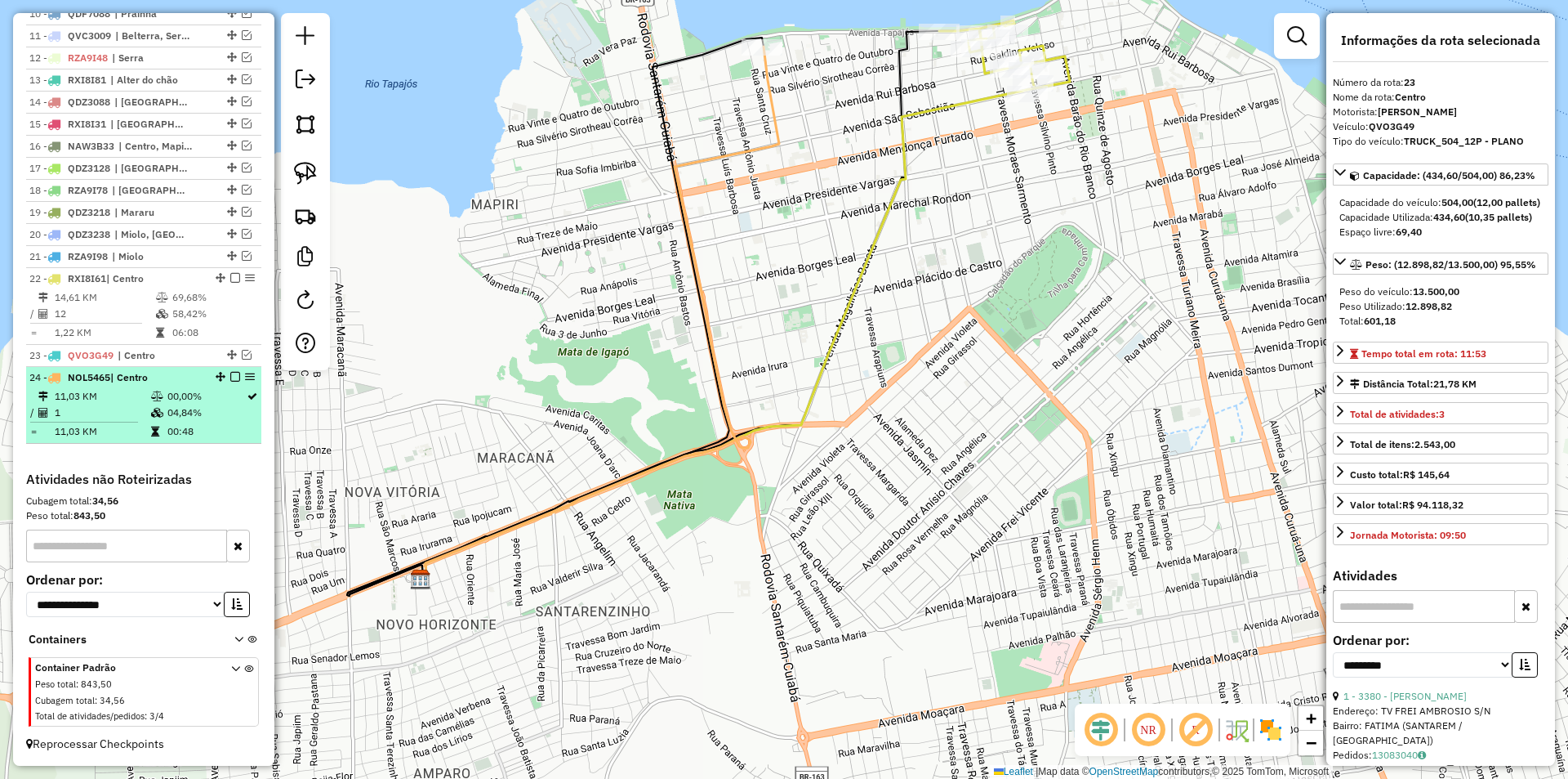
scroll to position [876, 0]
click at [210, 385] on div "24 - NOL5465 | Centro" at bounding box center [143, 377] width 228 height 15
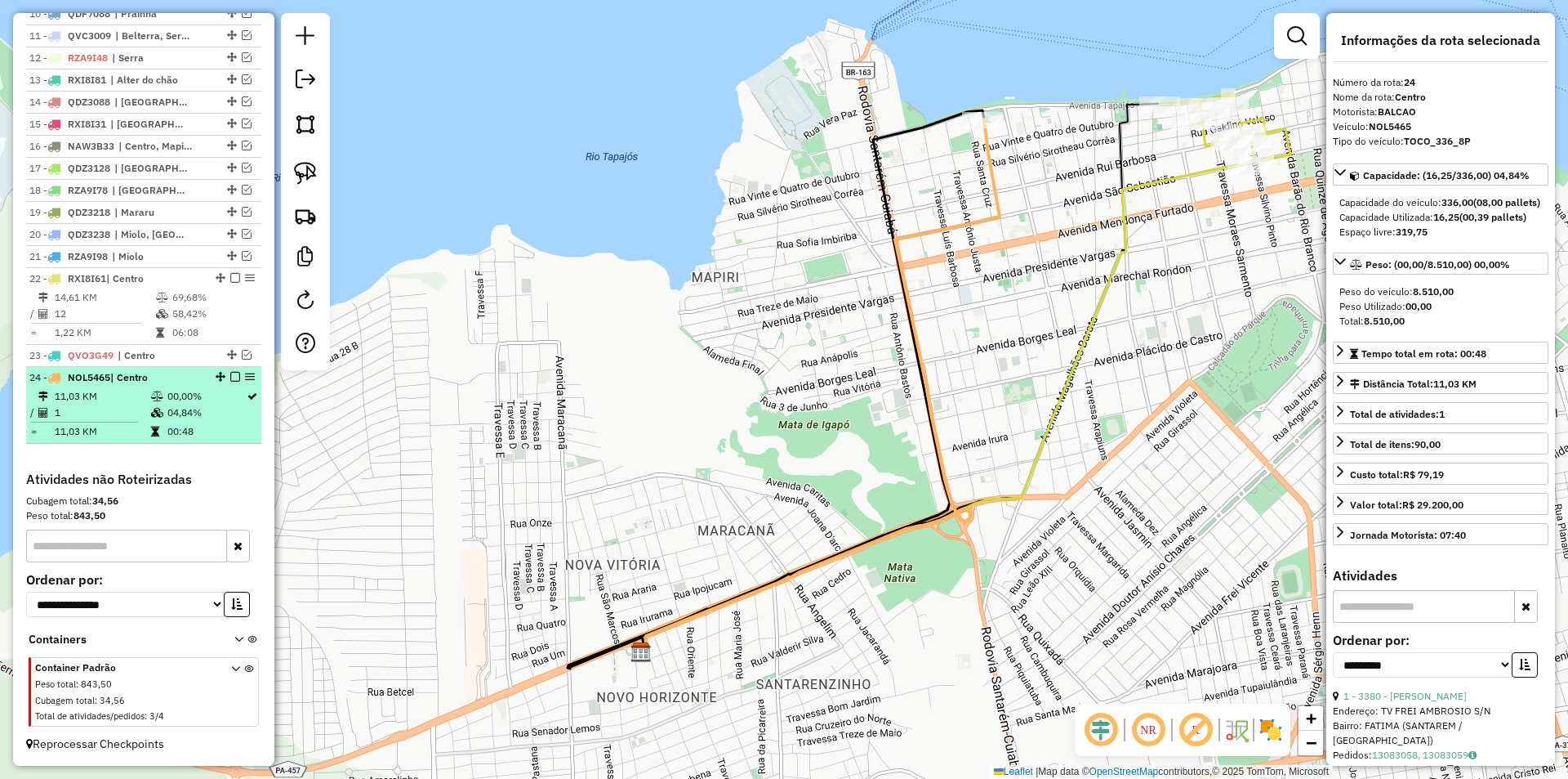
click at [237, 375] on div at bounding box center [230, 376] width 49 height 10
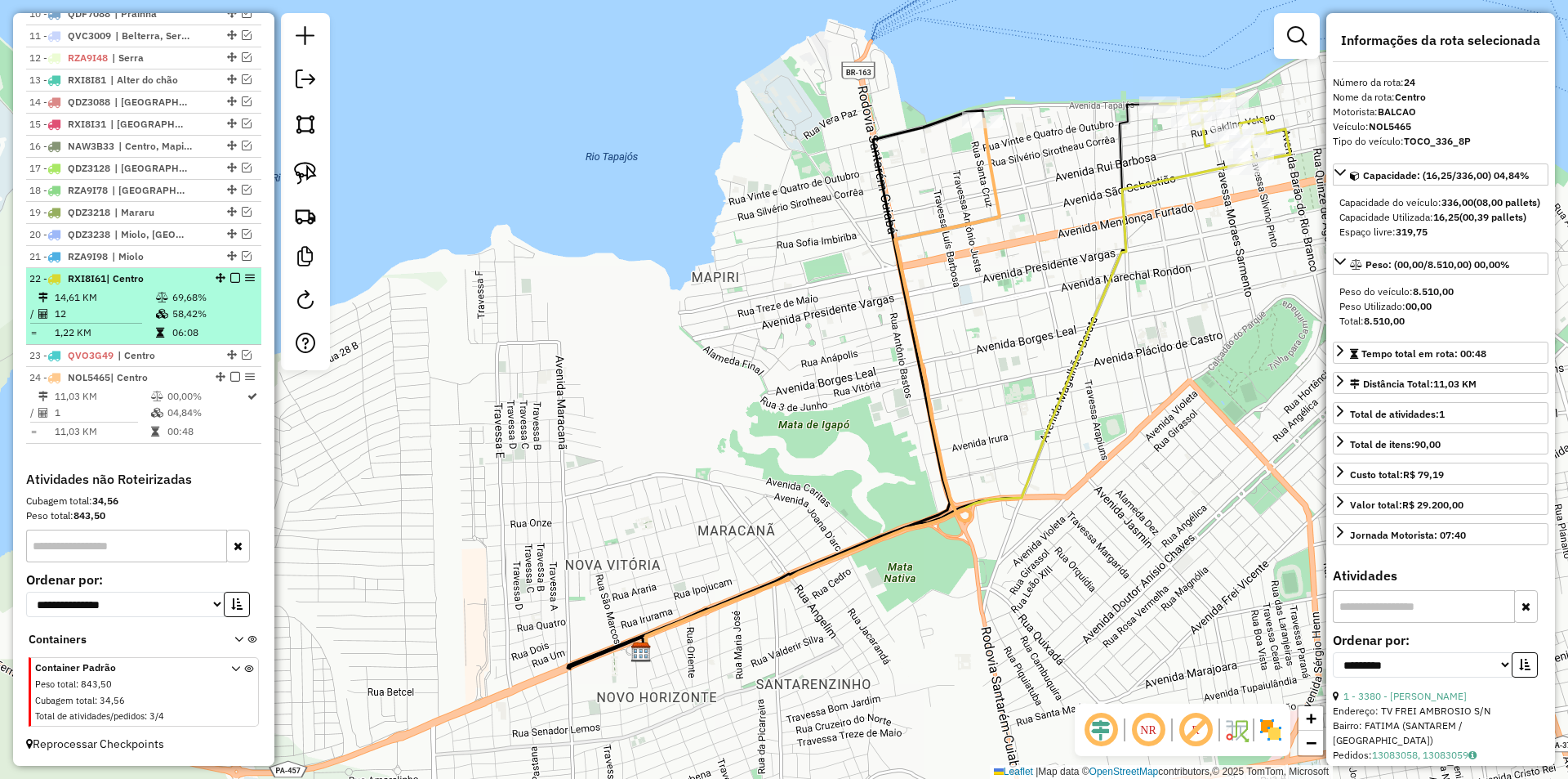
click at [230, 377] on em at bounding box center [235, 376] width 10 height 10
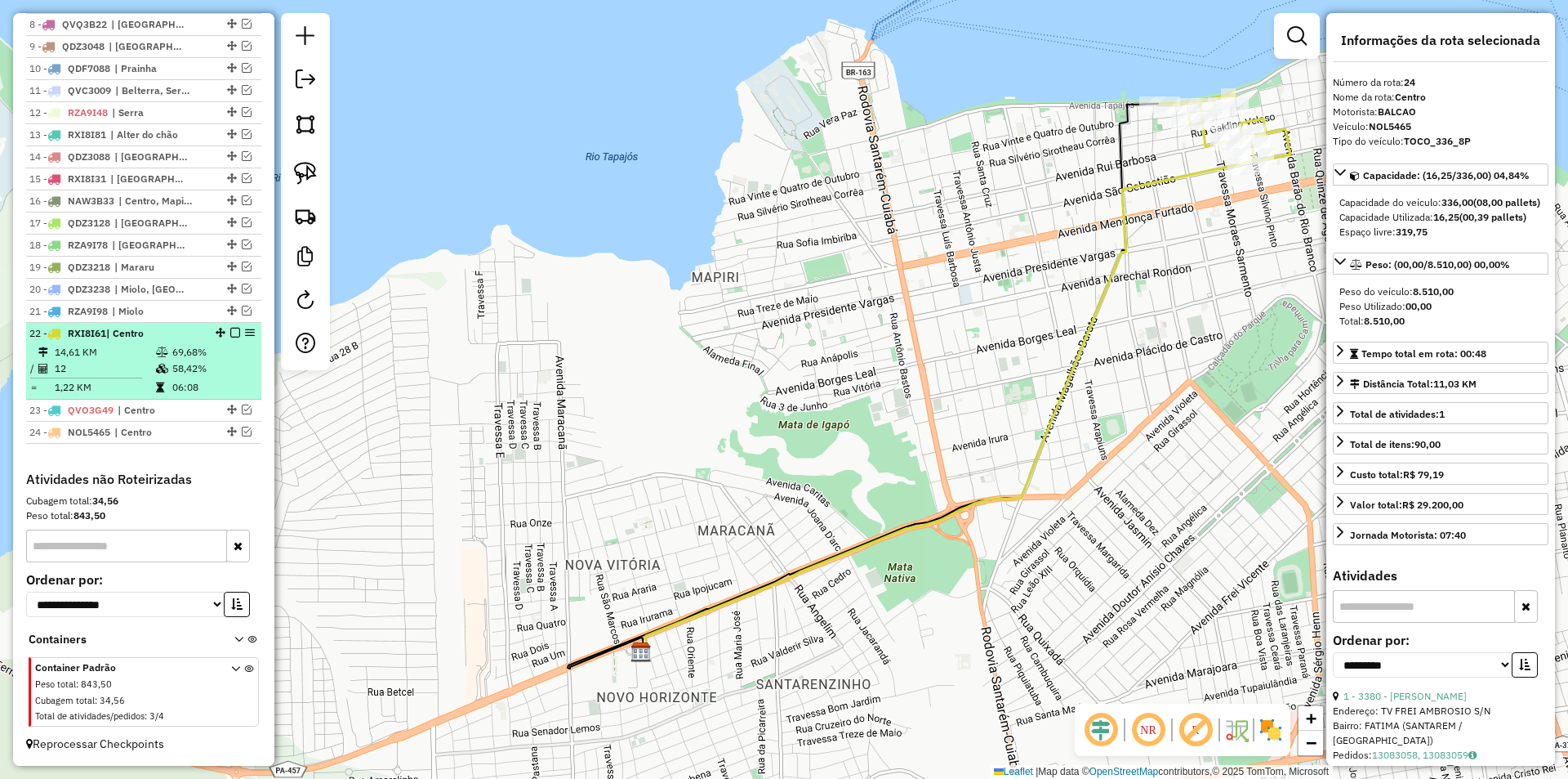
click at [238, 357] on td "69,68%" at bounding box center [212, 352] width 82 height 16
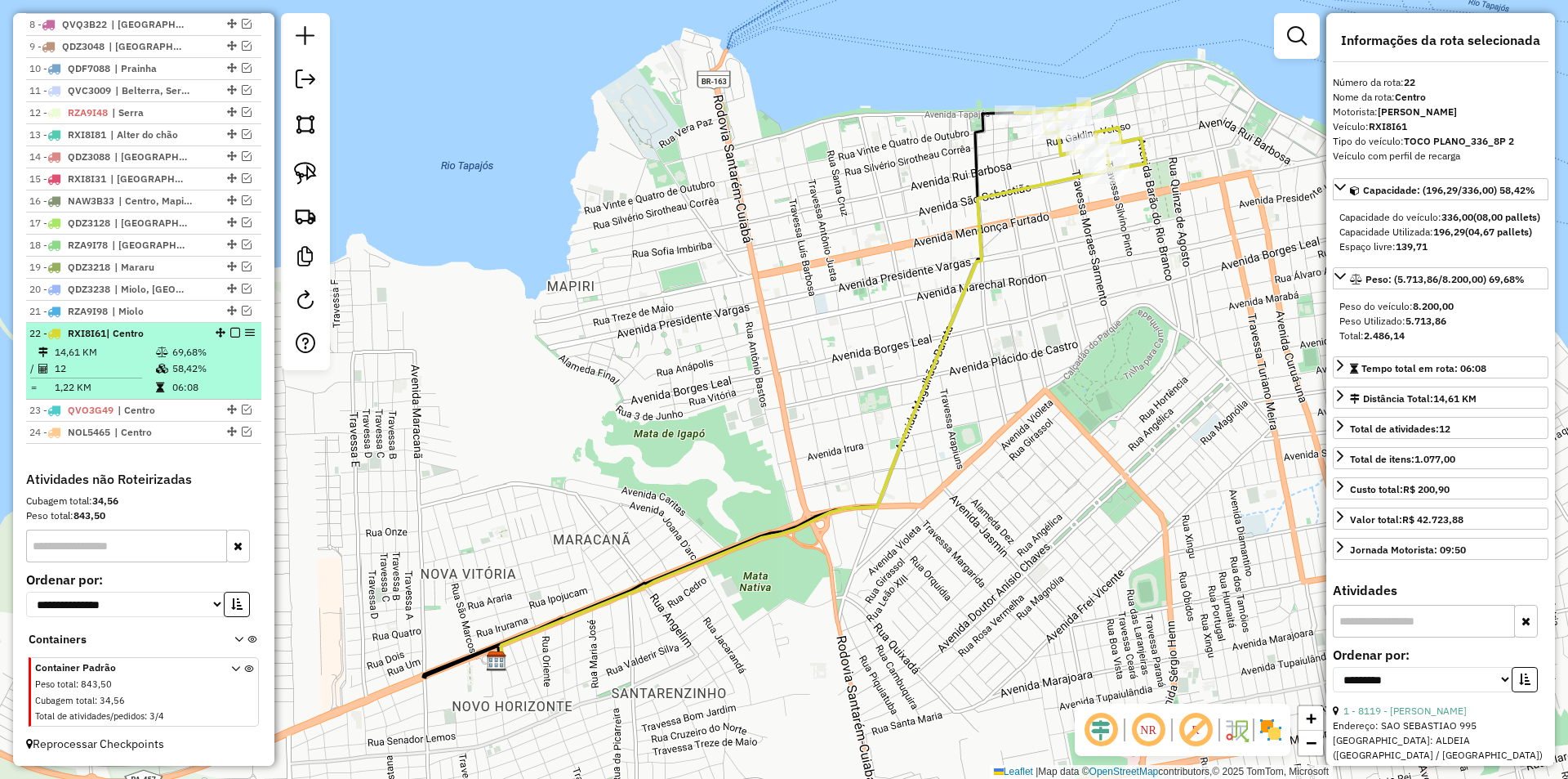
click at [230, 331] on em at bounding box center [235, 332] width 10 height 10
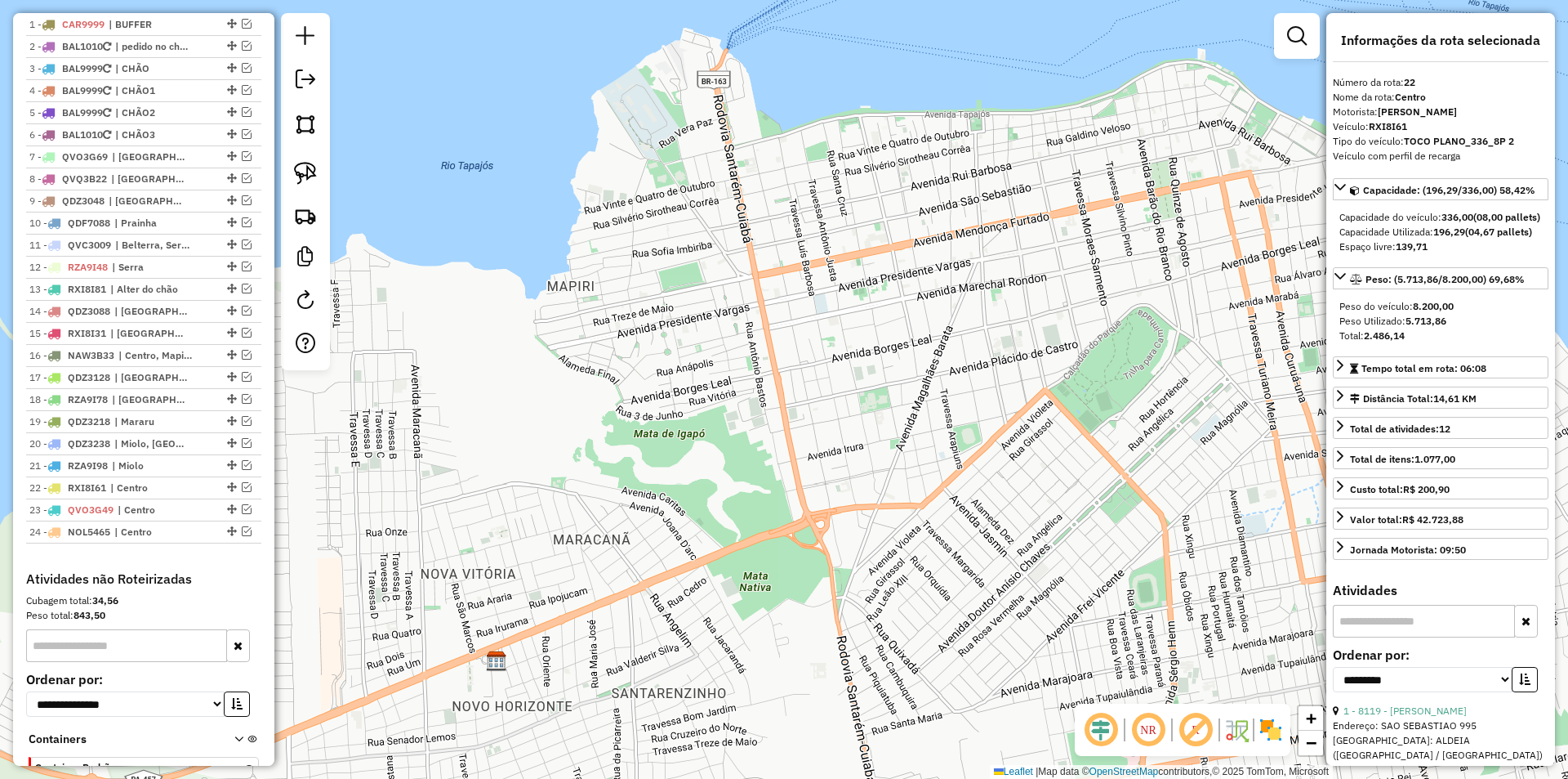
scroll to position [603, 0]
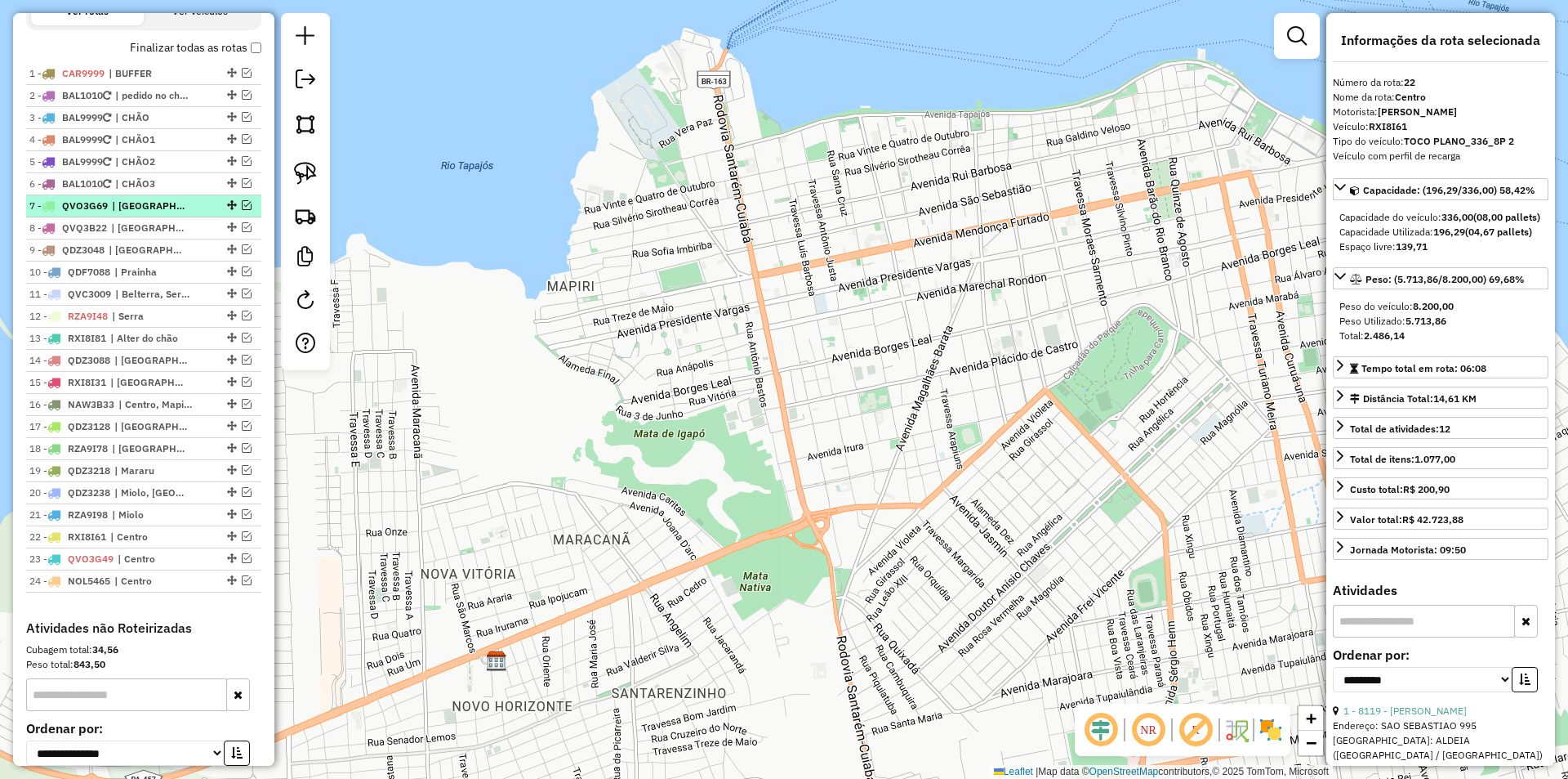
click at [243, 210] on em at bounding box center [247, 205] width 10 height 10
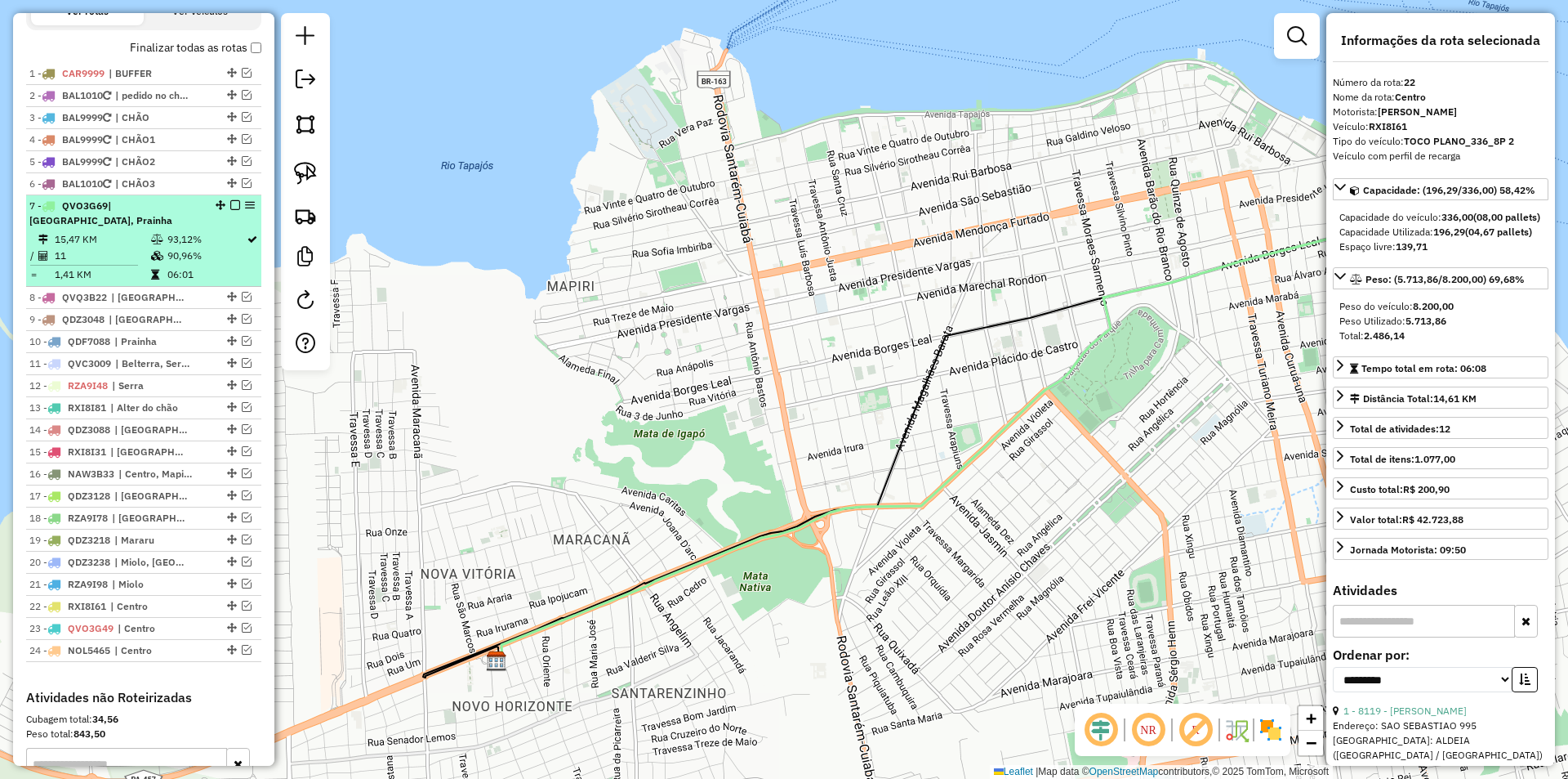
click at [231, 243] on td "93,12%" at bounding box center [206, 239] width 79 height 16
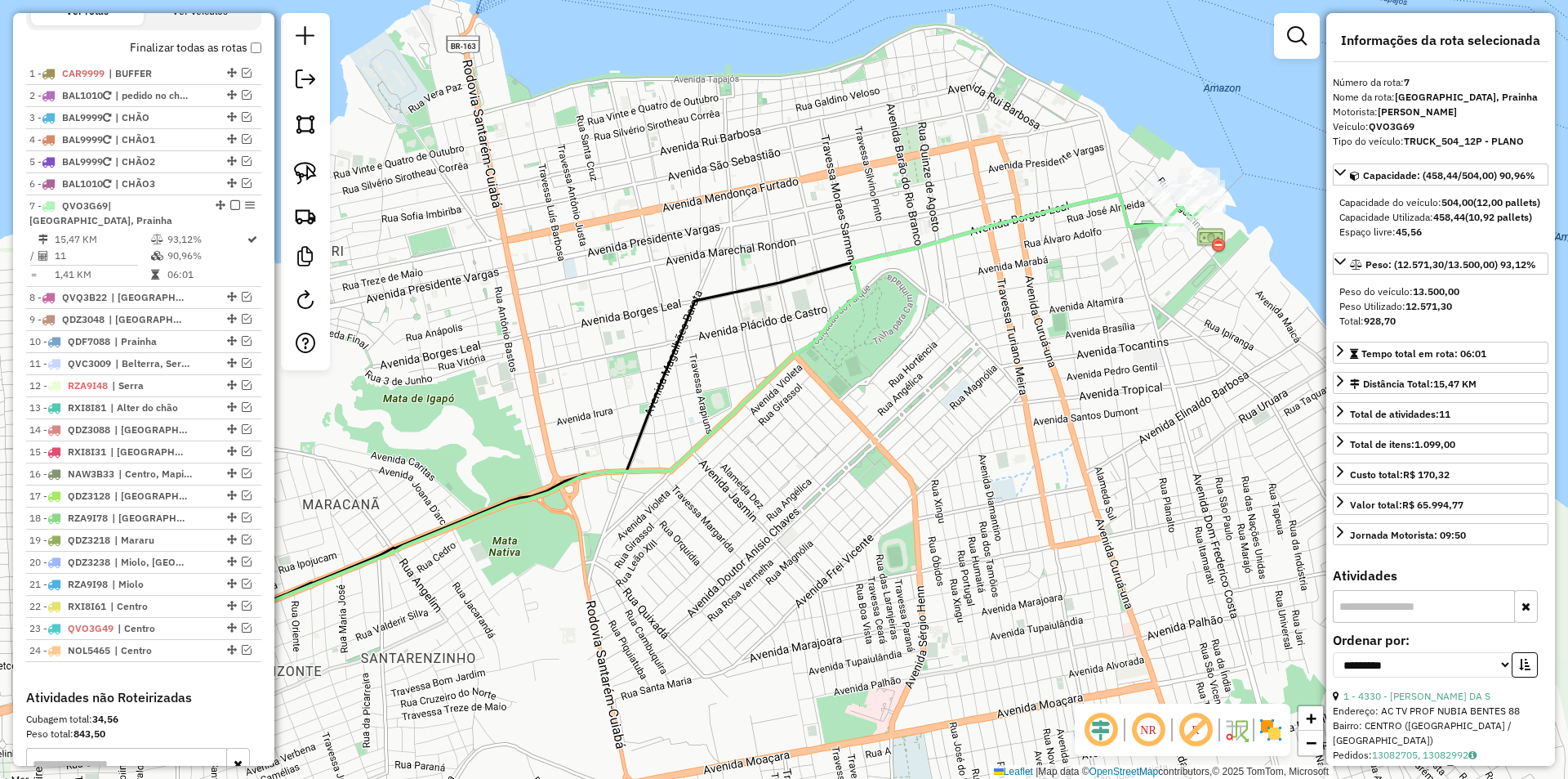
drag, startPoint x: 1078, startPoint y: 552, endPoint x: 1003, endPoint y: 565, distance: 76.1
click at [1003, 565] on div "Janela de atendimento Grade de atendimento Capacidade Transportadoras Veículos …" at bounding box center [784, 389] width 1568 height 779
drag, startPoint x: 225, startPoint y: 297, endPoint x: 227, endPoint y: 322, distance: 25.1
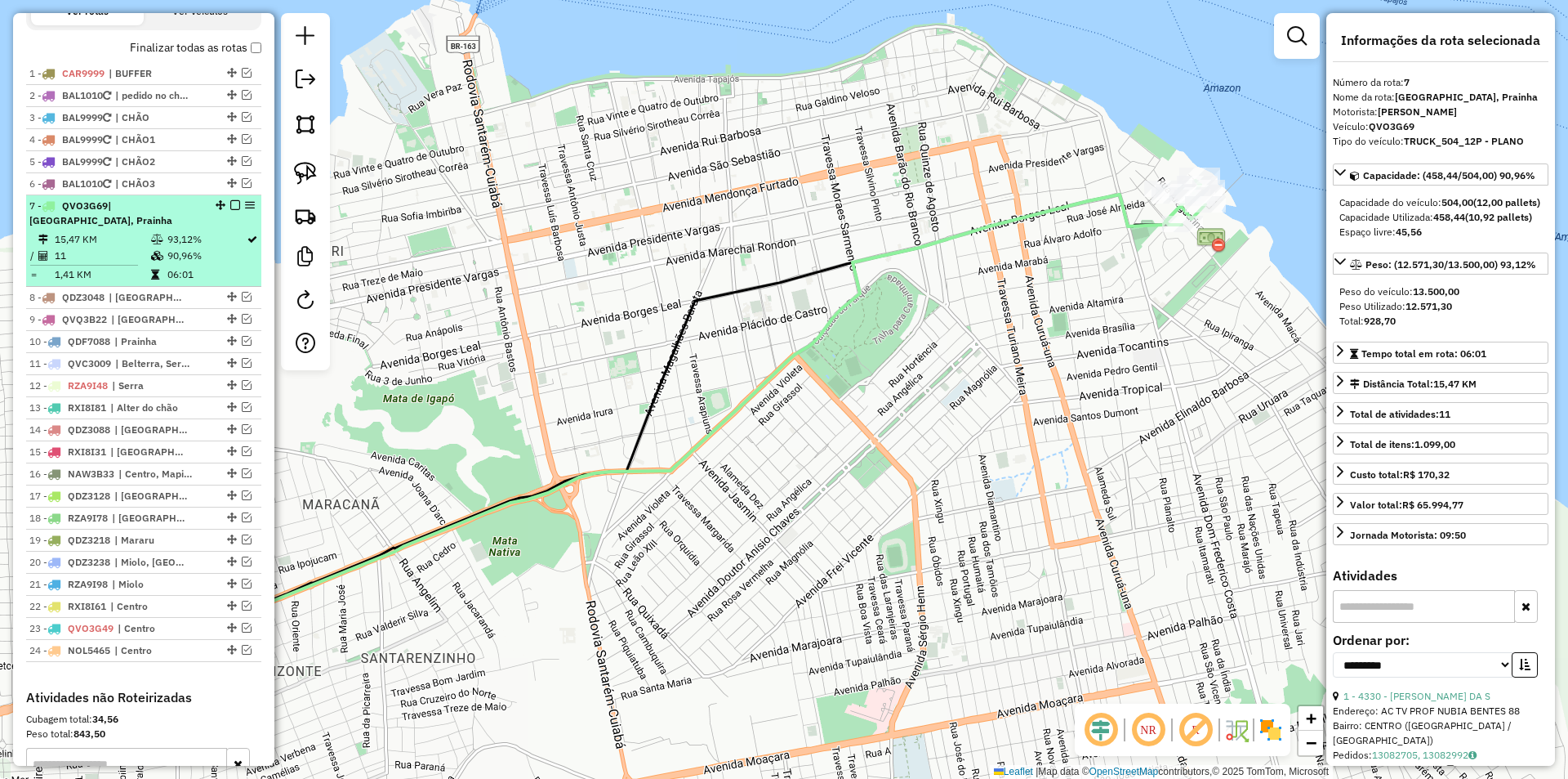
click at [230, 210] on em at bounding box center [235, 205] width 10 height 10
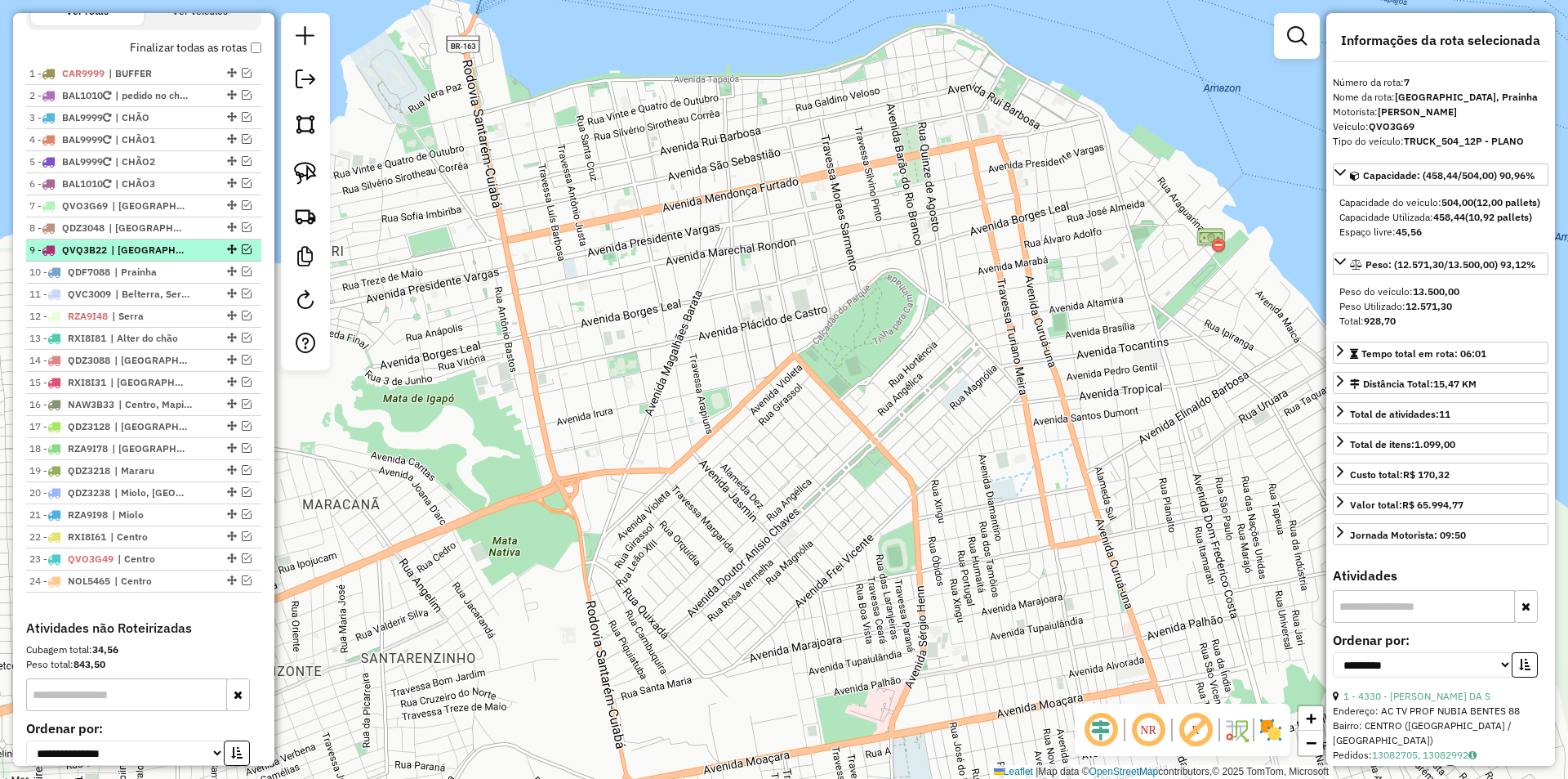
click at [242, 254] on em at bounding box center [247, 248] width 10 height 10
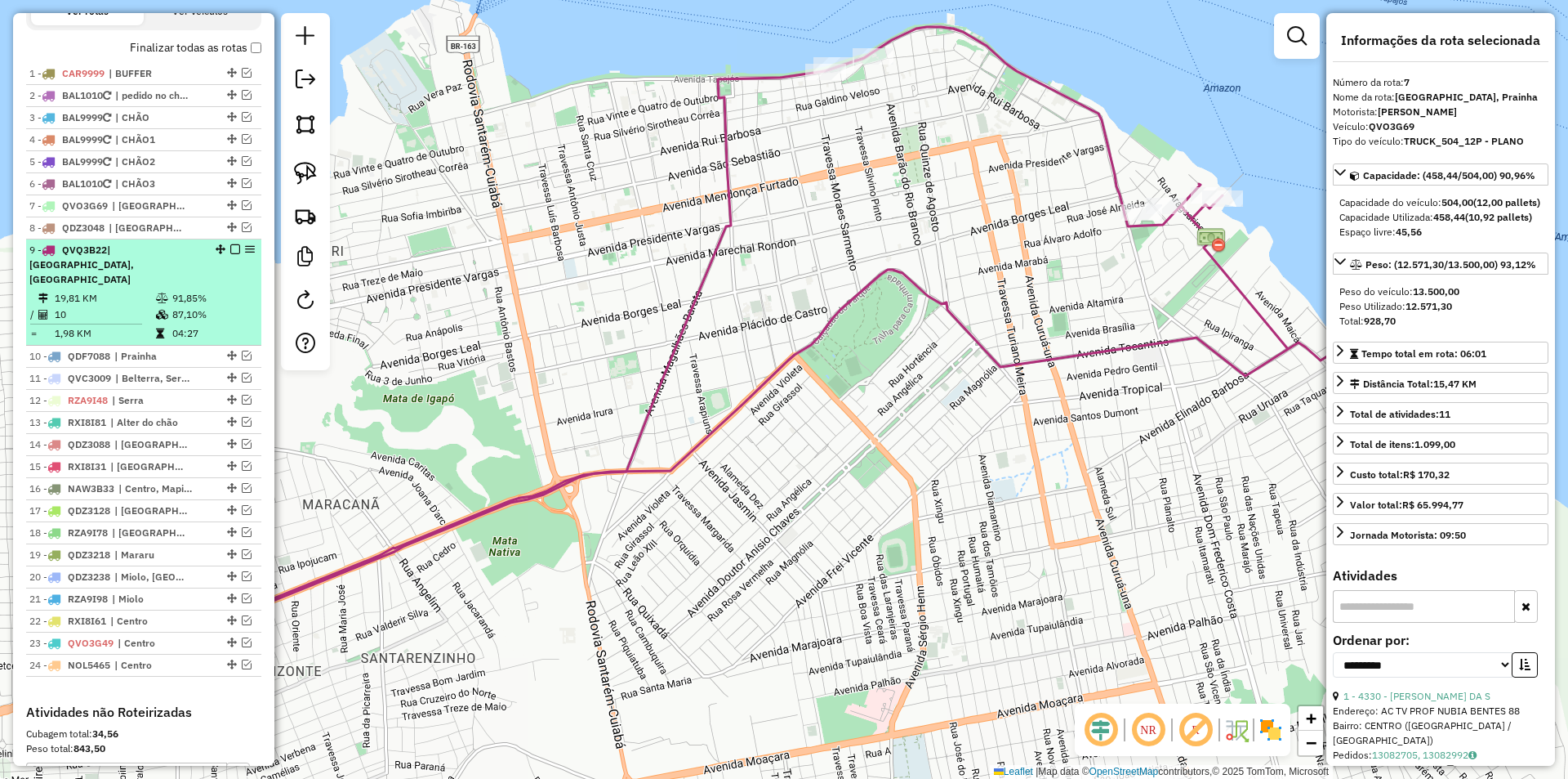
click at [230, 303] on td "91,85%" at bounding box center [212, 298] width 82 height 16
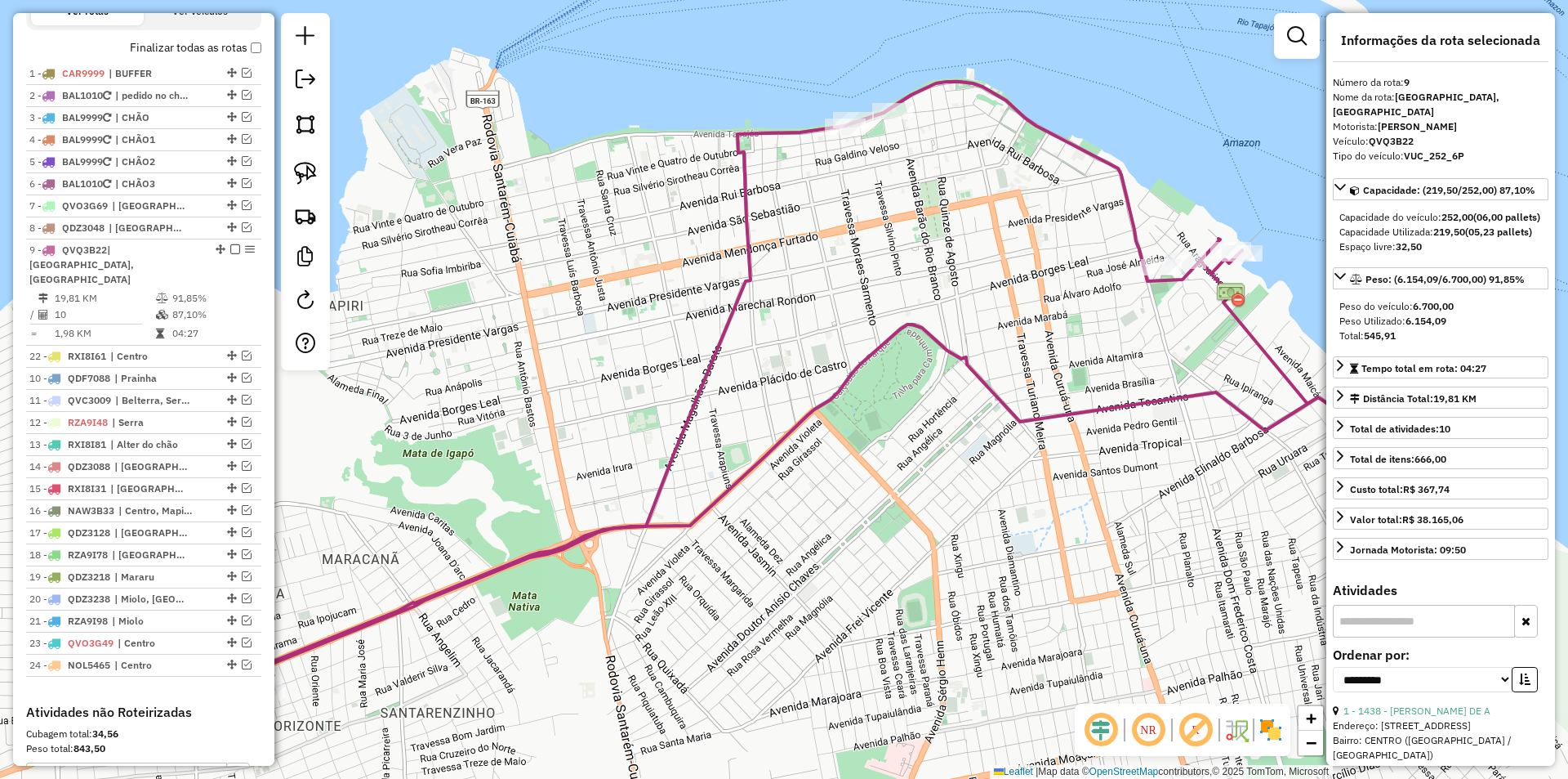
drag, startPoint x: 225, startPoint y: 619, endPoint x: 243, endPoint y: 355, distance: 264.6
click at [243, 355] on em at bounding box center [247, 355] width 10 height 10
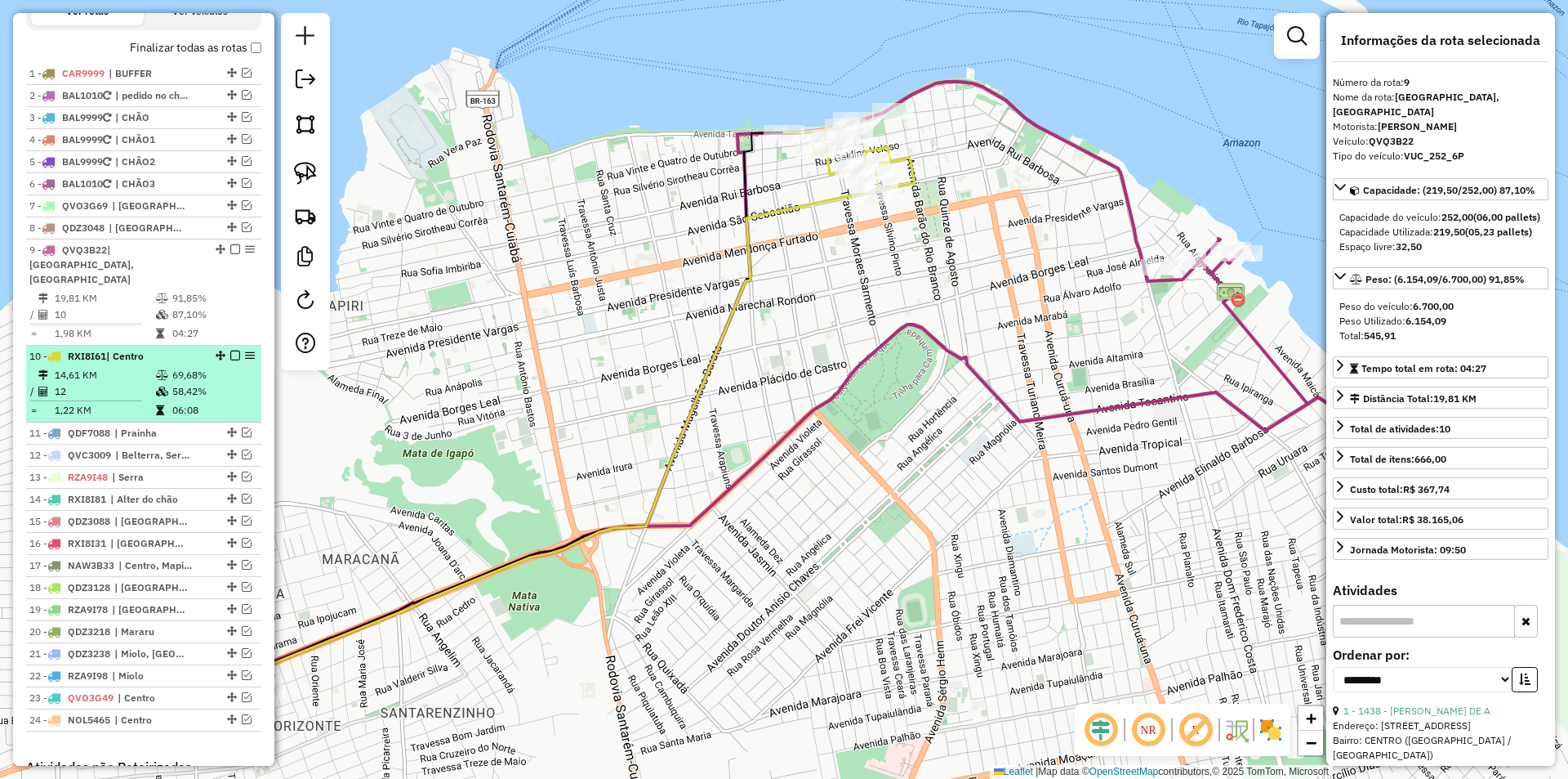
click at [228, 381] on td "69,68%" at bounding box center [212, 375] width 82 height 16
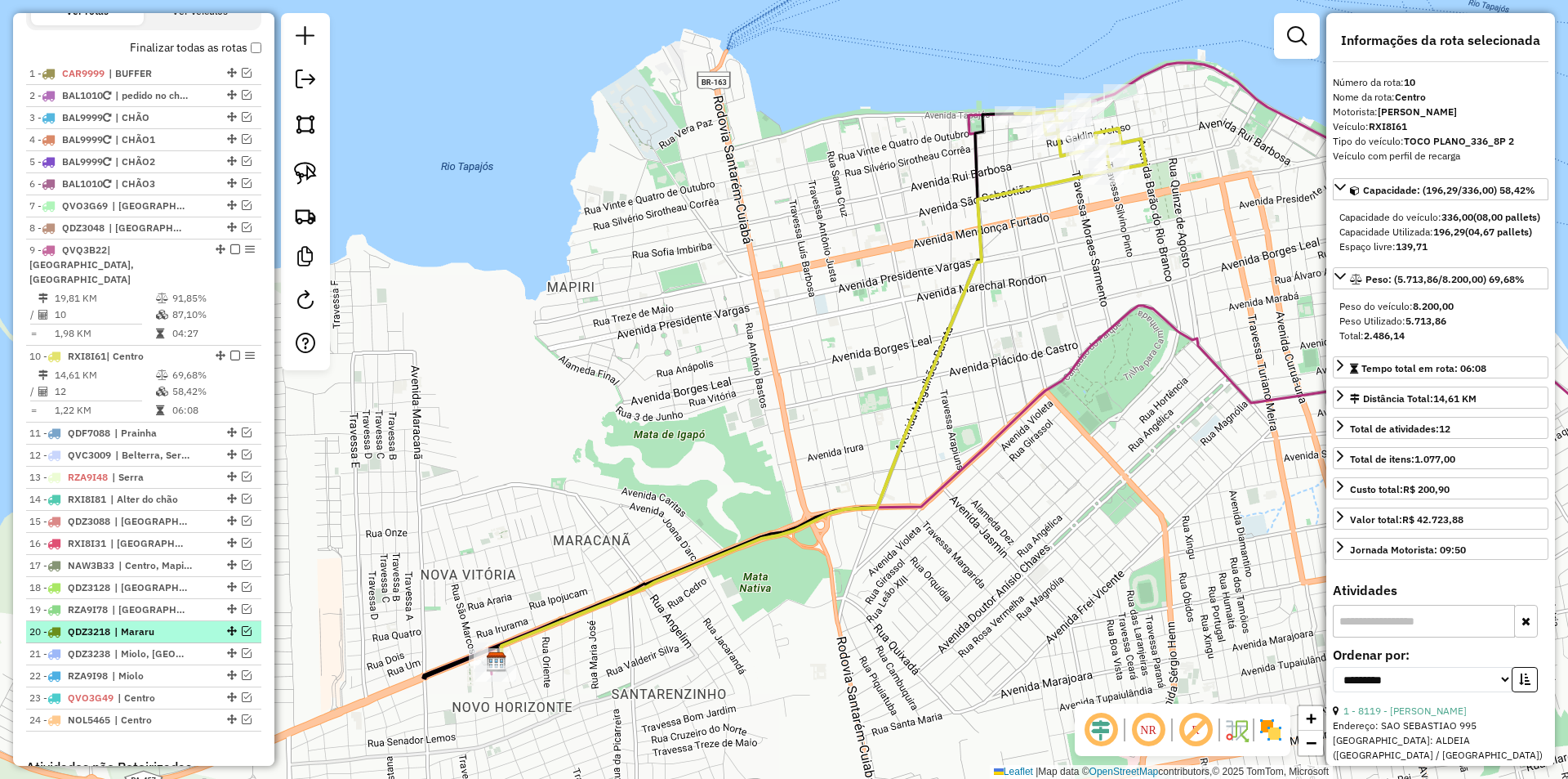
click at [244, 633] on em at bounding box center [247, 630] width 10 height 10
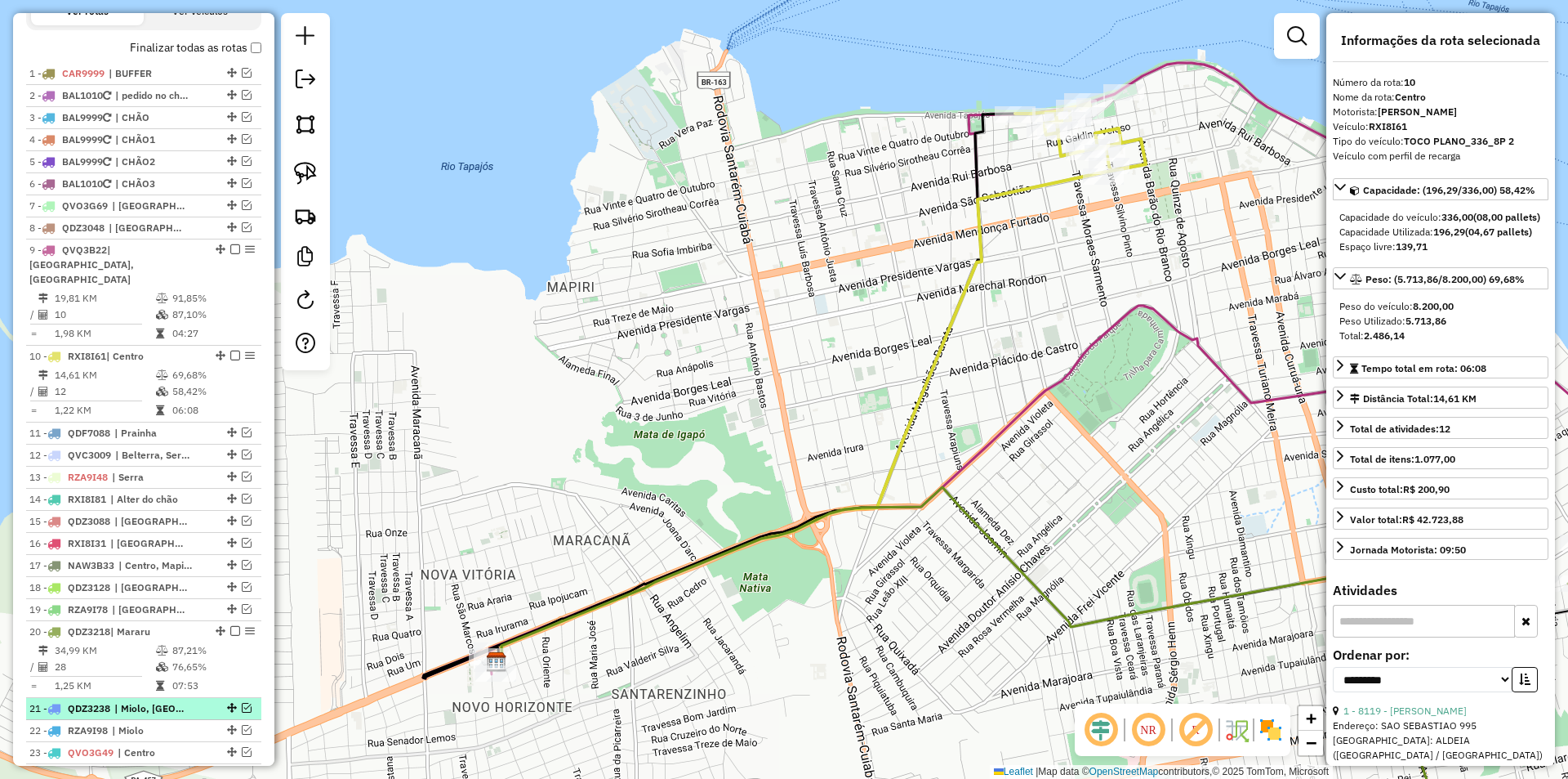
click at [242, 706] on em at bounding box center [247, 707] width 10 height 10
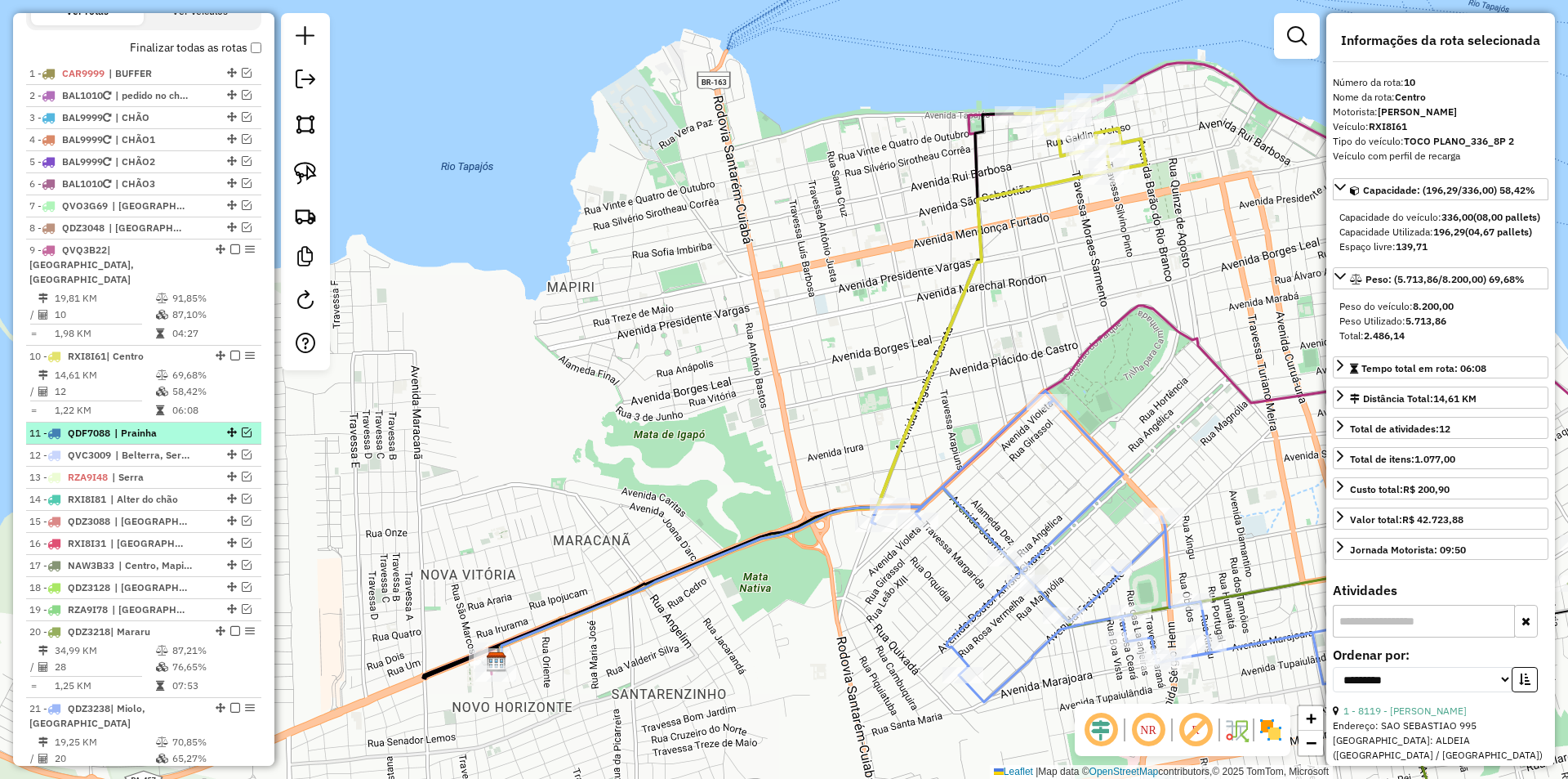
click at [243, 429] on em at bounding box center [247, 432] width 10 height 10
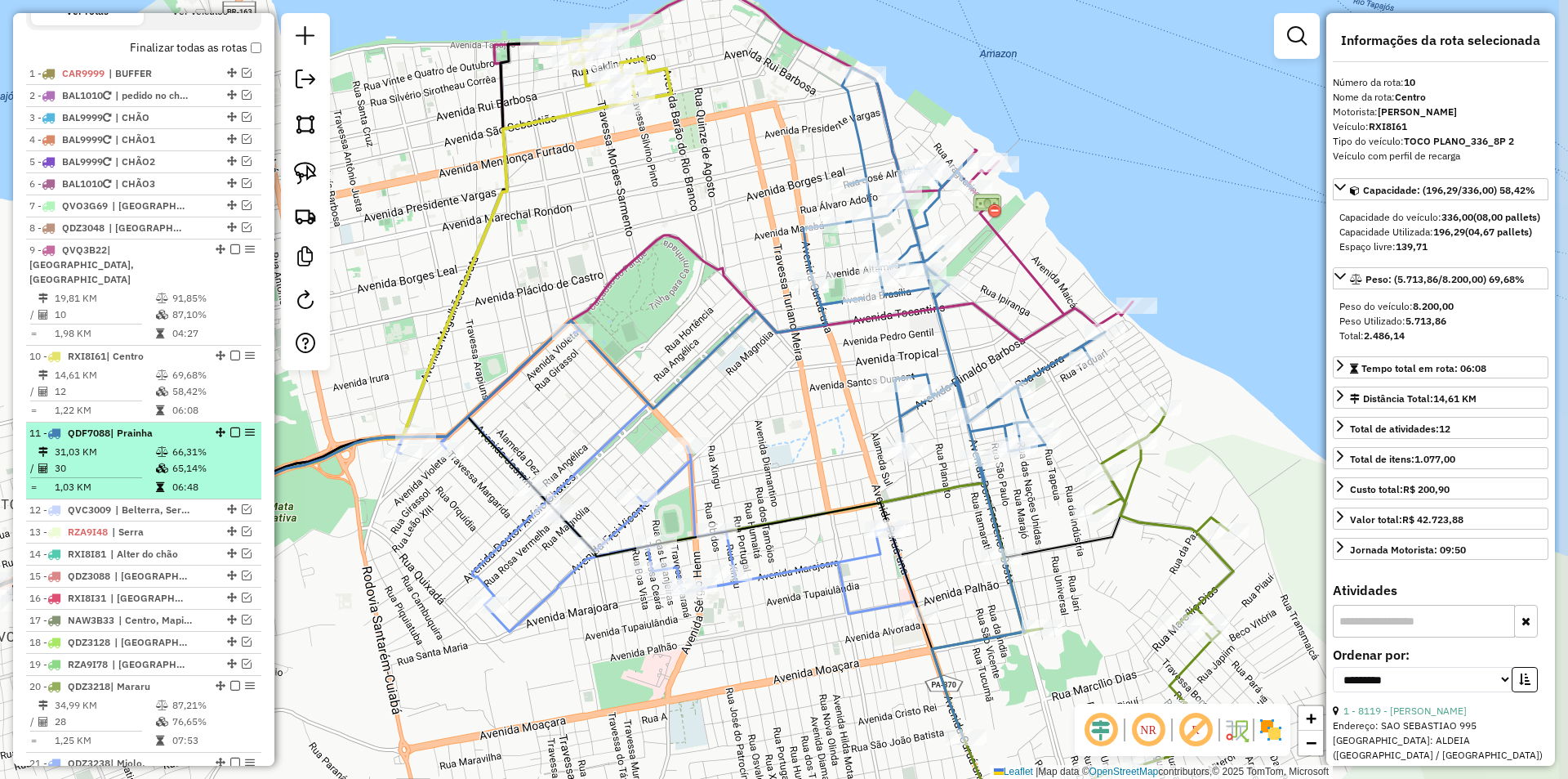
drag, startPoint x: 709, startPoint y: 495, endPoint x: 235, endPoint y: 425, distance: 479.1
click at [235, 425] on hb-router-mapa "Informações da Sessão 979291 - 14/08/2025 Criação: 13/08/2025 18:43 Depósito: S…" at bounding box center [784, 389] width 1568 height 779
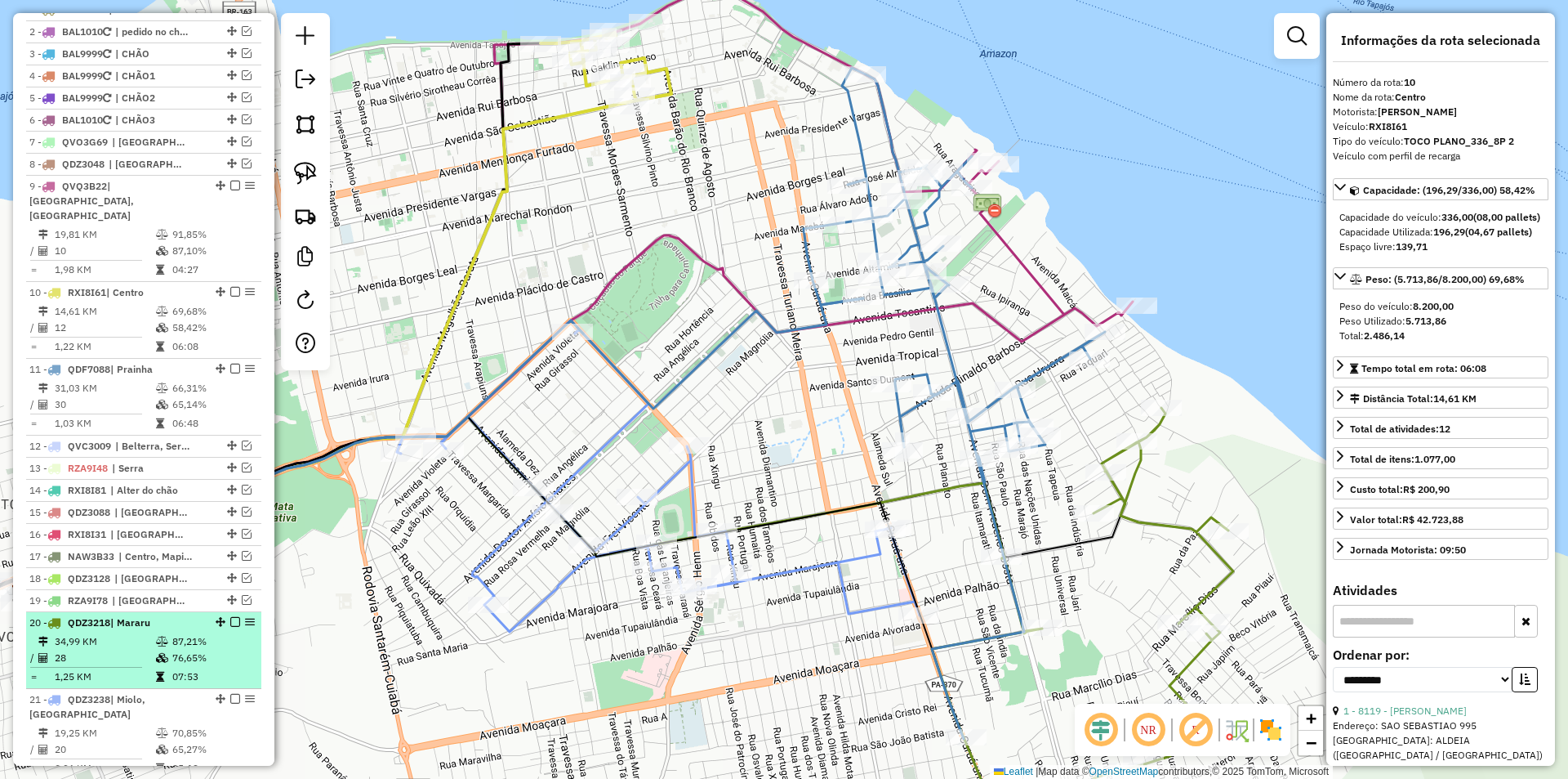
scroll to position [685, 0]
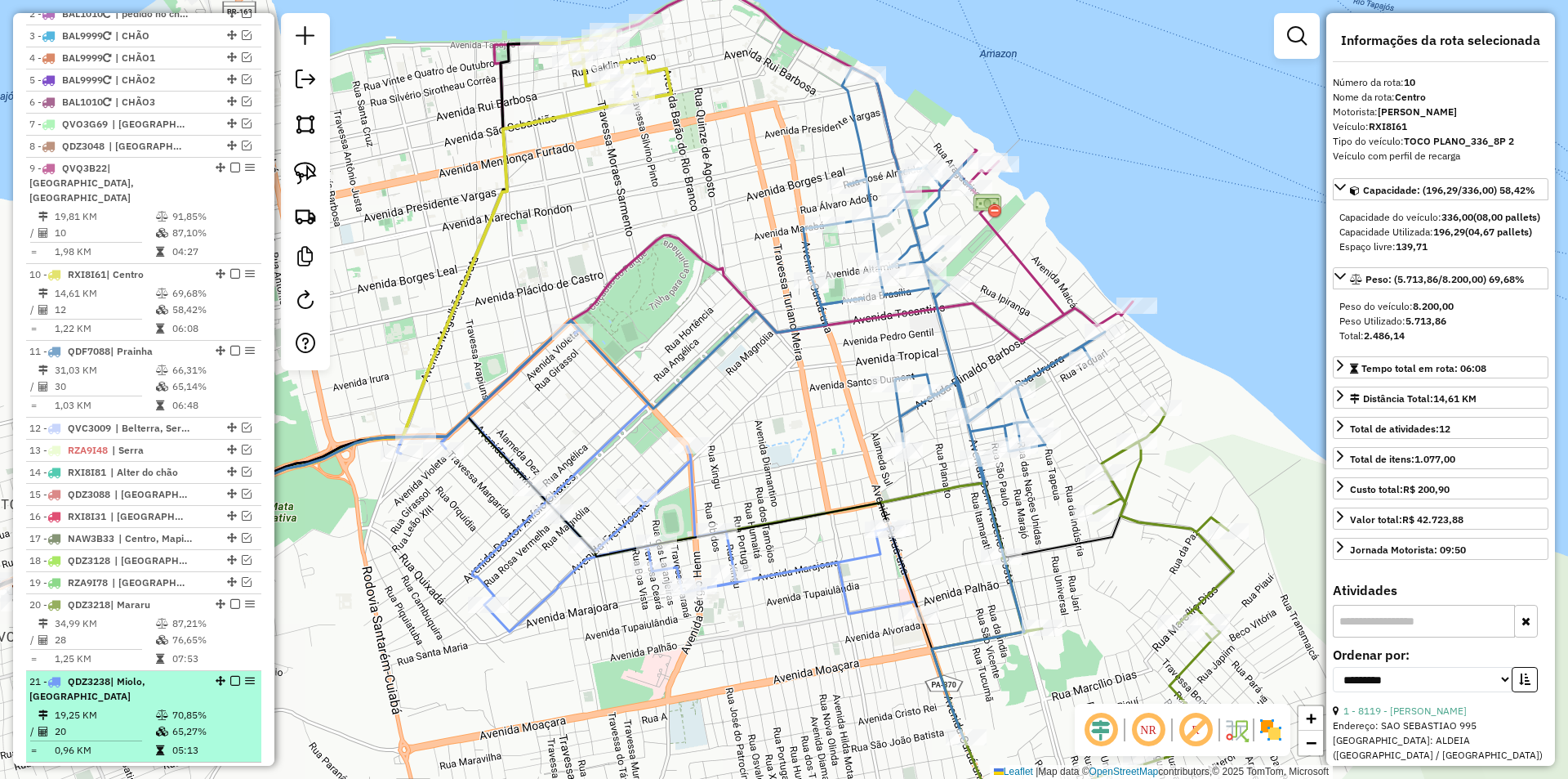
click at [230, 683] on em at bounding box center [235, 680] width 10 height 10
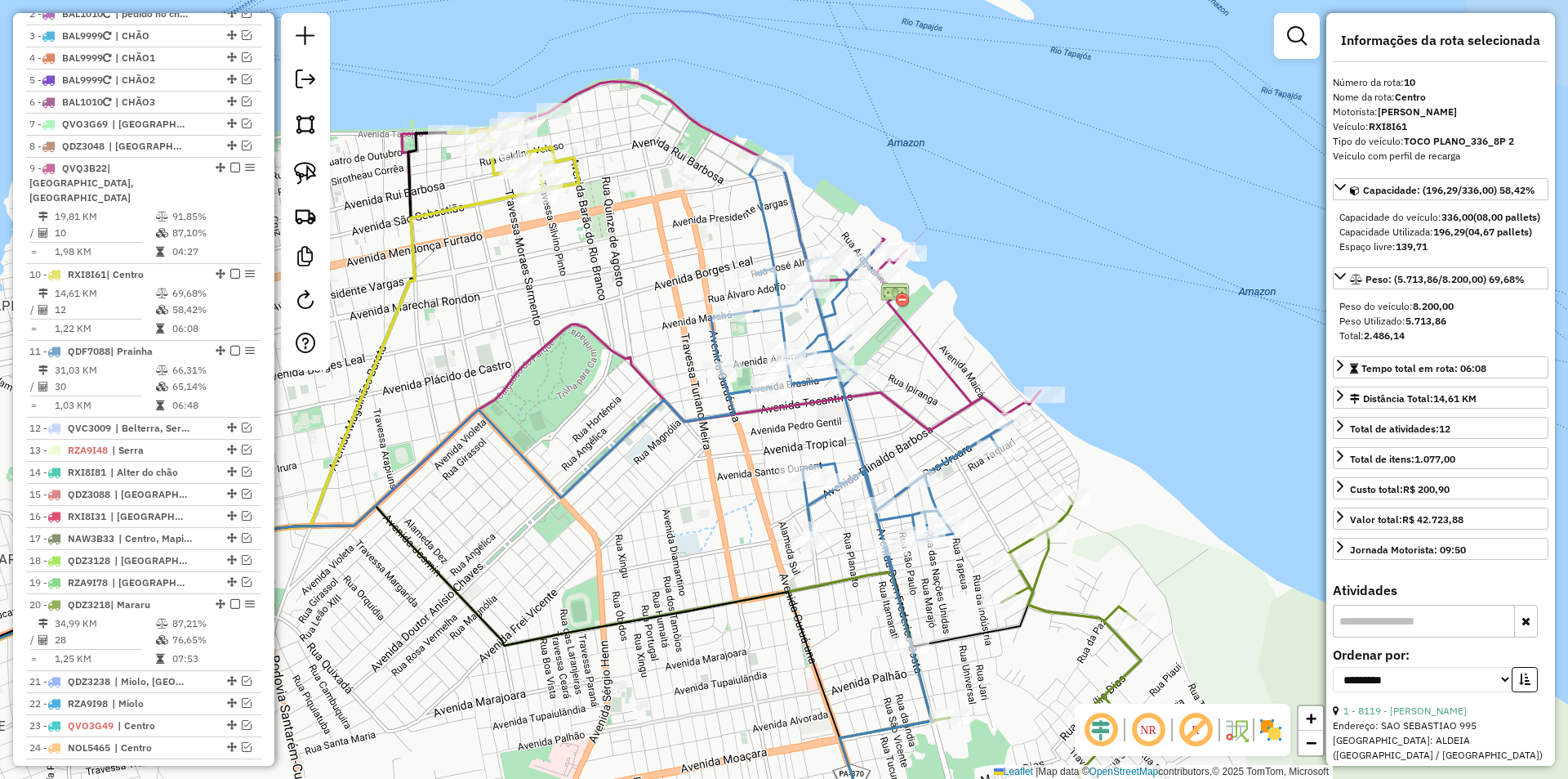
drag, startPoint x: 690, startPoint y: 624, endPoint x: 499, endPoint y: 697, distance: 204.5
click at [551, 745] on div "Janela de atendimento Grade de atendimento Capacidade Transportadoras Veículos …" at bounding box center [784, 389] width 1568 height 779
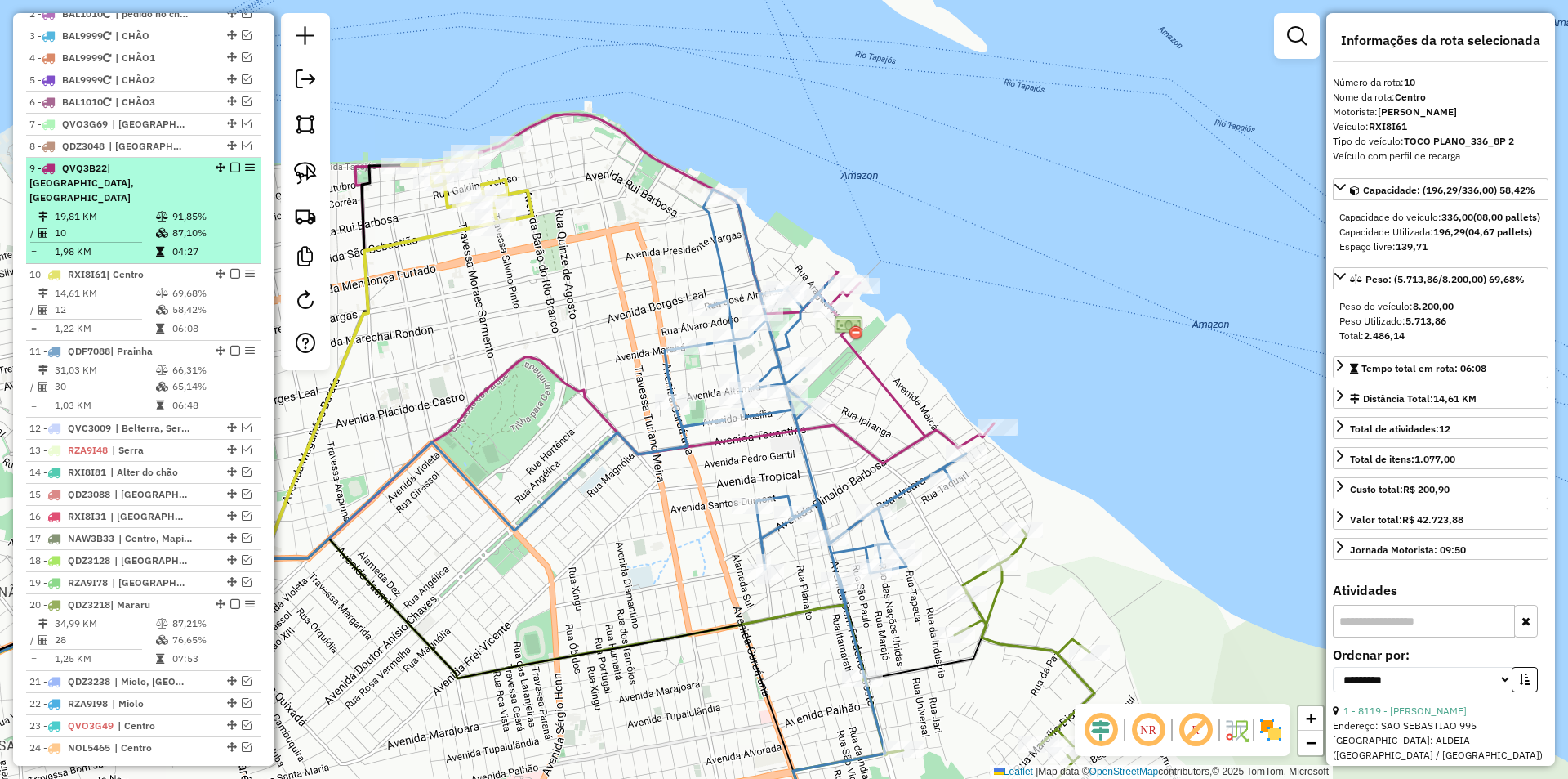
click at [230, 172] on em at bounding box center [235, 167] width 10 height 10
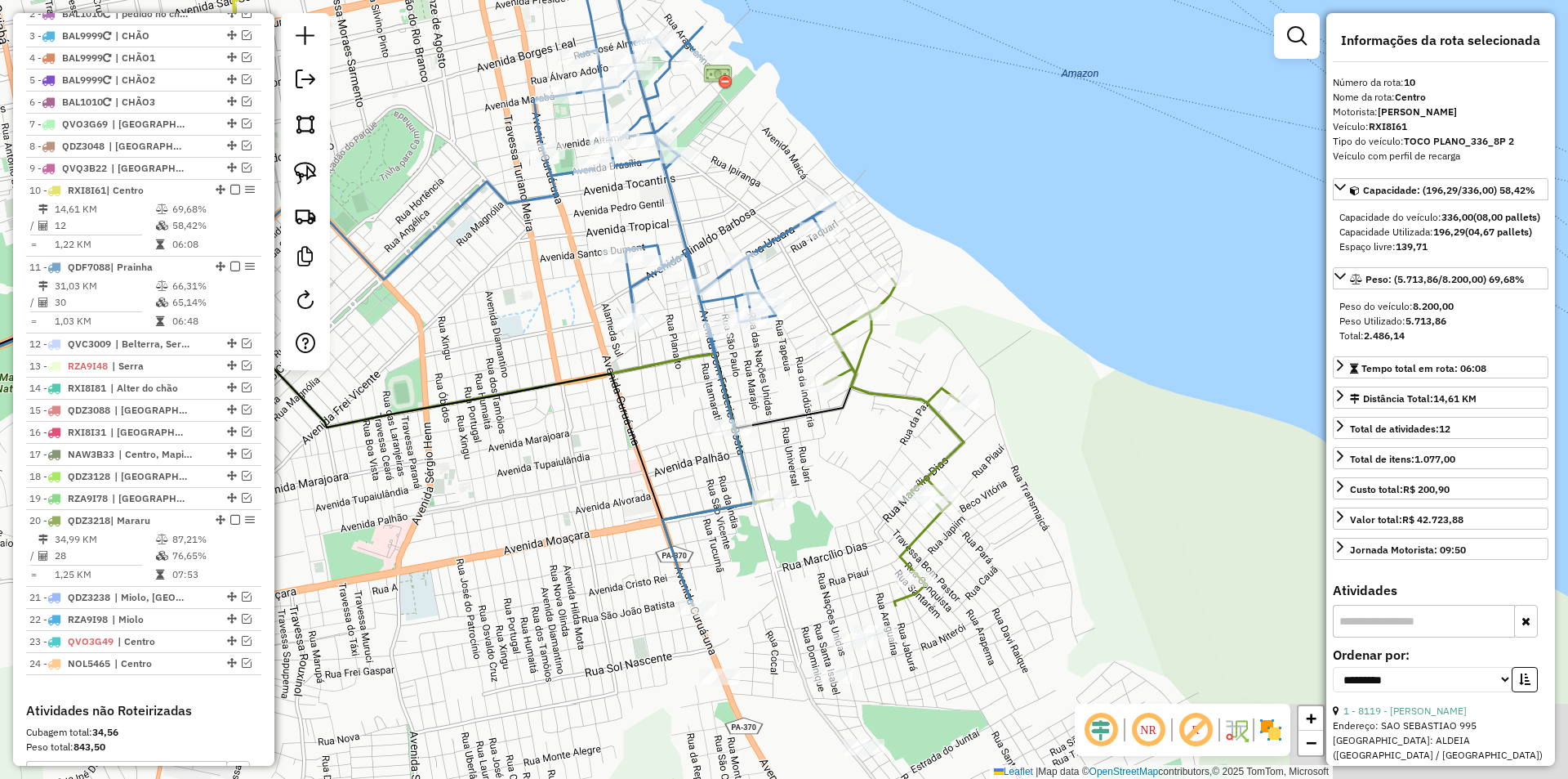
drag, startPoint x: 488, startPoint y: 377, endPoint x: 349, endPoint y: 111, distance: 300.1
click at [349, 111] on div "Janela de atendimento Grade de atendimento Capacidade Transportadoras Veículos …" at bounding box center [784, 389] width 1568 height 779
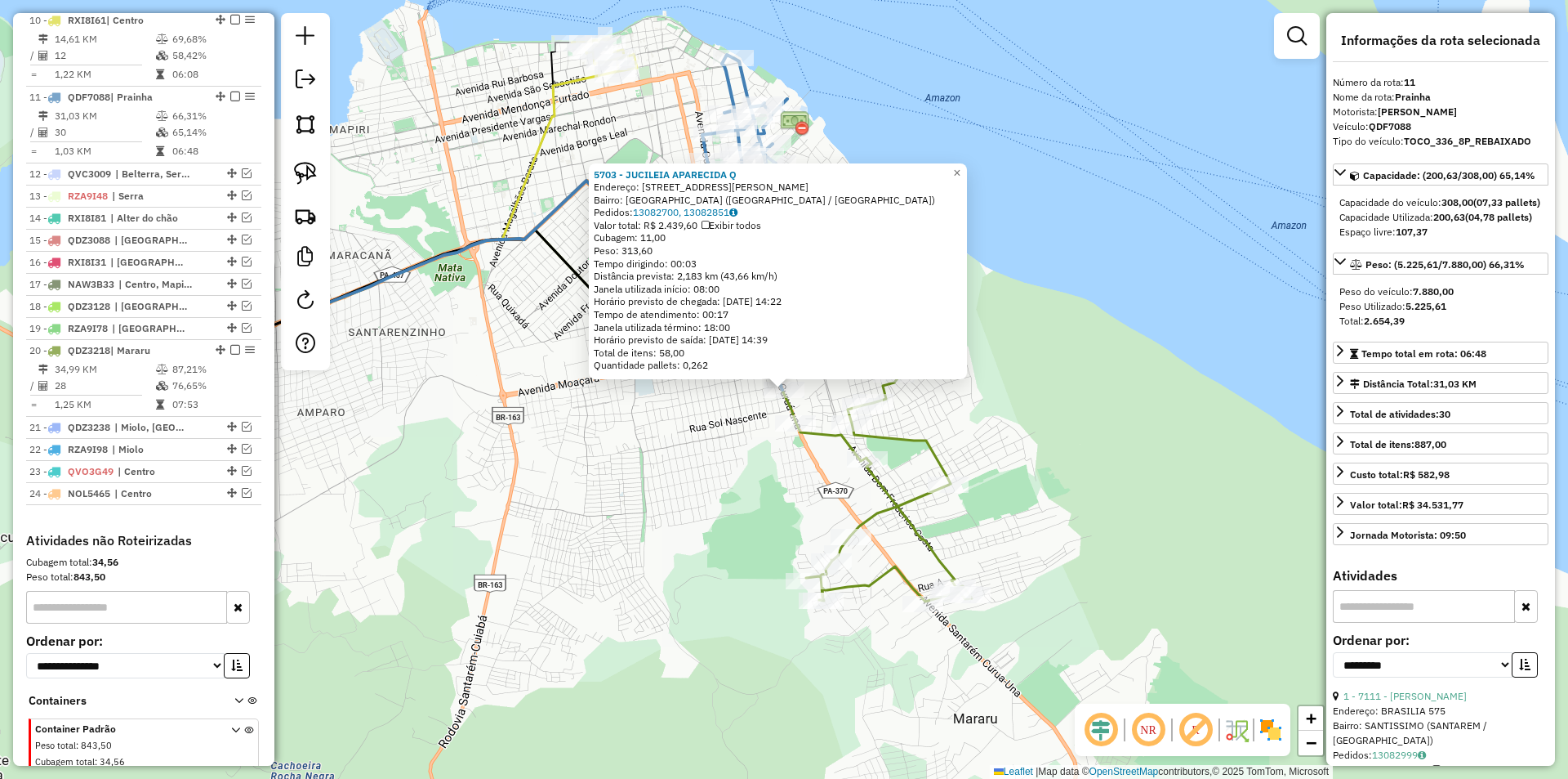
scroll to position [930, 0]
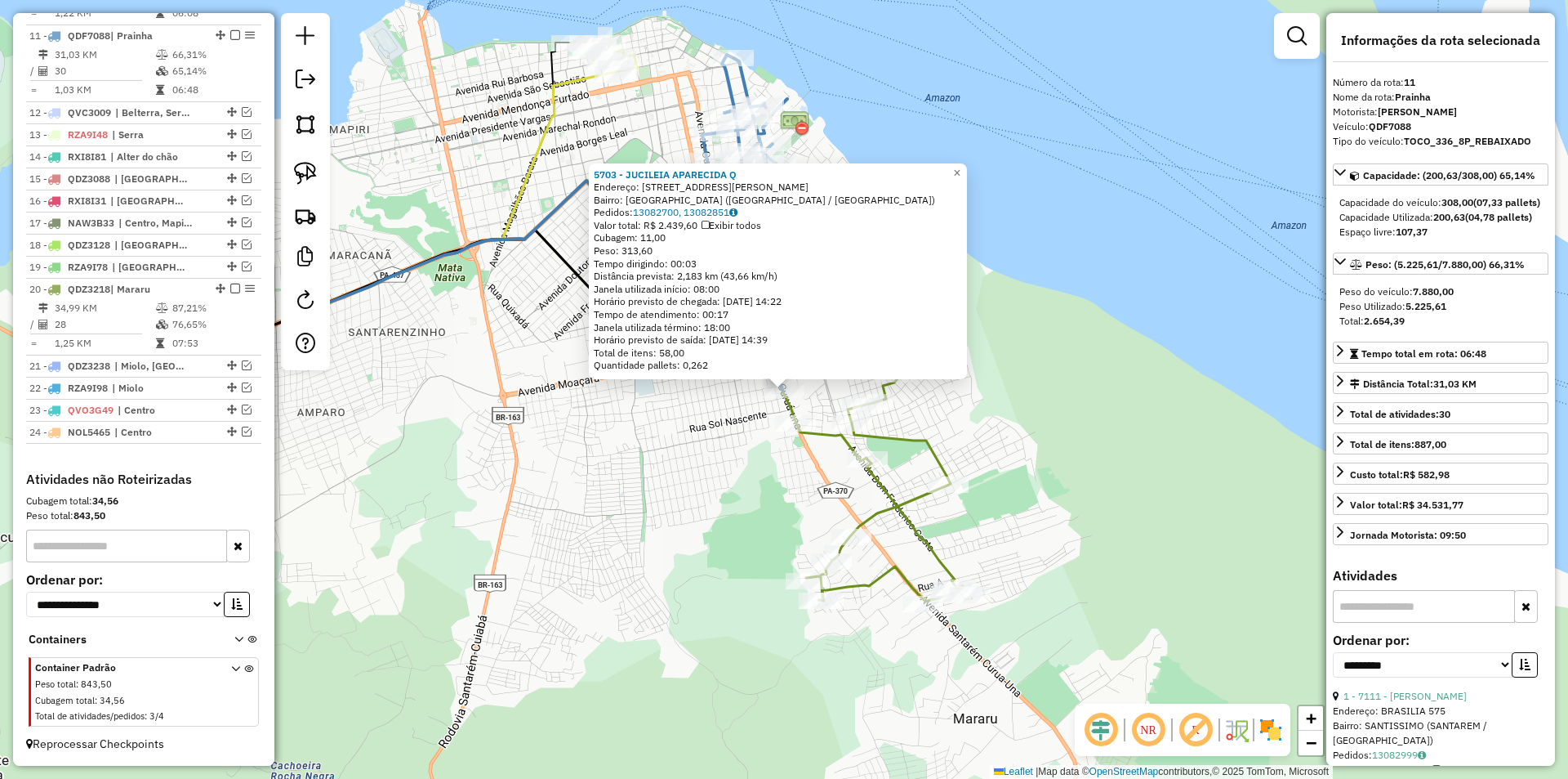
click at [763, 497] on div "Rota 11 - Placa QDF7088 5703 - JUCILEIA APARECIDA Q 5703 - JUCILEIA APARECIDA Q…" at bounding box center [784, 389] width 1568 height 779
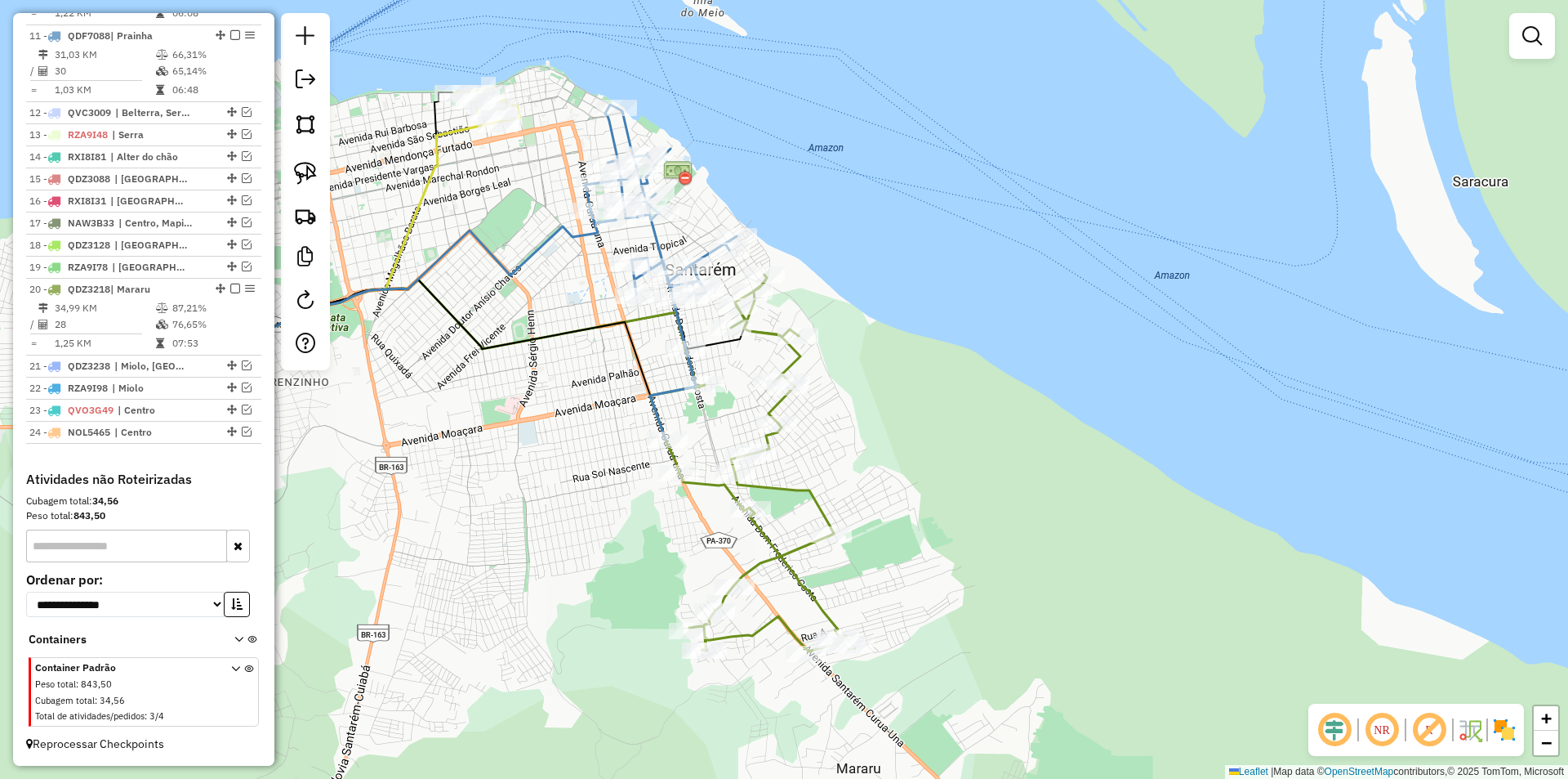
drag, startPoint x: 739, startPoint y: 498, endPoint x: 623, endPoint y: 548, distance: 126.3
click at [623, 548] on div "Janela de atendimento Grade de atendimento Capacidade Transportadoras Veículos …" at bounding box center [784, 389] width 1568 height 779
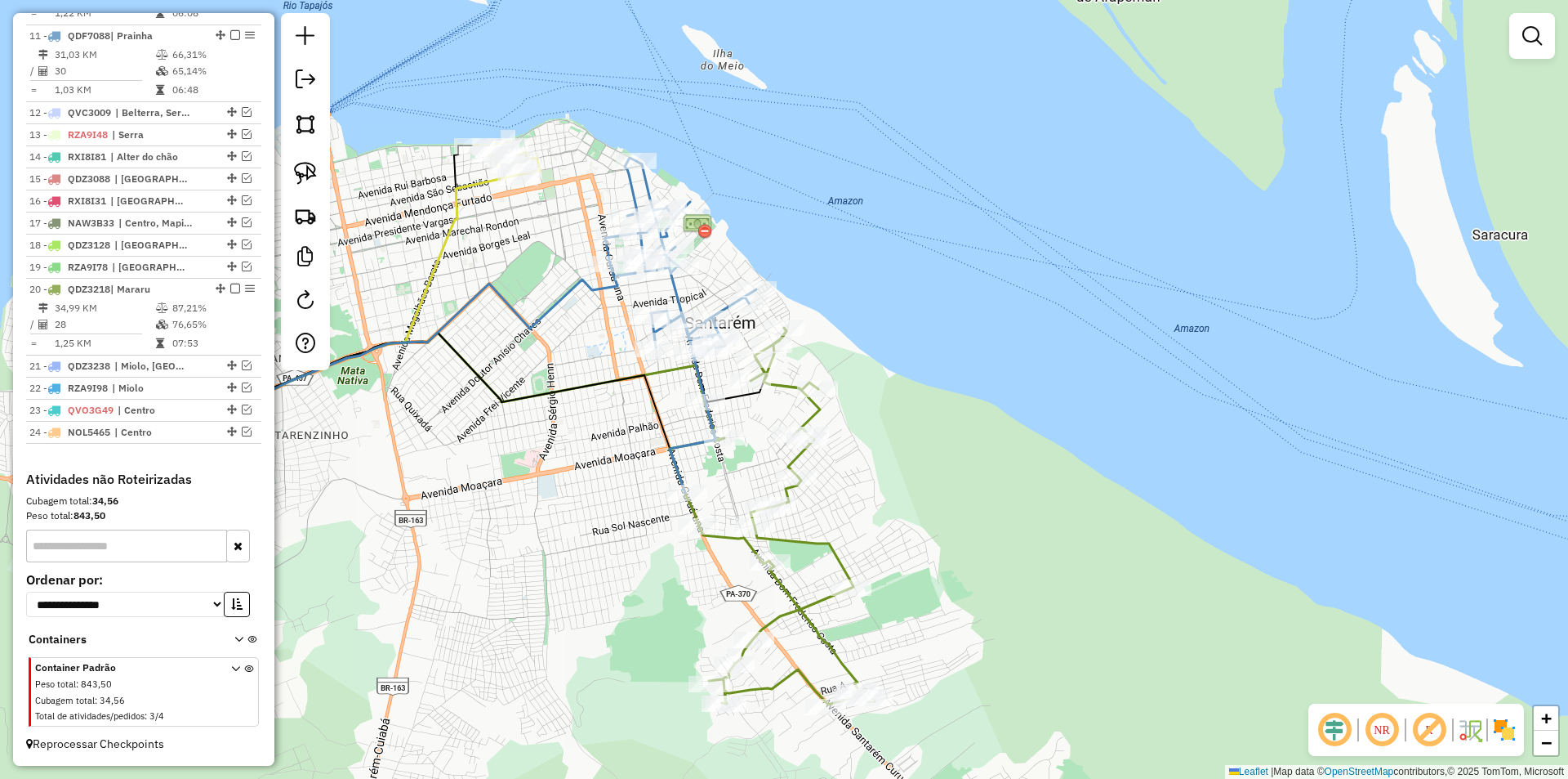
drag, startPoint x: 930, startPoint y: 366, endPoint x: 950, endPoint y: 424, distance: 61.4
click at [950, 424] on div "Janela de atendimento Grade de atendimento Capacidade Transportadoras Veículos …" at bounding box center [784, 389] width 1568 height 779
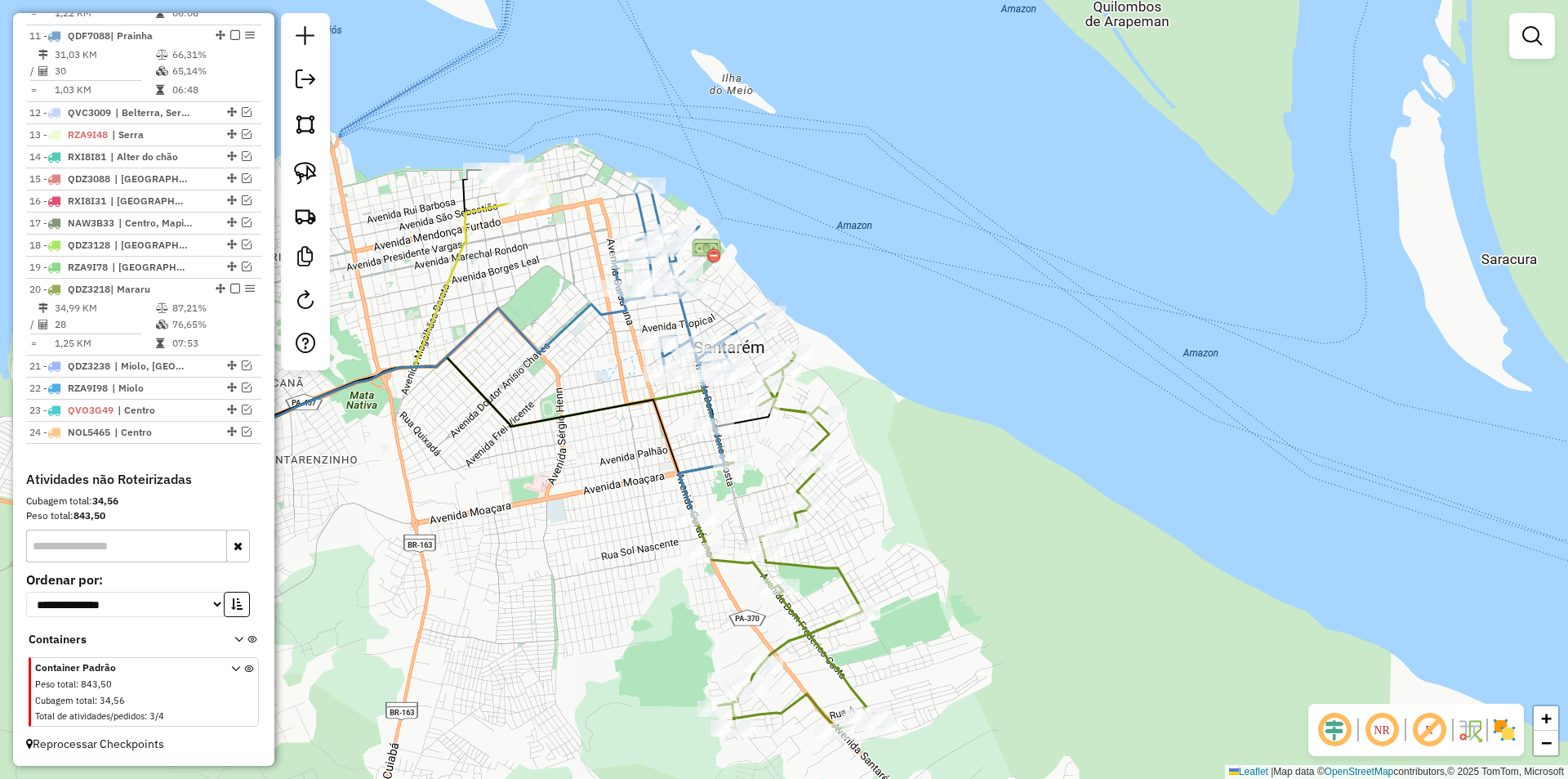
drag, startPoint x: 582, startPoint y: 516, endPoint x: 591, endPoint y: 538, distance: 23.8
click at [591, 538] on div "Janela de atendimento Grade de atendimento Capacidade Transportadoras Veículos …" at bounding box center [784, 389] width 1568 height 779
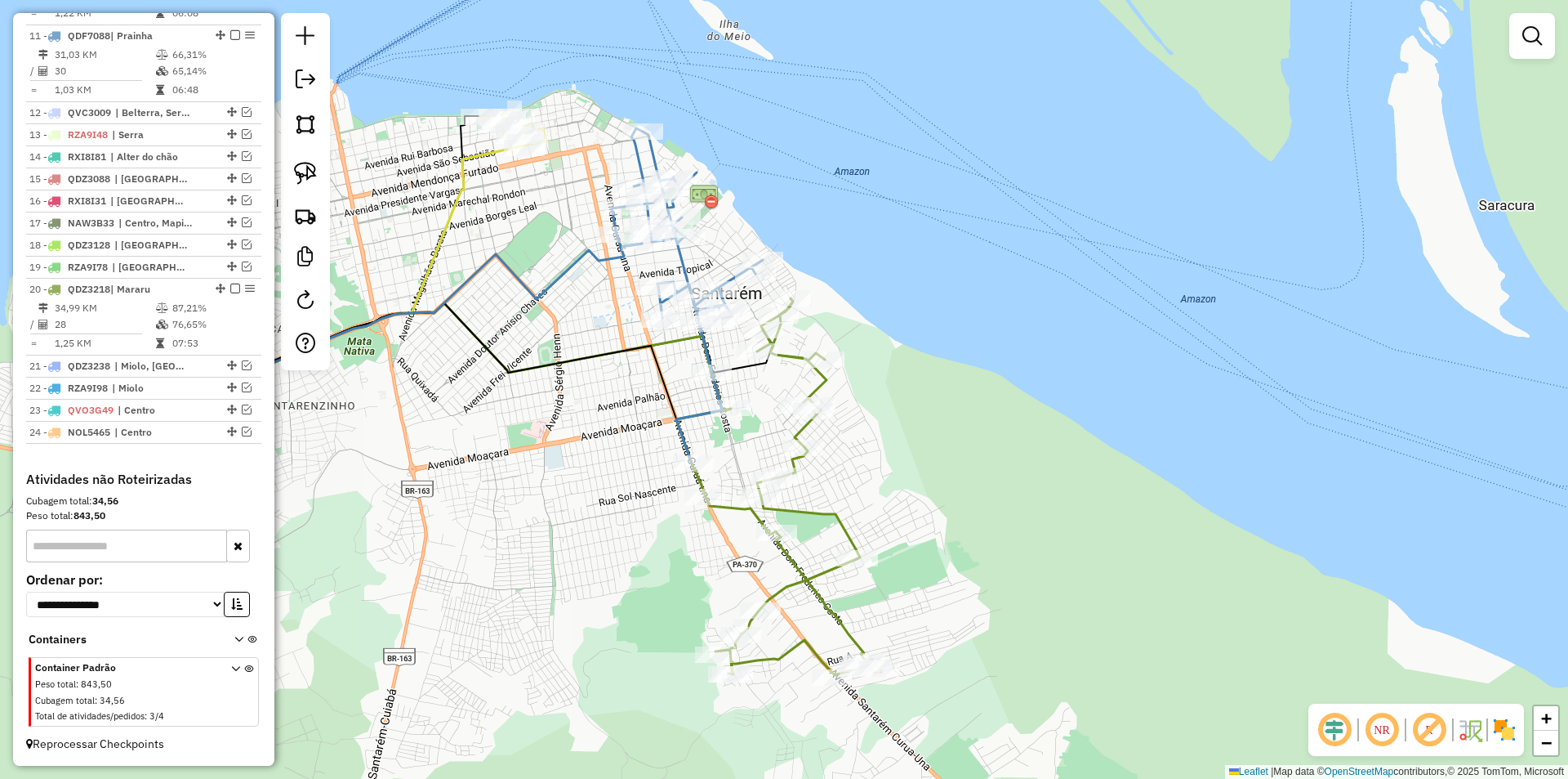
drag, startPoint x: 591, startPoint y: 538, endPoint x: 589, endPoint y: 483, distance: 55.0
click at [589, 483] on div "Janela de atendimento Grade de atendimento Capacidade Transportadoras Veículos …" at bounding box center [784, 389] width 1568 height 779
click at [702, 403] on div "Rota 20 - Placa QDZ3218 9652 - 51.333.902 CLAUDESSI Janela de atendimento Grade…" at bounding box center [784, 389] width 1568 height 779
select select "**********"
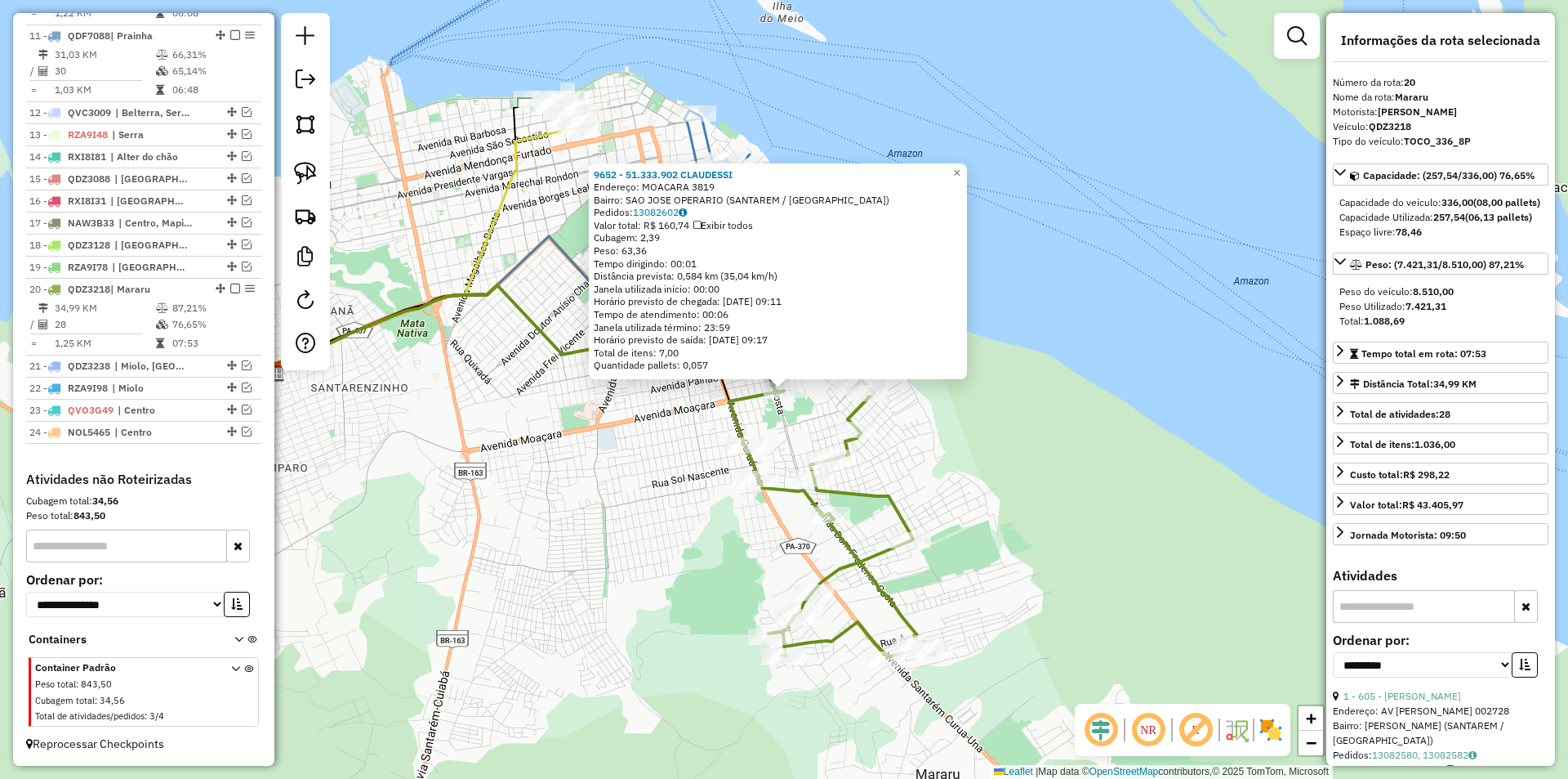
click at [529, 136] on icon at bounding box center [427, 249] width 302 height 244
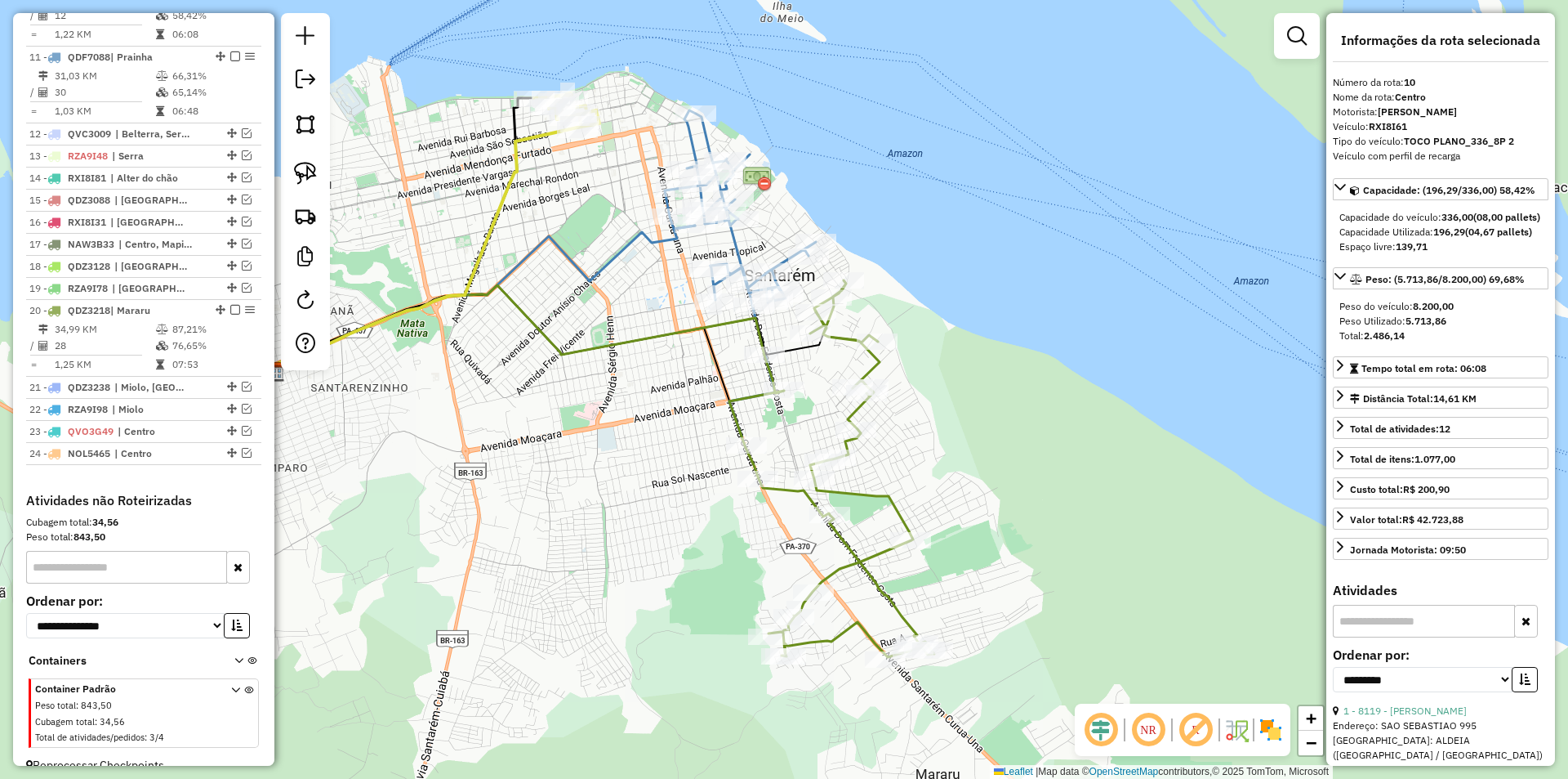
scroll to position [866, 0]
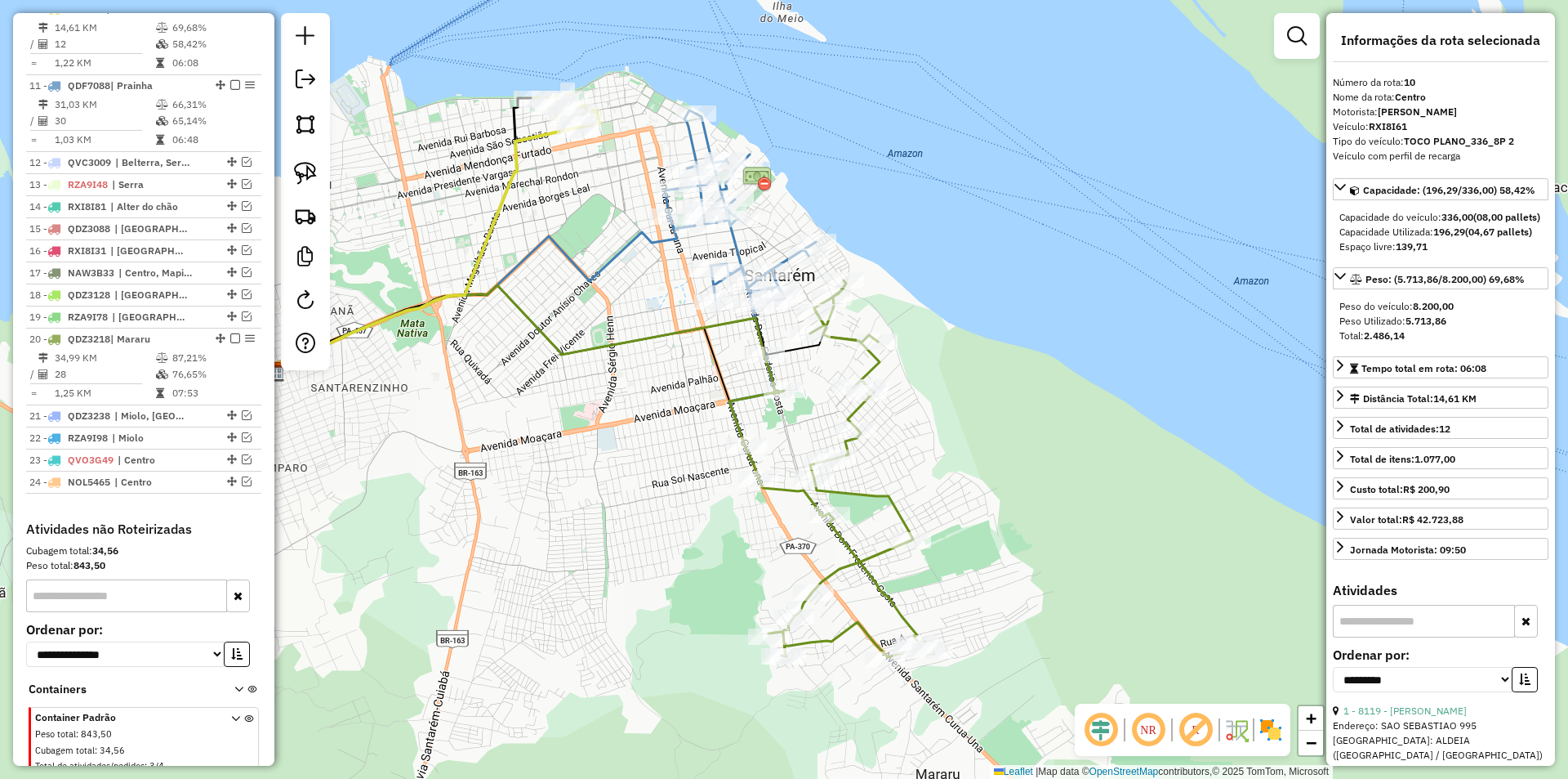
click at [777, 380] on icon at bounding box center [832, 468] width 205 height 376
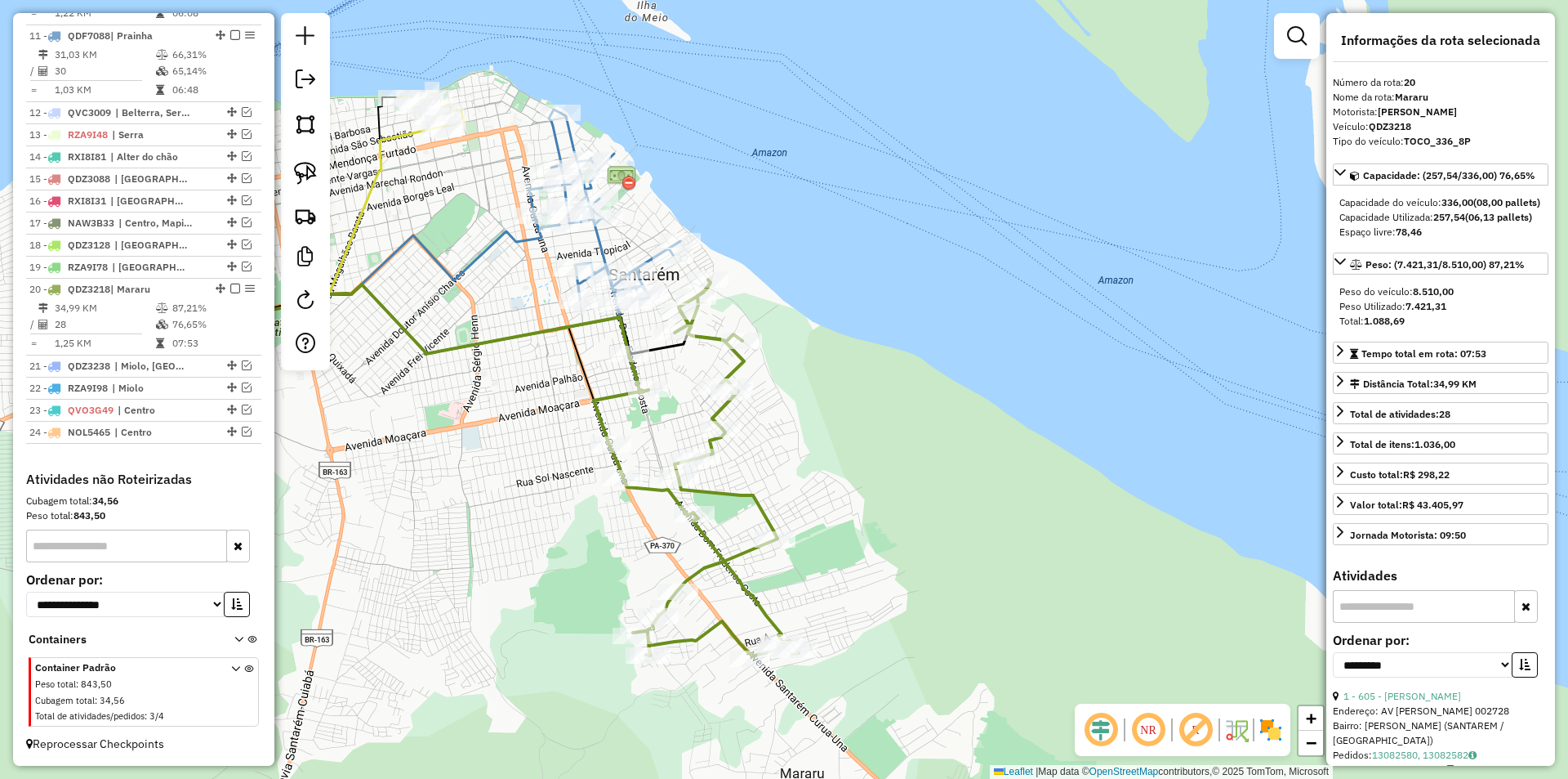
drag, startPoint x: 580, startPoint y: 229, endPoint x: 445, endPoint y: 232, distance: 135.0
click at [445, 232] on div "Janela de atendimento Grade de atendimento Capacidade Transportadoras Veículos …" at bounding box center [784, 389] width 1568 height 779
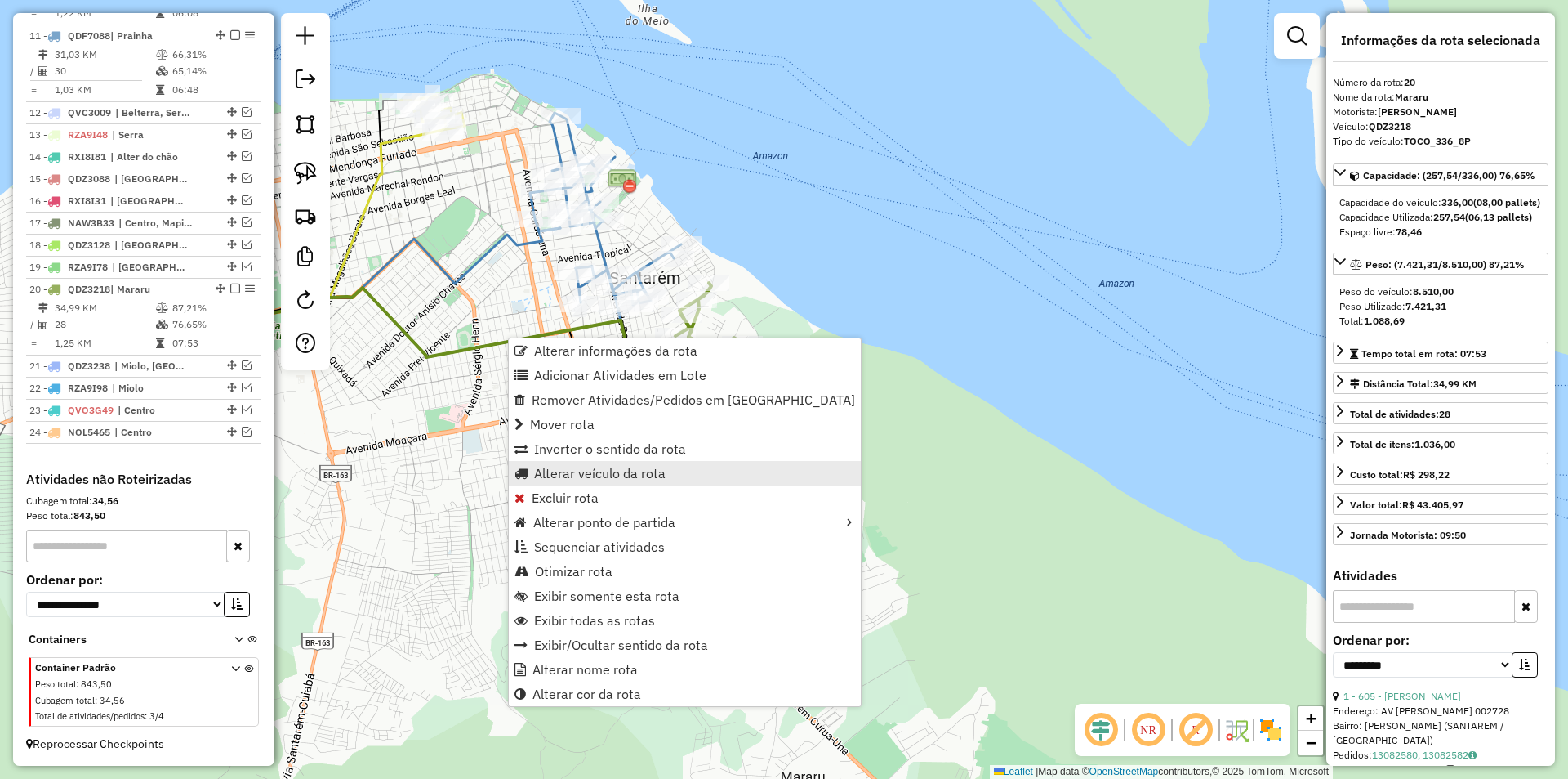
click at [682, 479] on link "Alterar veículo da rota" at bounding box center [684, 472] width 352 height 24
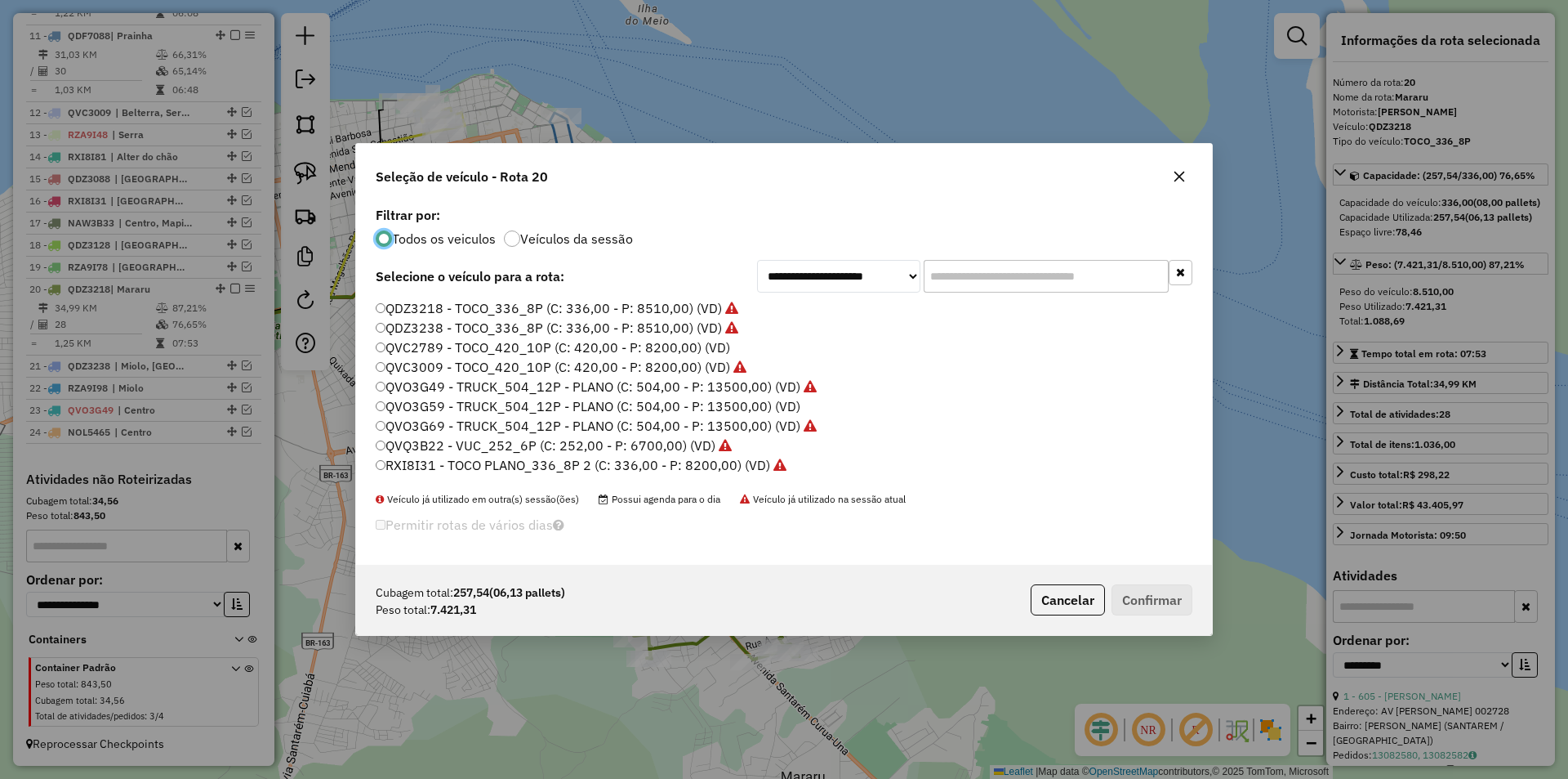
scroll to position [487, 0]
click at [498, 365] on label "RXI8I61 - TOCO PLANO_336_8P 2 (C: 336,00 - P: 8200,00) (VD)" at bounding box center [581, 370] width 411 height 20
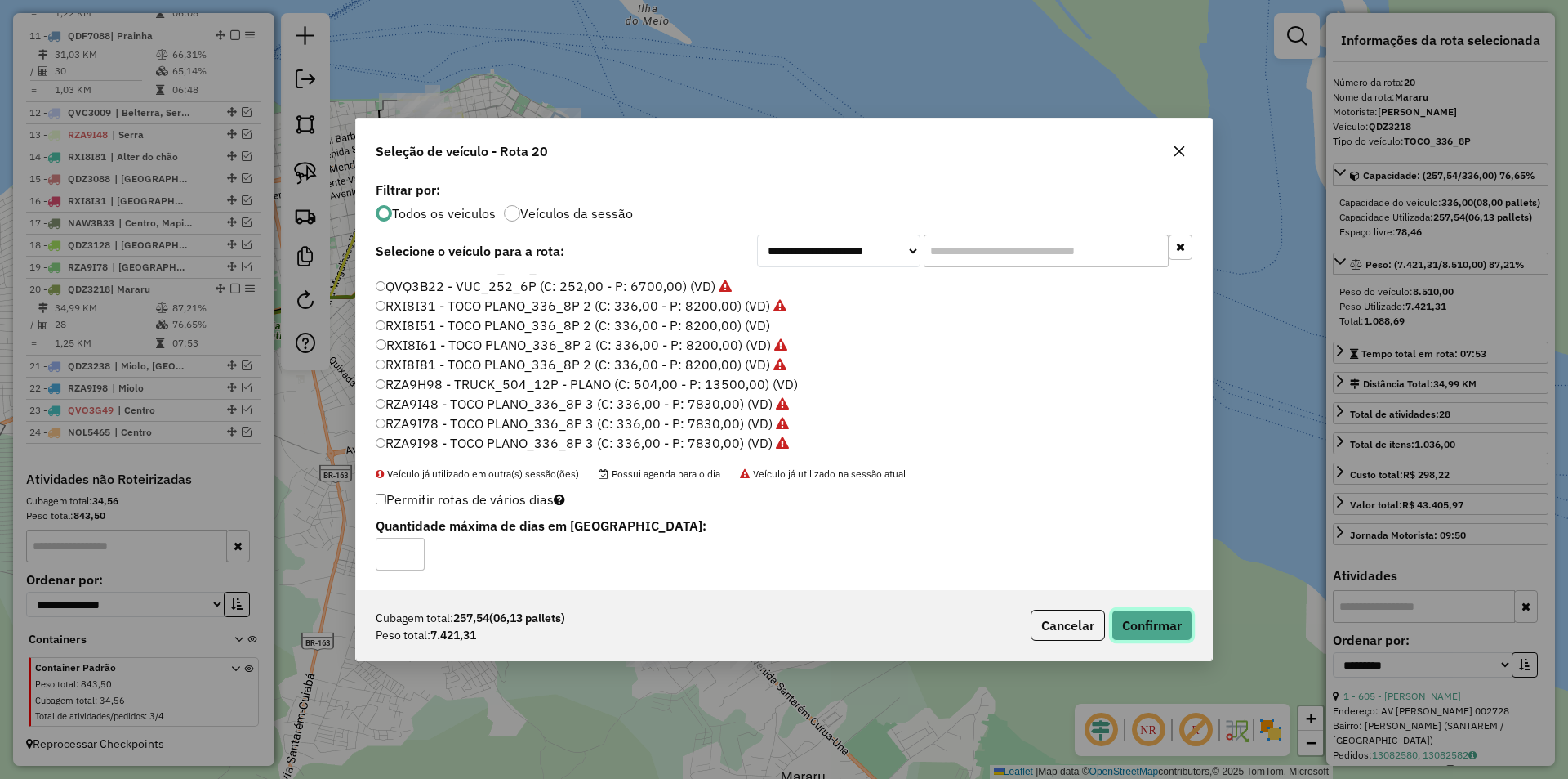
click at [1178, 618] on button "Confirmar" at bounding box center [1151, 625] width 81 height 31
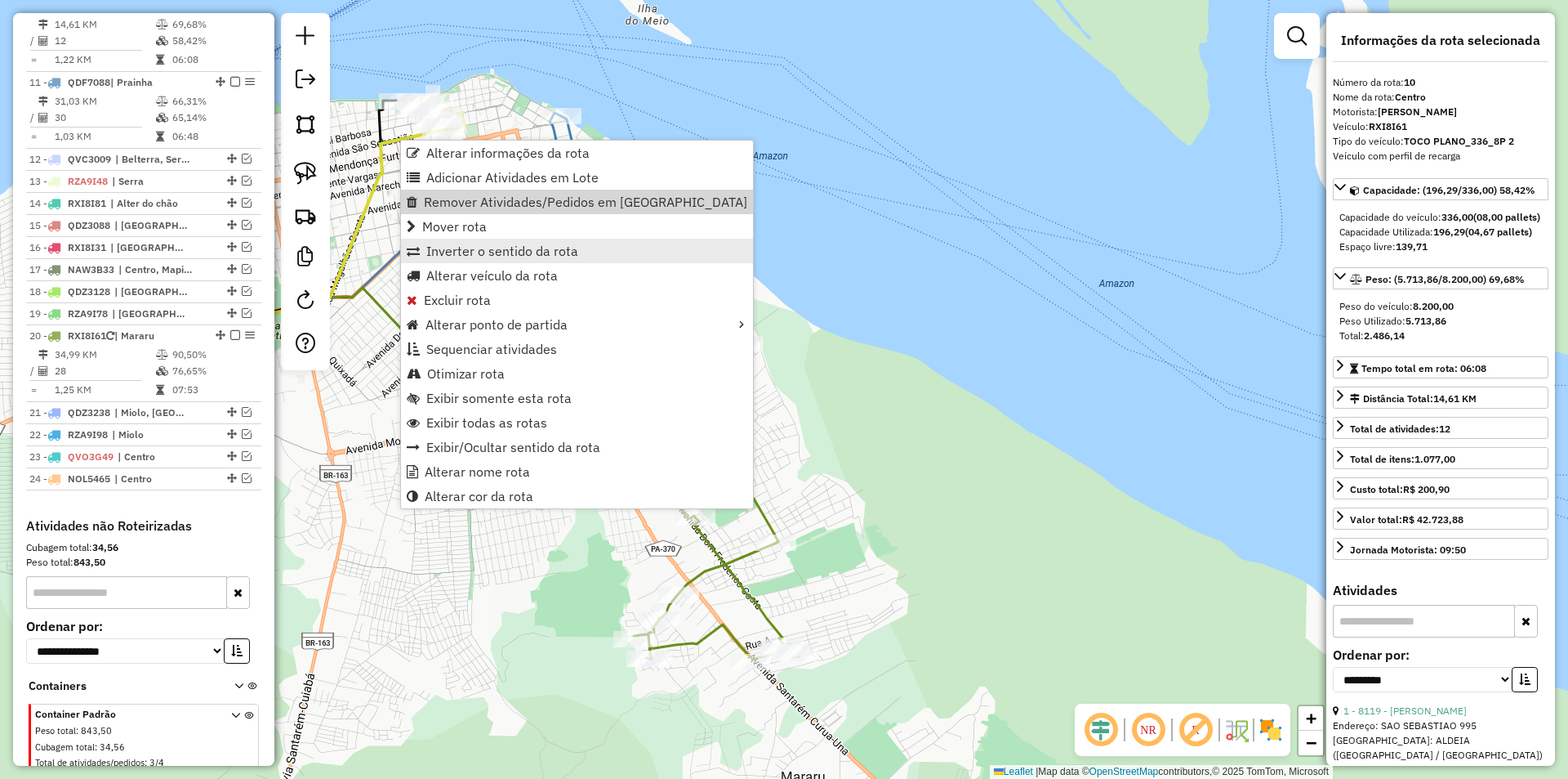
scroll to position [866, 0]
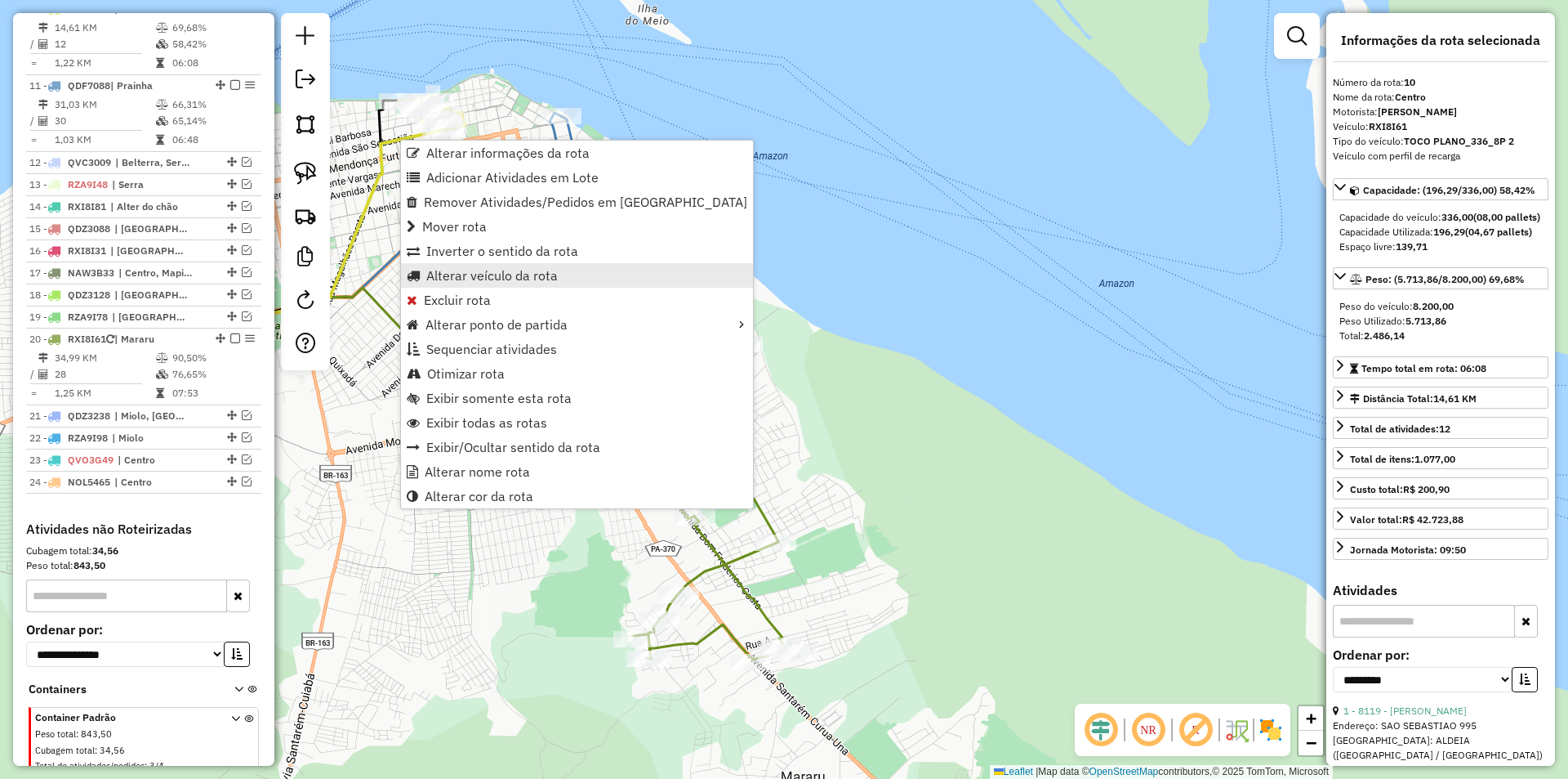
click at [439, 279] on span "Alterar veículo da rota" at bounding box center [491, 275] width 131 height 13
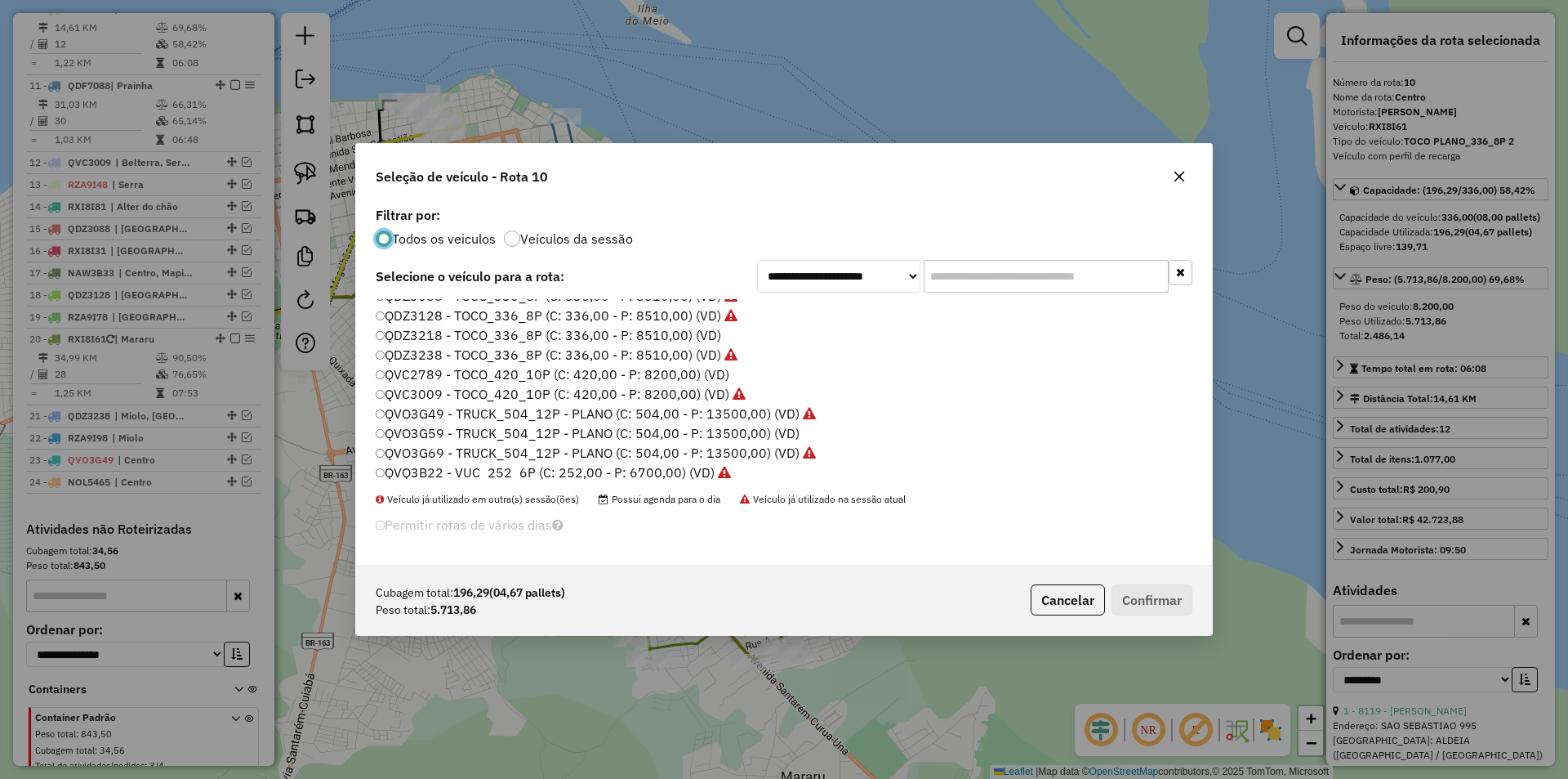
scroll to position [326, 0]
click at [441, 335] on label "QDZ3218 - TOCO_336_8P (C: 336,00 - P: 8510,00) (VD)" at bounding box center [548, 335] width 345 height 20
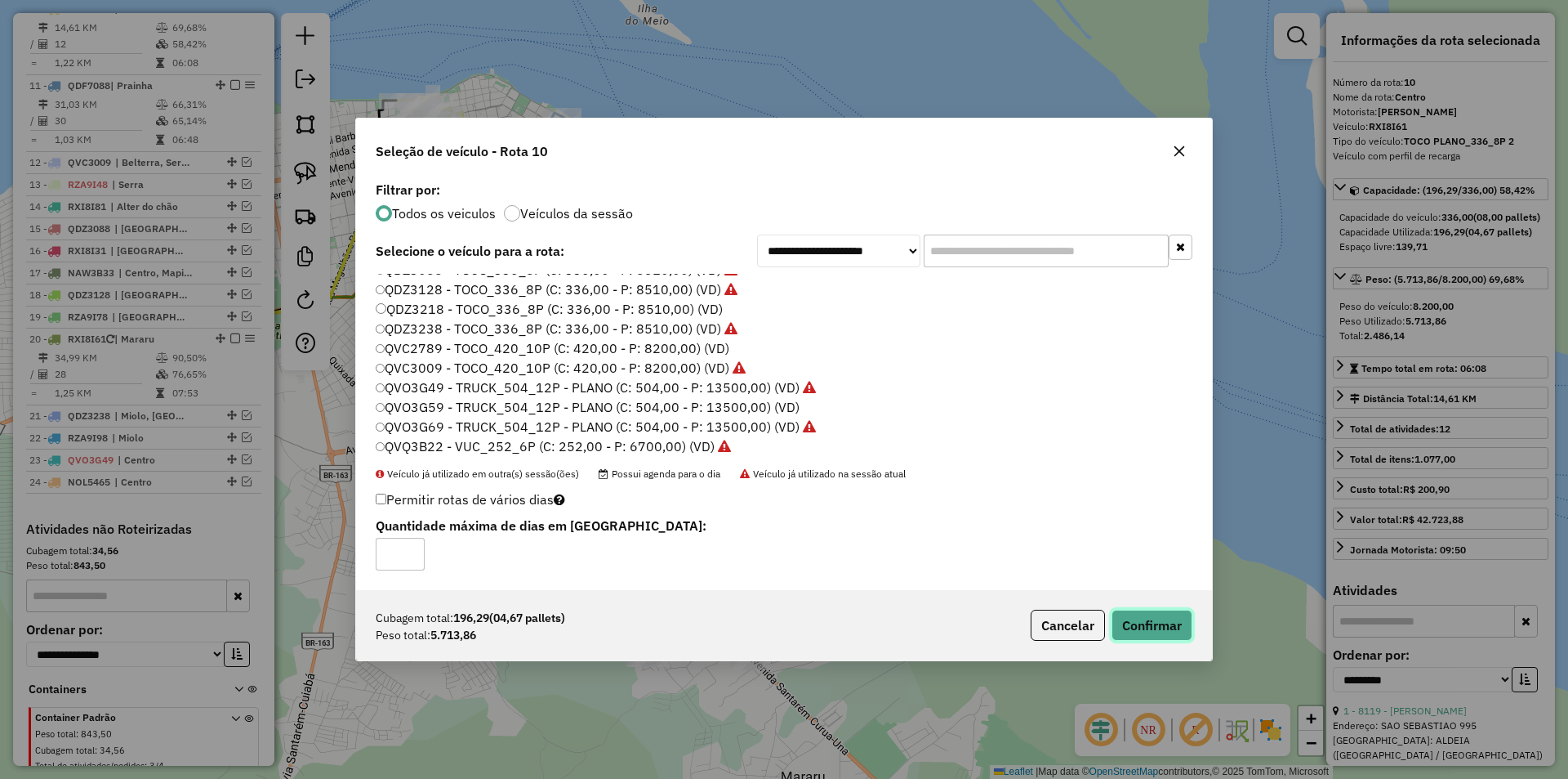
click at [1150, 620] on button "Confirmar" at bounding box center [1151, 625] width 81 height 31
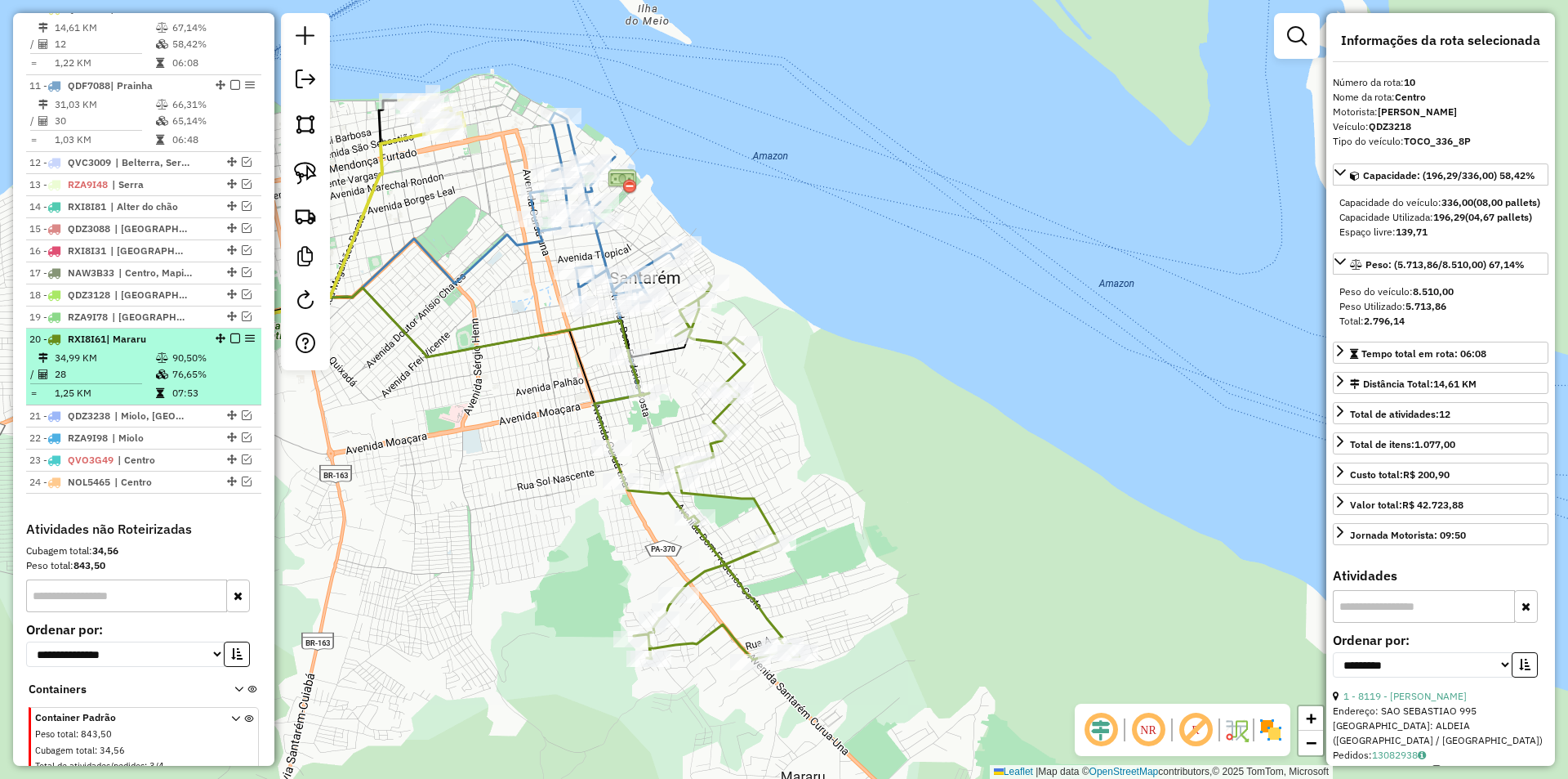
click at [232, 343] on em at bounding box center [235, 338] width 10 height 10
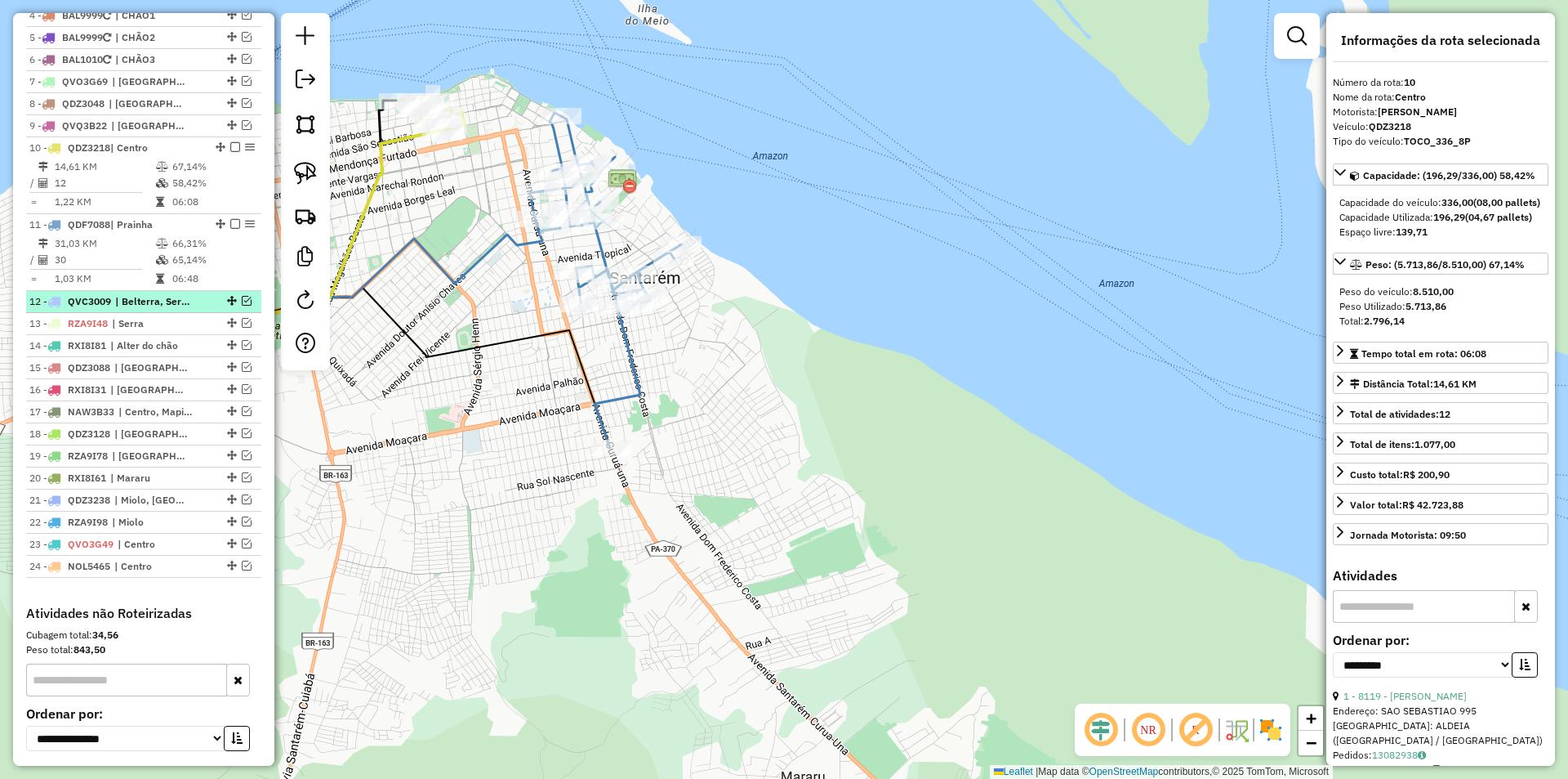
scroll to position [703, 0]
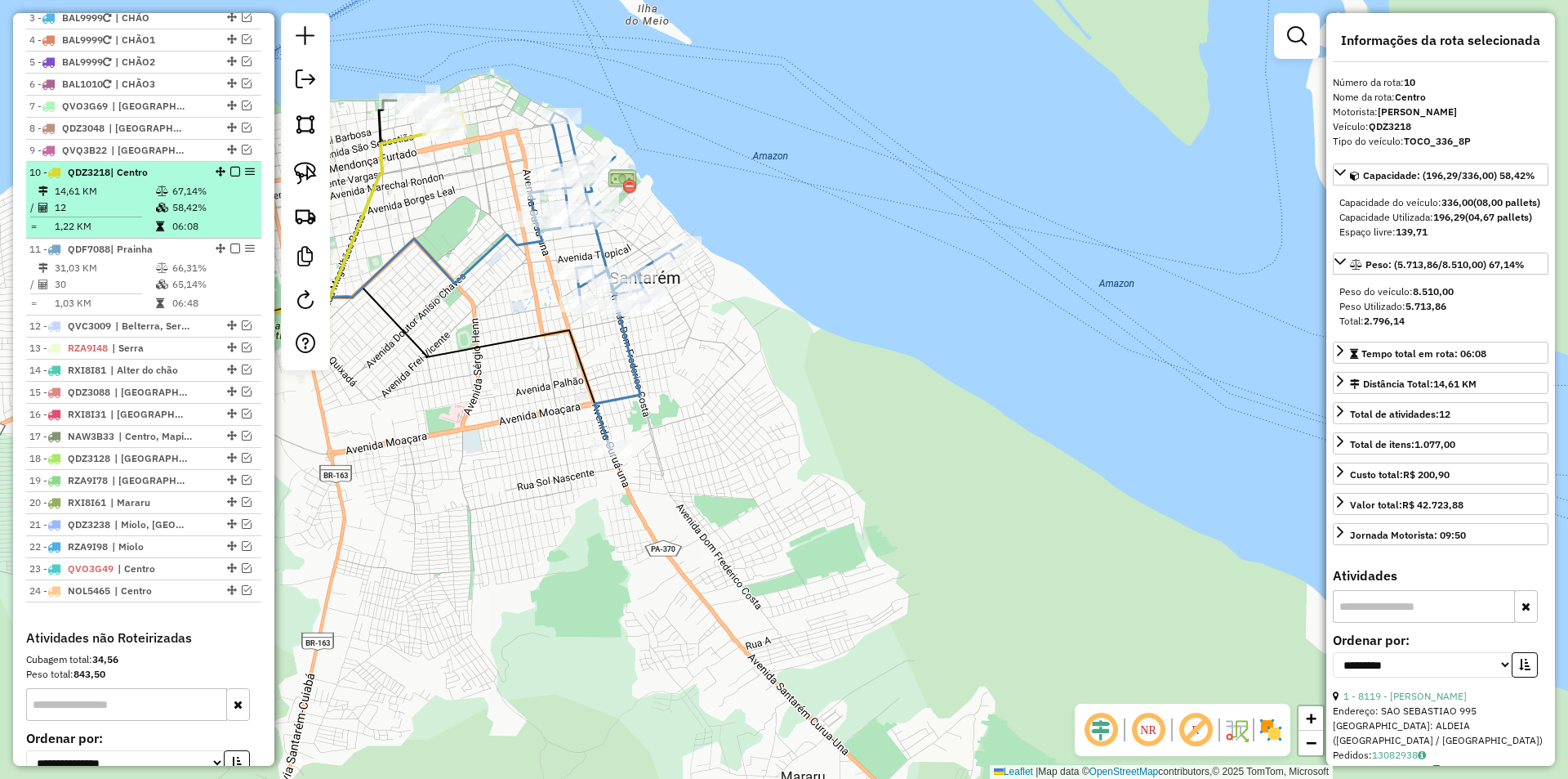
click at [230, 177] on em at bounding box center [235, 171] width 10 height 10
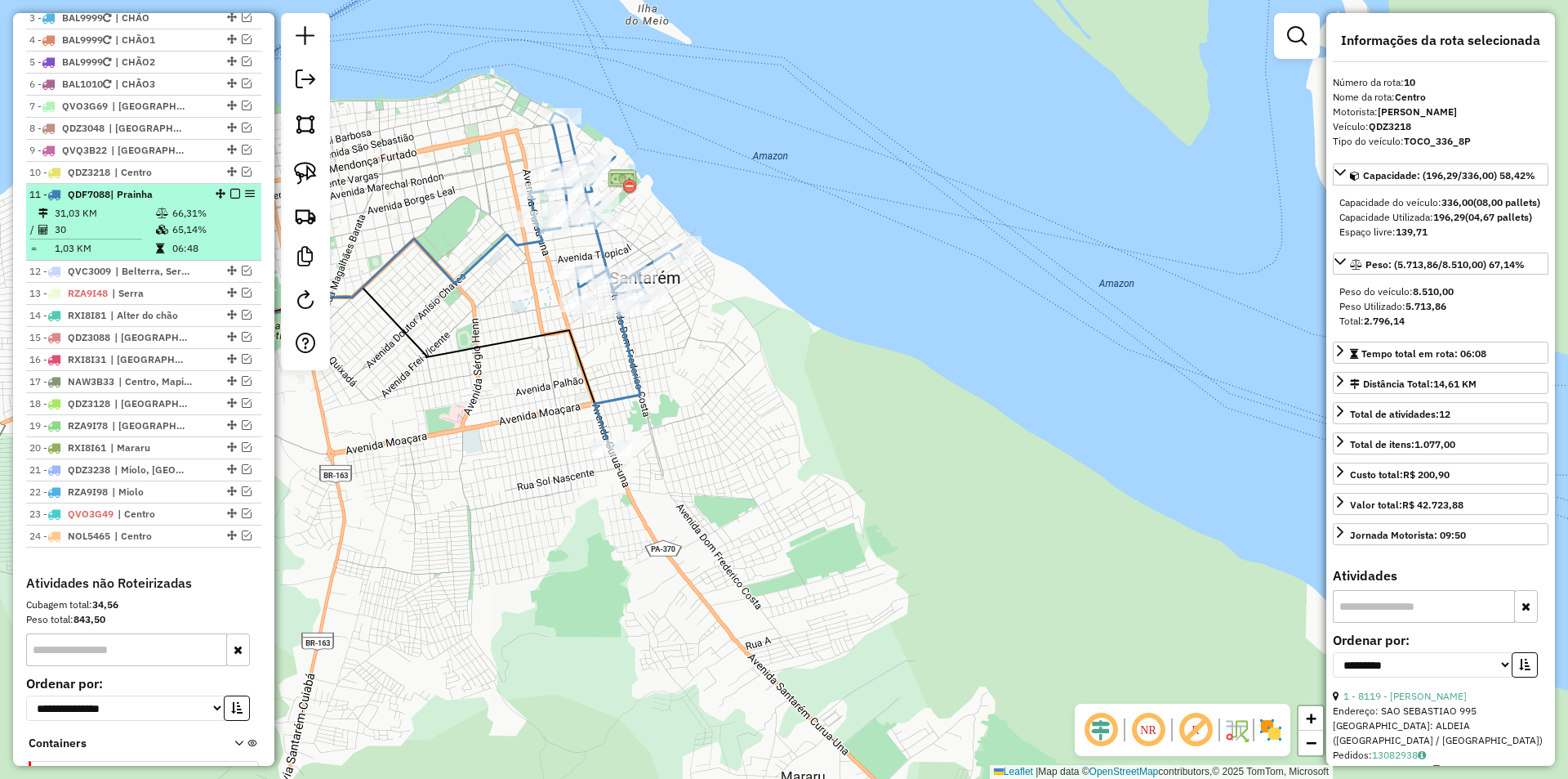
click at [231, 218] on li "11 - QDF7088 | Prainha 31,03 KM 66,31% / 30 65,14% = 1,03 KM 06:48" at bounding box center [144, 222] width 236 height 77
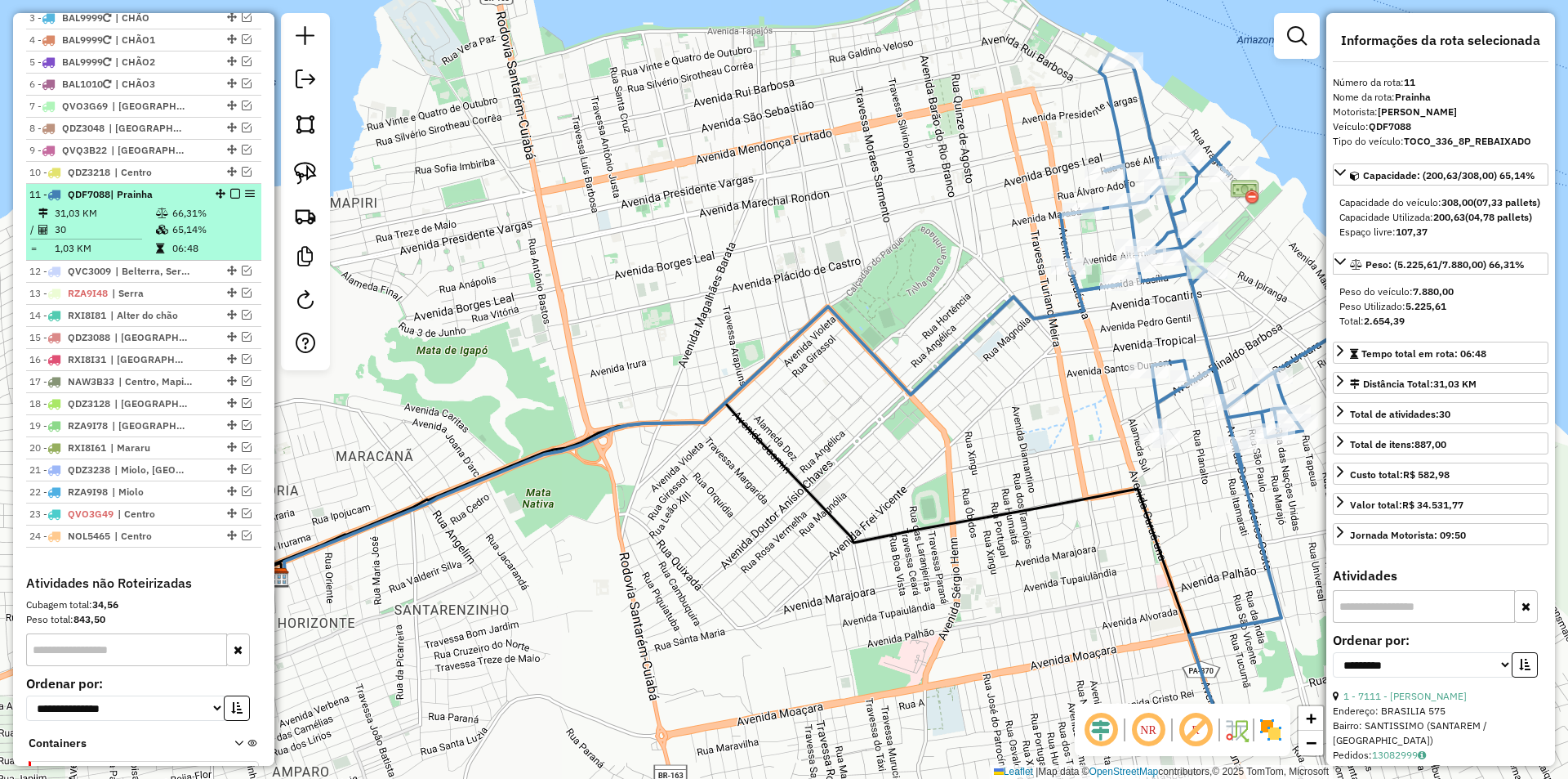
click at [231, 199] on em at bounding box center [235, 193] width 10 height 10
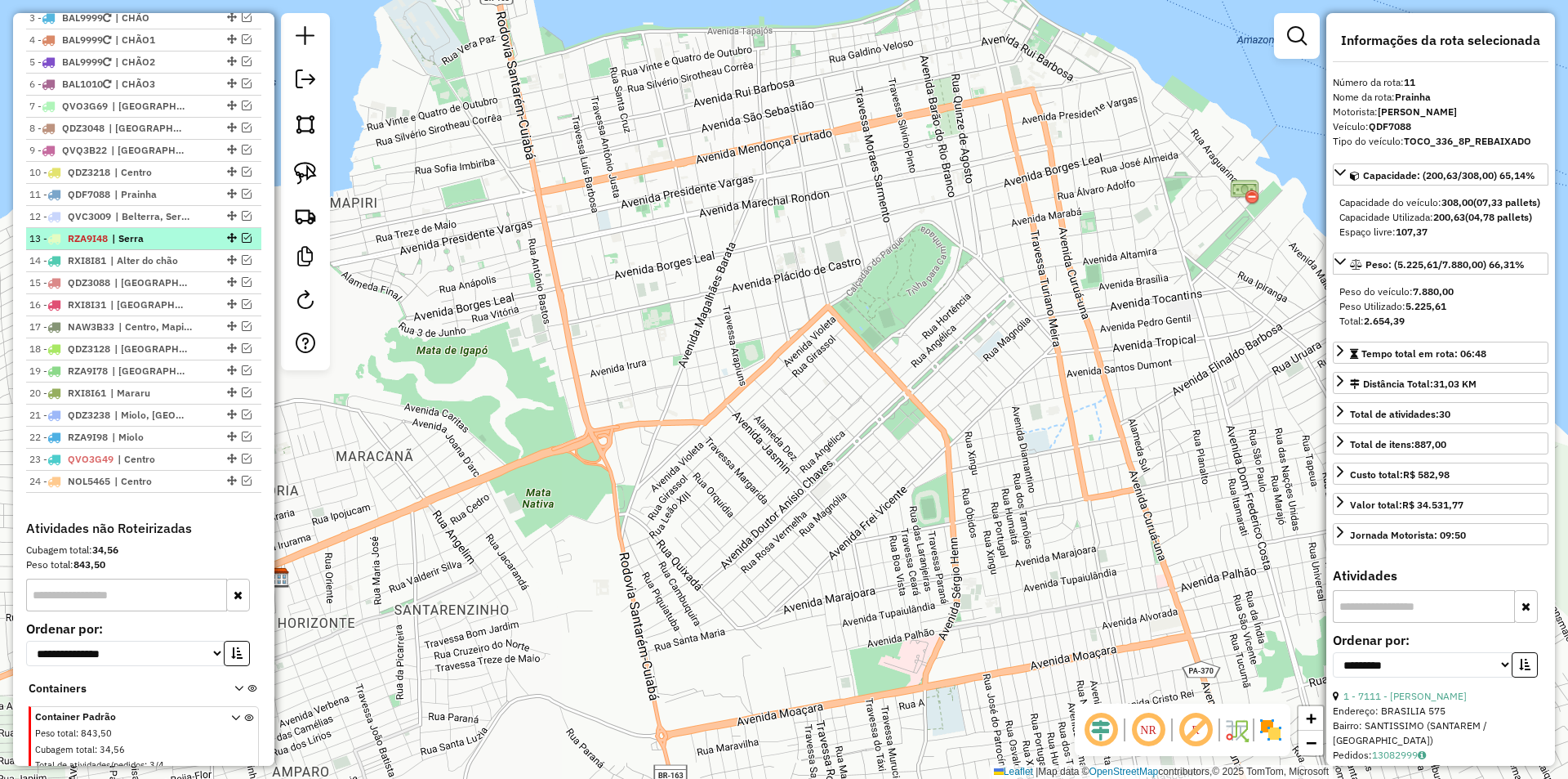
click at [244, 243] on em at bounding box center [247, 238] width 10 height 10
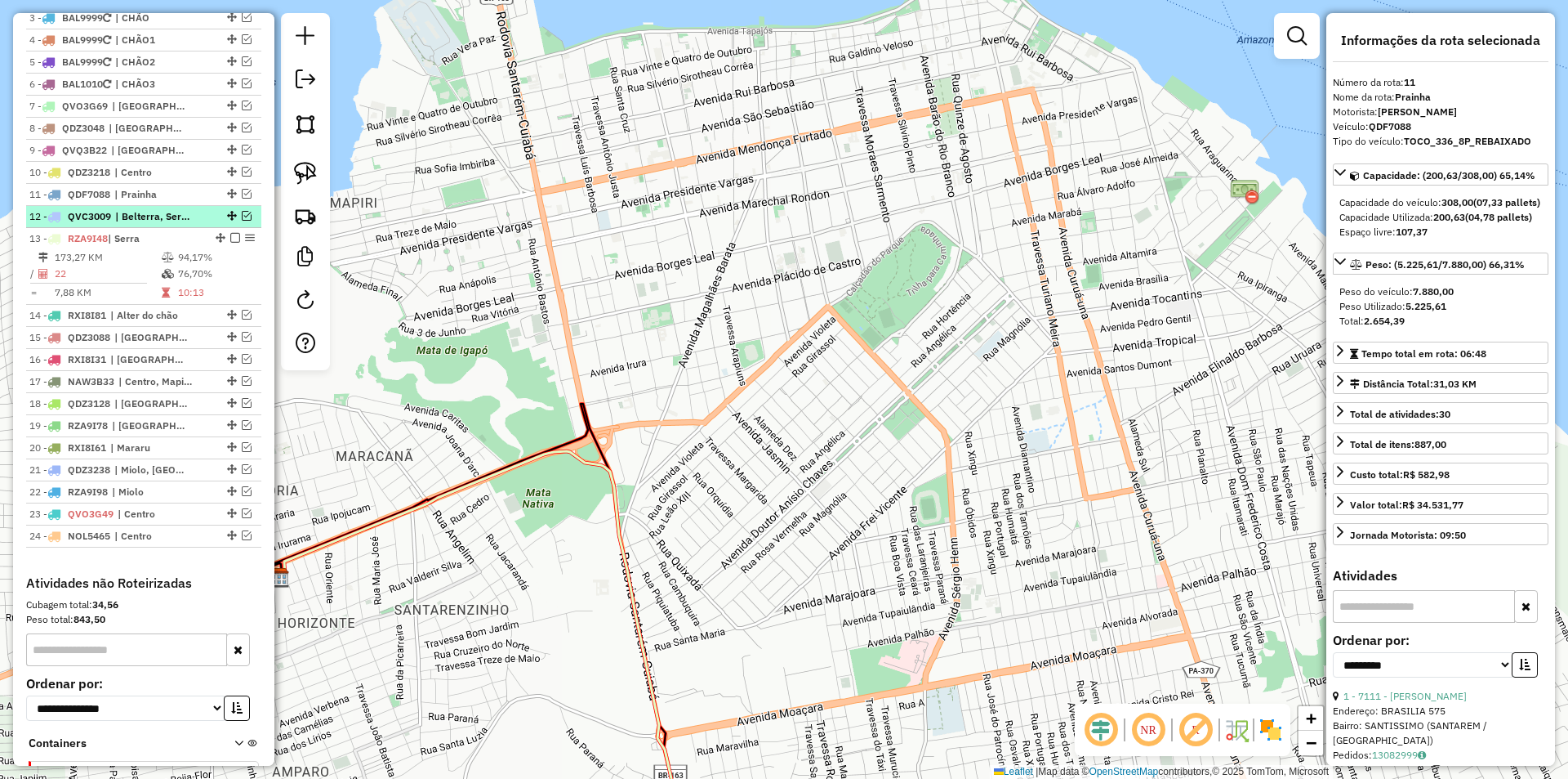
click at [245, 220] on em at bounding box center [247, 215] width 10 height 10
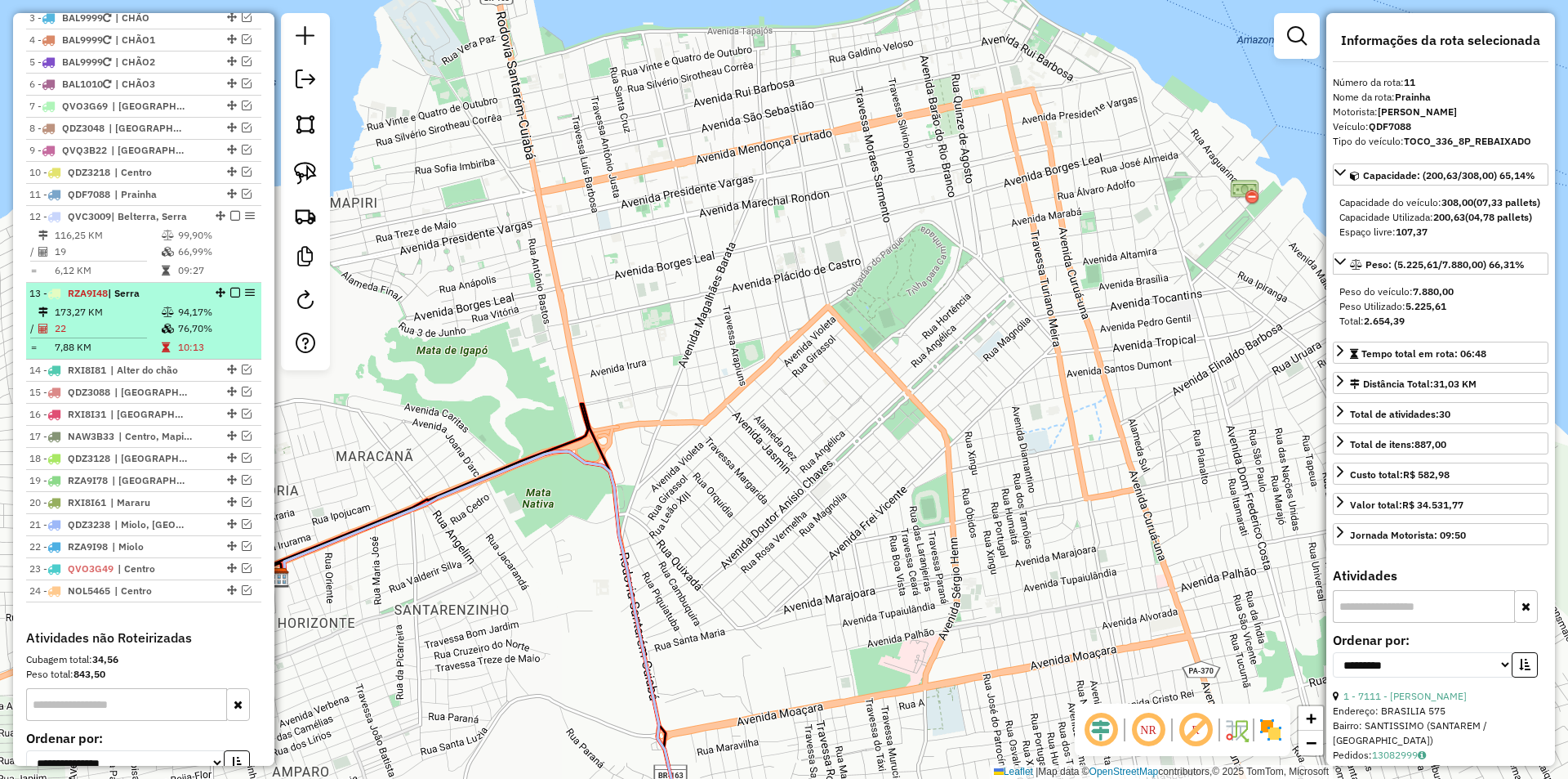
click at [225, 301] on div "13 - RZA9I48 | Serra" at bounding box center [143, 293] width 228 height 15
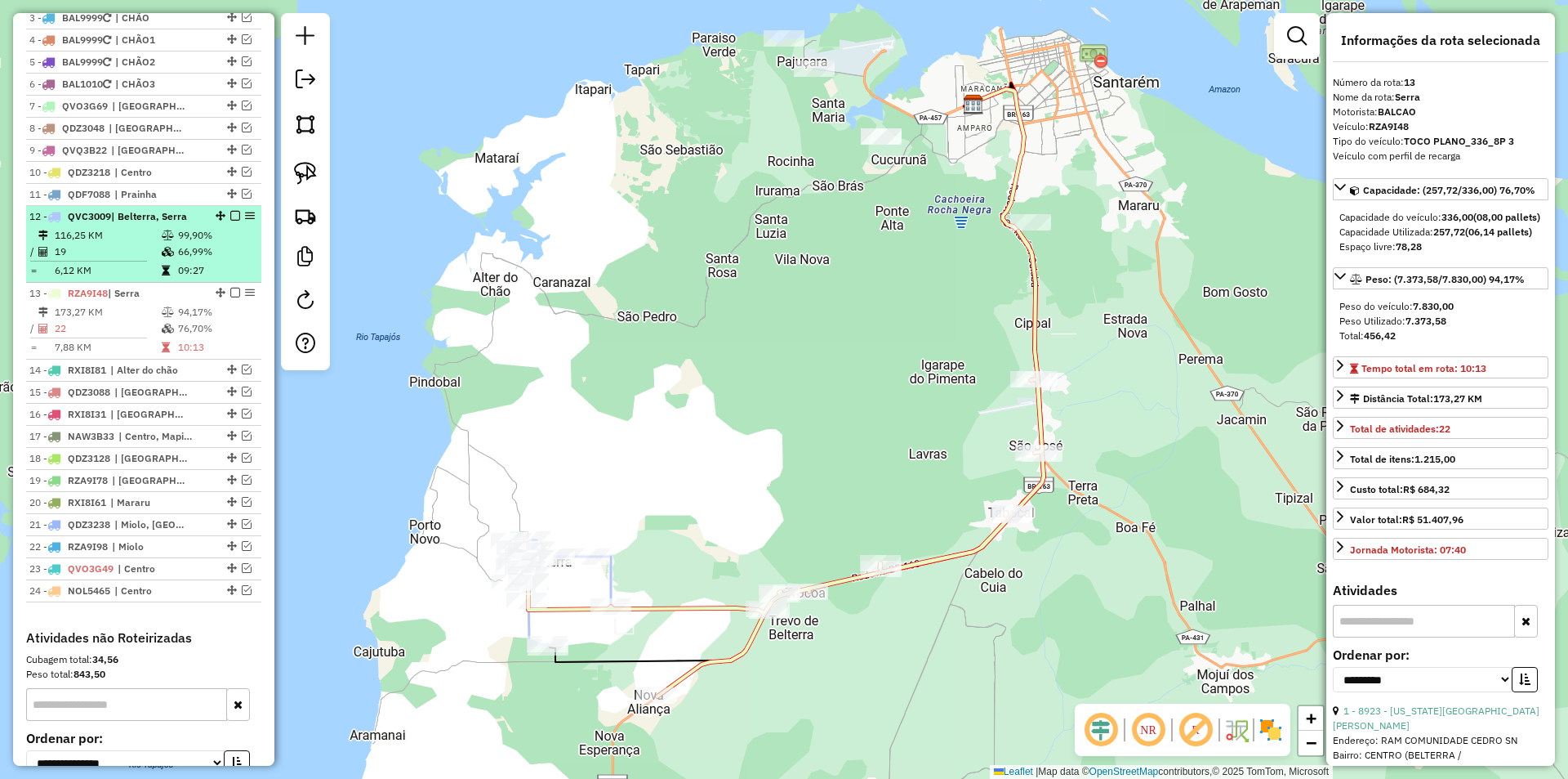
click at [242, 260] on td "66,99%" at bounding box center [217, 252] width 78 height 16
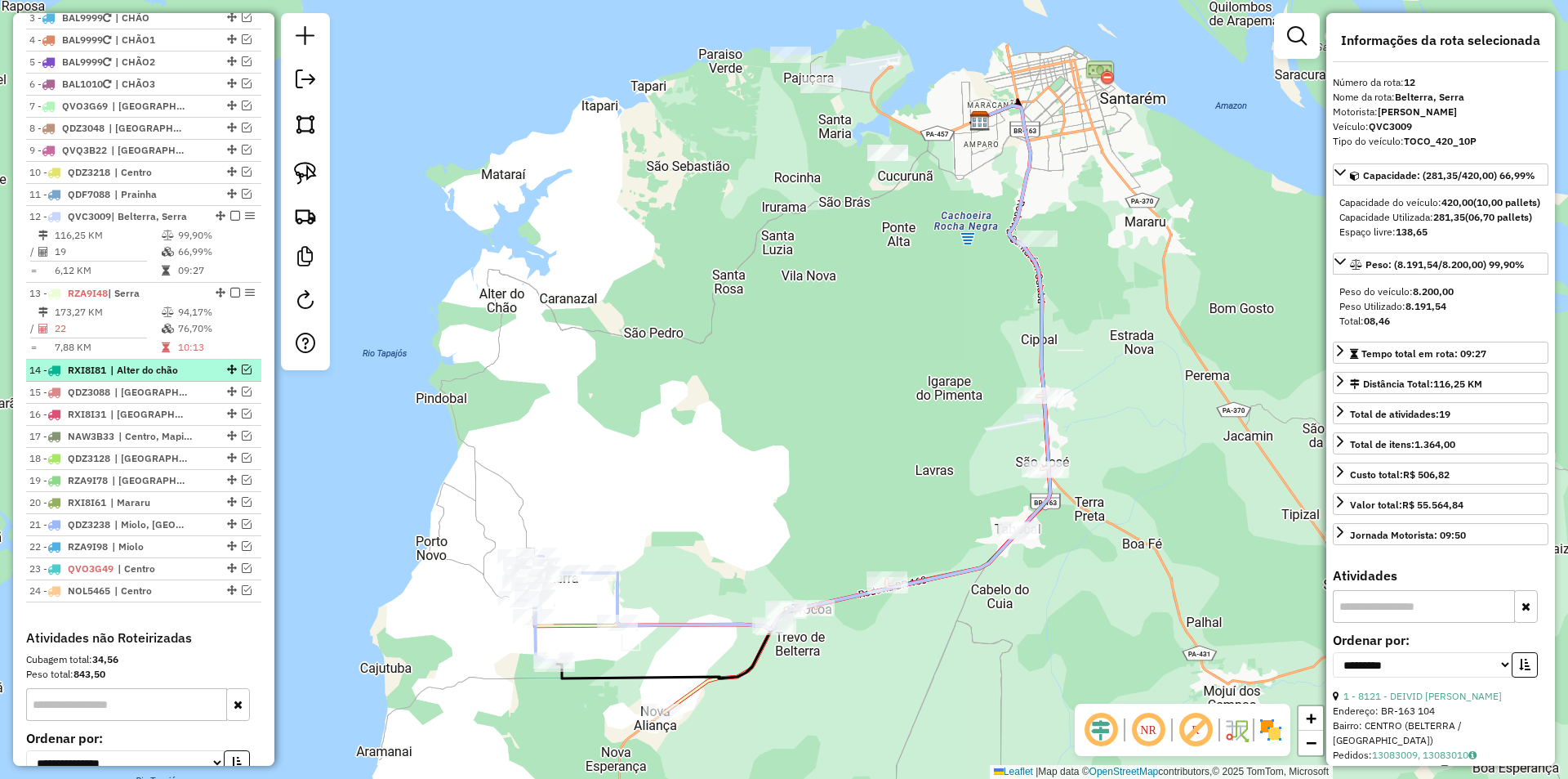
click at [244, 377] on div "14 - RXI8I81 | Alter do chão" at bounding box center [143, 370] width 228 height 15
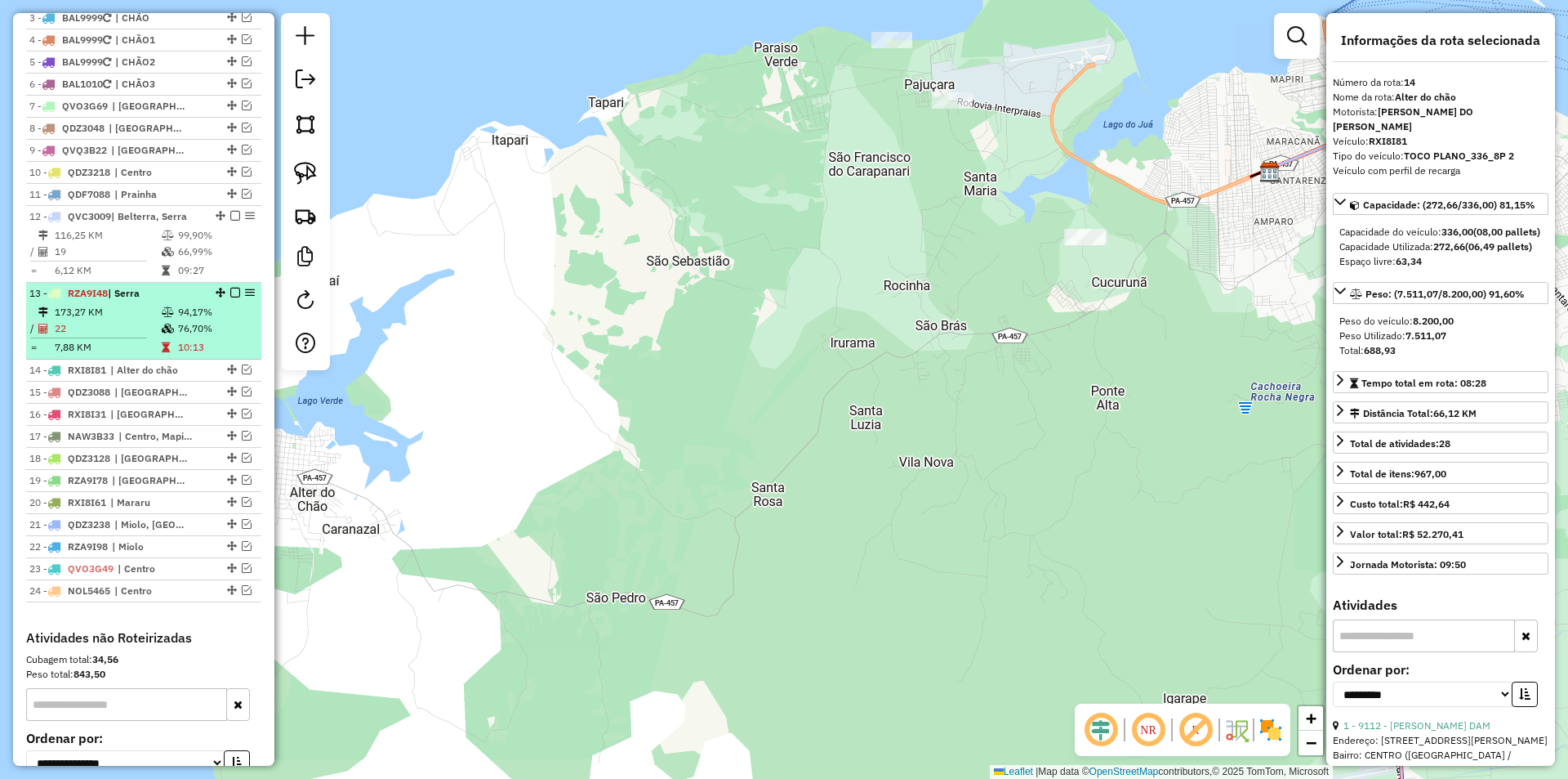
click at [230, 297] on em at bounding box center [235, 292] width 10 height 10
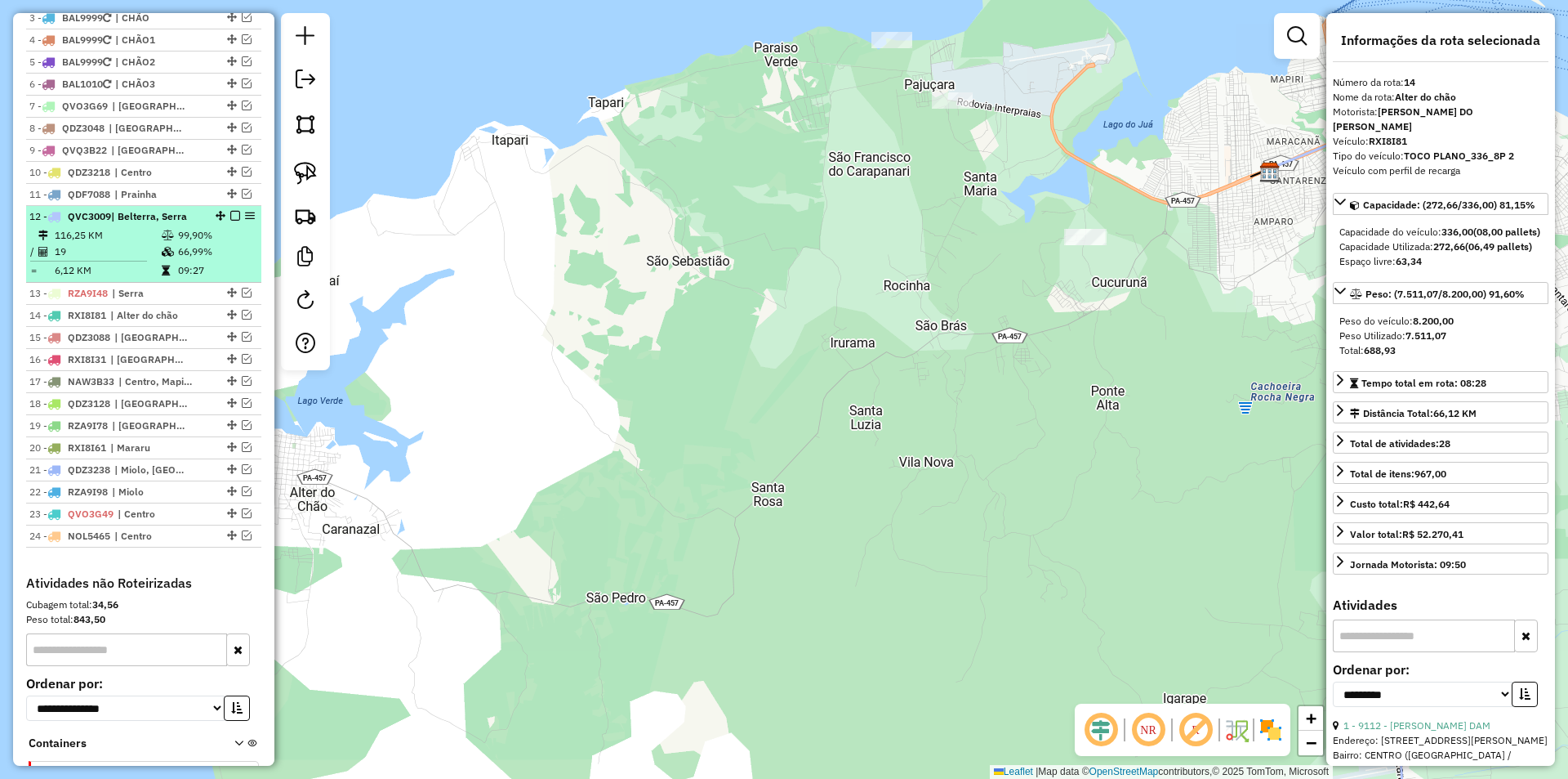
click at [220, 260] on td "66,99%" at bounding box center [217, 252] width 78 height 16
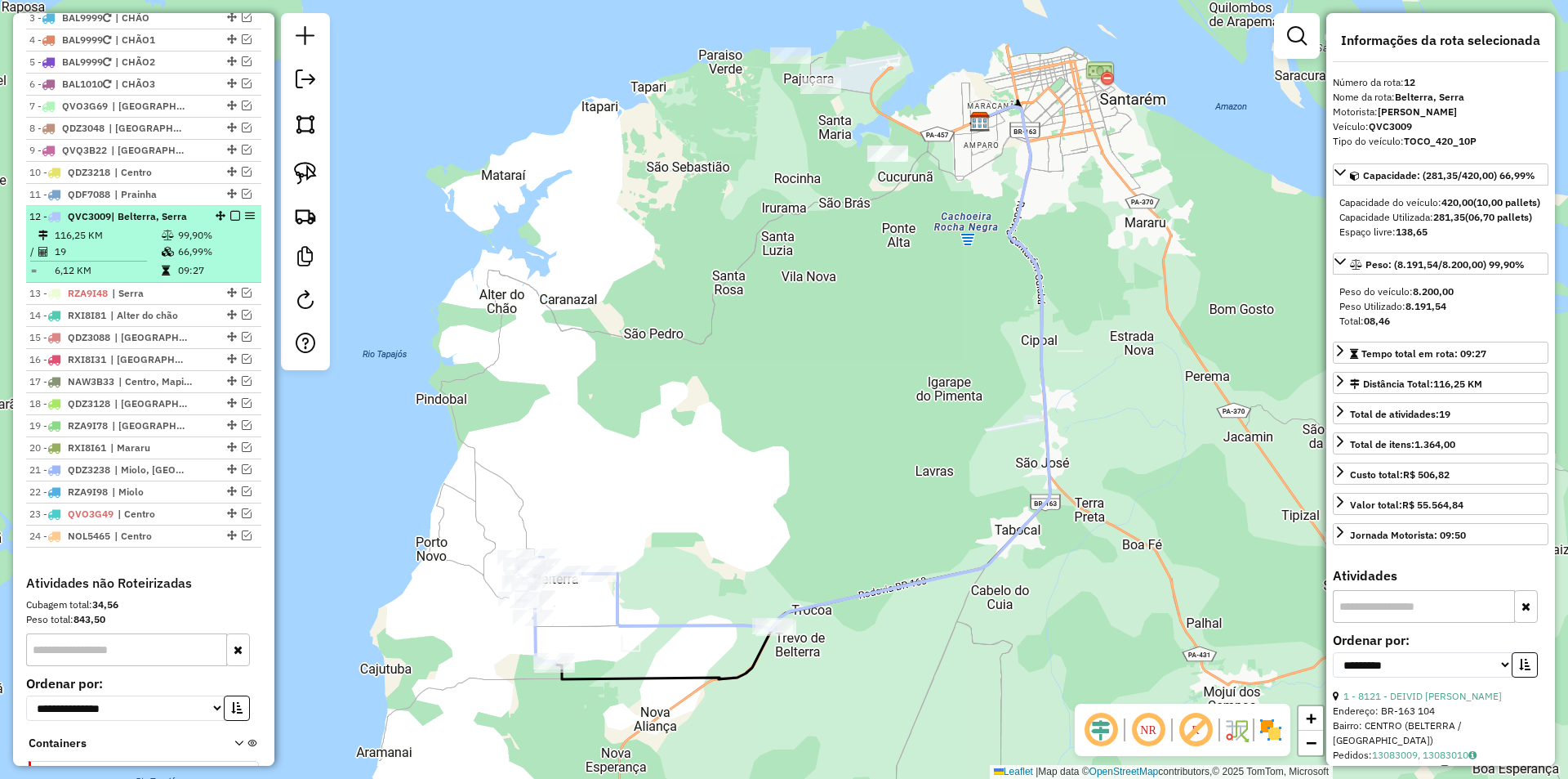
click at [233, 220] on em at bounding box center [235, 215] width 10 height 10
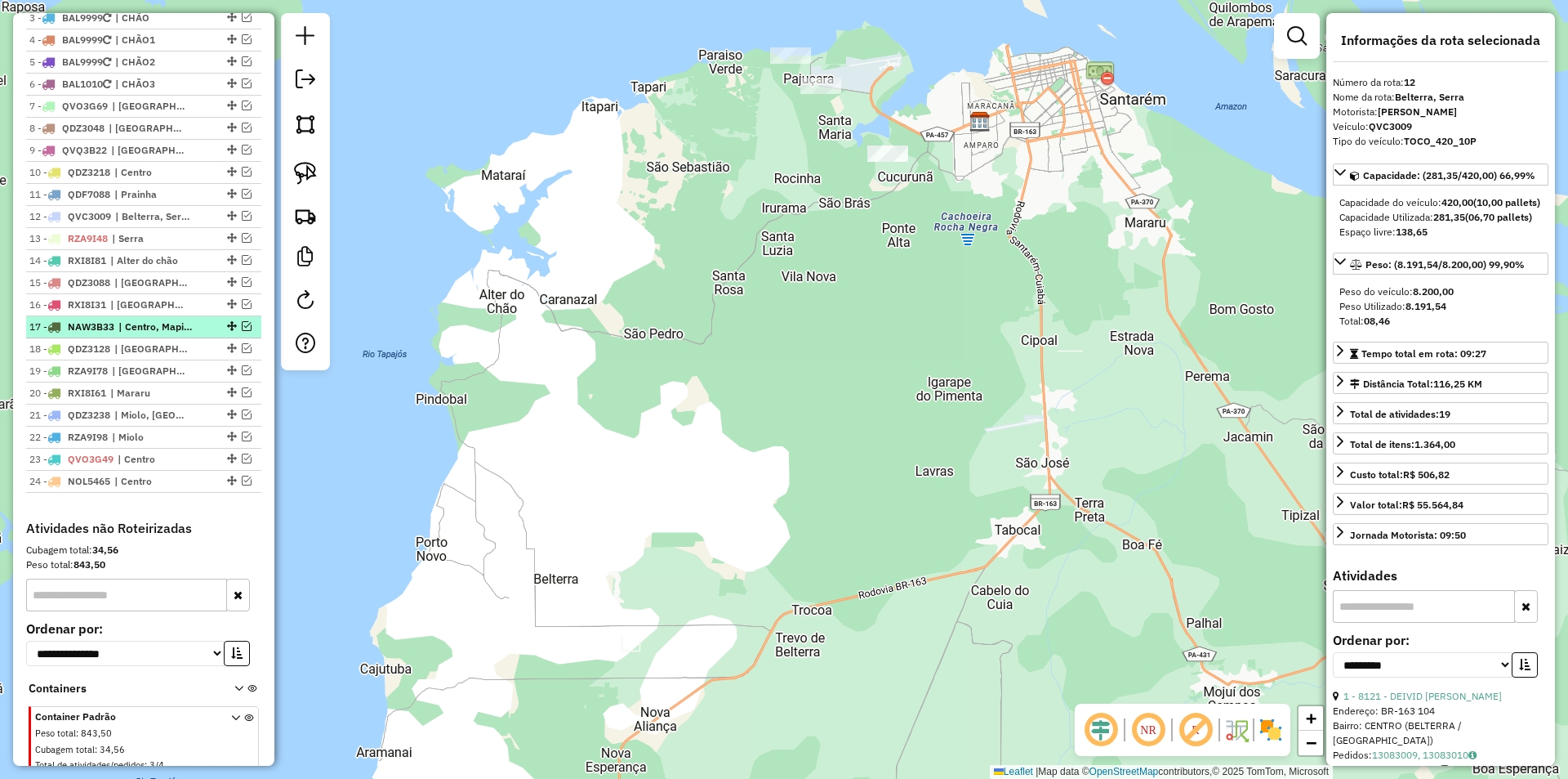
click at [245, 331] on em at bounding box center [247, 326] width 10 height 10
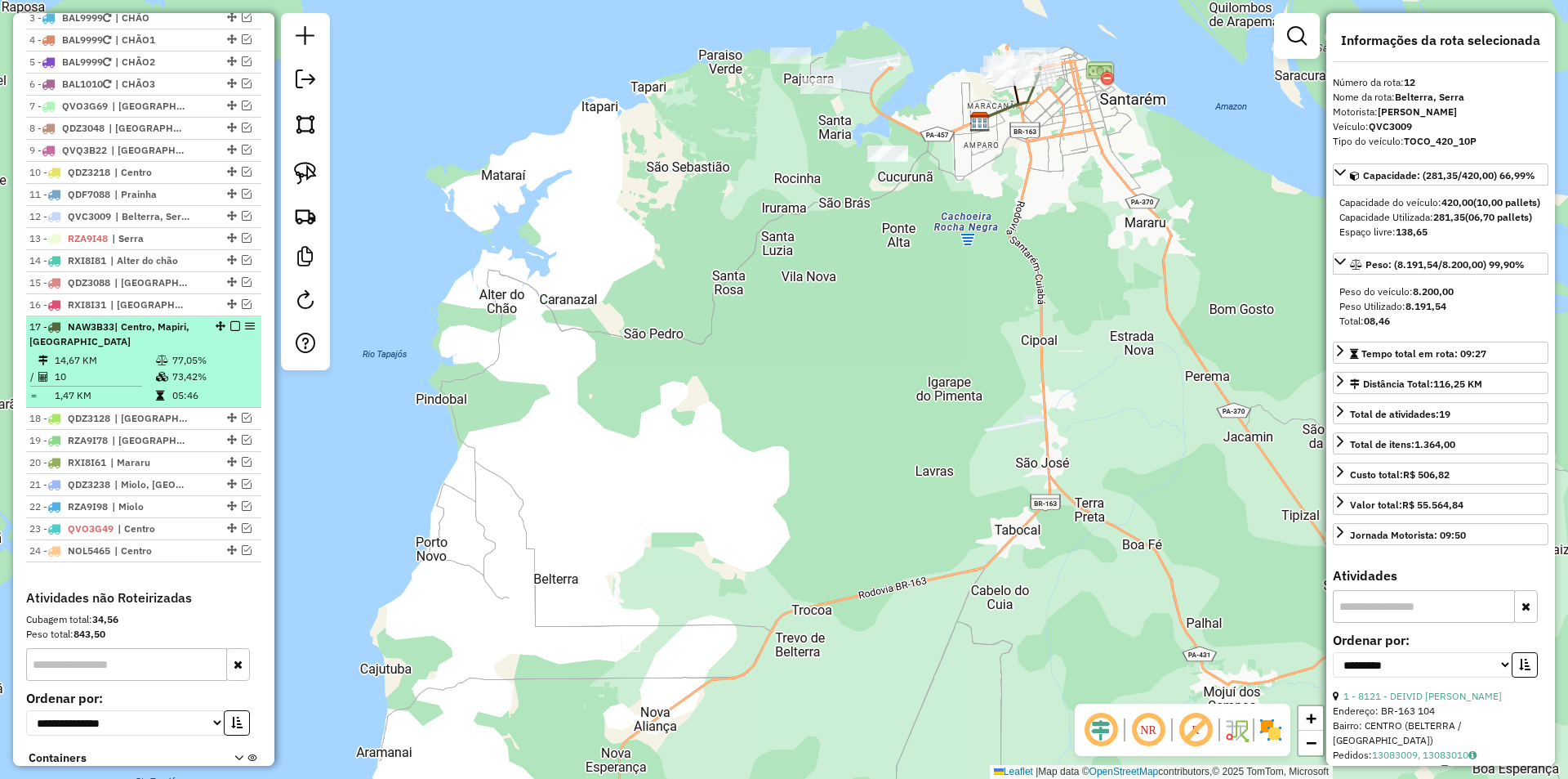
click at [243, 367] on td "77,05%" at bounding box center [212, 360] width 82 height 16
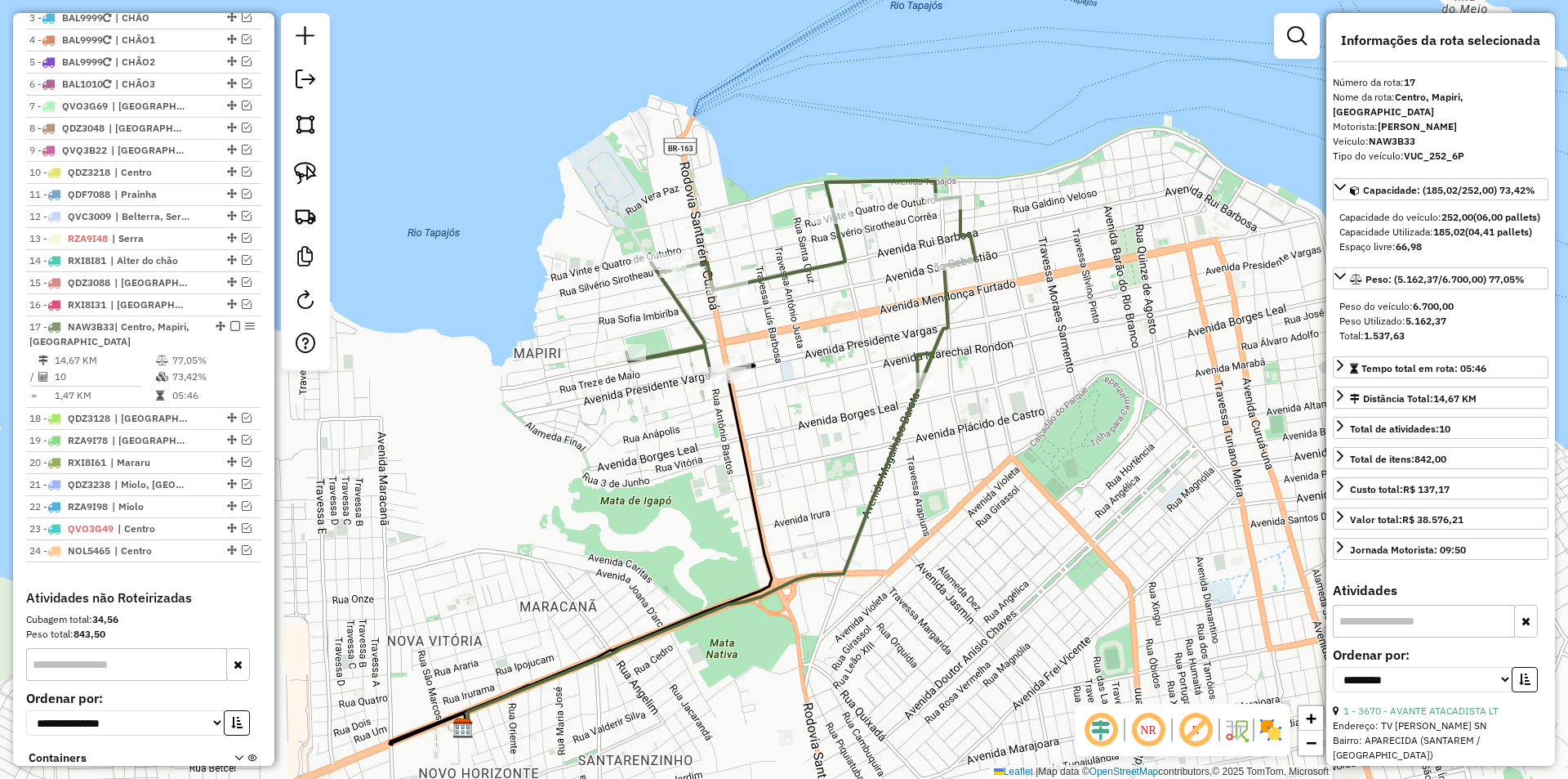
drag, startPoint x: 908, startPoint y: 394, endPoint x: 832, endPoint y: 433, distance: 85.4
click at [832, 433] on div "Janela de atendimento Grade de atendimento Capacidade Transportadoras Veículos …" at bounding box center [784, 389] width 1568 height 779
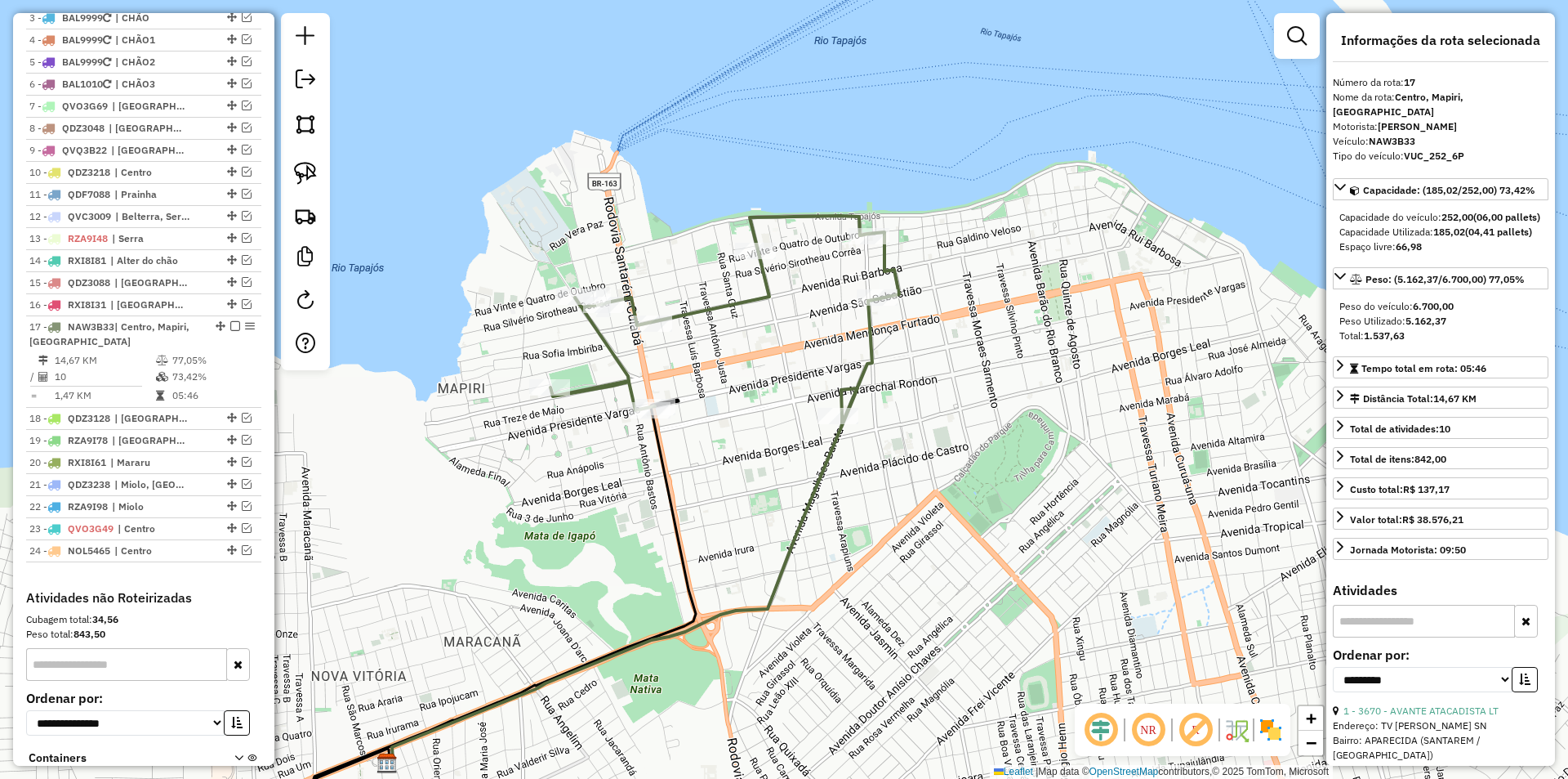
drag, startPoint x: 580, startPoint y: 433, endPoint x: 508, endPoint y: 461, distance: 77.3
click at [508, 461] on div "Janela de atendimento Grade de atendimento Capacidade Transportadoras Veículos …" at bounding box center [784, 389] width 1568 height 779
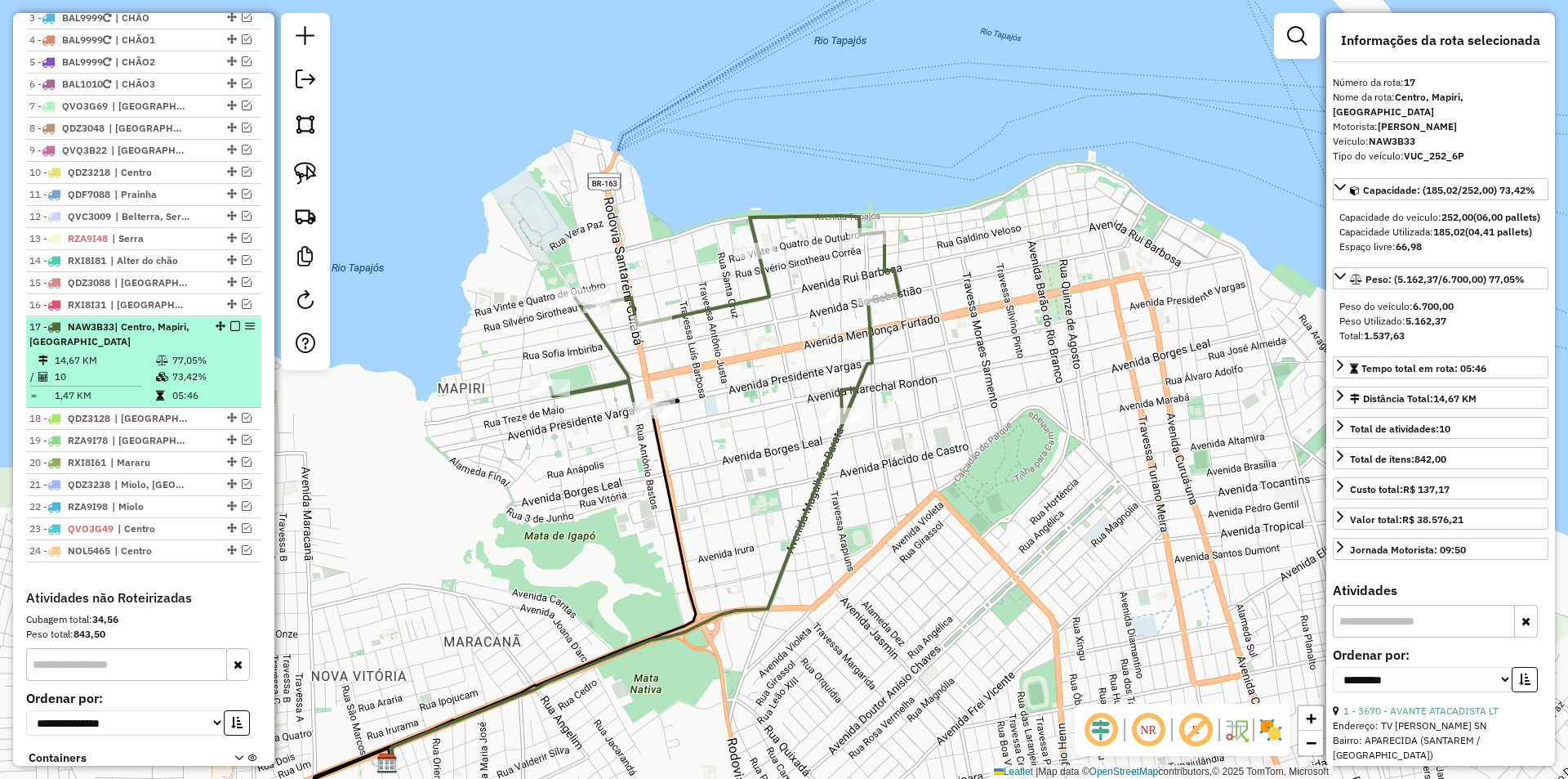
click at [210, 349] on div "17 - NAW3B33 | Centro, Mapiri, Miolo" at bounding box center [143, 334] width 228 height 29
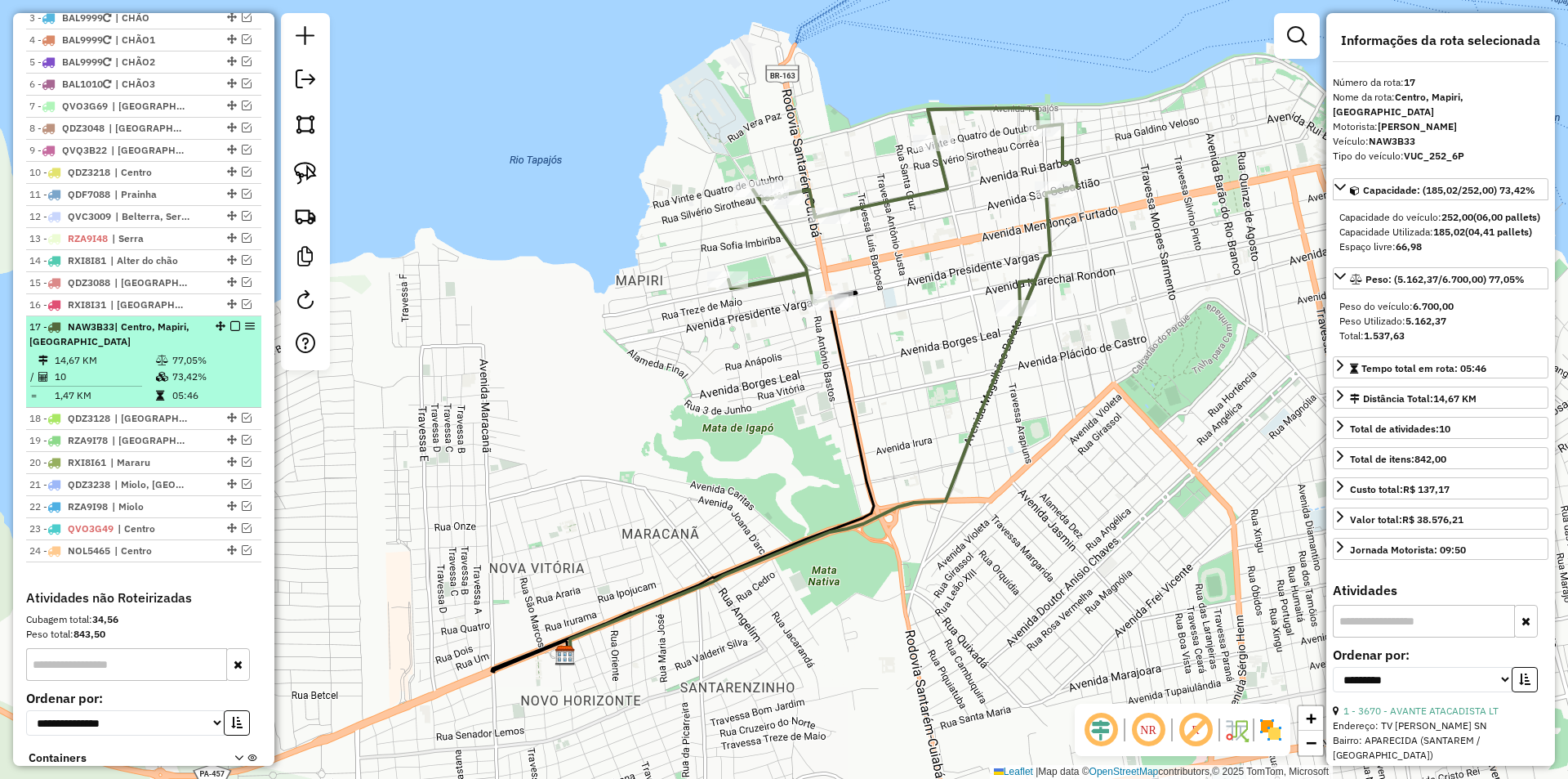
click at [224, 331] on div at bounding box center [230, 326] width 49 height 10
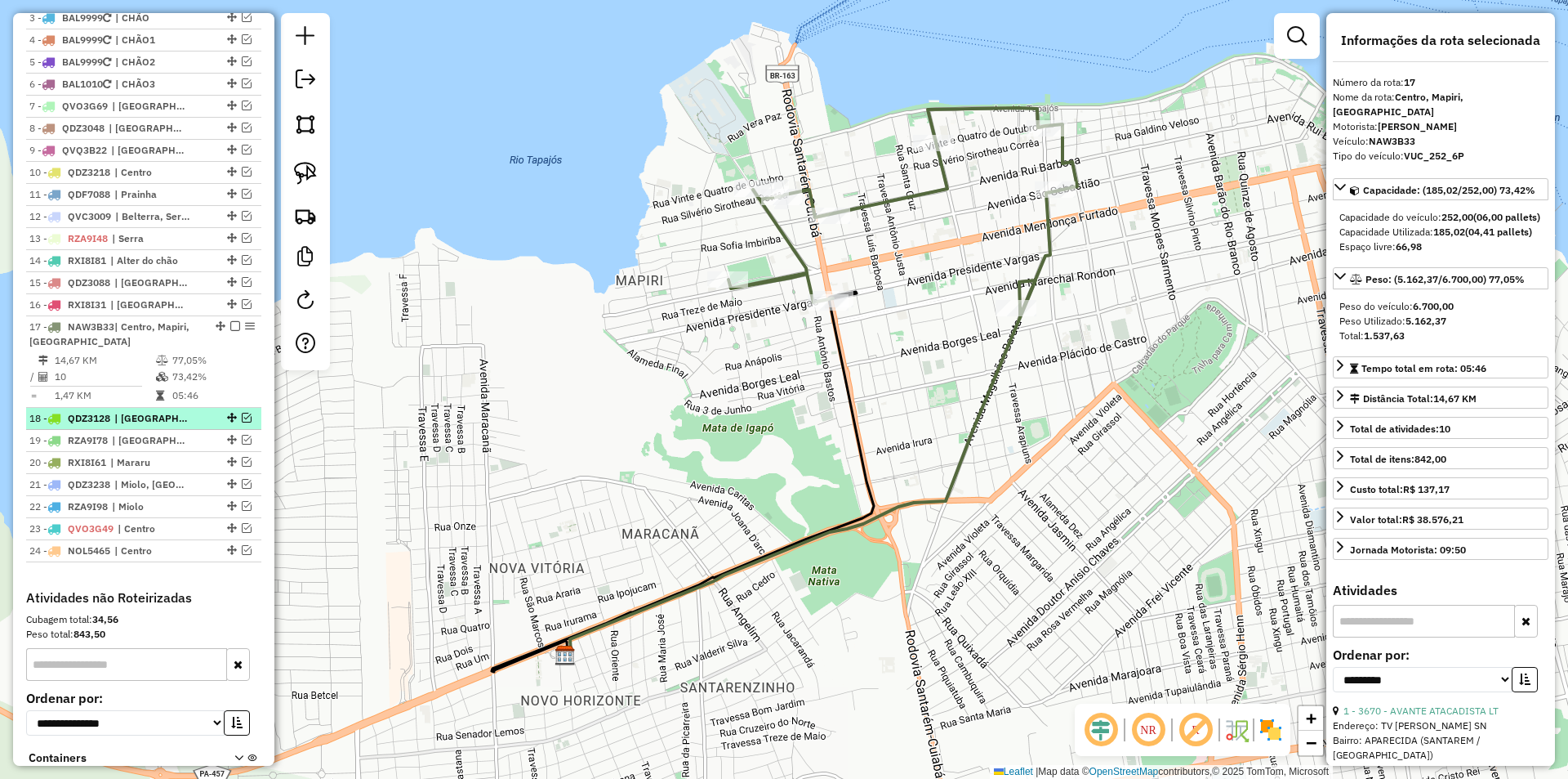
click at [243, 423] on em at bounding box center [247, 417] width 10 height 10
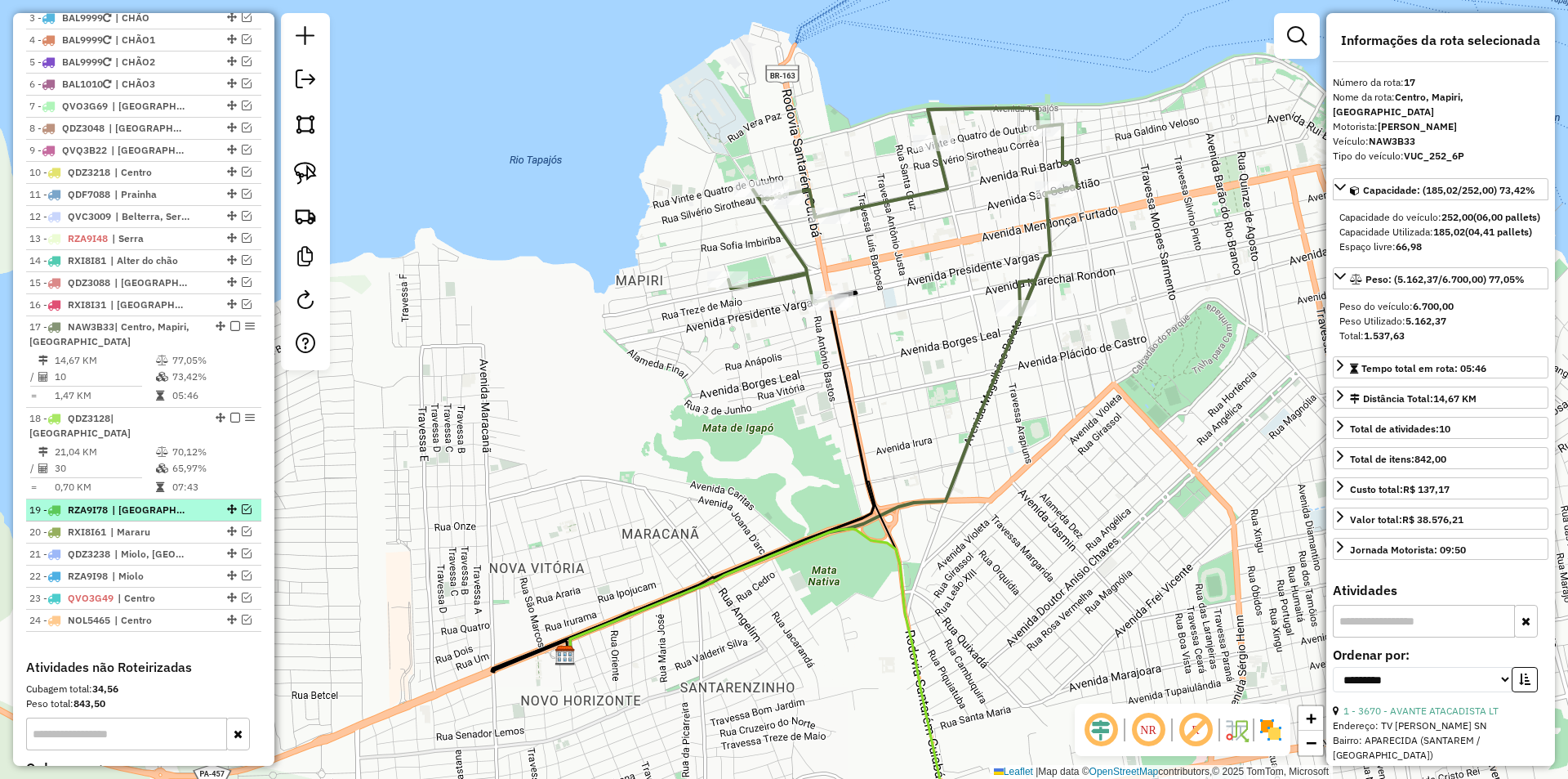
click at [242, 504] on em at bounding box center [247, 509] width 10 height 10
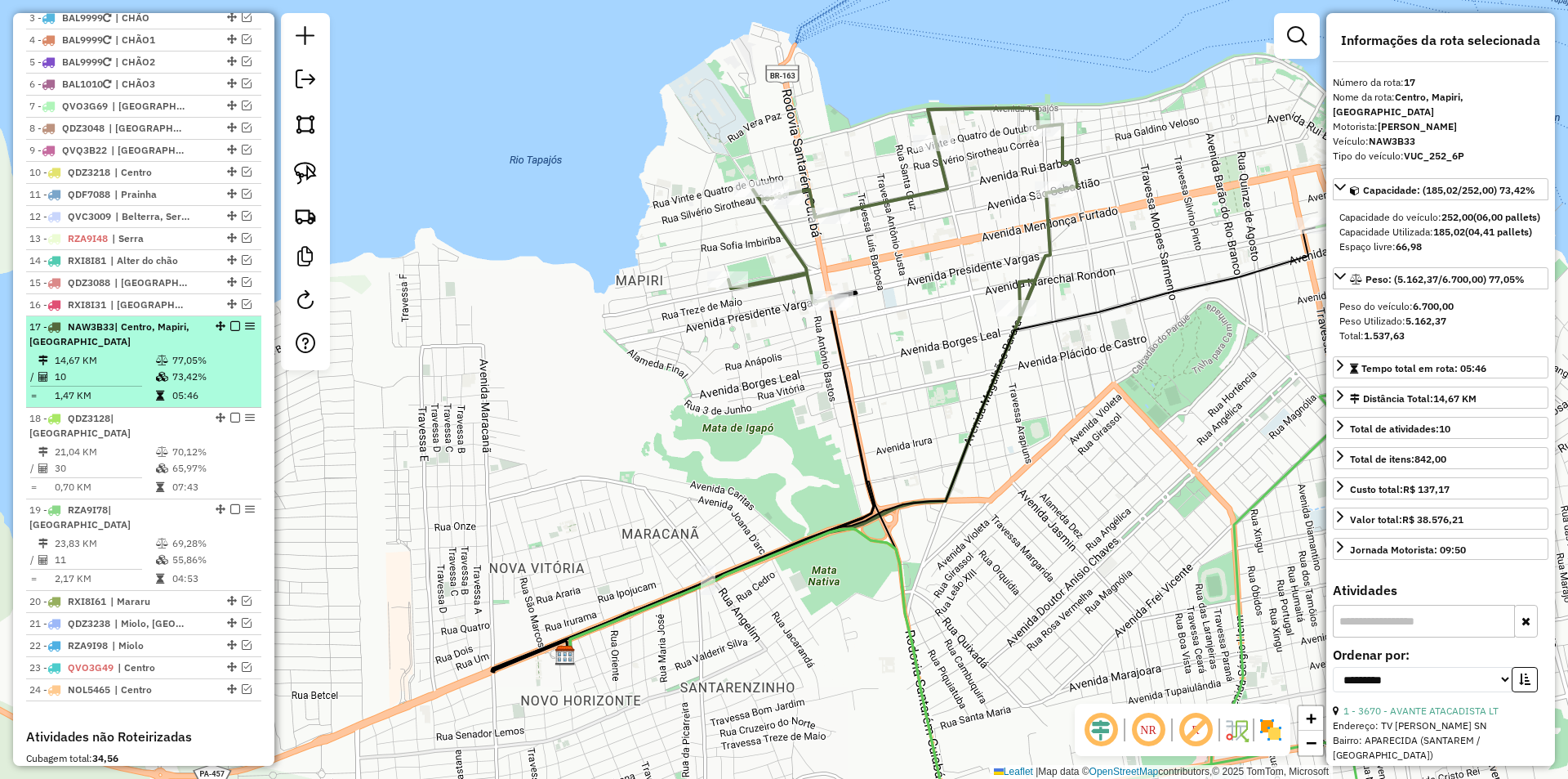
click at [236, 331] on div at bounding box center [230, 326] width 49 height 10
click at [230, 331] on em at bounding box center [235, 326] width 10 height 10
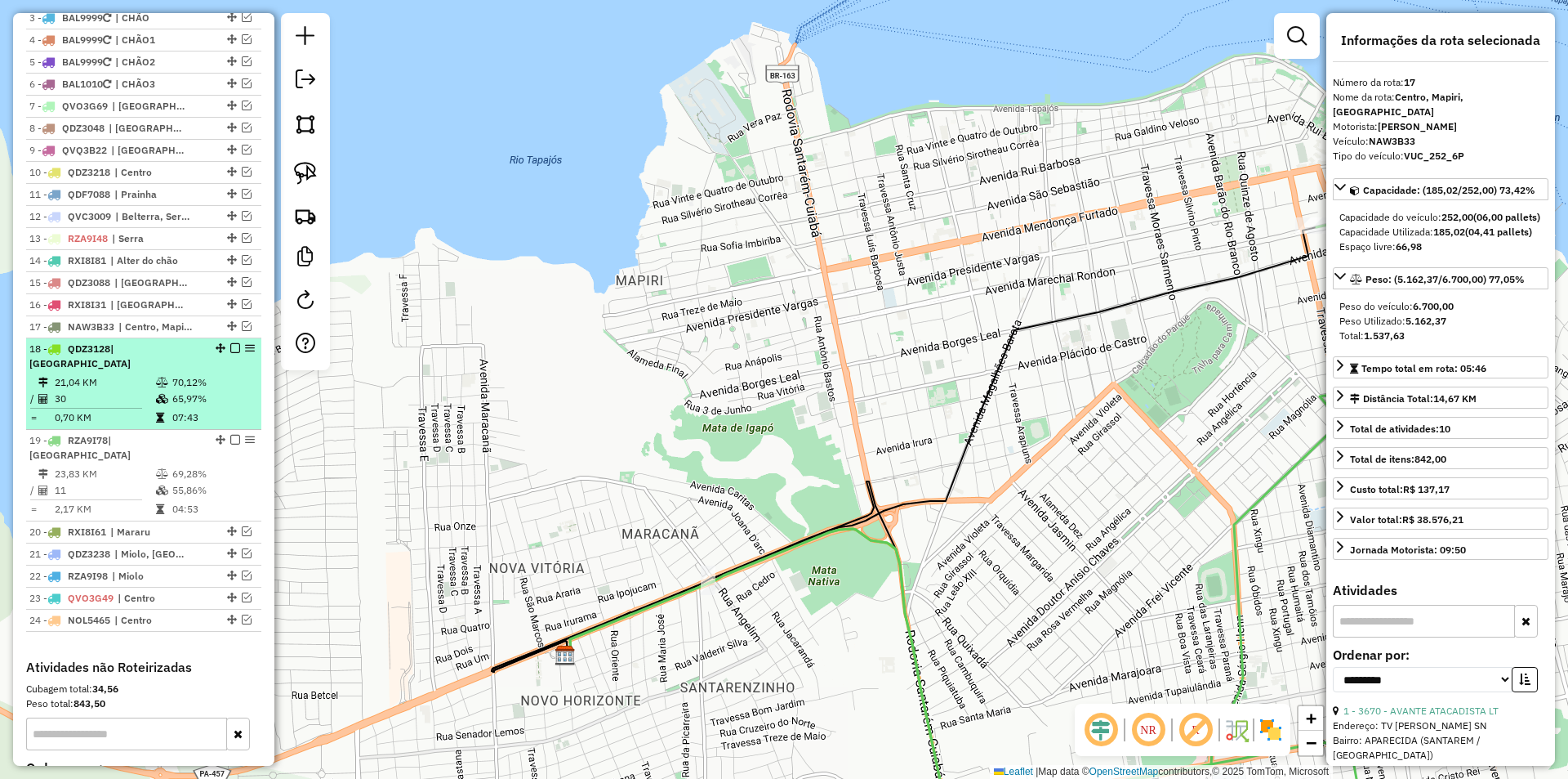
click at [230, 408] on table "21,04 KM 70,12% / 30 65,97% = 0,70 KM 07:43" at bounding box center [143, 400] width 228 height 52
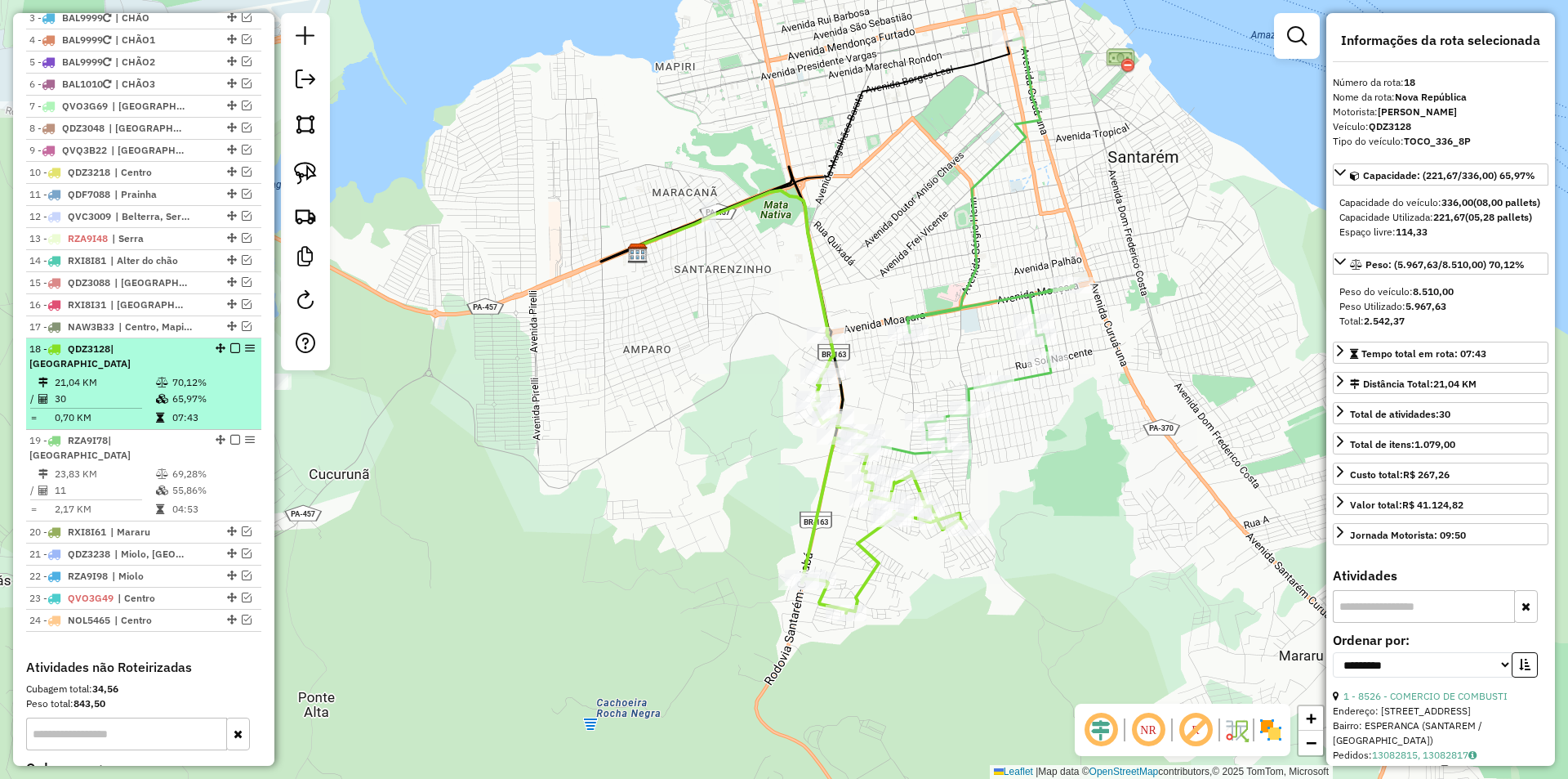
click at [230, 353] on em at bounding box center [235, 347] width 10 height 10
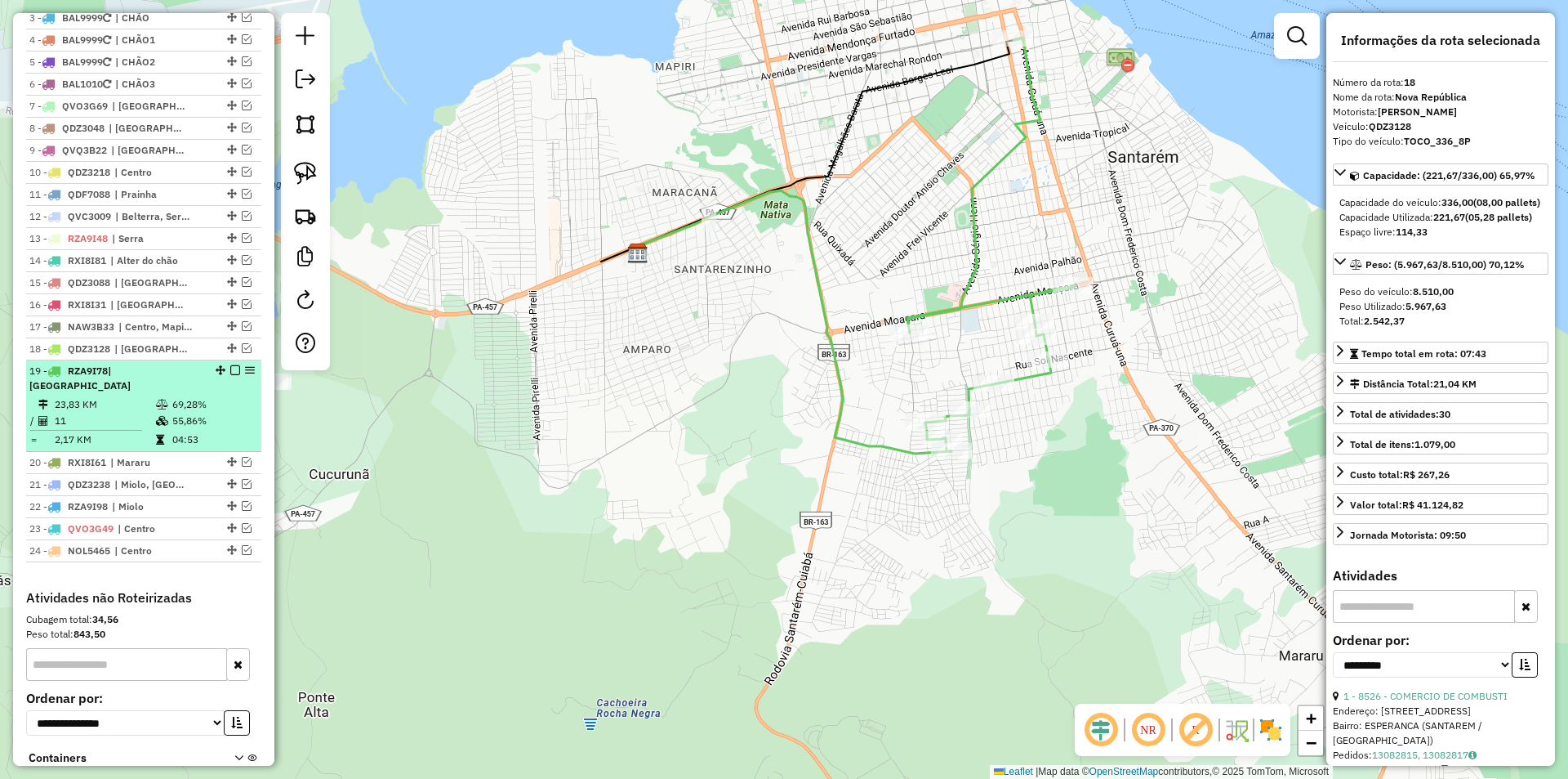
click at [235, 439] on td "04:53" at bounding box center [212, 440] width 82 height 16
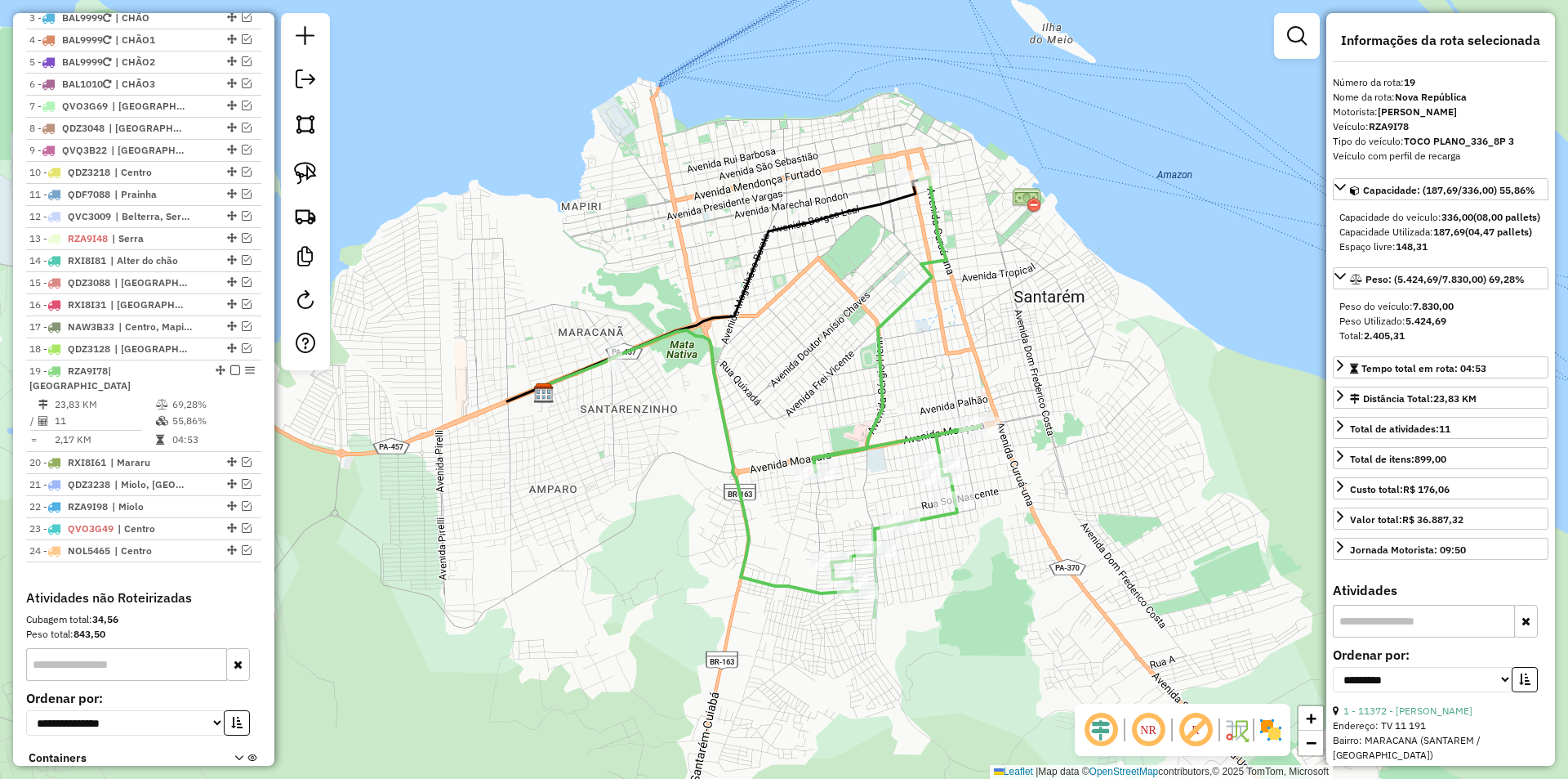
drag, startPoint x: 780, startPoint y: 279, endPoint x: 614, endPoint y: 261, distance: 167.0
click at [614, 261] on icon at bounding box center [713, 290] width 412 height 221
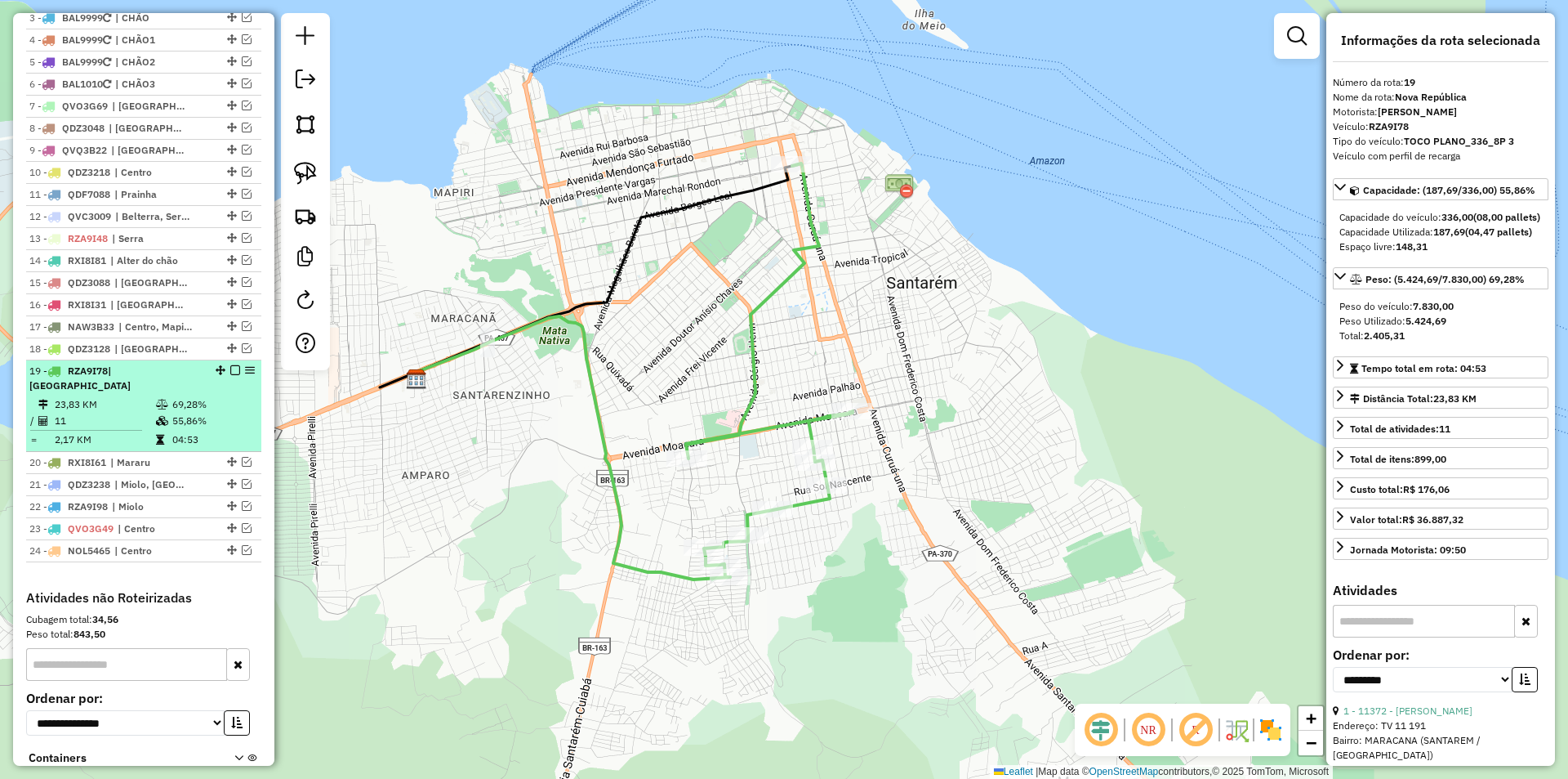
click at [230, 375] on em at bounding box center [235, 370] width 10 height 10
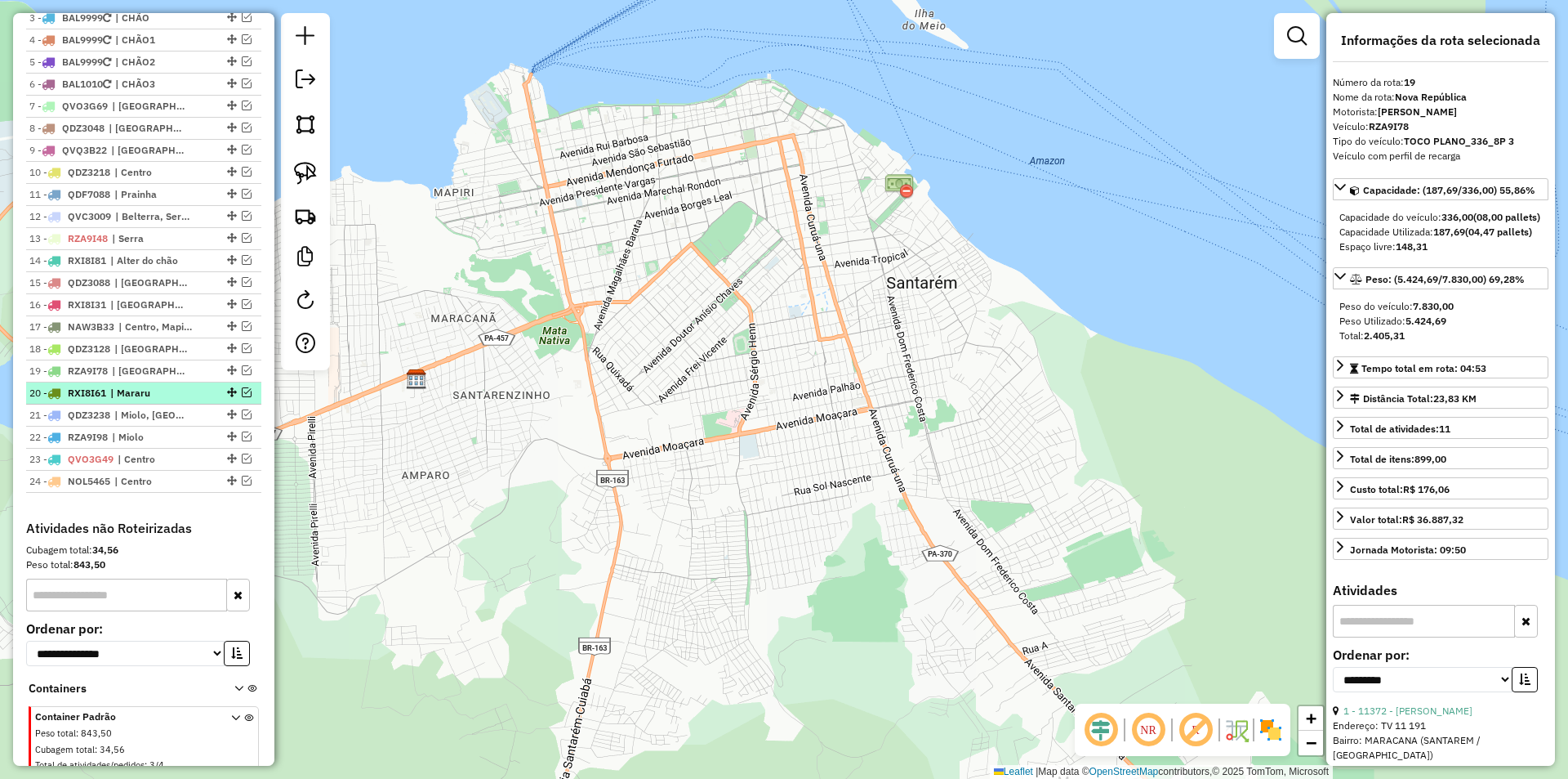
click at [244, 397] on em at bounding box center [247, 392] width 10 height 10
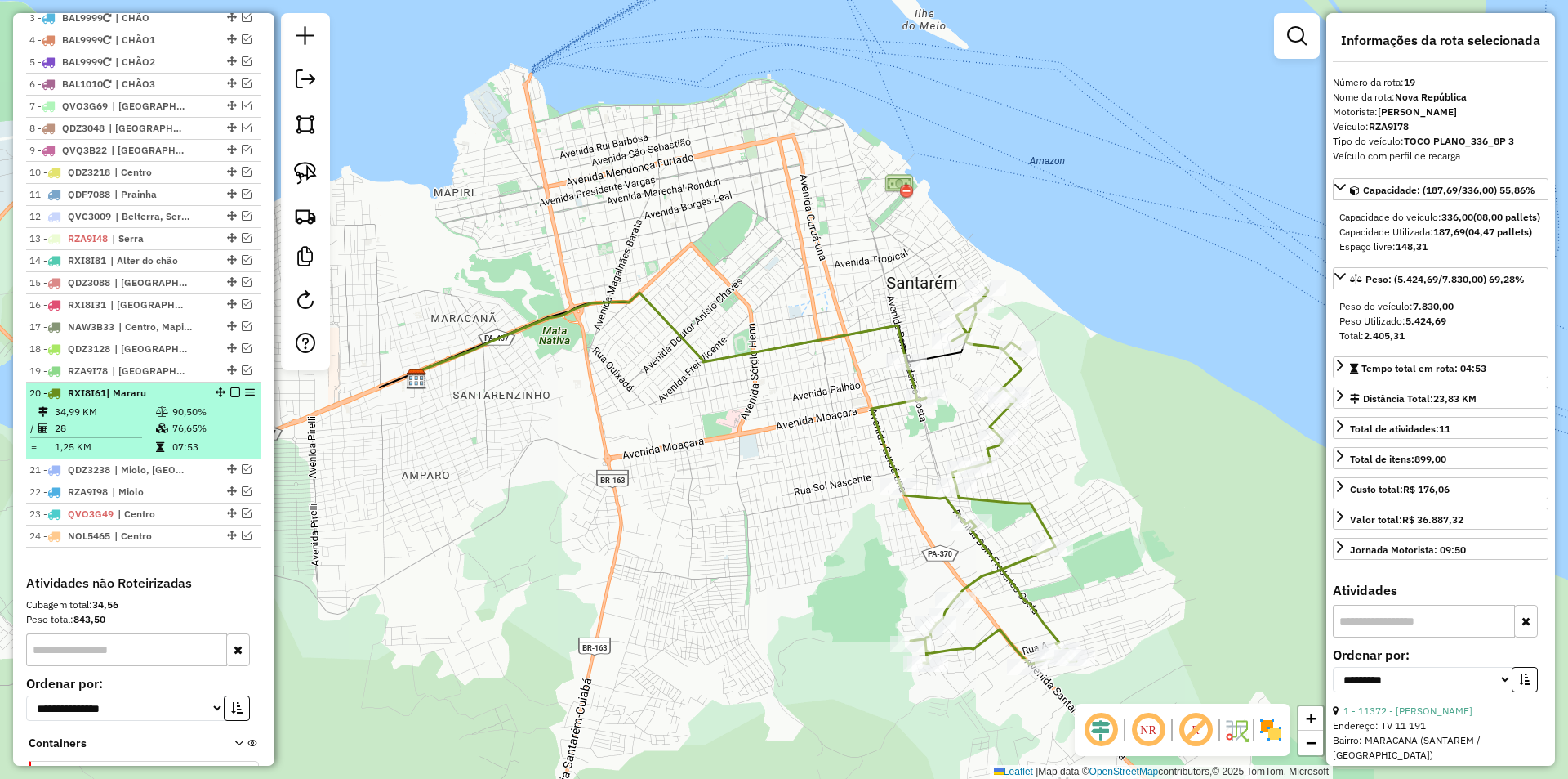
click at [246, 436] on td "76,65%" at bounding box center [212, 428] width 82 height 16
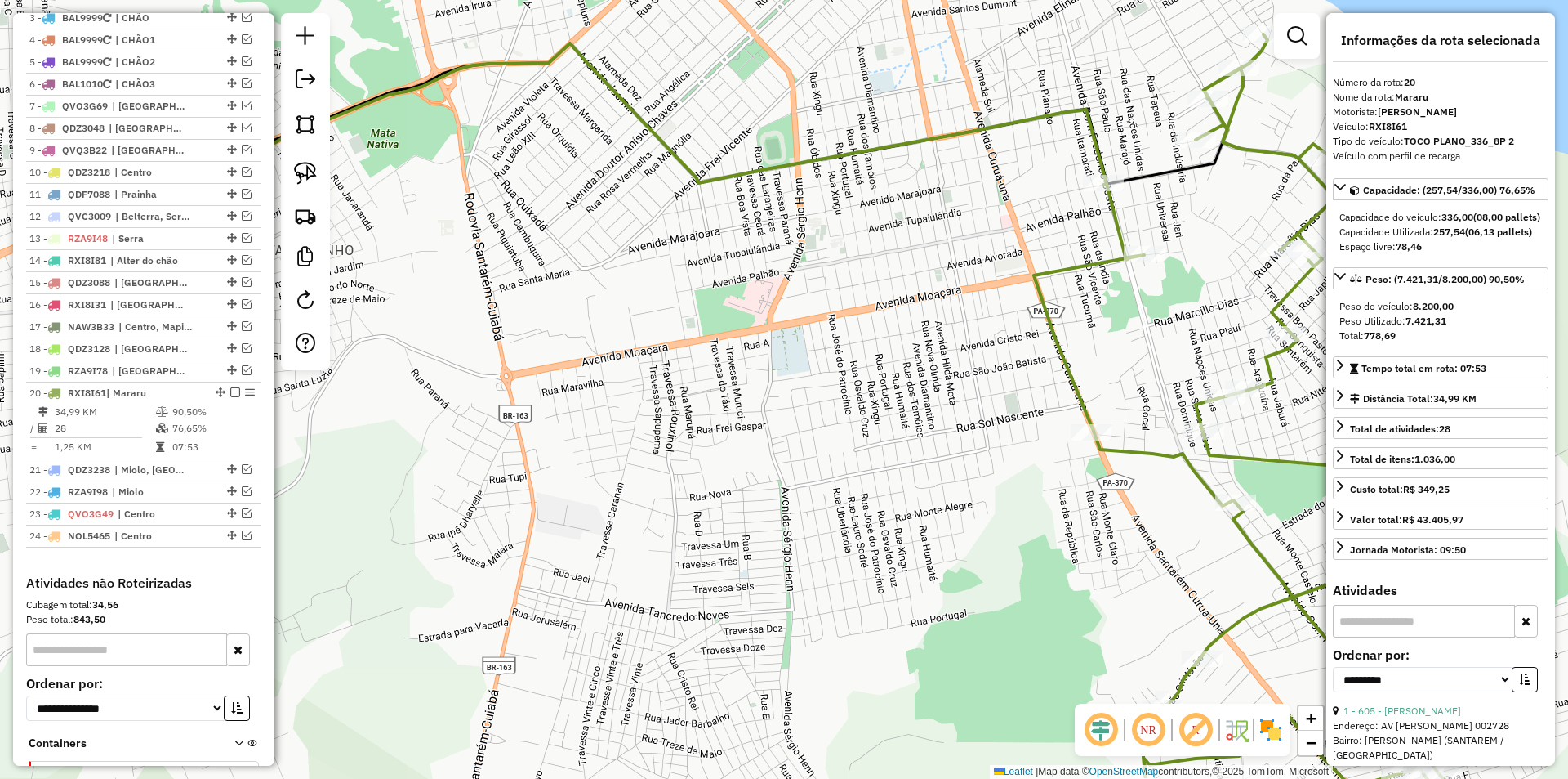
drag, startPoint x: 511, startPoint y: 448, endPoint x: 368, endPoint y: 461, distance: 143.6
click at [373, 463] on div "Janela de atendimento Grade de atendimento Capacidade Transportadoras Veículos …" at bounding box center [784, 389] width 1568 height 779
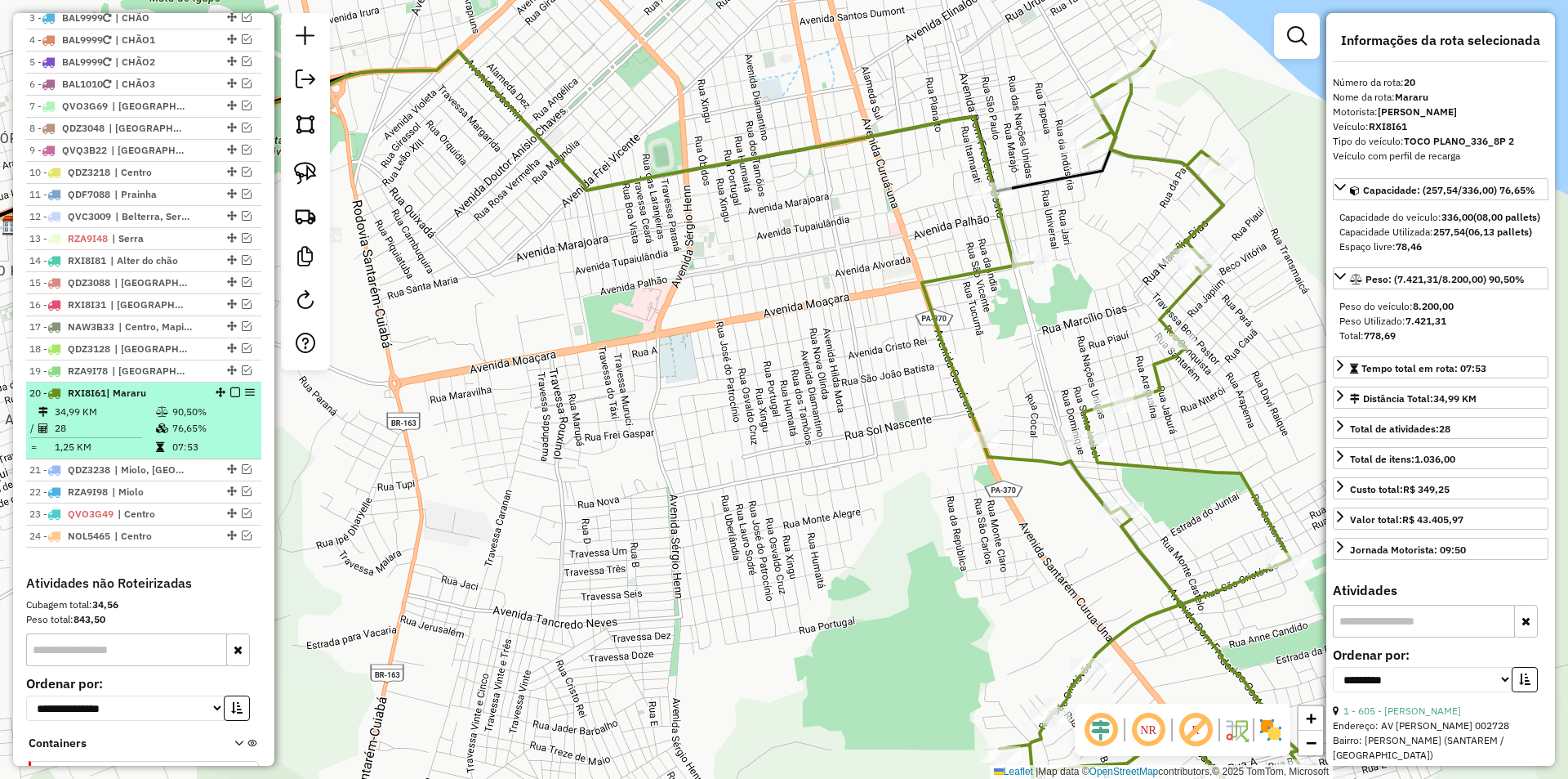
click at [230, 397] on em at bounding box center [235, 392] width 10 height 10
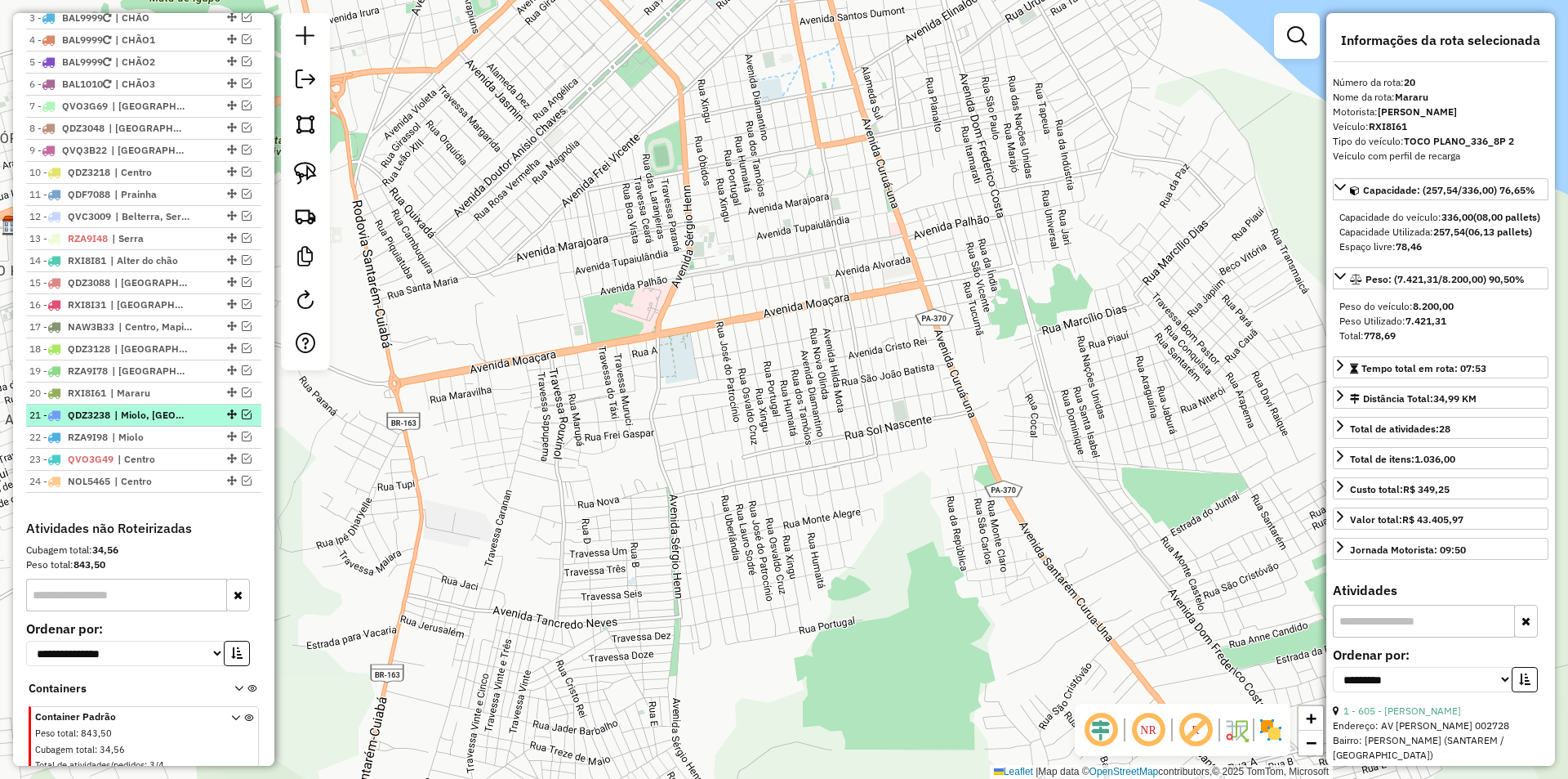
click at [242, 419] on em at bounding box center [247, 414] width 10 height 10
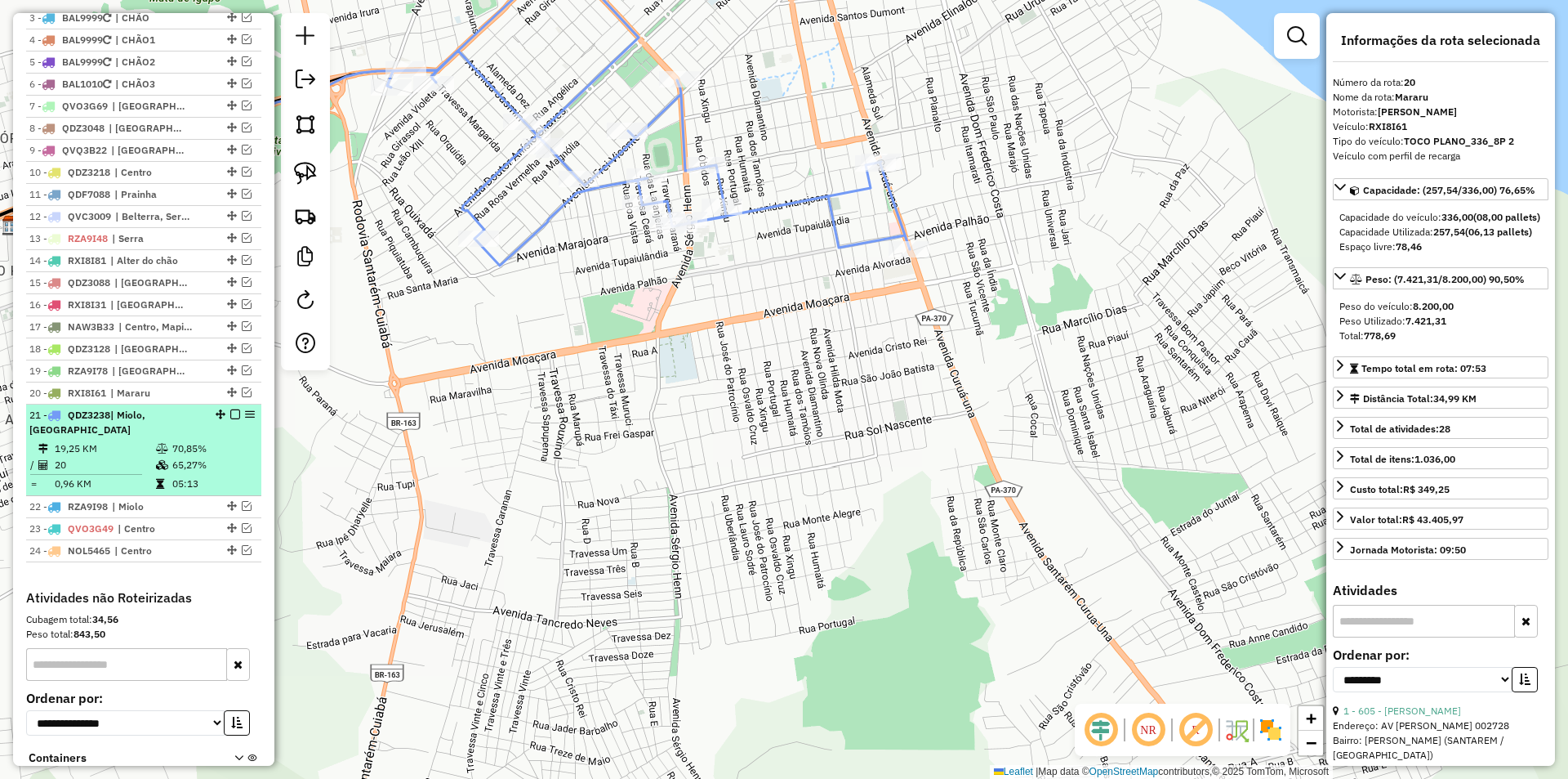
click at [243, 457] on td "70,85%" at bounding box center [212, 449] width 82 height 16
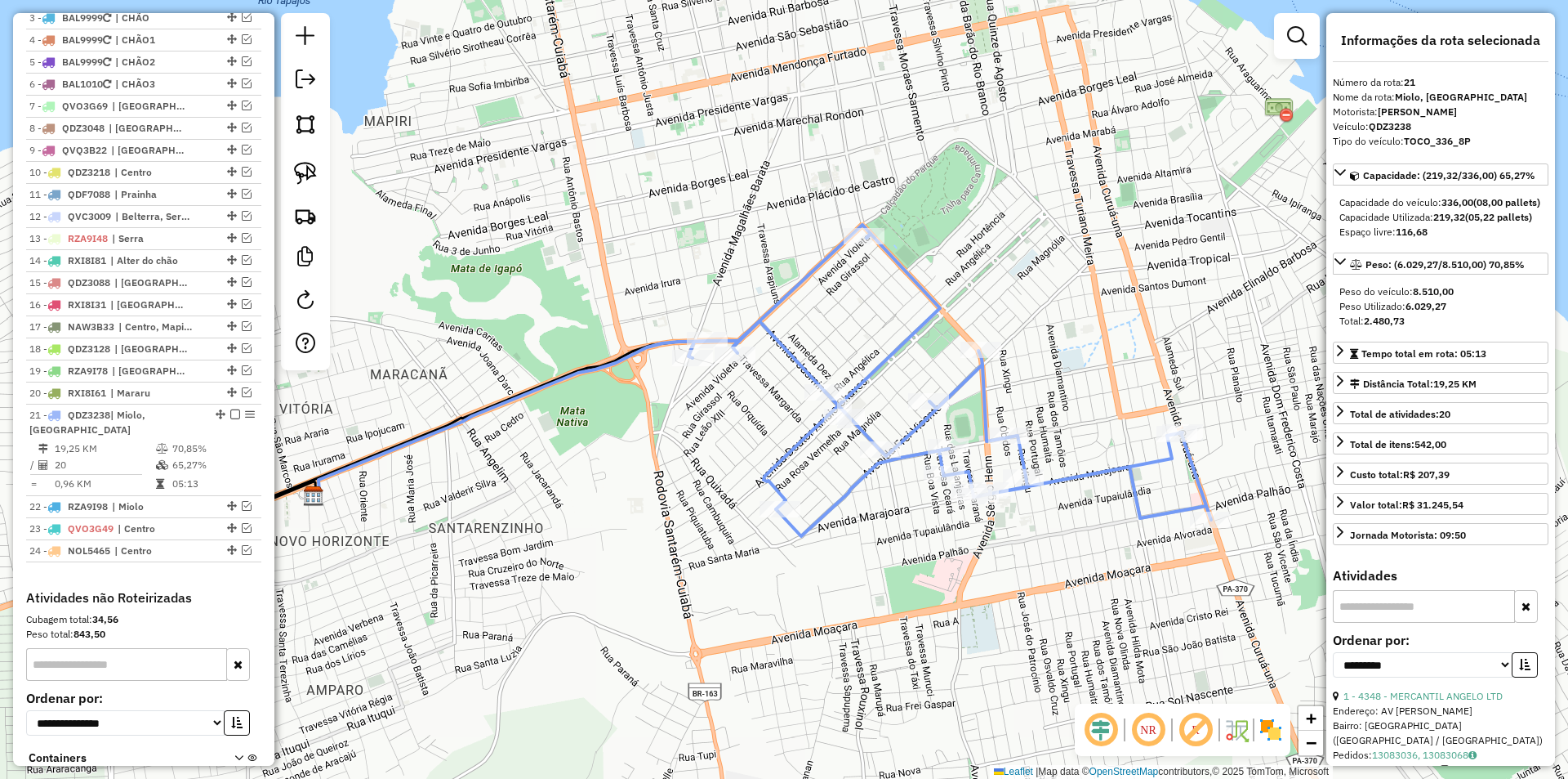
drag, startPoint x: 614, startPoint y: 401, endPoint x: 546, endPoint y: 387, distance: 69.4
click at [546, 387] on icon at bounding box center [594, 359] width 555 height 269
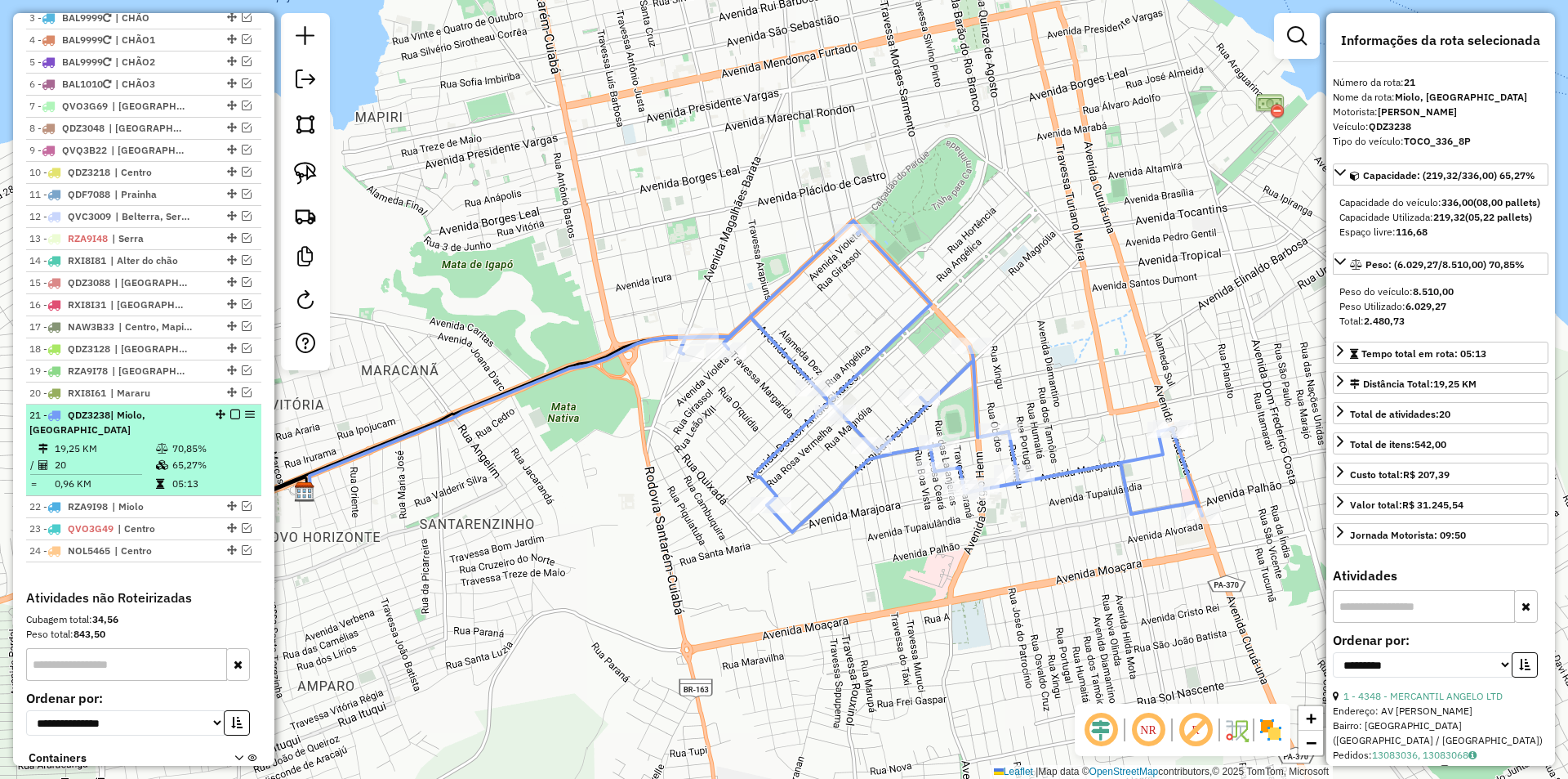
click at [230, 419] on em at bounding box center [235, 414] width 10 height 10
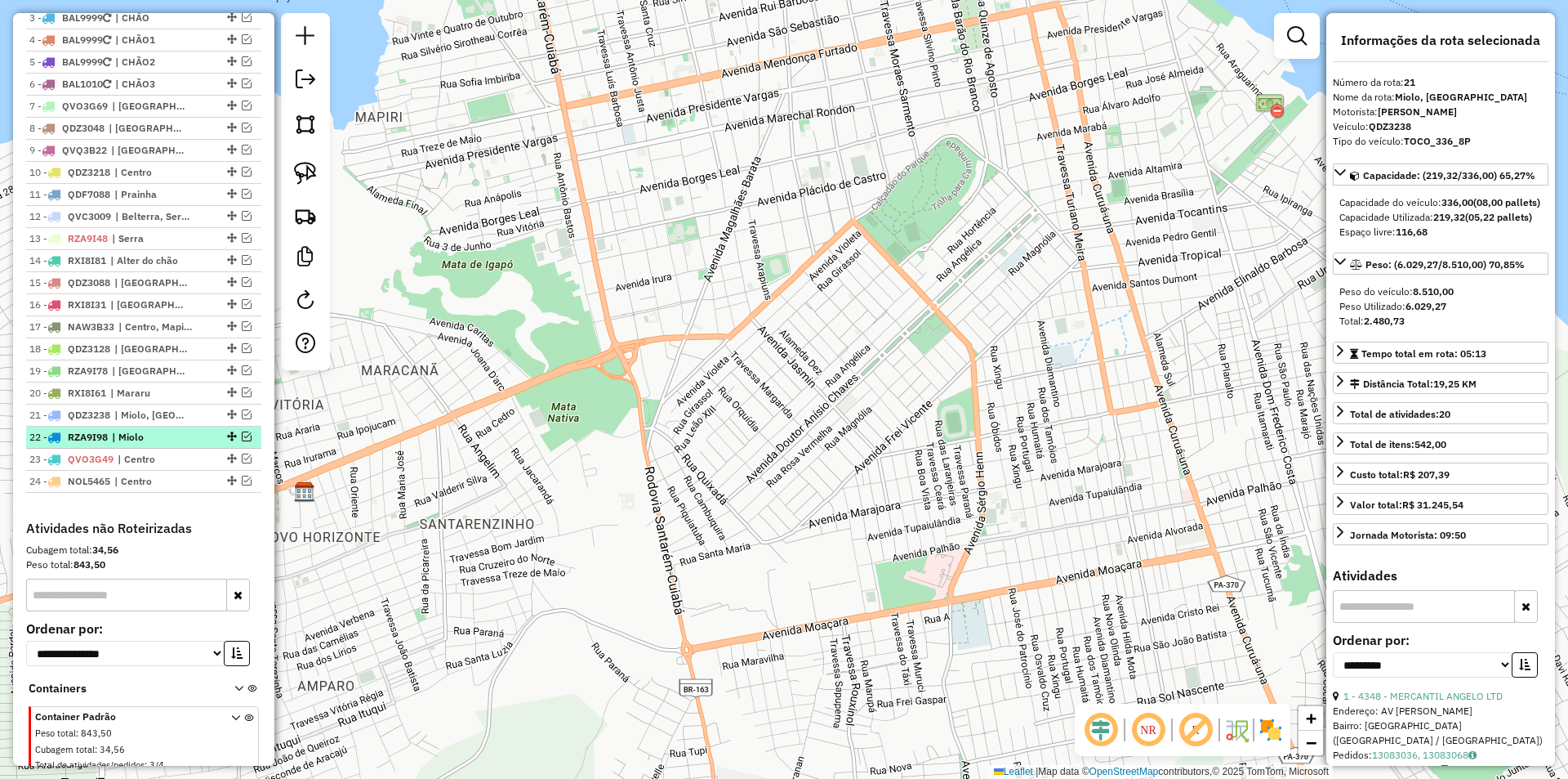
click at [242, 442] on em at bounding box center [247, 436] width 10 height 10
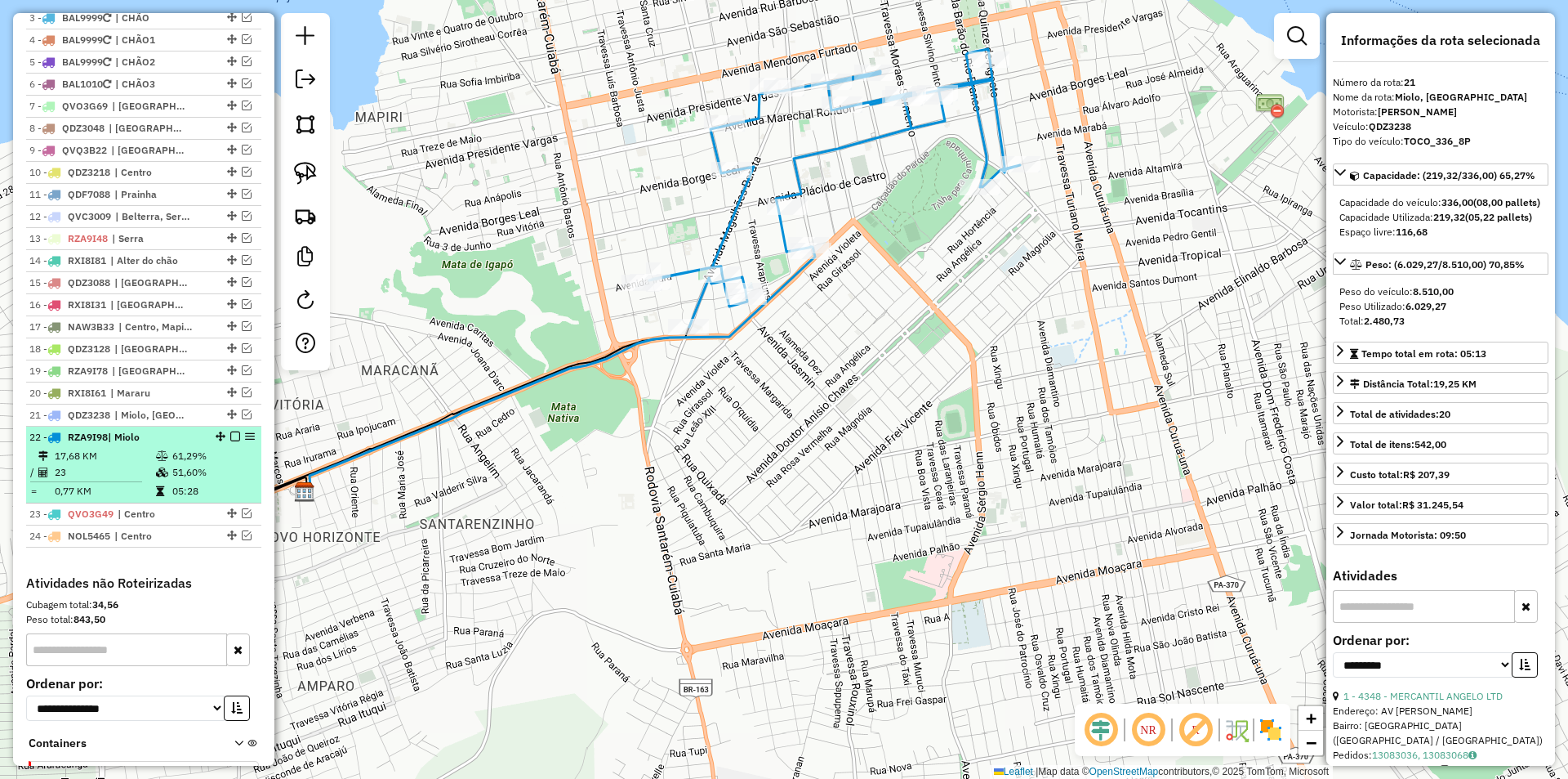
click at [227, 444] on div "22 - RZA9I98 | Miolo" at bounding box center [143, 437] width 228 height 15
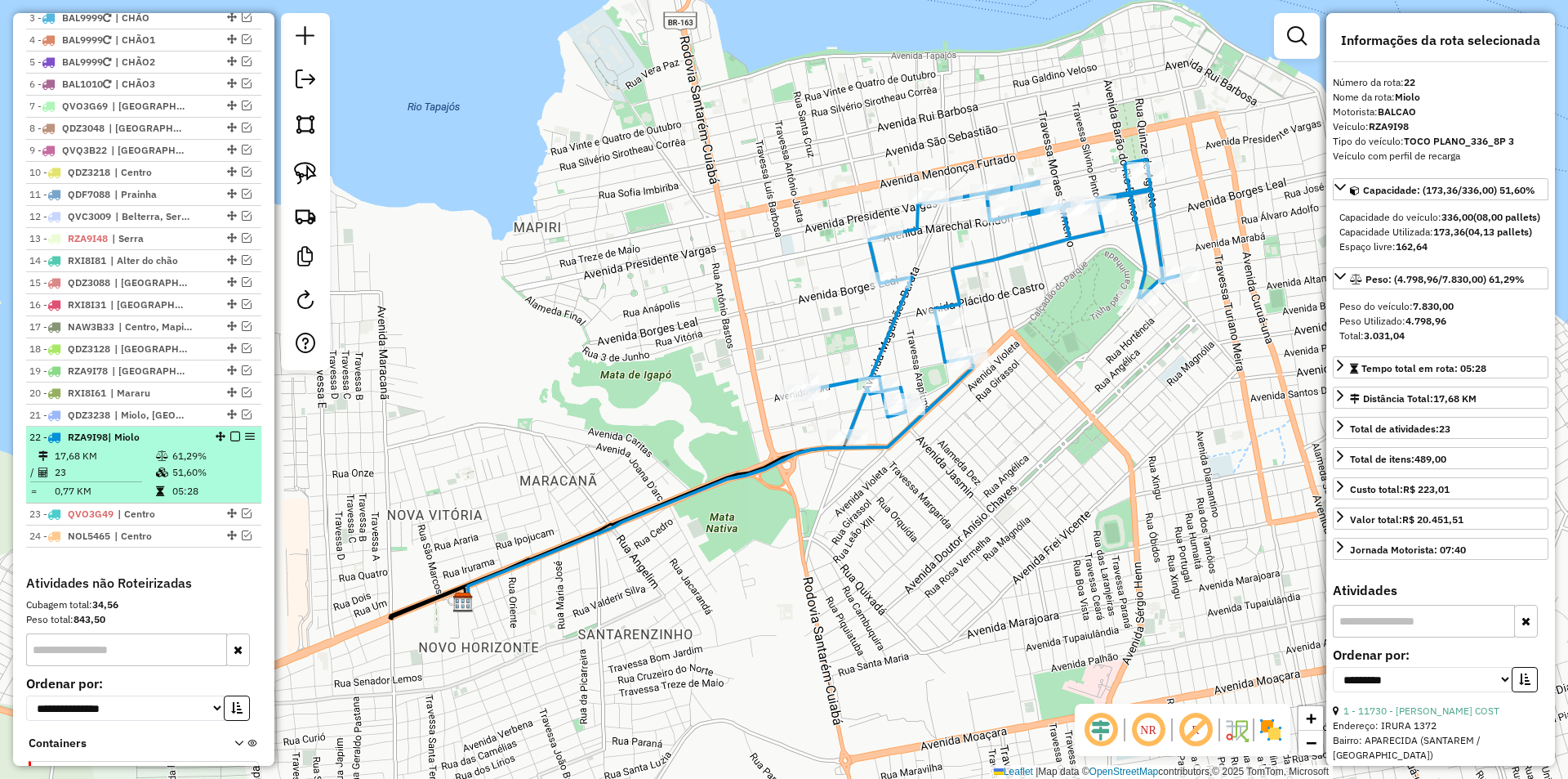
click at [230, 442] on em at bounding box center [235, 436] width 10 height 10
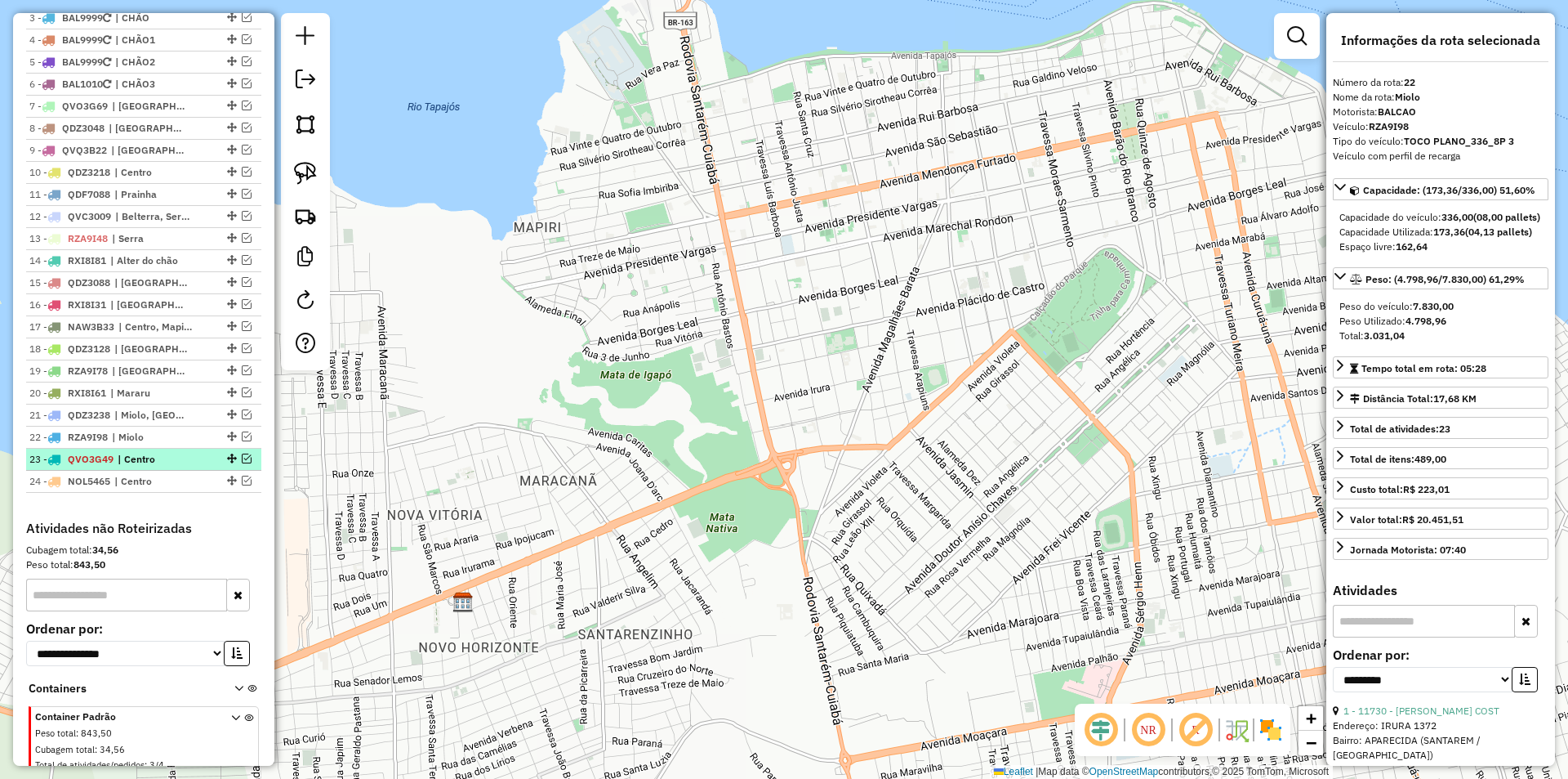
click at [242, 463] on em at bounding box center [247, 458] width 10 height 10
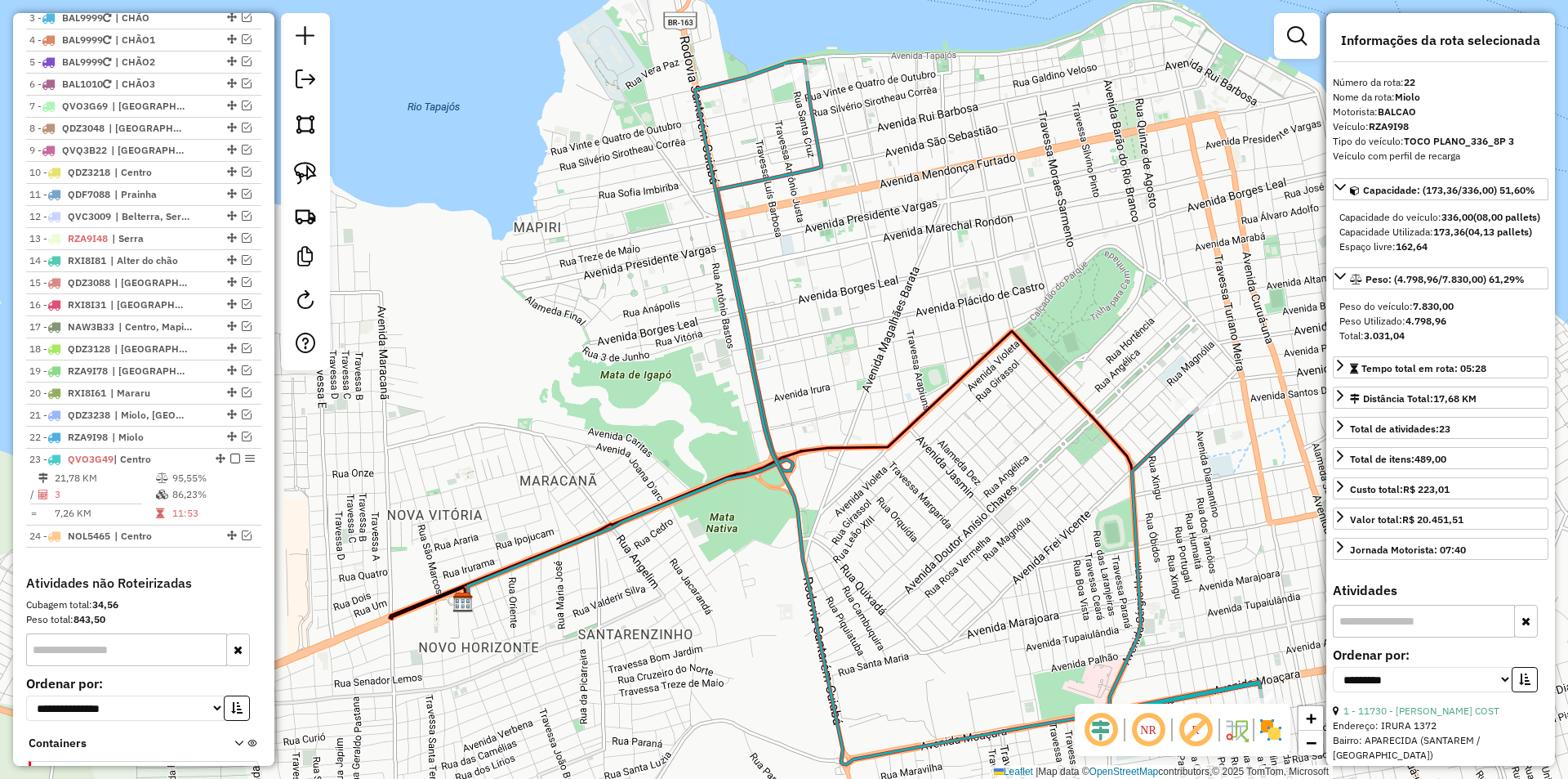
drag, startPoint x: 244, startPoint y: 547, endPoint x: 267, endPoint y: 480, distance: 70.8
click at [244, 540] on em at bounding box center [247, 535] width 10 height 10
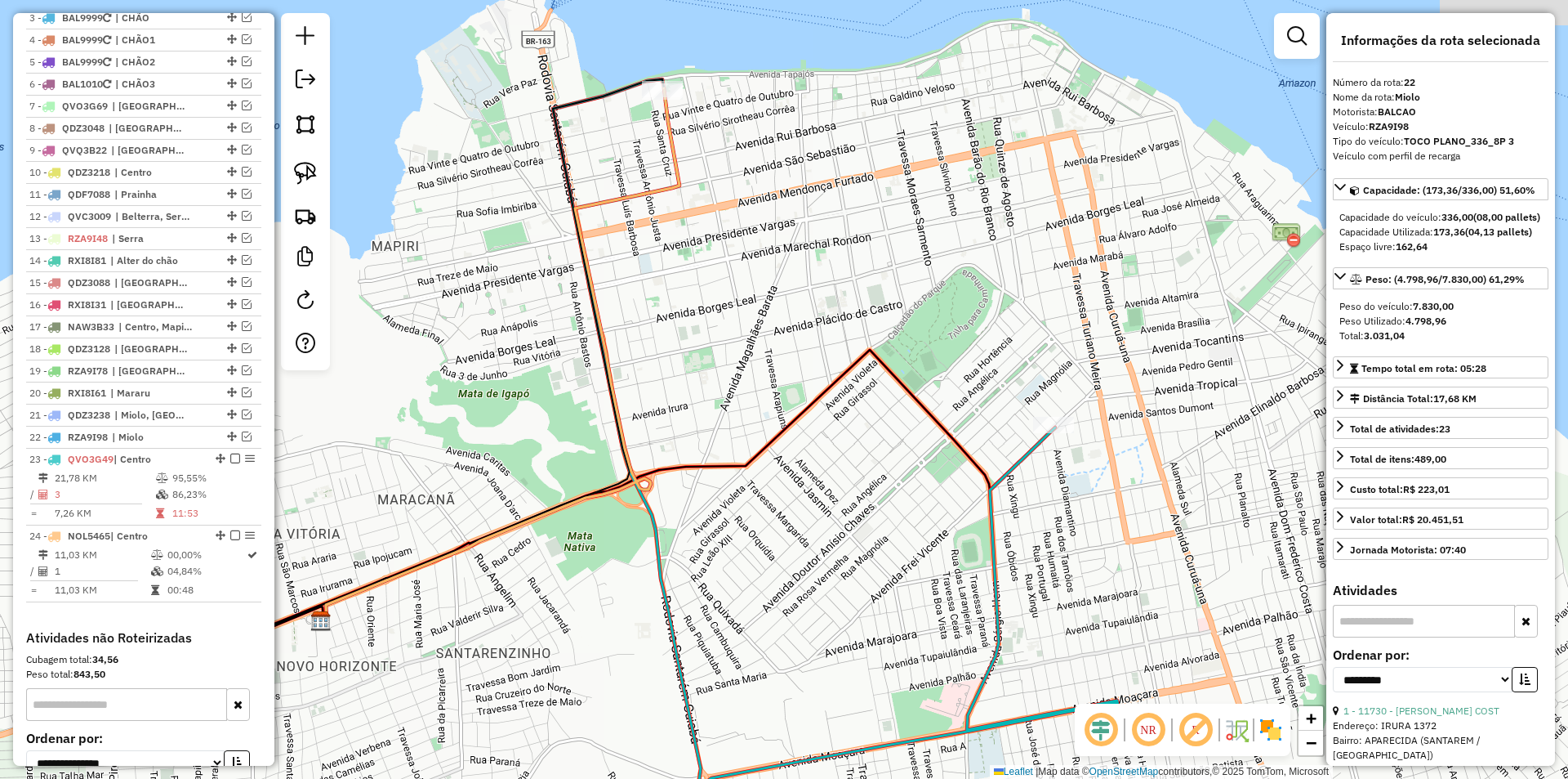
drag, startPoint x: 707, startPoint y: 250, endPoint x: 688, endPoint y: 250, distance: 19.0
click at [688, 250] on div "Janela de atendimento Grade de atendimento Capacidade Transportadoras Veículos …" at bounding box center [784, 389] width 1568 height 779
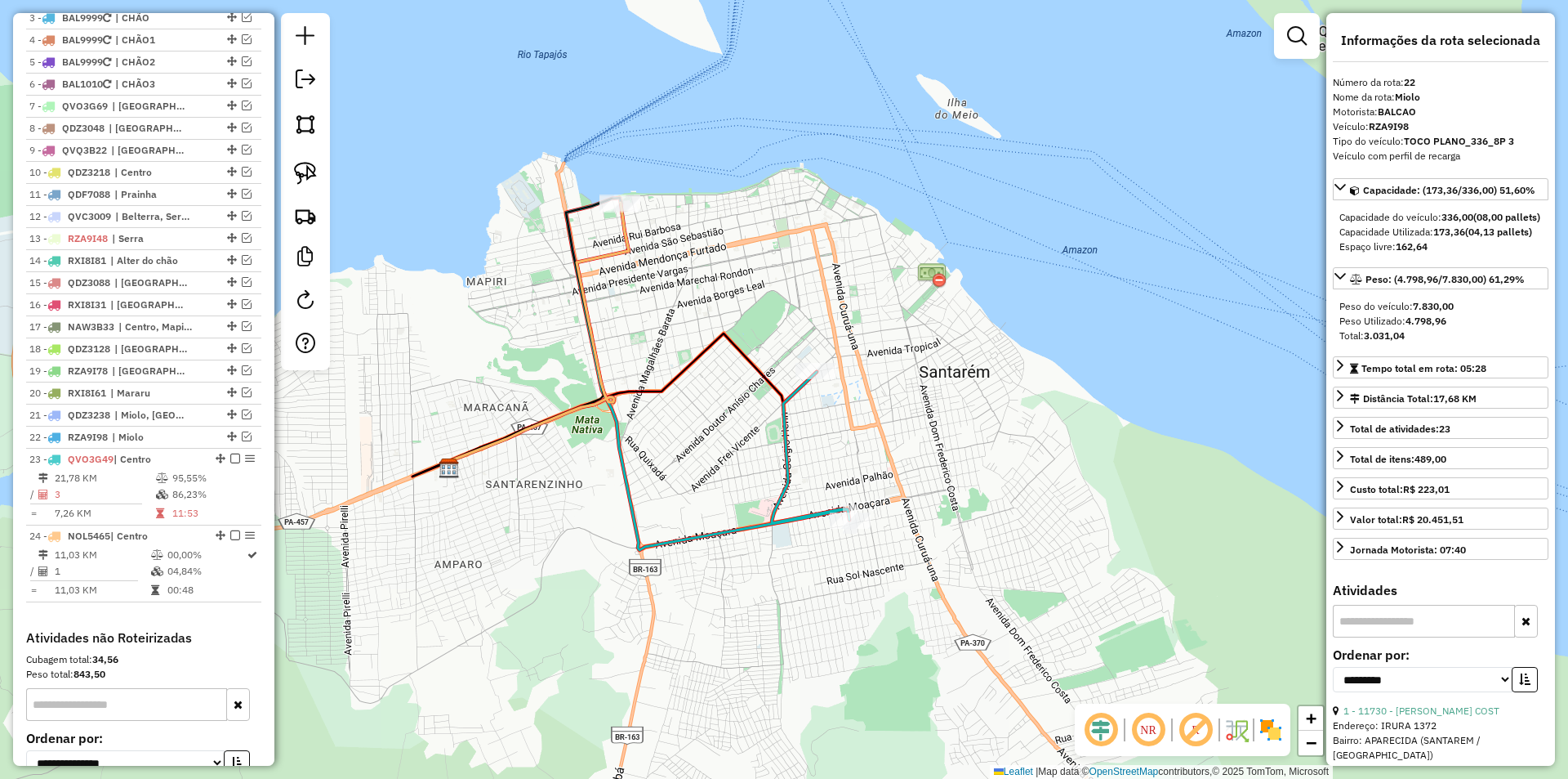
drag, startPoint x: 696, startPoint y: 285, endPoint x: 651, endPoint y: 319, distance: 56.4
click at [651, 319] on div "Janela de atendimento Grade de atendimento Capacidade Transportadoras Veículos …" at bounding box center [784, 389] width 1568 height 779
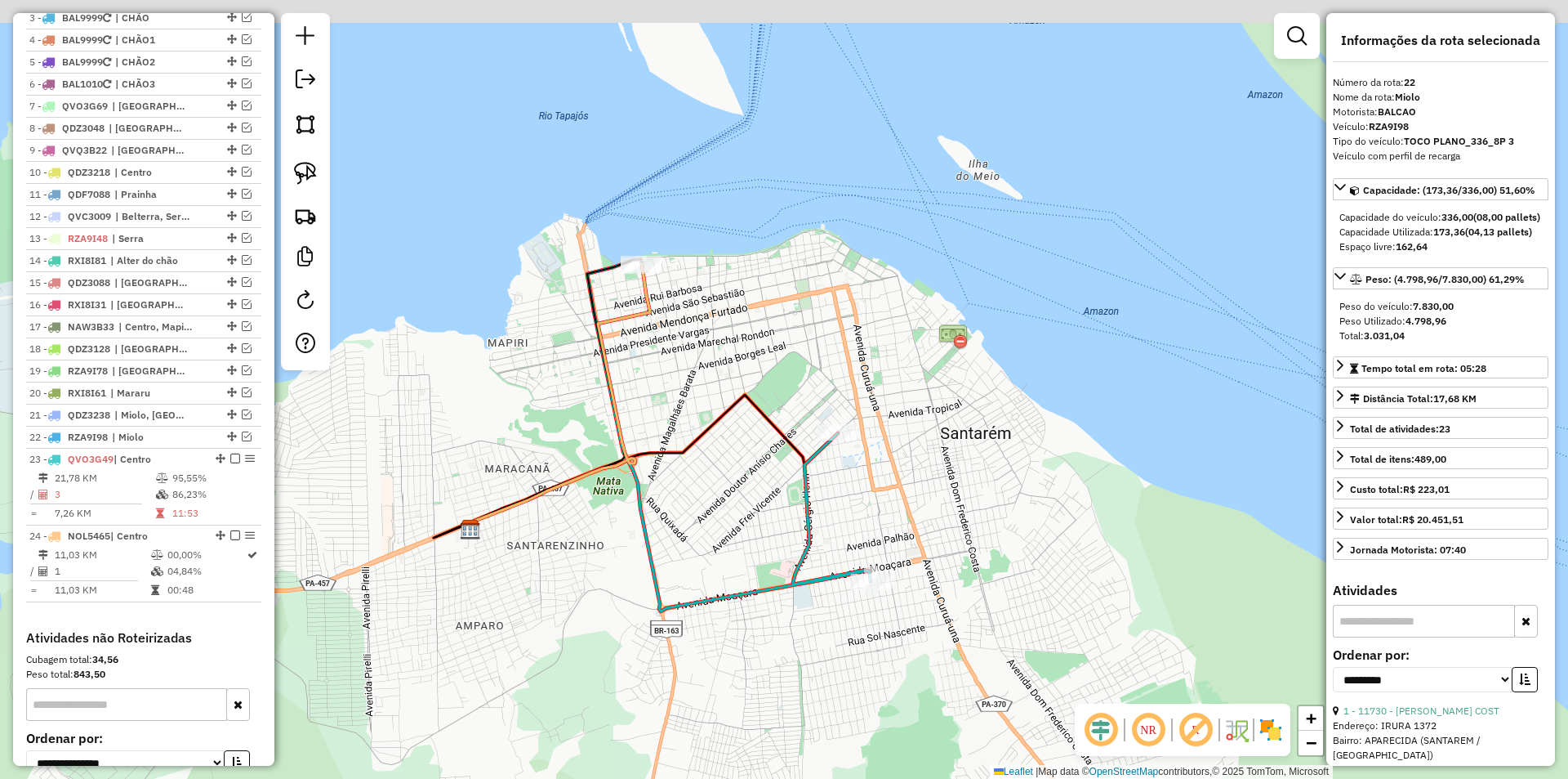
drag, startPoint x: 670, startPoint y: 345, endPoint x: 688, endPoint y: 383, distance: 42.0
click at [688, 383] on div "Janela de atendimento Grade de atendimento Capacidade Transportadoras Veículos …" at bounding box center [784, 389] width 1568 height 779
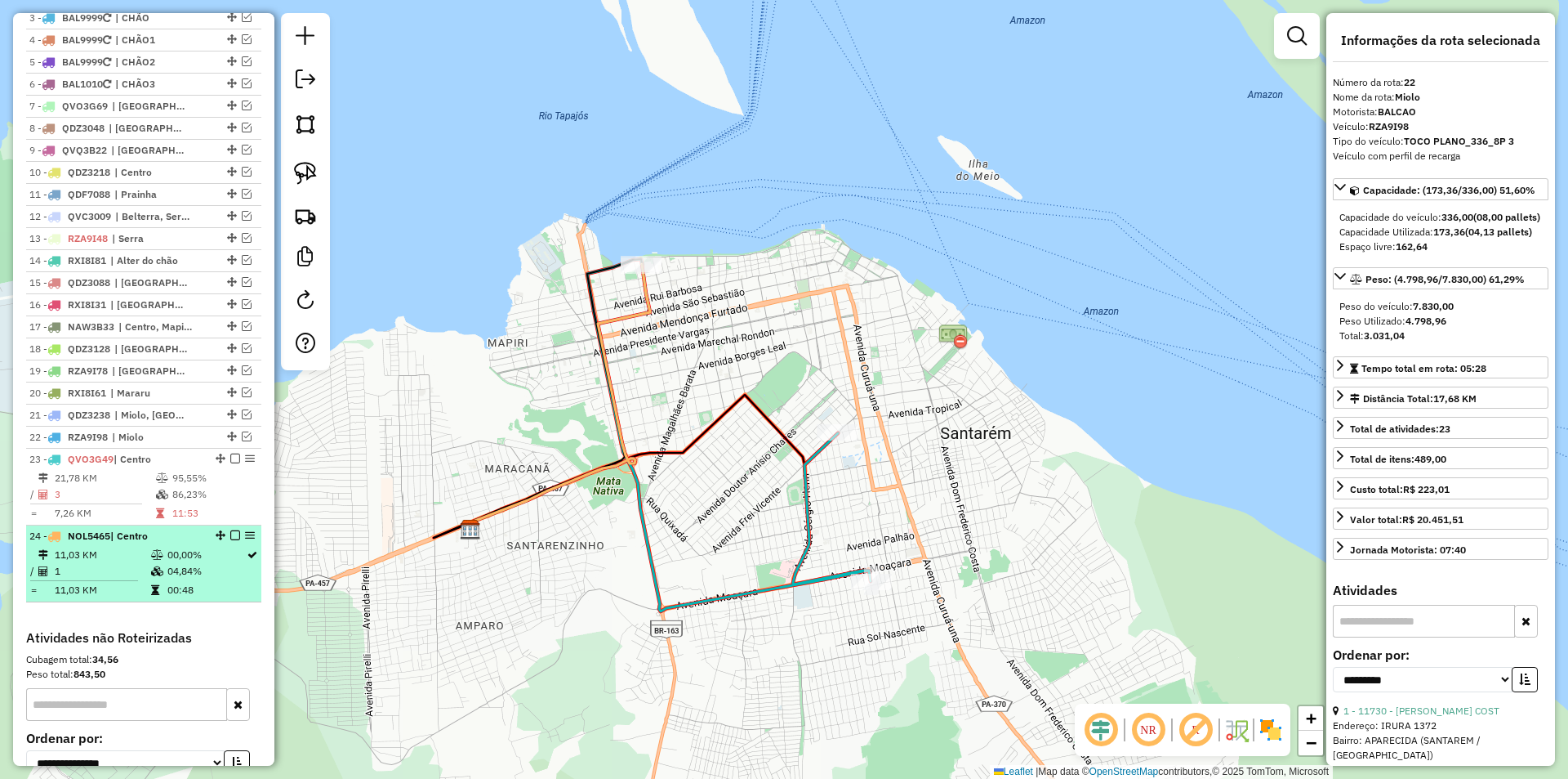
click at [210, 563] on td "00,00%" at bounding box center [206, 555] width 79 height 16
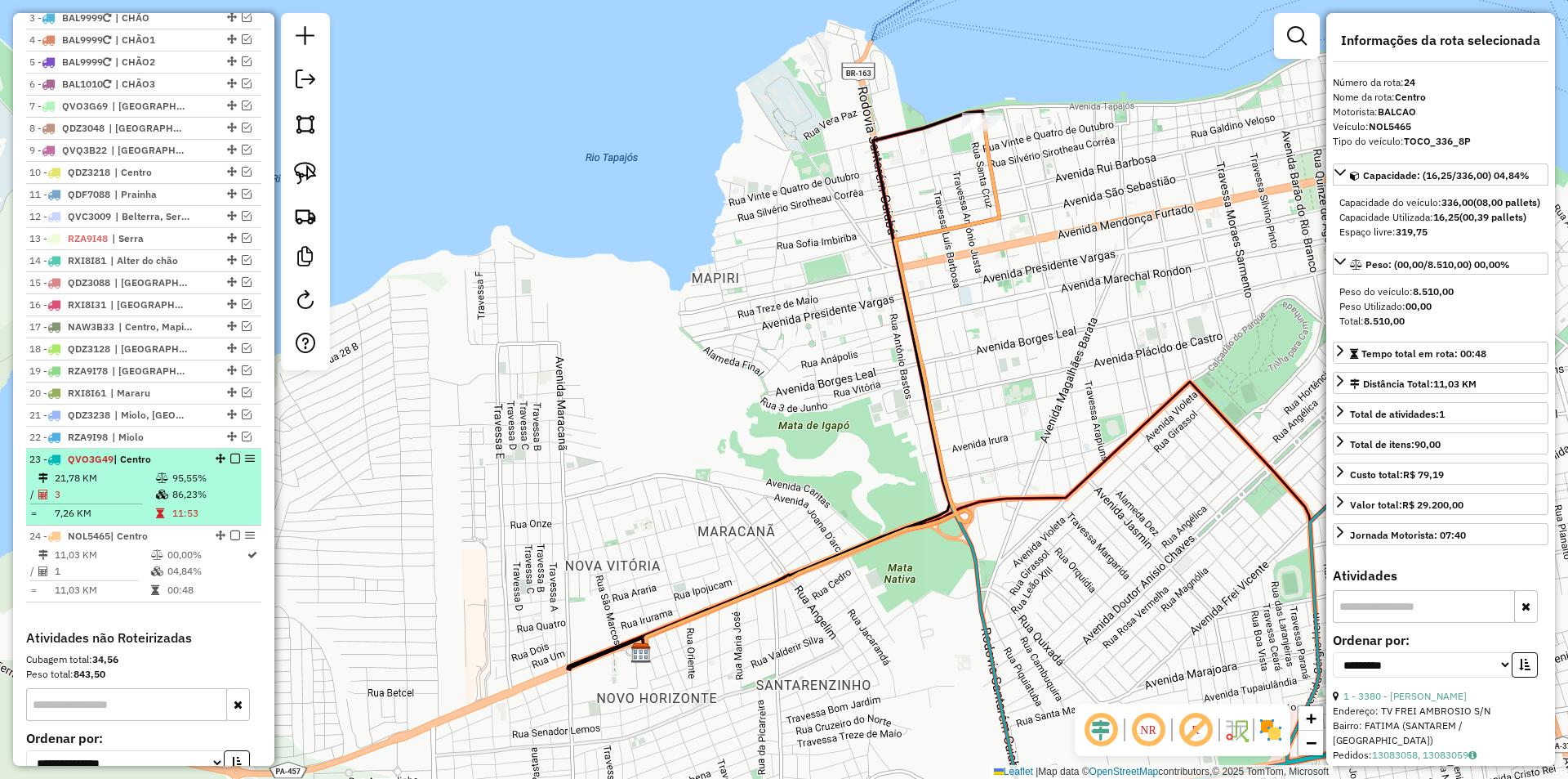
click at [225, 502] on td "86,23%" at bounding box center [212, 494] width 82 height 16
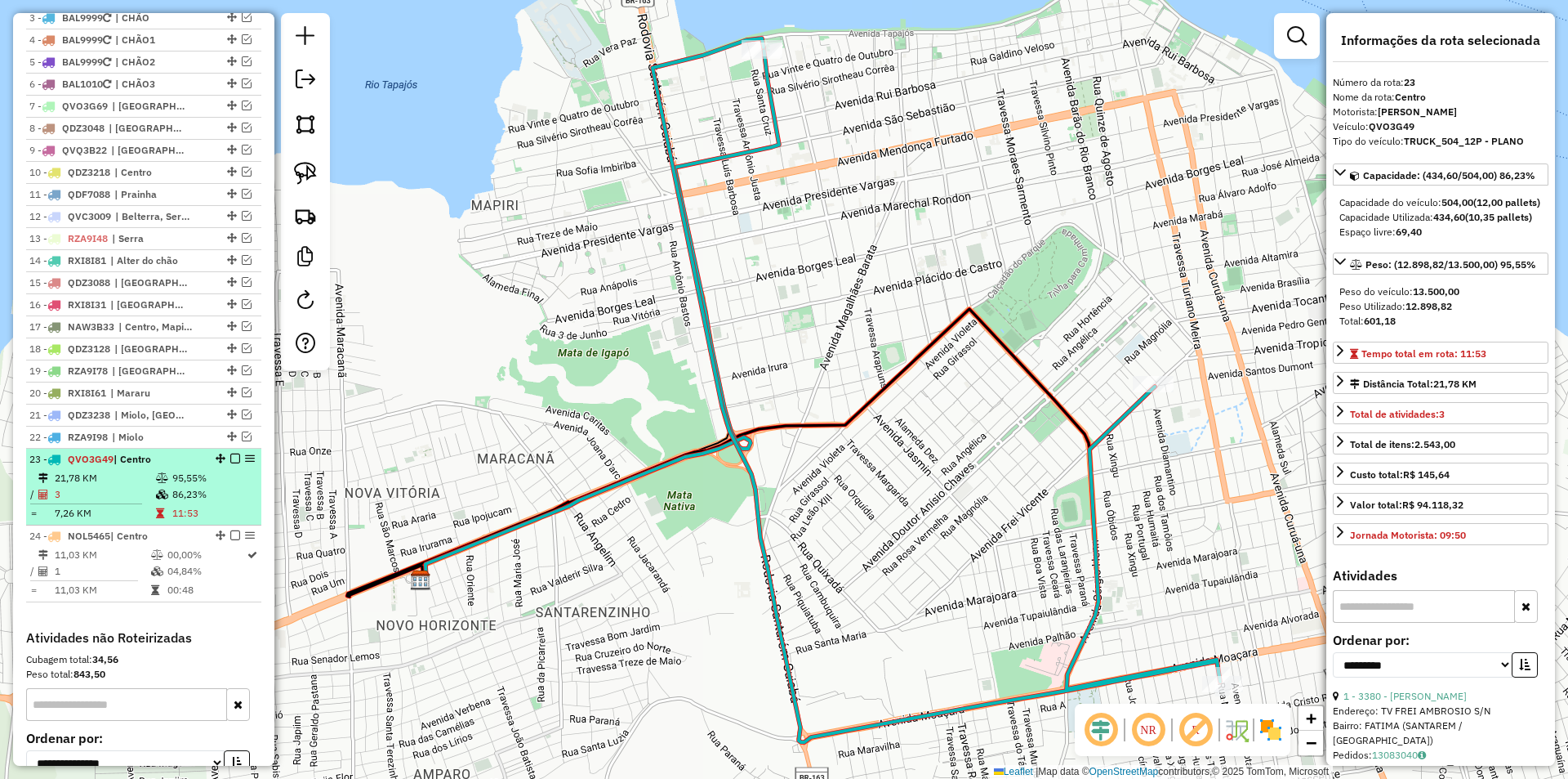
click at [230, 463] on em at bounding box center [235, 458] width 10 height 10
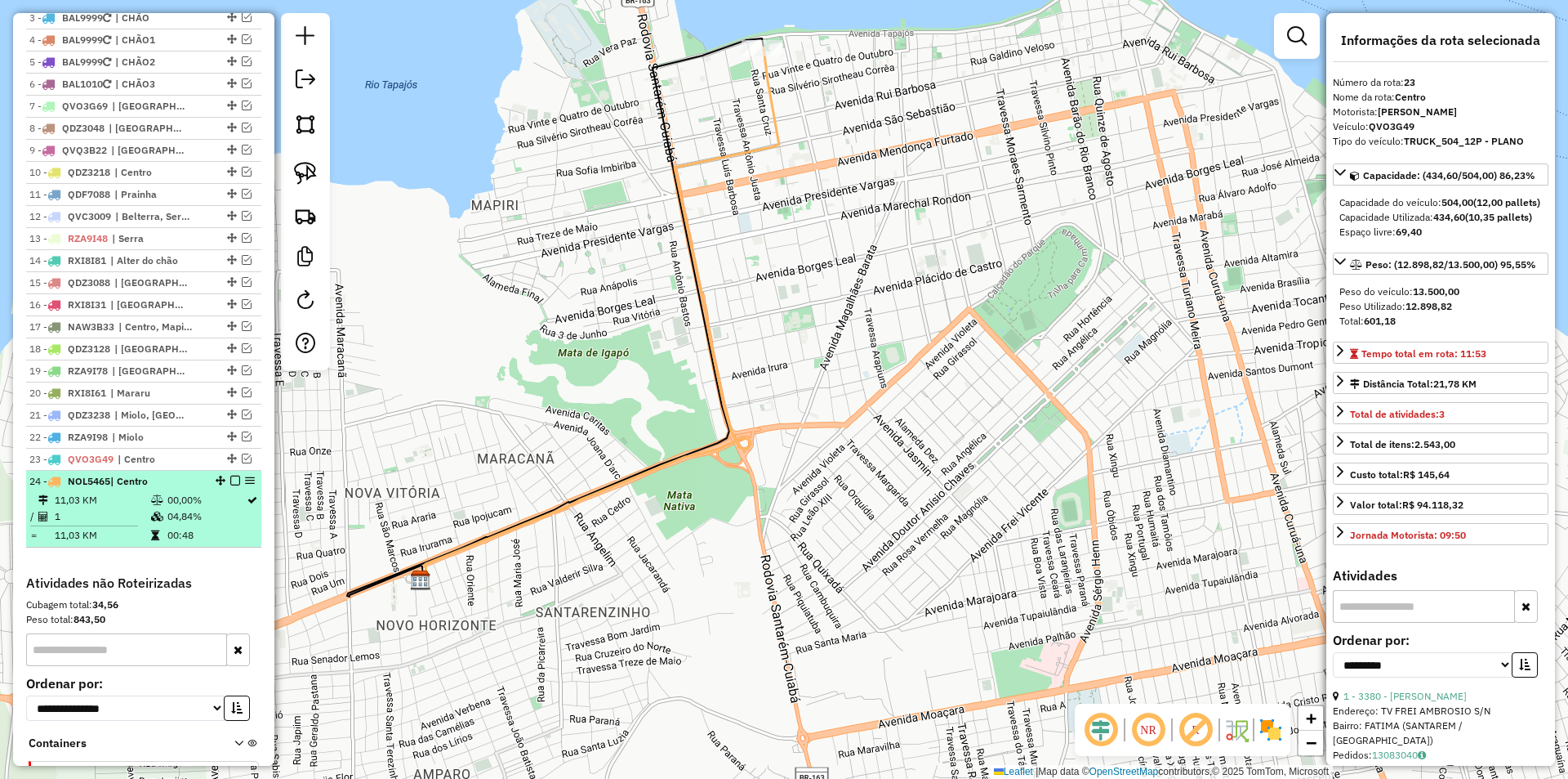
click at [230, 485] on em at bounding box center [235, 480] width 10 height 10
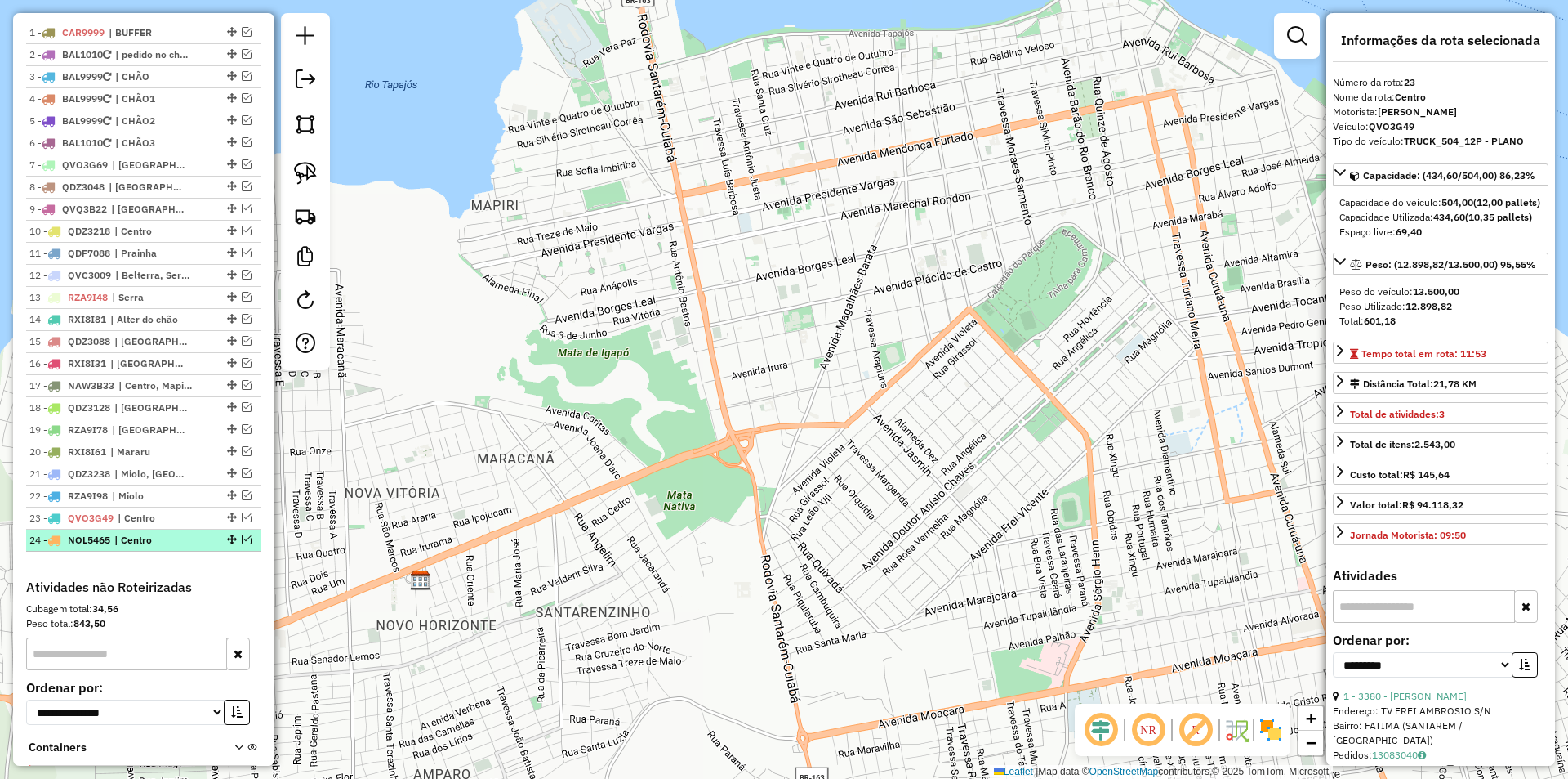
scroll to position [621, 0]
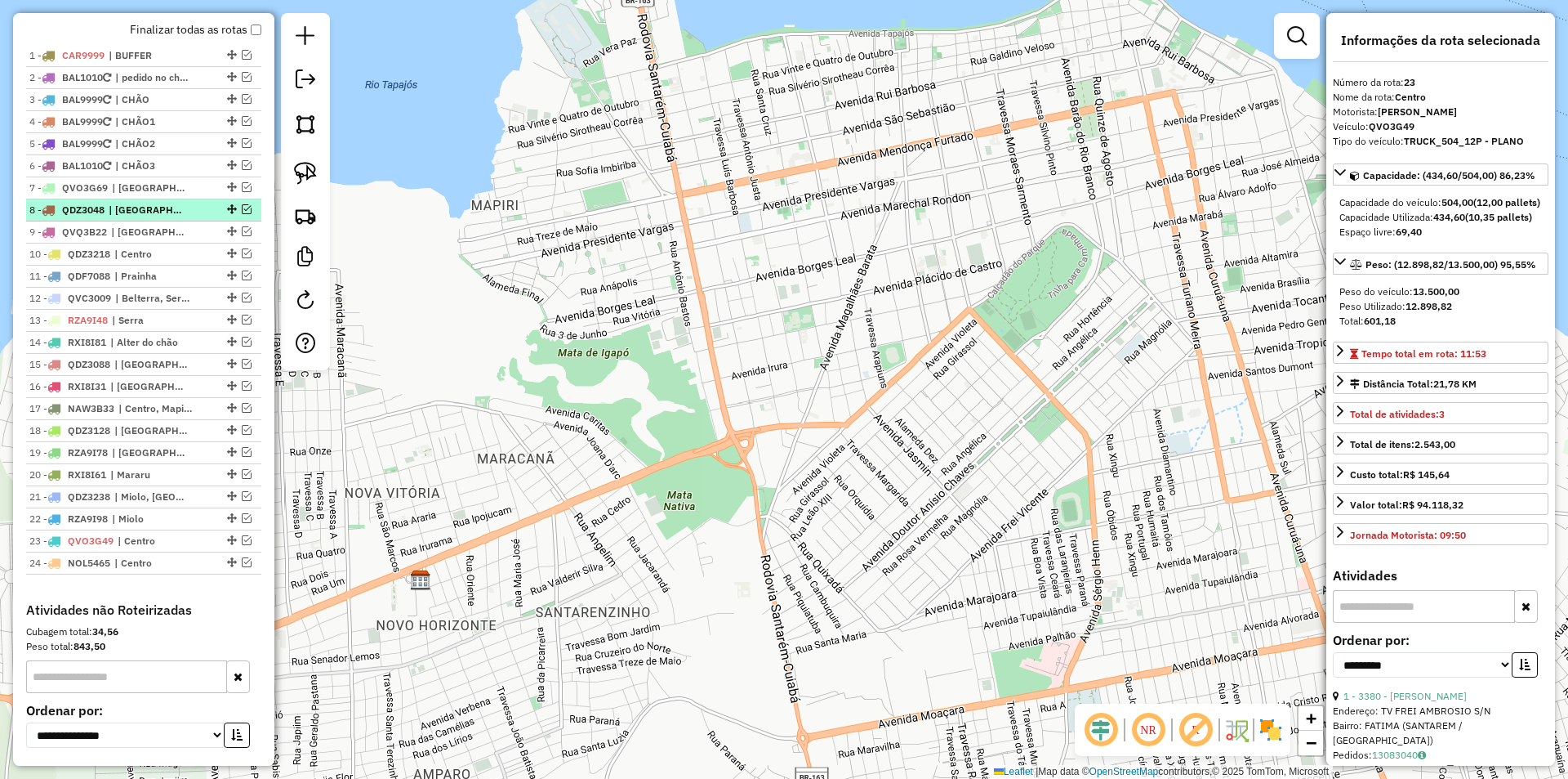
click at [242, 214] on em at bounding box center [247, 209] width 10 height 10
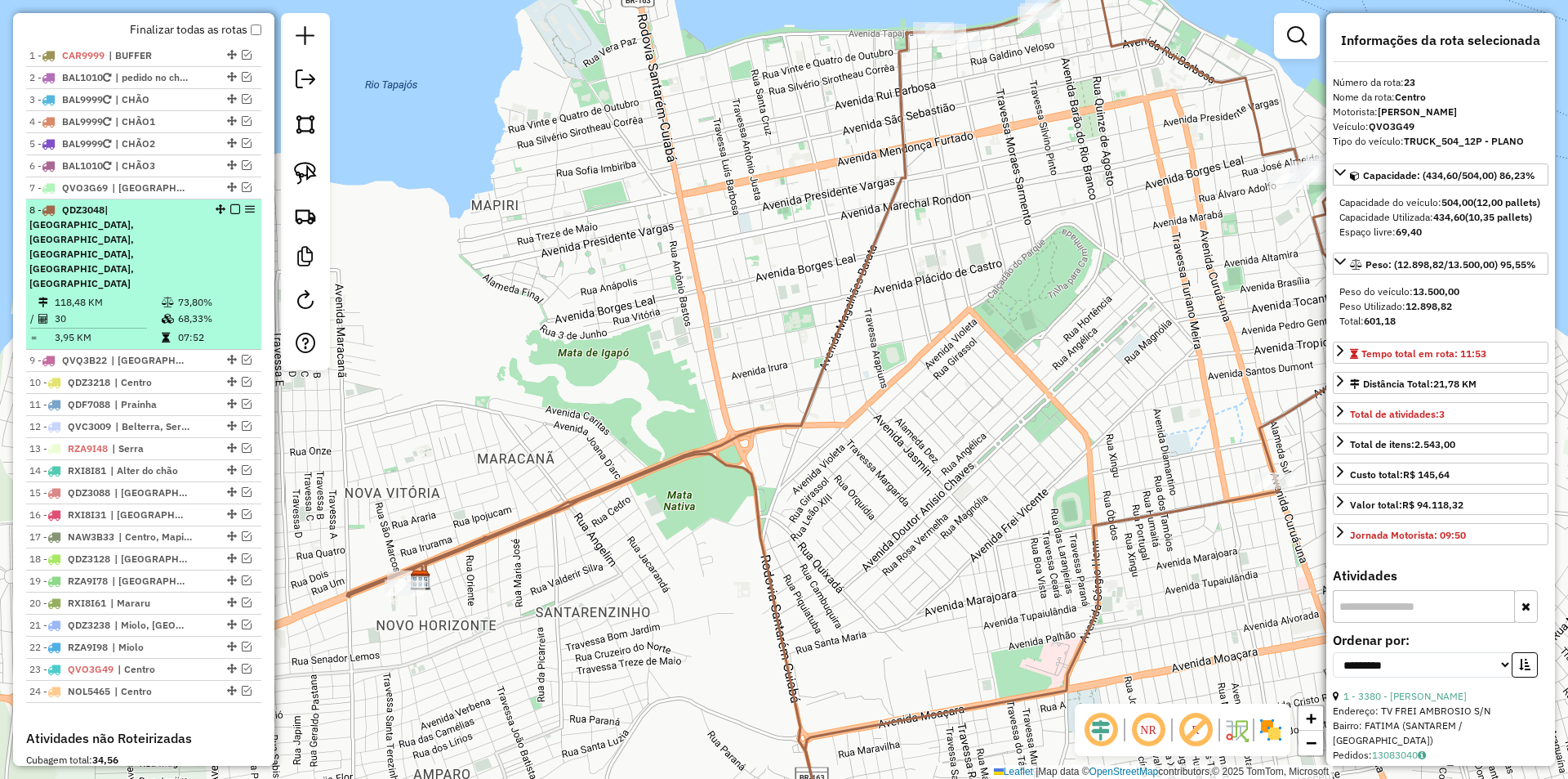
click at [241, 238] on div "8 - QDZ3048 | Belterra, Centro, Porto, Prainha, Santarenzinho" at bounding box center [143, 246] width 228 height 88
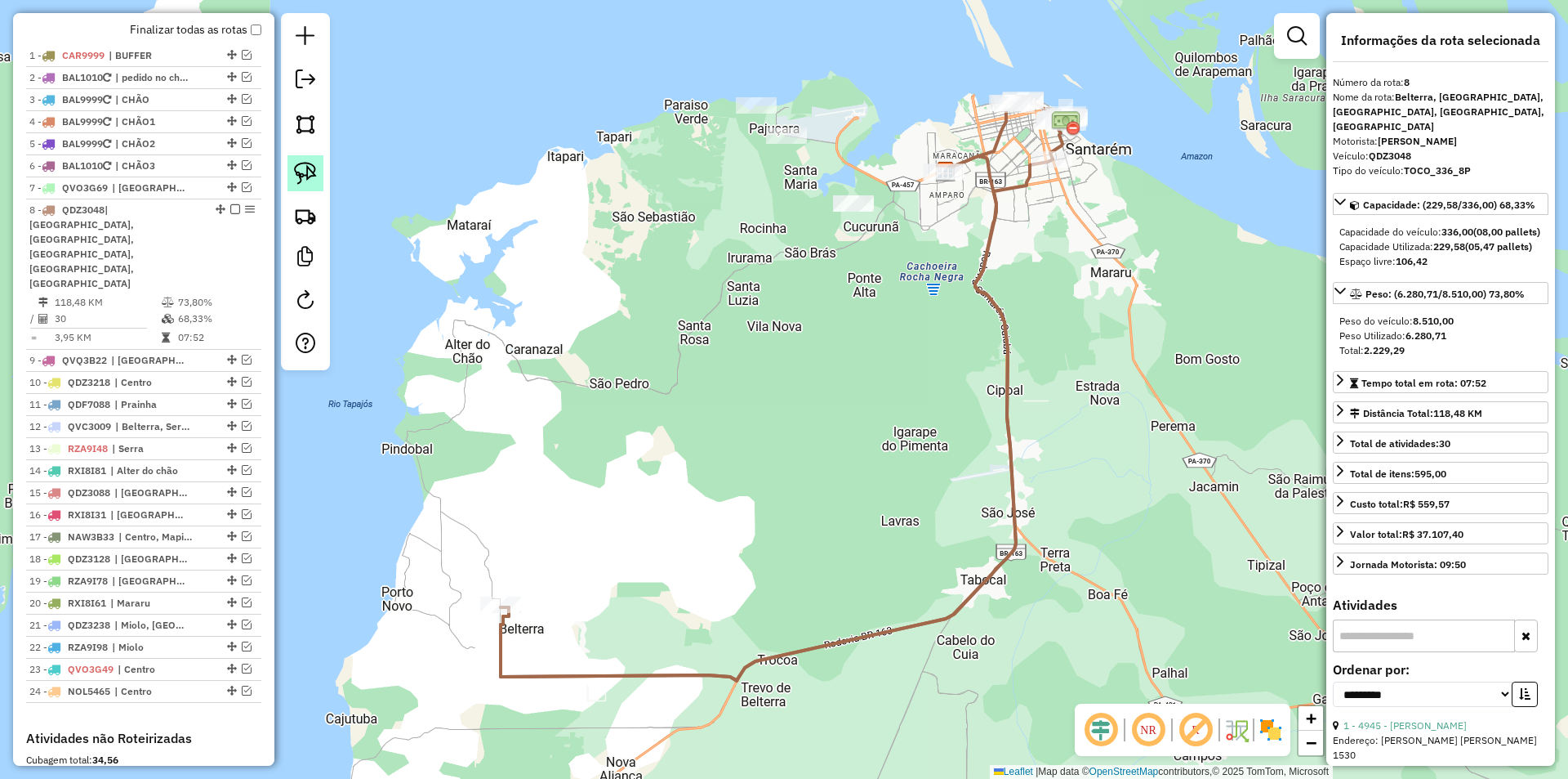
click at [310, 172] on img at bounding box center [305, 172] width 23 height 23
drag, startPoint x: 576, startPoint y: 571, endPoint x: 510, endPoint y: 657, distance: 108.4
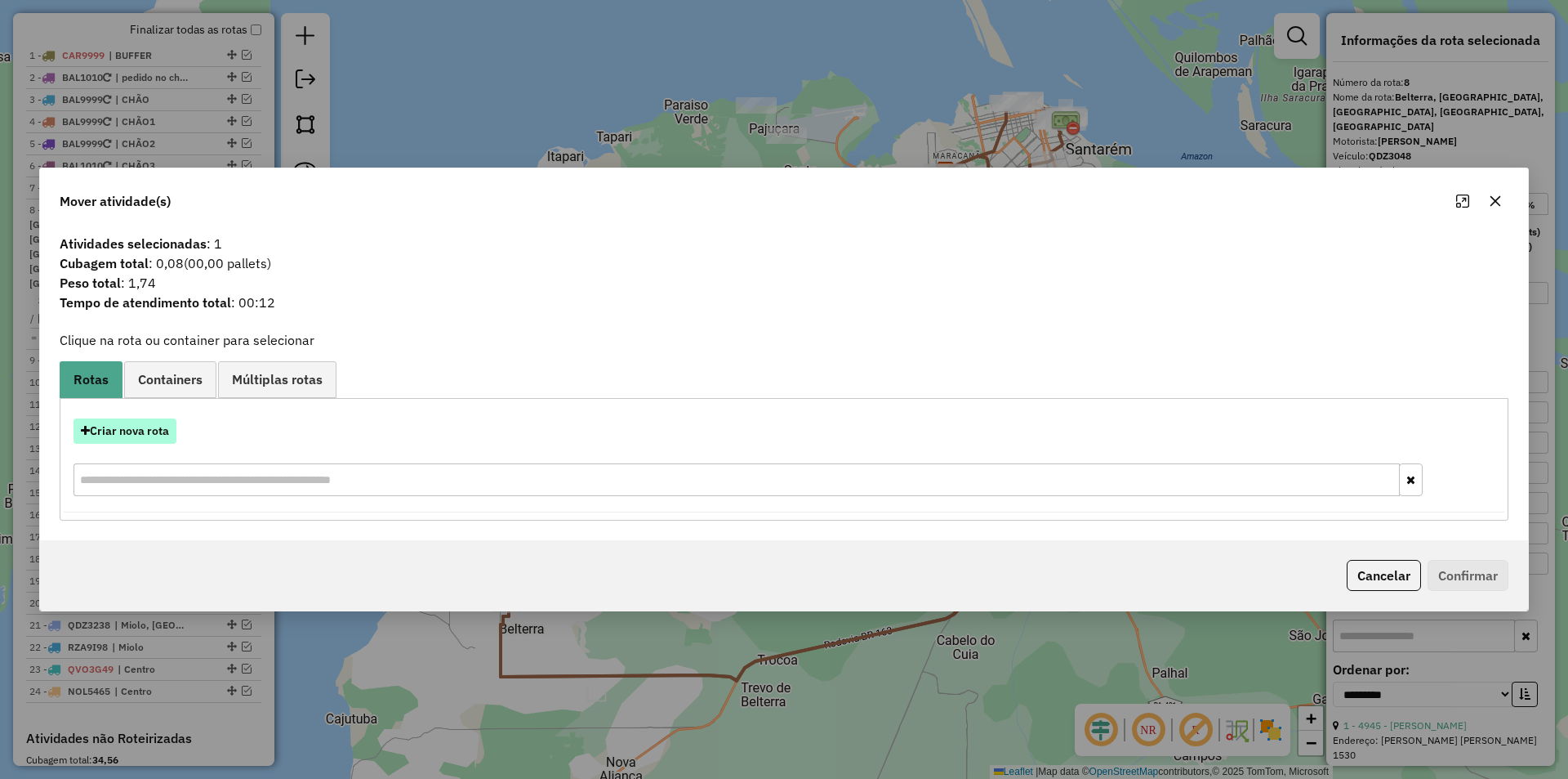
click at [153, 434] on button "Criar nova rota" at bounding box center [125, 431] width 103 height 25
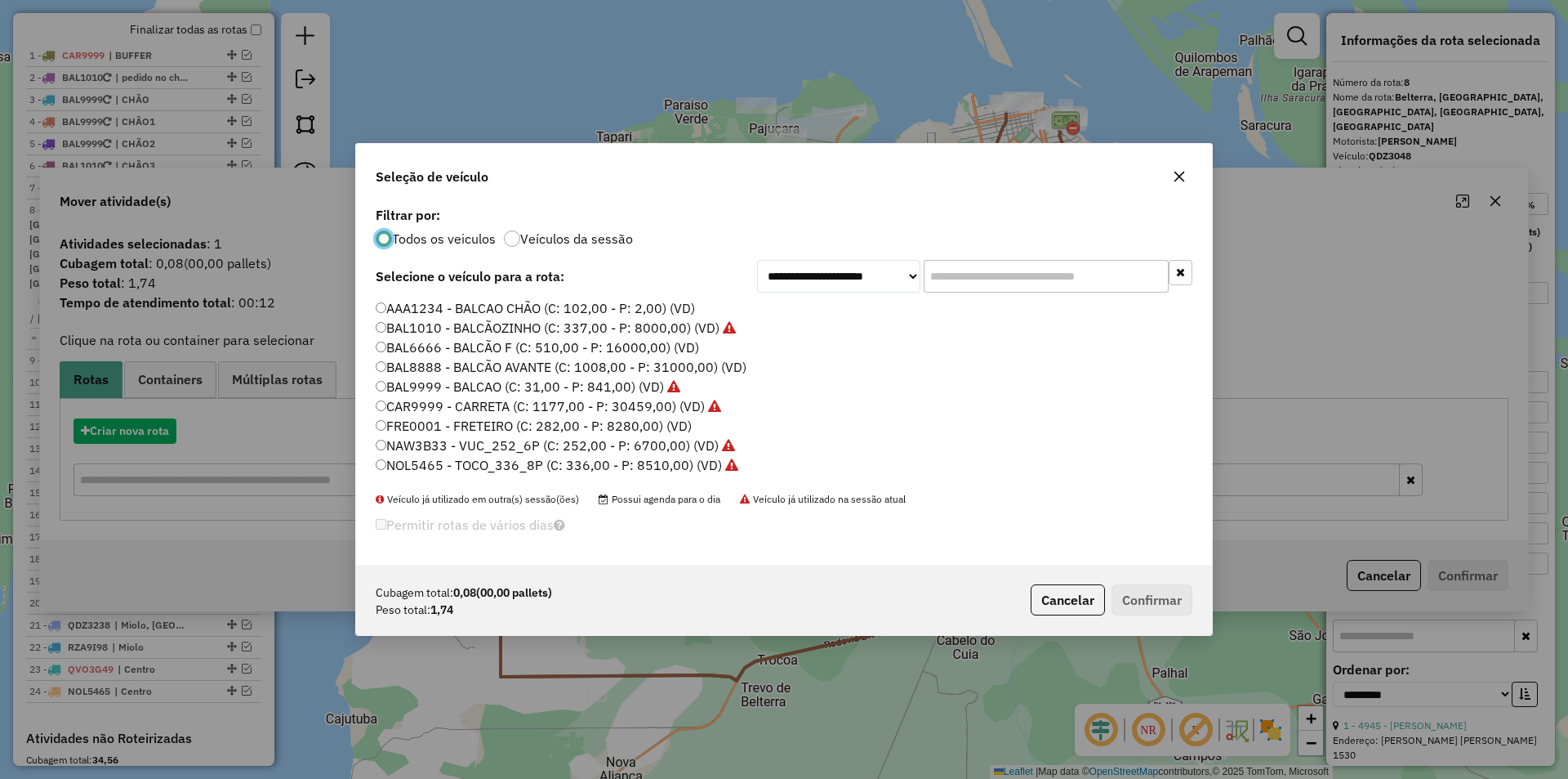
scroll to position [9, 5]
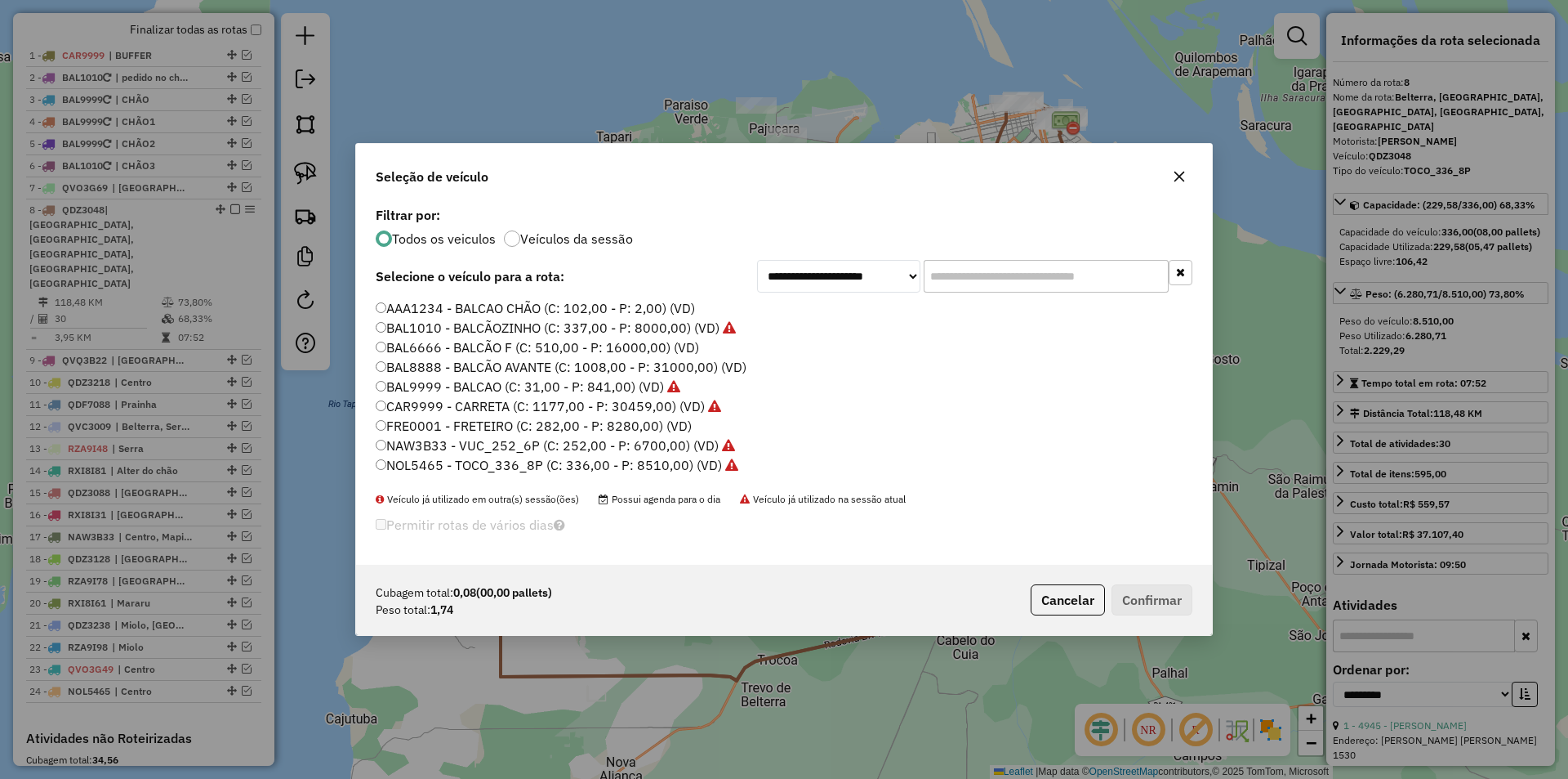
click at [624, 389] on label "BAL9999 - BALCAO (C: 31,00 - P: 841,00) (VD)" at bounding box center [528, 386] width 305 height 20
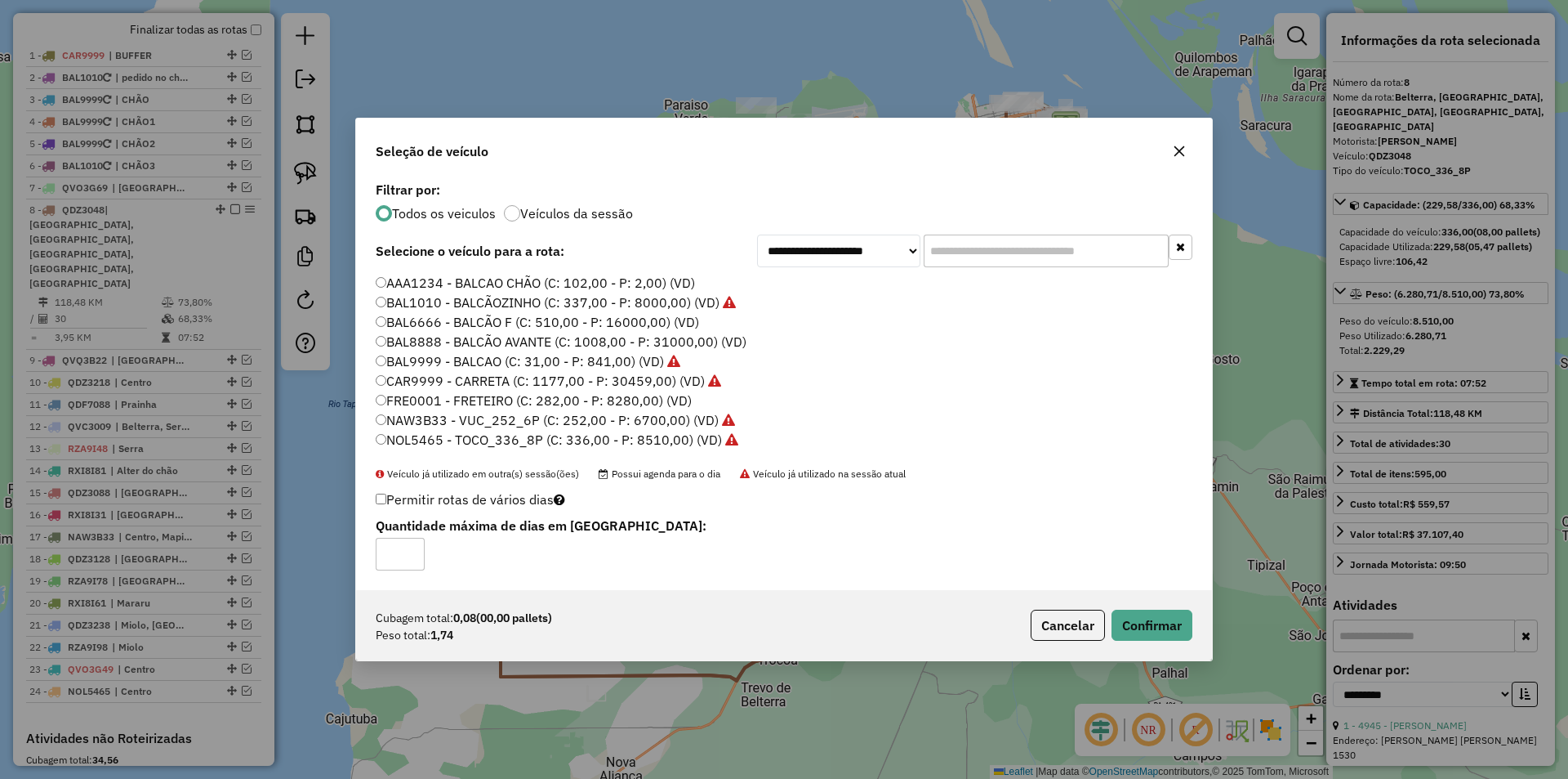
click at [673, 273] on div "**********" at bounding box center [784, 384] width 856 height 413
click at [674, 285] on label "AAA1234 - BALCAO CHÃO (C: 102,00 - P: 2,00) (VD)" at bounding box center [536, 283] width 319 height 20
drag, startPoint x: 1156, startPoint y: 626, endPoint x: 1123, endPoint y: 576, distance: 59.9
click at [1156, 625] on button "Confirmar" at bounding box center [1151, 625] width 81 height 31
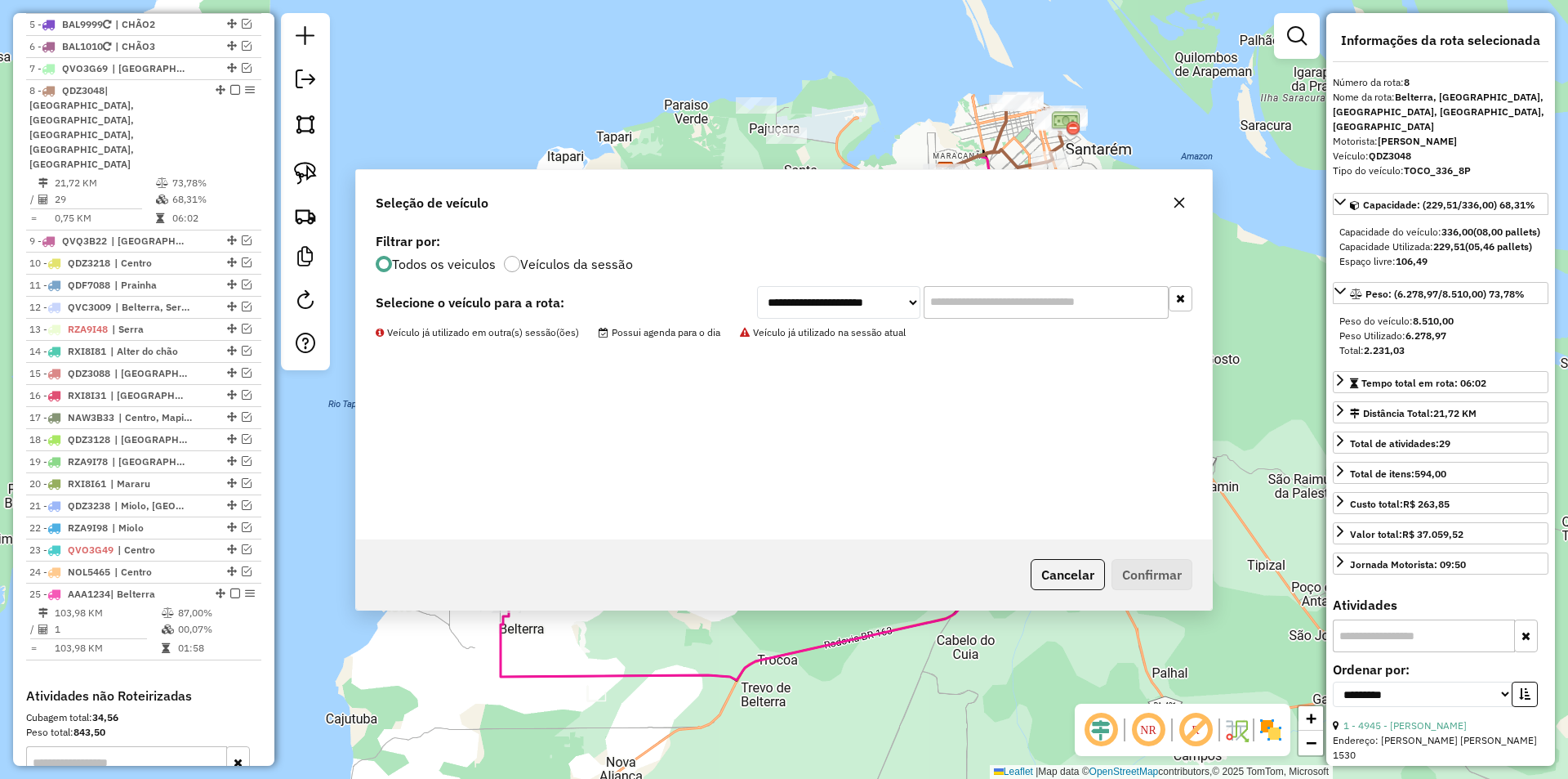
scroll to position [823, 0]
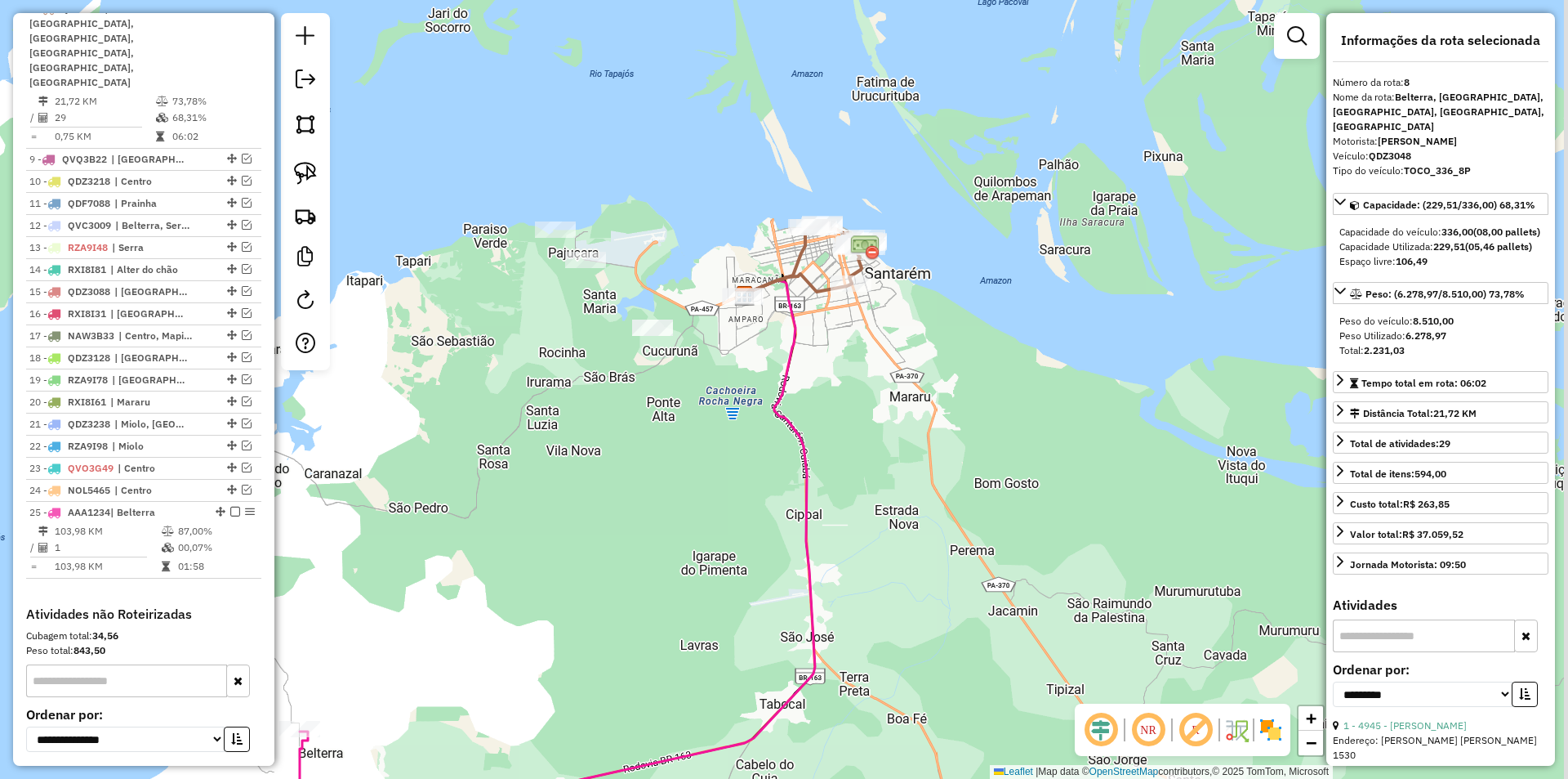
drag, startPoint x: 902, startPoint y: 380, endPoint x: 693, endPoint y: 509, distance: 245.6
click at [693, 509] on div "Janela de atendimento Grade de atendimento Capacidade Transportadoras Veículos …" at bounding box center [784, 389] width 1568 height 779
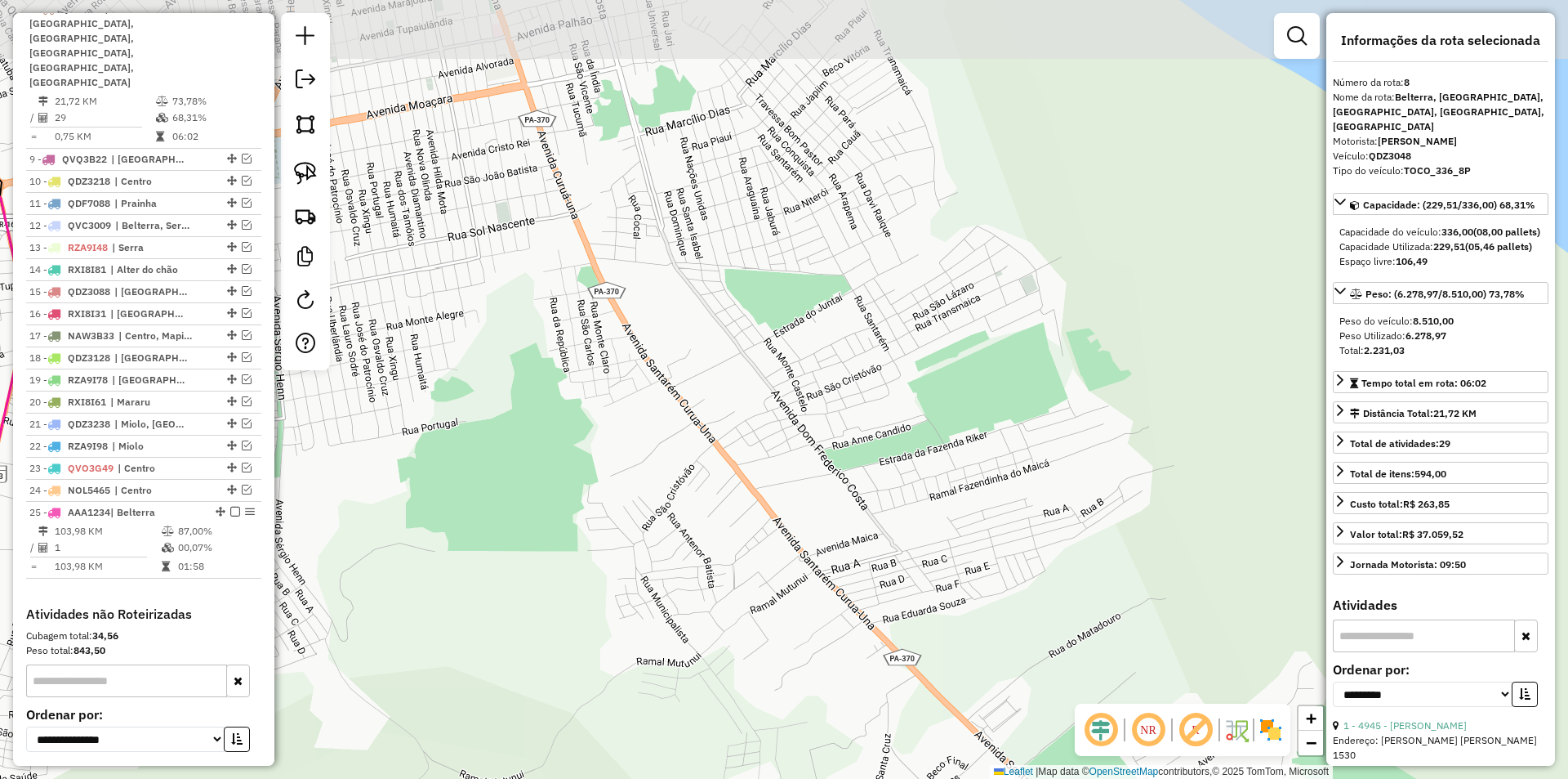
drag, startPoint x: 889, startPoint y: 322, endPoint x: 909, endPoint y: 504, distance: 183.1
click at [909, 504] on div "Janela de atendimento Grade de atendimento Capacidade Transportadoras Veículos …" at bounding box center [784, 389] width 1568 height 779
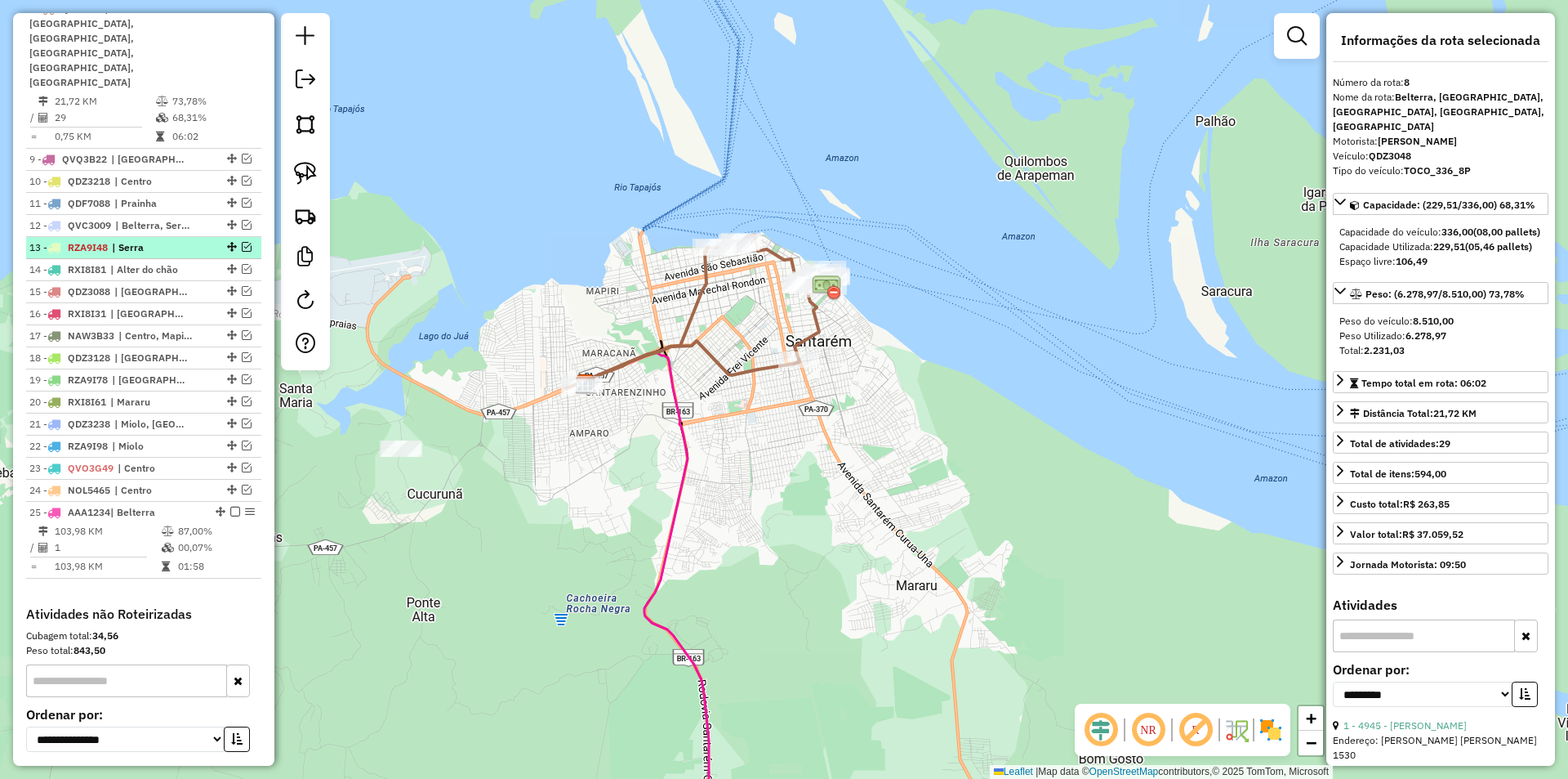
scroll to position [740, 0]
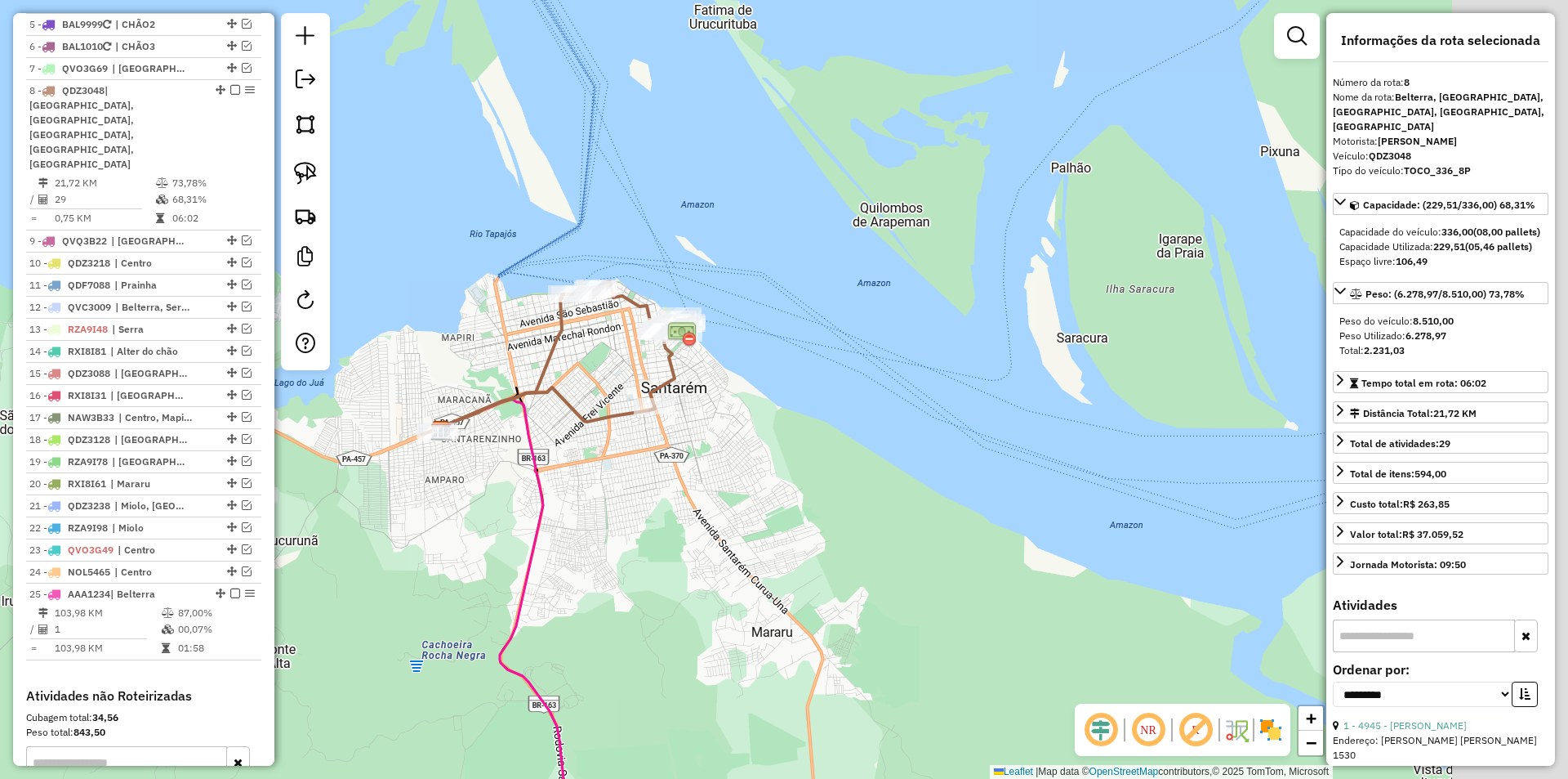
drag, startPoint x: 718, startPoint y: 330, endPoint x: 572, endPoint y: 377, distance: 153.4
click at [572, 377] on div "Janela de atendimento Grade de atendimento Capacidade Transportadoras Veículos …" at bounding box center [784, 389] width 1568 height 779
click at [312, 163] on img at bounding box center [305, 172] width 23 height 23
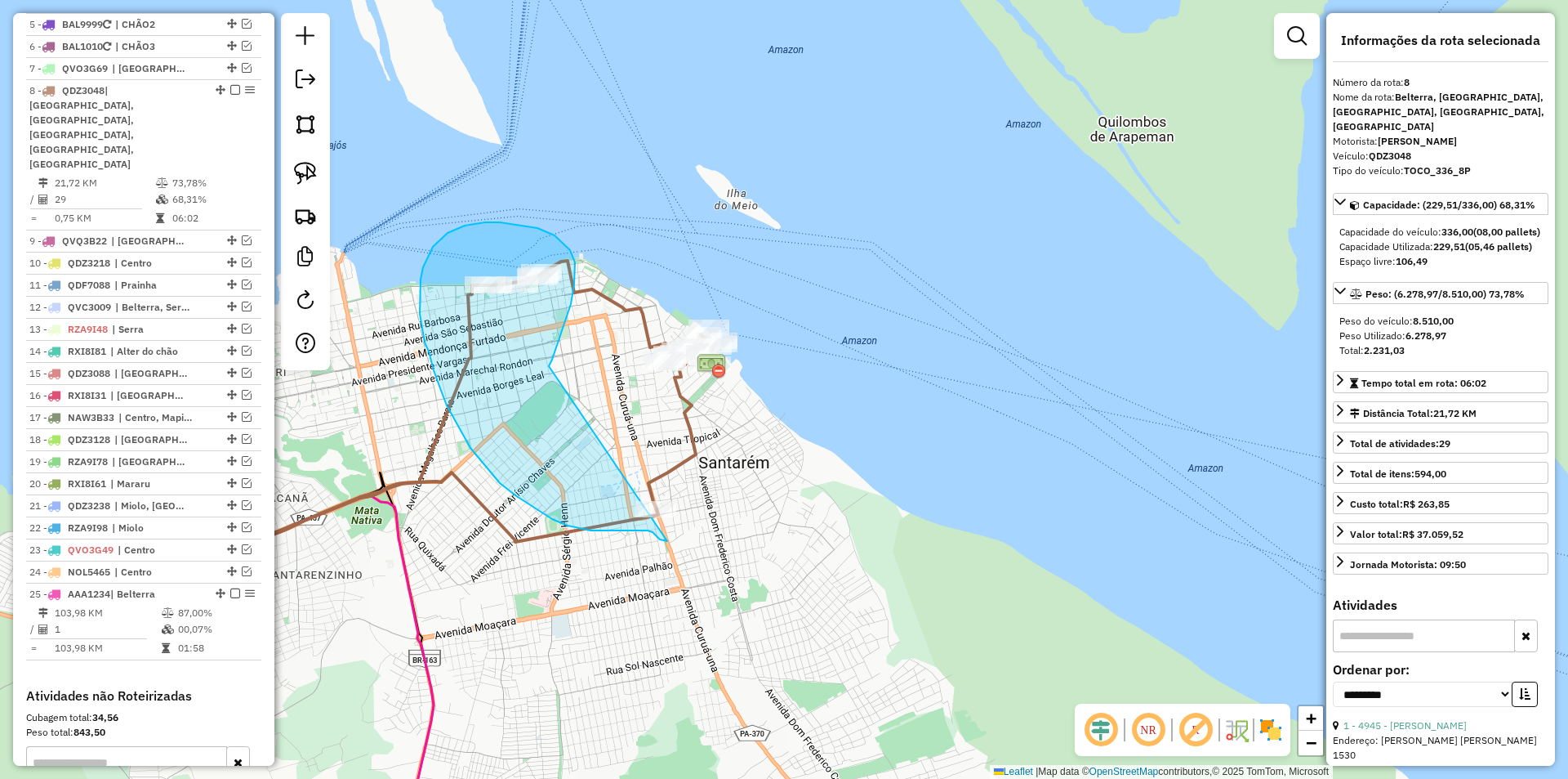
drag, startPoint x: 552, startPoint y: 359, endPoint x: 708, endPoint y: 511, distance: 217.8
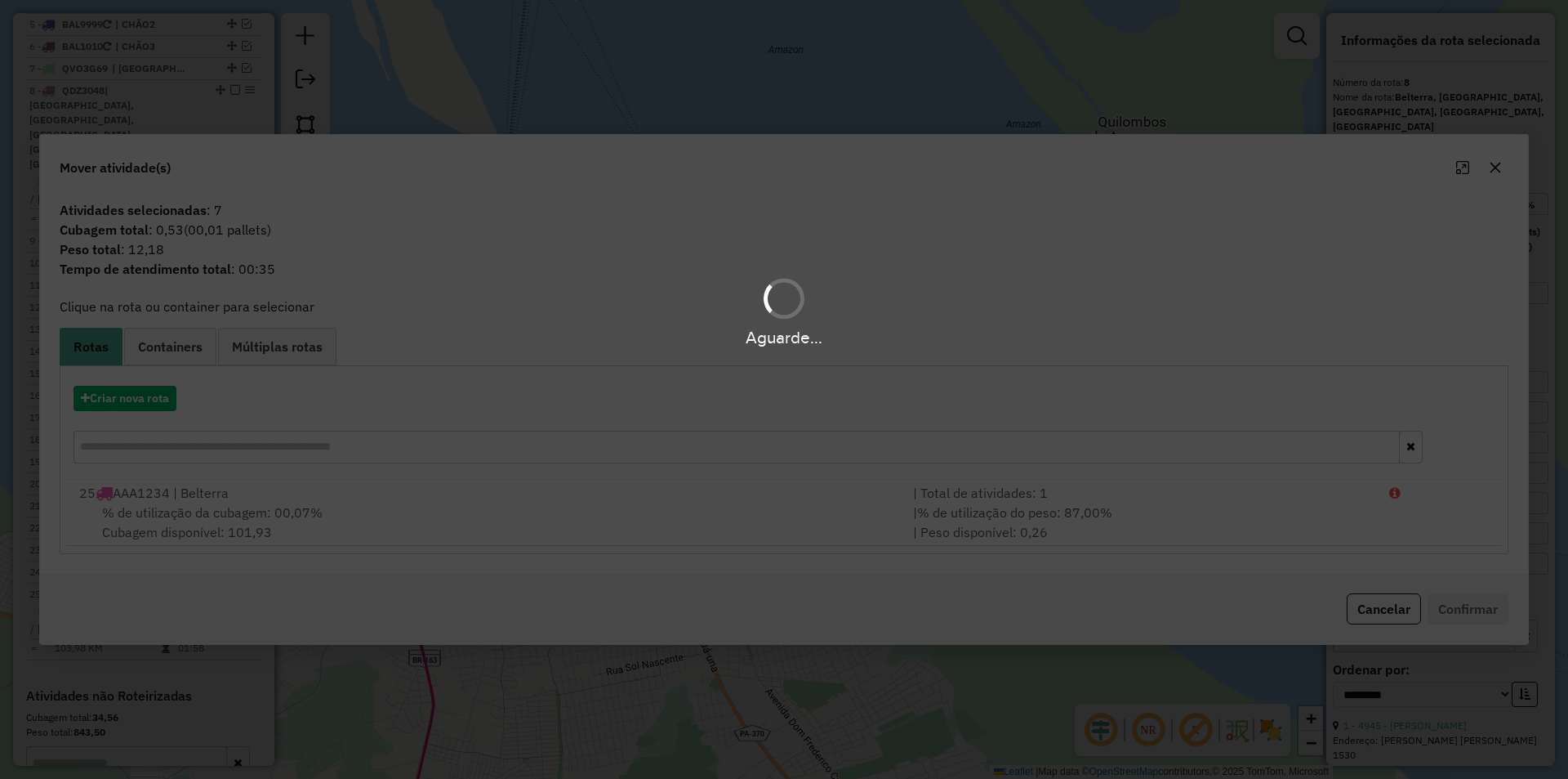
click at [703, 517] on div "Aguarde..." at bounding box center [784, 389] width 1568 height 779
click at [813, 525] on div "Aguarde..." at bounding box center [784, 389] width 1568 height 779
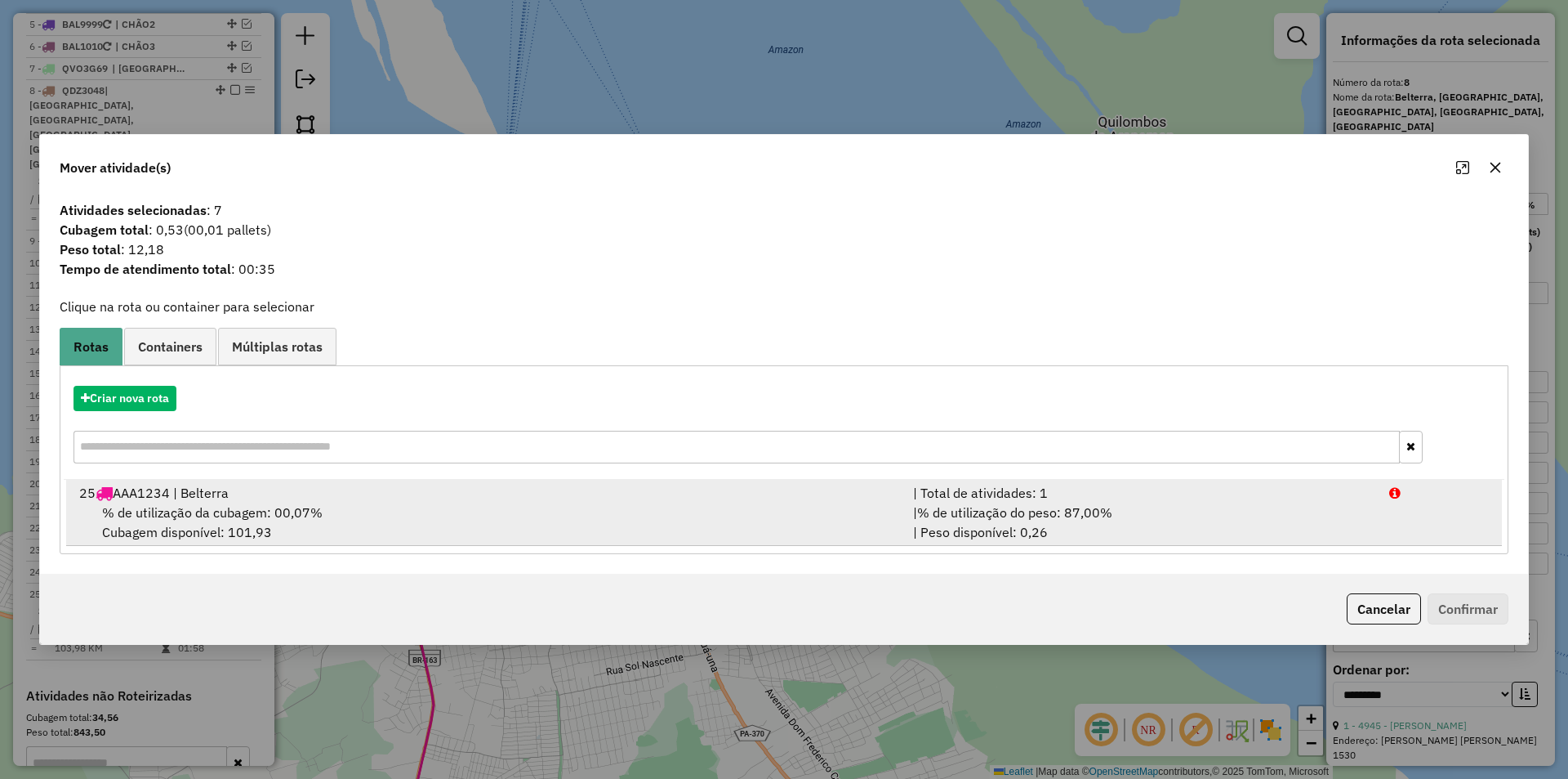
click at [948, 521] on span "% de utilização do peso: 87,00%" at bounding box center [1014, 512] width 195 height 16
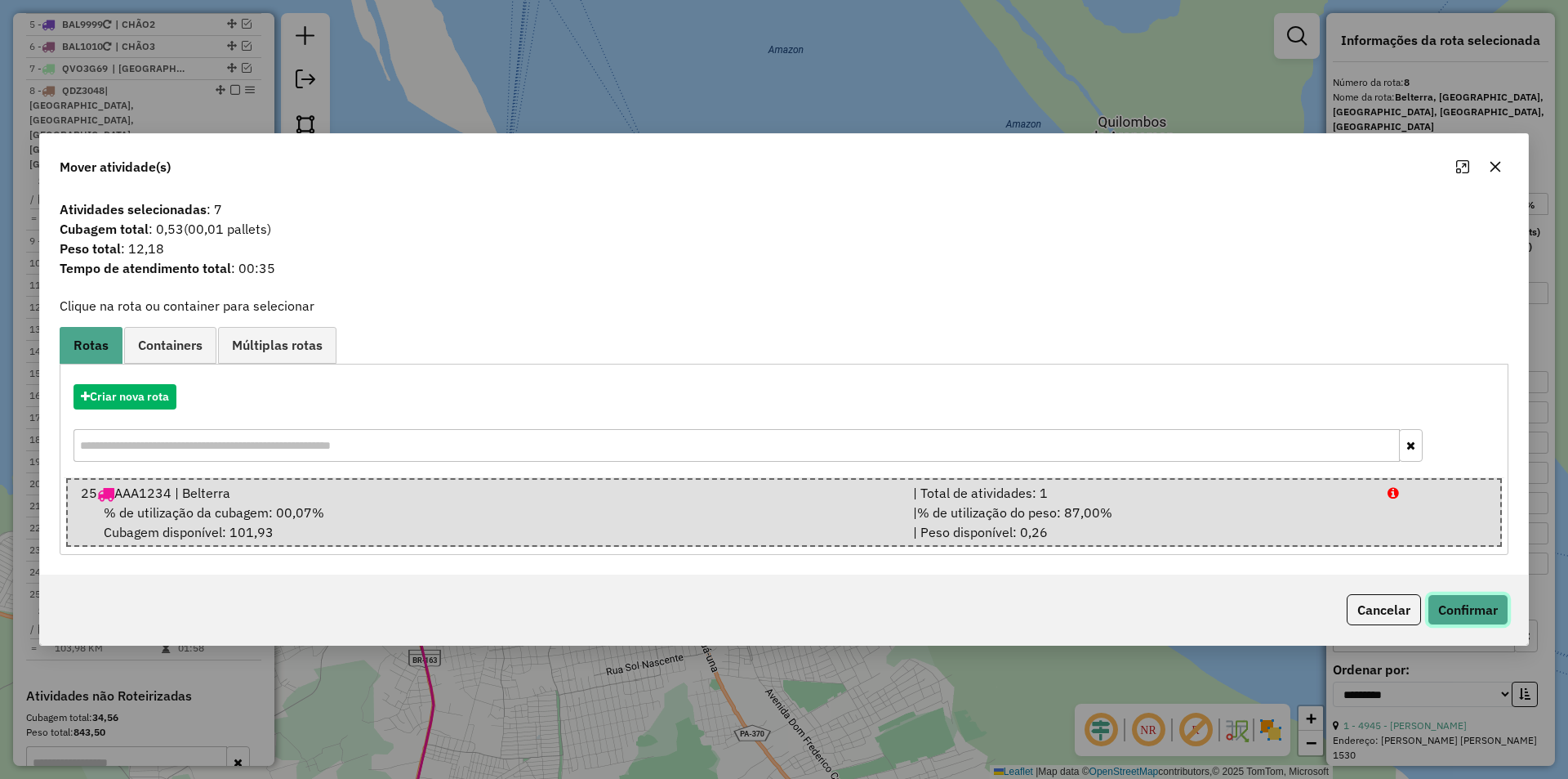
click at [1453, 603] on button "Confirmar" at bounding box center [1467, 609] width 81 height 31
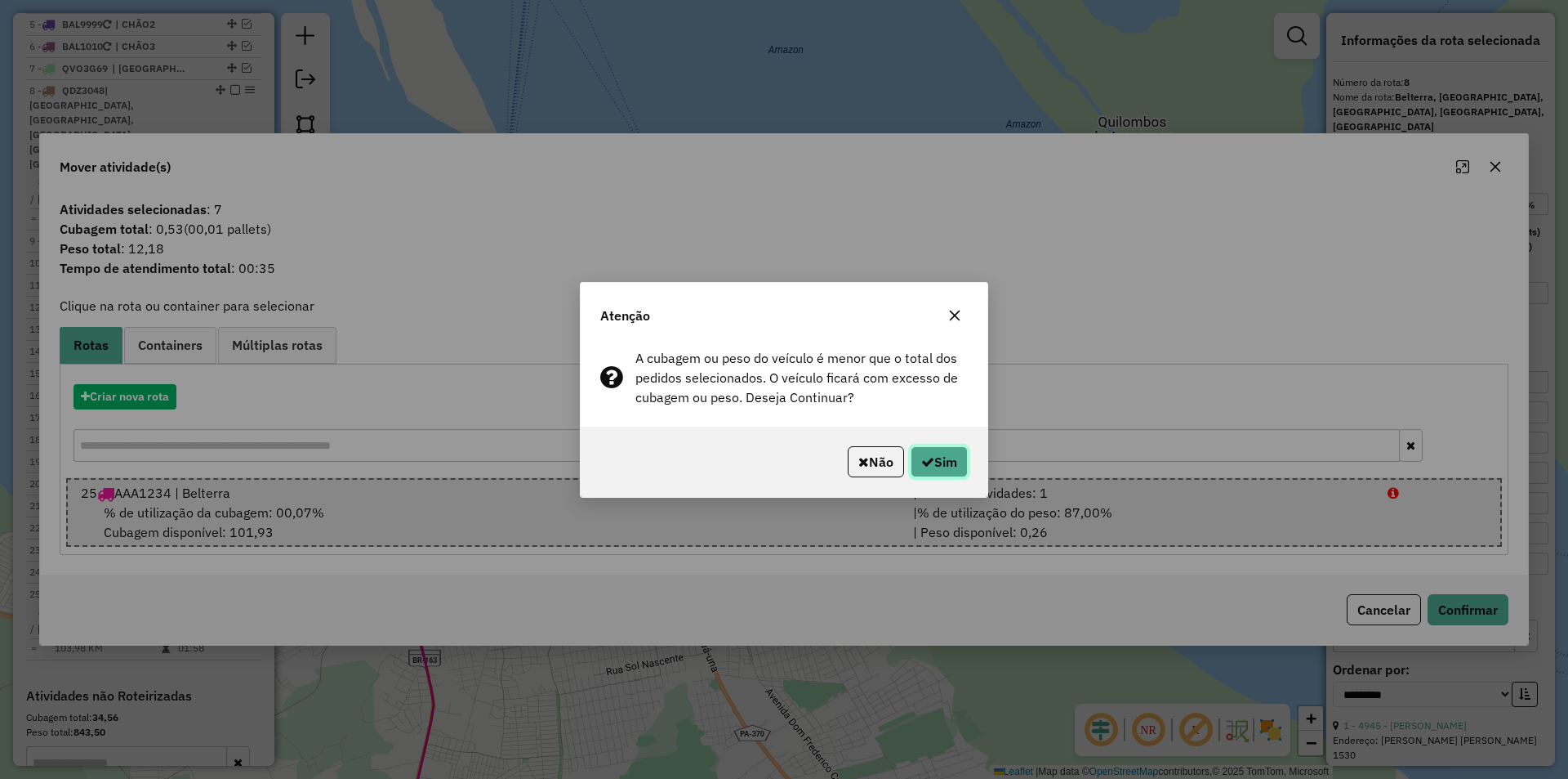
click at [931, 469] on button "Sim" at bounding box center [939, 462] width 57 height 31
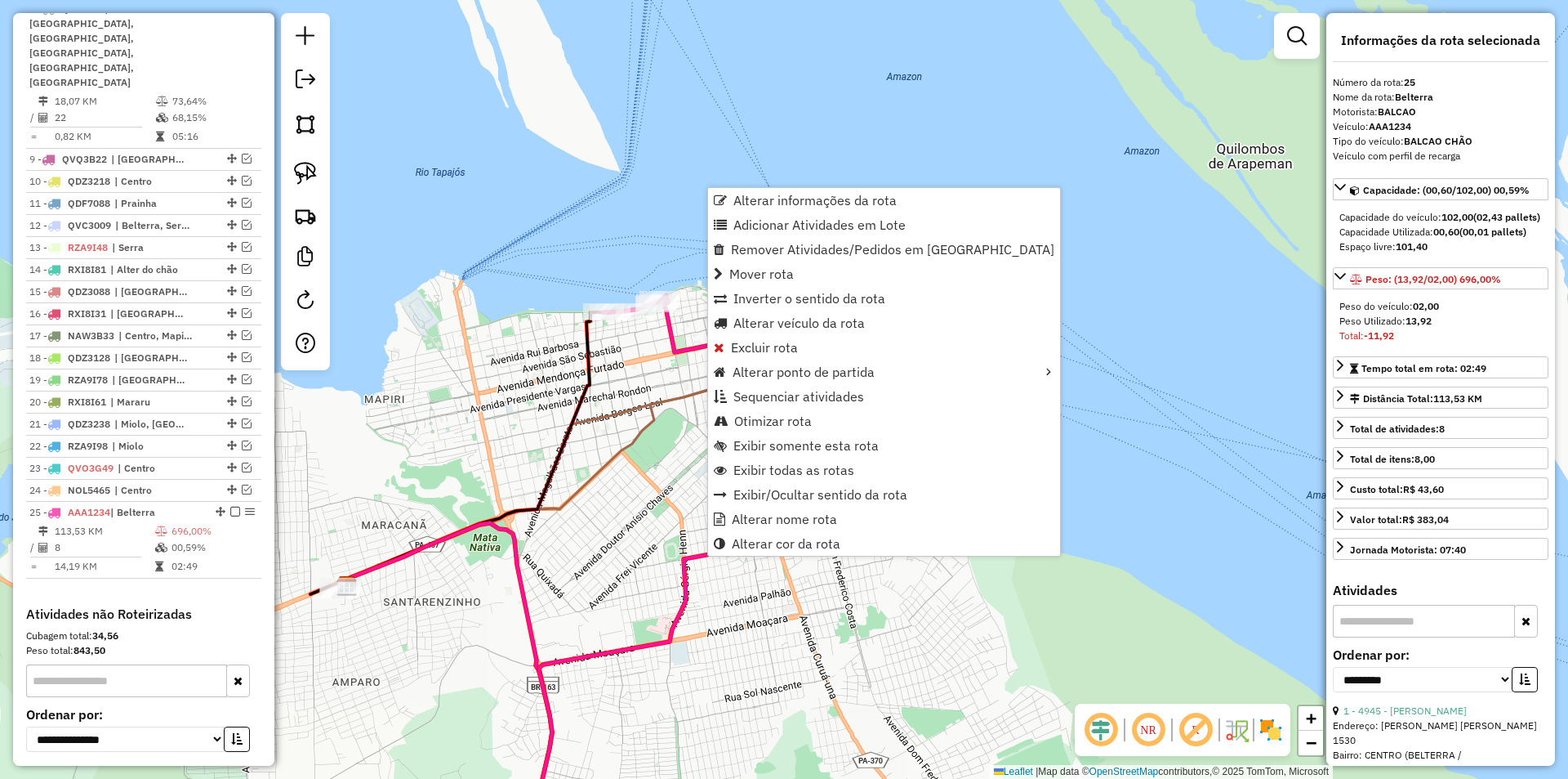
scroll to position [913, 0]
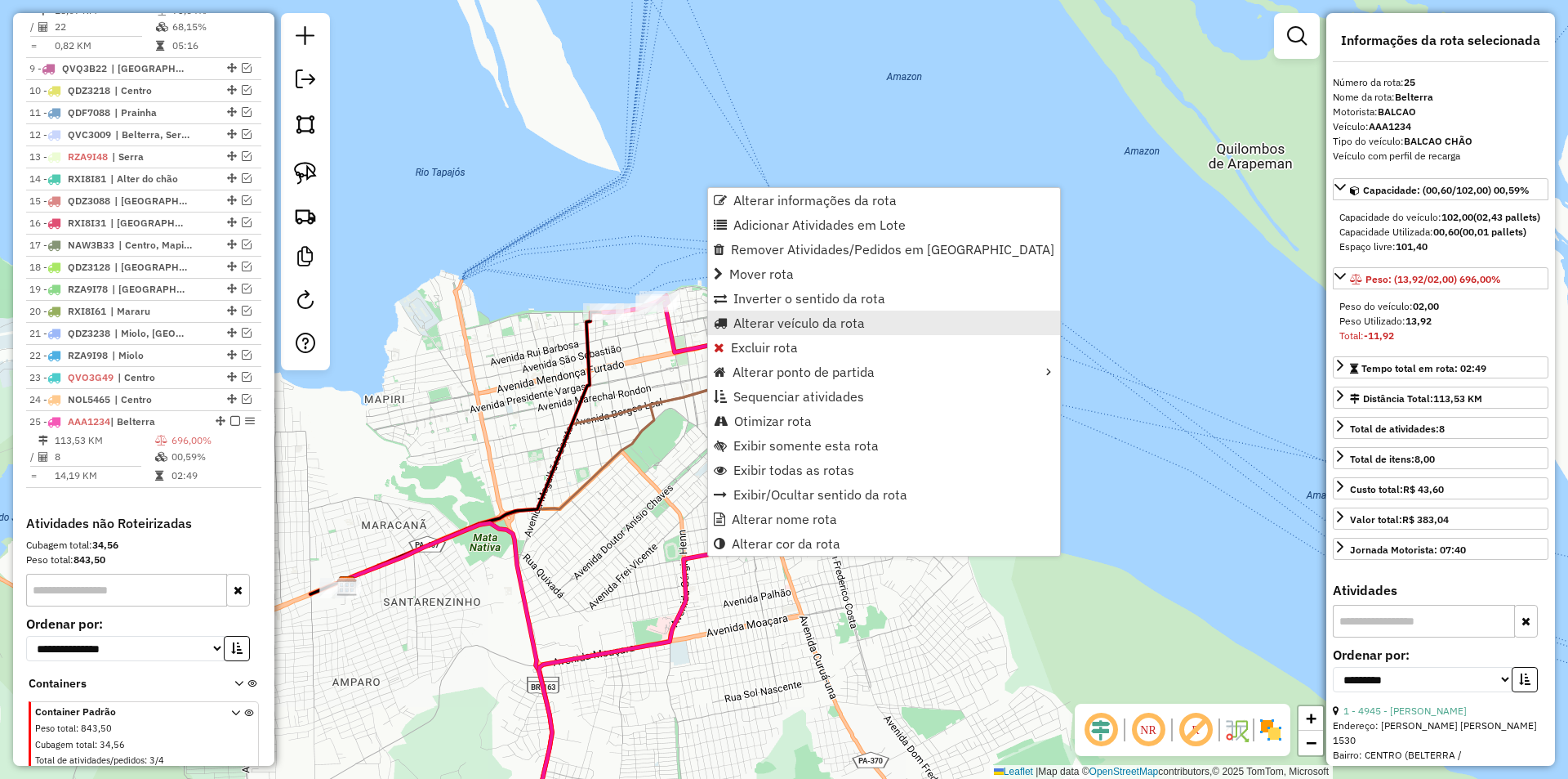
click at [772, 322] on span "Alterar veículo da rota" at bounding box center [799, 323] width 131 height 13
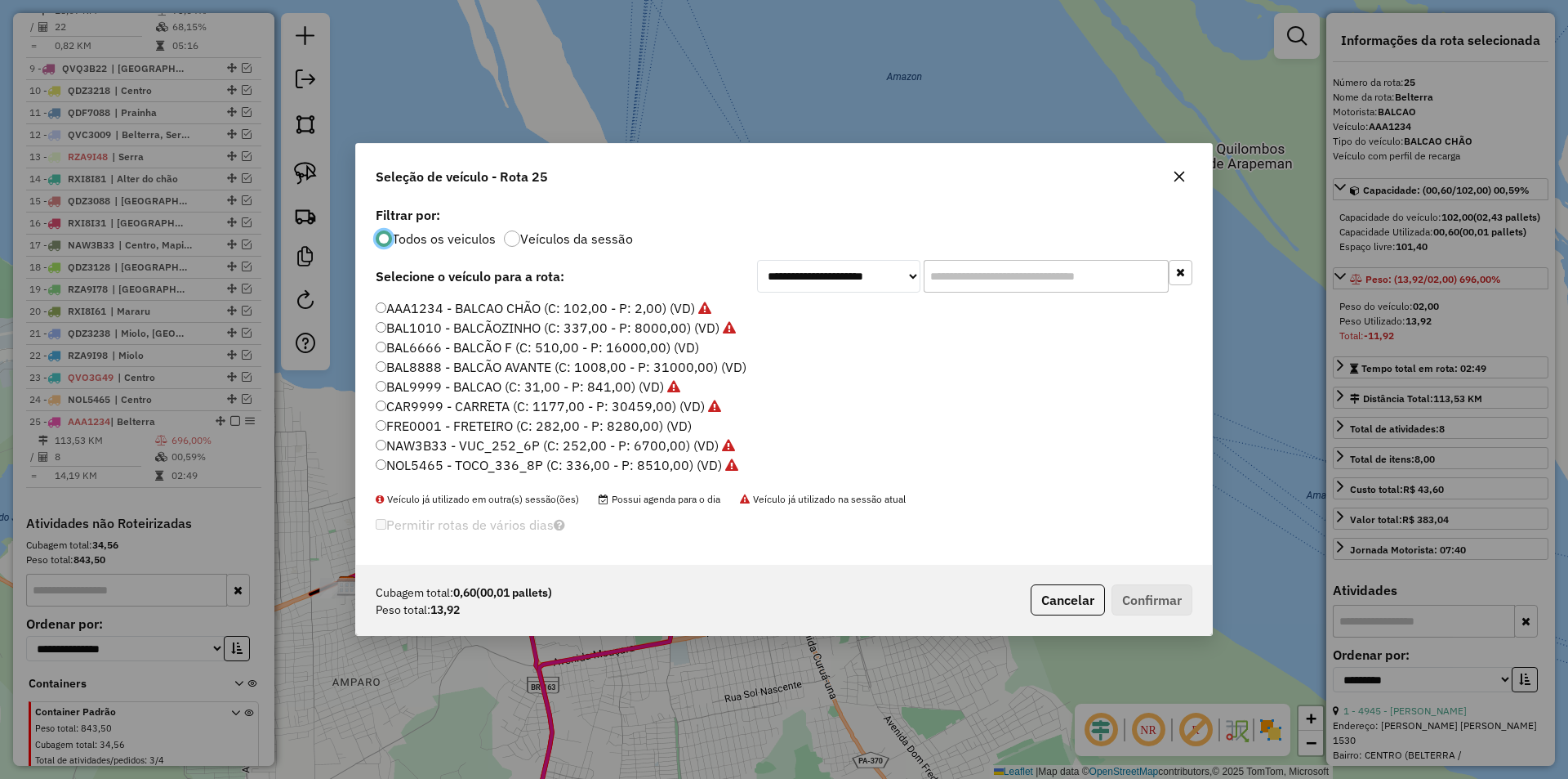
scroll to position [9, 5]
click at [593, 379] on label "BAL9999 - BALCAO (C: 31,00 - P: 841,00) (VD)" at bounding box center [528, 386] width 305 height 20
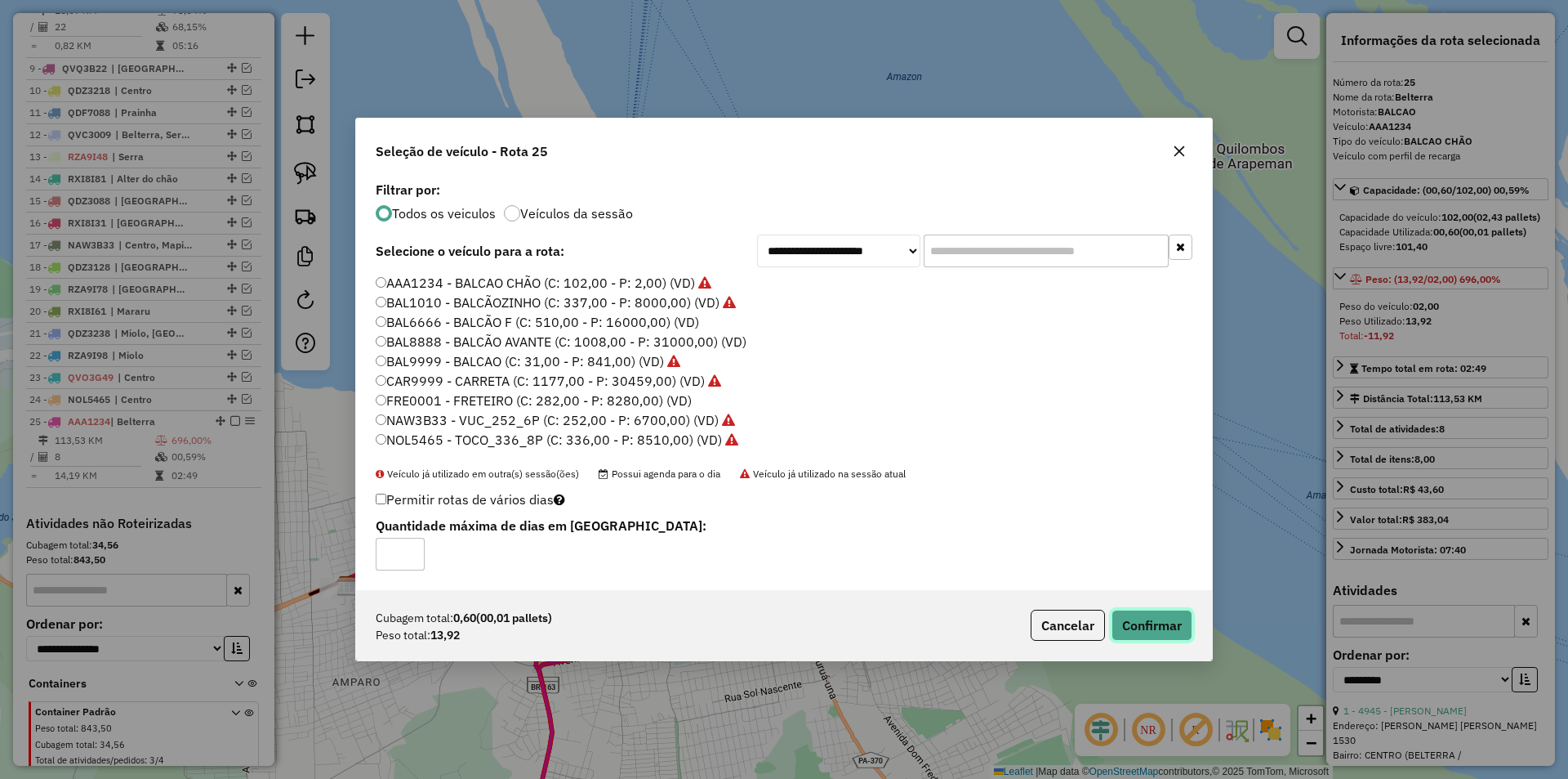
click at [1144, 620] on button "Confirmar" at bounding box center [1151, 625] width 81 height 31
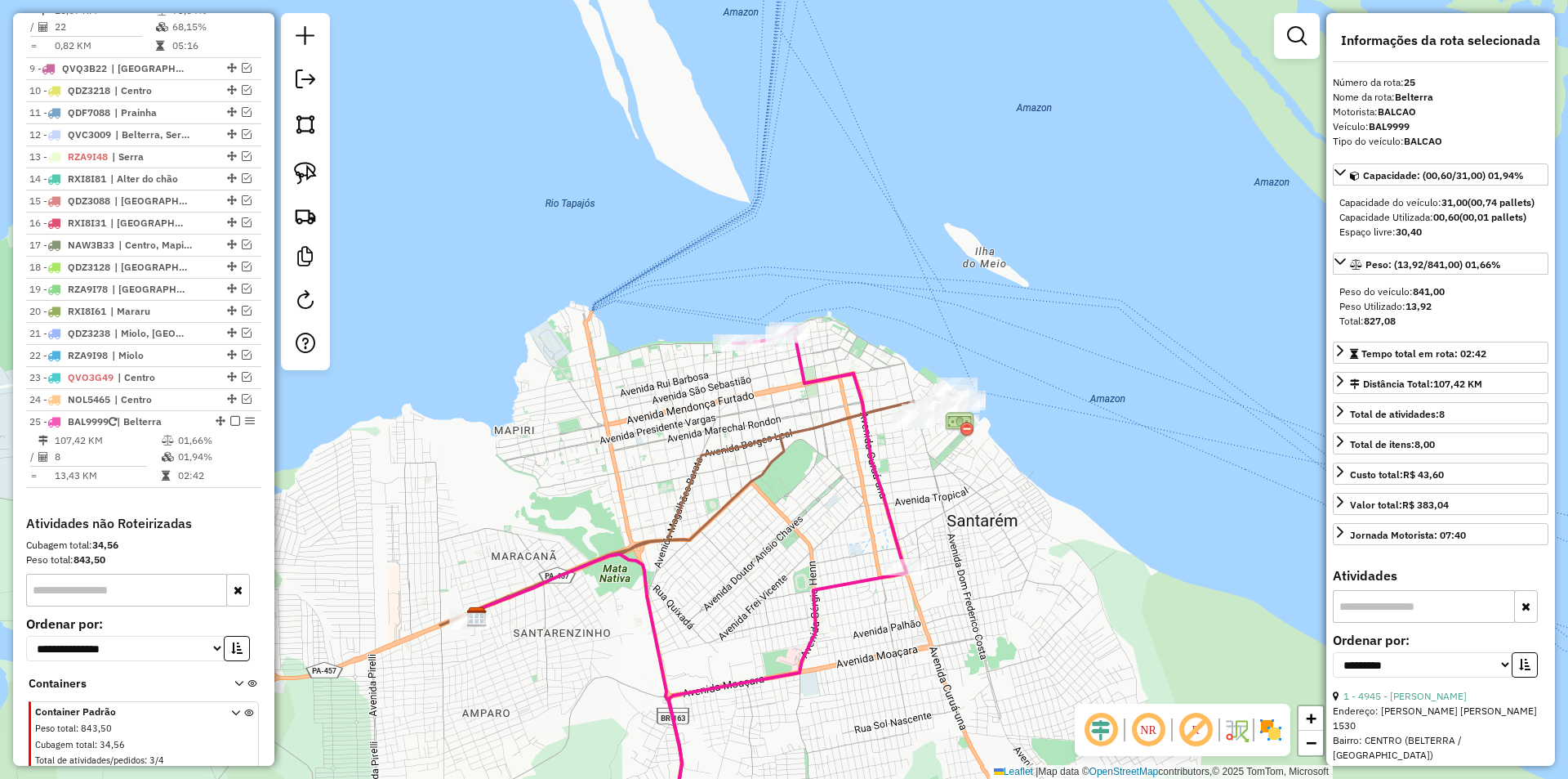
drag, startPoint x: 575, startPoint y: 554, endPoint x: 690, endPoint y: 636, distance: 141.2
click at [690, 636] on div "Janela de atendimento Grade de atendimento Capacidade Transportadoras Veículos …" at bounding box center [784, 389] width 1568 height 779
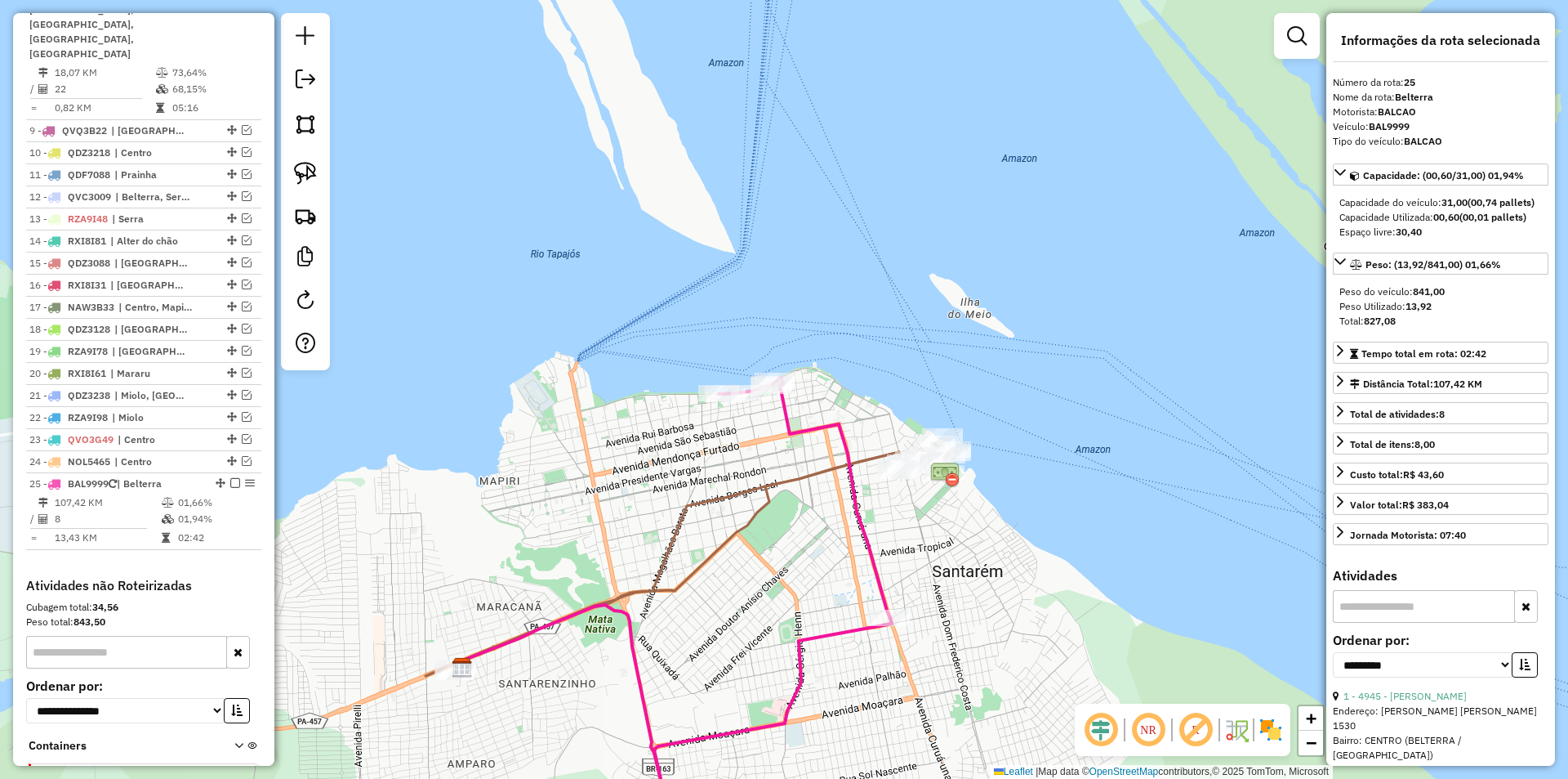
scroll to position [749, 0]
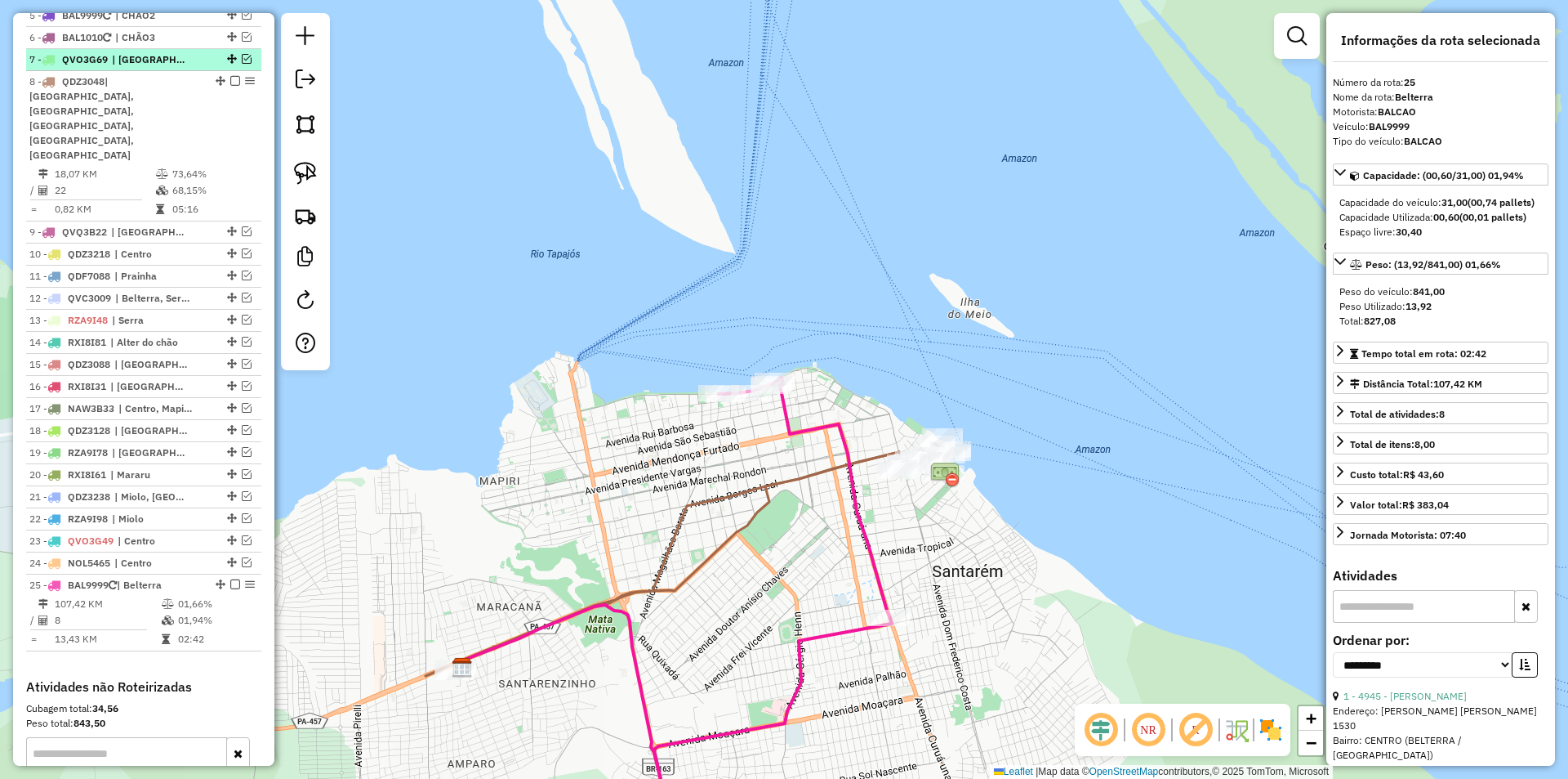
click at [242, 63] on em at bounding box center [247, 58] width 10 height 10
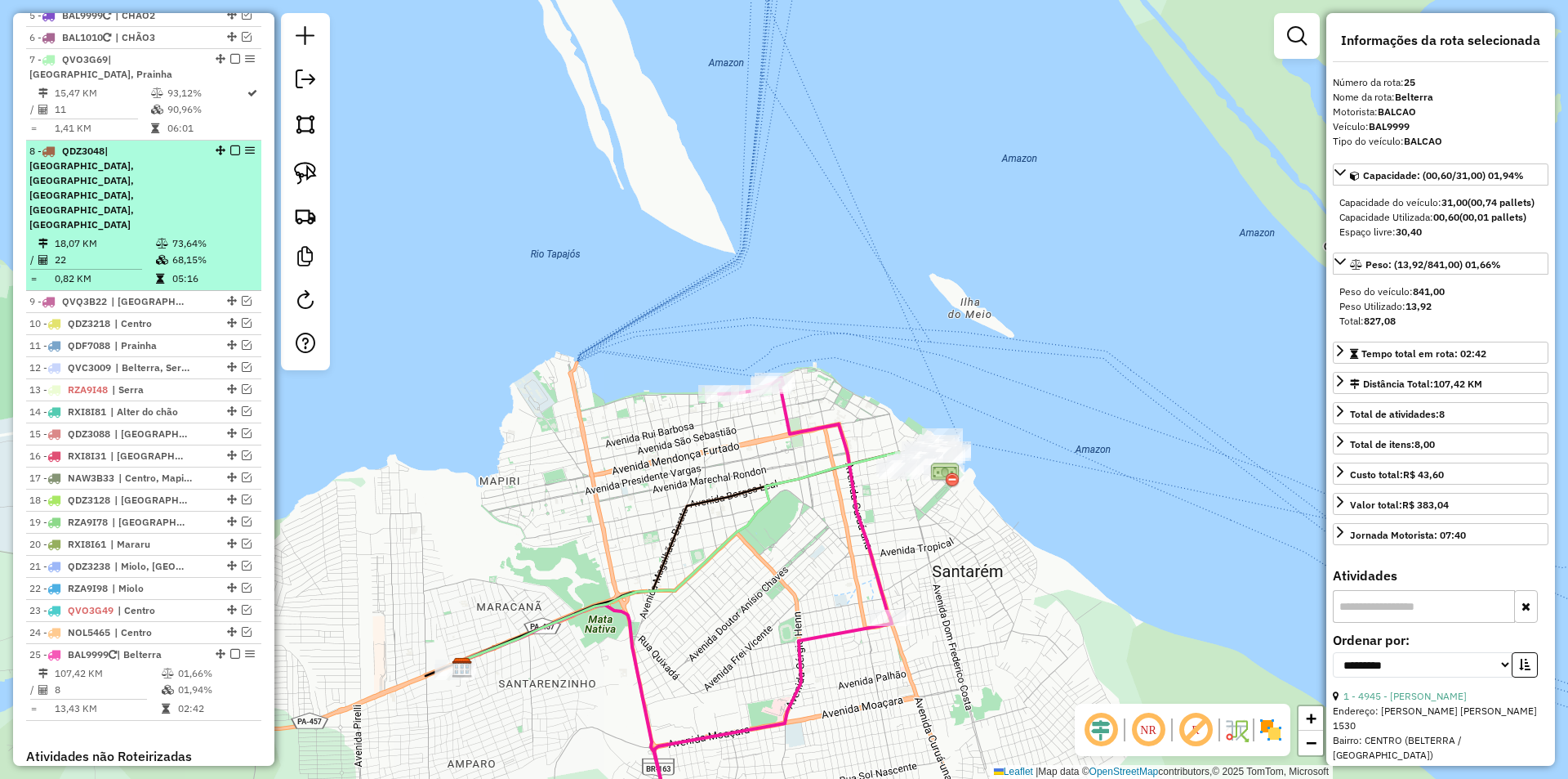
click at [230, 149] on em at bounding box center [235, 150] width 10 height 10
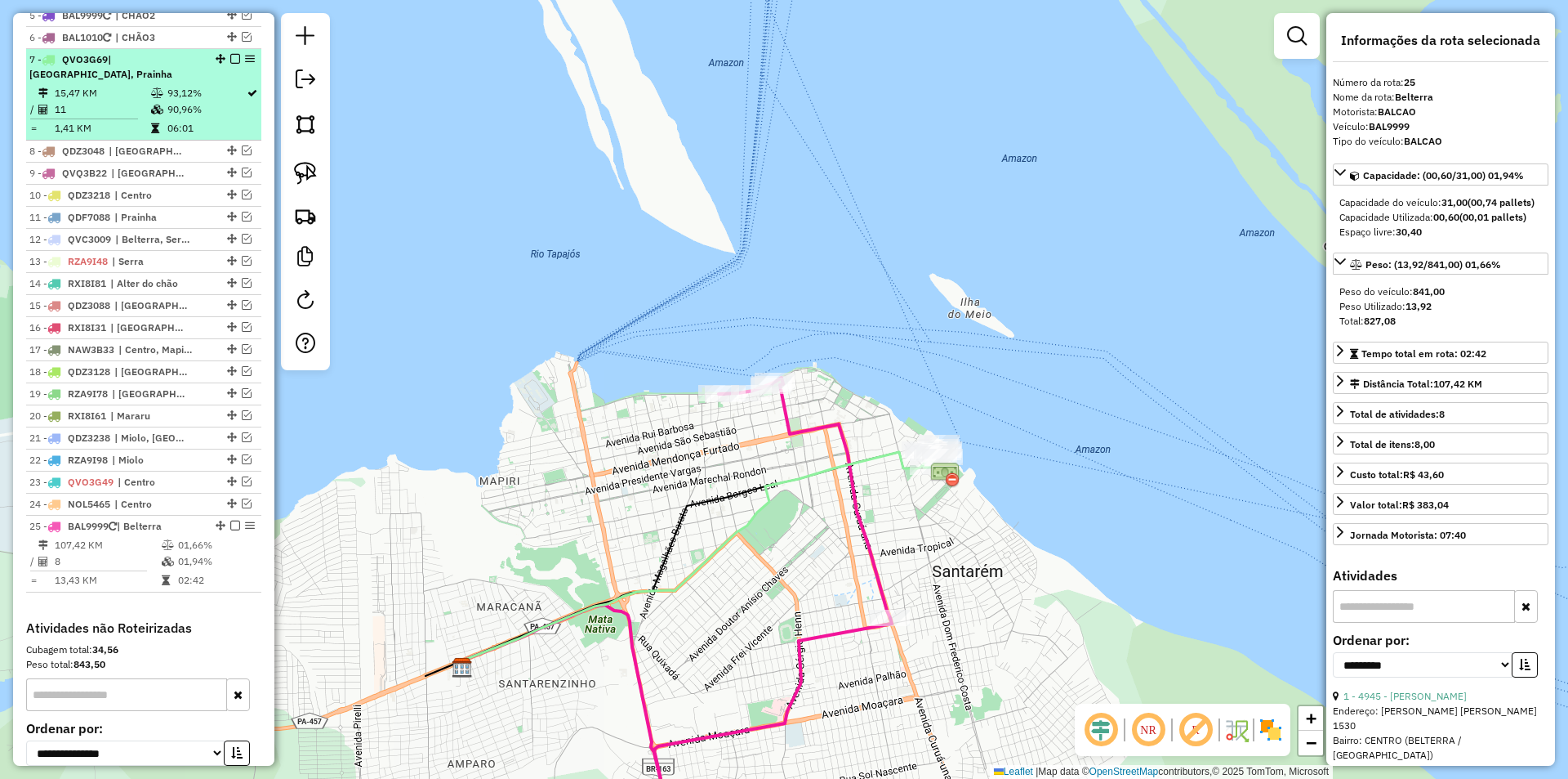
click at [228, 121] on td "06:01" at bounding box center [206, 128] width 79 height 16
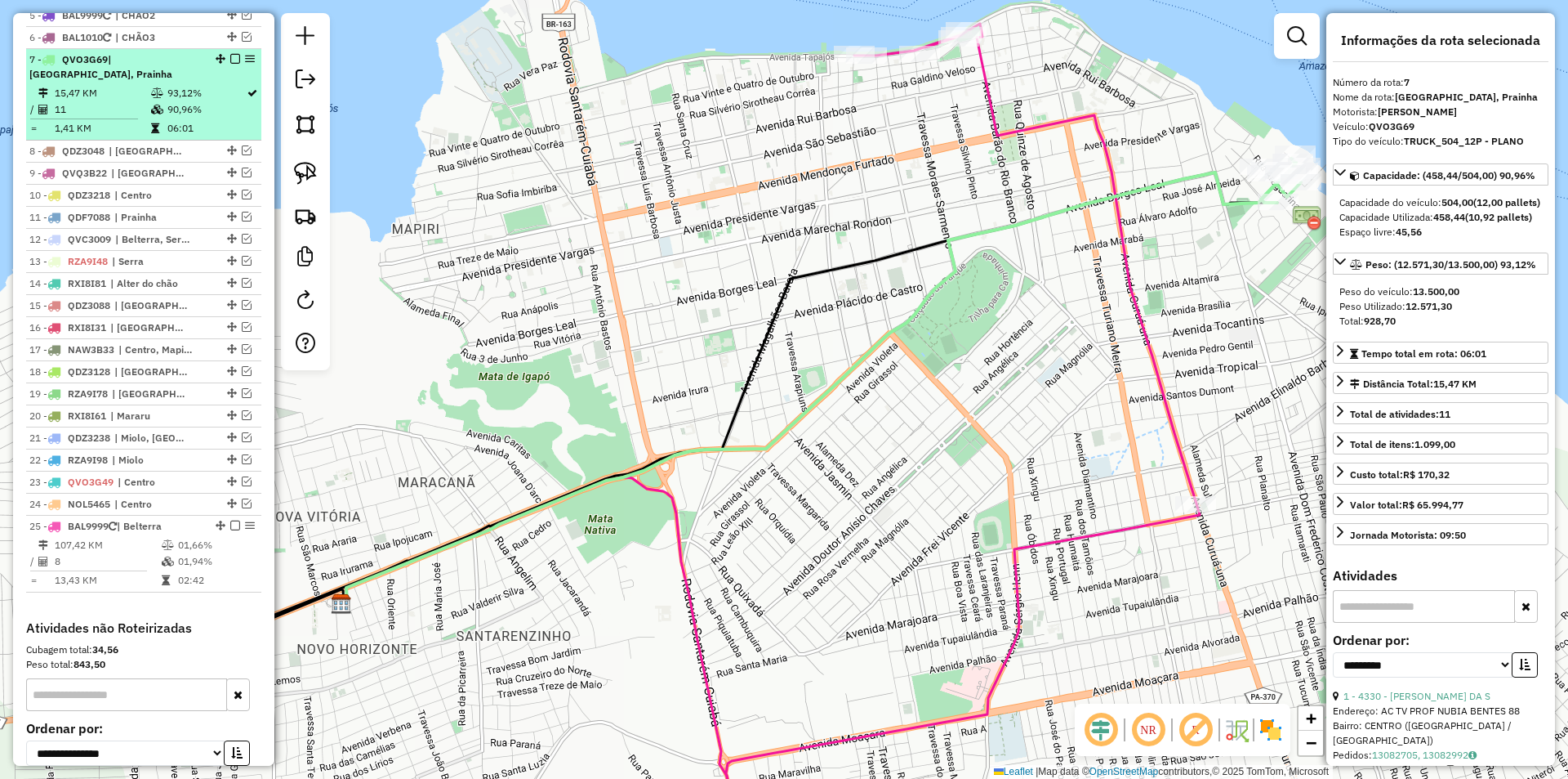
click at [231, 63] on em at bounding box center [235, 58] width 10 height 10
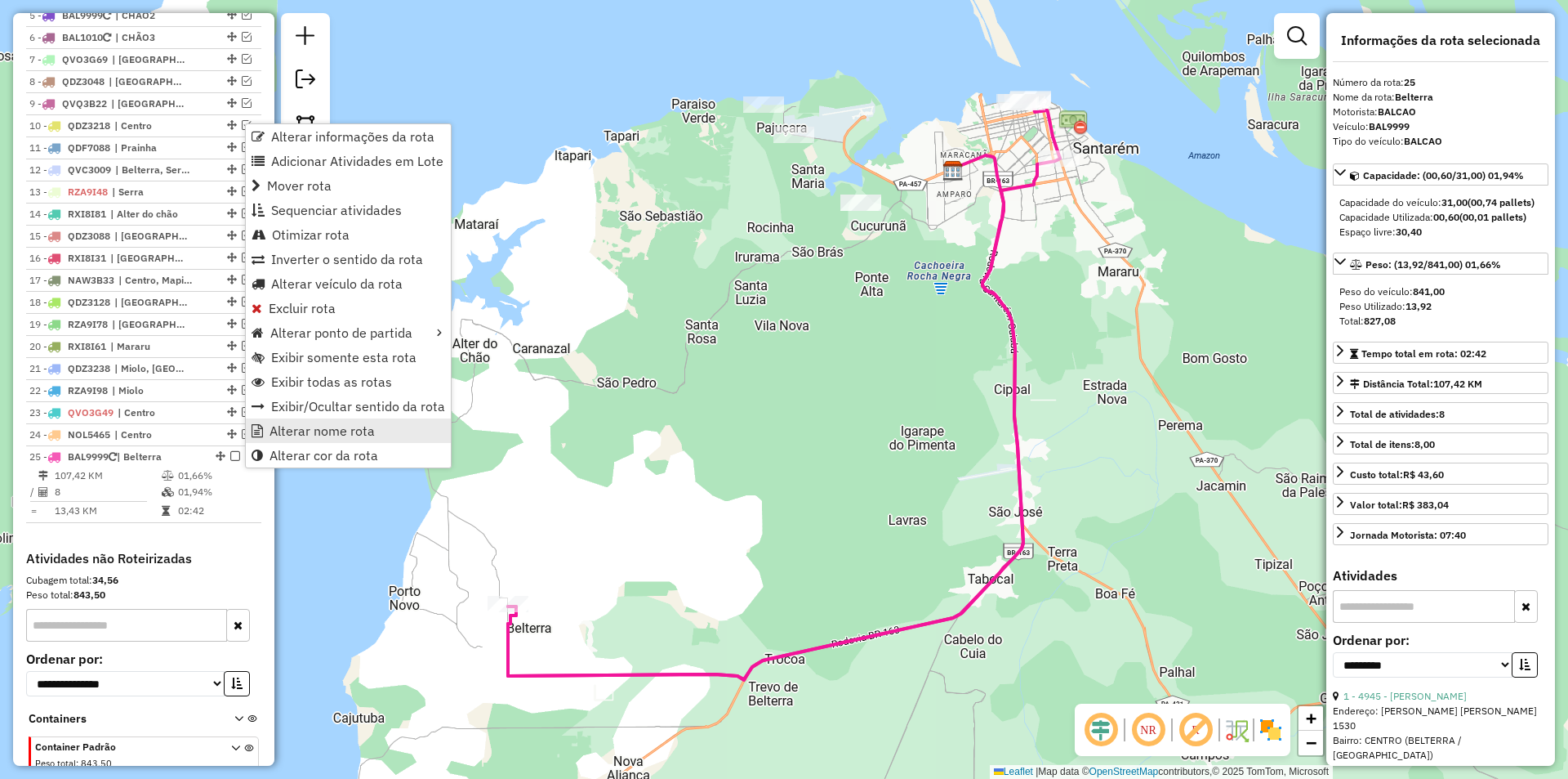
click at [332, 422] on link "Alterar nome rota" at bounding box center [348, 430] width 205 height 24
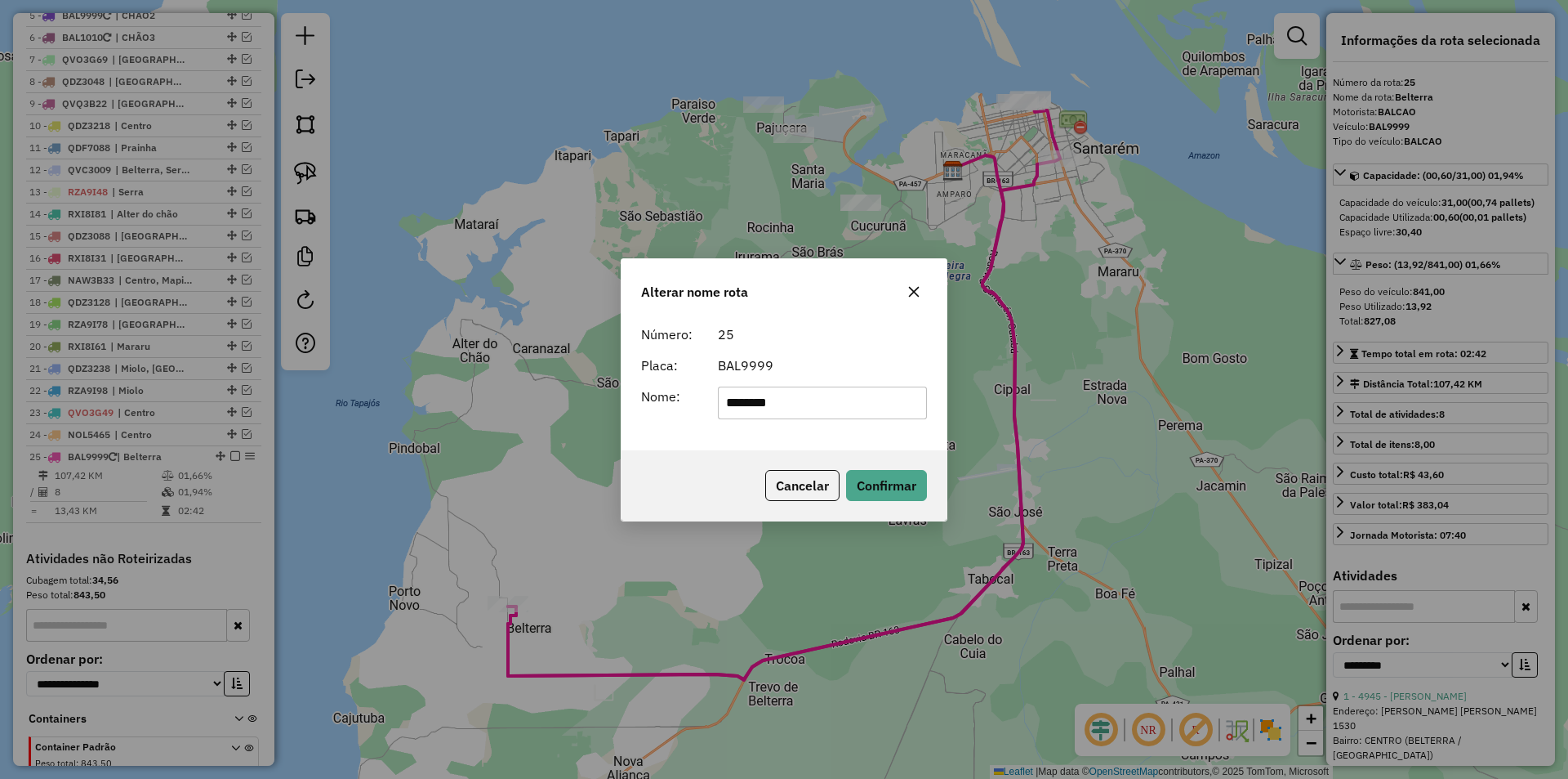
drag, startPoint x: 795, startPoint y: 404, endPoint x: 639, endPoint y: 419, distance: 156.7
click at [639, 419] on div "Número: 25 Placa: BAL9999 Nome: ********" at bounding box center [784, 385] width 325 height 132
type input "*********"
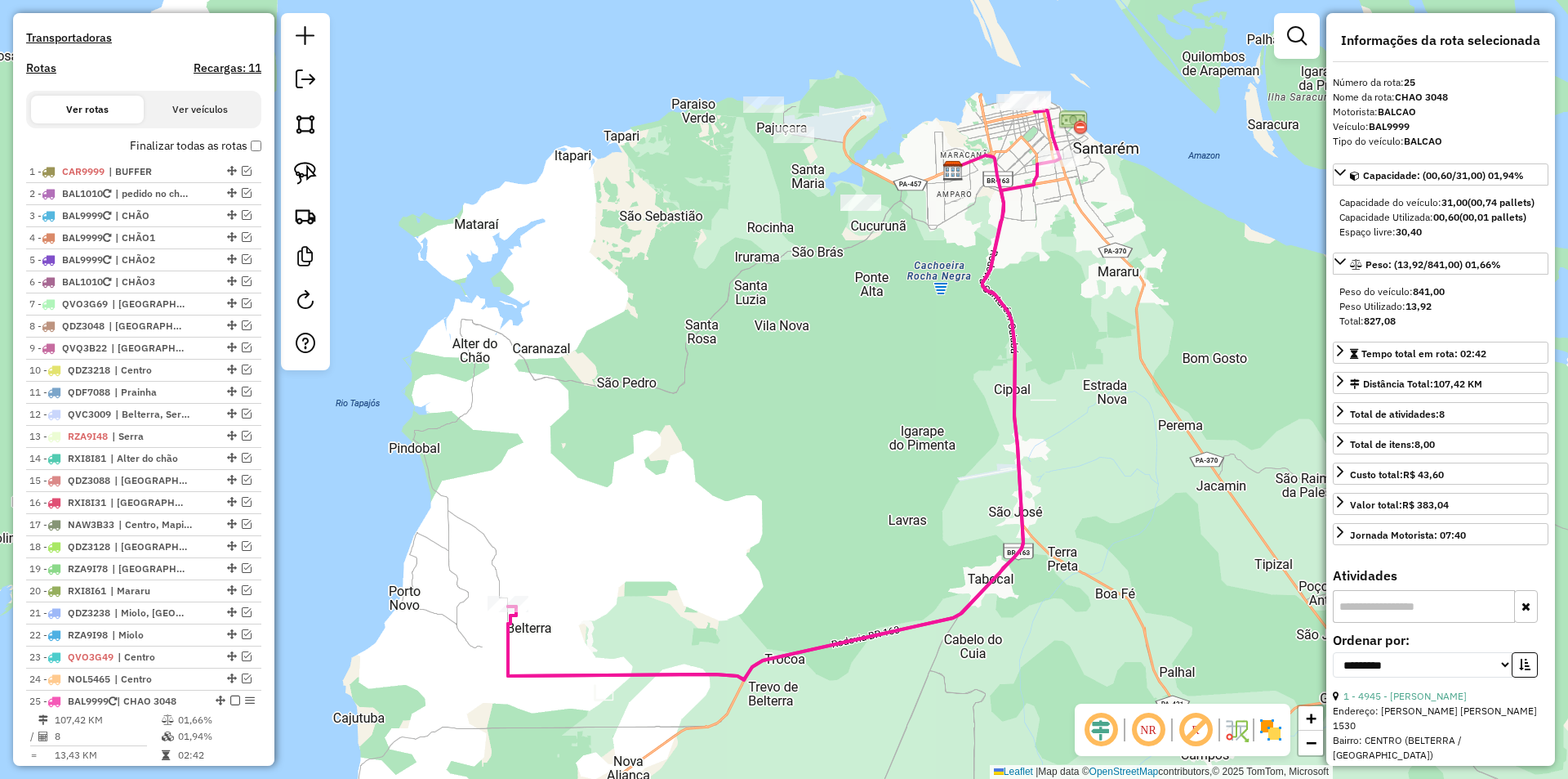
scroll to position [504, 0]
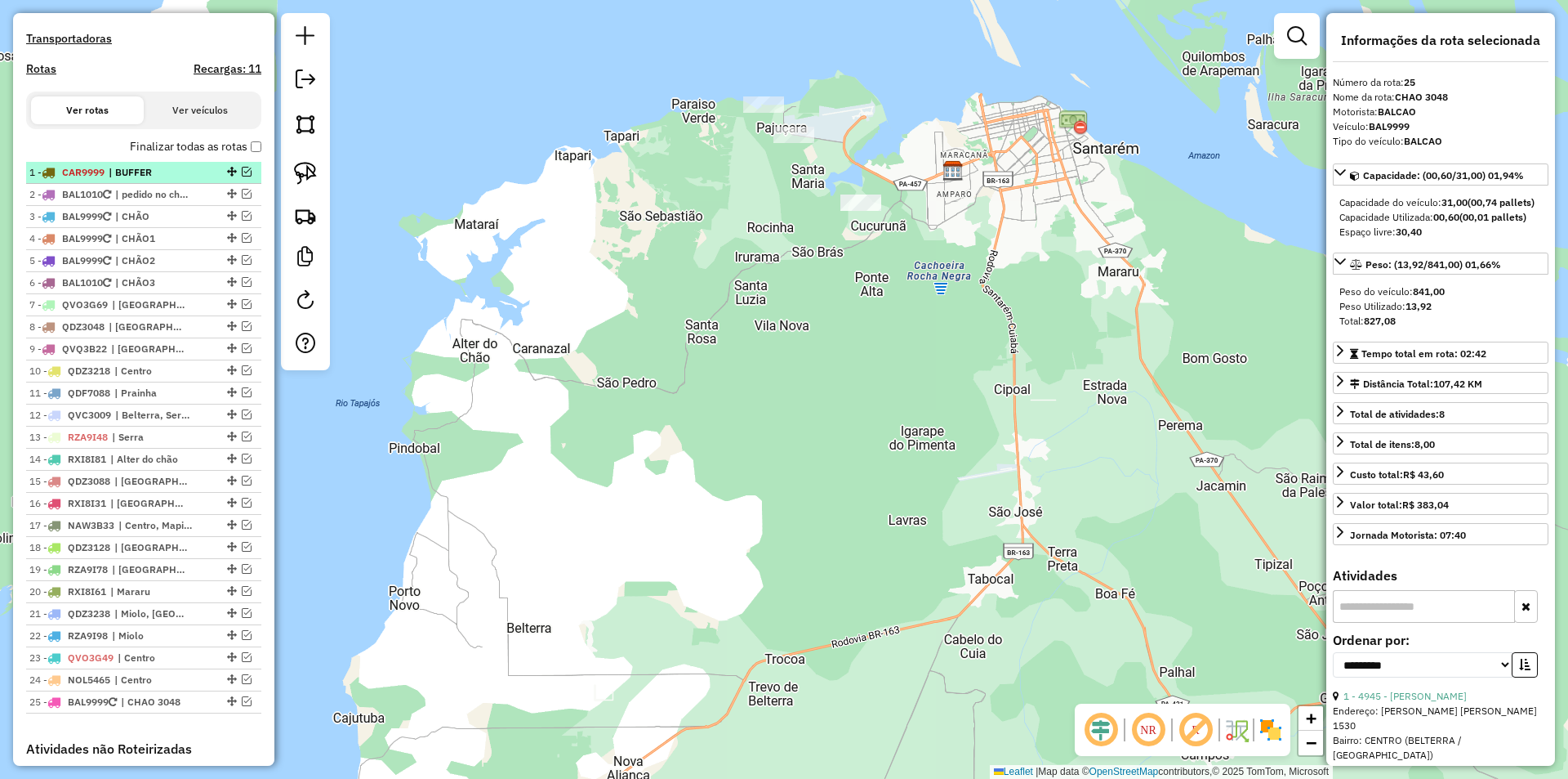
click at [242, 177] on em at bounding box center [247, 171] width 10 height 10
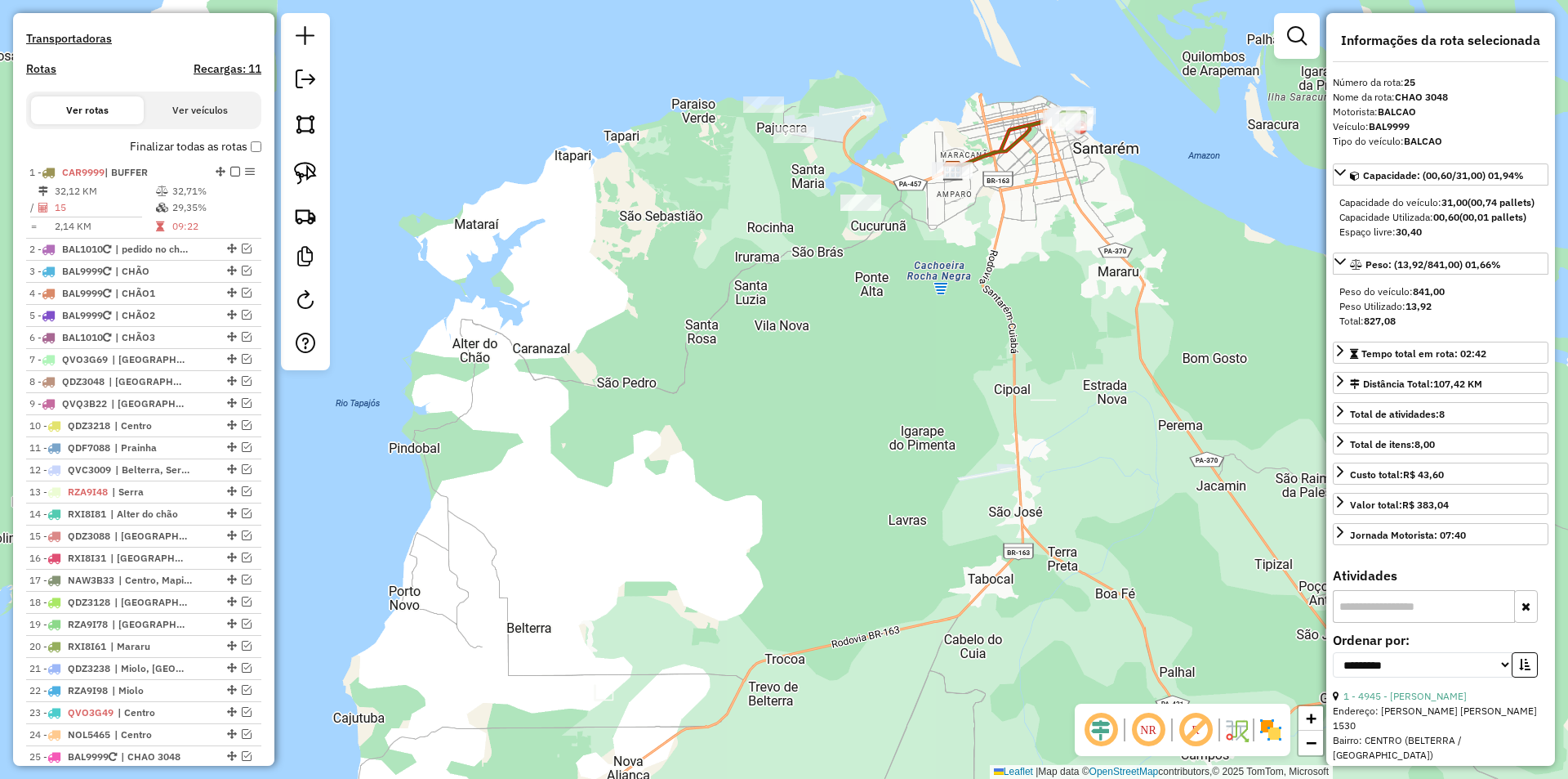
drag, startPoint x: 750, startPoint y: 397, endPoint x: 682, endPoint y: 427, distance: 74.3
click at [682, 427] on div "Janela de atendimento Grade de atendimento Capacidade Transportadoras Veículos …" at bounding box center [784, 389] width 1568 height 779
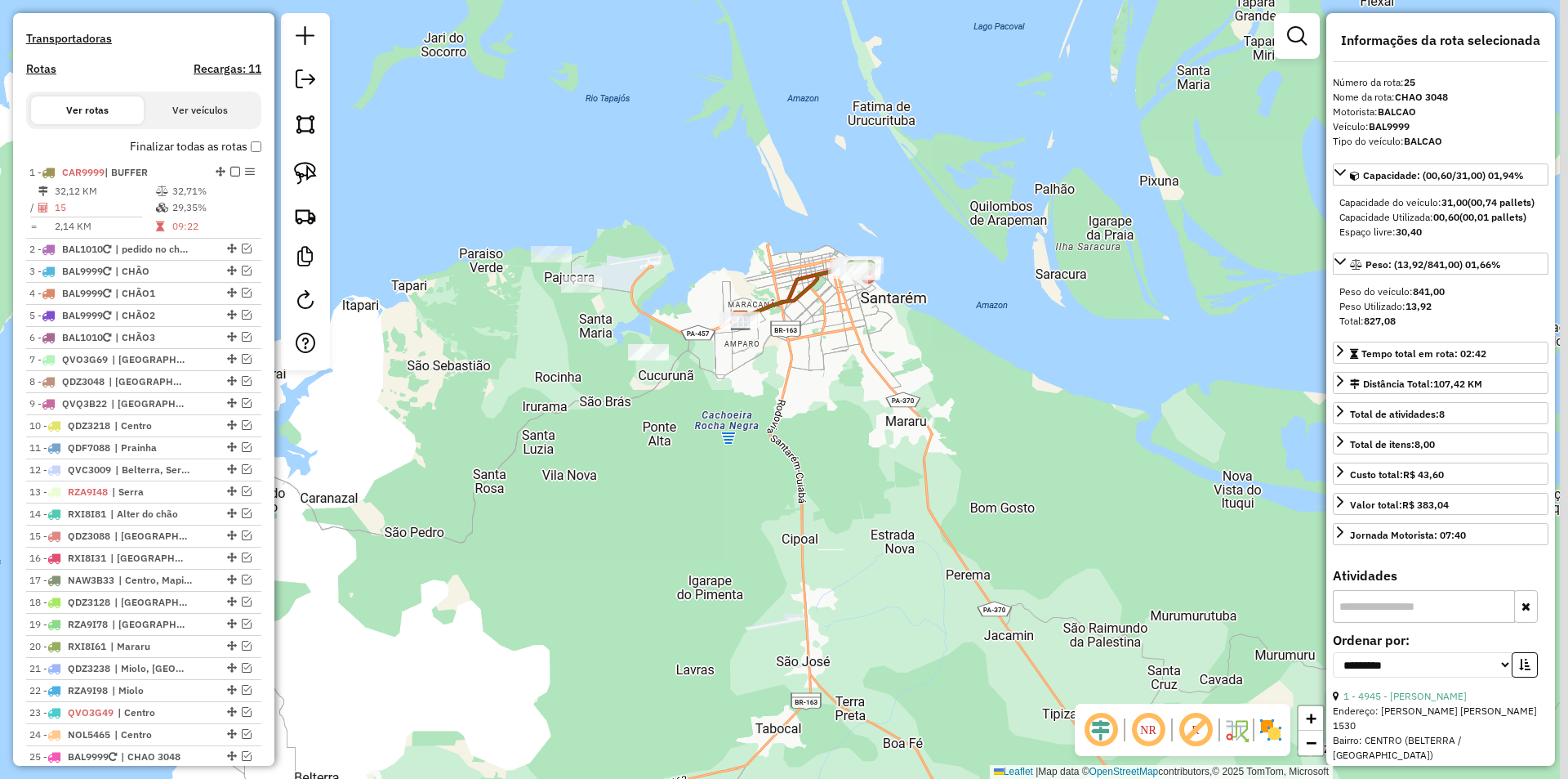
drag, startPoint x: 518, startPoint y: 326, endPoint x: 466, endPoint y: 359, distance: 61.6
click at [466, 359] on div "Janela de atendimento Grade de atendimento Capacidade Transportadoras Veículos …" at bounding box center [784, 389] width 1568 height 779
click at [315, 169] on img at bounding box center [305, 172] width 23 height 23
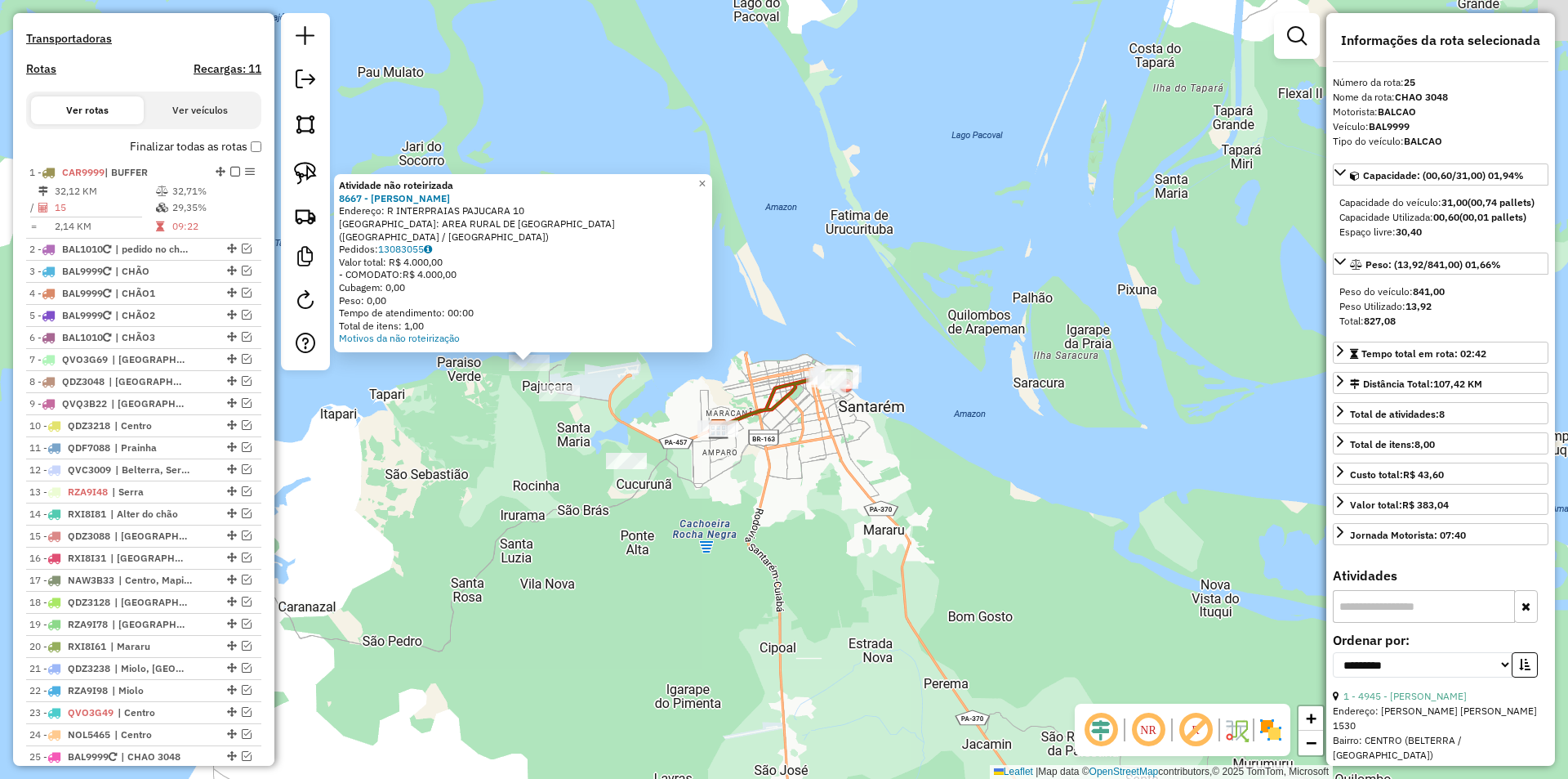
drag, startPoint x: 673, startPoint y: 484, endPoint x: 431, endPoint y: 459, distance: 243.3
click at [431, 459] on div "Atividade não roteirizada 8667 - ELIANE FERREIRA Endereço: R INTERPRAIAS PAJUCA…" at bounding box center [784, 389] width 1568 height 779
click at [498, 416] on div "Atividade não roteirizada 8667 - ELIANE FERREIRA Endereço: R INTERPRAIAS PAJUCA…" at bounding box center [784, 389] width 1568 height 779
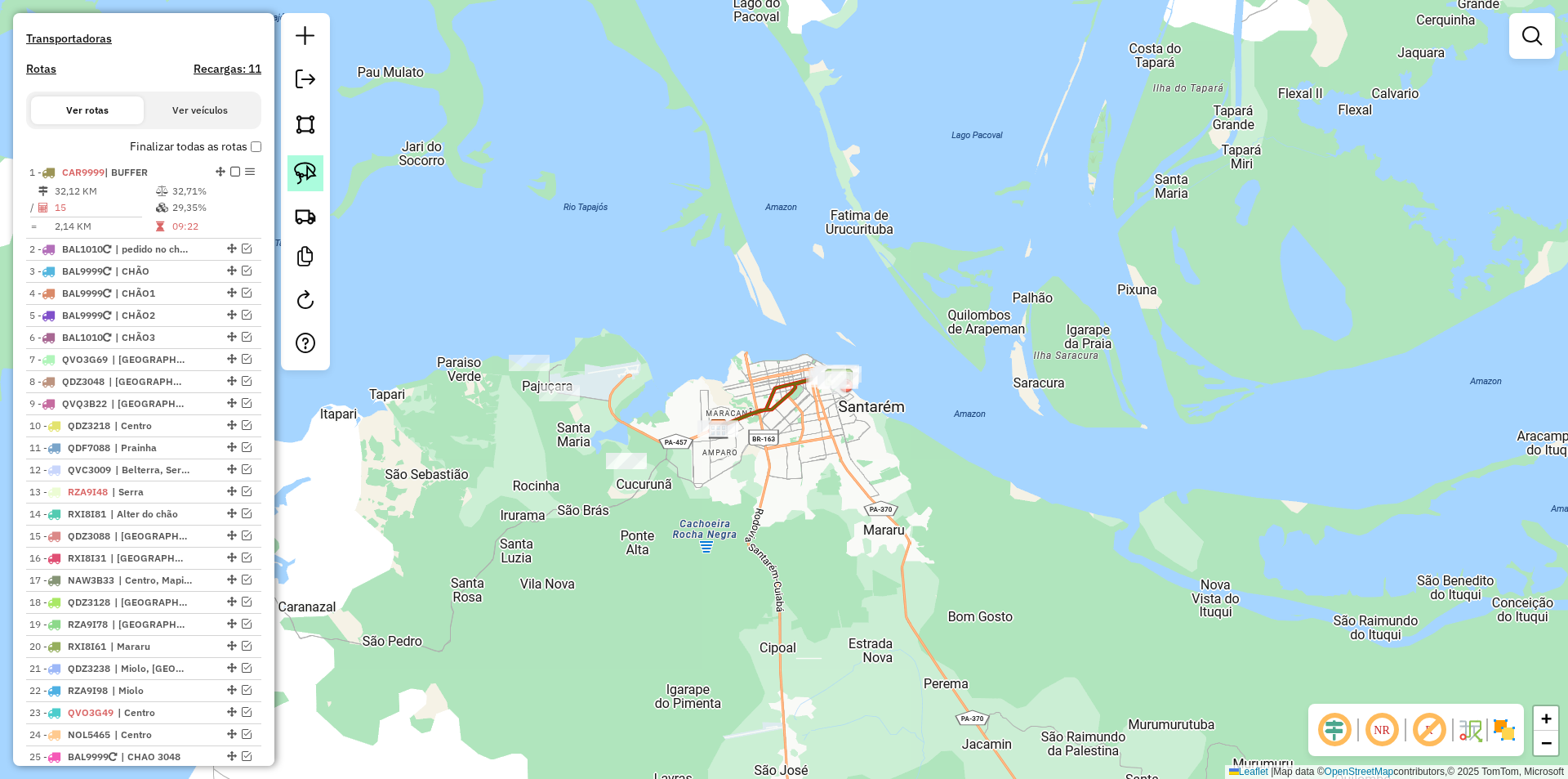
click at [313, 174] on img at bounding box center [305, 172] width 23 height 23
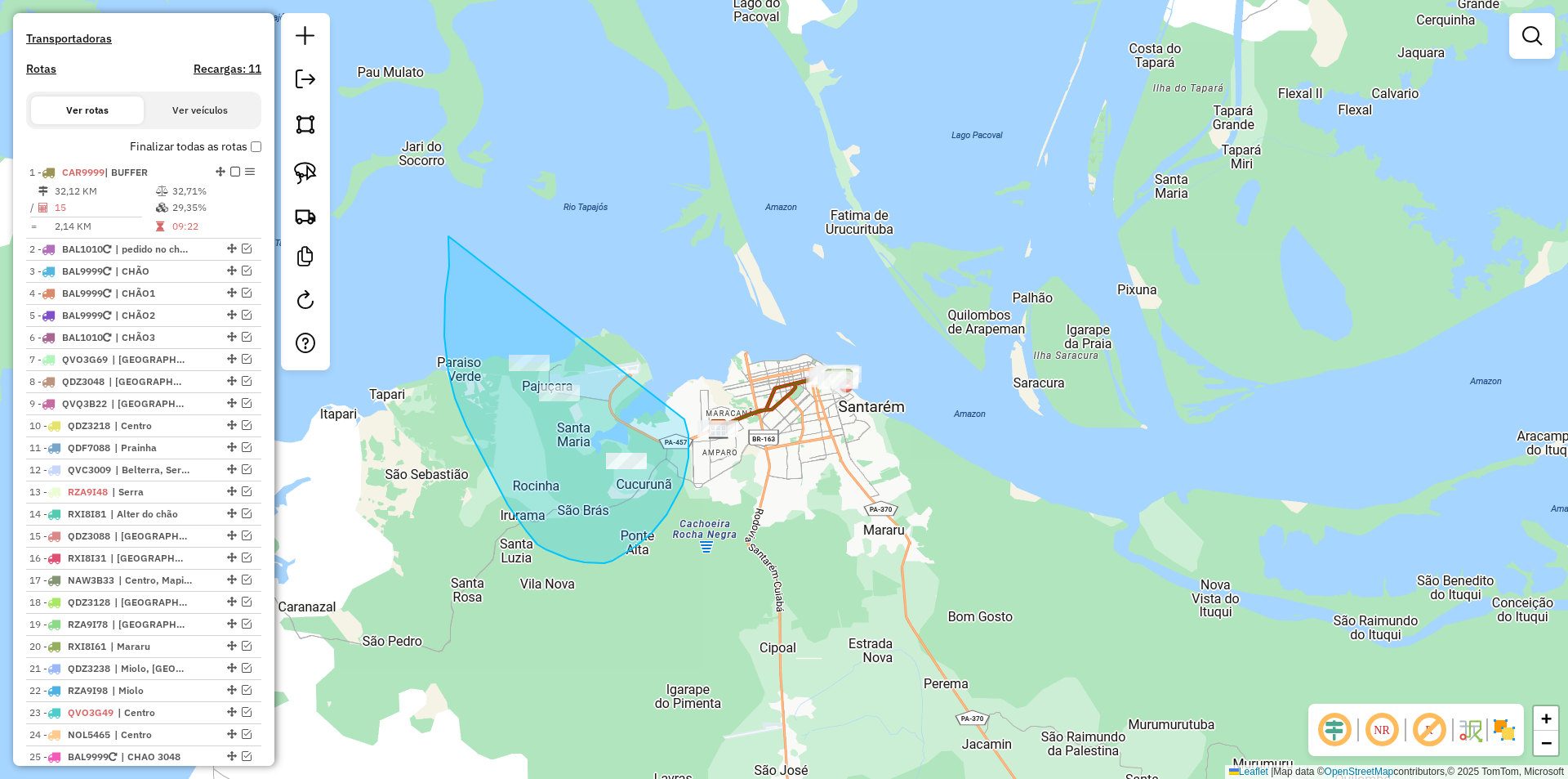
drag, startPoint x: 449, startPoint y: 236, endPoint x: 683, endPoint y: 418, distance: 296.4
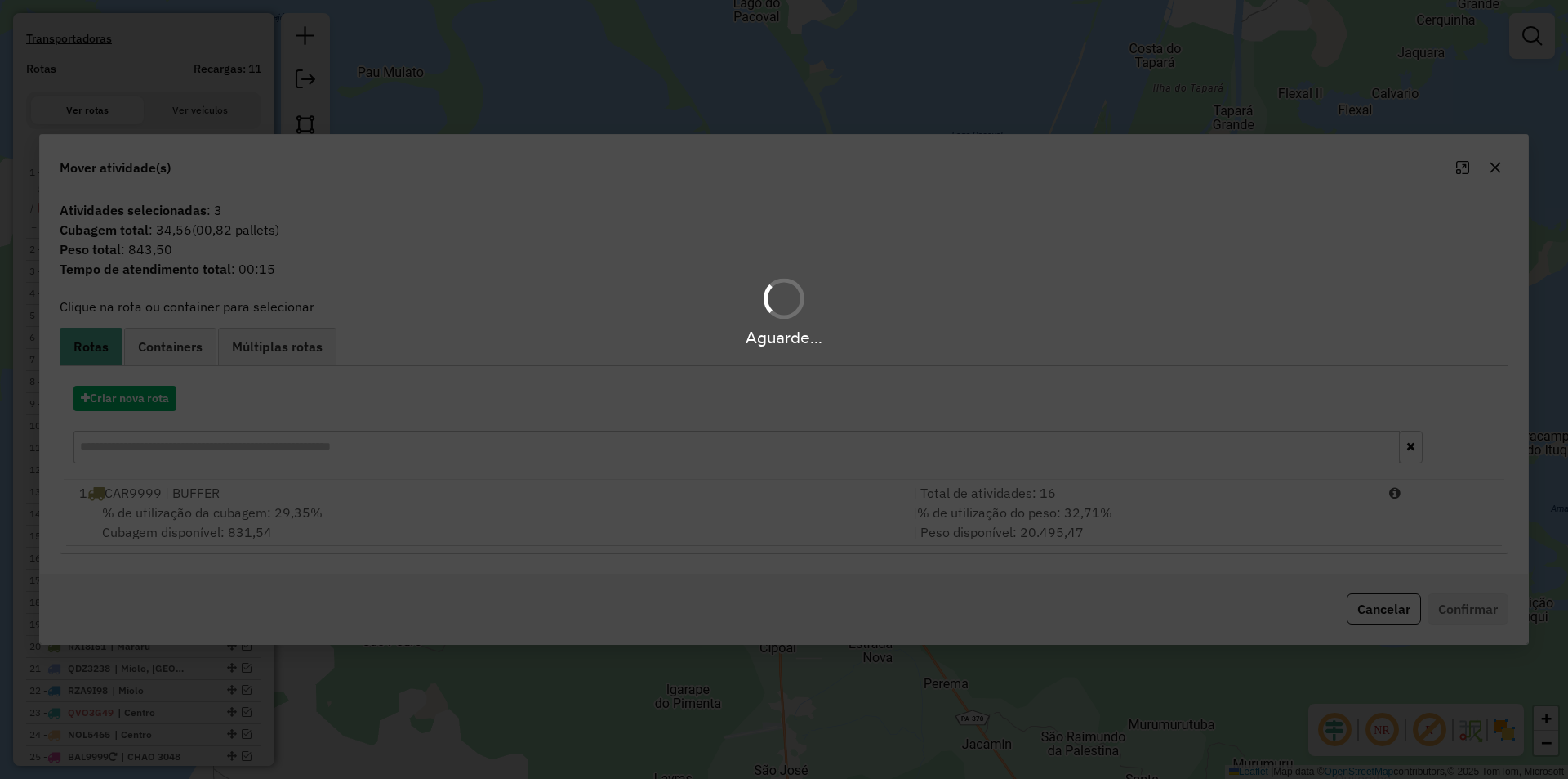
click at [616, 518] on div "Aguarde..." at bounding box center [784, 389] width 1568 height 779
click at [894, 503] on hb-app "Aguarde... Pop-up bloqueado! Seu navegador bloqueou automáticamente a abertura …" at bounding box center [784, 389] width 1568 height 779
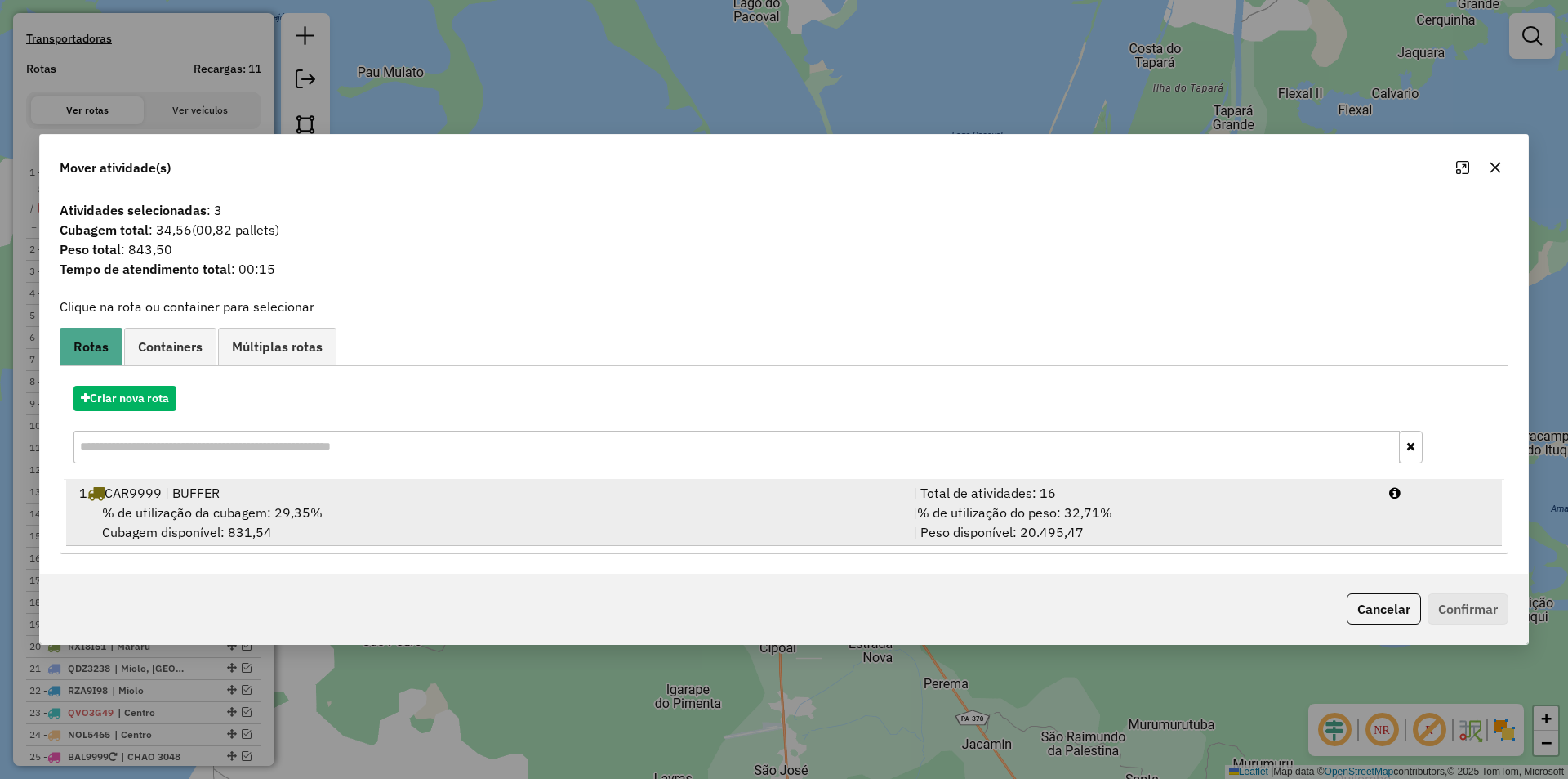
click at [1118, 510] on div "| % de utilização do peso: 32,71% | Peso disponível: 20.495,47" at bounding box center [1141, 521] width 476 height 39
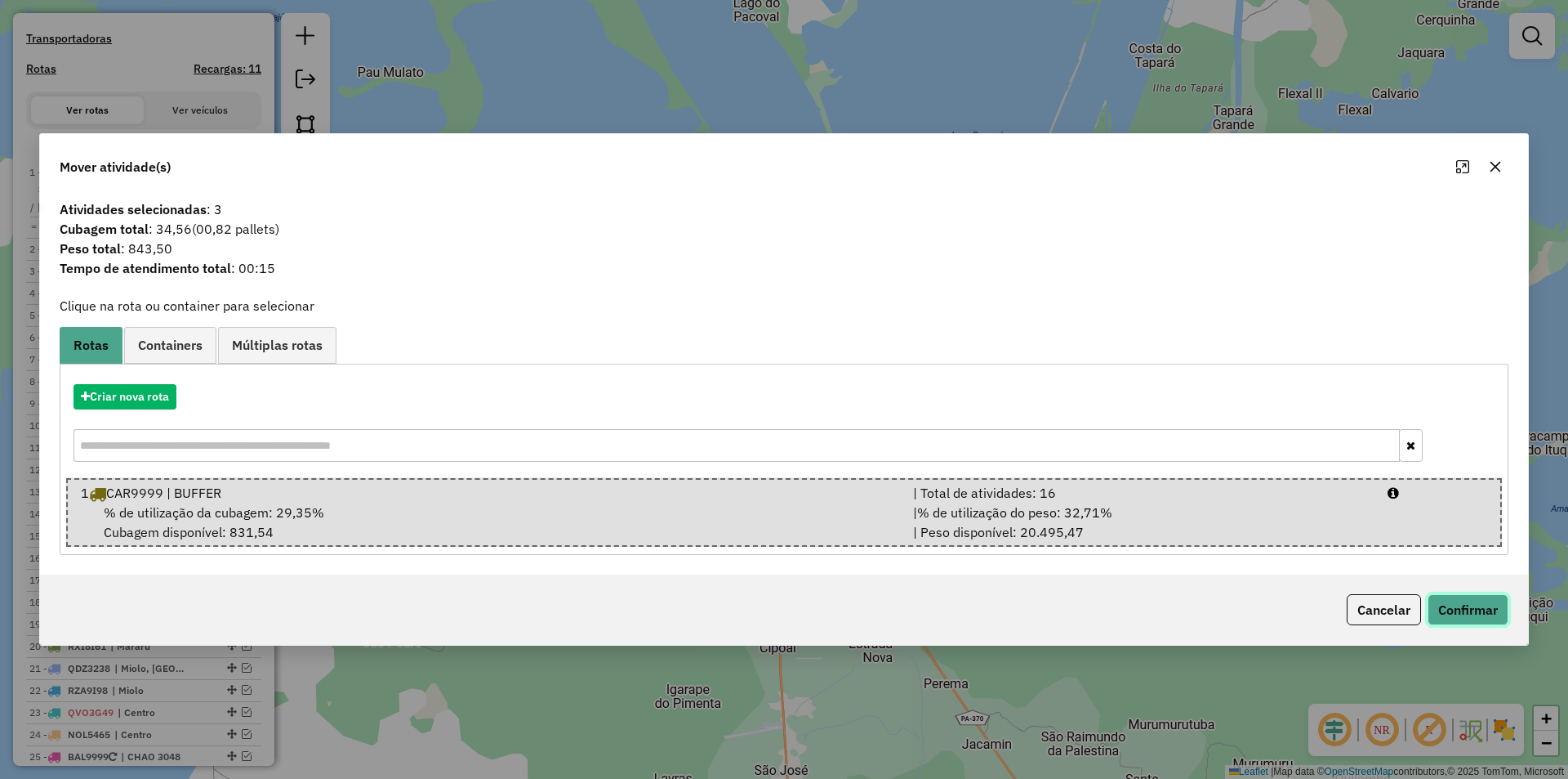
click at [1441, 604] on button "Confirmar" at bounding box center [1467, 609] width 81 height 31
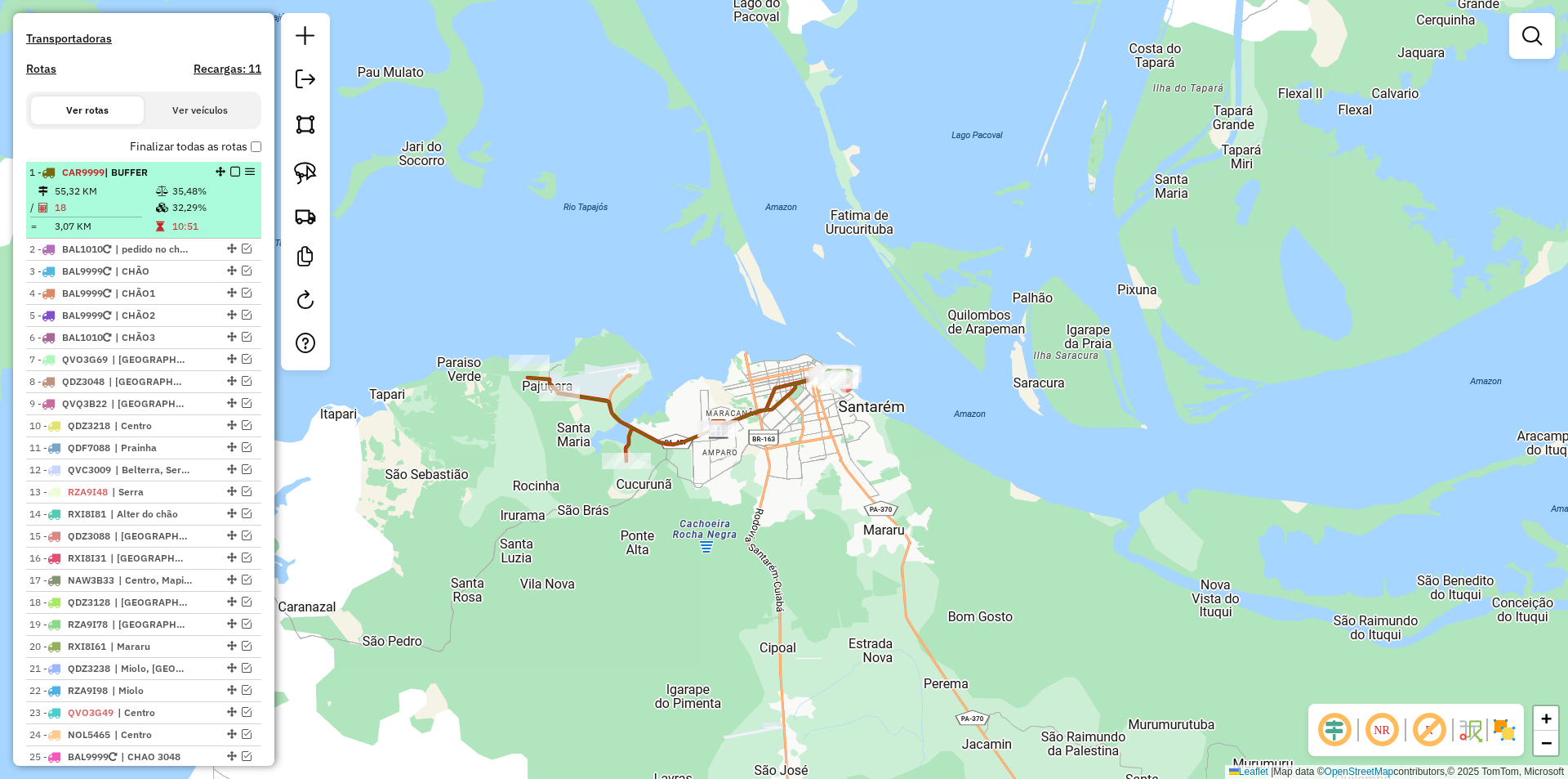
click at [230, 177] on em at bounding box center [235, 171] width 10 height 10
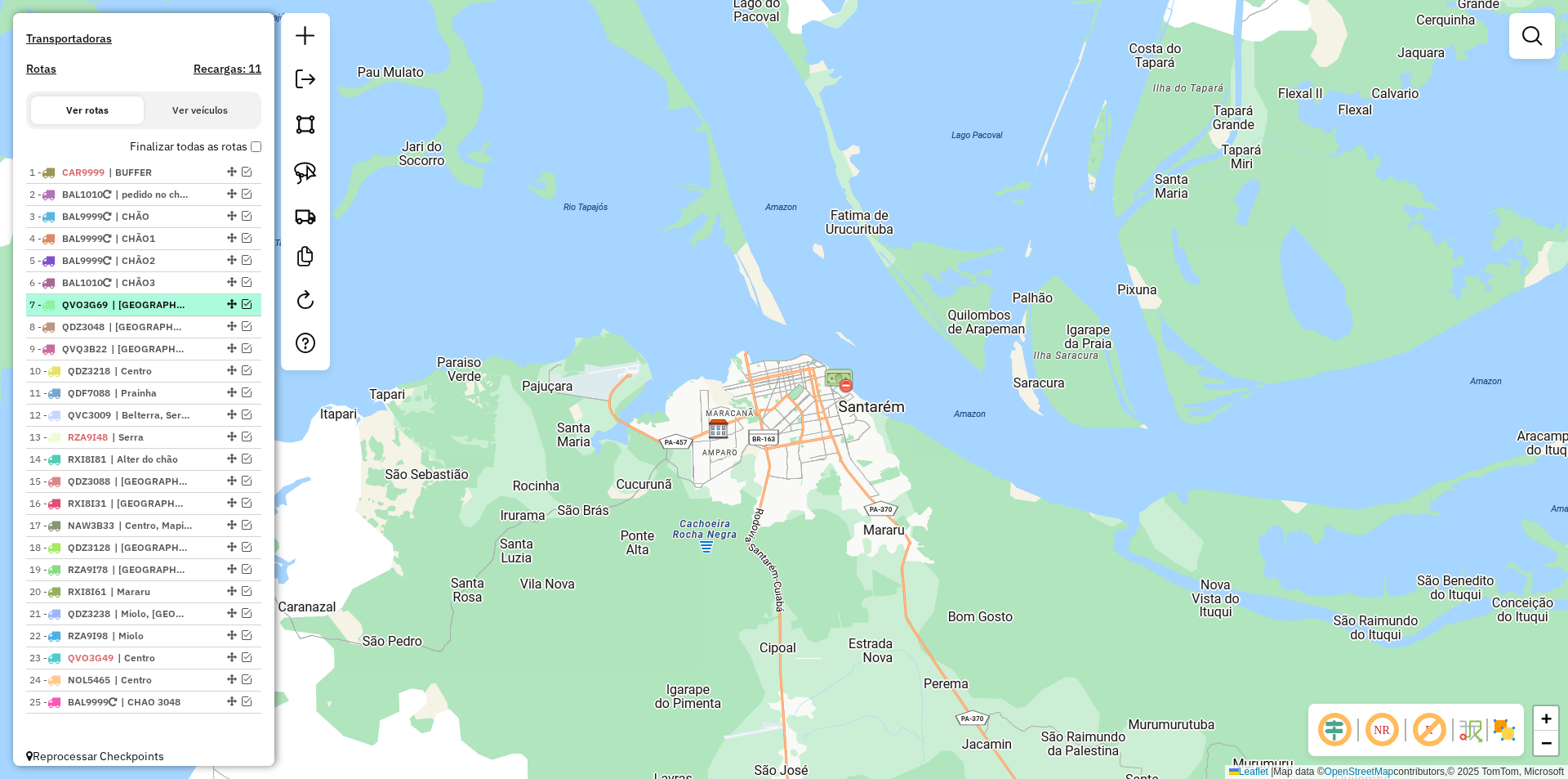
click at [242, 309] on em at bounding box center [247, 304] width 10 height 10
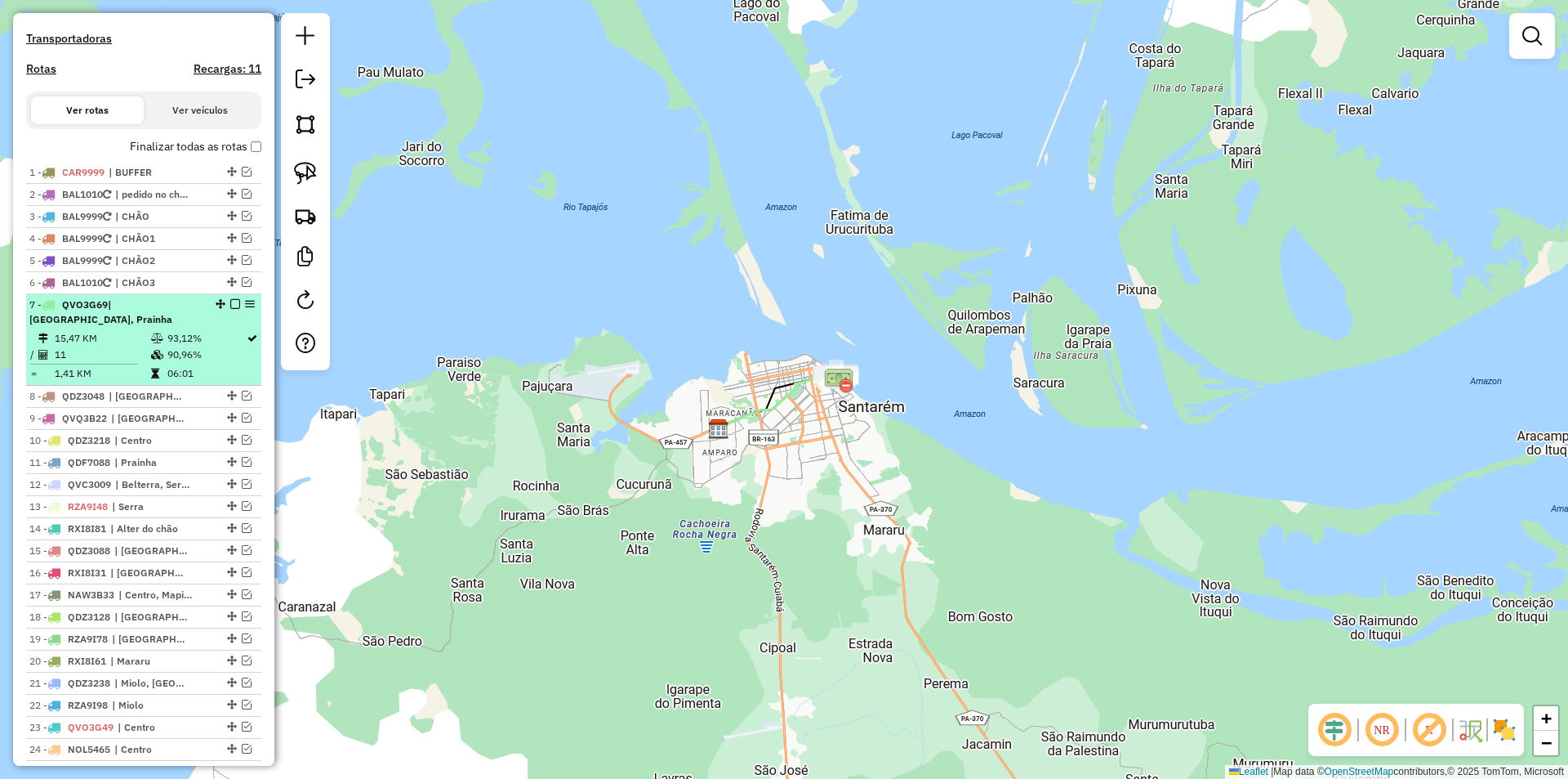
scroll to position [586, 0]
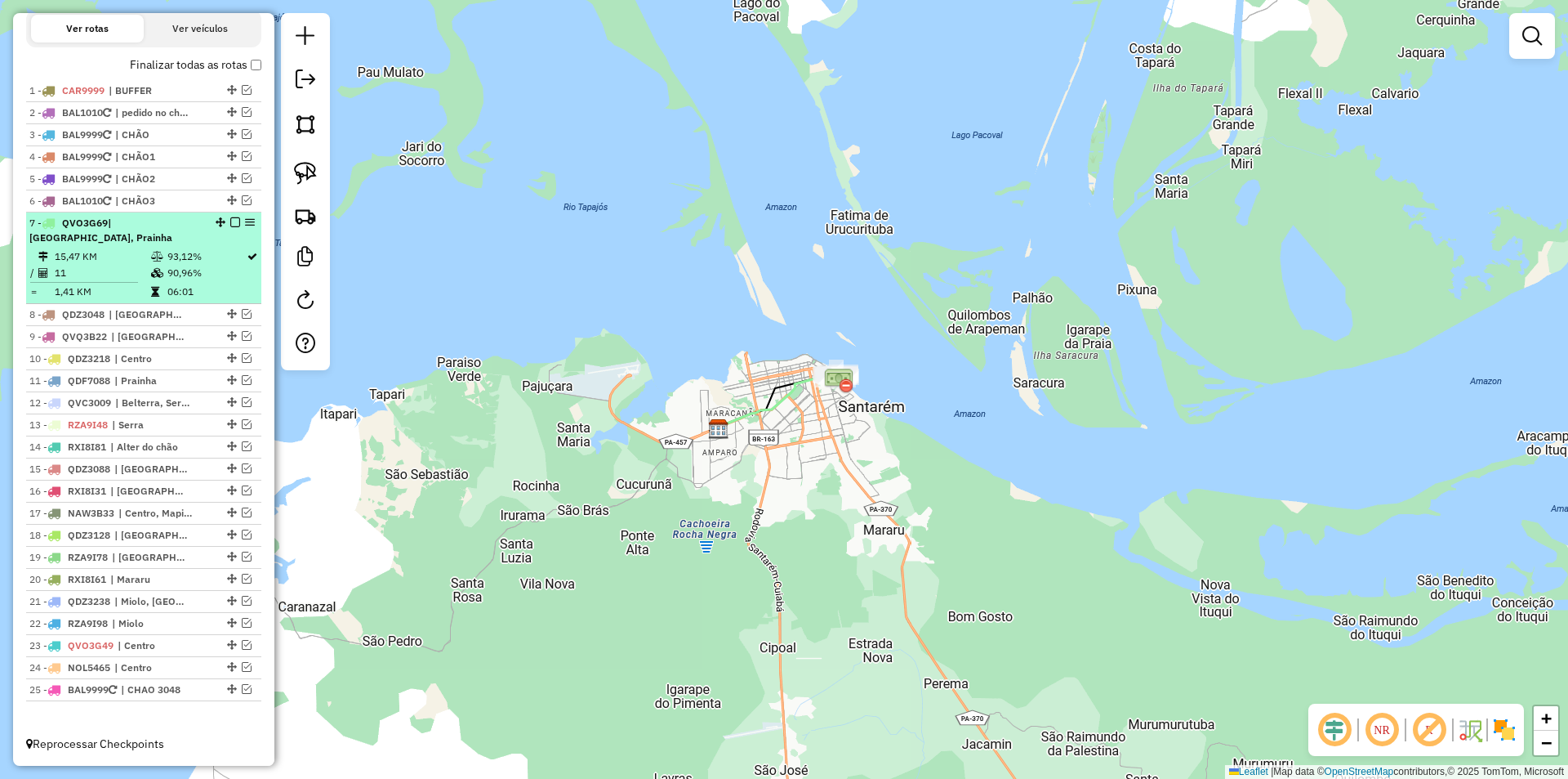
click at [226, 286] on td "06:01" at bounding box center [206, 292] width 79 height 16
select select "**********"
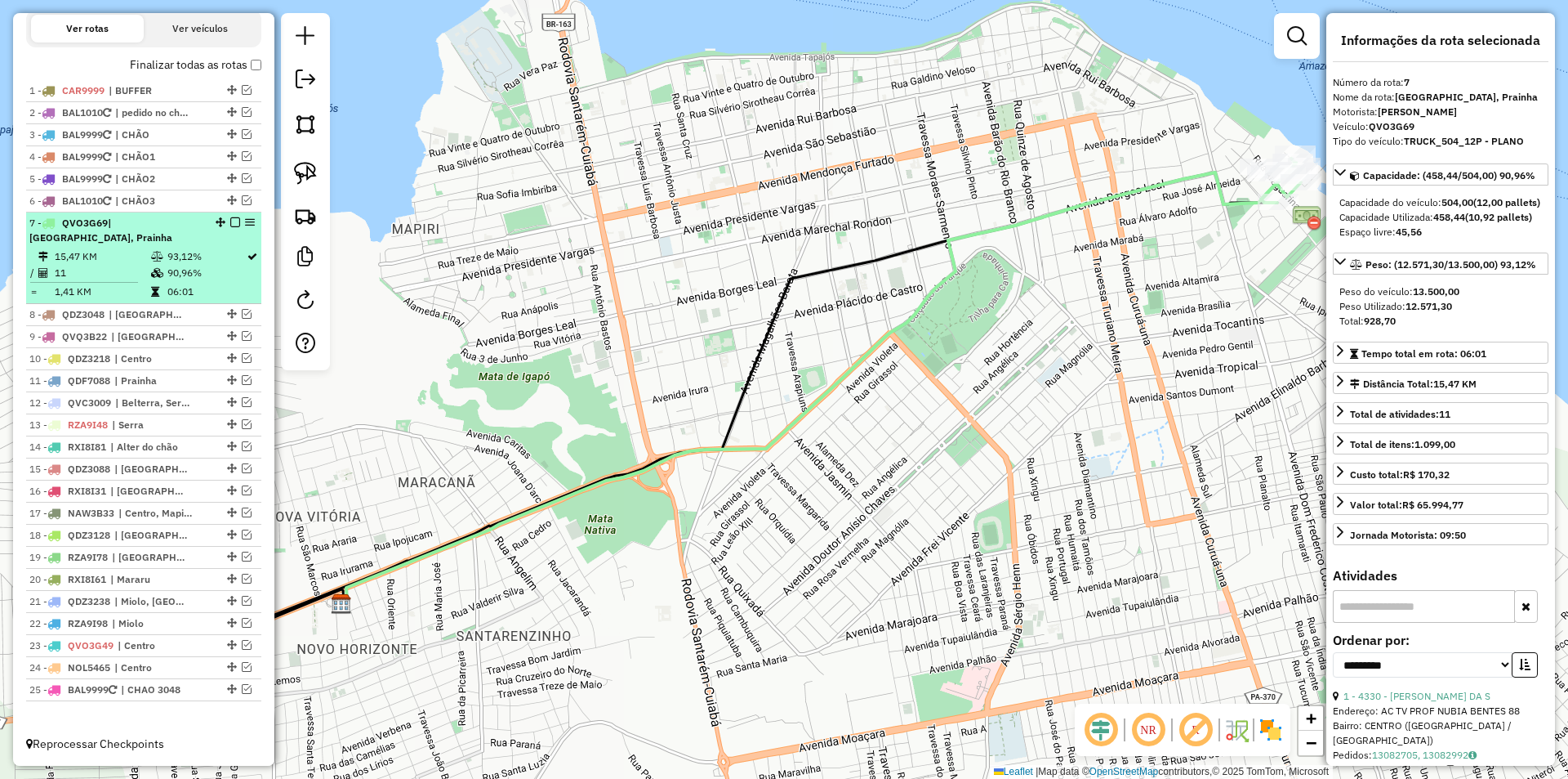
click at [133, 265] on td "11" at bounding box center [102, 273] width 96 height 16
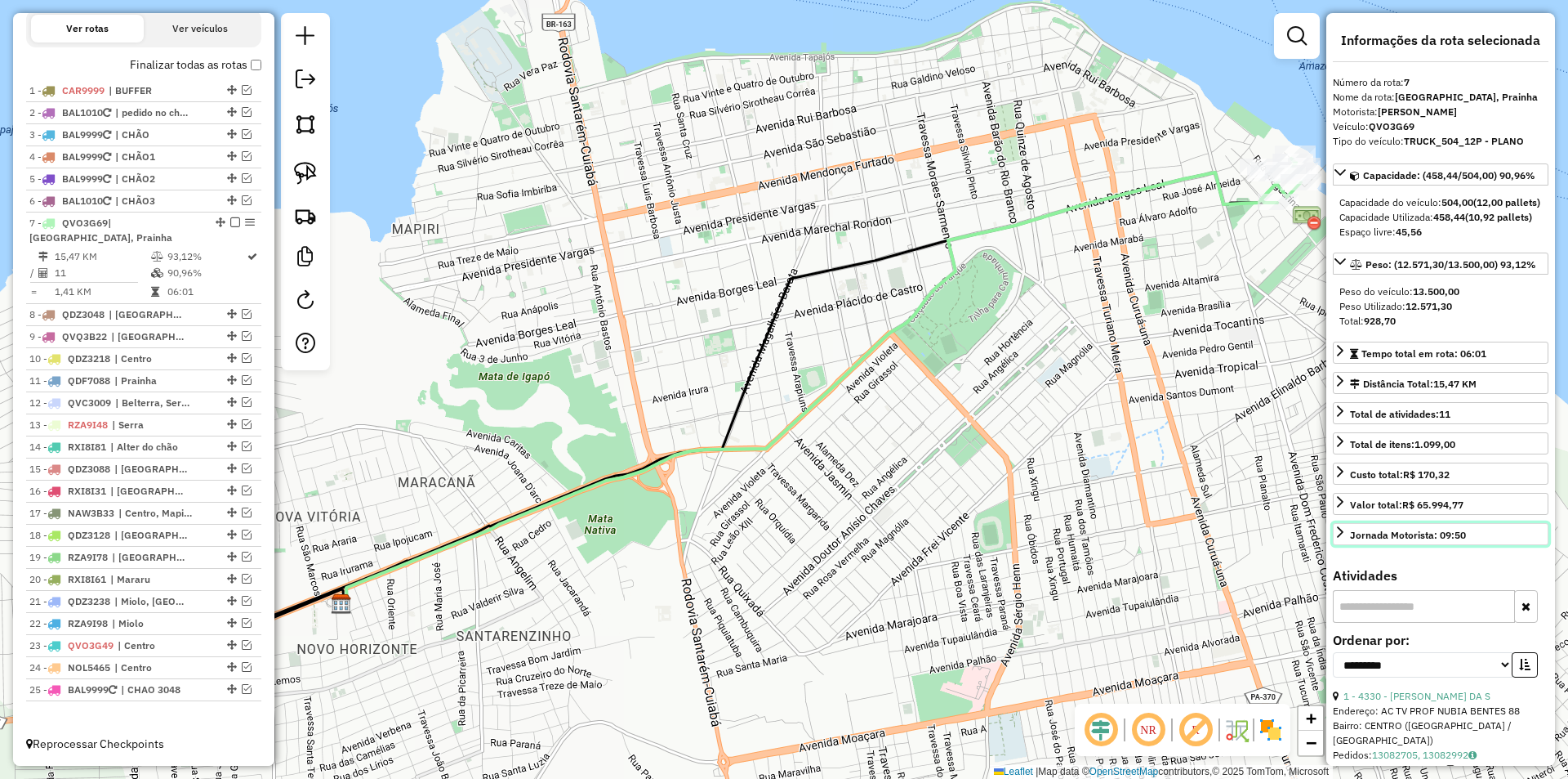
click at [1486, 545] on link "Jornada Motorista: 09:50" at bounding box center [1441, 534] width 216 height 22
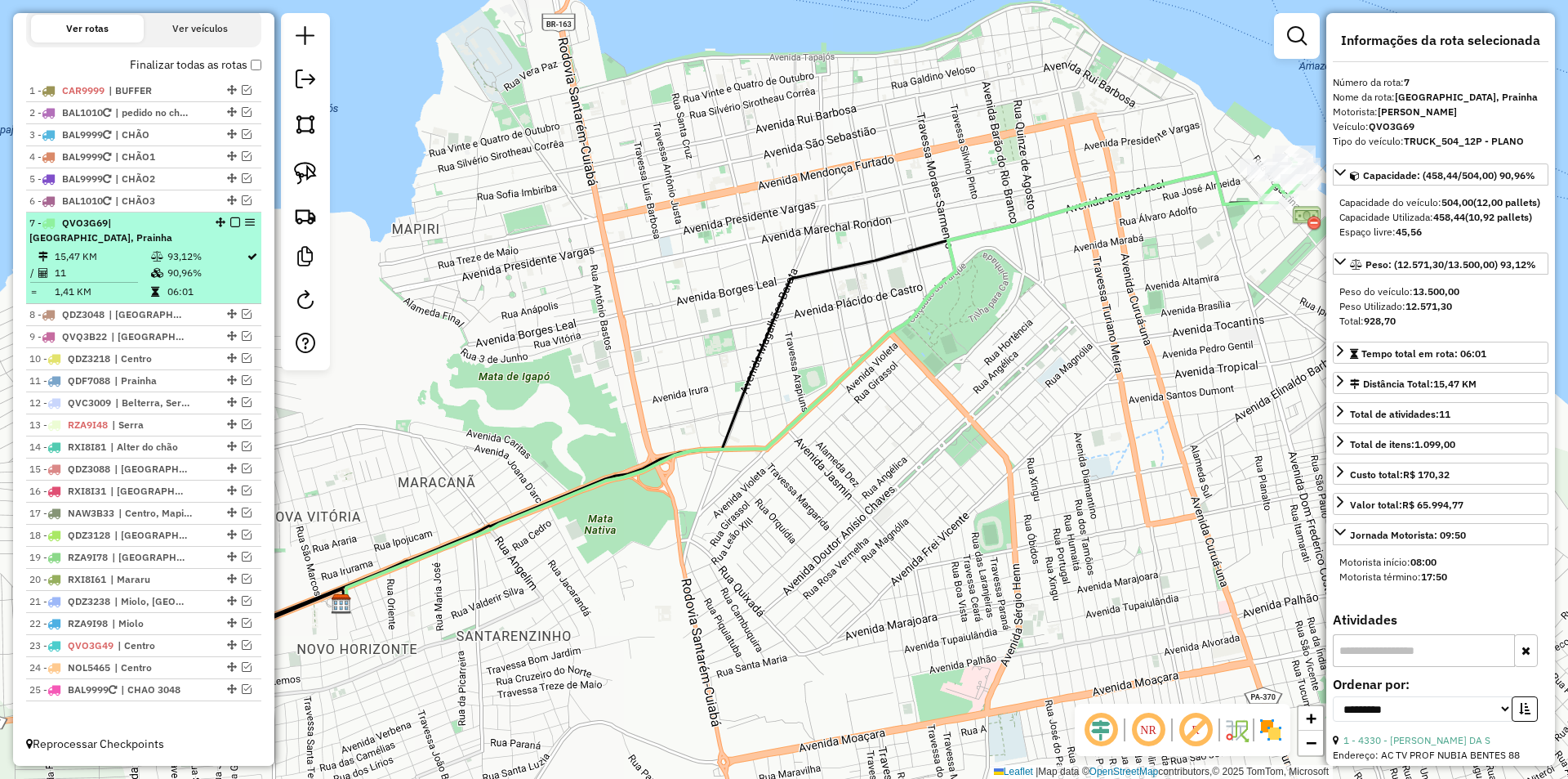
click at [231, 228] on em at bounding box center [235, 222] width 10 height 10
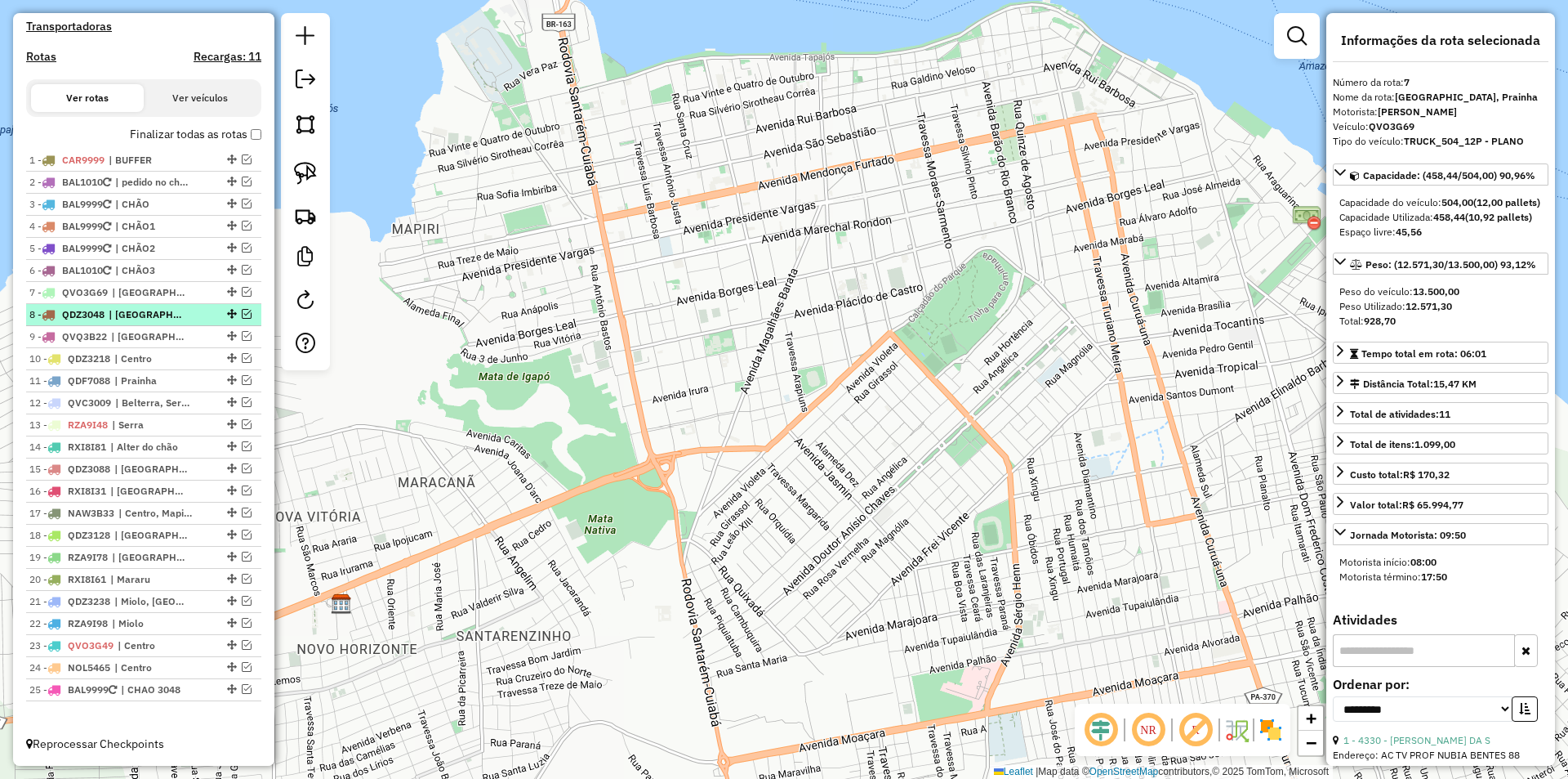
click at [195, 316] on div "8 - QDZ3048 | Belterra, Centro, Porto, Prainha, Santarenzinho" at bounding box center [115, 315] width 173 height 15
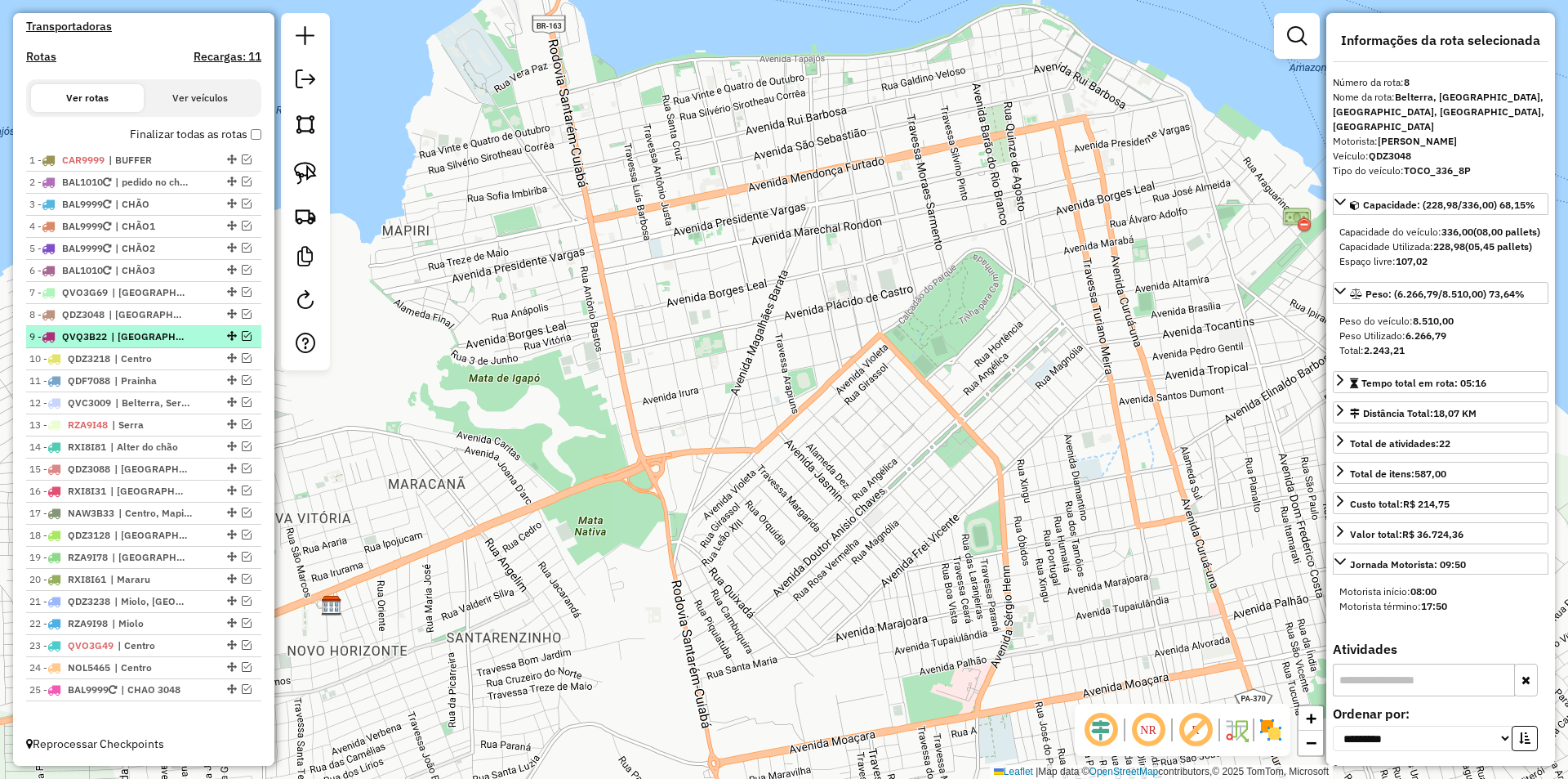
click at [170, 336] on span "| Centro, Porto, Santarenzinho" at bounding box center [149, 336] width 75 height 15
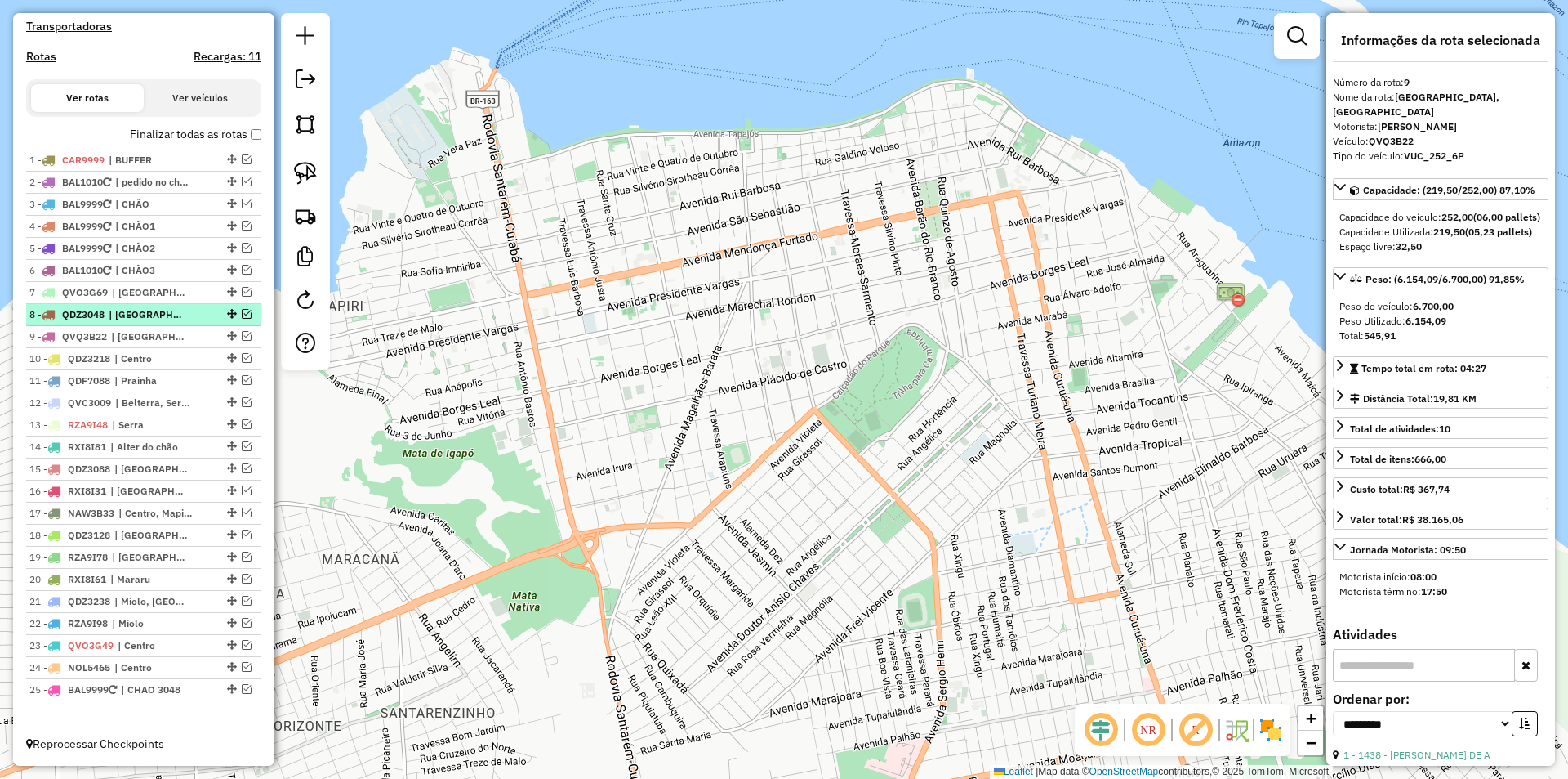
click at [179, 318] on span "| Belterra, Centro, Porto, Prainha, Santarenzinho" at bounding box center [146, 315] width 75 height 15
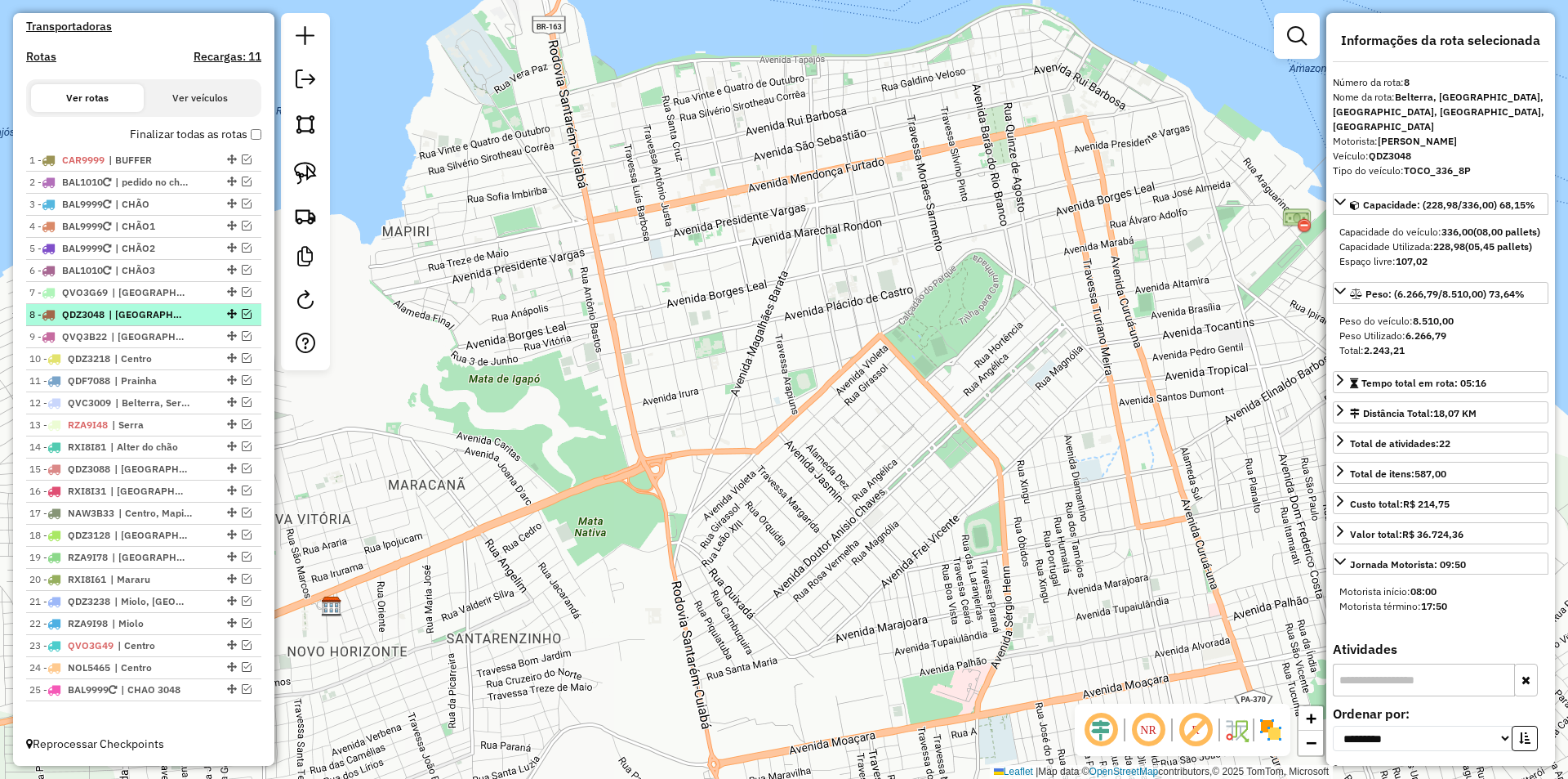
click at [242, 314] on em at bounding box center [247, 314] width 10 height 10
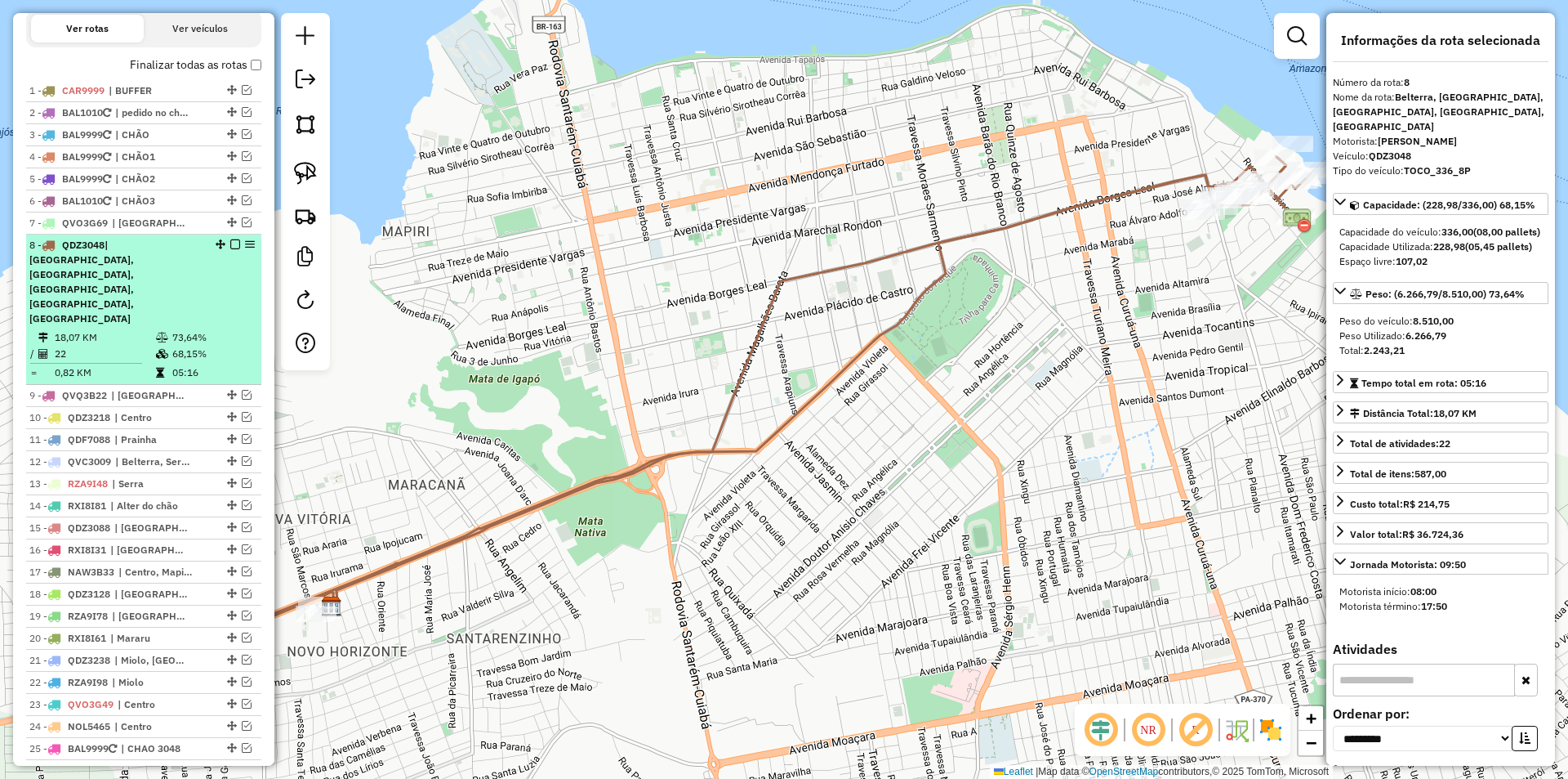
click at [201, 329] on table "18,07 KM 73,64% / 22 68,15% = 0,82 KM 05:16" at bounding box center [143, 355] width 228 height 52
click at [231, 249] on em at bounding box center [235, 244] width 10 height 10
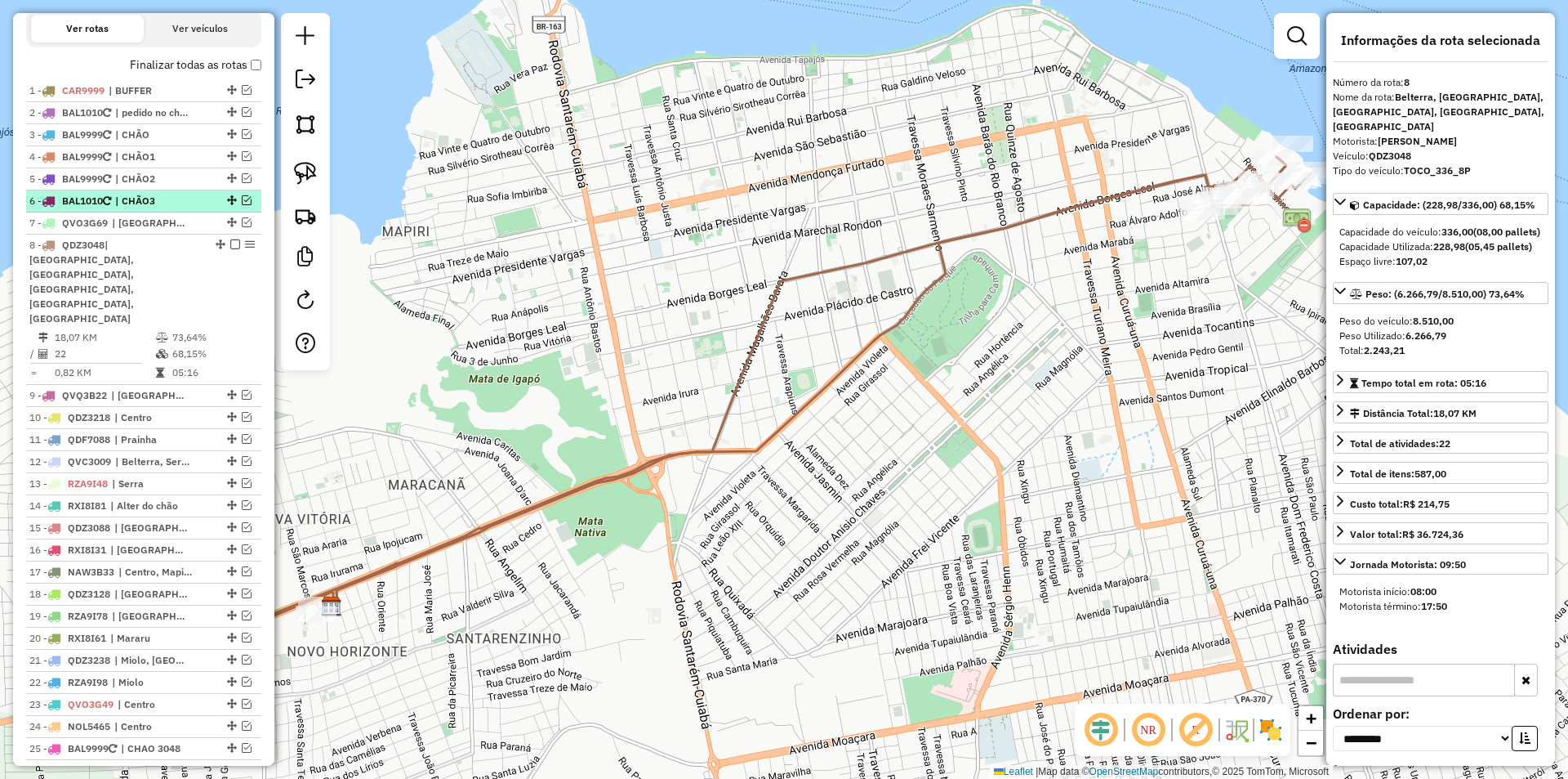
scroll to position [531, 0]
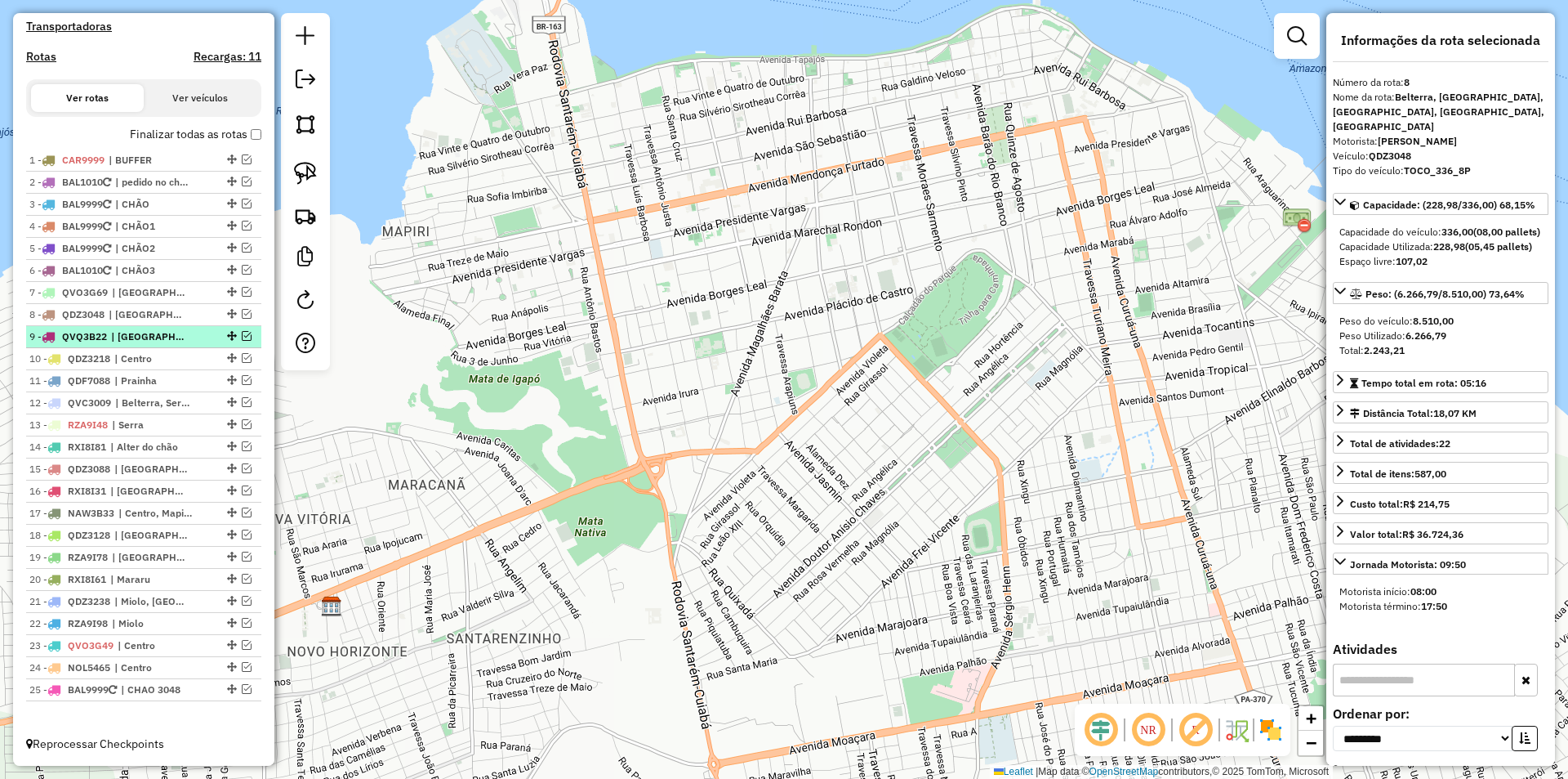
click at [193, 342] on div "9 - QVQ3B22 | Centro, Porto, Santarenzinho" at bounding box center [115, 336] width 173 height 15
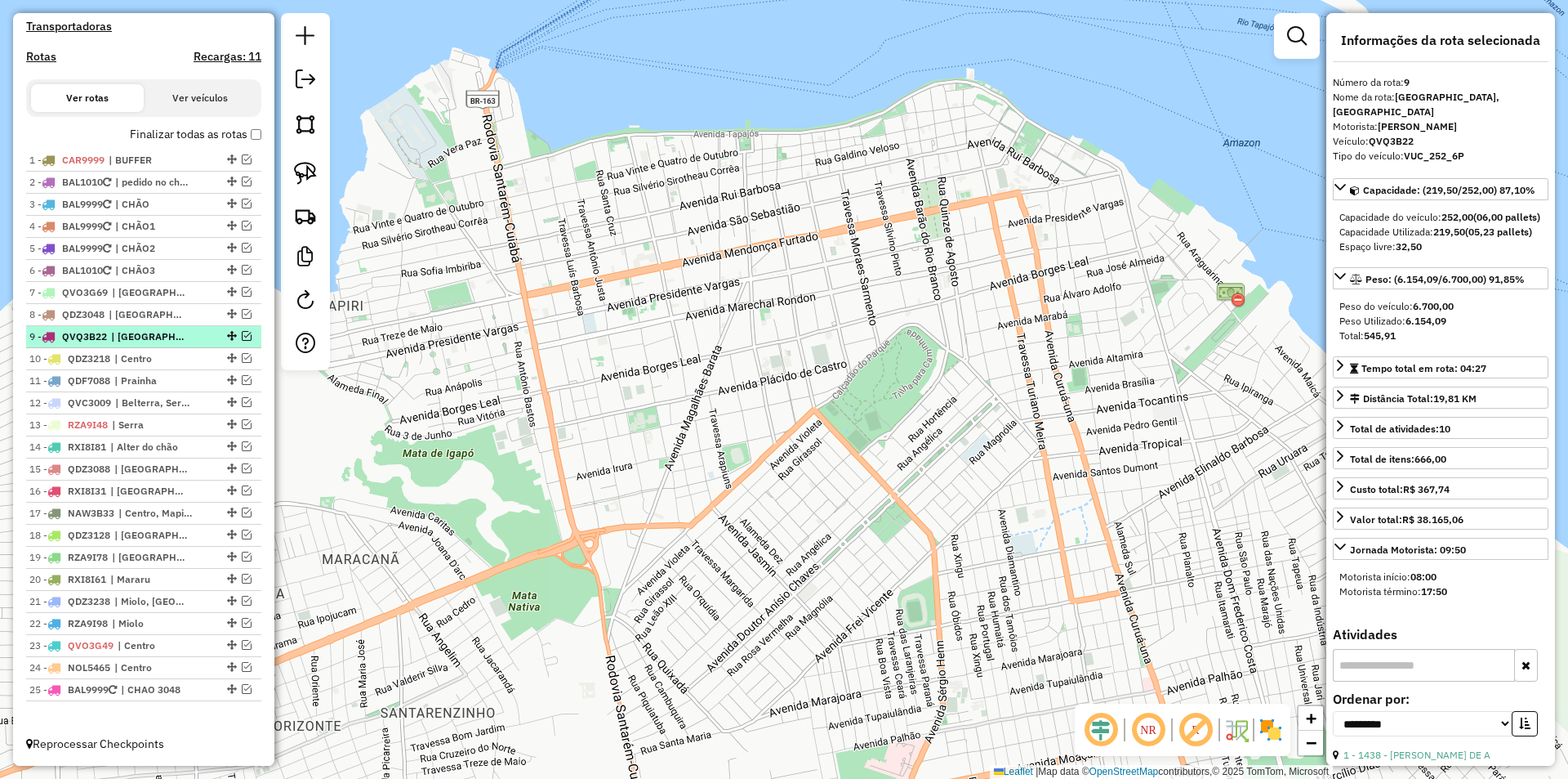
click at [244, 336] on em at bounding box center [247, 336] width 10 height 10
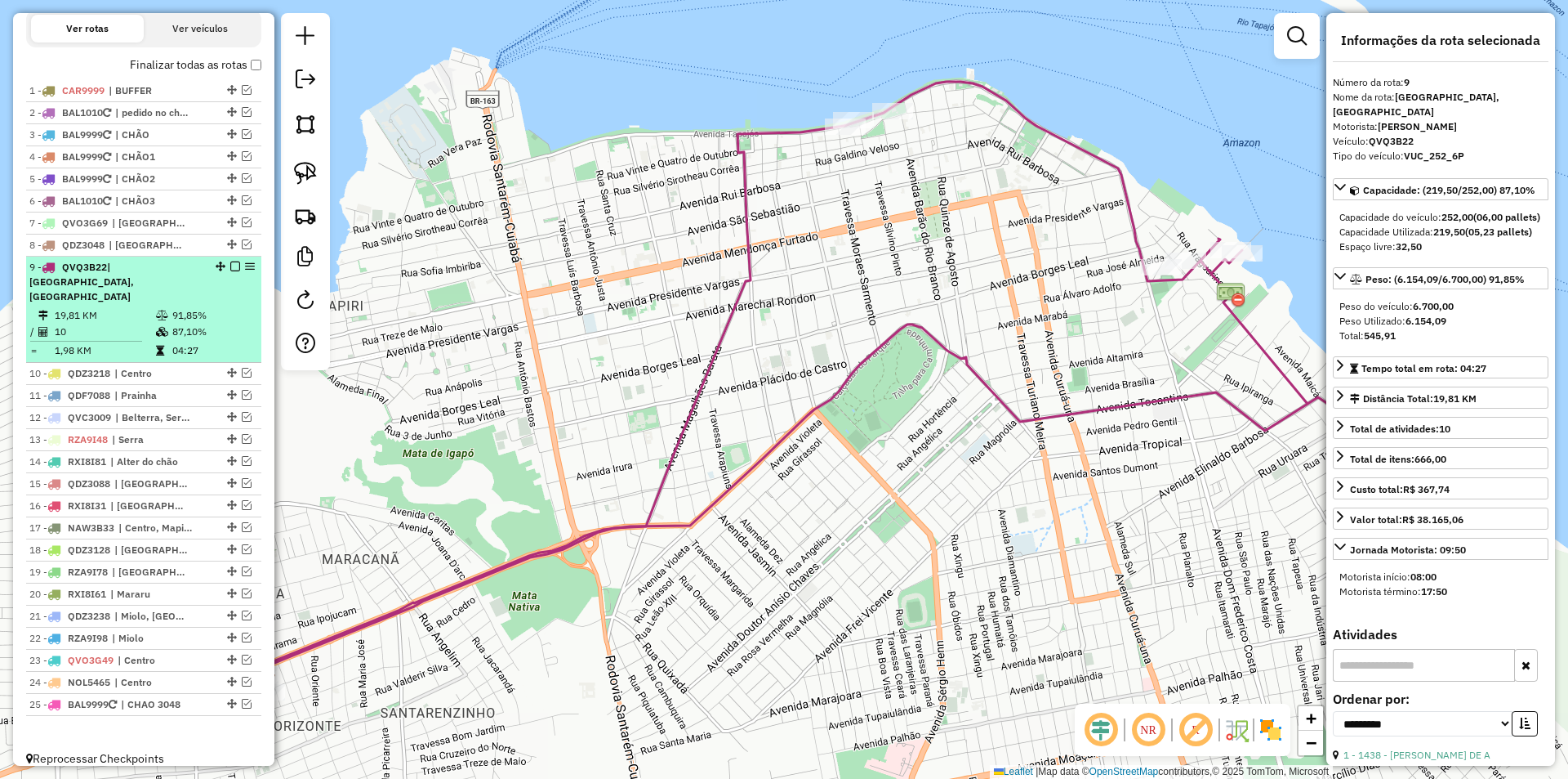
click at [228, 337] on td "87,10%" at bounding box center [212, 332] width 82 height 16
click at [146, 311] on td "19,81 KM" at bounding box center [104, 316] width 102 height 16
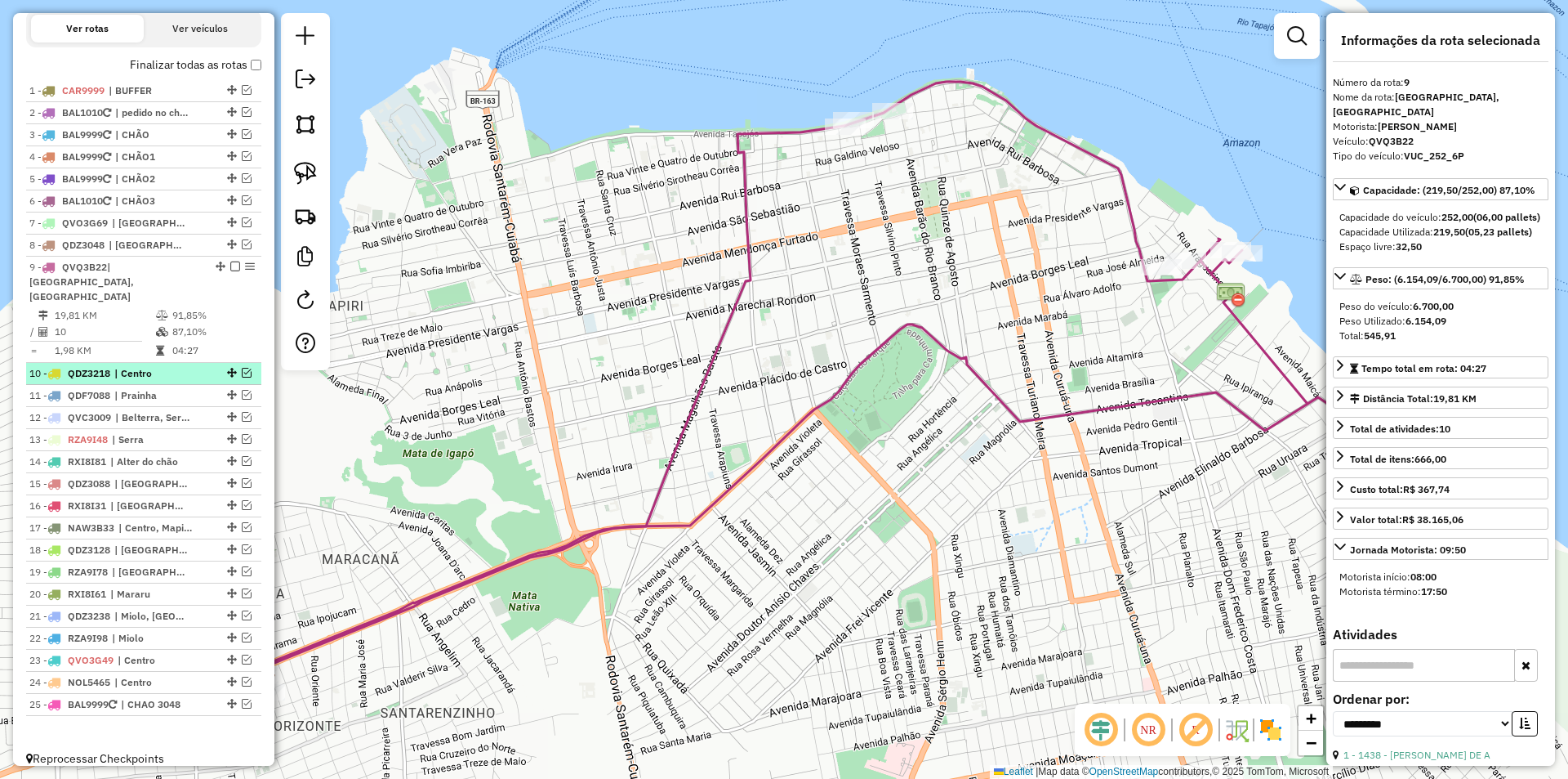
click at [244, 372] on em at bounding box center [247, 372] width 10 height 10
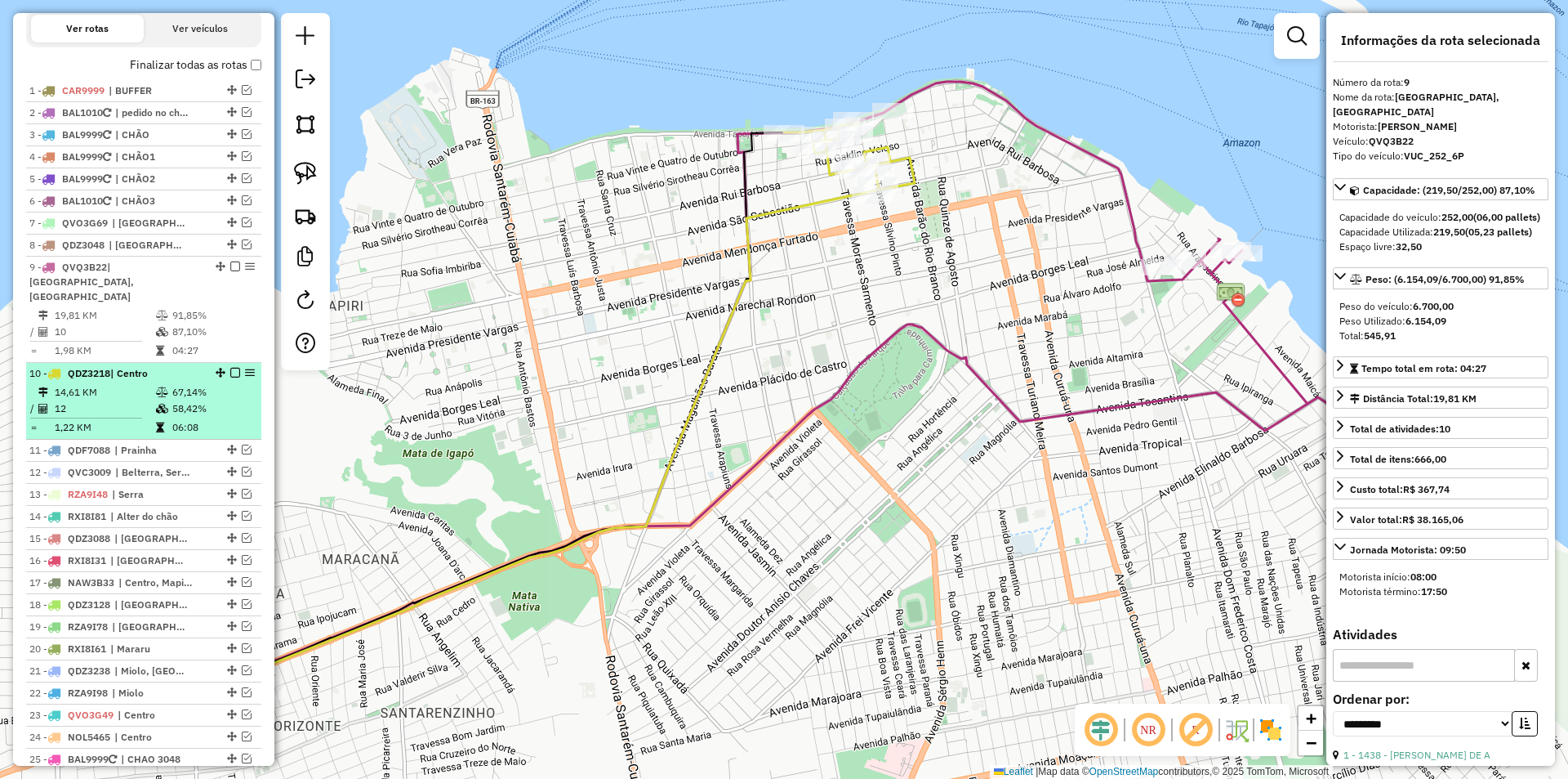
click at [229, 402] on td "58,42%" at bounding box center [212, 409] width 82 height 16
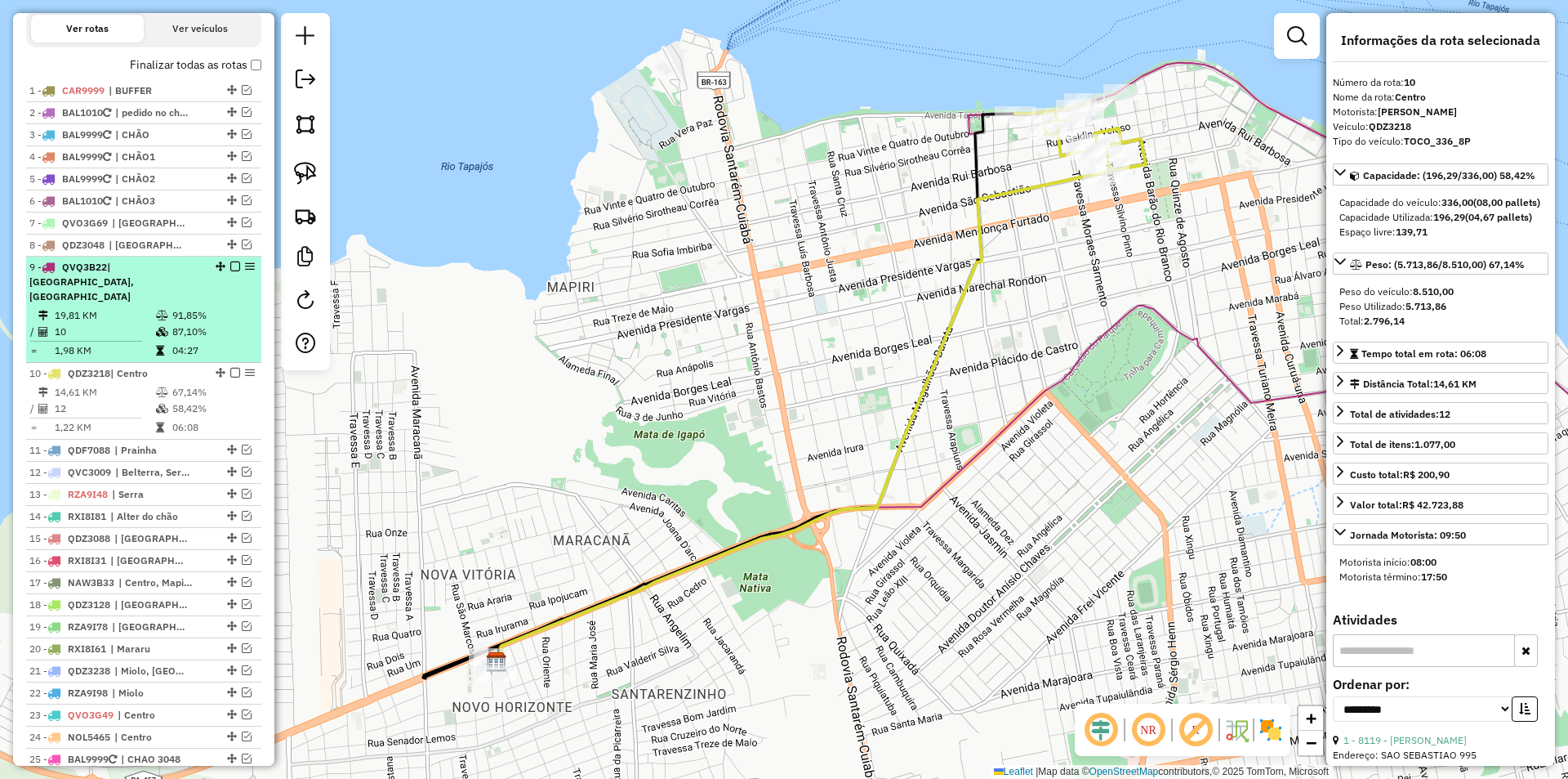
click at [233, 271] on em at bounding box center [235, 266] width 10 height 10
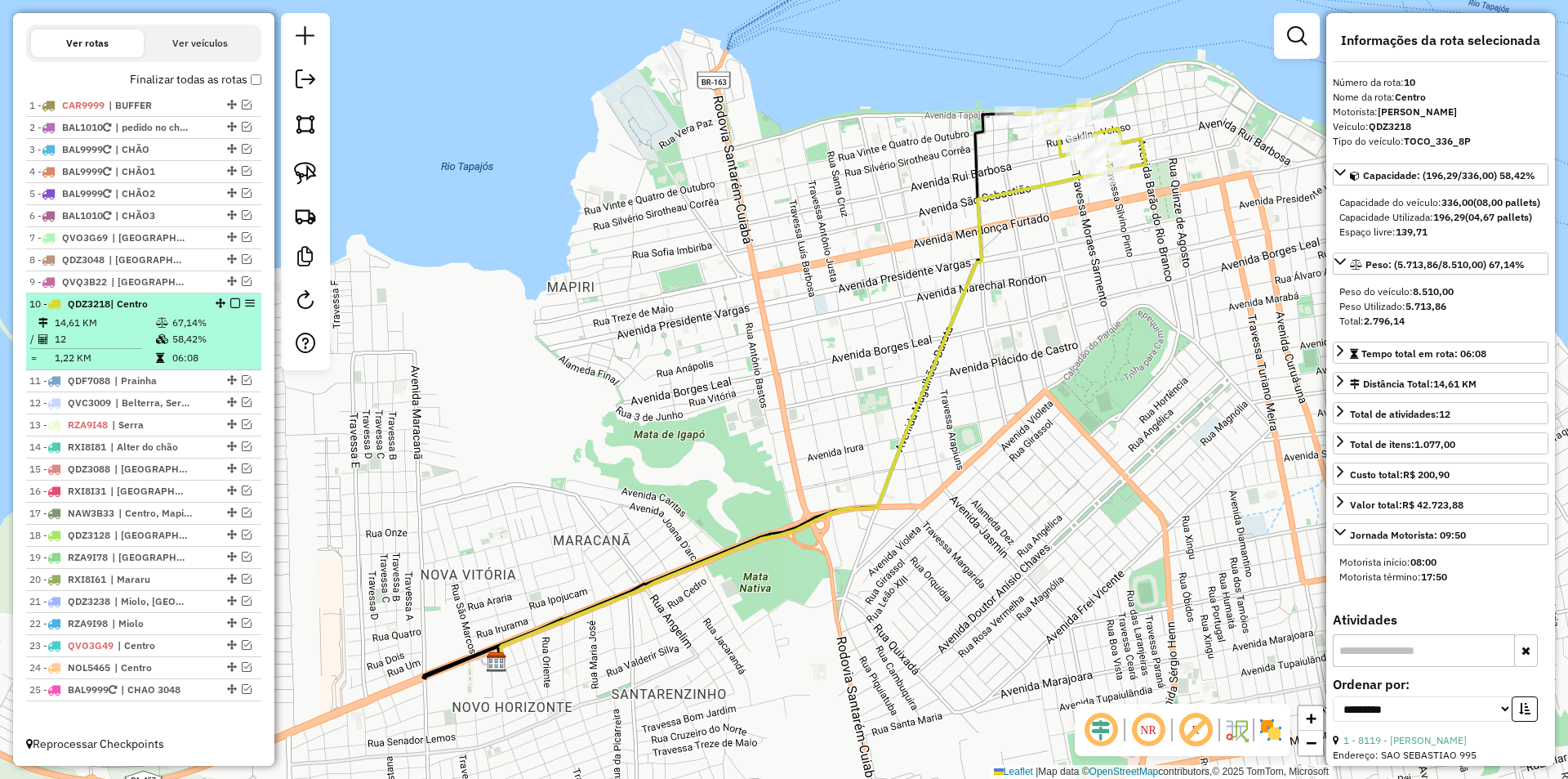
click at [221, 318] on td "67,14%" at bounding box center [212, 323] width 82 height 16
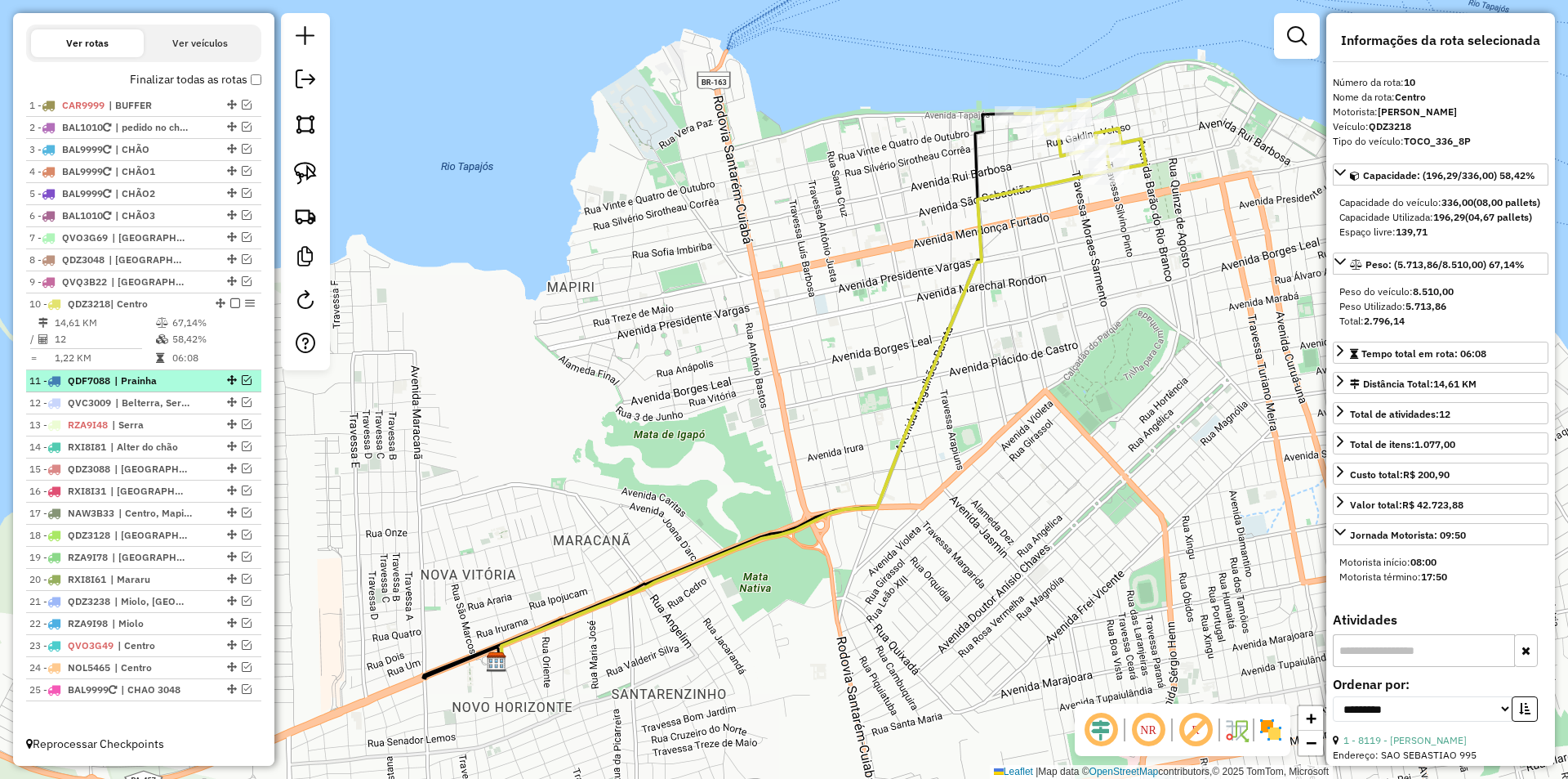
click at [242, 379] on em at bounding box center [247, 380] width 10 height 10
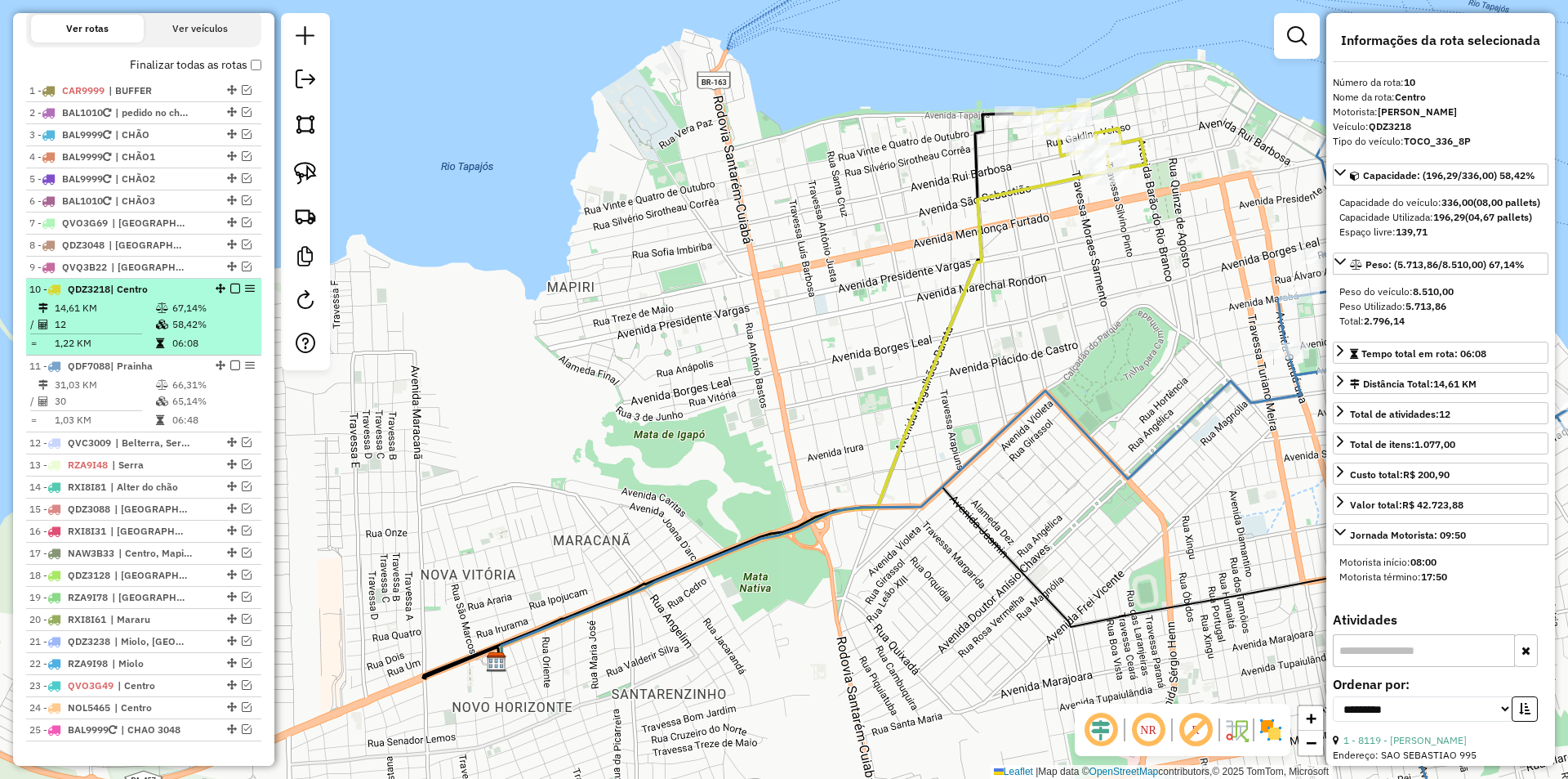
click at [231, 293] on em at bounding box center [235, 288] width 10 height 10
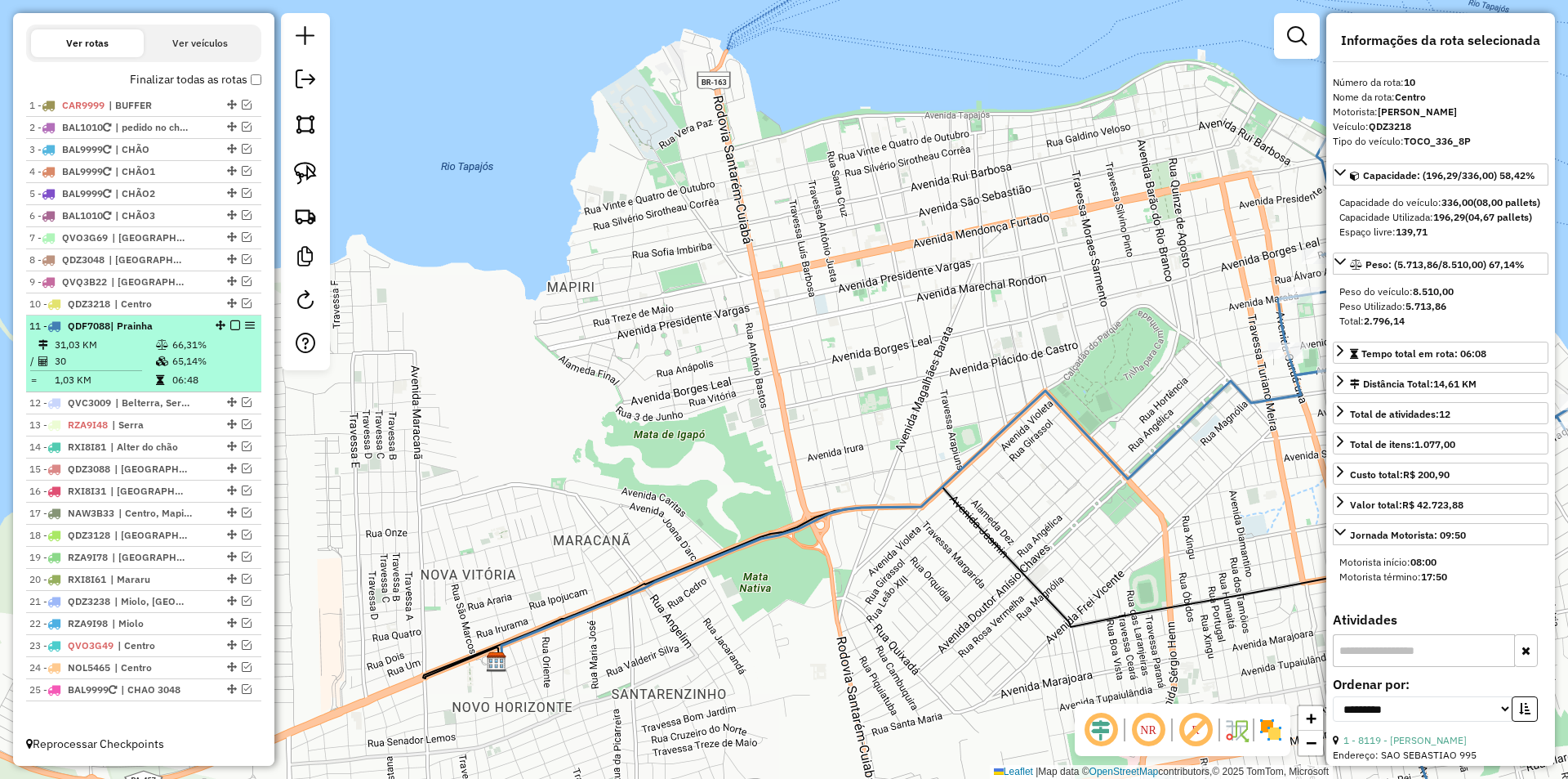
click at [233, 349] on td "66,31%" at bounding box center [212, 345] width 82 height 16
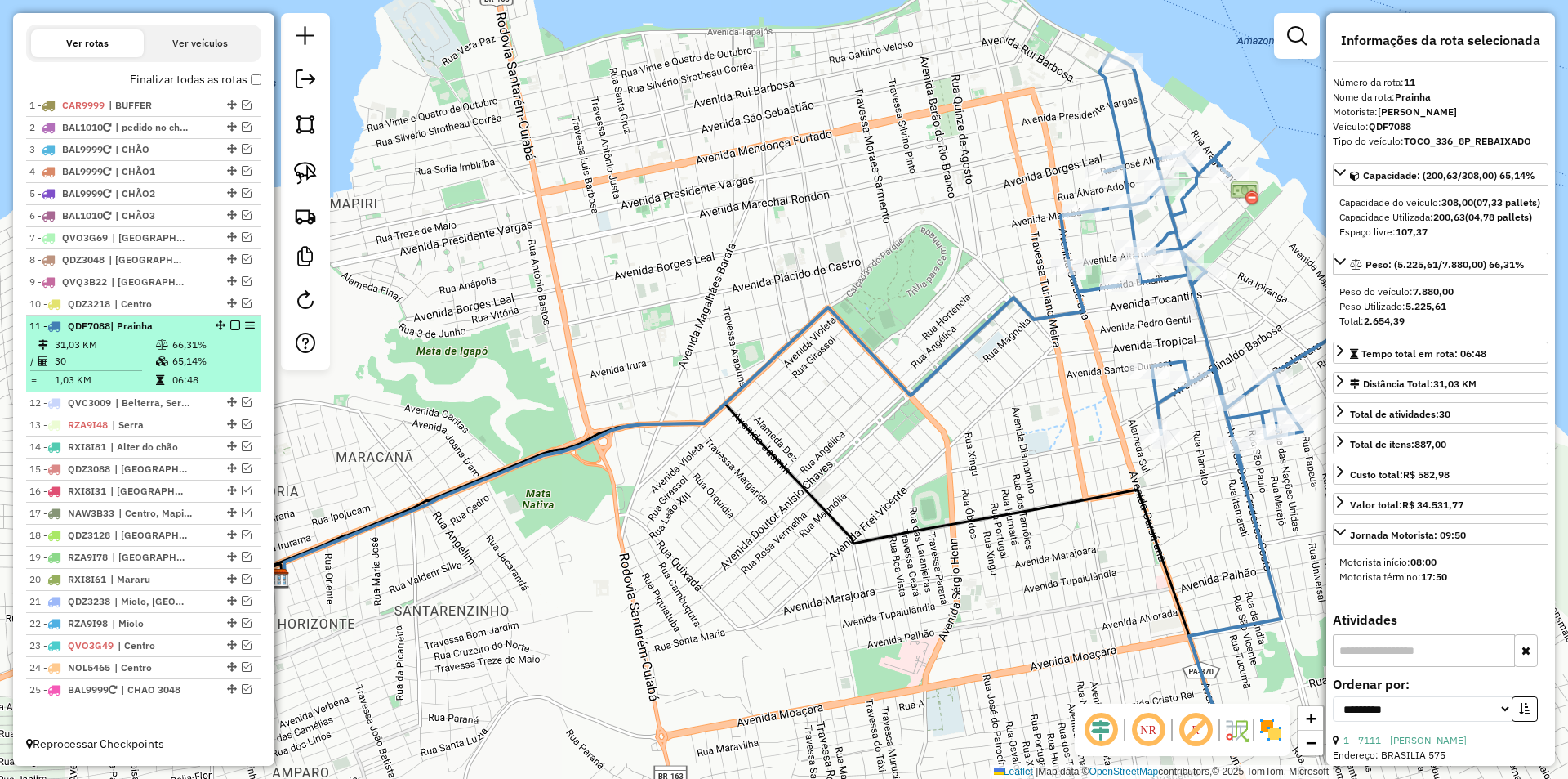
click at [230, 318] on div "11 - QDF7088 | Prainha" at bounding box center [143, 326] width 228 height 15
click at [230, 326] on em at bounding box center [235, 325] width 10 height 10
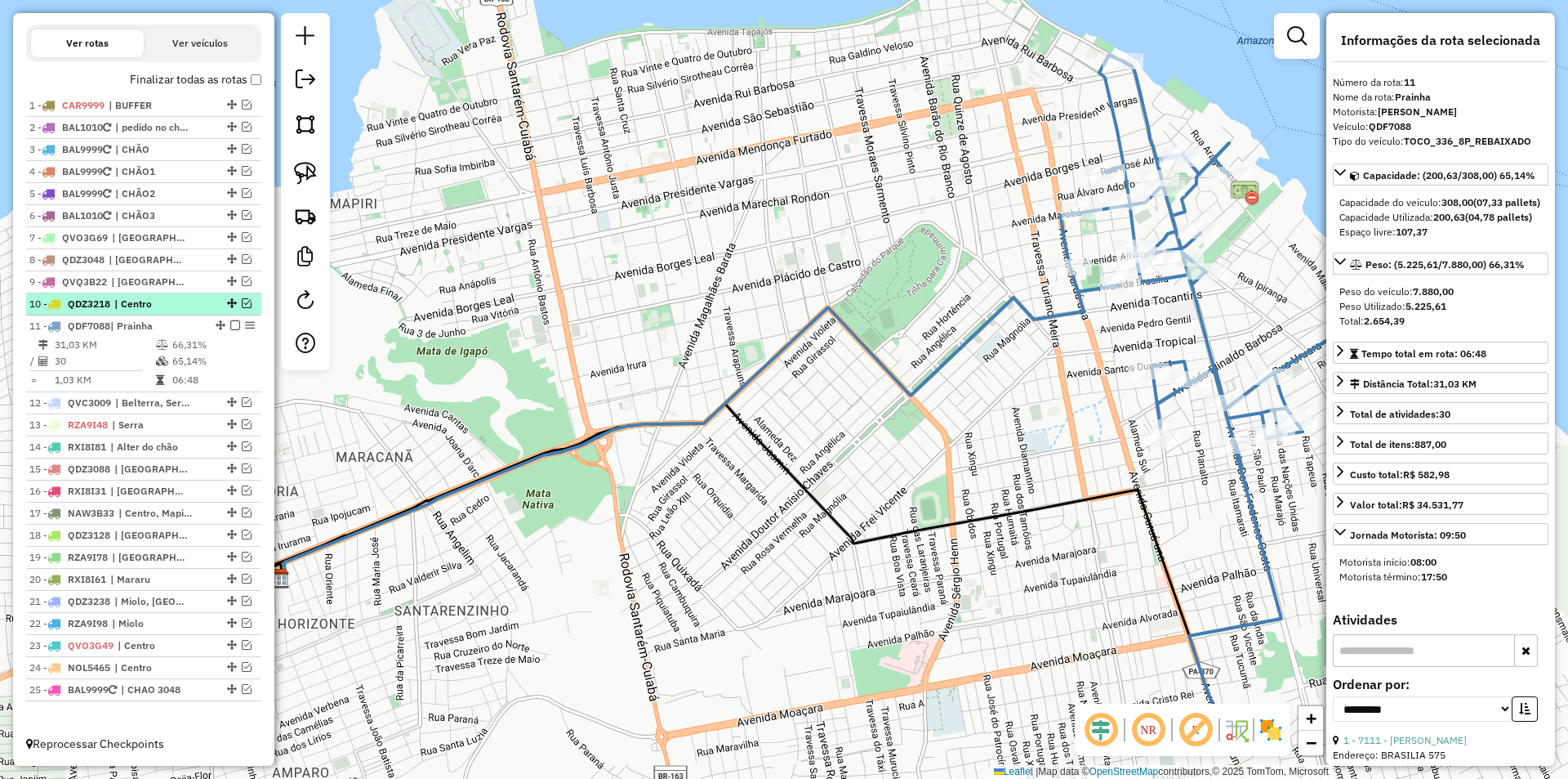
scroll to position [531, 0]
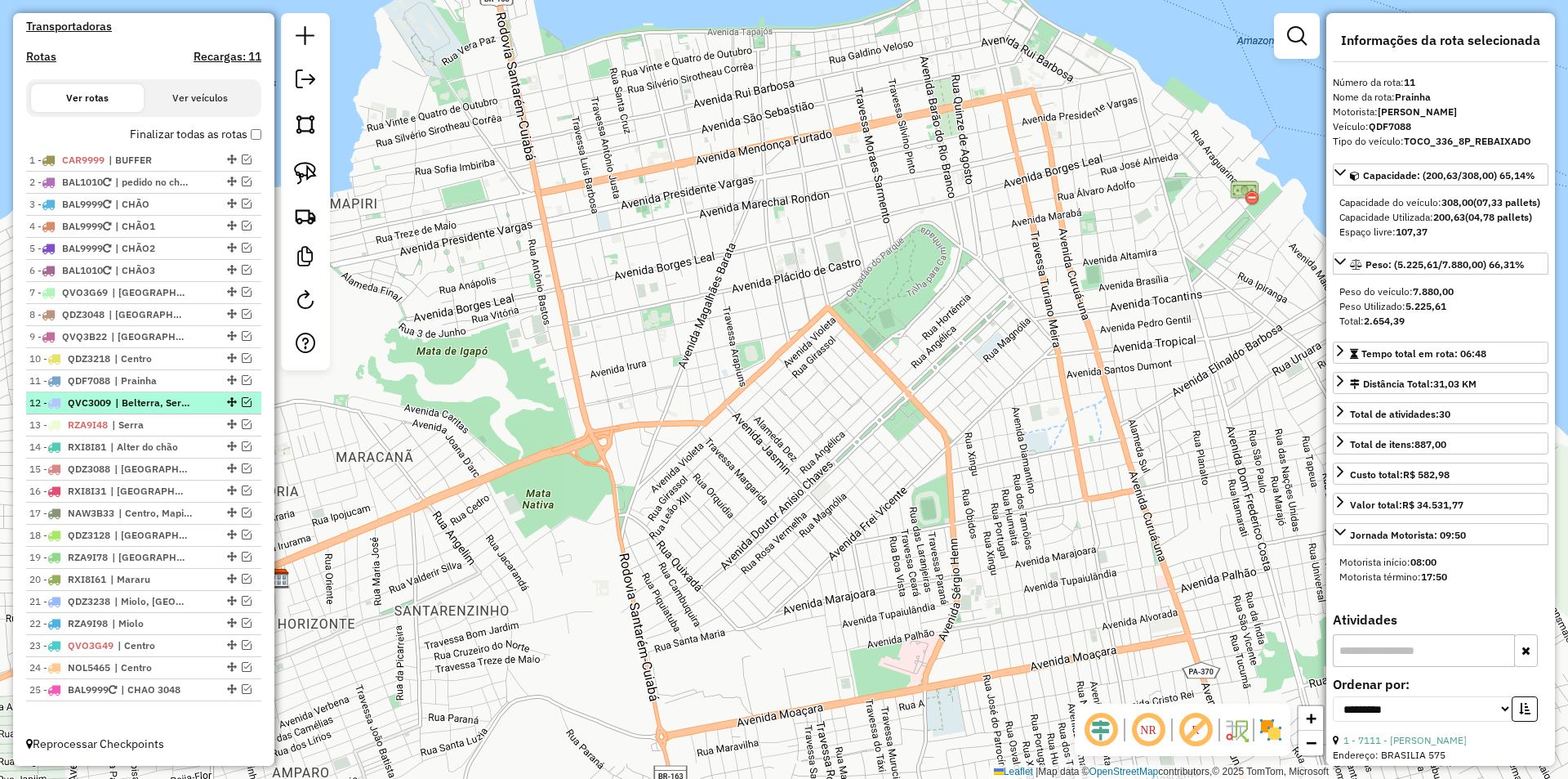
click at [244, 402] on em at bounding box center [247, 402] width 10 height 10
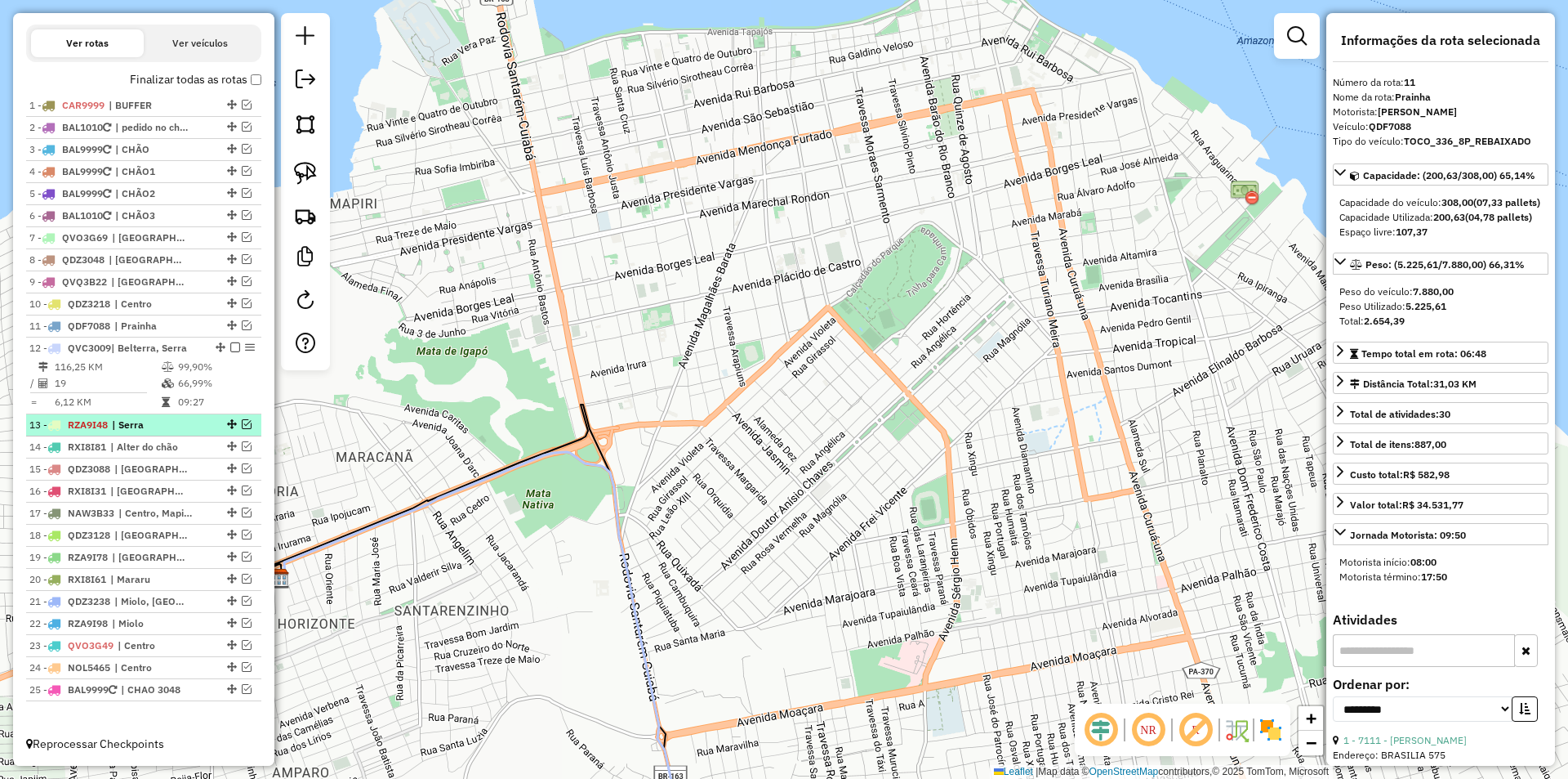
click at [242, 424] on em at bounding box center [247, 424] width 10 height 10
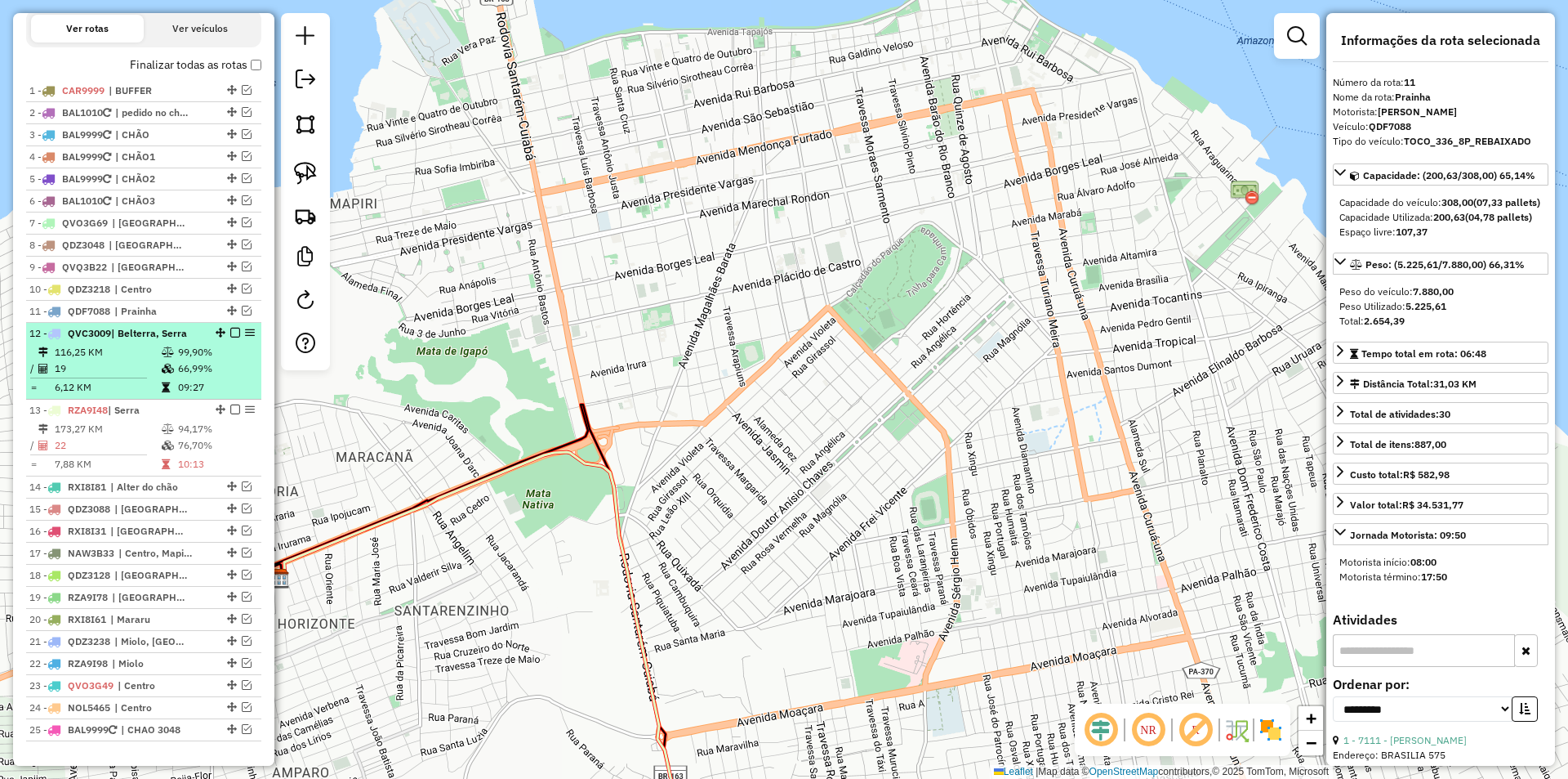
click at [236, 393] on table "116,25 KM 99,90% / 19 66,99% = 6,12 KM 09:27" at bounding box center [143, 369] width 228 height 52
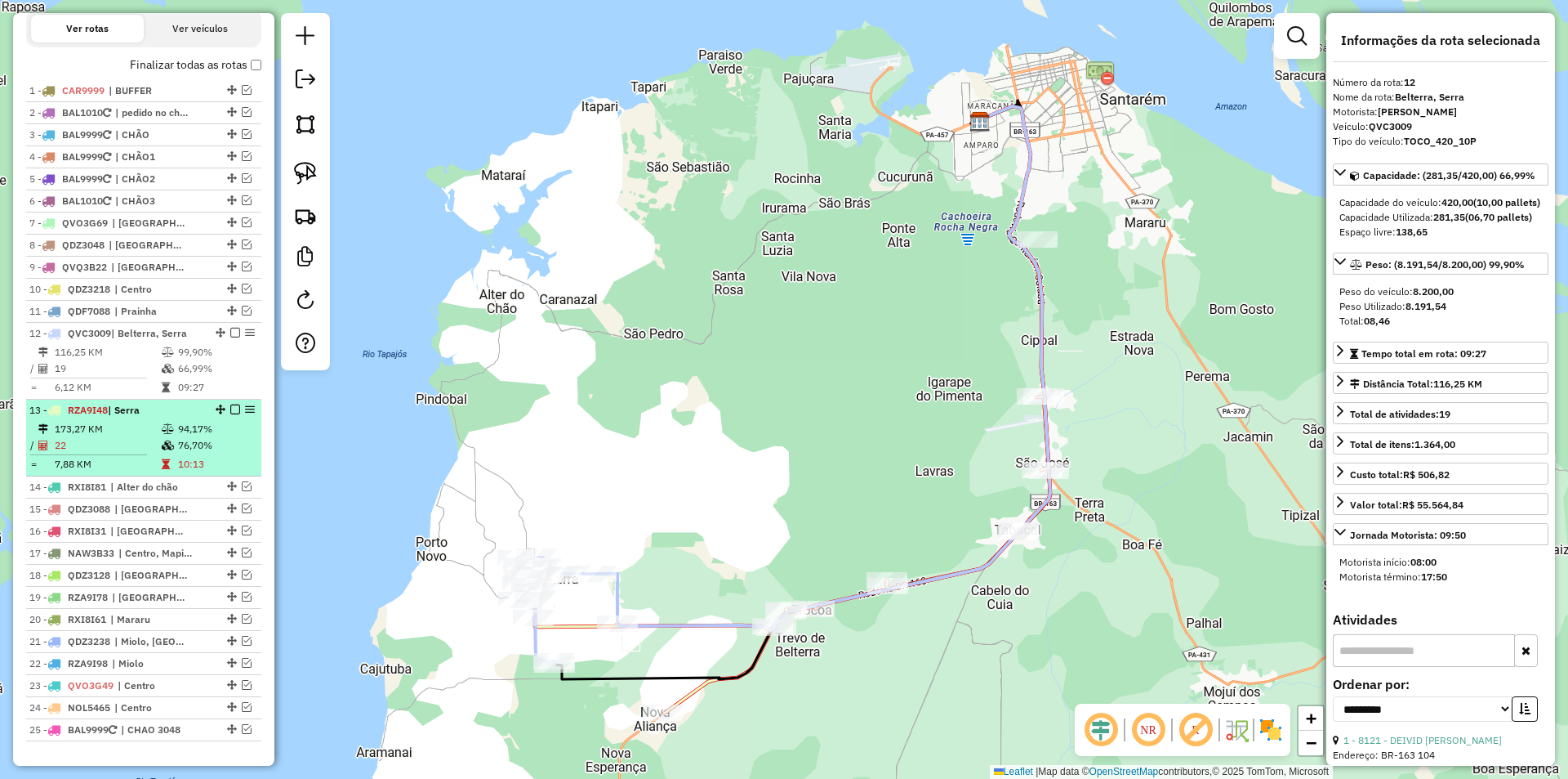
click at [216, 437] on td "94,17%" at bounding box center [217, 429] width 78 height 16
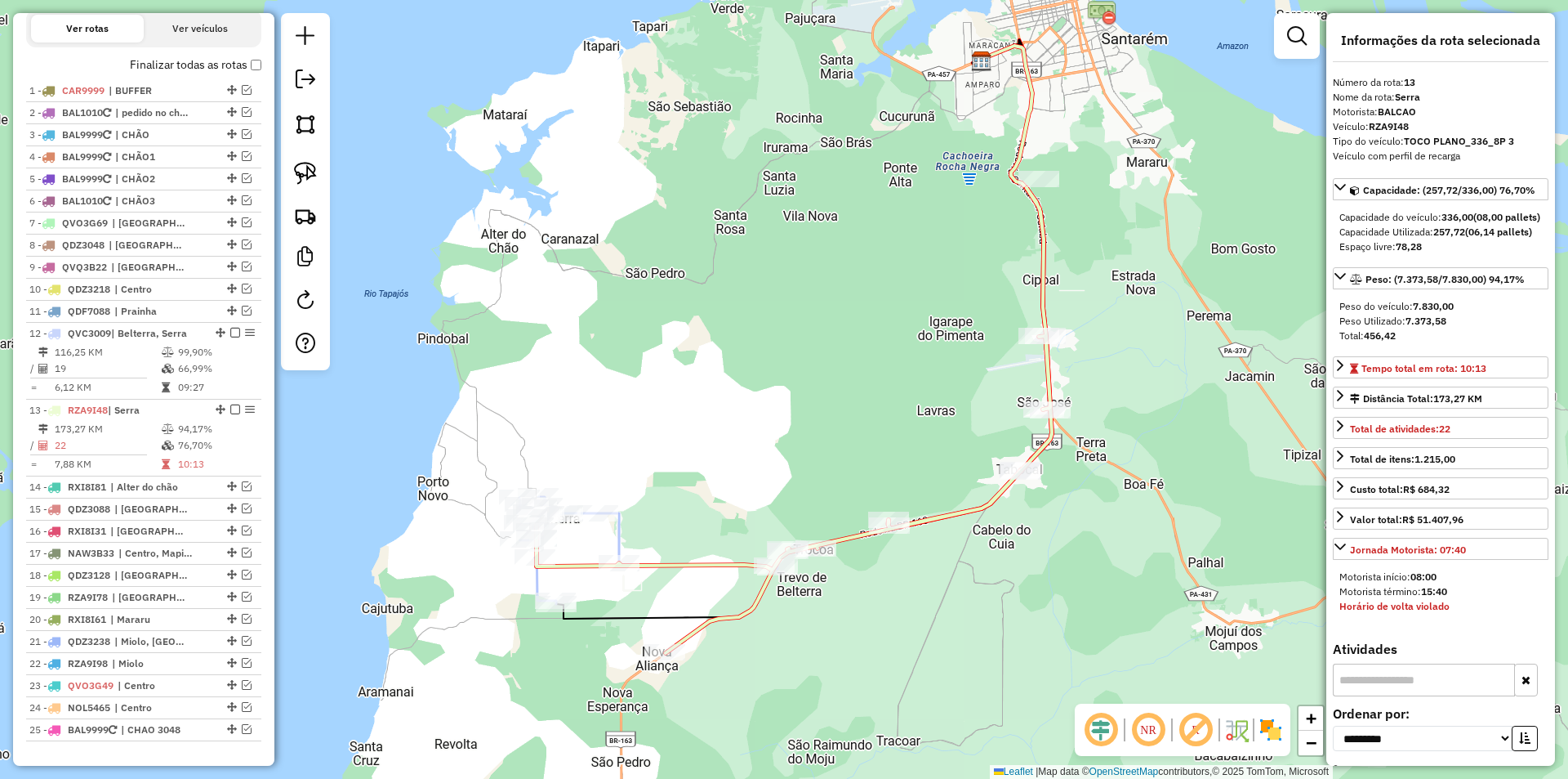
drag, startPoint x: 745, startPoint y: 454, endPoint x: 732, endPoint y: 351, distance: 103.8
click at [732, 351] on div "Janela de atendimento Grade de atendimento Capacidade Transportadoras Veículos …" at bounding box center [784, 389] width 1568 height 779
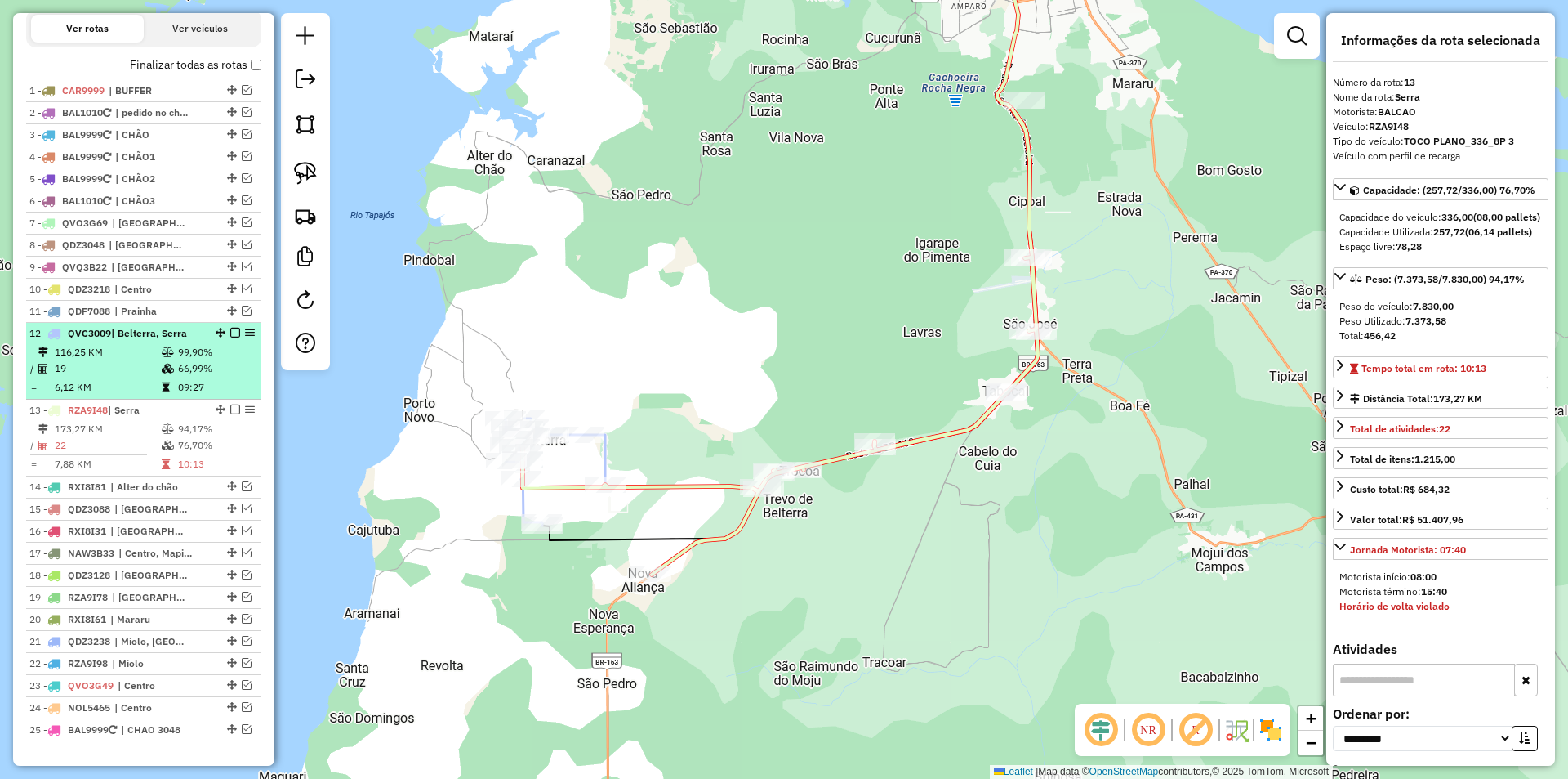
click at [232, 337] on em at bounding box center [235, 332] width 10 height 10
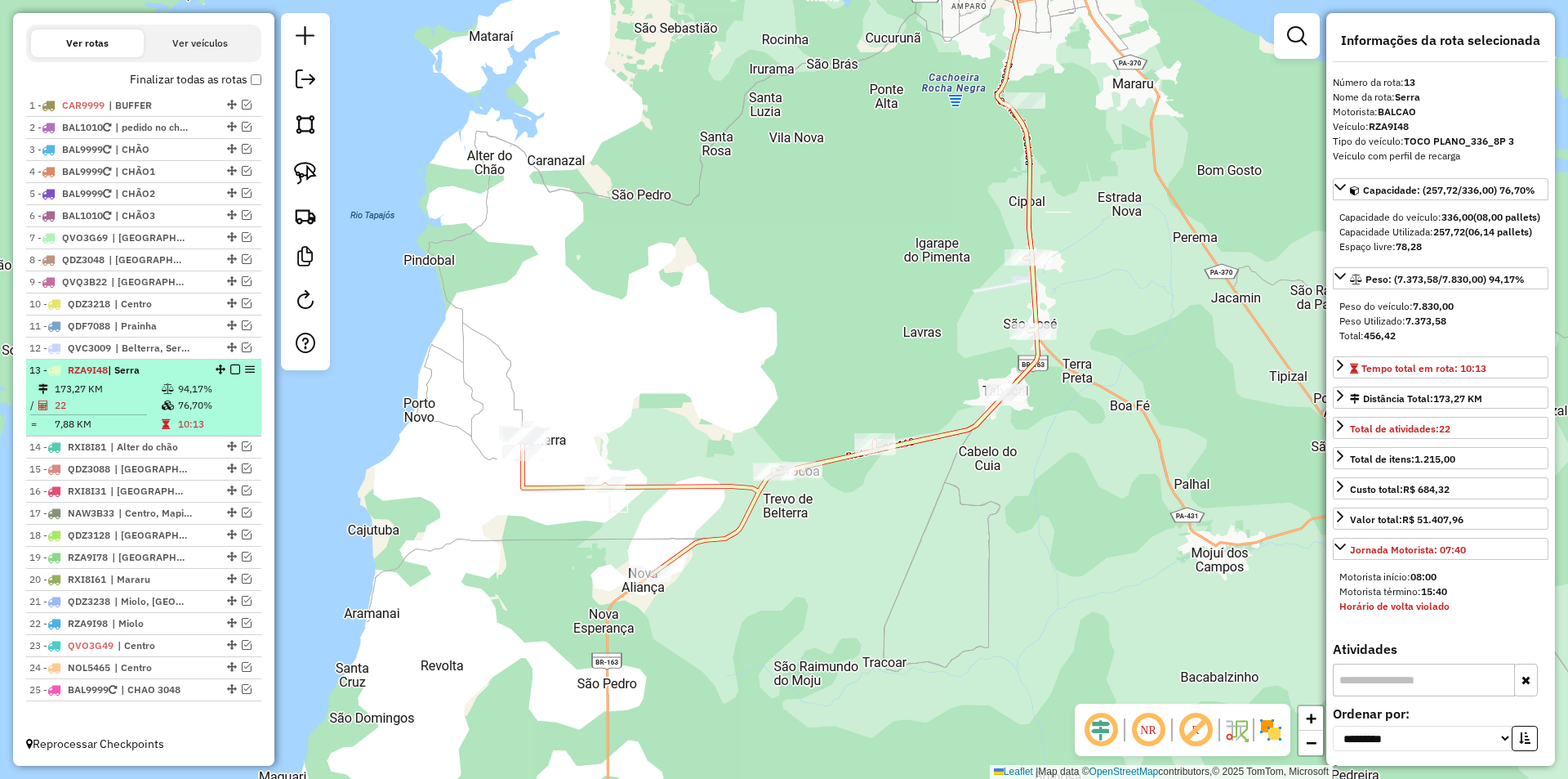
click at [229, 422] on td "10:13" at bounding box center [217, 424] width 78 height 16
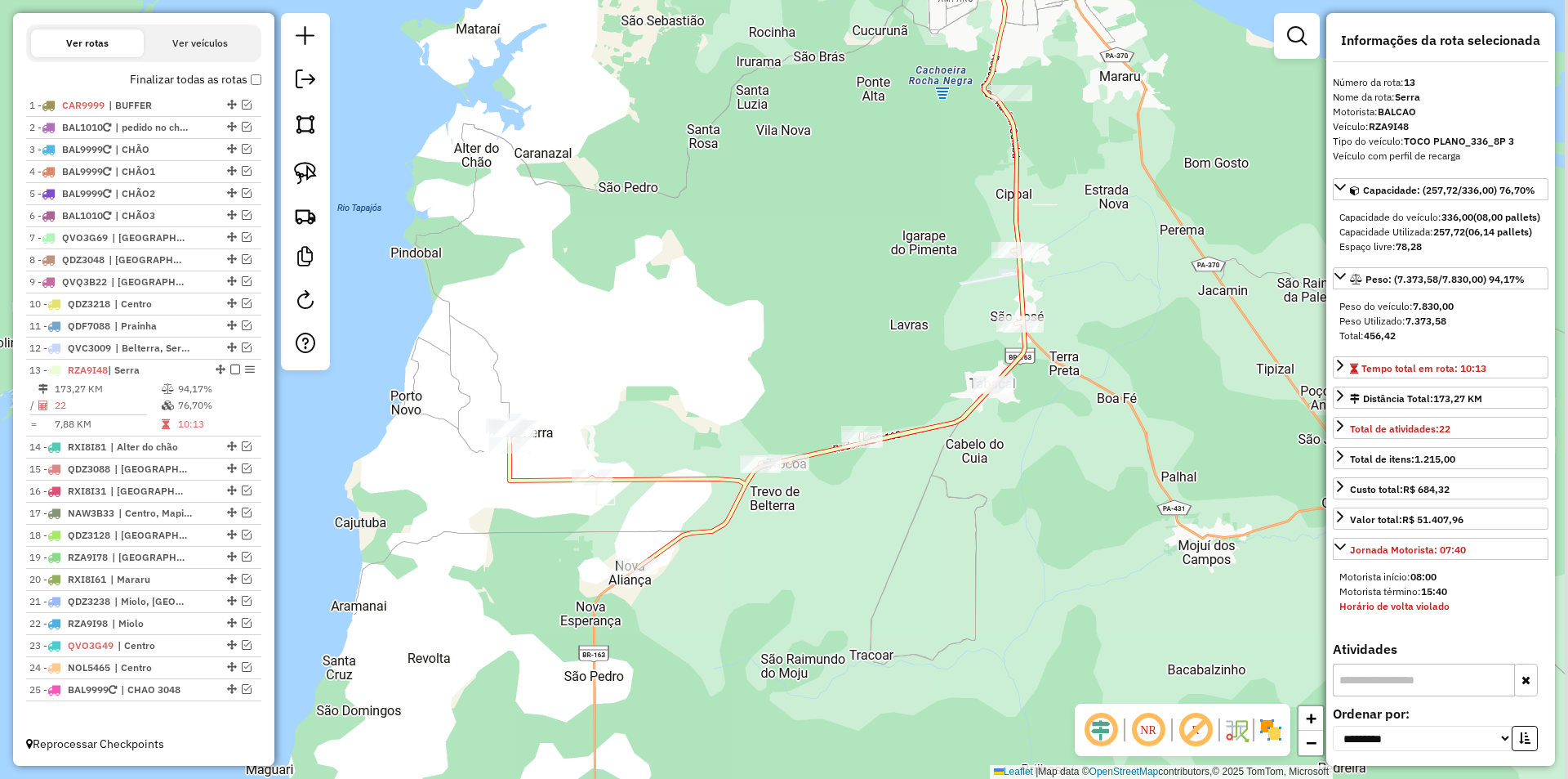
drag, startPoint x: 722, startPoint y: 406, endPoint x: 696, endPoint y: 290, distance: 118.9
click at [696, 290] on div "Janela de atendimento Grade de atendimento Capacidade Transportadoras Veículos …" at bounding box center [784, 389] width 1568 height 779
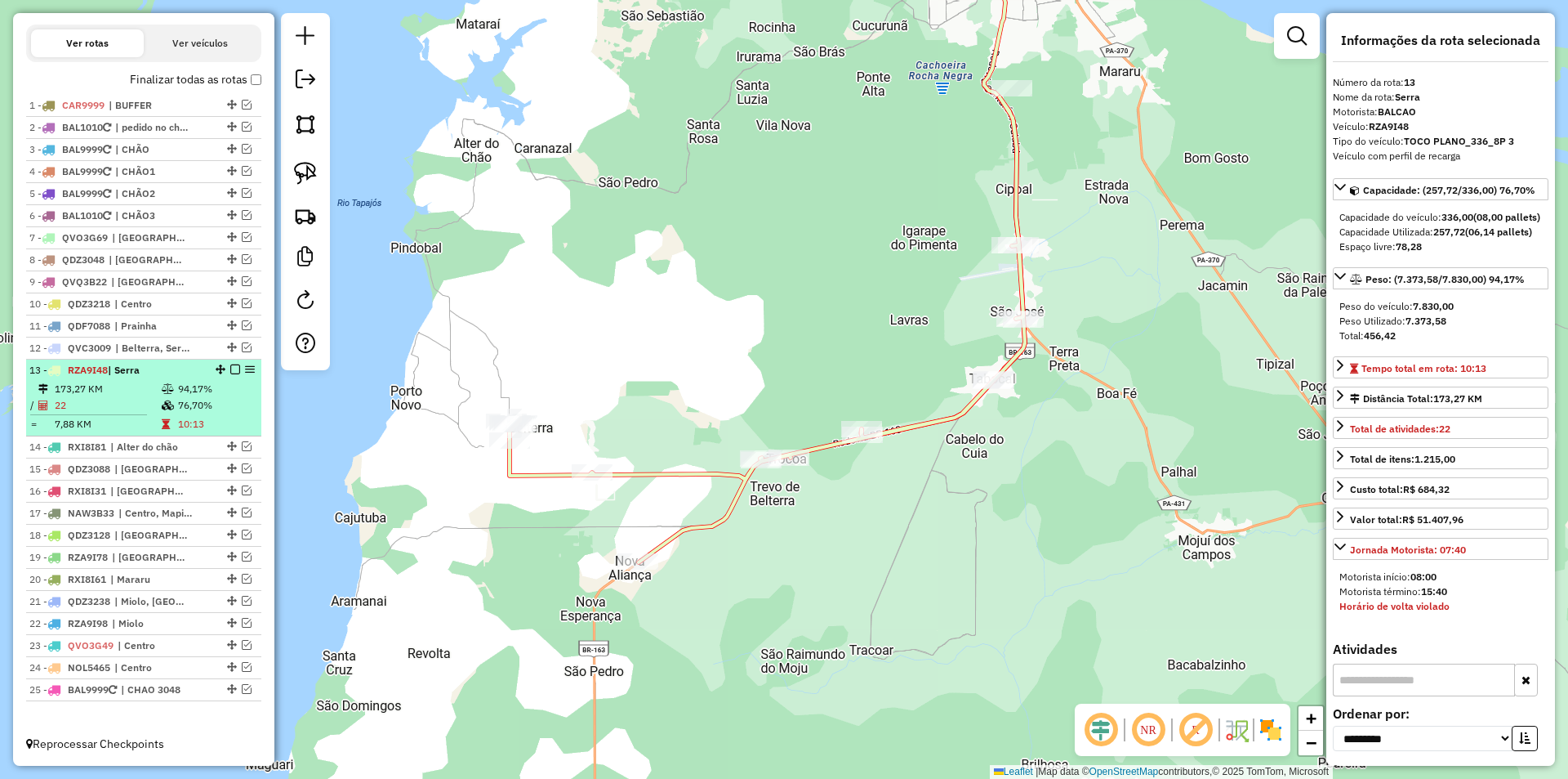
click at [230, 367] on em at bounding box center [235, 369] width 10 height 10
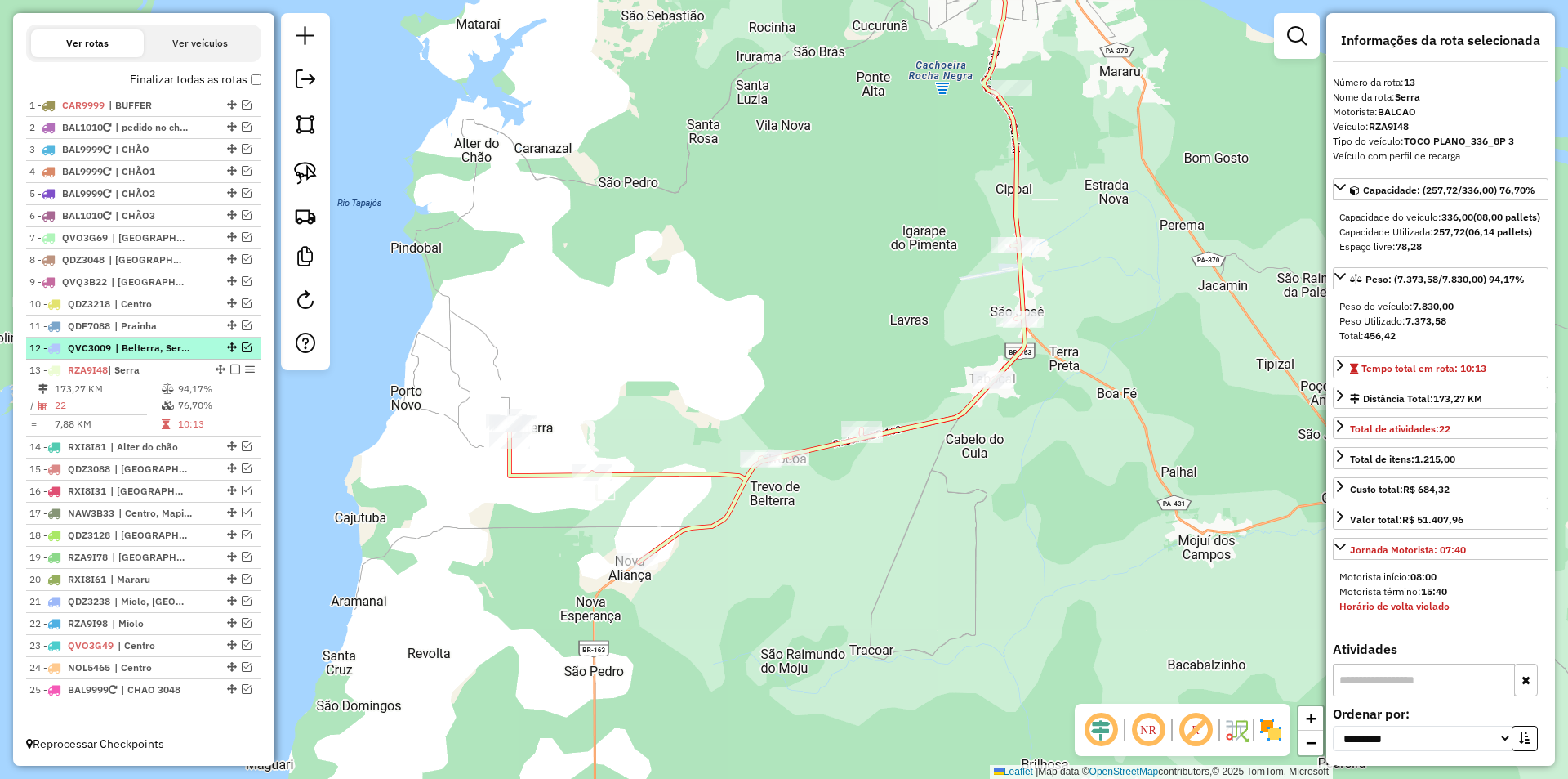
scroll to position [531, 0]
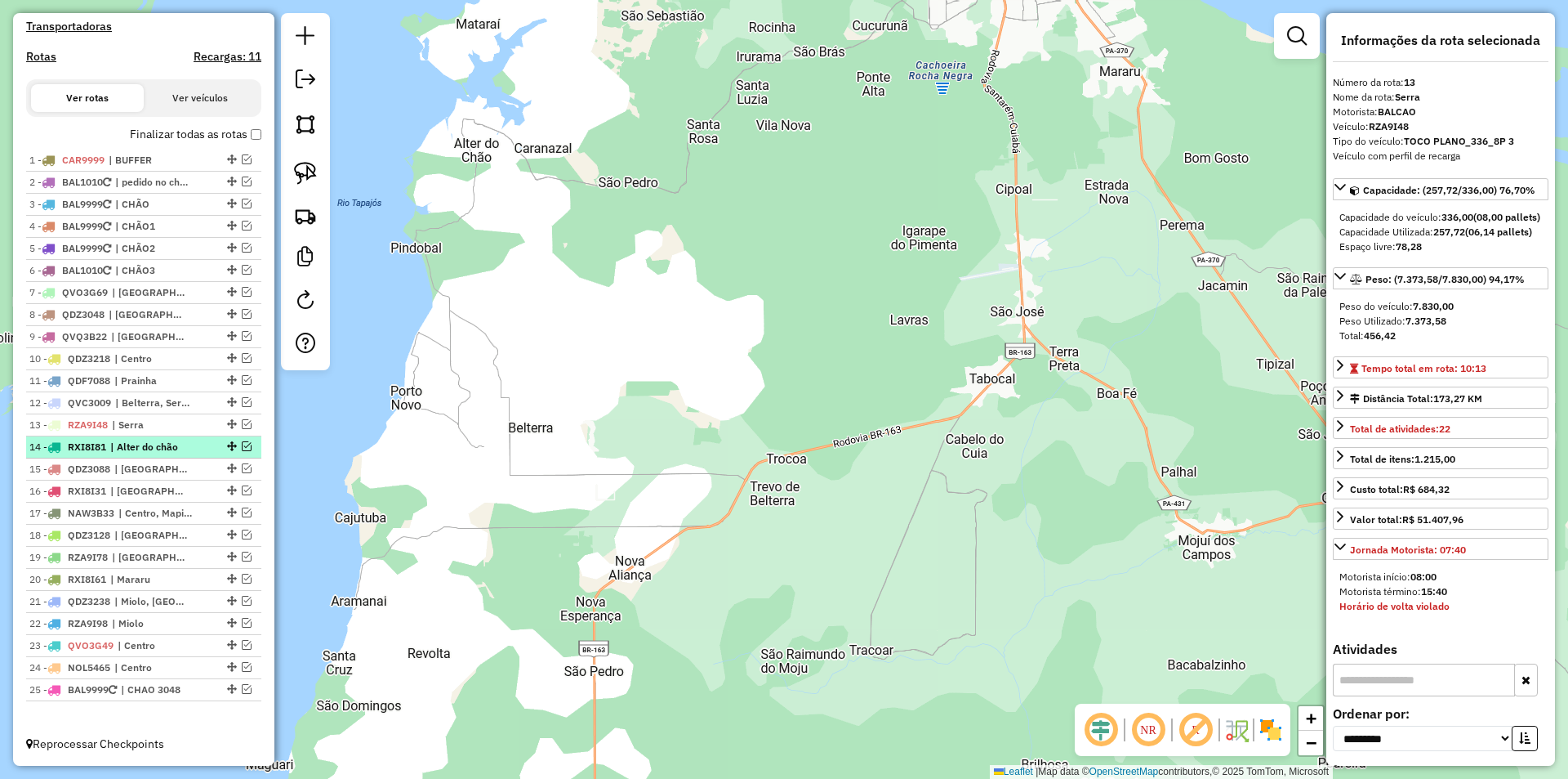
click at [243, 445] on em at bounding box center [247, 446] width 10 height 10
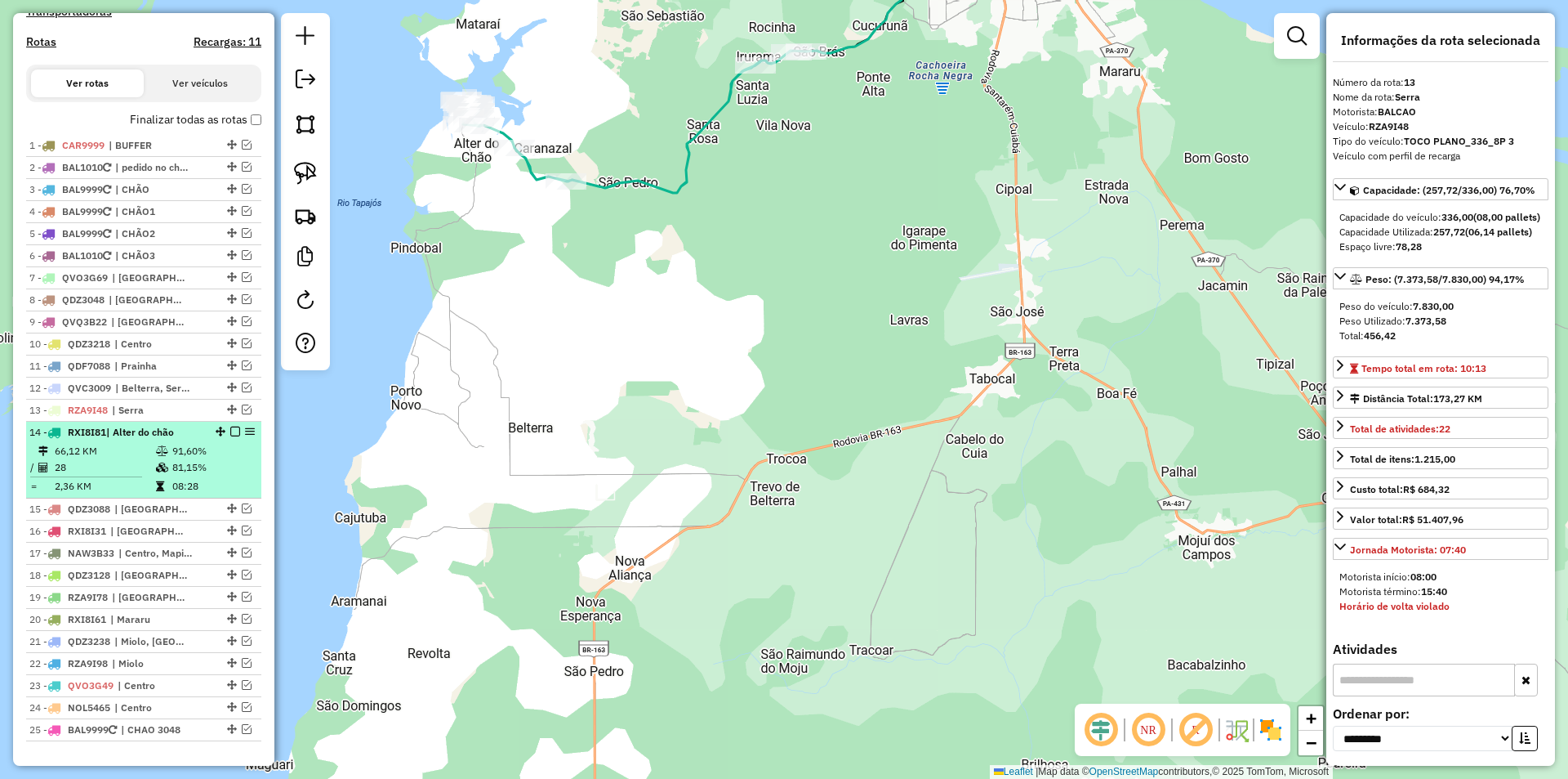
scroll to position [586, 0]
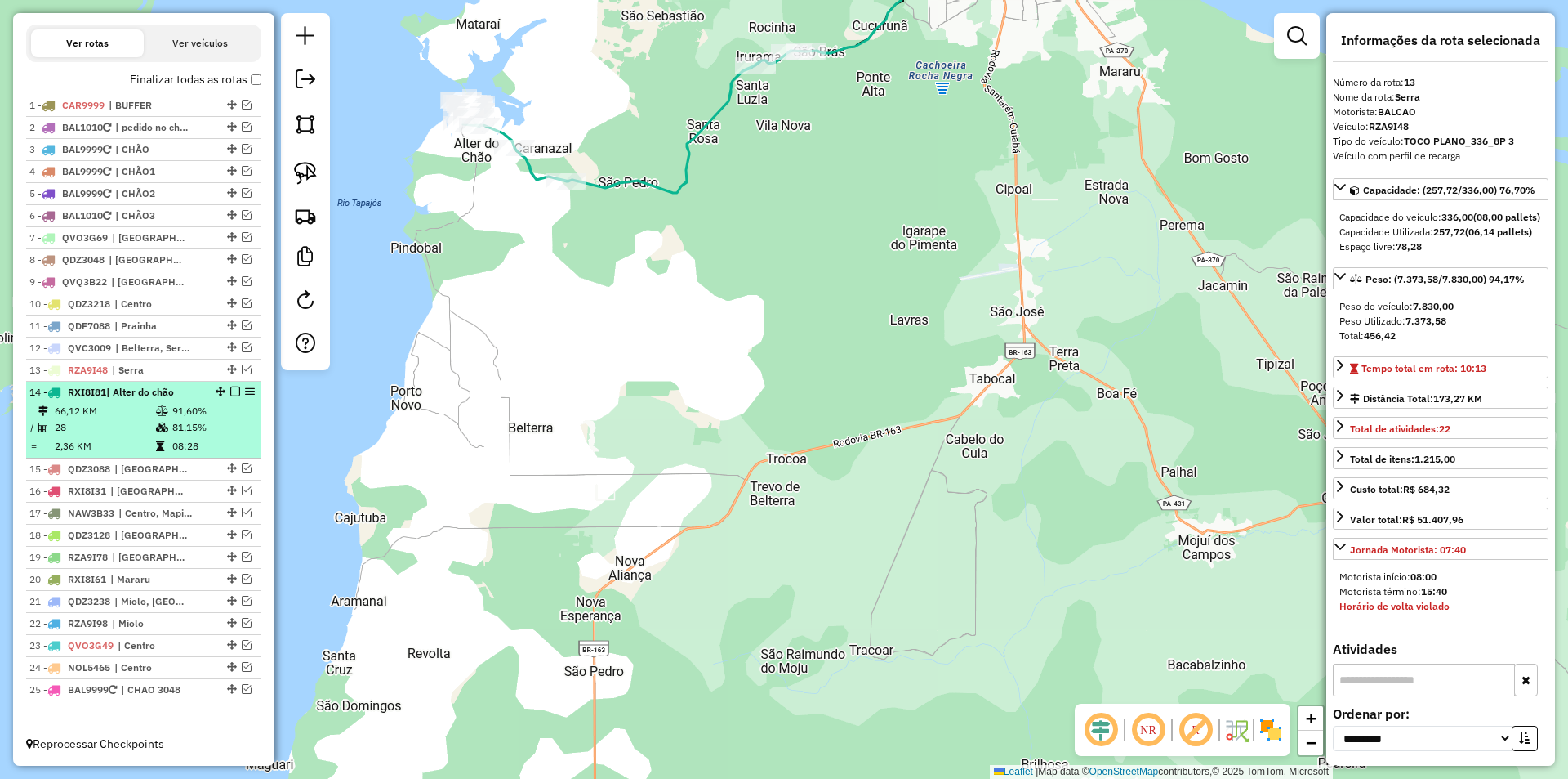
click at [232, 440] on td "08:28" at bounding box center [212, 446] width 82 height 16
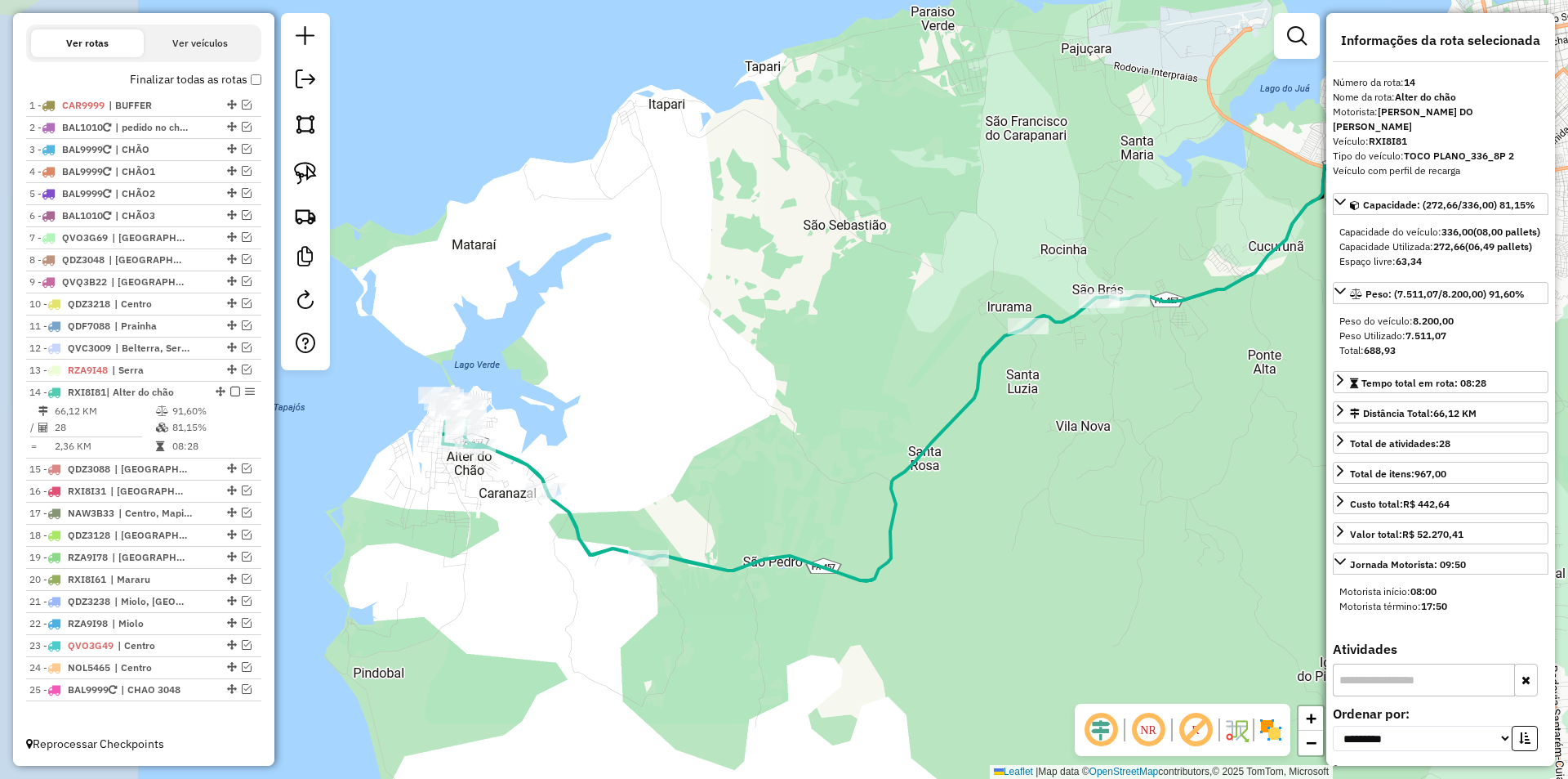
drag, startPoint x: 734, startPoint y: 399, endPoint x: 779, endPoint y: 391, distance: 45.7
click at [779, 391] on div "Janela de atendimento Grade de atendimento Capacidade Transportadoras Veículos …" at bounding box center [784, 389] width 1568 height 779
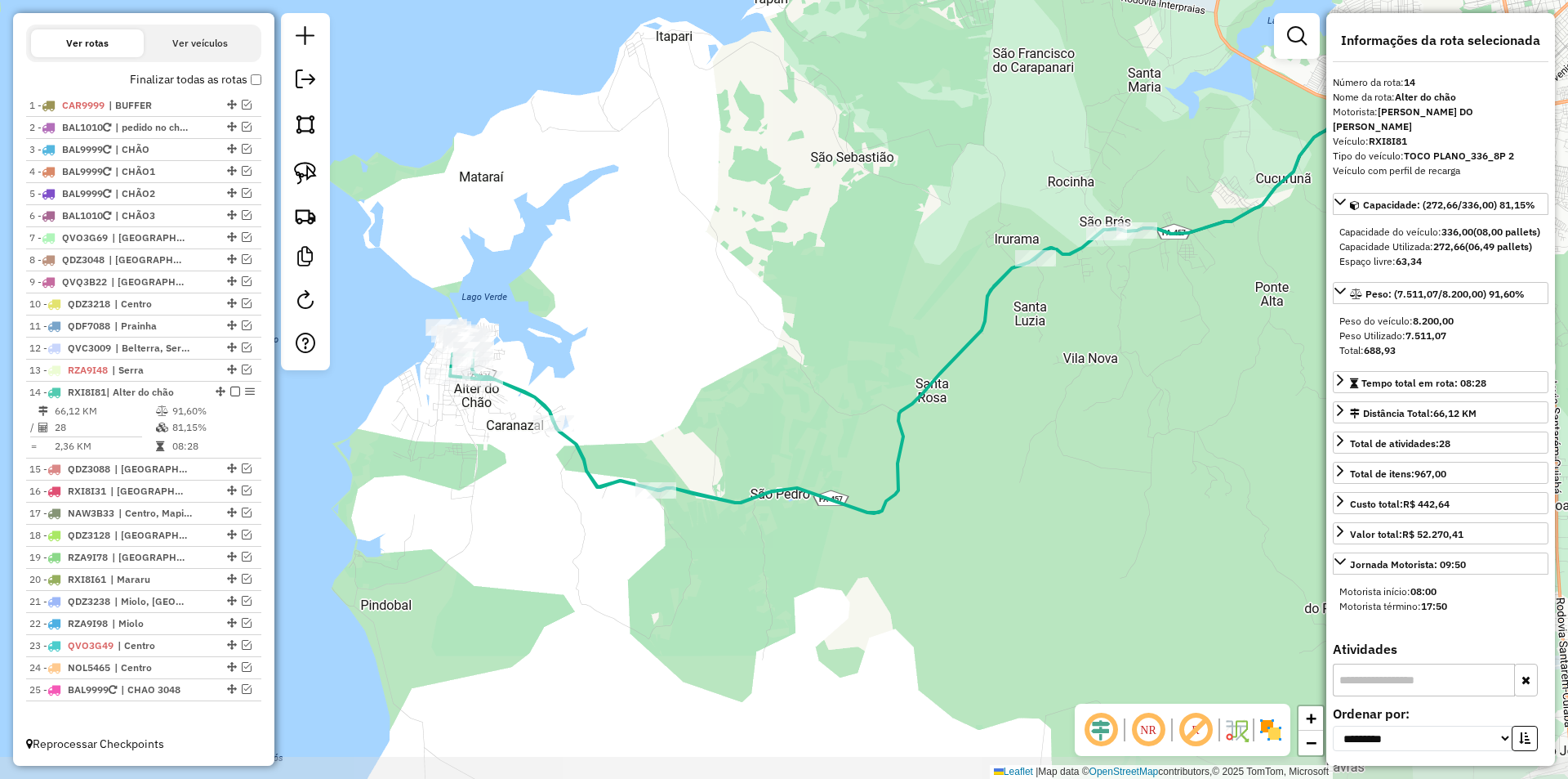
drag, startPoint x: 741, startPoint y: 391, endPoint x: 745, endPoint y: 340, distance: 51.2
click at [745, 340] on div "Janela de atendimento Grade de atendimento Capacidade Transportadoras Veículos …" at bounding box center [784, 389] width 1568 height 779
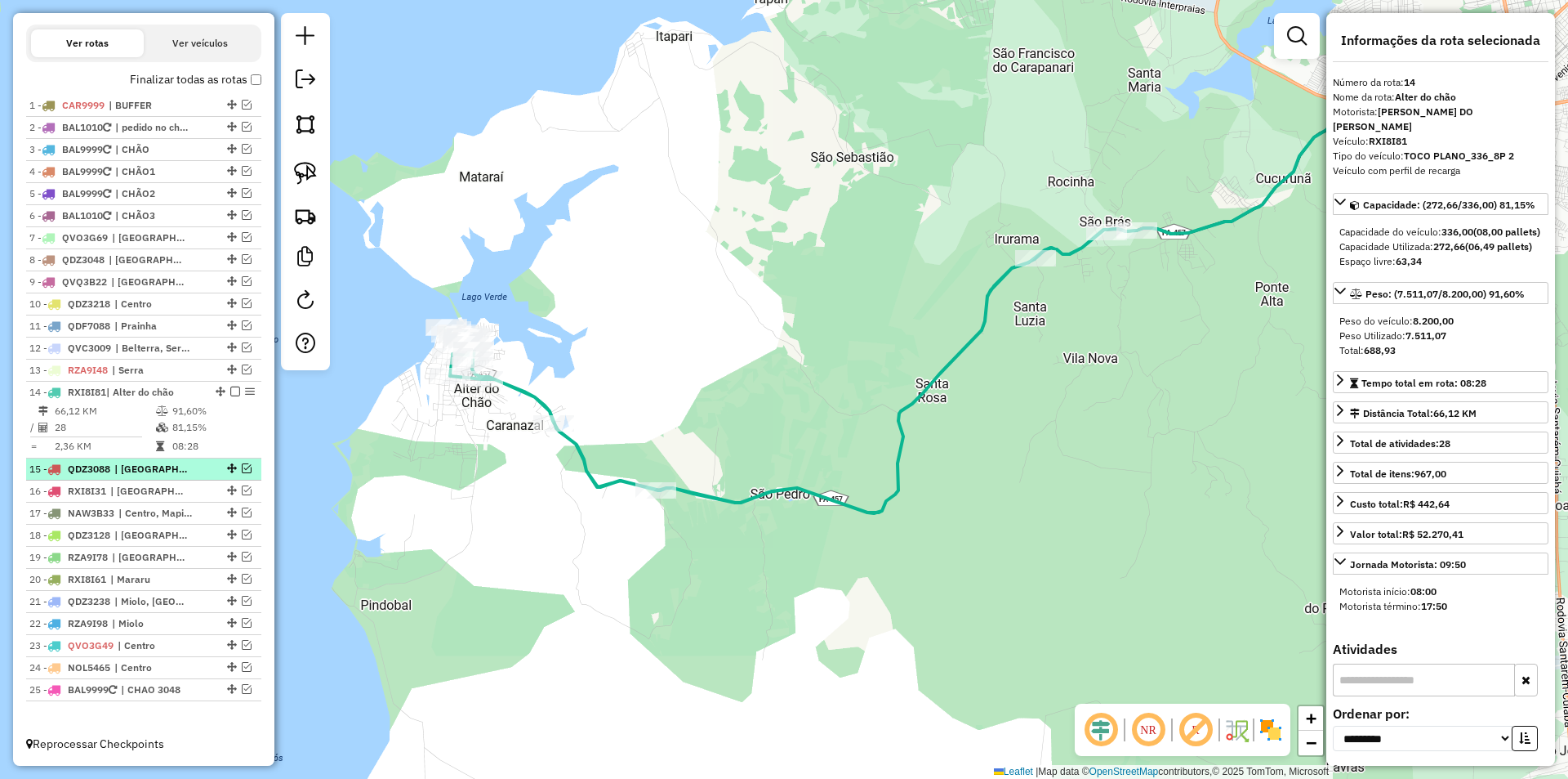
click at [244, 472] on em at bounding box center [247, 468] width 10 height 10
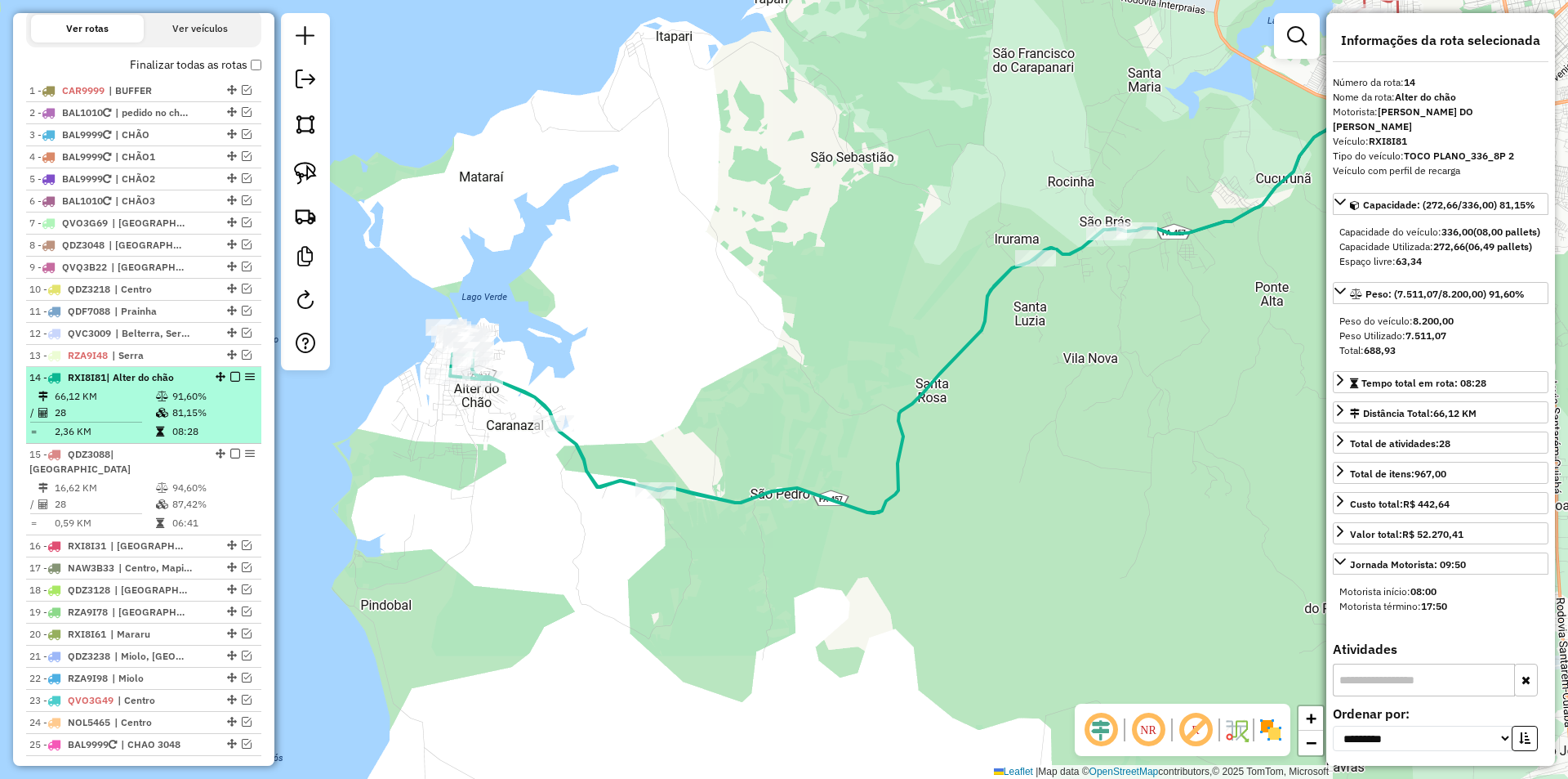
click at [231, 440] on td "08:28" at bounding box center [212, 432] width 82 height 16
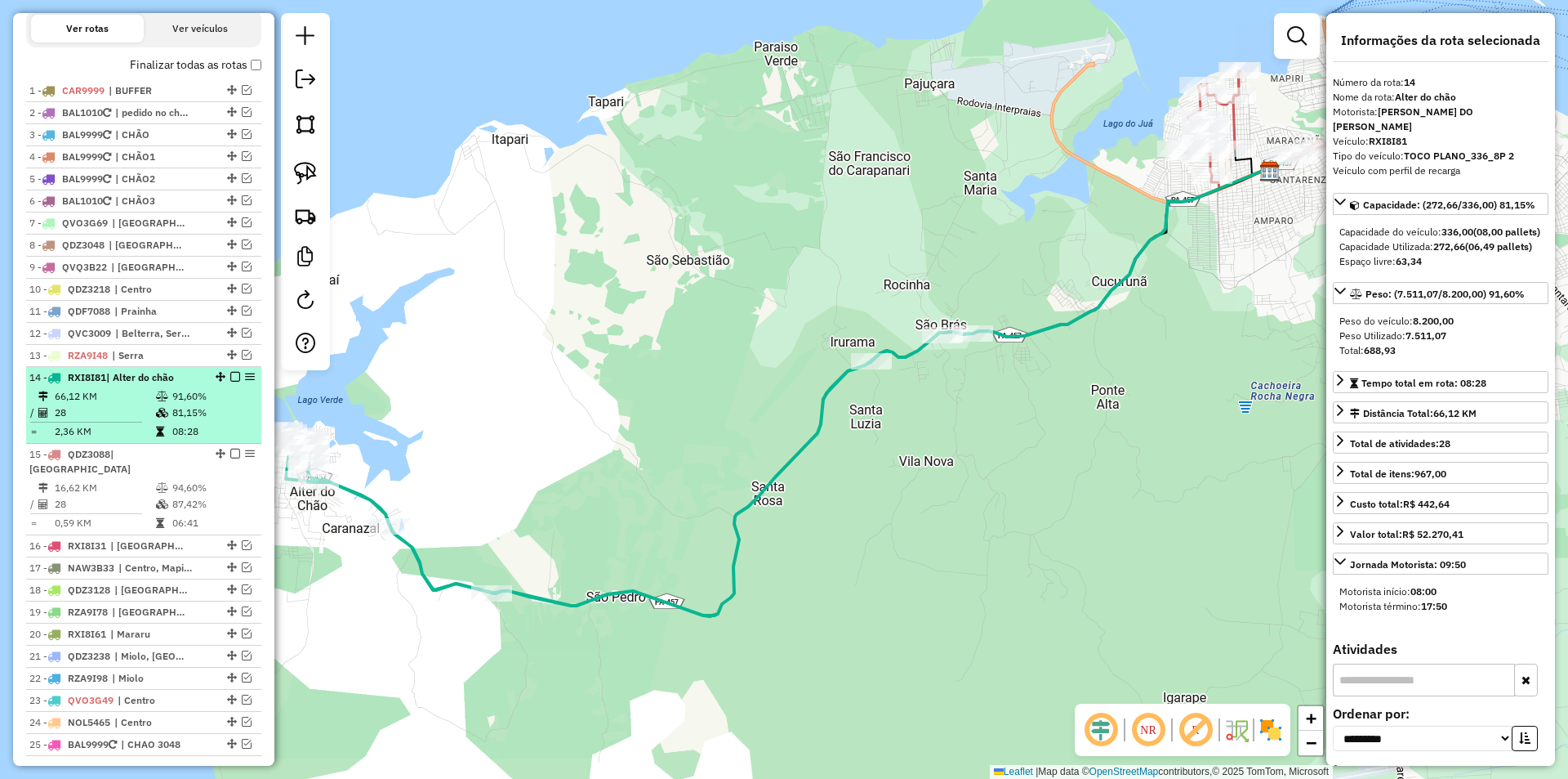
click at [231, 382] on em at bounding box center [235, 376] width 10 height 10
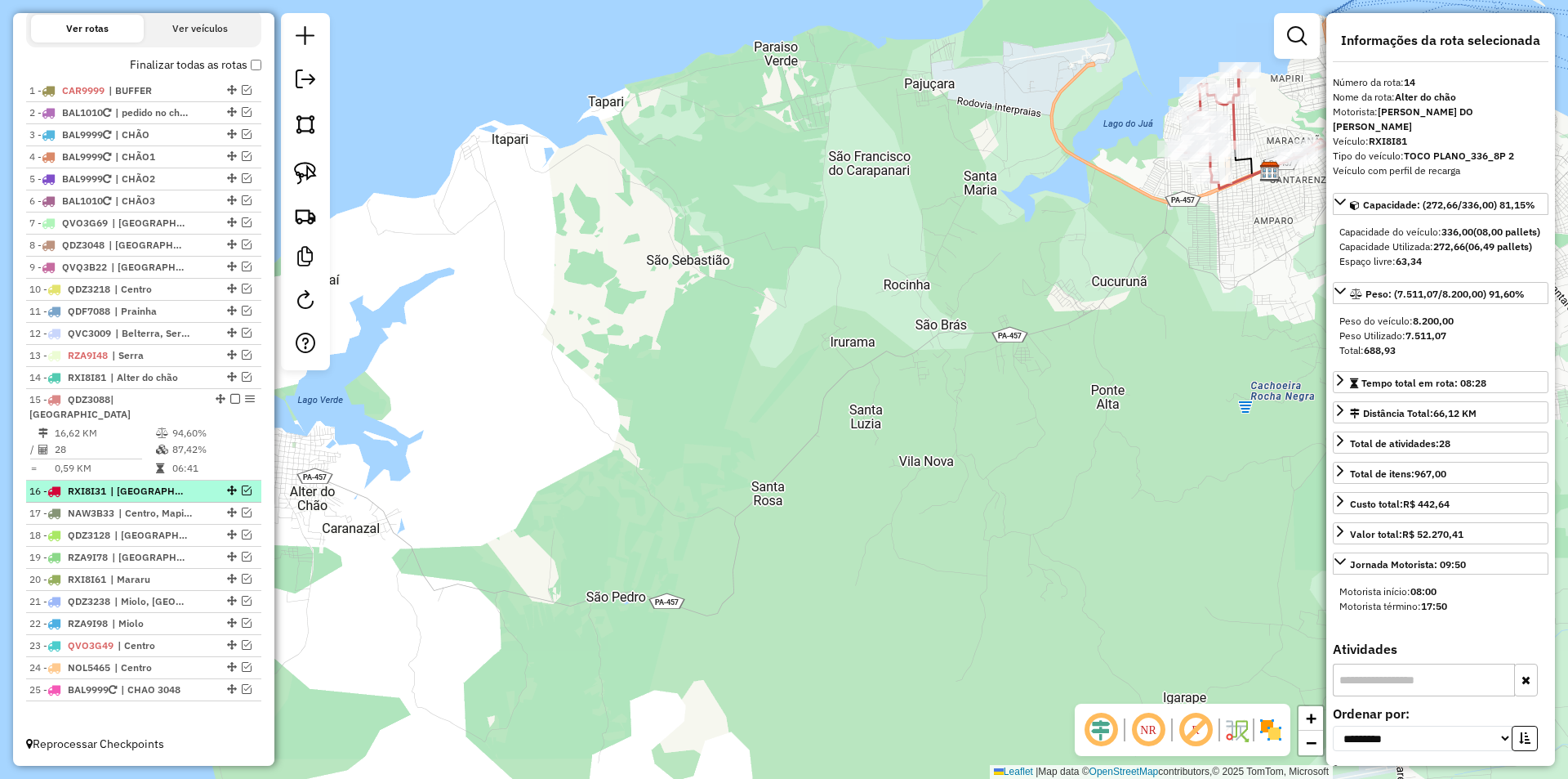
click at [243, 489] on em at bounding box center [247, 490] width 10 height 10
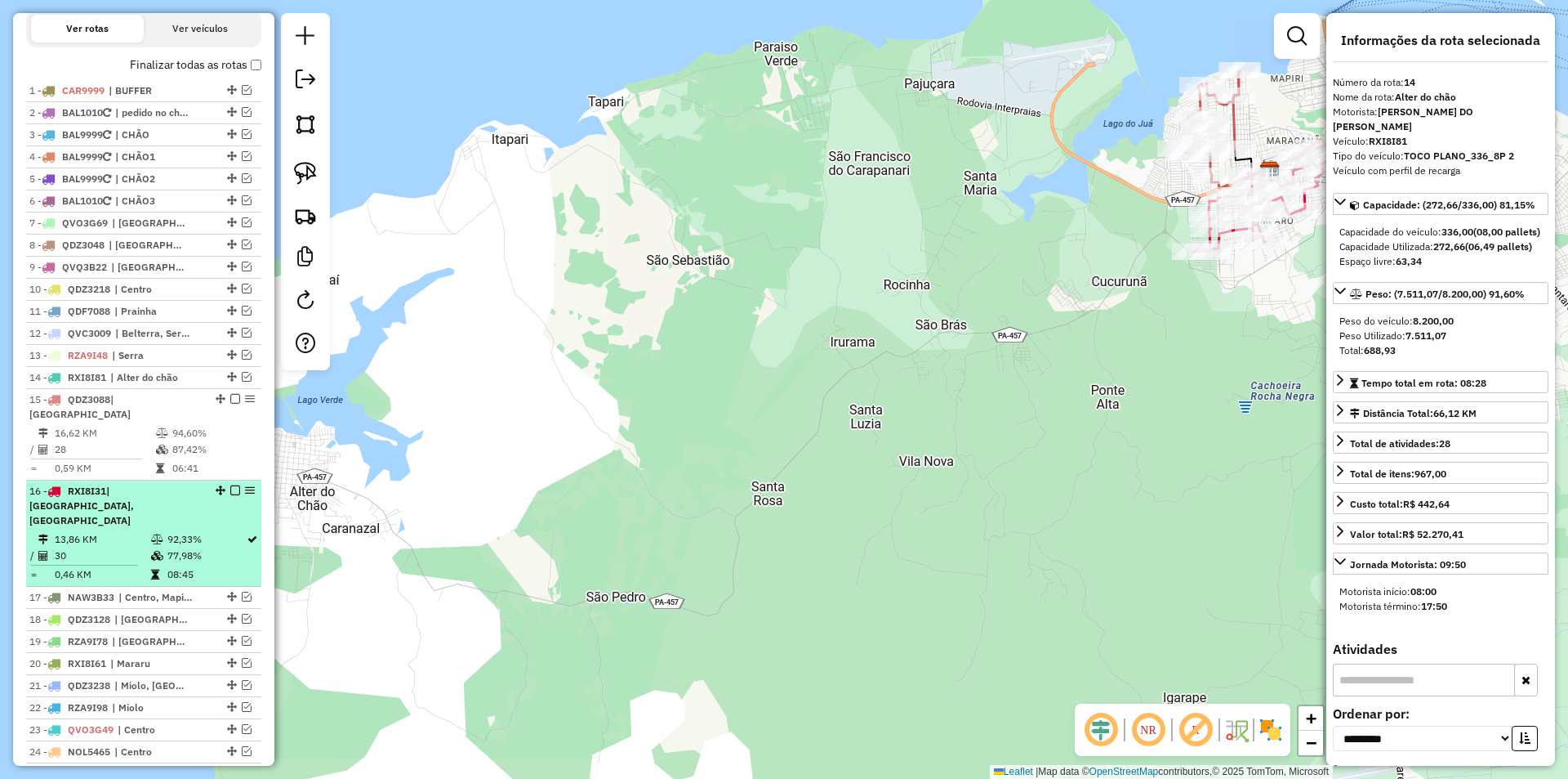
click at [236, 510] on div "16 - RXI8I31 | Maracanã, Santarenzinho" at bounding box center [143, 505] width 228 height 44
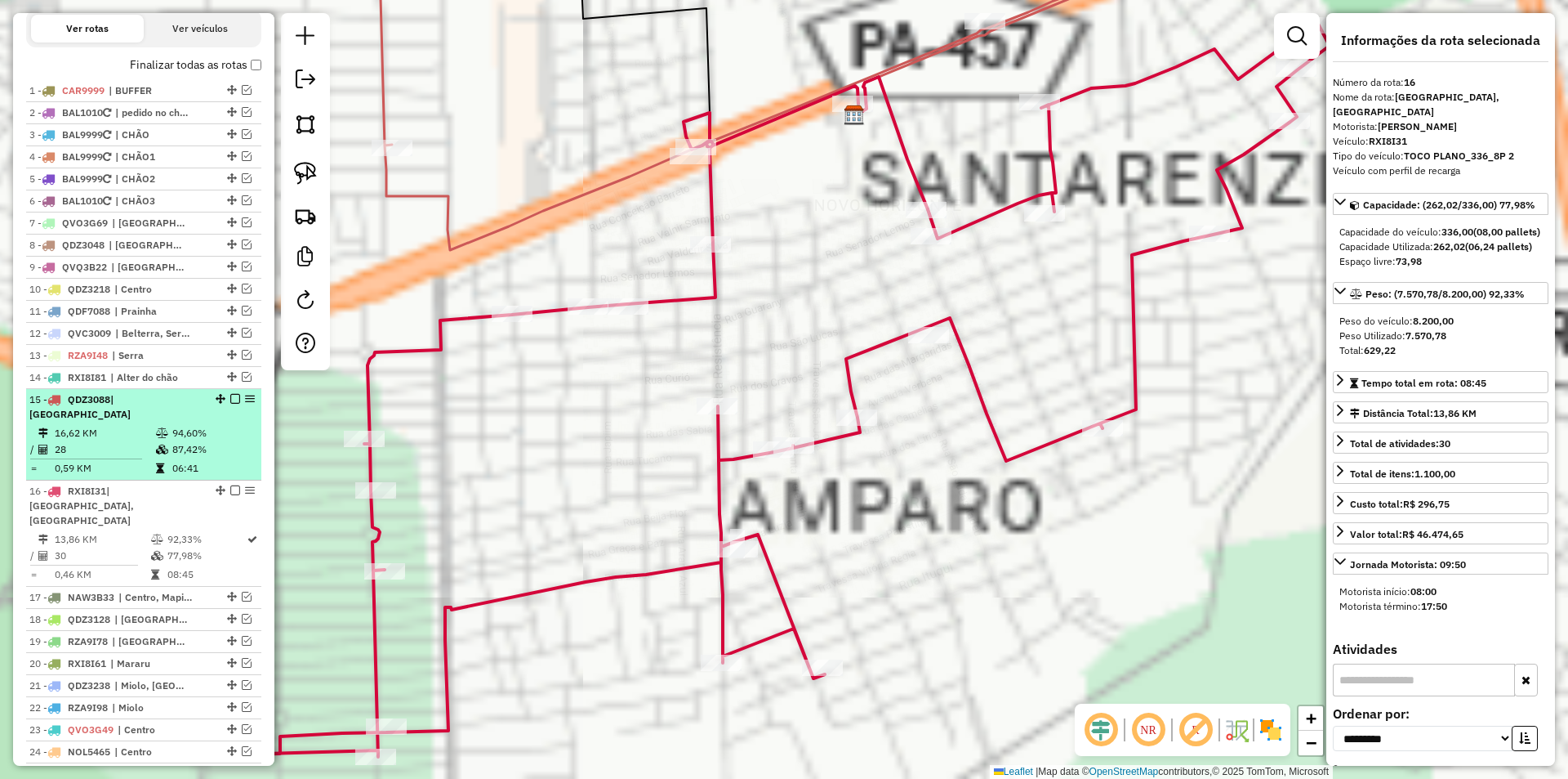
click at [227, 438] on td "94,60%" at bounding box center [212, 433] width 82 height 16
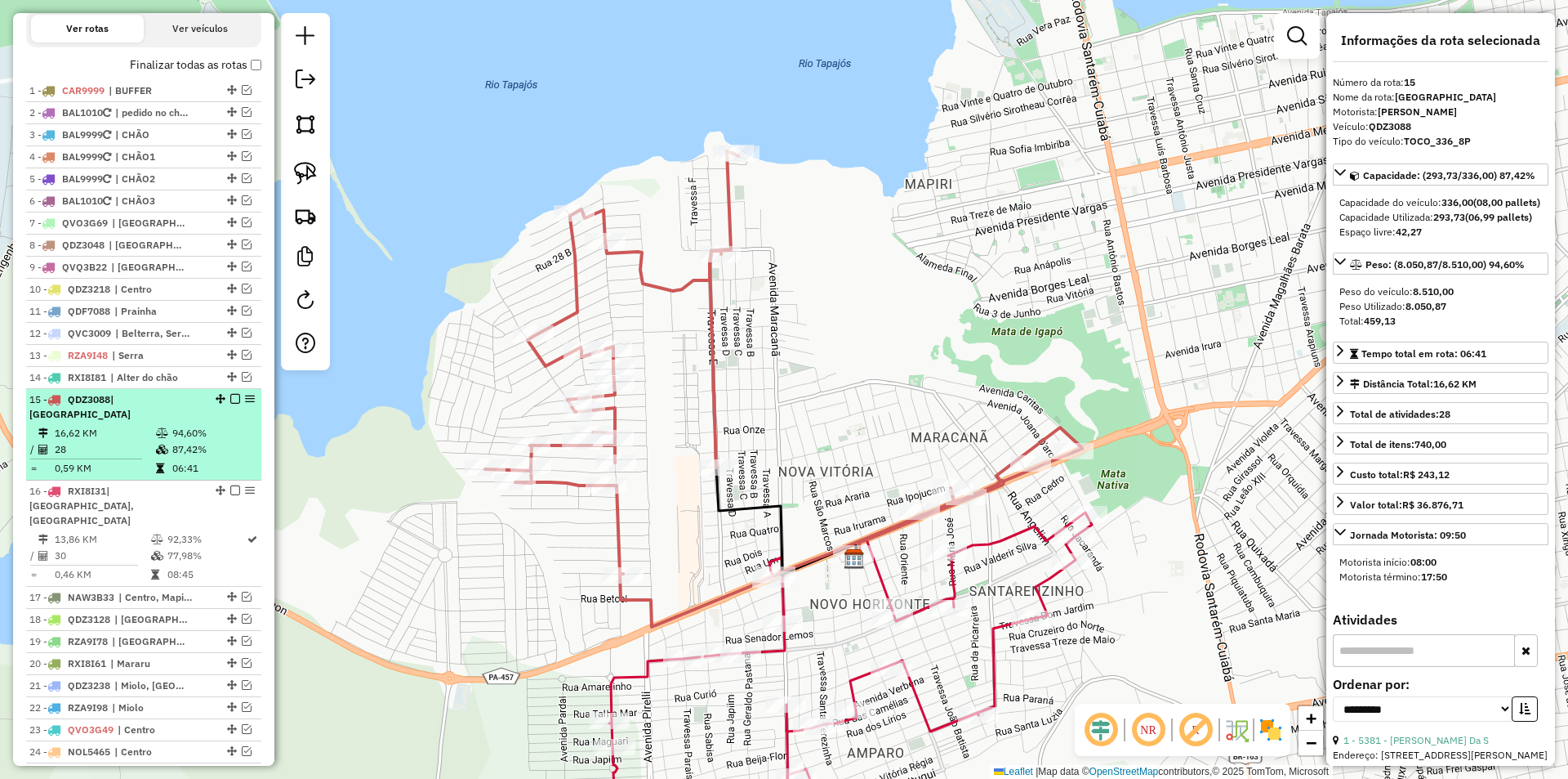
click at [230, 404] on em at bounding box center [235, 398] width 10 height 10
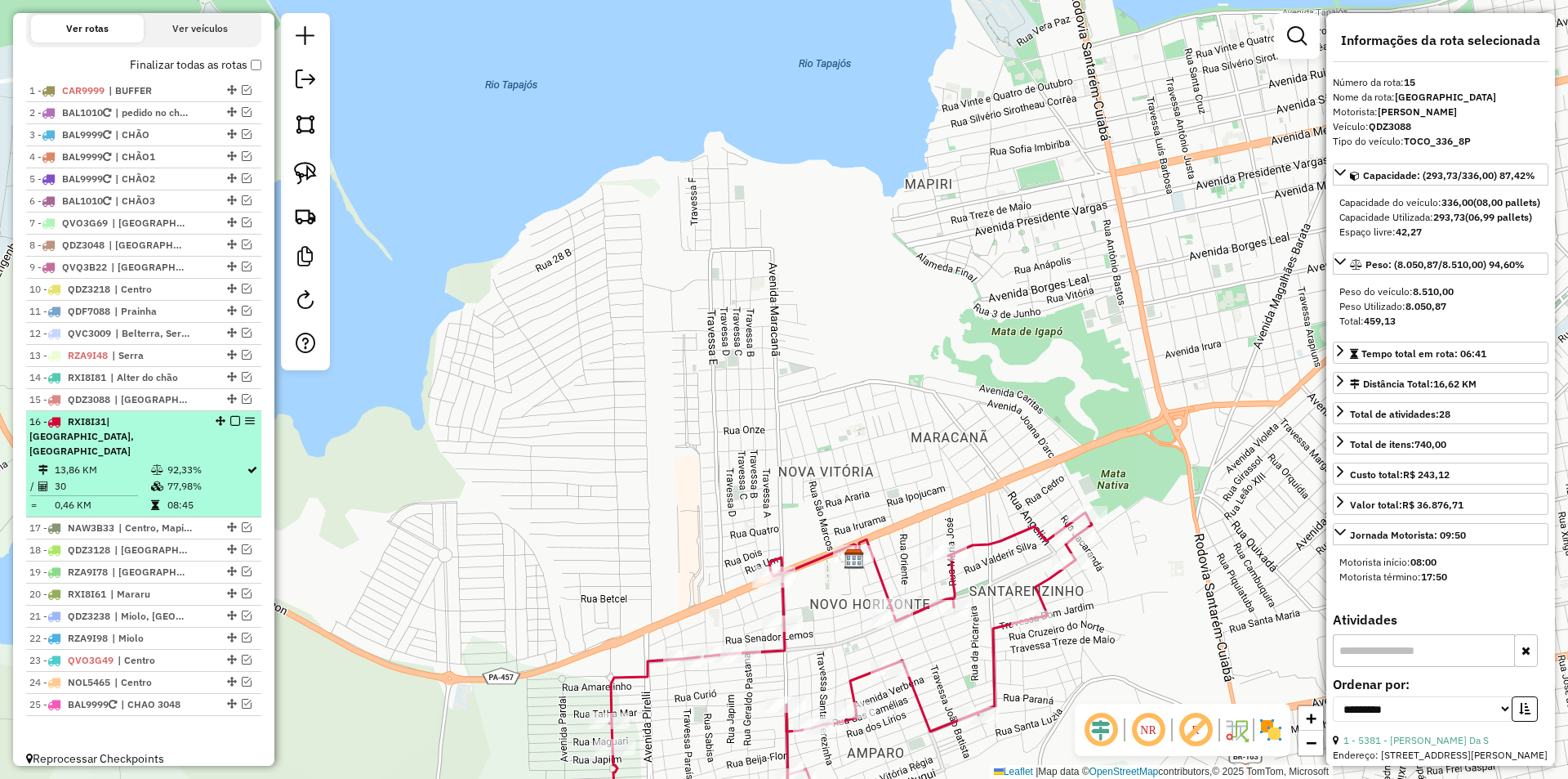
click at [233, 475] on td "92,33%" at bounding box center [206, 470] width 79 height 16
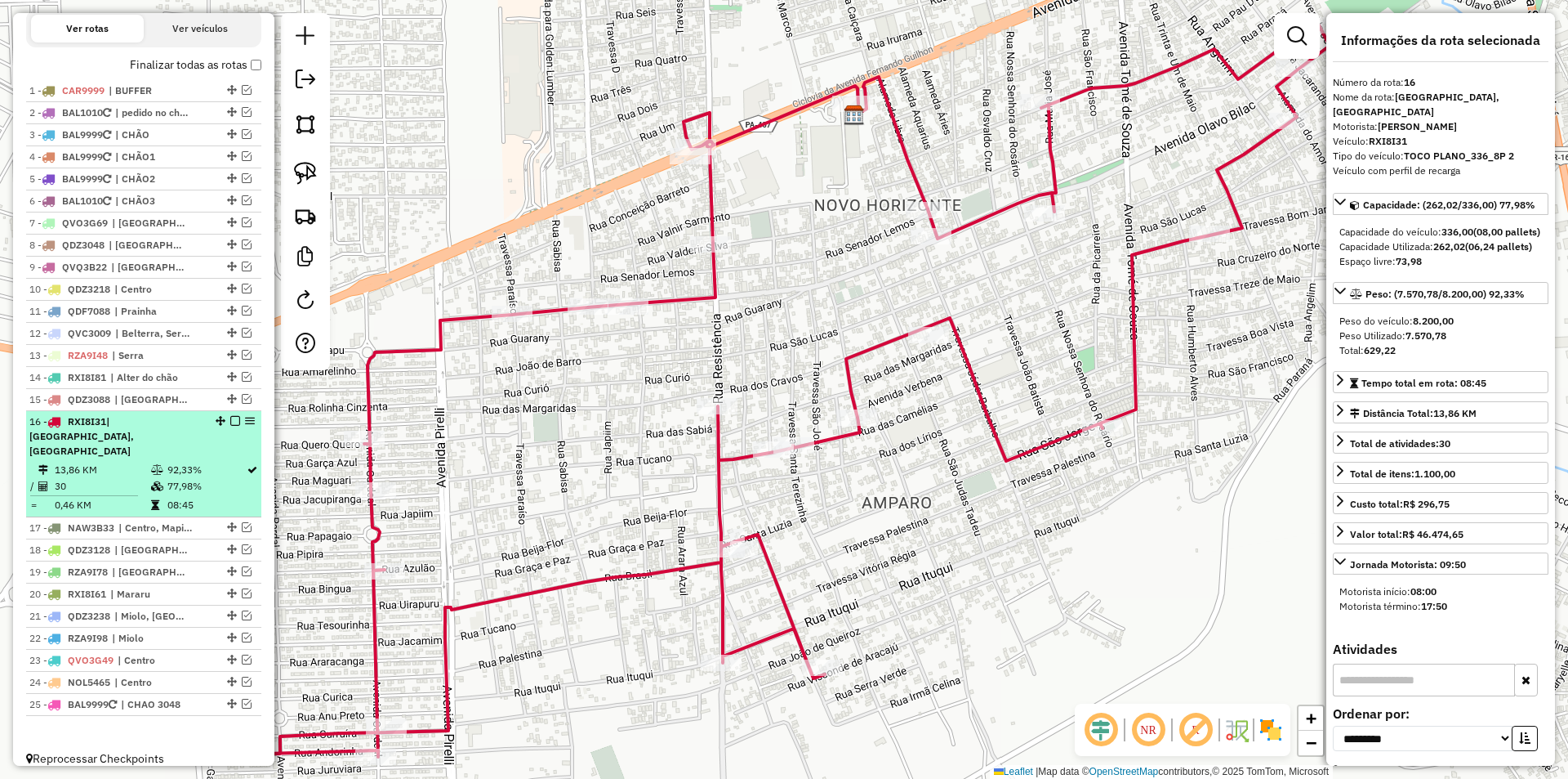
click at [231, 425] on em at bounding box center [235, 421] width 10 height 10
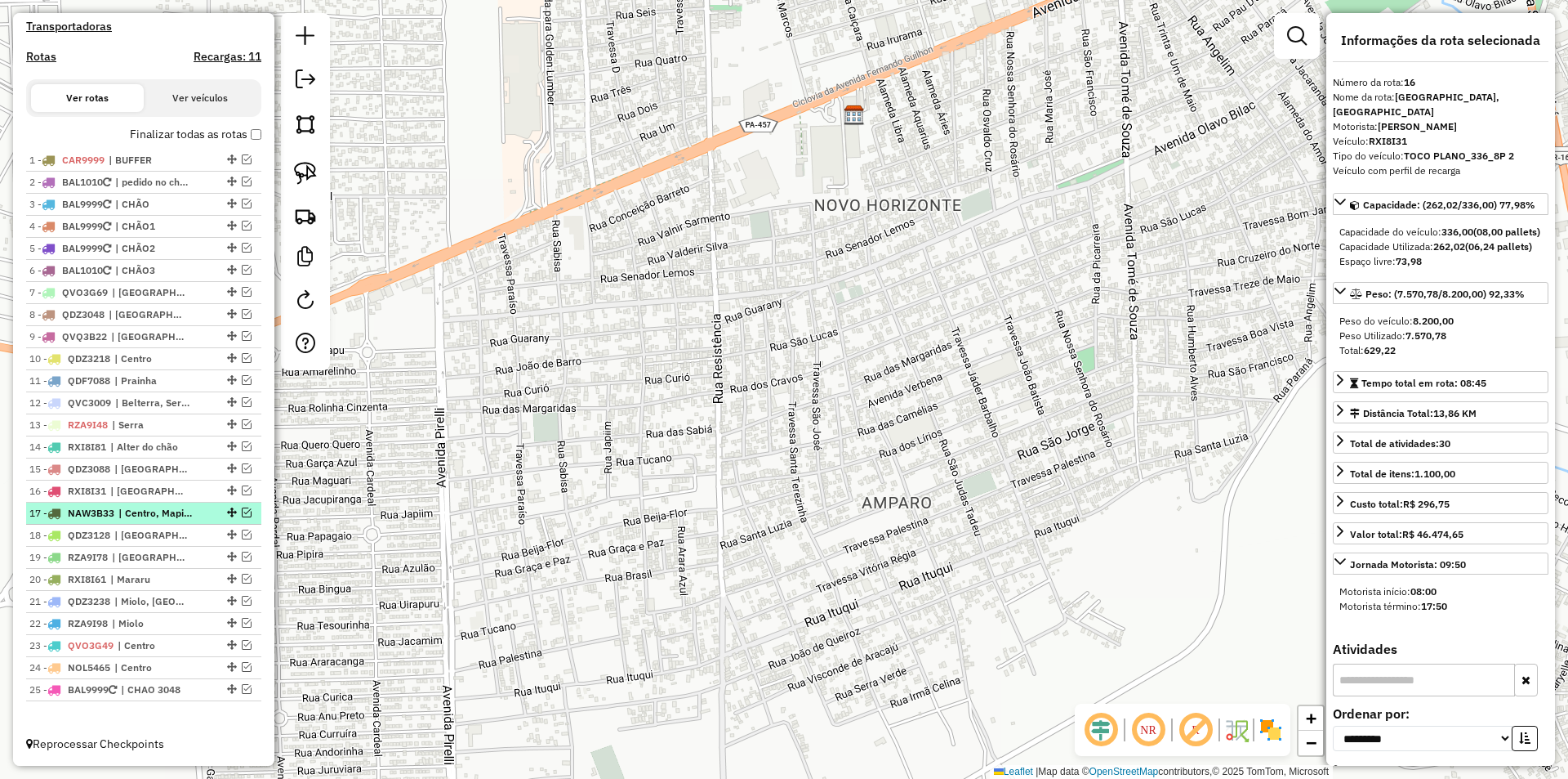
click at [242, 508] on em at bounding box center [247, 512] width 10 height 10
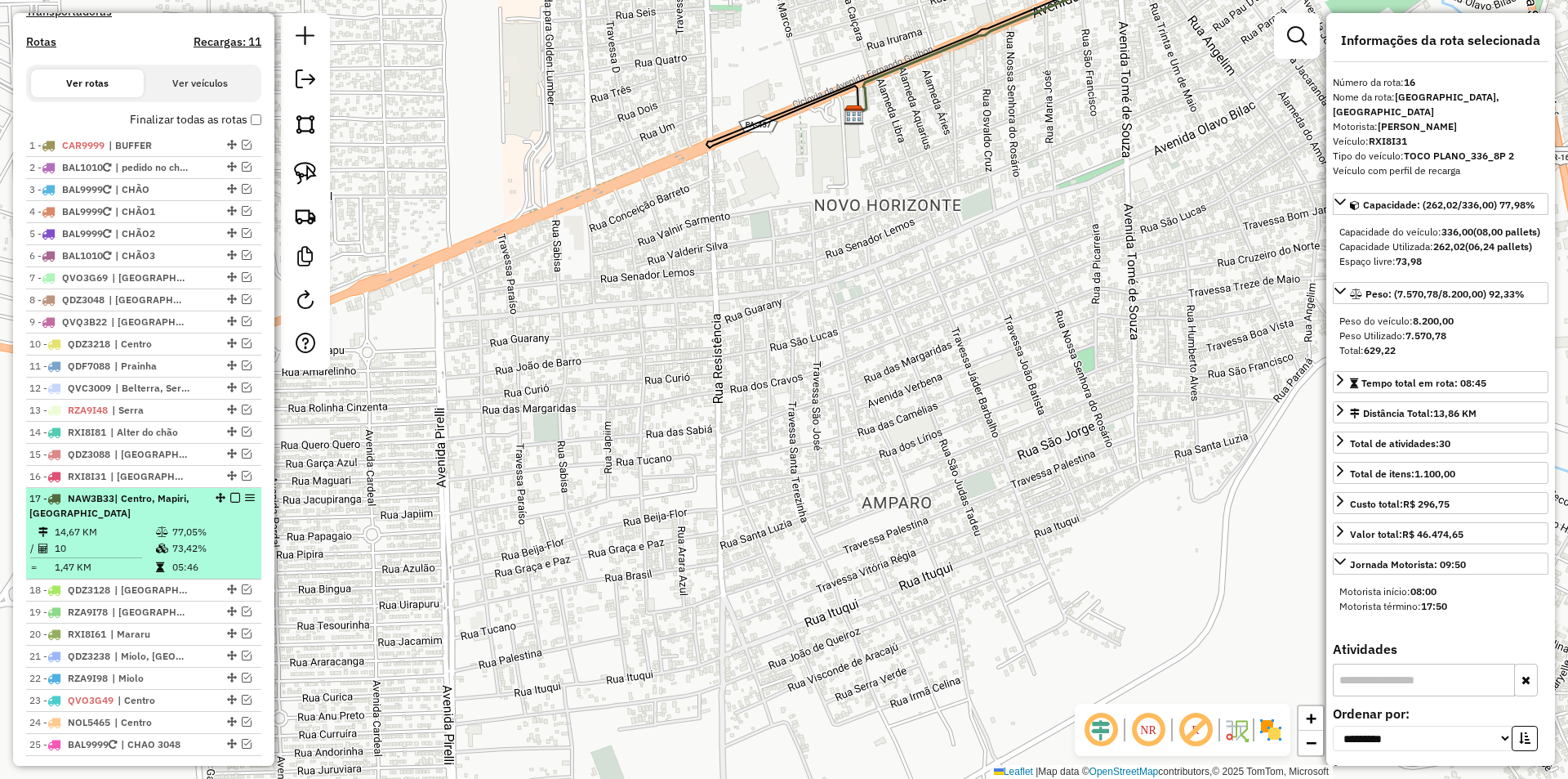
scroll to position [586, 0]
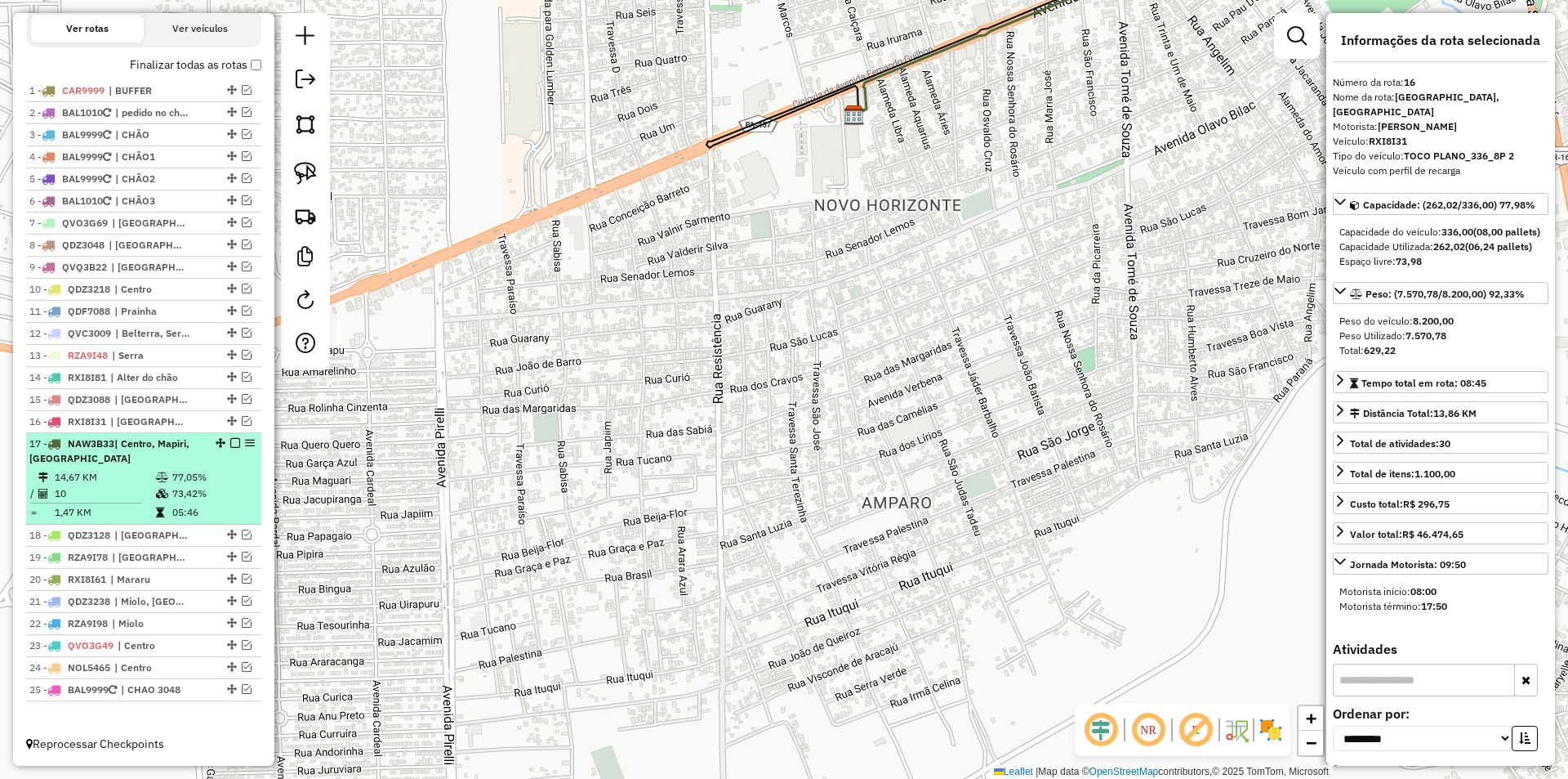
click at [230, 521] on td "05:46" at bounding box center [212, 512] width 82 height 16
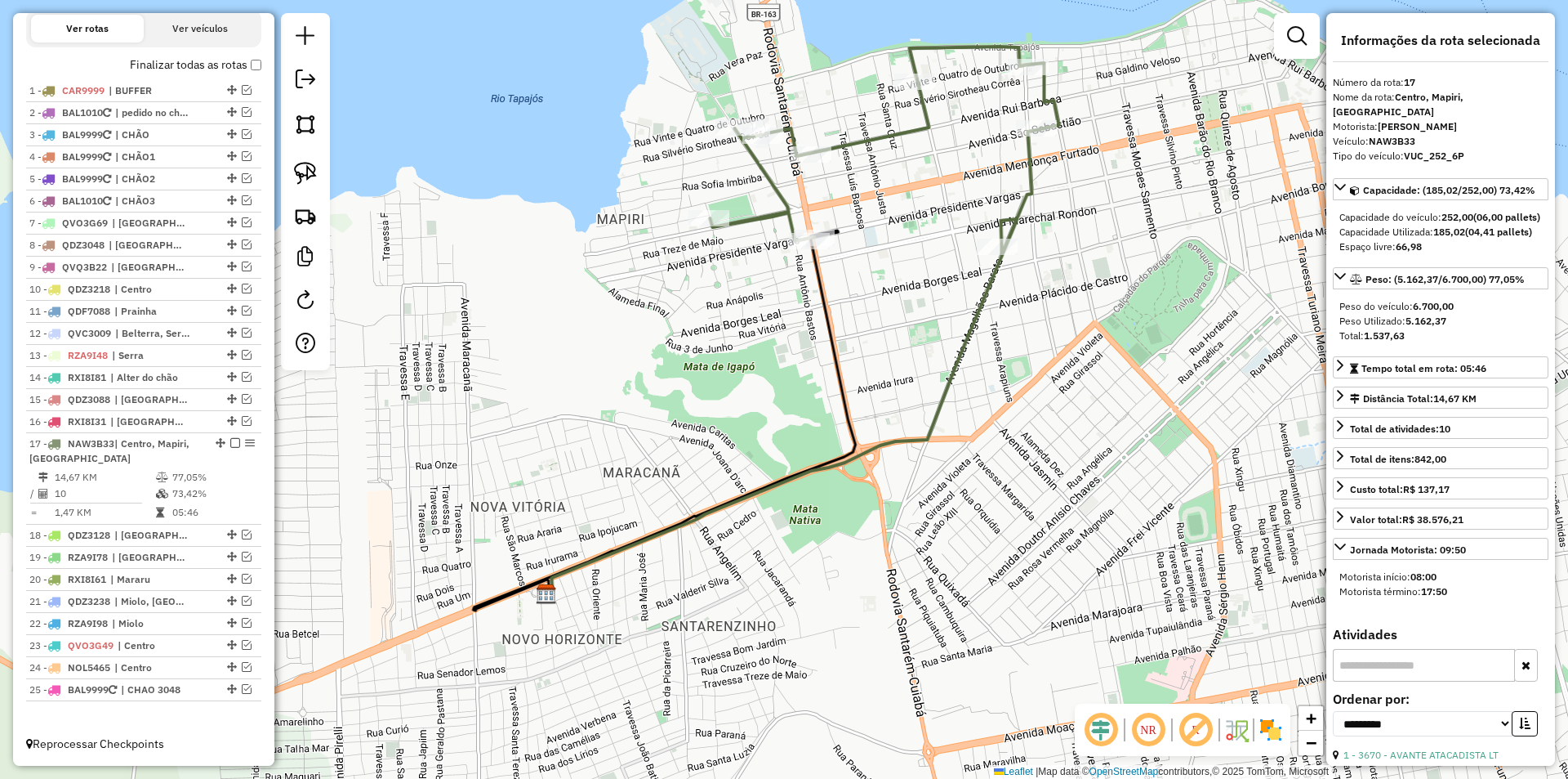
drag, startPoint x: 575, startPoint y: 545, endPoint x: 557, endPoint y: 483, distance: 64.6
click at [557, 483] on div "Janela de atendimento Grade de atendimento Capacidade Transportadoras Veículos …" at bounding box center [784, 389] width 1568 height 779
click at [230, 448] on em at bounding box center [235, 443] width 10 height 10
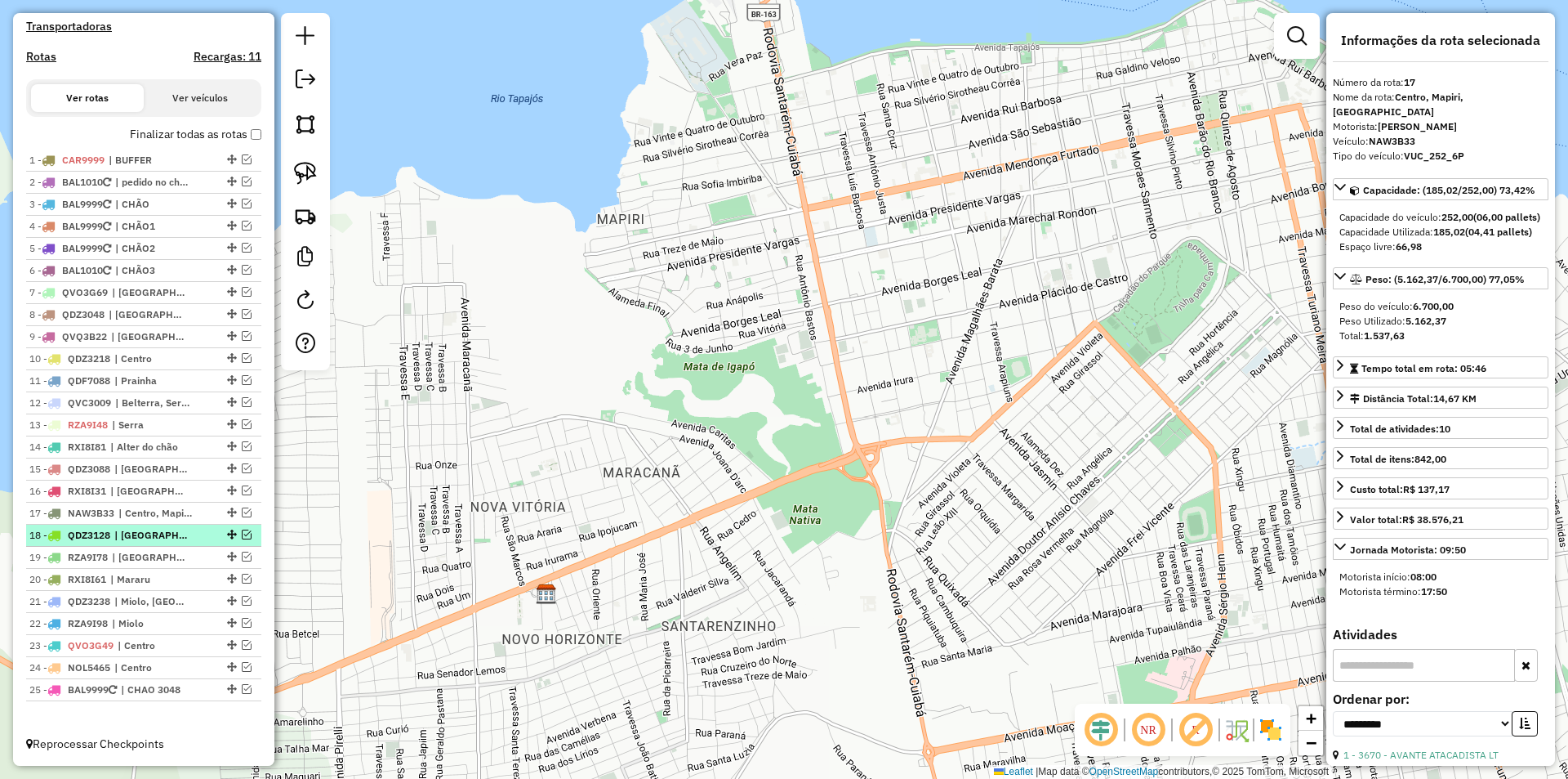
click at [242, 531] on em at bounding box center [247, 534] width 10 height 10
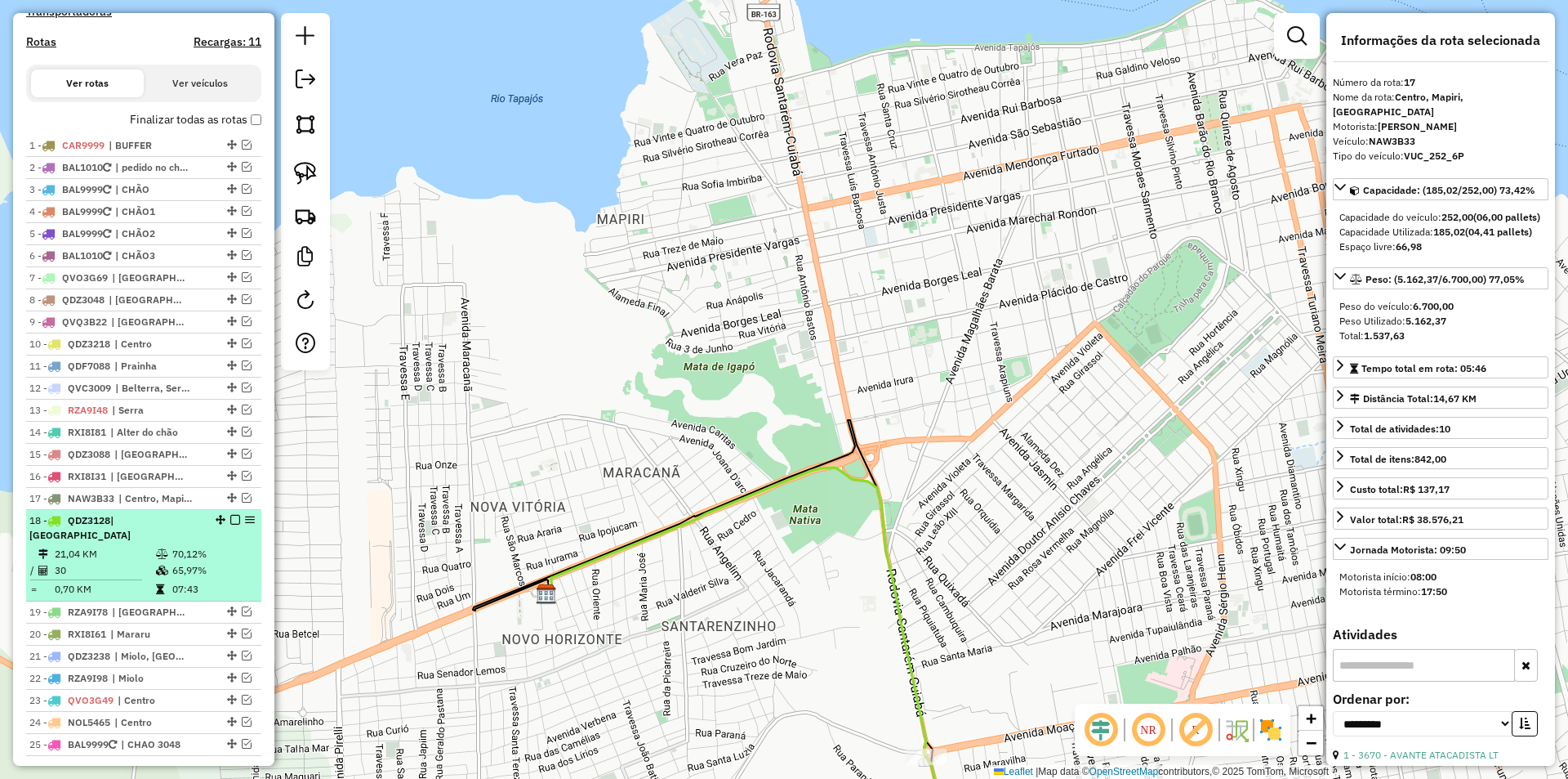
scroll to position [586, 0]
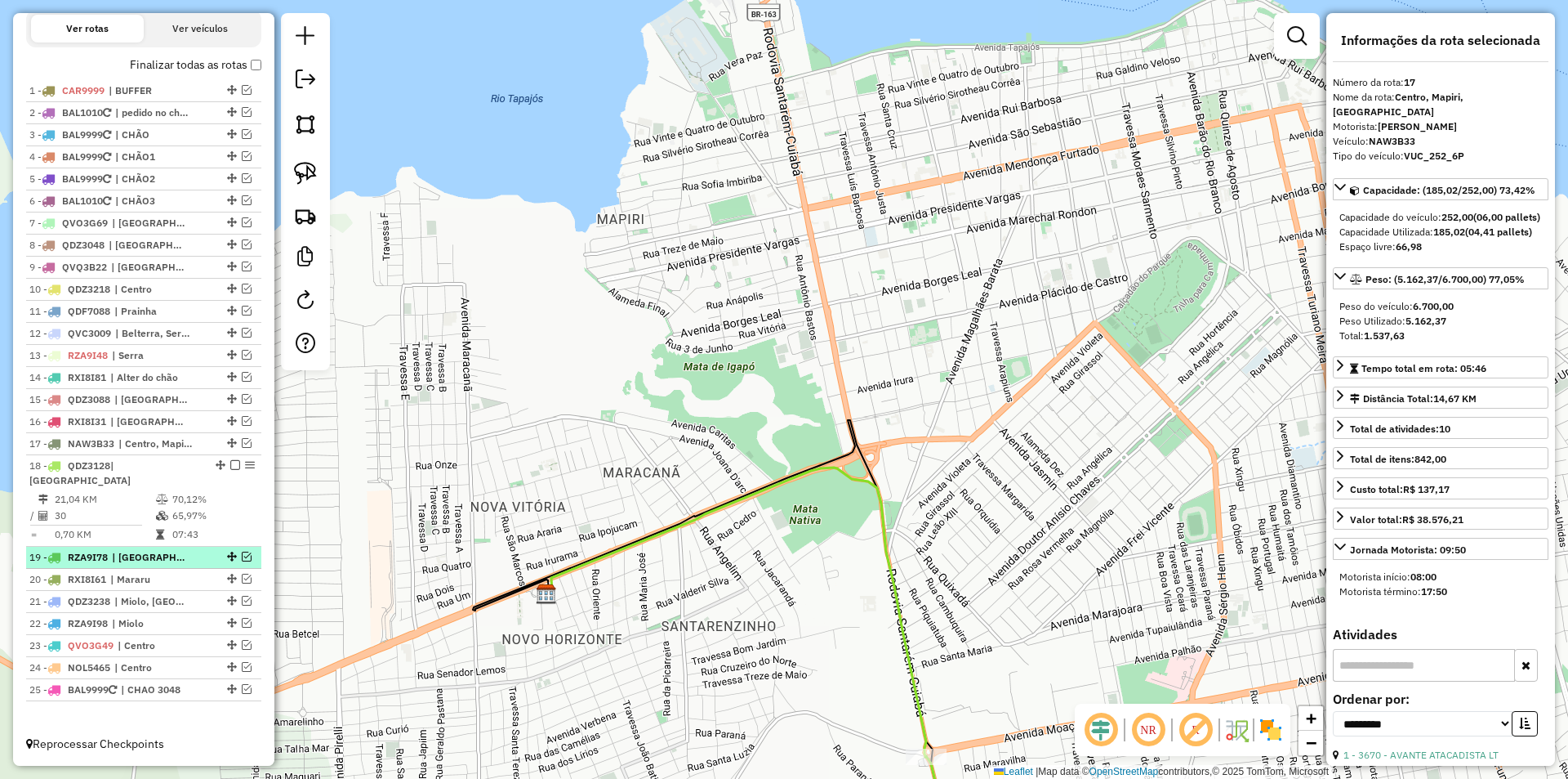
click at [242, 551] on em at bounding box center [247, 556] width 10 height 10
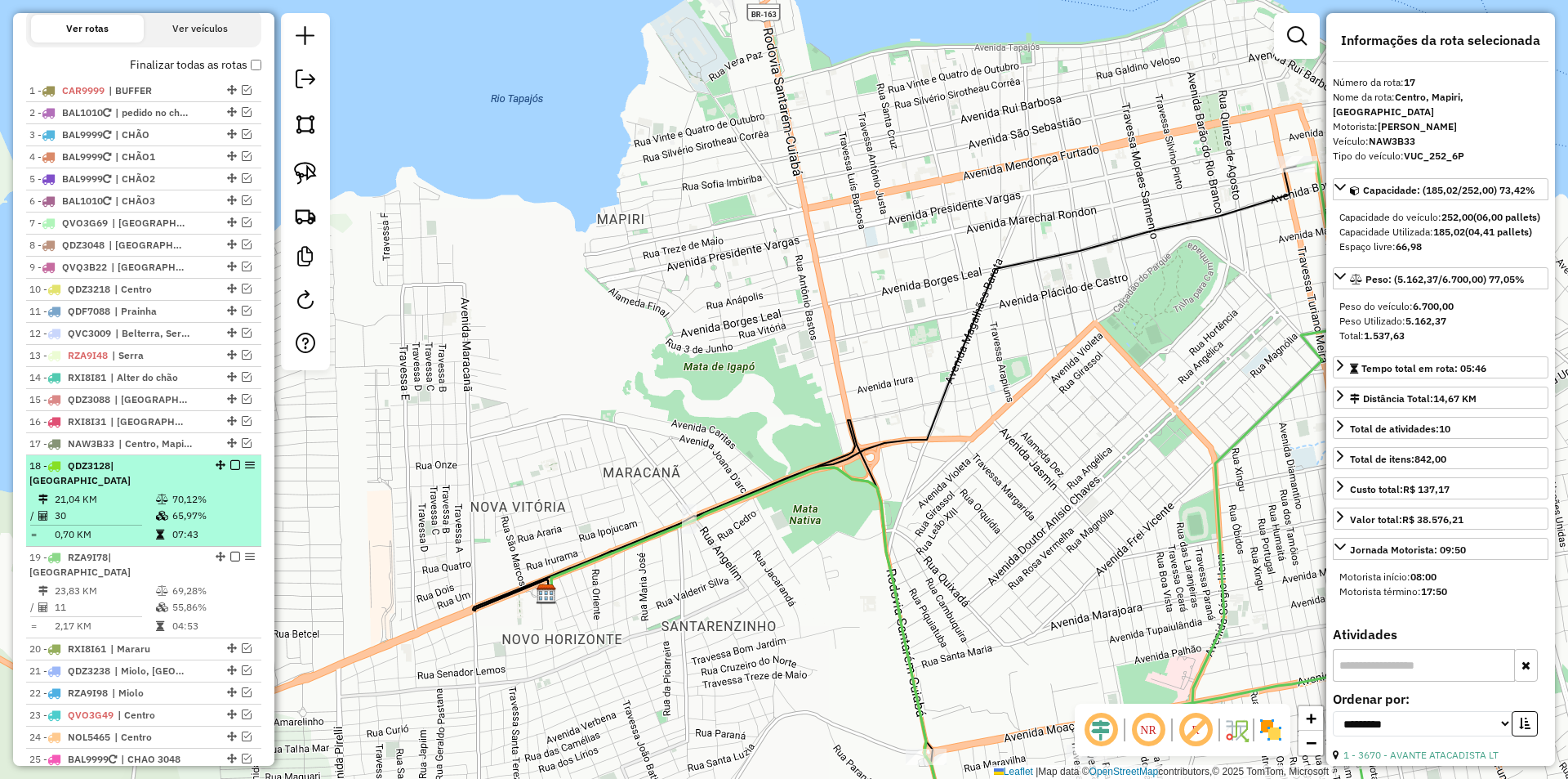
click at [234, 518] on td "65,97%" at bounding box center [212, 516] width 82 height 16
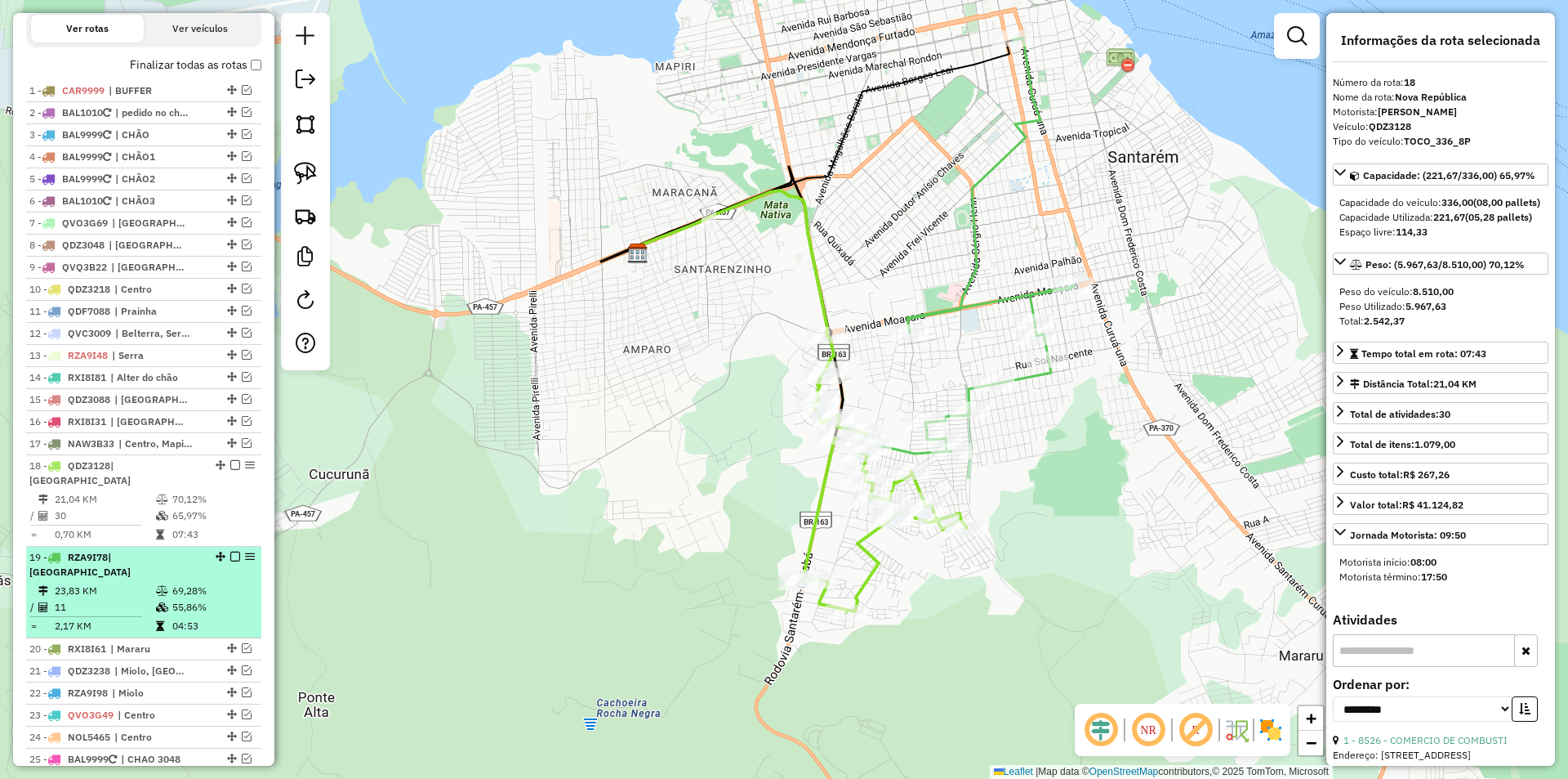
click at [231, 552] on em at bounding box center [235, 556] width 10 height 10
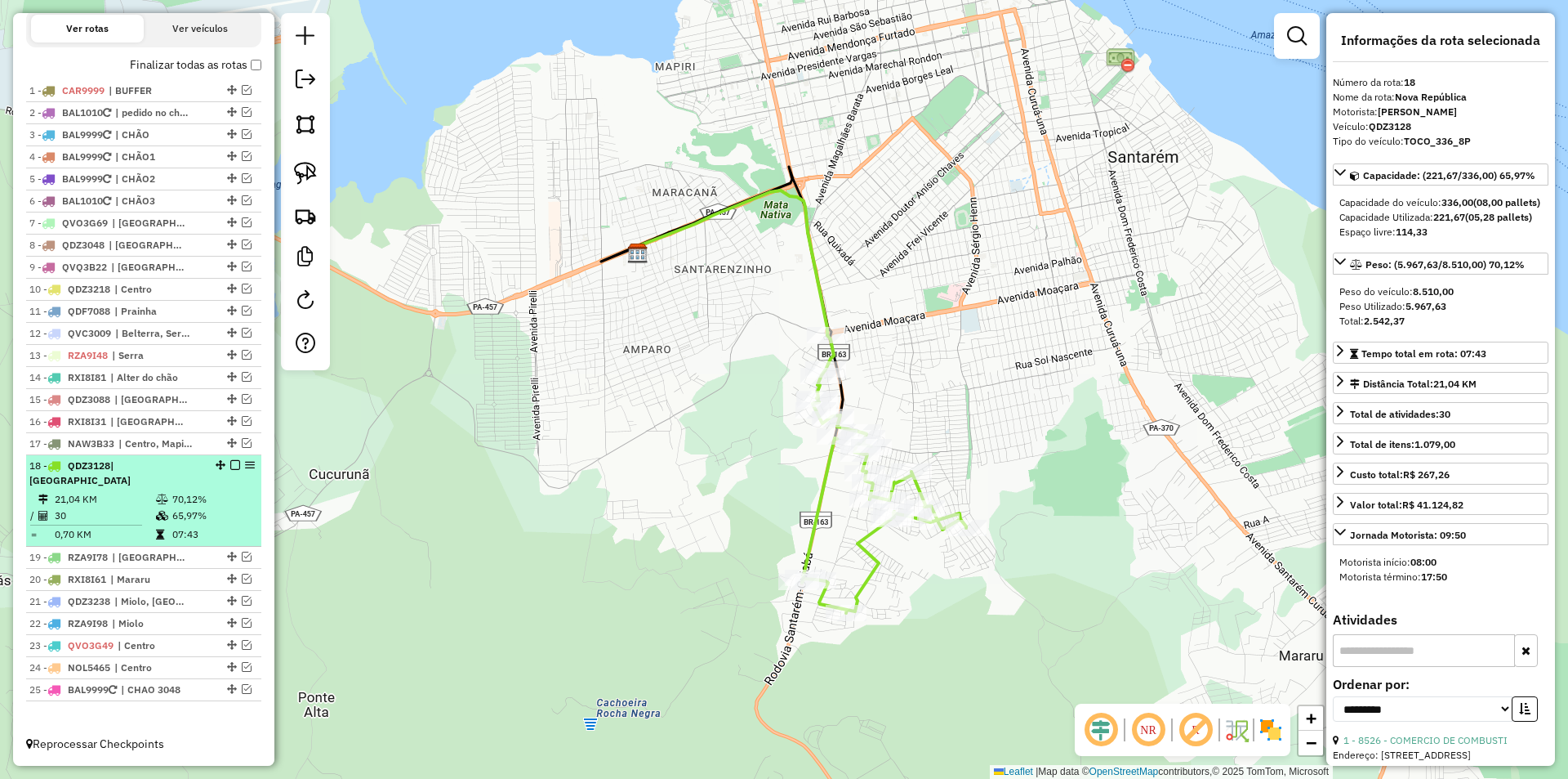
click at [230, 474] on div "18 - QDZ3128 | Nova República" at bounding box center [143, 473] width 228 height 29
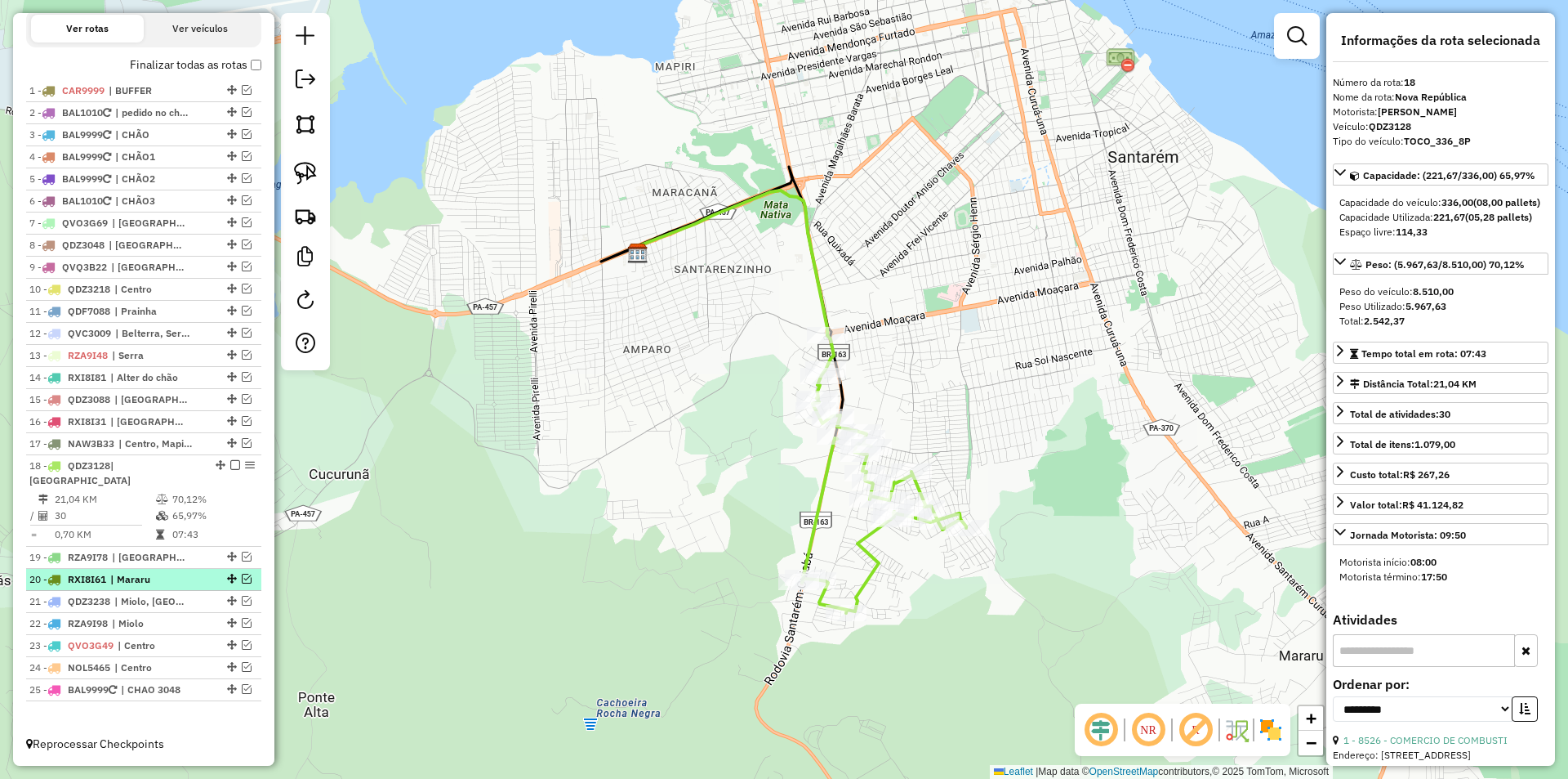
click at [244, 578] on em at bounding box center [247, 579] width 10 height 10
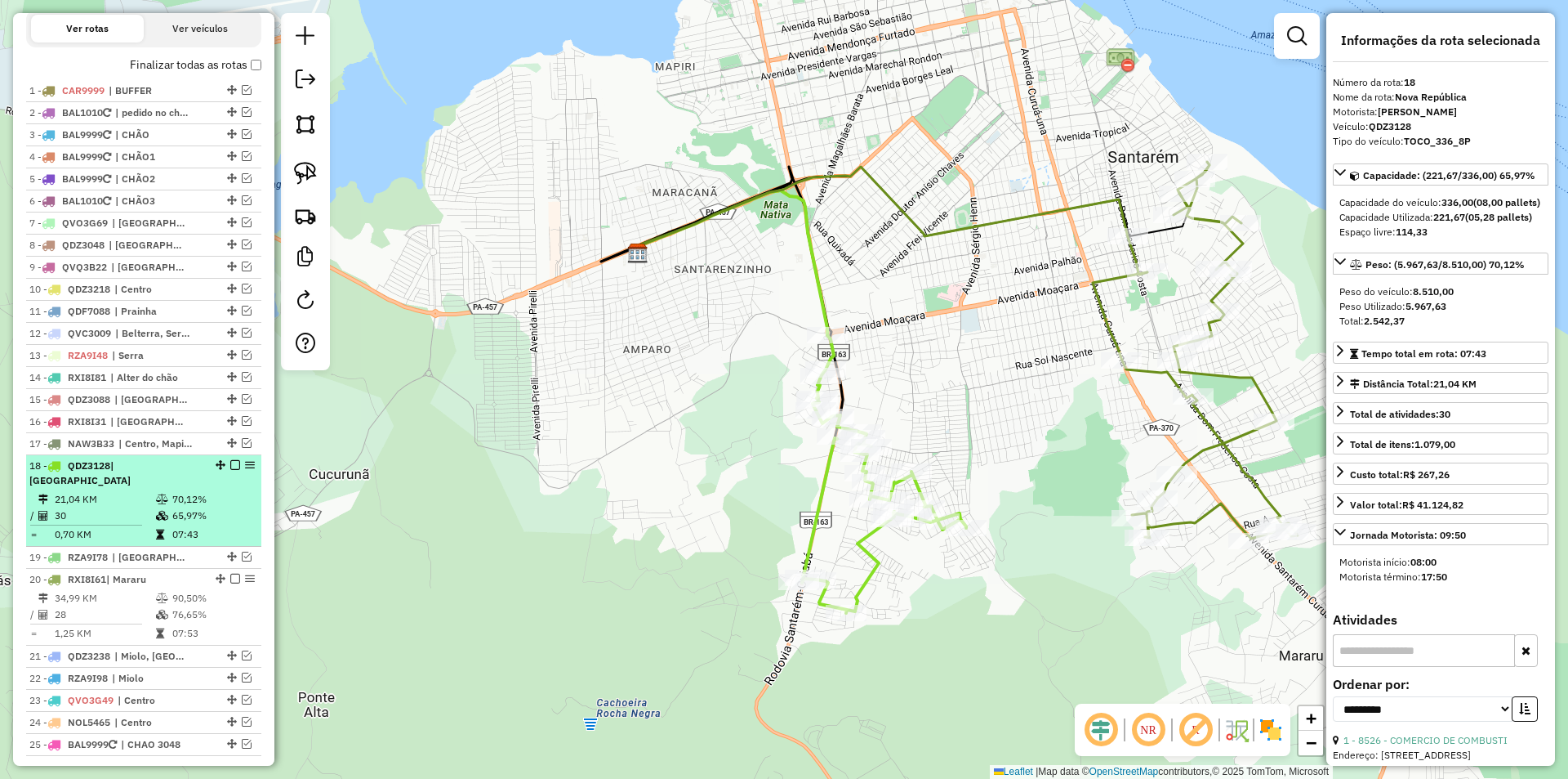
click at [230, 470] on em at bounding box center [235, 464] width 10 height 10
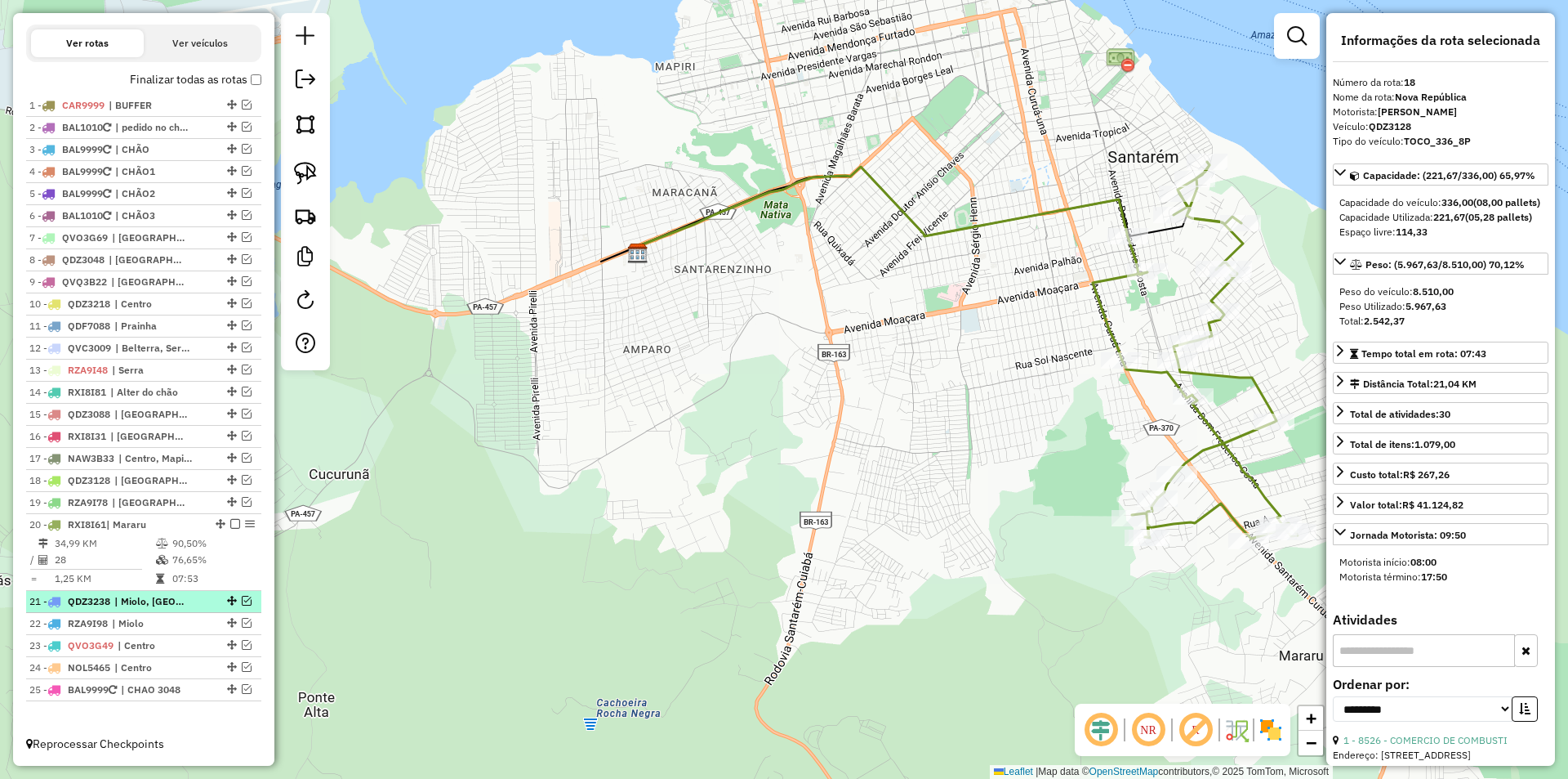
click at [242, 599] on em at bounding box center [247, 600] width 10 height 10
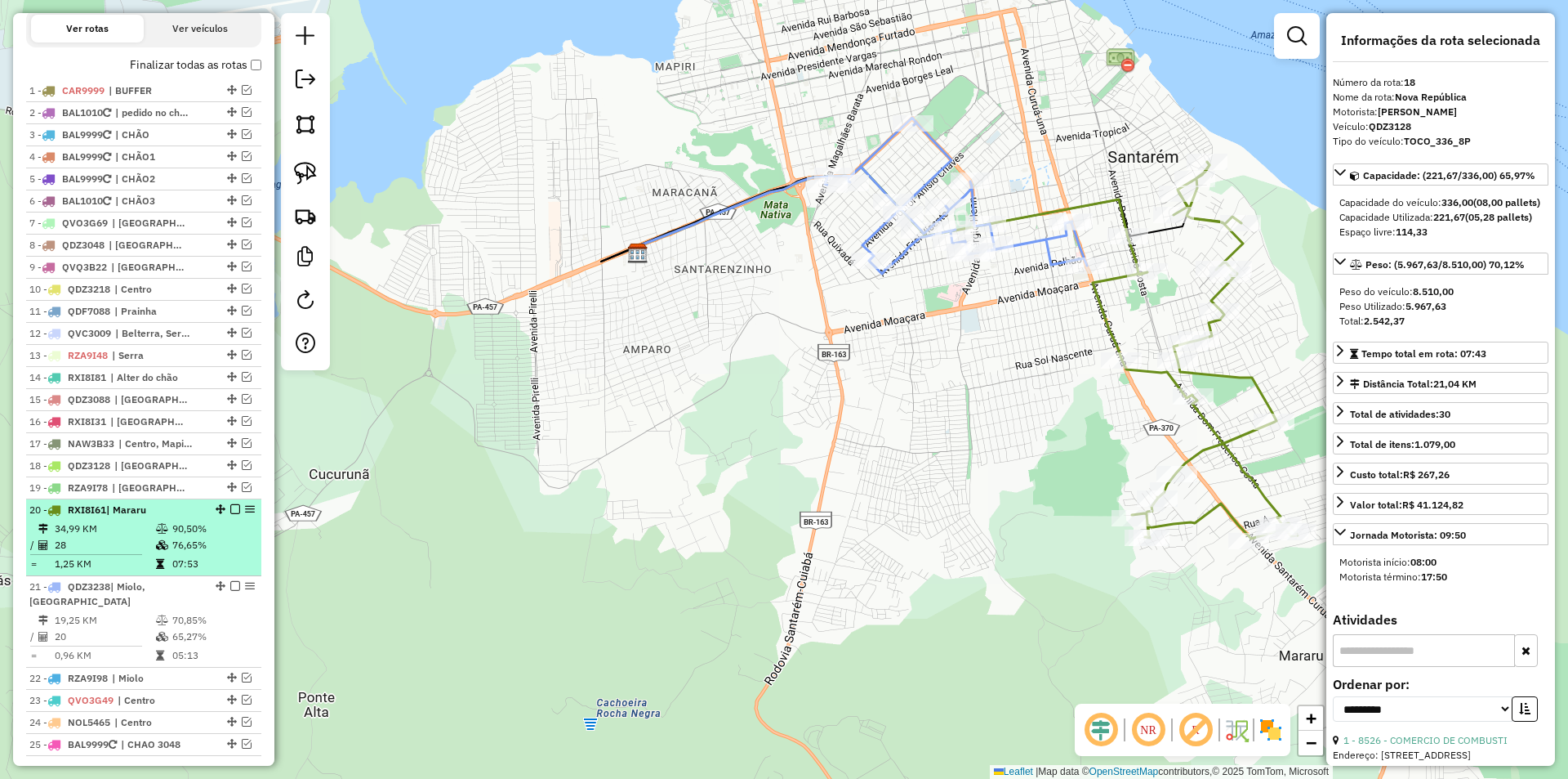
click at [244, 572] on td "07:53" at bounding box center [212, 564] width 82 height 16
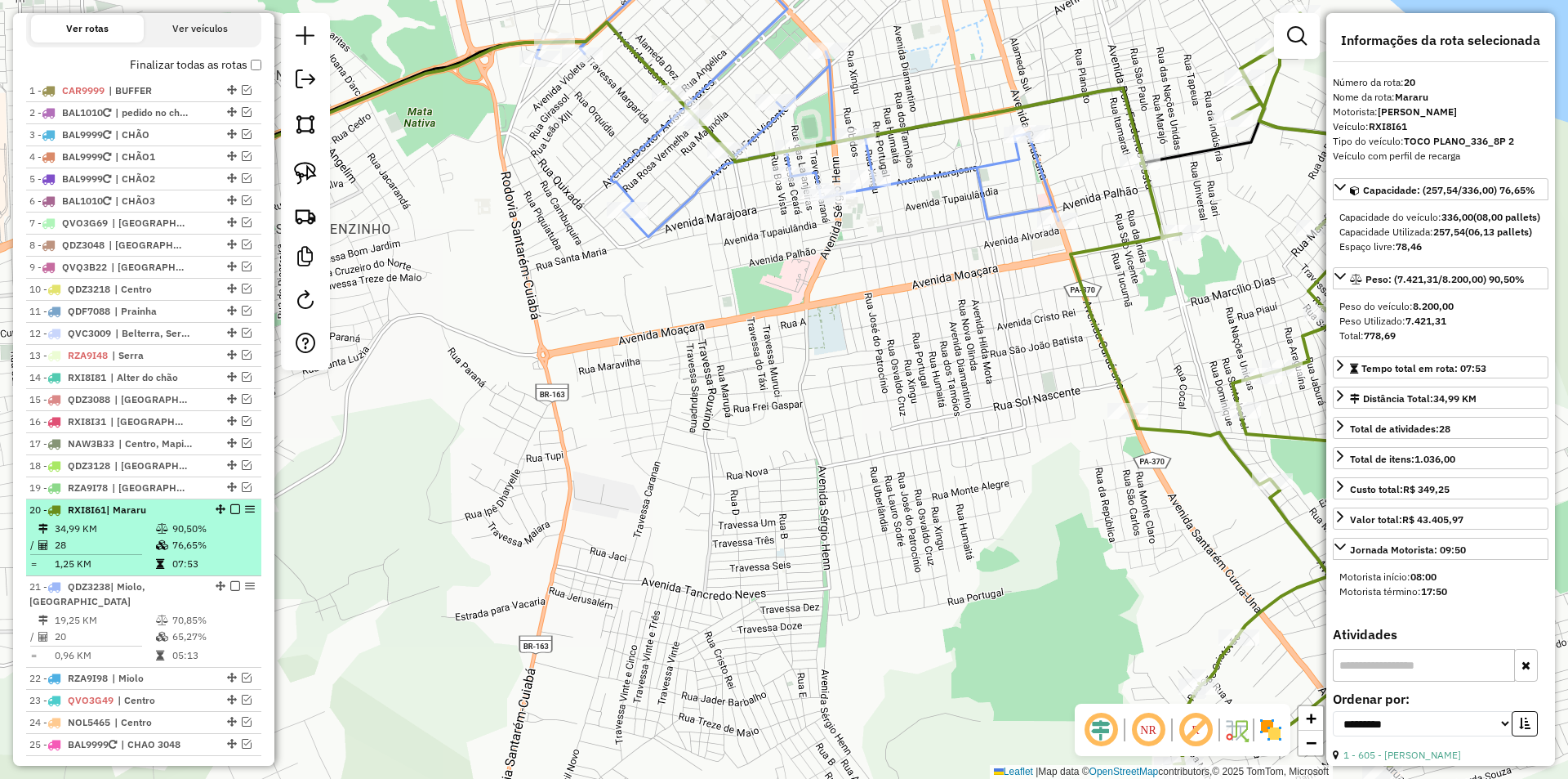
click at [230, 514] on em at bounding box center [235, 509] width 10 height 10
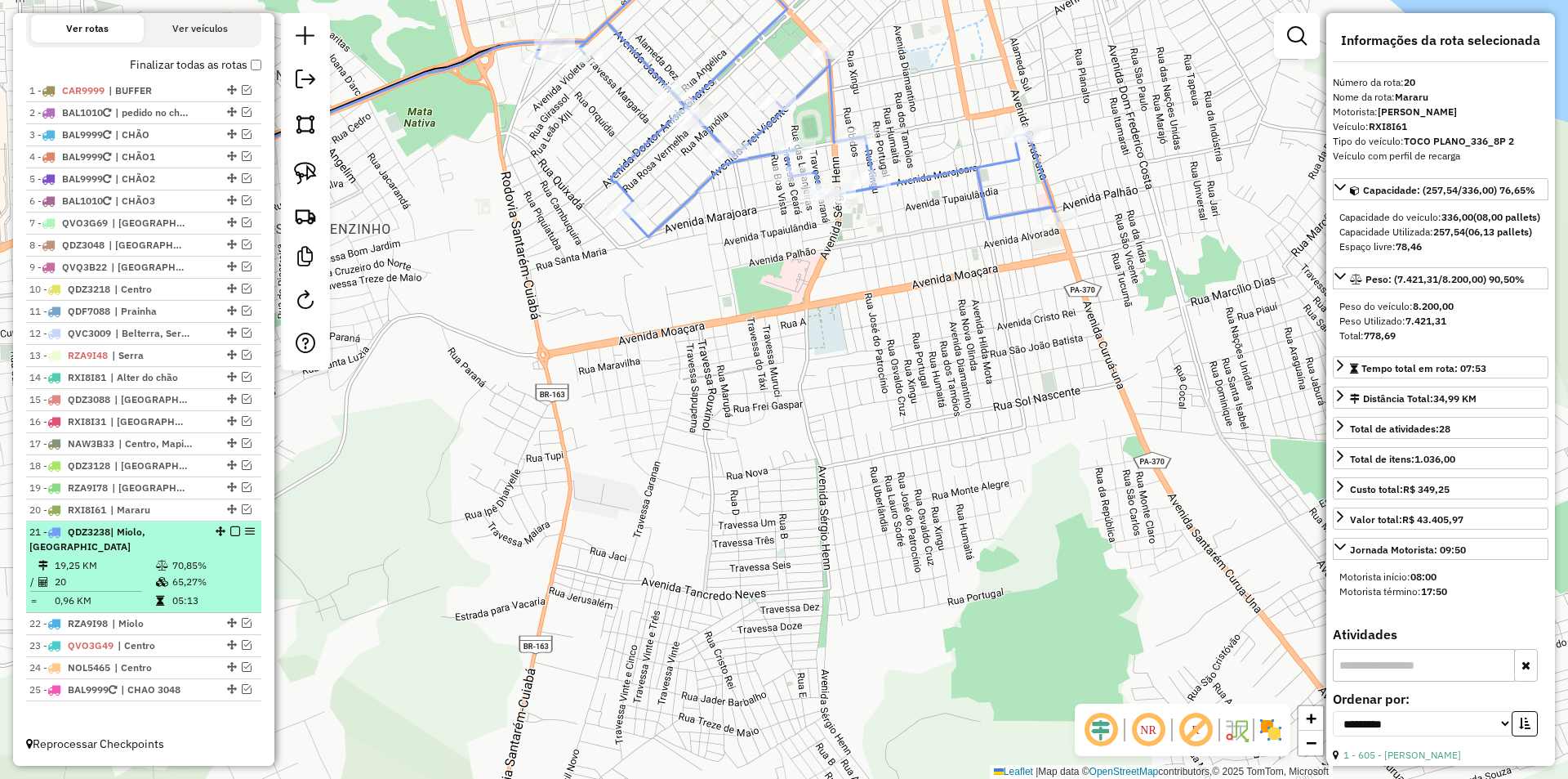
click at [232, 554] on div "21 - QDZ3238 | Miolo, Nova República" at bounding box center [143, 540] width 228 height 29
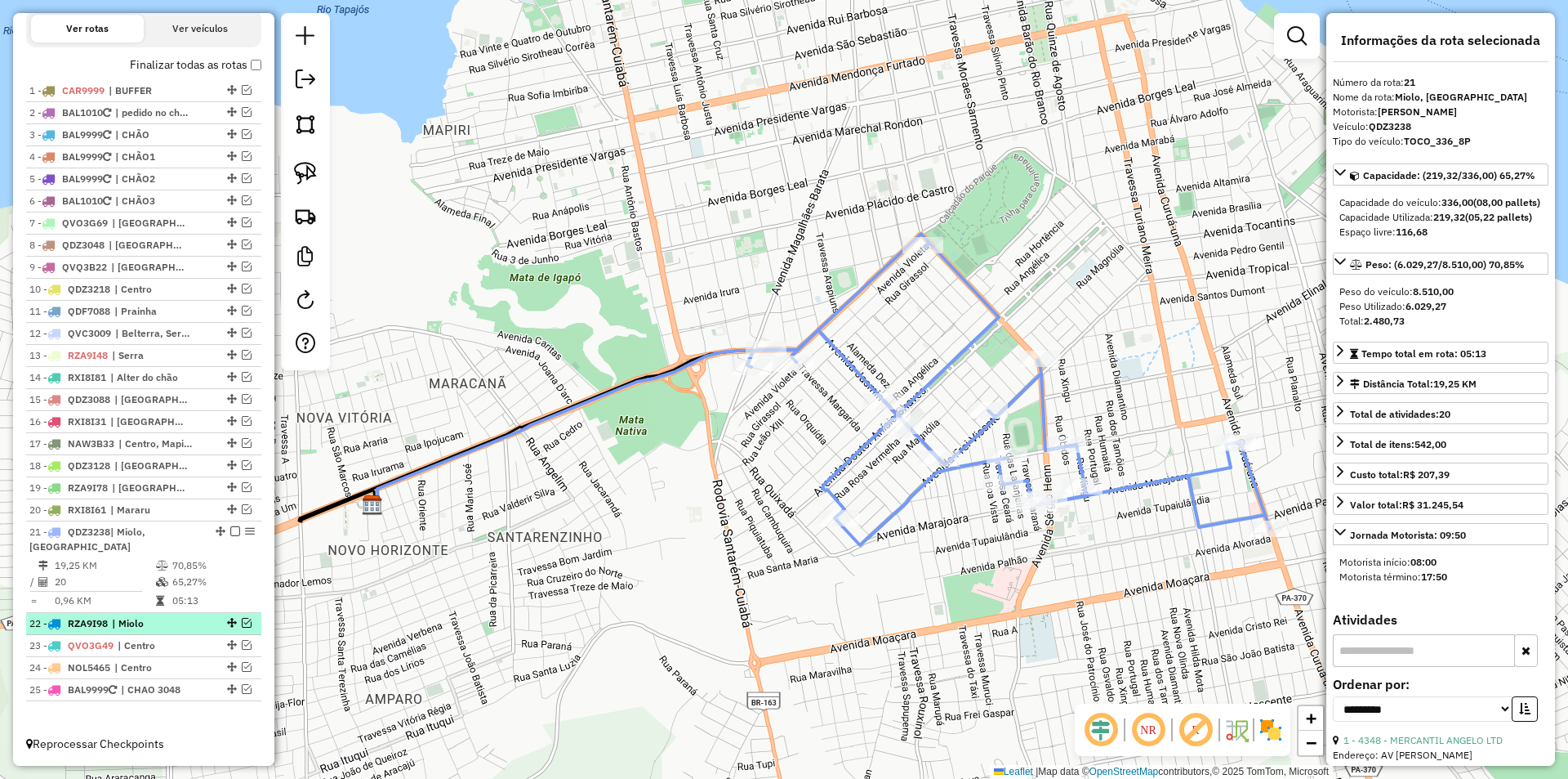
click at [242, 628] on em at bounding box center [247, 622] width 10 height 10
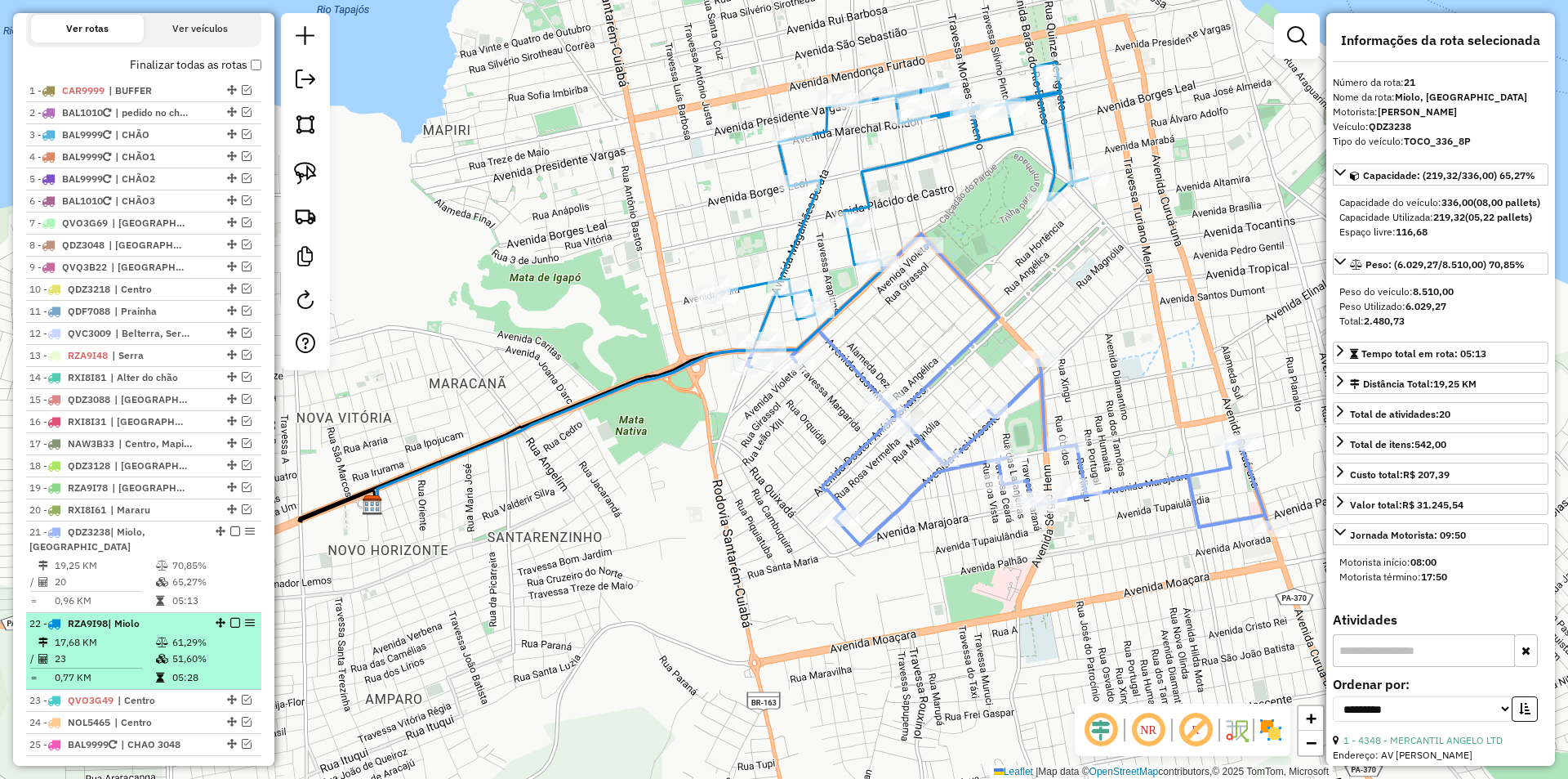
drag, startPoint x: 239, startPoint y: 665, endPoint x: 235, endPoint y: 656, distance: 9.8
click at [237, 650] on td "61,29%" at bounding box center [212, 642] width 82 height 16
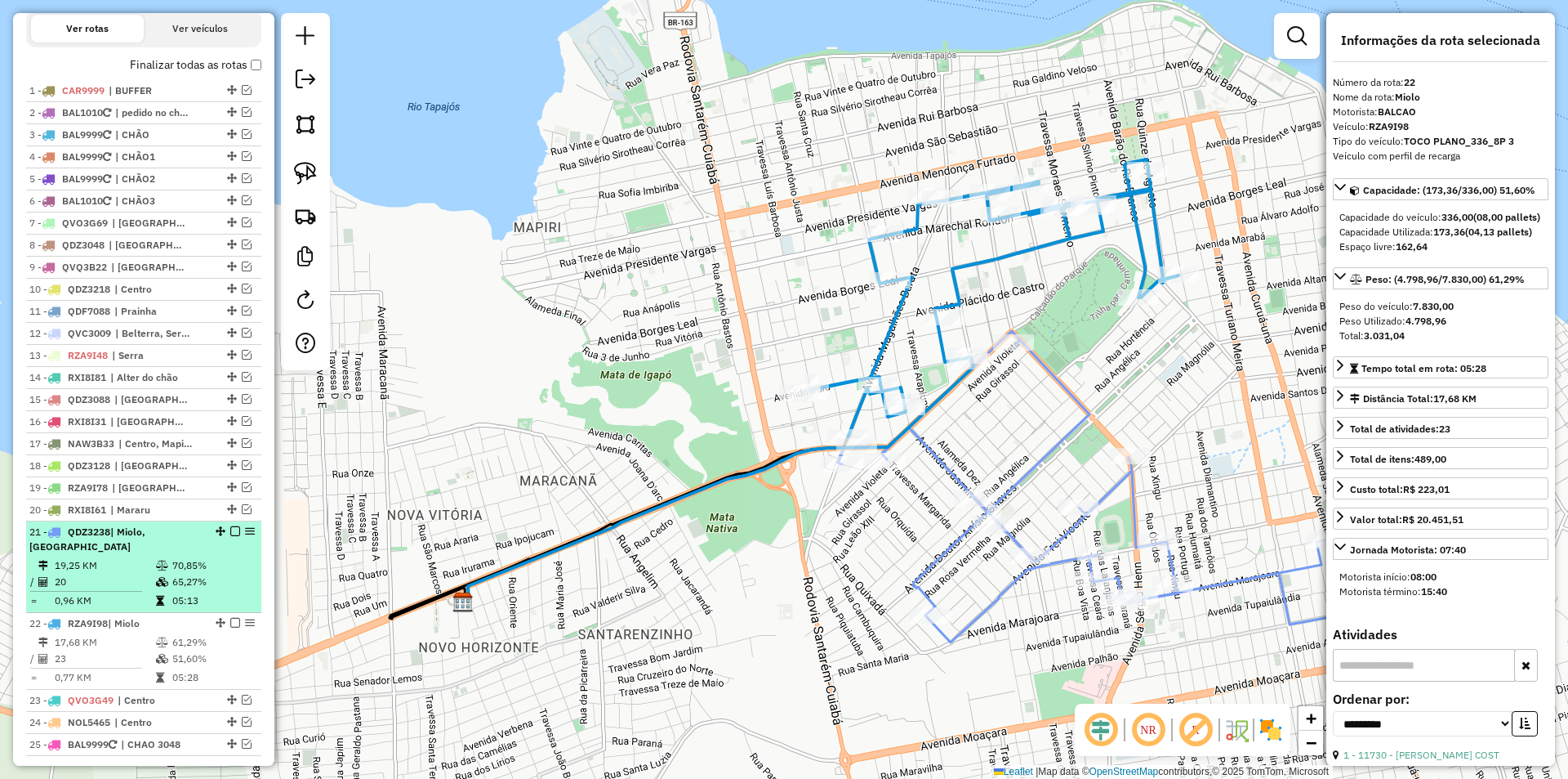
click at [230, 536] on em at bounding box center [235, 531] width 10 height 10
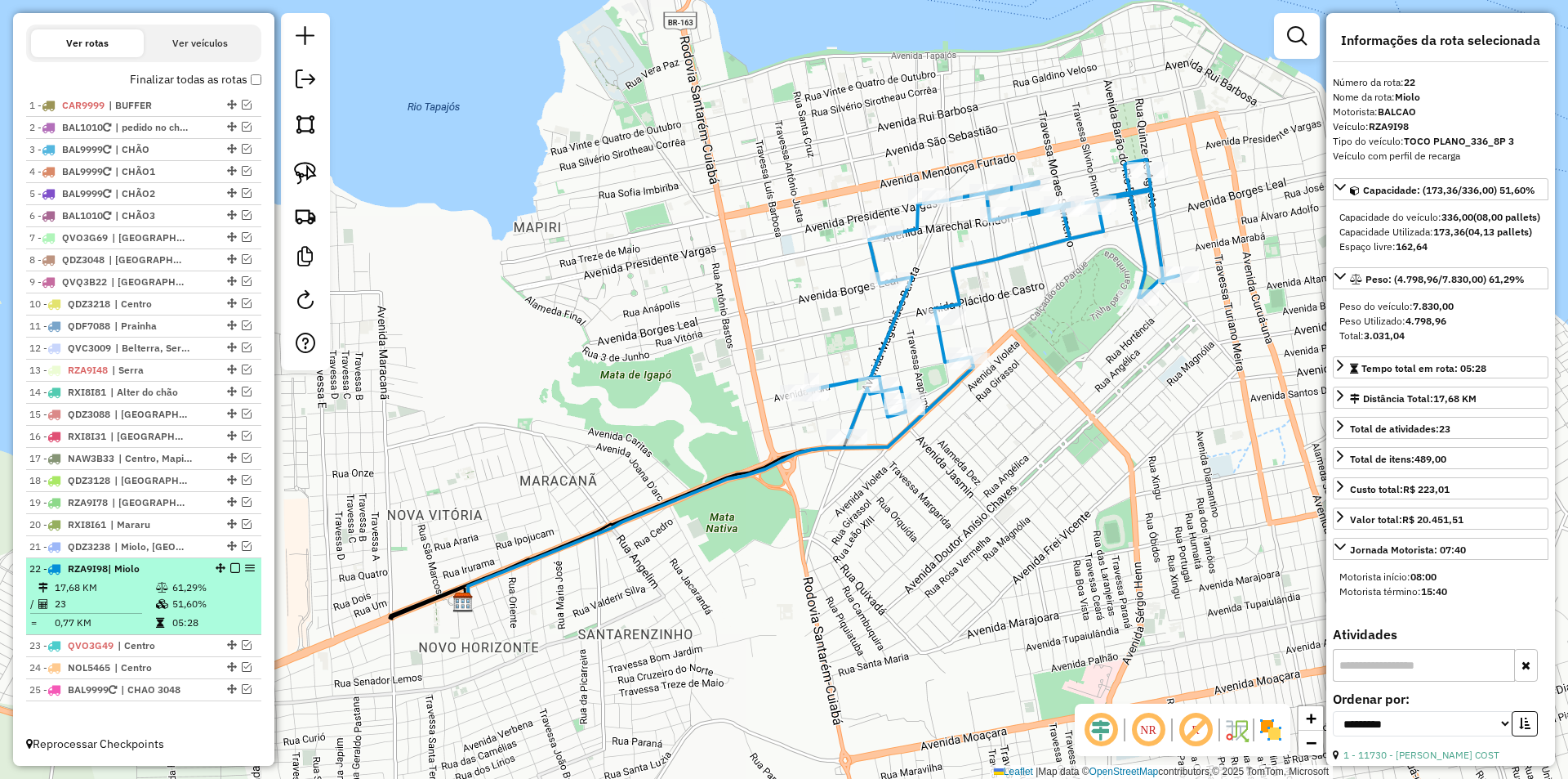
click at [231, 565] on em at bounding box center [235, 568] width 10 height 10
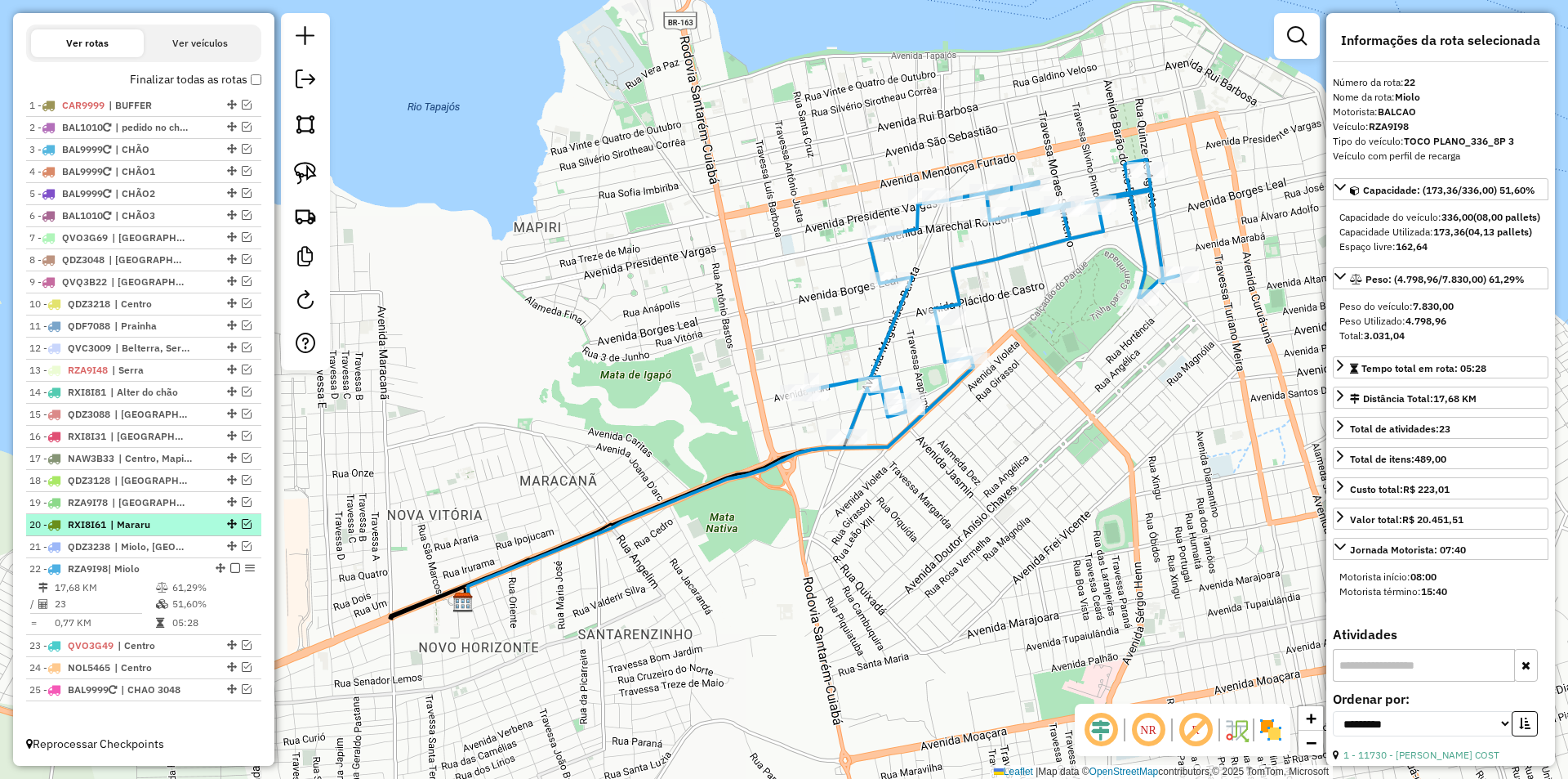
scroll to position [531, 0]
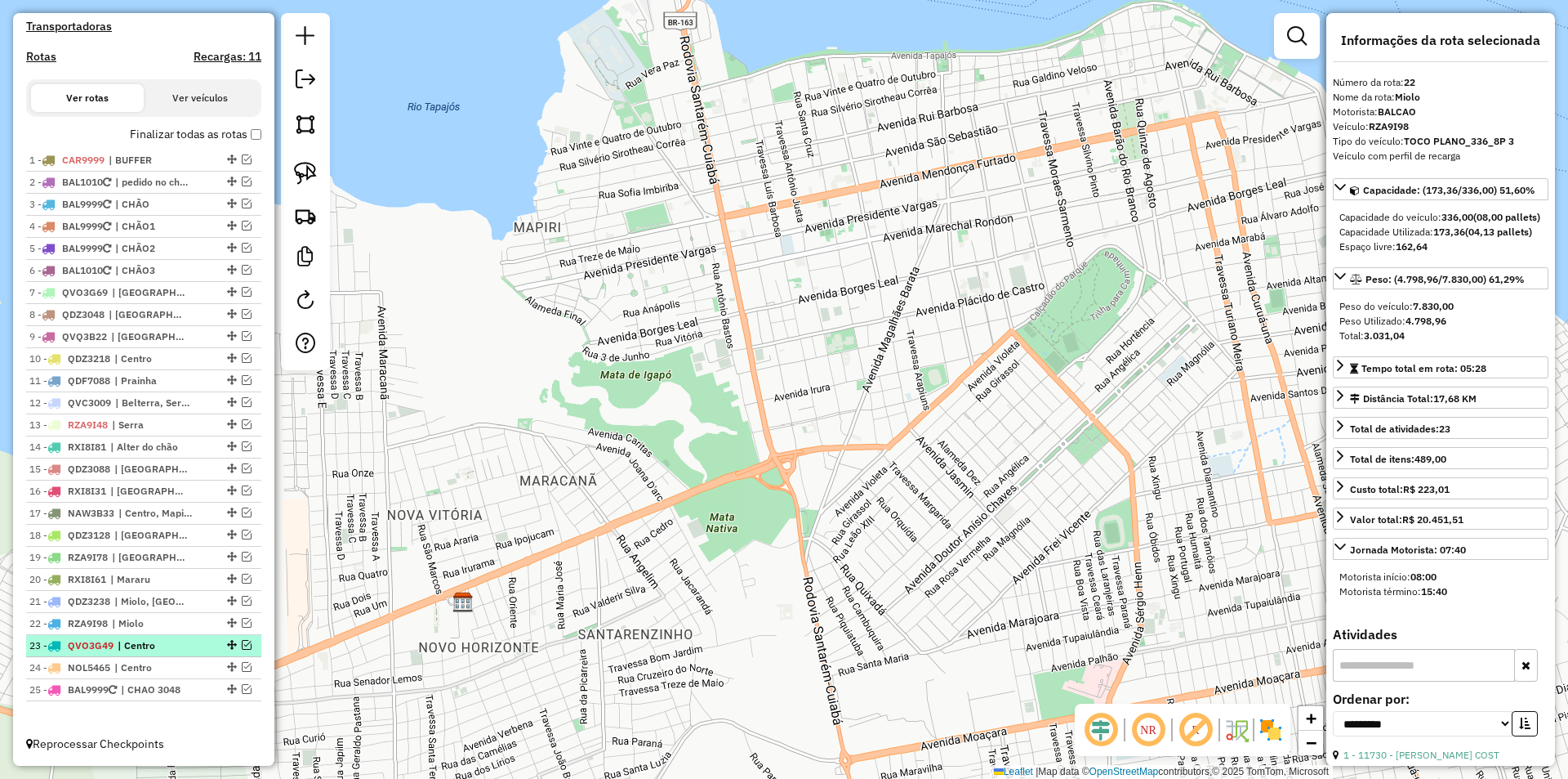
click at [242, 644] on em at bounding box center [247, 645] width 10 height 10
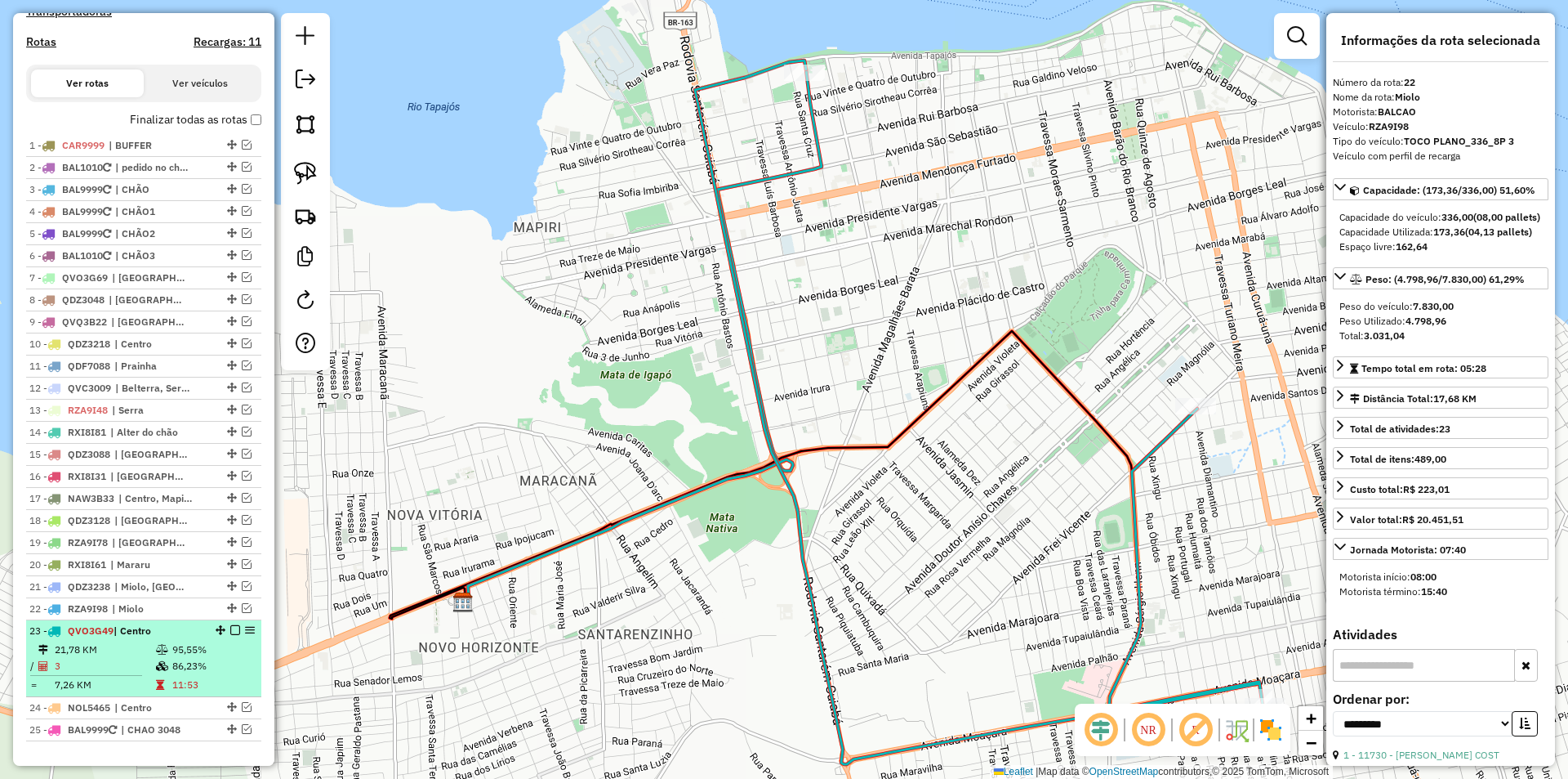
scroll to position [586, 0]
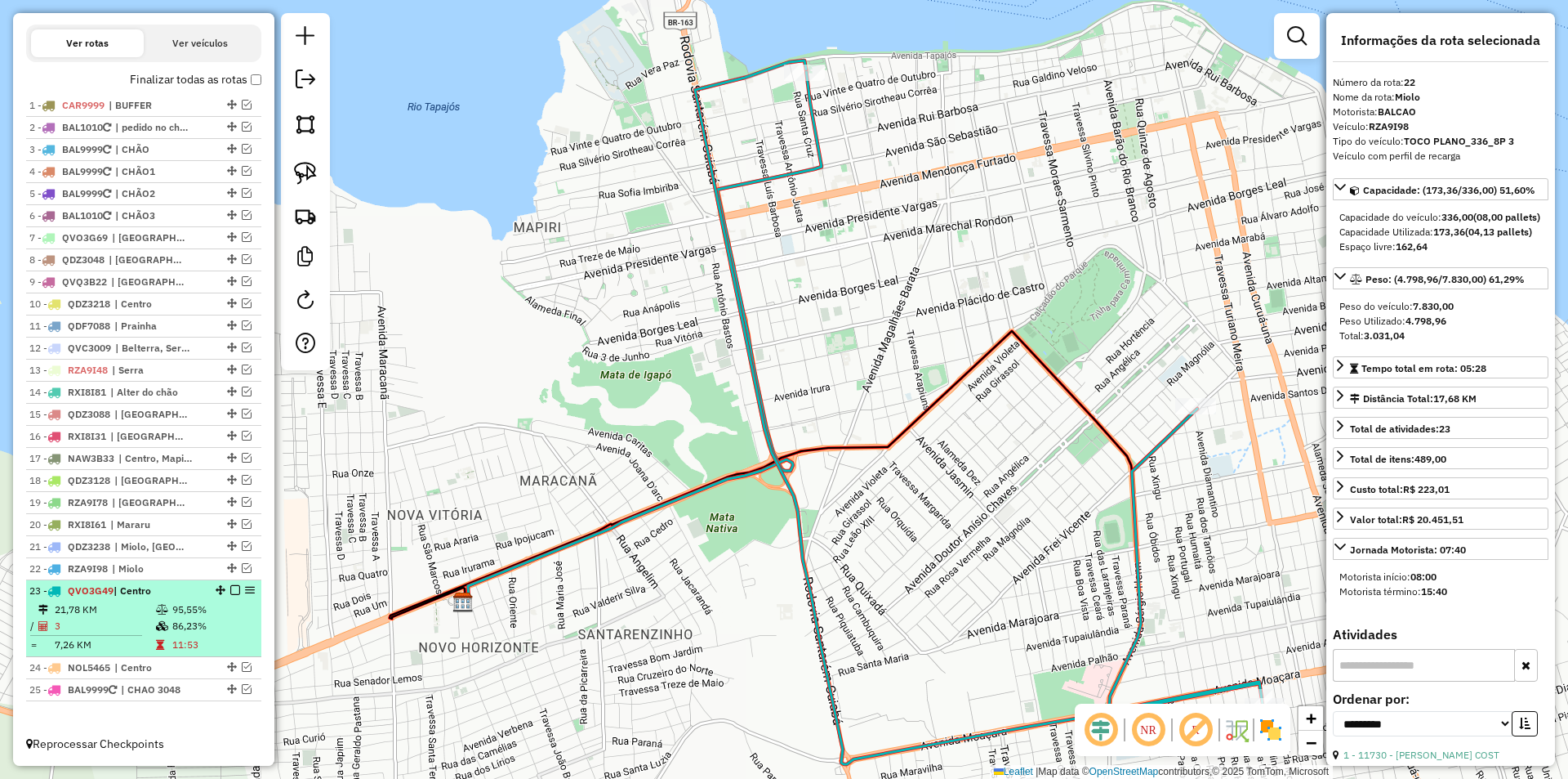
click at [234, 640] on td "11:53" at bounding box center [212, 645] width 82 height 16
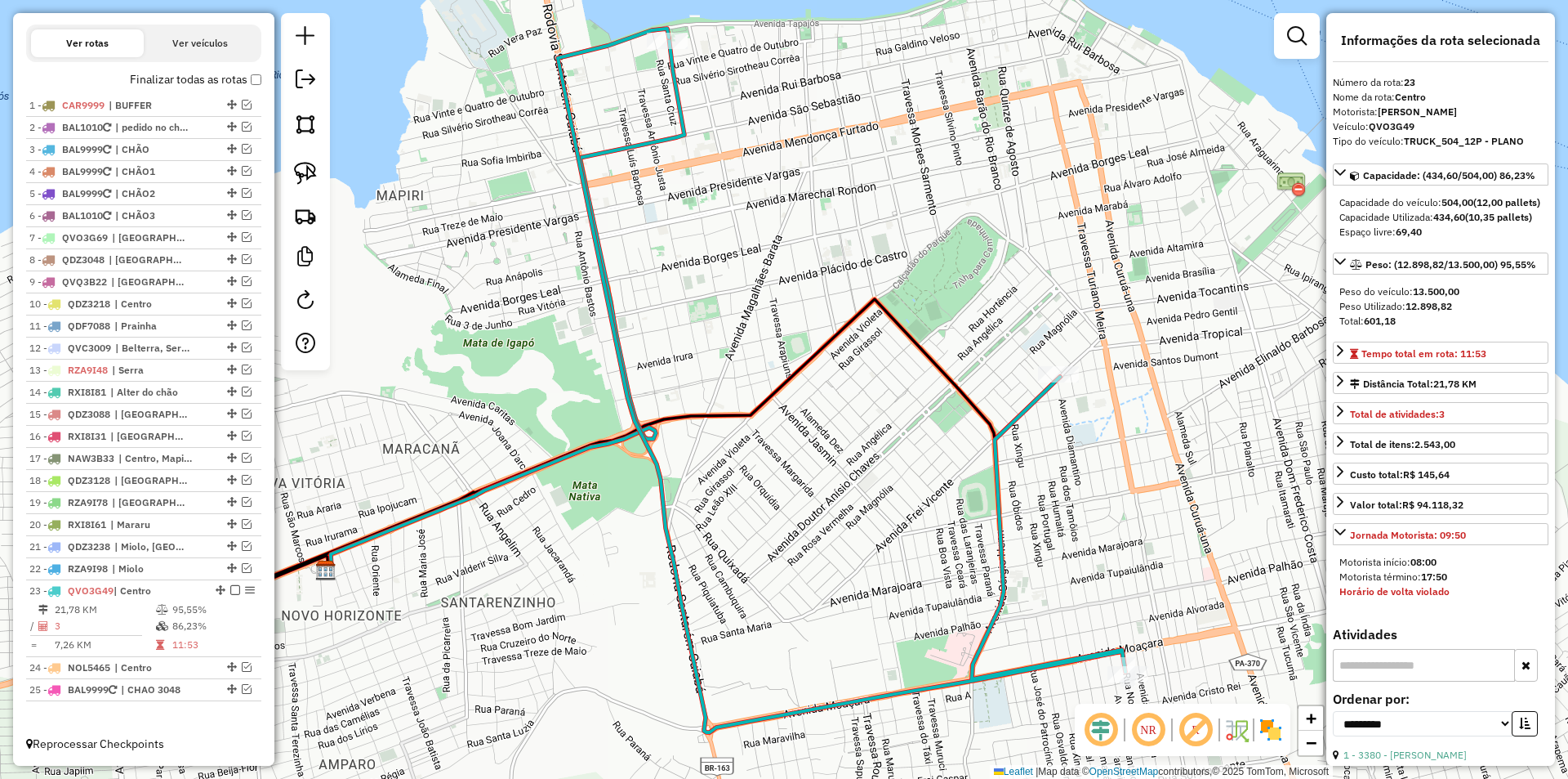
drag, startPoint x: 762, startPoint y: 589, endPoint x: 659, endPoint y: 582, distance: 103.2
click at [660, 582] on icon at bounding box center [841, 381] width 567 height 704
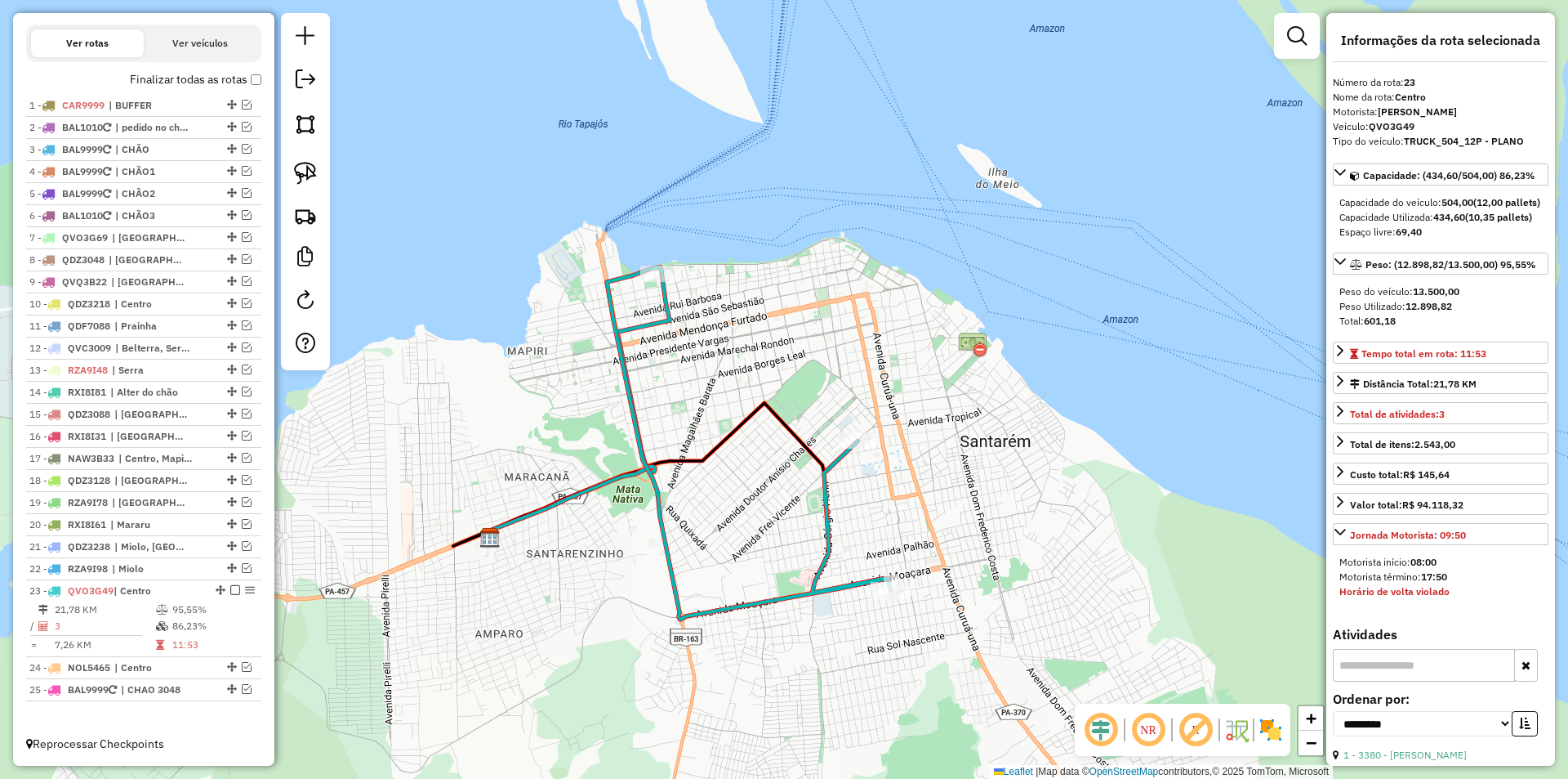
drag, startPoint x: 711, startPoint y: 573, endPoint x: 689, endPoint y: 512, distance: 64.8
click at [689, 512] on div "Janela de atendimento Grade de atendimento Capacidade Transportadoras Veículos …" at bounding box center [784, 389] width 1568 height 779
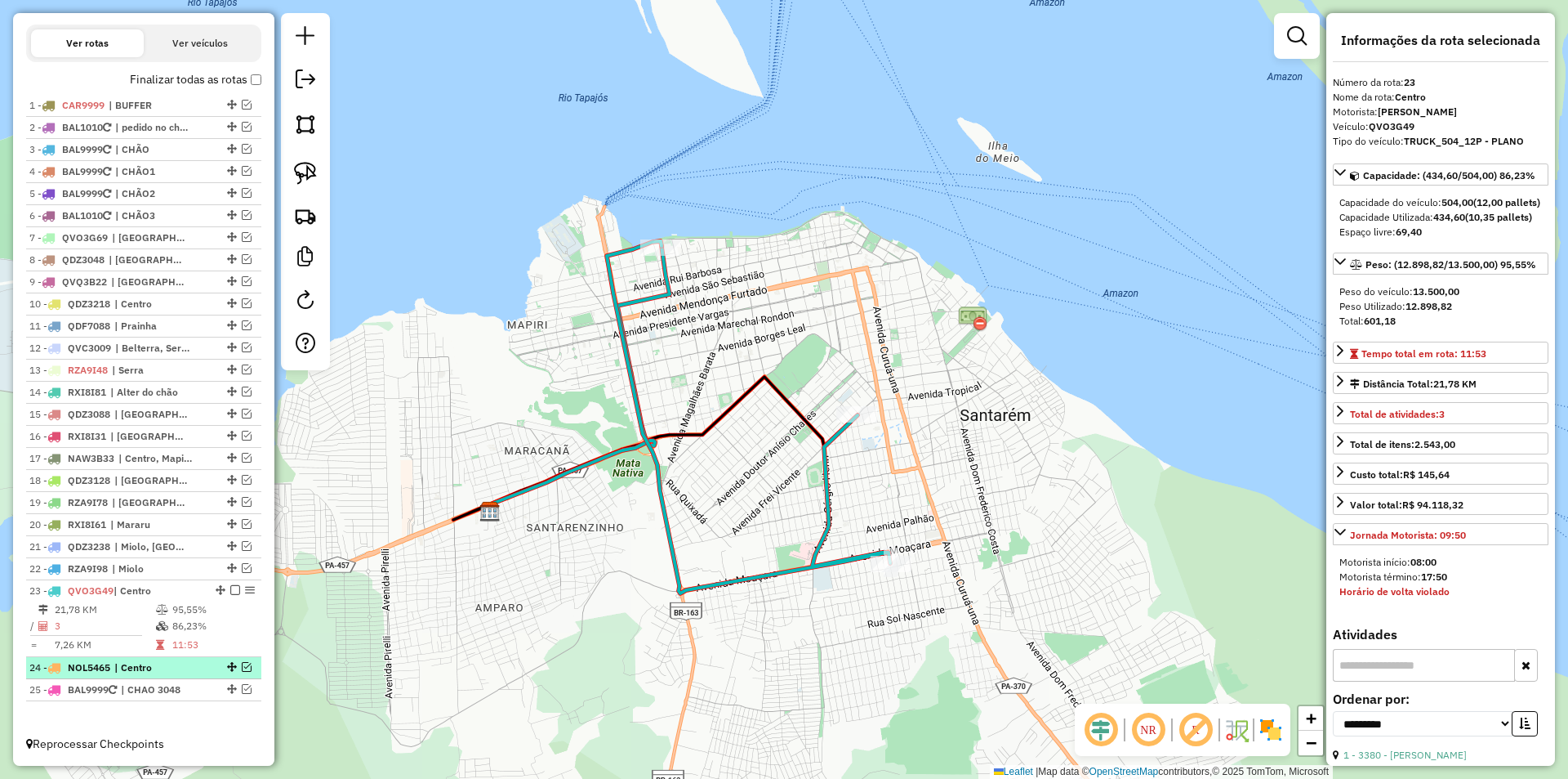
click at [245, 664] on em at bounding box center [247, 667] width 10 height 10
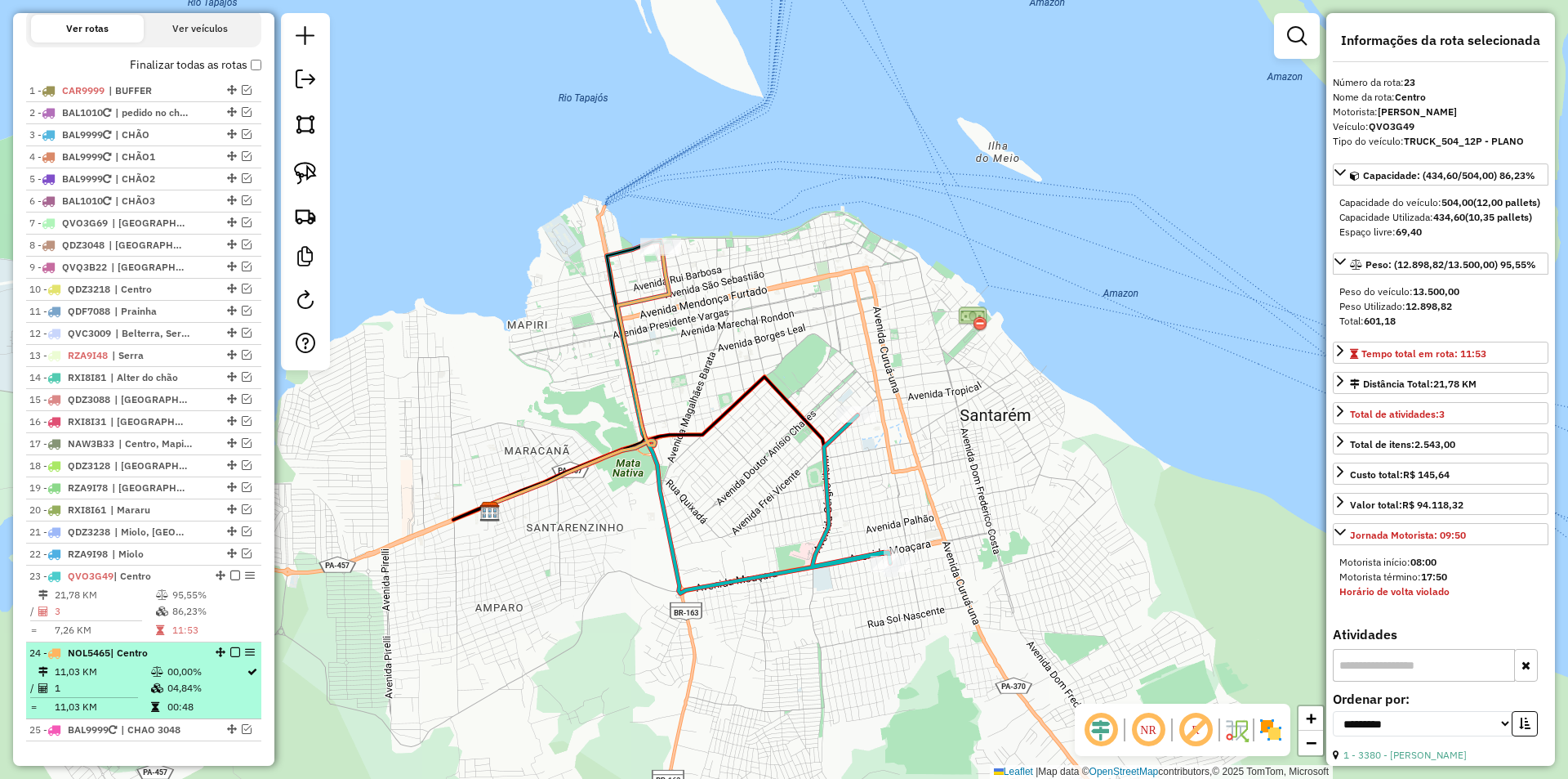
click at [236, 680] on td "00,00%" at bounding box center [206, 672] width 79 height 16
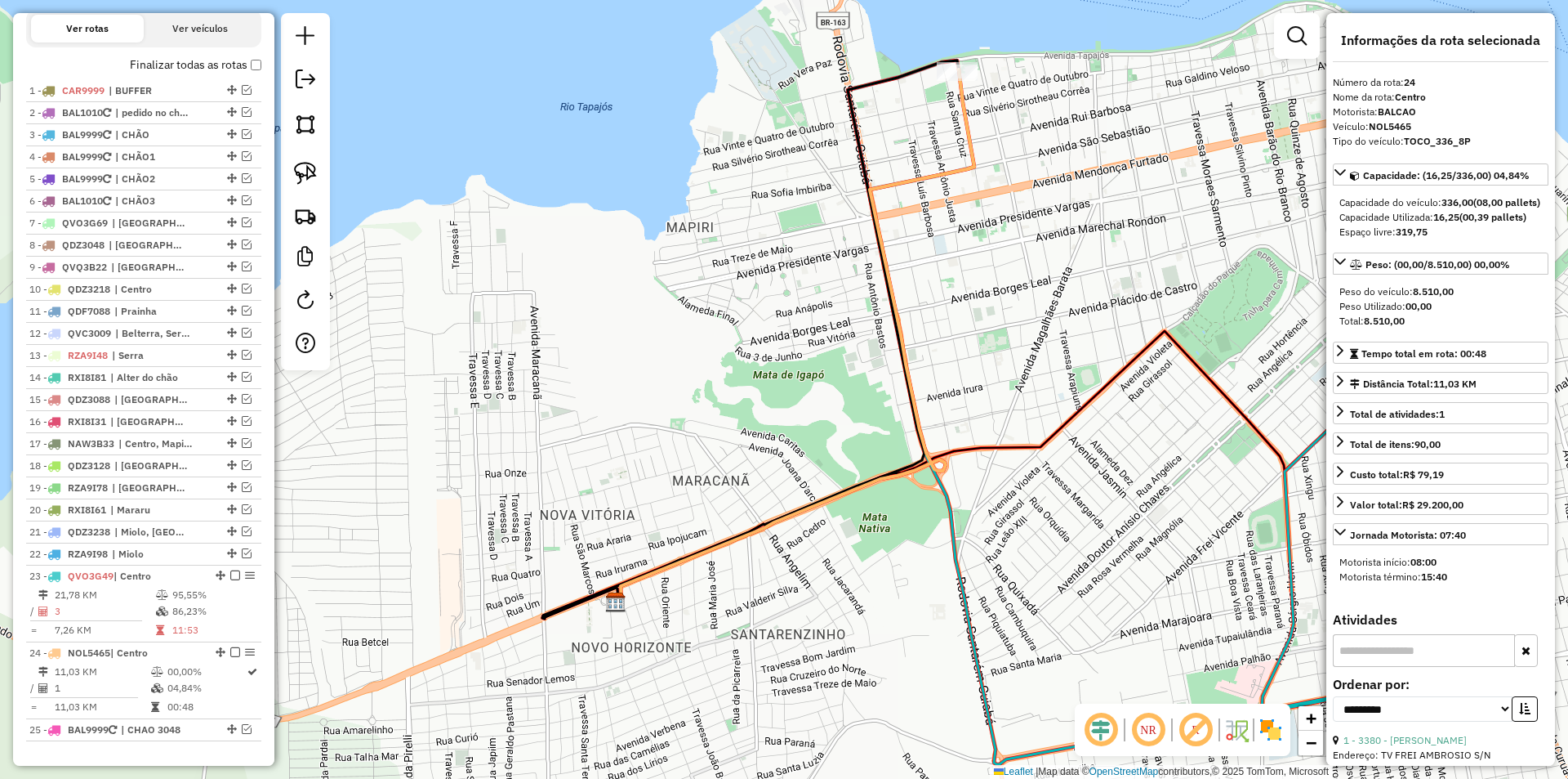
drag, startPoint x: 622, startPoint y: 464, endPoint x: 523, endPoint y: 343, distance: 156.3
click at [523, 343] on div "Janela de atendimento Grade de atendimento Capacidade Transportadoras Veículos …" at bounding box center [784, 389] width 1568 height 779
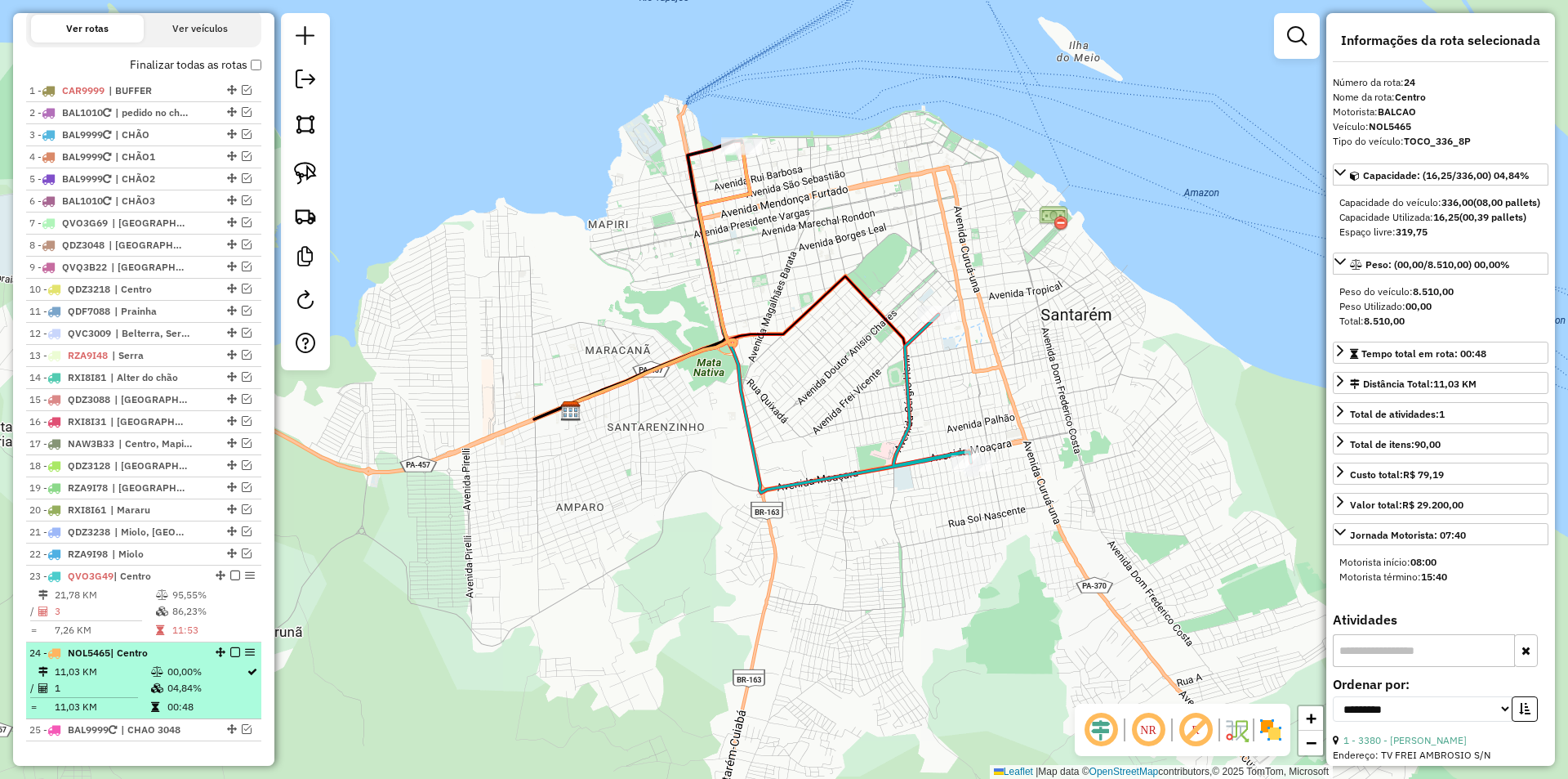
click at [230, 657] on em at bounding box center [235, 652] width 10 height 10
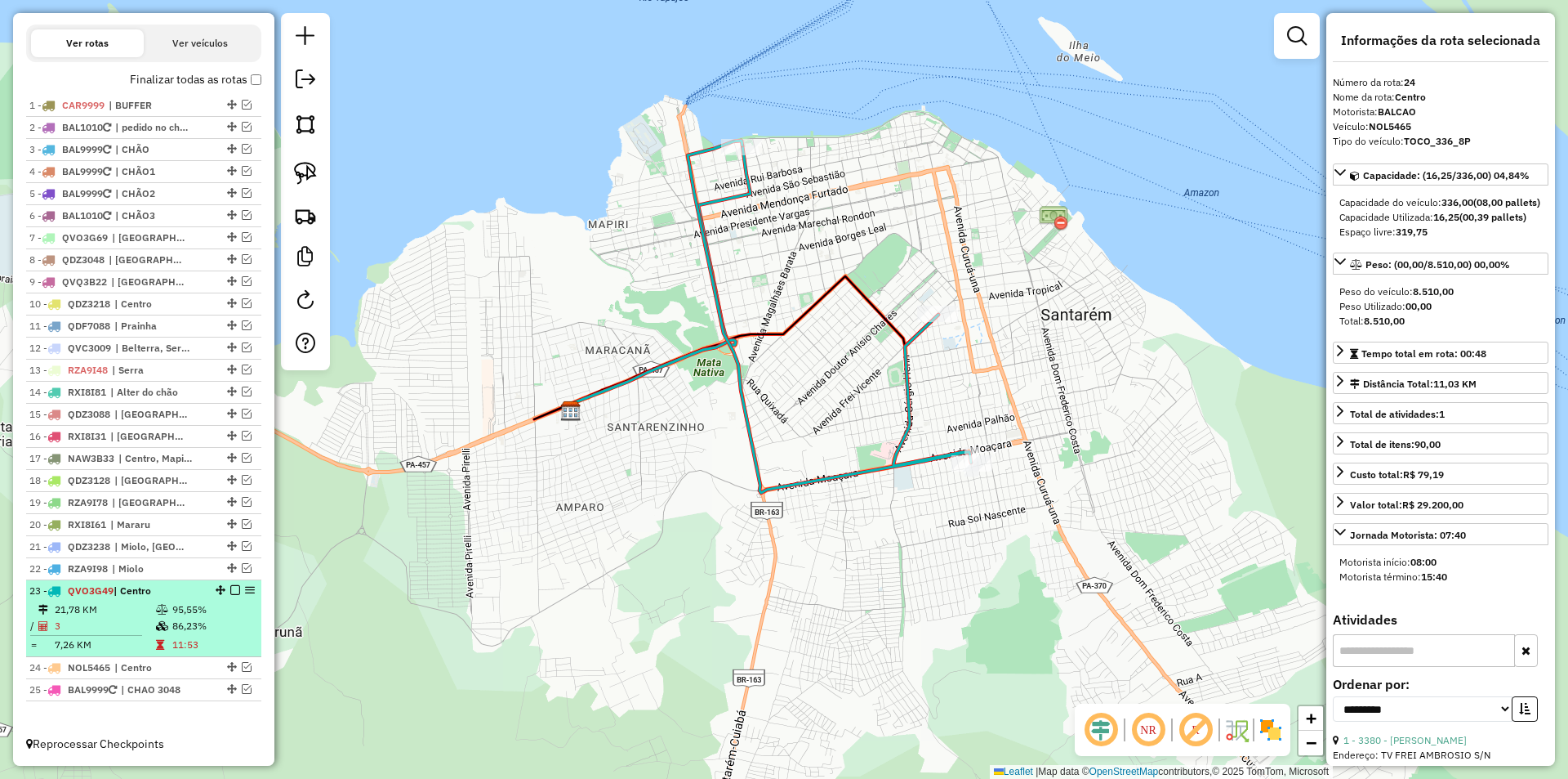
click at [210, 613] on td "95,55%" at bounding box center [212, 609] width 82 height 16
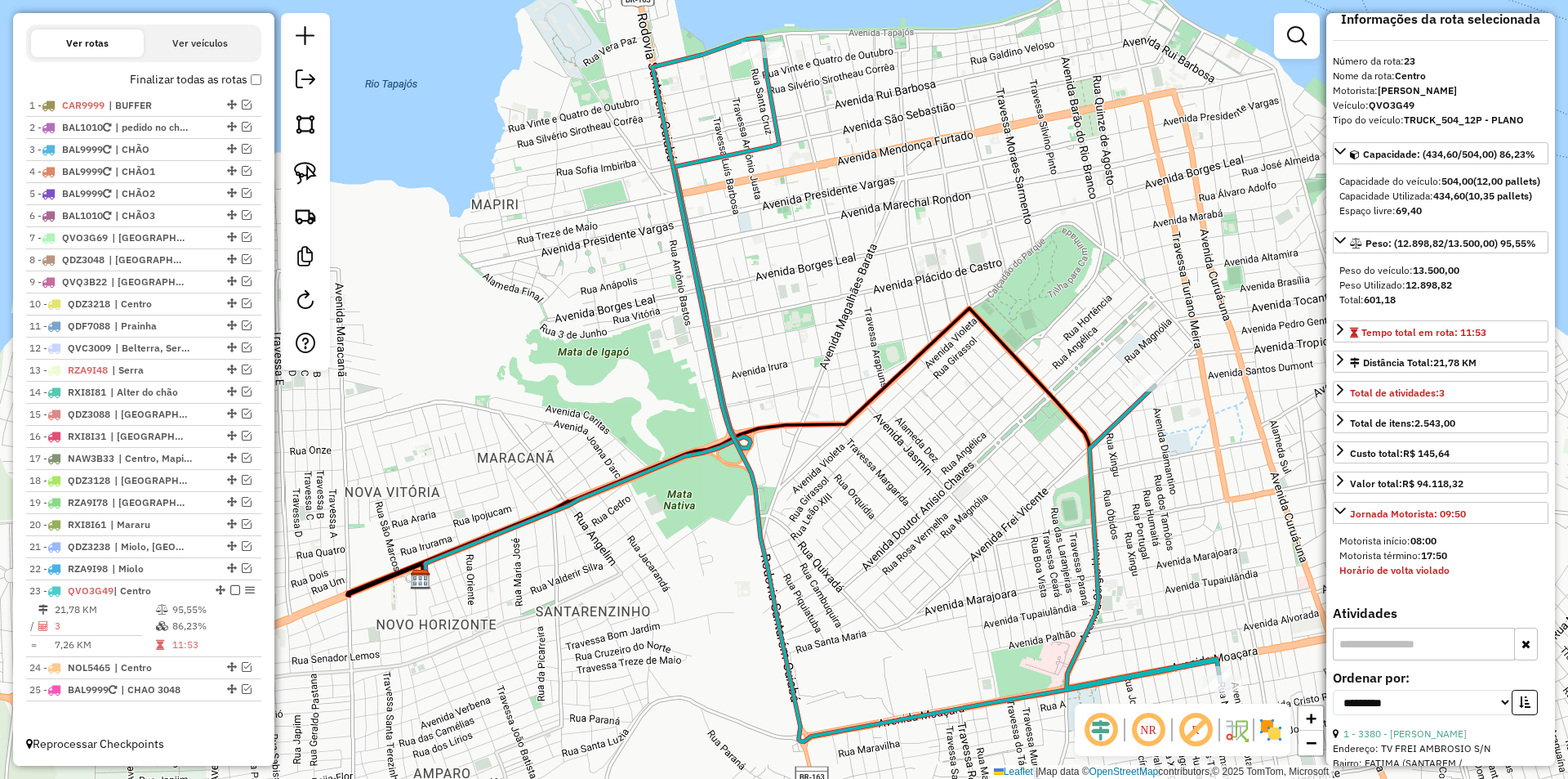
scroll to position [0, 0]
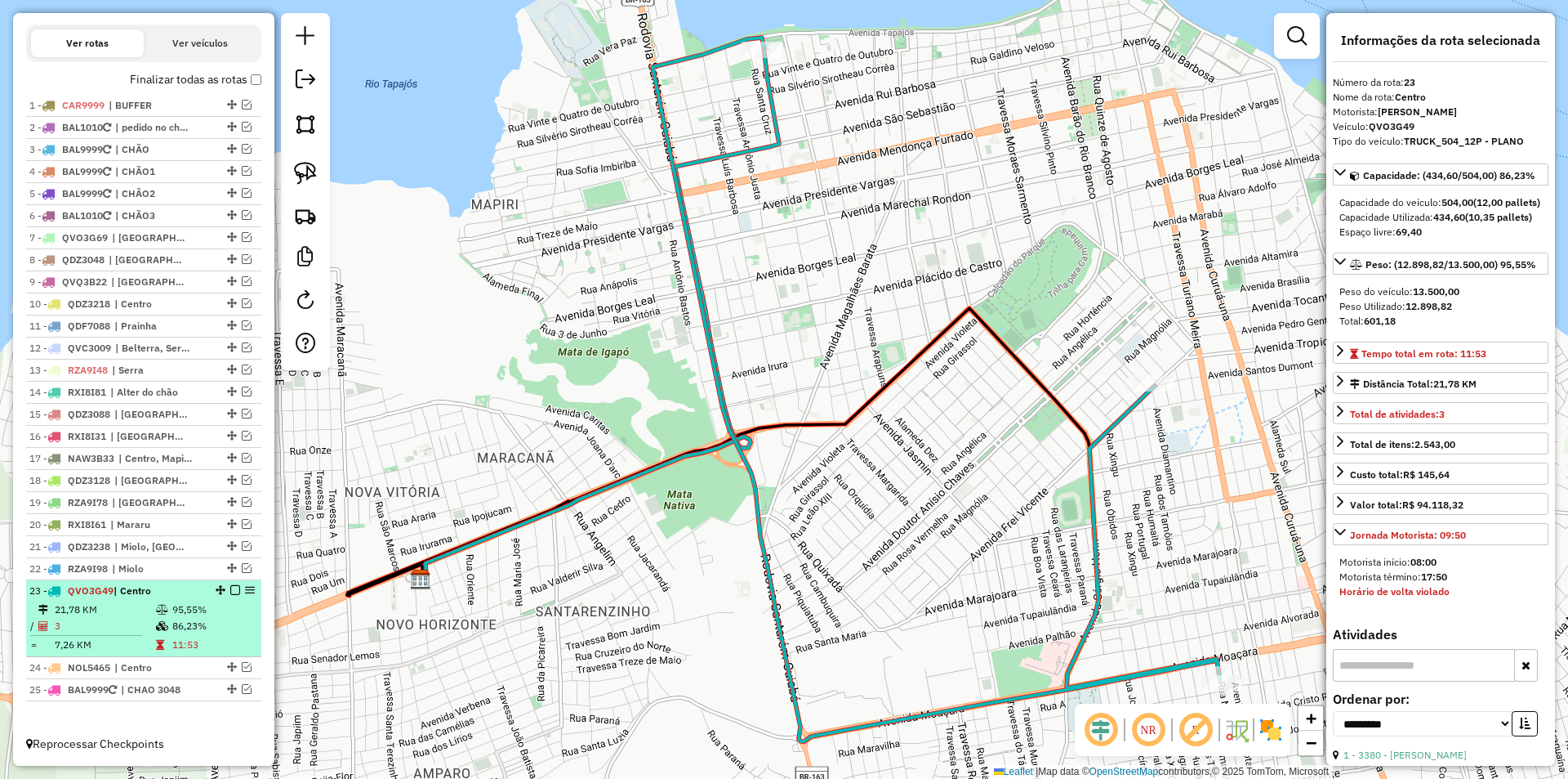
click at [233, 589] on em at bounding box center [235, 589] width 10 height 10
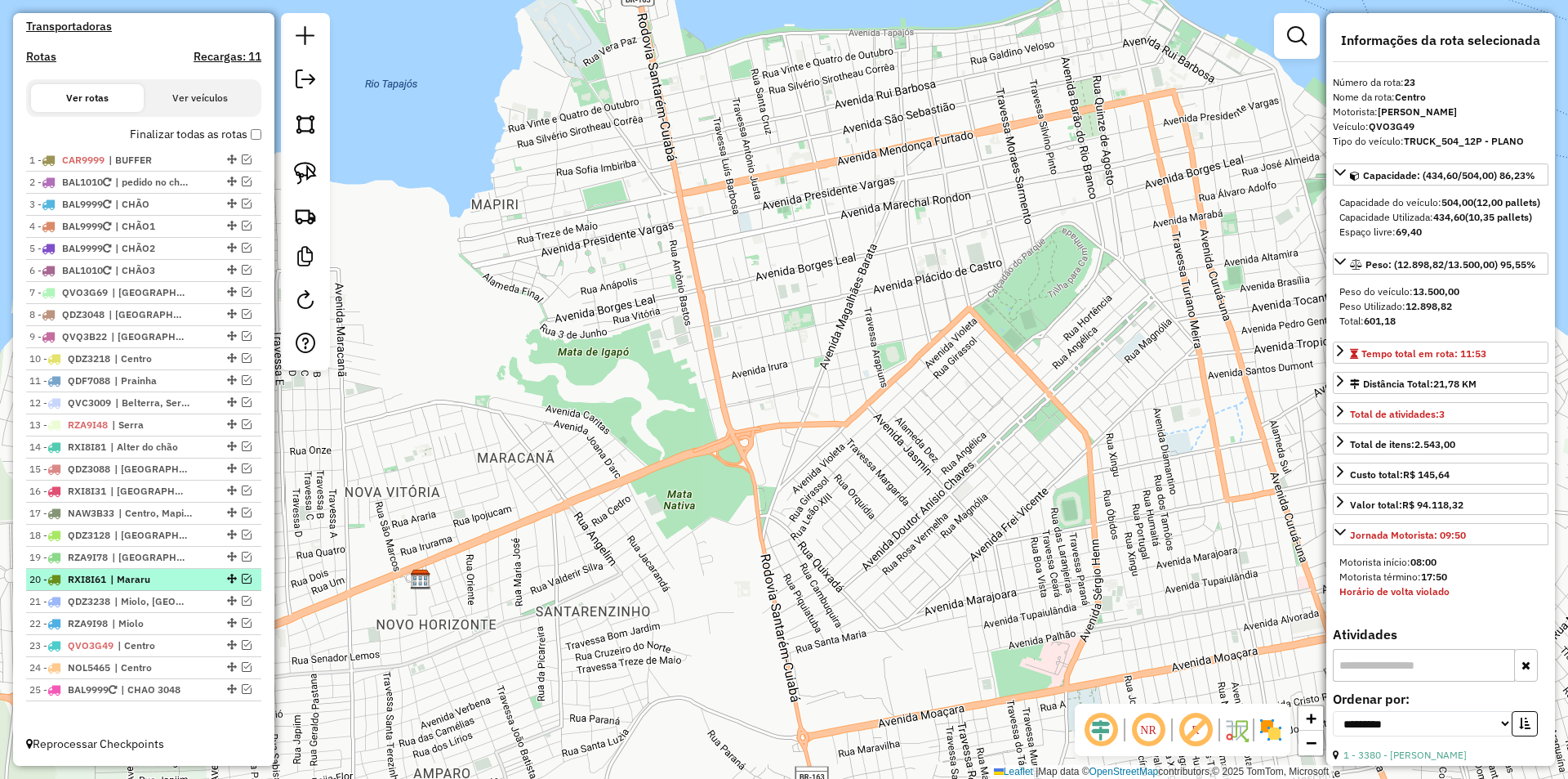
scroll to position [367, 0]
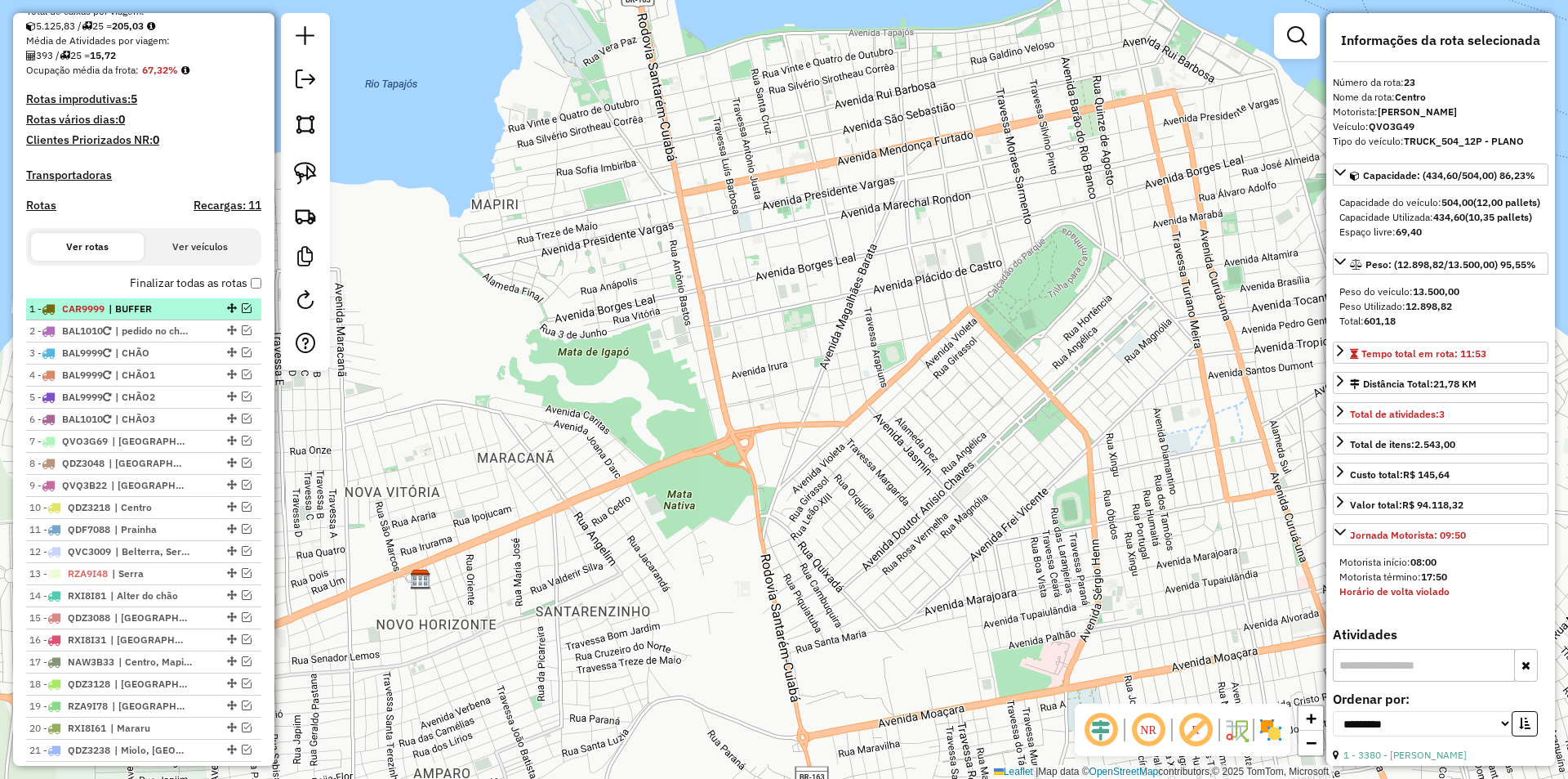
click at [242, 313] on em at bounding box center [247, 307] width 10 height 10
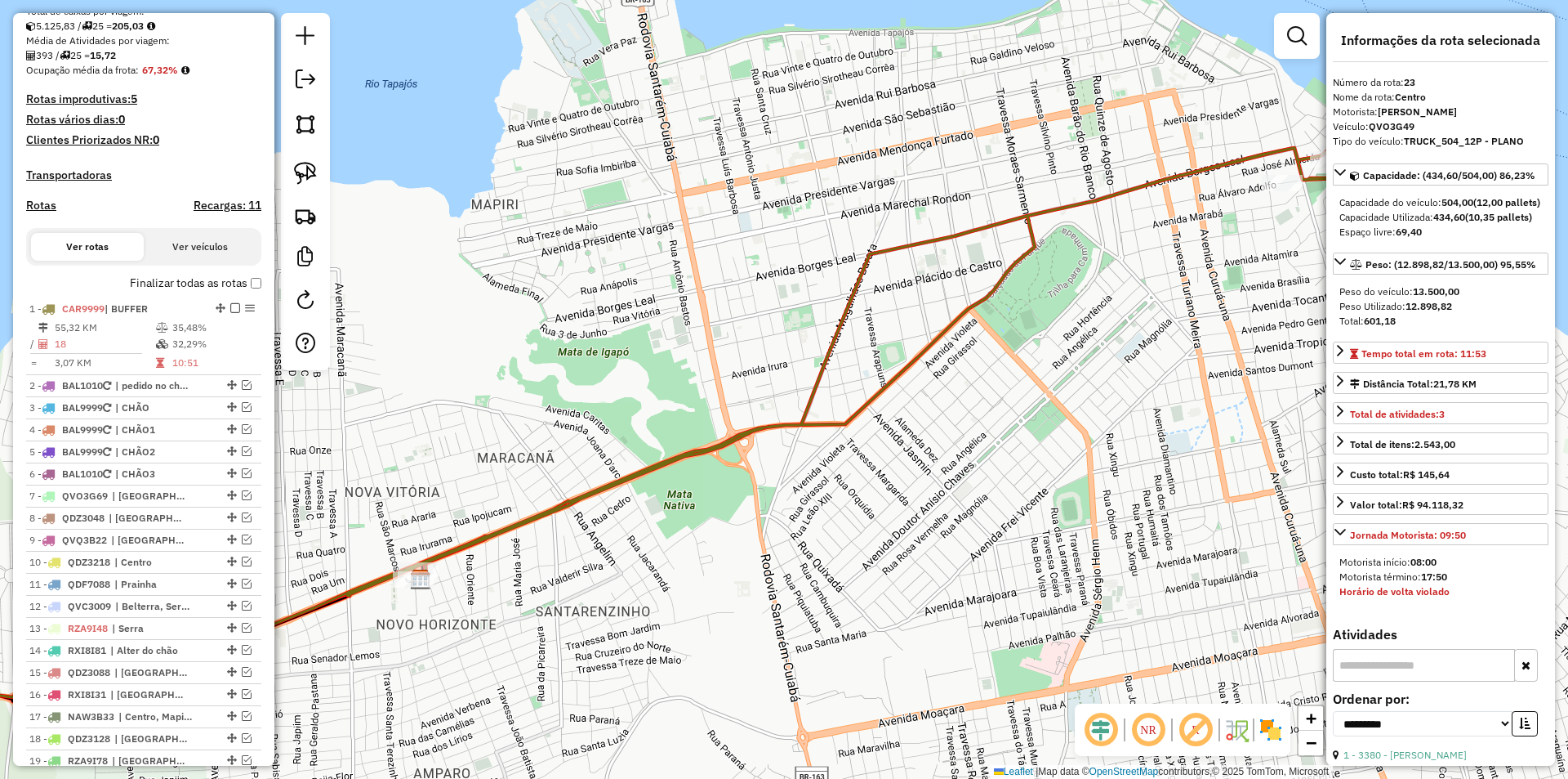
click at [546, 493] on div "Janela de atendimento Grade de atendimento Capacidade Transportadoras Veículos …" at bounding box center [784, 389] width 1568 height 779
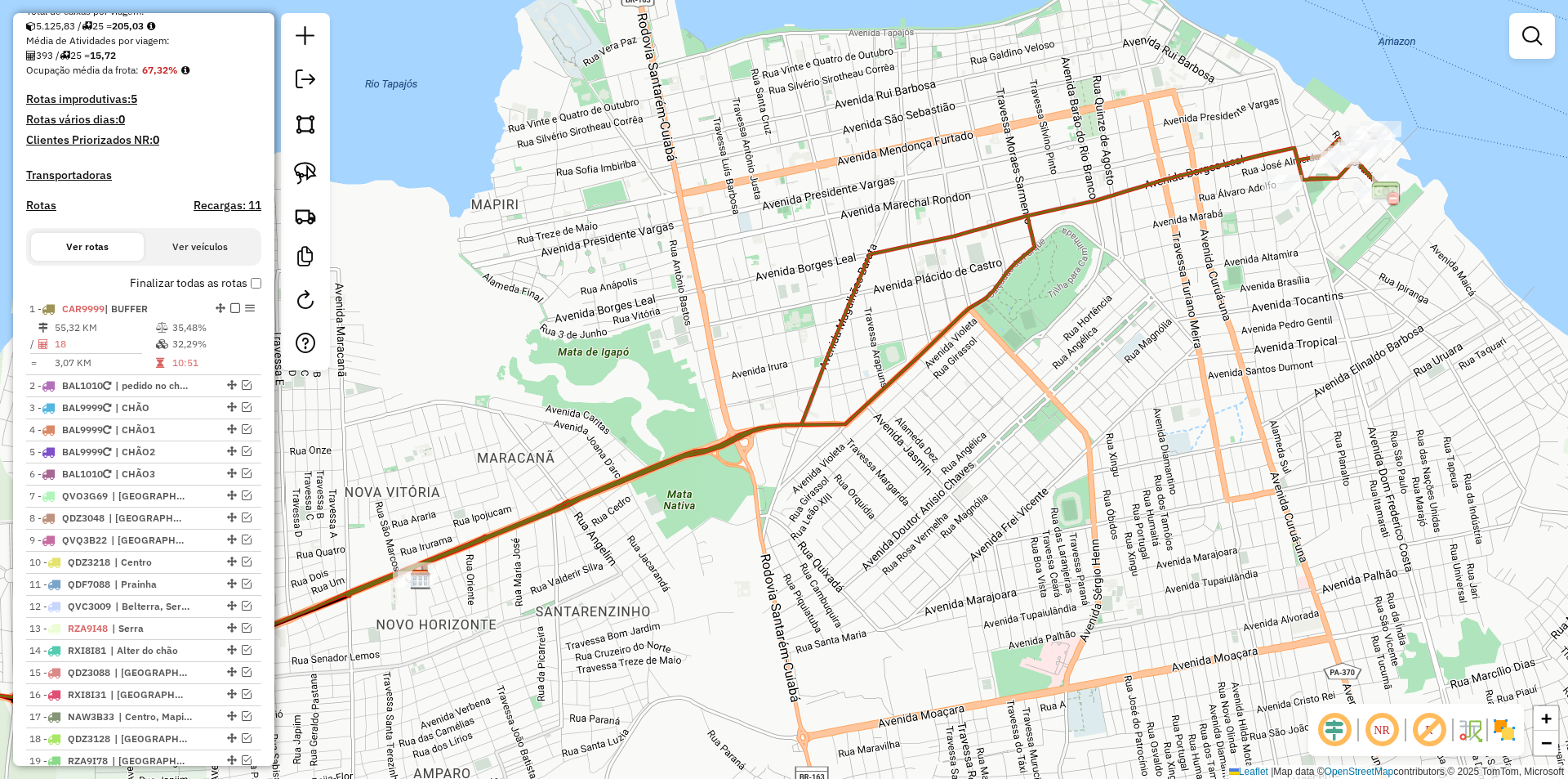
click at [555, 520] on icon at bounding box center [613, 417] width 1540 height 566
select select "**********"
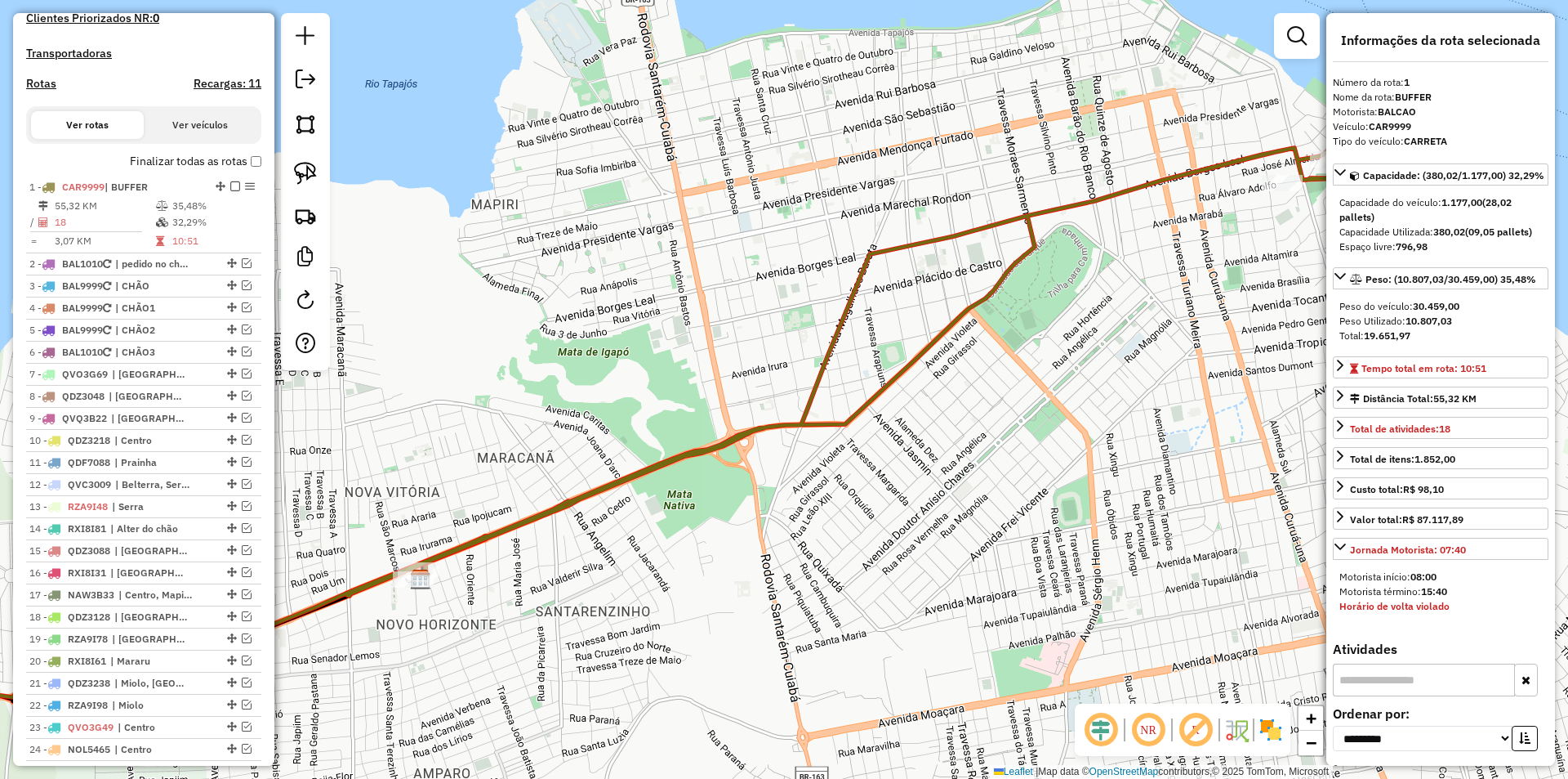
click at [555, 520] on icon at bounding box center [613, 417] width 1540 height 566
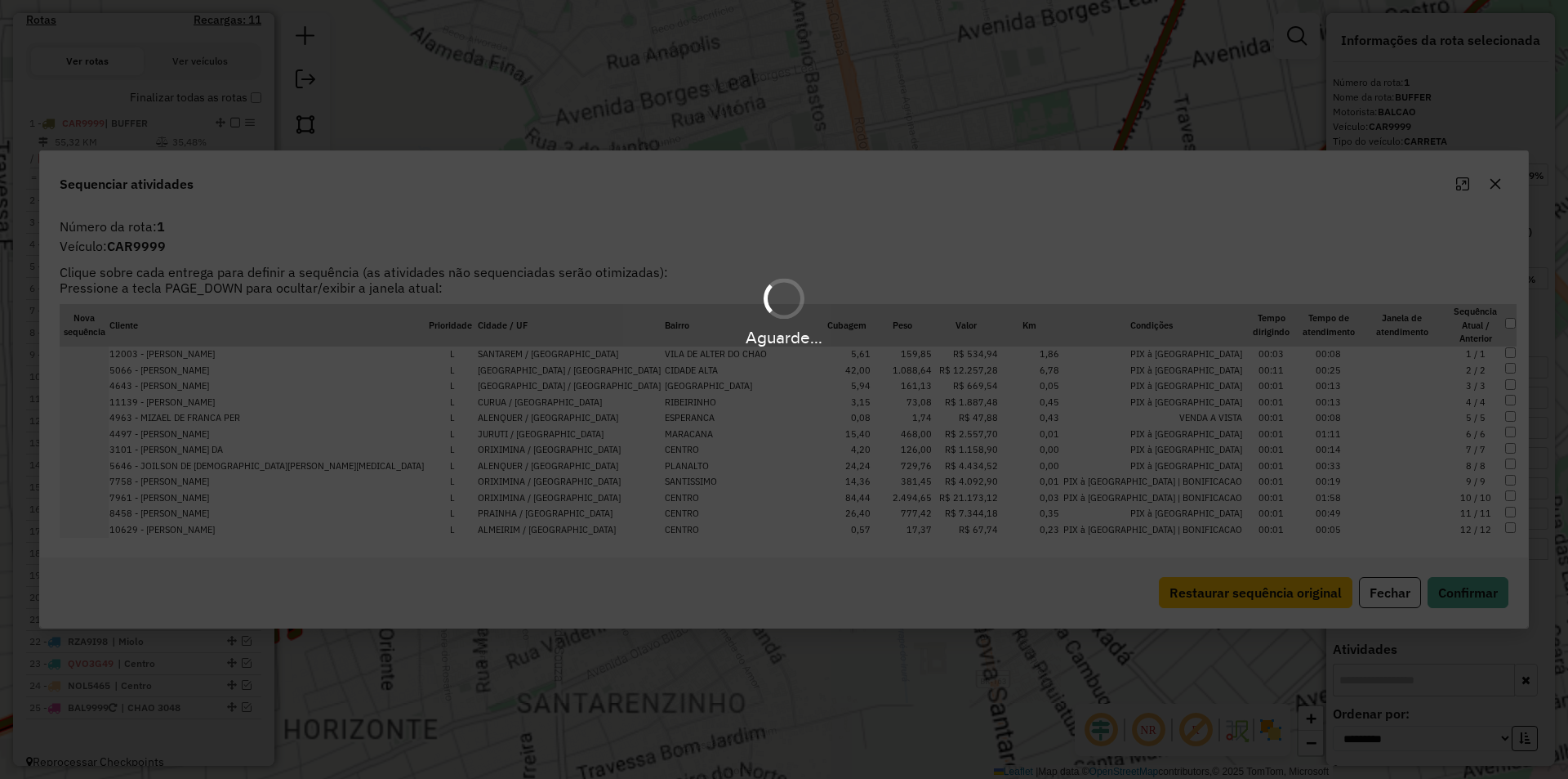
scroll to position [586, 0]
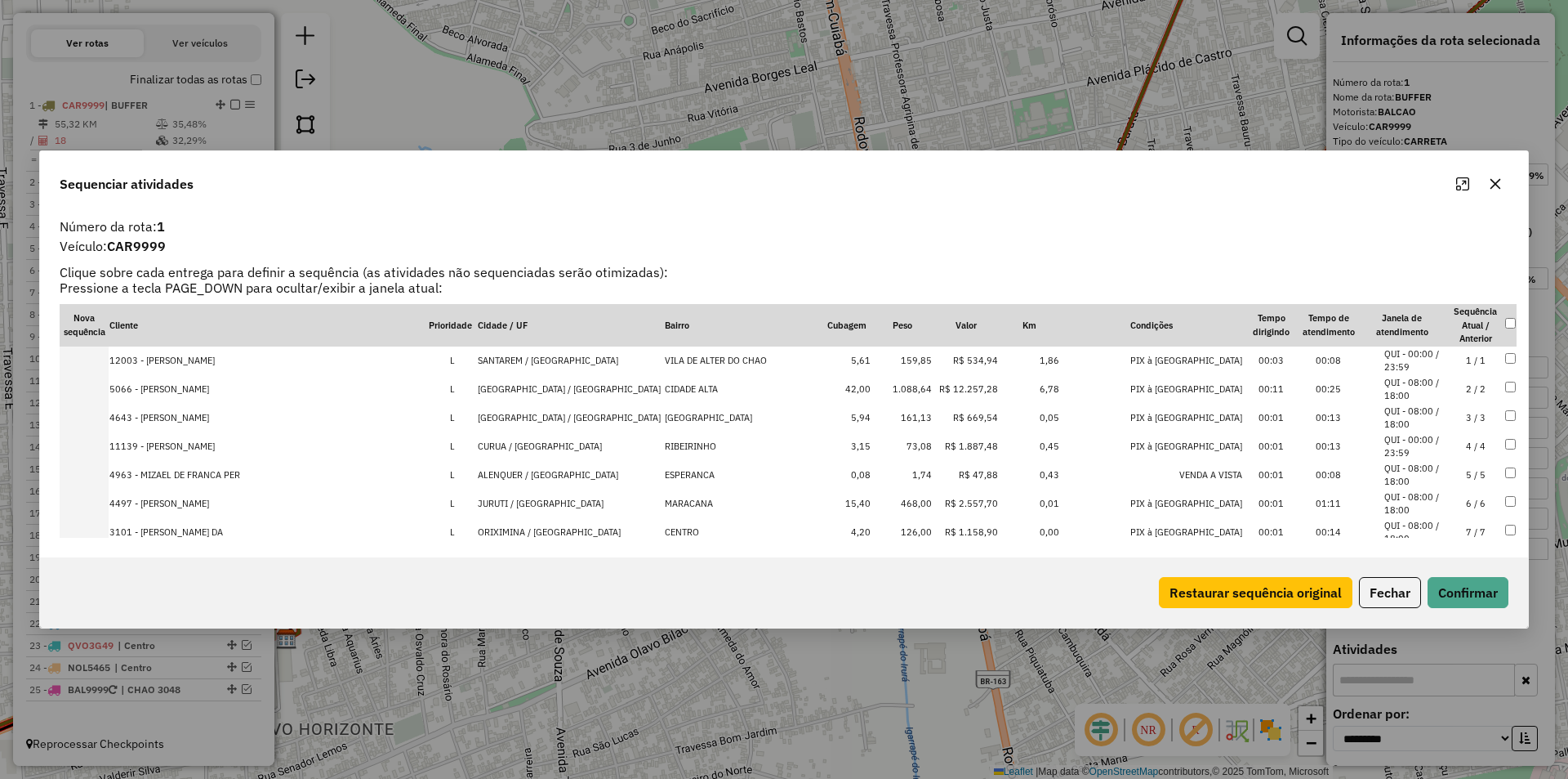
click at [1460, 180] on icon "Maximize" at bounding box center [1463, 184] width 13 height 13
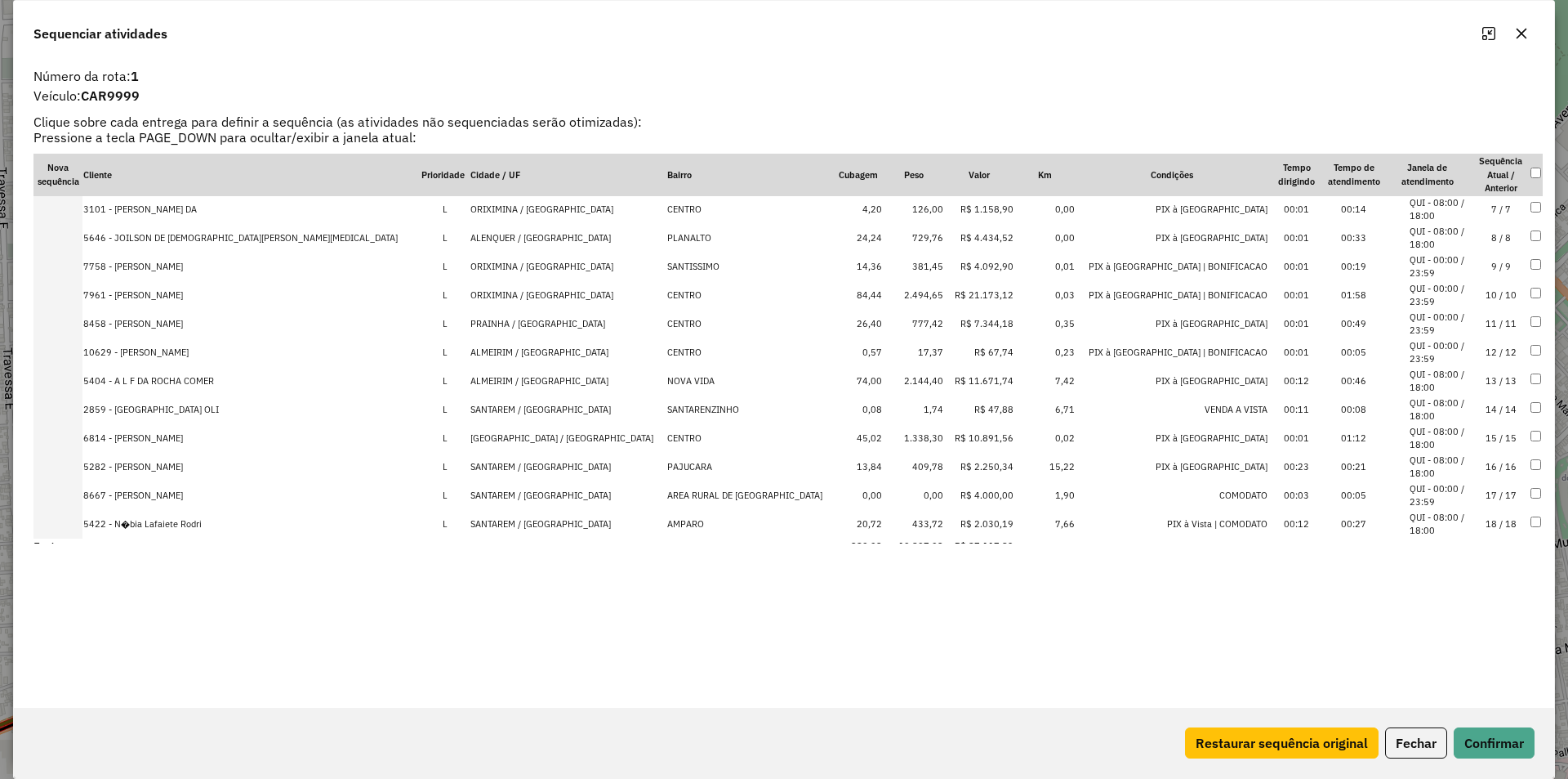
scroll to position [182, 0]
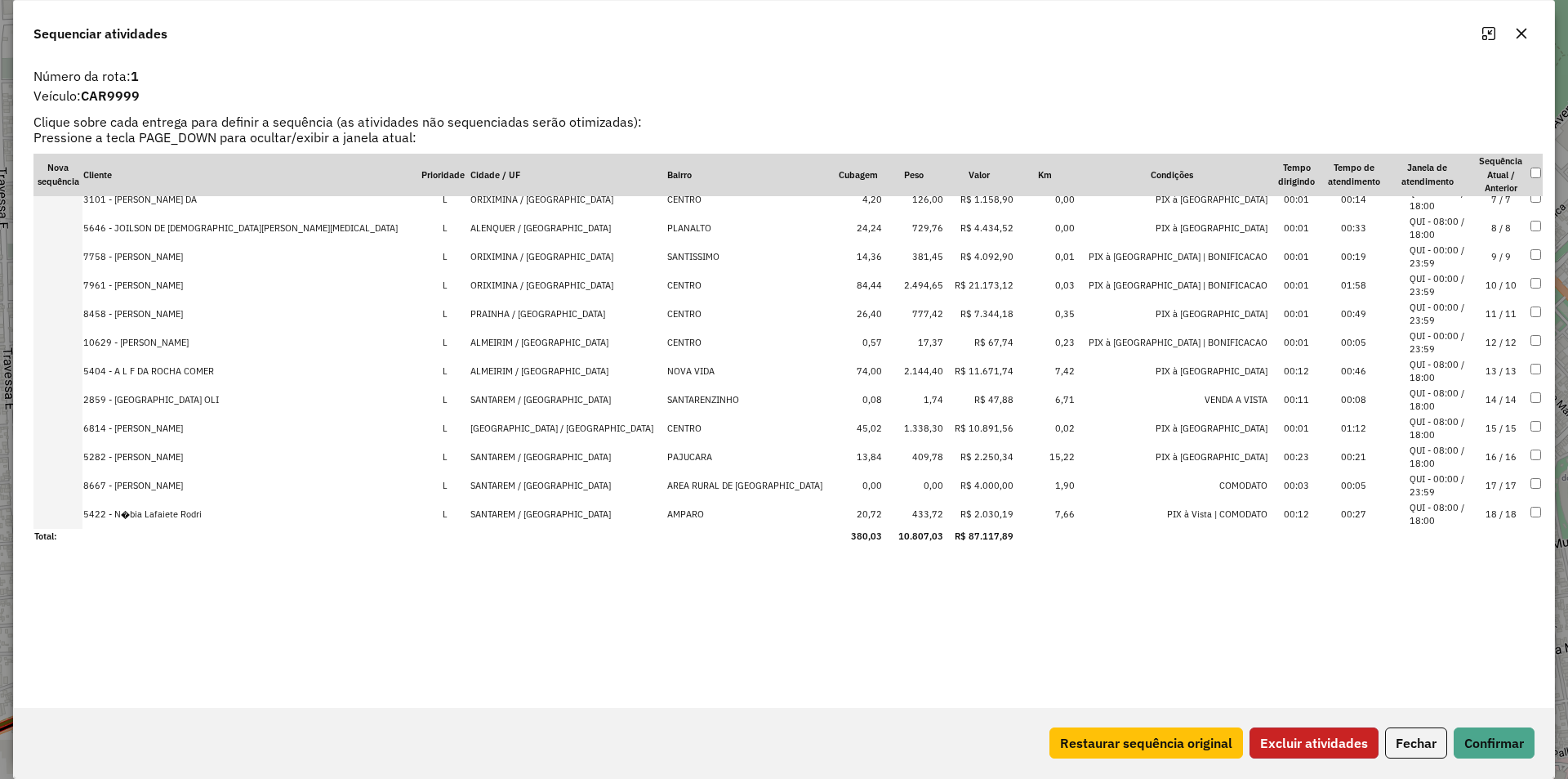
click at [1292, 740] on button "Excluir atividades" at bounding box center [1314, 743] width 129 height 31
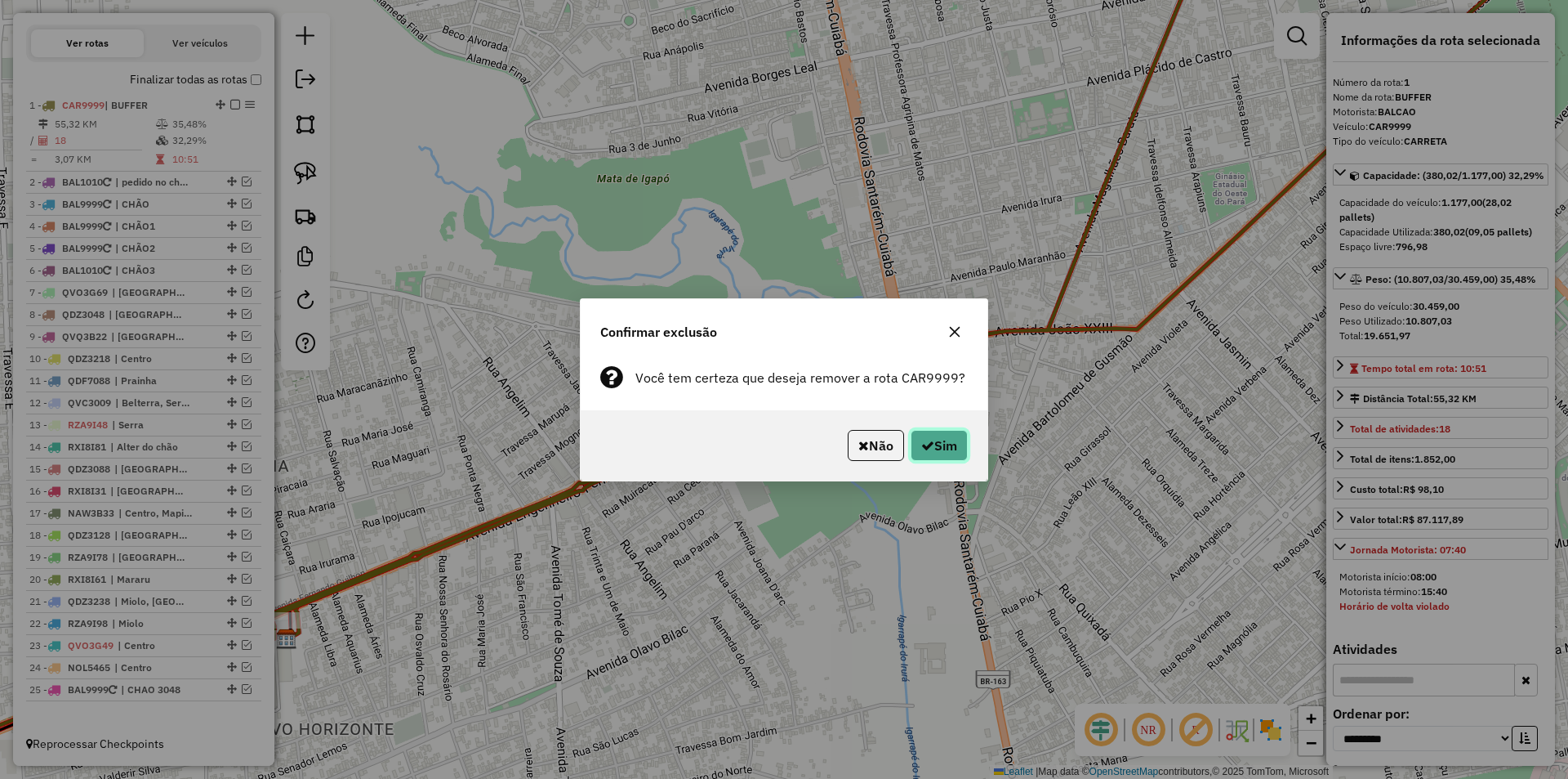
click at [944, 445] on button "Sim" at bounding box center [939, 445] width 57 height 31
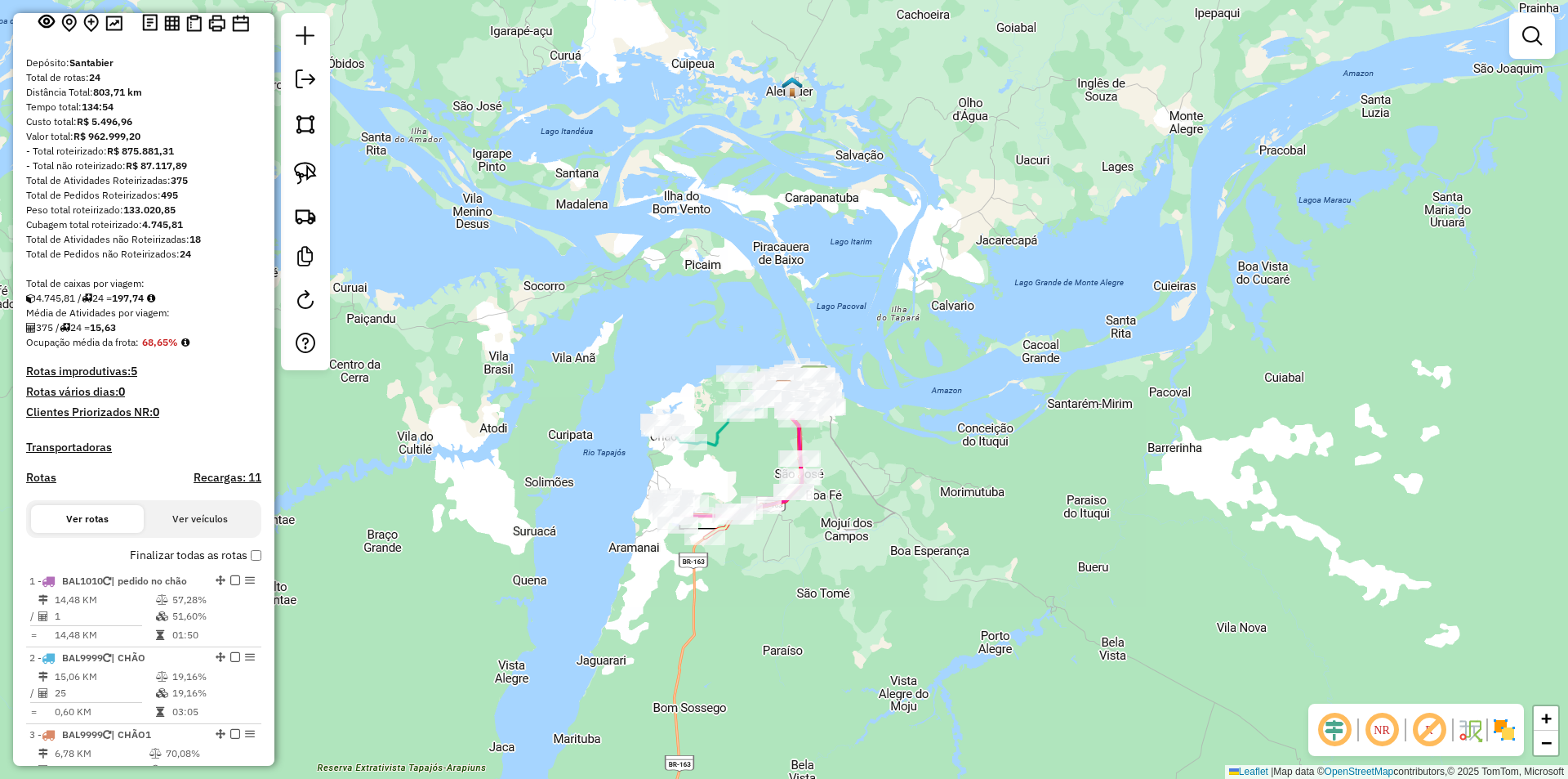
scroll to position [0, 0]
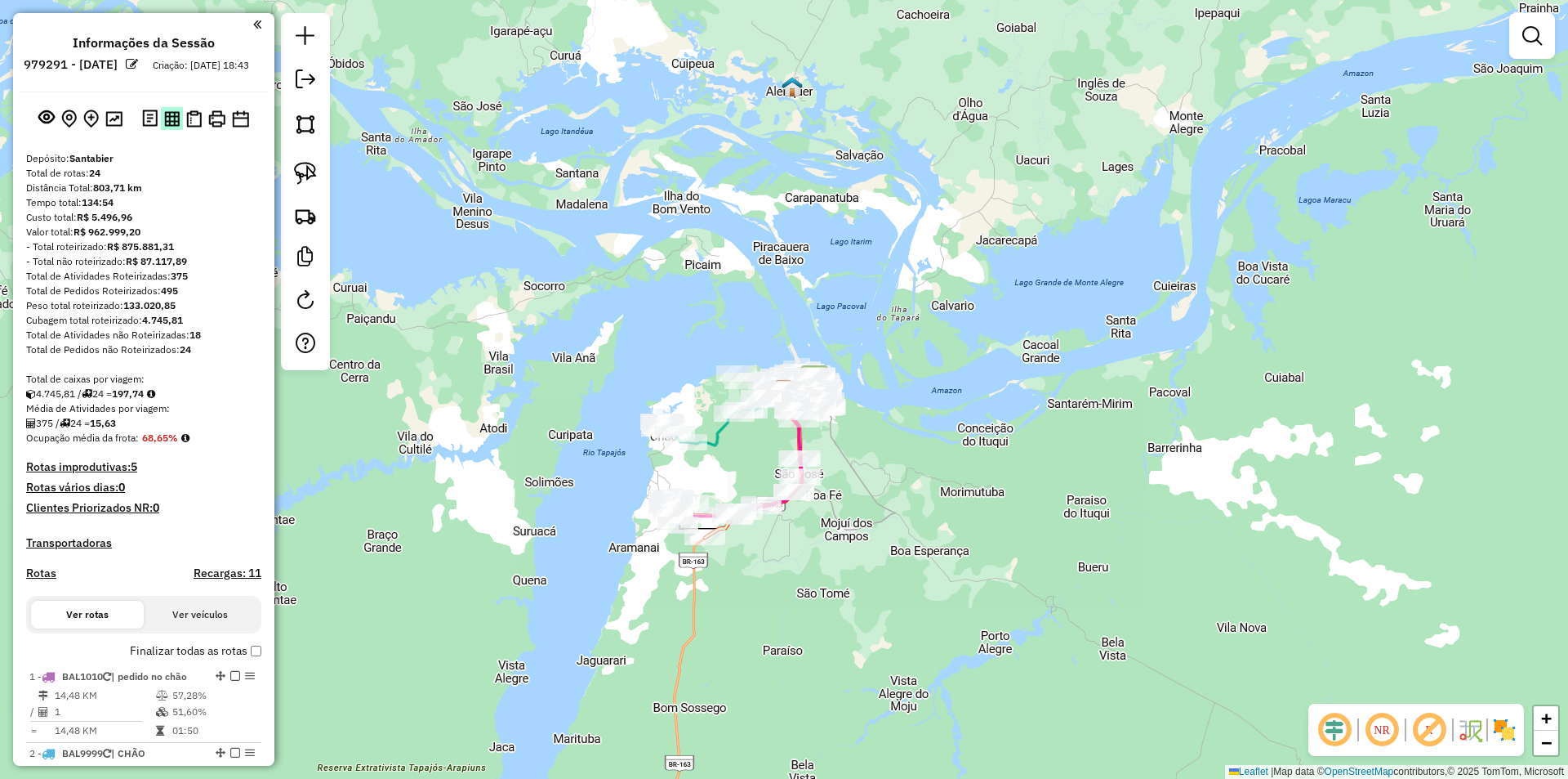
click at [168, 124] on button at bounding box center [172, 118] width 22 height 22
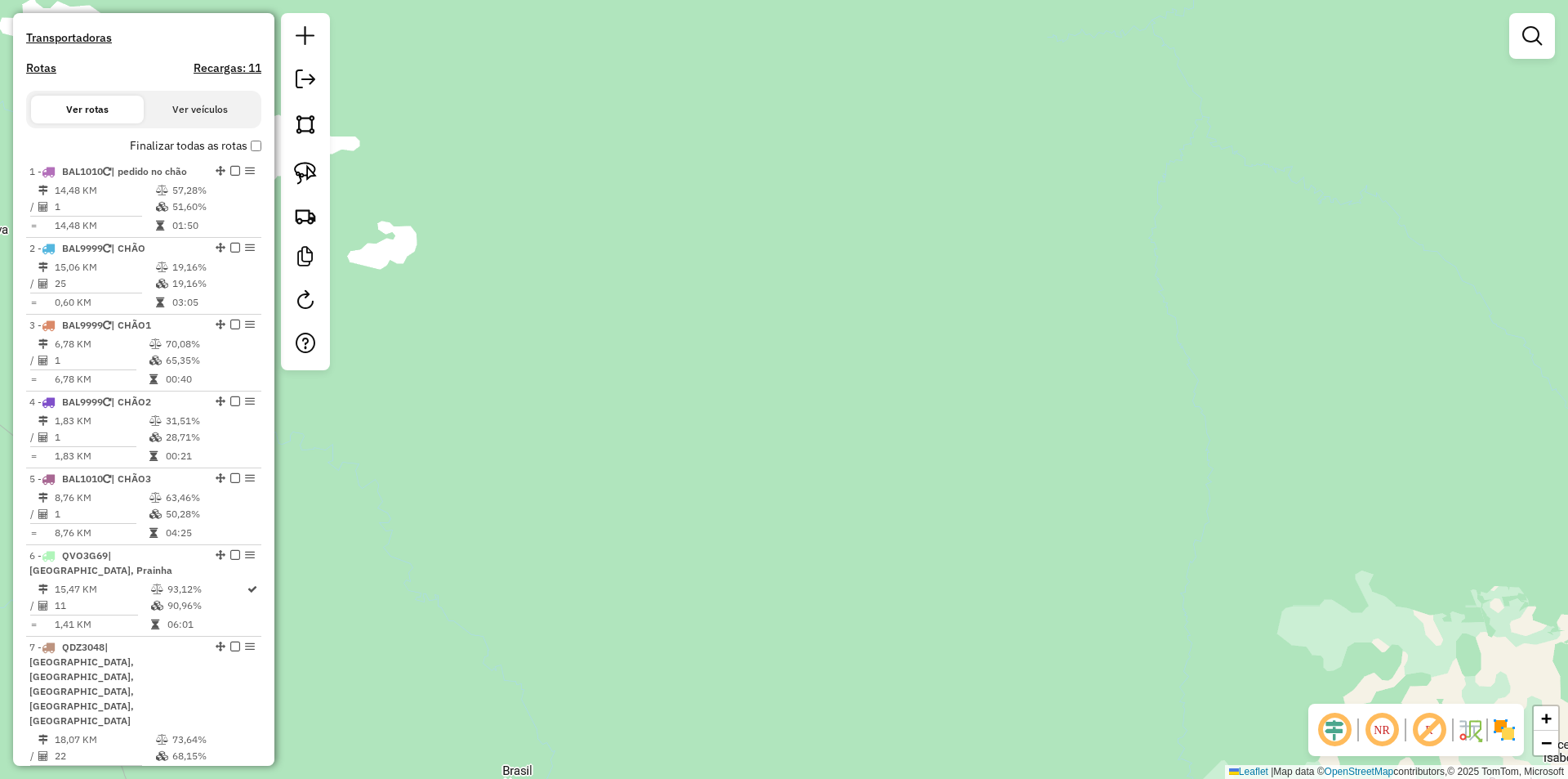
scroll to position [654, 0]
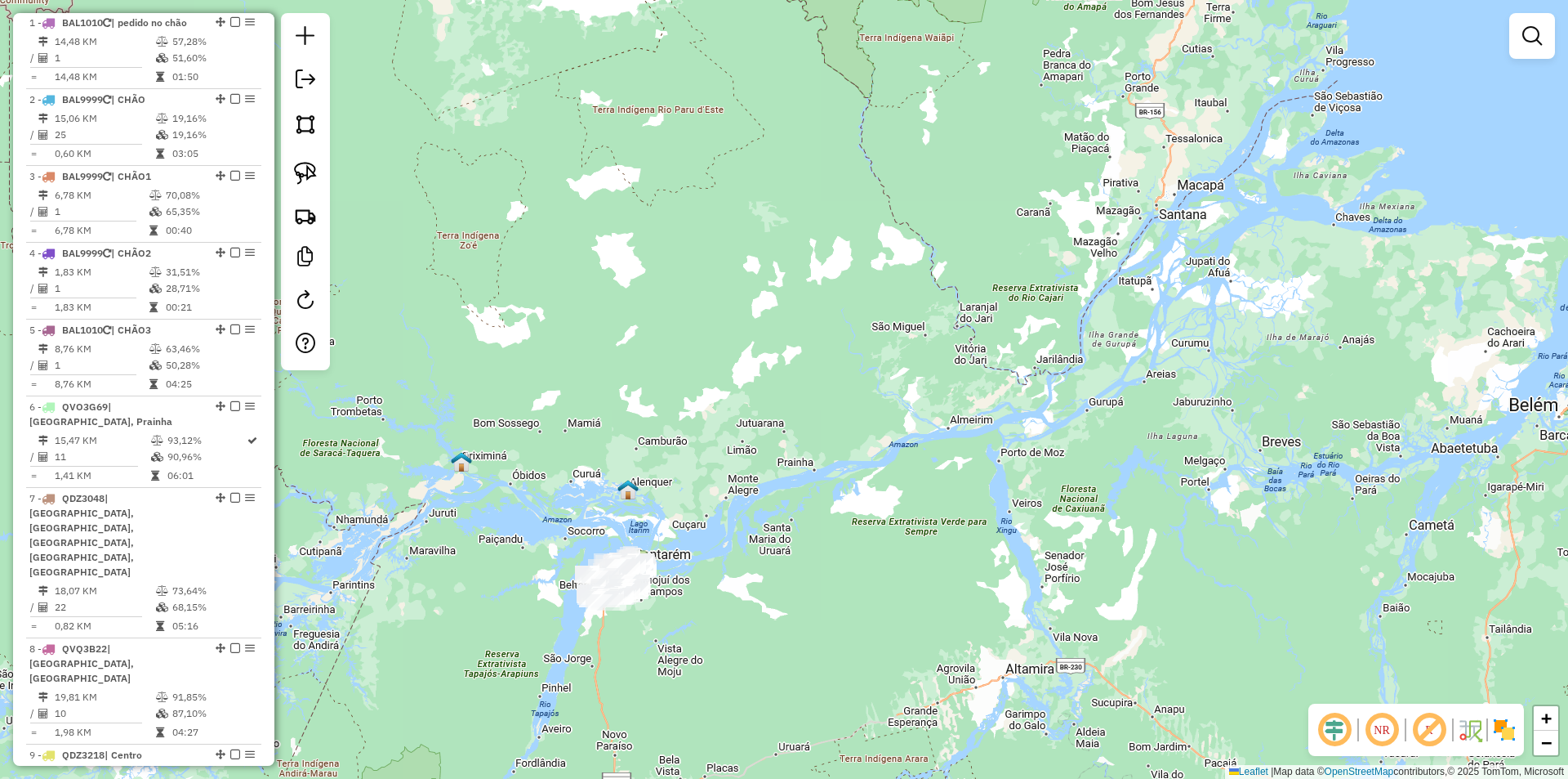
drag, startPoint x: 1195, startPoint y: 656, endPoint x: 1127, endPoint y: 685, distance: 73.9
click at [1127, 685] on div "Janela de atendimento Grade de atendimento Capacidade Transportadoras Veículos …" at bounding box center [784, 389] width 1568 height 779
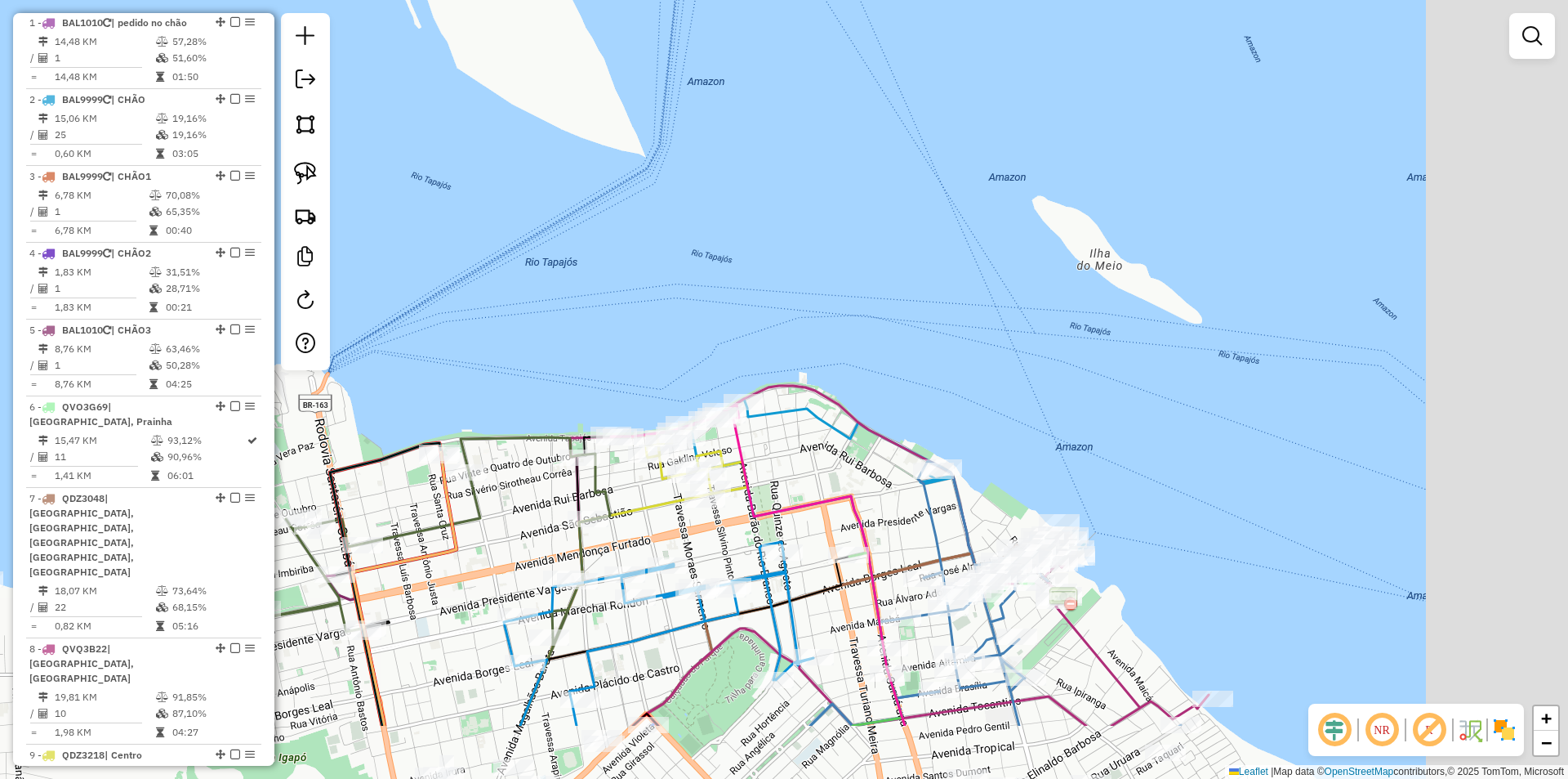
drag, startPoint x: 1365, startPoint y: 526, endPoint x: 1220, endPoint y: 394, distance: 196.1
click at [1220, 394] on div "Janela de atendimento Grade de atendimento Capacidade Transportadoras Veículos …" at bounding box center [784, 389] width 1568 height 779
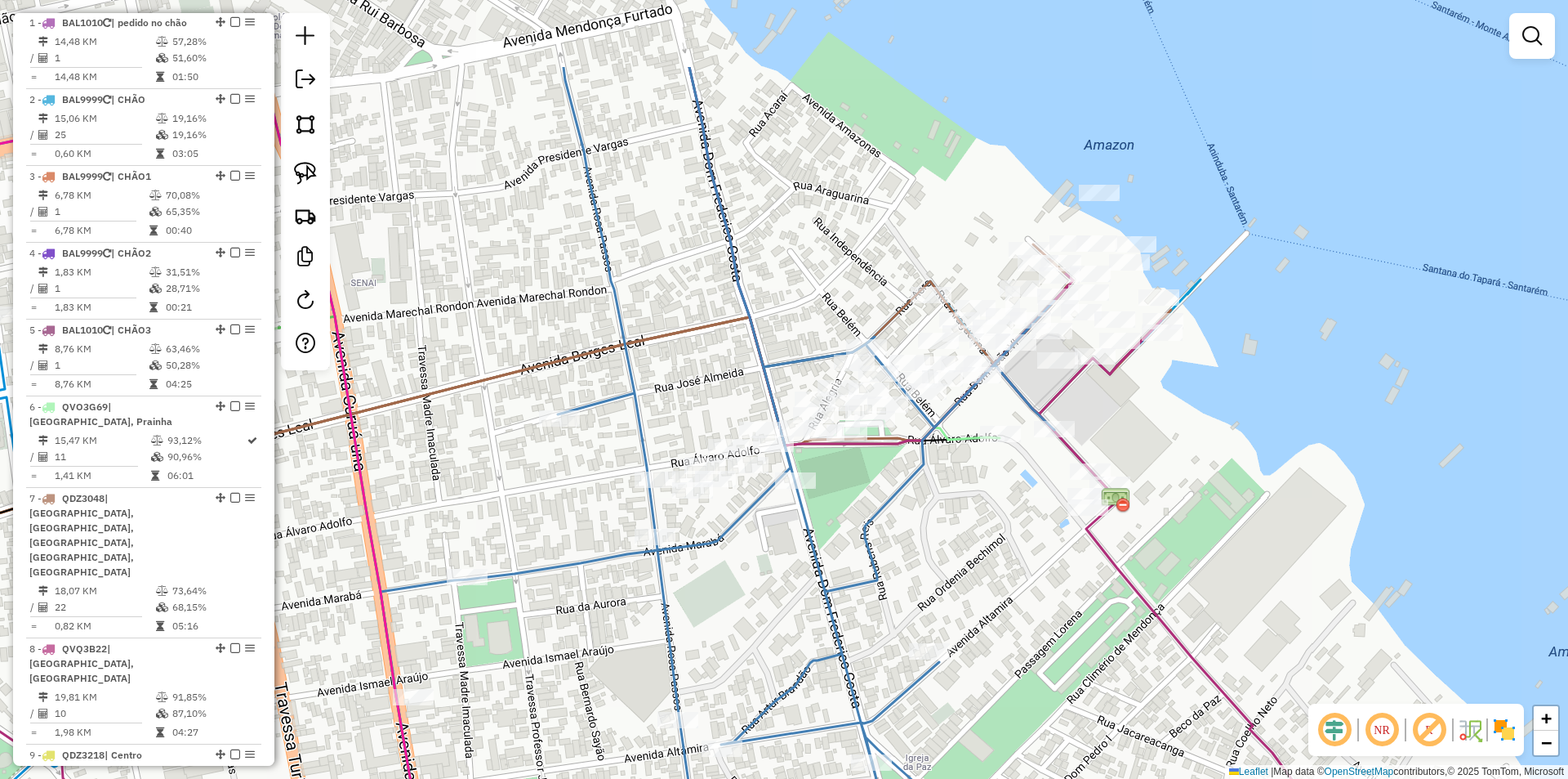
drag, startPoint x: 1232, startPoint y: 583, endPoint x: 1147, endPoint y: 692, distance: 138.2
click at [1160, 703] on div "Janela de atendimento Grade de atendimento Capacidade Transportadoras Veículos …" at bounding box center [784, 389] width 1568 height 779
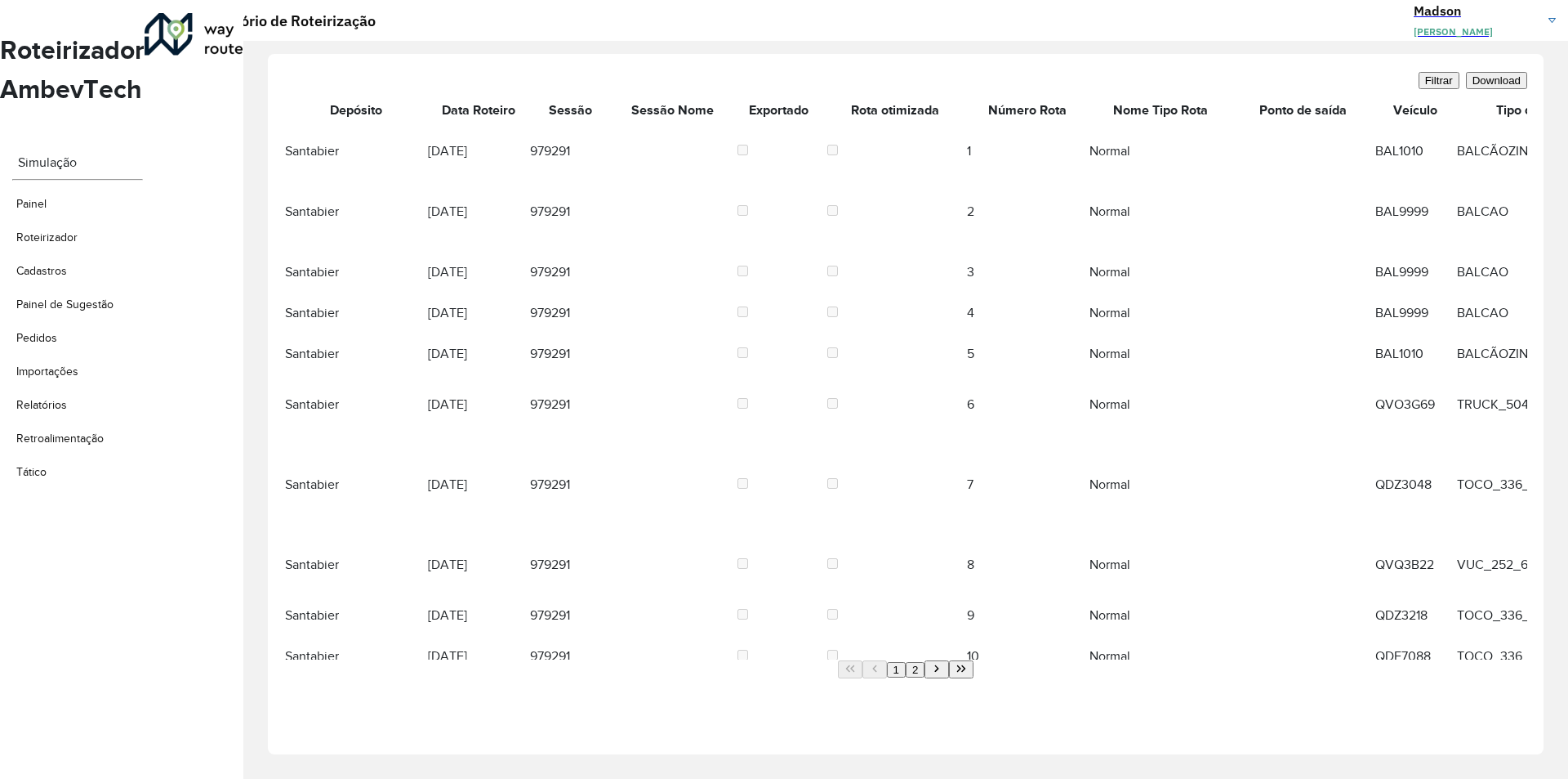
click at [1478, 87] on span "Download" at bounding box center [1496, 81] width 48 height 13
